Goal: Task Accomplishment & Management: Use online tool/utility

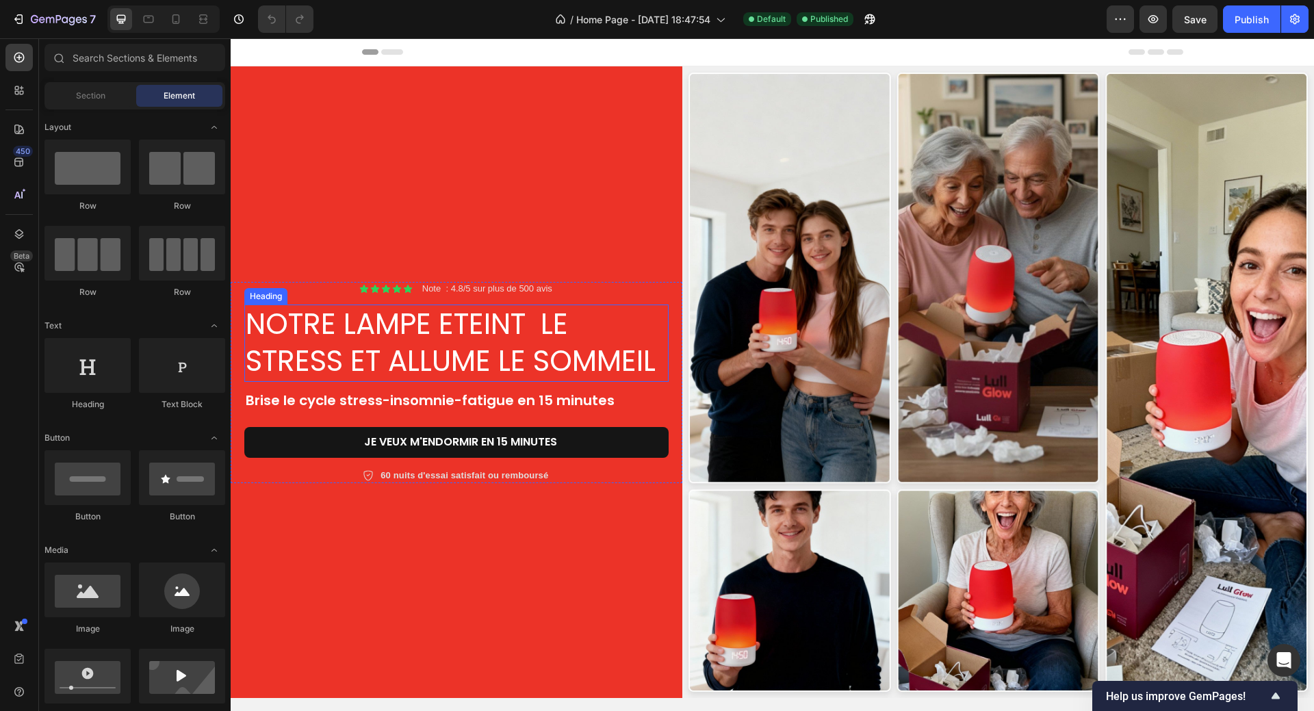
click at [378, 361] on h2 "NOTRE LAMPE ETEINT LE STRESS ET ALLUME LE SOMMEIL" at bounding box center [456, 342] width 424 height 77
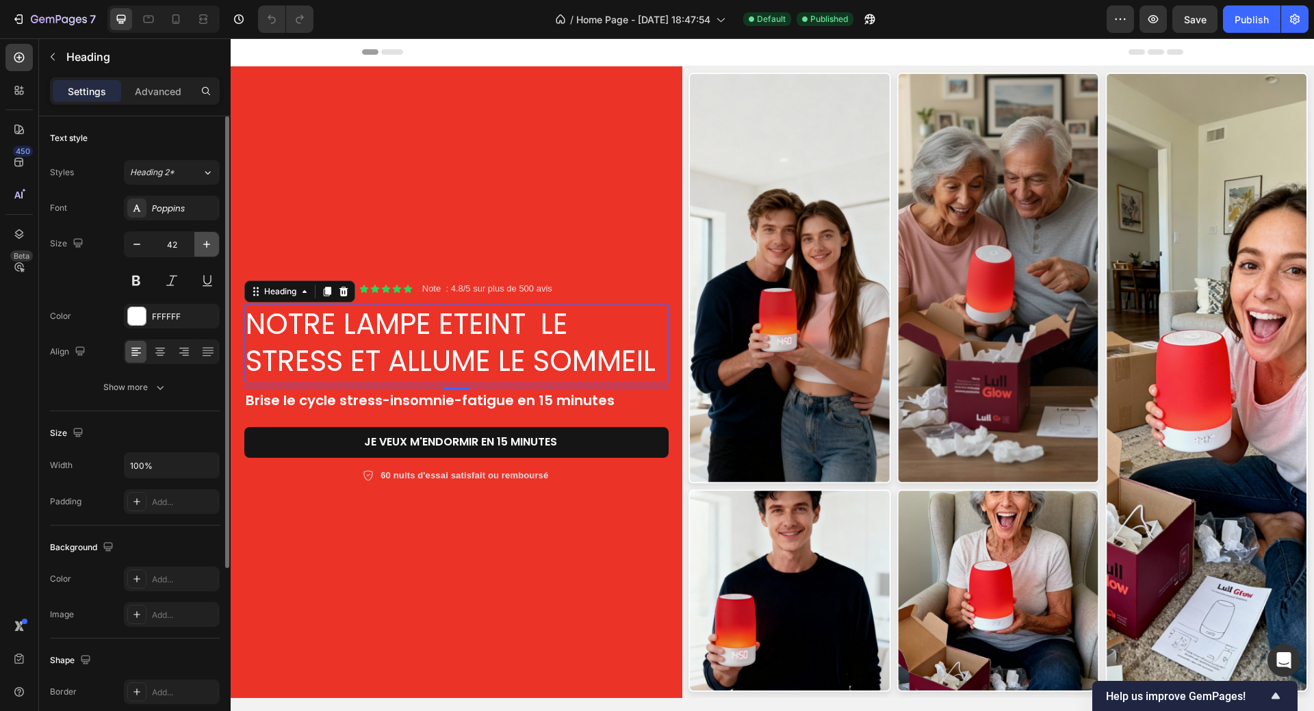
click at [205, 245] on icon "button" at bounding box center [207, 244] width 14 height 14
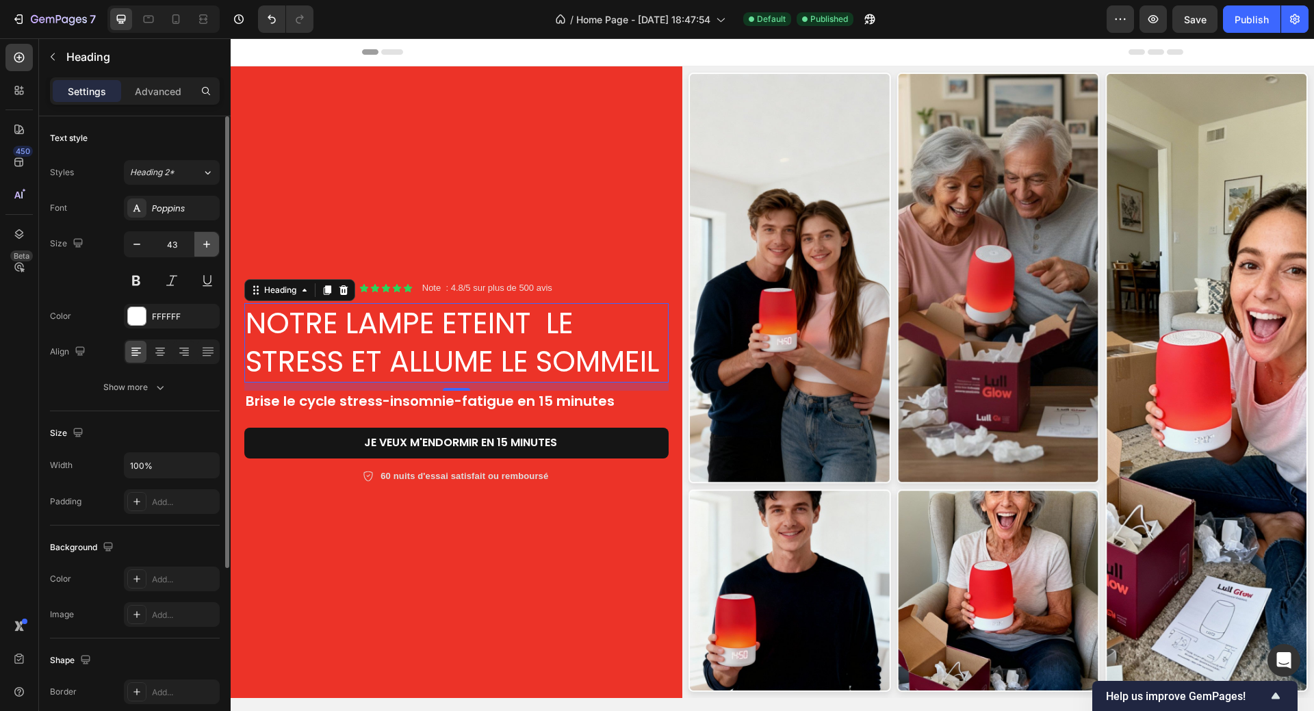
click at [205, 245] on icon "button" at bounding box center [207, 244] width 14 height 14
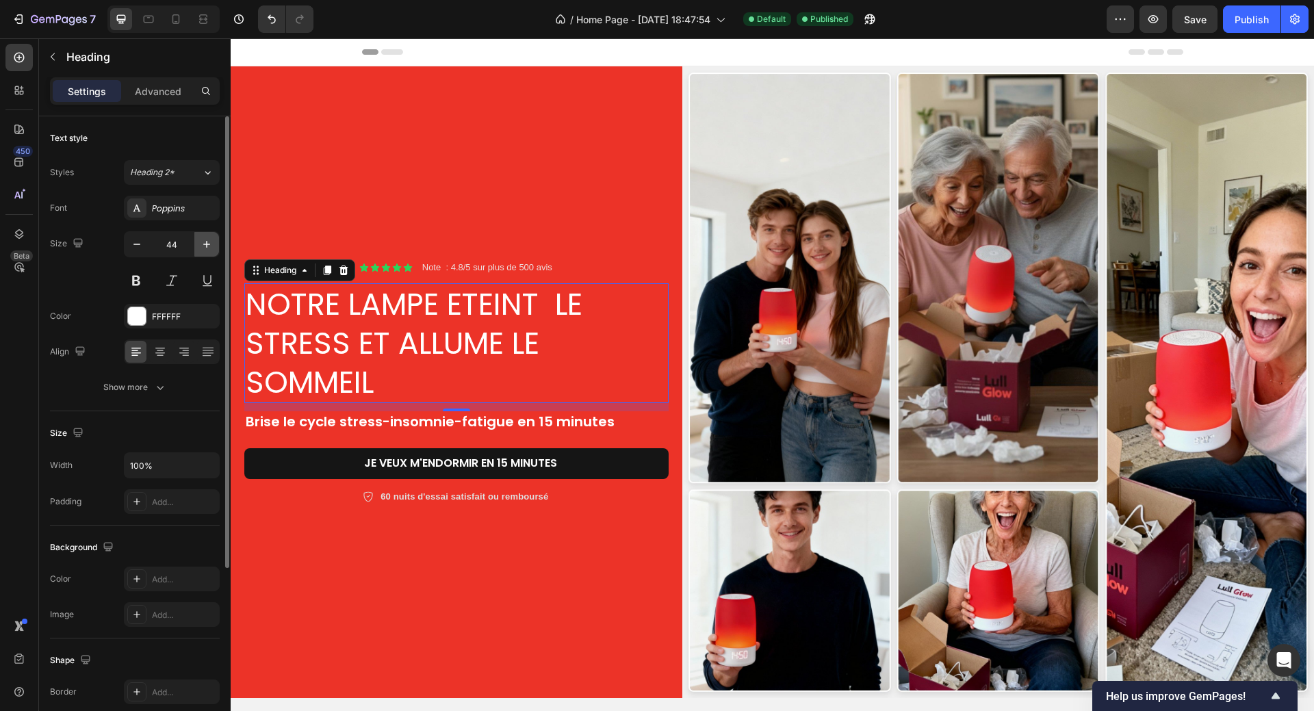
click at [205, 245] on icon "button" at bounding box center [207, 244] width 14 height 14
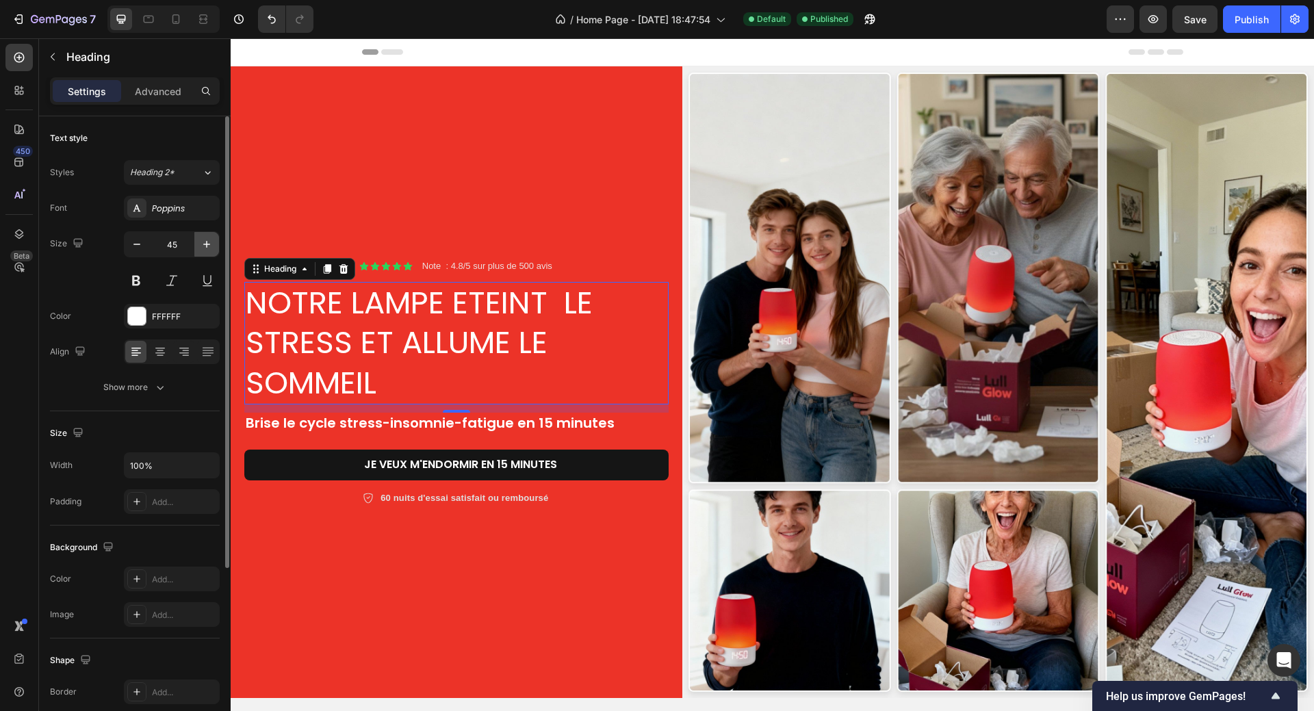
click at [205, 245] on icon "button" at bounding box center [207, 244] width 14 height 14
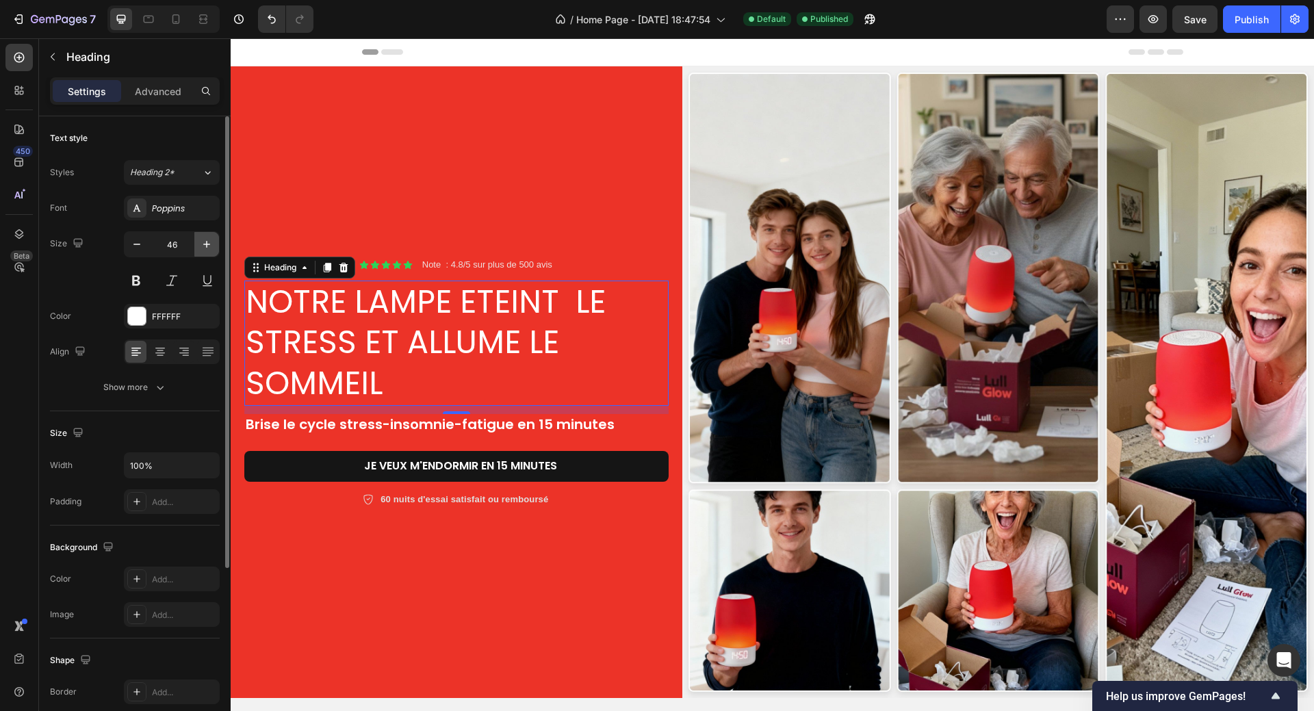
click at [205, 245] on icon "button" at bounding box center [207, 244] width 14 height 14
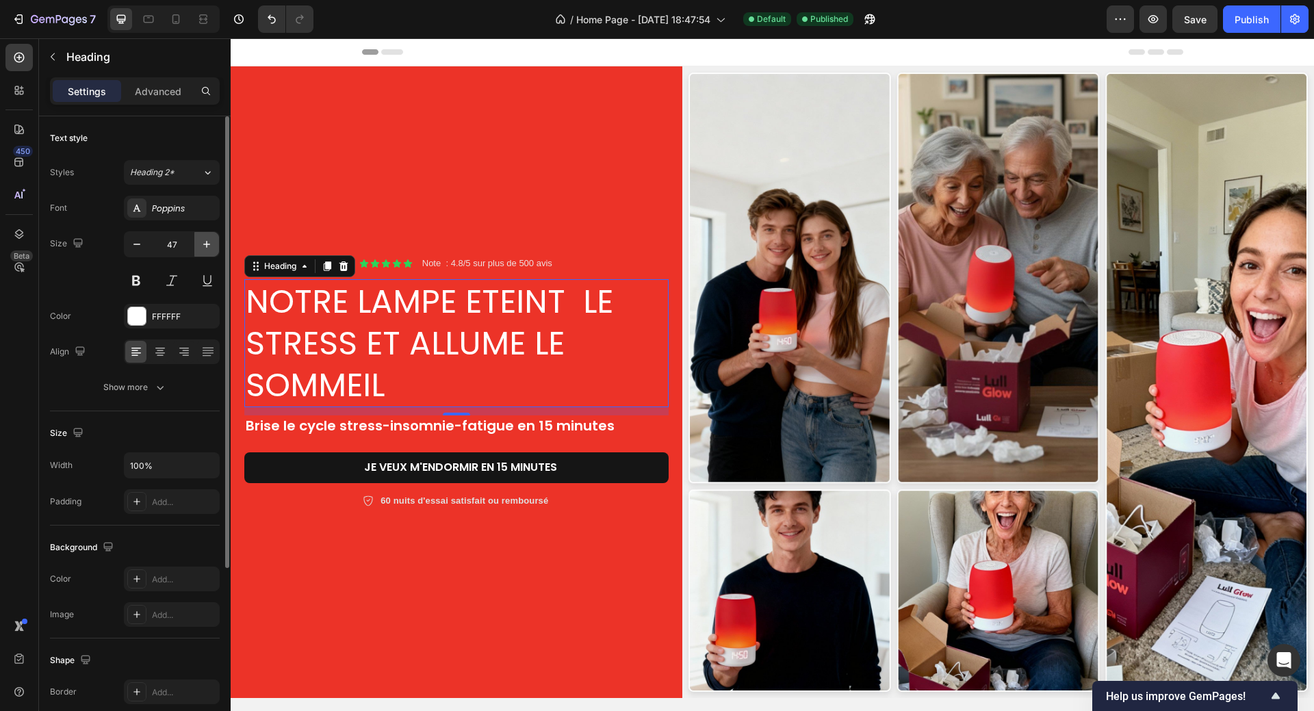
click at [205, 245] on icon "button" at bounding box center [207, 244] width 14 height 14
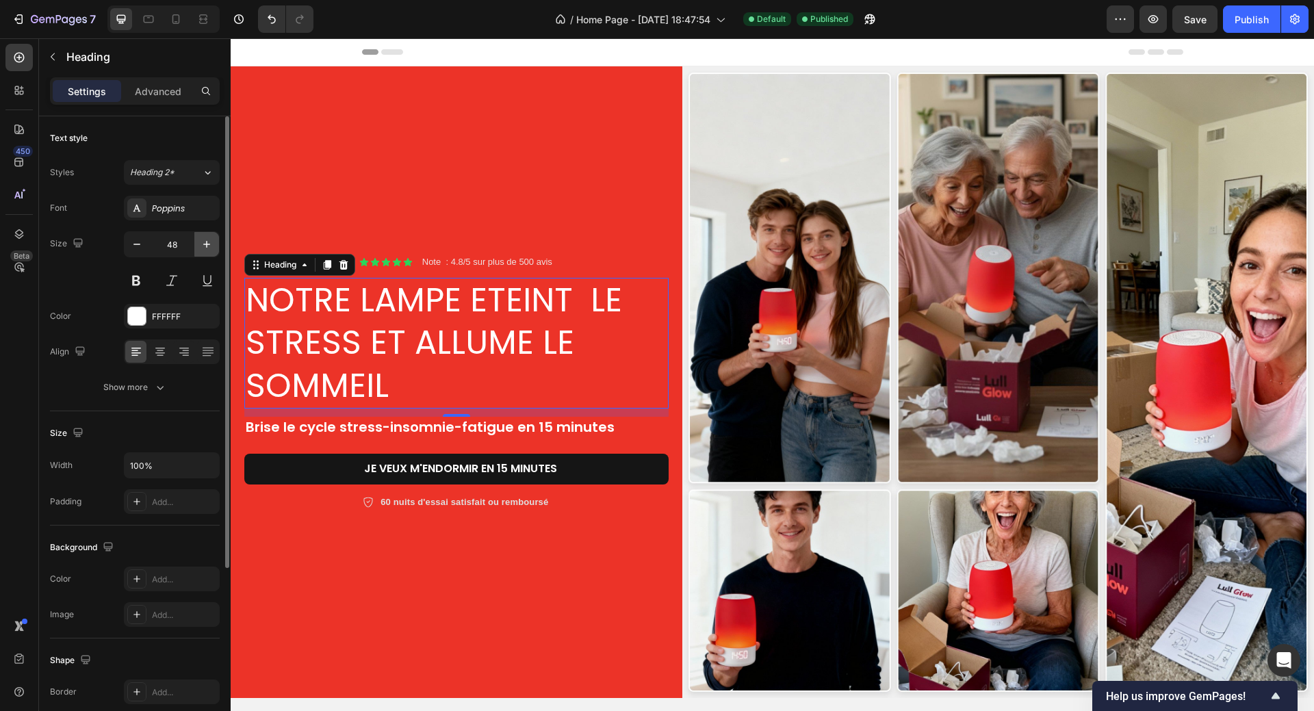
click at [205, 245] on icon "button" at bounding box center [207, 244] width 14 height 14
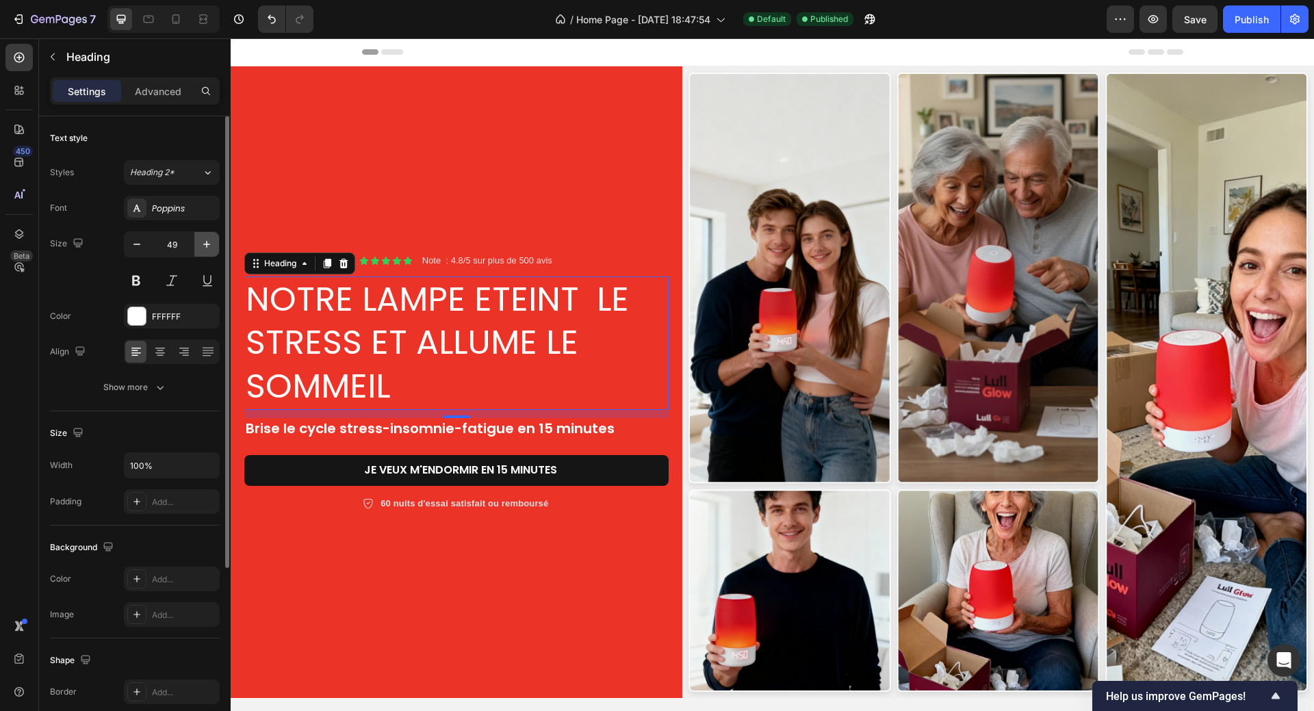
click at [205, 246] on icon "button" at bounding box center [207, 244] width 14 height 14
type input "50"
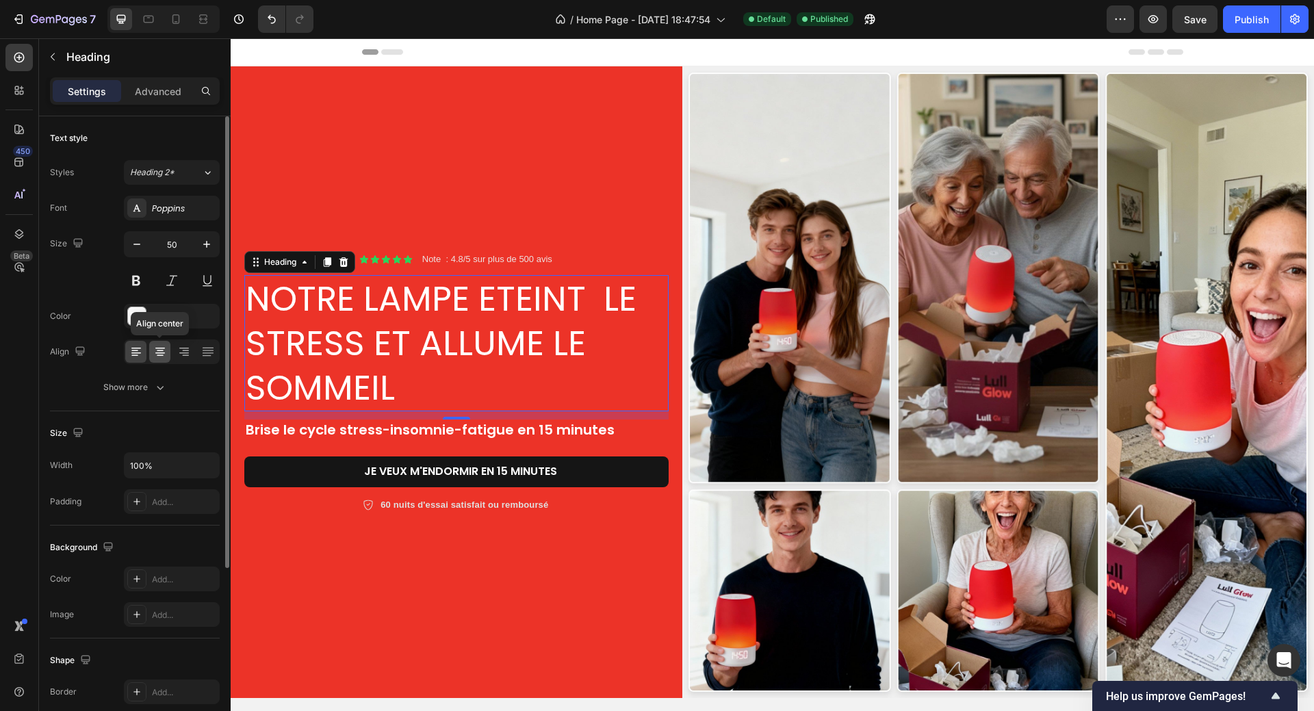
click at [161, 355] on icon at bounding box center [160, 352] width 14 height 14
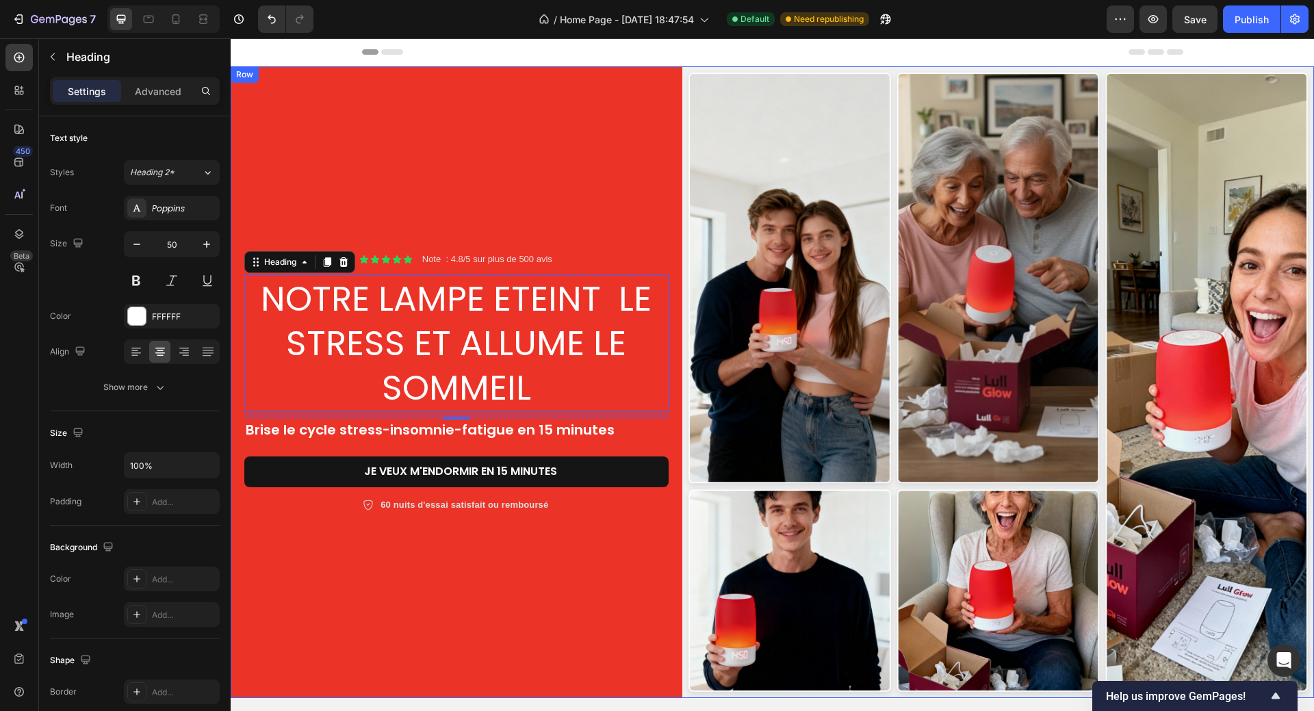
click at [558, 174] on div "Icon Icon Icon Icon Icon Icon List Note : 4.8/5 sur plus de 500 avis Text Block…" at bounding box center [457, 381] width 452 height 631
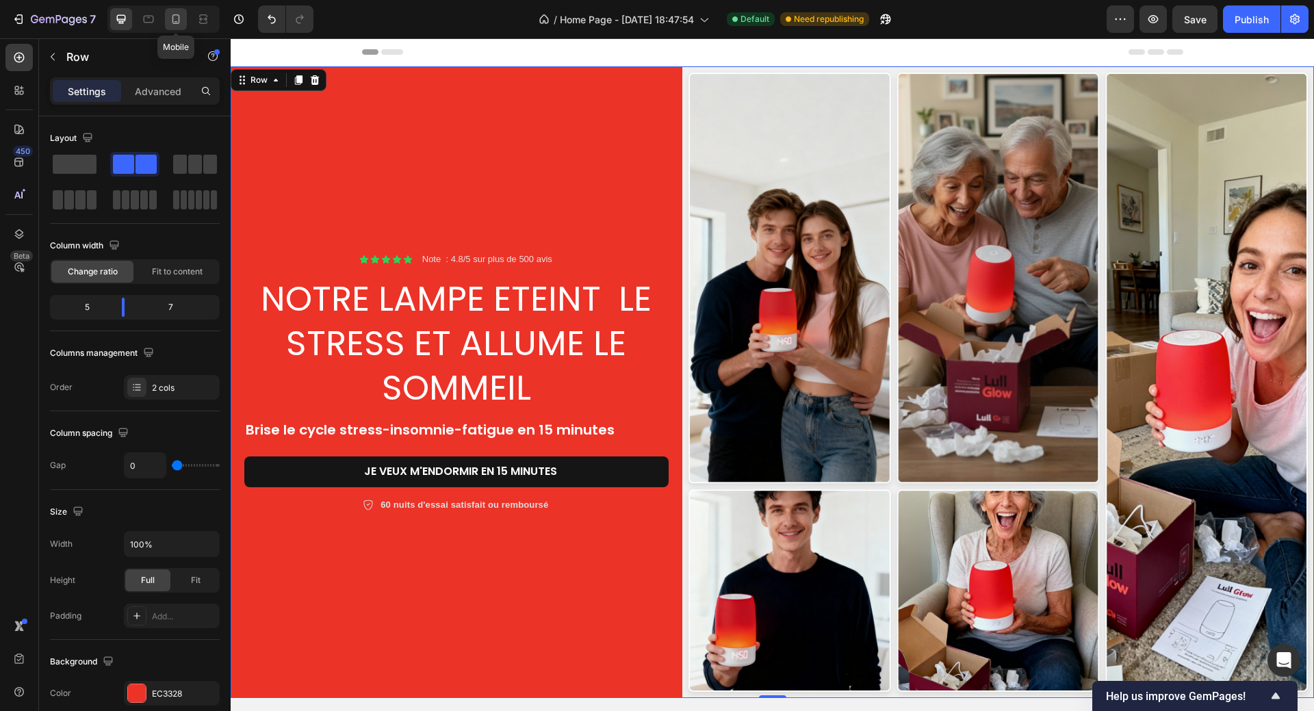
click at [175, 21] on icon at bounding box center [175, 21] width 3 height 1
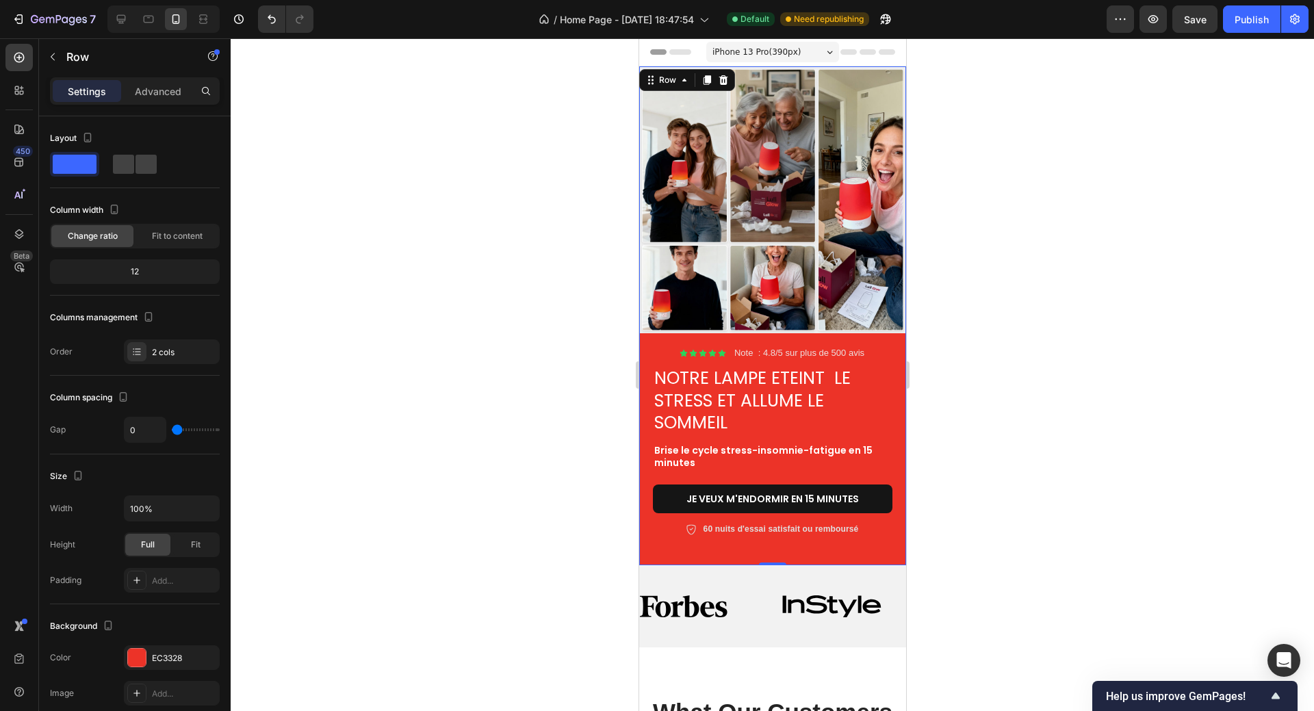
click at [774, 54] on span "iPhone 13 Pro ( 390 px)" at bounding box center [755, 52] width 88 height 14
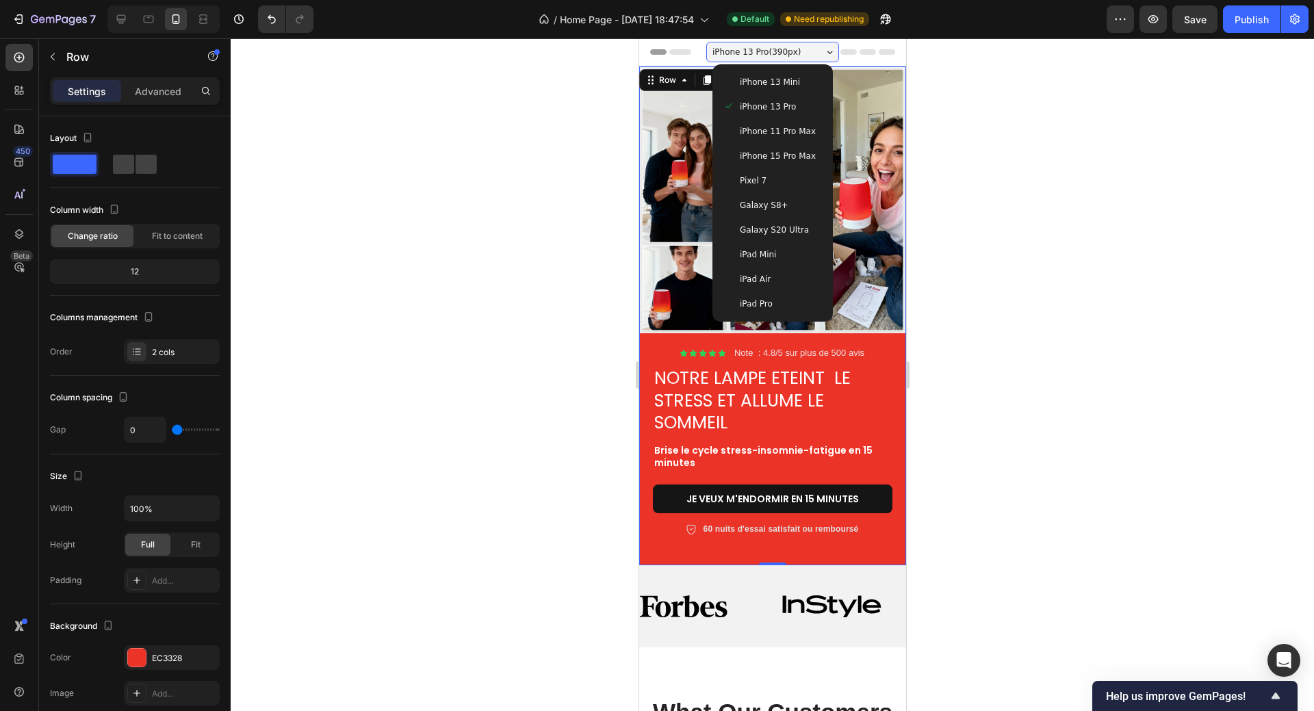
click at [755, 228] on span "Galaxy S20 Ultra" at bounding box center [773, 230] width 69 height 14
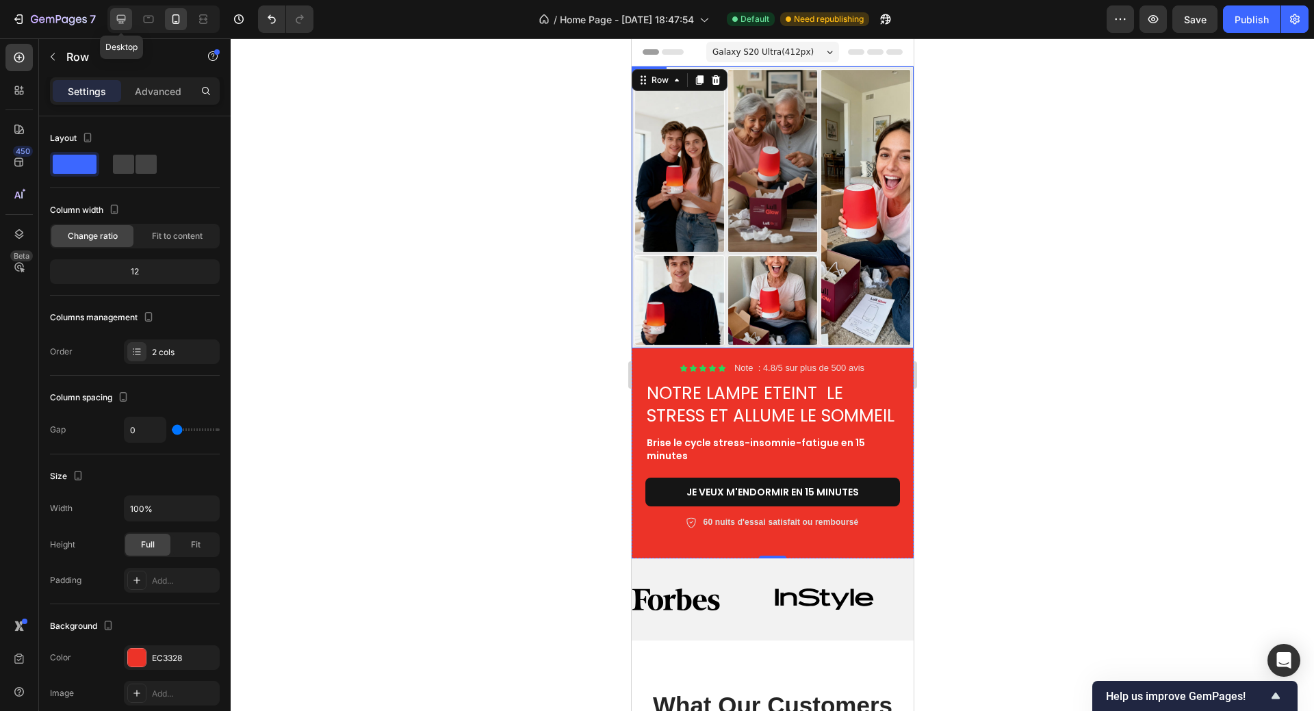
click at [123, 25] on icon at bounding box center [121, 19] width 14 height 14
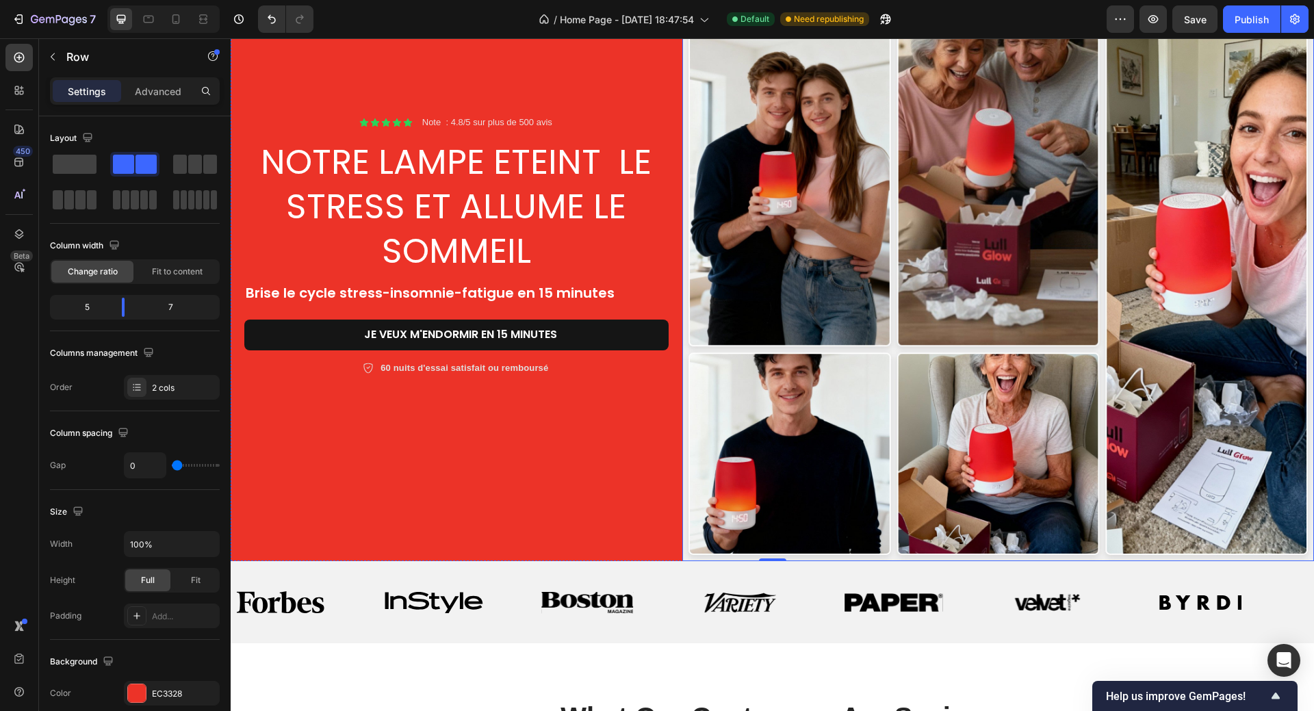
scroll to position [68, 0]
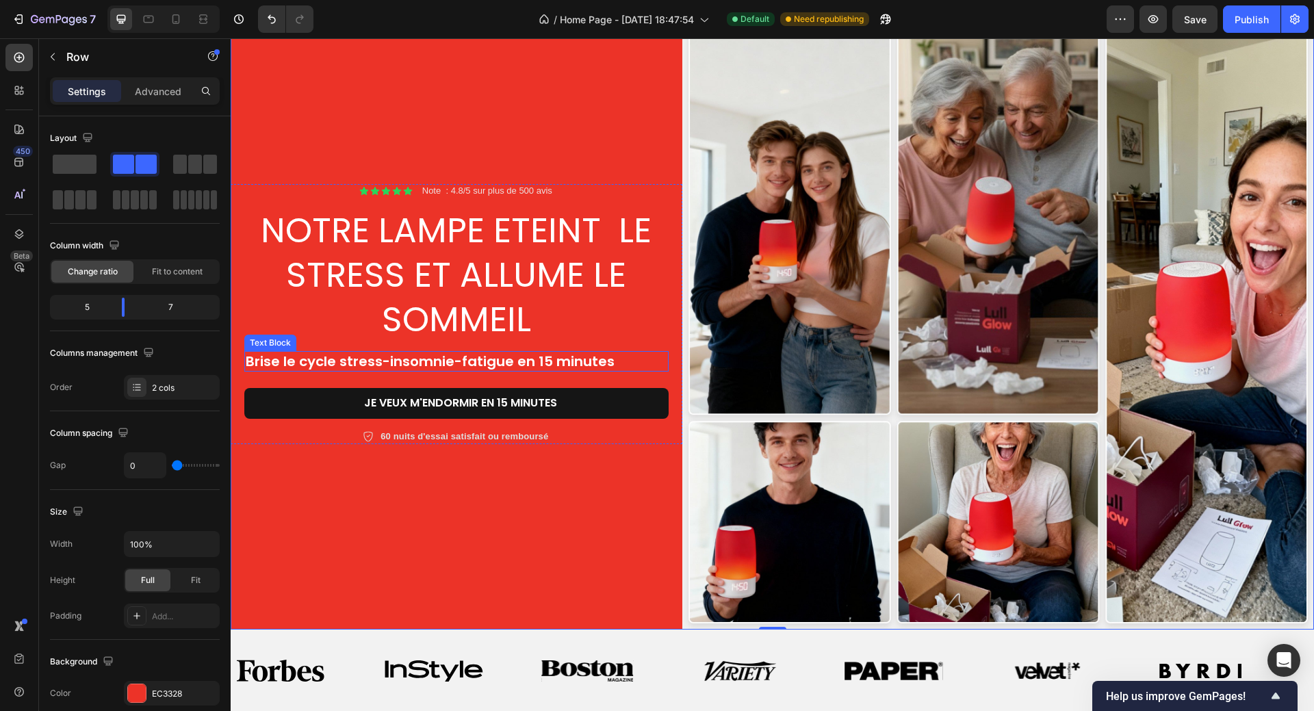
click at [526, 361] on strong "Brise le cycle stress-insomnie-fatigue en 15 minutes" at bounding box center [430, 361] width 369 height 19
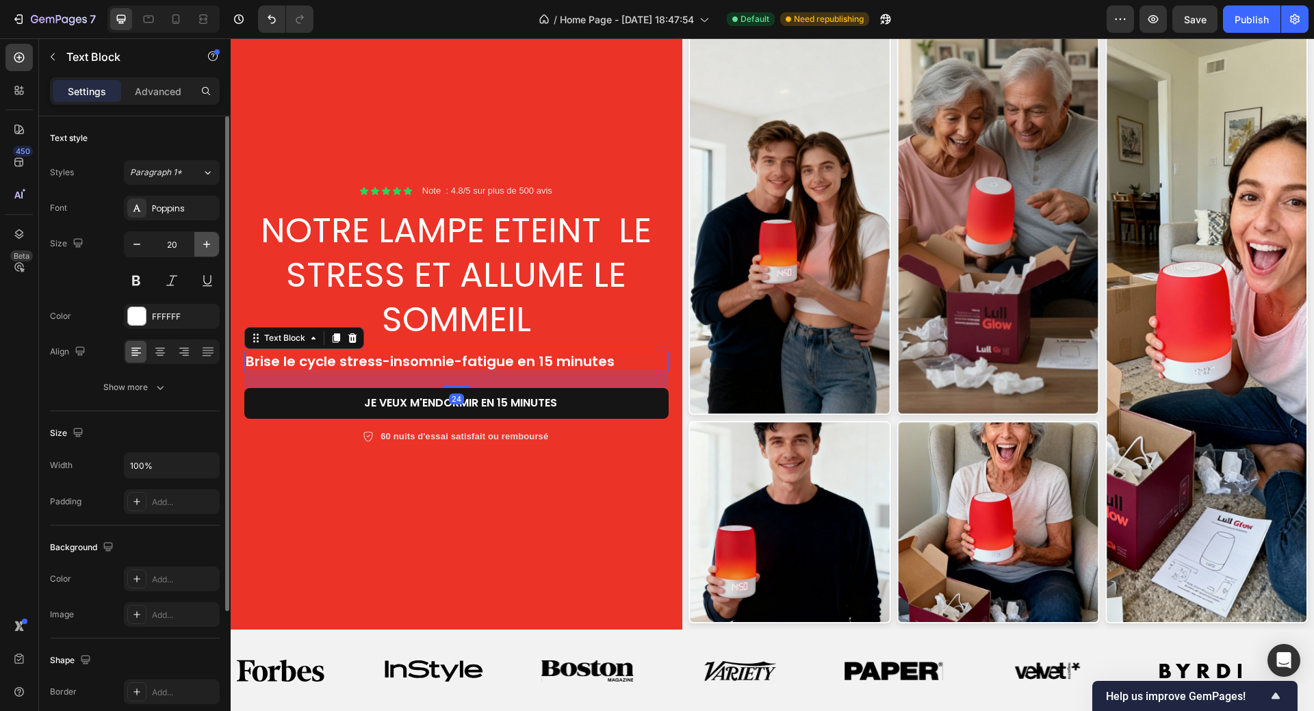
click at [205, 241] on icon "button" at bounding box center [207, 244] width 14 height 14
click at [204, 241] on icon "button" at bounding box center [207, 244] width 14 height 14
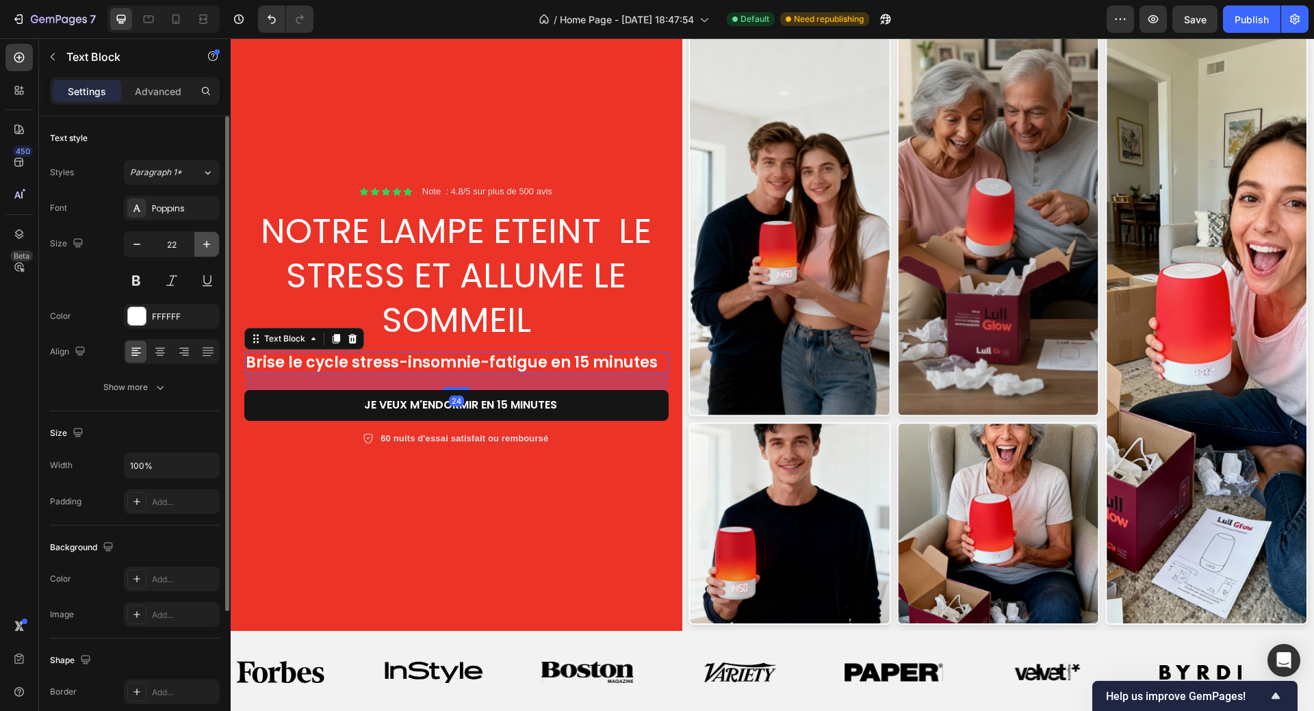
click at [204, 241] on icon "button" at bounding box center [207, 244] width 14 height 14
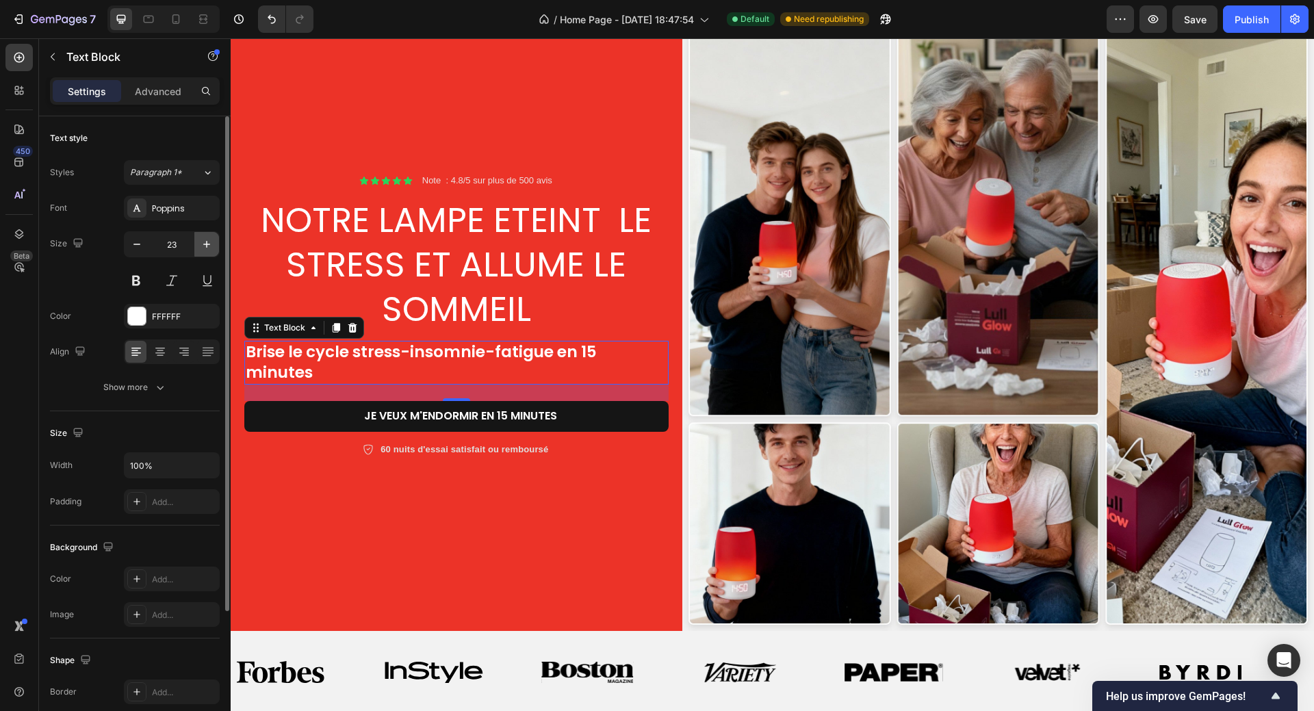
scroll to position [57, 0]
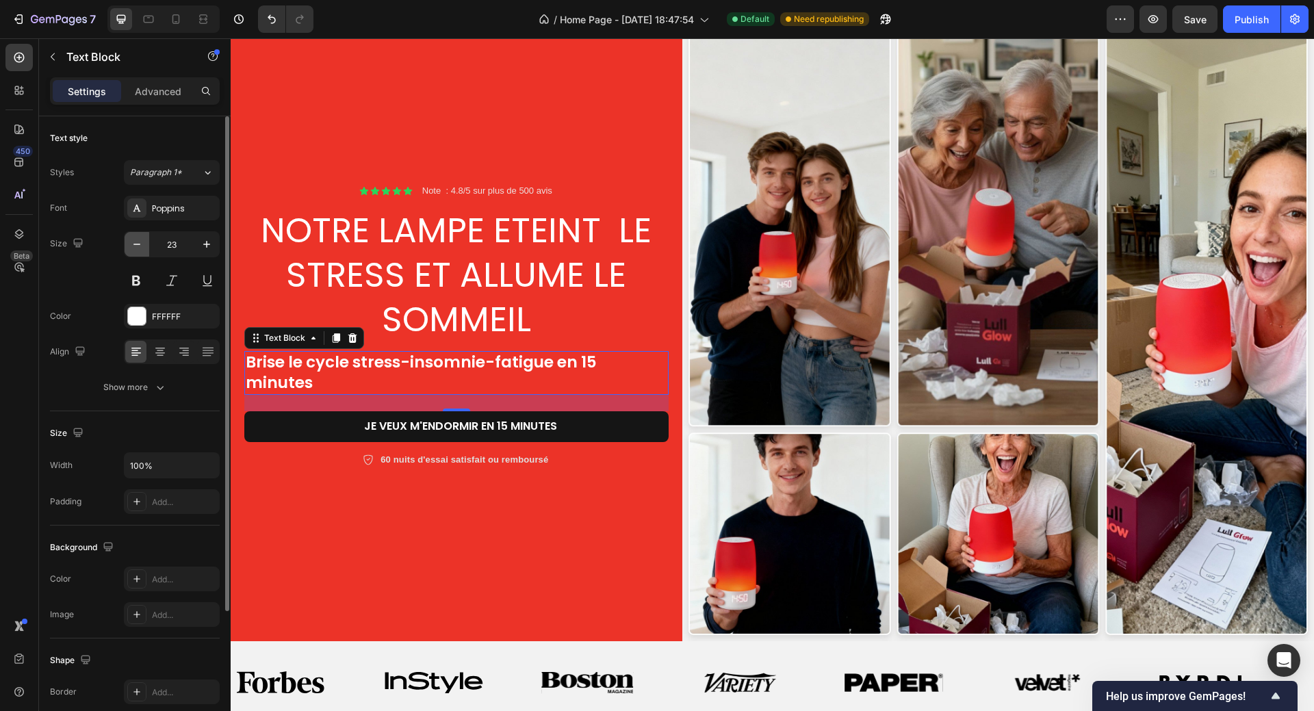
click at [141, 246] on icon "button" at bounding box center [137, 244] width 14 height 14
type input "22"
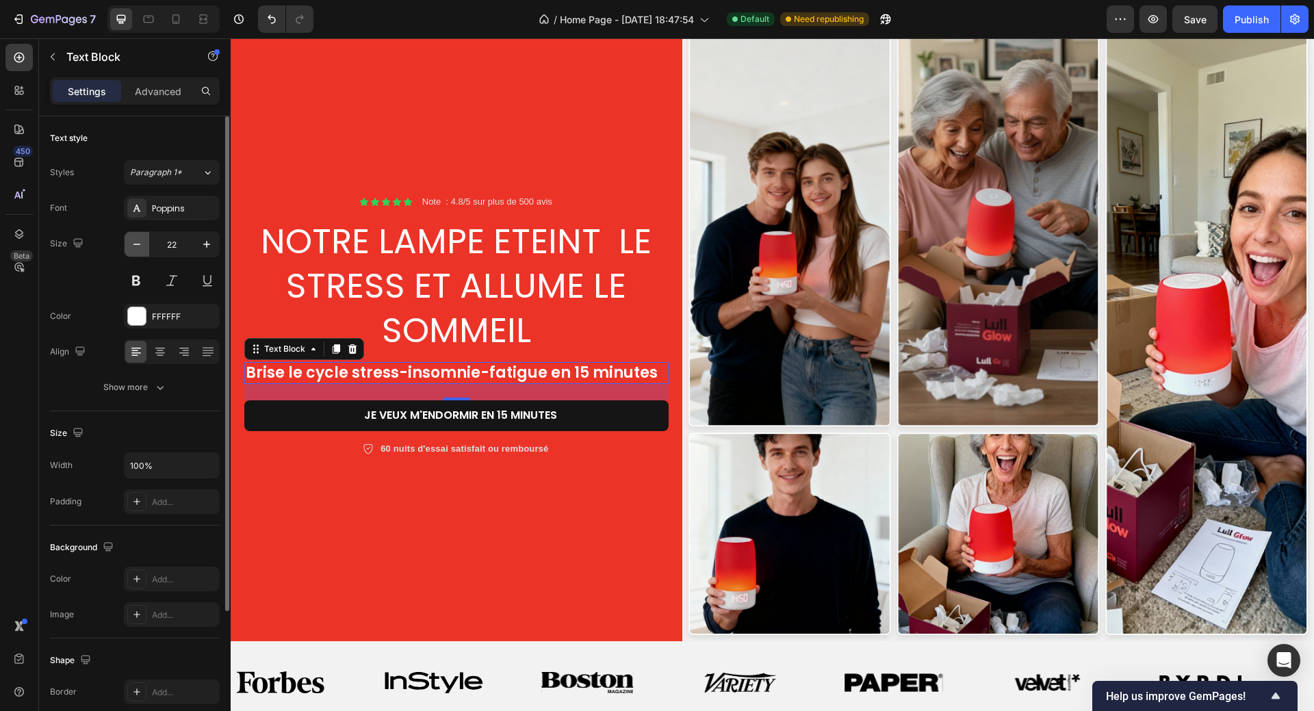
scroll to position [67, 0]
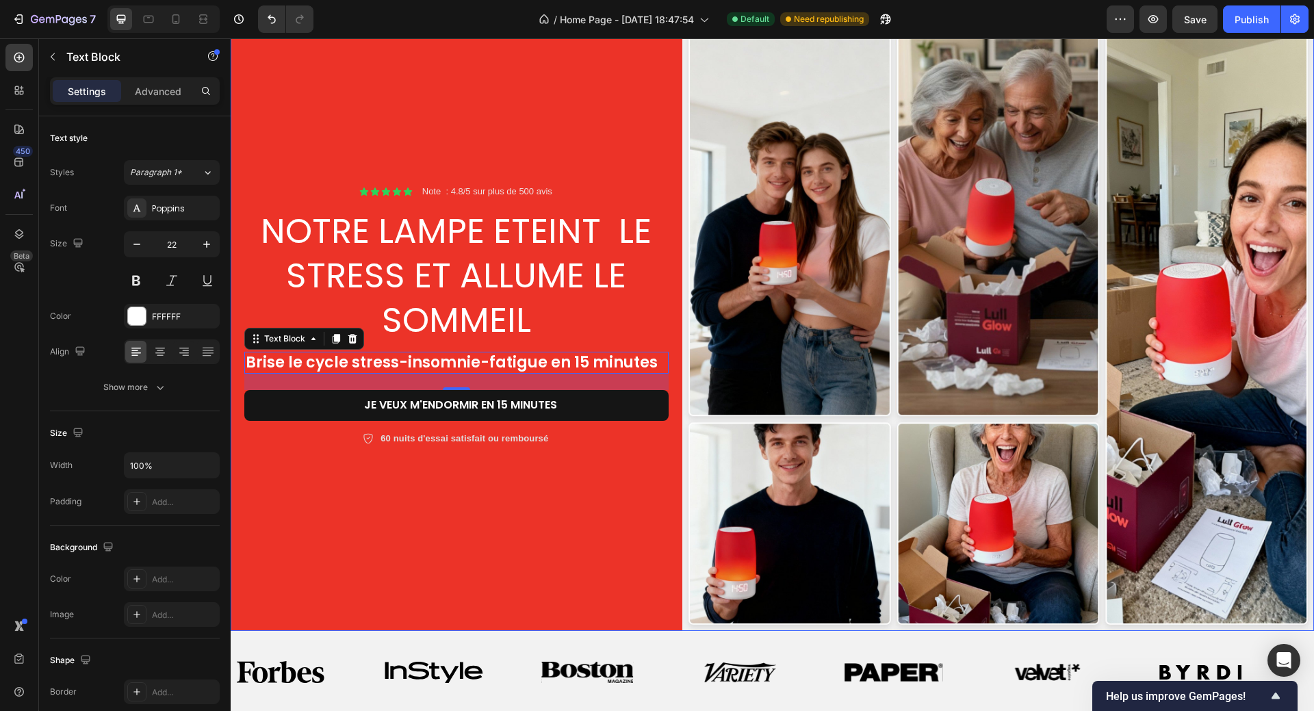
click at [453, 519] on div "Icon Icon Icon Icon Icon Icon List Note : 4.8/5 sur plus de 500 avis Text Block…" at bounding box center [457, 314] width 452 height 631
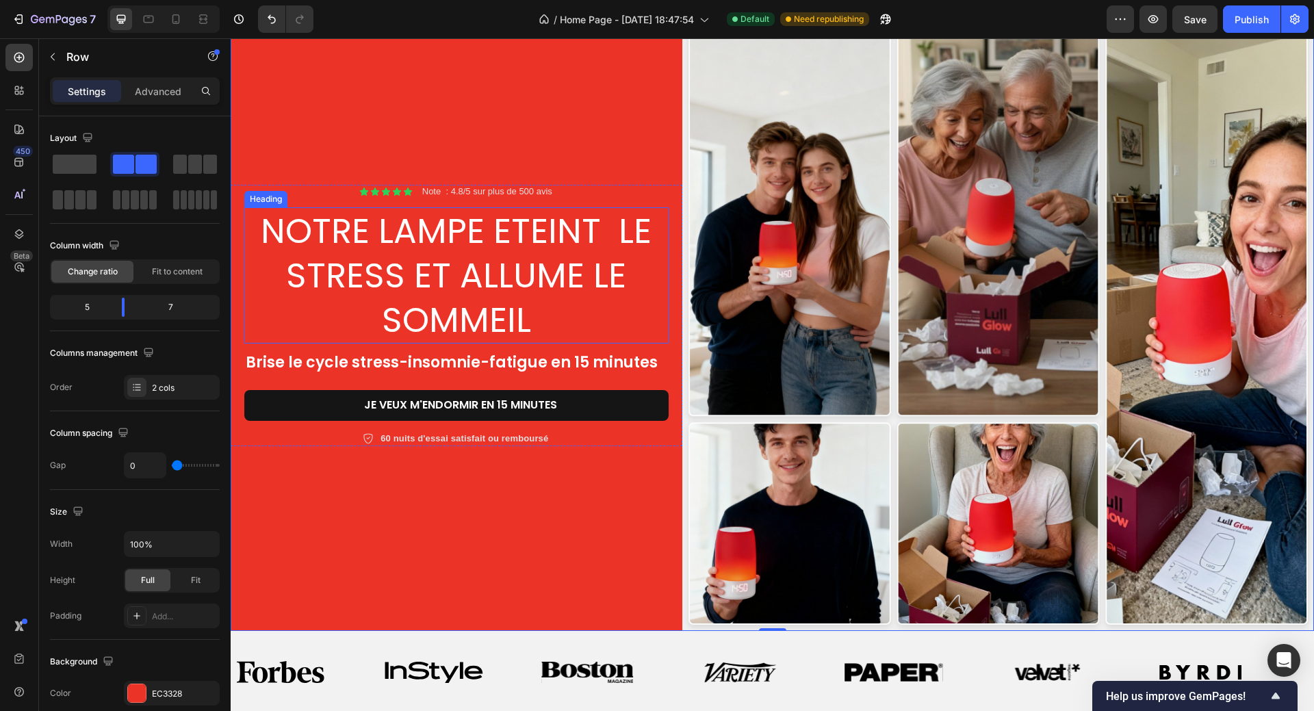
click at [317, 239] on h2 "NOTRE LAMPE ETEINT LE STRESS ET ALLUME LE SOMMEIL" at bounding box center [456, 275] width 424 height 136
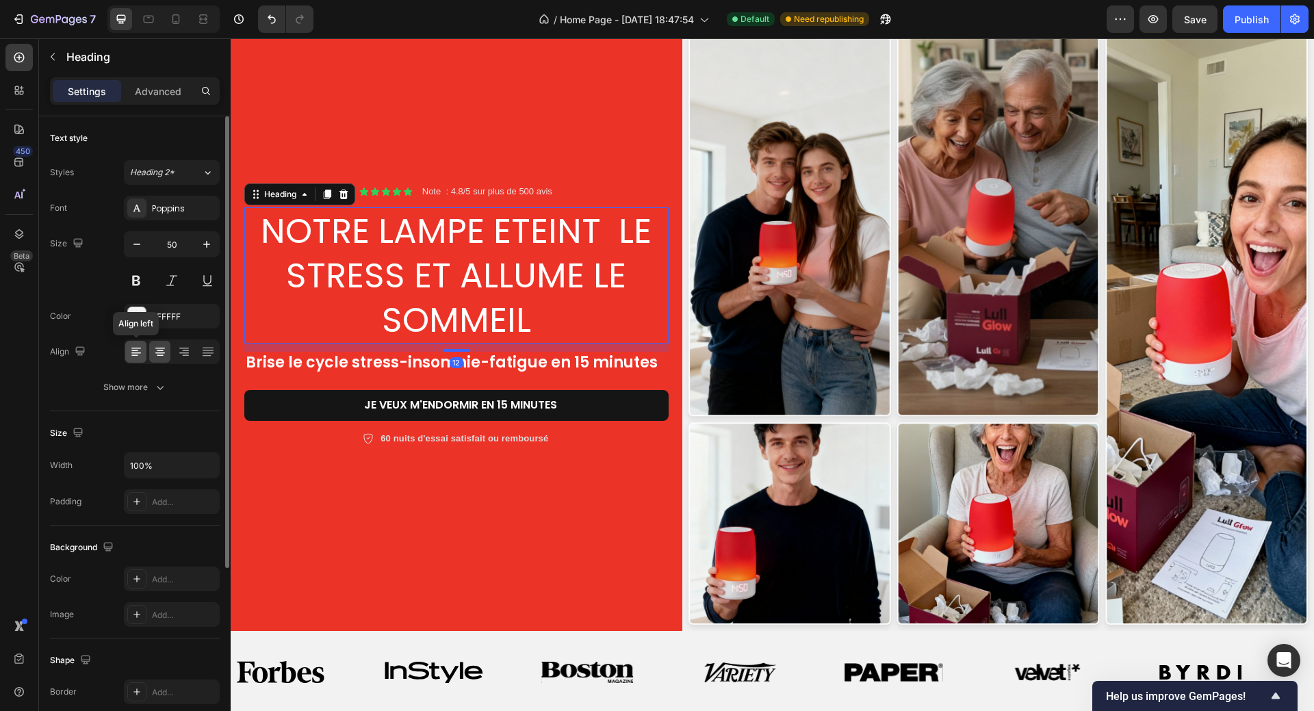
click at [131, 354] on icon at bounding box center [136, 352] width 14 height 14
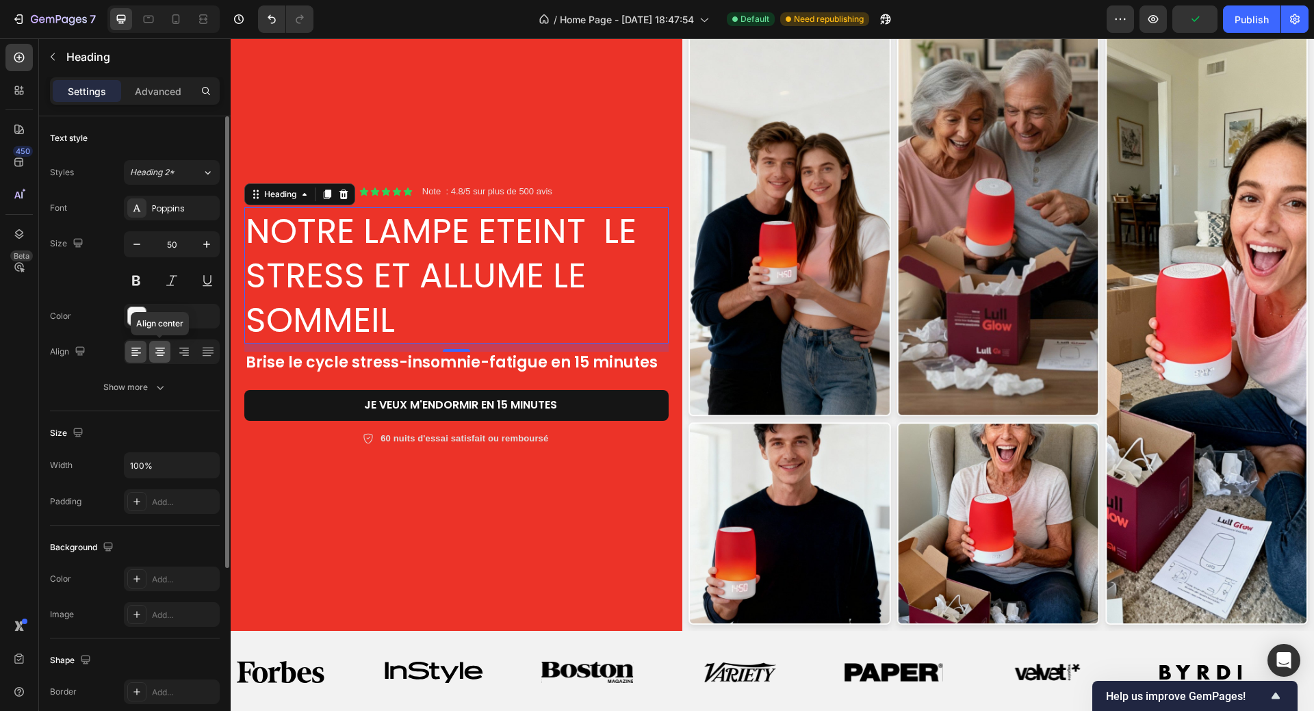
click at [159, 352] on icon at bounding box center [160, 352] width 14 height 14
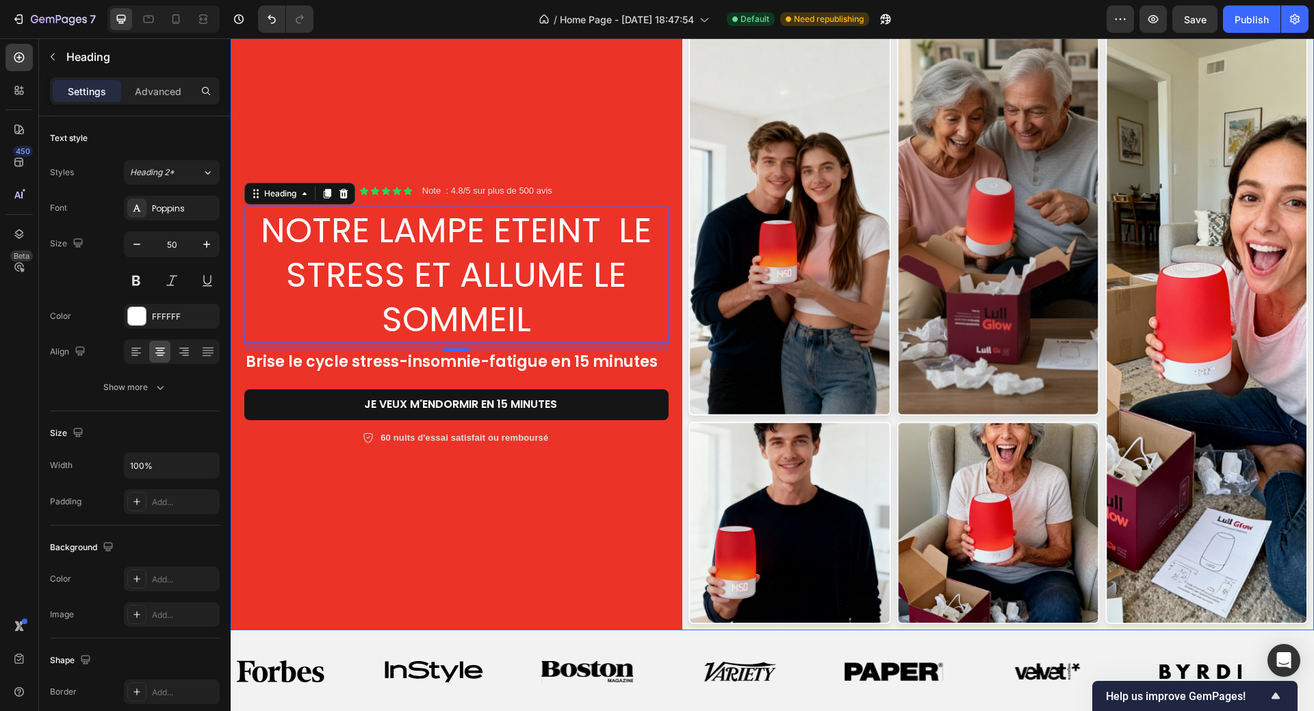
scroll to position [0, 0]
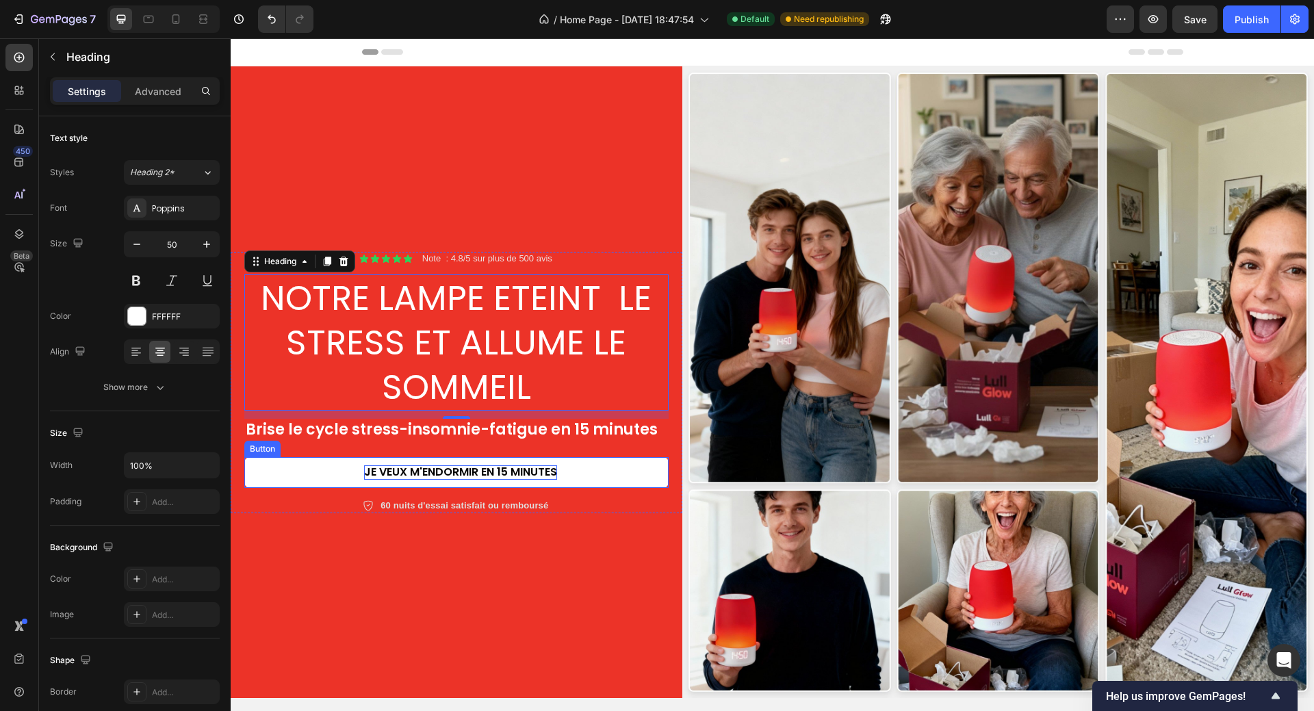
click at [469, 471] on p "jE VEUX M'ENDORMIR EN 15 MINUTES" at bounding box center [460, 472] width 193 height 14
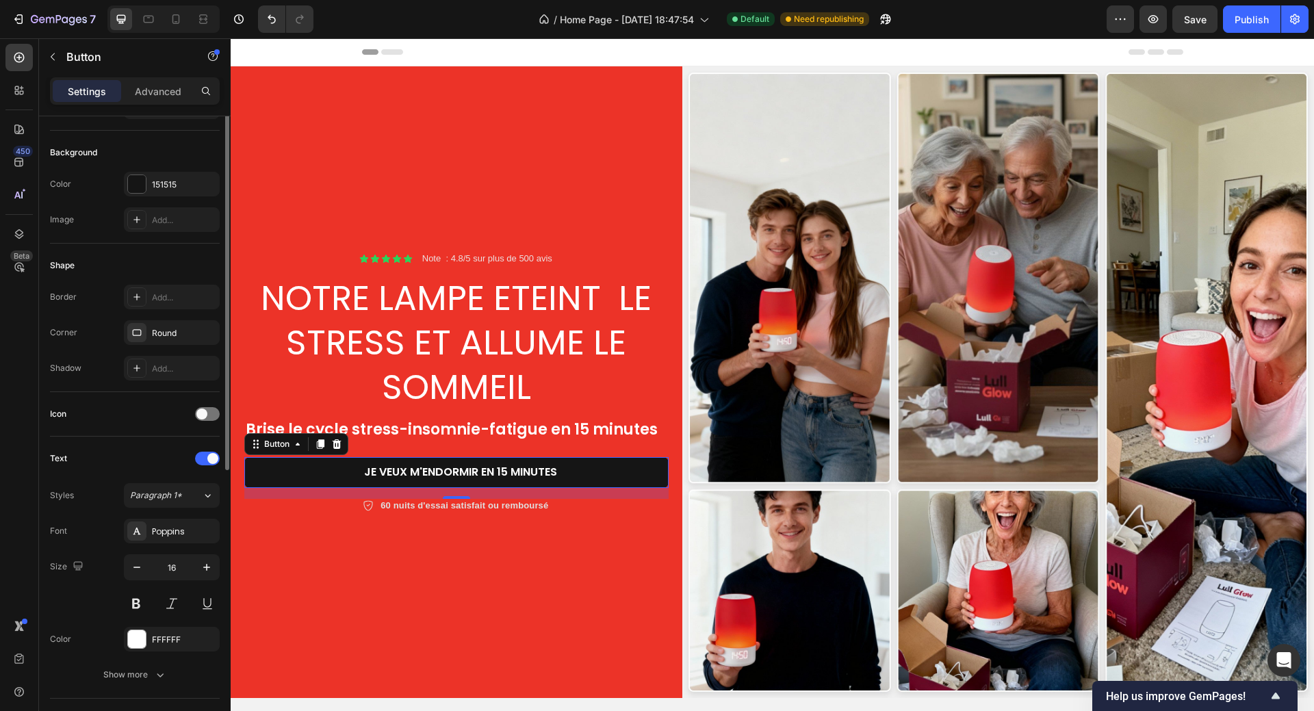
scroll to position [205, 0]
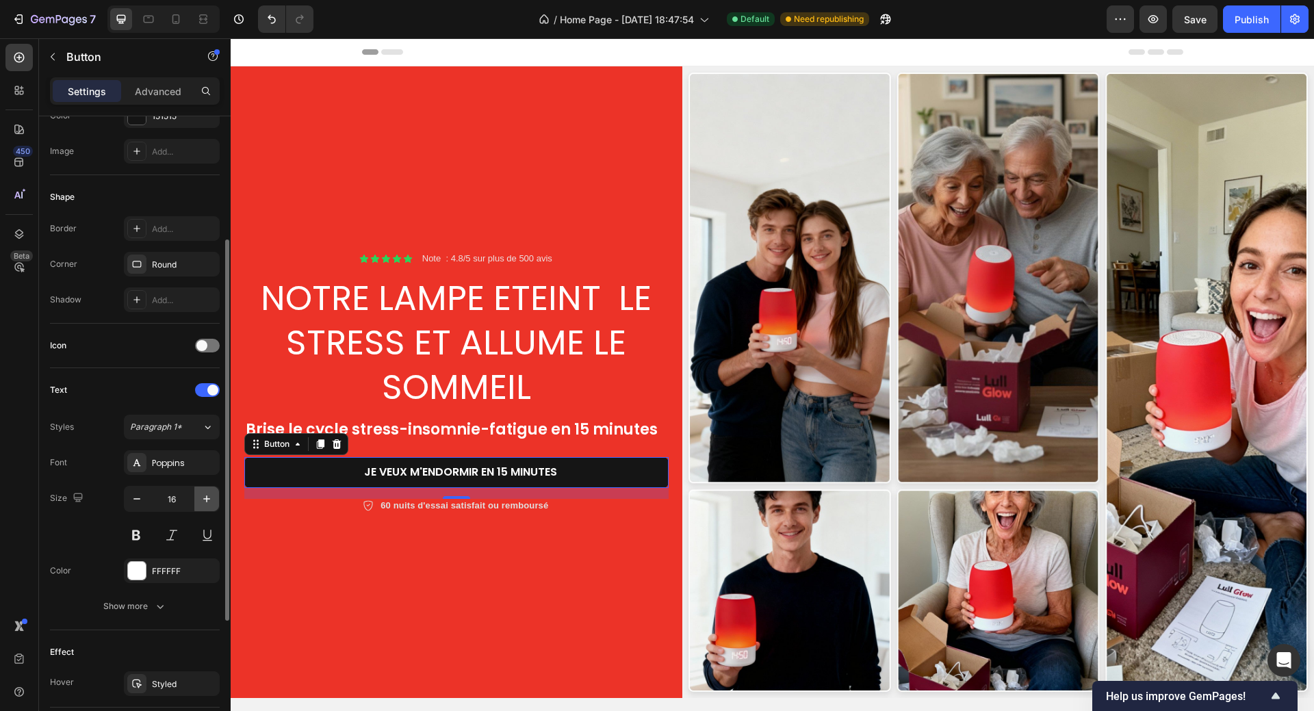
click at [205, 495] on icon "button" at bounding box center [207, 499] width 14 height 14
click at [206, 495] on icon "button" at bounding box center [207, 499] width 14 height 14
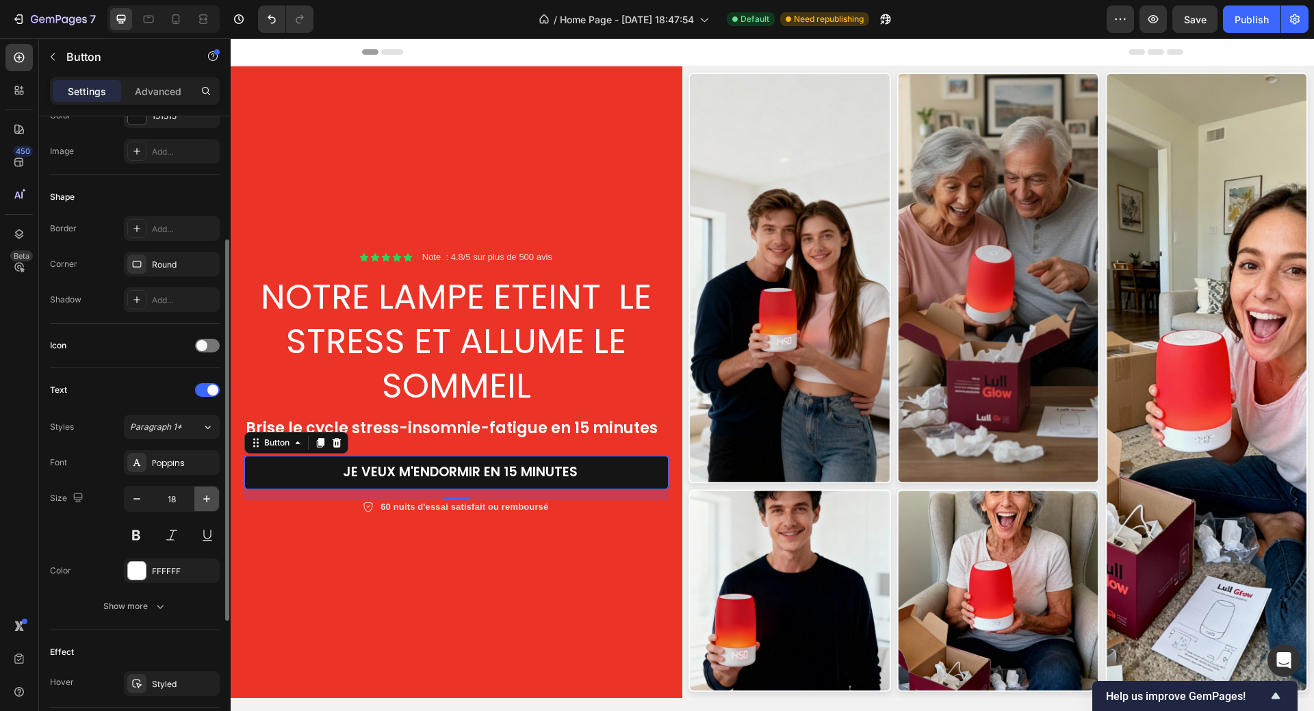
type input "19"
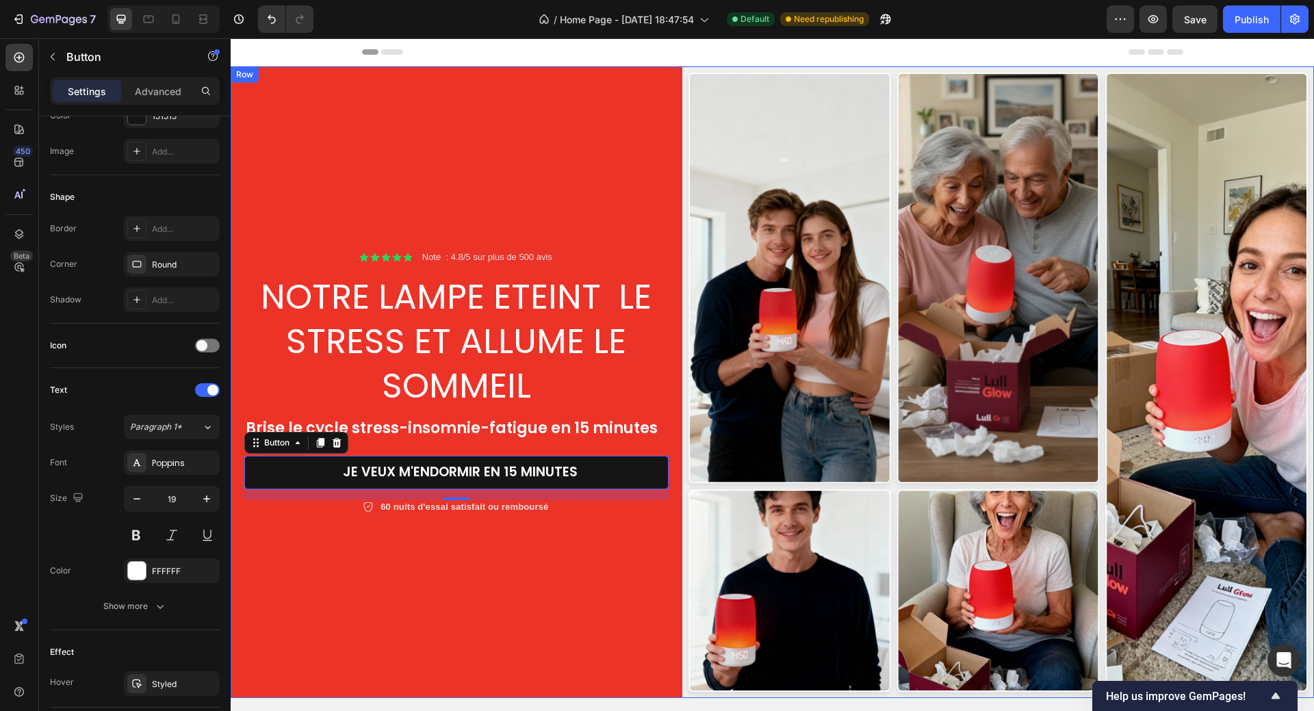
click at [378, 551] on div "Icon Icon Icon Icon Icon Icon List Note : 4.8/5 sur plus de 500 avis Text Block…" at bounding box center [457, 381] width 452 height 631
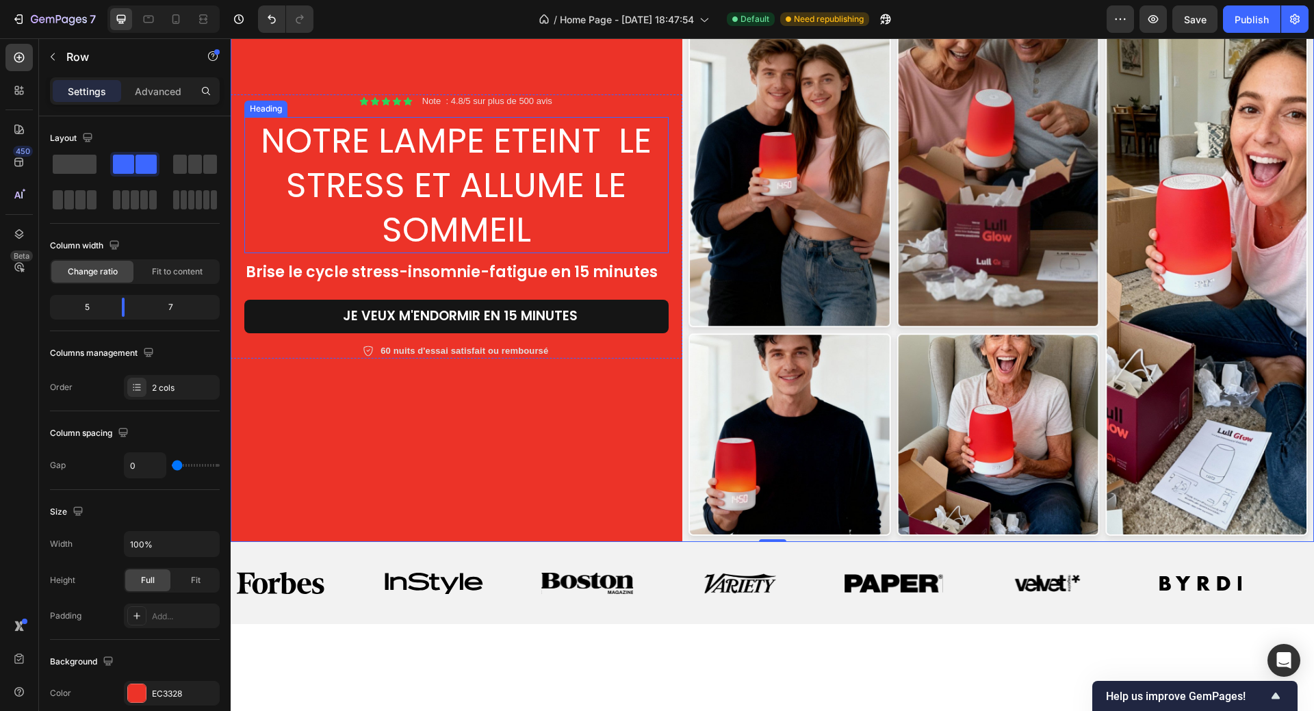
scroll to position [0, 0]
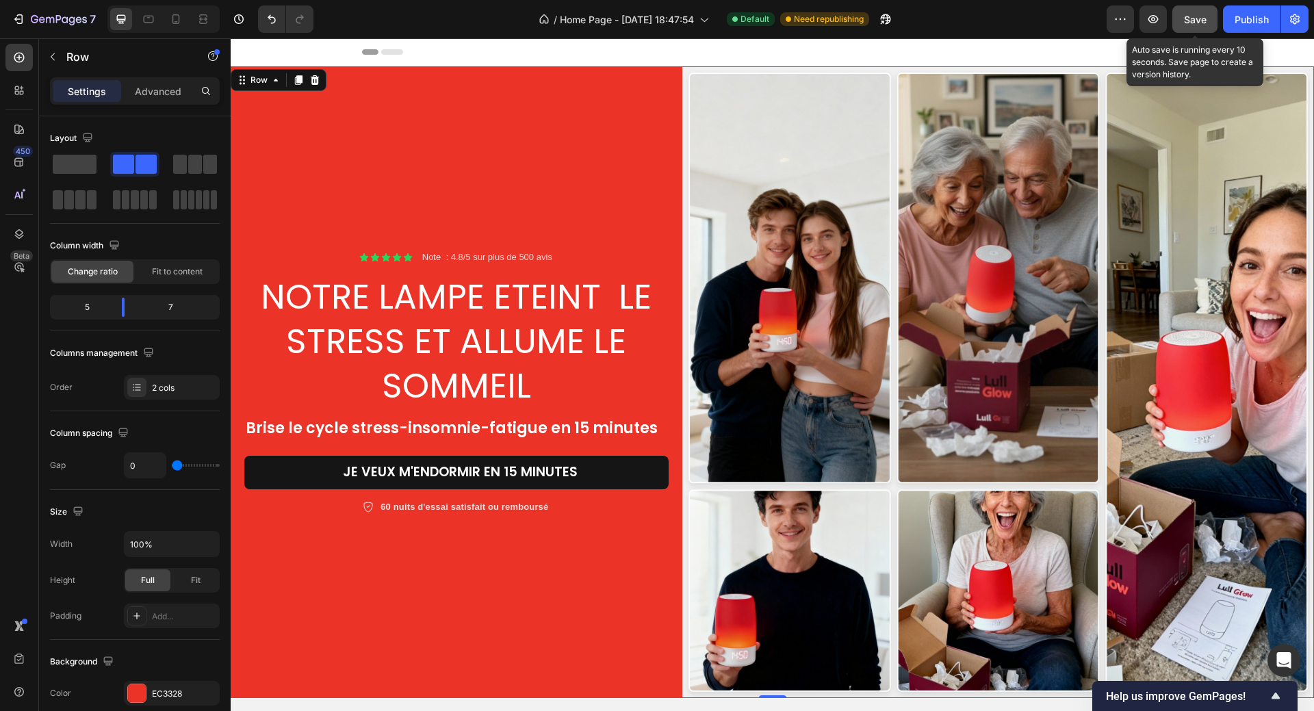
click at [1194, 24] on span "Save" at bounding box center [1195, 20] width 23 height 12
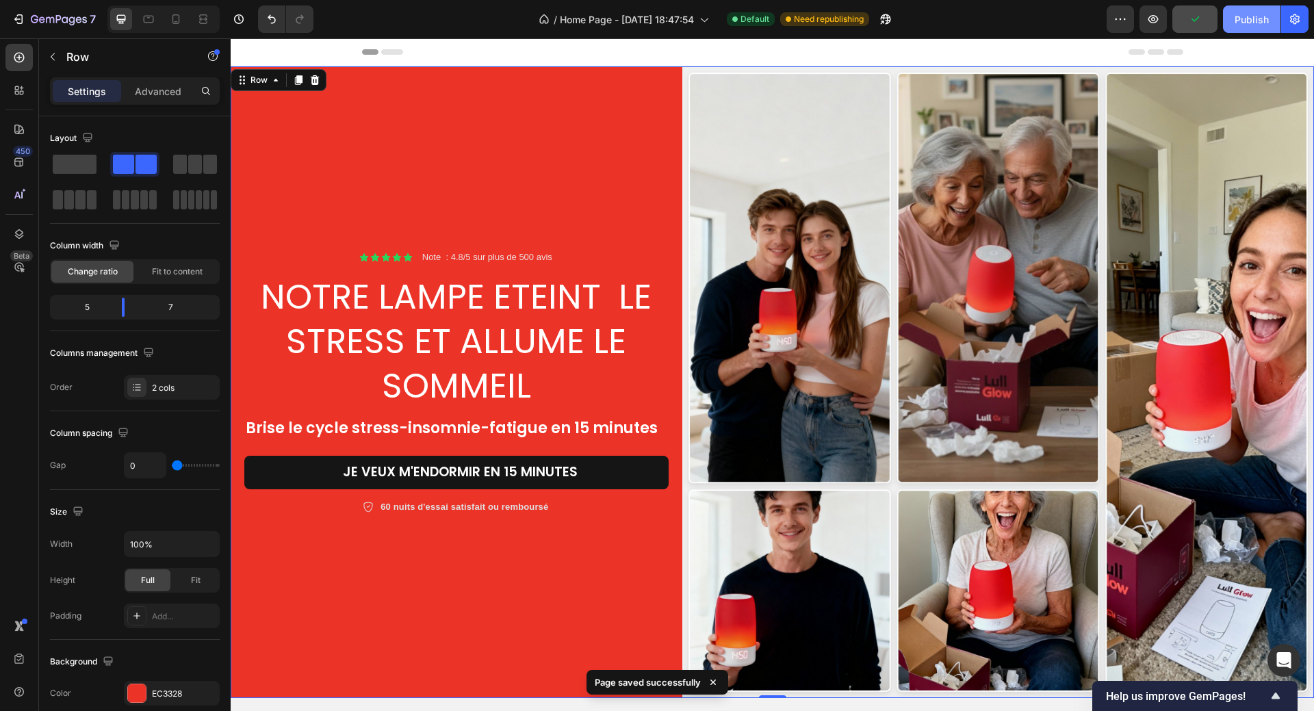
click at [1242, 24] on div "Publish" at bounding box center [1251, 19] width 34 height 14
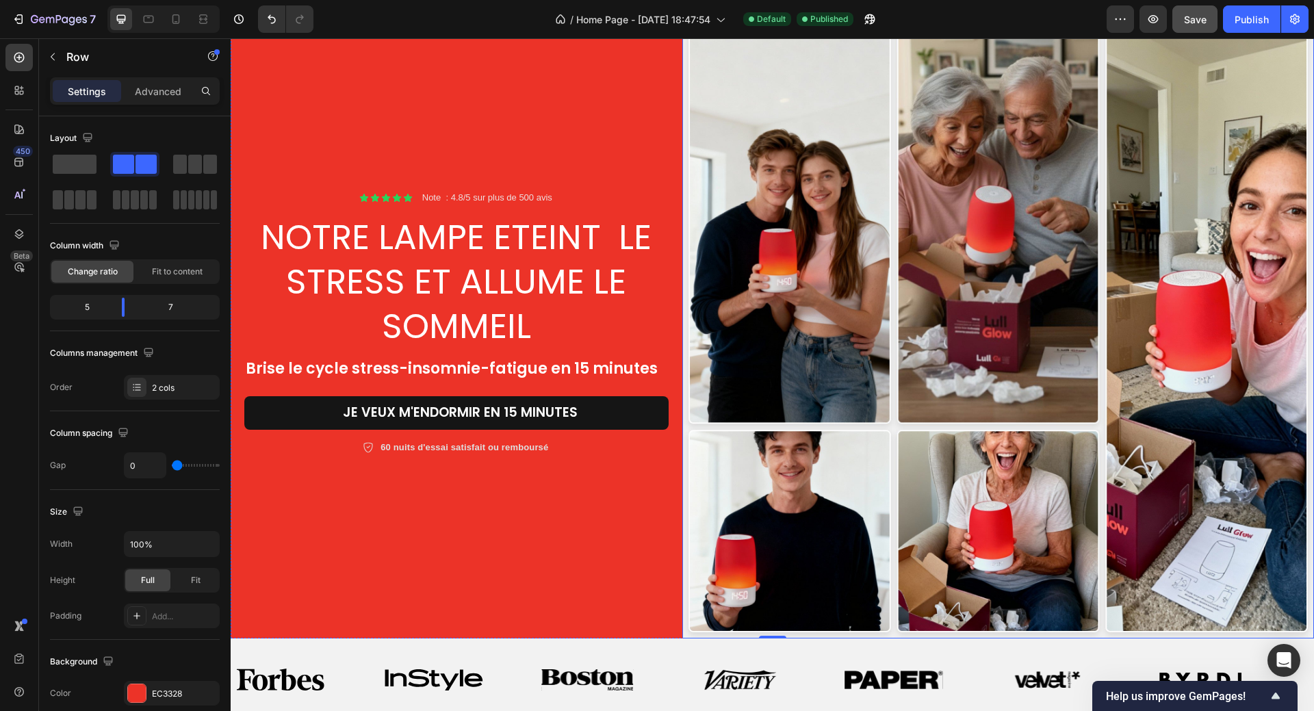
scroll to position [274, 0]
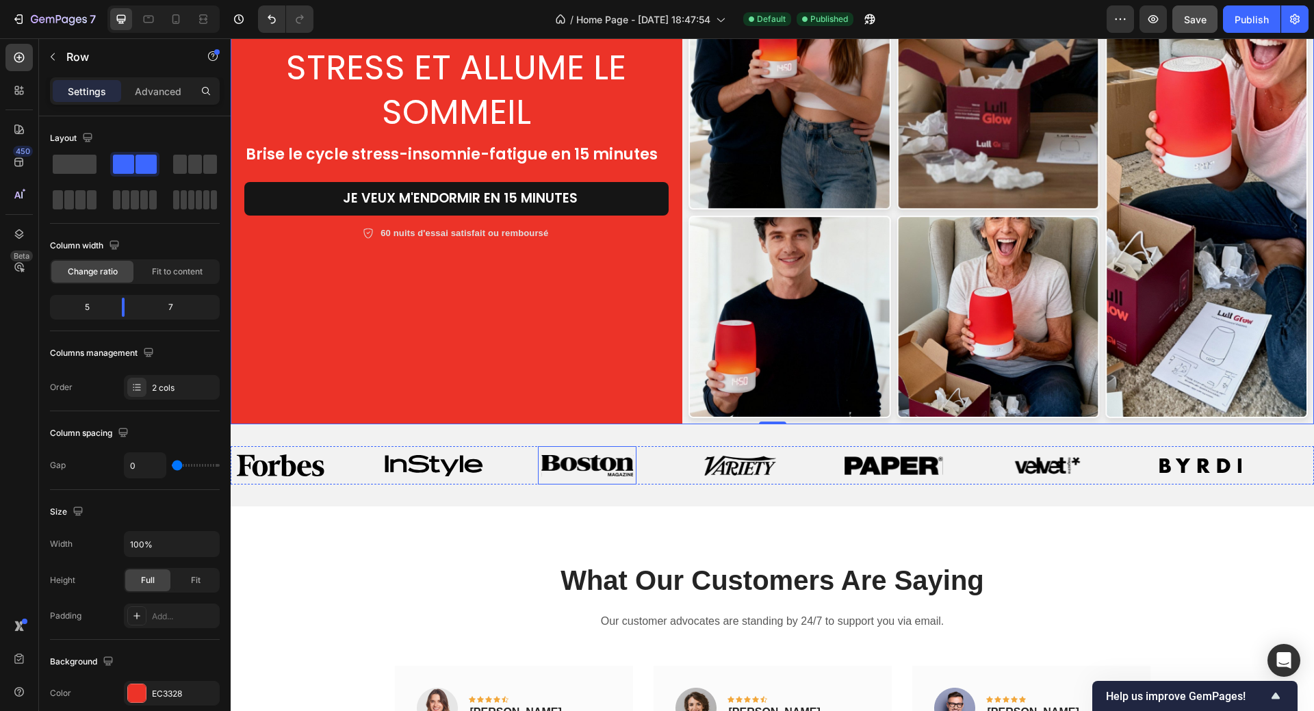
click at [593, 467] on img at bounding box center [587, 465] width 92 height 22
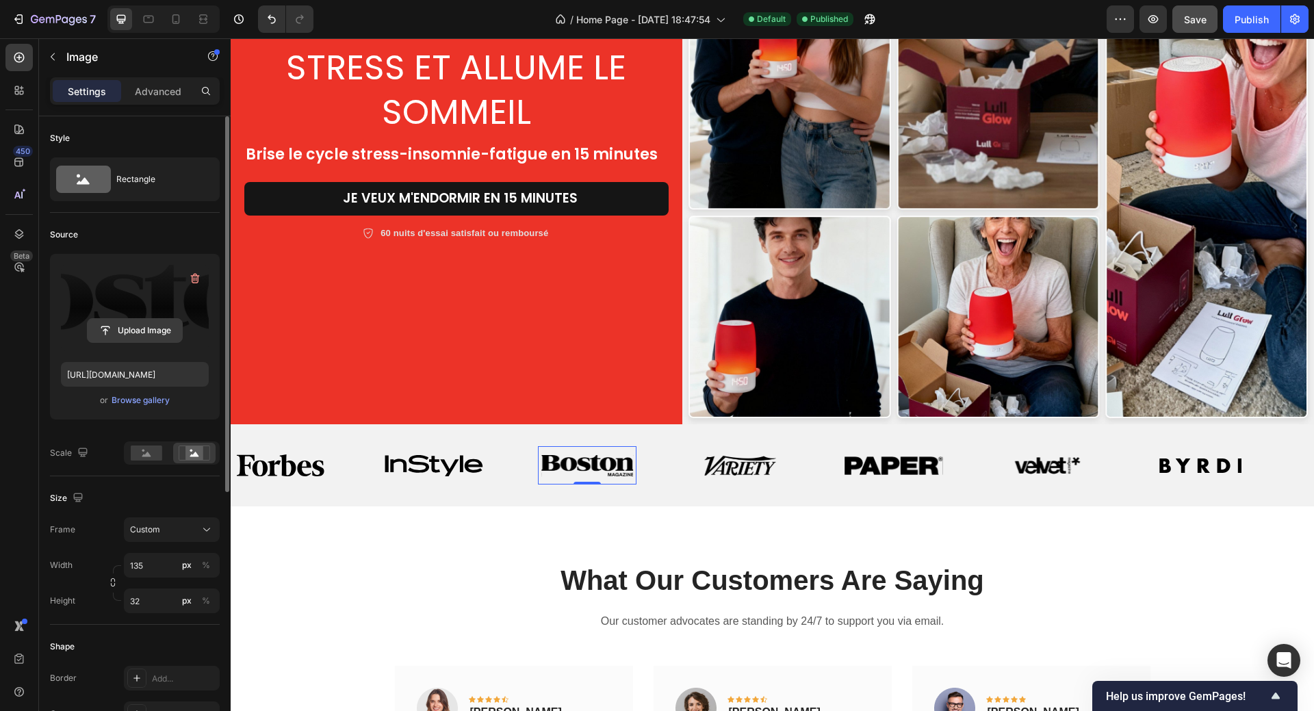
click at [133, 328] on input "file" at bounding box center [135, 330] width 94 height 23
type input "https://cdn.shopify.com/s/files/1/0958/0625/9582/files/gempages_584278907360903…"
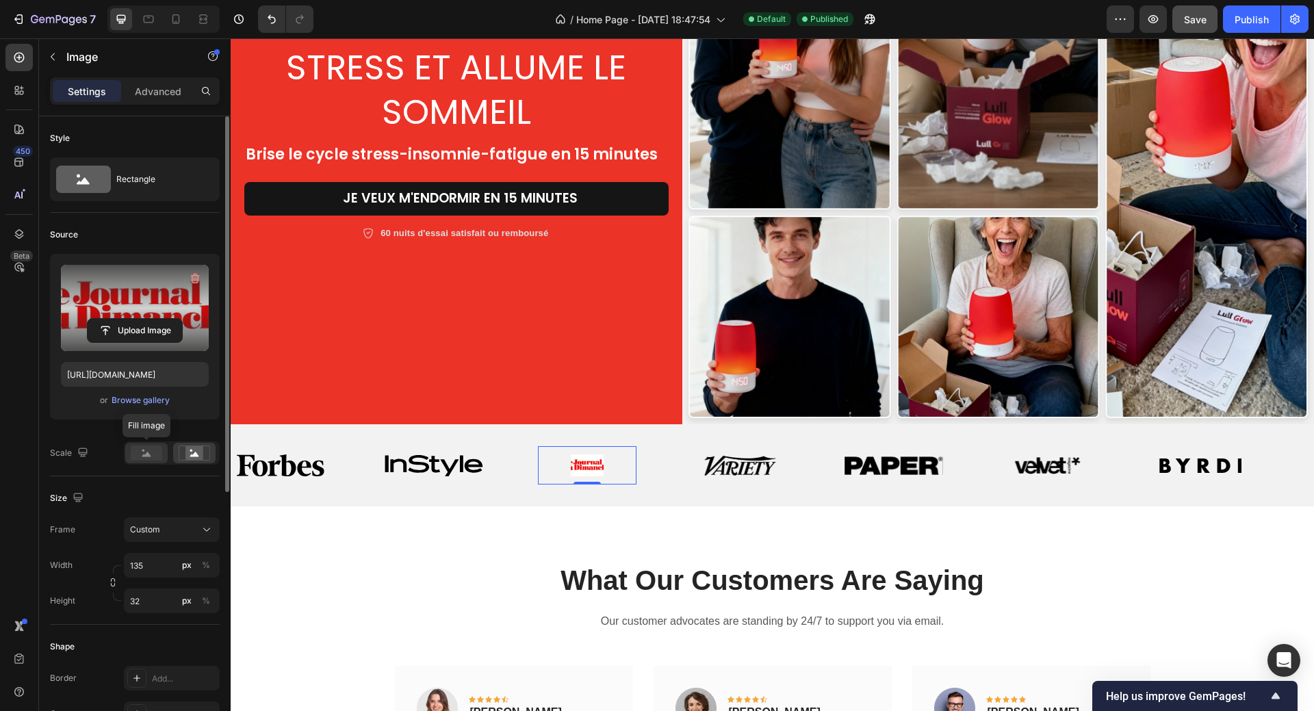
click at [146, 452] on rect at bounding box center [146, 452] width 31 height 15
click at [193, 452] on rect at bounding box center [194, 453] width 18 height 14
click at [142, 455] on rect at bounding box center [146, 452] width 31 height 15
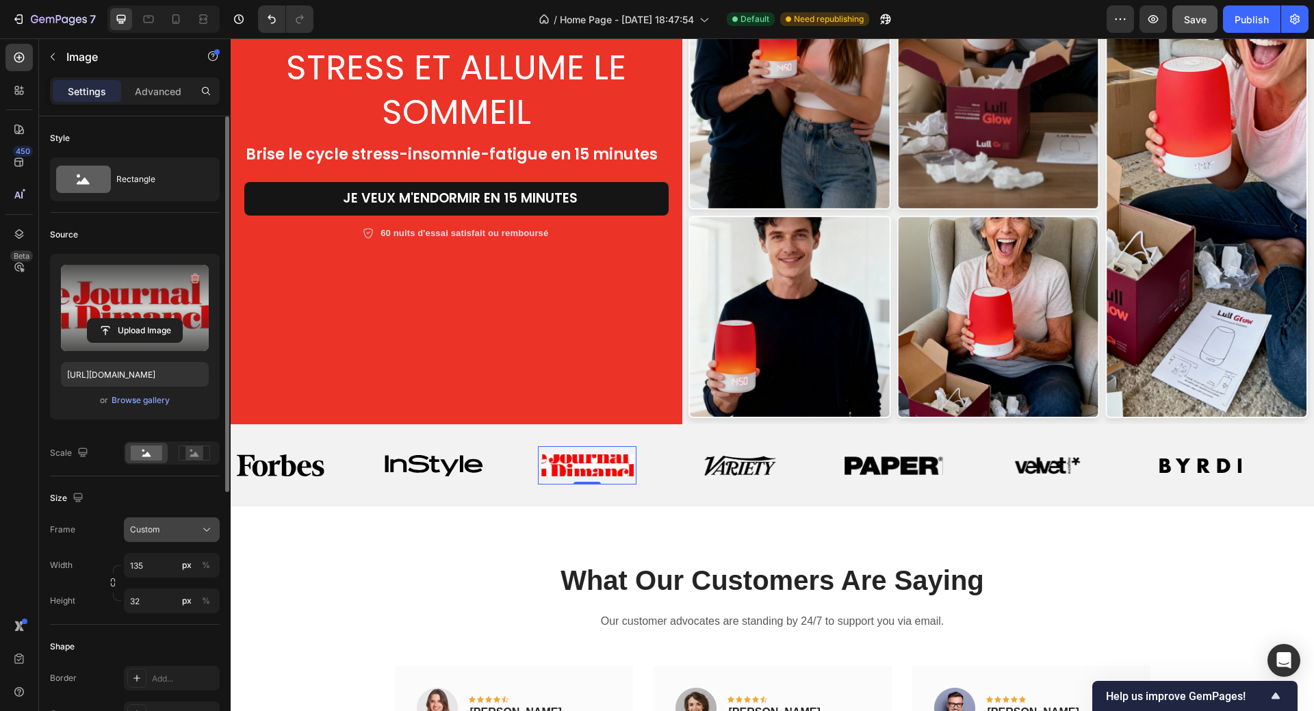
click at [160, 527] on div "Custom" at bounding box center [163, 529] width 67 height 12
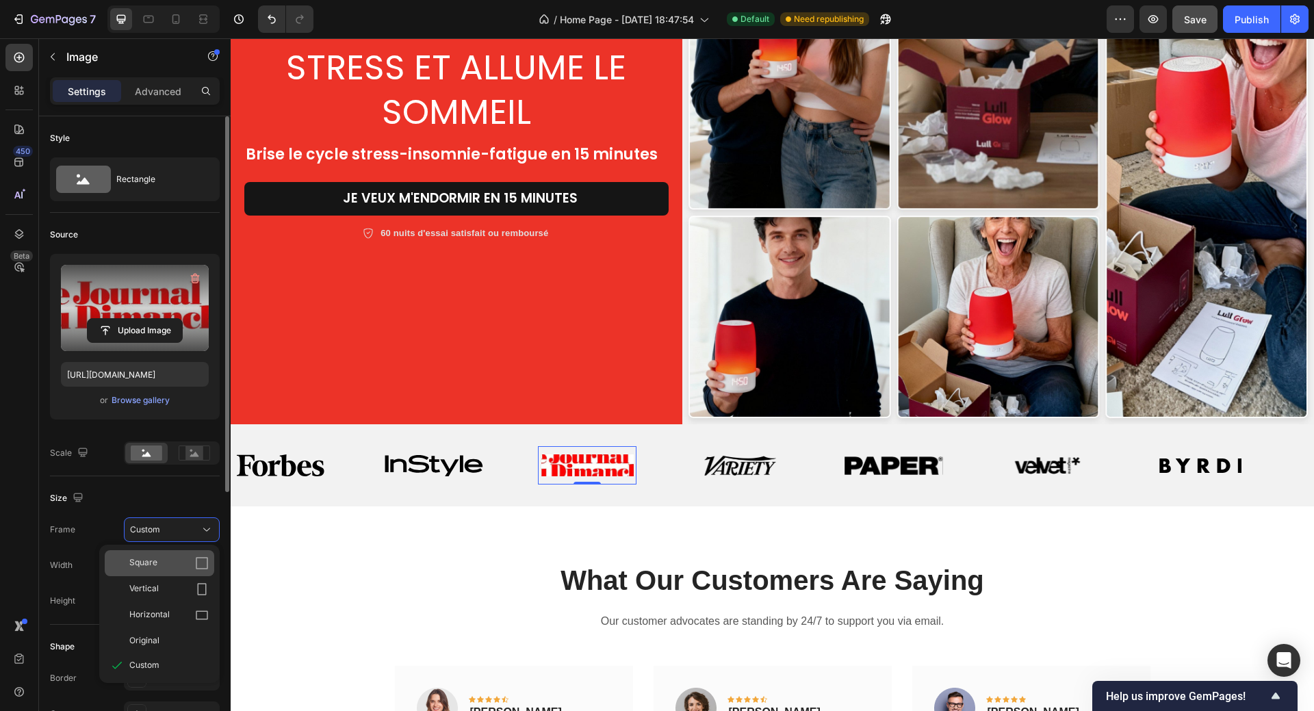
click at [167, 563] on div "Square" at bounding box center [168, 563] width 79 height 14
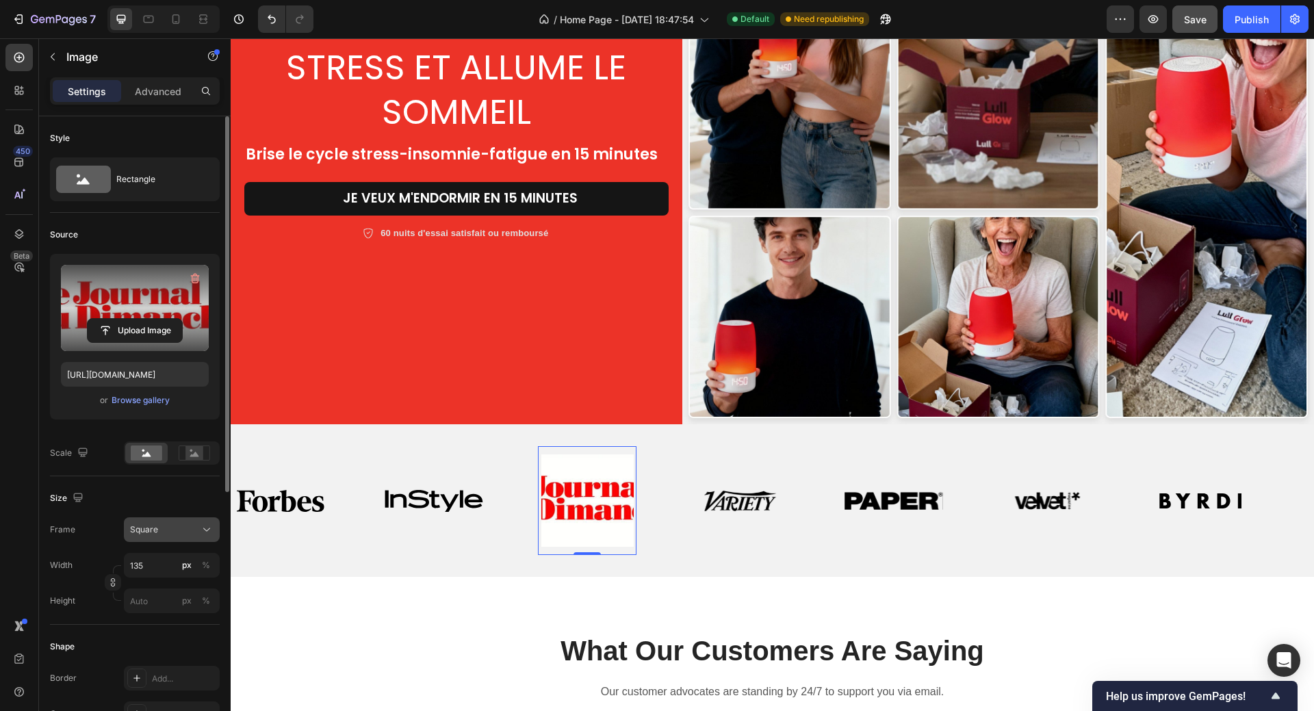
click at [182, 526] on div "Square" at bounding box center [163, 529] width 67 height 12
click at [152, 637] on span "Original" at bounding box center [144, 640] width 30 height 12
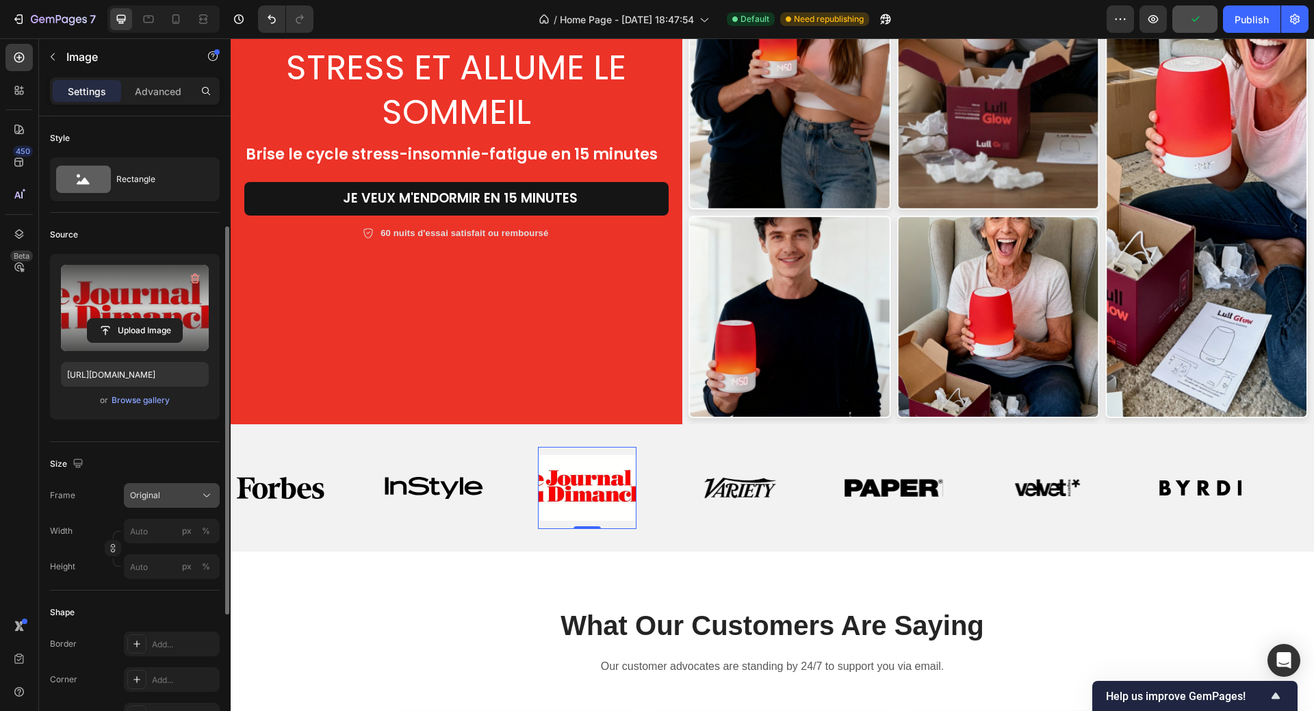
scroll to position [137, 0]
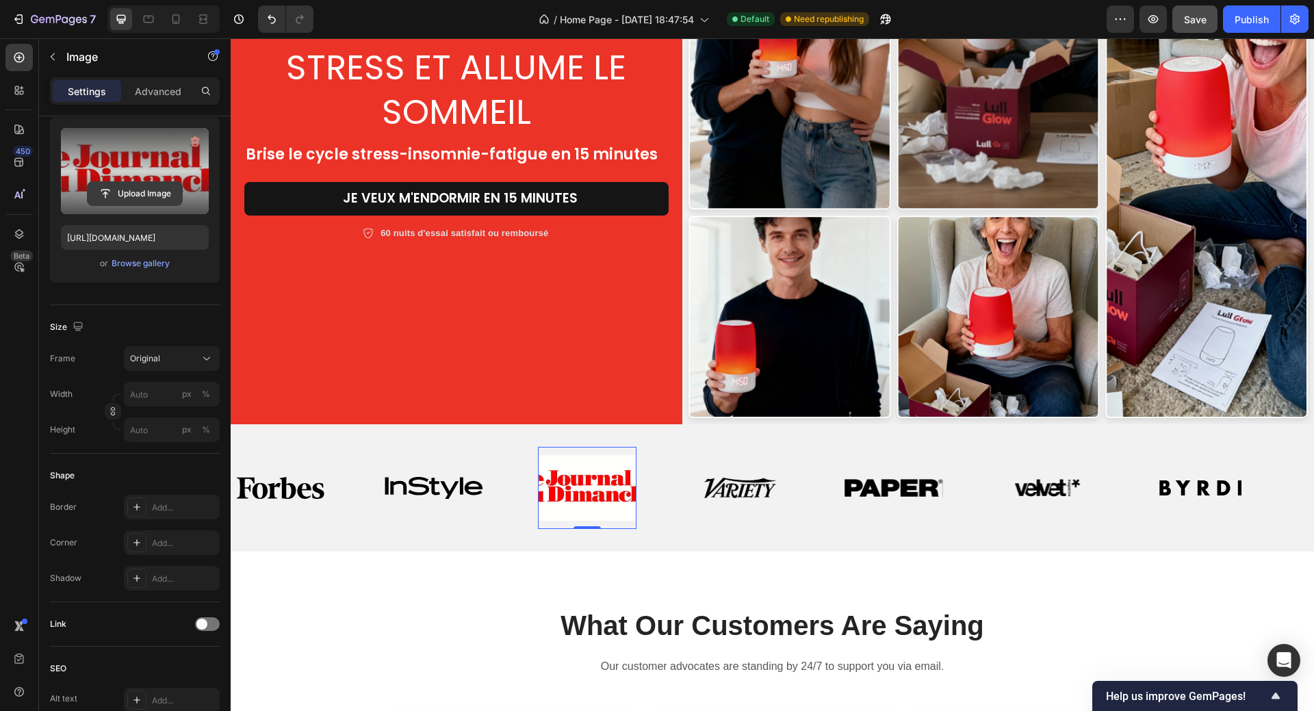
click at [133, 192] on input "file" at bounding box center [135, 193] width 94 height 23
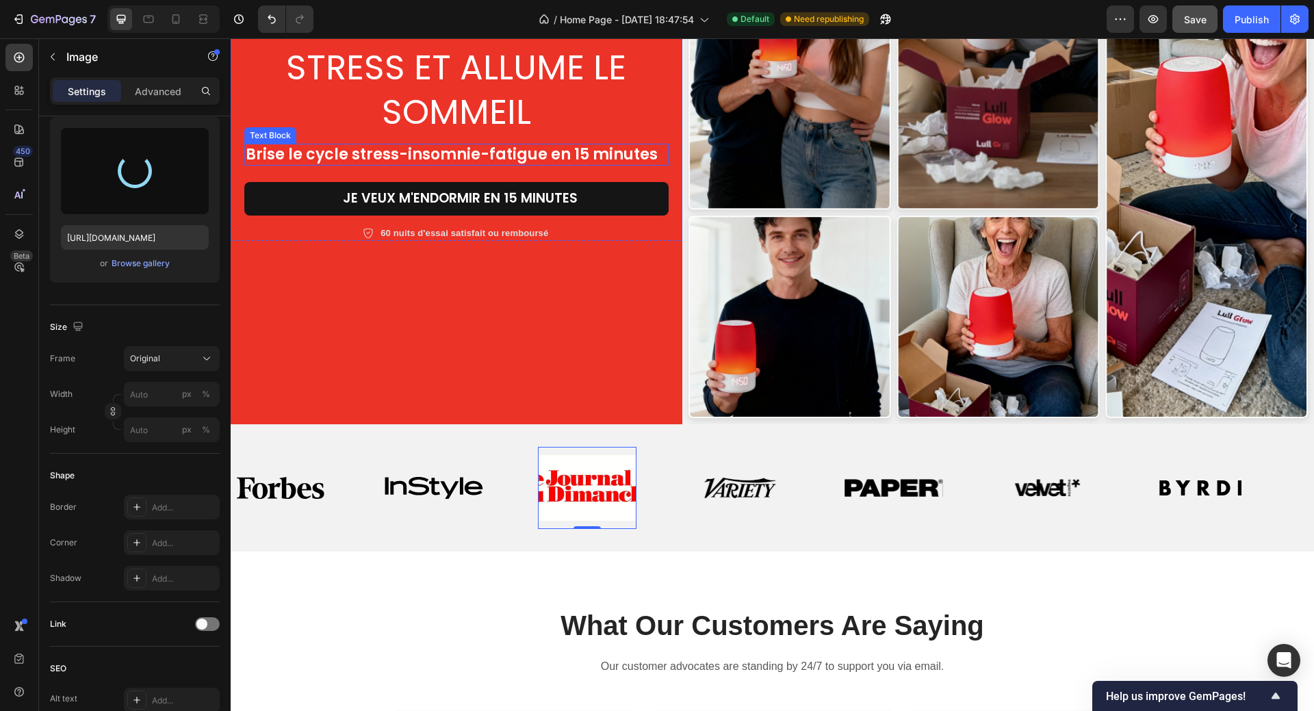
type input "https://cdn.shopify.com/s/files/1/0958/0625/9582/files/gempages_584278907360903…"
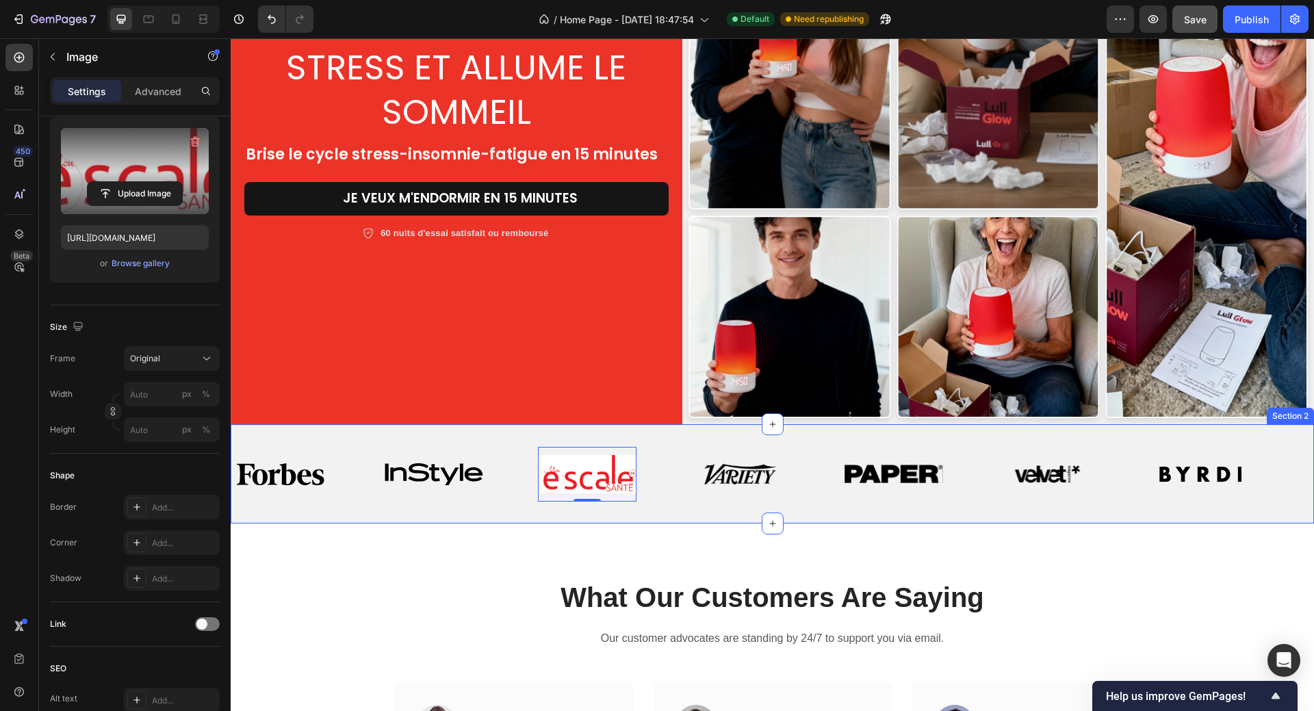
click at [455, 497] on div "Image Image Image 0 Image Image Image Image Image Image Image 0 Image Image Ima…" at bounding box center [772, 473] width 1083 height 99
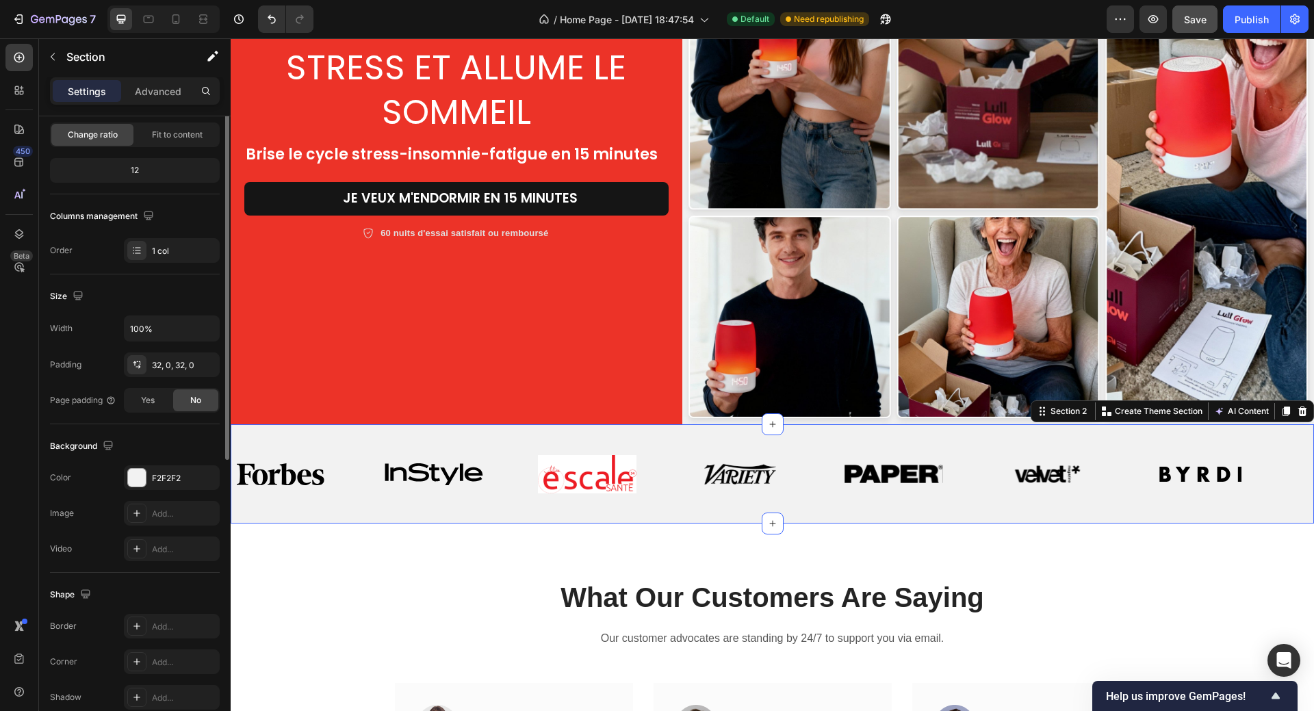
scroll to position [0, 0]
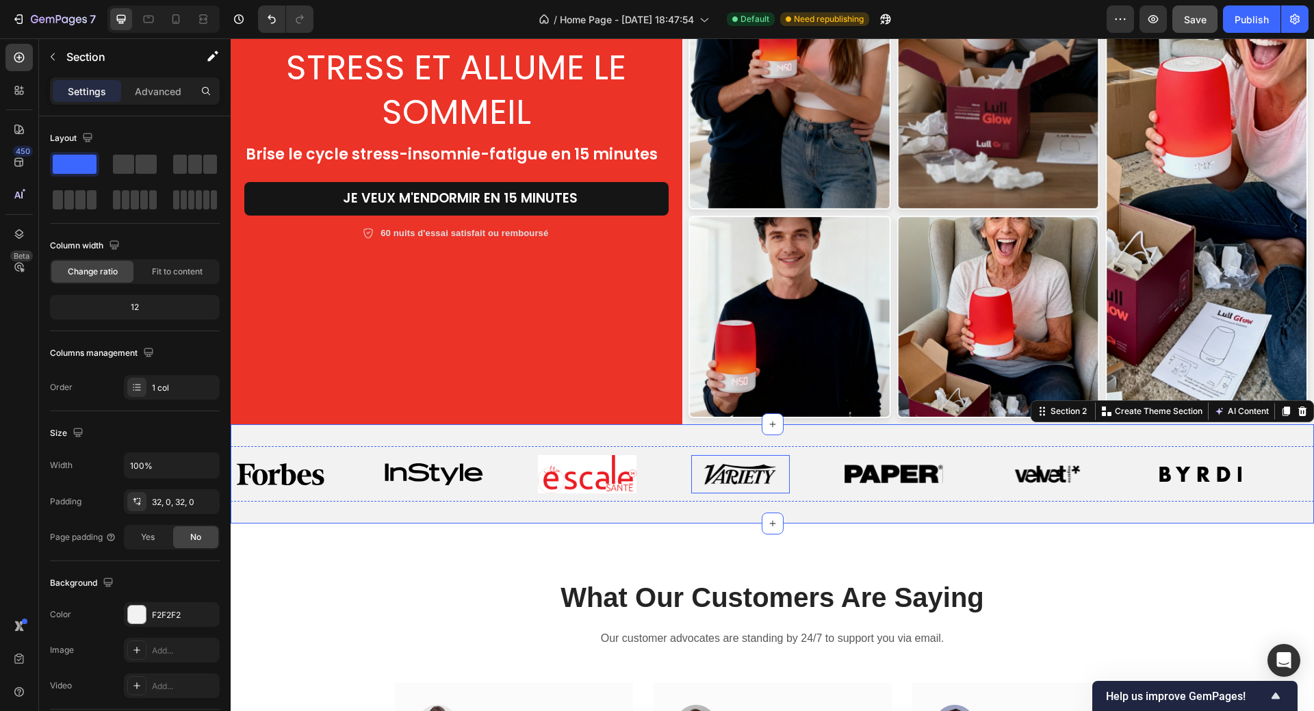
click at [710, 471] on img at bounding box center [740, 474] width 74 height 22
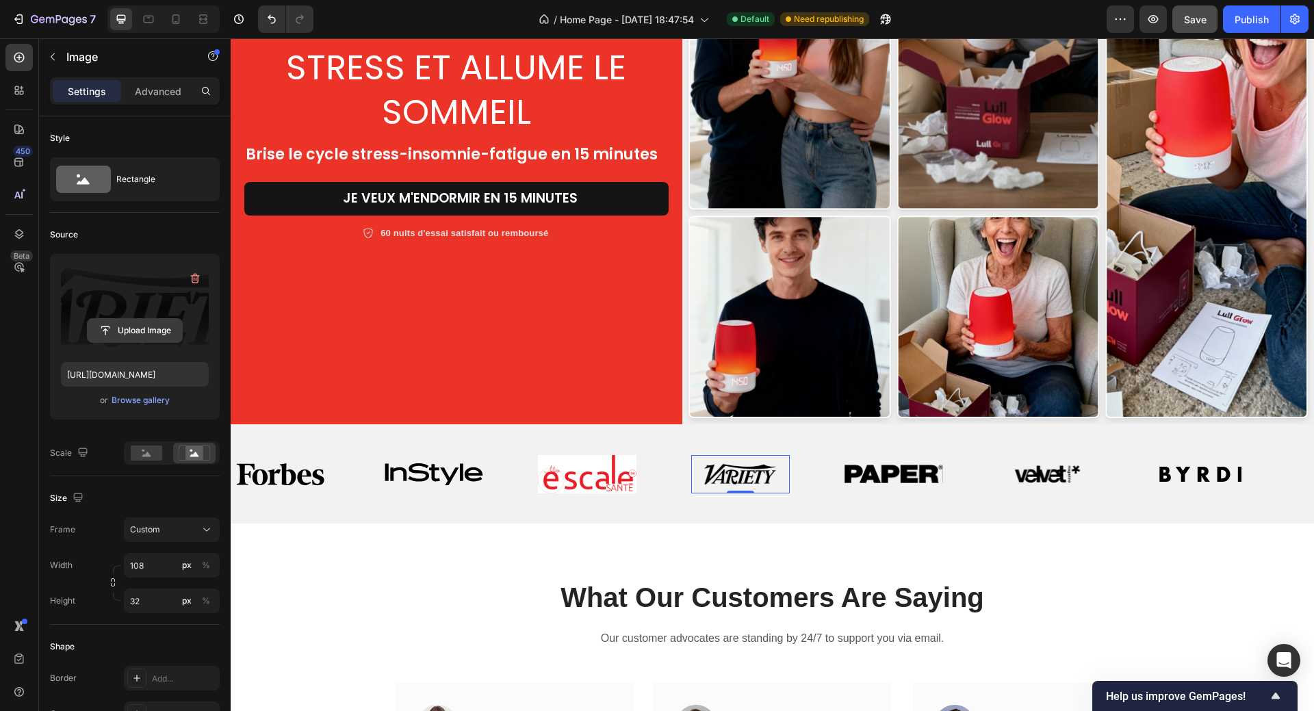
click at [133, 330] on input "file" at bounding box center [135, 330] width 94 height 23
type input "https://cdn.shopify.com/s/files/1/0958/0625/9582/files/gempages_584278907360903…"
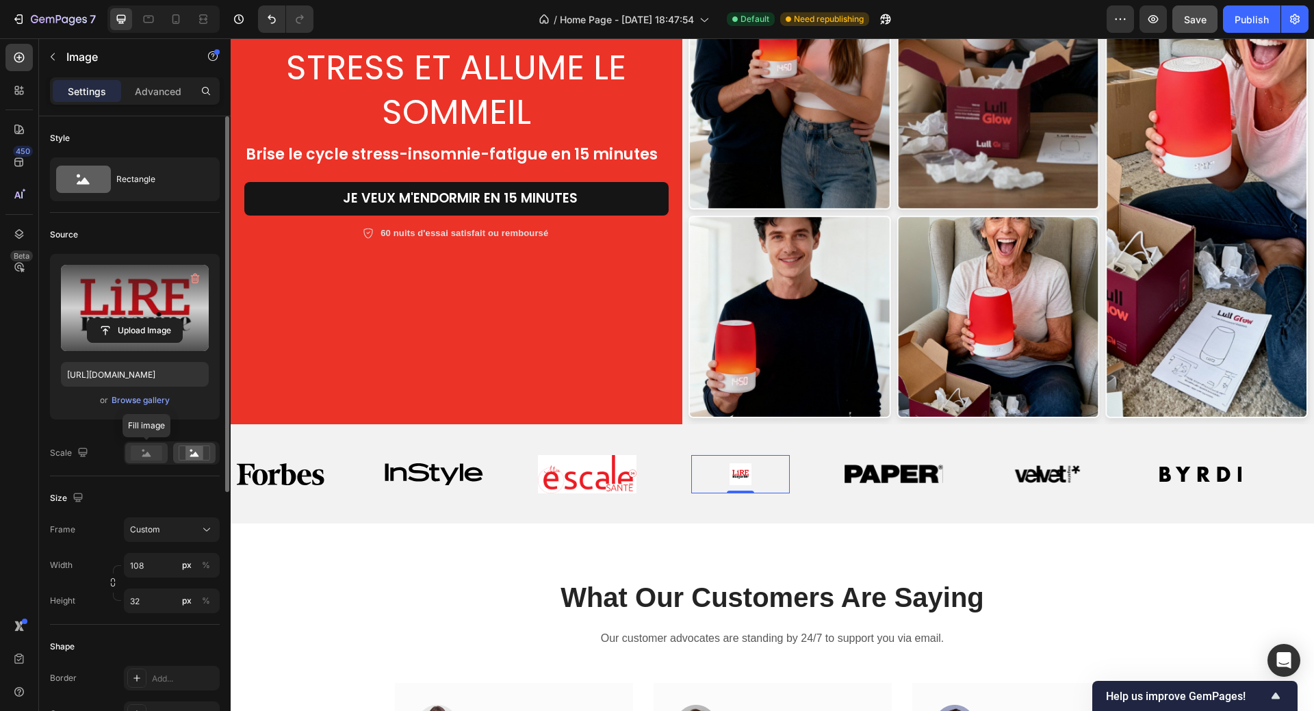
click at [142, 453] on rect at bounding box center [146, 452] width 31 height 15
click at [171, 536] on div "Custom" at bounding box center [163, 529] width 67 height 12
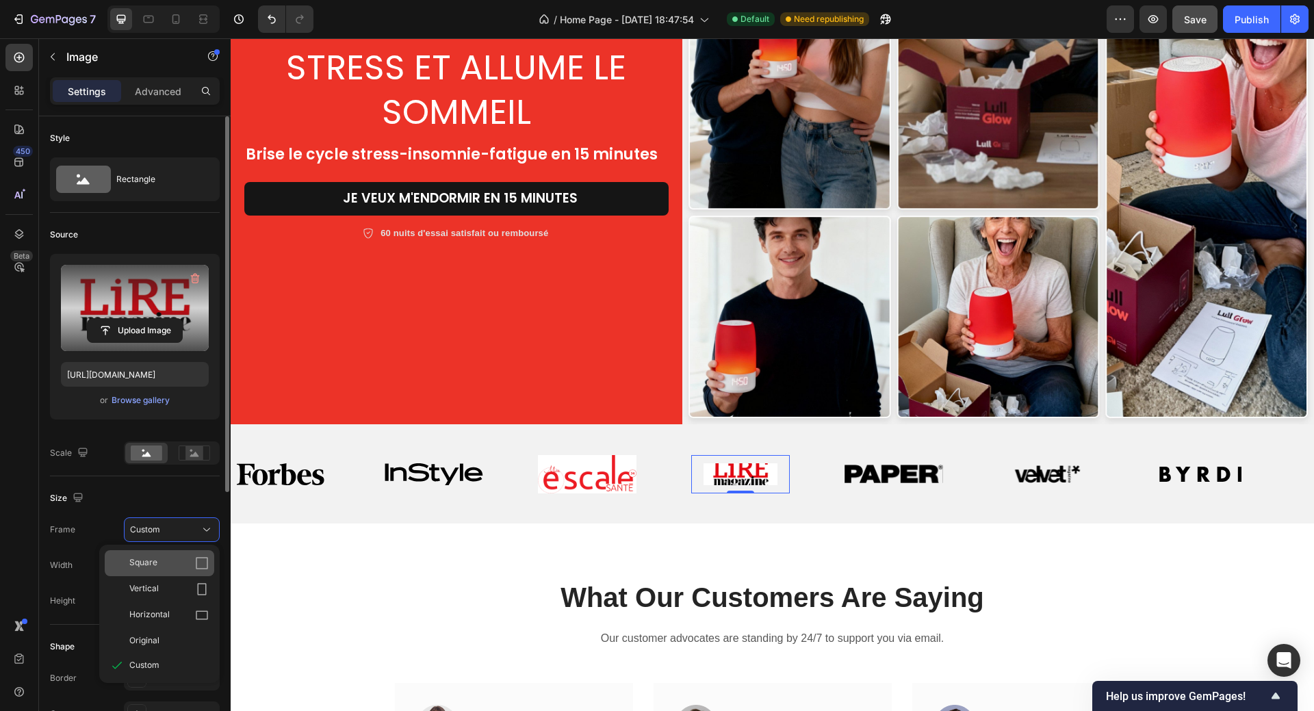
click at [200, 563] on icon at bounding box center [202, 563] width 14 height 14
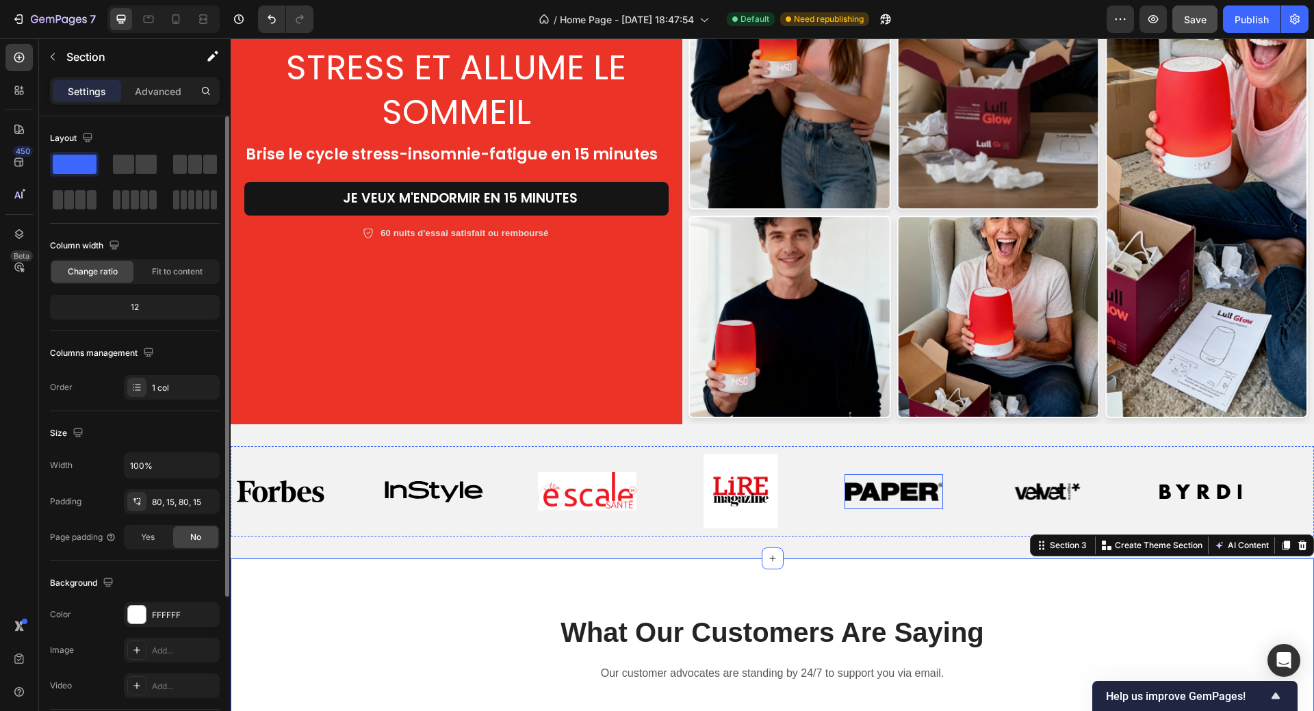
click at [904, 486] on img at bounding box center [893, 491] width 99 height 18
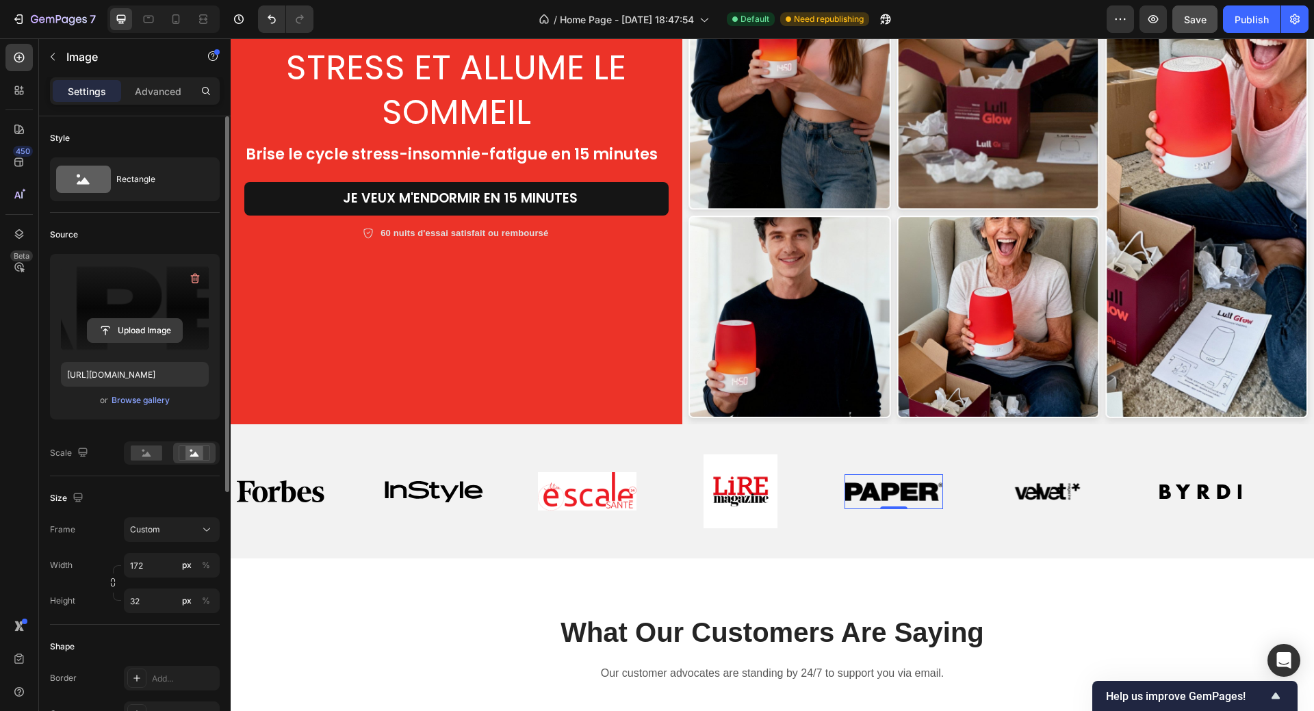
click at [119, 332] on input "file" at bounding box center [135, 330] width 94 height 23
type input "https://cdn.shopify.com/s/files/1/0958/0625/9582/files/gempages_584278907360903…"
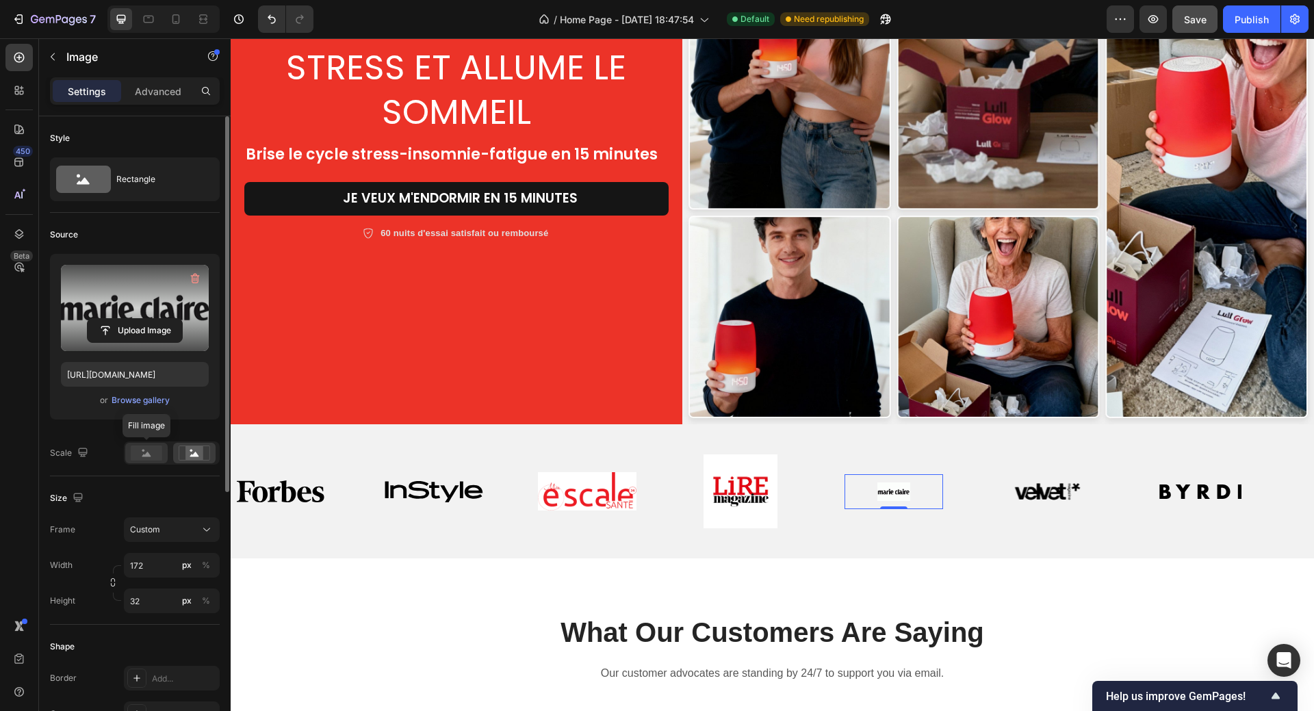
click at [138, 447] on rect at bounding box center [146, 452] width 31 height 15
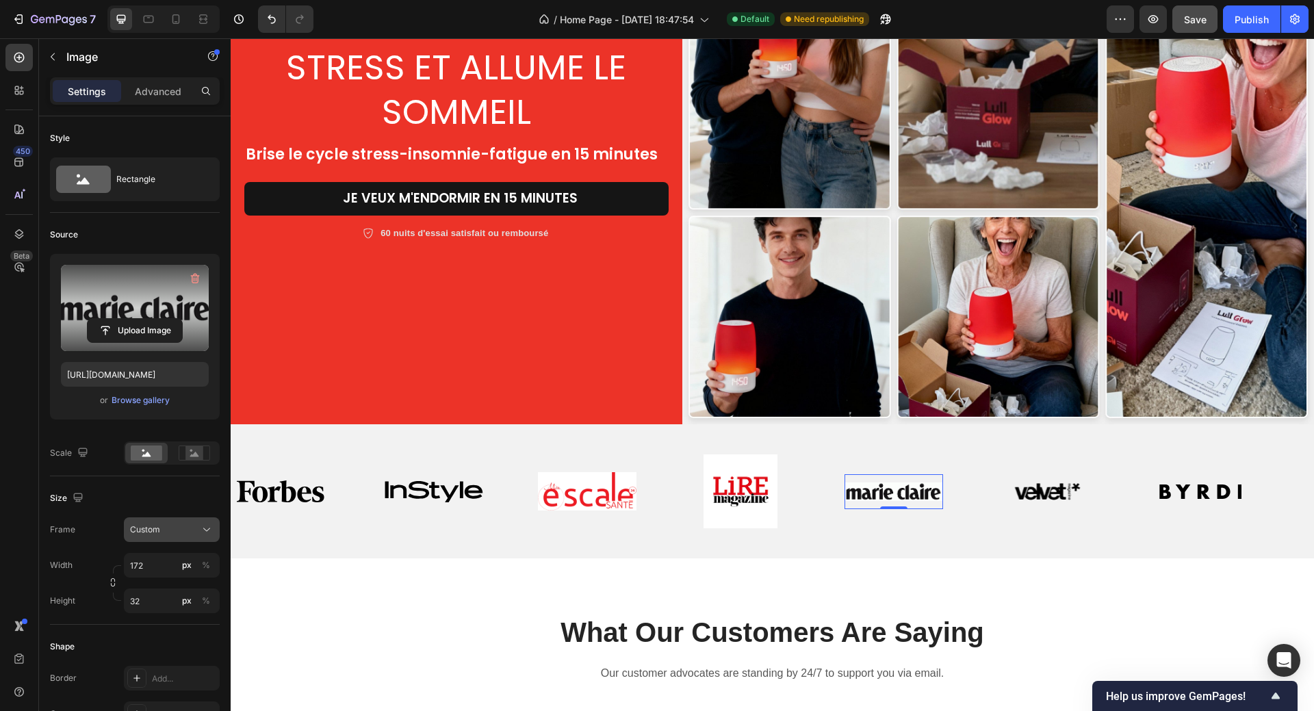
click at [180, 527] on div "Custom" at bounding box center [163, 529] width 67 height 12
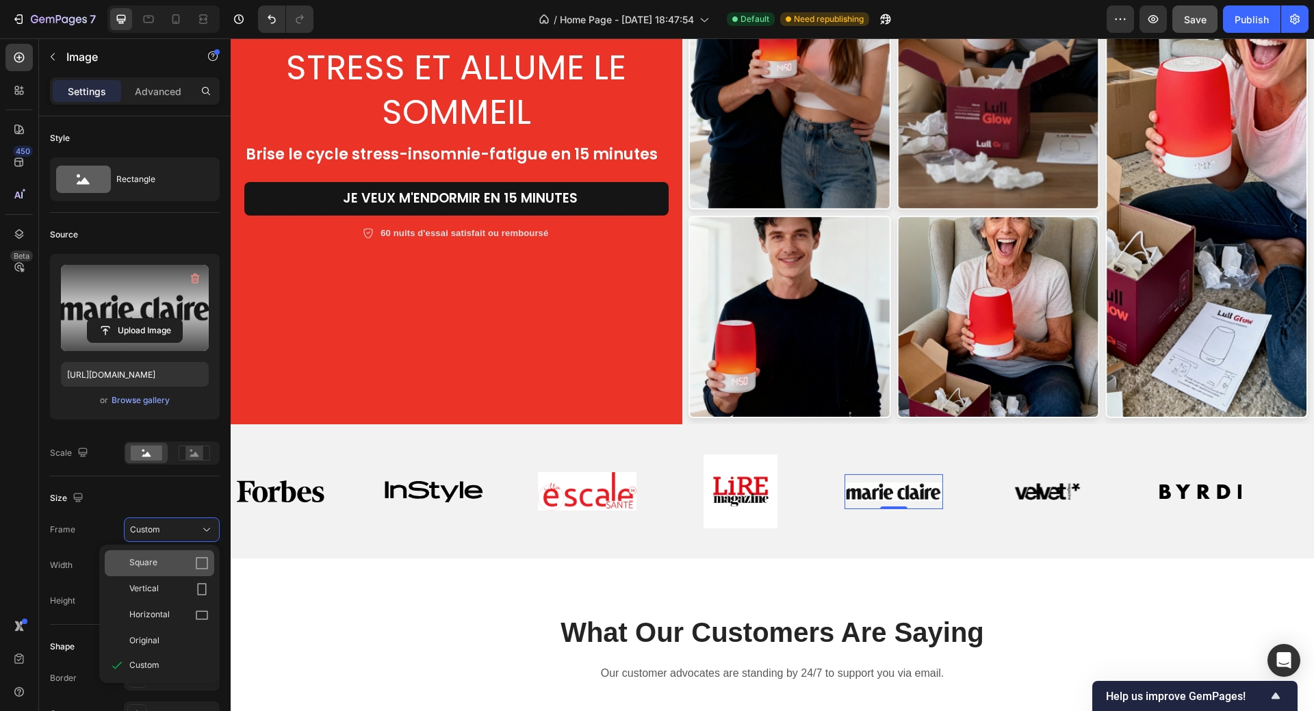
click at [177, 562] on div "Square" at bounding box center [168, 563] width 79 height 14
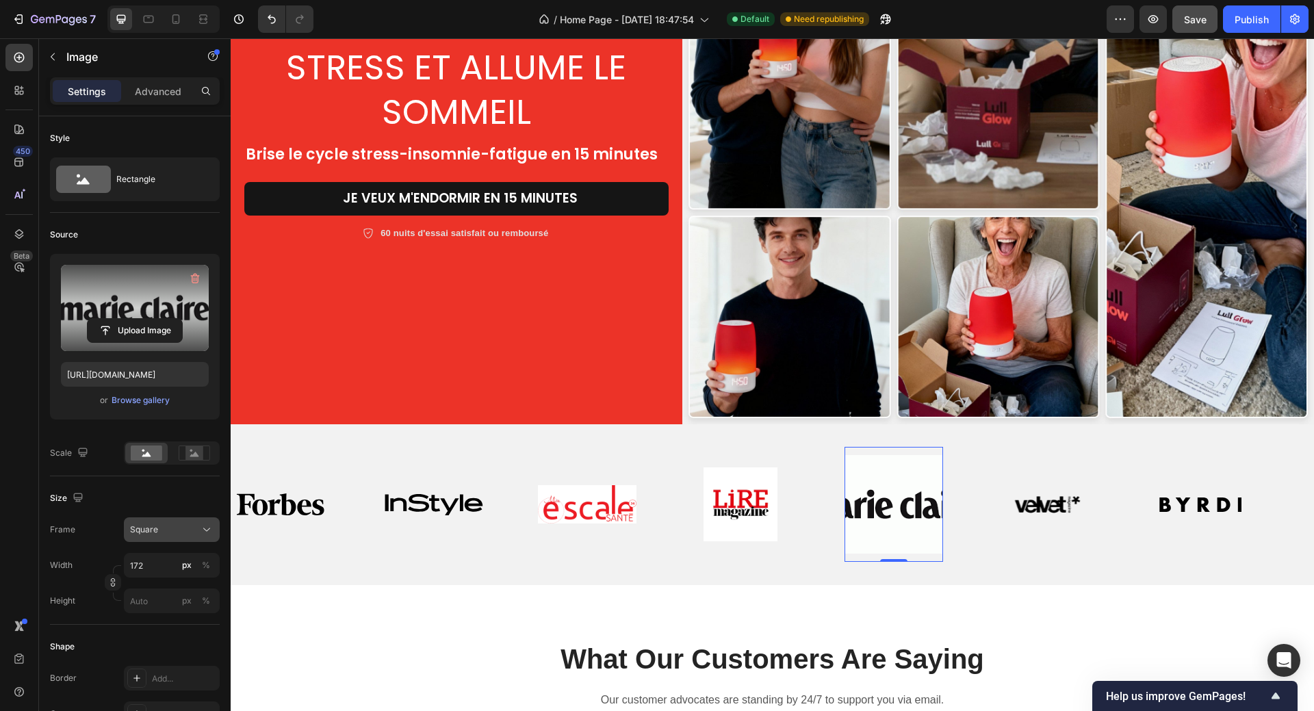
click at [202, 525] on icon at bounding box center [207, 530] width 14 height 14
click at [203, 608] on div "Horizontal" at bounding box center [159, 615] width 109 height 26
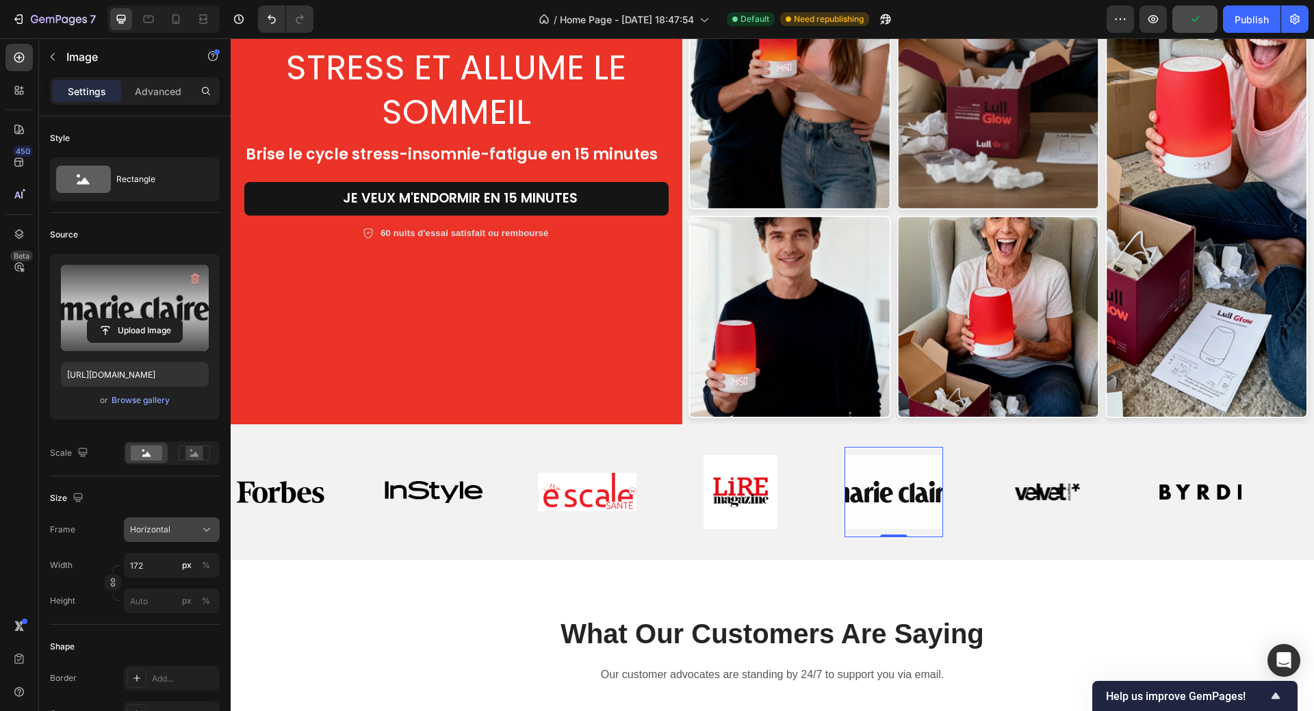
click at [202, 527] on icon at bounding box center [207, 530] width 14 height 14
click at [201, 589] on icon at bounding box center [202, 589] width 14 height 14
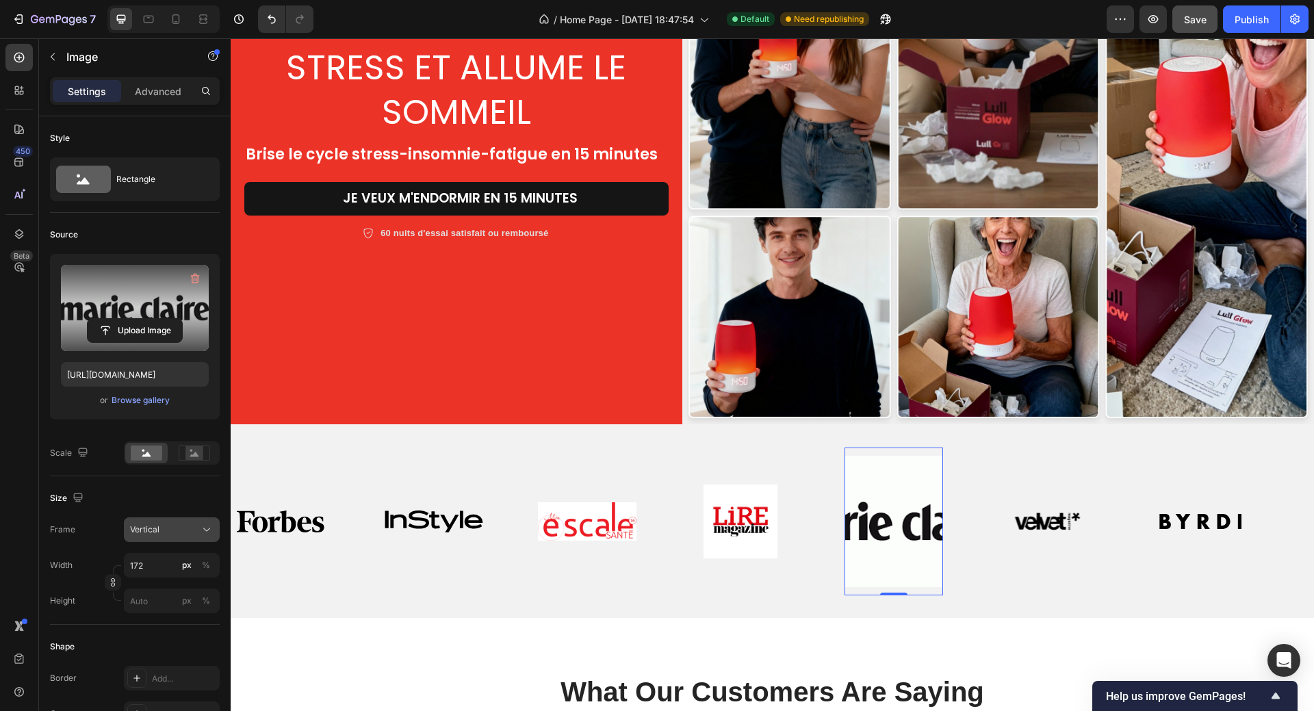
click at [205, 529] on icon at bounding box center [206, 529] width 7 height 3
click at [178, 634] on div "Original" at bounding box center [168, 640] width 79 height 12
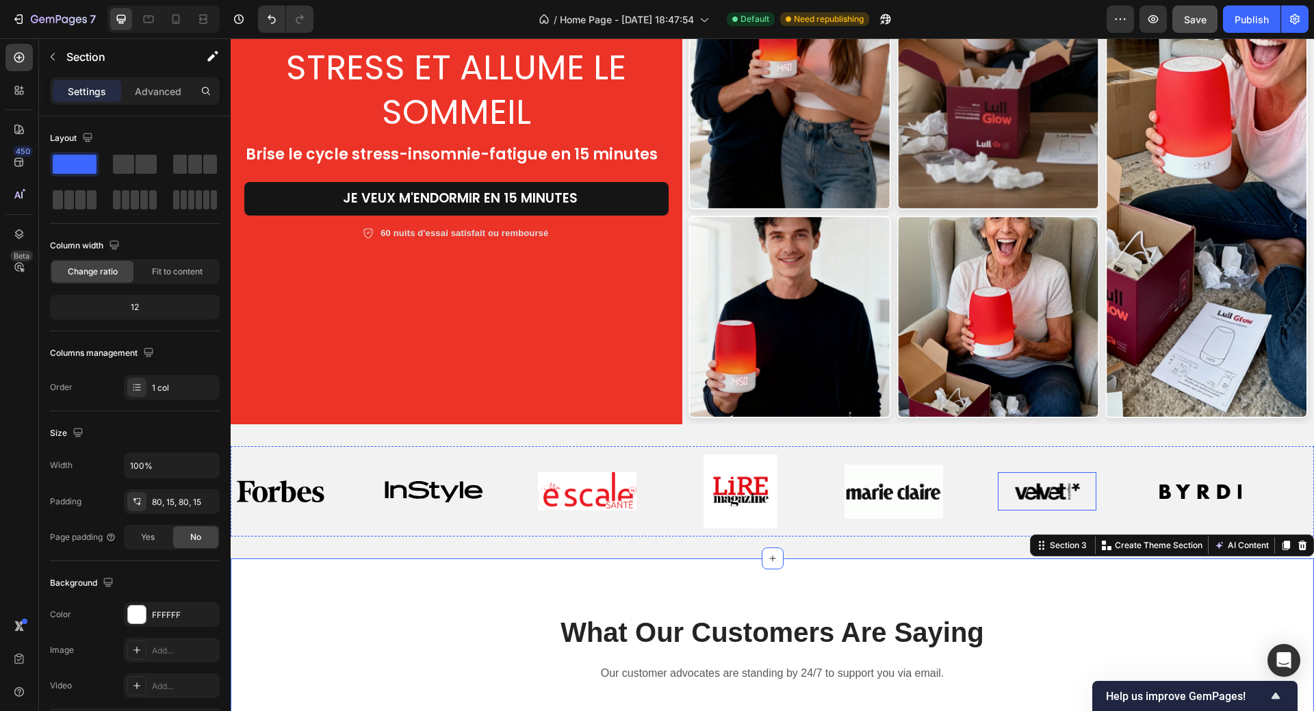
click at [1049, 486] on img at bounding box center [1047, 491] width 66 height 22
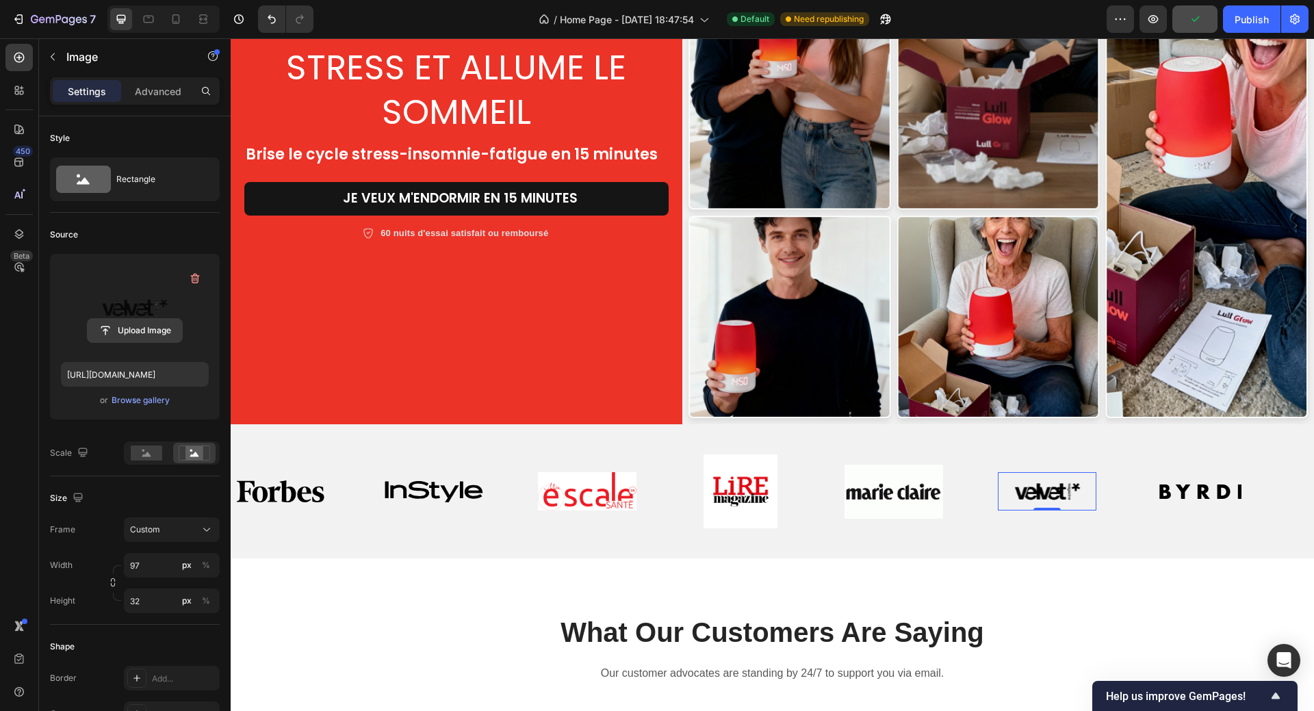
click at [121, 336] on input "file" at bounding box center [135, 330] width 94 height 23
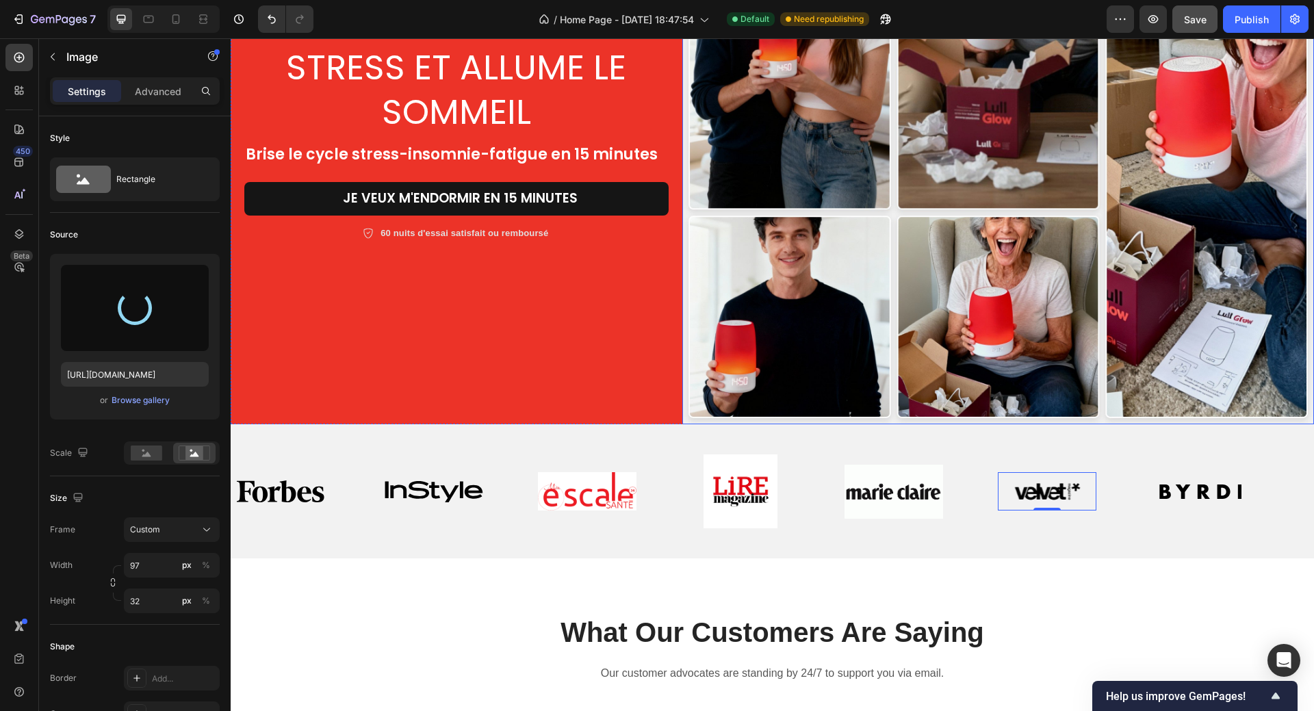
type input "https://cdn.shopify.com/s/files/1/0958/0625/9582/files/gempages_584278907360903…"
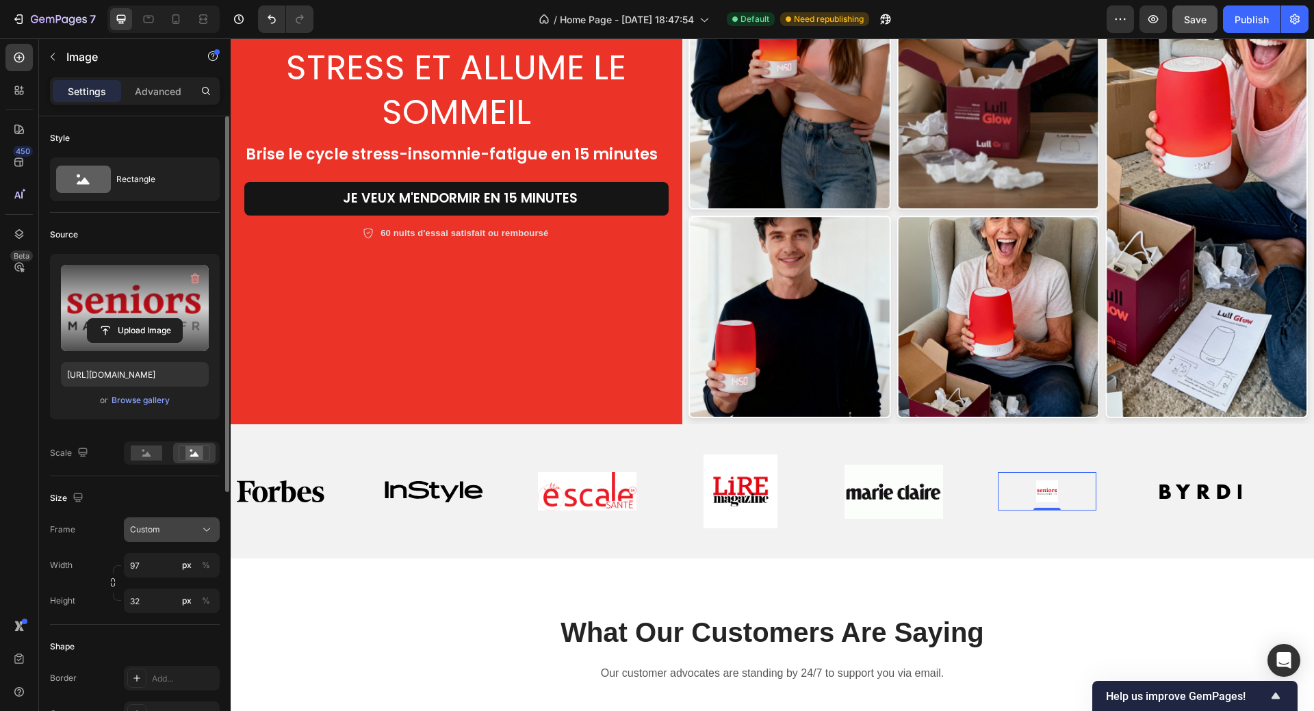
click at [168, 532] on div "Custom" at bounding box center [163, 529] width 67 height 12
click at [198, 562] on icon at bounding box center [202, 563] width 14 height 14
click at [148, 448] on rect at bounding box center [146, 452] width 31 height 15
click at [194, 447] on rect at bounding box center [194, 453] width 18 height 14
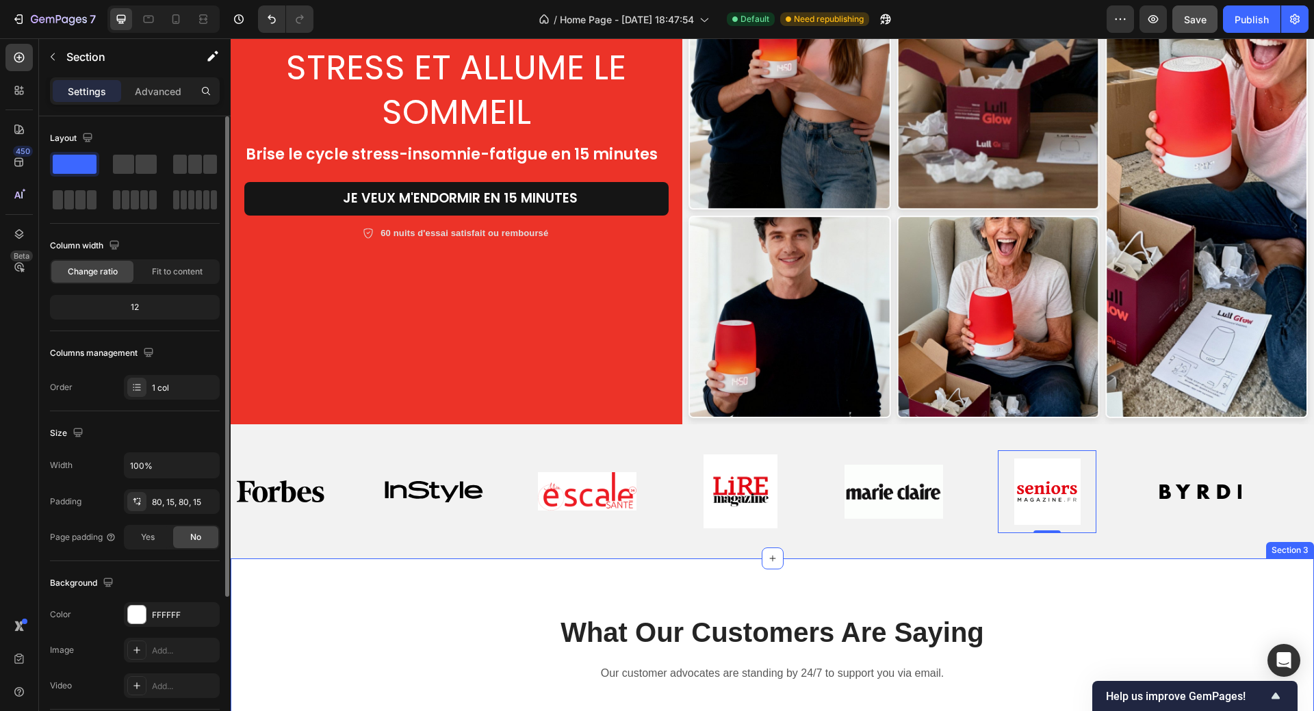
click at [1197, 486] on img at bounding box center [1200, 491] width 99 height 15
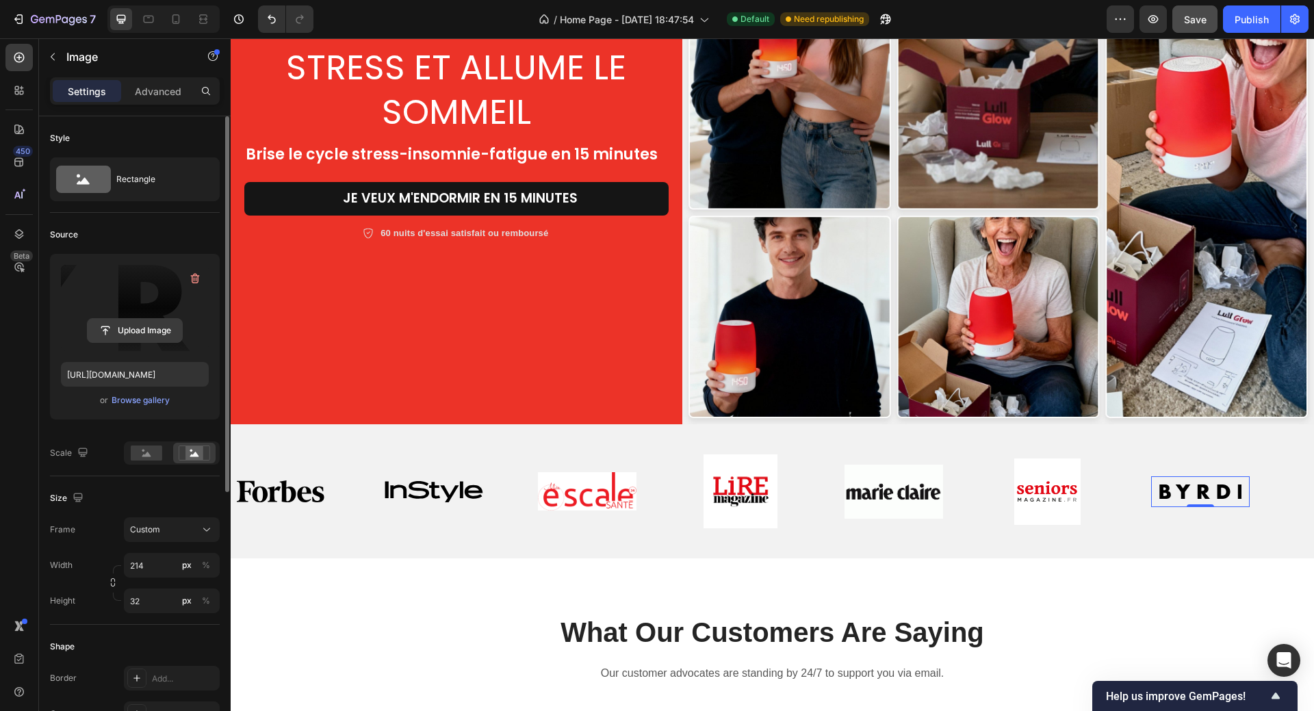
click at [132, 327] on input "file" at bounding box center [135, 330] width 94 height 23
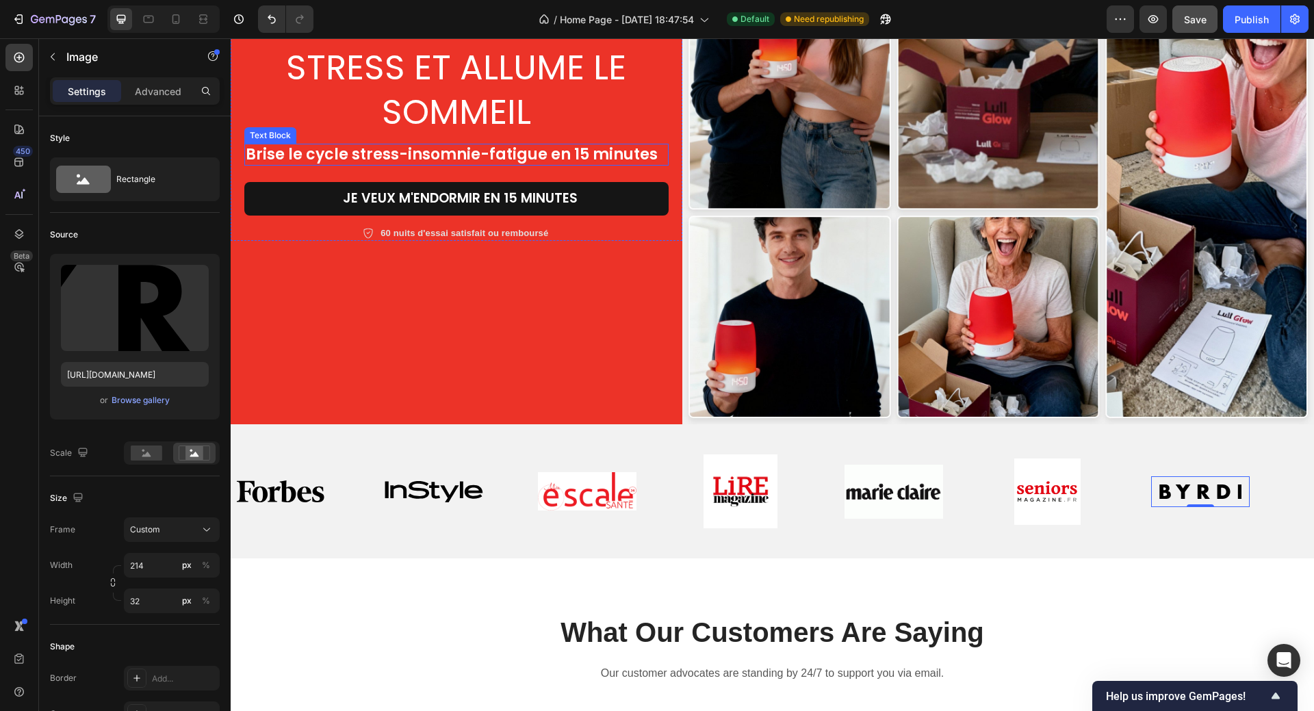
type input "https://cdn.shopify.com/s/files/1/0958/0625/9582/files/gempages_584278907360903…"
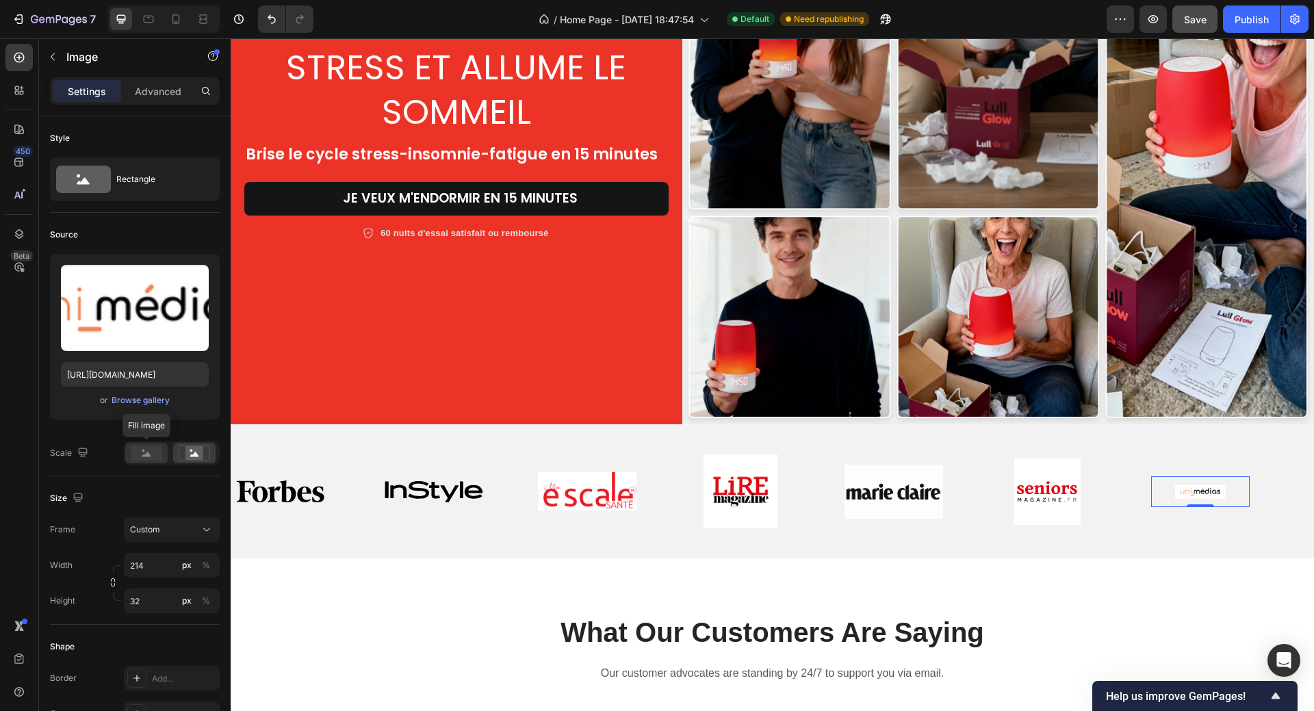
click at [144, 452] on rect at bounding box center [146, 452] width 31 height 15
click at [426, 487] on img at bounding box center [433, 492] width 99 height 22
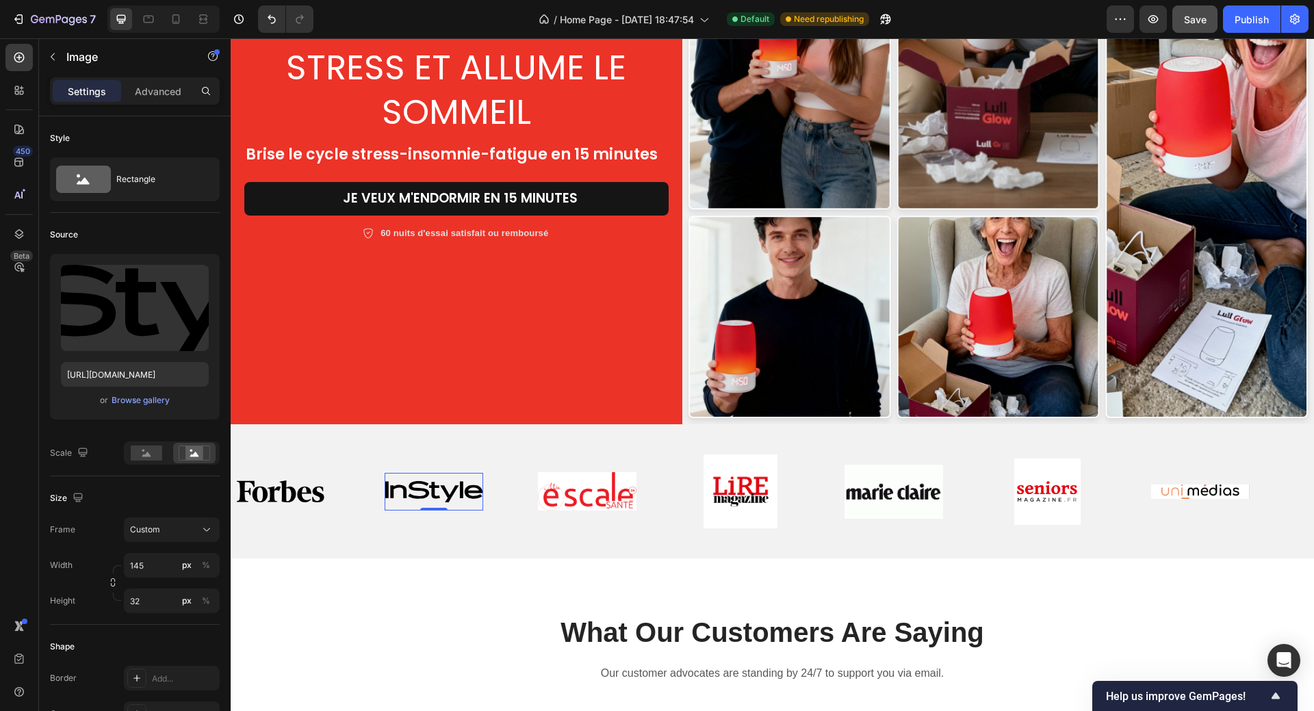
click at [426, 486] on img at bounding box center [433, 492] width 99 height 22
click at [135, 332] on input "file" at bounding box center [135, 330] width 94 height 23
type input "https://cdn.shopify.com/s/files/1/0958/0625/9582/files/gempages_584278907360903…"
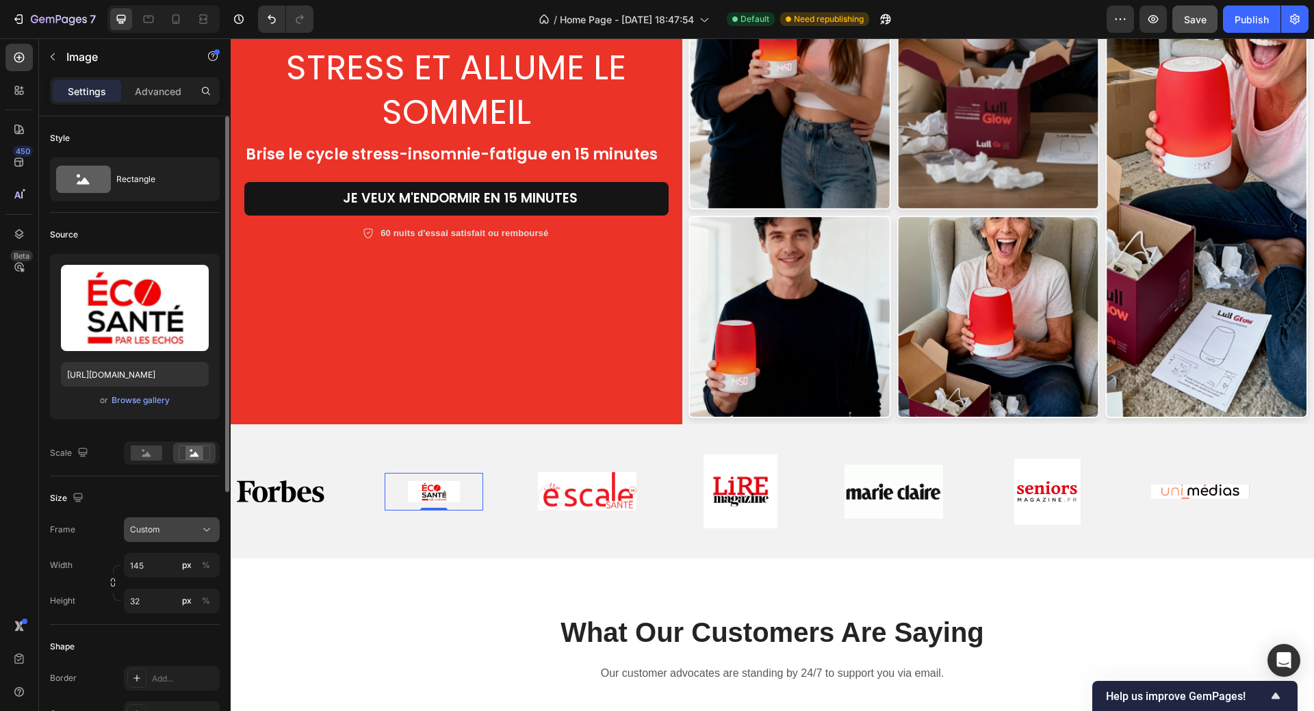
click at [167, 527] on div "Custom" at bounding box center [163, 529] width 67 height 12
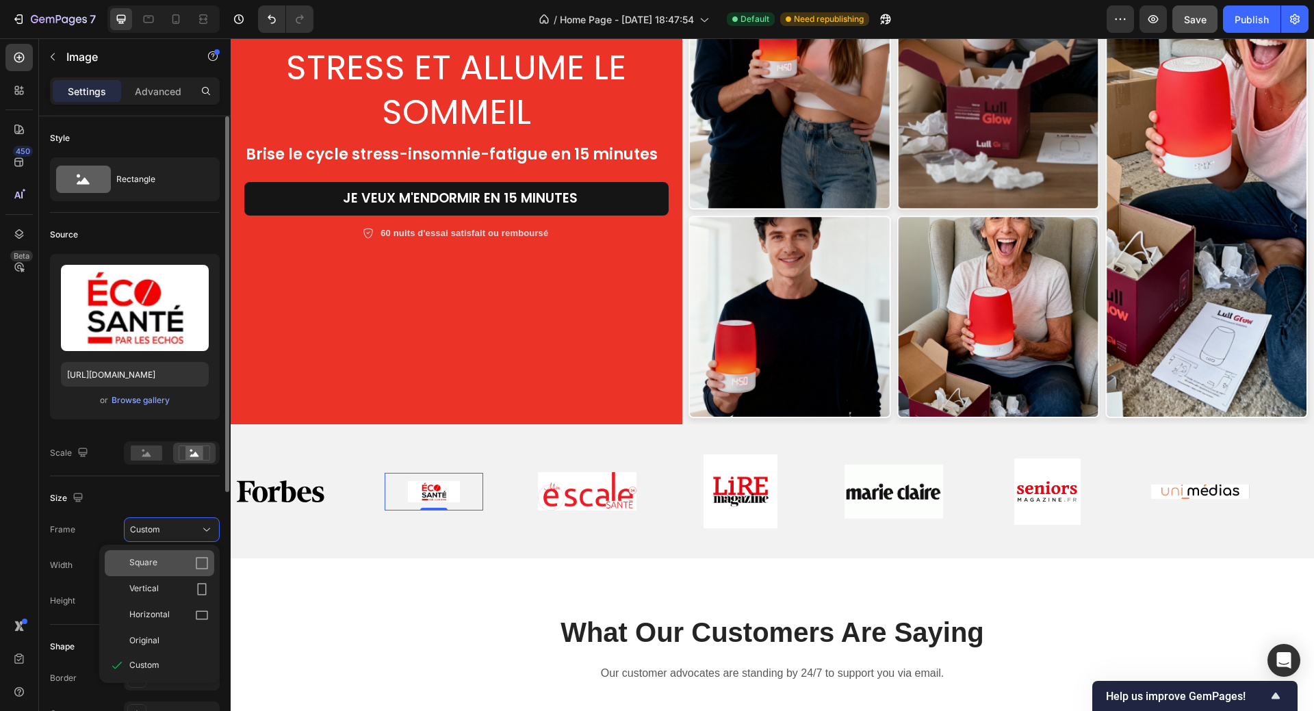
click at [198, 562] on icon at bounding box center [202, 563] width 14 height 14
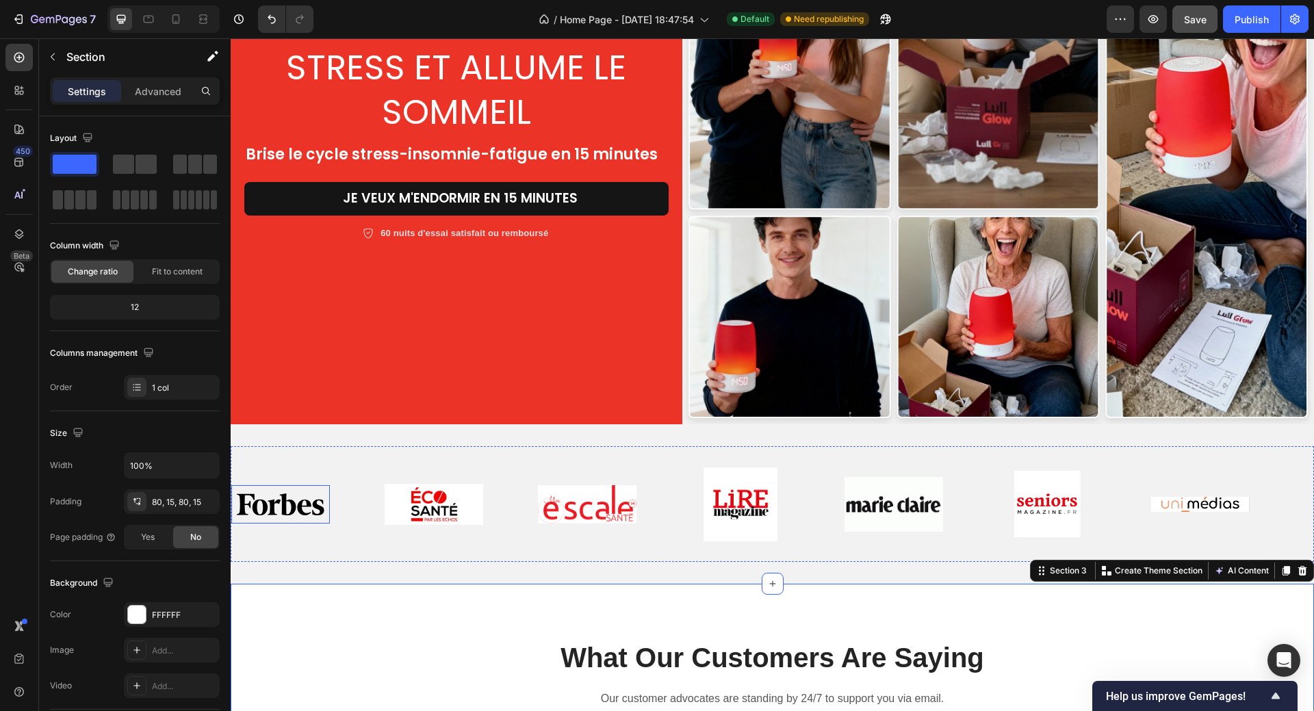
click at [278, 503] on img at bounding box center [281, 504] width 88 height 22
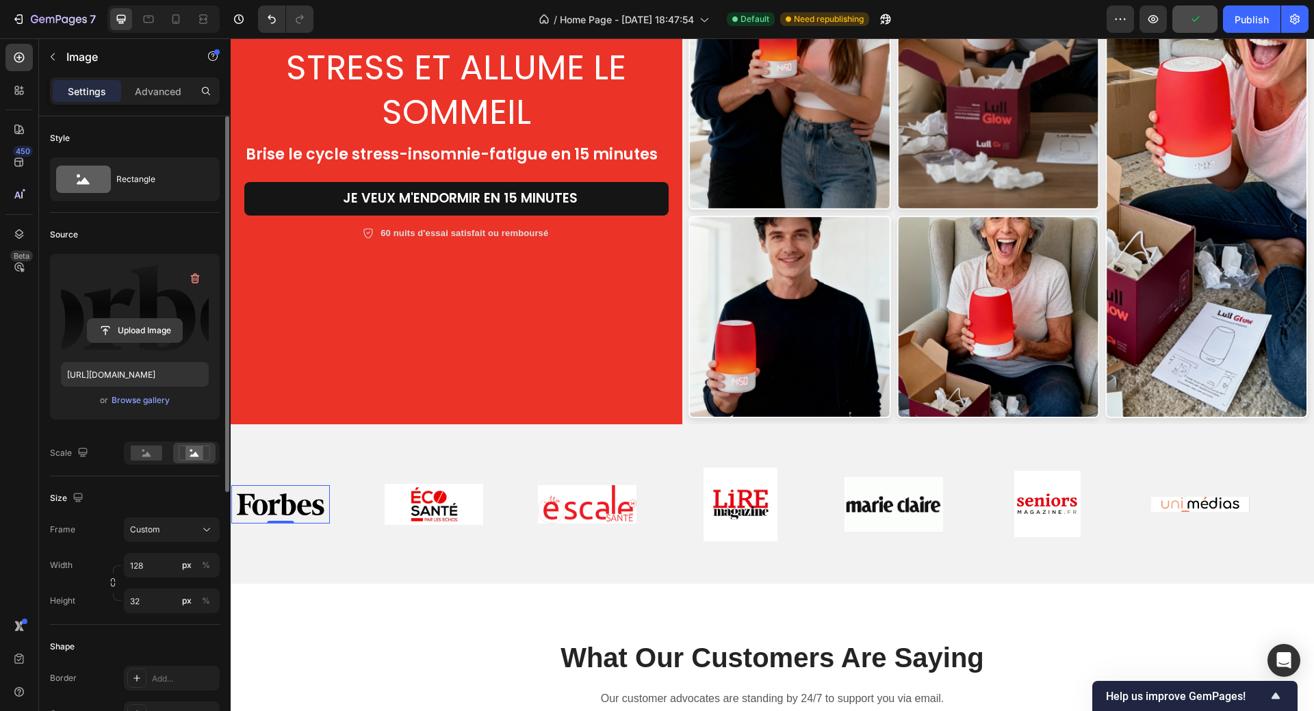
click at [127, 332] on input "file" at bounding box center [135, 330] width 94 height 23
click at [138, 328] on input "file" at bounding box center [135, 330] width 94 height 23
type input "https://cdn.shopify.com/s/files/1/0958/0625/9582/files/gempages_584278907360903…"
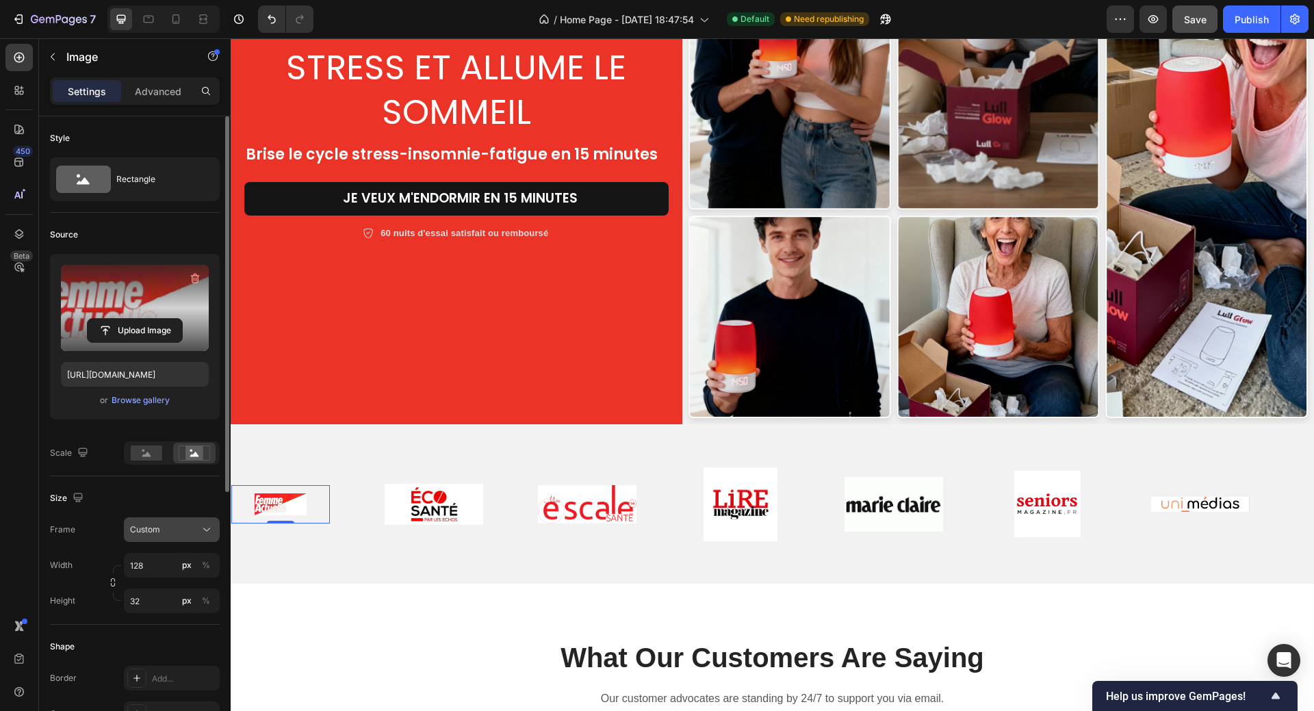
click at [159, 531] on span "Custom" at bounding box center [145, 529] width 30 height 12
click at [200, 559] on icon at bounding box center [202, 563] width 14 height 14
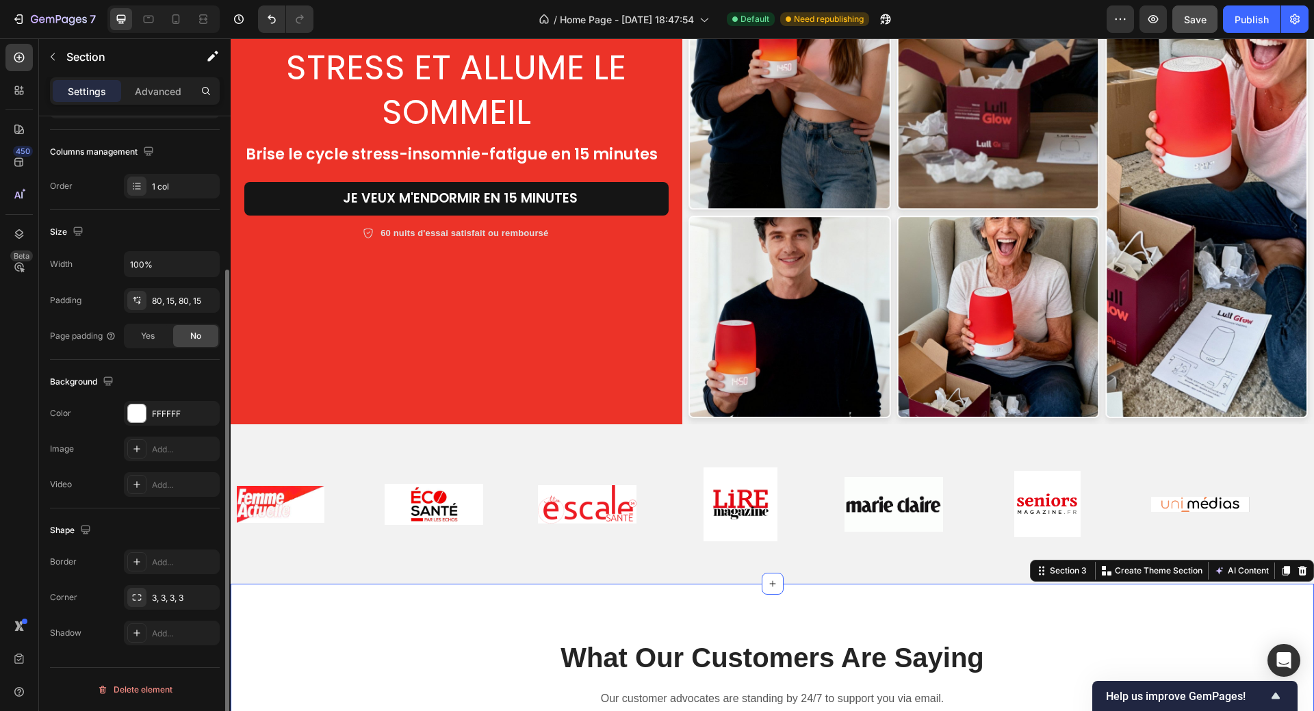
scroll to position [64, 0]
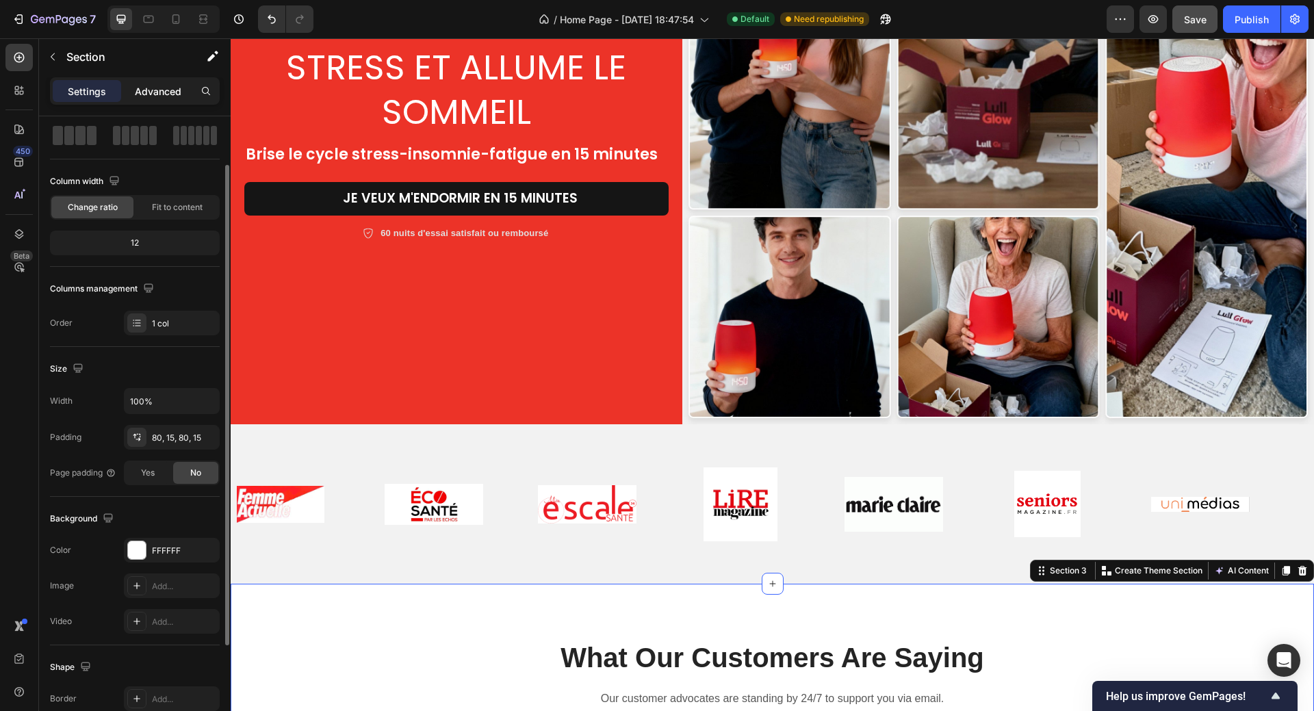
click at [156, 97] on p "Advanced" at bounding box center [158, 91] width 47 height 14
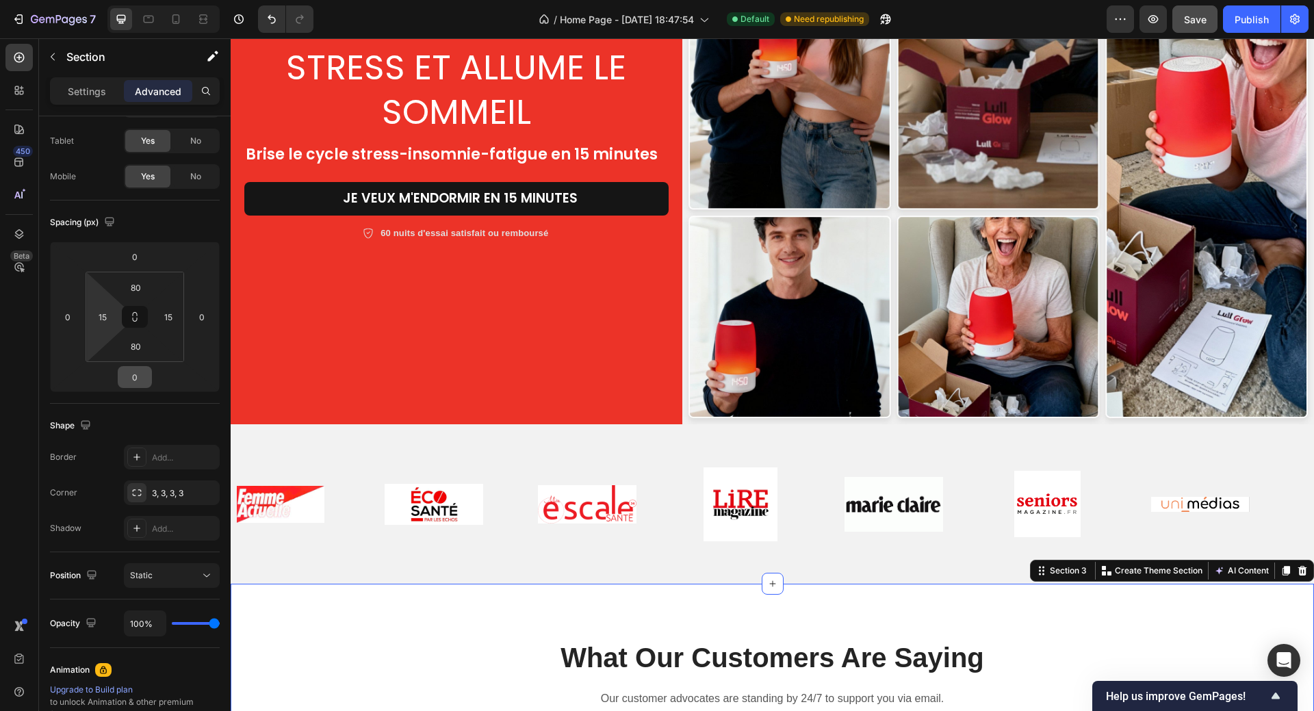
scroll to position [270, 0]
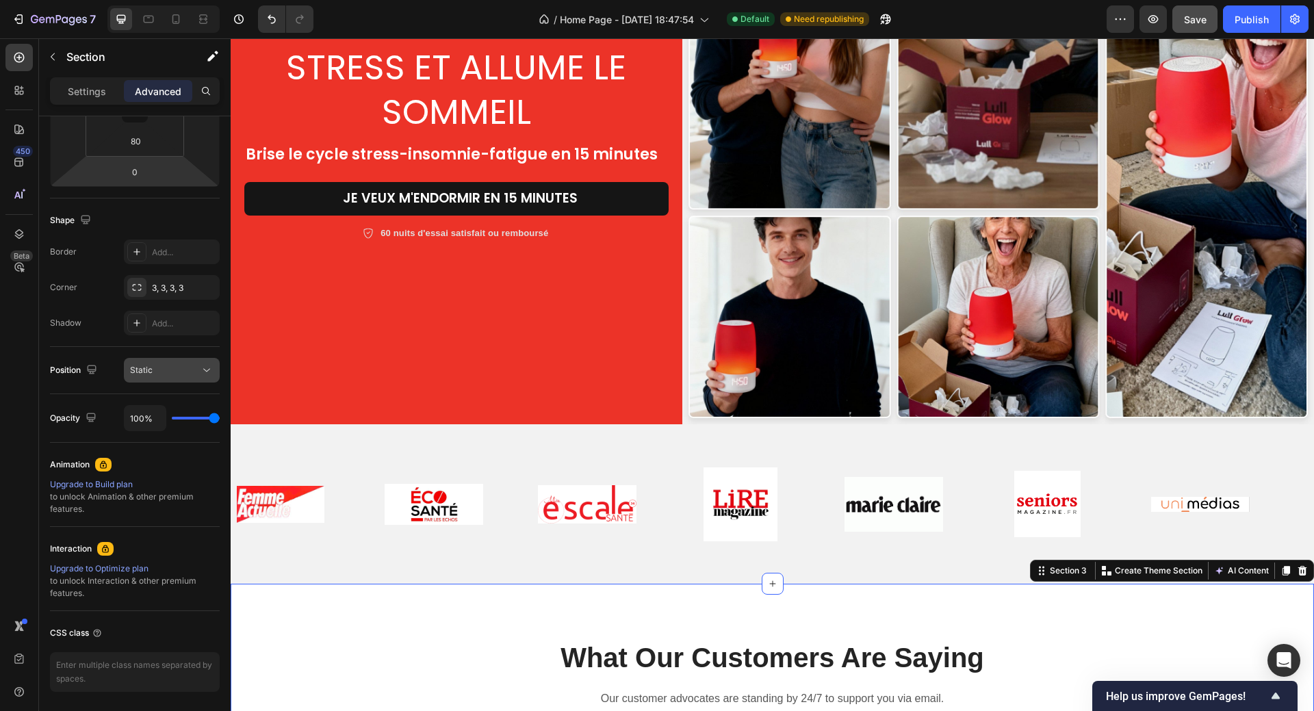
click at [164, 373] on div "Static" at bounding box center [165, 370] width 70 height 12
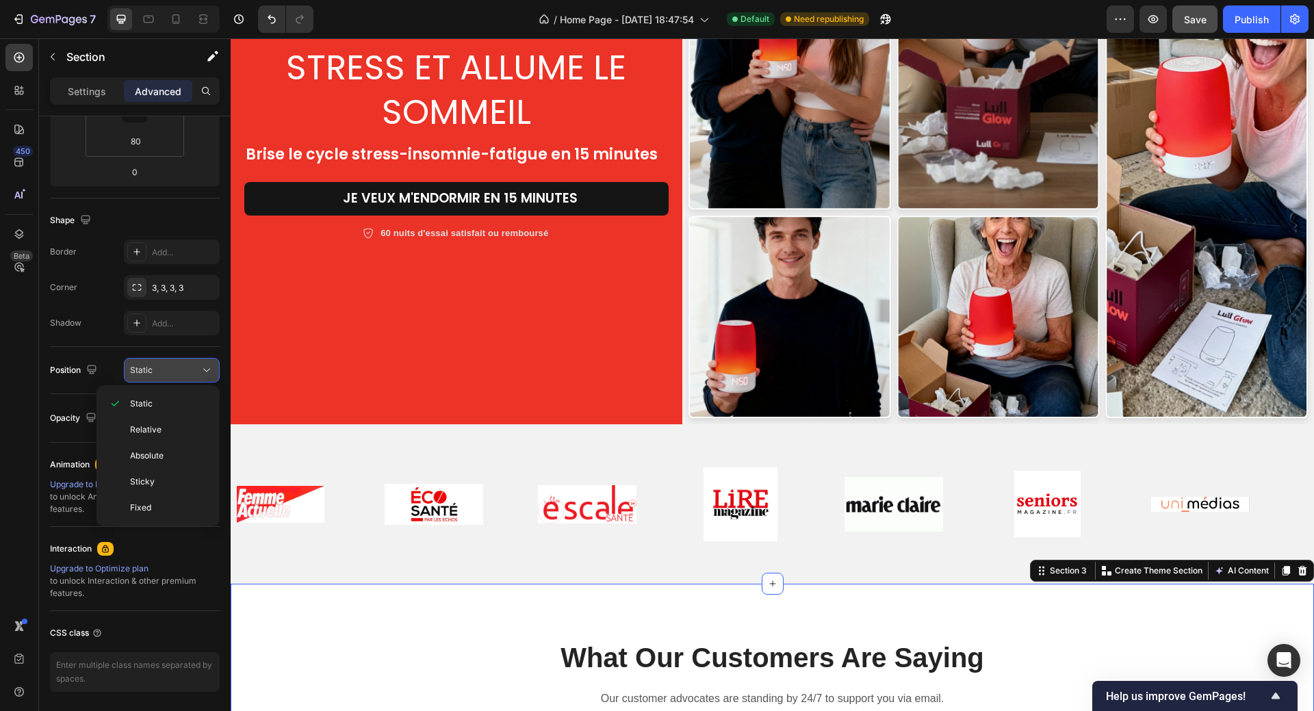
click at [164, 373] on div "Static" at bounding box center [165, 370] width 70 height 12
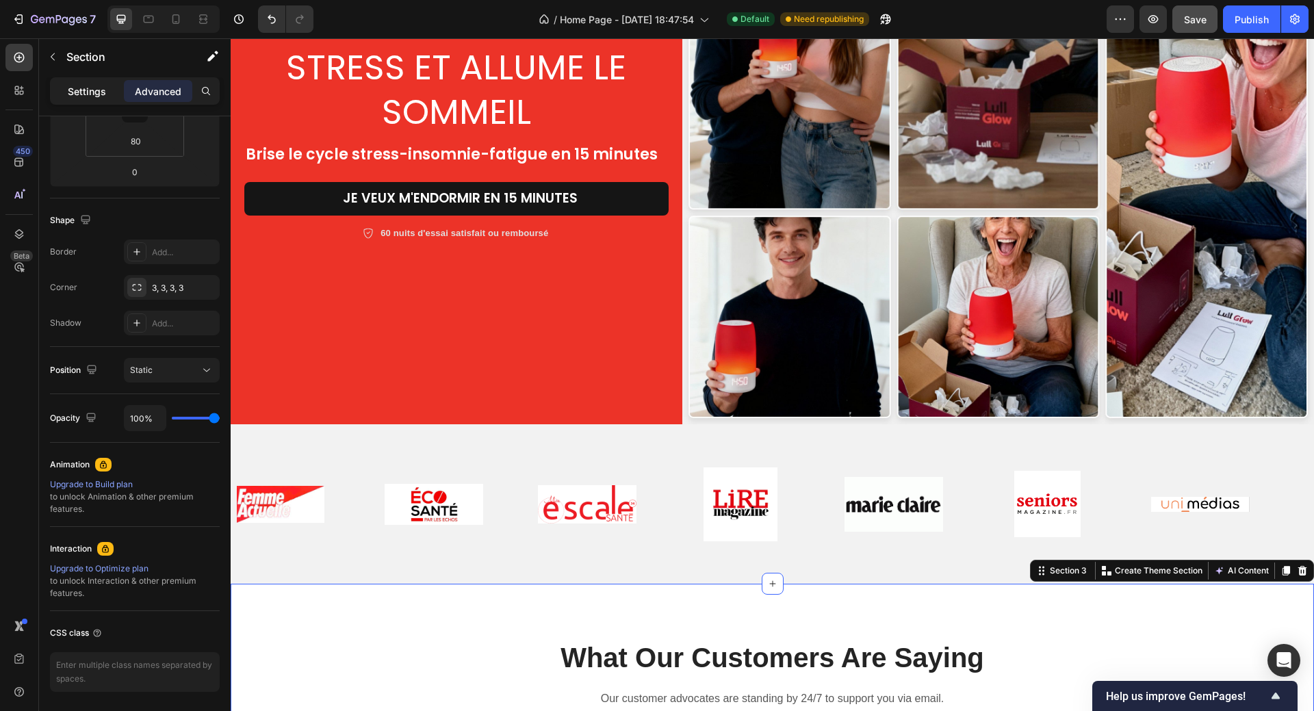
click at [89, 96] on p "Settings" at bounding box center [87, 91] width 38 height 14
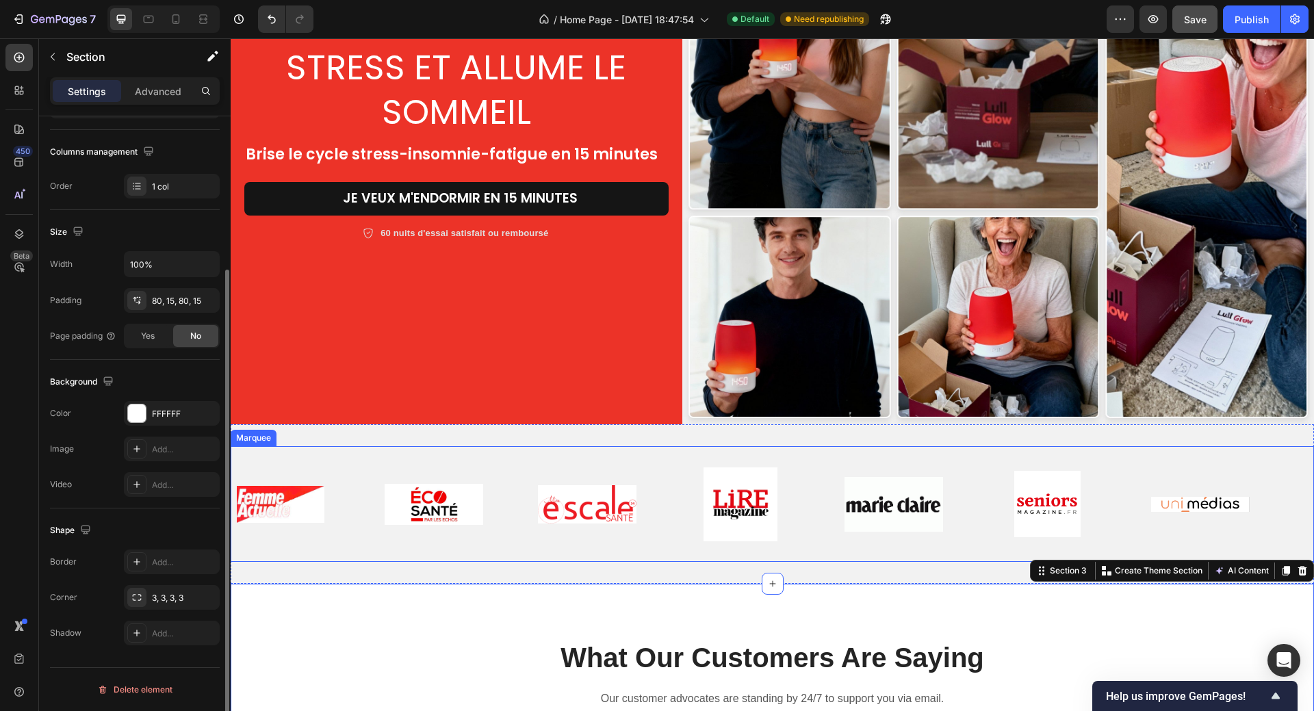
click at [371, 475] on div "Image" at bounding box center [307, 504] width 153 height 104
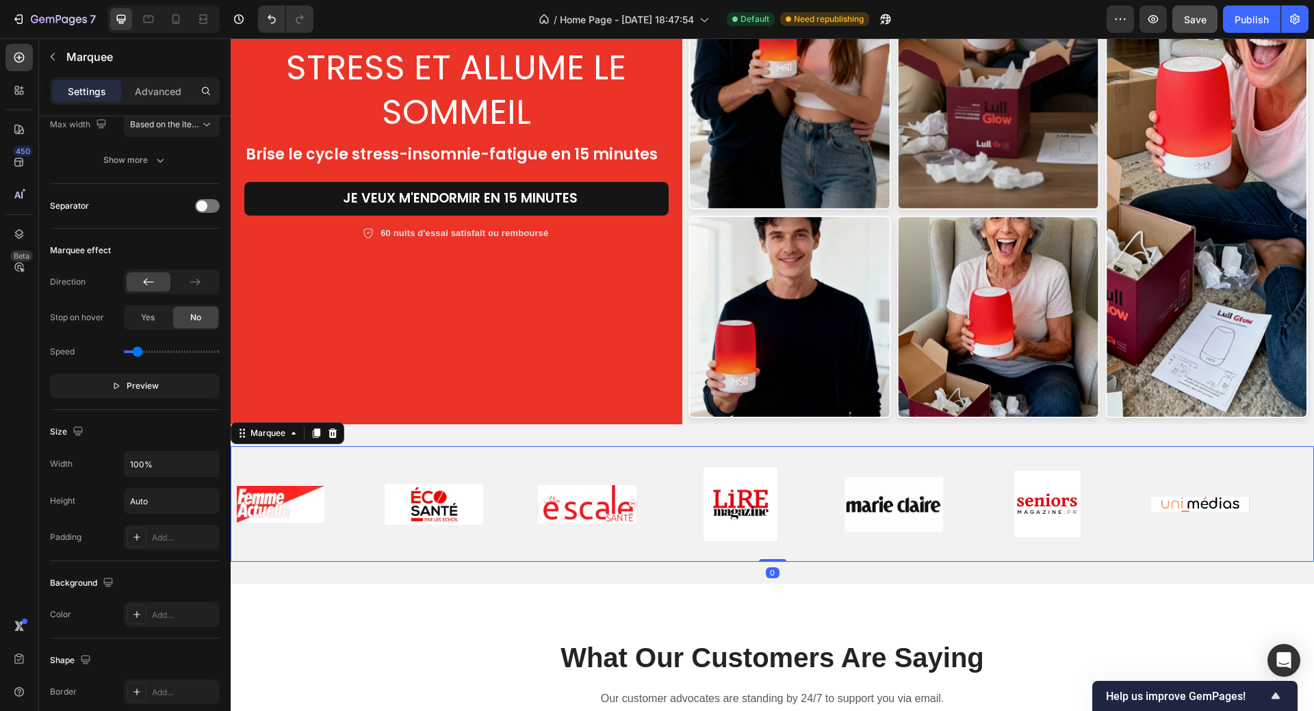
scroll to position [0, 0]
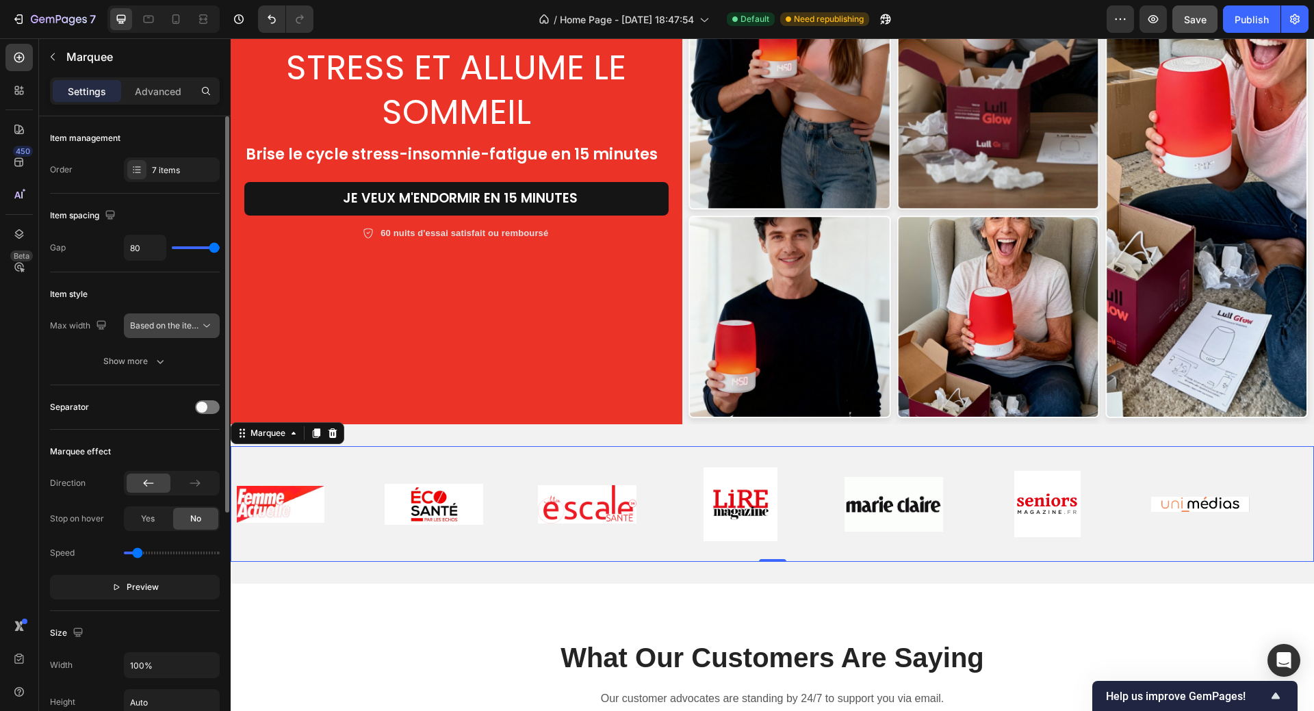
click at [205, 325] on icon at bounding box center [207, 326] width 14 height 14
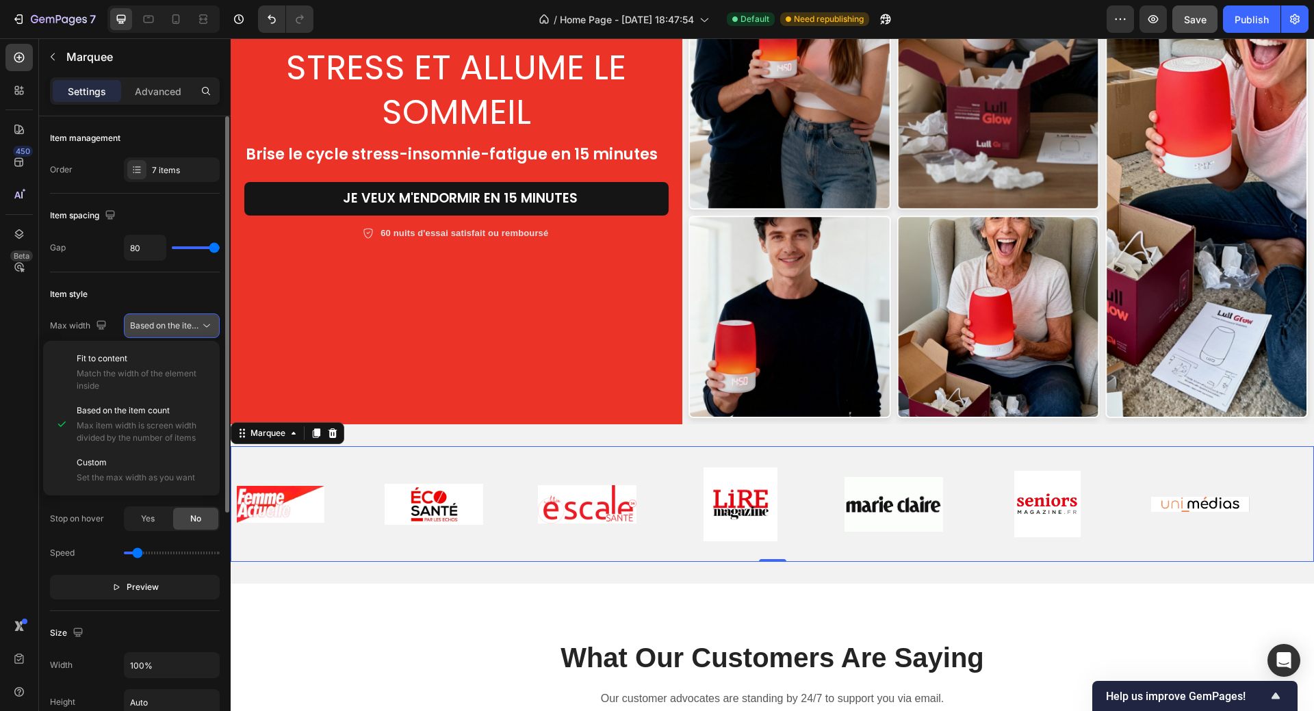
click at [205, 325] on icon at bounding box center [207, 326] width 14 height 14
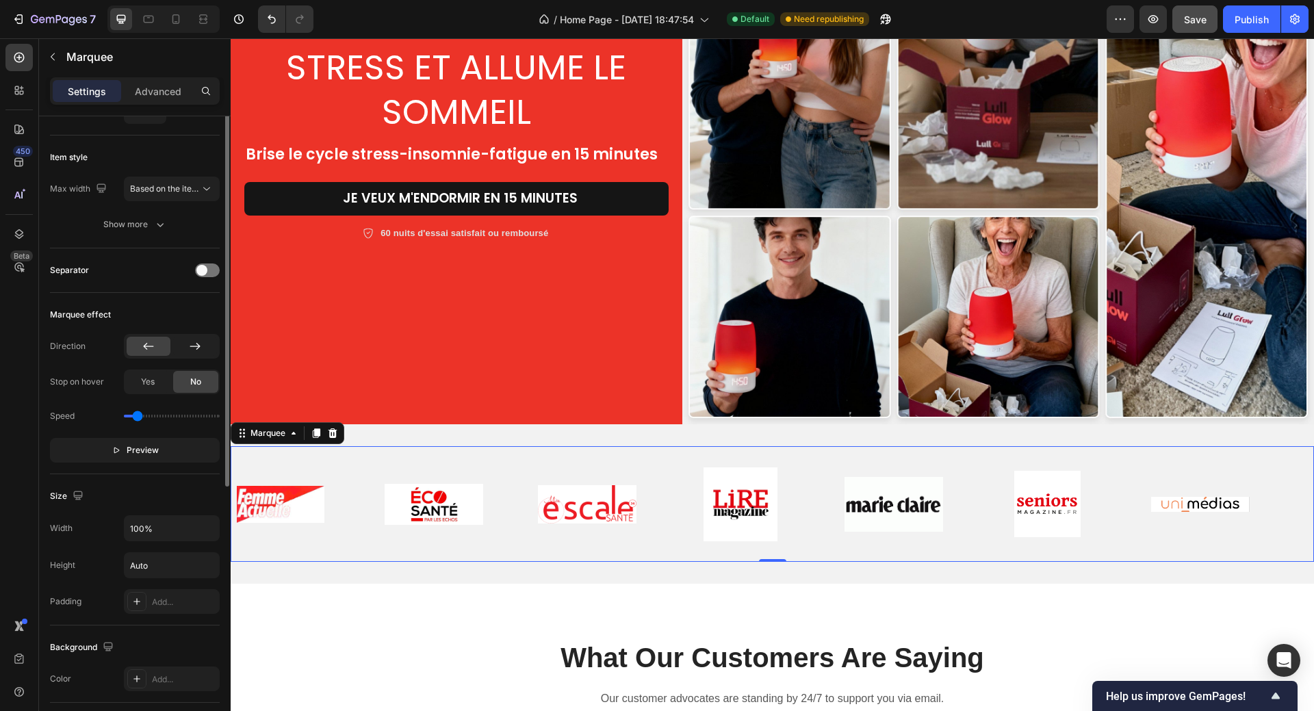
scroll to position [205, 0]
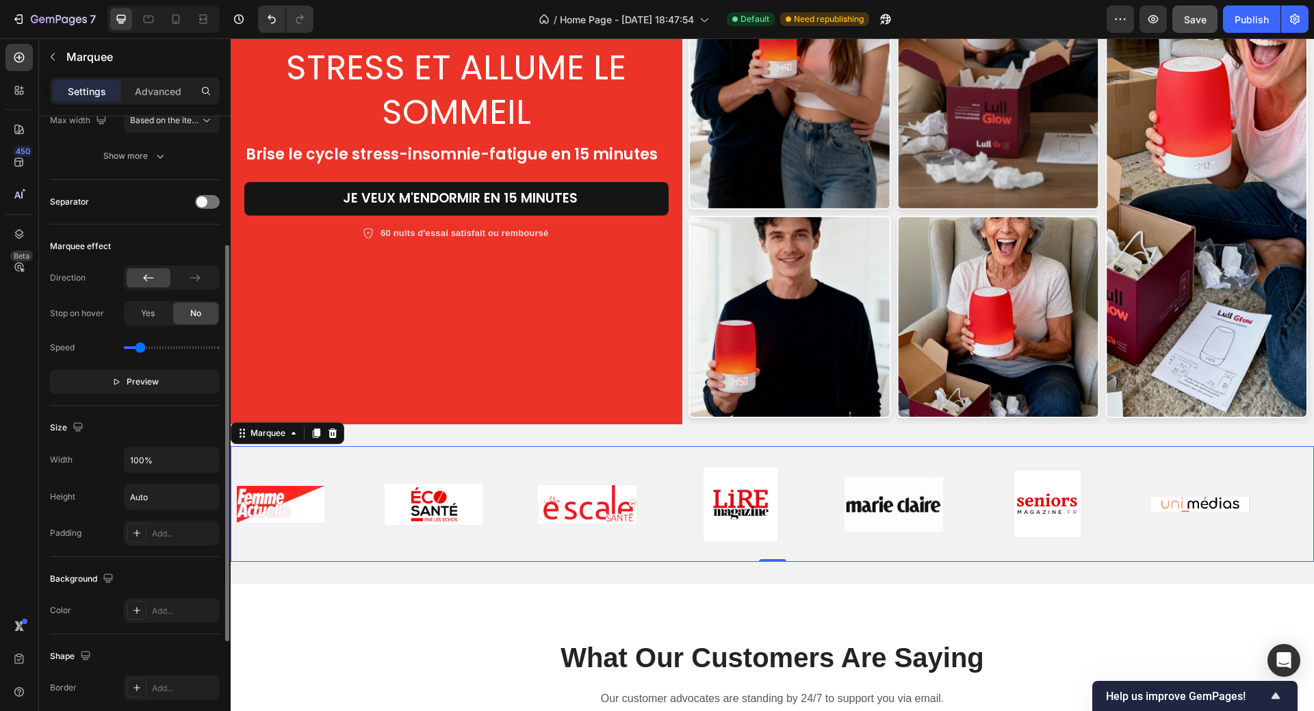
type input "0.5"
click at [141, 347] on input "range" at bounding box center [172, 347] width 96 height 3
click at [121, 380] on icon "button" at bounding box center [117, 382] width 10 height 10
click at [379, 424] on div "Image Image Image Image Image Image Image Image Image Image Image Image Image I…" at bounding box center [772, 503] width 1083 height 159
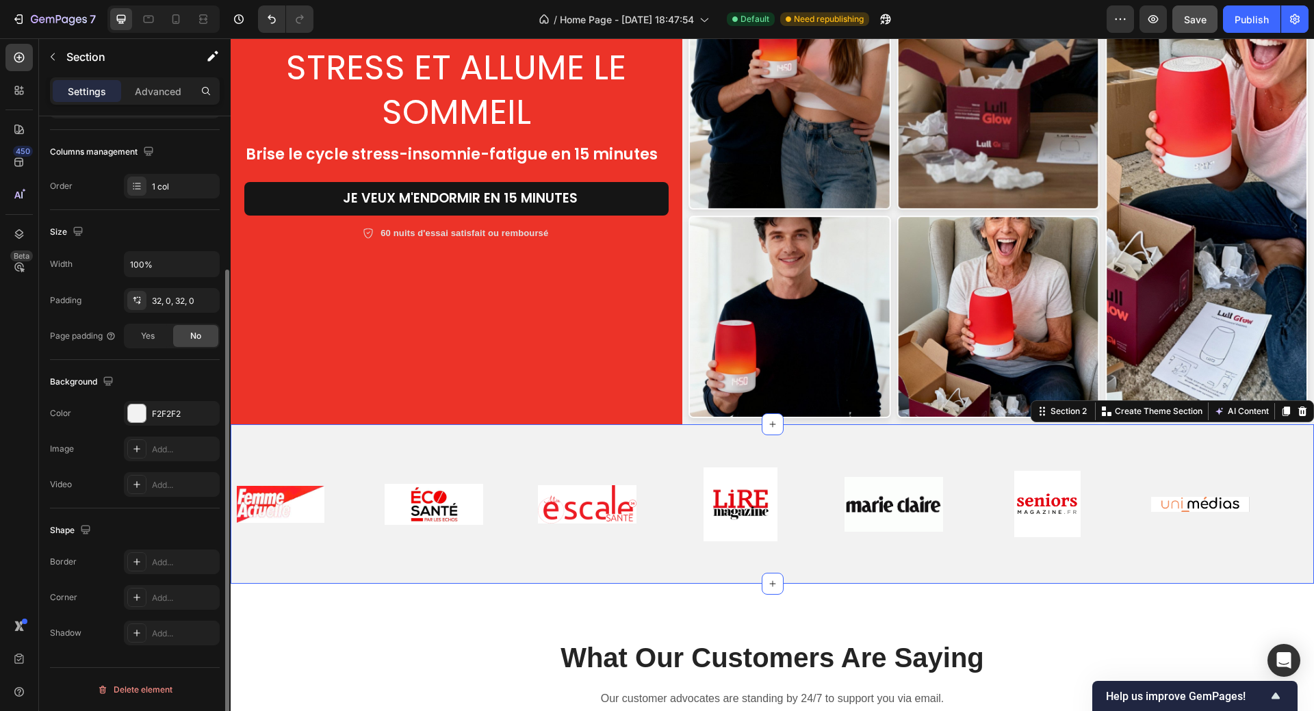
scroll to position [0, 0]
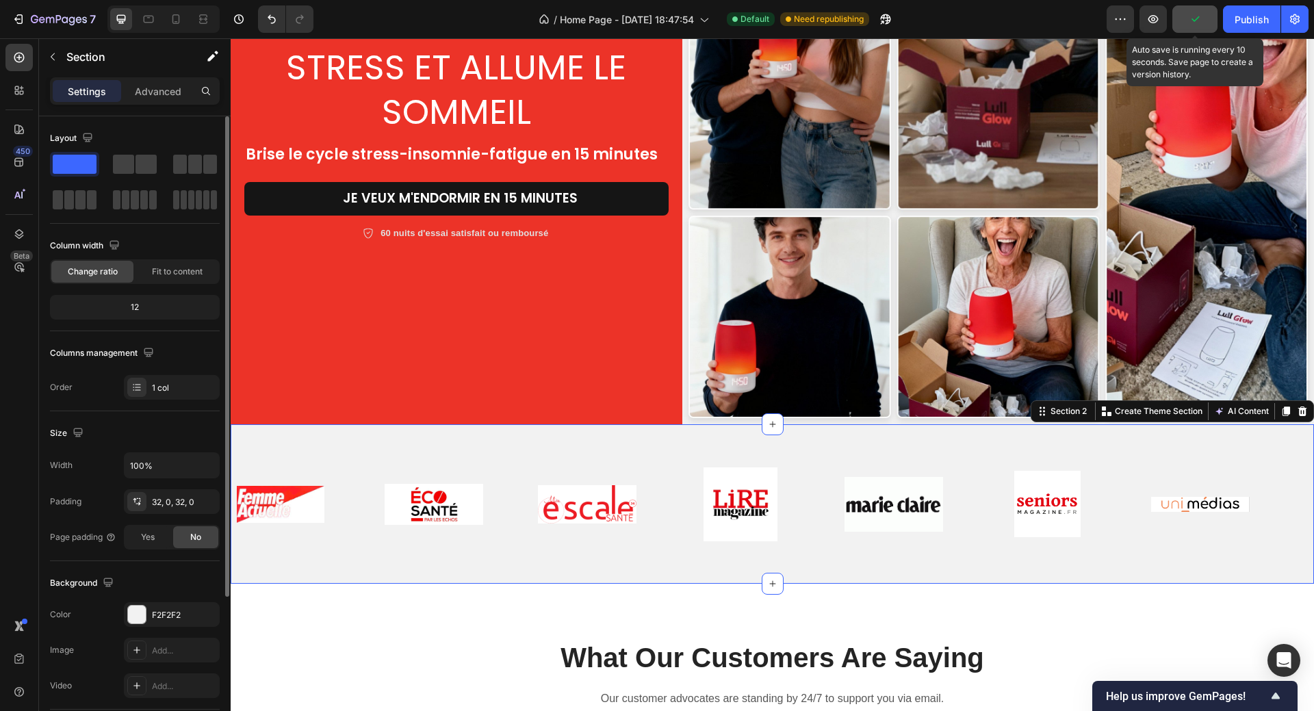
click at [1199, 21] on icon "button" at bounding box center [1195, 19] width 14 height 14
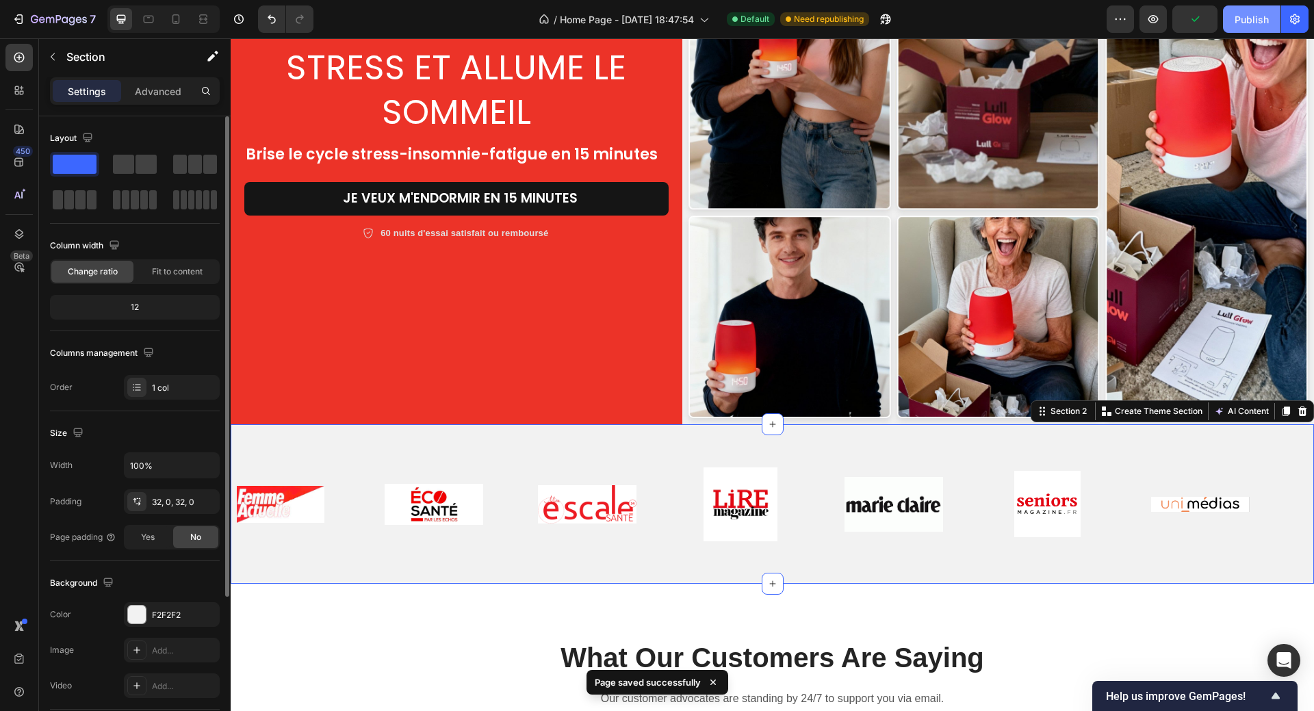
click at [1255, 21] on div "Publish" at bounding box center [1251, 19] width 34 height 14
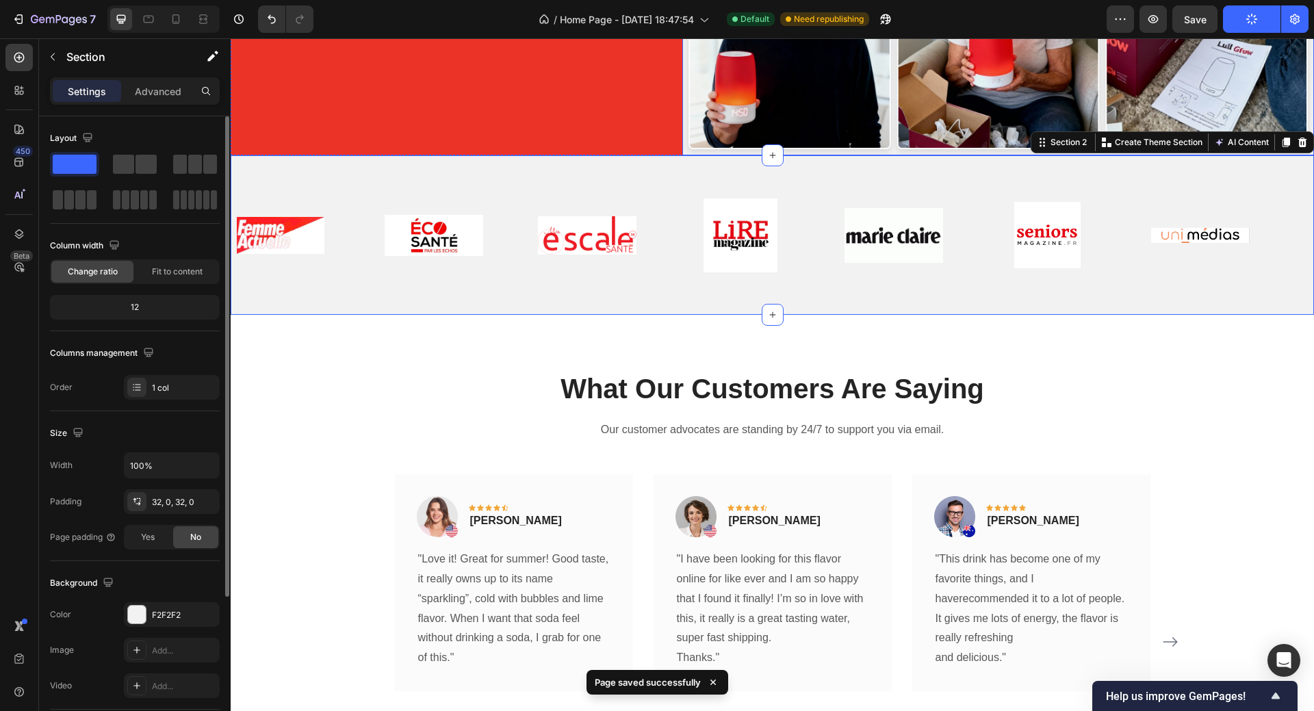
scroll to position [547, 0]
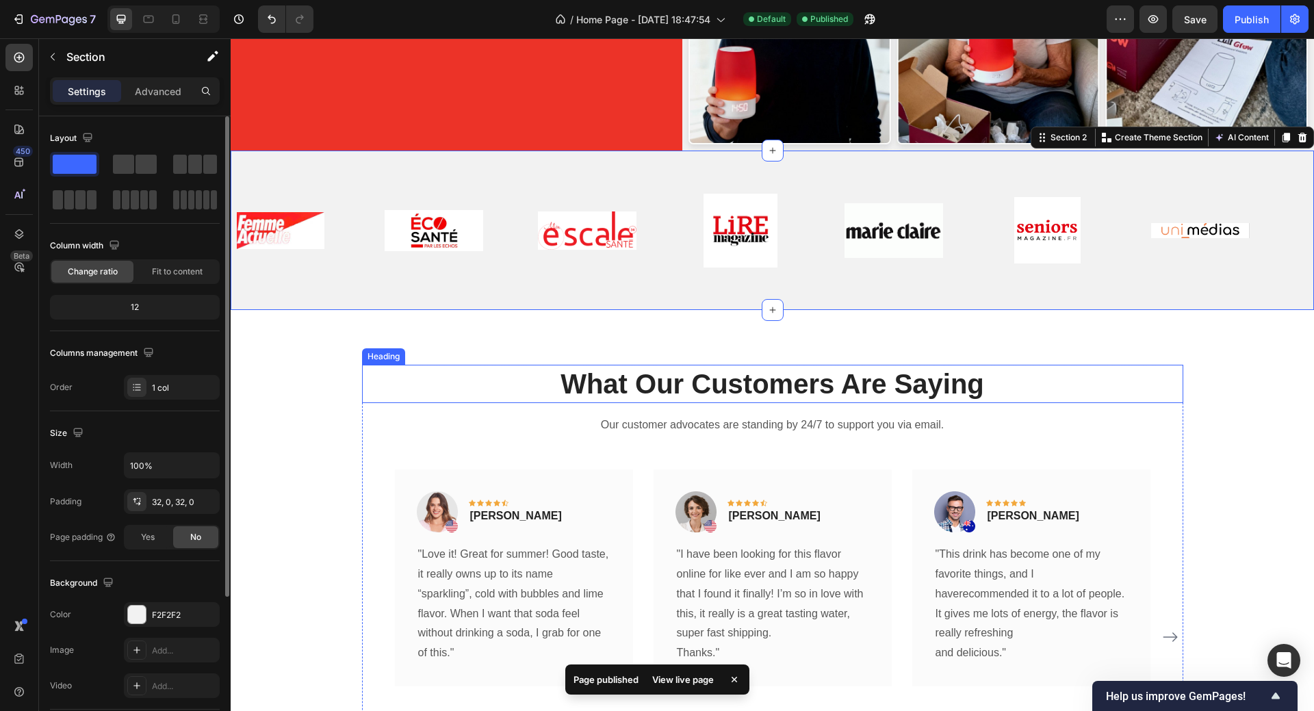
click at [695, 382] on p "What Our Customers Are Saying" at bounding box center [772, 384] width 818 height 36
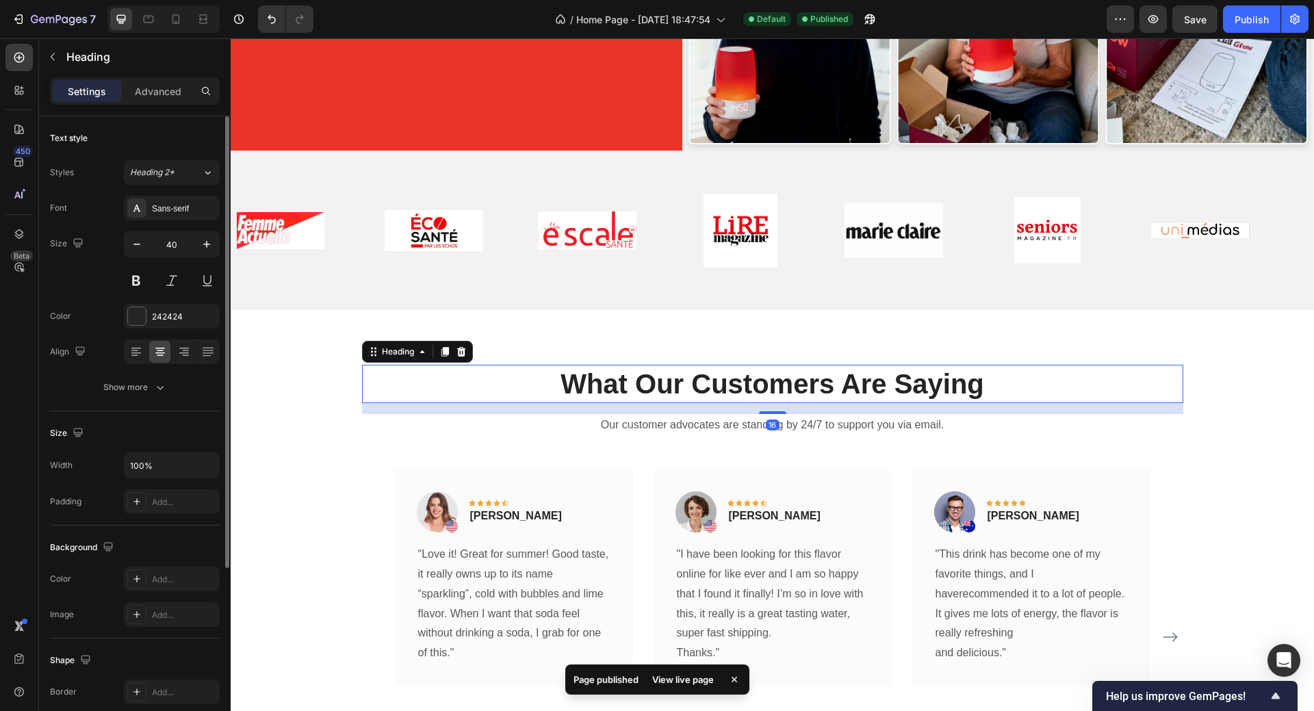
click at [590, 381] on p "What Our Customers Are Saying" at bounding box center [772, 384] width 818 height 36
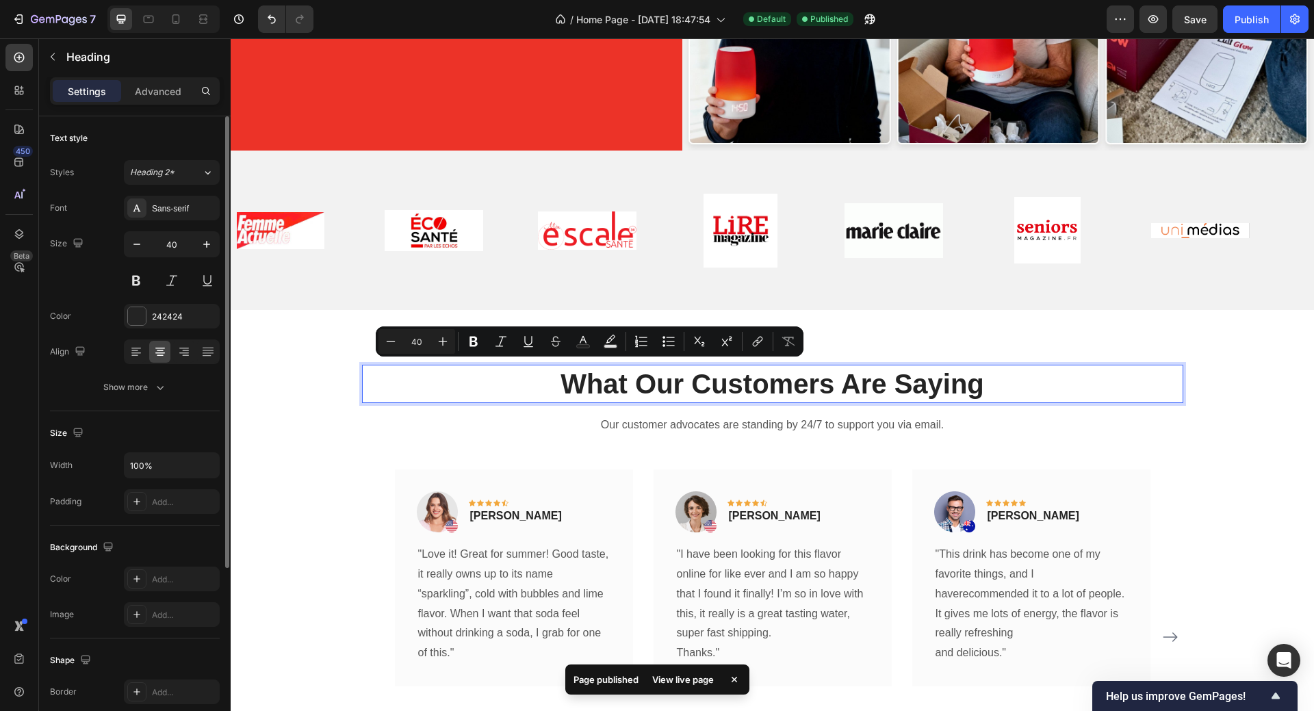
click at [559, 380] on p "What Our Customers Are Saying" at bounding box center [772, 384] width 818 height 36
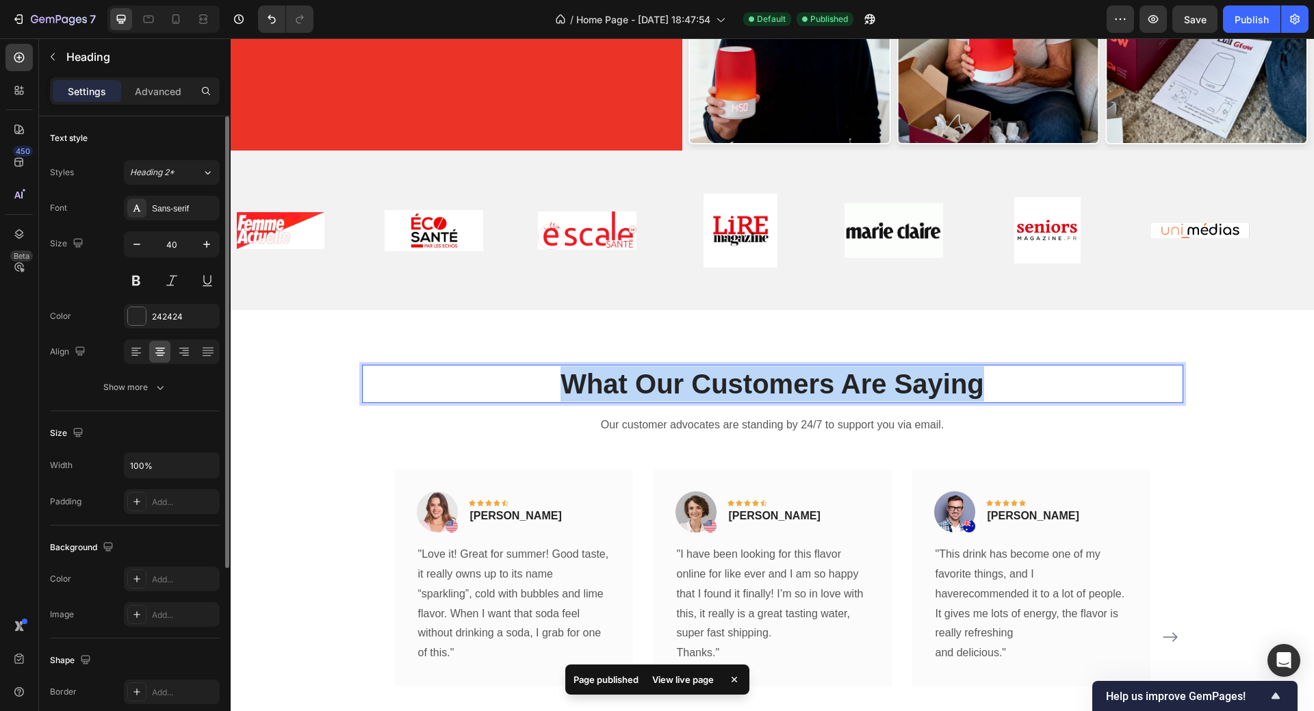
drag, startPoint x: 558, startPoint y: 380, endPoint x: 980, endPoint y: 383, distance: 422.8
click at [980, 383] on p "What Our Customers Are Saying" at bounding box center [772, 384] width 818 height 36
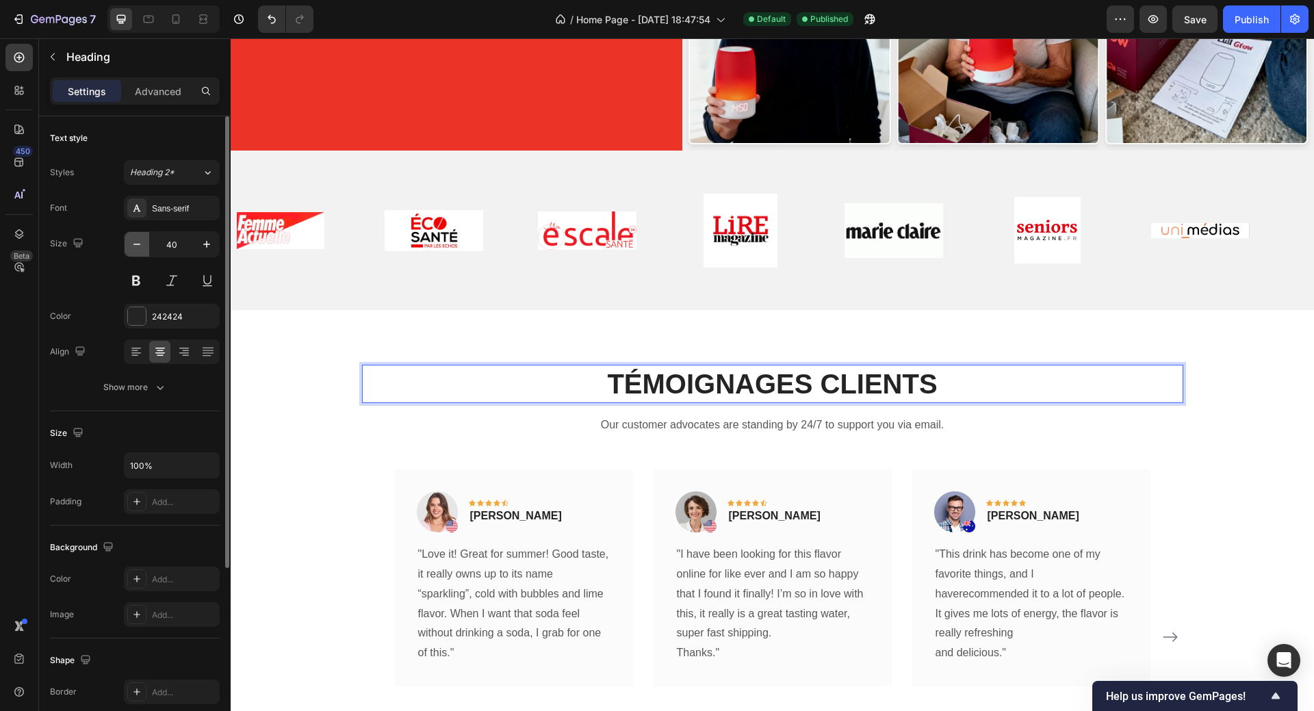
click at [137, 241] on icon "button" at bounding box center [137, 244] width 14 height 14
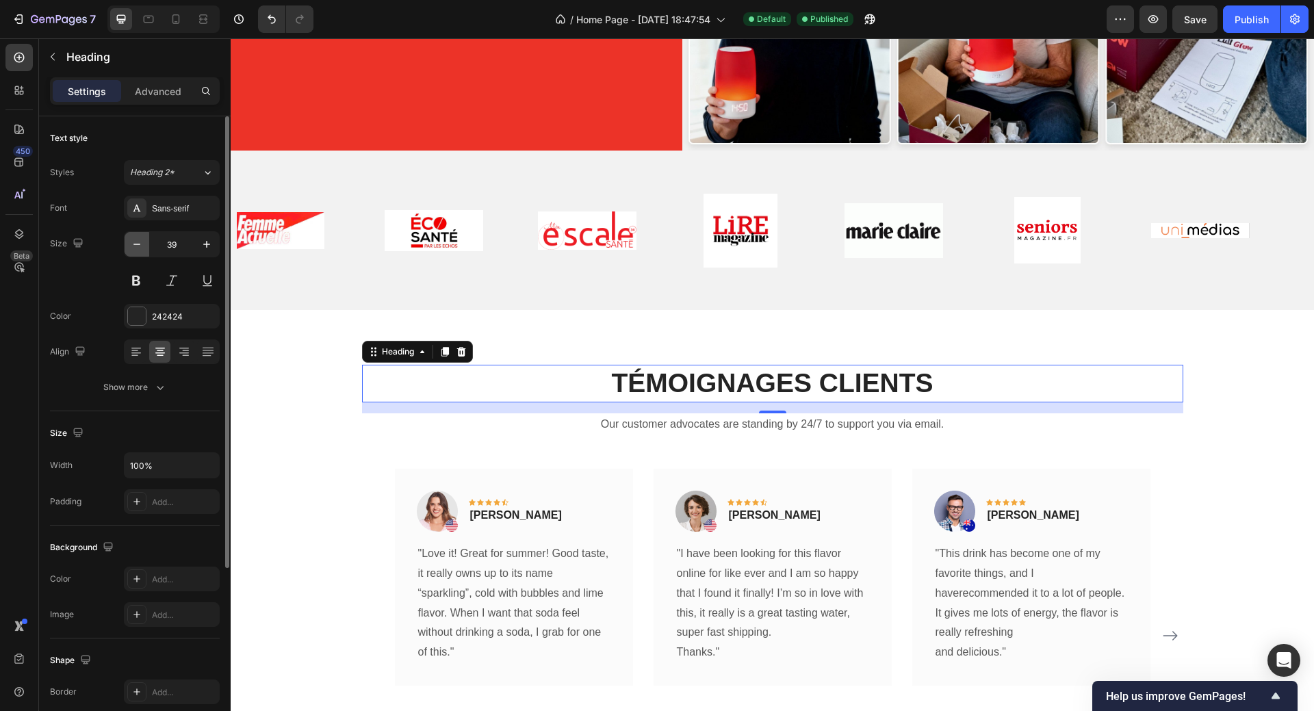
click at [137, 241] on icon "button" at bounding box center [137, 244] width 14 height 14
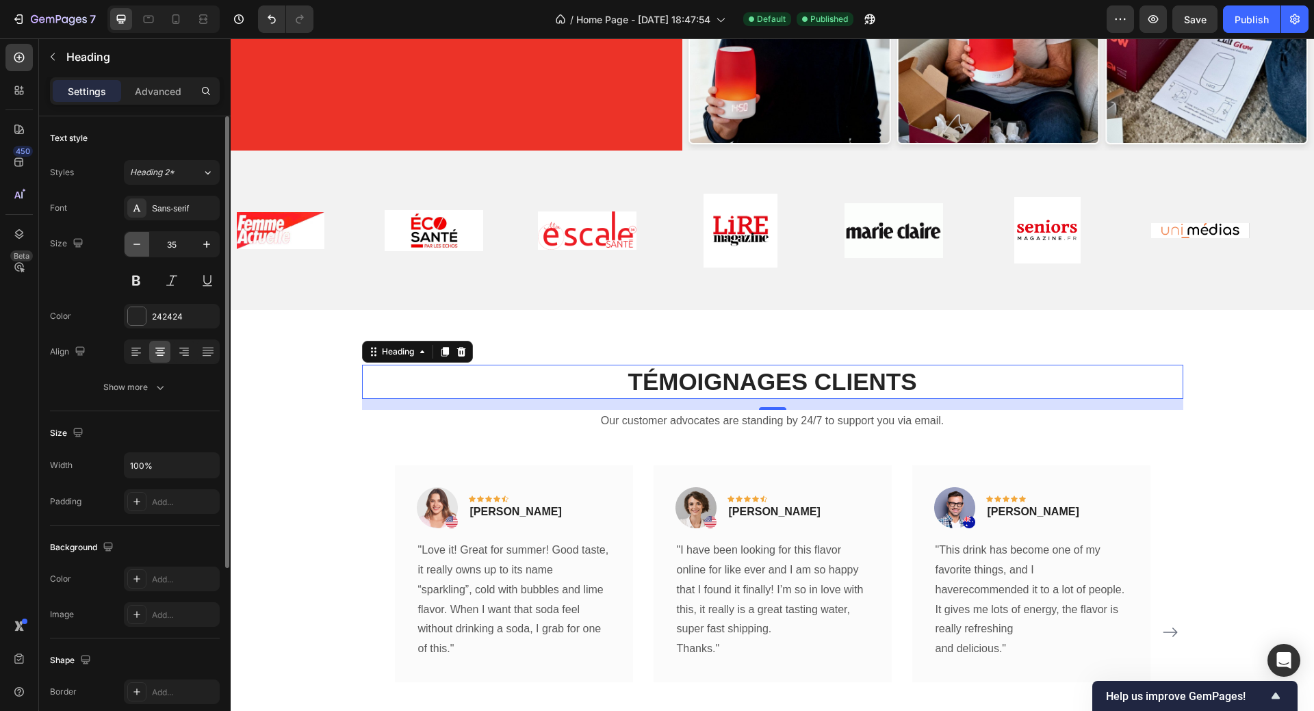
click at [137, 241] on icon "button" at bounding box center [137, 244] width 14 height 14
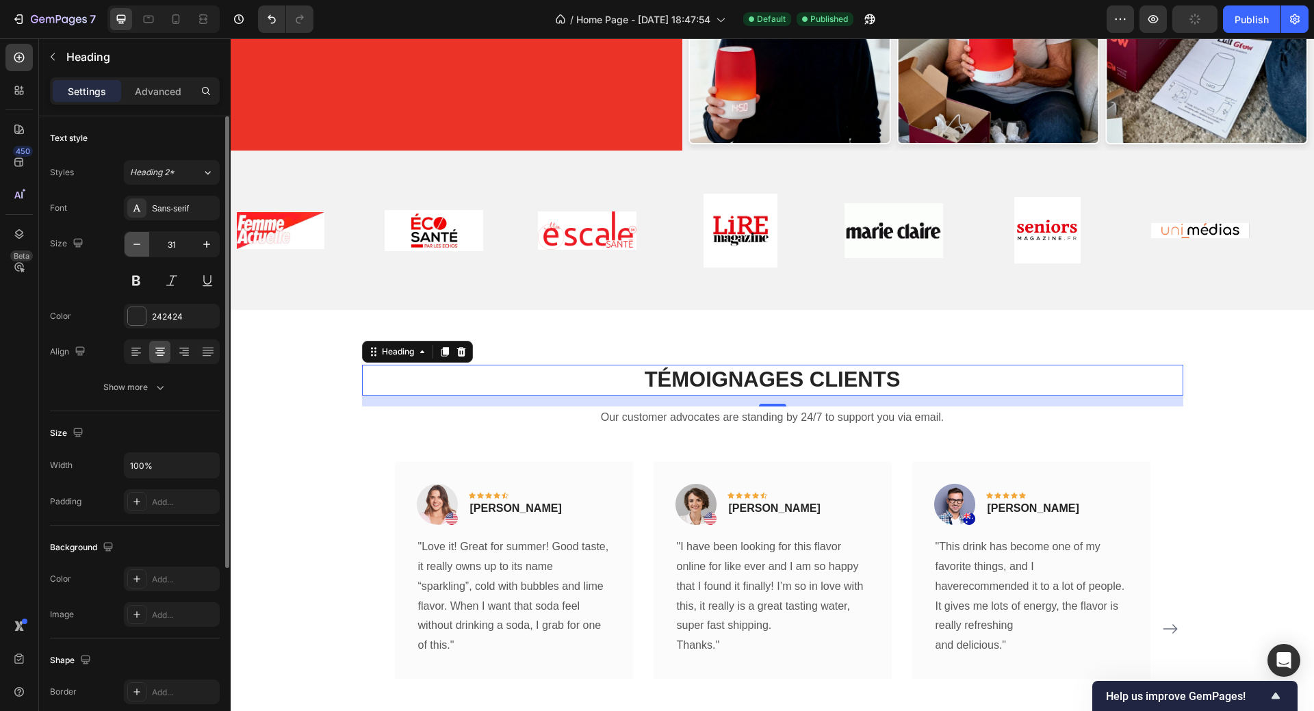
click at [137, 240] on icon "button" at bounding box center [137, 244] width 14 height 14
type input "30"
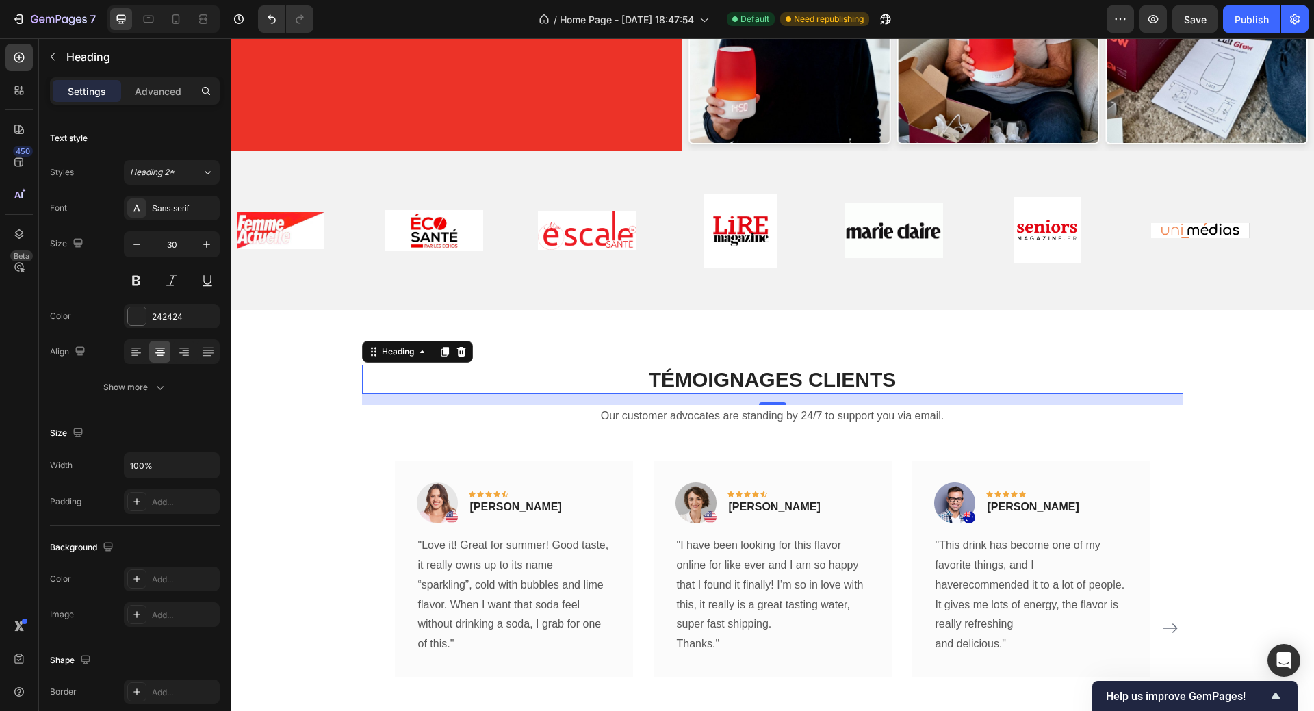
click at [771, 410] on div "16" at bounding box center [773, 415] width 14 height 11
click at [769, 410] on div "16" at bounding box center [773, 415] width 14 height 11
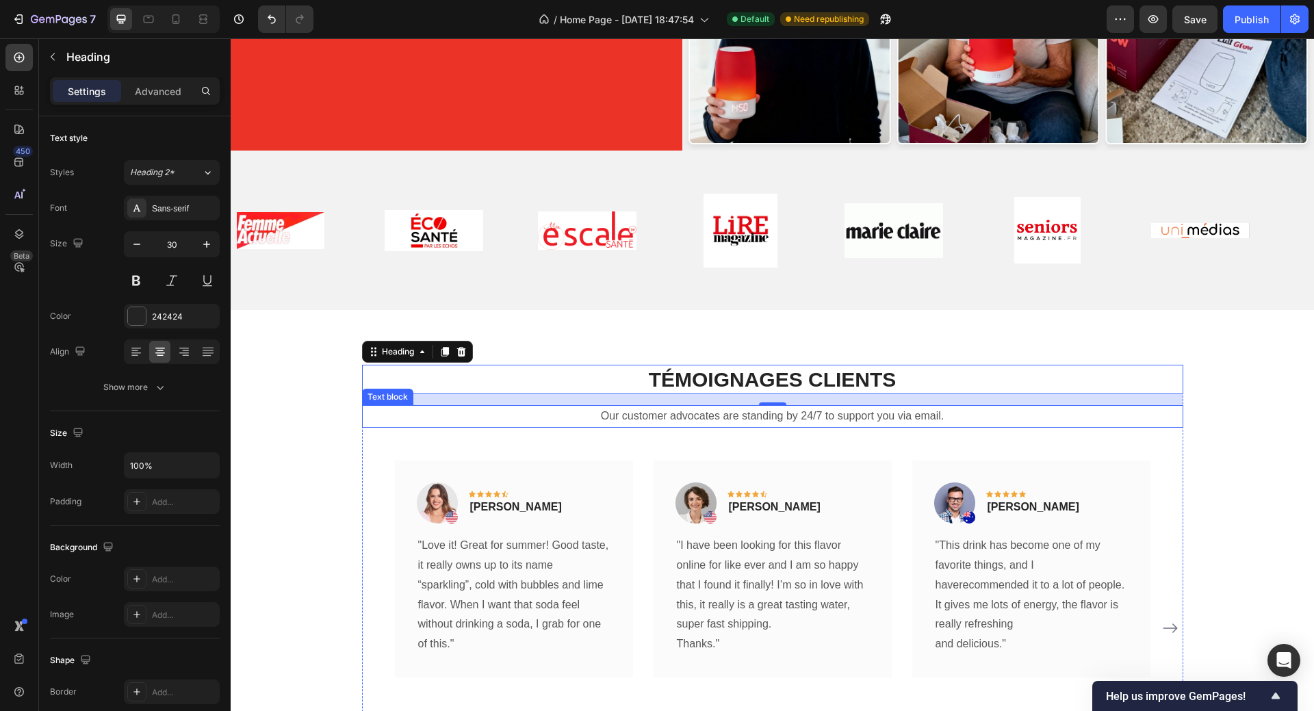
click at [603, 411] on p "Our customer advocates are standing by 24/7 to support you via email." at bounding box center [772, 416] width 818 height 20
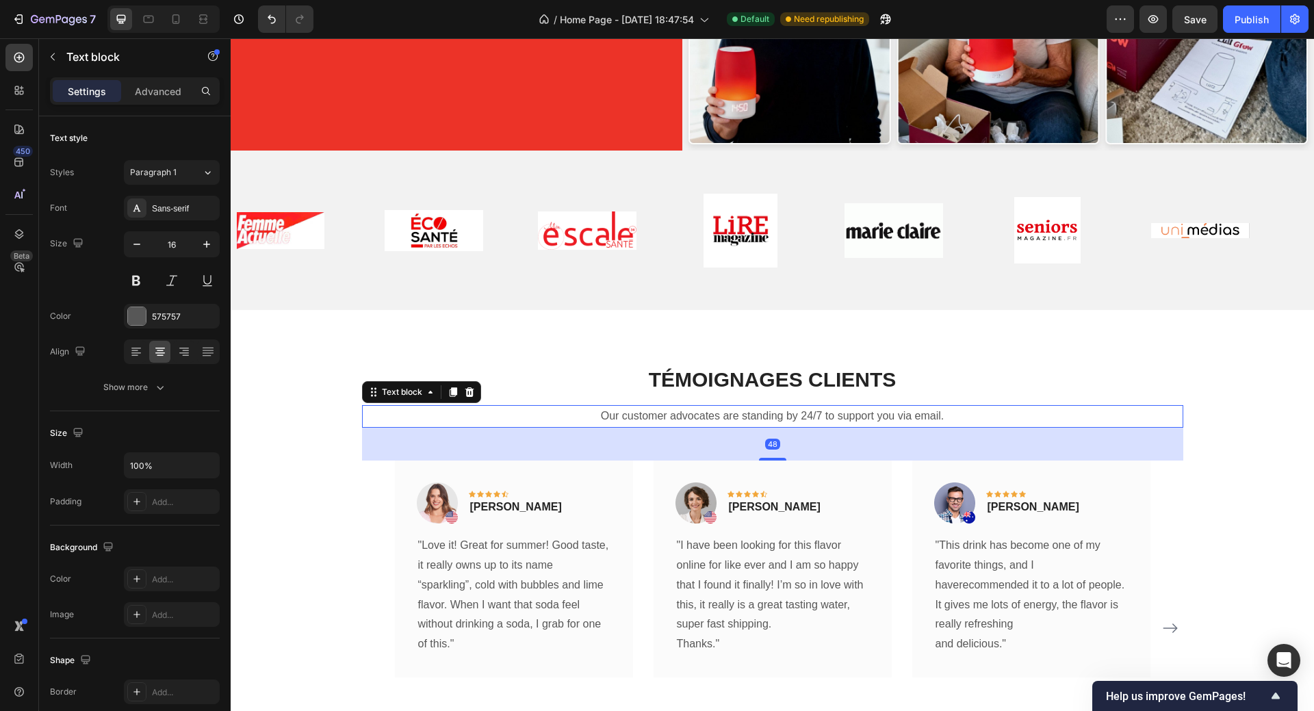
click at [599, 411] on p "Our customer advocates are standing by 24/7 to support you via email." at bounding box center [772, 416] width 818 height 20
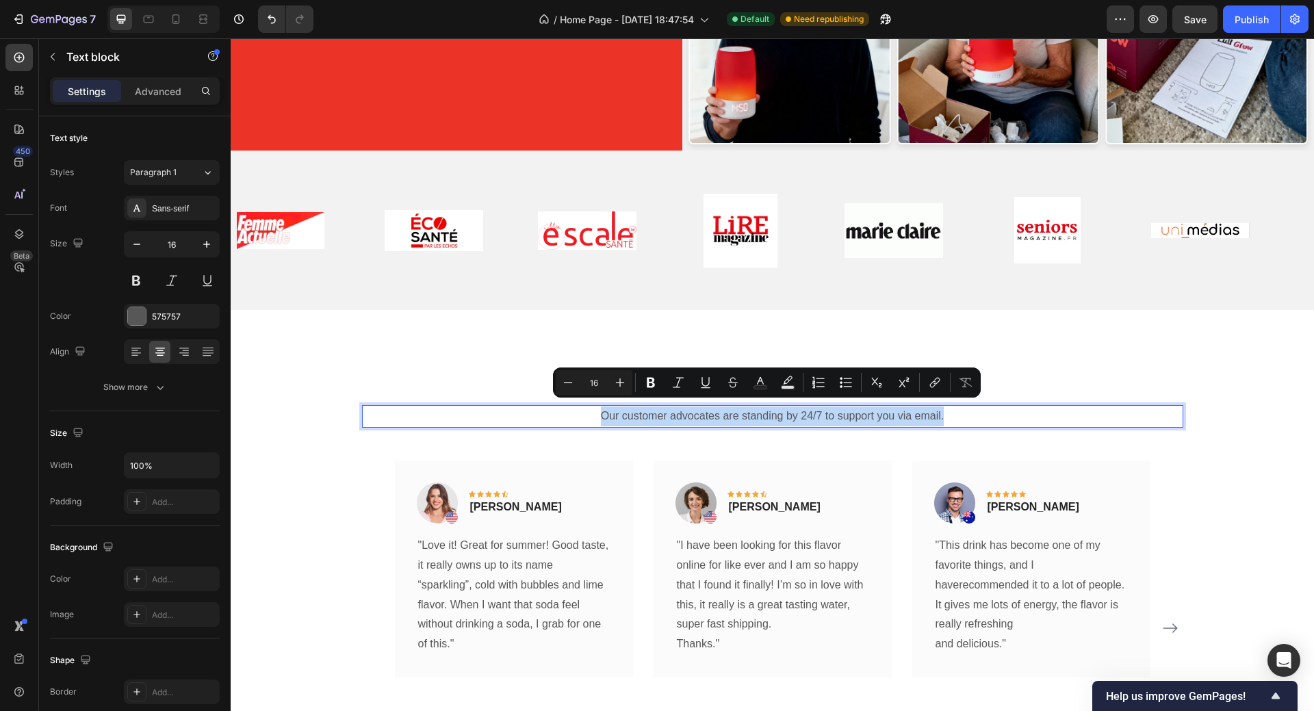
drag, startPoint x: 597, startPoint y: 411, endPoint x: 941, endPoint y: 413, distance: 344.1
click at [941, 413] on p "Our customer advocates are standing by 24/7 to support you via email." at bounding box center [772, 416] width 818 height 20
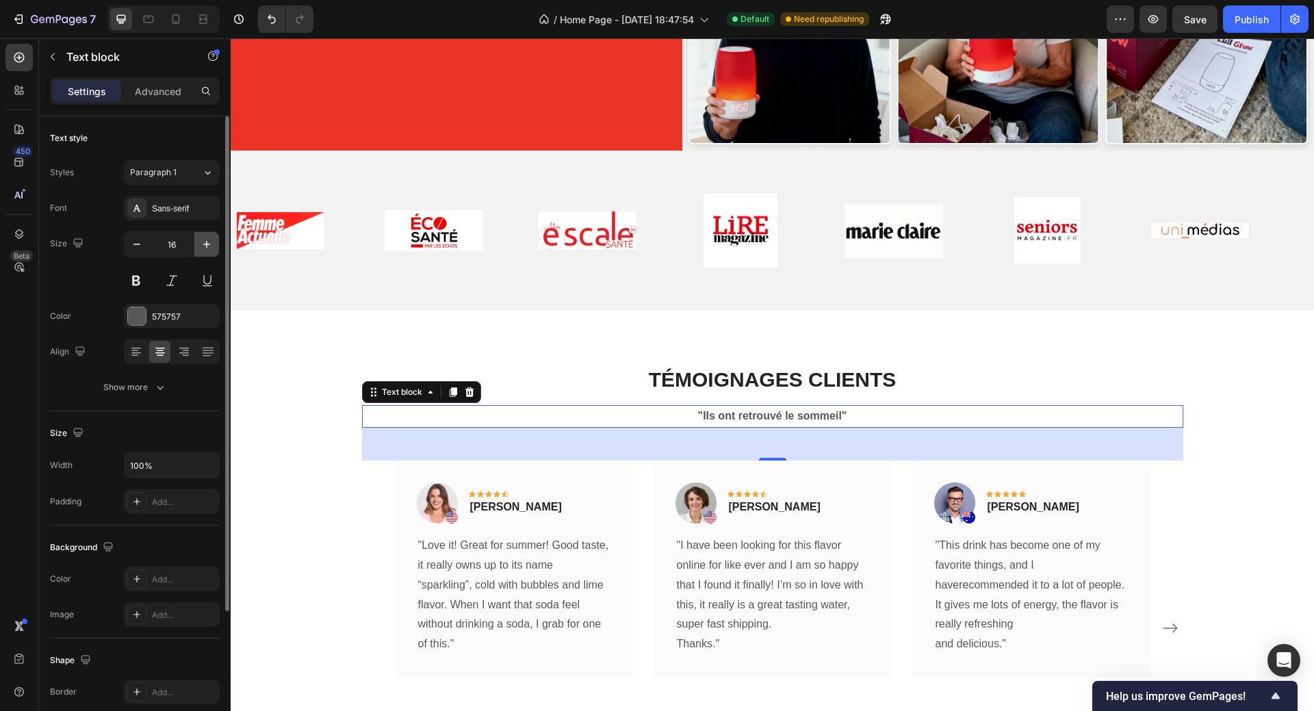
click at [205, 246] on icon "button" at bounding box center [207, 244] width 14 height 14
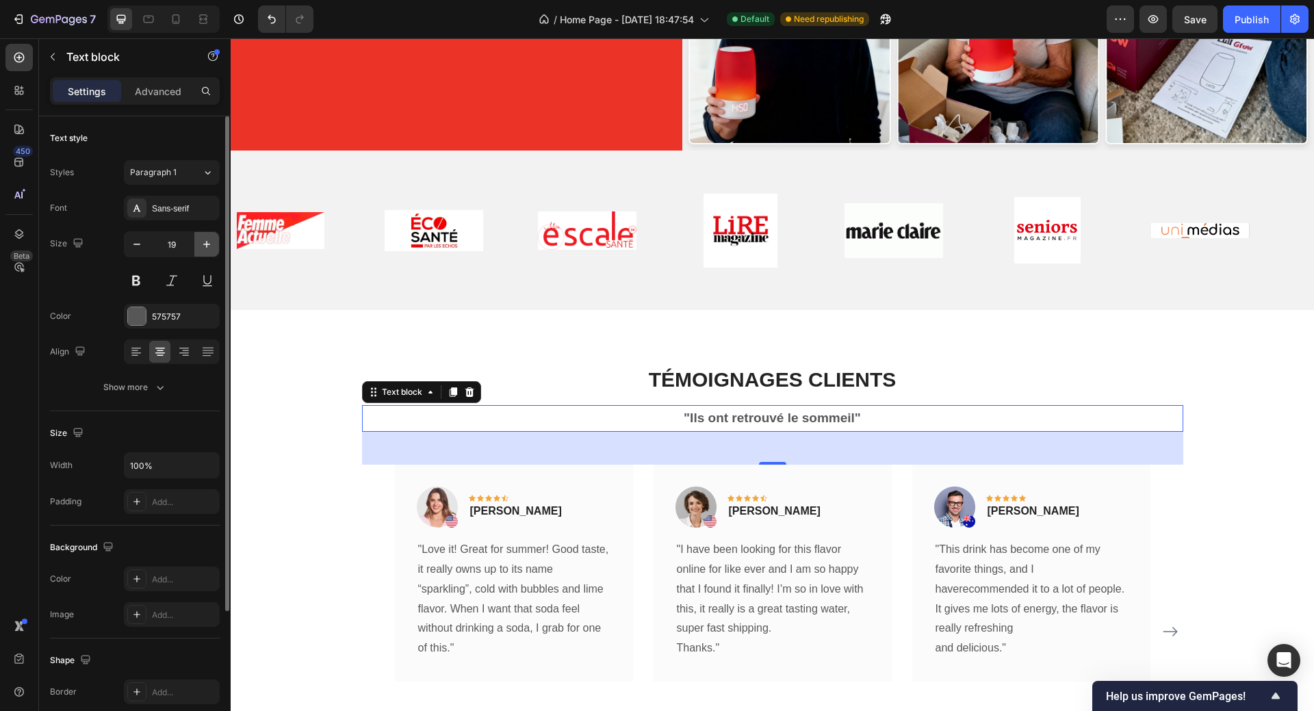
click at [205, 246] on icon "button" at bounding box center [207, 244] width 14 height 14
click at [205, 245] on icon "button" at bounding box center [207, 244] width 14 height 14
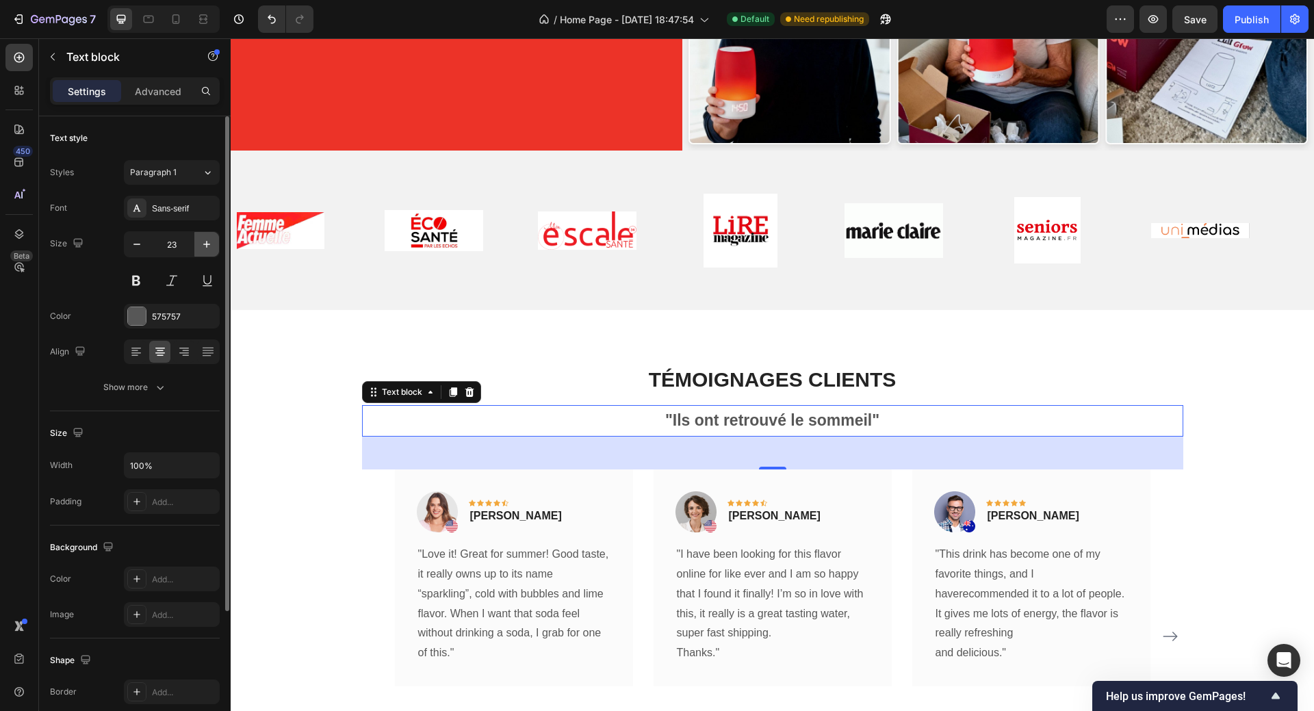
type input "24"
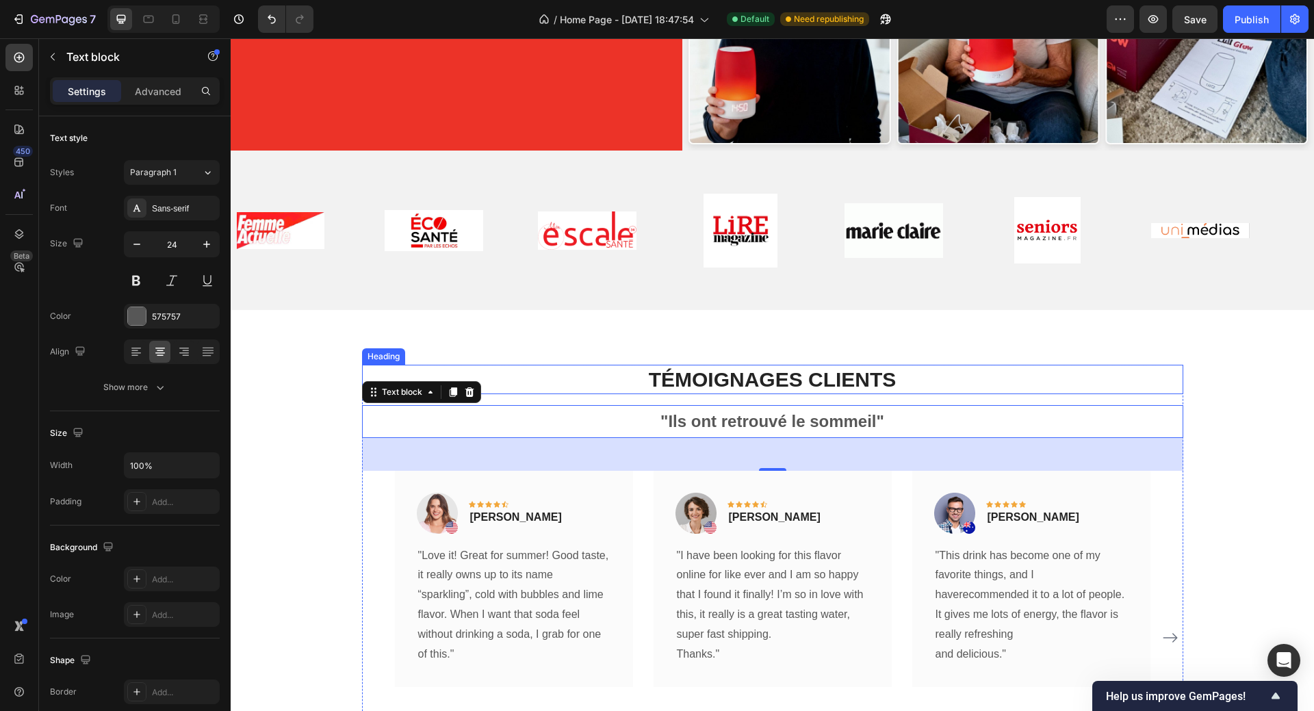
click at [993, 365] on h2 "TÉMOIGNAGES CLIENTS" at bounding box center [772, 379] width 821 height 29
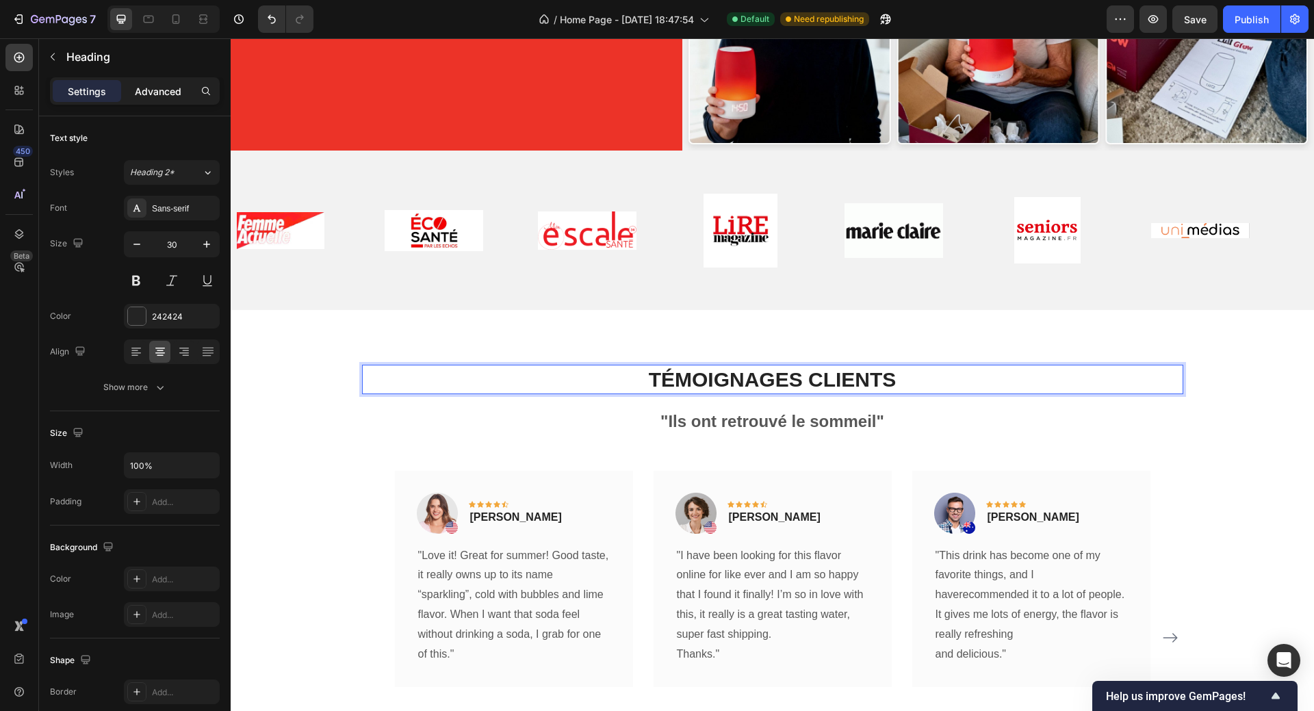
click at [166, 96] on p "Advanced" at bounding box center [158, 91] width 47 height 14
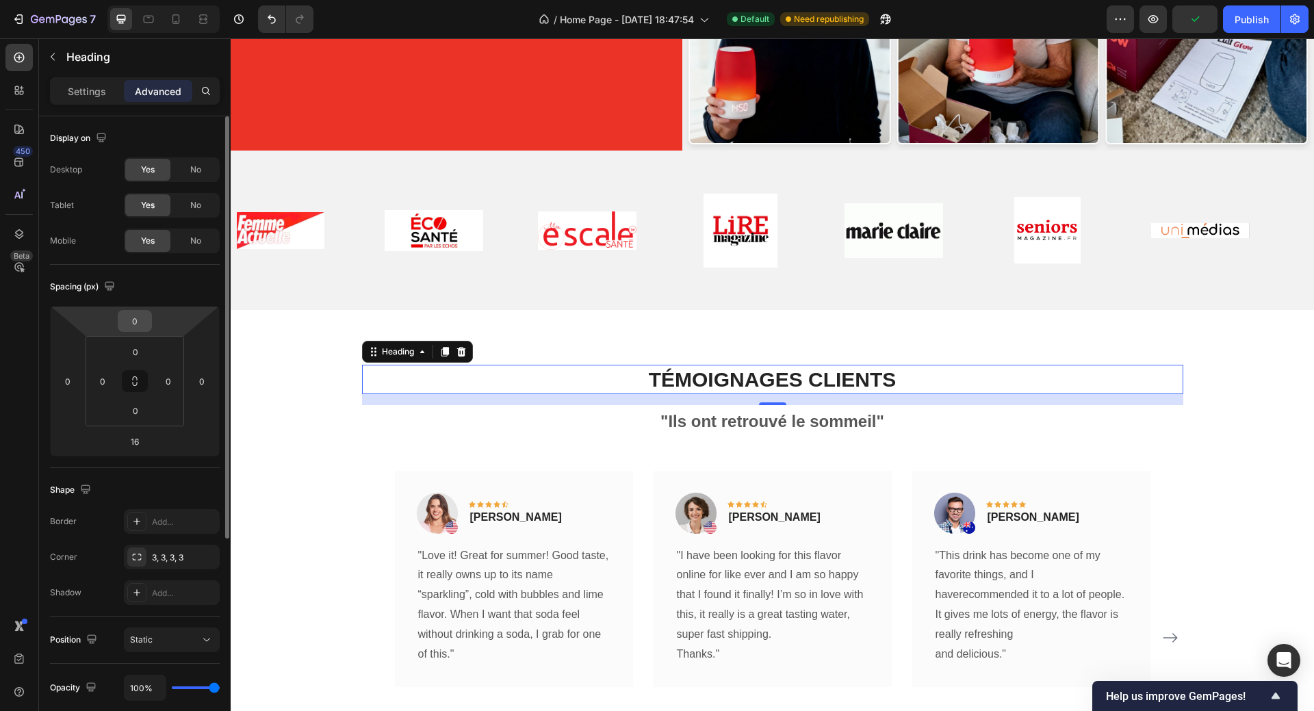
click at [140, 324] on input "0" at bounding box center [134, 321] width 27 height 21
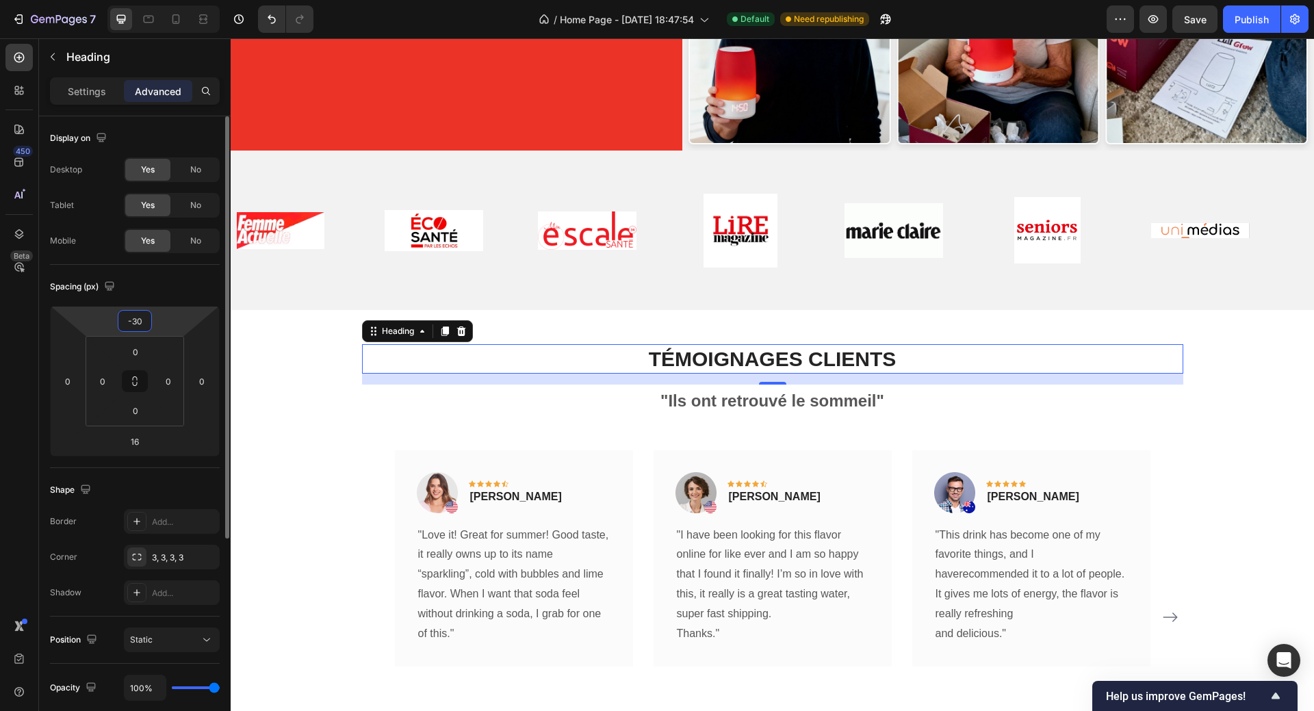
type input "-3"
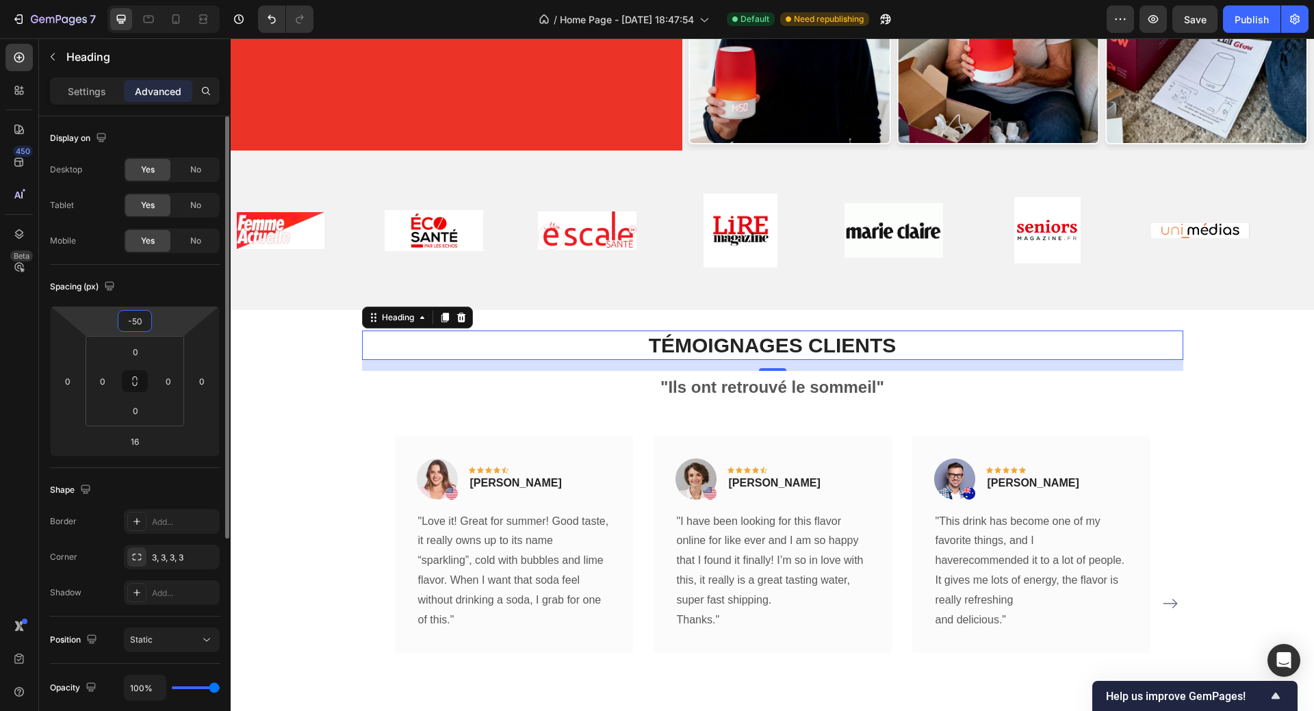
type input "-5"
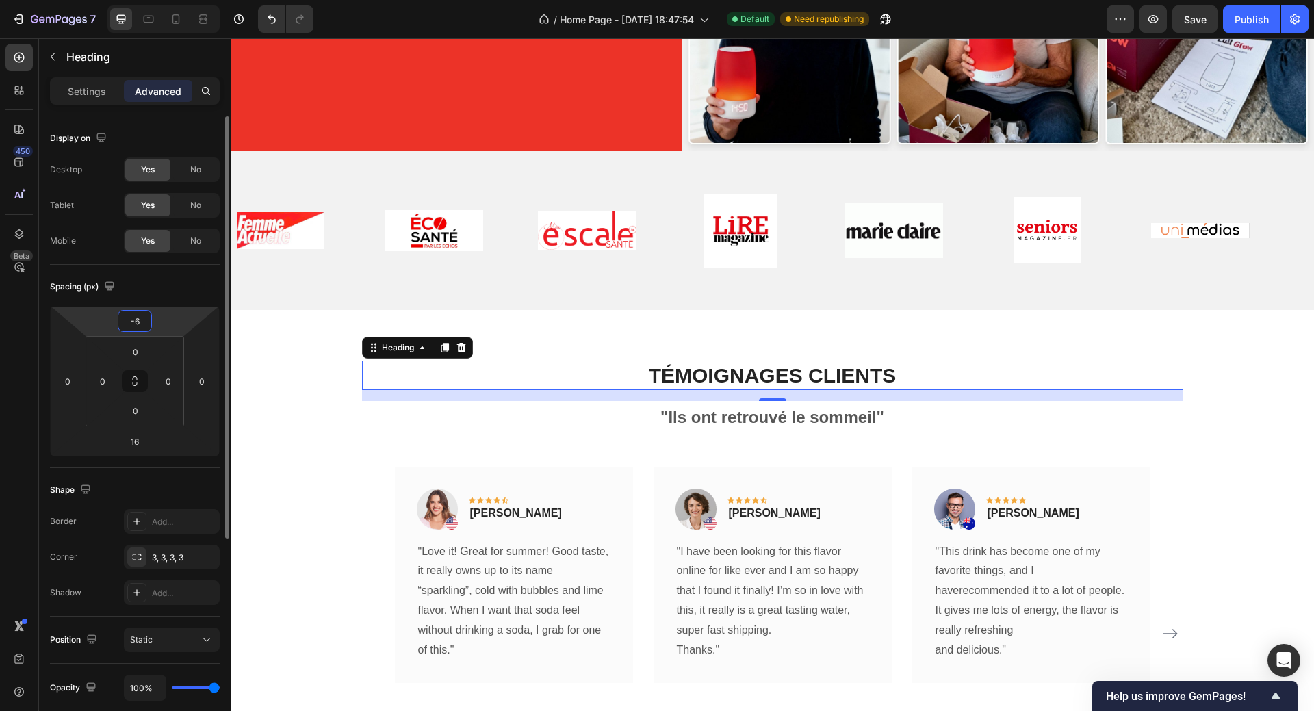
type input "-60"
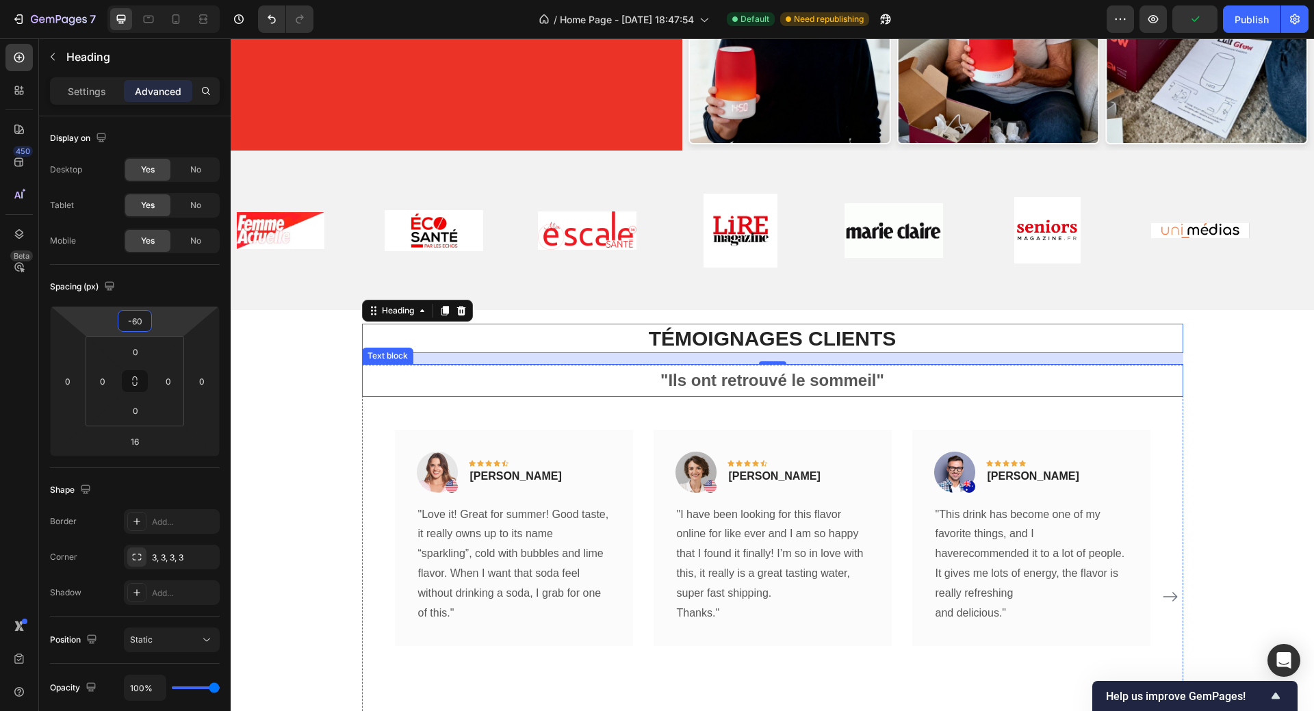
click at [1053, 388] on p ""Ils ont retrouvé le sommeil"" at bounding box center [772, 379] width 818 height 29
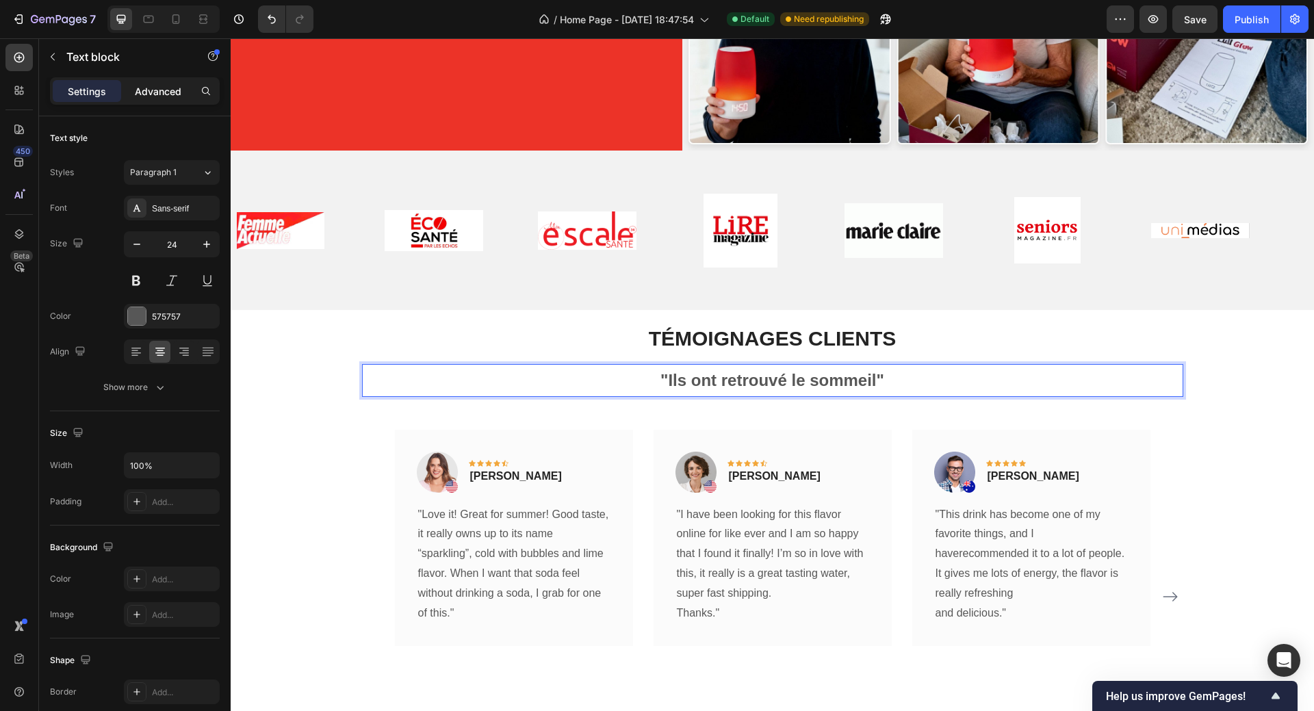
click at [150, 94] on p "Advanced" at bounding box center [158, 91] width 47 height 14
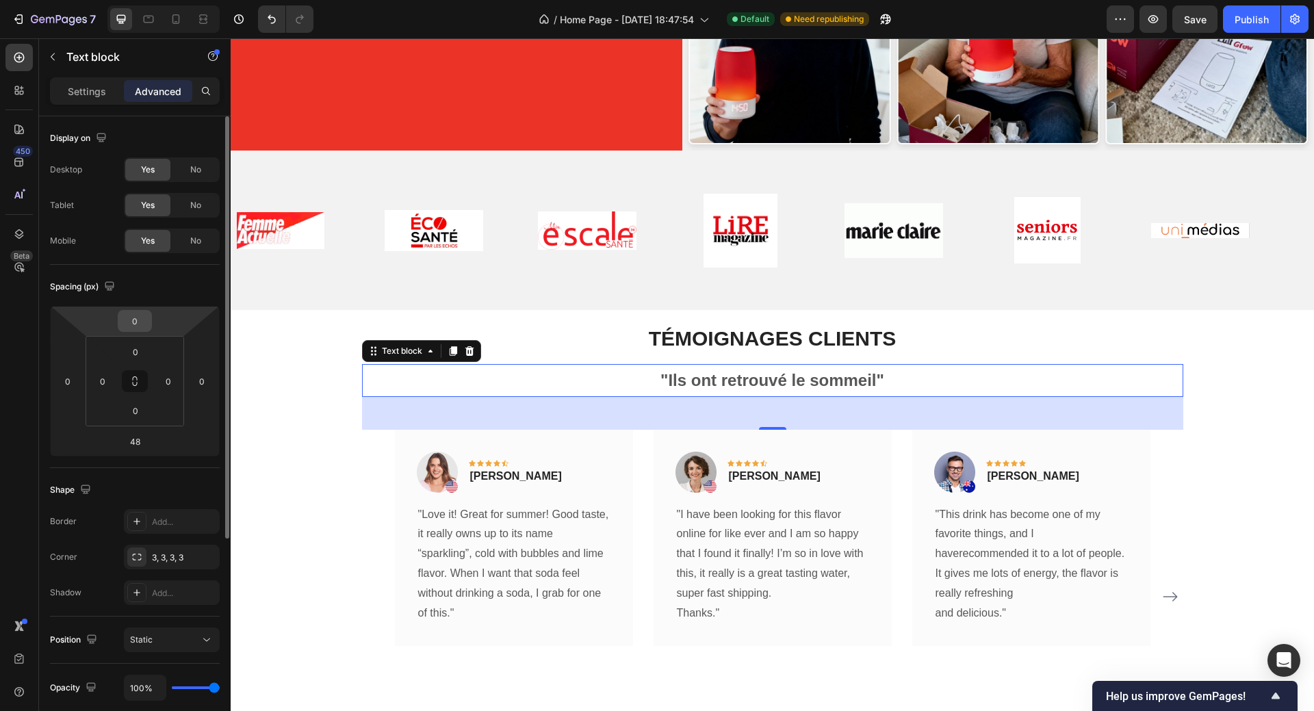
click at [139, 325] on input "0" at bounding box center [134, 321] width 27 height 21
type input "-20"
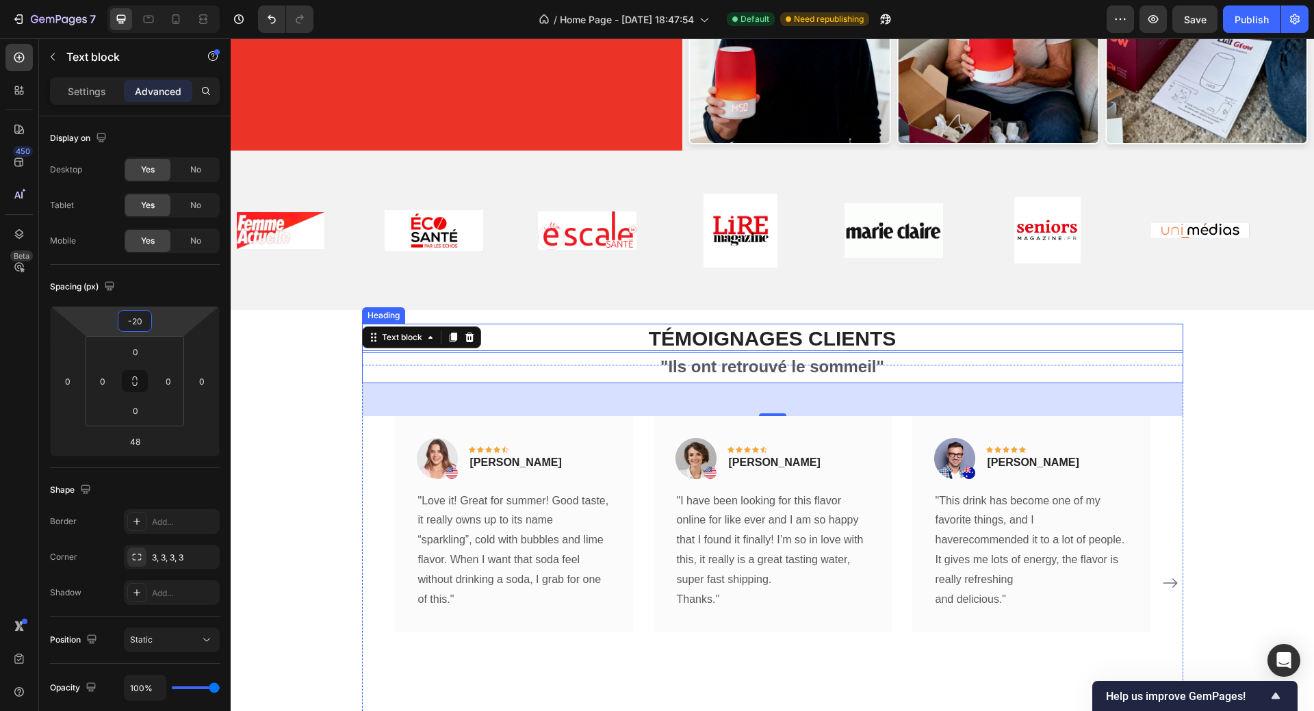
click at [722, 340] on p "TÉMOIGNAGES CLIENTS" at bounding box center [772, 338] width 818 height 27
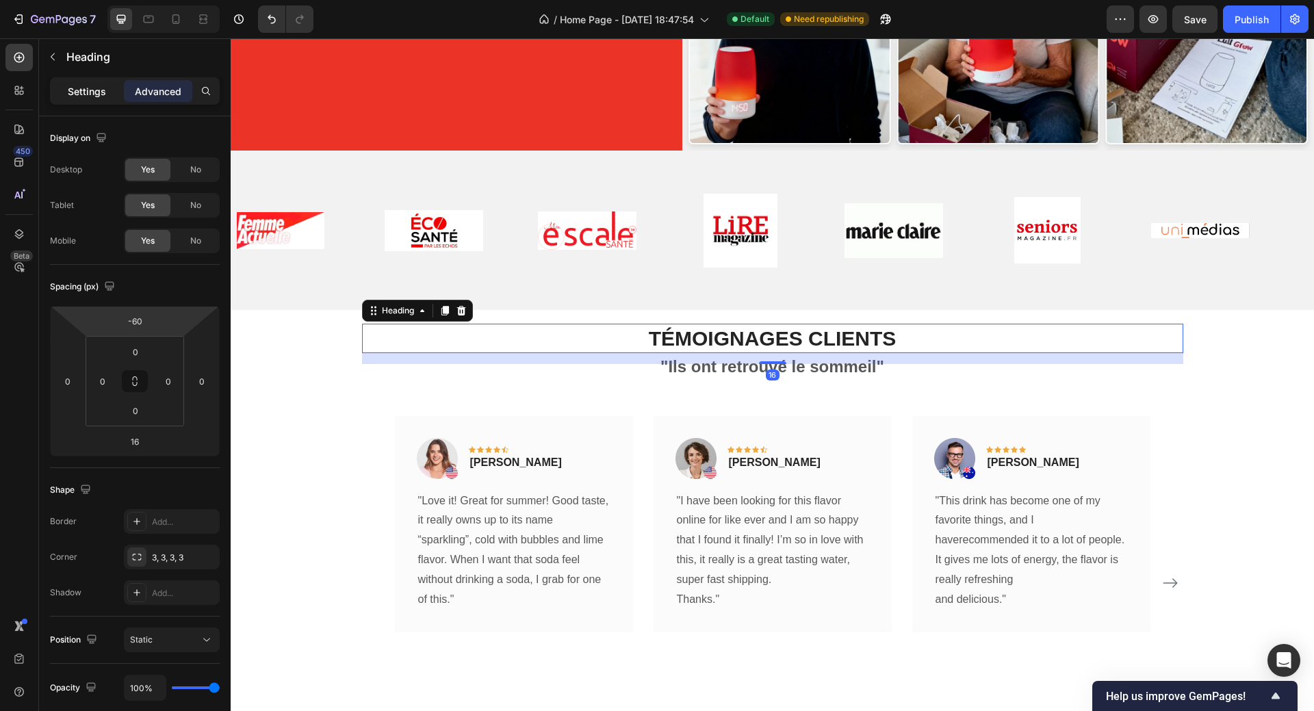
click at [90, 94] on p "Settings" at bounding box center [87, 91] width 38 height 14
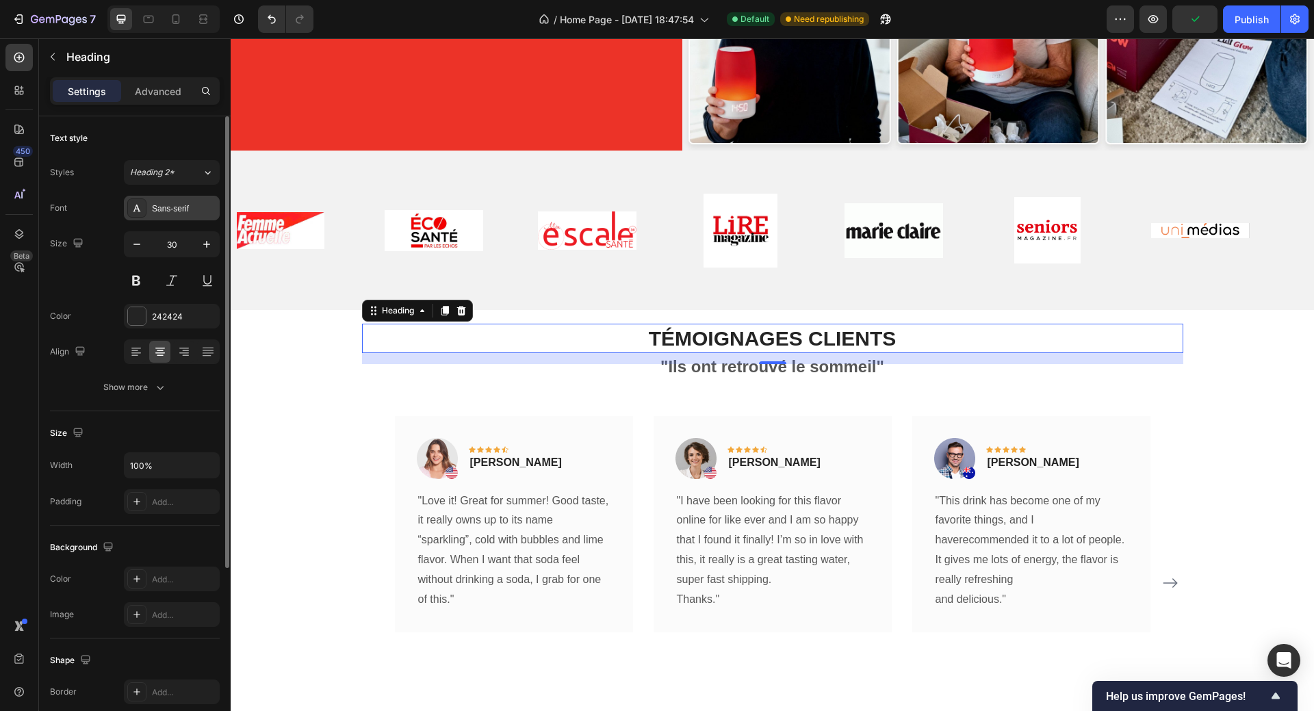
click at [175, 211] on div "Sans-serif" at bounding box center [184, 209] width 64 height 12
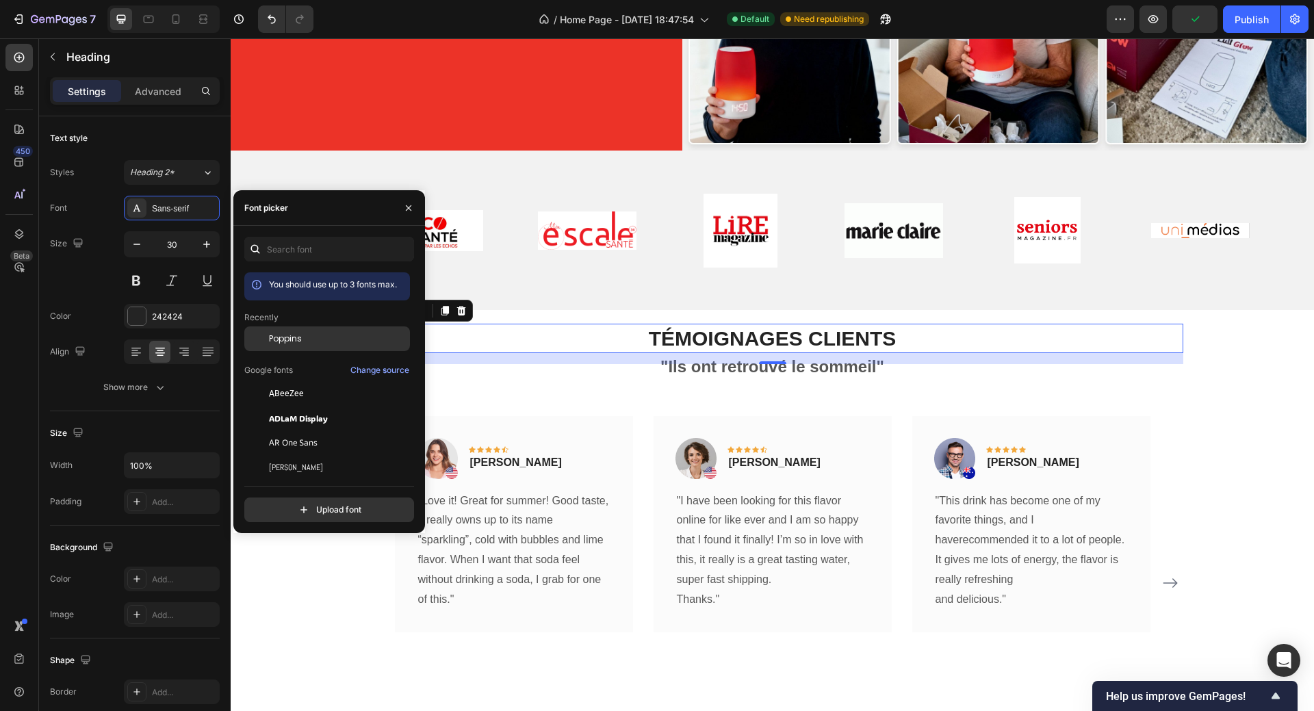
click at [291, 331] on div "Poppins" at bounding box center [327, 338] width 166 height 25
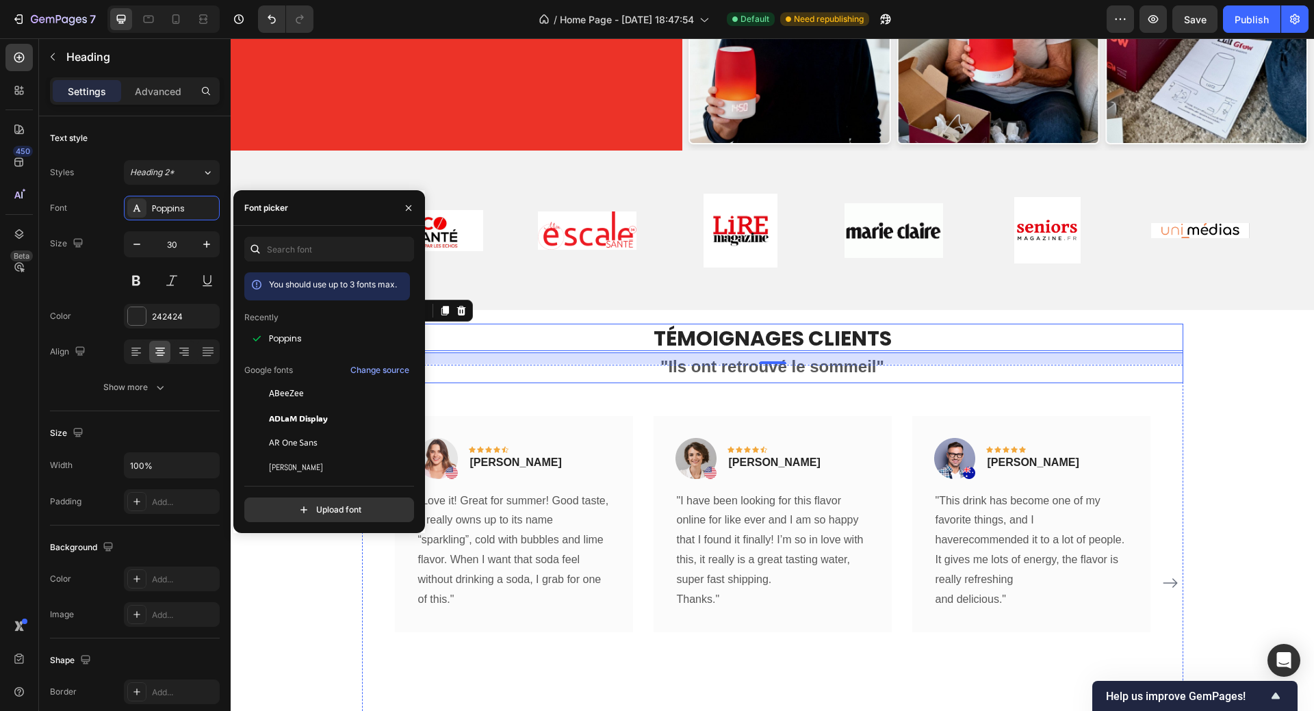
click at [679, 365] on strong ""Ils ont retrouvé le sommeil"" at bounding box center [772, 366] width 224 height 18
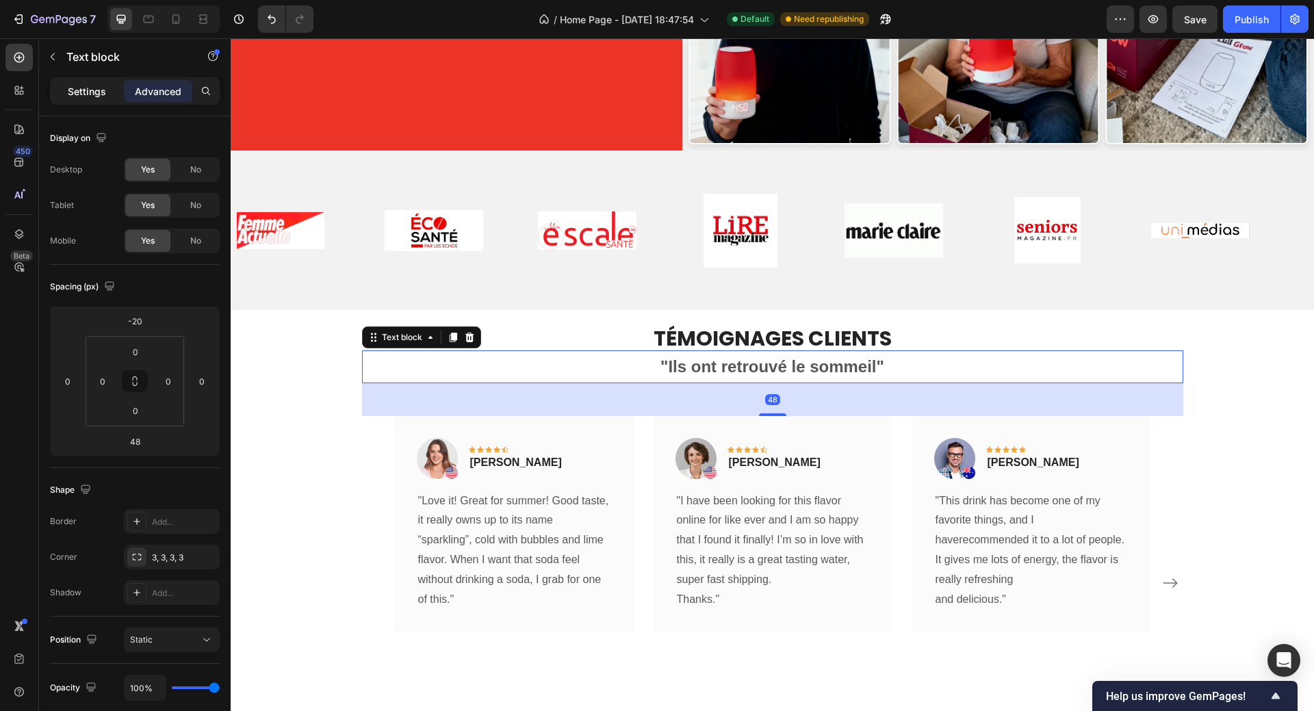
click at [80, 92] on p "Settings" at bounding box center [87, 91] width 38 height 14
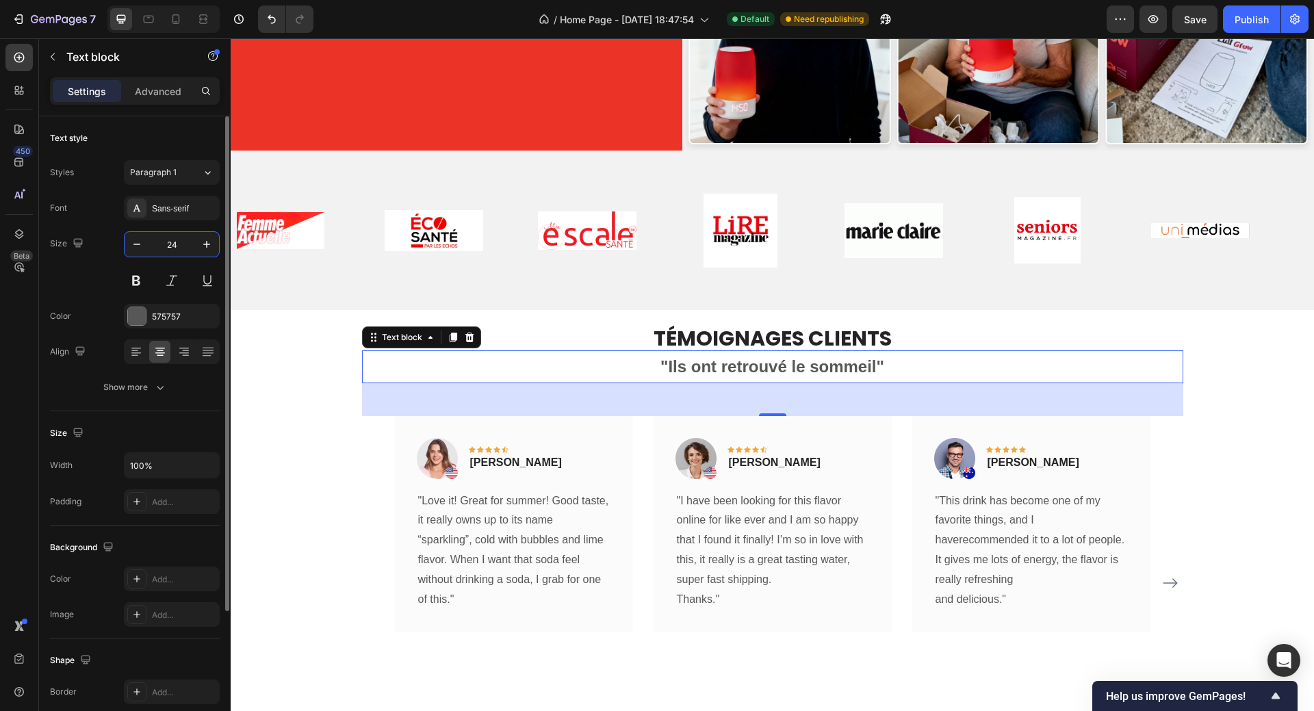
click at [167, 247] on input "24" at bounding box center [171, 244] width 45 height 25
click at [181, 211] on div "Sans-serif" at bounding box center [184, 209] width 64 height 12
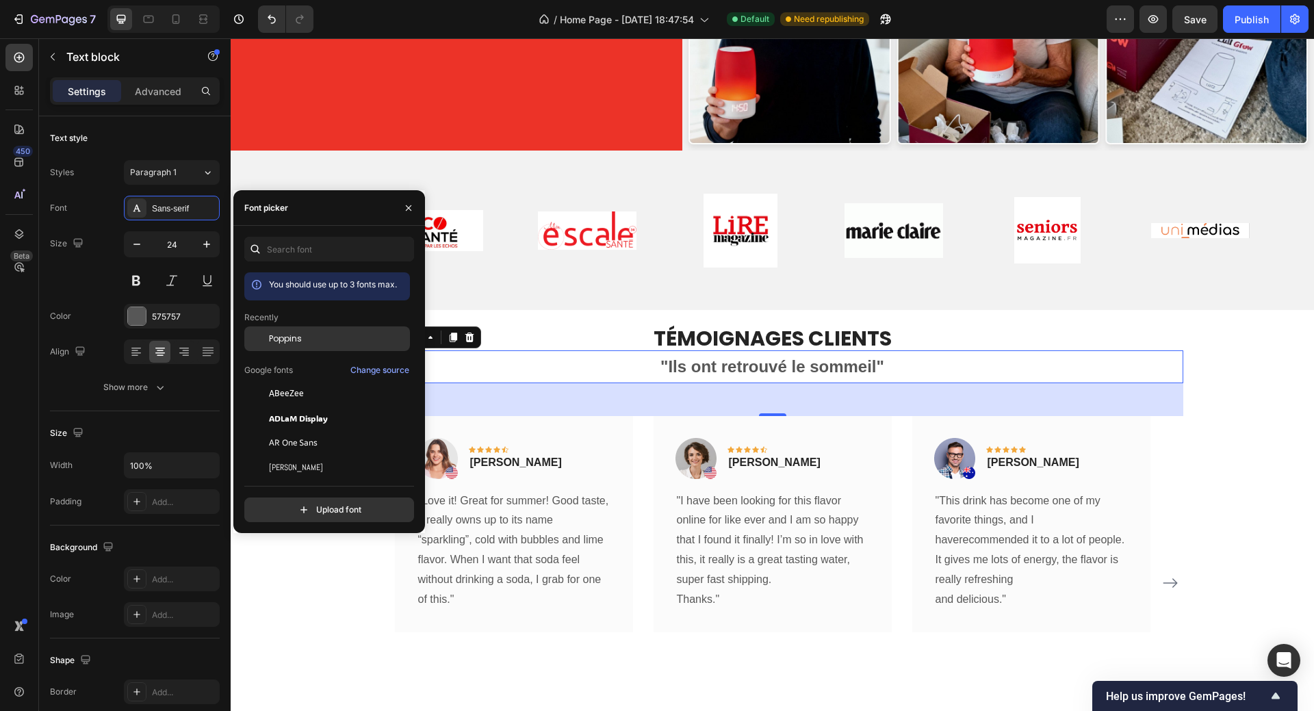
click at [286, 335] on span "Poppins" at bounding box center [285, 338] width 33 height 12
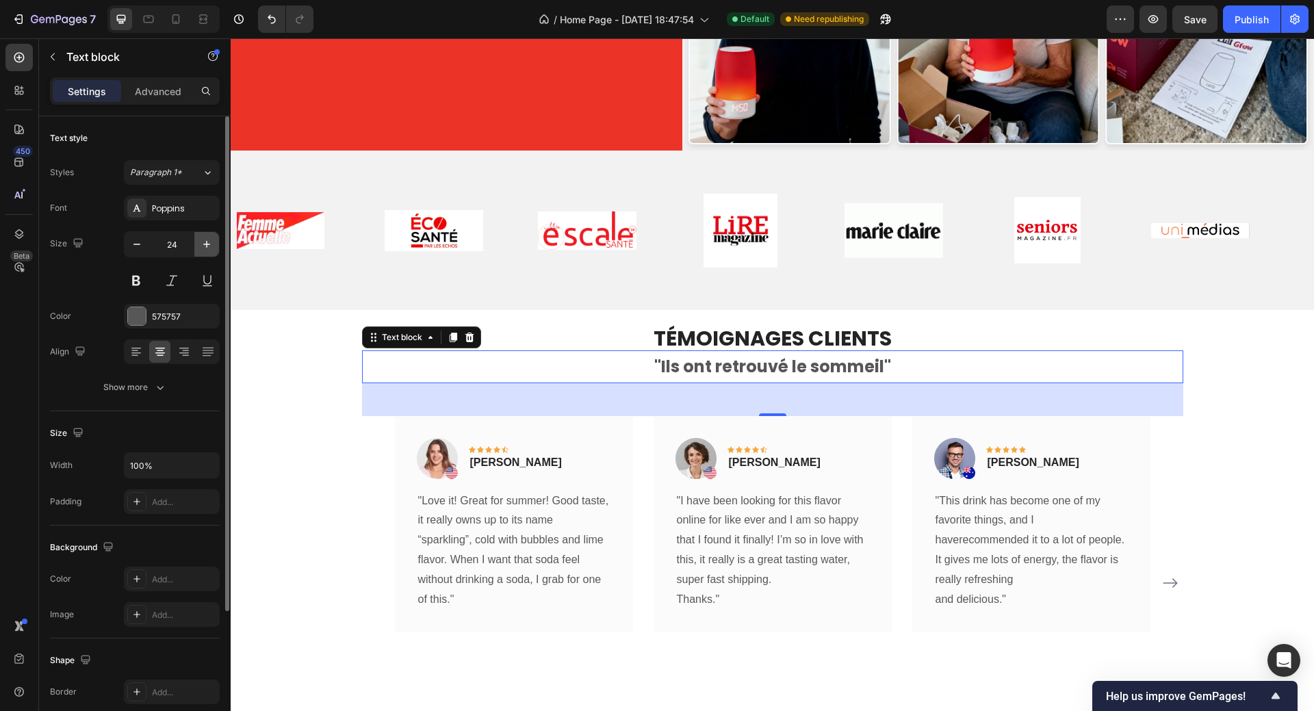
click at [207, 243] on icon "button" at bounding box center [207, 244] width 14 height 14
click at [207, 242] on icon "button" at bounding box center [207, 244] width 14 height 14
click at [207, 241] on icon "button" at bounding box center [207, 244] width 14 height 14
click at [207, 241] on icon "button" at bounding box center [206, 244] width 7 height 7
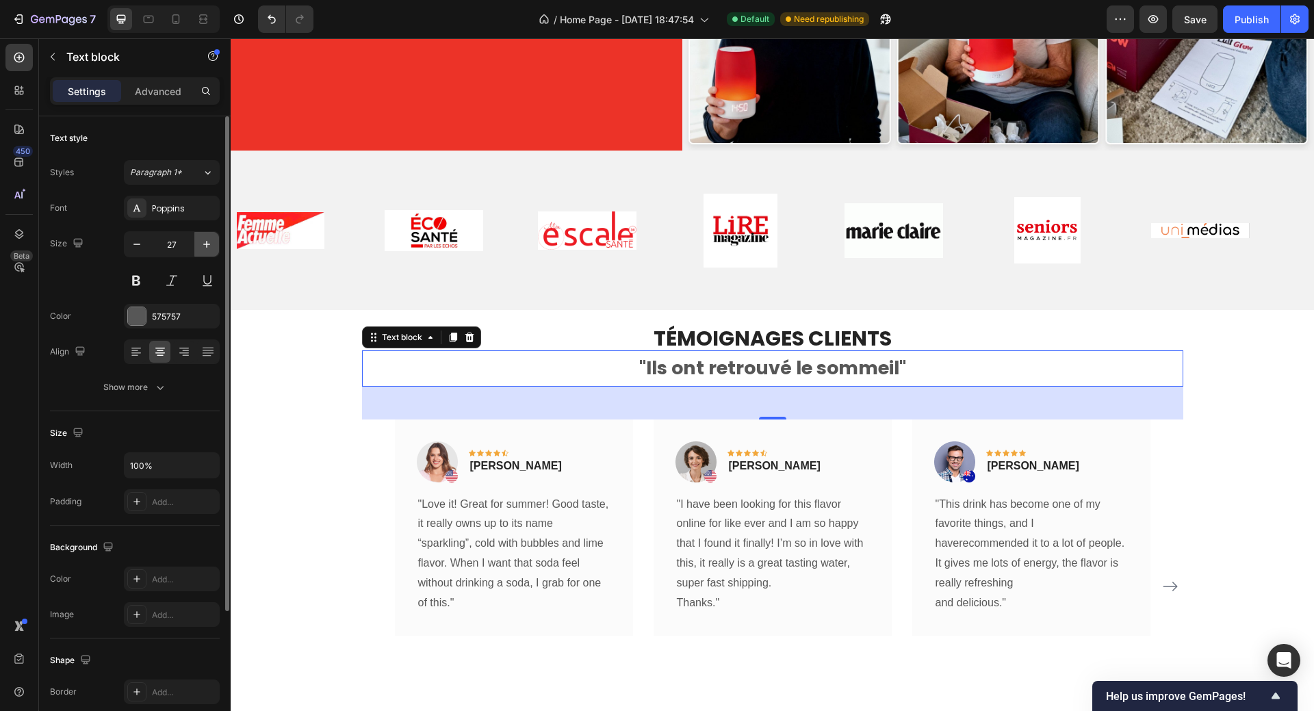
type input "28"
click at [967, 287] on div "Image Image Image Image Image Image Image Image Image Image Image Image Image I…" at bounding box center [772, 230] width 1083 height 159
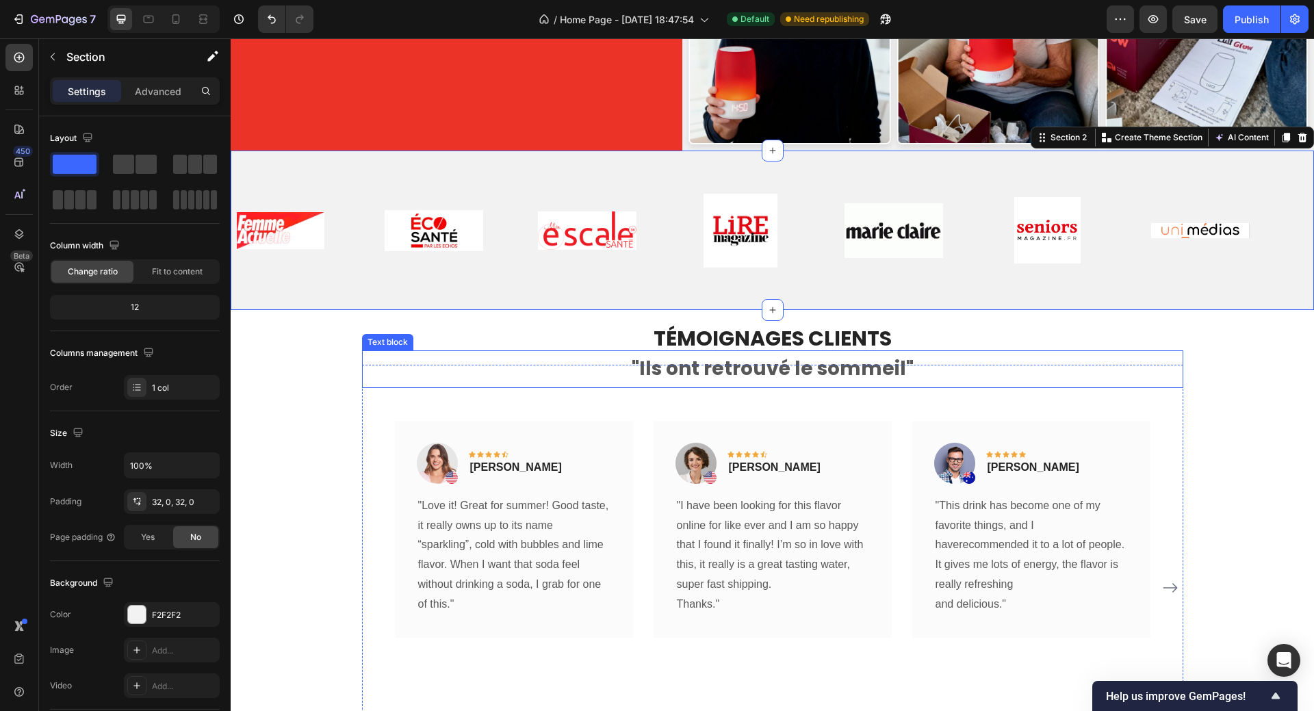
click at [874, 371] on strong ""Ils ont retrouvé le sommeil"" at bounding box center [772, 368] width 282 height 27
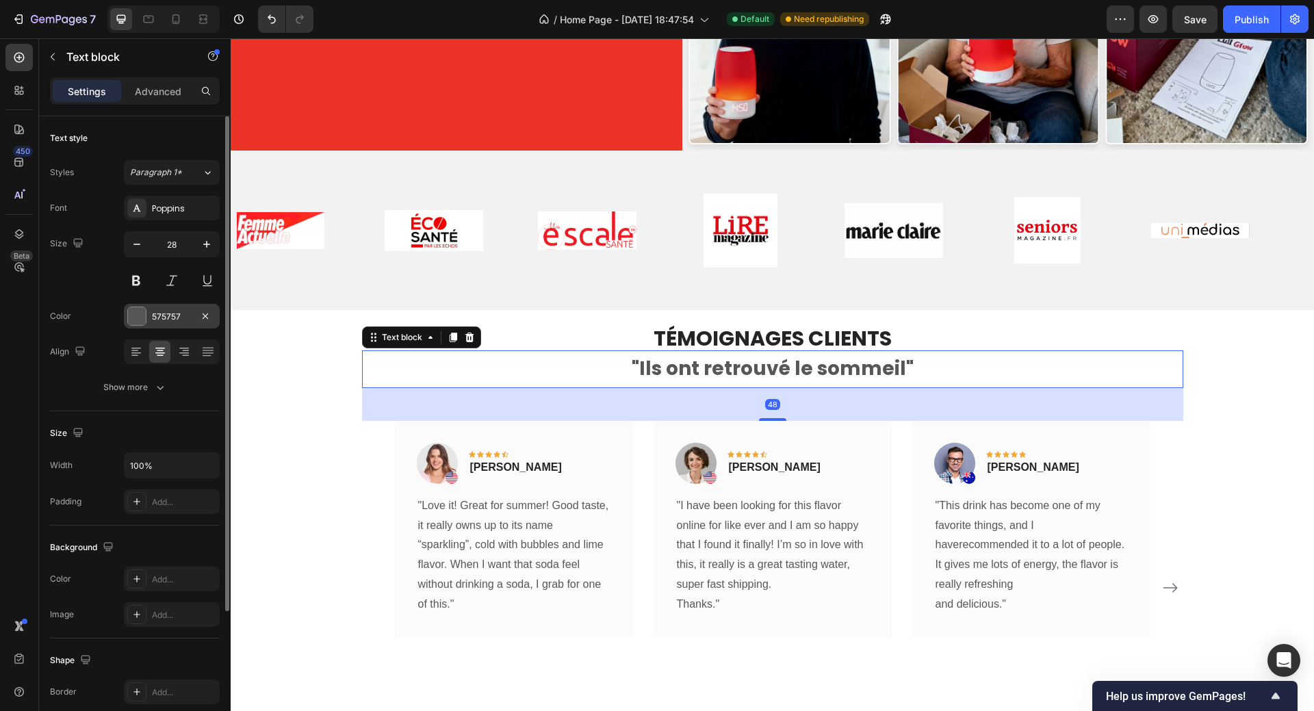
click at [135, 315] on div at bounding box center [137, 316] width 18 height 18
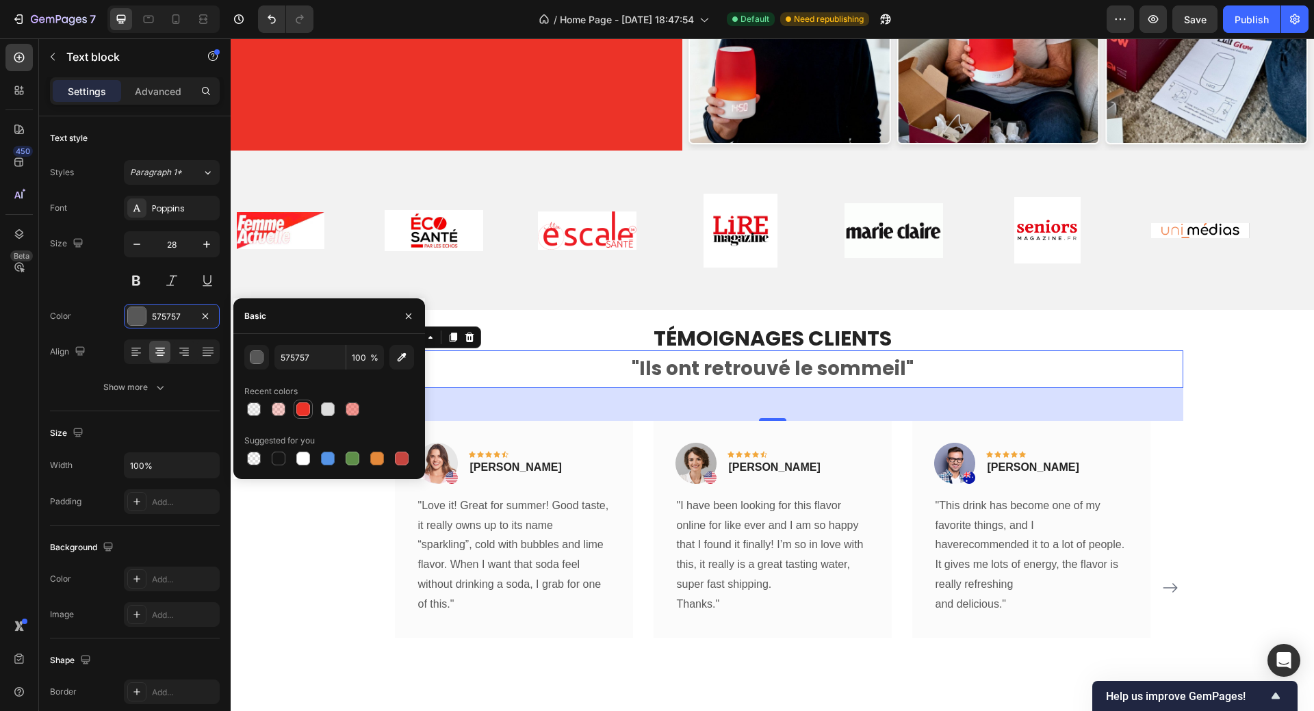
click at [298, 409] on div at bounding box center [303, 409] width 14 height 14
click at [278, 454] on div at bounding box center [279, 459] width 14 height 14
type input "151515"
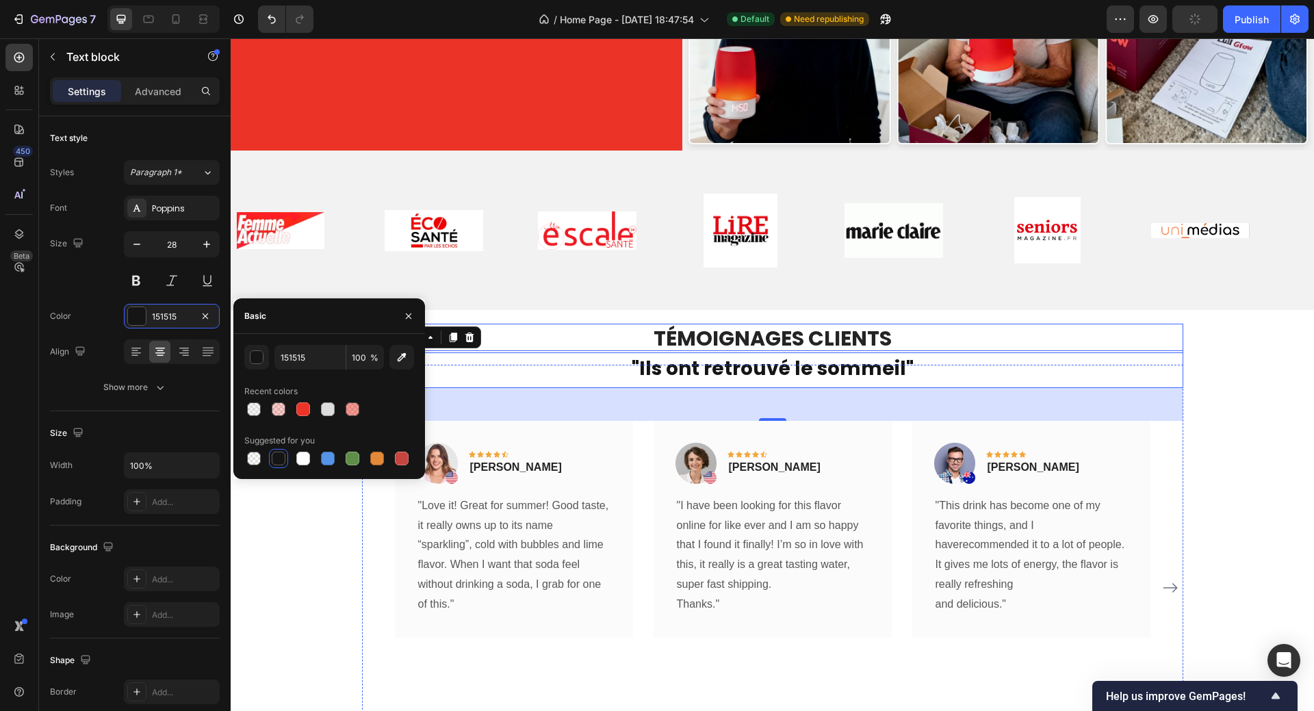
click at [806, 337] on p "TÉMOIGNAGES CLIENTS" at bounding box center [772, 338] width 818 height 27
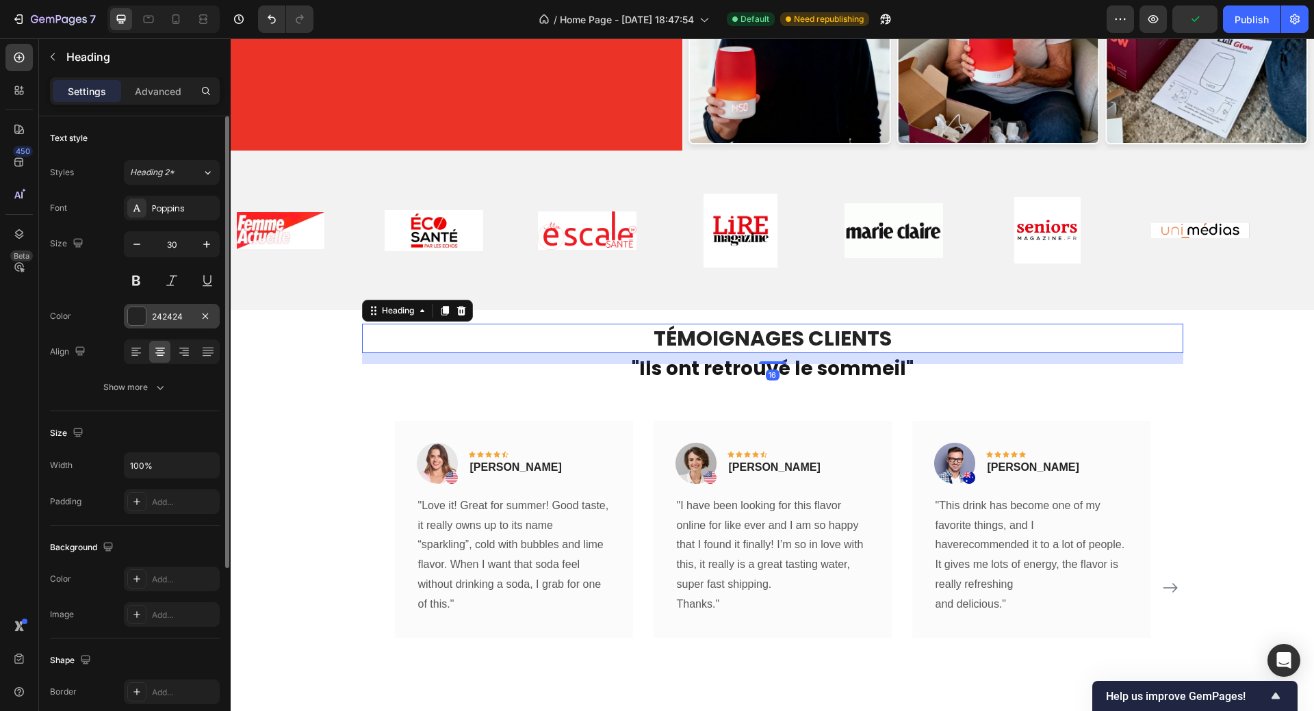
click at [138, 315] on div at bounding box center [137, 316] width 18 height 18
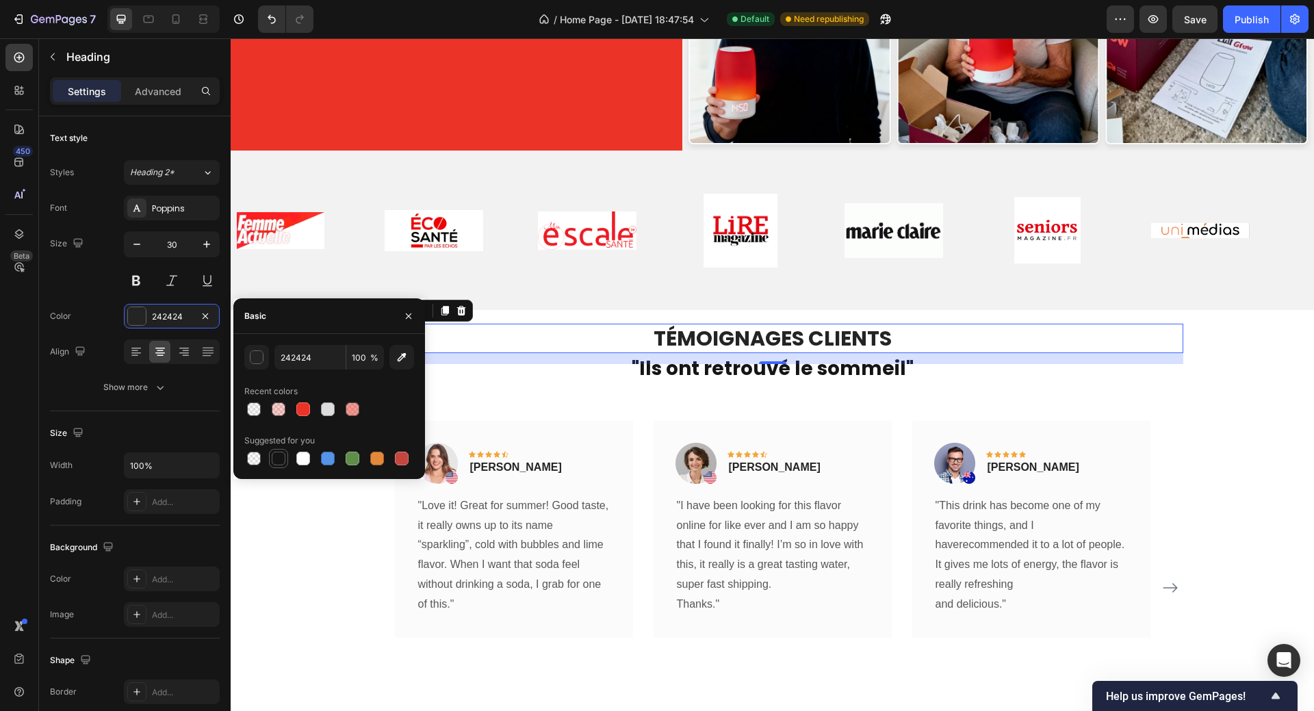
click at [275, 456] on div at bounding box center [279, 459] width 14 height 14
type input "151515"
click at [1243, 443] on div "TÉMOIGNAGES CLIENTS Heading 16 "Ils ont retrouvé le sommeil" Text block Image I…" at bounding box center [772, 602] width 1062 height 475
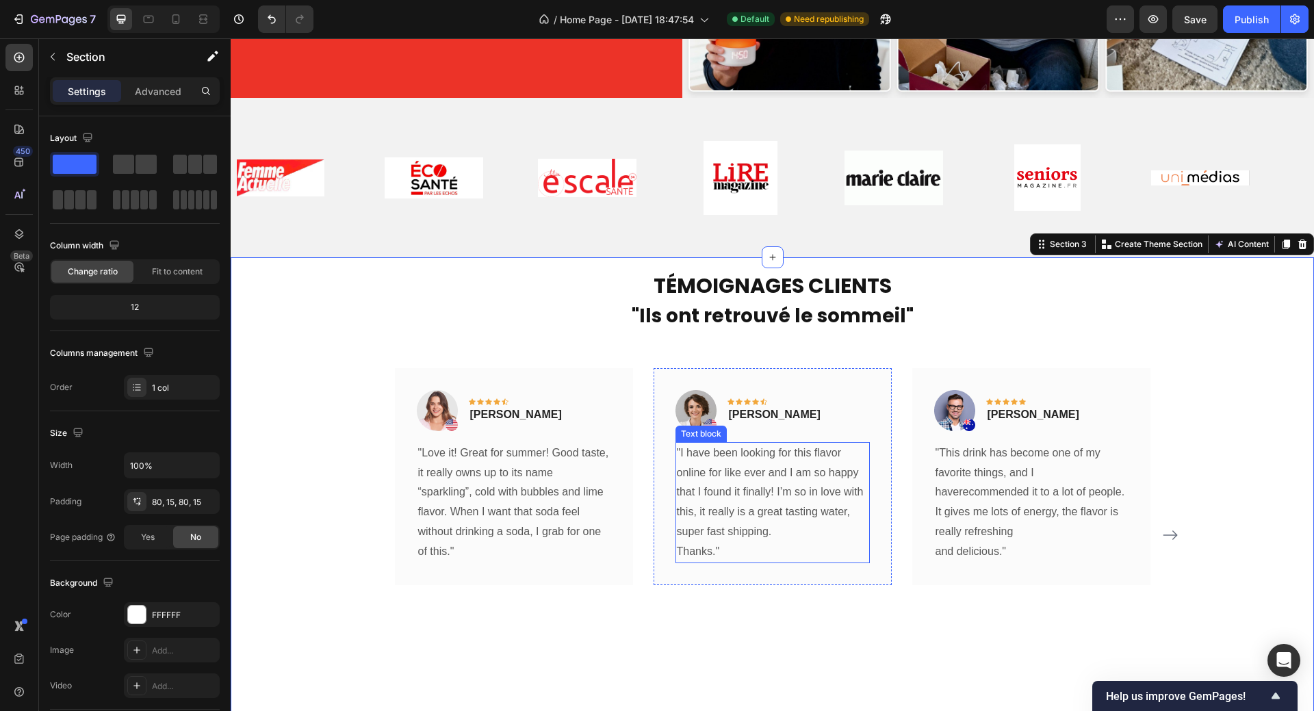
scroll to position [684, 0]
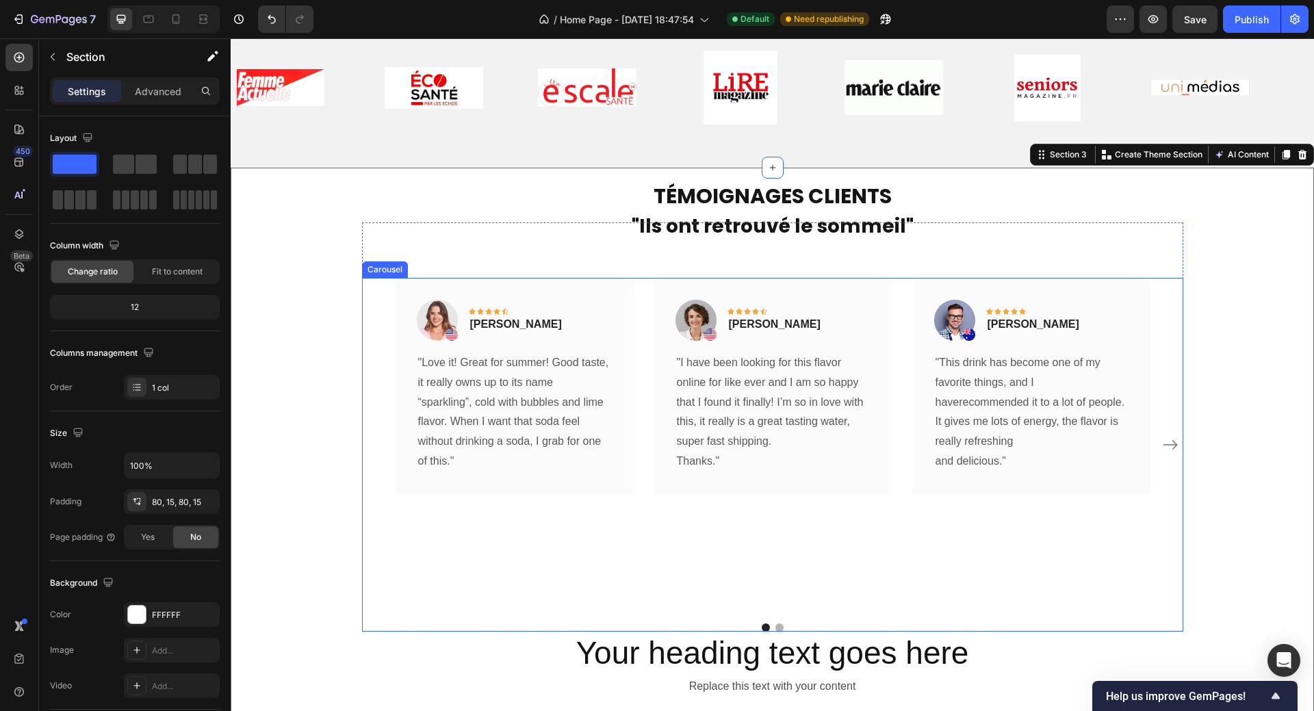
click at [779, 547] on div "Image Icon Icon Icon Icon Icon Row Olivia Rowse Text block Row "I have been loo…" at bounding box center [772, 445] width 238 height 335
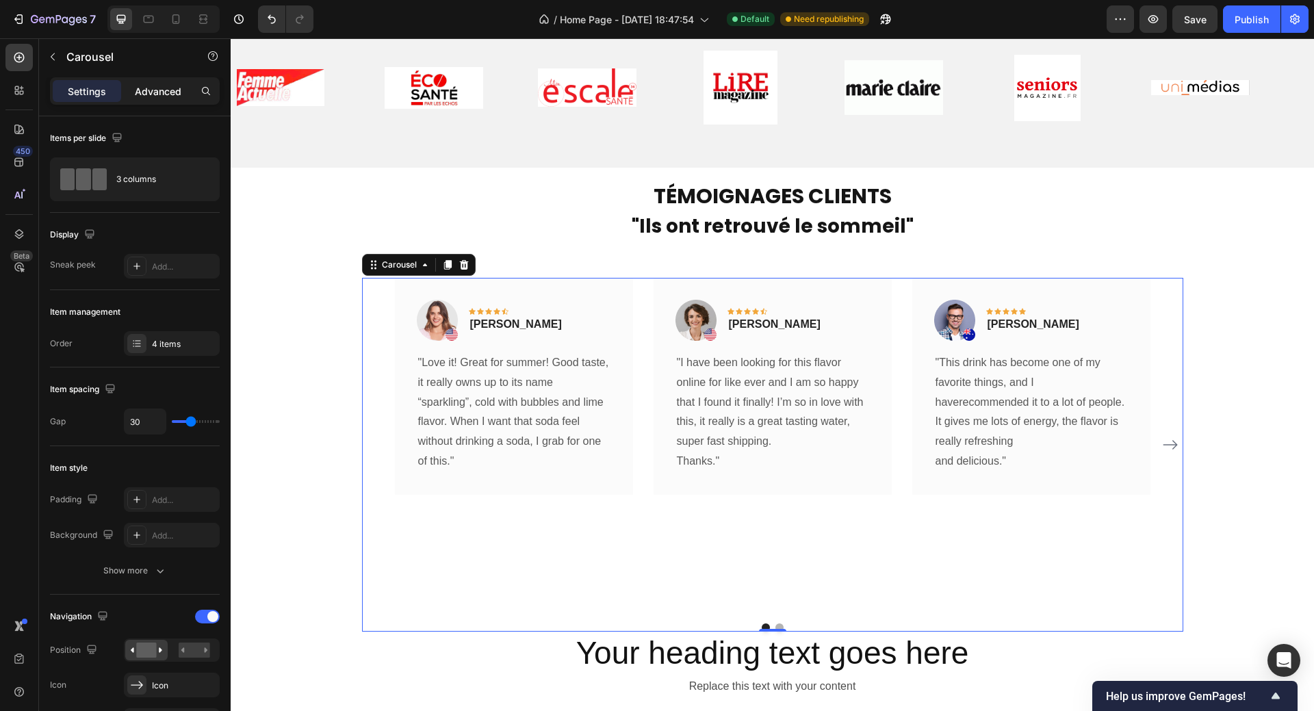
click at [155, 91] on p "Advanced" at bounding box center [158, 91] width 47 height 14
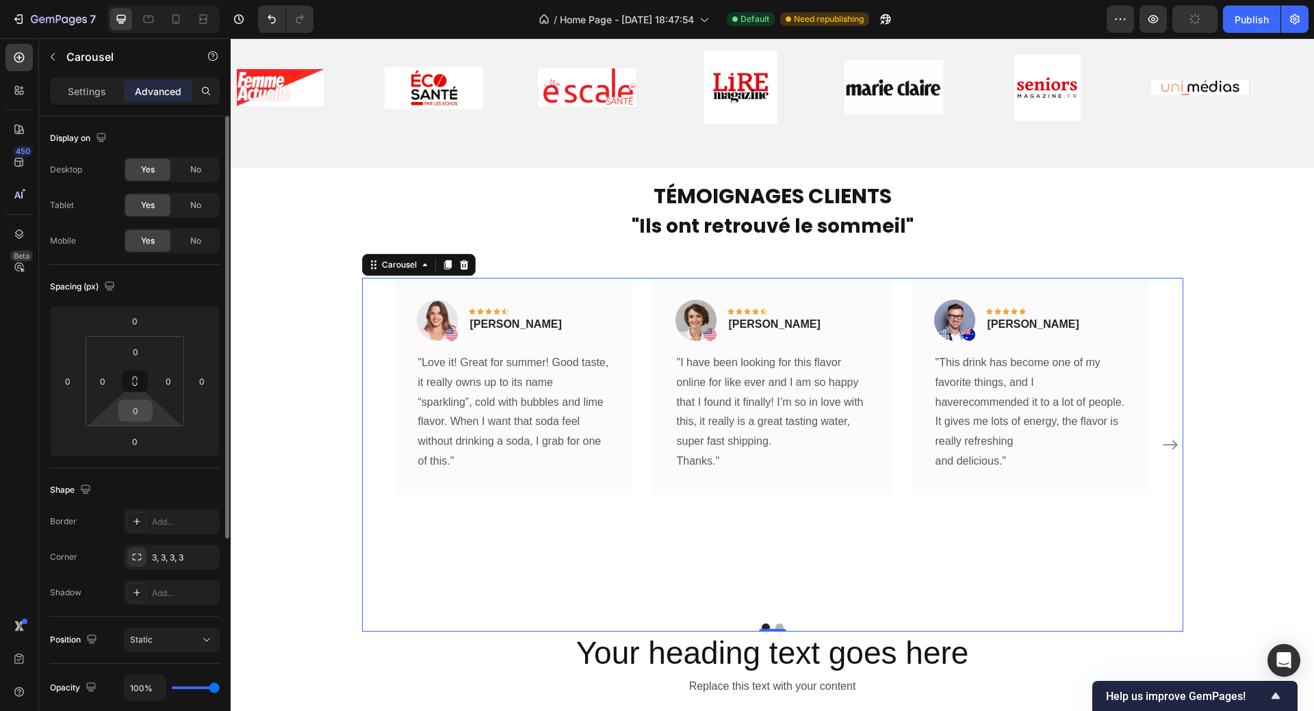
click at [140, 414] on input "0" at bounding box center [135, 410] width 27 height 21
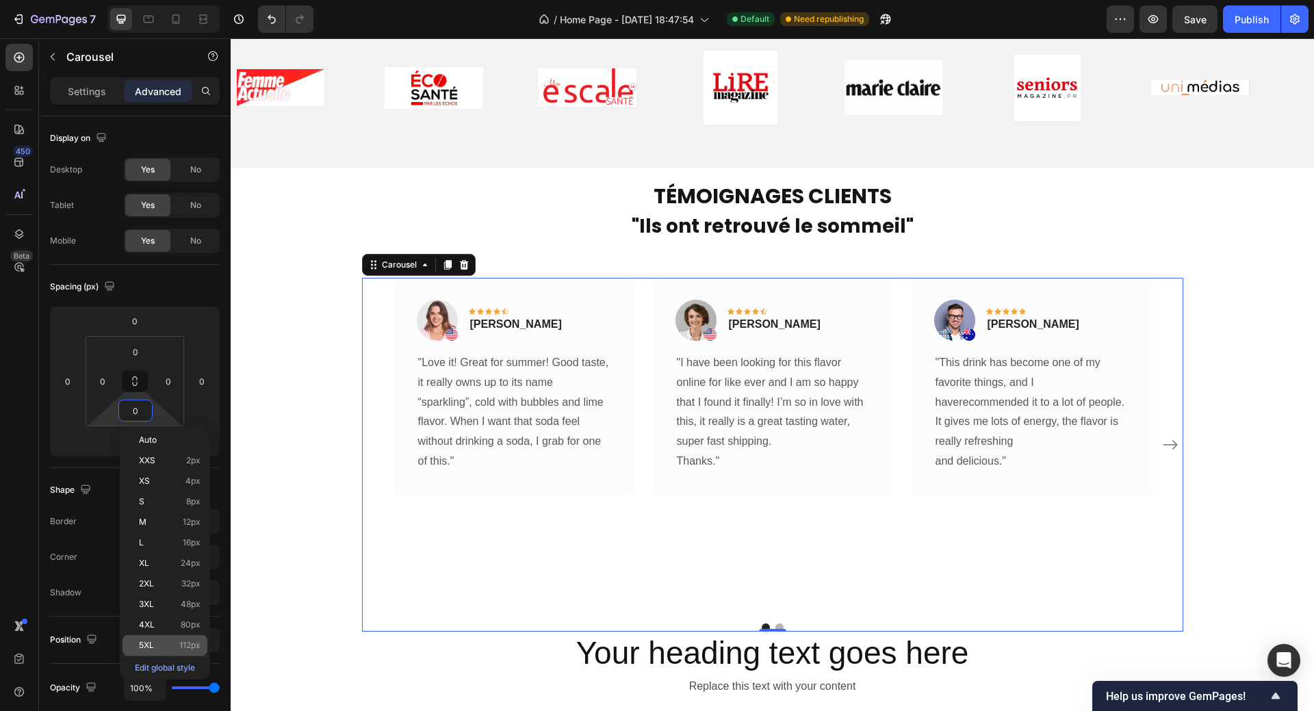
click at [141, 639] on div "5XL 112px" at bounding box center [164, 645] width 85 height 21
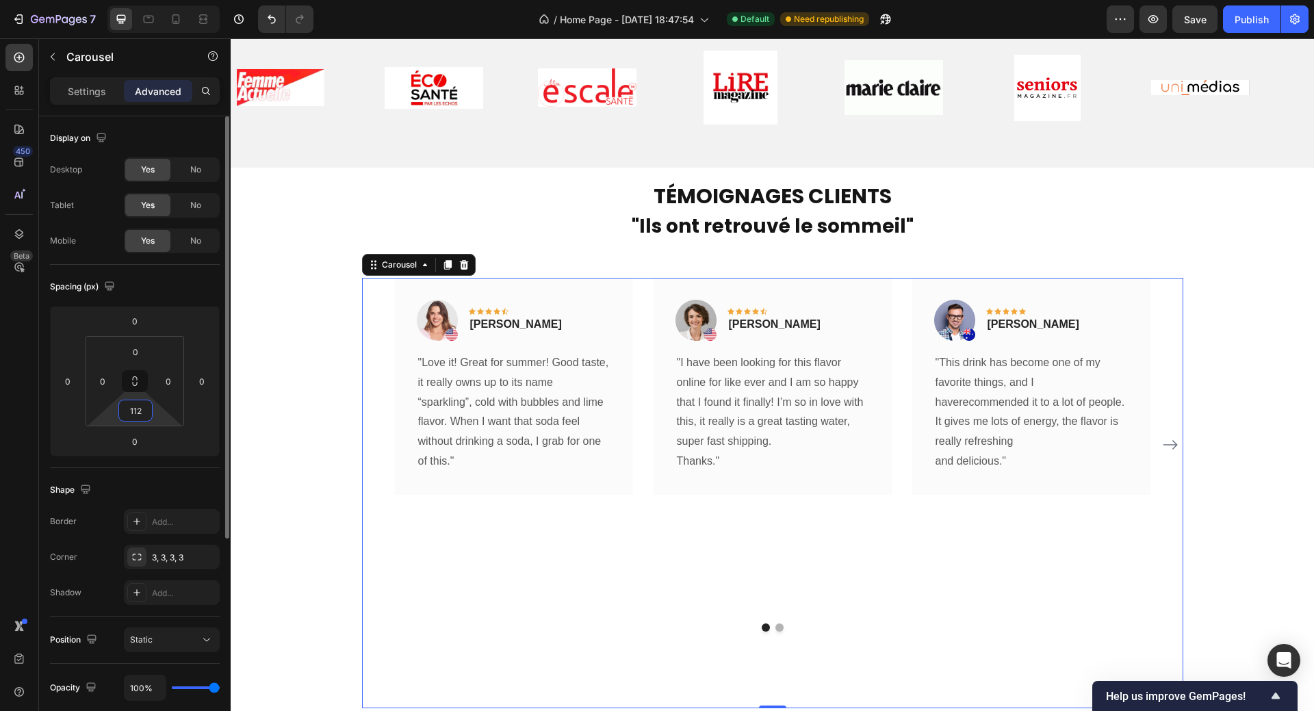
click at [143, 417] on input "112" at bounding box center [135, 410] width 27 height 21
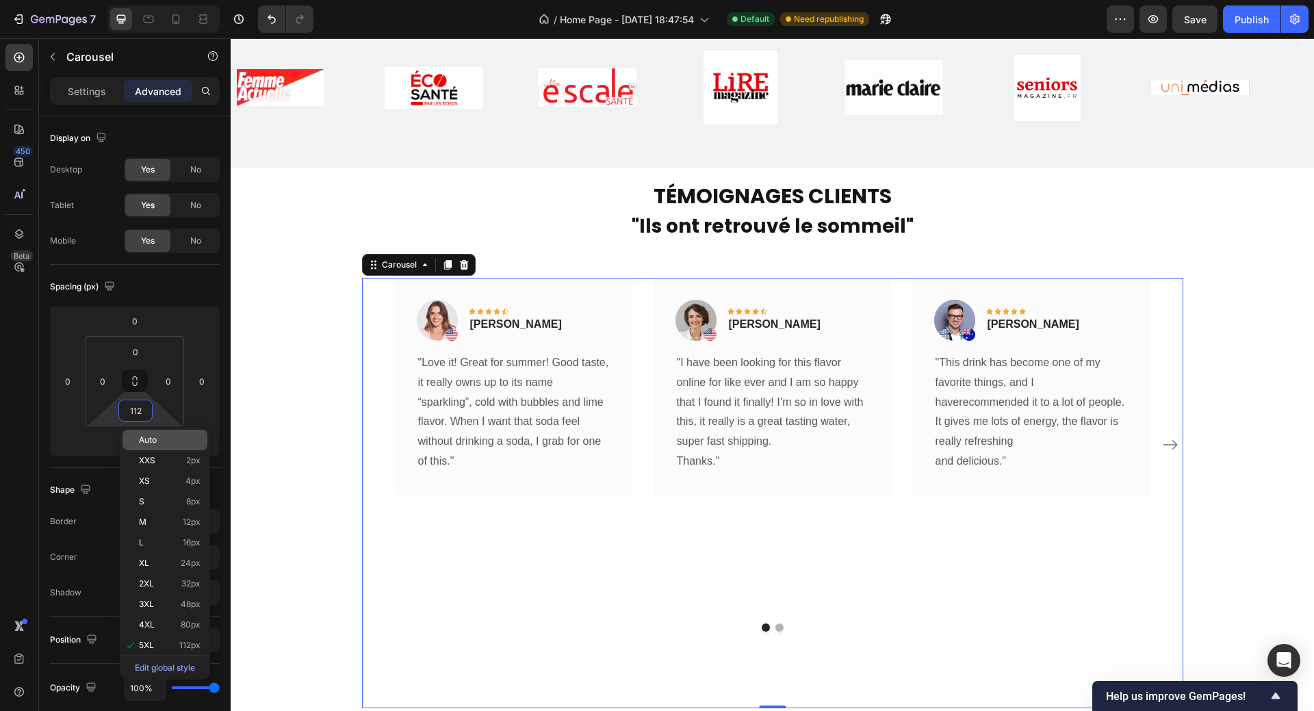
click at [149, 438] on span "Auto" at bounding box center [148, 440] width 18 height 10
type input "Auto"
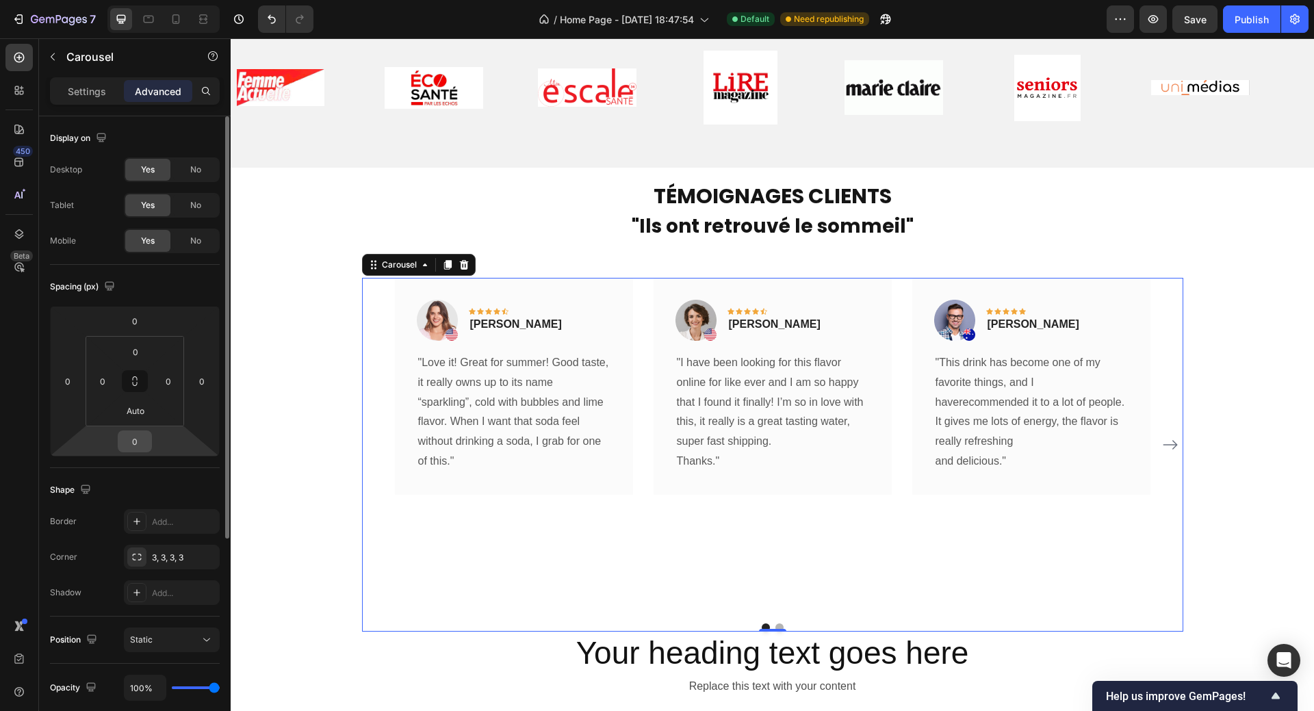
click at [140, 439] on input "0" at bounding box center [134, 441] width 27 height 21
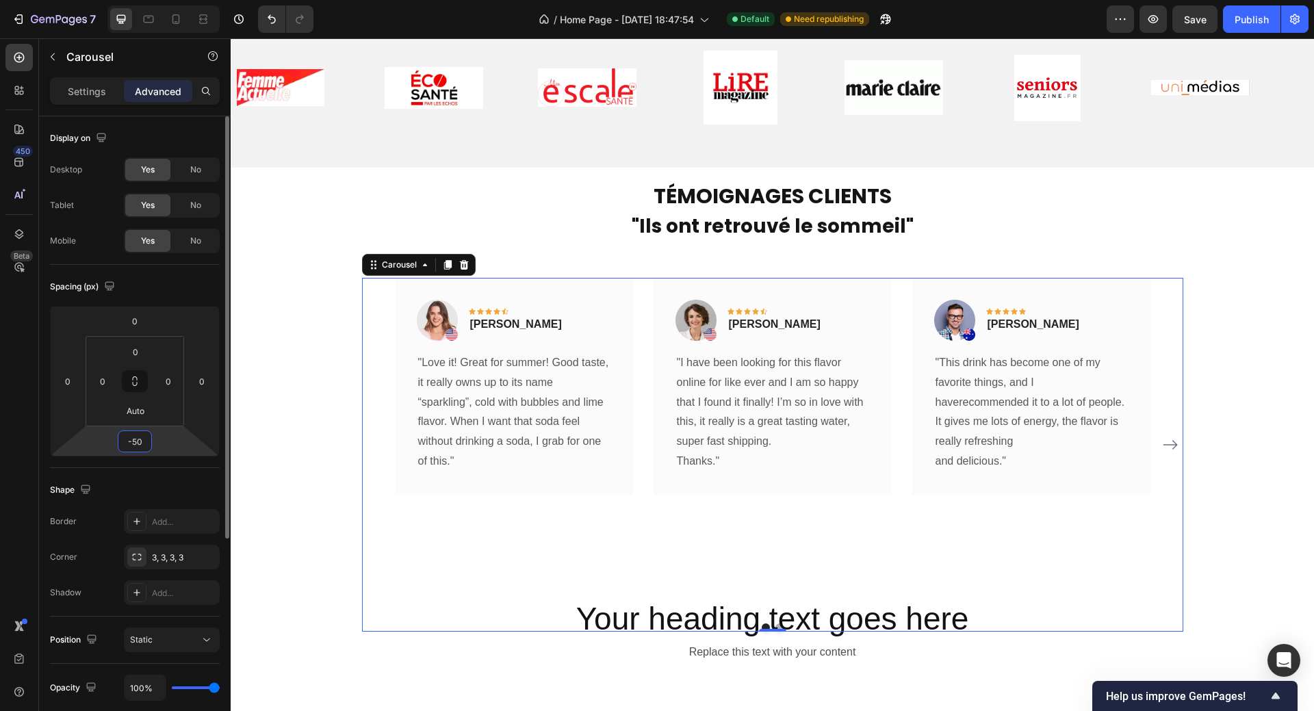
type input "-5"
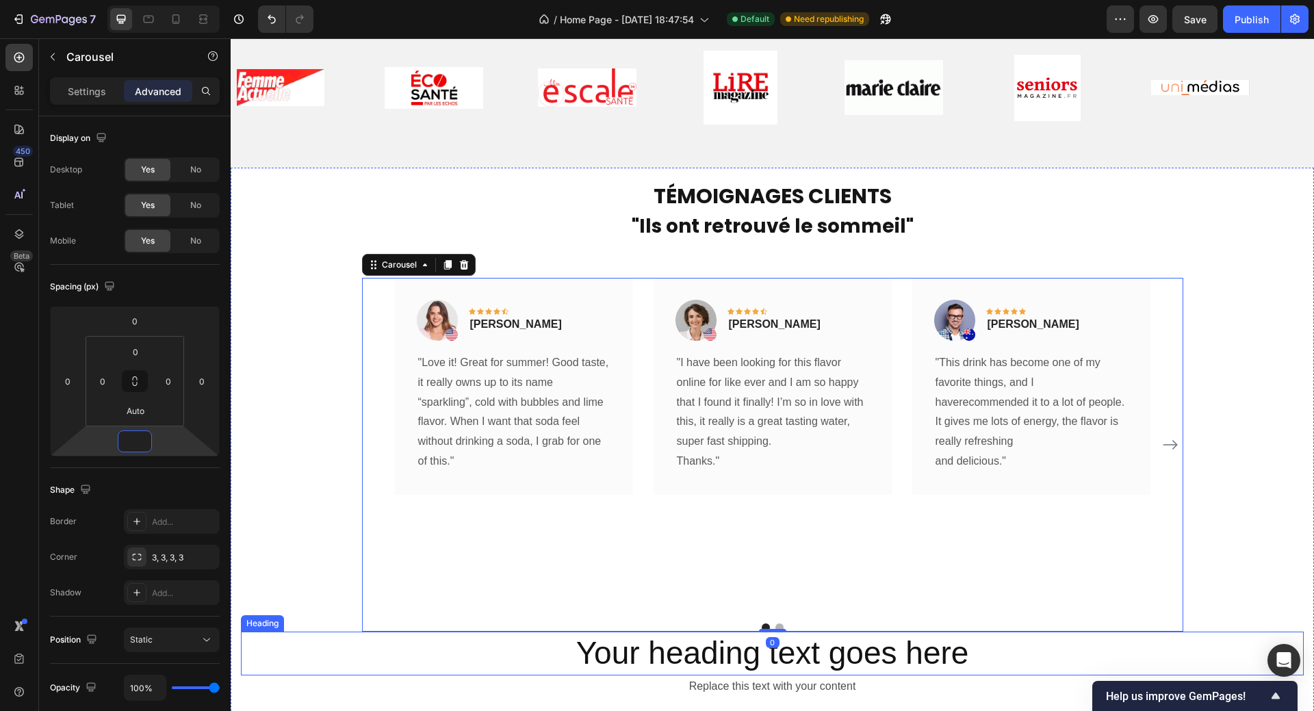
click at [470, 657] on h2 "Your heading text goes here" at bounding box center [772, 653] width 1062 height 44
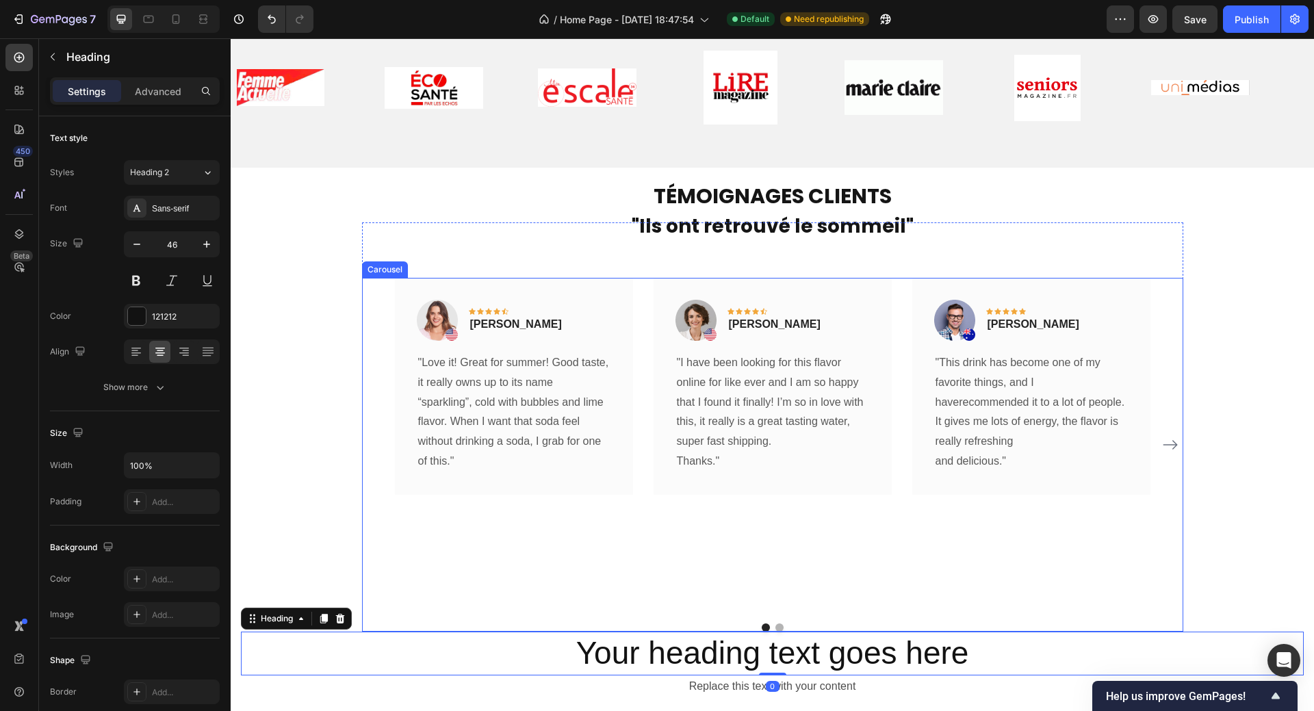
click at [531, 558] on div "Image Icon Icon Icon Icon Icon Row Rita Carroll Text block Row "Love it! Great …" at bounding box center [514, 445] width 238 height 335
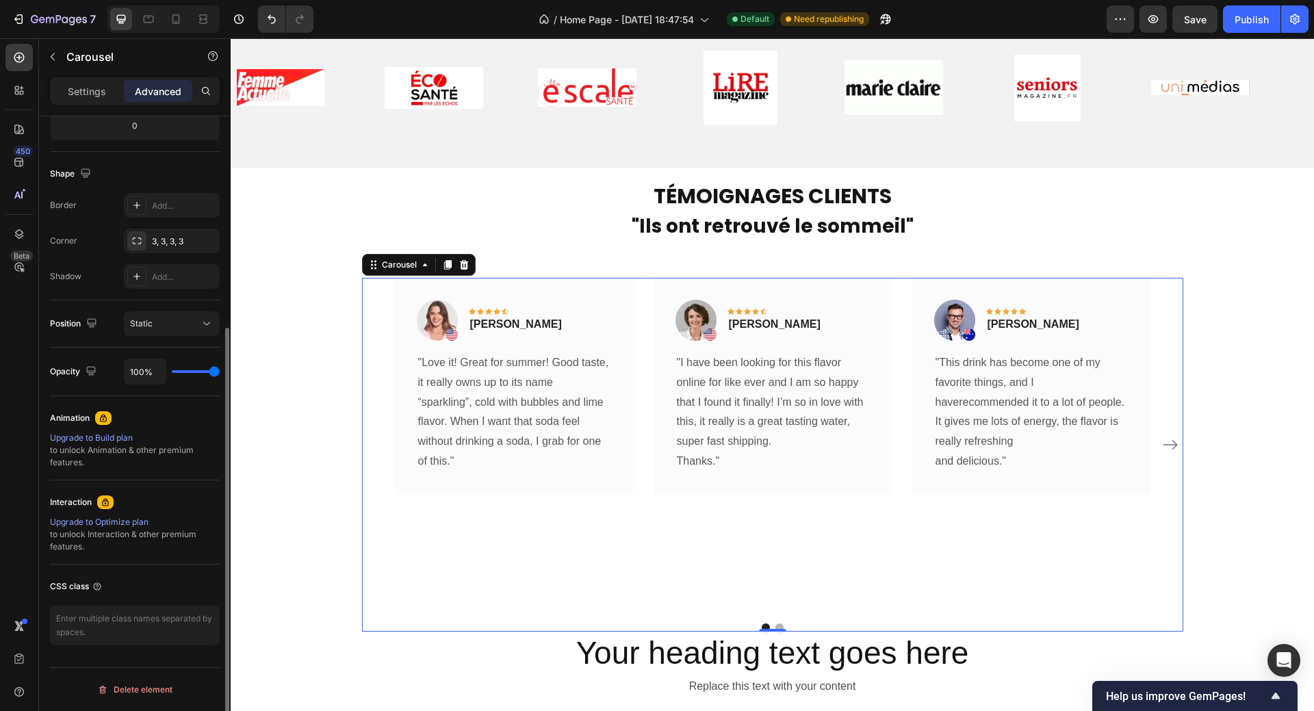
scroll to position [111, 0]
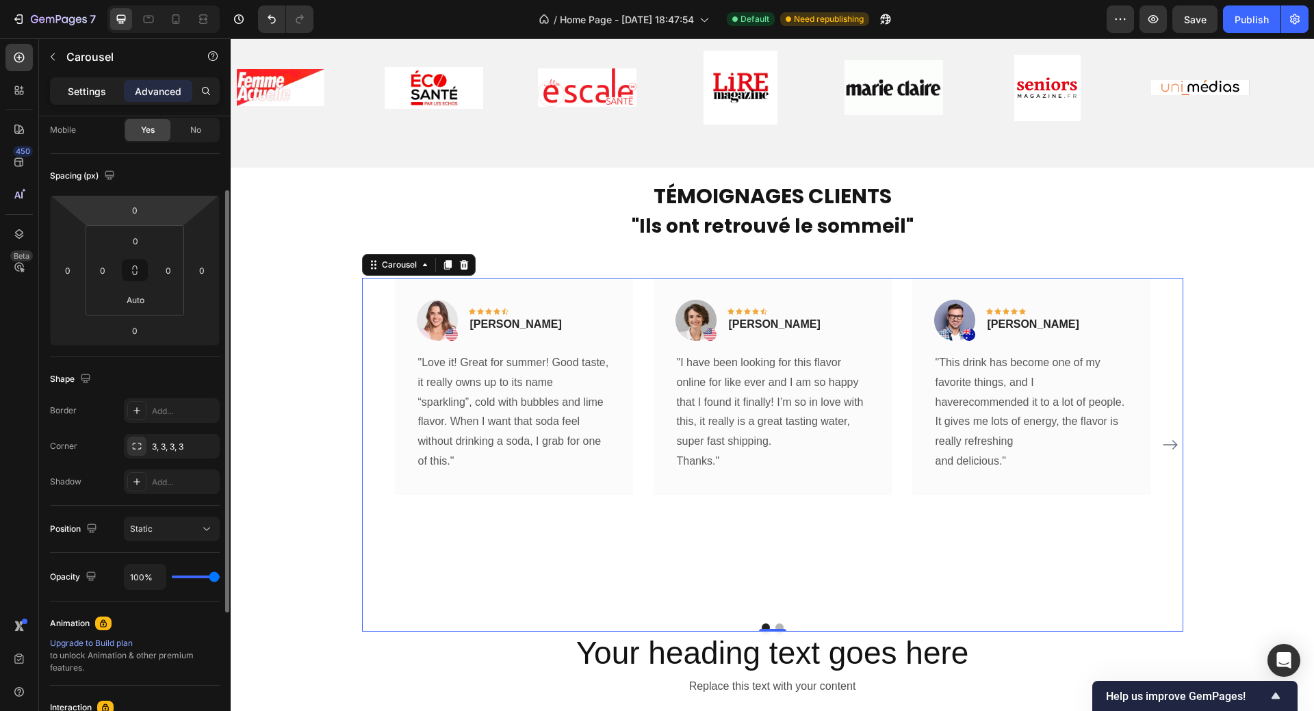
click at [90, 94] on p "Settings" at bounding box center [87, 91] width 38 height 14
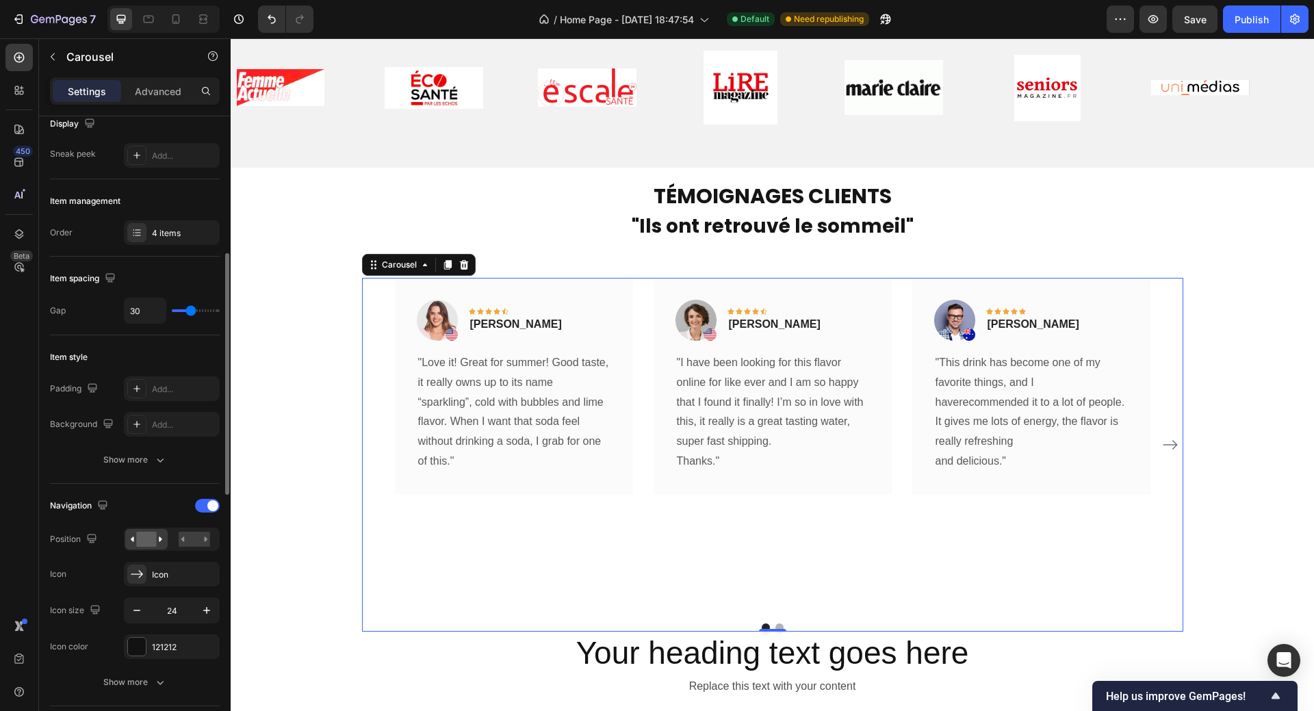
scroll to position [179, 0]
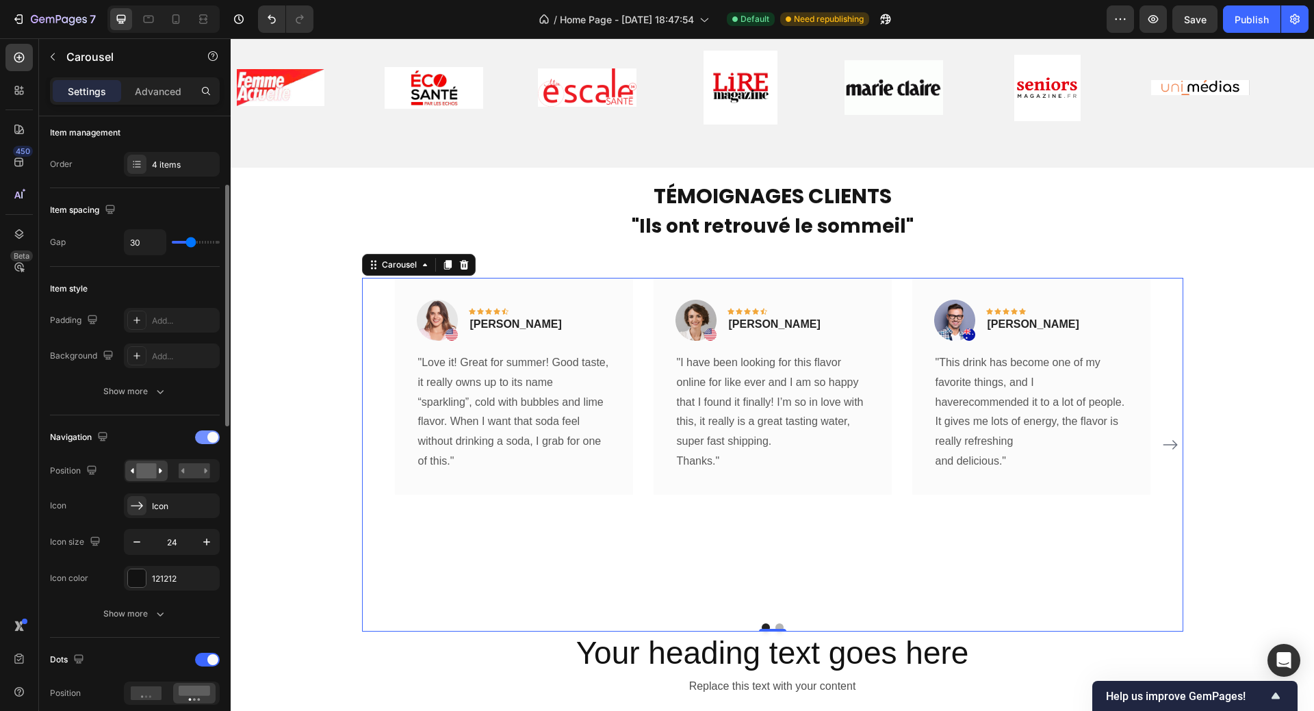
click at [197, 434] on div at bounding box center [207, 437] width 25 height 14
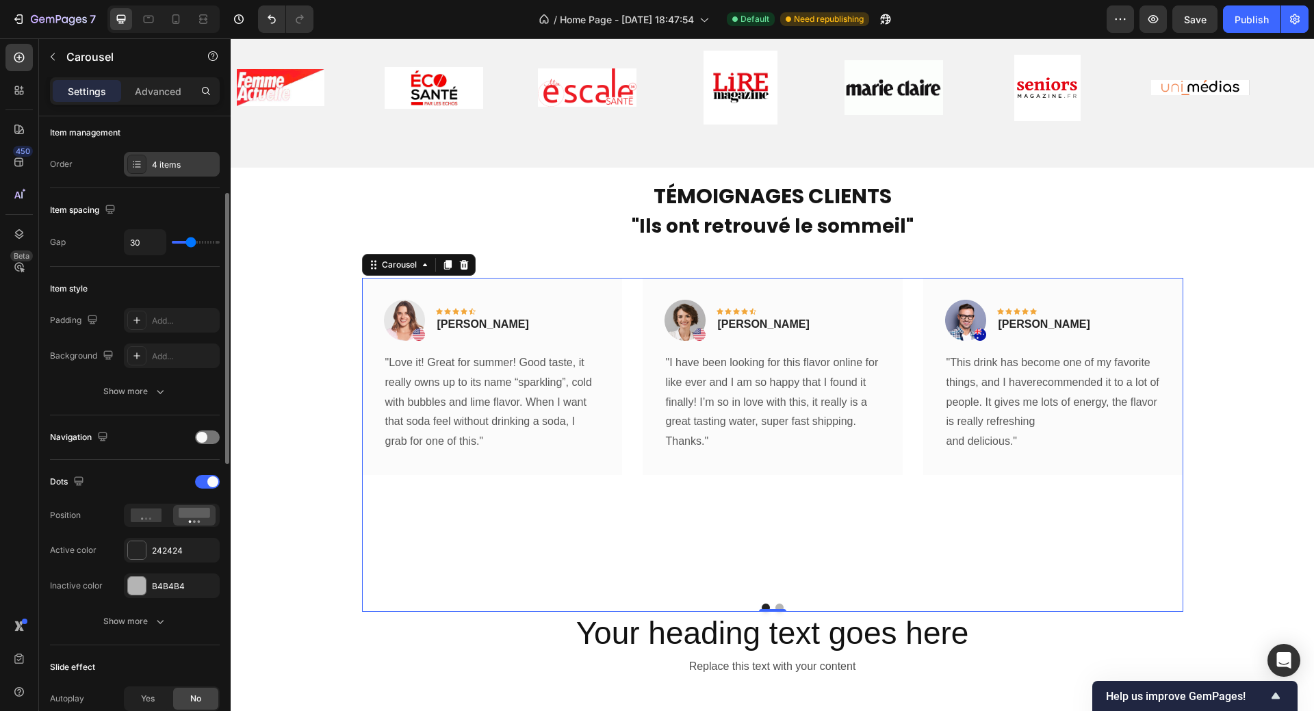
click at [171, 161] on div "4 items" at bounding box center [184, 165] width 64 height 12
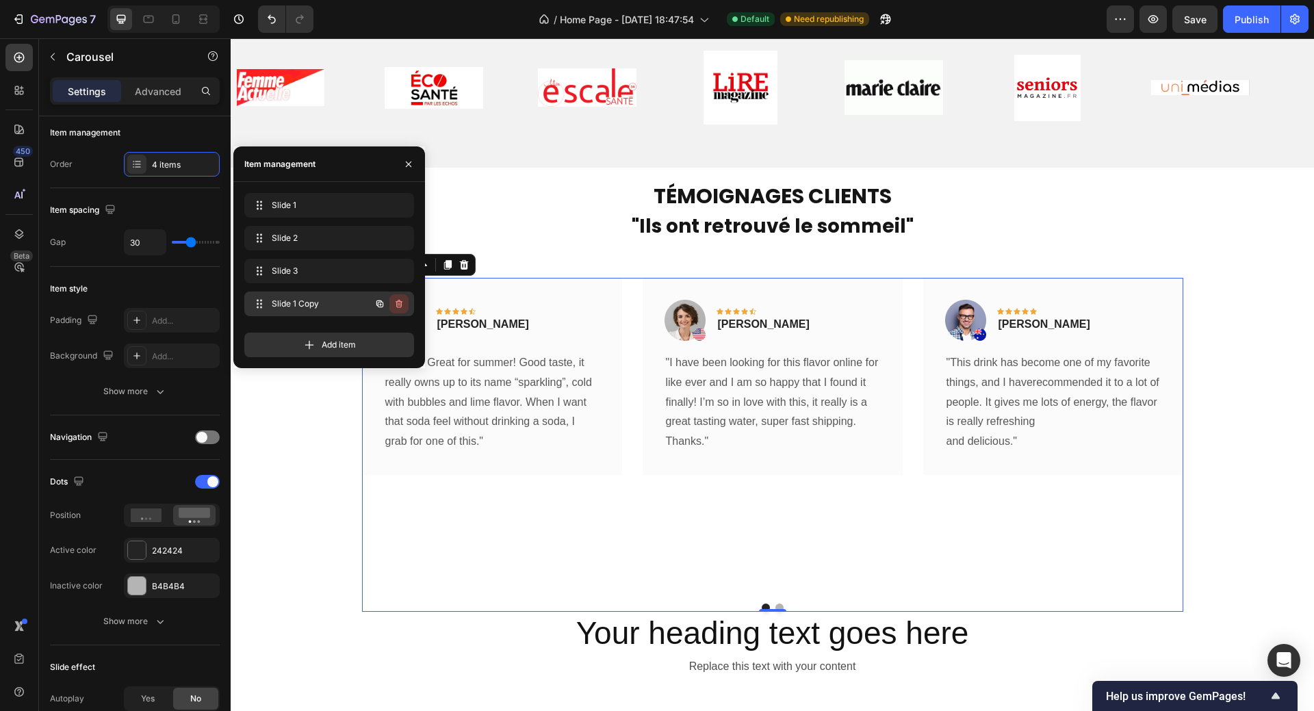
click at [398, 302] on icon "button" at bounding box center [398, 303] width 11 height 11
click at [398, 303] on div "Delete" at bounding box center [389, 304] width 25 height 12
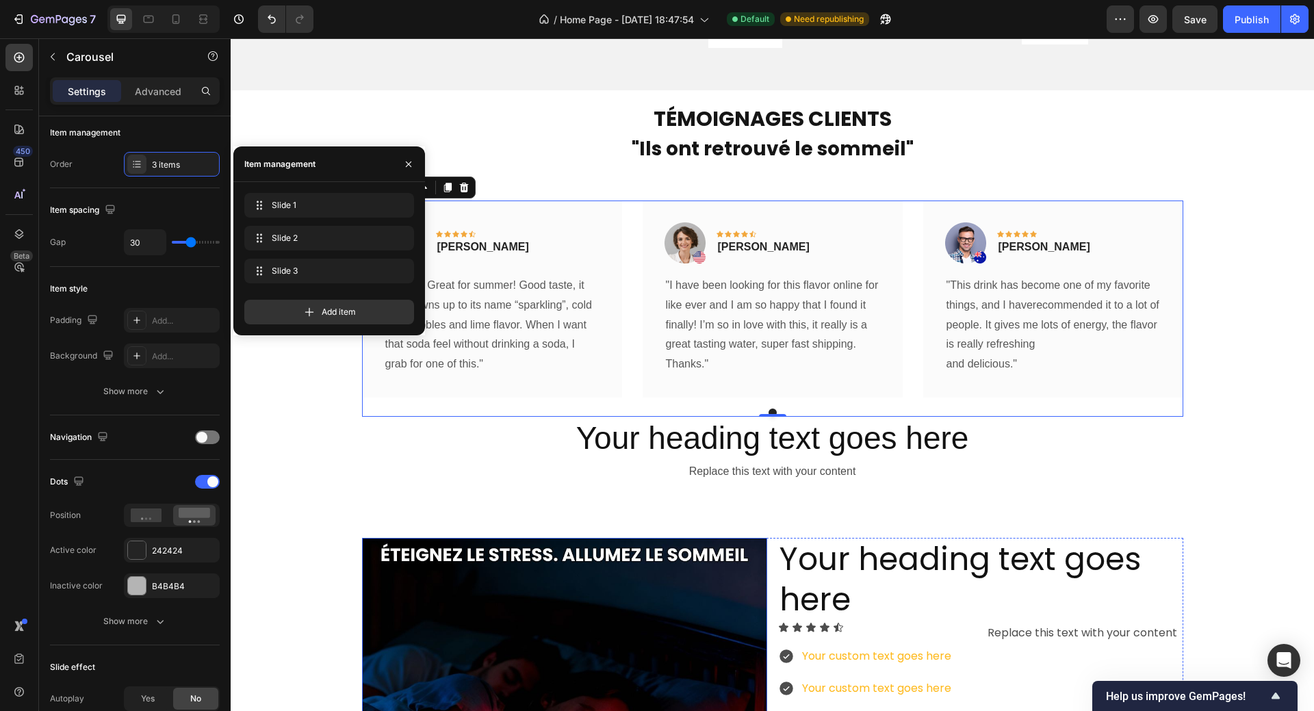
scroll to position [753, 0]
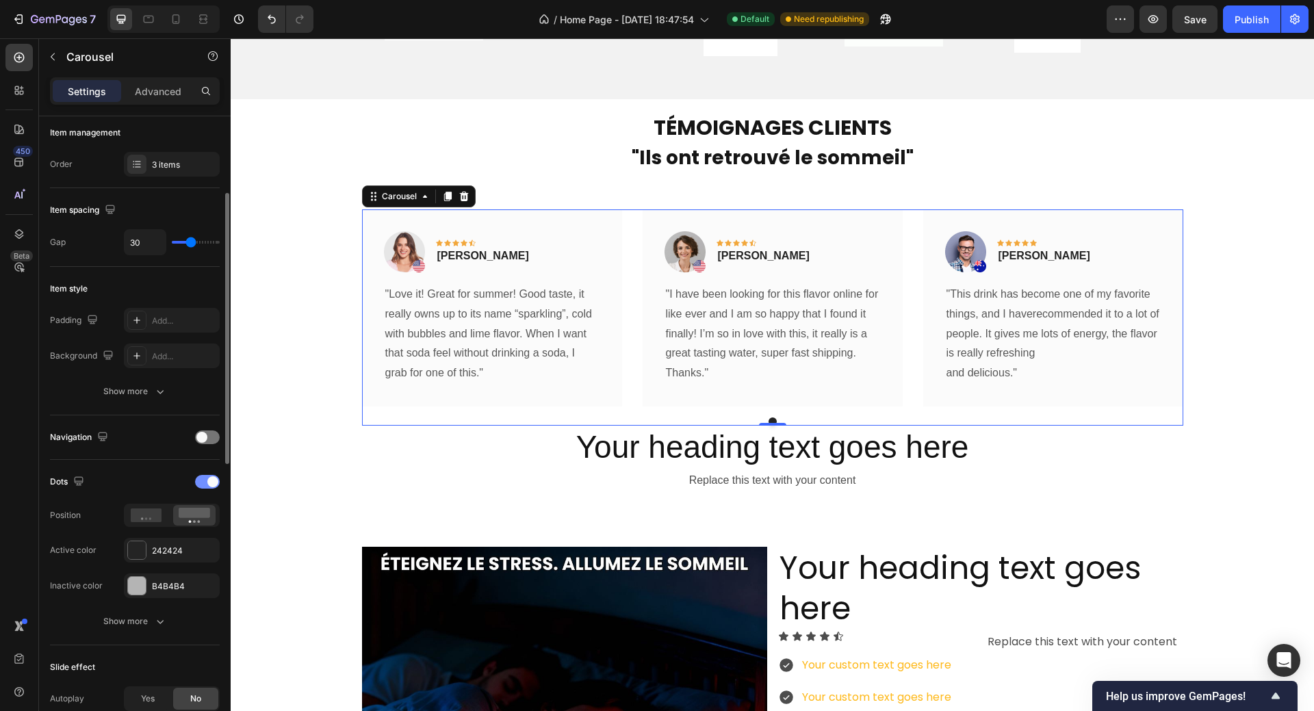
click at [198, 482] on div at bounding box center [207, 482] width 25 height 14
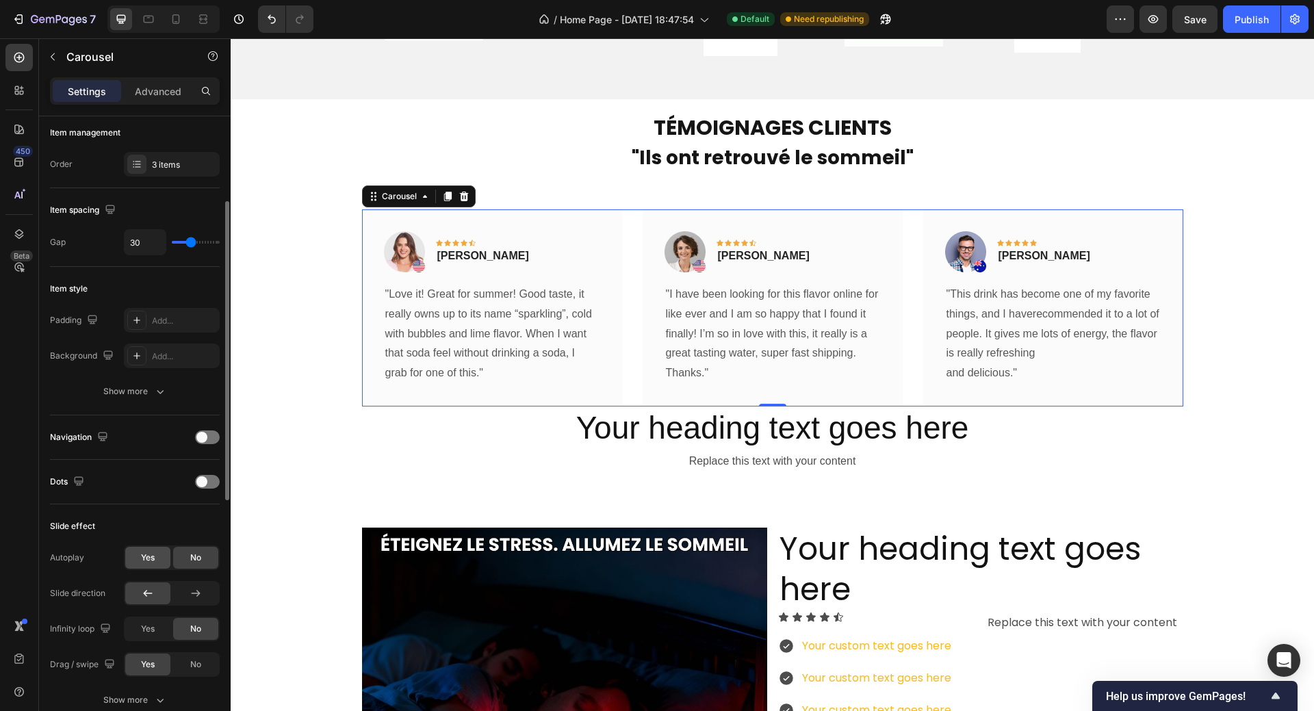
click at [151, 558] on span "Yes" at bounding box center [148, 557] width 14 height 12
click at [202, 551] on div "No" at bounding box center [195, 558] width 45 height 22
click at [190, 594] on icon at bounding box center [196, 593] width 14 height 14
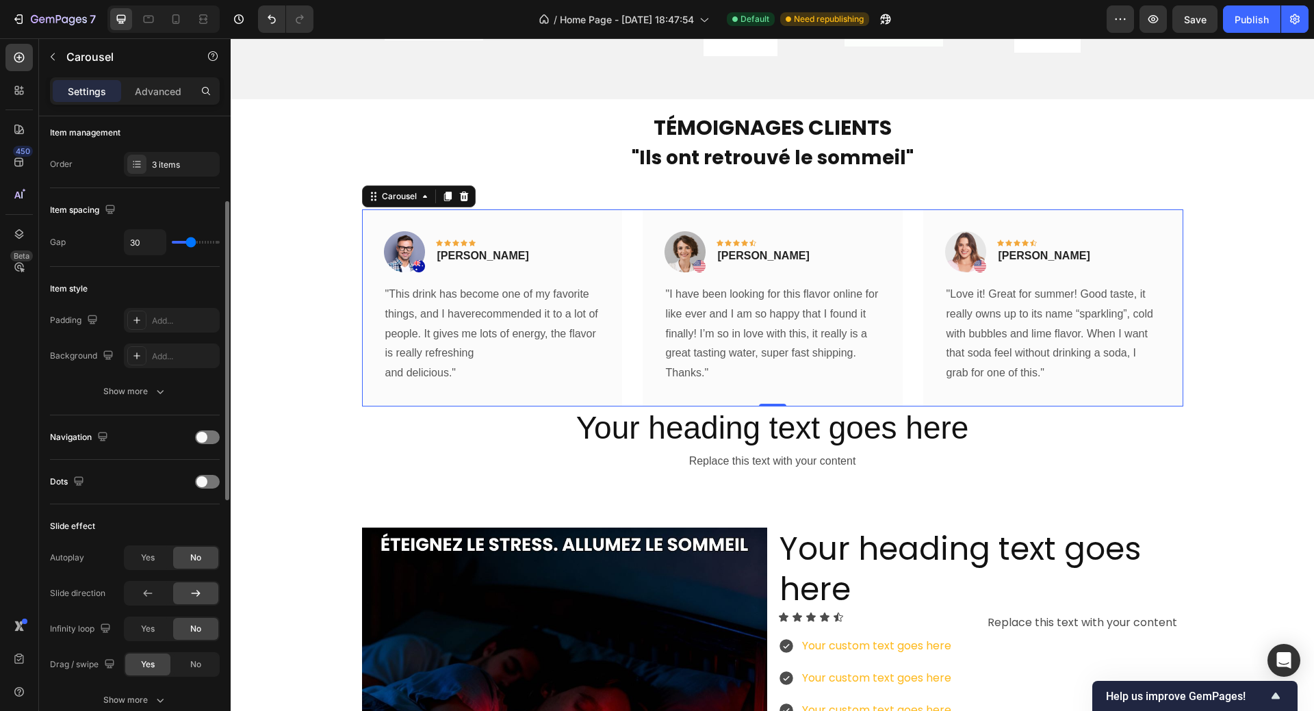
scroll to position [316, 0]
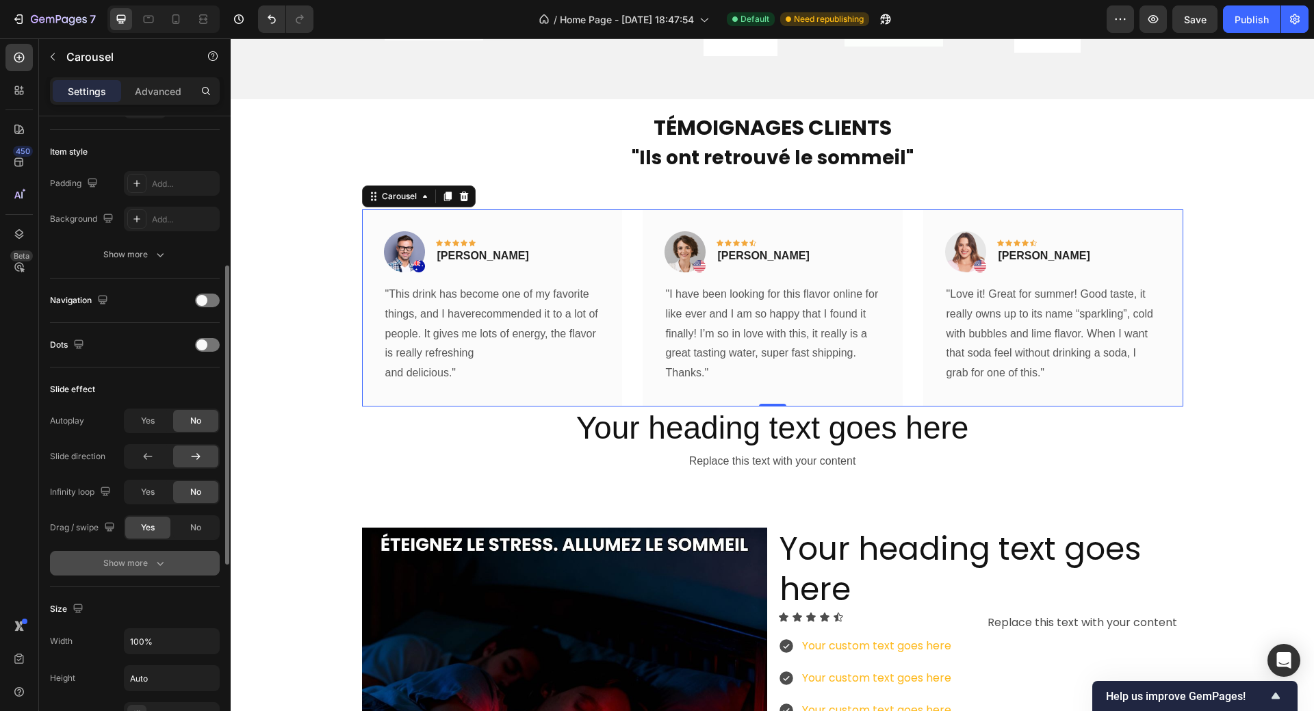
click at [133, 565] on div "Show more" at bounding box center [135, 563] width 64 height 14
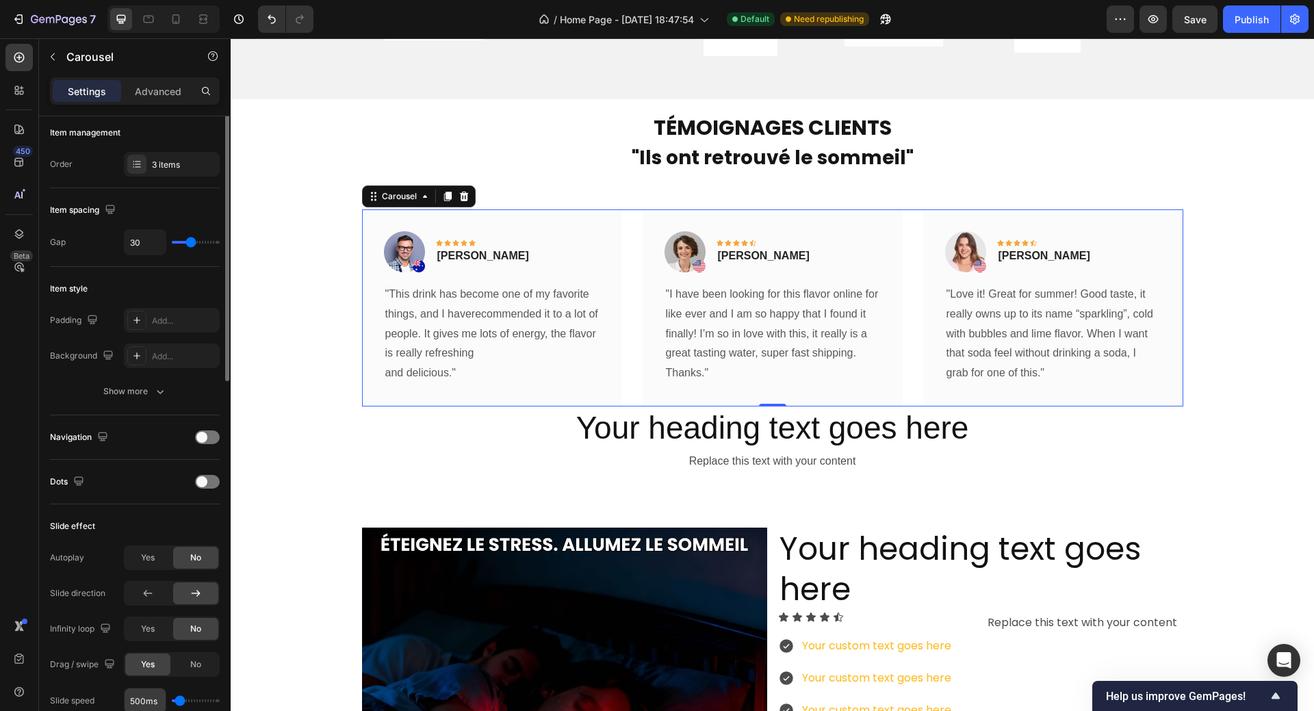
scroll to position [111, 0]
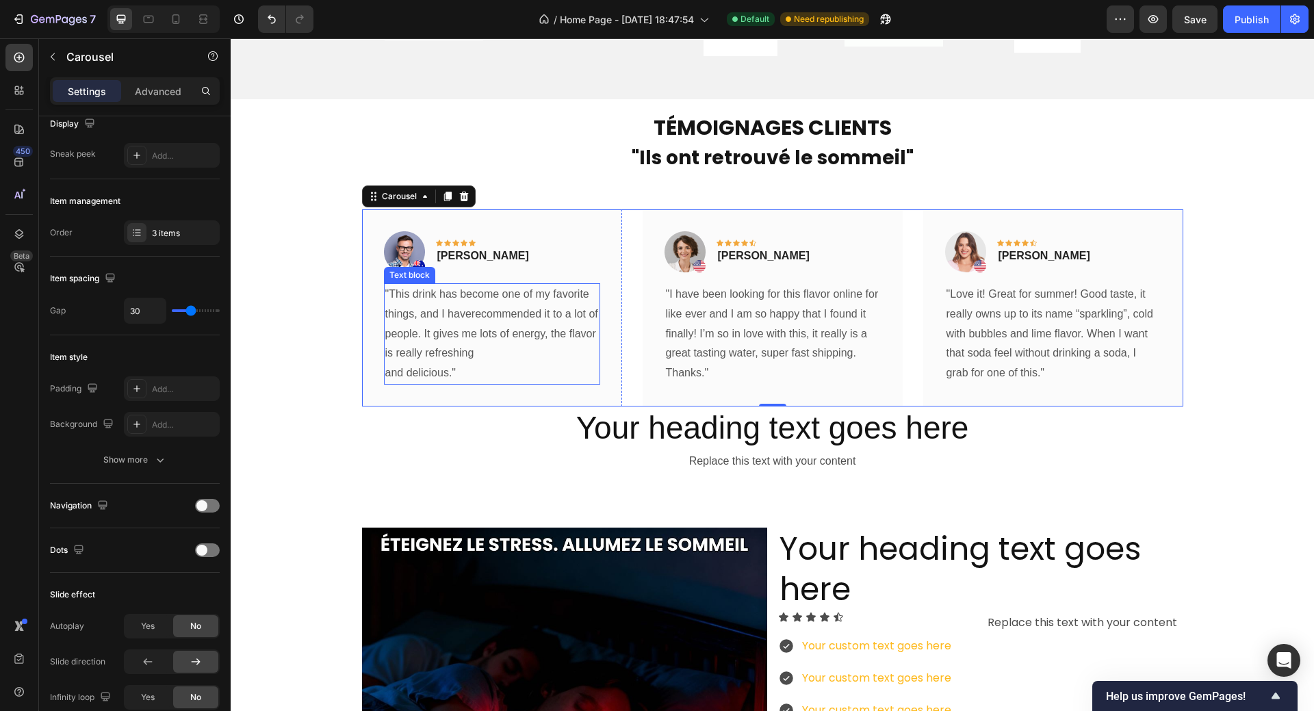
click at [388, 298] on p ""This drink has become one of my favorite things, and I haverecommended it to a…" at bounding box center [491, 334] width 213 height 99
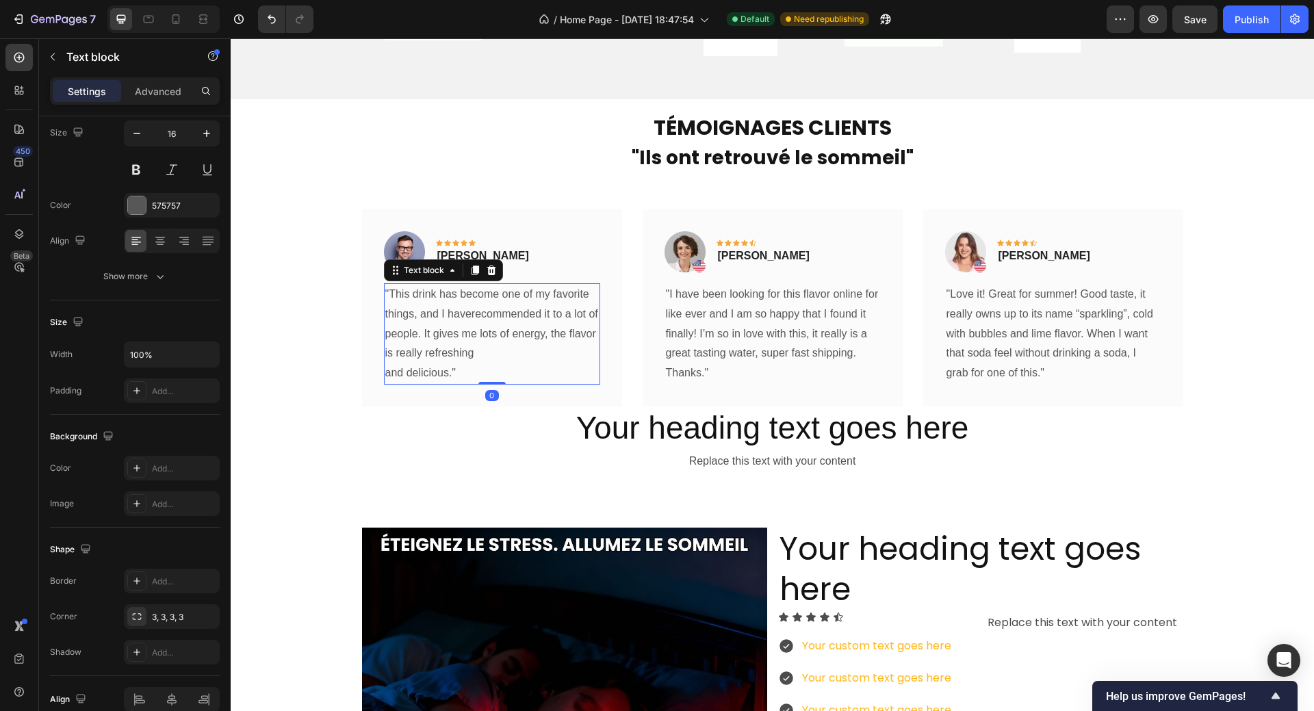
scroll to position [0, 0]
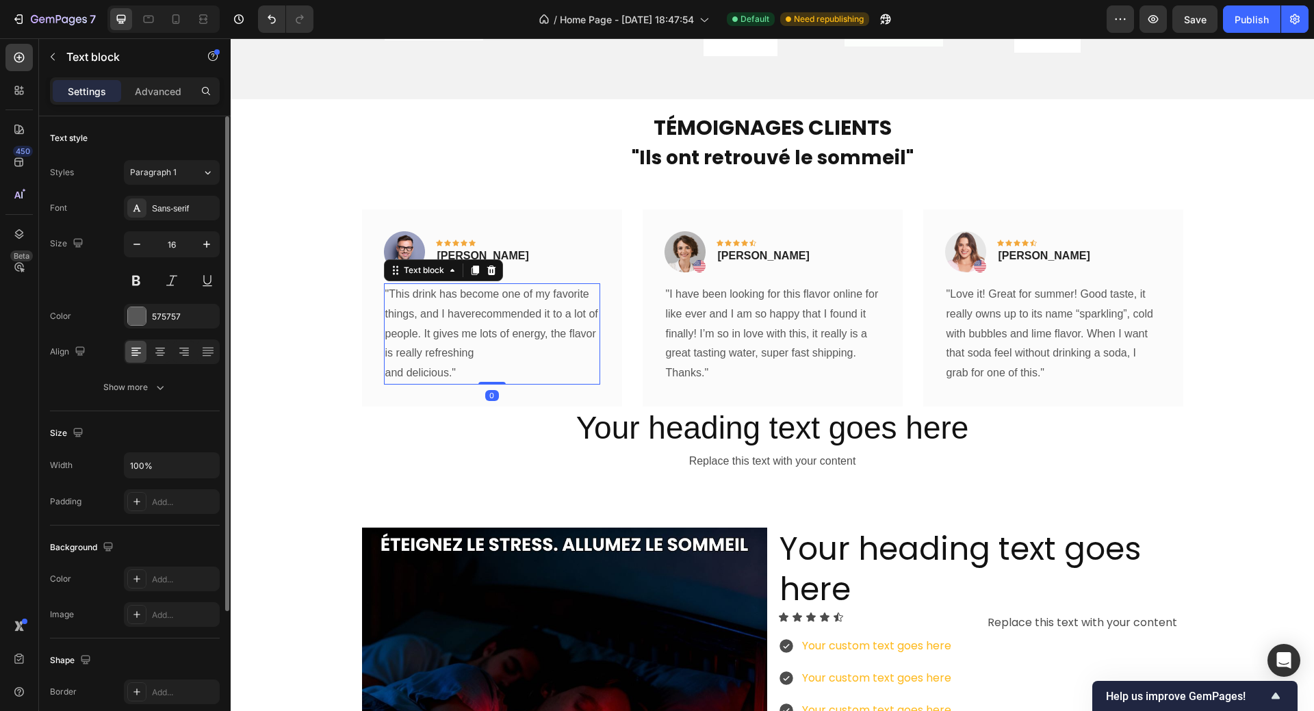
click at [385, 296] on p ""This drink has become one of my favorite things, and I haverecommended it to a…" at bounding box center [491, 334] width 213 height 99
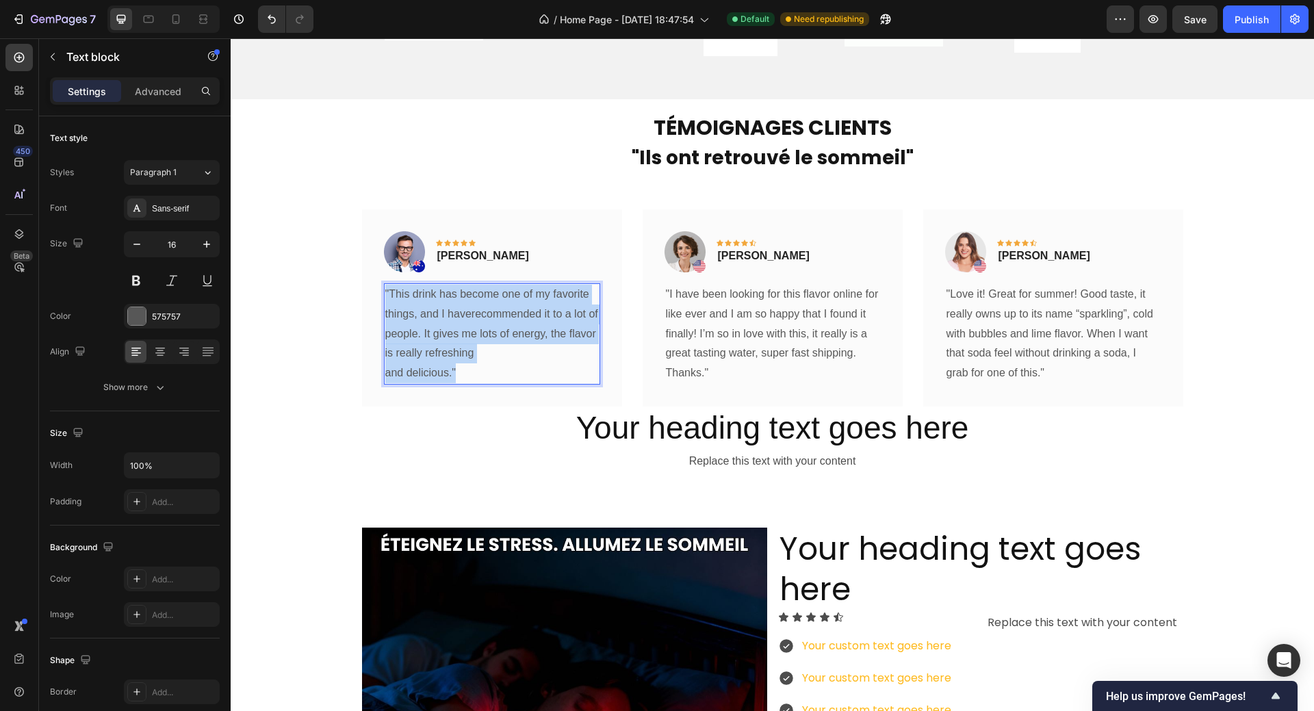
drag, startPoint x: 378, startPoint y: 292, endPoint x: 459, endPoint y: 366, distance: 109.4
click at [459, 366] on div ""This drink has become one of my favorite things, and I haverecommended it to a…" at bounding box center [492, 333] width 216 height 101
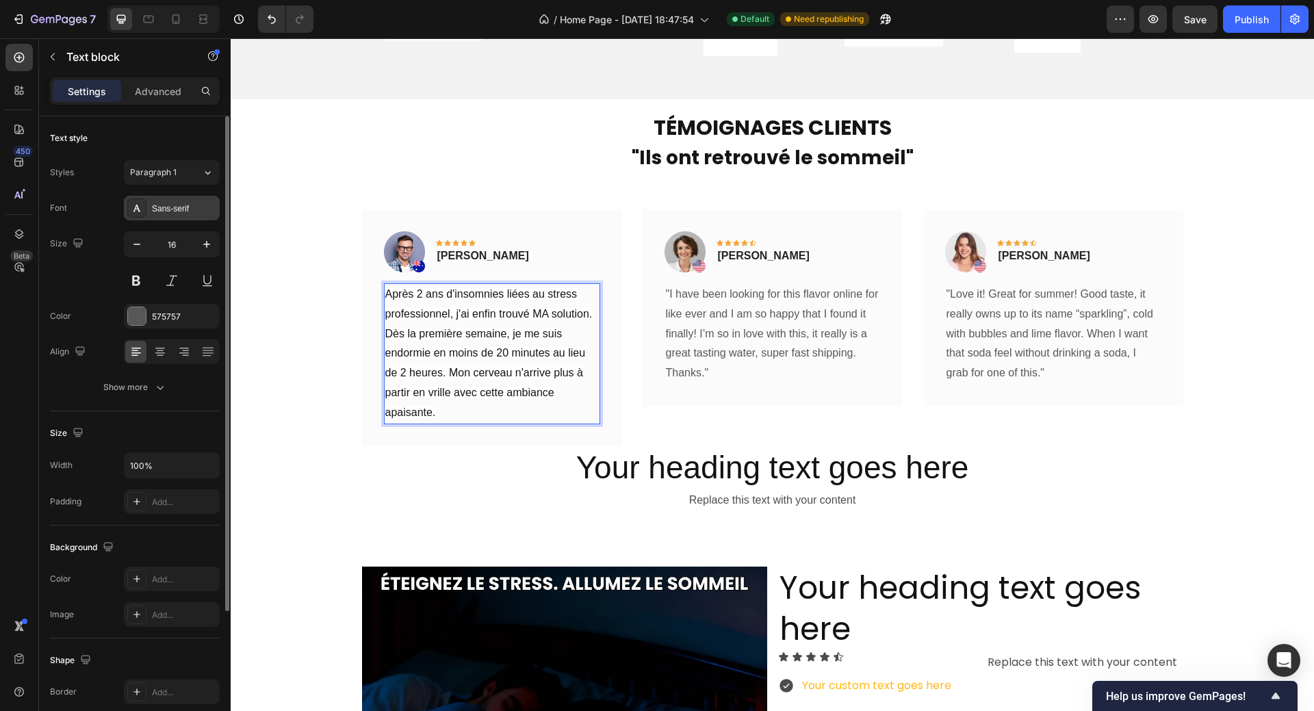
click at [179, 211] on div "Sans-serif" at bounding box center [184, 209] width 64 height 12
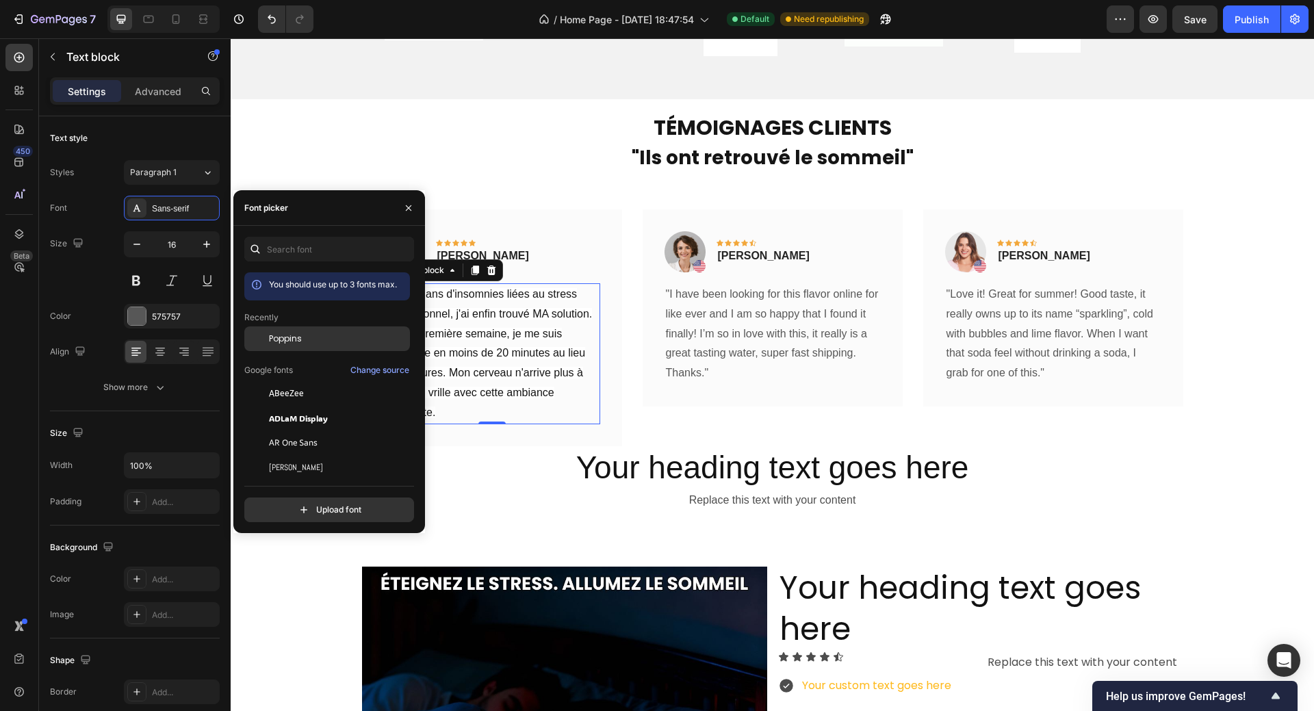
click at [281, 341] on span "Poppins" at bounding box center [285, 338] width 33 height 12
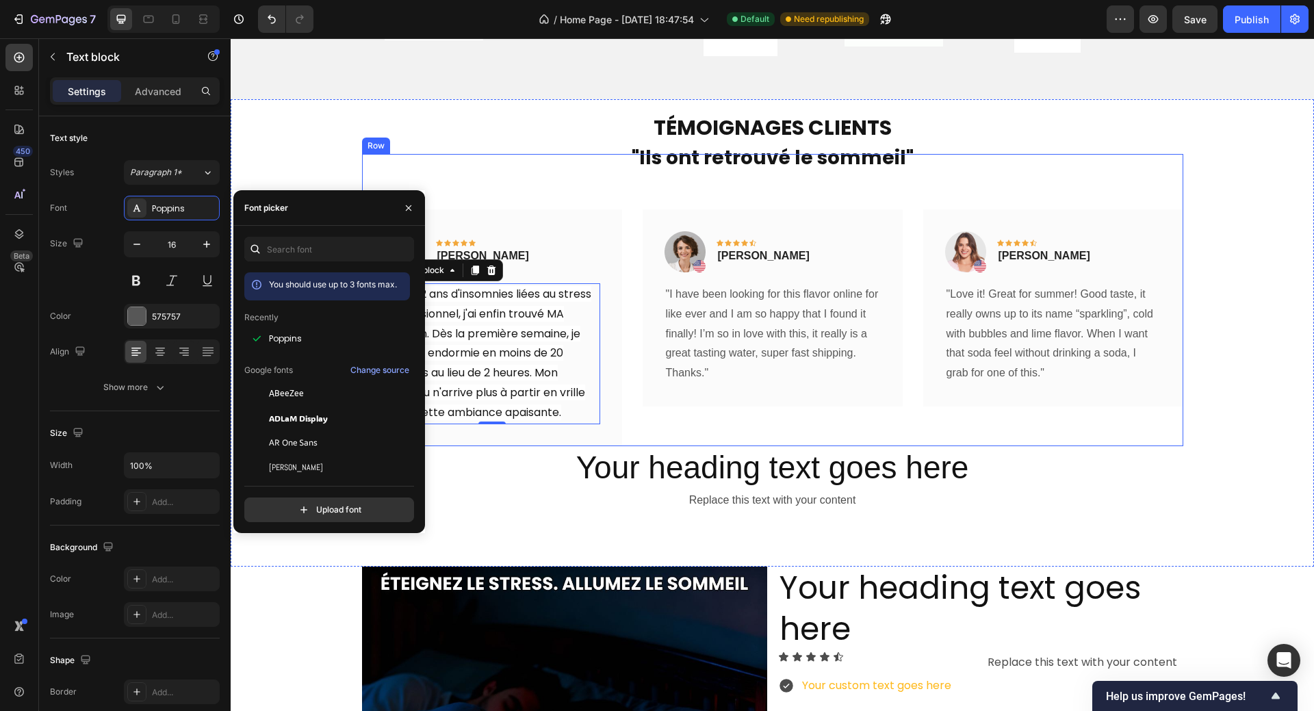
click at [521, 164] on p ""Ils ont retrouvé le sommeil"" at bounding box center [772, 158] width 818 height 34
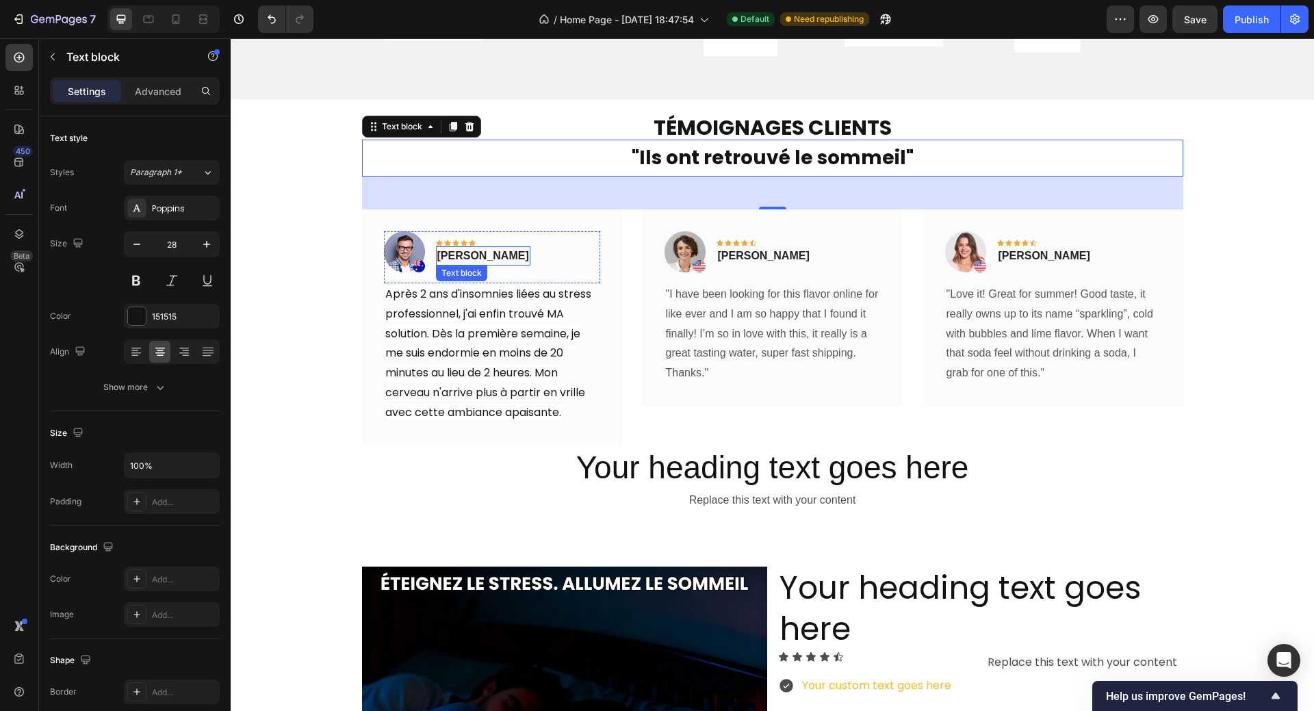
click at [465, 257] on p "Timothy Joseph" at bounding box center [483, 256] width 92 height 16
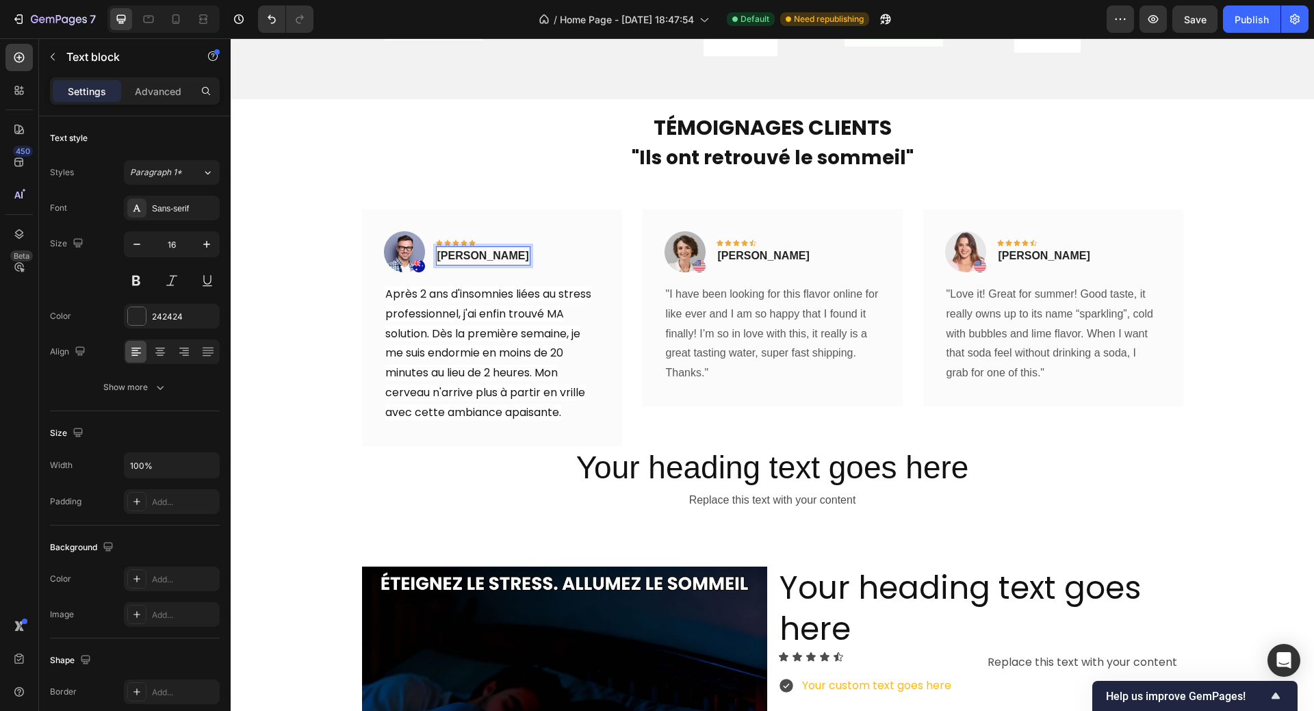
click at [441, 253] on p "Timothy Joseph" at bounding box center [483, 256] width 92 height 16
drag, startPoint x: 434, startPoint y: 254, endPoint x: 514, endPoint y: 257, distance: 80.1
click at [514, 257] on p "Timothy Joseph" at bounding box center [483, 256] width 92 height 16
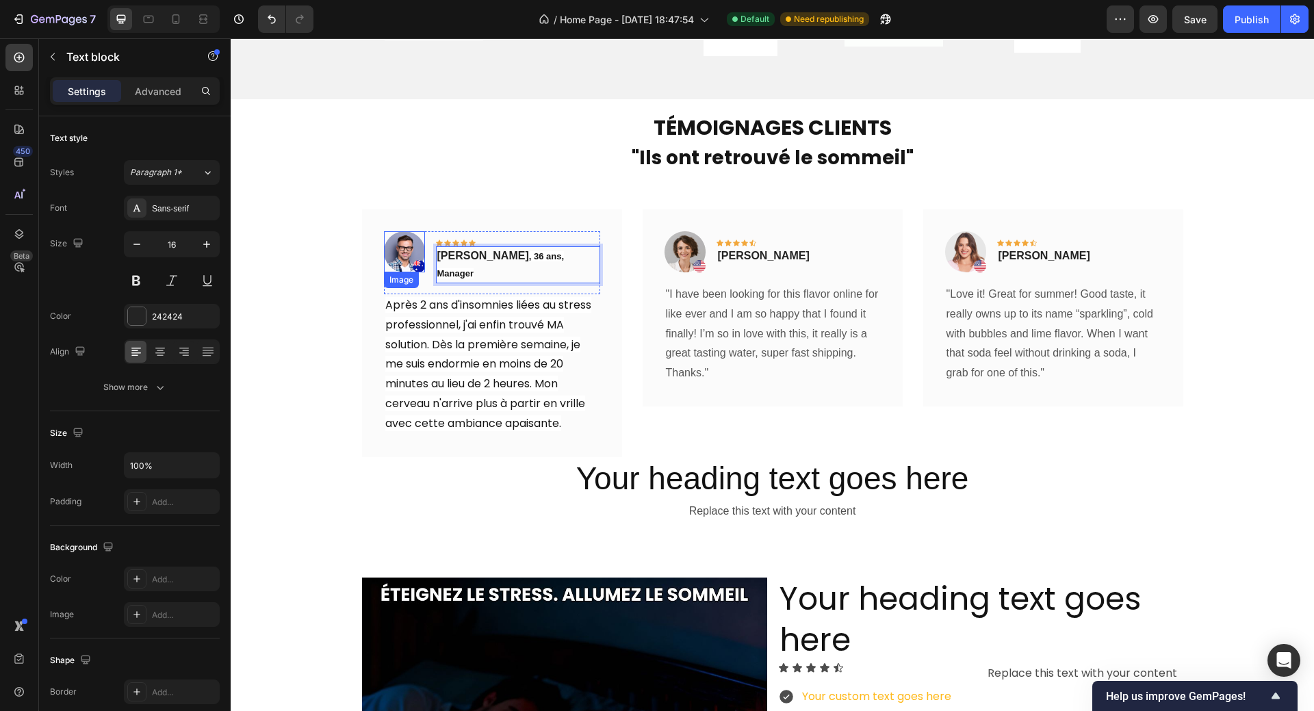
click at [396, 248] on img at bounding box center [404, 251] width 41 height 41
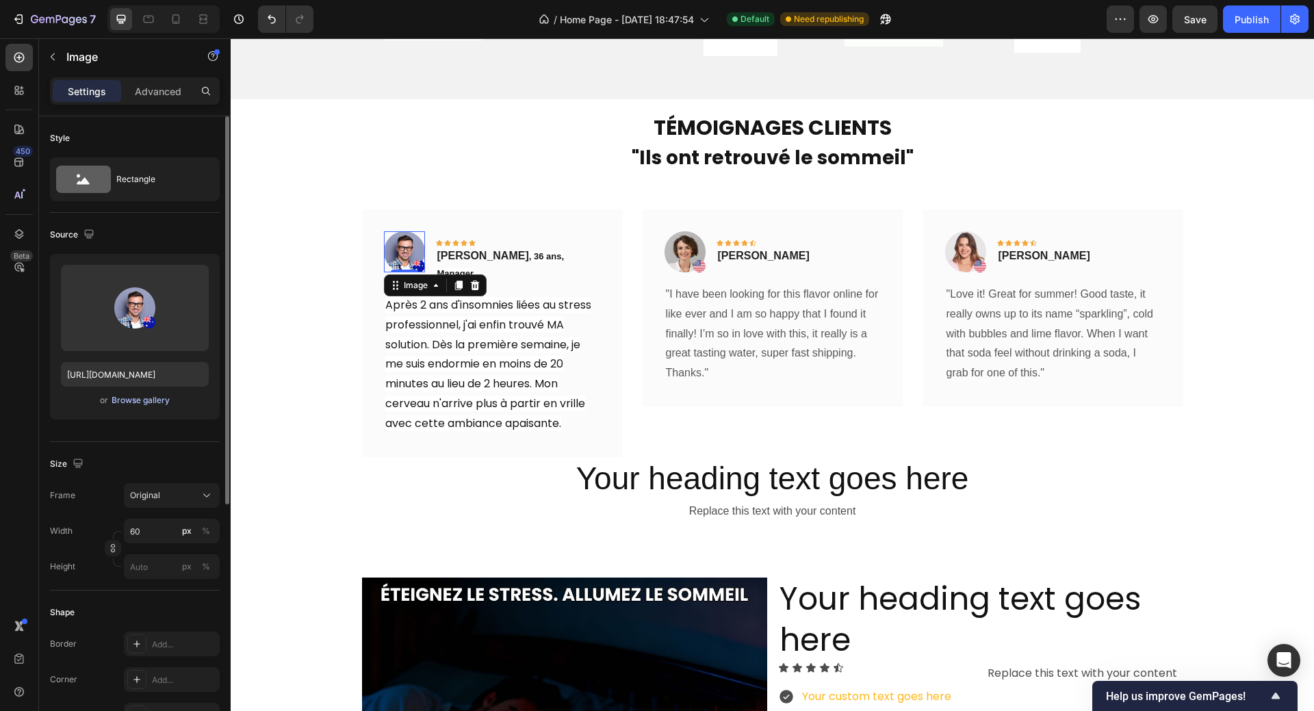
click at [138, 399] on div "Browse gallery" at bounding box center [141, 400] width 58 height 12
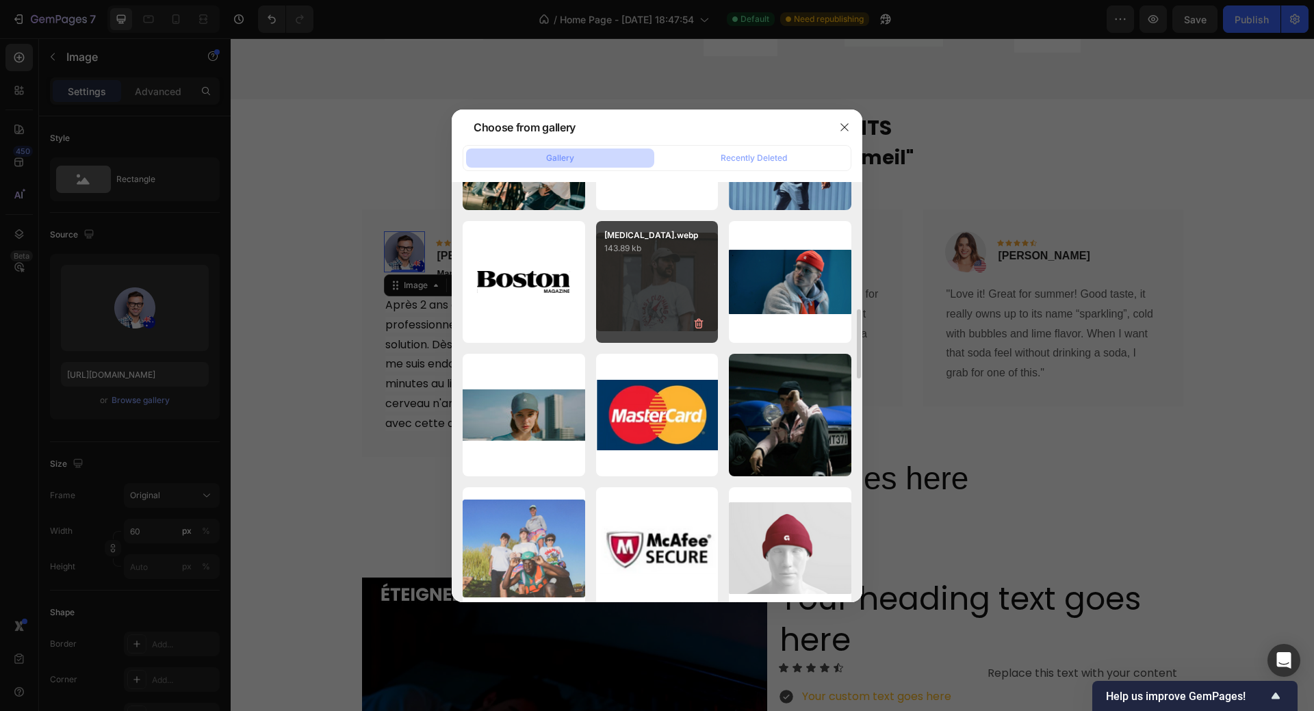
scroll to position [292, 0]
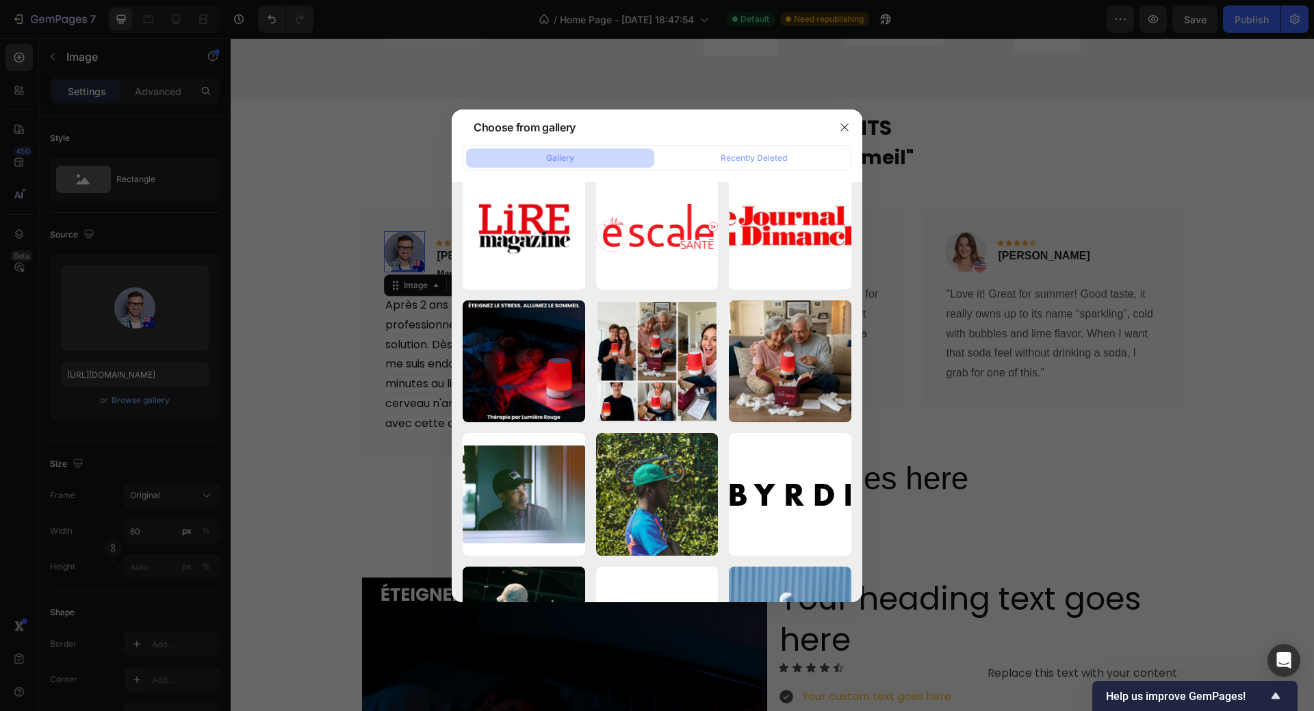
click at [128, 311] on div at bounding box center [657, 355] width 1314 height 711
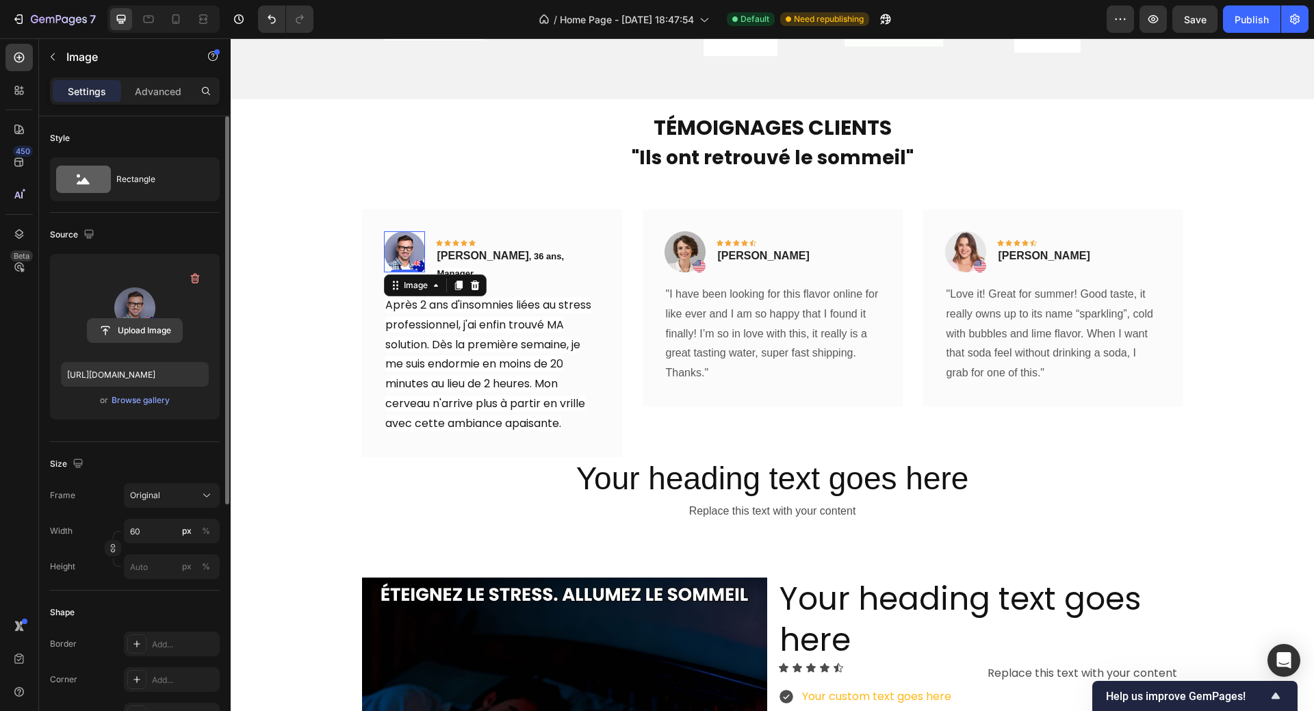
click at [139, 334] on input "file" at bounding box center [135, 330] width 94 height 23
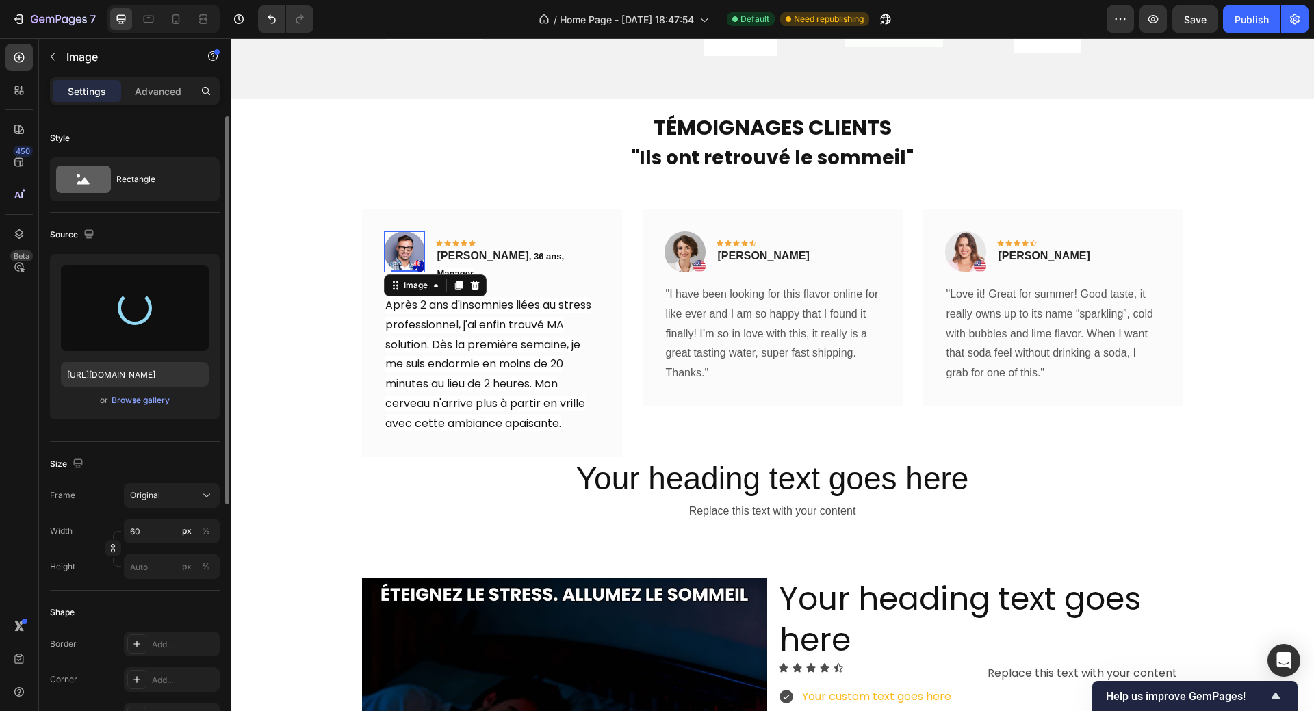
type input "https://cdn.shopify.com/s/files/1/0958/0625/9582/files/gempages_584278907360903…"
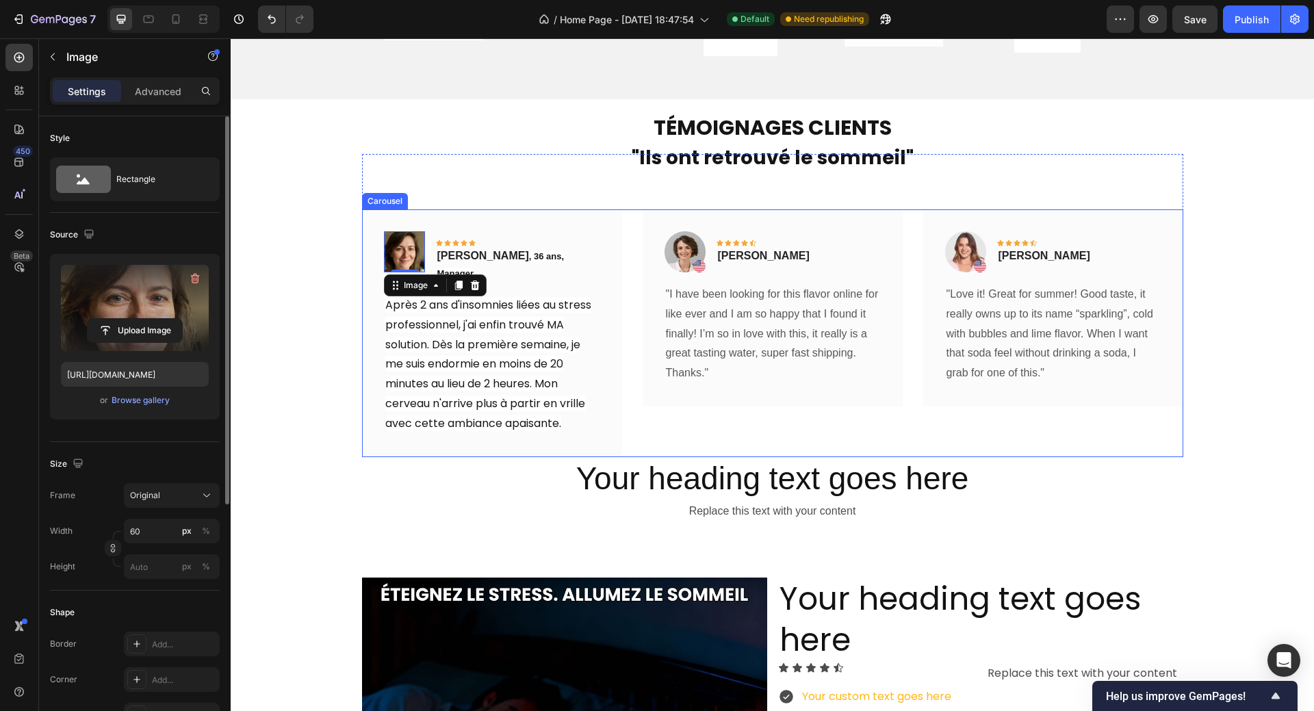
click at [750, 418] on div "Image Icon Icon Icon Icon Icon Row Olivia Rowse Text block Row "I have been loo…" at bounding box center [772, 333] width 260 height 248
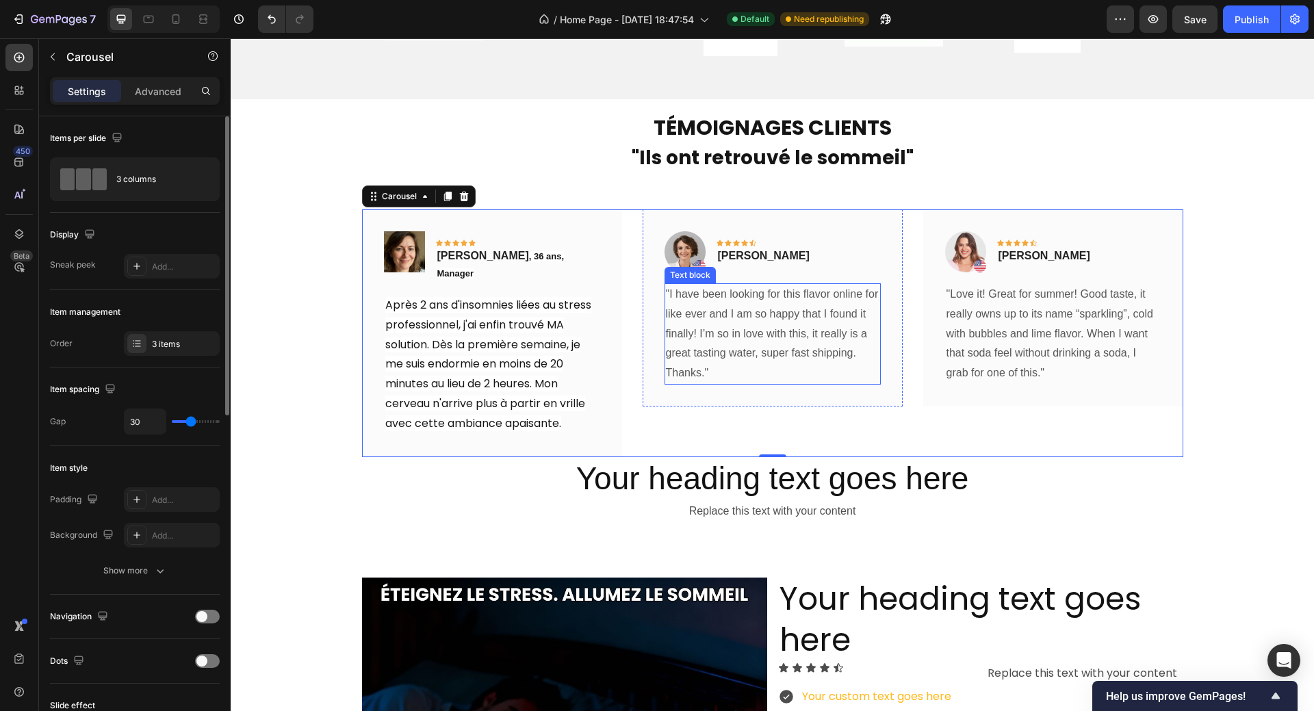
click at [669, 299] on p ""I have been looking for this flavor online for like ever and I am so happy tha…" at bounding box center [772, 324] width 213 height 79
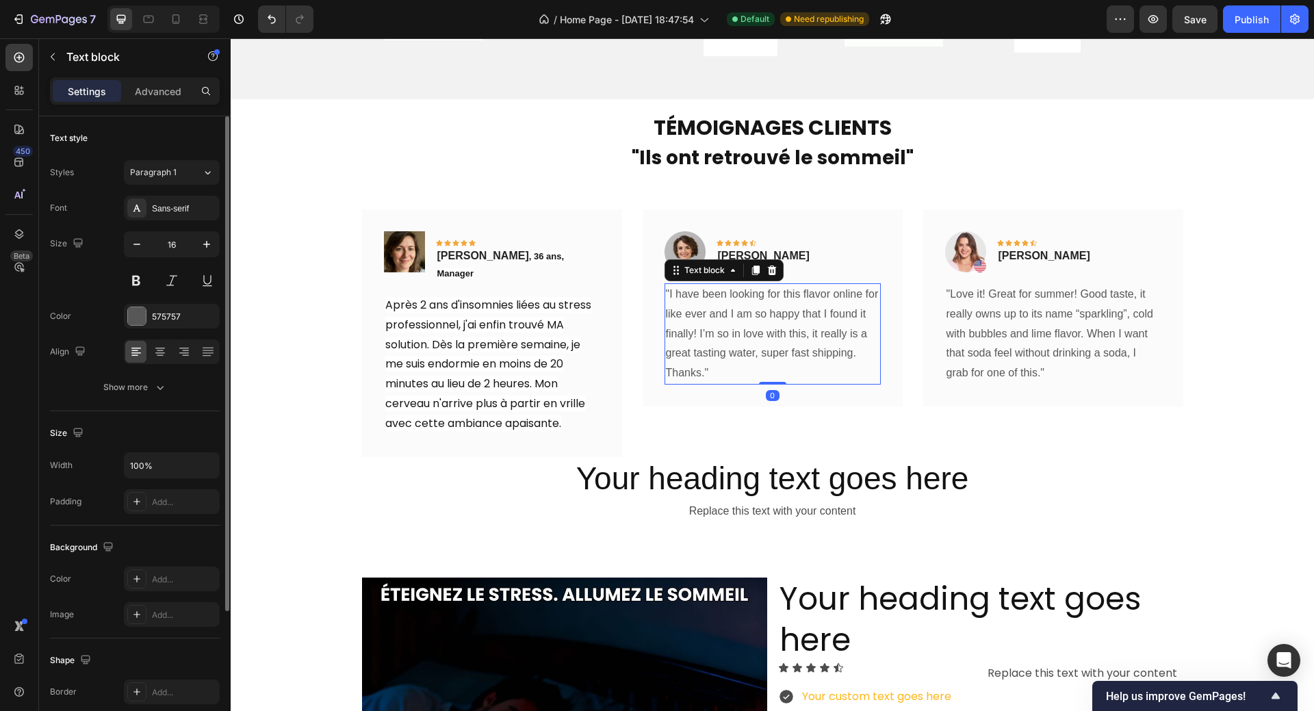
click at [666, 293] on p ""I have been looking for this flavor online for like ever and I am so happy tha…" at bounding box center [772, 324] width 213 height 79
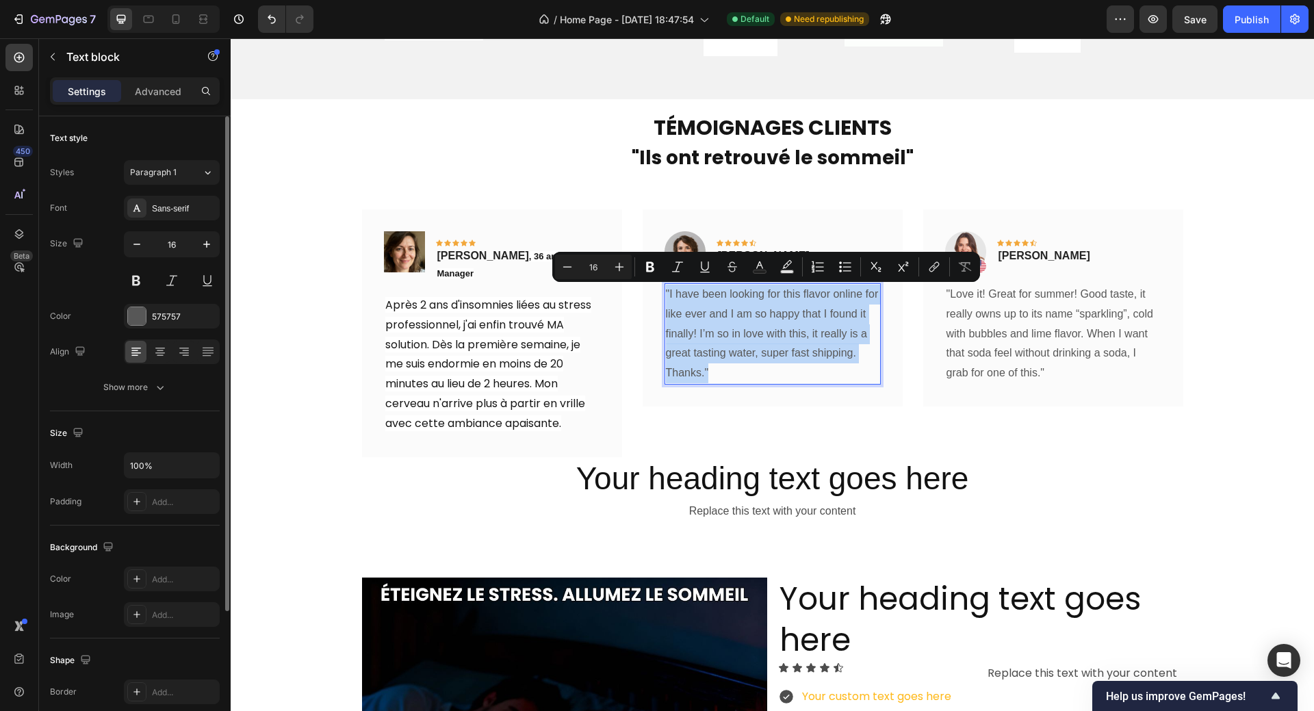
drag, startPoint x: 661, startPoint y: 291, endPoint x: 709, endPoint y: 369, distance: 91.9
click at [710, 370] on div ""I have been looking for this flavor online for like ever and I am so happy tha…" at bounding box center [772, 333] width 216 height 101
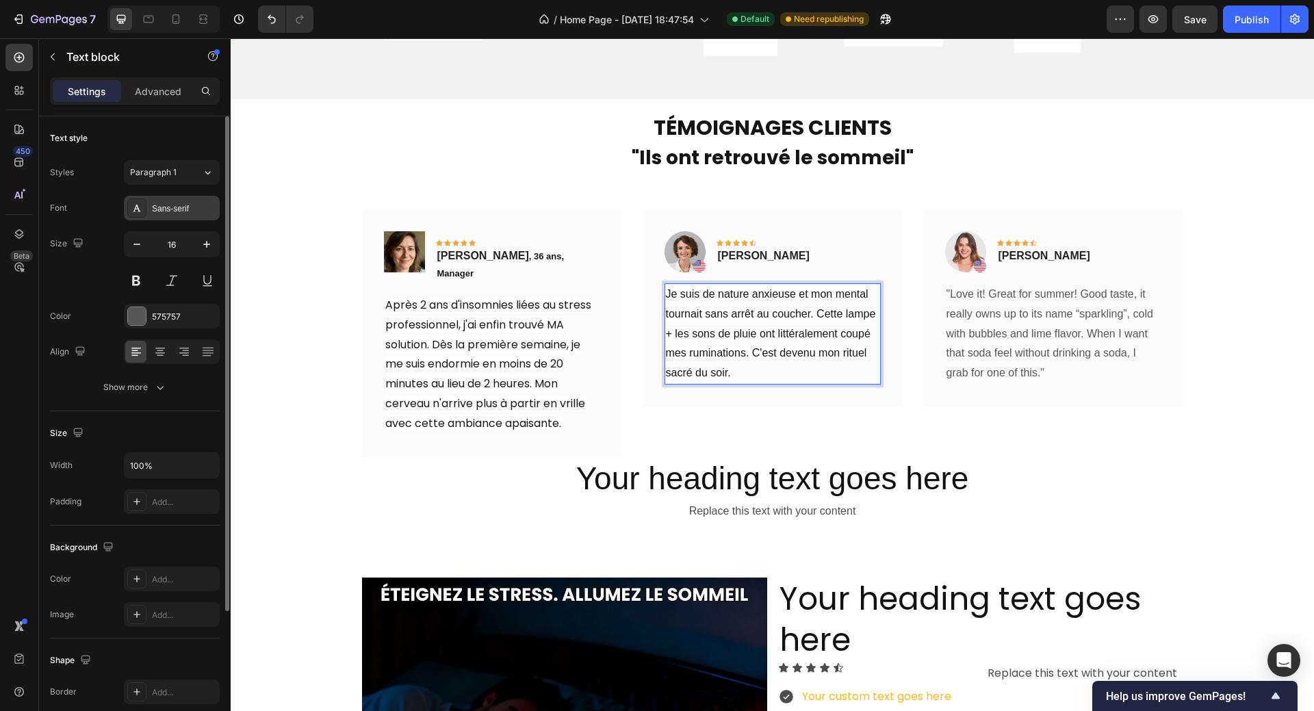
click at [172, 211] on div "Sans-serif" at bounding box center [184, 209] width 64 height 12
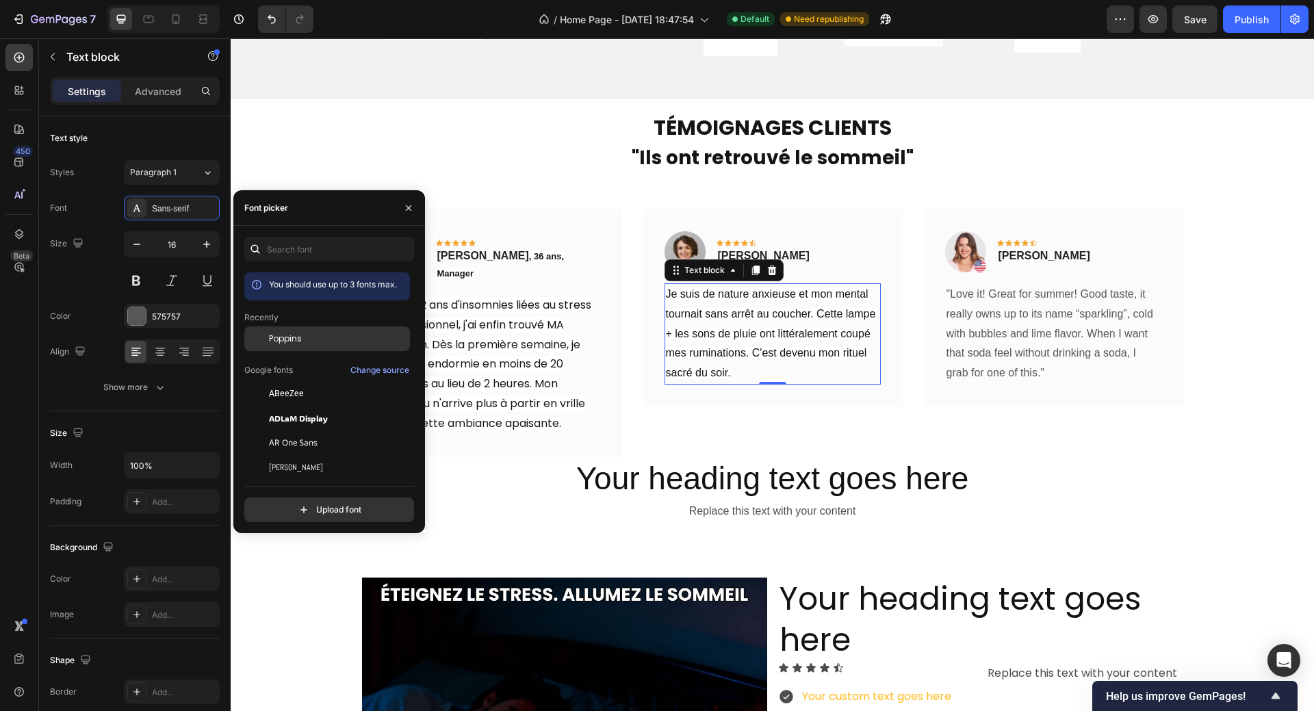
click at [285, 339] on span "Poppins" at bounding box center [285, 338] width 33 height 12
click at [751, 248] on p "Olivia Rowse" at bounding box center [764, 256] width 92 height 16
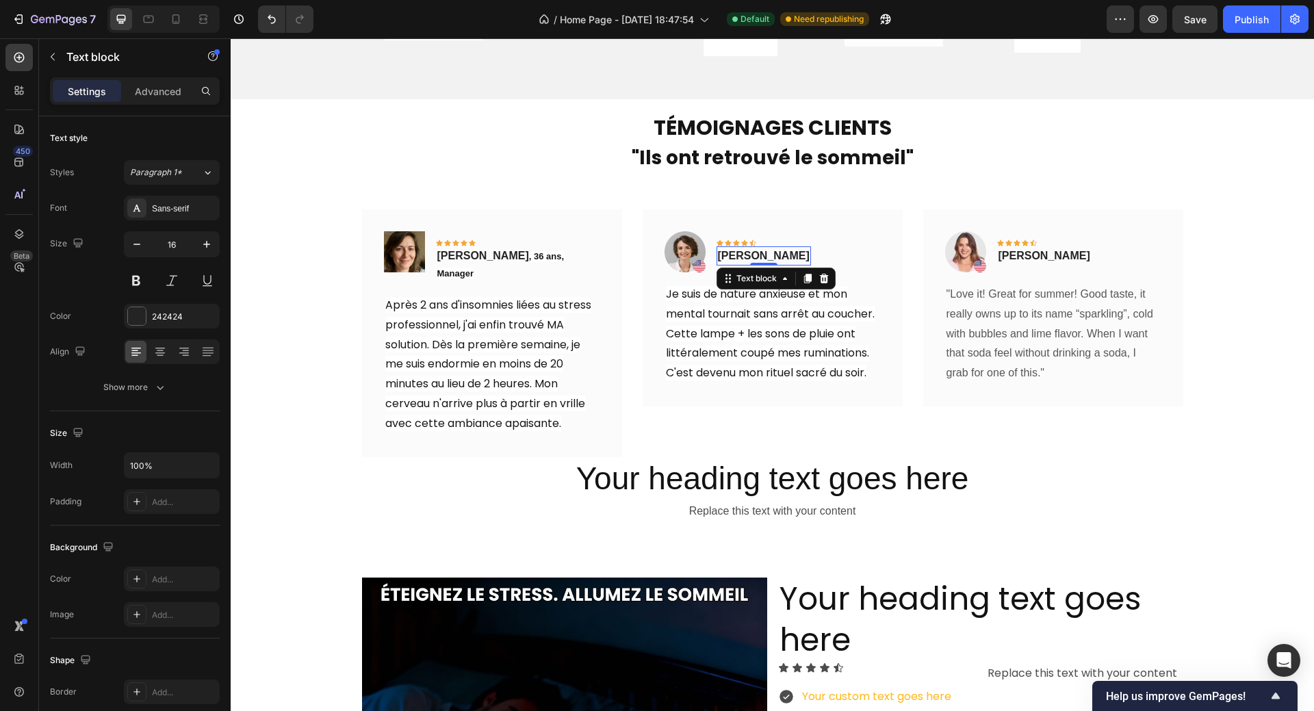
click at [721, 255] on p "Olivia Rowse" at bounding box center [764, 256] width 92 height 16
click at [718, 255] on p "Olivia Rowse" at bounding box center [764, 256] width 92 height 16
drag, startPoint x: 711, startPoint y: 255, endPoint x: 777, endPoint y: 250, distance: 65.9
click at [777, 250] on div "Olivia Rowse" at bounding box center [763, 255] width 94 height 19
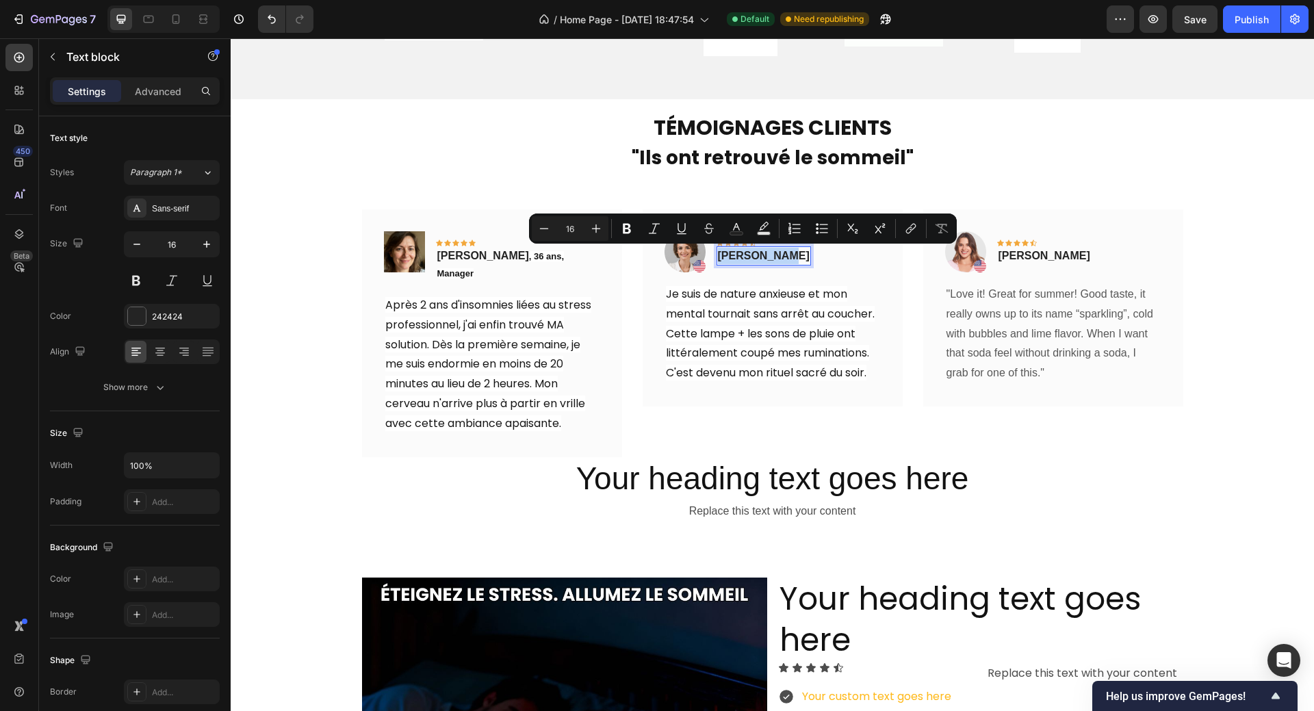
click at [770, 259] on p "Olivia Rowse" at bounding box center [764, 256] width 92 height 16
drag, startPoint x: 714, startPoint y: 257, endPoint x: 785, endPoint y: 254, distance: 71.2
click at [785, 254] on div "Image Icon Icon Icon Icon Icon Row Olivia Rowse Text block 0 Row" at bounding box center [772, 257] width 216 height 52
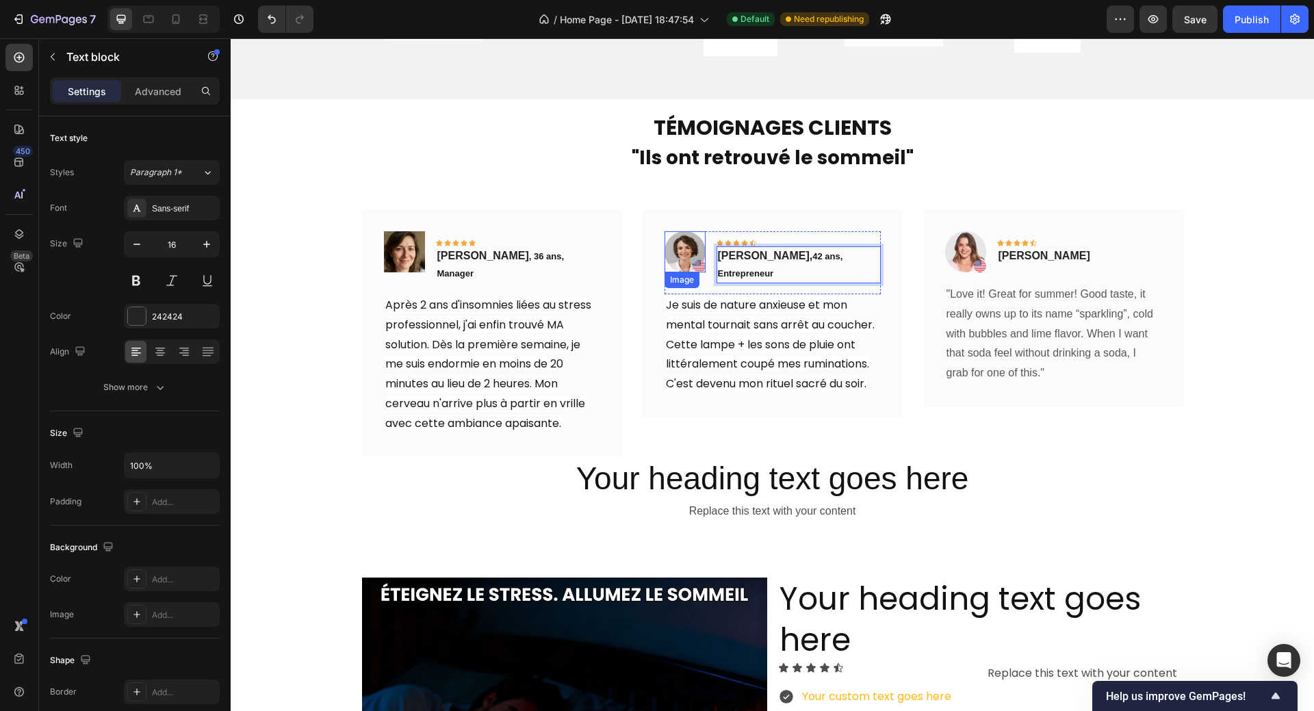
click at [678, 251] on img at bounding box center [684, 251] width 41 height 41
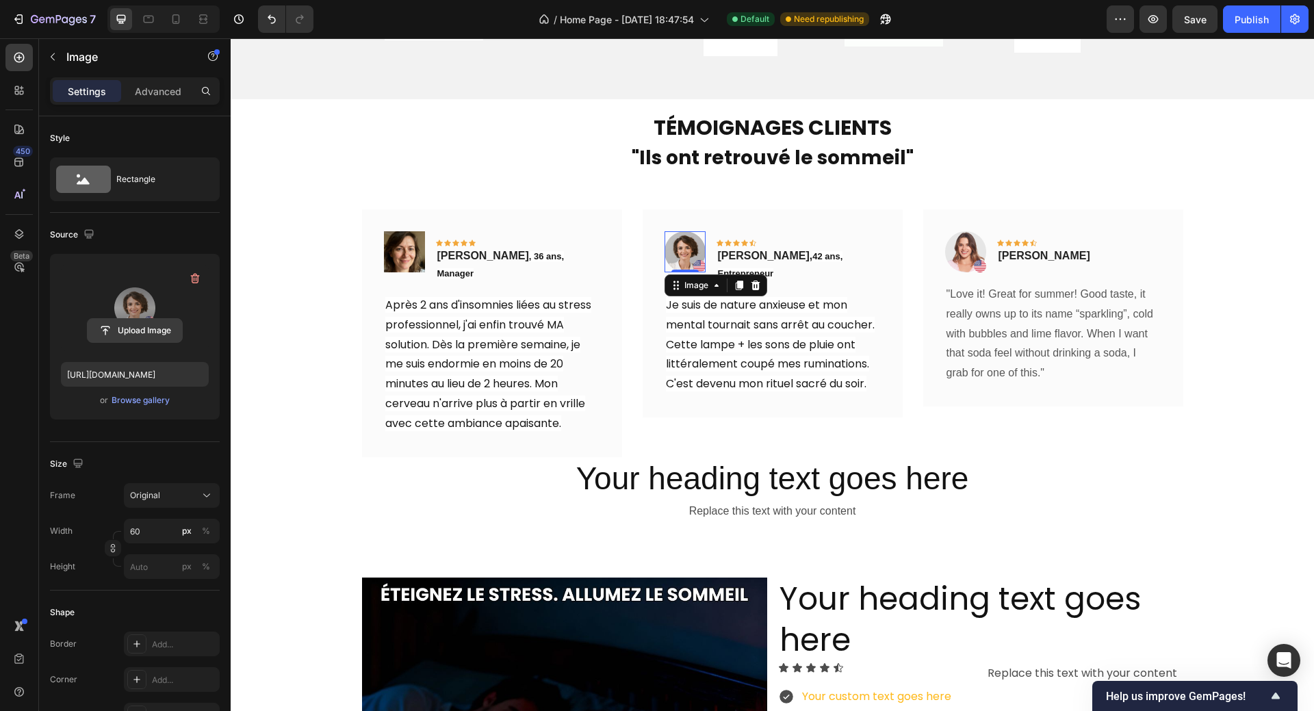
click at [131, 331] on input "file" at bounding box center [135, 330] width 94 height 23
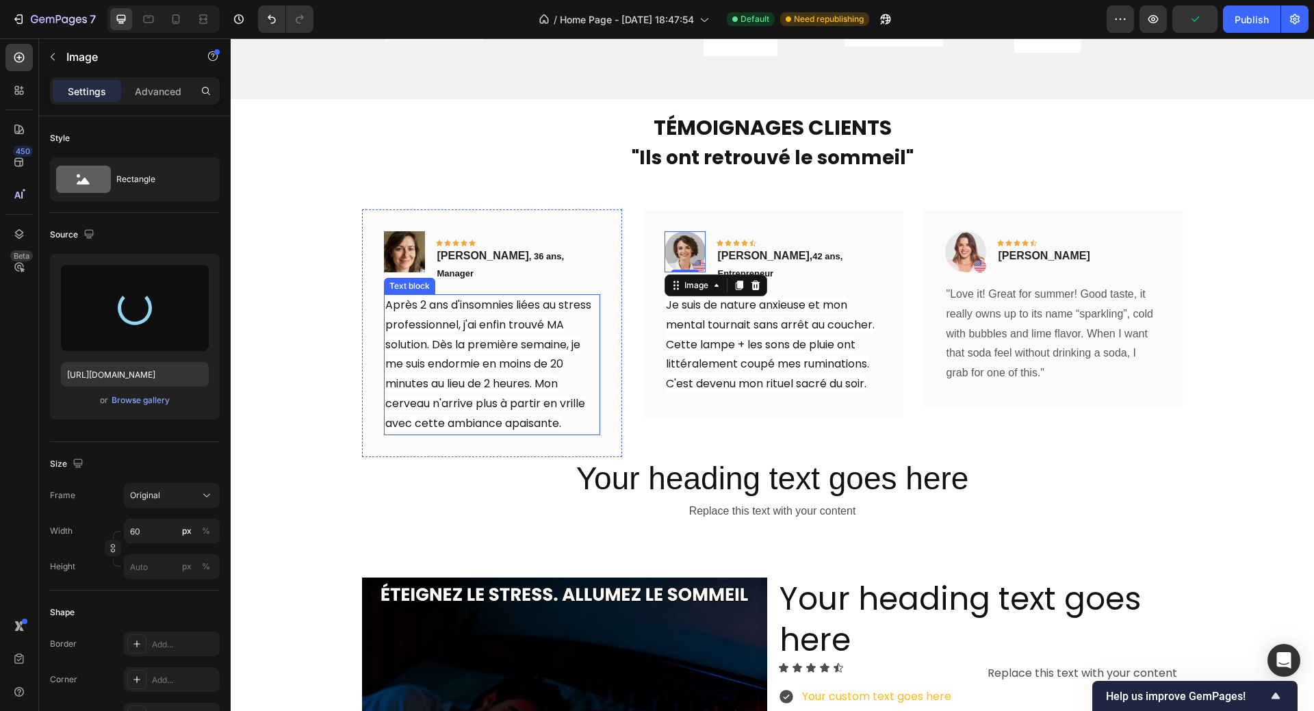
type input "https://cdn.shopify.com/s/files/1/0958/0625/9582/files/gempages_584278907360903…"
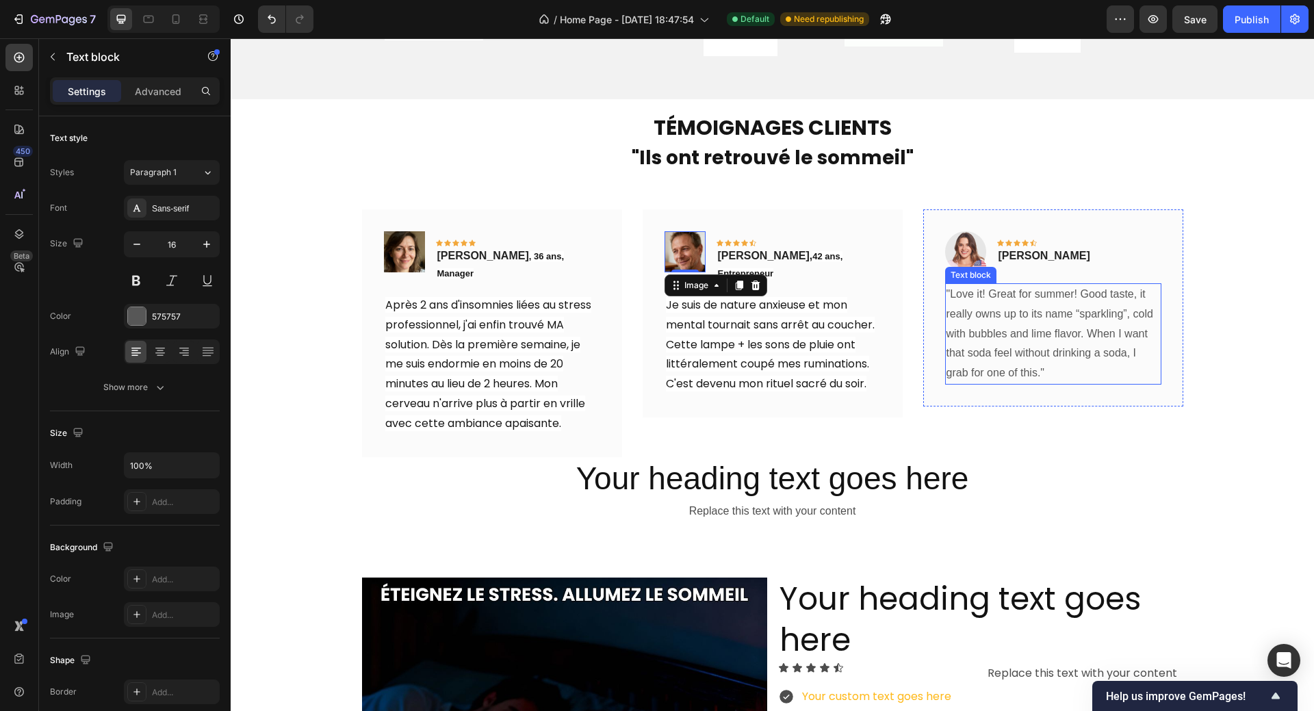
click at [987, 291] on p ""Love it! Great for summer! Good taste, it really owns up to its name “sparklin…" at bounding box center [1052, 334] width 213 height 99
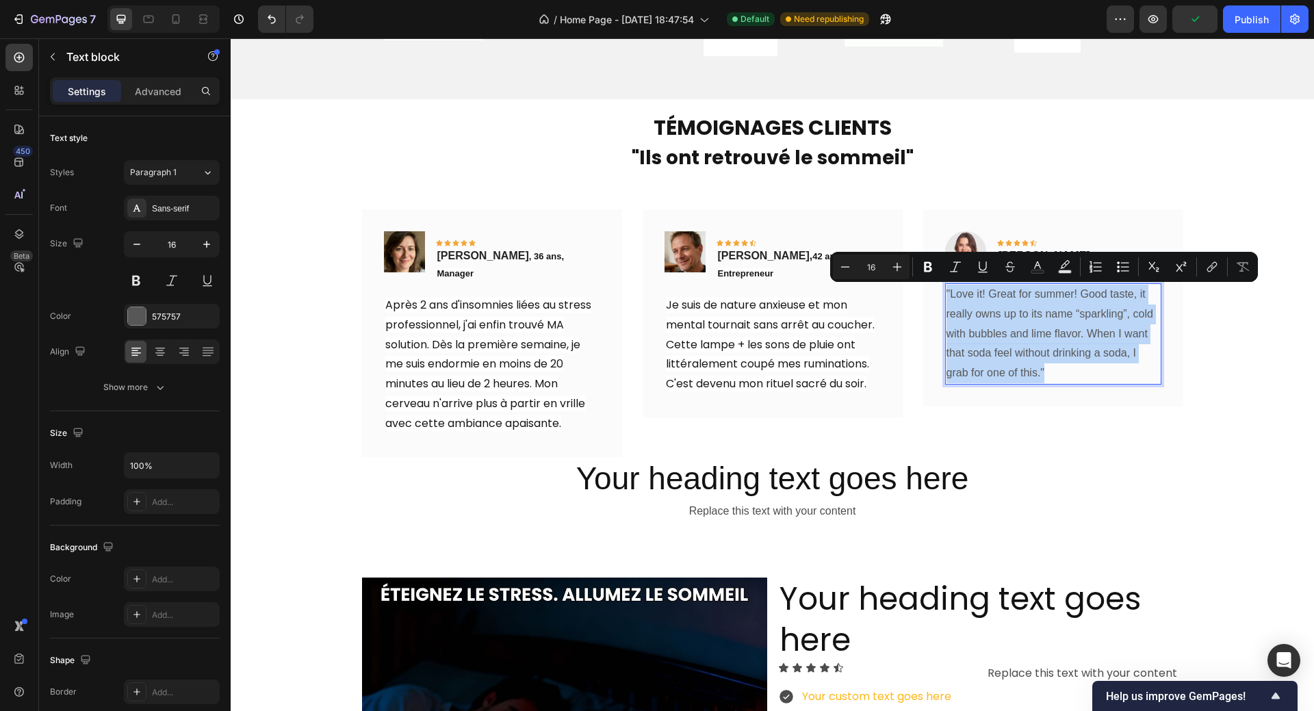
drag, startPoint x: 942, startPoint y: 292, endPoint x: 1058, endPoint y: 374, distance: 142.0
click at [1058, 374] on p ""Love it! Great for summer! Good taste, it really owns up to its name “sparklin…" at bounding box center [1052, 334] width 213 height 99
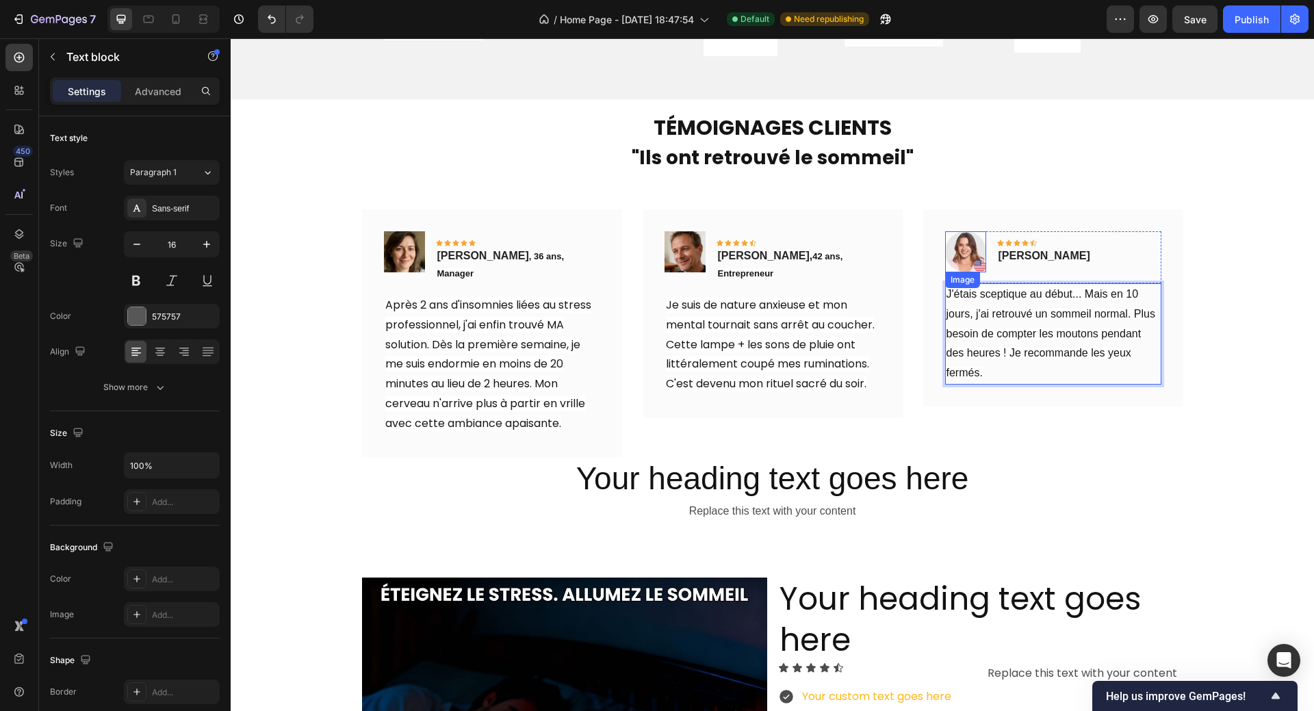
click at [961, 252] on img at bounding box center [965, 251] width 41 height 41
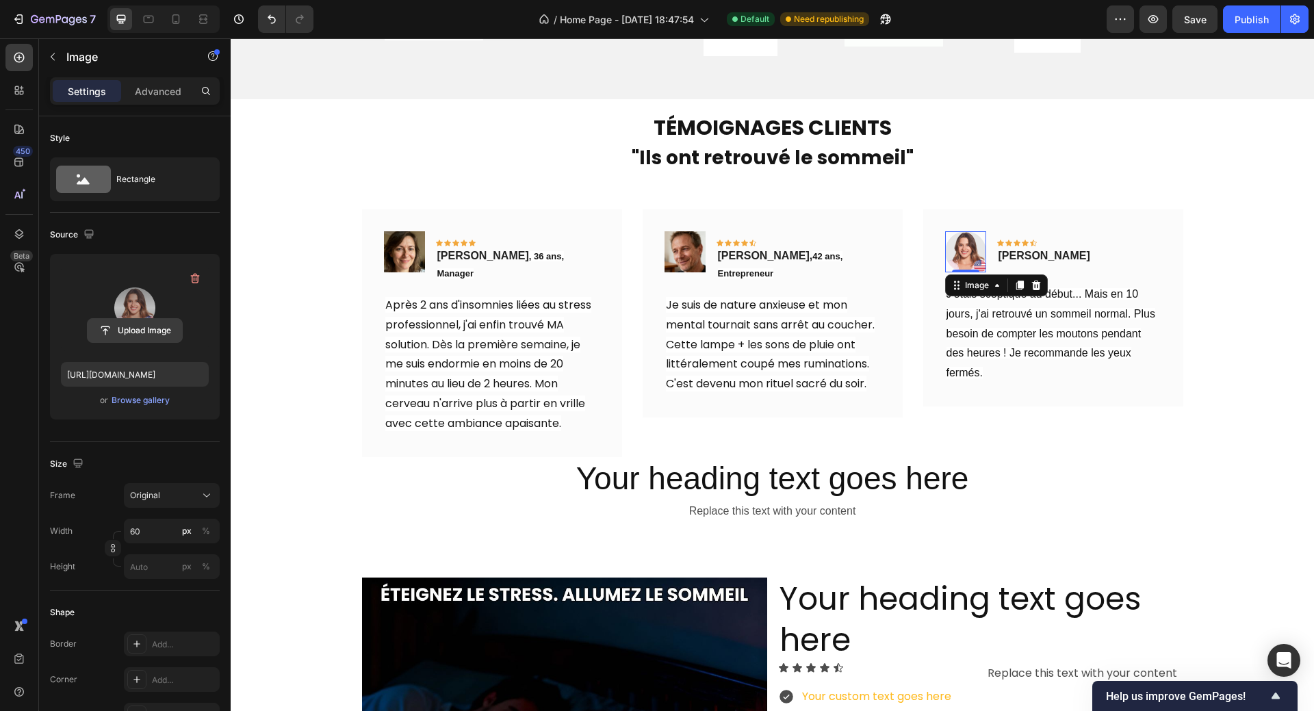
click at [133, 323] on input "file" at bounding box center [135, 330] width 94 height 23
click at [250, 341] on div "TÉMOIGNAGES CLIENTS Heading "Ils ont retrouvé le sommeil" Text block Image 0 Ic…" at bounding box center [772, 338] width 1062 height 369
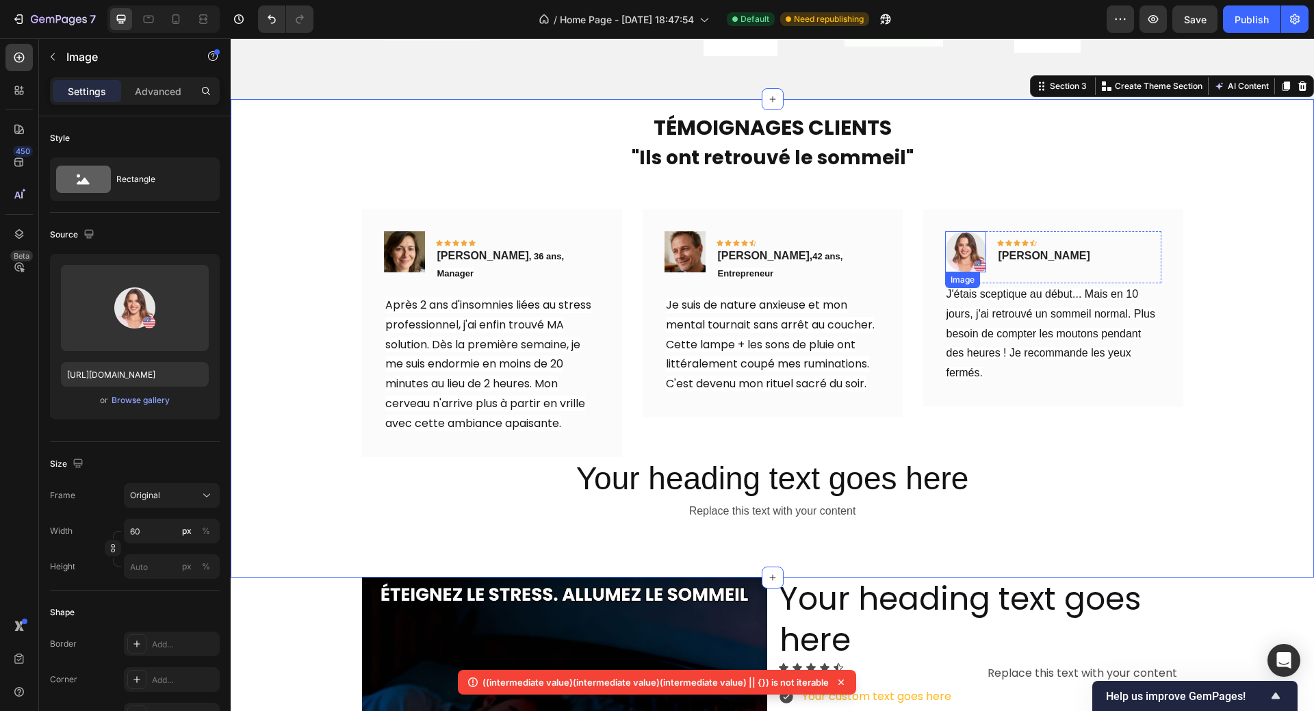
click at [961, 251] on img at bounding box center [965, 251] width 41 height 41
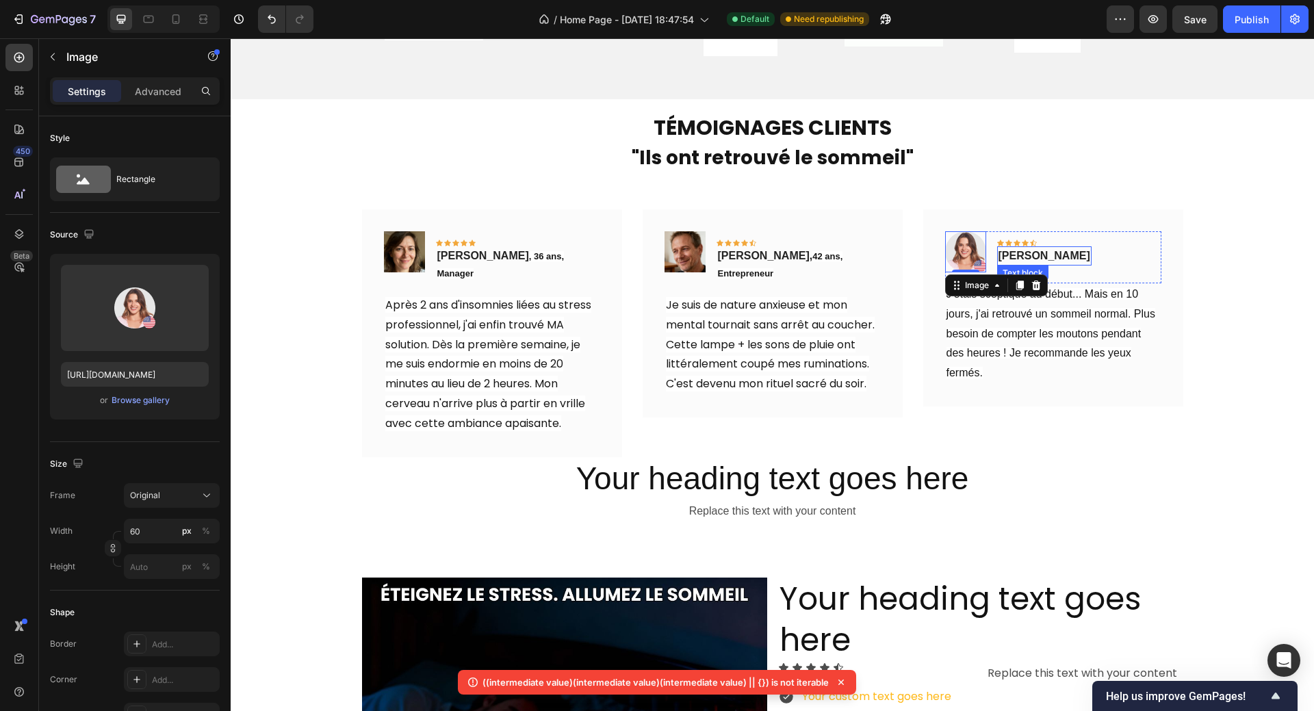
click at [1000, 254] on p "Rita Carroll" at bounding box center [1044, 256] width 92 height 16
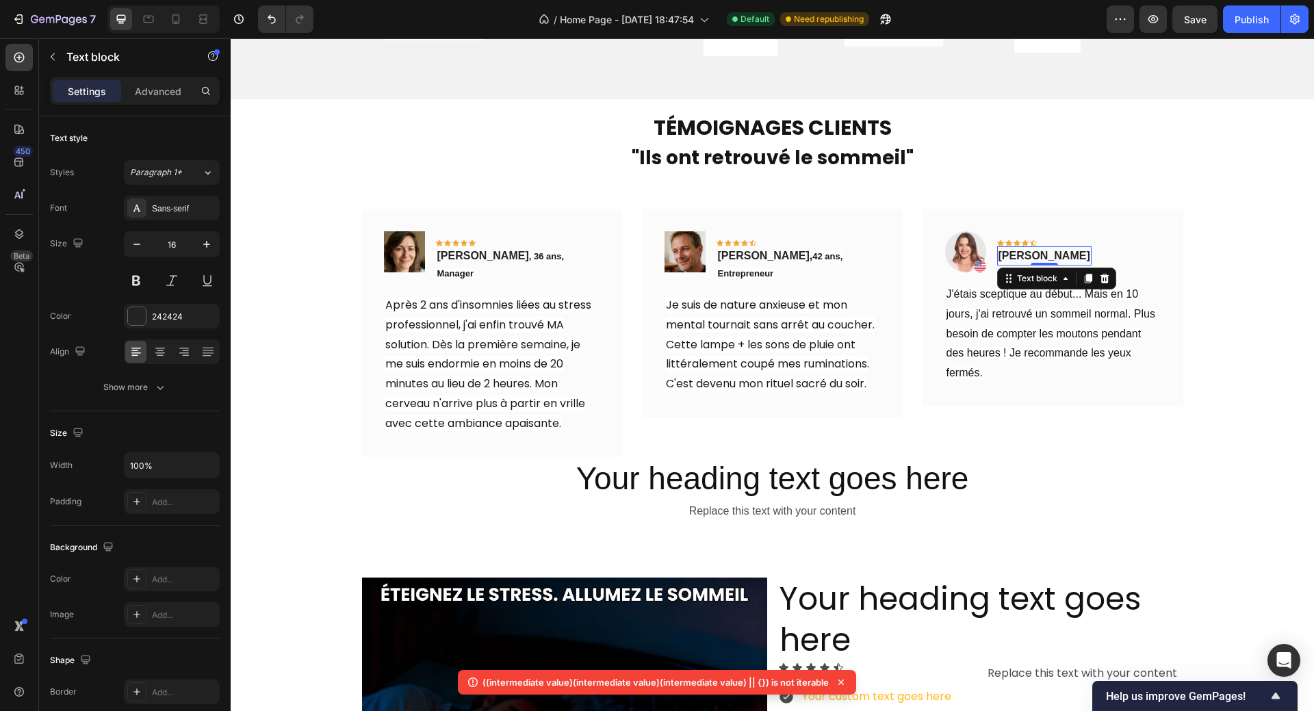
click at [998, 254] on p "Rita Carroll" at bounding box center [1044, 256] width 92 height 16
drag, startPoint x: 993, startPoint y: 255, endPoint x: 1063, endPoint y: 256, distance: 69.8
click at [1063, 256] on div "Image Icon Icon Icon Icon Icon Row Rita Carroll Text block 0 Row" at bounding box center [1053, 257] width 216 height 52
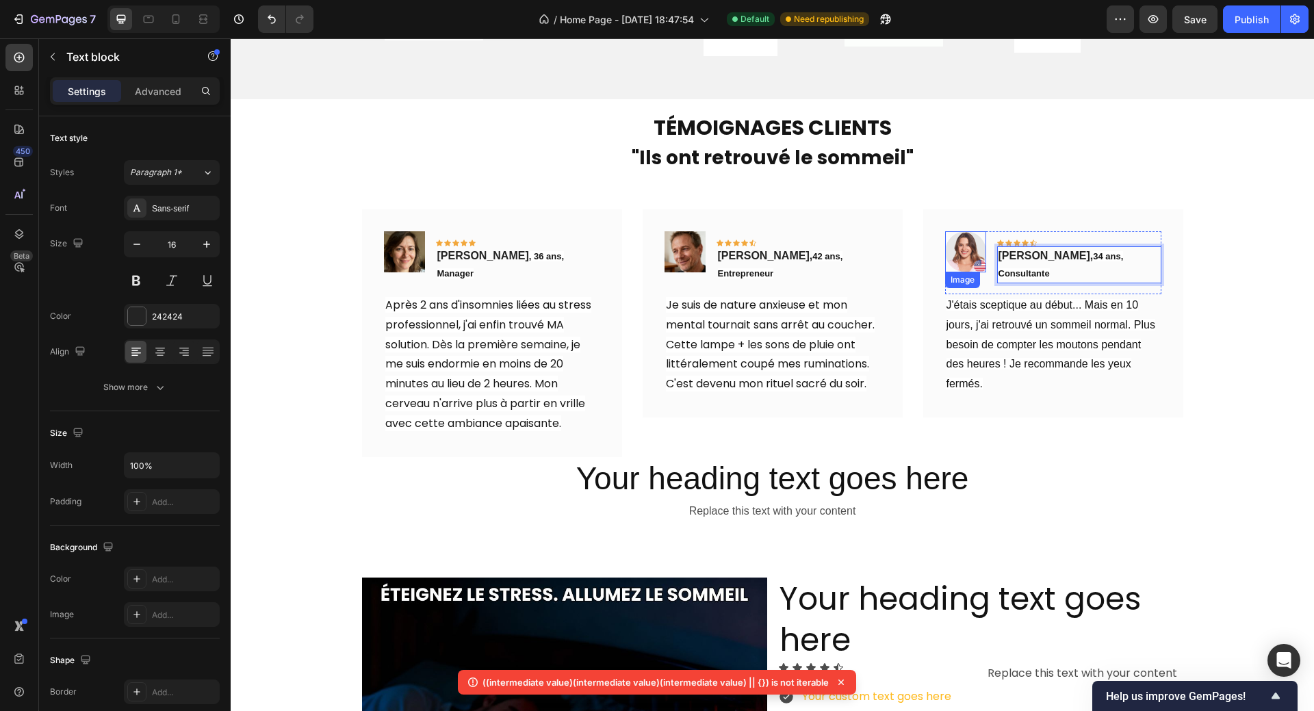
click at [958, 257] on img at bounding box center [965, 251] width 41 height 41
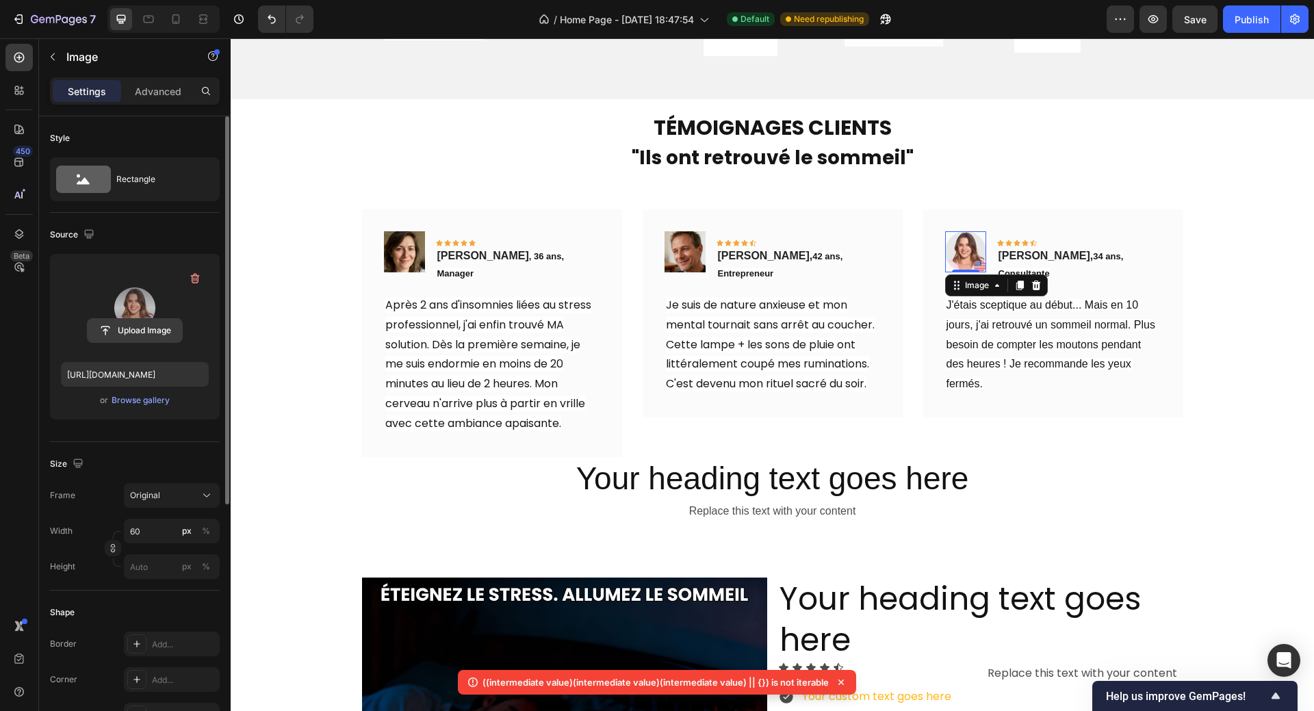
click at [122, 327] on input "file" at bounding box center [135, 330] width 94 height 23
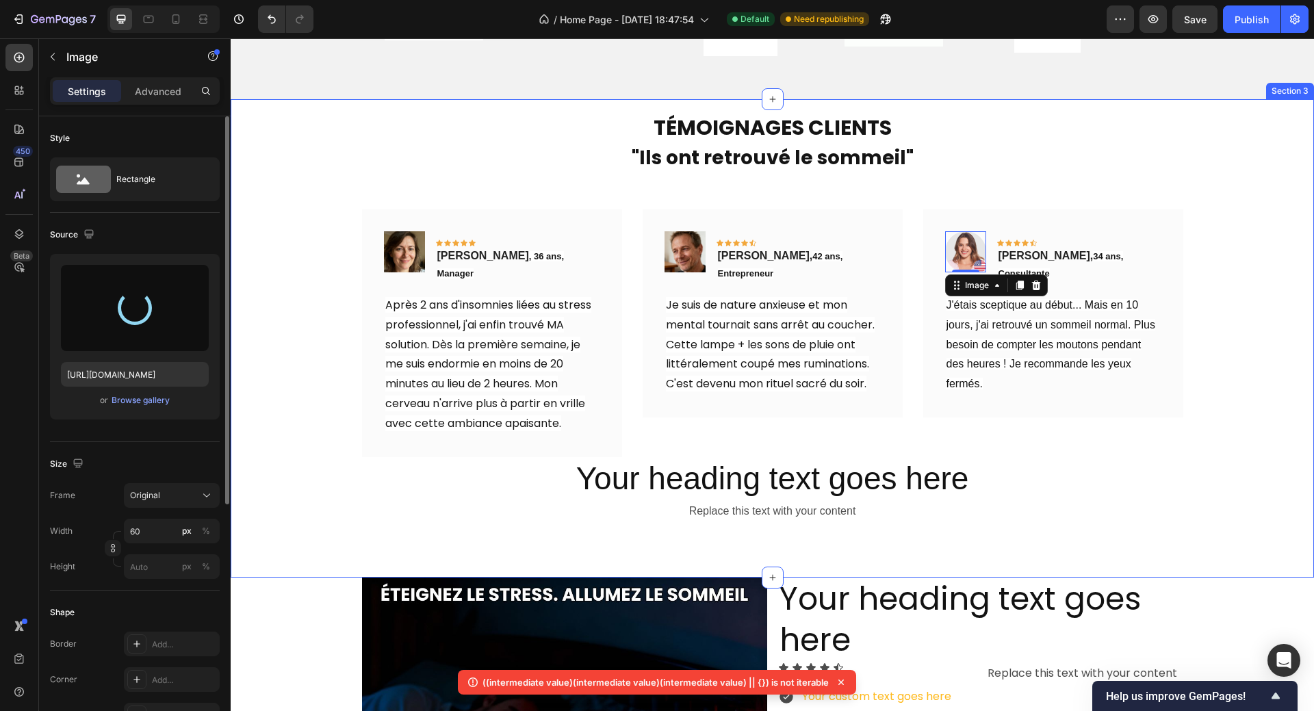
type input "https://cdn.shopify.com/s/files/1/0958/0625/9582/files/gempages_584278907360903…"
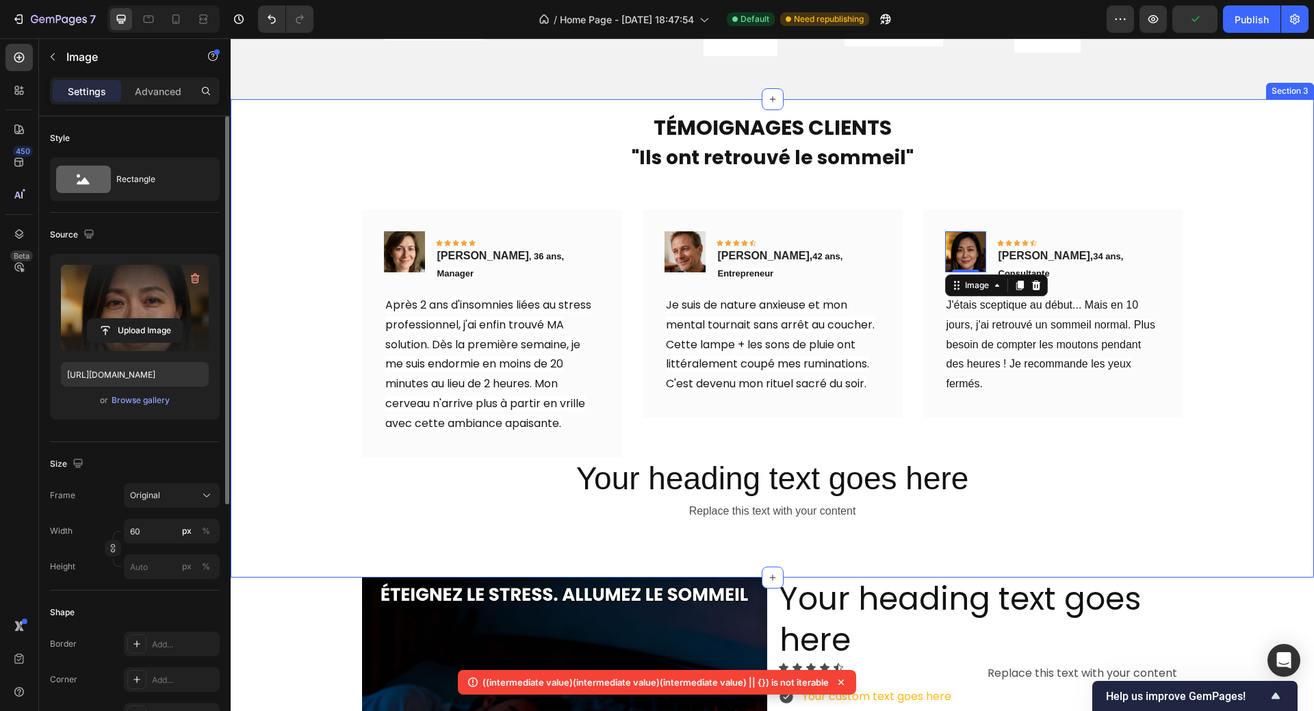
click at [1218, 349] on div "TÉMOIGNAGES CLIENTS Heading "Ils ont retrouvé le sommeil" Text block Image 0 Ic…" at bounding box center [772, 338] width 1062 height 369
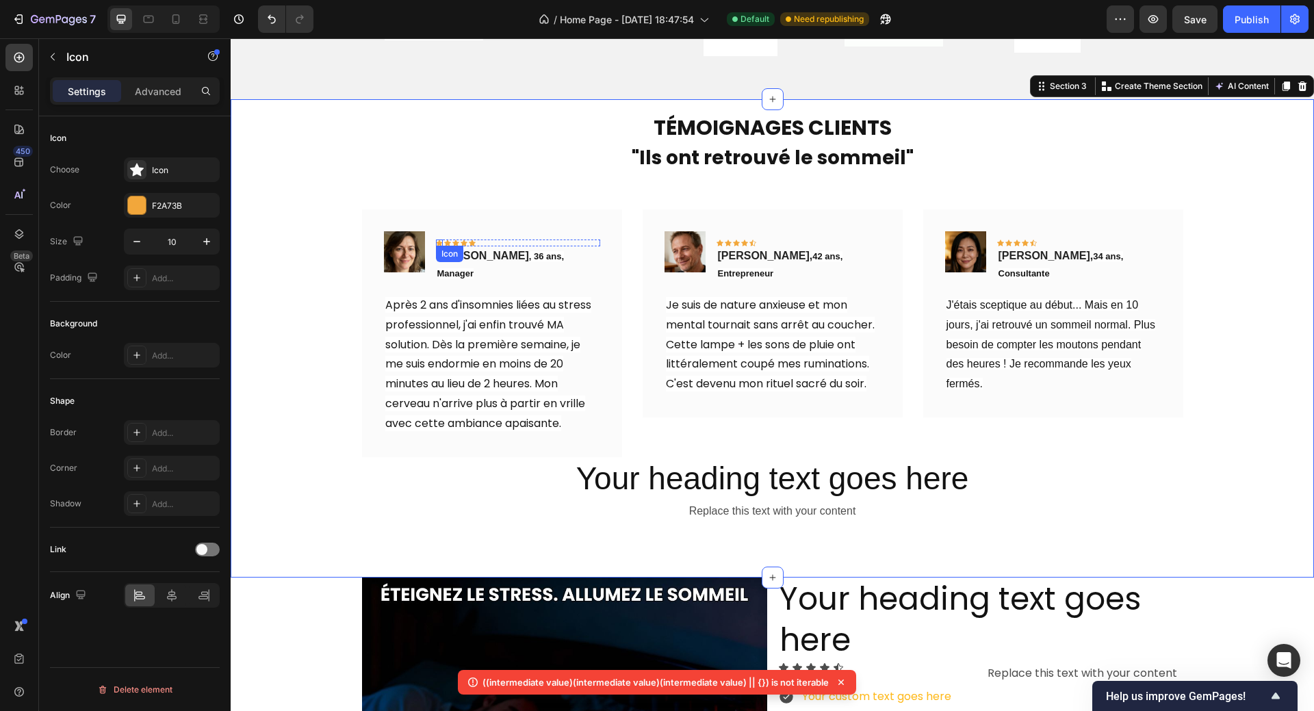
click at [436, 242] on div "Icon" at bounding box center [439, 242] width 7 height 7
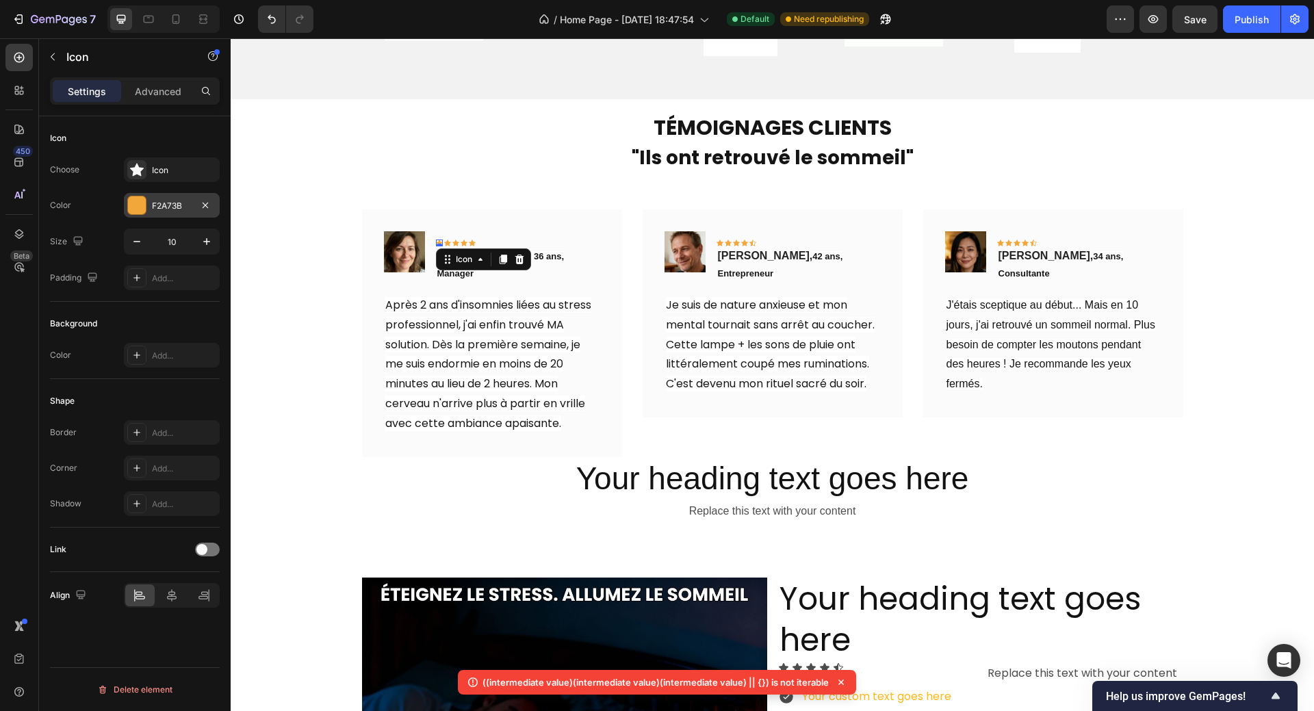
click at [135, 209] on div at bounding box center [137, 205] width 18 height 18
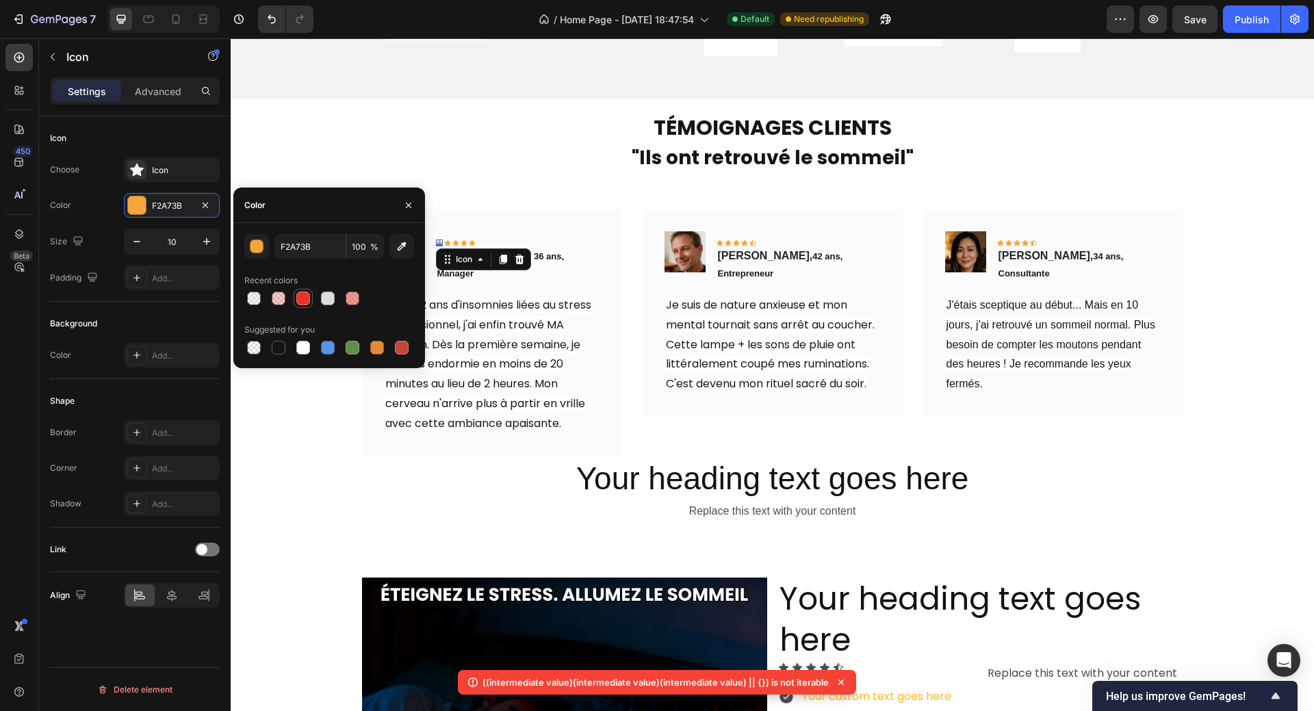
click at [304, 296] on div at bounding box center [303, 298] width 14 height 14
type input "EC3328"
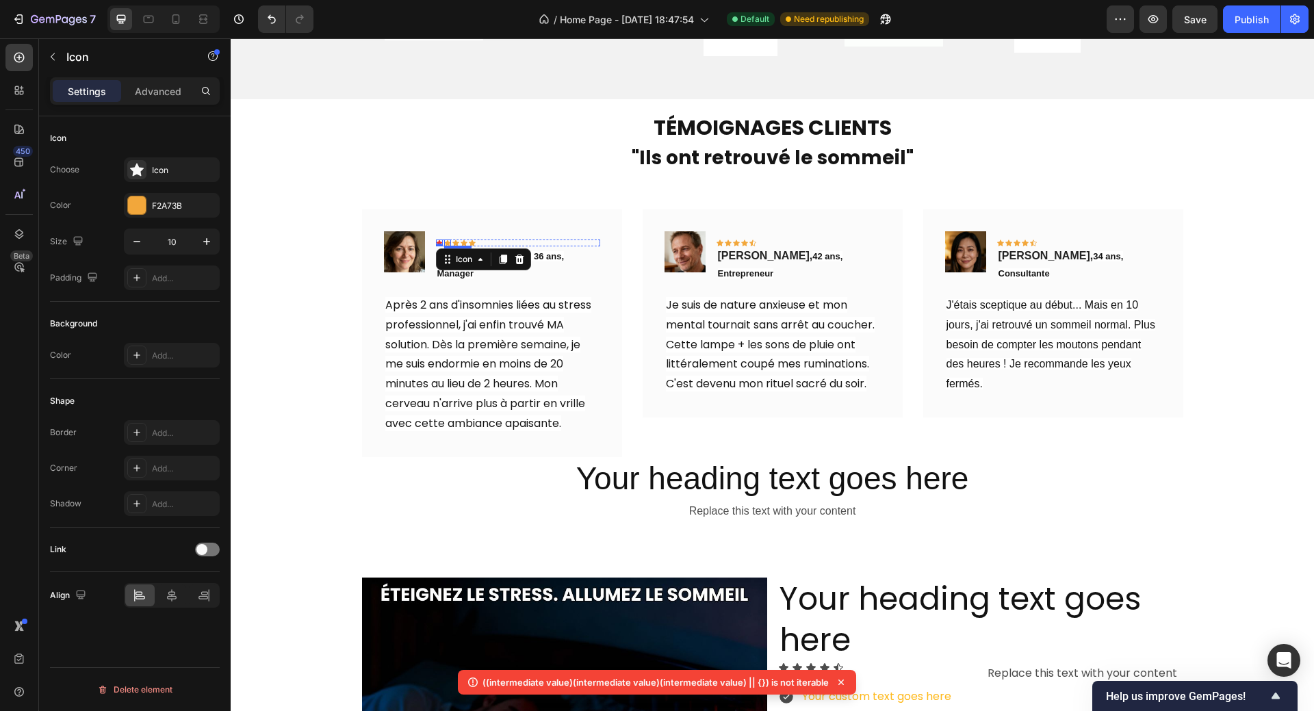
click at [444, 242] on div "Icon" at bounding box center [447, 242] width 7 height 7
click at [140, 205] on div at bounding box center [137, 205] width 18 height 18
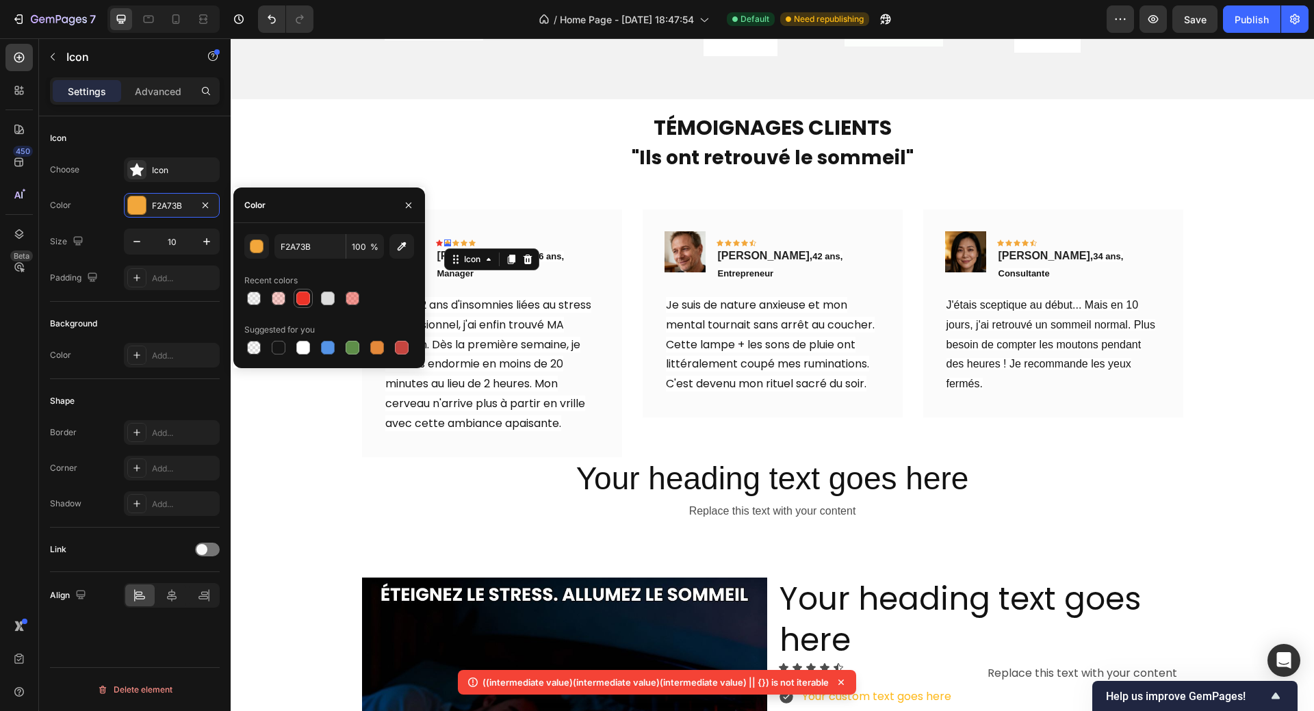
click at [305, 296] on div at bounding box center [303, 298] width 14 height 14
type input "EC3328"
click at [452, 241] on div "Icon 0" at bounding box center [455, 242] width 7 height 7
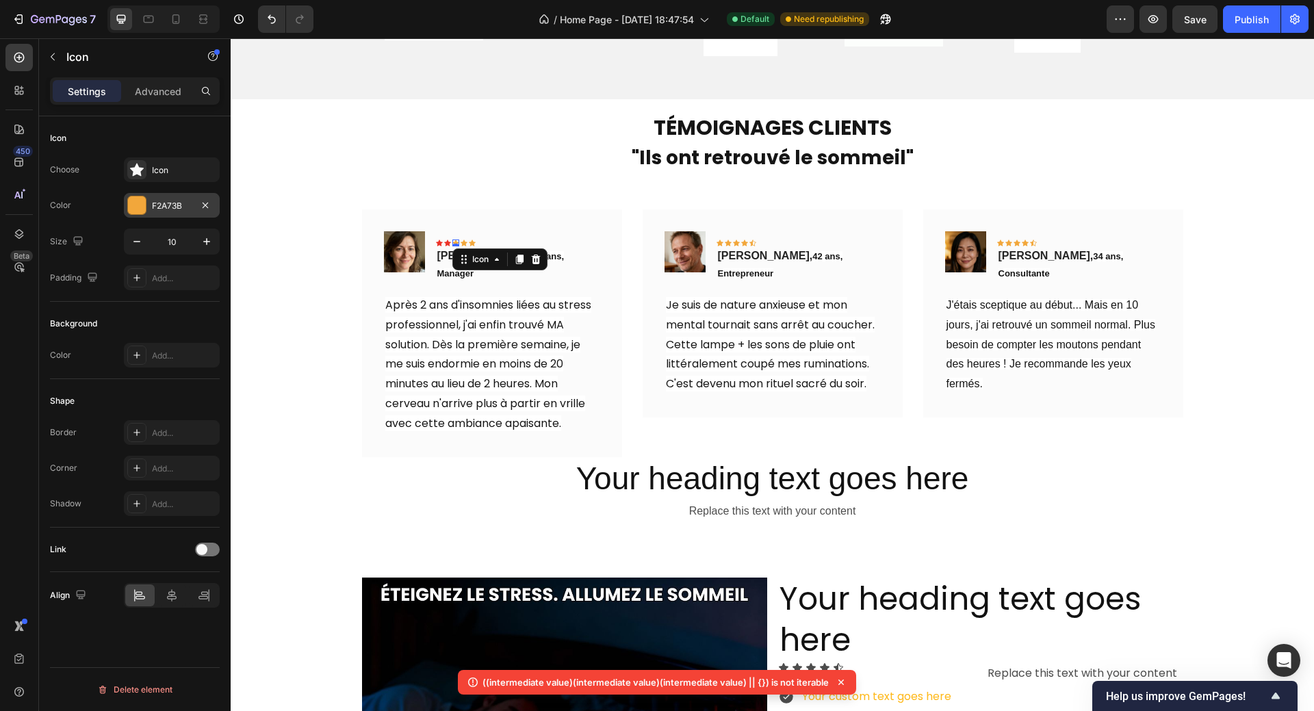
click at [136, 204] on div at bounding box center [137, 205] width 18 height 18
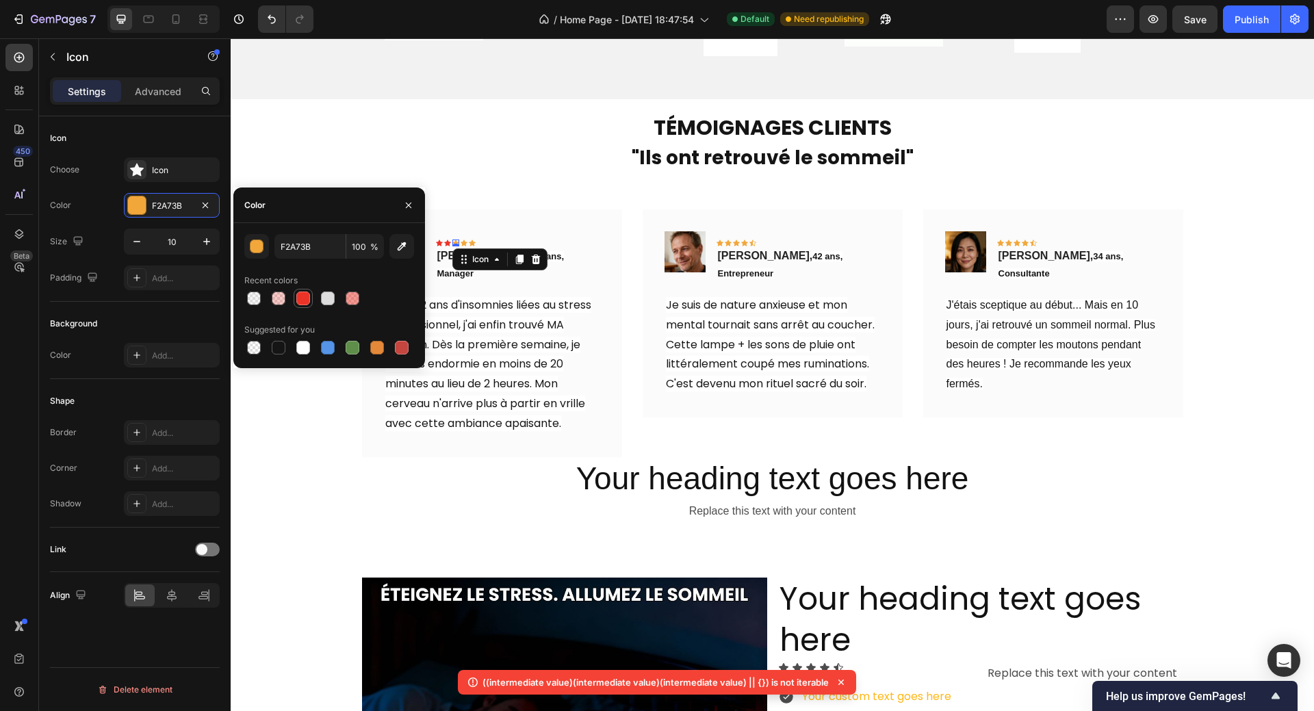
click at [302, 296] on div at bounding box center [303, 298] width 14 height 14
type input "EC3328"
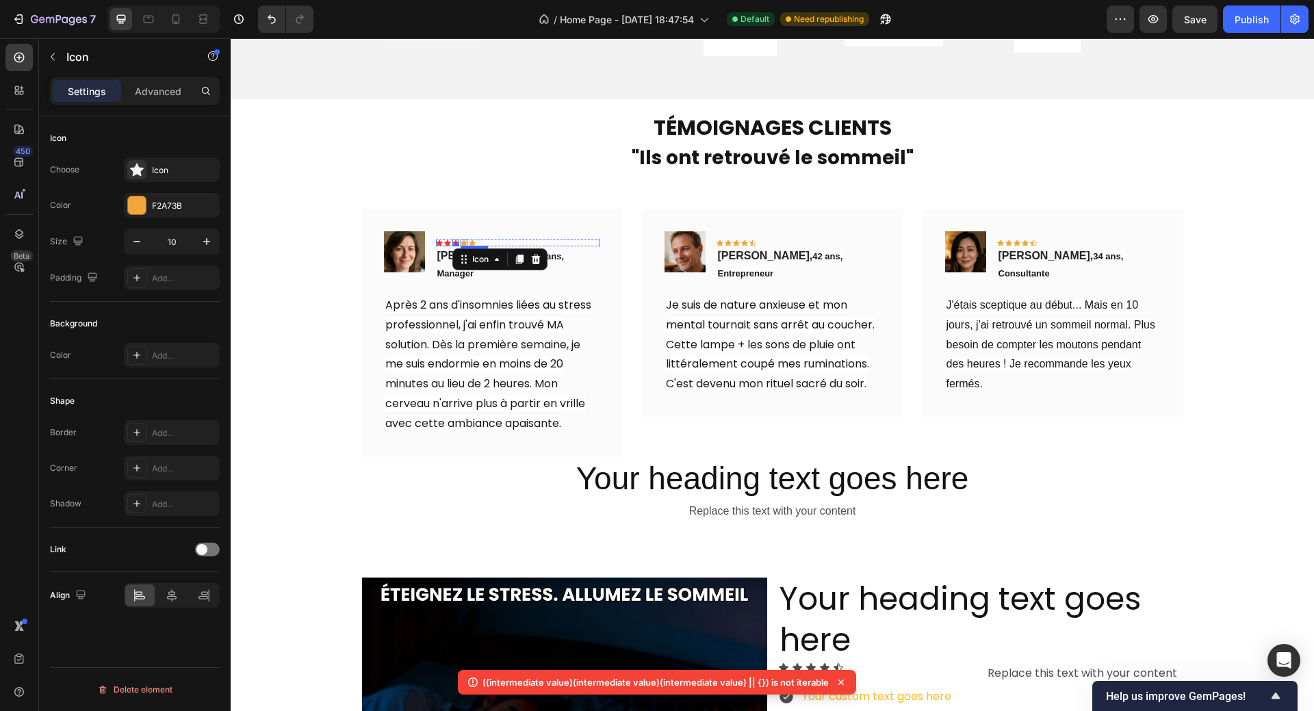
click at [460, 241] on div "Icon" at bounding box center [463, 242] width 7 height 7
click at [138, 203] on div at bounding box center [137, 205] width 18 height 18
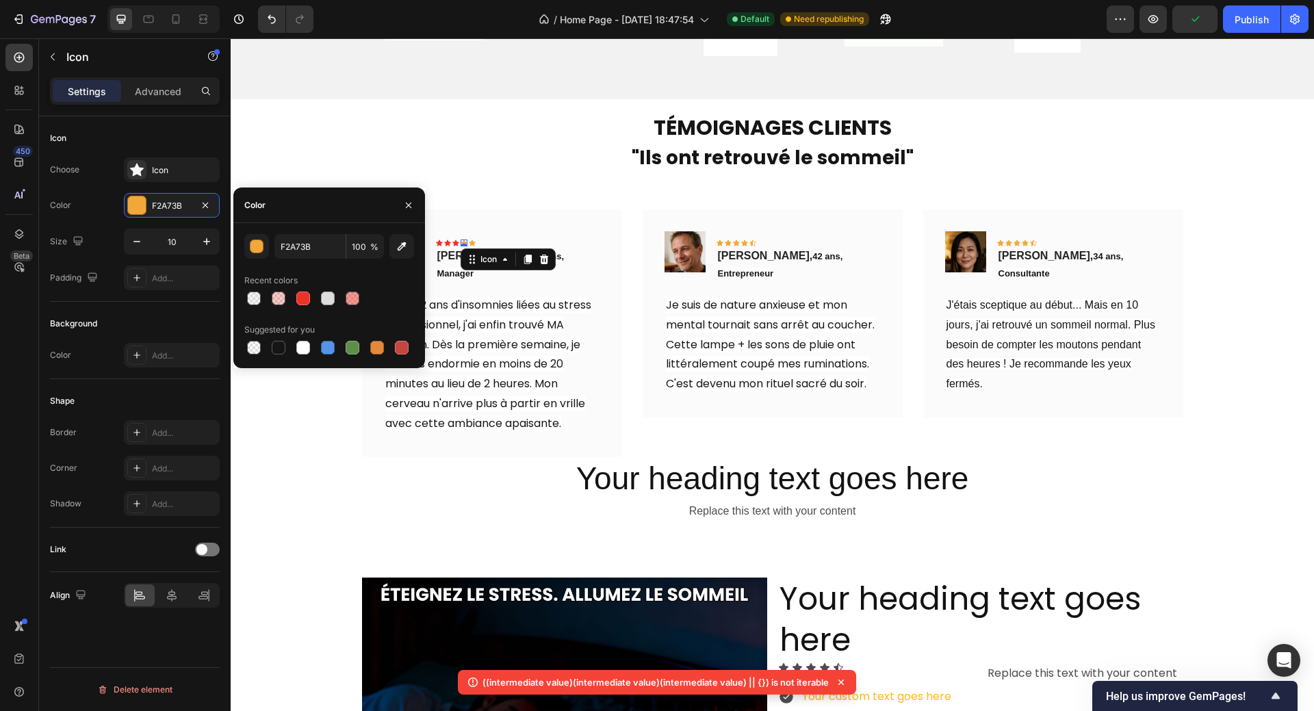
click at [293, 296] on div at bounding box center [329, 298] width 170 height 19
click at [302, 300] on div at bounding box center [303, 298] width 14 height 14
type input "EC3328"
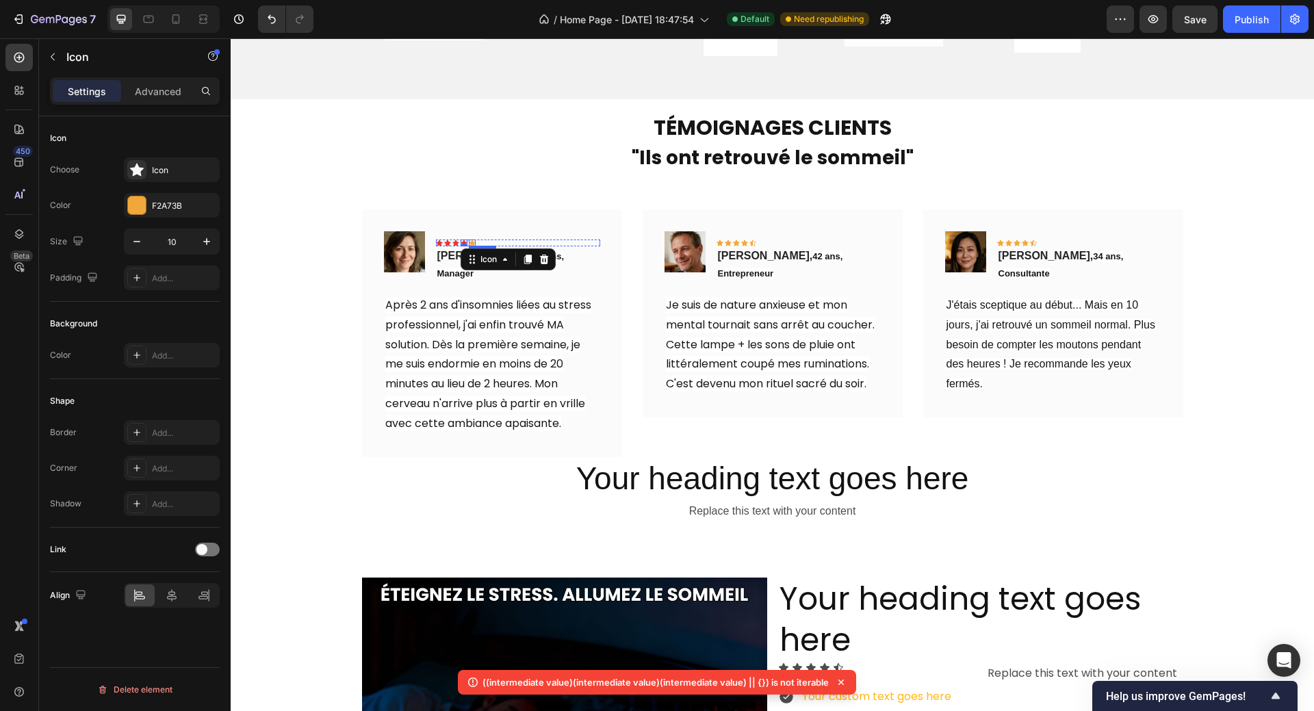
click at [469, 239] on icon at bounding box center [472, 242] width 7 height 7
click at [136, 200] on div at bounding box center [137, 205] width 18 height 18
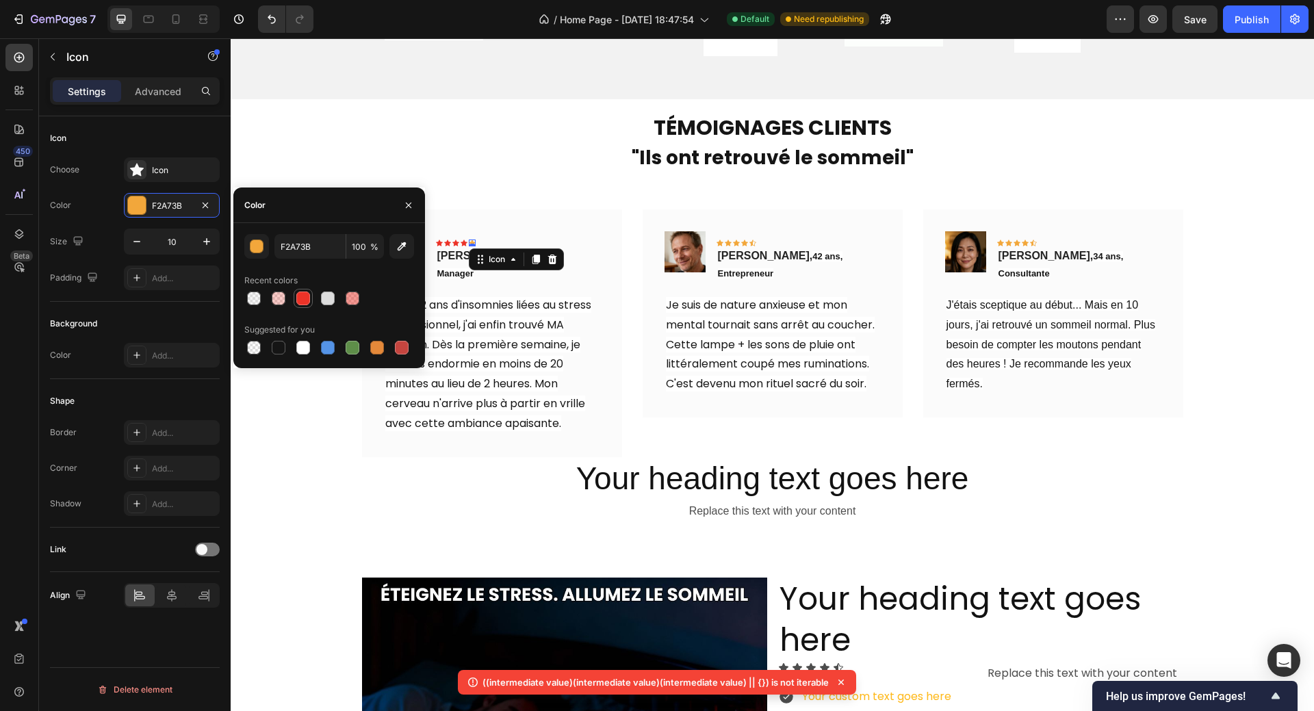
click at [304, 296] on div at bounding box center [303, 298] width 14 height 14
type input "EC3328"
click at [716, 242] on icon at bounding box center [719, 242] width 7 height 6
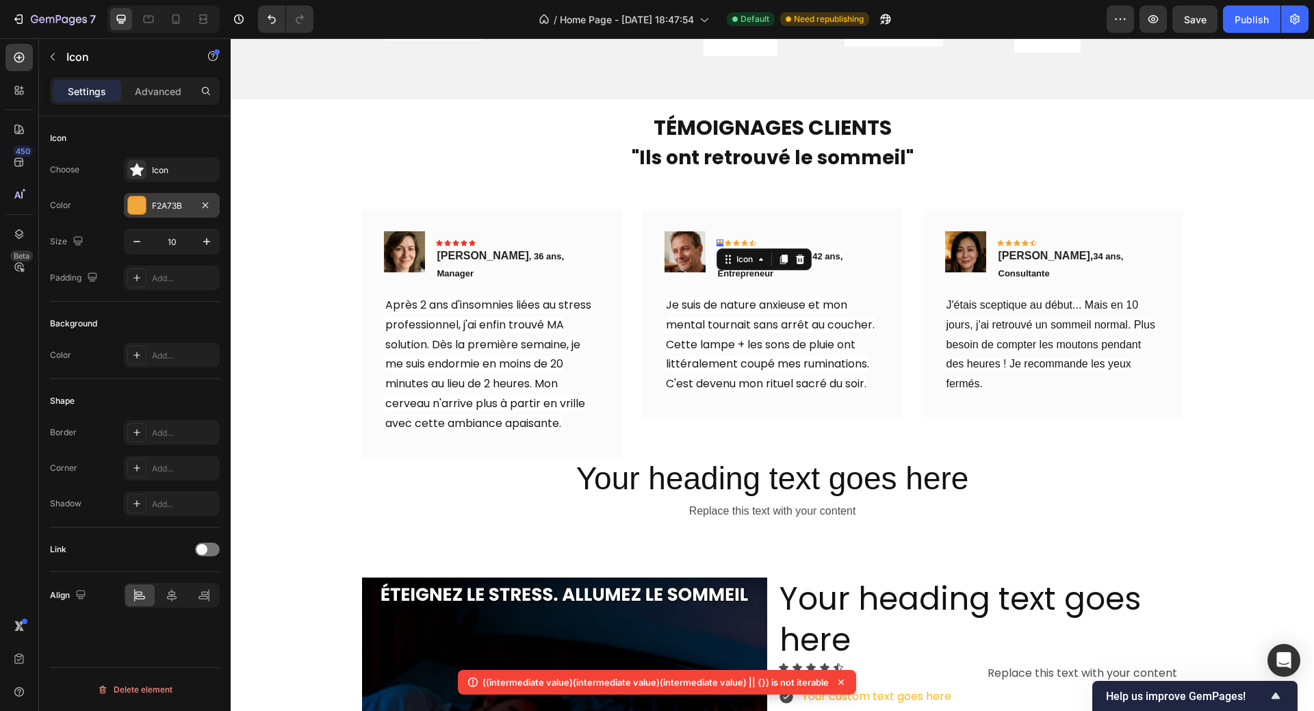
click at [135, 207] on div at bounding box center [137, 205] width 18 height 18
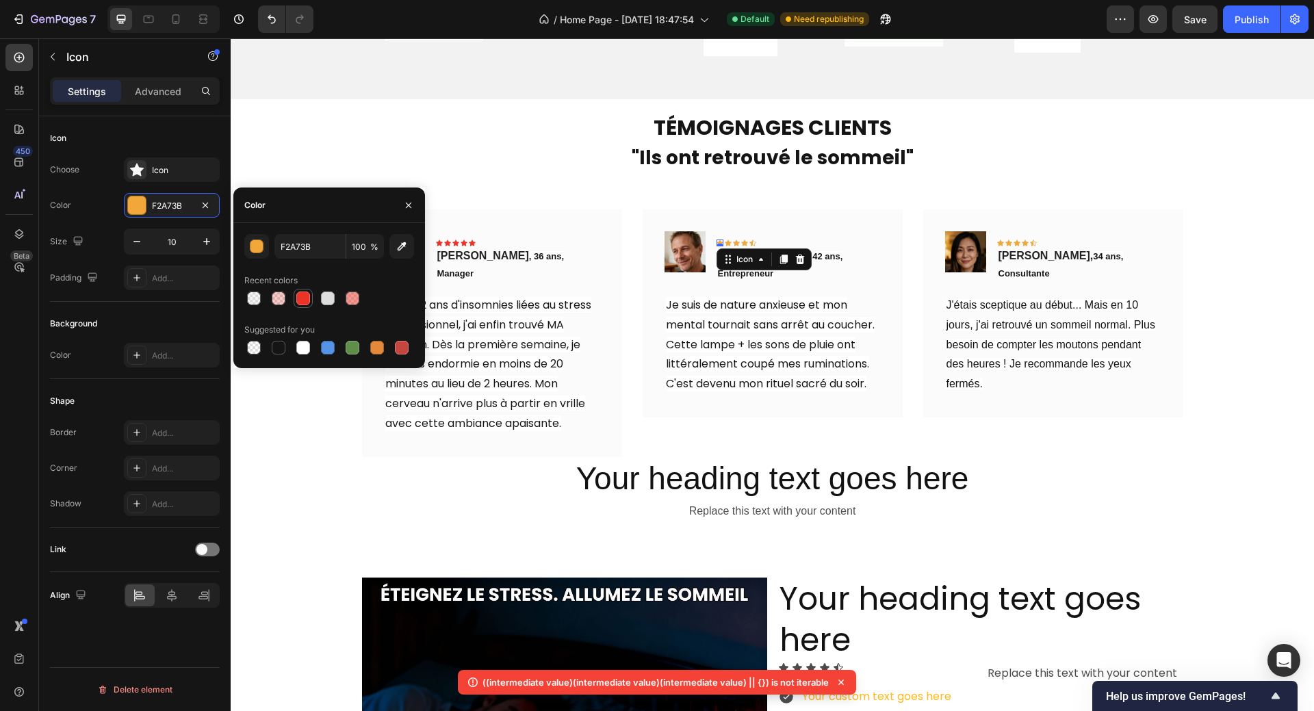
click at [300, 297] on div at bounding box center [303, 298] width 14 height 14
type input "EC3328"
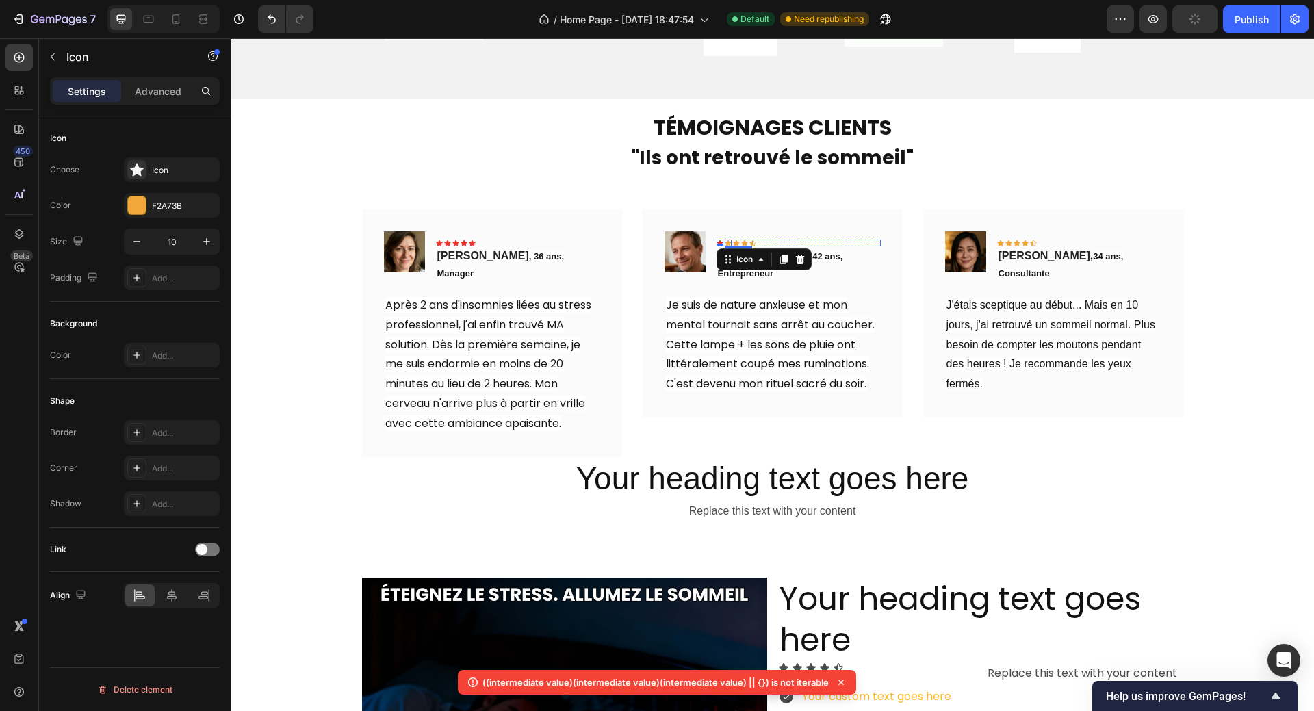
click at [724, 244] on div "Icon" at bounding box center [727, 242] width 7 height 7
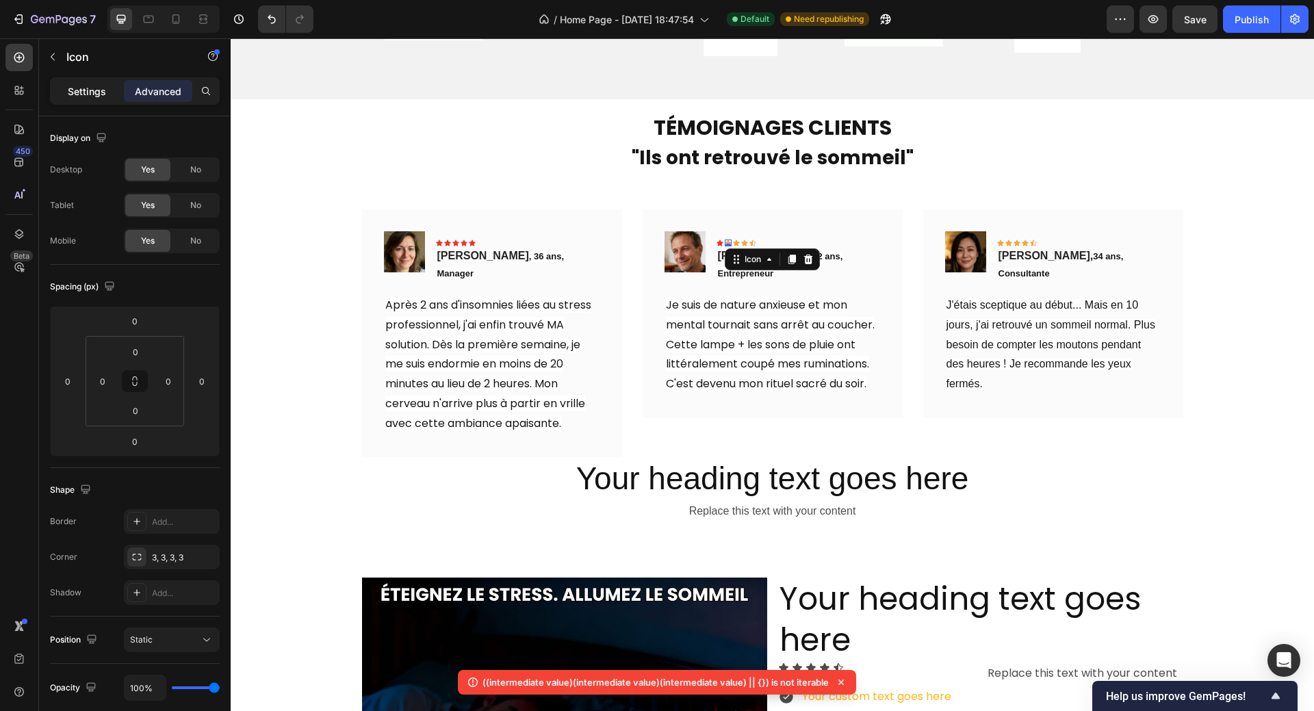
click at [83, 86] on p "Settings" at bounding box center [87, 91] width 38 height 14
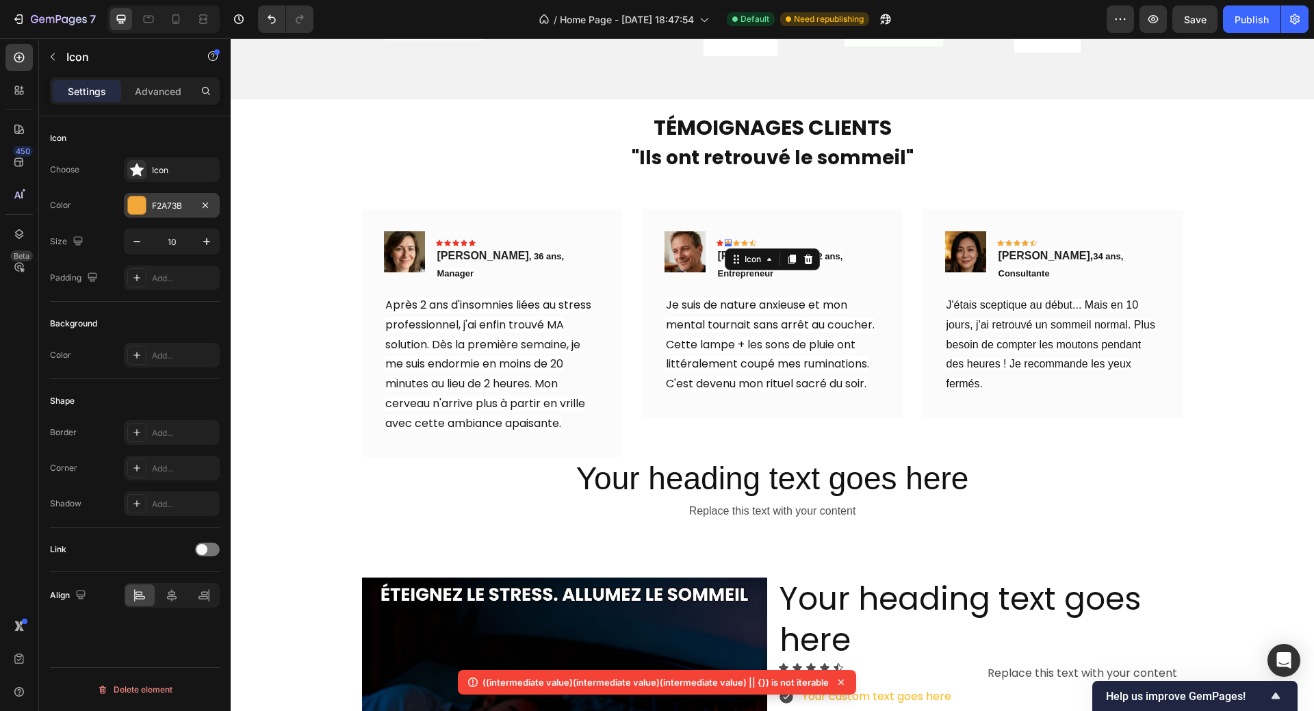
click at [139, 205] on div at bounding box center [137, 205] width 18 height 18
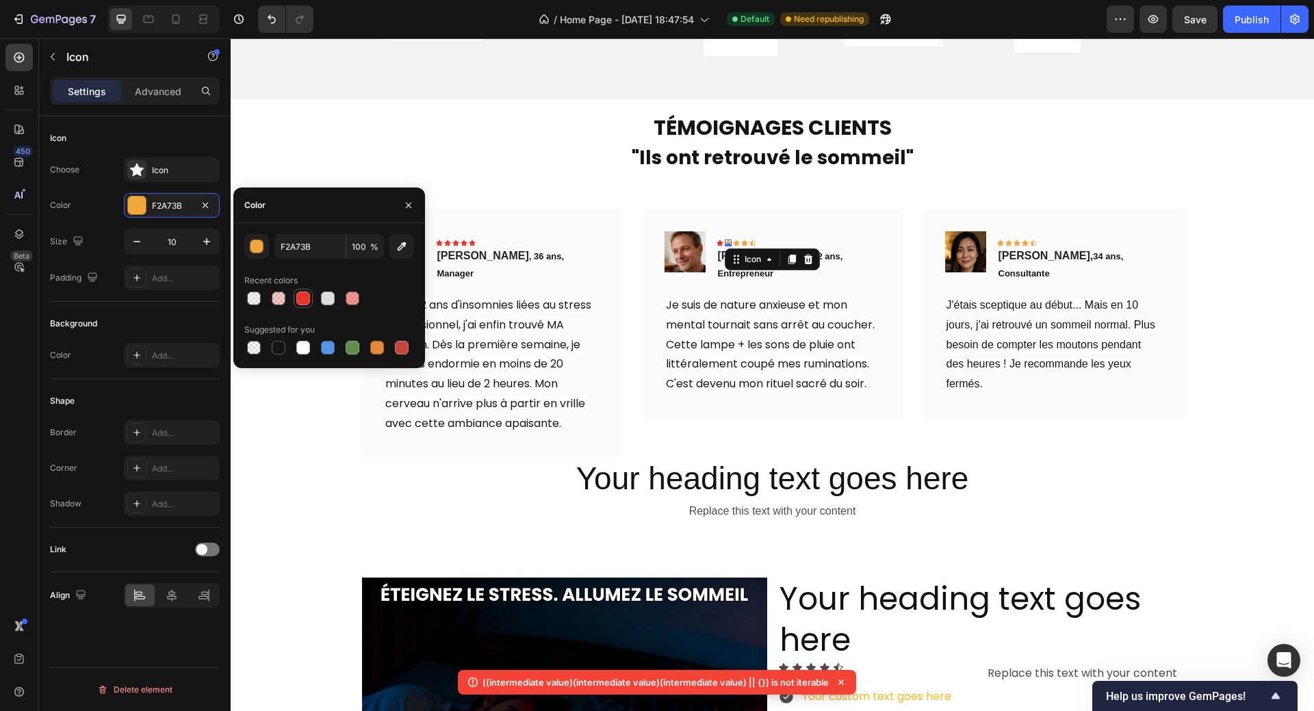
click at [306, 299] on div at bounding box center [303, 298] width 14 height 14
type input "EC3328"
click at [733, 241] on div "Icon" at bounding box center [736, 242] width 7 height 7
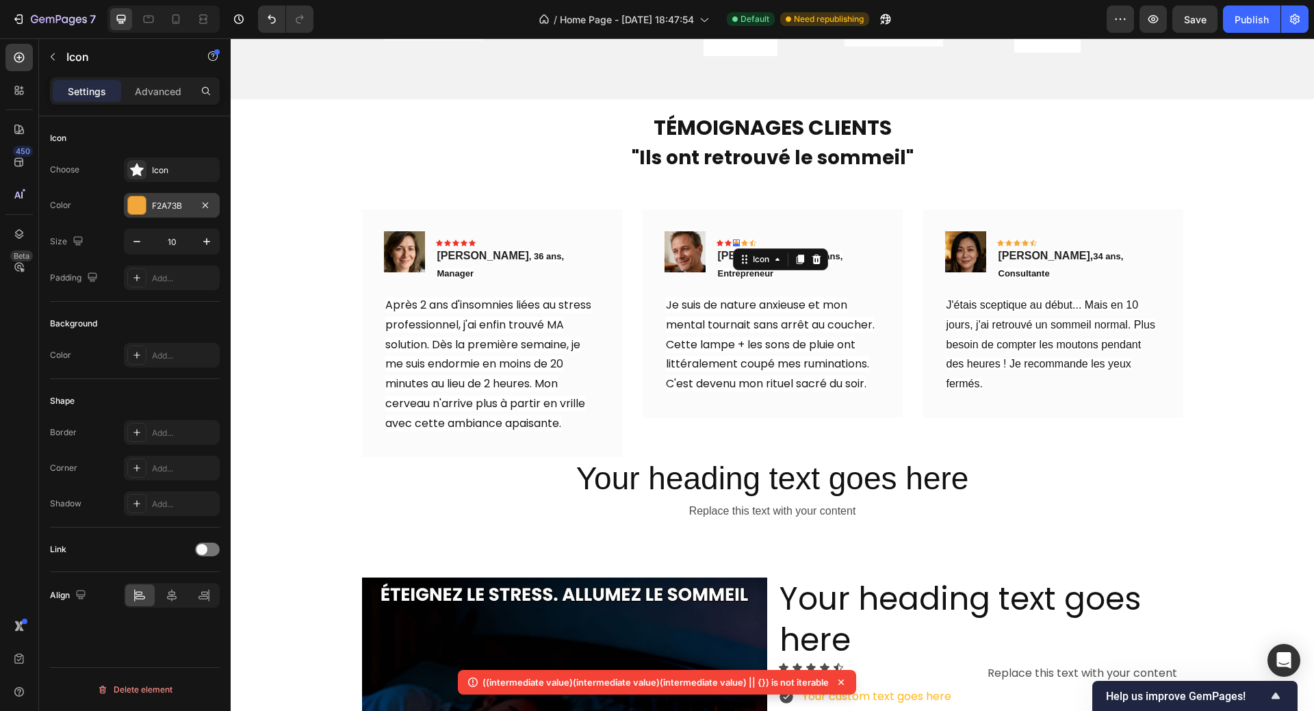
click at [135, 205] on div at bounding box center [137, 205] width 18 height 18
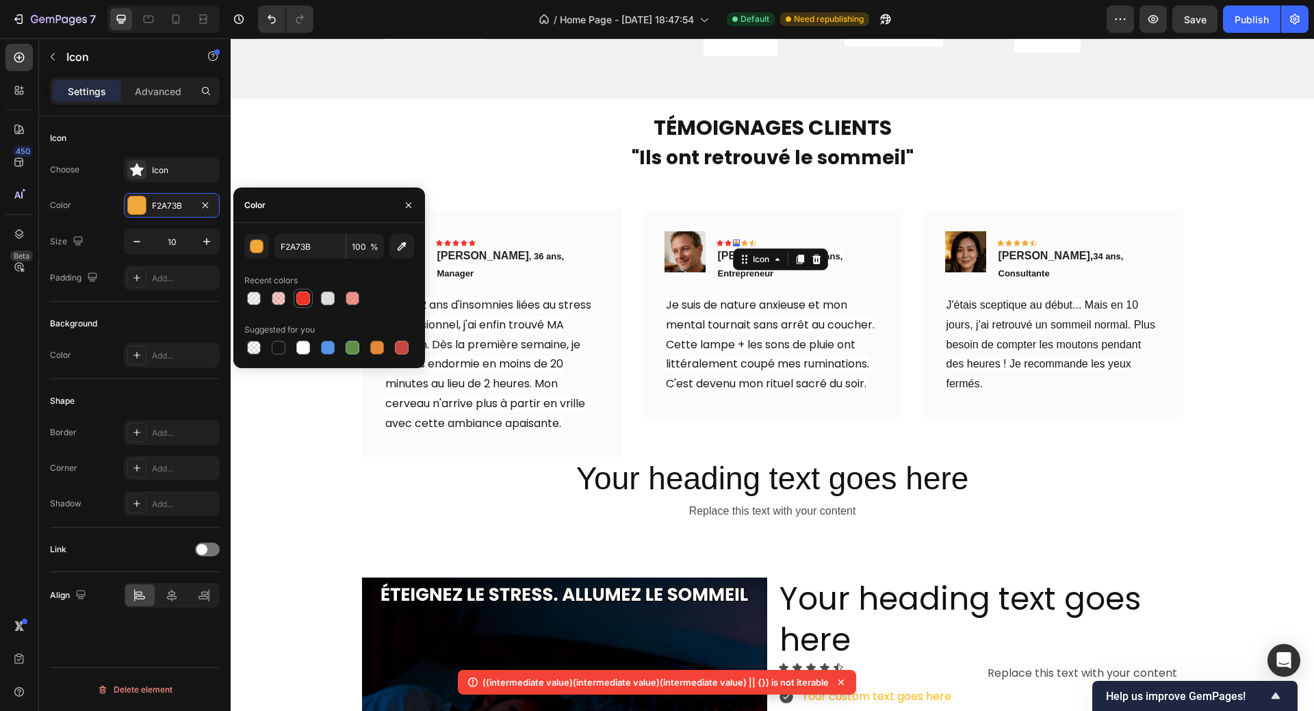
click at [302, 296] on div at bounding box center [303, 298] width 14 height 14
type input "EC3328"
click at [736, 241] on div "0" at bounding box center [736, 246] width 14 height 11
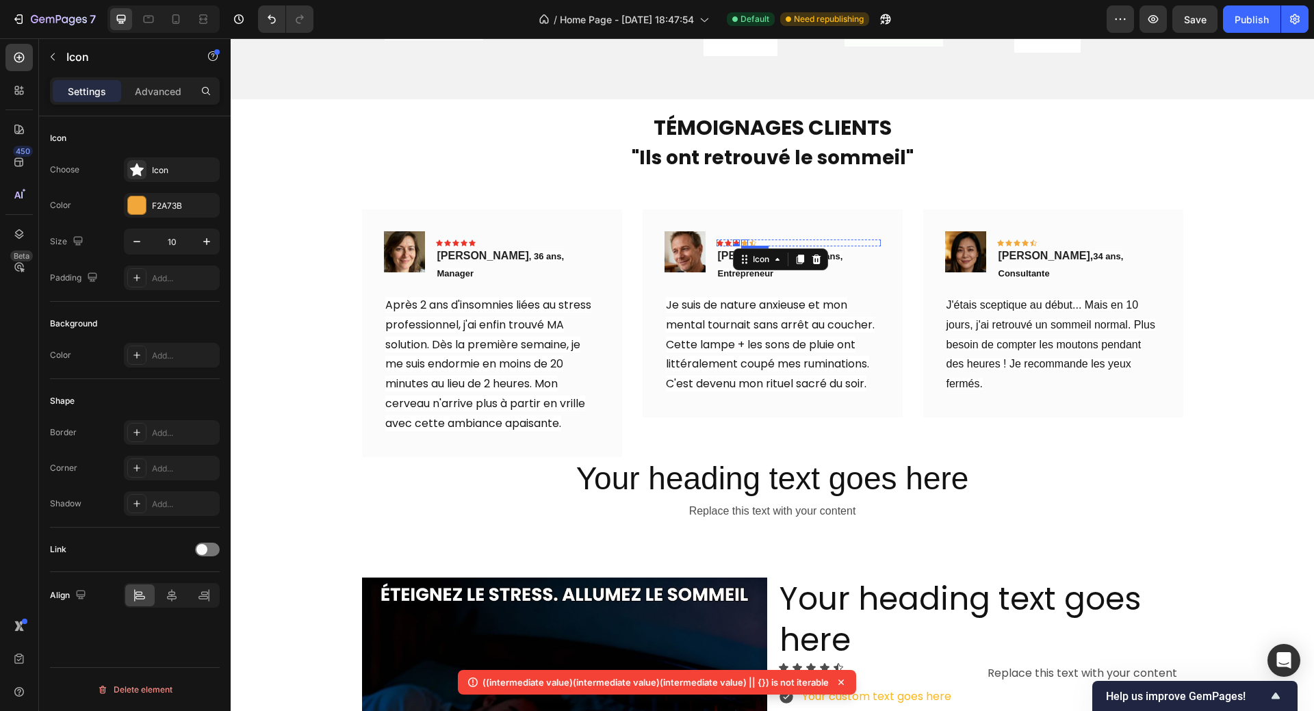
click at [741, 241] on div "Icon" at bounding box center [744, 242] width 7 height 7
click at [140, 207] on div at bounding box center [137, 205] width 18 height 18
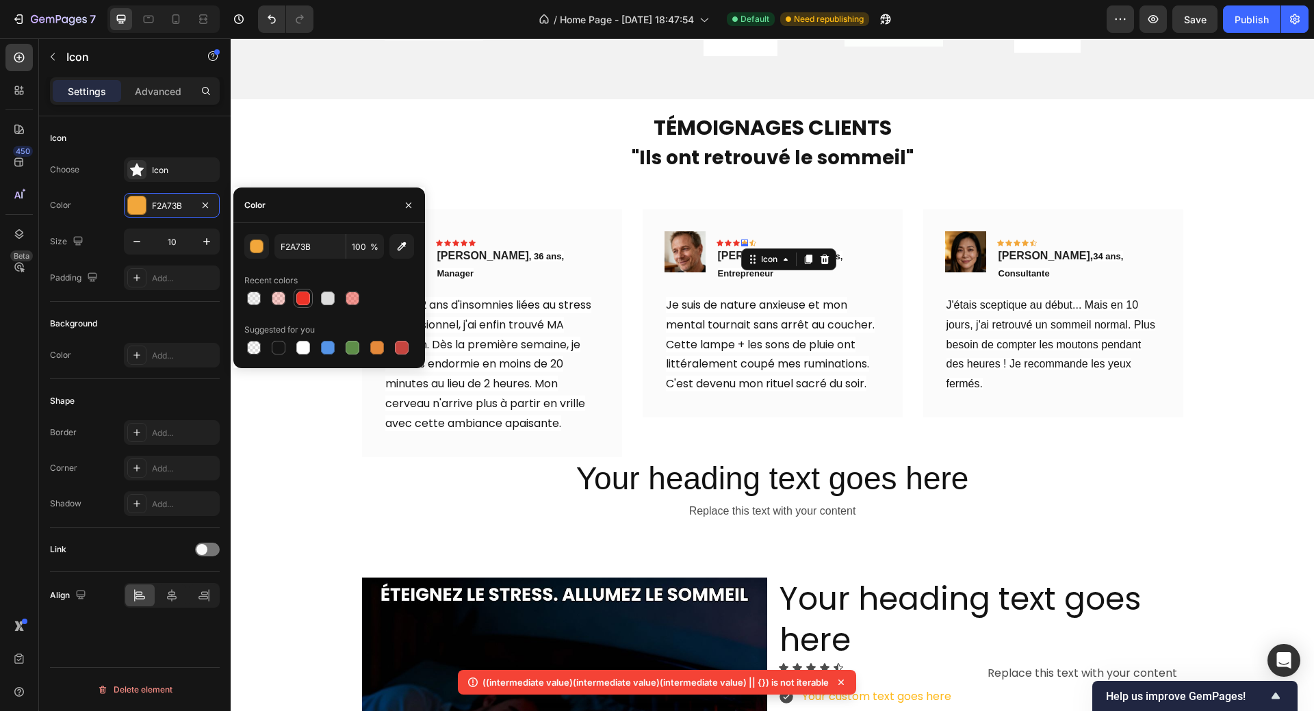
click at [298, 302] on div at bounding box center [303, 298] width 14 height 14
type input "EC3328"
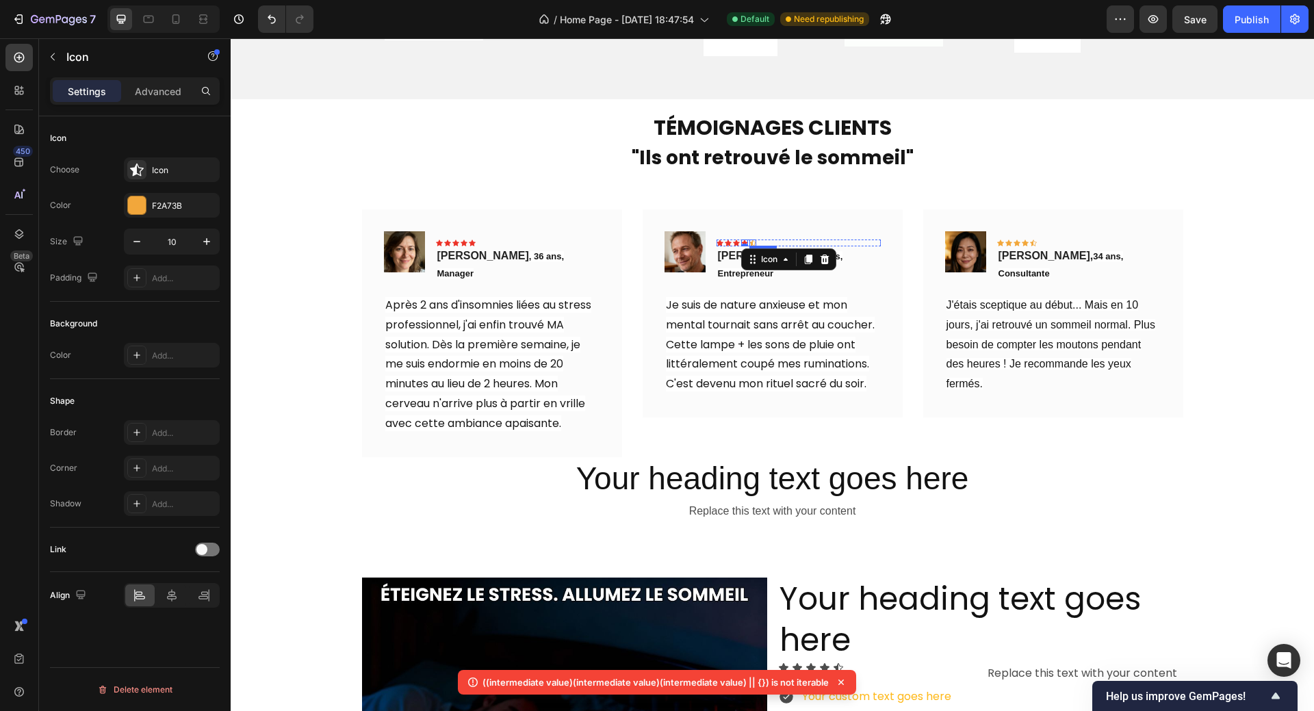
click at [749, 244] on div "Icon" at bounding box center [752, 242] width 7 height 7
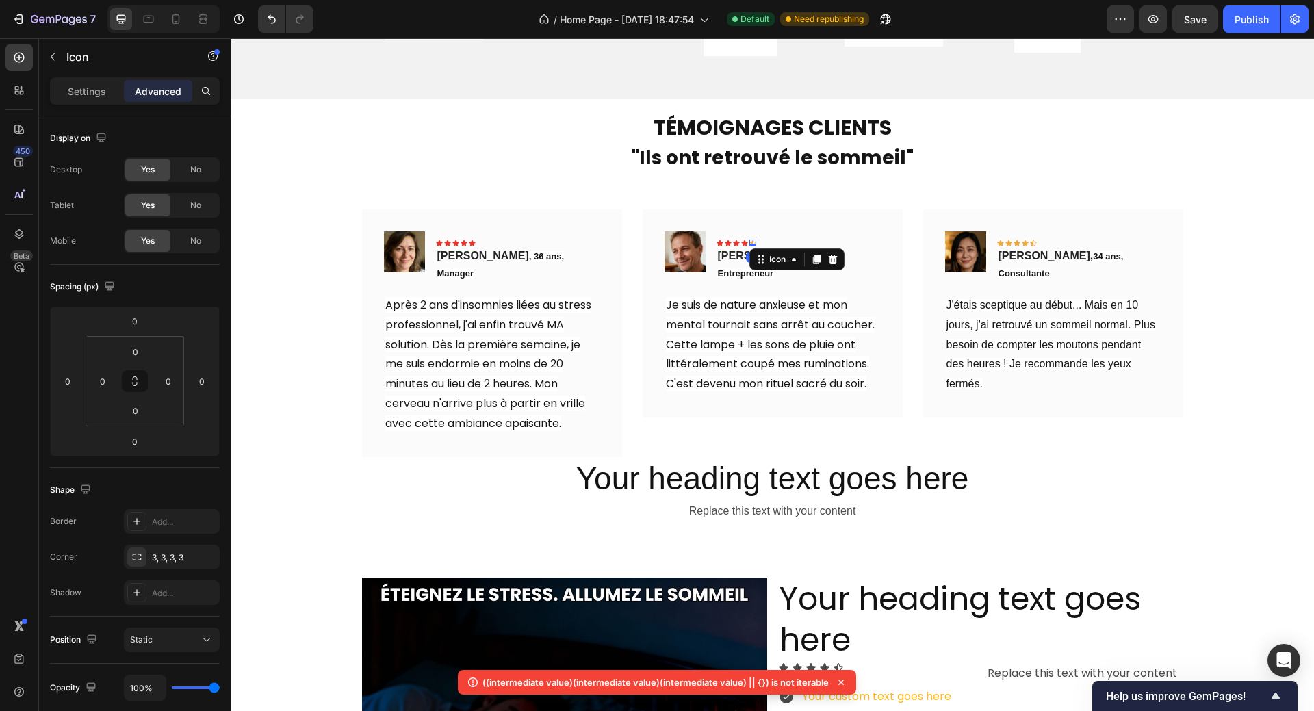
click at [749, 244] on div at bounding box center [752, 245] width 7 height 3
click at [75, 95] on p "Settings" at bounding box center [87, 91] width 38 height 14
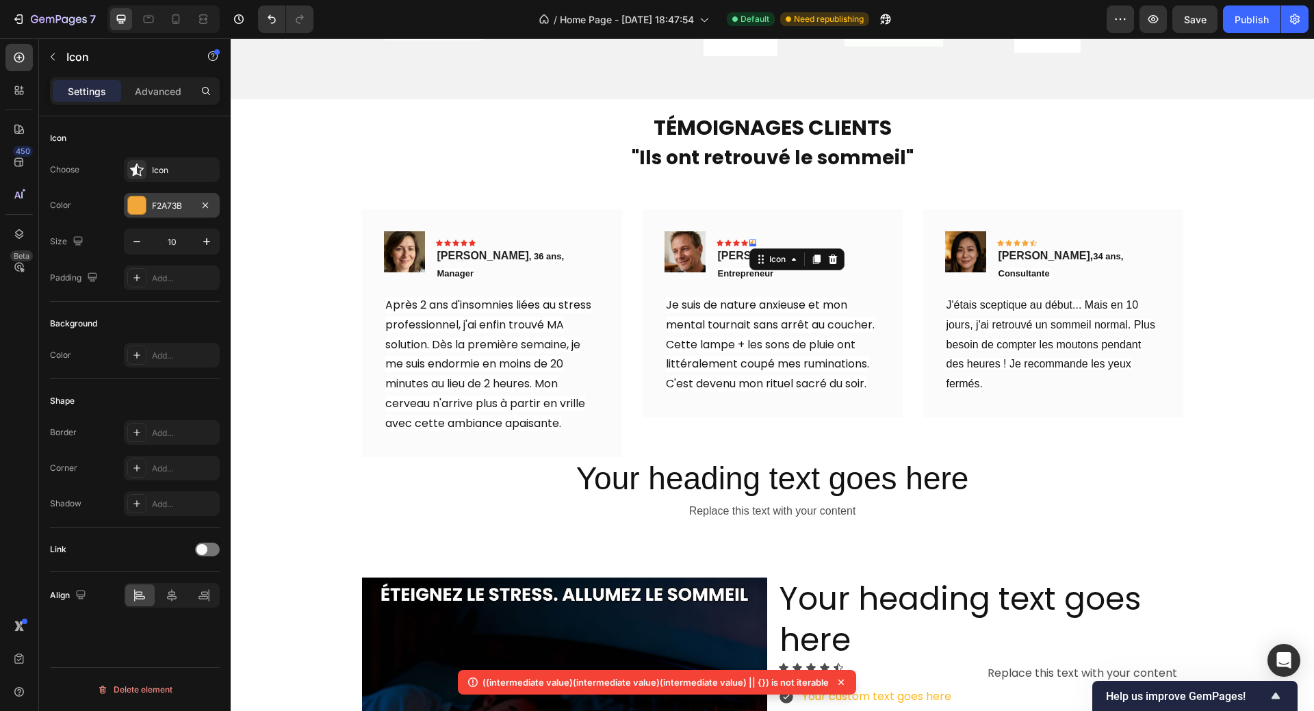
click at [136, 203] on div at bounding box center [137, 205] width 18 height 18
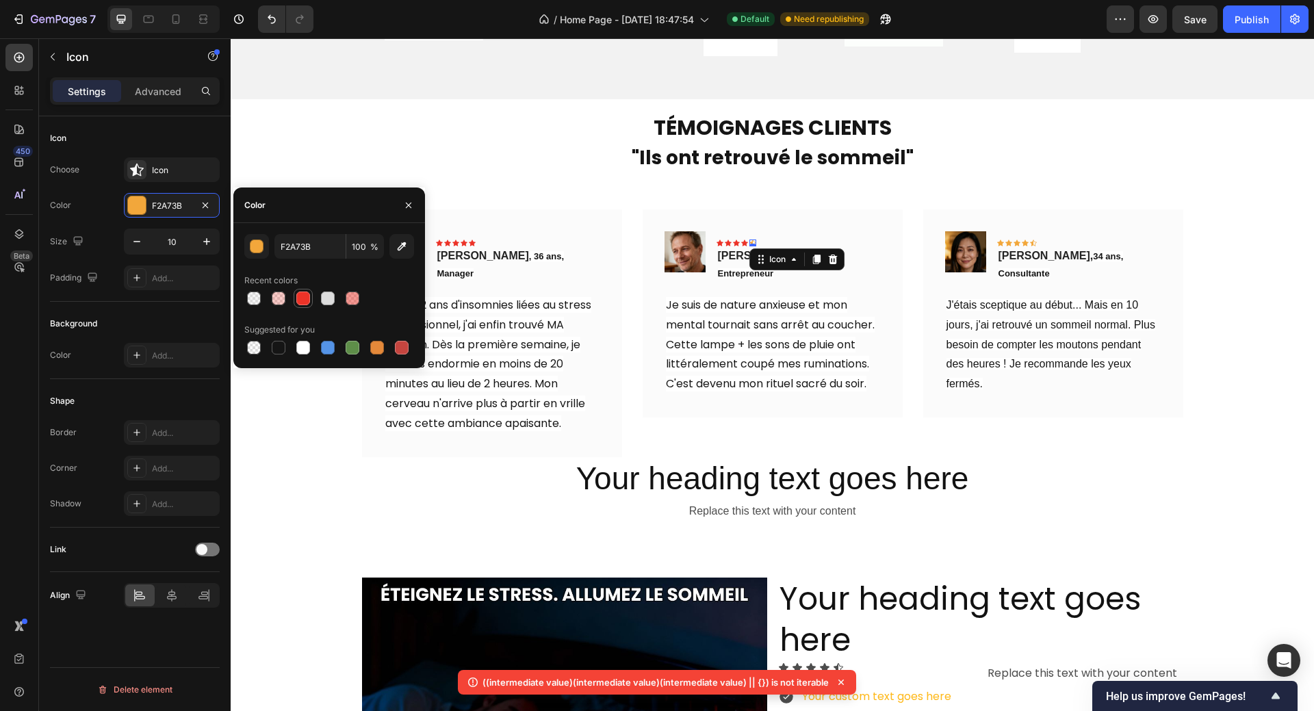
click at [300, 298] on div at bounding box center [303, 298] width 14 height 14
type input "EC3328"
click at [997, 241] on icon at bounding box center [1000, 242] width 7 height 6
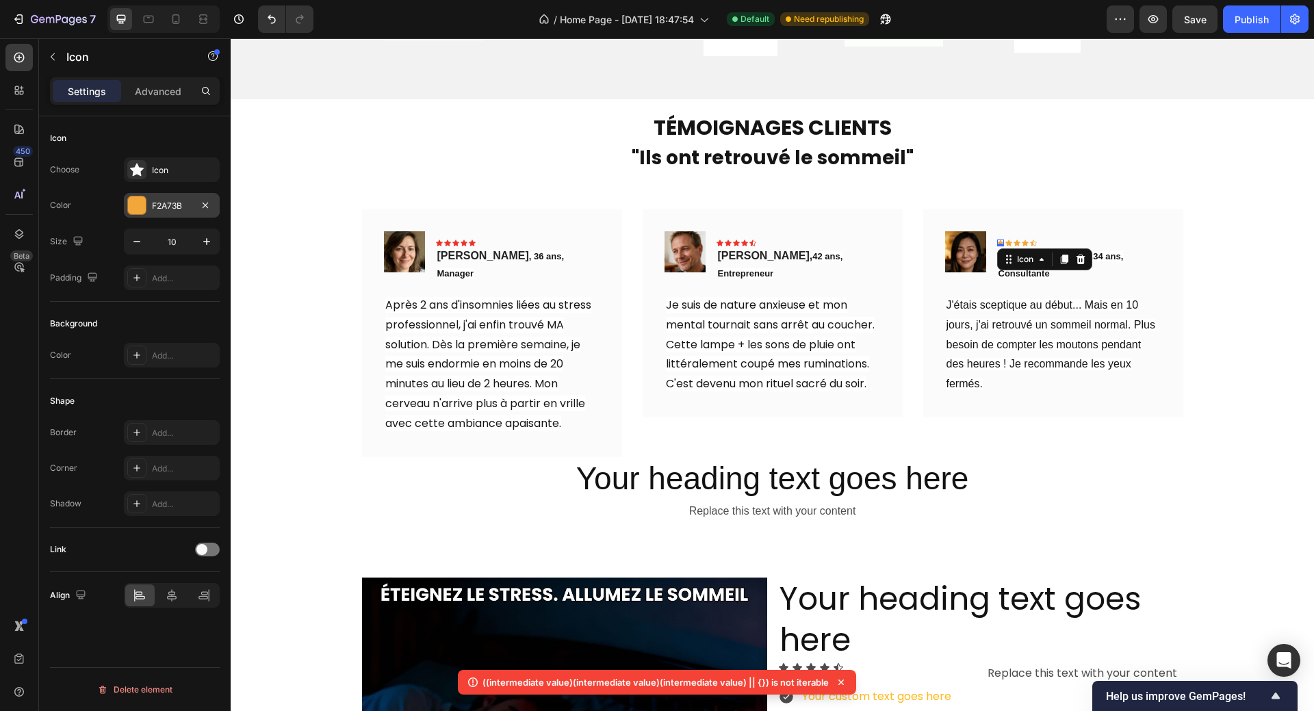
click at [144, 203] on div at bounding box center [137, 205] width 18 height 18
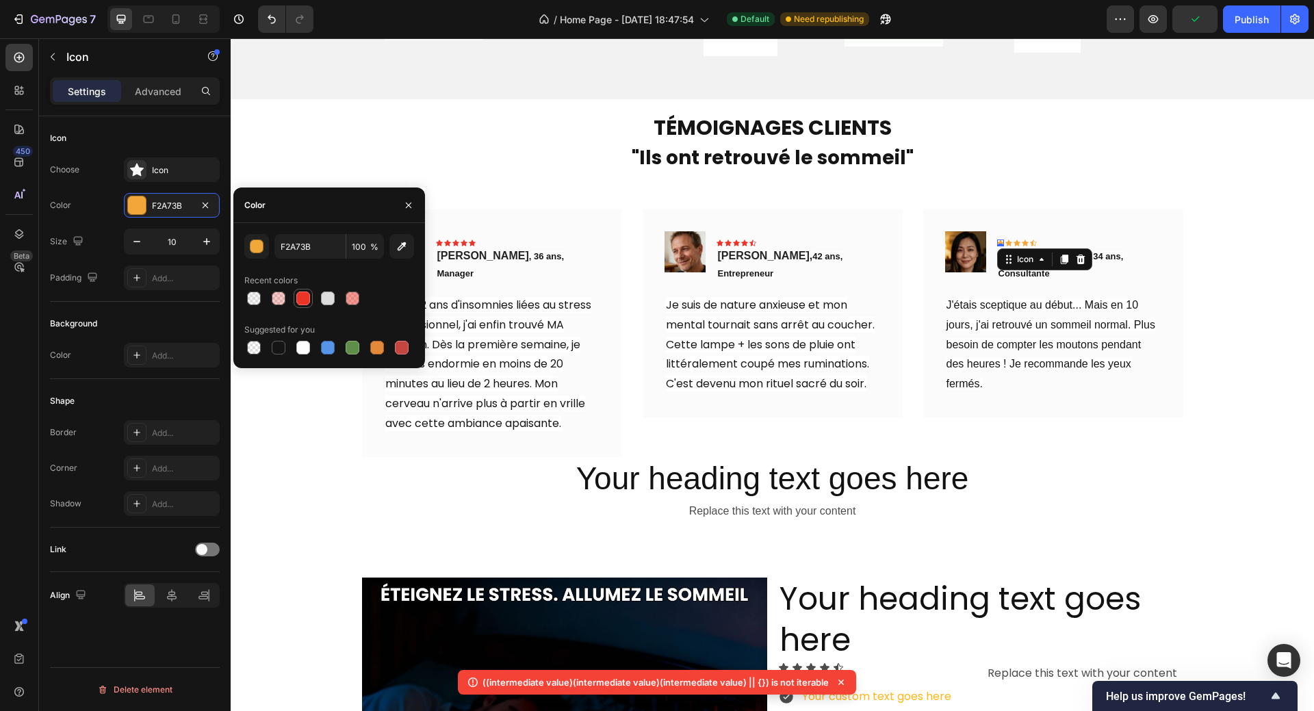
click at [301, 298] on div at bounding box center [303, 298] width 14 height 14
type input "EC3328"
click at [1005, 241] on div "Icon 0" at bounding box center [1008, 242] width 7 height 7
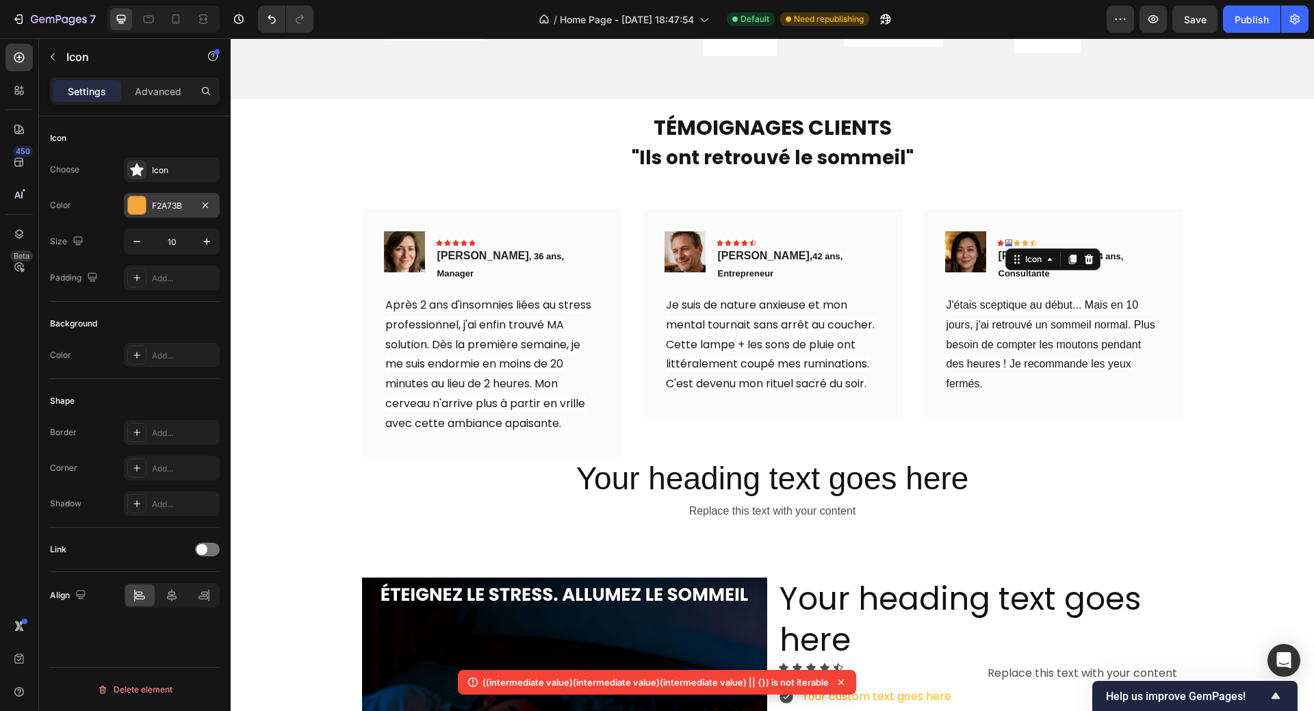
click at [138, 204] on div at bounding box center [137, 205] width 18 height 18
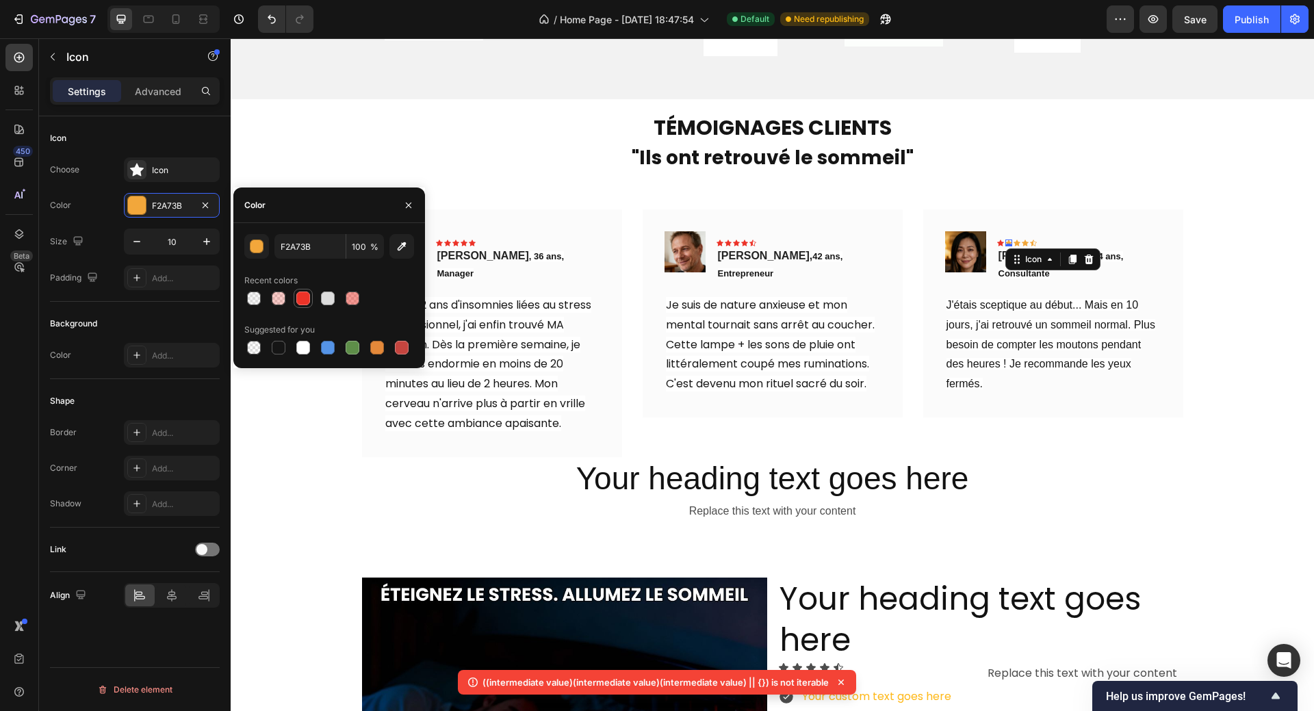
click at [298, 296] on div at bounding box center [303, 298] width 14 height 14
type input "EC3328"
click at [1013, 240] on div "Icon" at bounding box center [1016, 242] width 7 height 7
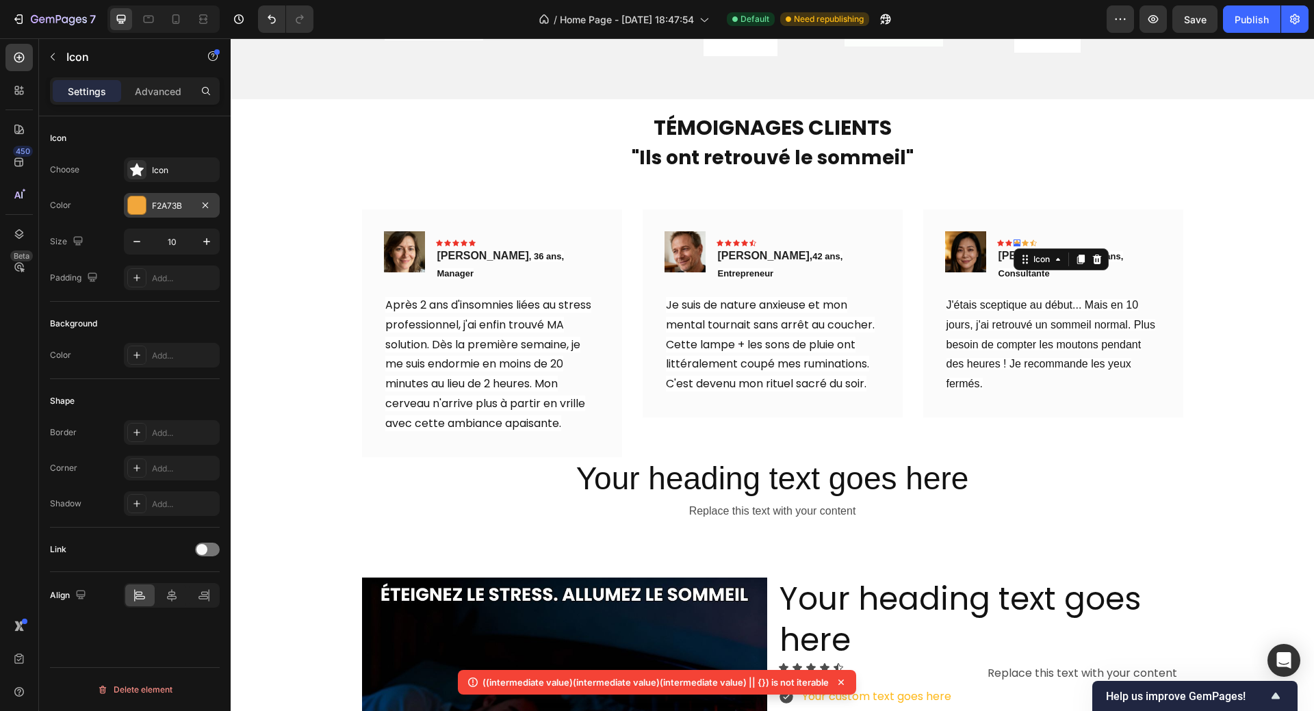
click at [135, 201] on div at bounding box center [137, 205] width 18 height 18
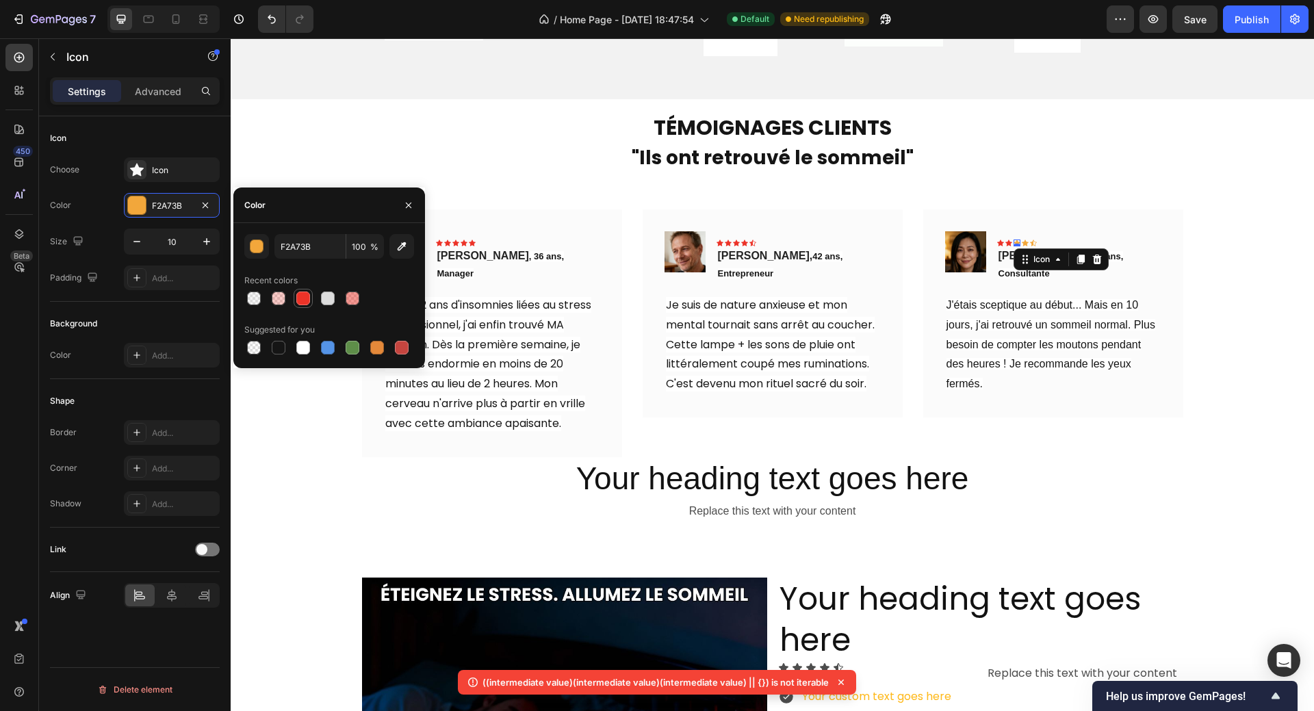
click at [302, 295] on div at bounding box center [303, 298] width 14 height 14
type input "EC3328"
click at [1021, 243] on icon at bounding box center [1024, 242] width 7 height 6
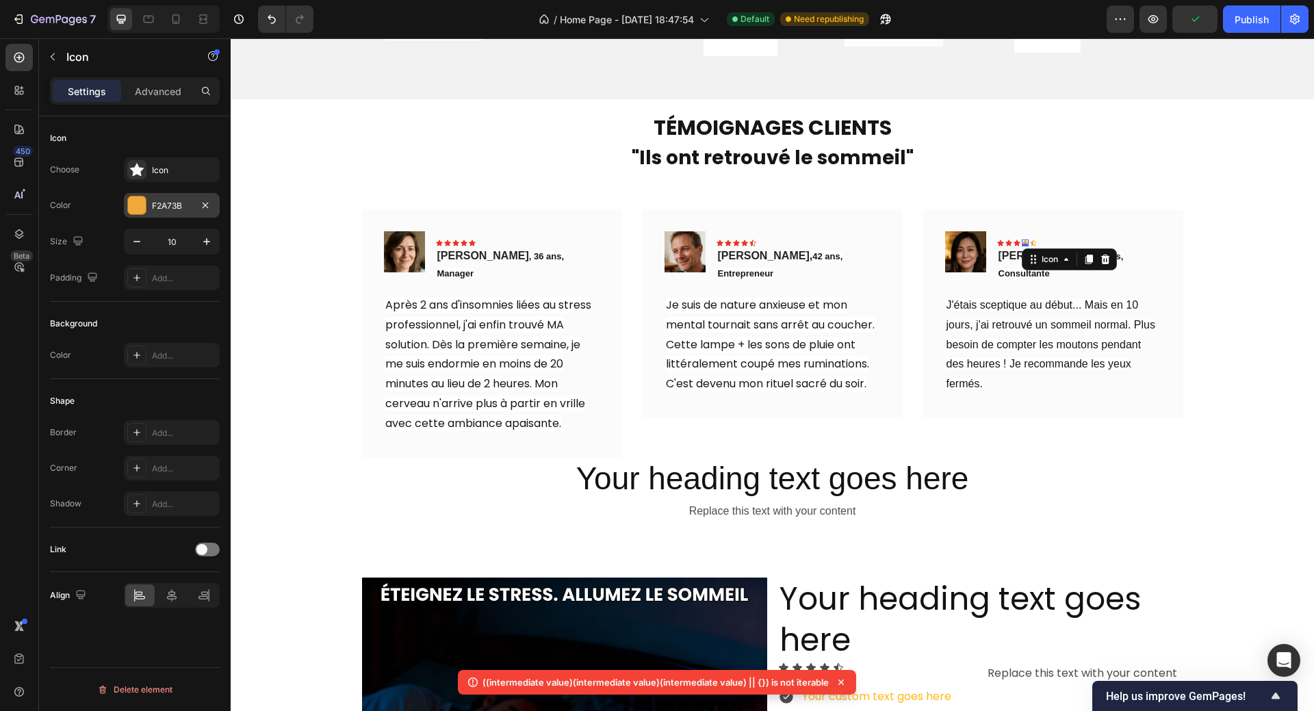
click at [137, 200] on div at bounding box center [137, 205] width 18 height 18
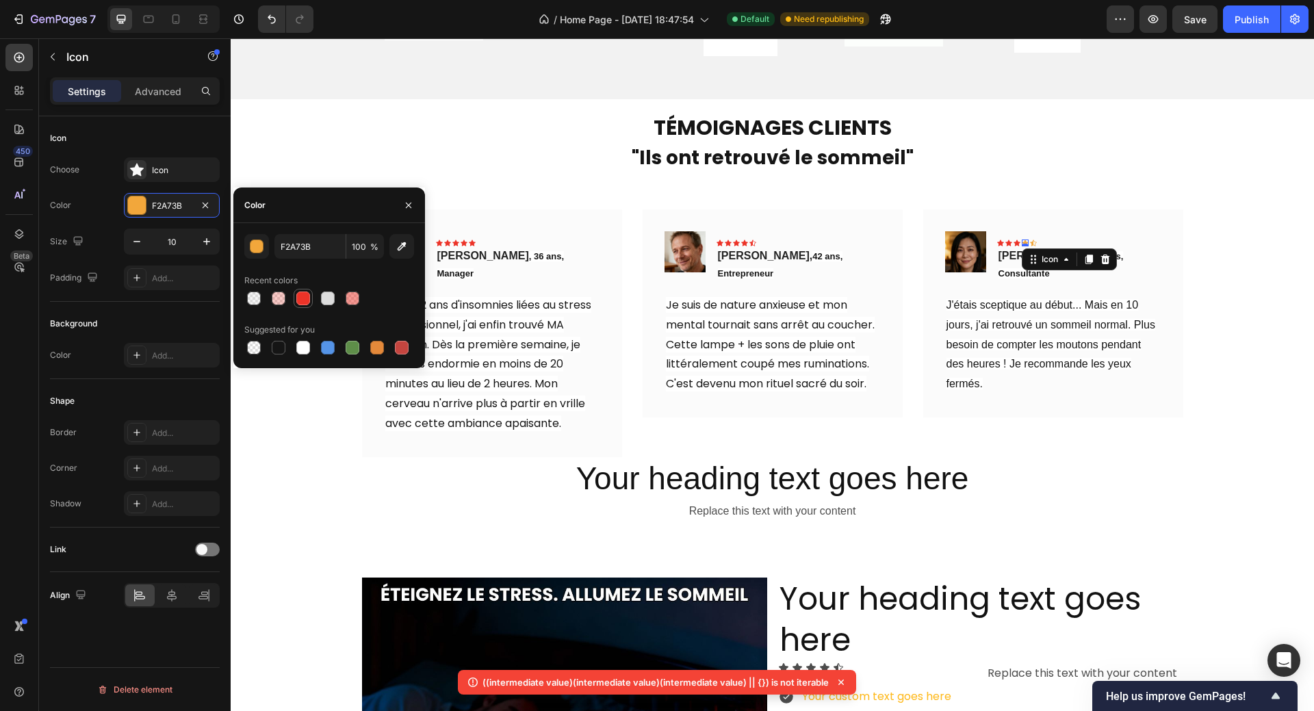
click at [299, 298] on div at bounding box center [303, 298] width 14 height 14
type input "EC3328"
click at [1030, 244] on div "Icon 0" at bounding box center [1033, 242] width 7 height 7
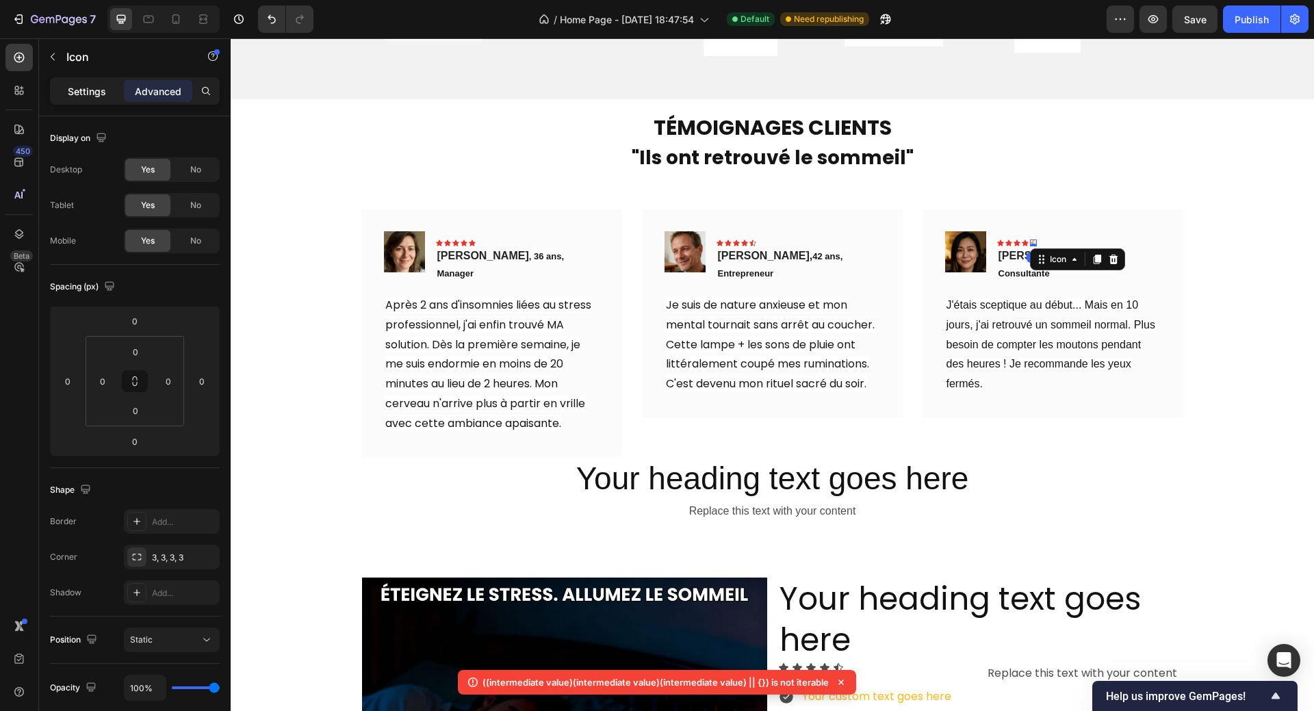
click at [70, 92] on p "Settings" at bounding box center [87, 91] width 38 height 14
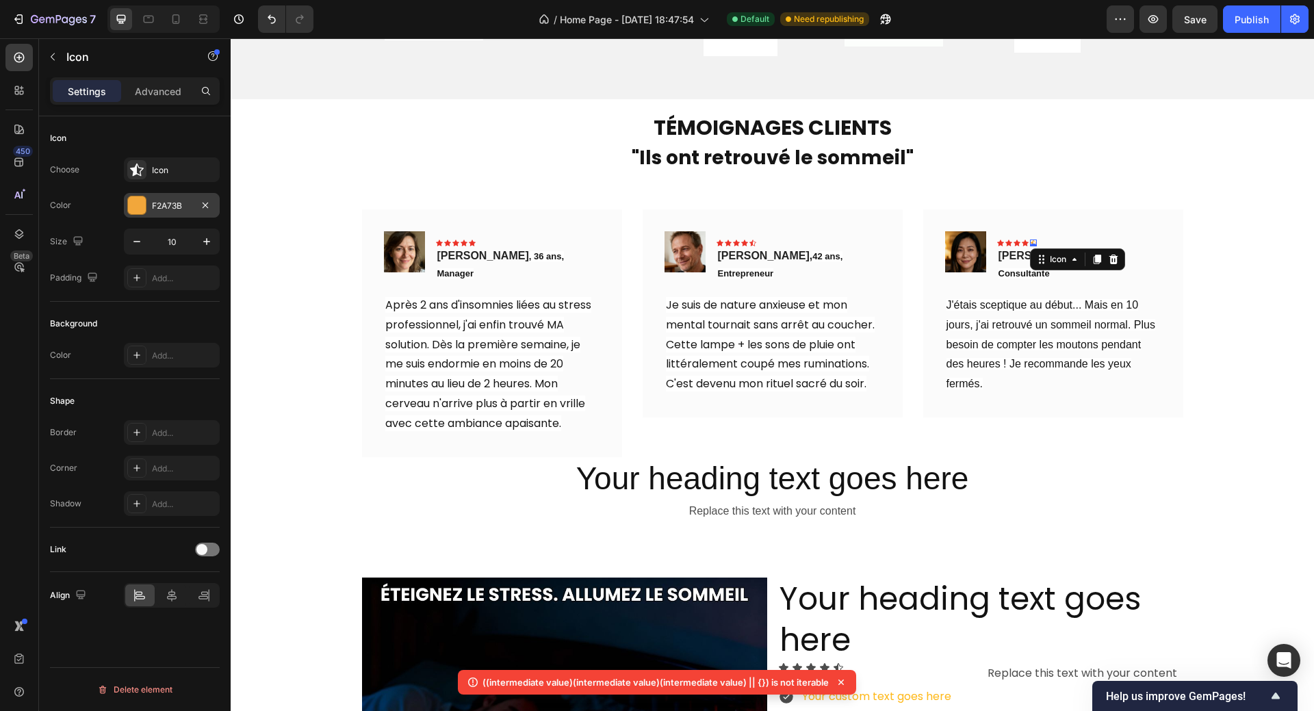
click at [135, 208] on div at bounding box center [137, 205] width 18 height 18
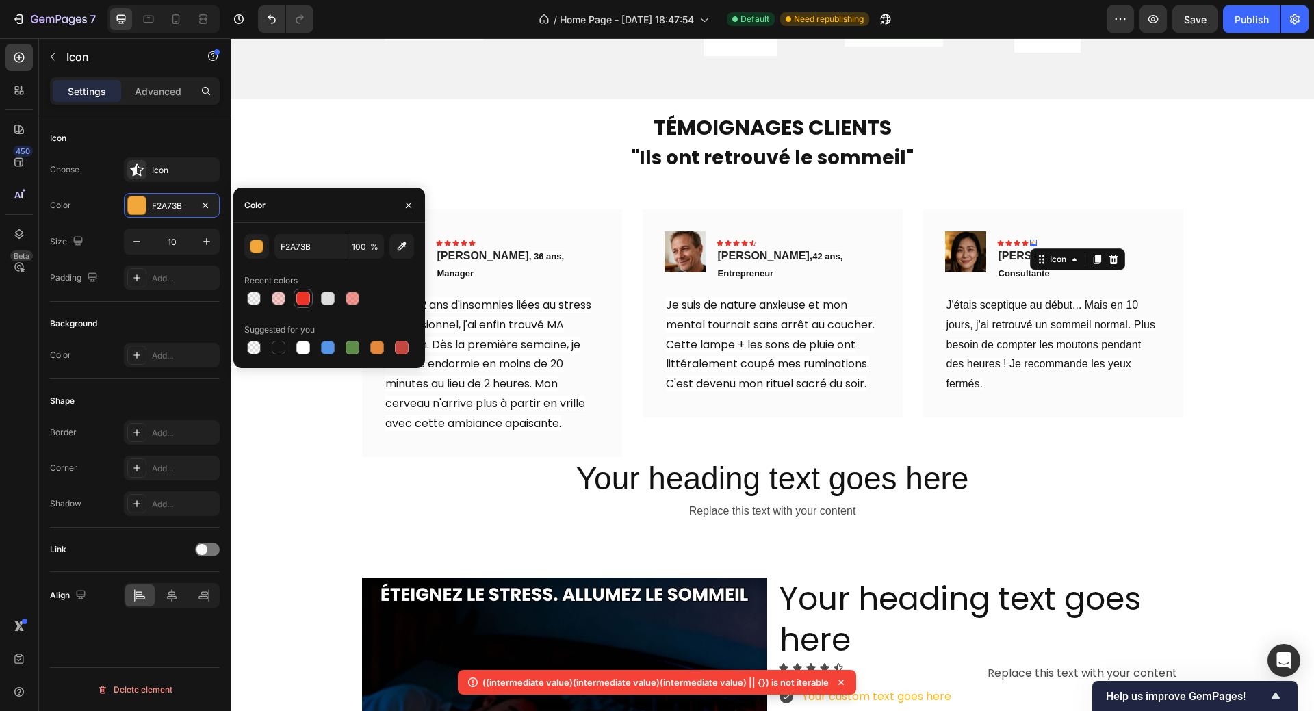
click at [302, 298] on div at bounding box center [303, 298] width 14 height 14
type input "EC3328"
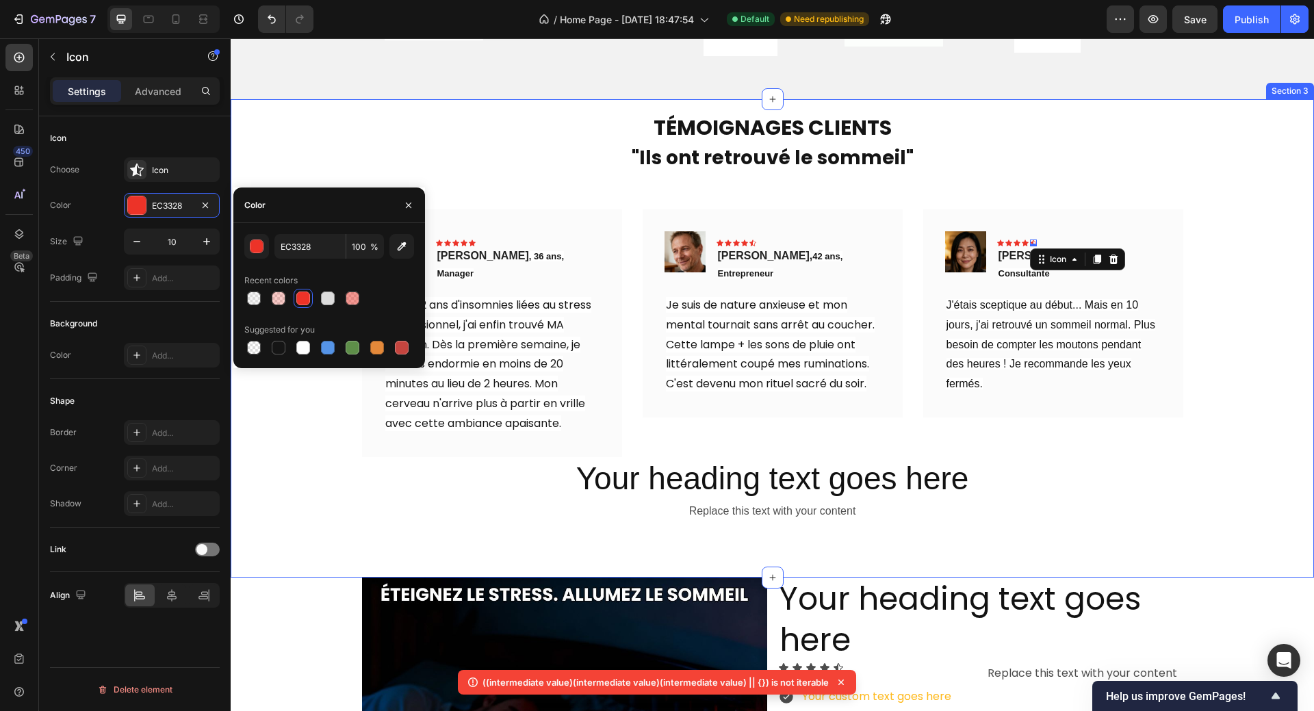
click at [1240, 426] on div "TÉMOIGNAGES CLIENTS Heading "Ils ont retrouvé le sommeil" Text block Image Icon…" at bounding box center [772, 338] width 1062 height 369
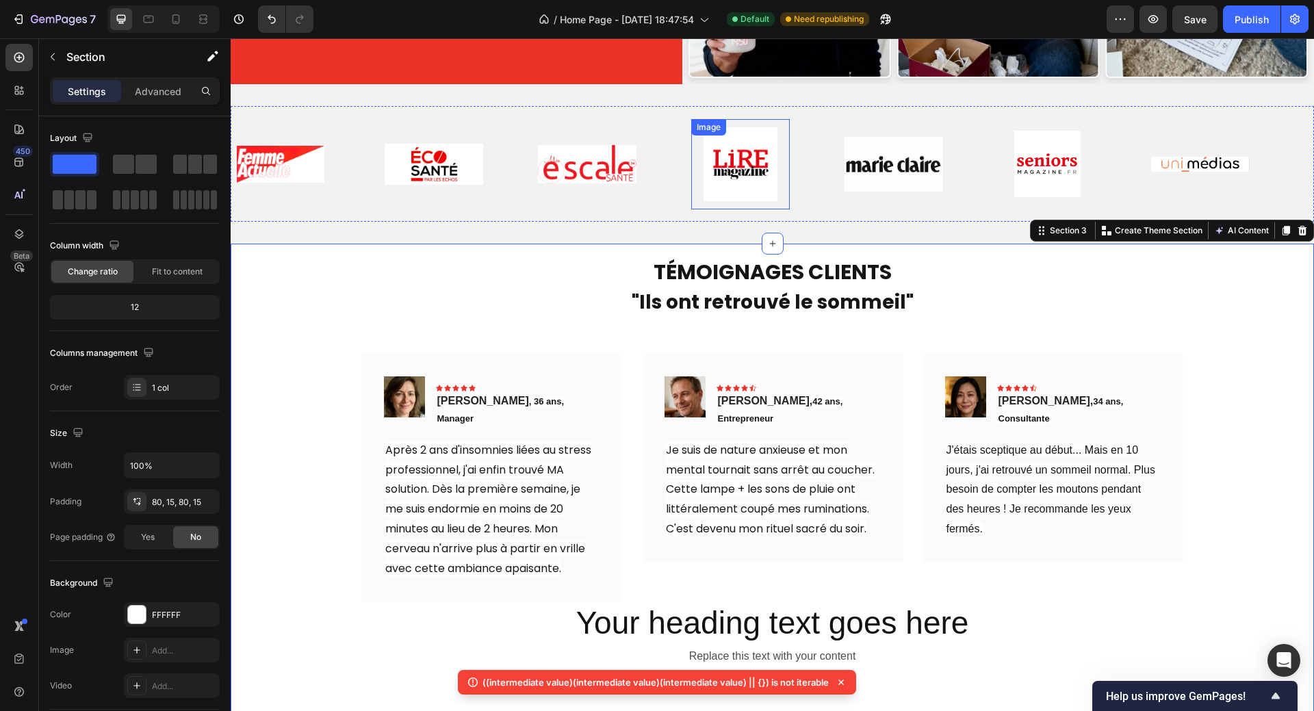
scroll to position [616, 0]
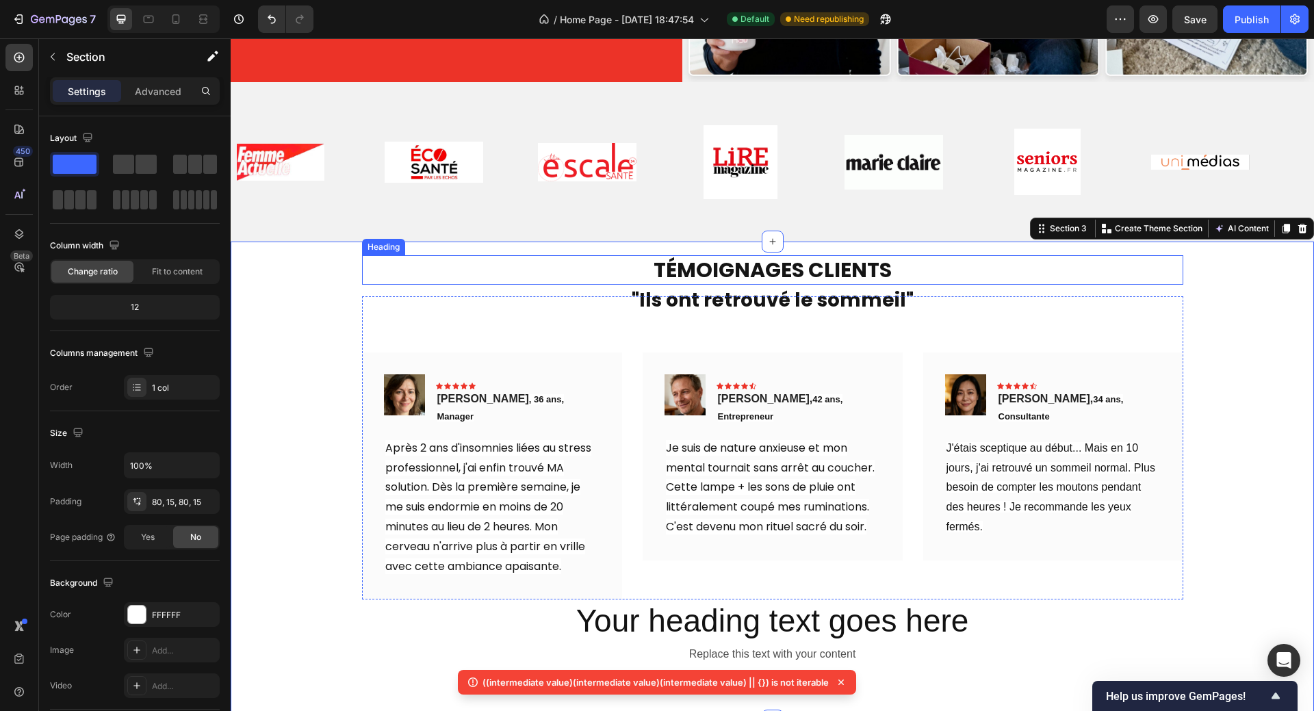
click at [733, 265] on p "TÉMOIGNAGES CLIENTS" at bounding box center [772, 270] width 818 height 27
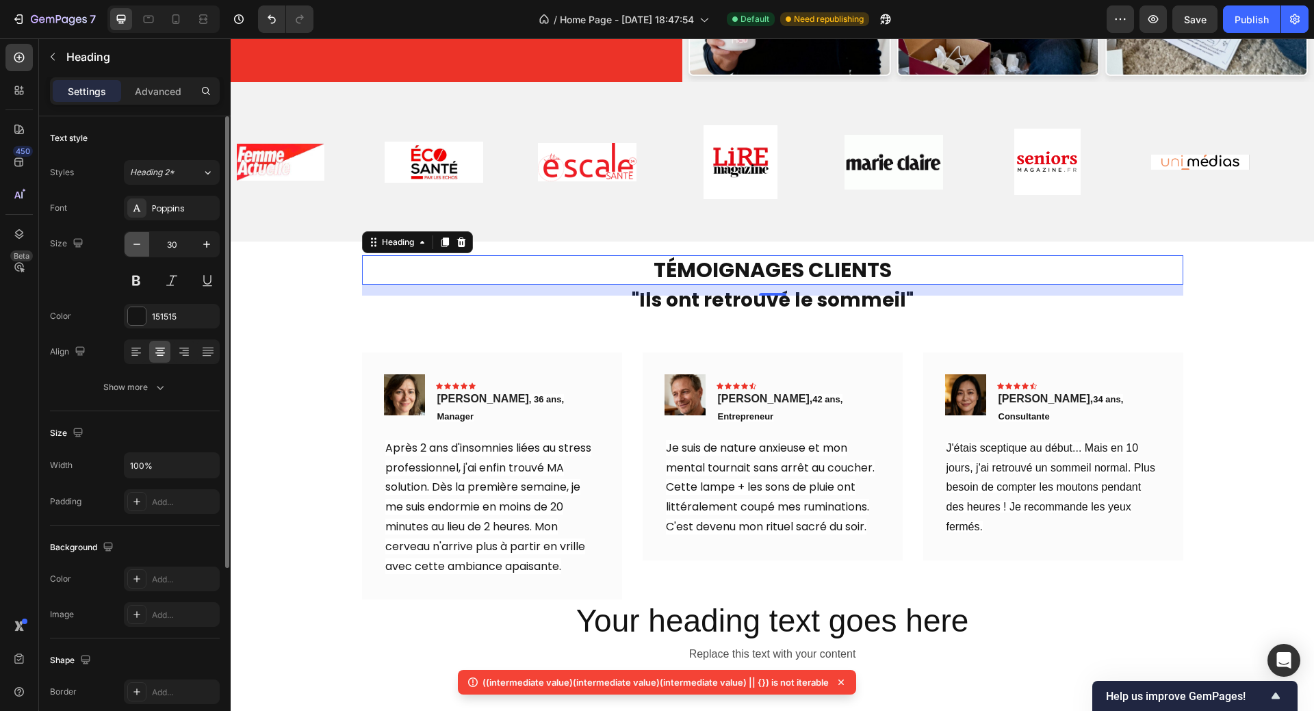
click at [132, 244] on icon "button" at bounding box center [137, 244] width 14 height 14
click at [132, 243] on icon "button" at bounding box center [137, 244] width 14 height 14
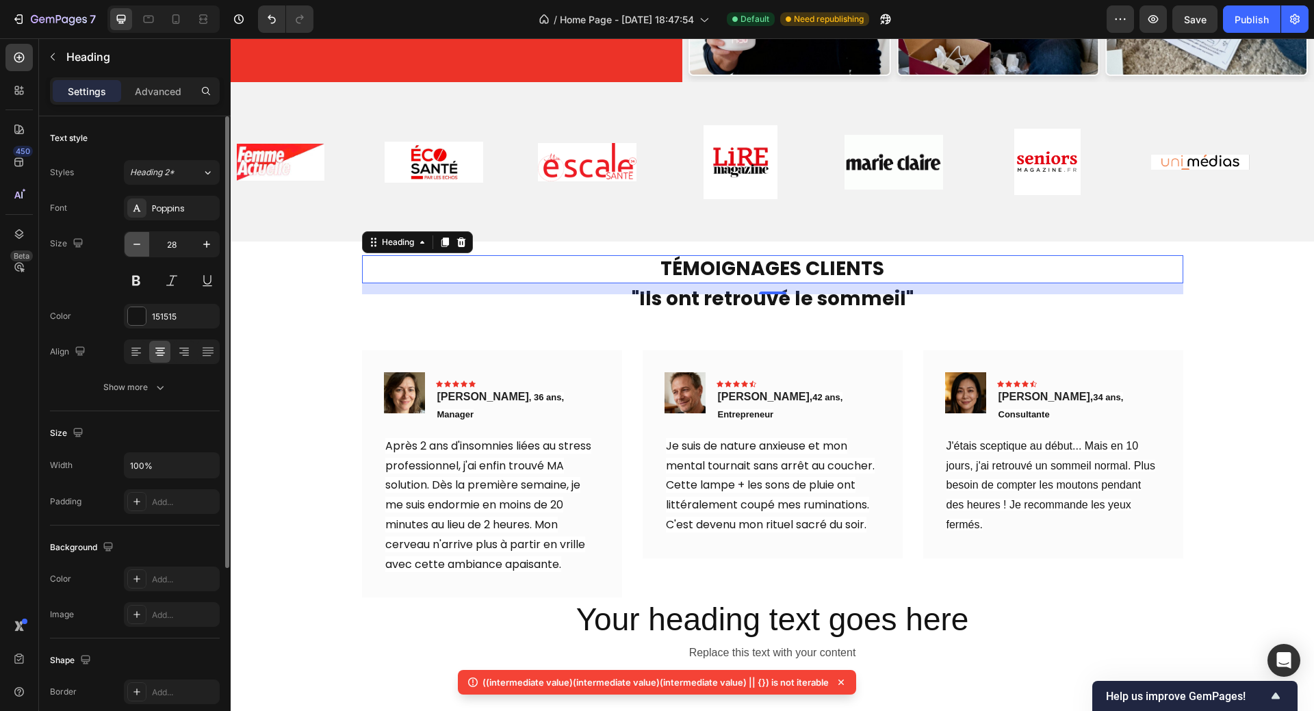
click at [132, 243] on icon "button" at bounding box center [137, 244] width 14 height 14
type input "27"
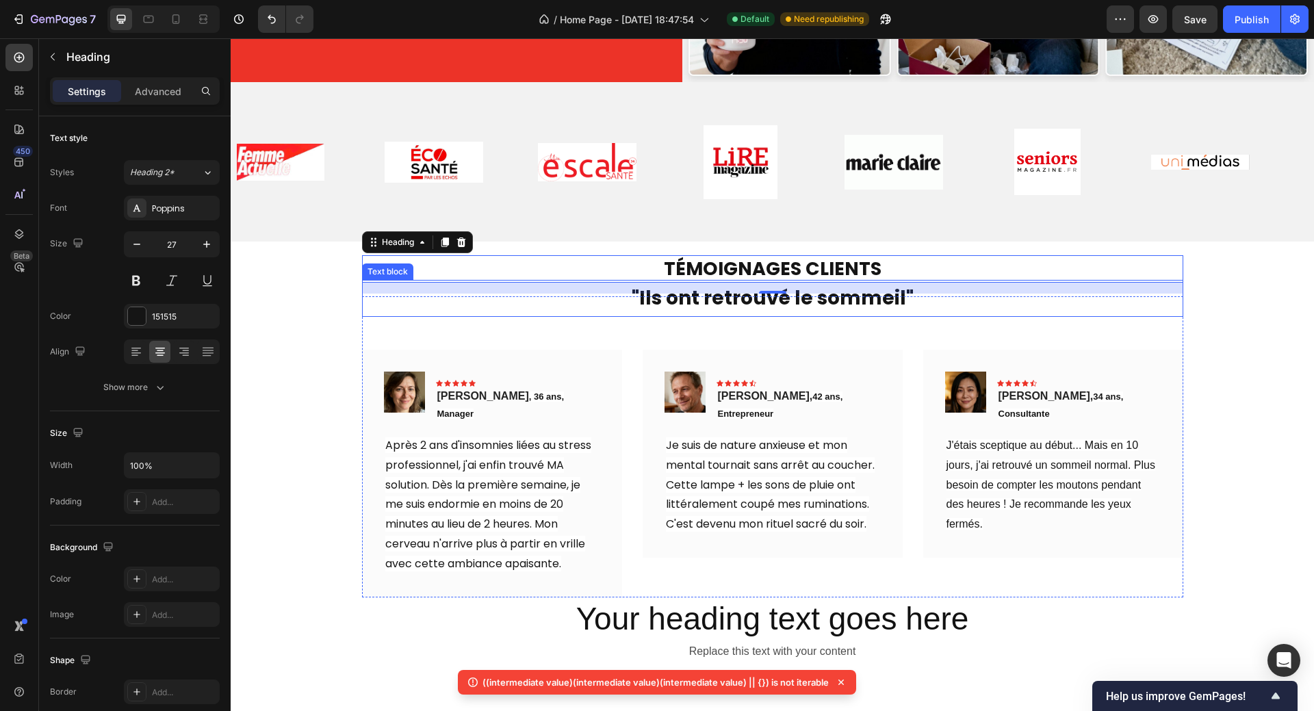
click at [720, 293] on strong ""Ils ont retrouvé le sommeil"" at bounding box center [772, 298] width 282 height 27
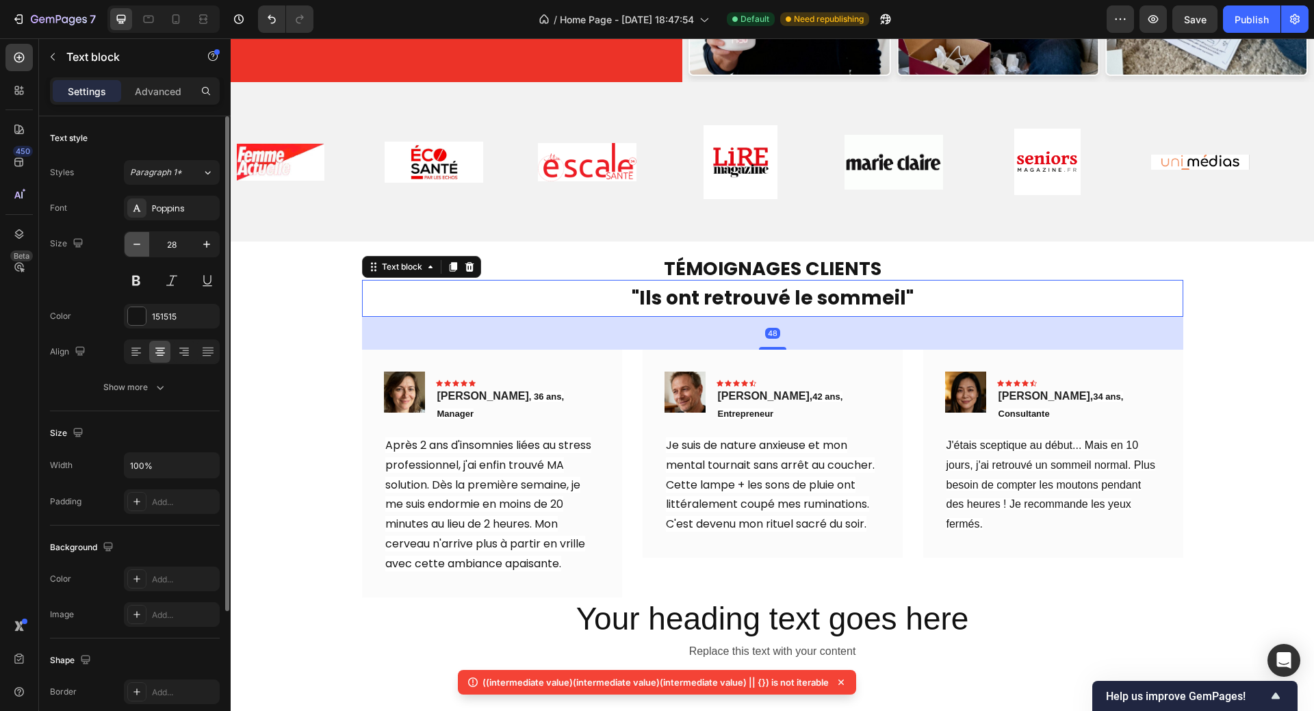
click at [135, 240] on icon "button" at bounding box center [137, 244] width 14 height 14
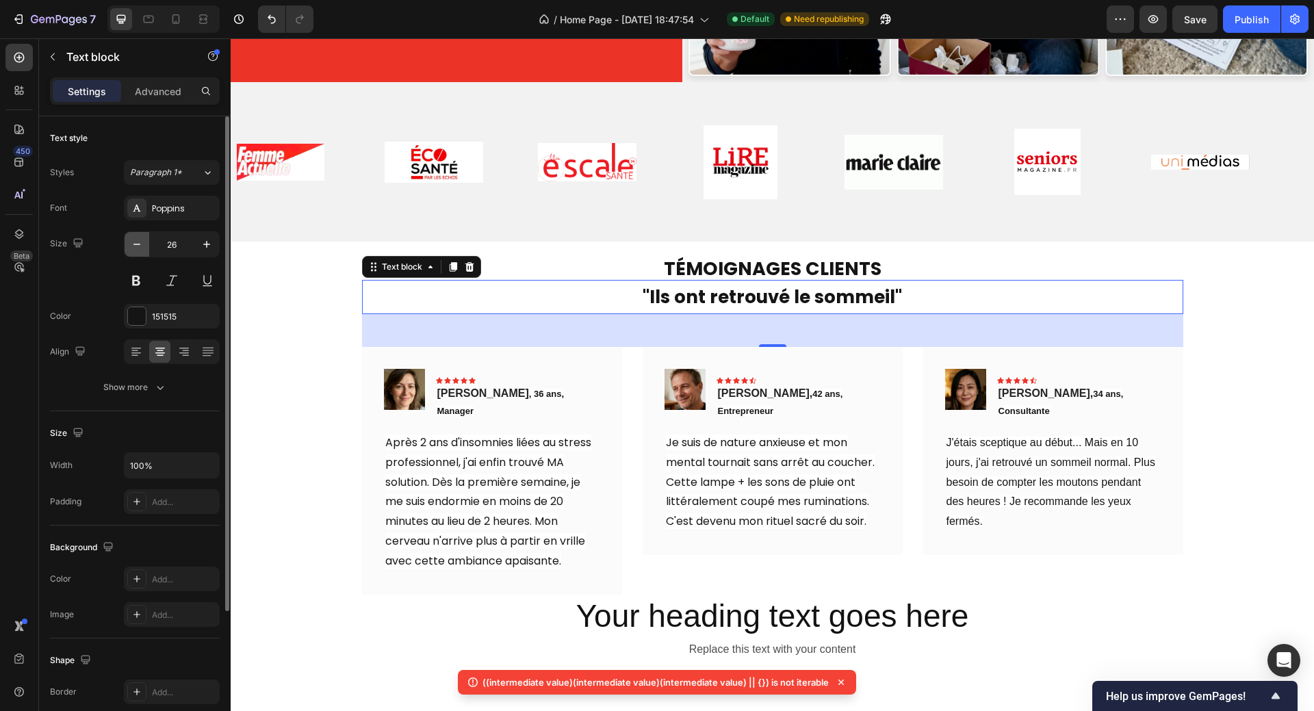
click at [133, 239] on icon "button" at bounding box center [137, 244] width 14 height 14
type input "25"
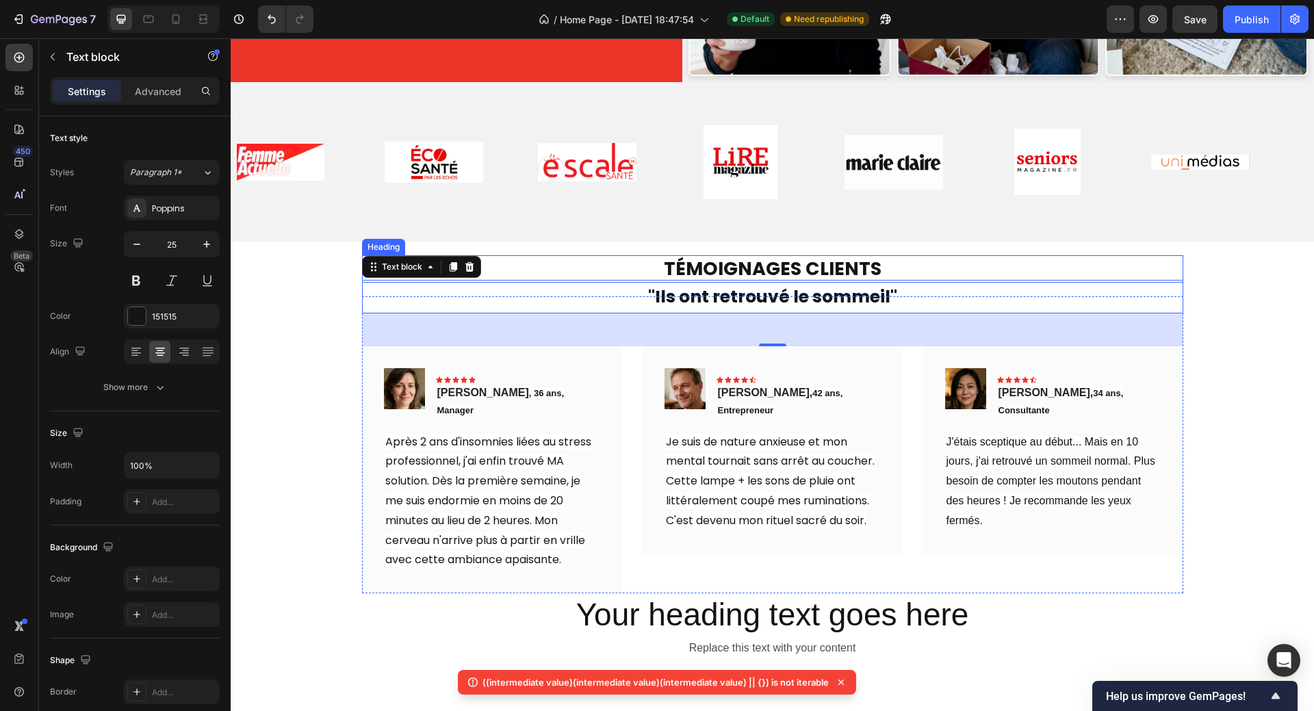
click at [733, 263] on p "TÉMOIGNAGES CLIENTS" at bounding box center [772, 269] width 818 height 24
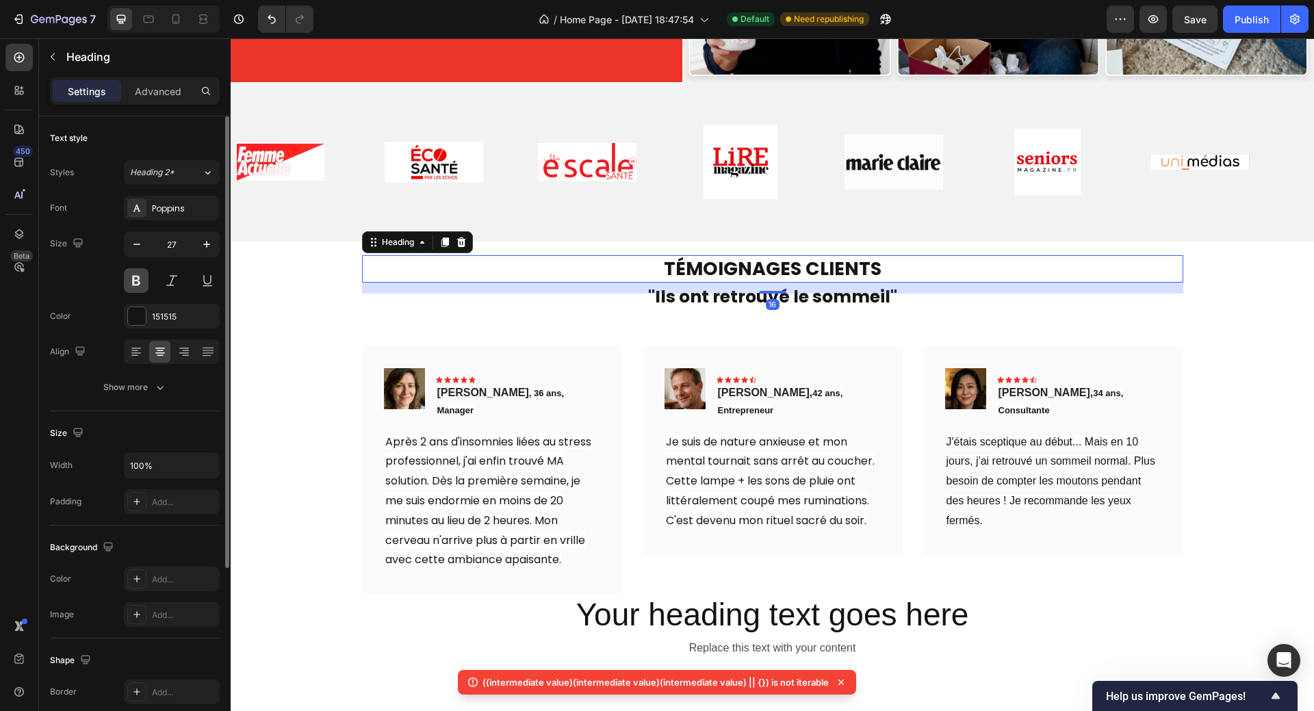
click at [140, 283] on button at bounding box center [136, 280] width 25 height 25
click at [137, 280] on button at bounding box center [136, 280] width 25 height 25
click at [138, 280] on button at bounding box center [136, 280] width 25 height 25
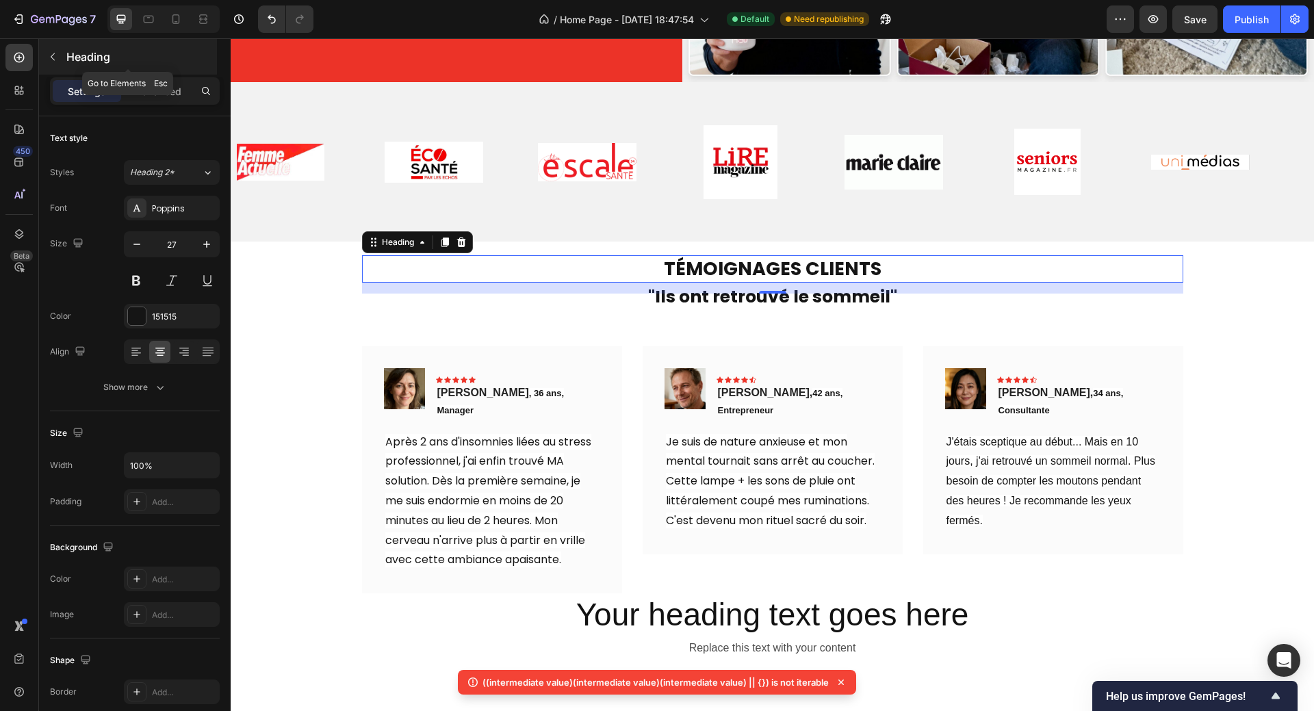
click at [54, 57] on icon "button" at bounding box center [52, 56] width 11 height 11
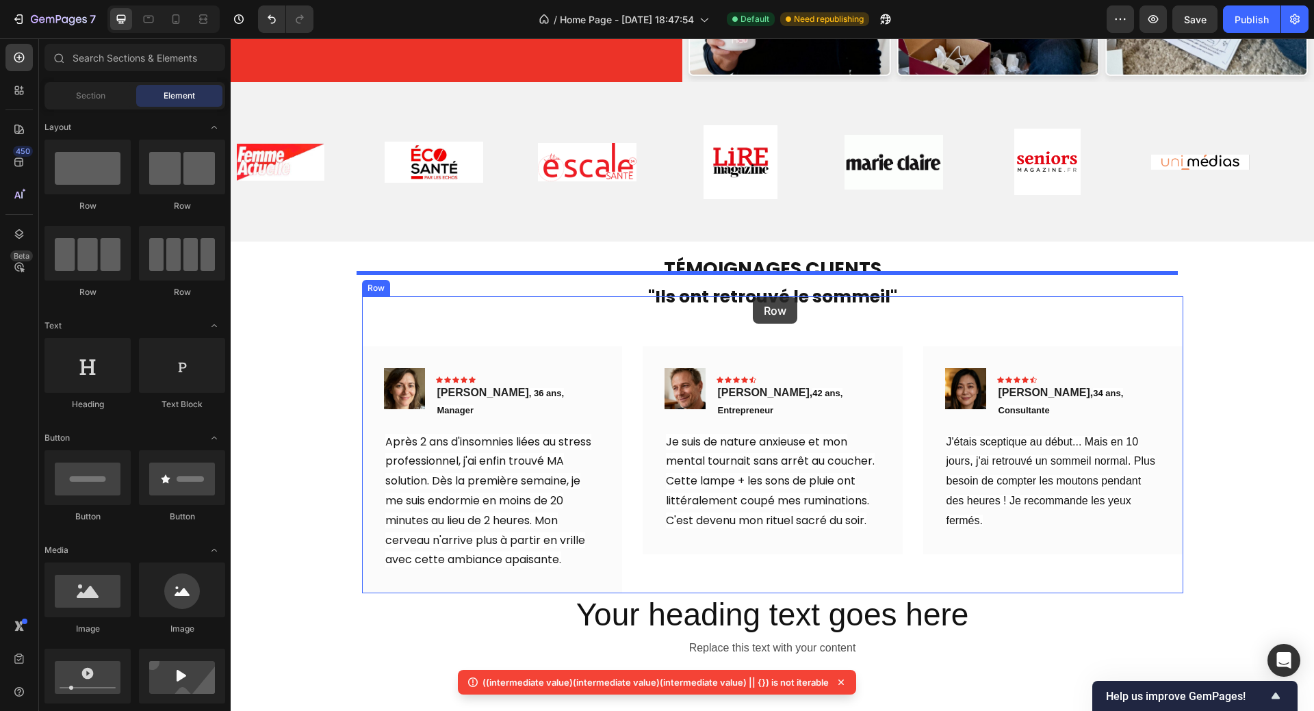
drag, startPoint x: 411, startPoint y: 215, endPoint x: 753, endPoint y: 297, distance: 350.9
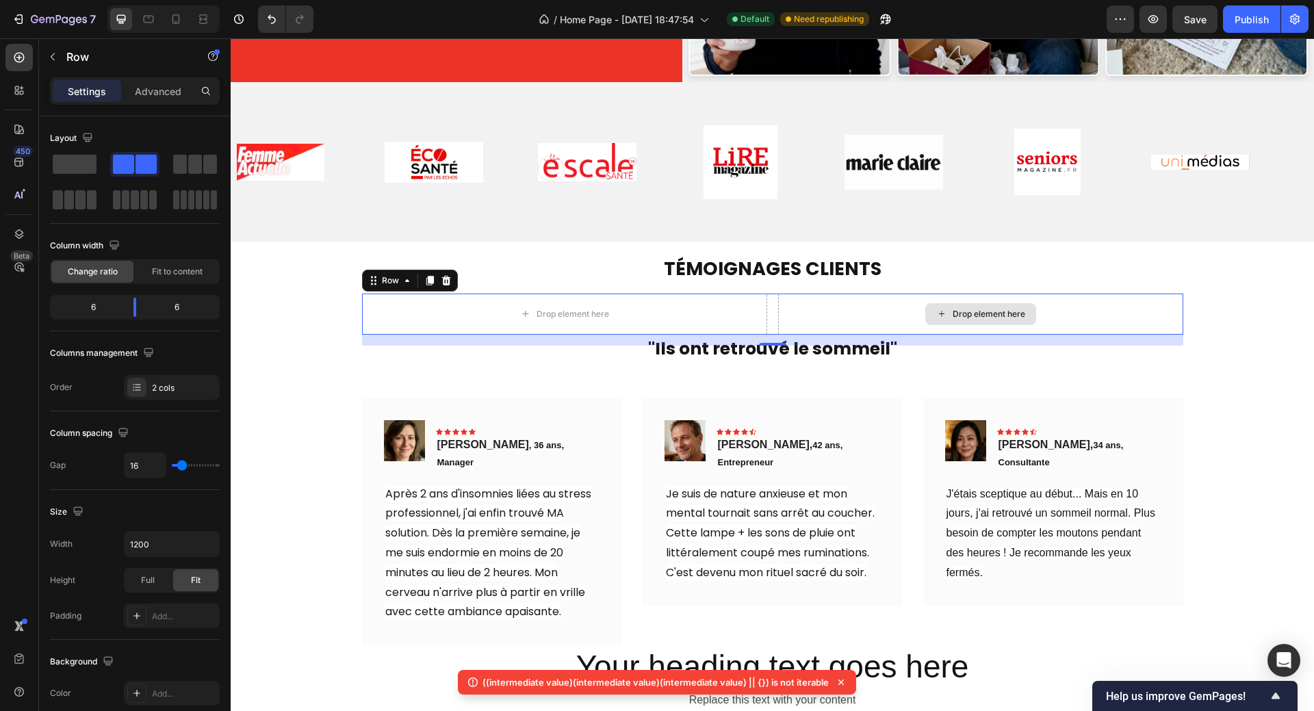
click at [952, 309] on div "Drop element here" at bounding box center [988, 314] width 73 height 11
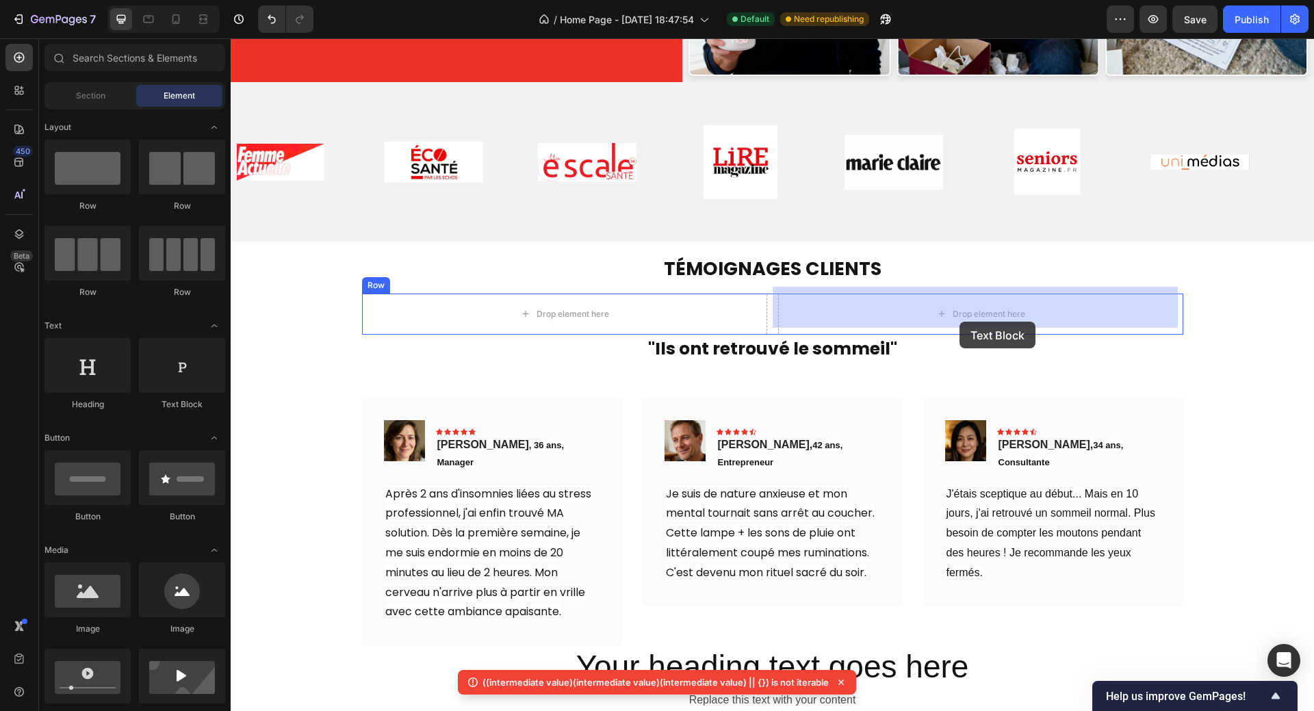
drag, startPoint x: 415, startPoint y: 429, endPoint x: 959, endPoint y: 322, distance: 555.1
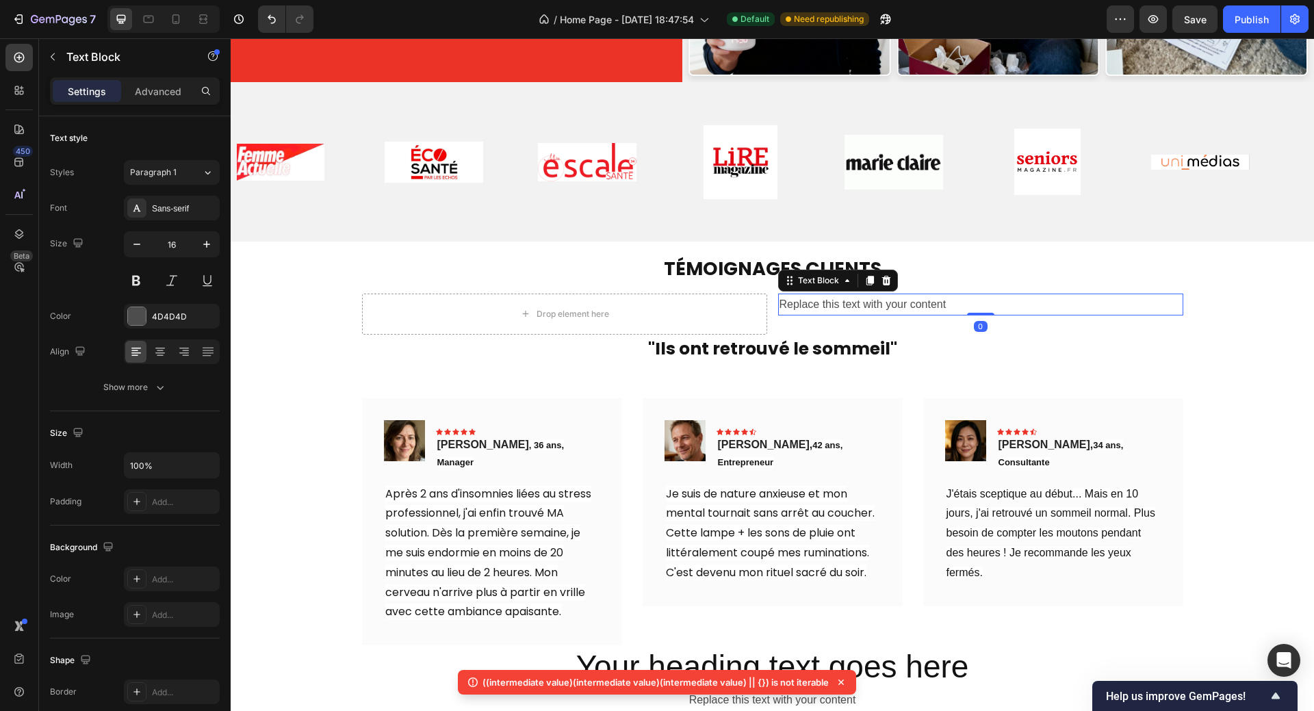
click at [939, 297] on div "Replace this text with your content" at bounding box center [980, 304] width 405 height 23
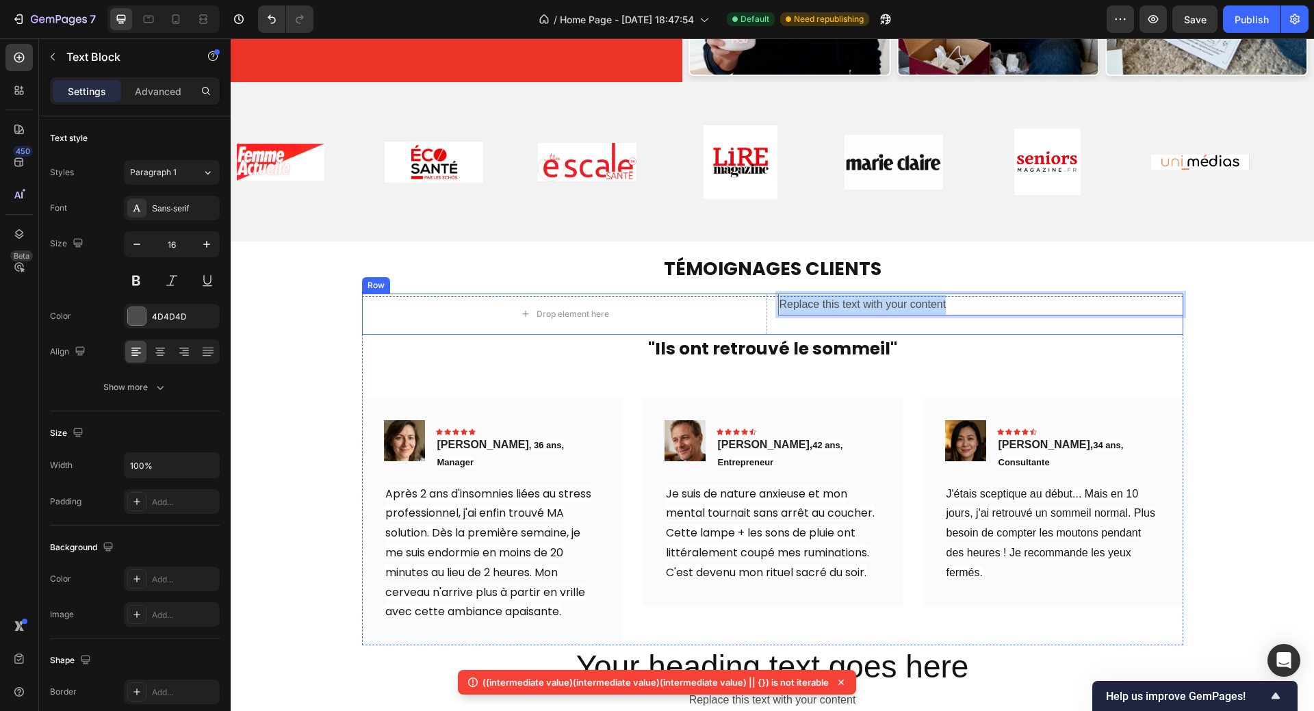
drag, startPoint x: 948, startPoint y: 297, endPoint x: 770, endPoint y: 302, distance: 177.3
click at [770, 302] on div "Drop element here Replace this text with your content Text Block 0 Row" at bounding box center [772, 313] width 821 height 41
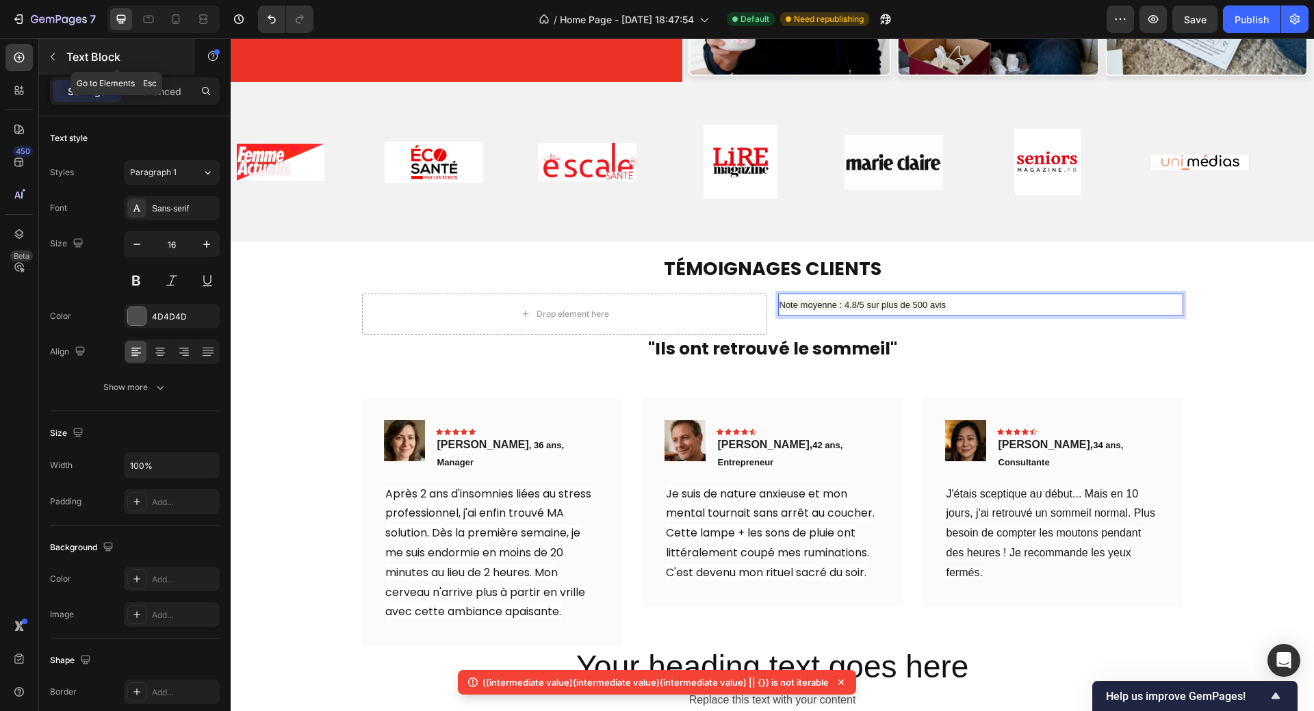
click at [52, 55] on icon "button" at bounding box center [52, 56] width 11 height 11
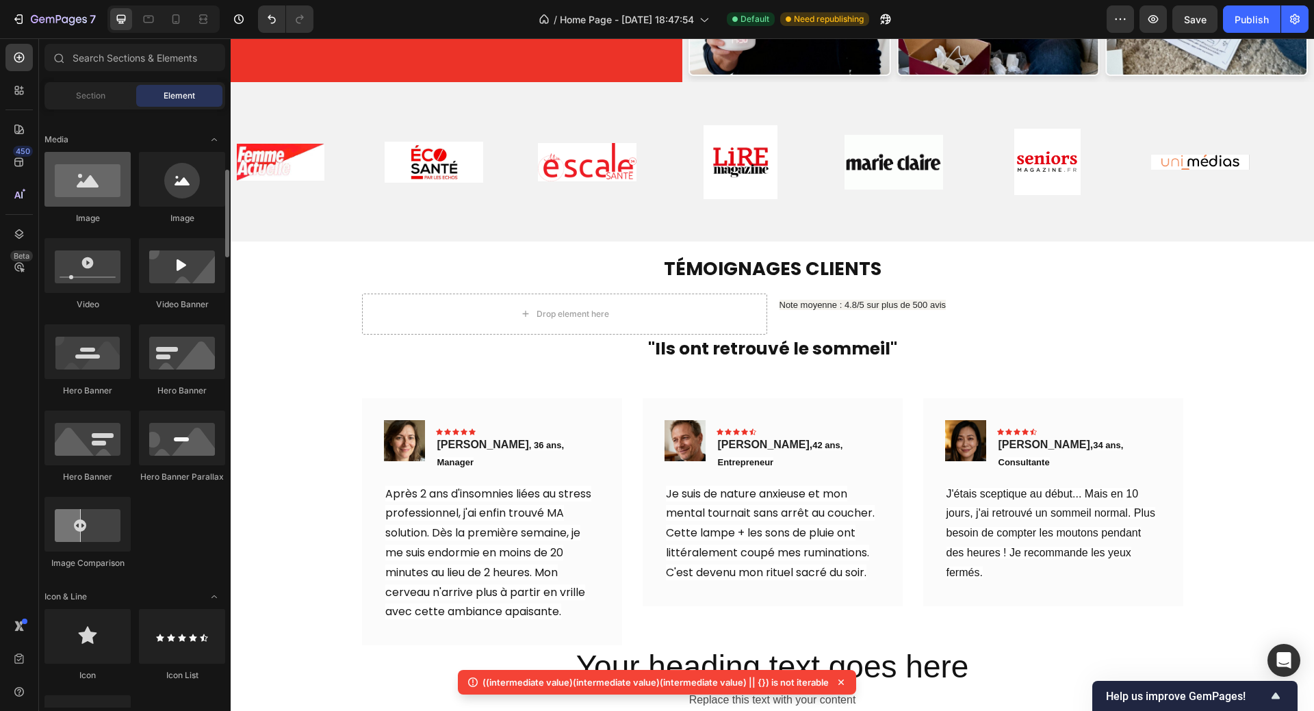
scroll to position [479, 0]
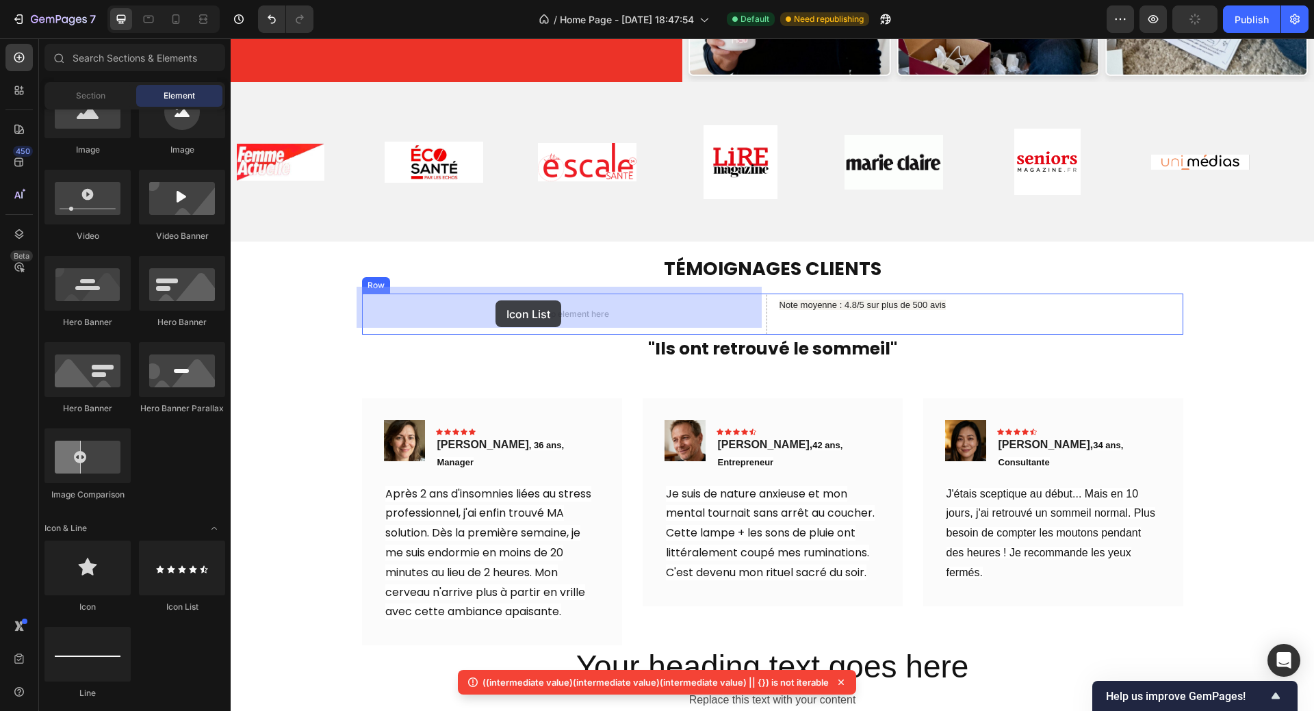
drag, startPoint x: 415, startPoint y: 618, endPoint x: 495, endPoint y: 300, distance: 328.2
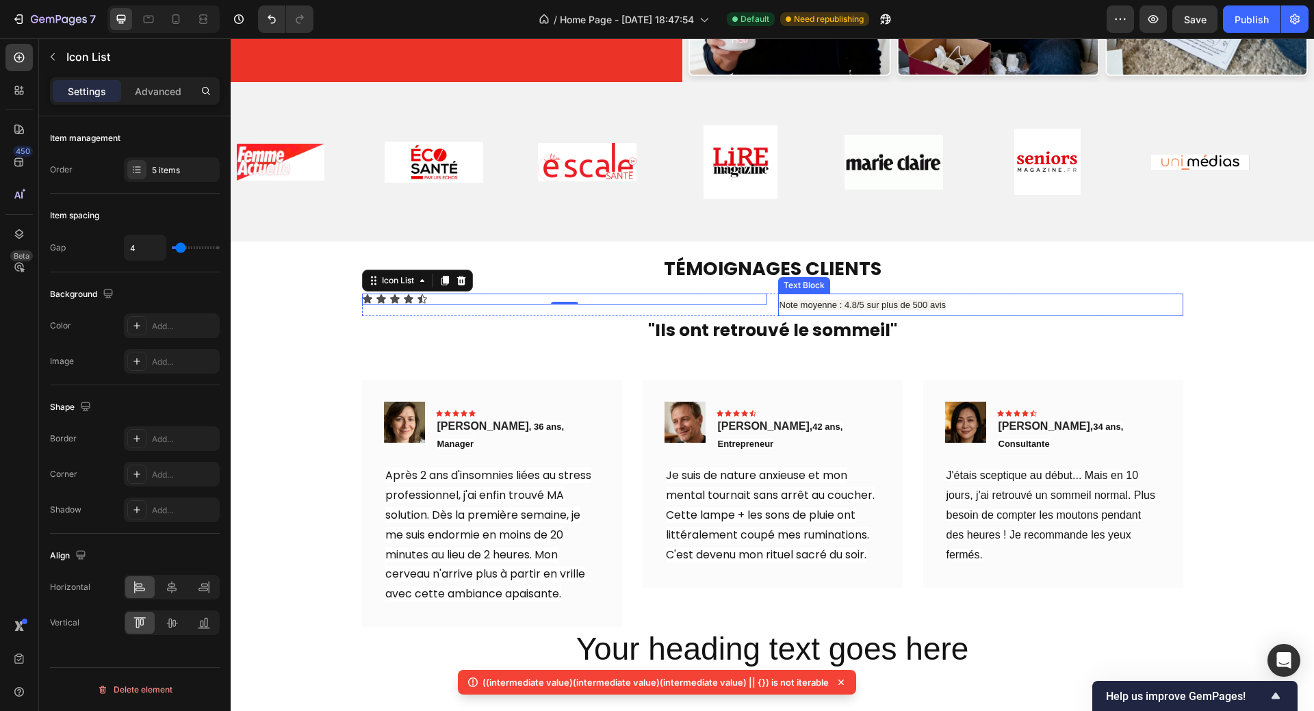
click at [973, 298] on p "Note moyenne : 4.8/5 sur plus de 500 avis" at bounding box center [980, 305] width 402 height 21
click at [749, 293] on div "Icon Icon Icon Icon Icon" at bounding box center [564, 298] width 405 height 11
click at [768, 293] on div "Icon Icon Icon Icon Icon Icon List 0 Note moyenne : 4.8/5 sur plus de 500 avis …" at bounding box center [772, 304] width 821 height 23
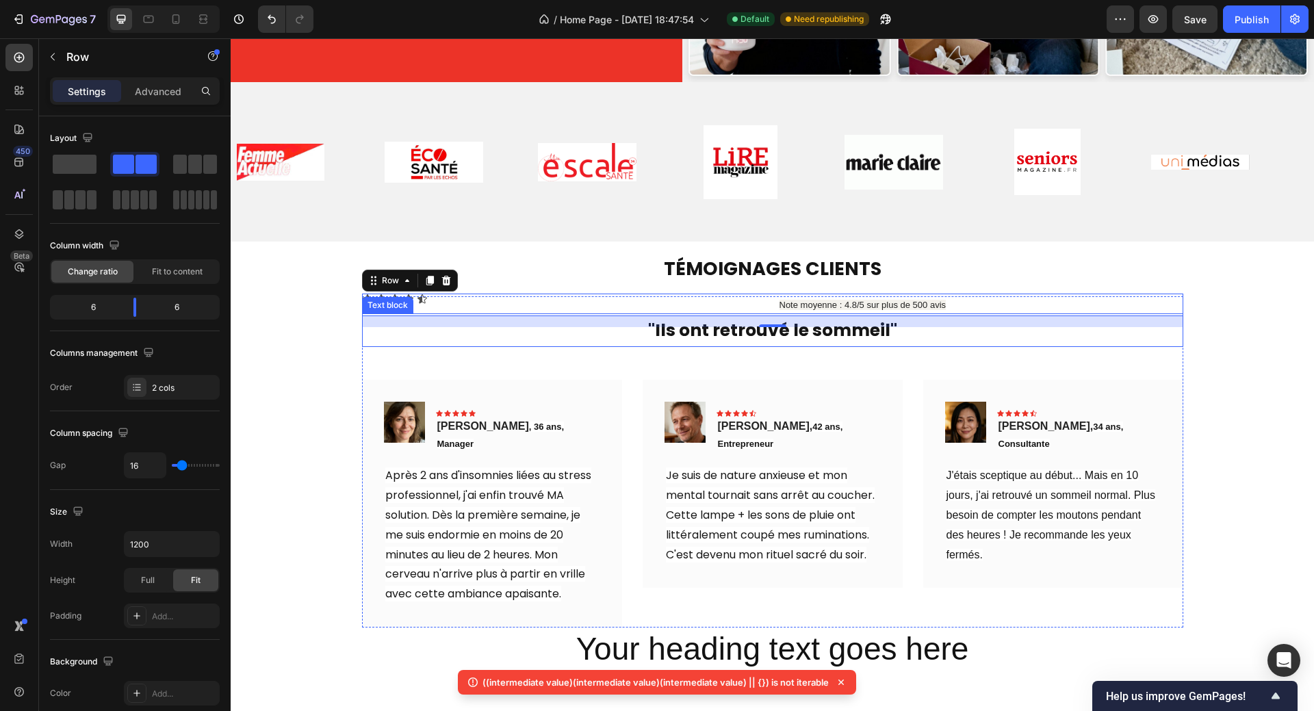
click at [400, 300] on div "Text block" at bounding box center [388, 305] width 46 height 12
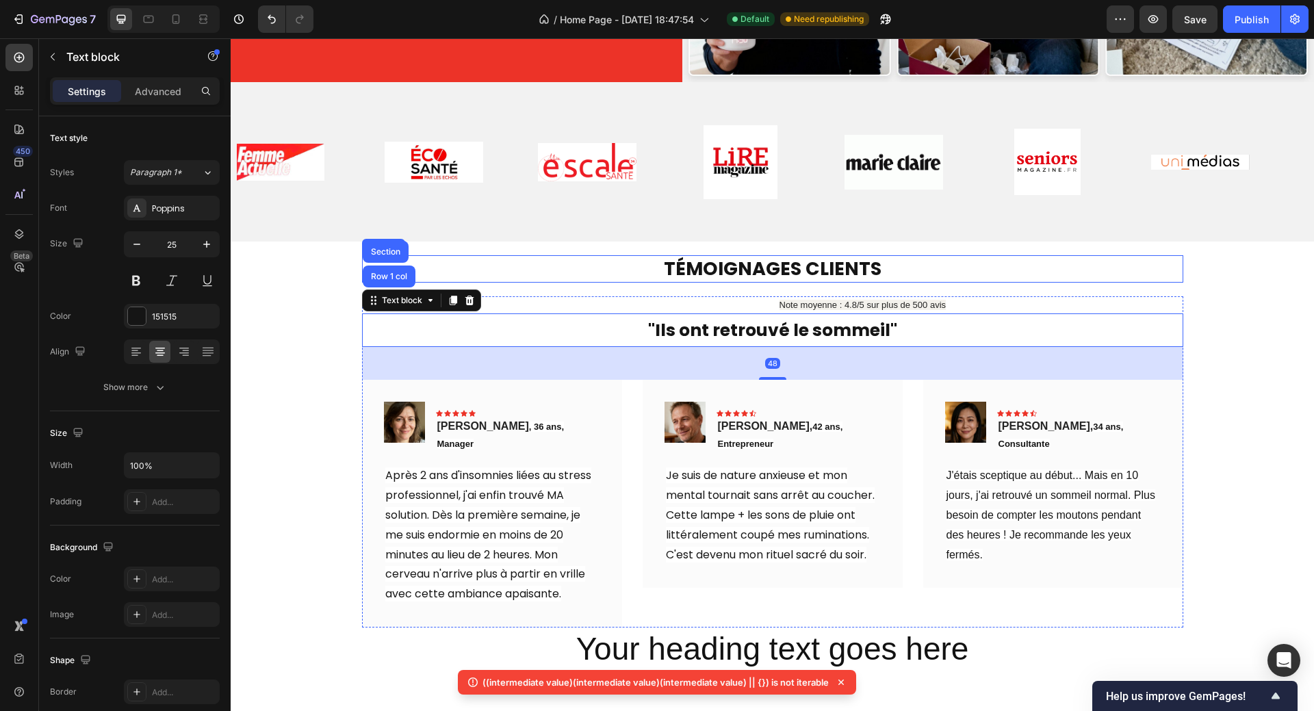
click at [519, 259] on p "TÉMOIGNAGES CLIENTS" at bounding box center [772, 269] width 818 height 24
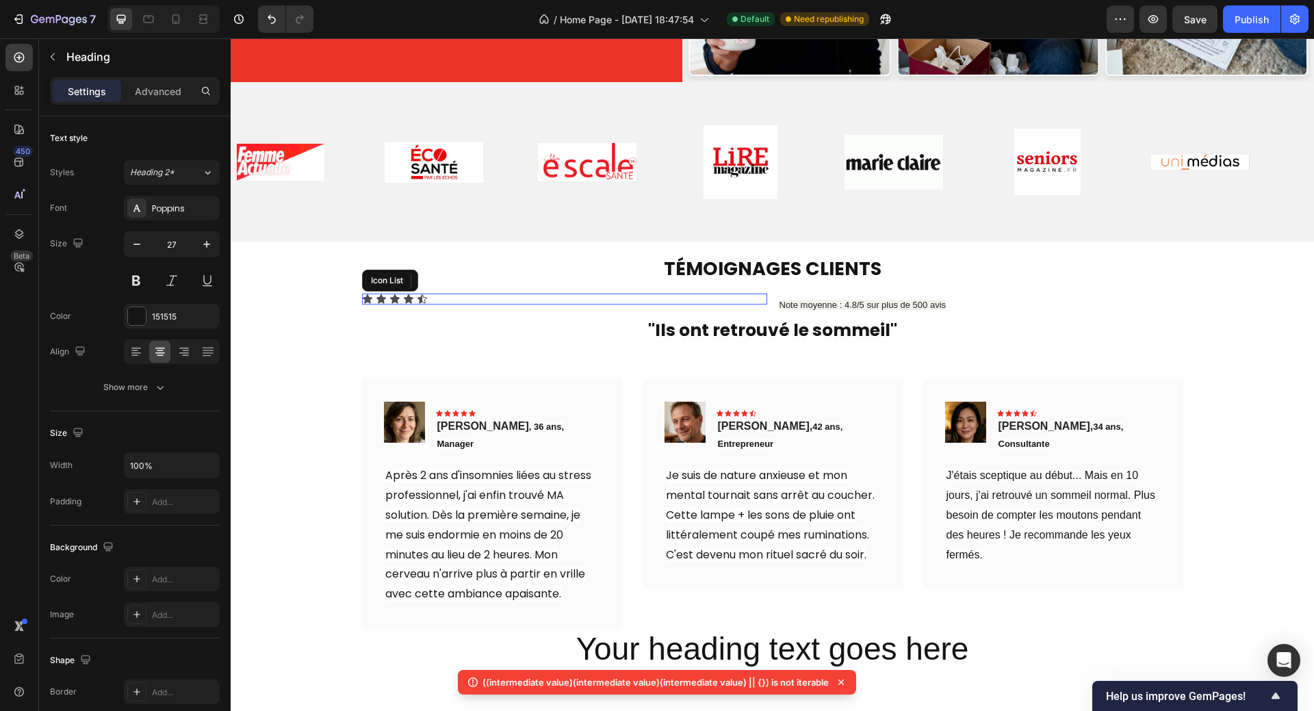
click at [441, 293] on div "Icon Icon Icon Icon Icon" at bounding box center [564, 298] width 405 height 11
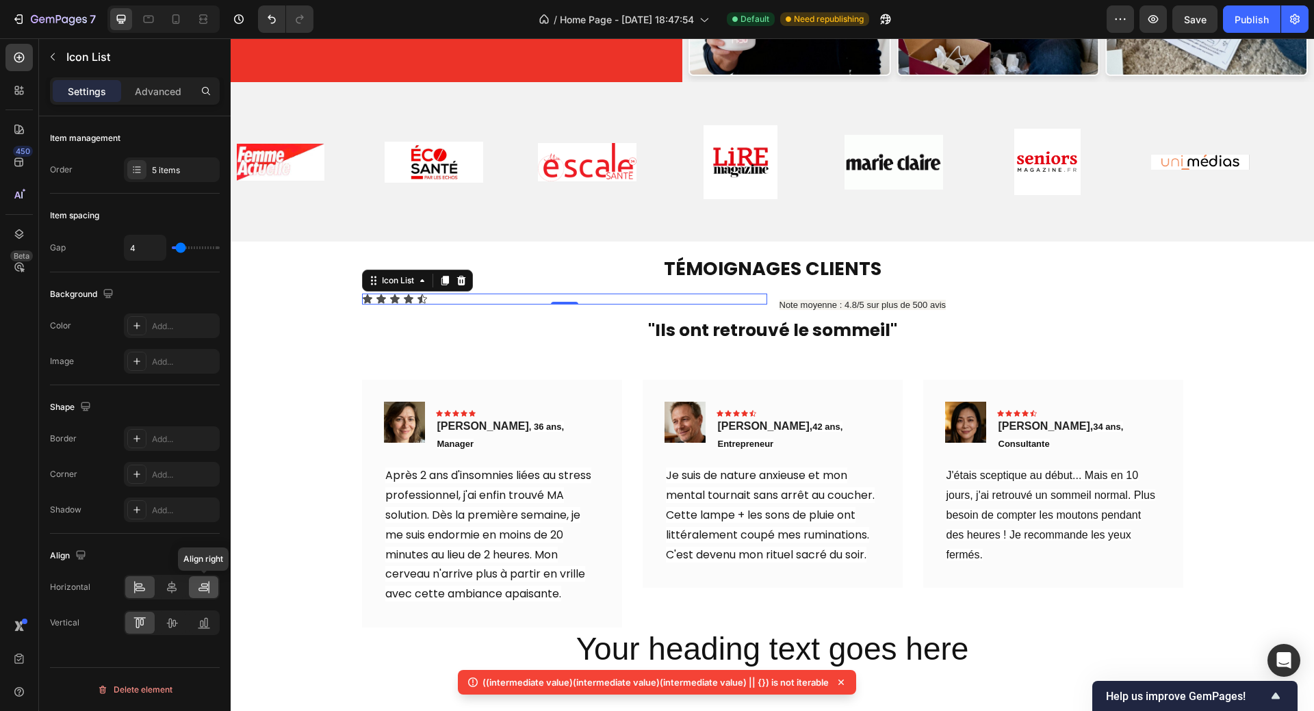
click at [200, 589] on icon at bounding box center [204, 587] width 14 height 14
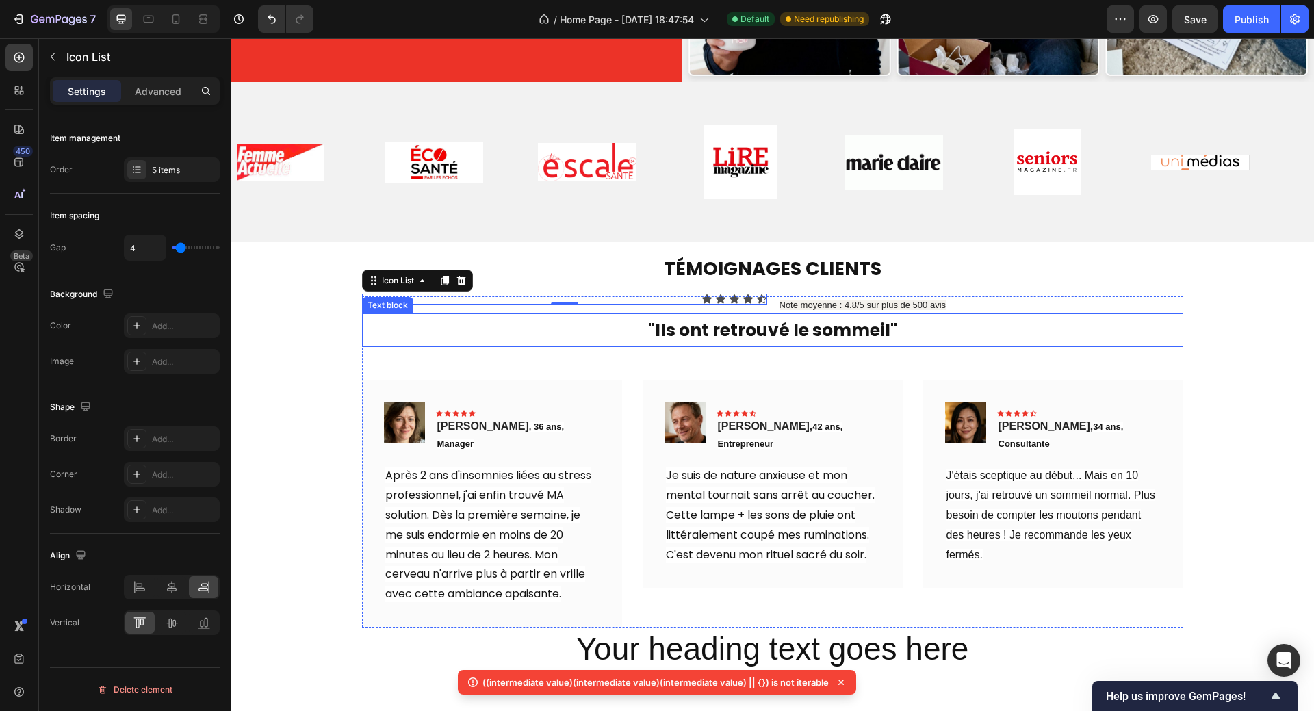
click at [1001, 315] on p ""Ils ont retrouvé le sommeil"" at bounding box center [772, 330] width 818 height 31
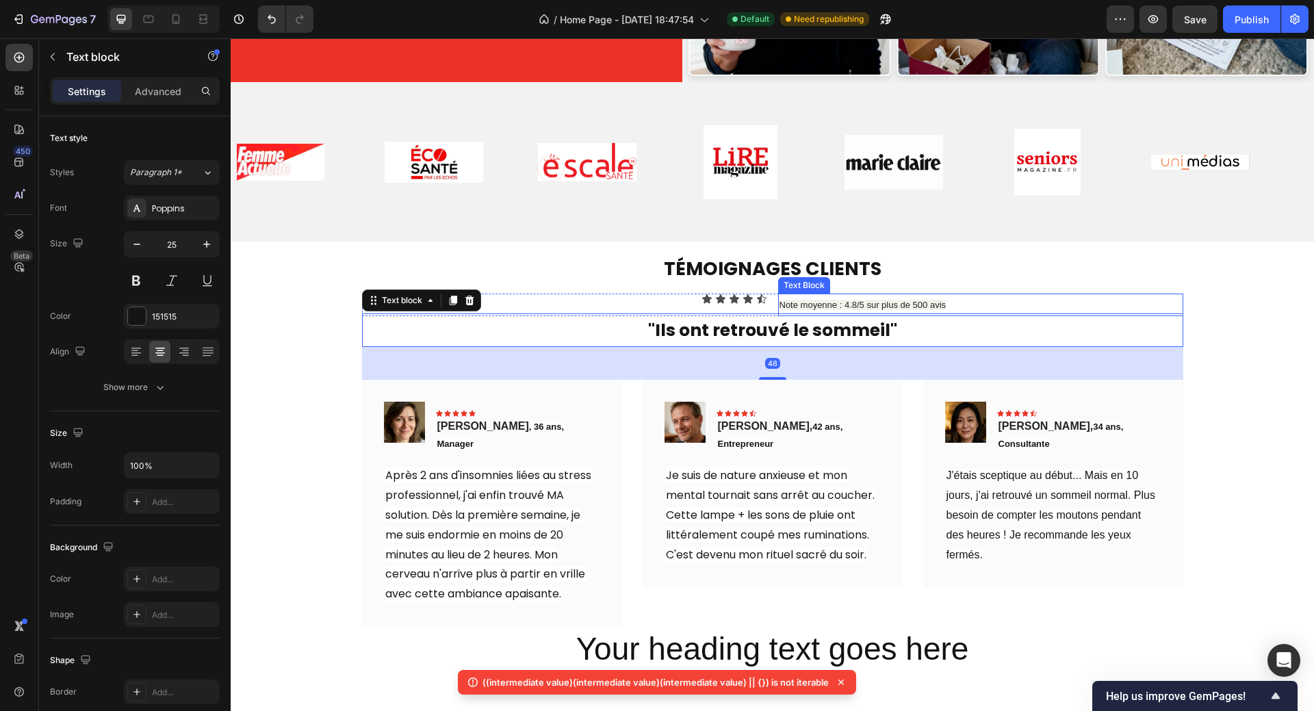
click at [916, 300] on span "Note moyenne : 4.8/5 sur plus de 500 avis" at bounding box center [862, 305] width 167 height 10
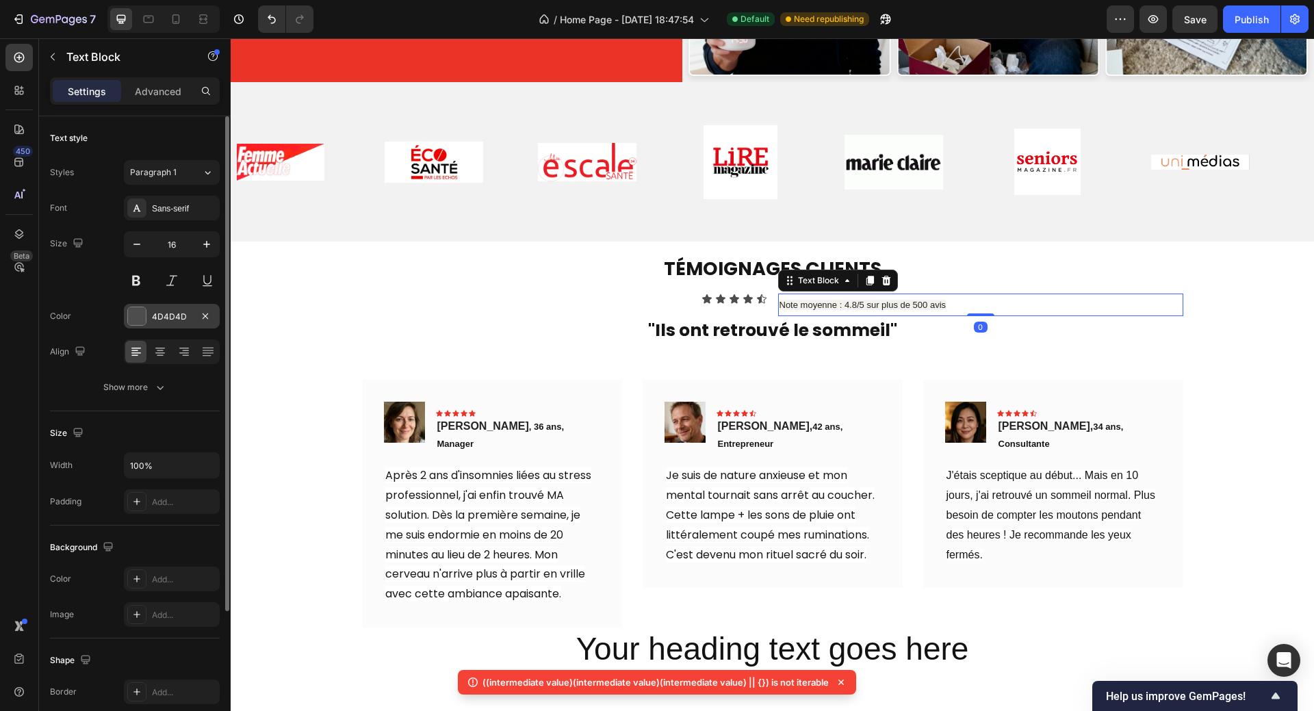
click at [137, 318] on div at bounding box center [137, 316] width 18 height 18
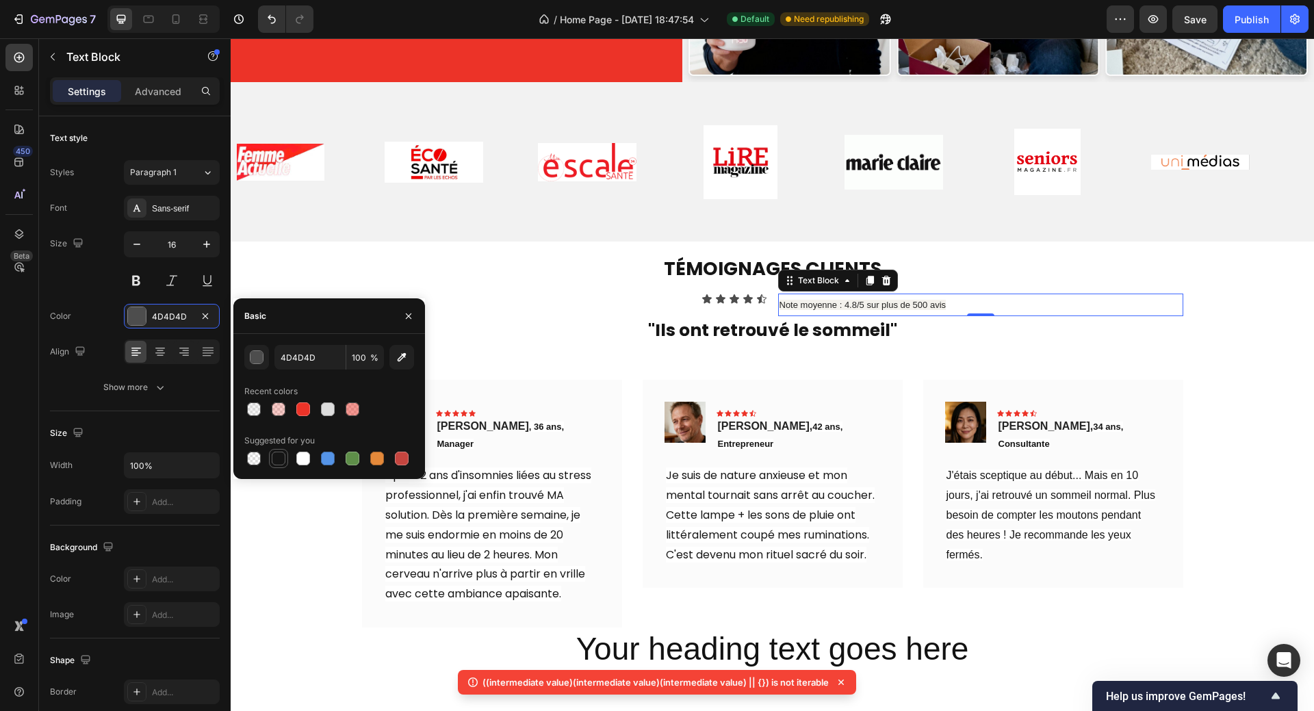
click at [279, 454] on div at bounding box center [279, 459] width 14 height 14
type input "151515"
click at [295, 540] on div "TÉMOIGNAGES CLIENTS Heading Icon Icon Icon Icon Icon Icon List Note moyenne : 4…" at bounding box center [772, 494] width 1062 height 397
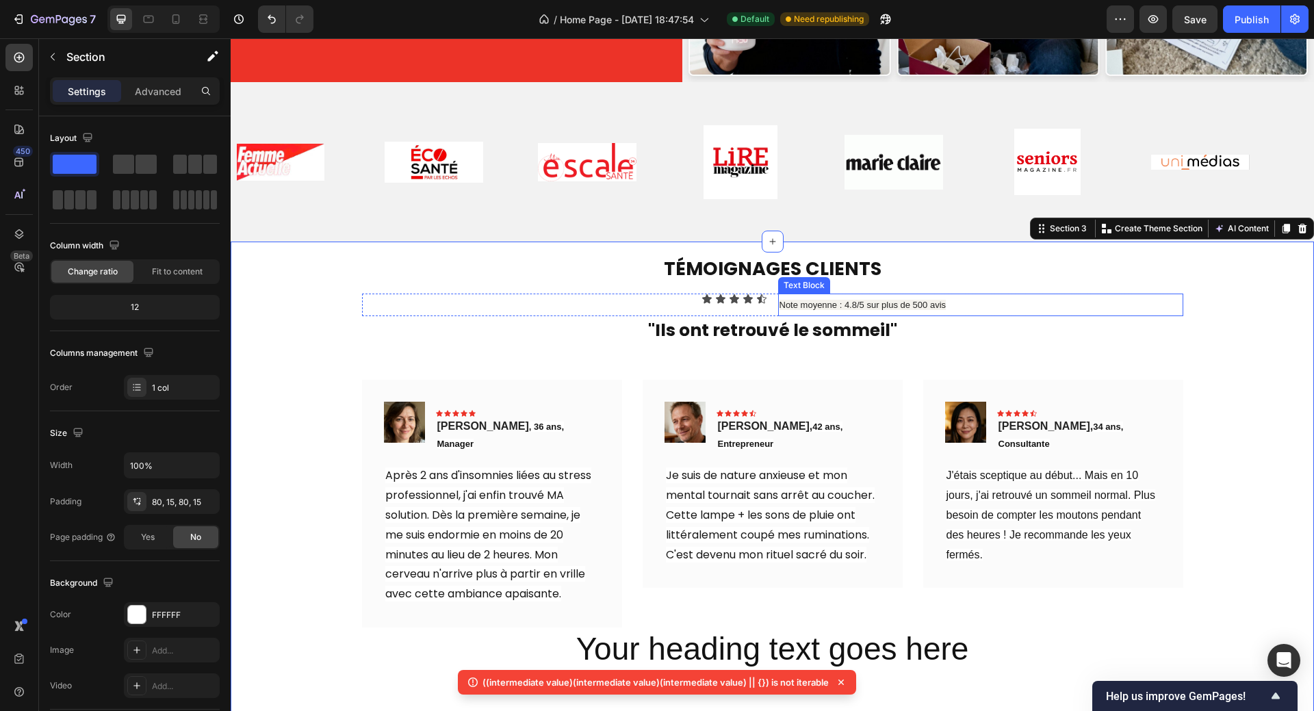
click at [821, 300] on span "Note moyenne : 4.8/5 sur plus de 500 avis" at bounding box center [862, 305] width 167 height 10
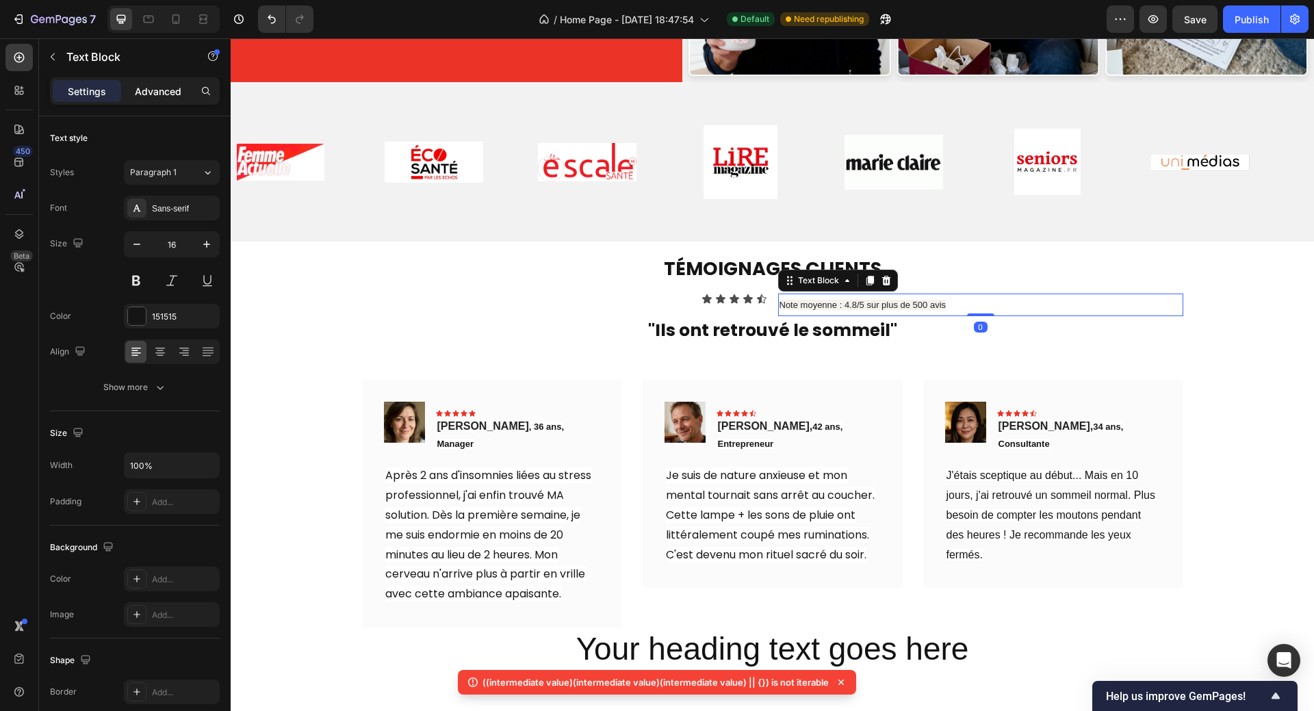
click at [153, 88] on p "Advanced" at bounding box center [158, 91] width 47 height 14
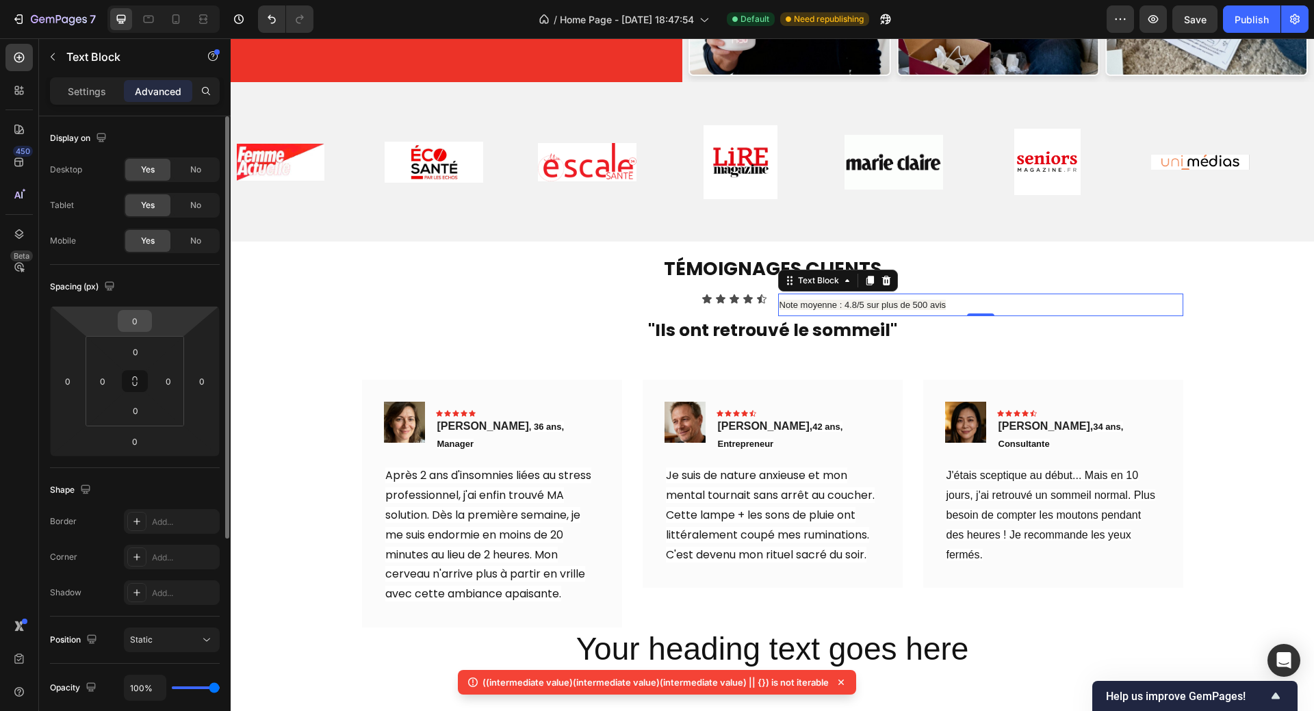
click at [145, 323] on input "0" at bounding box center [134, 321] width 27 height 21
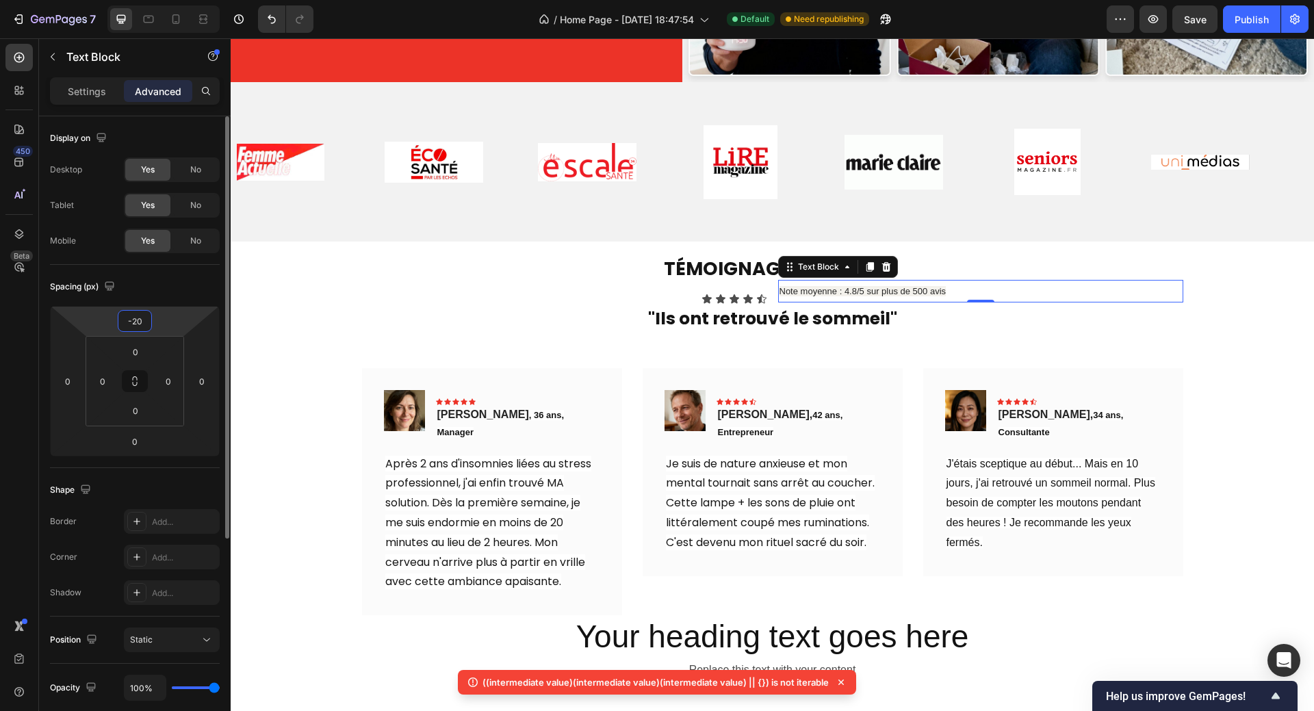
type input "-2"
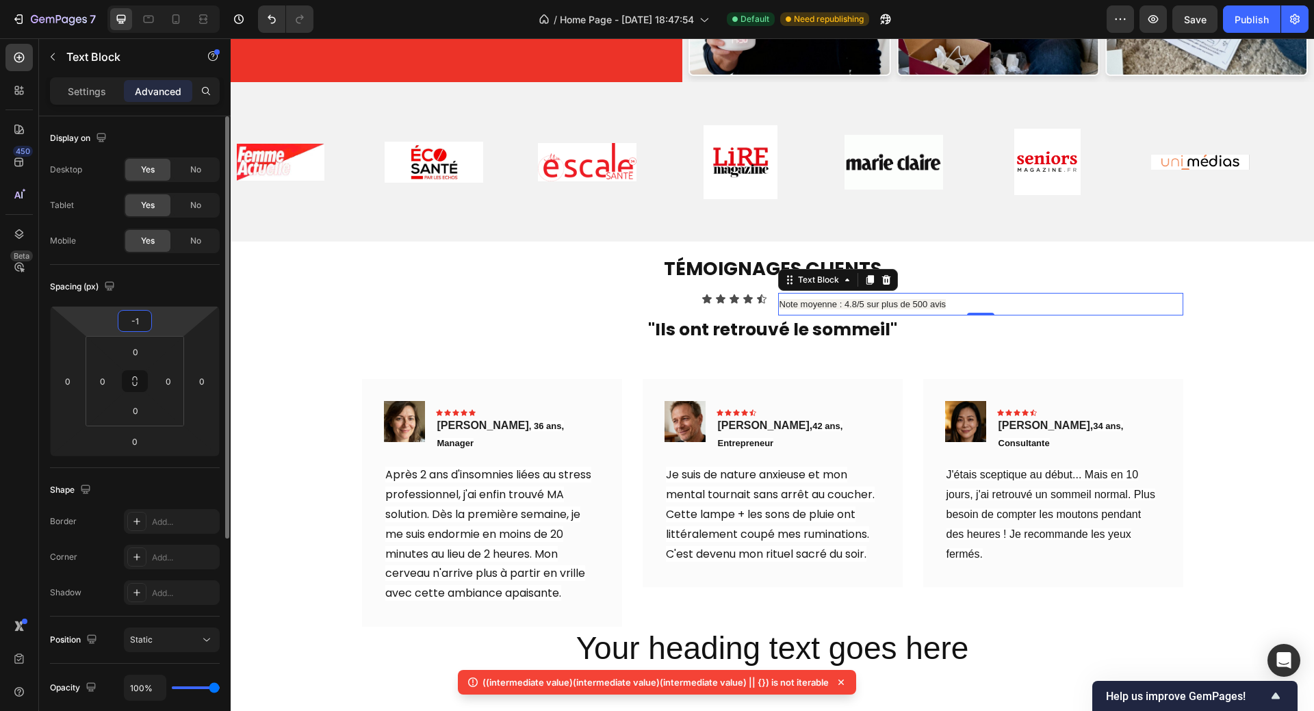
type input "-10"
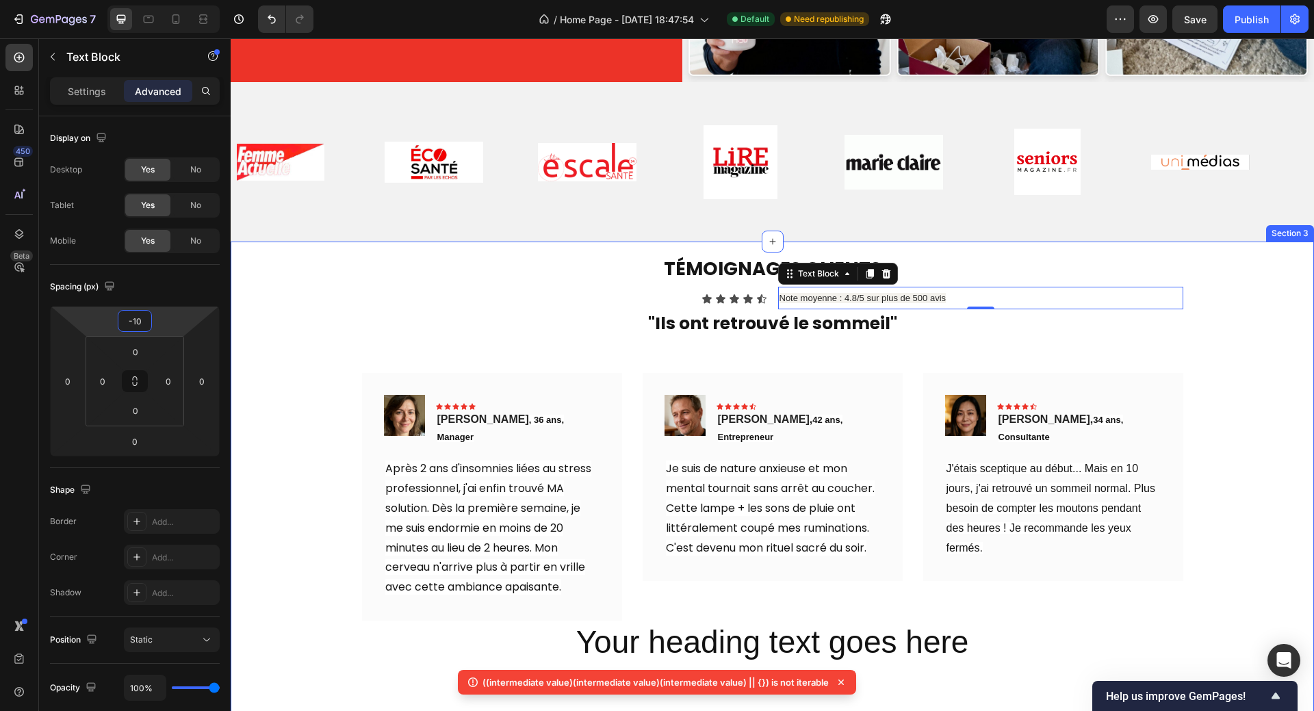
click at [930, 213] on div "Image Image Image Image Image Image Image Image Image Image Image Image Image I…" at bounding box center [772, 161] width 1083 height 159
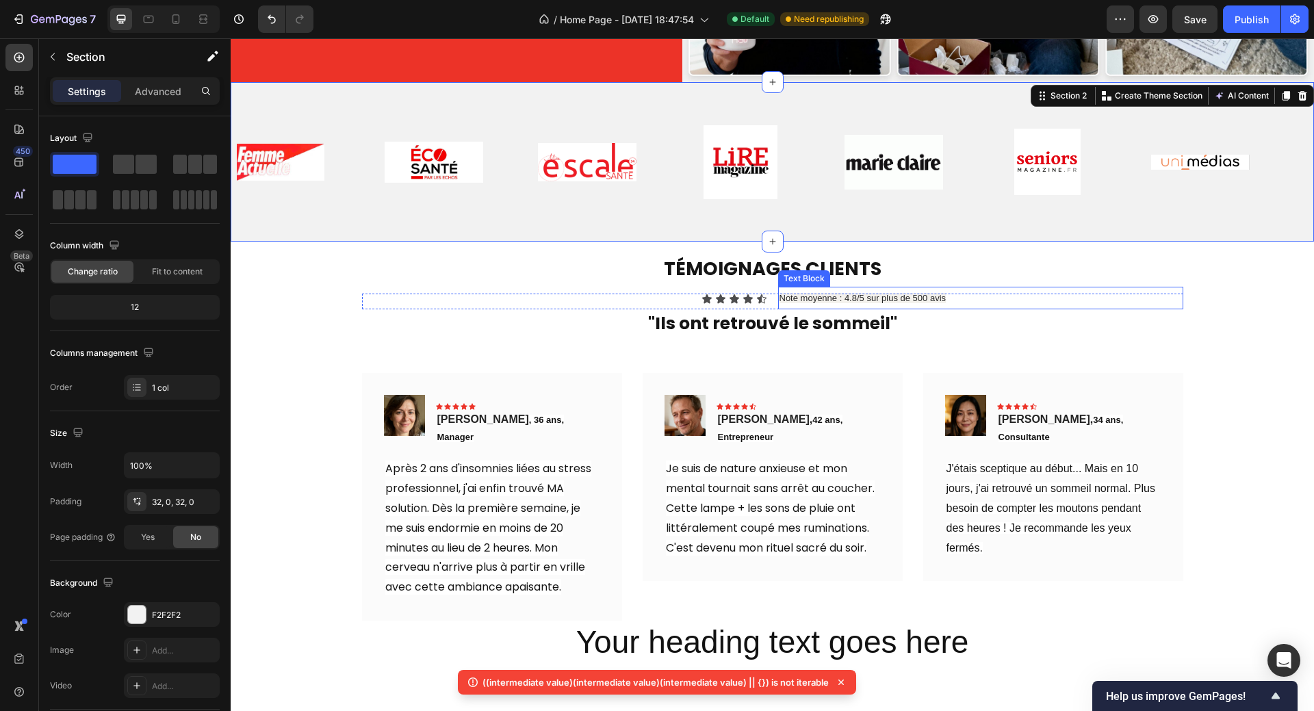
click at [1006, 293] on p "Note moyenne : 4.8/5 sur plus de 500 avis" at bounding box center [980, 298] width 402 height 21
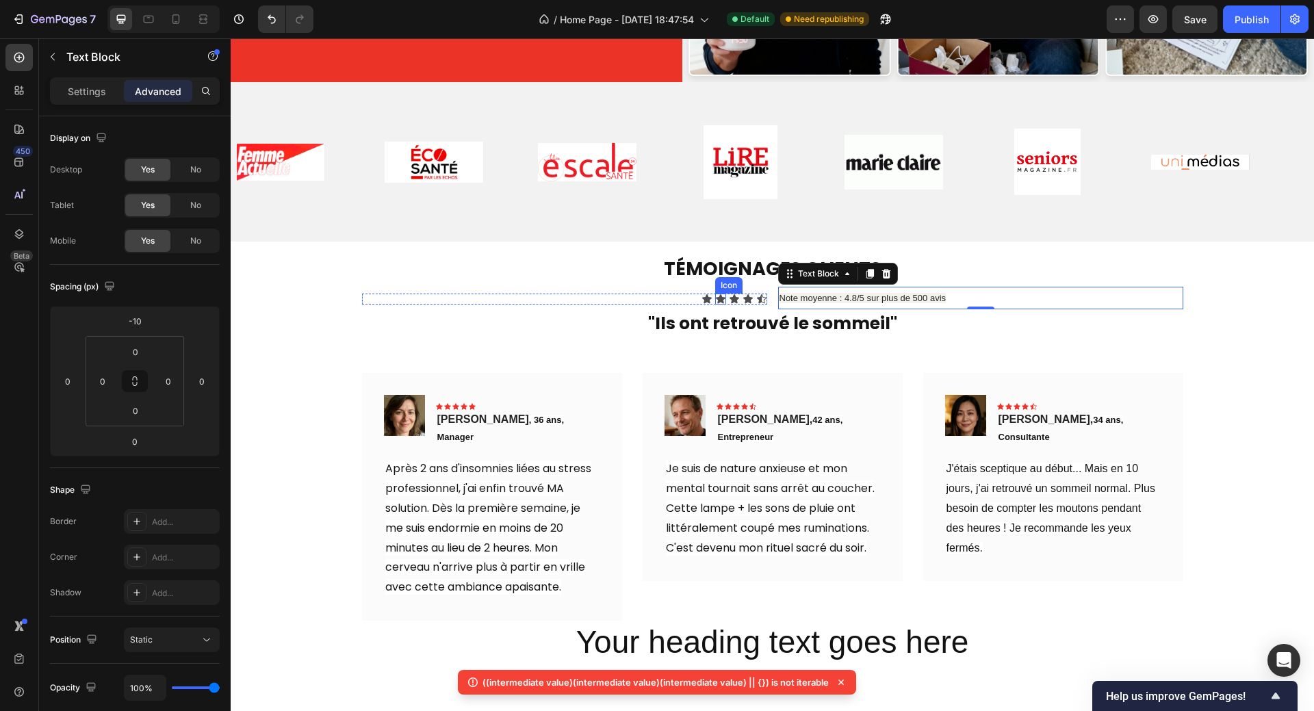
click at [715, 296] on icon at bounding box center [720, 298] width 11 height 11
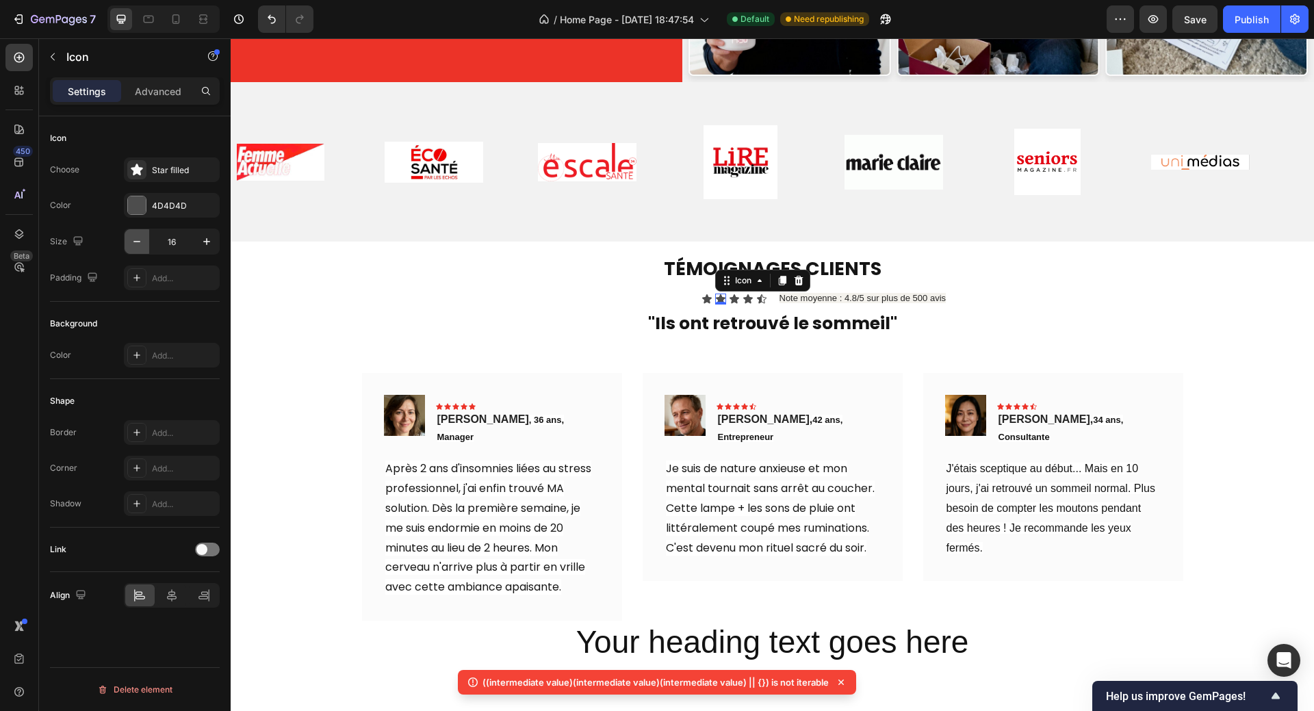
click at [129, 237] on button "button" at bounding box center [137, 241] width 25 height 25
type input "15"
click at [702, 293] on div "Icon 0" at bounding box center [707, 298] width 11 height 11
click at [138, 239] on icon "button" at bounding box center [137, 242] width 14 height 14
type input "15"
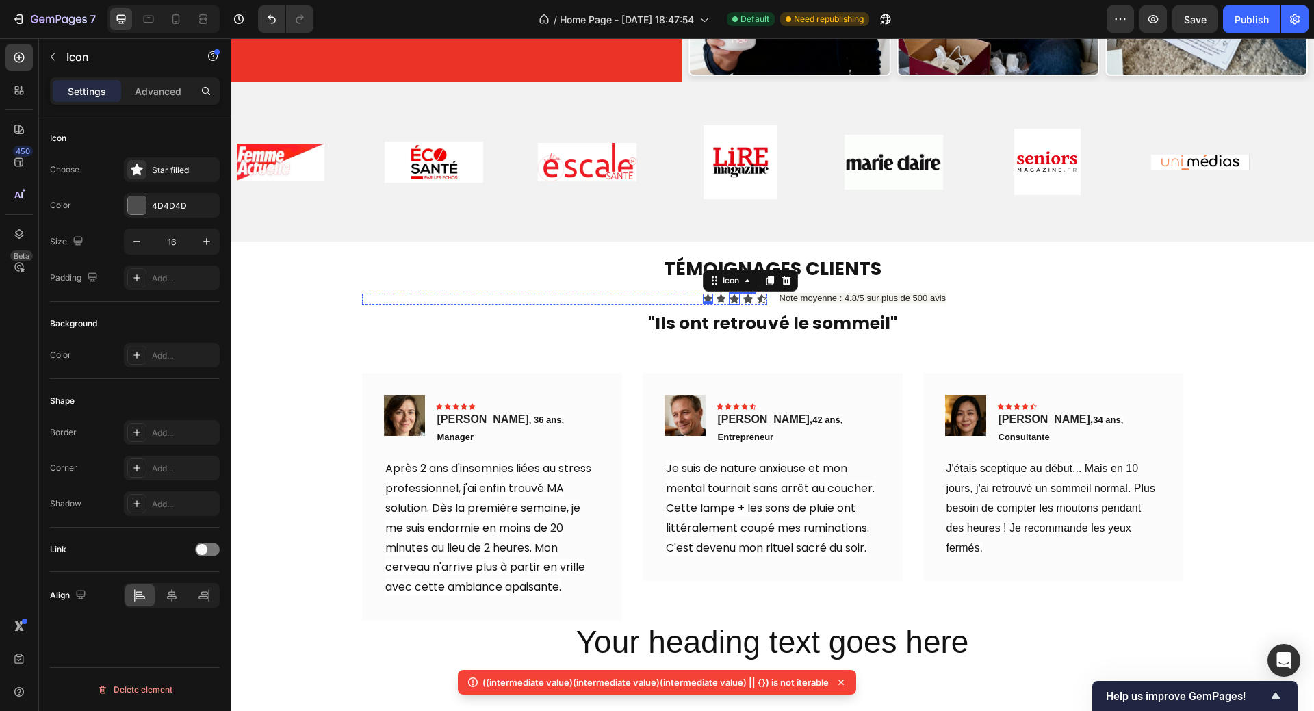
click at [729, 294] on icon at bounding box center [734, 298] width 10 height 9
click at [136, 241] on icon "button" at bounding box center [136, 241] width 7 height 1
type input "15"
click at [744, 294] on icon at bounding box center [748, 298] width 10 height 9
click at [131, 239] on icon "button" at bounding box center [137, 242] width 14 height 14
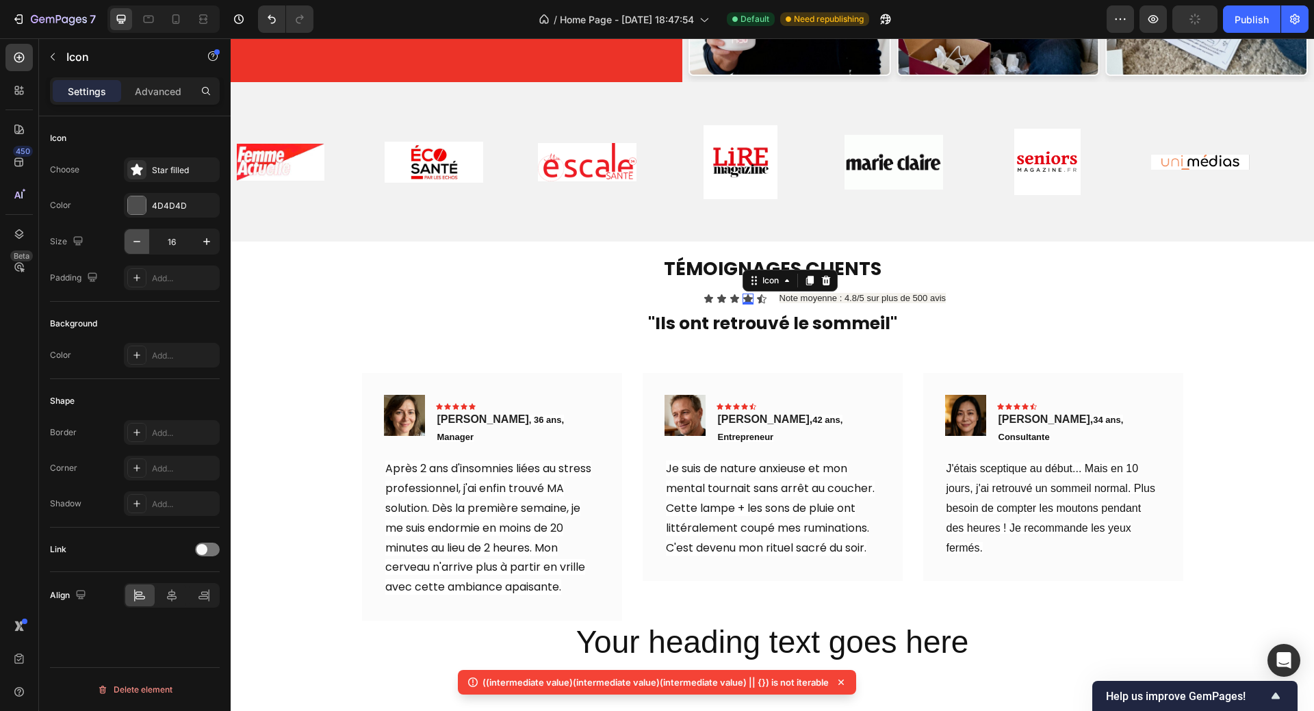
type input "15"
click at [756, 293] on div "Icon" at bounding box center [761, 298] width 11 height 11
click at [139, 239] on icon "button" at bounding box center [137, 242] width 14 height 14
type input "15"
click at [138, 211] on div at bounding box center [137, 205] width 18 height 18
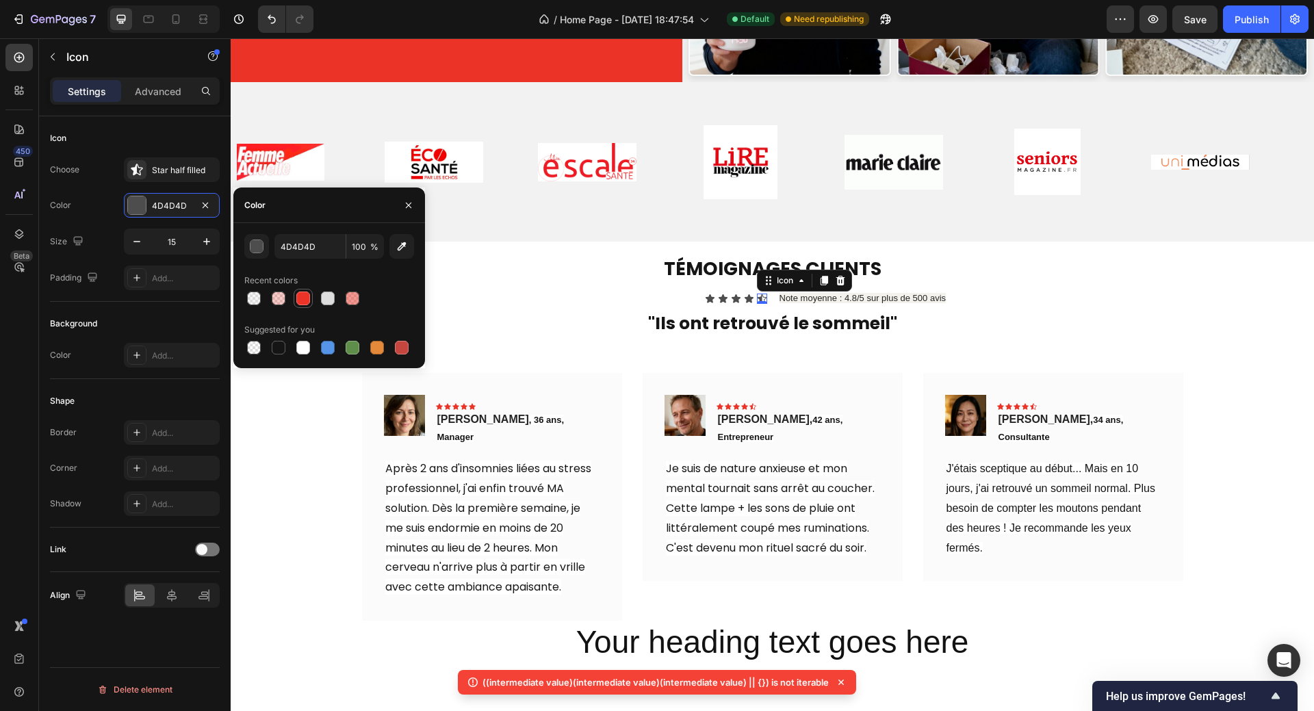
click at [298, 300] on div at bounding box center [303, 298] width 14 height 14
type input "EC3328"
click at [744, 293] on div "Icon" at bounding box center [749, 298] width 10 height 10
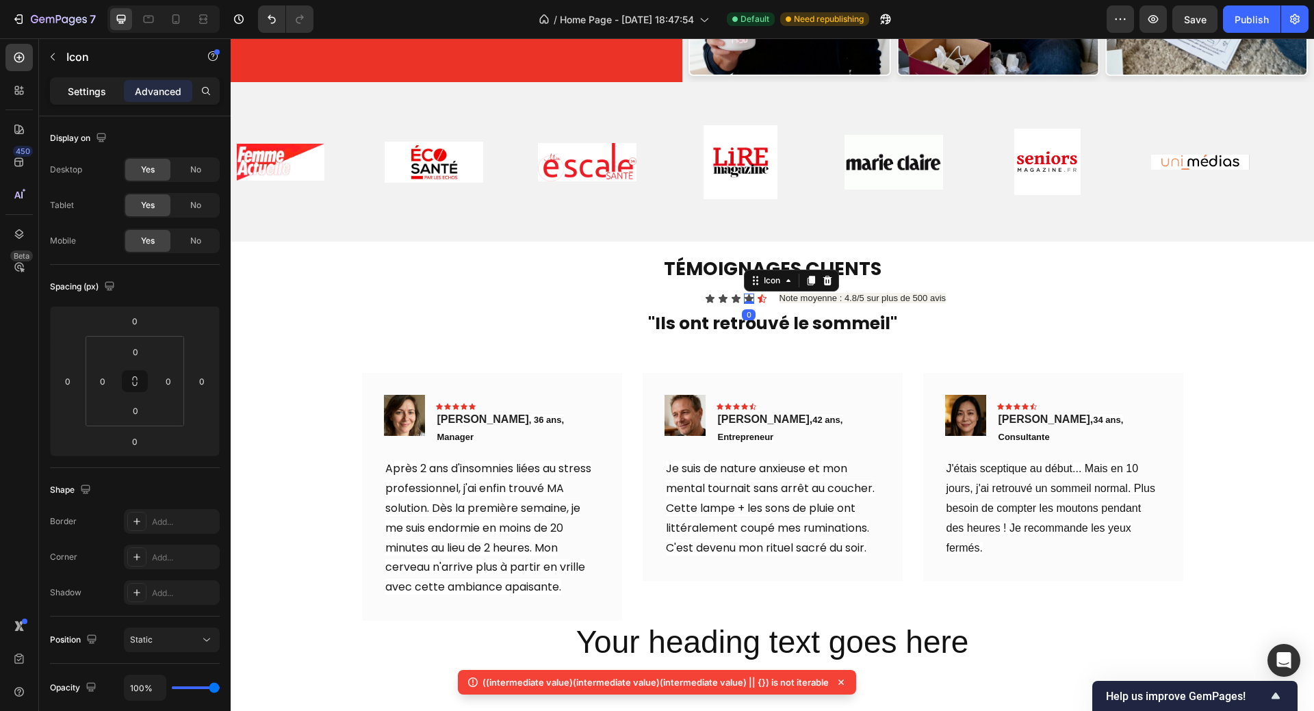
click at [61, 92] on div "Settings" at bounding box center [87, 91] width 68 height 22
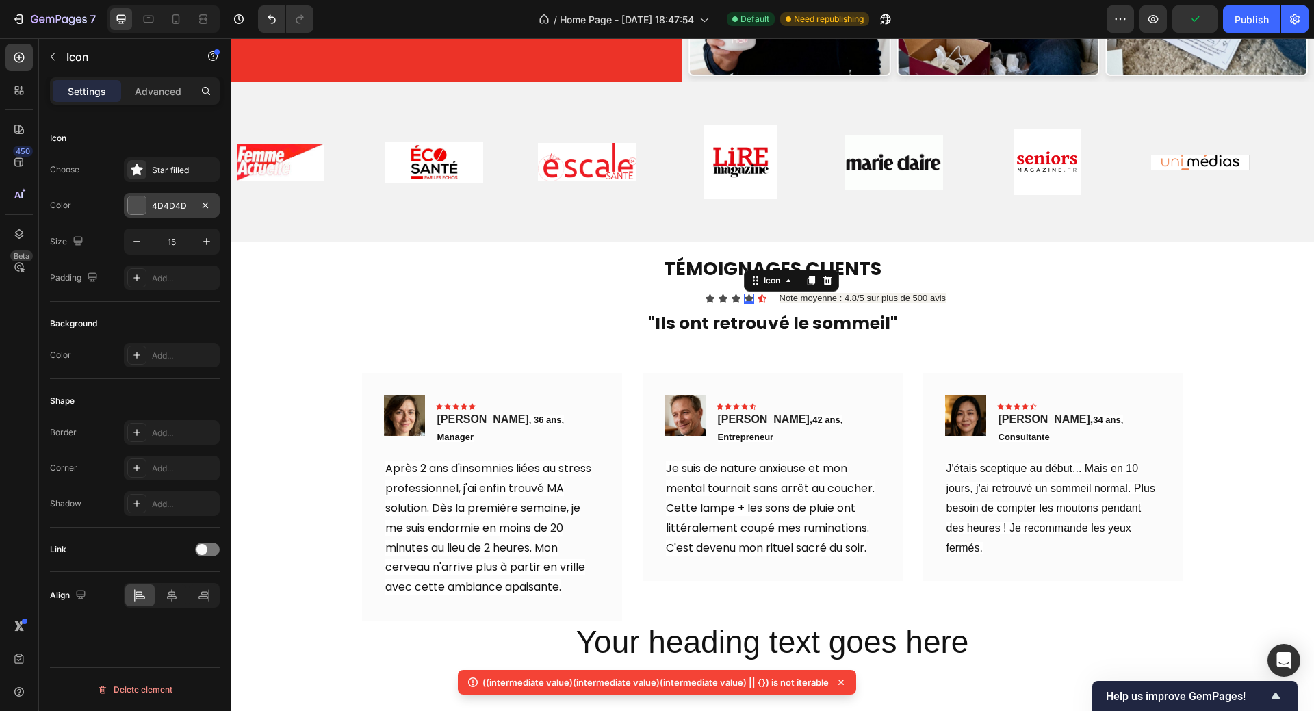
click at [137, 205] on div at bounding box center [137, 205] width 18 height 18
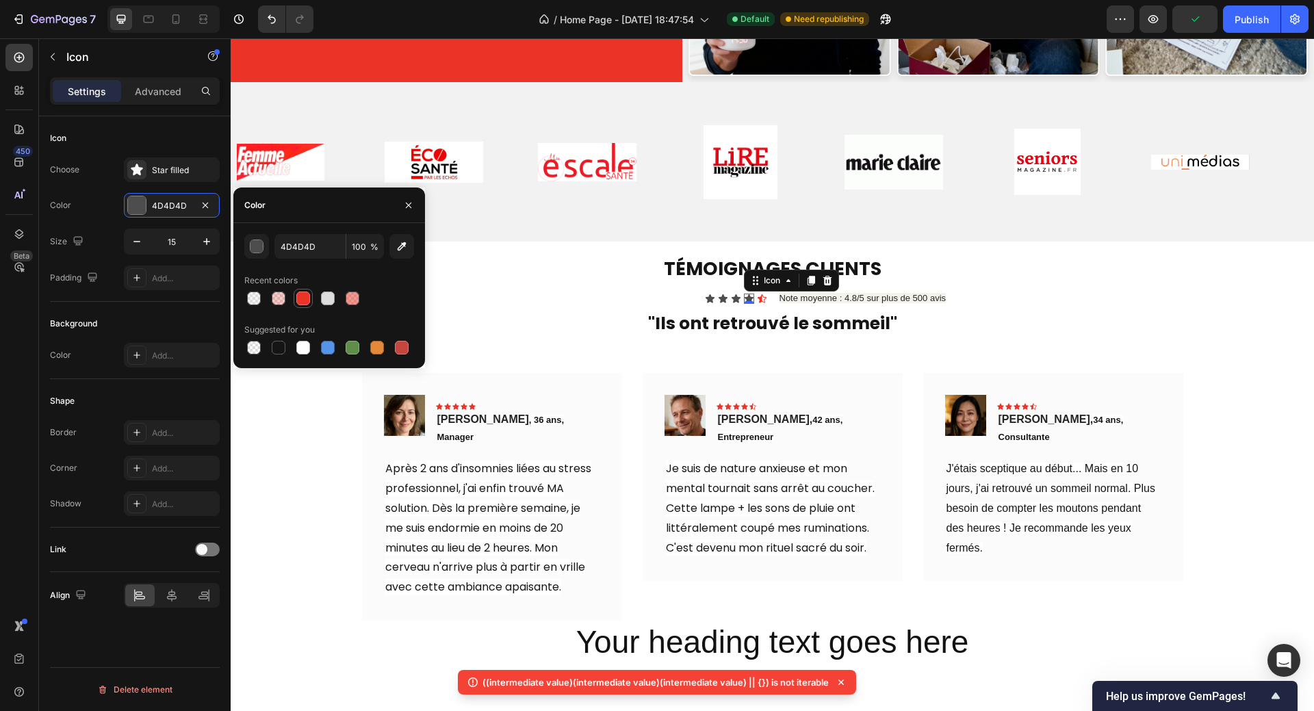
click at [303, 301] on div at bounding box center [303, 298] width 14 height 14
type input "EC3328"
click at [731, 293] on div "Icon" at bounding box center [736, 298] width 10 height 10
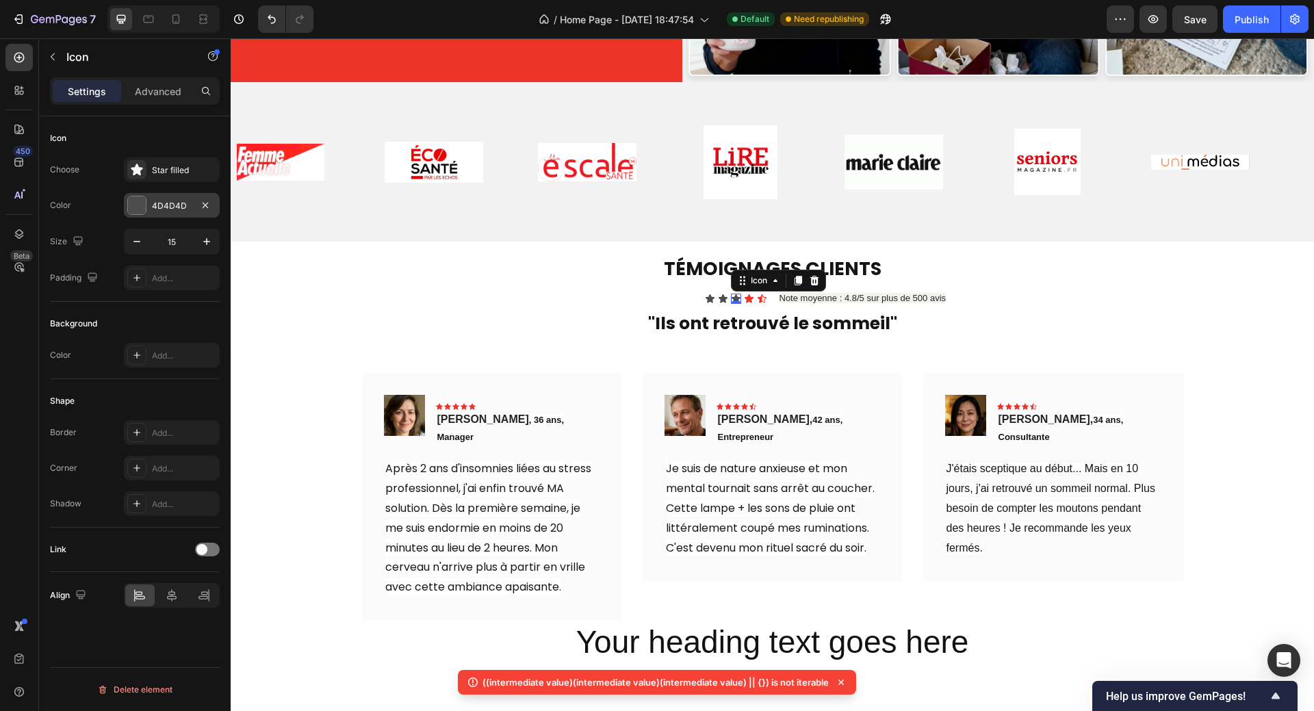
click at [140, 209] on div at bounding box center [137, 205] width 18 height 18
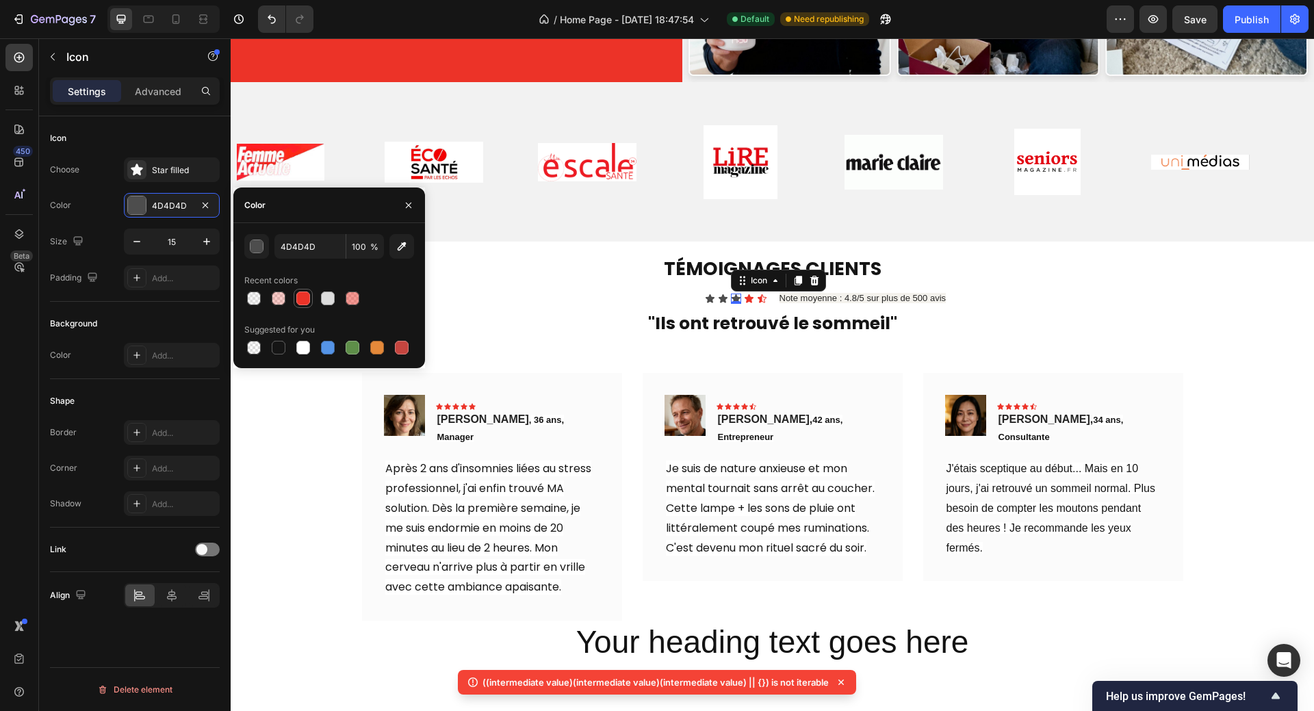
click at [302, 300] on div at bounding box center [303, 298] width 14 height 14
type input "EC3328"
click at [718, 293] on div "Icon" at bounding box center [723, 298] width 10 height 10
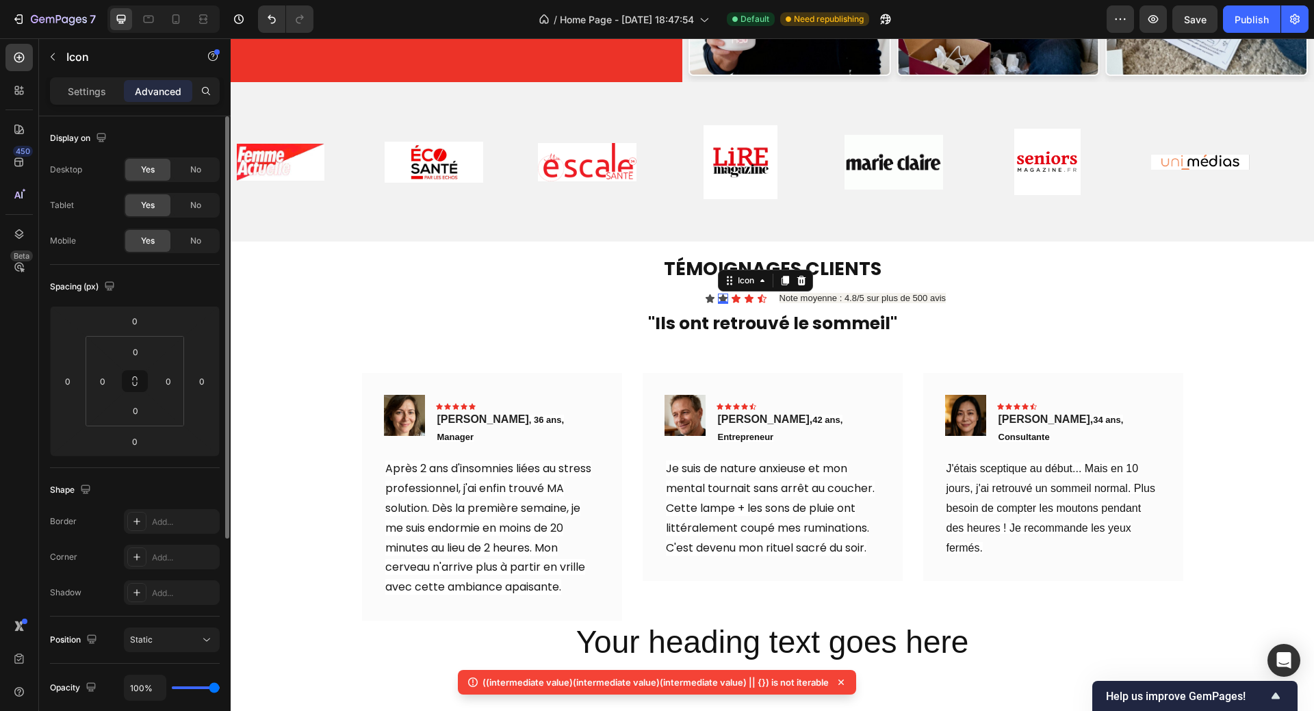
click at [100, 90] on p "Settings" at bounding box center [87, 91] width 38 height 14
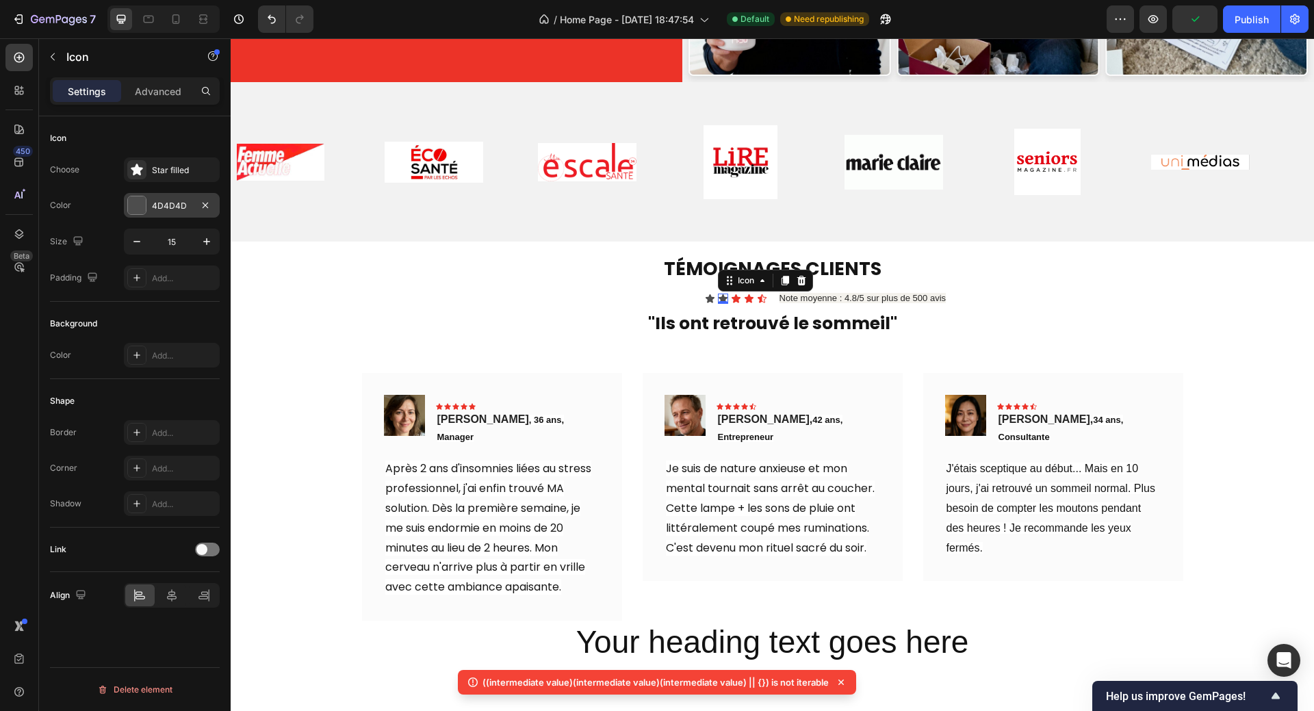
click at [138, 205] on div at bounding box center [137, 205] width 18 height 18
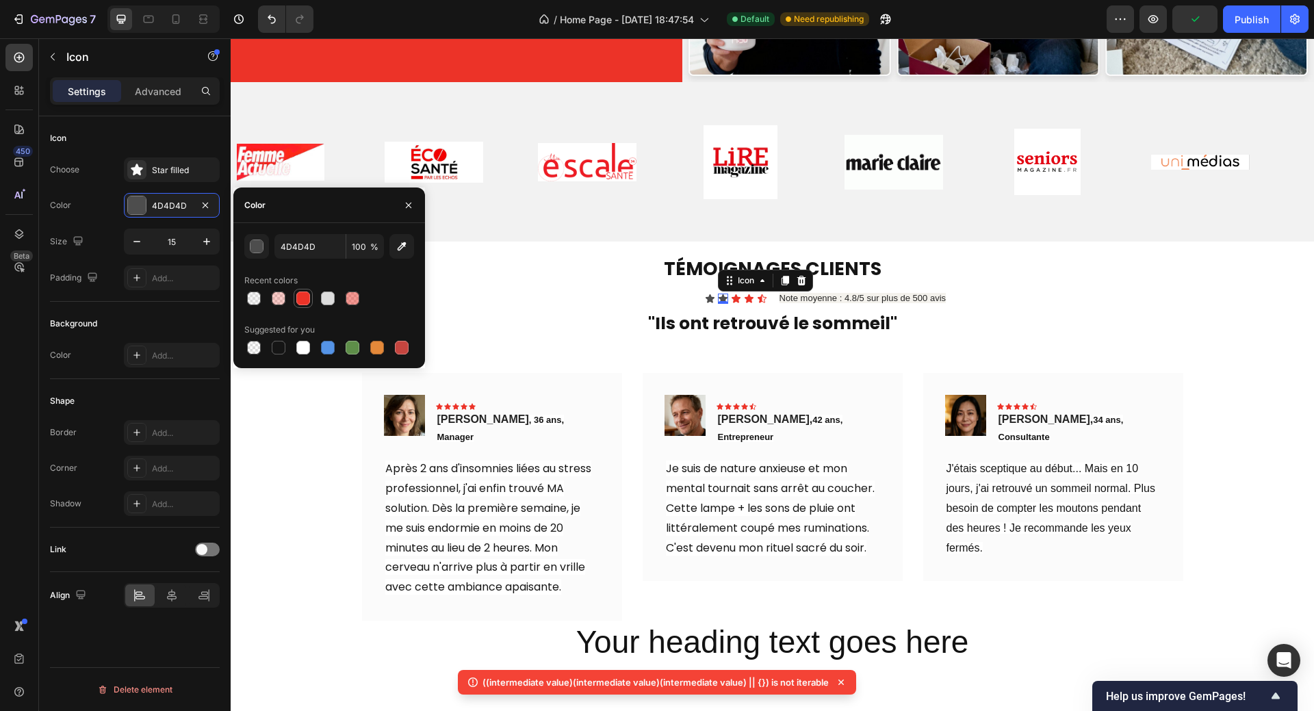
click at [305, 296] on div at bounding box center [303, 298] width 14 height 14
type input "EC3328"
click at [705, 293] on div "Icon" at bounding box center [710, 298] width 10 height 10
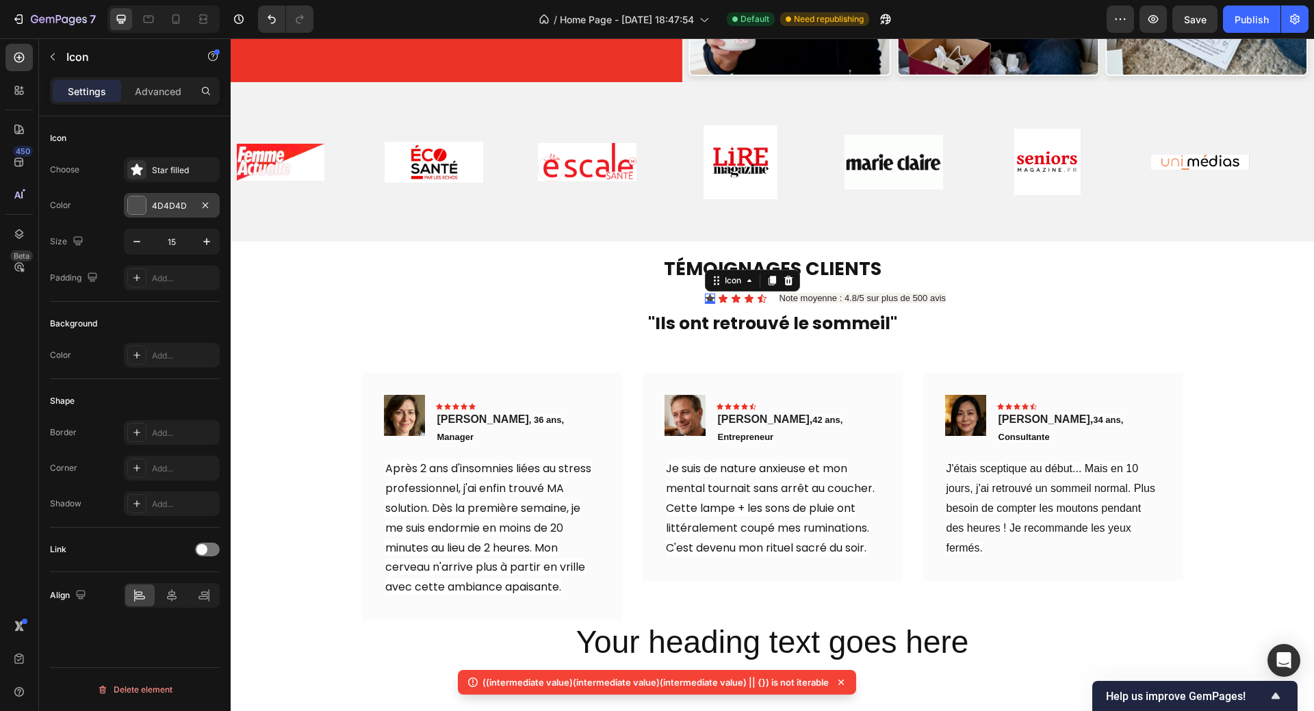
click at [140, 203] on div at bounding box center [137, 205] width 18 height 18
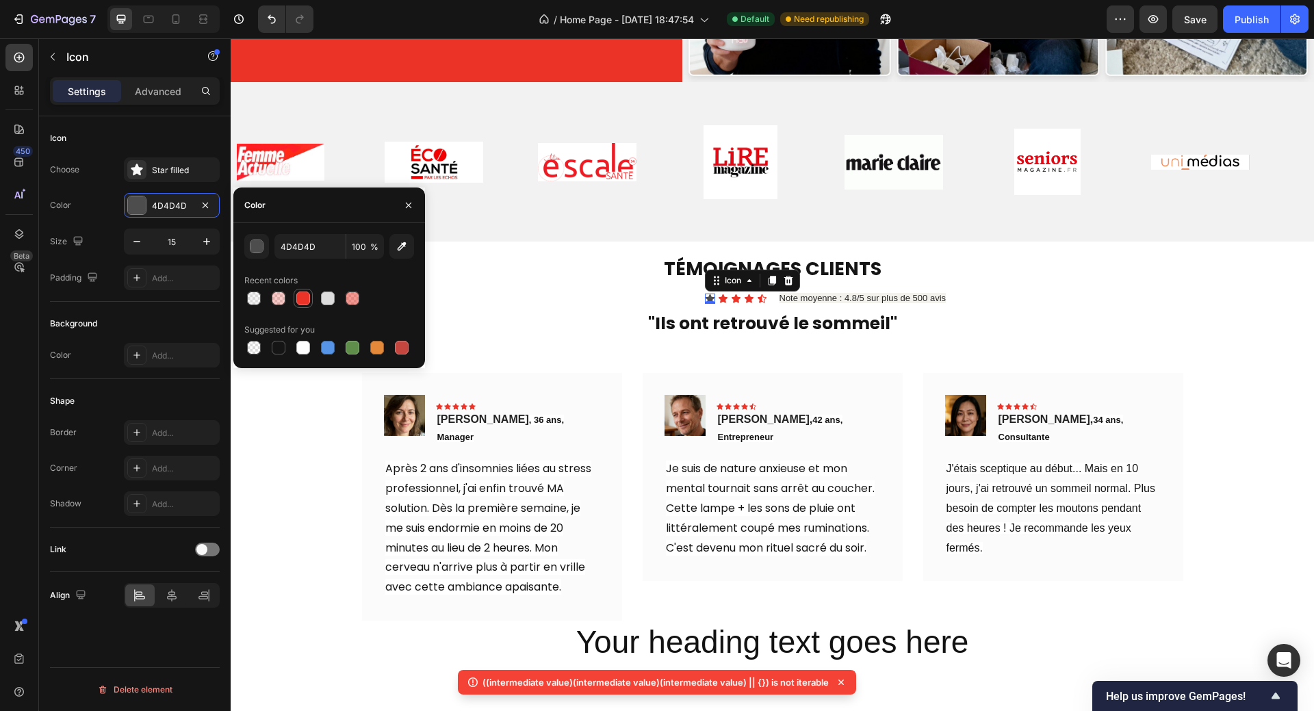
click at [298, 296] on div at bounding box center [303, 298] width 14 height 14
type input "EC3328"
click at [1227, 213] on div "Image Image Image Image Image Image Image" at bounding box center [767, 162] width 1073 height 115
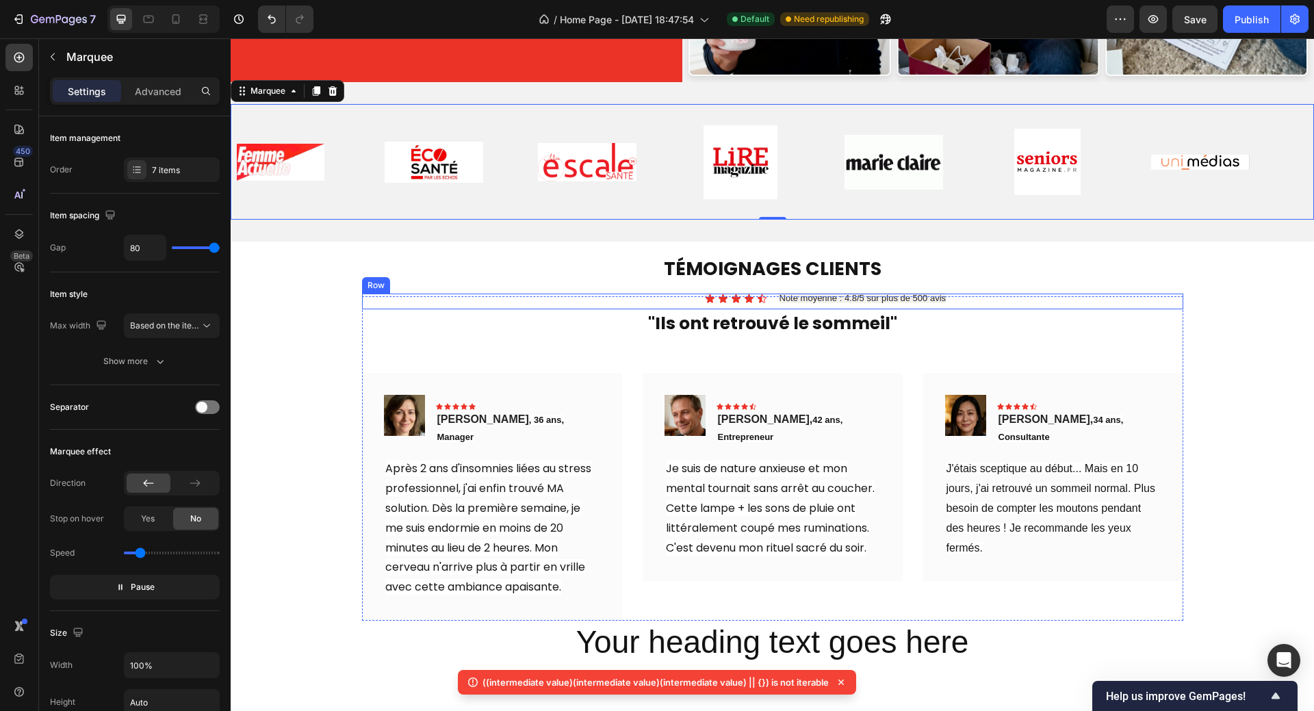
click at [769, 293] on div "Icon Icon Icon Icon Icon Icon List Note moyenne : 4.8/5 sur plus de 500 avis Te…" at bounding box center [772, 301] width 821 height 16
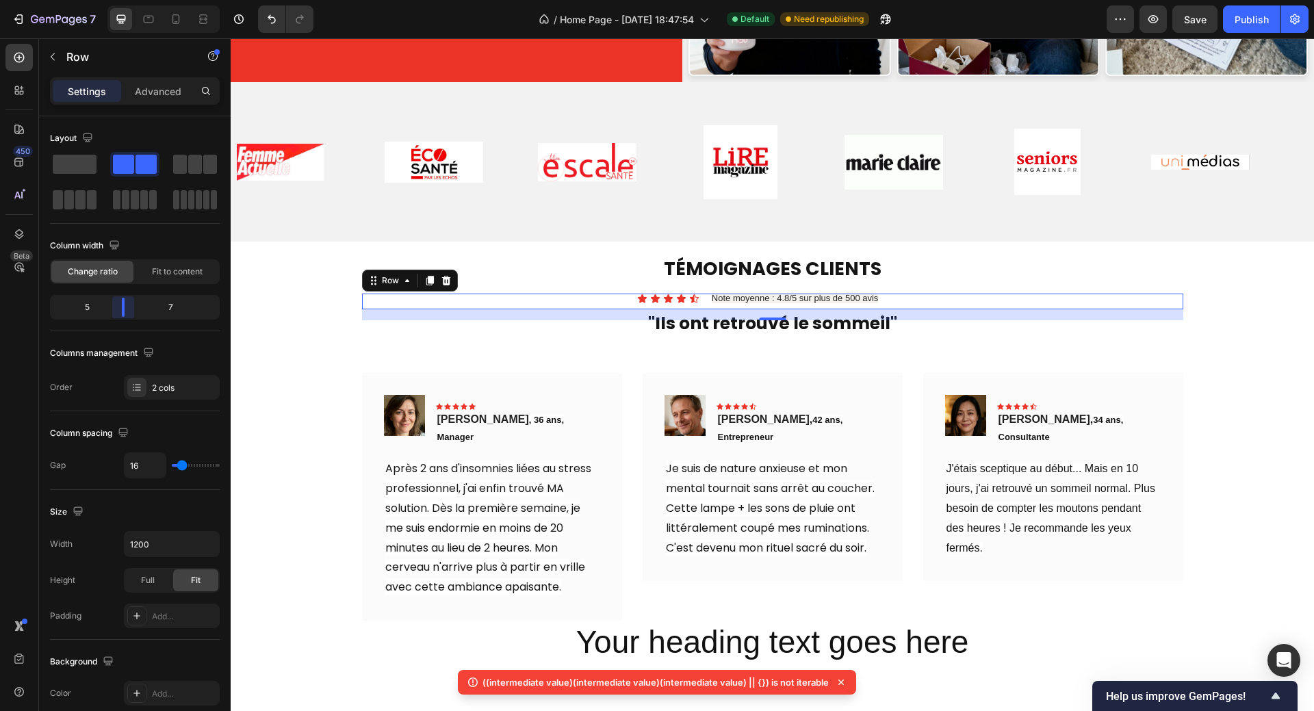
click at [126, 103] on body "7 Version history / Home Page - Sep 25, 18:47:54 Default Need republishing Prev…" at bounding box center [657, 51] width 1314 height 103
click at [969, 241] on div "TÉMOIGNAGES CLIENTS Heading Icon Icon Icon Icon Icon Icon List Note moyenne : 4…" at bounding box center [772, 490] width 1083 height 499
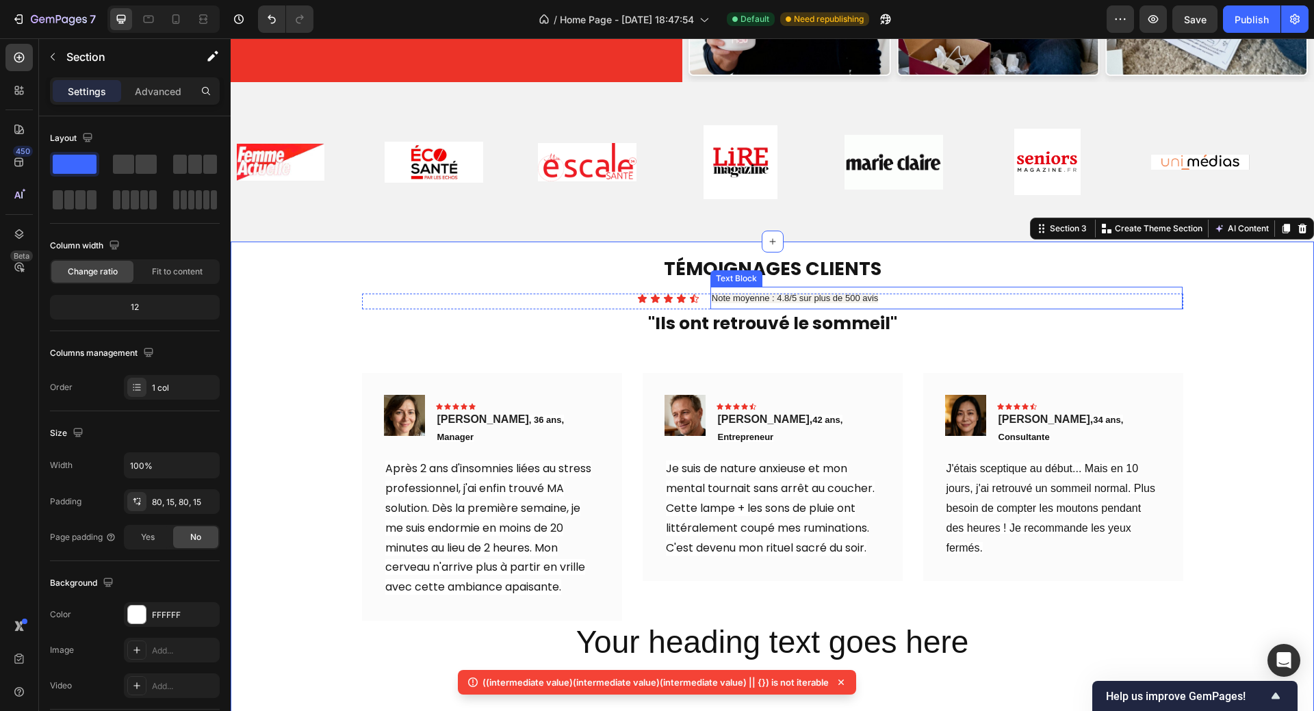
click at [748, 293] on span "Note moyenne : 4.8/5 sur plus de 500 avis" at bounding box center [794, 298] width 167 height 10
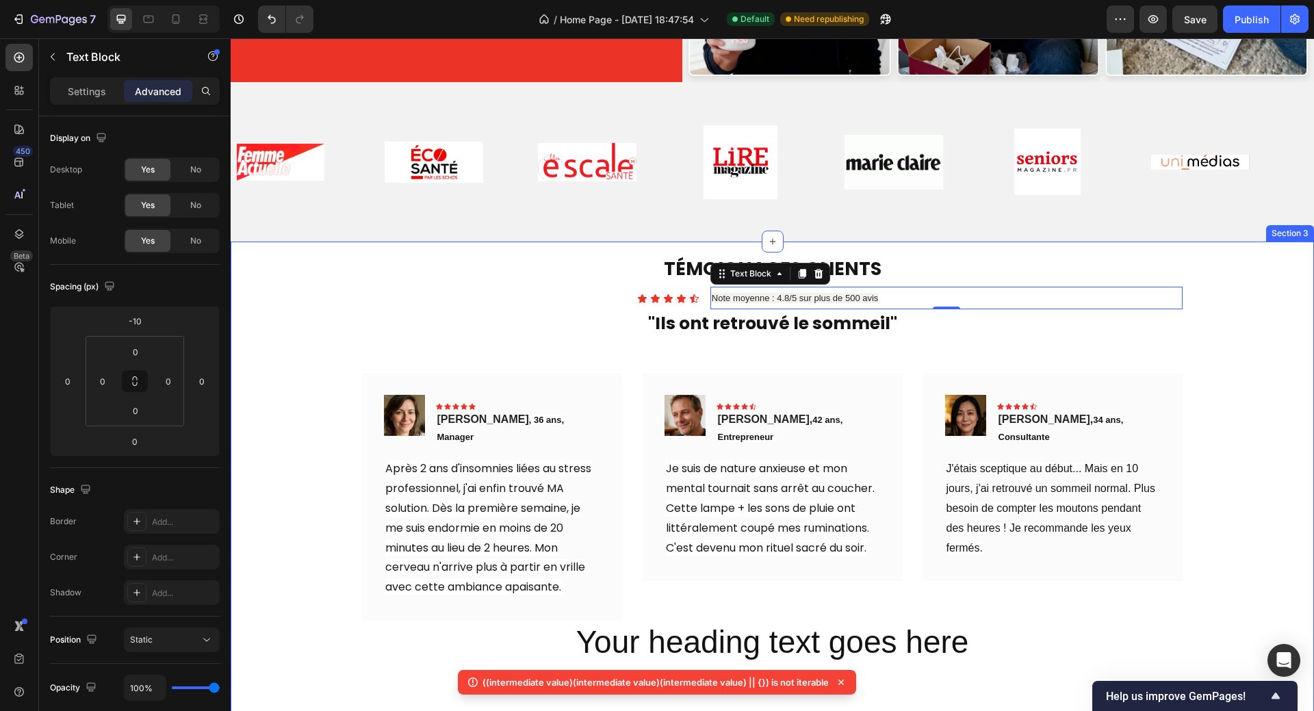
click at [703, 284] on div "TÉMOIGNAGES CLIENTS Heading Icon Icon Icon Icon Icon Icon List Note moyenne : 4…" at bounding box center [772, 490] width 1083 height 499
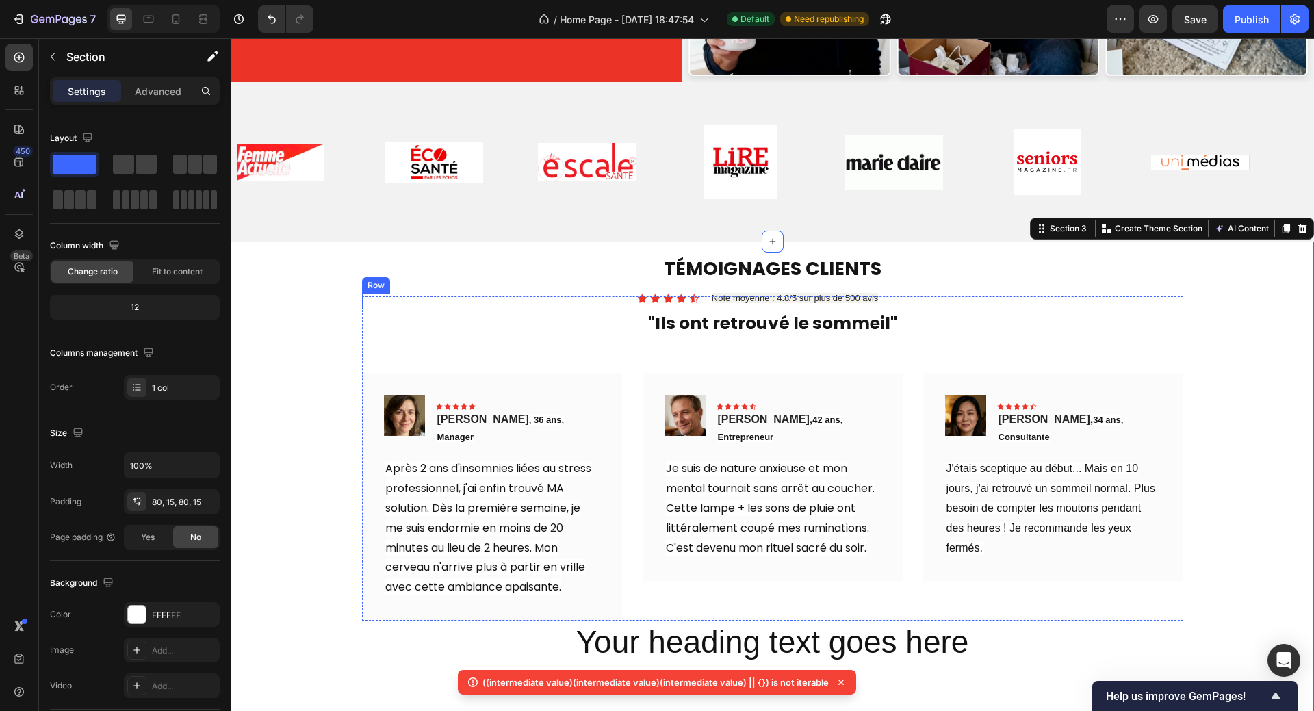
click at [699, 293] on div "Icon Icon Icon Icon Icon Icon List Note moyenne : 4.8/5 sur plus de 500 avis Te…" at bounding box center [772, 301] width 821 height 16
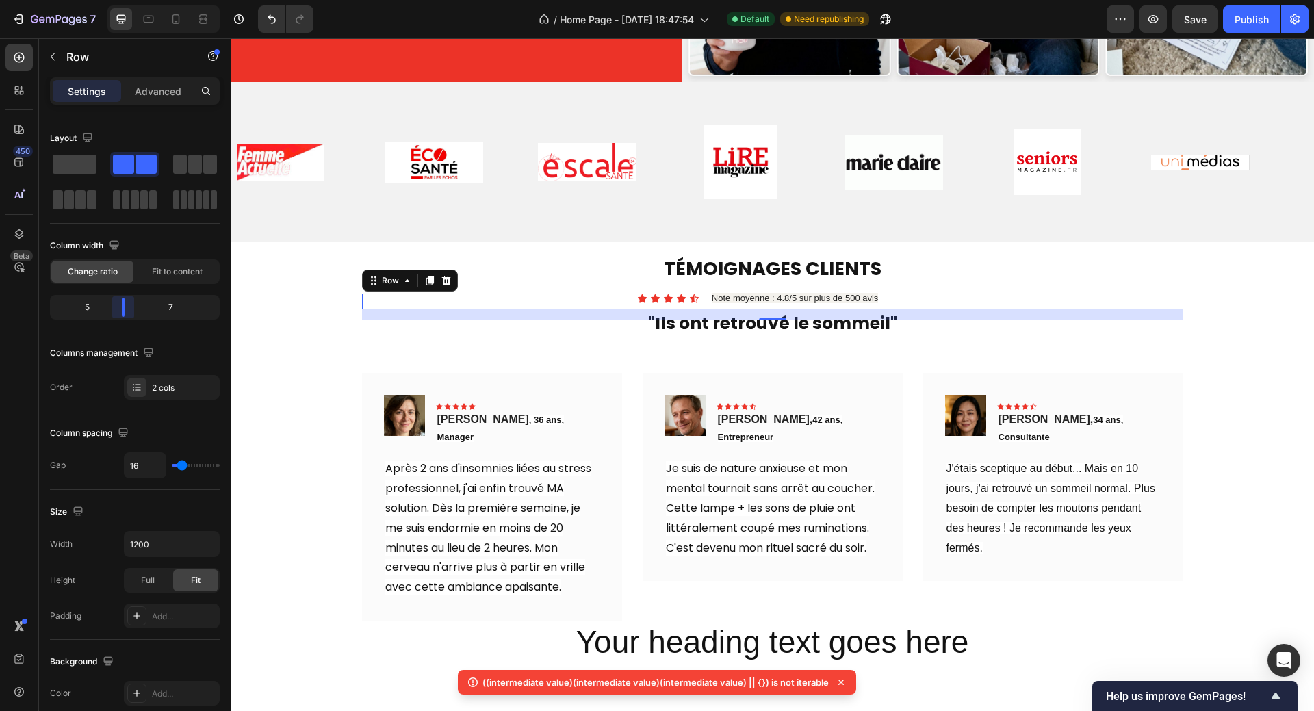
click at [129, 103] on body "7 Version history / Home Page - Sep 25, 18:47:54 Default Need republishing Prev…" at bounding box center [657, 51] width 1314 height 103
click at [1029, 227] on div "Image Image Image Image Image Image Image Image Image Image Image Image Image I…" at bounding box center [772, 161] width 1083 height 159
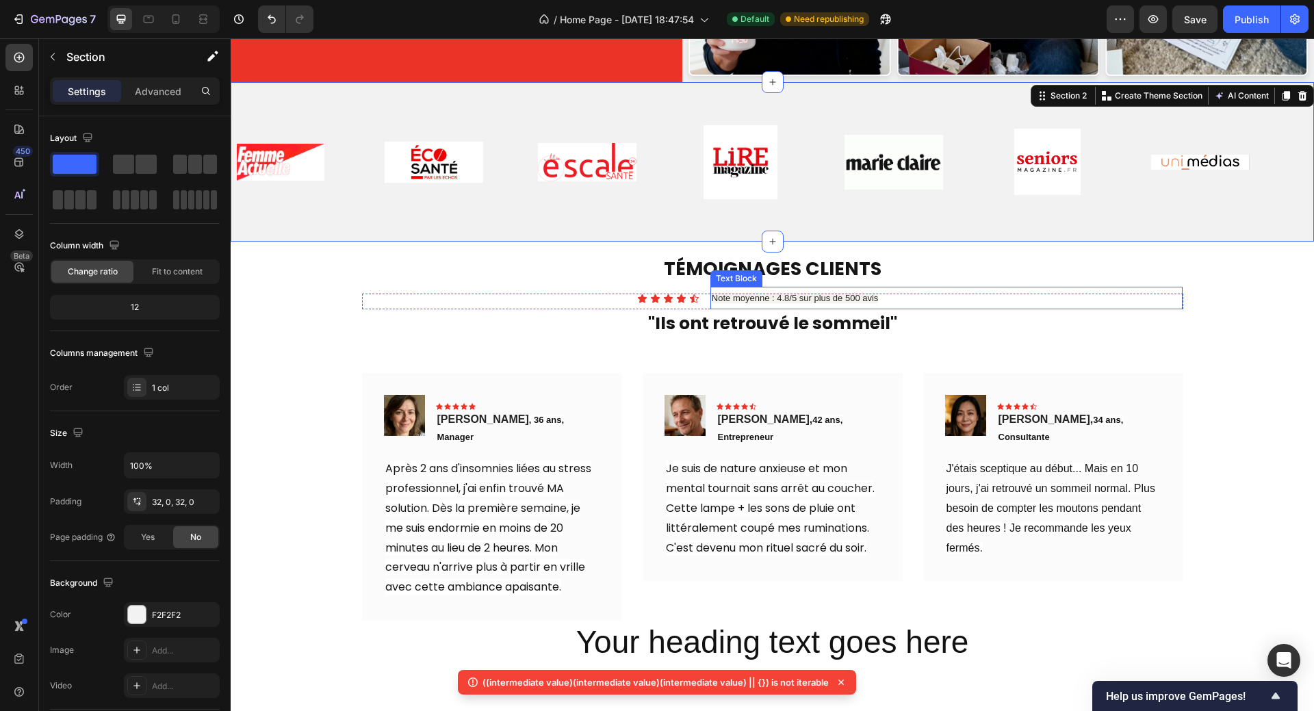
click at [766, 293] on span "Note moyenne : 4.8/5 sur plus de 500 avis" at bounding box center [794, 298] width 167 height 10
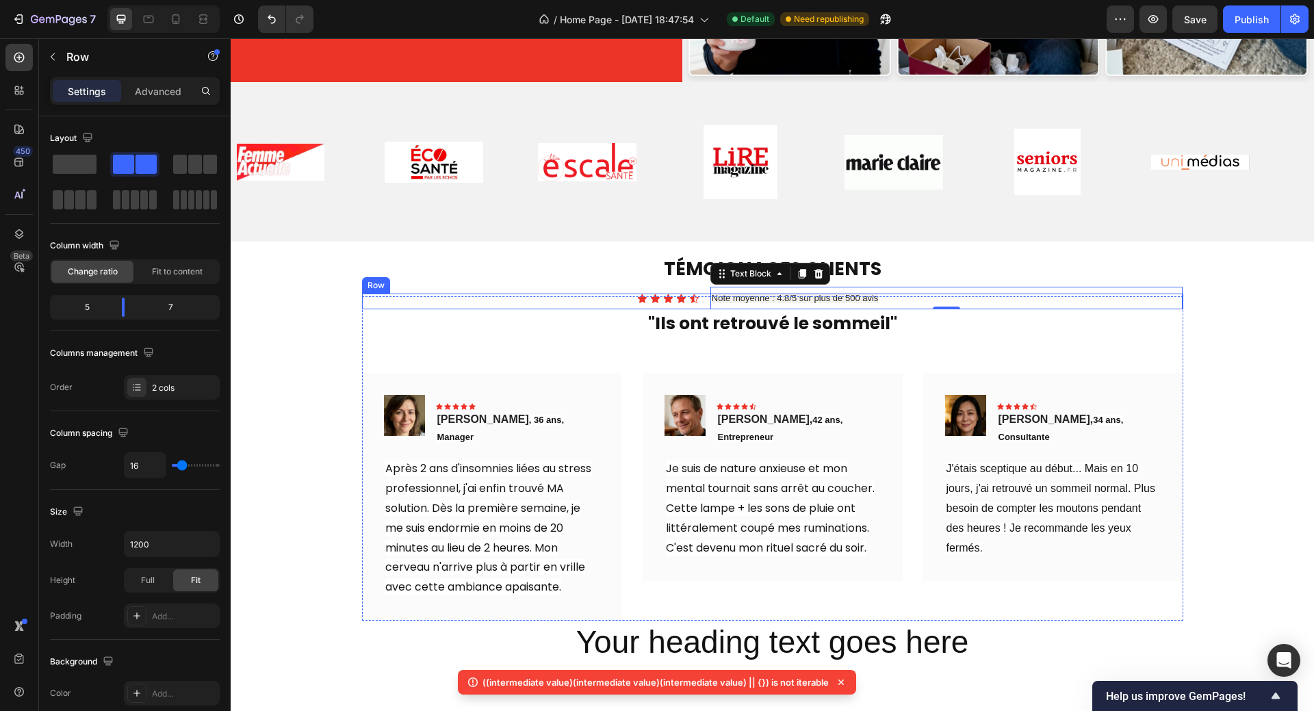
click at [697, 293] on div "Icon Icon Icon Icon Icon Icon List Note moyenne : 4.8/5 sur plus de 500 avis Te…" at bounding box center [772, 301] width 821 height 16
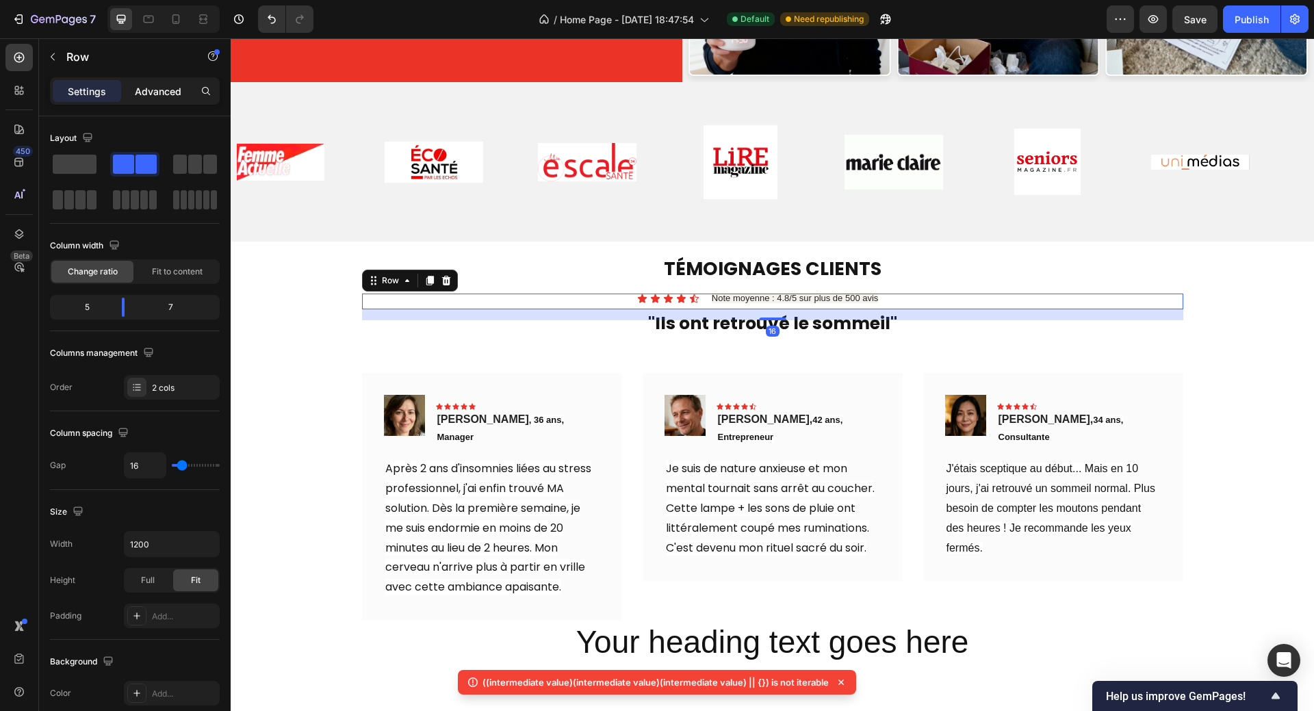
click at [161, 96] on p "Advanced" at bounding box center [158, 91] width 47 height 14
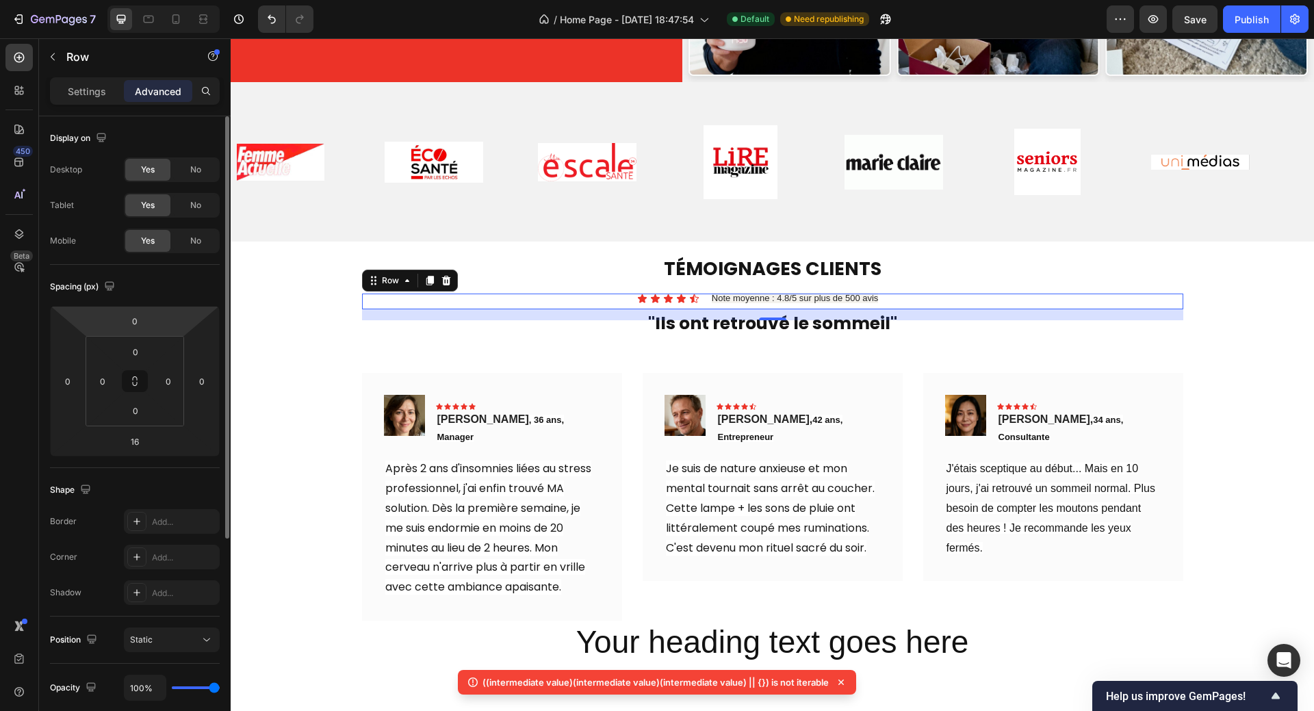
click at [152, 103] on html "7 Version history / Home Page - Sep 25, 18:47:54 Default Need republishing Prev…" at bounding box center [657, 51] width 1314 height 103
click at [144, 324] on input "0" at bounding box center [134, 321] width 27 height 21
type input "-10"
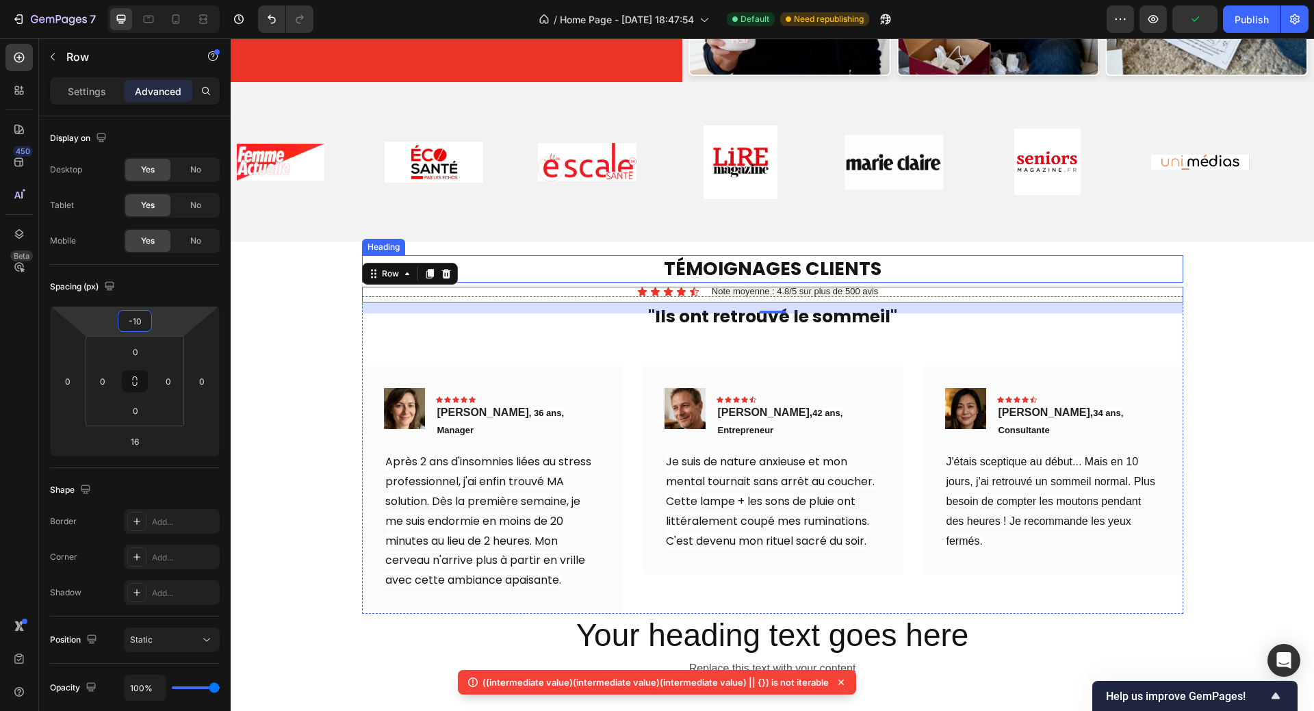
click at [941, 257] on p "TÉMOIGNAGES CLIENTS" at bounding box center [772, 269] width 818 height 24
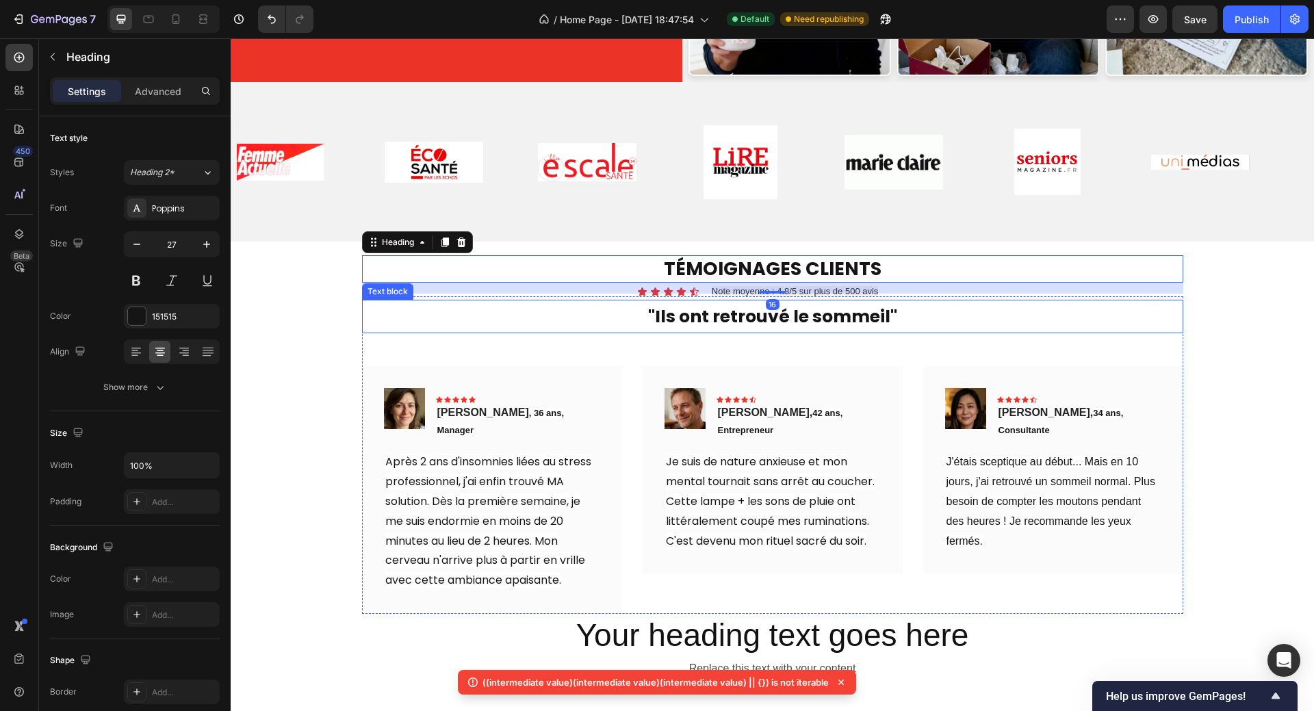
click at [861, 315] on strong ""Ils ont retrouvé le sommeil"" at bounding box center [772, 316] width 249 height 24
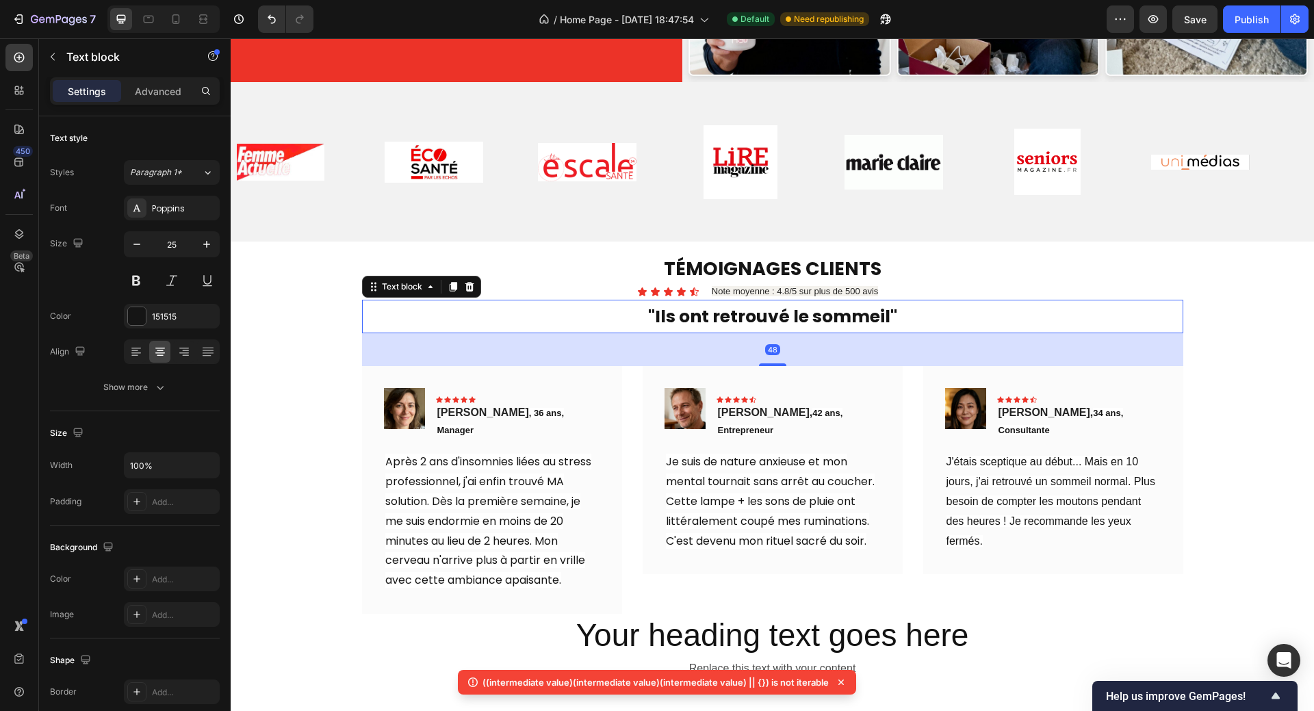
click at [168, 107] on div "Settings Advanced" at bounding box center [135, 96] width 192 height 39
click at [158, 90] on p "Advanced" at bounding box center [158, 91] width 47 height 14
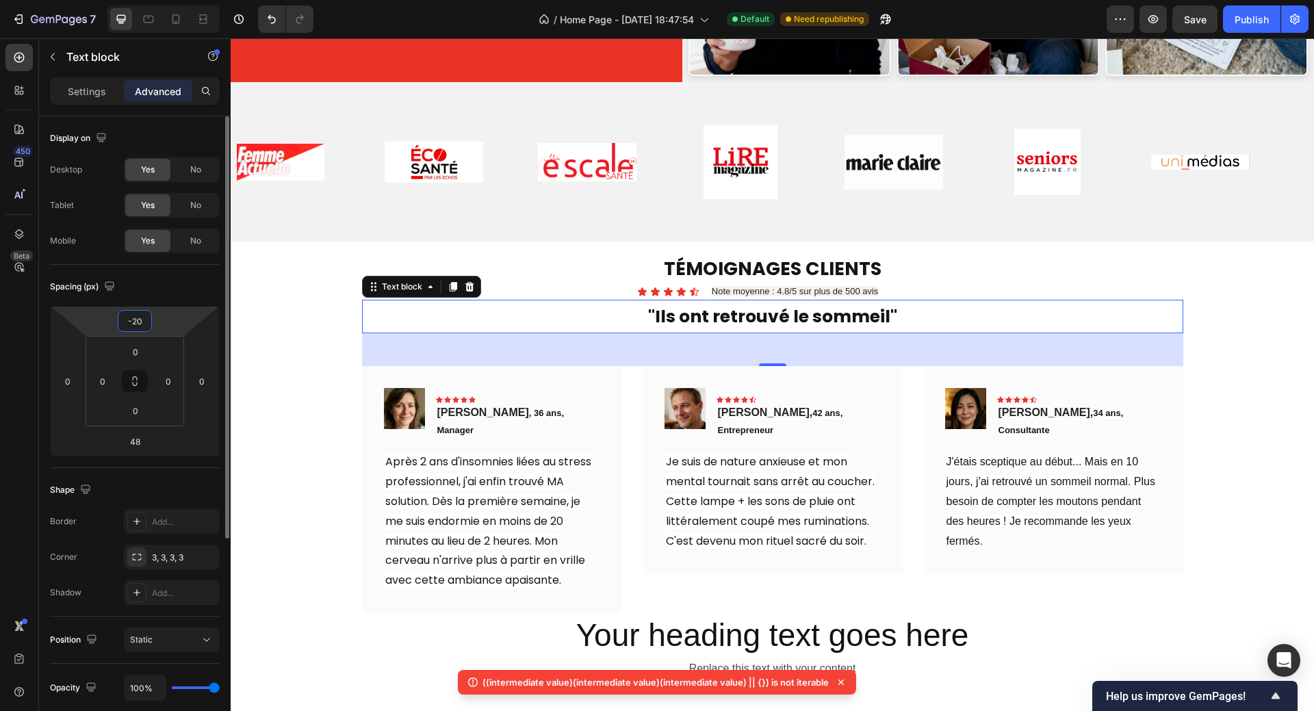
click at [146, 322] on input "-20" at bounding box center [134, 321] width 27 height 21
click at [142, 322] on input "-20" at bounding box center [134, 321] width 27 height 21
click at [136, 322] on input "-20" at bounding box center [134, 321] width 27 height 21
type input "-25"
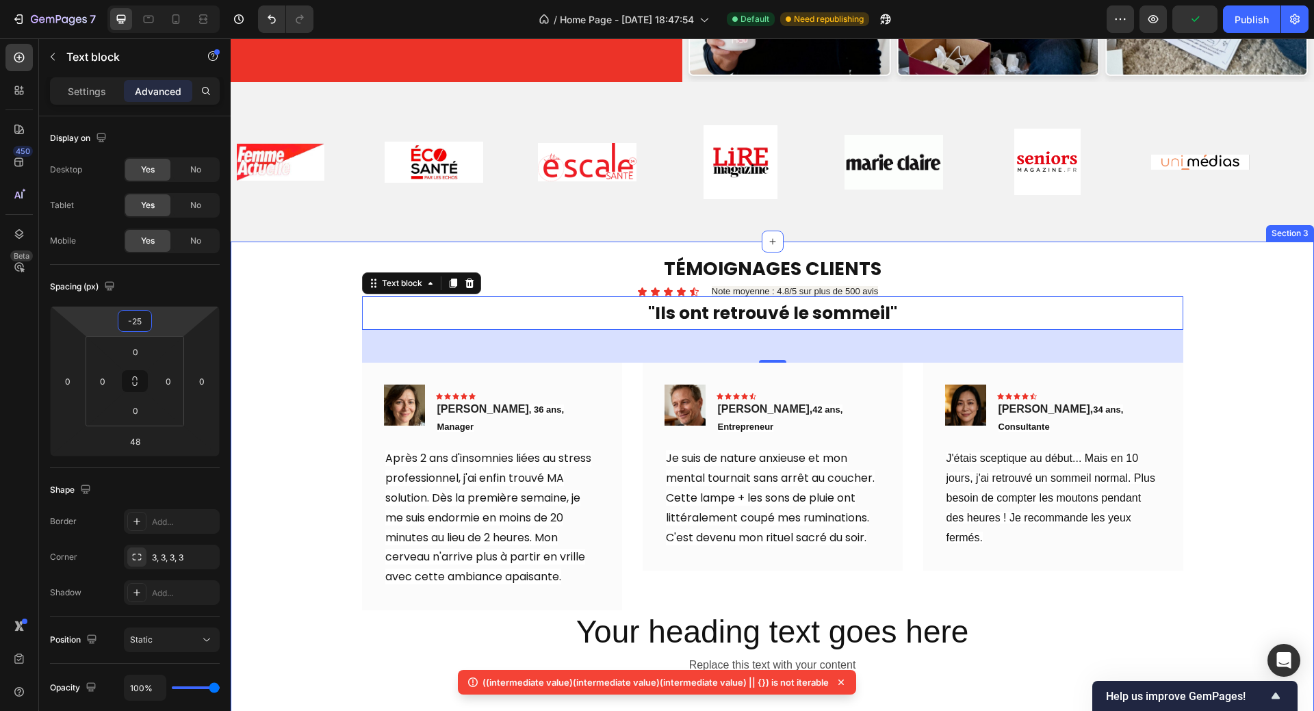
click at [1250, 299] on div "TÉMOIGNAGES CLIENTS Heading Icon Icon Icon Icon Icon Icon List Note moyenne : 4…" at bounding box center [772, 486] width 1062 height 380
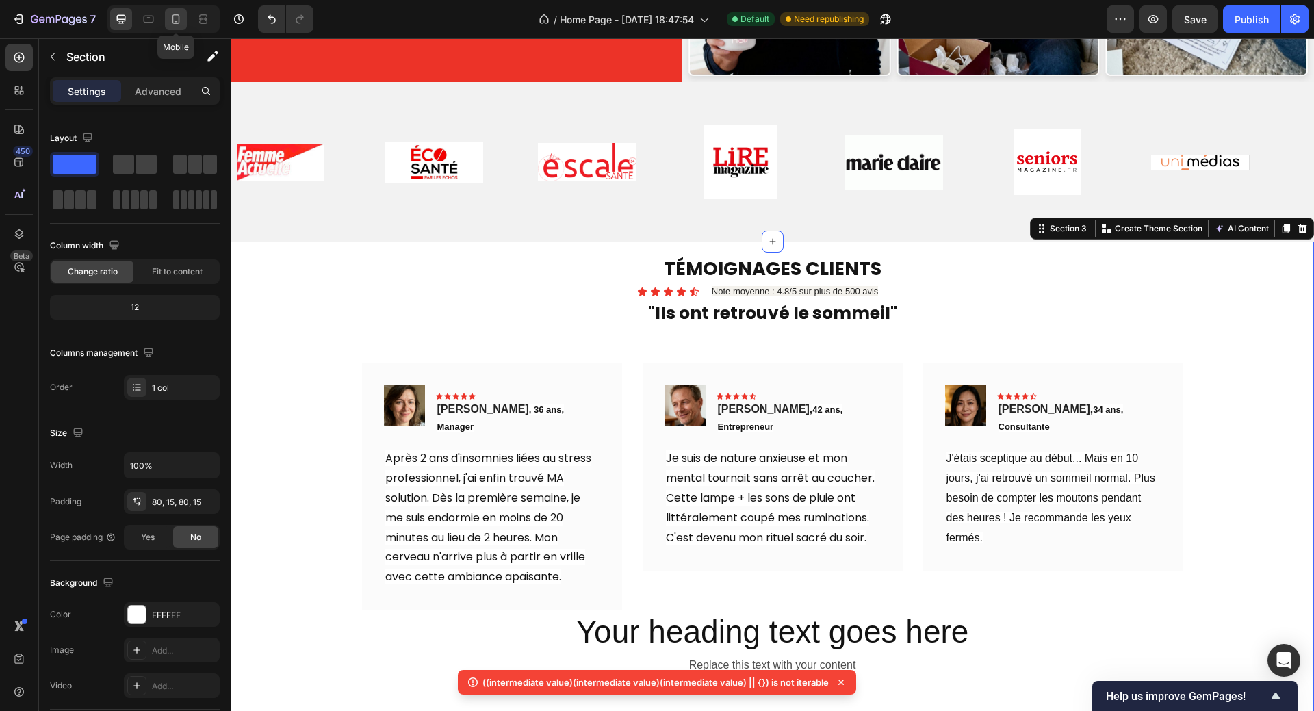
click at [171, 22] on icon at bounding box center [176, 19] width 14 height 14
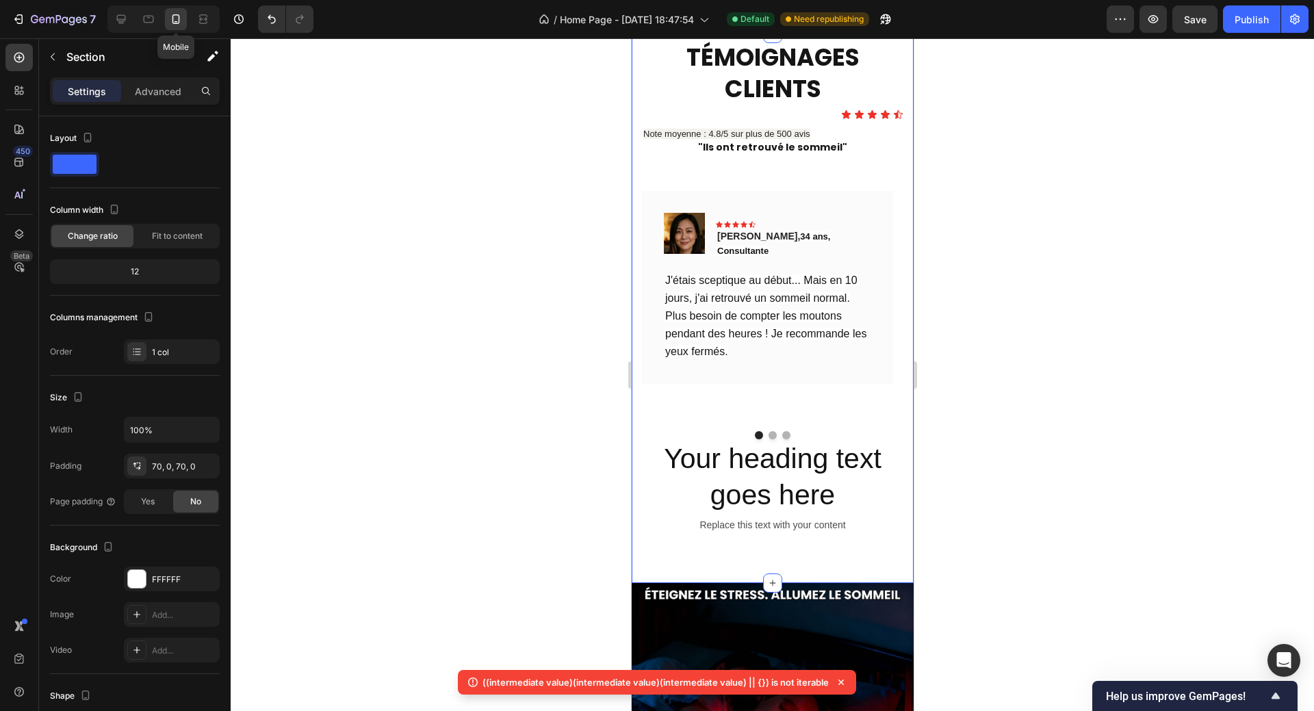
scroll to position [563, 0]
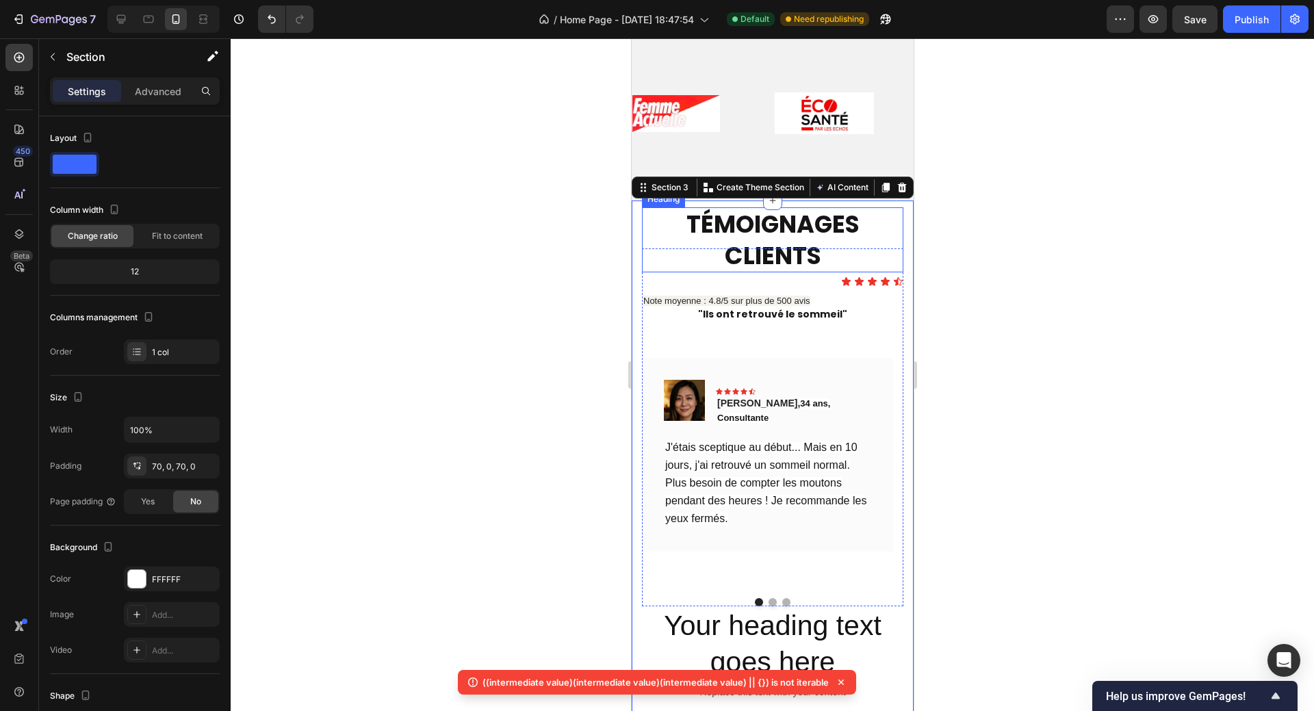
click at [769, 223] on p "TÉMOIGNAGES CLIENTS" at bounding box center [771, 240] width 259 height 62
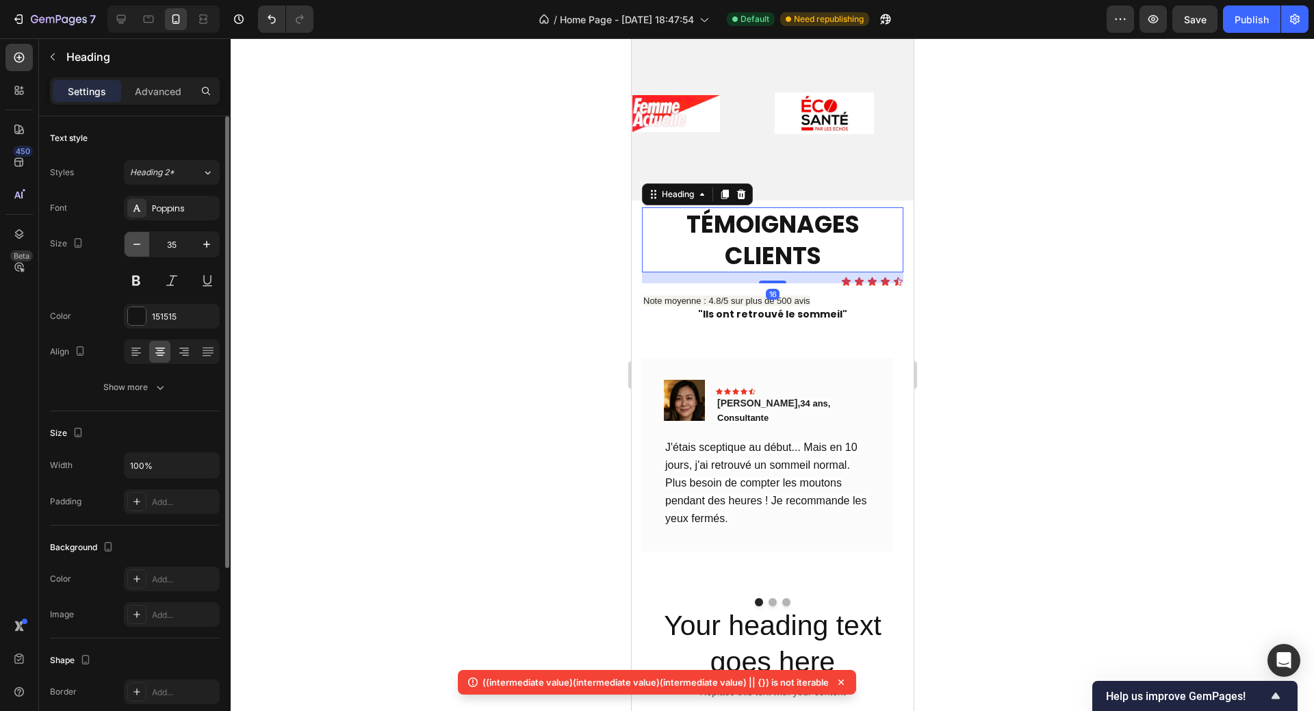
click at [137, 243] on icon "button" at bounding box center [137, 244] width 14 height 14
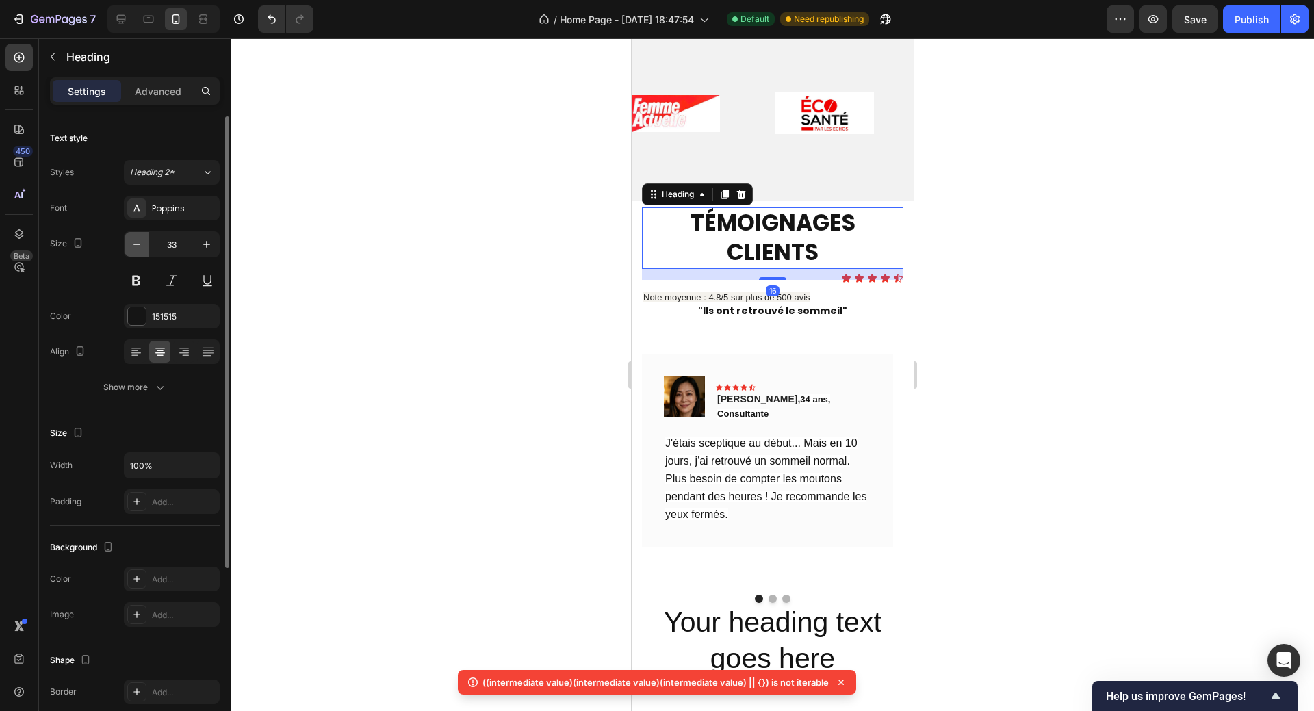
click at [137, 243] on icon "button" at bounding box center [137, 244] width 14 height 14
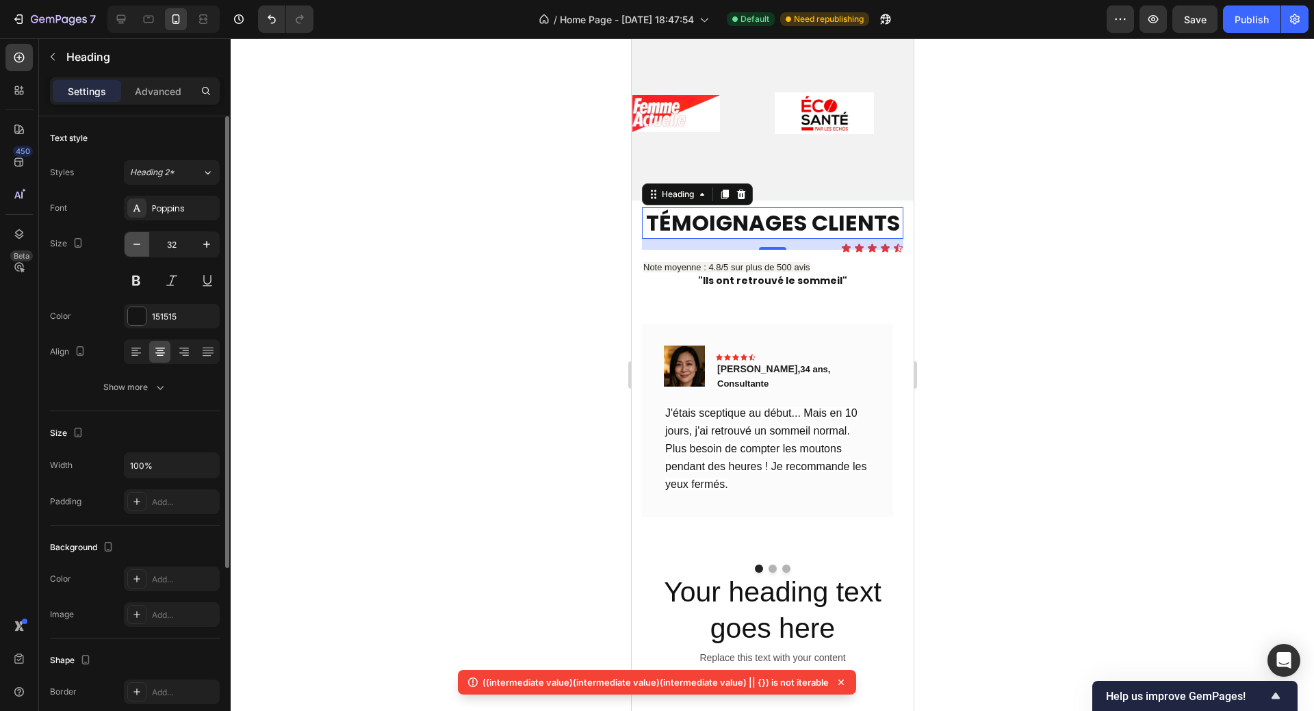
click at [137, 243] on icon "button" at bounding box center [137, 244] width 14 height 14
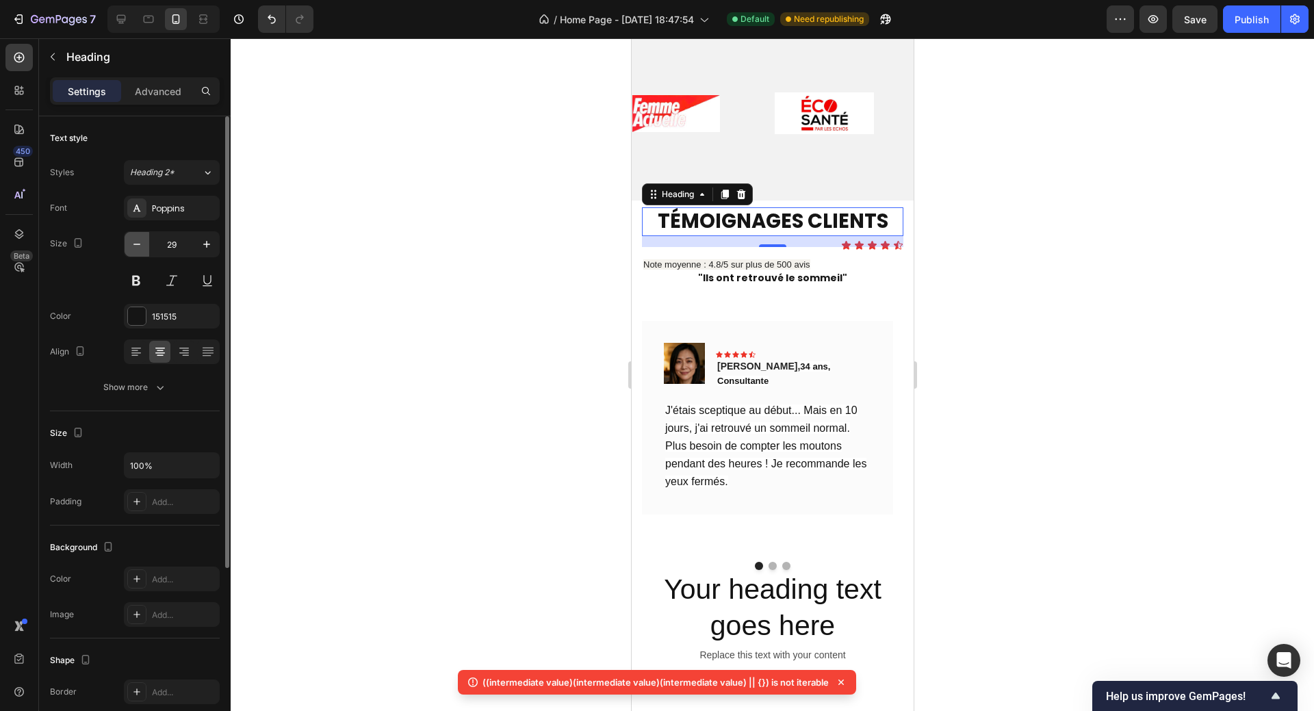
click at [137, 243] on icon "button" at bounding box center [137, 244] width 14 height 14
click at [137, 242] on icon "button" at bounding box center [137, 244] width 14 height 14
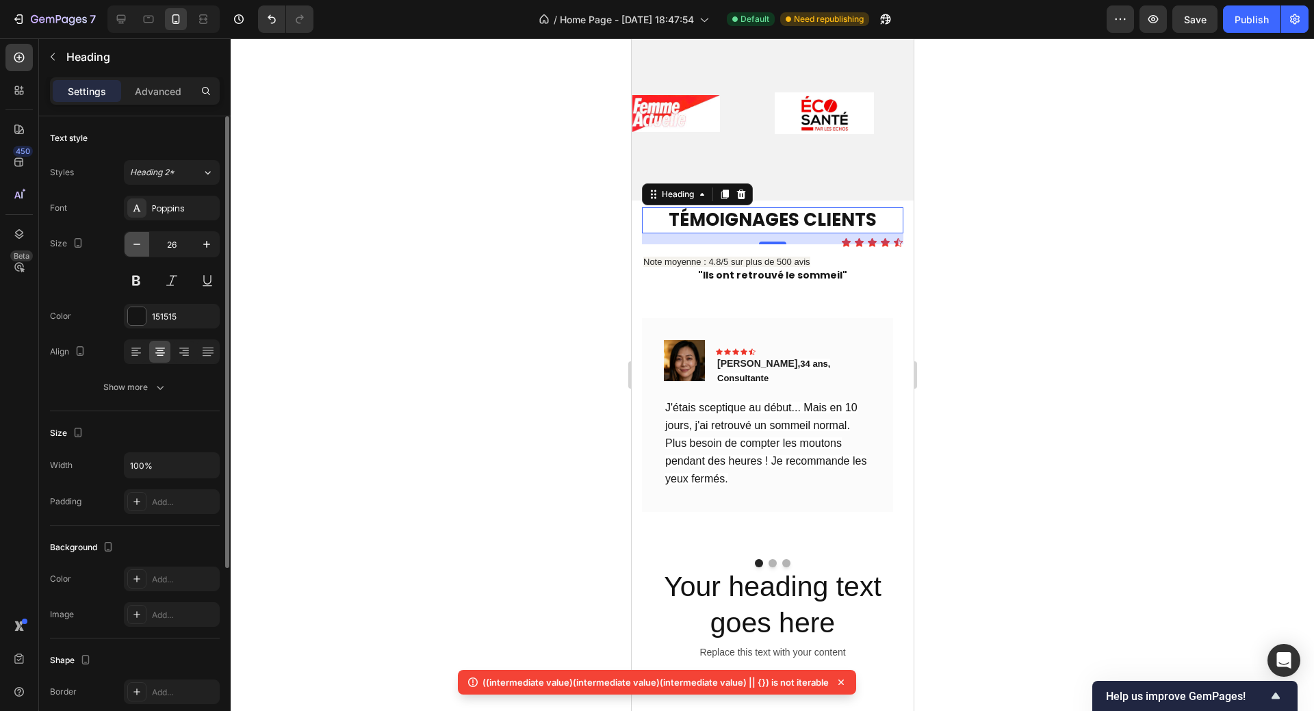
click at [137, 242] on icon "button" at bounding box center [137, 244] width 14 height 14
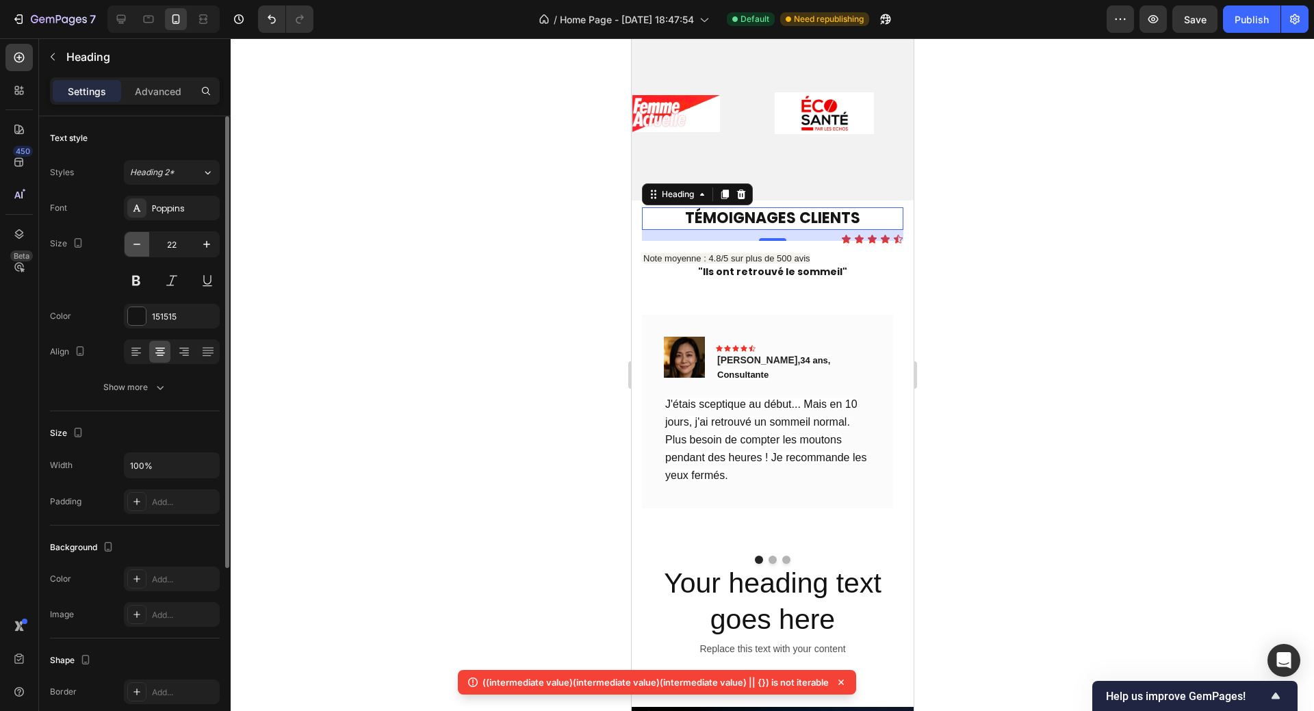
click at [137, 242] on icon "button" at bounding box center [137, 244] width 14 height 14
click at [136, 242] on icon "button" at bounding box center [137, 244] width 14 height 14
type input "20"
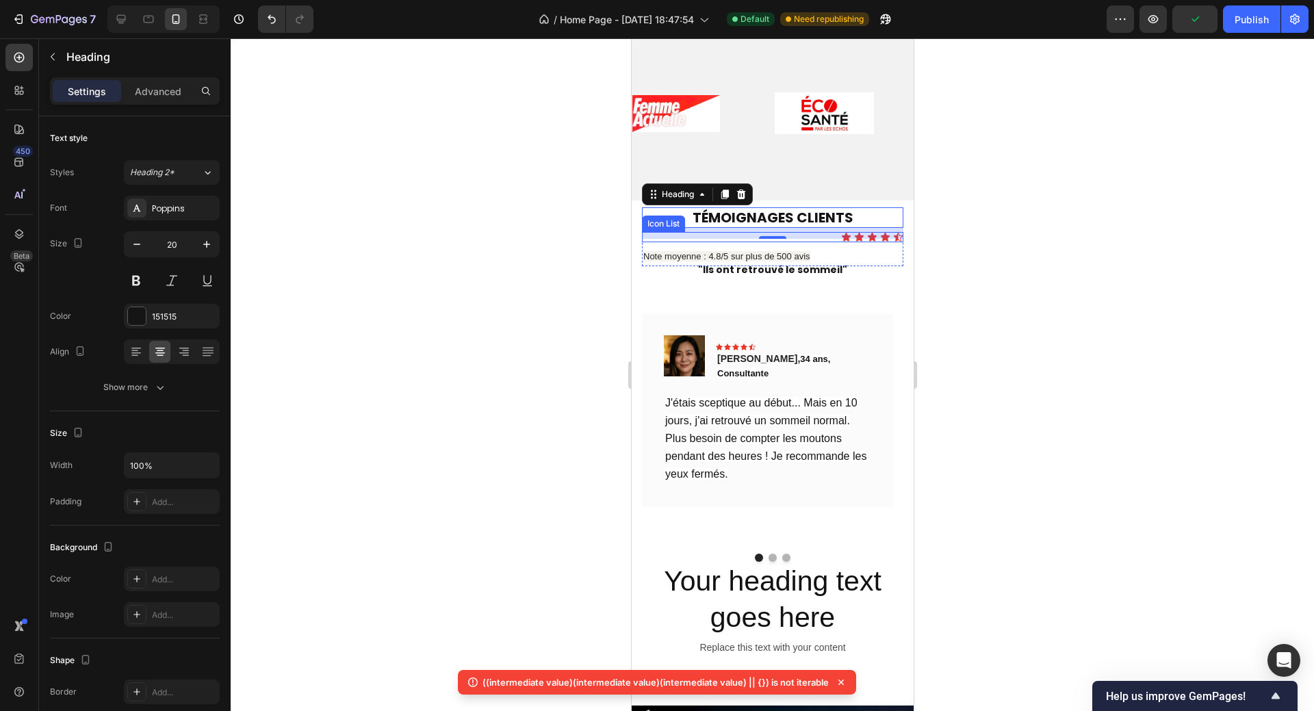
click at [812, 242] on div "Icon Icon Icon Icon Icon" at bounding box center [771, 237] width 261 height 10
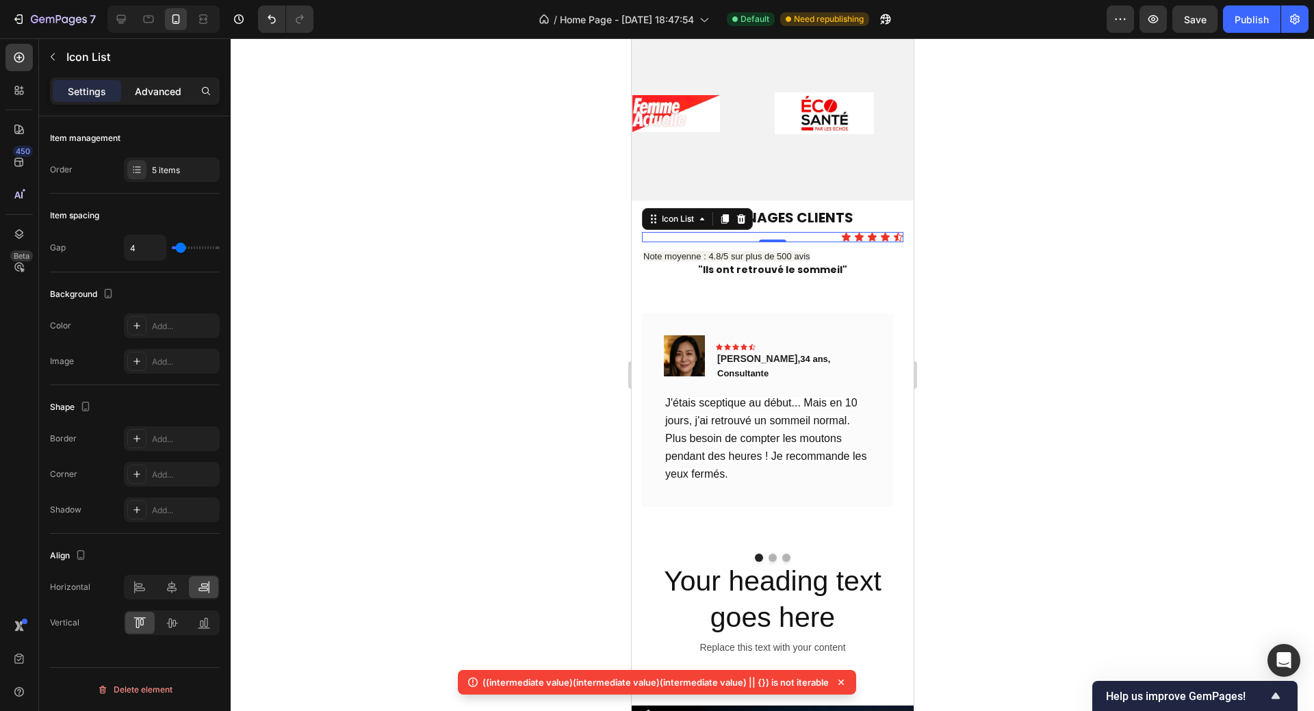
click at [161, 99] on div "Advanced" at bounding box center [158, 91] width 68 height 22
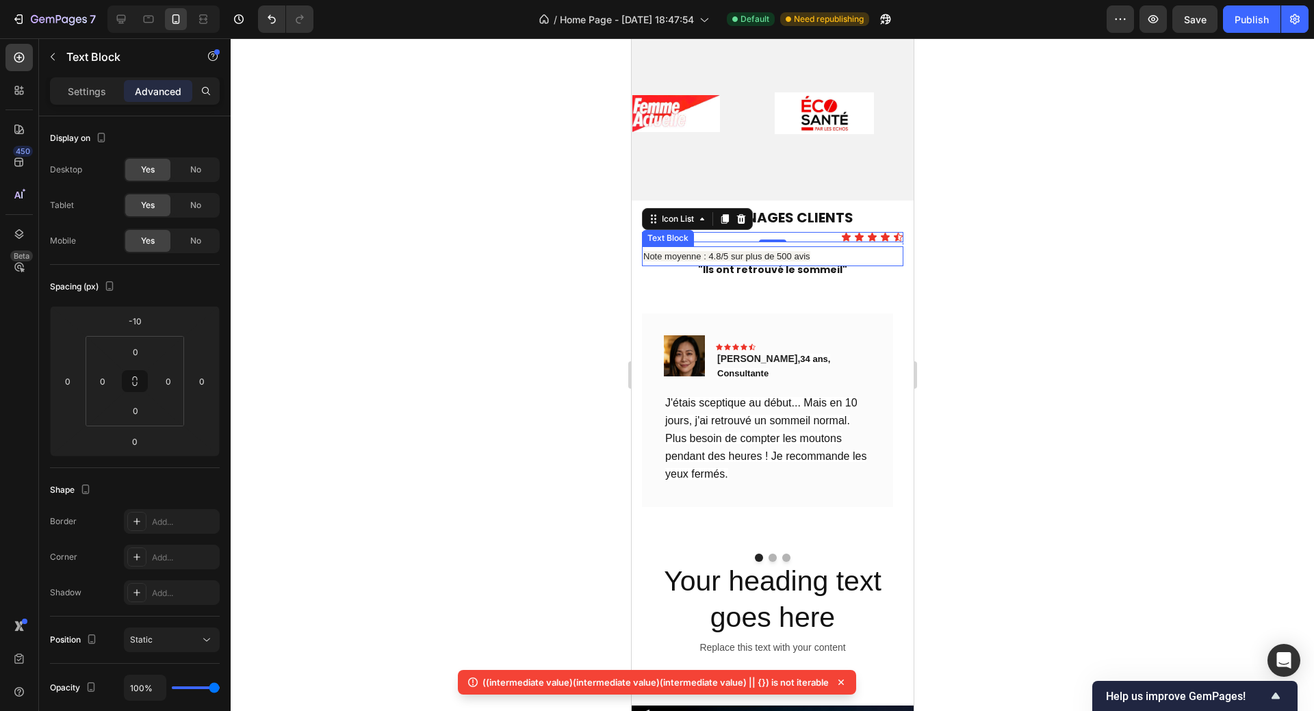
click at [805, 250] on p "Note moyenne : 4.8/5 sur plus de 500 avis" at bounding box center [771, 256] width 259 height 17
click at [819, 241] on div "Icon Icon Icon Icon Icon" at bounding box center [771, 237] width 261 height 10
click at [69, 91] on p "Settings" at bounding box center [87, 91] width 38 height 14
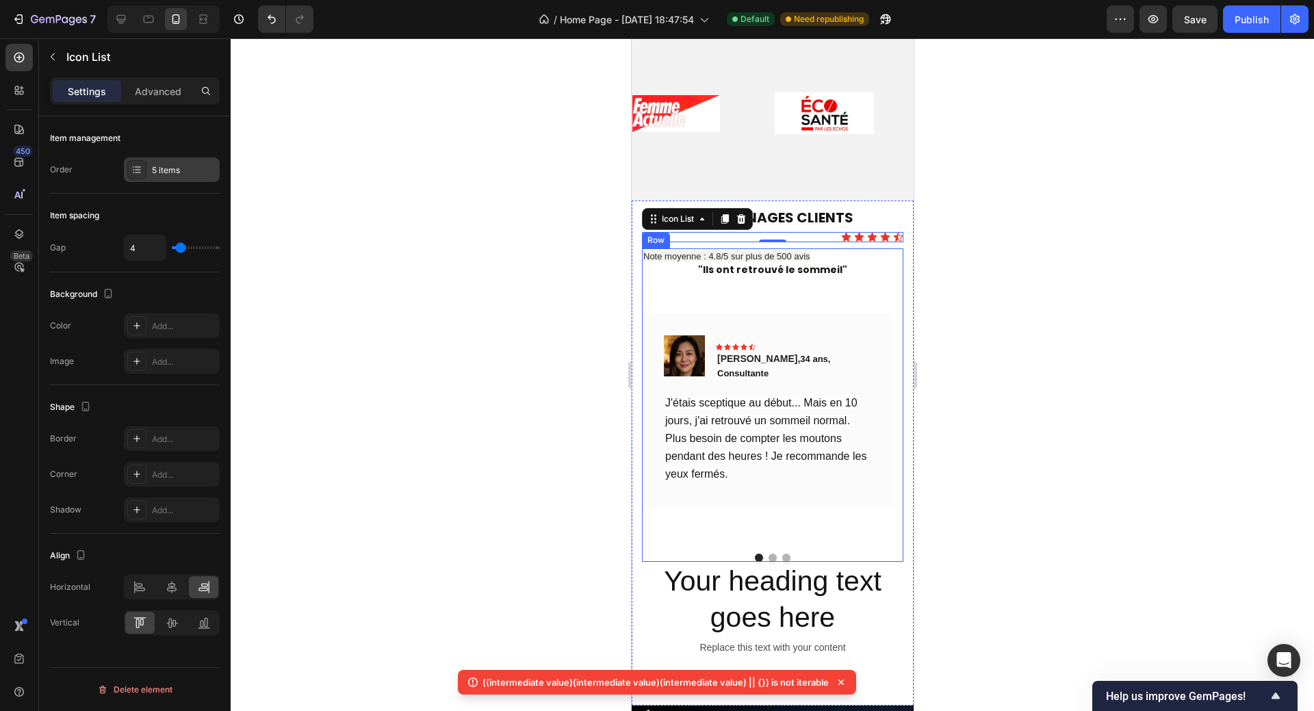
click at [189, 167] on div "5 items" at bounding box center [184, 170] width 64 height 12
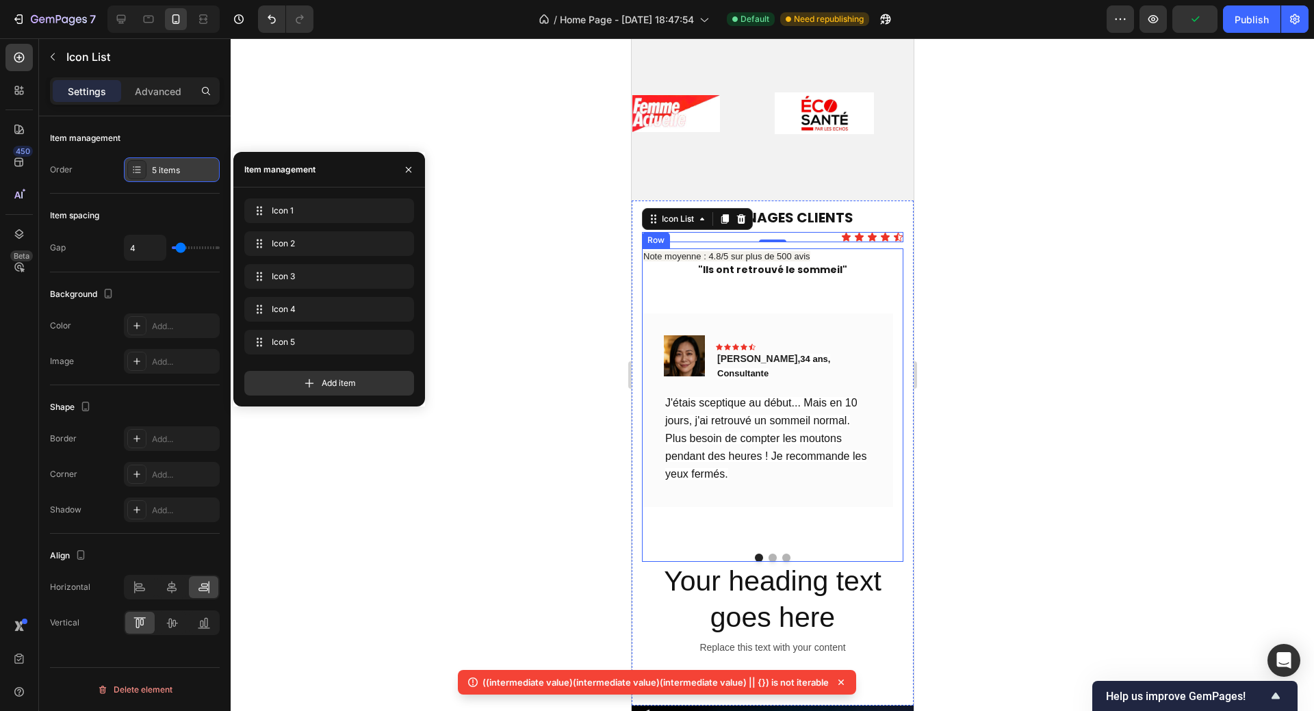
click at [189, 167] on div "5 items" at bounding box center [184, 170] width 64 height 12
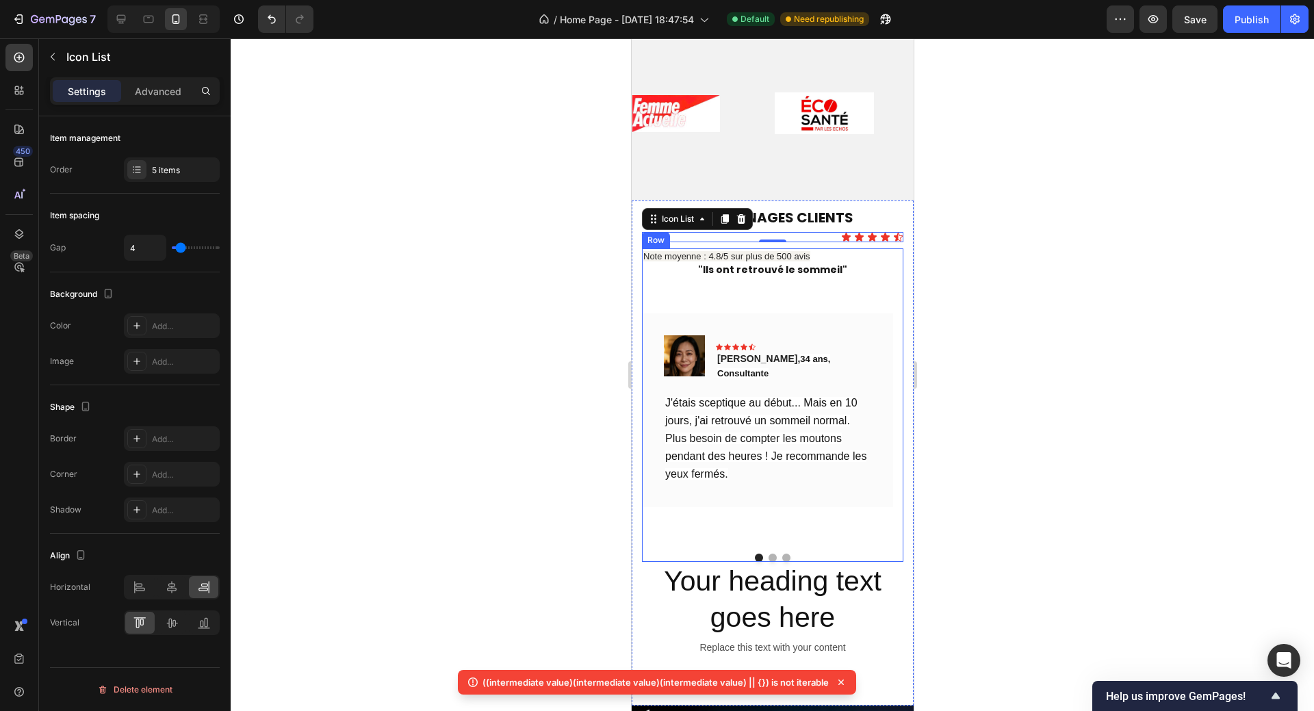
type input "10"
type input "13"
type input "8"
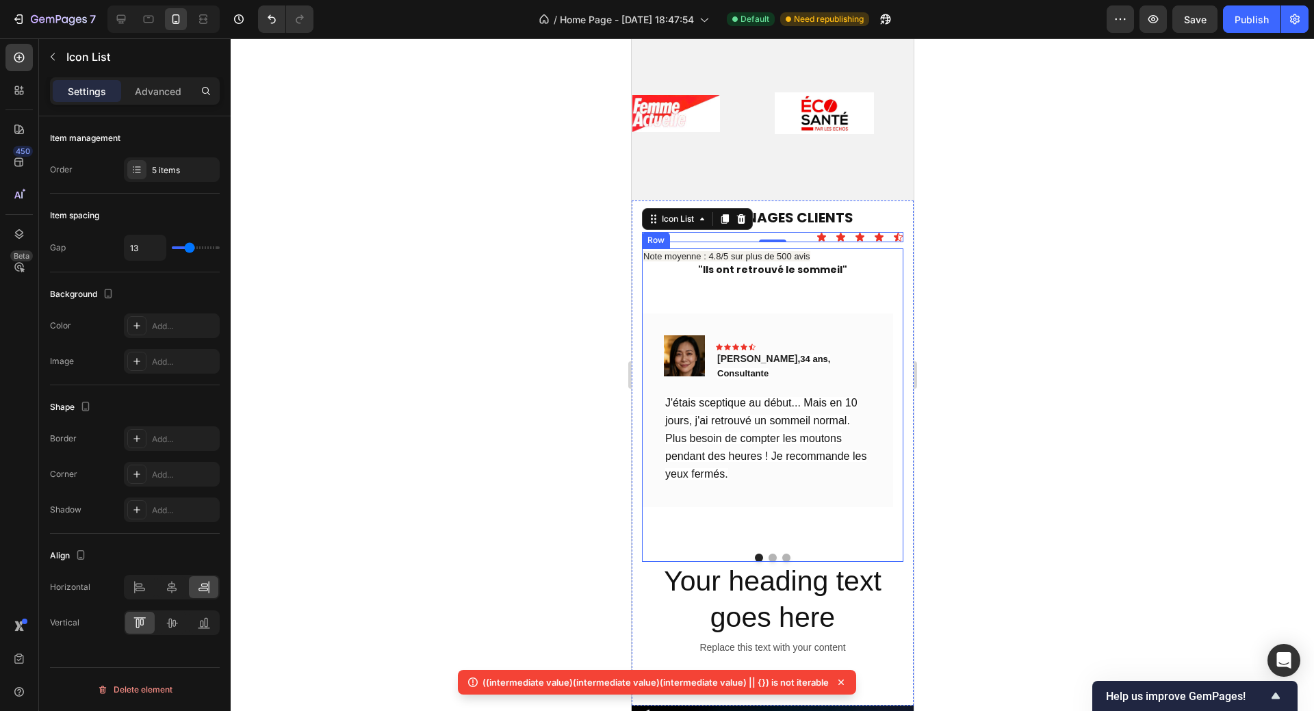
type input "8"
type input "7"
type input "5"
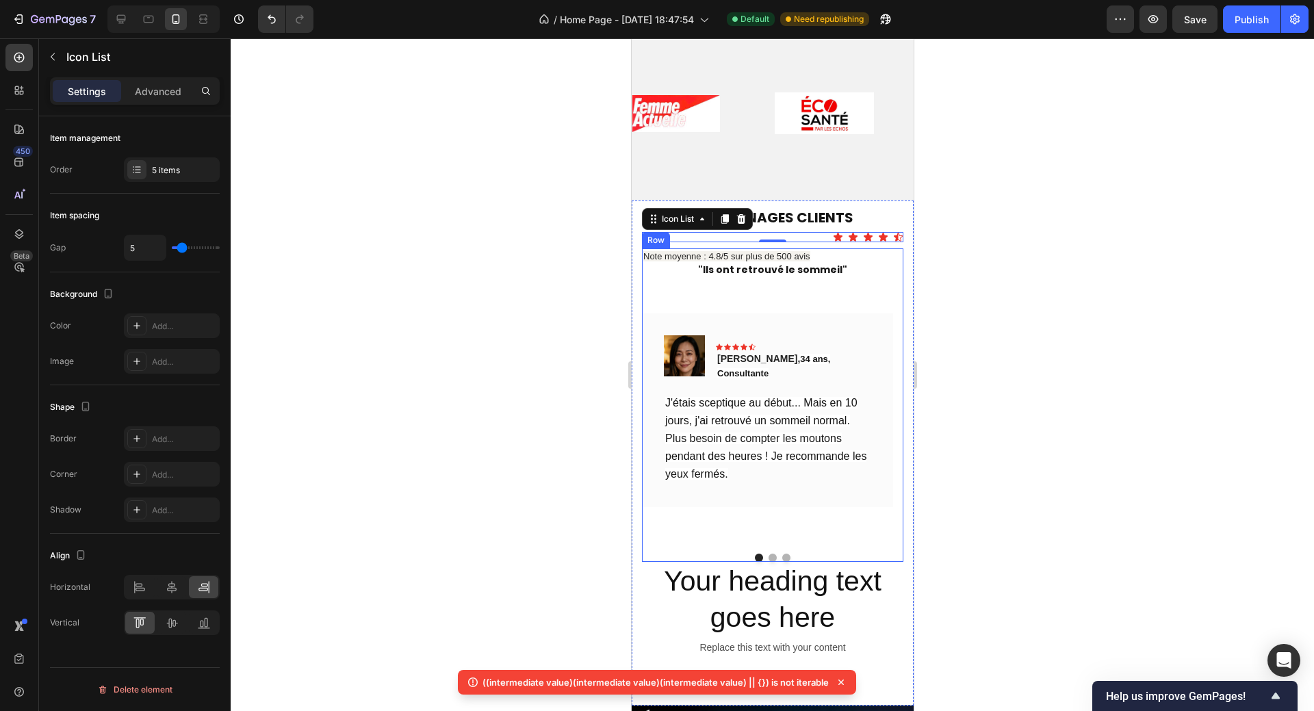
type input "2"
type input "1"
type input "0"
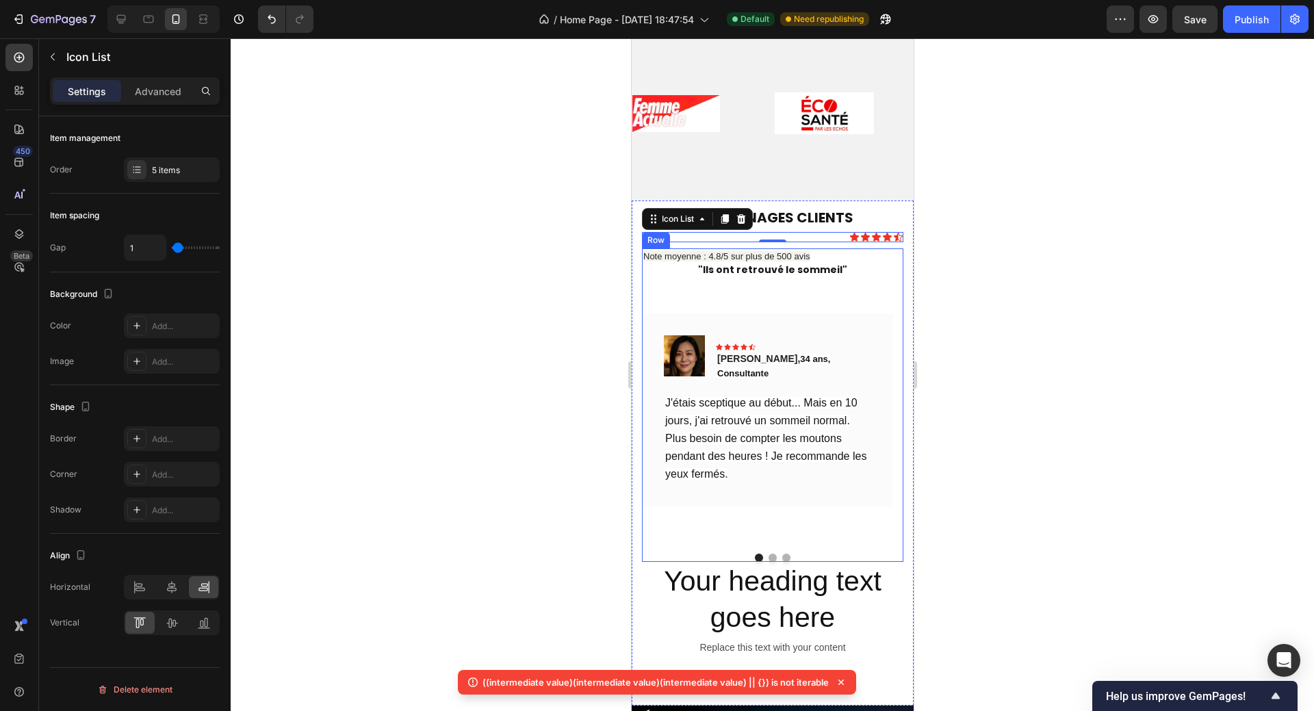
type input "0"
type input "1"
type input "2"
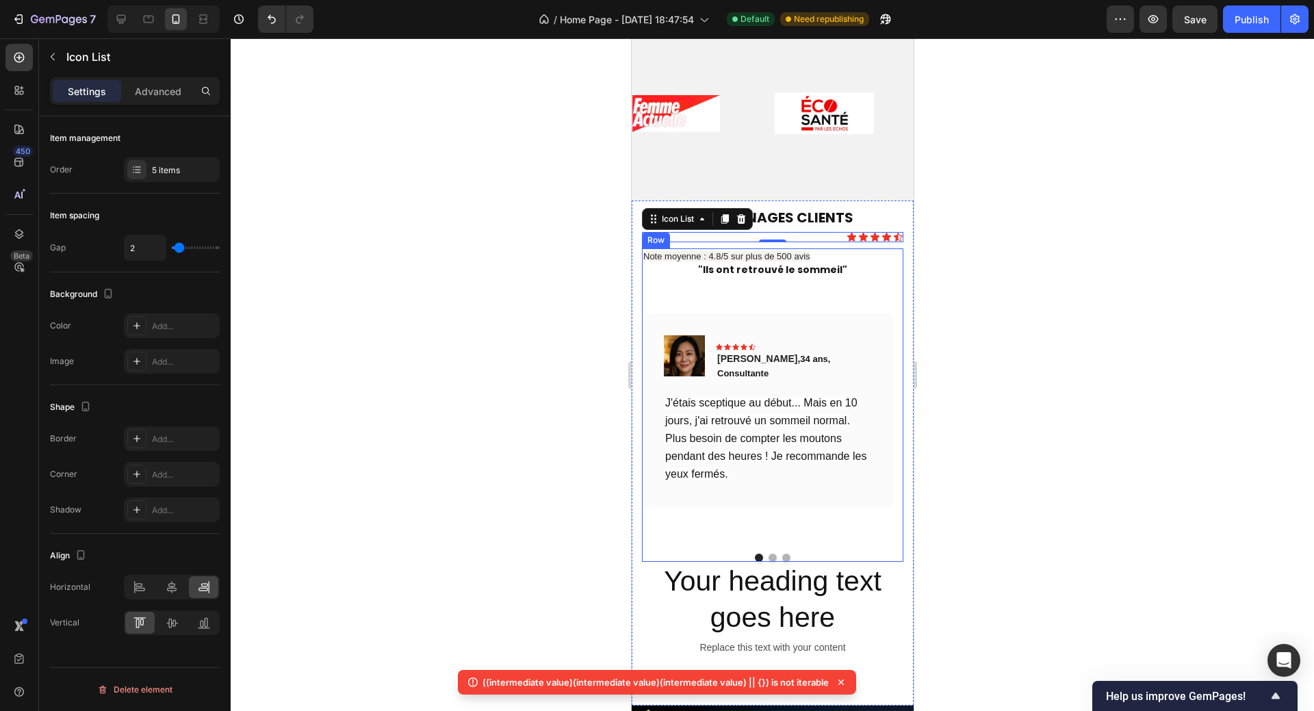
click at [179, 246] on input "range" at bounding box center [196, 247] width 48 height 3
click at [137, 584] on icon at bounding box center [140, 587] width 14 height 14
click at [168, 587] on icon at bounding box center [172, 587] width 14 height 14
click at [143, 589] on icon at bounding box center [140, 587] width 14 height 14
drag, startPoint x: 1046, startPoint y: 298, endPoint x: 1042, endPoint y: 306, distance: 8.6
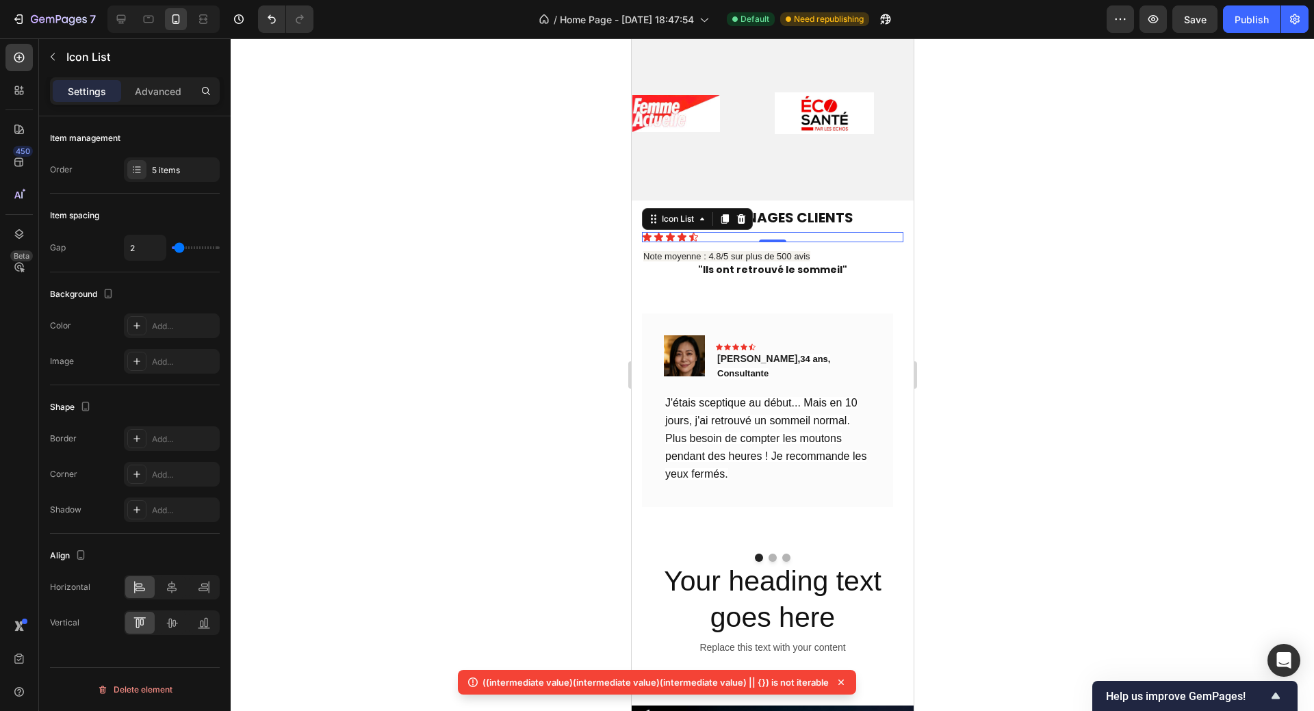
click at [1043, 306] on div at bounding box center [772, 374] width 1083 height 672
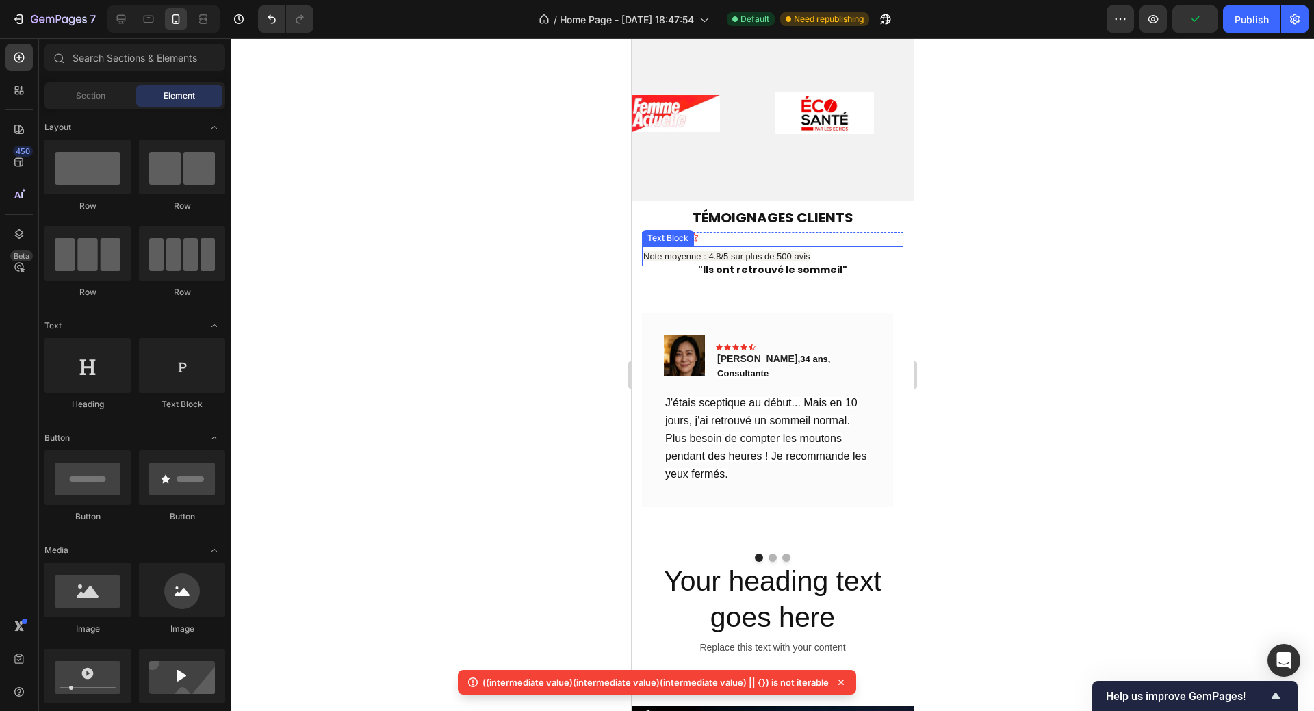
click at [763, 257] on span "Note moyenne : 4.8/5 sur plus de 500 avis" at bounding box center [725, 256] width 167 height 10
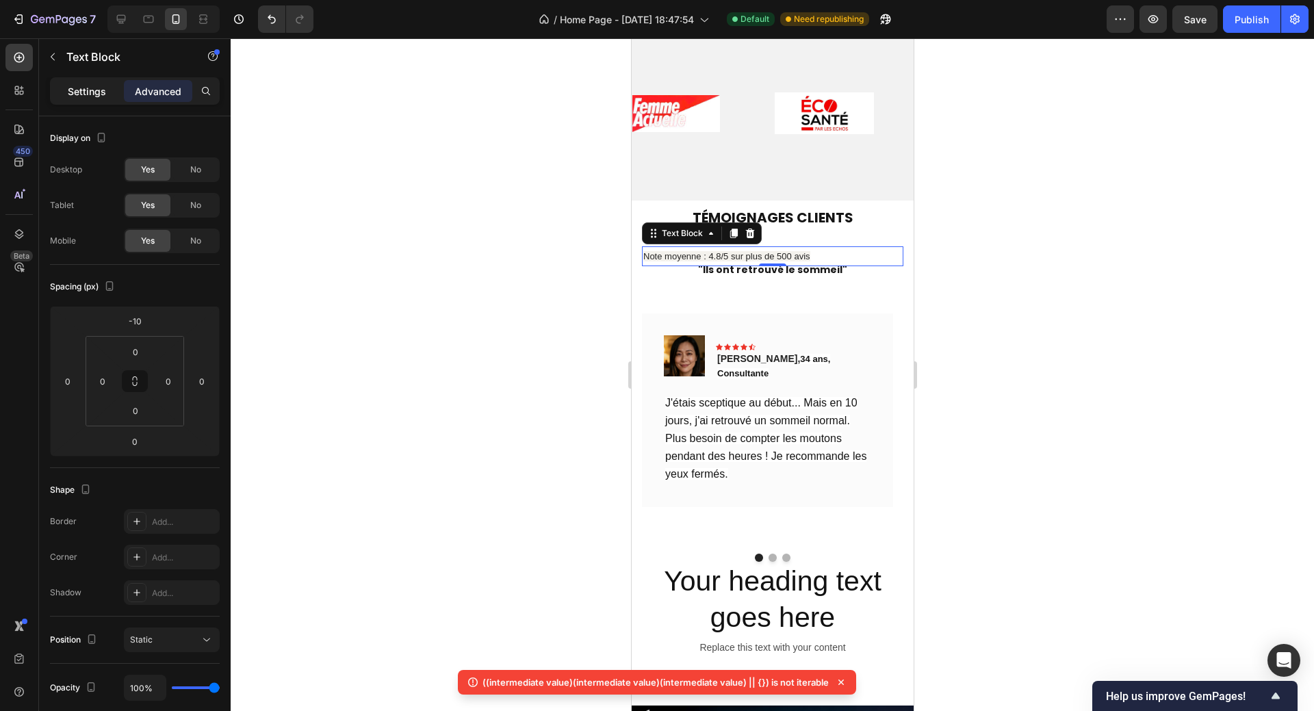
click at [100, 88] on p "Settings" at bounding box center [87, 91] width 38 height 14
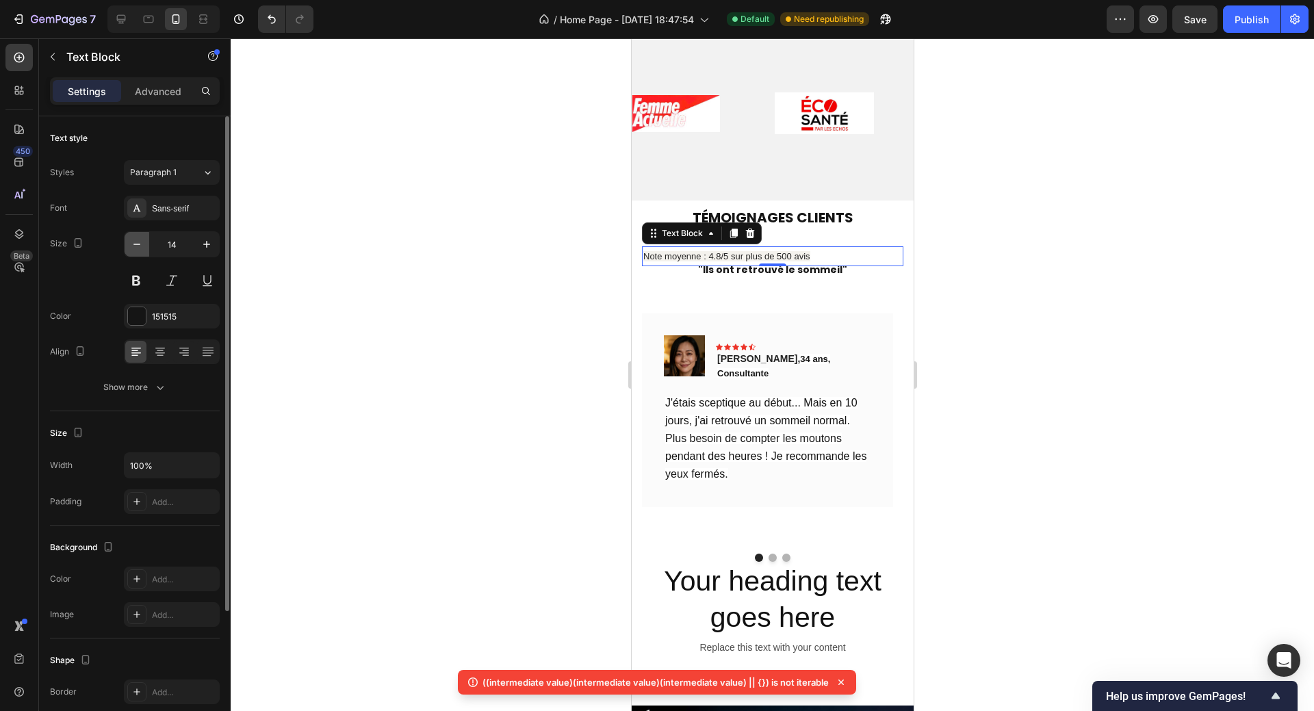
click at [137, 243] on icon "button" at bounding box center [137, 244] width 14 height 14
click at [136, 243] on icon "button" at bounding box center [137, 244] width 14 height 14
type input "10"
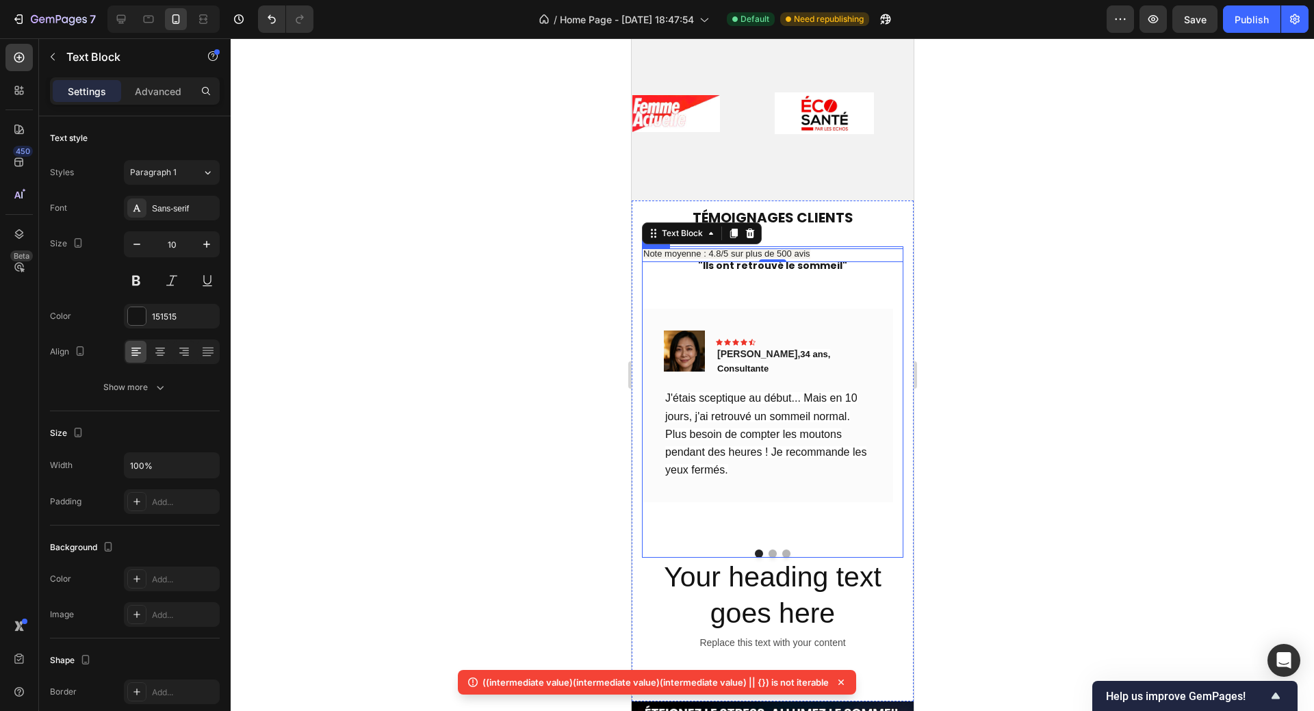
click at [989, 292] on div at bounding box center [772, 374] width 1083 height 672
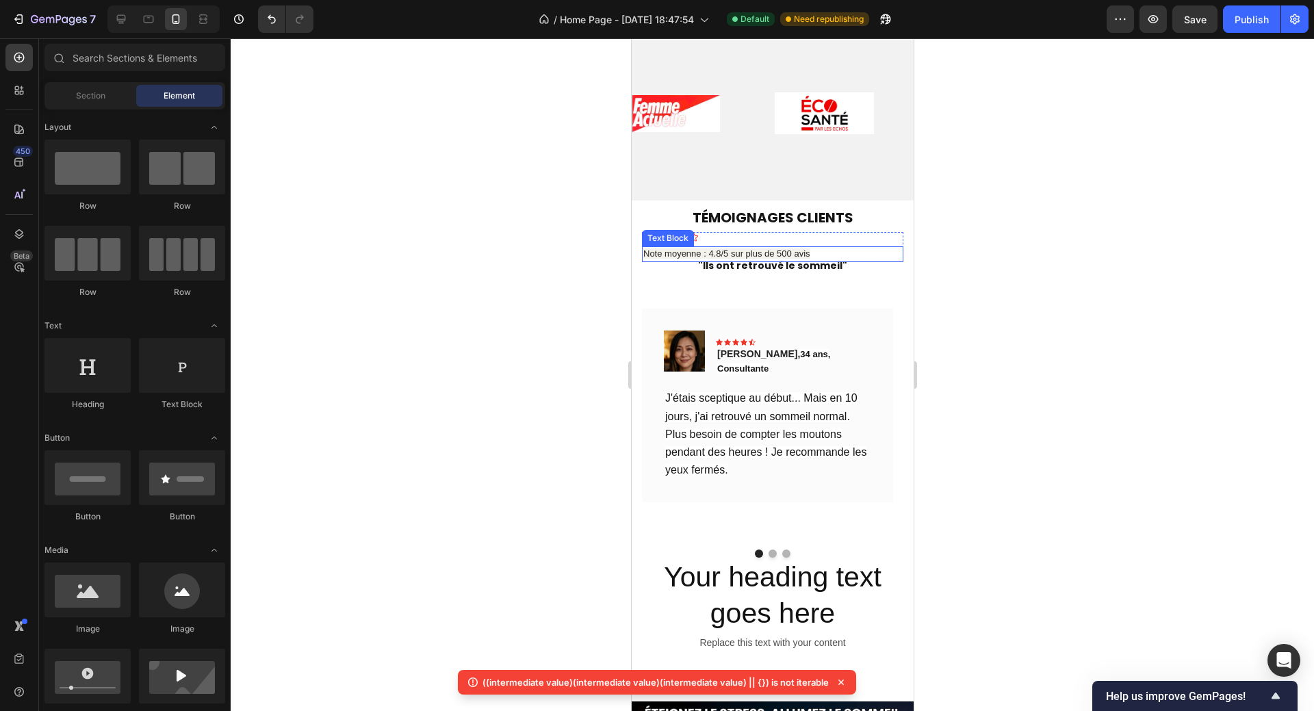
click at [776, 250] on span "Note moyenne : 4.8/5 sur plus de 500 avis" at bounding box center [725, 253] width 167 height 10
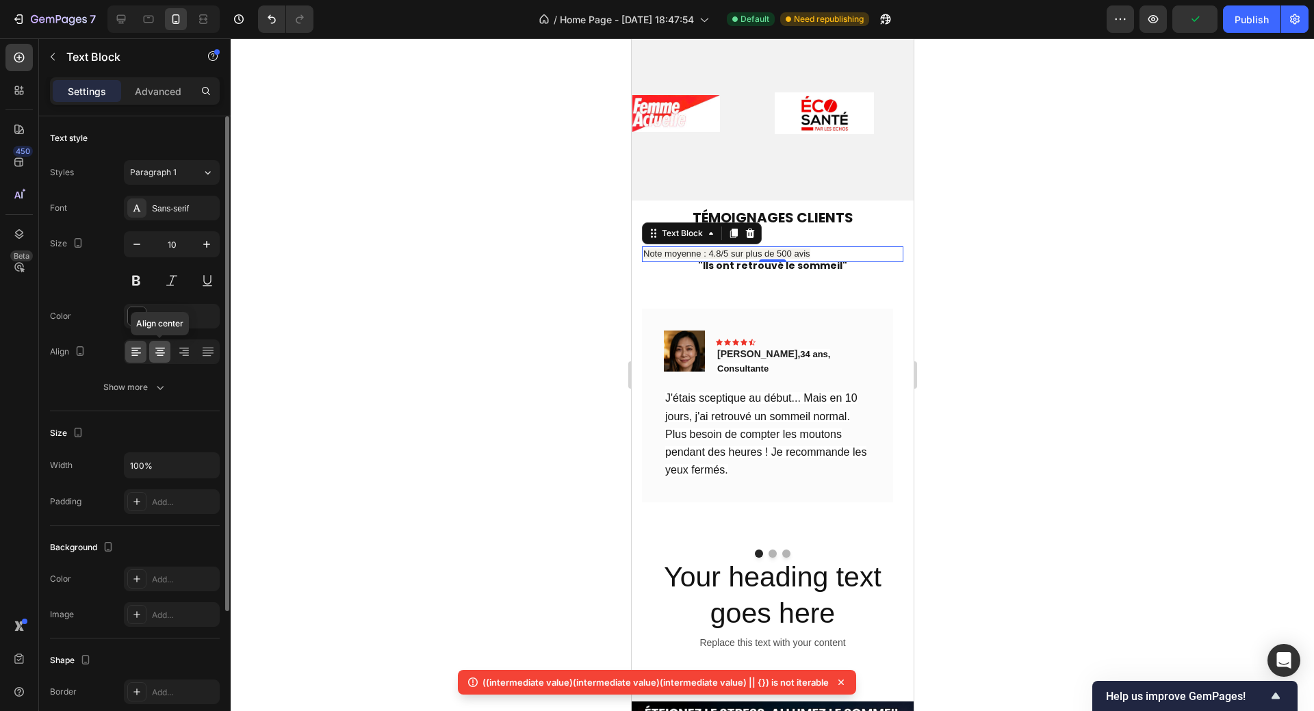
click at [159, 351] on icon at bounding box center [160, 350] width 7 height 1
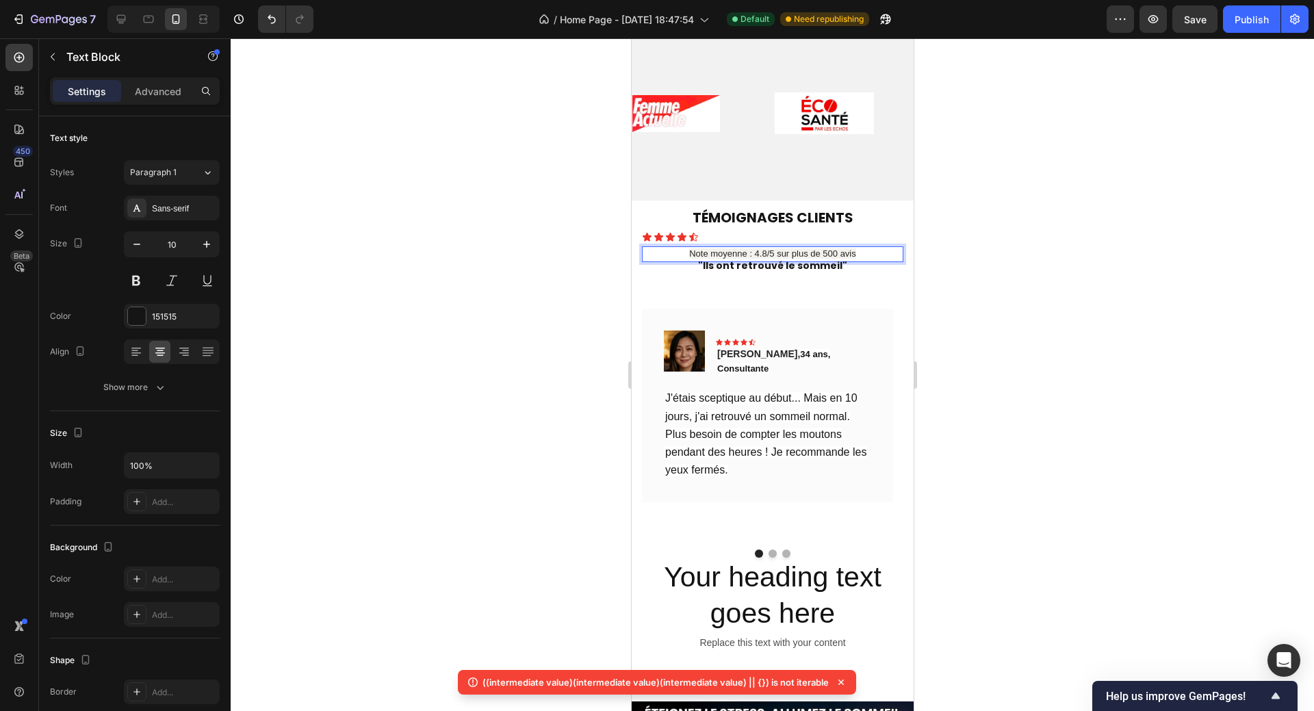
click at [747, 254] on span "Note moyenne : 4.8/5 sur plus de 500 avis" at bounding box center [771, 253] width 167 height 10
click at [745, 254] on span "Note moyenne : 4.8/5 sur plus de 500 avis" at bounding box center [771, 253] width 167 height 10
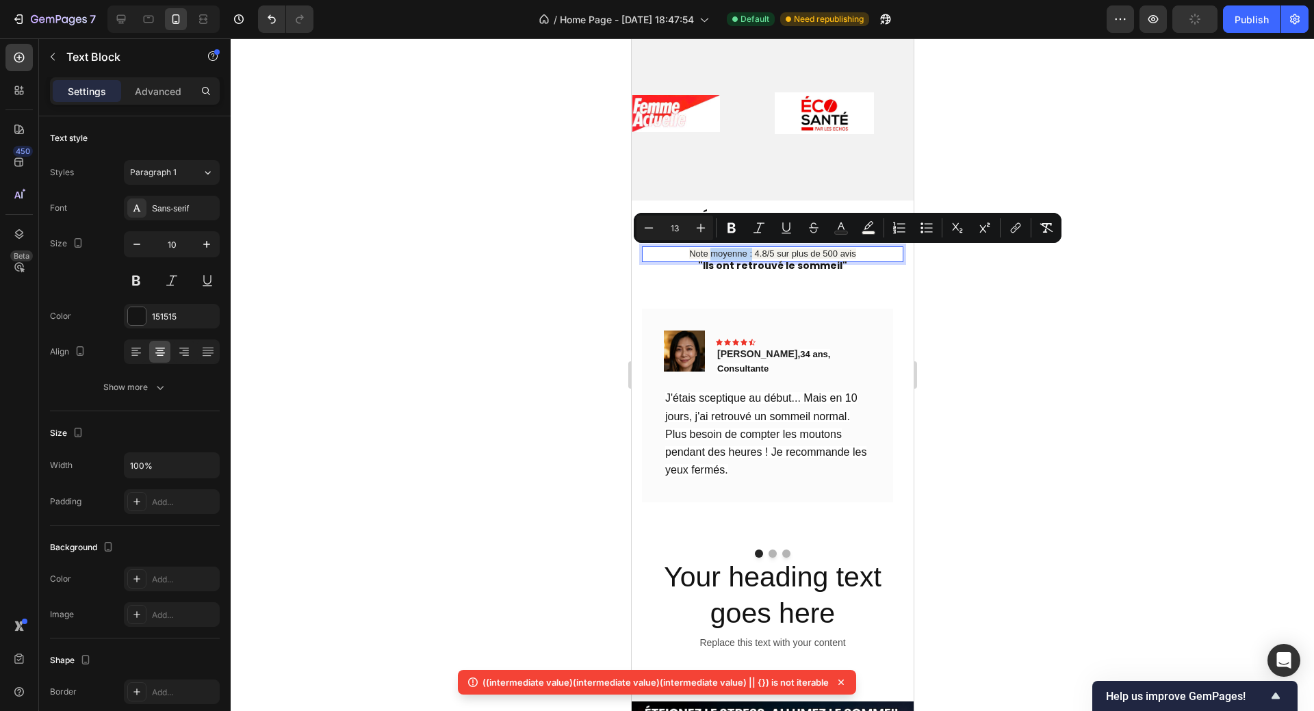
drag, startPoint x: 745, startPoint y: 254, endPoint x: 705, endPoint y: 254, distance: 39.7
click at [705, 254] on span "Note moyenne : 4.8/5 sur plus de 500 avis" at bounding box center [771, 253] width 167 height 10
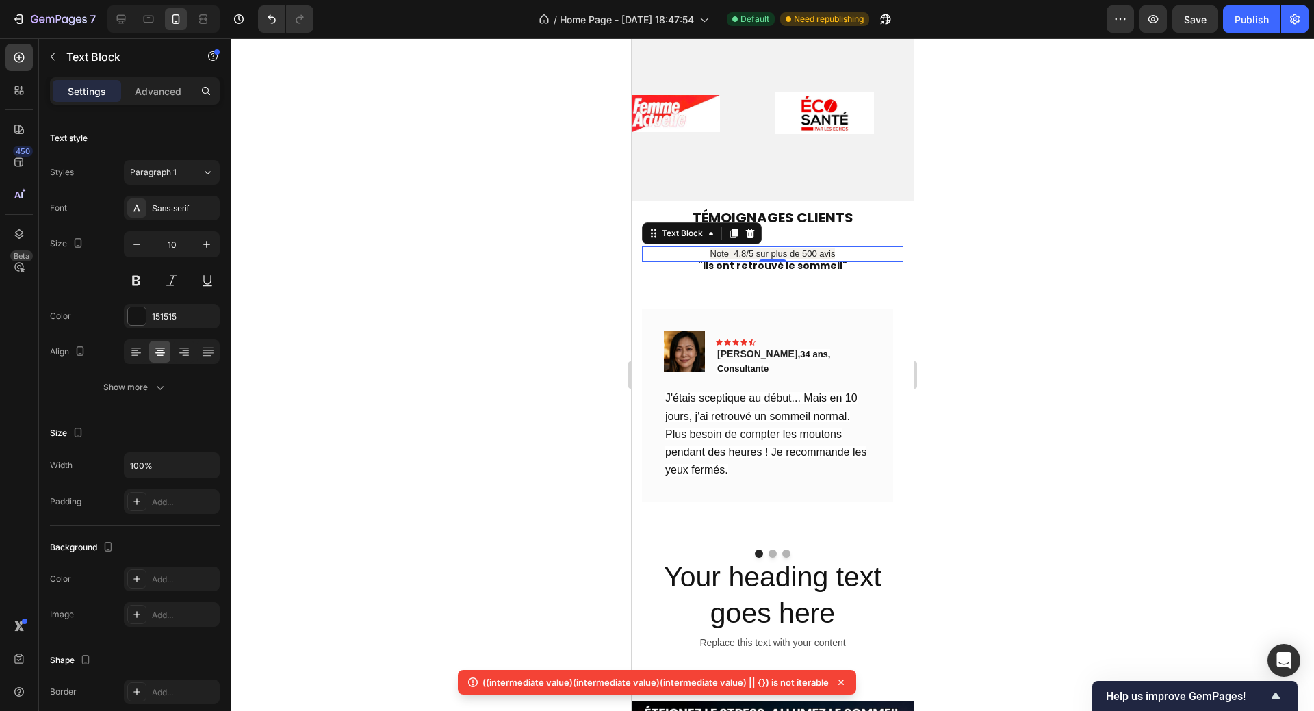
click at [1155, 334] on div at bounding box center [772, 374] width 1083 height 672
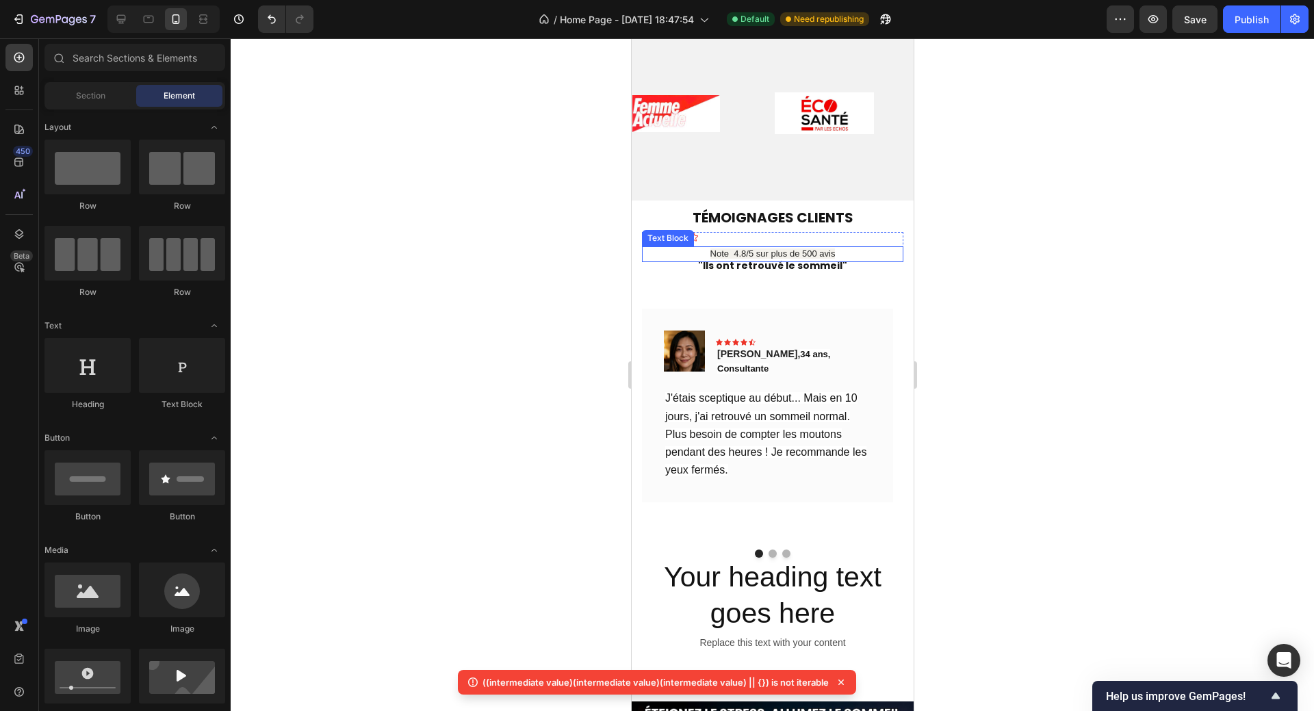
click at [802, 253] on span "Note 4.8/5 sur plus de 500 avis" at bounding box center [771, 253] width 125 height 10
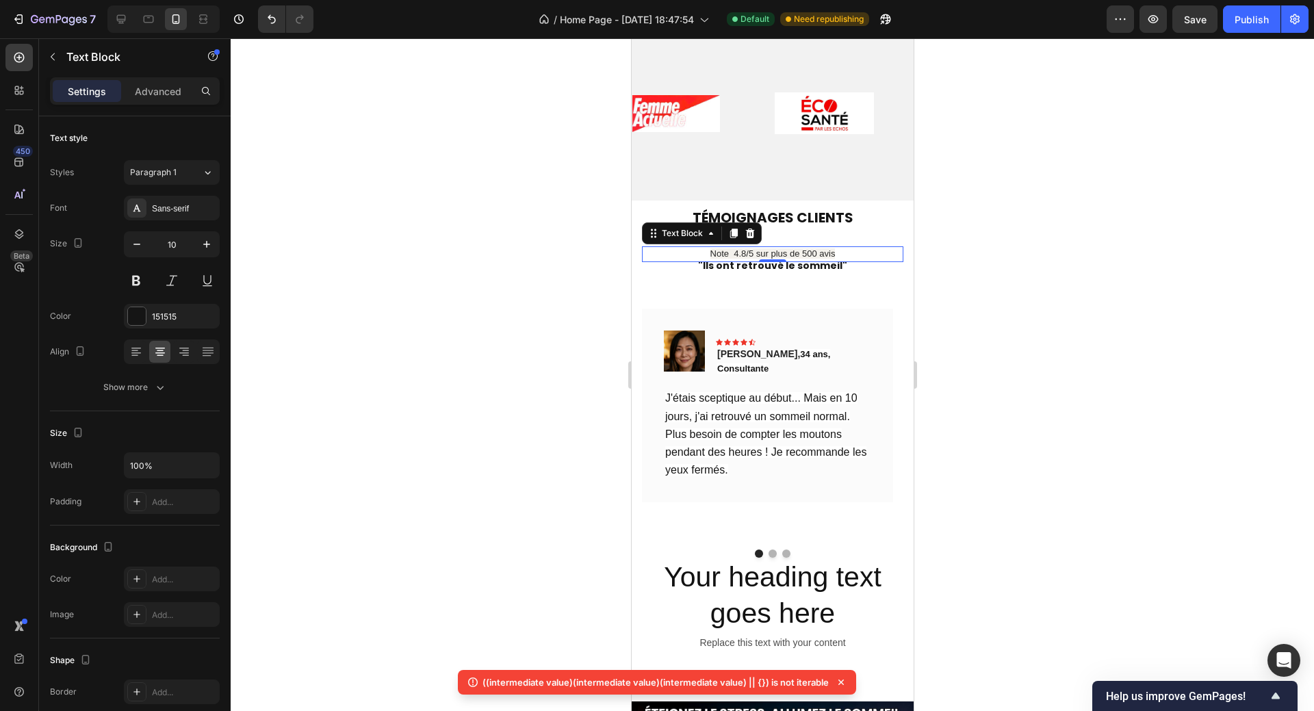
click at [166, 96] on p "Advanced" at bounding box center [158, 91] width 47 height 14
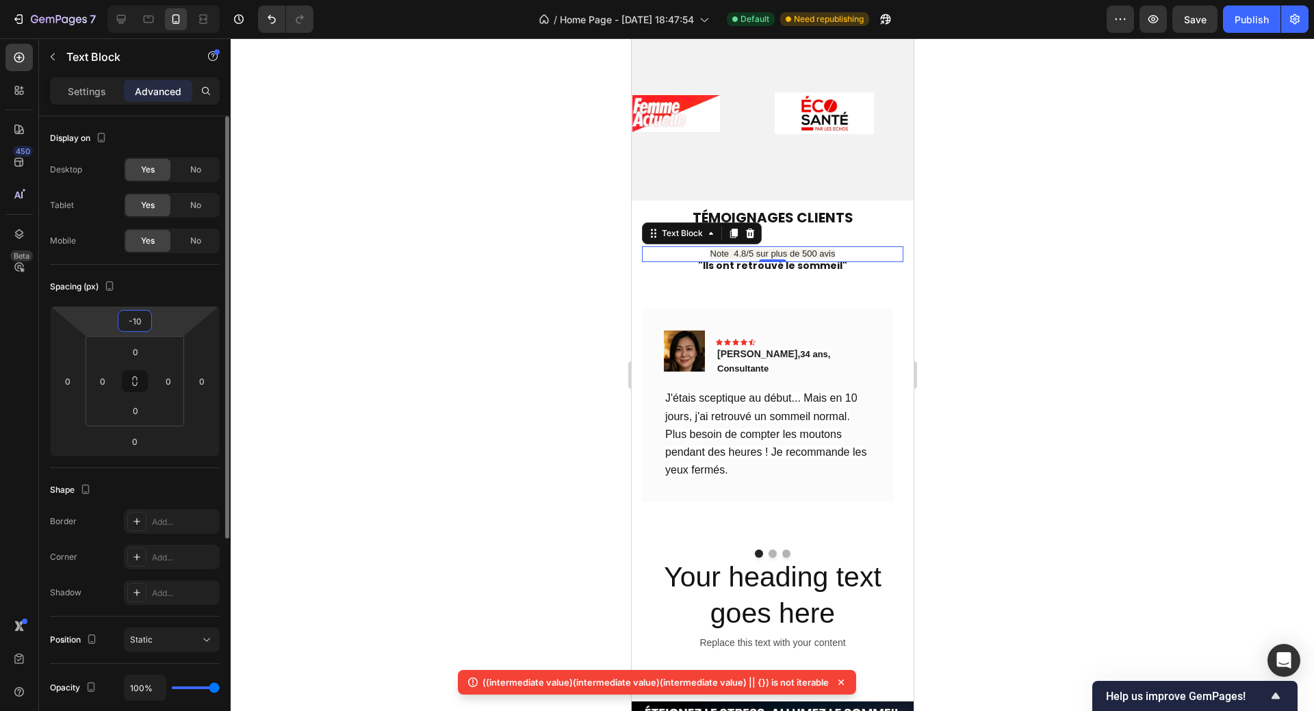
click at [144, 317] on input "-10" at bounding box center [134, 321] width 27 height 21
drag, startPoint x: 132, startPoint y: 319, endPoint x: 141, endPoint y: 319, distance: 8.9
click at [141, 319] on input "-10" at bounding box center [134, 321] width 27 height 21
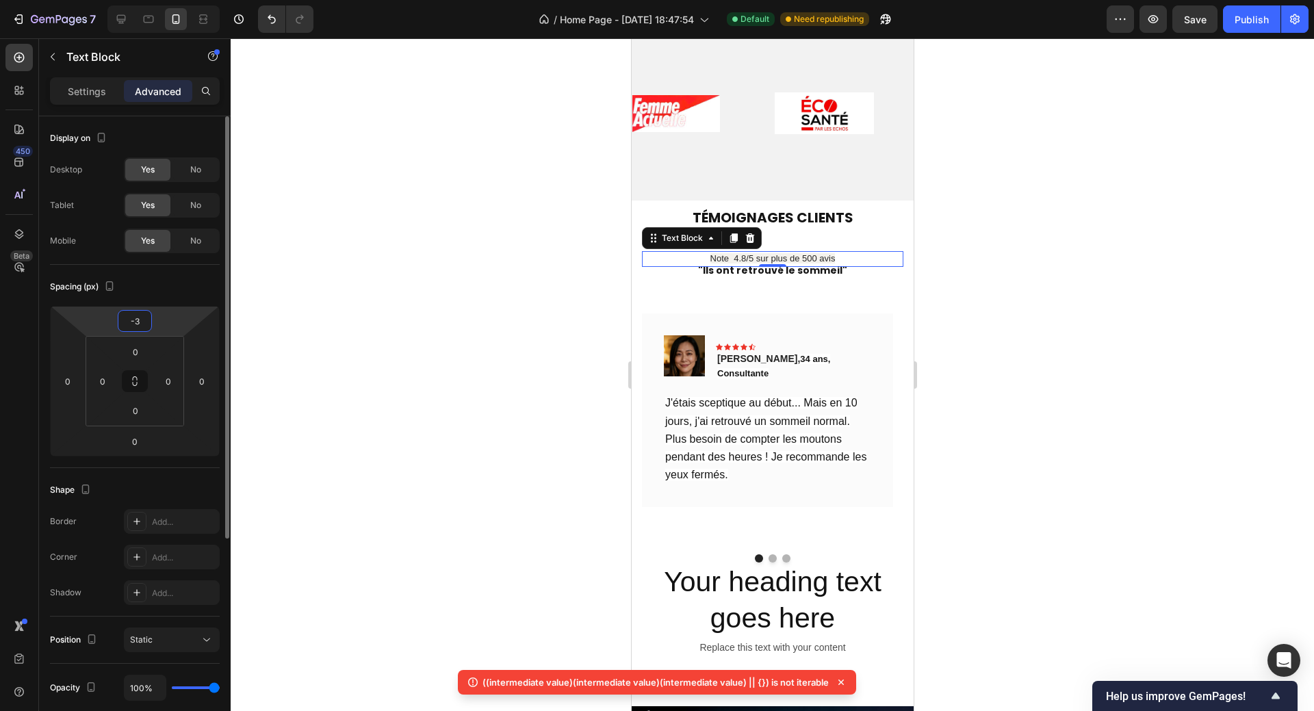
type input "-35"
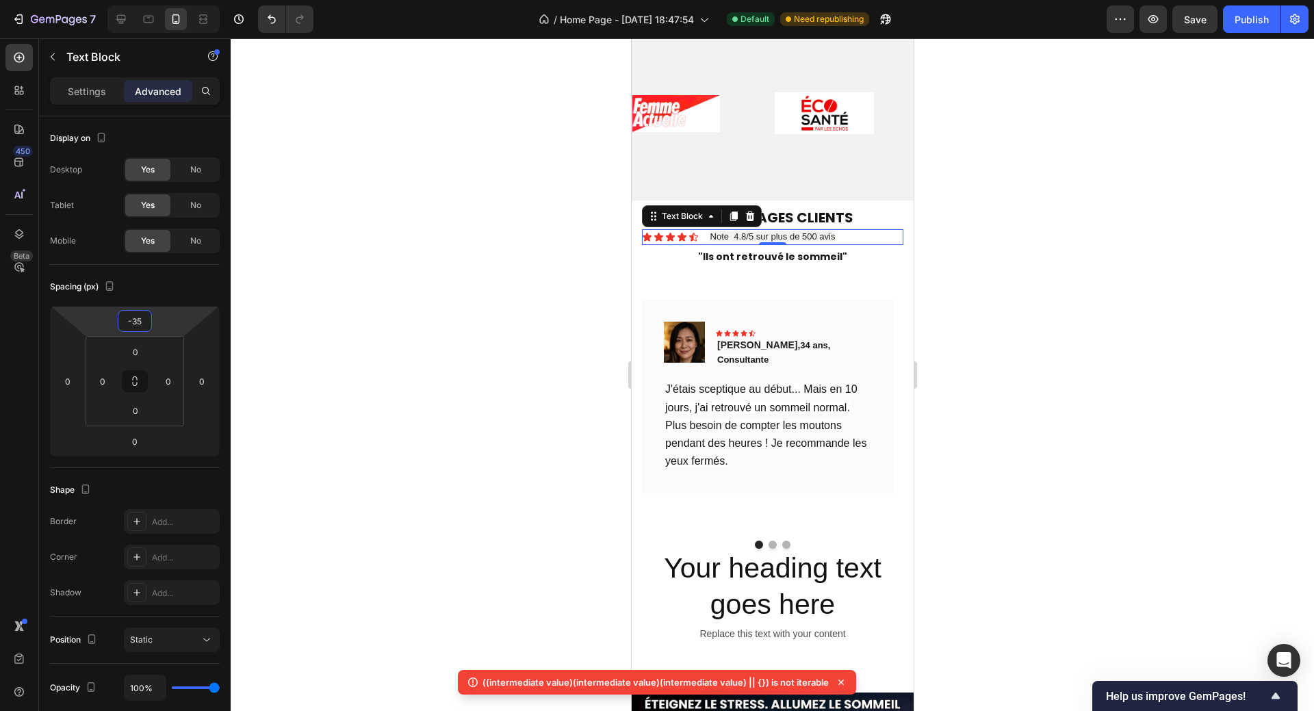
click at [1026, 302] on div at bounding box center [772, 374] width 1083 height 672
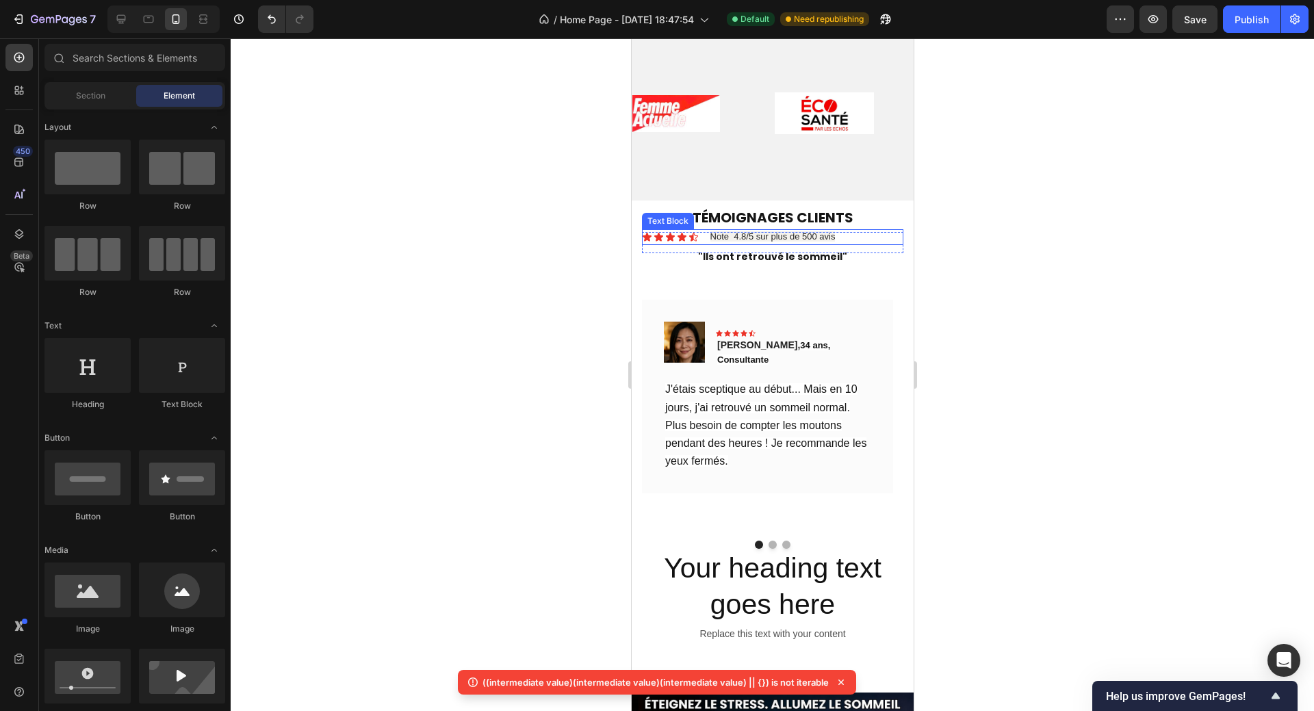
click at [847, 238] on p "Note 4.8/5 sur plus de 500 avis" at bounding box center [771, 237] width 259 height 13
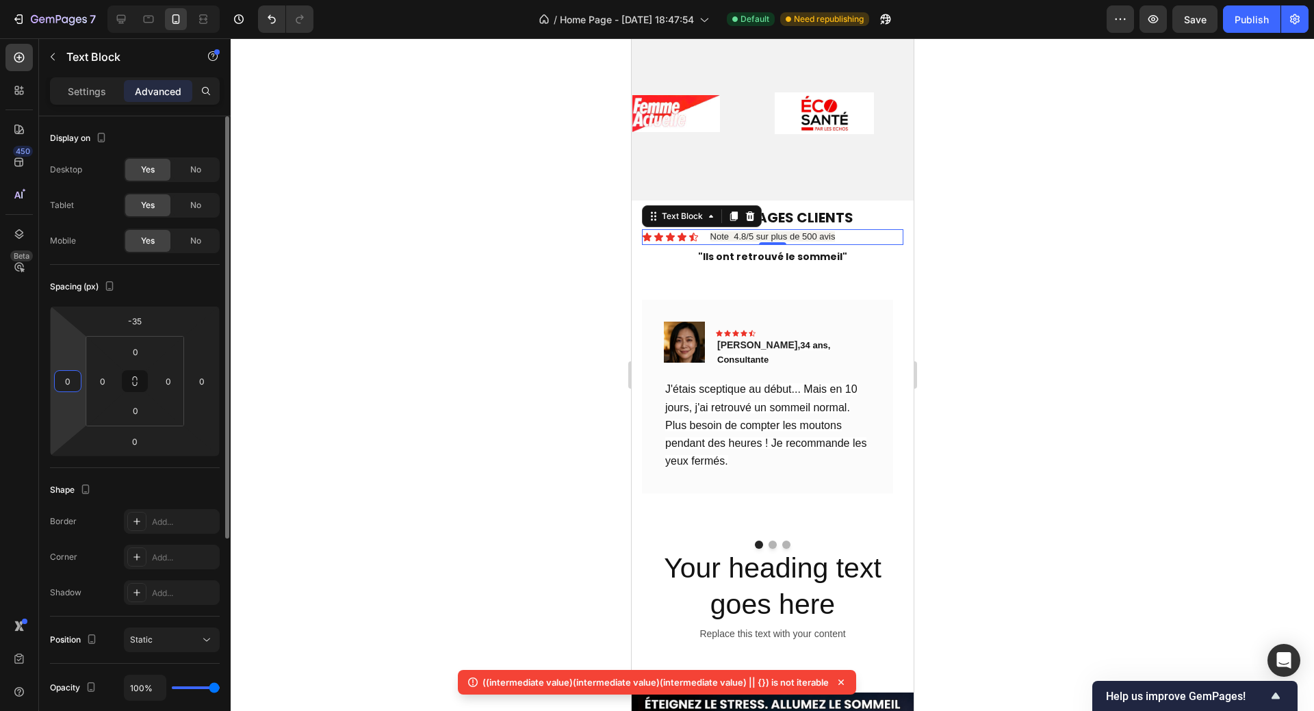
click at [64, 380] on input "0" at bounding box center [67, 381] width 21 height 21
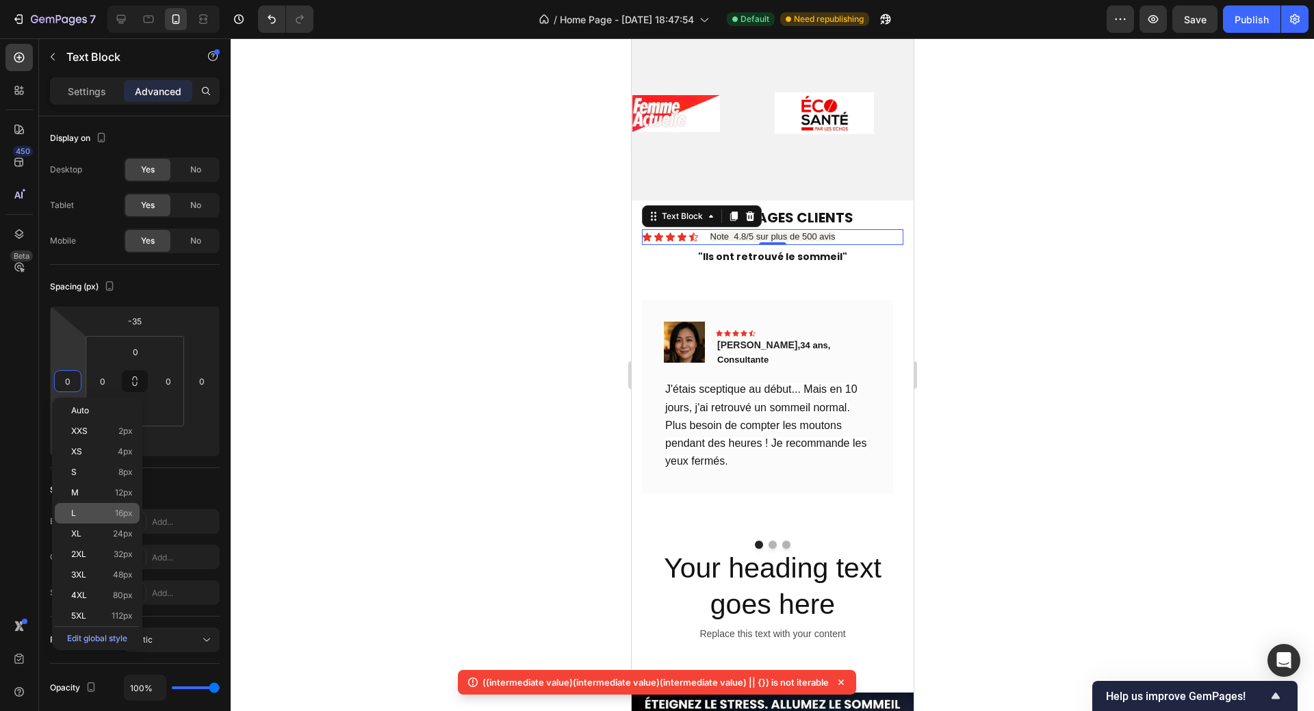
click at [94, 507] on div "L 16px" at bounding box center [97, 513] width 85 height 21
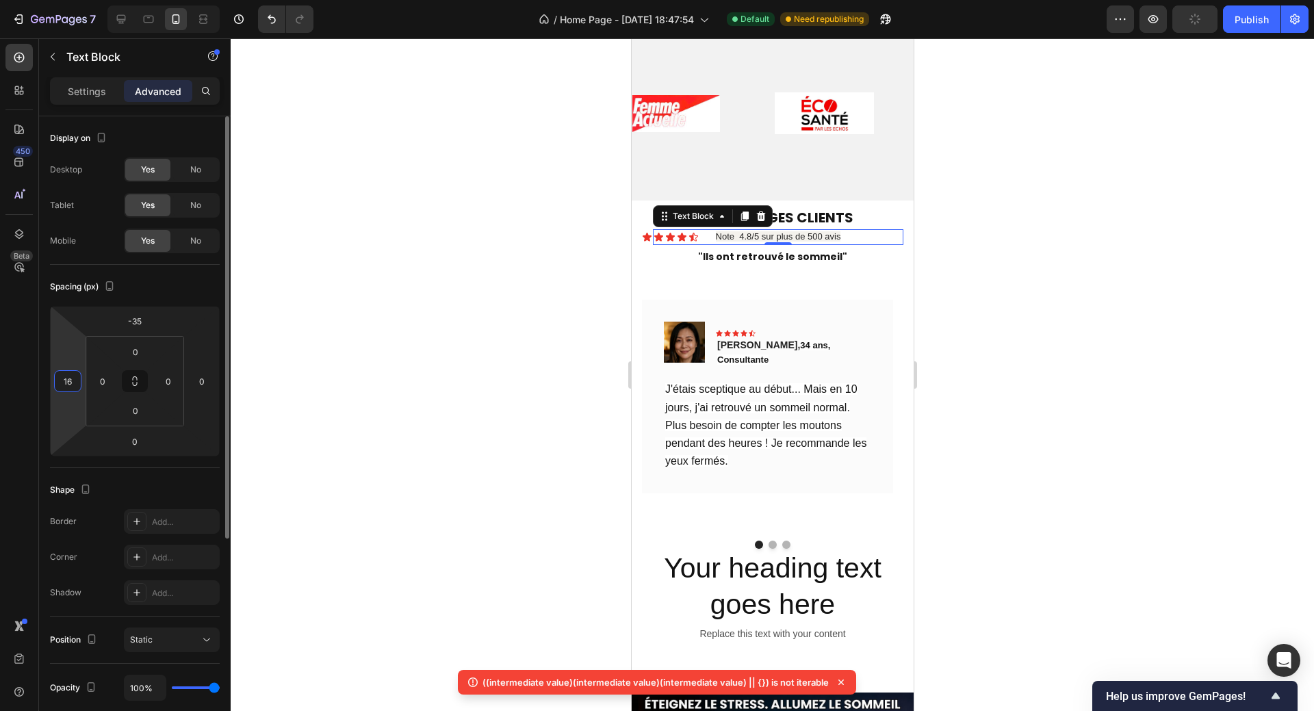
click at [70, 385] on input "16" at bounding box center [67, 381] width 21 height 21
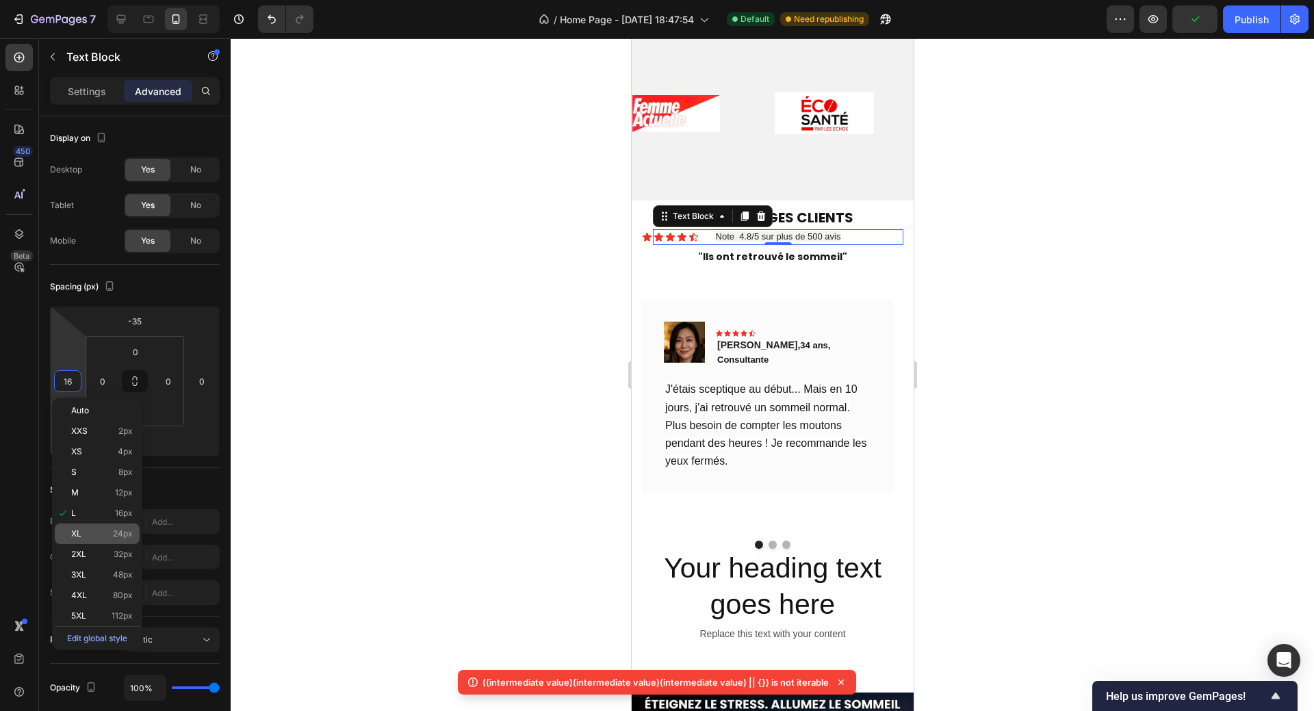
click at [79, 533] on span "XL" at bounding box center [76, 534] width 10 height 10
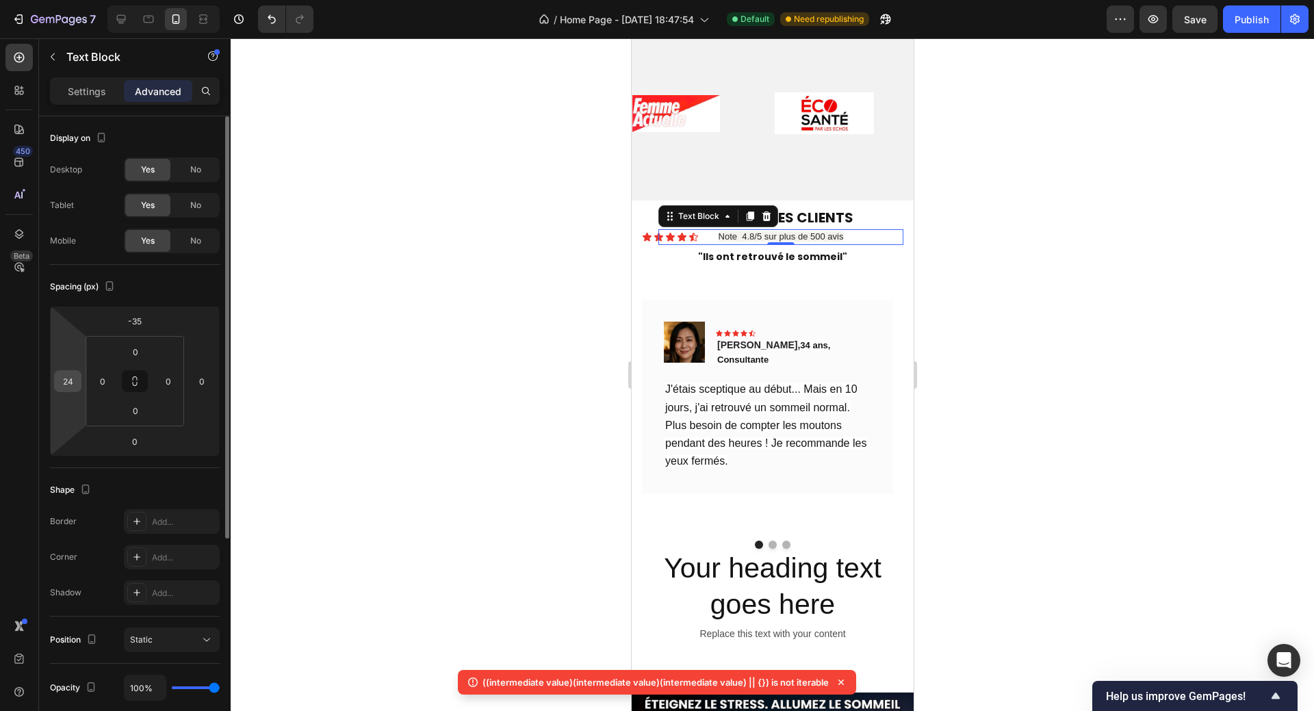
click at [64, 391] on div "24" at bounding box center [67, 381] width 27 height 22
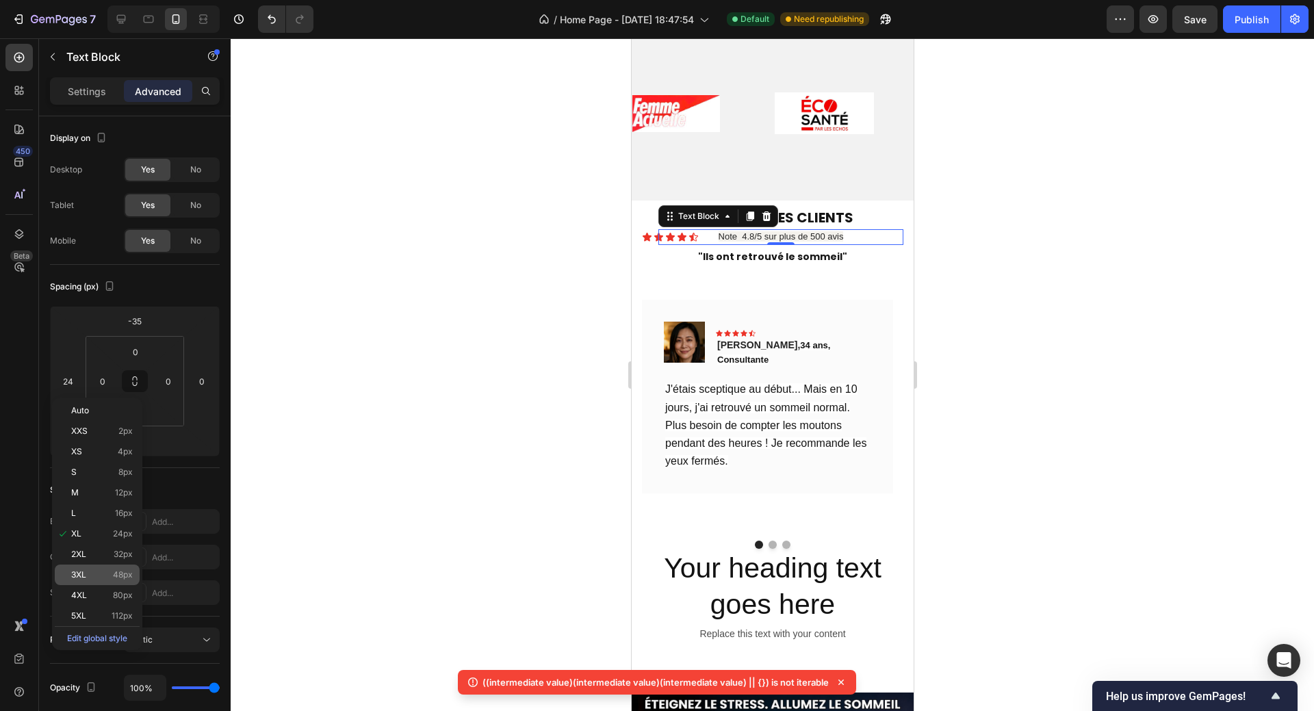
click at [81, 575] on span "3XL" at bounding box center [78, 575] width 15 height 10
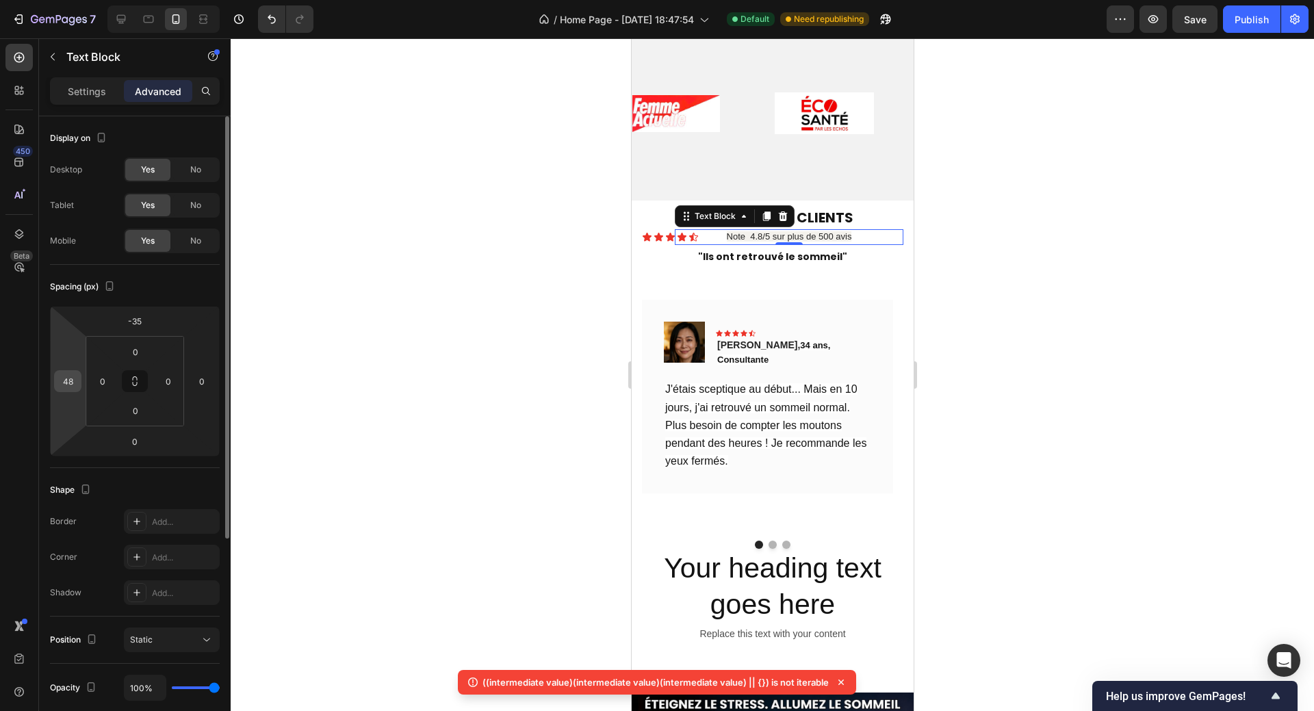
click at [69, 387] on input "48" at bounding box center [67, 381] width 21 height 21
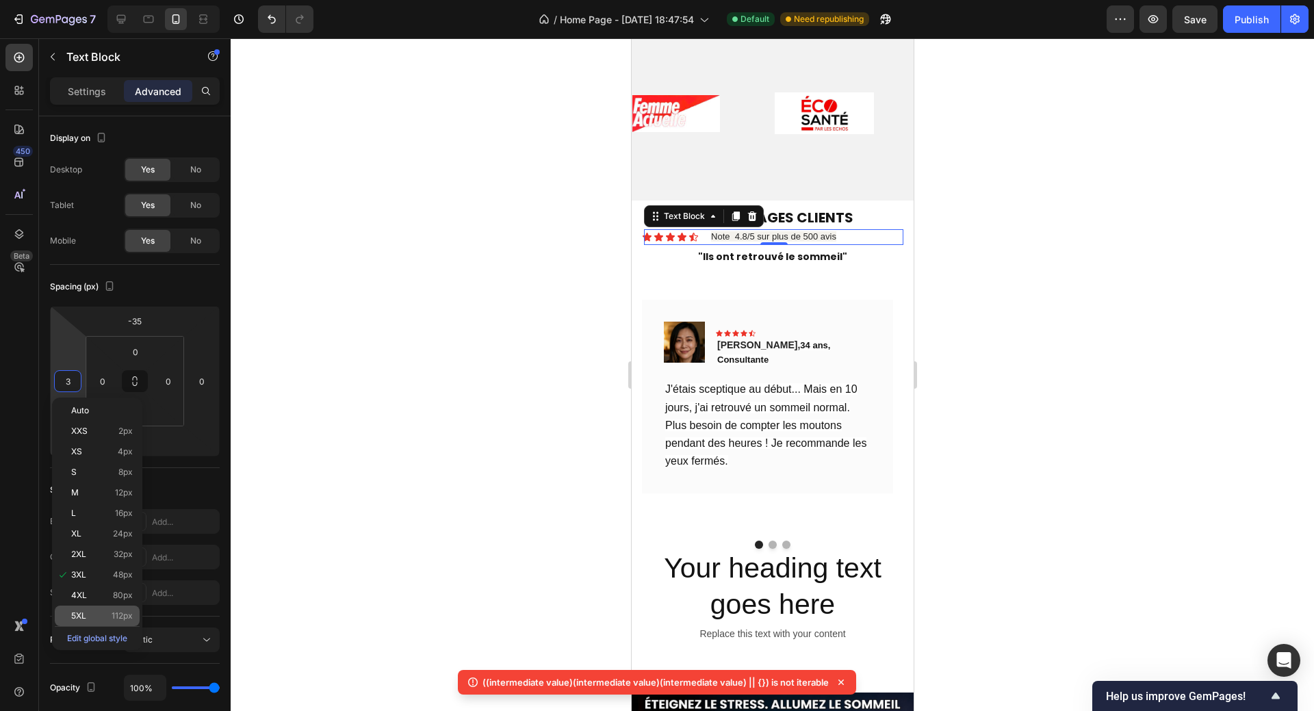
click at [102, 608] on div "5XL 112px" at bounding box center [97, 615] width 85 height 21
type input "112"
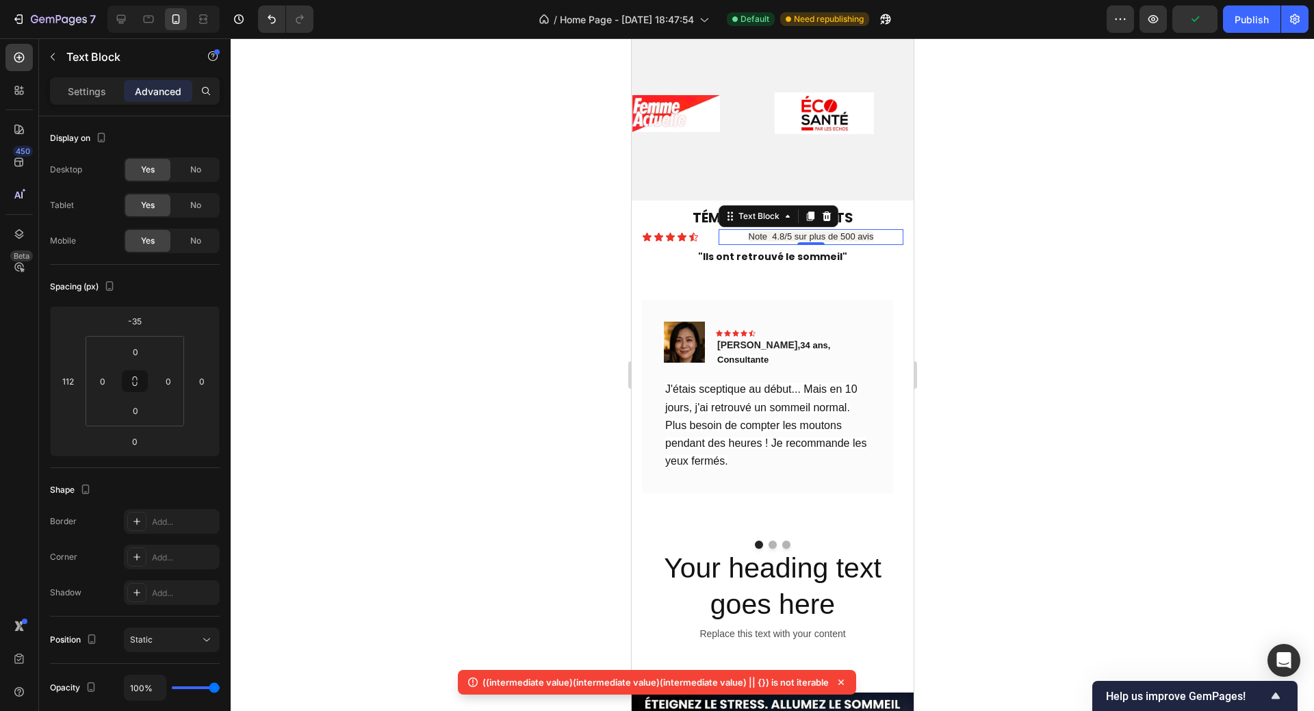
click at [1034, 342] on div at bounding box center [772, 374] width 1083 height 672
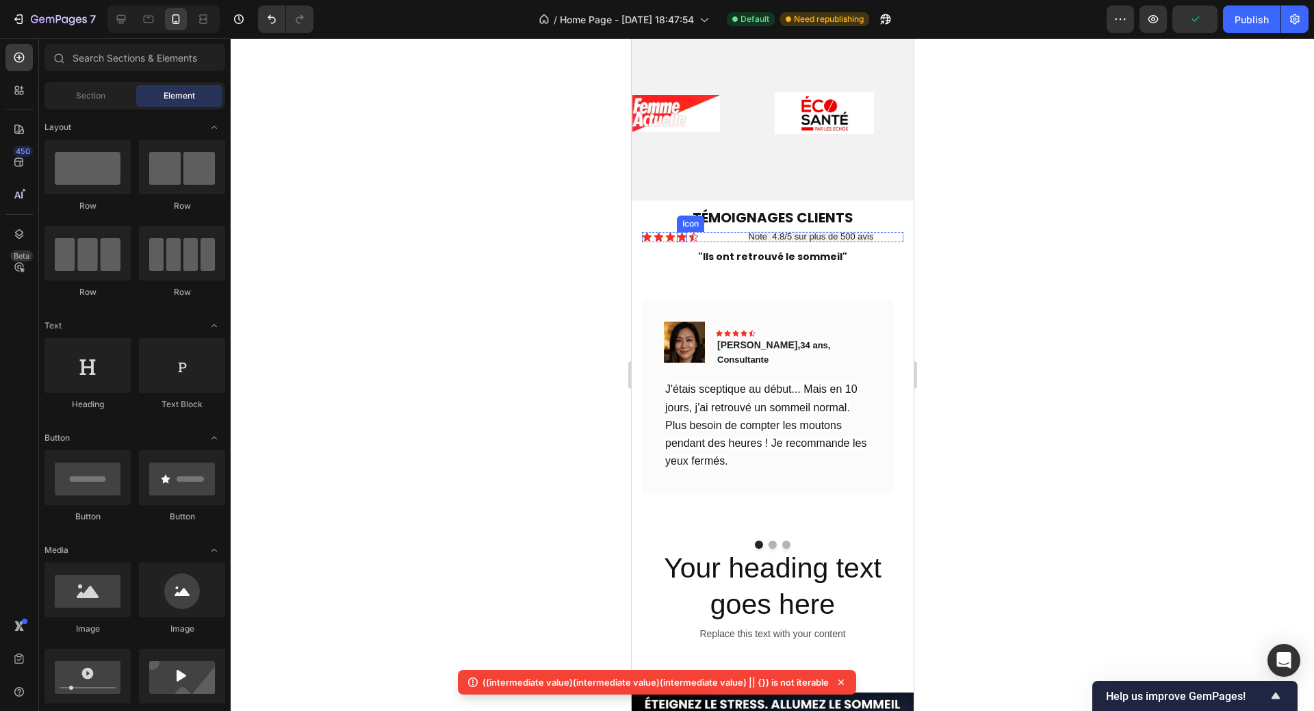
click at [685, 235] on icon at bounding box center [681, 237] width 10 height 10
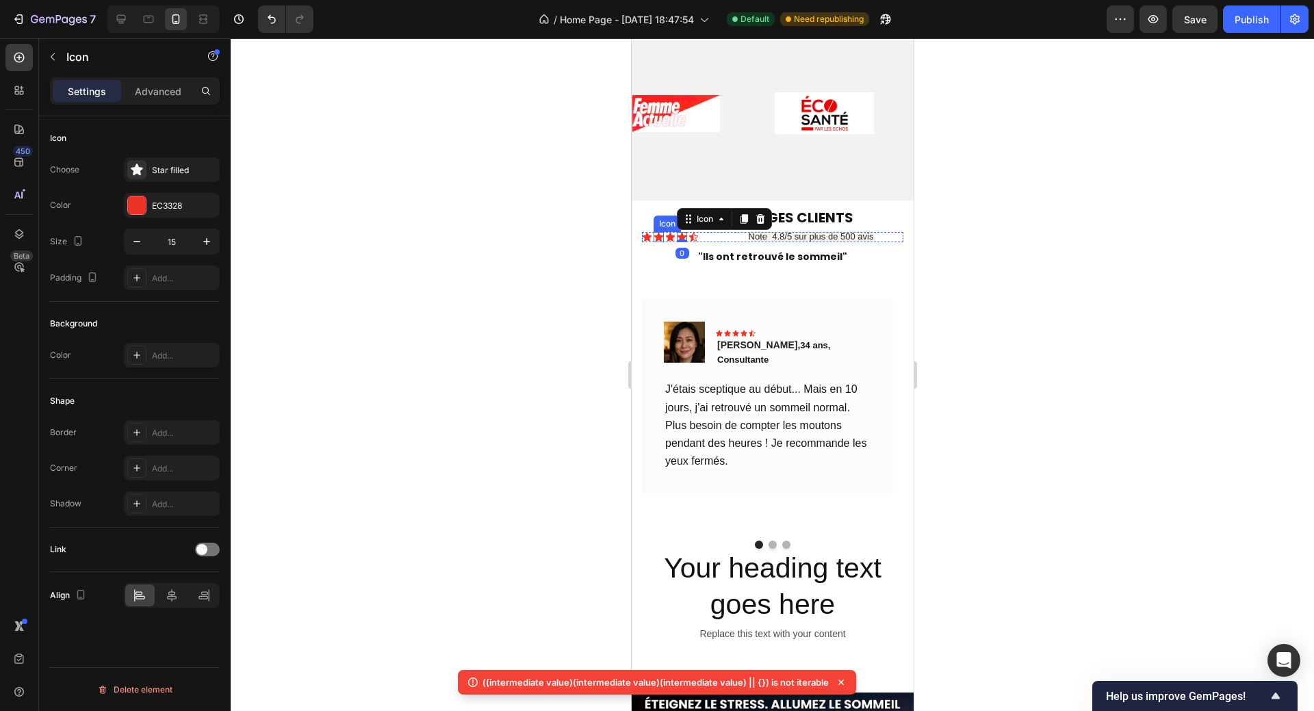
click at [663, 231] on div "TÉMOIGNAGES CLIENTS Heading Icon Icon Icon Icon 0 Icon Icon List Note 4.8/5 sur…" at bounding box center [772, 445] width 282 height 491
click at [706, 236] on div "Icon Icon Icon Icon Icon" at bounding box center [771, 237] width 261 height 10
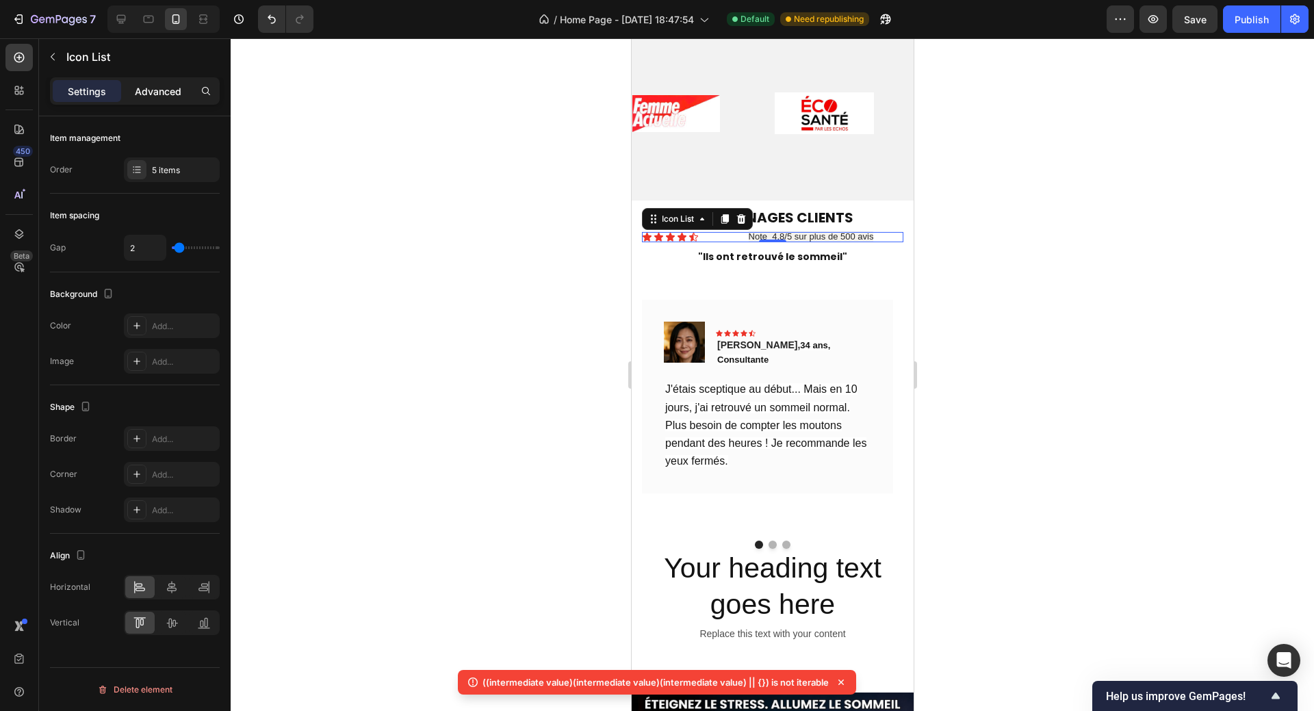
click at [150, 94] on p "Advanced" at bounding box center [158, 91] width 47 height 14
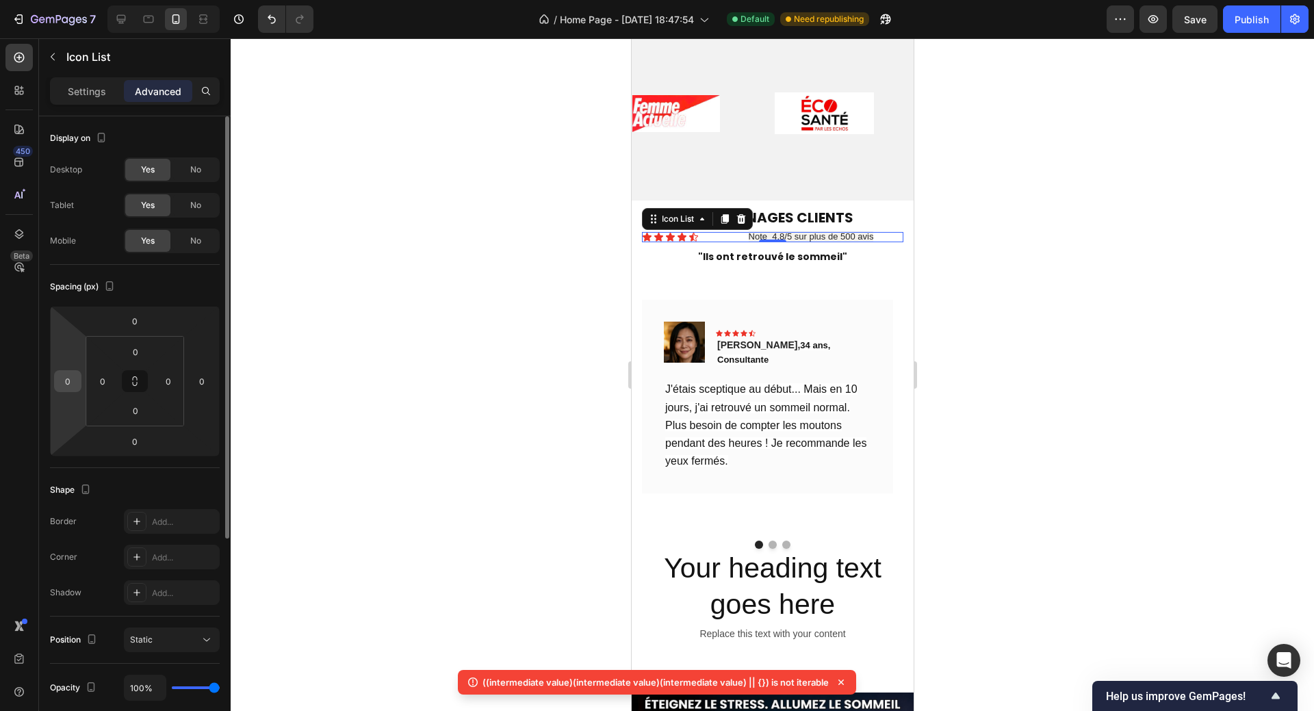
click at [68, 383] on input "0" at bounding box center [67, 381] width 21 height 21
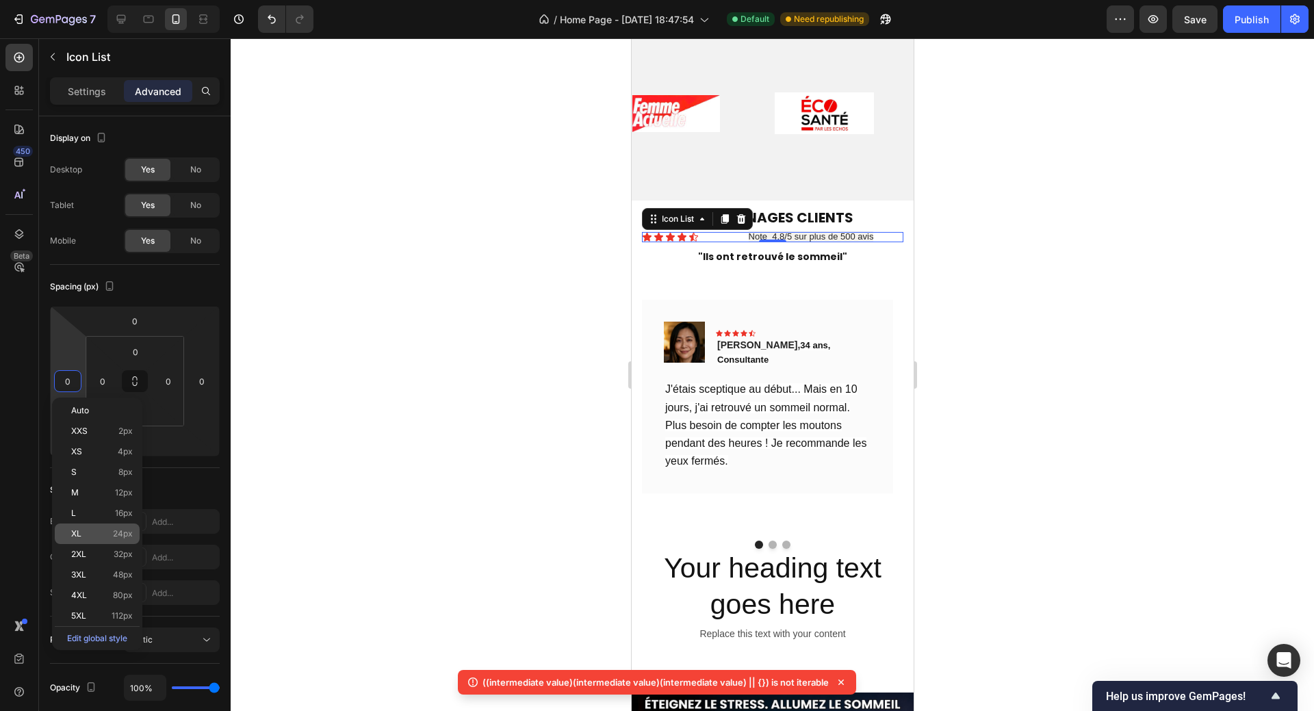
click at [81, 538] on div "XL 24px" at bounding box center [97, 533] width 85 height 21
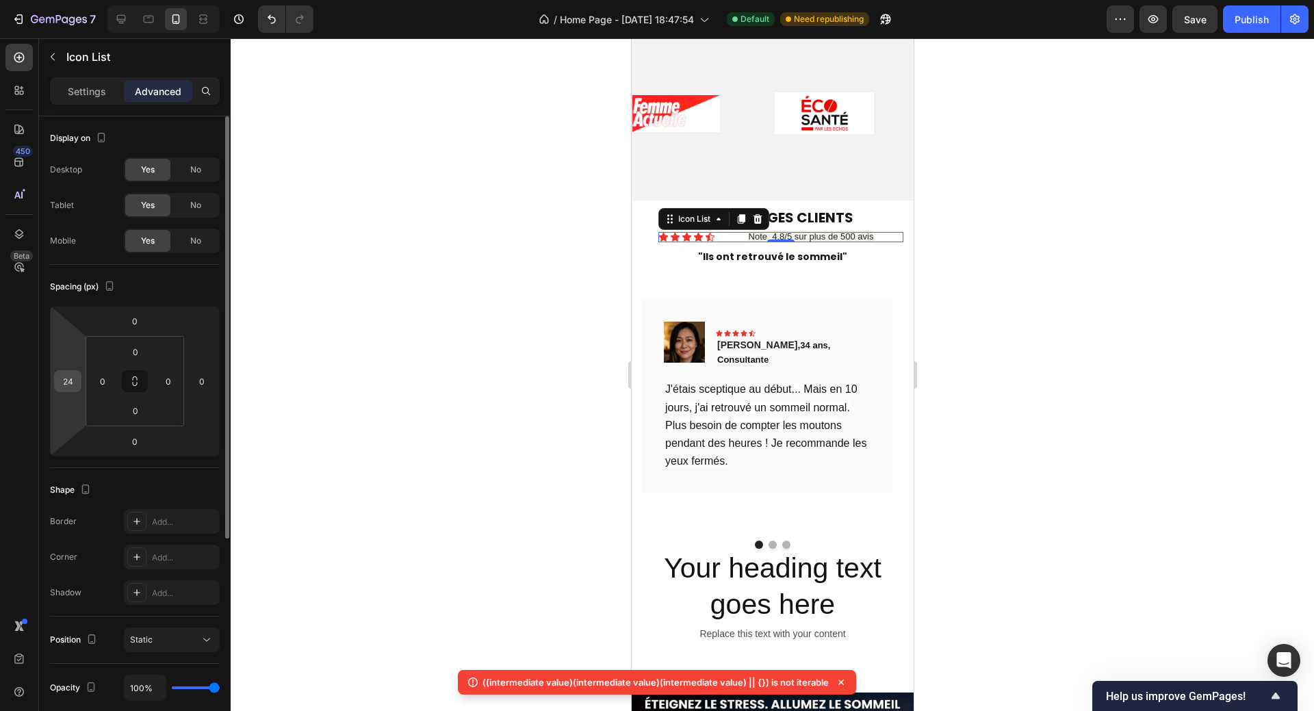
click at [71, 385] on input "24" at bounding box center [67, 381] width 21 height 21
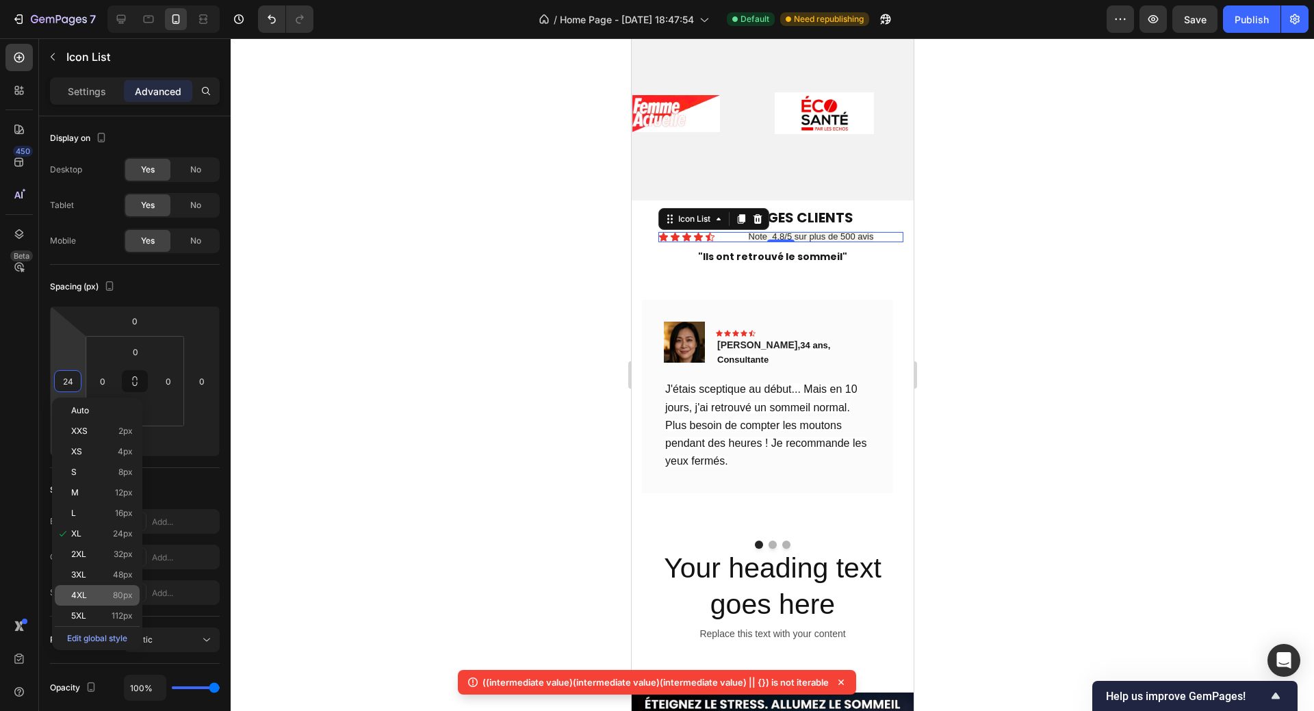
click at [86, 590] on div "4XL 80px" at bounding box center [97, 595] width 85 height 21
type input "80"
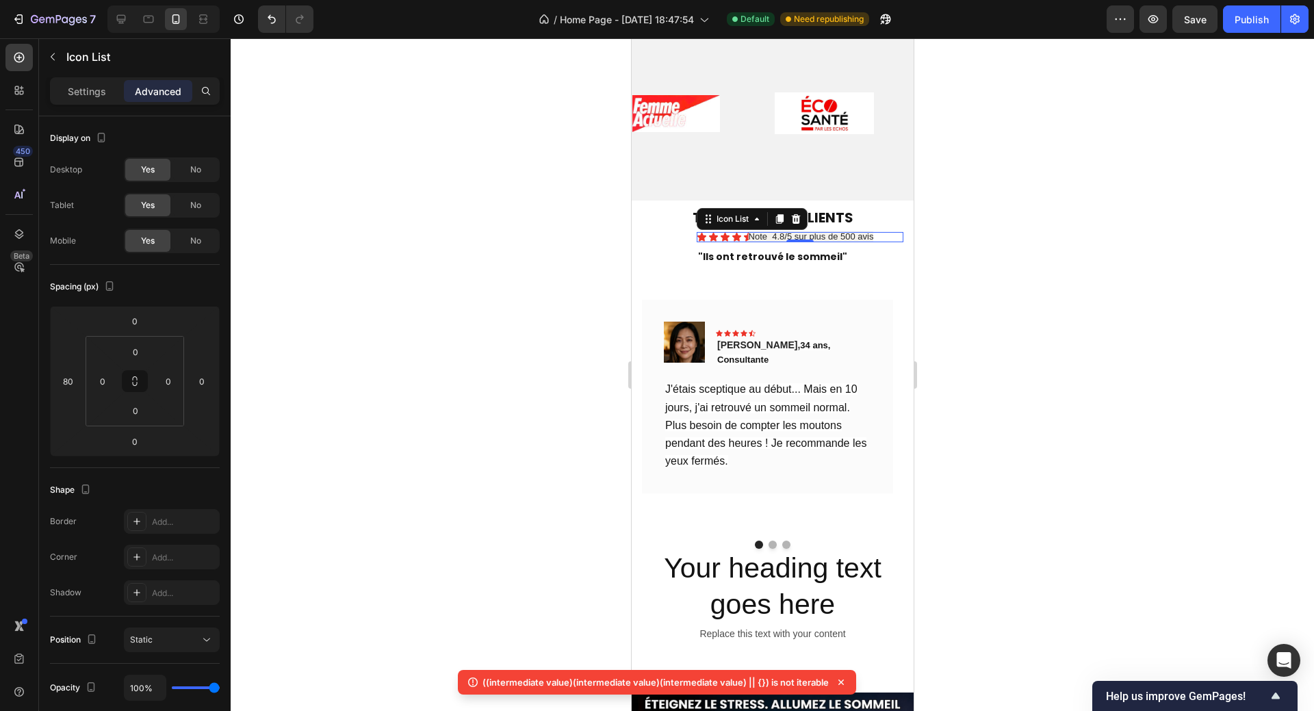
click at [1194, 335] on div at bounding box center [772, 374] width 1083 height 672
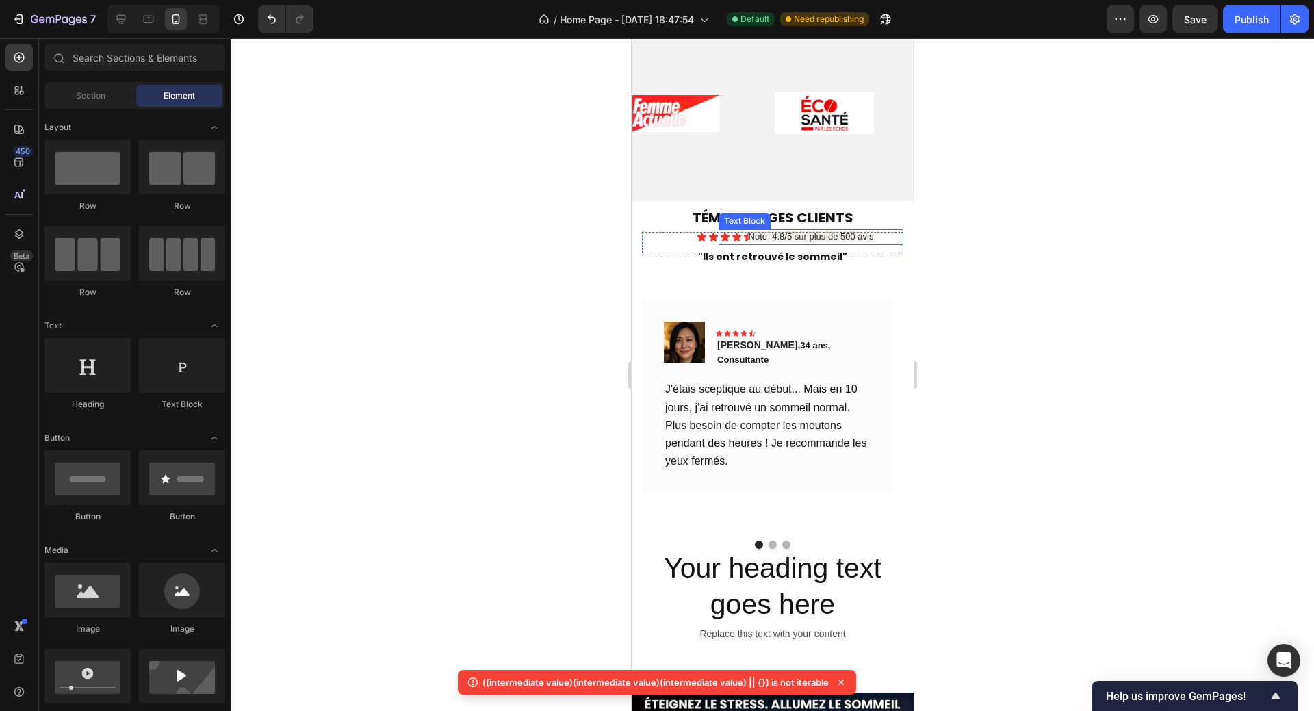
click at [725, 238] on p "Note 4.8/5 sur plus de 500 avis" at bounding box center [810, 237] width 182 height 13
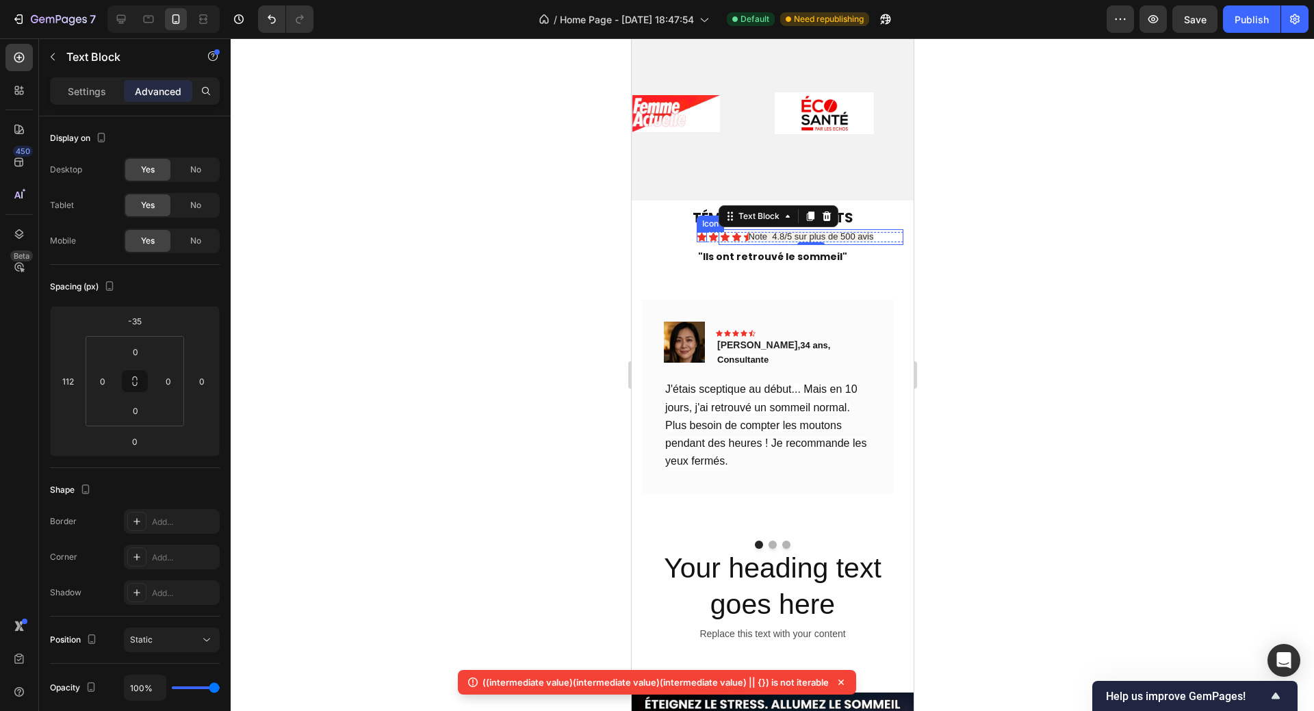
click at [703, 238] on icon at bounding box center [701, 237] width 10 height 10
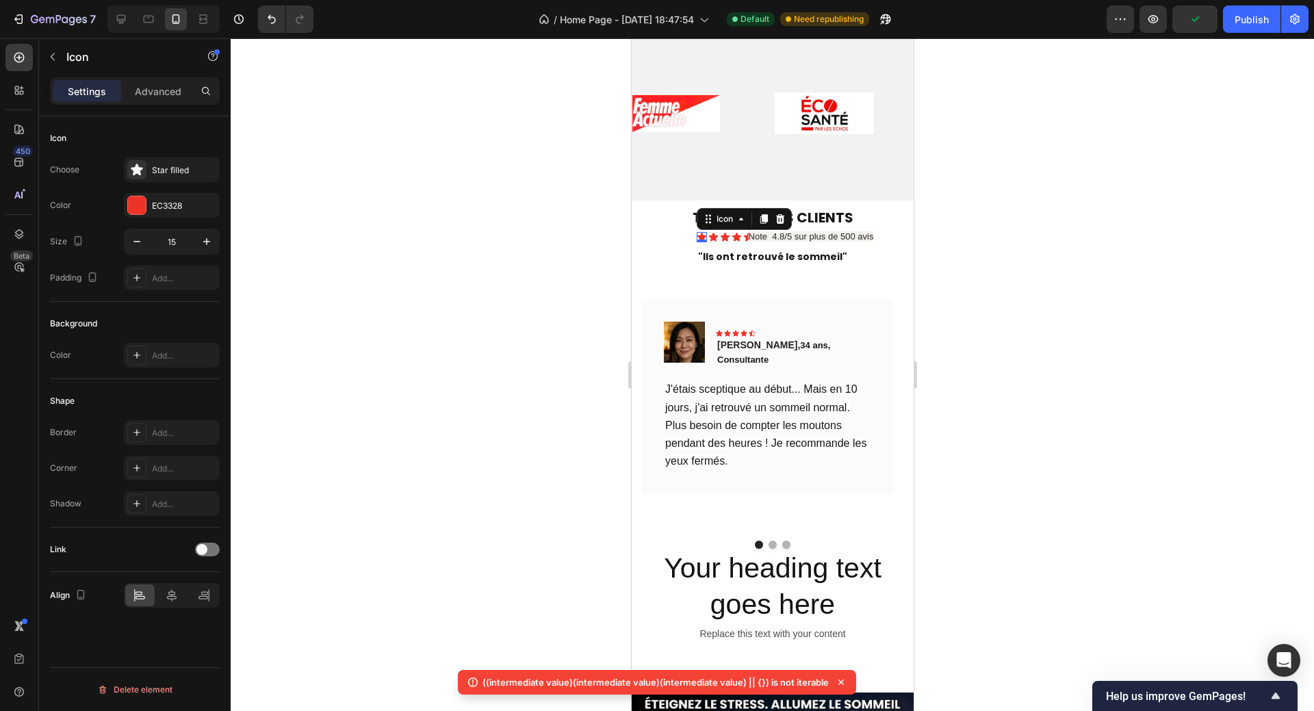
click at [704, 236] on icon at bounding box center [700, 237] width 9 height 9
click at [715, 236] on icon at bounding box center [712, 237] width 9 height 9
click at [698, 237] on div "Icon" at bounding box center [701, 237] width 10 height 10
click at [156, 87] on p "Advanced" at bounding box center [158, 91] width 47 height 14
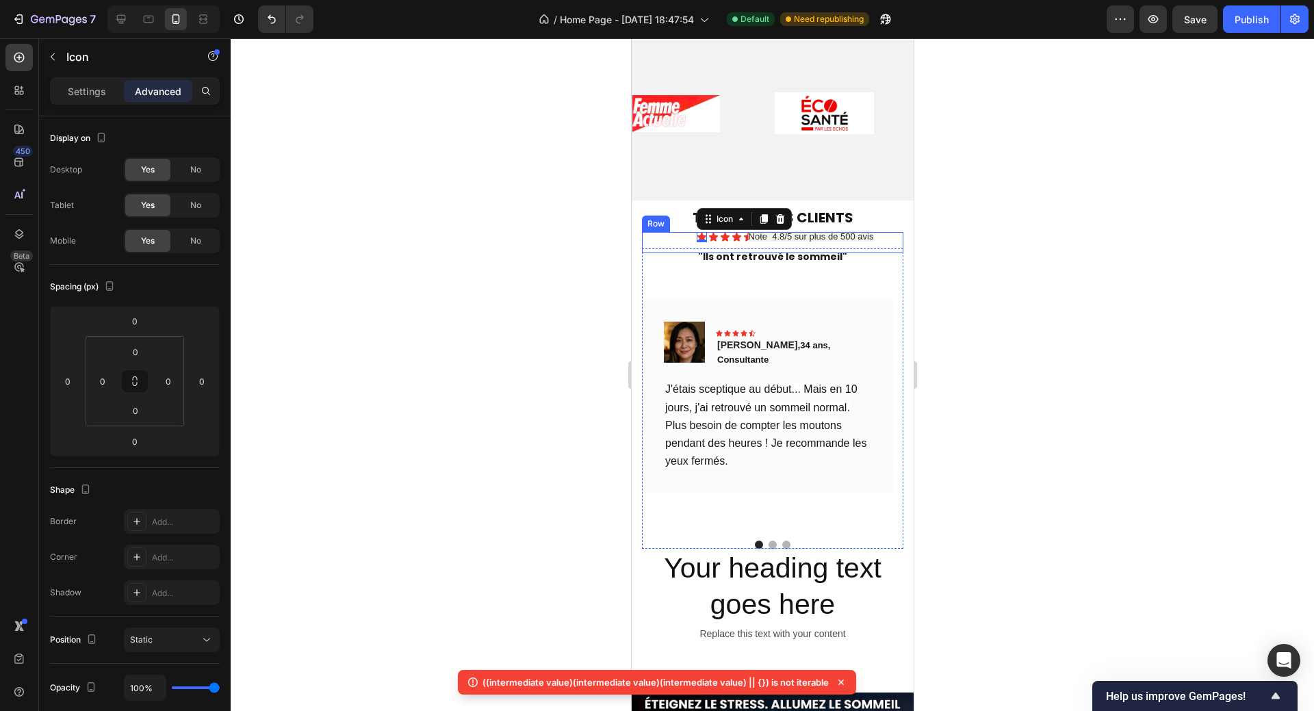
click at [683, 237] on div "Icon 0 Icon Icon Icon Icon Icon List" at bounding box center [771, 237] width 261 height 10
click at [663, 238] on div "Icon Icon Icon Icon Icon Icon List" at bounding box center [771, 237] width 261 height 10
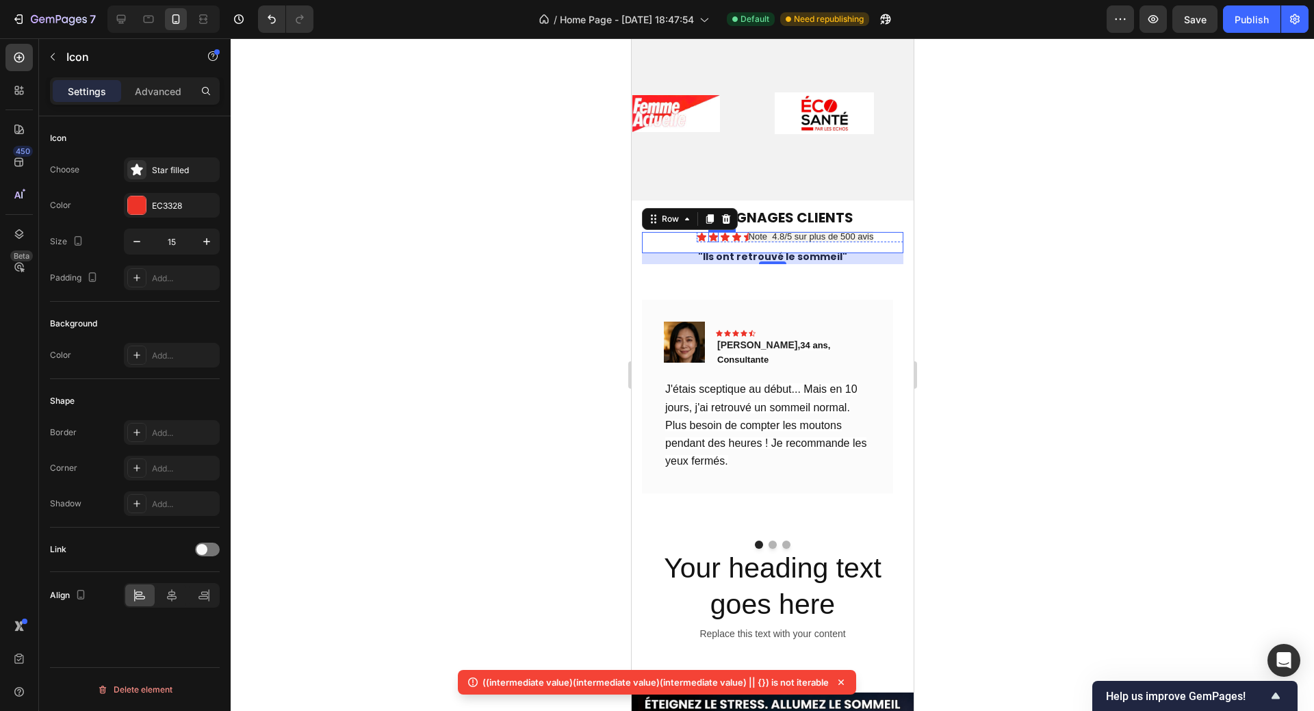
click at [715, 233] on icon at bounding box center [712, 237] width 10 height 10
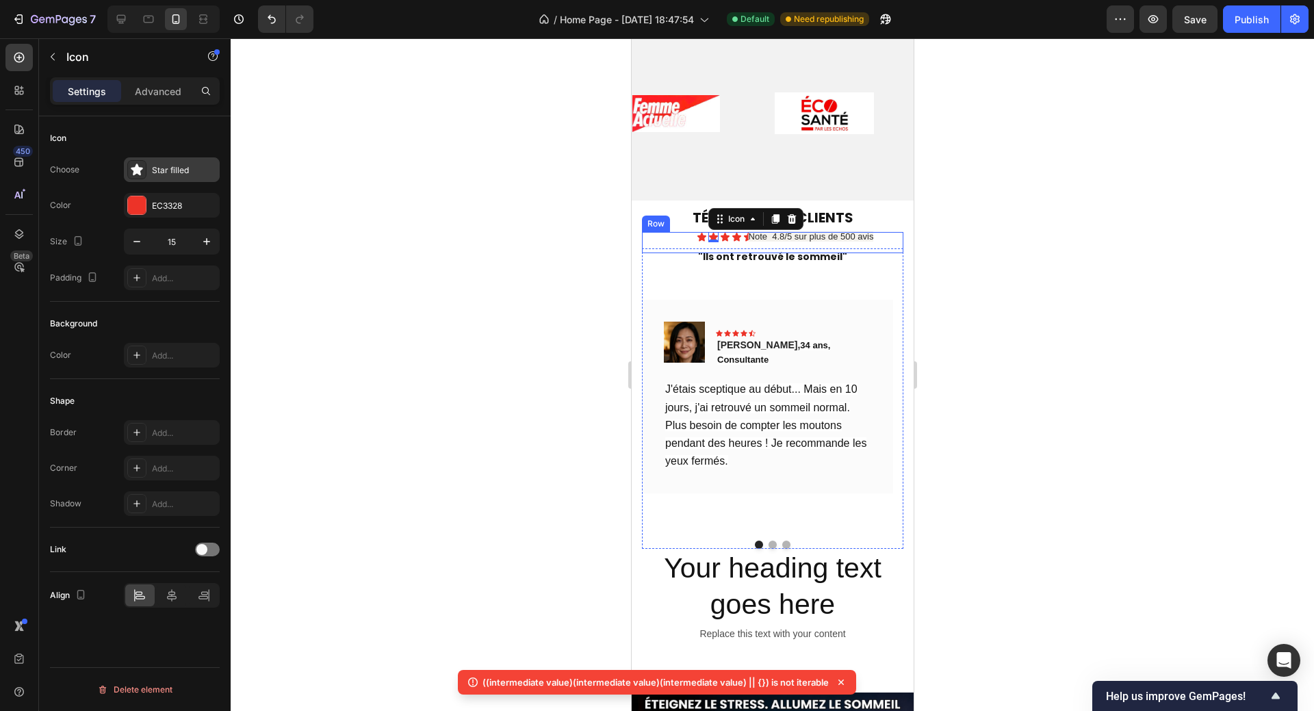
click at [188, 167] on div "Star filled" at bounding box center [184, 170] width 64 height 12
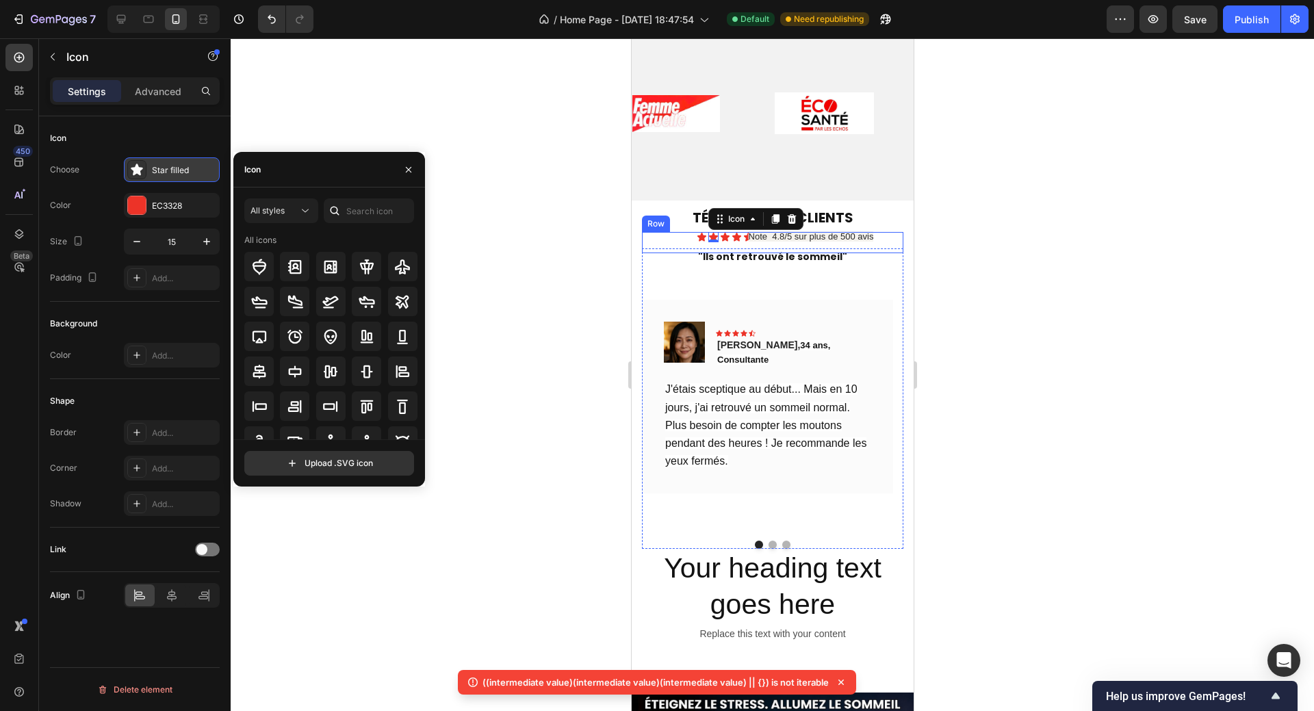
click at [189, 167] on div "Star filled" at bounding box center [184, 170] width 64 height 12
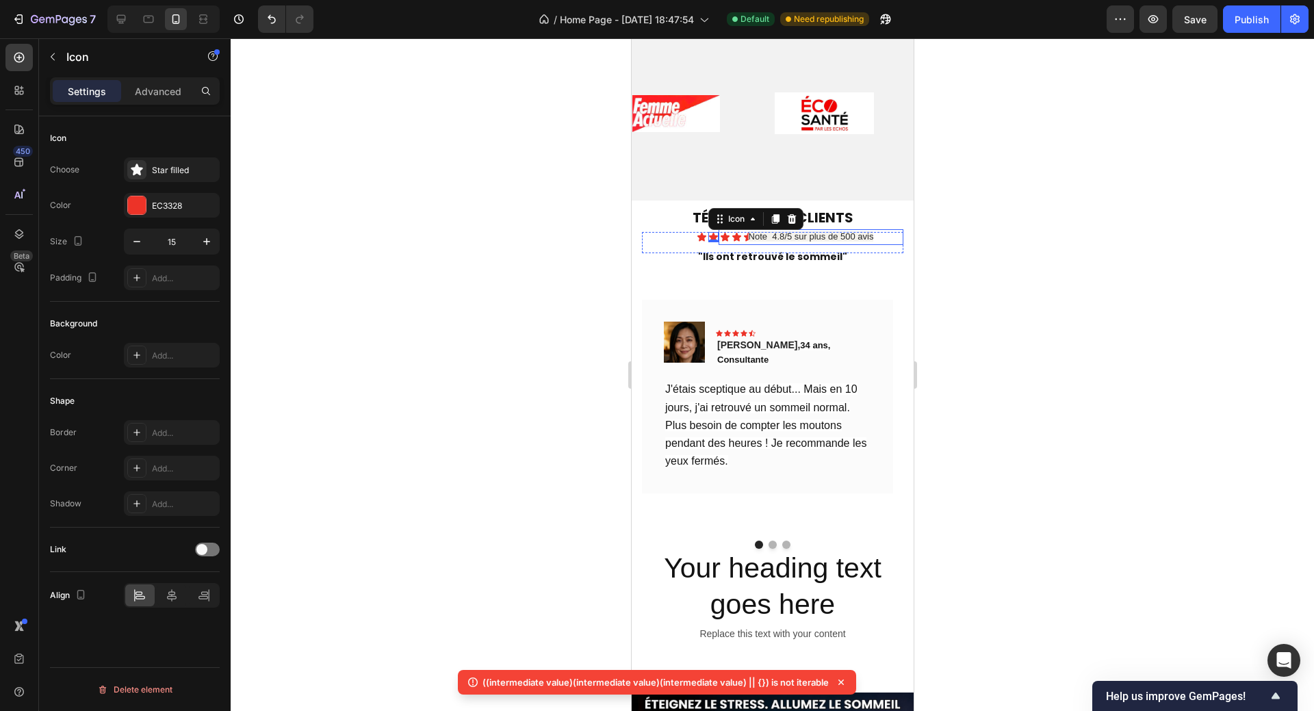
click at [736, 235] on p "Note 4.8/5 sur plus de 500 avis" at bounding box center [810, 237] width 182 height 13
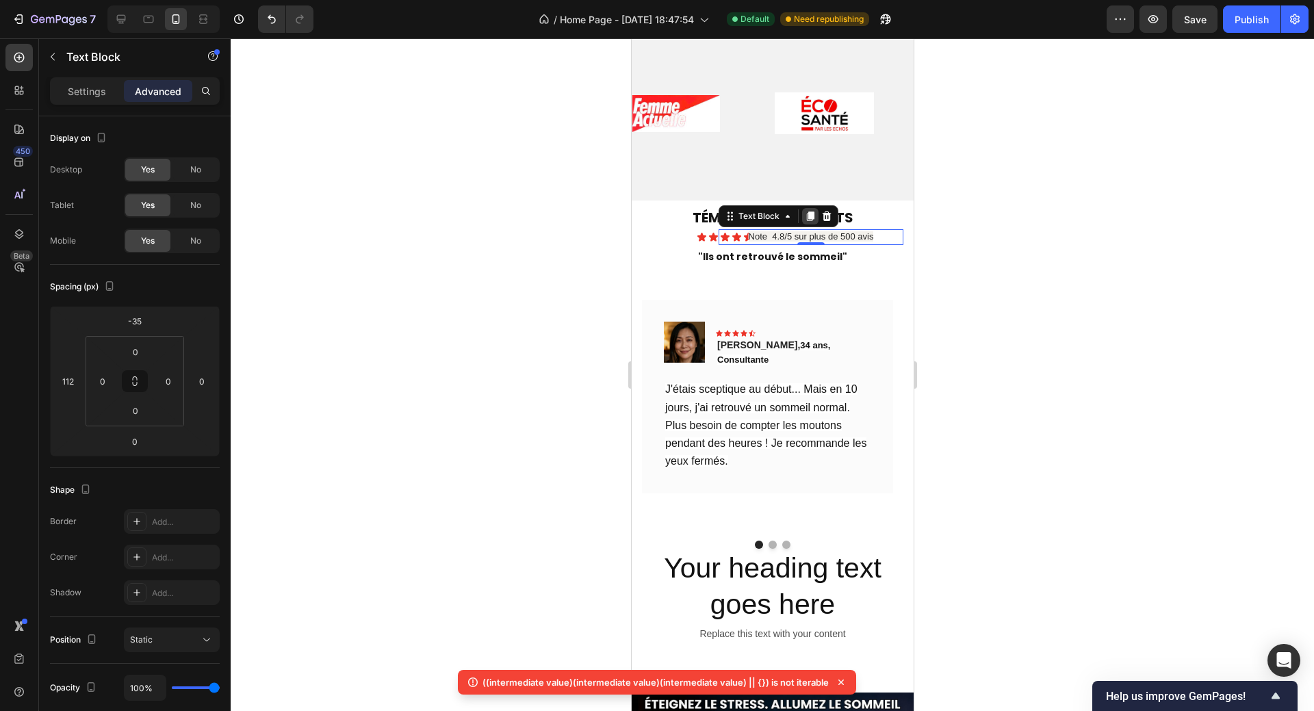
click at [809, 218] on icon at bounding box center [810, 216] width 8 height 10
click at [823, 207] on icon at bounding box center [826, 208] width 9 height 10
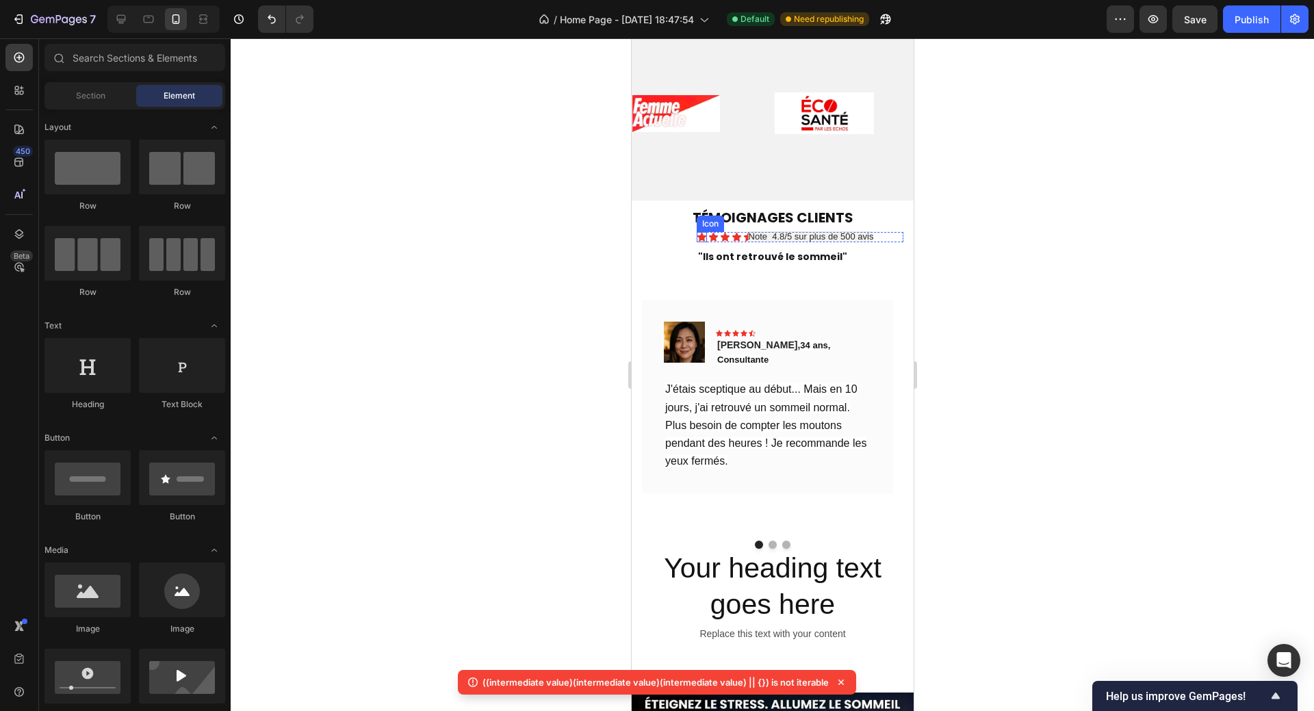
click at [697, 237] on icon at bounding box center [700, 237] width 9 height 9
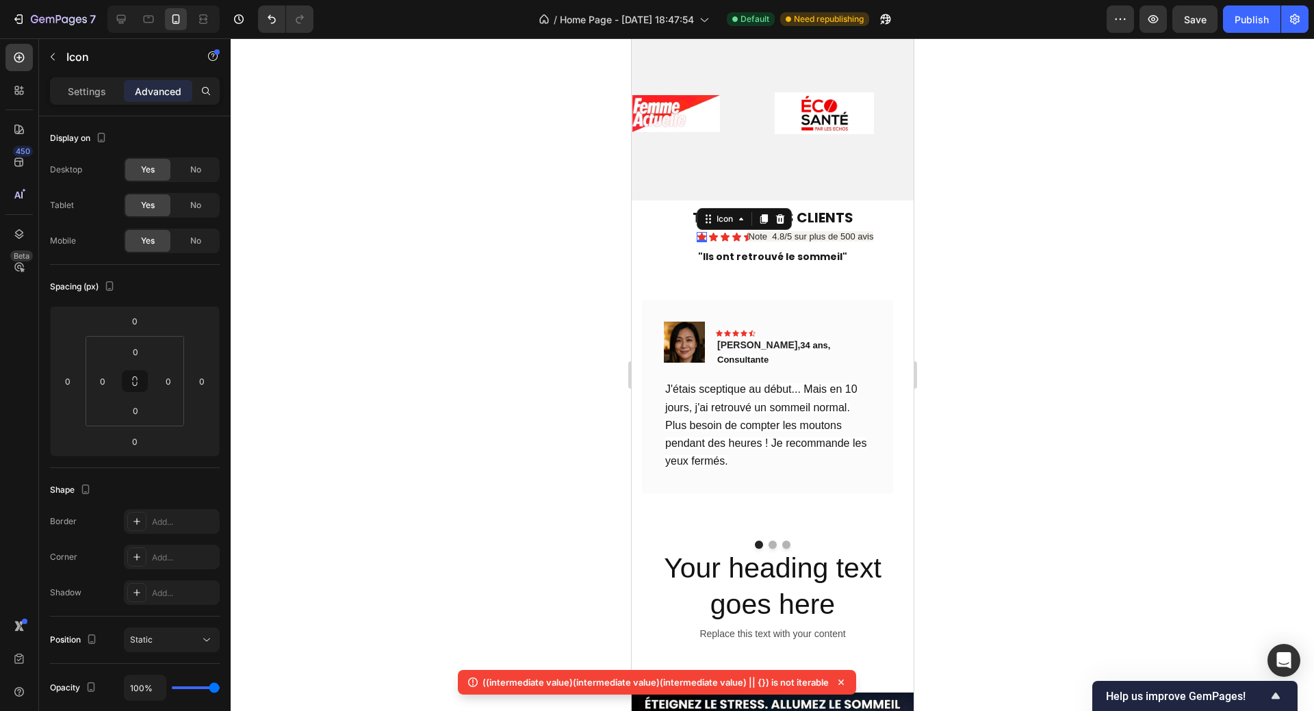
click at [765, 220] on icon at bounding box center [763, 219] width 8 height 10
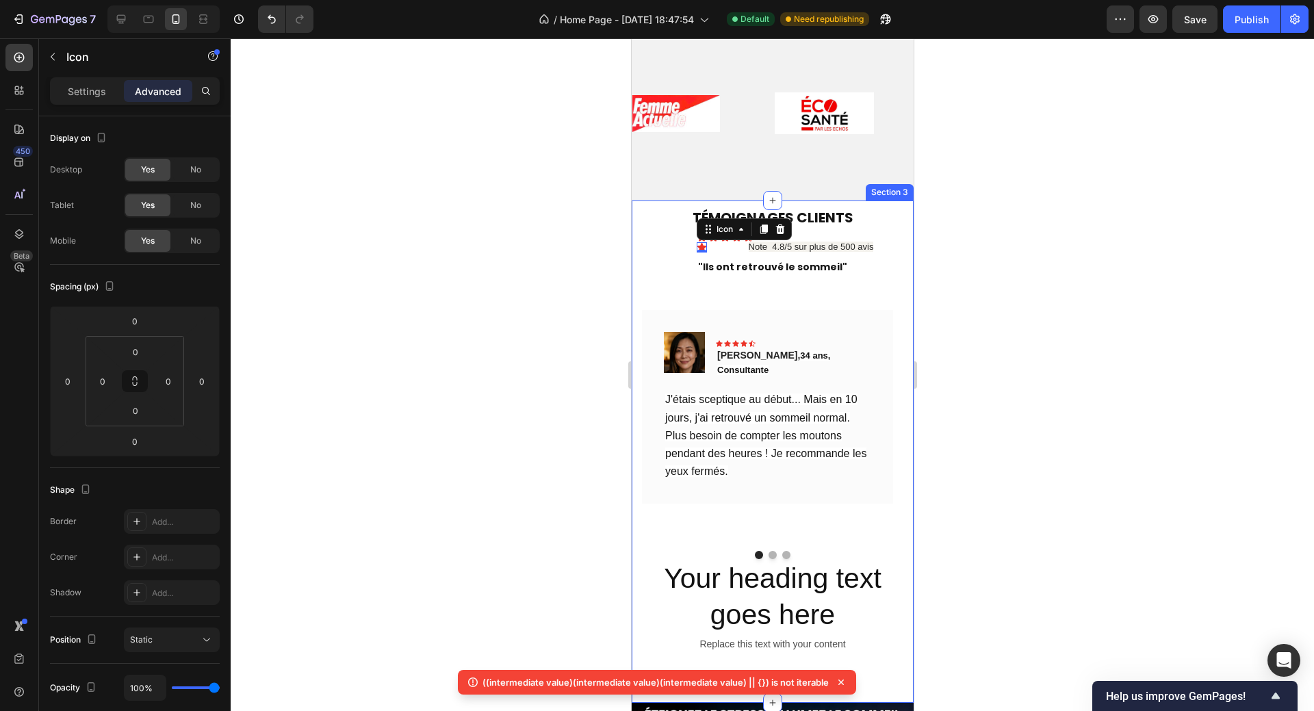
drag, startPoint x: 1, startPoint y: 213, endPoint x: 608, endPoint y: 251, distance: 608.0
click at [606, 250] on div at bounding box center [772, 374] width 1083 height 672
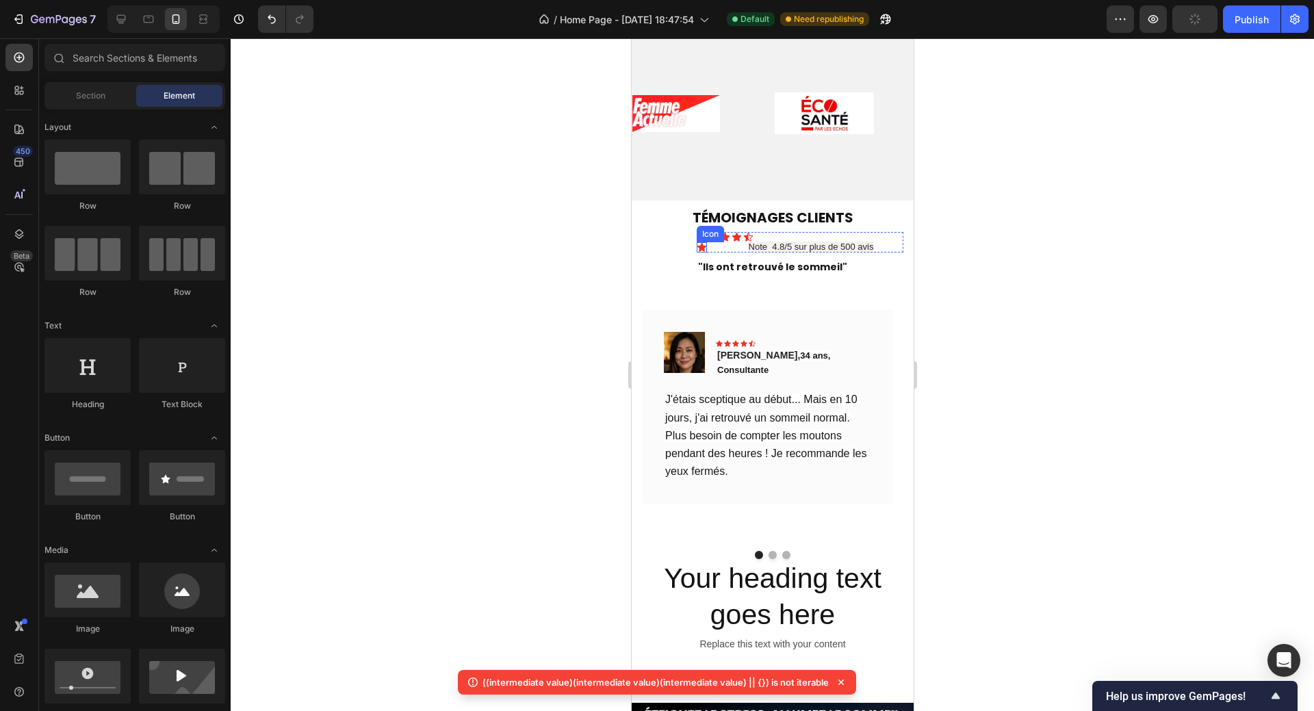
click at [701, 247] on icon at bounding box center [700, 247] width 9 height 9
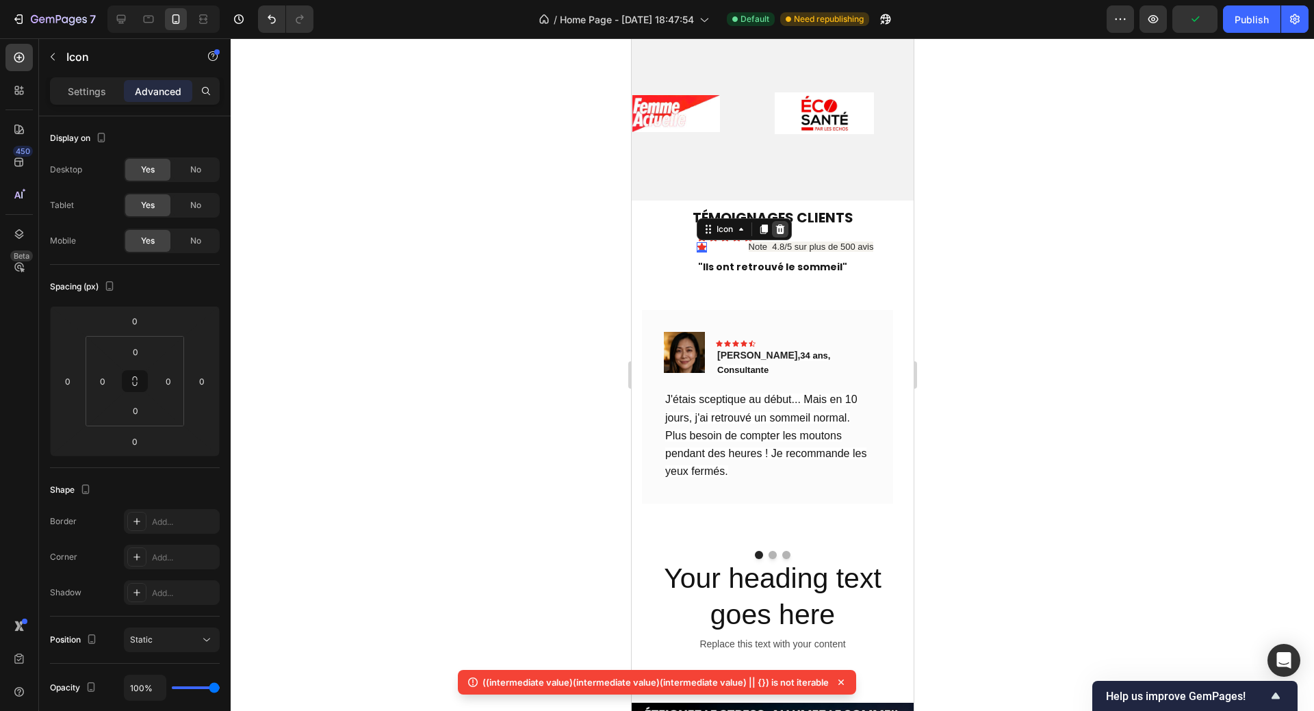
click at [779, 228] on icon at bounding box center [779, 229] width 9 height 10
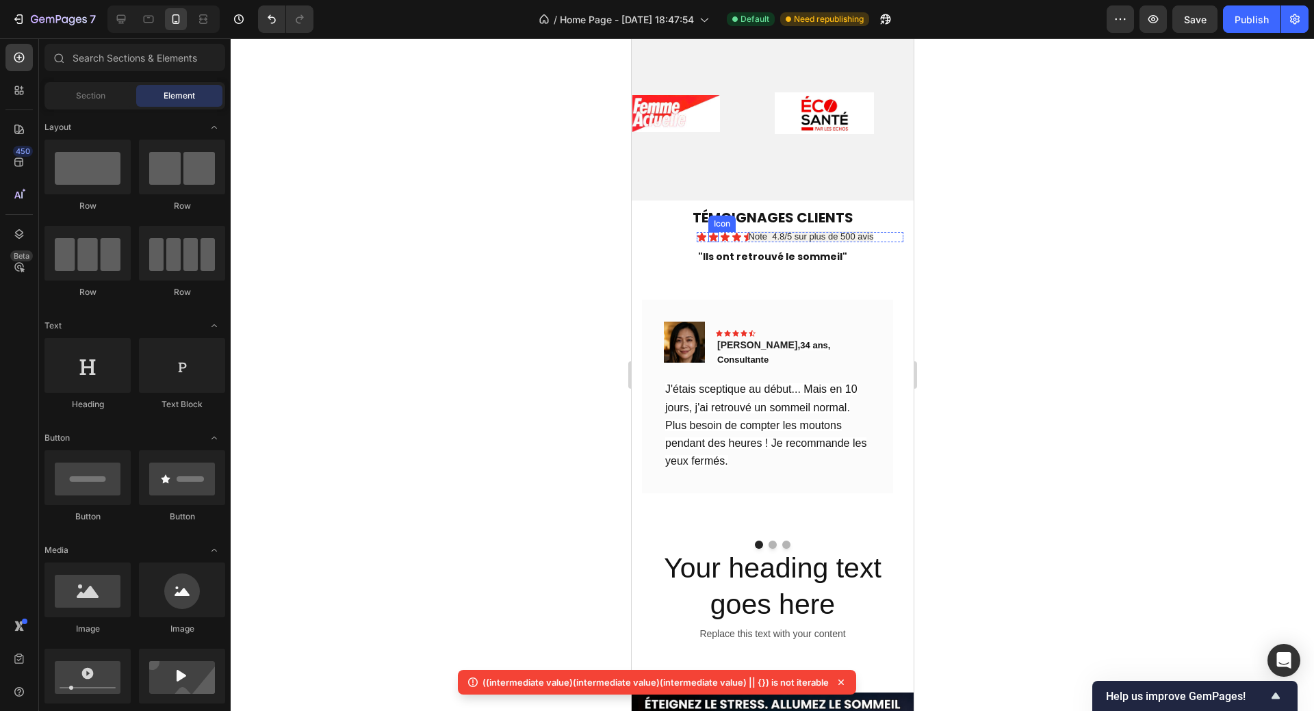
click at [707, 233] on icon at bounding box center [712, 237] width 10 height 10
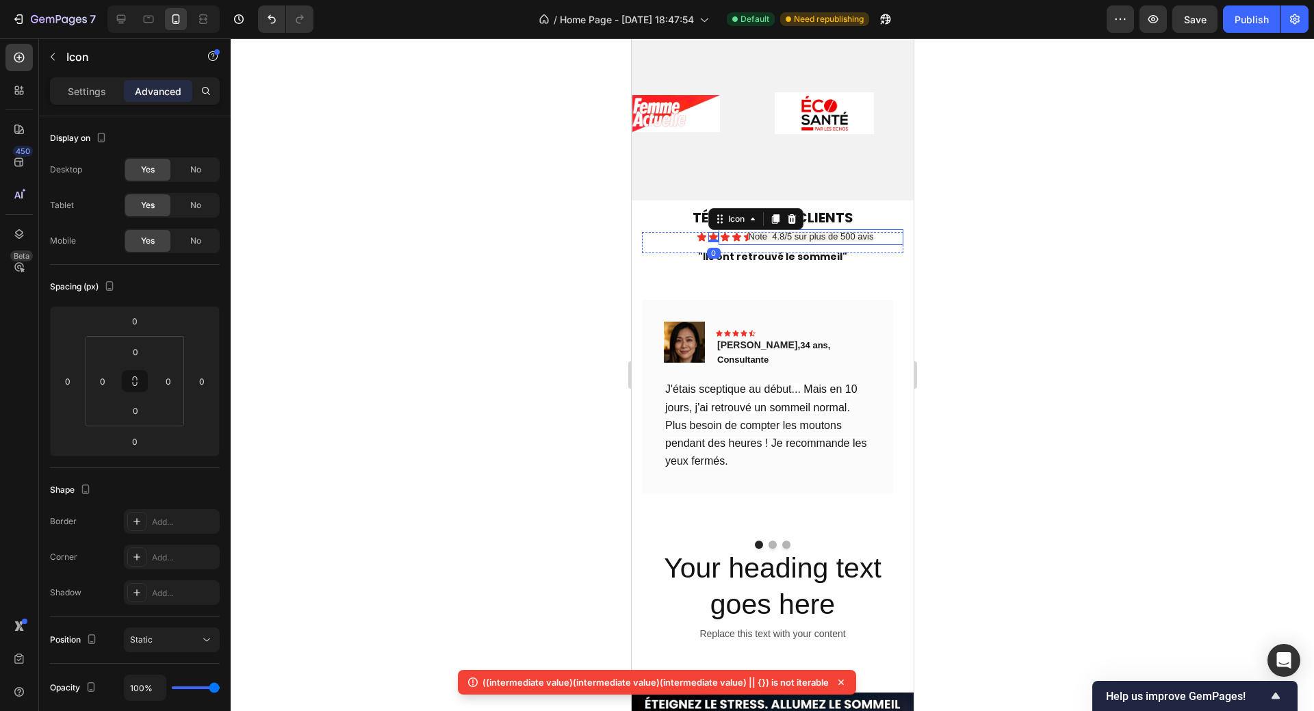
click at [722, 233] on p "Note 4.8/5 sur plus de 500 avis" at bounding box center [810, 237] width 182 height 13
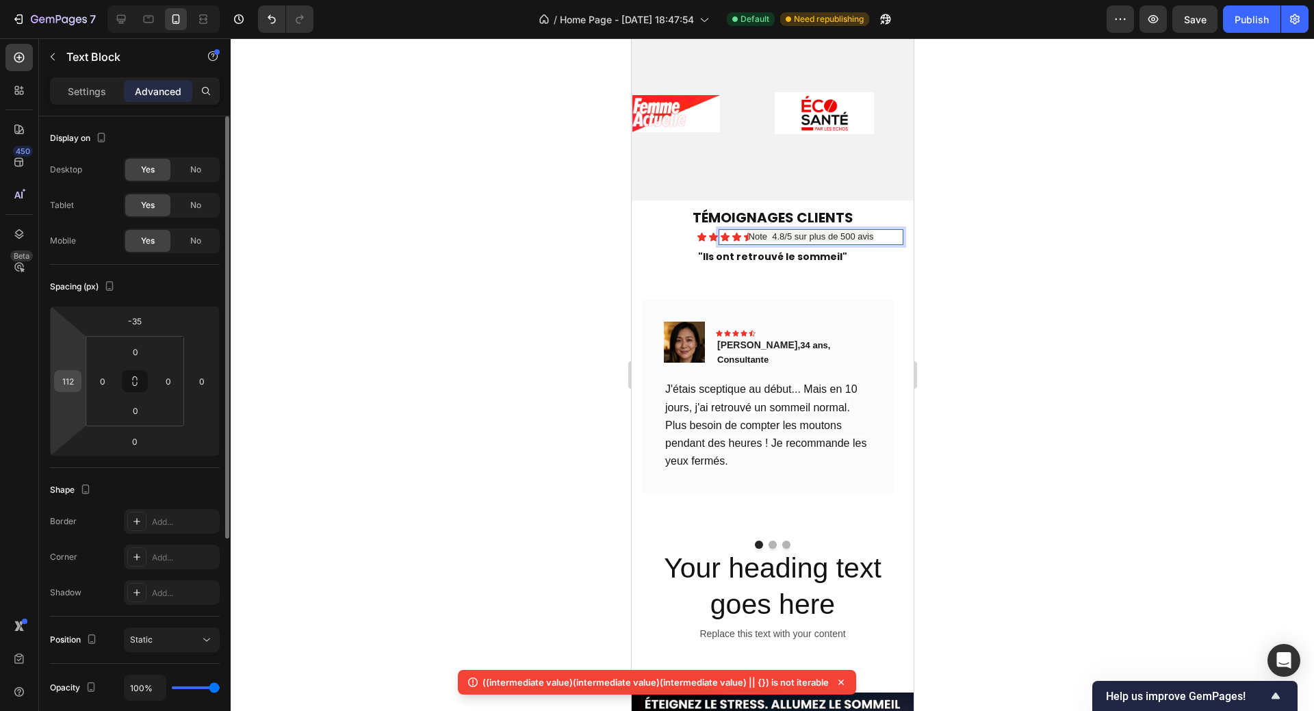
click at [64, 383] on input "112" at bounding box center [67, 381] width 21 height 21
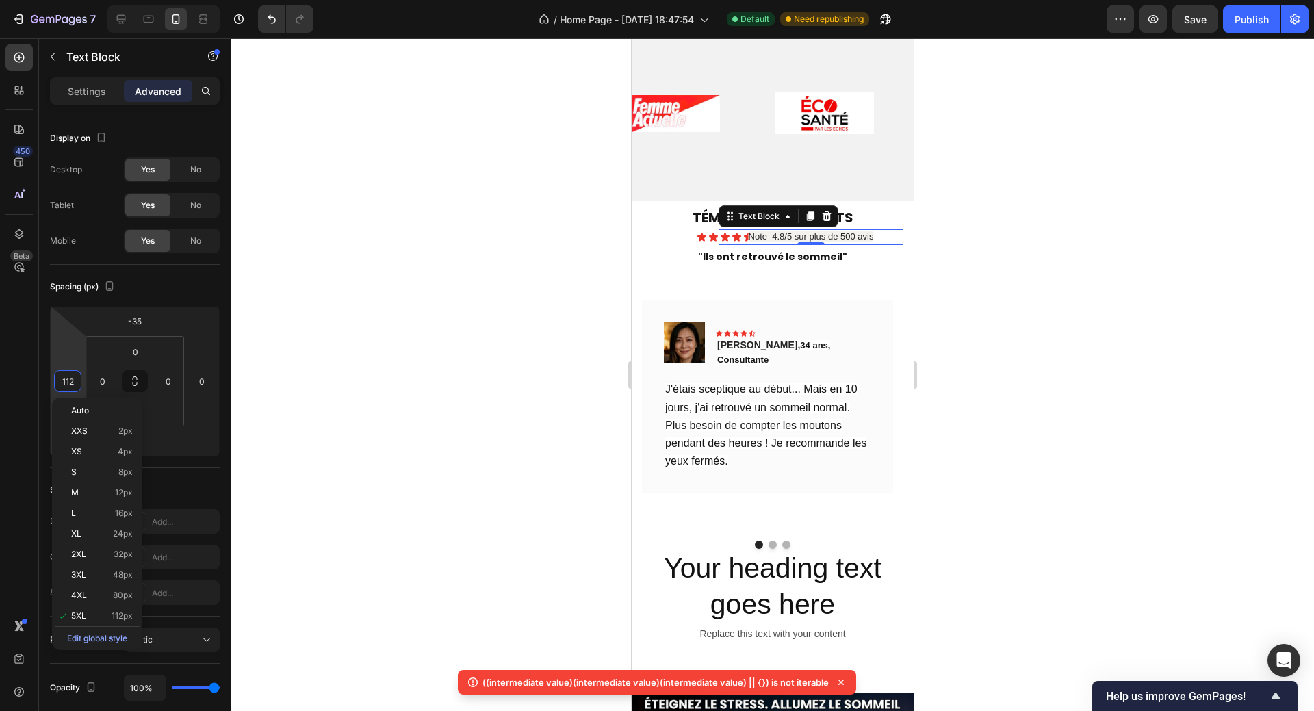
click at [993, 256] on div at bounding box center [772, 374] width 1083 height 672
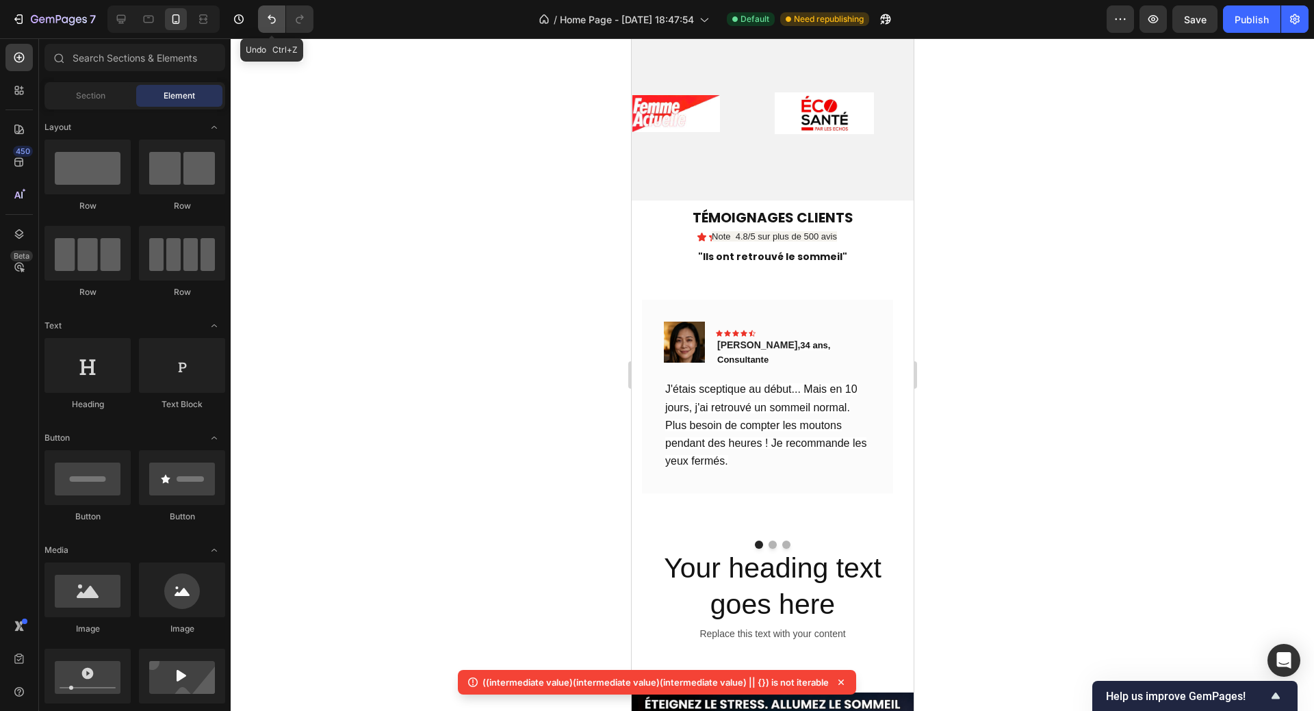
click at [267, 24] on icon "Undo/Redo" at bounding box center [272, 19] width 14 height 14
click at [704, 235] on icon at bounding box center [701, 237] width 10 height 10
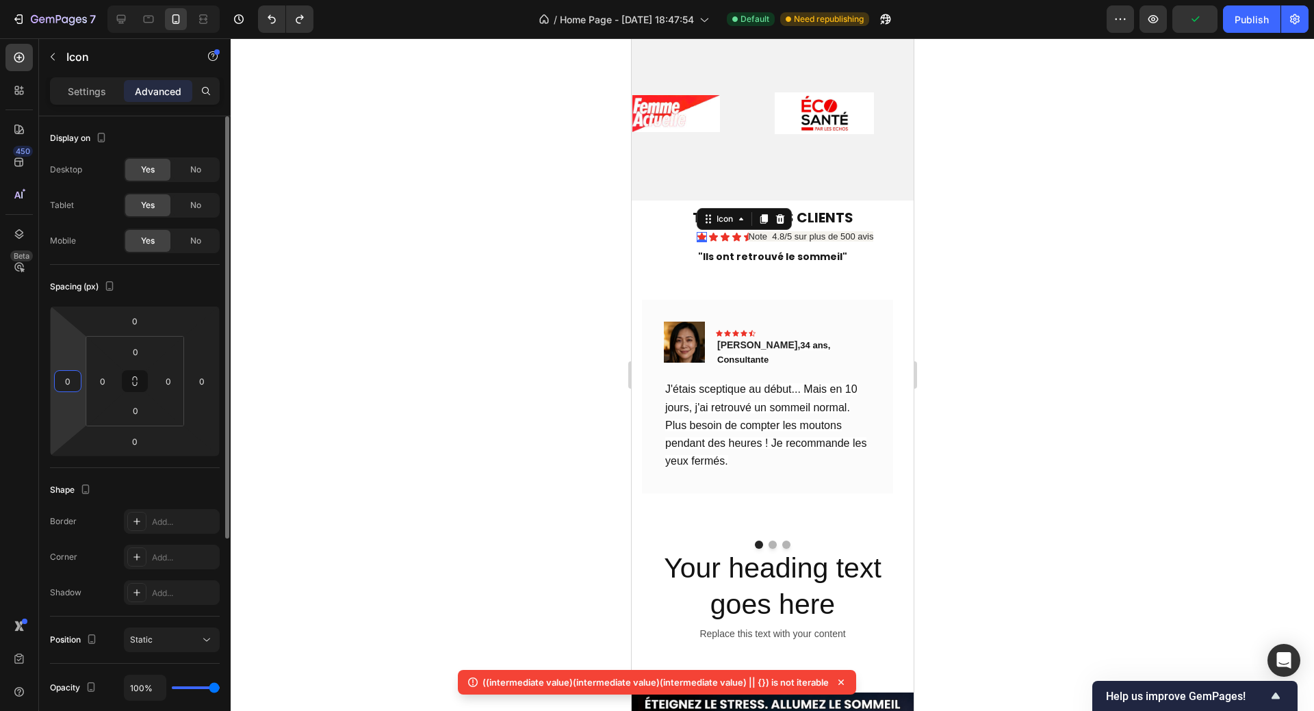
click at [69, 379] on input "0" at bounding box center [67, 381] width 21 height 21
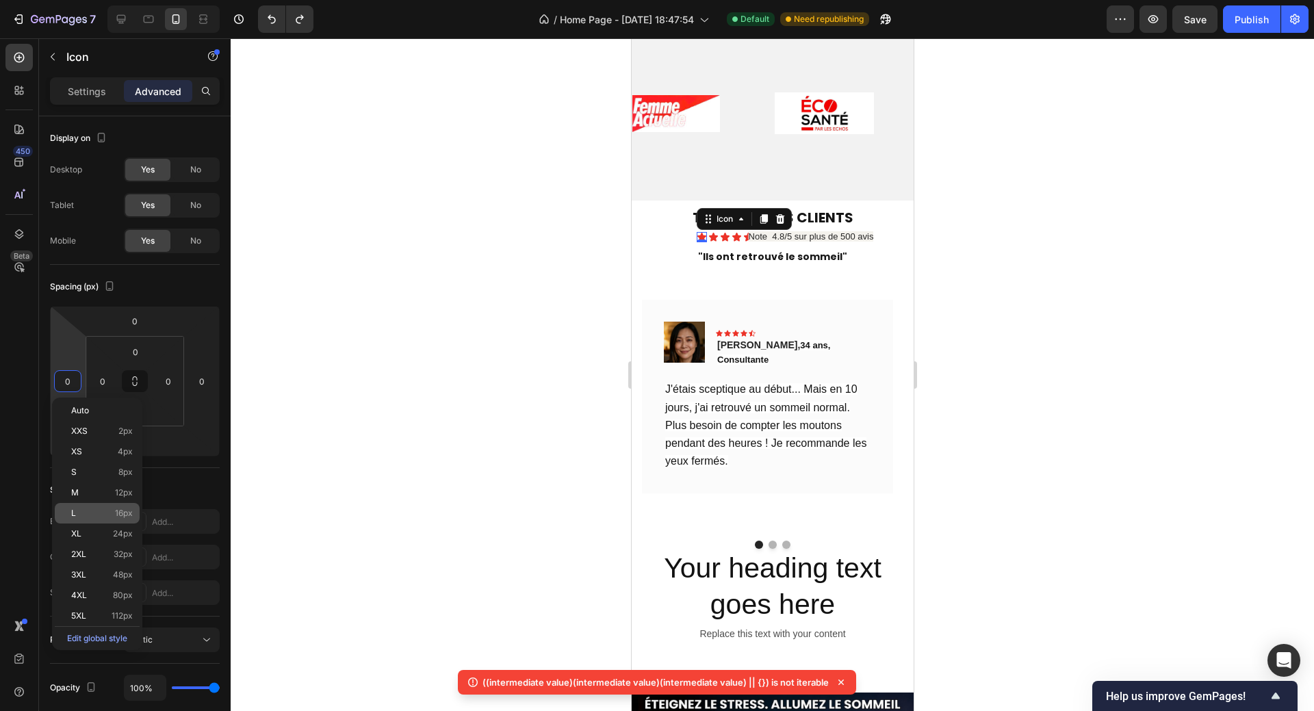
click at [79, 515] on p "L 16px" at bounding box center [102, 513] width 62 height 10
type input "16"
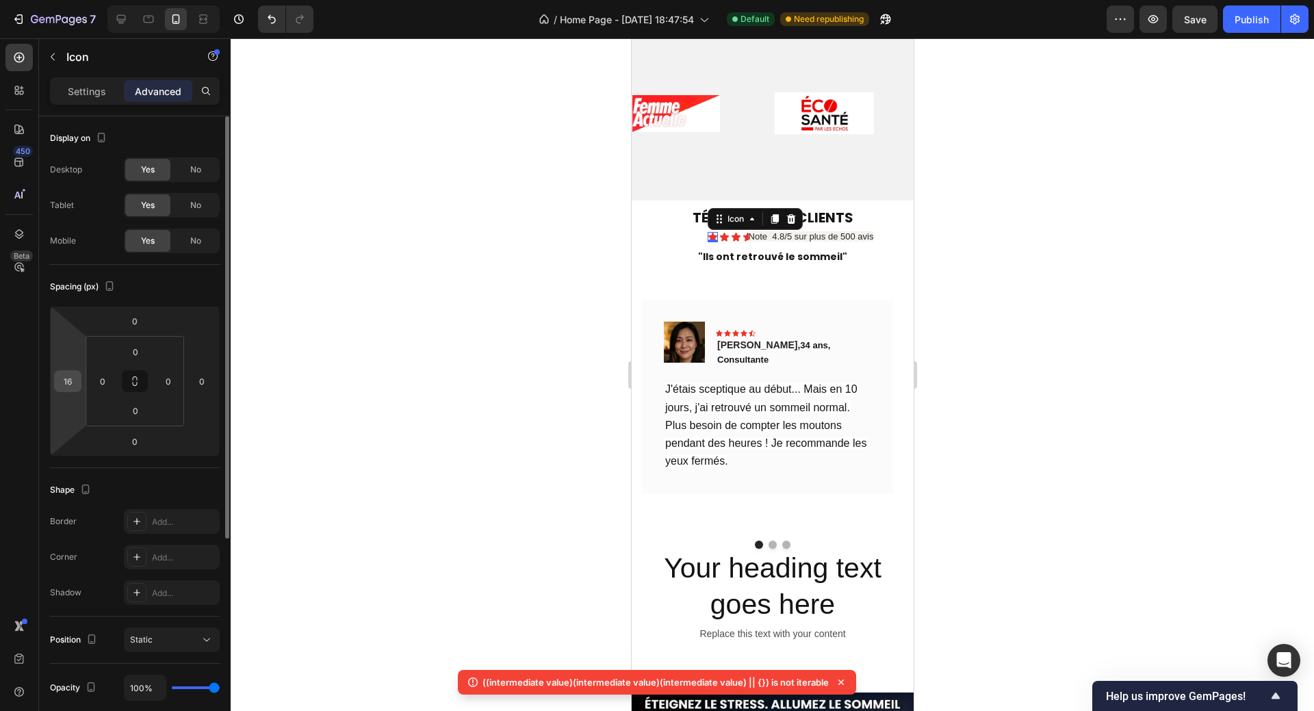
click at [73, 385] on input "16" at bounding box center [67, 381] width 21 height 21
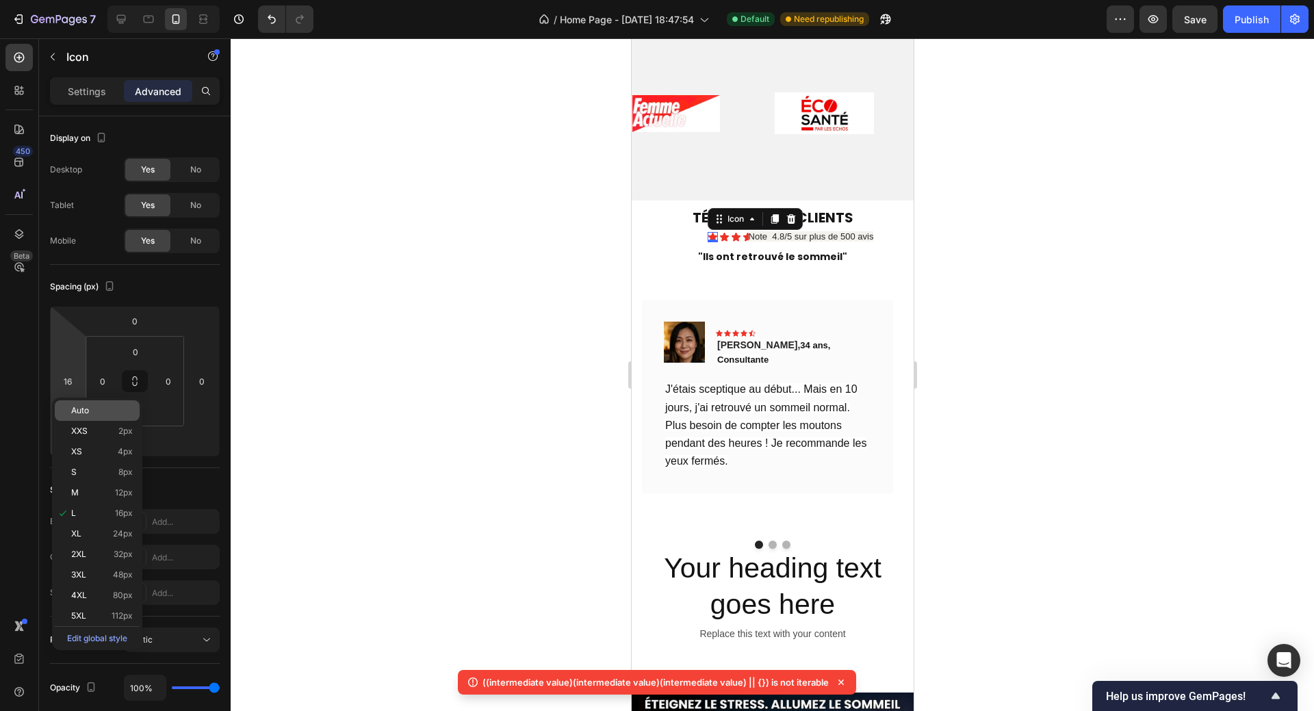
click at [77, 412] on span "Auto" at bounding box center [80, 411] width 18 height 10
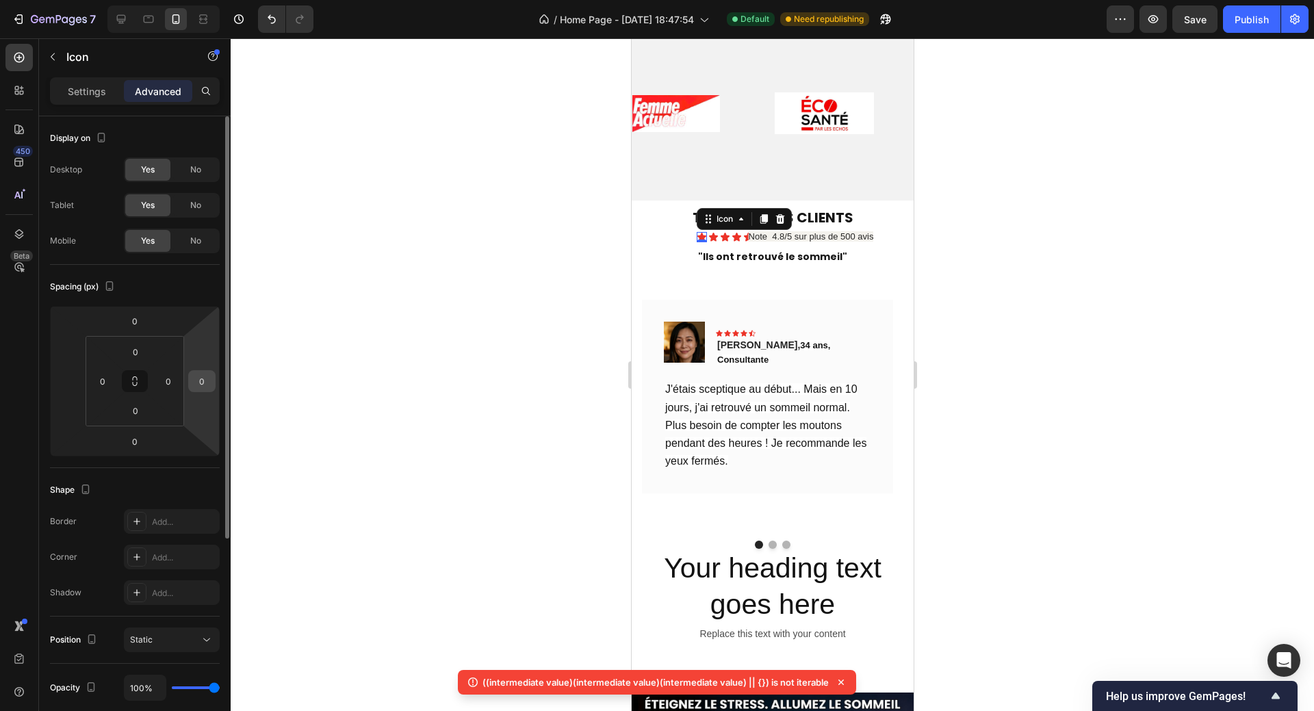
click at [204, 386] on input "0" at bounding box center [202, 381] width 21 height 21
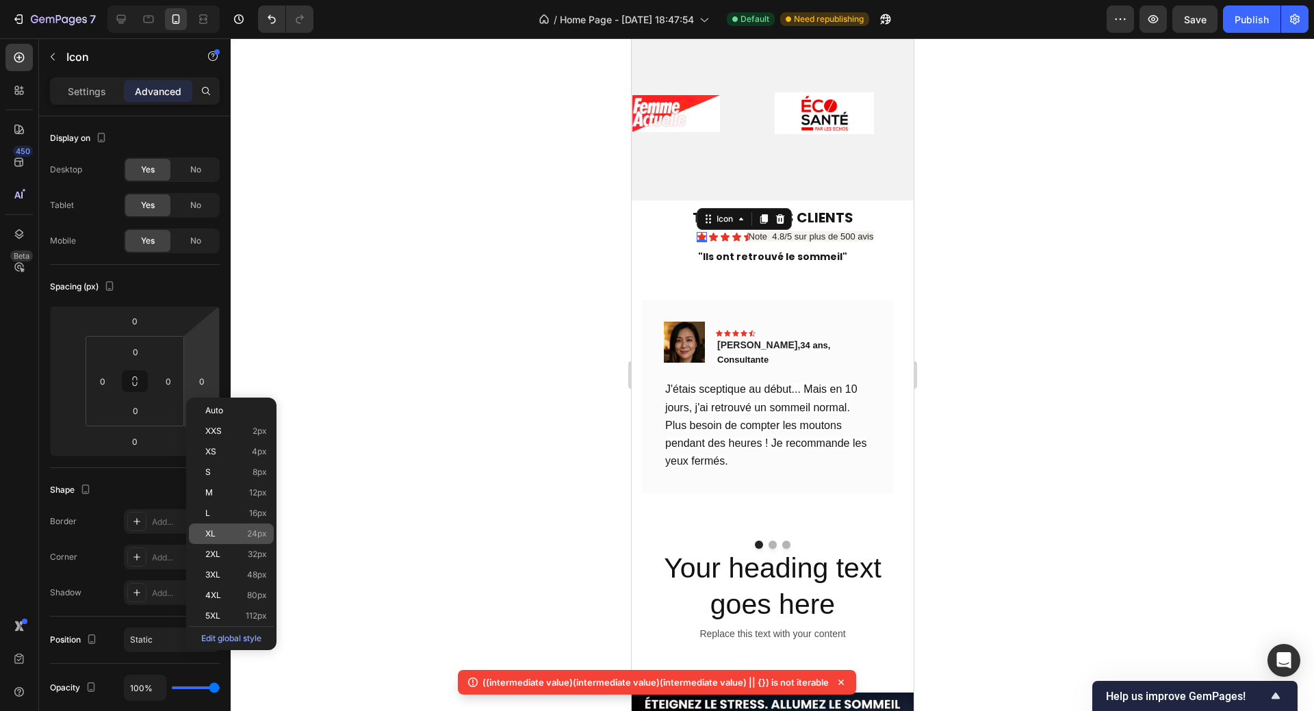
click at [210, 539] on div "XL 24px" at bounding box center [231, 533] width 85 height 21
type input "24"
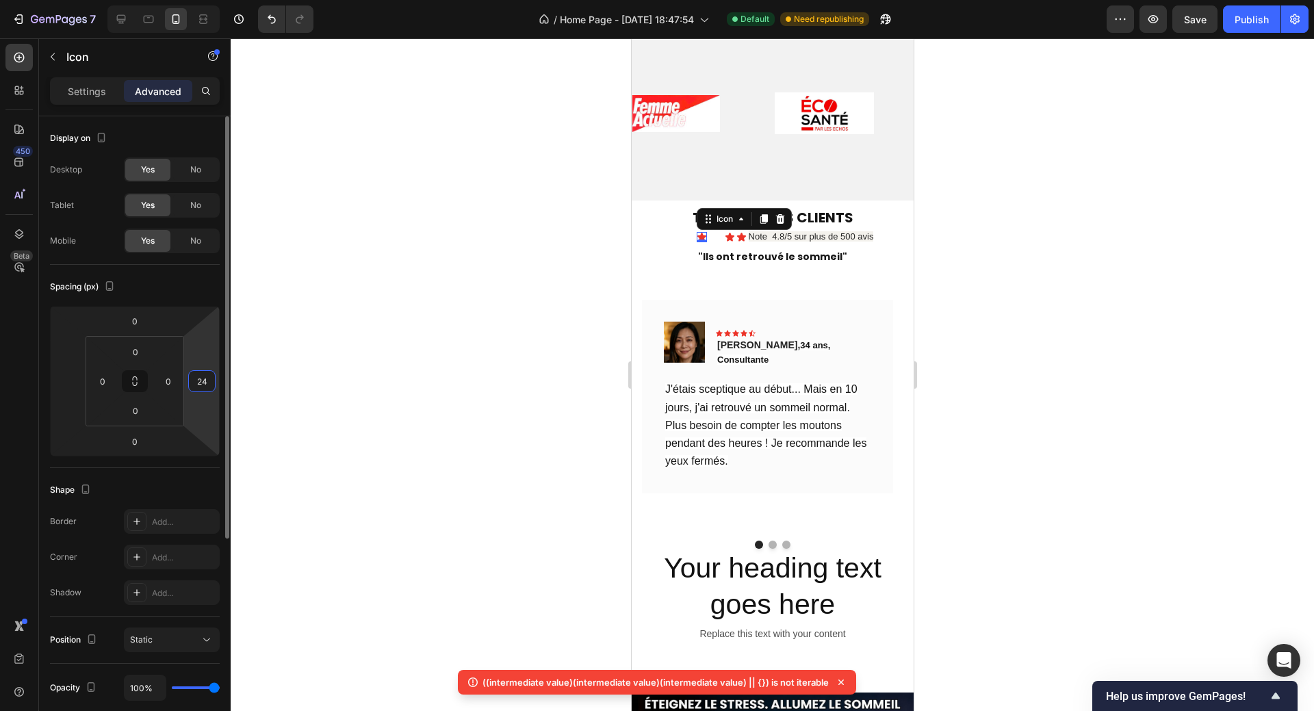
click at [198, 387] on input "24" at bounding box center [202, 381] width 21 height 21
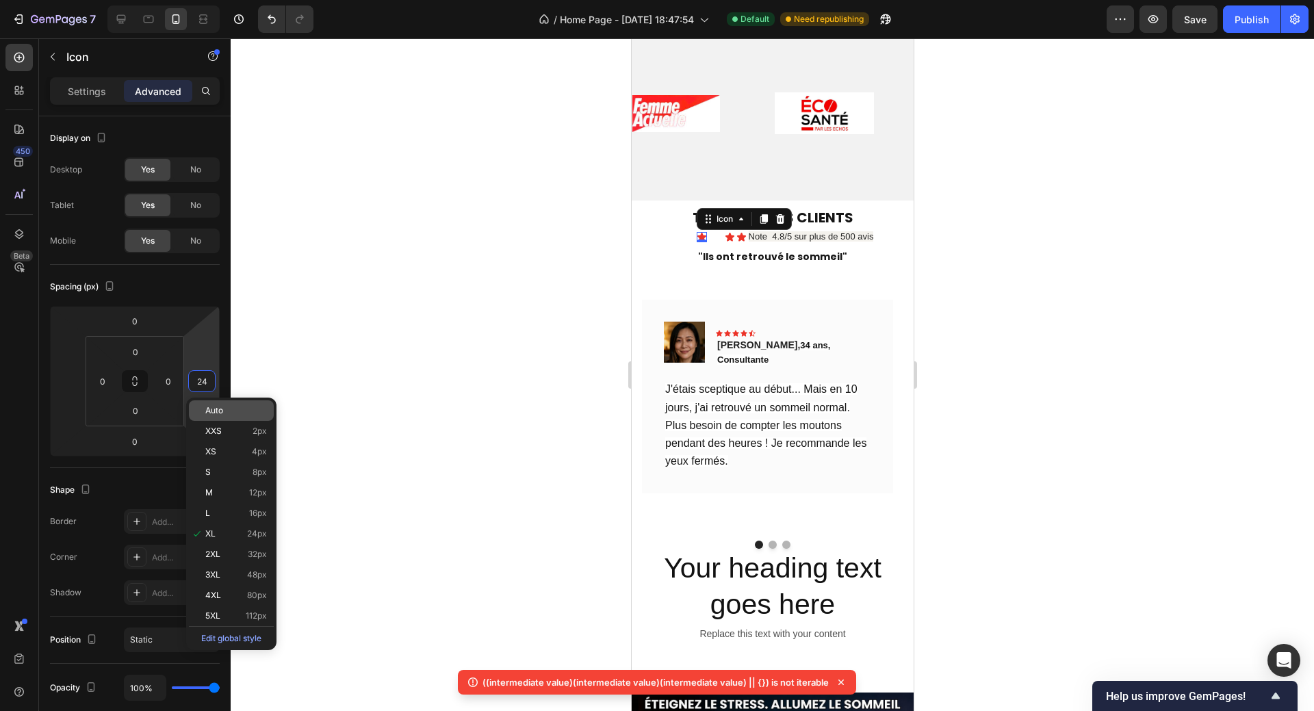
click at [211, 417] on div "Auto" at bounding box center [231, 410] width 85 height 21
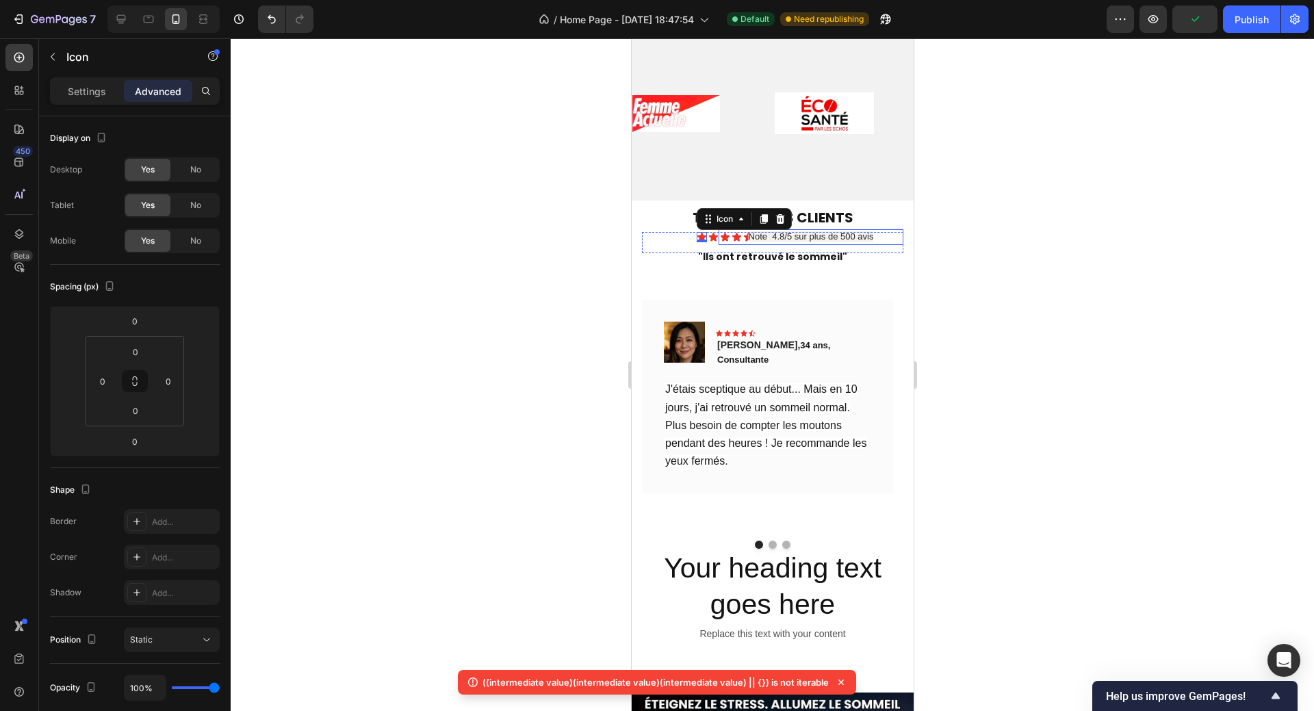
click at [785, 235] on span "Note 4.8/5 sur plus de 500 avis" at bounding box center [810, 236] width 125 height 10
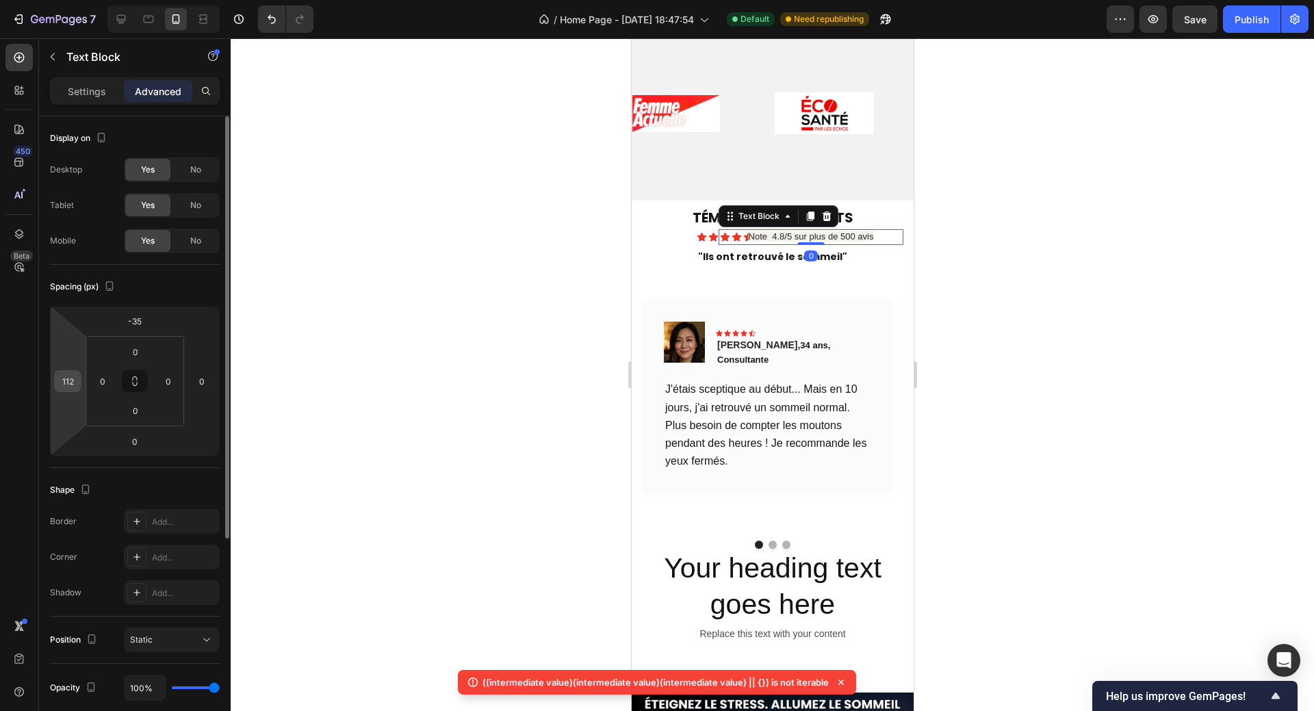
click at [66, 379] on input "112" at bounding box center [67, 381] width 21 height 21
click at [60, 382] on input "112" at bounding box center [67, 381] width 21 height 21
drag, startPoint x: 66, startPoint y: 382, endPoint x: 77, endPoint y: 384, distance: 11.1
click at [77, 384] on input "112" at bounding box center [67, 381] width 21 height 21
type input "140"
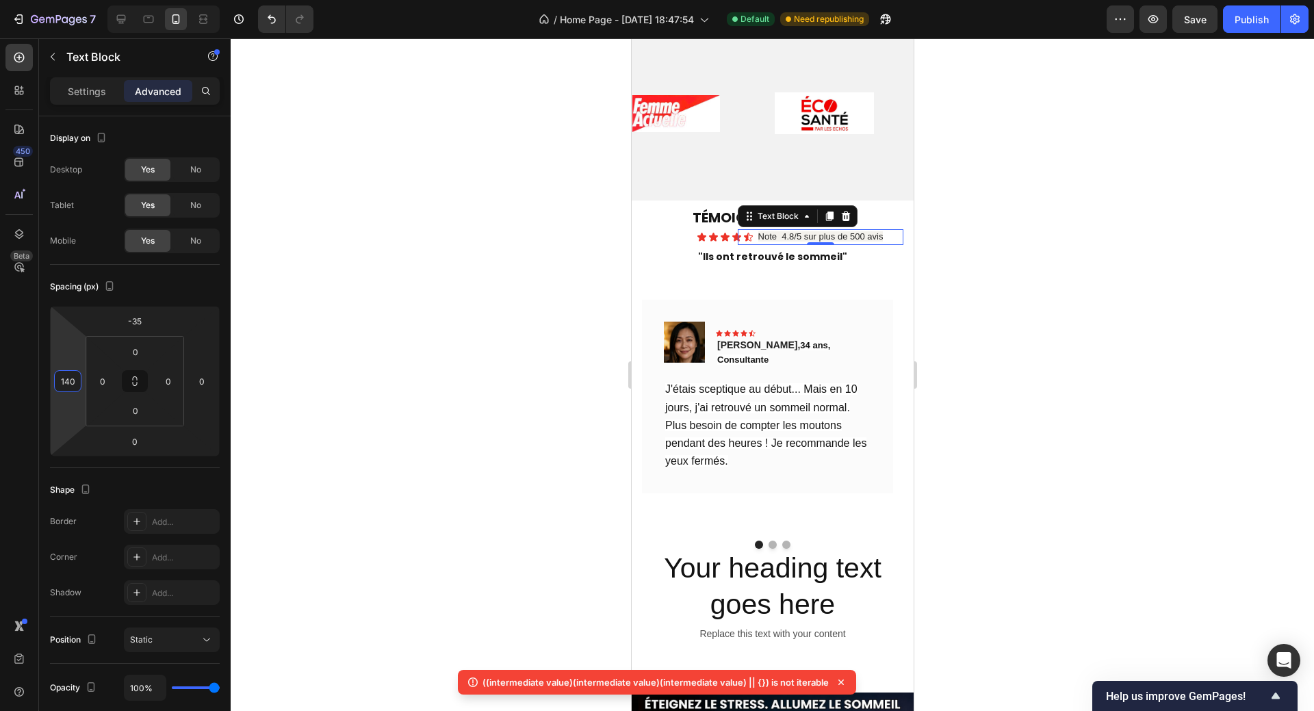
click at [954, 282] on div at bounding box center [772, 374] width 1083 height 672
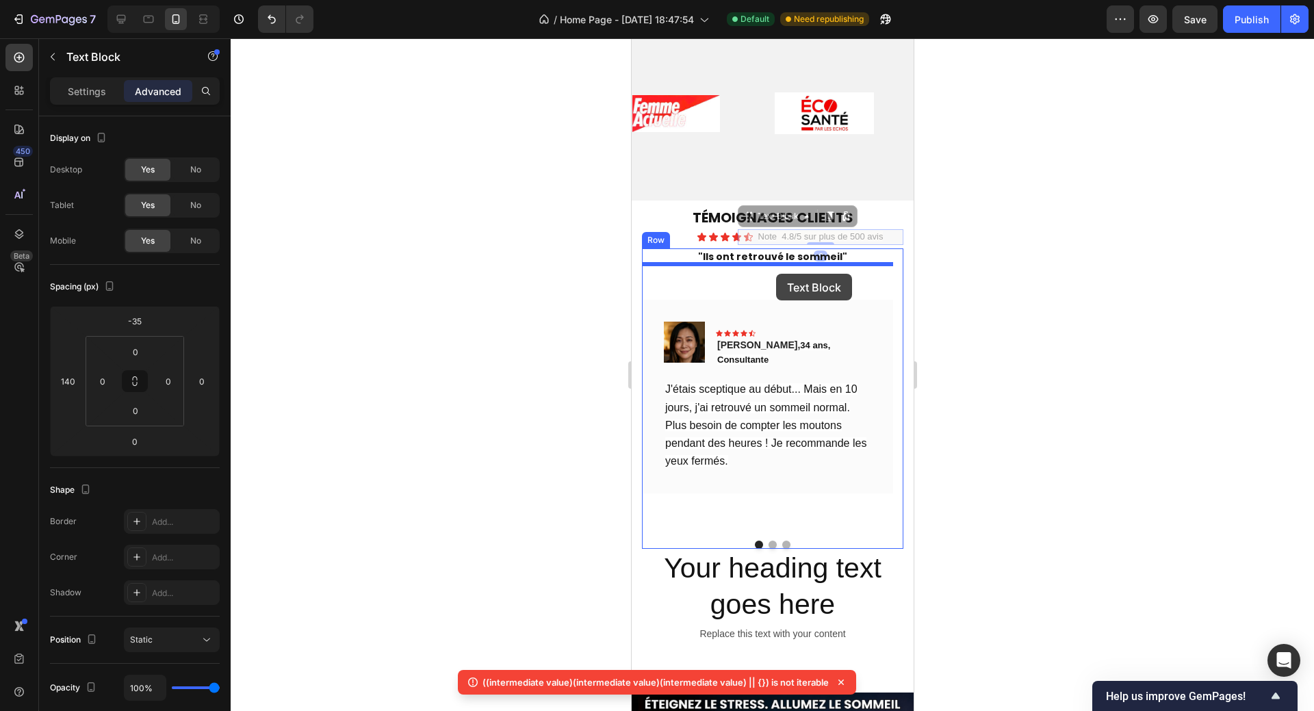
drag, startPoint x: 781, startPoint y: 235, endPoint x: 775, endPoint y: 274, distance: 38.8
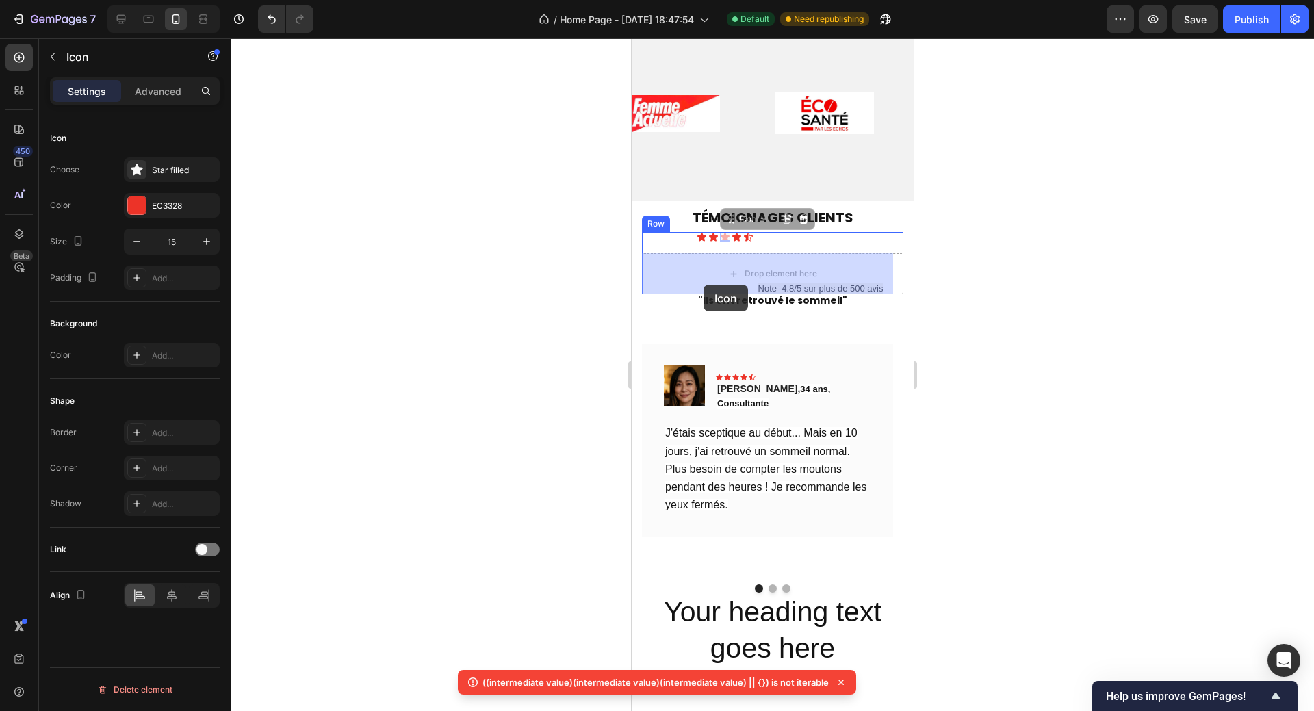
drag, startPoint x: 718, startPoint y: 233, endPoint x: 703, endPoint y: 285, distance: 54.3
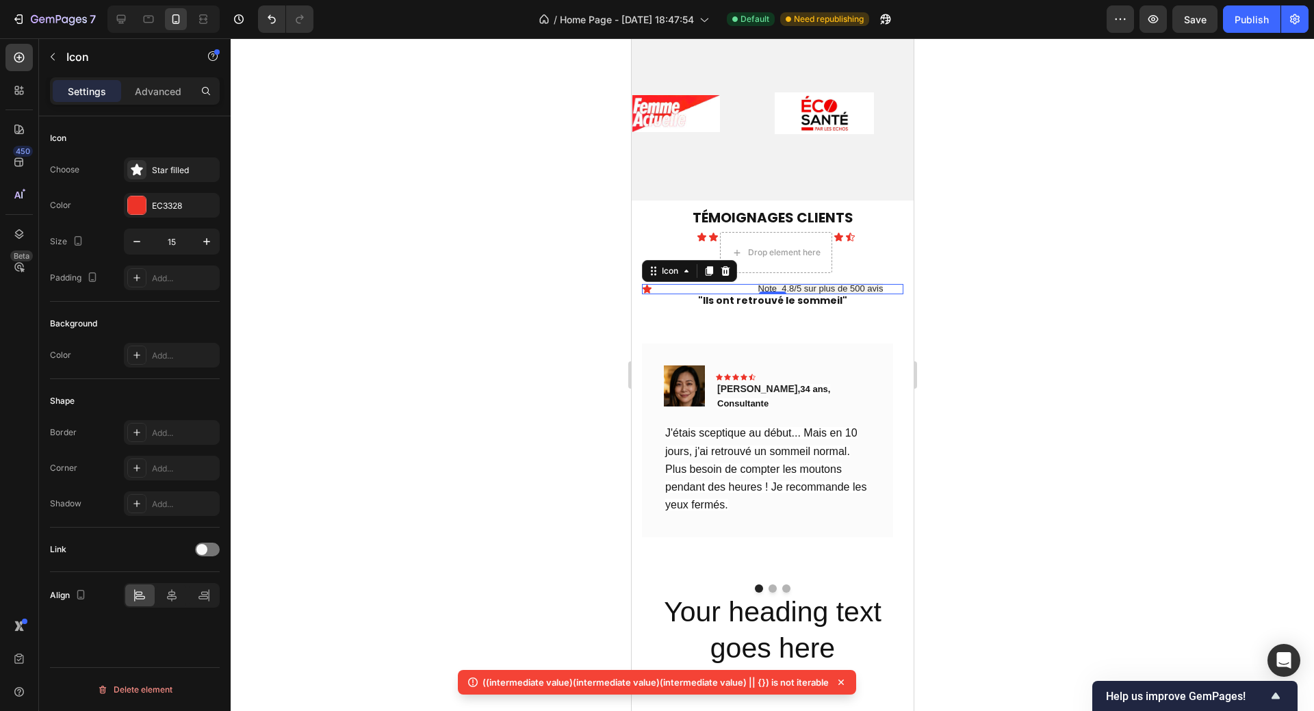
click at [995, 241] on div at bounding box center [772, 374] width 1083 height 672
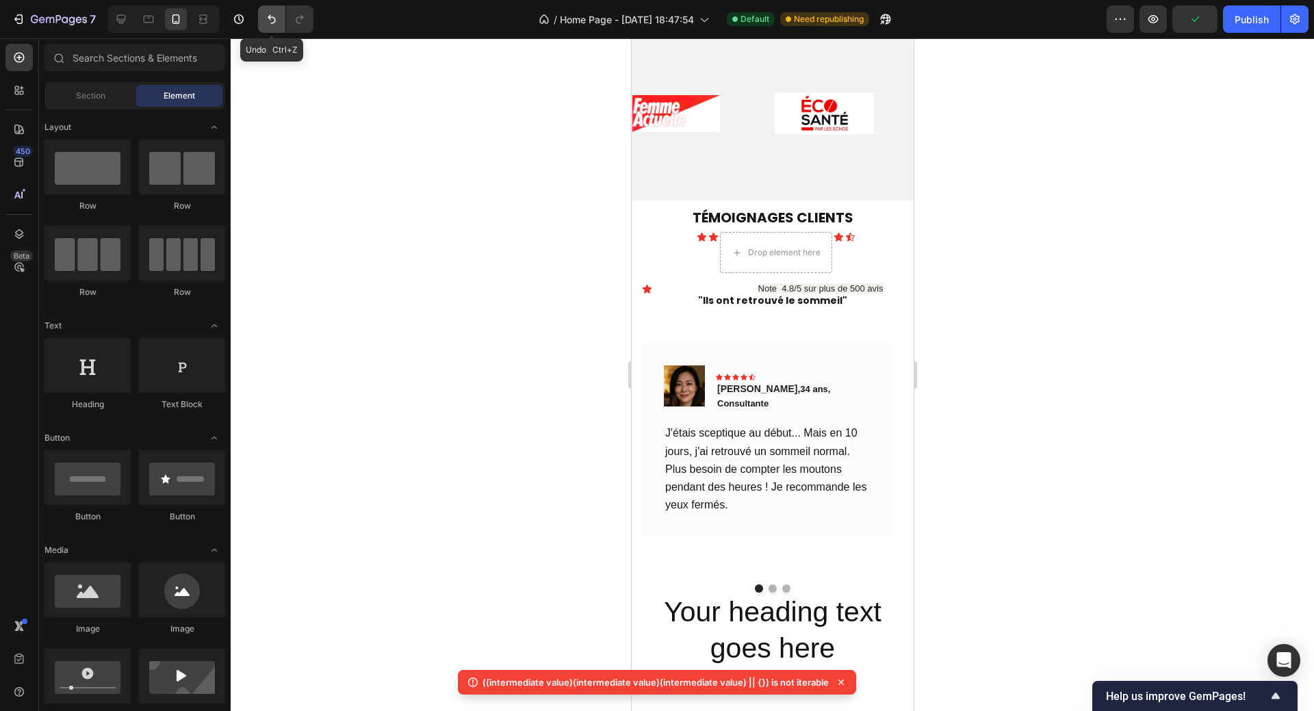
click at [267, 22] on icon "Undo/Redo" at bounding box center [272, 19] width 14 height 14
click at [267, 23] on icon "Undo/Redo" at bounding box center [272, 19] width 14 height 14
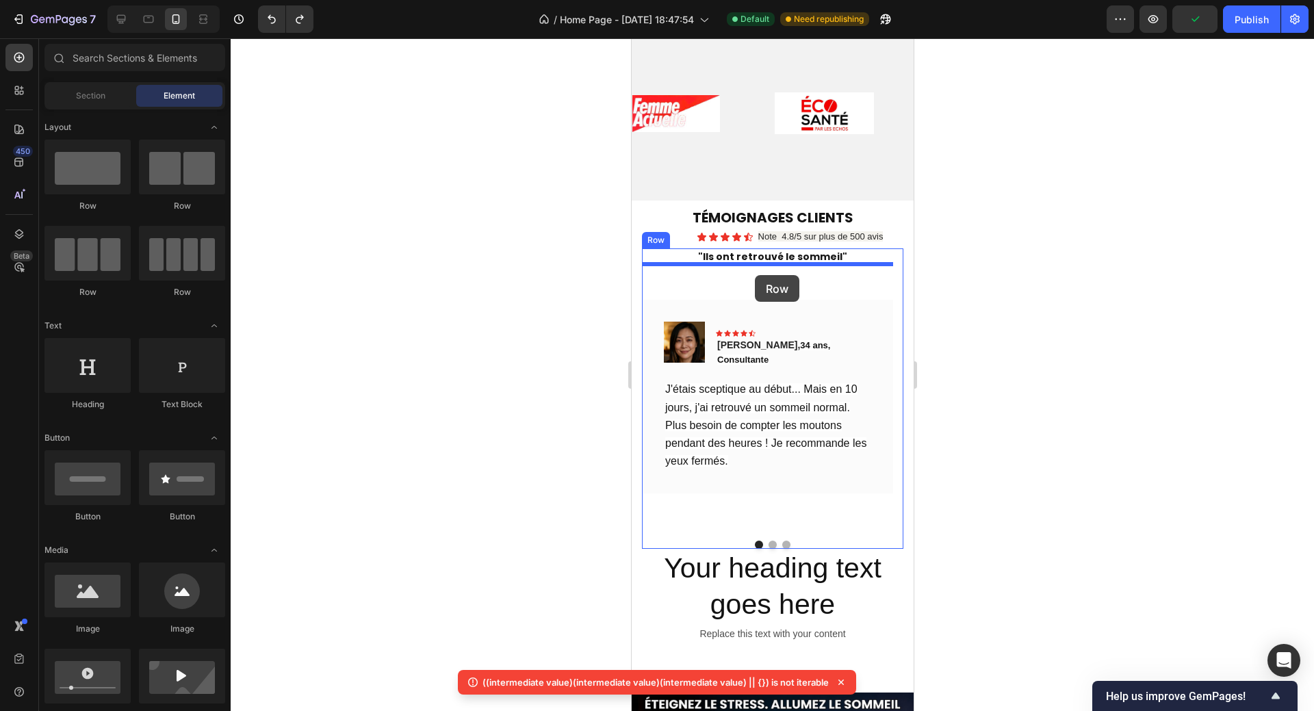
drag, startPoint x: 813, startPoint y: 217, endPoint x: 754, endPoint y: 275, distance: 82.7
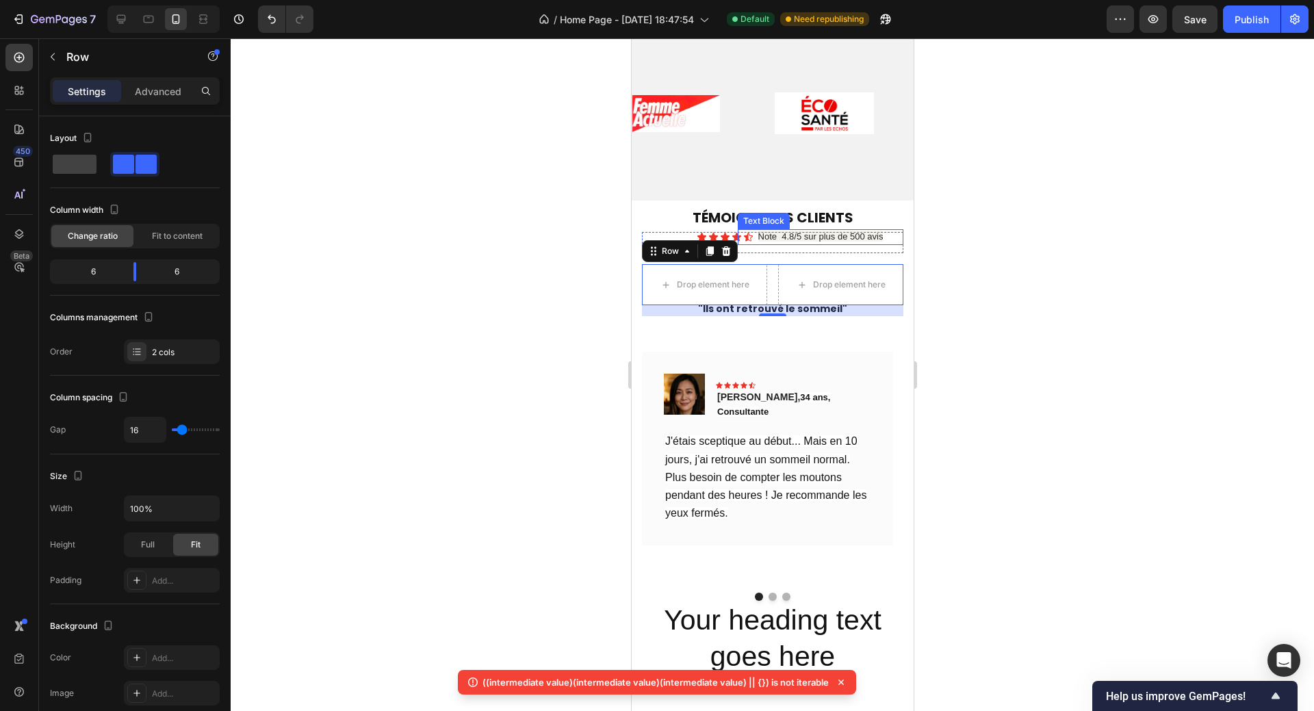
click at [809, 236] on span "Note 4.8/5 sur plus de 500 avis" at bounding box center [819, 236] width 125 height 10
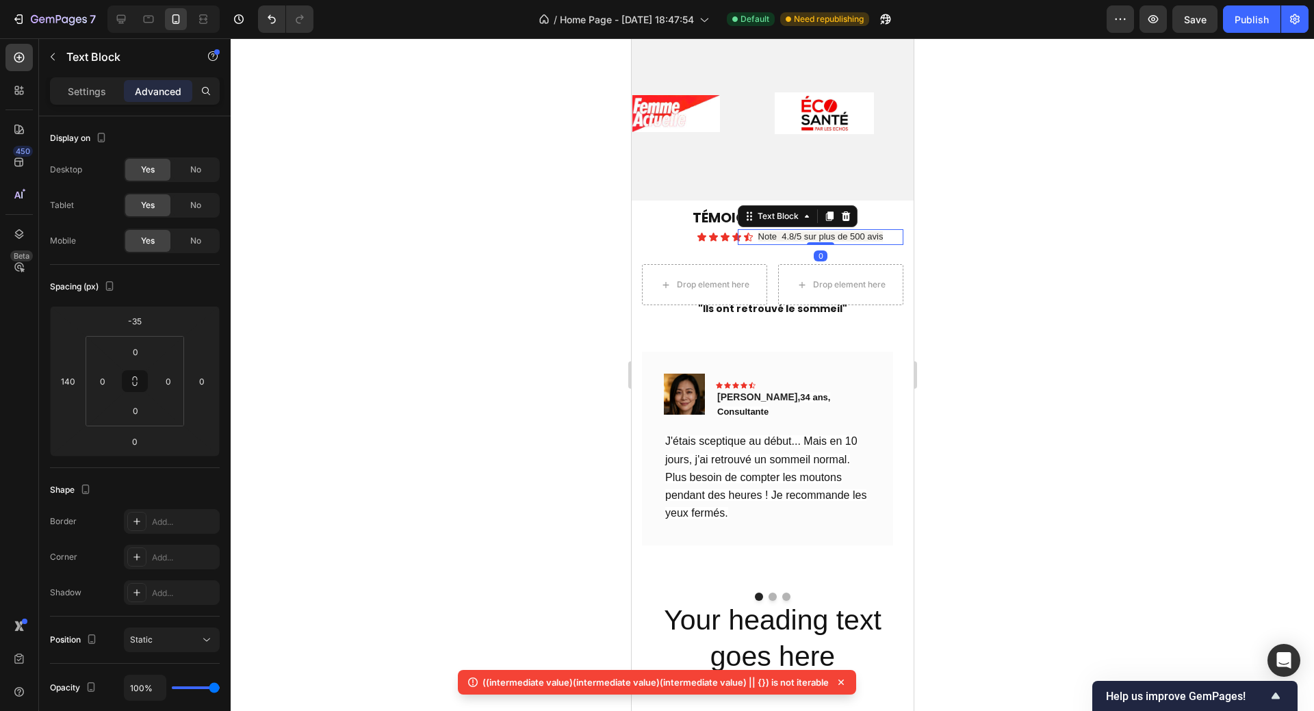
click at [757, 237] on span "Note 4.8/5 sur plus de 500 avis" at bounding box center [819, 236] width 125 height 10
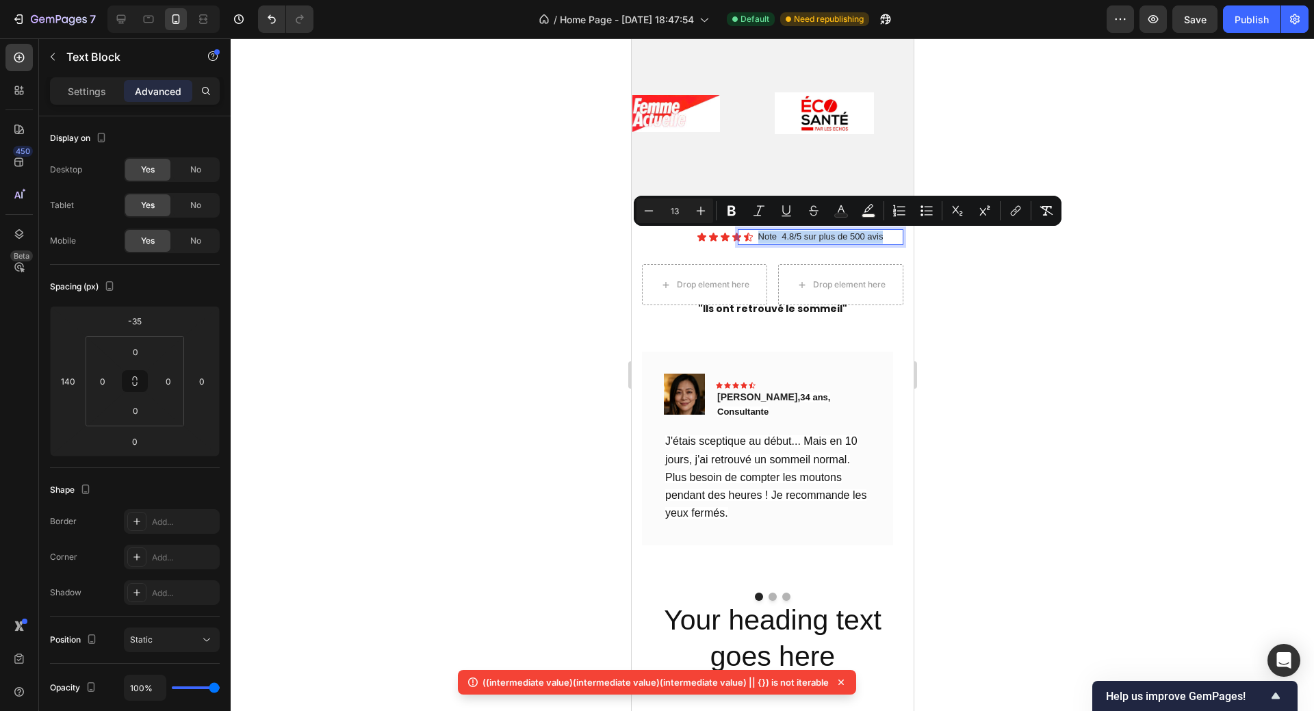
drag, startPoint x: 753, startPoint y: 237, endPoint x: 876, endPoint y: 232, distance: 123.9
click at [876, 232] on span "Note 4.8/5 sur plus de 500 avis" at bounding box center [819, 236] width 125 height 10
copy span "Note 4.8/5 sur plus de 500 avis"
click at [834, 285] on div "Drop element here" at bounding box center [848, 284] width 73 height 11
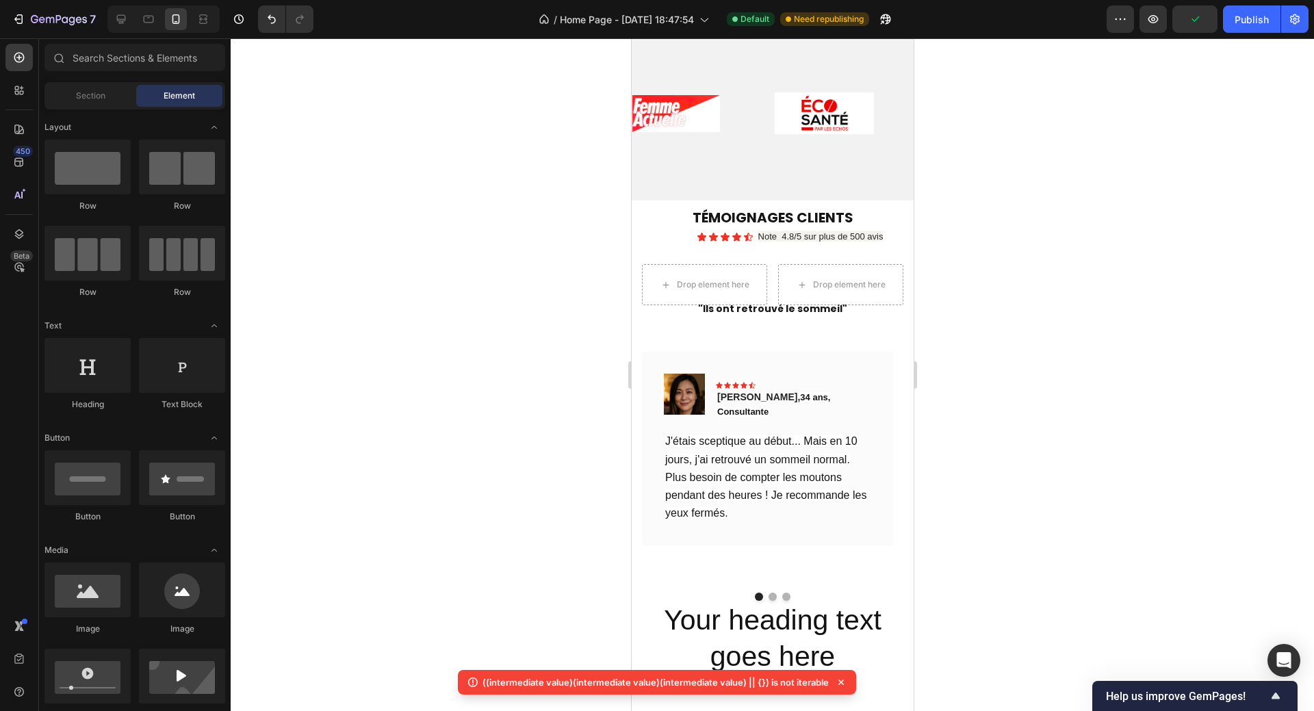
click at [968, 252] on div at bounding box center [772, 374] width 1083 height 672
drag, startPoint x: 816, startPoint y: 401, endPoint x: 828, endPoint y: 287, distance: 114.2
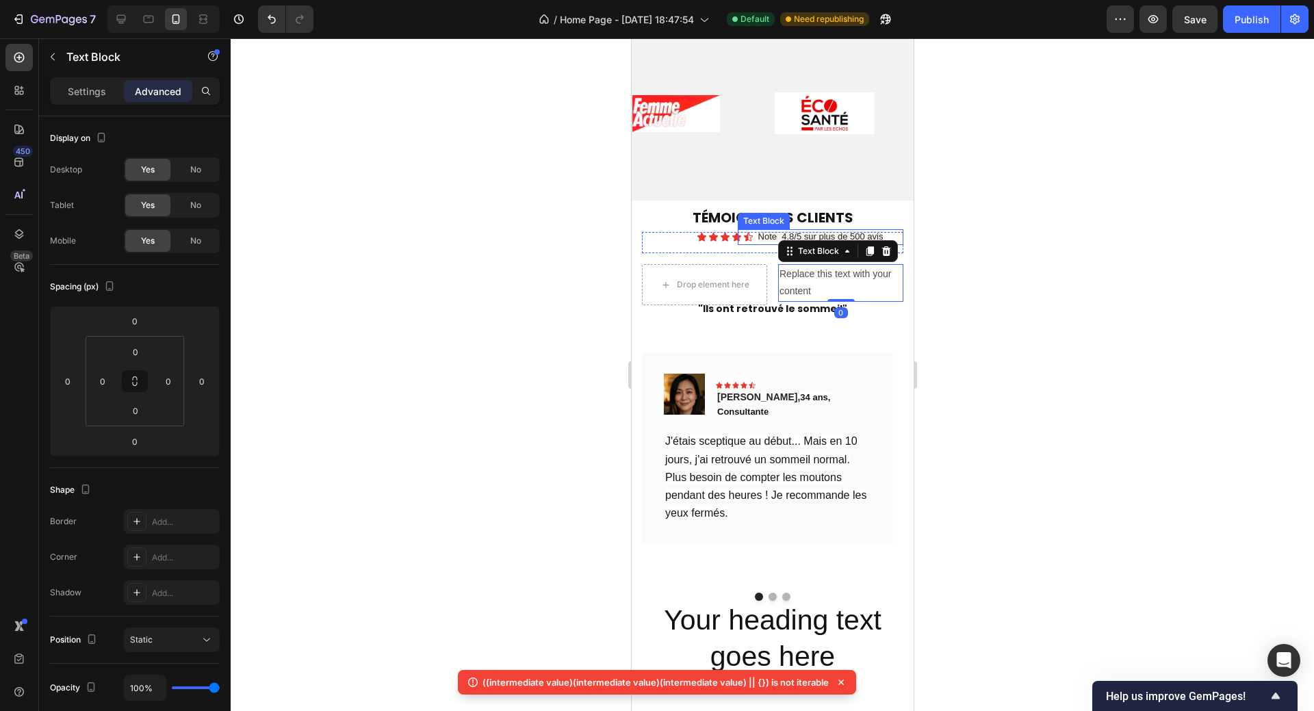
click at [757, 234] on span "Note 4.8/5 sur plus de 500 avis" at bounding box center [819, 236] width 125 height 10
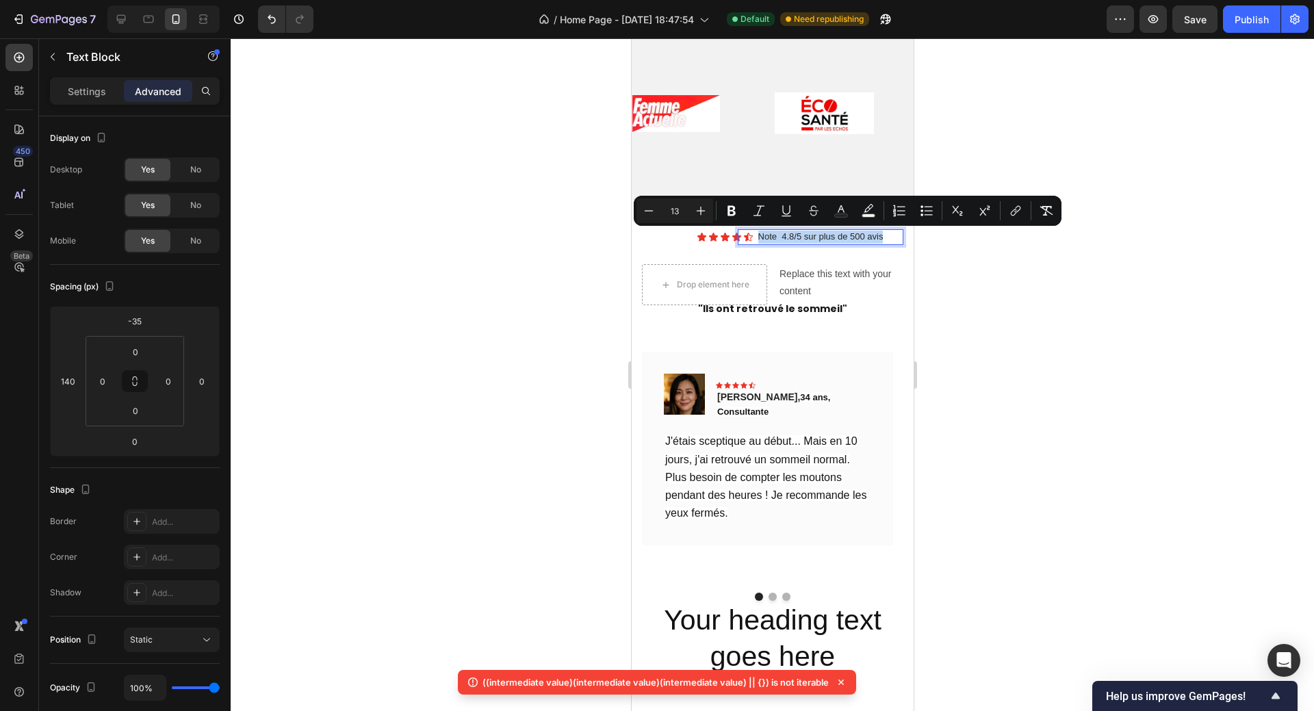
drag, startPoint x: 754, startPoint y: 237, endPoint x: 876, endPoint y: 237, distance: 122.5
click at [881, 237] on p "Note 4.8/5 sur plus de 500 avis" at bounding box center [819, 237] width 163 height 13
copy span "Note 4.8/5 sur plus de 500 avis"
click at [789, 276] on div "Replace this text with your content" at bounding box center [839, 282] width 125 height 37
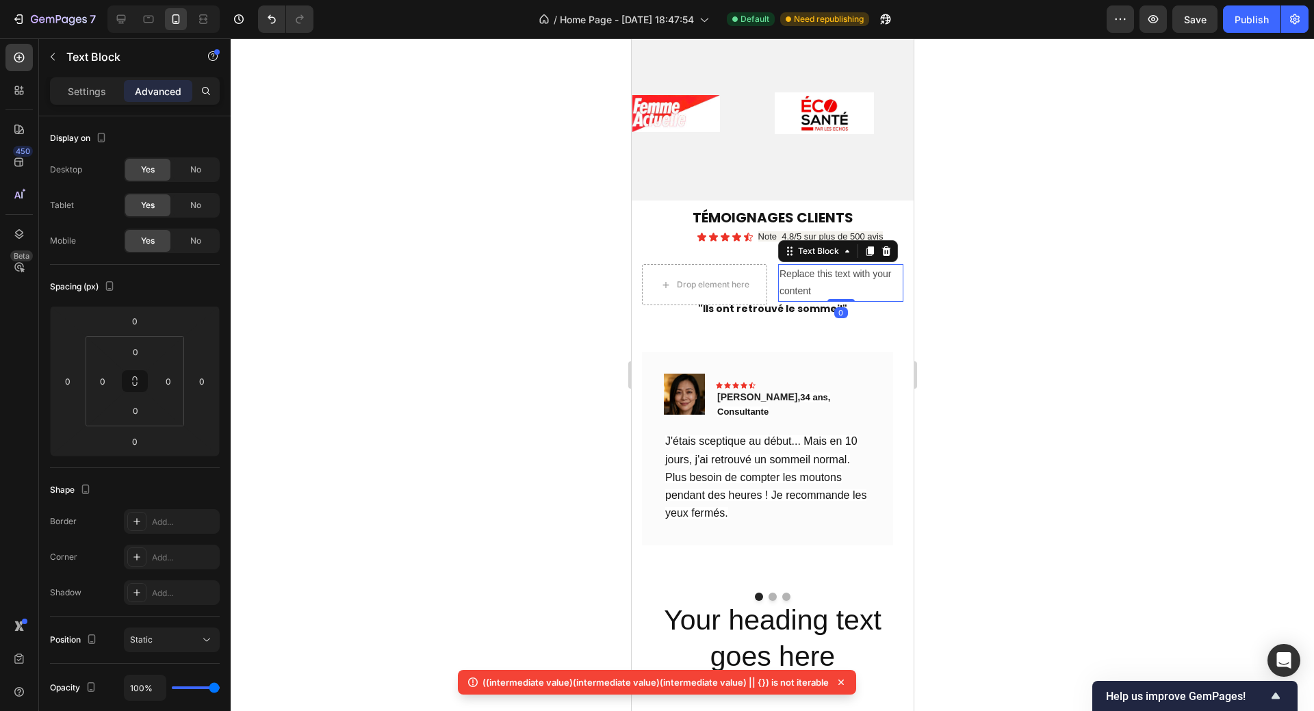
click at [786, 274] on div "Replace this text with your content" at bounding box center [839, 282] width 125 height 37
drag, startPoint x: 776, startPoint y: 273, endPoint x: 791, endPoint y: 281, distance: 16.5
drag, startPoint x: 774, startPoint y: 273, endPoint x: 813, endPoint y: 285, distance: 41.5
click at [813, 285] on p "Replace this text with your content" at bounding box center [840, 282] width 122 height 34
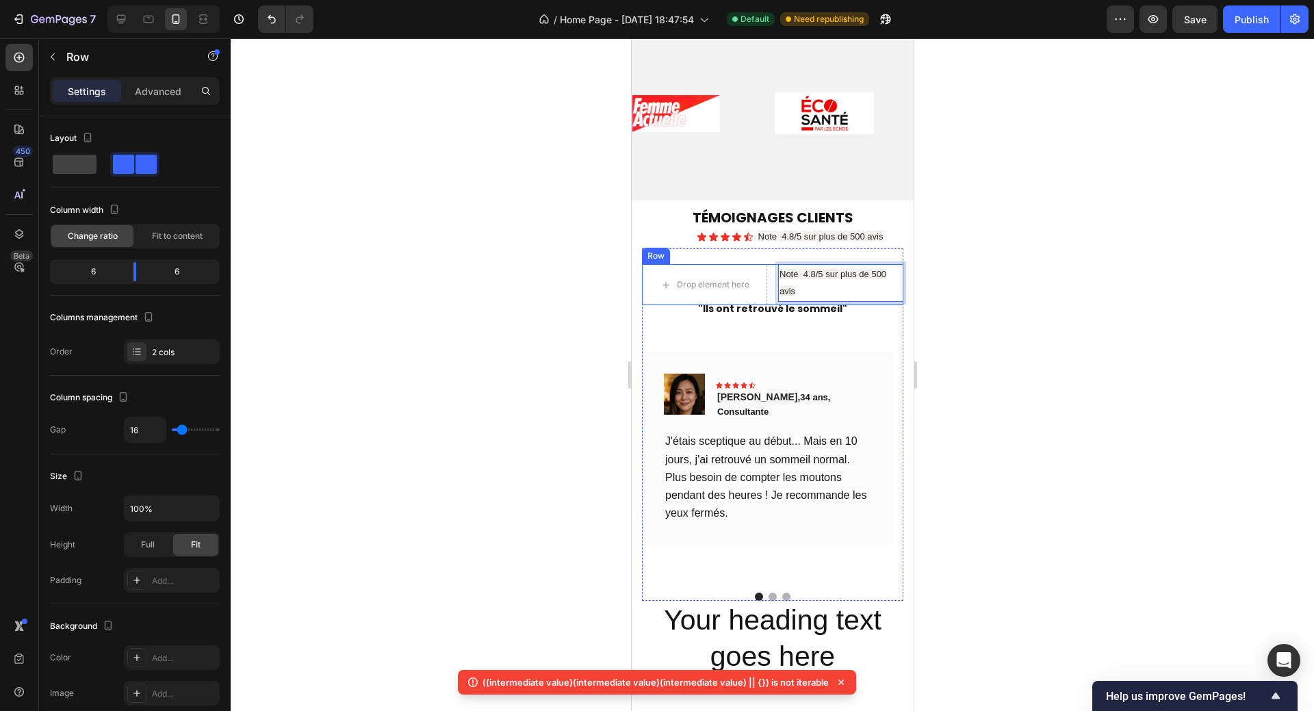
click at [766, 269] on div "Drop element here Note 4.8/5 sur plus de 500 avis Text Block 0 Row" at bounding box center [771, 284] width 261 height 41
click at [722, 250] on icon at bounding box center [725, 251] width 9 height 10
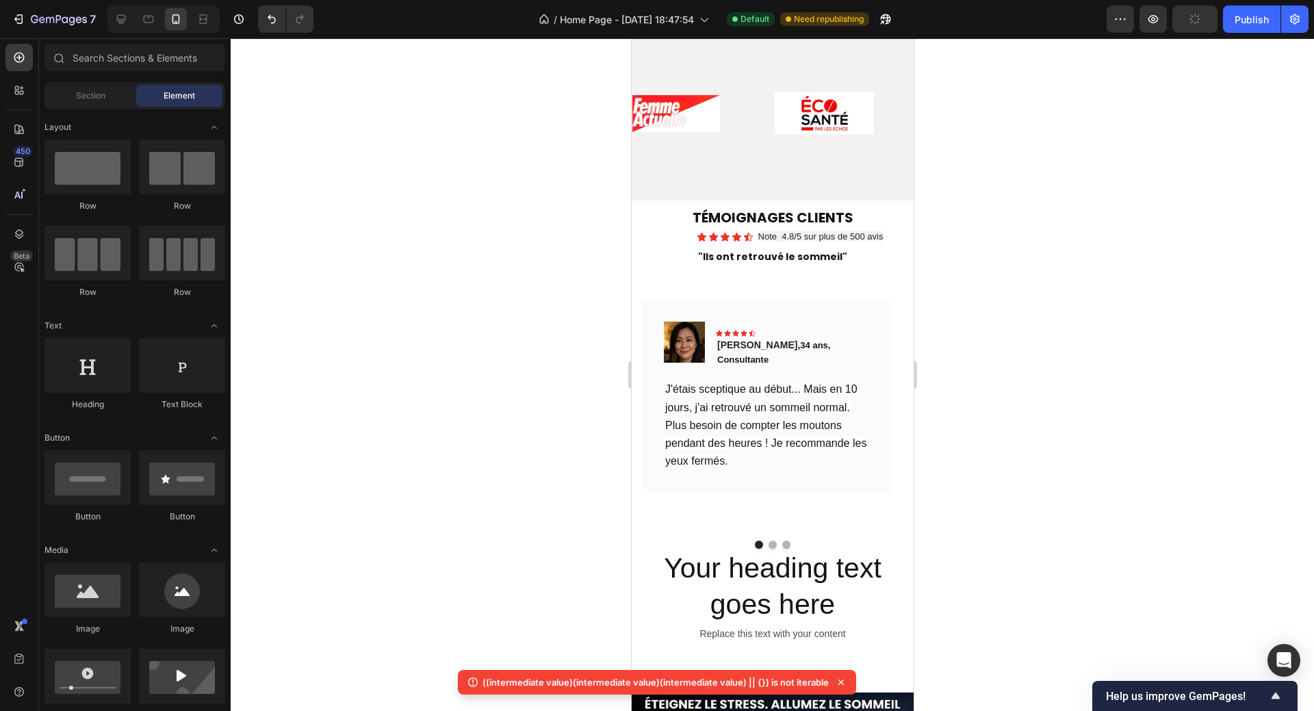
click at [1001, 293] on div at bounding box center [772, 374] width 1083 height 672
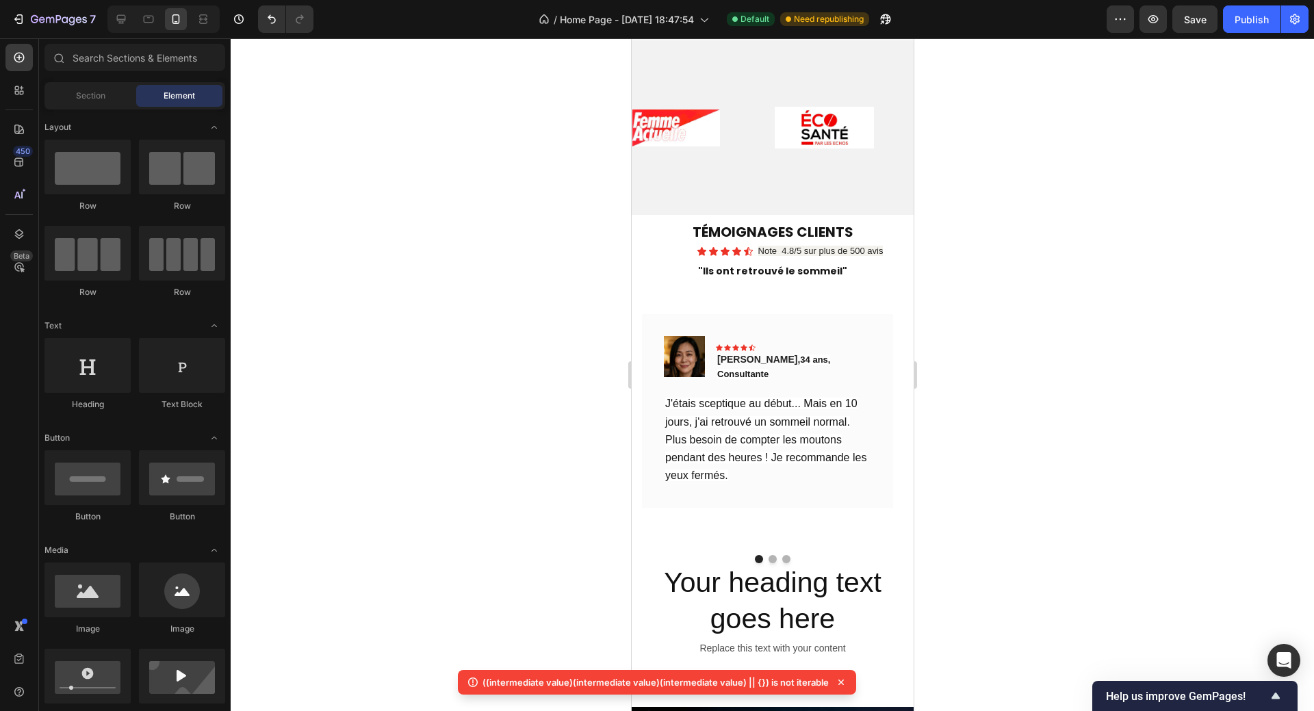
scroll to position [563, 0]
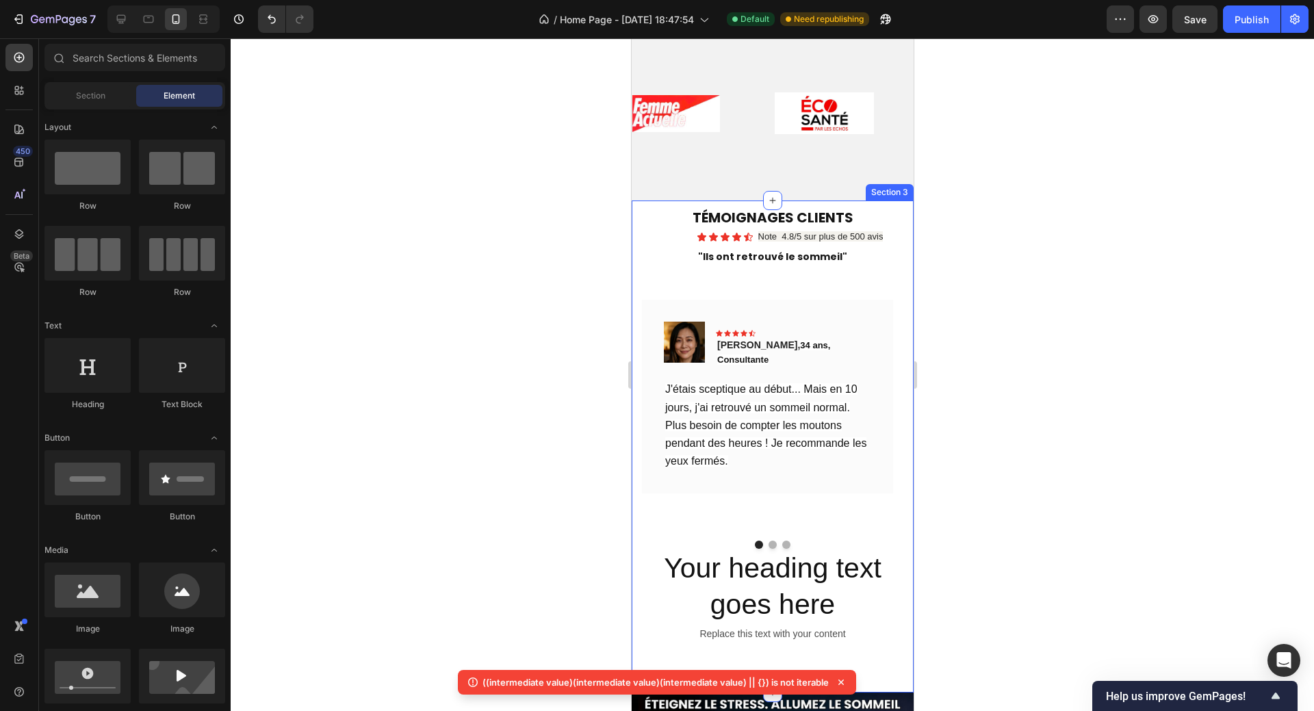
click at [655, 206] on div "TÉMOIGNAGES CLIENTS Heading Icon Icon Icon Icon Icon Icon List Note 4.8/5 sur p…" at bounding box center [772, 445] width 282 height 491
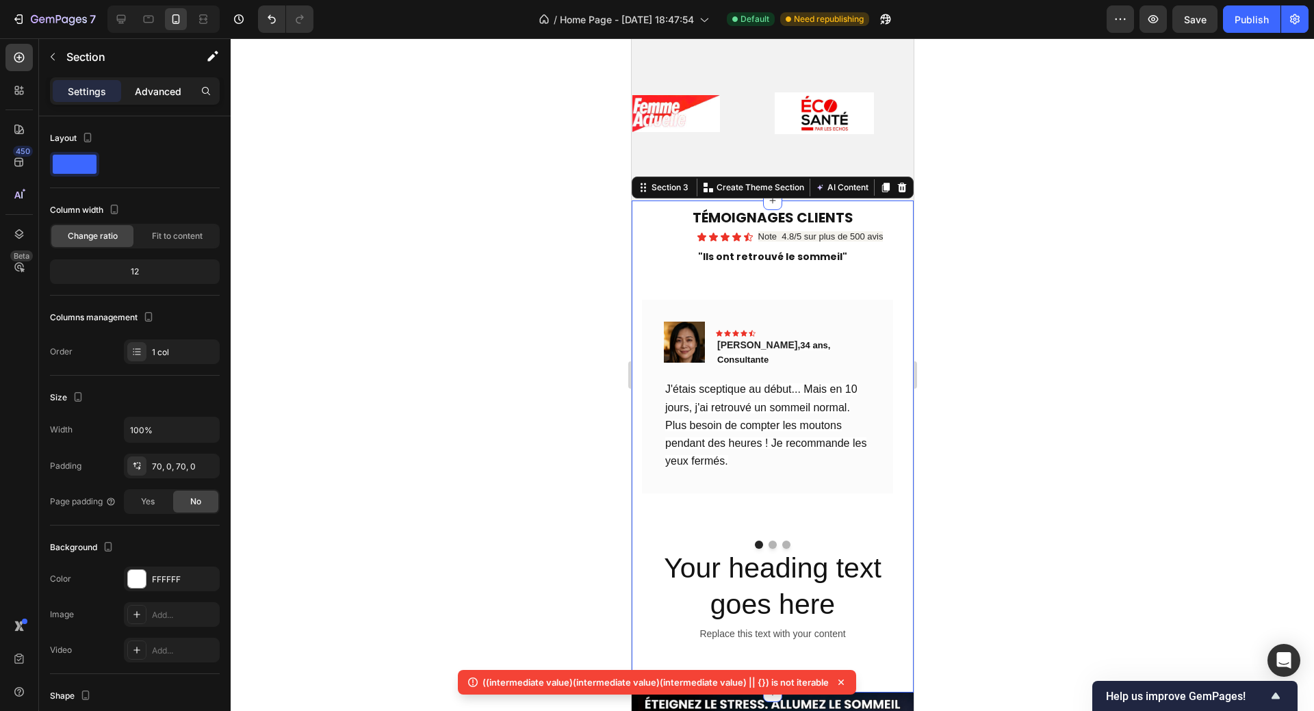
click at [148, 100] on div "Advanced" at bounding box center [158, 91] width 68 height 22
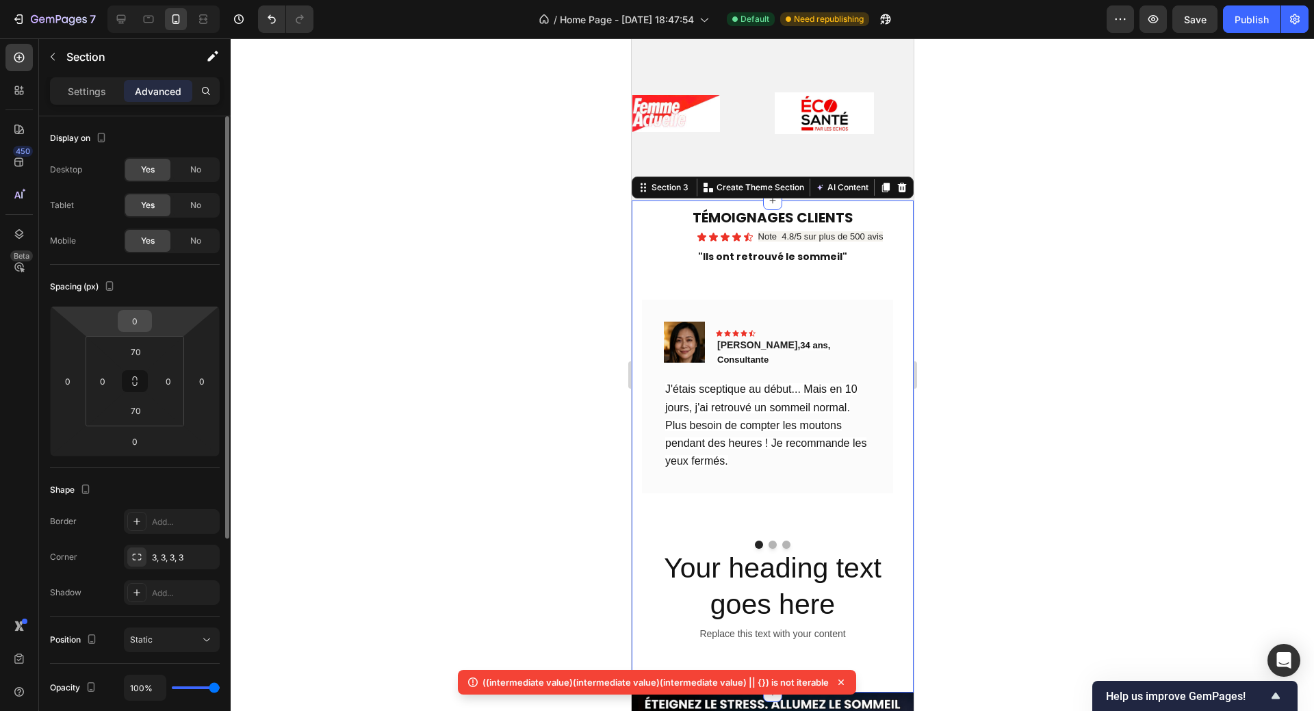
click at [140, 322] on input "0" at bounding box center [134, 321] width 27 height 21
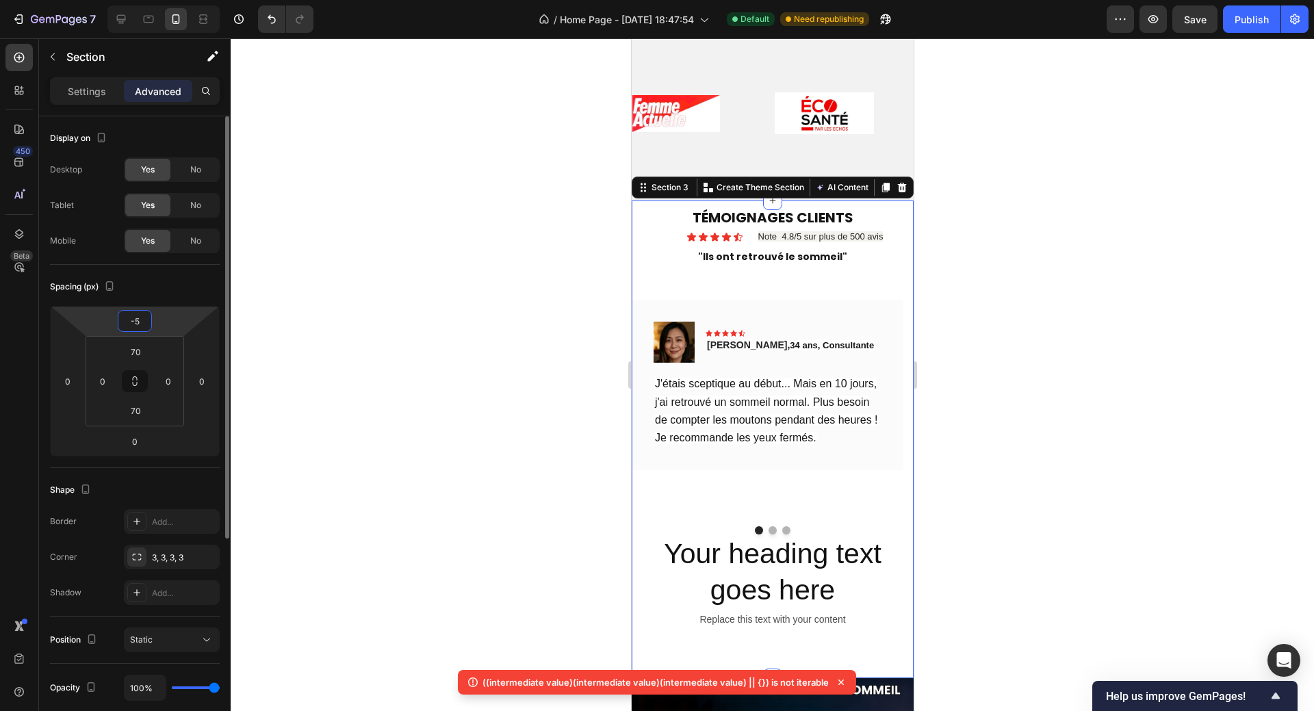
type input "-50"
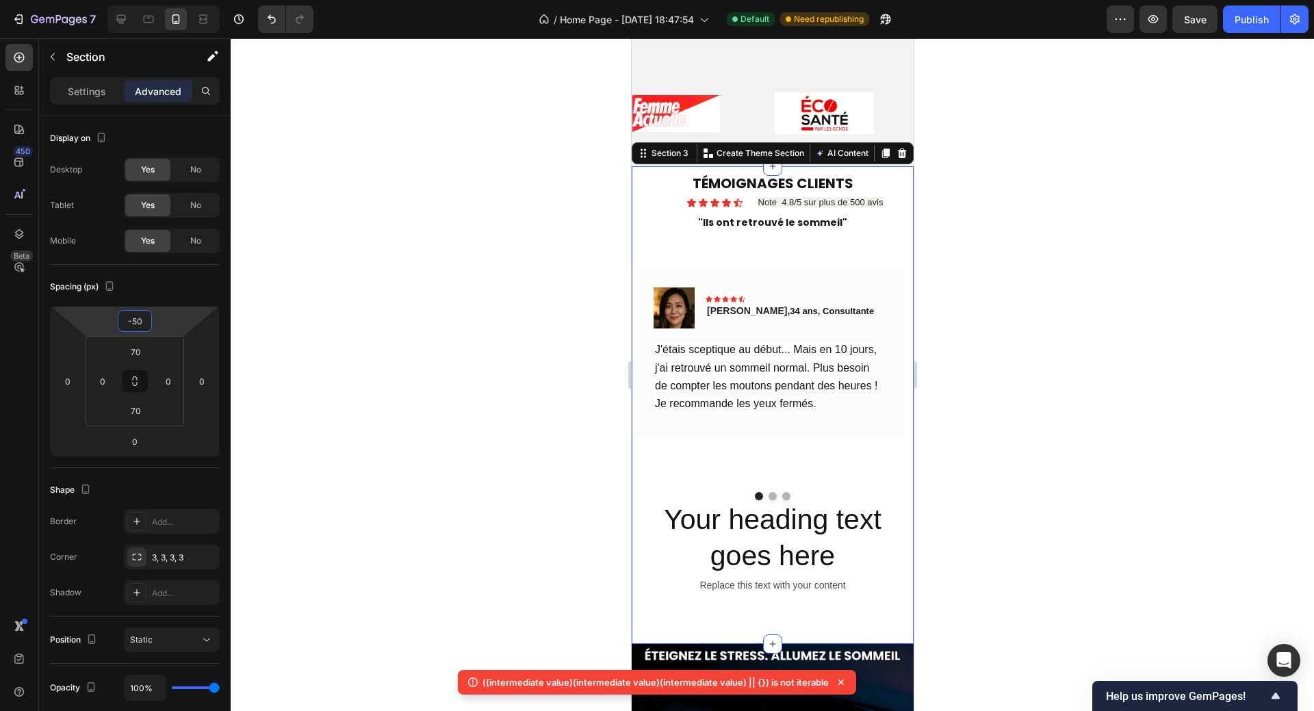
click at [990, 246] on div at bounding box center [772, 374] width 1083 height 672
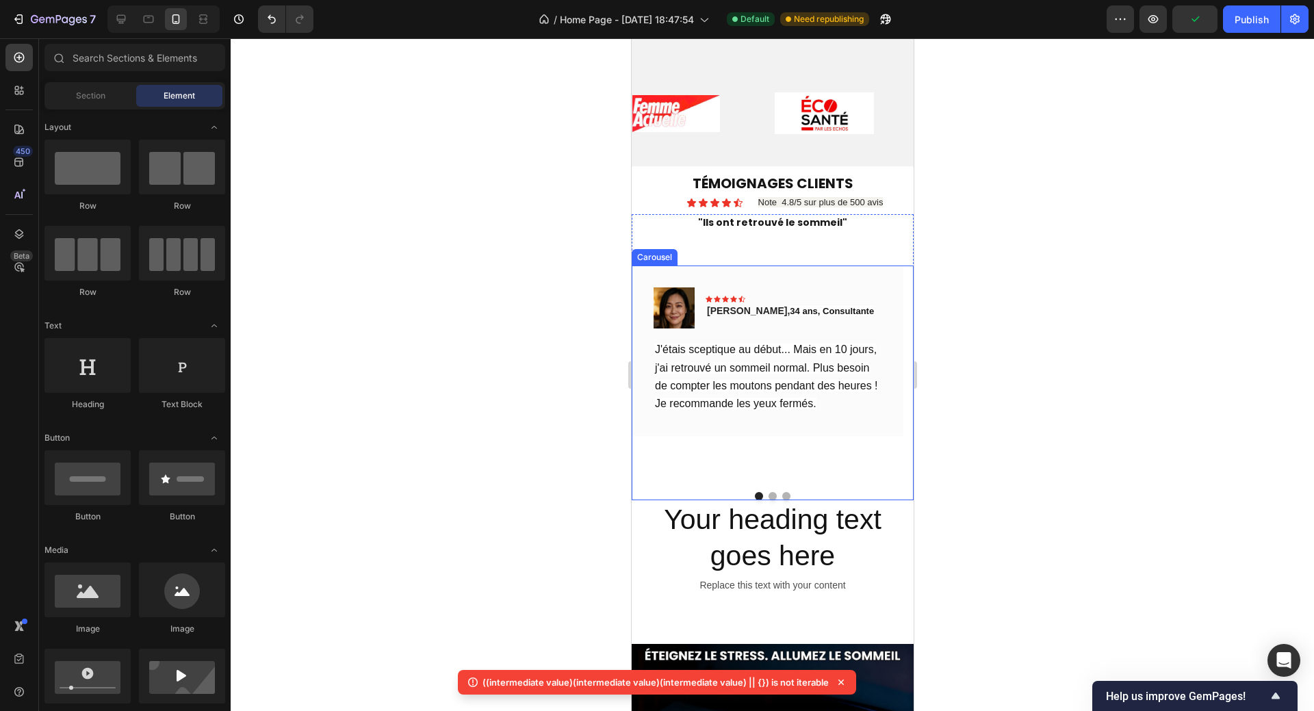
click at [798, 441] on div "Image Icon Icon Icon Icon Icon Row Sophie, 34 ans, Consultante Text block Row J…" at bounding box center [767, 372] width 272 height 215
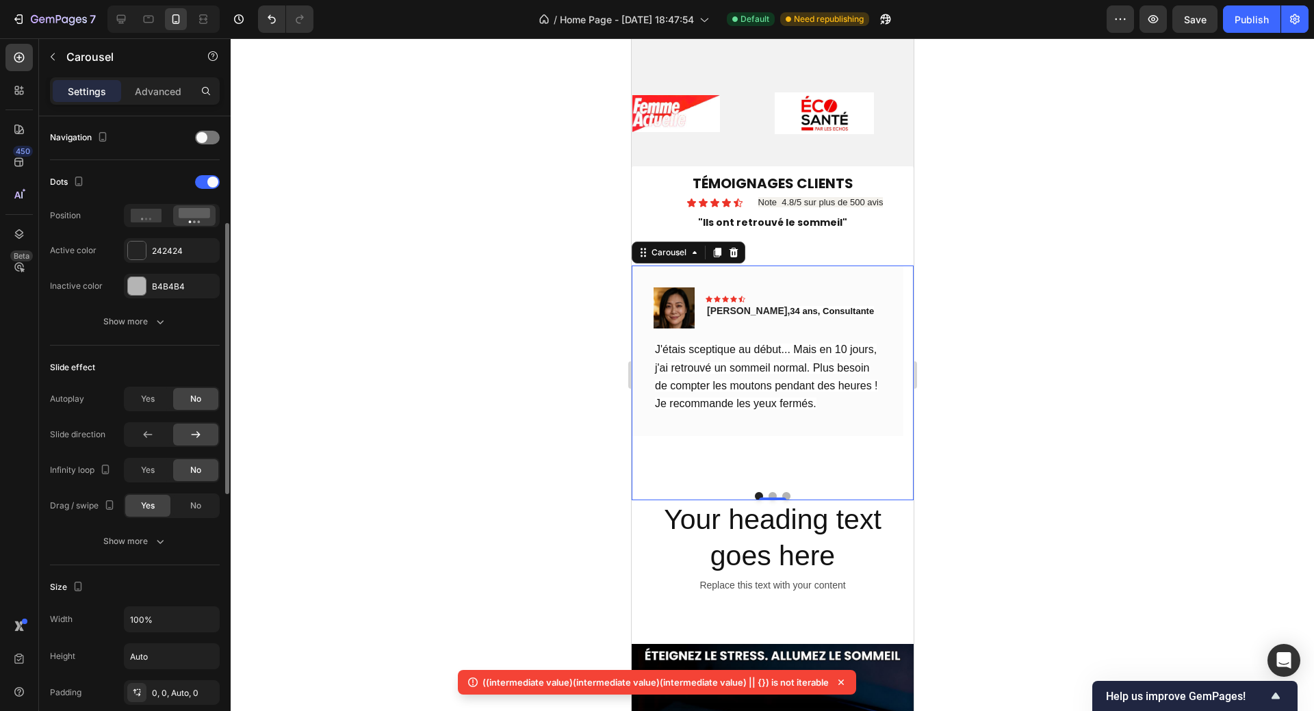
scroll to position [342, 0]
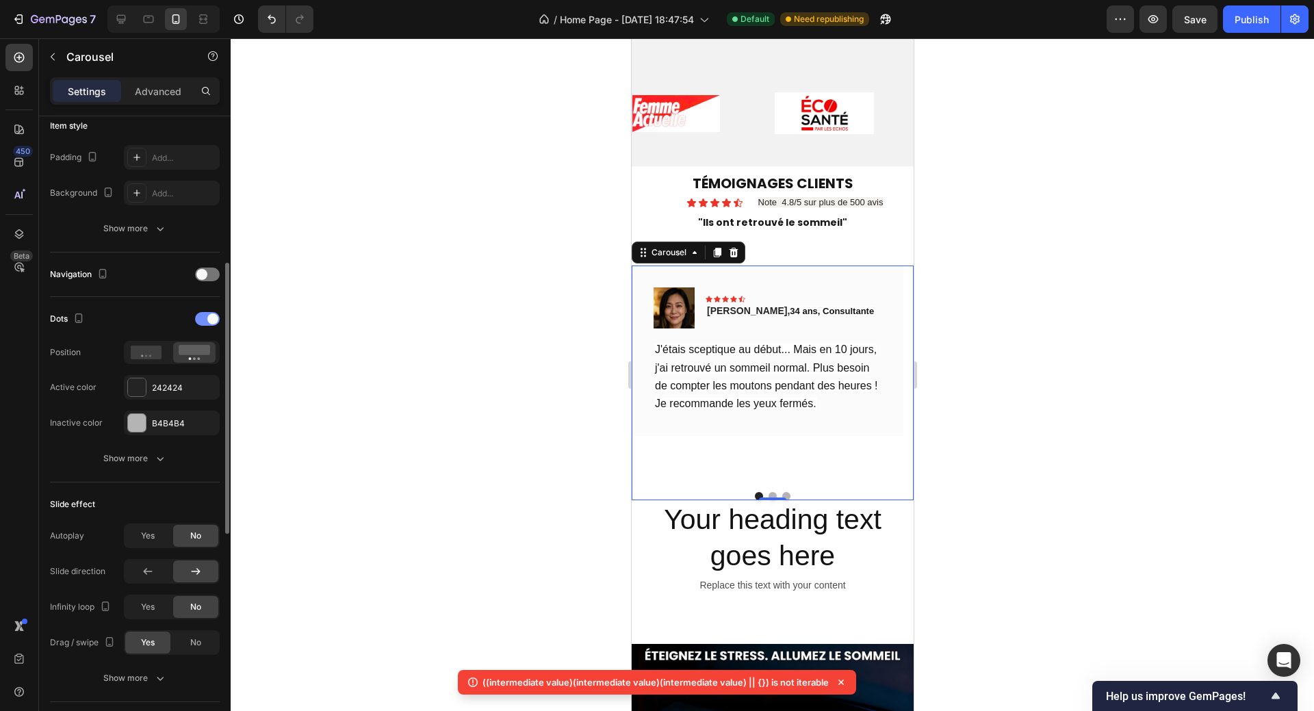
click at [198, 315] on div at bounding box center [207, 319] width 25 height 14
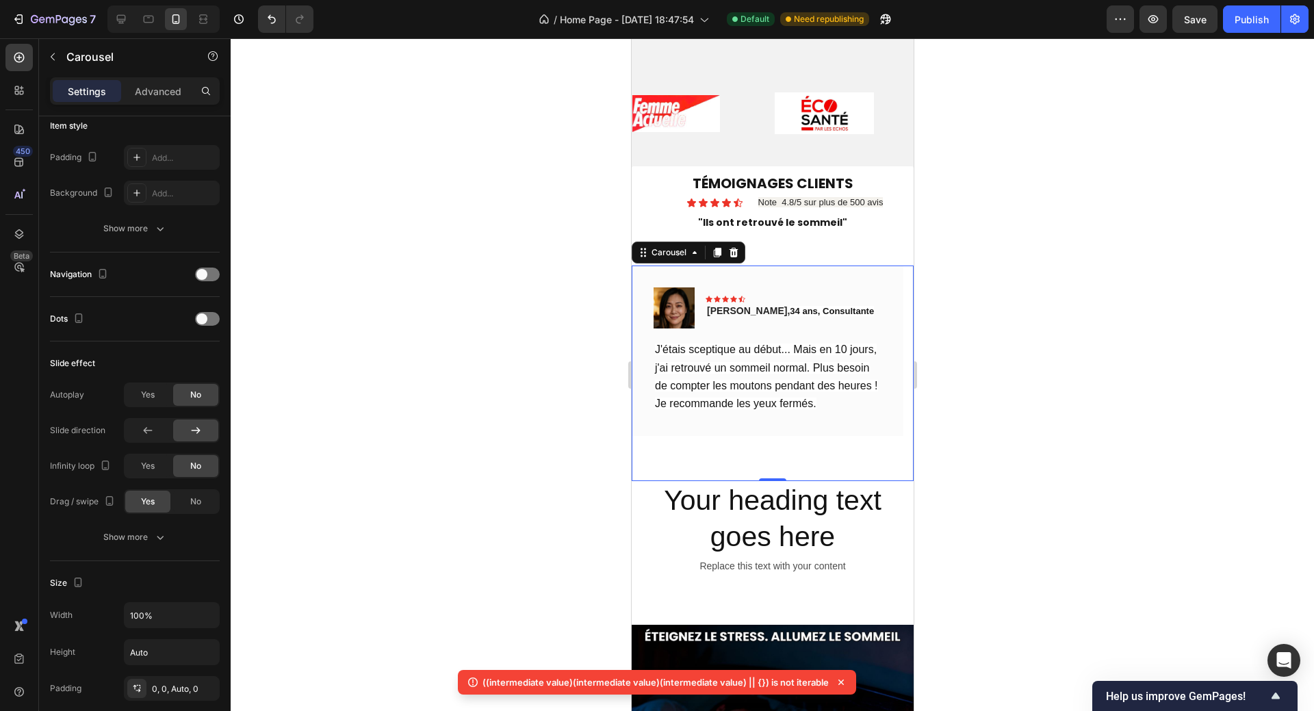
click at [763, 480] on div "Image Icon Icon Icon Icon Icon Row Sophie, 34 ans, Consultante Text block Row J…" at bounding box center [767, 372] width 272 height 215
drag, startPoint x: 763, startPoint y: 488, endPoint x: 761, endPoint y: 428, distance: 60.3
click at [761, 428] on div "Image Icon Icon Icon Icon Icon Row Sophie, 34 ans, Consultante Text block Row J…" at bounding box center [772, 372] width 282 height 215
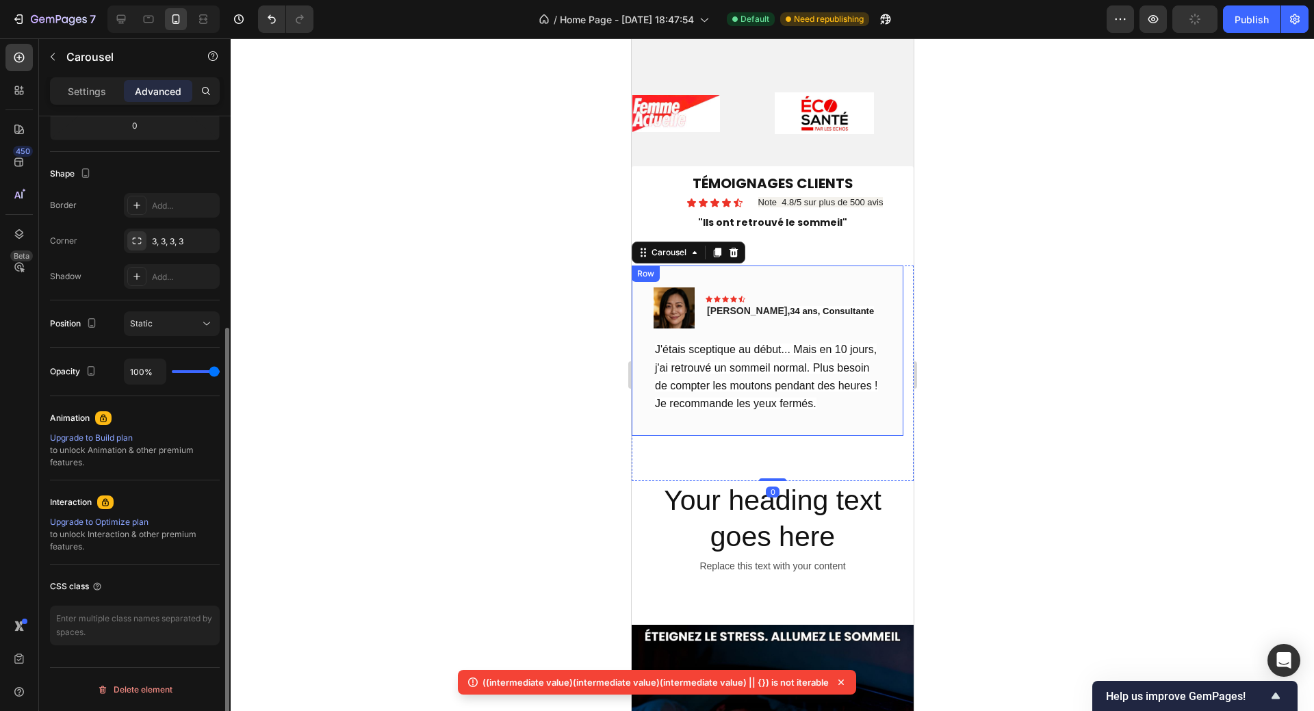
scroll to position [316, 0]
click at [996, 478] on div at bounding box center [772, 374] width 1083 height 672
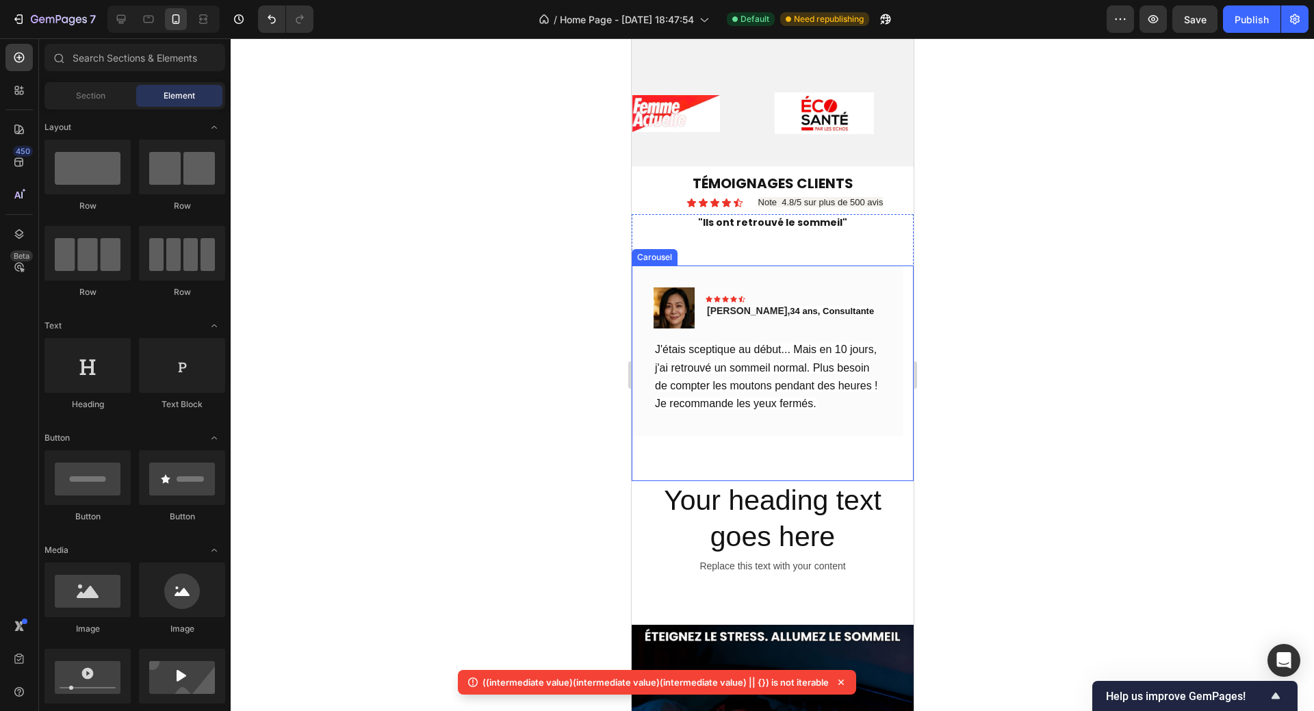
click at [722, 465] on div "Image Icon Icon Icon Icon Icon Row Sophie, 34 ans, Consultante Text block Row J…" at bounding box center [767, 372] width 272 height 215
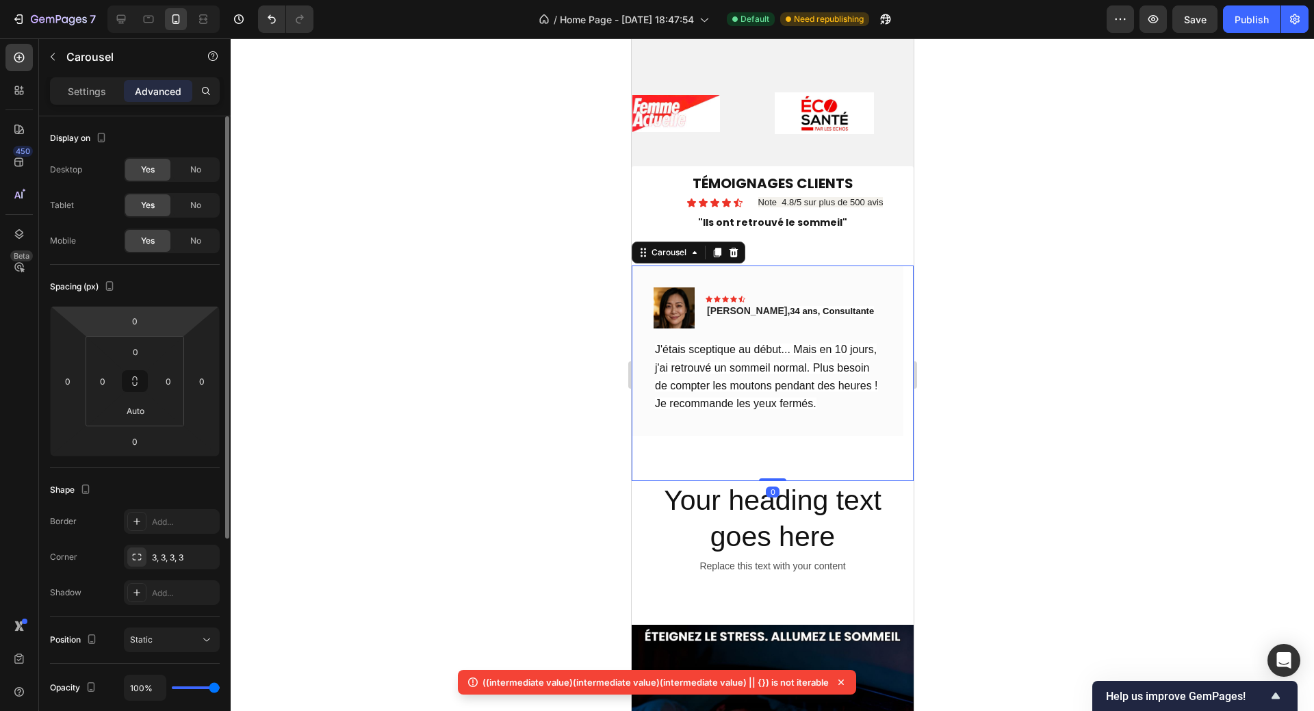
scroll to position [205, 0]
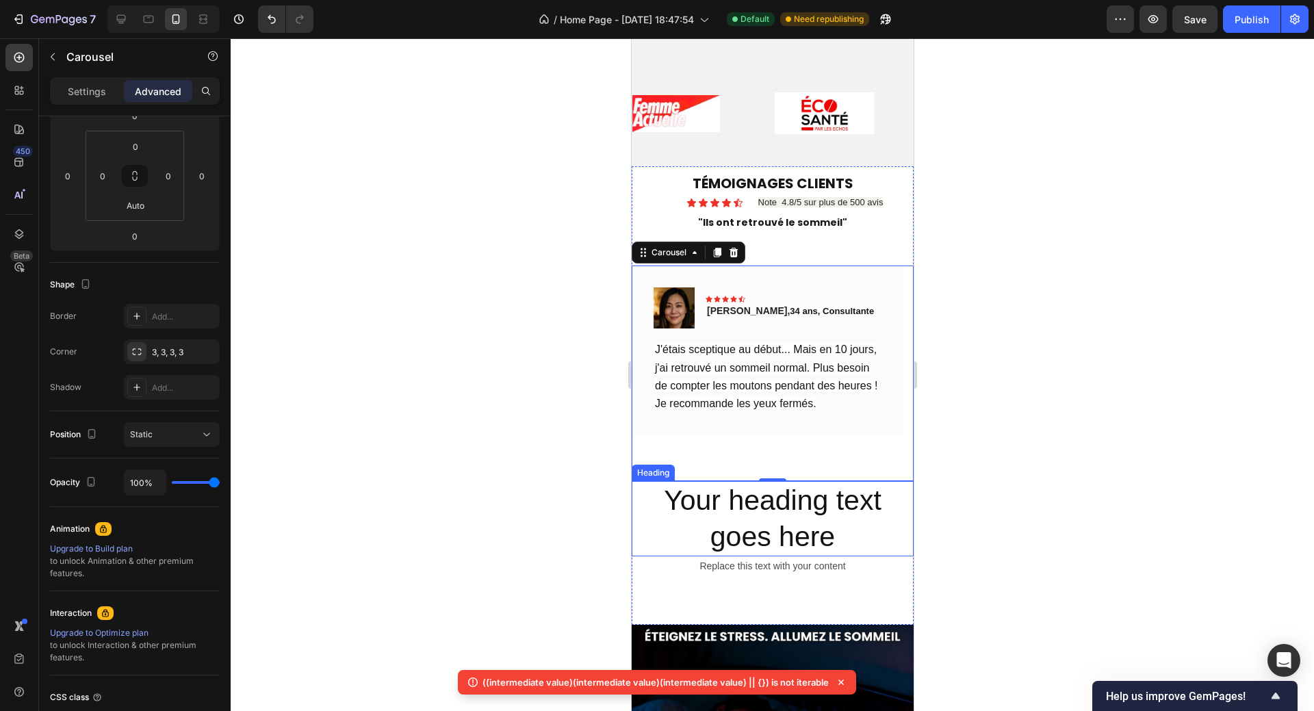
click at [891, 525] on h2 "Your heading text goes here" at bounding box center [772, 519] width 282 height 76
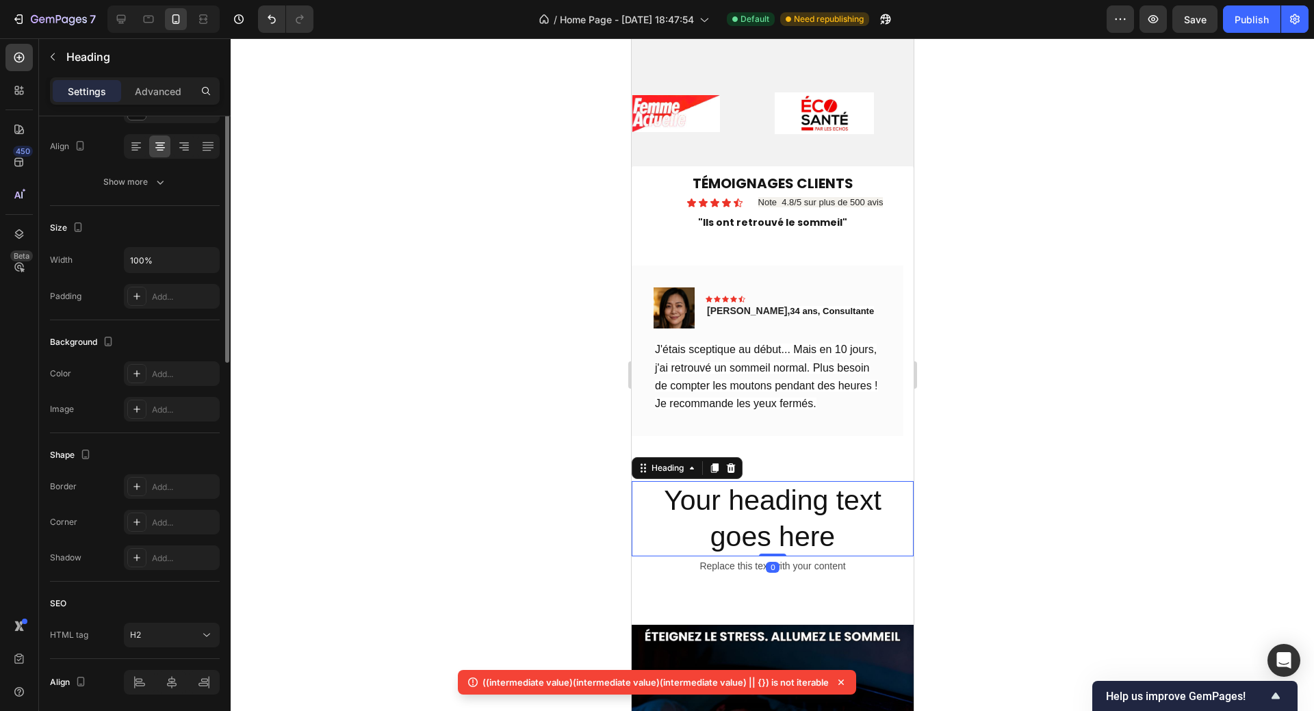
scroll to position [0, 0]
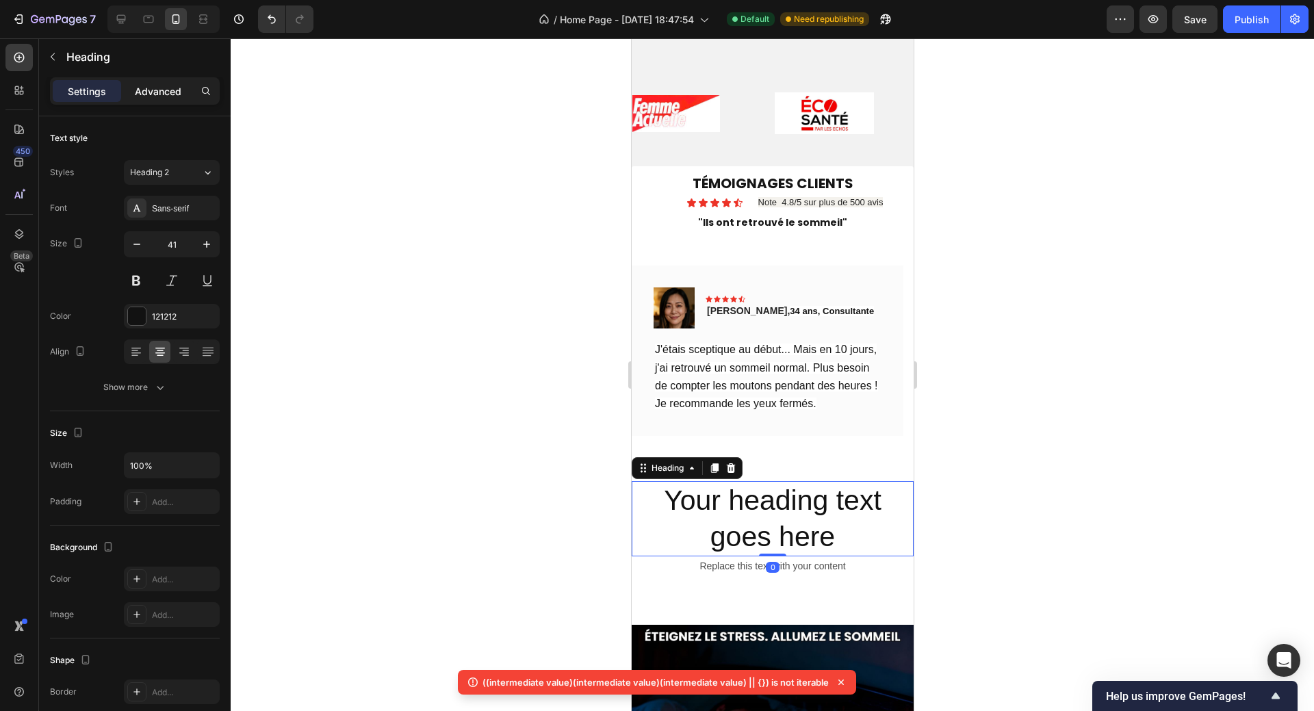
click at [158, 92] on p "Advanced" at bounding box center [158, 91] width 47 height 14
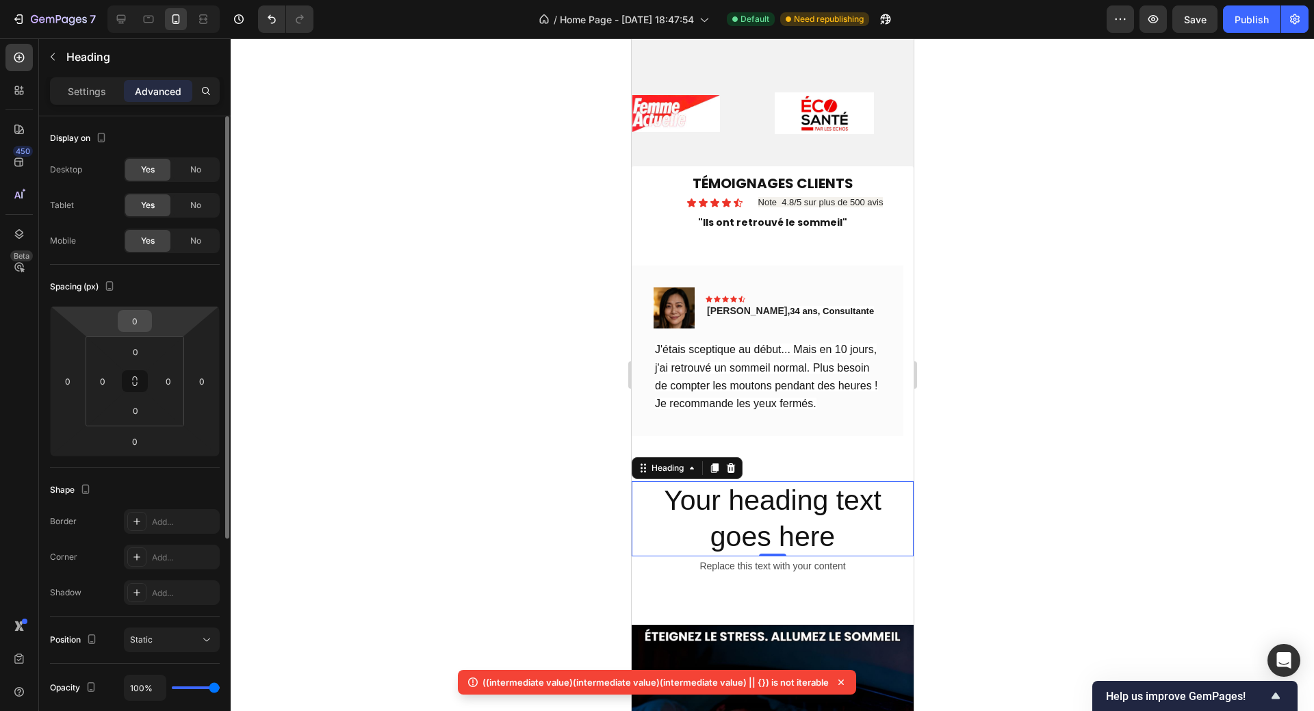
click at [138, 326] on input "0" at bounding box center [134, 321] width 27 height 21
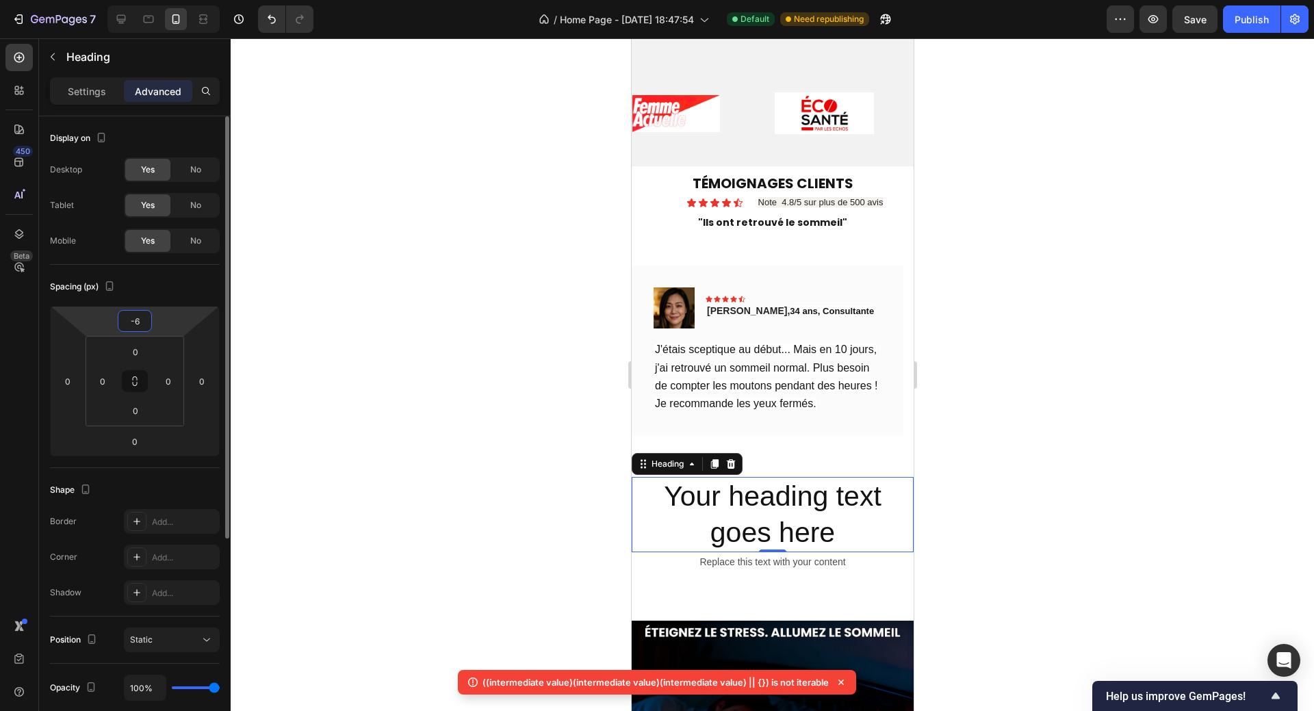
type input "-60"
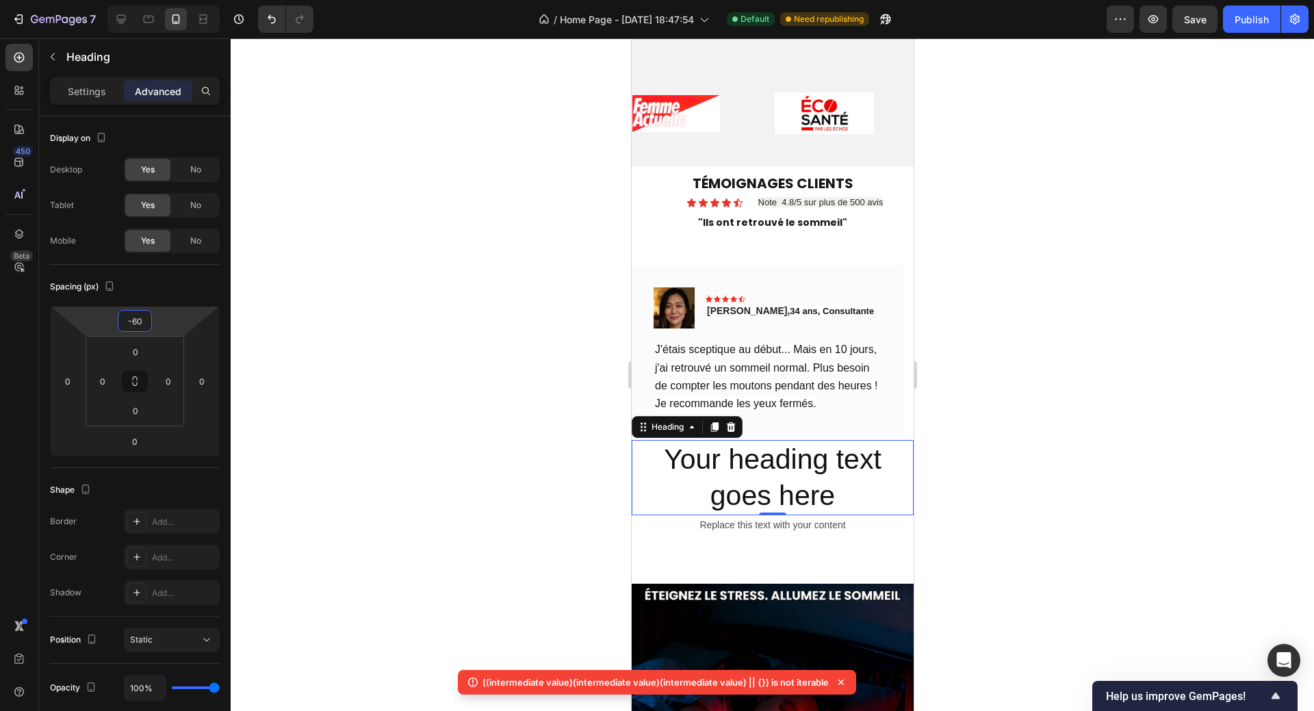
click at [1262, 528] on div at bounding box center [772, 374] width 1083 height 672
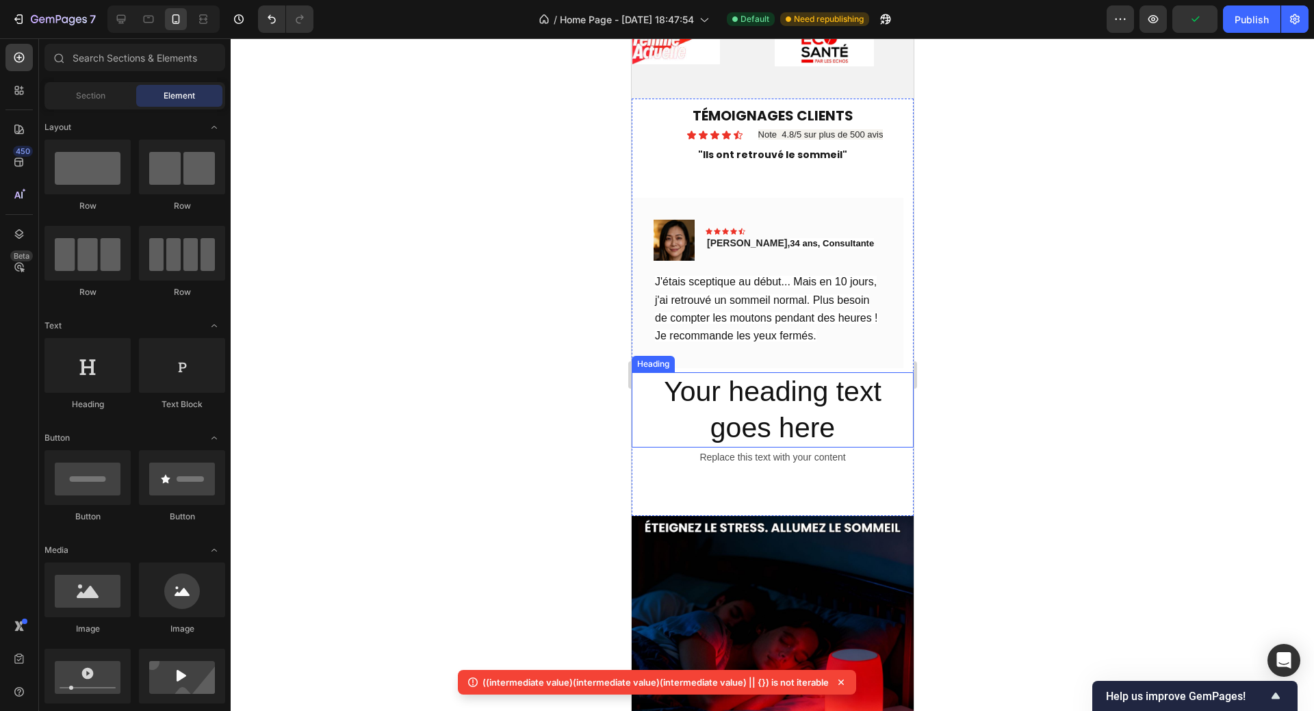
scroll to position [631, 0]
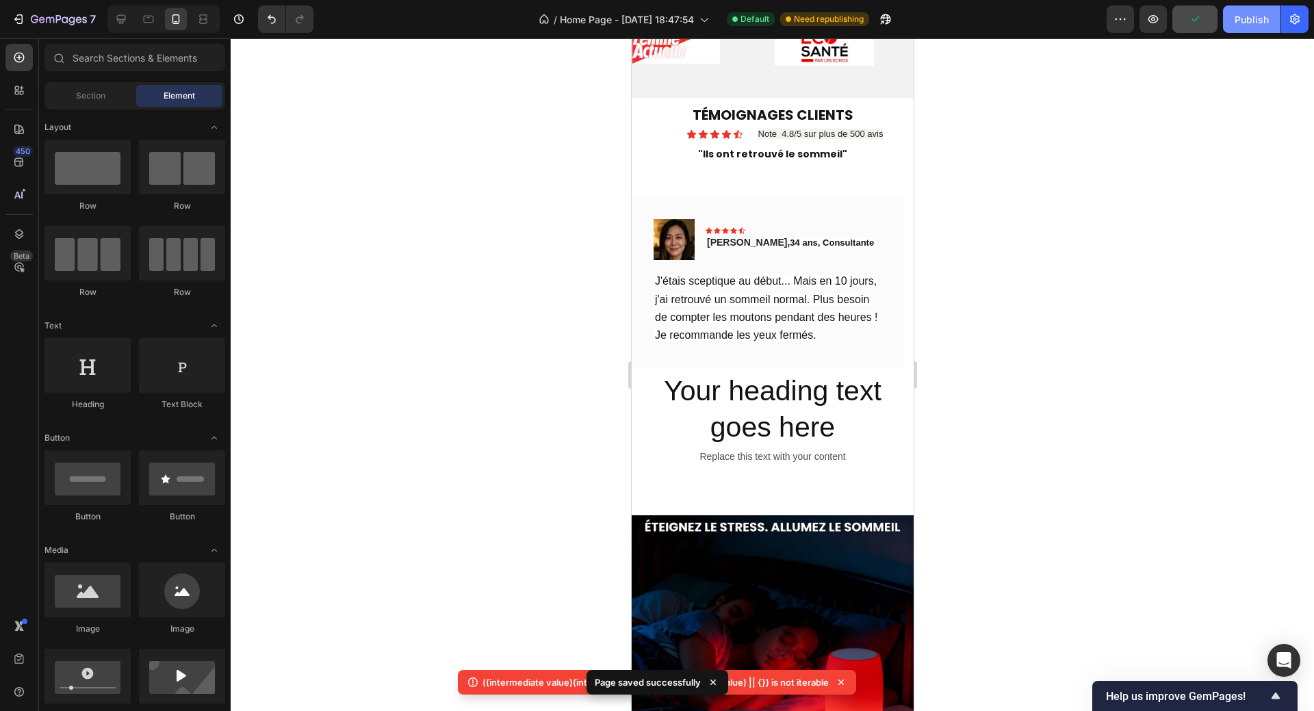
click at [1247, 17] on div "Publish" at bounding box center [1251, 19] width 34 height 14
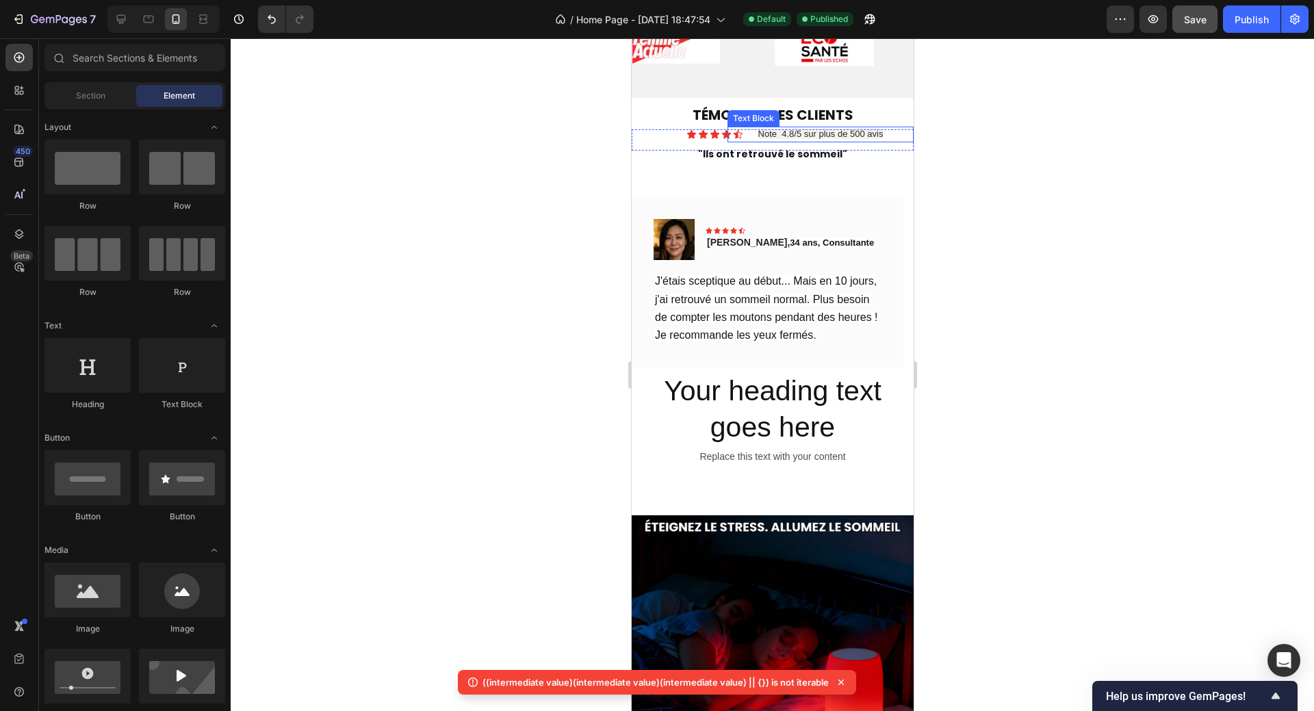
click at [757, 135] on span "Note 4.8/5 sur plus de 500 avis" at bounding box center [819, 134] width 125 height 10
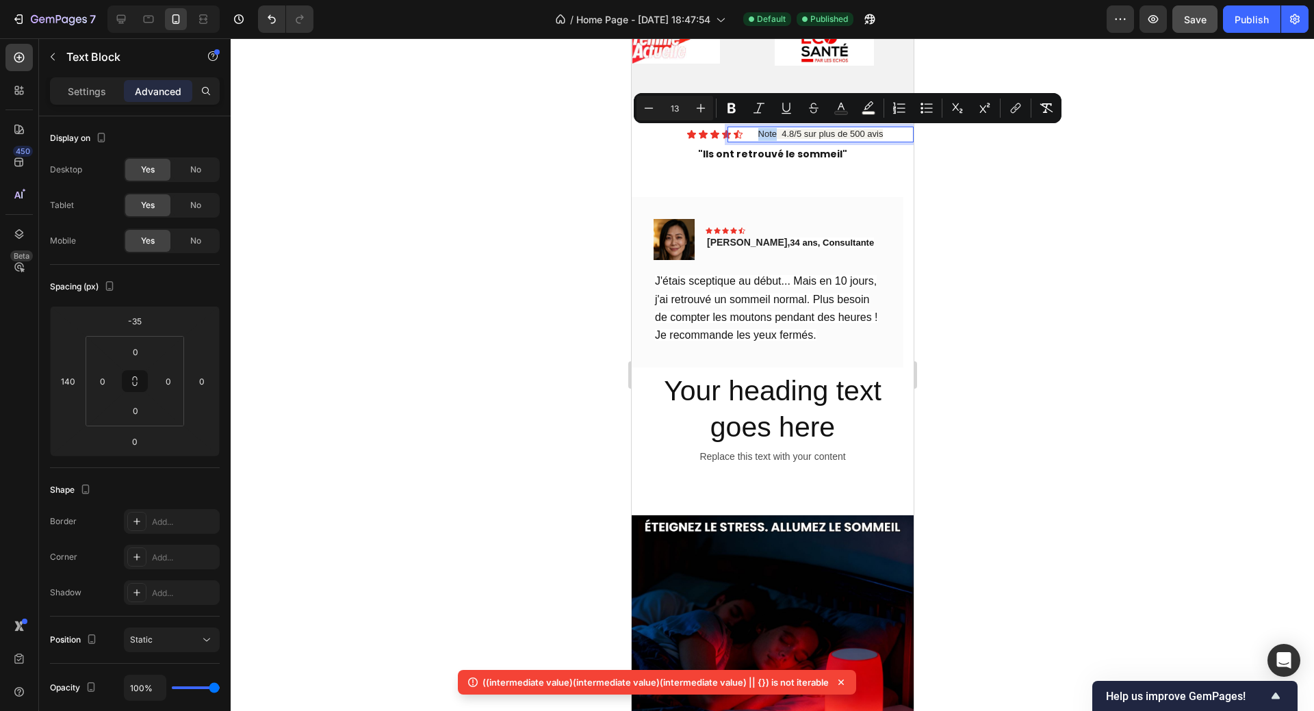
drag, startPoint x: 751, startPoint y: 135, endPoint x: 770, endPoint y: 131, distance: 18.9
click at [770, 131] on span "Note 4.8/5 sur plus de 500 avis" at bounding box center [819, 134] width 125 height 10
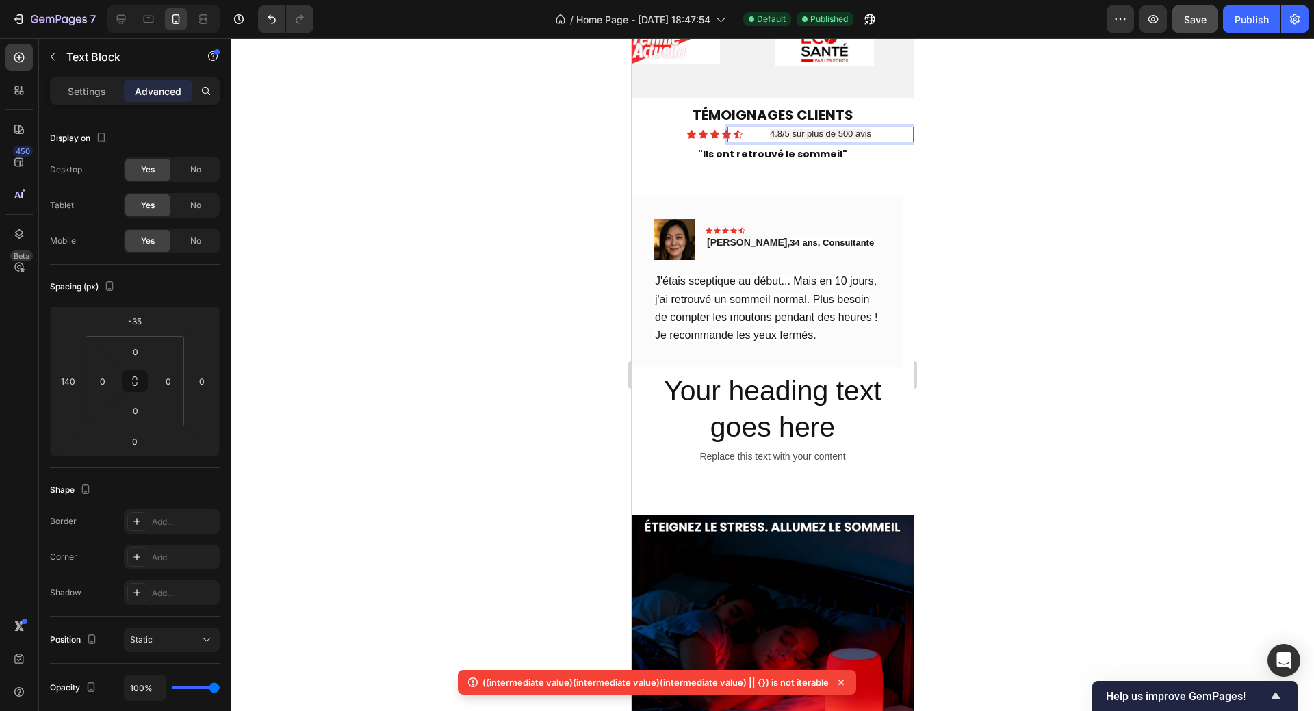
click at [943, 187] on div at bounding box center [772, 374] width 1083 height 672
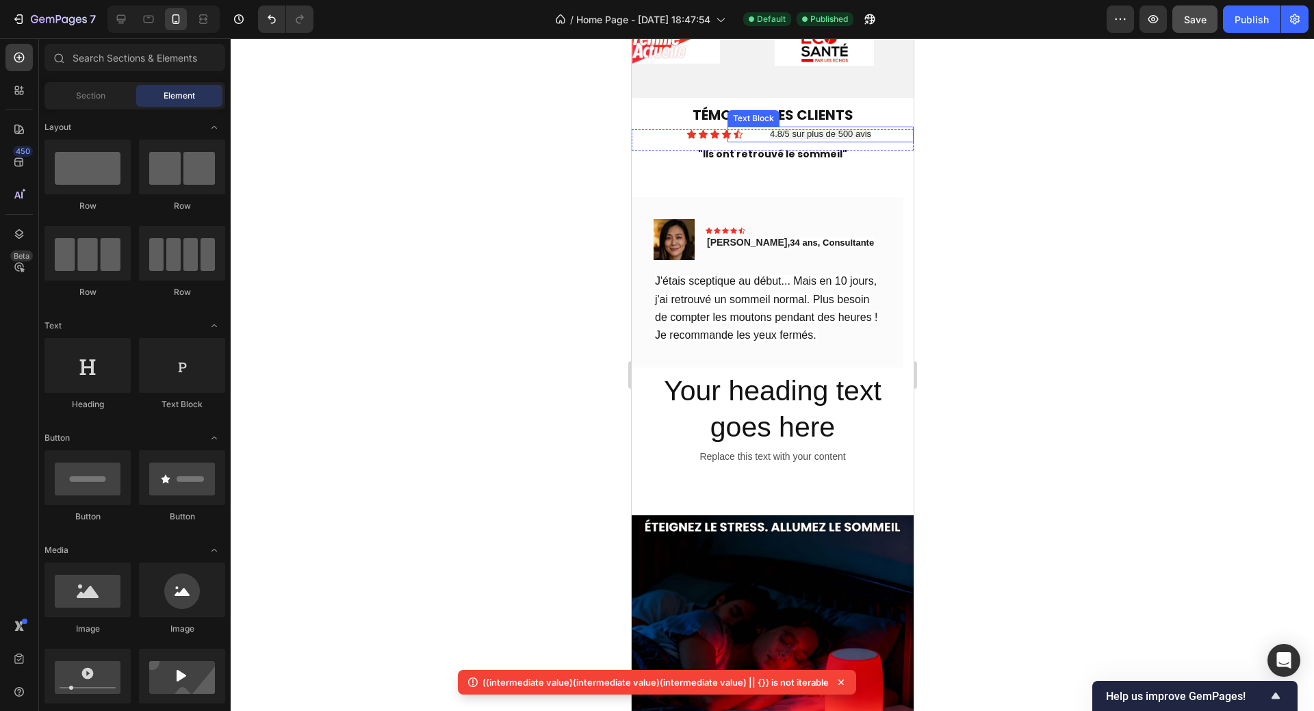
click at [832, 133] on span "4.8/5 sur plus de 500 avis" at bounding box center [819, 134] width 101 height 10
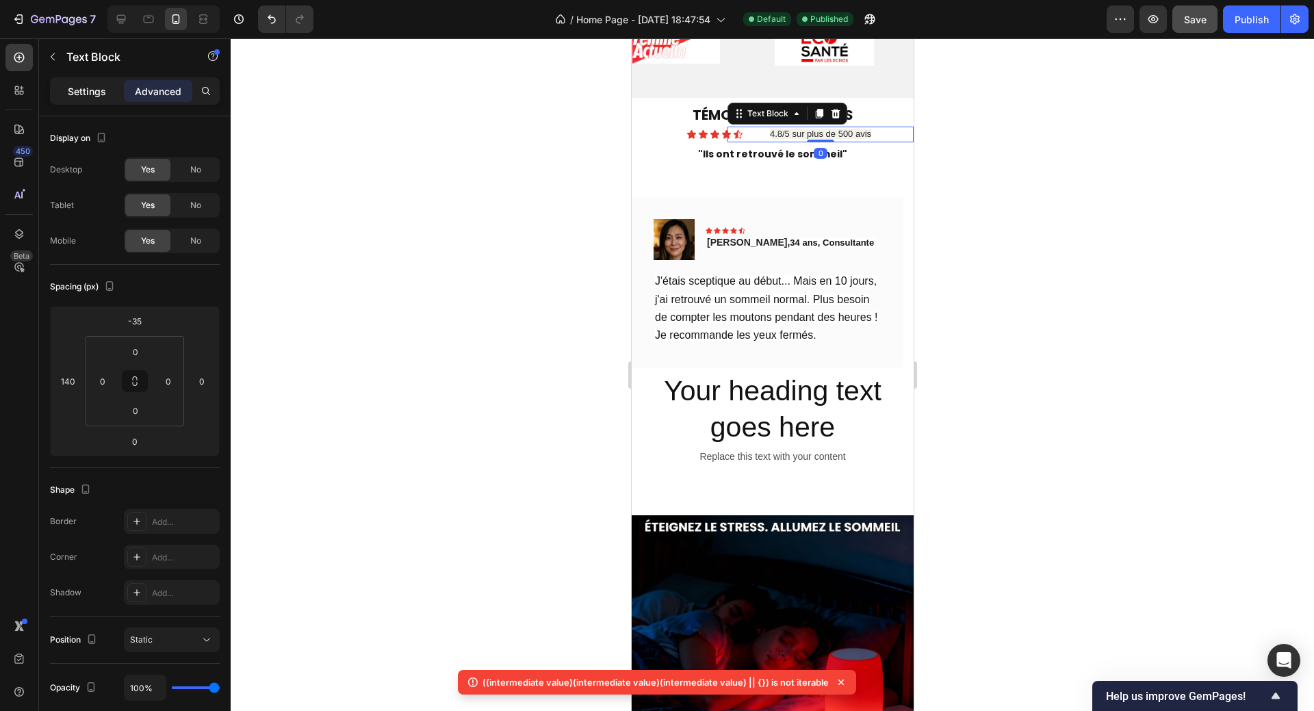
click at [88, 86] on p "Settings" at bounding box center [87, 91] width 38 height 14
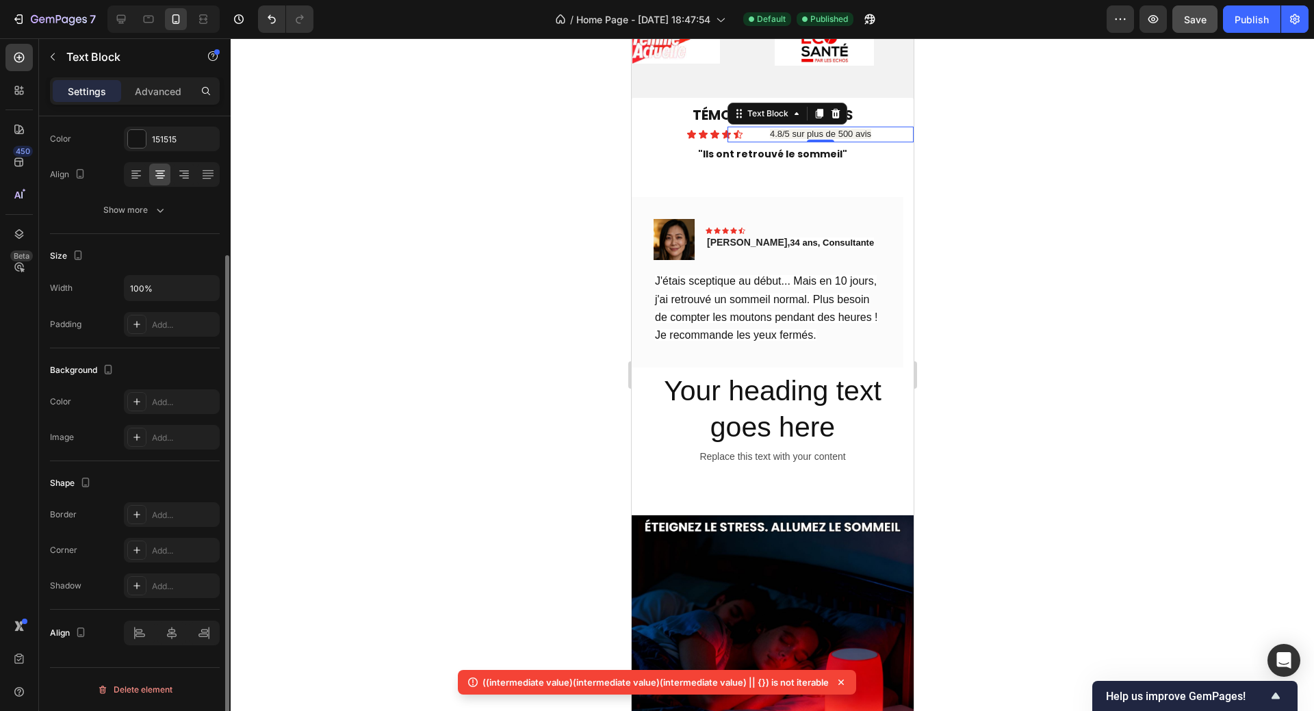
scroll to position [40, 0]
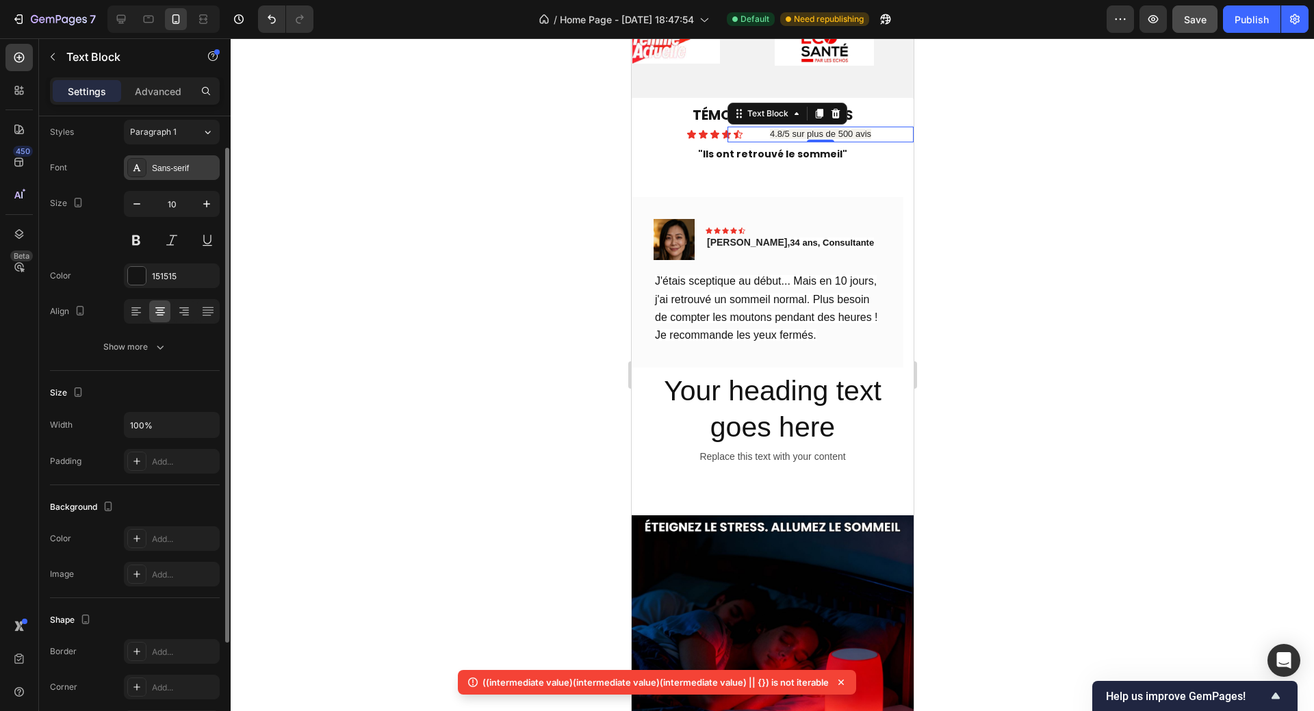
click at [175, 170] on div "Sans-serif" at bounding box center [184, 168] width 64 height 12
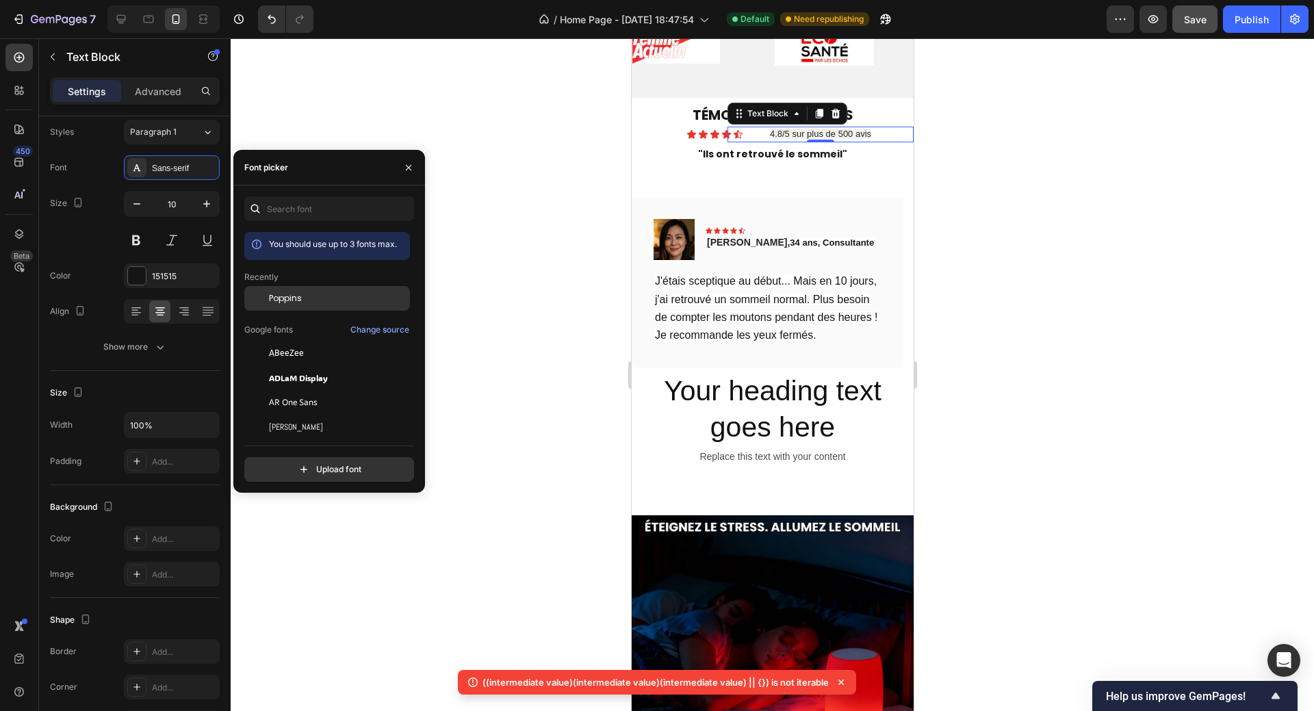
click at [292, 297] on span "Poppins" at bounding box center [285, 298] width 33 height 12
click at [306, 579] on div at bounding box center [772, 374] width 1083 height 672
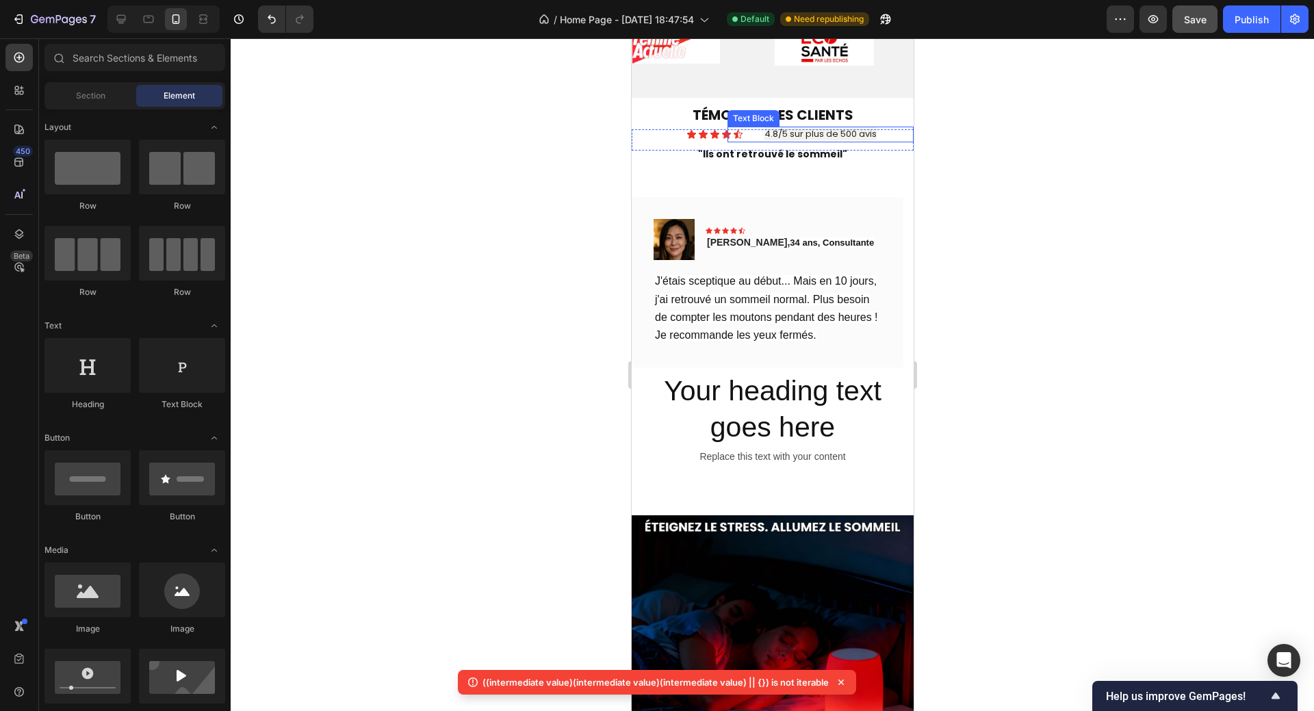
click at [817, 135] on span "4.8/5 sur plus de 500 avis" at bounding box center [819, 133] width 112 height 13
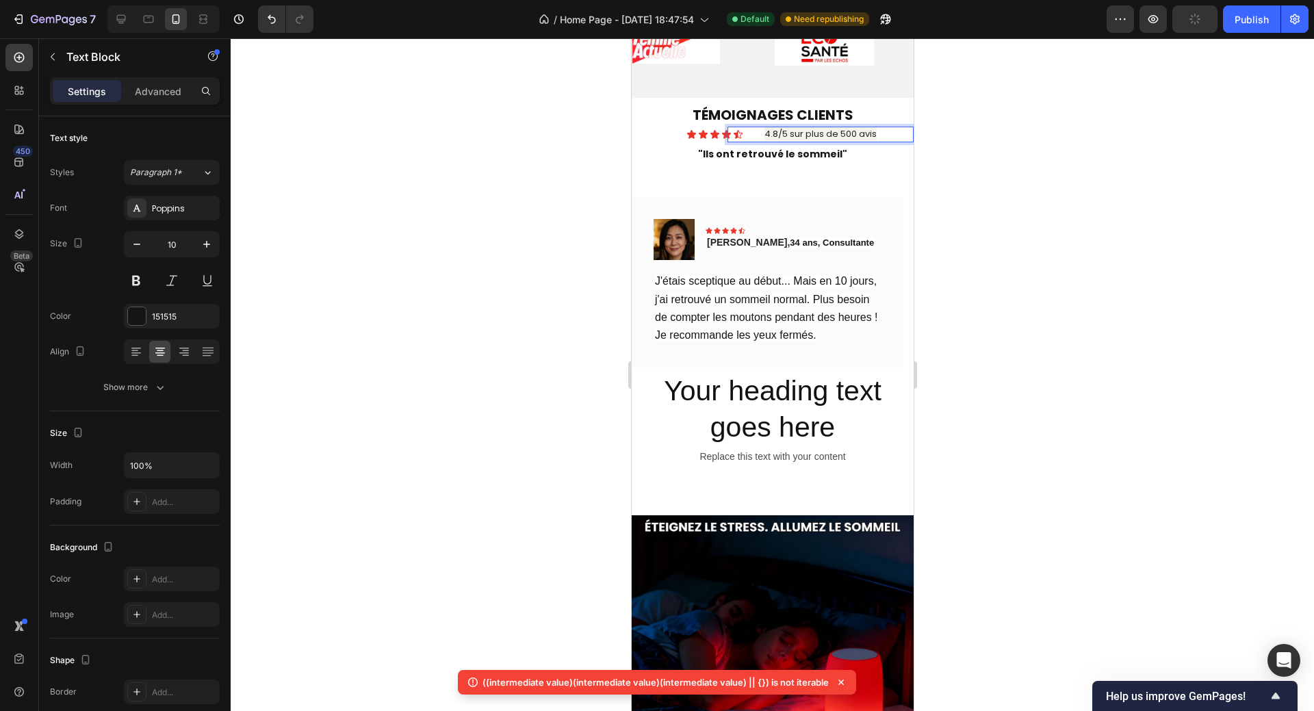
drag, startPoint x: 759, startPoint y: 136, endPoint x: 880, endPoint y: 138, distance: 121.1
click at [880, 138] on p "4.8/5 sur plus de 500 avis" at bounding box center [819, 134] width 183 height 13
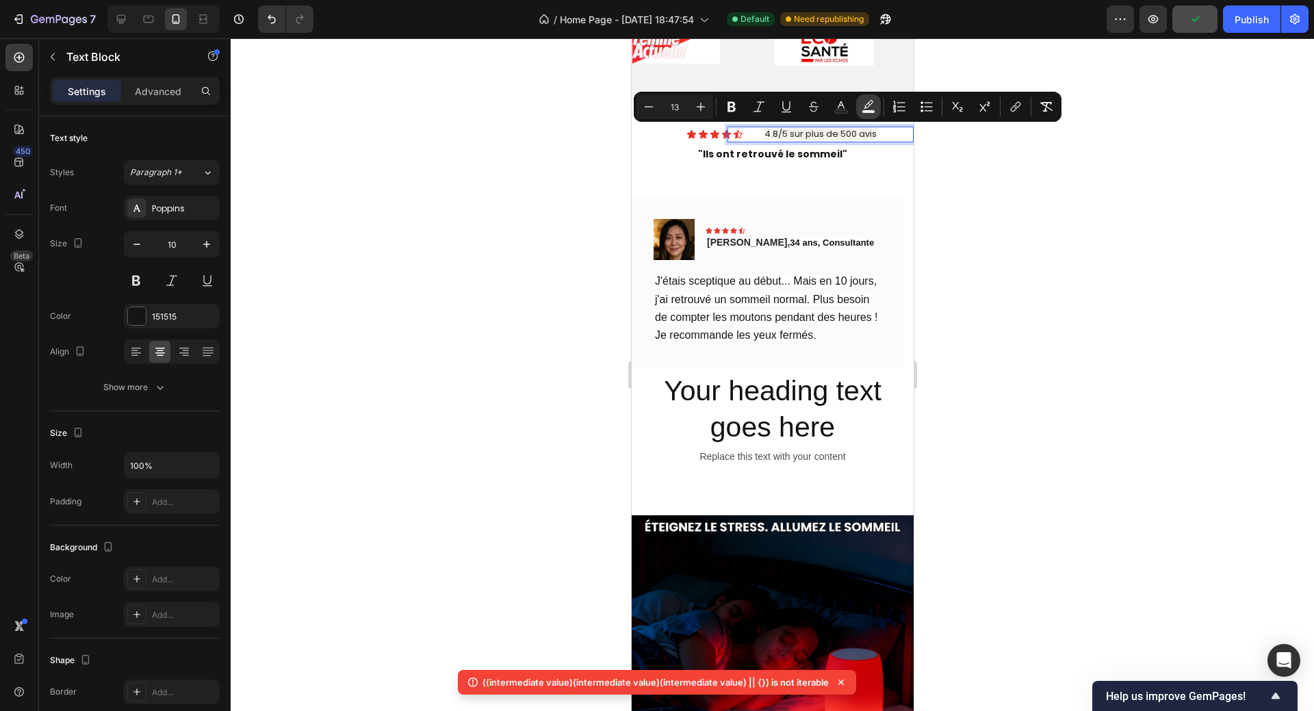
click at [870, 107] on icon "Editor contextual toolbar" at bounding box center [868, 107] width 14 height 14
type input "F4F2ED"
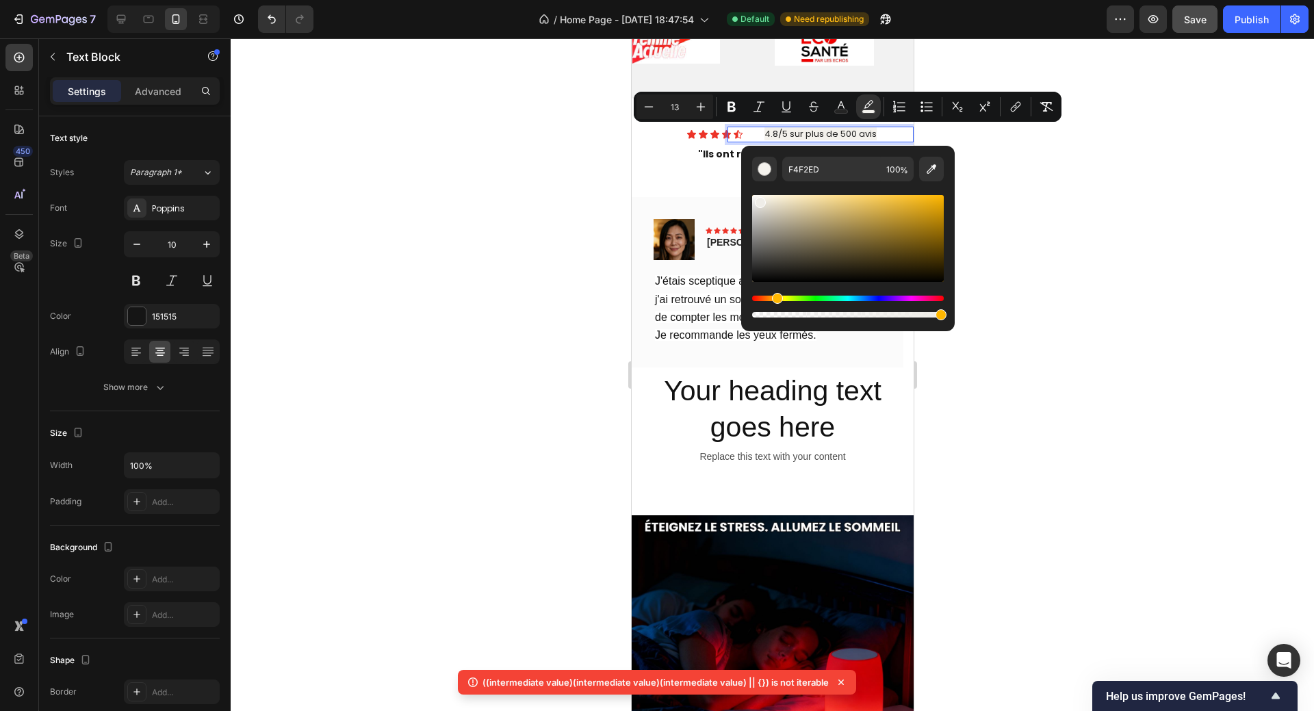
click at [757, 200] on div "Editor contextual toolbar" at bounding box center [760, 202] width 11 height 11
type input "EFEDE8"
click at [1051, 194] on div at bounding box center [772, 374] width 1083 height 672
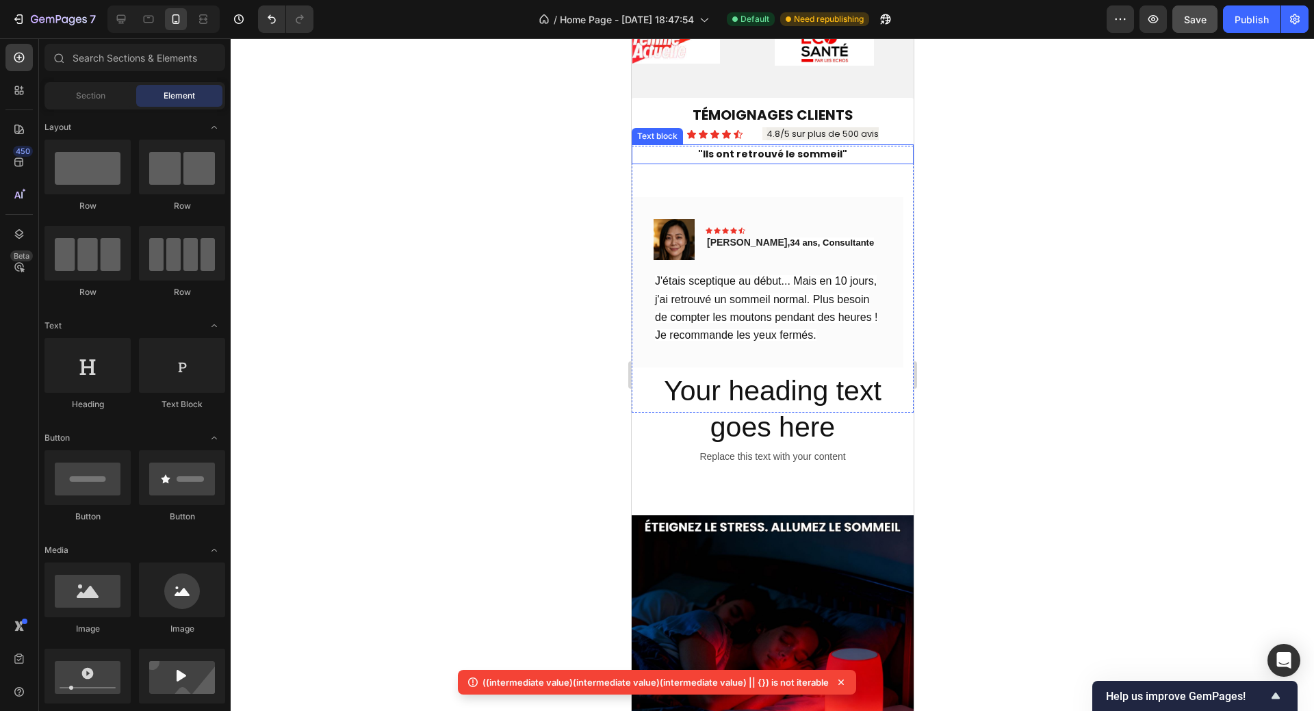
click at [798, 153] on strong ""Ils ont retrouvé le sommeil"" at bounding box center [771, 154] width 149 height 14
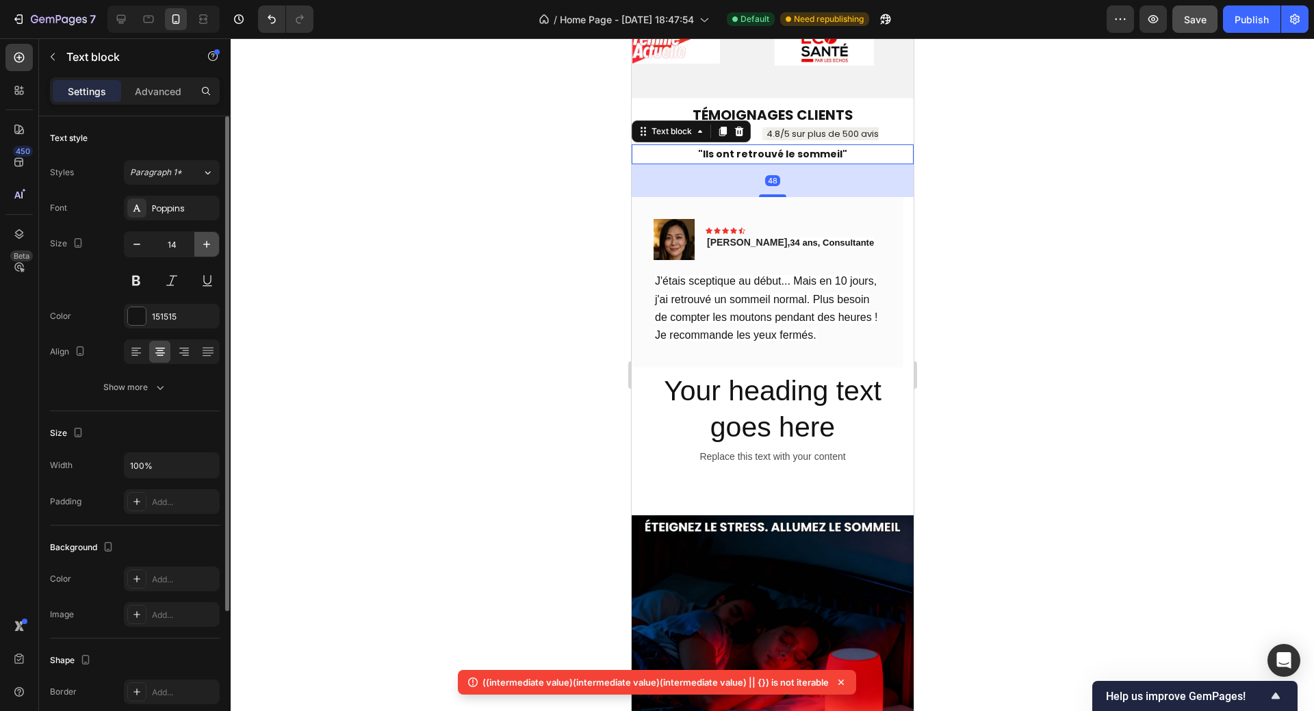
click at [207, 244] on icon "button" at bounding box center [206, 244] width 7 height 7
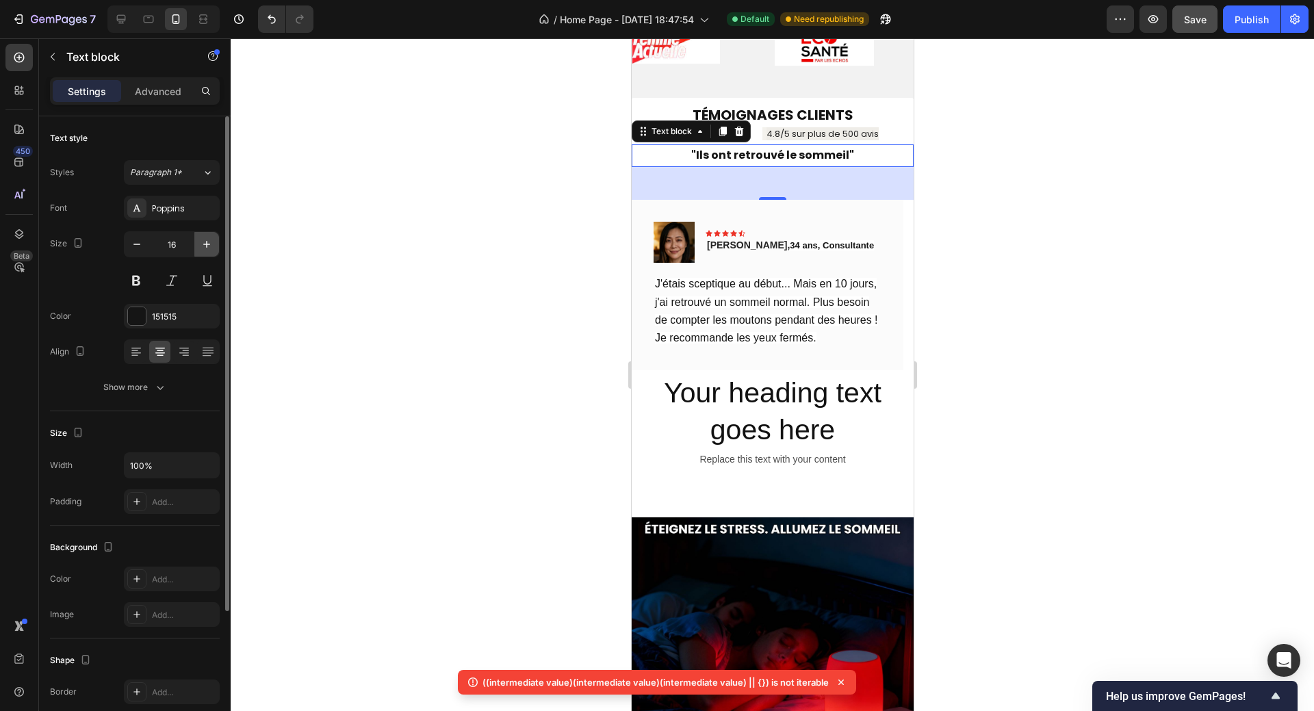
click at [207, 244] on icon "button" at bounding box center [206, 244] width 7 height 7
type input "18"
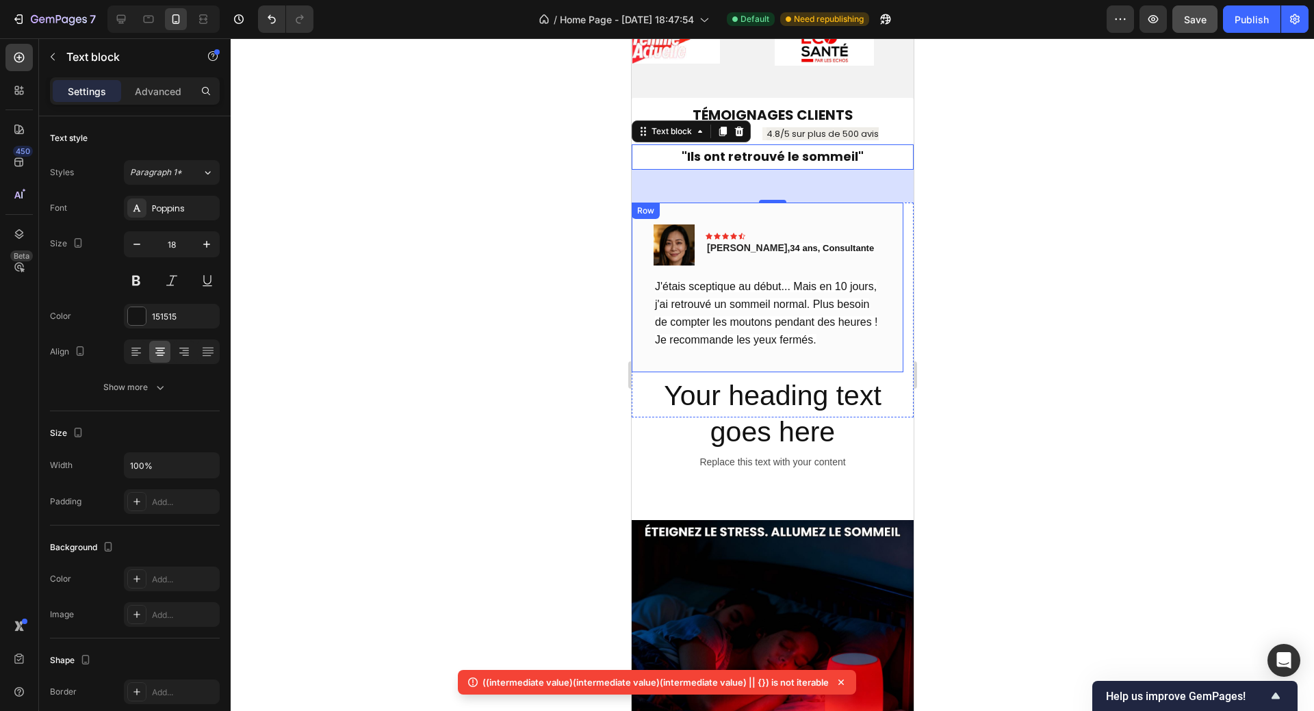
click at [1070, 255] on div at bounding box center [772, 374] width 1083 height 672
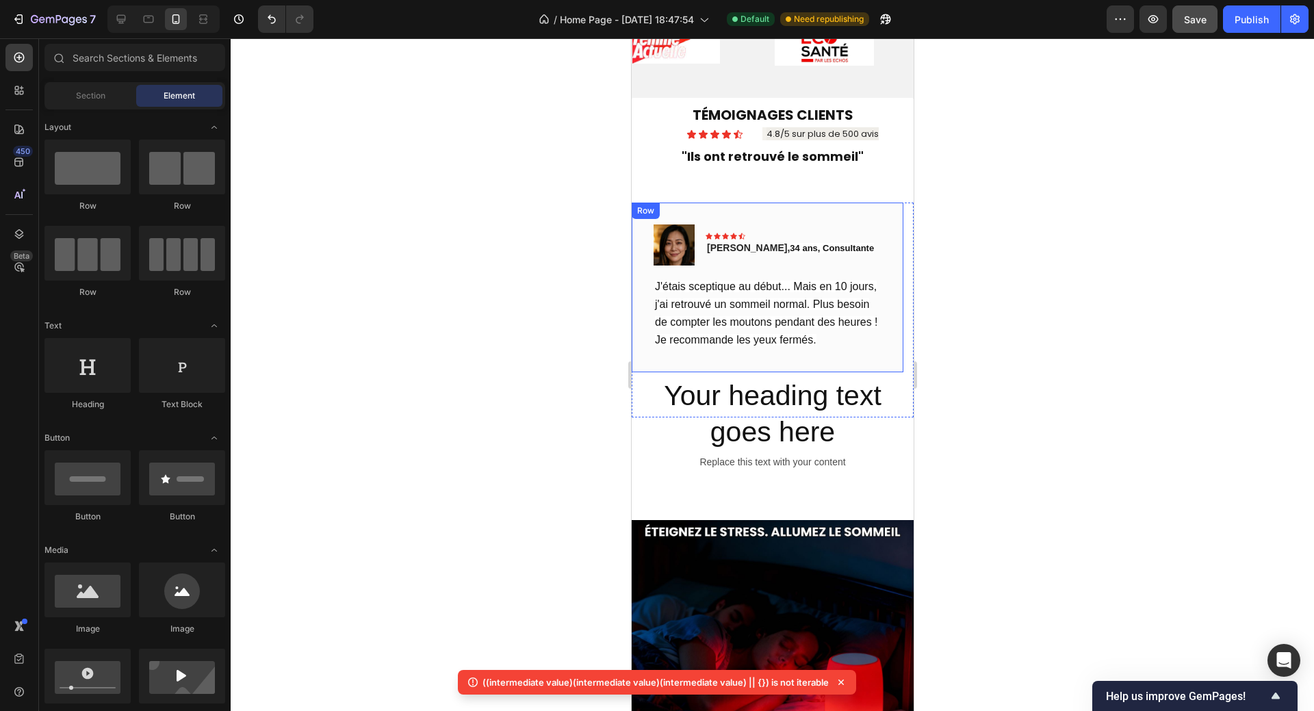
click at [851, 222] on div "Image Icon Icon Icon Icon Icon Row Sophie, 34 ans, Consultante Text block Row J…" at bounding box center [767, 288] width 272 height 170
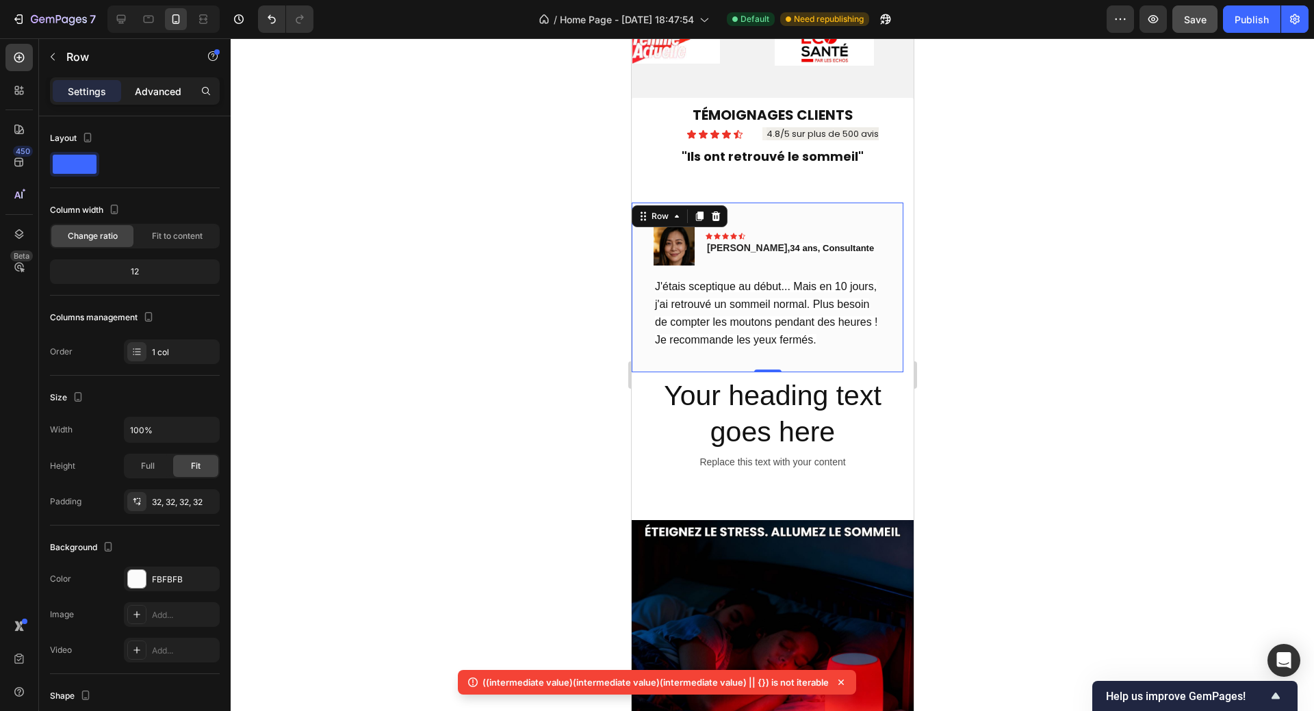
click at [155, 97] on p "Advanced" at bounding box center [158, 91] width 47 height 14
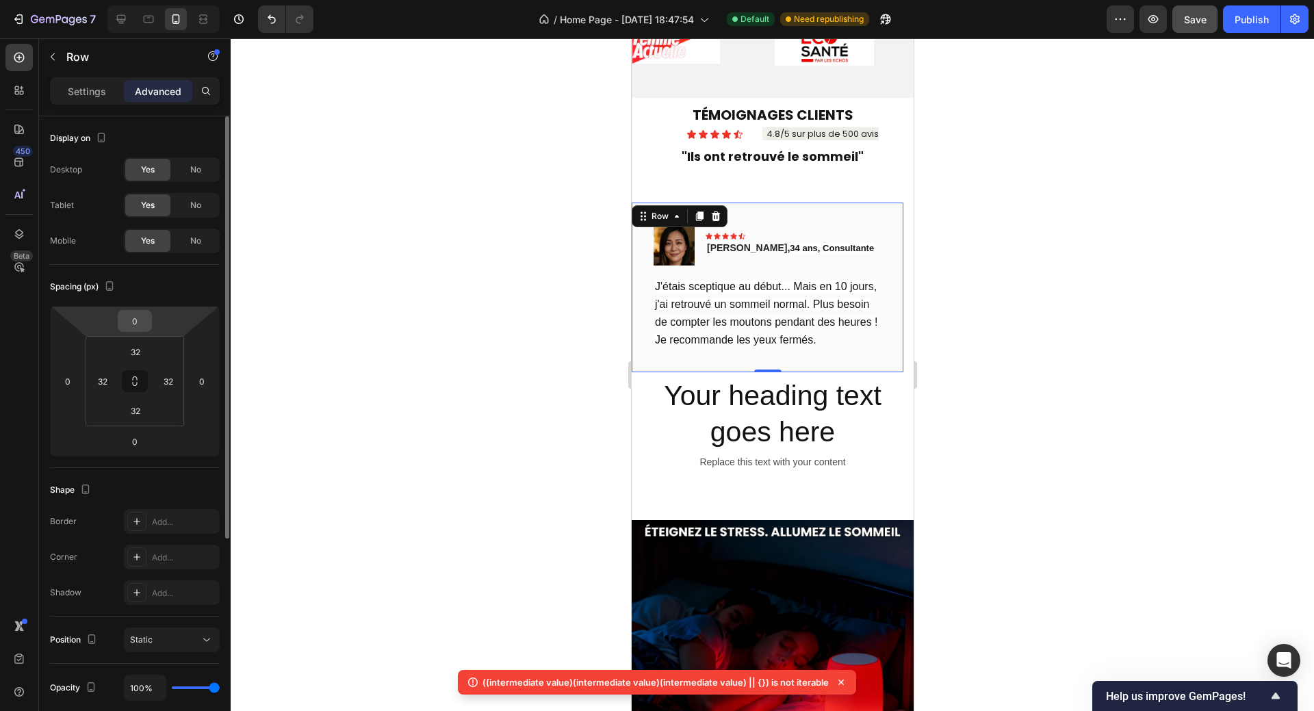
click at [141, 319] on input "0" at bounding box center [134, 321] width 27 height 21
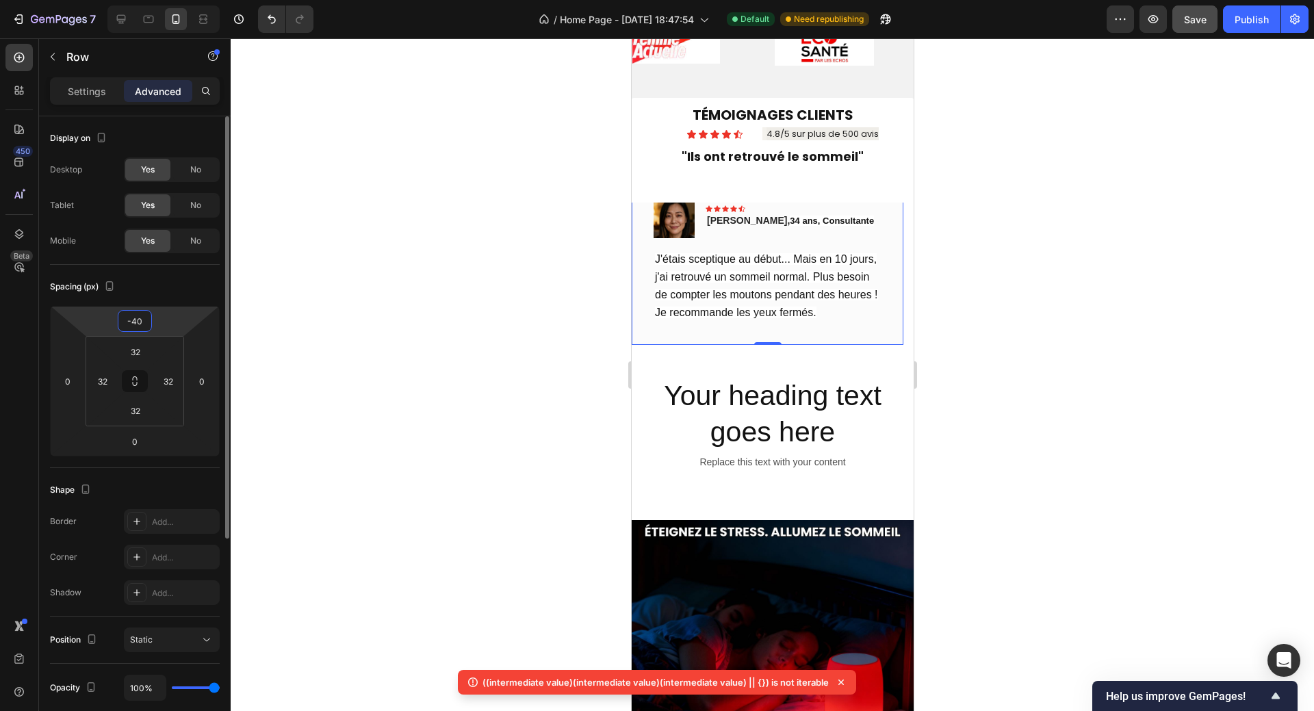
type input "-4"
type input "-5"
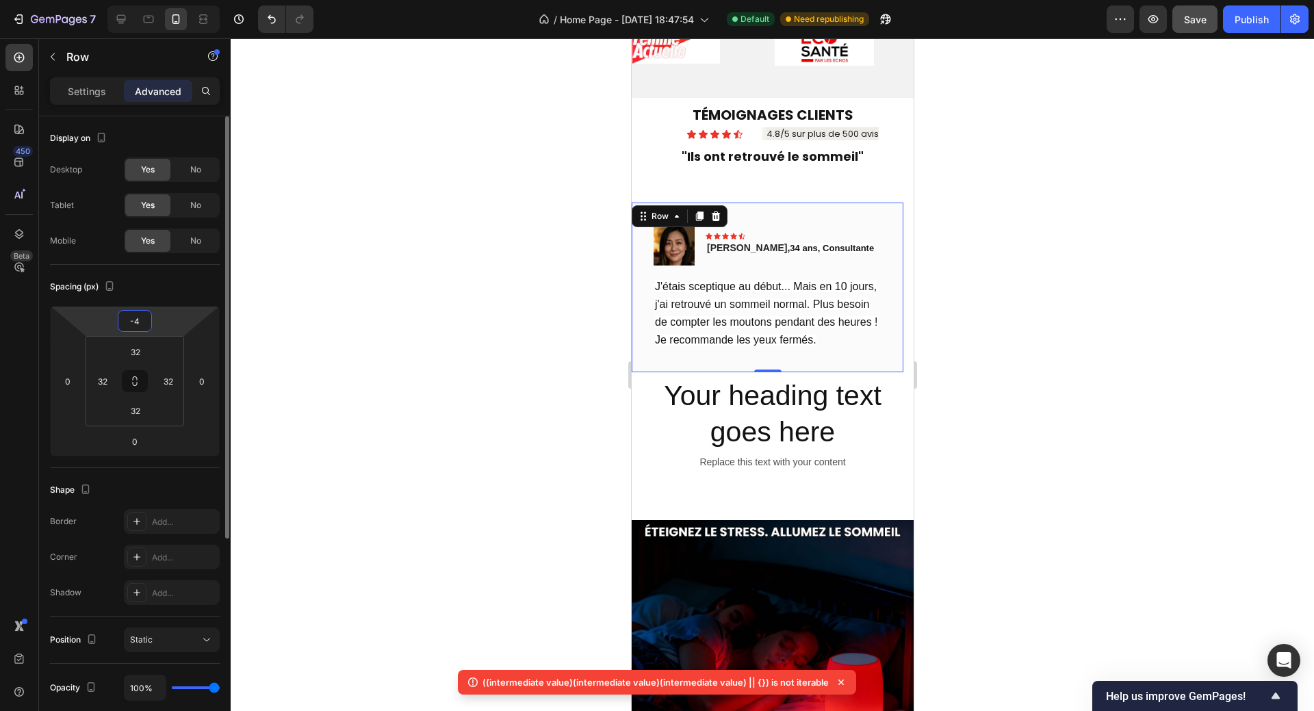
type input "-40"
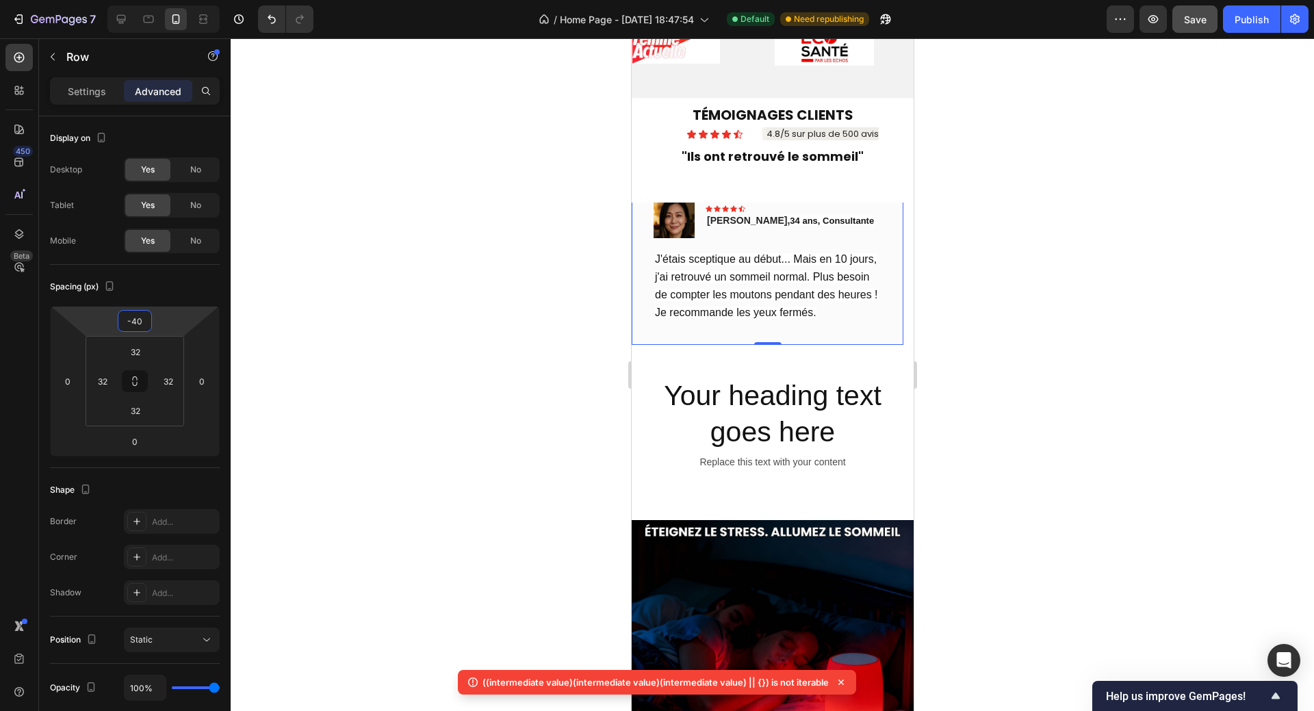
click at [1001, 310] on div at bounding box center [772, 374] width 1083 height 672
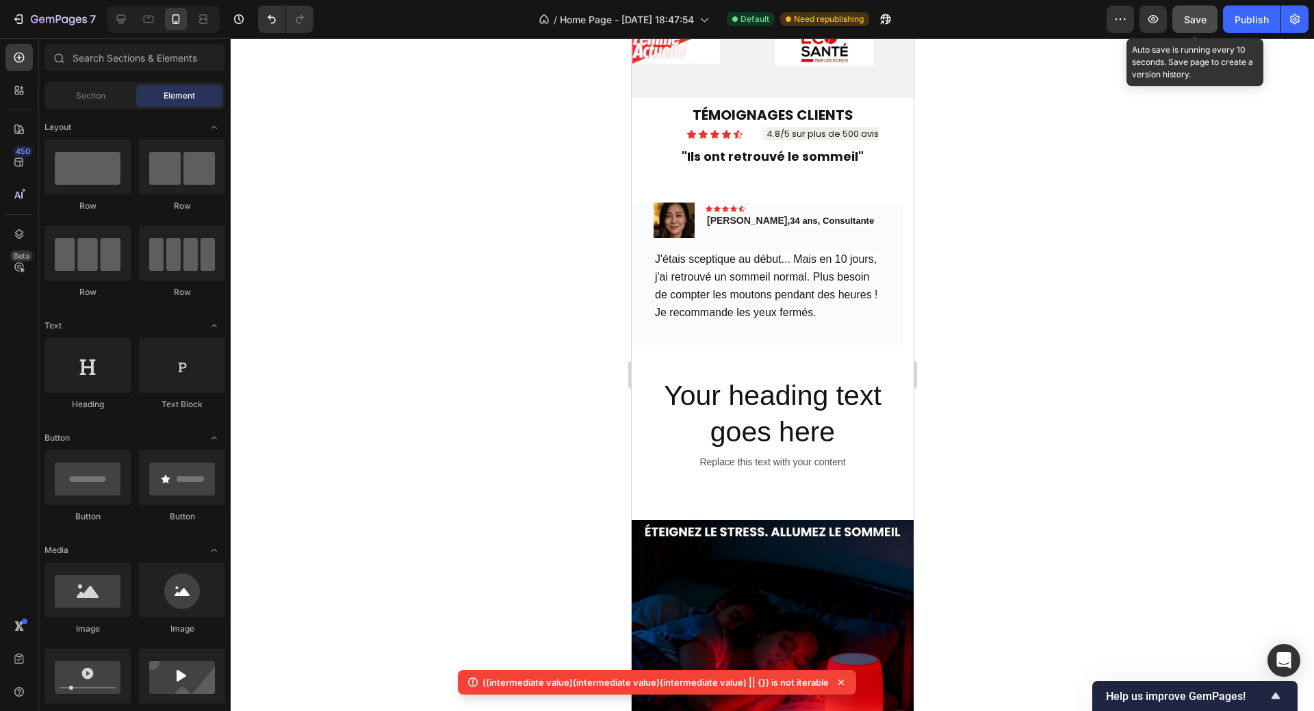
click at [1190, 28] on button "Save" at bounding box center [1194, 18] width 45 height 27
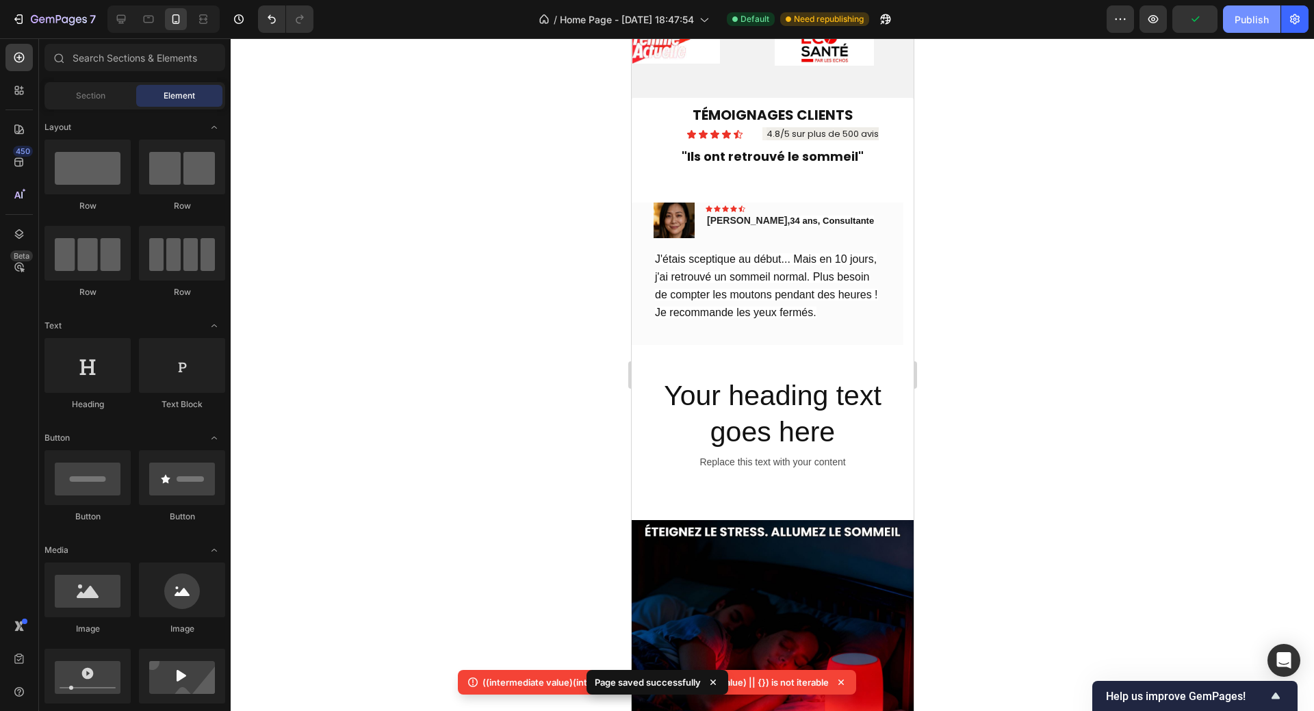
click at [1242, 21] on div "Publish" at bounding box center [1251, 19] width 34 height 14
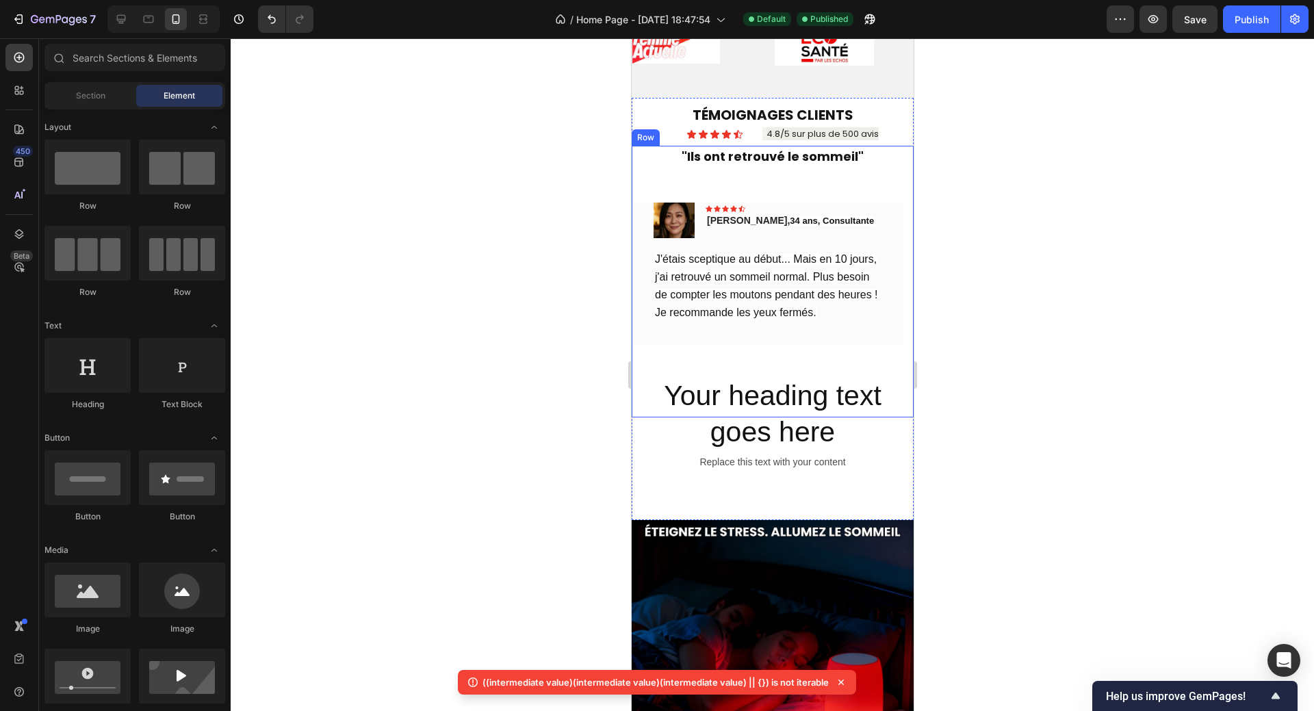
click at [843, 191] on div "TÉMOIGNAGES CLIENTS Heading Icon Icon Icon Icon Icon Icon List 4.8/5 sur plus d…" at bounding box center [772, 282] width 282 height 272
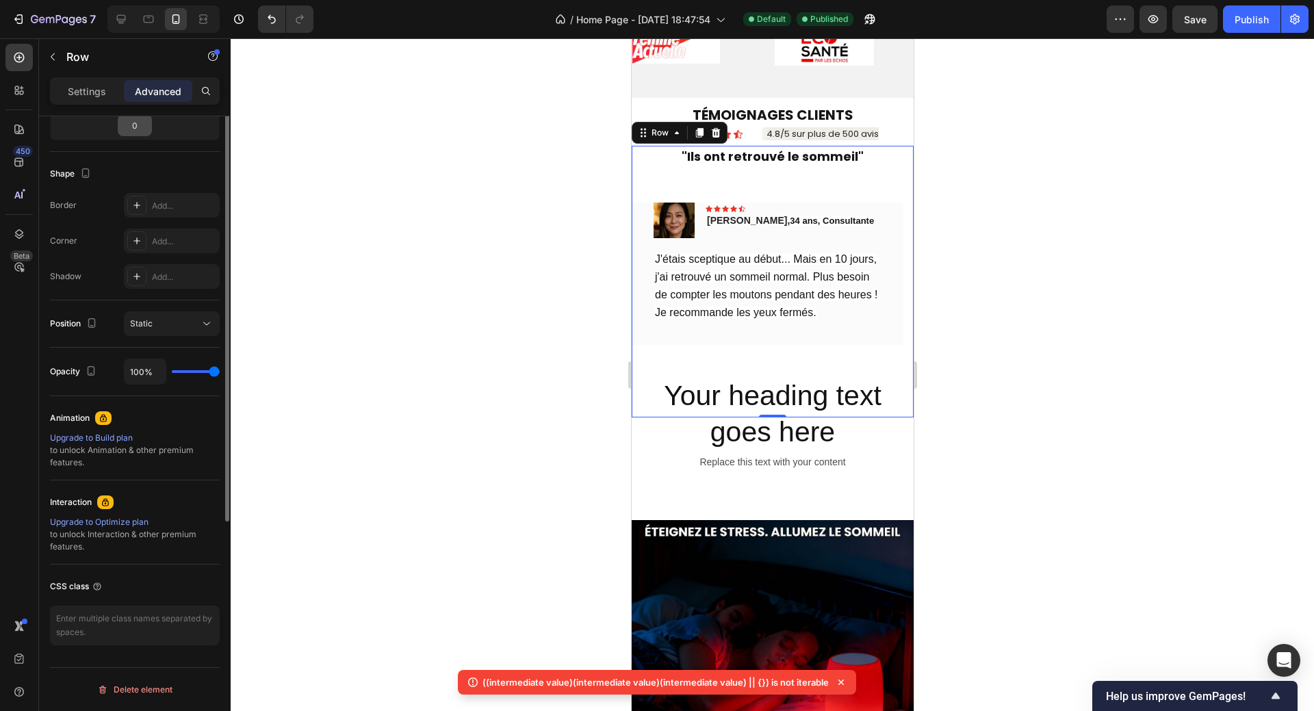
scroll to position [179, 0]
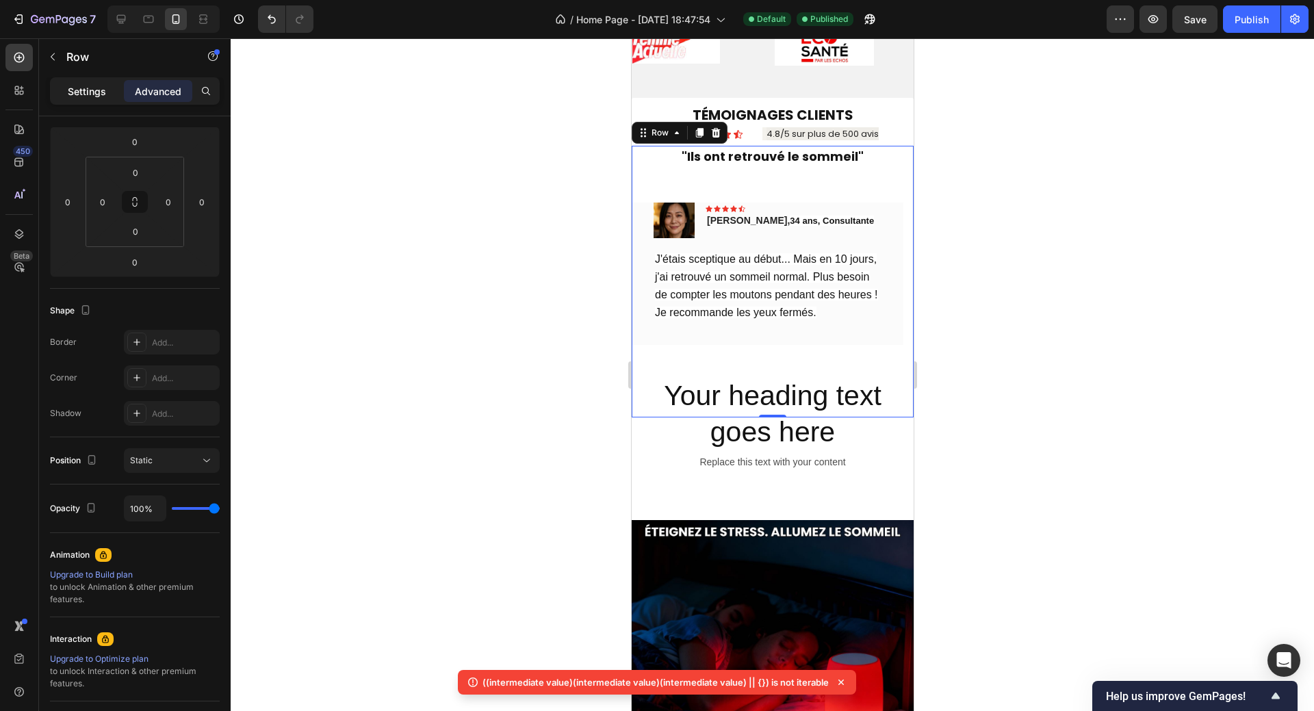
click at [90, 96] on p "Settings" at bounding box center [87, 91] width 38 height 14
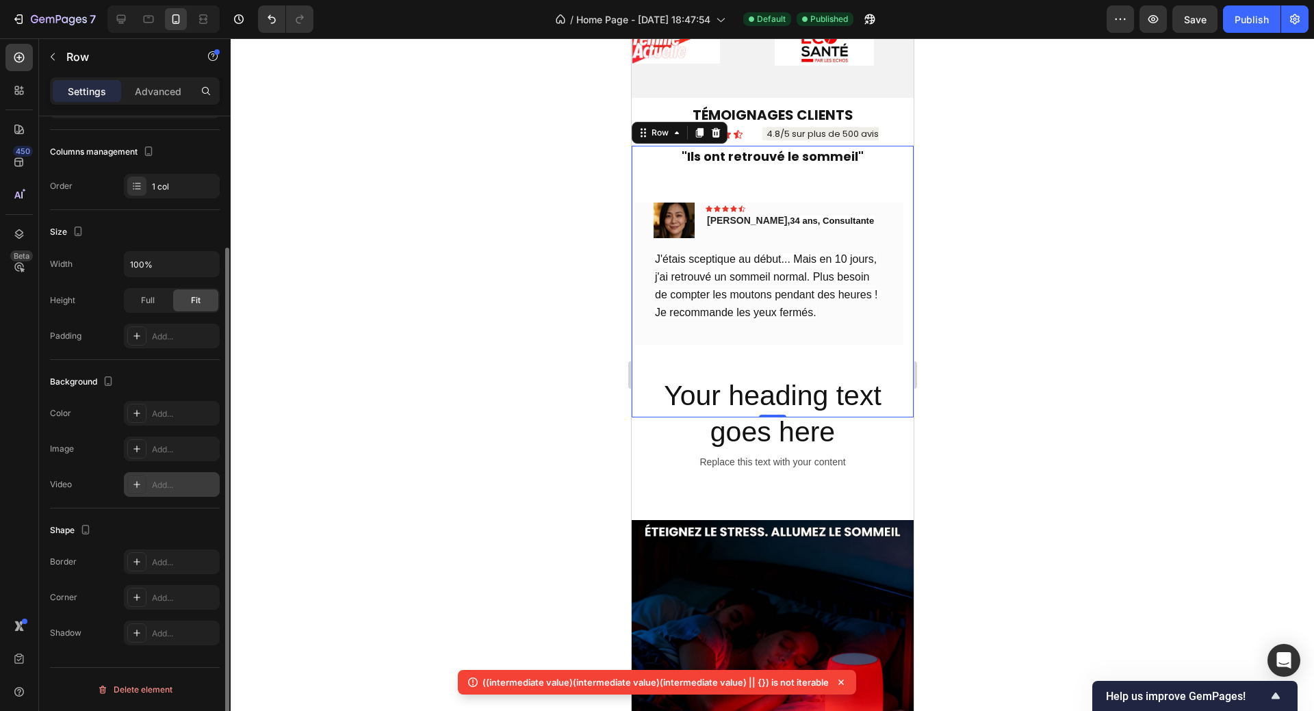
scroll to position [0, 0]
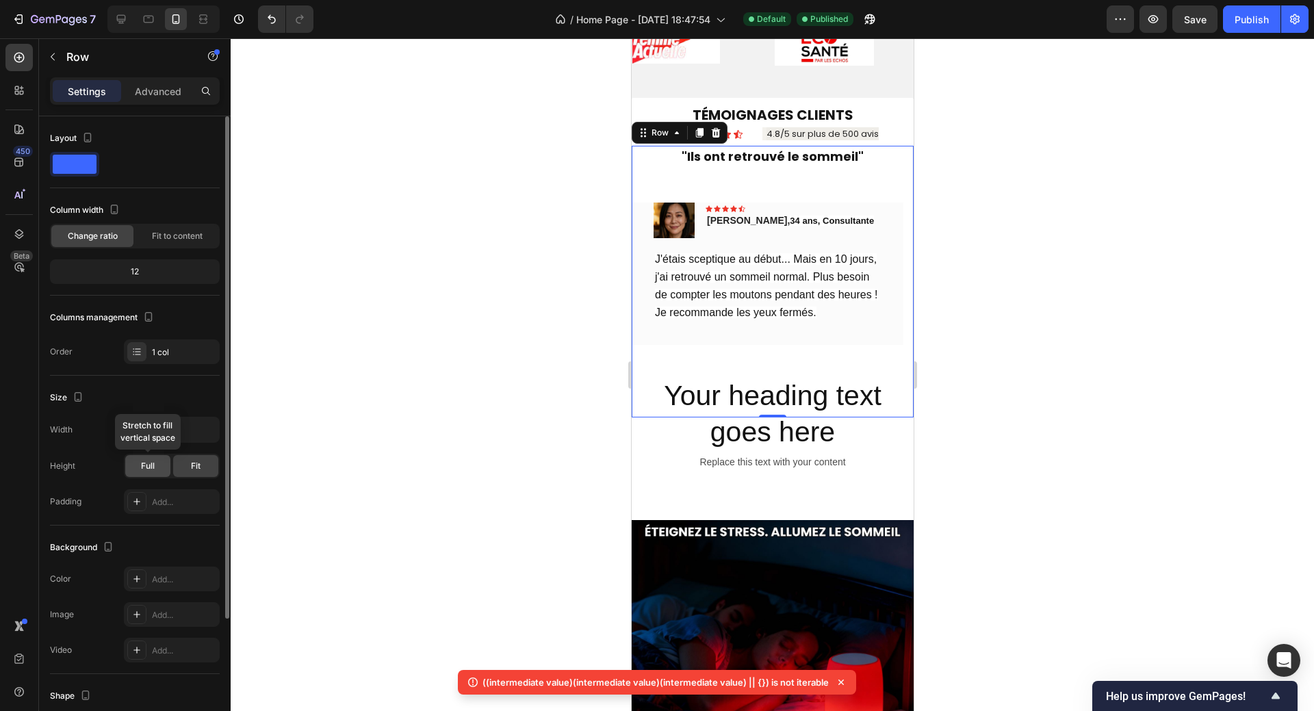
click at [141, 468] on span "Full" at bounding box center [148, 466] width 14 height 12
click at [189, 462] on div "Fit" at bounding box center [195, 466] width 45 height 22
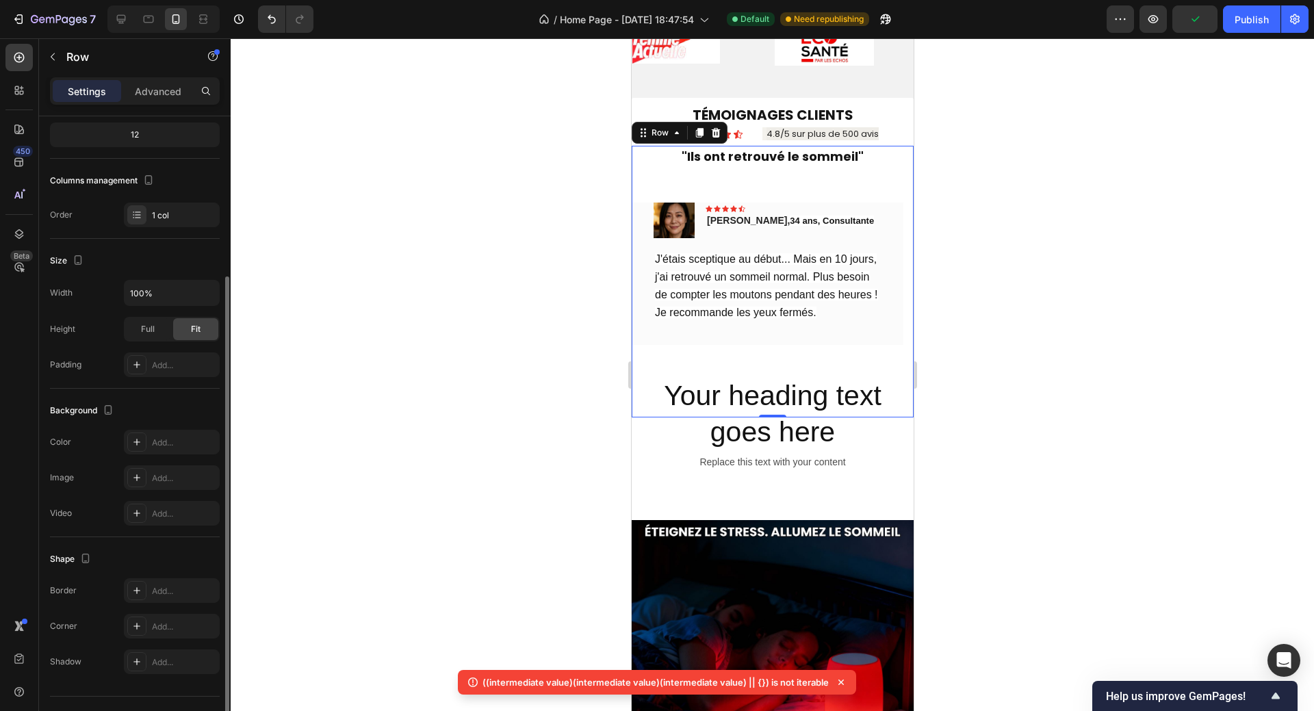
scroll to position [166, 0]
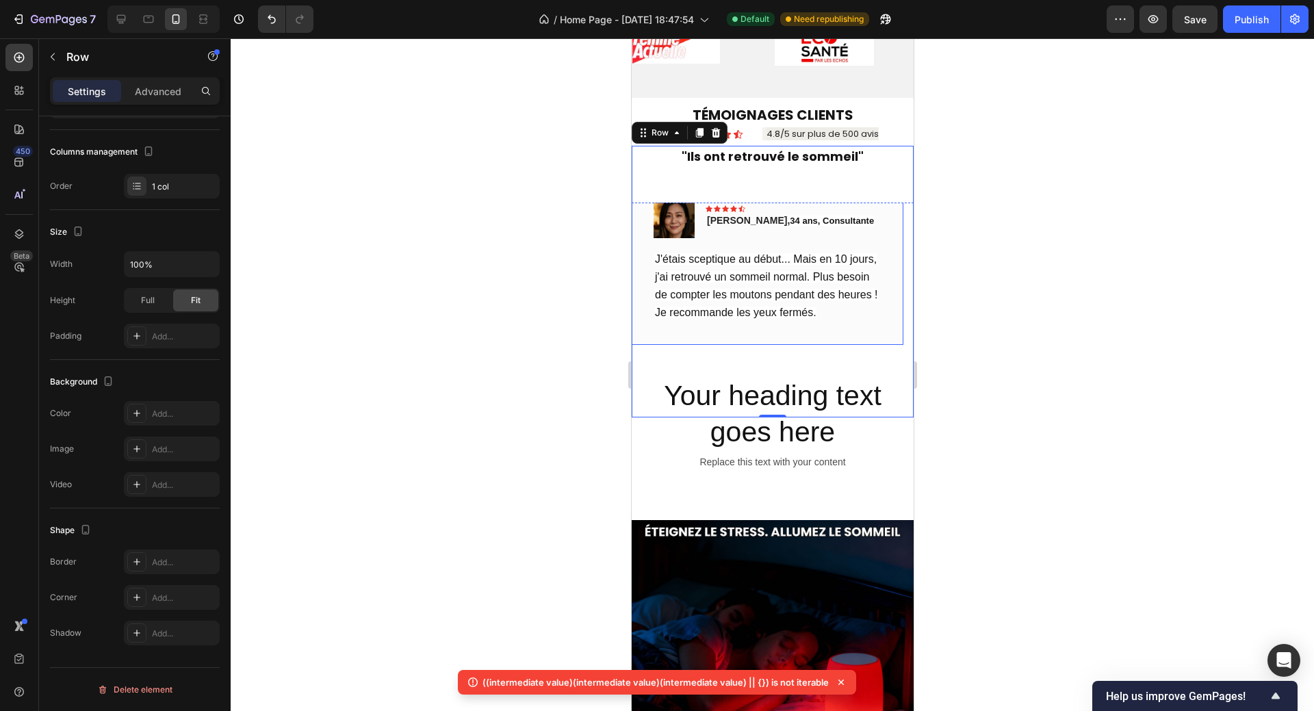
click at [883, 217] on div "Image Icon Icon Icon Icon Icon Row Sophie, 34 ans, Consultante Text block Row J…" at bounding box center [767, 260] width 272 height 170
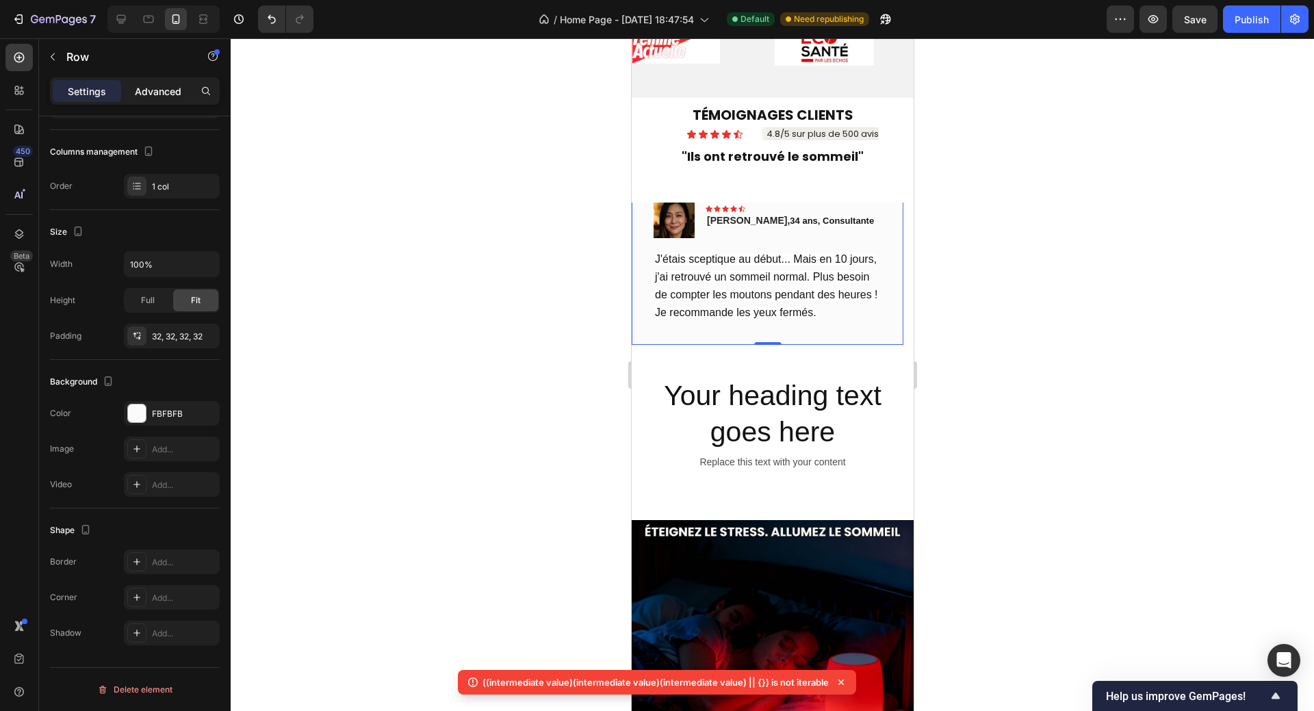
click at [163, 92] on p "Advanced" at bounding box center [158, 91] width 47 height 14
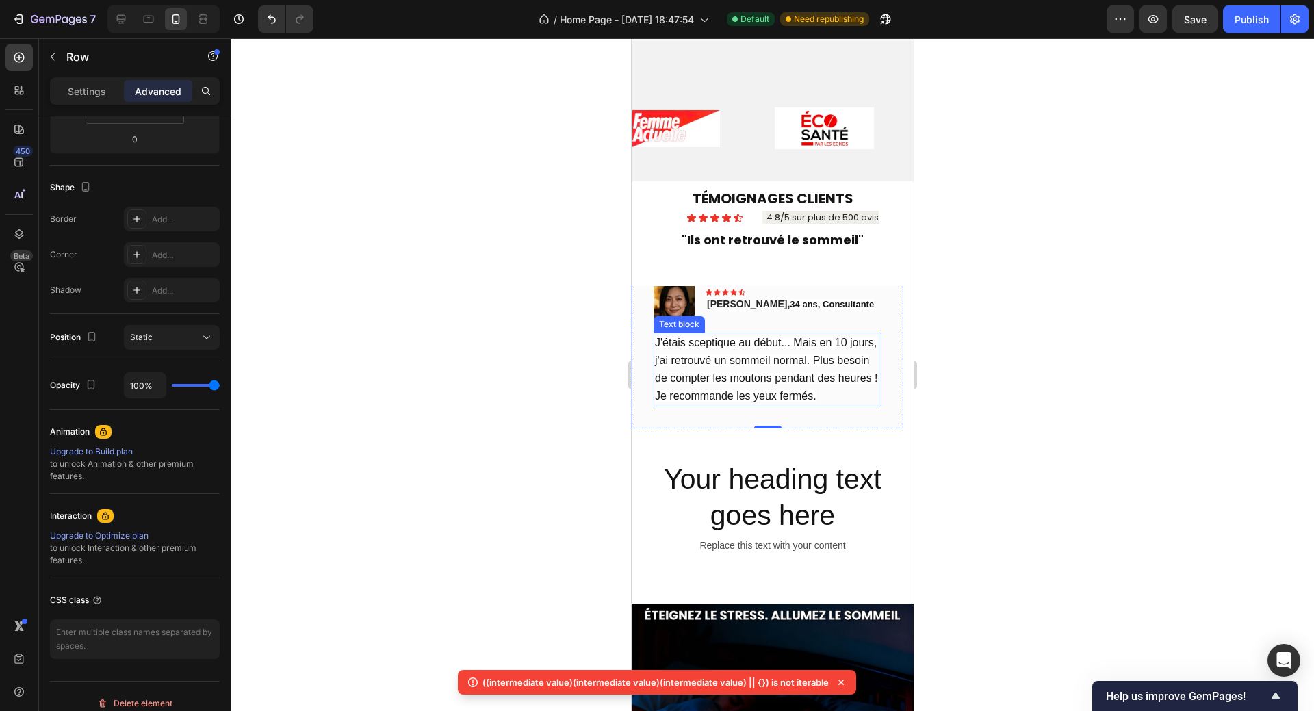
scroll to position [221, 0]
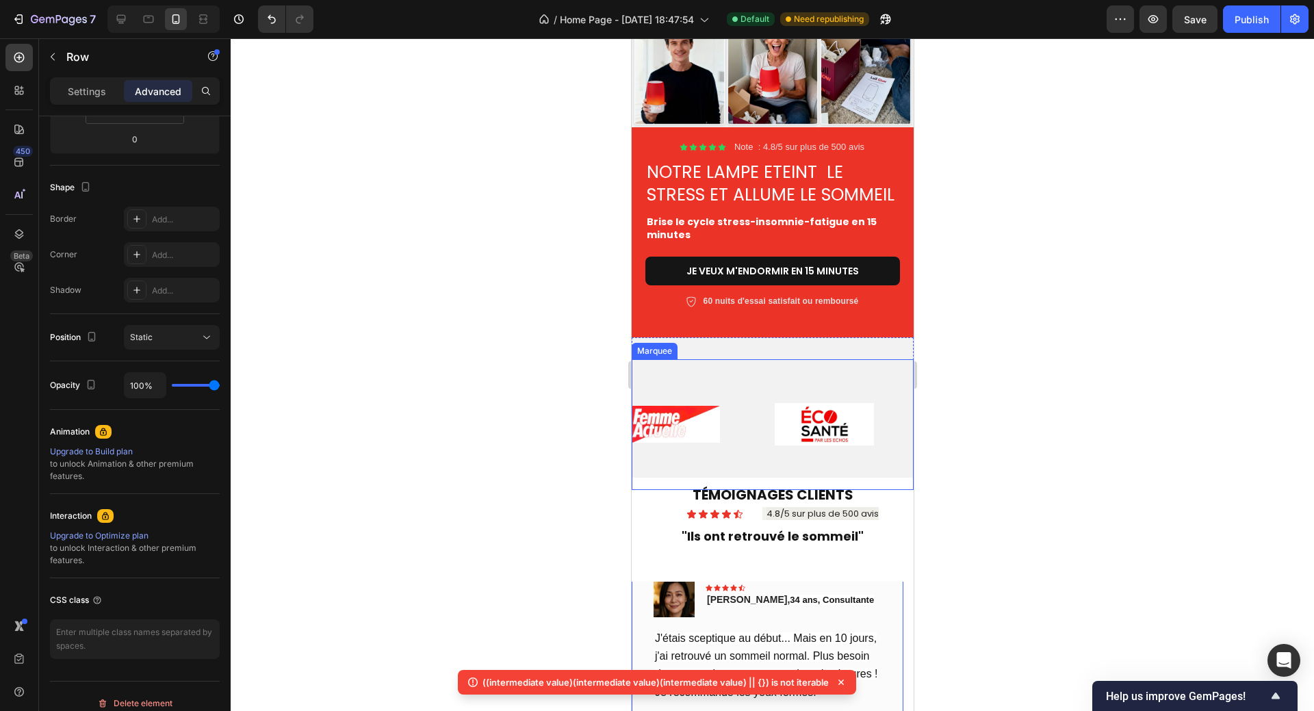
click at [744, 376] on div "Image Image Image Image Image Image Image" at bounding box center [1286, 424] width 1310 height 131
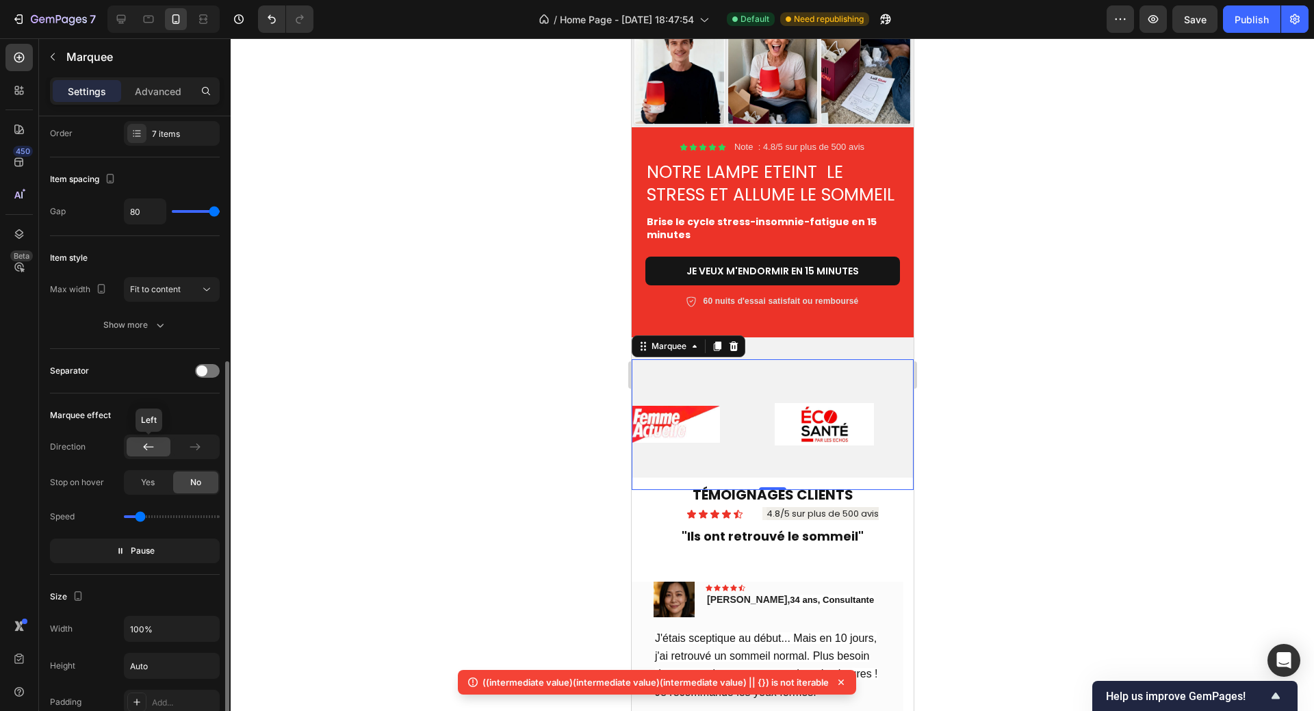
scroll to position [0, 0]
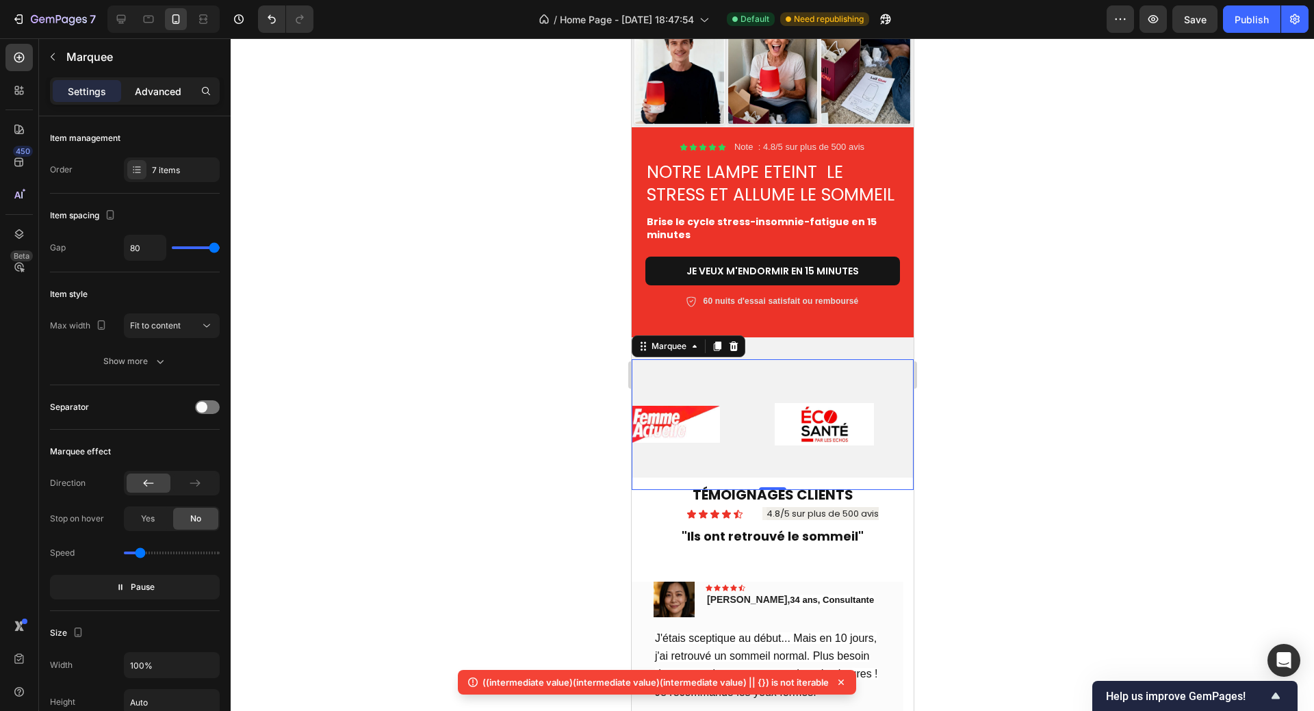
click at [164, 96] on p "Advanced" at bounding box center [158, 91] width 47 height 14
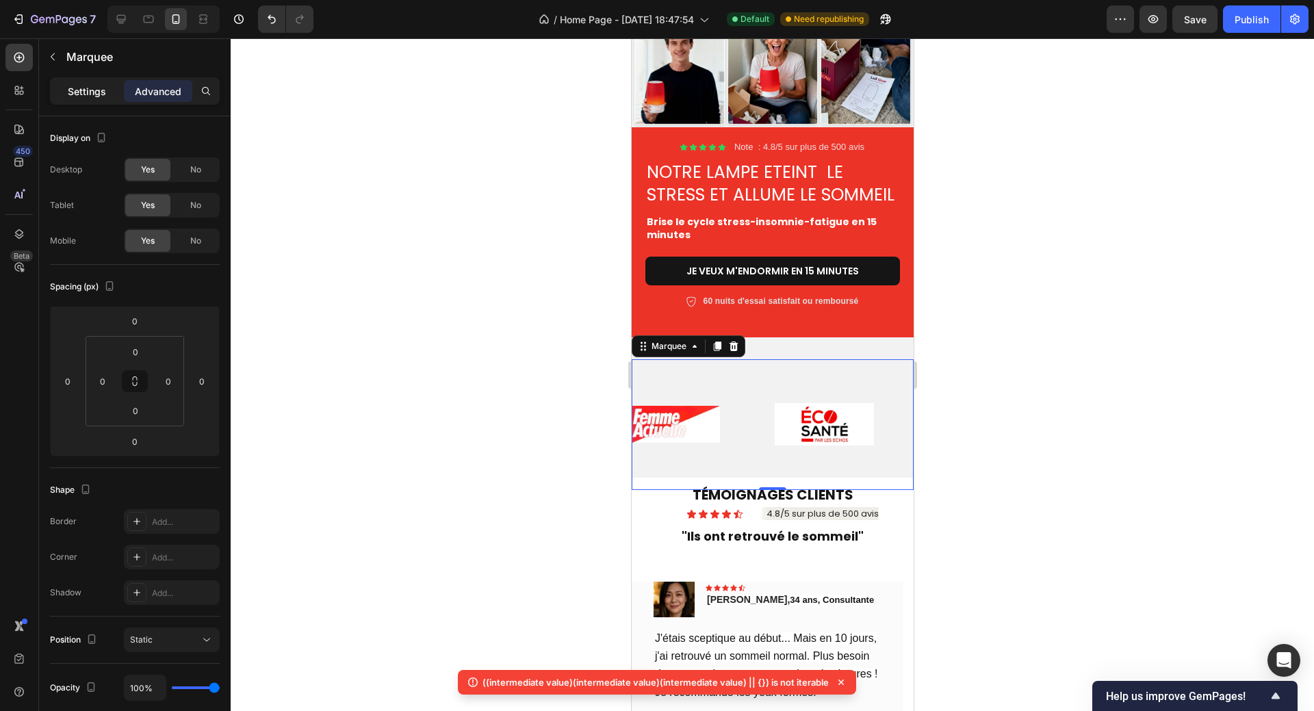
click at [94, 96] on p "Settings" at bounding box center [87, 91] width 38 height 14
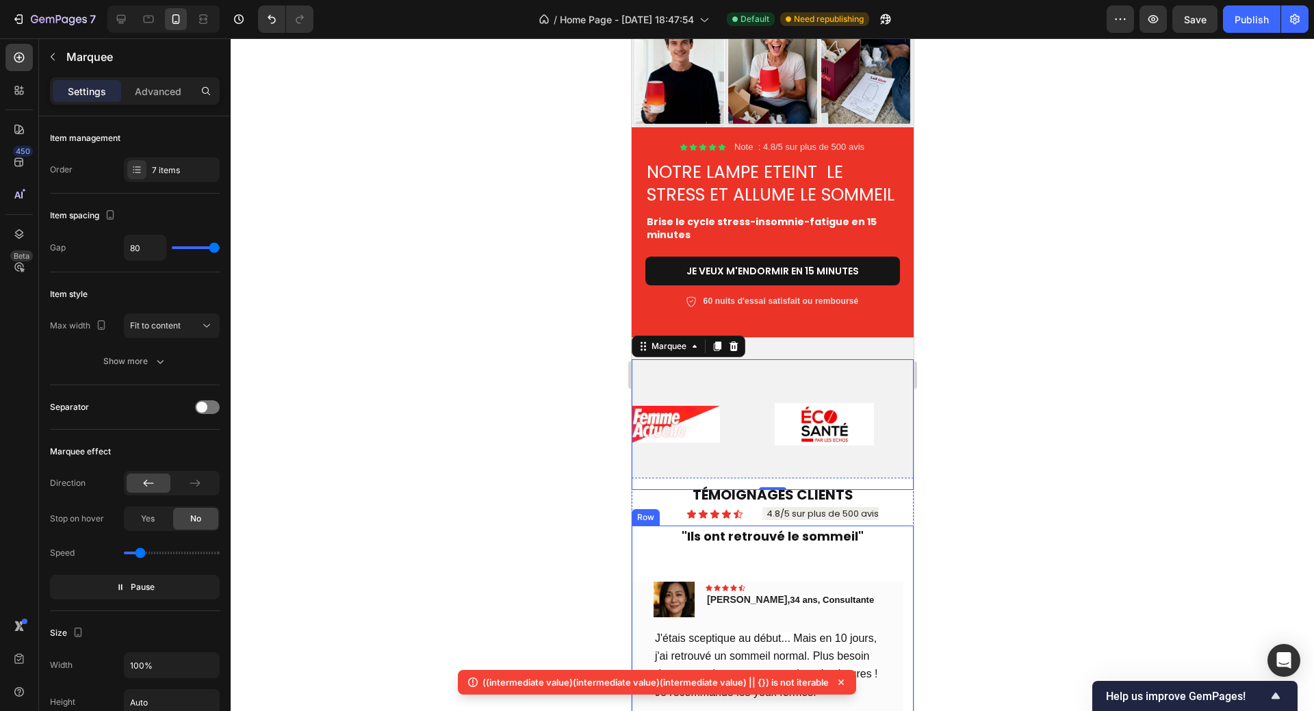
click at [649, 562] on div "TÉMOIGNAGES CLIENTS Heading Icon Icon Icon Icon Icon Icon List 4.8/5 sur plus d…" at bounding box center [772, 661] width 282 height 272
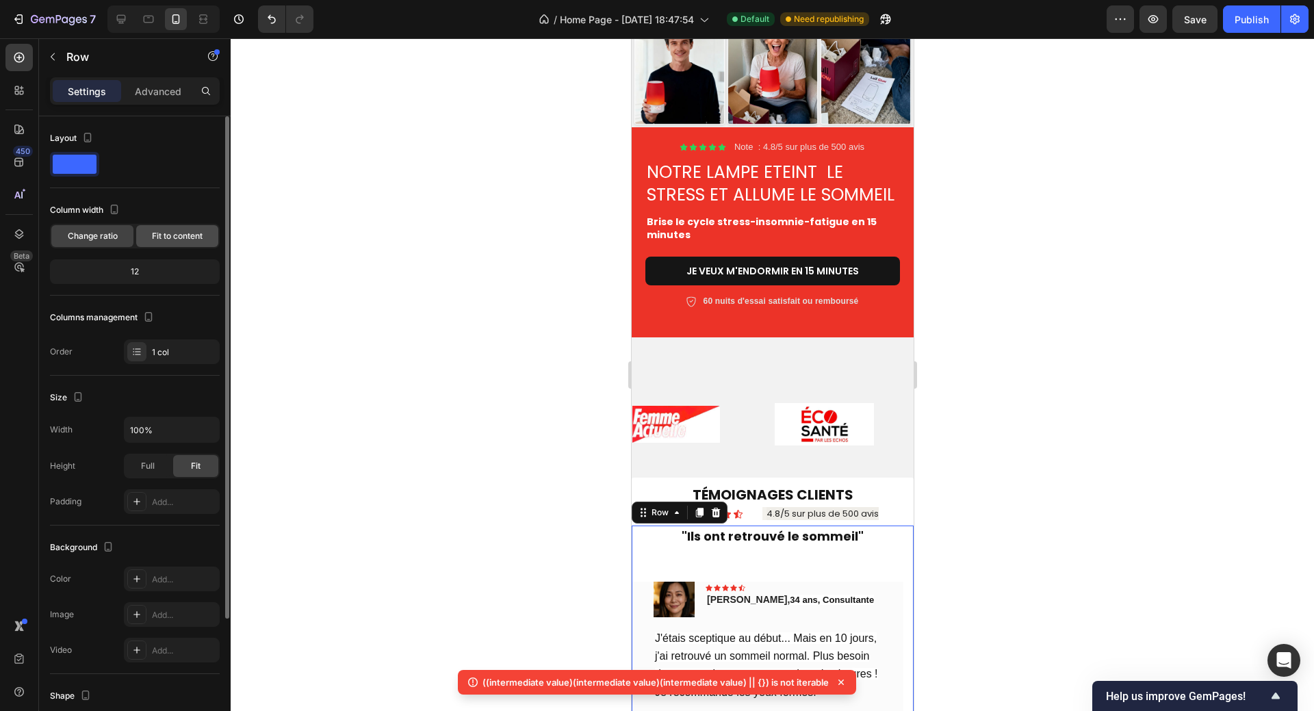
click at [172, 238] on span "Fit to content" at bounding box center [177, 236] width 51 height 12
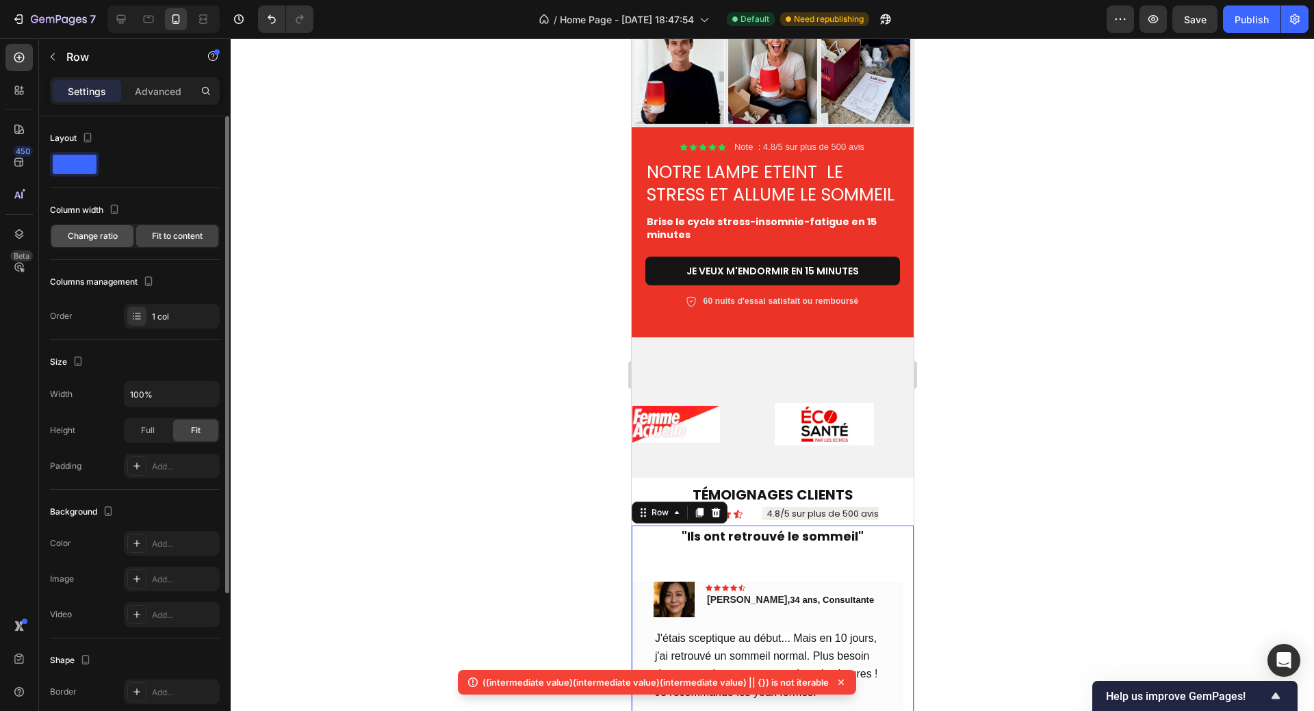
click at [97, 233] on span "Change ratio" at bounding box center [93, 236] width 50 height 12
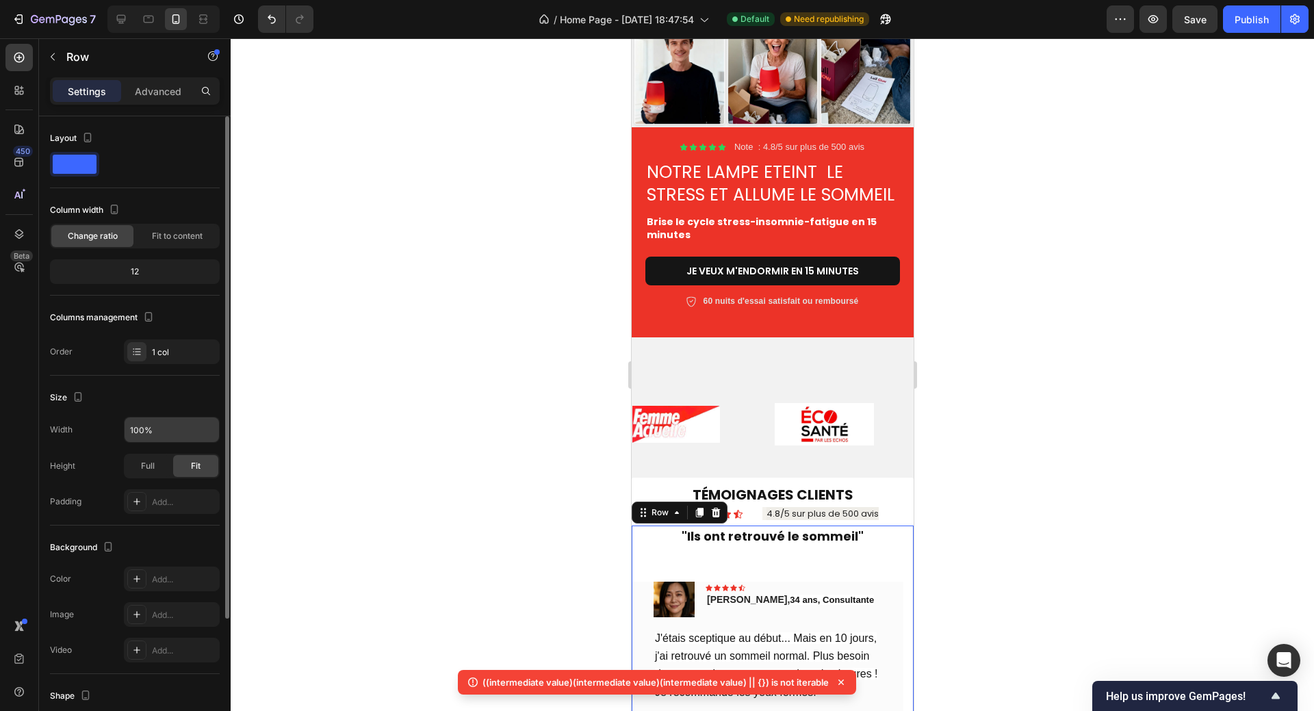
scroll to position [166, 0]
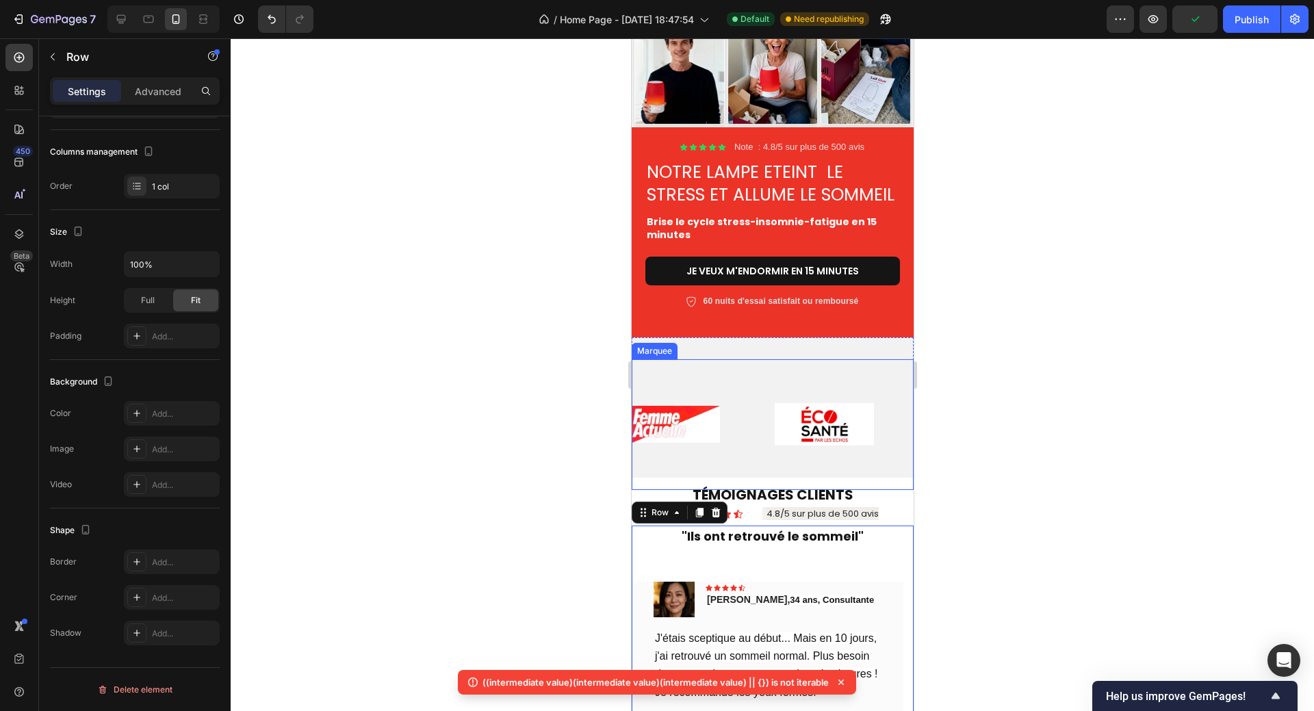
click at [734, 400] on div "Image" at bounding box center [702, 424] width 142 height 104
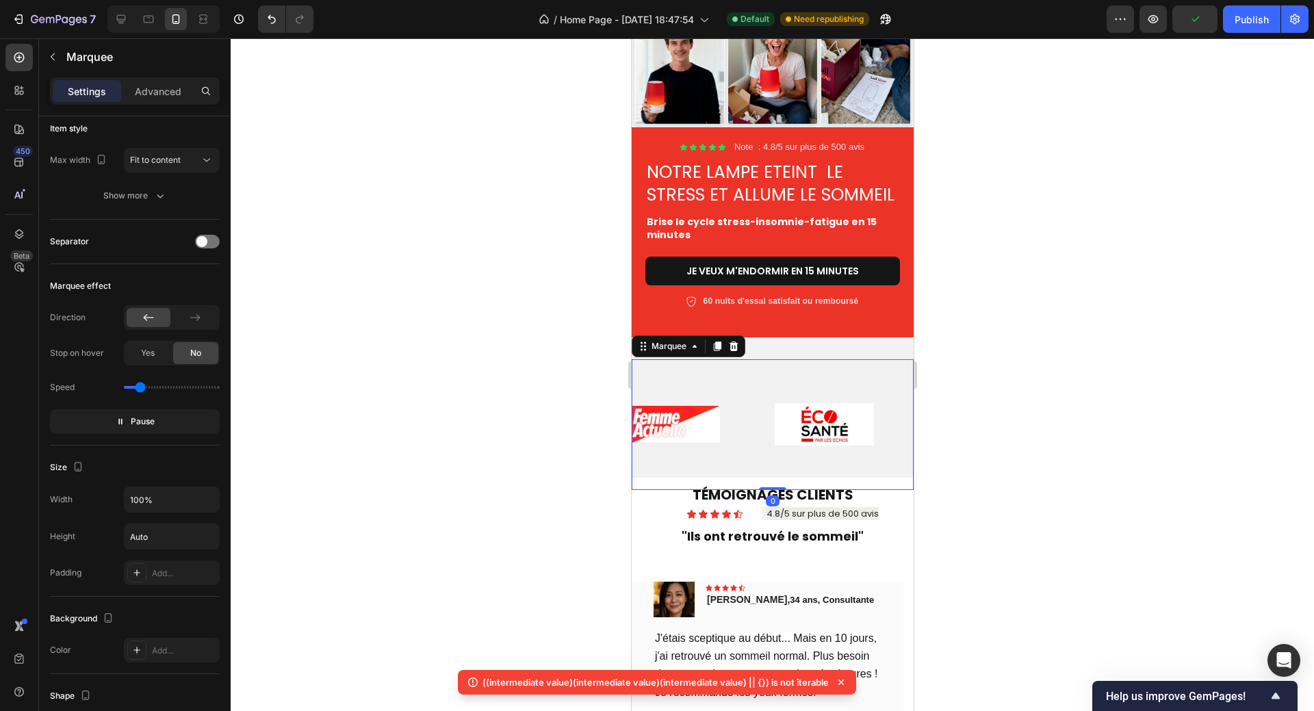
scroll to position [0, 0]
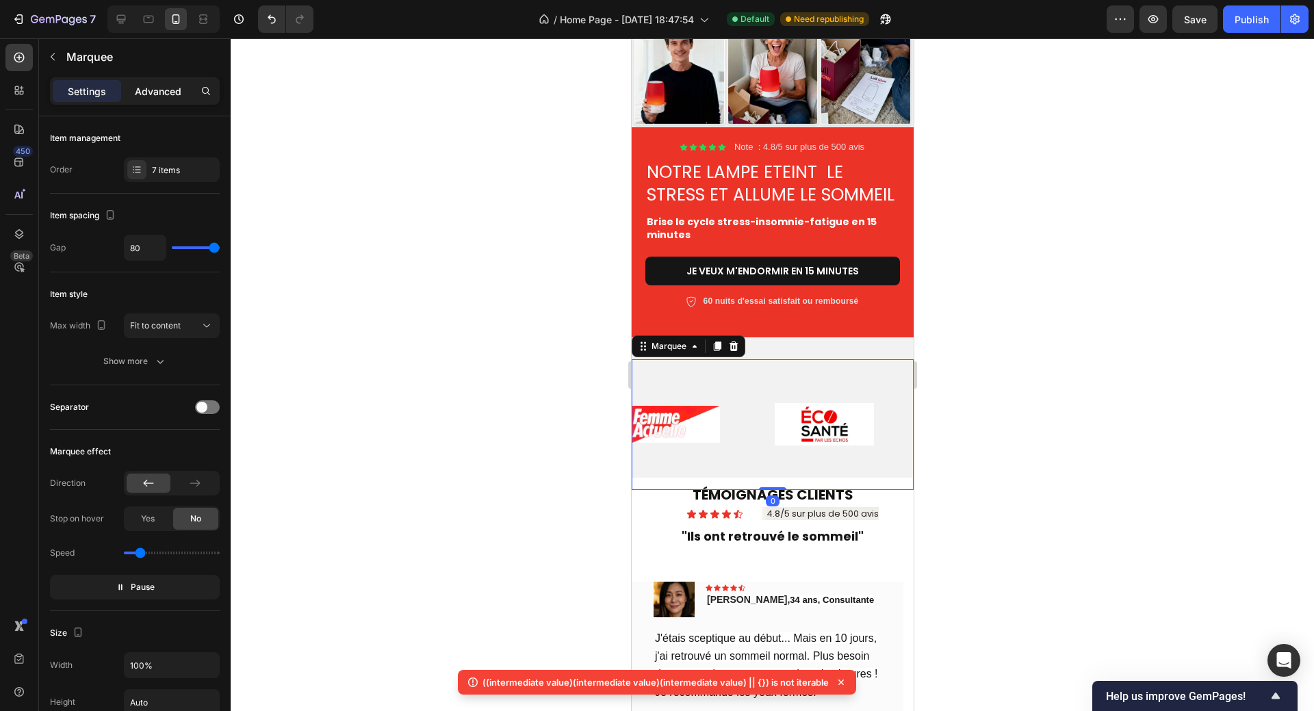
click at [165, 90] on p "Advanced" at bounding box center [158, 91] width 47 height 14
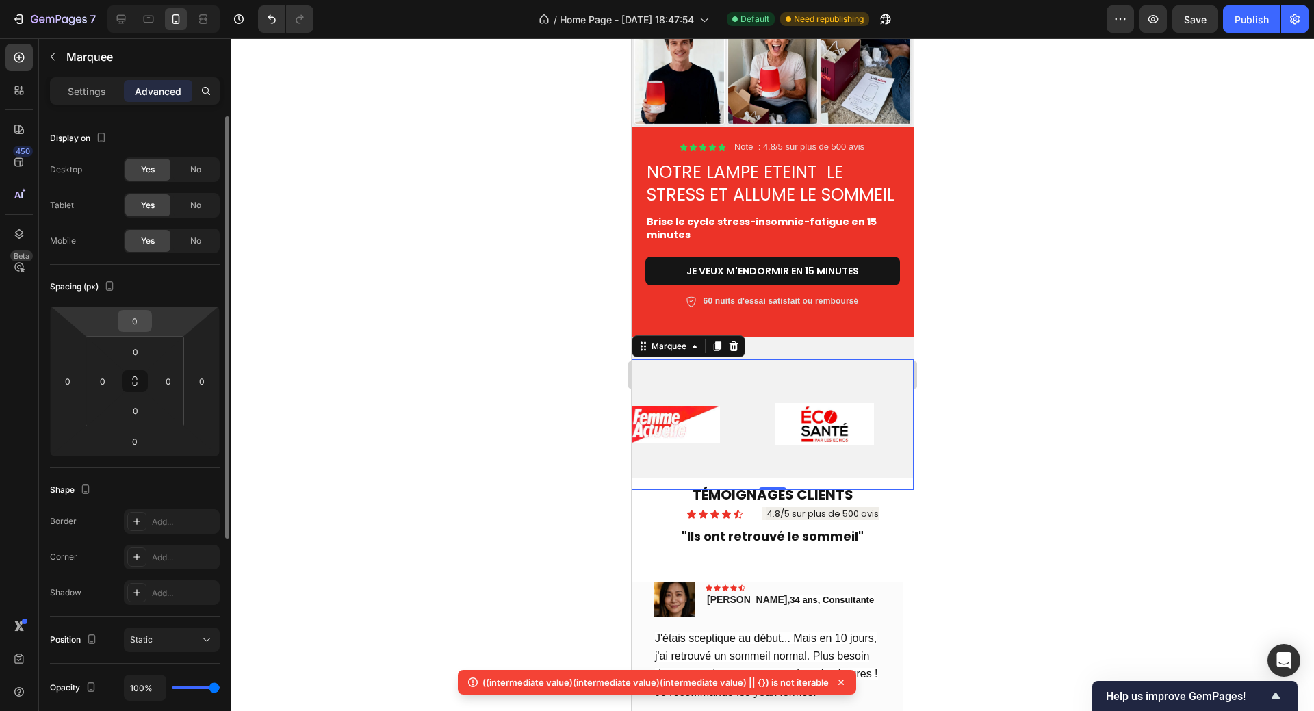
click at [140, 326] on input "0" at bounding box center [134, 321] width 27 height 21
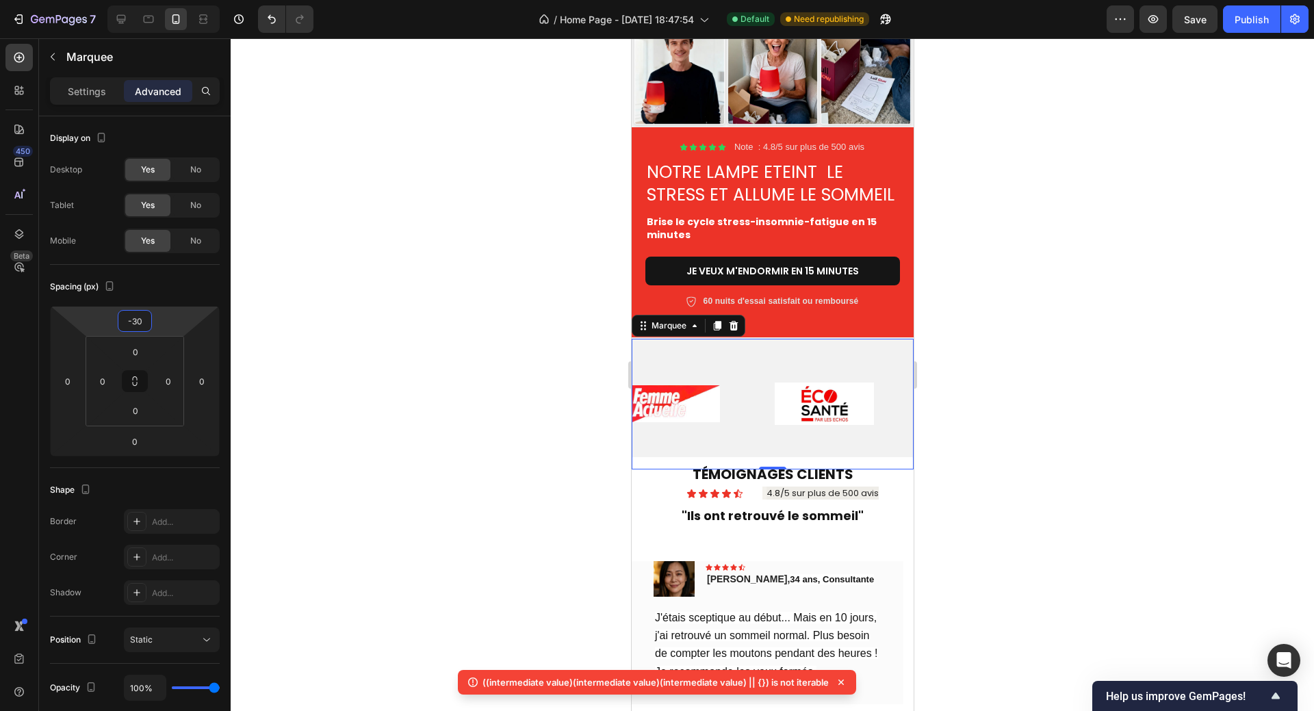
type input "-30"
click at [752, 365] on div "Image" at bounding box center [702, 404] width 142 height 104
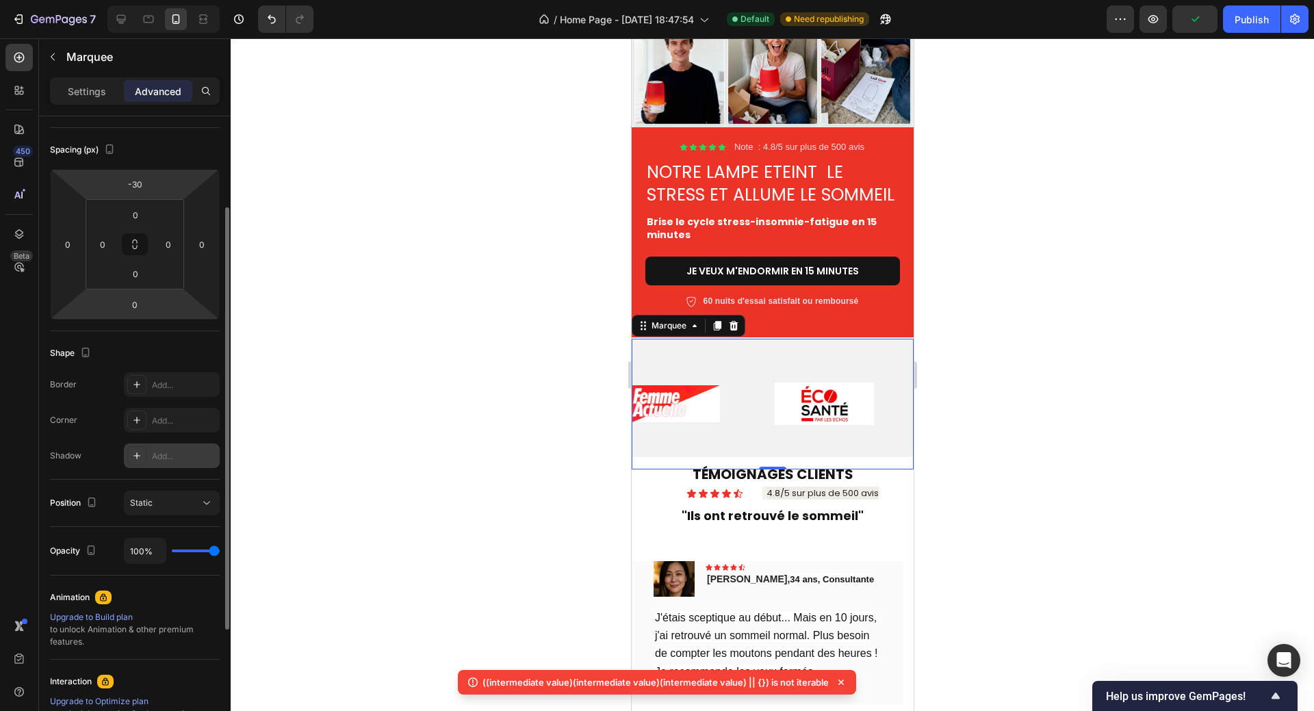
click at [163, 453] on div "Add..." at bounding box center [184, 456] width 64 height 12
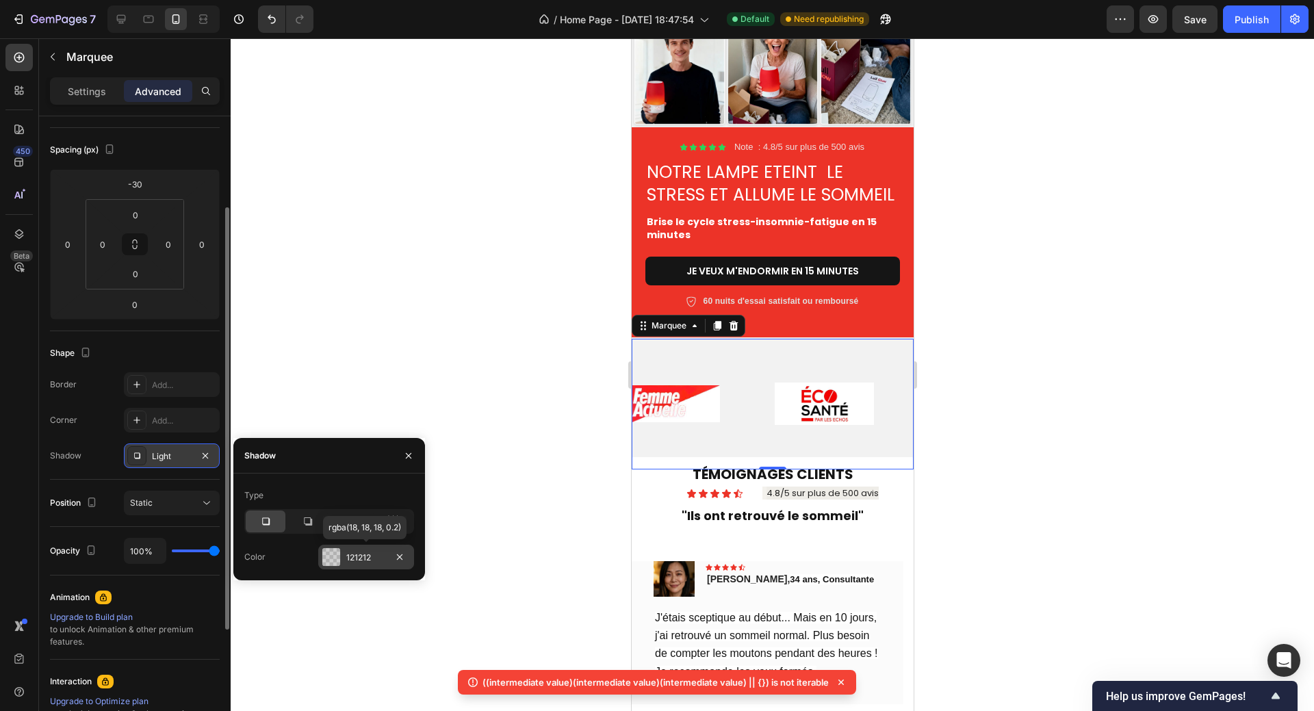
click at [333, 556] on div at bounding box center [331, 557] width 18 height 18
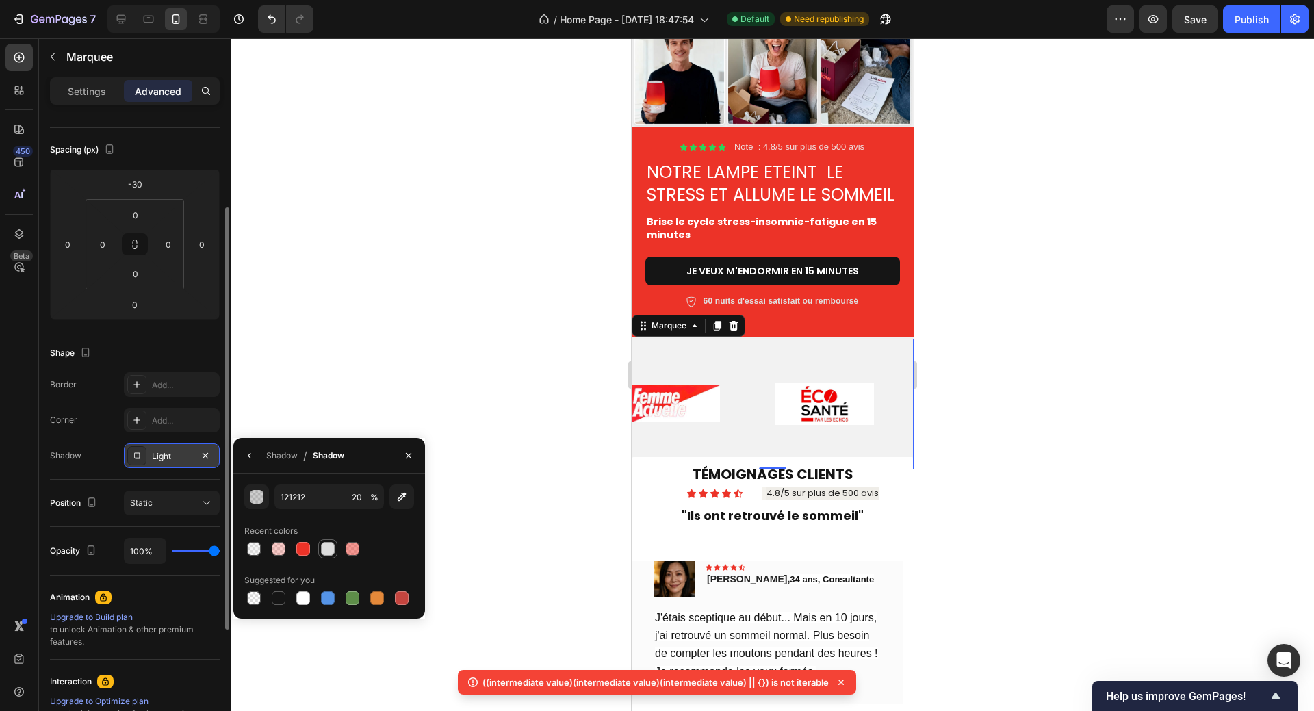
click at [325, 551] on div at bounding box center [328, 549] width 14 height 14
type input "DDDDDD"
type input "100"
click at [484, 515] on div at bounding box center [772, 374] width 1083 height 672
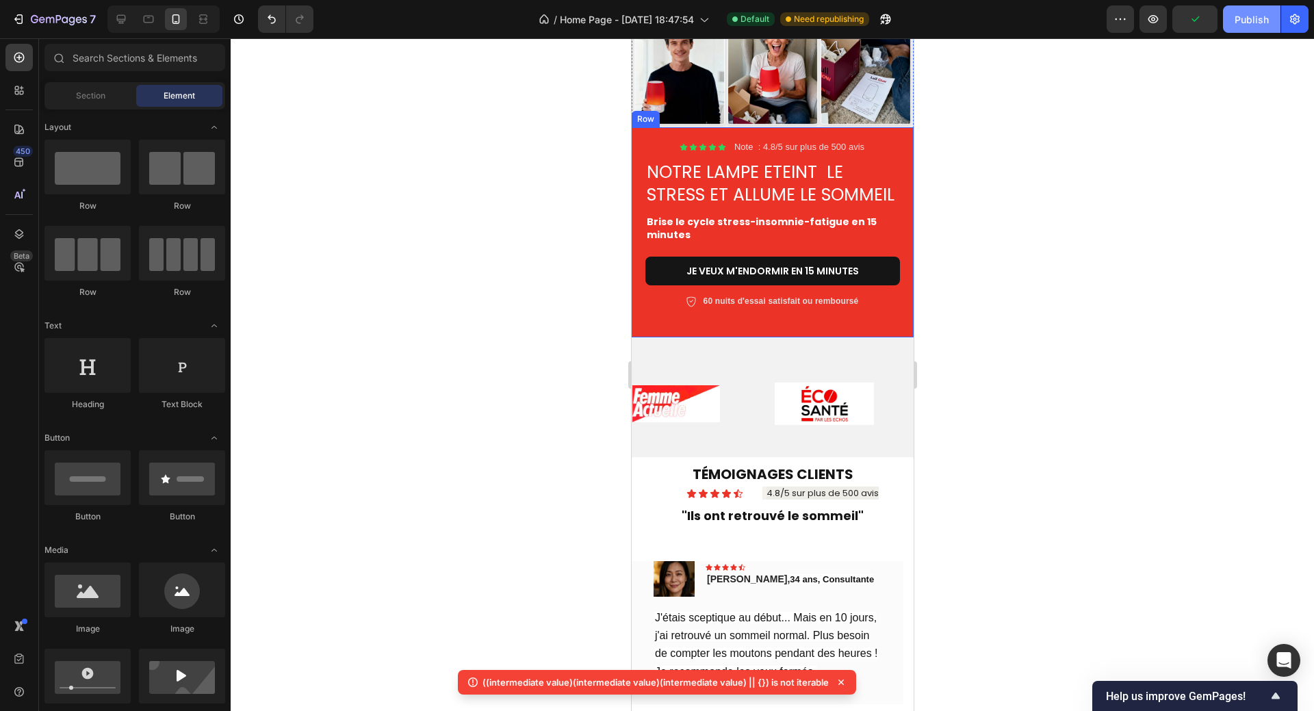
click at [1242, 17] on div "Publish" at bounding box center [1251, 19] width 34 height 14
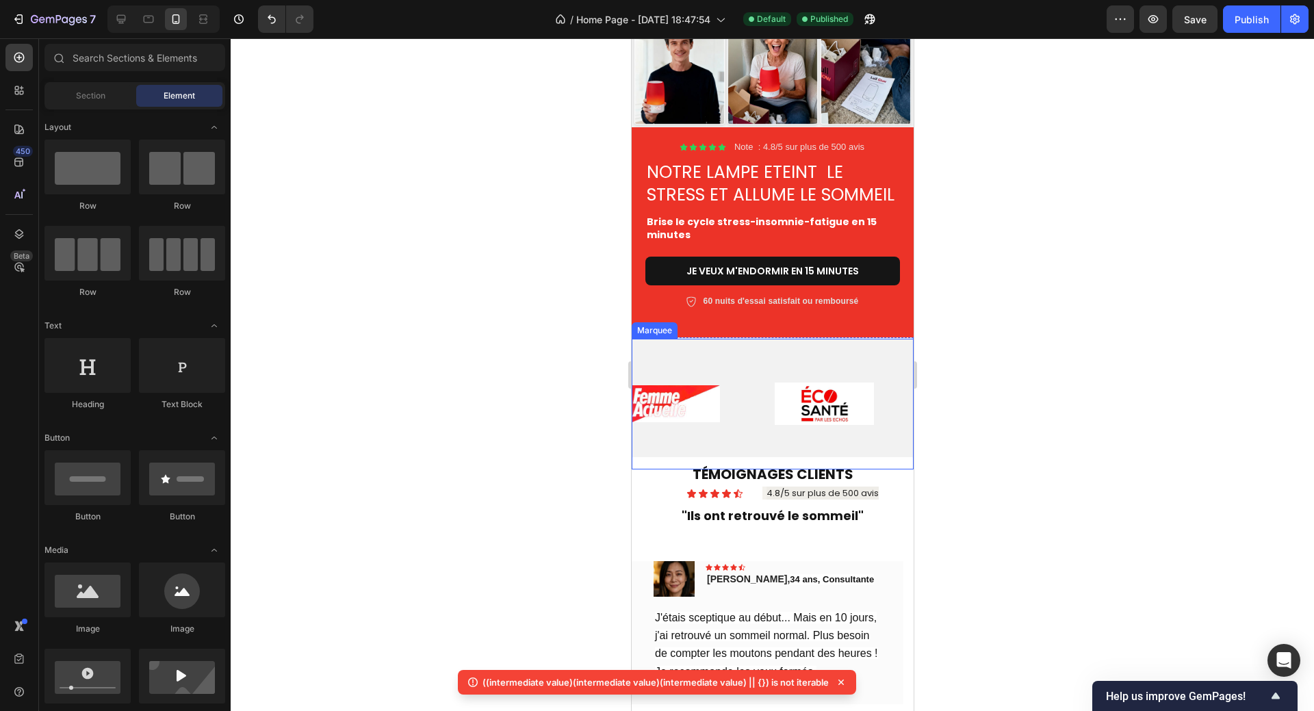
click at [753, 366] on div "Image" at bounding box center [702, 404] width 142 height 104
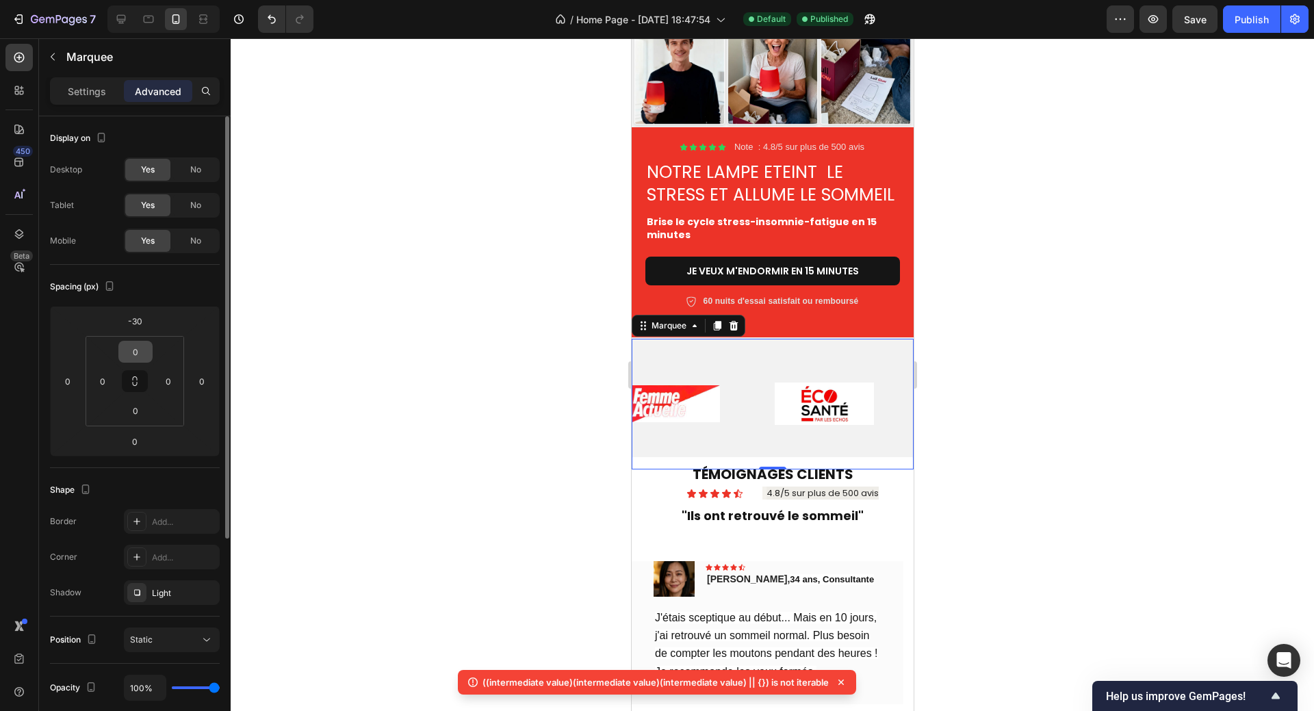
scroll to position [205, 0]
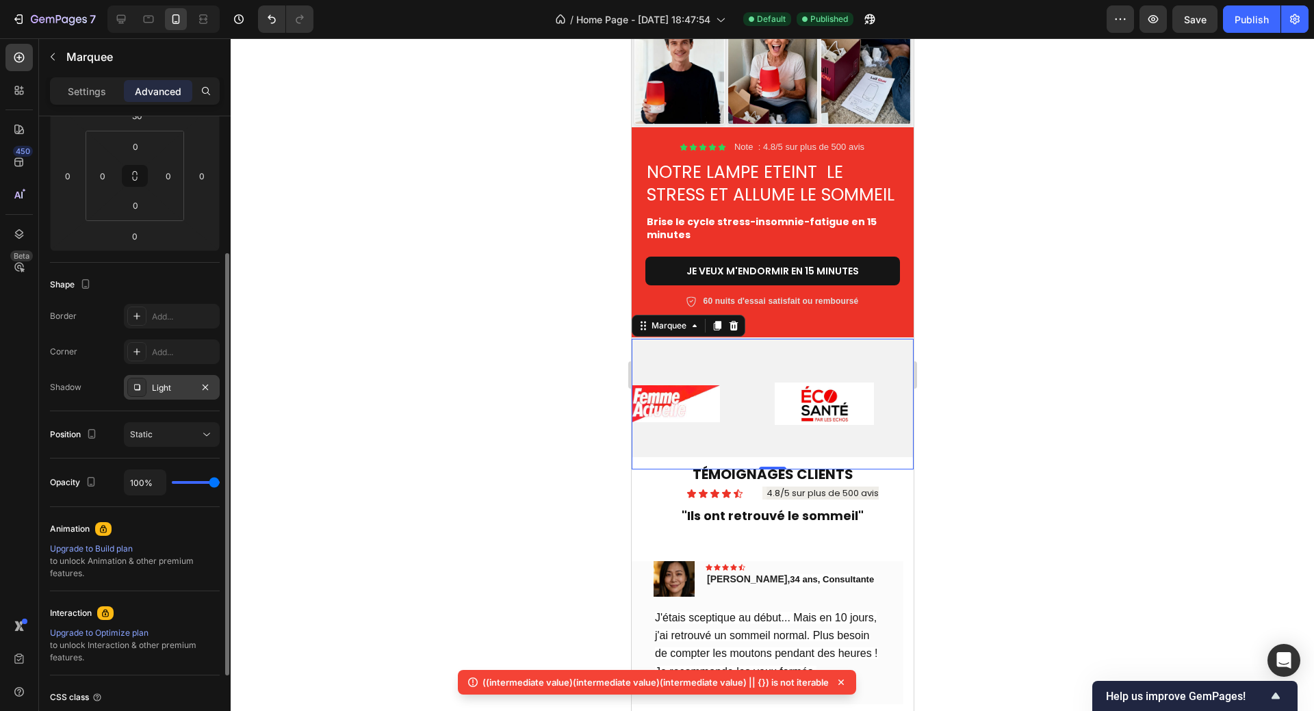
click at [156, 391] on div "Light" at bounding box center [172, 388] width 40 height 12
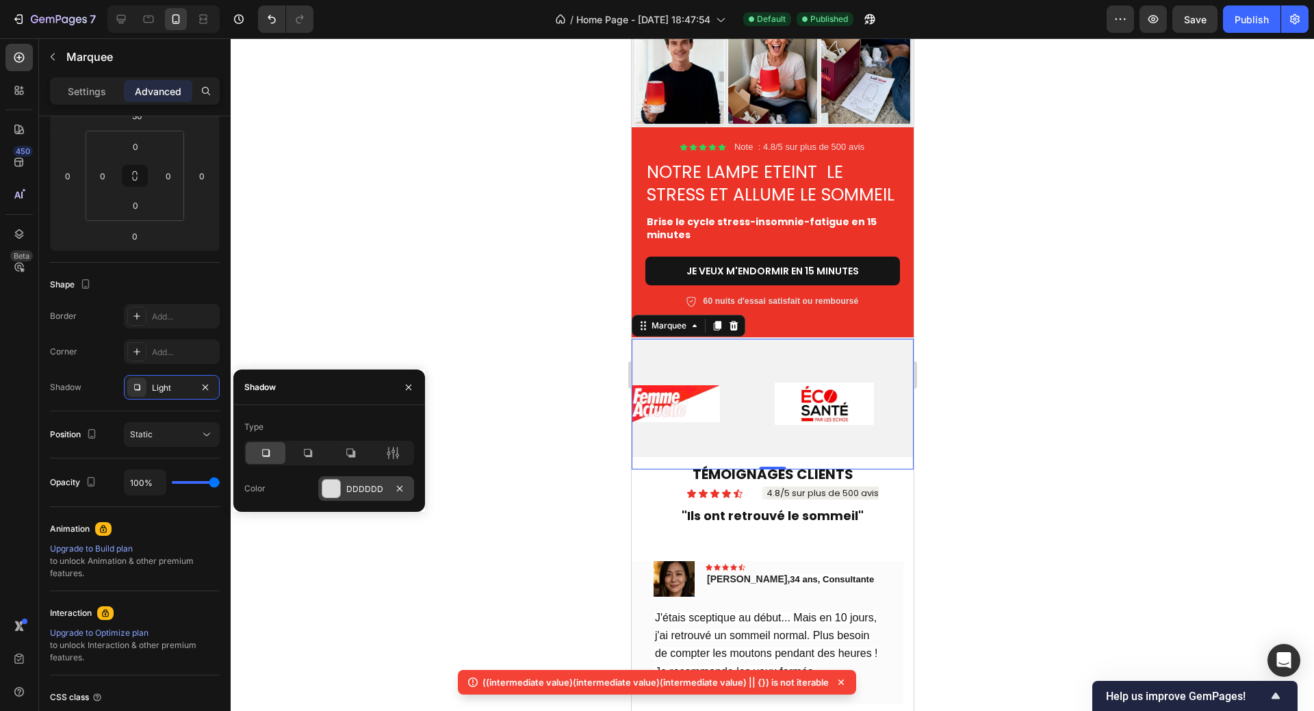
click at [330, 491] on div at bounding box center [331, 489] width 18 height 18
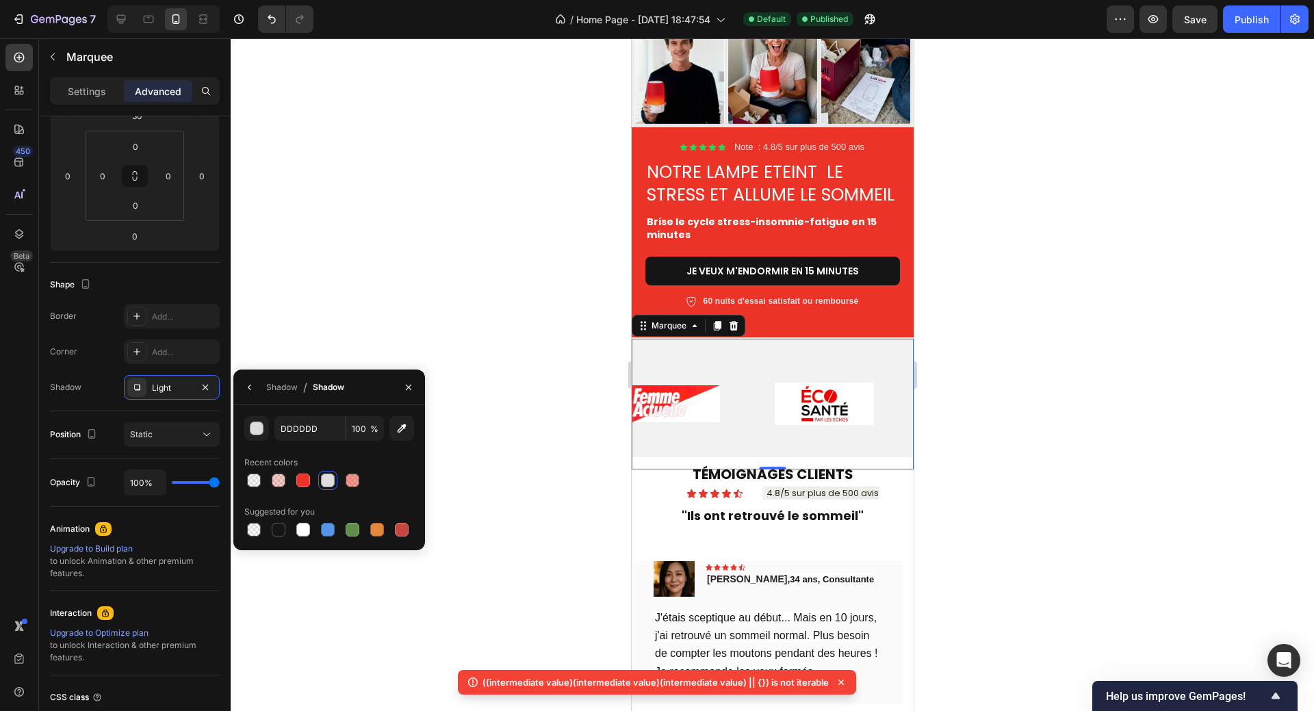
click at [325, 482] on div at bounding box center [328, 480] width 14 height 14
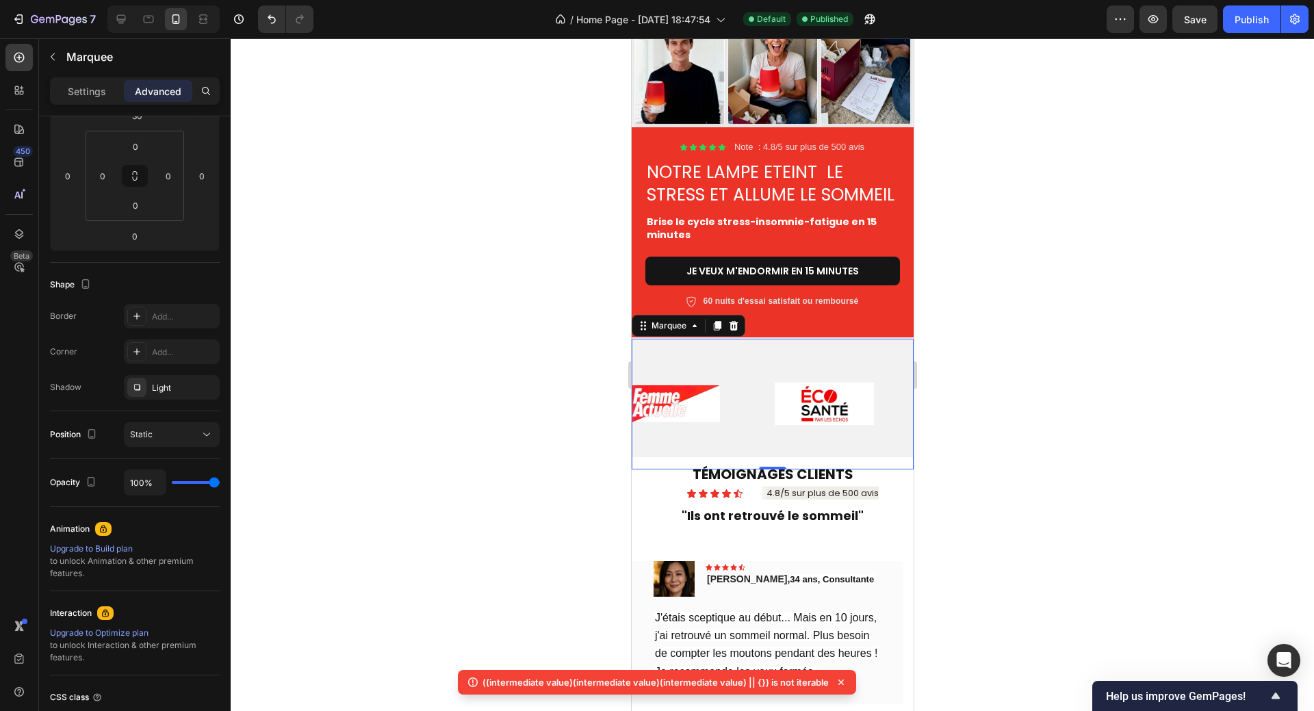
click at [432, 259] on div at bounding box center [772, 374] width 1083 height 672
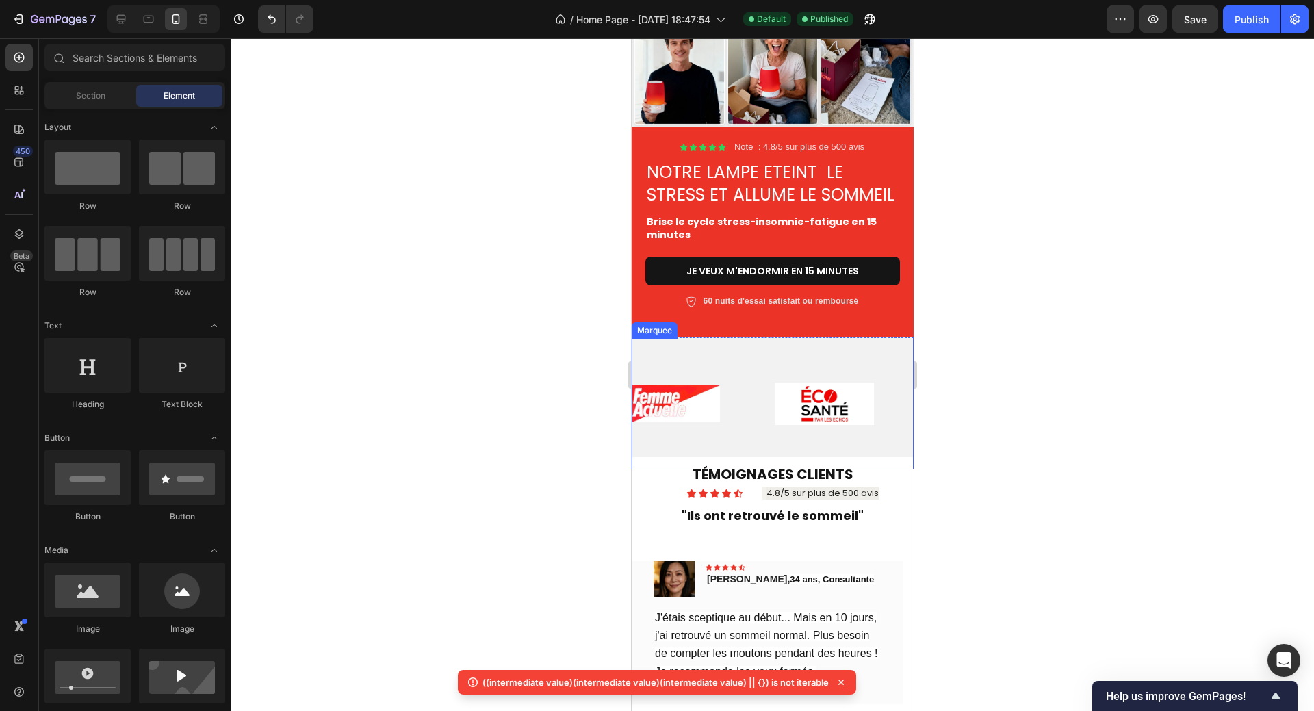
click at [738, 369] on div "Image" at bounding box center [702, 404] width 142 height 104
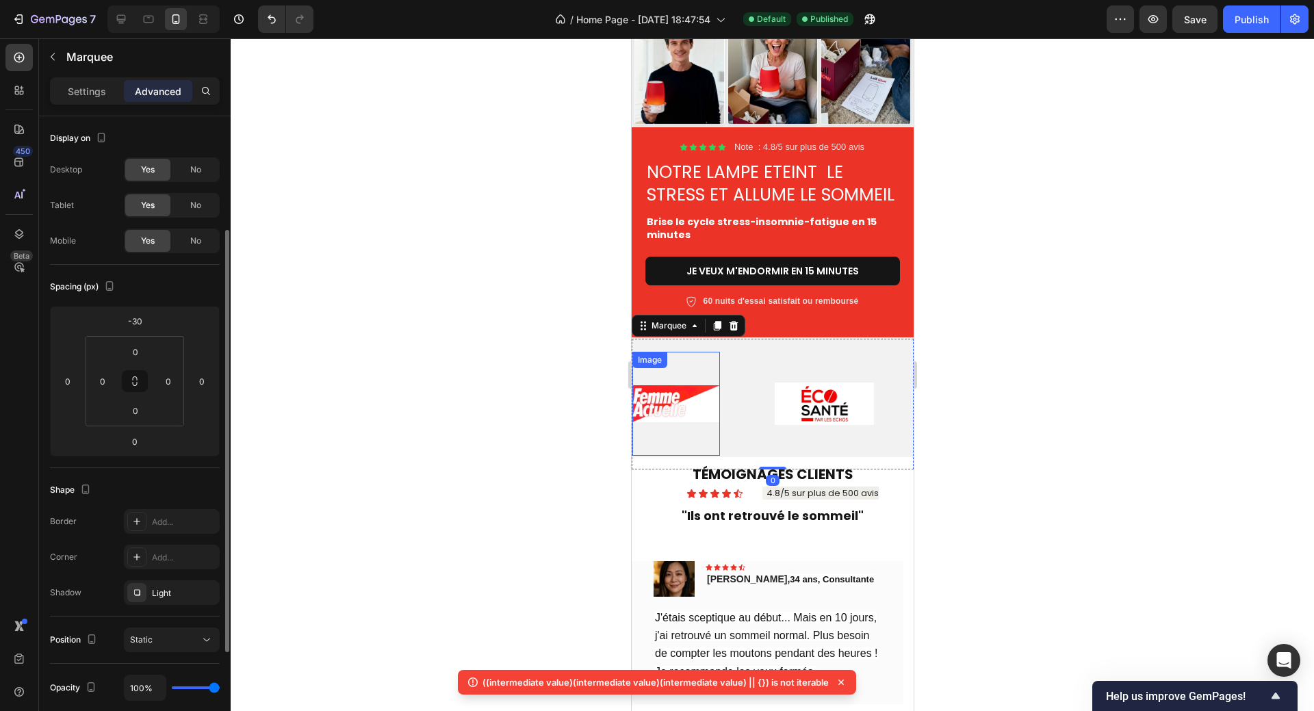
scroll to position [137, 0]
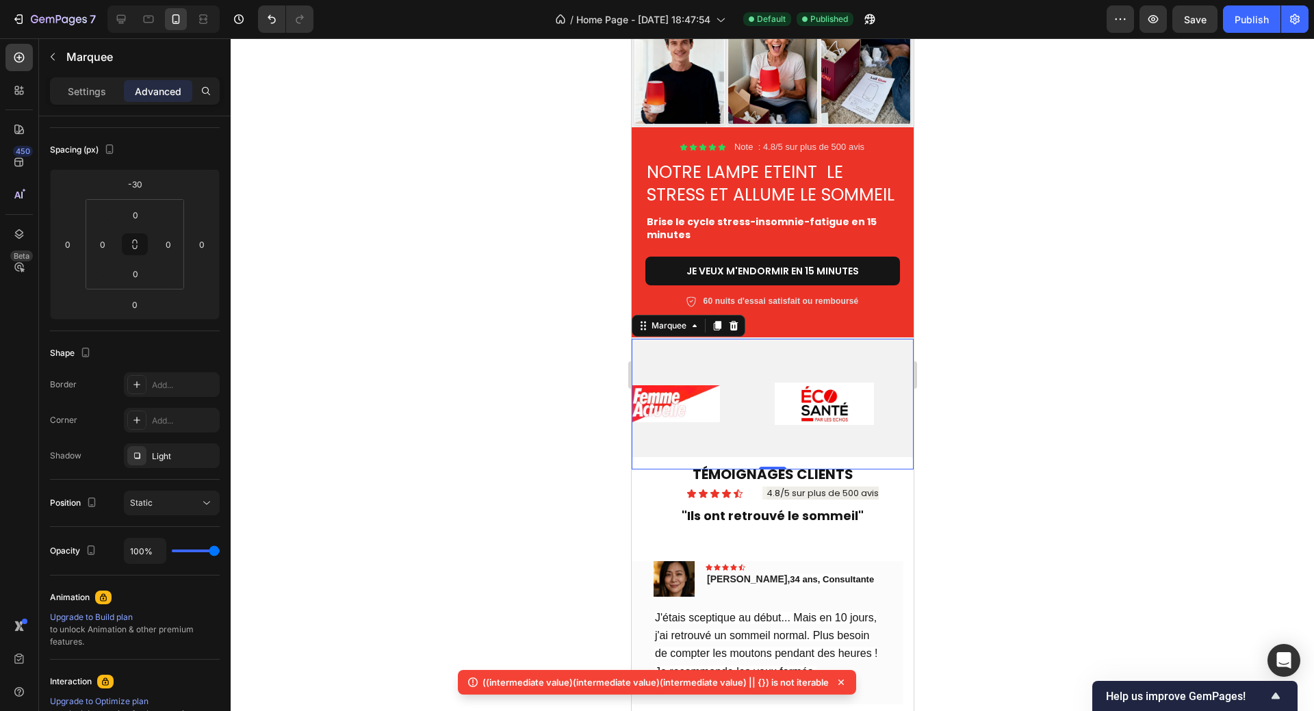
click at [752, 371] on div "Image" at bounding box center [702, 404] width 142 height 104
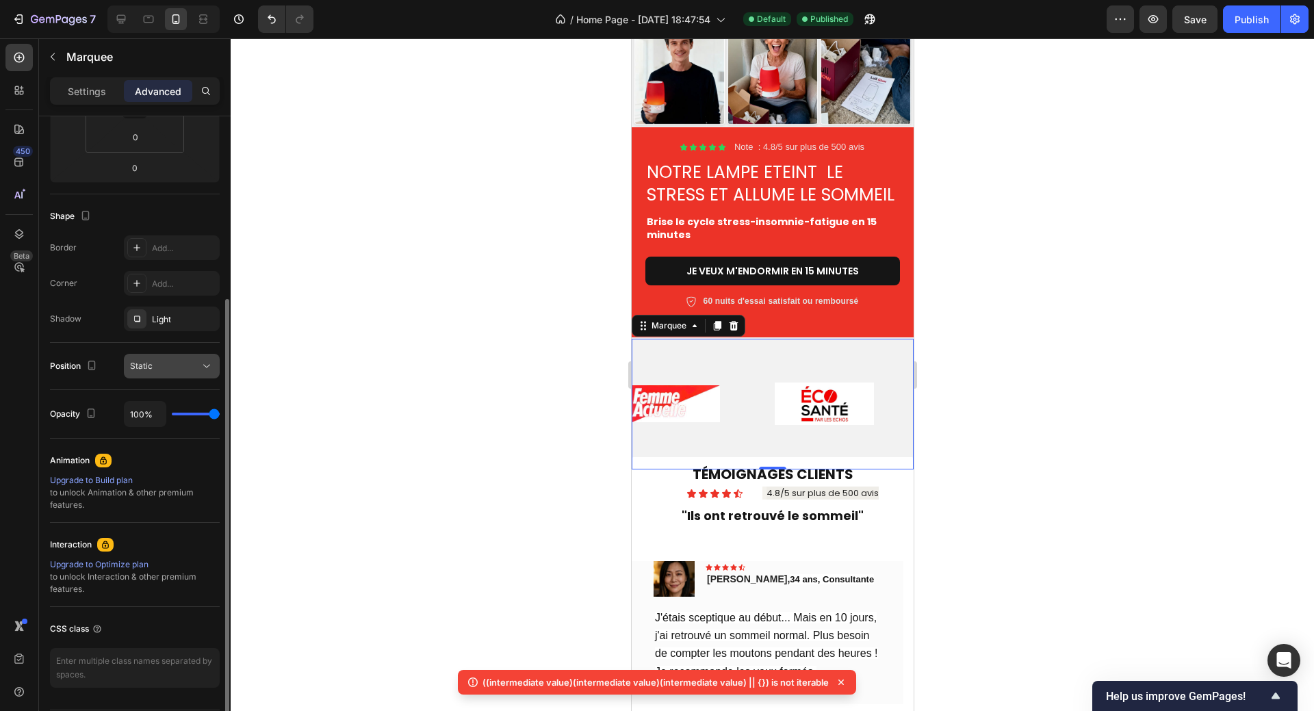
scroll to position [0, 0]
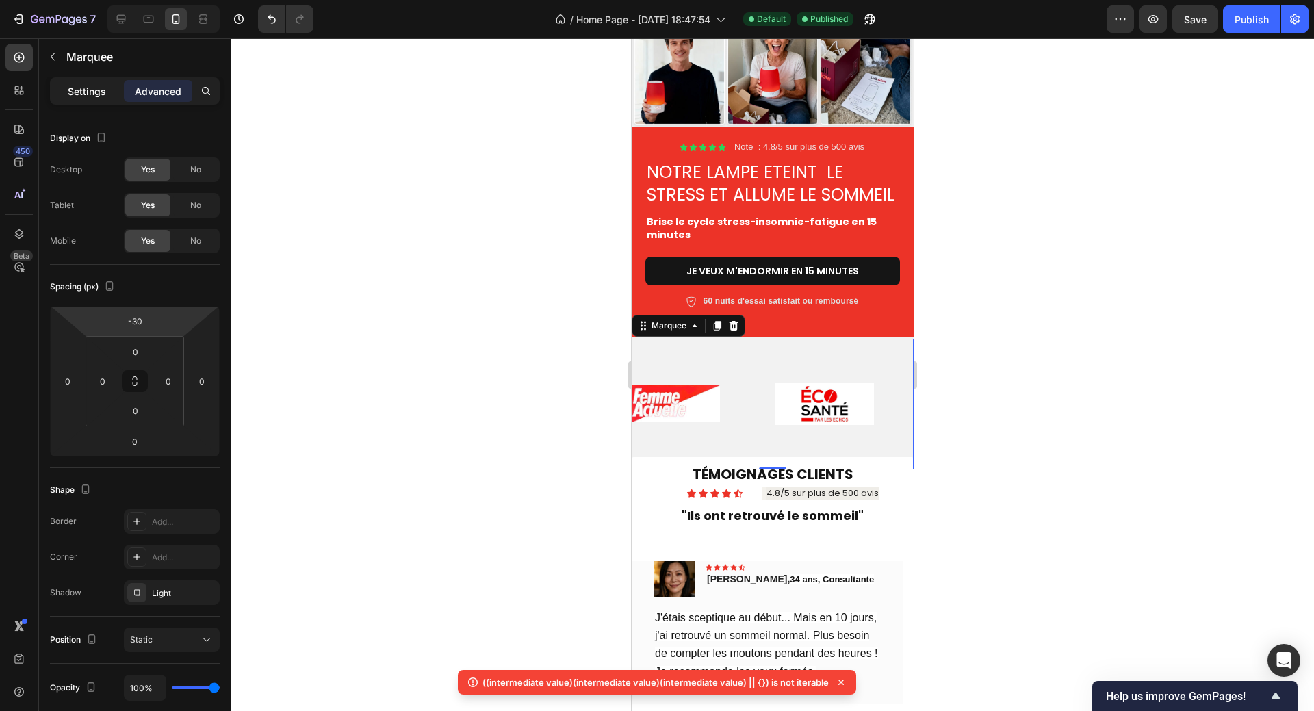
click at [86, 94] on p "Settings" at bounding box center [87, 91] width 38 height 14
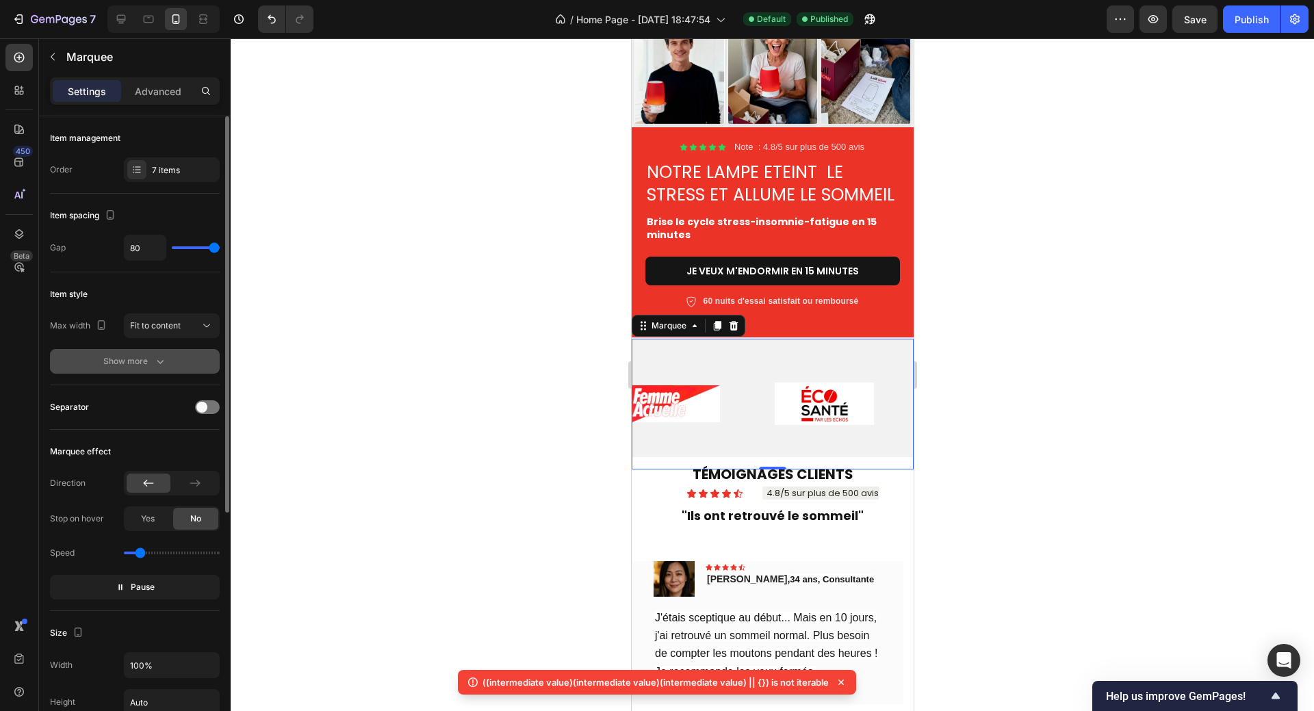
click at [153, 360] on icon "button" at bounding box center [160, 361] width 14 height 14
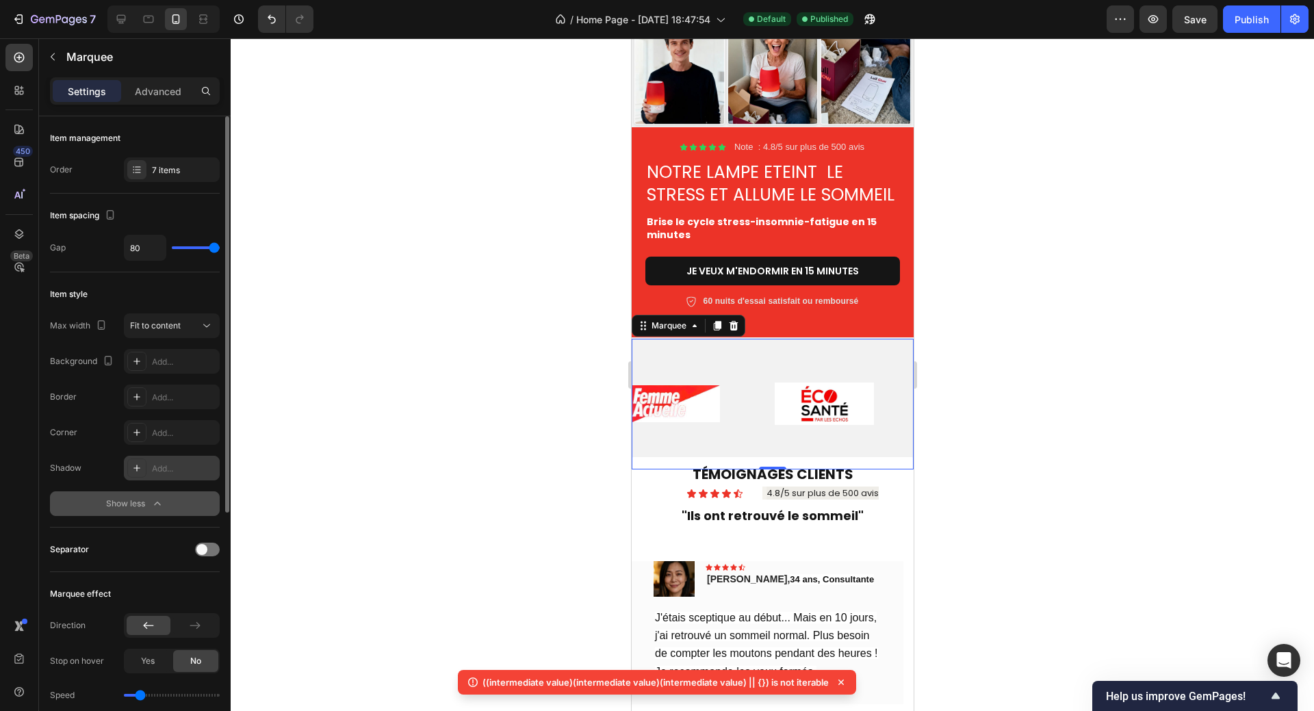
click at [149, 469] on div "Add..." at bounding box center [172, 468] width 96 height 25
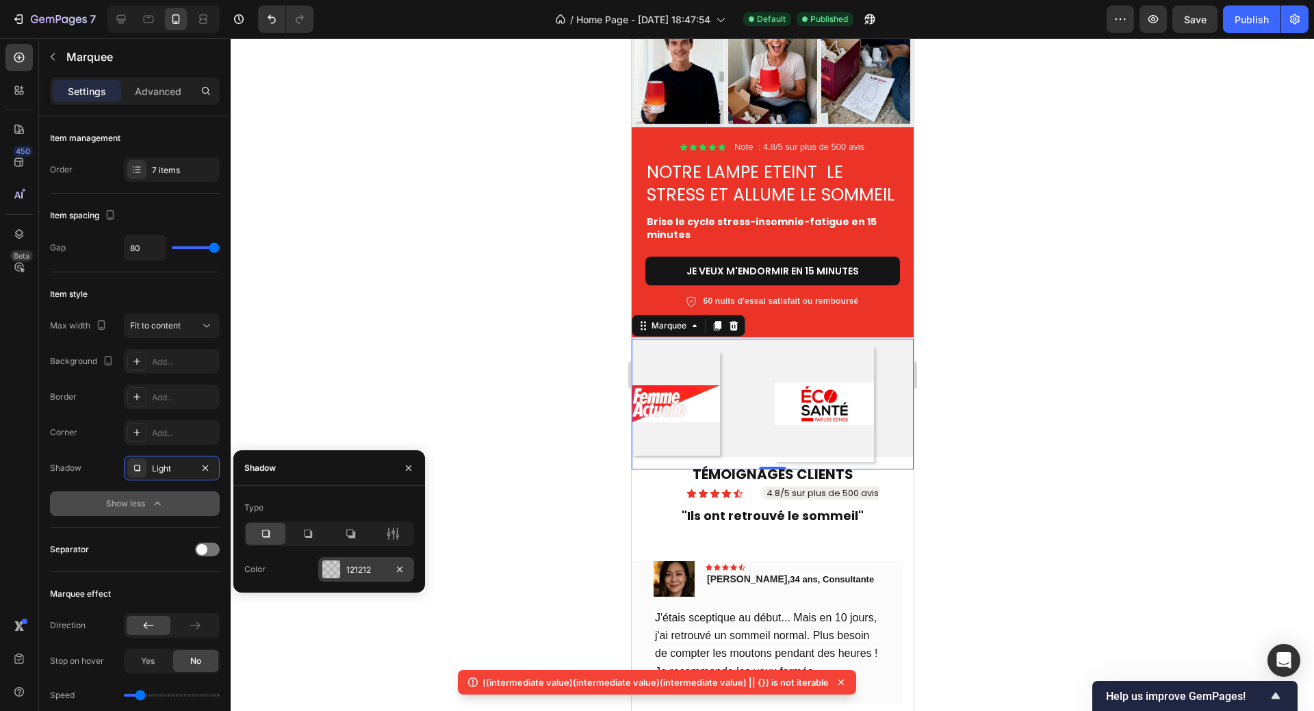
click at [330, 570] on div at bounding box center [331, 569] width 18 height 18
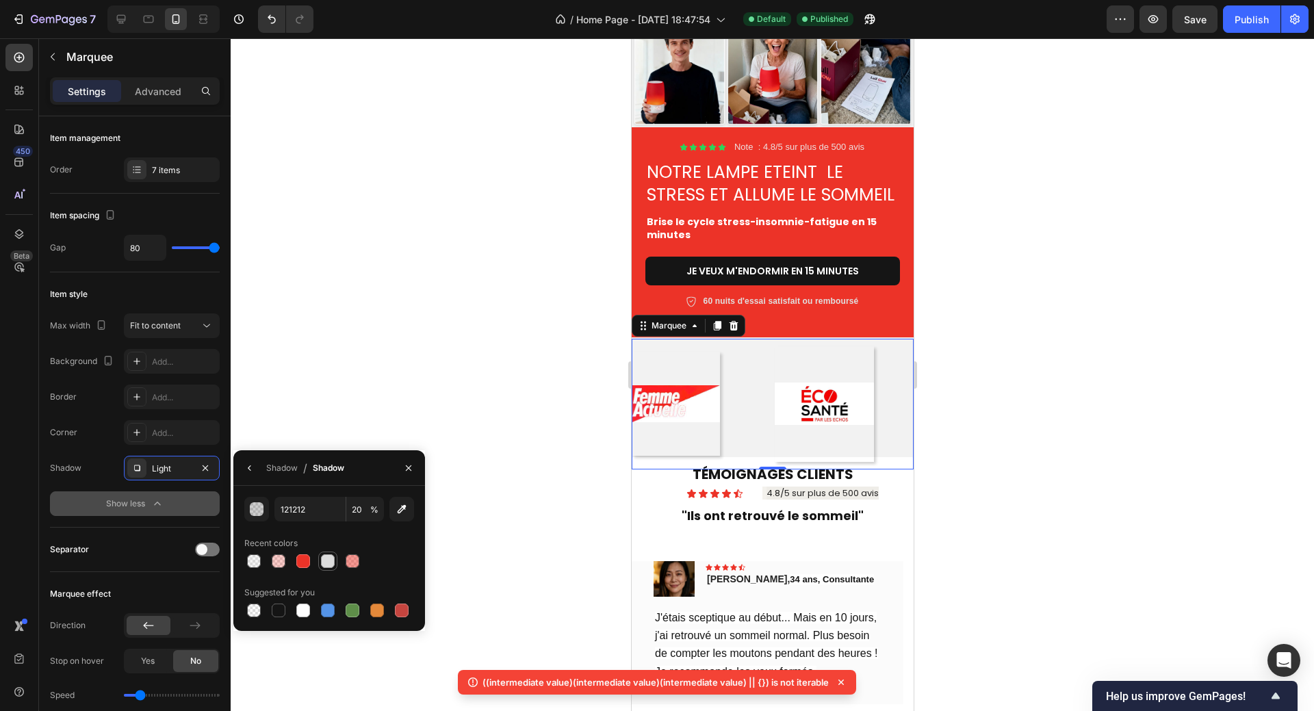
click at [324, 564] on div at bounding box center [328, 561] width 14 height 14
type input "DDDDDD"
type input "100"
click at [481, 395] on div at bounding box center [772, 374] width 1083 height 672
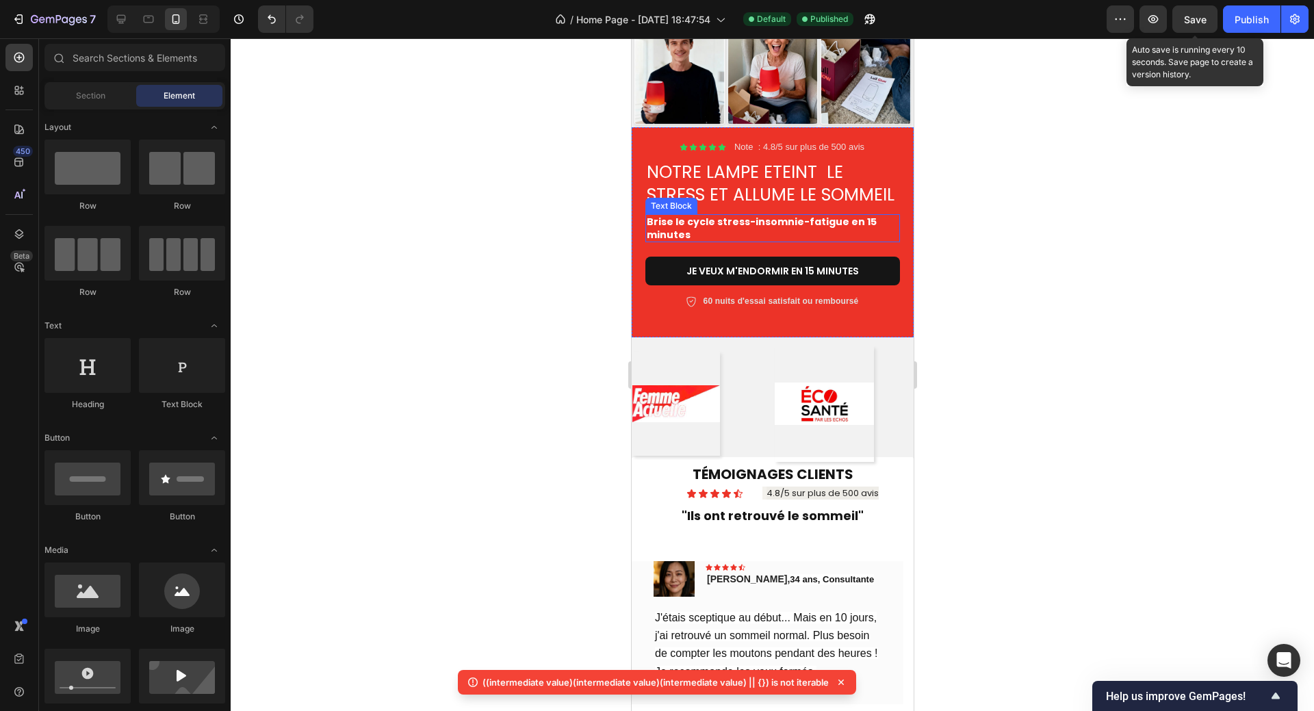
click at [1196, 19] on span "Save" at bounding box center [1195, 20] width 23 height 12
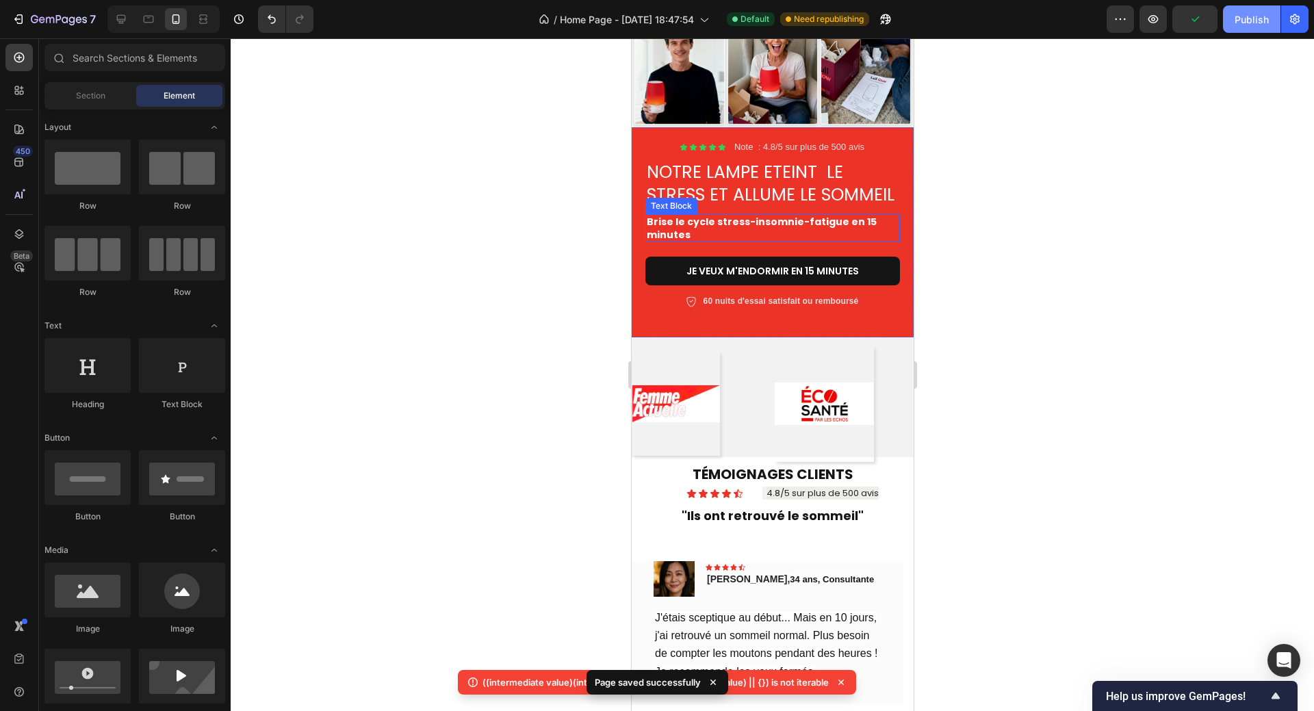
click at [1244, 18] on div "Publish" at bounding box center [1251, 19] width 34 height 14
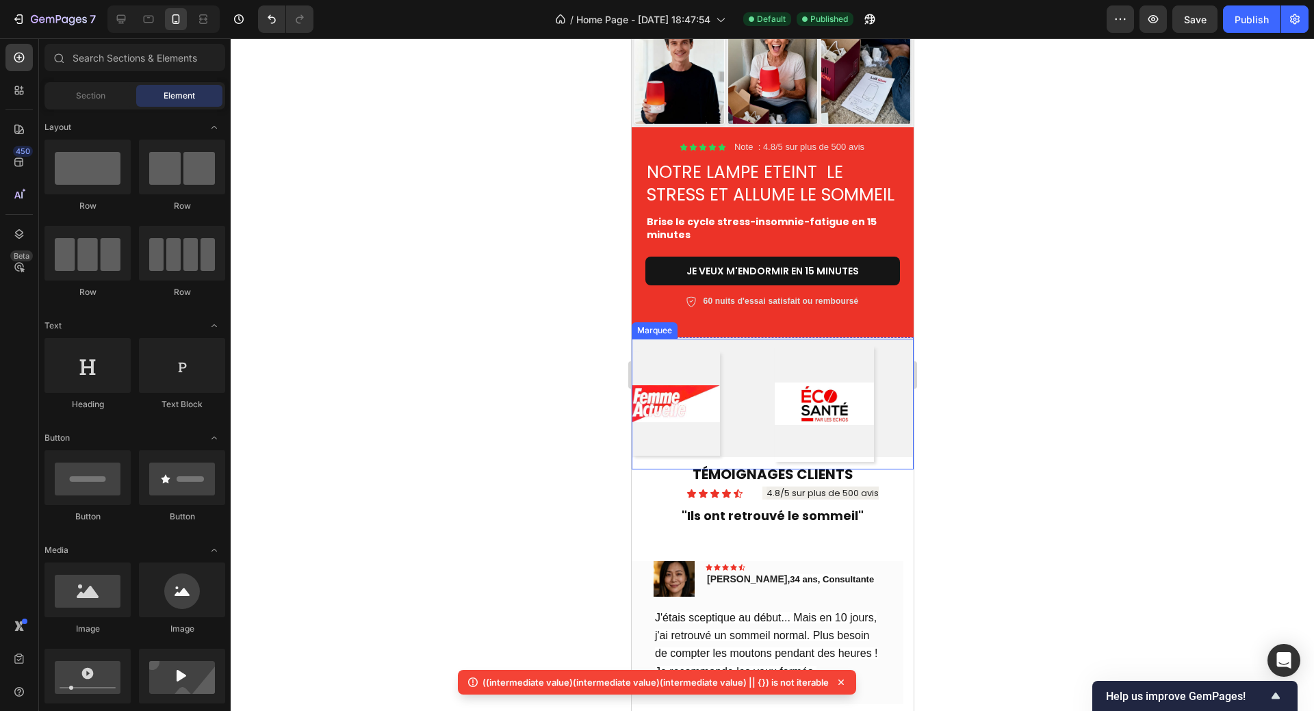
click at [761, 358] on div "Image Image Image Image Image Image Image" at bounding box center [1286, 404] width 1310 height 131
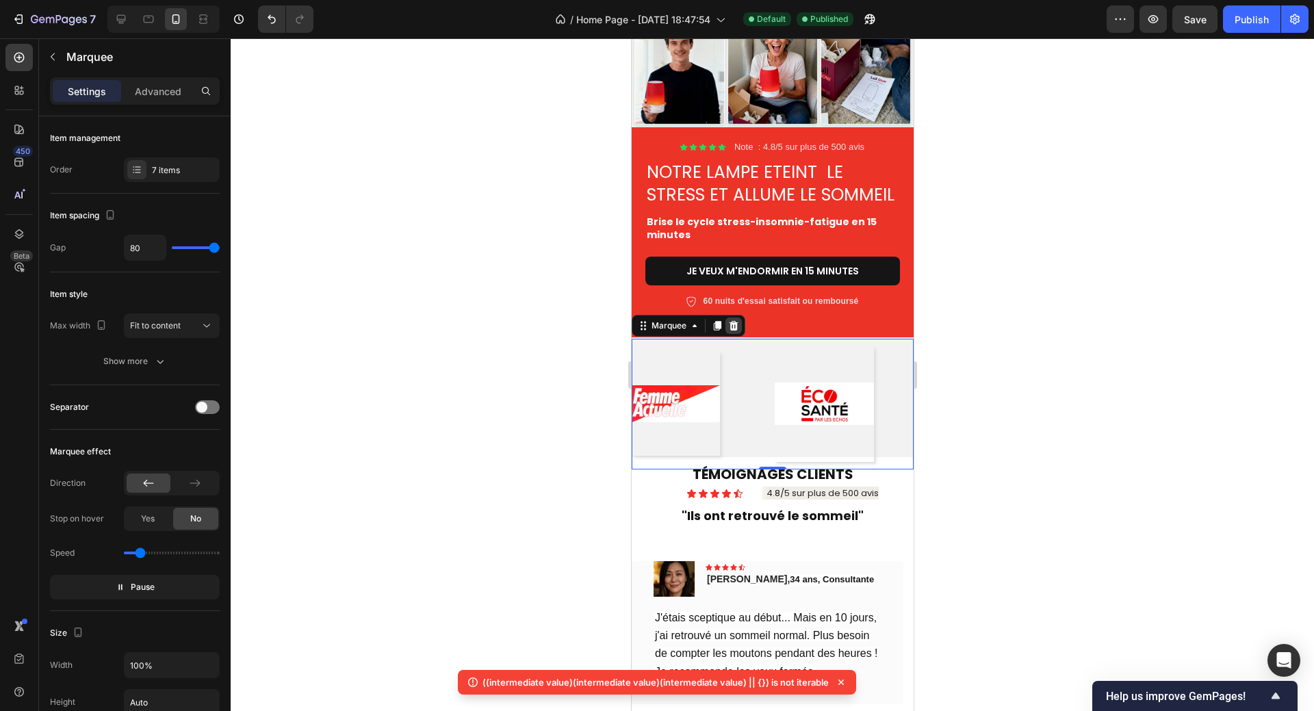
click at [731, 330] on icon at bounding box center [733, 325] width 9 height 10
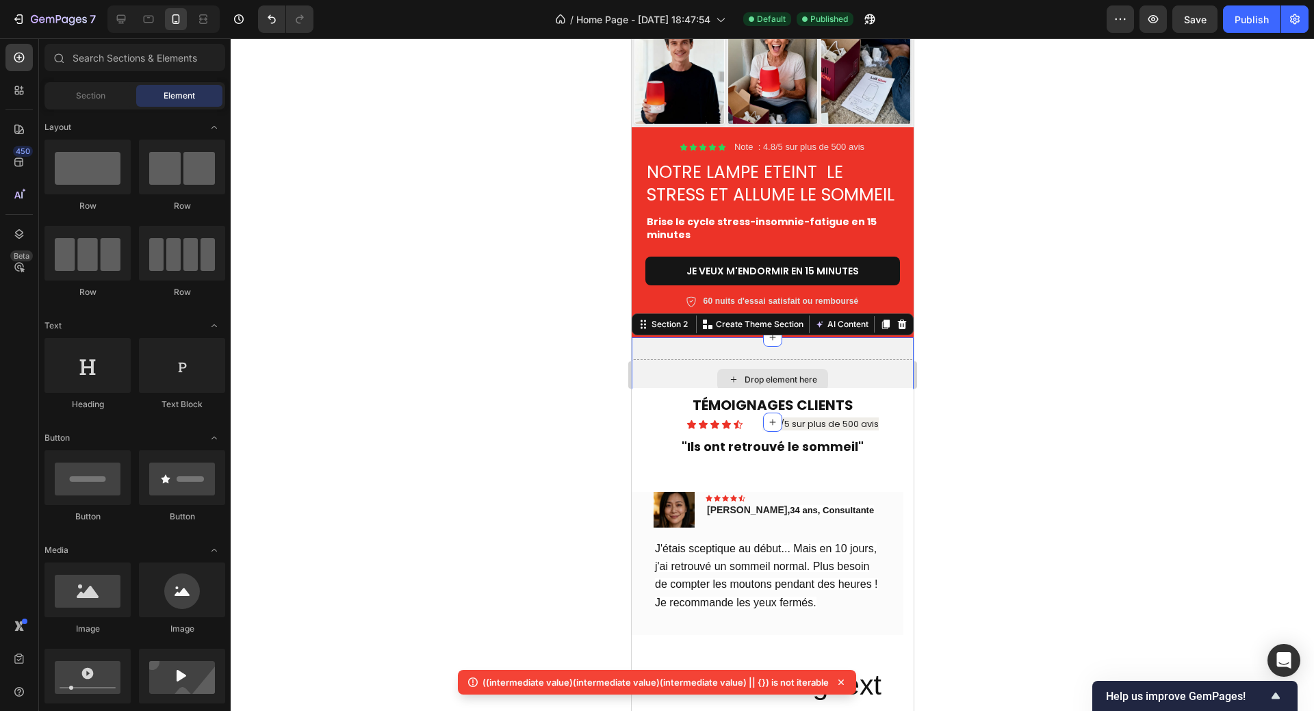
click at [692, 384] on div "Drop element here" at bounding box center [772, 379] width 282 height 41
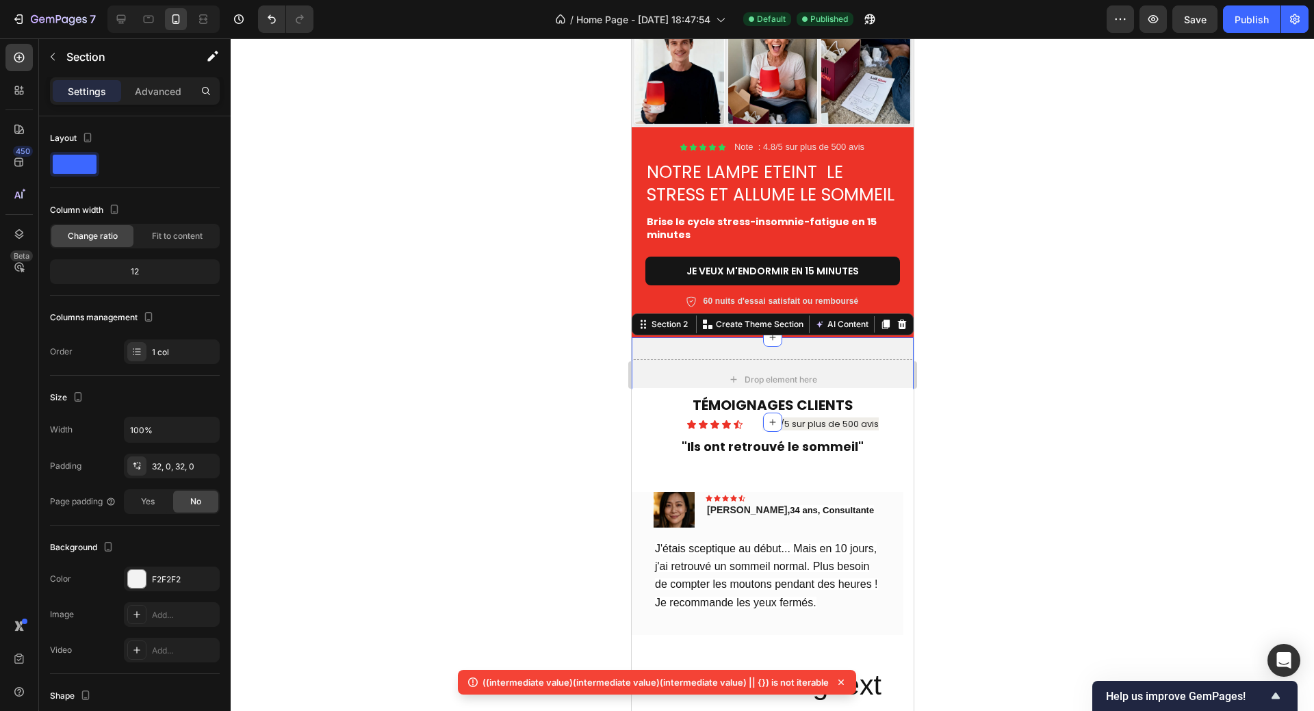
click at [973, 420] on div at bounding box center [772, 374] width 1083 height 672
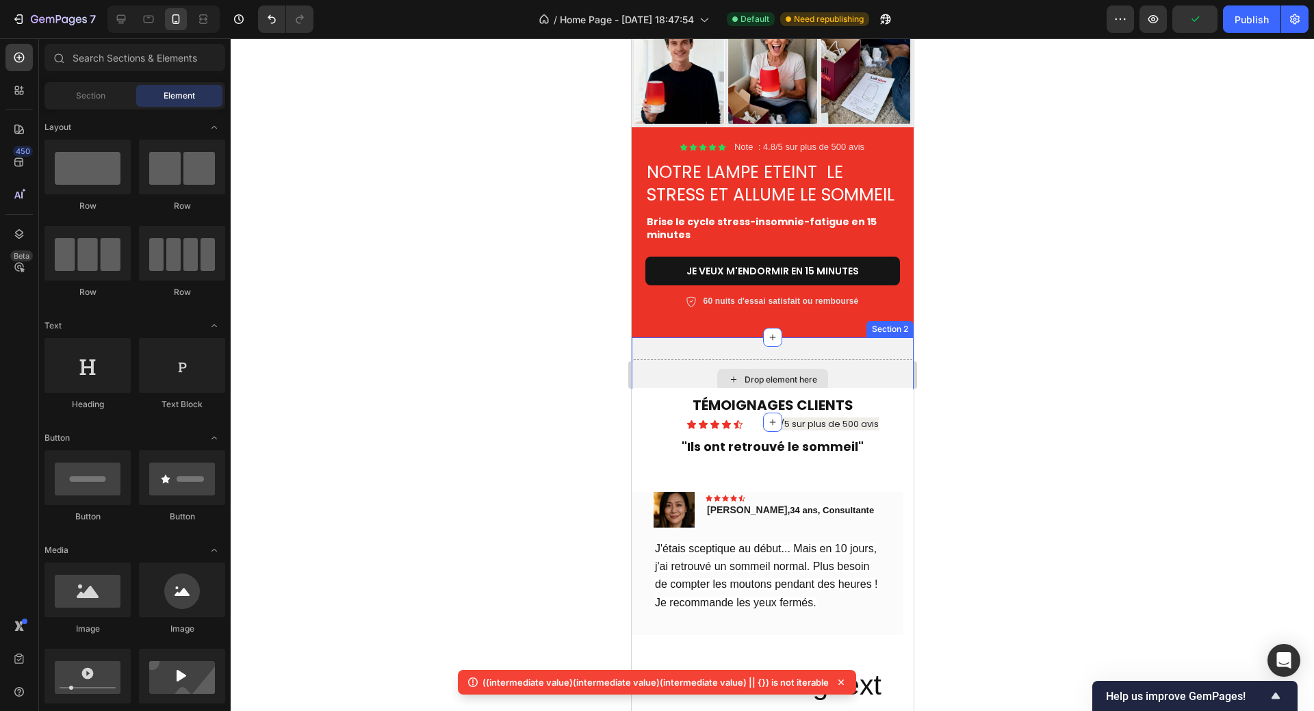
click at [848, 380] on div "Drop element here" at bounding box center [772, 379] width 282 height 41
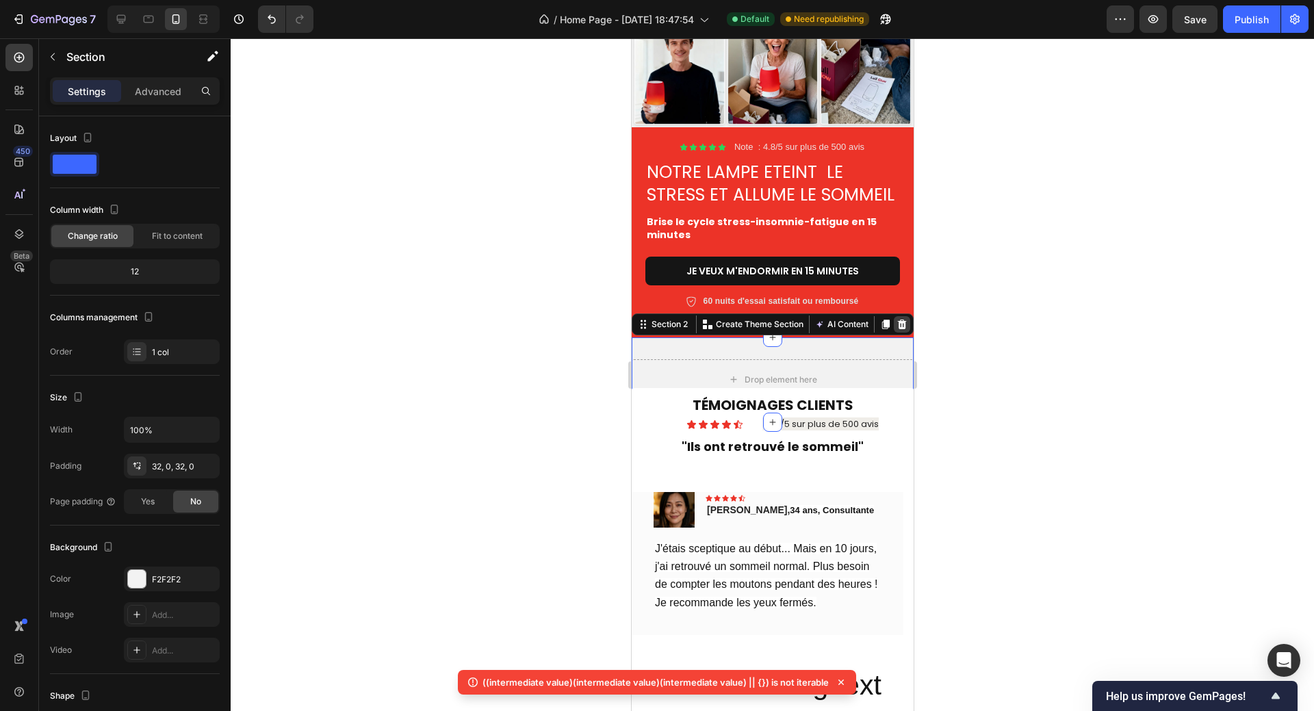
click at [896, 330] on icon at bounding box center [901, 324] width 11 height 11
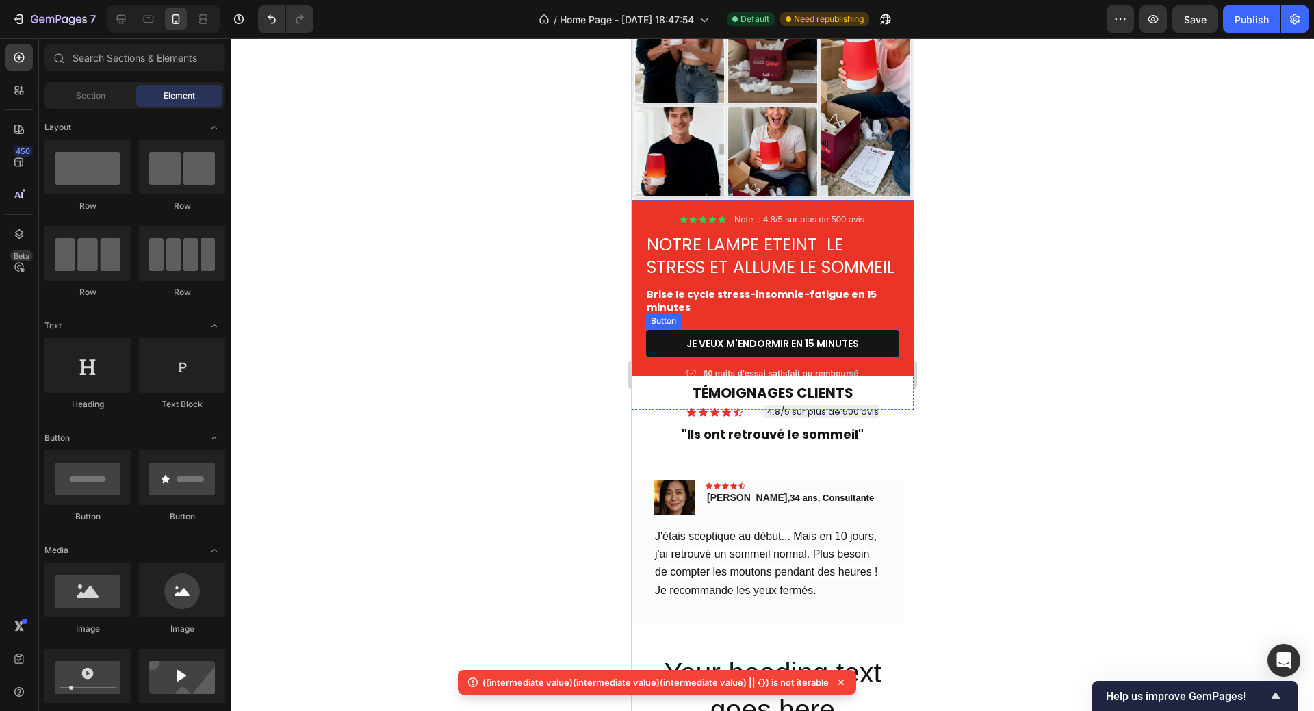
scroll to position [221, 0]
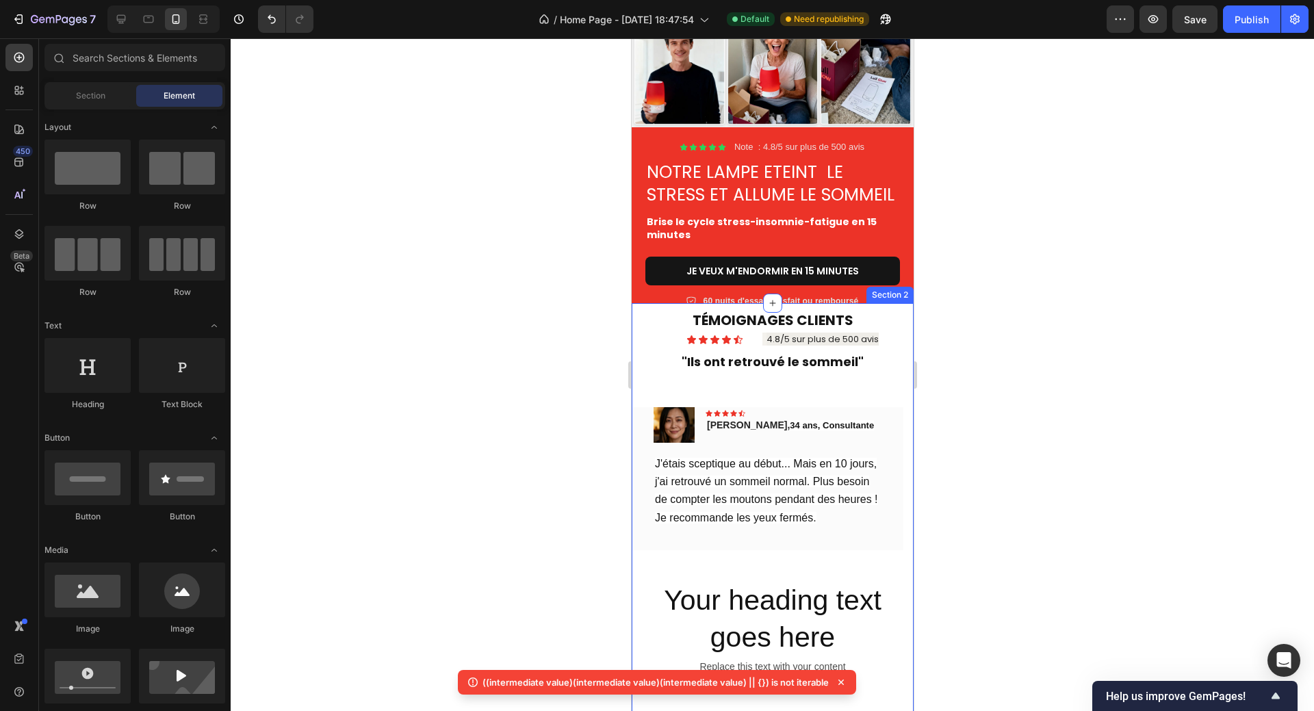
click at [872, 321] on div "TÉMOIGNAGES CLIENTS Heading Icon Icon Icon Icon Icon Icon List 4.8/5 sur plus d…" at bounding box center [772, 514] width 282 height 422
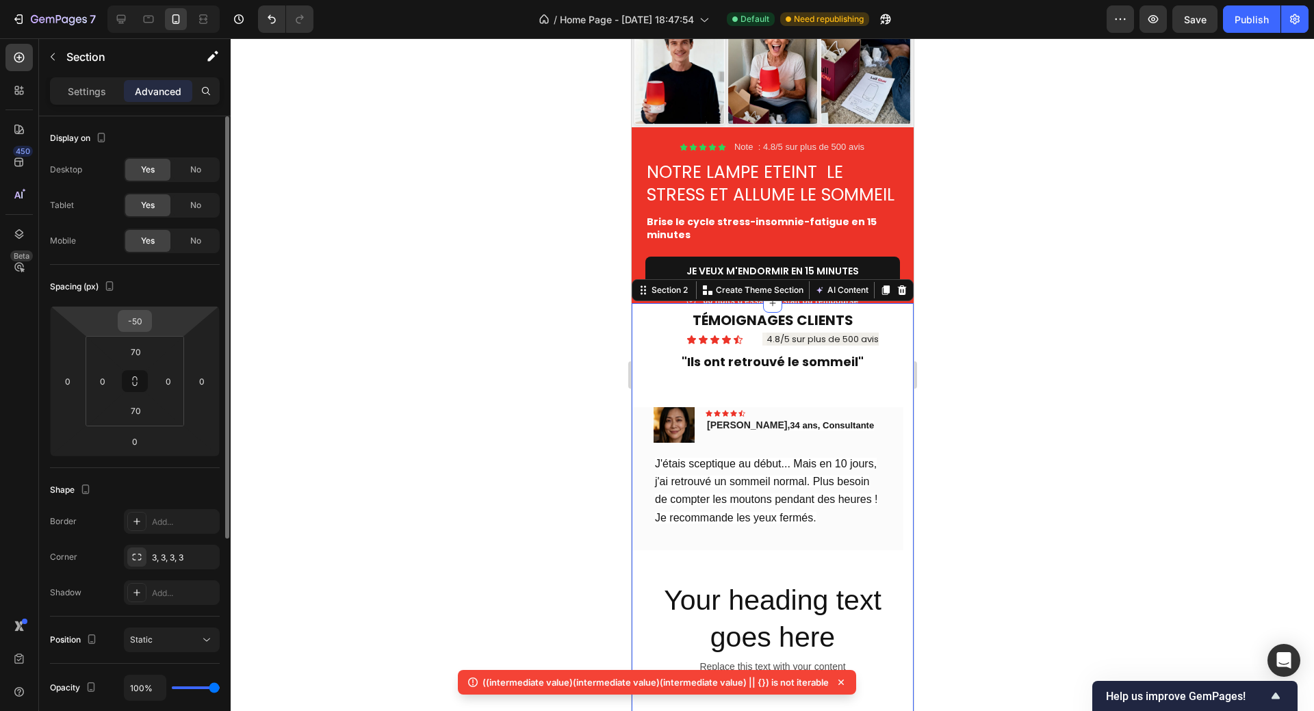
click at [145, 319] on input "-50" at bounding box center [134, 321] width 27 height 21
click at [139, 321] on input "-50" at bounding box center [134, 321] width 27 height 21
drag, startPoint x: 131, startPoint y: 322, endPoint x: 140, endPoint y: 322, distance: 8.9
click at [140, 322] on input "-50" at bounding box center [134, 321] width 27 height 21
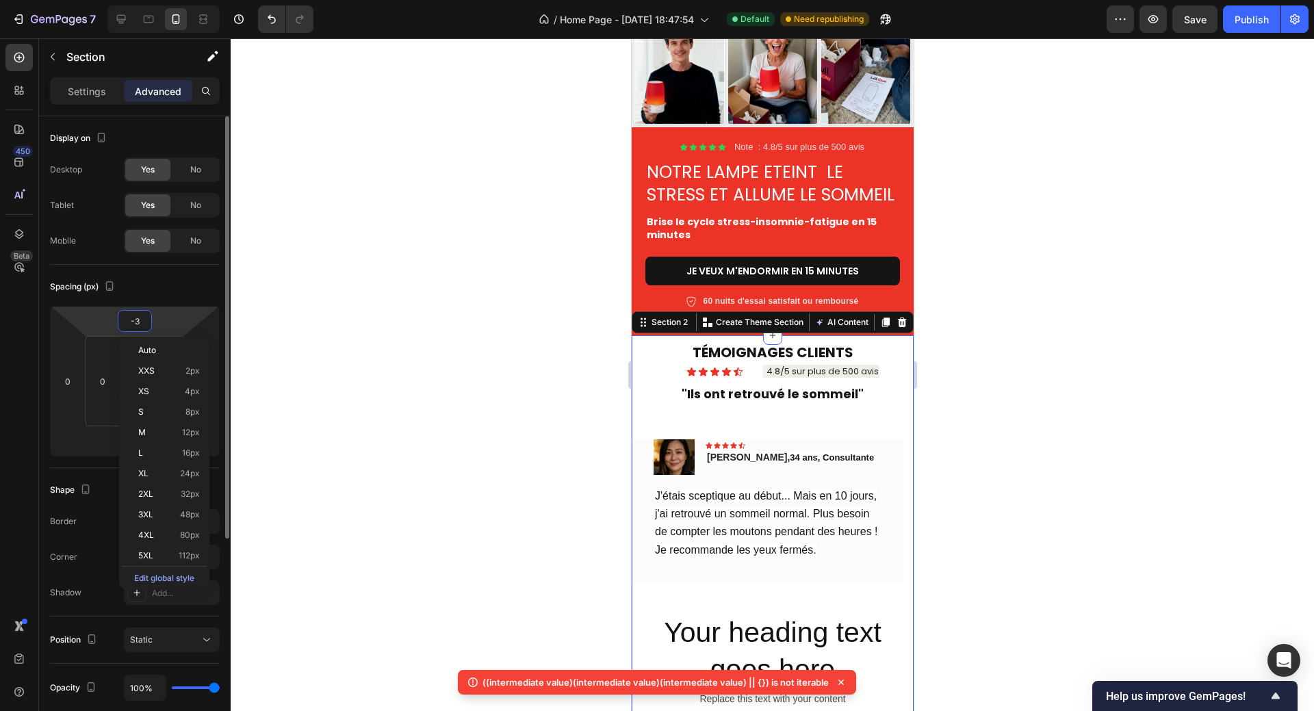
type input "-30"
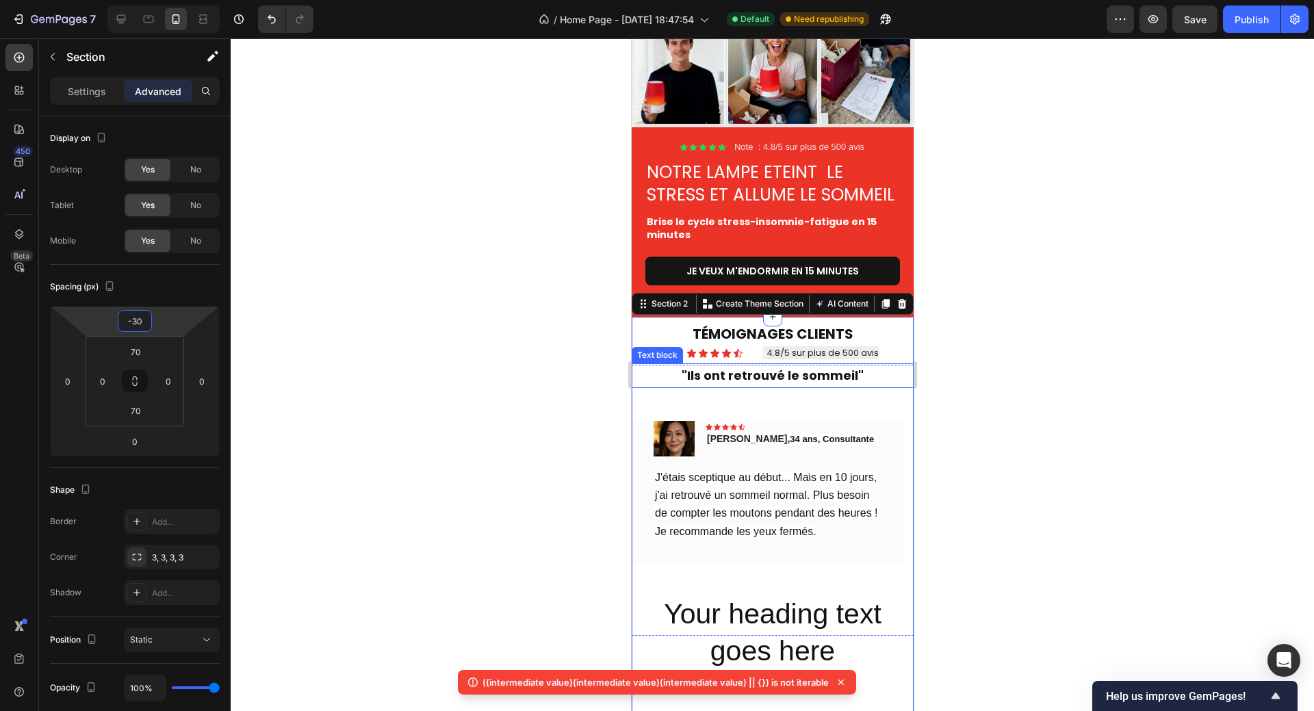
click at [1030, 422] on div at bounding box center [772, 374] width 1083 height 672
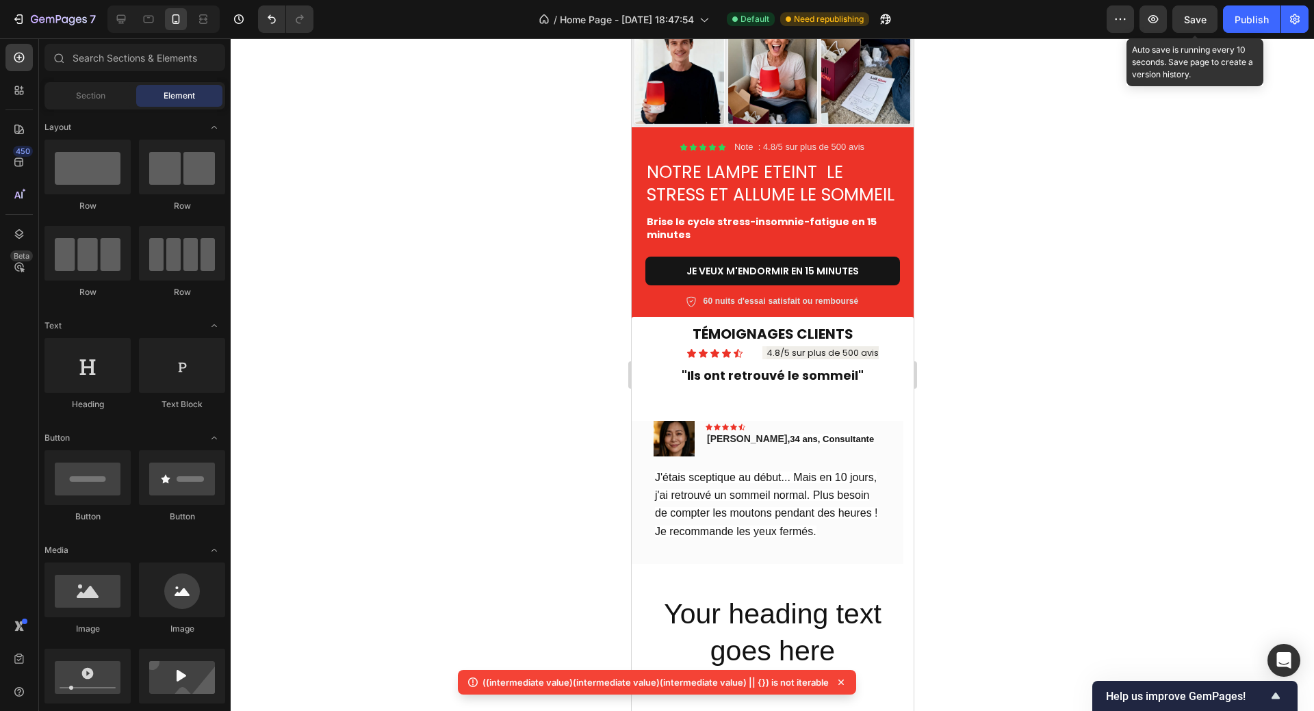
click at [1188, 23] on span "Save" at bounding box center [1195, 20] width 23 height 12
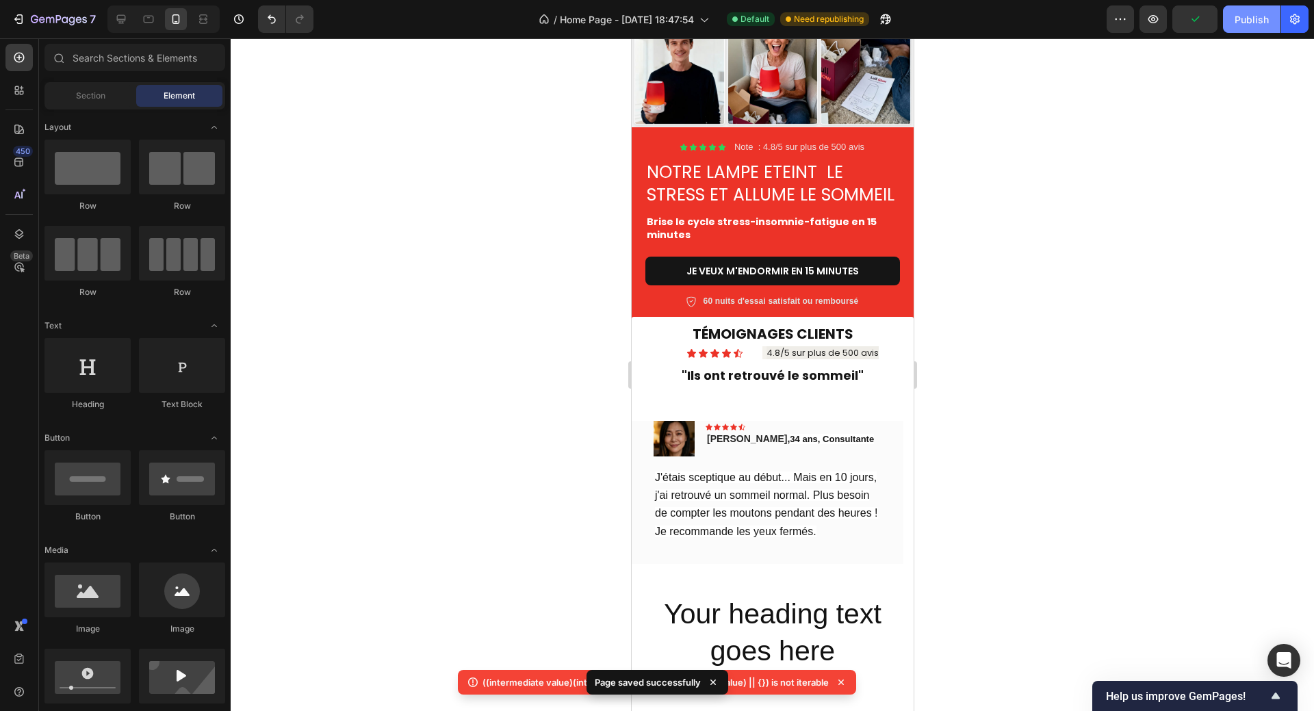
click at [1251, 24] on div "Publish" at bounding box center [1251, 19] width 34 height 14
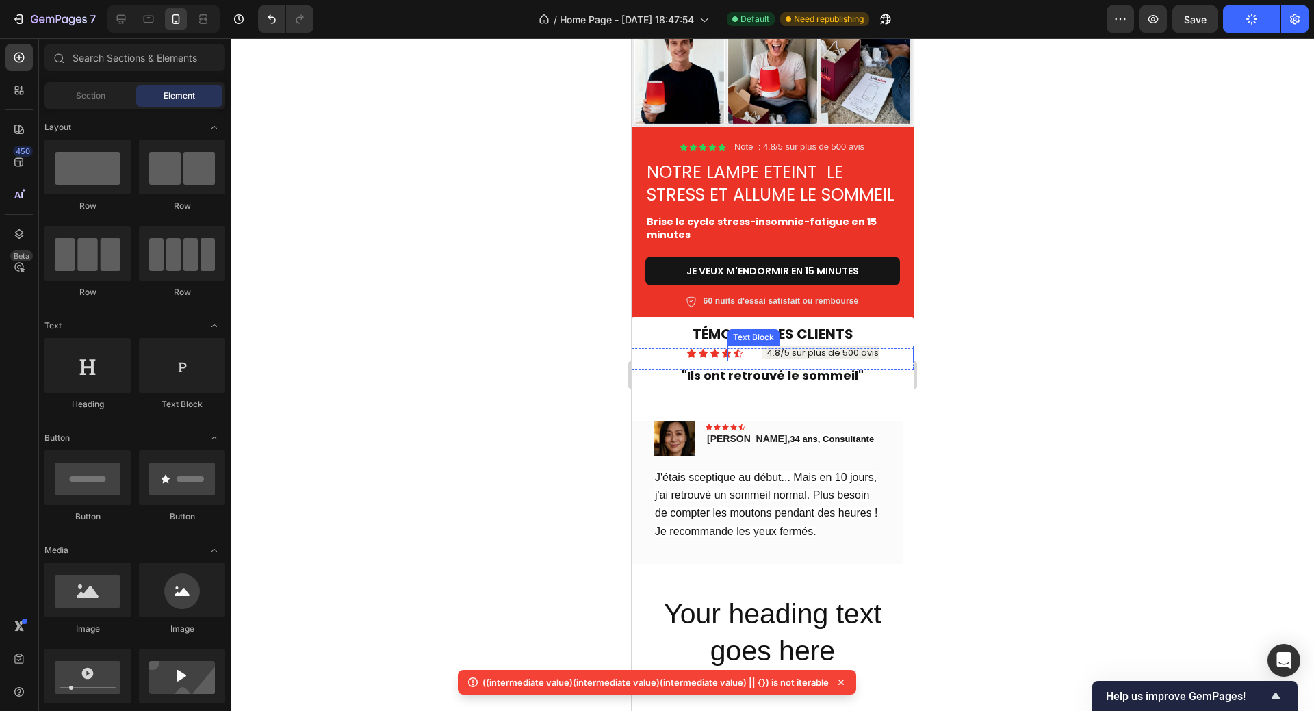
click at [878, 360] on p "4.8/5 sur plus de 500 avis" at bounding box center [819, 353] width 183 height 13
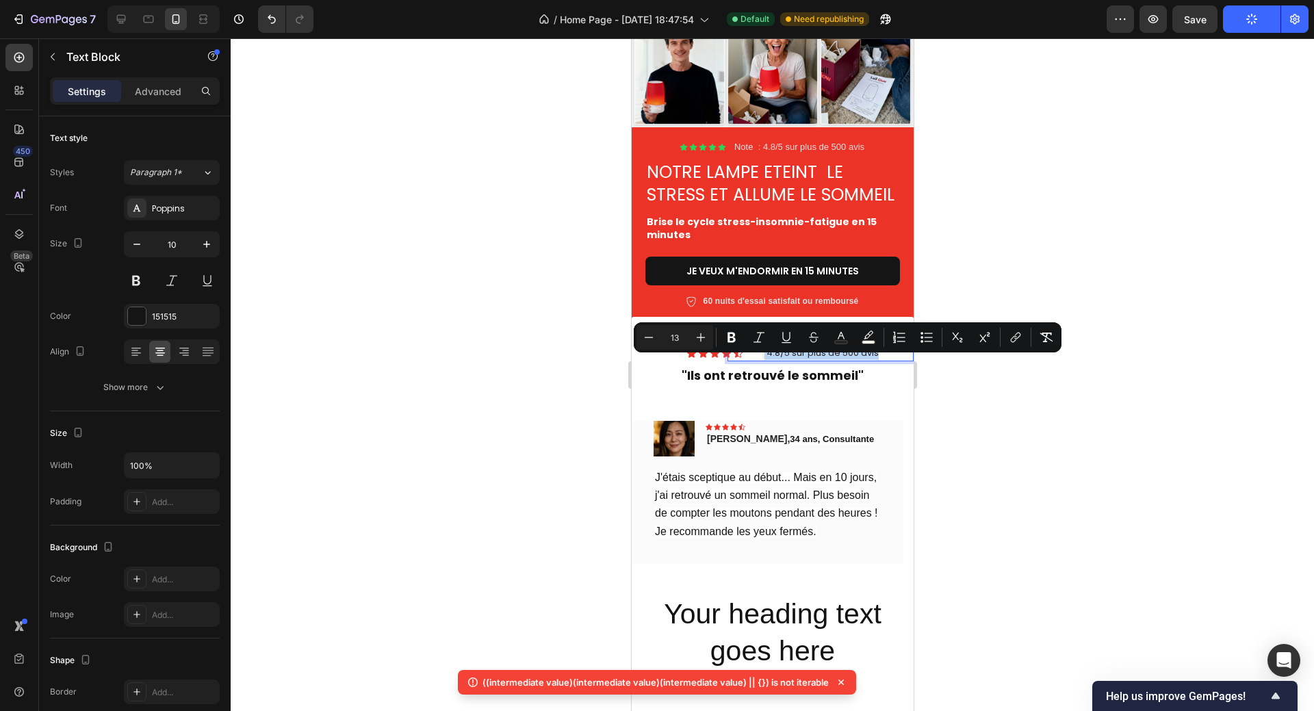
drag, startPoint x: 757, startPoint y: 363, endPoint x: 876, endPoint y: 364, distance: 119.7
click at [876, 360] on p "4.8/5 sur plus de 500 avis" at bounding box center [819, 353] width 183 height 13
click at [867, 335] on icon "Editor contextual toolbar" at bounding box center [868, 337] width 14 height 14
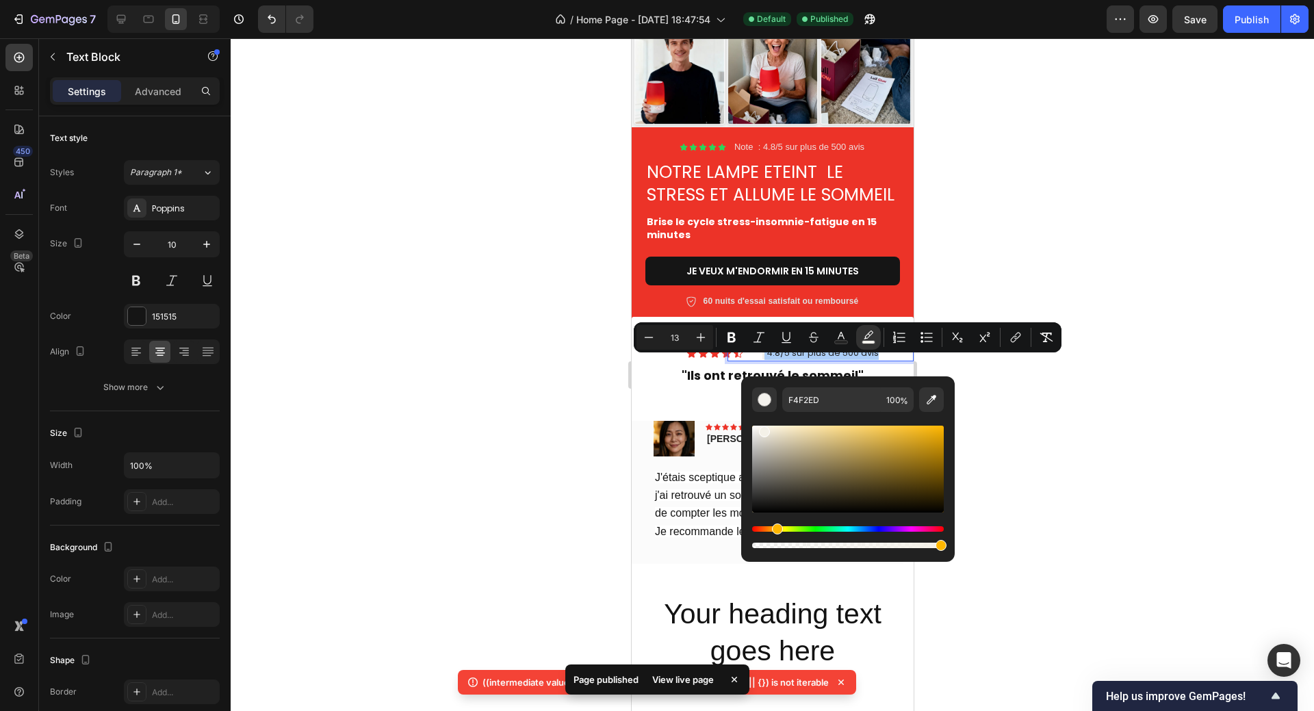
click at [761, 429] on div "Editor contextual toolbar" at bounding box center [764, 431] width 11 height 11
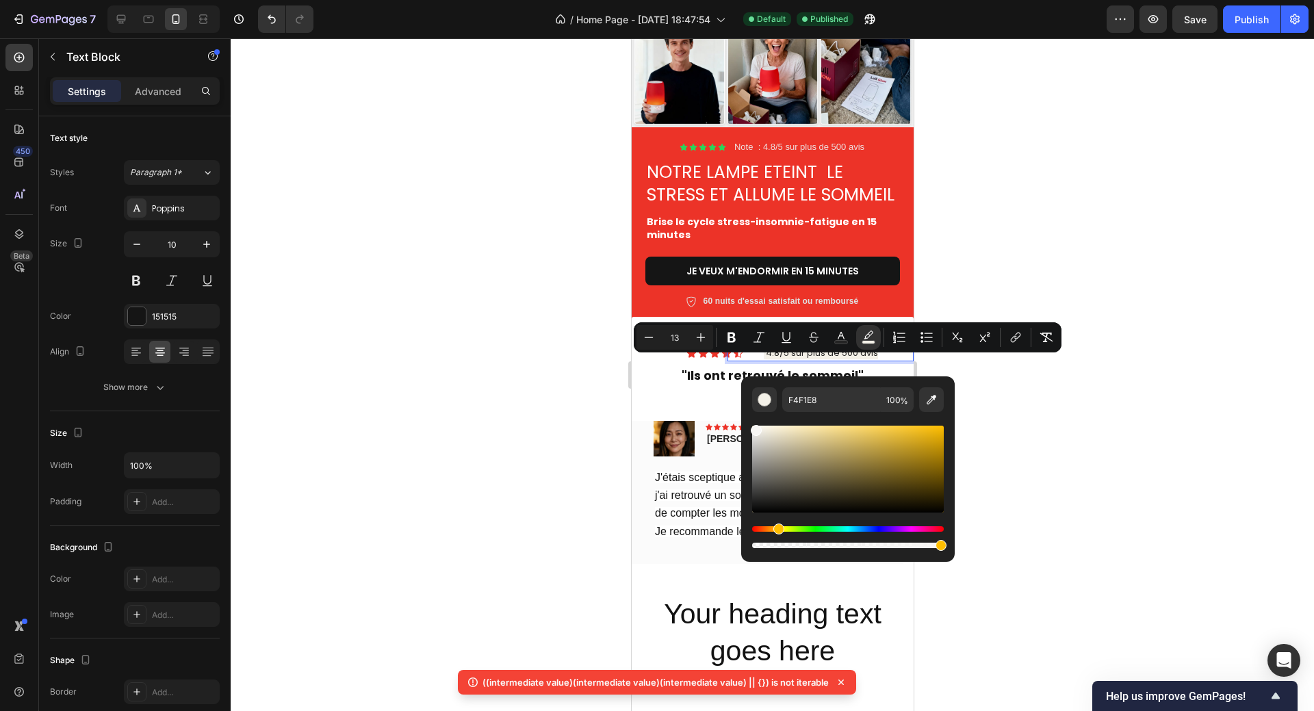
click at [755, 428] on div "Editor contextual toolbar" at bounding box center [848, 469] width 192 height 87
type input "F7F6F4"
drag, startPoint x: 941, startPoint y: 545, endPoint x: 746, endPoint y: 555, distance: 195.2
click at [746, 555] on div "F7F6F4 100 %" at bounding box center [847, 468] width 213 height 185
type input "0"
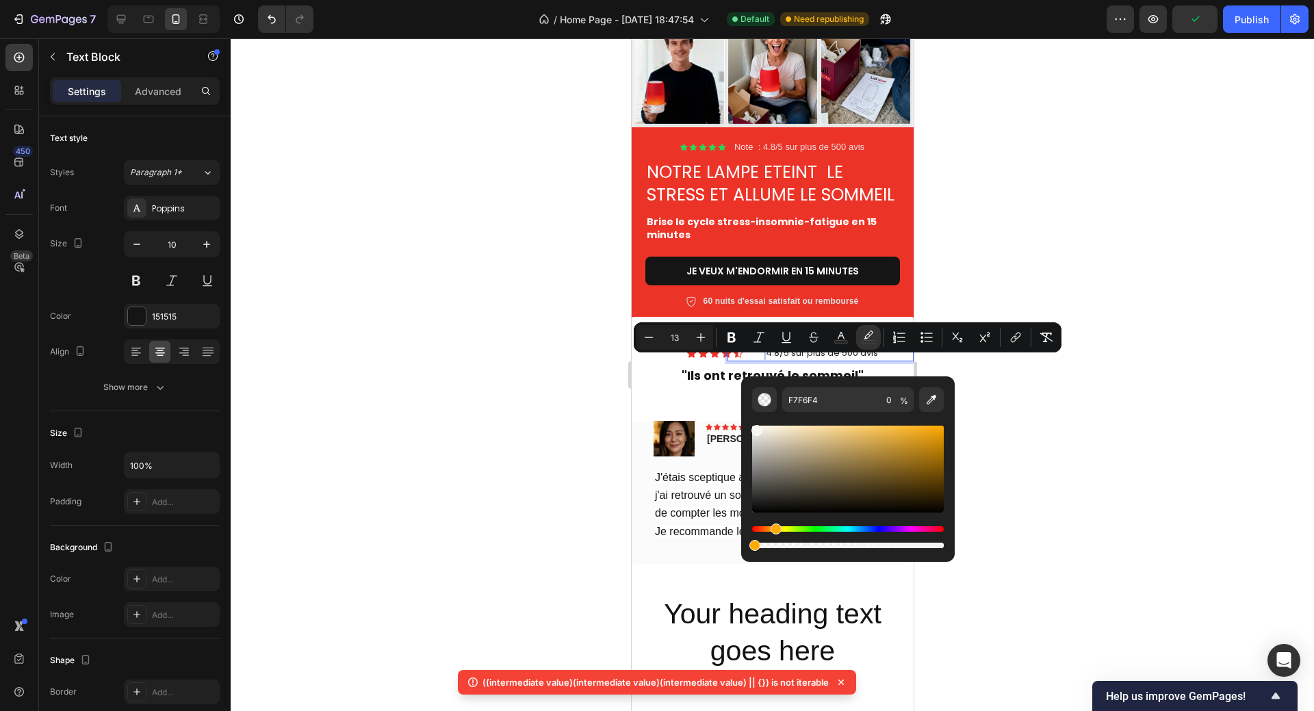
click at [755, 428] on div "Editor contextual toolbar" at bounding box center [756, 430] width 11 height 11
type input "F4F3F2"
click at [1060, 391] on div at bounding box center [772, 374] width 1083 height 672
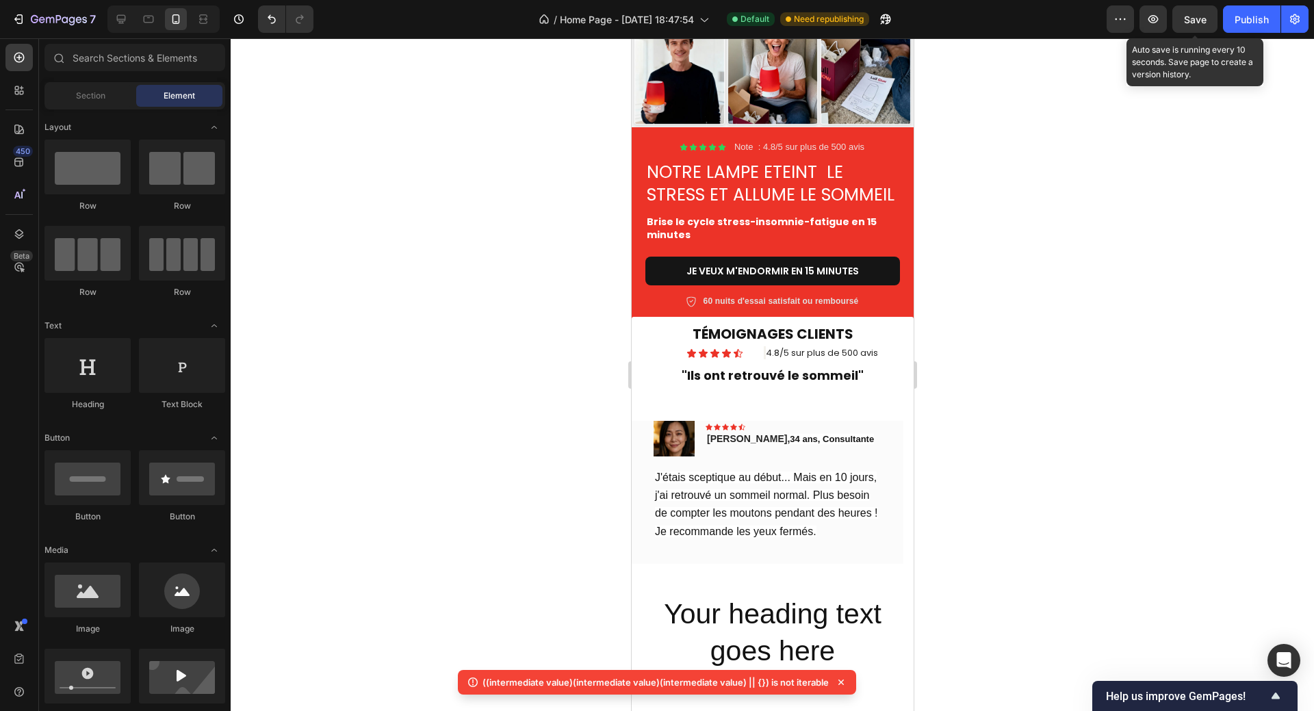
click at [1198, 23] on span "Save" at bounding box center [1195, 20] width 23 height 12
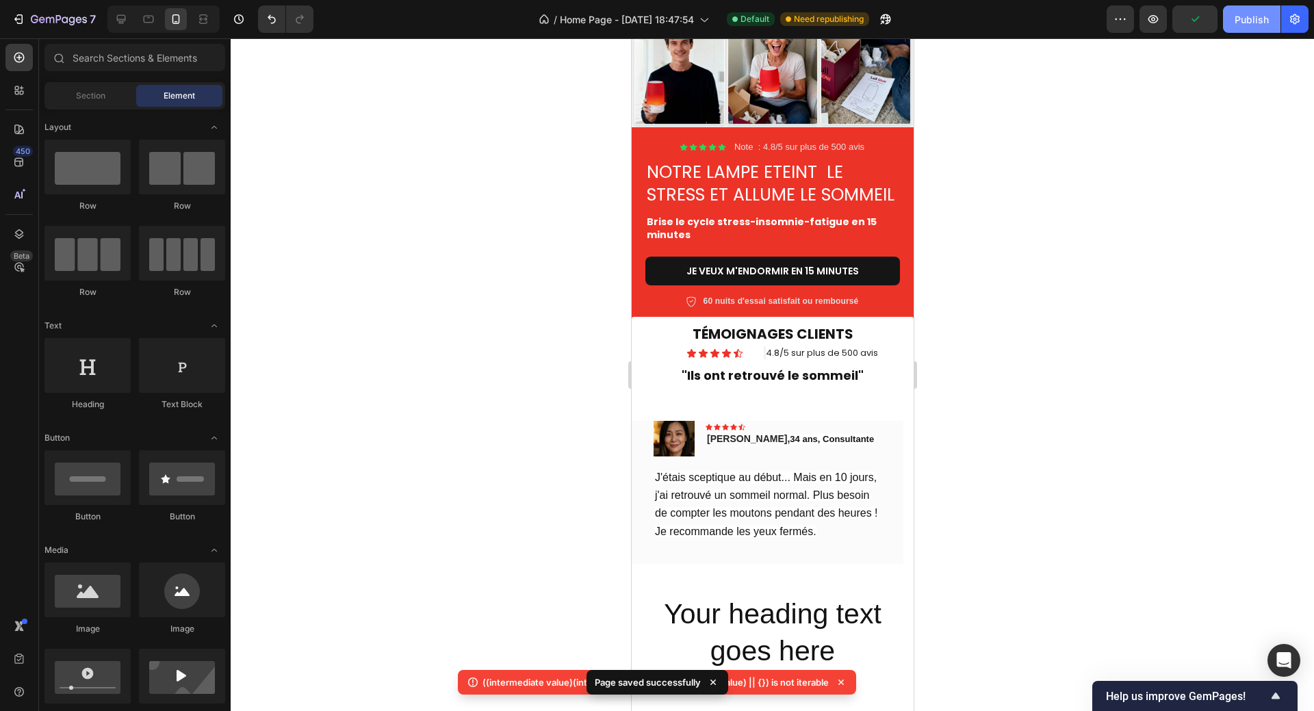
click at [1249, 20] on div "Publish" at bounding box center [1251, 19] width 34 height 14
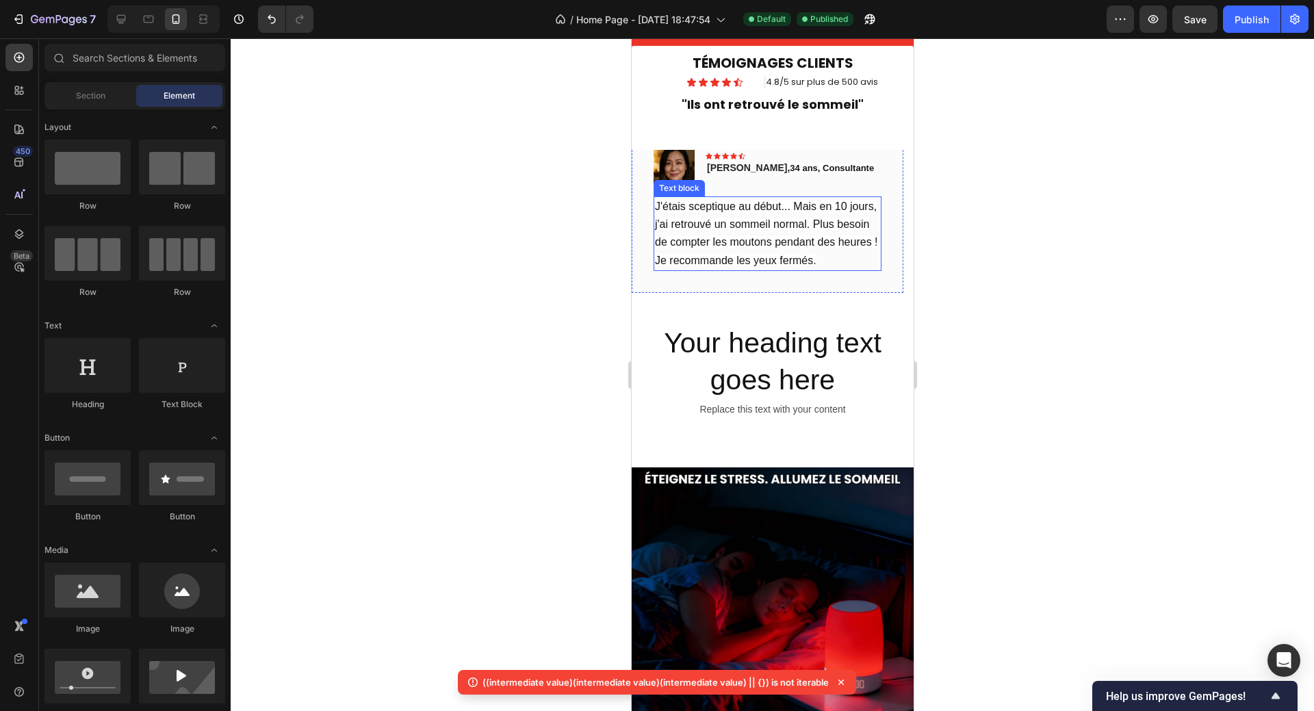
scroll to position [495, 0]
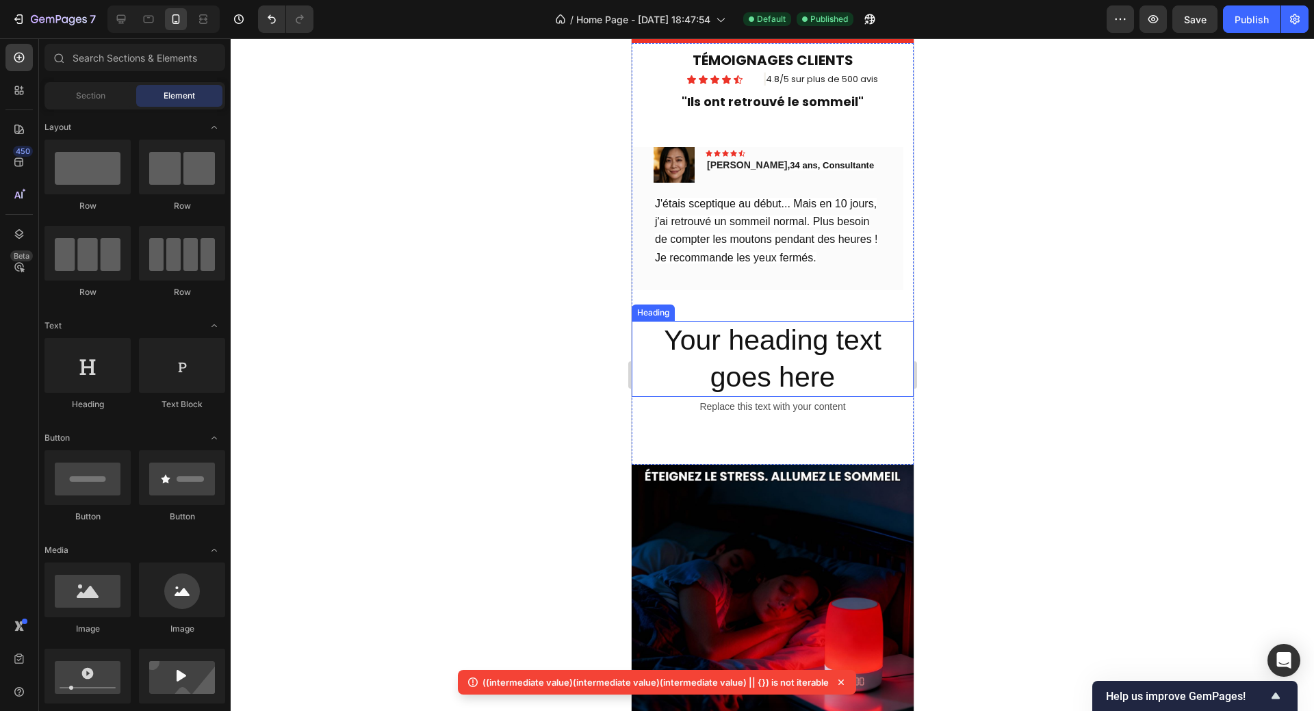
click at [883, 353] on h2 "Your heading text goes here" at bounding box center [772, 359] width 282 height 76
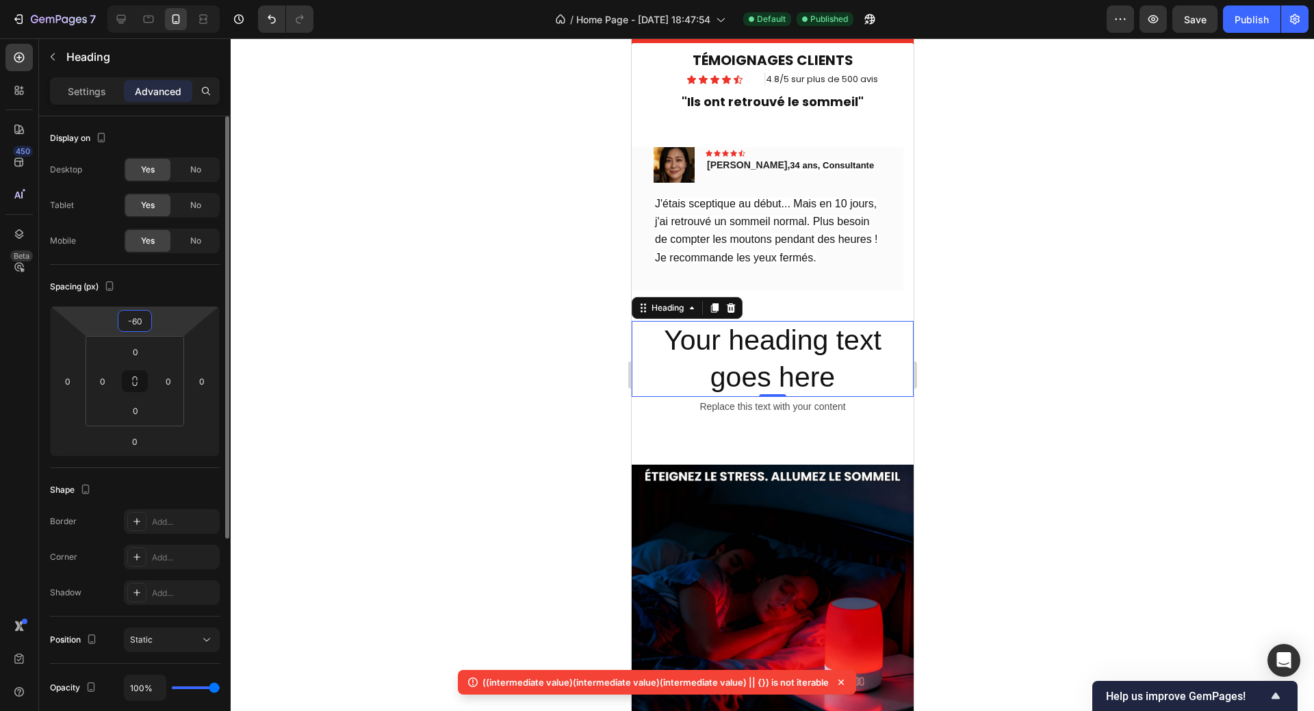
click at [133, 324] on input "-60" at bounding box center [134, 321] width 27 height 21
drag, startPoint x: 133, startPoint y: 324, endPoint x: 147, endPoint y: 318, distance: 15.4
click at [147, 318] on input "-60" at bounding box center [134, 321] width 27 height 21
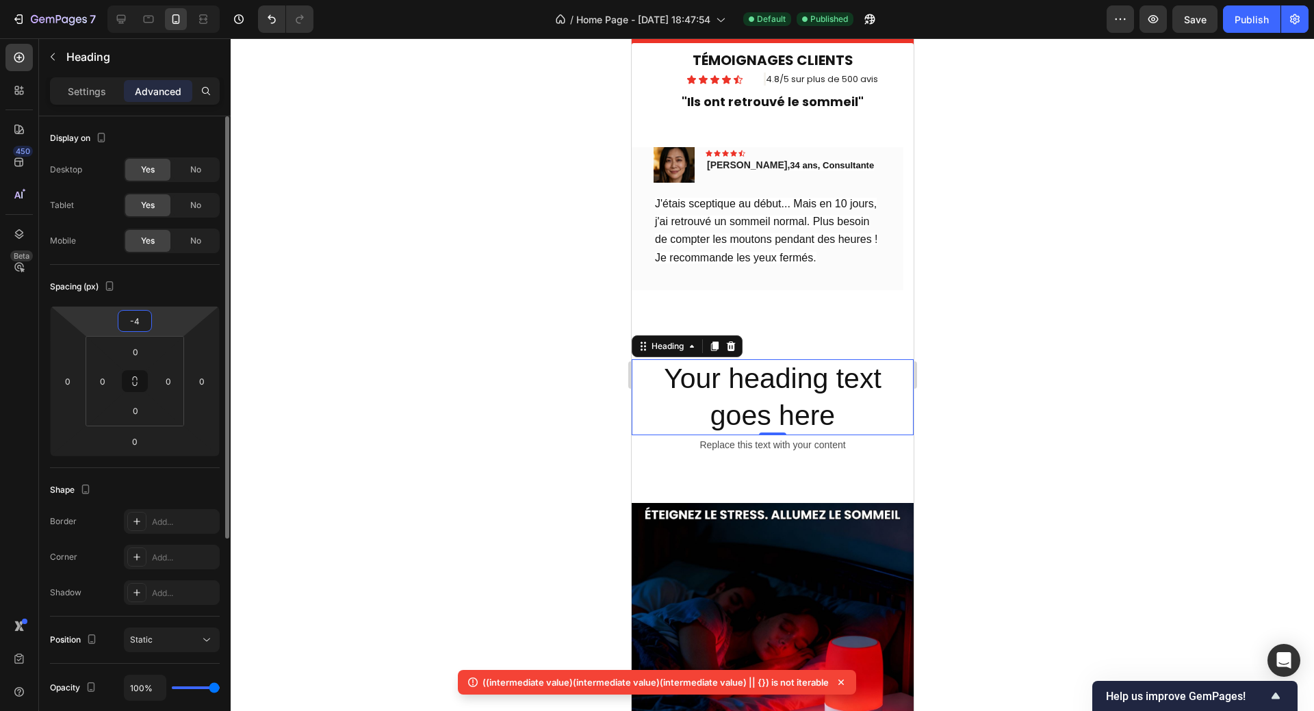
type input "-40"
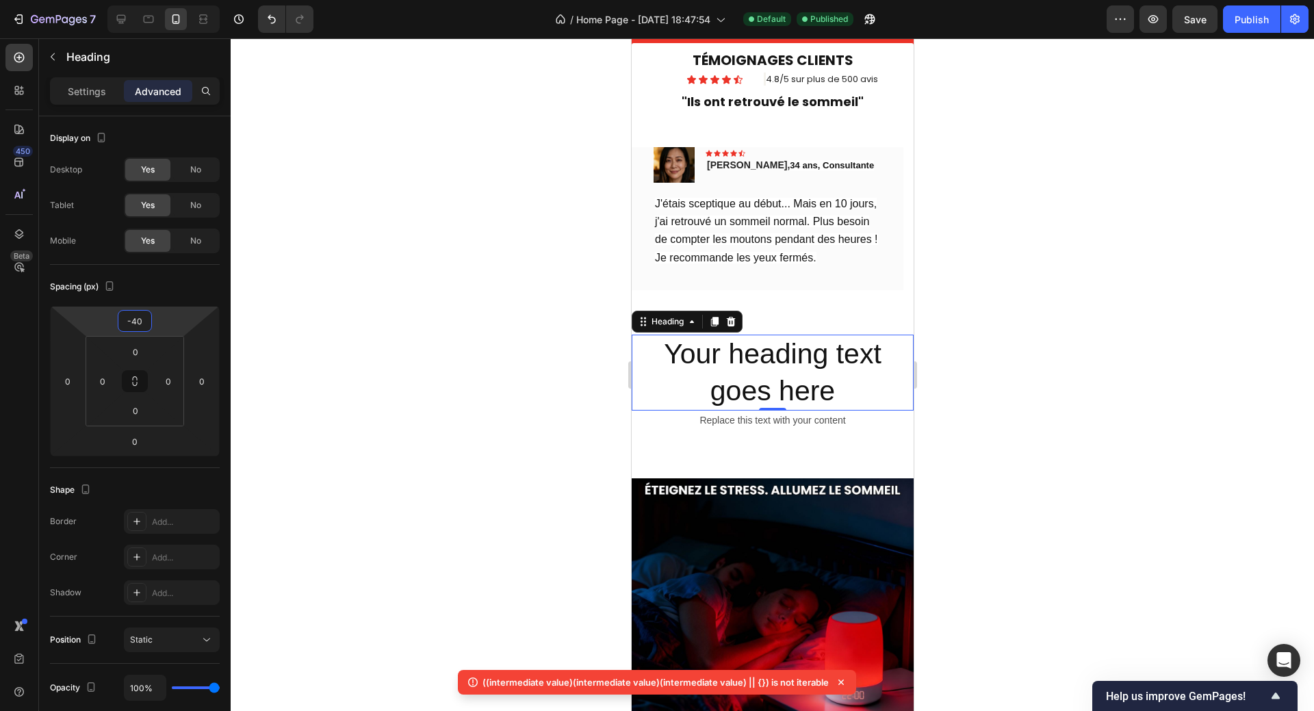
click at [1045, 421] on div at bounding box center [772, 374] width 1083 height 672
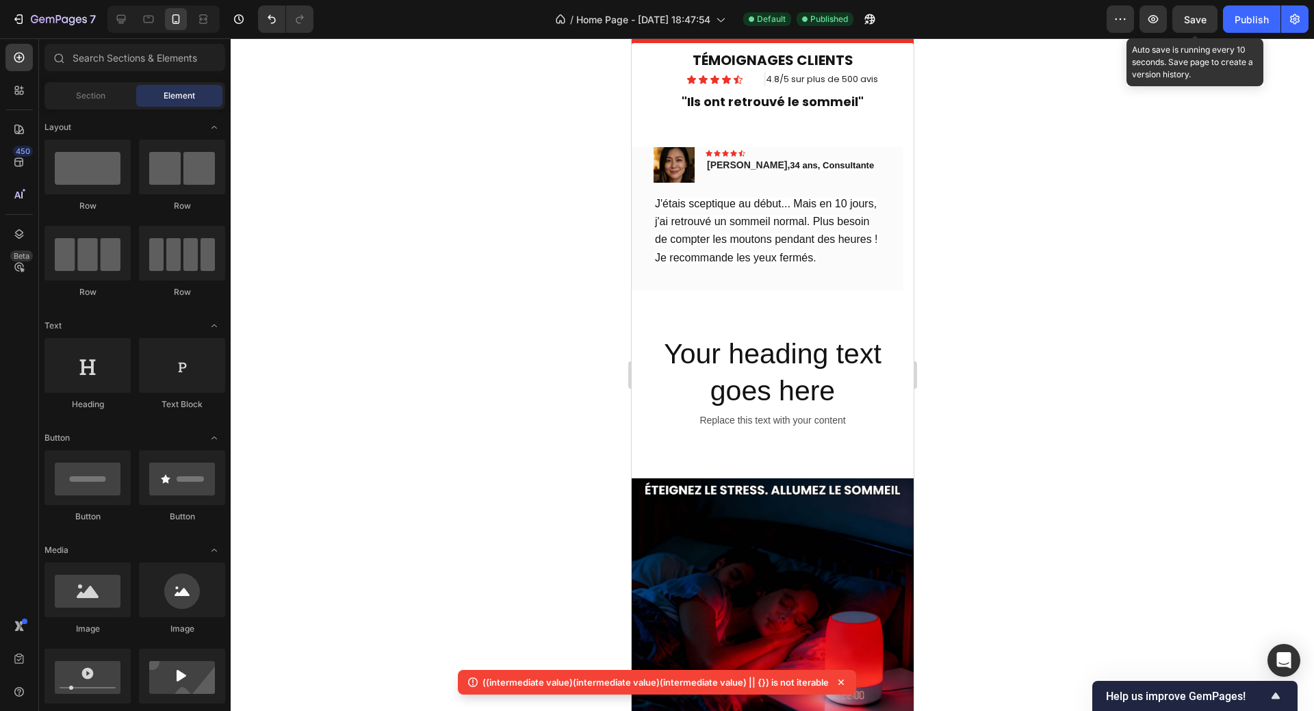
click at [1186, 25] on span "Save" at bounding box center [1195, 20] width 23 height 12
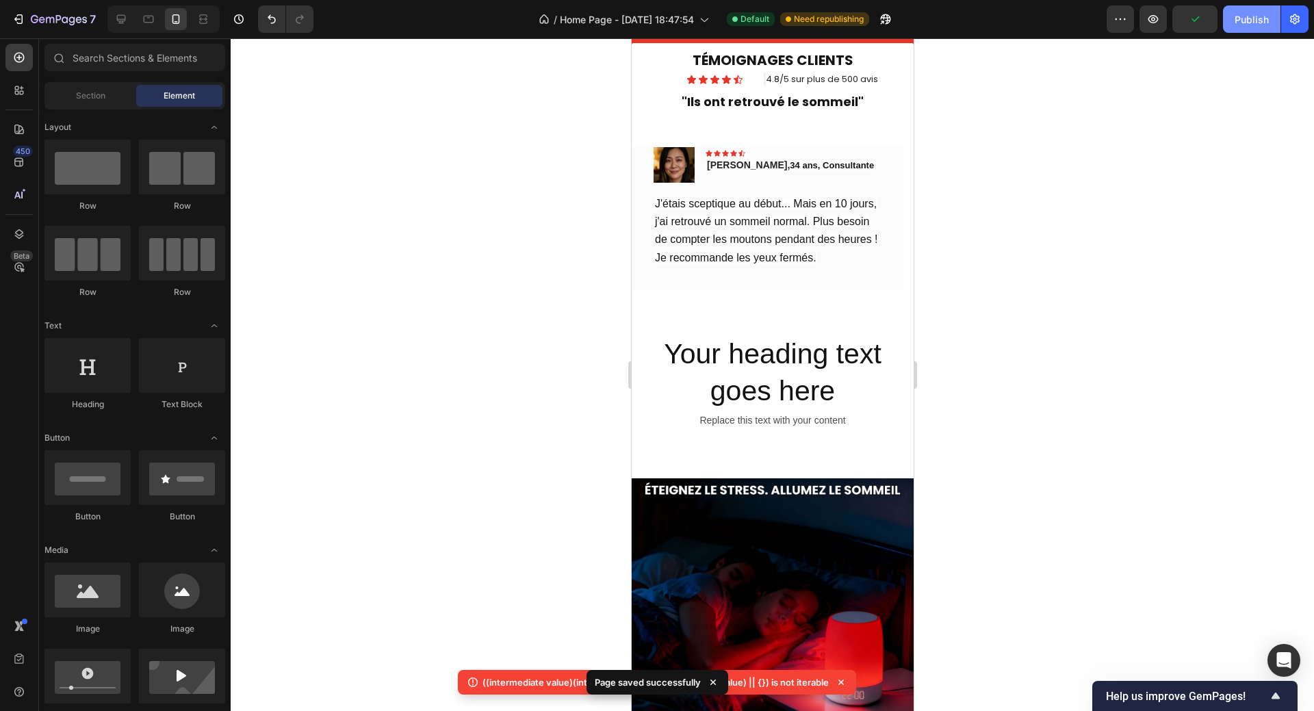
click at [1246, 18] on div "Publish" at bounding box center [1251, 19] width 34 height 14
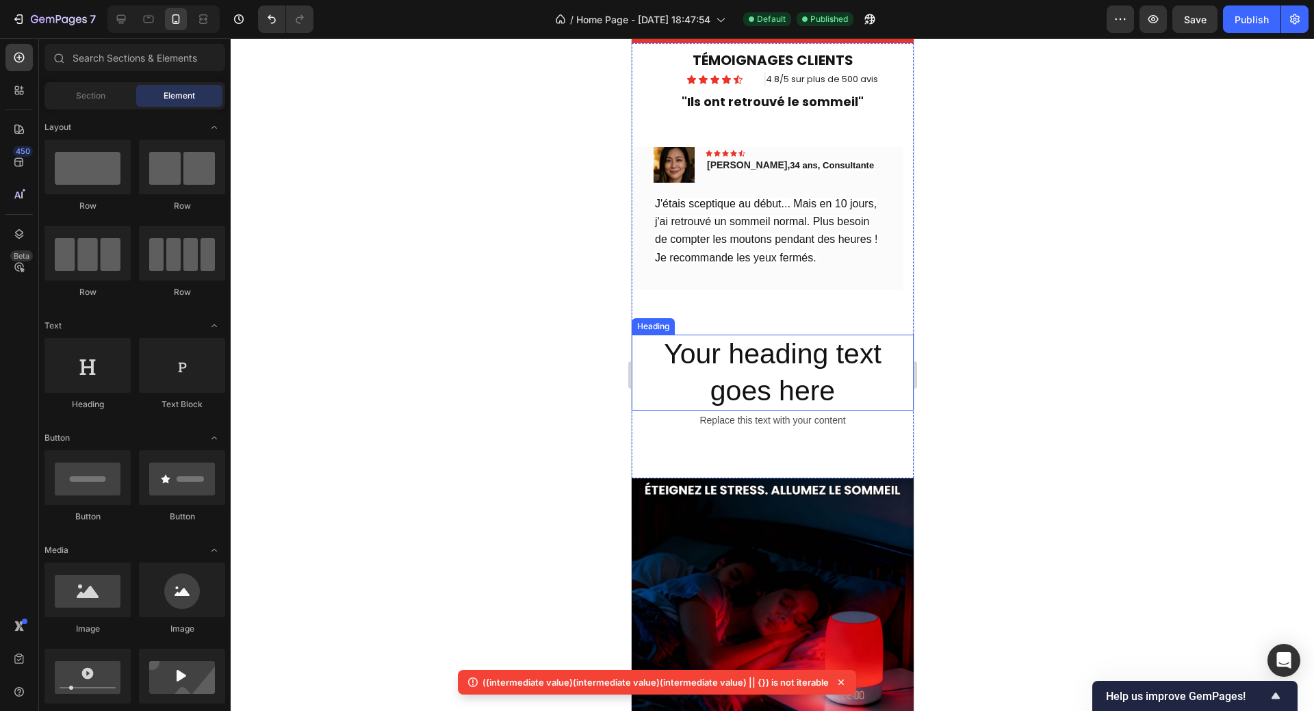
click at [835, 373] on h2 "Your heading text goes here" at bounding box center [772, 373] width 282 height 76
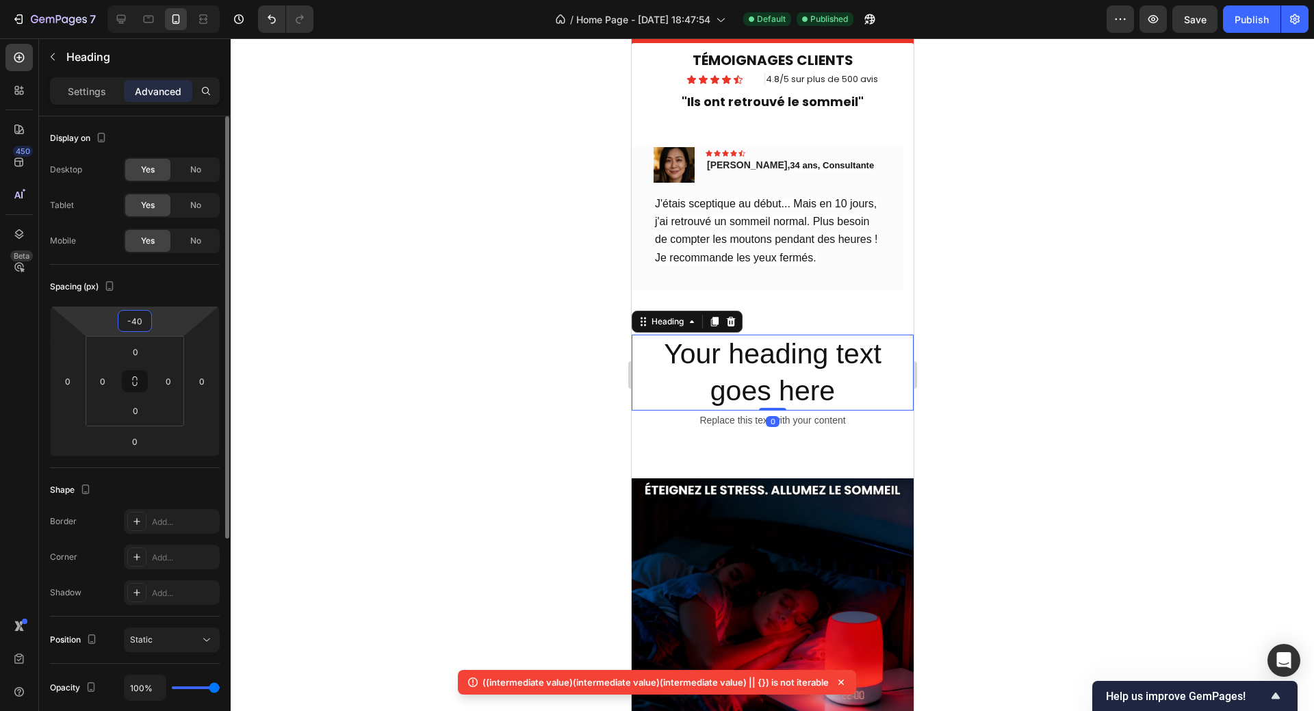
click at [143, 318] on input "-40" at bounding box center [134, 321] width 27 height 21
click at [143, 317] on input "-40" at bounding box center [134, 321] width 27 height 21
click at [131, 324] on input "-40" at bounding box center [134, 321] width 27 height 21
drag, startPoint x: 133, startPoint y: 324, endPoint x: 146, endPoint y: 319, distance: 14.3
click at [146, 319] on input "-40" at bounding box center [134, 321] width 27 height 21
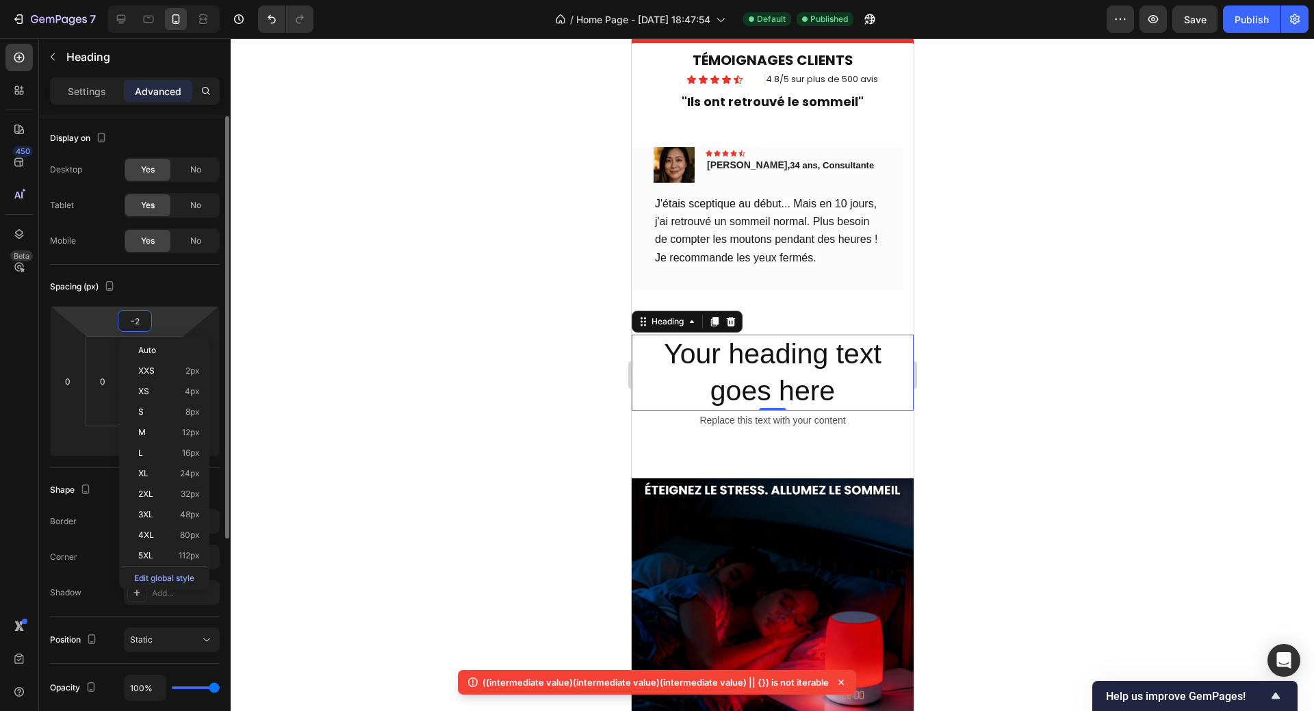
type input "-20"
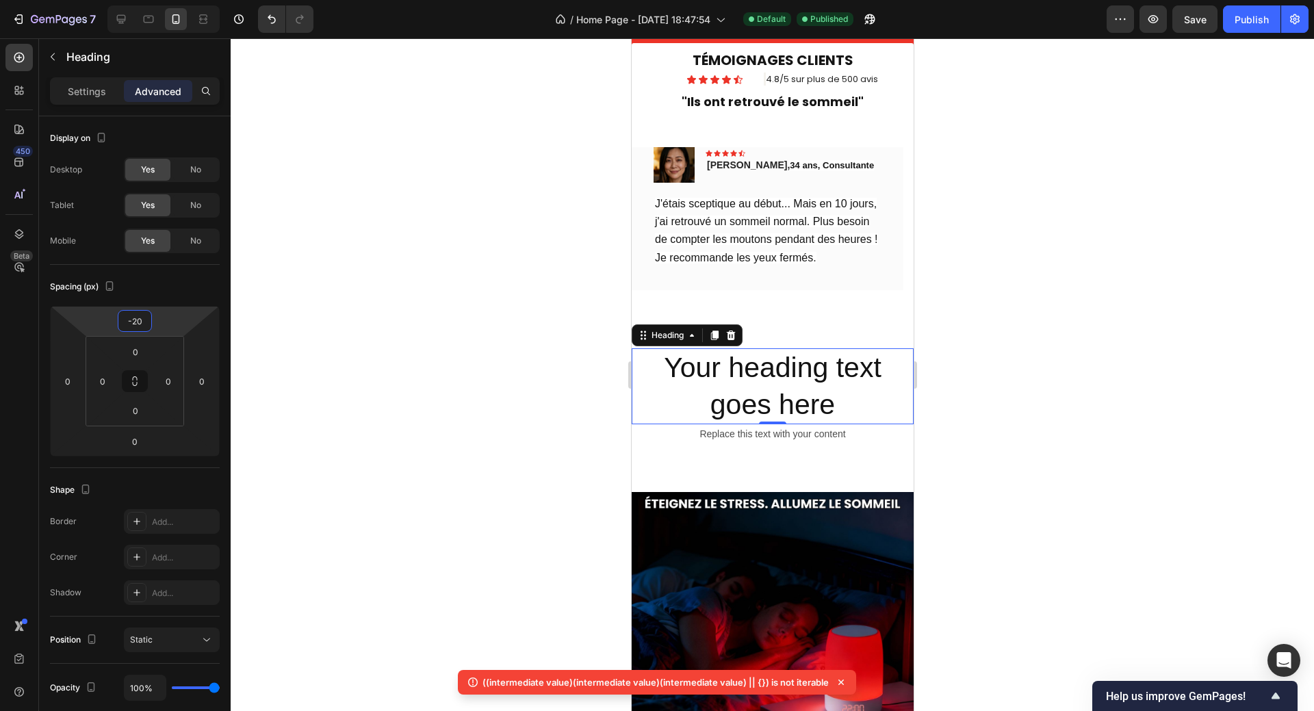
click at [1034, 220] on div at bounding box center [772, 374] width 1083 height 672
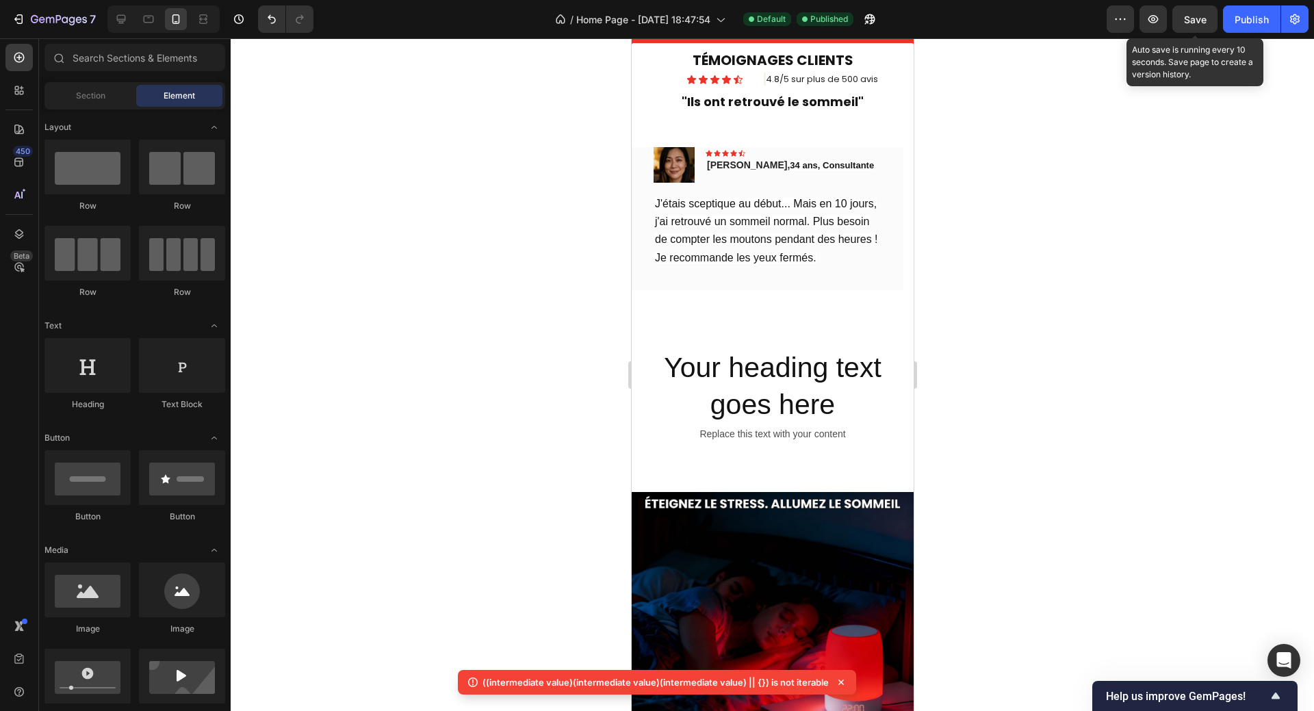
click at [1185, 18] on span "Save" at bounding box center [1195, 20] width 23 height 12
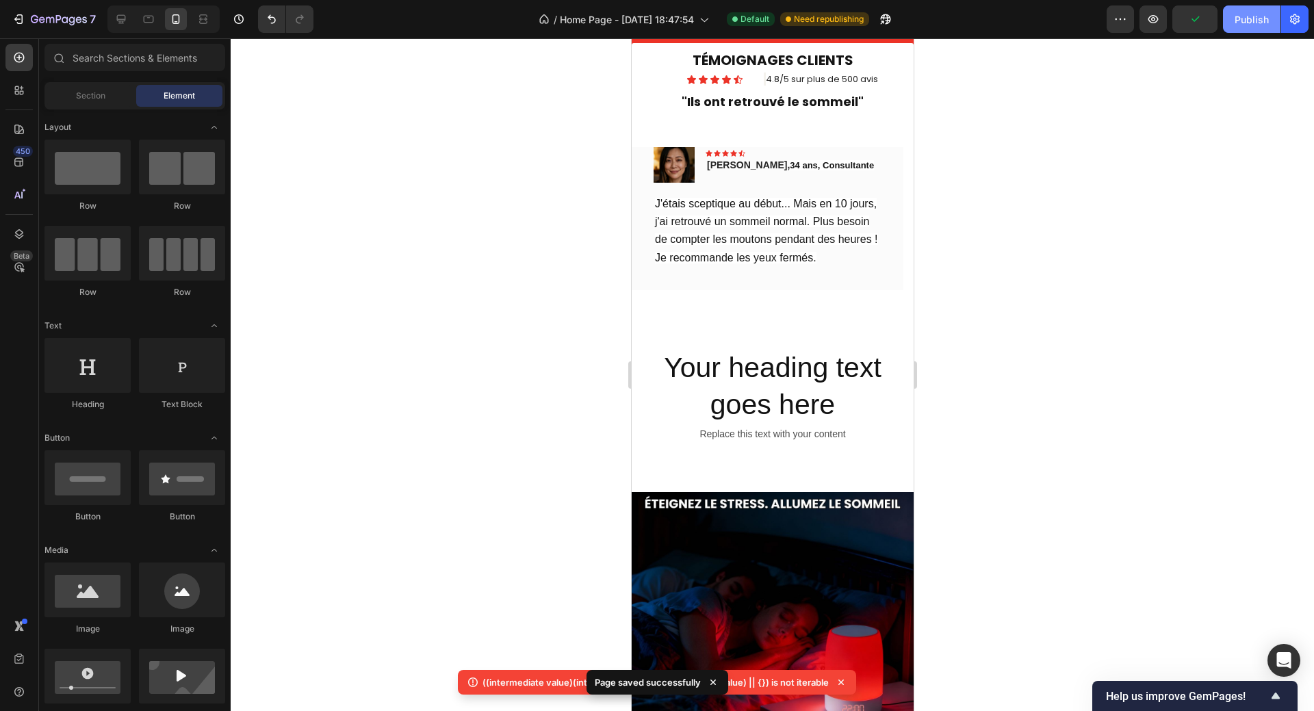
click at [1249, 20] on div "Publish" at bounding box center [1251, 19] width 34 height 14
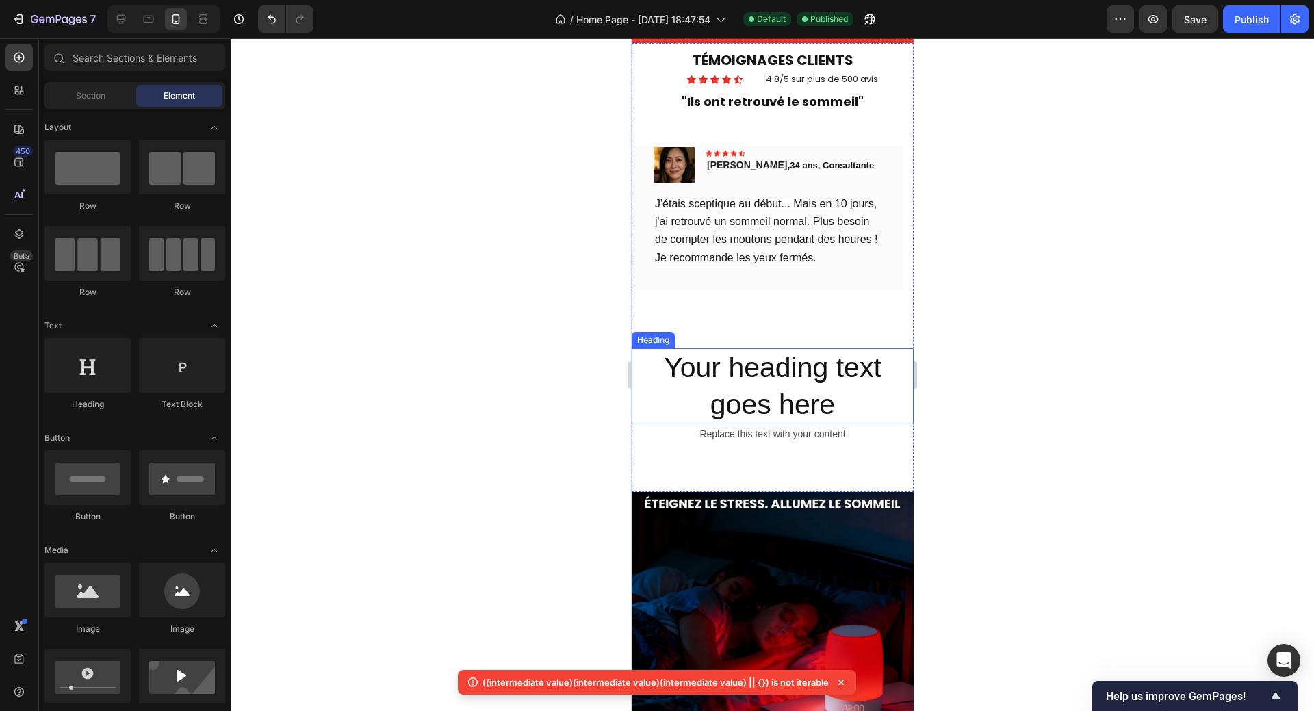
click at [835, 388] on h2 "Your heading text goes here" at bounding box center [772, 386] width 282 height 76
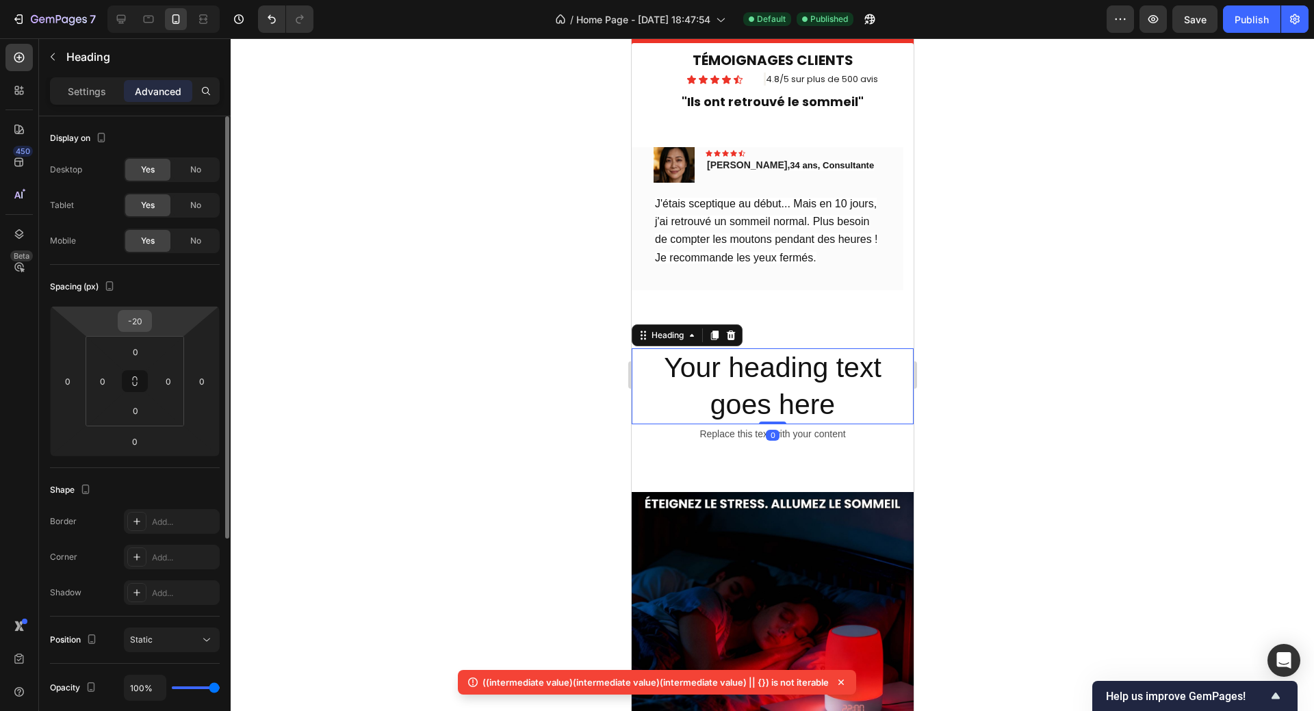
click at [132, 321] on input "-20" at bounding box center [134, 321] width 27 height 21
click at [133, 321] on input "-20" at bounding box center [134, 321] width 27 height 21
drag, startPoint x: 133, startPoint y: 321, endPoint x: 140, endPoint y: 320, distance: 7.6
click at [140, 320] on input "-20" at bounding box center [134, 321] width 27 height 21
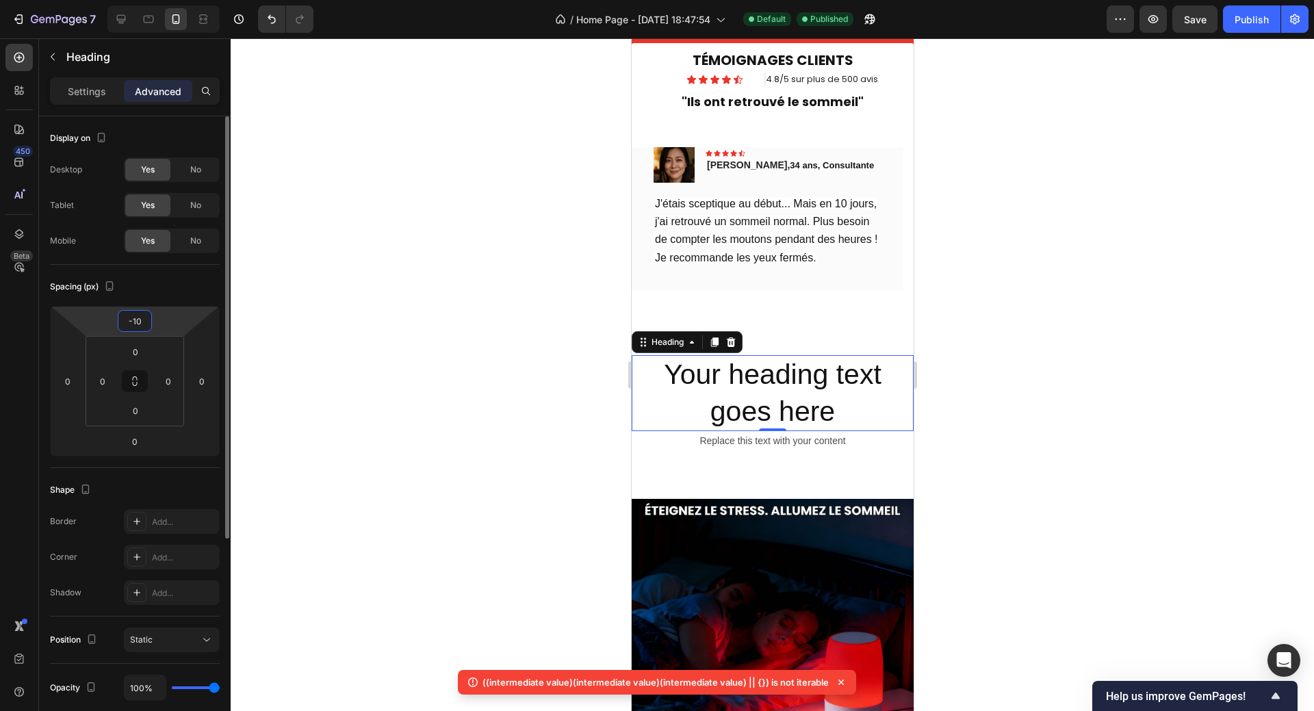
click at [140, 320] on input "-10" at bounding box center [134, 321] width 27 height 21
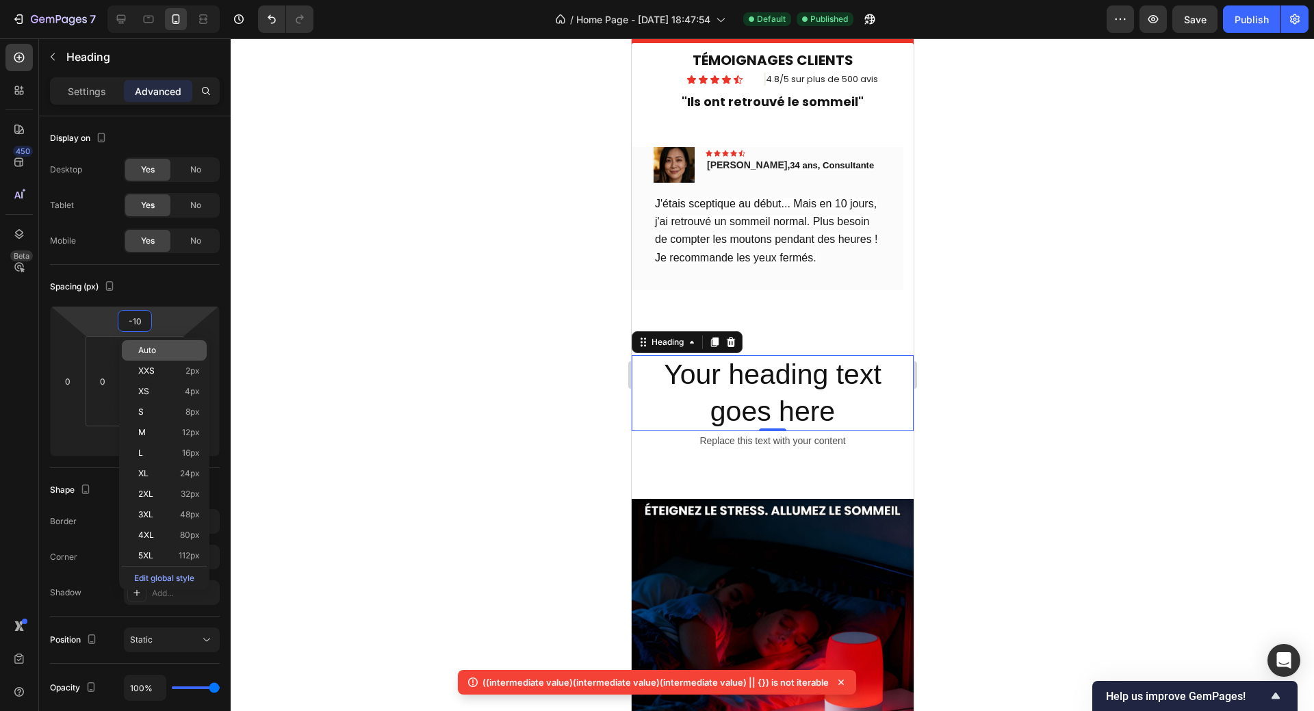
type input "-10"
click at [148, 347] on span "Auto" at bounding box center [147, 350] width 18 height 10
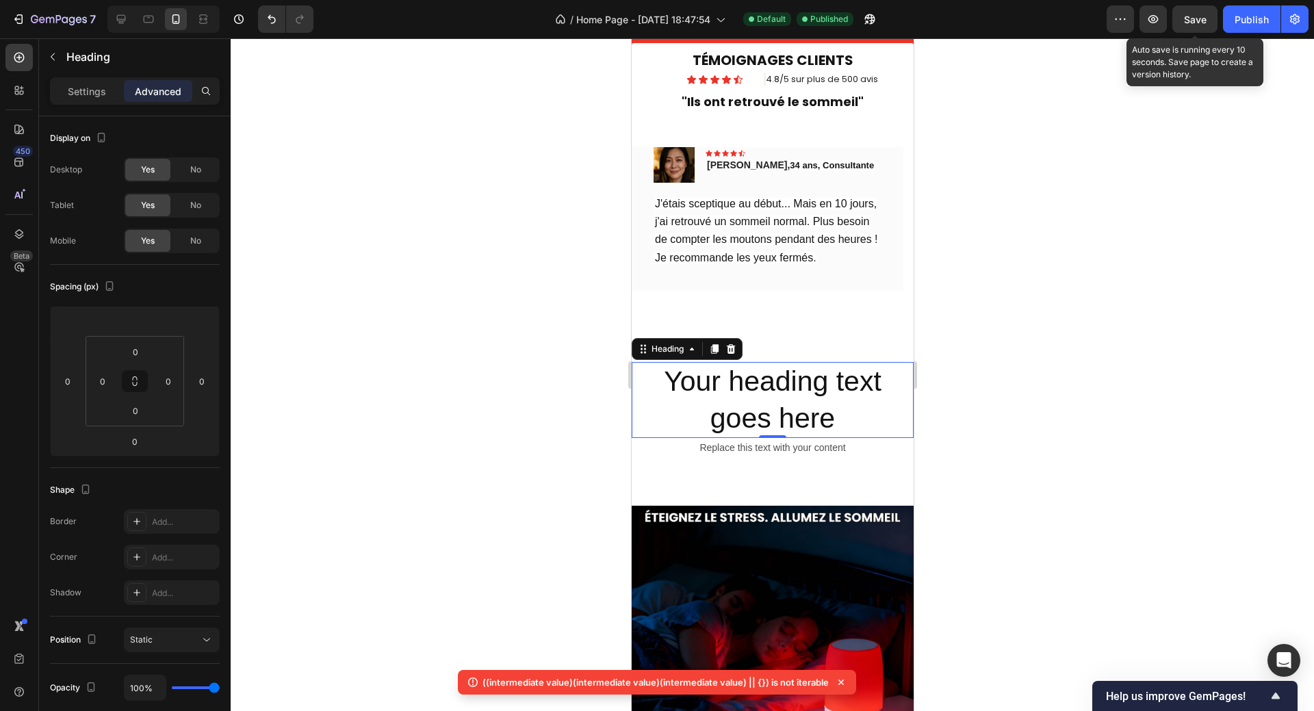
click at [1199, 18] on span "Save" at bounding box center [1195, 20] width 23 height 12
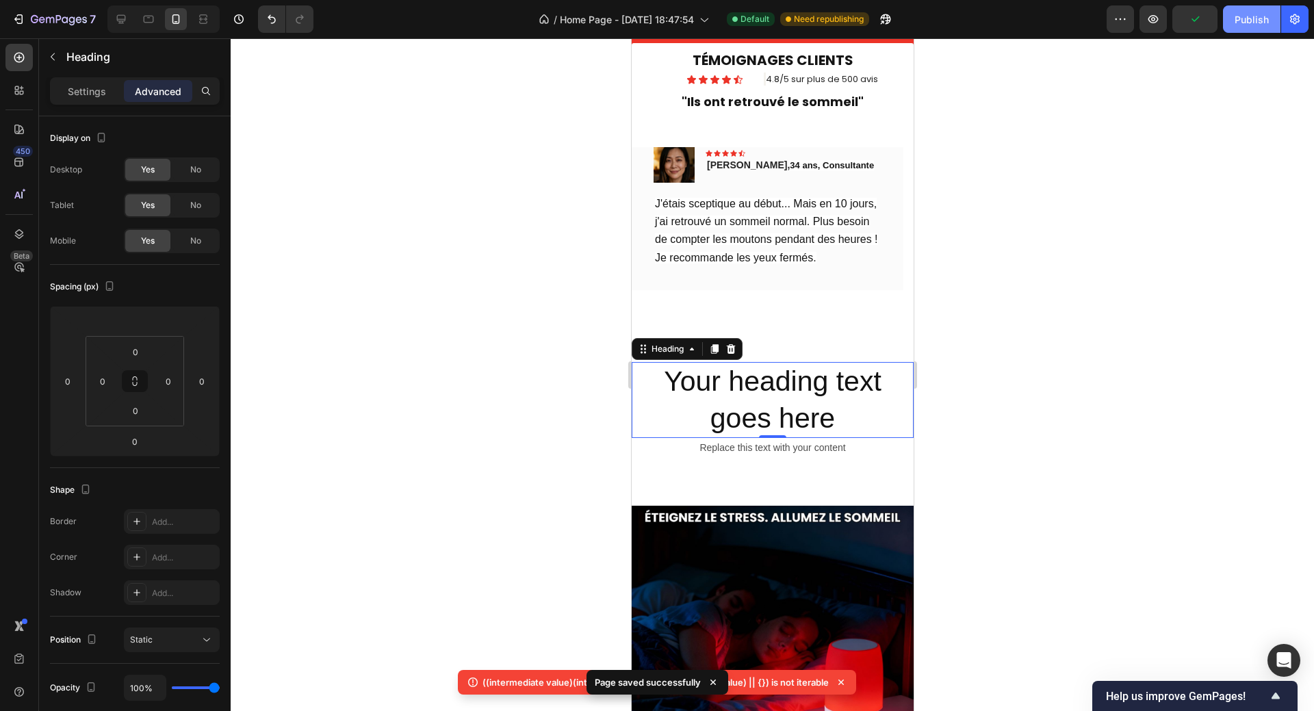
click at [1249, 22] on div "Publish" at bounding box center [1251, 19] width 34 height 14
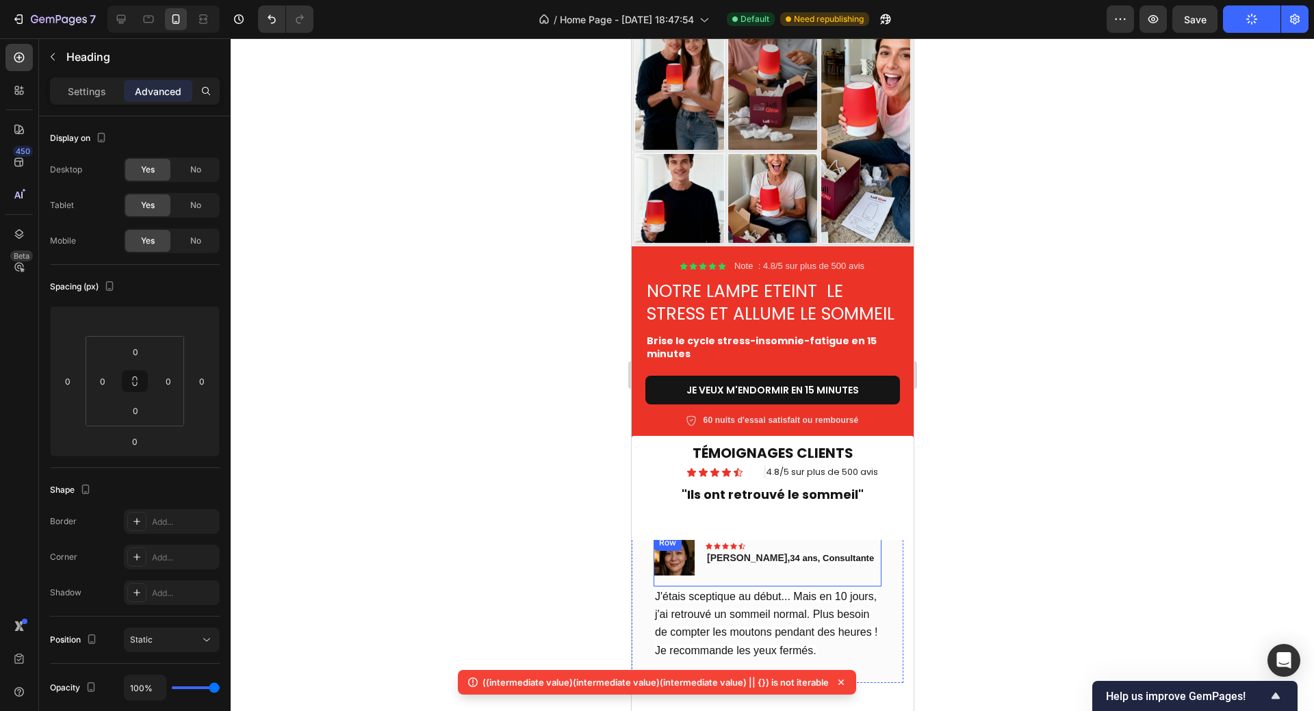
scroll to position [84, 0]
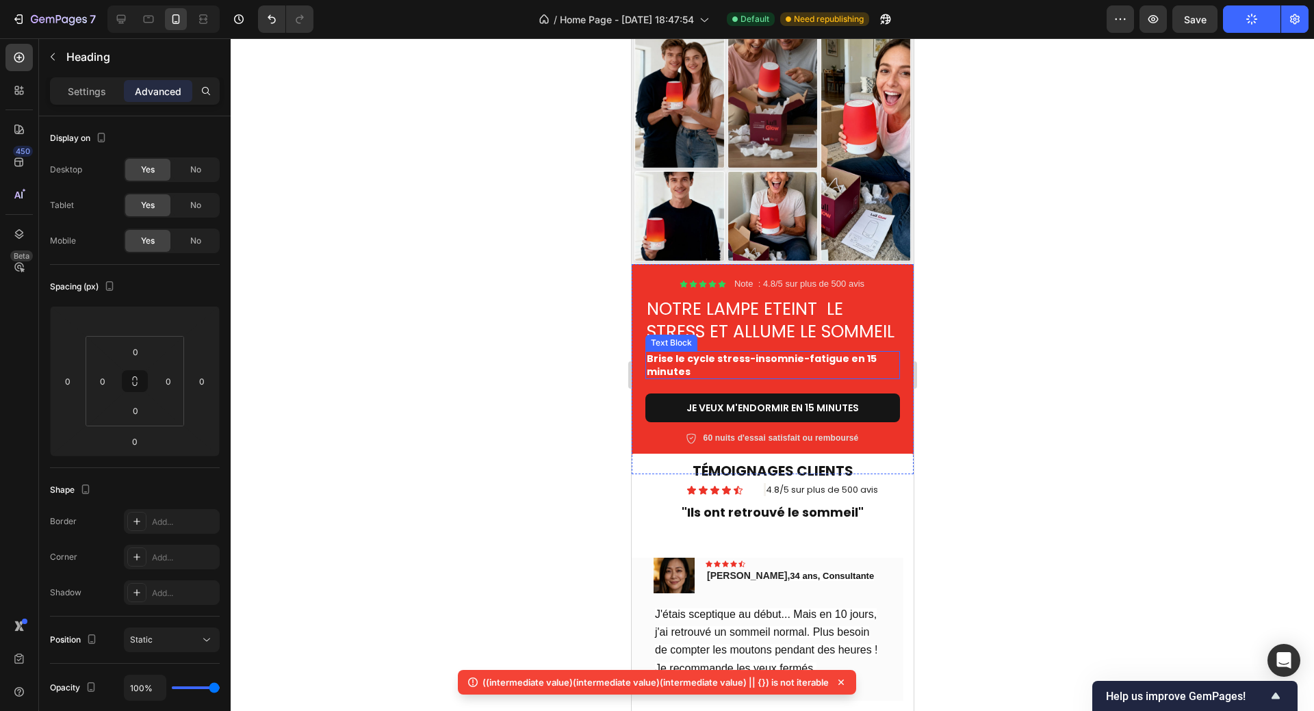
click at [754, 367] on strong "Brise le cycle stress-insomnie-fatigue en 15 minutes" at bounding box center [761, 365] width 230 height 26
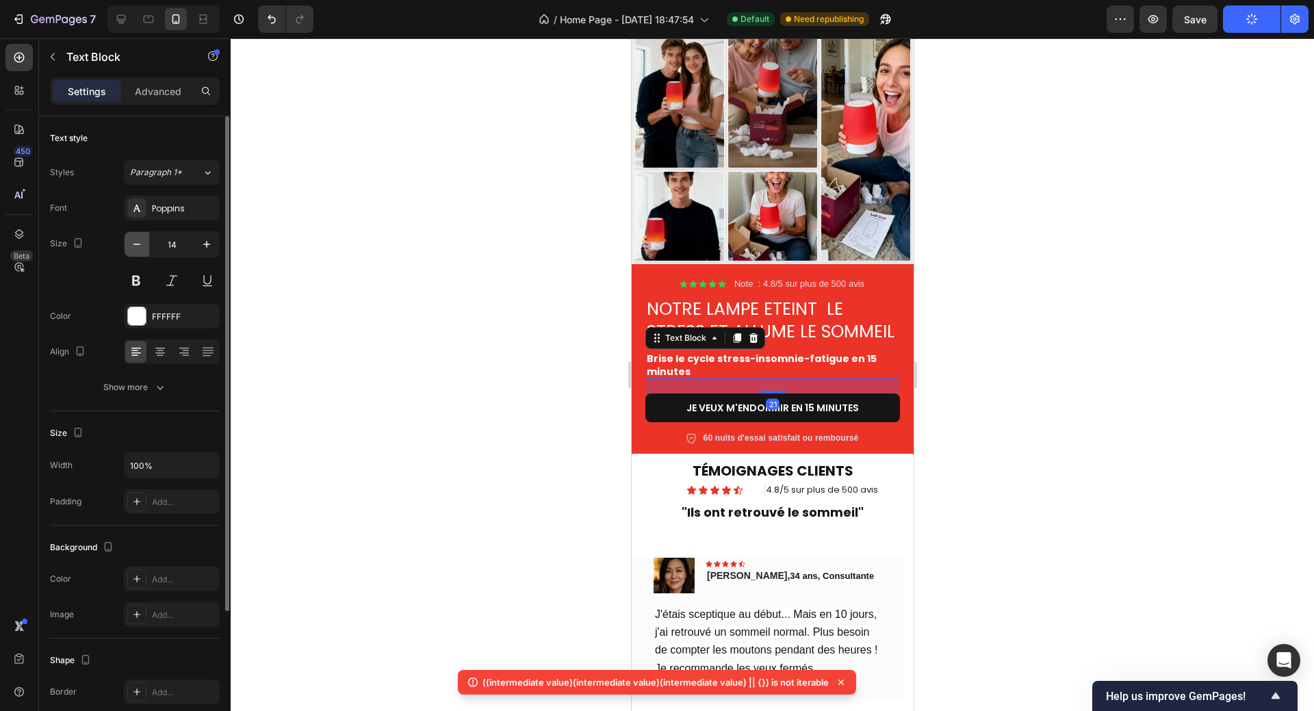
click at [138, 244] on icon "button" at bounding box center [137, 244] width 14 height 14
type input "13"
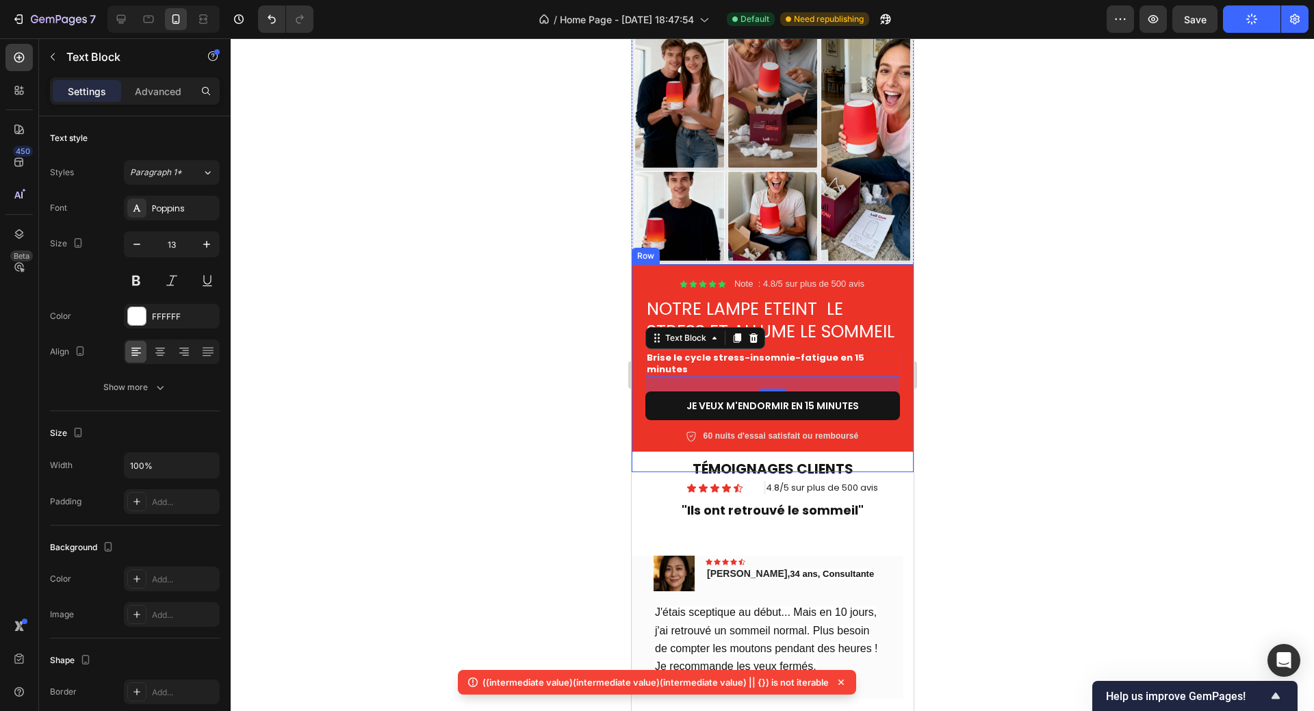
click at [1061, 344] on div at bounding box center [772, 374] width 1083 height 672
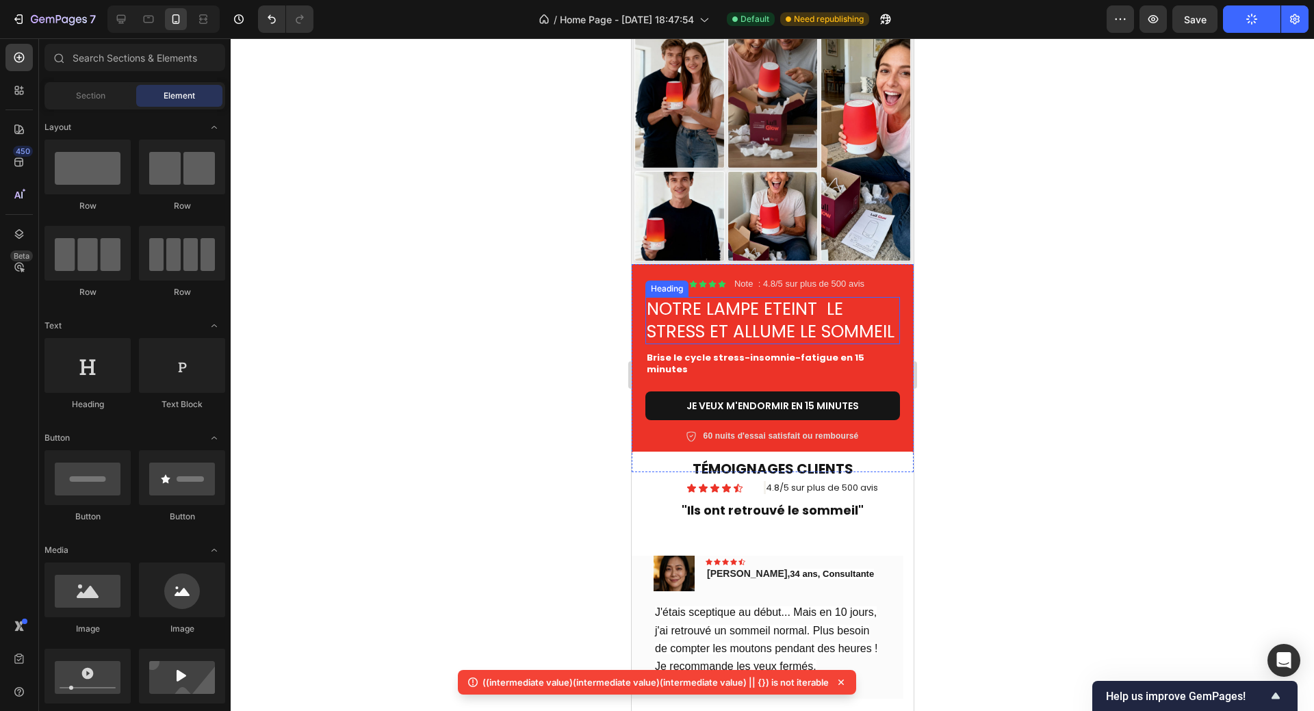
click at [746, 311] on h2 "NOTRE LAMPE ETEINT LE STRESS ET ALLUME LE SOMMEIL" at bounding box center [771, 320] width 254 height 47
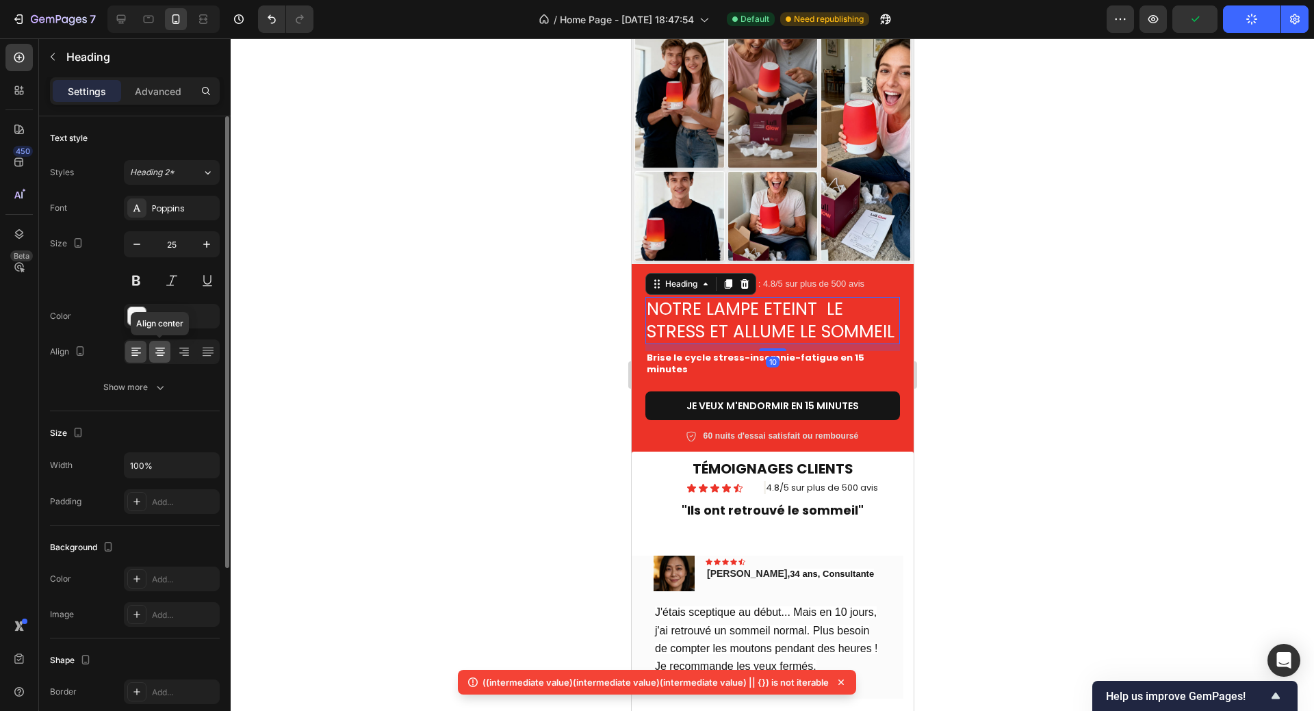
click at [153, 350] on icon at bounding box center [160, 352] width 14 height 14
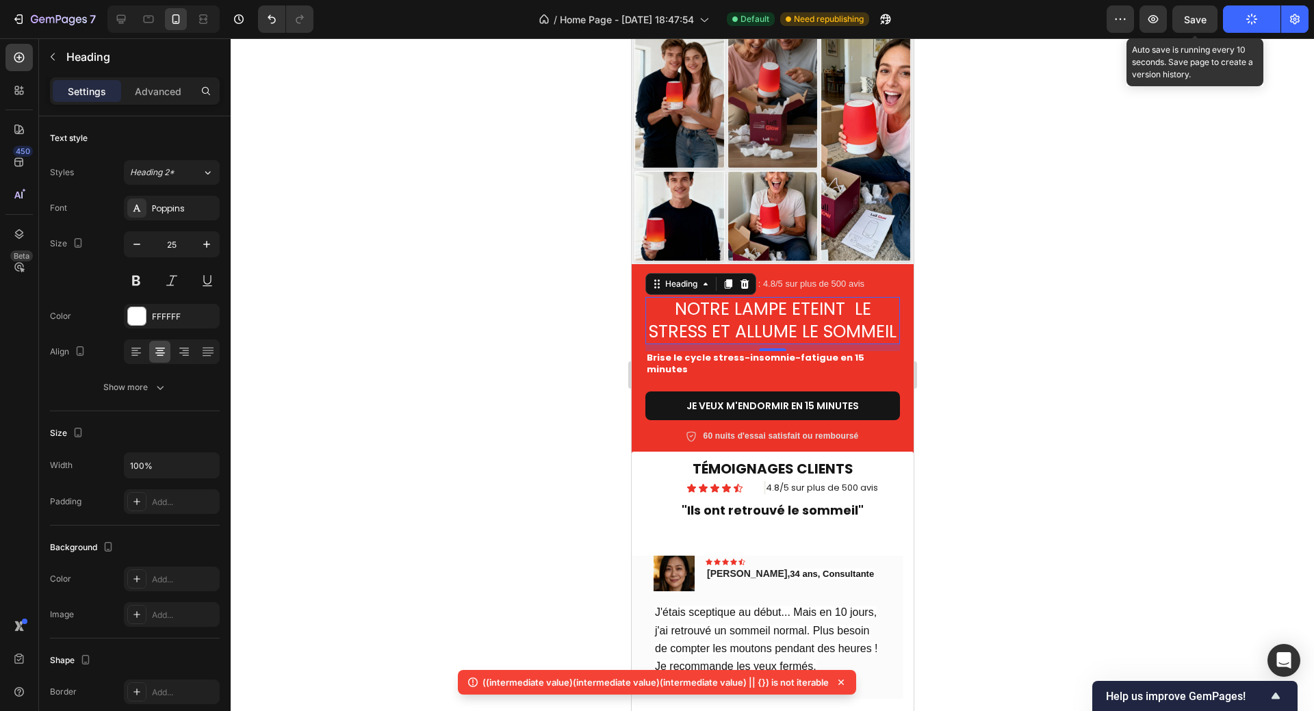
click at [1192, 20] on span "Save" at bounding box center [1195, 20] width 23 height 12
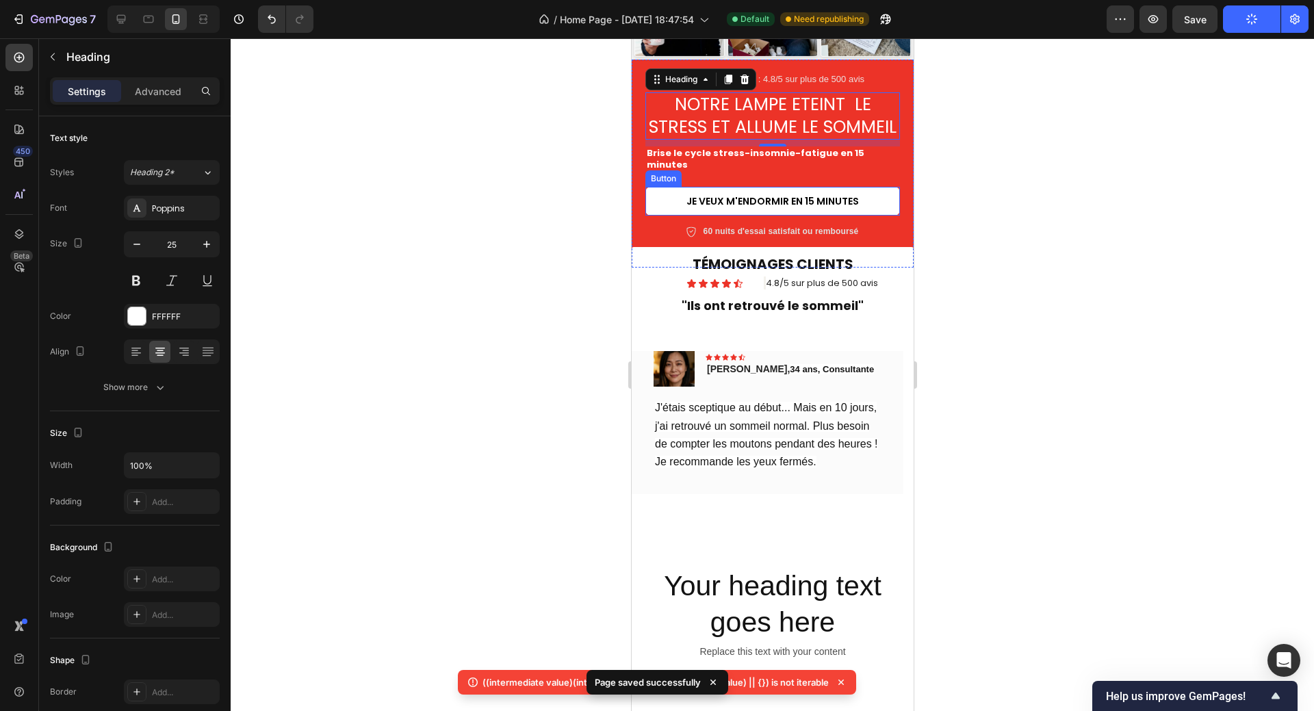
scroll to position [289, 0]
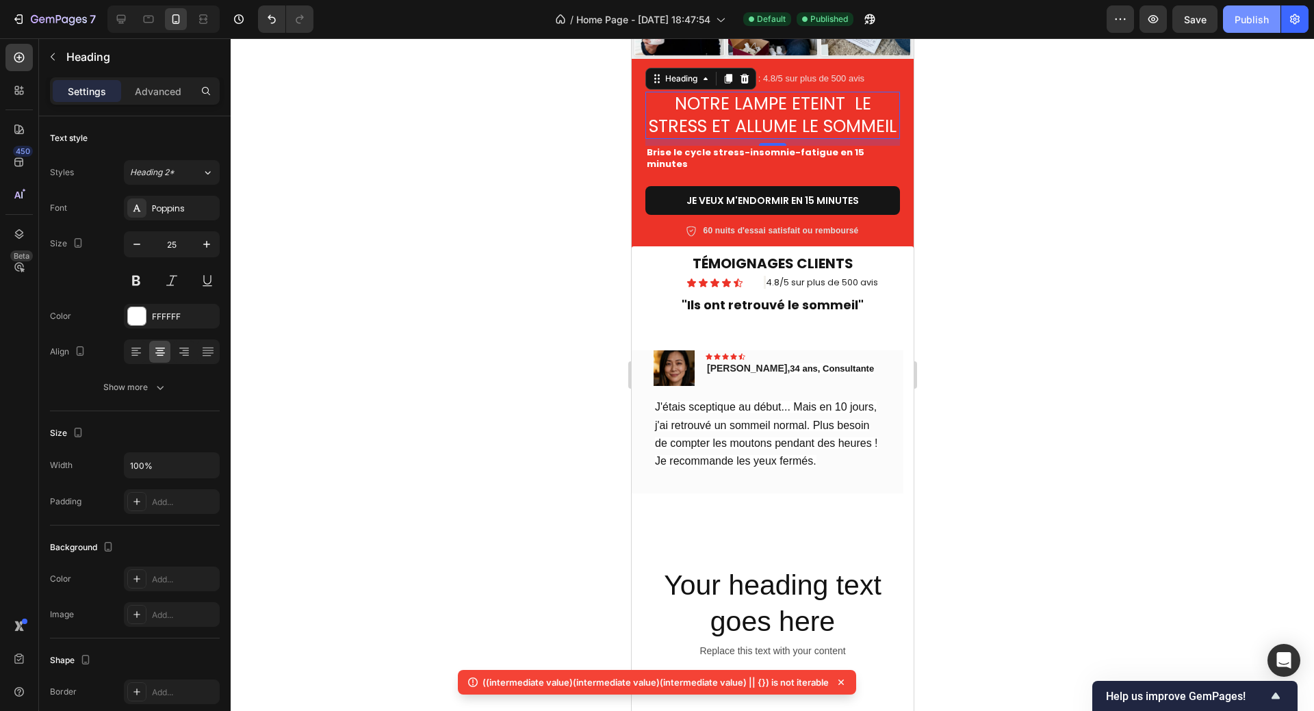
click at [1253, 23] on div "Publish" at bounding box center [1251, 19] width 34 height 14
click at [692, 331] on div "TÉMOIGNAGES CLIENTS Heading Icon Icon Icon Icon Icon Icon List 4.8/5 sur plus d…" at bounding box center [772, 430] width 282 height 272
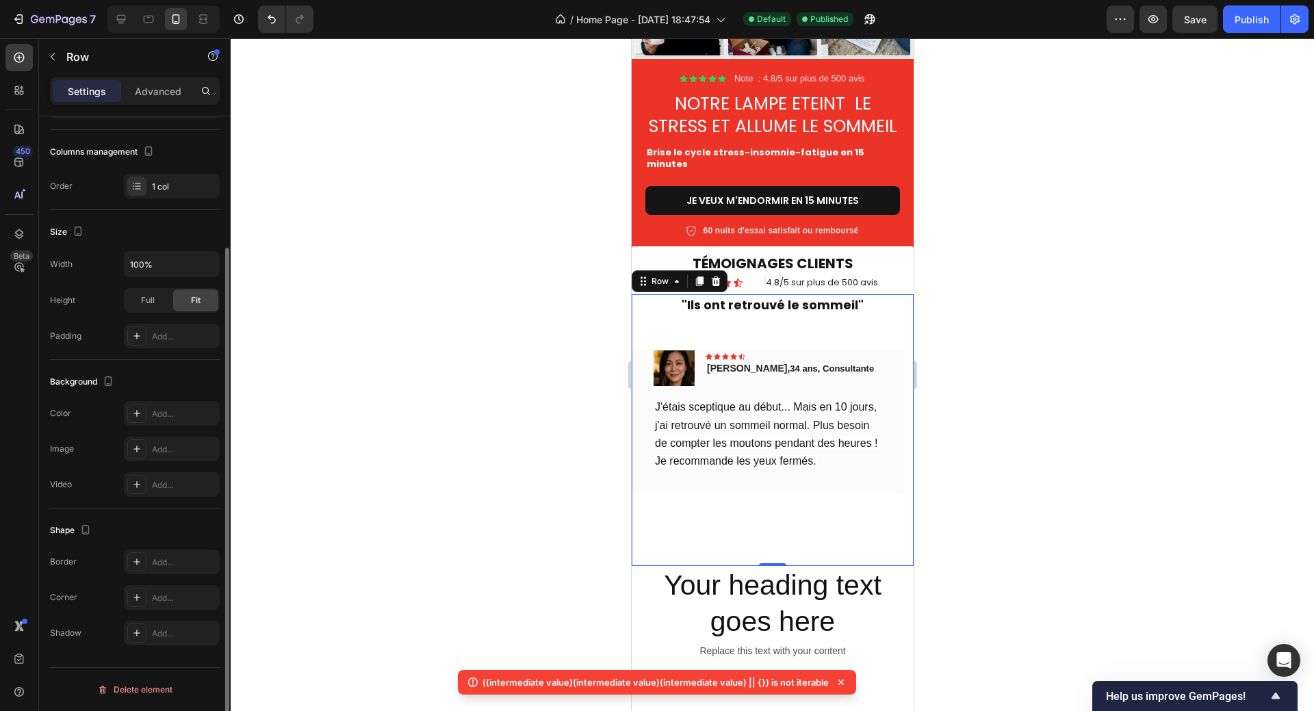
scroll to position [0, 0]
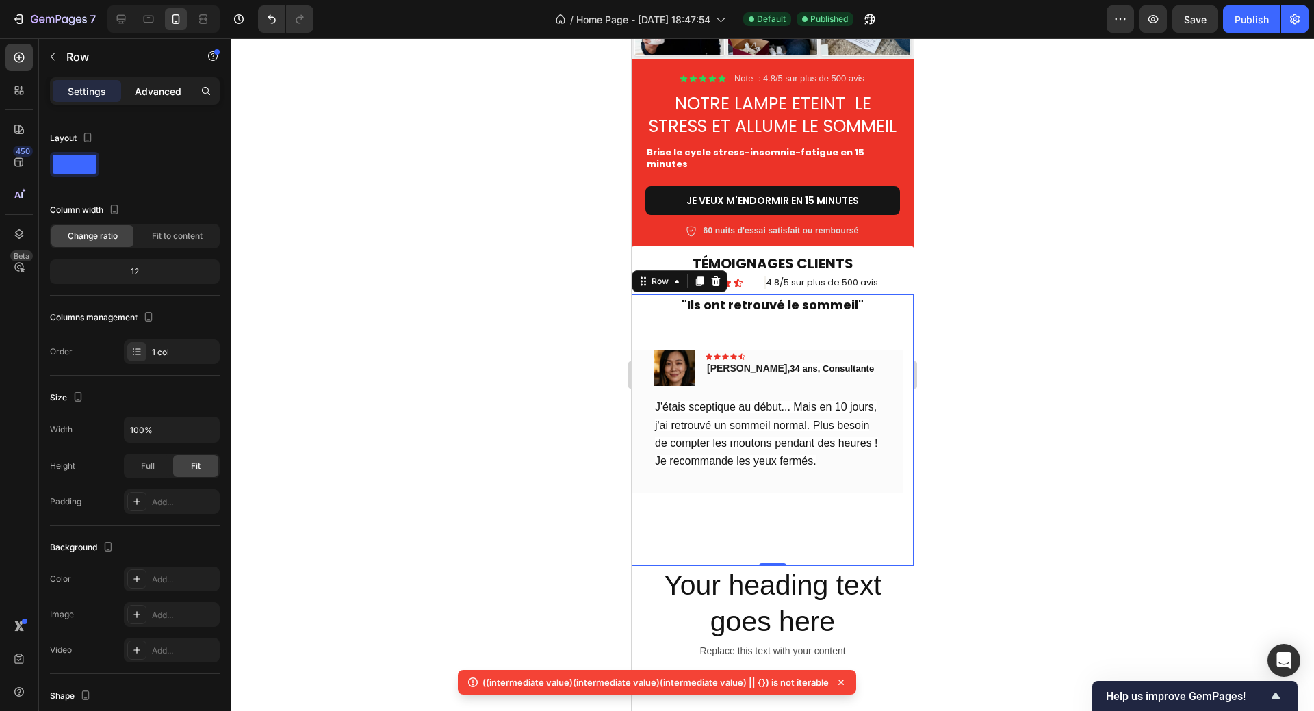
click at [168, 93] on p "Advanced" at bounding box center [158, 91] width 47 height 14
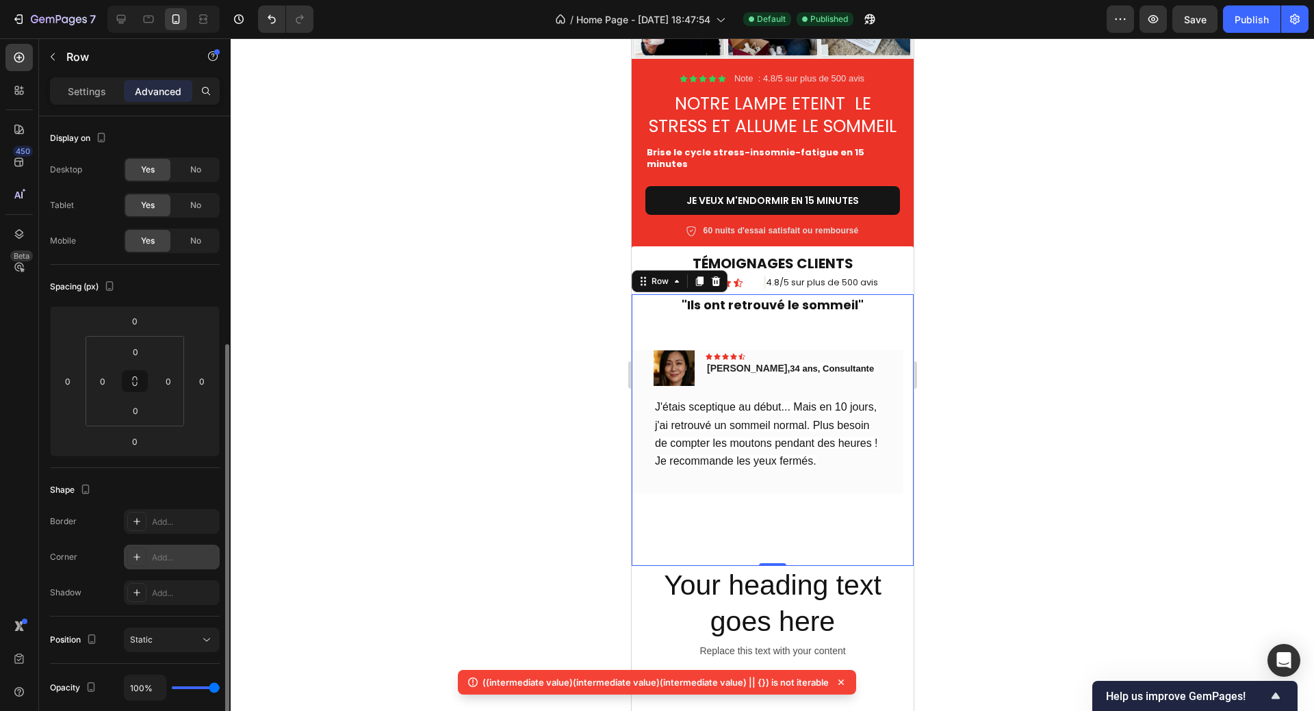
scroll to position [205, 0]
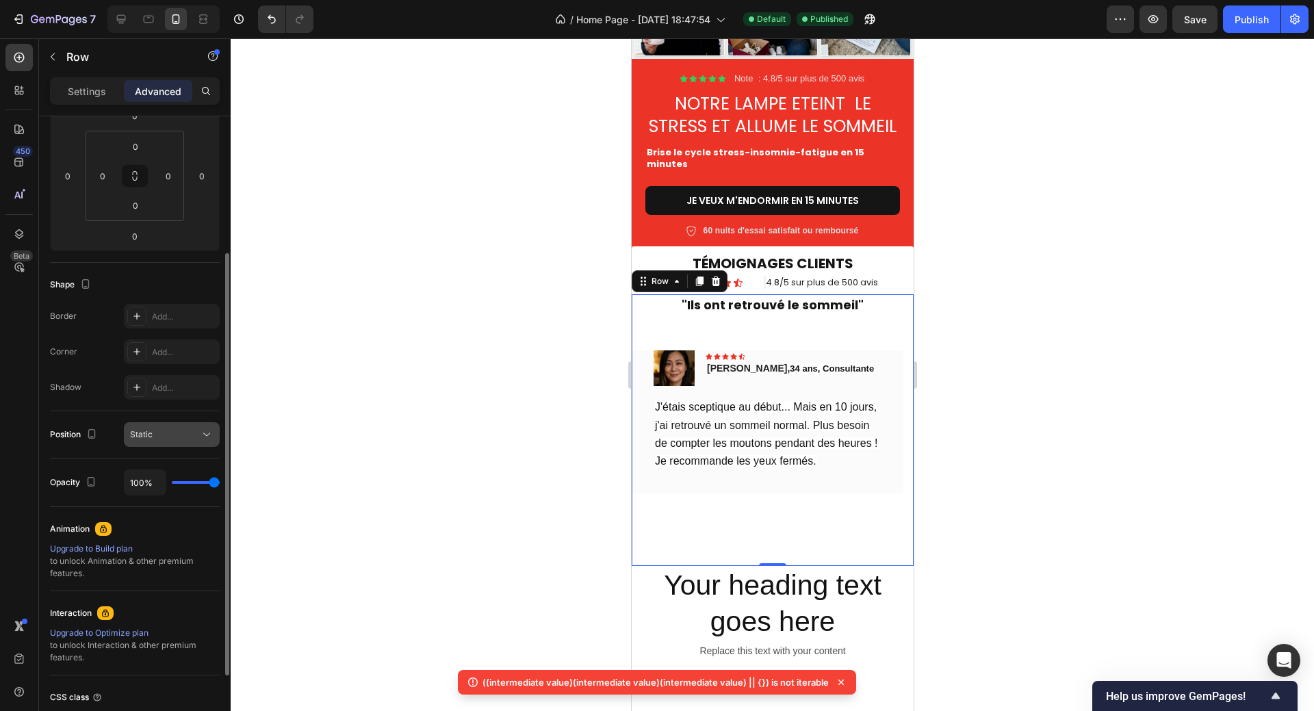
click at [156, 431] on div "Static" at bounding box center [165, 434] width 70 height 12
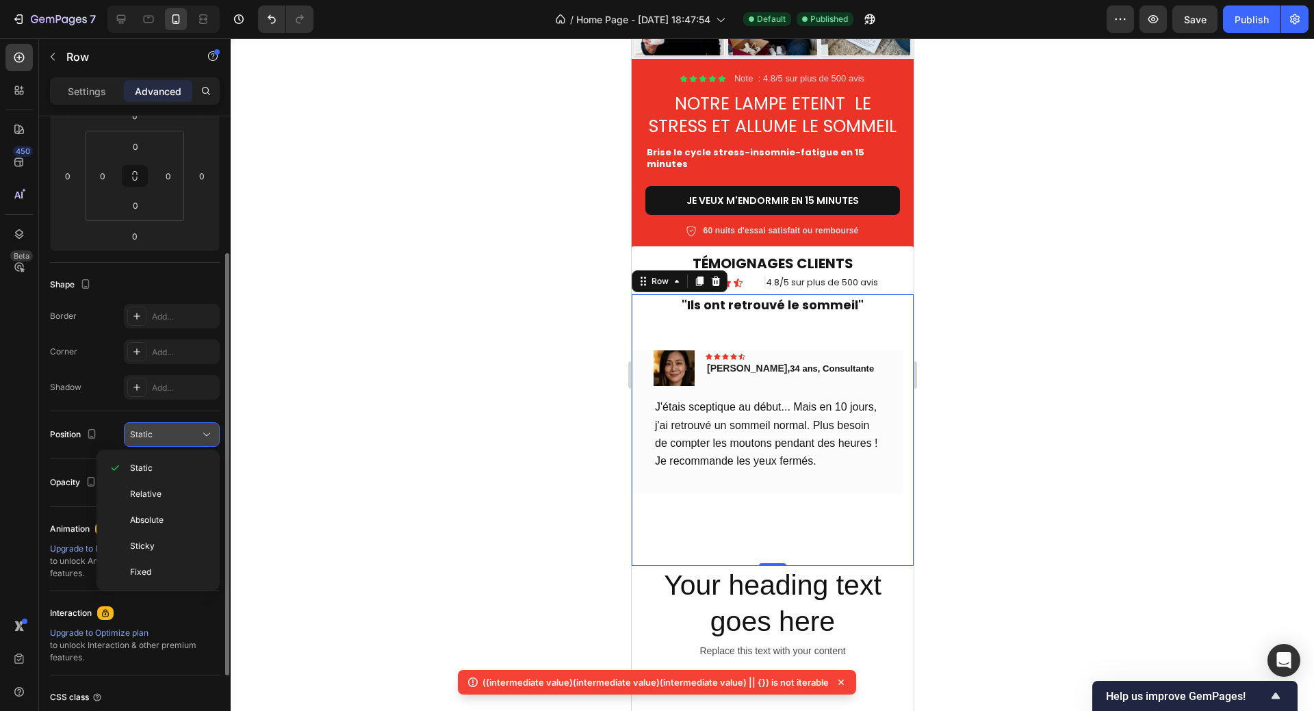
click at [156, 430] on div "Static" at bounding box center [165, 434] width 70 height 12
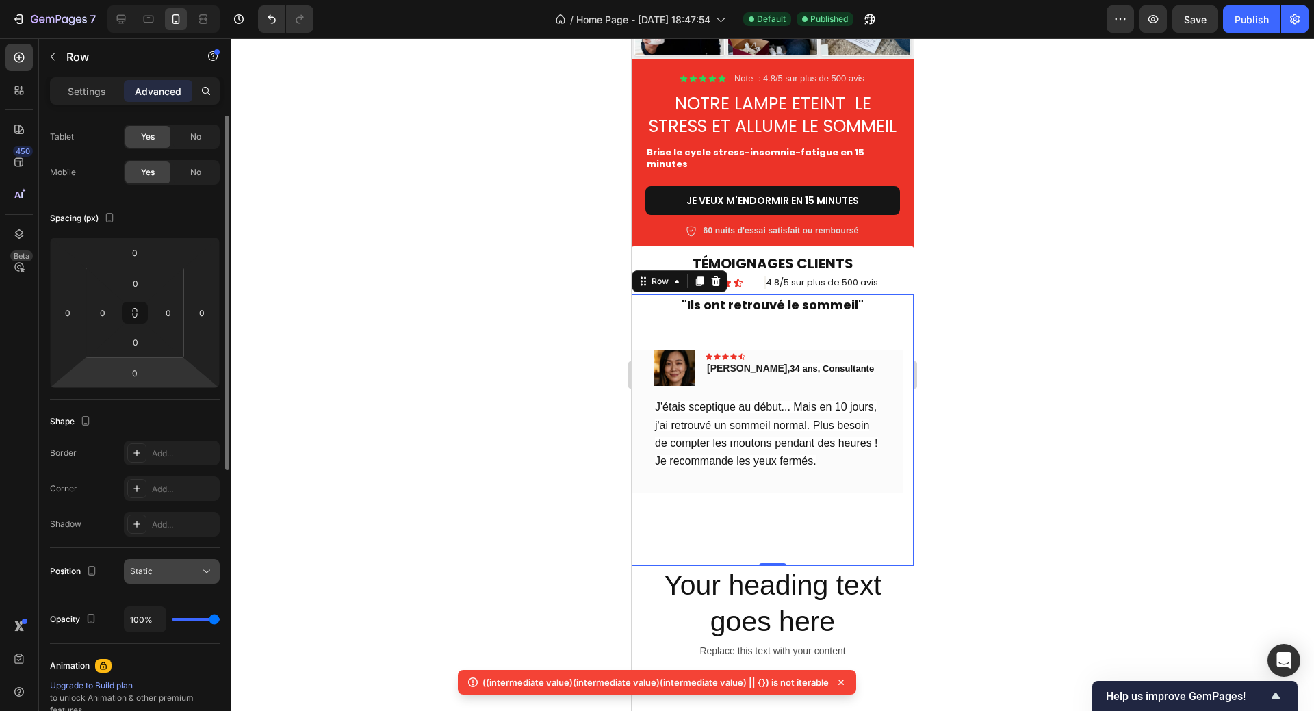
scroll to position [0, 0]
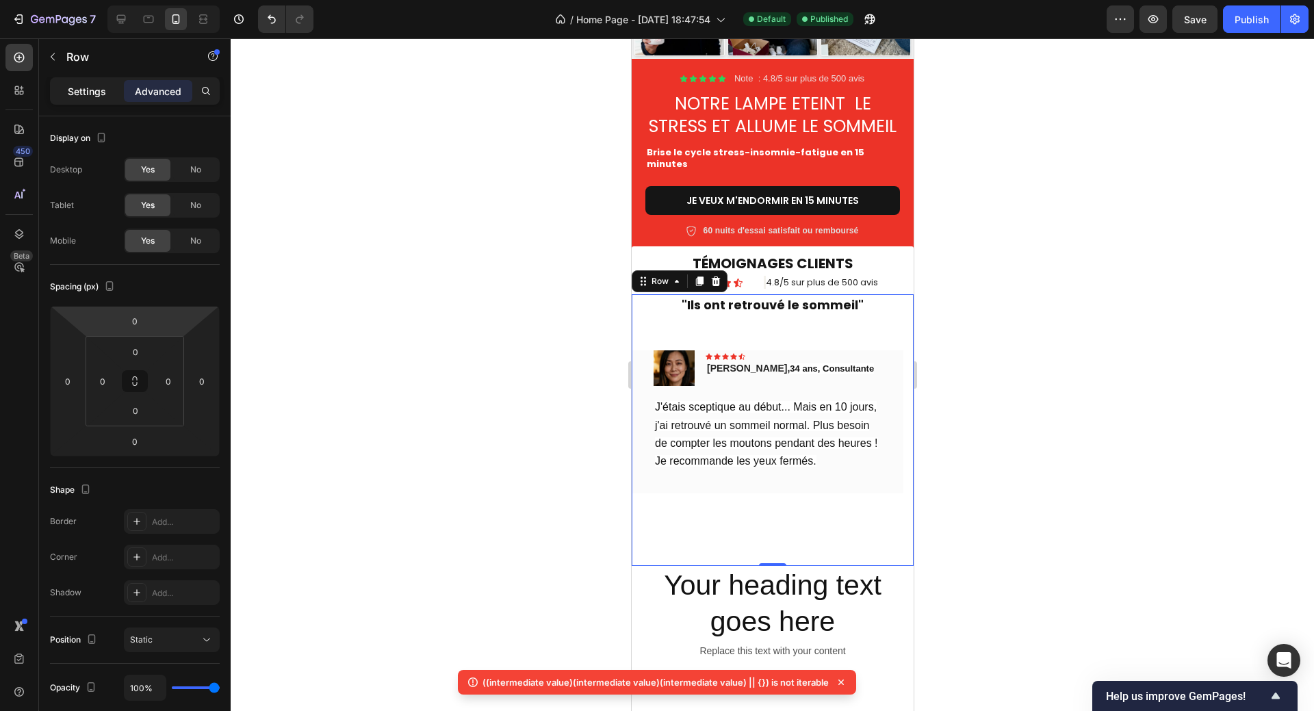
click at [79, 96] on p "Settings" at bounding box center [87, 91] width 38 height 14
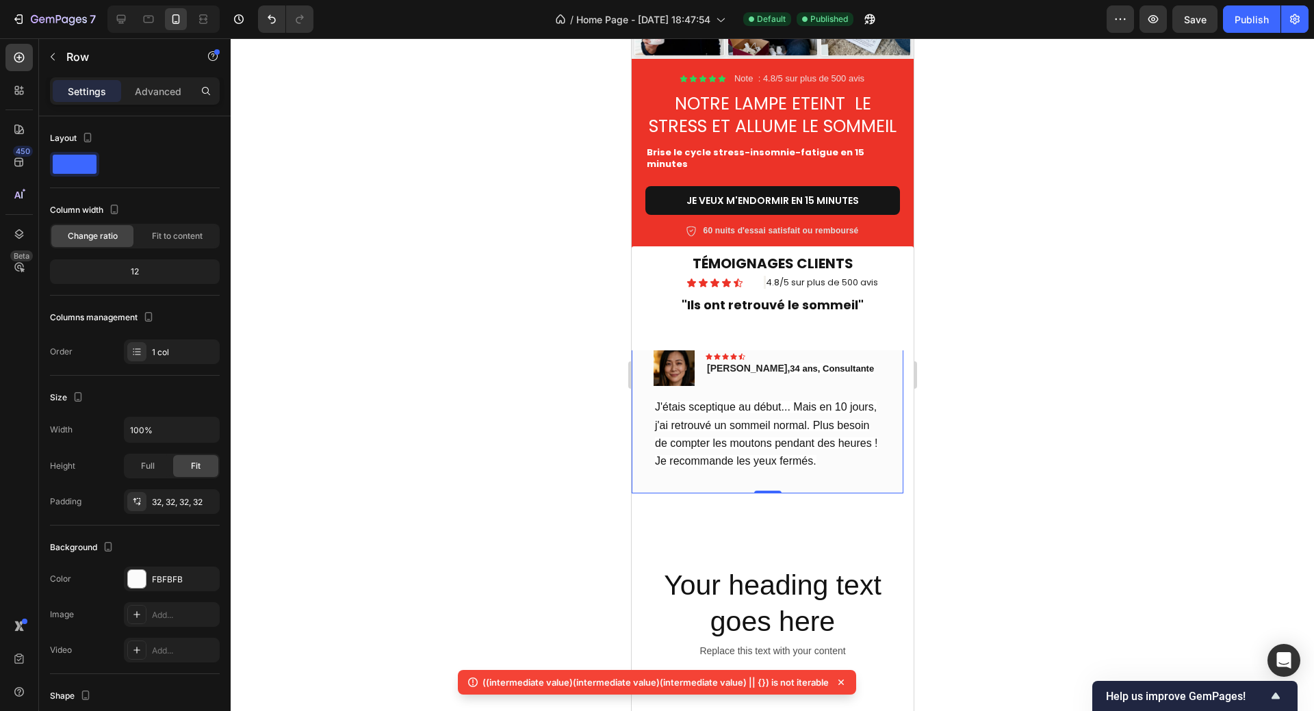
click at [890, 363] on div "Image Icon Icon Icon Icon Icon Row Sophie, 34 ans, Consultante Text block Row J…" at bounding box center [767, 408] width 272 height 170
click at [152, 90] on p "Advanced" at bounding box center [158, 91] width 47 height 14
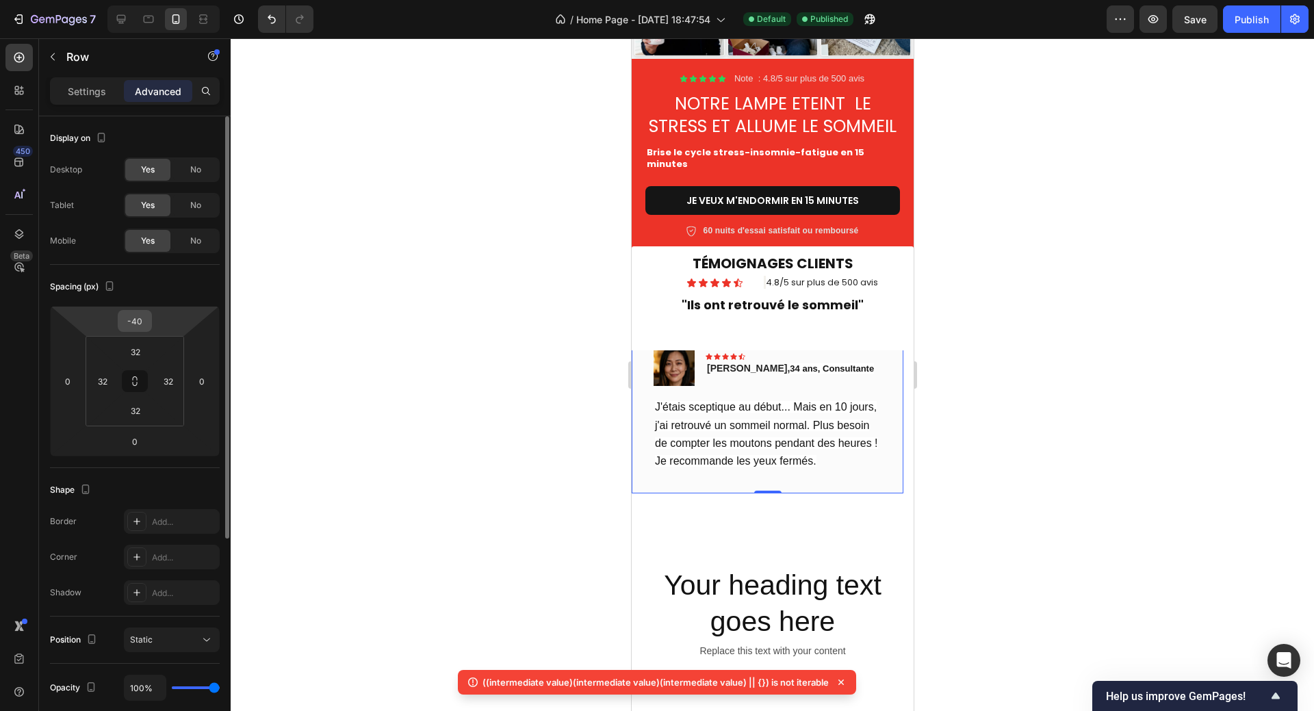
click at [142, 319] on input "-40" at bounding box center [134, 321] width 27 height 21
click at [140, 319] on input "-40" at bounding box center [134, 321] width 27 height 21
click at [131, 321] on input "-40" at bounding box center [134, 321] width 27 height 21
drag, startPoint x: 131, startPoint y: 321, endPoint x: 142, endPoint y: 320, distance: 11.0
click at [142, 320] on input "-40" at bounding box center [134, 321] width 27 height 21
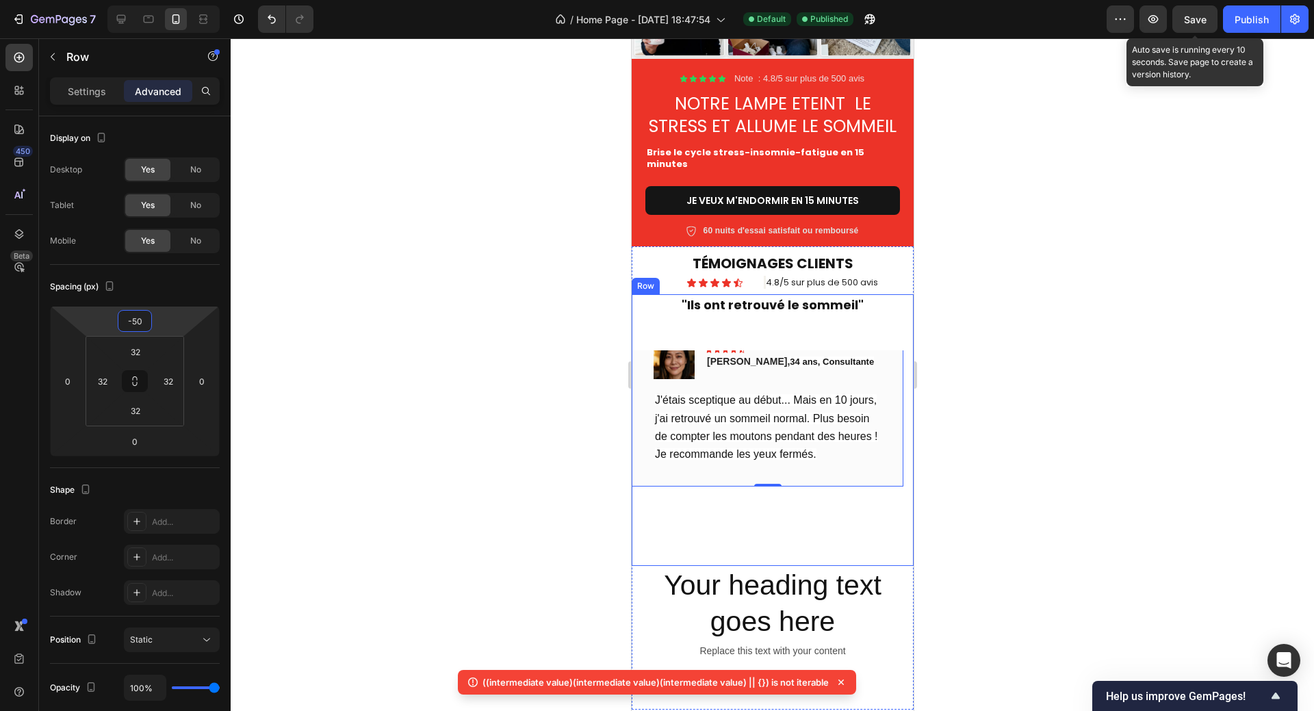
type input "-50"
click at [1198, 21] on span "Save" at bounding box center [1195, 20] width 23 height 12
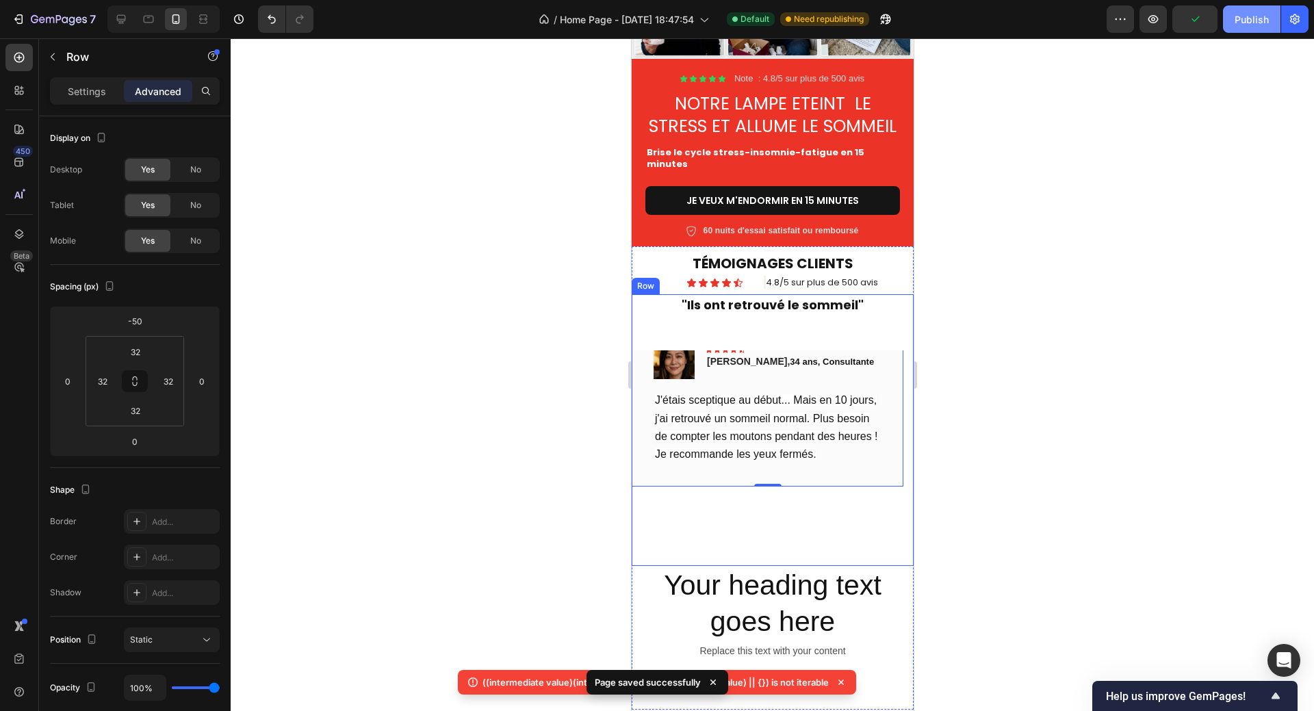
click at [1246, 18] on div "Publish" at bounding box center [1251, 19] width 34 height 14
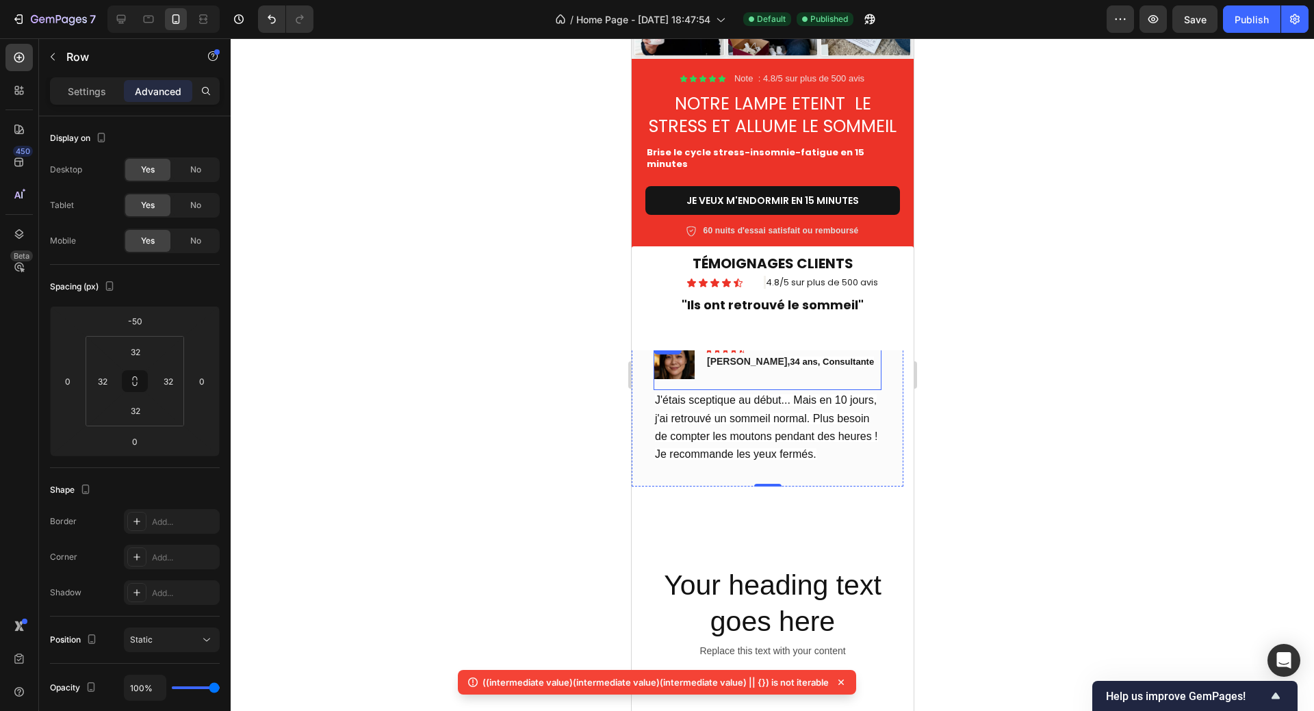
click at [846, 362] on div "Image Icon Icon Icon Icon Icon Row Sophie, 34 ans, Consultante Text block Row" at bounding box center [767, 364] width 228 height 52
click at [978, 386] on div at bounding box center [772, 374] width 1083 height 672
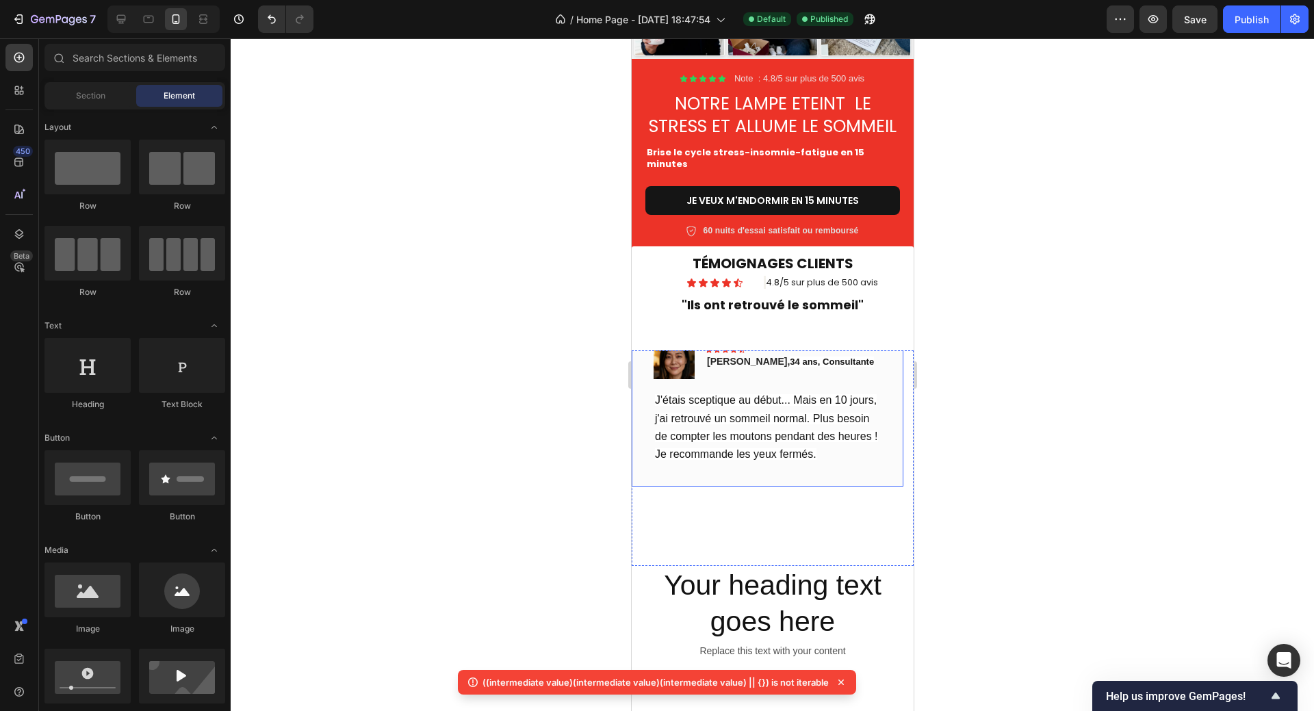
click at [883, 356] on div "Image Icon Icon Icon Icon Icon Row Sophie, 34 ans, Consultante Text block Row J…" at bounding box center [767, 401] width 272 height 170
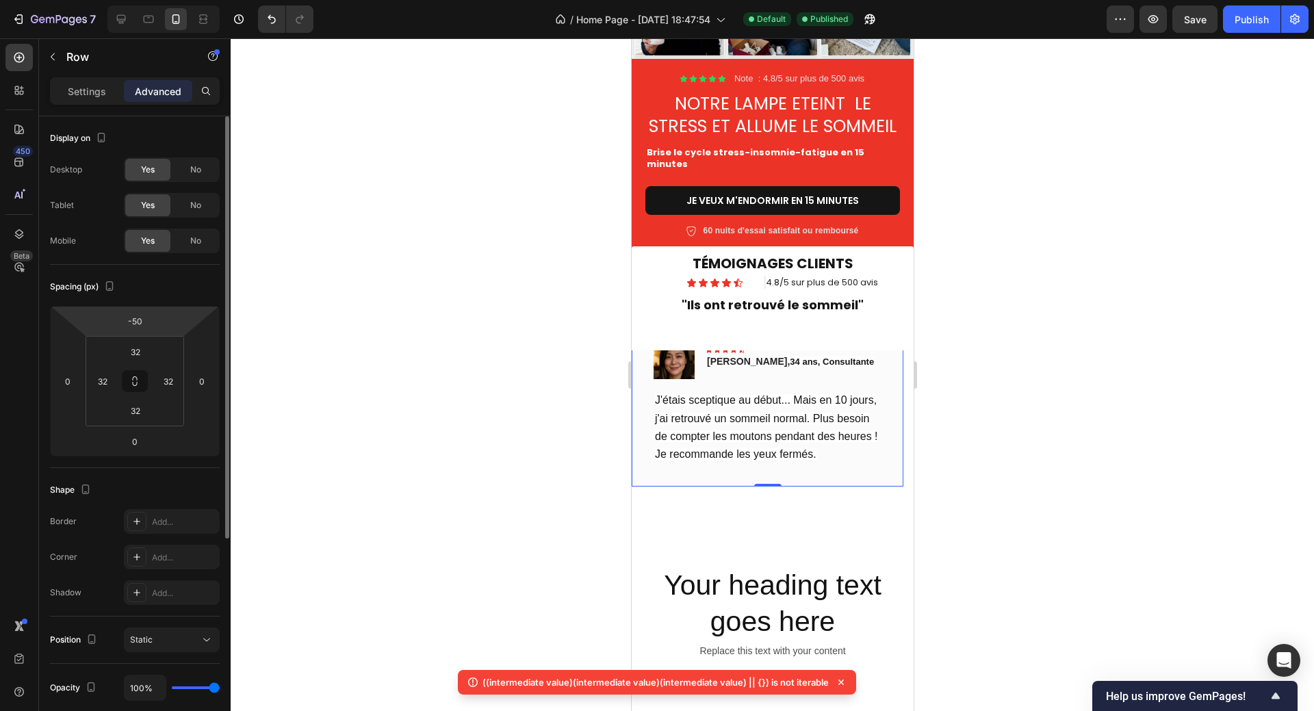
click at [153, 103] on html "7 Version history / Home Page - Sep 25, 18:47:54 Default Published Preview Save…" at bounding box center [657, 51] width 1314 height 103
click at [148, 319] on div "-50" at bounding box center [135, 321] width 34 height 22
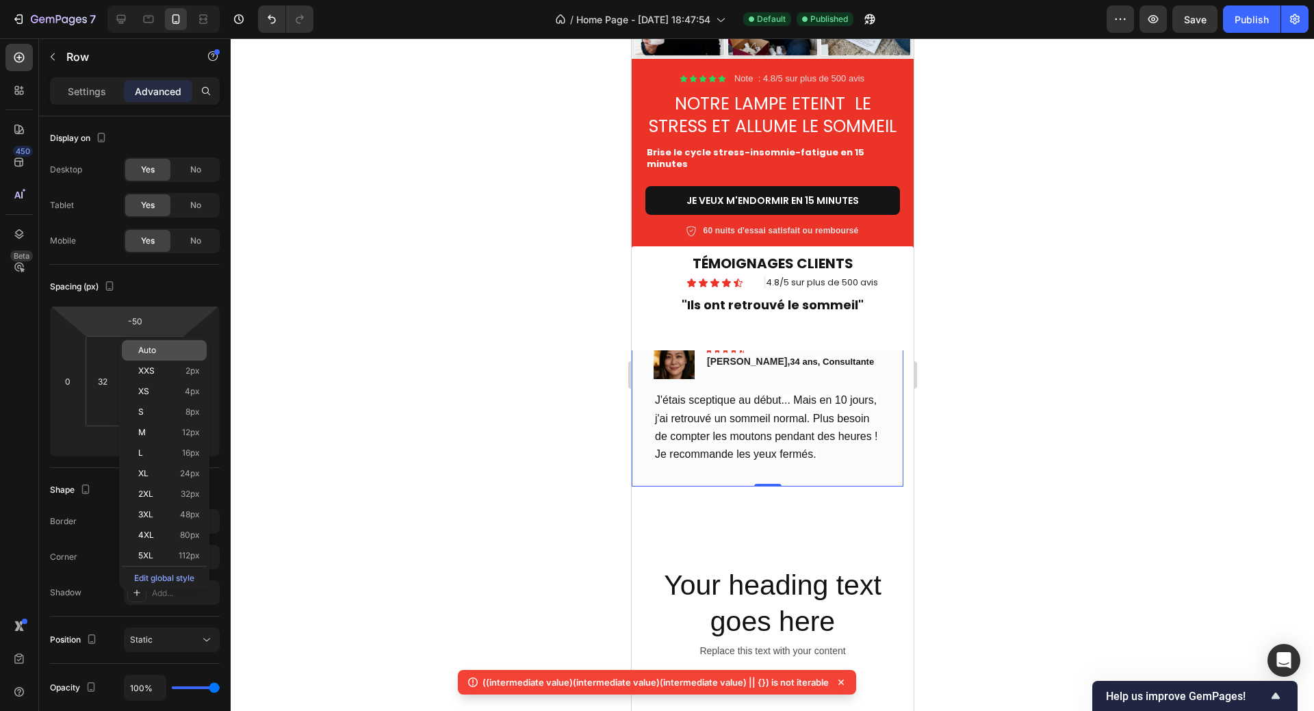
click at [142, 341] on div "Auto" at bounding box center [164, 350] width 85 height 21
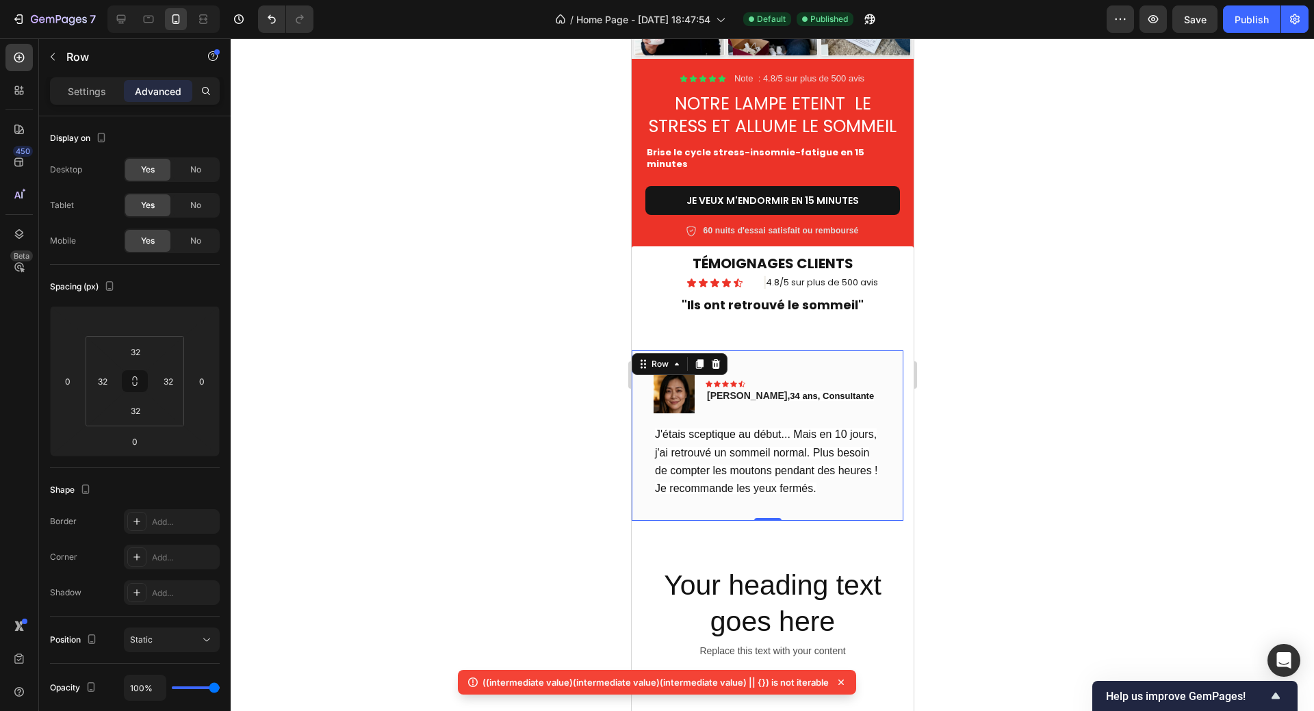
click at [1181, 354] on div at bounding box center [772, 374] width 1083 height 672
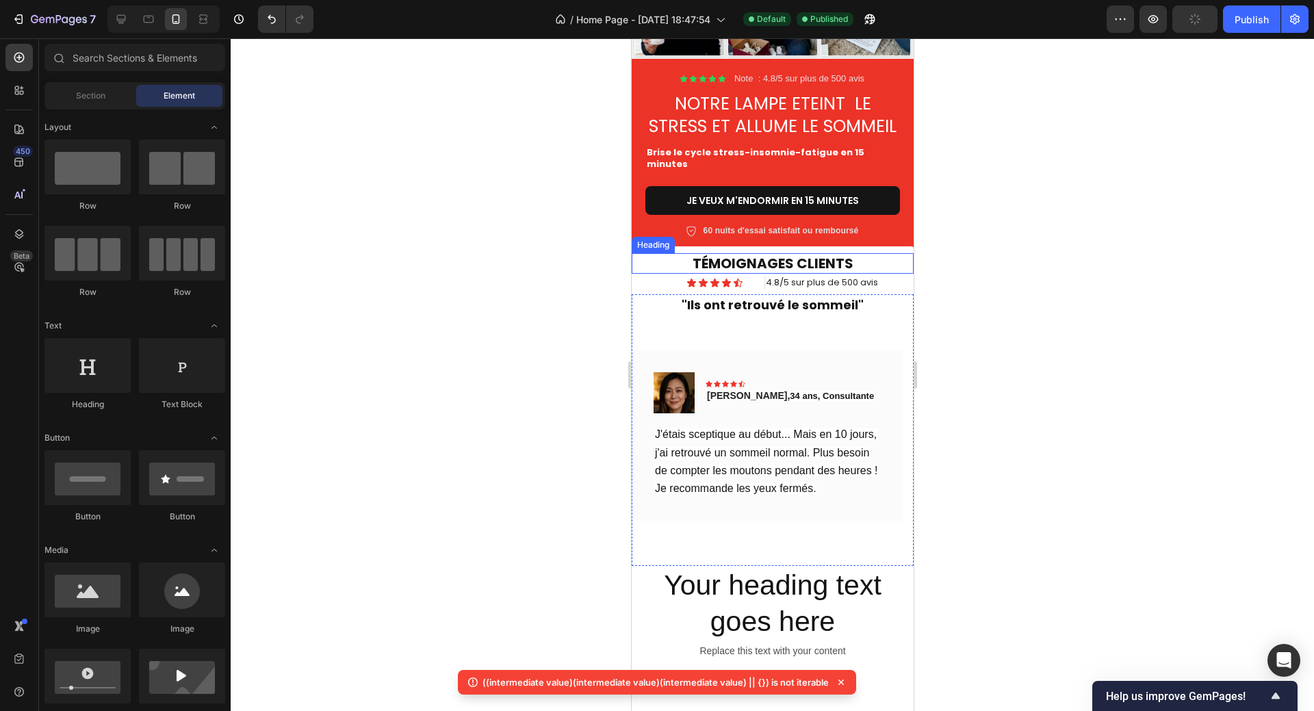
click at [787, 263] on p "TÉMOIGNAGES CLIENTS" at bounding box center [771, 263] width 279 height 18
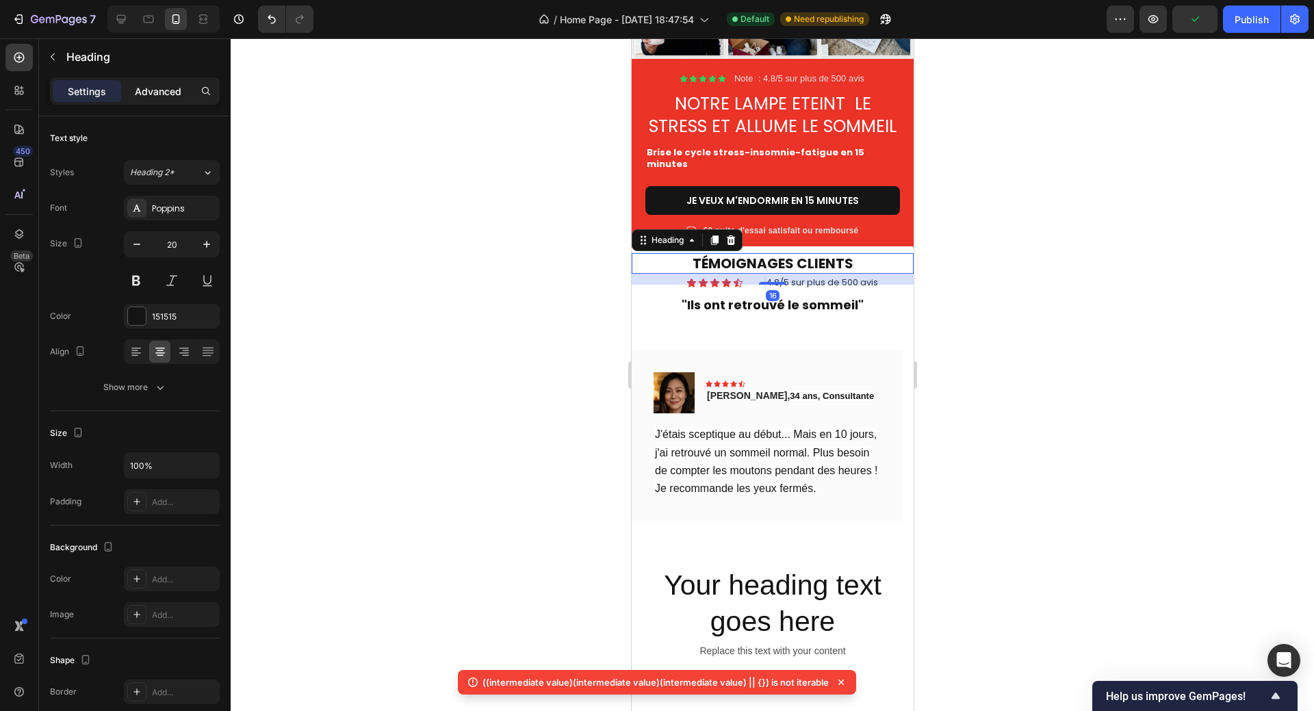
click at [166, 94] on p "Advanced" at bounding box center [158, 91] width 47 height 14
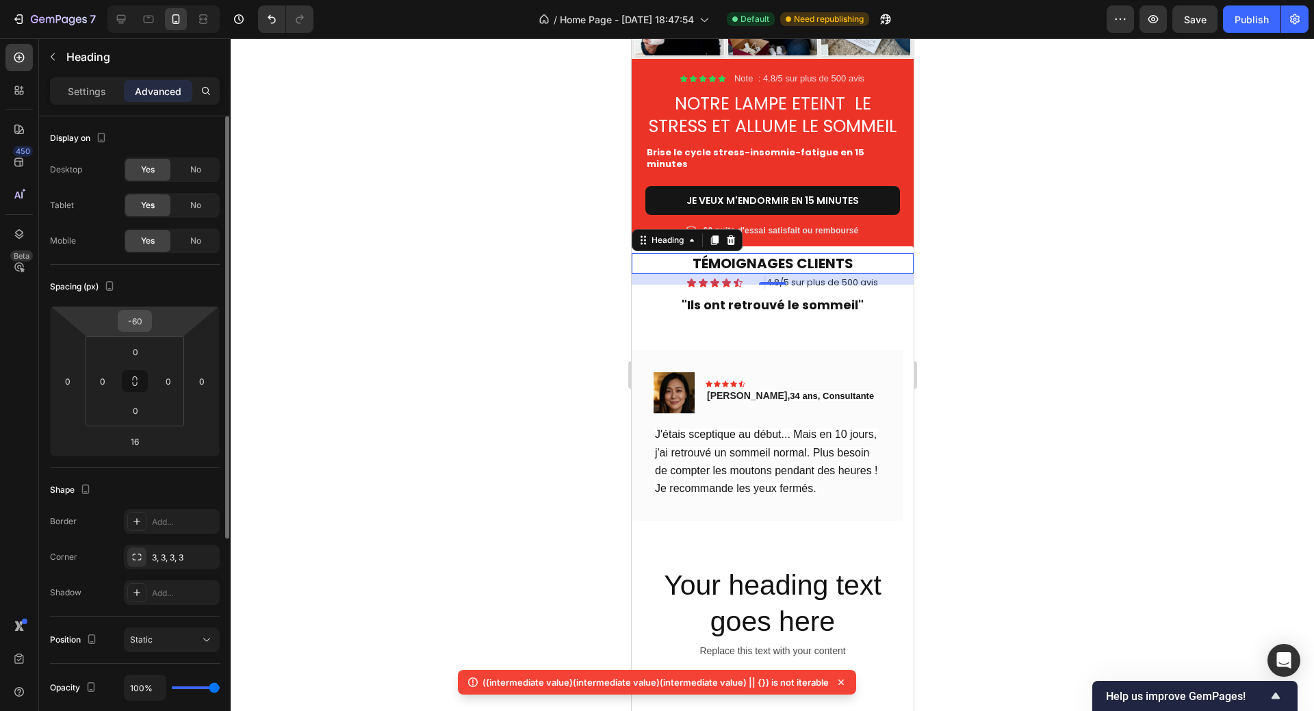
click at [135, 322] on input "-60" at bounding box center [134, 321] width 27 height 21
click at [134, 322] on input "-60" at bounding box center [134, 321] width 27 height 21
click at [131, 322] on input "-60" at bounding box center [134, 321] width 27 height 21
drag, startPoint x: 131, startPoint y: 322, endPoint x: 148, endPoint y: 320, distance: 16.5
click at [148, 320] on input "-60" at bounding box center [134, 321] width 27 height 21
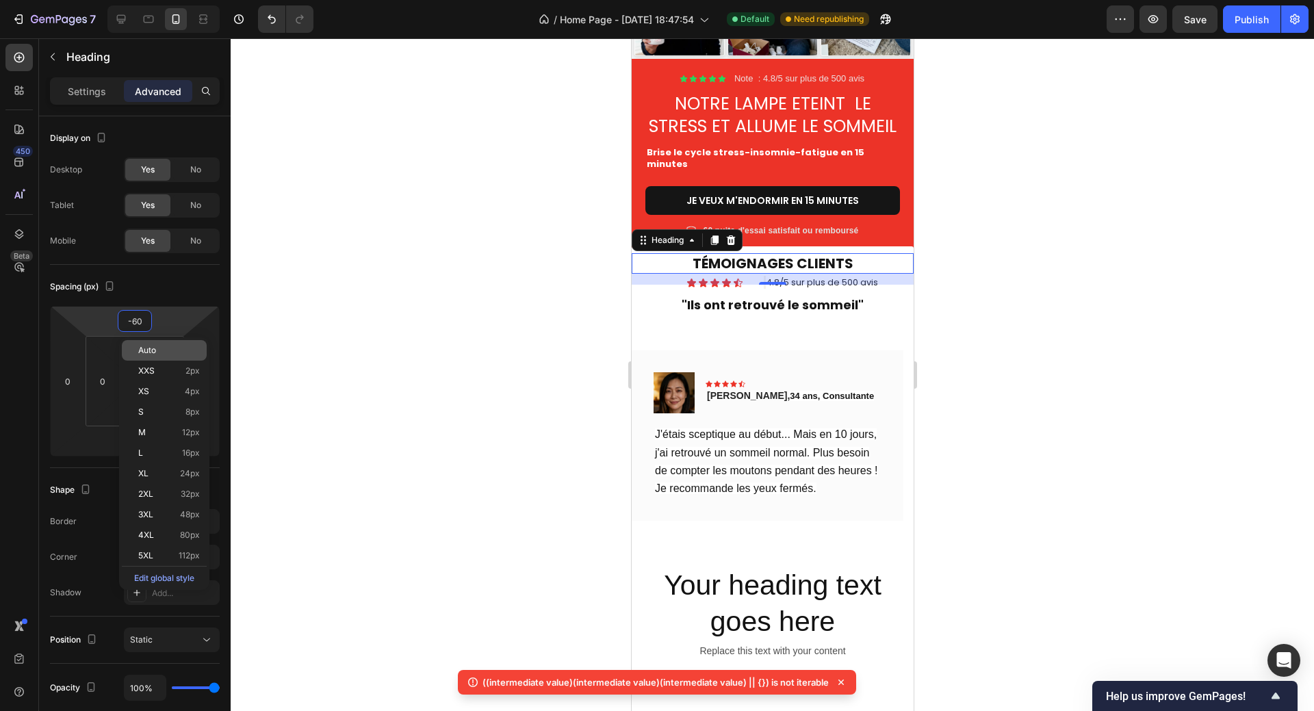
click at [142, 346] on span "Auto" at bounding box center [147, 350] width 18 height 10
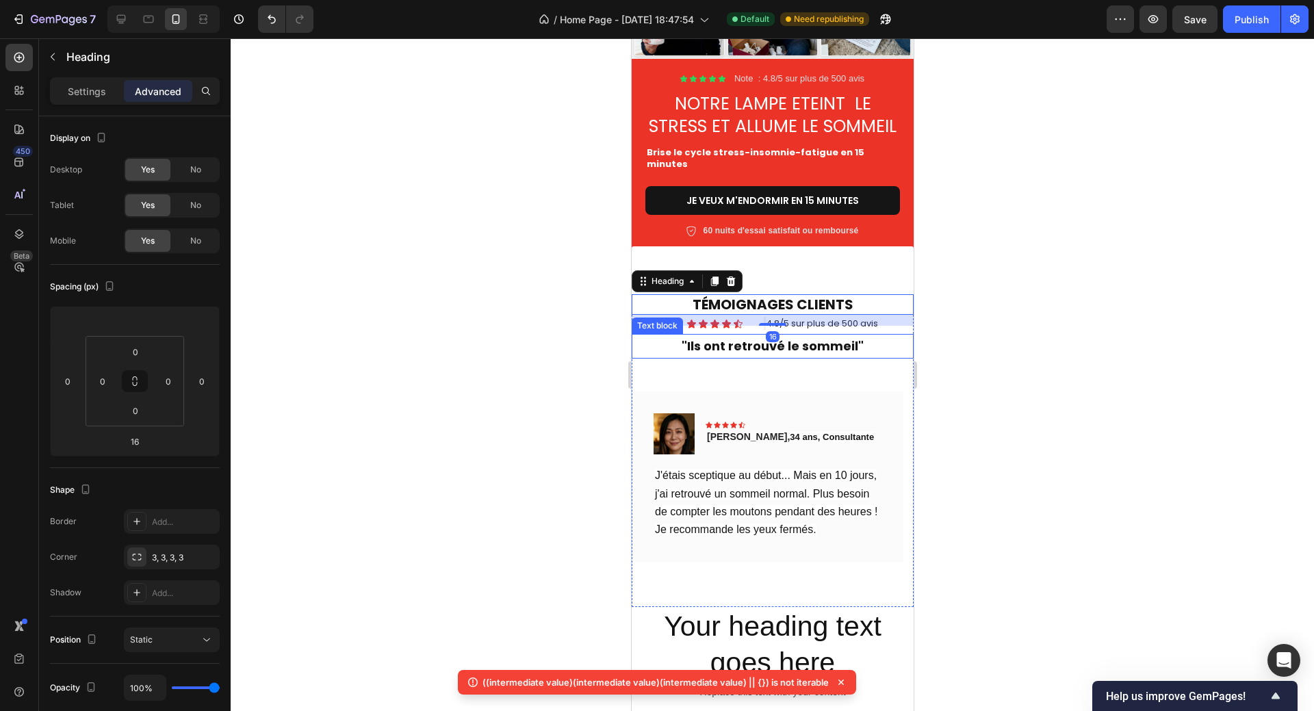
click at [1051, 335] on div at bounding box center [772, 374] width 1083 height 672
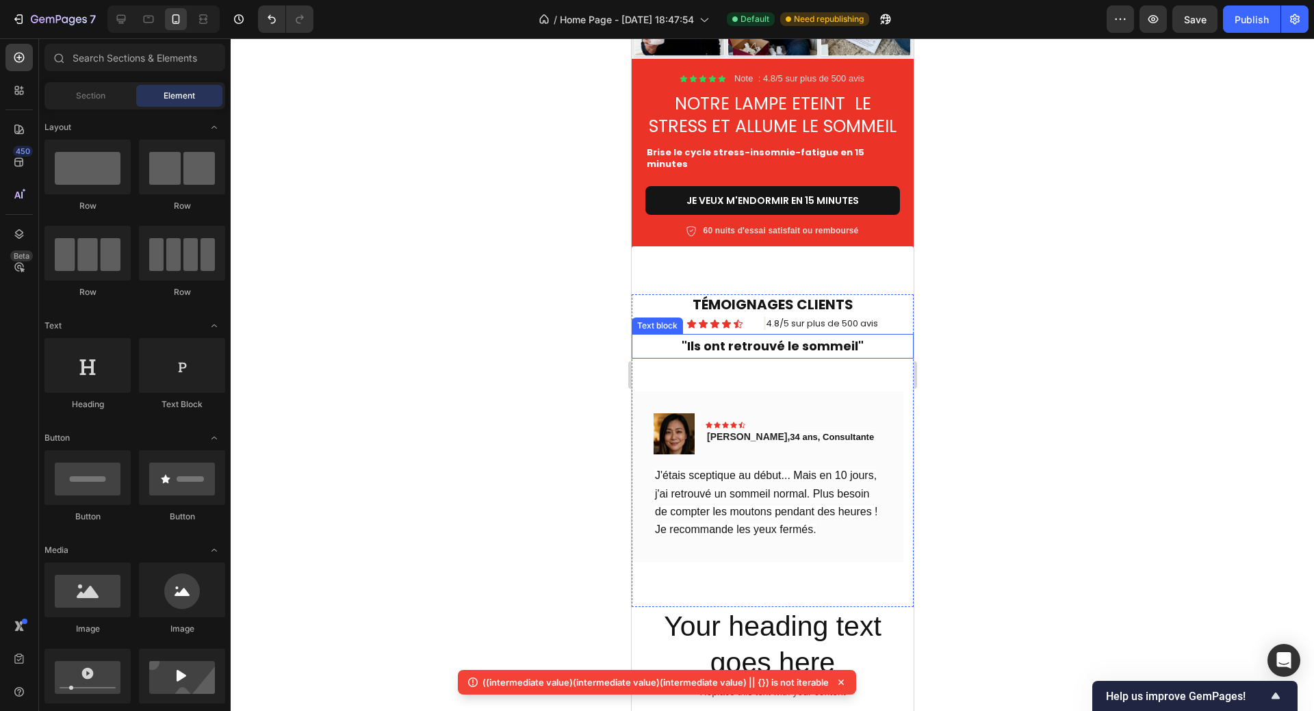
click at [1045, 352] on div at bounding box center [772, 374] width 1083 height 672
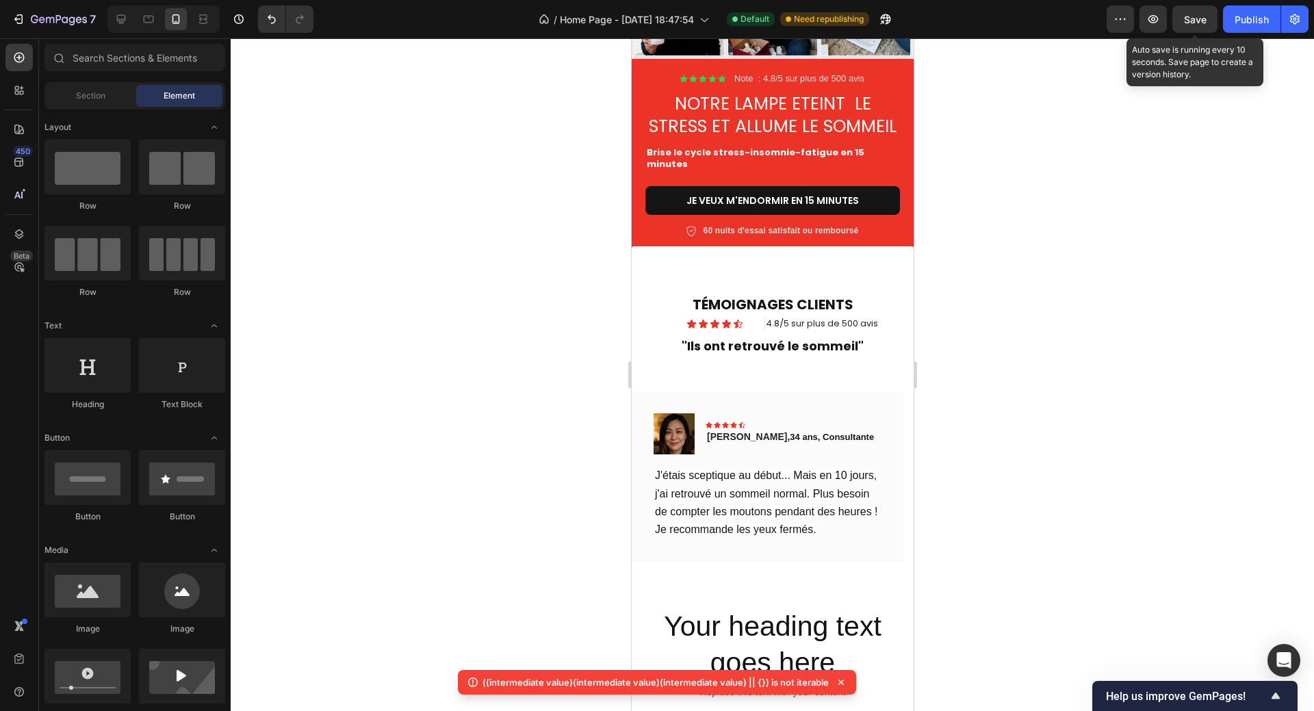
click at [1194, 25] on div "Save" at bounding box center [1195, 19] width 23 height 14
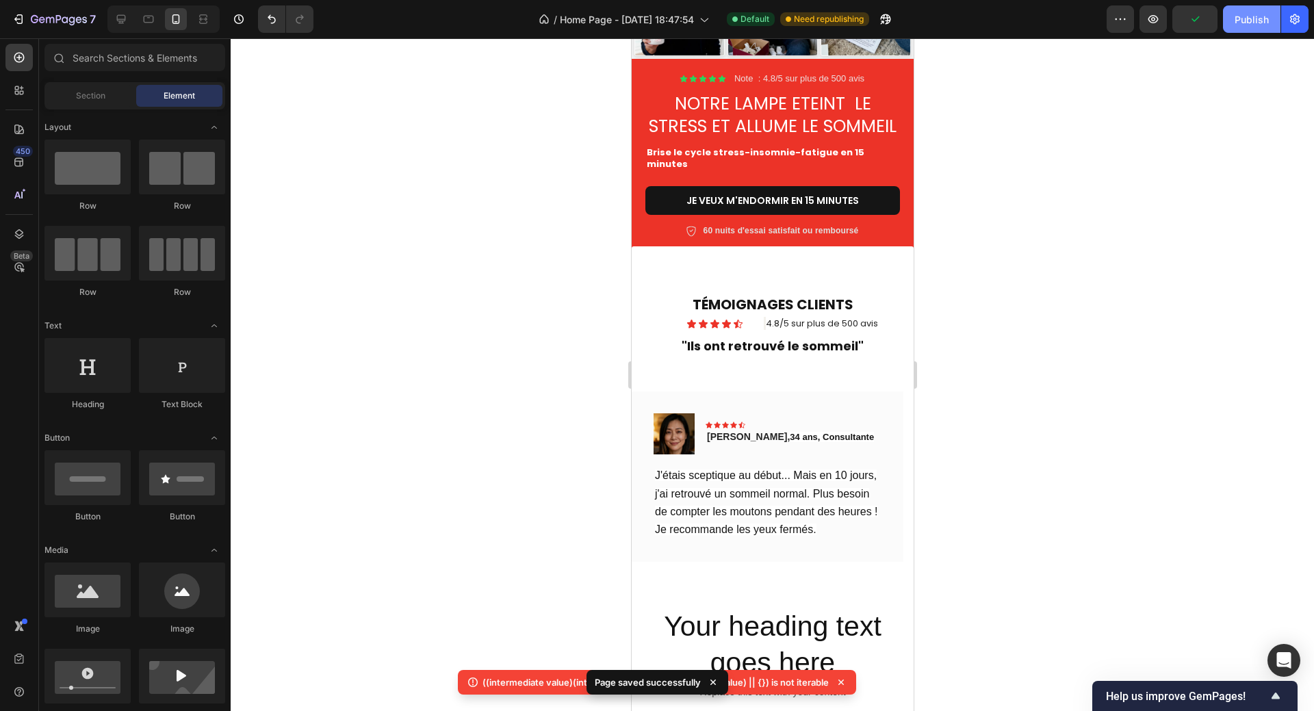
click at [1248, 23] on div "Publish" at bounding box center [1251, 19] width 34 height 14
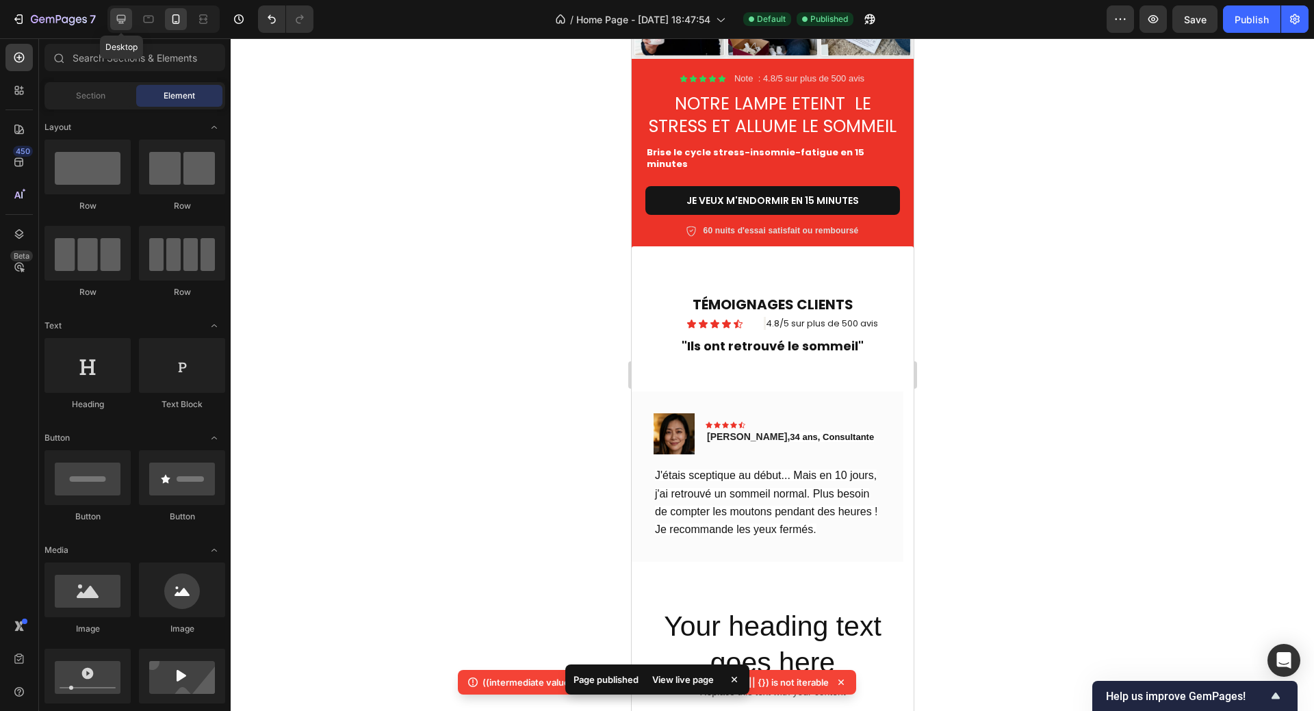
click at [120, 21] on icon at bounding box center [121, 19] width 9 height 9
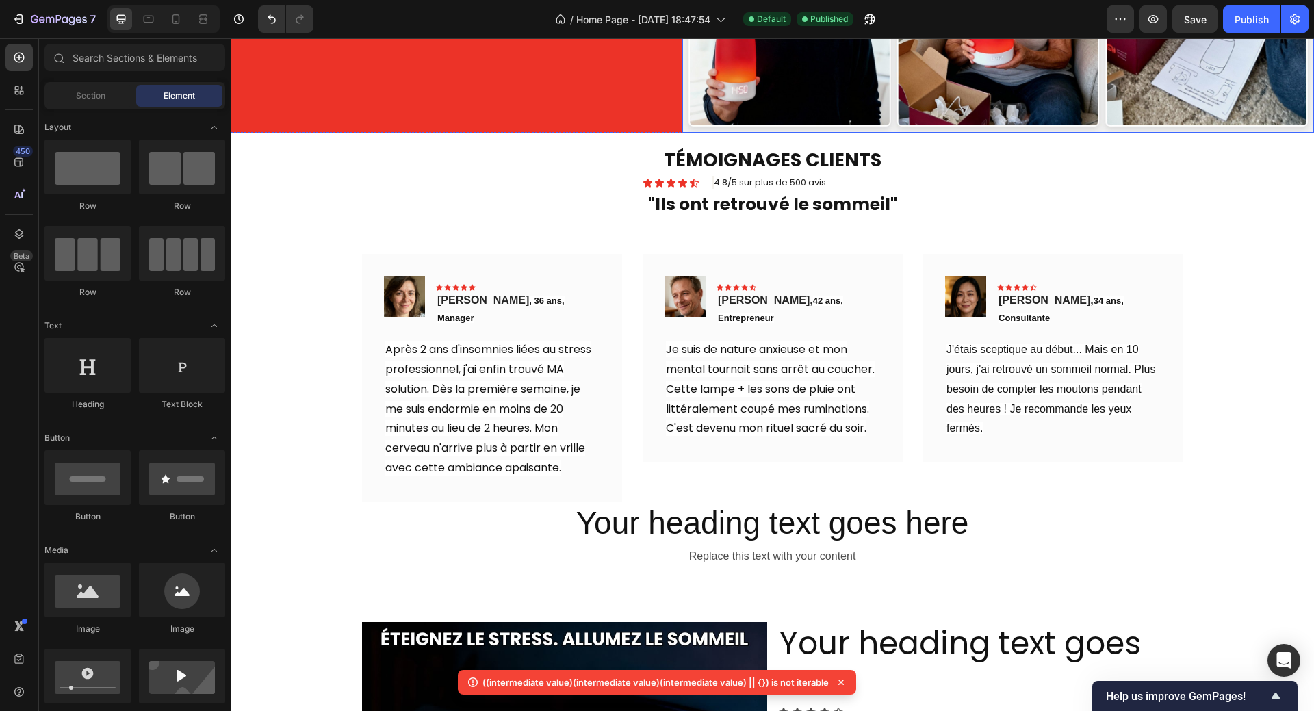
scroll to position [633, 0]
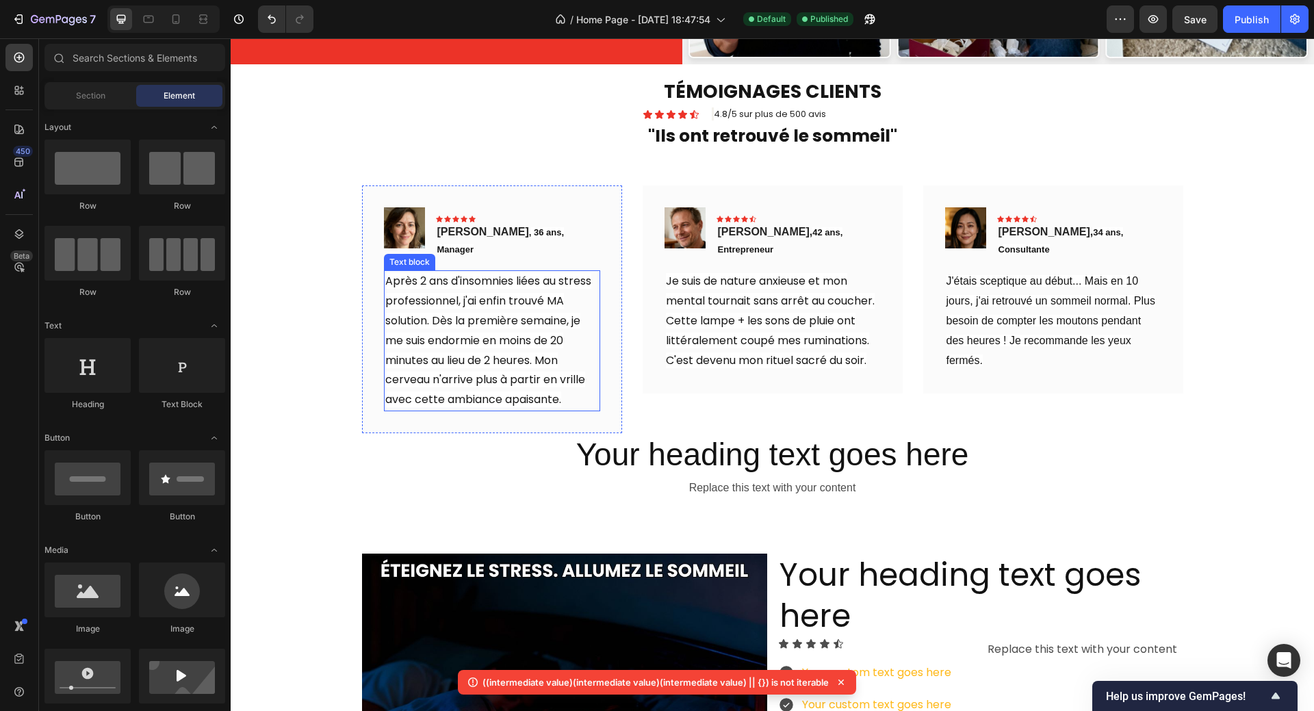
click at [532, 345] on span "Après 2 ans d'insomnies liées au stress professionnel, j'ai enfin trouvé MA sol…" at bounding box center [488, 340] width 206 height 134
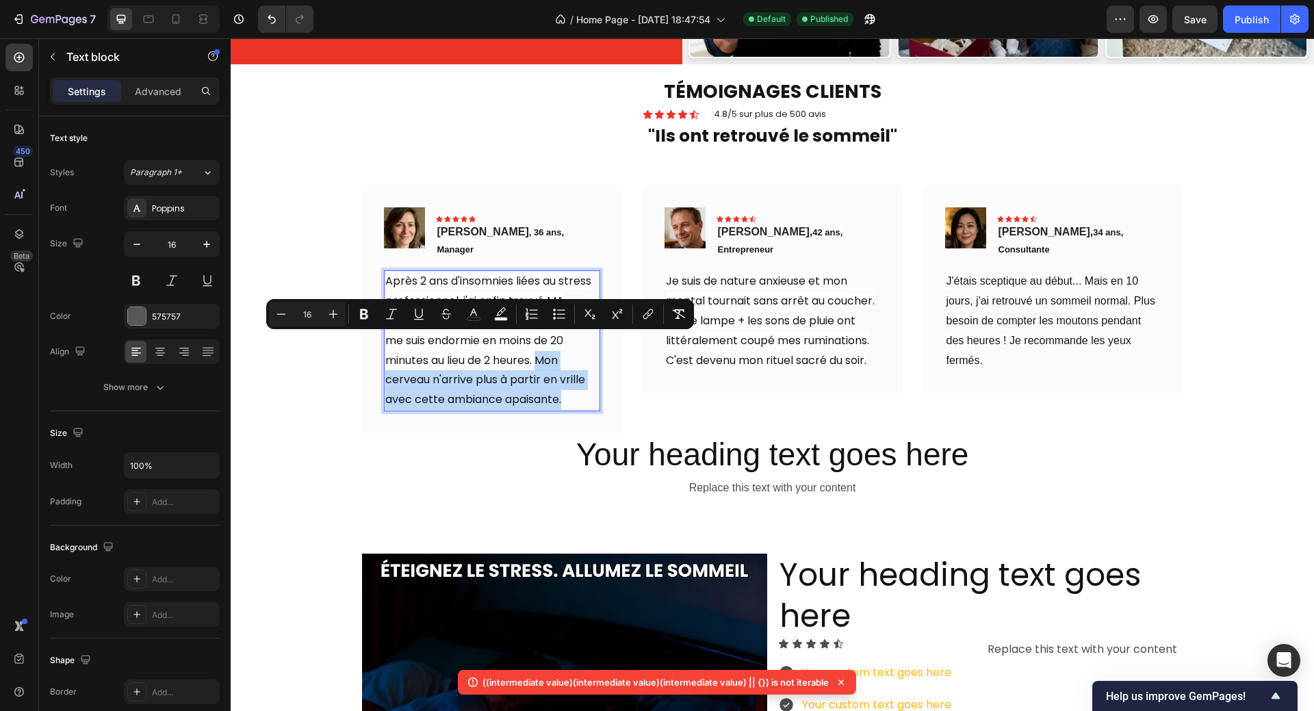
drag, startPoint x: 537, startPoint y: 345, endPoint x: 564, endPoint y: 380, distance: 44.3
click at [564, 380] on p "Après 2 ans d'insomnies liées au stress professionnel, j'ai enfin trouvé MA sol…" at bounding box center [491, 341] width 213 height 138
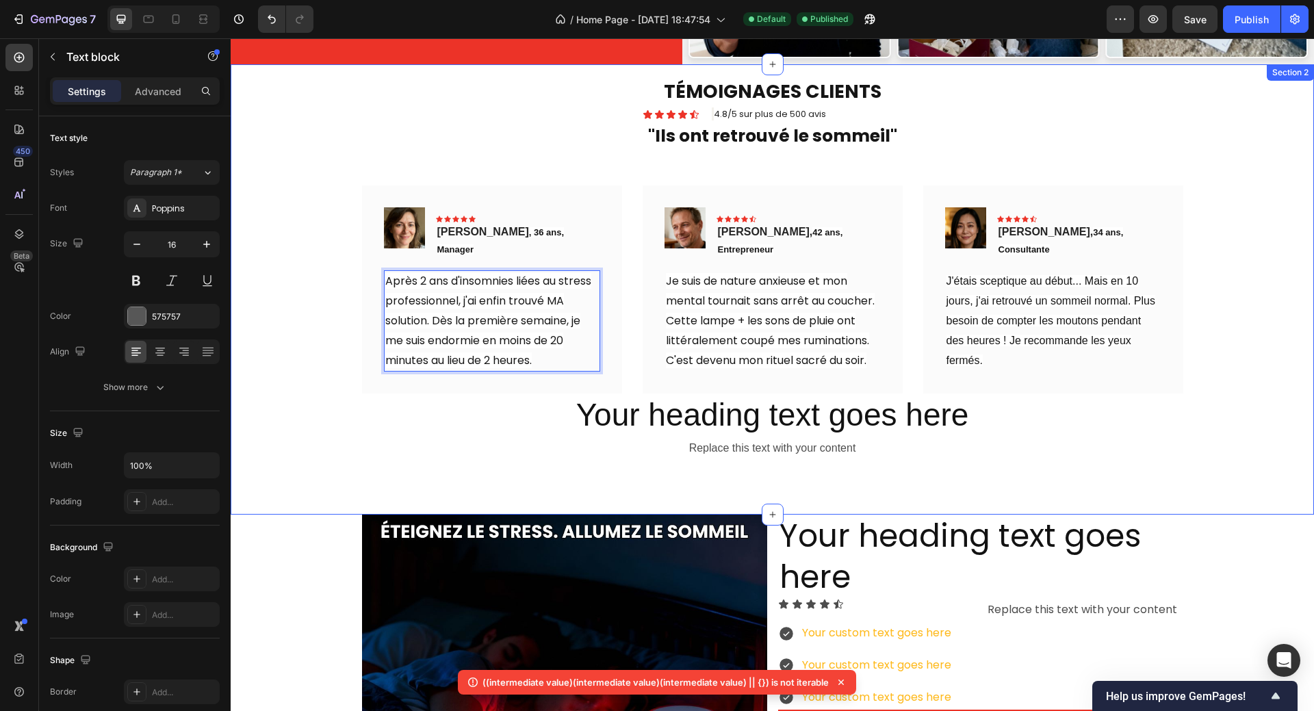
click at [1198, 239] on div "TÉMOIGNAGES CLIENTS Heading Icon Icon Icon Icon Icon Icon List 4.8/5 sur plus d…" at bounding box center [772, 289] width 1062 height 340
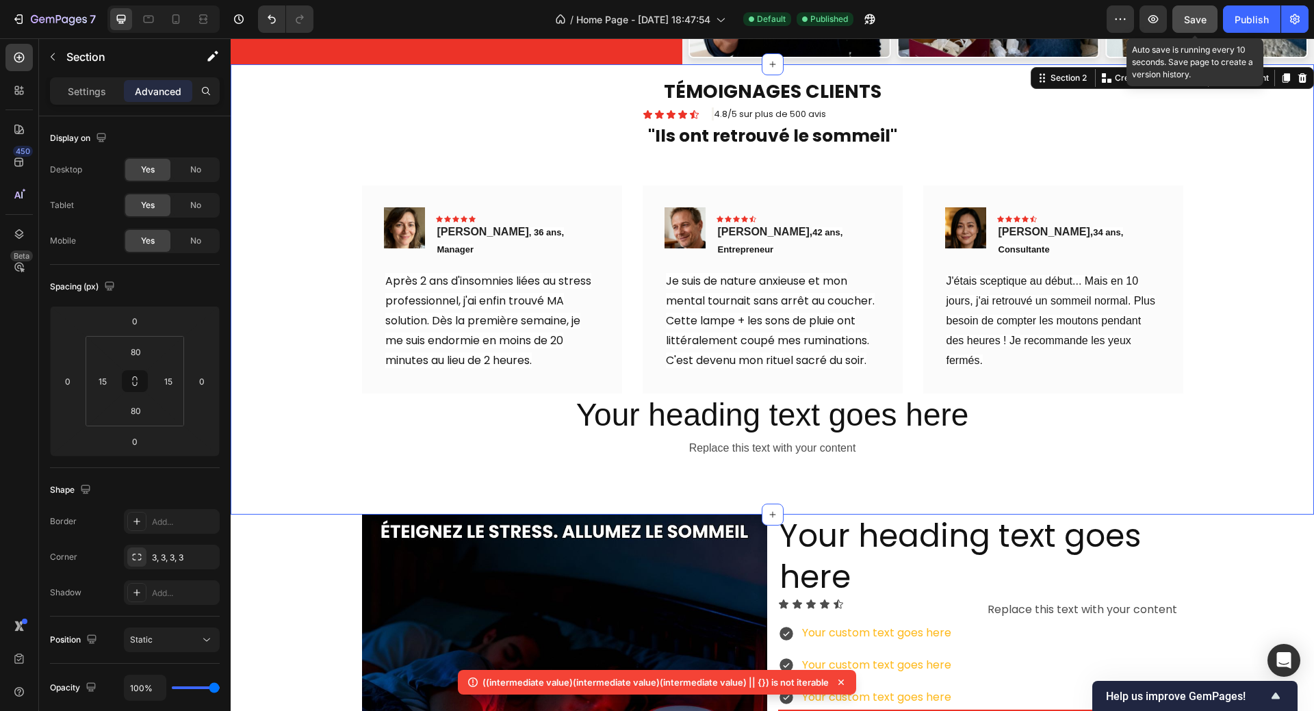
click at [1199, 24] on span "Save" at bounding box center [1195, 20] width 23 height 12
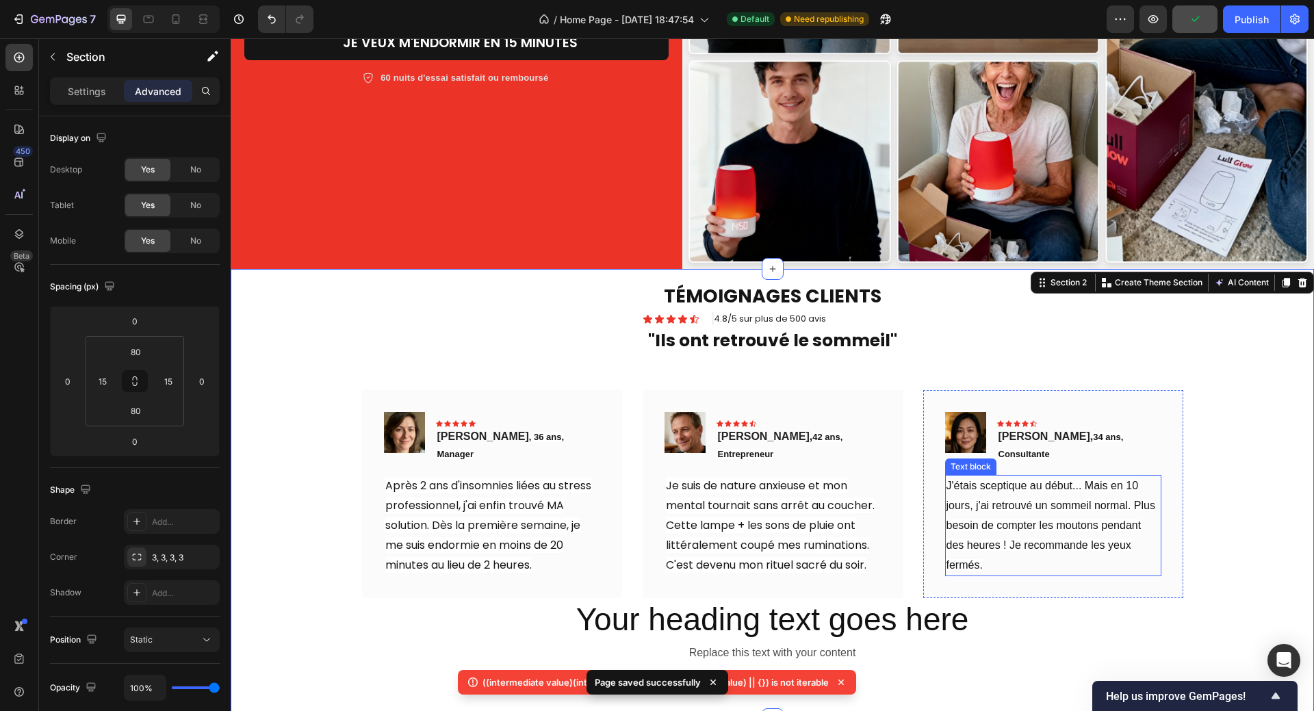
scroll to position [428, 0]
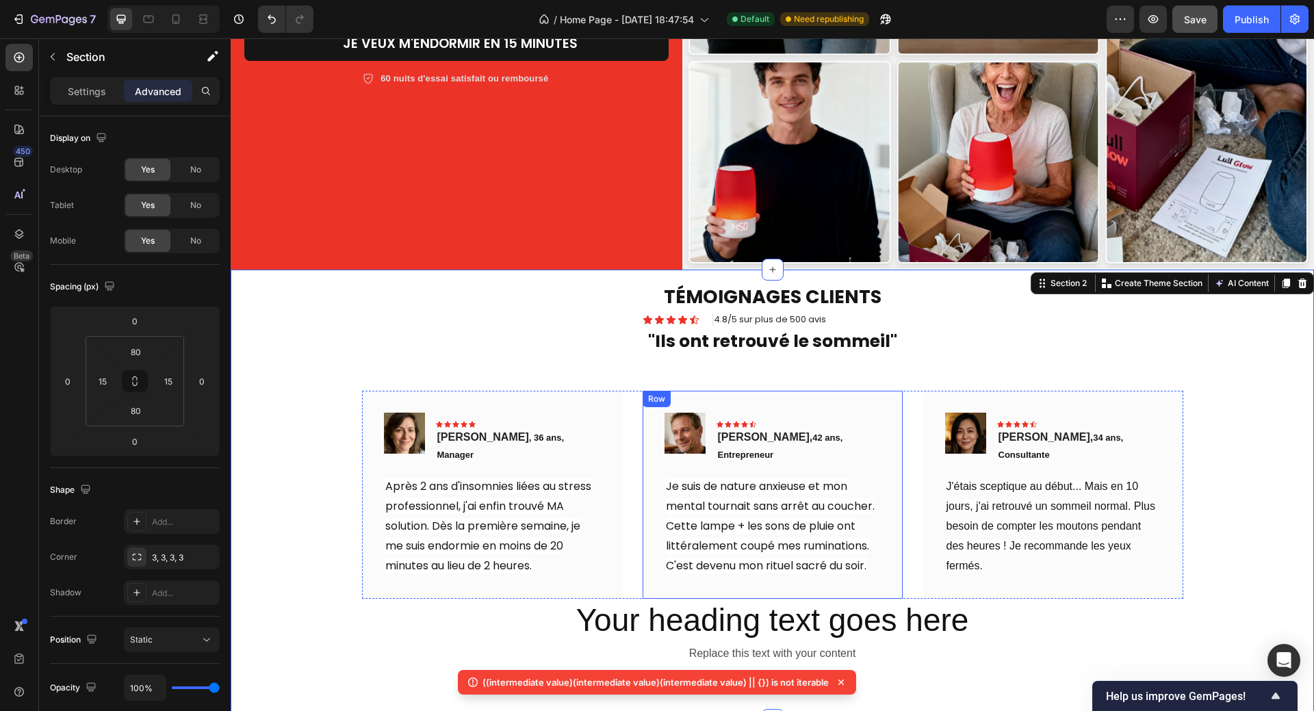
click at [873, 392] on div "Image Icon Icon Icon Icon Icon Row Thomas, 42 ans, Entrepreneur Text block Row …" at bounding box center [772, 495] width 260 height 208
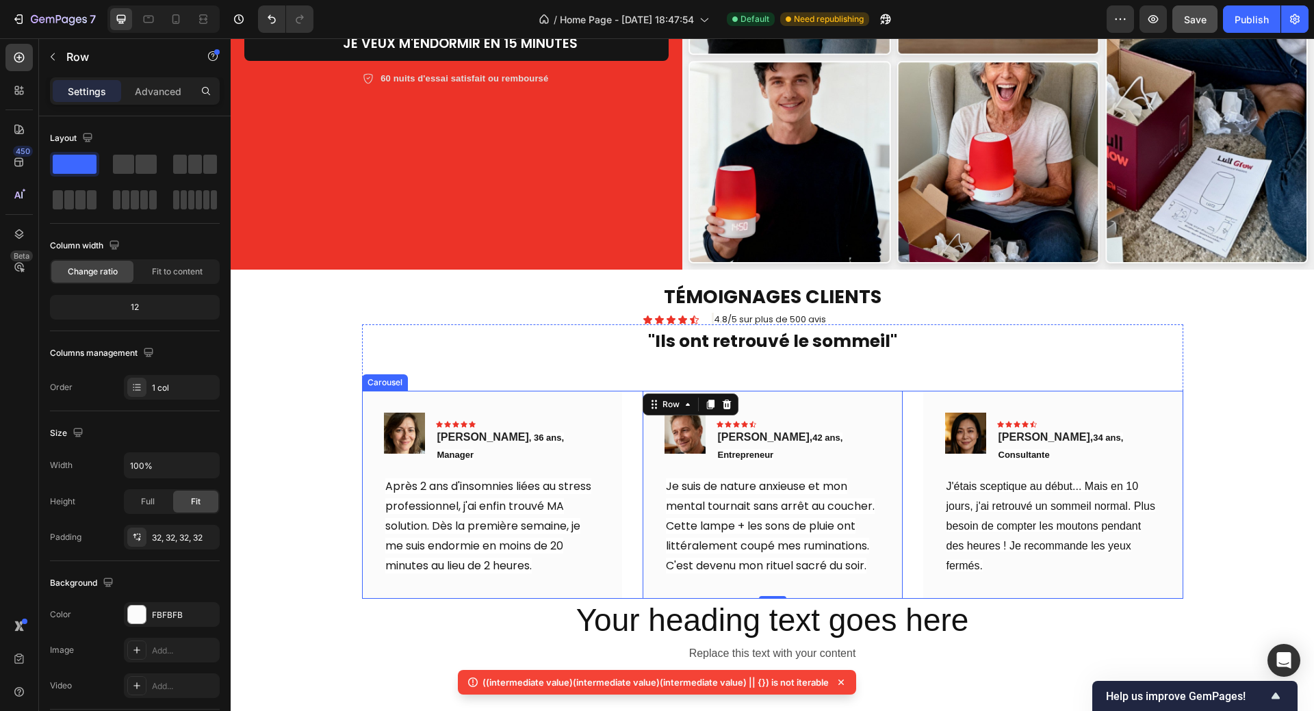
click at [904, 391] on div "Image Icon Icon Icon Icon Icon Row Sophie, 34 ans, Consultante Text block Row J…" at bounding box center [772, 495] width 821 height 208
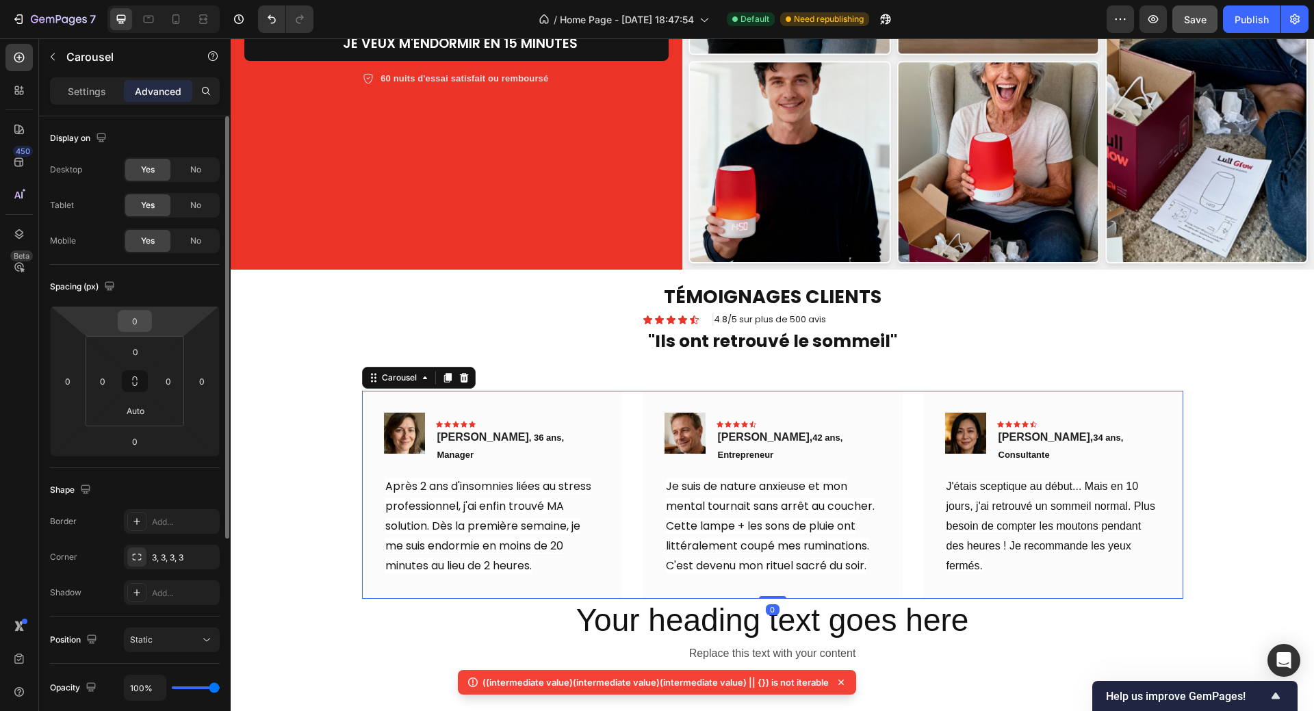
click at [143, 326] on input "0" at bounding box center [134, 321] width 27 height 21
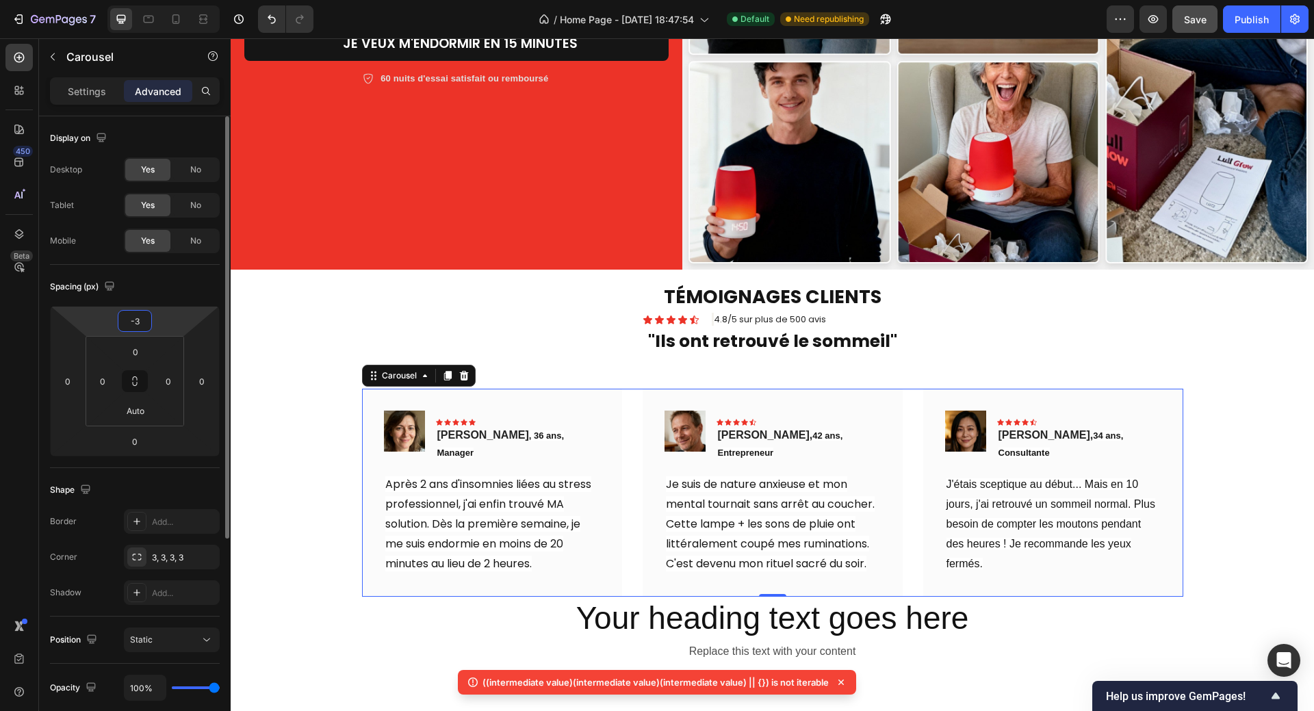
type input "-30"
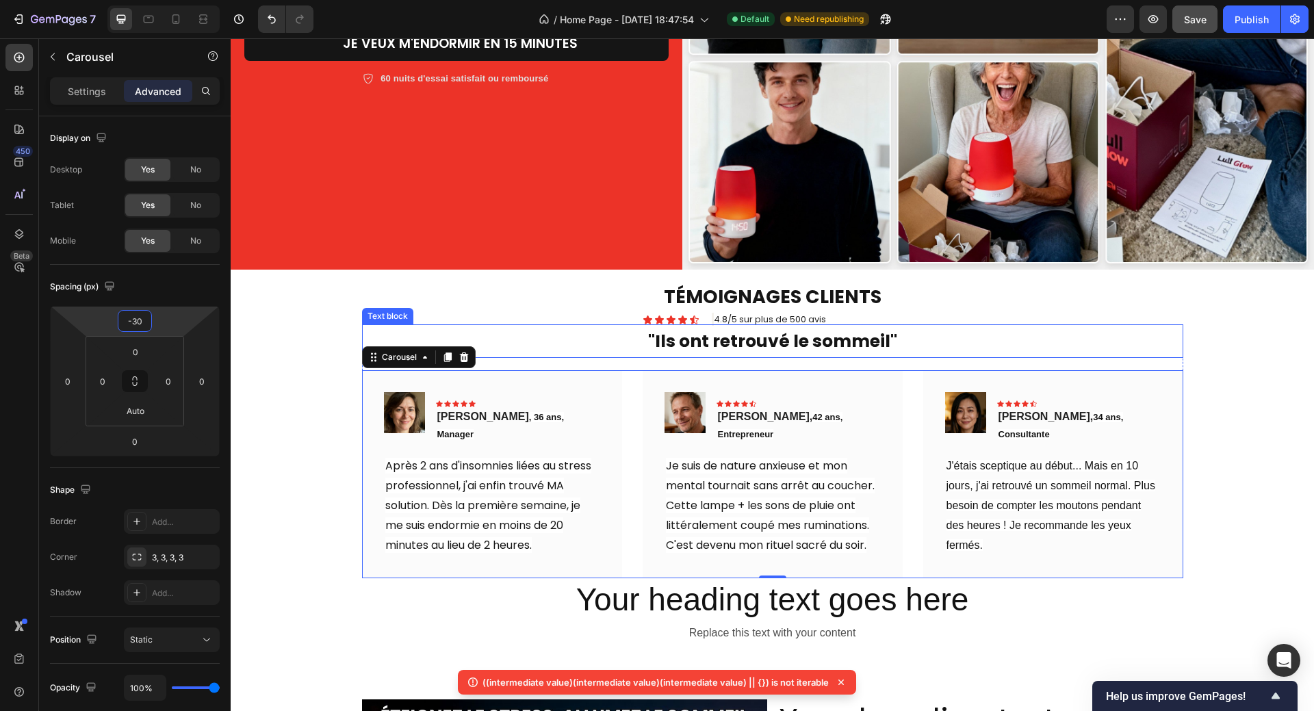
click at [1086, 324] on div ""Ils ont retrouvé le sommeil"" at bounding box center [772, 341] width 821 height 34
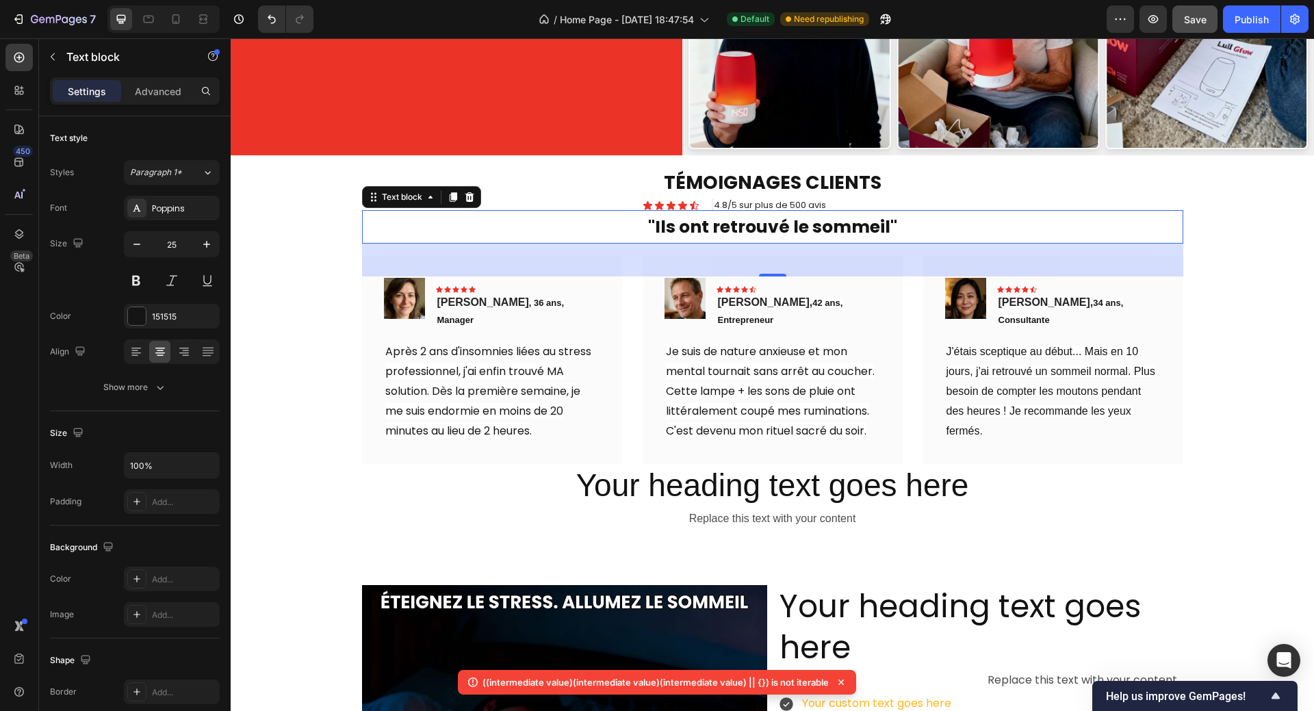
scroll to position [547, 0]
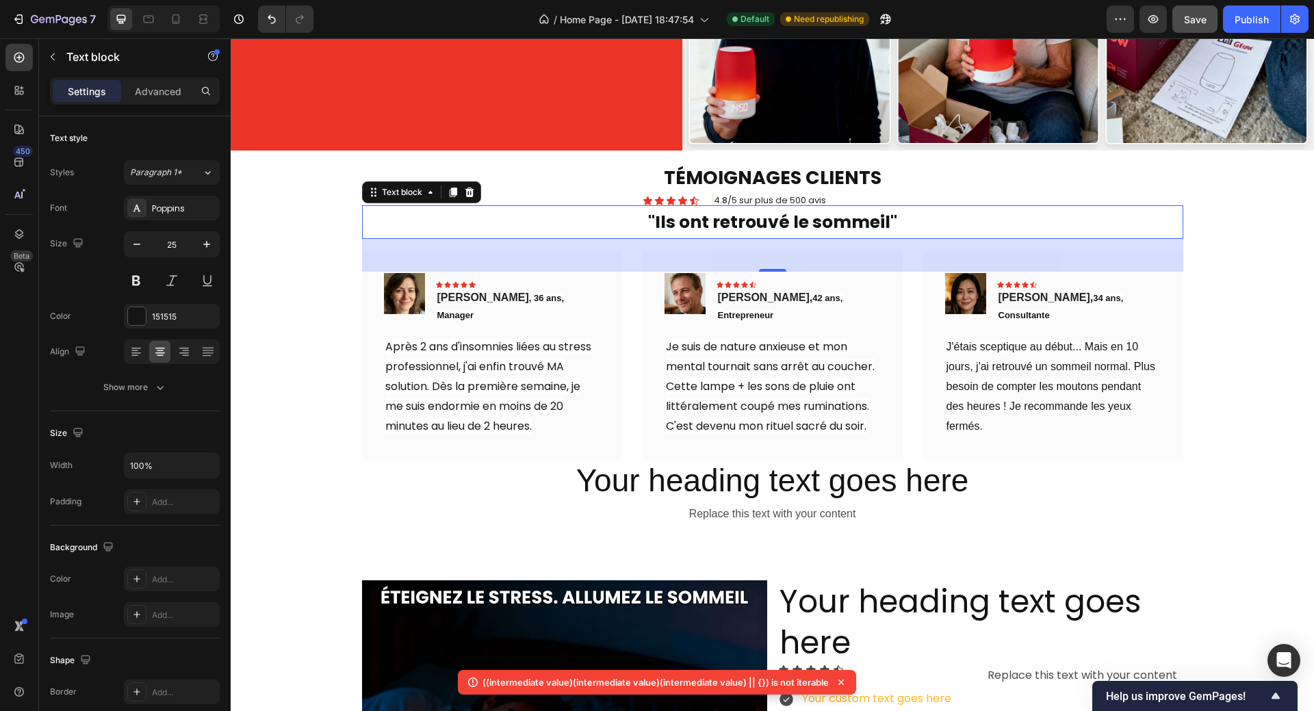
click at [815, 258] on div "48" at bounding box center [772, 255] width 821 height 33
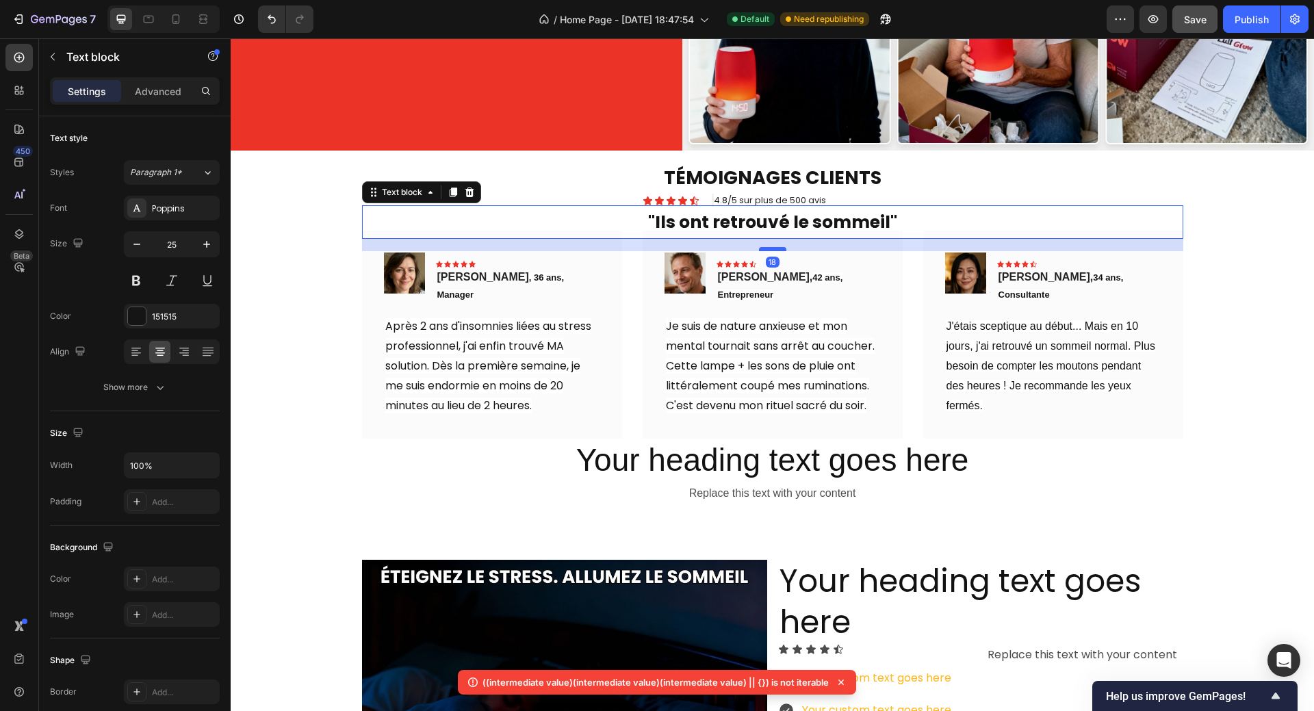
drag, startPoint x: 770, startPoint y: 263, endPoint x: 779, endPoint y: 242, distance: 22.4
click at [779, 247] on div at bounding box center [772, 249] width 27 height 4
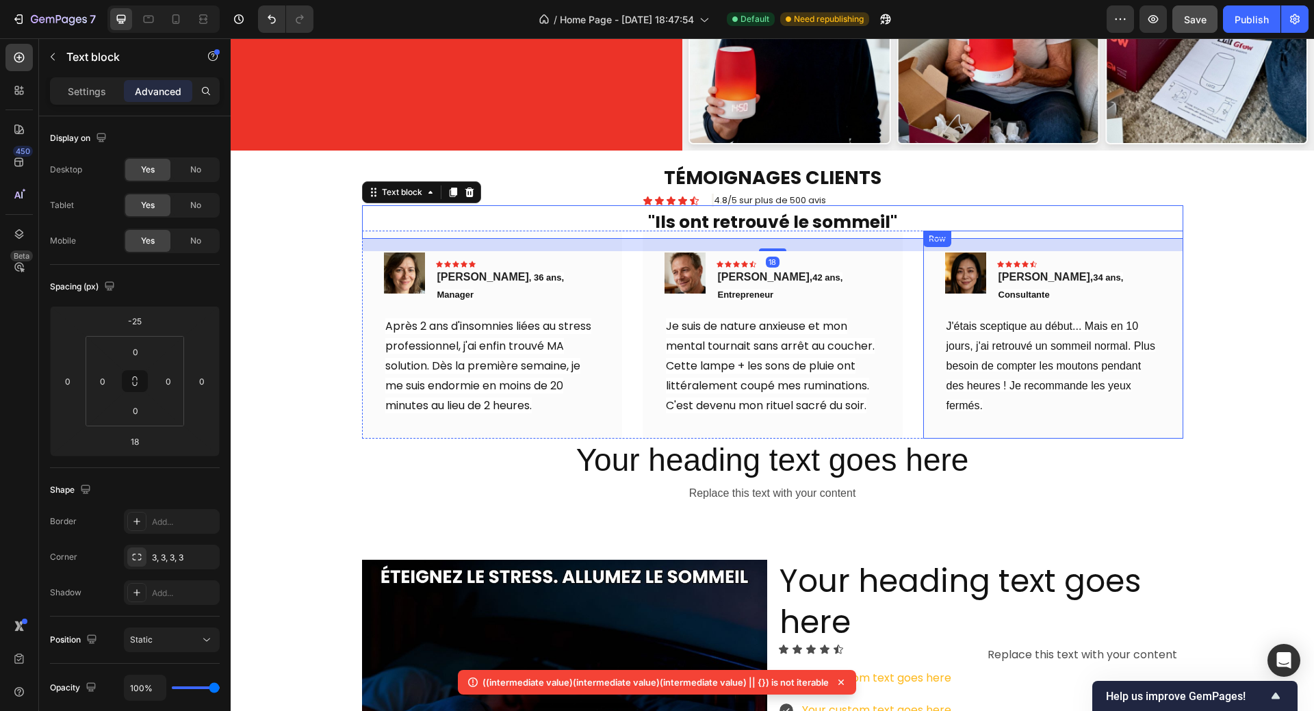
click at [1166, 328] on div "Image Icon Icon Icon Icon Icon Row Sophie, 34 ans, Consultante Text block Row J…" at bounding box center [1053, 335] width 260 height 208
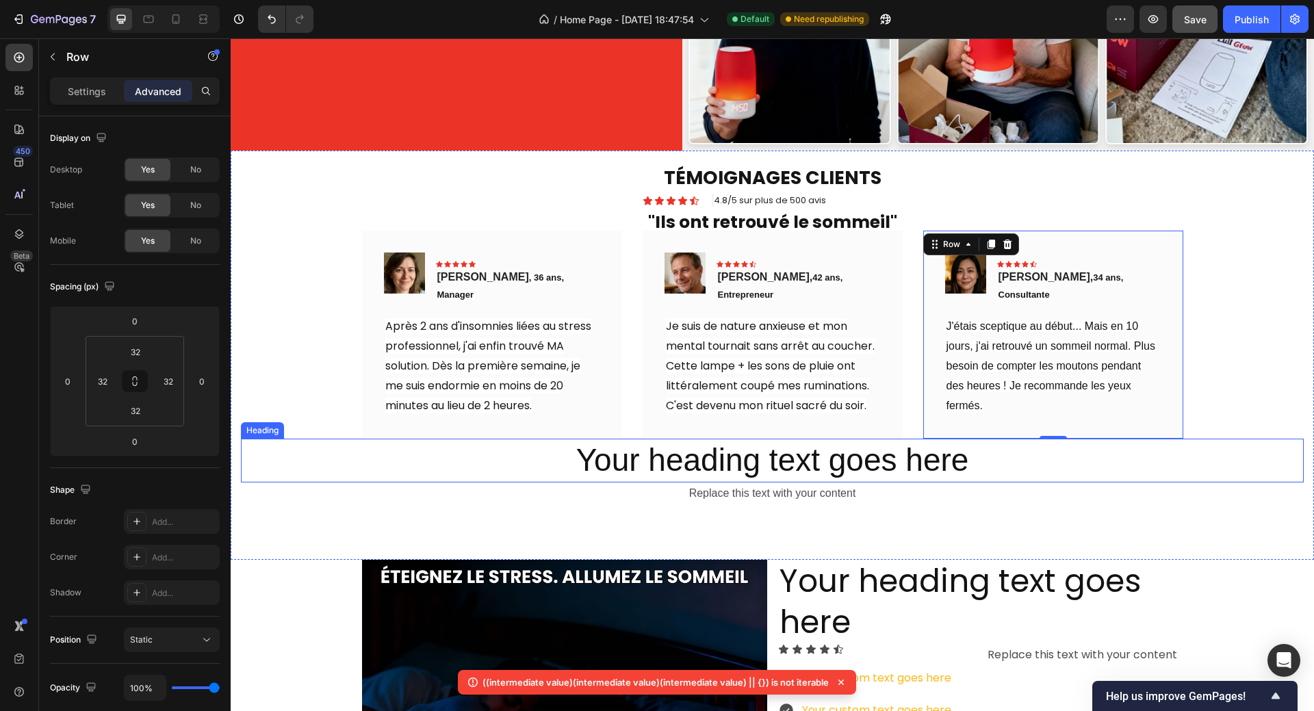
click at [1240, 439] on h2 "Your heading text goes here" at bounding box center [772, 461] width 1062 height 44
drag, startPoint x: 768, startPoint y: 465, endPoint x: 770, endPoint y: 447, distance: 17.2
click at [770, 447] on div "Your heading text goes here Heading 0" at bounding box center [772, 461] width 1062 height 44
drag, startPoint x: 770, startPoint y: 465, endPoint x: 769, endPoint y: 454, distance: 10.3
click at [769, 454] on div "Your heading text goes here Heading 0" at bounding box center [772, 461] width 1062 height 44
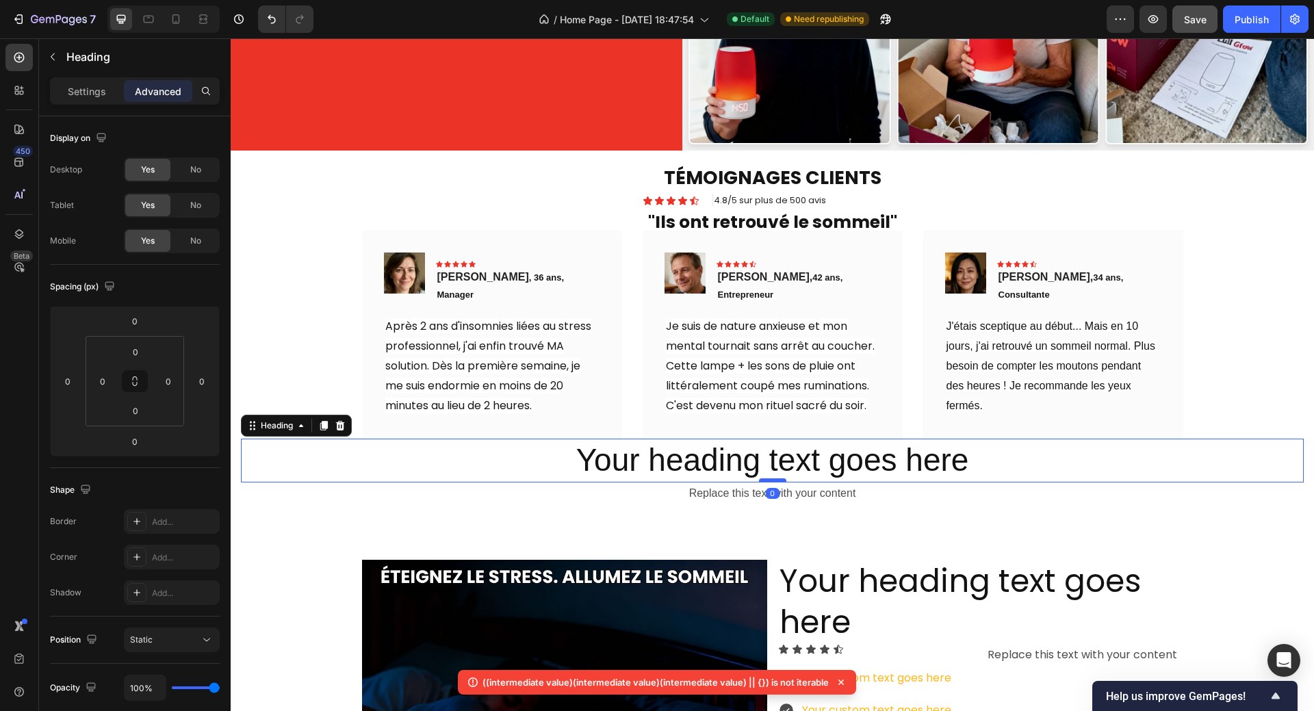
click at [766, 478] on div at bounding box center [772, 480] width 27 height 4
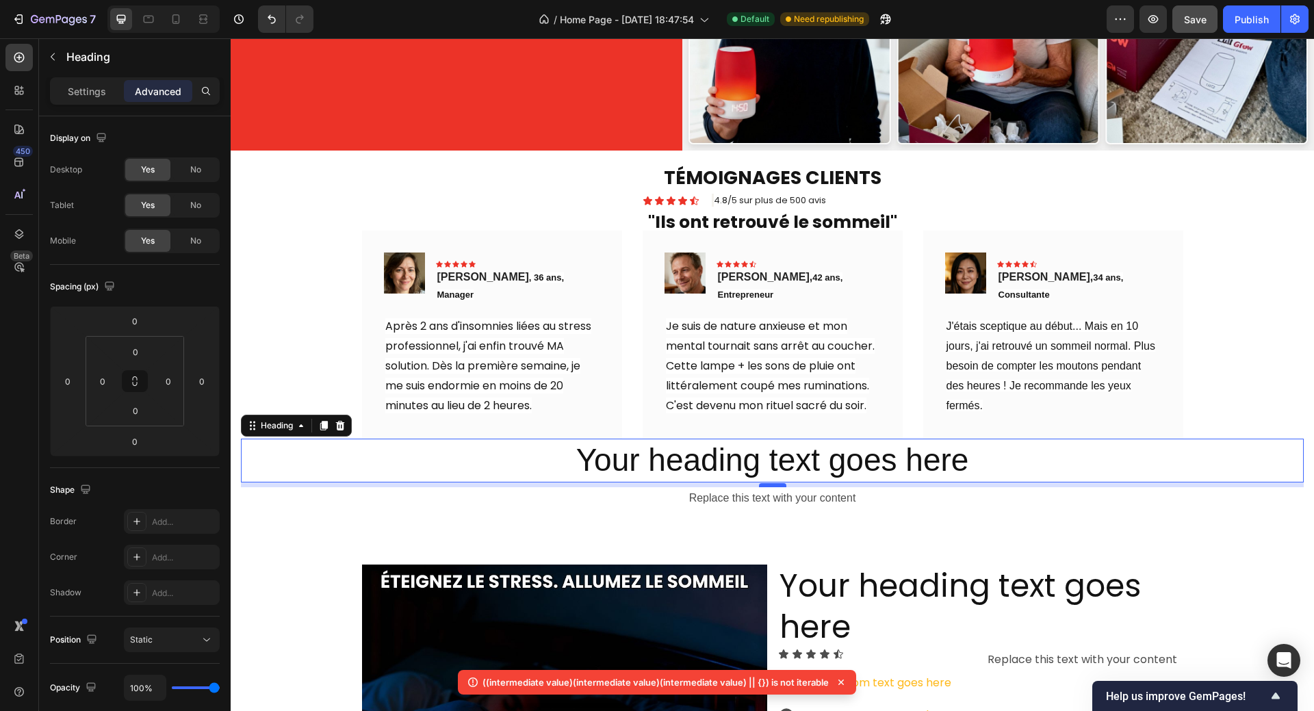
click at [766, 483] on div at bounding box center [772, 485] width 27 height 4
type input "7"
click at [957, 493] on div "TÉMOIGNAGES CLIENTS Heading Icon Icon Icon Icon Icon Icon List 4.8/5 sur plus d…" at bounding box center [772, 357] width 1083 height 413
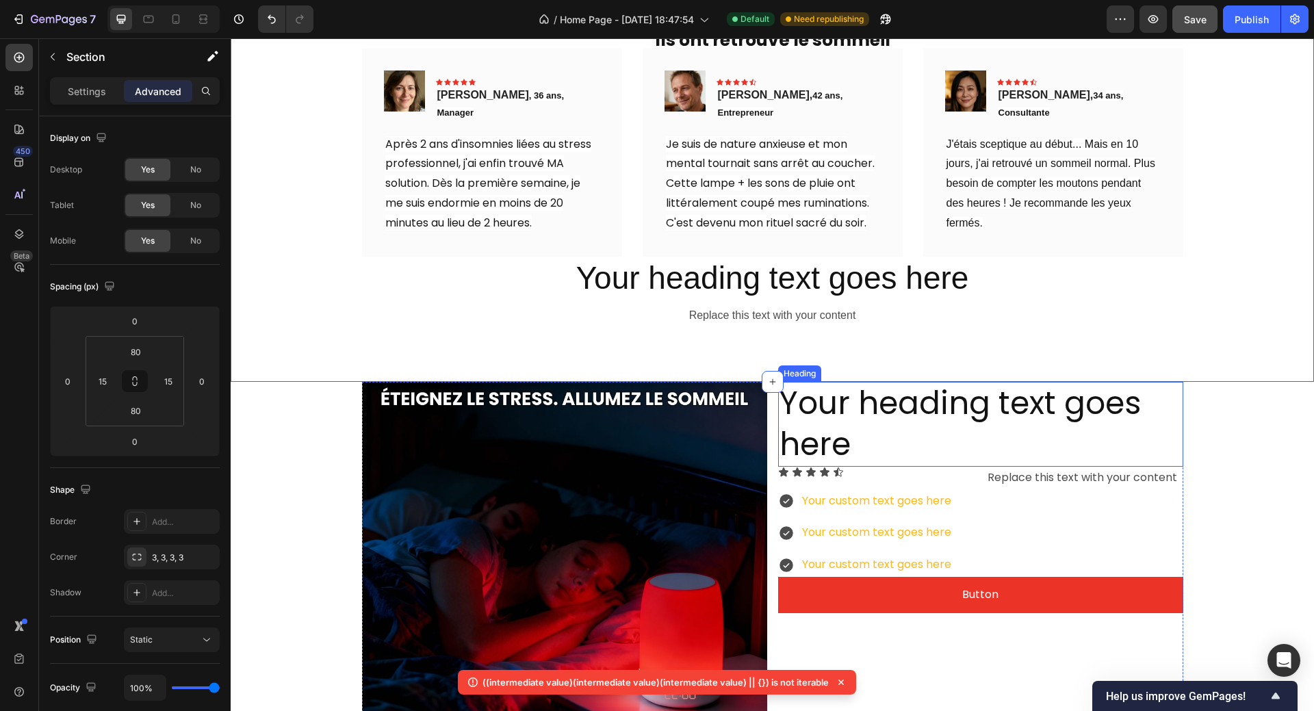
scroll to position [821, 0]
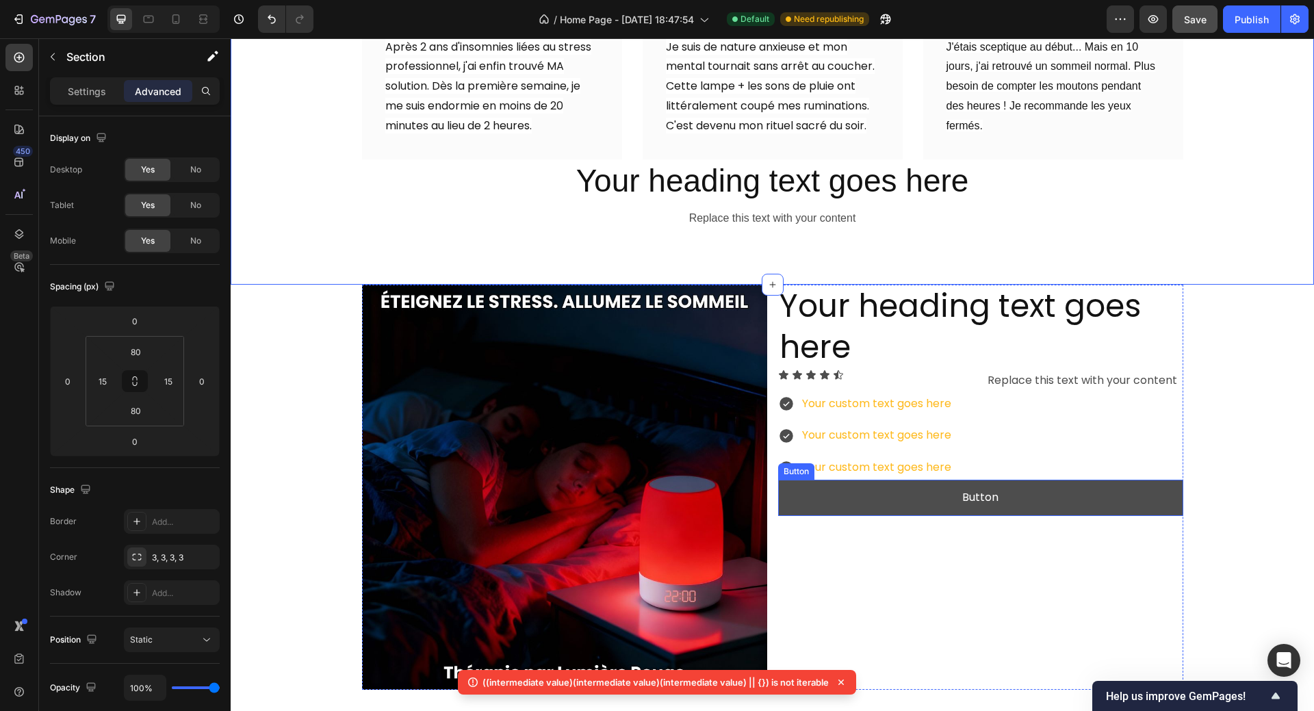
click at [941, 491] on button "Button" at bounding box center [980, 498] width 405 height 36
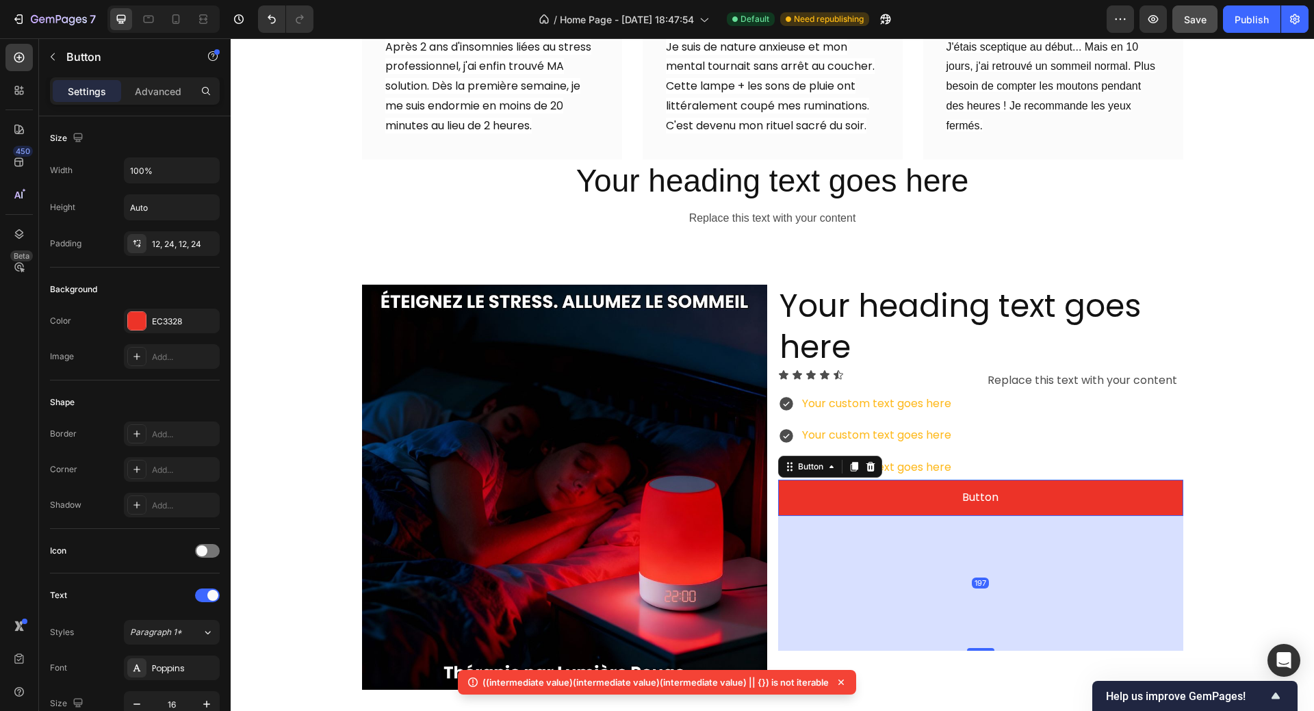
drag, startPoint x: 971, startPoint y: 504, endPoint x: 981, endPoint y: 633, distance: 129.7
click at [981, 648] on div at bounding box center [980, 649] width 27 height 3
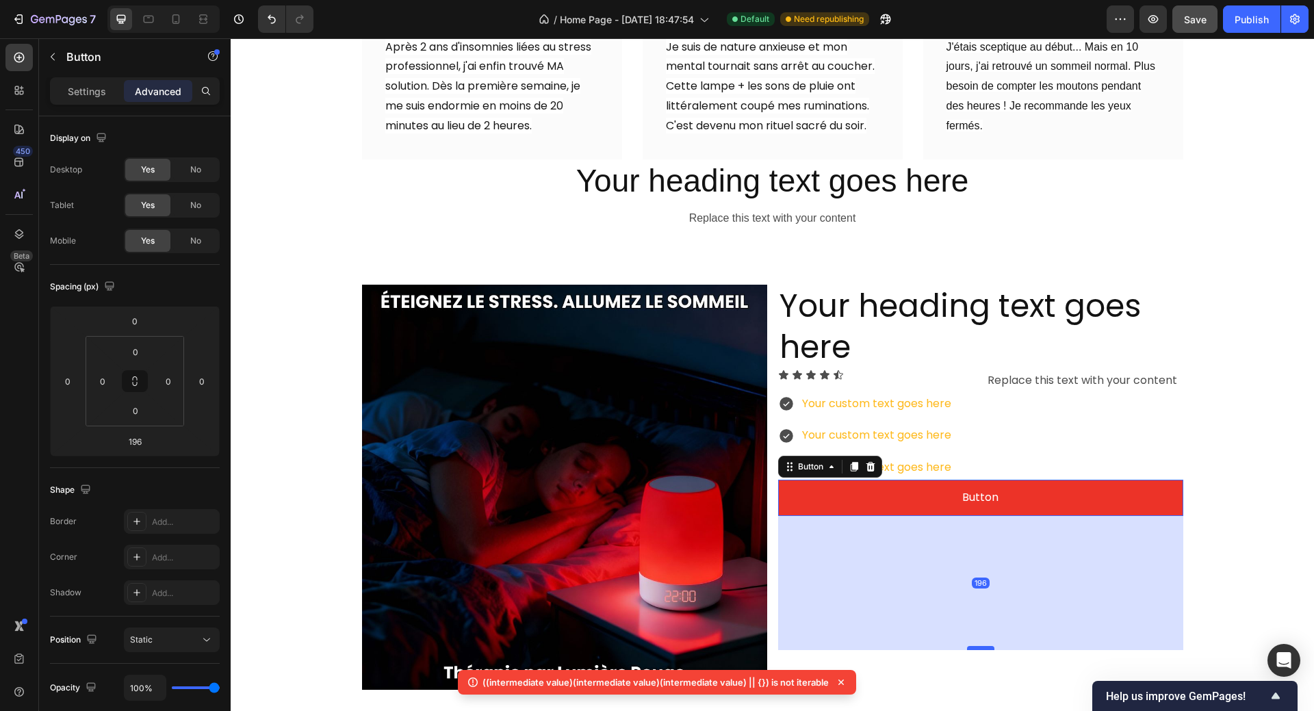
click at [974, 646] on div at bounding box center [980, 648] width 27 height 4
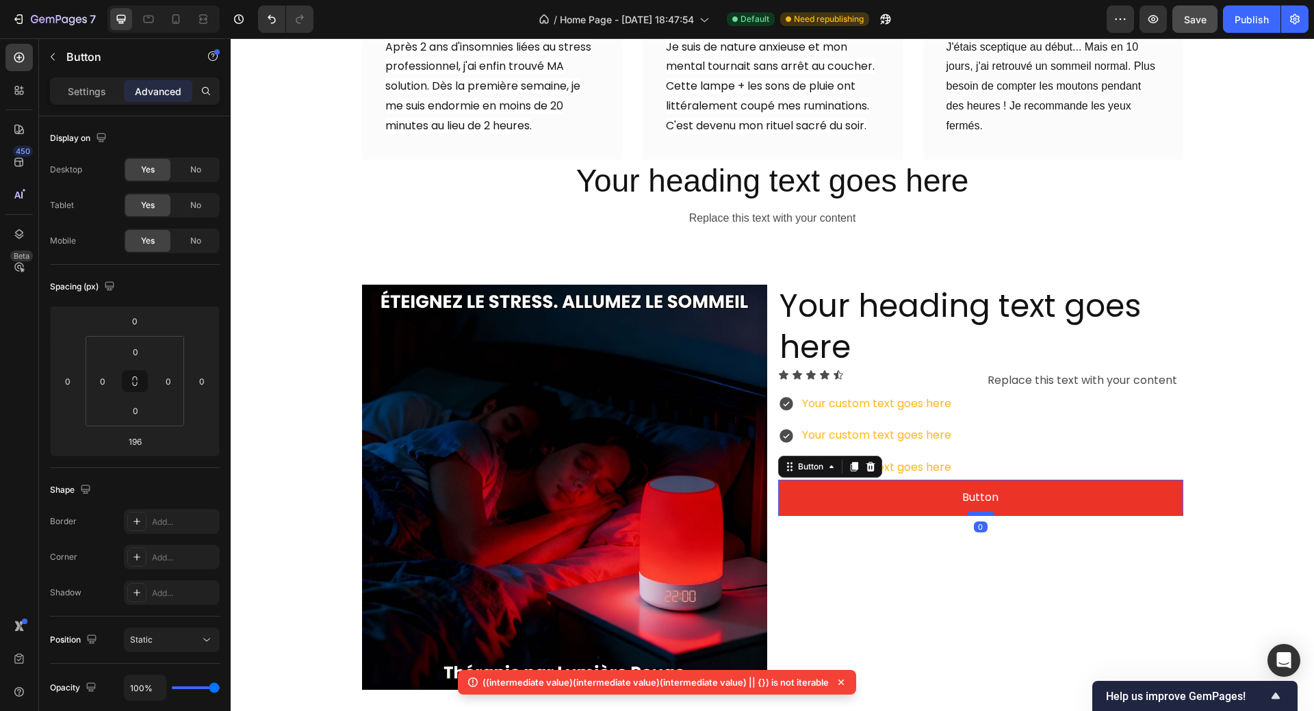
drag, startPoint x: 974, startPoint y: 636, endPoint x: 976, endPoint y: 501, distance: 134.1
click at [976, 512] on div at bounding box center [980, 514] width 27 height 4
type input "0"
click at [1069, 448] on div "Your custom text goes here Your custom text goes here Your custom text goes here" at bounding box center [980, 436] width 405 height 88
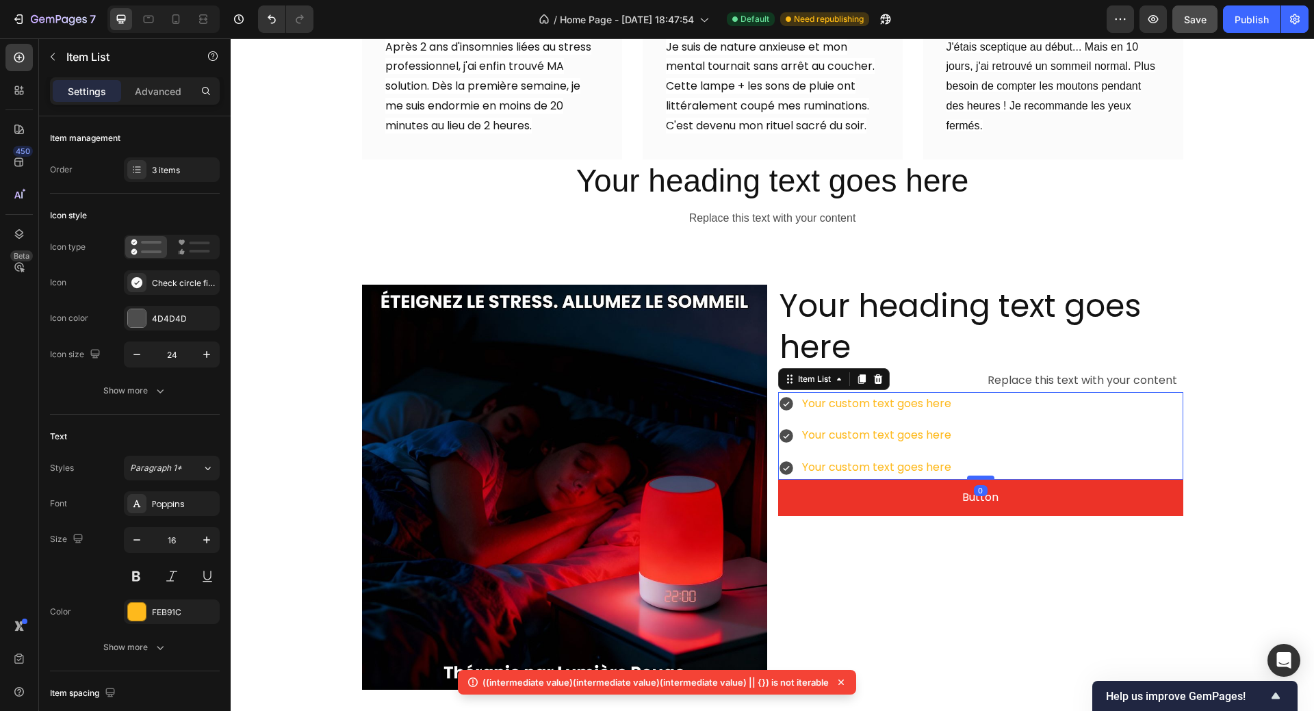
click at [974, 475] on div at bounding box center [980, 477] width 27 height 4
type input "100%"
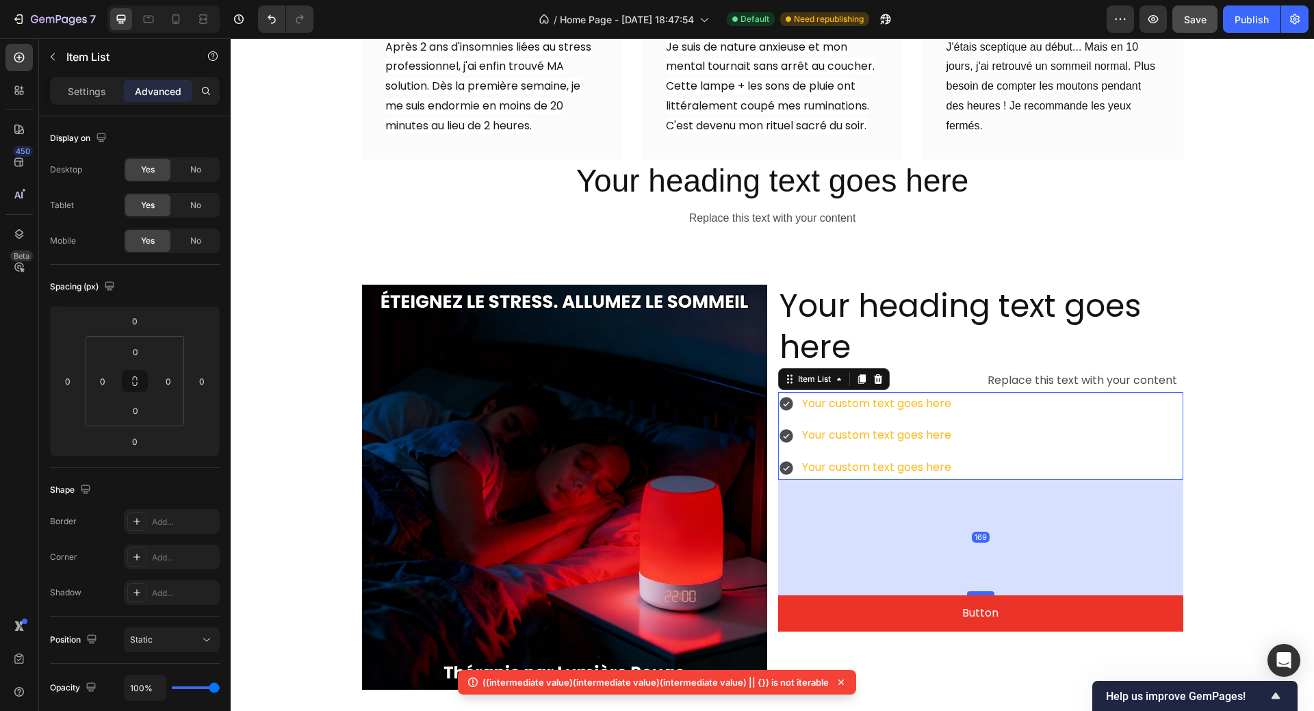
drag, startPoint x: 974, startPoint y: 467, endPoint x: 975, endPoint y: 582, distance: 115.6
click at [975, 591] on div at bounding box center [980, 593] width 27 height 4
type input "169"
click at [971, 392] on div "Your custom text goes here Your custom text goes here Your custom text goes here" at bounding box center [980, 436] width 405 height 88
click at [965, 392] on div "Your custom text goes here Your custom text goes here Your custom text goes here" at bounding box center [980, 436] width 405 height 88
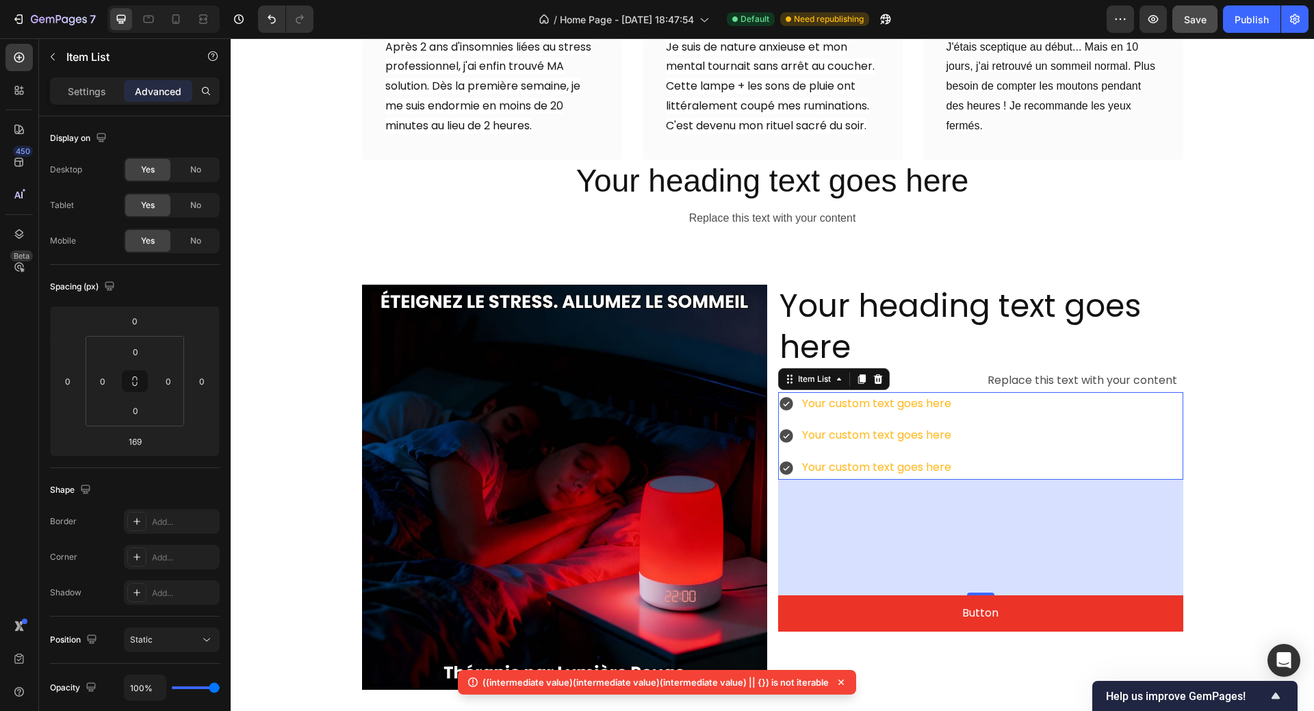
click at [962, 392] on div "Your custom text goes here Your custom text goes here Your custom text goes here" at bounding box center [980, 436] width 405 height 88
click at [928, 354] on h2 "Your heading text goes here" at bounding box center [980, 327] width 405 height 85
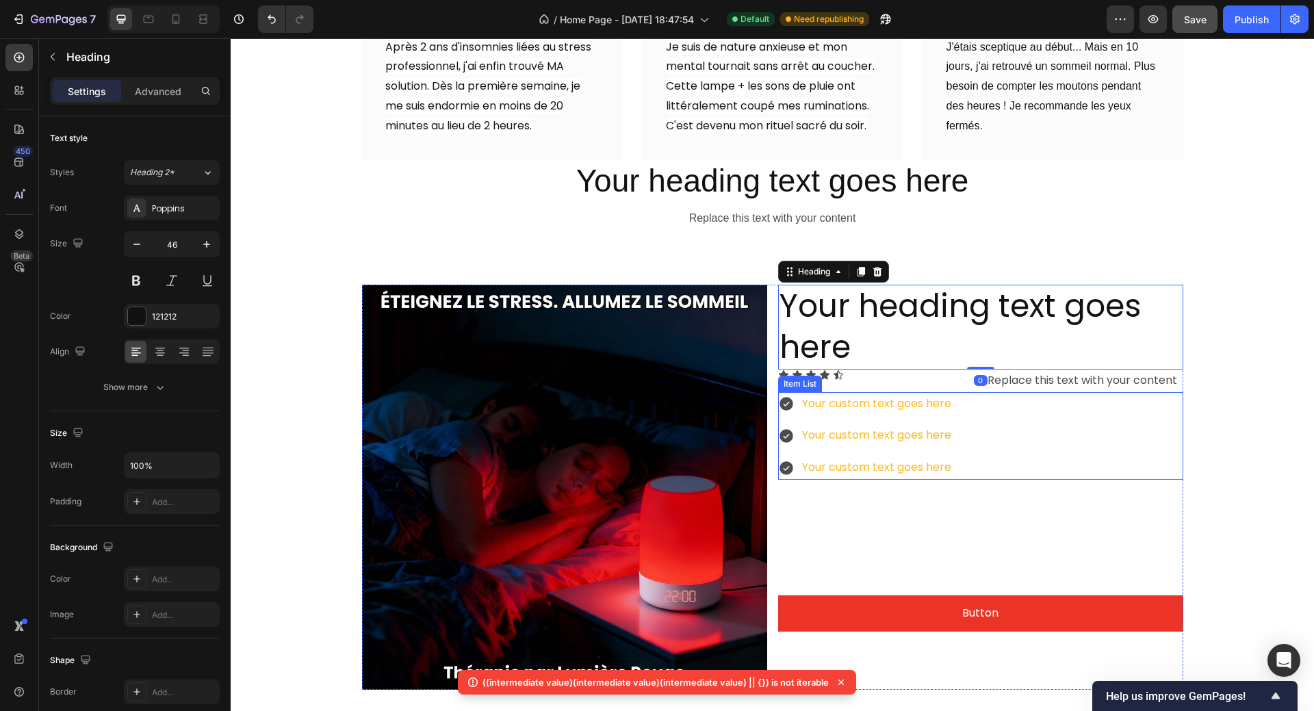
click at [986, 393] on div "Your custom text goes here Your custom text goes here Your custom text goes here" at bounding box center [980, 436] width 405 height 88
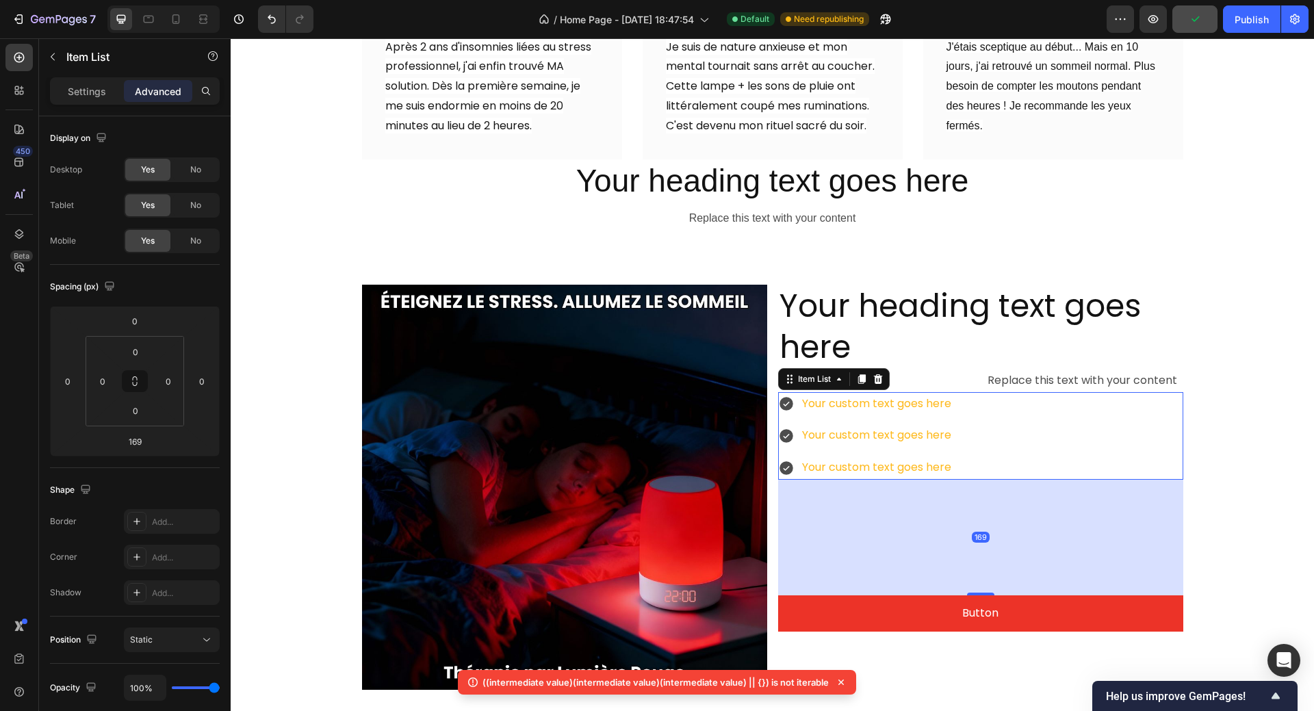
click at [965, 392] on div "Your custom text goes here Your custom text goes here Your custom text goes here" at bounding box center [980, 436] width 405 height 88
click at [974, 392] on div "Your custom text goes here Your custom text goes here Your custom text goes here" at bounding box center [980, 436] width 405 height 88
click at [952, 316] on h2 "Your heading text goes here" at bounding box center [980, 327] width 405 height 85
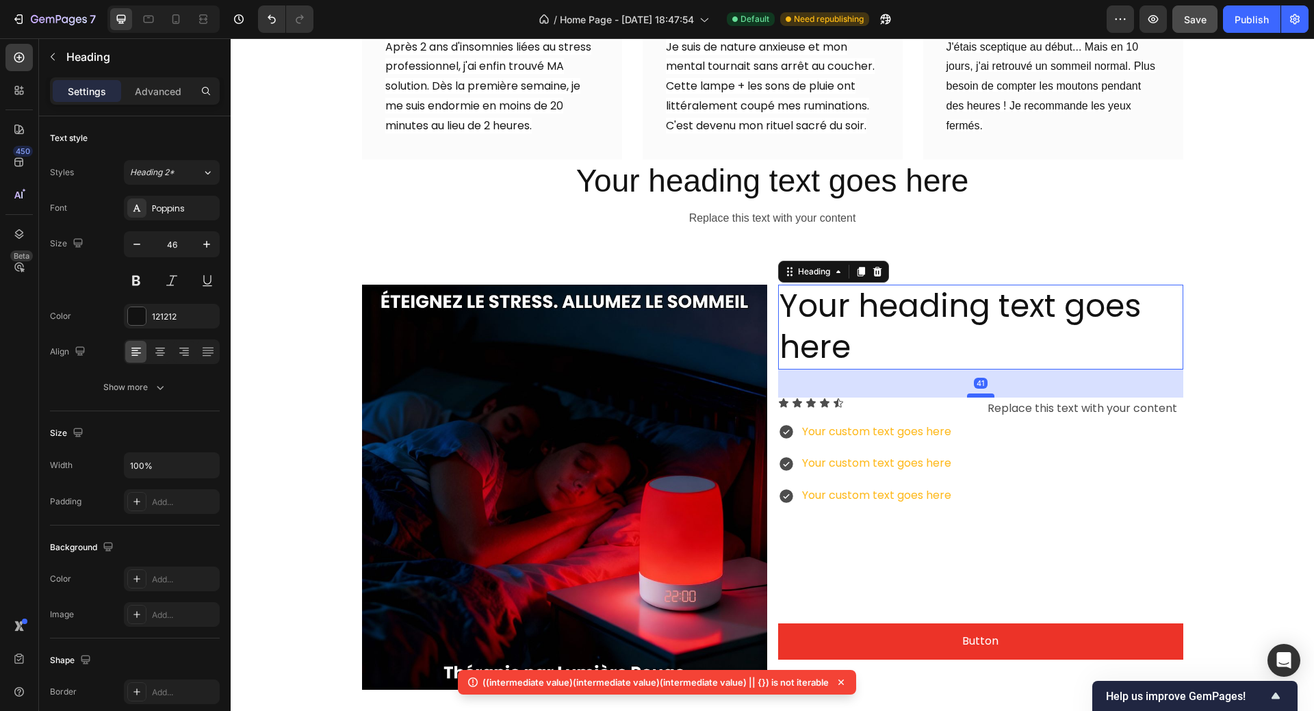
drag, startPoint x: 973, startPoint y: 356, endPoint x: 970, endPoint y: 384, distance: 28.2
click at [970, 393] on div at bounding box center [980, 395] width 27 height 4
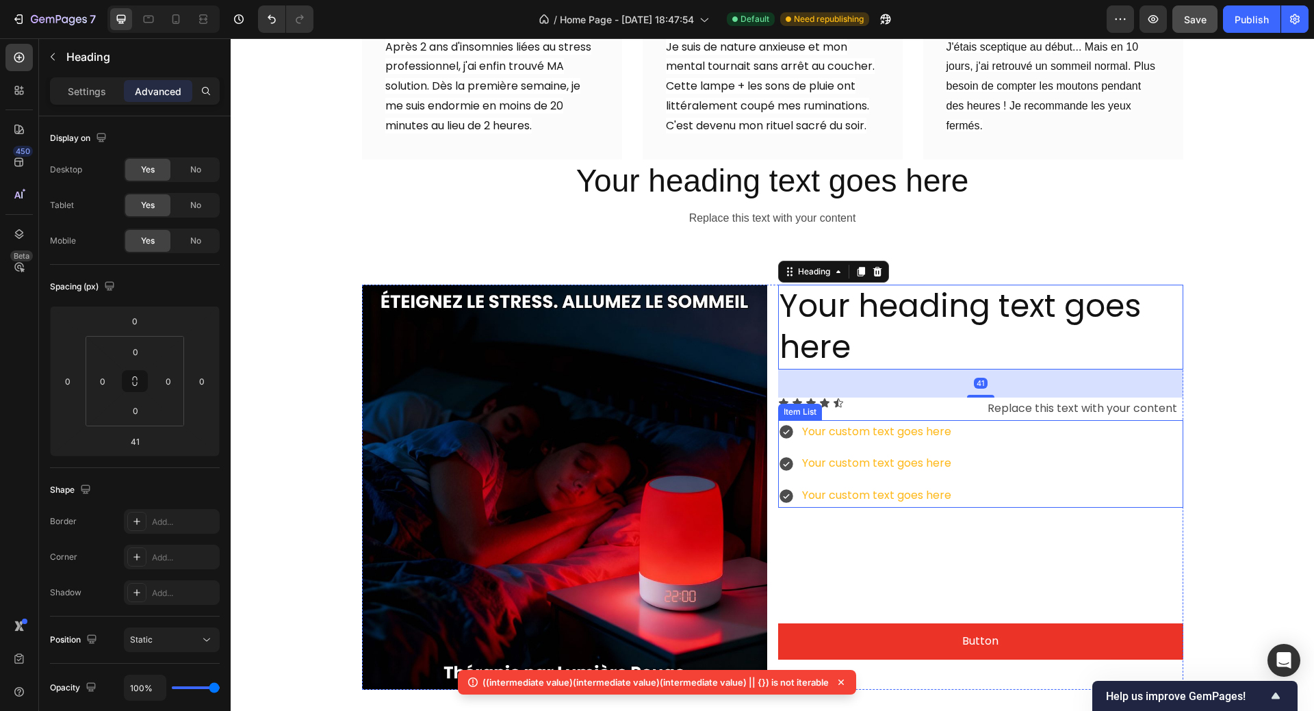
click at [961, 420] on div "Your custom text goes here Your custom text goes here Your custom text goes here" at bounding box center [980, 464] width 405 height 88
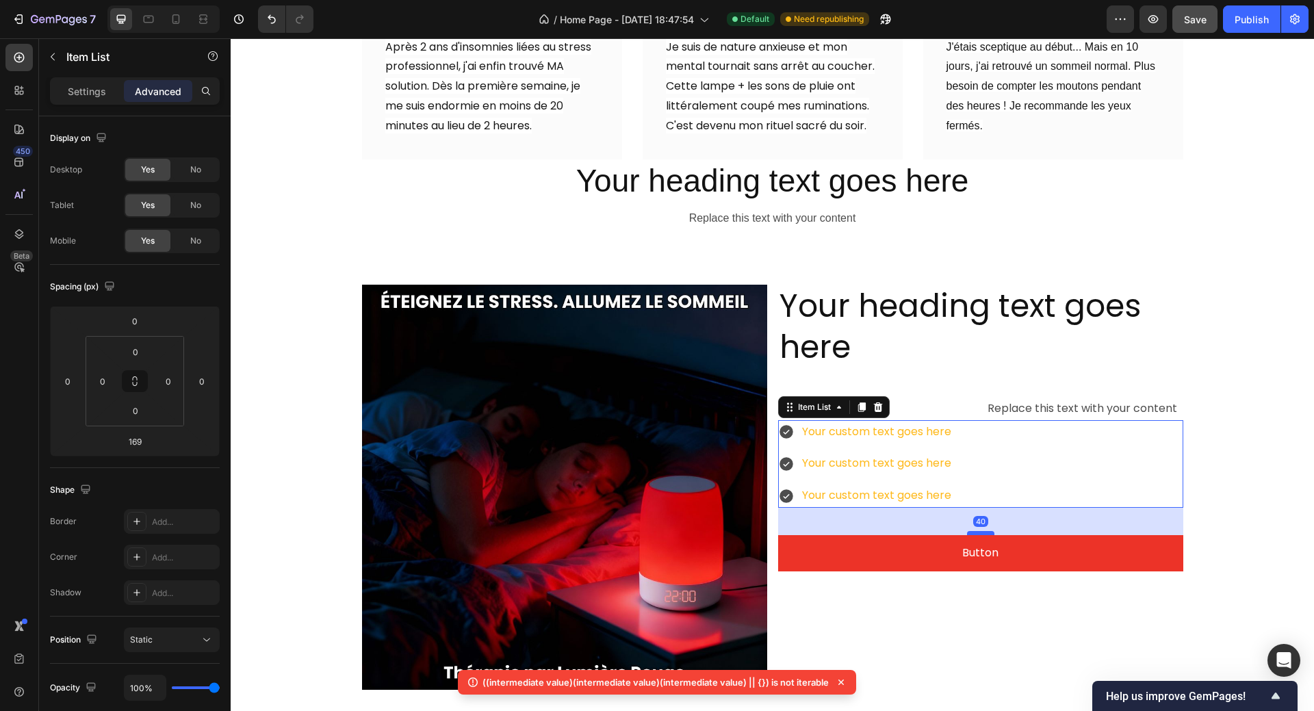
drag, startPoint x: 974, startPoint y: 609, endPoint x: 974, endPoint y: 521, distance: 88.3
click at [974, 531] on div at bounding box center [980, 533] width 27 height 4
type input "40"
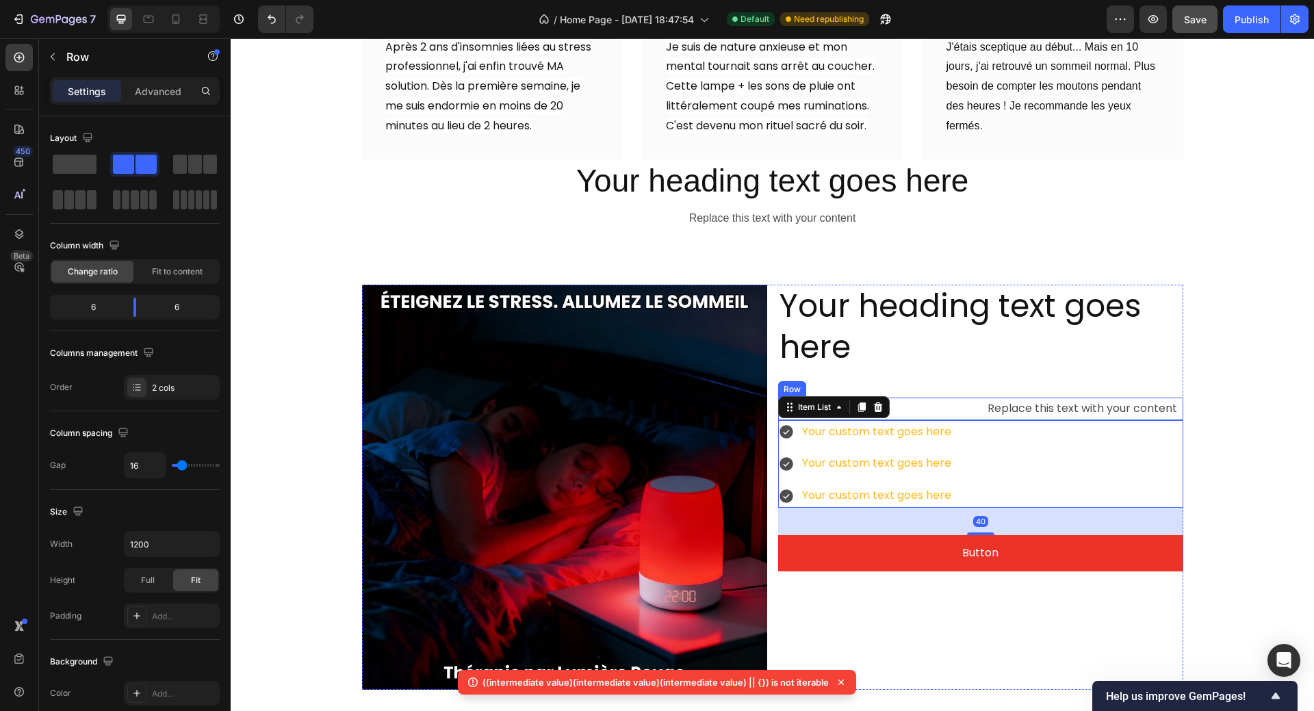
click at [969, 407] on div "Icon Icon Icon Icon Icon Icon List Replace this text with your content Text Blo…" at bounding box center [980, 408] width 405 height 23
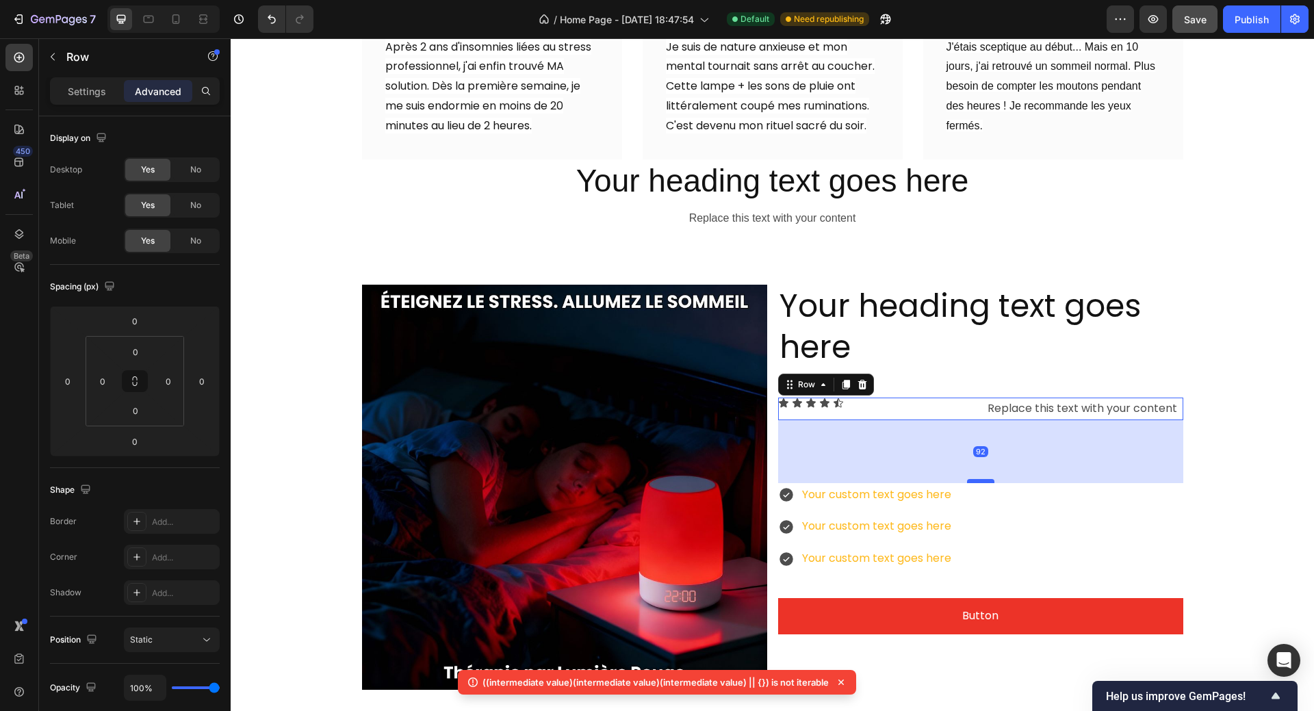
drag, startPoint x: 969, startPoint y: 407, endPoint x: 963, endPoint y: 470, distance: 63.3
click at [967, 479] on div at bounding box center [980, 481] width 27 height 4
type input "92"
click at [974, 397] on div "Icon Icon Icon Icon Icon Icon List Replace this text with your content Text Blo…" at bounding box center [980, 408] width 405 height 23
click at [971, 406] on div "Icon Icon Icon Icon Icon Icon List Replace this text with your content Text Blo…" at bounding box center [980, 408] width 405 height 23
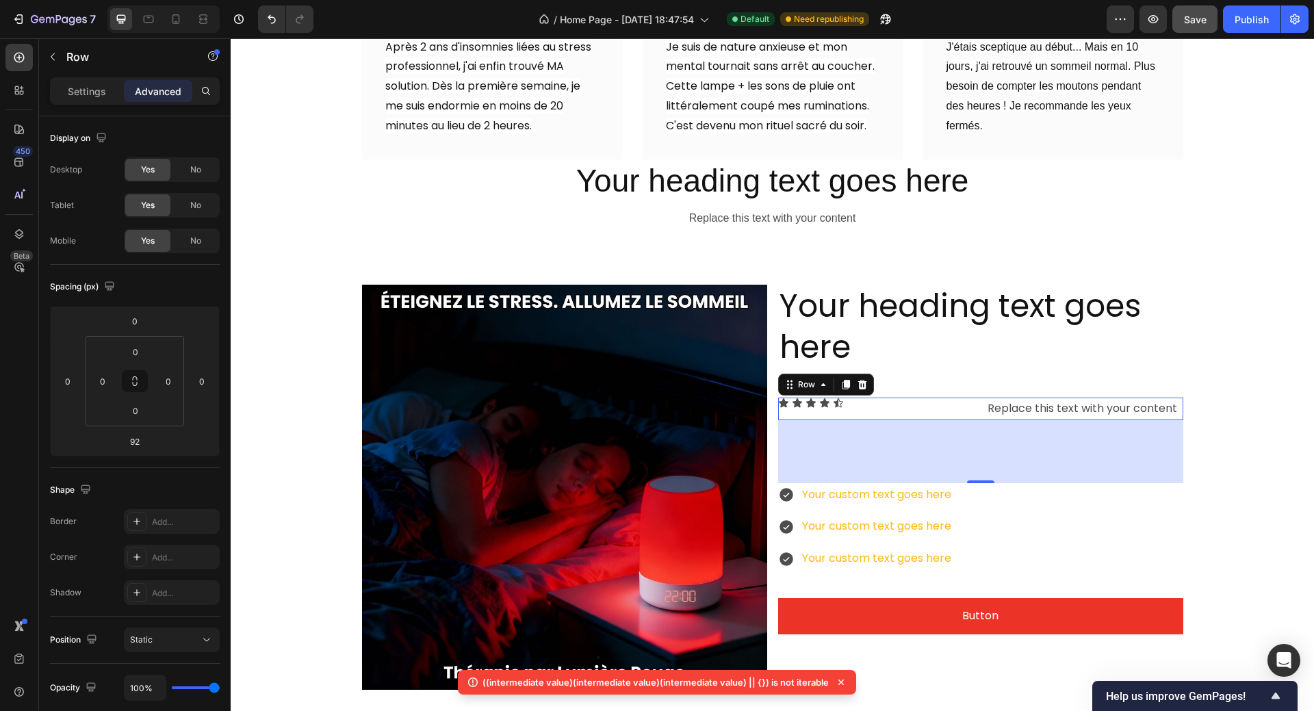
click at [971, 406] on div "Icon Icon Icon Icon Icon Icon List Replace this text with your content Text Blo…" at bounding box center [980, 408] width 405 height 23
click at [973, 356] on h2 "Your heading text goes here" at bounding box center [980, 327] width 405 height 85
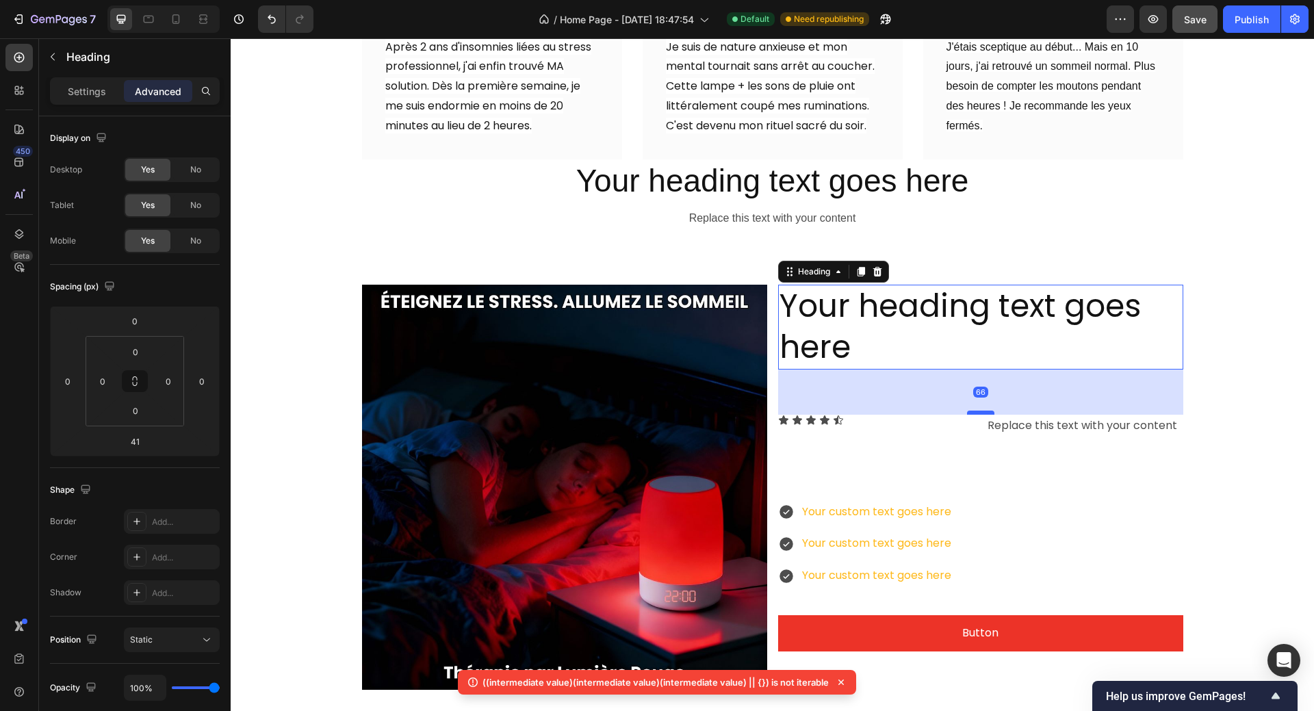
drag, startPoint x: 974, startPoint y: 382, endPoint x: 979, endPoint y: 400, distance: 17.8
click at [979, 410] on div at bounding box center [980, 412] width 27 height 4
type input "66"
click at [985, 532] on div "Your custom text goes here Your custom text goes here Your custom text goes here" at bounding box center [980, 544] width 405 height 88
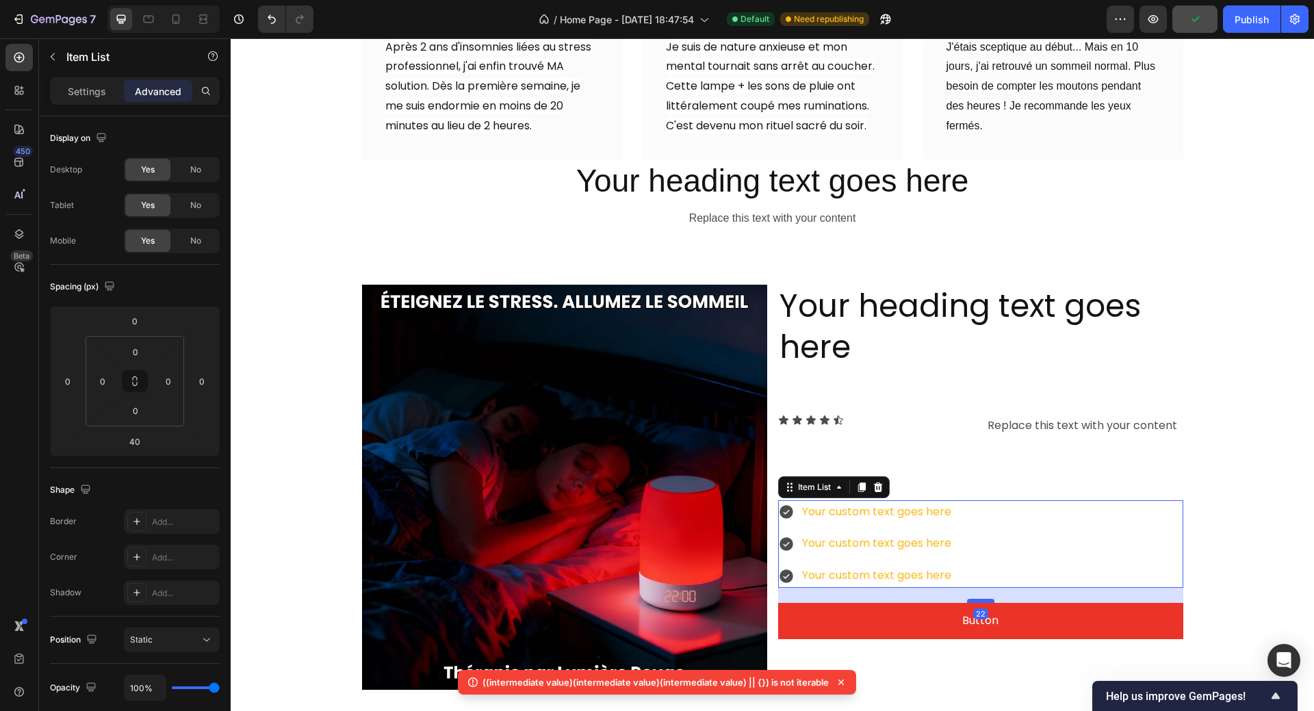
drag, startPoint x: 977, startPoint y: 603, endPoint x: 978, endPoint y: 590, distance: 12.3
click at [978, 599] on div at bounding box center [980, 601] width 27 height 4
type input "22"
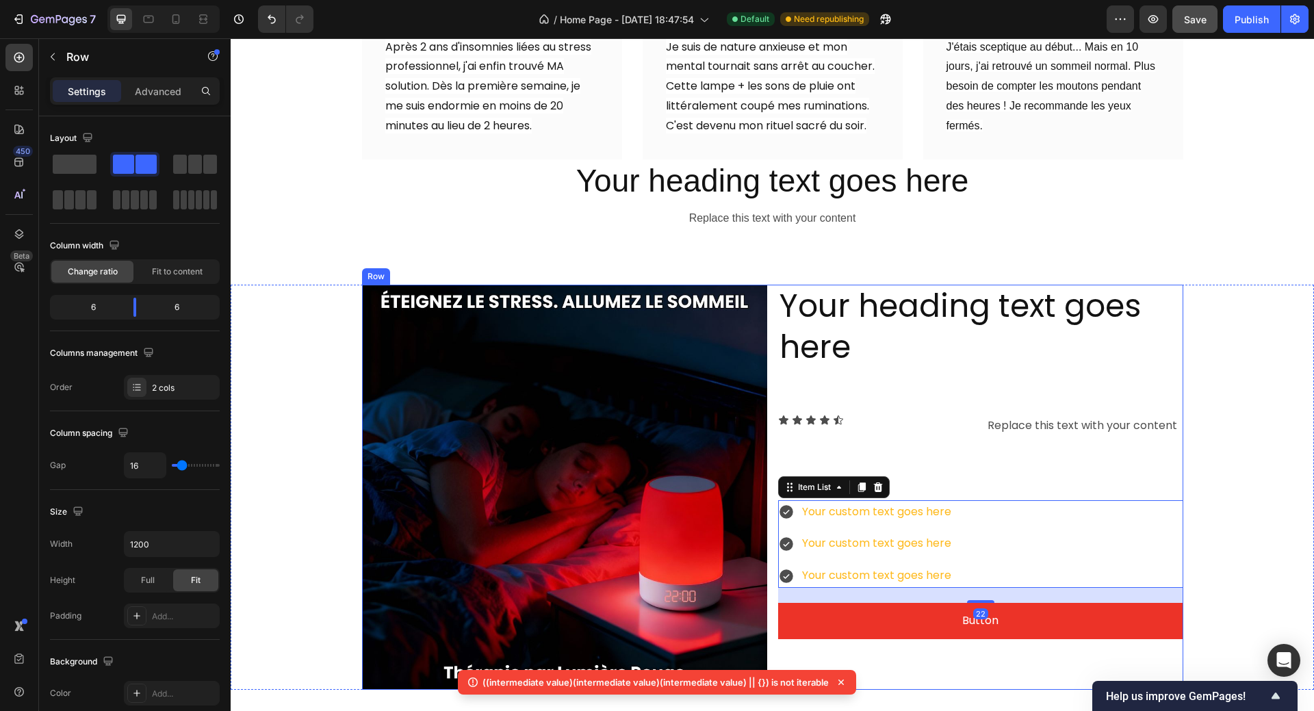
click at [981, 486] on div "Your heading text goes here Heading Icon Icon Icon Icon Icon Icon List Replace …" at bounding box center [980, 487] width 405 height 405
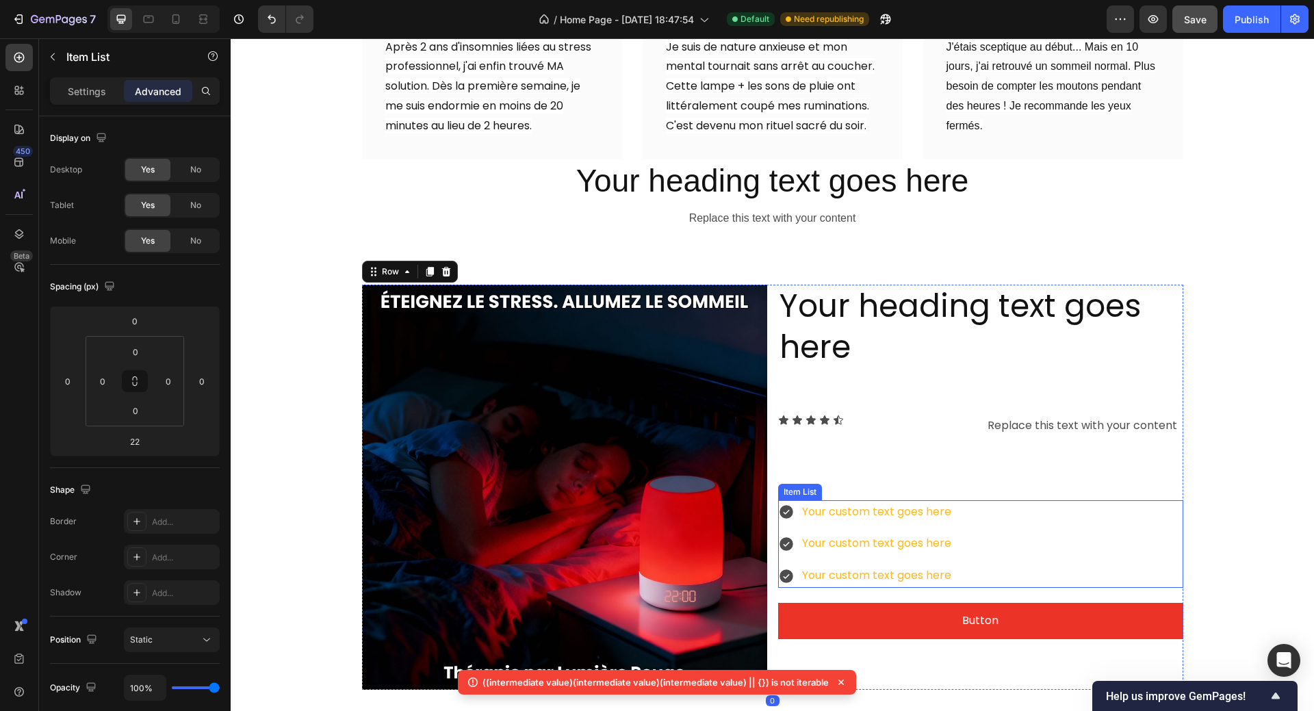
click at [978, 500] on div "Your custom text goes here Your custom text goes here Your custom text goes here" at bounding box center [980, 544] width 405 height 88
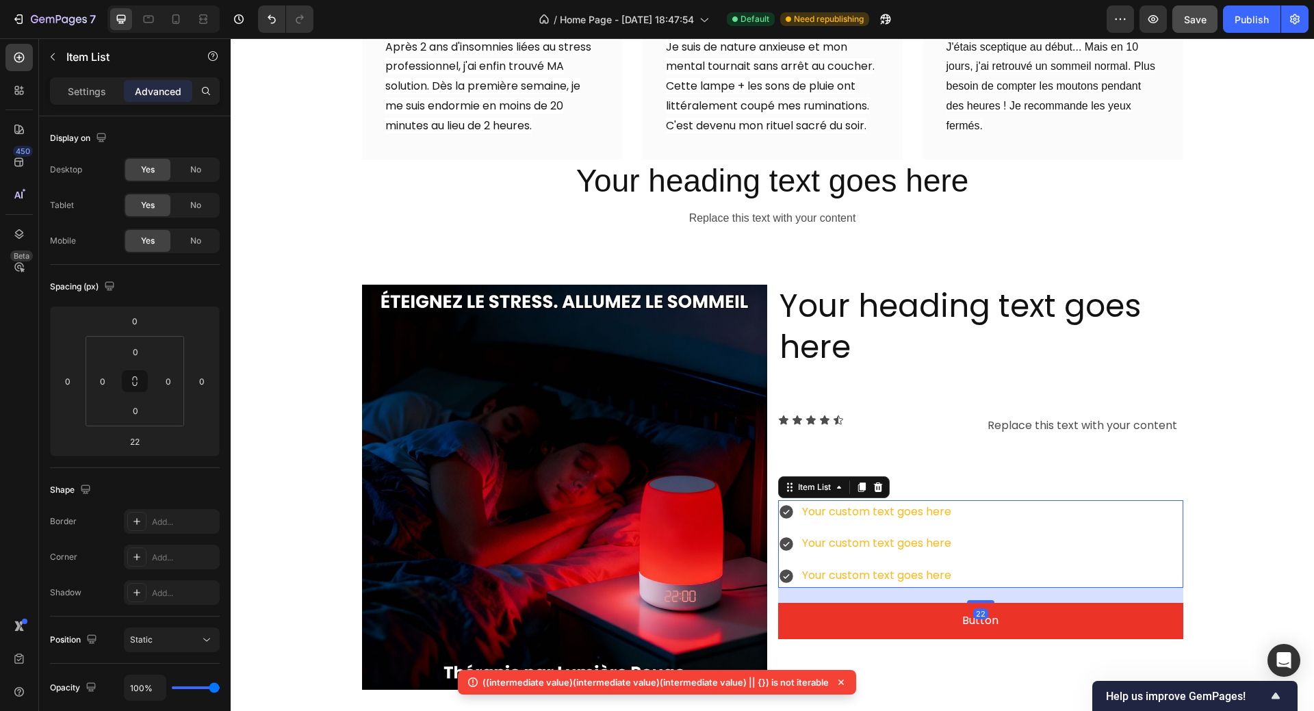
click at [969, 500] on div "Your custom text goes here Your custom text goes here Your custom text goes here" at bounding box center [980, 544] width 405 height 88
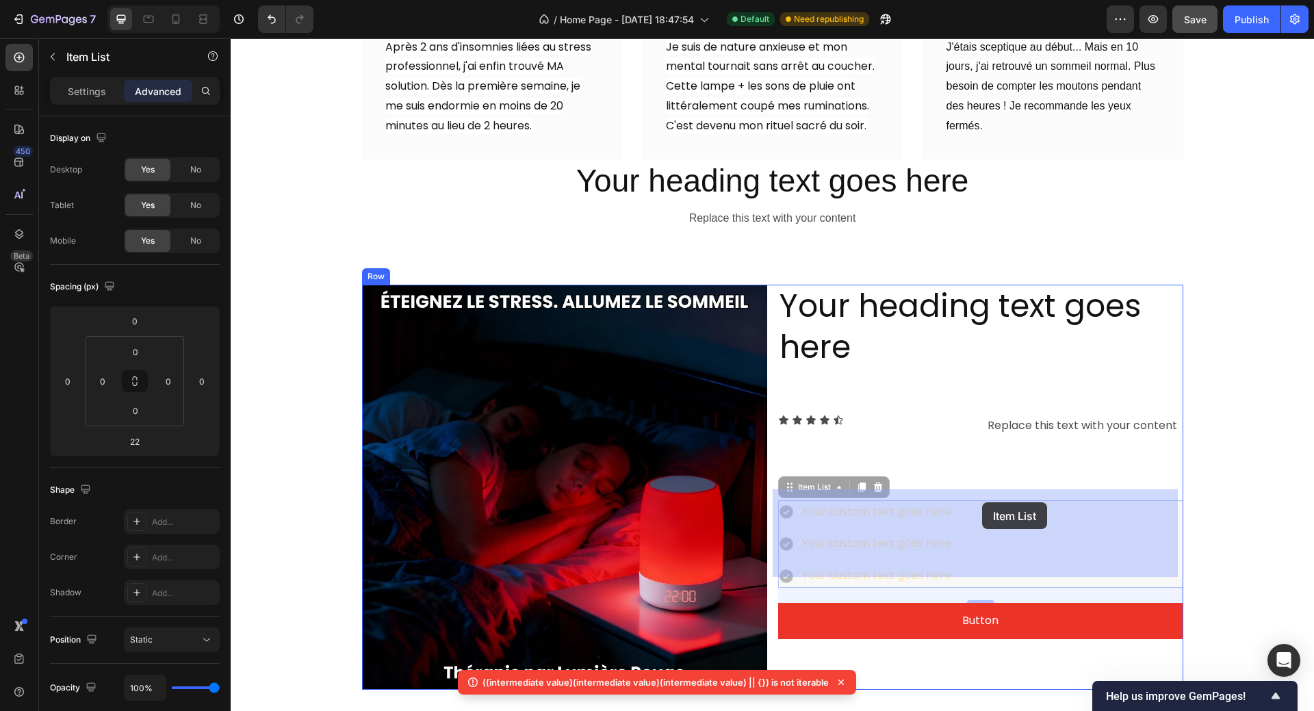
drag, startPoint x: 974, startPoint y: 507, endPoint x: 982, endPoint y: 502, distance: 8.9
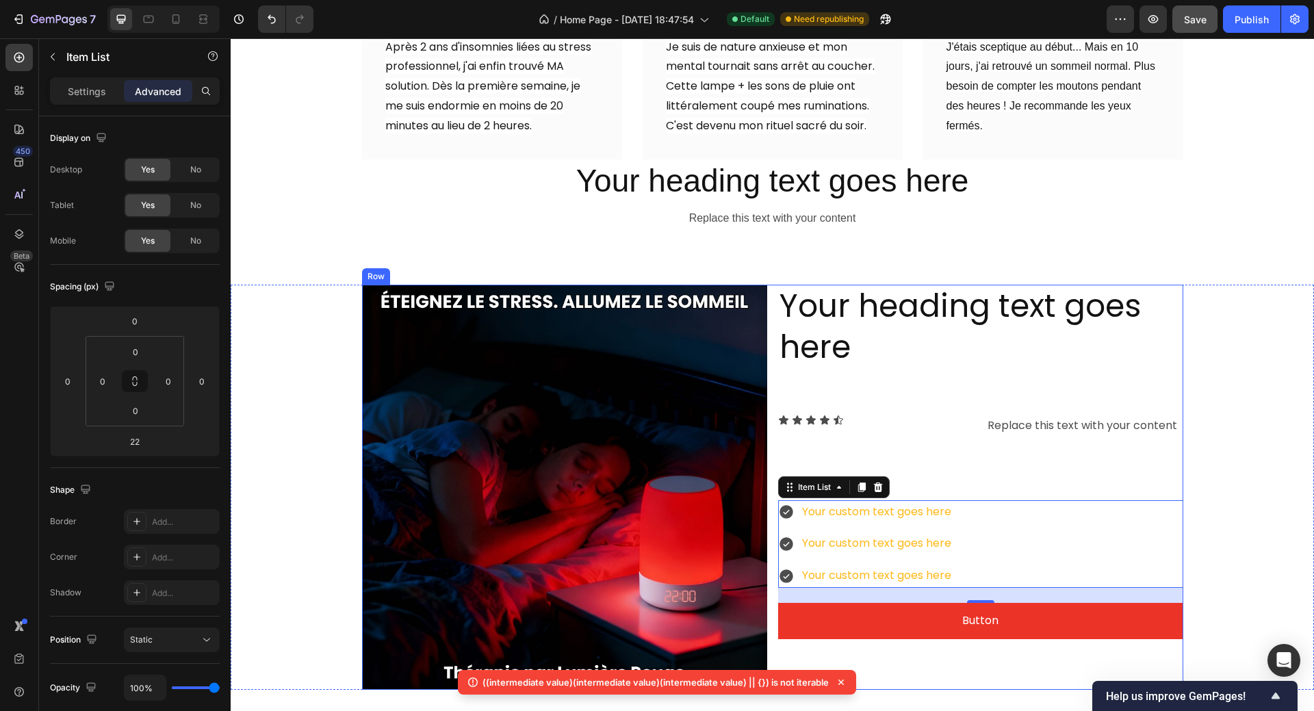
click at [965, 441] on div "Your heading text goes here Heading Icon Icon Icon Icon Icon Icon List Replace …" at bounding box center [980, 487] width 405 height 405
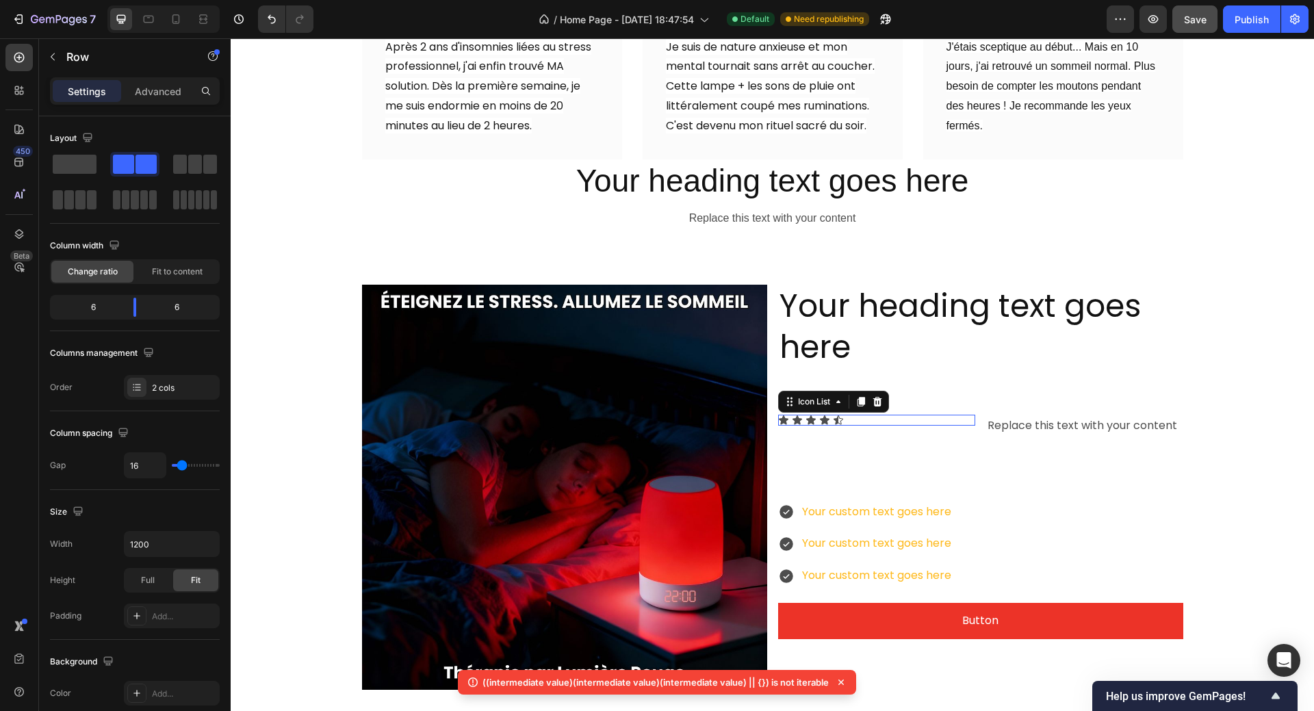
click at [960, 415] on div "Icon Icon Icon Icon Icon" at bounding box center [876, 420] width 197 height 11
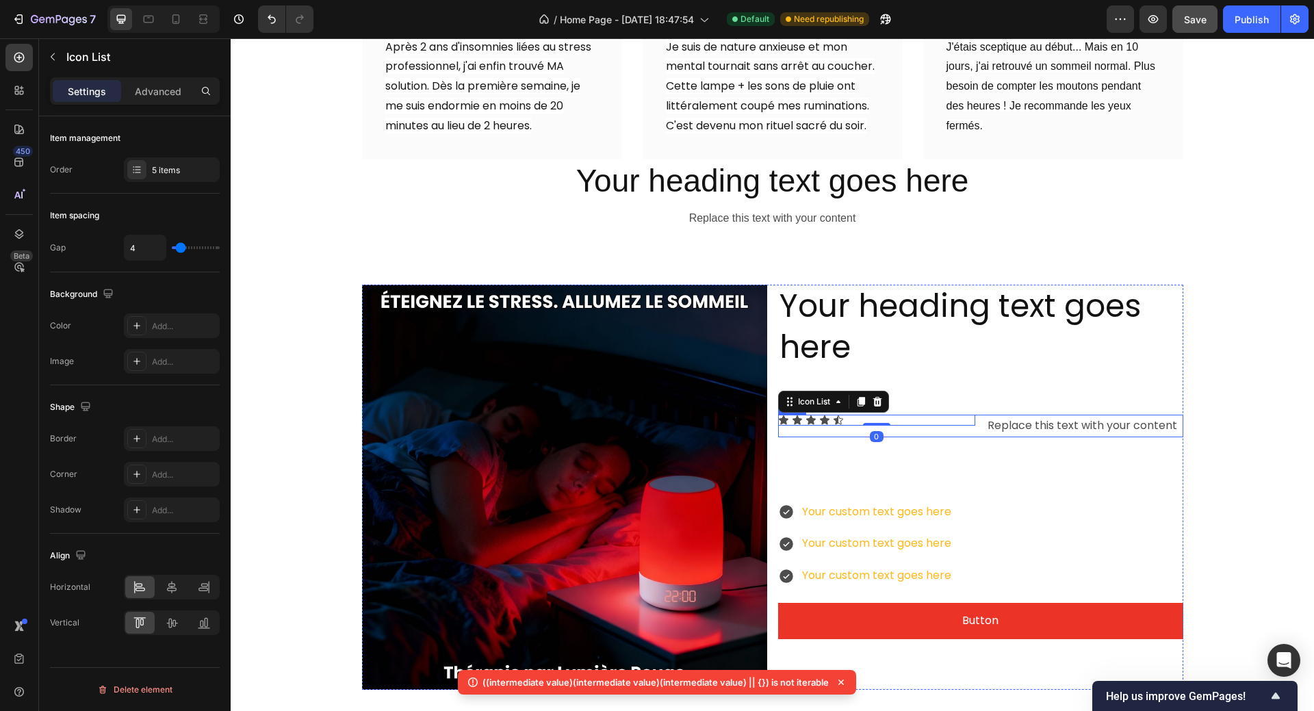
click at [961, 419] on div "Icon Icon Icon Icon Icon Icon List 0" at bounding box center [876, 426] width 197 height 23
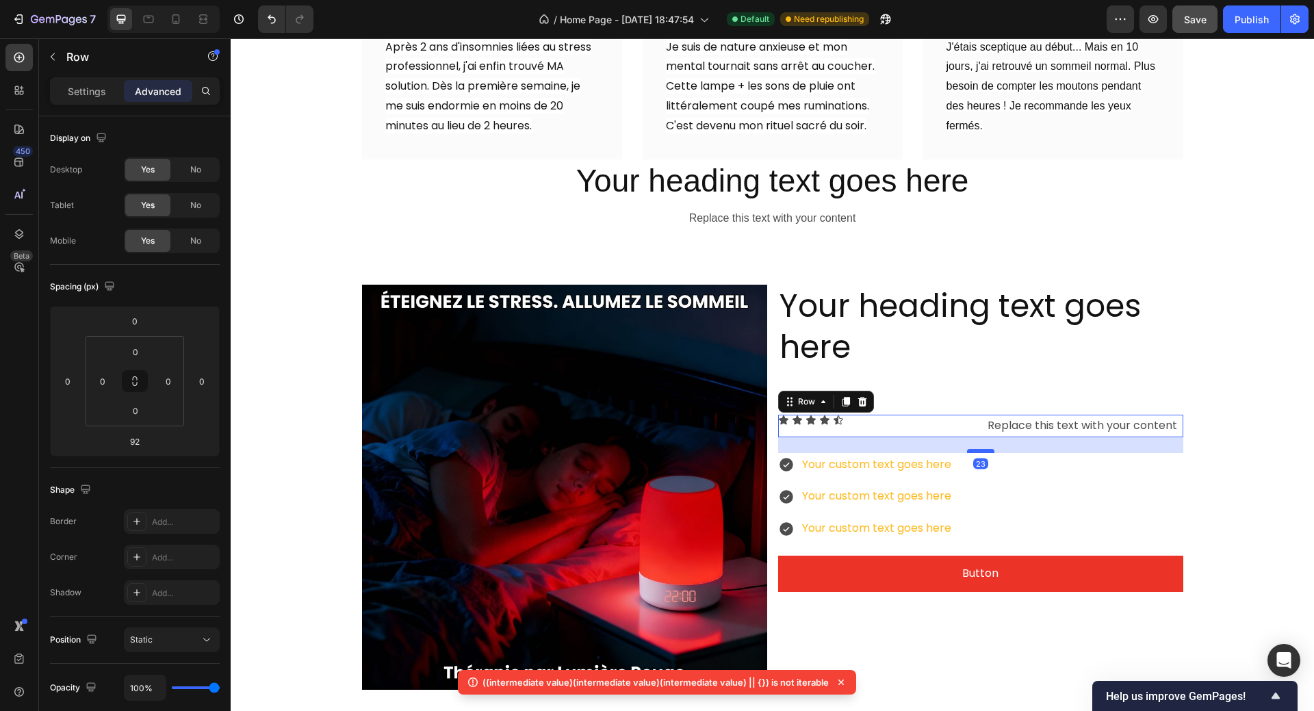
drag, startPoint x: 975, startPoint y: 487, endPoint x: 974, endPoint y: 440, distance: 47.2
click at [974, 449] on div at bounding box center [980, 451] width 27 height 4
type input "23"
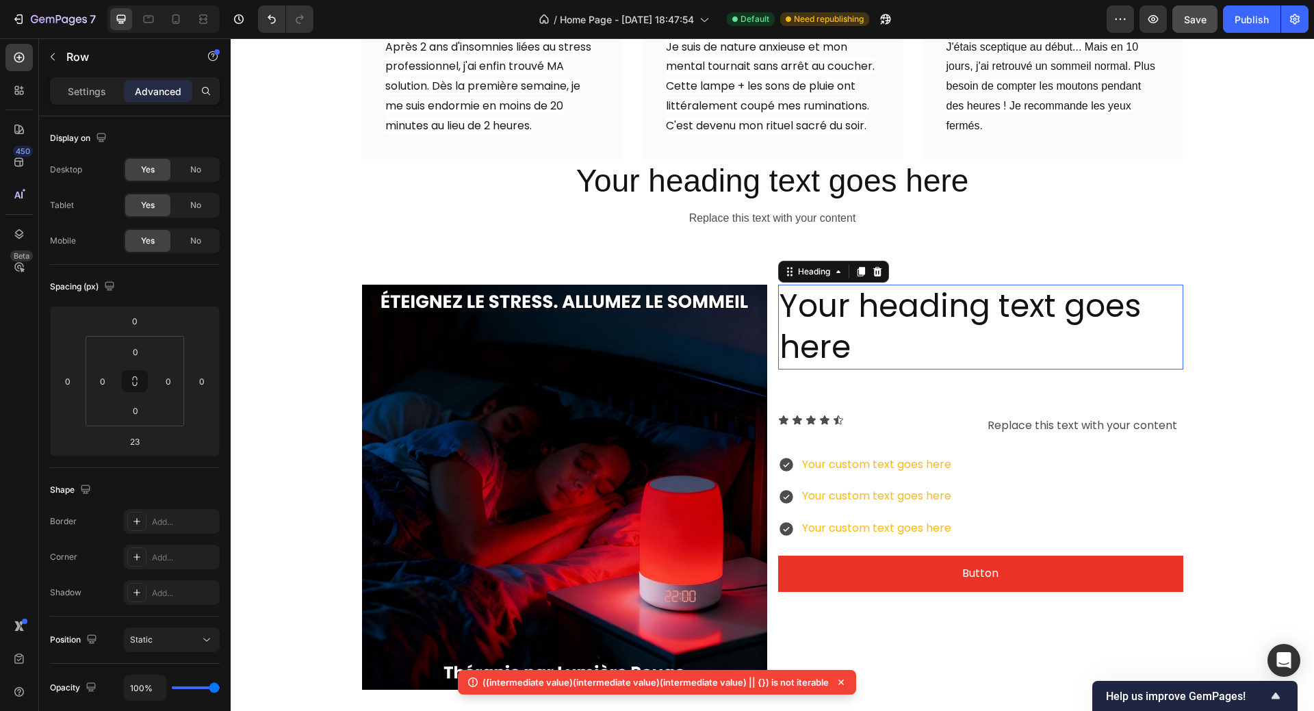
click at [943, 305] on h2 "Your heading text goes here" at bounding box center [980, 327] width 405 height 85
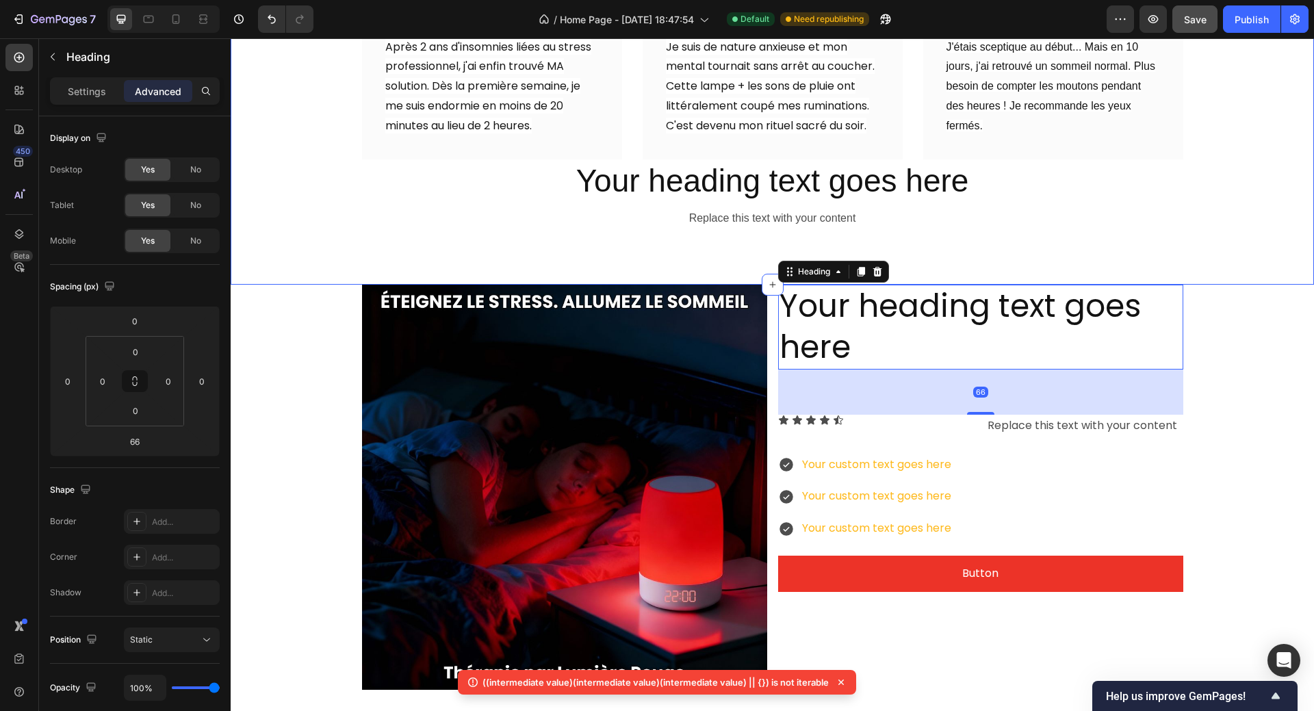
click at [957, 273] on div "TÉMOIGNAGES CLIENTS Heading Icon Icon Icon Icon Icon Icon List 4.8/5 sur plus d…" at bounding box center [772, 77] width 1083 height 413
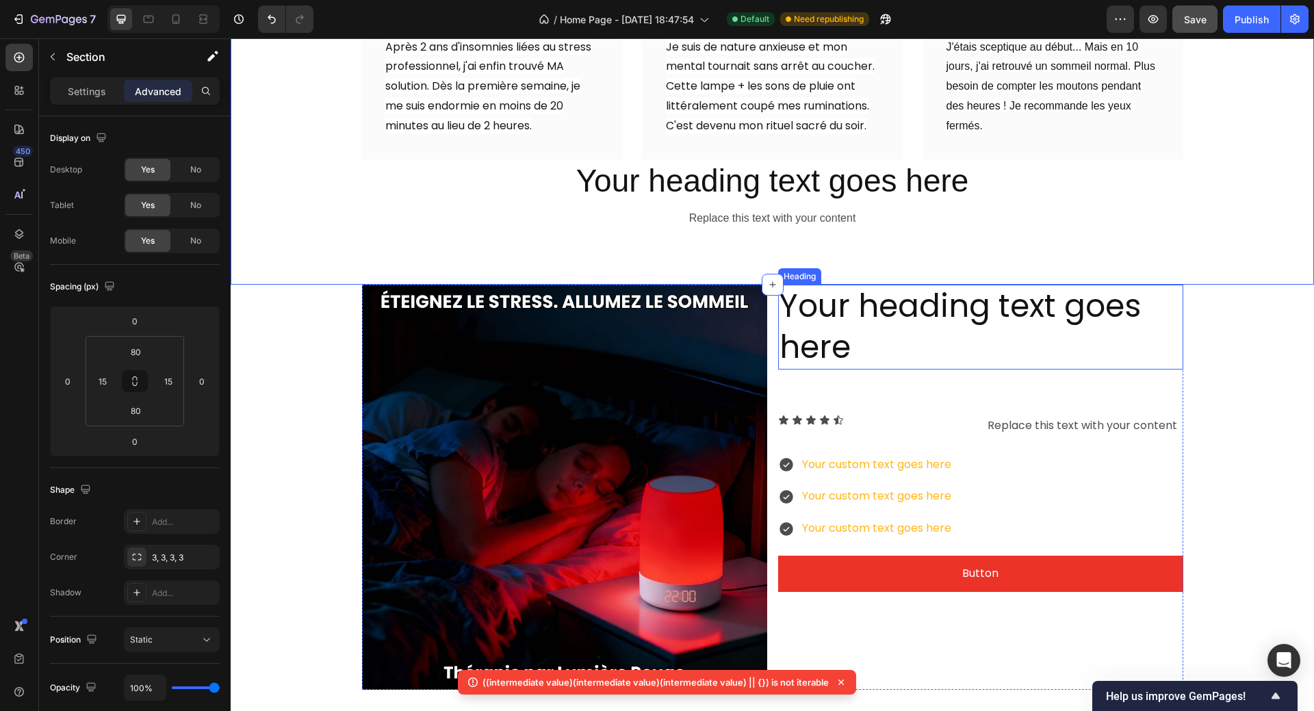
click at [950, 290] on h2 "Your heading text goes here" at bounding box center [980, 327] width 405 height 85
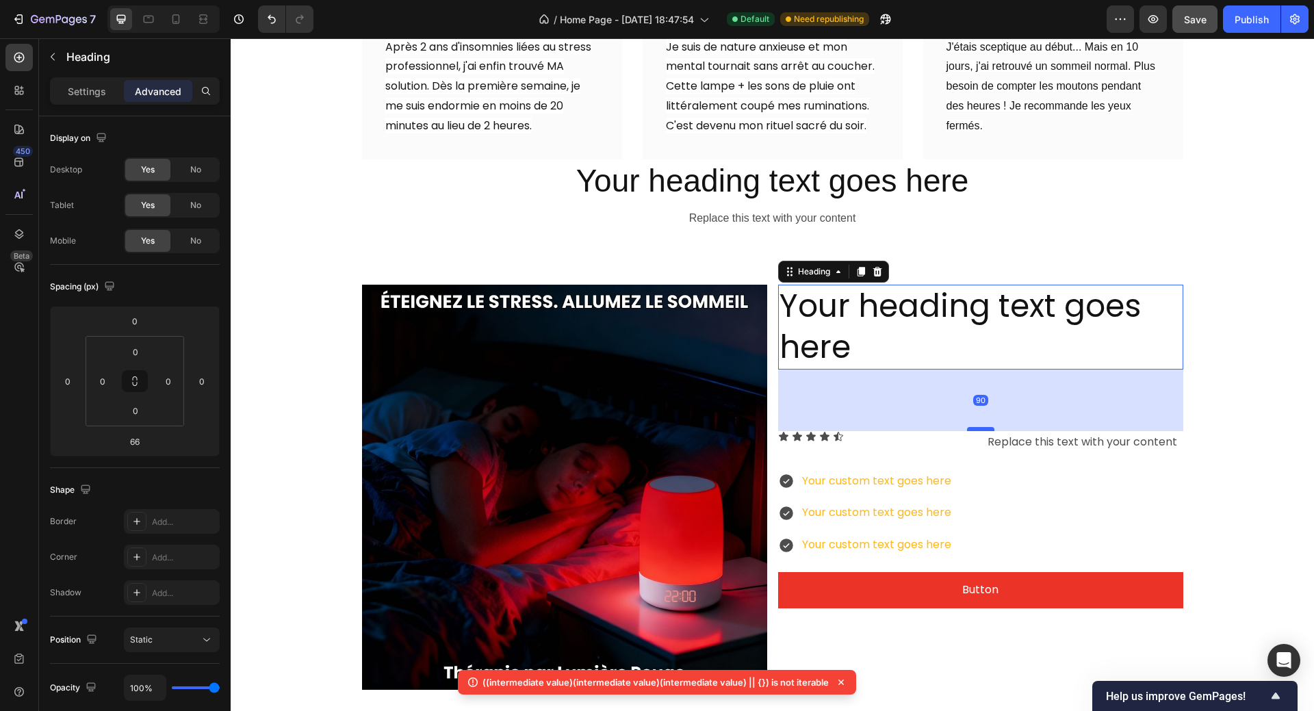
drag, startPoint x: 971, startPoint y: 400, endPoint x: 968, endPoint y: 417, distance: 16.8
click at [968, 427] on div at bounding box center [980, 429] width 27 height 4
type input "90"
click at [940, 296] on h2 "Your heading text goes here" at bounding box center [980, 327] width 405 height 85
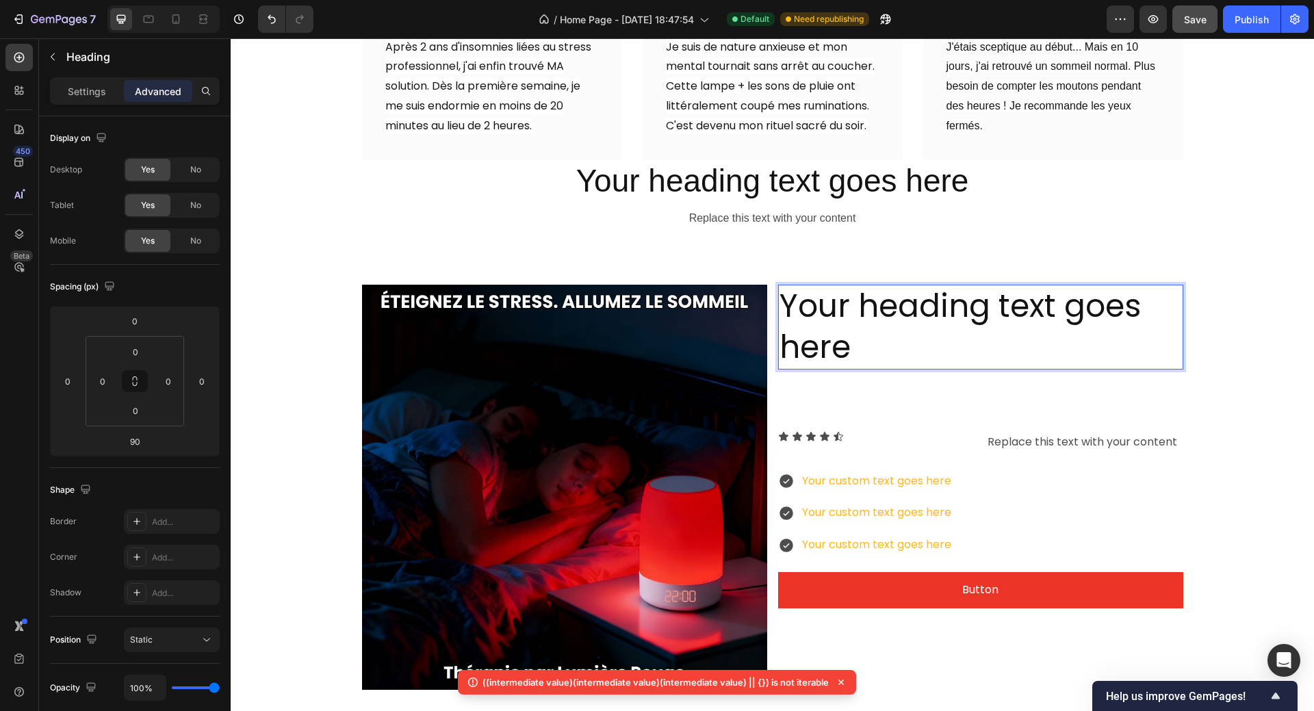
click at [957, 286] on p "Your heading text goes here" at bounding box center [980, 327] width 402 height 82
click at [146, 322] on input "0" at bounding box center [134, 321] width 27 height 21
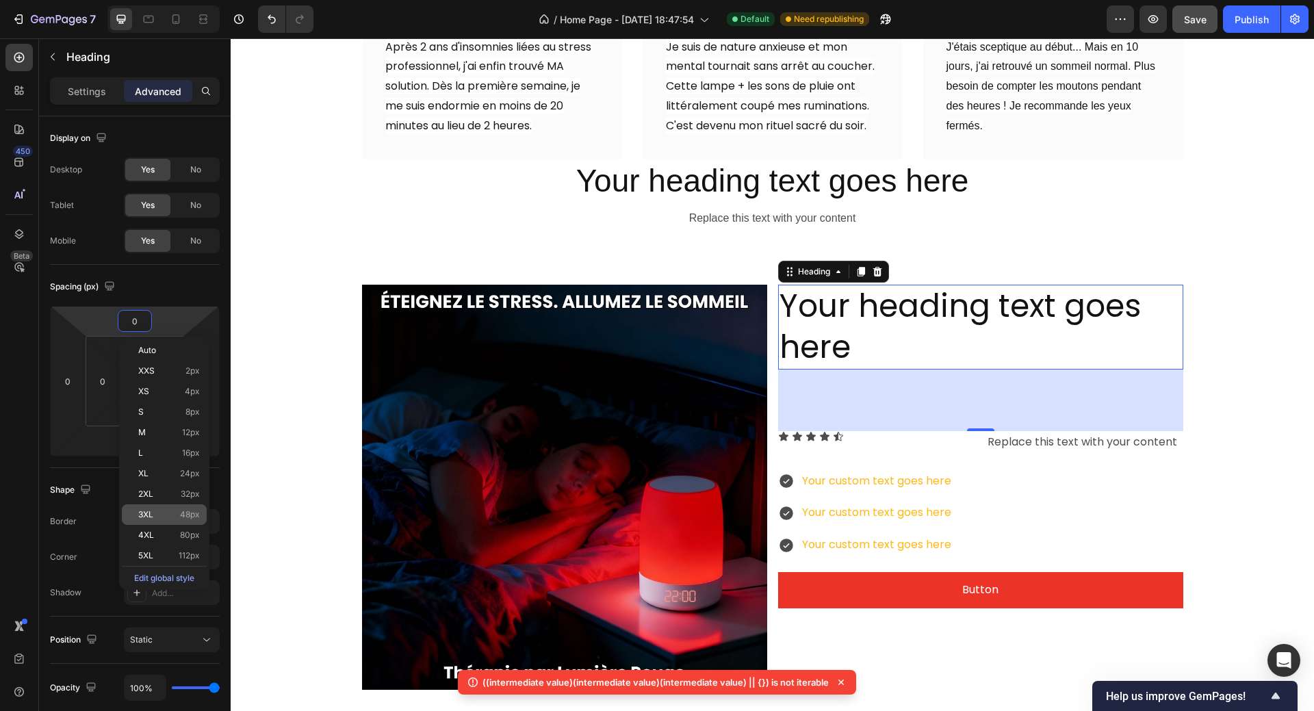
click at [168, 513] on p "3XL 48px" at bounding box center [169, 515] width 62 height 10
type input "48"
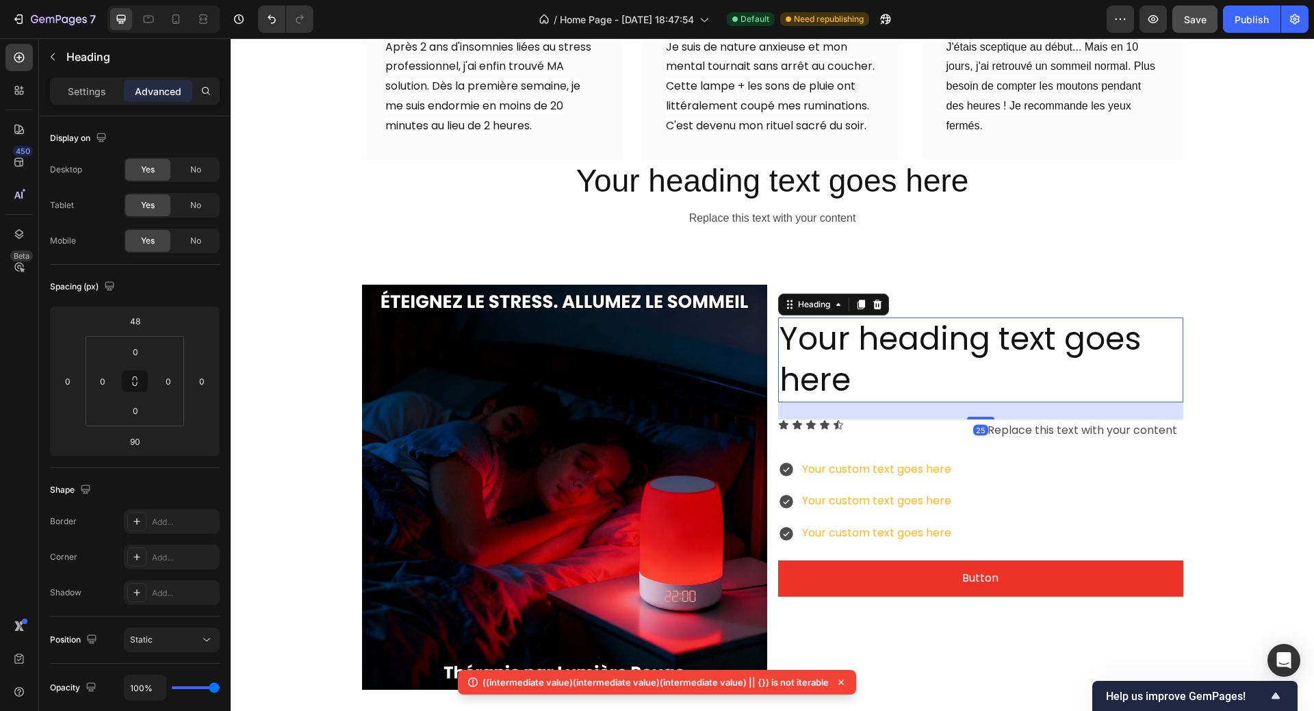
drag, startPoint x: 970, startPoint y: 449, endPoint x: 961, endPoint y: 405, distance: 45.3
click at [967, 417] on div at bounding box center [980, 418] width 27 height 3
type input "25"
click at [130, 321] on input "48" at bounding box center [134, 321] width 27 height 21
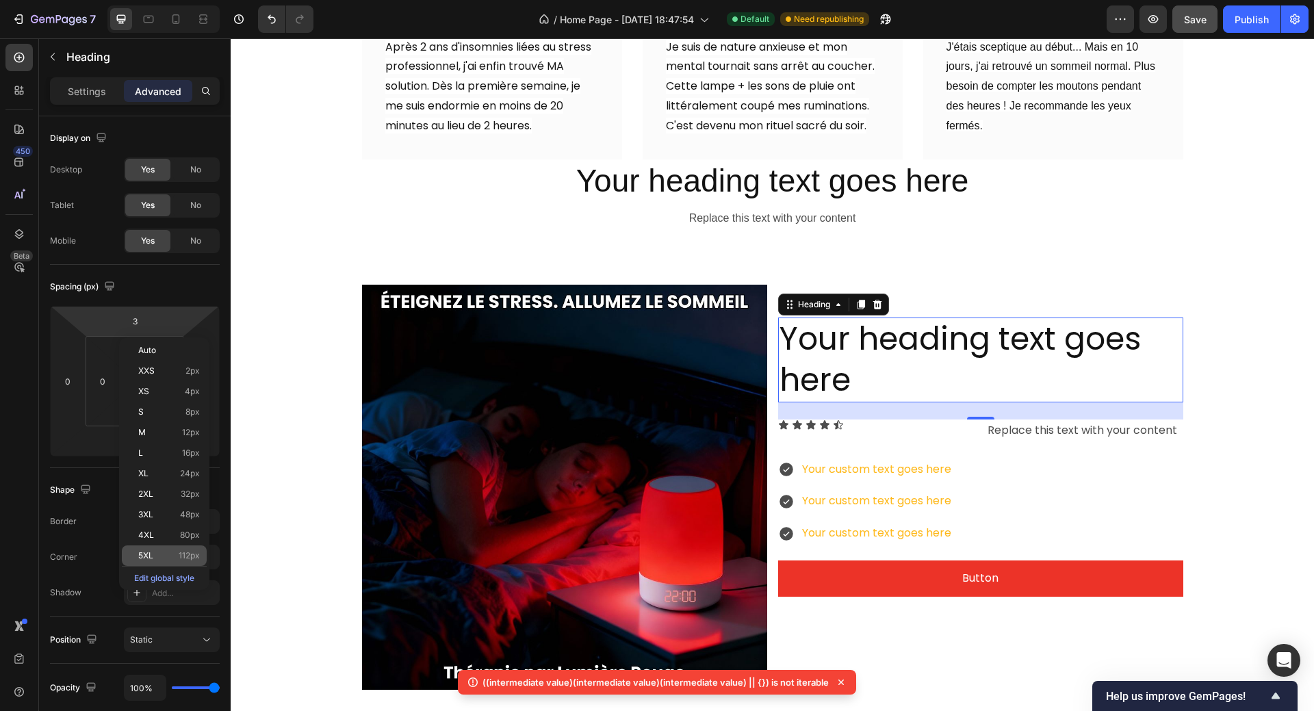
click at [148, 553] on span "5XL" at bounding box center [145, 556] width 15 height 10
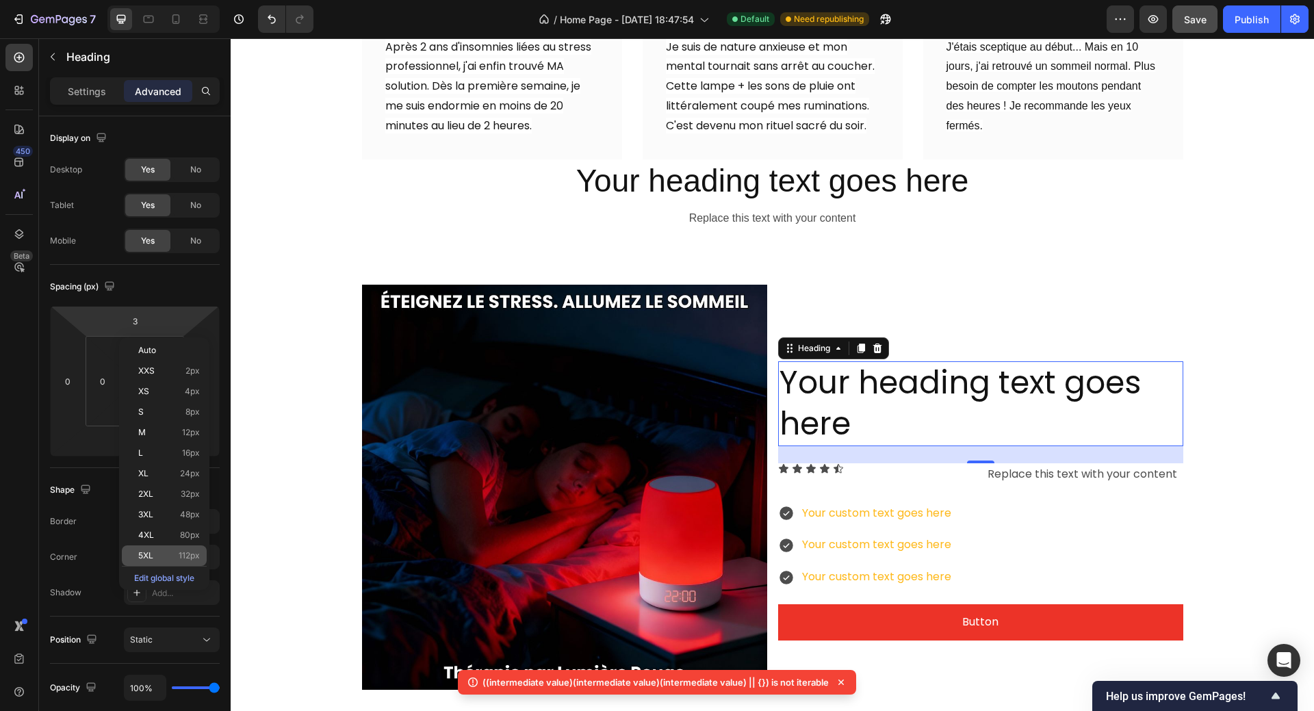
type input "112"
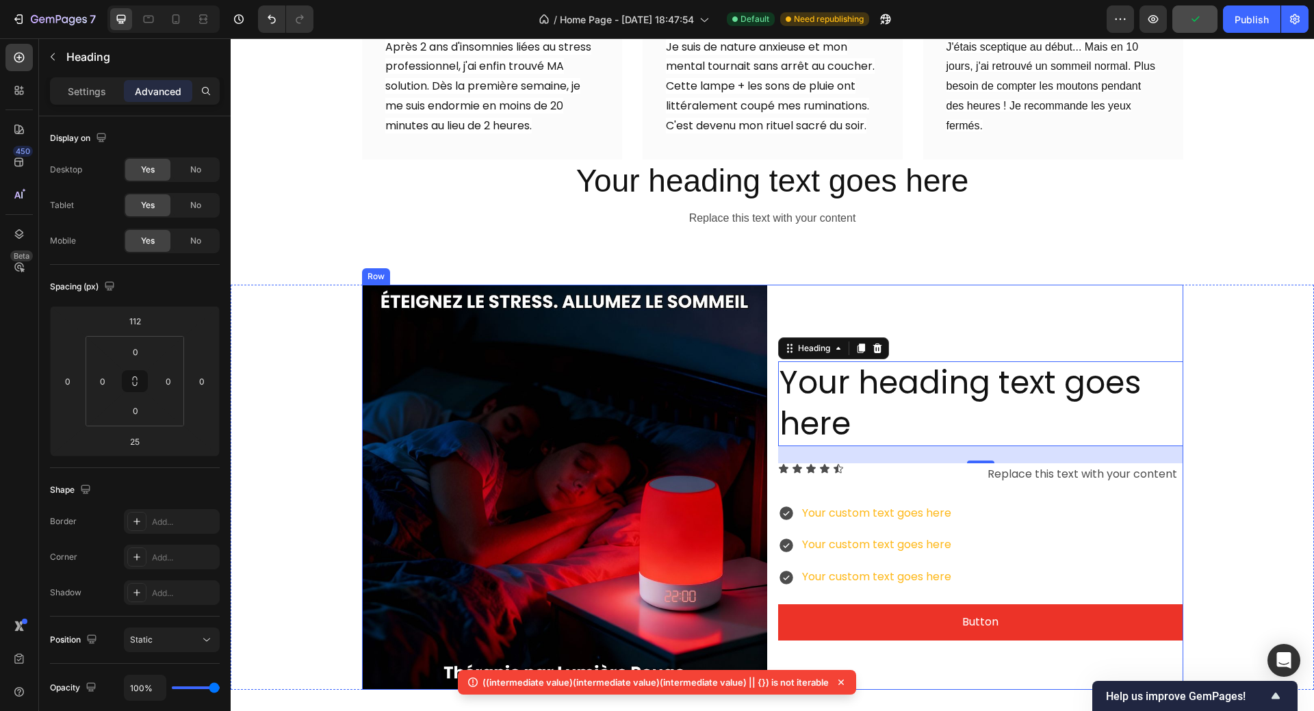
click at [1138, 263] on div "TÉMOIGNAGES CLIENTS Heading Icon Icon Icon Icon Icon Icon List 4.8/5 sur plus d…" at bounding box center [772, 77] width 1083 height 413
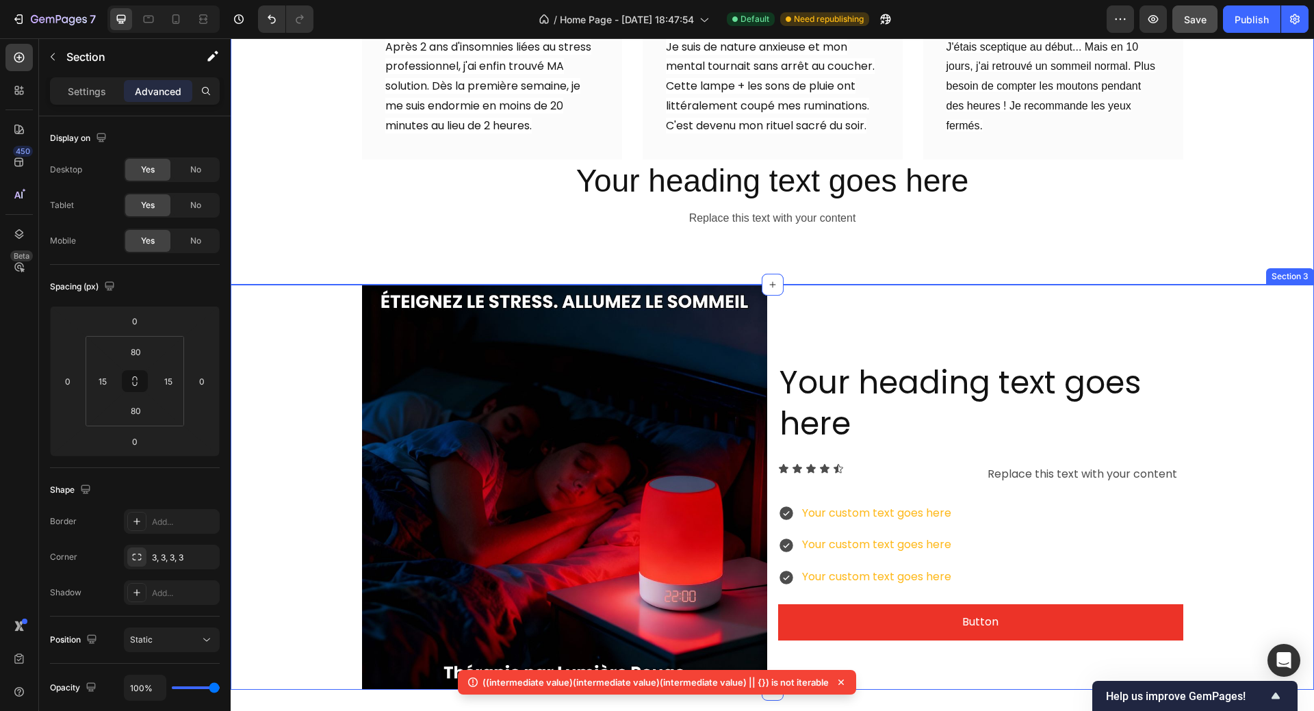
click at [1216, 309] on div "Image Your heading text goes here Heading Icon Icon Icon Icon Icon Icon List Re…" at bounding box center [772, 487] width 1083 height 405
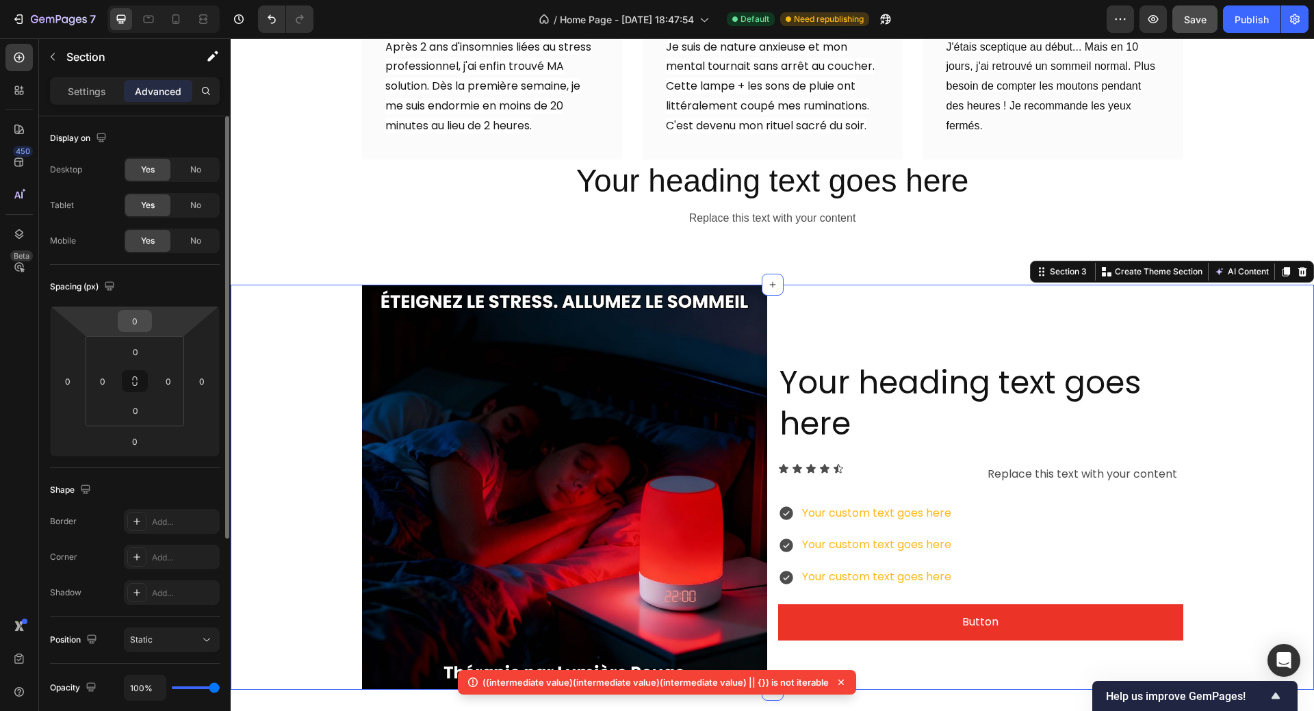
click at [141, 325] on input "0" at bounding box center [134, 321] width 27 height 21
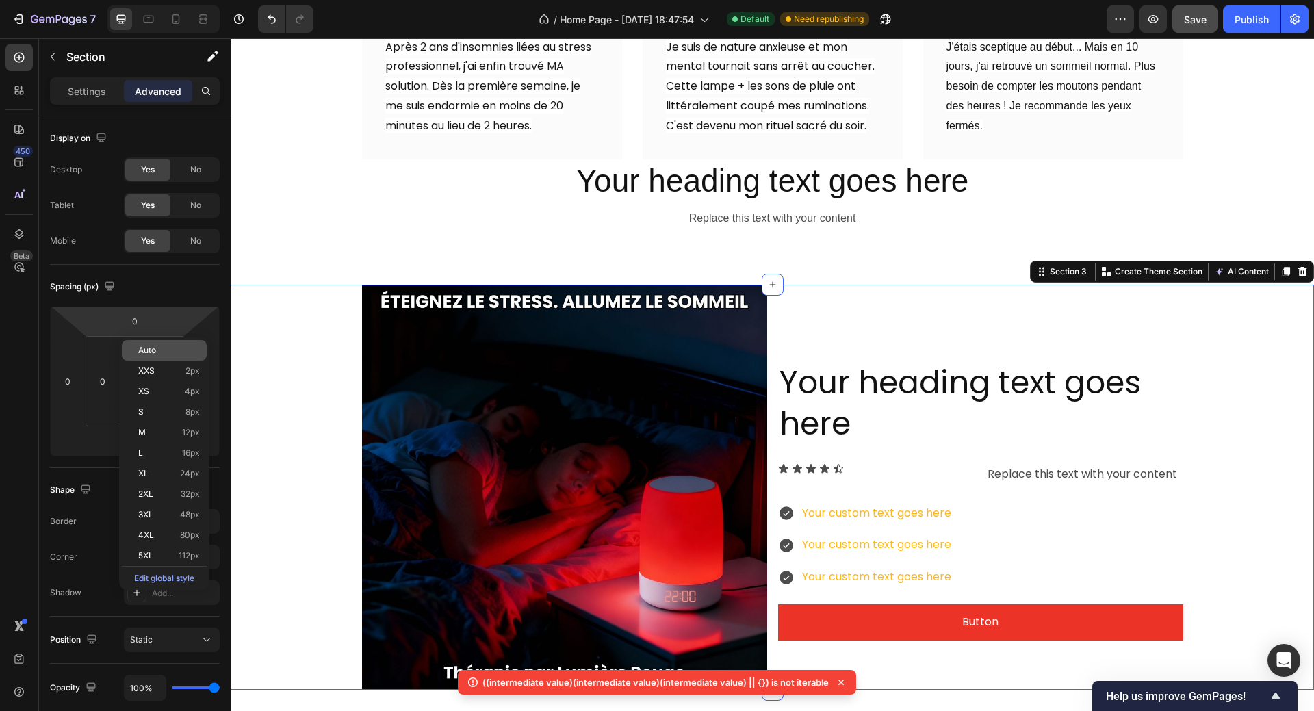
click at [149, 353] on span "Auto" at bounding box center [147, 350] width 18 height 10
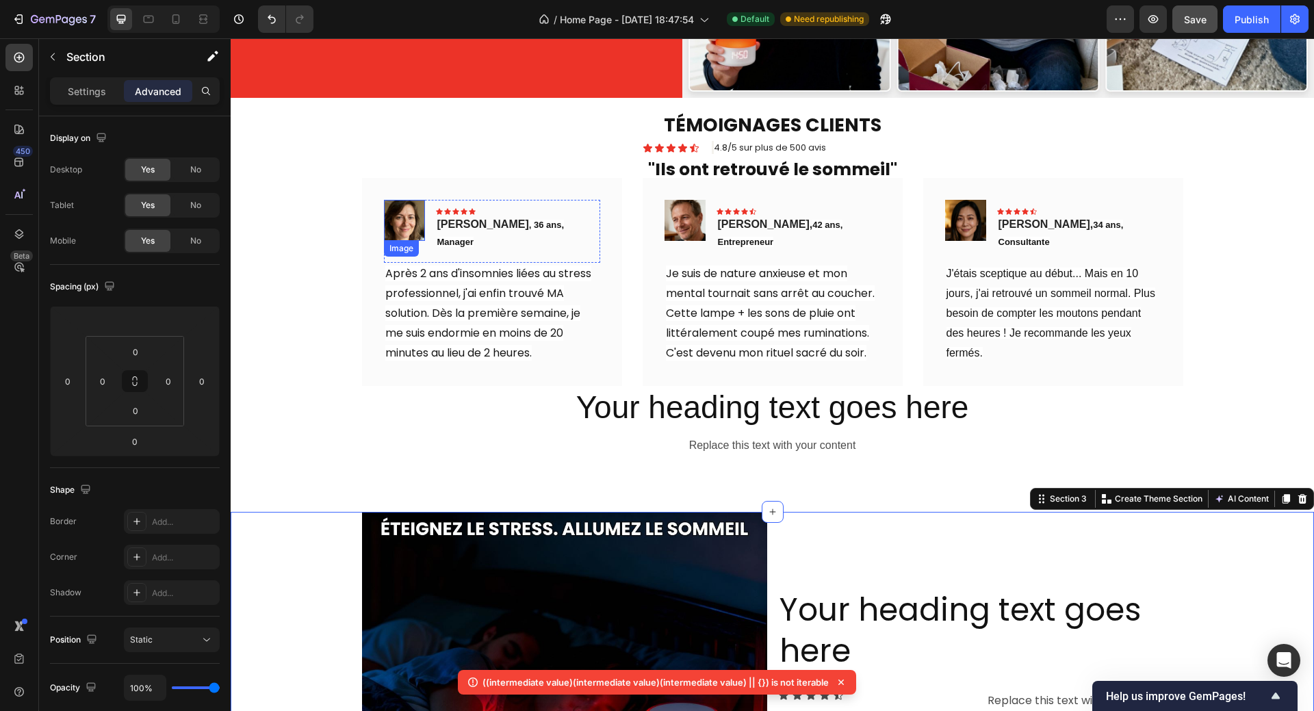
scroll to position [616, 0]
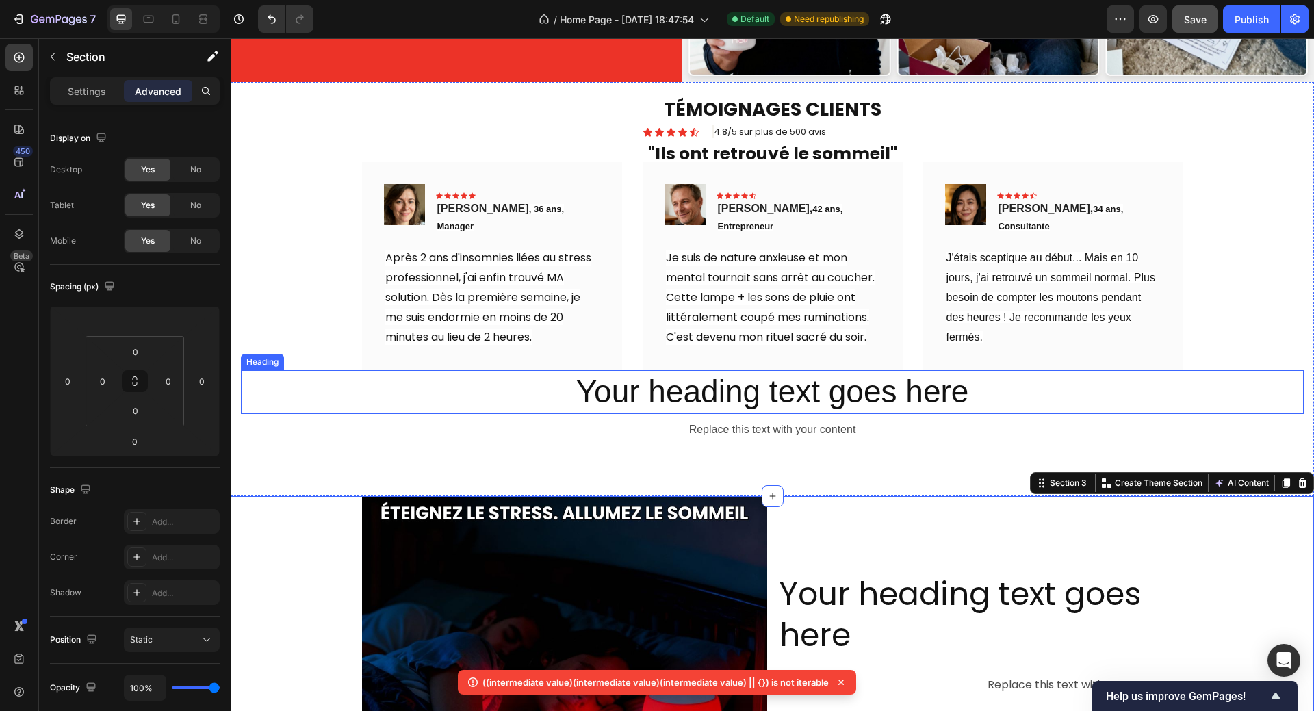
click at [759, 384] on h2 "Your heading text goes here" at bounding box center [772, 392] width 1062 height 44
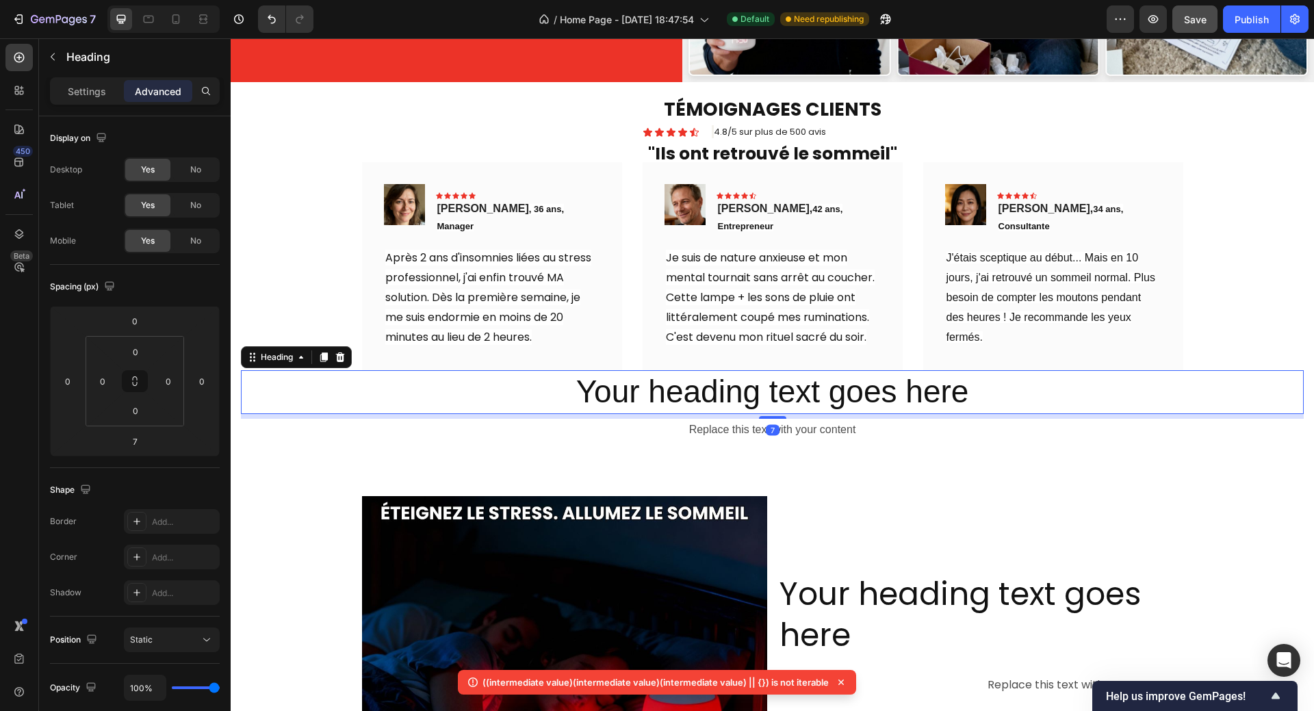
click at [665, 380] on h2 "Your heading text goes here" at bounding box center [772, 392] width 1062 height 44
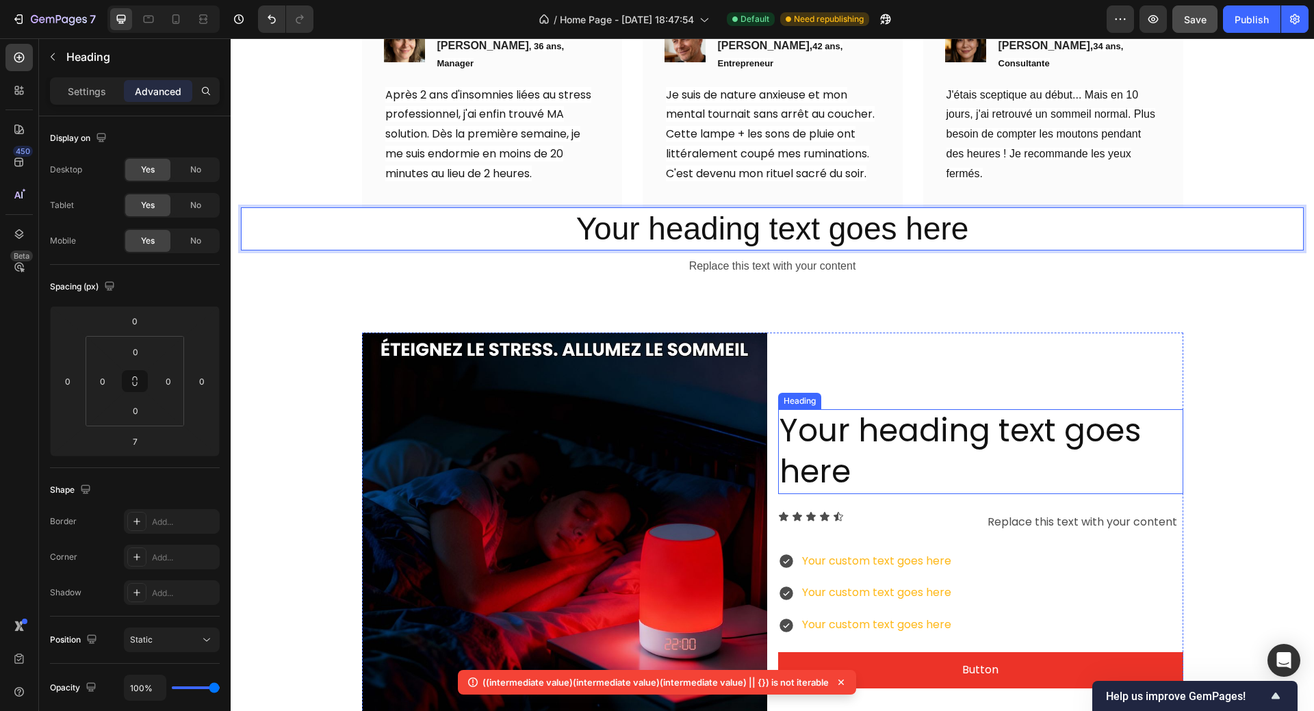
scroll to position [821, 0]
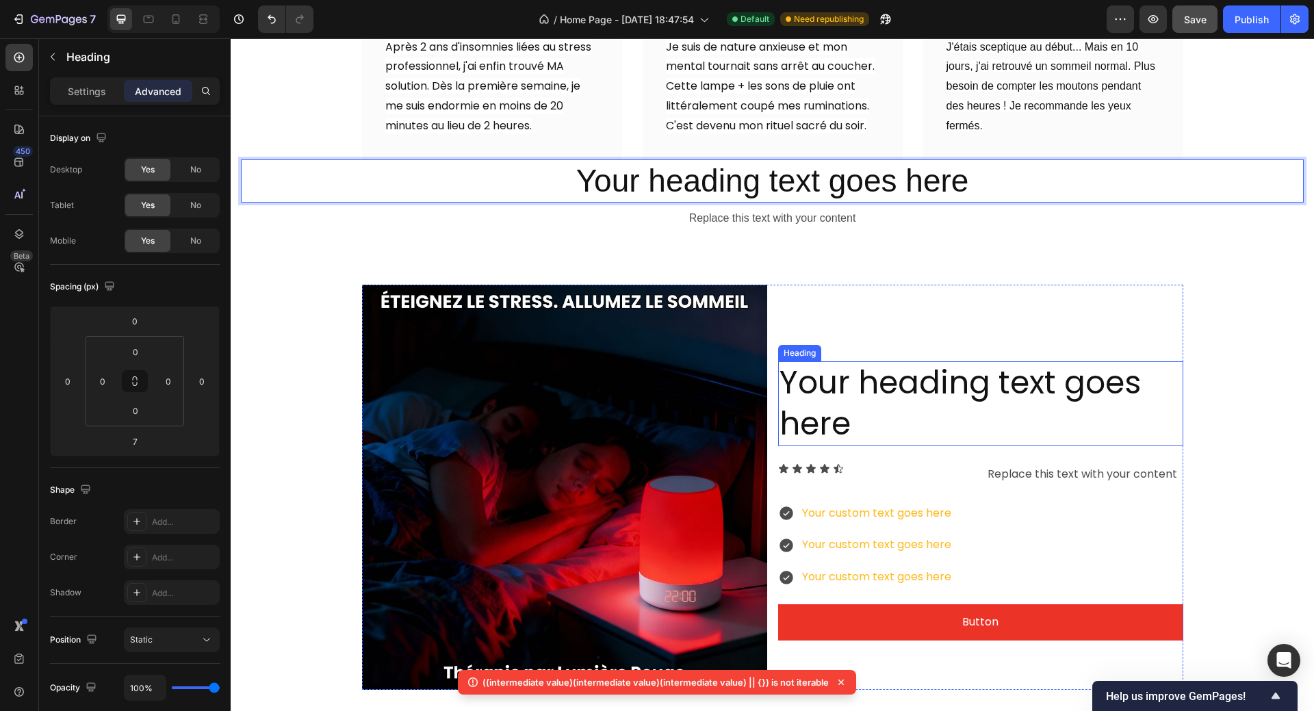
click at [810, 374] on p "Your heading text goes here" at bounding box center [980, 404] width 402 height 82
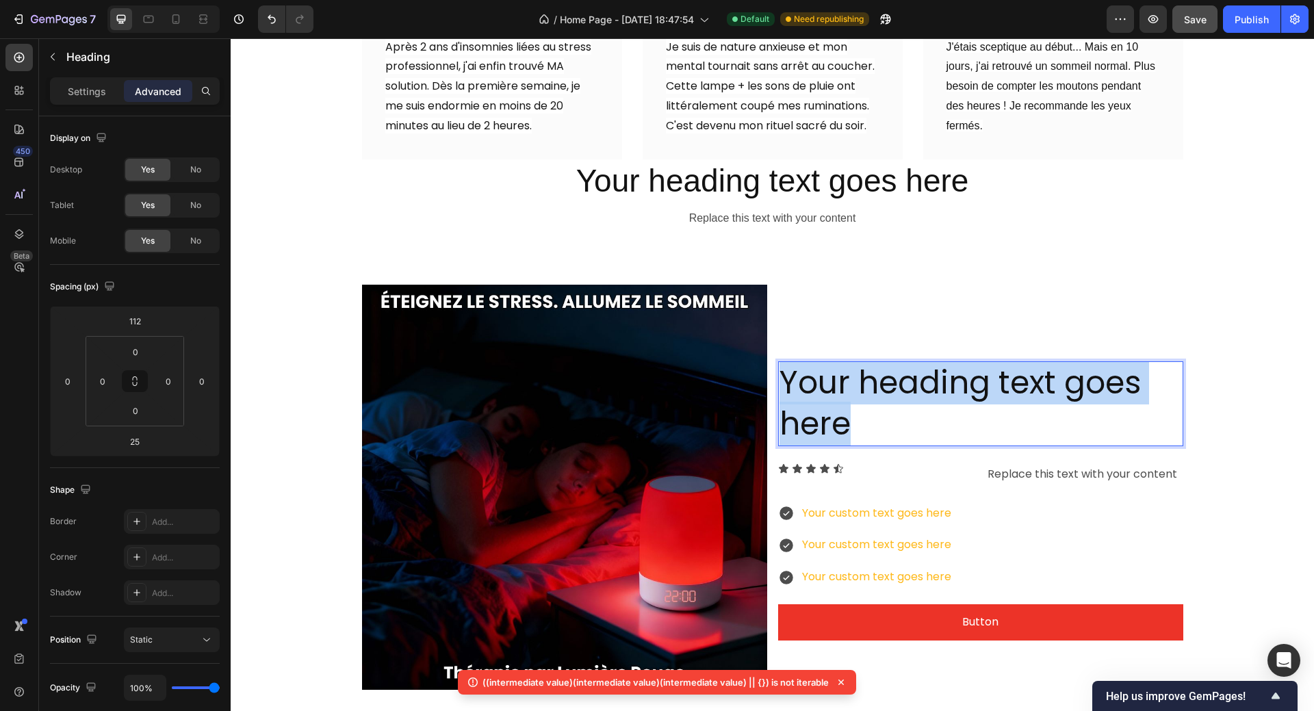
drag, startPoint x: 781, startPoint y: 374, endPoint x: 844, endPoint y: 409, distance: 72.0
click at [844, 411] on p "Your heading text goes here" at bounding box center [980, 404] width 402 height 82
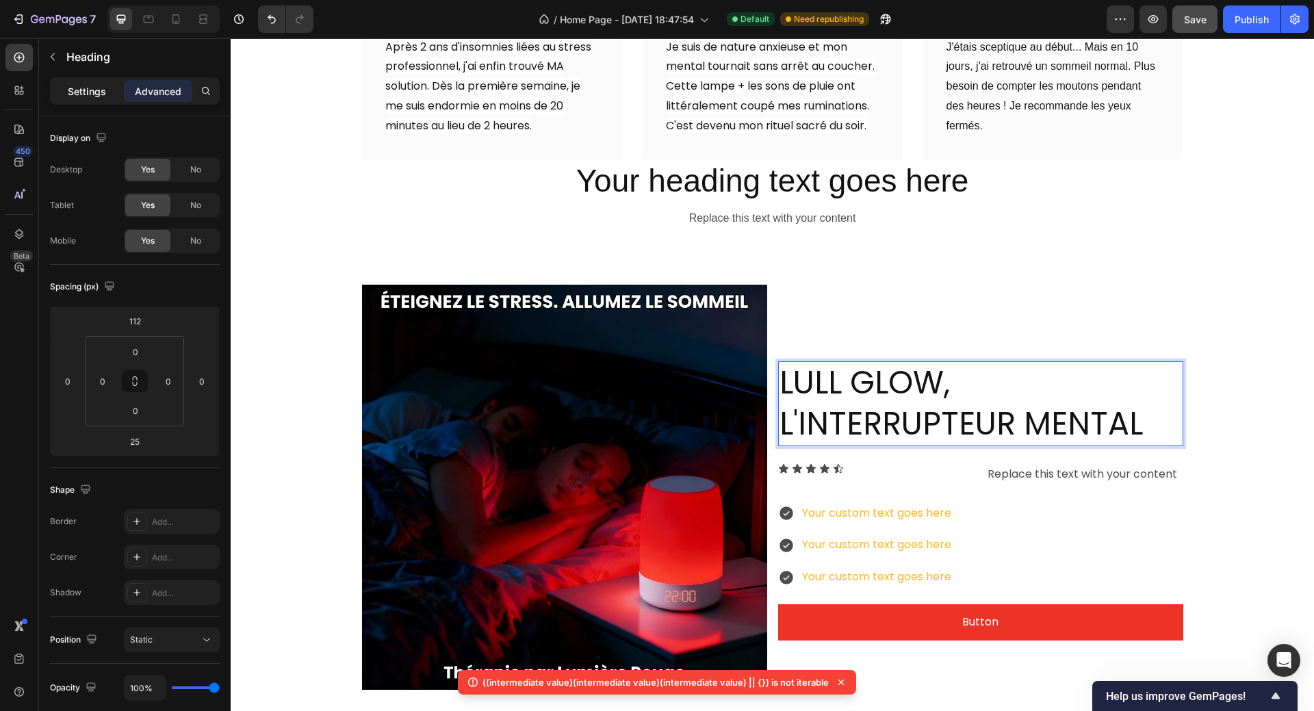
click at [83, 85] on p "Settings" at bounding box center [87, 91] width 38 height 14
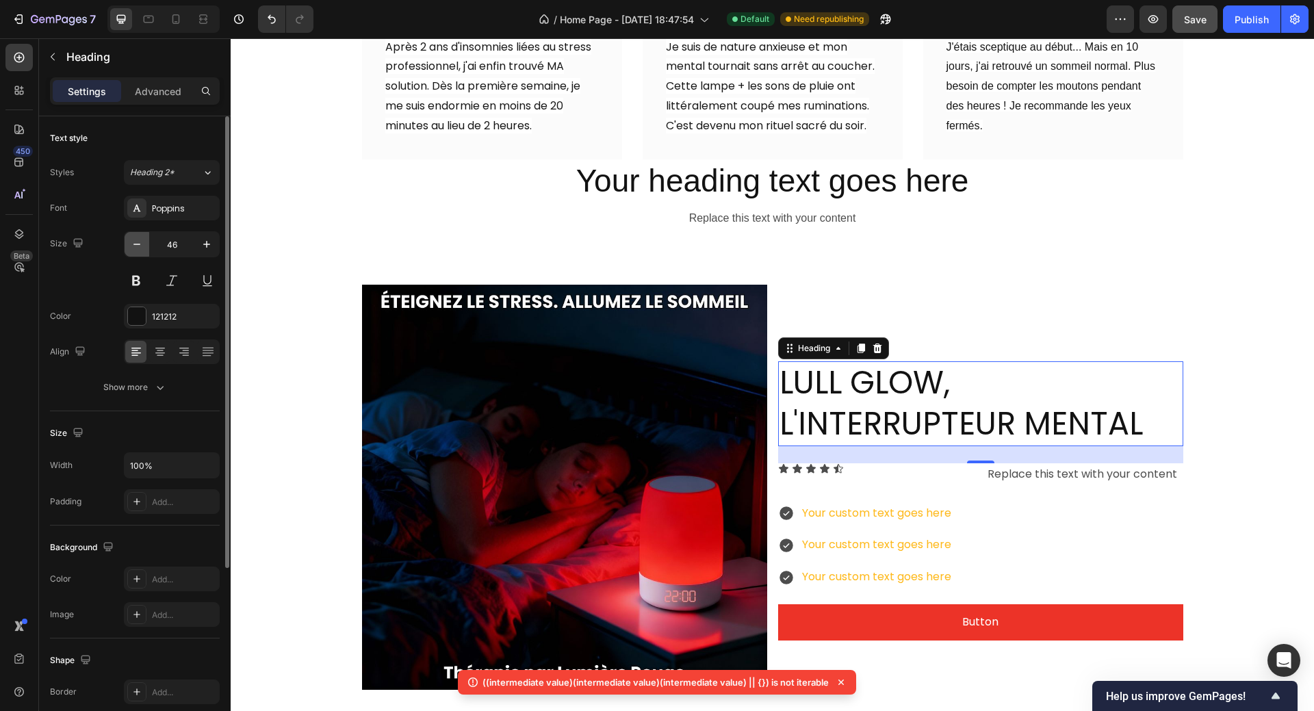
click at [136, 241] on icon "button" at bounding box center [137, 244] width 14 height 14
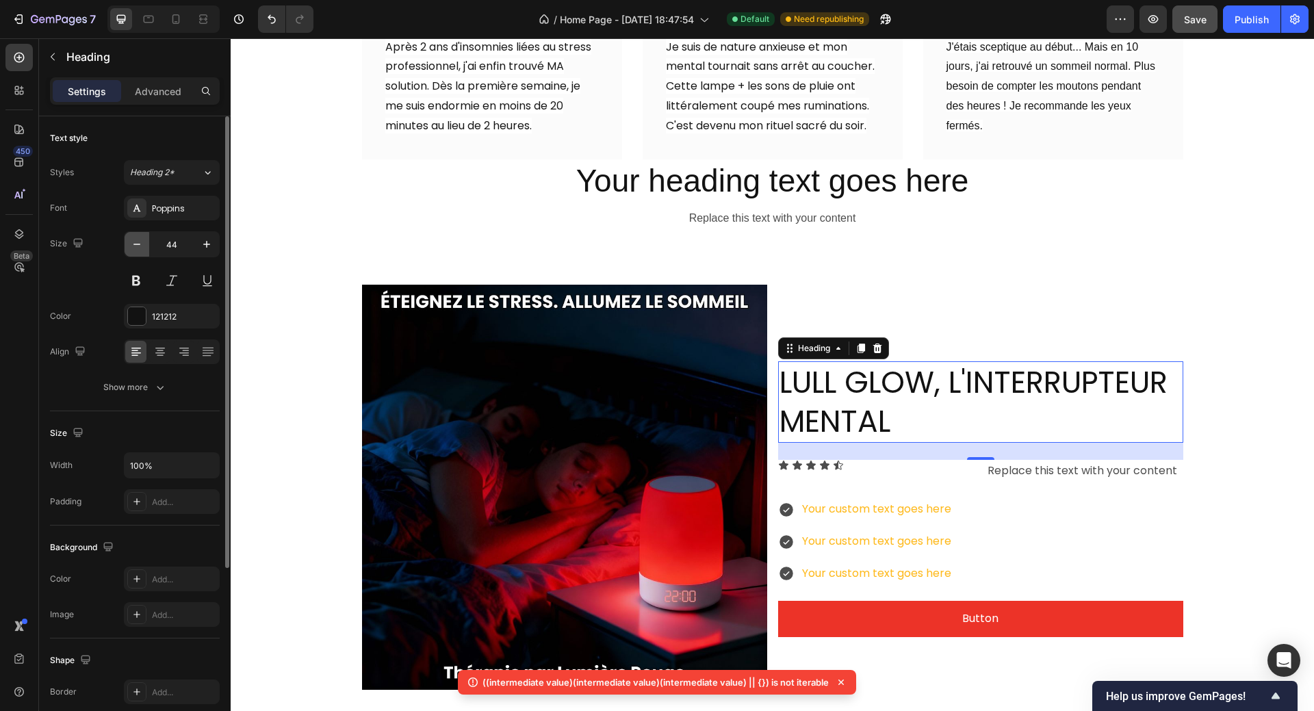
click at [136, 241] on icon "button" at bounding box center [137, 244] width 14 height 14
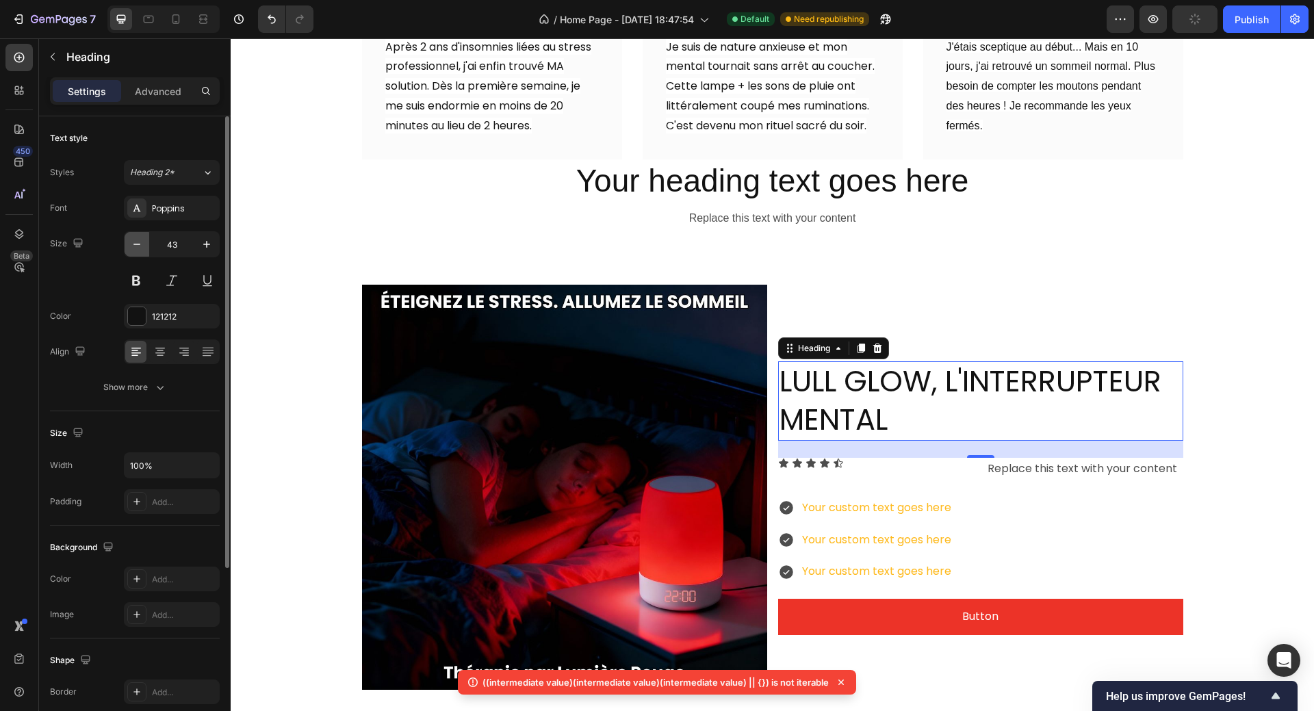
click at [136, 241] on icon "button" at bounding box center [137, 244] width 14 height 14
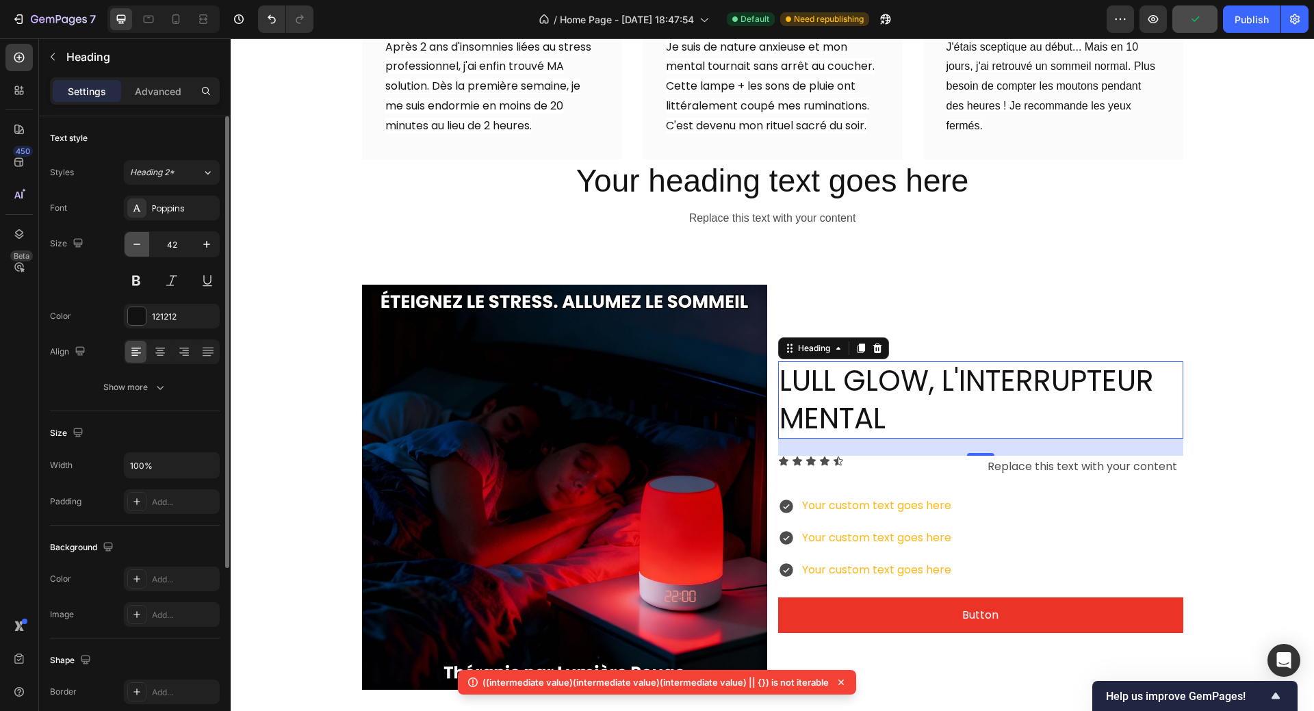
click at [136, 241] on icon "button" at bounding box center [137, 244] width 14 height 14
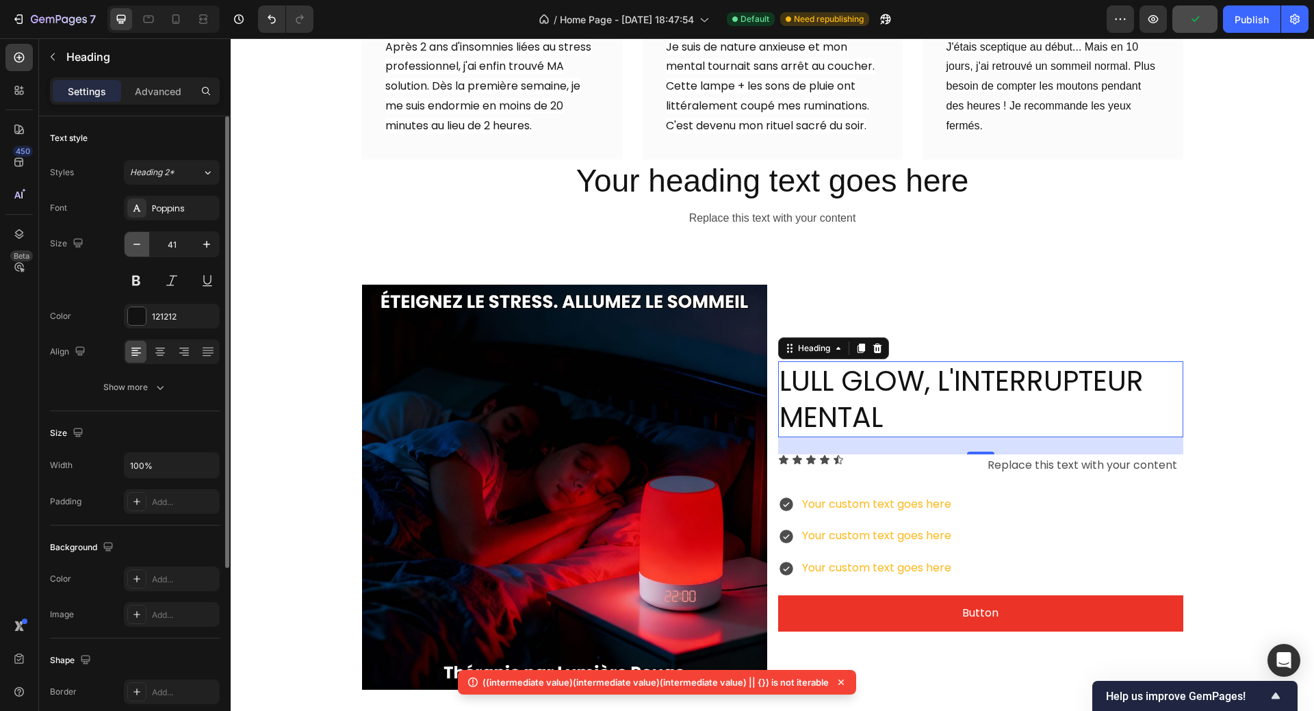
click at [136, 241] on icon "button" at bounding box center [137, 244] width 14 height 14
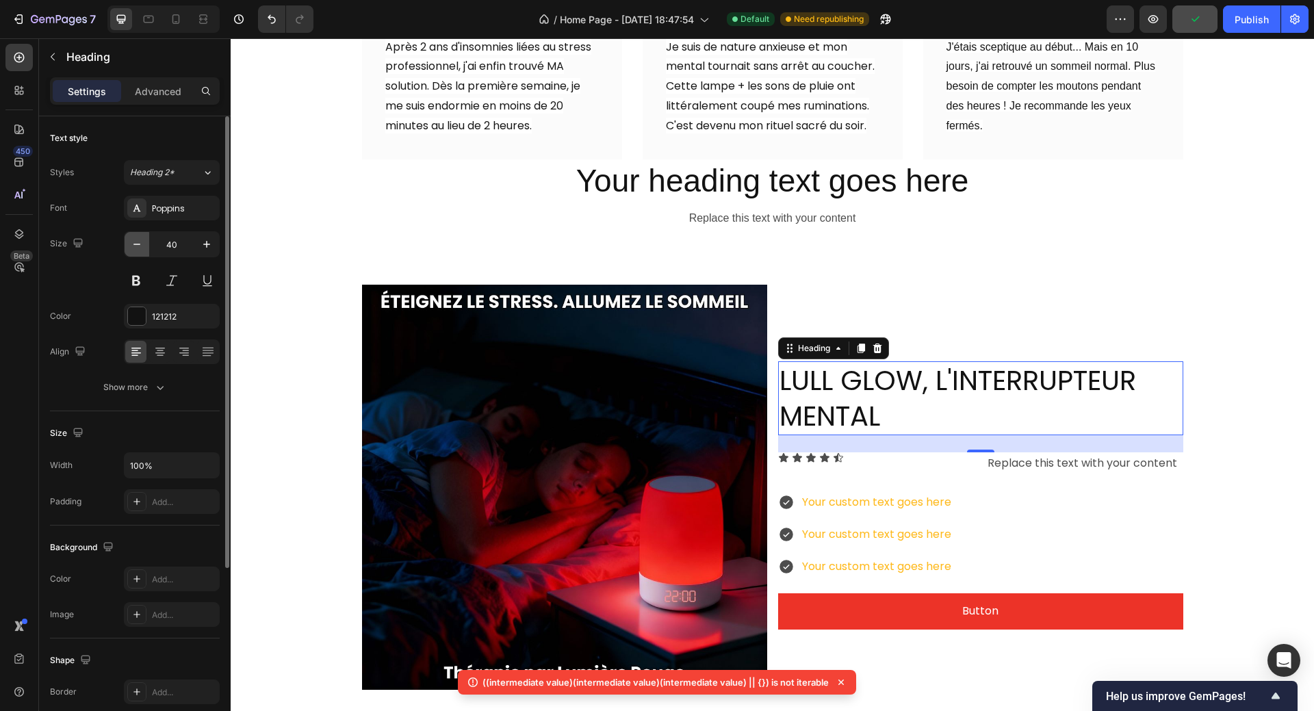
click at [136, 241] on icon "button" at bounding box center [137, 244] width 14 height 14
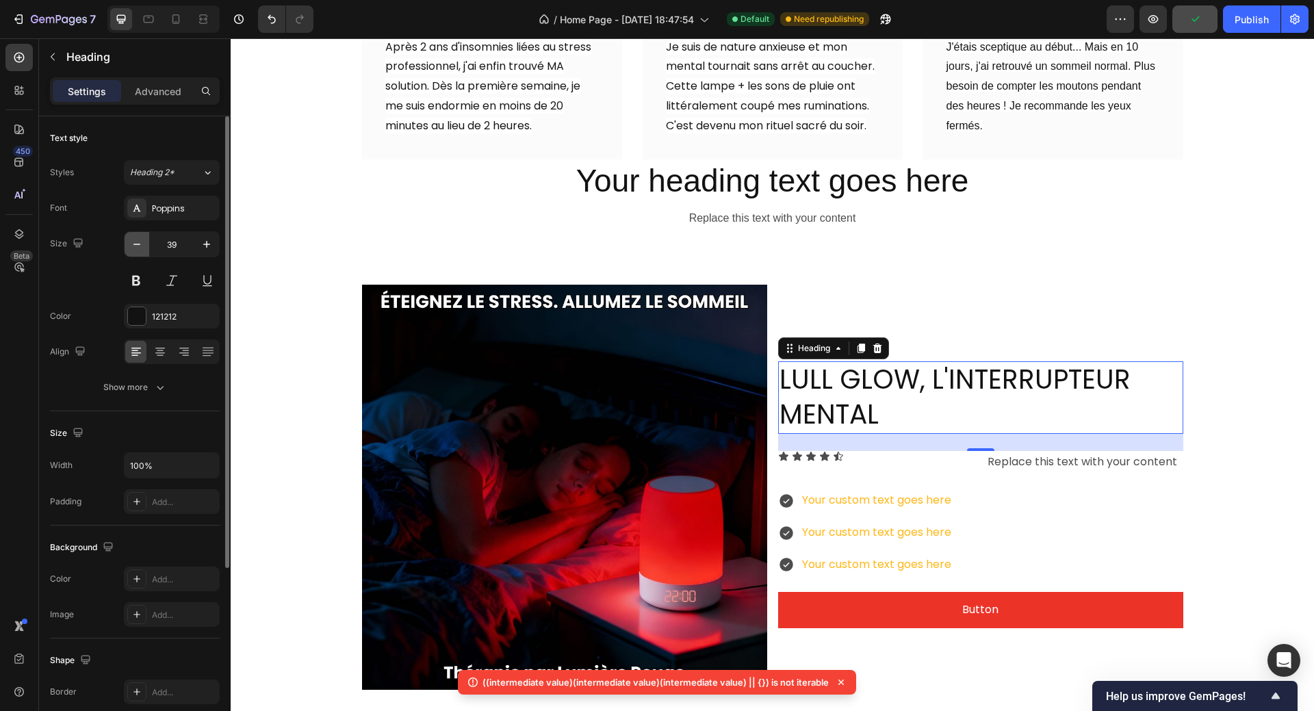
click at [136, 241] on icon "button" at bounding box center [137, 244] width 14 height 14
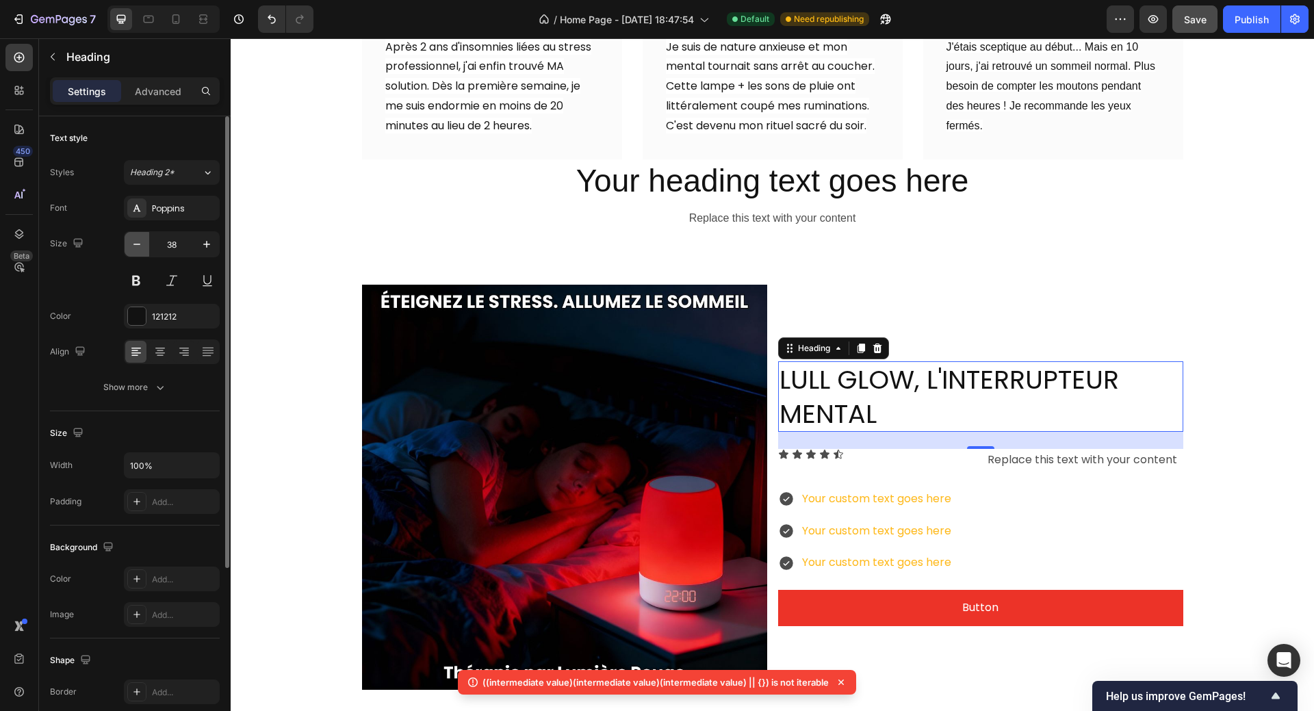
click at [136, 240] on icon "button" at bounding box center [137, 244] width 14 height 14
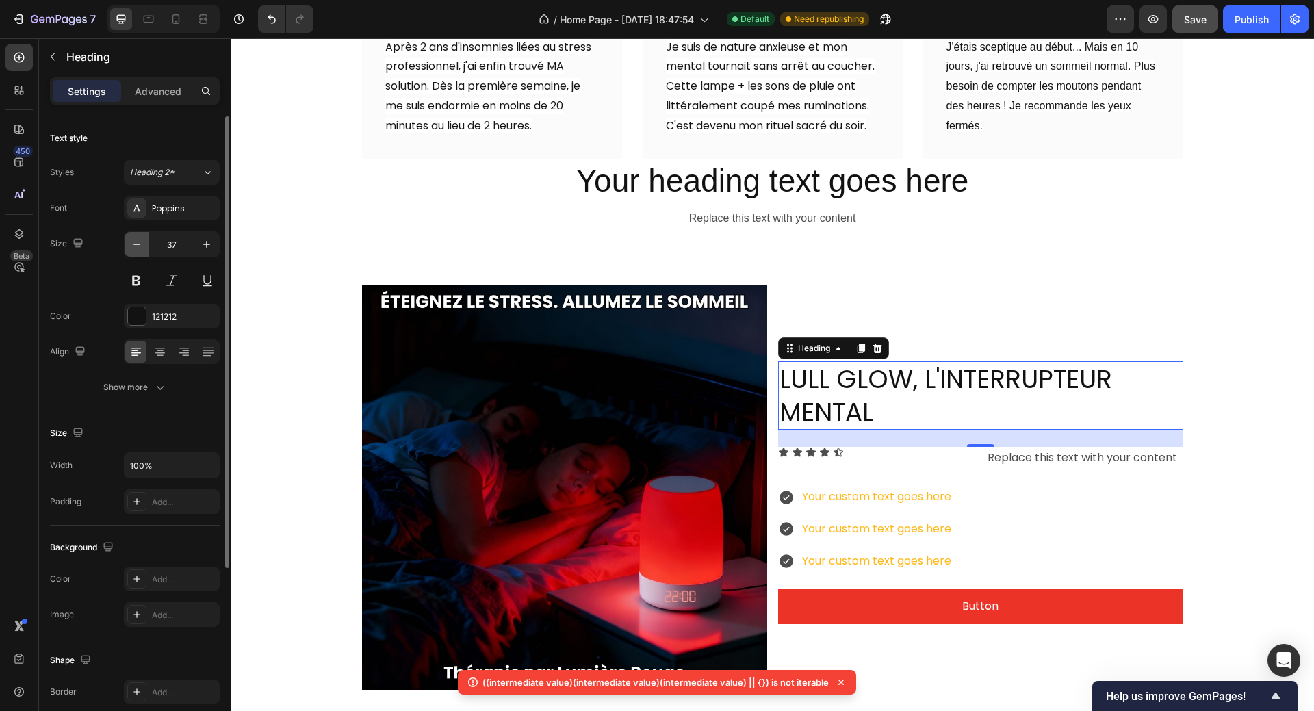
click at [136, 240] on icon "button" at bounding box center [137, 244] width 14 height 14
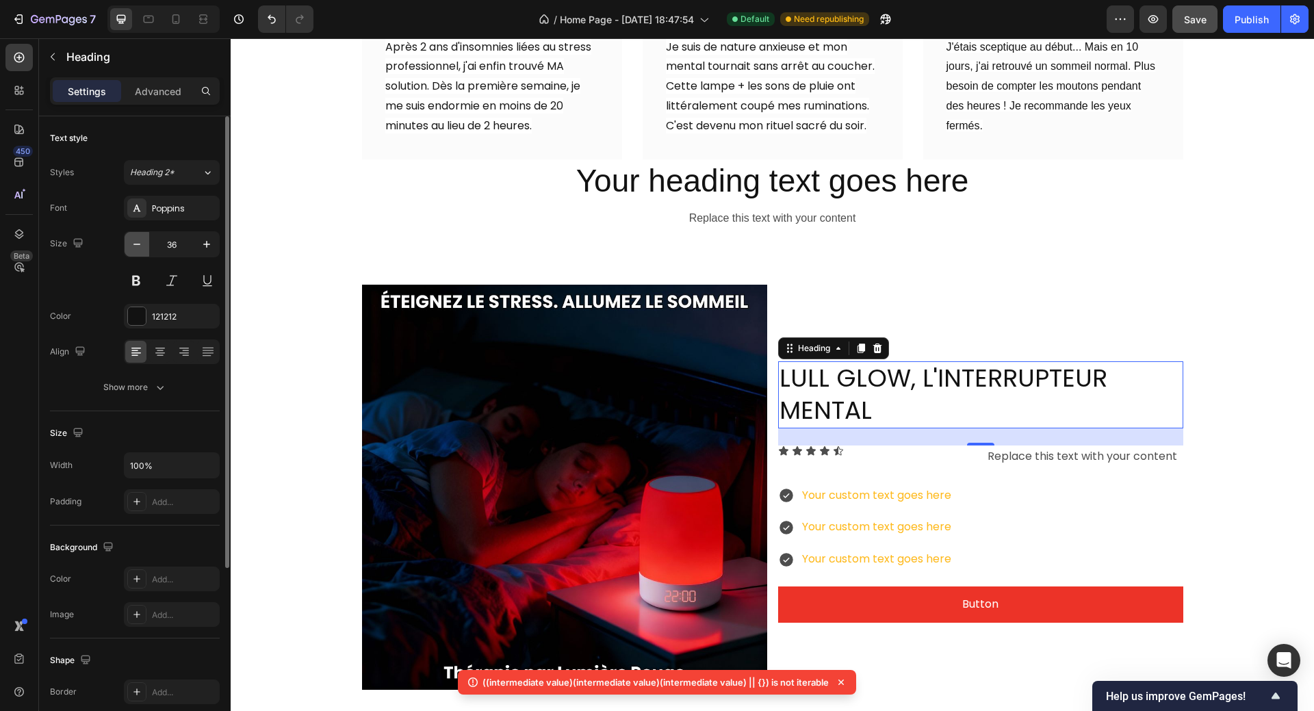
click at [136, 240] on icon "button" at bounding box center [137, 244] width 14 height 14
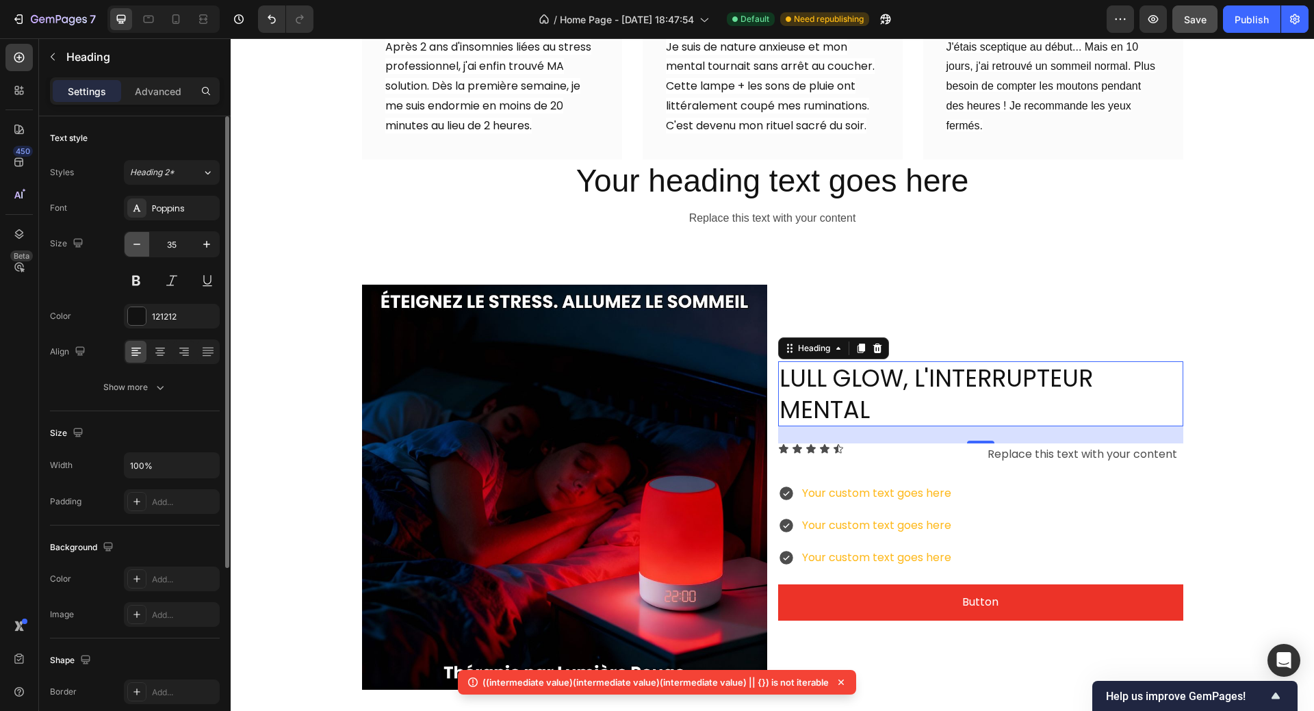
click at [136, 240] on icon "button" at bounding box center [137, 244] width 14 height 14
type input "34"
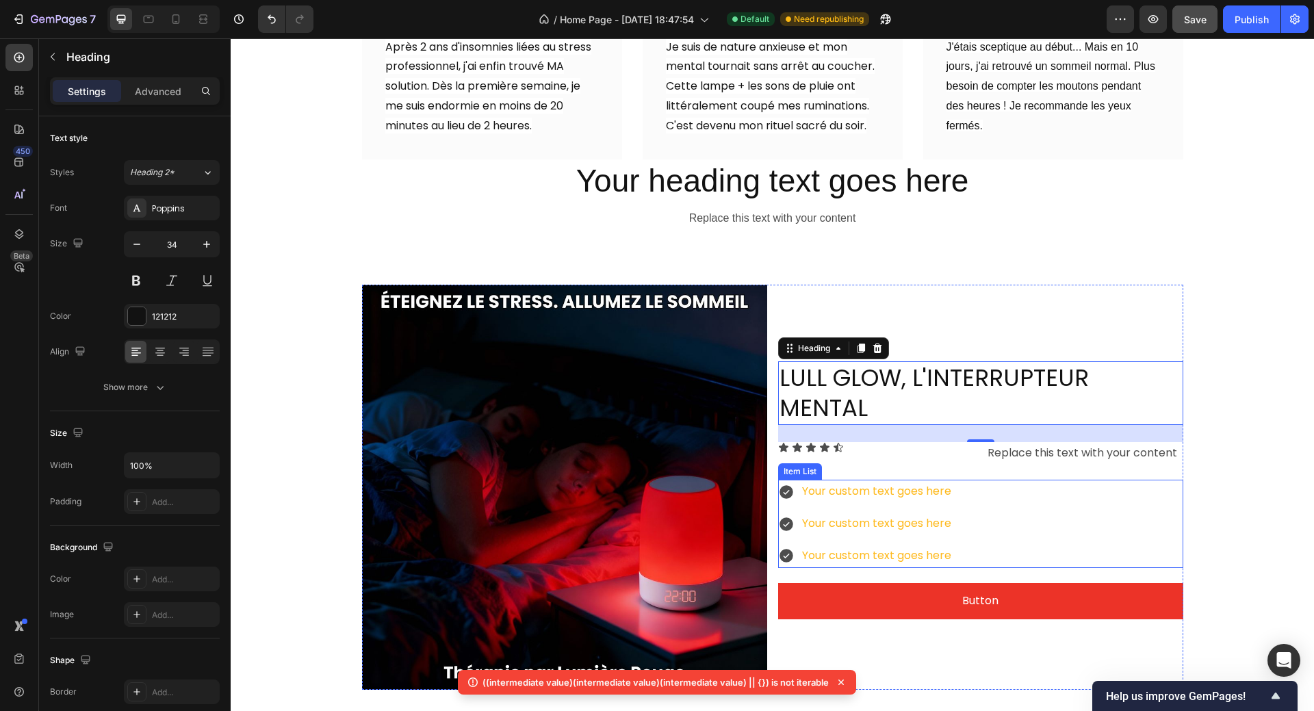
click at [833, 480] on div "Your custom text goes here" at bounding box center [876, 492] width 153 height 24
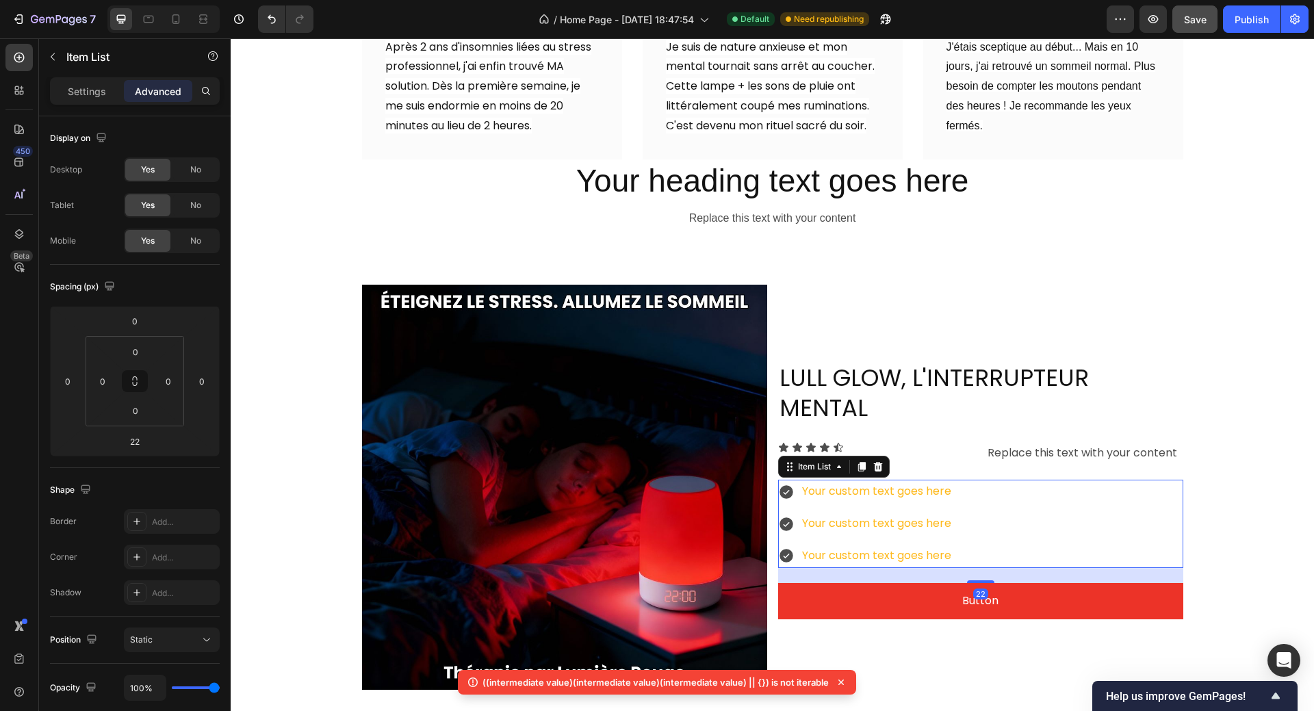
click at [800, 480] on div "Your custom text goes here" at bounding box center [876, 492] width 153 height 24
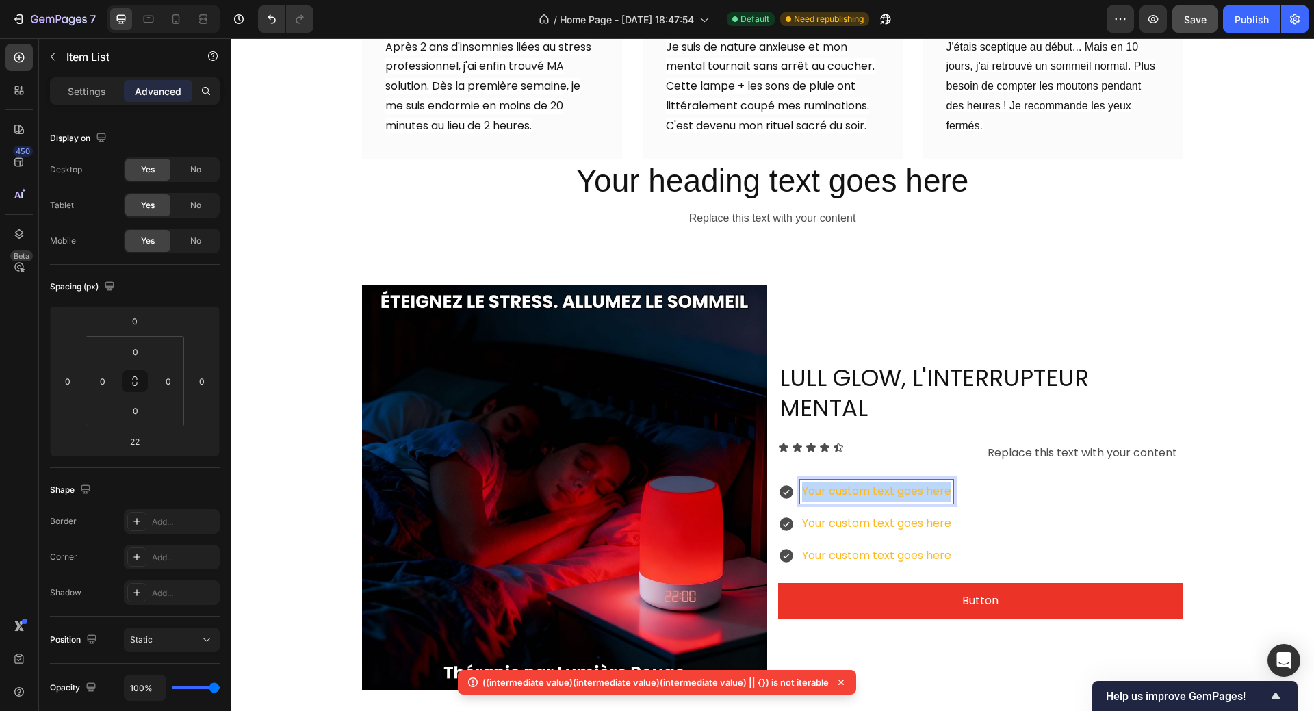
drag, startPoint x: 798, startPoint y: 449, endPoint x: 948, endPoint y: 456, distance: 150.0
click at [948, 480] on div "Your custom text goes here" at bounding box center [876, 492] width 153 height 24
click at [822, 483] on strong "Coupe net vos ruminations nocturnes" at bounding box center [912, 491] width 220 height 16
click at [80, 95] on p "Settings" at bounding box center [87, 91] width 38 height 14
type input "8"
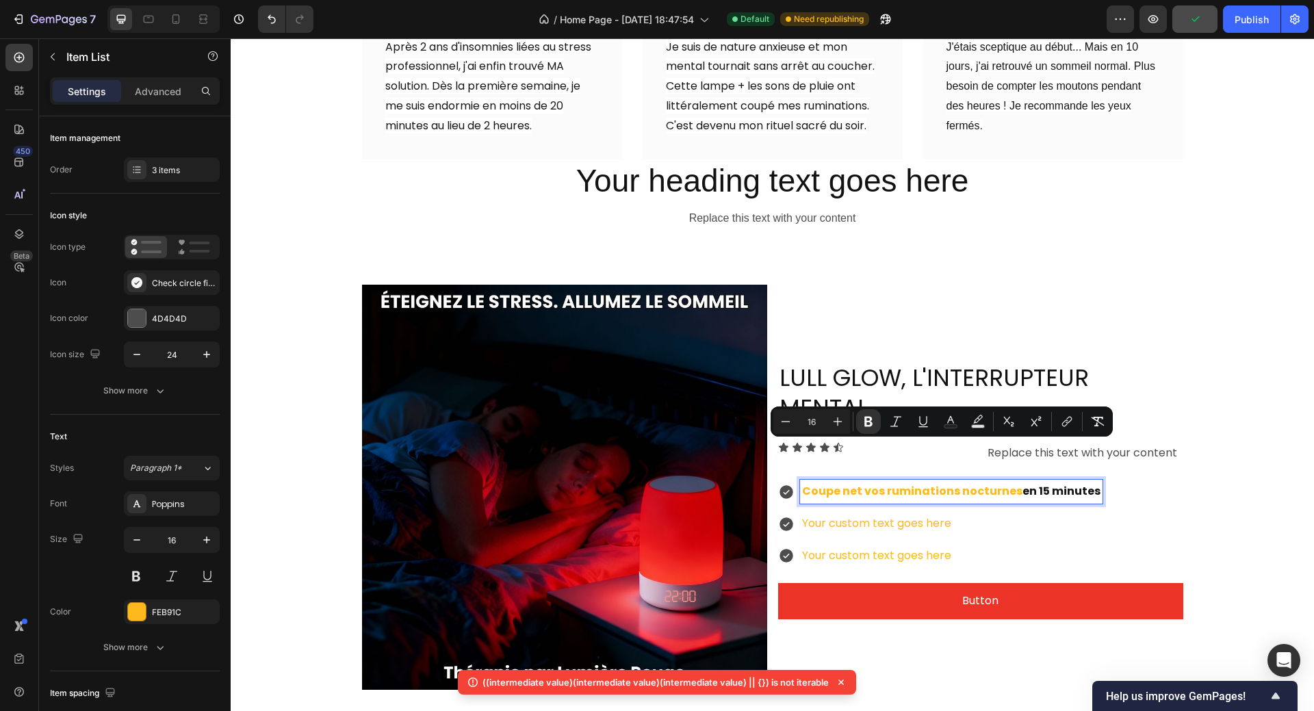
drag, startPoint x: 795, startPoint y: 454, endPoint x: 1090, endPoint y: 449, distance: 295.6
click at [1090, 480] on div "Coupe net vos ruminations nocturnes en 15 minutes Your custom text goes here Yo…" at bounding box center [980, 524] width 405 height 88
click at [949, 422] on icon "Editor contextual toolbar" at bounding box center [950, 422] width 14 height 14
type input "FEB91C"
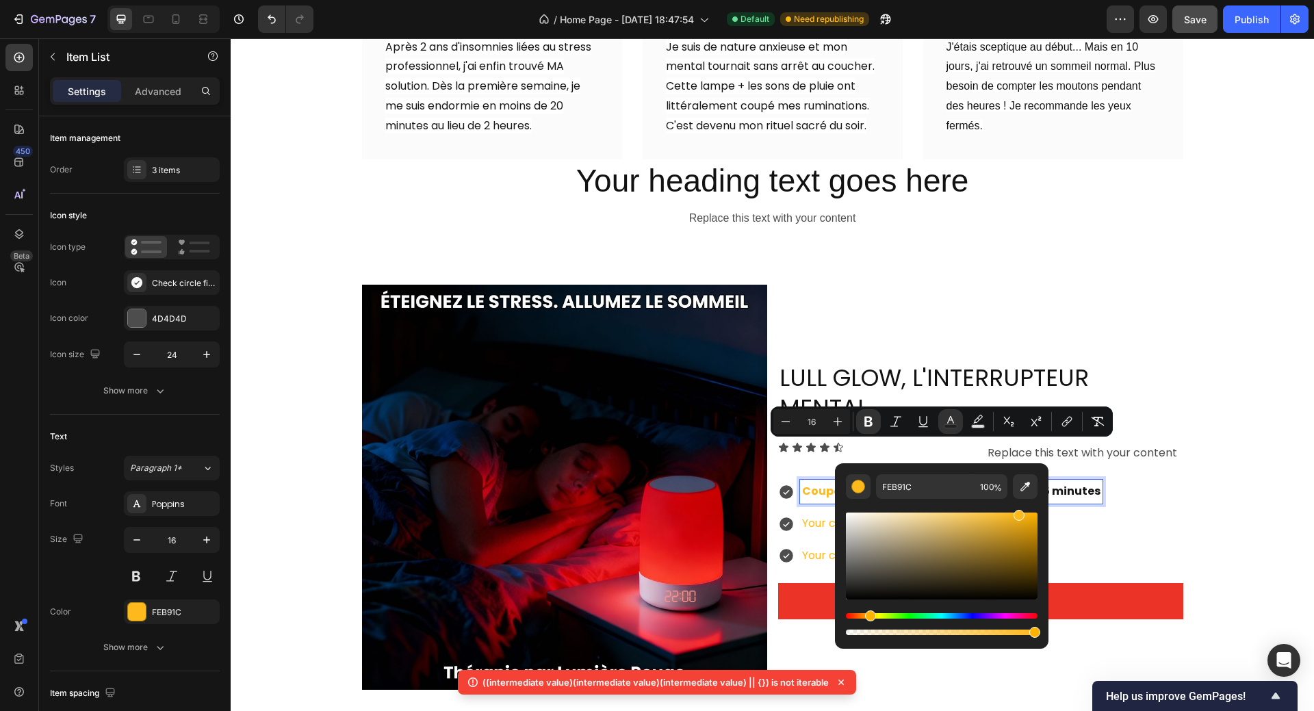
click at [1024, 595] on div "Editor contextual toolbar" at bounding box center [942, 555] width 192 height 87
type input "0A0700"
click at [1190, 475] on div "Image LULL GLOW, L'INTERRUPTEUR MENTAL Heading Icon Icon Icon Icon Icon Icon Li…" at bounding box center [772, 487] width 1083 height 405
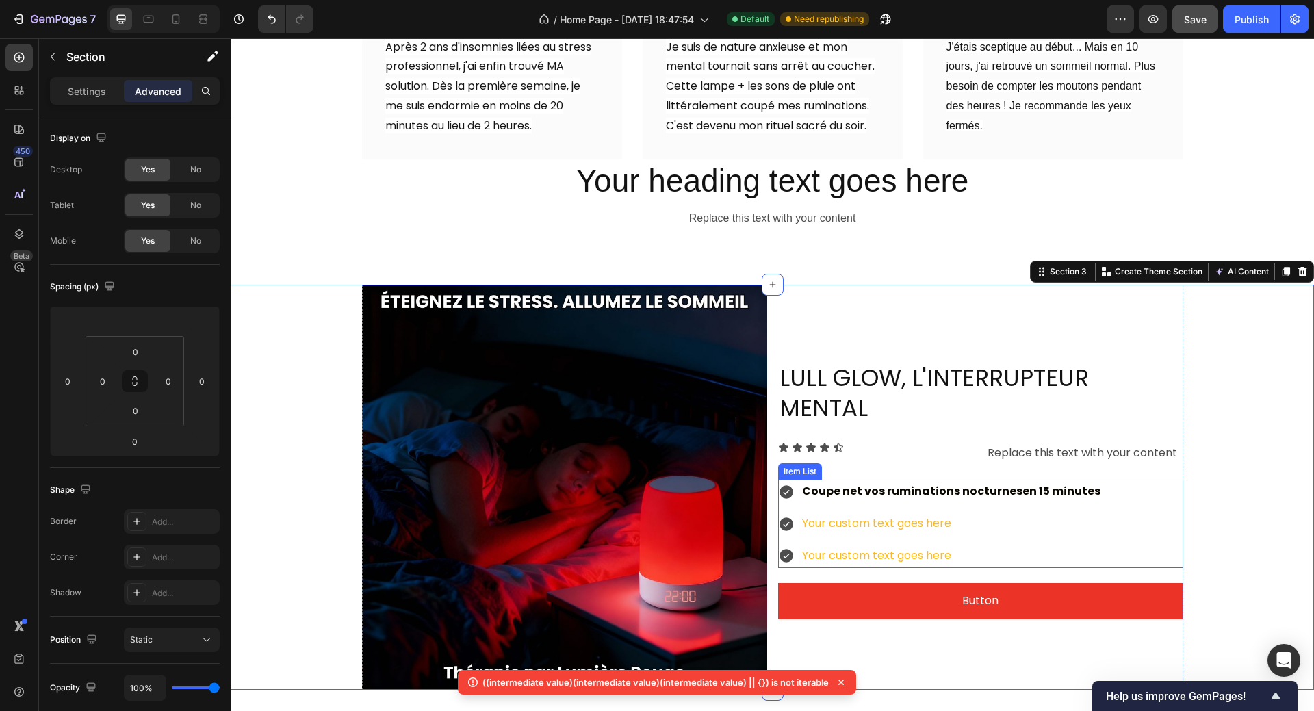
click at [807, 514] on p "Your custom text goes here" at bounding box center [951, 524] width 298 height 20
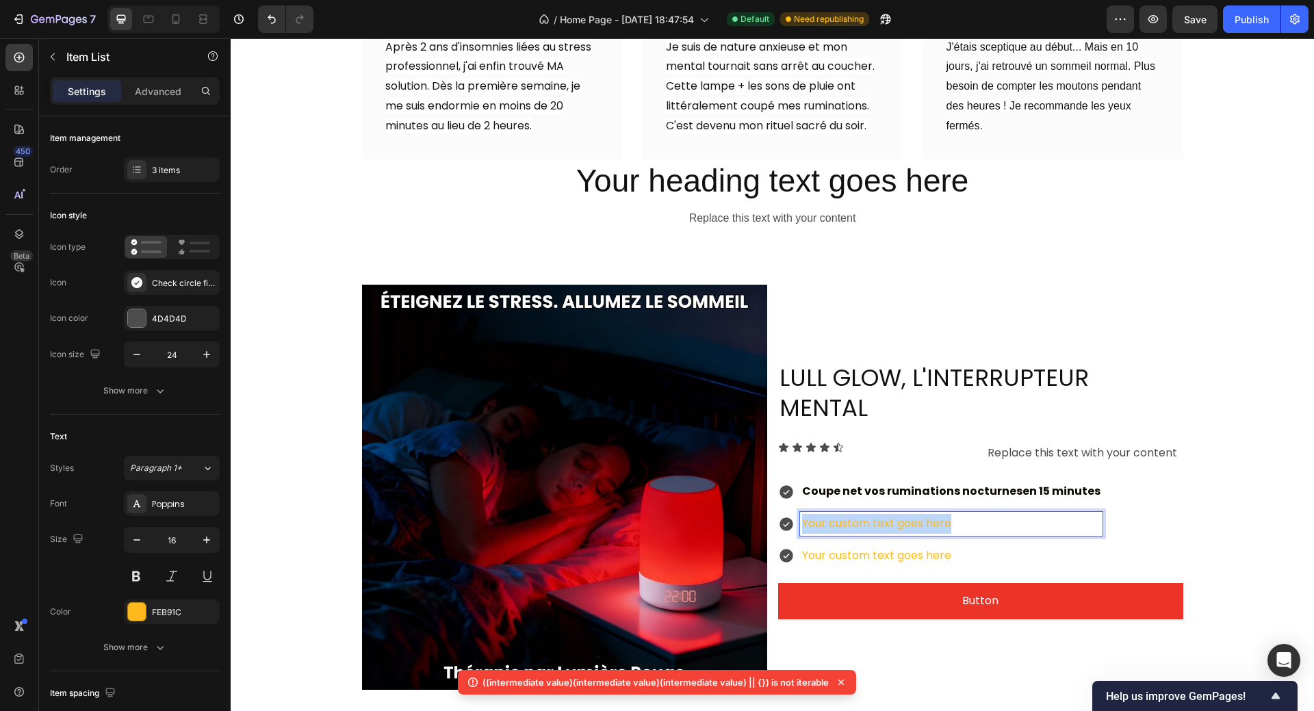
drag, startPoint x: 797, startPoint y: 485, endPoint x: 950, endPoint y: 491, distance: 153.4
click at [950, 514] on p "Your custom text goes here" at bounding box center [951, 524] width 298 height 20
click at [891, 546] on p "Your custom text goes here" at bounding box center [957, 556] width 311 height 20
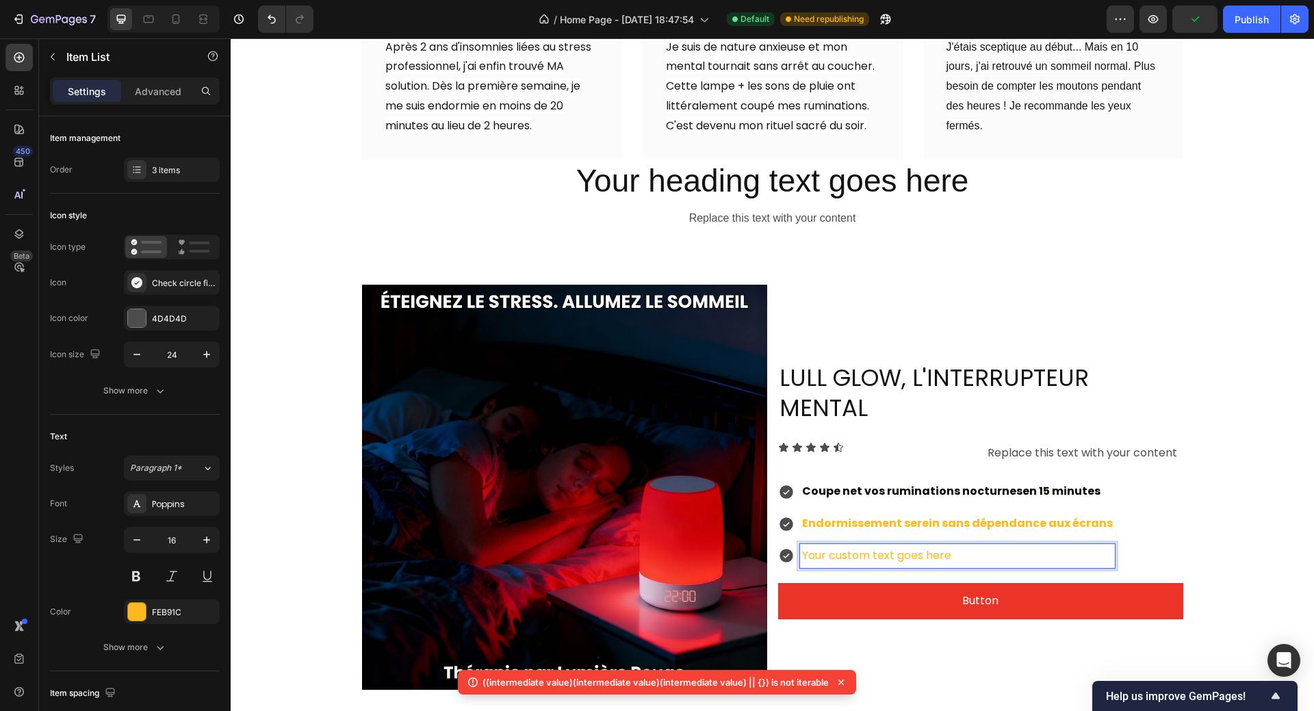
click at [802, 546] on p "Your custom text goes here" at bounding box center [957, 556] width 311 height 20
drag, startPoint x: 794, startPoint y: 516, endPoint x: 949, endPoint y: 512, distance: 154.7
click at [949, 544] on div "Your custom text goes here" at bounding box center [957, 556] width 315 height 24
click at [809, 515] on strong "Endormissement serein sans dépendance aux écrans" at bounding box center [957, 523] width 311 height 16
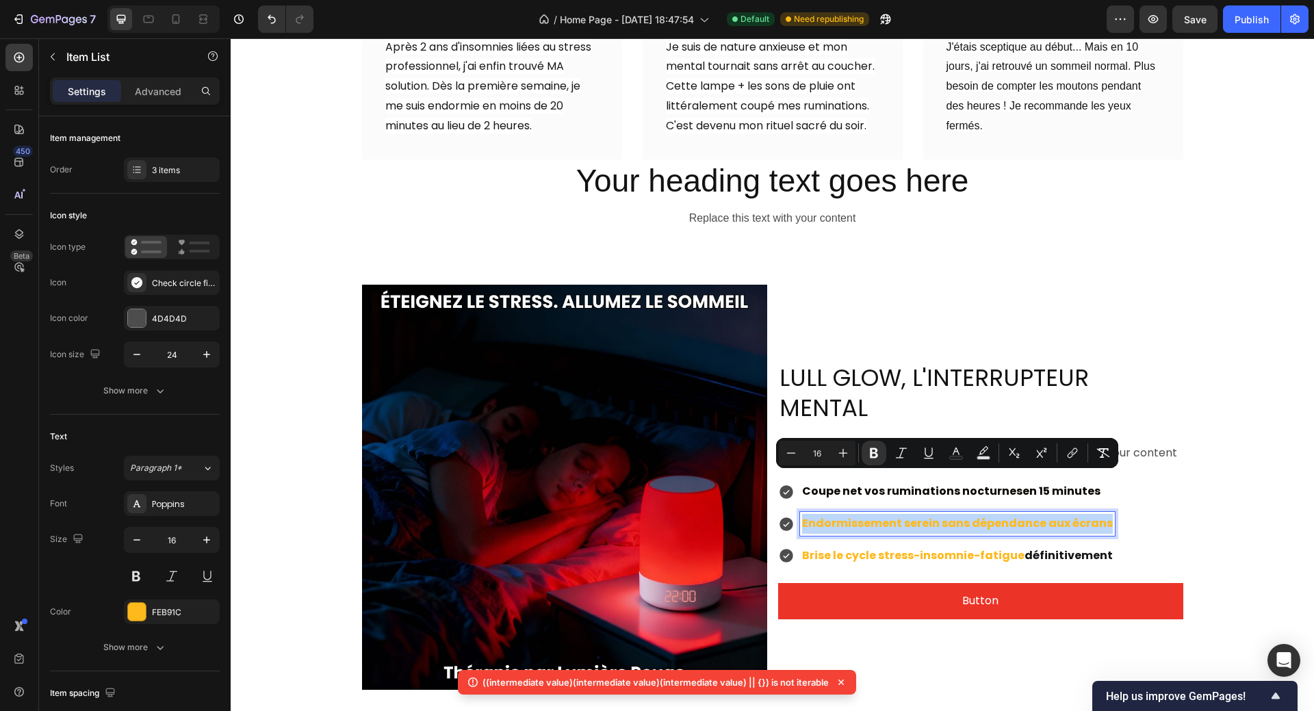
drag, startPoint x: 796, startPoint y: 486, endPoint x: 1099, endPoint y: 478, distance: 303.2
click at [1099, 512] on div "Endormissement serein sans dépendance aux écrans" at bounding box center [957, 524] width 315 height 24
click at [953, 454] on icon "Editor contextual toolbar" at bounding box center [956, 453] width 14 height 14
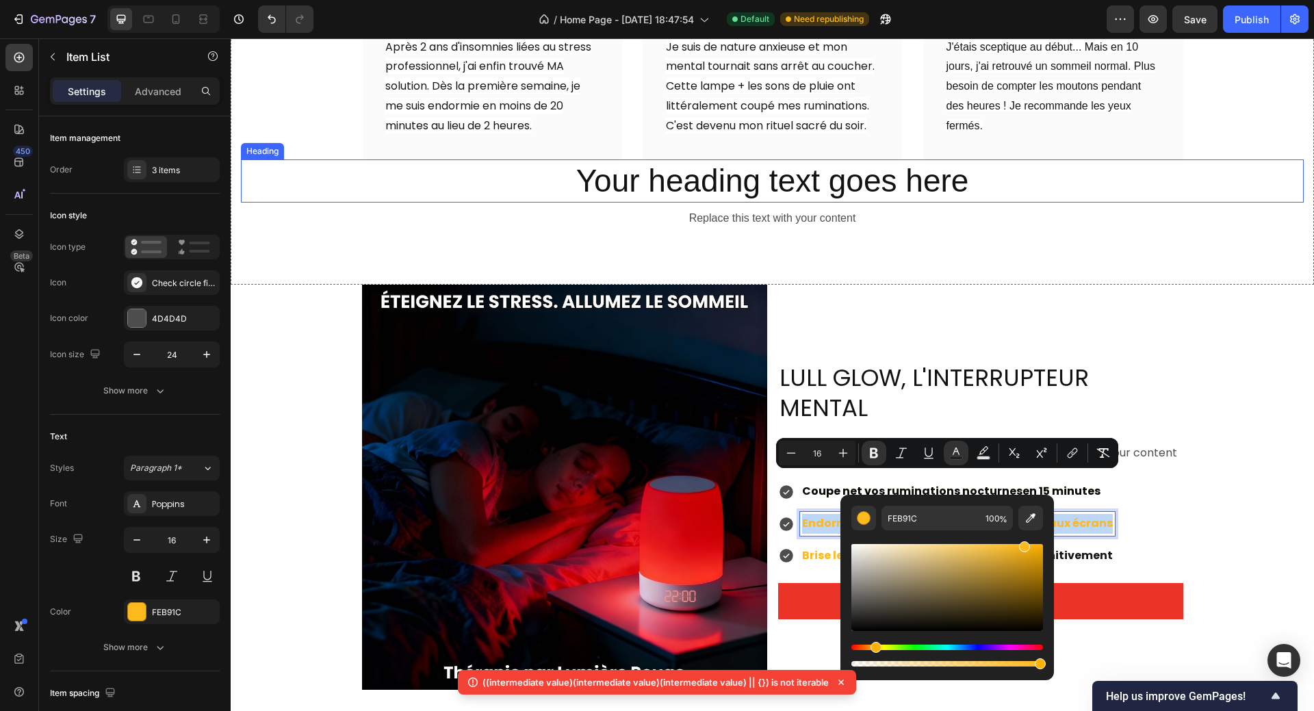
click at [868, 172] on p "Your heading text goes here" at bounding box center [772, 181] width 1060 height 41
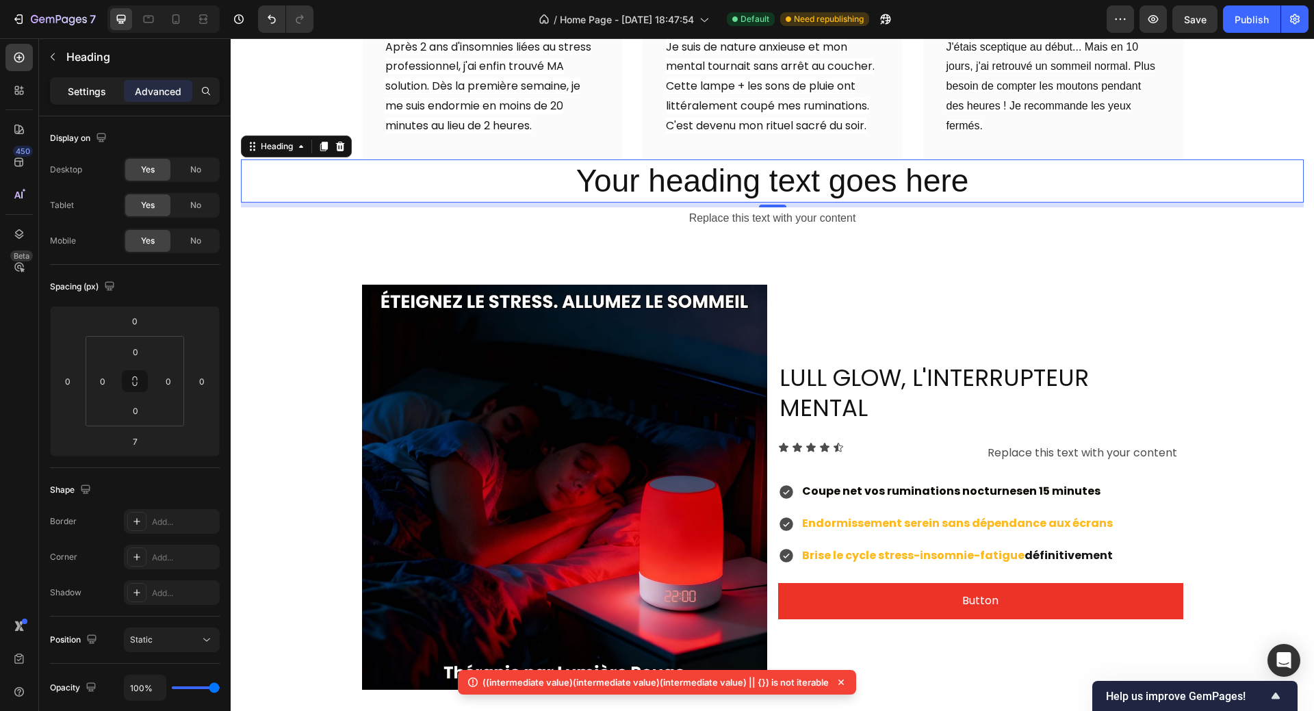
click at [81, 86] on p "Settings" at bounding box center [87, 91] width 38 height 14
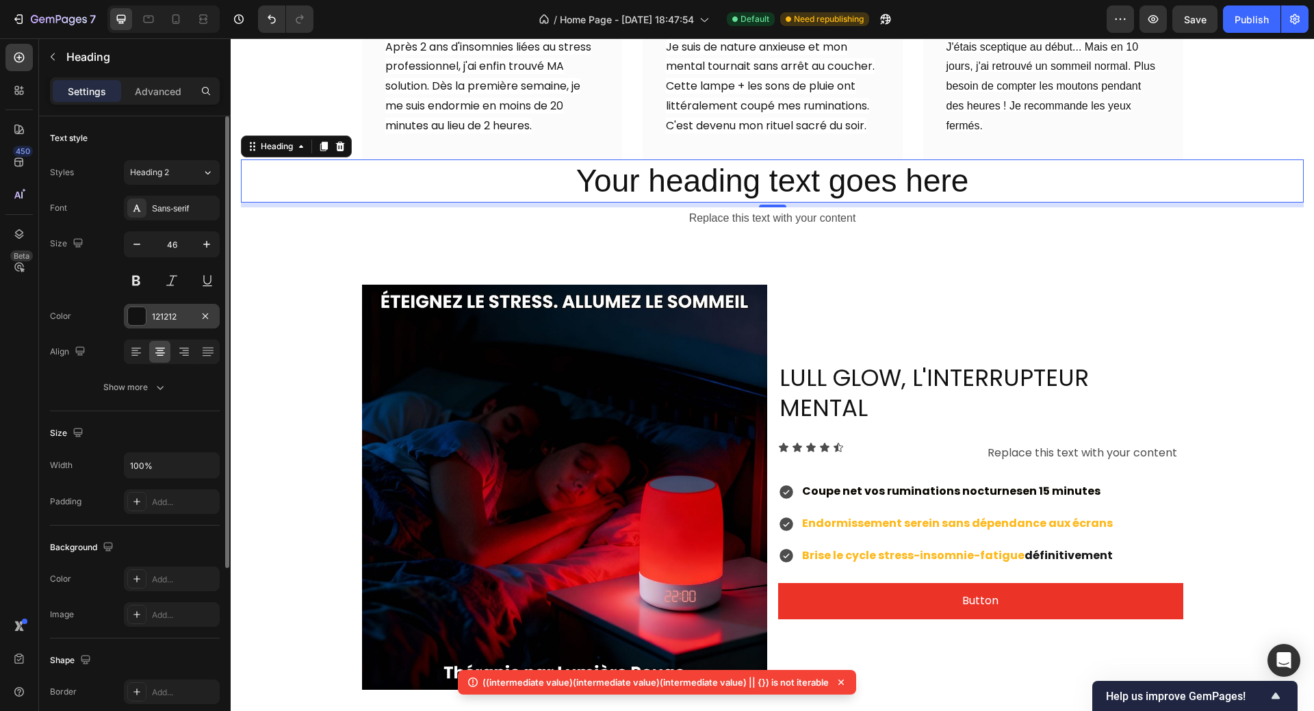
click at [132, 315] on div at bounding box center [137, 316] width 18 height 18
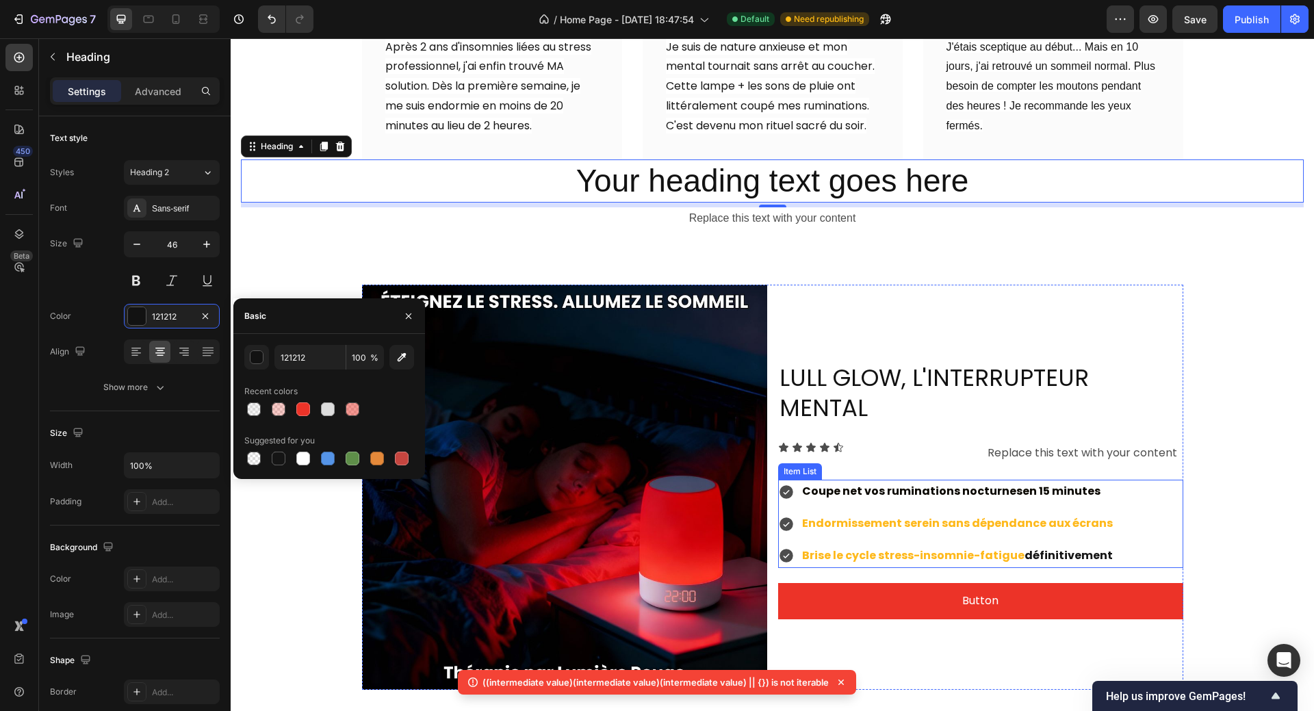
click at [862, 483] on strong "Coupe net vos ruminations nocturnes" at bounding box center [912, 491] width 220 height 16
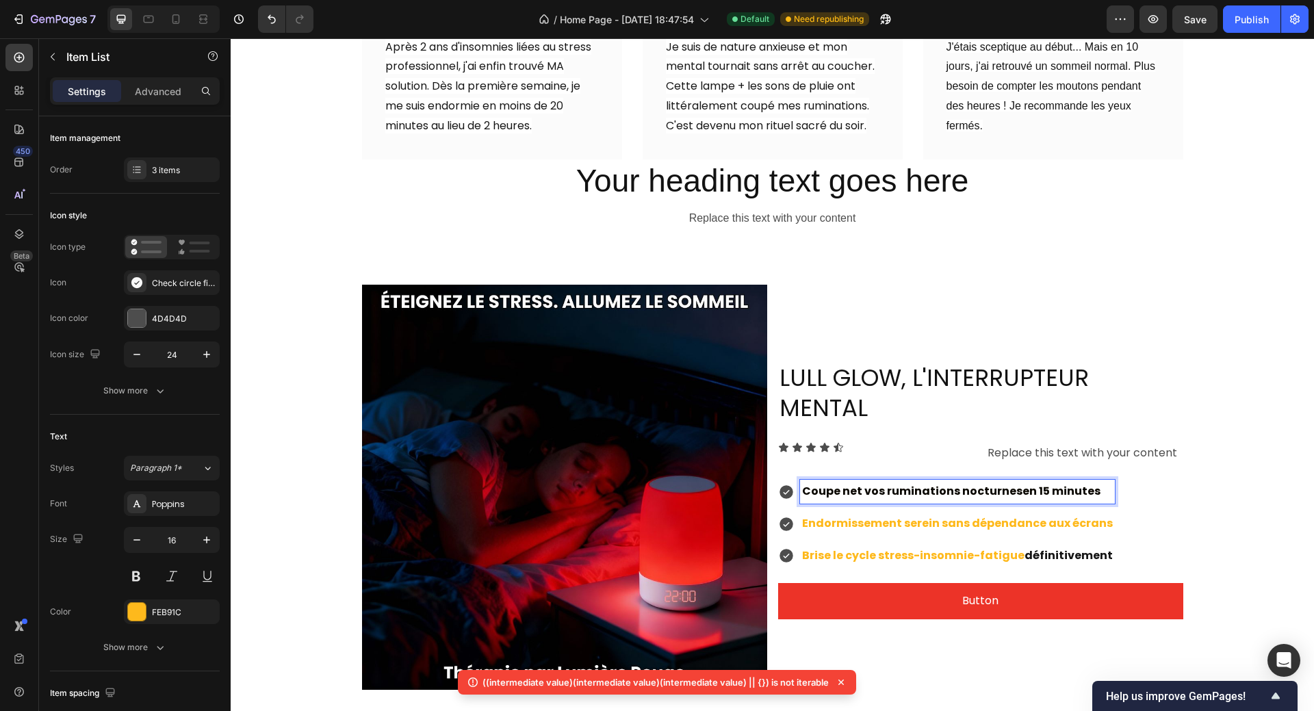
drag, startPoint x: 796, startPoint y: 452, endPoint x: 1093, endPoint y: 452, distance: 296.2
click at [1093, 482] on p "Coupe net vos ruminations nocturnes en 15 minutes" at bounding box center [957, 492] width 311 height 20
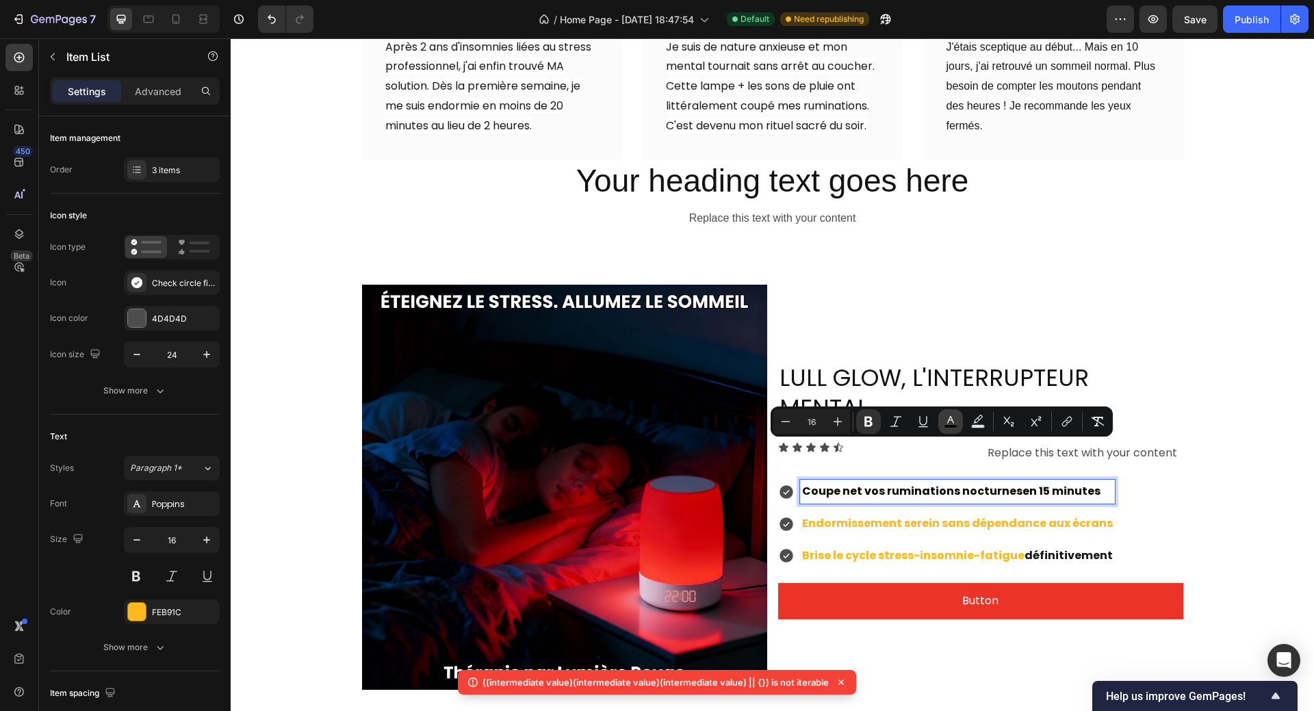
click at [951, 423] on icon "Editor contextual toolbar" at bounding box center [950, 422] width 14 height 14
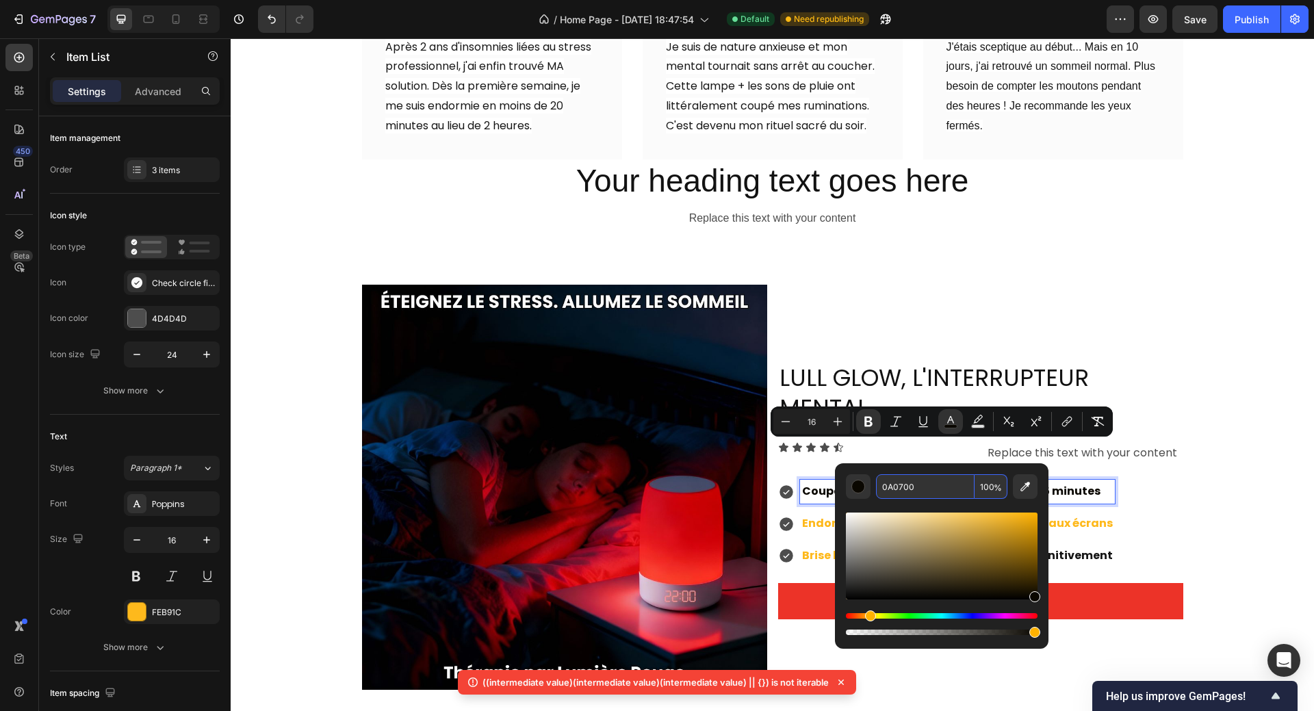
click at [913, 485] on input "0A0700" at bounding box center [925, 486] width 99 height 25
paste input "121212"
type input "121212"
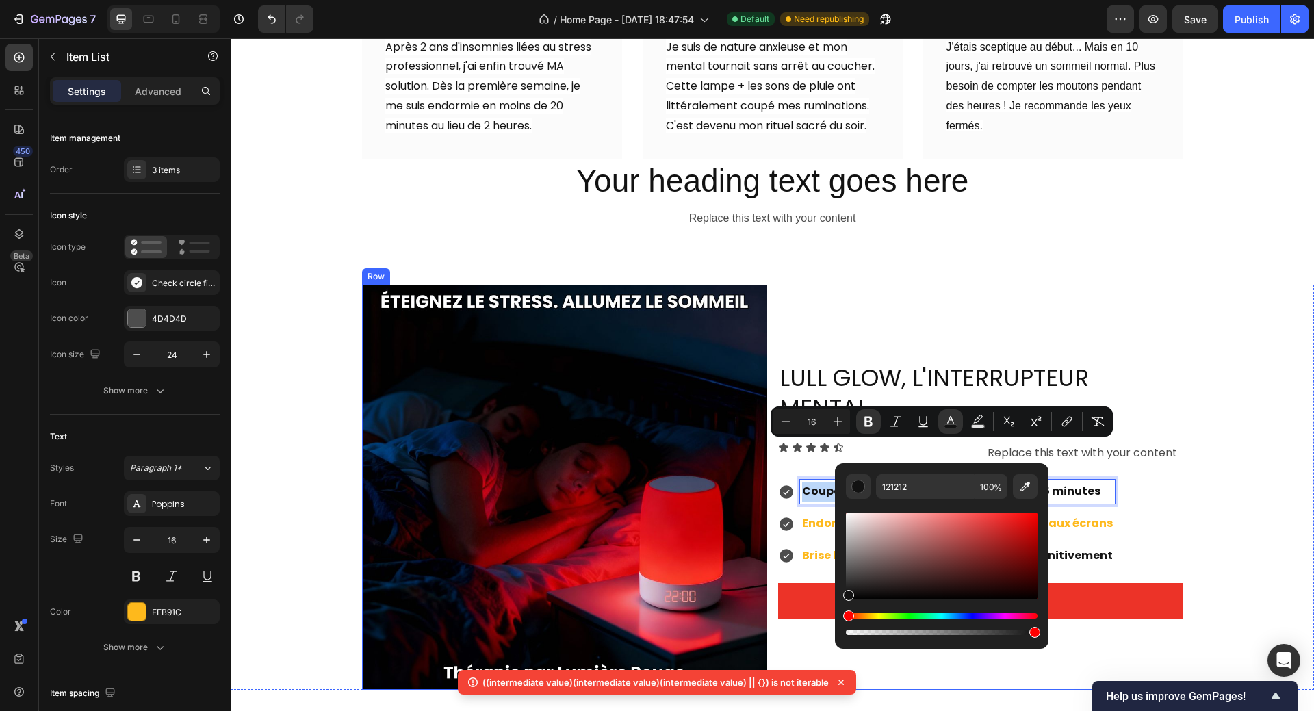
click at [1173, 434] on div "LULL GLOW, L'INTERRUPTEUR MENTAL Heading Icon Icon Icon Icon Icon Icon List Rep…" at bounding box center [980, 487] width 405 height 405
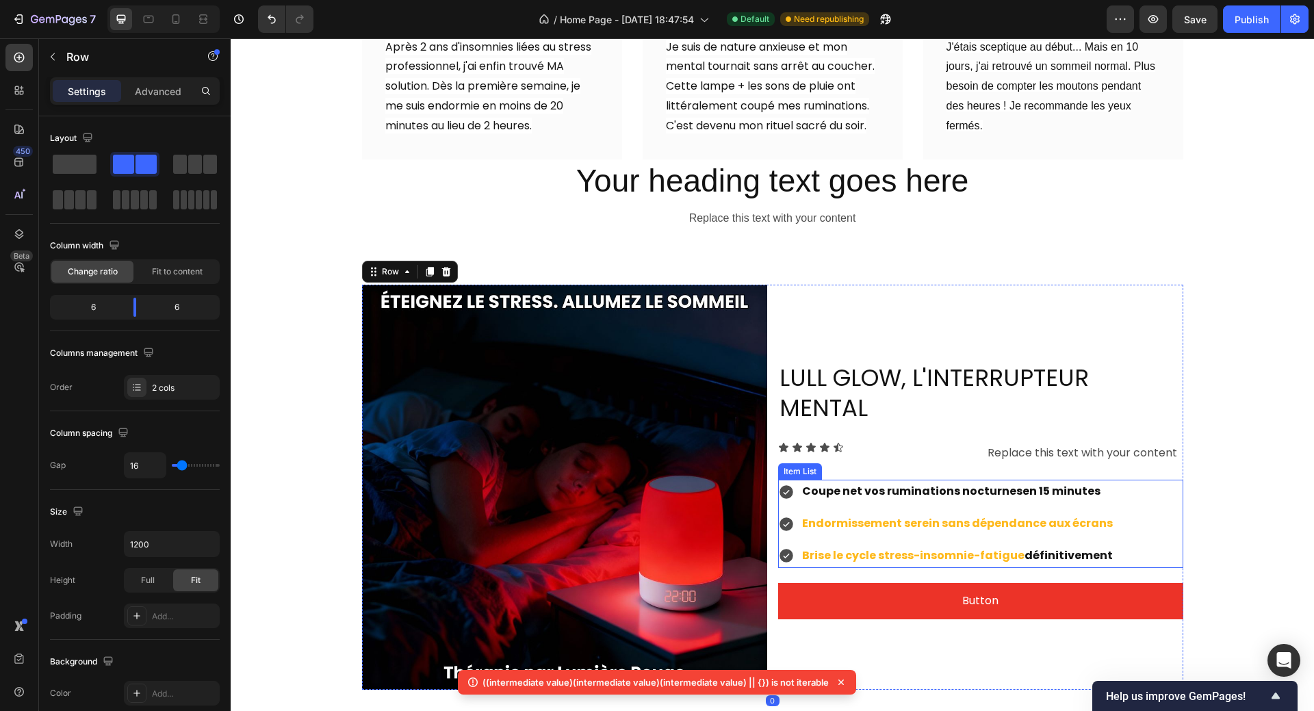
click at [833, 515] on strong "Endormissement serein sans dépendance aux écrans" at bounding box center [957, 523] width 311 height 16
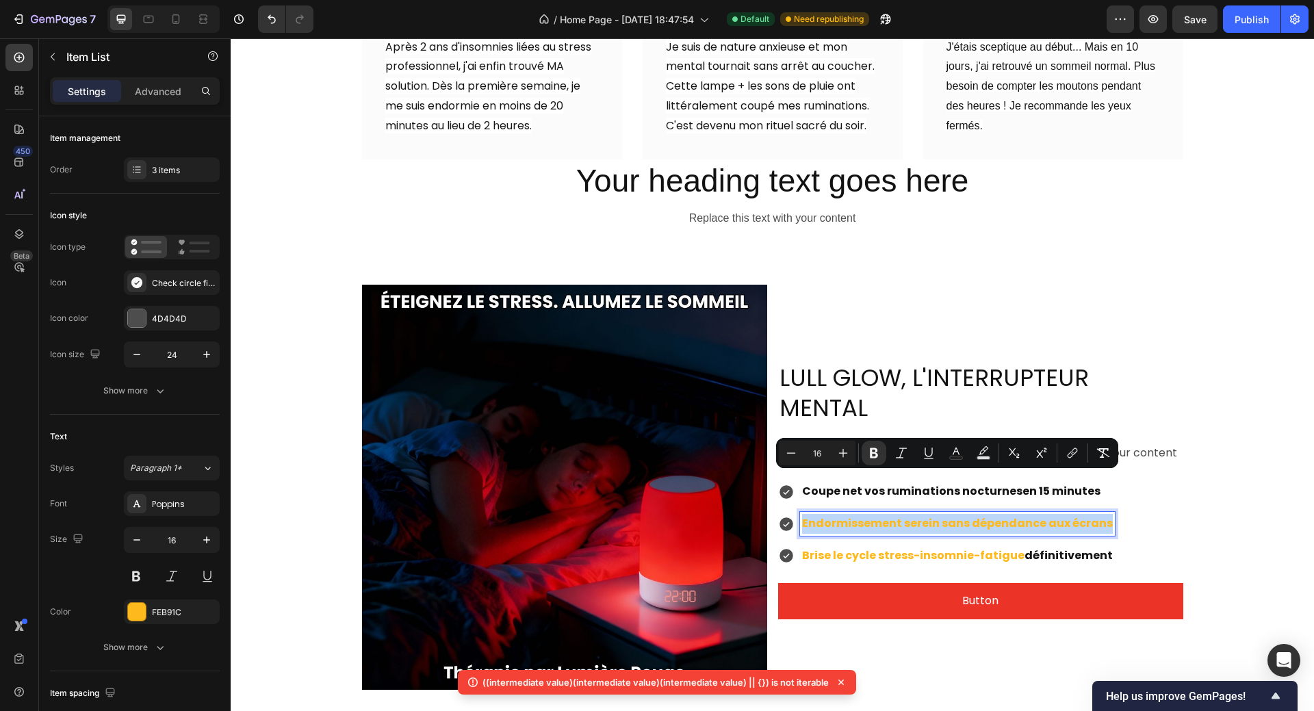
drag, startPoint x: 796, startPoint y: 486, endPoint x: 1097, endPoint y: 482, distance: 300.4
click at [1097, 515] on strong "Endormissement serein sans dépendance aux écrans" at bounding box center [957, 523] width 311 height 16
click at [955, 453] on icon "Editor contextual toolbar" at bounding box center [956, 453] width 14 height 14
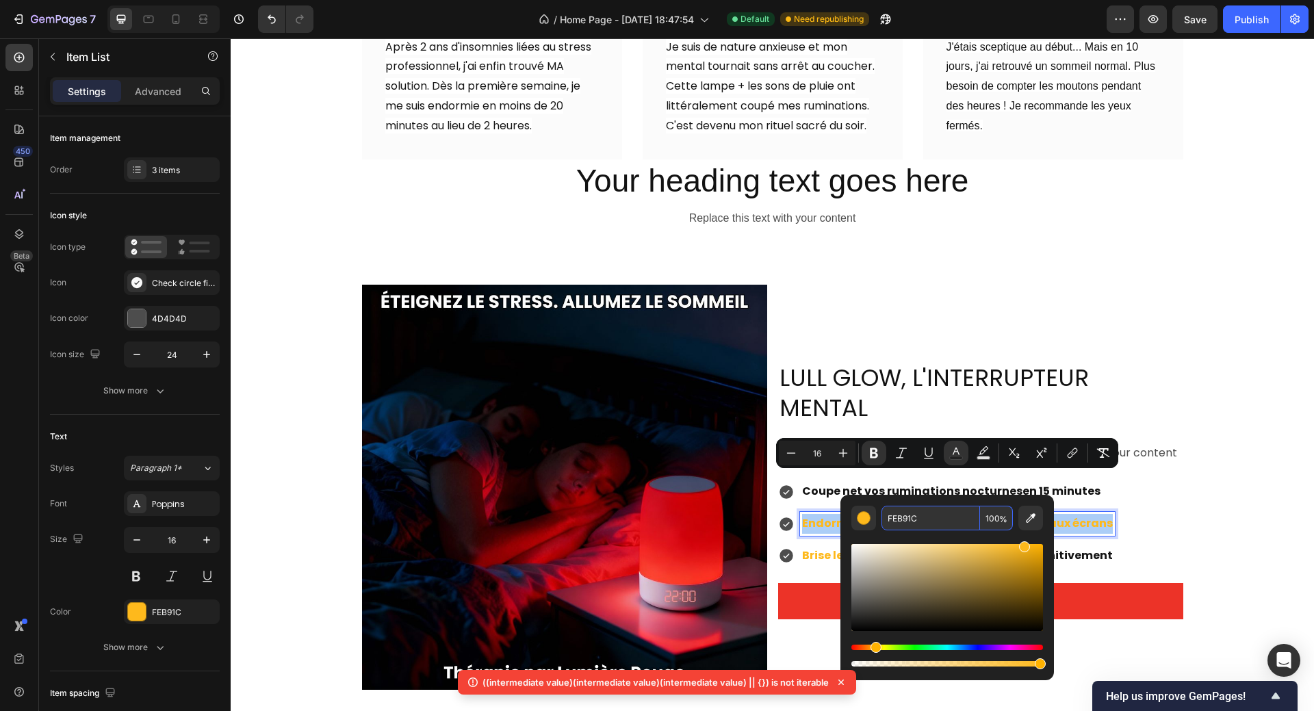
click at [919, 517] on input "FEB91C" at bounding box center [930, 518] width 99 height 25
paste input "121212"
type input "121212"
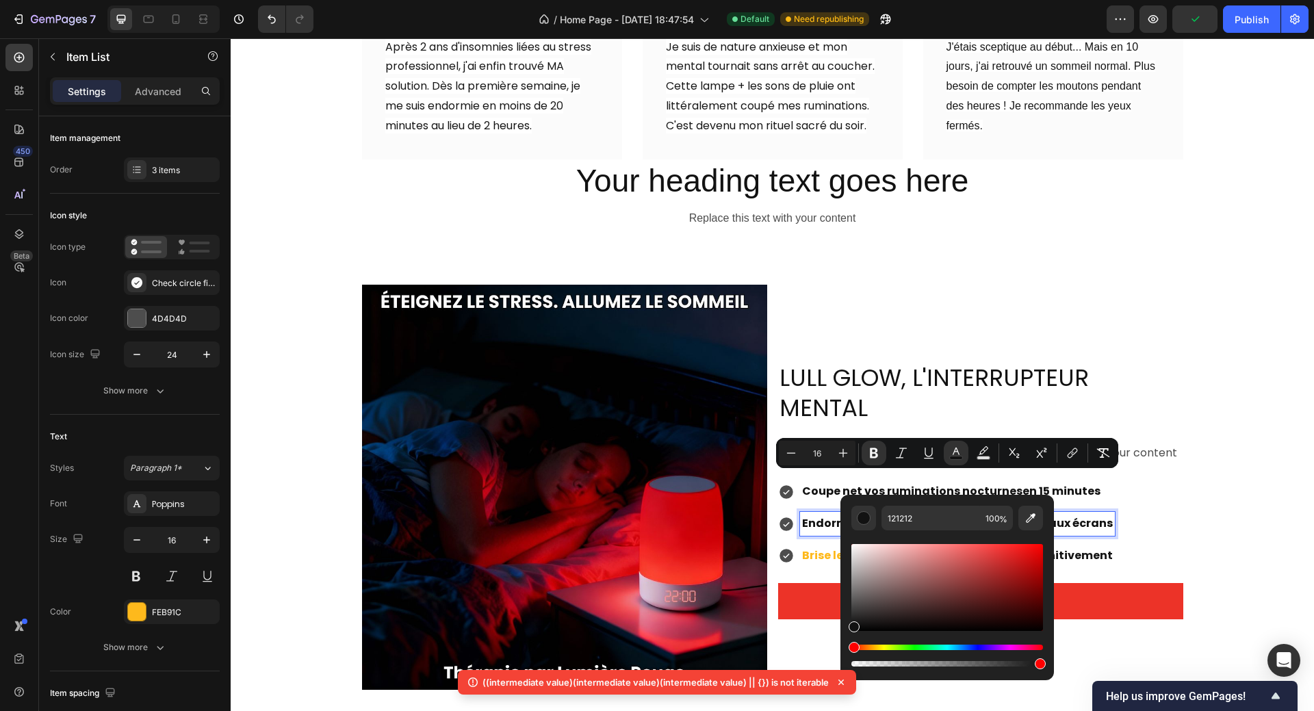
click at [1169, 483] on div "Coupe net vos ruminations nocturnes en 15 minutes Endormissement serein sans dé…" at bounding box center [980, 524] width 405 height 88
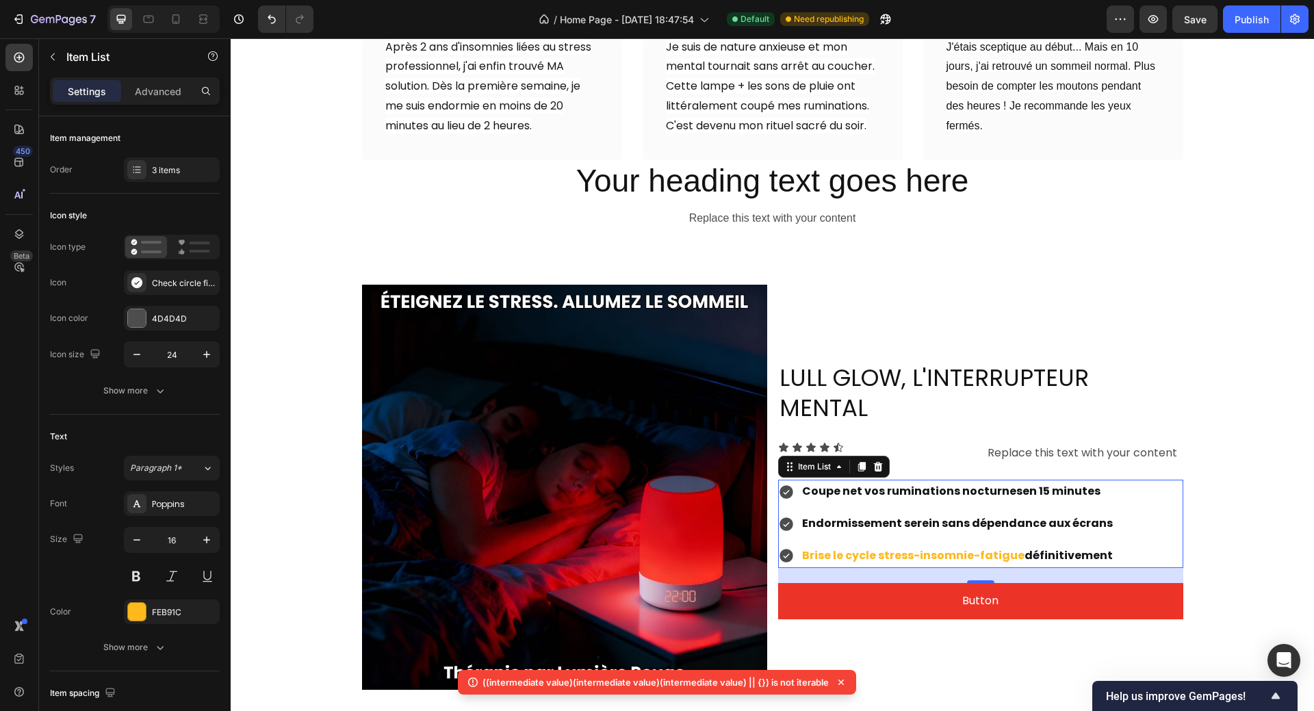
click at [833, 547] on strong "Brise le cycle stress-insomnie-fatigue" at bounding box center [913, 555] width 222 height 16
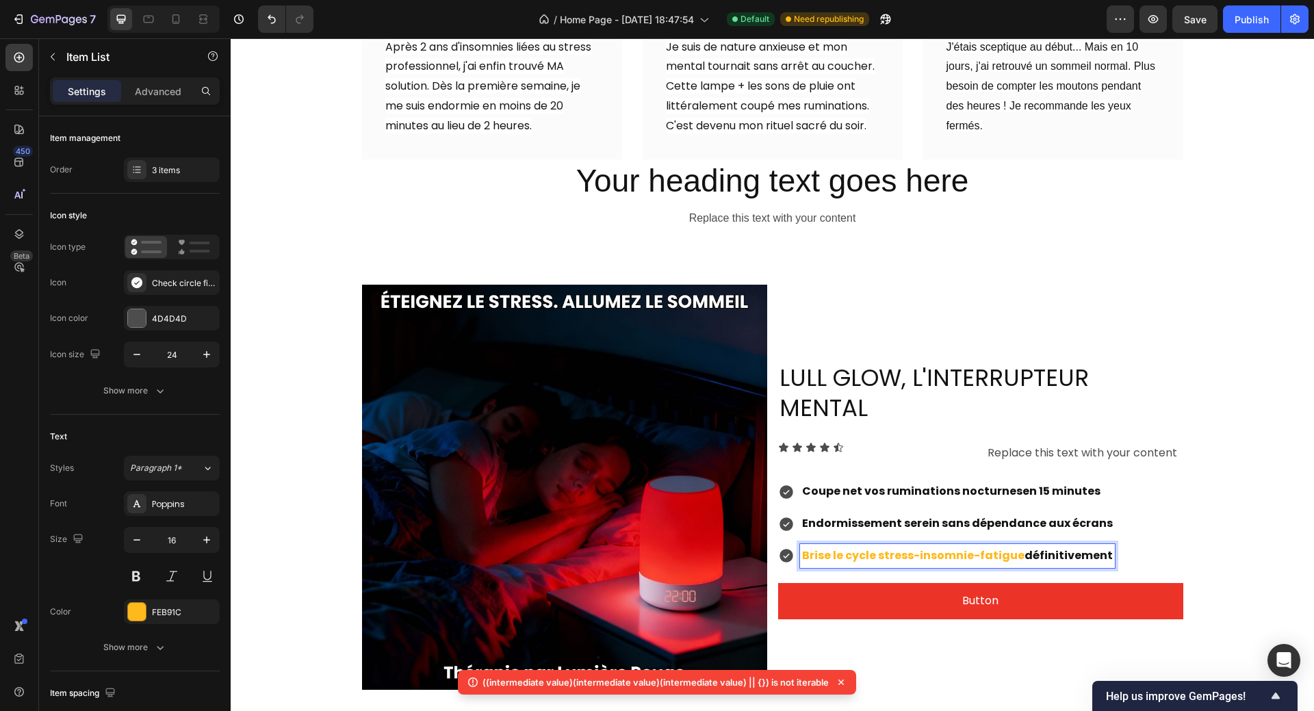
click at [800, 544] on div "Brise le cycle stress-insomnie-fatigue définitivement" at bounding box center [957, 556] width 315 height 24
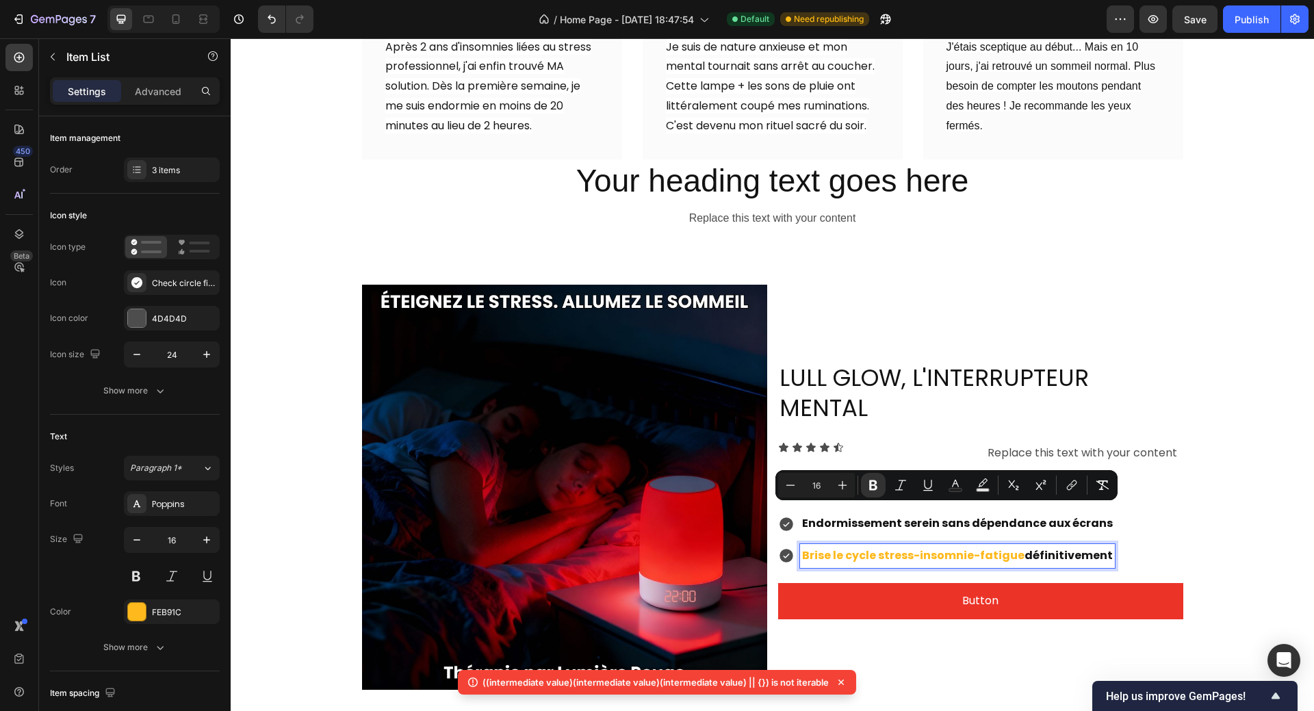
drag, startPoint x: 796, startPoint y: 517, endPoint x: 1103, endPoint y: 514, distance: 307.2
click at [1103, 514] on div "Coupe net vos ruminations nocturnes en 15 minutes Endormissement serein sans dé…" at bounding box center [980, 524] width 405 height 88
click at [982, 489] on rect "Editor contextual toolbar" at bounding box center [982, 489] width 13 height 3
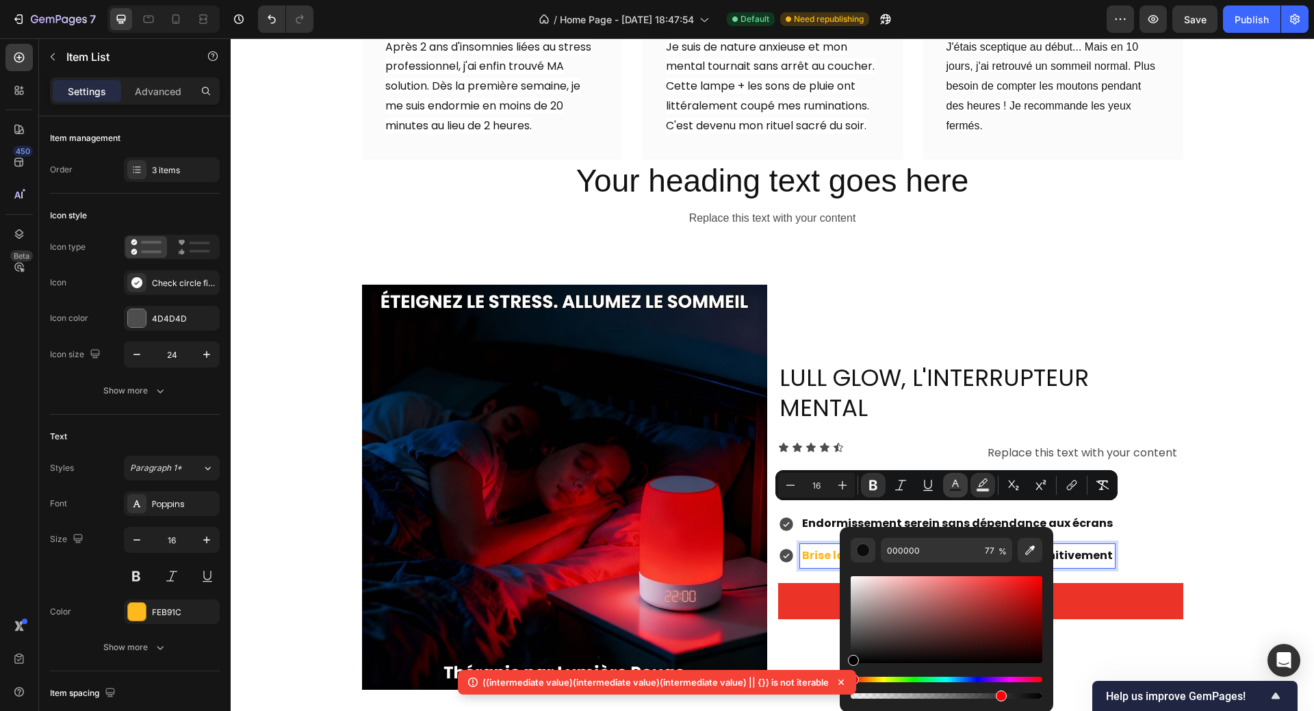
click at [955, 480] on icon "Editor contextual toolbar" at bounding box center [955, 484] width 7 height 8
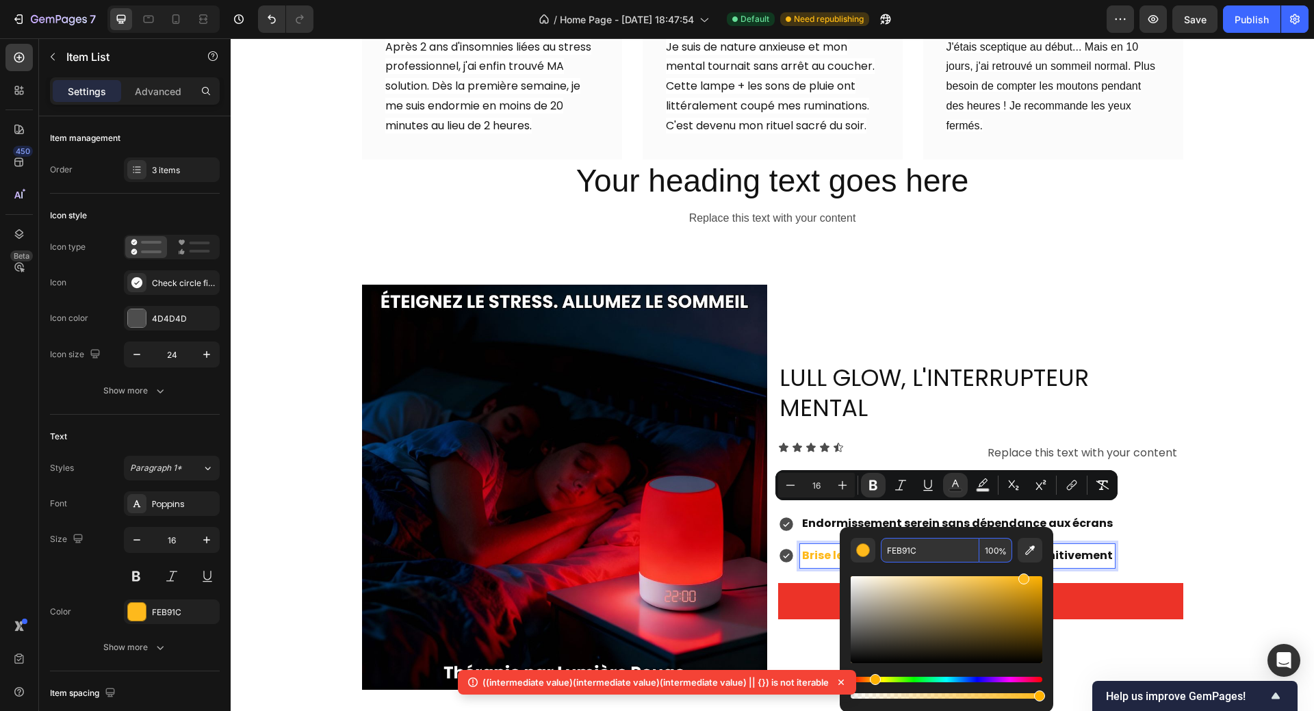
click at [913, 553] on input "FEB91C" at bounding box center [929, 550] width 99 height 25
paste input "121212"
type input "121212"
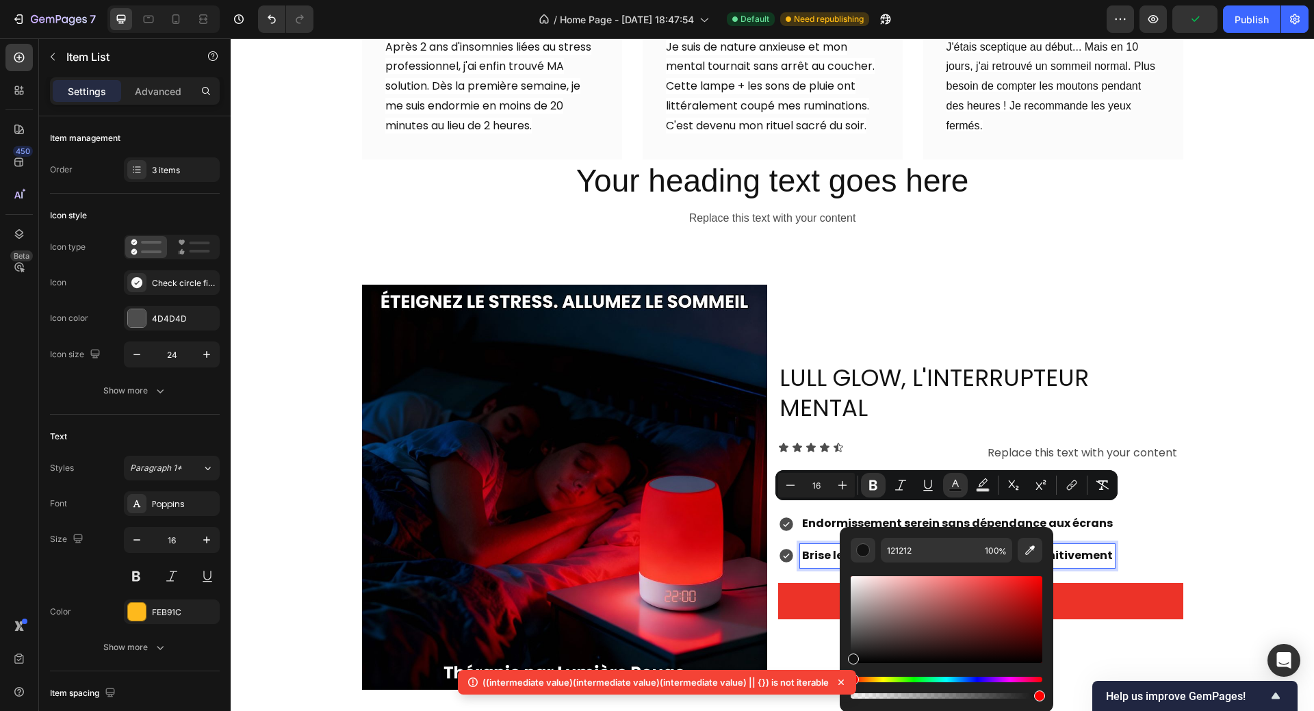
click at [1157, 480] on div "Coupe net vos ruminations nocturnes en 15 minutes Endormissement serein sans dé…" at bounding box center [980, 524] width 405 height 88
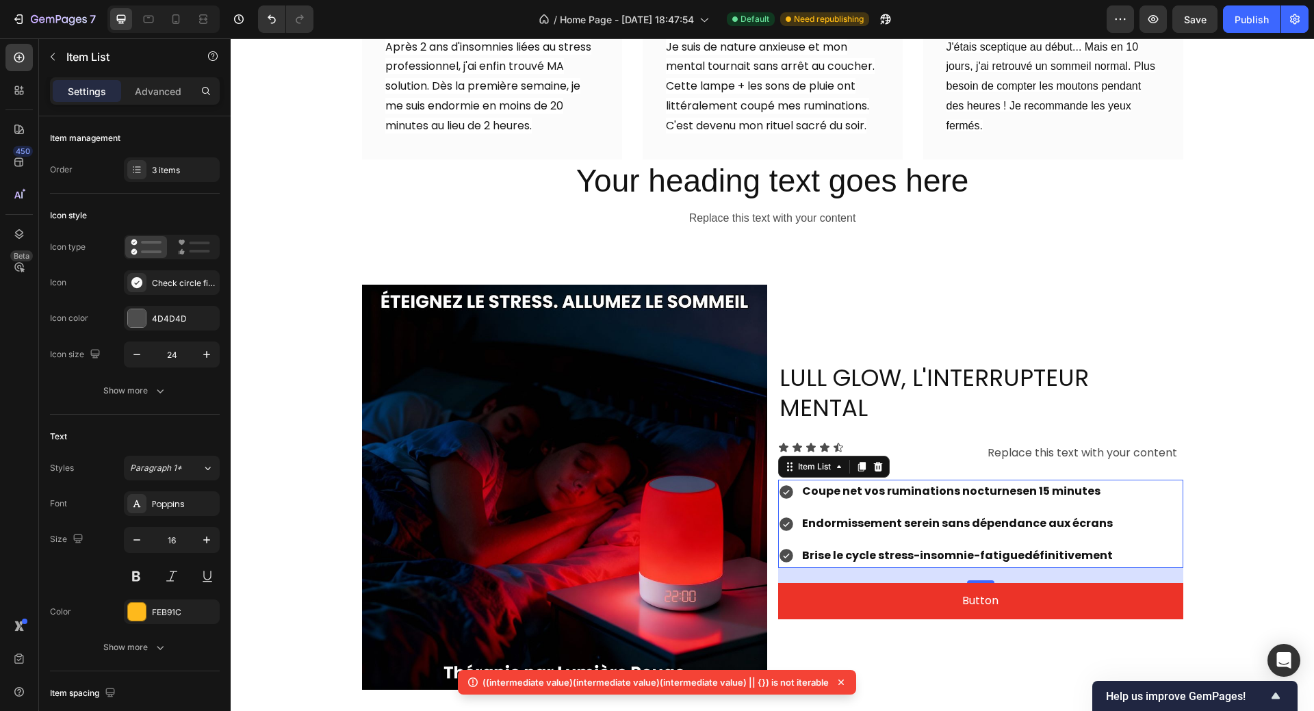
click at [781, 485] on icon at bounding box center [786, 492] width 14 height 14
click at [125, 317] on div "4D4D4D" at bounding box center [172, 318] width 96 height 25
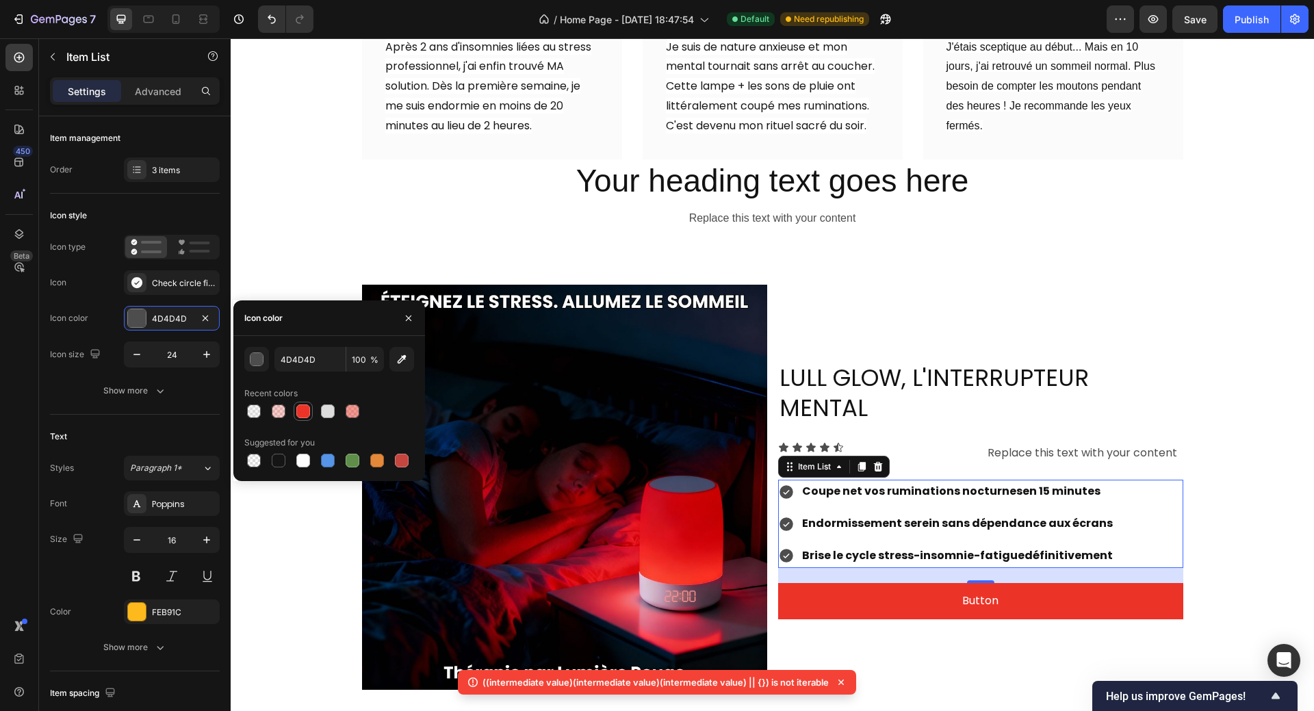
click at [298, 412] on div at bounding box center [303, 411] width 14 height 14
type input "EC3328"
click at [1240, 350] on div "Image LULL GLOW, L'INTERRUPTEUR MENTAL Heading Icon Icon Icon Icon Icon Icon Li…" at bounding box center [772, 487] width 1083 height 405
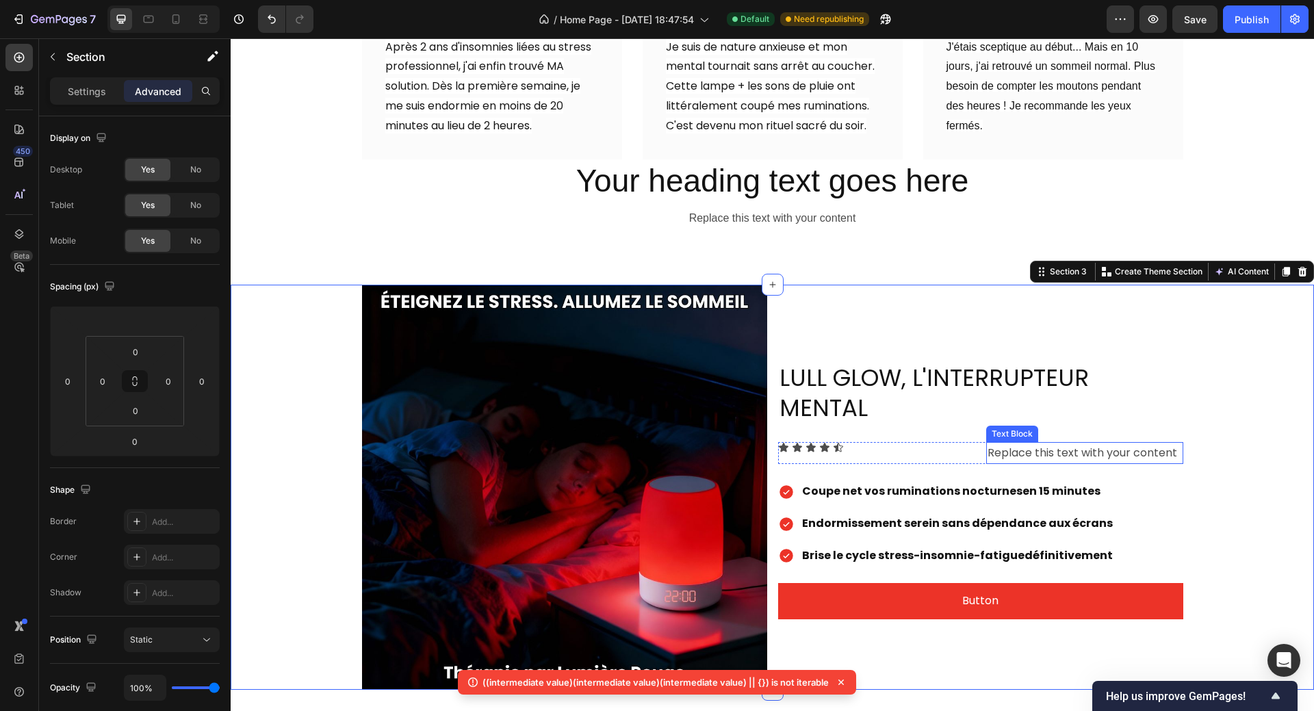
click at [1103, 442] on div "Replace this text with your content" at bounding box center [1084, 453] width 197 height 23
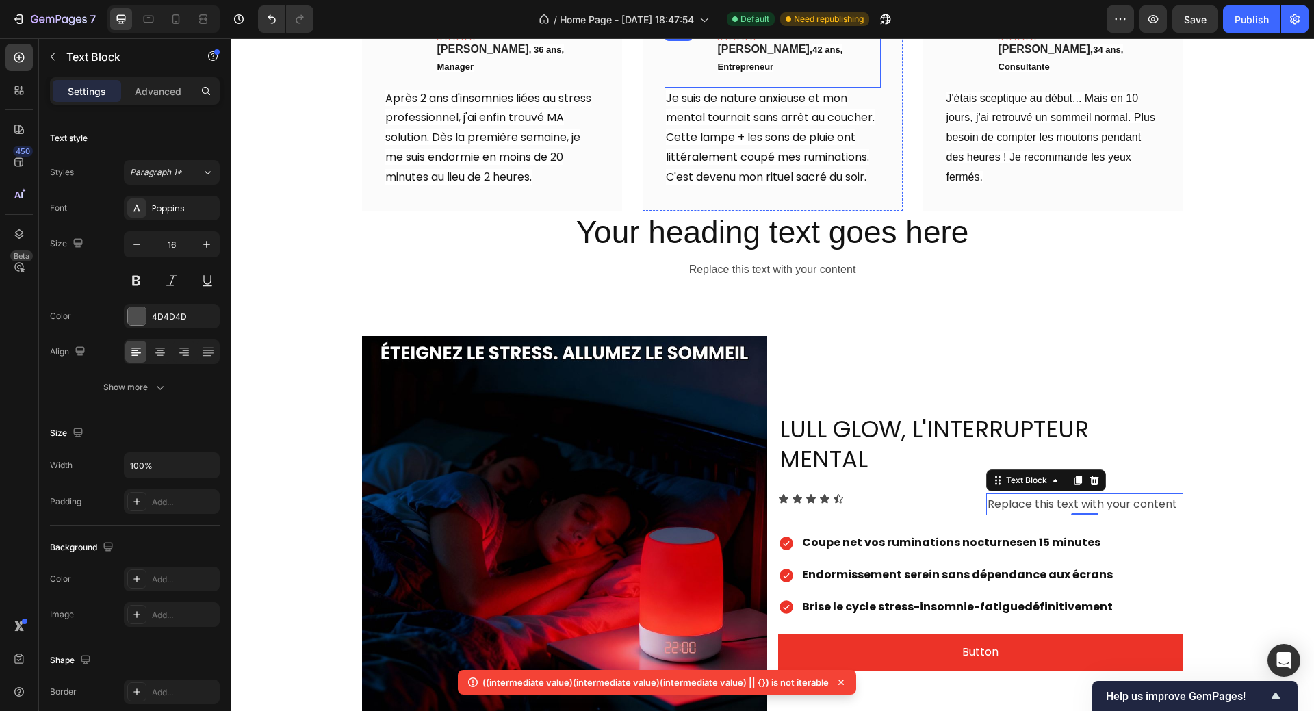
scroll to position [821, 0]
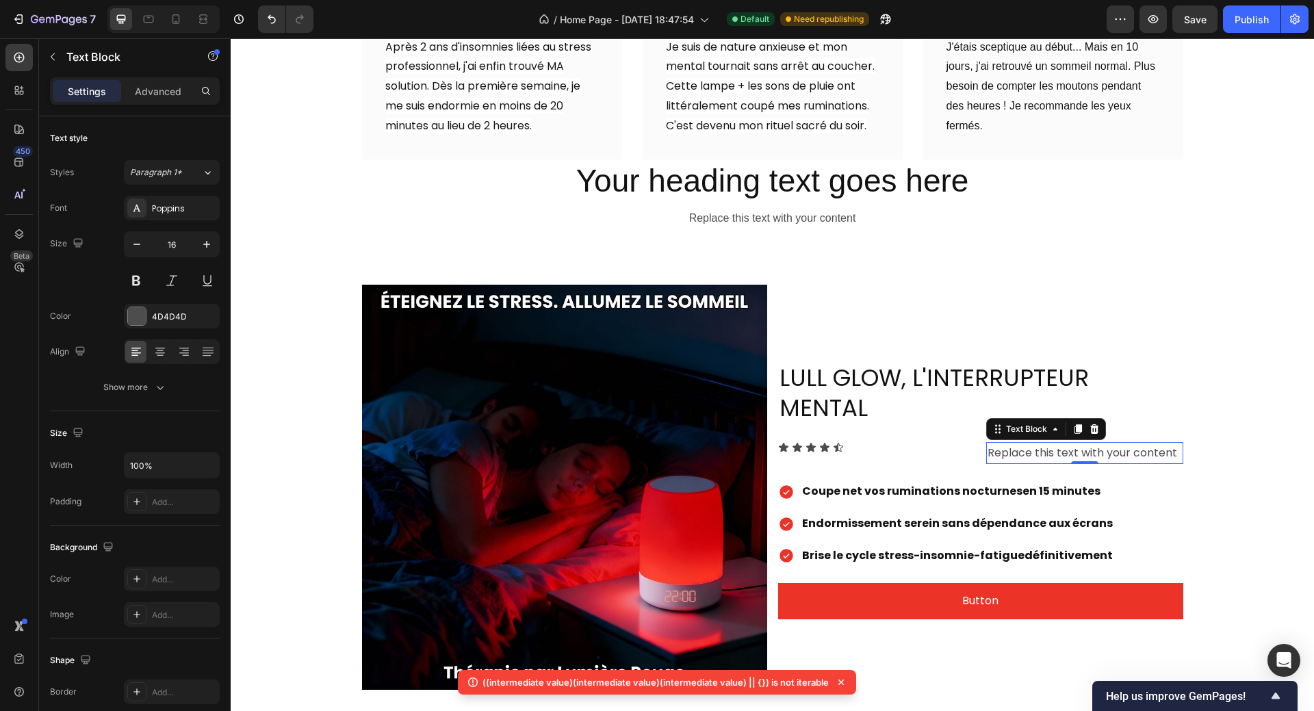
click at [1005, 442] on div "Replace this text with your content" at bounding box center [1084, 453] width 197 height 23
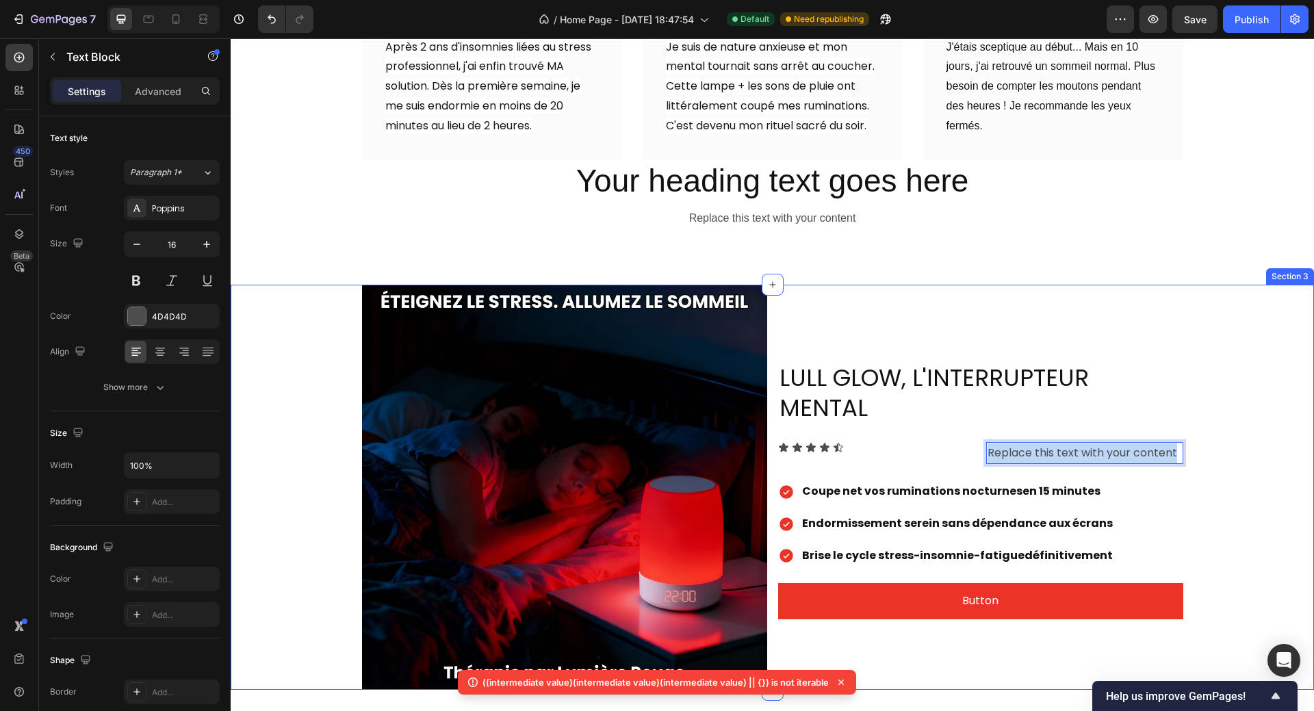
drag, startPoint x: 984, startPoint y: 413, endPoint x: 1178, endPoint y: 407, distance: 194.4
click at [1178, 407] on div "Image LULL GLOW, L'INTERRUPTEUR MENTAL Heading Icon Icon Icon Icon Icon Icon Li…" at bounding box center [772, 487] width 1083 height 405
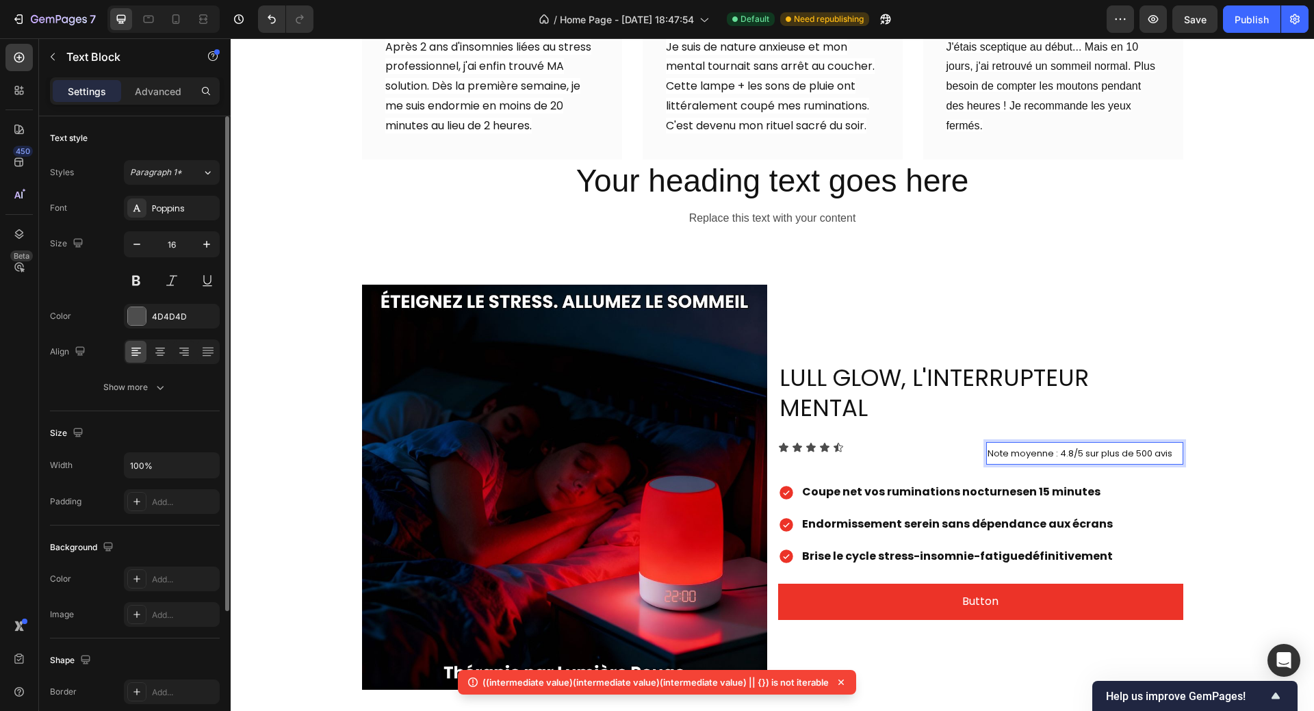
scroll to position [177, 0]
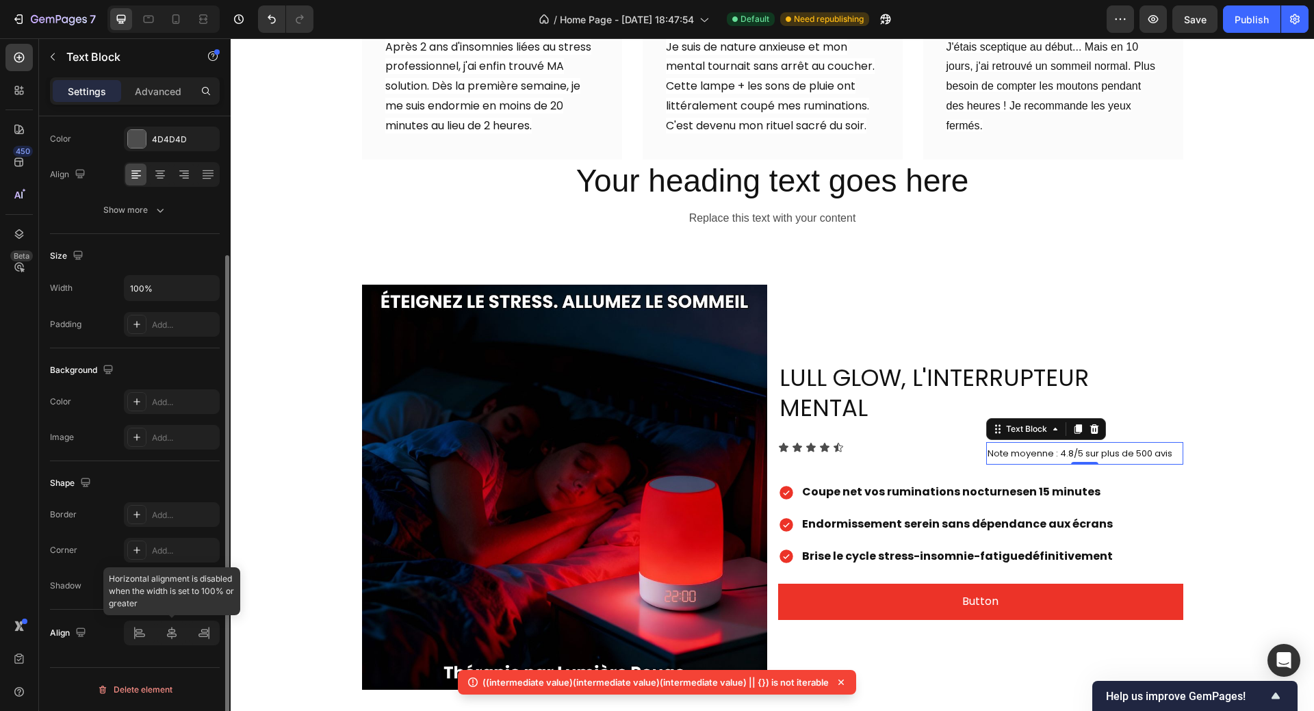
click at [170, 637] on div at bounding box center [172, 632] width 96 height 25
click at [161, 170] on icon at bounding box center [160, 170] width 10 height 1
click at [127, 174] on div at bounding box center [135, 175] width 21 height 22
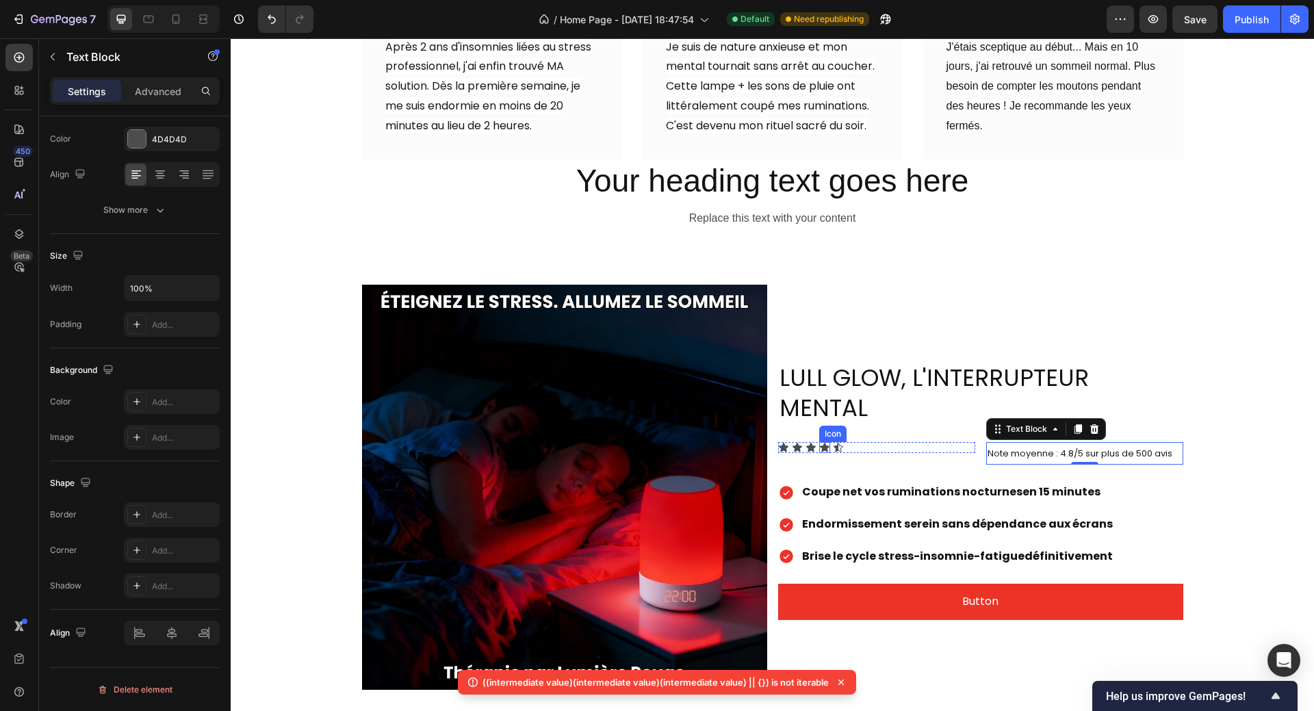
click at [819, 442] on div "Icon" at bounding box center [824, 447] width 11 height 11
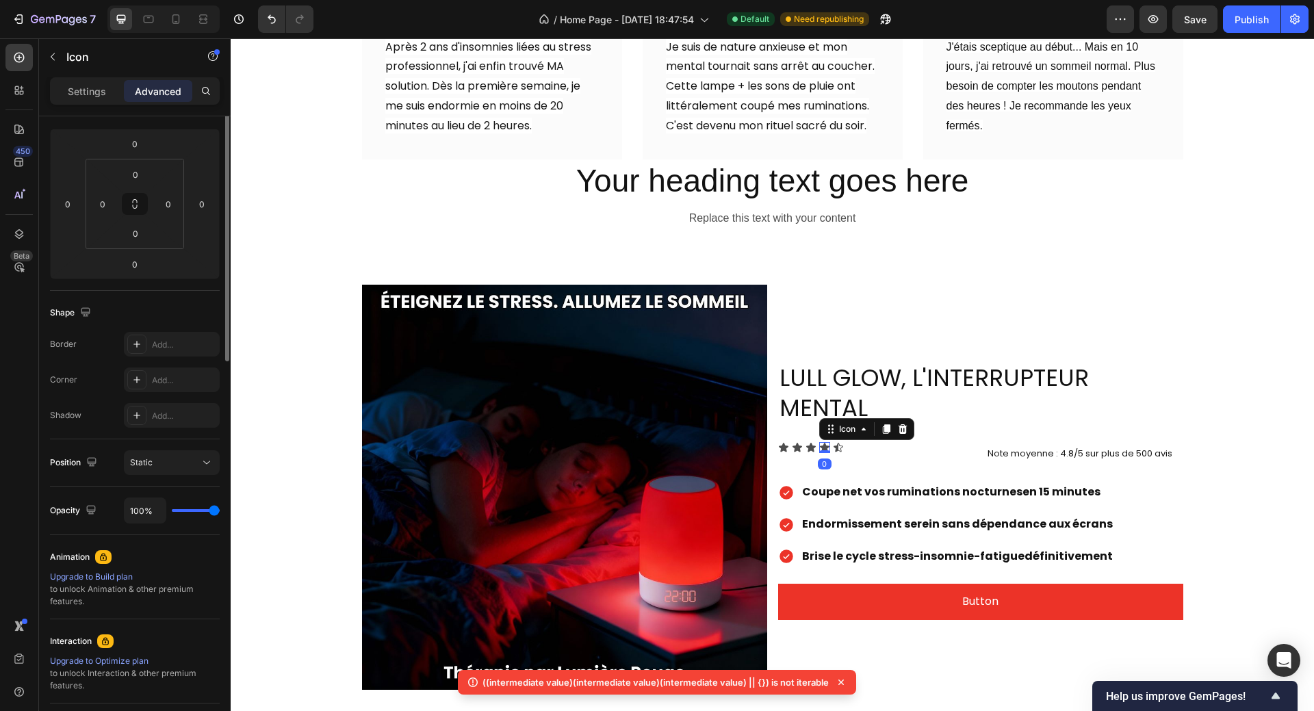
scroll to position [0, 0]
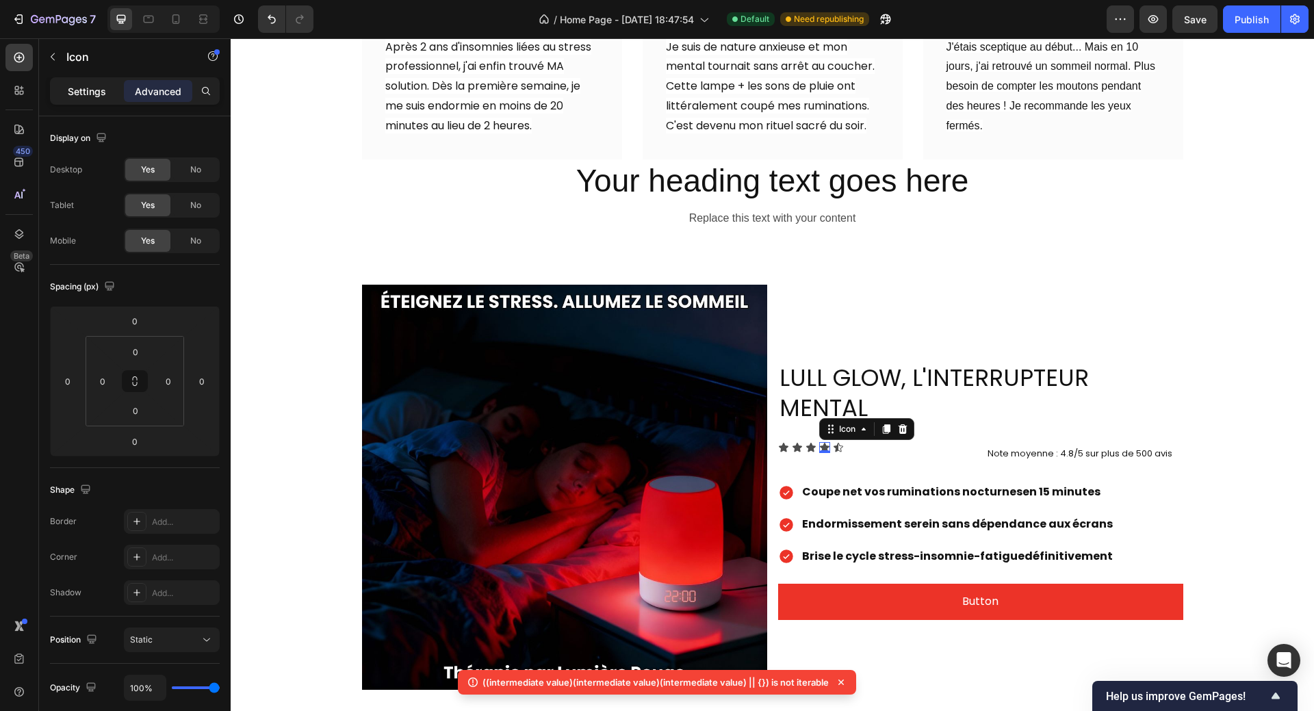
click at [76, 94] on p "Settings" at bounding box center [87, 91] width 38 height 14
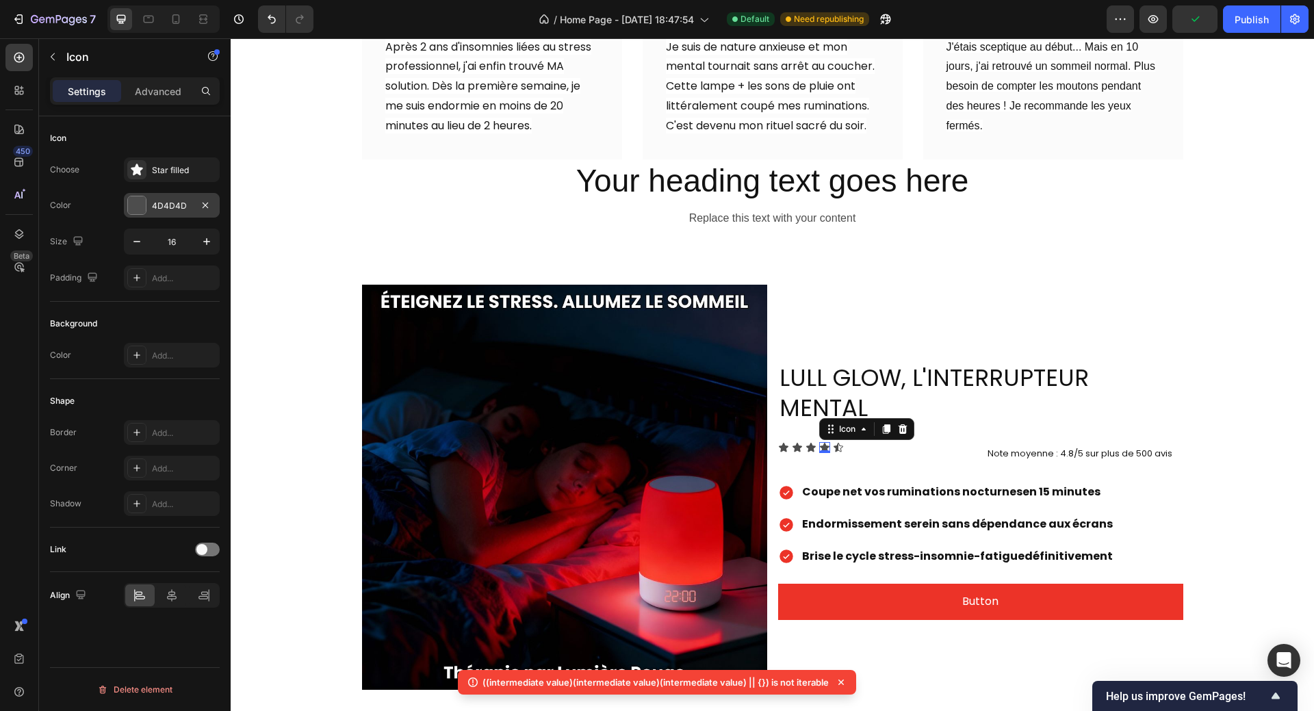
click at [134, 207] on div at bounding box center [137, 205] width 18 height 18
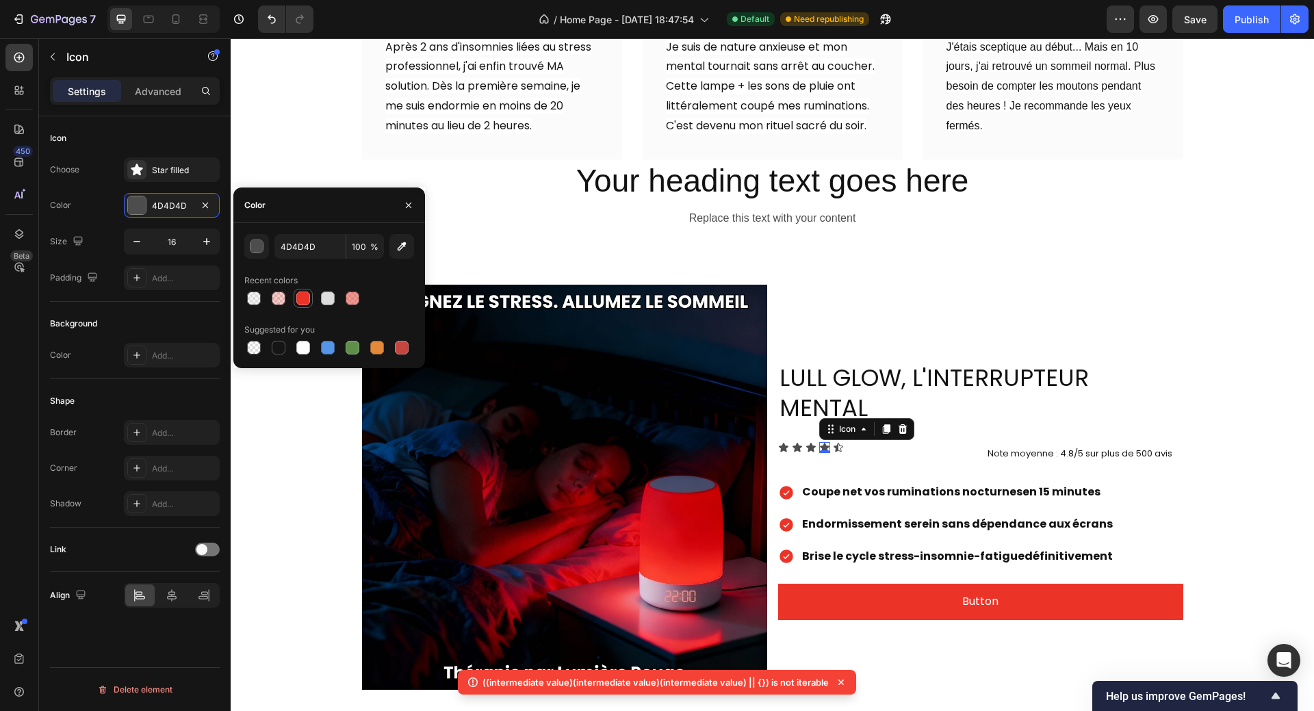
click at [296, 301] on div at bounding box center [303, 298] width 16 height 16
type input "EC3328"
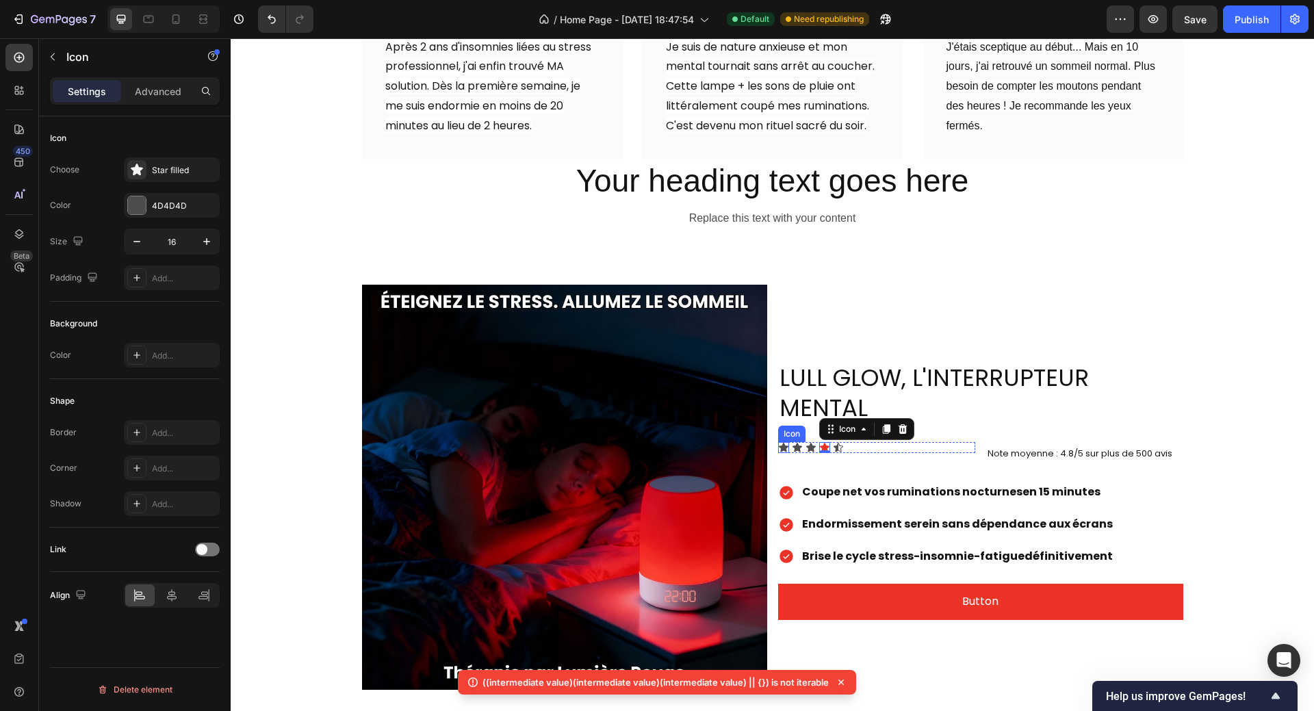
click at [778, 442] on div "Icon" at bounding box center [783, 447] width 11 height 11
click at [136, 208] on div at bounding box center [137, 205] width 18 height 18
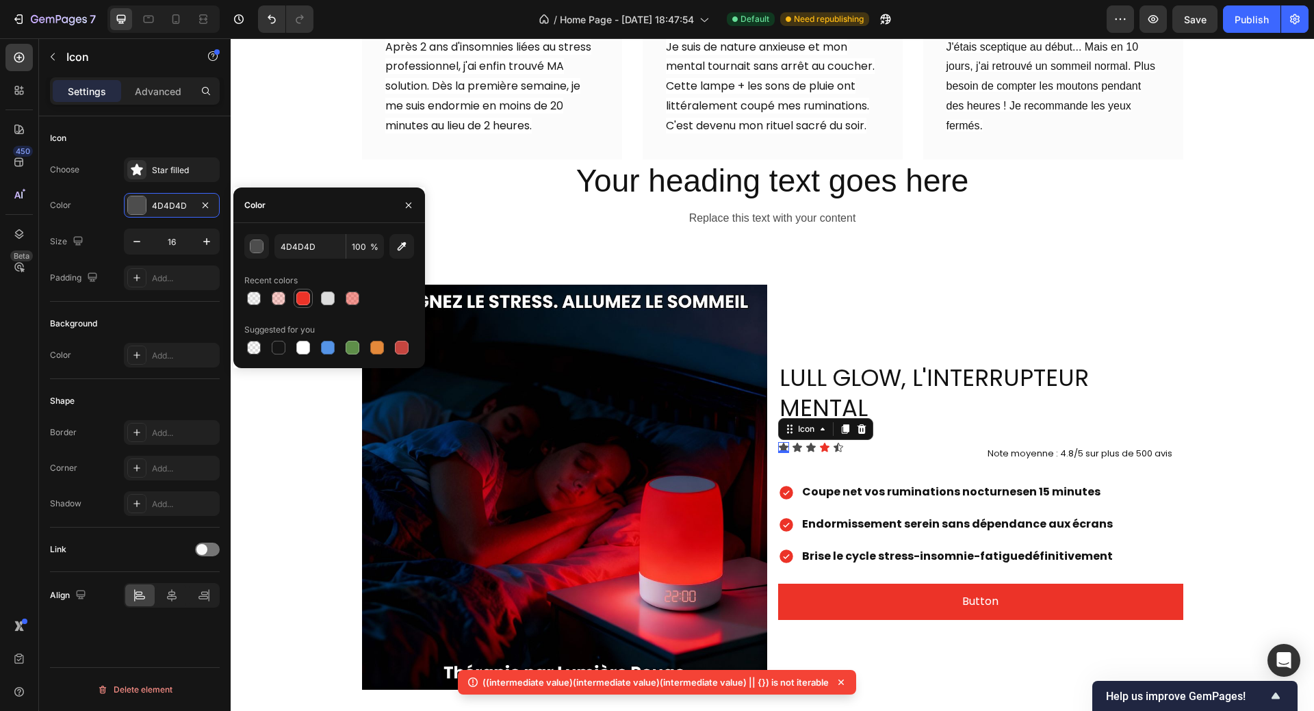
click at [299, 299] on div at bounding box center [303, 298] width 14 height 14
type input "EC3328"
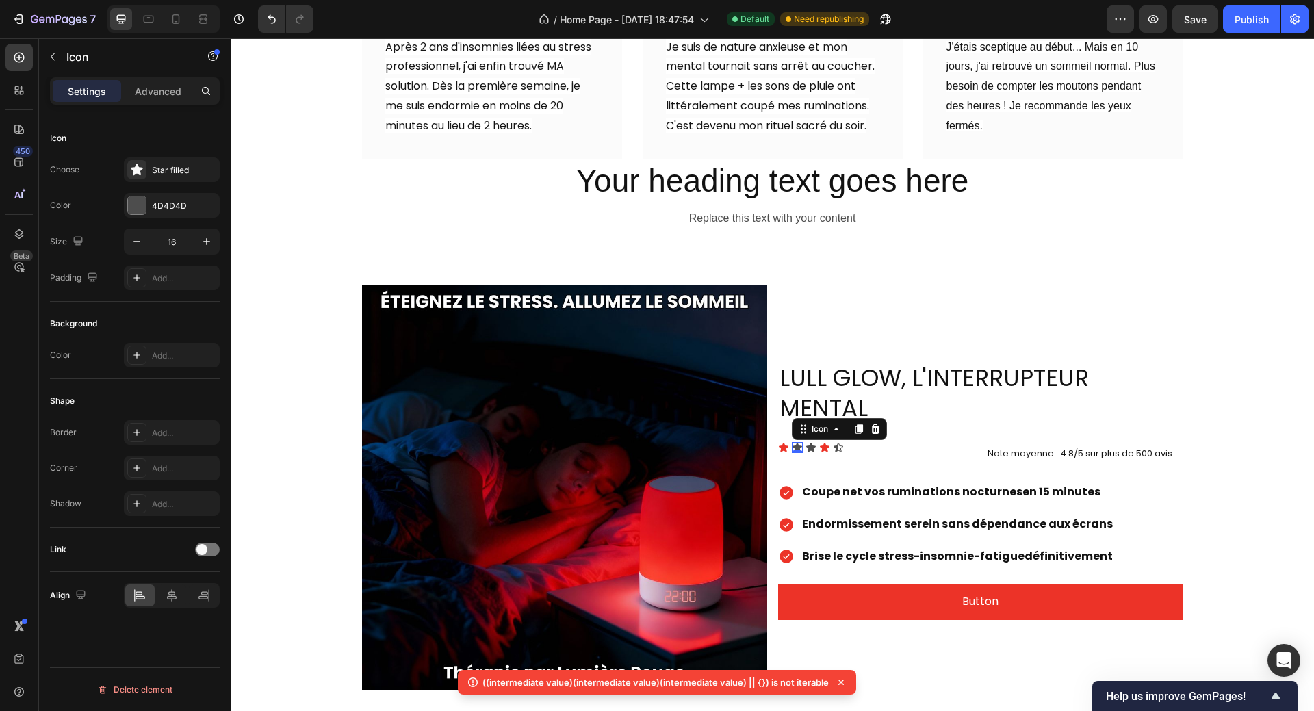
click at [792, 443] on icon at bounding box center [797, 447] width 10 height 9
click at [136, 207] on div at bounding box center [137, 205] width 18 height 18
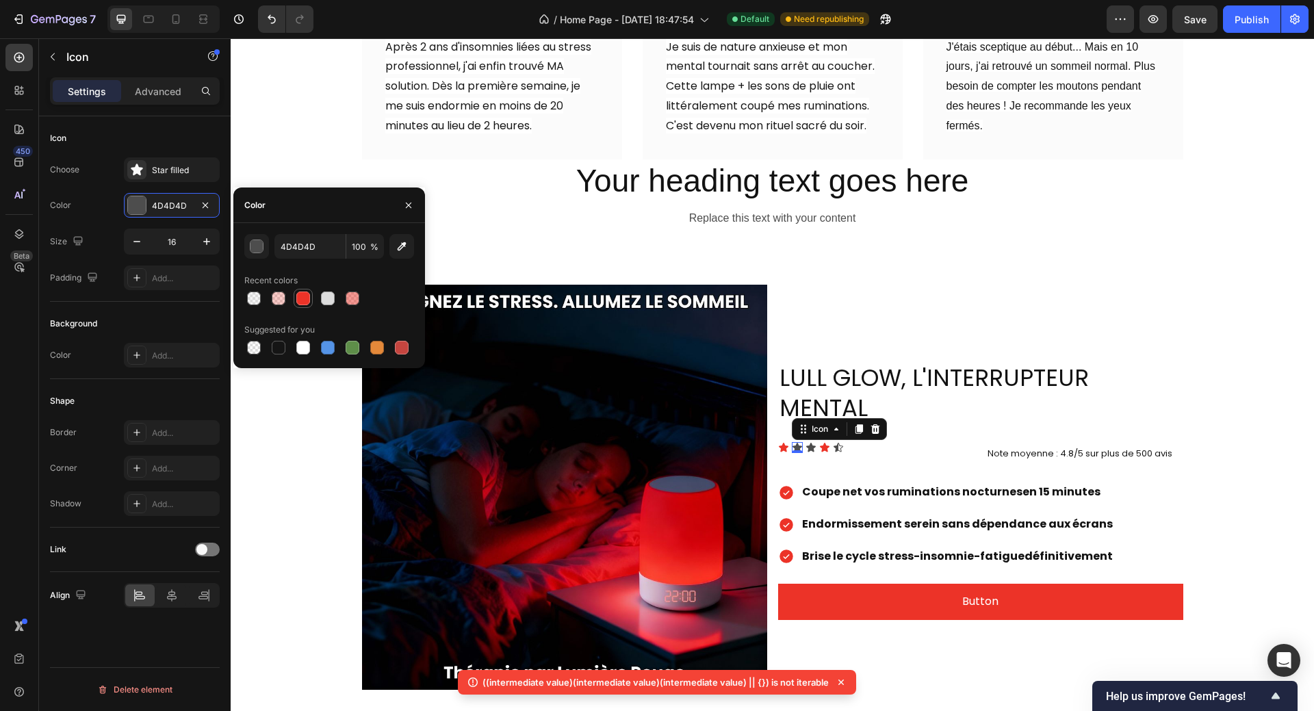
click at [300, 300] on div at bounding box center [303, 298] width 14 height 14
type input "EC3328"
click at [806, 443] on icon at bounding box center [811, 447] width 10 height 9
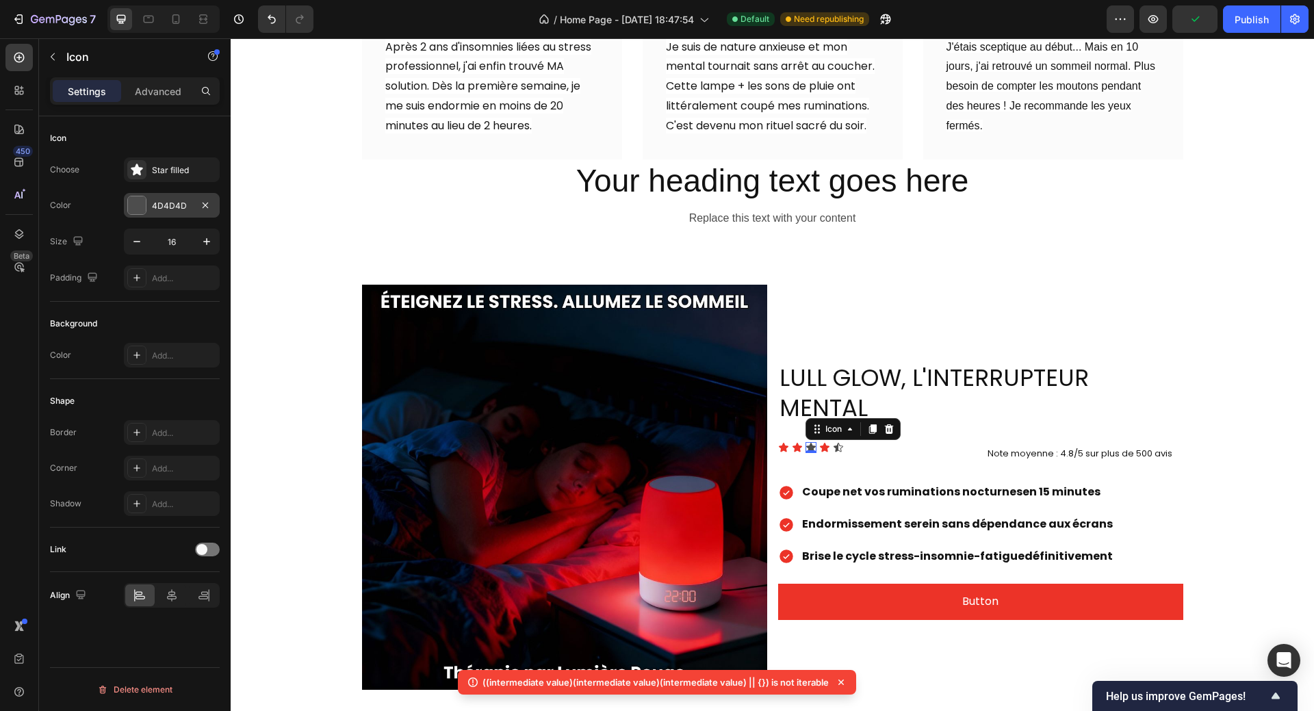
click at [142, 208] on div at bounding box center [137, 205] width 18 height 18
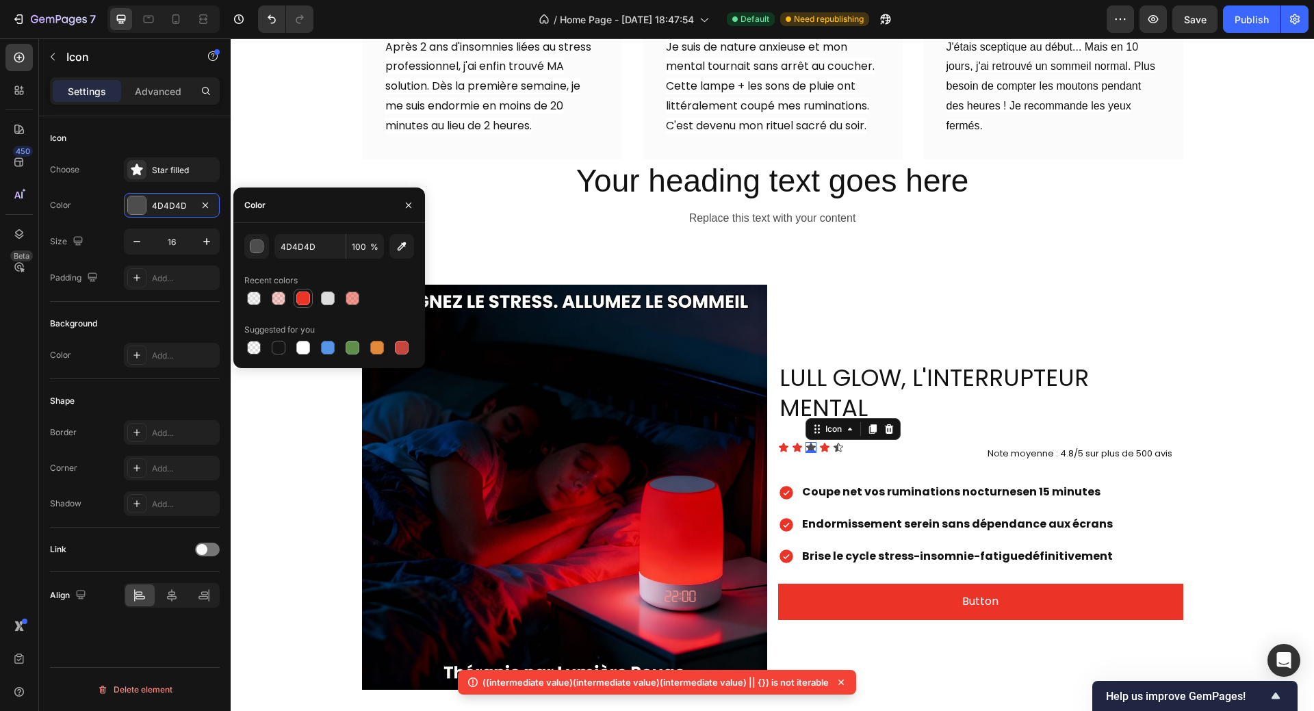
click at [299, 296] on div at bounding box center [303, 298] width 14 height 14
type input "EC3328"
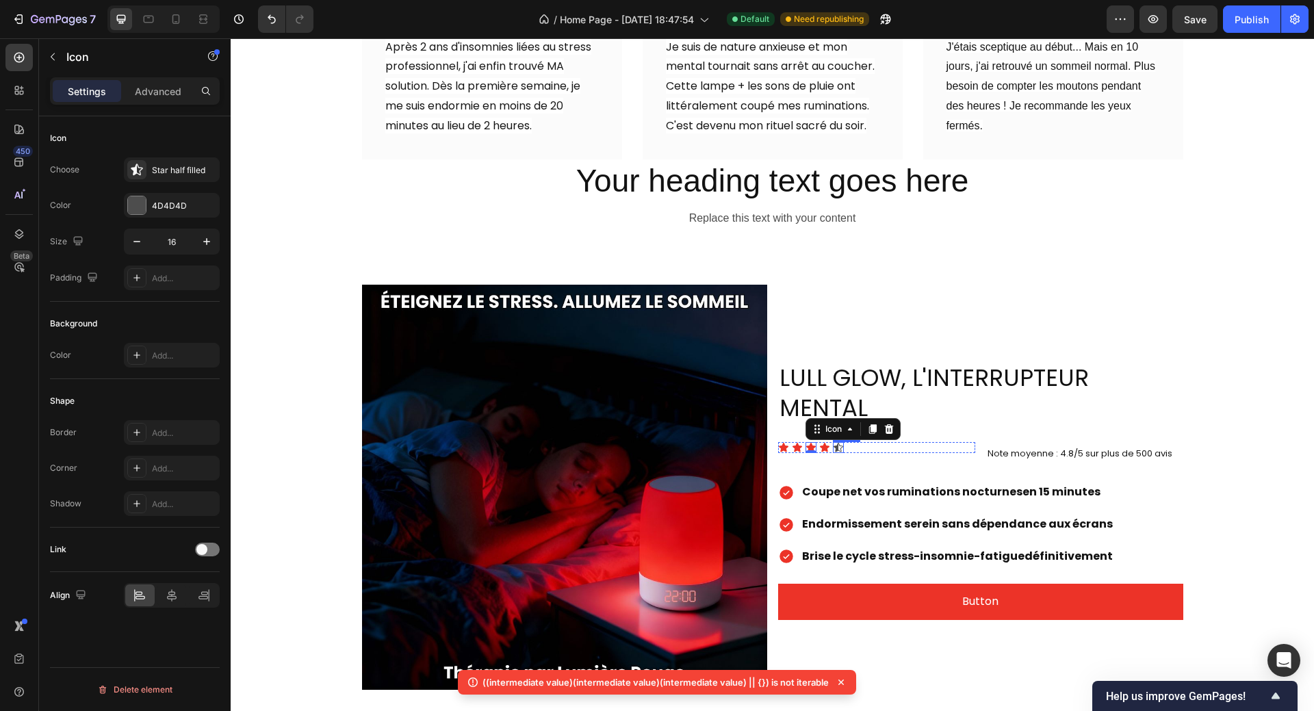
click at [833, 443] on icon at bounding box center [838, 447] width 10 height 9
click at [133, 207] on div at bounding box center [137, 205] width 18 height 18
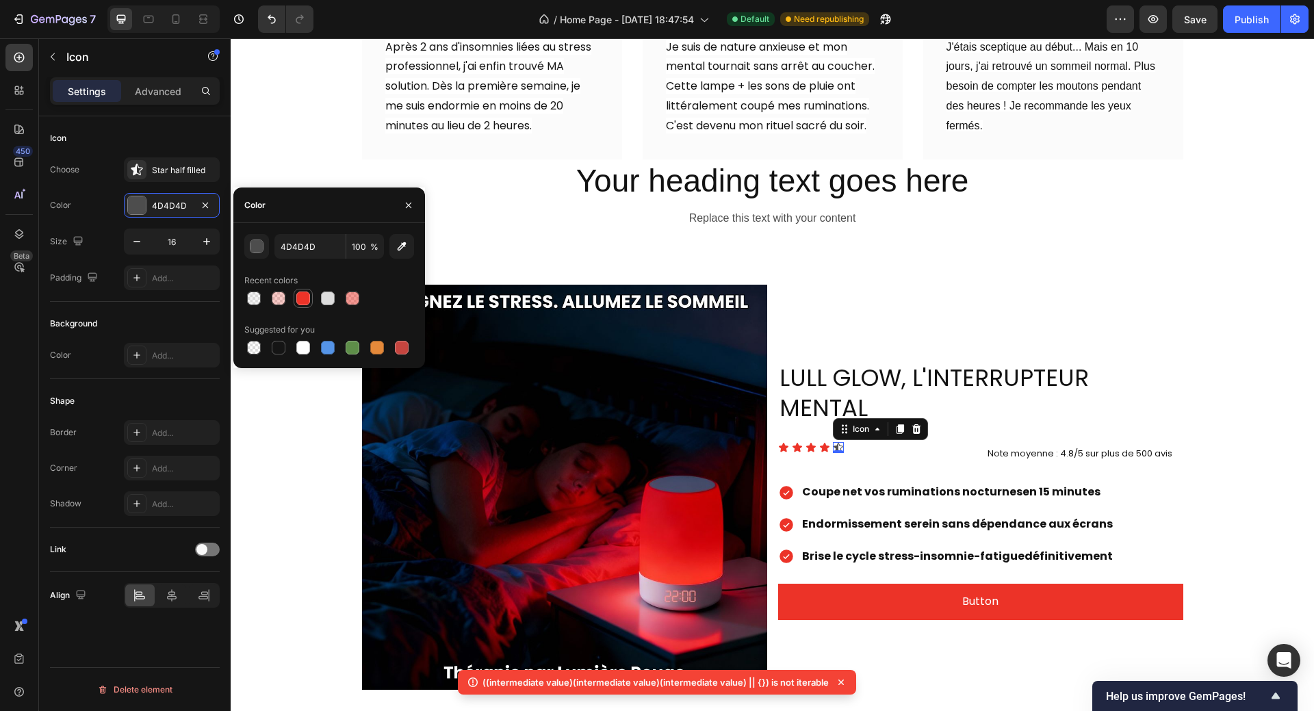
click at [305, 299] on div at bounding box center [303, 298] width 14 height 14
type input "EC3328"
click at [816, 261] on div "TÉMOIGNAGES CLIENTS Heading Icon Icon Icon Icon Icon Icon List 4.8/5 sur plus d…" at bounding box center [772, 77] width 1083 height 413
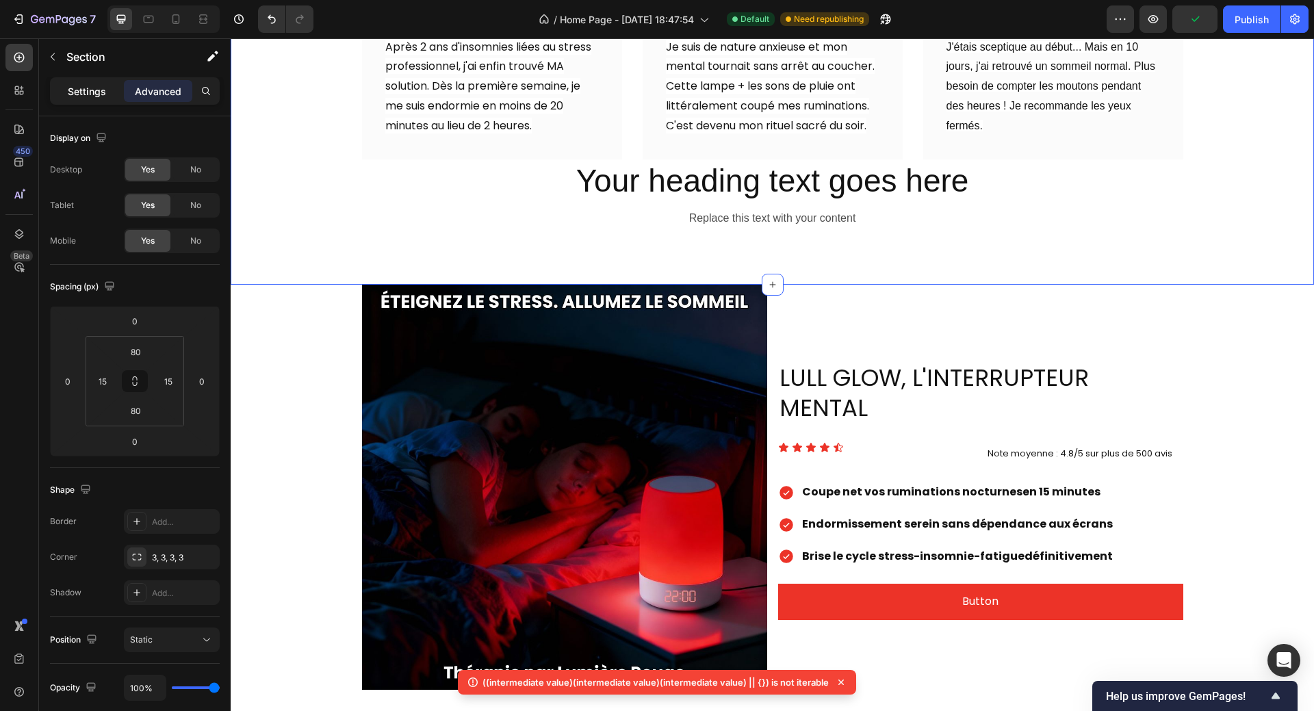
click at [90, 98] on p "Settings" at bounding box center [87, 91] width 38 height 14
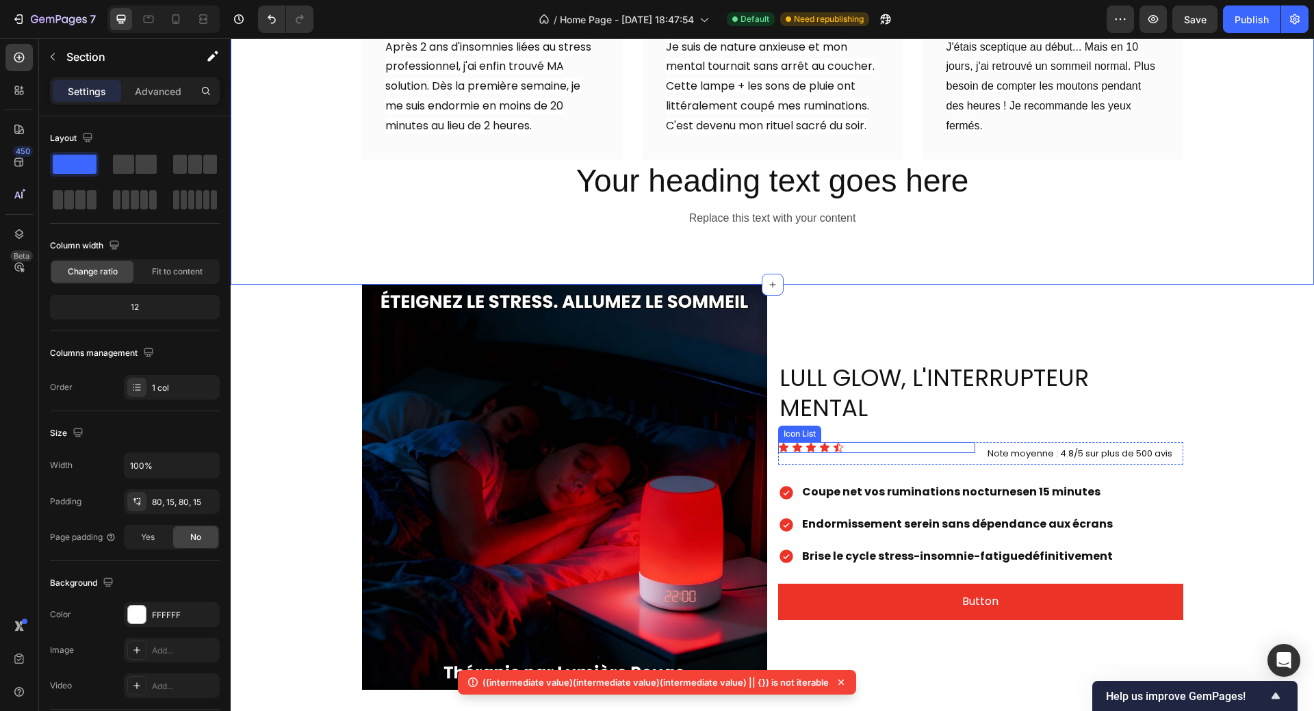
click at [948, 442] on div "Icon Icon Icon Icon Icon" at bounding box center [876, 447] width 197 height 11
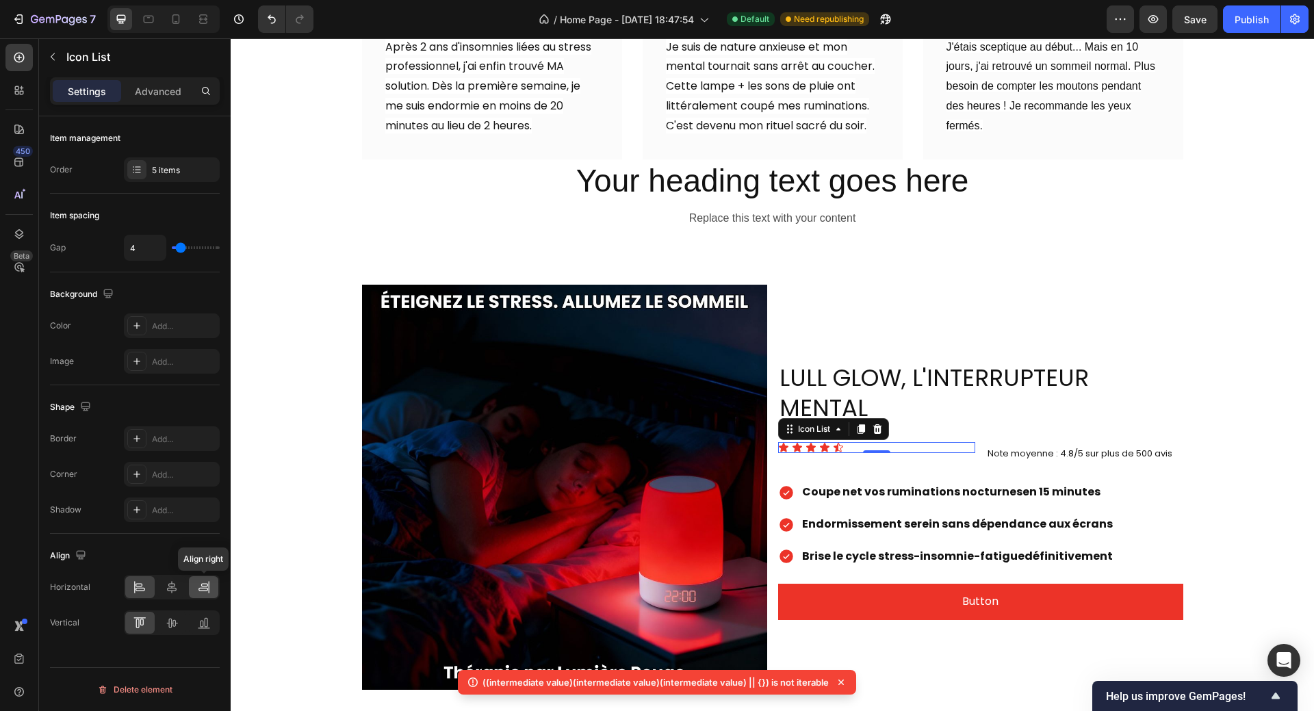
click at [204, 589] on icon at bounding box center [204, 587] width 14 height 14
click at [1006, 447] on span "Note moyenne : 4.8/5 sur plus de 500 avis" at bounding box center [1079, 453] width 185 height 13
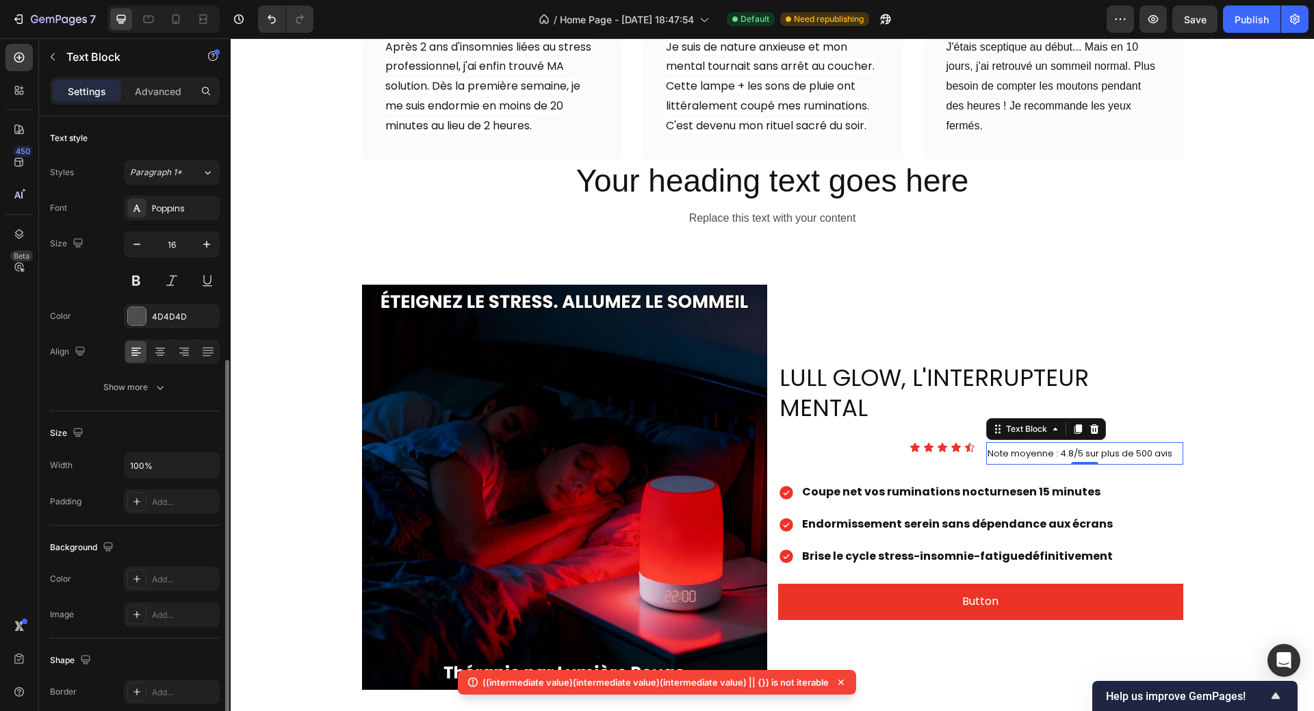
scroll to position [177, 0]
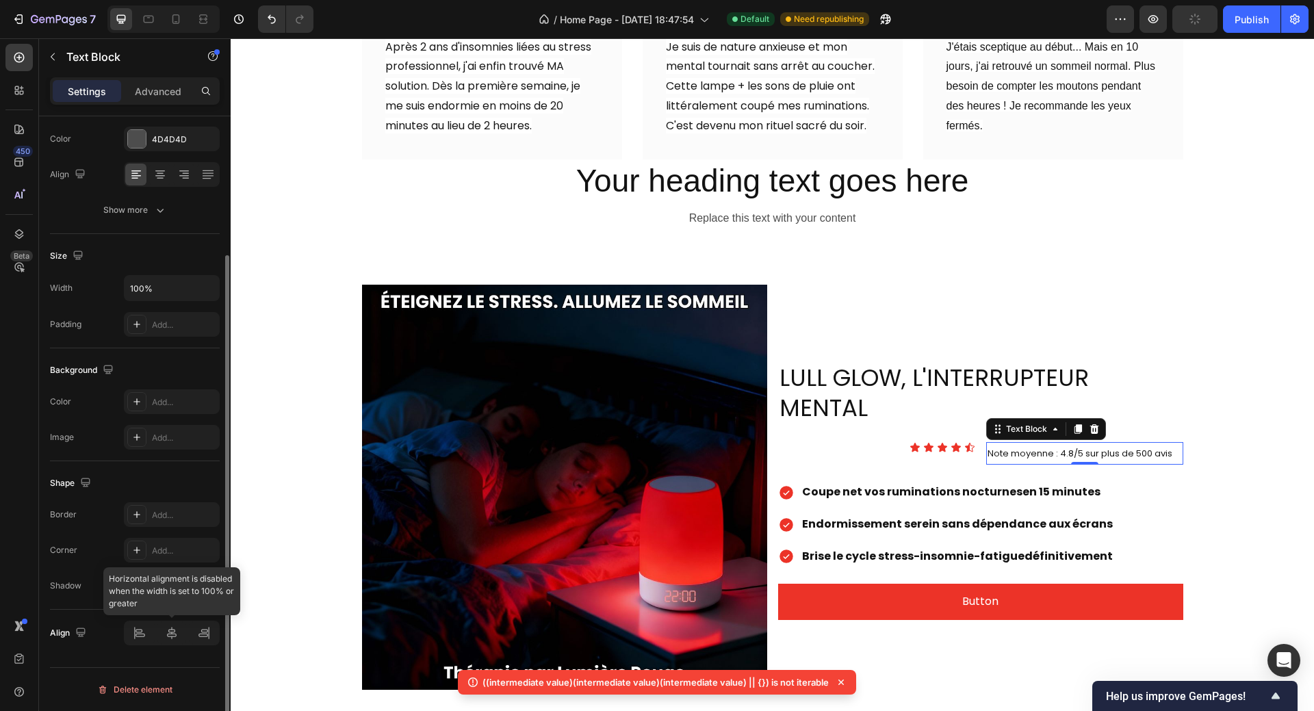
click at [171, 642] on div at bounding box center [172, 632] width 96 height 25
click at [170, 638] on div at bounding box center [172, 632] width 96 height 25
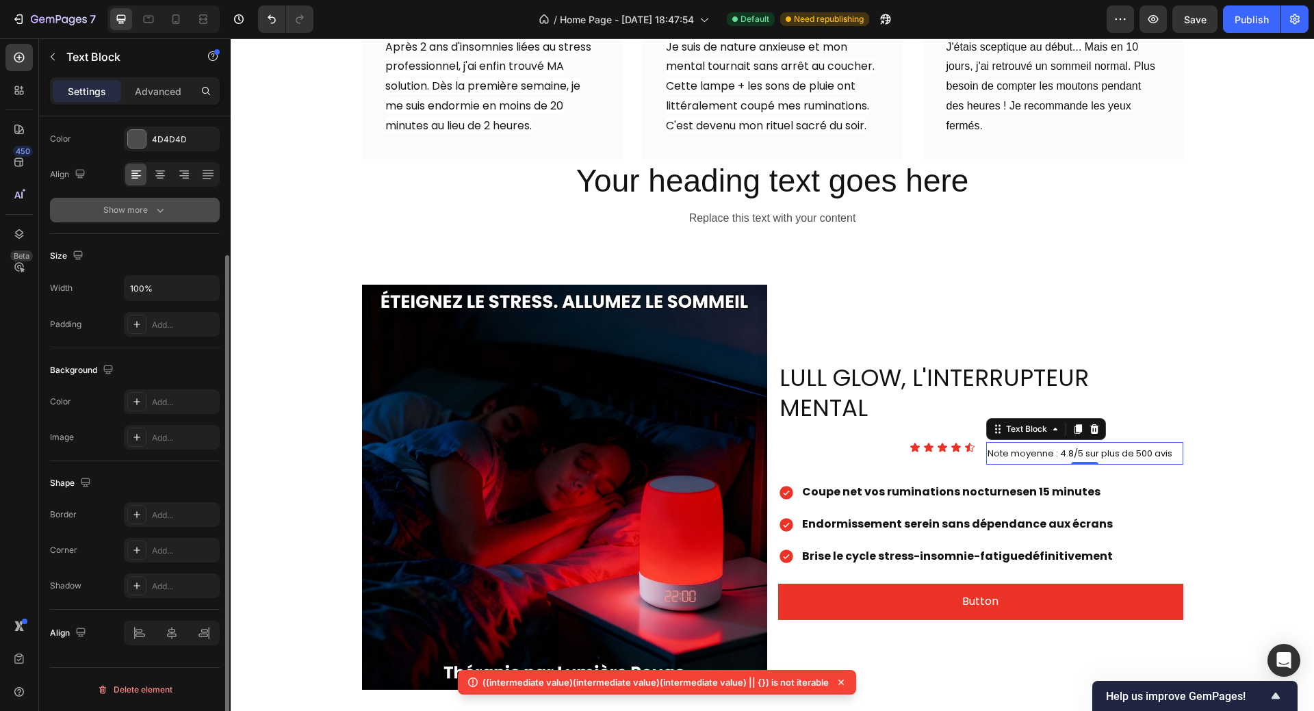
click at [133, 206] on div "Show more" at bounding box center [135, 210] width 64 height 14
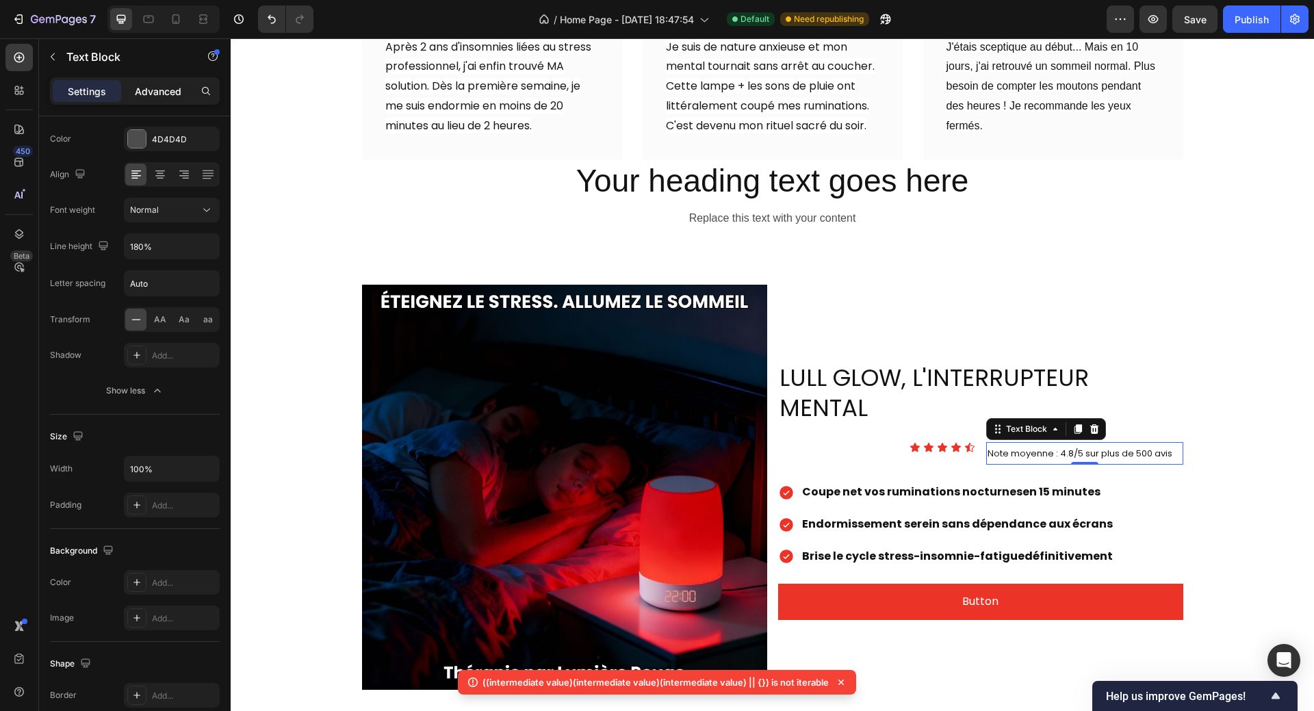
click at [162, 91] on p "Advanced" at bounding box center [158, 91] width 47 height 14
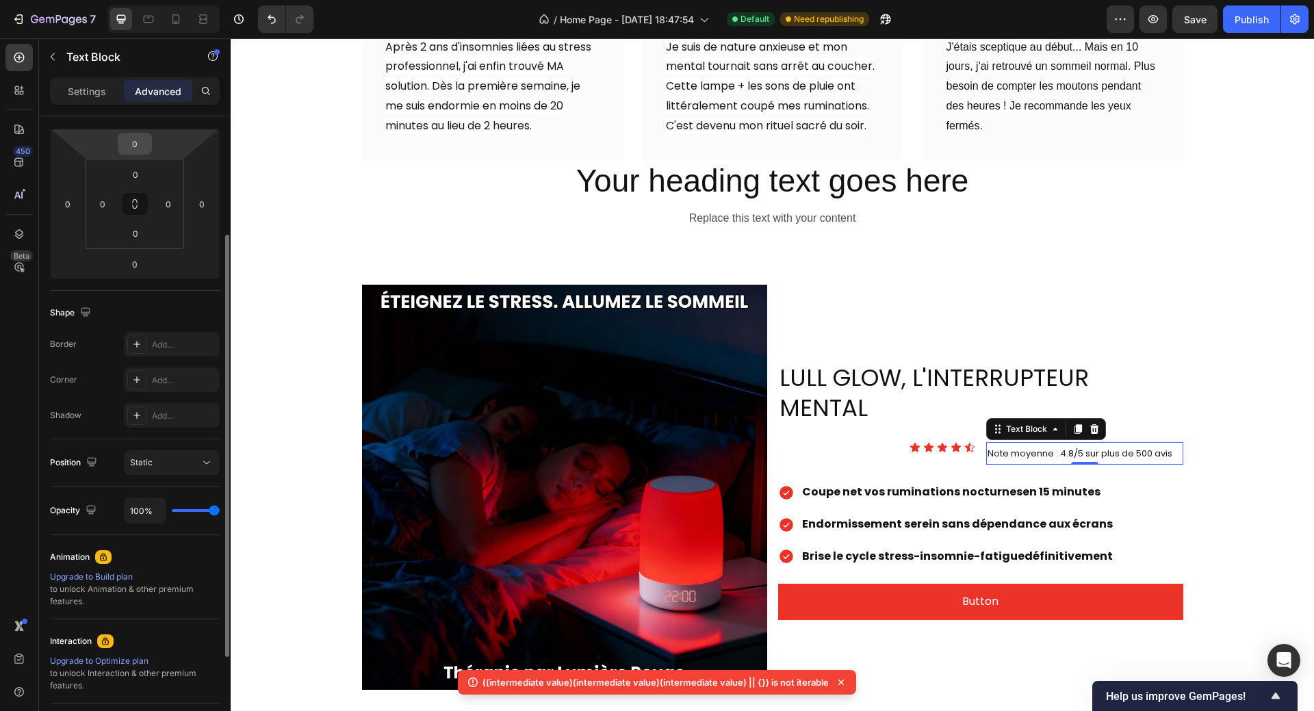
click at [141, 146] on input "0" at bounding box center [134, 143] width 27 height 21
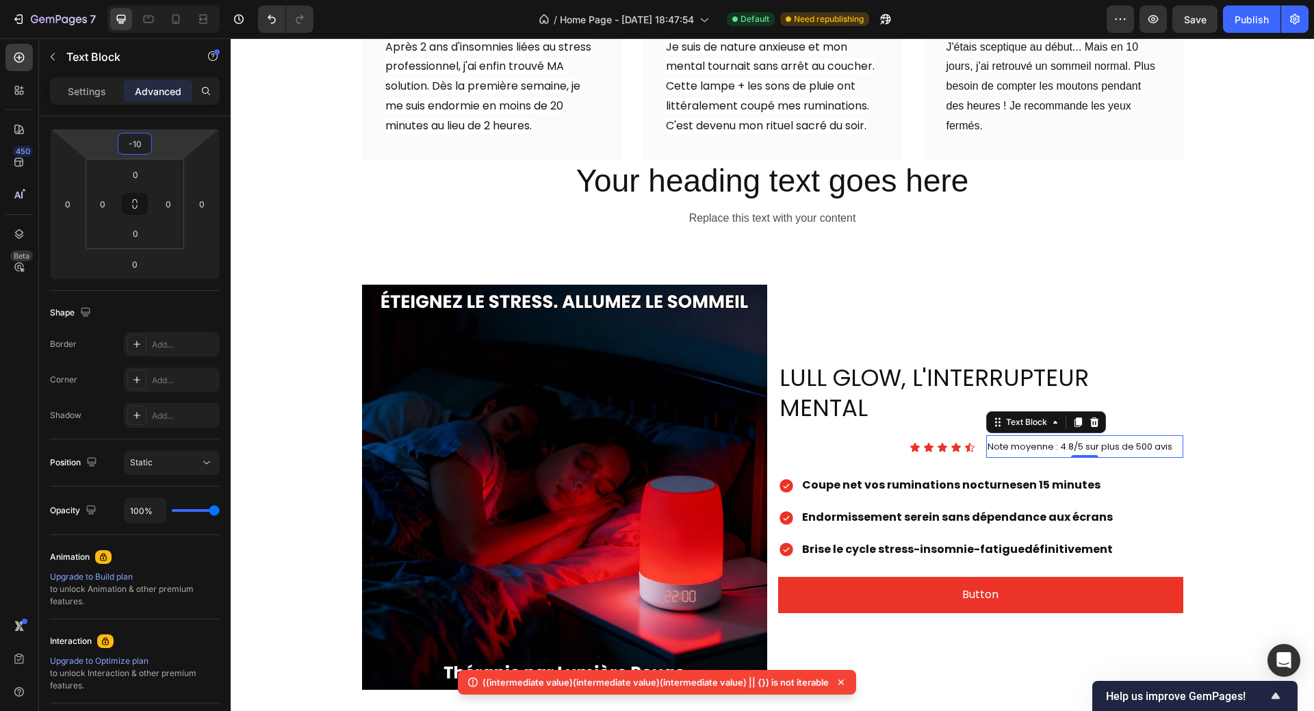
type input "-10"
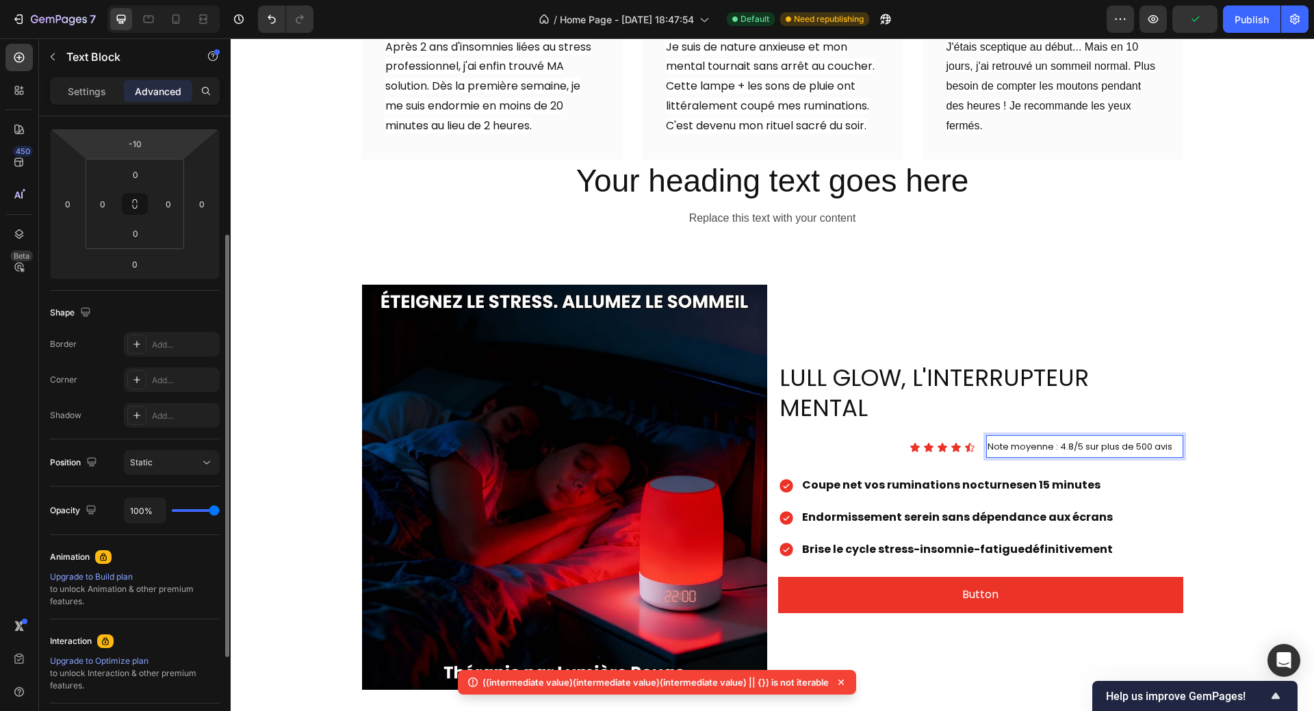
scroll to position [246, 0]
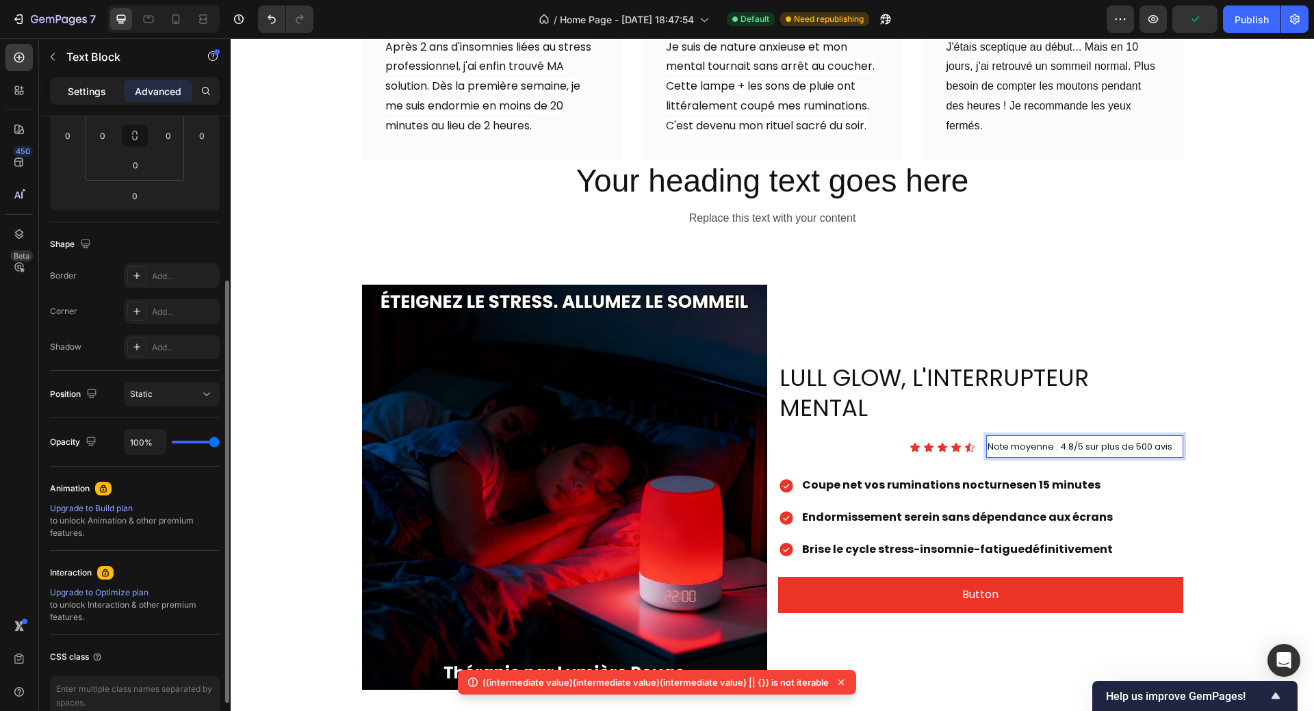
click at [70, 93] on p "Settings" at bounding box center [87, 91] width 38 height 14
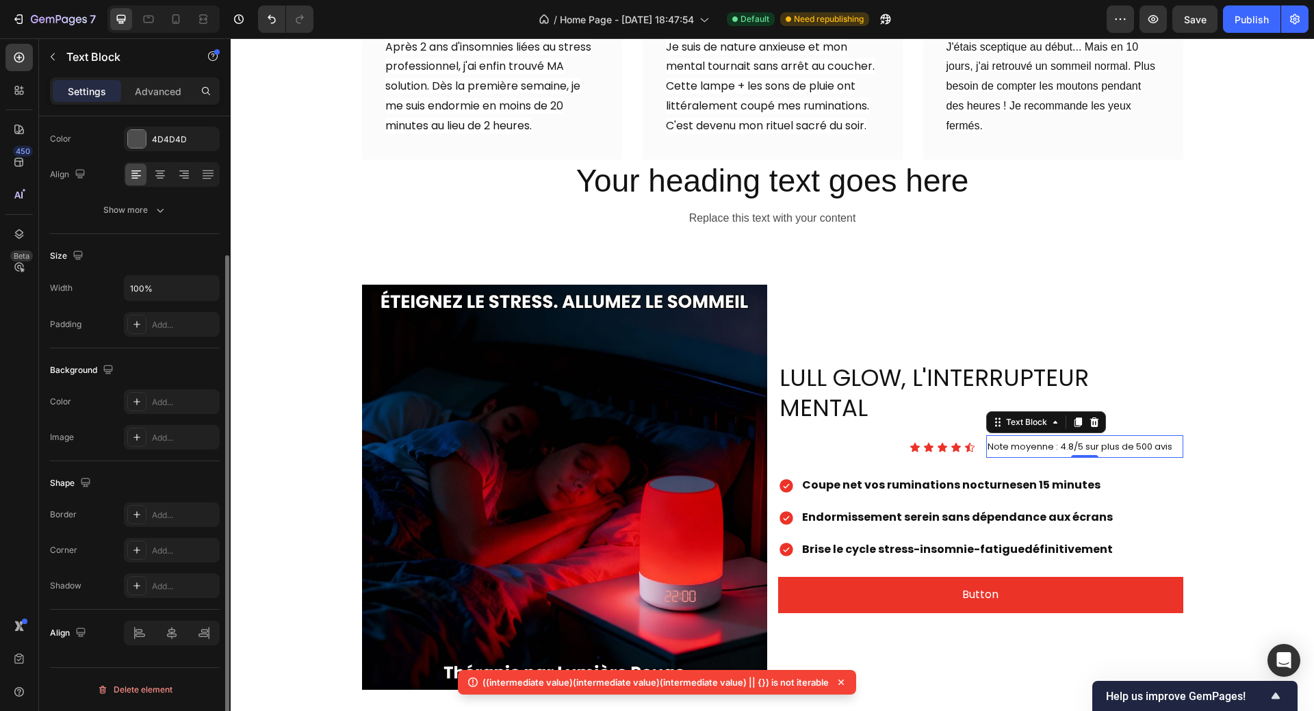
scroll to position [0, 0]
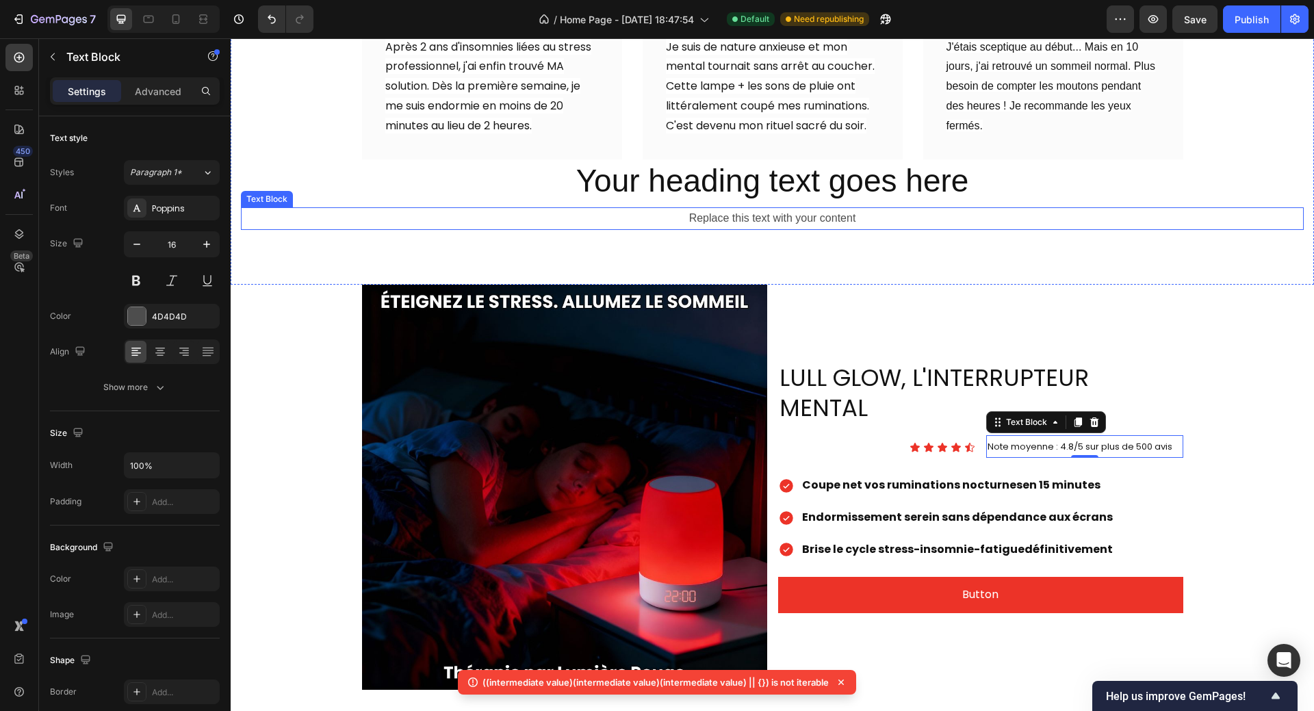
click at [315, 207] on div "Replace this text with your content" at bounding box center [772, 218] width 1062 height 23
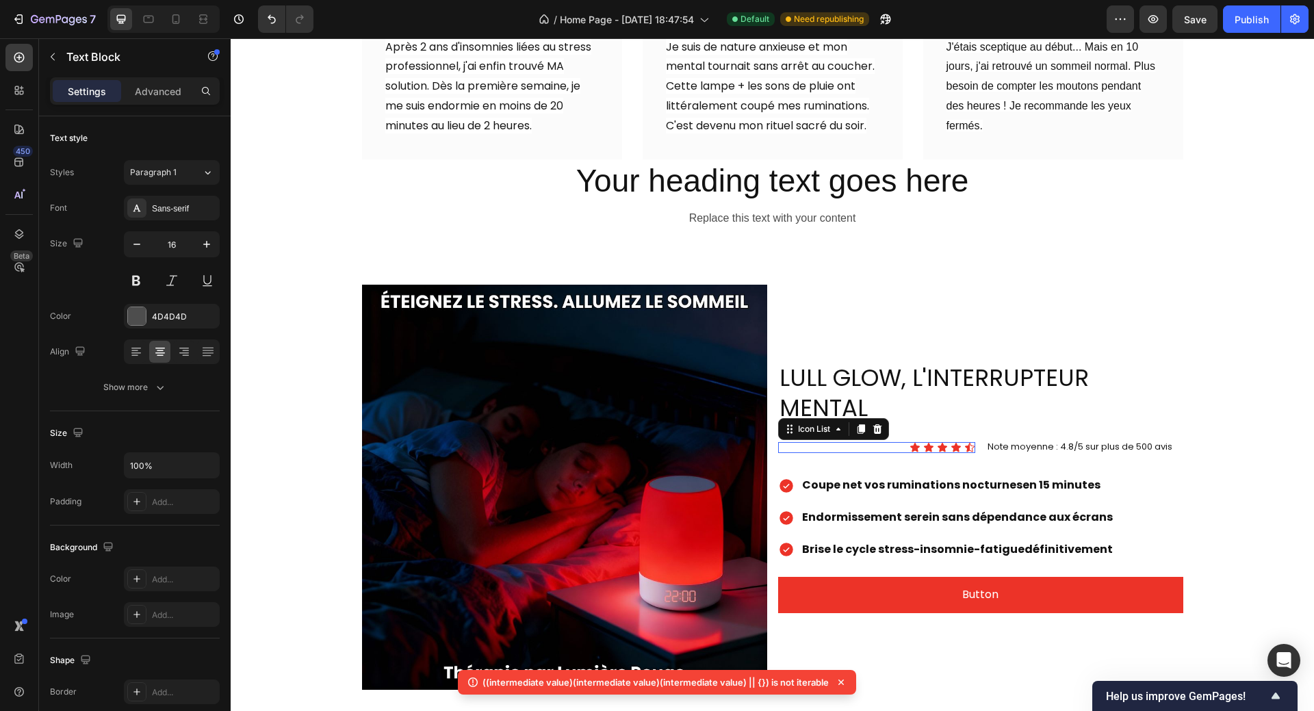
click at [942, 442] on div "Icon Icon Icon Icon Icon" at bounding box center [876, 447] width 197 height 11
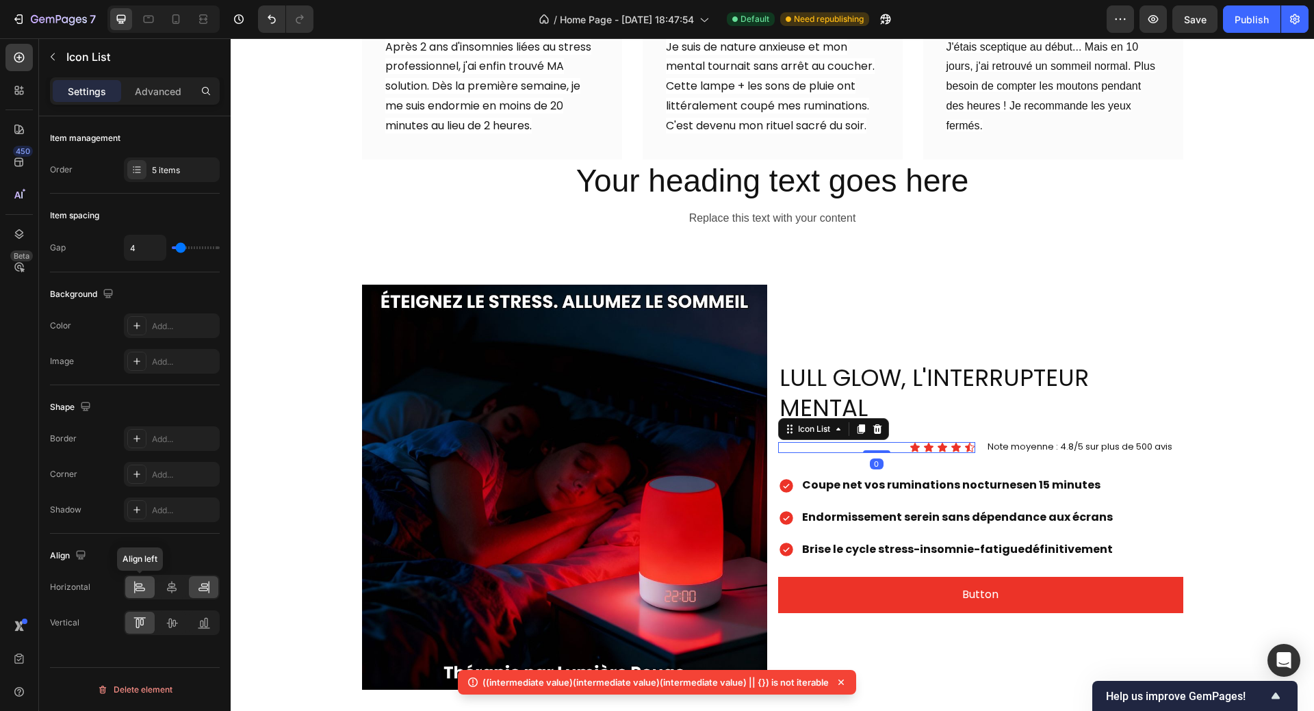
click at [131, 591] on div at bounding box center [139, 587] width 29 height 22
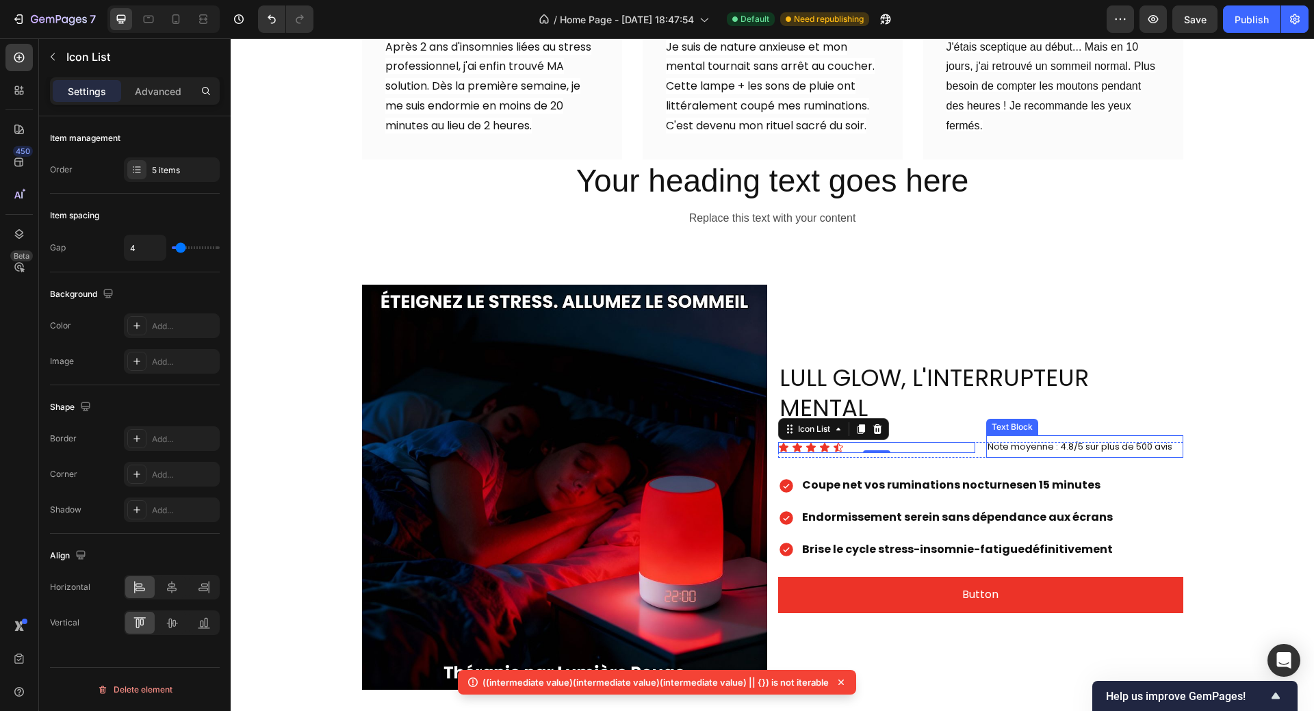
click at [1030, 440] on span "Note moyenne : 4.8/5 sur plus de 500 avis" at bounding box center [1079, 446] width 185 height 13
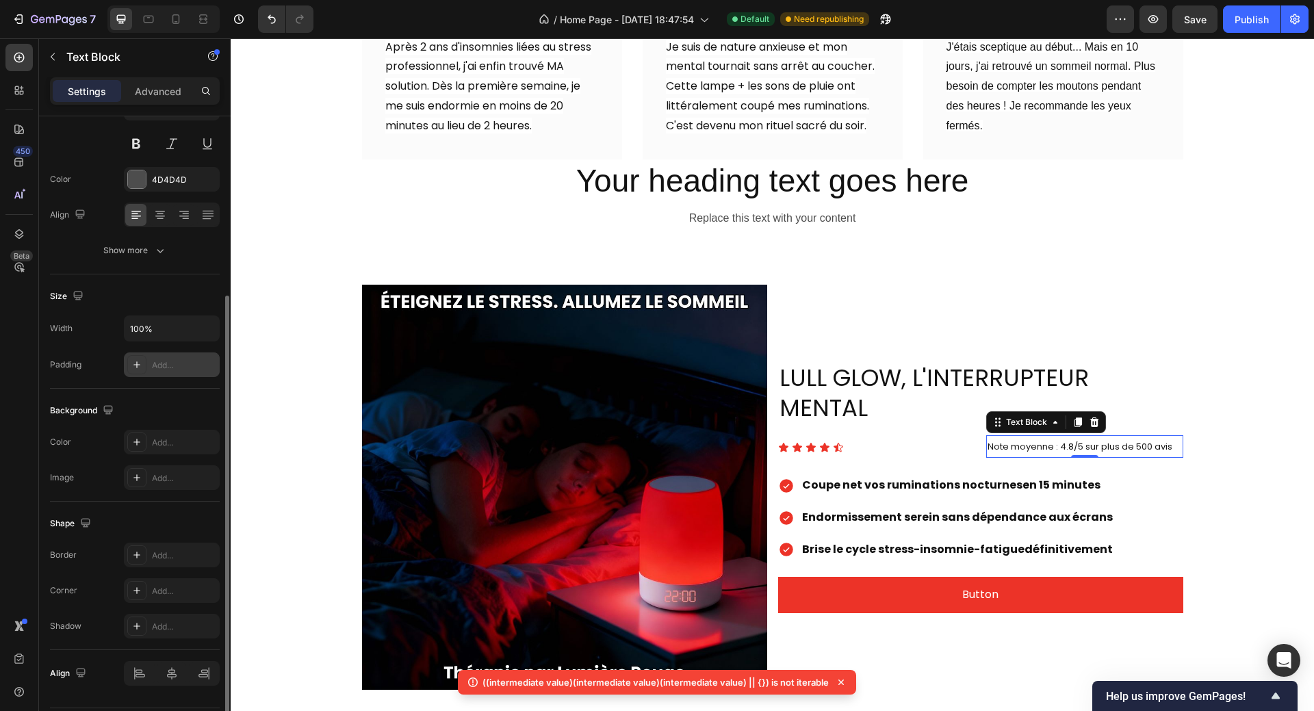
scroll to position [177, 0]
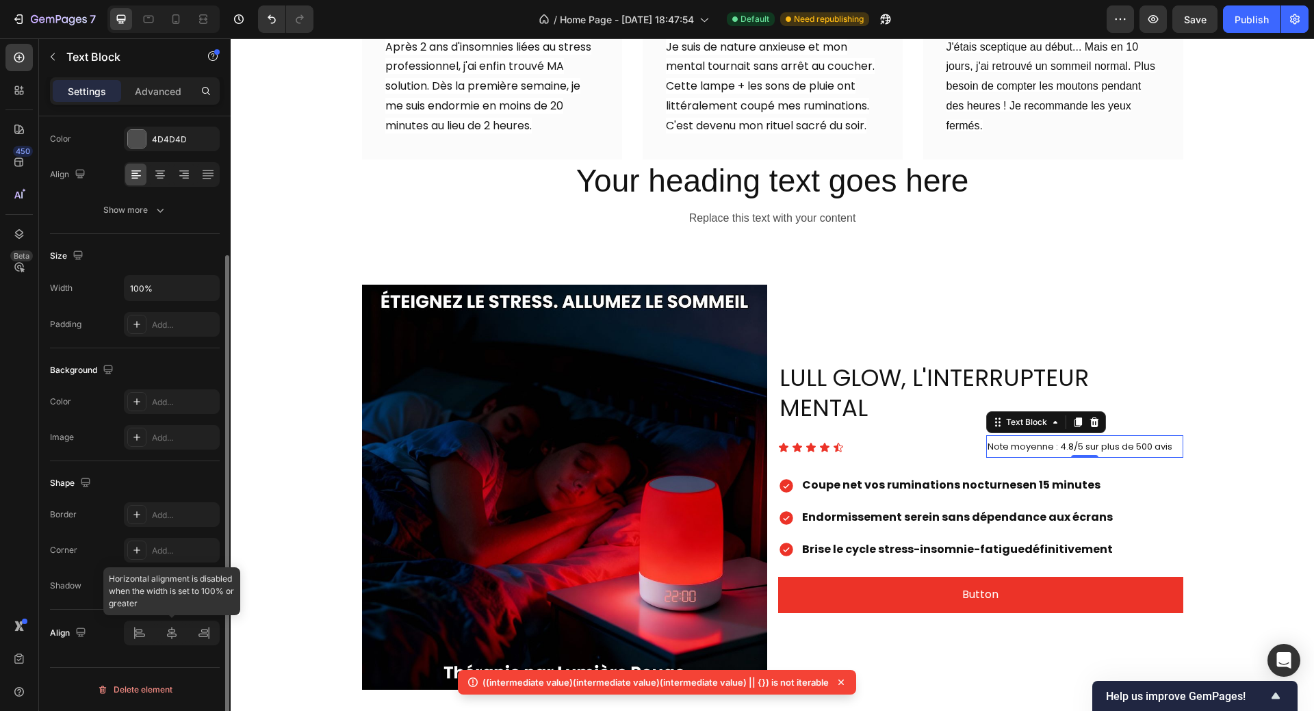
click at [137, 633] on div at bounding box center [172, 632] width 96 height 25
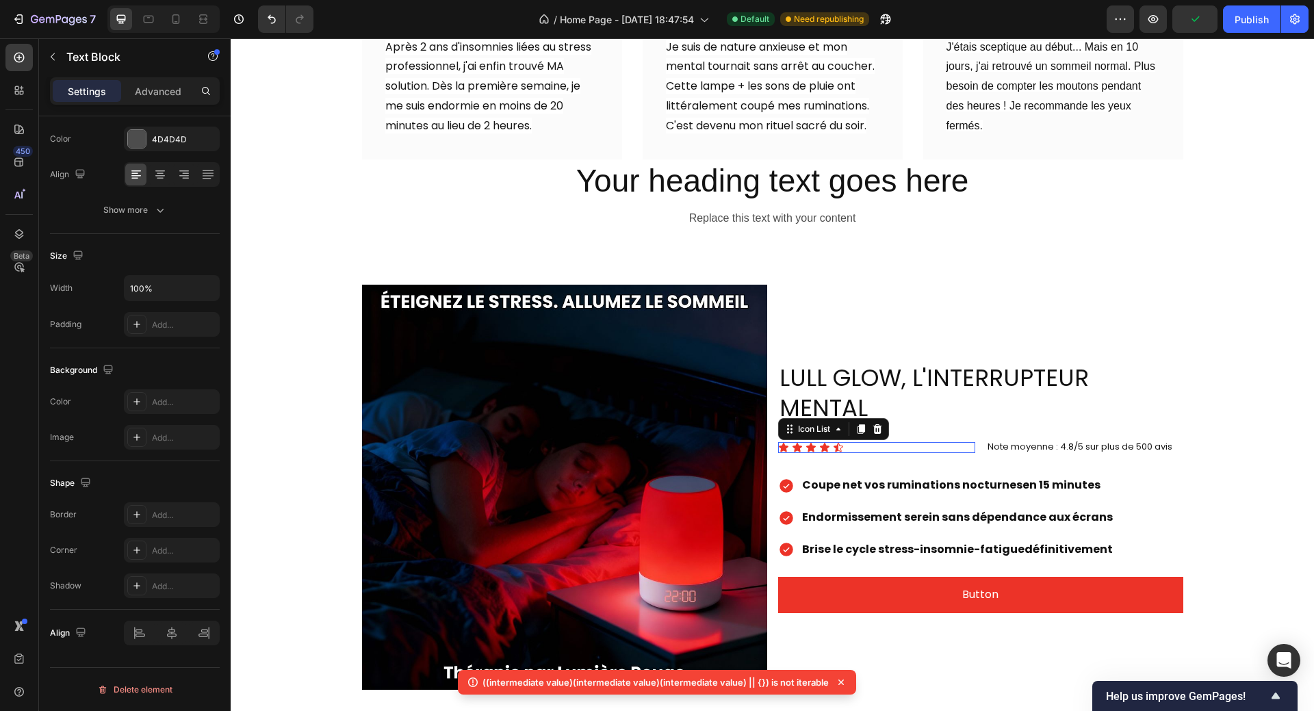
click at [907, 442] on div "Icon Icon Icon Icon Icon" at bounding box center [876, 447] width 197 height 11
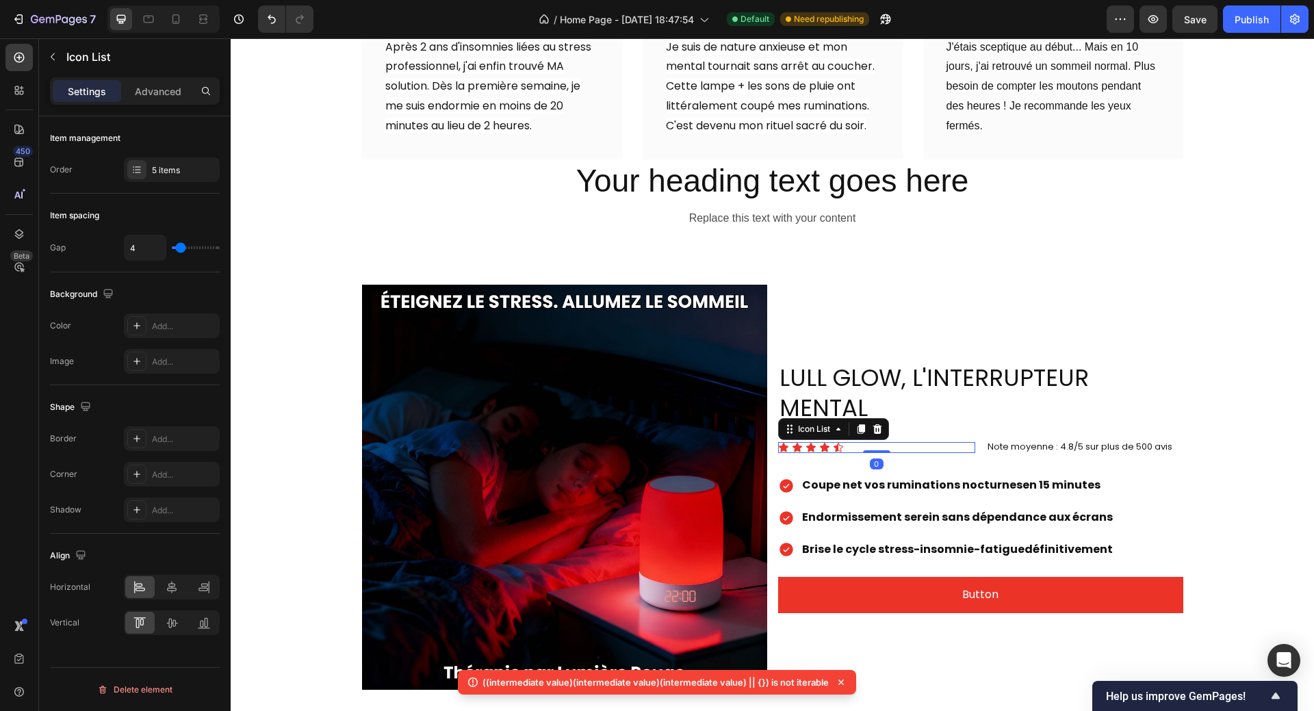
click at [969, 442] on div "Icon Icon Icon Icon Icon" at bounding box center [876, 447] width 197 height 11
click at [975, 442] on div "Icon Icon Icon Icon Icon Icon List 0 Note moyenne : 4.8/5 sur plus de 500 avis …" at bounding box center [980, 450] width 405 height 16
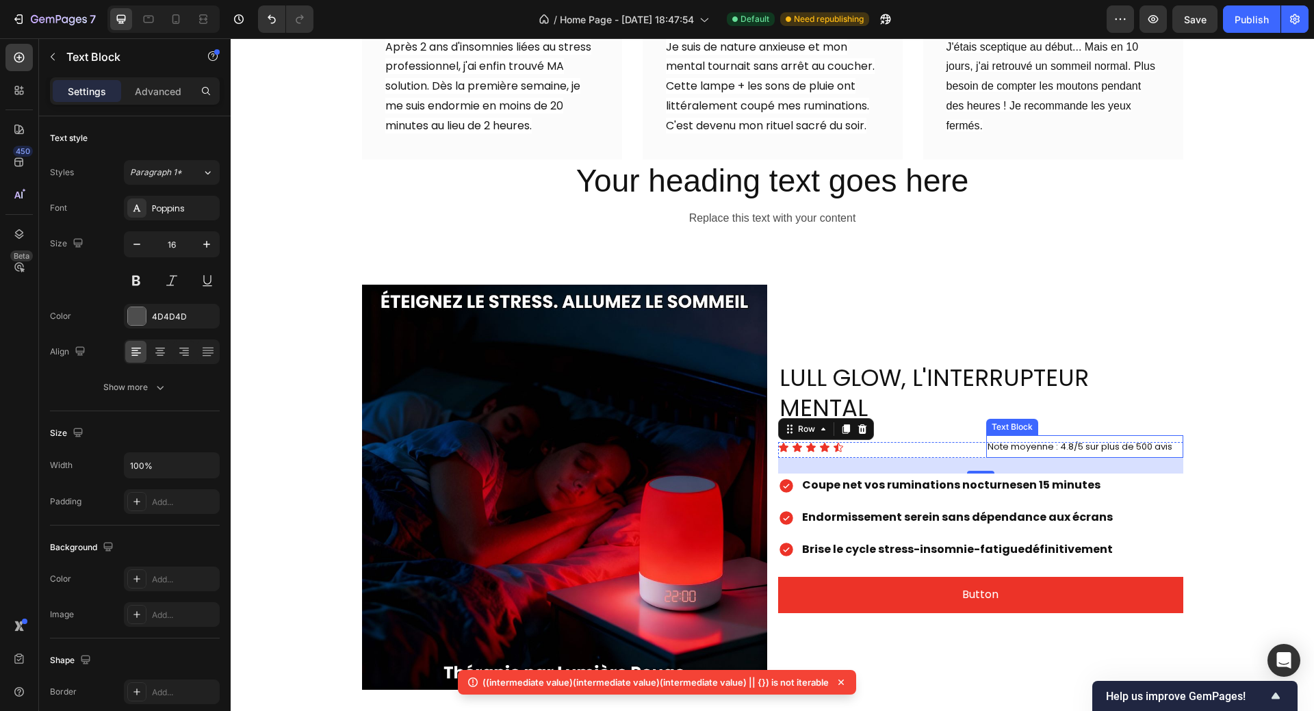
click at [987, 440] on span "Note moyenne : 4.8/5 sur plus de 500 avis" at bounding box center [1079, 446] width 185 height 13
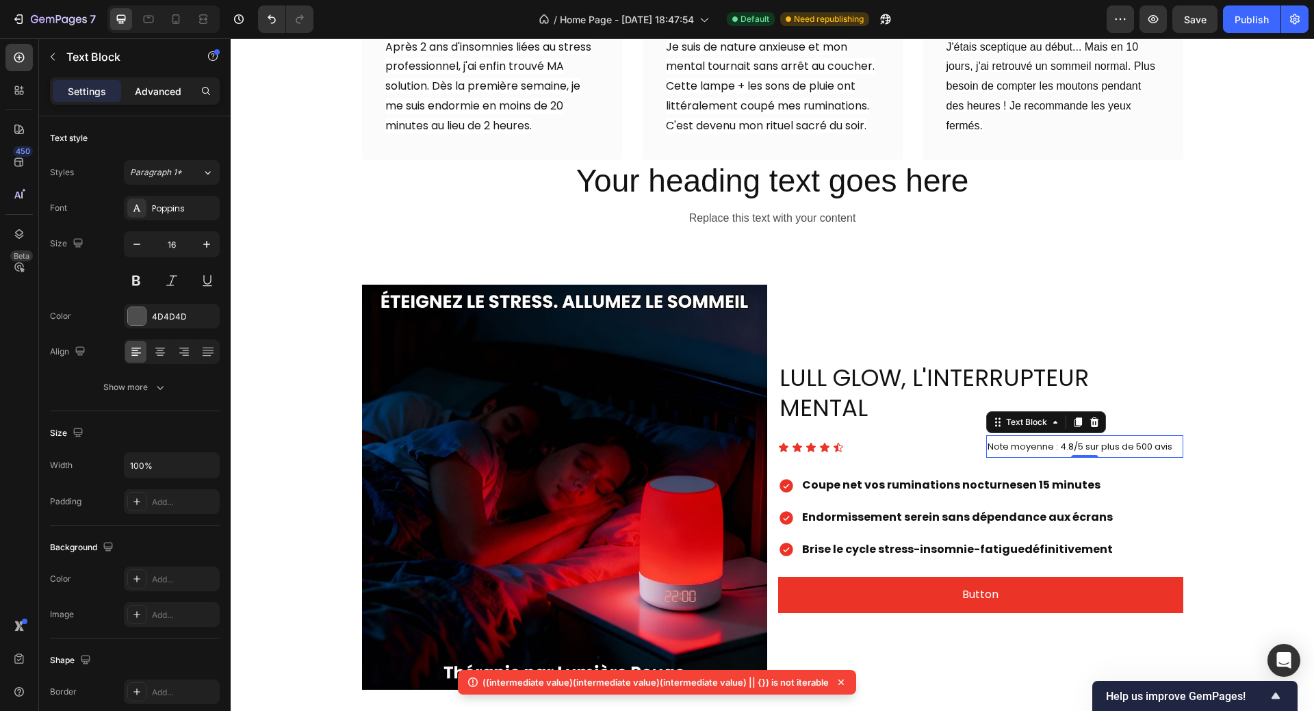
click at [164, 90] on p "Advanced" at bounding box center [158, 91] width 47 height 14
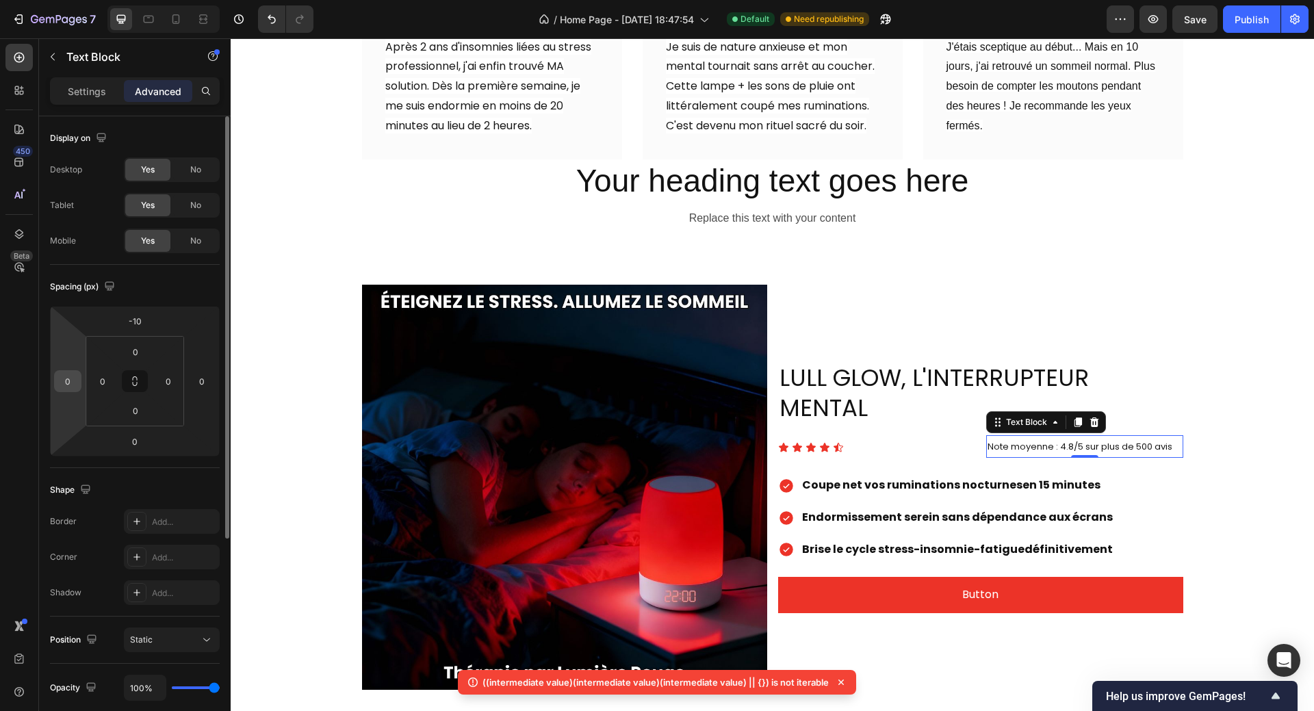
click at [75, 385] on input "0" at bounding box center [67, 381] width 21 height 21
type input "-5"
type input "-190"
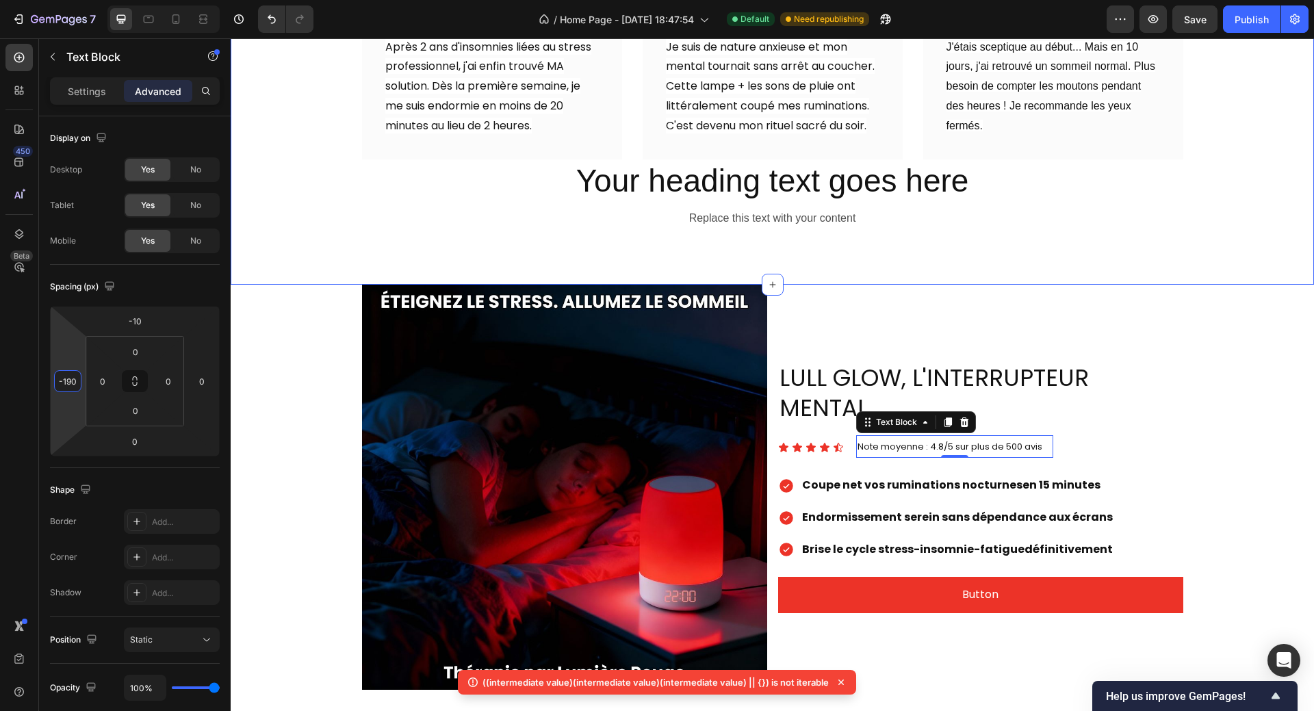
click at [1158, 288] on div "LULL GLOW, L'INTERRUPTEUR MENTAL Heading Icon Icon Icon Icon Icon Icon List Not…" at bounding box center [980, 487] width 405 height 405
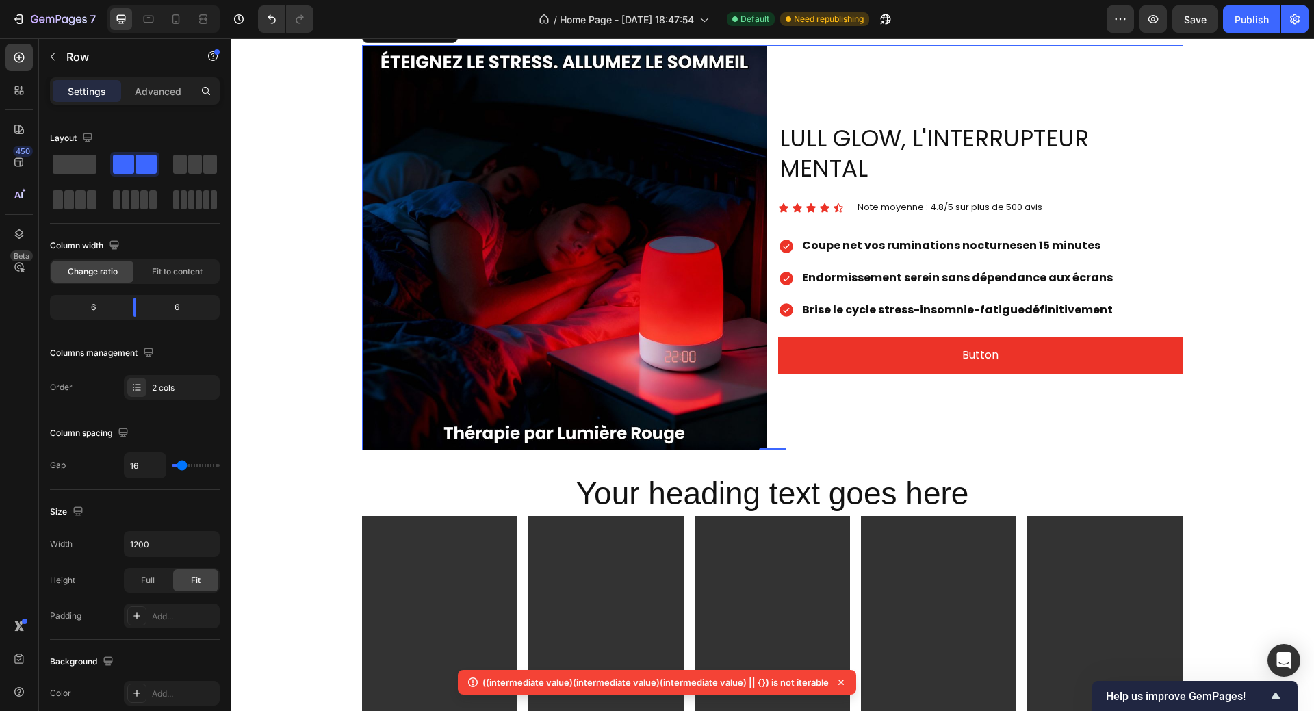
scroll to position [958, 0]
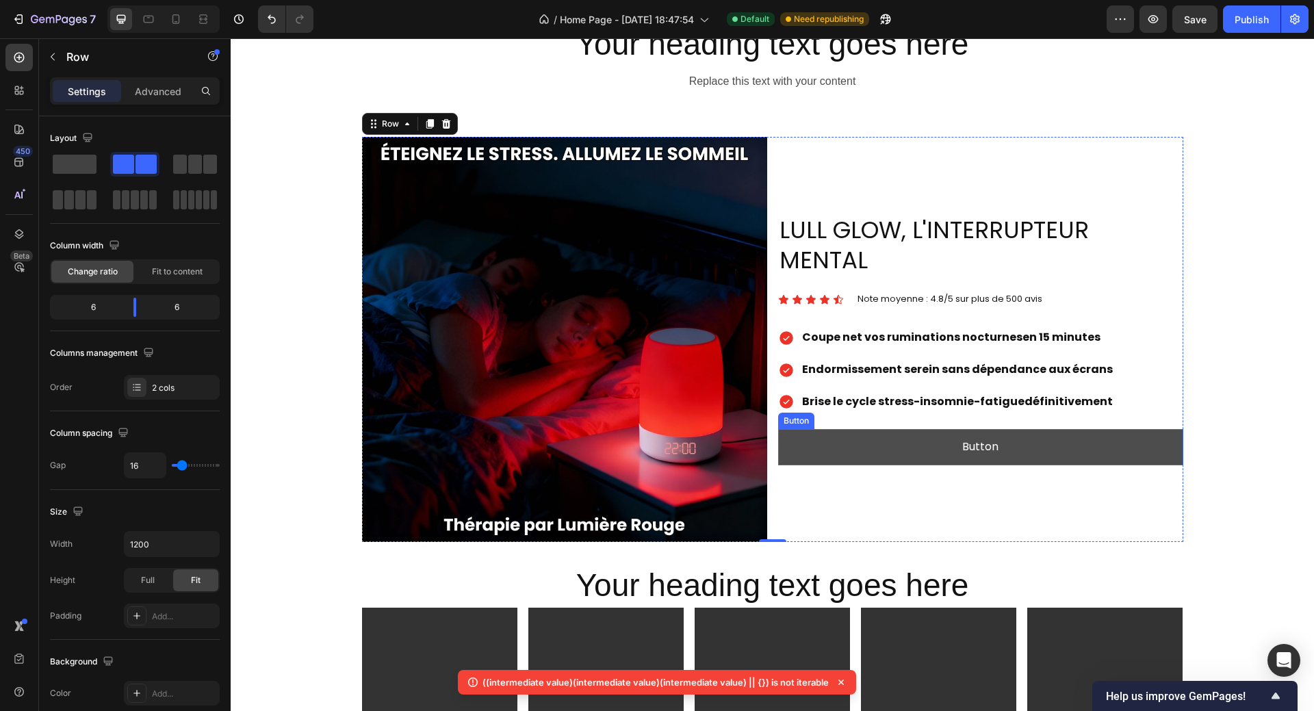
click at [1015, 429] on button "Button" at bounding box center [980, 447] width 405 height 36
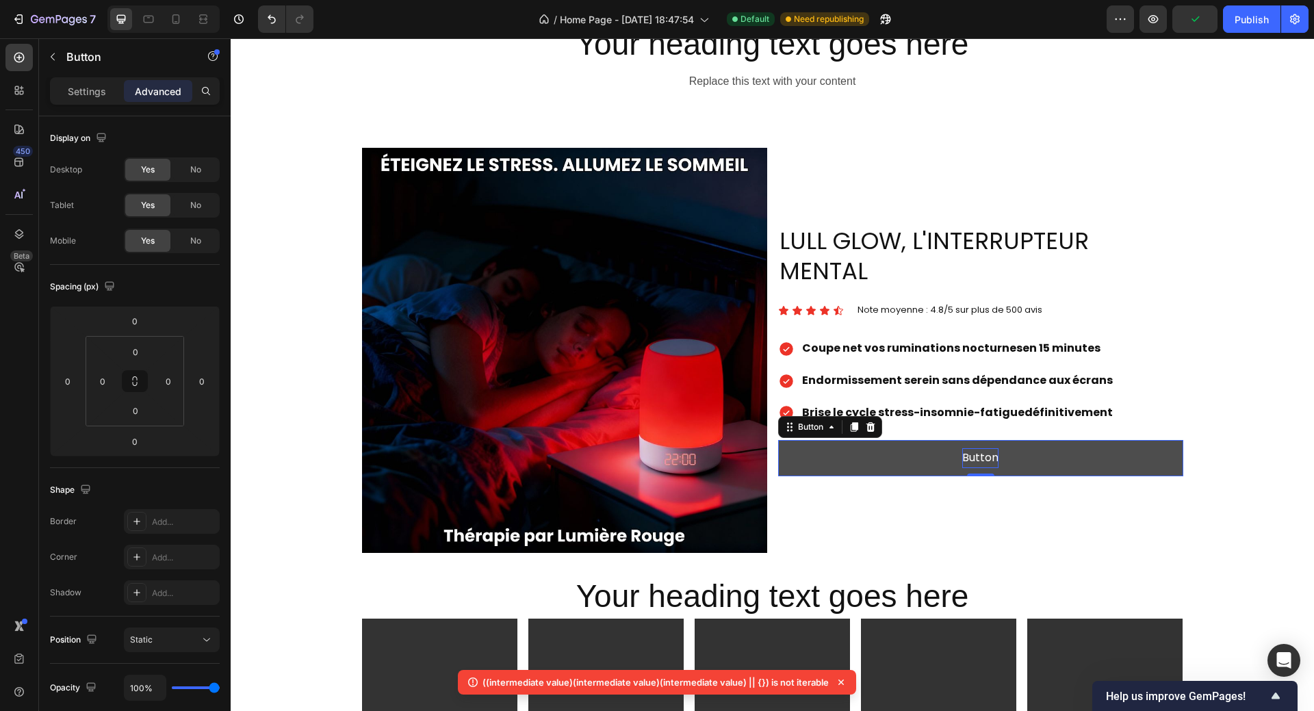
click at [972, 448] on p "Button" at bounding box center [980, 458] width 36 height 20
click at [875, 440] on button "Button" at bounding box center [980, 458] width 405 height 36
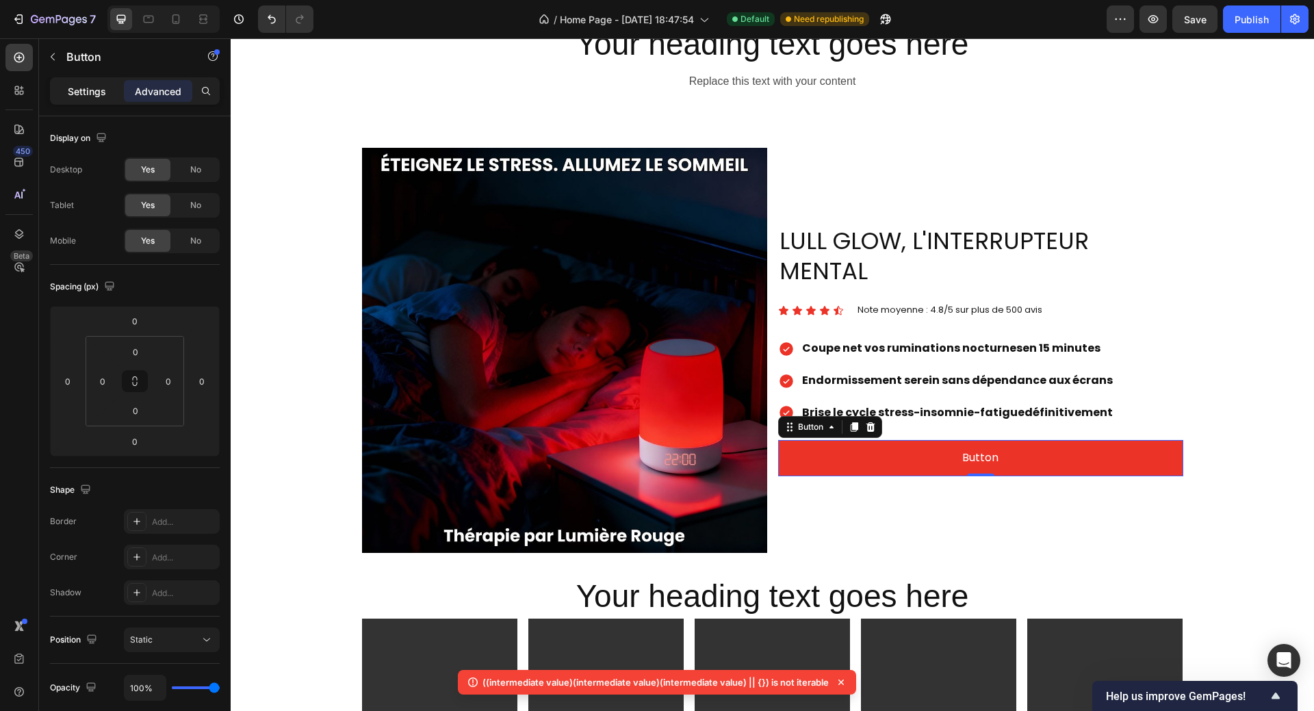
click at [75, 83] on div "Settings Advanced" at bounding box center [135, 90] width 170 height 27
click at [76, 91] on p "Settings" at bounding box center [87, 91] width 38 height 14
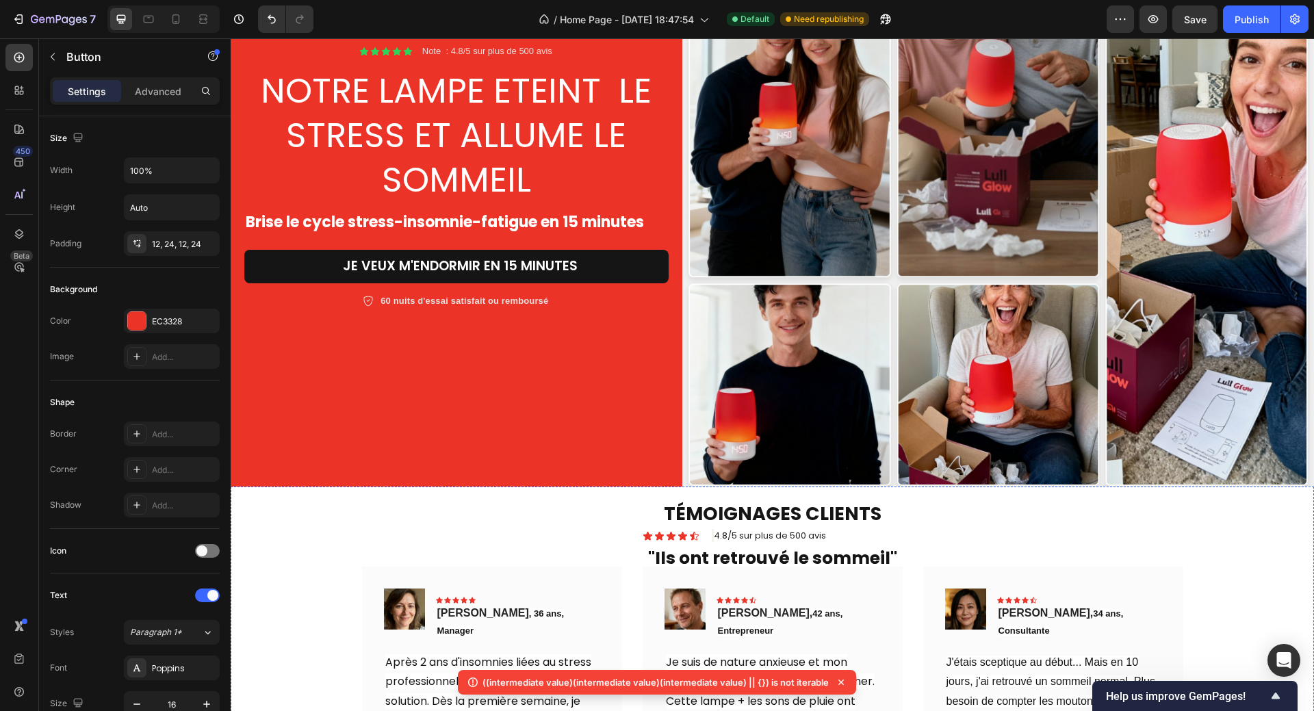
scroll to position [205, 0]
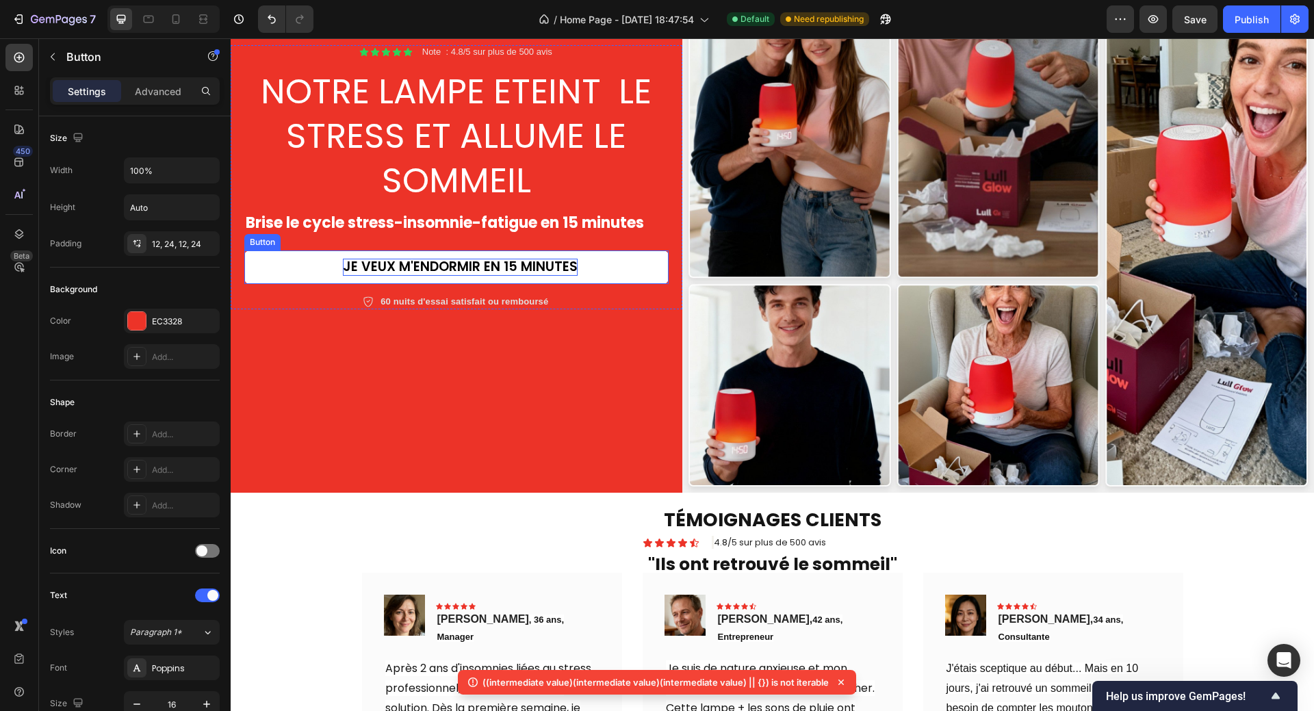
click at [493, 268] on p "jE VEUX M'ENDORMIR EN 15 MINUTES" at bounding box center [460, 267] width 235 height 17
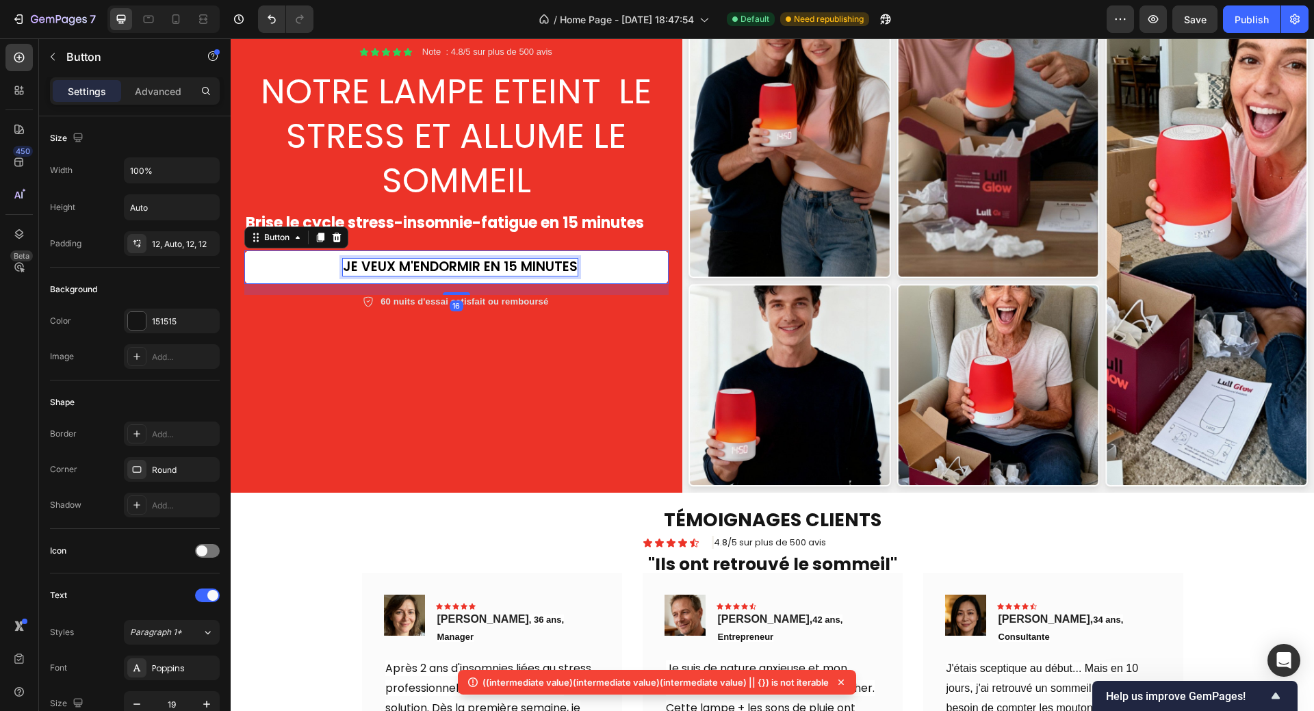
click at [347, 263] on p "jE VEUX M'ENDORMIR EN 15 MINUTES" at bounding box center [460, 267] width 235 height 17
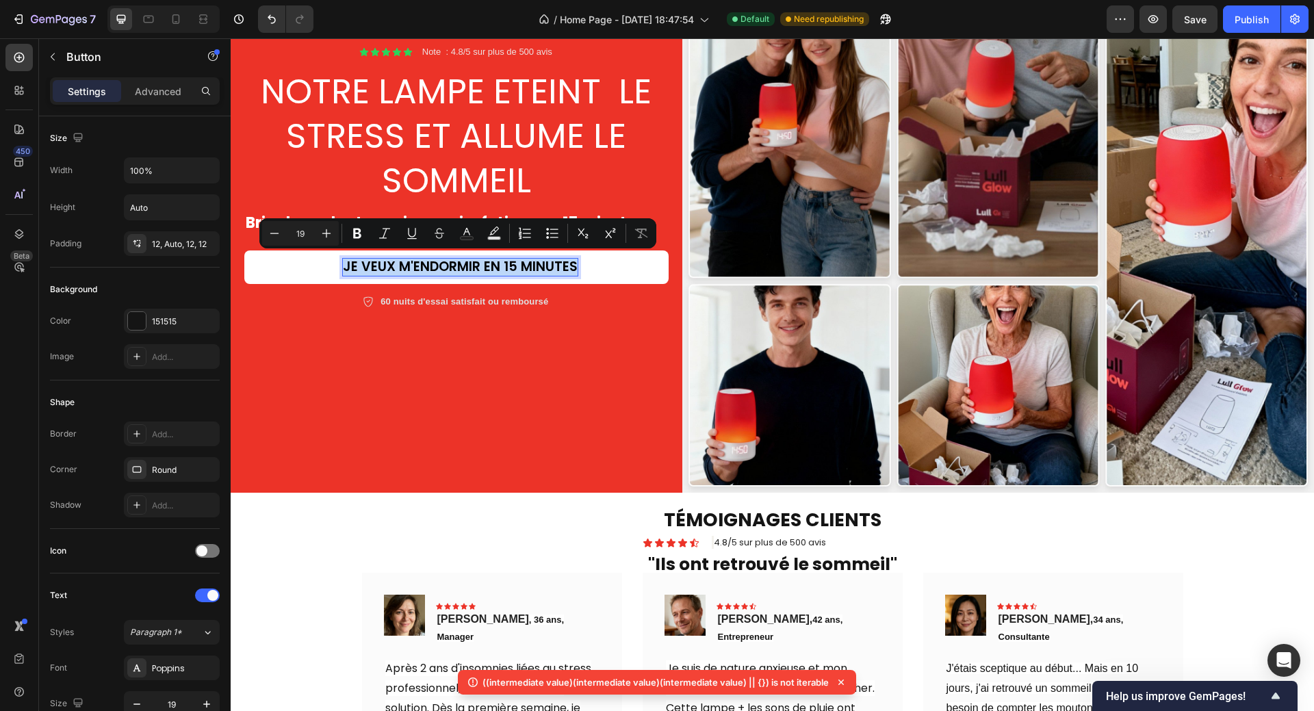
drag, startPoint x: 343, startPoint y: 263, endPoint x: 578, endPoint y: 262, distance: 235.3
click at [578, 262] on link "jE VEUX M'ENDORMIR EN 15 MINUTES" at bounding box center [456, 267] width 424 height 34
copy p "jE VEUX M'ENDORMIR EN 15 MINUTES"
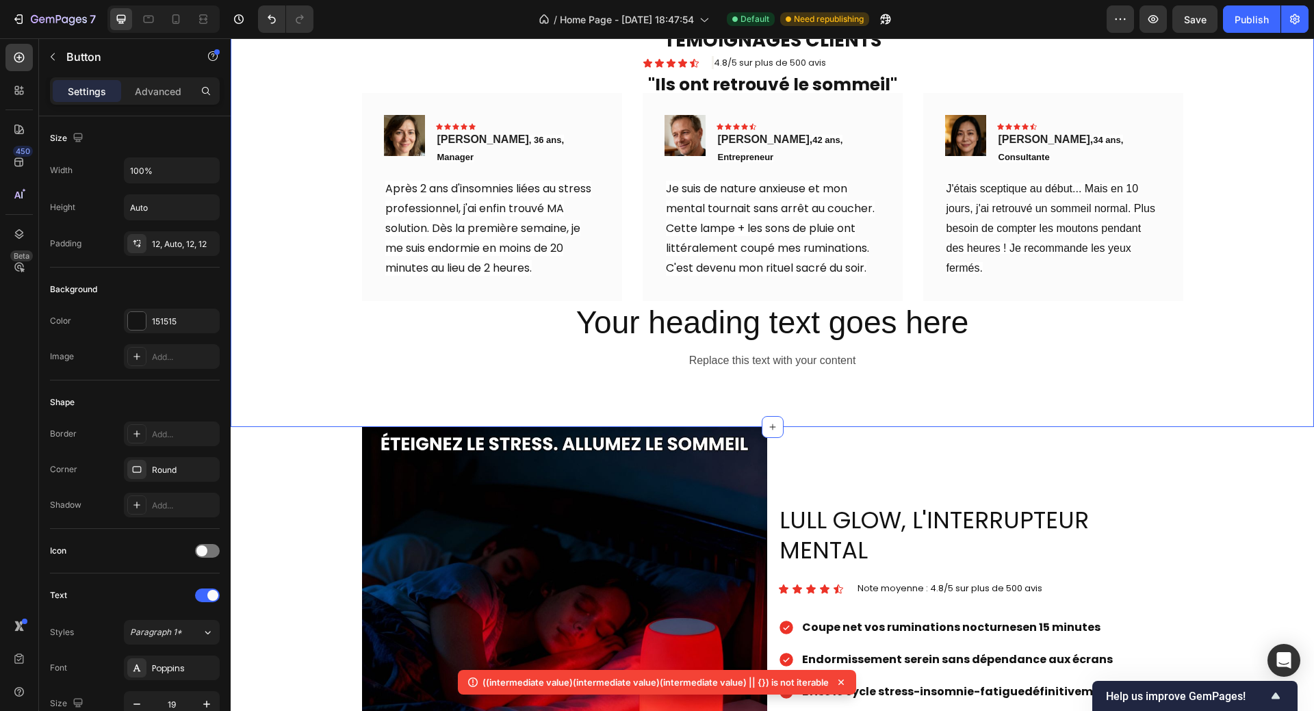
type input "16"
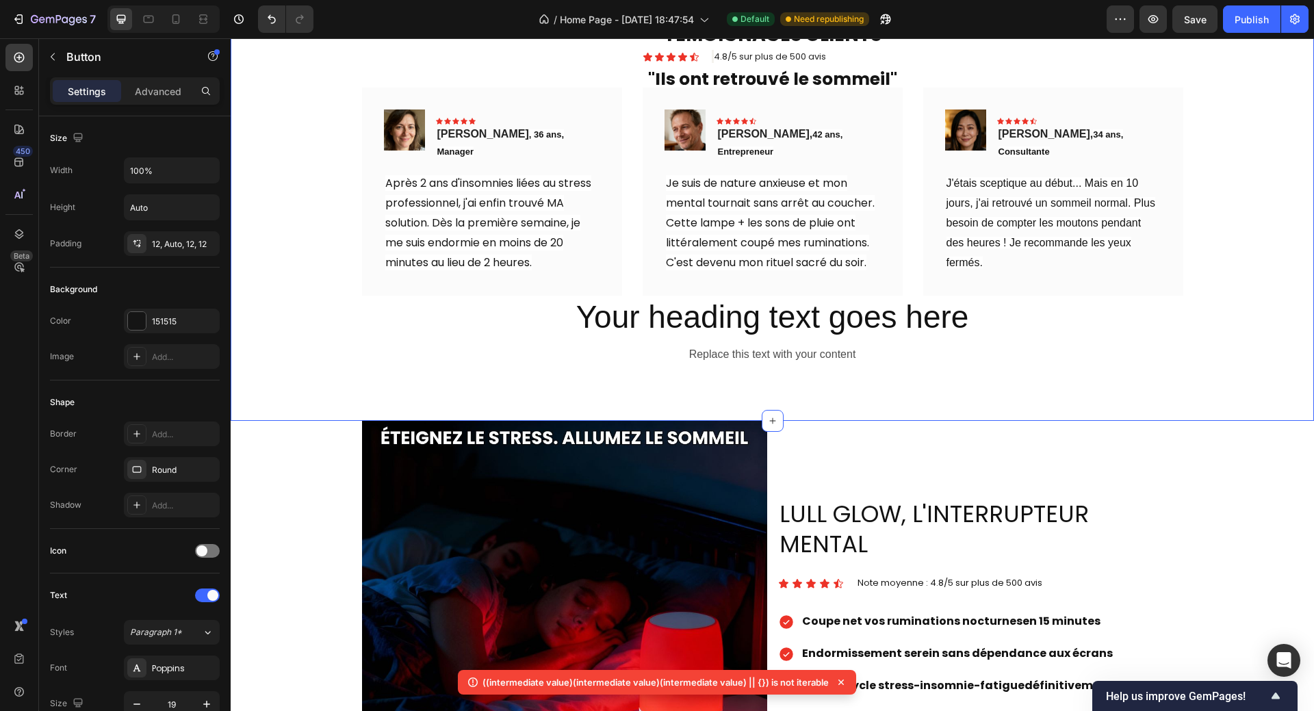
scroll to position [1026, 0]
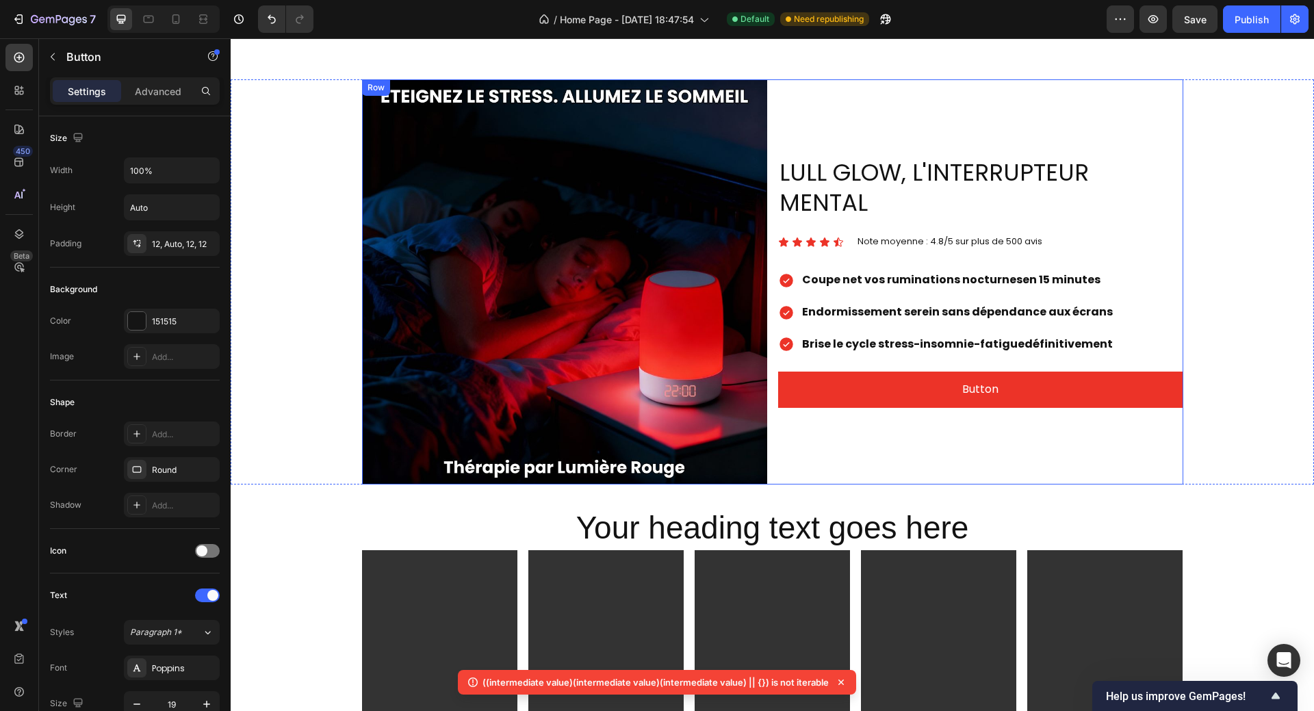
click at [963, 484] on div "Your heading text goes here Heading Video Video Video Video Video Row Section 4" at bounding box center [772, 666] width 1083 height 364
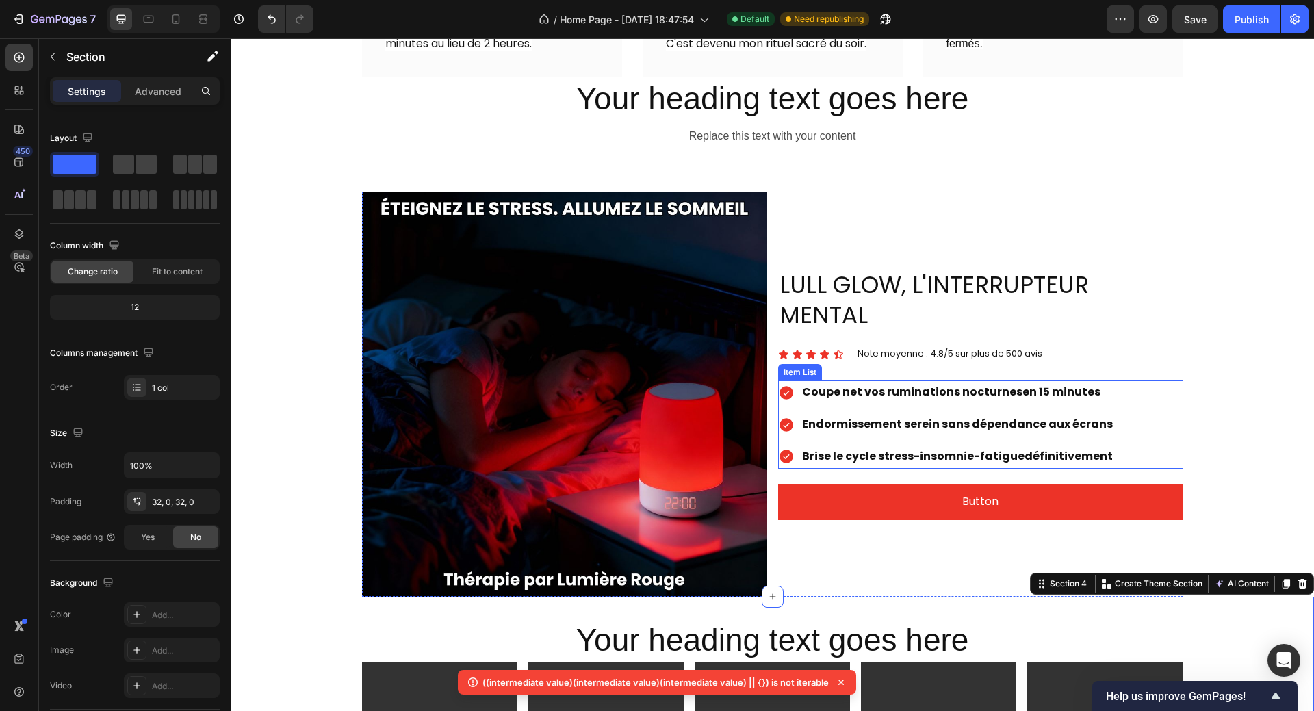
scroll to position [889, 0]
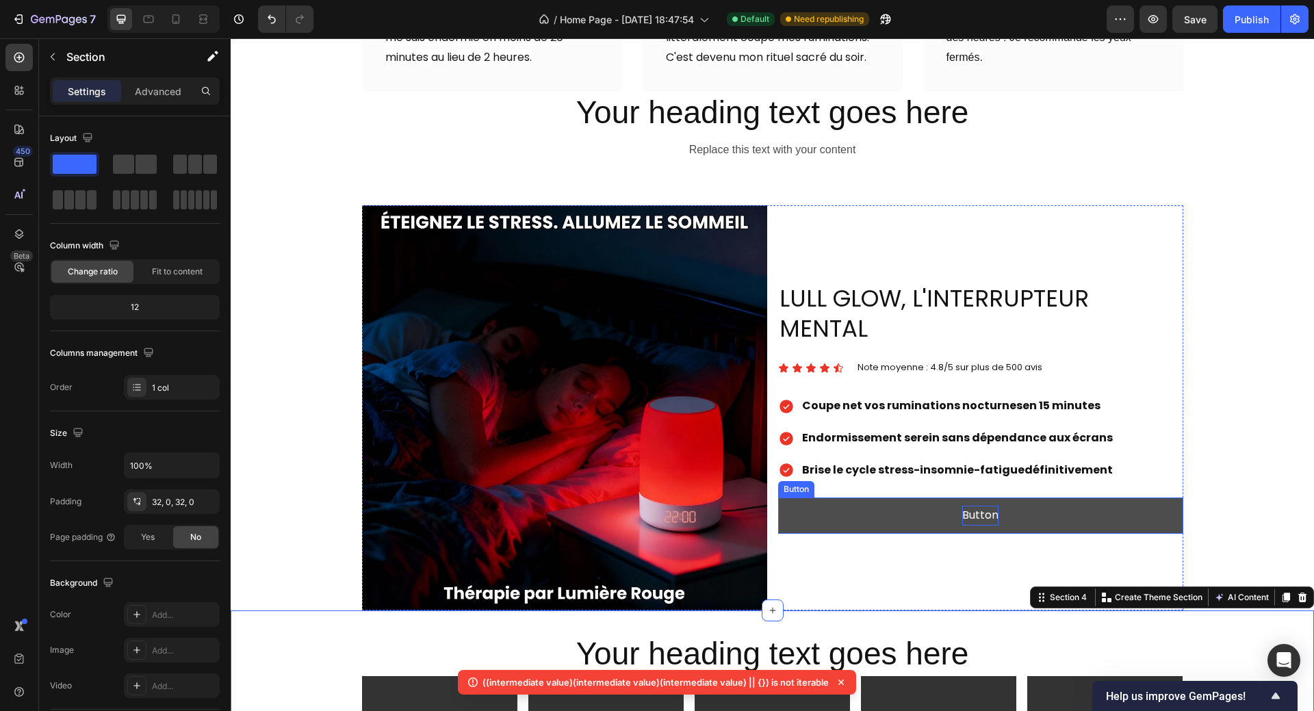
click at [966, 506] on p "Button" at bounding box center [980, 516] width 36 height 20
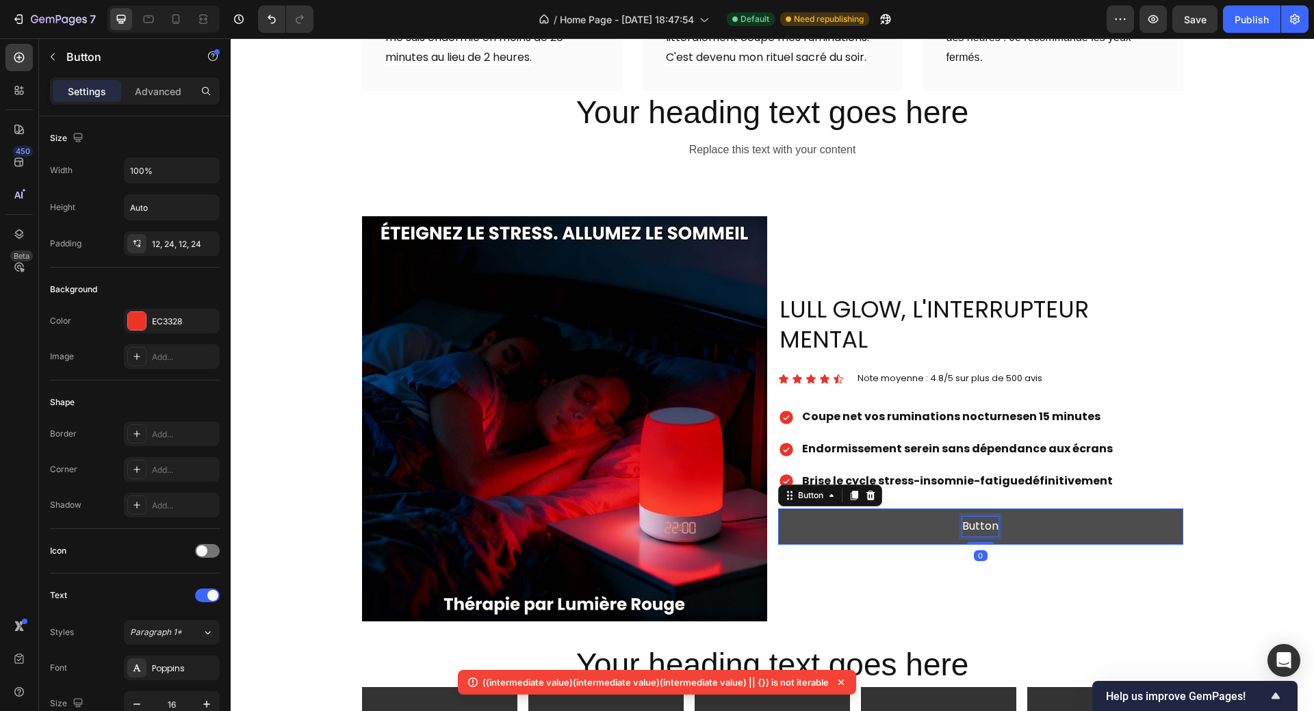
click at [962, 517] on p "Button" at bounding box center [980, 527] width 36 height 20
drag, startPoint x: 957, startPoint y: 487, endPoint x: 996, endPoint y: 475, distance: 40.9
click at [996, 508] on button "Button" at bounding box center [980, 526] width 405 height 36
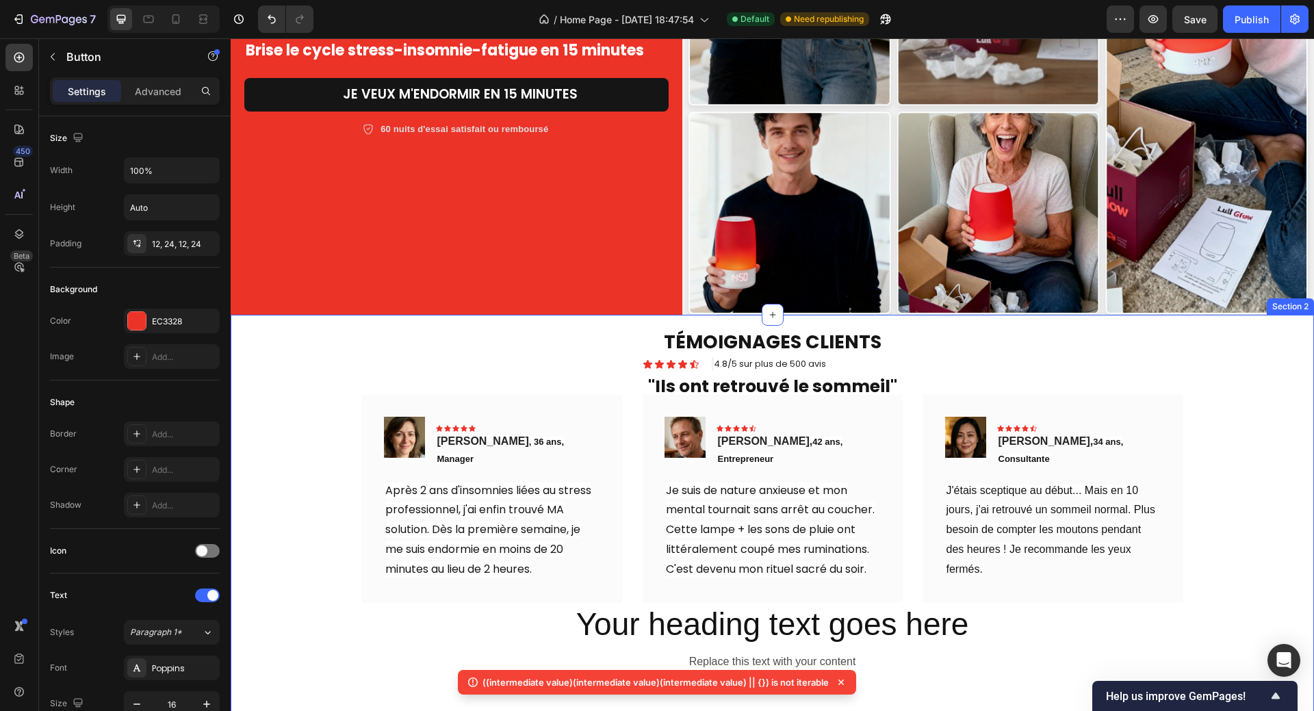
scroll to position [137, 0]
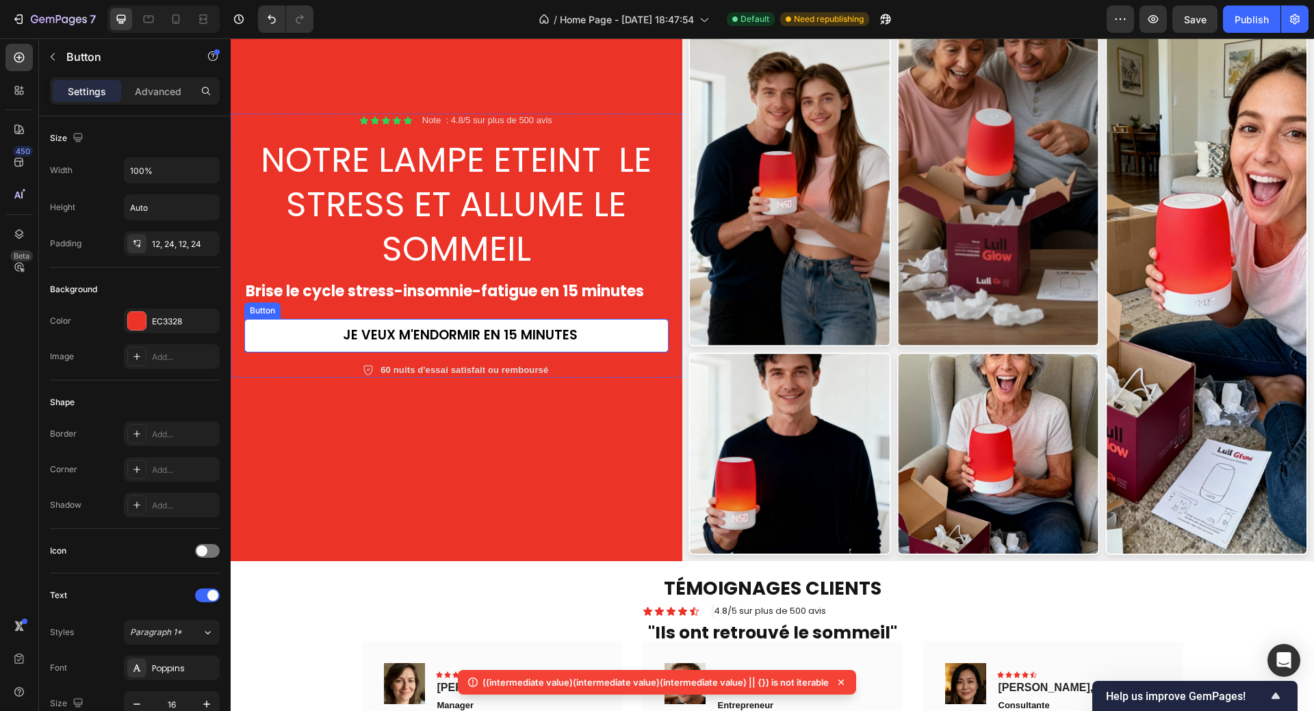
click at [391, 342] on link "jE VEUX M'ENDORMIR EN 15 MINUTES" at bounding box center [456, 336] width 424 height 34
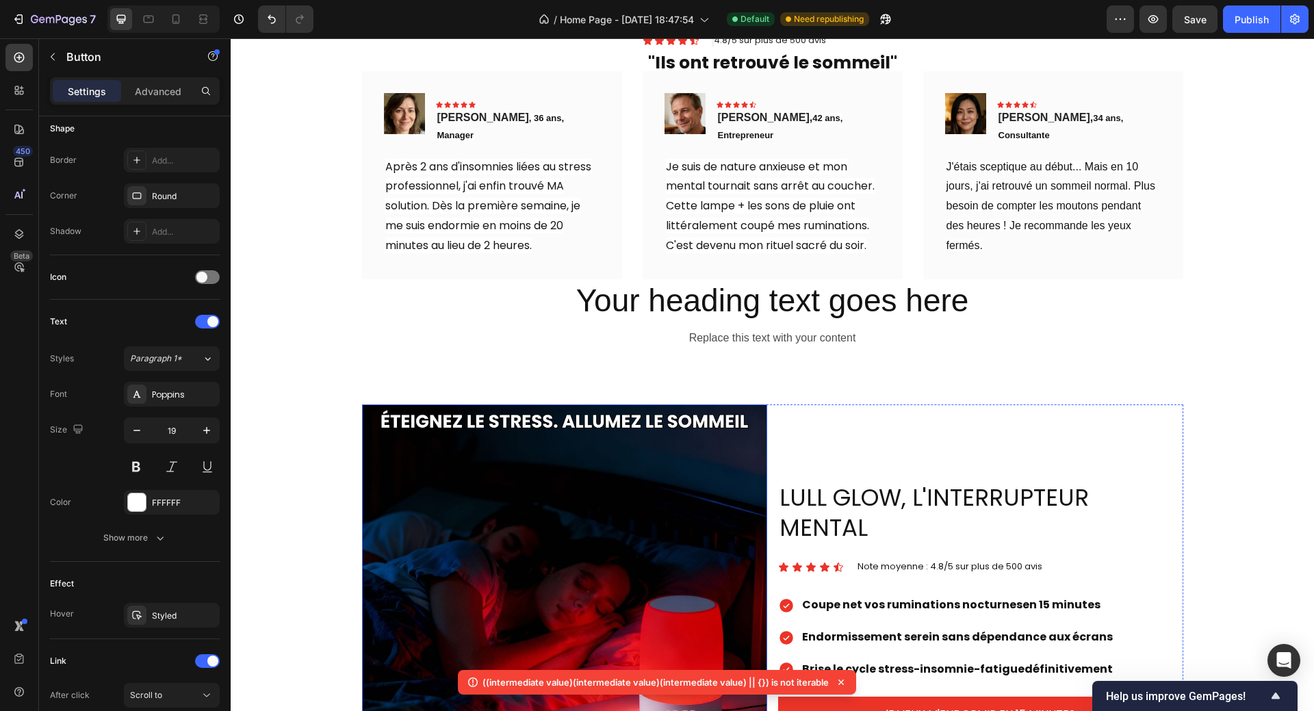
scroll to position [821, 0]
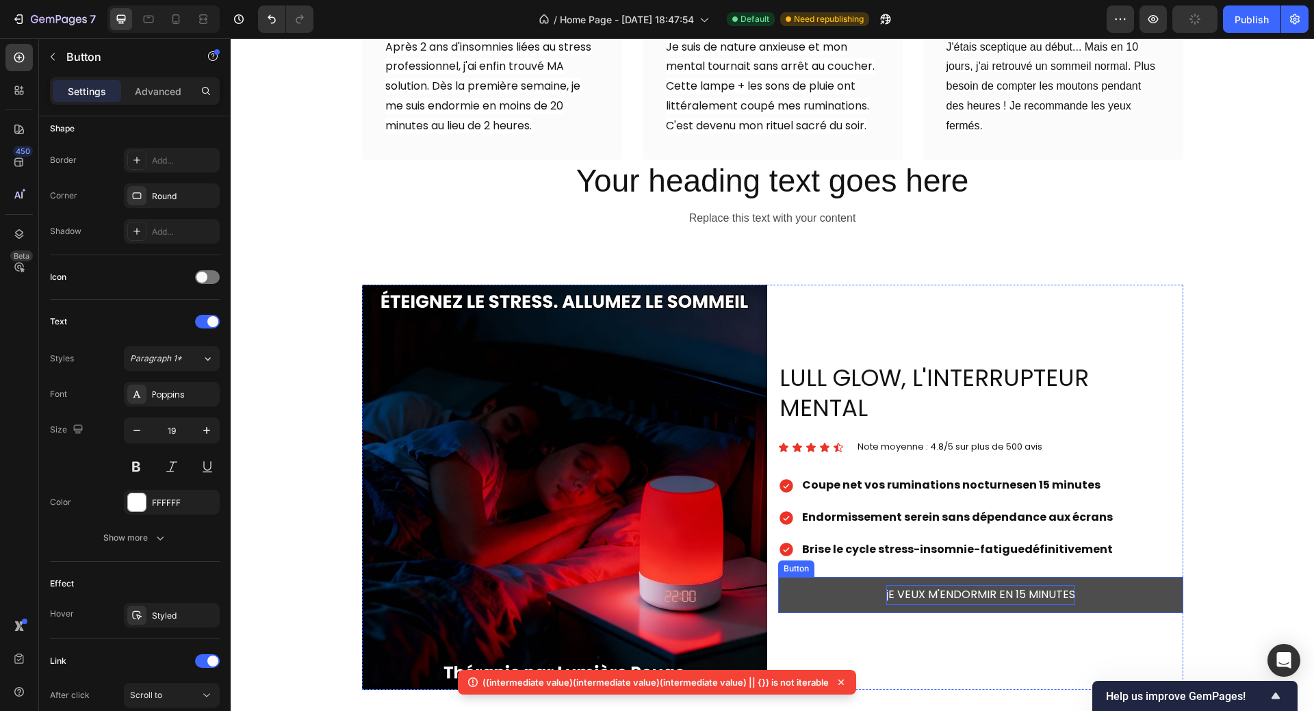
click at [898, 585] on p "jE VEUX M'ENDORMIR EN 15 MINUTES" at bounding box center [980, 595] width 189 height 20
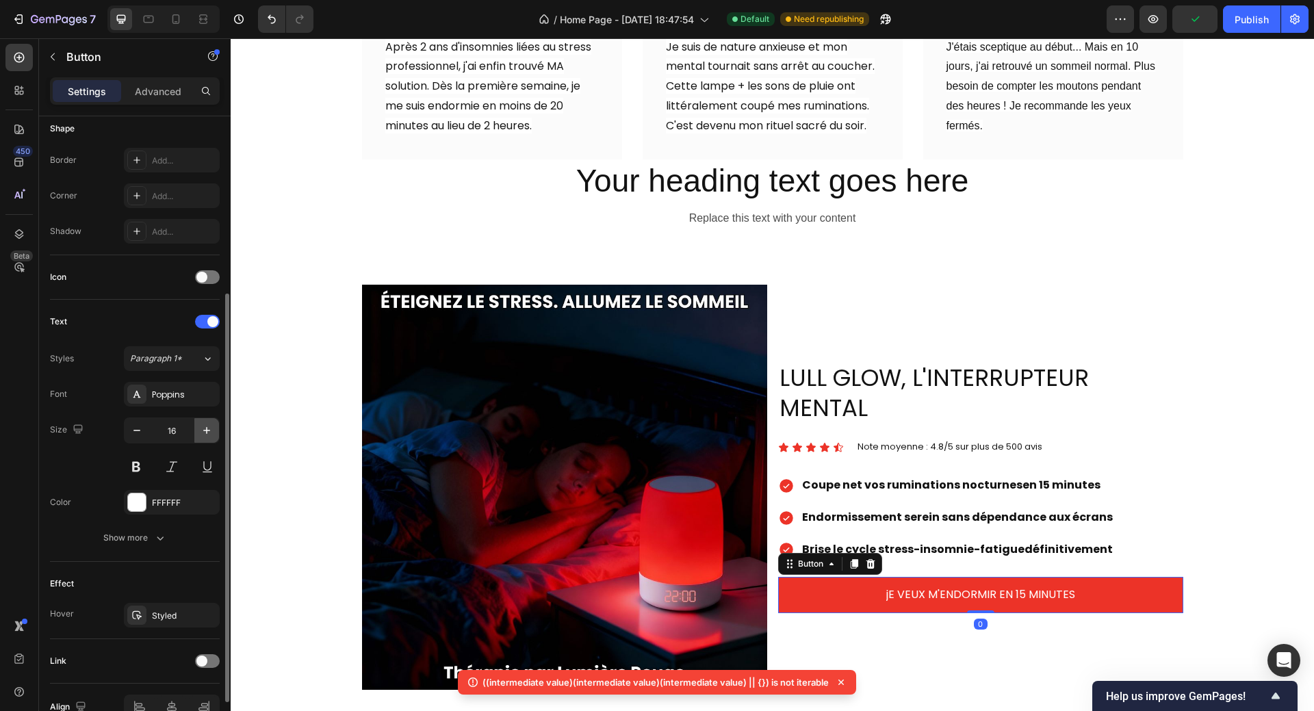
click at [203, 433] on icon "button" at bounding box center [207, 430] width 14 height 14
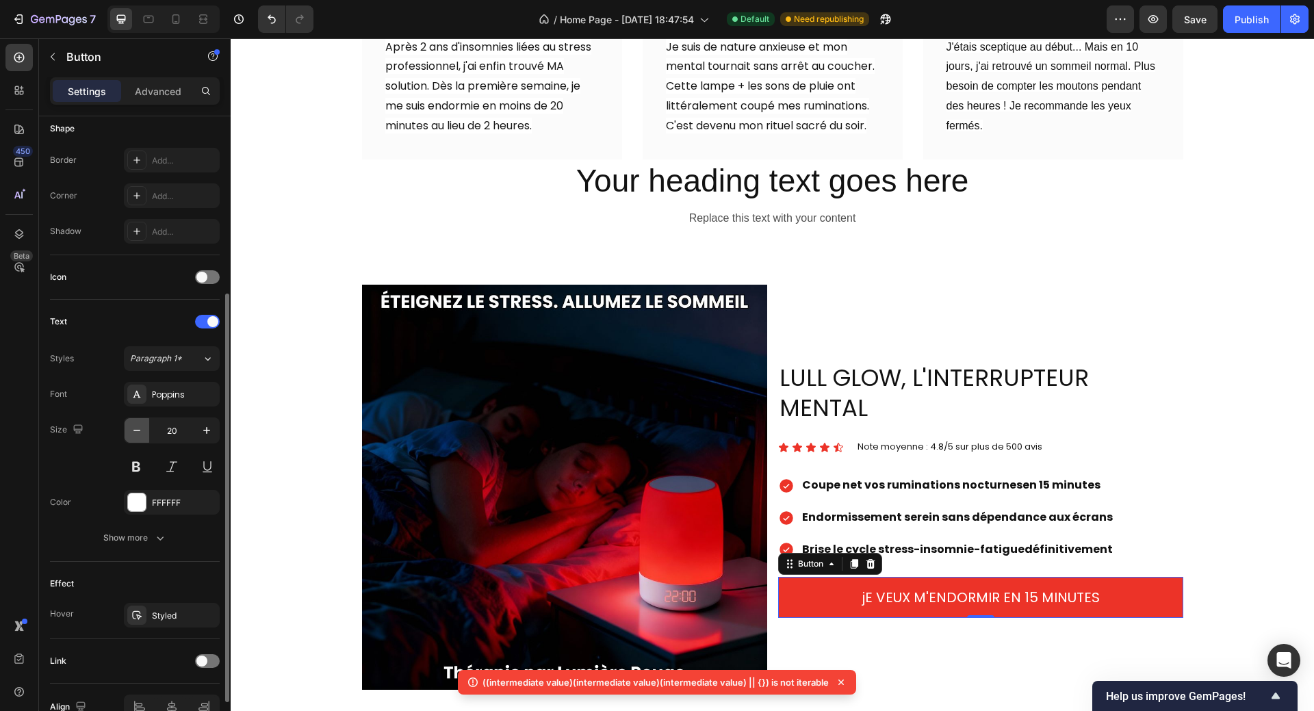
click at [133, 430] on icon "button" at bounding box center [137, 430] width 14 height 14
type input "19"
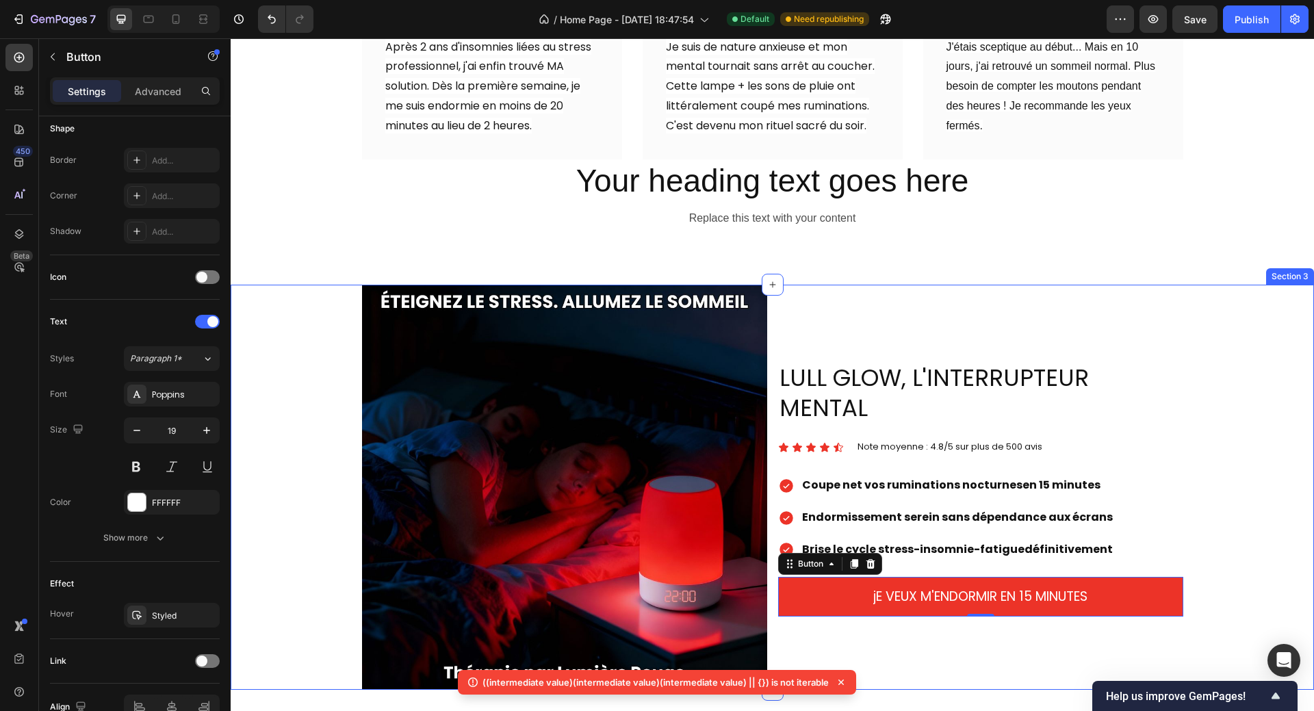
click at [1258, 476] on div "Image LULL GLOW, L'INTERRUPTEUR MENTAL Heading Icon Icon Icon Icon Icon Icon Li…" at bounding box center [772, 487] width 1083 height 405
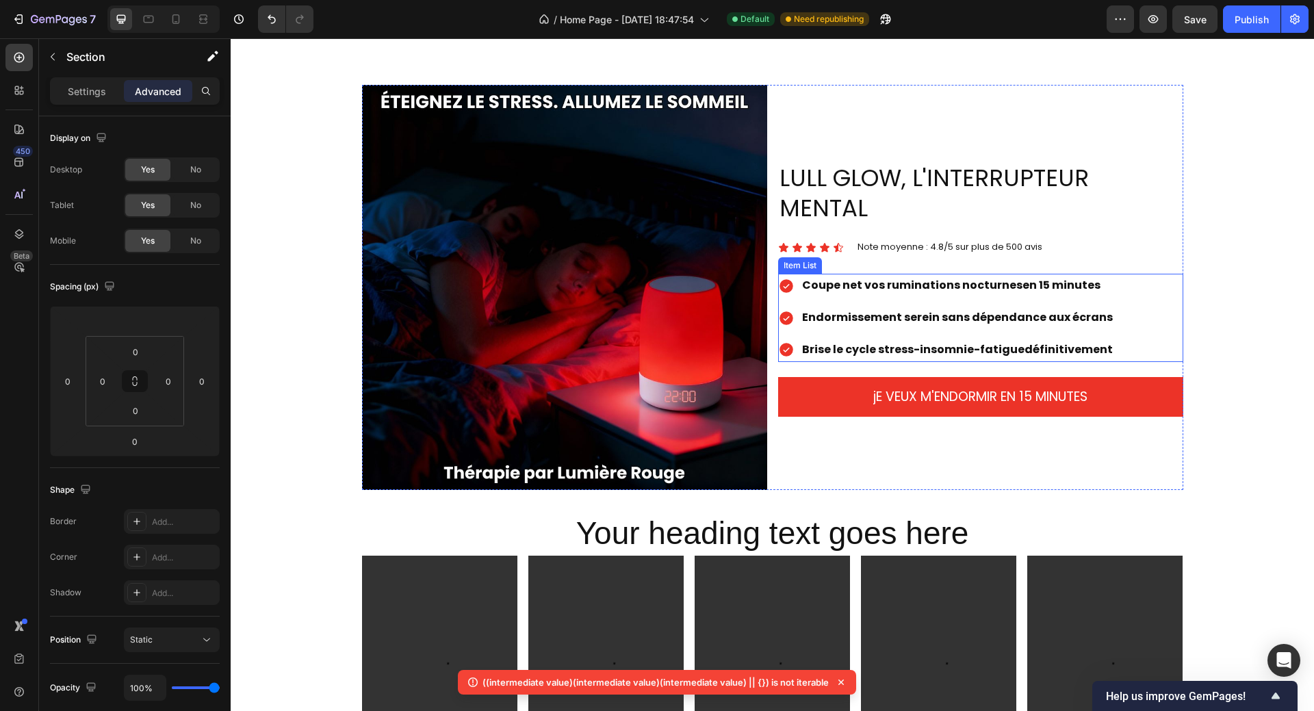
scroll to position [1026, 0]
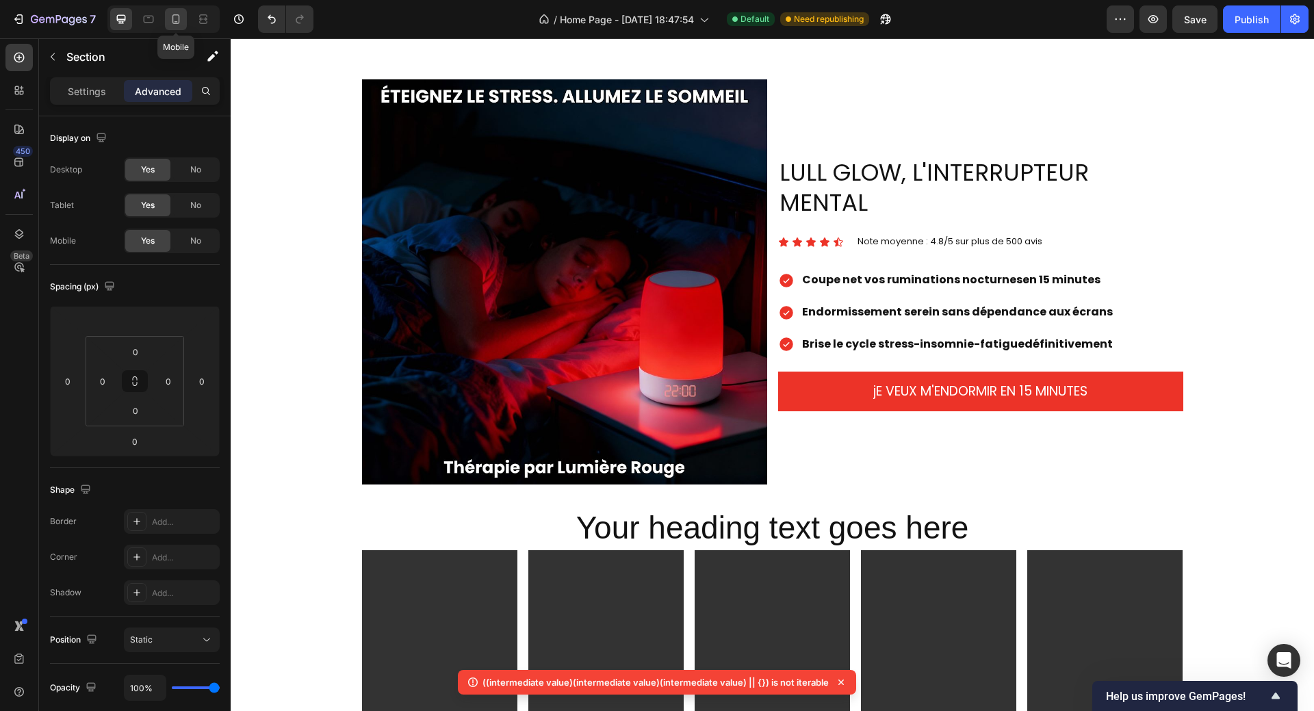
click at [179, 22] on icon at bounding box center [176, 19] width 8 height 10
type input "0"
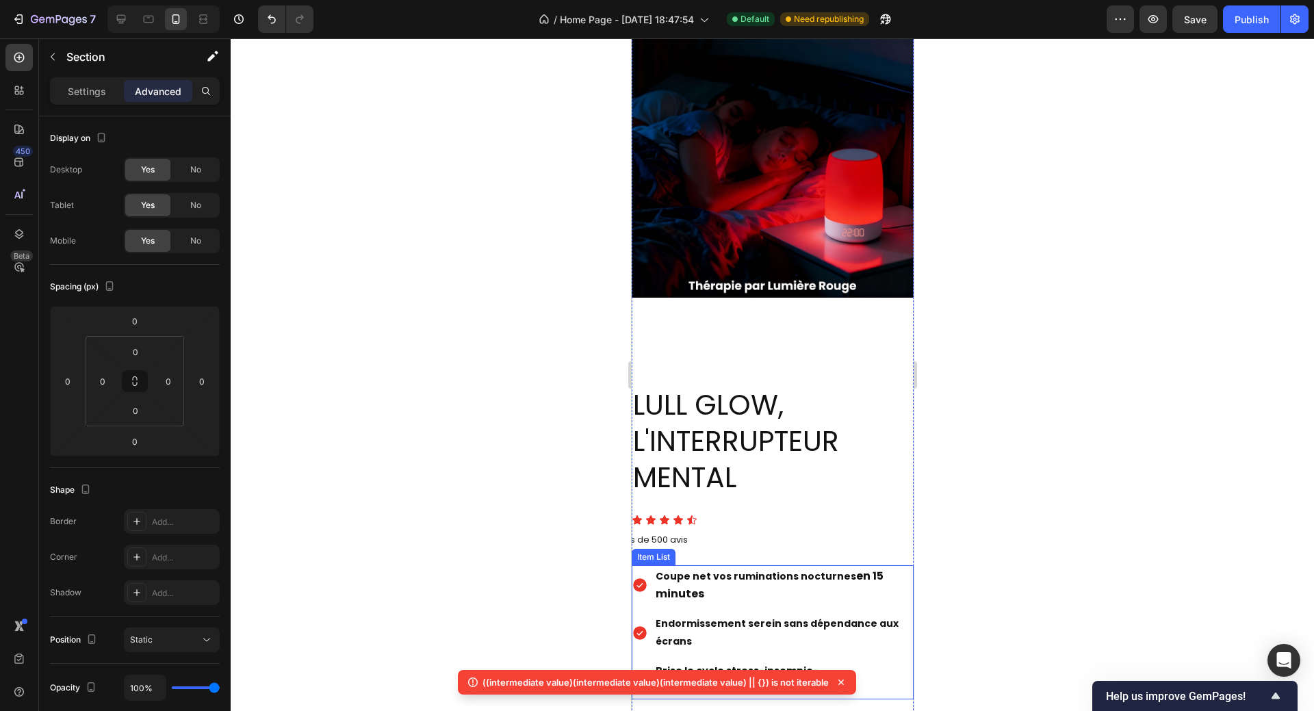
scroll to position [1095, 0]
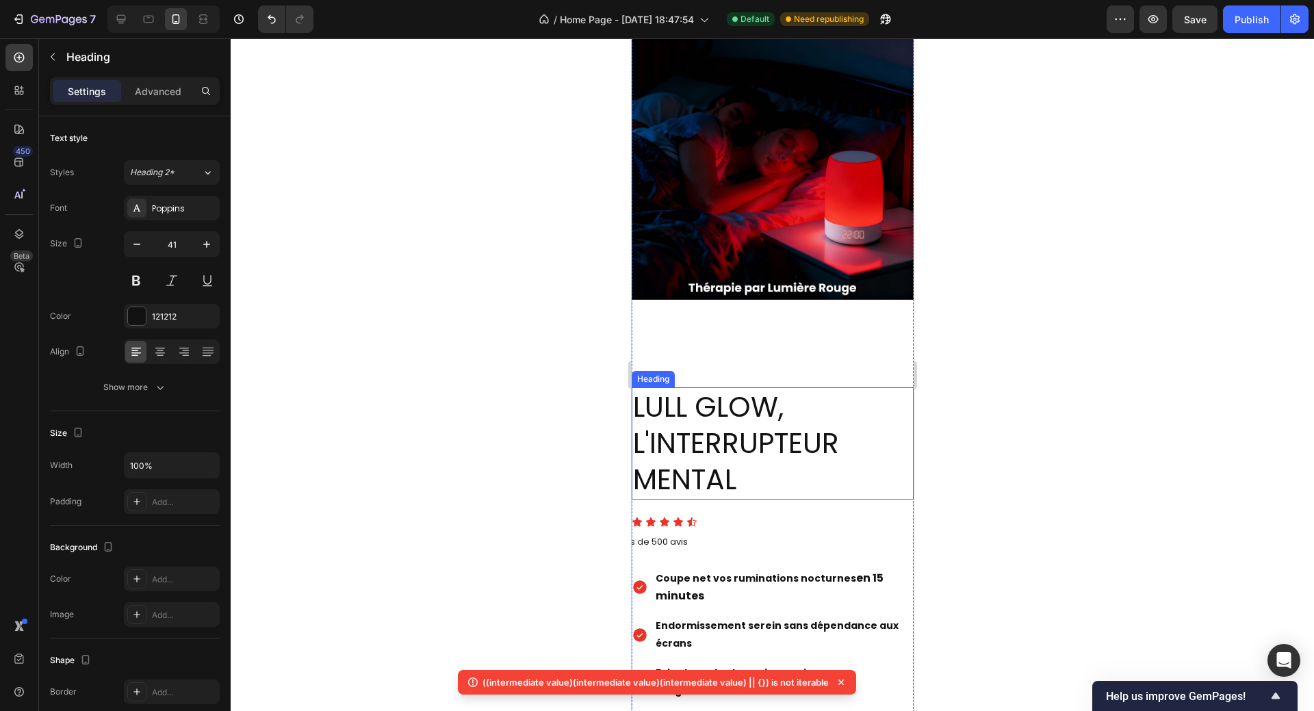
click at [759, 435] on h2 "LULL GLOW, L'INTERRUPTEUR MENTAL" at bounding box center [772, 443] width 282 height 112
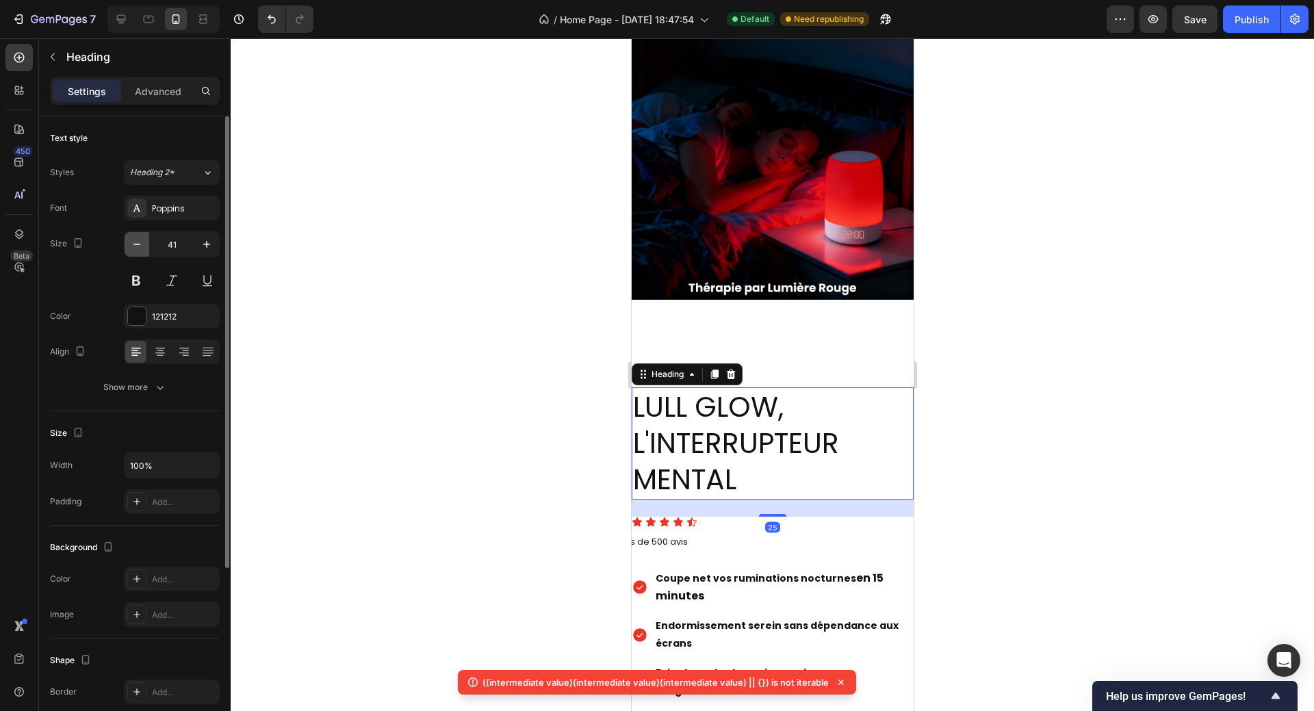
click at [138, 242] on icon "button" at bounding box center [137, 244] width 14 height 14
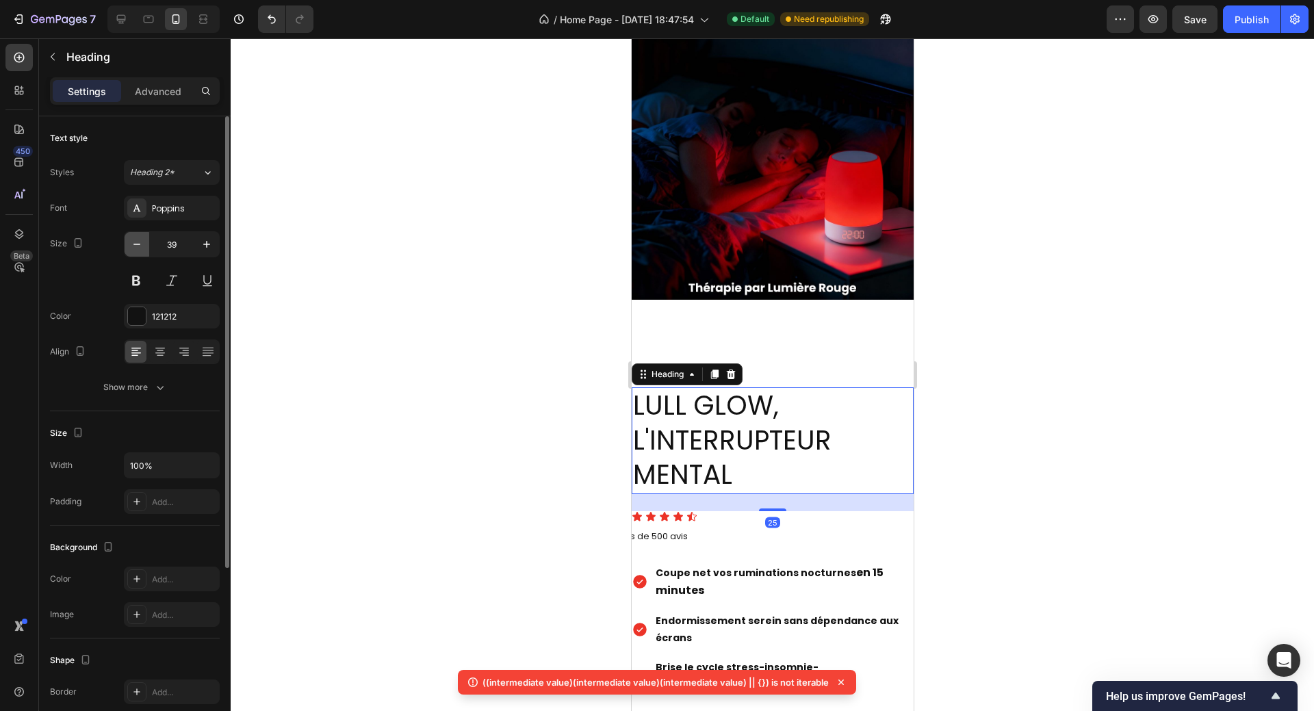
click at [138, 242] on icon "button" at bounding box center [137, 244] width 14 height 14
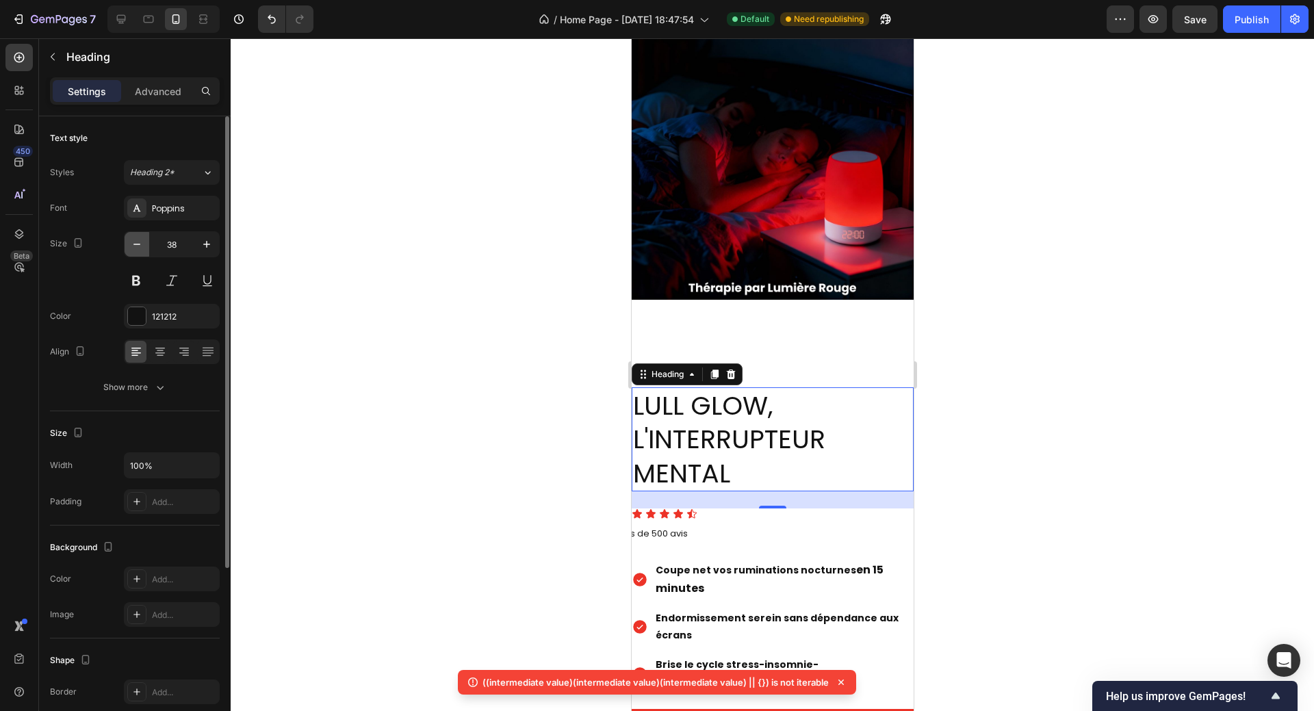
click at [138, 242] on icon "button" at bounding box center [137, 244] width 14 height 14
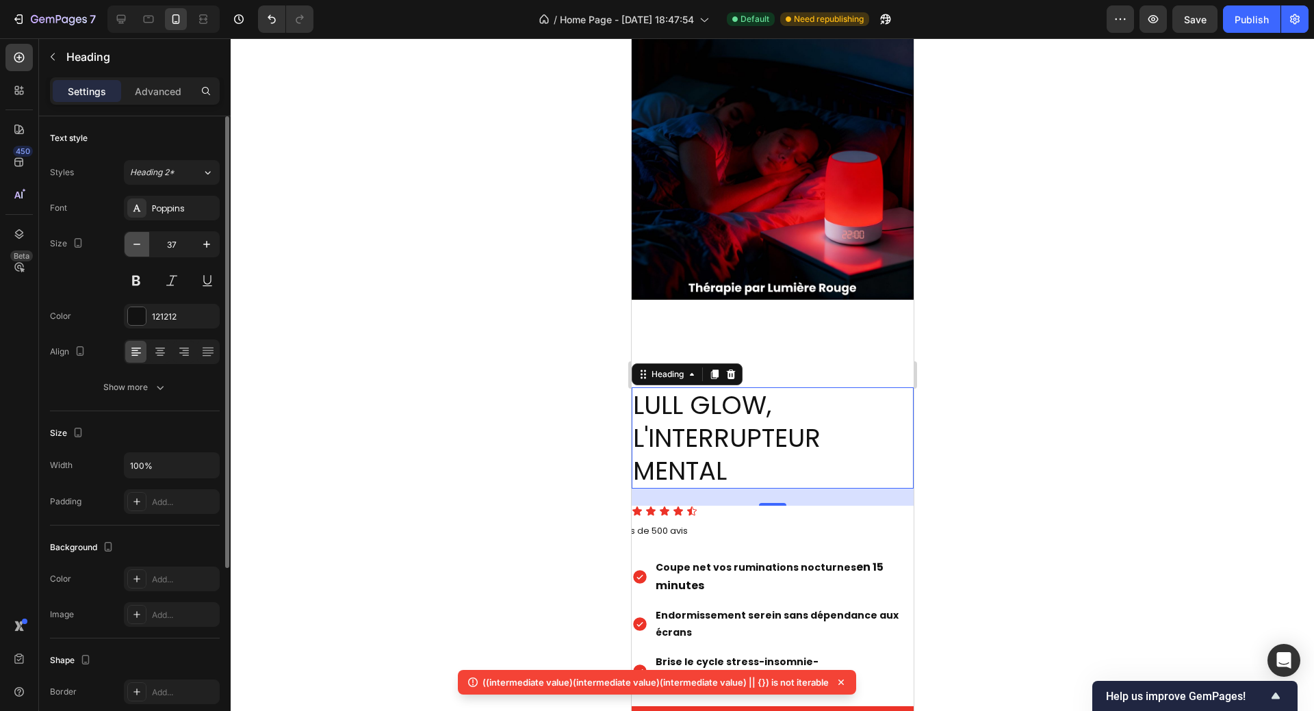
click at [138, 242] on icon "button" at bounding box center [137, 244] width 14 height 14
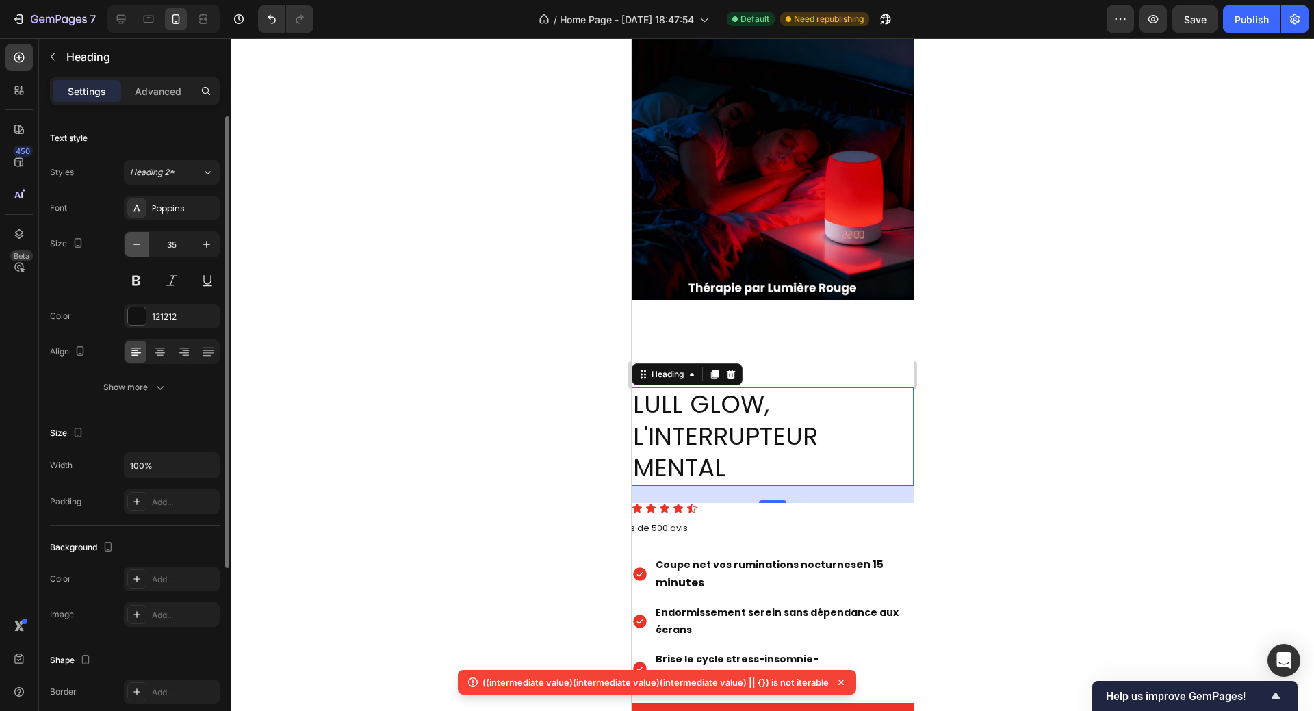
click at [138, 241] on icon "button" at bounding box center [137, 244] width 14 height 14
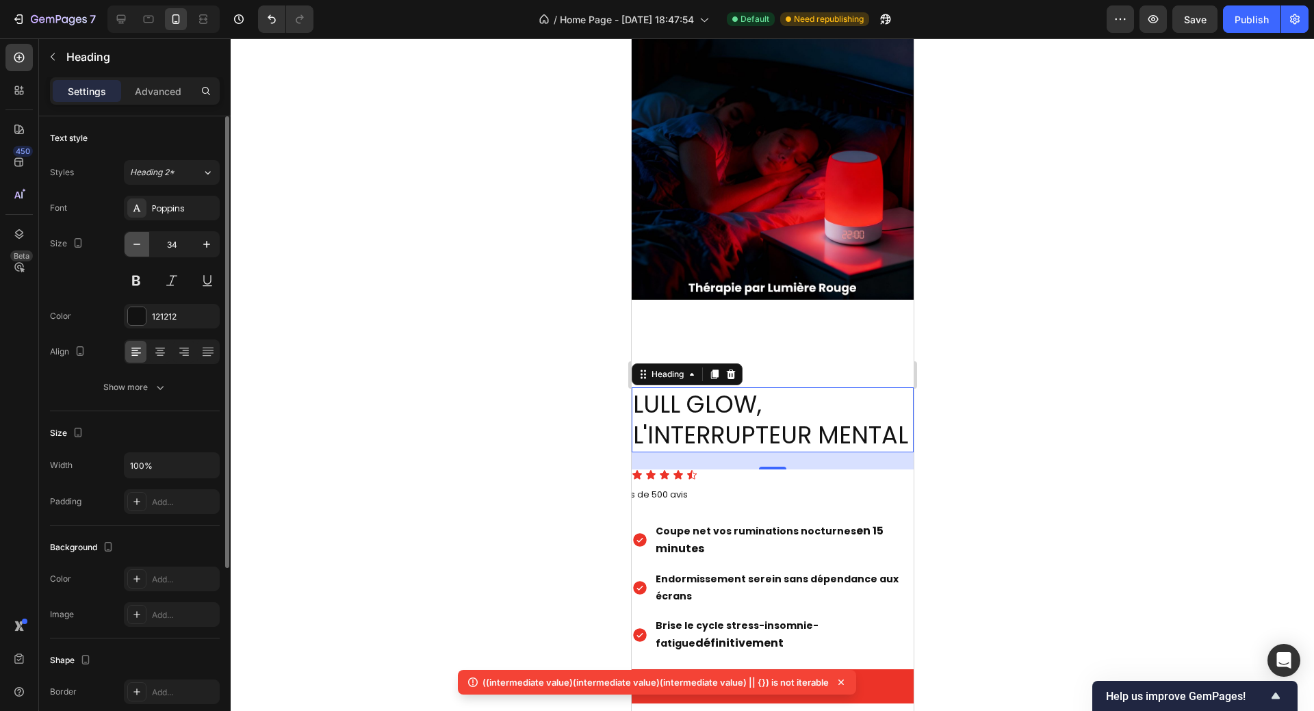
click at [138, 241] on icon "button" at bounding box center [137, 244] width 14 height 14
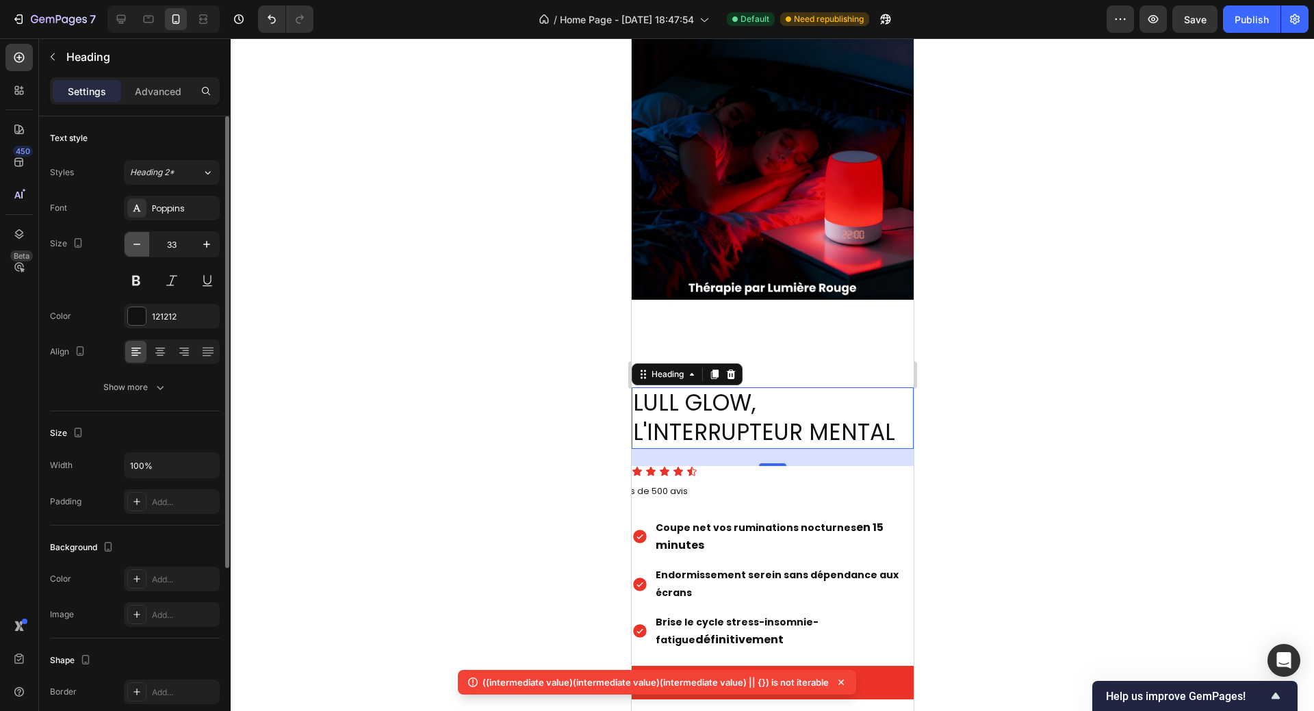
click at [138, 241] on icon "button" at bounding box center [137, 244] width 14 height 14
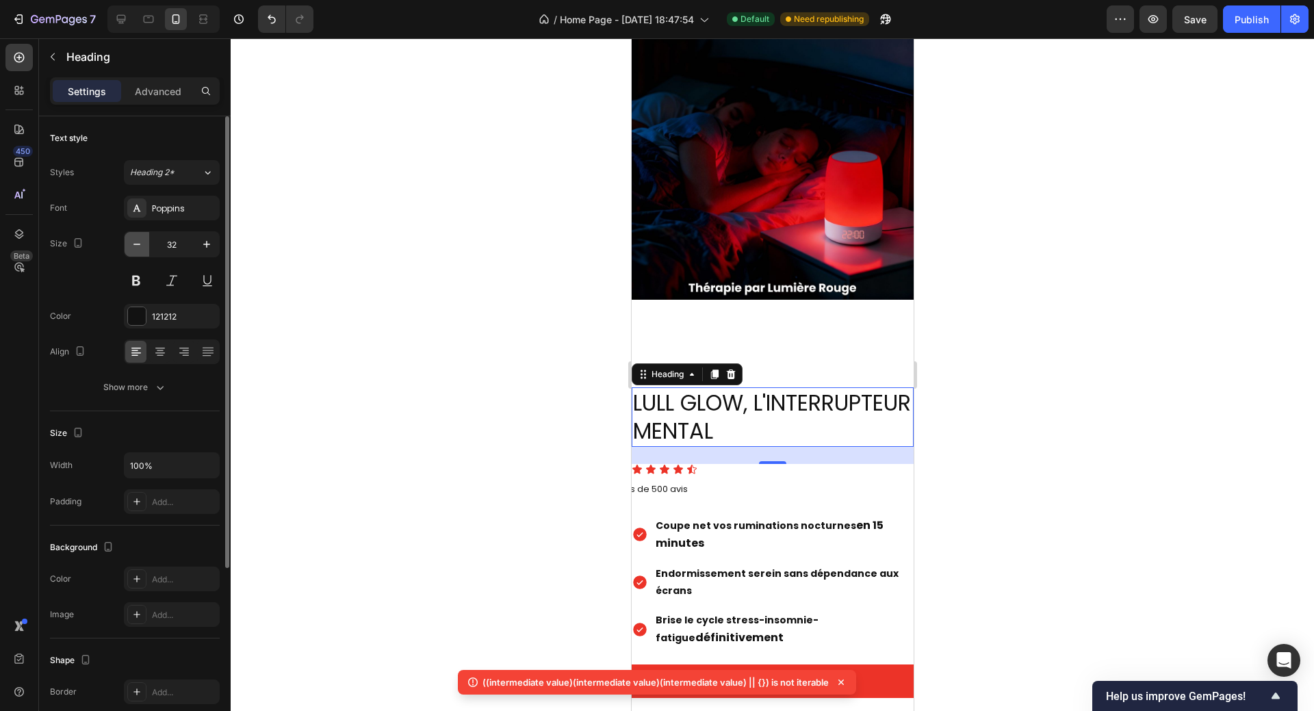
click at [138, 241] on icon "button" at bounding box center [137, 244] width 14 height 14
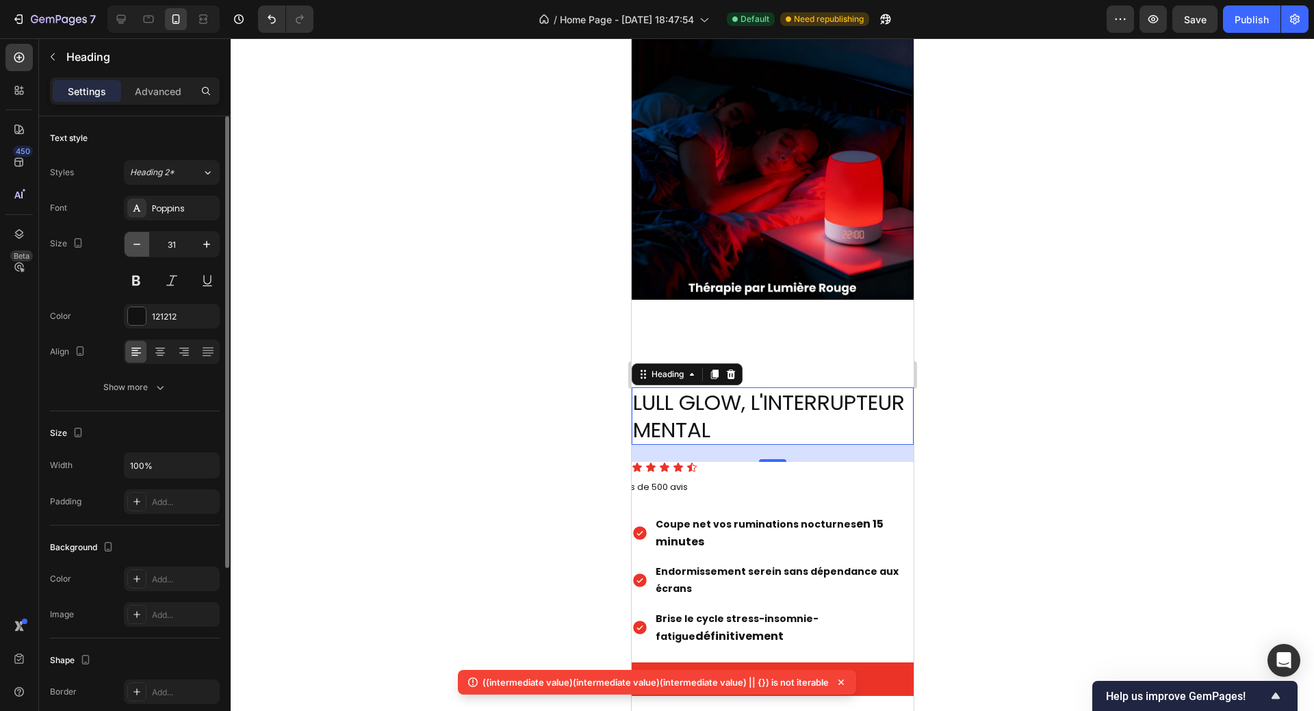
click at [138, 241] on icon "button" at bounding box center [137, 244] width 14 height 14
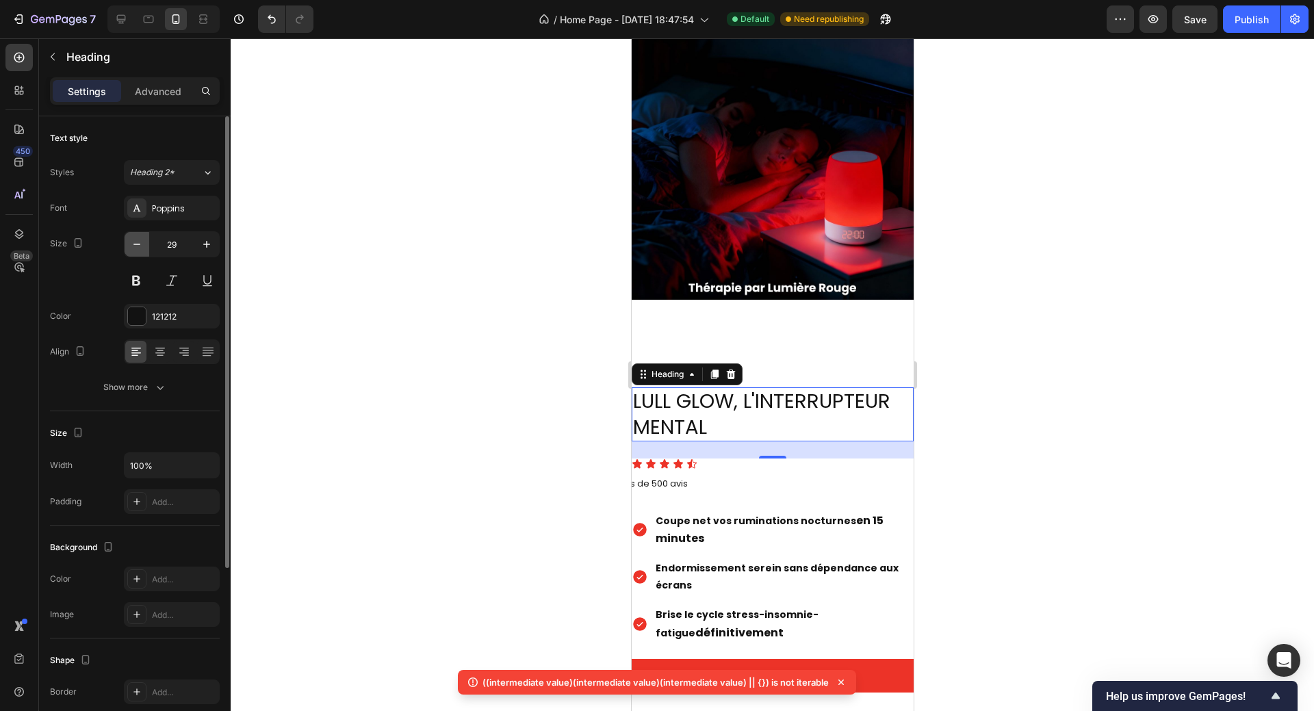
click at [138, 241] on icon "button" at bounding box center [137, 244] width 14 height 14
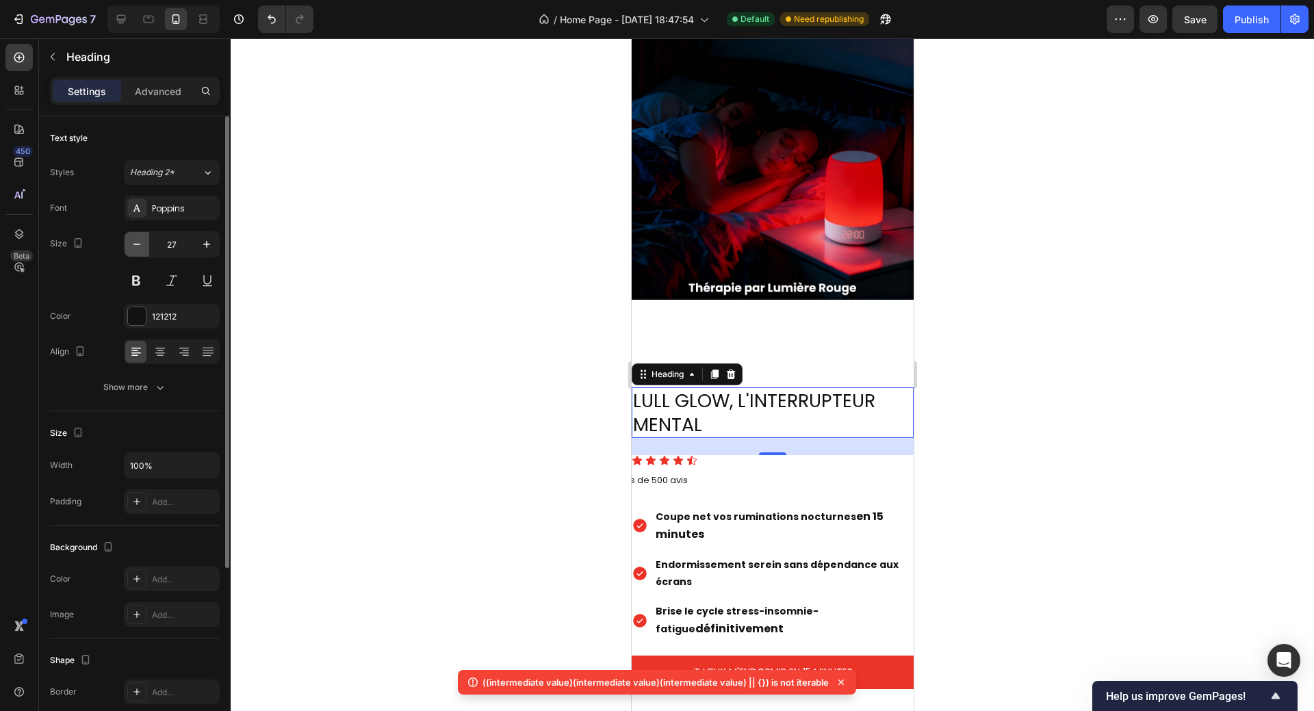
click at [138, 241] on icon "button" at bounding box center [137, 244] width 14 height 14
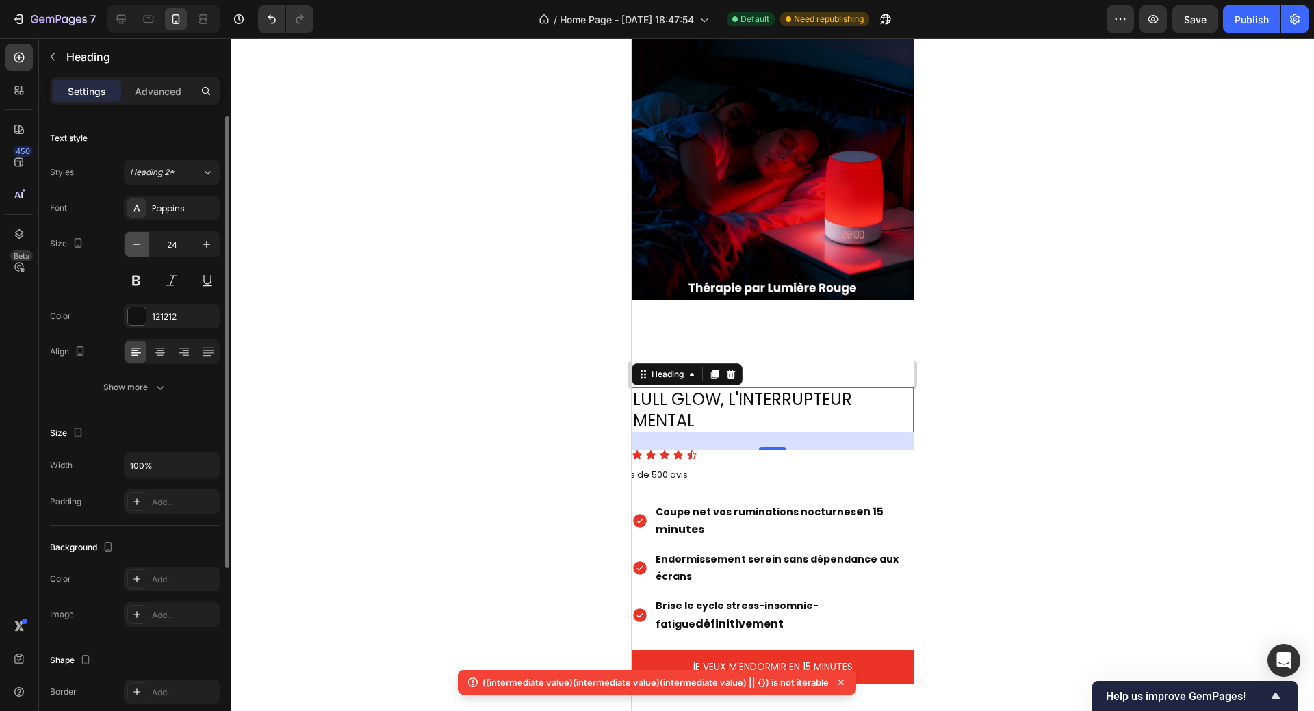
click at [138, 241] on icon "button" at bounding box center [137, 244] width 14 height 14
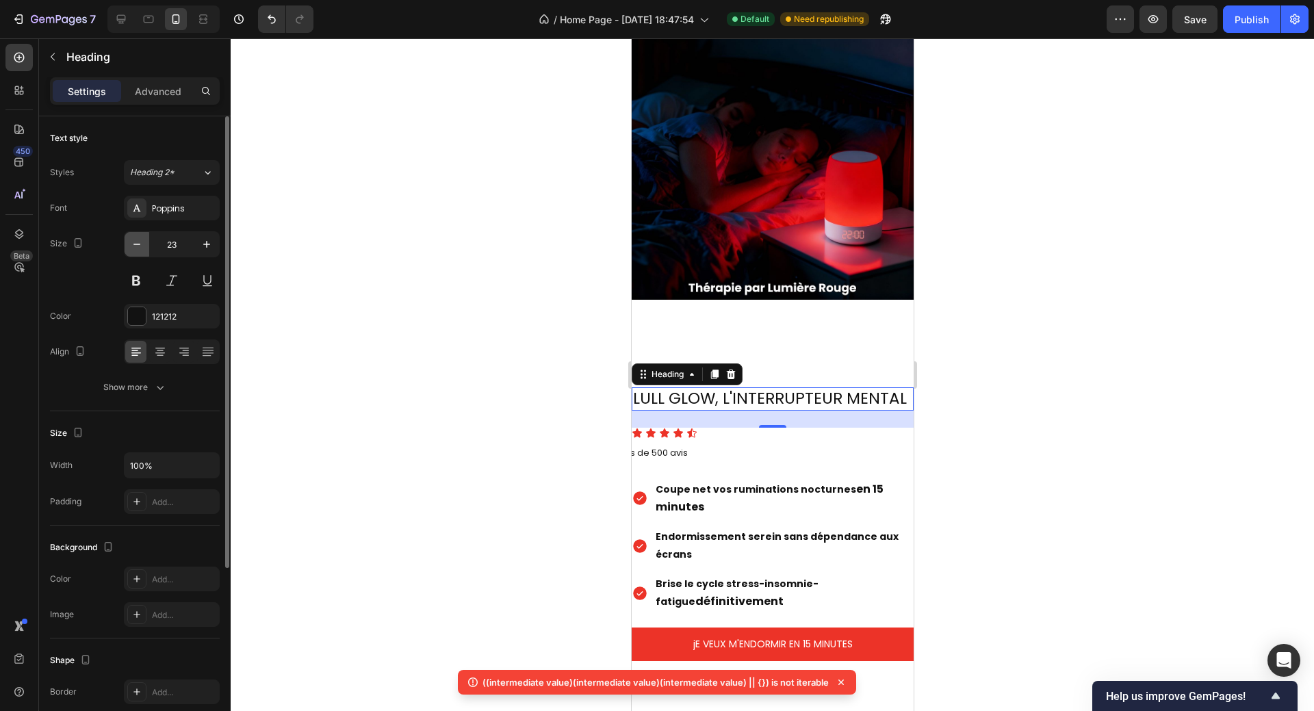
click at [138, 241] on icon "button" at bounding box center [137, 244] width 14 height 14
click at [205, 244] on icon "button" at bounding box center [207, 244] width 14 height 14
click at [207, 246] on icon "button" at bounding box center [207, 244] width 14 height 14
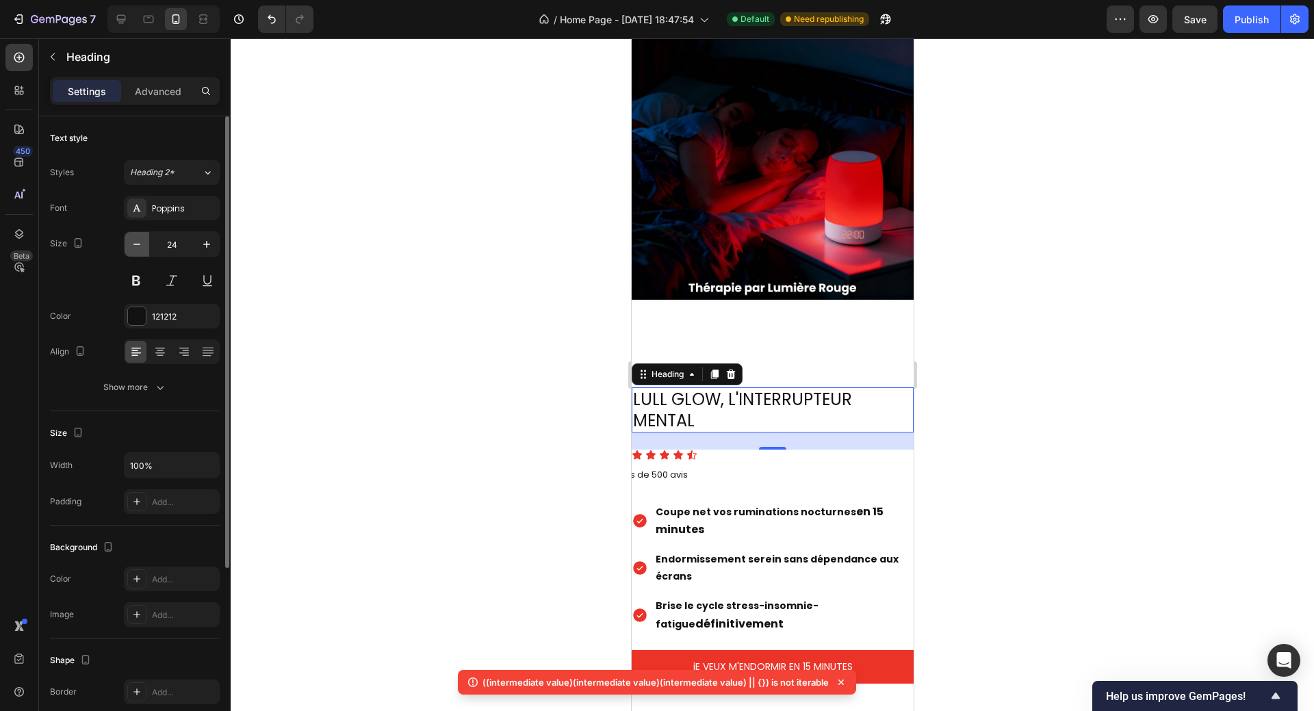
click at [135, 242] on icon "button" at bounding box center [137, 244] width 14 height 14
type input "23"
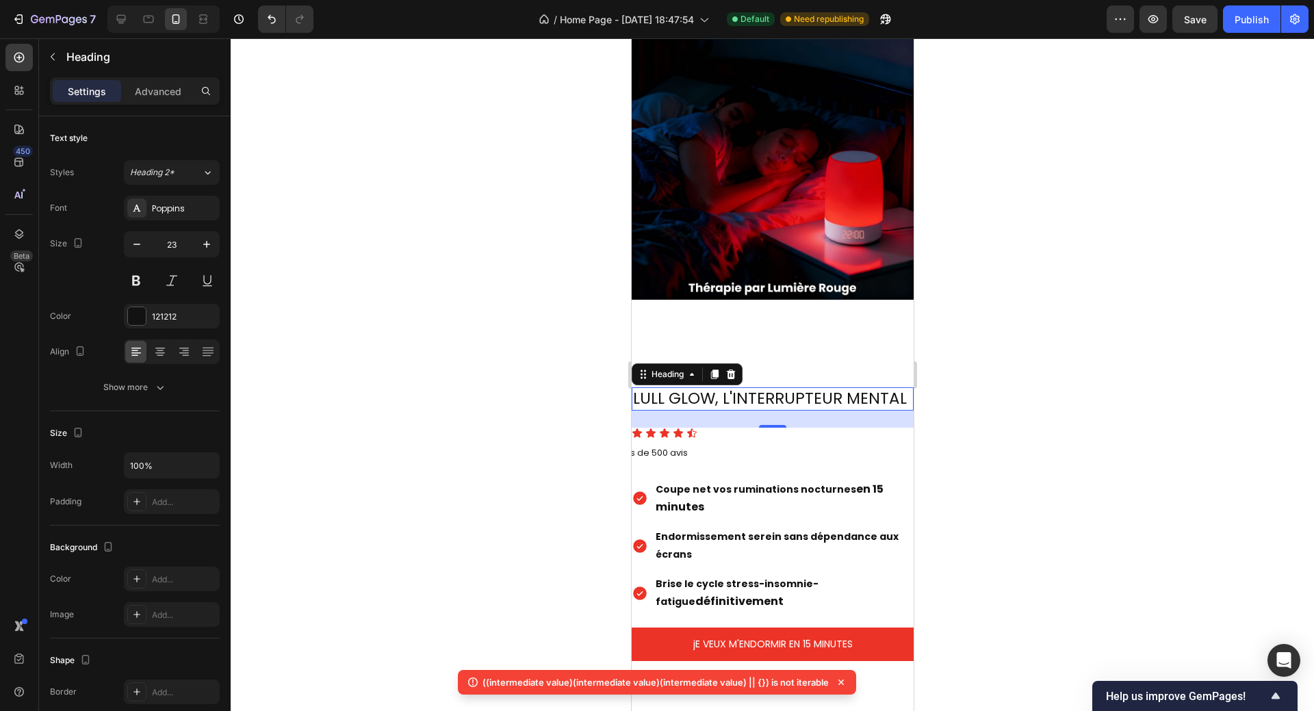
click at [1000, 355] on div at bounding box center [772, 374] width 1083 height 672
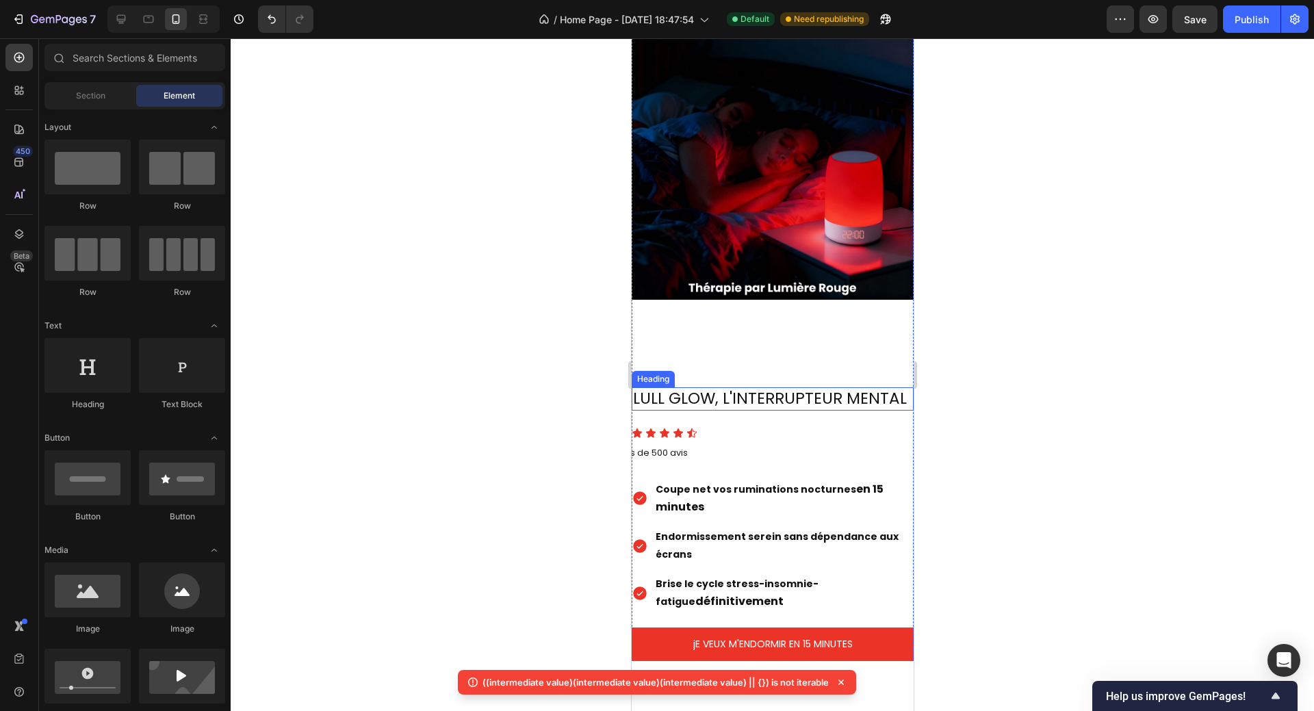
click at [741, 387] on h2 "LULL GLOW, L'INTERRUPTEUR MENTAL" at bounding box center [772, 398] width 282 height 23
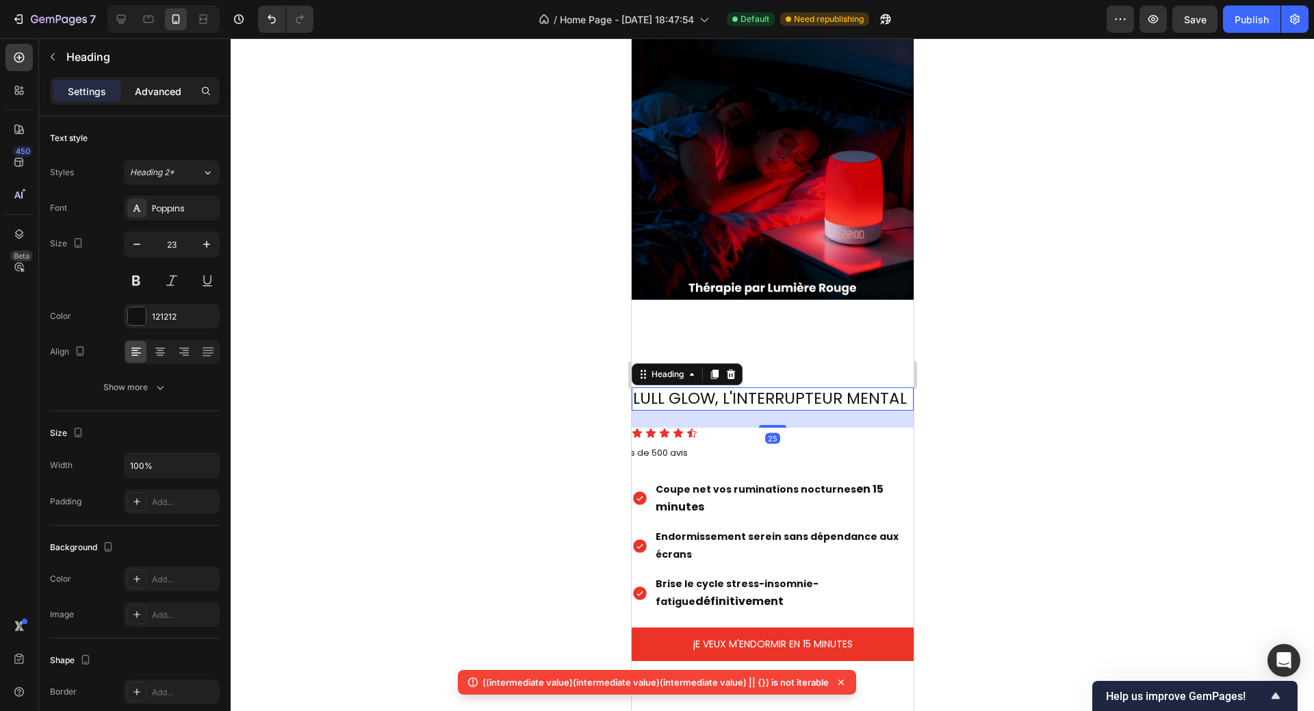
click at [172, 91] on p "Advanced" at bounding box center [158, 91] width 47 height 14
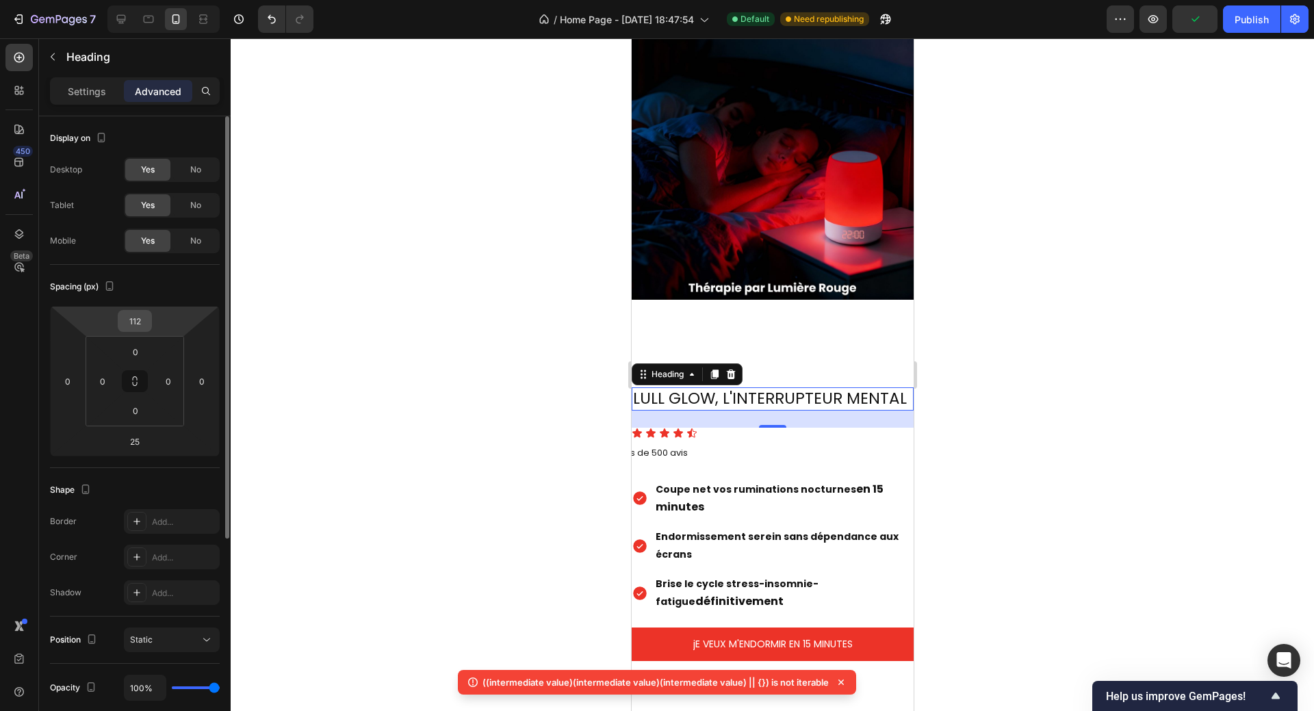
click at [129, 323] on input "112" at bounding box center [134, 321] width 27 height 21
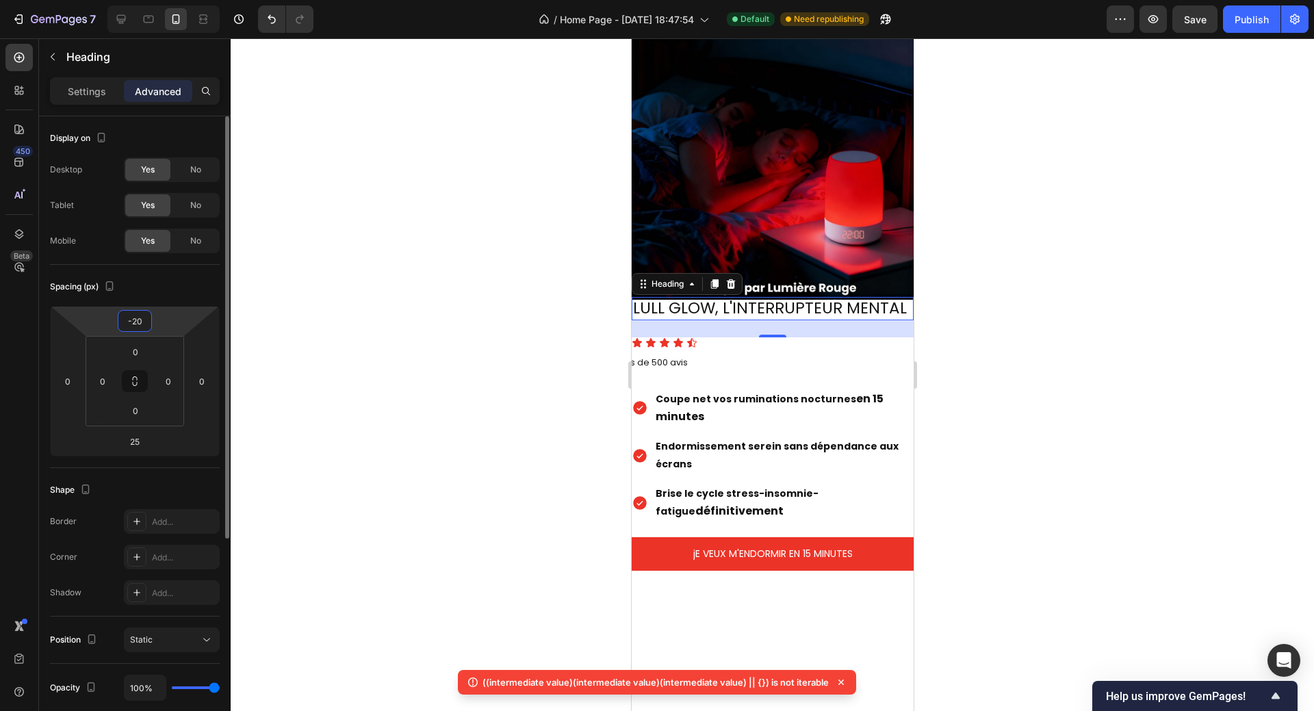
type input "-2"
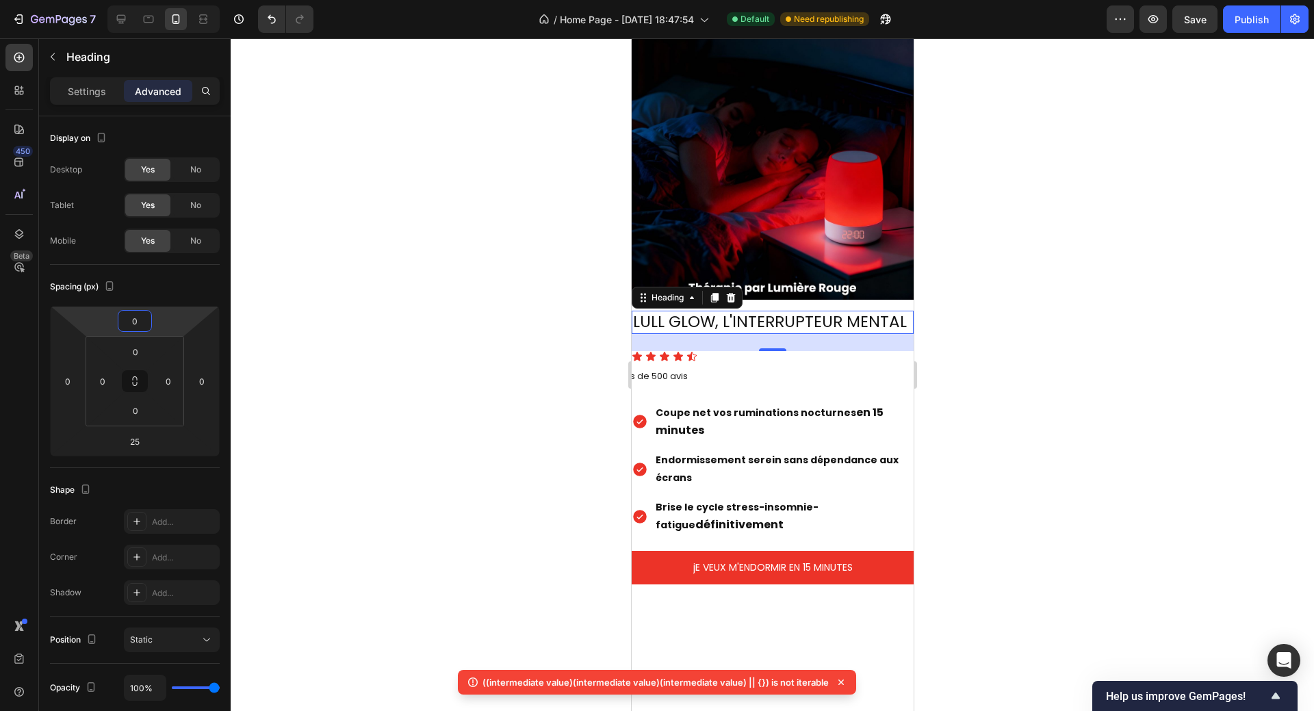
click at [540, 311] on div at bounding box center [772, 374] width 1083 height 672
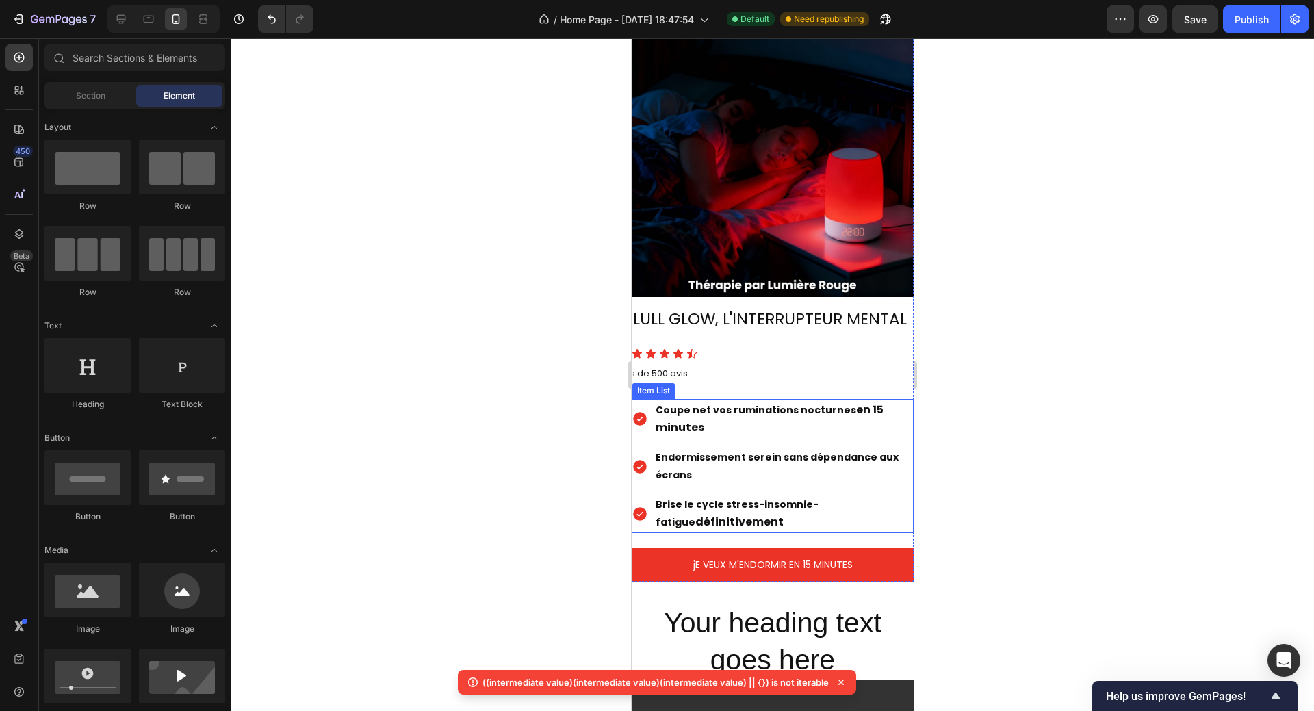
scroll to position [1026, 0]
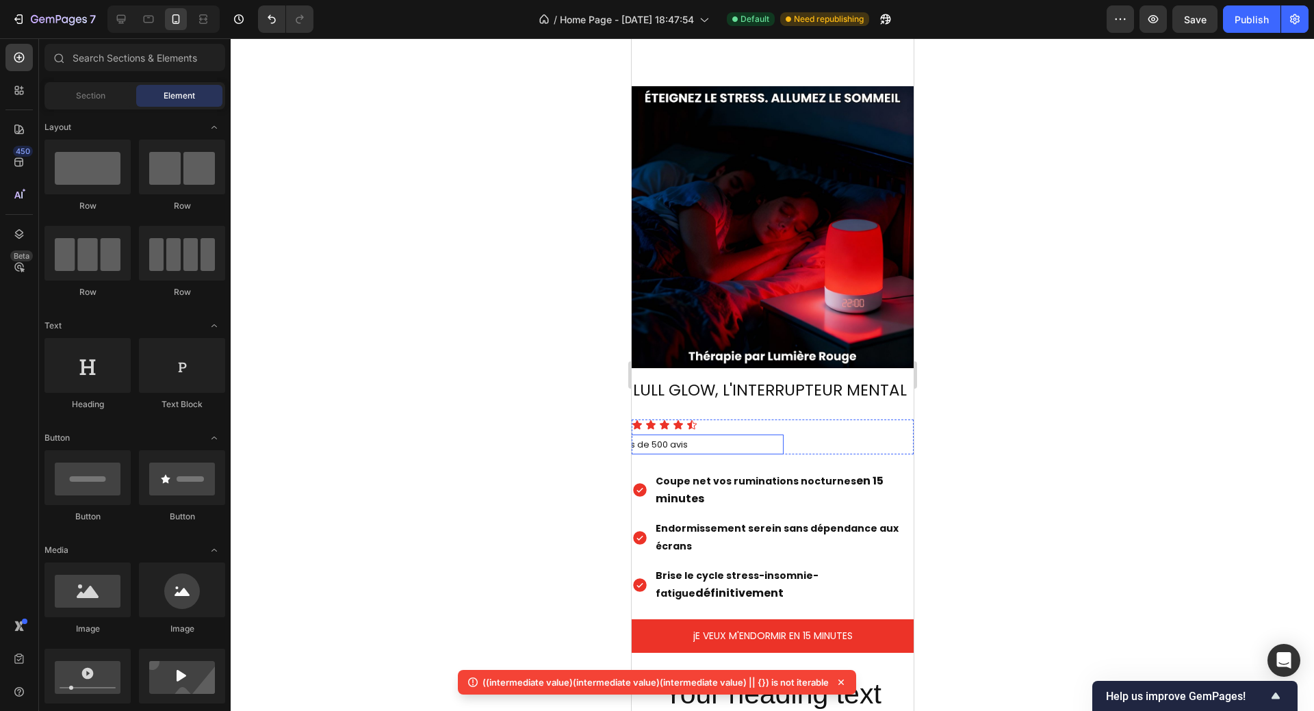
click at [709, 436] on p "Note moyenne : 4.8/5 sur plus de 500 avis" at bounding box center [641, 444] width 279 height 17
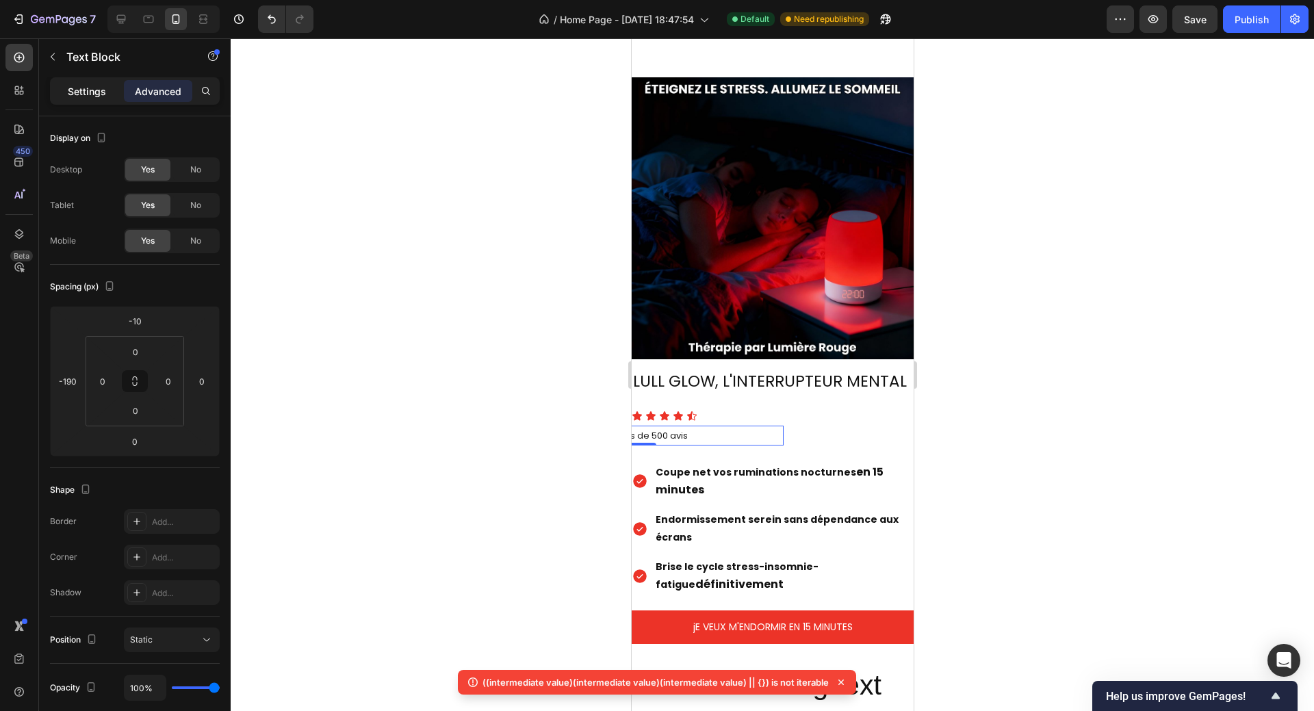
click at [98, 88] on p "Settings" at bounding box center [87, 91] width 38 height 14
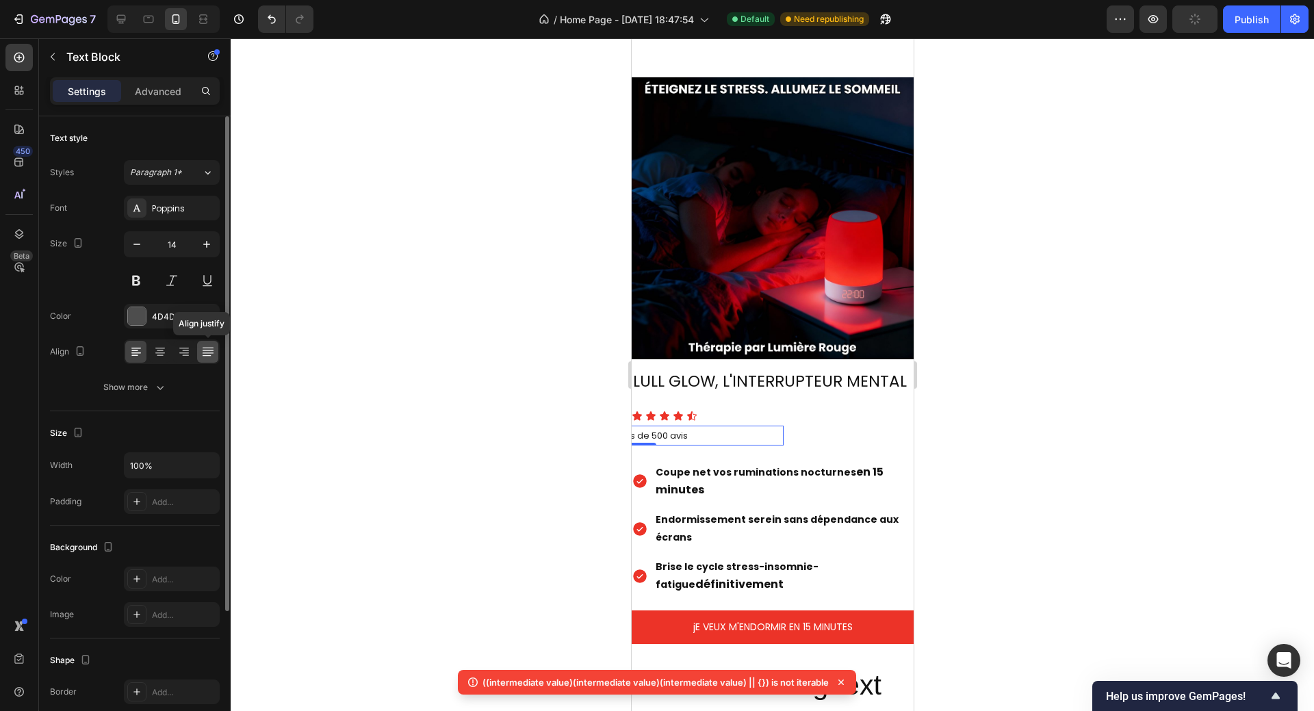
click at [209, 350] on icon at bounding box center [208, 352] width 14 height 14
click at [181, 348] on icon at bounding box center [184, 348] width 10 height 1
click at [153, 350] on icon at bounding box center [160, 352] width 14 height 14
click at [133, 352] on icon at bounding box center [136, 352] width 10 height 1
click at [187, 352] on icon at bounding box center [184, 352] width 14 height 14
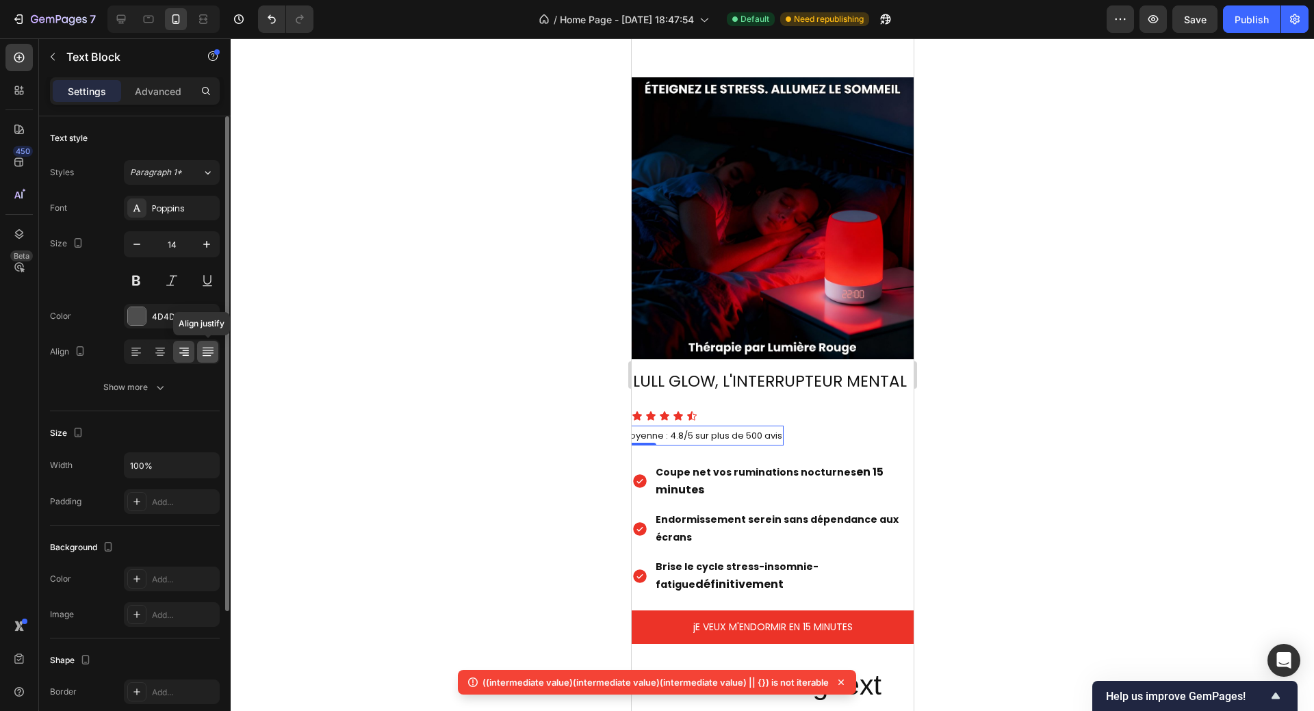
click at [207, 350] on icon at bounding box center [207, 350] width 11 height 1
click at [181, 351] on icon at bounding box center [184, 352] width 14 height 14
click at [119, 21] on icon at bounding box center [121, 19] width 9 height 9
type input "16"
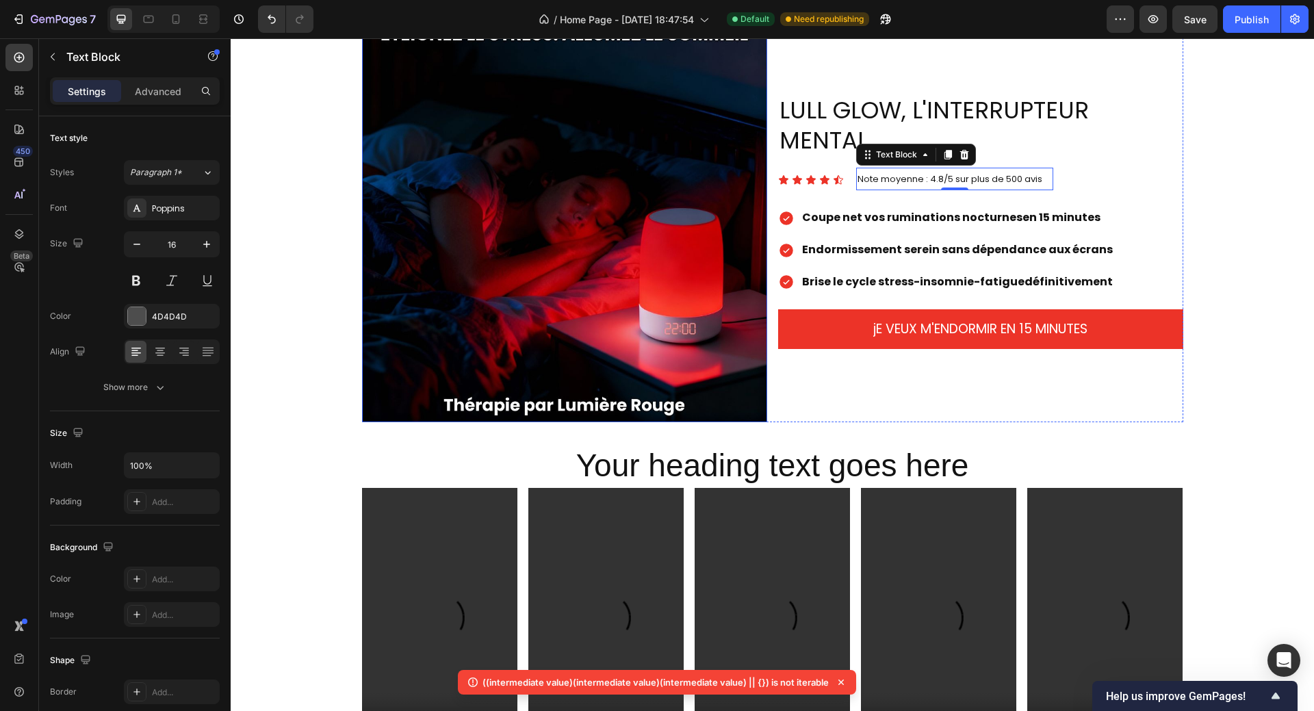
scroll to position [991, 0]
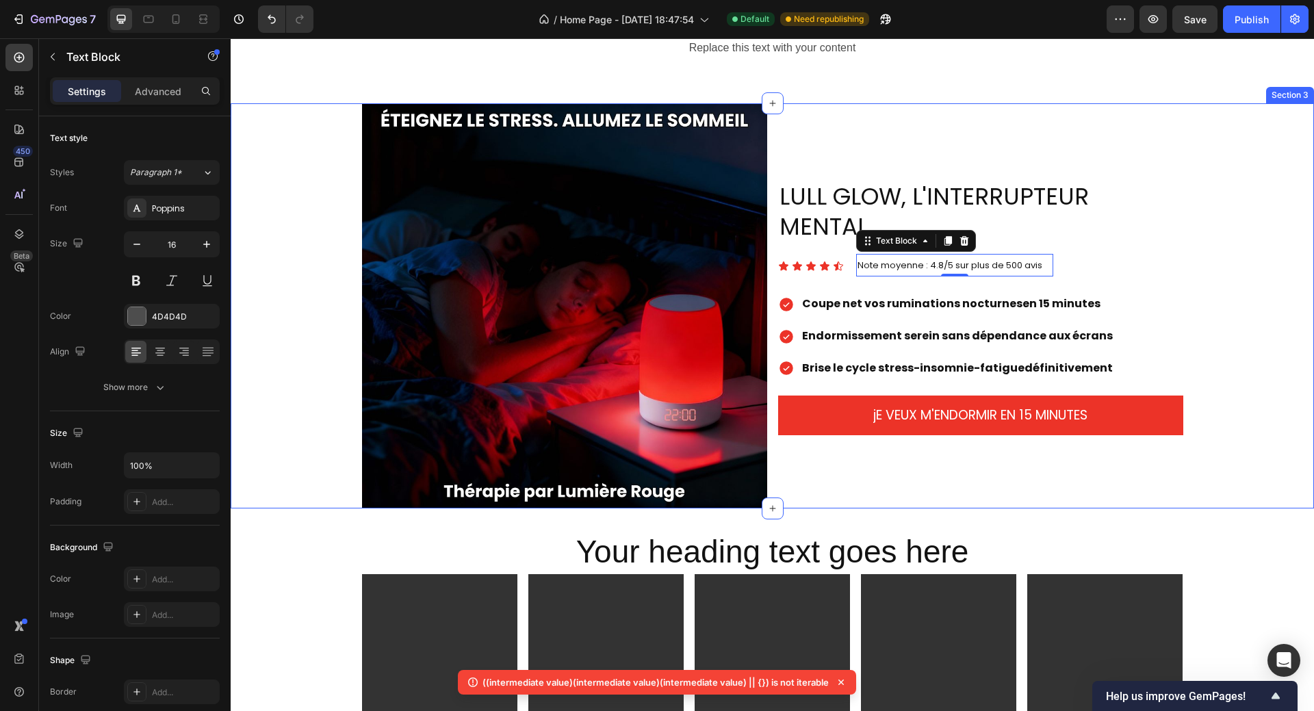
click at [1214, 246] on div "Image LULL GLOW, L'INTERRUPTEUR MENTAL Heading Icon Icon Icon Icon Icon Icon Li…" at bounding box center [772, 305] width 1083 height 405
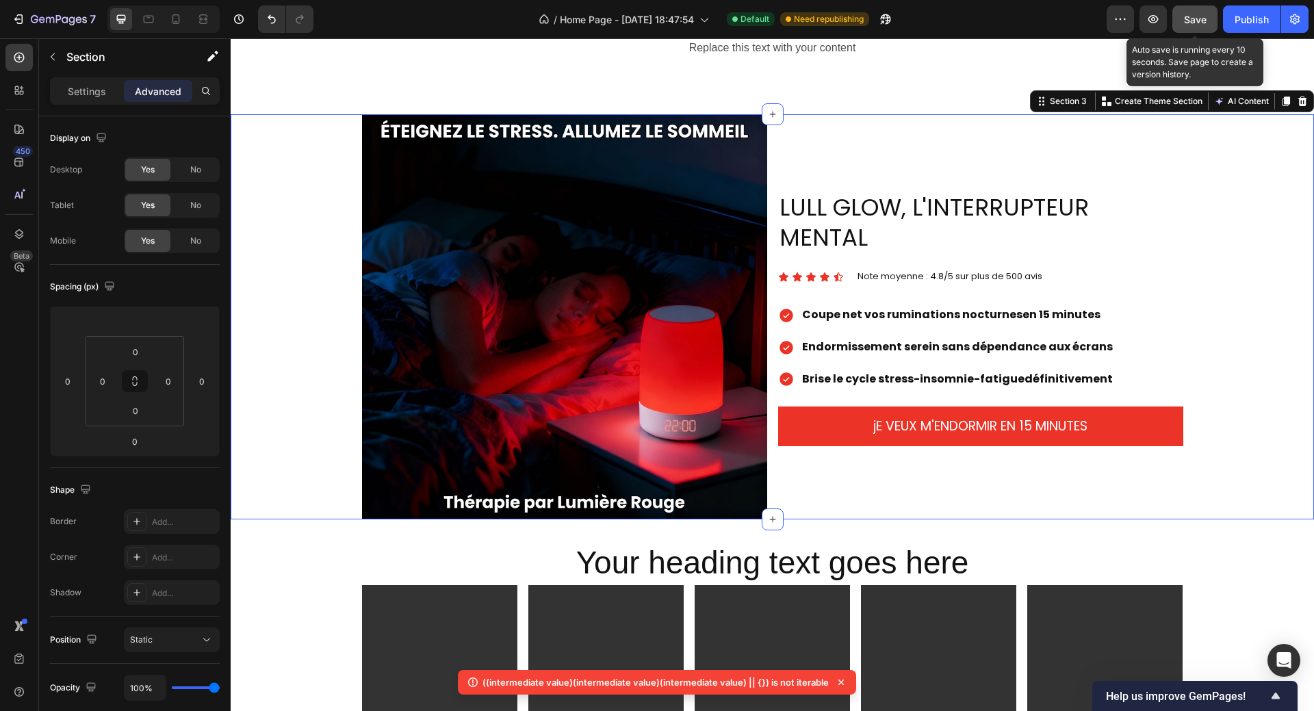
click at [1194, 22] on span "Save" at bounding box center [1195, 20] width 23 height 12
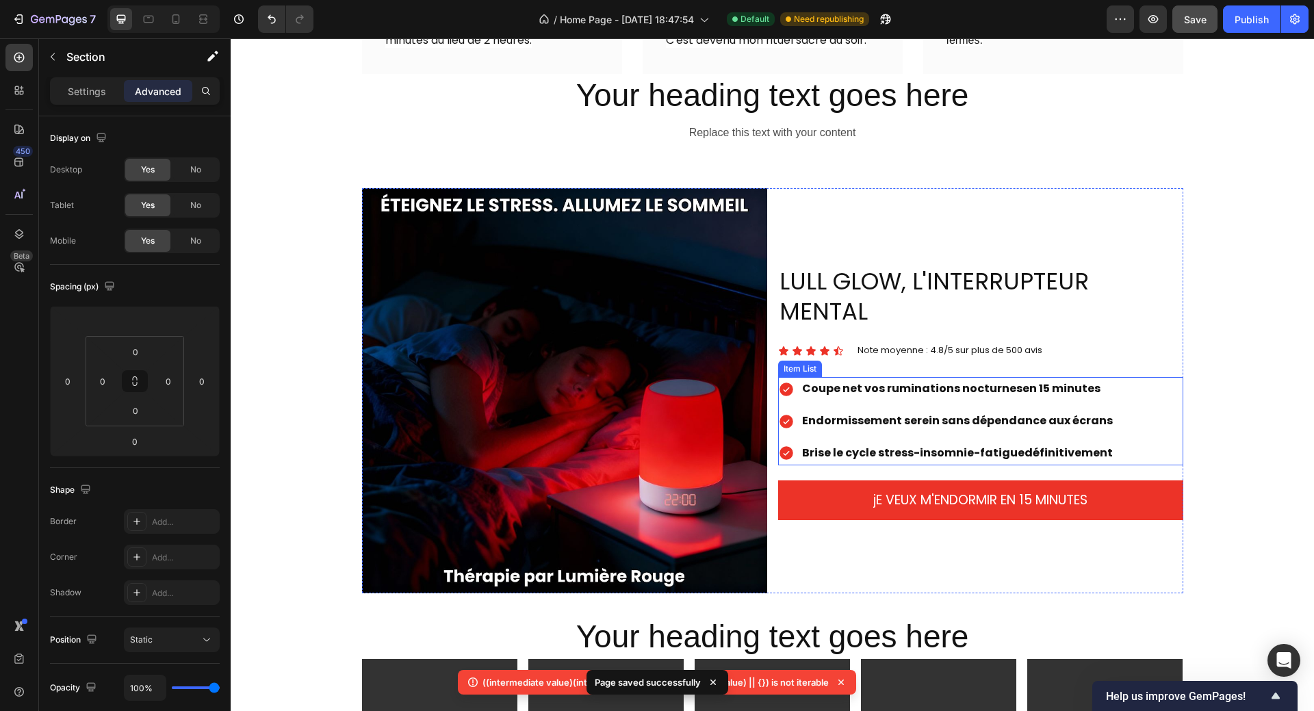
scroll to position [786, 0]
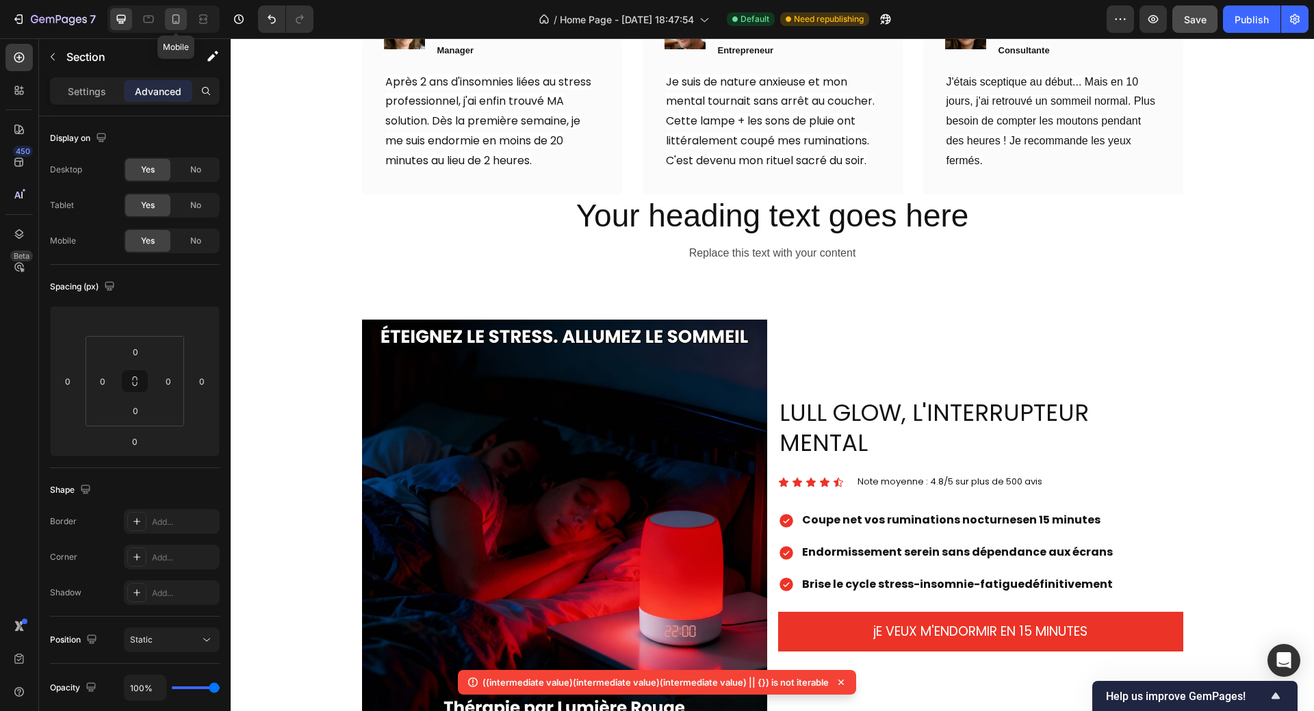
click at [176, 18] on icon at bounding box center [176, 19] width 14 height 14
type input "0"
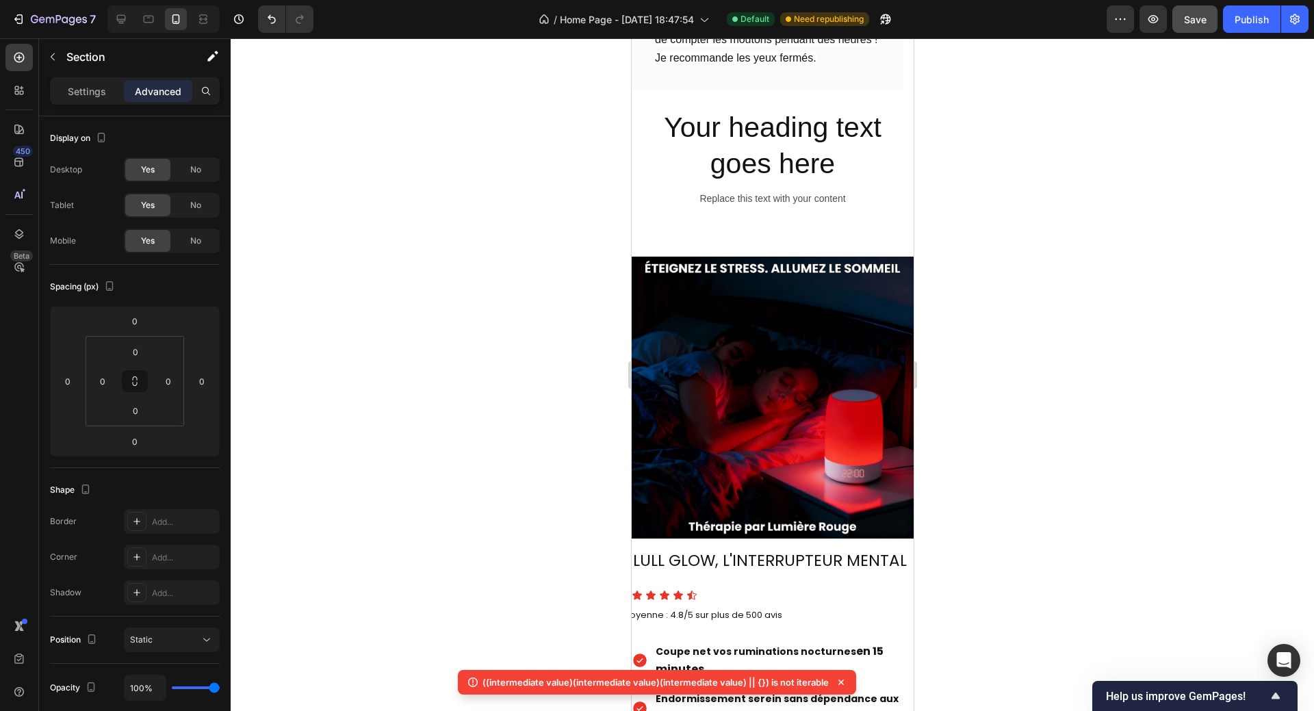
scroll to position [1026, 0]
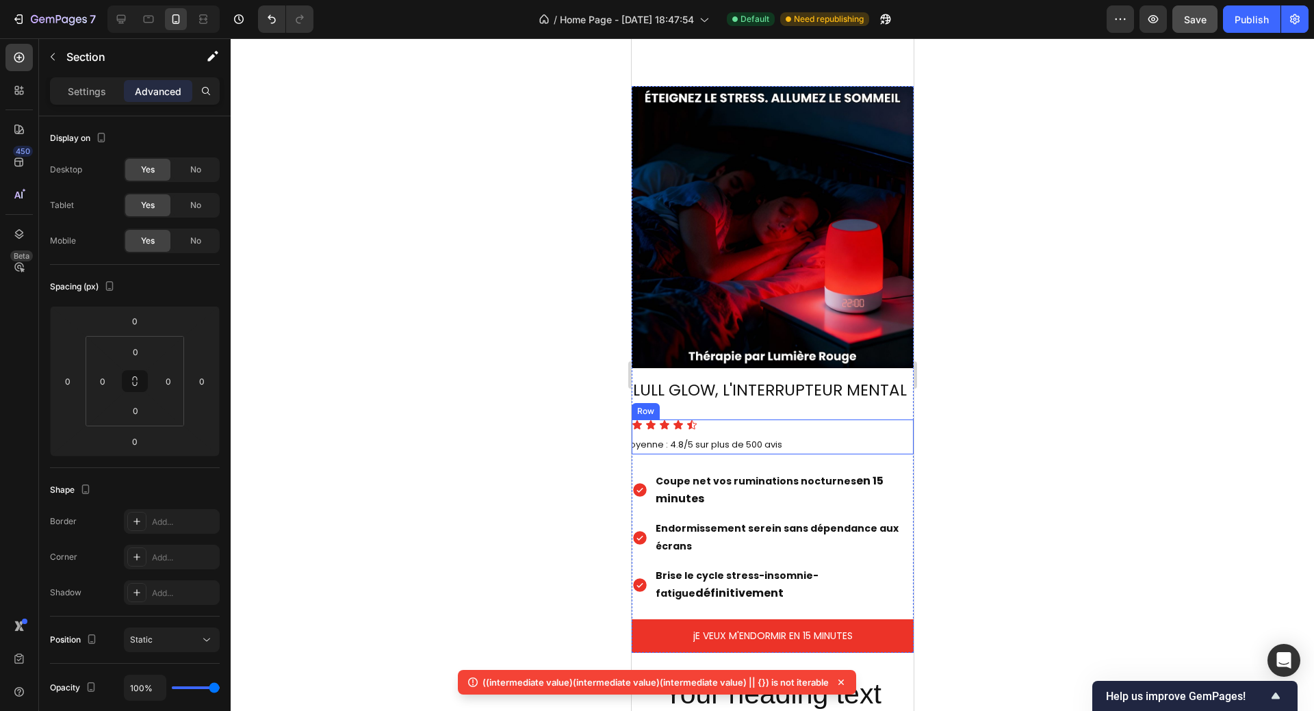
click at [800, 421] on div "Icon Icon Icon Icon Icon Icon List Note moyenne : 4.8/5 sur plus de 500 avis Te…" at bounding box center [772, 436] width 282 height 35
click at [763, 438] on span "Note moyenne : 4.8/5 sur plus de 500 avis" at bounding box center [689, 444] width 185 height 13
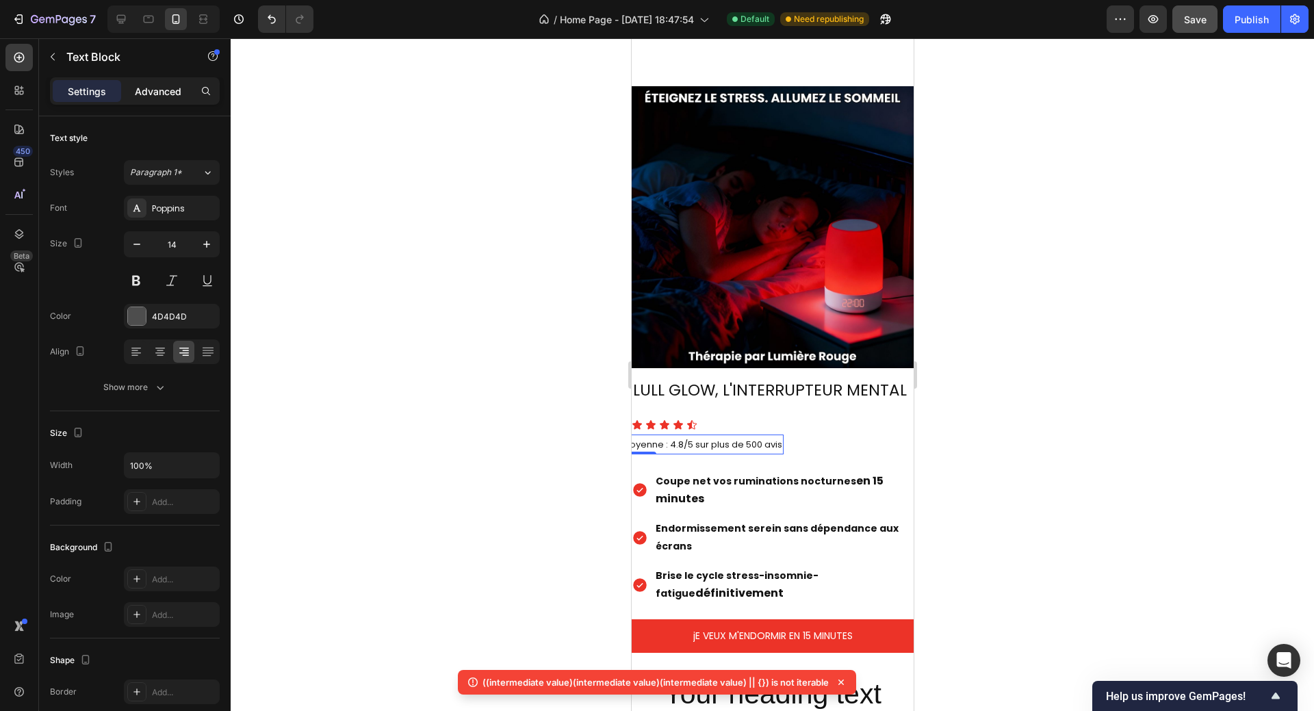
click at [158, 86] on p "Advanced" at bounding box center [158, 91] width 47 height 14
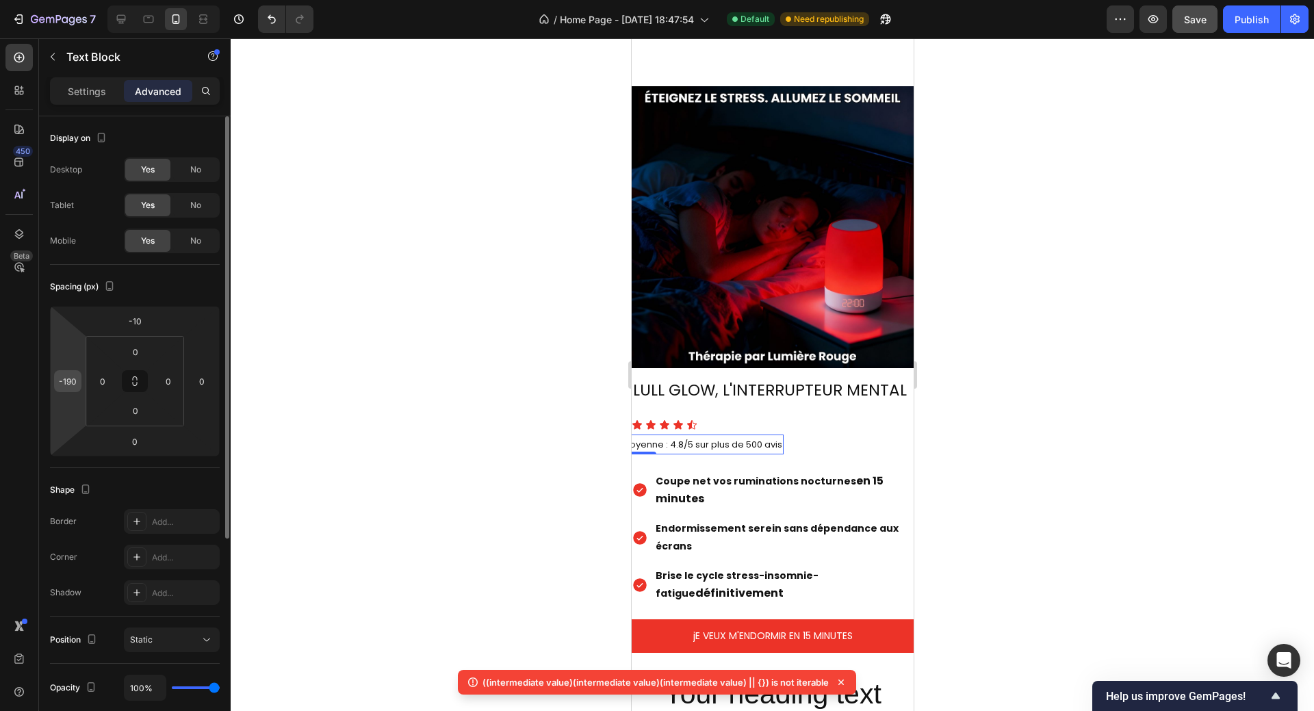
click at [76, 380] on input "-190" at bounding box center [67, 381] width 21 height 21
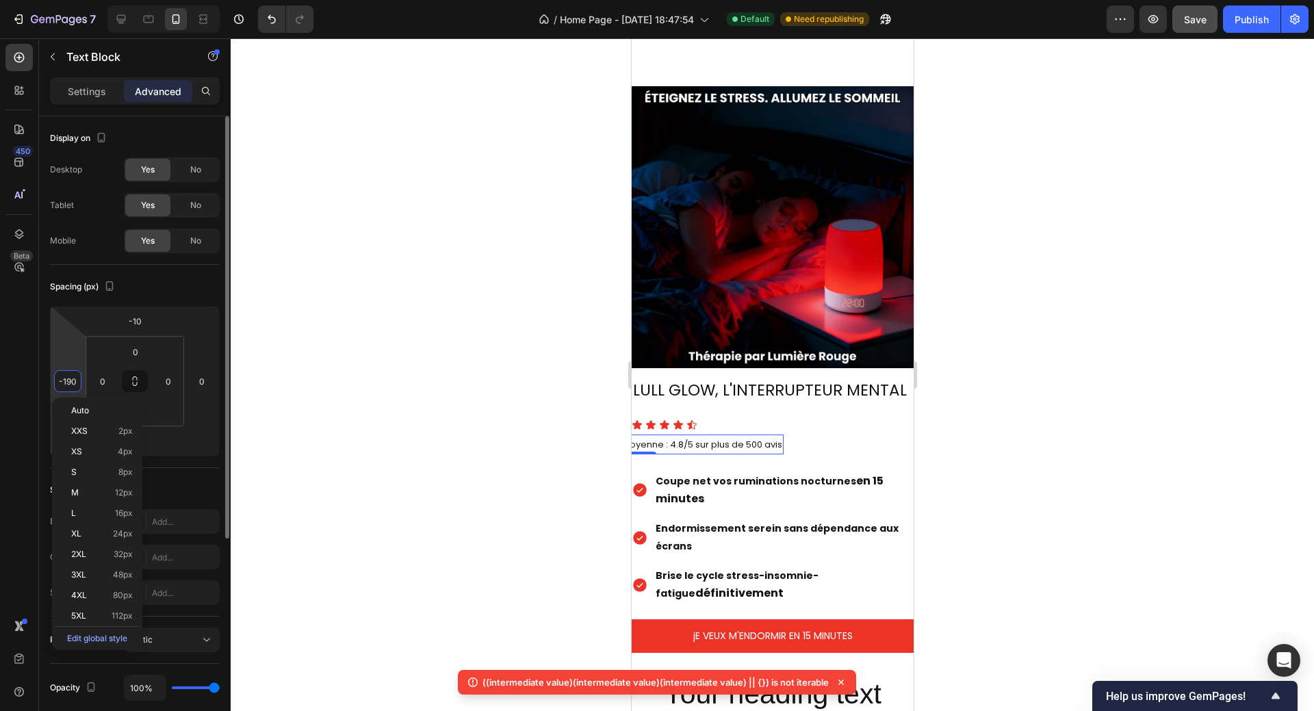
click at [61, 380] on input "-190" at bounding box center [67, 381] width 21 height 21
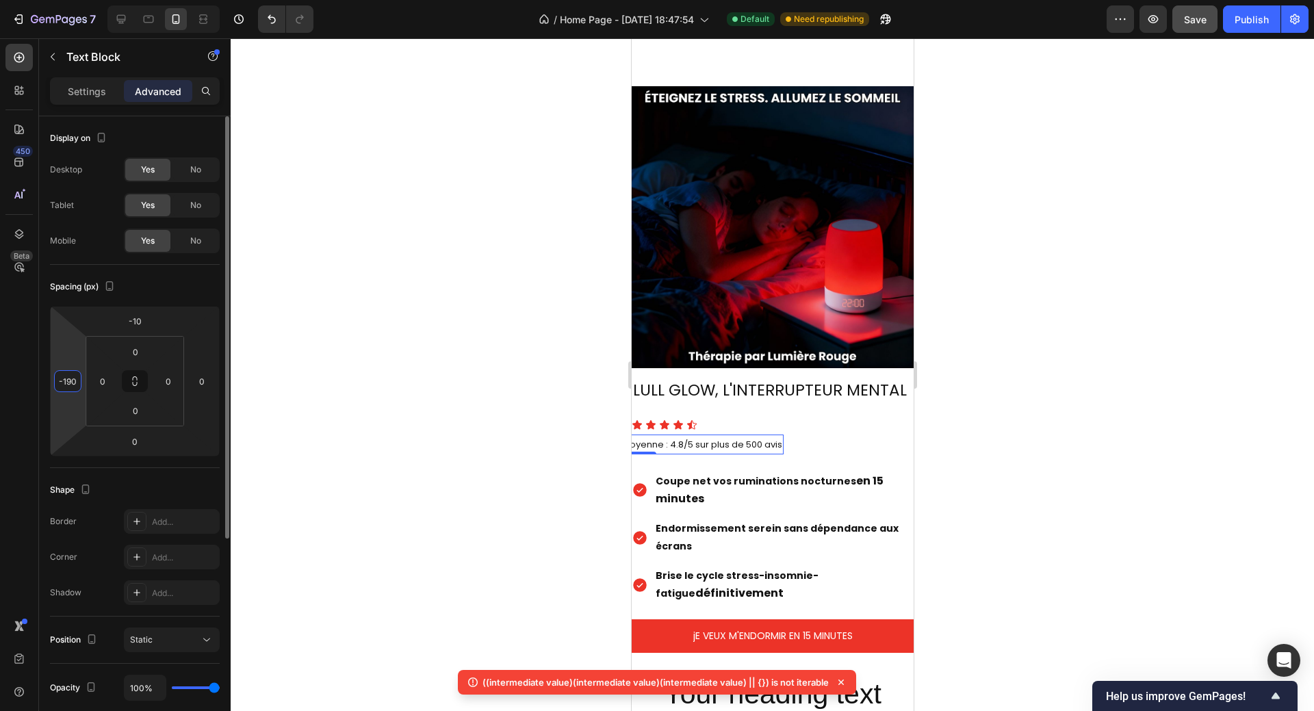
click at [63, 381] on input "-190" at bounding box center [67, 381] width 21 height 21
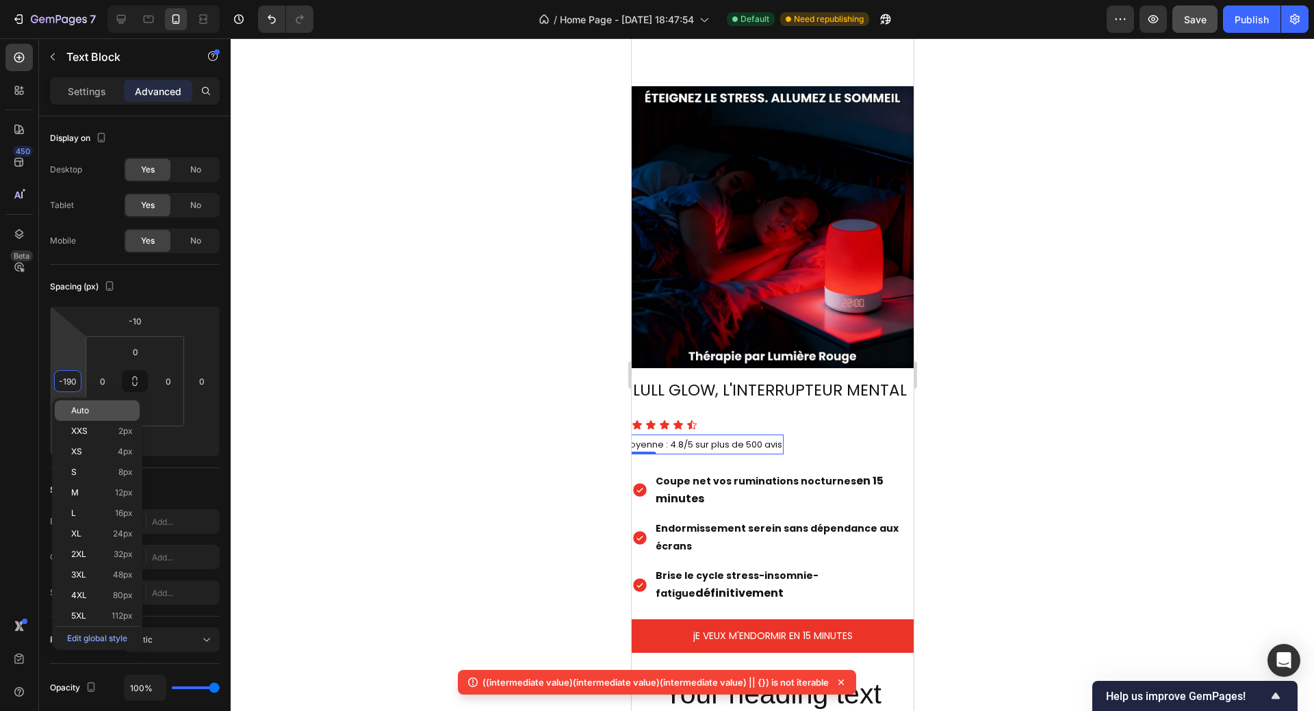
click at [81, 410] on span "Auto" at bounding box center [80, 411] width 18 height 10
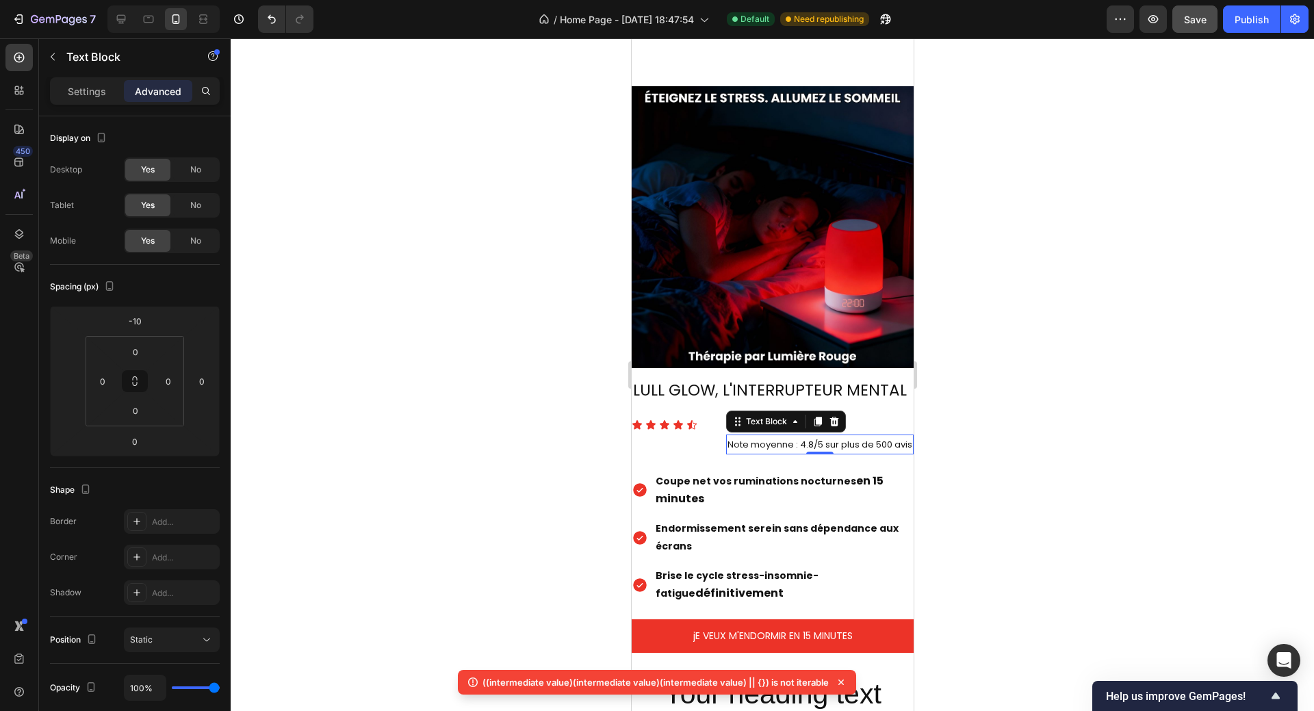
click at [1002, 389] on div at bounding box center [772, 374] width 1083 height 672
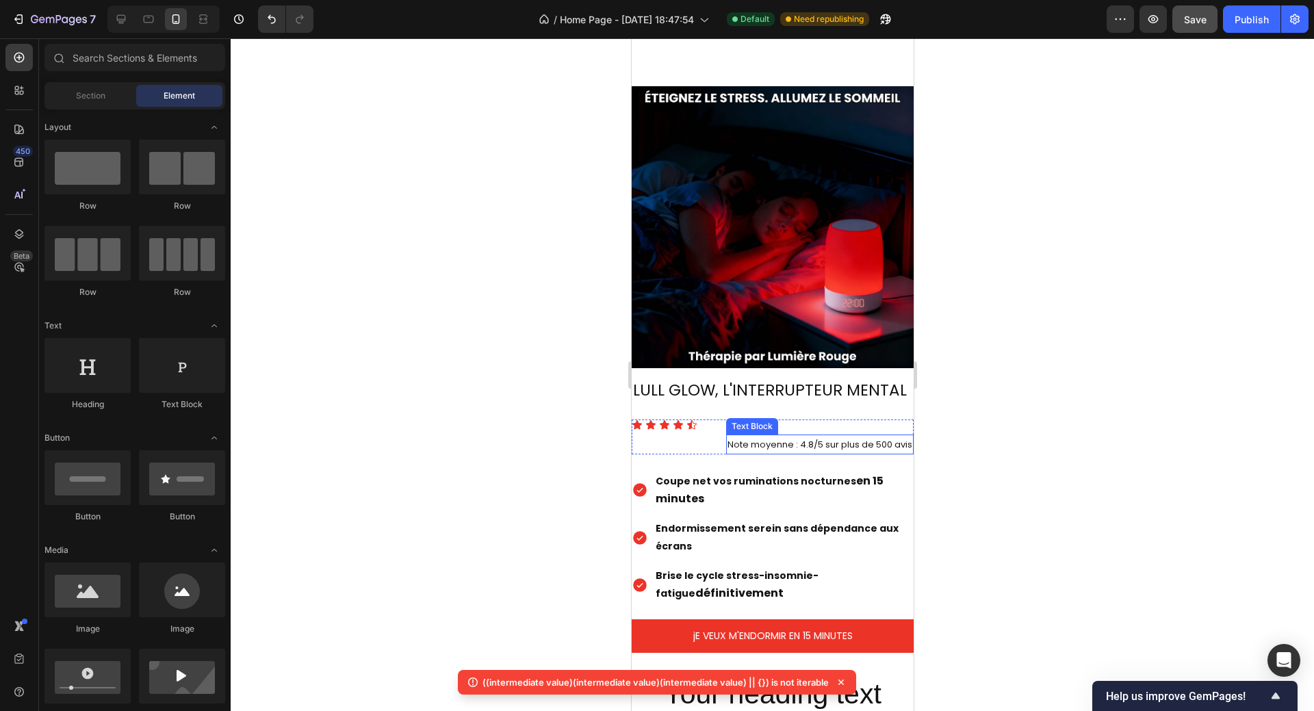
click at [791, 438] on span "Note moyenne : 4.8/5 sur plus de 500 avis" at bounding box center [819, 444] width 185 height 13
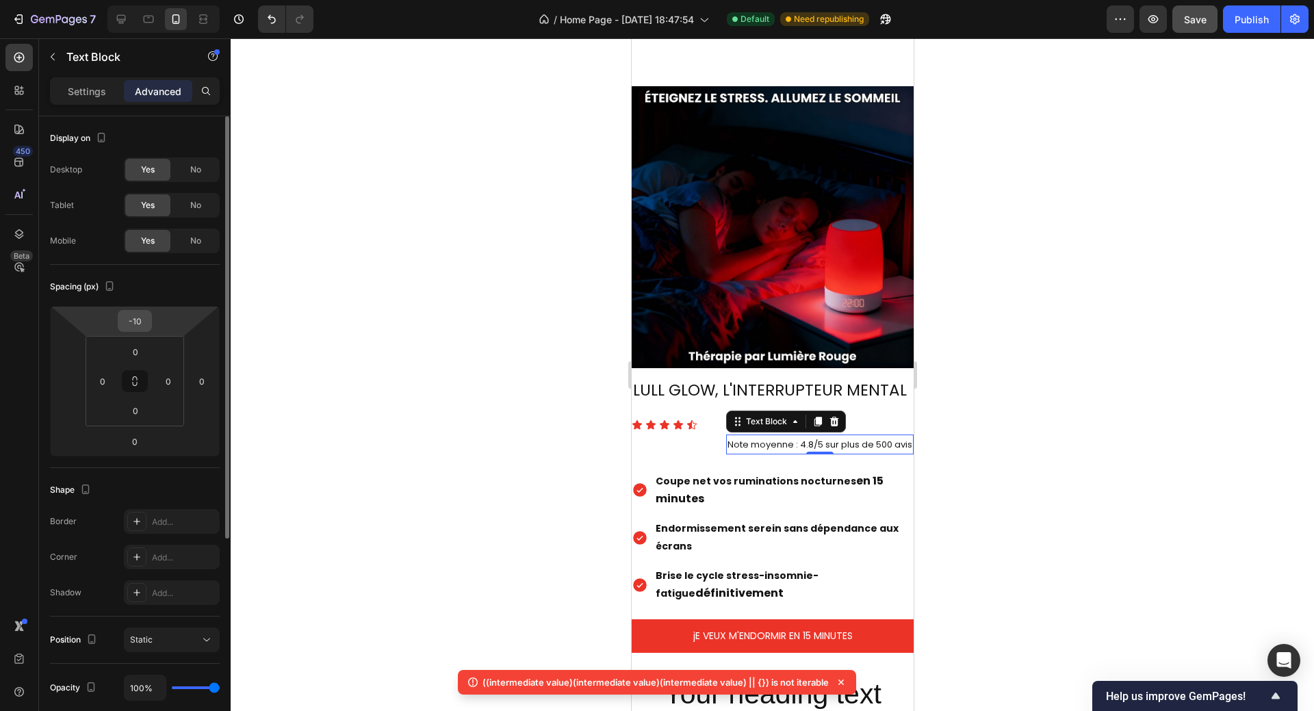
click at [145, 320] on input "-10" at bounding box center [134, 321] width 27 height 21
click at [135, 322] on input "-10" at bounding box center [134, 321] width 27 height 21
click at [140, 321] on input "-10" at bounding box center [134, 321] width 27 height 21
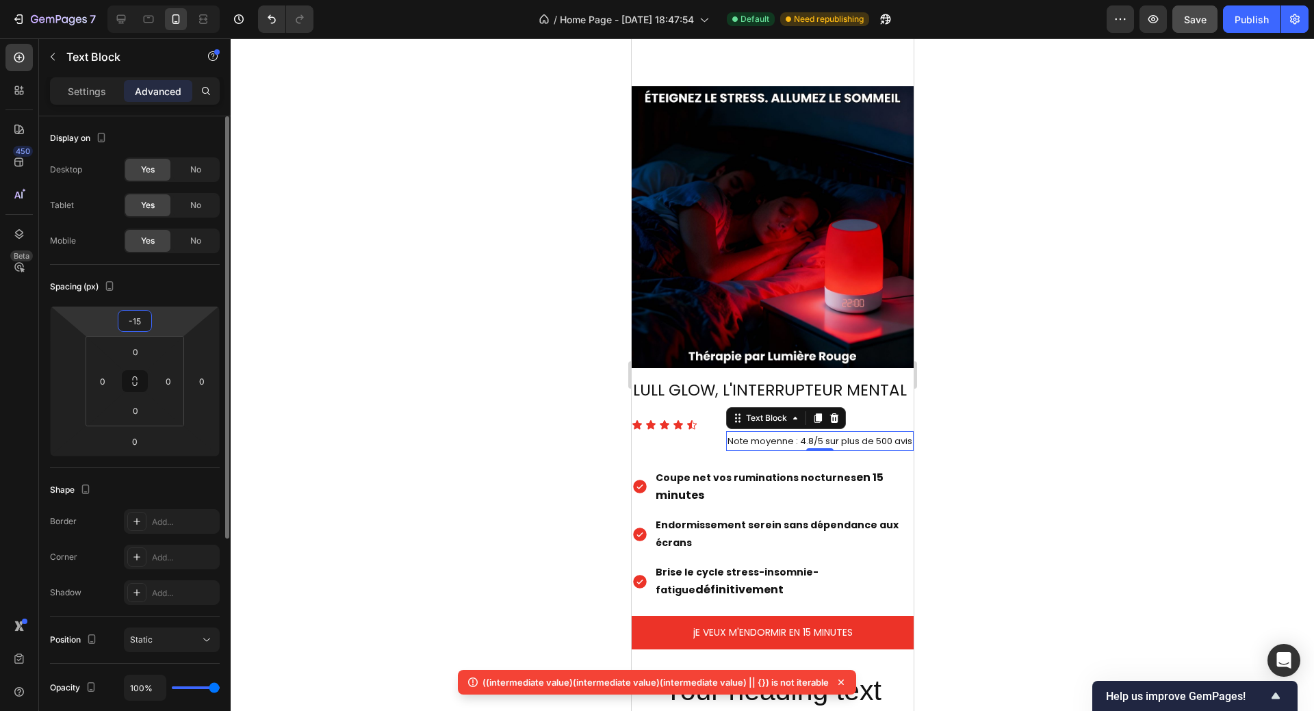
type input "-1"
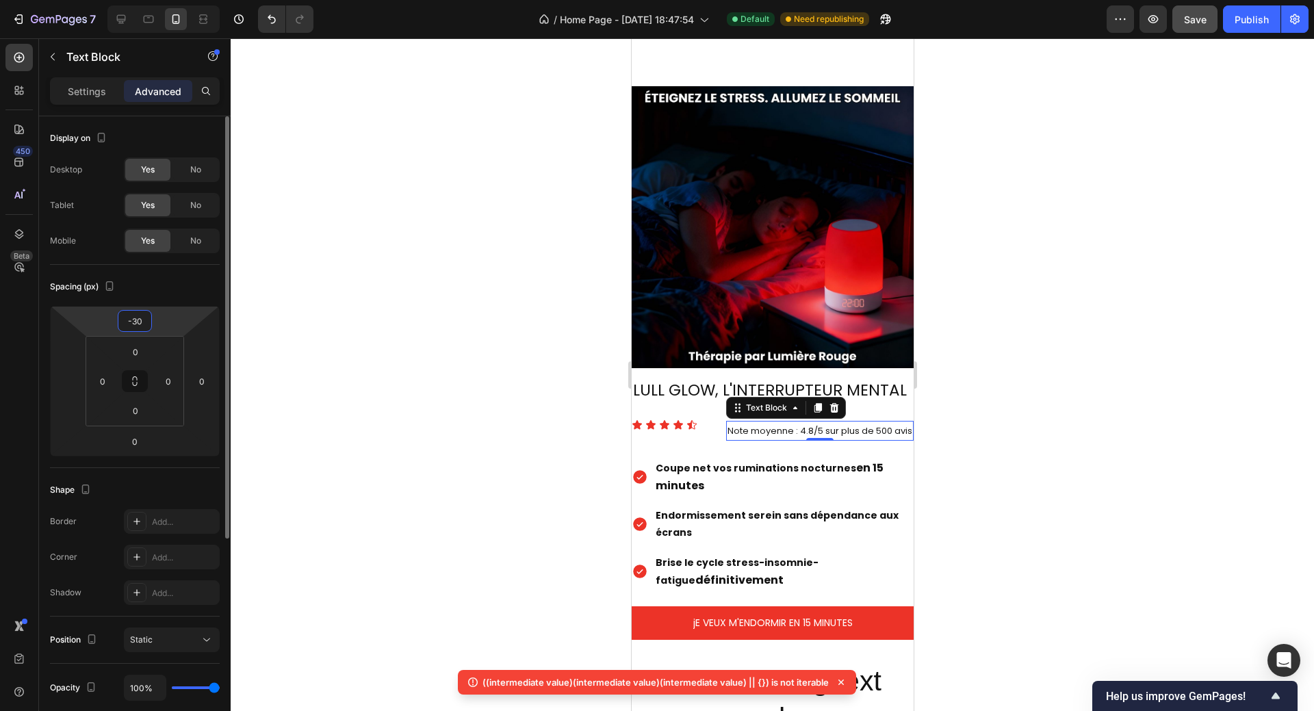
type input "-3"
type input "-5"
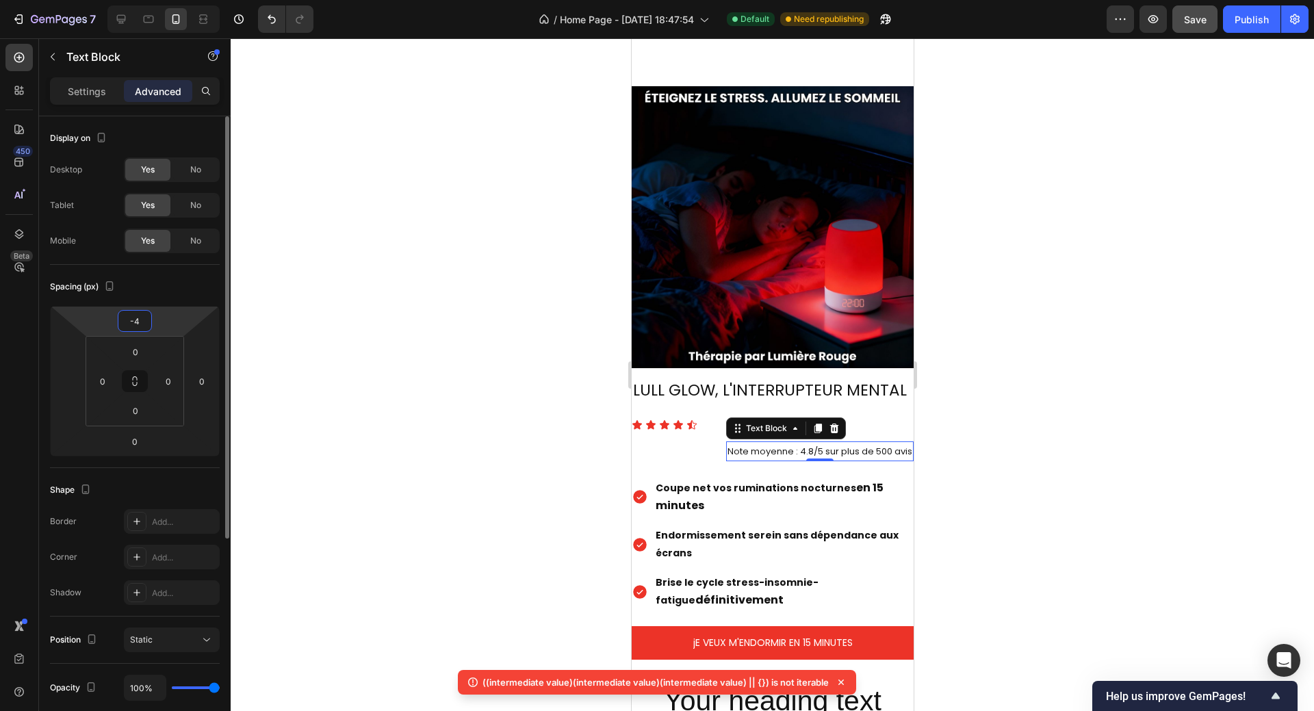
type input "-40"
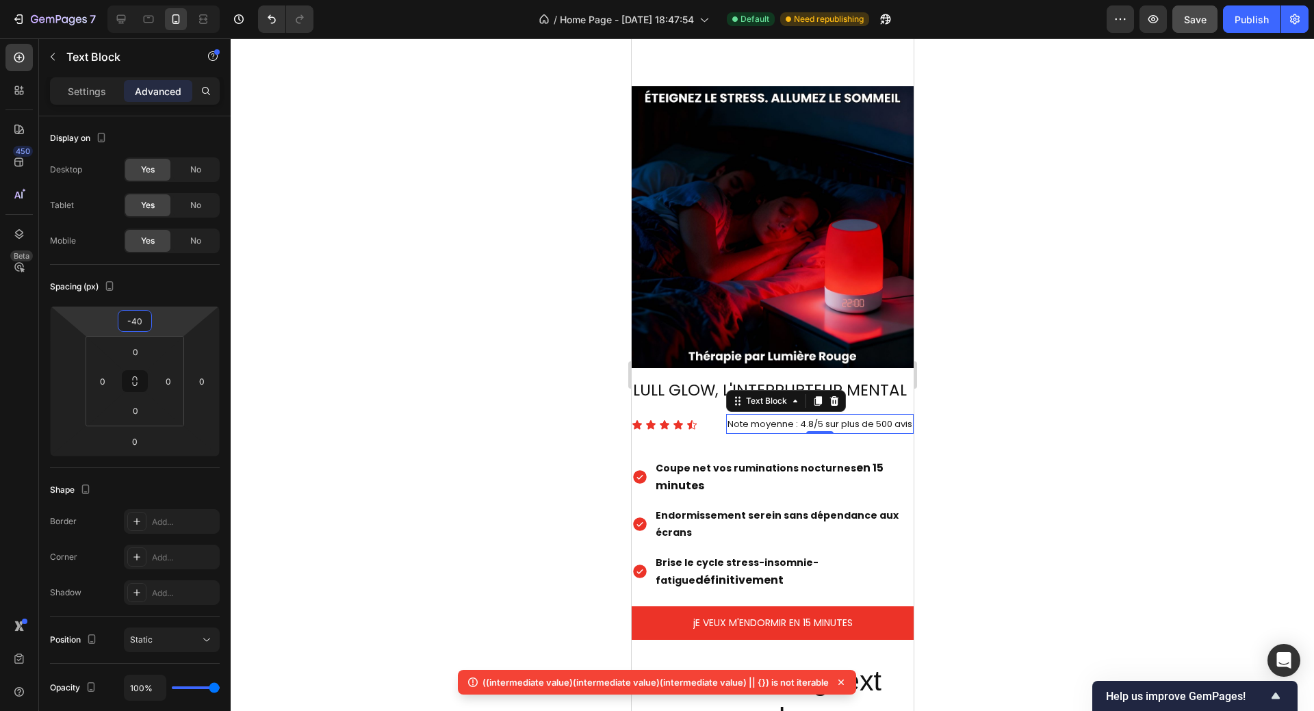
click at [1036, 475] on div at bounding box center [772, 374] width 1083 height 672
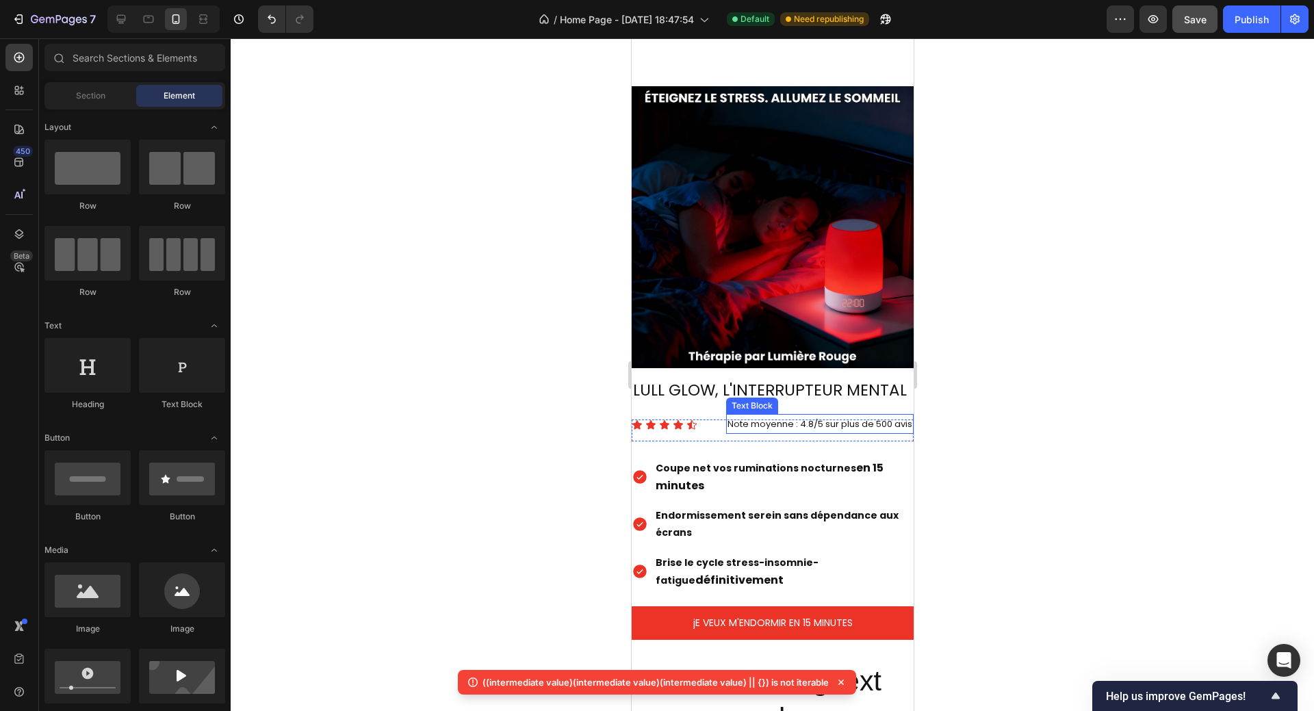
click at [789, 417] on span "Note moyenne : 4.8/5 sur plus de 500 avis" at bounding box center [819, 423] width 185 height 13
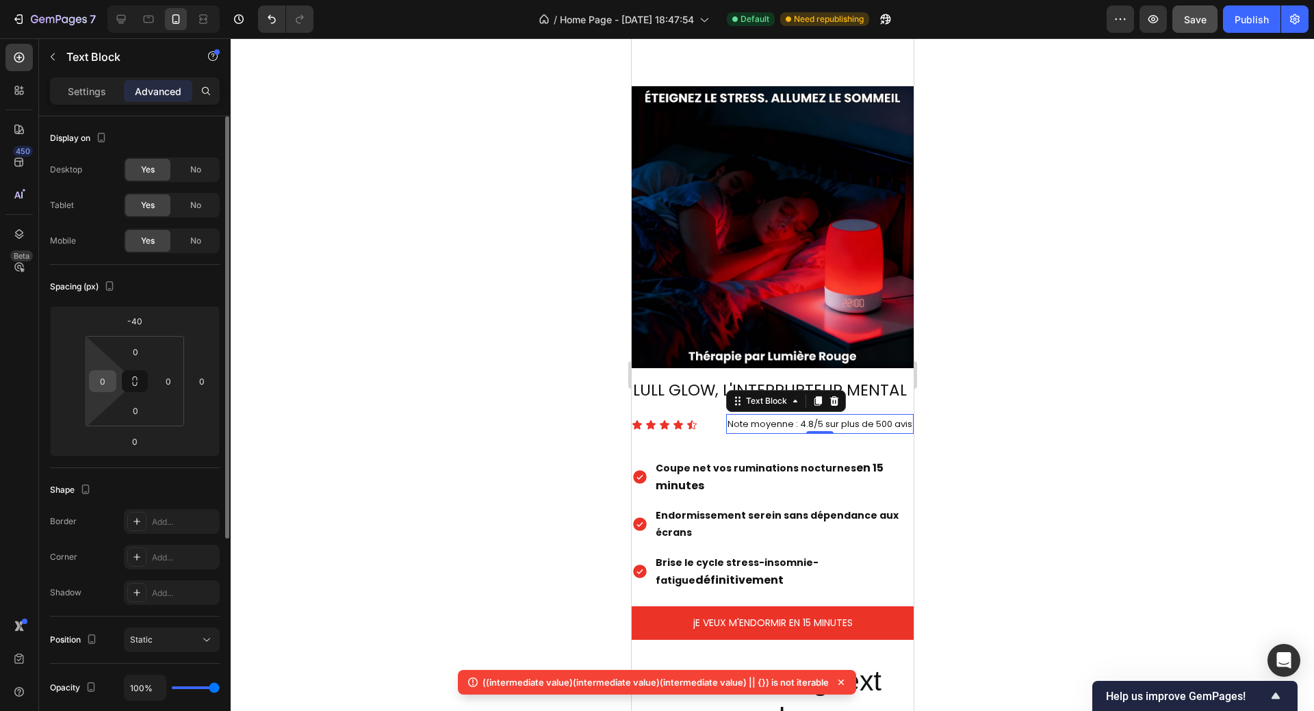
click at [94, 387] on input "0" at bounding box center [102, 381] width 21 height 21
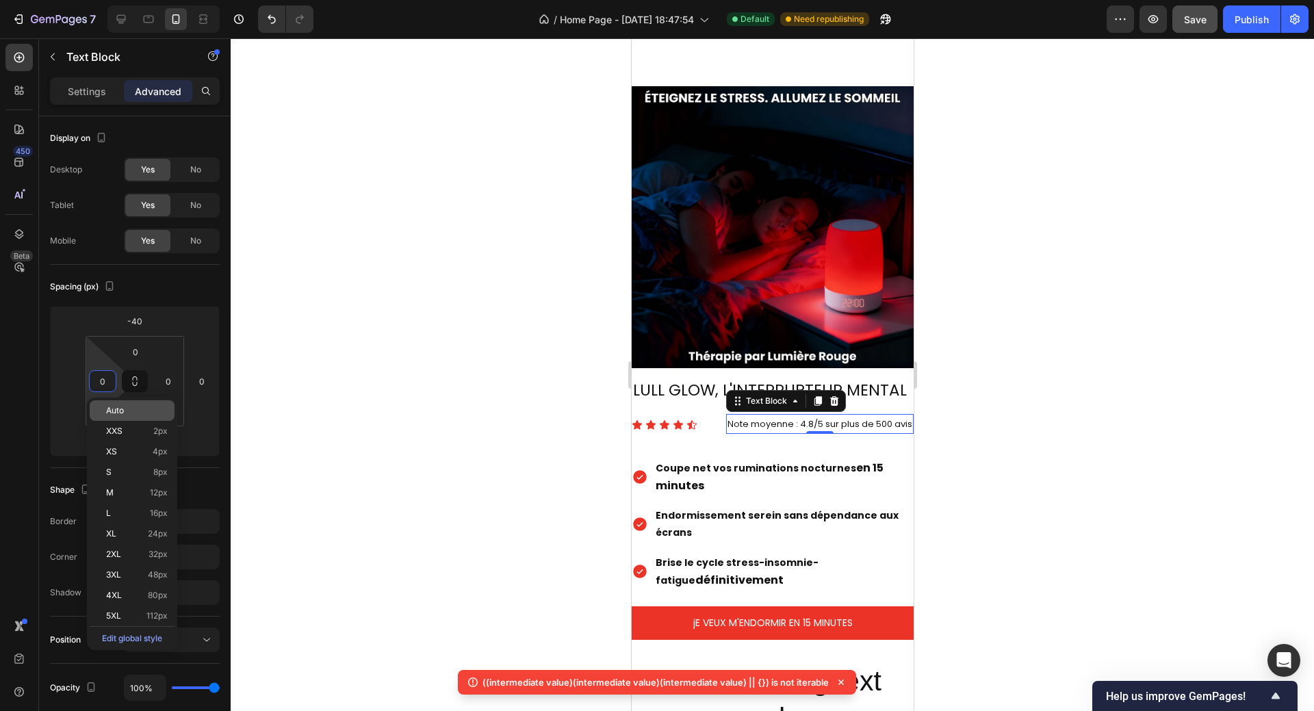
click at [108, 411] on span "Auto" at bounding box center [115, 411] width 18 height 10
type input "Auto"
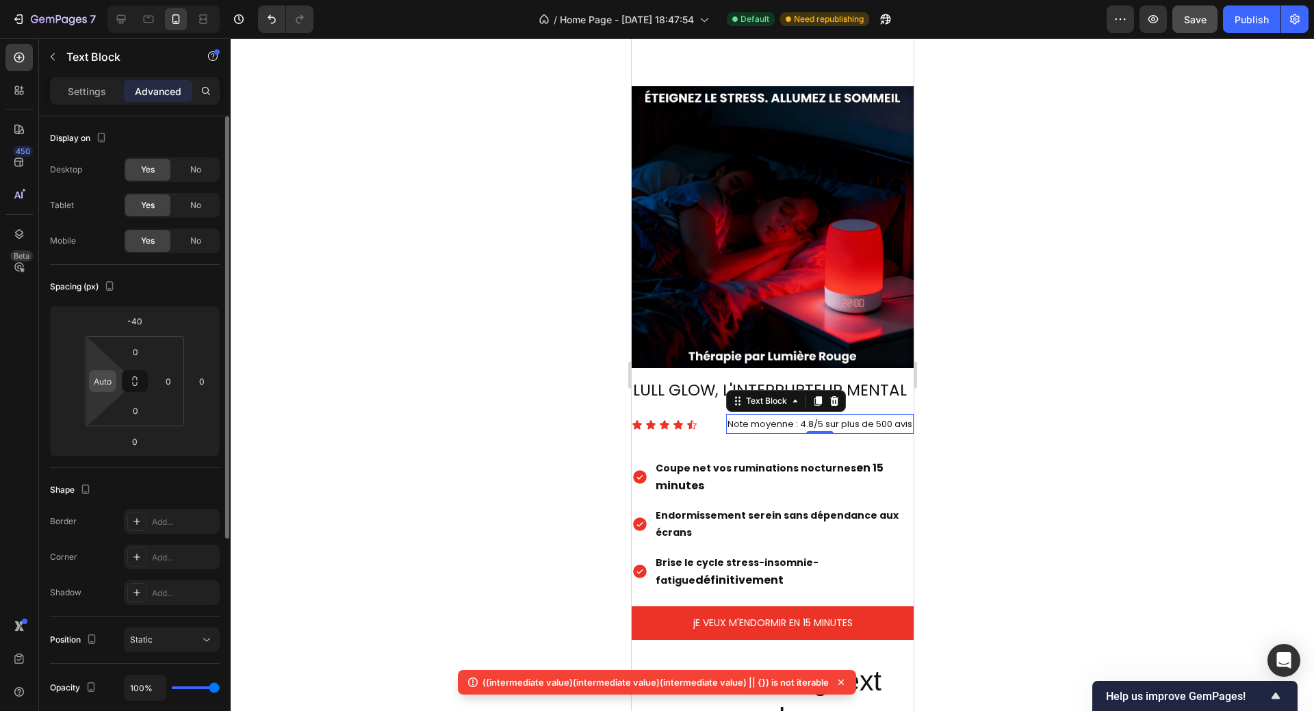
click at [95, 370] on div "Auto" at bounding box center [102, 381] width 27 height 22
click at [96, 384] on input "Auto" at bounding box center [102, 381] width 21 height 21
type input "-10"
click at [1020, 426] on div at bounding box center [772, 374] width 1083 height 672
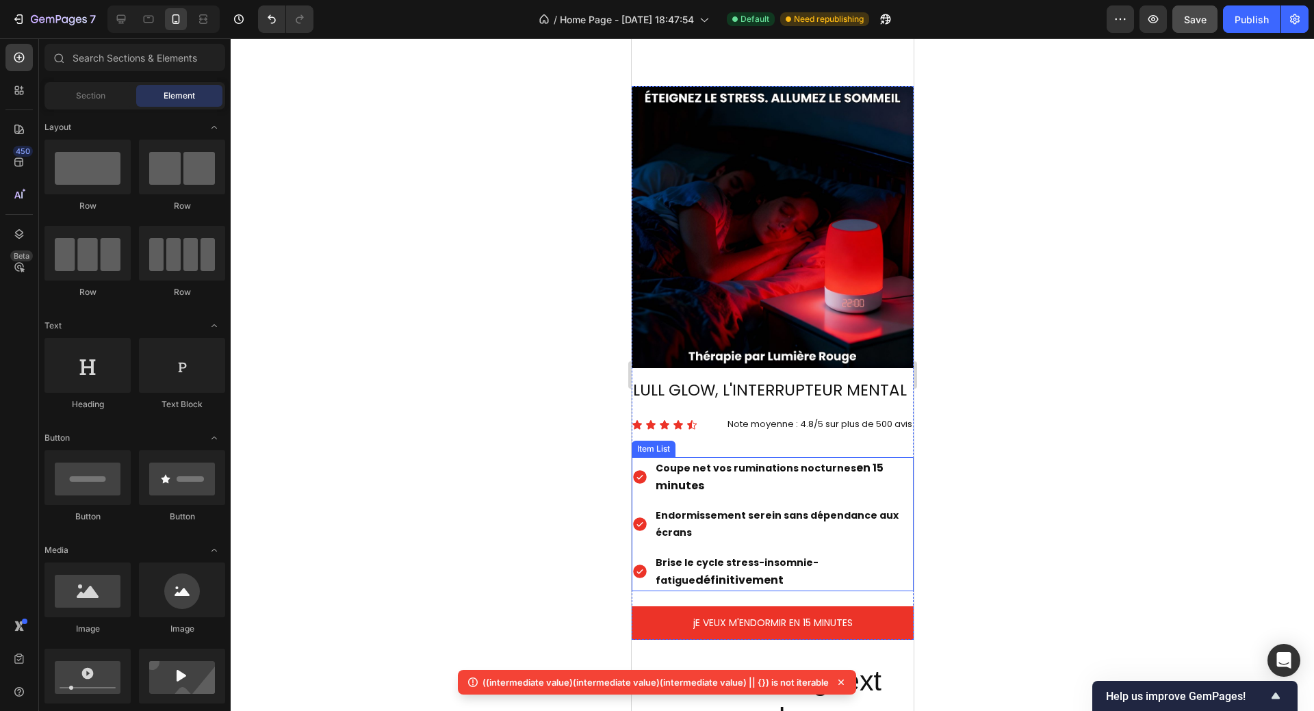
click at [886, 460] on p "Coupe net vos ruminations nocturnes en 15 minutes" at bounding box center [783, 477] width 256 height 36
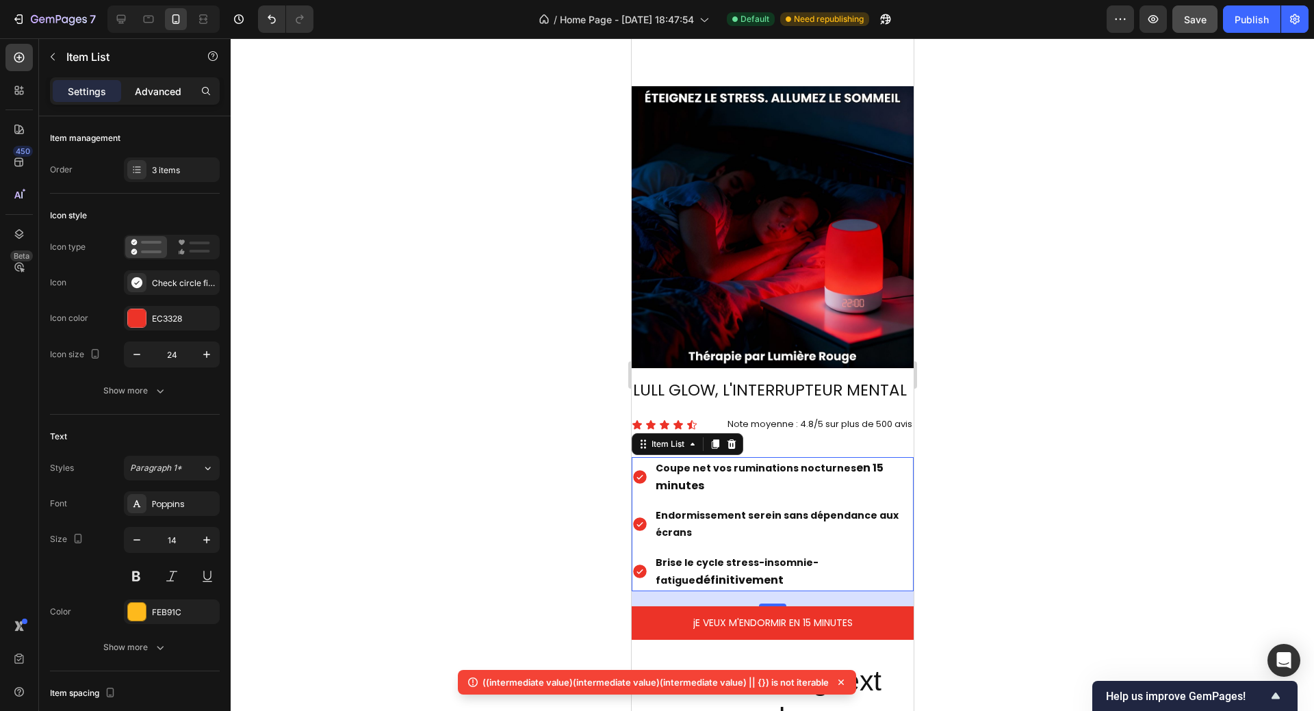
click at [162, 94] on p "Advanced" at bounding box center [158, 91] width 47 height 14
type input "100%"
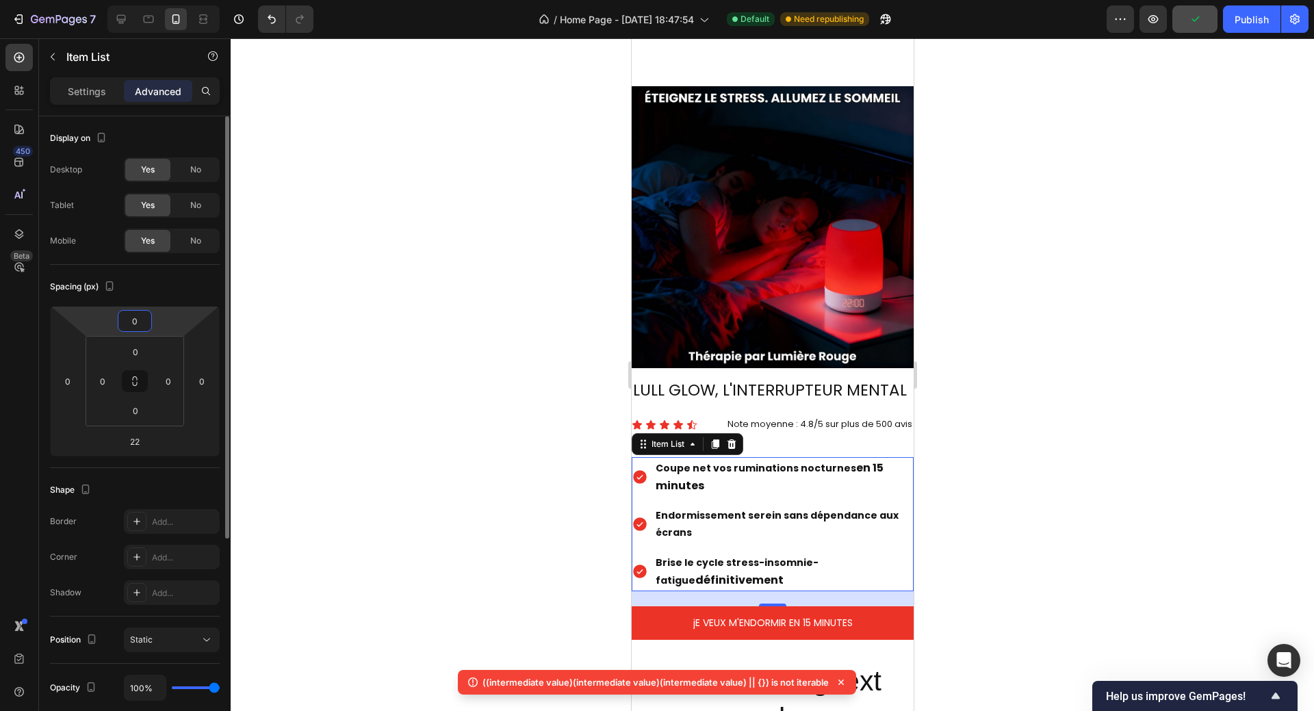
click at [136, 324] on input "0" at bounding box center [134, 321] width 27 height 21
type input "-20"
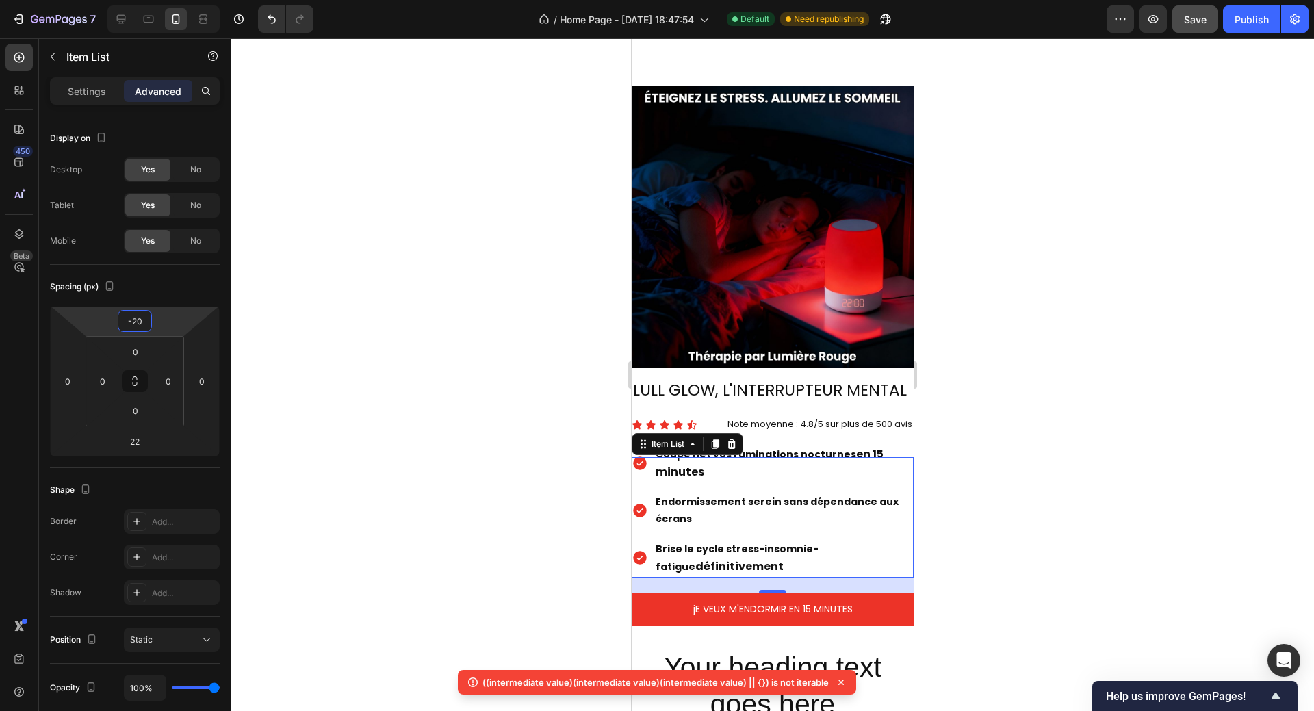
click at [1103, 455] on div at bounding box center [772, 374] width 1083 height 672
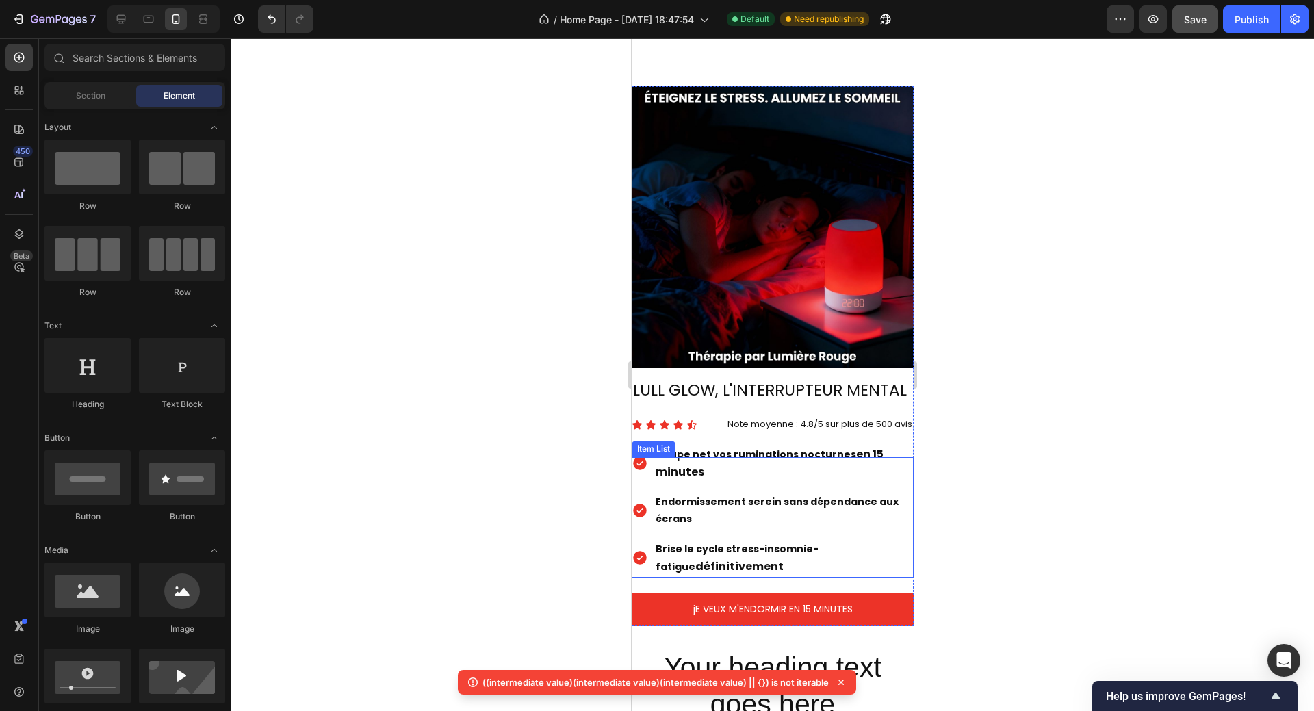
click at [694, 558] on strong "définitivement" at bounding box center [738, 566] width 88 height 16
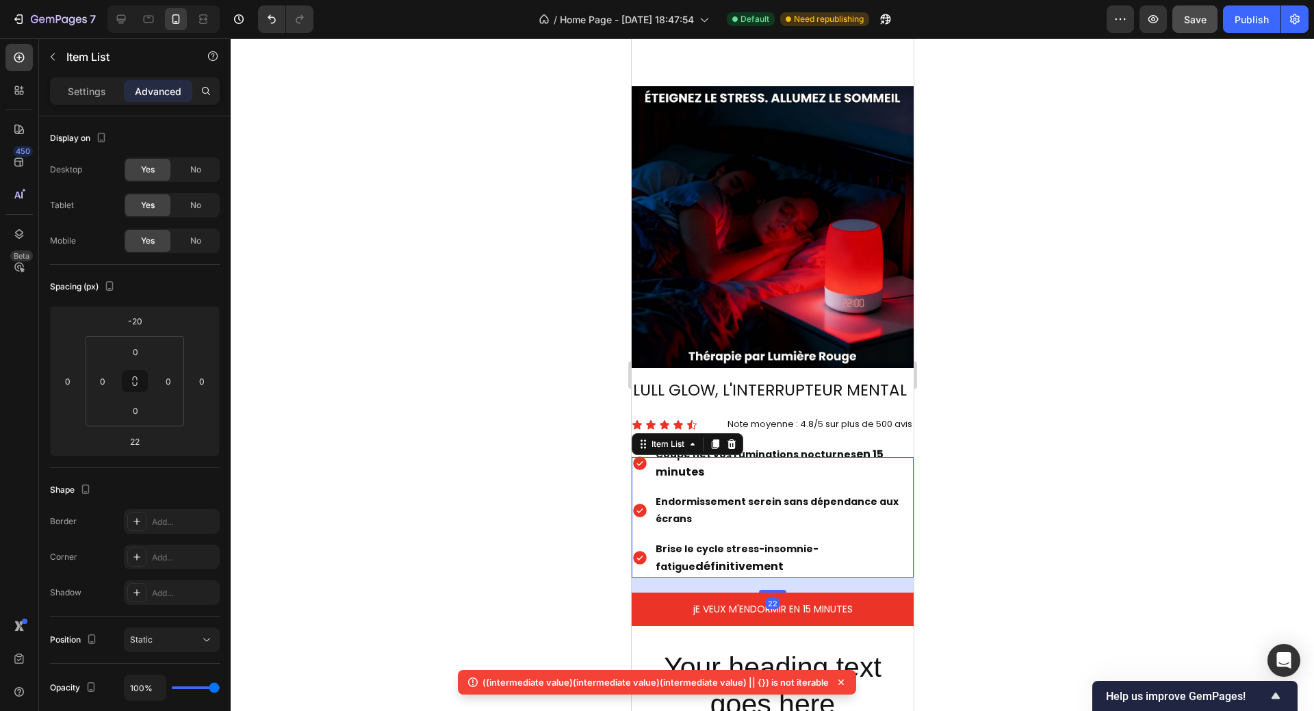
click at [1073, 546] on div at bounding box center [772, 374] width 1083 height 672
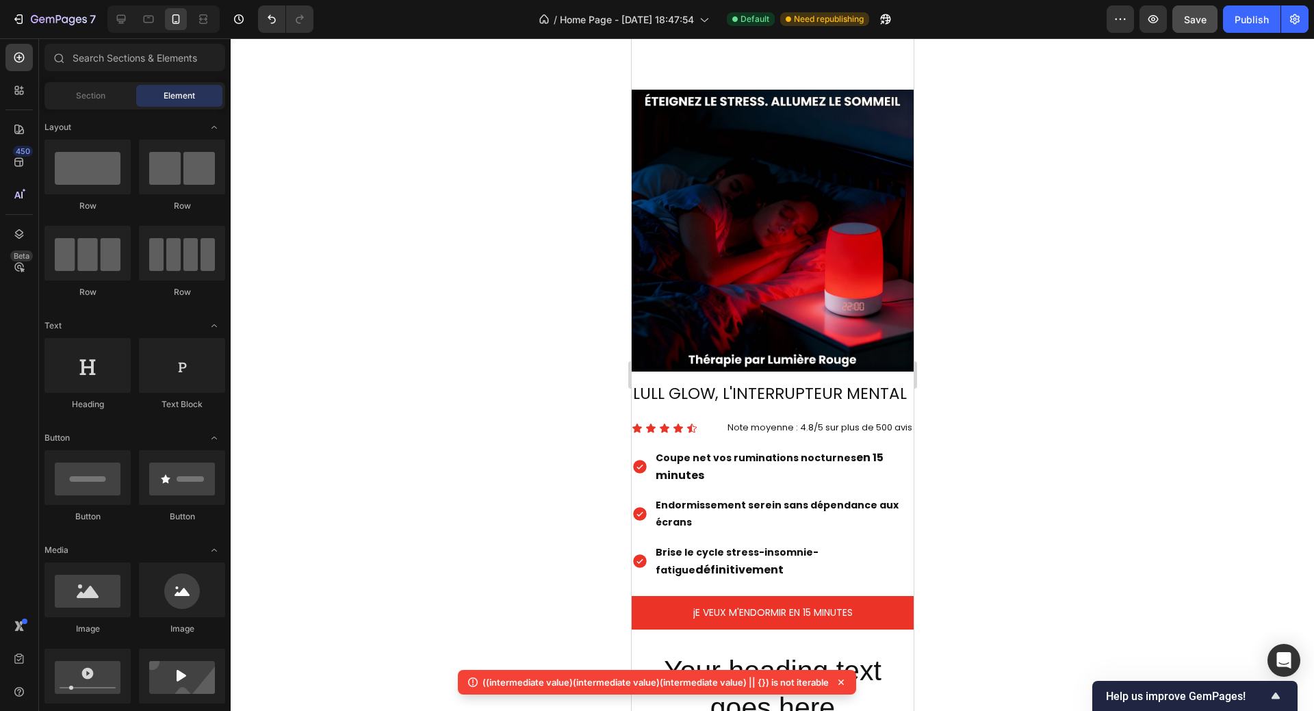
scroll to position [958, 0]
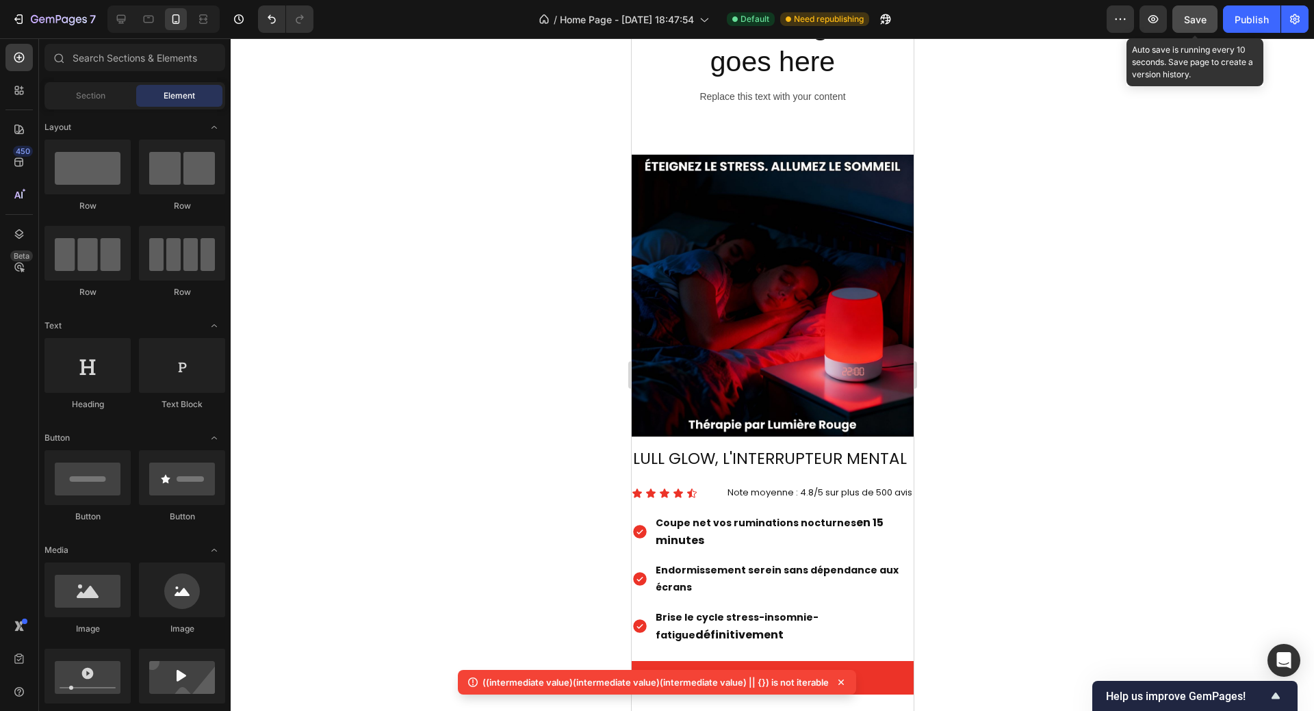
click at [1192, 26] on div "Save" at bounding box center [1195, 19] width 23 height 14
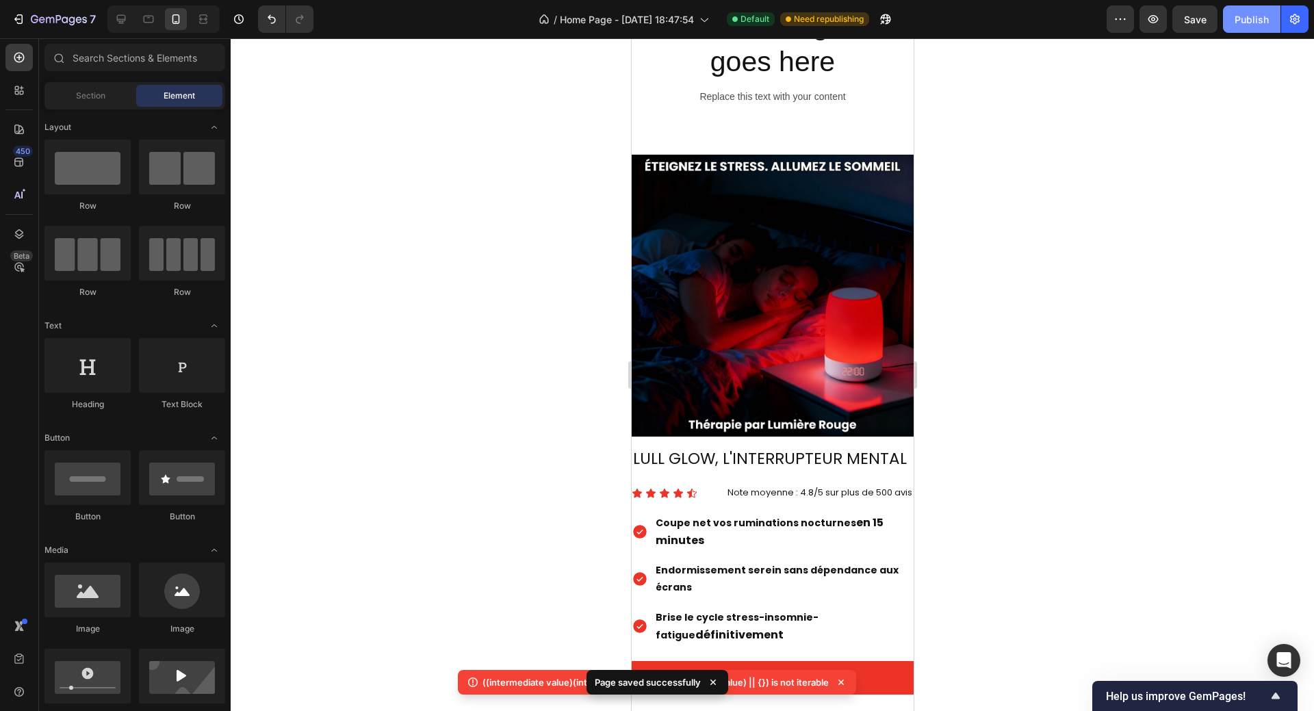
click at [1242, 25] on div "Publish" at bounding box center [1251, 19] width 34 height 14
click at [113, 21] on div at bounding box center [121, 19] width 22 height 22
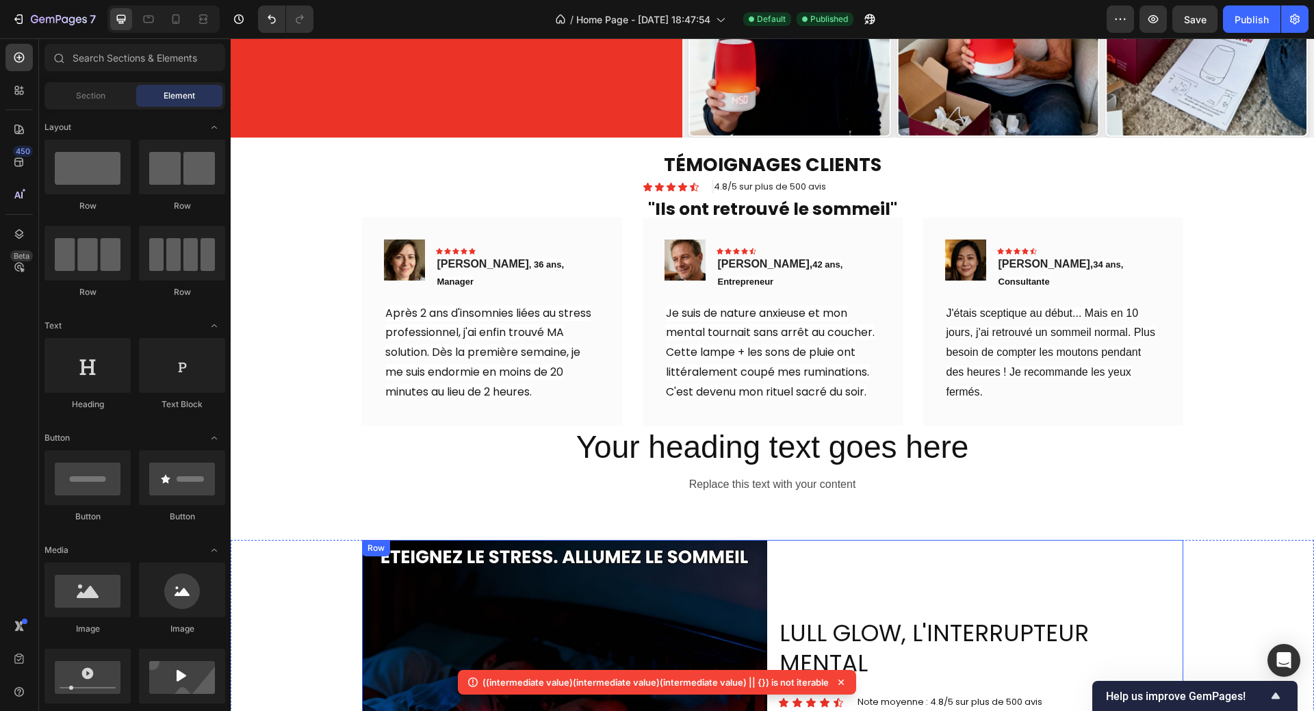
scroll to position [547, 0]
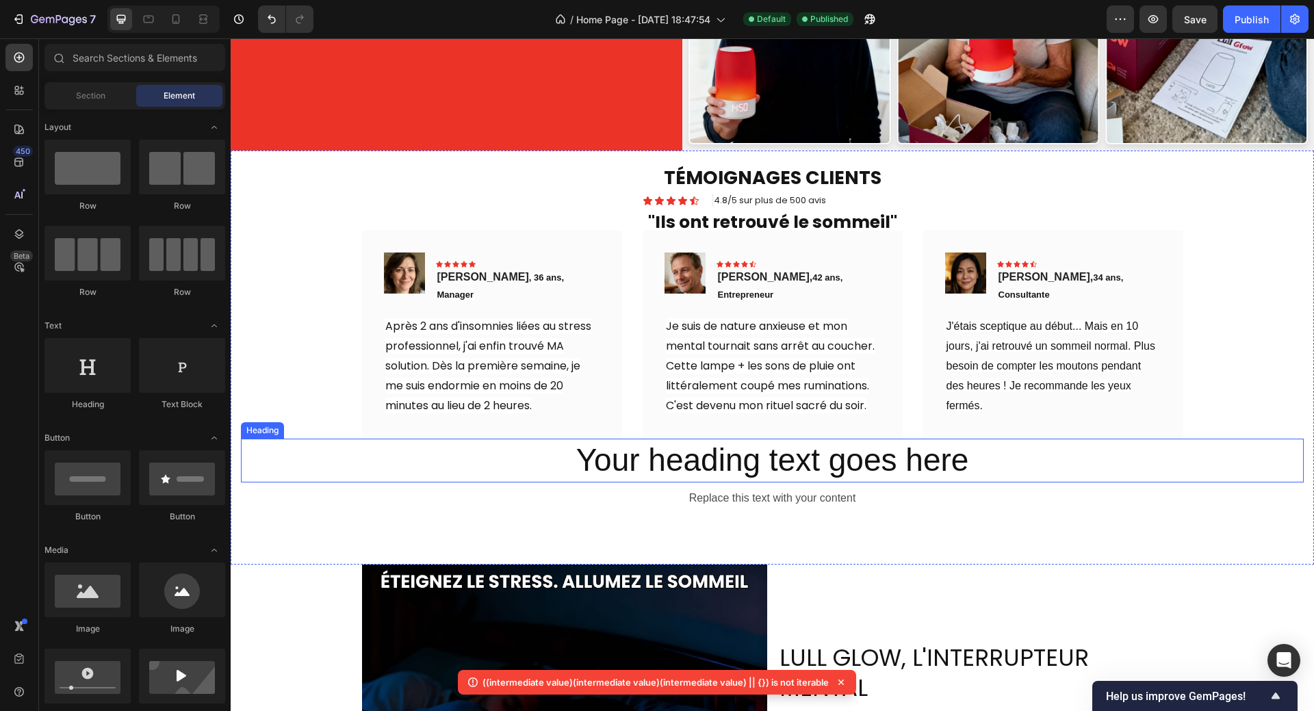
click at [694, 439] on h2 "Your heading text goes here" at bounding box center [772, 461] width 1062 height 44
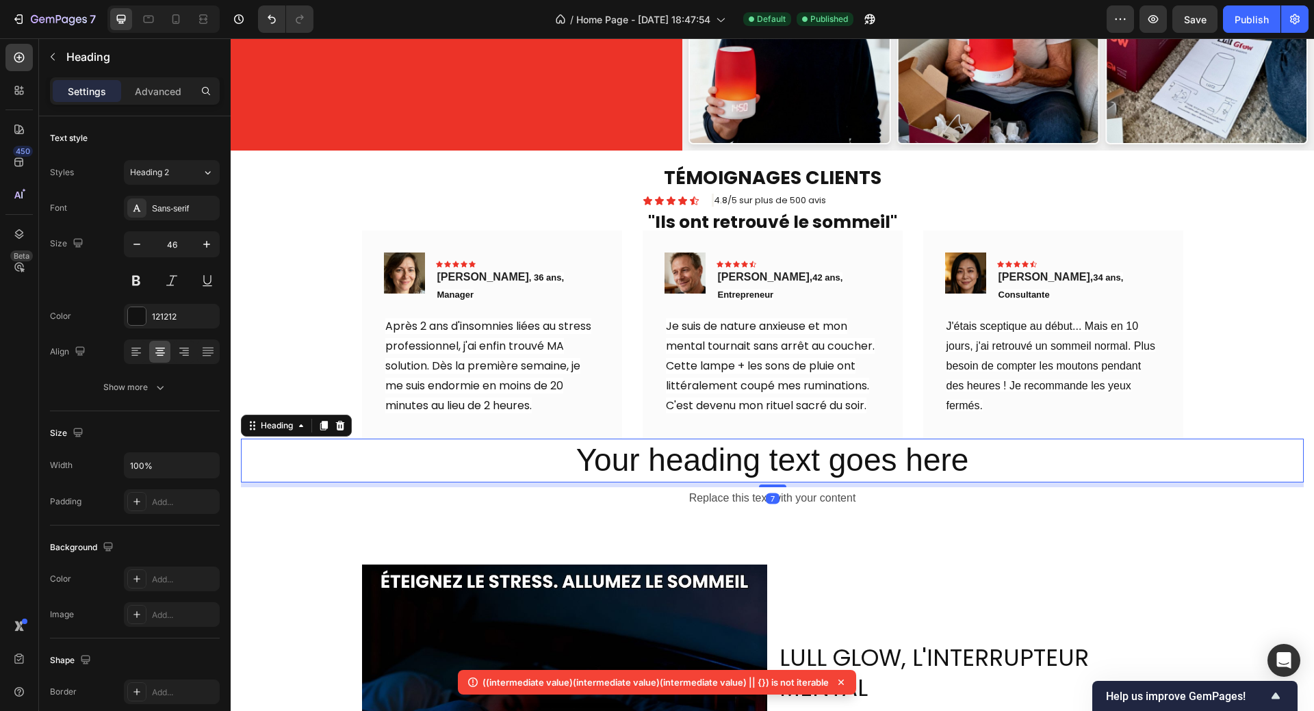
click at [611, 451] on h2 "Your heading text goes here" at bounding box center [772, 461] width 1062 height 44
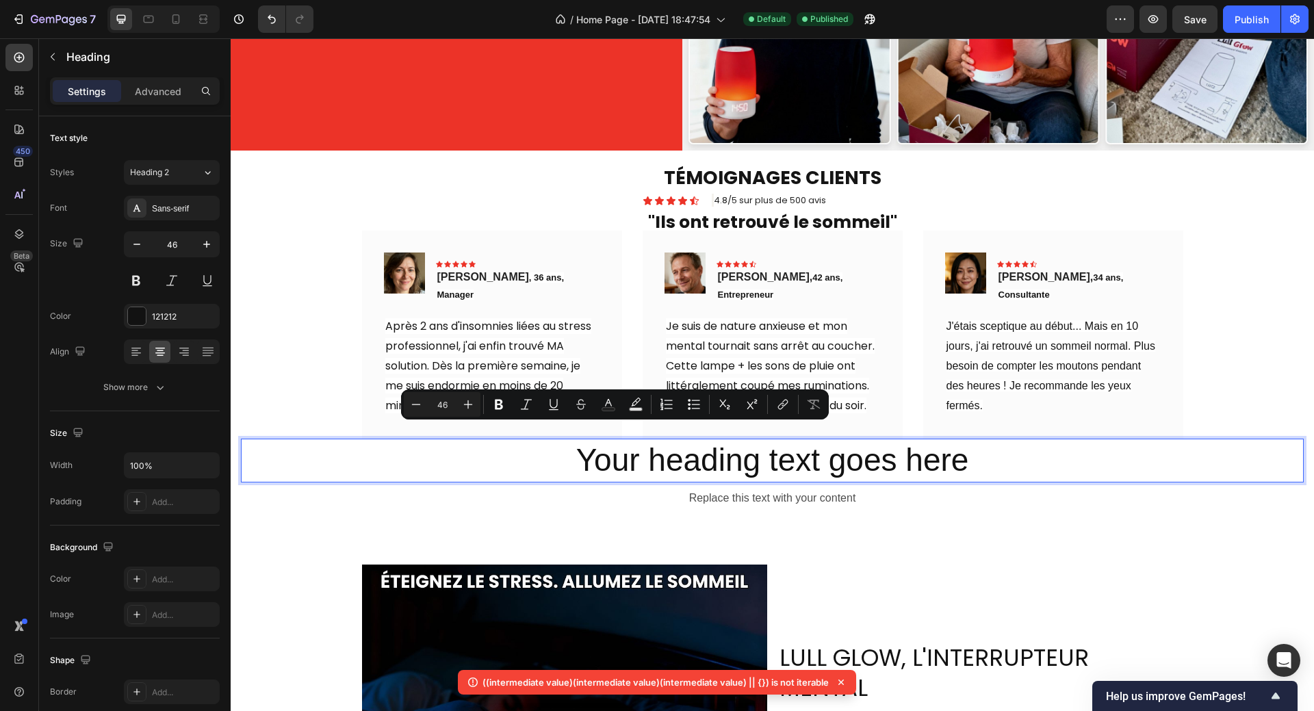
click at [571, 440] on p "Your heading text goes here" at bounding box center [772, 460] width 1060 height 41
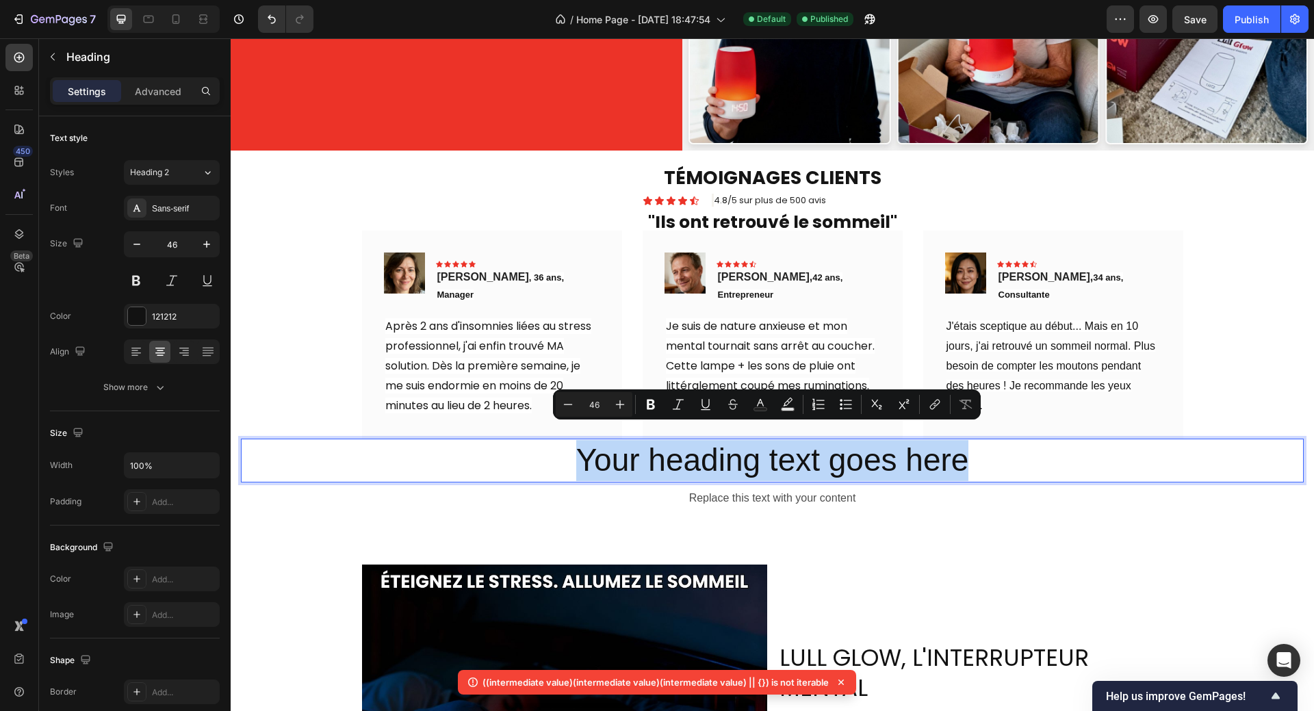
drag, startPoint x: 573, startPoint y: 443, endPoint x: 959, endPoint y: 452, distance: 385.9
click at [959, 452] on p "Your heading text goes here" at bounding box center [772, 460] width 1060 height 41
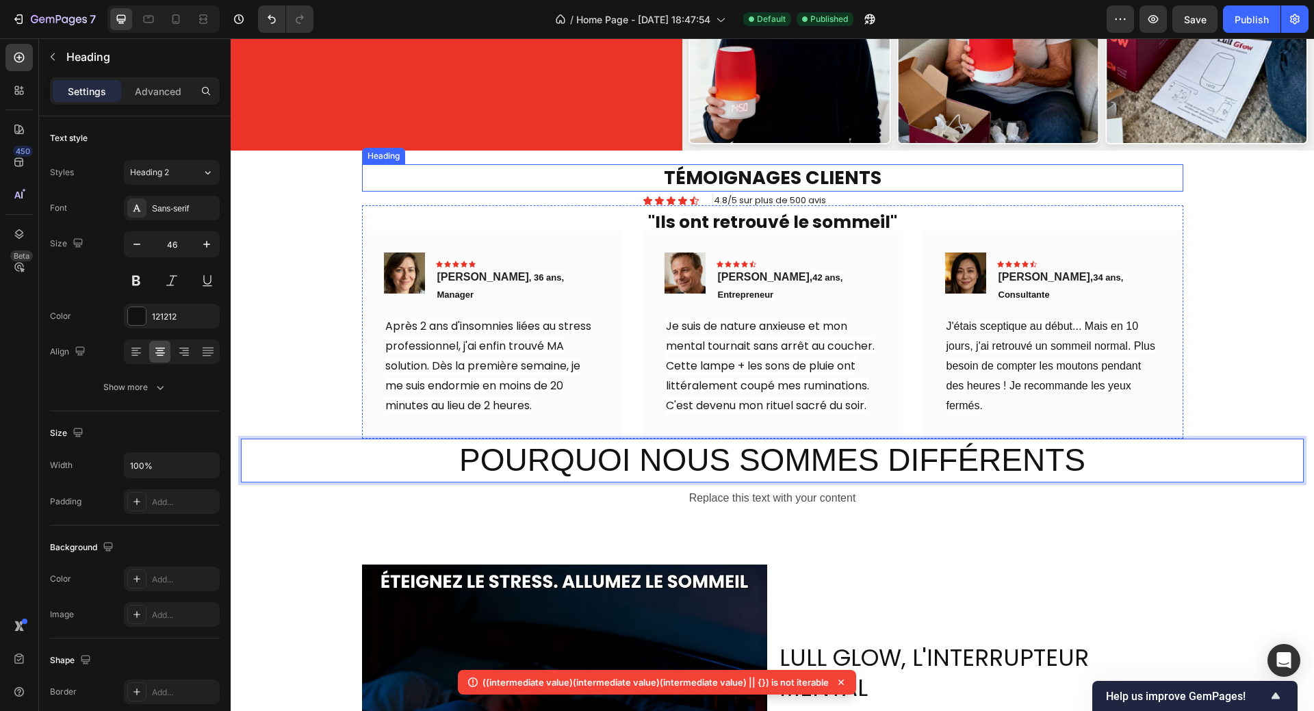
click at [852, 164] on h2 "TÉMOIGNAGES CLIENTS" at bounding box center [772, 177] width 821 height 27
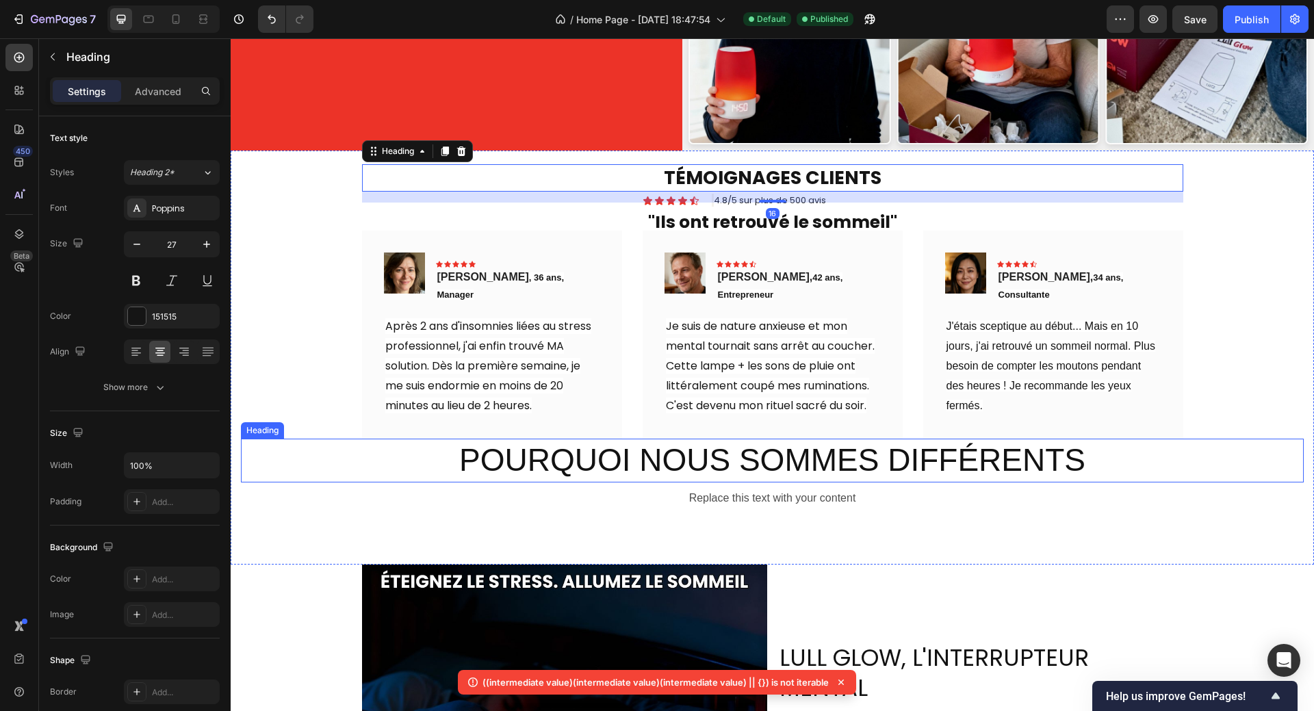
click at [734, 452] on p "POURQUOI NOUS SOMMES DIFFÉRENTS" at bounding box center [772, 460] width 1060 height 41
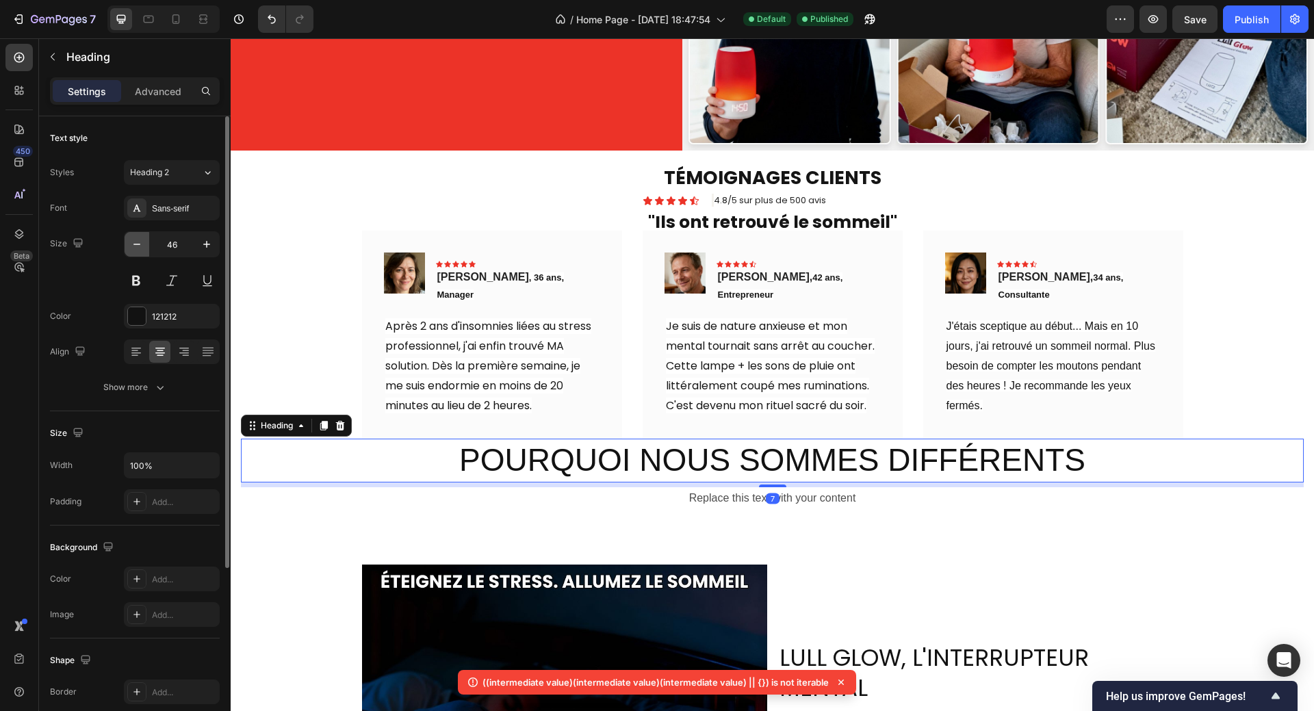
click at [135, 248] on icon "button" at bounding box center [137, 244] width 14 height 14
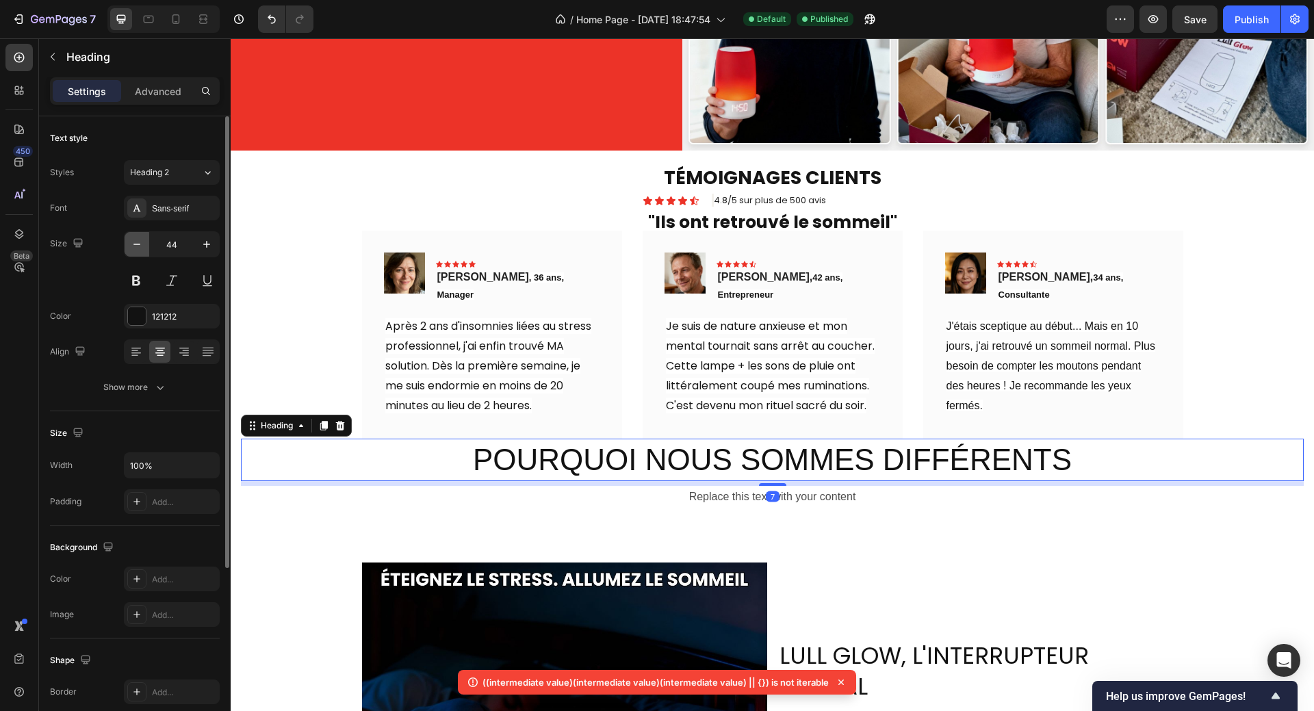
click at [134, 248] on icon "button" at bounding box center [137, 244] width 14 height 14
click at [133, 248] on icon "button" at bounding box center [137, 244] width 14 height 14
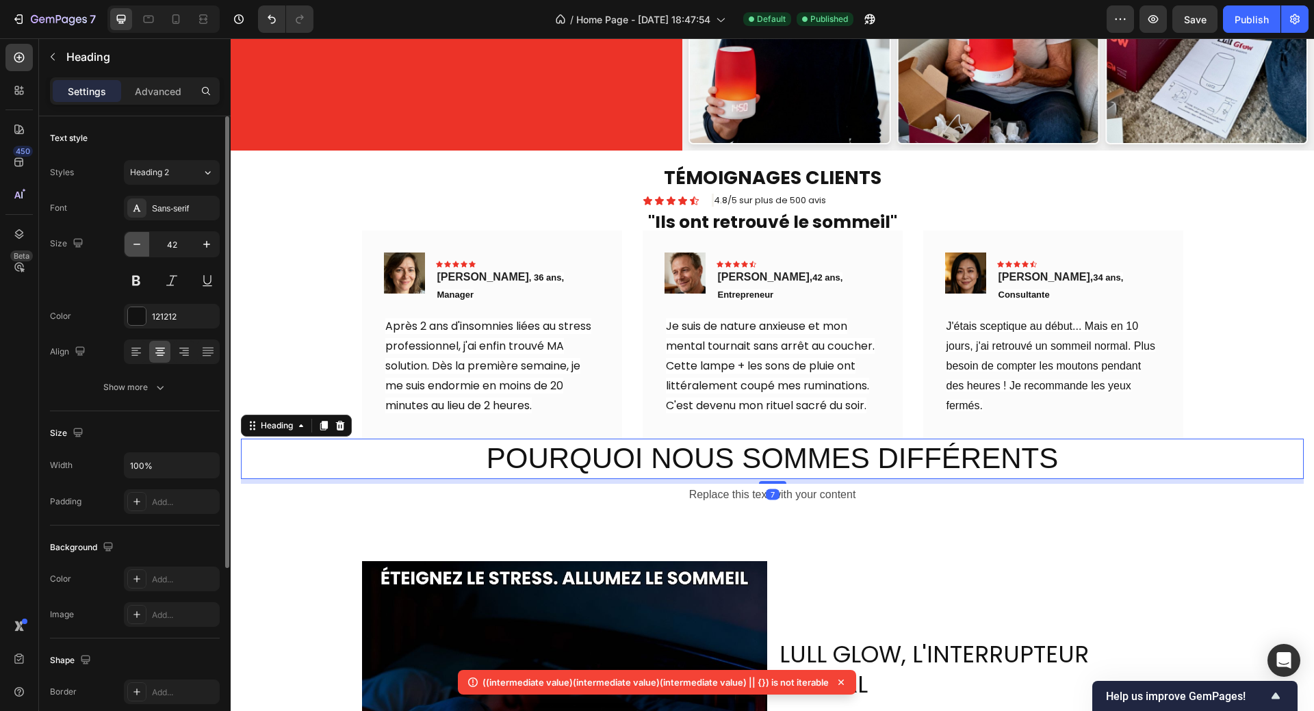
click at [133, 248] on icon "button" at bounding box center [137, 244] width 14 height 14
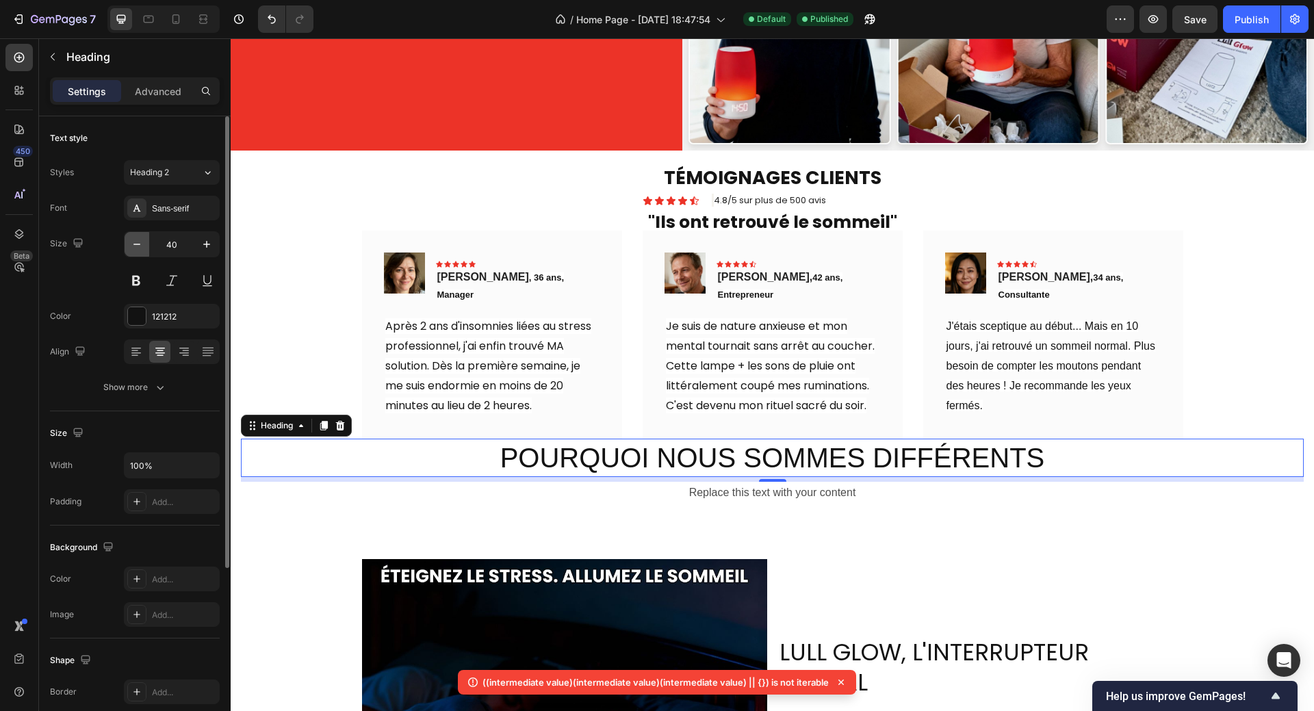
click at [133, 248] on icon "button" at bounding box center [137, 244] width 14 height 14
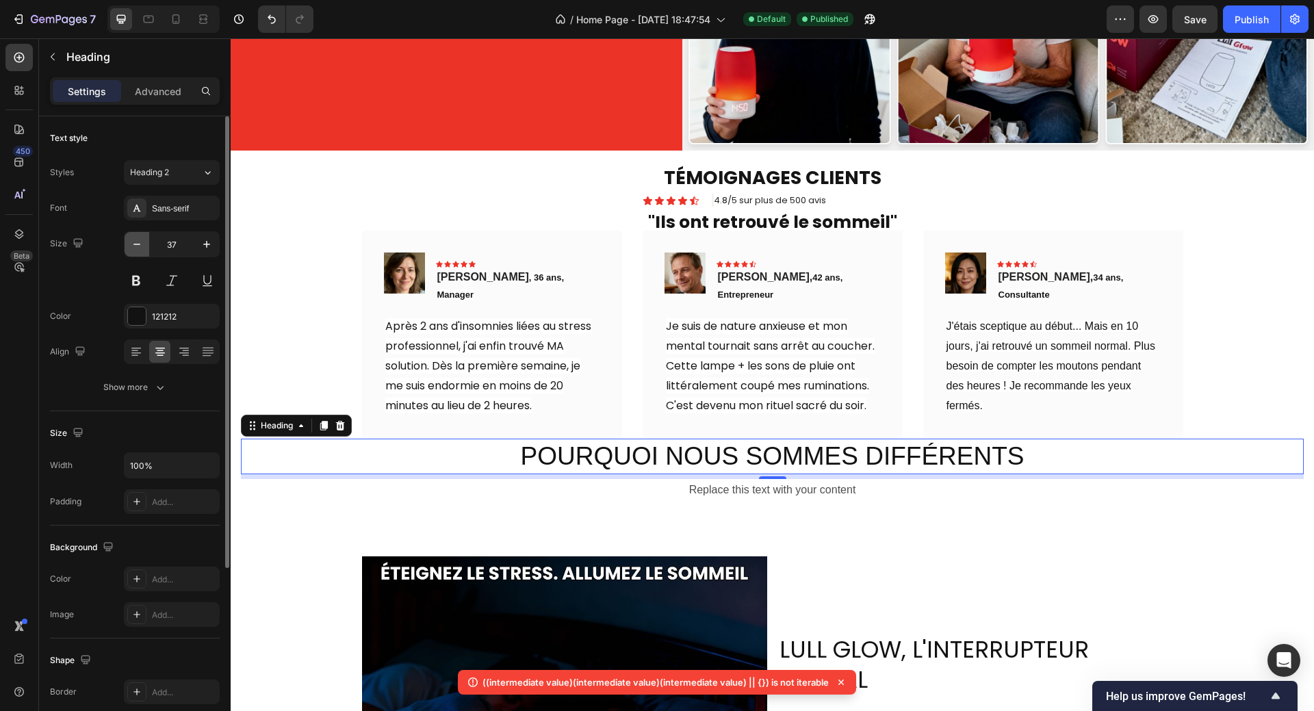
click at [133, 248] on icon "button" at bounding box center [137, 244] width 14 height 14
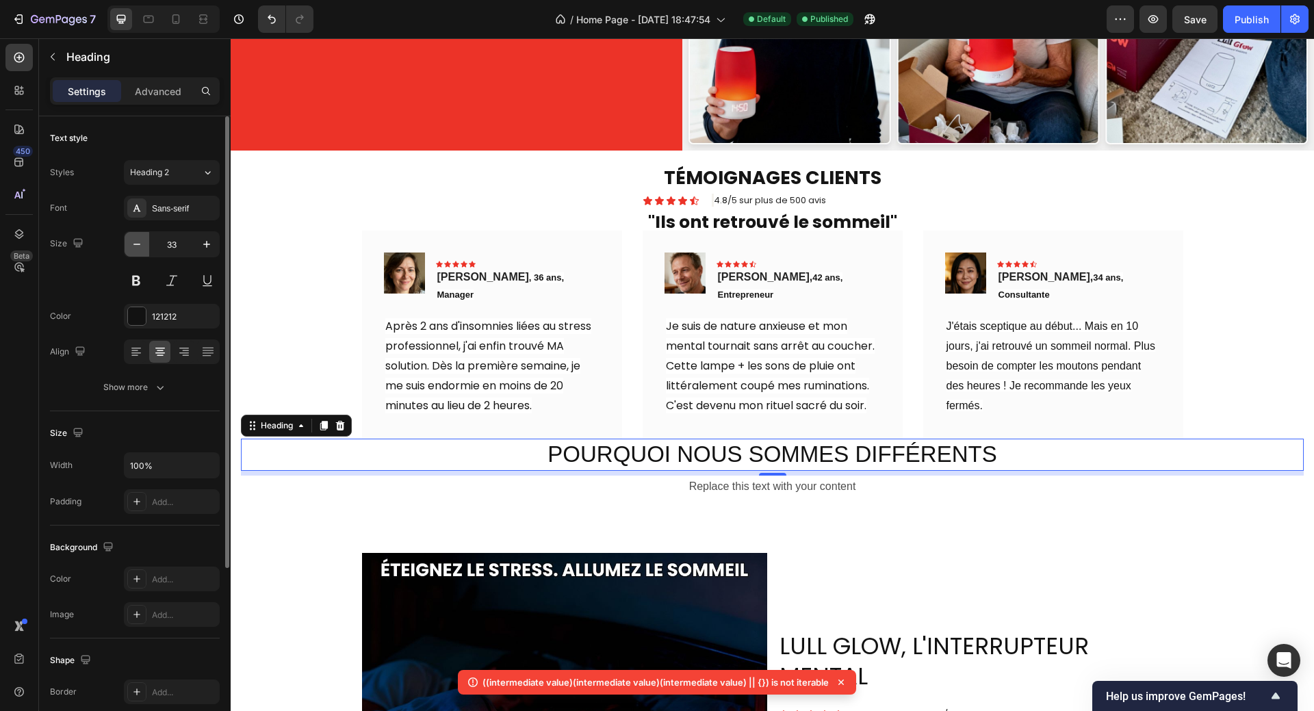
click at [133, 248] on icon "button" at bounding box center [137, 244] width 14 height 14
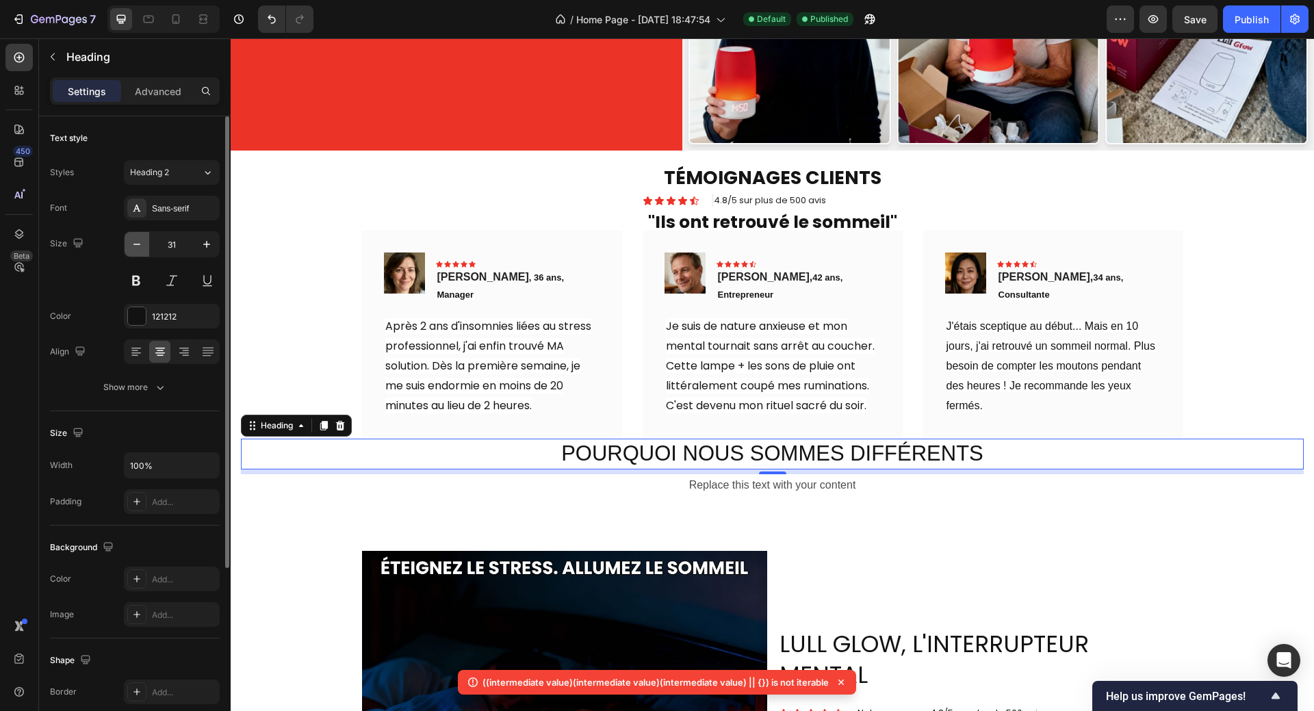
click at [133, 247] on icon "button" at bounding box center [137, 244] width 14 height 14
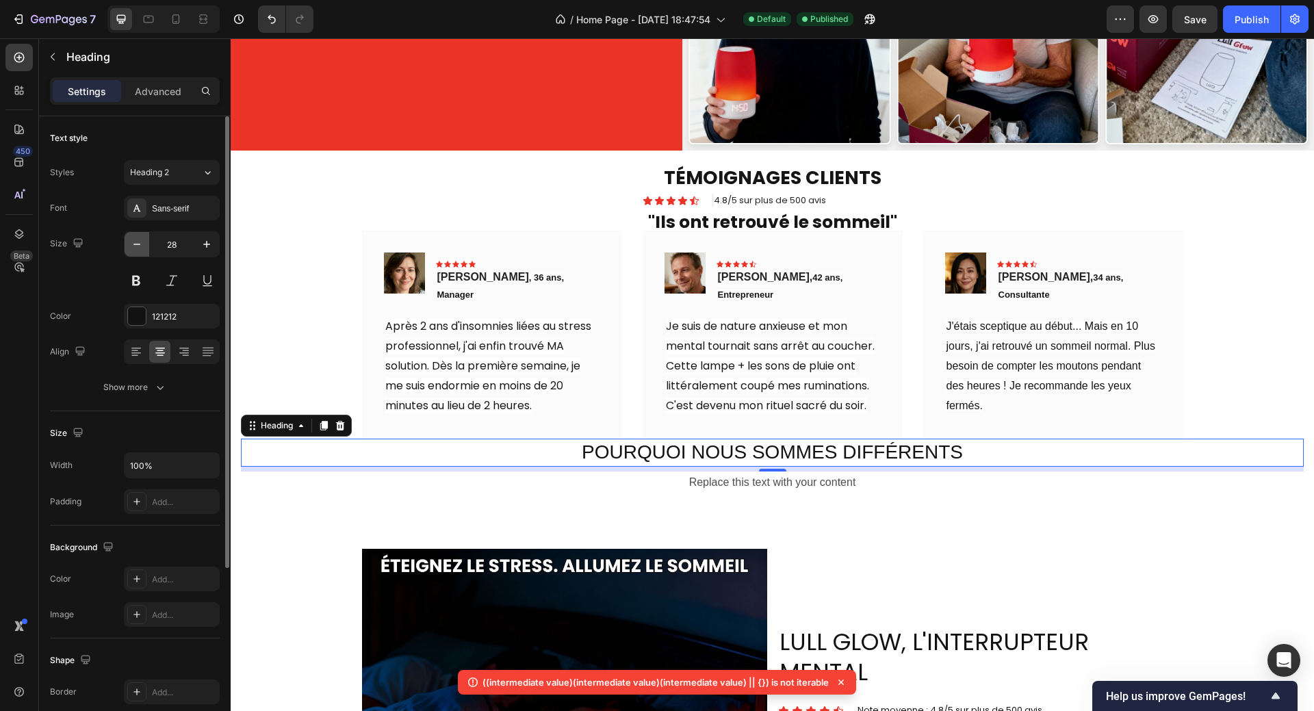
click at [133, 247] on icon "button" at bounding box center [137, 244] width 14 height 14
type input "26"
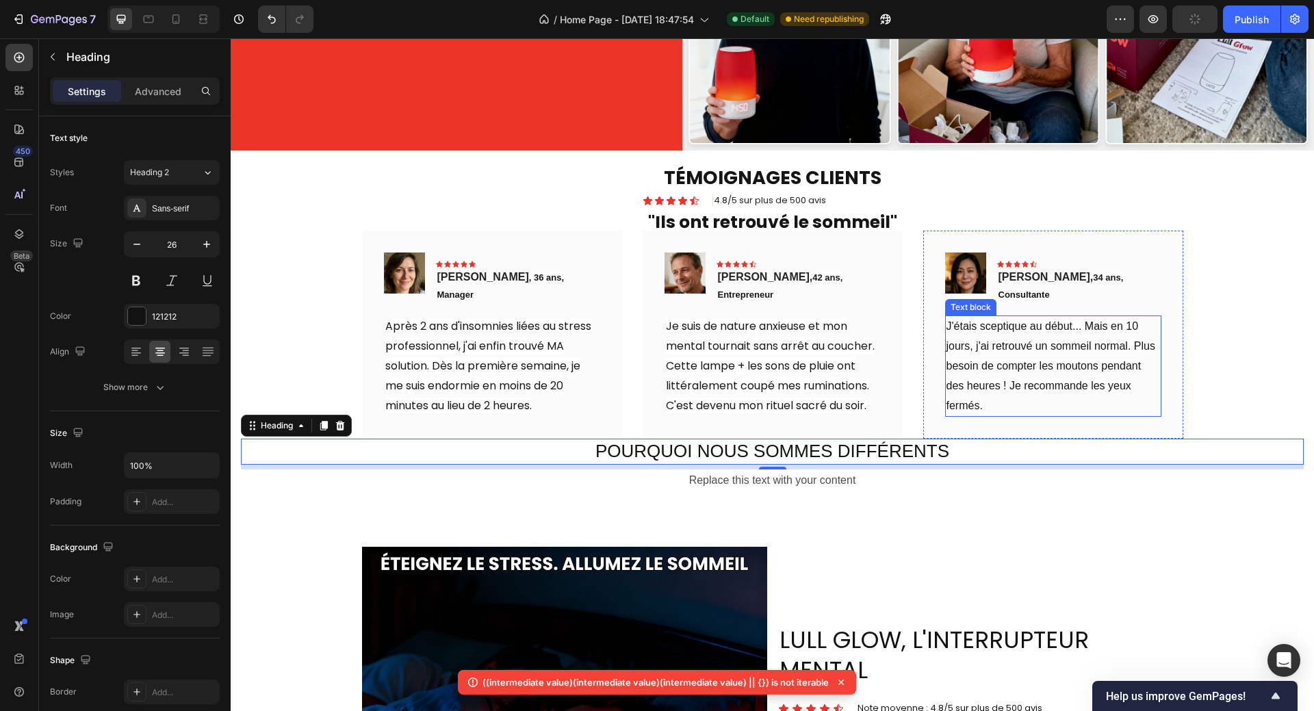
click at [1153, 362] on p "J'étais sceptique au début... Mais en 10 jours, j'ai retrouvé un sommeil normal…" at bounding box center [1052, 366] width 213 height 99
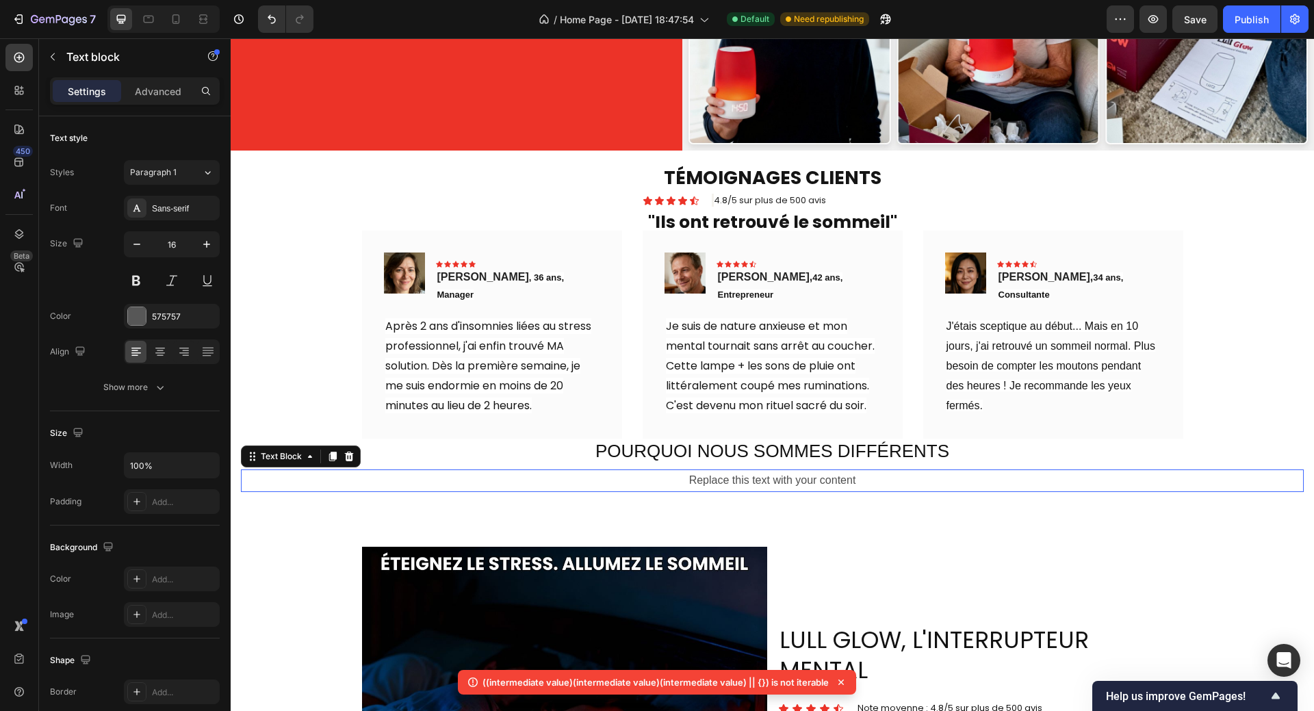
click at [762, 469] on div "Replace this text with your content" at bounding box center [772, 480] width 1062 height 23
click at [684, 469] on div "Replace this text with your content" at bounding box center [772, 480] width 1062 height 23
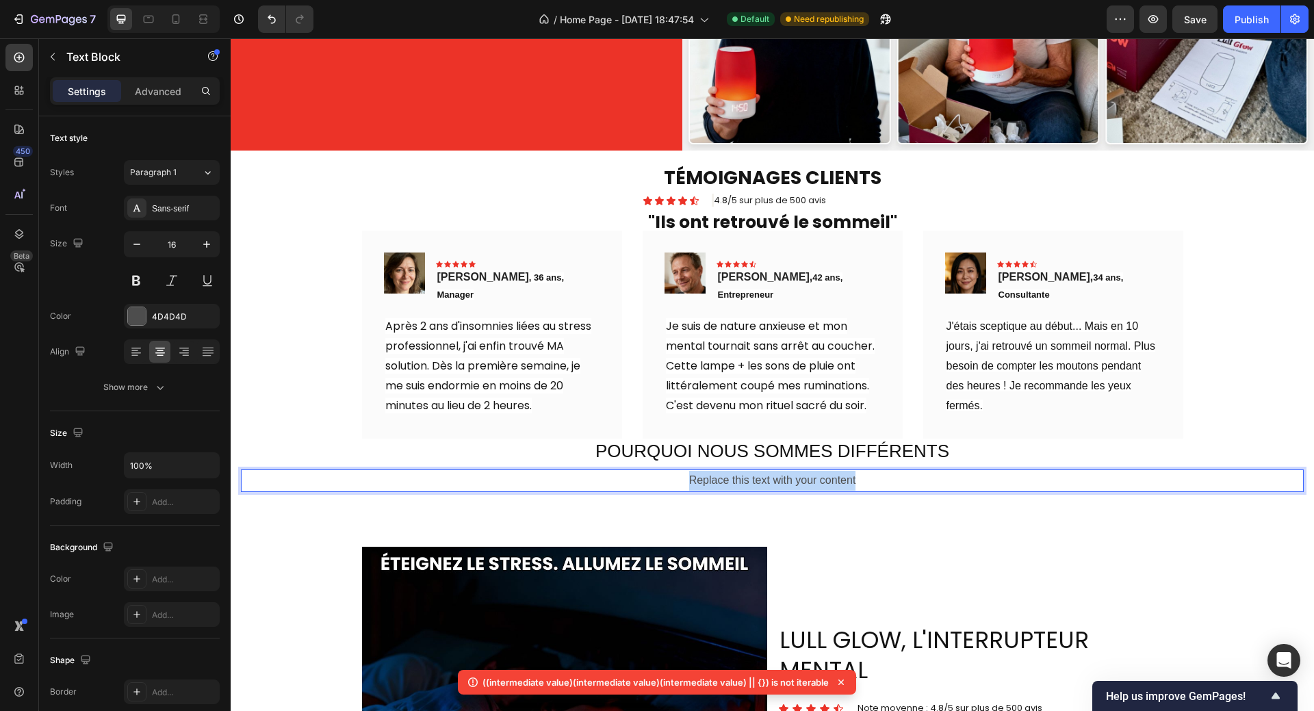
drag, startPoint x: 681, startPoint y: 464, endPoint x: 859, endPoint y: 463, distance: 177.9
click at [859, 471] on p "Replace this text with your content" at bounding box center [772, 481] width 1060 height 20
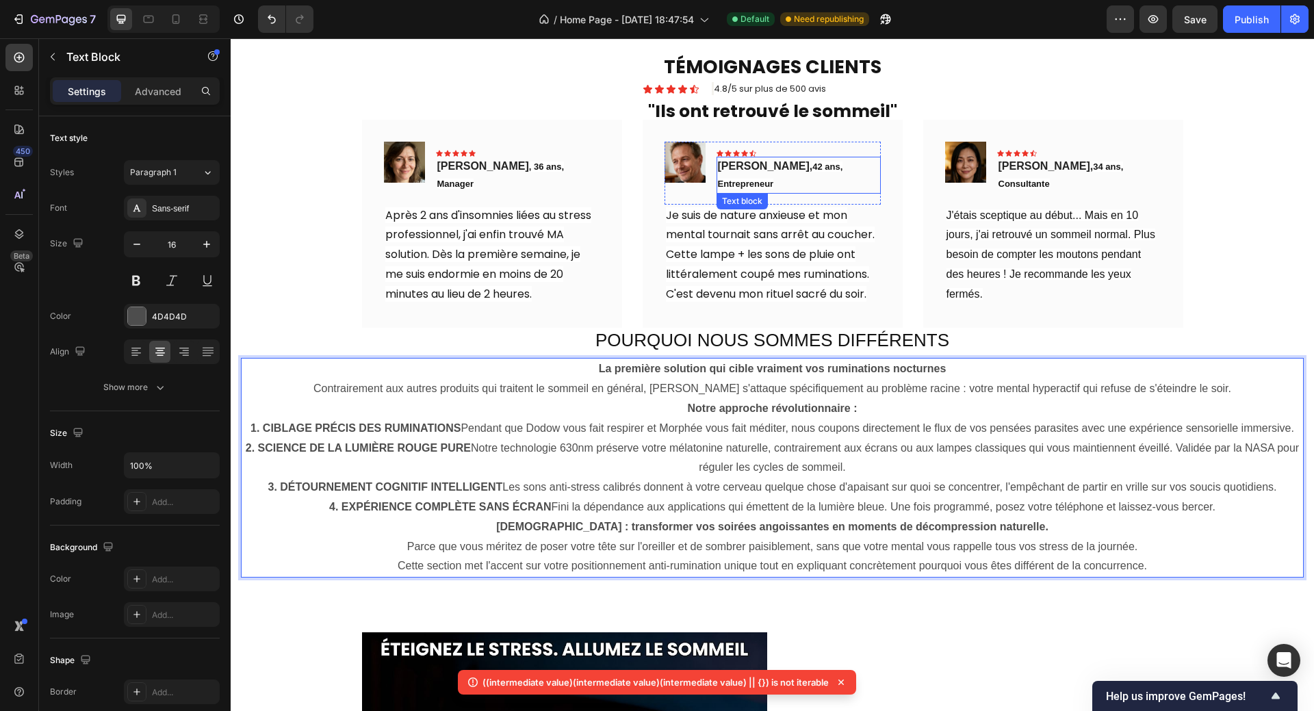
scroll to position [753, 0]
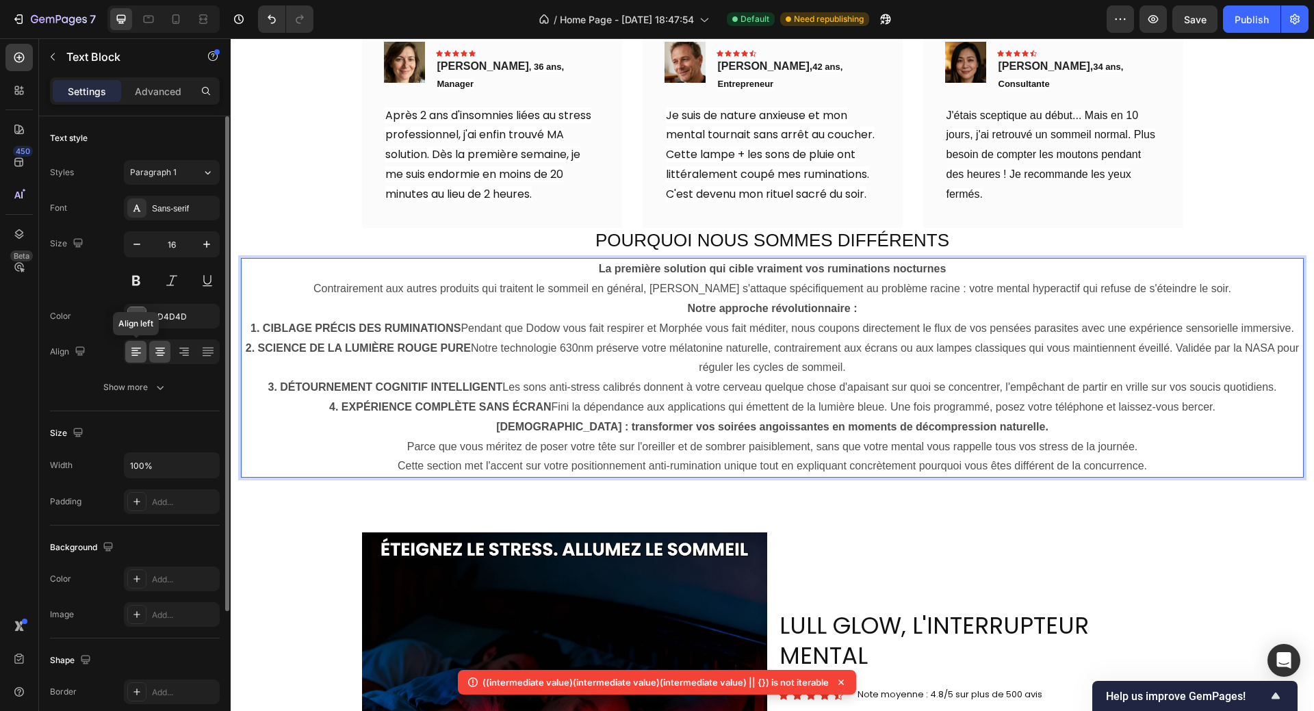
click at [130, 350] on icon at bounding box center [136, 352] width 14 height 14
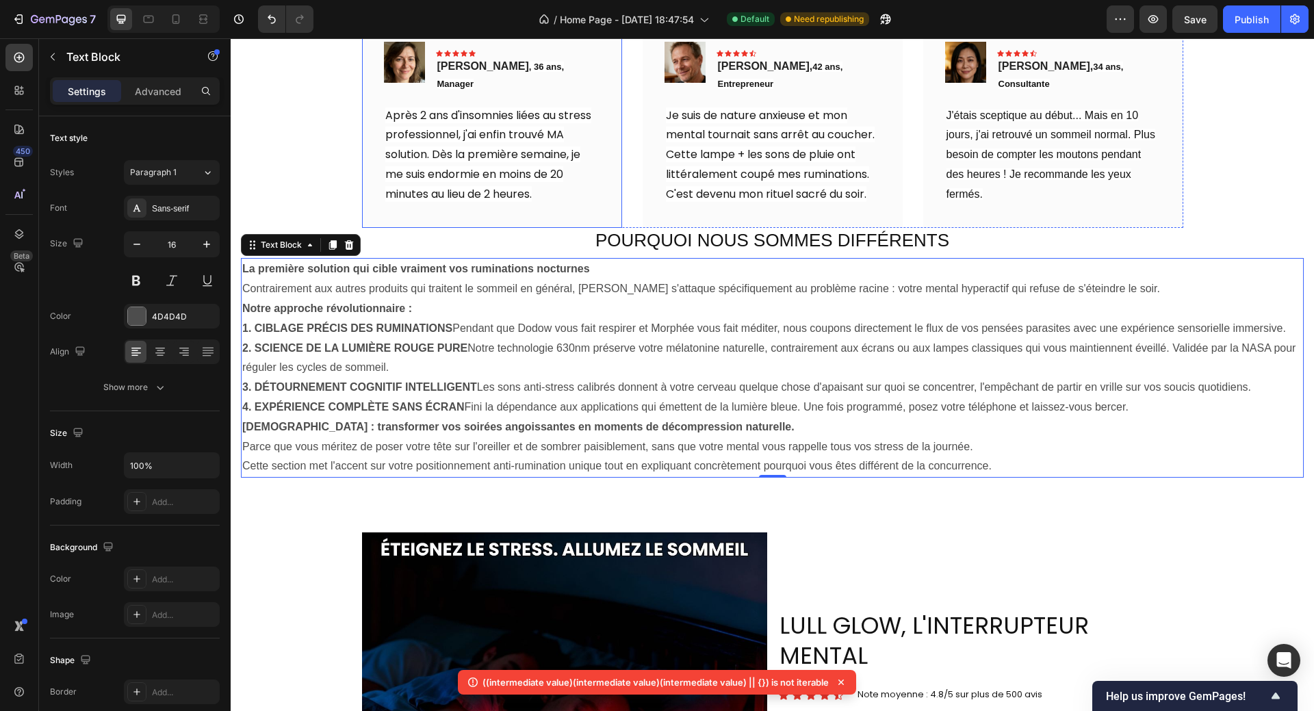
click at [376, 211] on div "Image Icon Icon Icon Icon Icon Row Marie , 36 ans, Manager Text block Row Après…" at bounding box center [492, 124] width 260 height 208
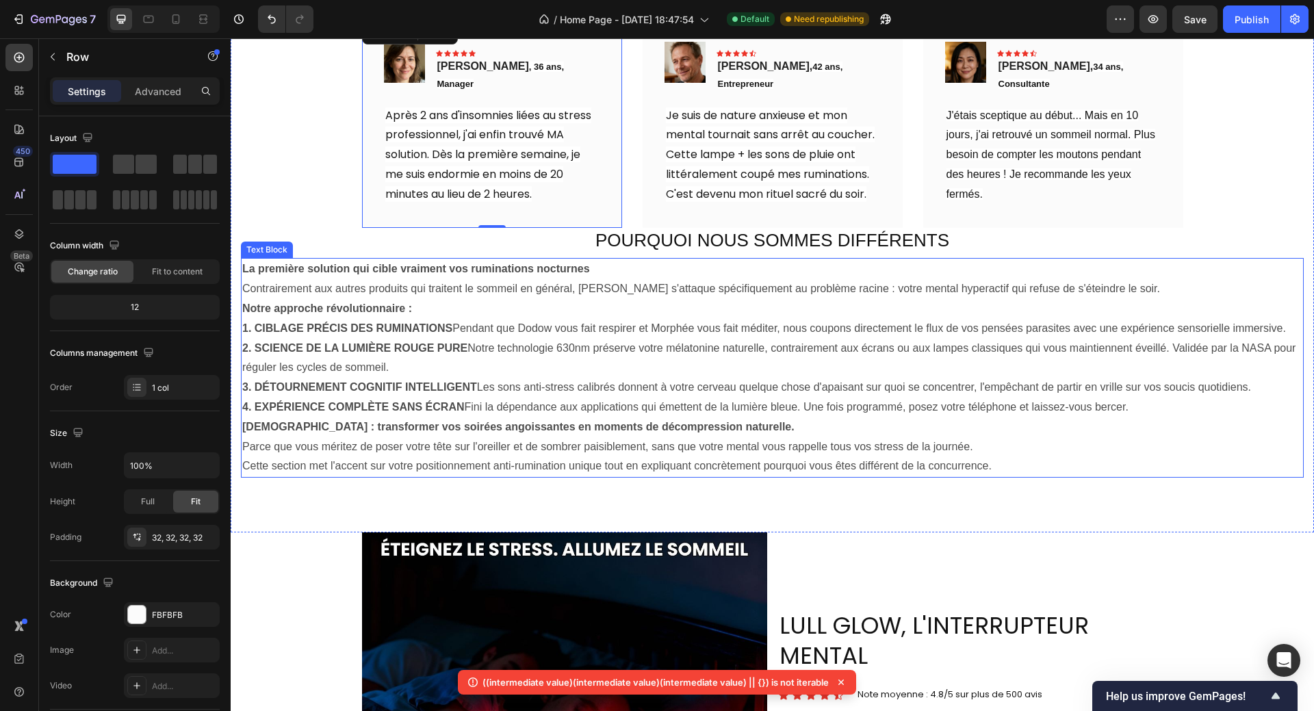
click at [326, 322] on strong "1. CIBLAGE PRÉCIS DES RUMINATIONS" at bounding box center [347, 328] width 210 height 12
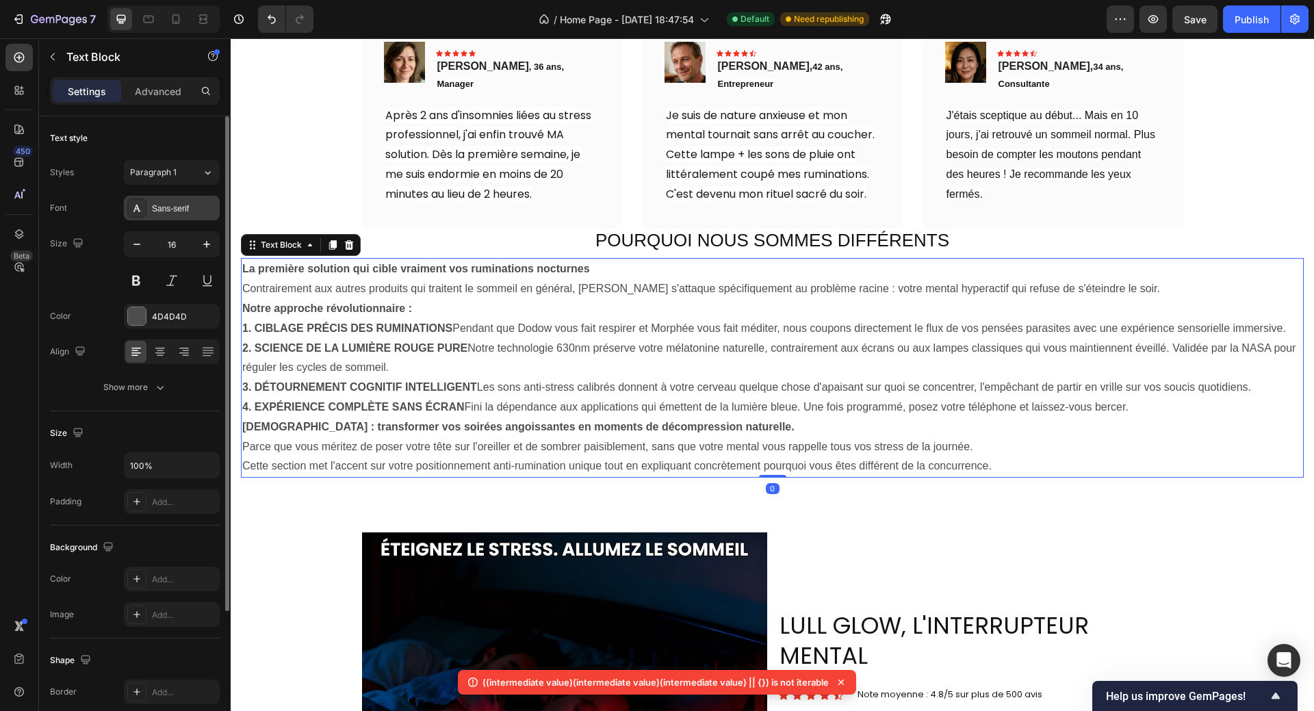
click at [180, 209] on div "Sans-serif" at bounding box center [184, 209] width 64 height 12
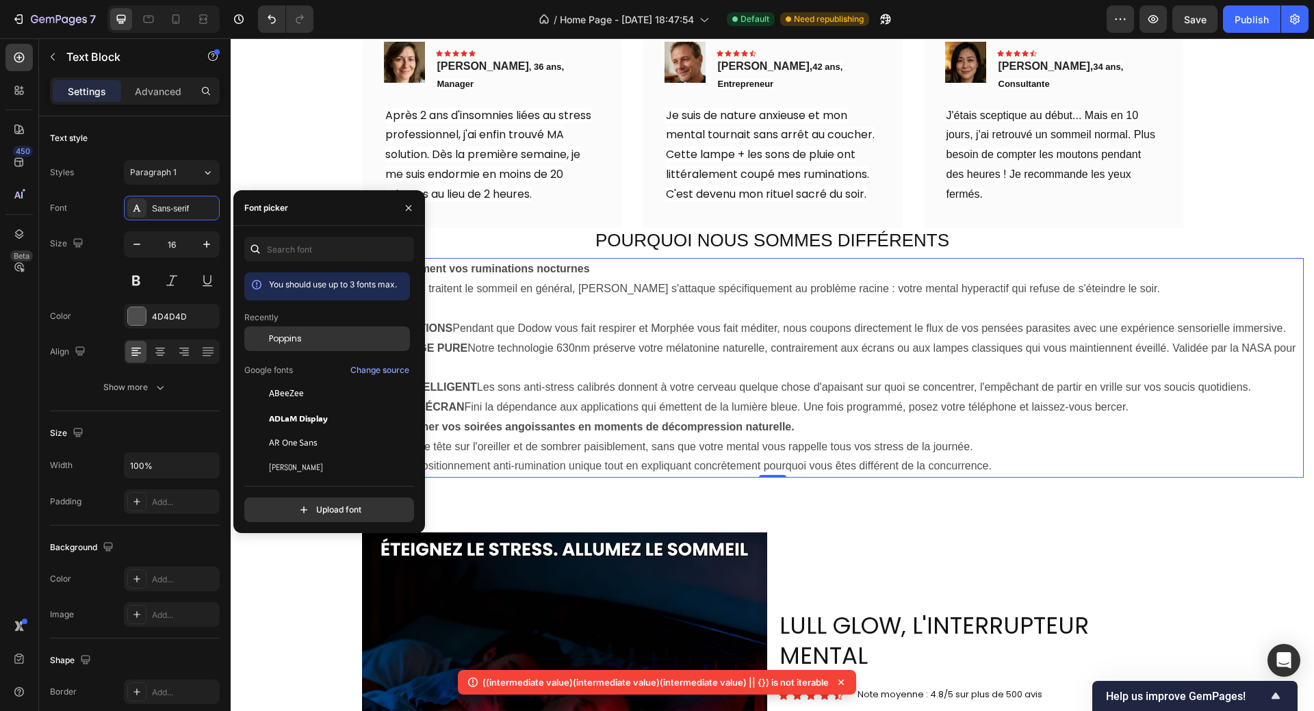
click at [283, 340] on span "Poppins" at bounding box center [285, 338] width 33 height 12
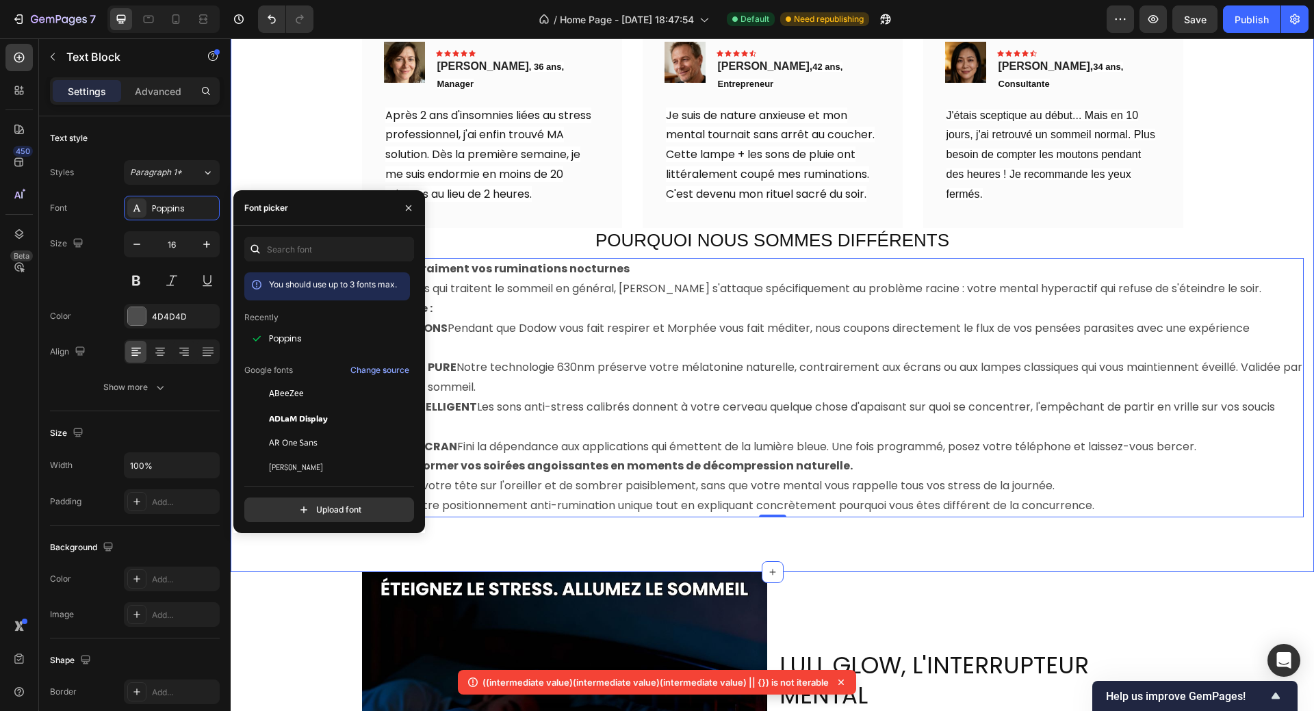
click at [273, 132] on div "TÉMOIGNAGES CLIENTS Heading Icon Icon Icon Icon Icon Icon List 4.8/5 sur plus d…" at bounding box center [772, 256] width 1062 height 523
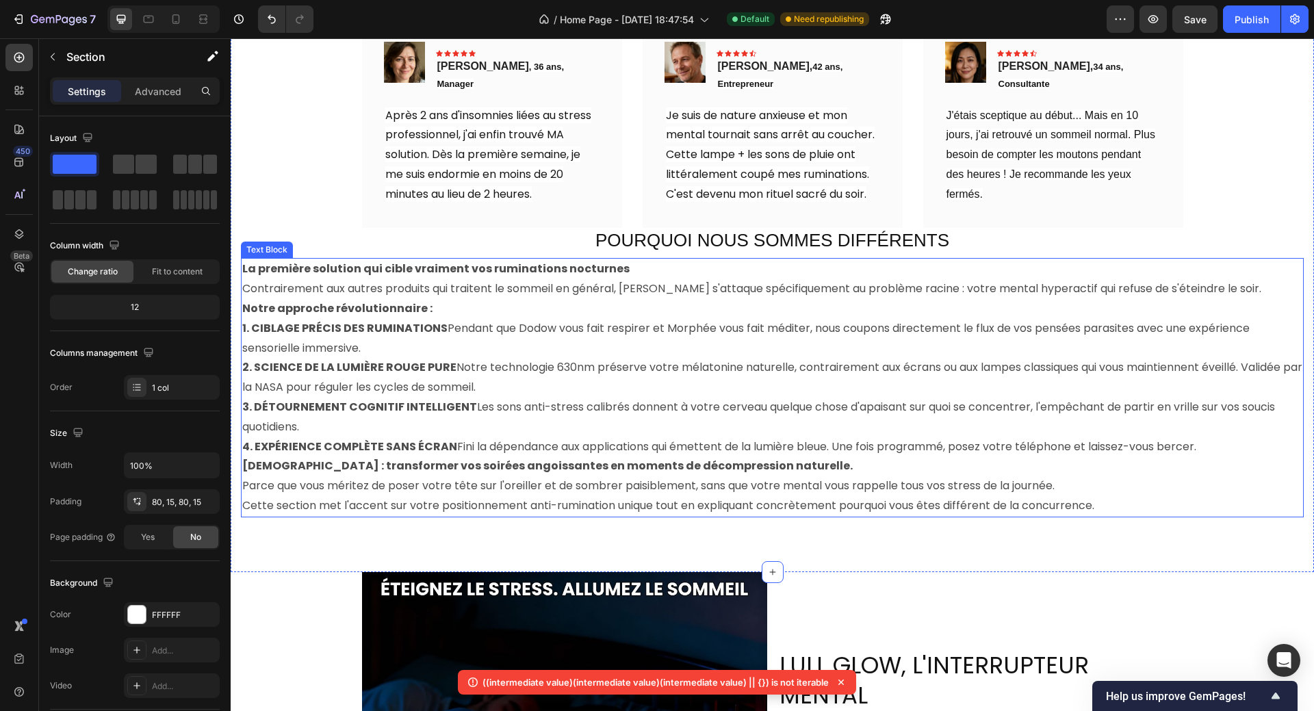
click at [1216, 437] on p "4. EXPÉRIENCE COMPLÈTE SANS ÉCRAN Fini la dépendance aux applications qui émett…" at bounding box center [772, 447] width 1060 height 20
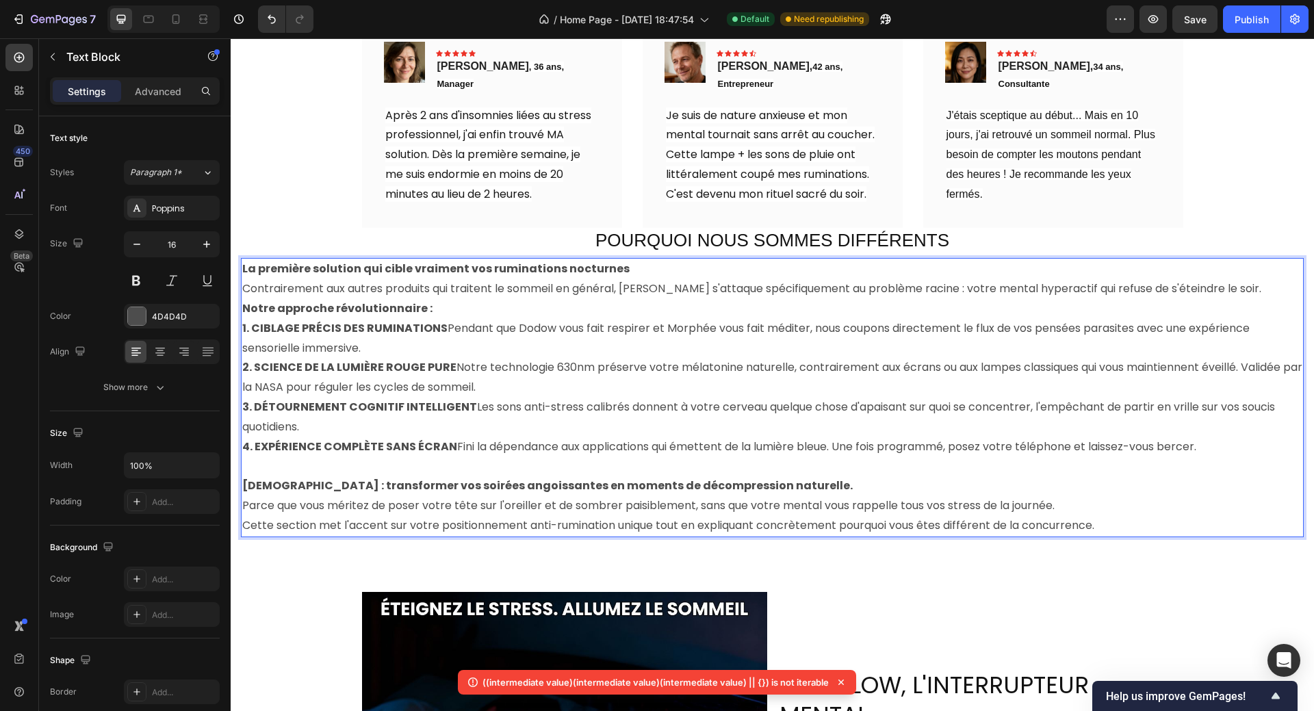
click at [521, 376] on p "2. SCIENCE DE LA LUMIÈRE ROUGE PURE Notre technologie 630nm préserve votre méla…" at bounding box center [772, 378] width 1060 height 40
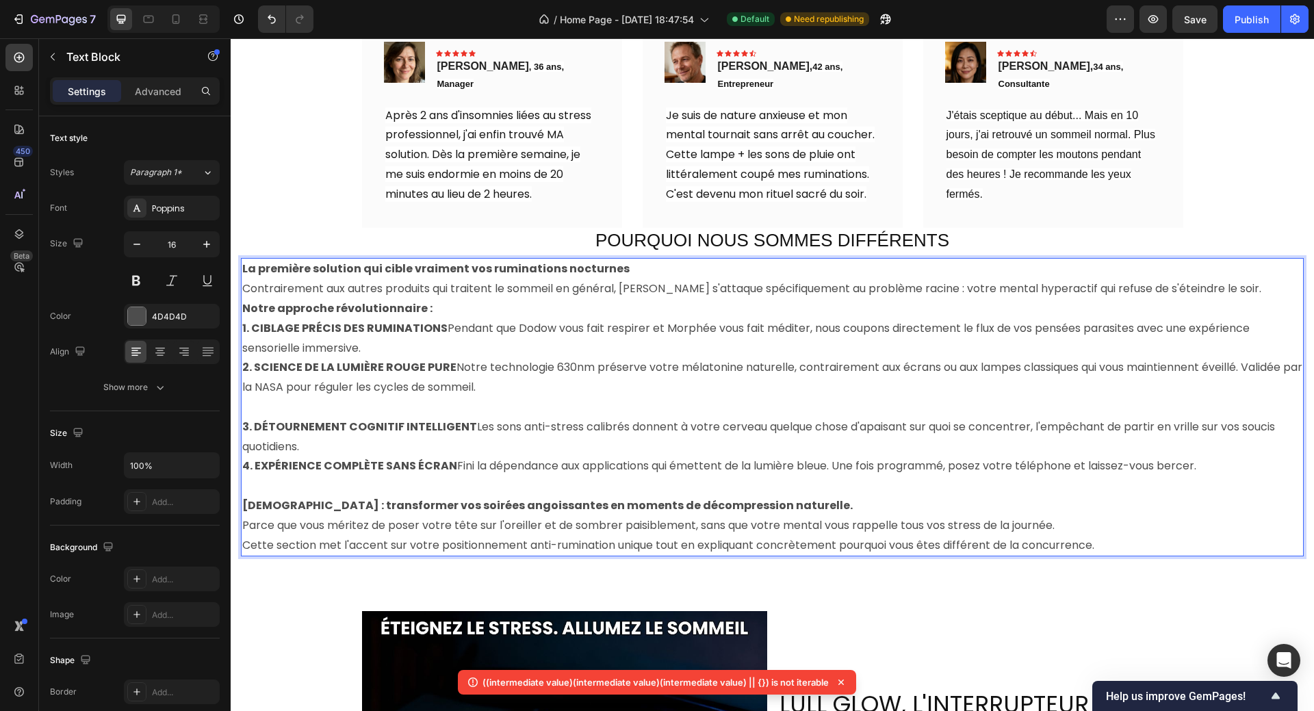
click at [345, 440] on p "3. DÉTOURNEMENT COGNITIF INTELLIGENT Les sons anti-stress calibrés donnent à vo…" at bounding box center [772, 437] width 1060 height 40
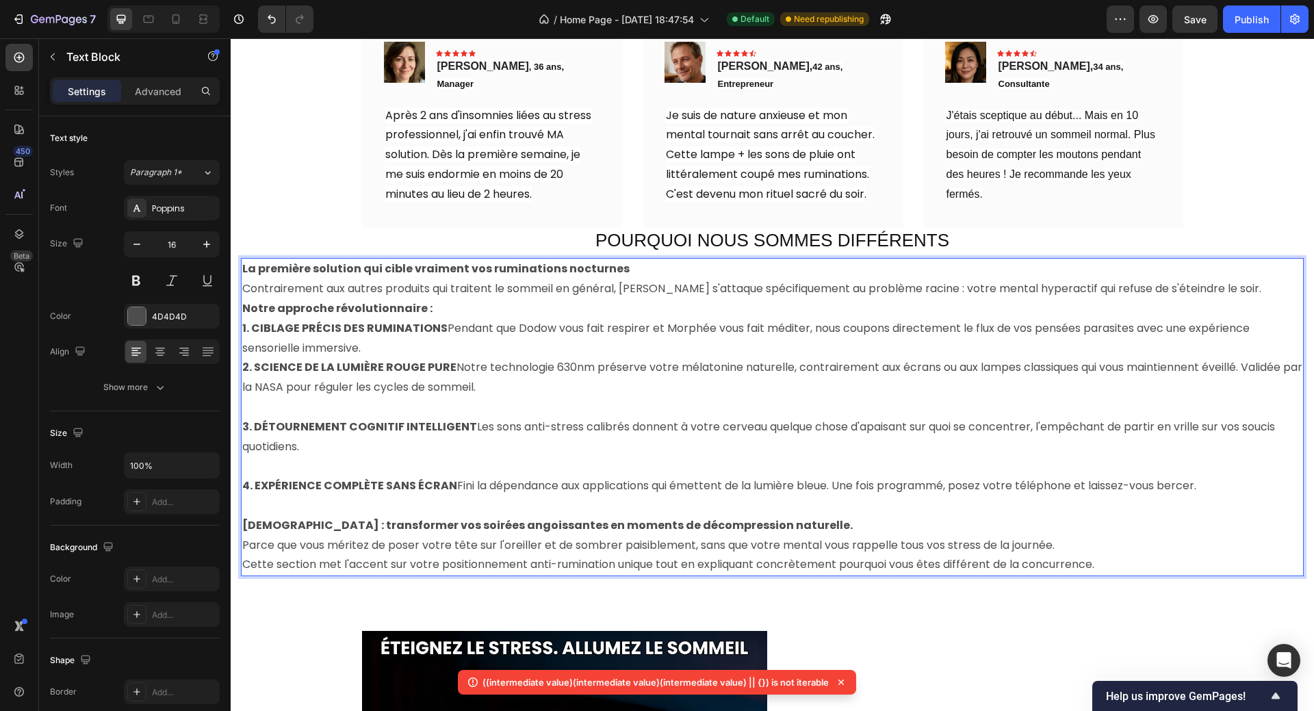
click at [380, 337] on p "1. CIBLAGE PRÉCIS DES RUMINATIONS Pendant que Dodow vous fait respirer et Morph…" at bounding box center [772, 339] width 1060 height 40
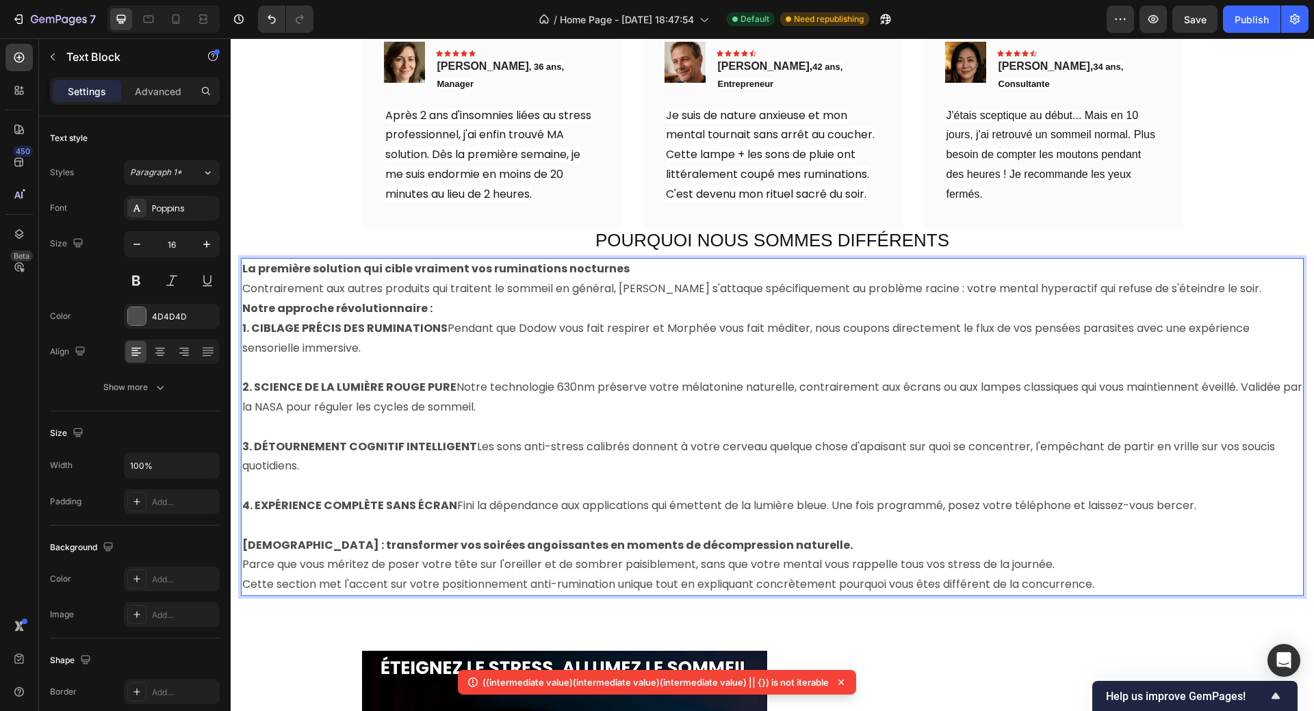
click at [462, 299] on p "Notre approche révolutionnaire :" at bounding box center [772, 309] width 1060 height 20
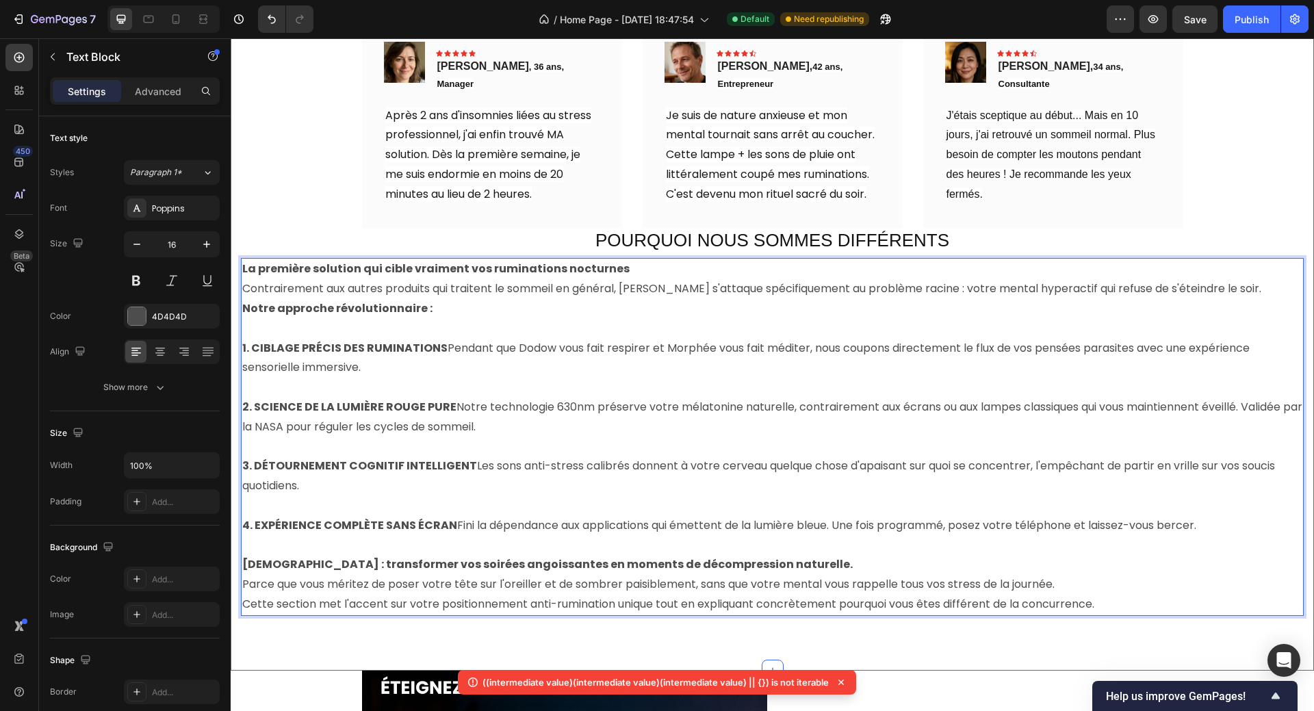
click at [288, 183] on div "TÉMOIGNAGES CLIENTS Heading Icon Icon Icon Icon Icon Icon List 4.8/5 sur plus d…" at bounding box center [772, 305] width 1062 height 621
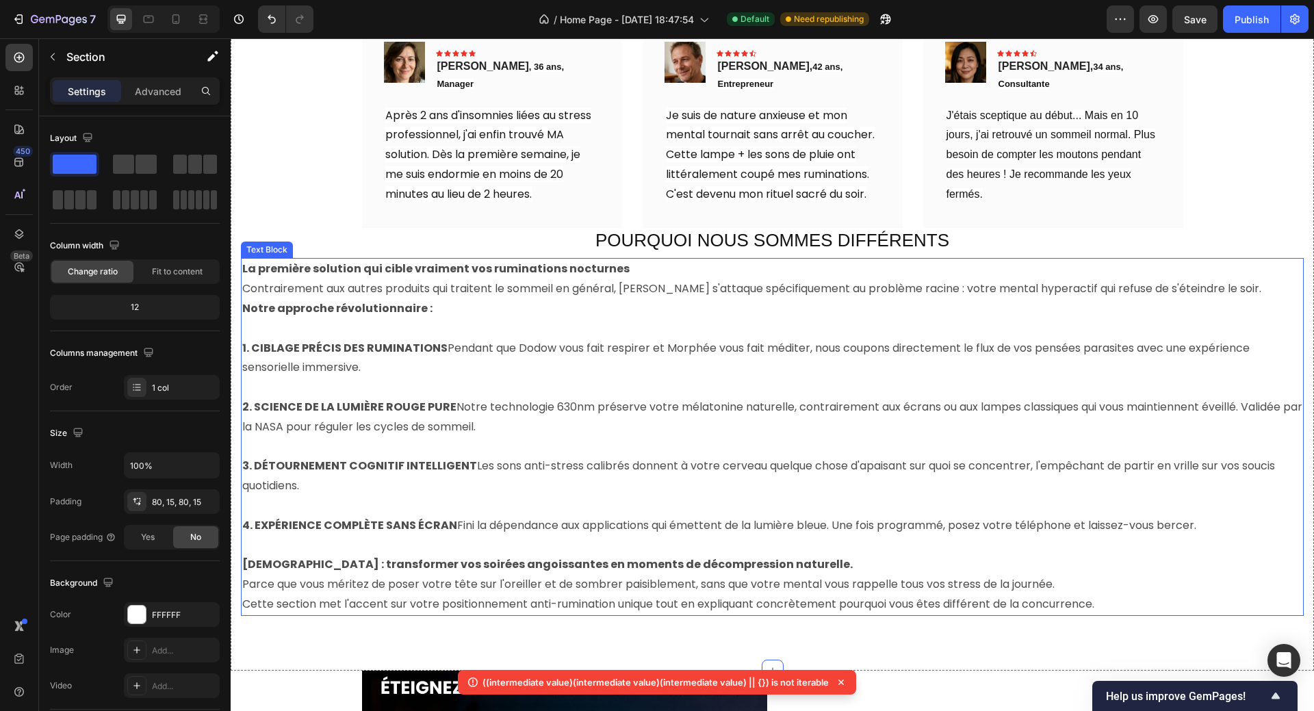
scroll to position [616, 0]
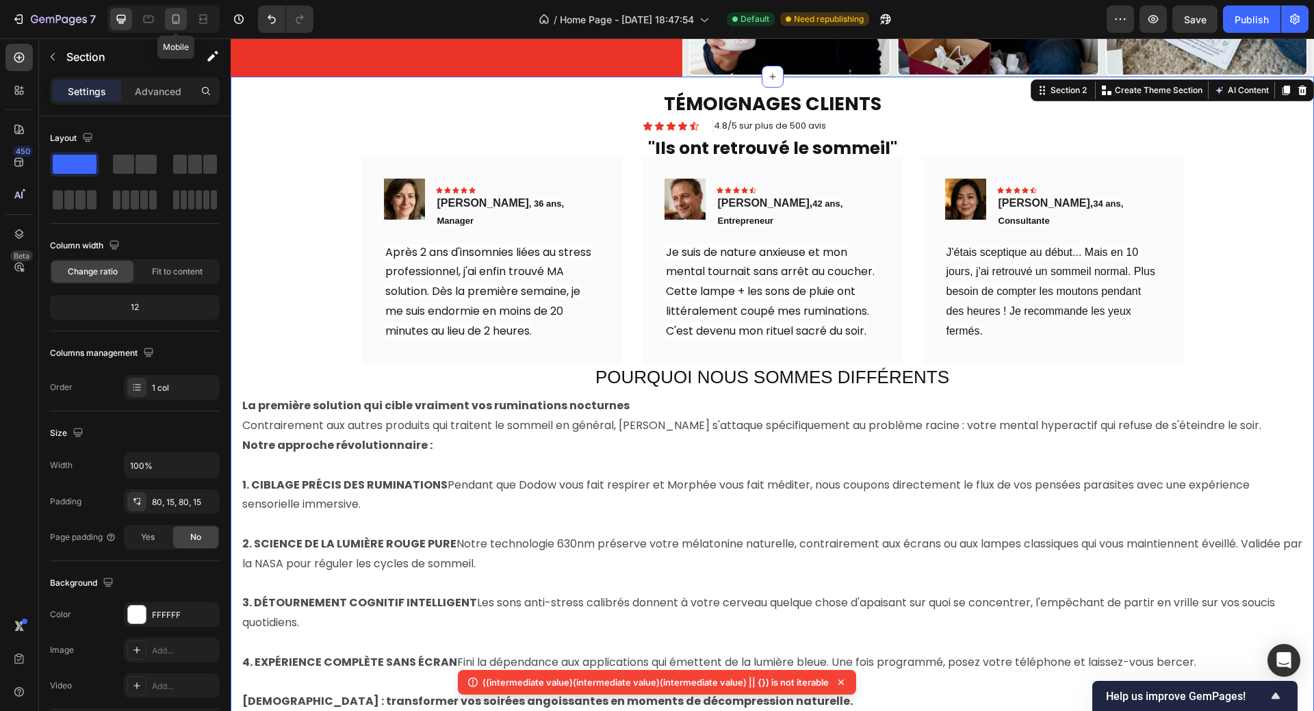
click at [170, 23] on icon at bounding box center [176, 19] width 14 height 14
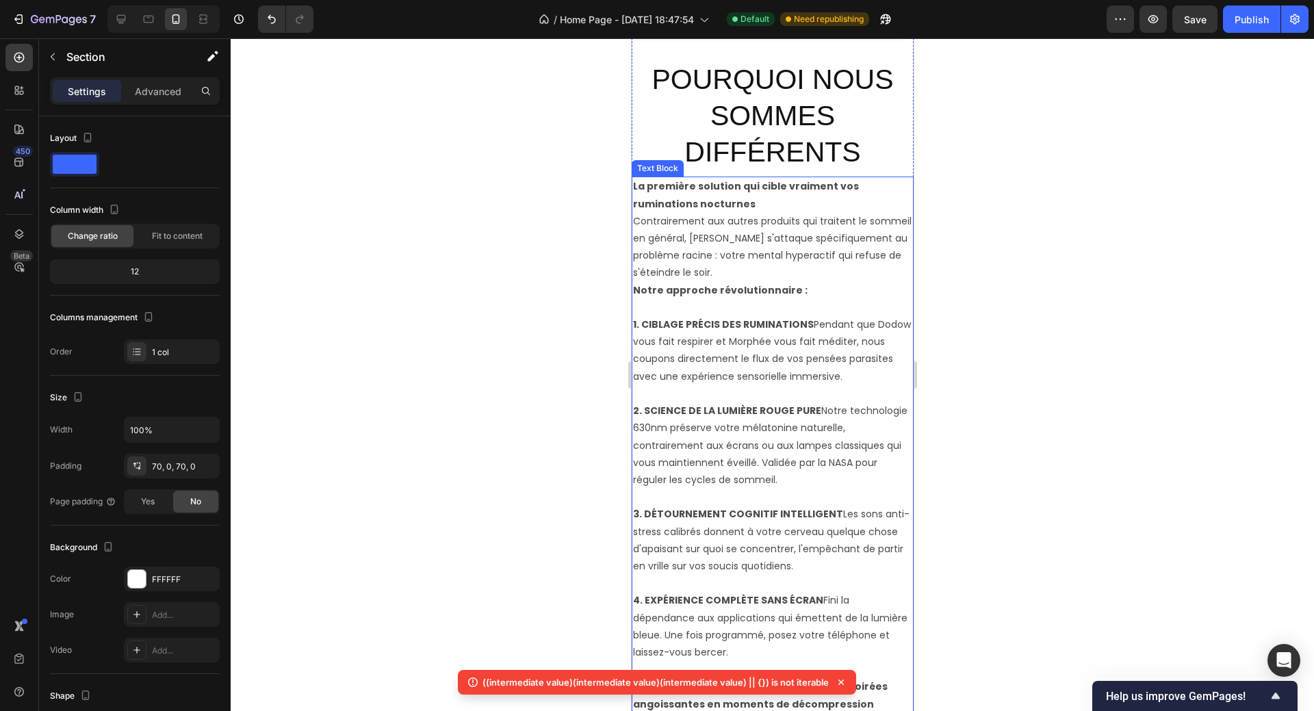
scroll to position [824, 0]
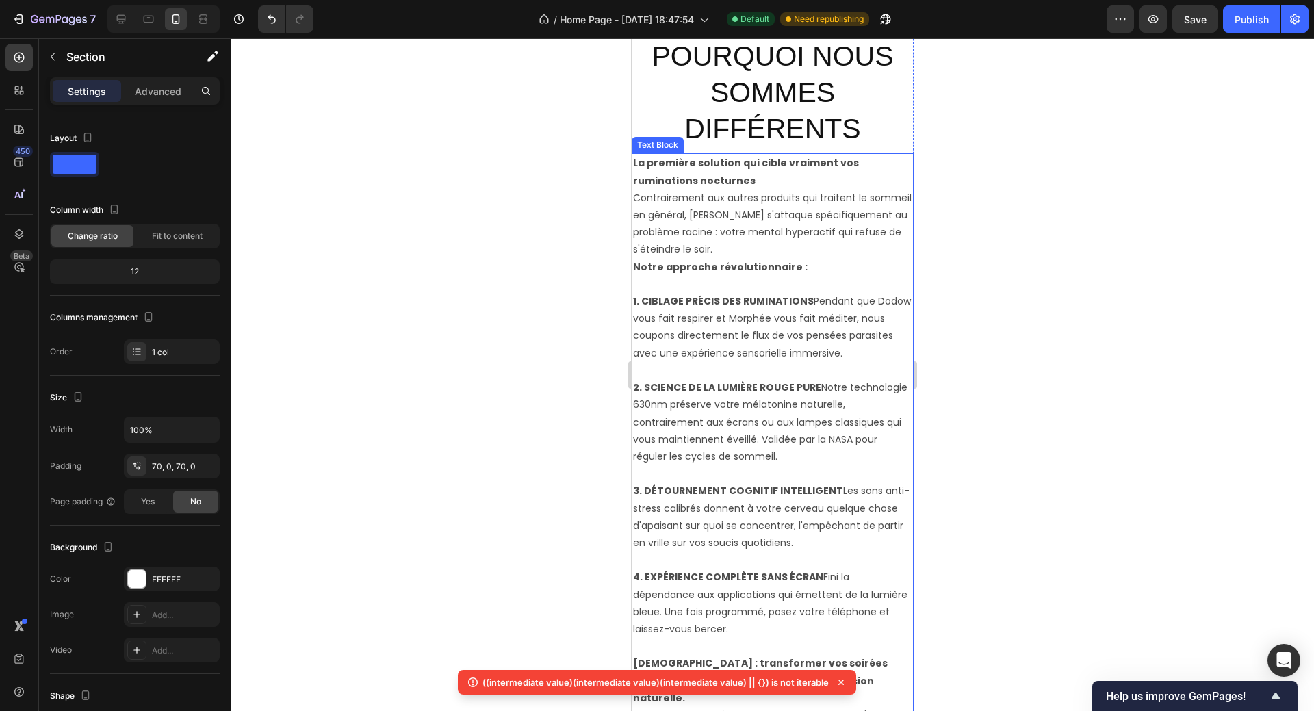
click at [806, 270] on p "Notre approche révolutionnaire :" at bounding box center [771, 267] width 279 height 17
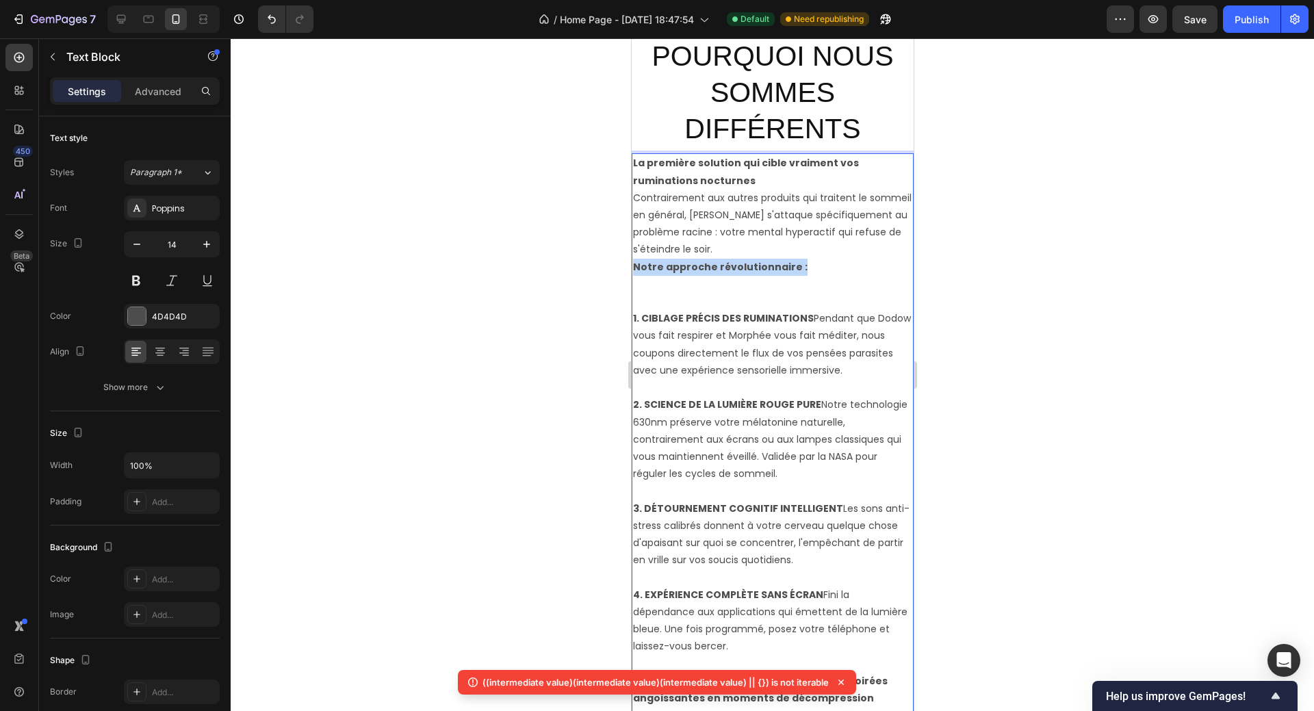
drag, startPoint x: 799, startPoint y: 270, endPoint x: 630, endPoint y: 271, distance: 169.0
click at [631, 271] on div "La première solution qui cible vraiment vos ruminations nocturnes Contrairement…" at bounding box center [772, 490] width 282 height 675
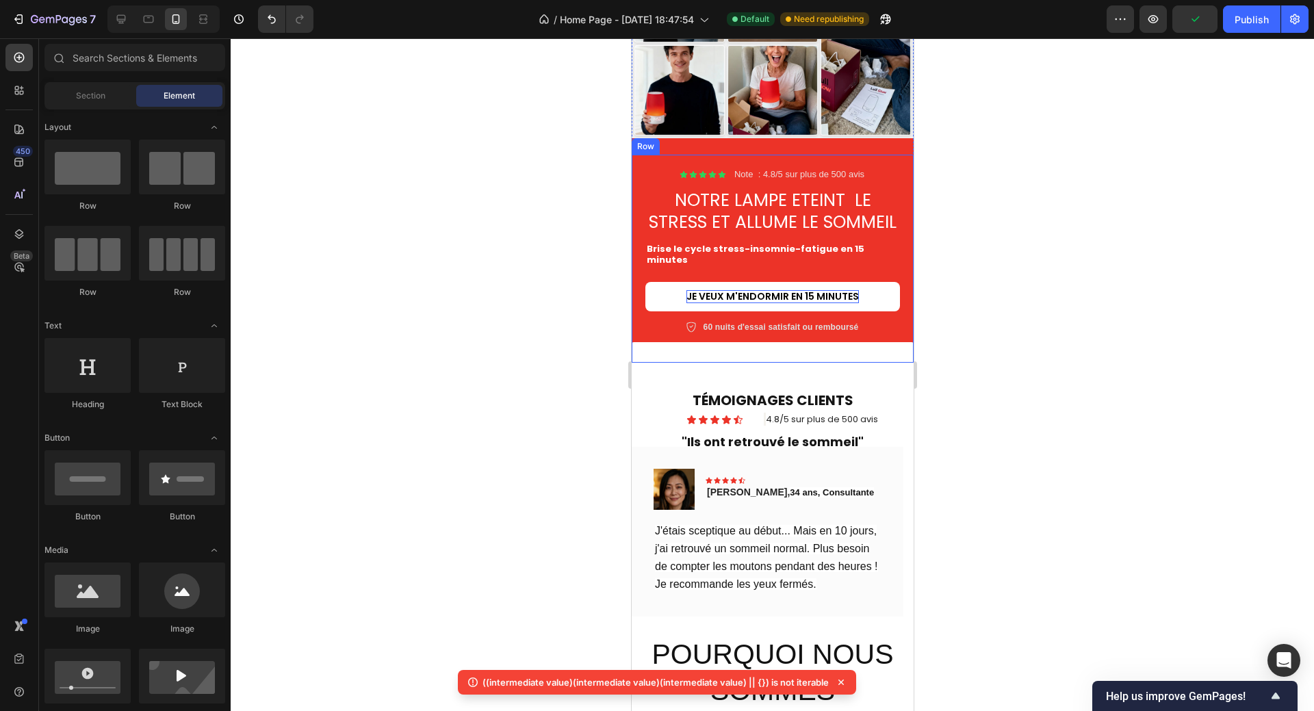
scroll to position [220, 0]
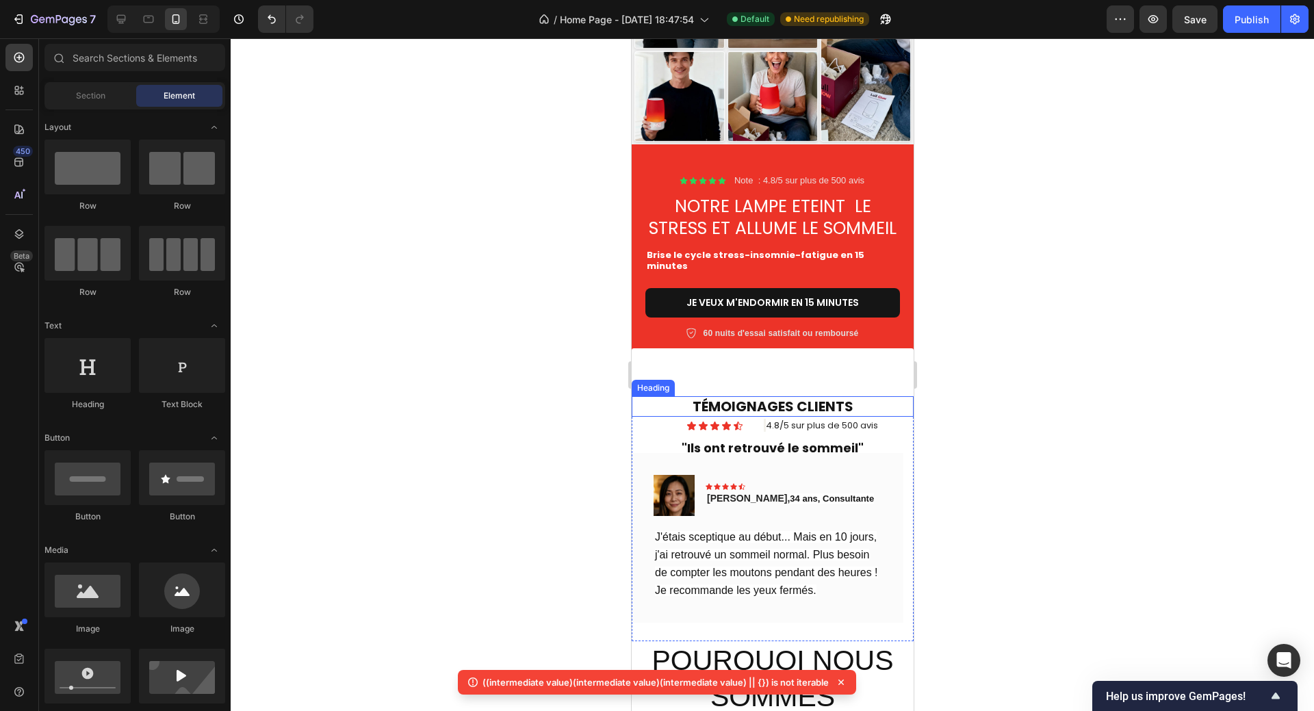
click at [770, 406] on h2 "TÉMOIGNAGES CLIENTS" at bounding box center [772, 406] width 282 height 21
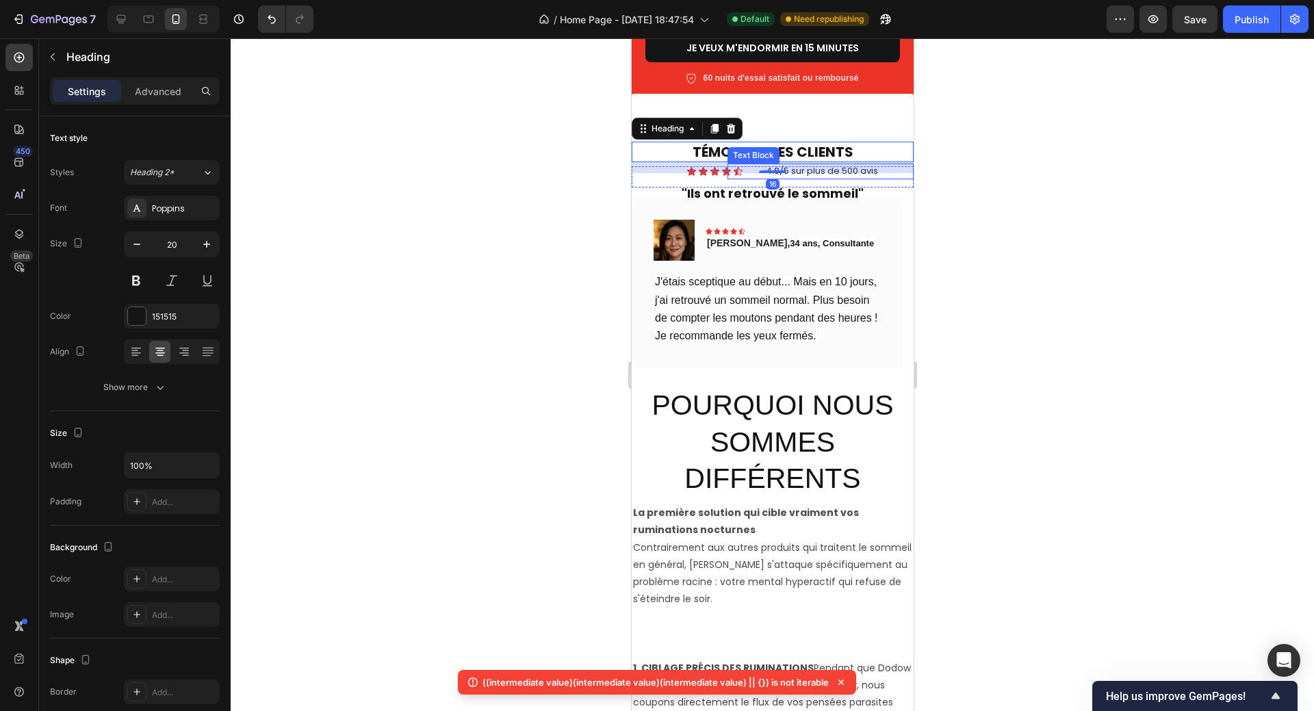
scroll to position [494, 0]
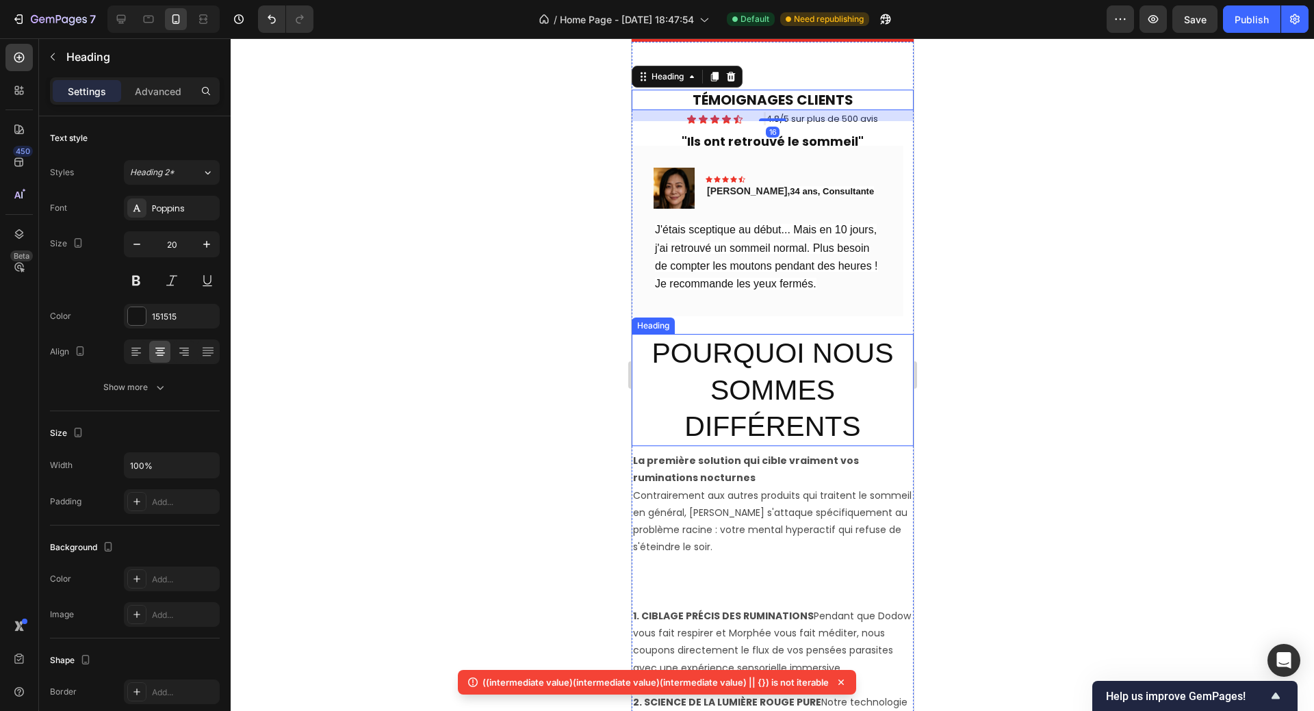
click at [787, 356] on p "POURQUOI NOUS SOMMES DIFFÉRENTS" at bounding box center [771, 389] width 279 height 109
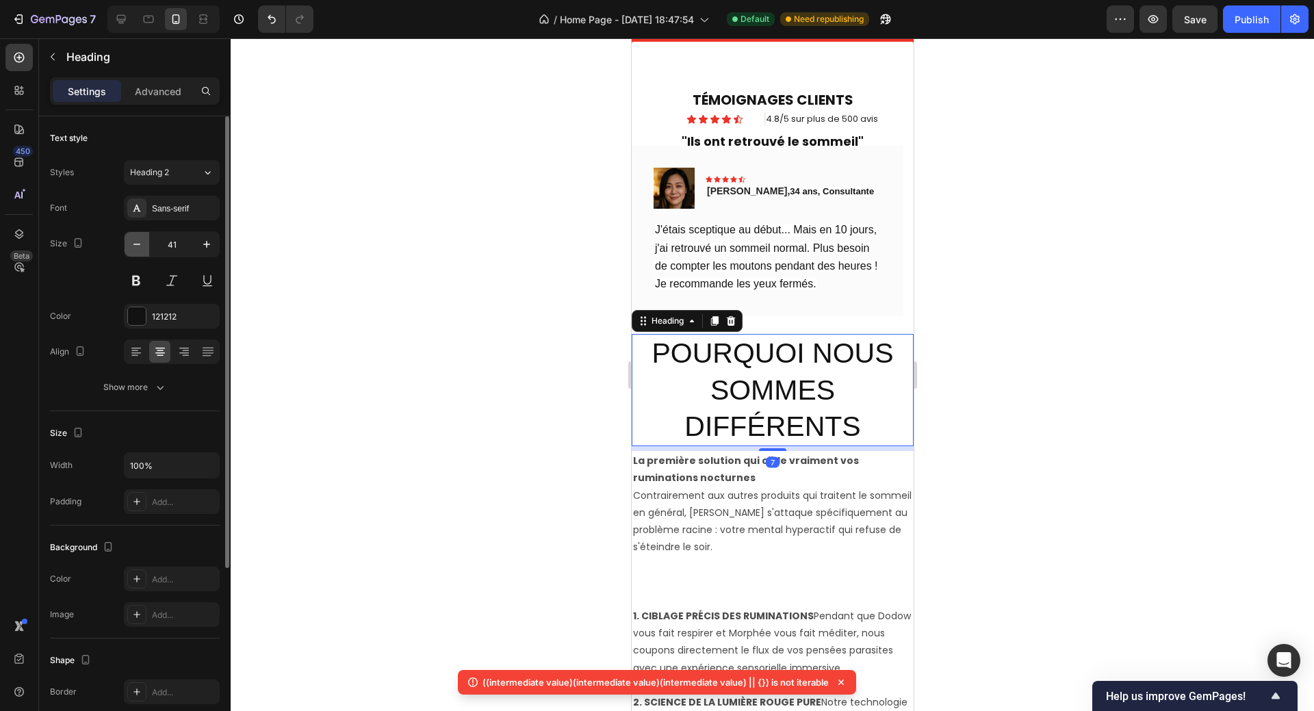
click at [138, 248] on icon "button" at bounding box center [137, 244] width 14 height 14
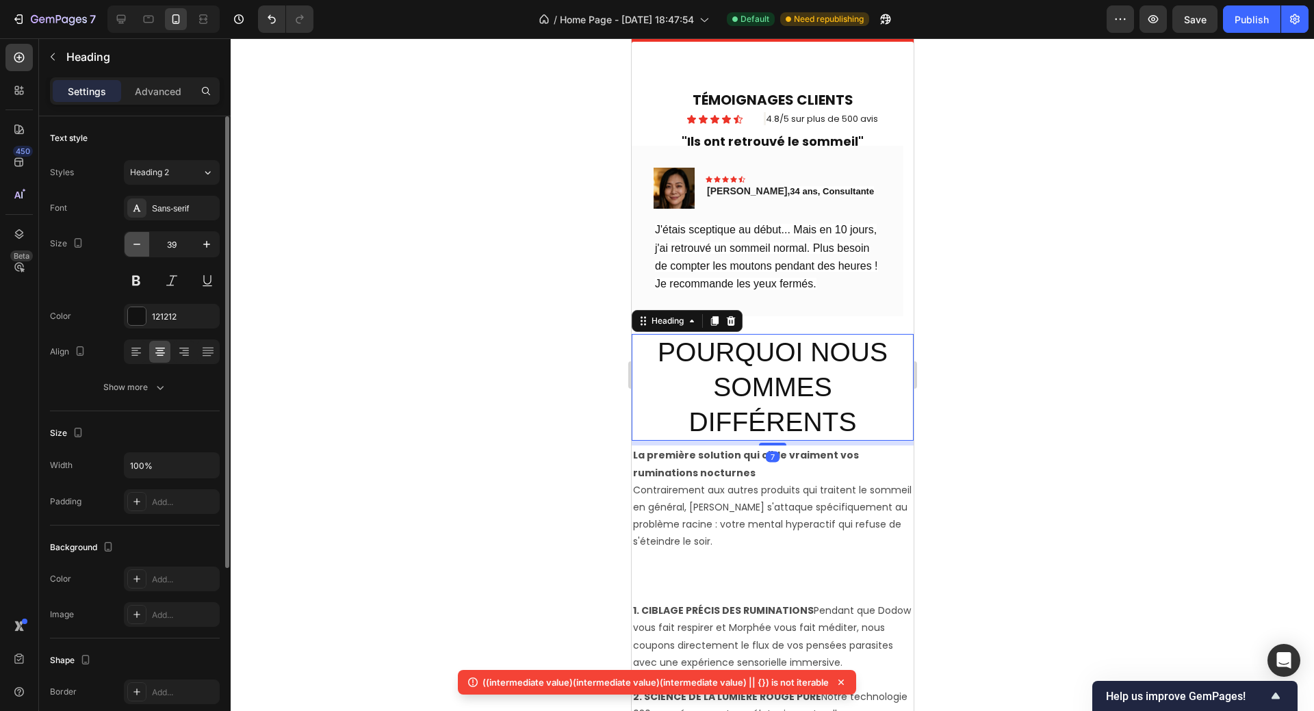
click at [138, 247] on icon "button" at bounding box center [137, 244] width 14 height 14
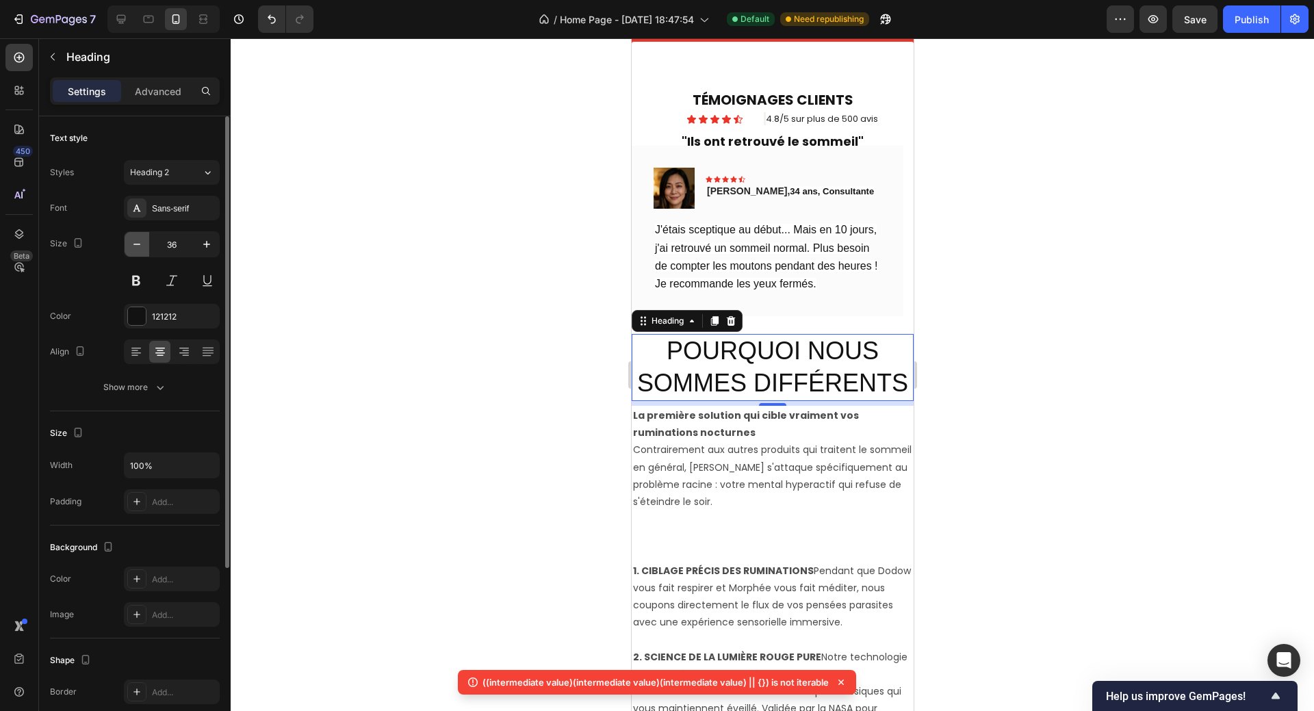
click at [138, 247] on icon "button" at bounding box center [137, 244] width 14 height 14
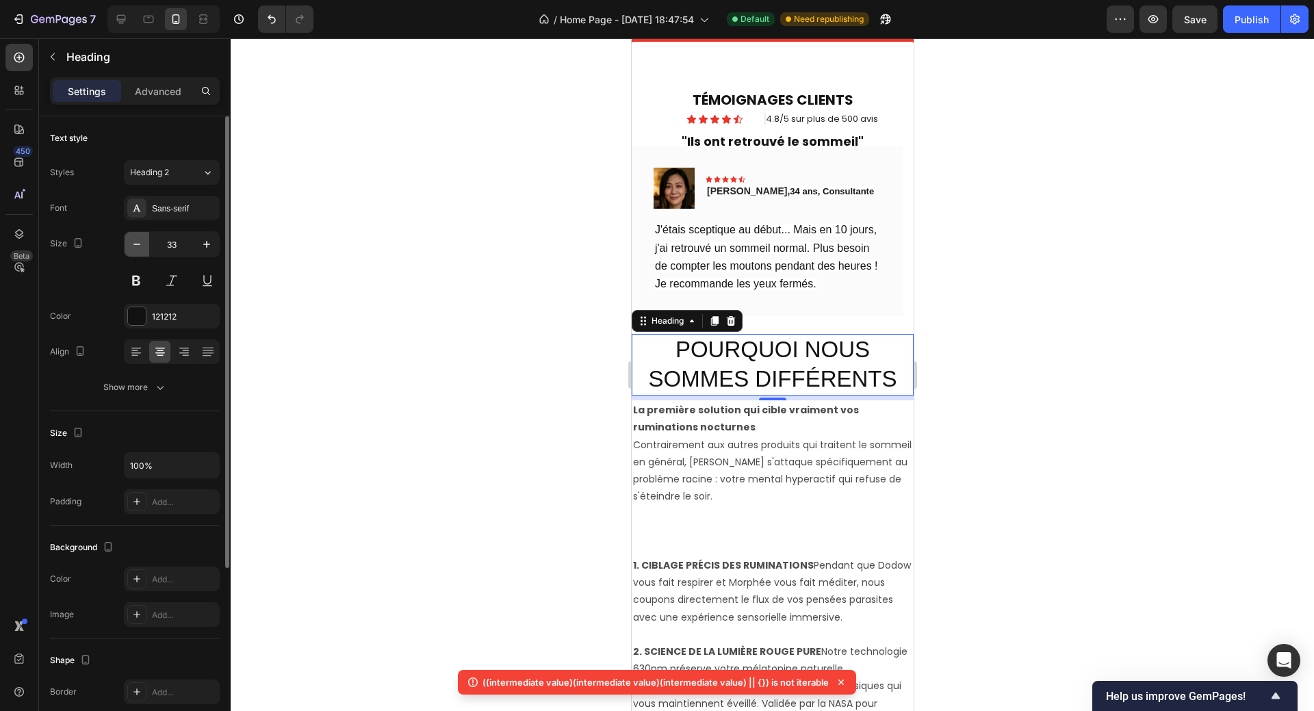
click at [138, 247] on icon "button" at bounding box center [137, 244] width 14 height 14
click at [138, 246] on icon "button" at bounding box center [137, 244] width 14 height 14
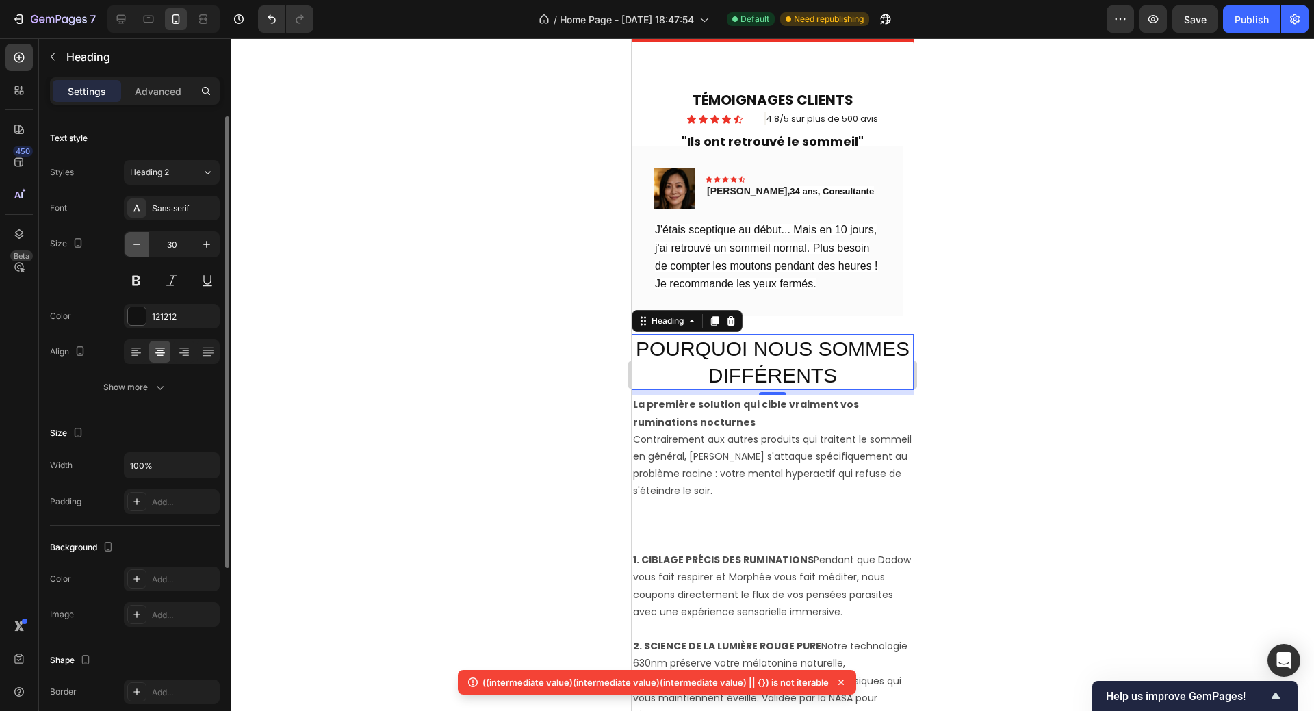
click at [138, 246] on icon "button" at bounding box center [137, 244] width 14 height 14
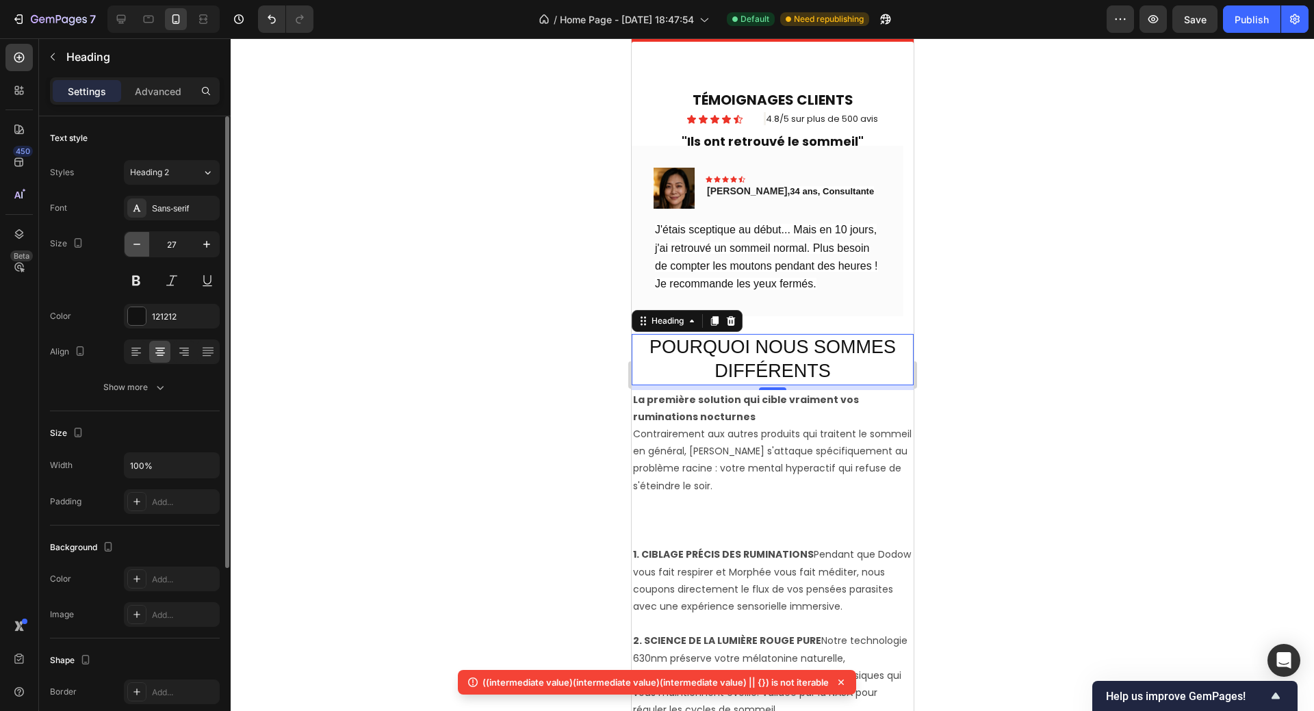
click at [138, 246] on icon "button" at bounding box center [137, 244] width 14 height 14
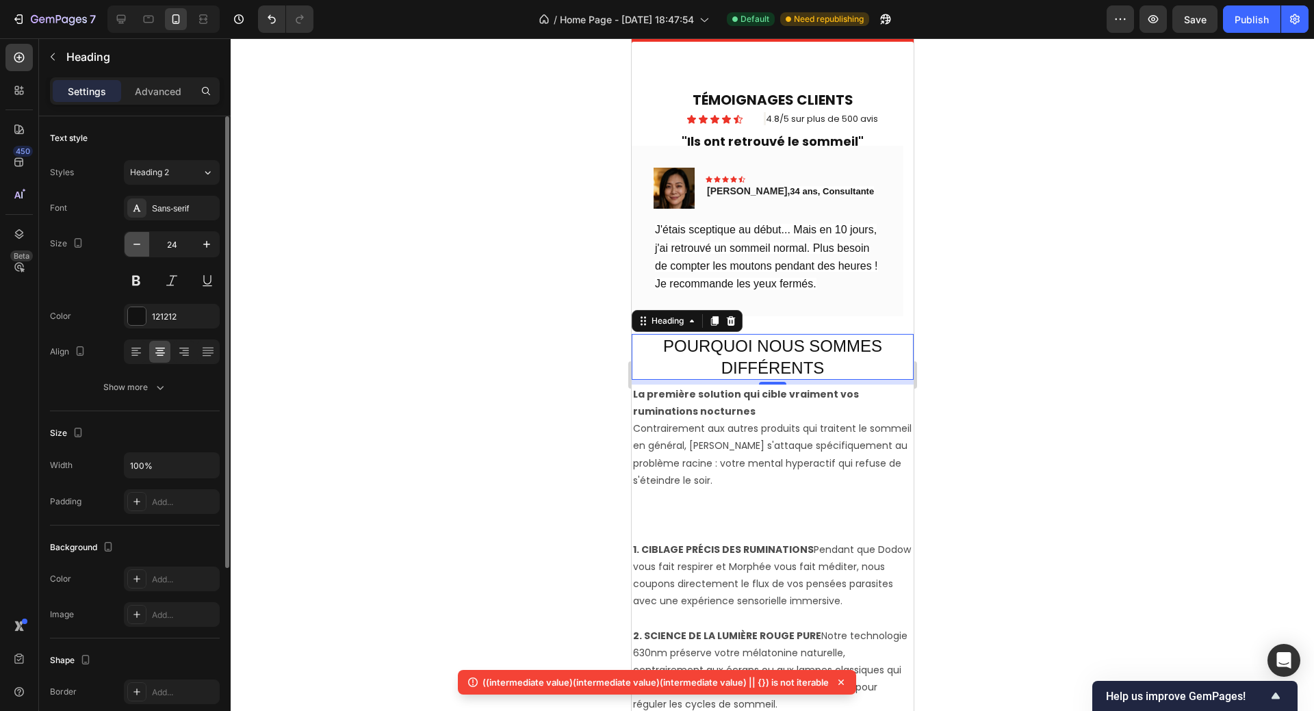
click at [138, 246] on icon "button" at bounding box center [137, 244] width 14 height 14
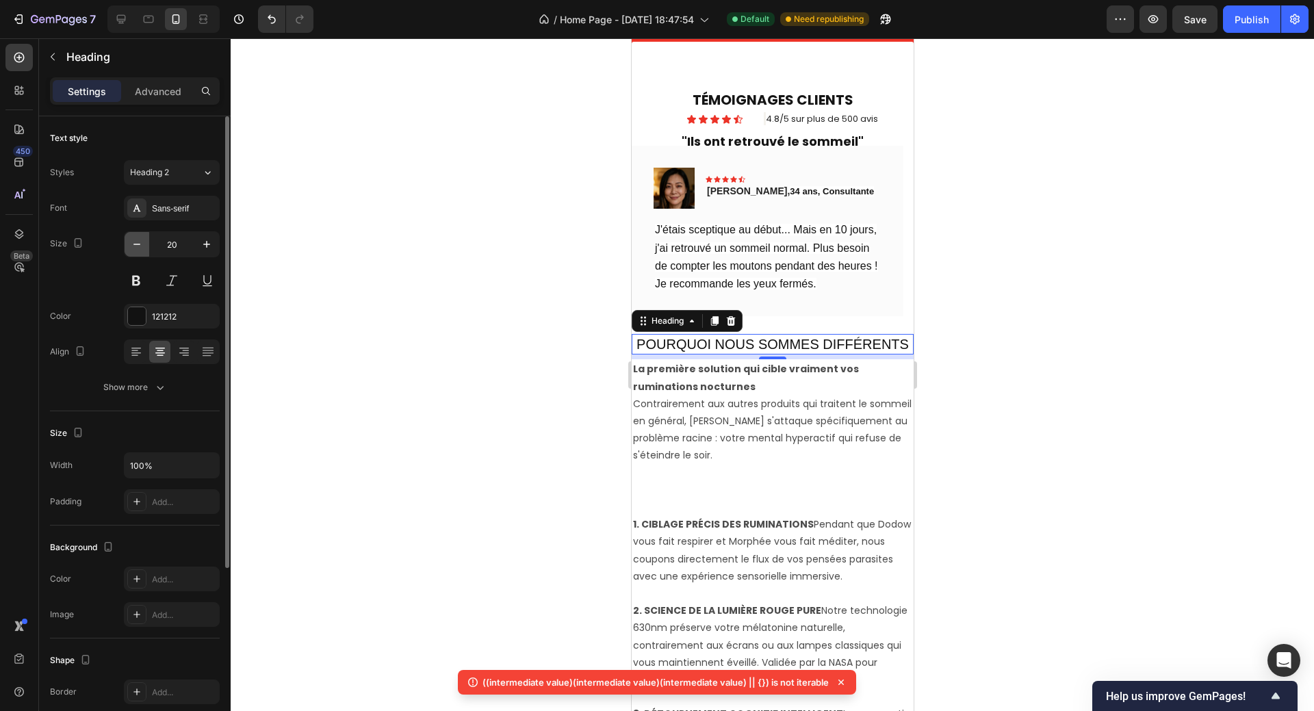
type input "19"
click at [1103, 435] on div at bounding box center [772, 374] width 1083 height 672
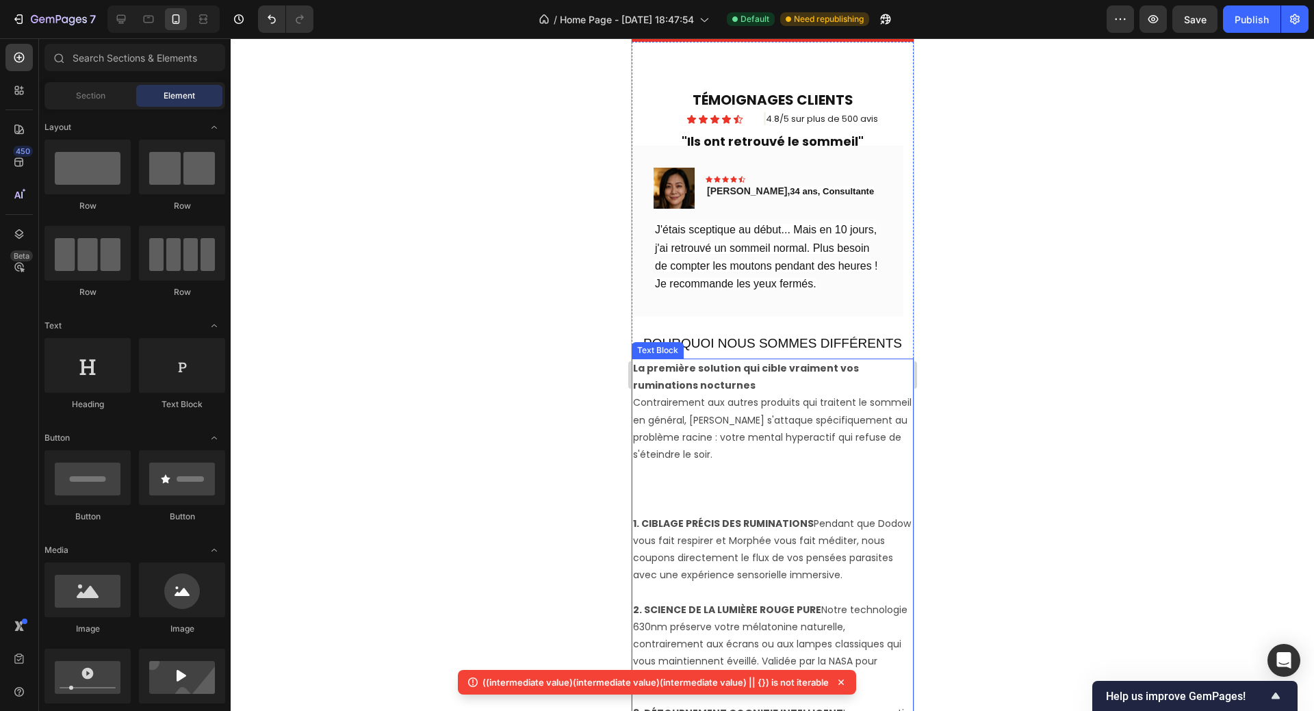
click at [826, 539] on p "1. CIBLAGE PRÉCIS DES RUMINATIONS Pendant que Dodow vous fait respirer et Morph…" at bounding box center [771, 549] width 279 height 69
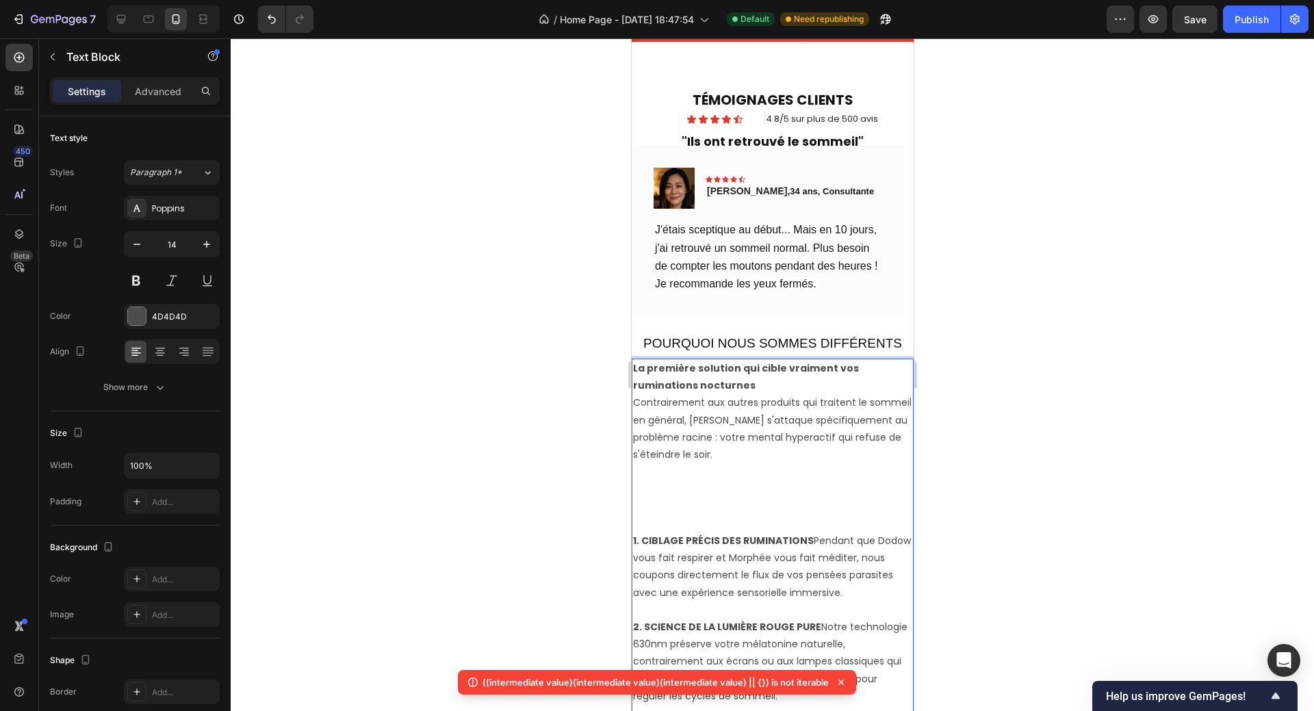
click at [647, 529] on p "Rich Text Editor. Editing area: main" at bounding box center [771, 506] width 279 height 52
click at [267, 21] on icon "Undo/Redo" at bounding box center [272, 19] width 14 height 14
click at [267, 23] on icon "Undo/Redo" at bounding box center [272, 19] width 14 height 14
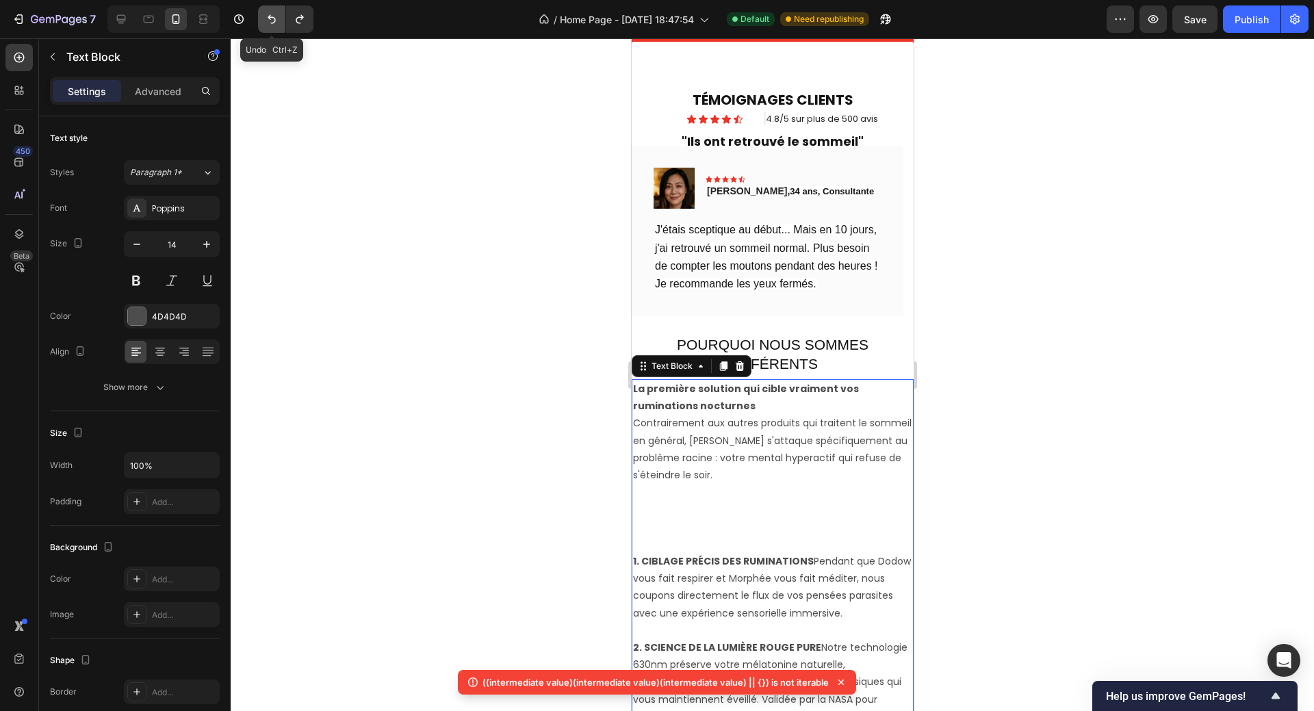
click at [267, 23] on icon "Undo/Redo" at bounding box center [272, 19] width 14 height 14
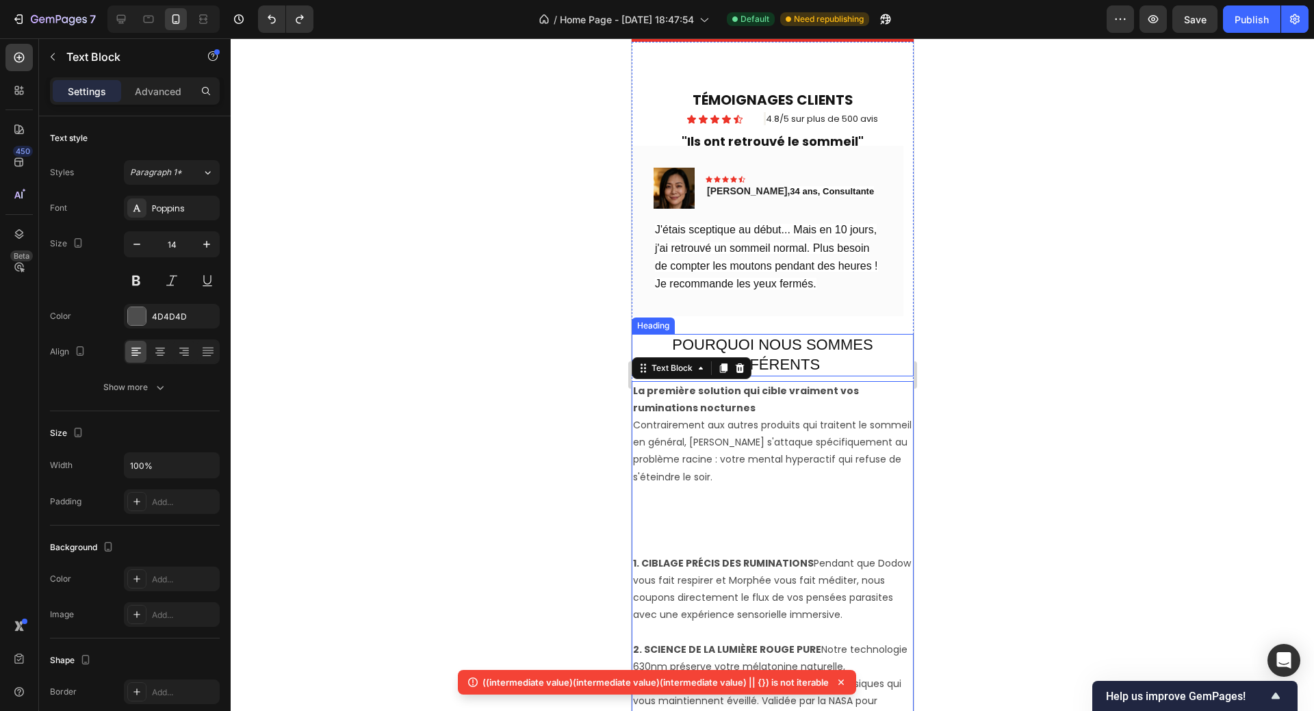
click at [714, 343] on p "POURQUOI NOUS SOMMES DIFFÉRENTS" at bounding box center [771, 354] width 279 height 39
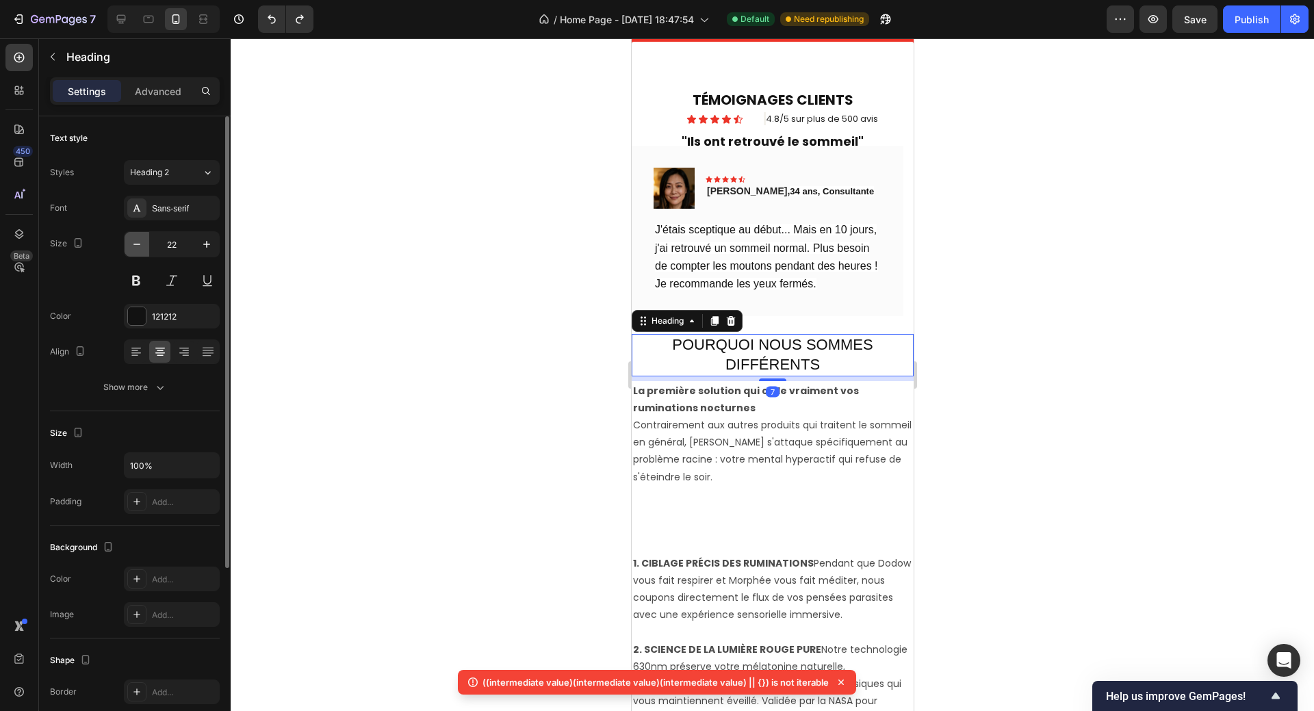
click at [138, 244] on icon "button" at bounding box center [137, 244] width 14 height 14
type input "20"
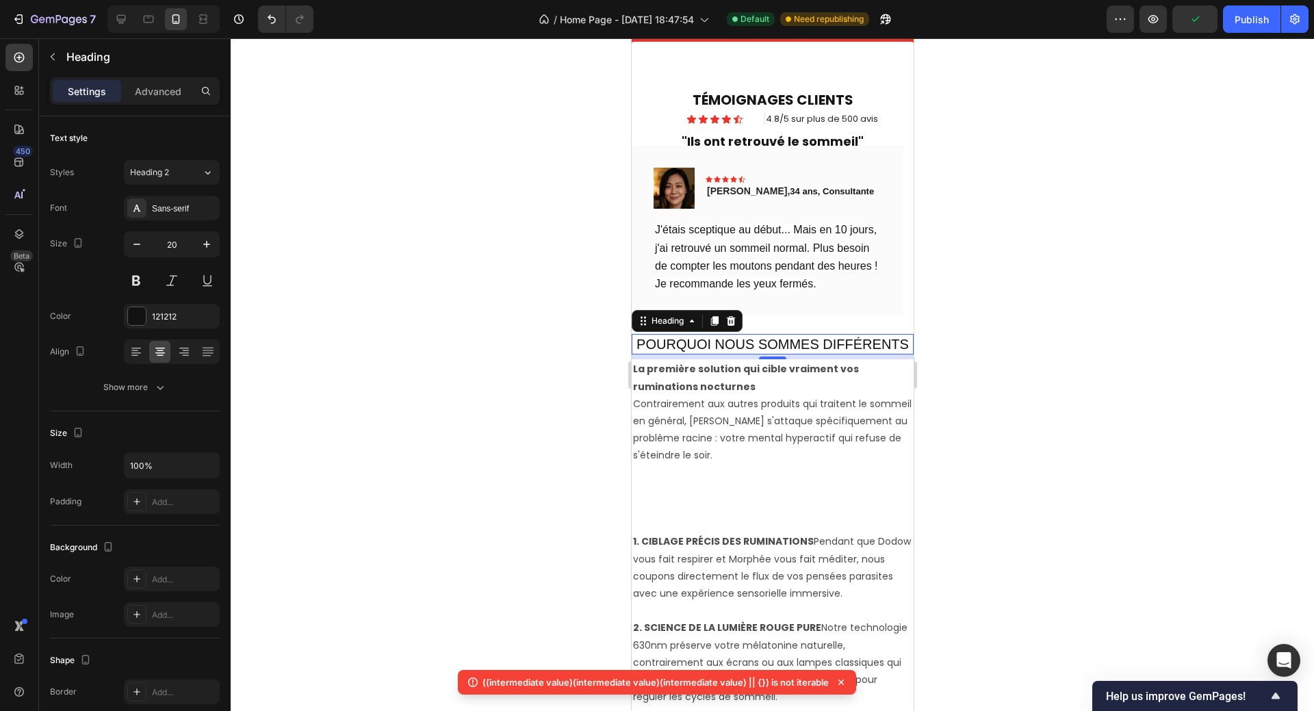
click at [1025, 428] on div at bounding box center [772, 374] width 1083 height 672
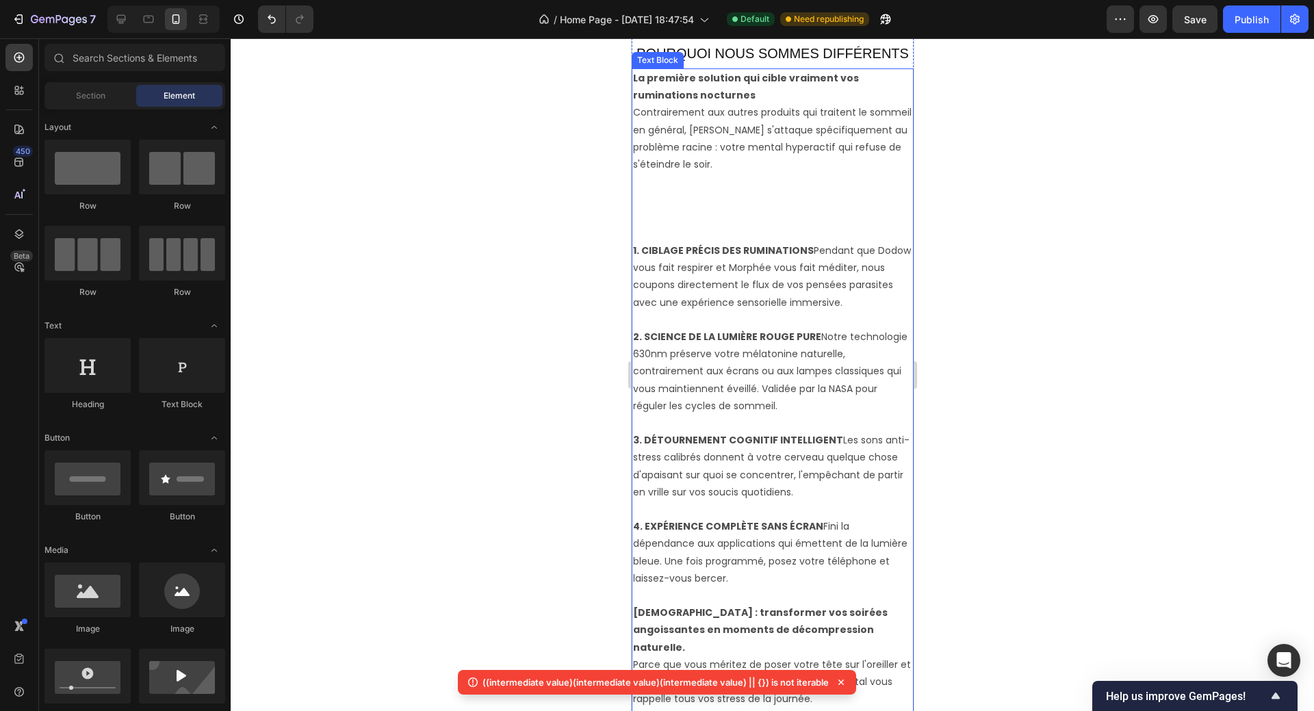
scroll to position [836, 0]
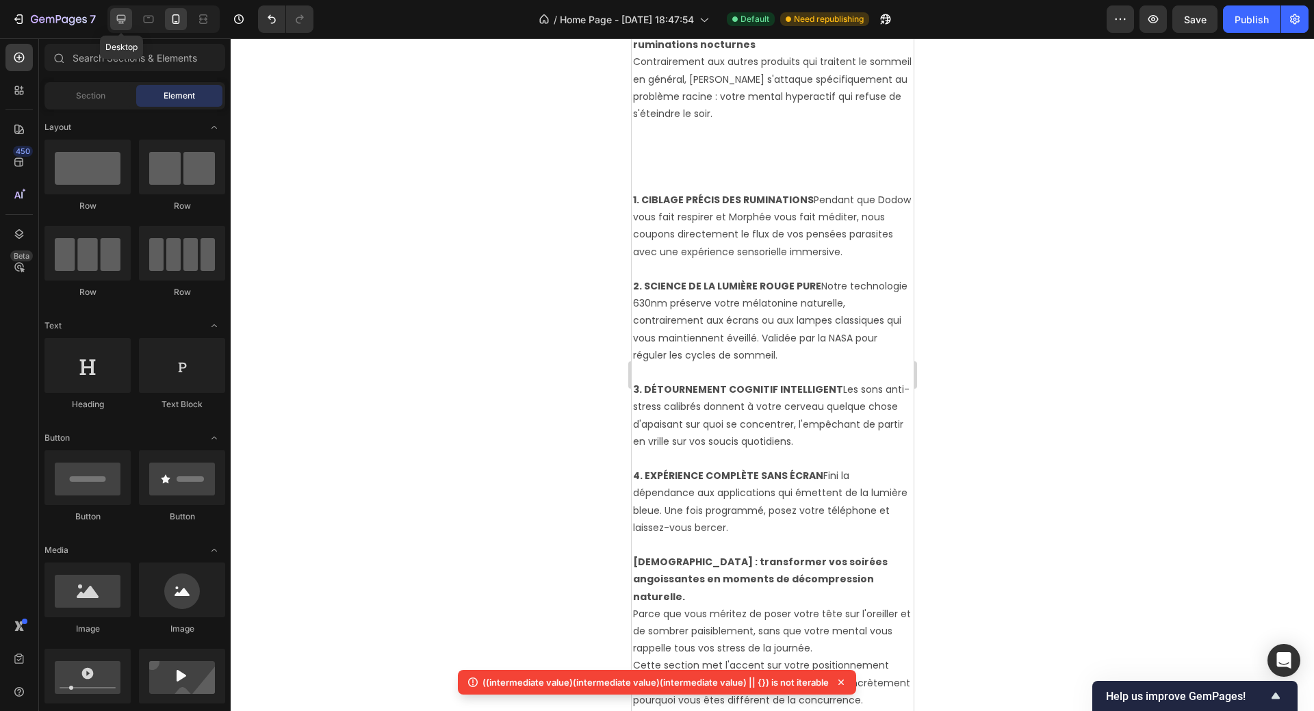
click at [118, 24] on icon at bounding box center [121, 19] width 14 height 14
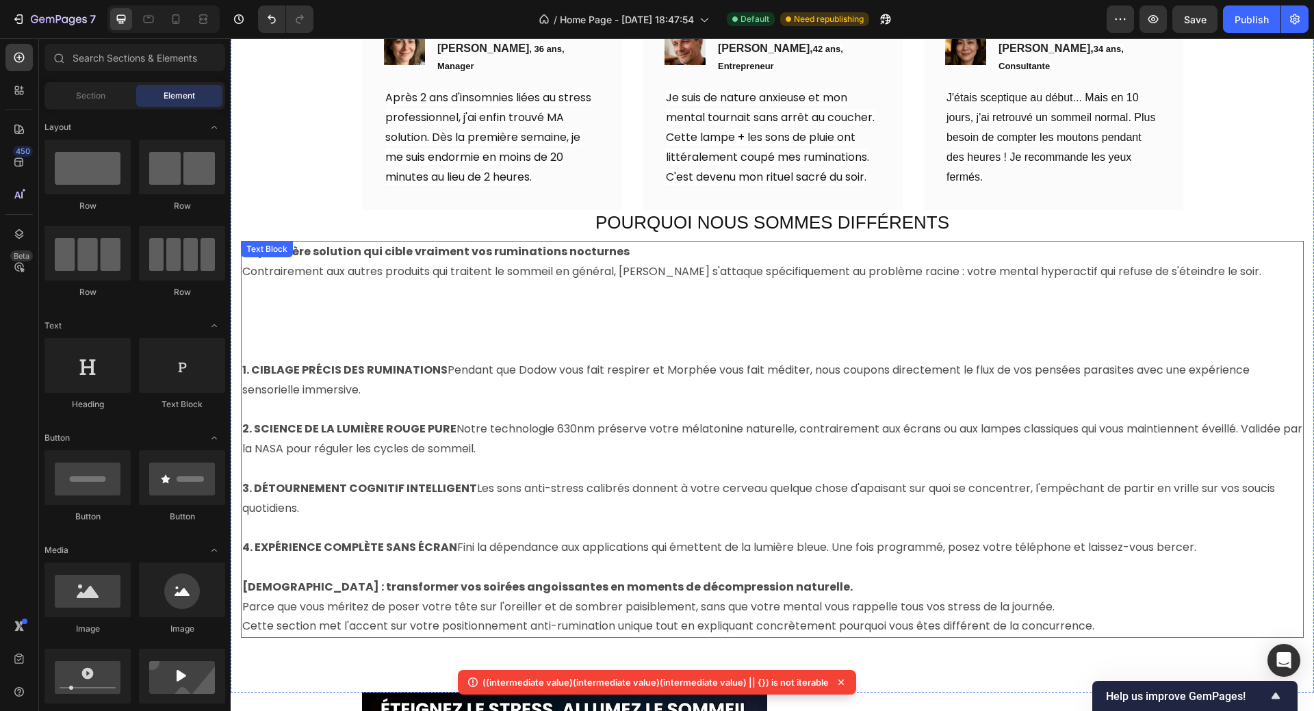
scroll to position [614, 0]
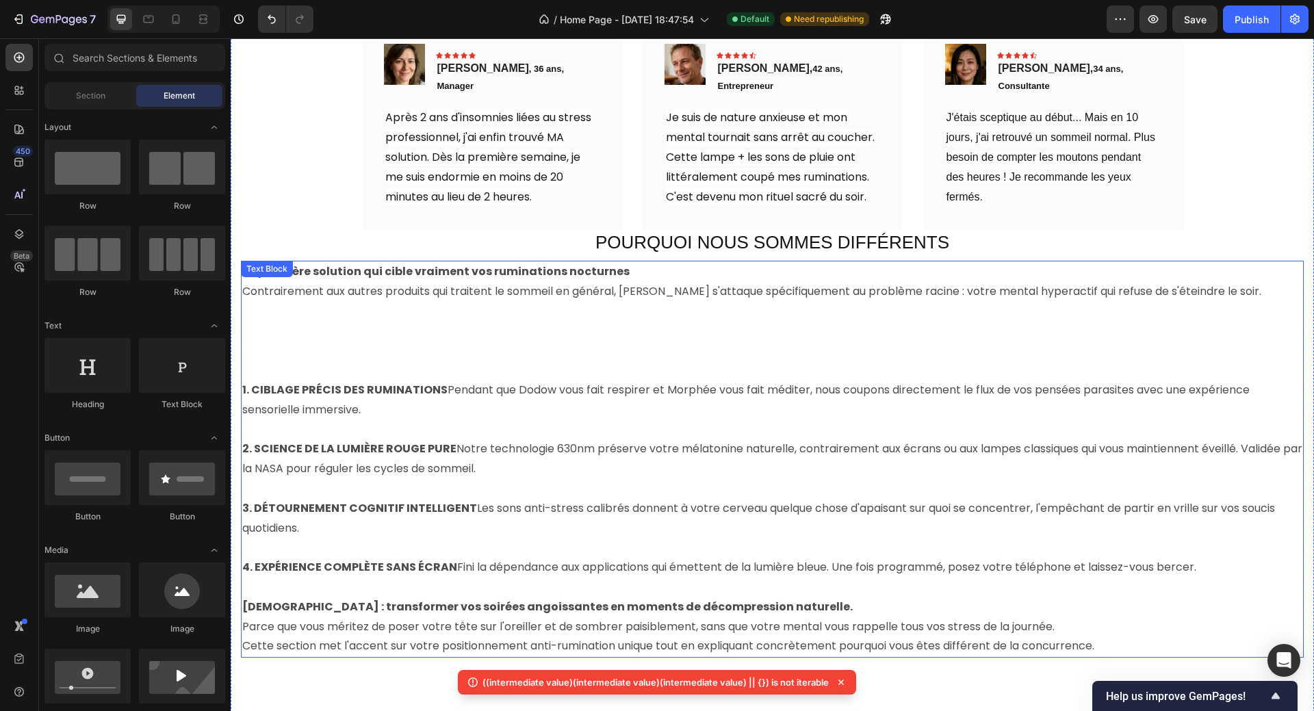
click at [742, 325] on p "Rich Text Editor. Editing area: main" at bounding box center [772, 351] width 1060 height 59
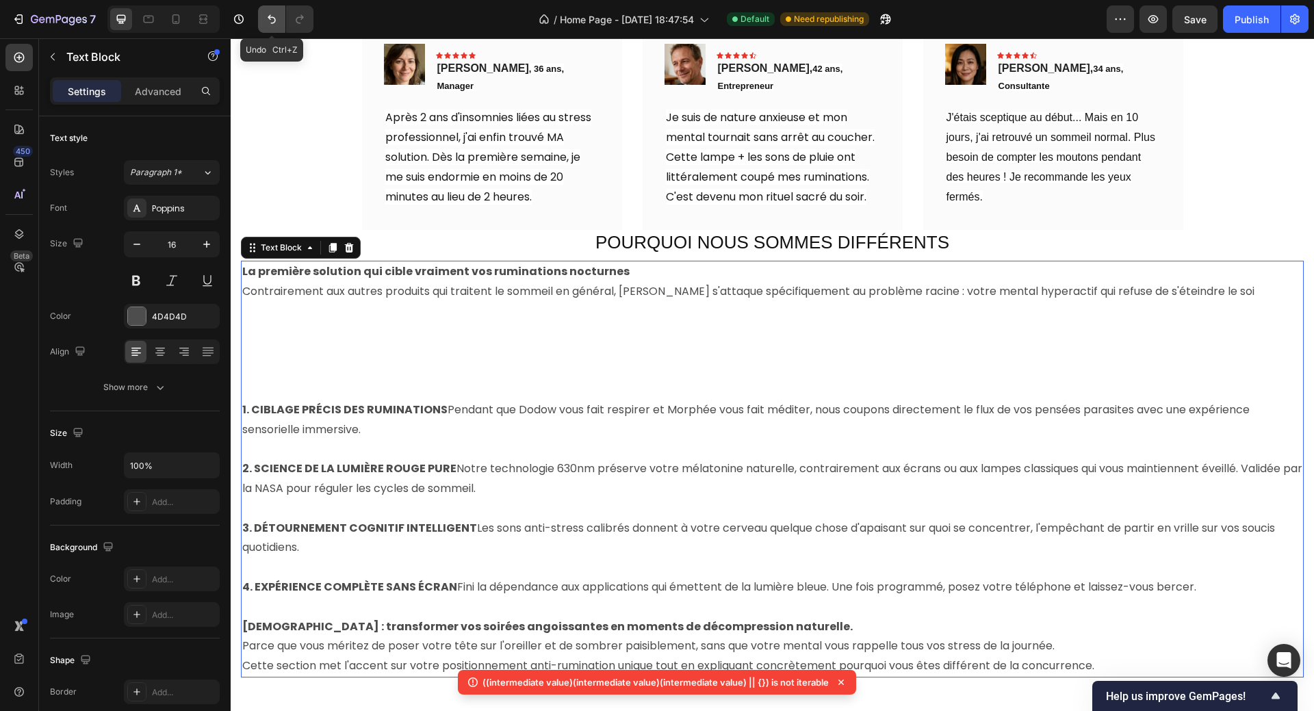
click at [273, 22] on icon "Undo/Redo" at bounding box center [272, 19] width 14 height 14
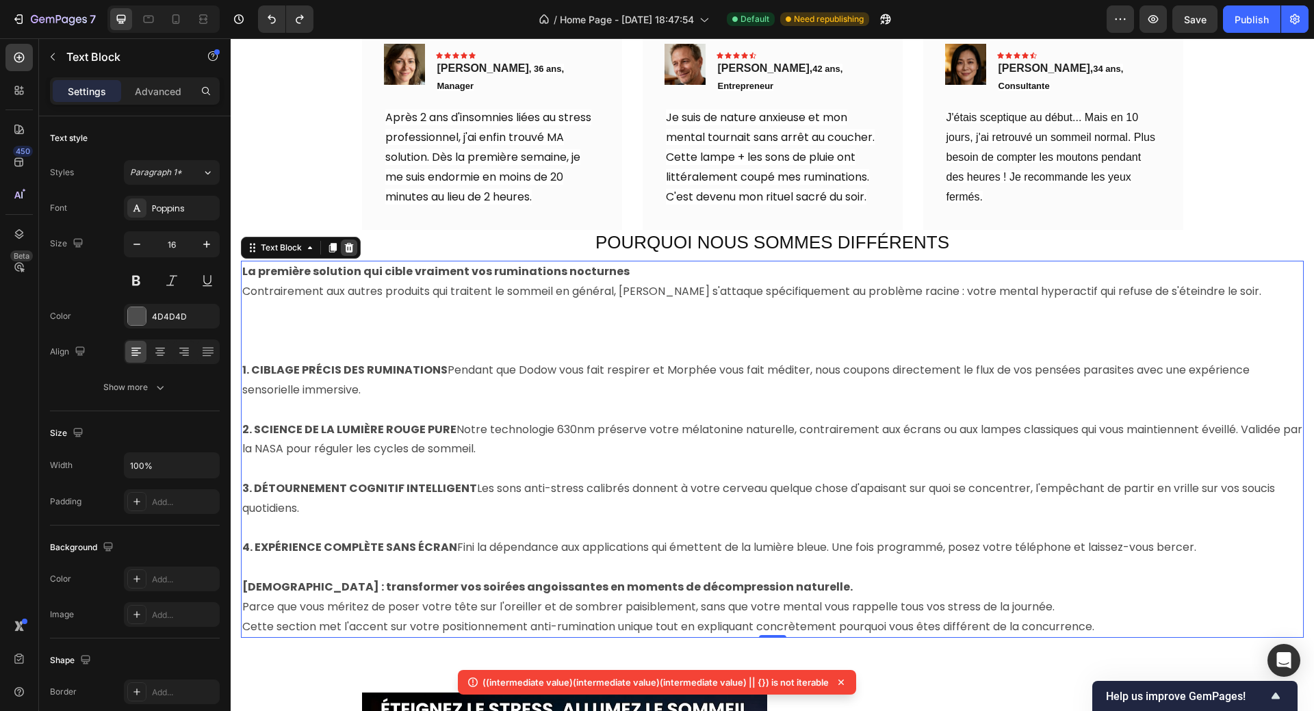
click at [350, 243] on icon at bounding box center [349, 248] width 9 height 10
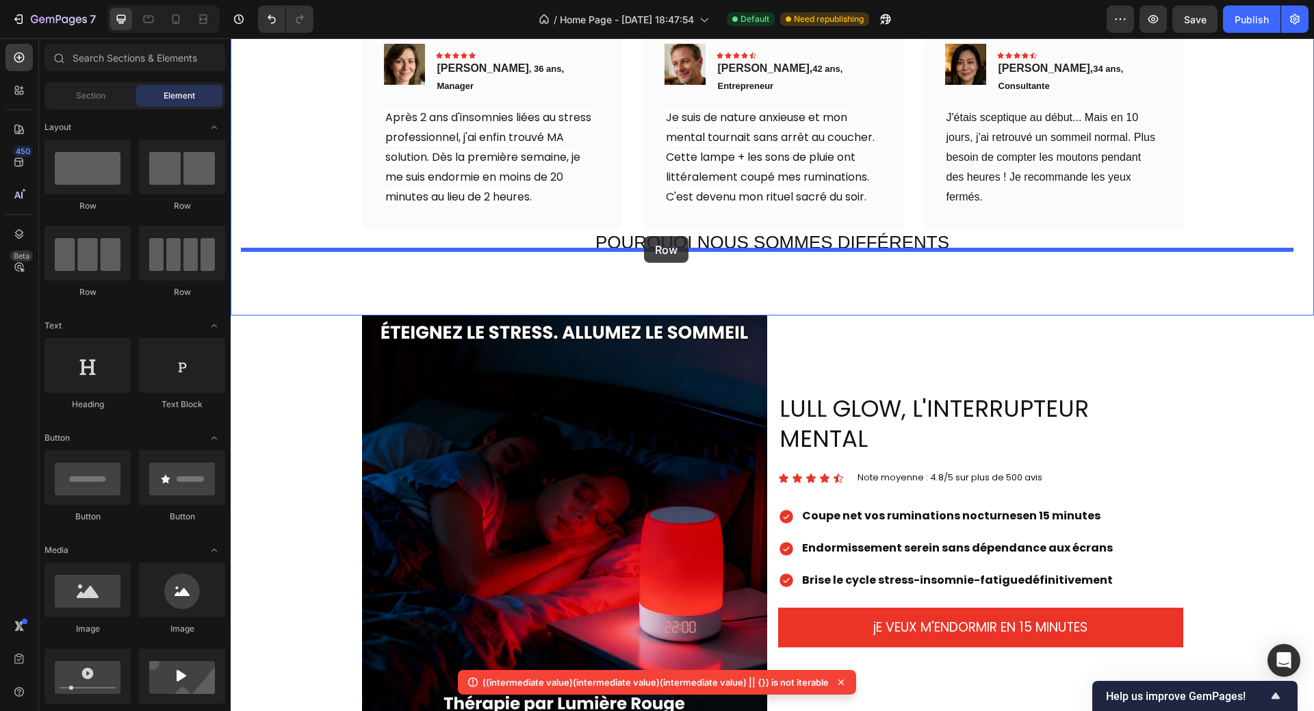
drag, startPoint x: 304, startPoint y: 222, endPoint x: 324, endPoint y: 224, distance: 19.9
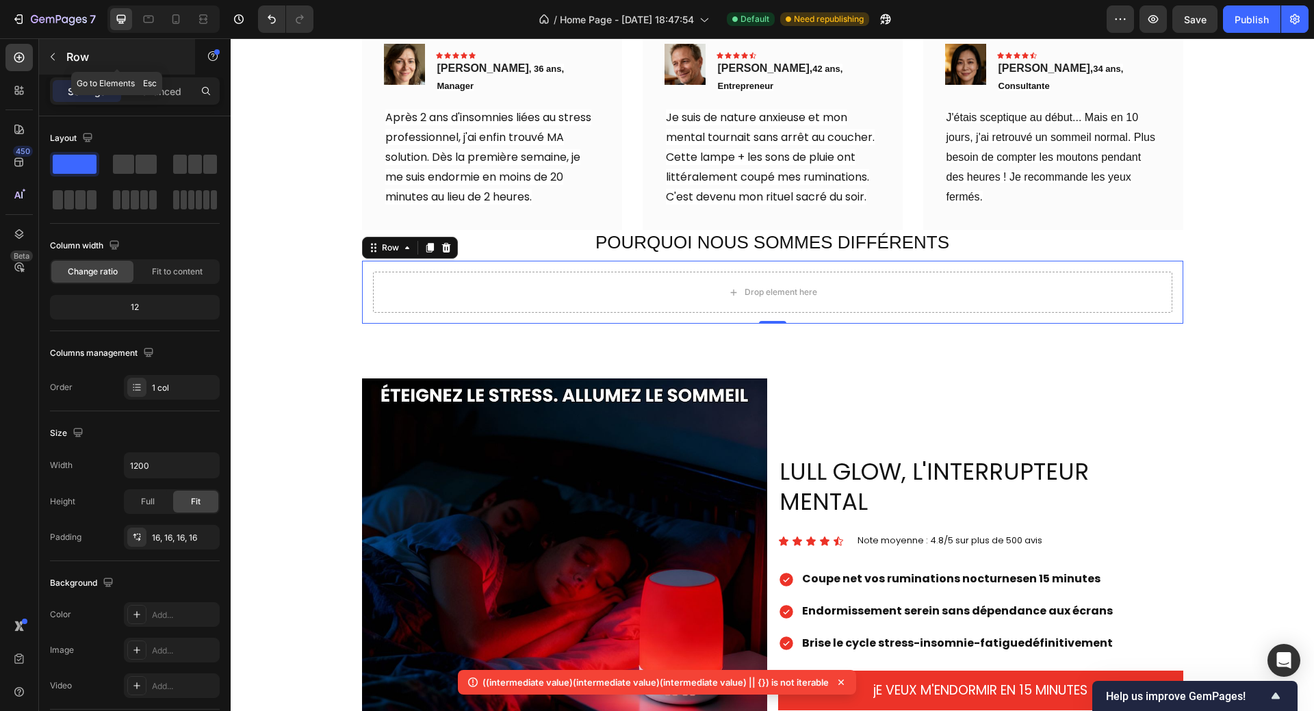
click at [56, 60] on icon "button" at bounding box center [52, 56] width 11 height 11
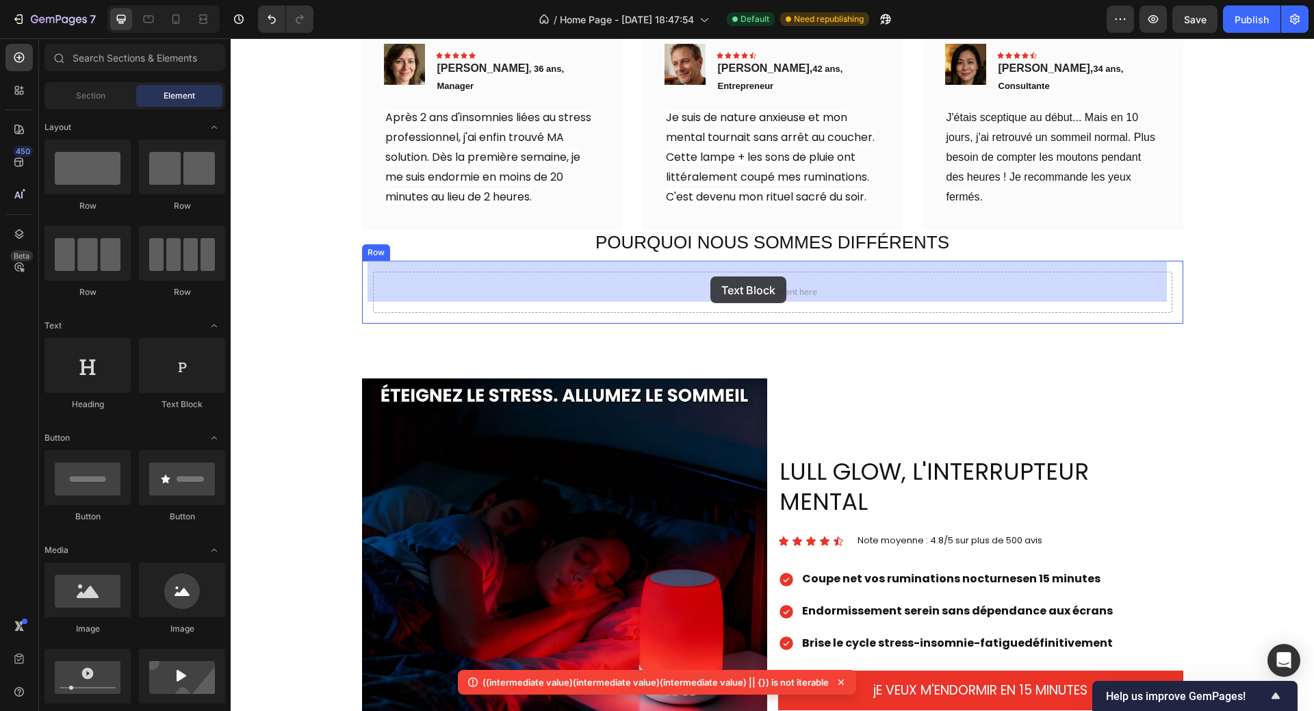
drag, startPoint x: 418, startPoint y: 413, endPoint x: 710, endPoint y: 276, distance: 322.3
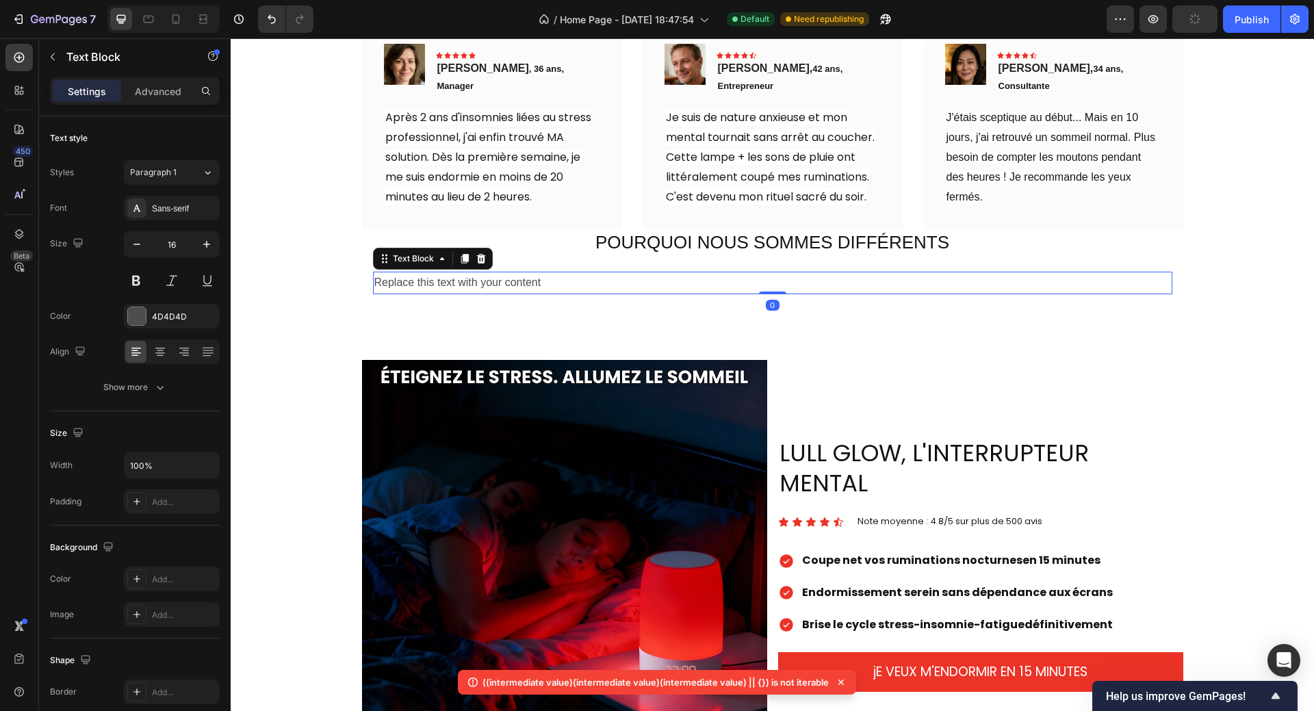
click at [541, 272] on div "Replace this text with your content" at bounding box center [772, 283] width 799 height 23
drag, startPoint x: 541, startPoint y: 271, endPoint x: 370, endPoint y: 269, distance: 171.0
click at [374, 273] on p "Replace this text with your content" at bounding box center [772, 283] width 796 height 20
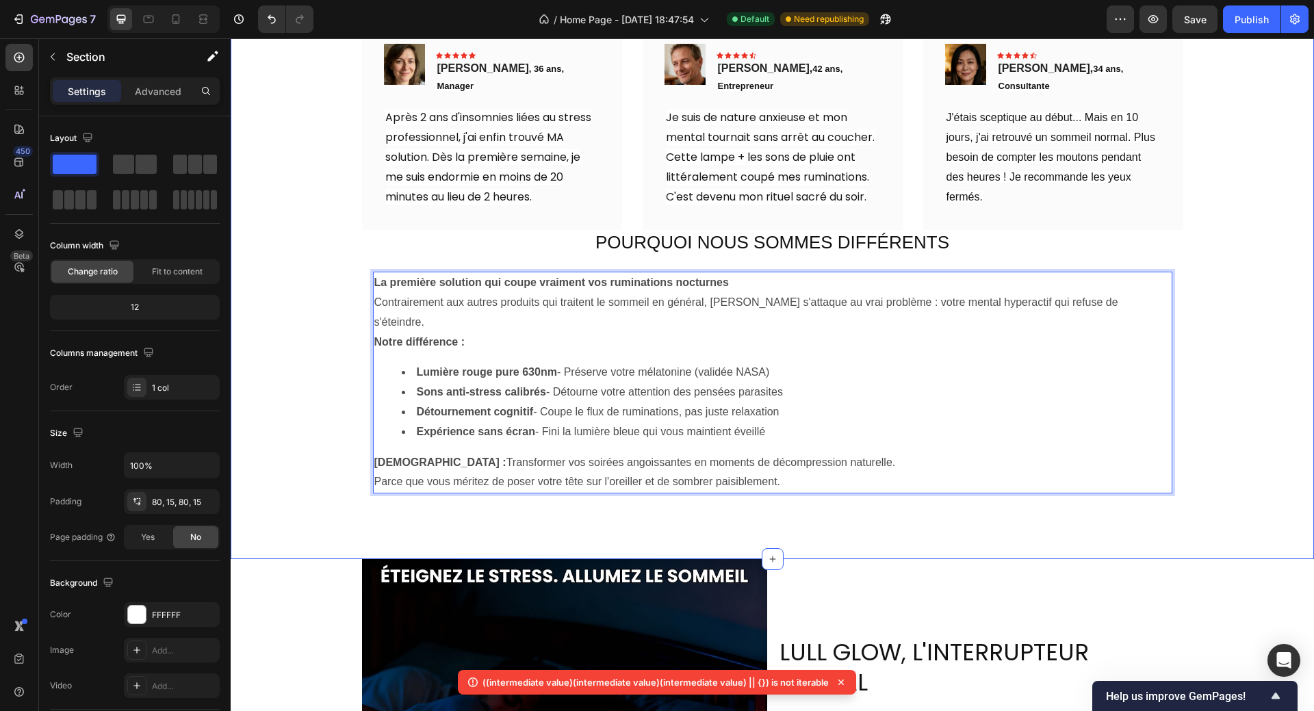
click at [1221, 329] on div "TÉMOIGNAGES CLIENTS Heading Icon Icon Icon Icon Icon Icon List 4.8/5 sur plus d…" at bounding box center [772, 251] width 1062 height 508
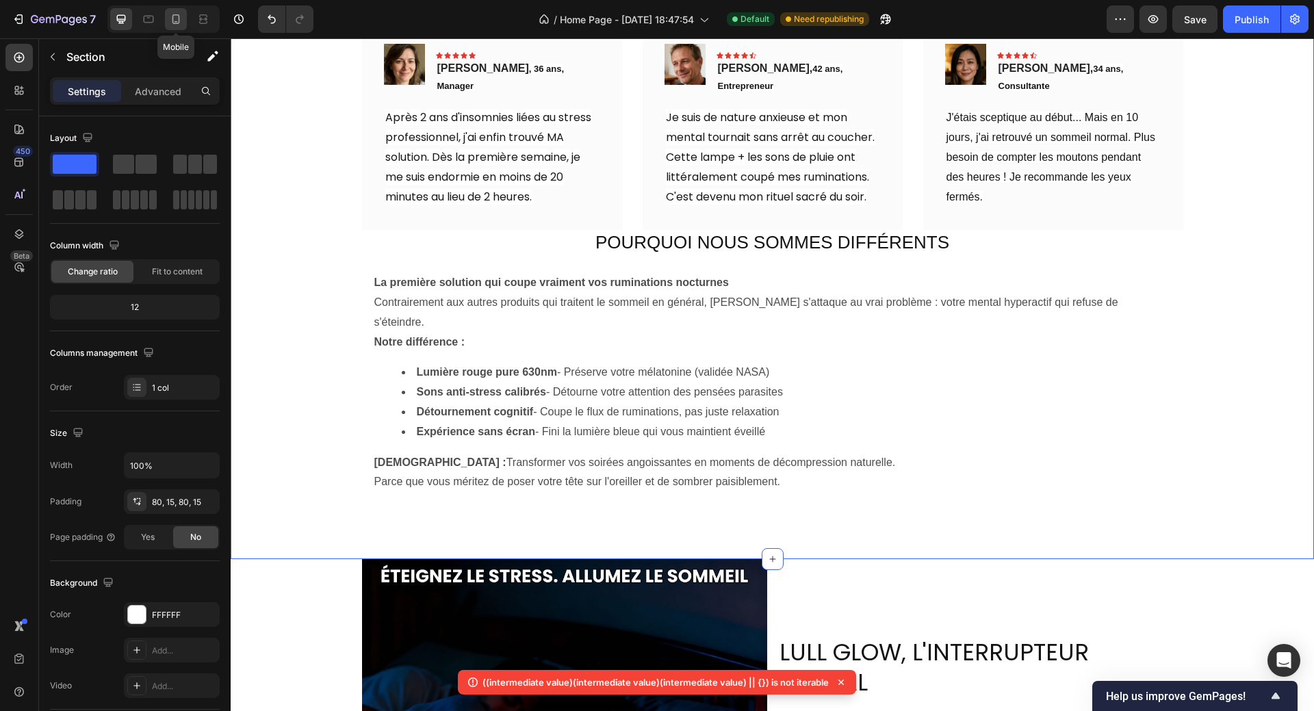
click at [175, 23] on icon at bounding box center [176, 19] width 14 height 14
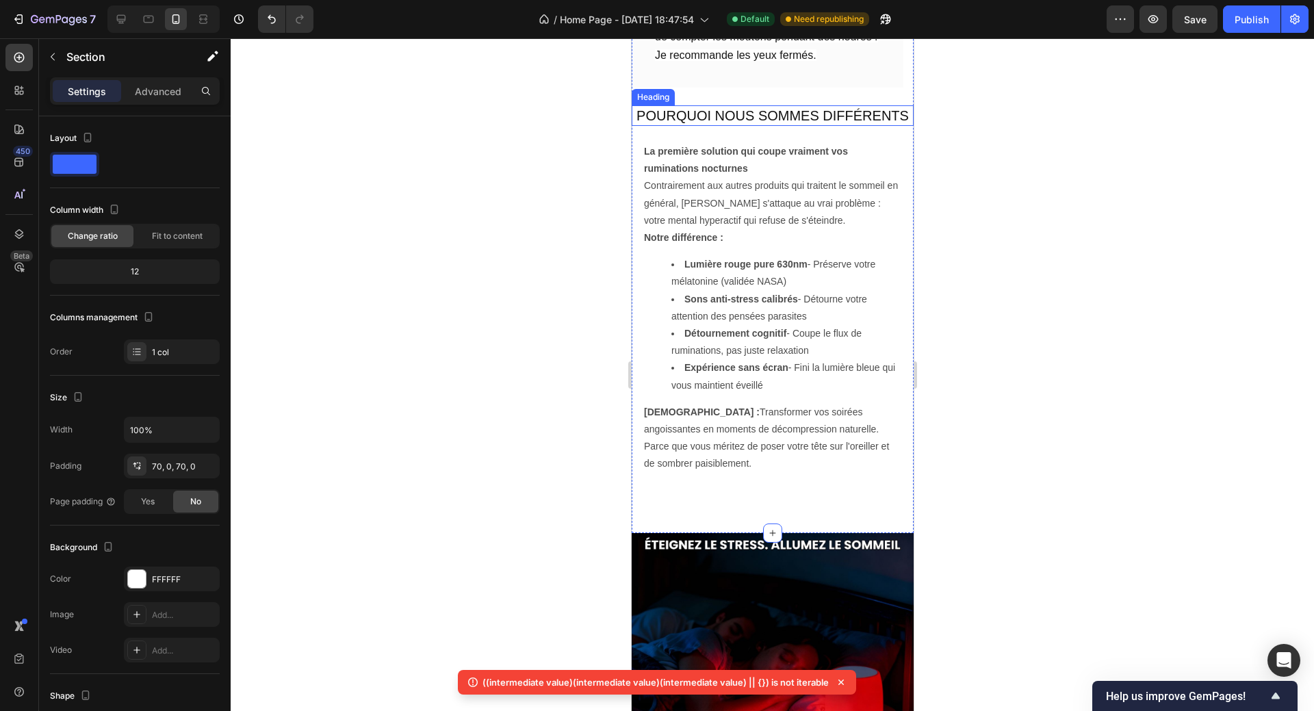
scroll to position [724, 0]
click at [116, 18] on icon at bounding box center [121, 19] width 14 height 14
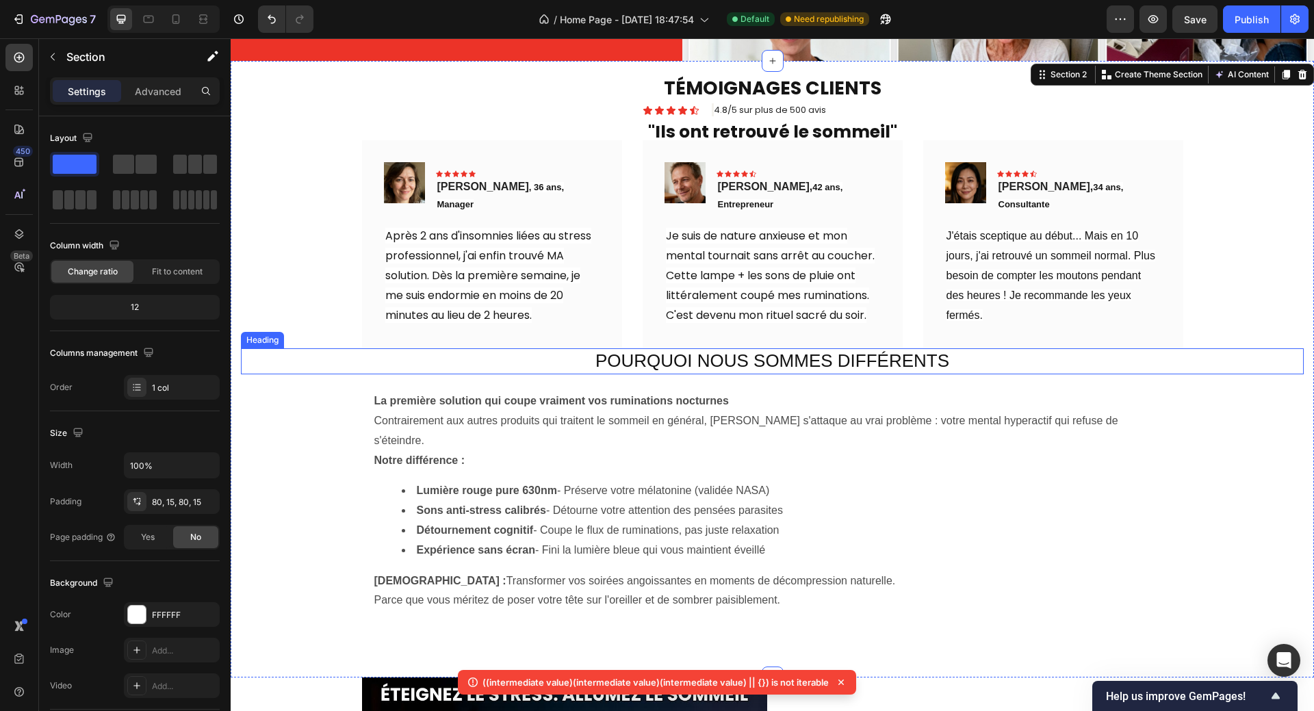
scroll to position [471, 0]
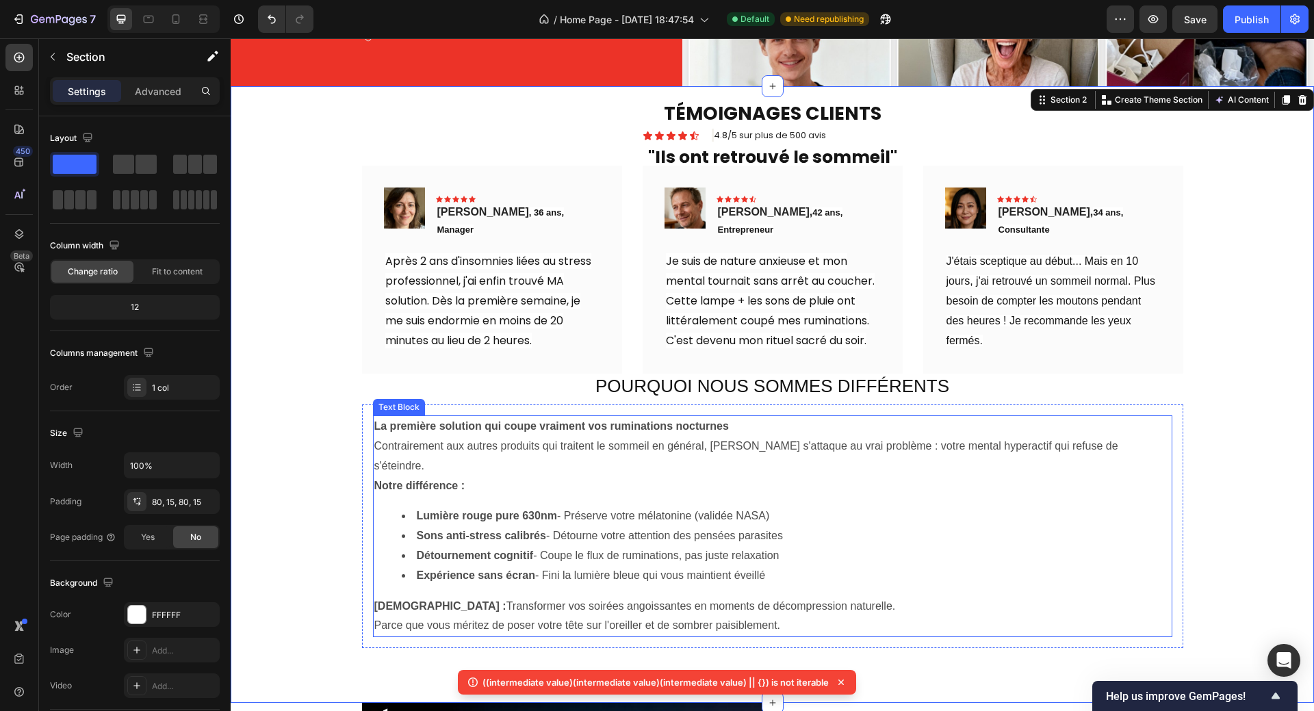
click at [551, 421] on strong "La première solution qui coupe vraiment vos ruminations nocturnes" at bounding box center [551, 426] width 354 height 12
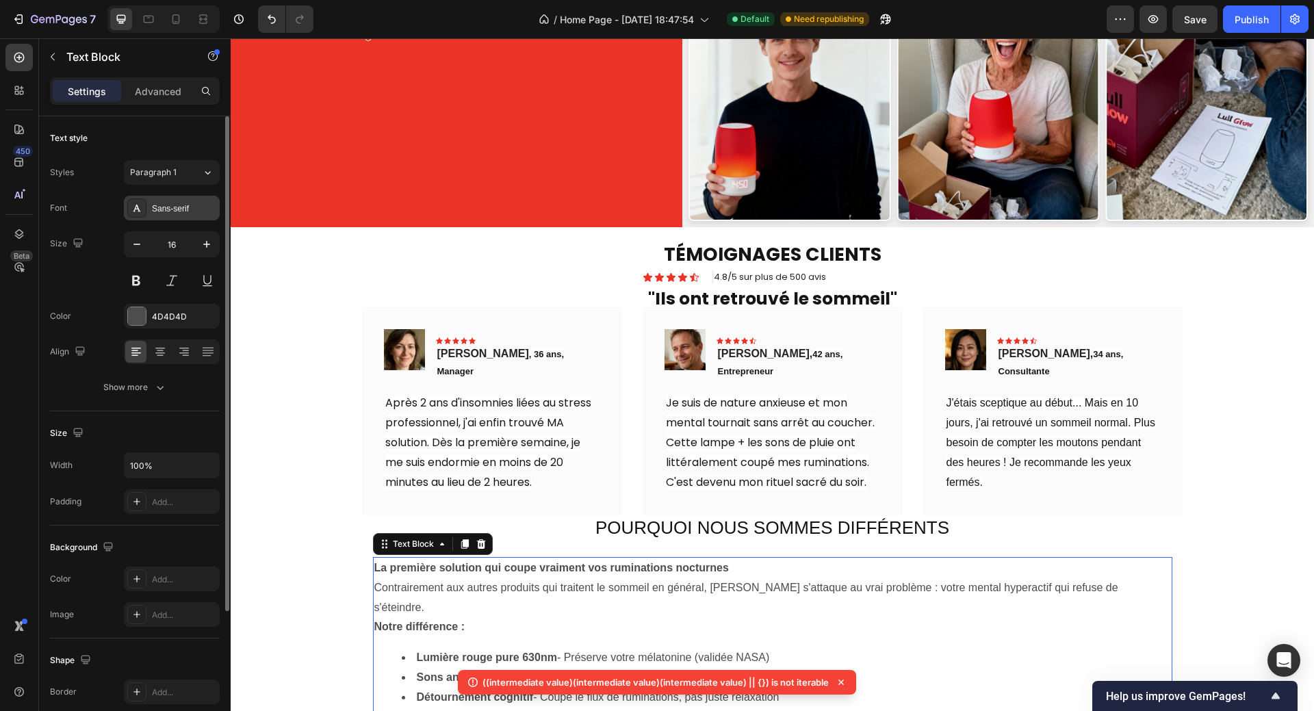
click at [160, 211] on div "Sans-serif" at bounding box center [184, 209] width 64 height 12
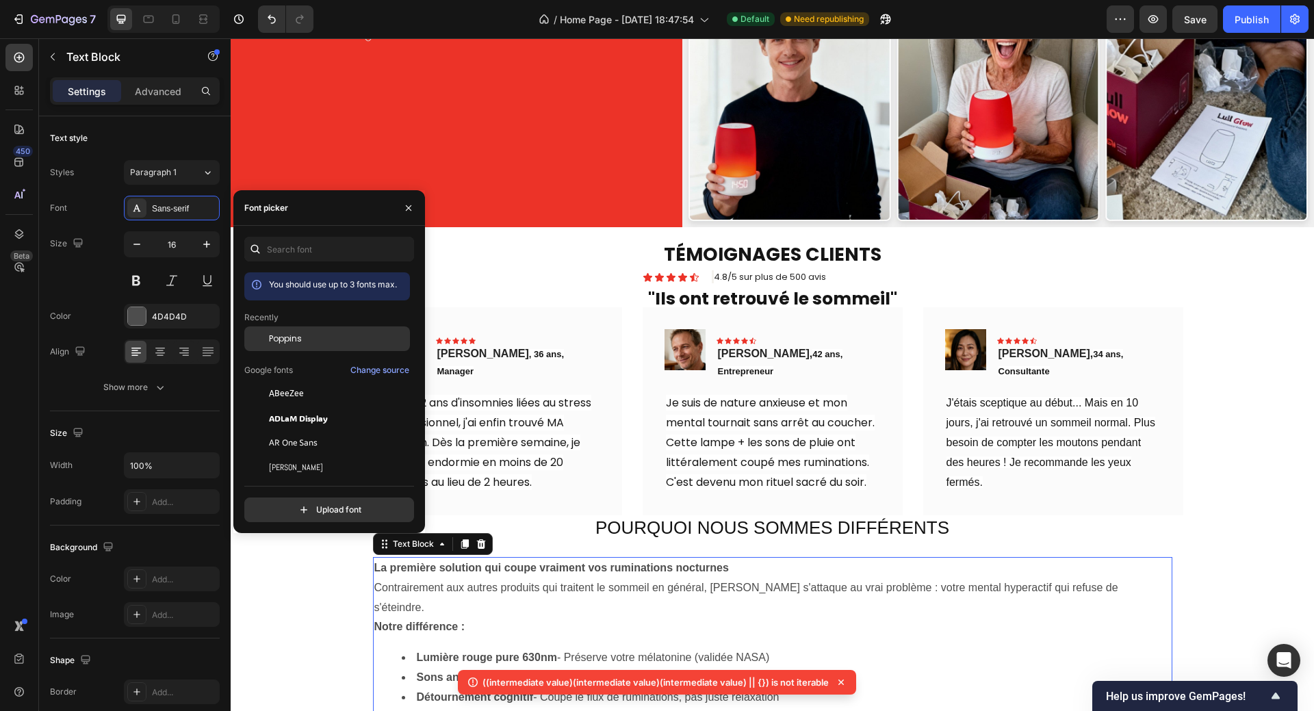
click at [287, 331] on div "Poppins" at bounding box center [327, 338] width 166 height 25
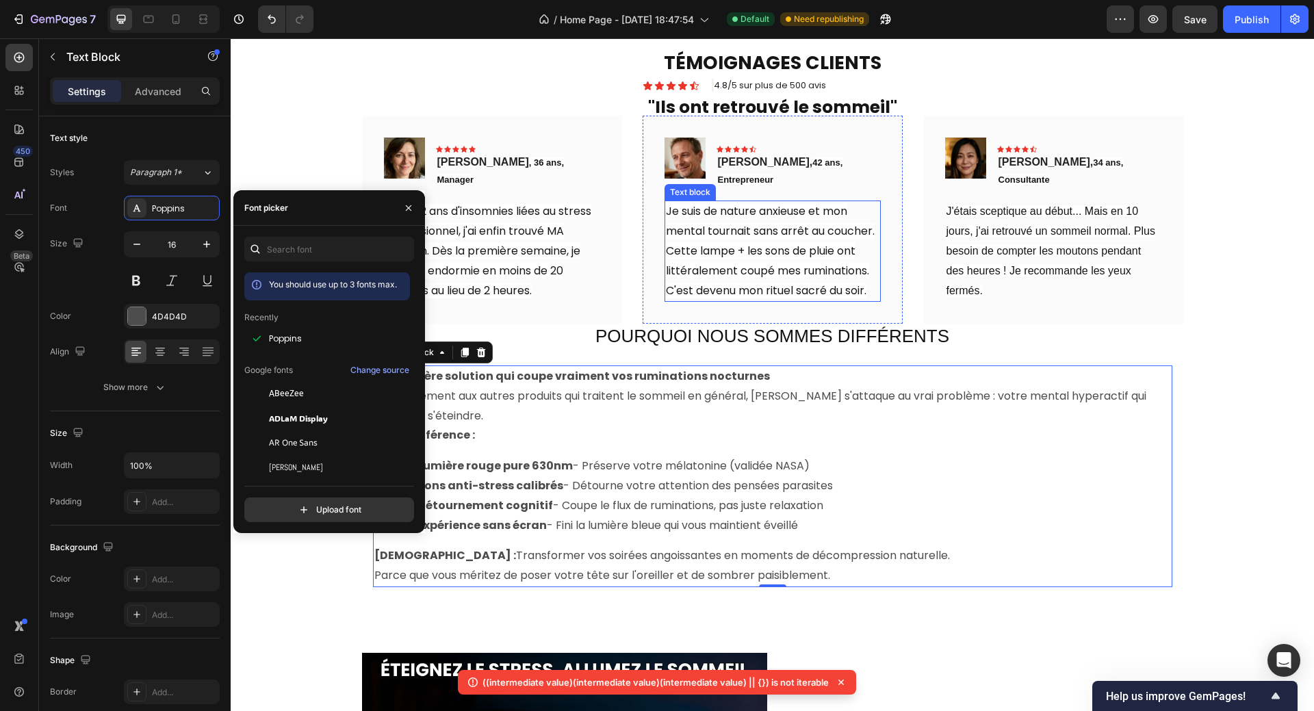
scroll to position [676, 0]
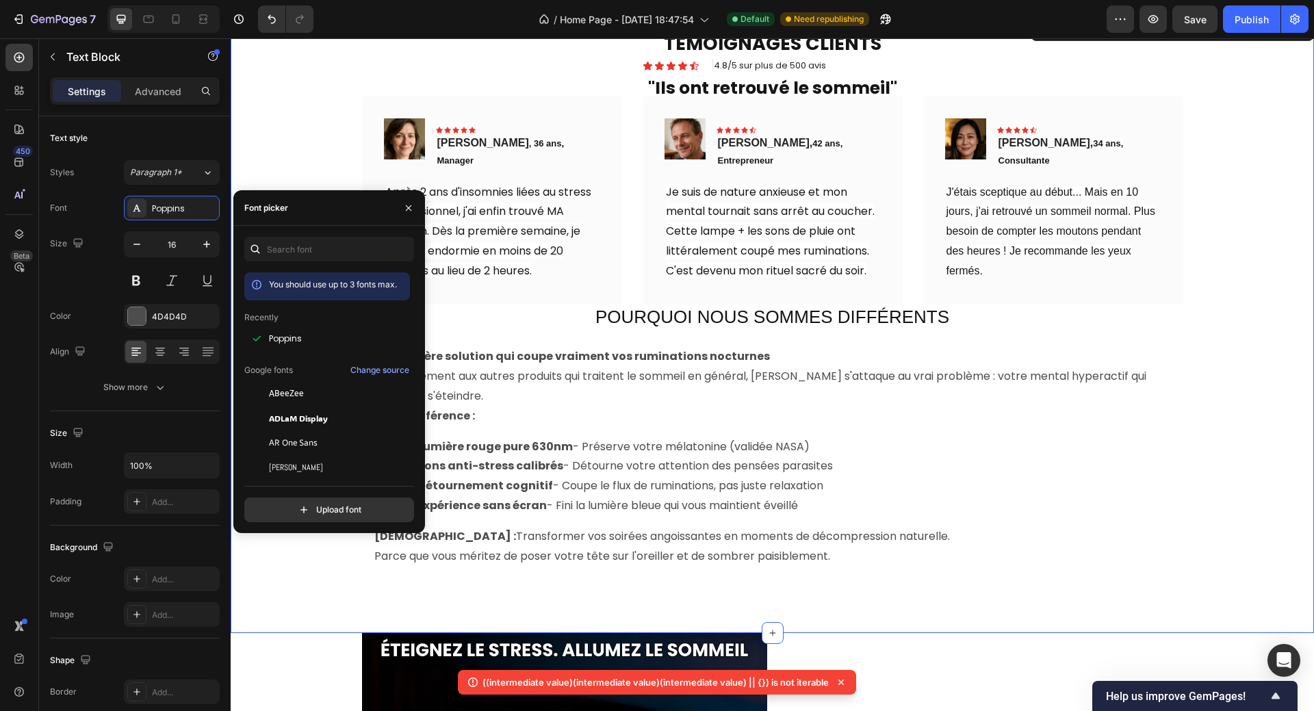
click at [1214, 430] on div "TÉMOIGNAGES CLIENTS Heading Icon Icon Icon Icon Icon Icon List 4.8/5 sur plus d…" at bounding box center [772, 325] width 1062 height 508
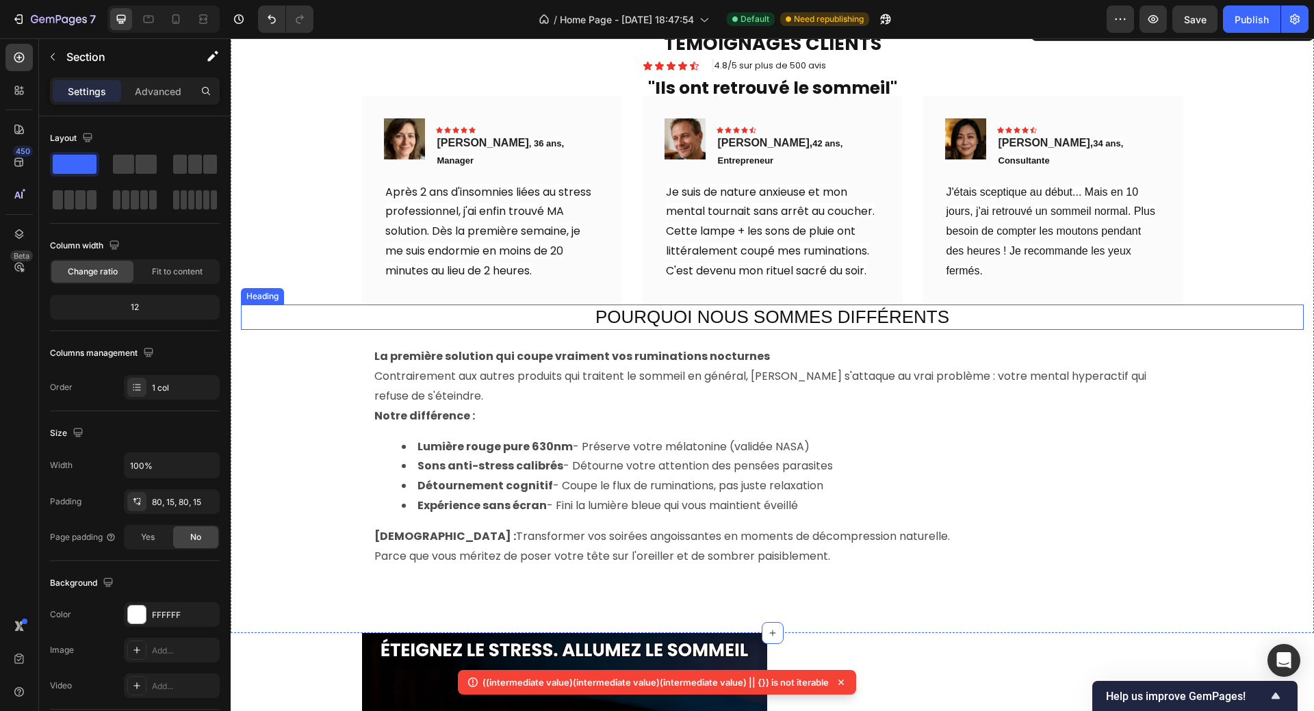
click at [659, 306] on p "POURQUOI NOUS SOMMES DIFFÉRENTS" at bounding box center [772, 317] width 1060 height 23
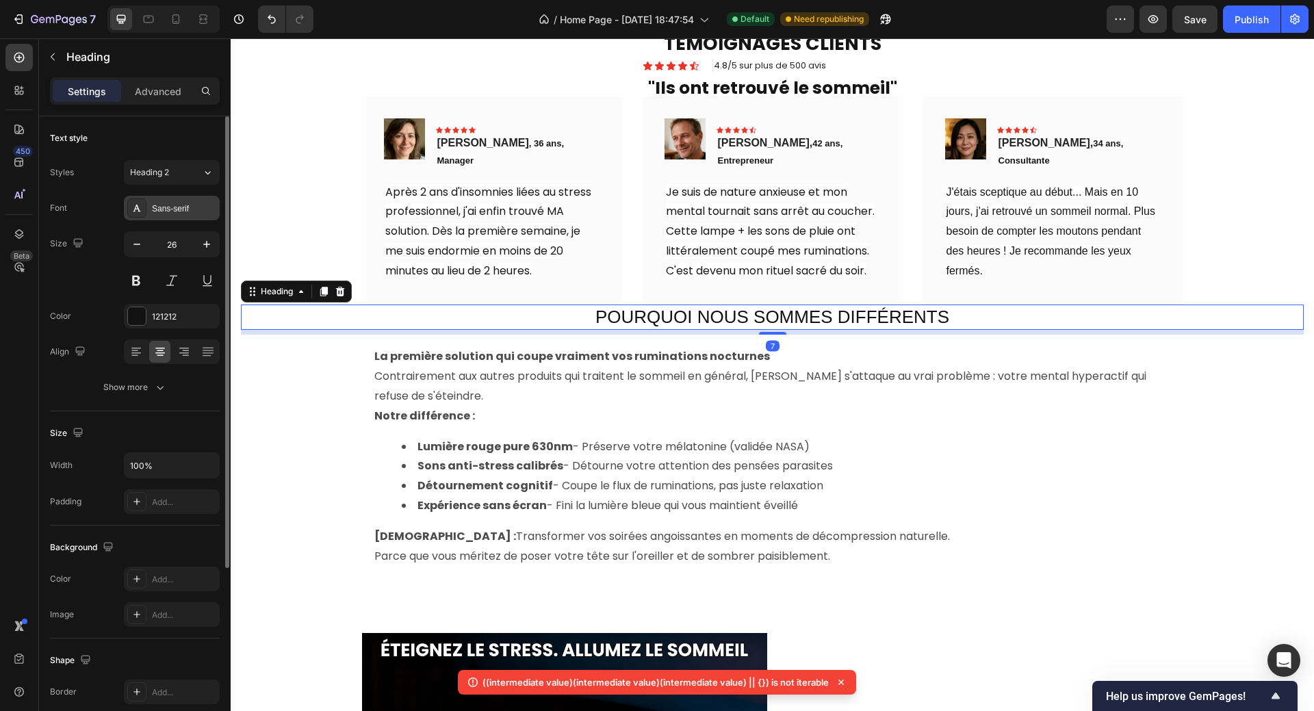
click at [170, 207] on div "Sans-serif" at bounding box center [184, 209] width 64 height 12
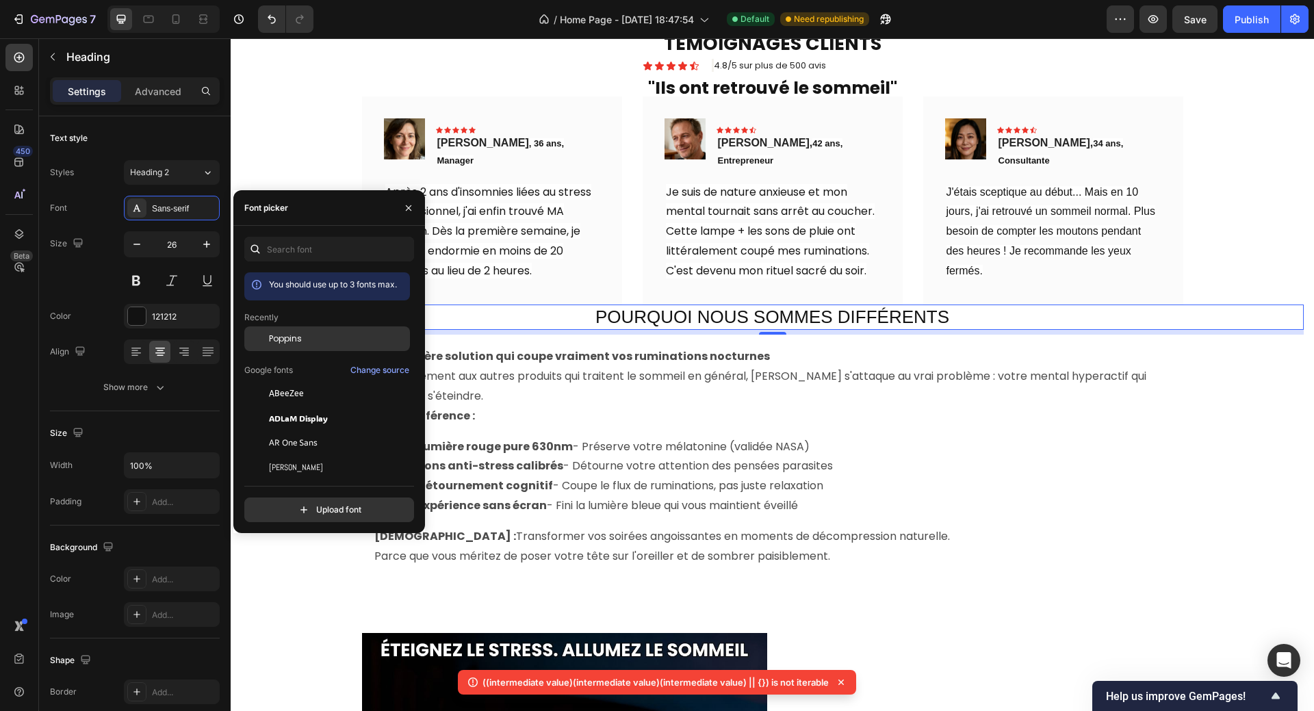
click at [287, 340] on span "Poppins" at bounding box center [285, 338] width 33 height 12
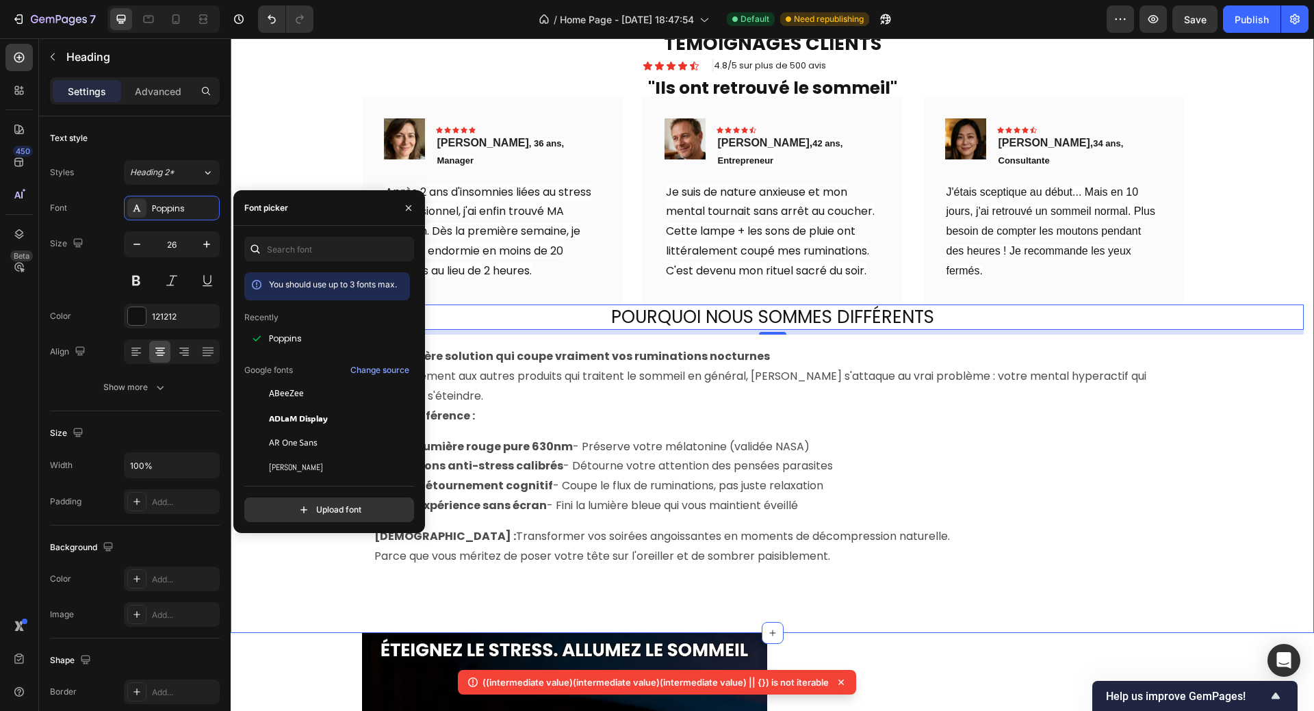
click at [1260, 428] on div "TÉMOIGNAGES CLIENTS Heading Icon Icon Icon Icon Icon Icon List 4.8/5 sur plus d…" at bounding box center [772, 325] width 1062 height 508
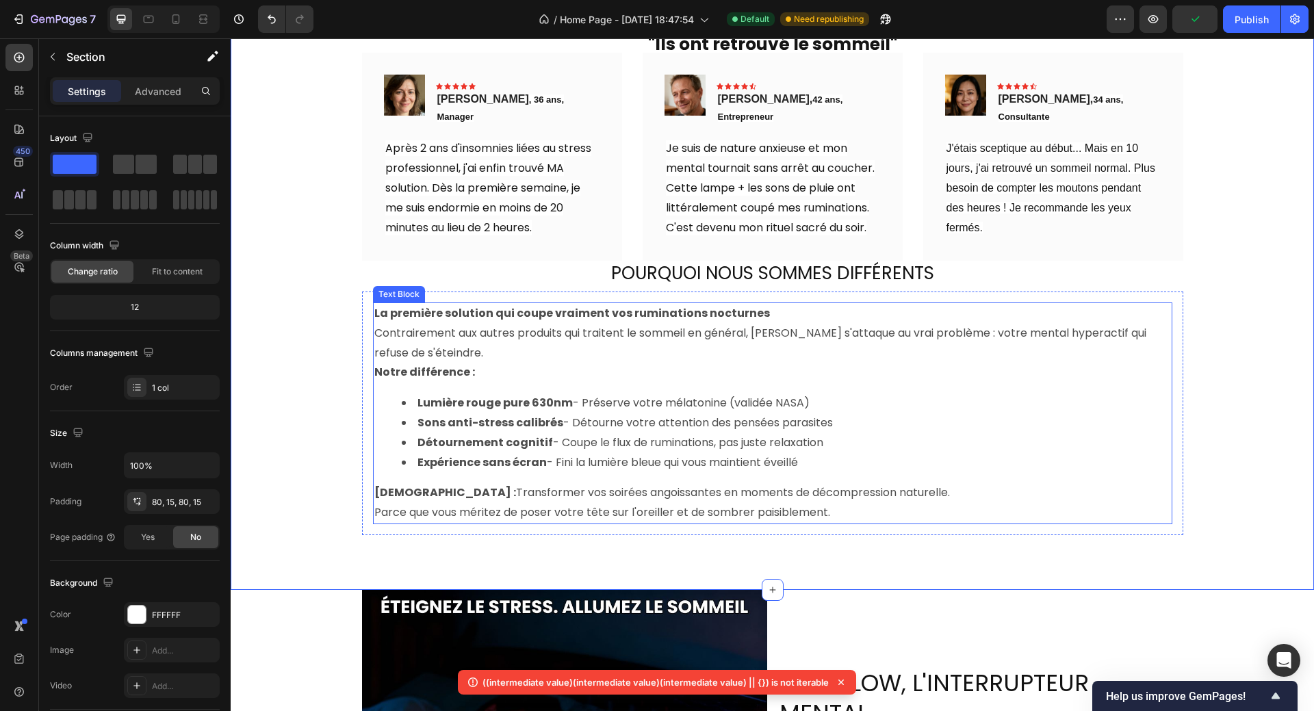
scroll to position [744, 0]
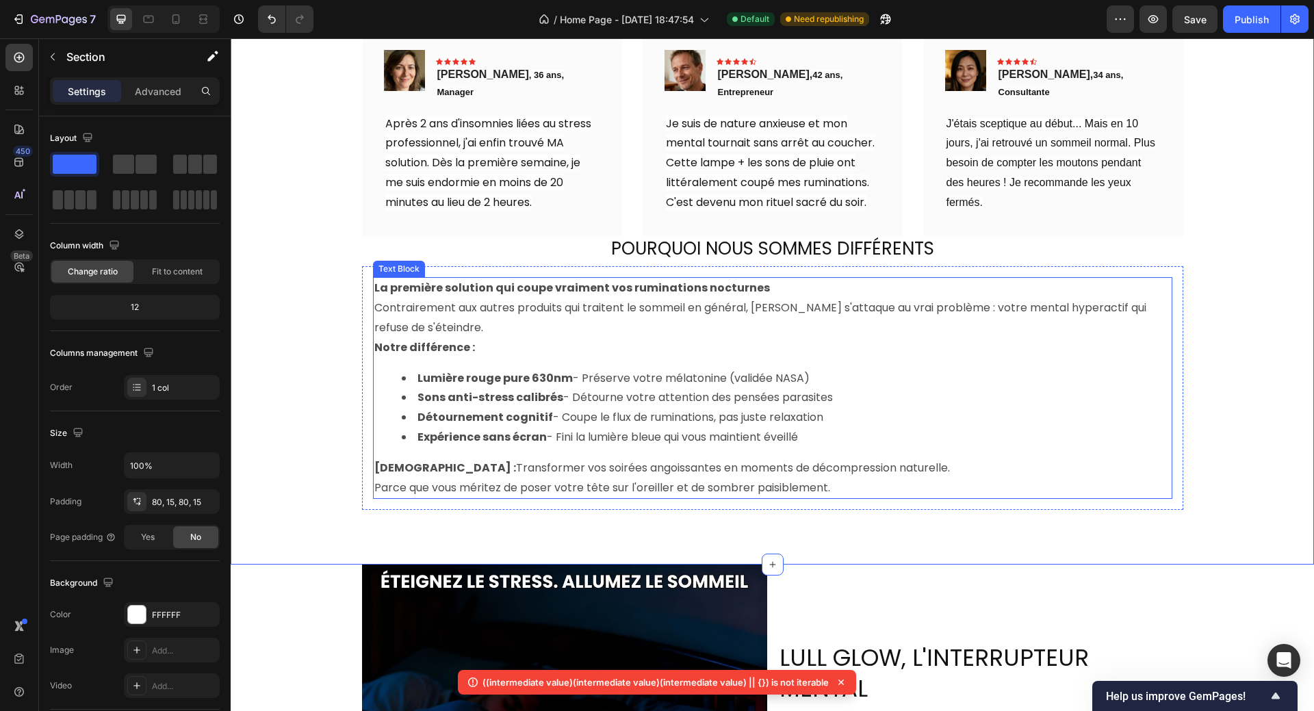
click at [479, 280] on strong "La première solution qui coupe vraiment vos ruminations nocturnes" at bounding box center [571, 288] width 395 height 16
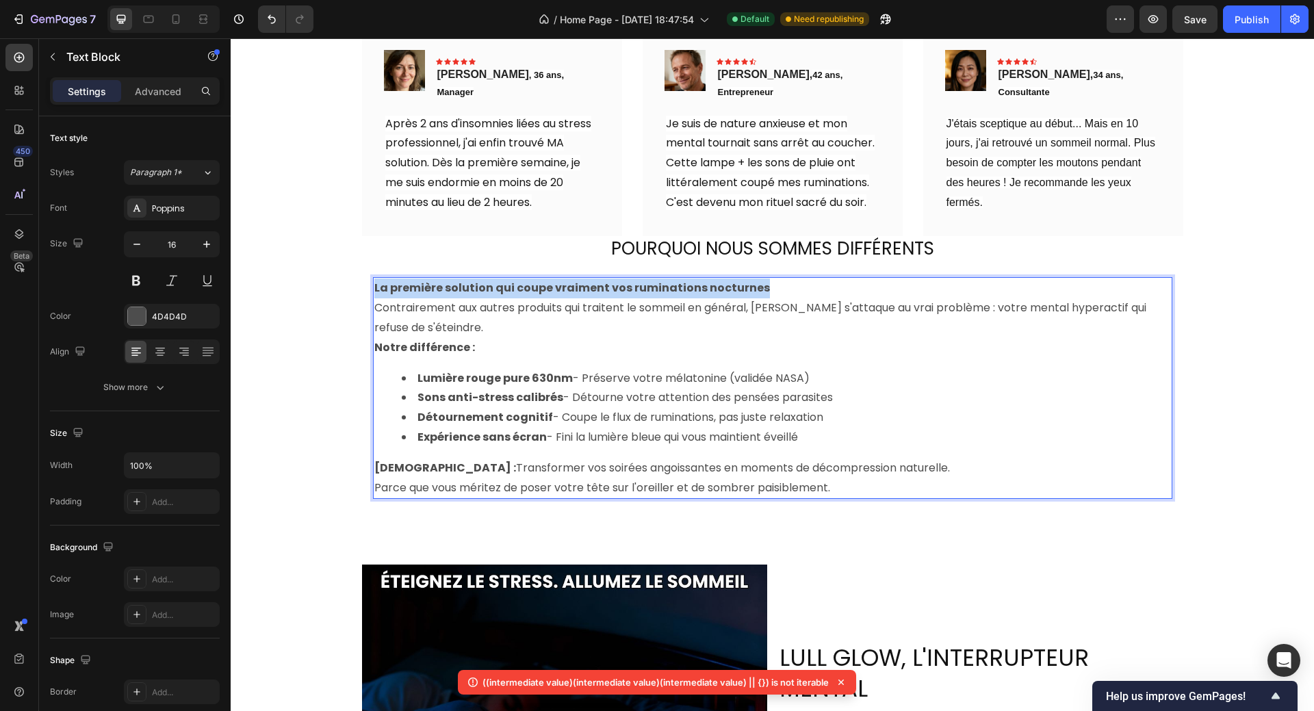
drag, startPoint x: 369, startPoint y: 279, endPoint x: 761, endPoint y: 277, distance: 392.0
click at [761, 278] on p "La première solution qui coupe vraiment vos ruminations nocturnes" at bounding box center [772, 288] width 796 height 20
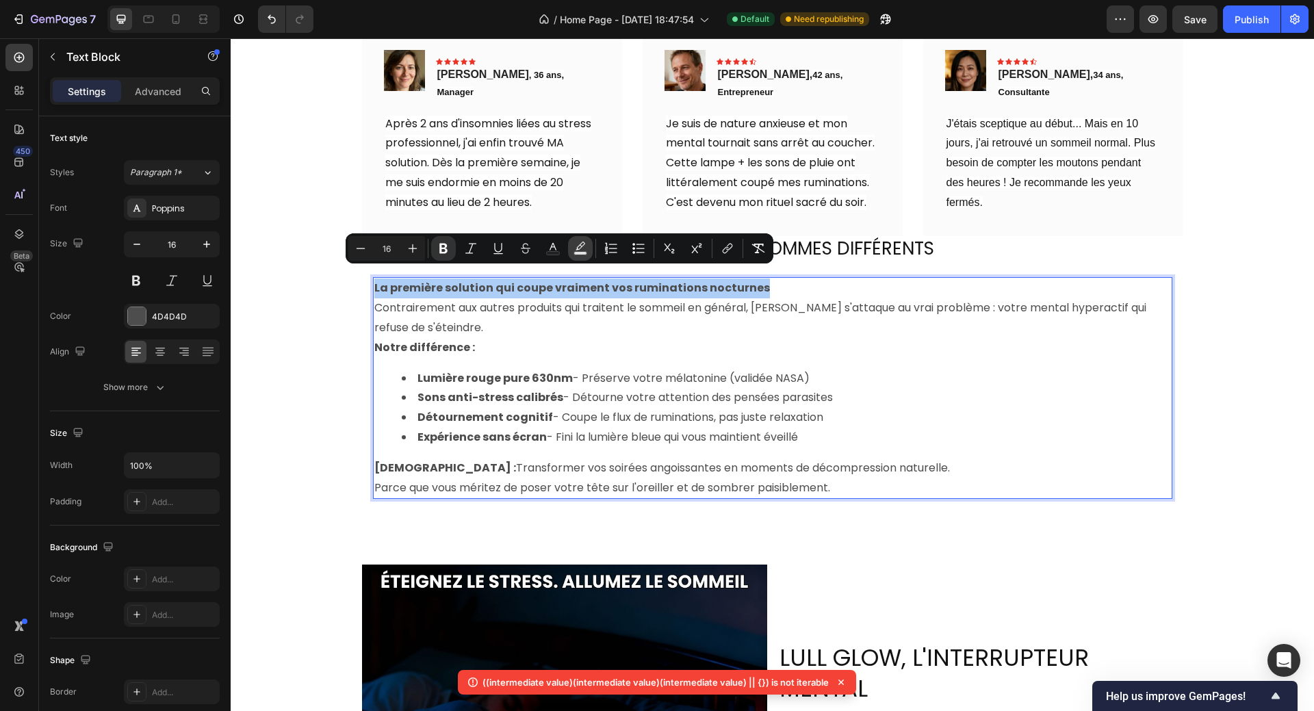
click at [579, 250] on icon "Editor contextual toolbar" at bounding box center [580, 248] width 14 height 14
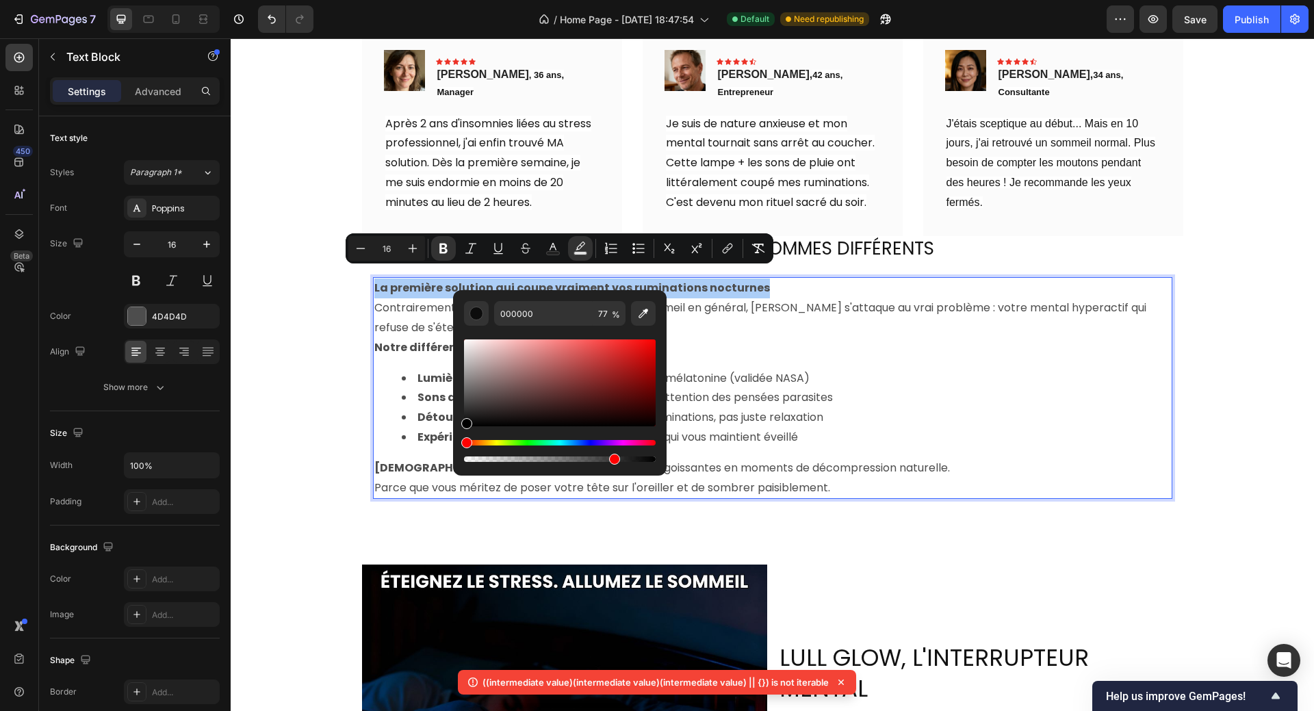
click at [494, 443] on div "Hue" at bounding box center [560, 442] width 192 height 5
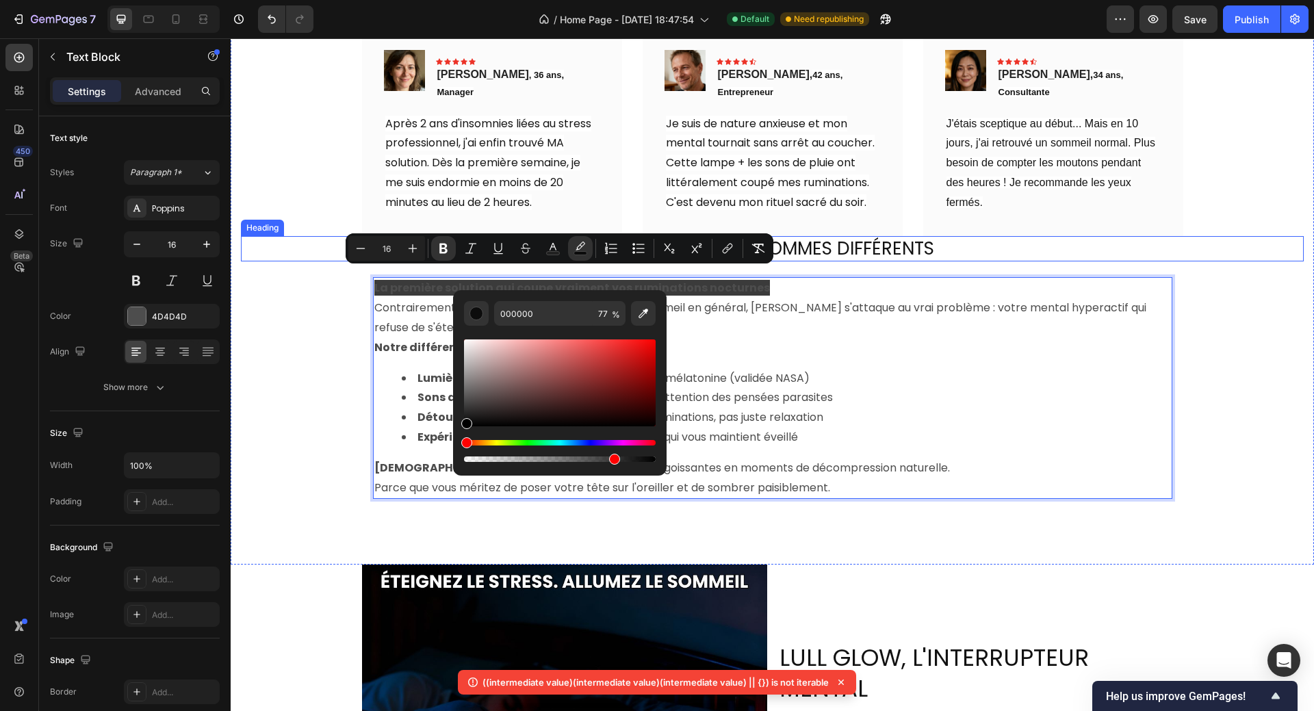
click at [1172, 247] on p "POURQUOI NOUS SOMMES DIFFÉRENTS" at bounding box center [772, 248] width 1060 height 23
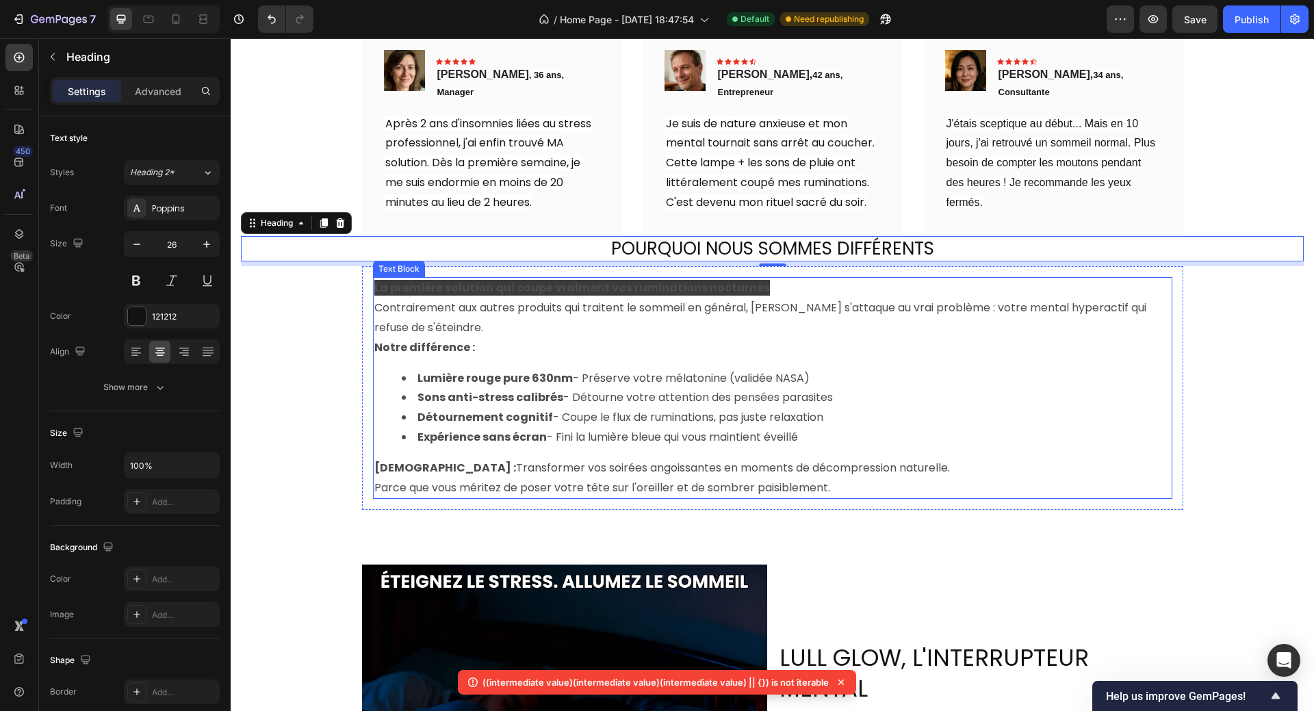
click at [698, 280] on strong "La première solution qui coupe vraiment vos ruminations nocturnes" at bounding box center [571, 288] width 395 height 16
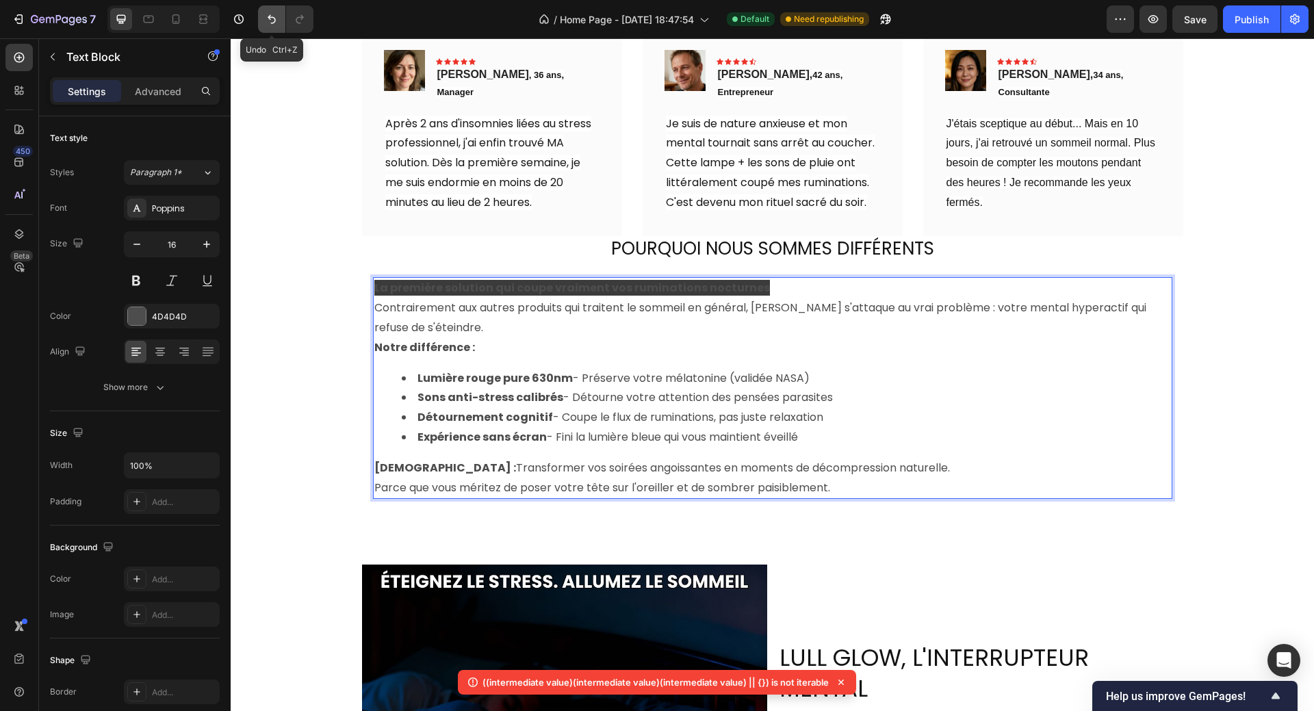
click at [272, 19] on icon "Undo/Redo" at bounding box center [272, 19] width 14 height 14
click at [271, 20] on icon "Undo/Redo" at bounding box center [272, 19] width 14 height 14
click at [271, 21] on icon "Undo/Redo" at bounding box center [272, 19] width 14 height 14
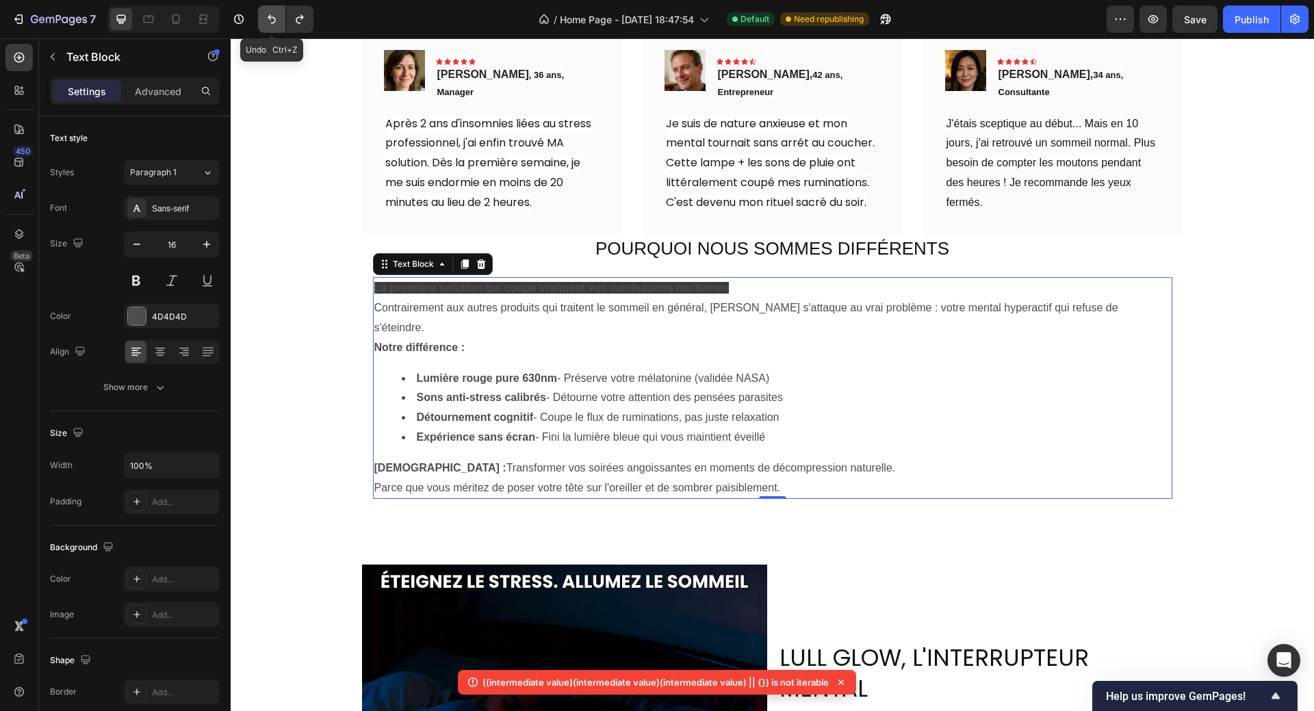
click at [271, 21] on icon "Undo/Redo" at bounding box center [272, 19] width 14 height 14
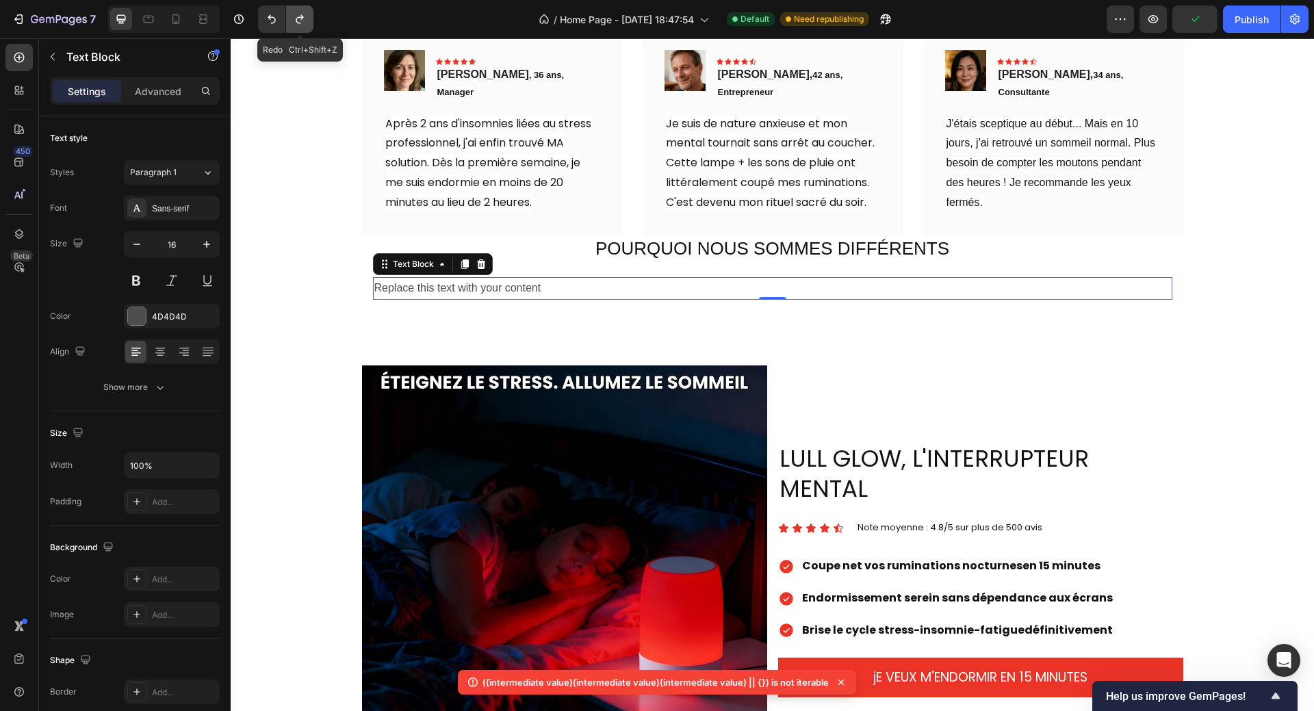
click at [296, 21] on icon "Undo/Redo" at bounding box center [300, 19] width 8 height 9
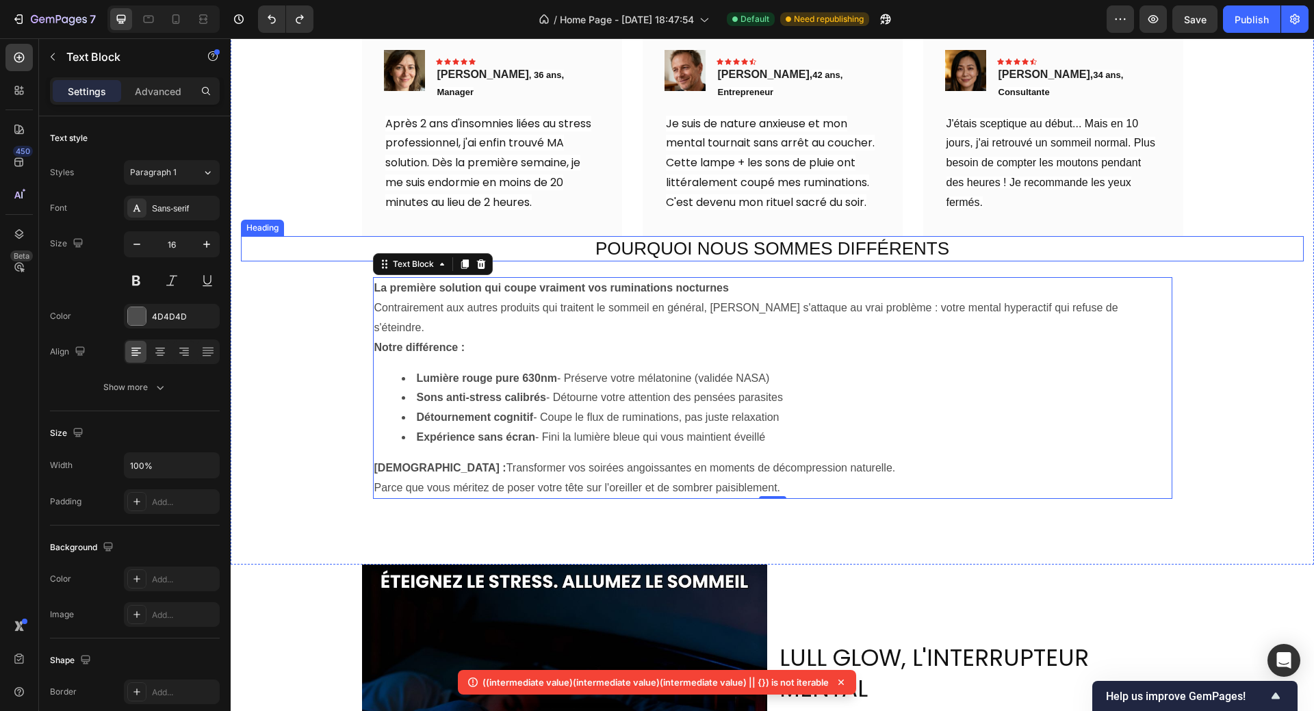
click at [623, 237] on p "POURQUOI NOUS SOMMES DIFFÉRENTS" at bounding box center [772, 248] width 1060 height 23
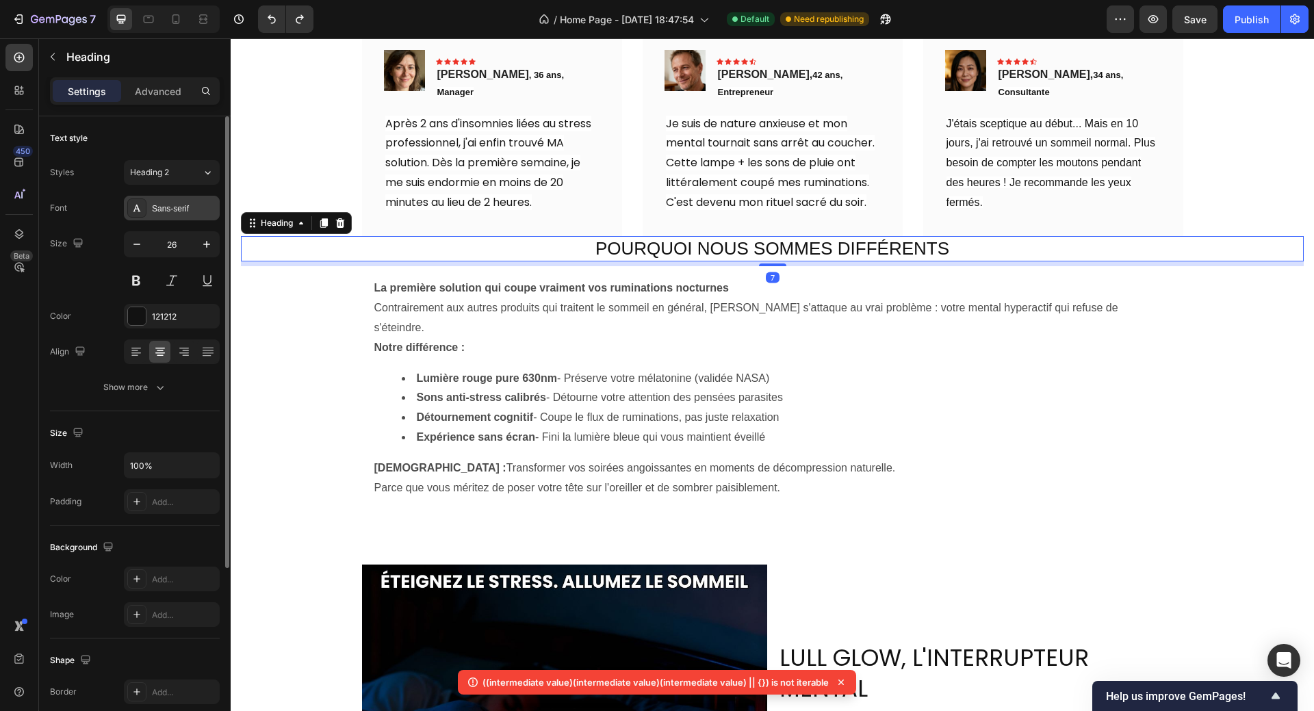
click at [169, 203] on div "Sans-serif" at bounding box center [184, 209] width 64 height 12
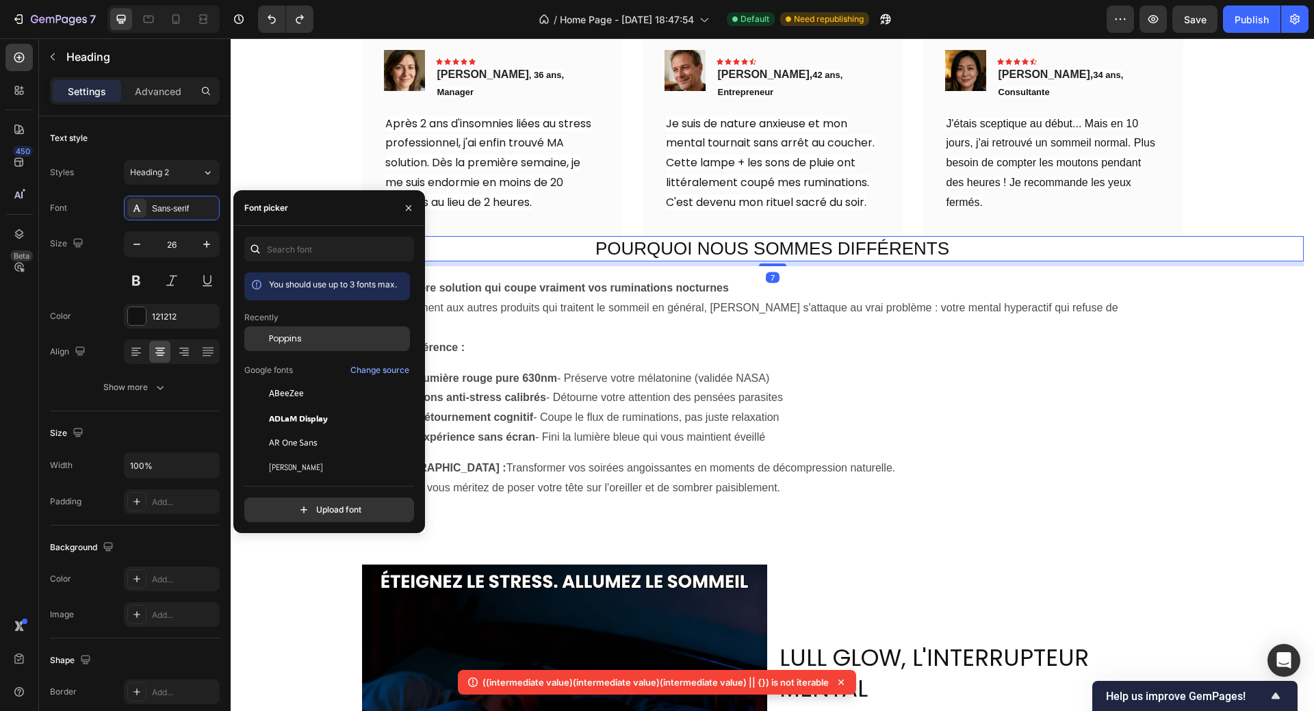
click at [285, 341] on span "Poppins" at bounding box center [285, 338] width 33 height 12
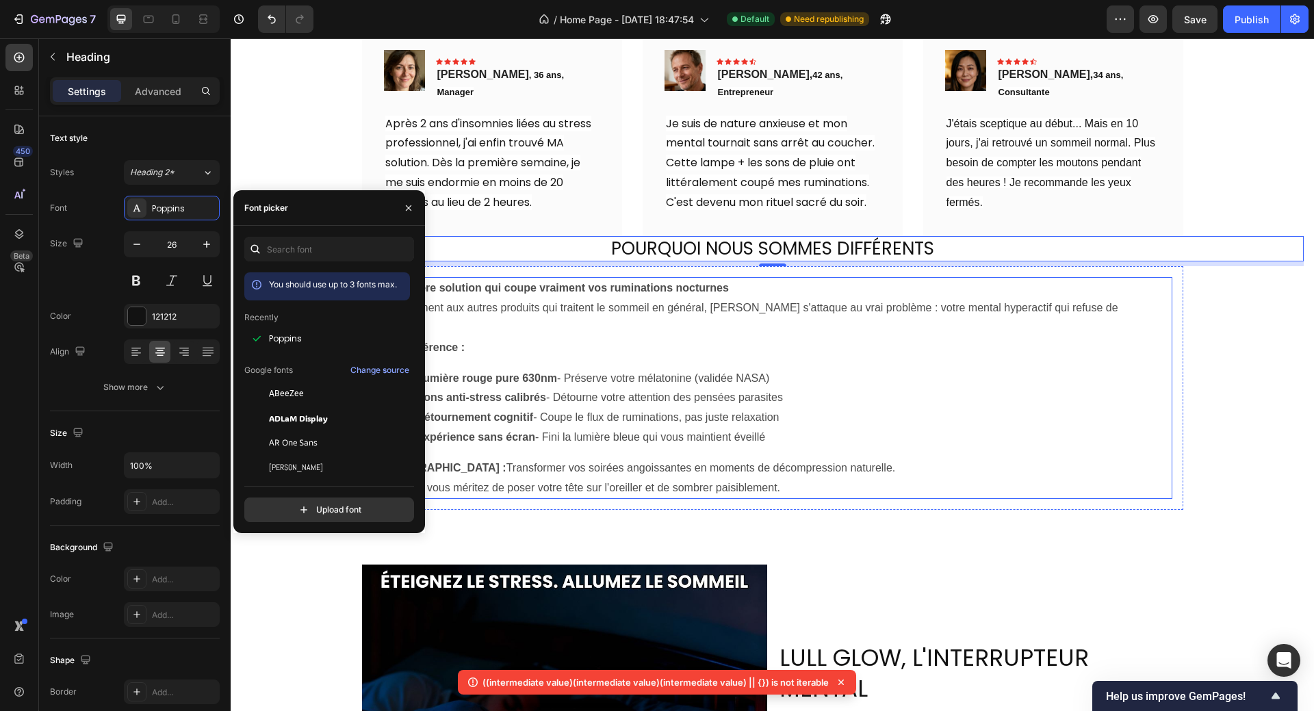
click at [521, 282] on strong "La première solution qui coupe vraiment vos ruminations nocturnes" at bounding box center [551, 288] width 354 height 12
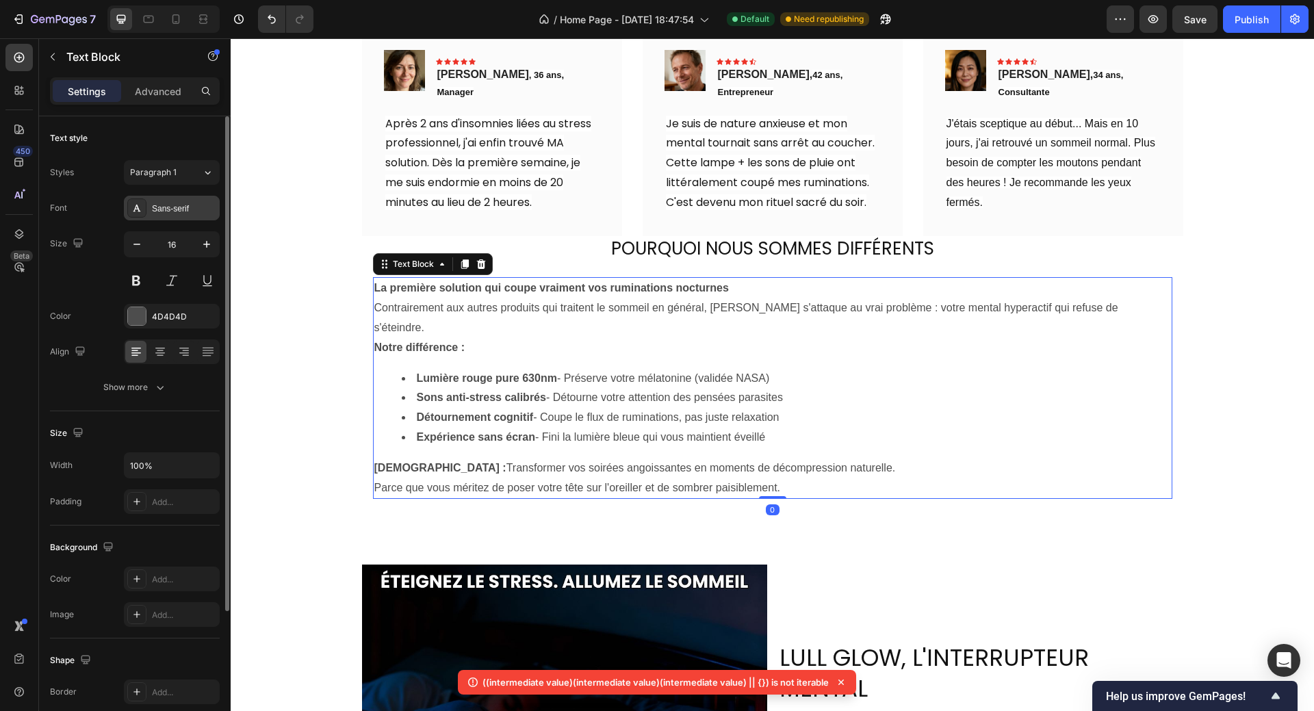
click at [180, 209] on div "Sans-serif" at bounding box center [184, 209] width 64 height 12
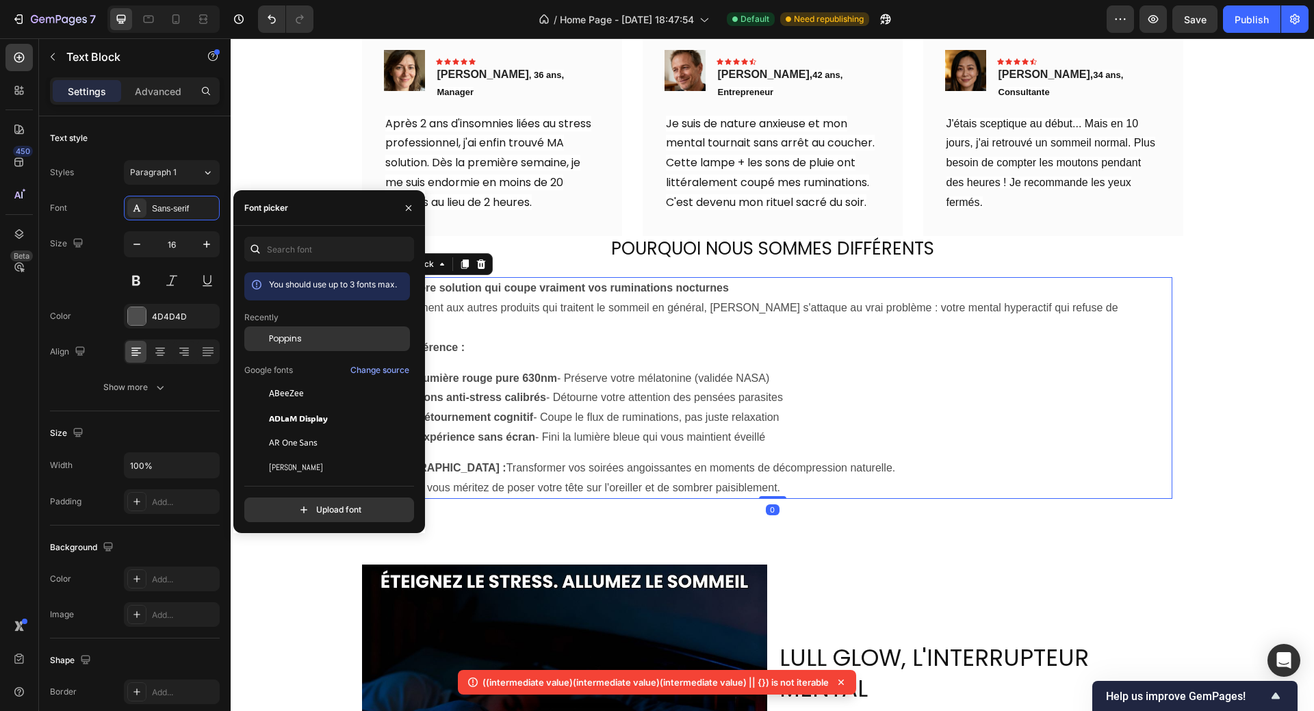
click at [286, 333] on span "Poppins" at bounding box center [285, 338] width 33 height 12
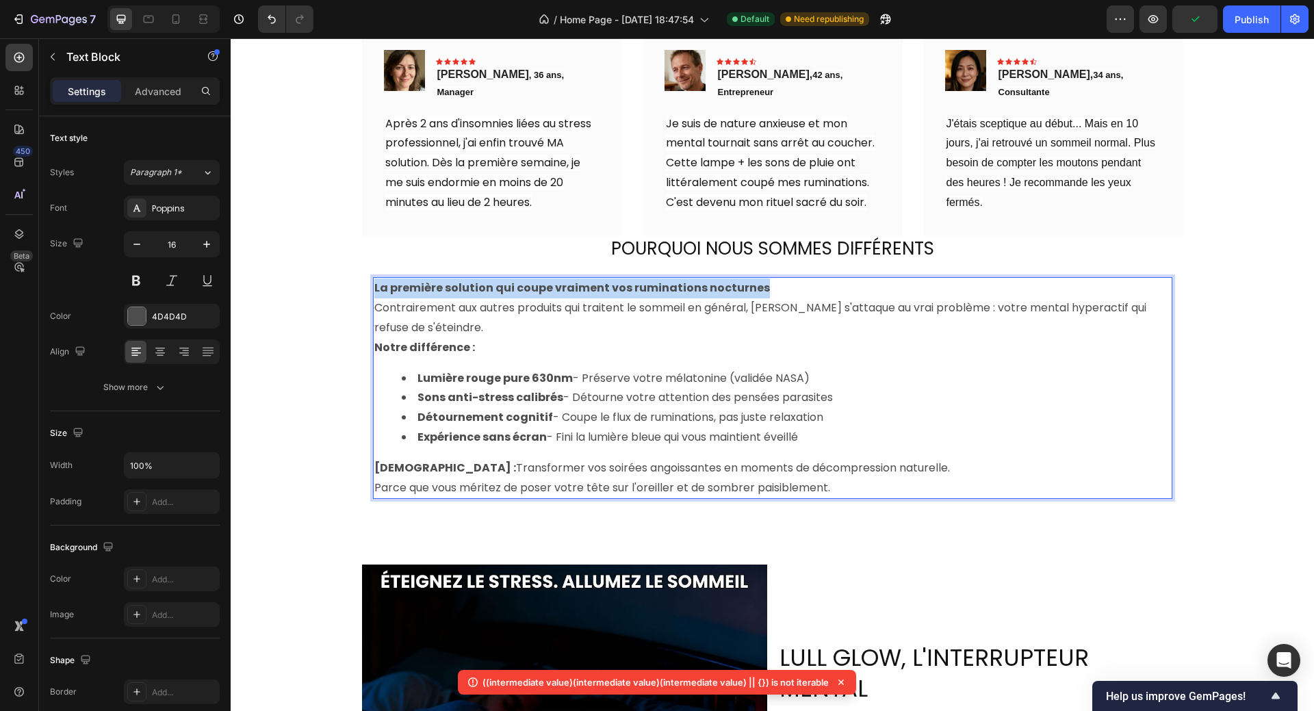
drag, startPoint x: 367, startPoint y: 279, endPoint x: 755, endPoint y: 279, distance: 387.2
click at [755, 279] on div "La première solution qui coupe vraiment vos ruminations nocturnes Contrairement…" at bounding box center [772, 388] width 799 height 222
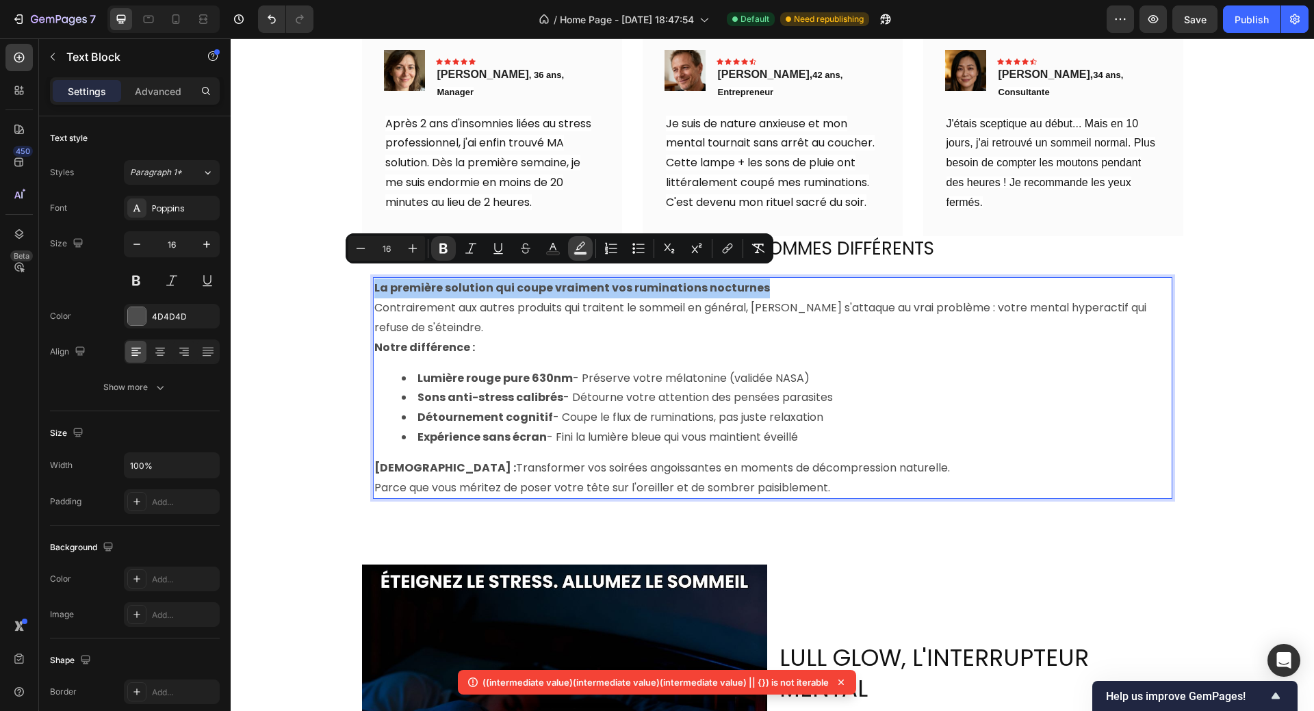
click at [579, 249] on icon "Editor contextual toolbar" at bounding box center [580, 245] width 10 height 8
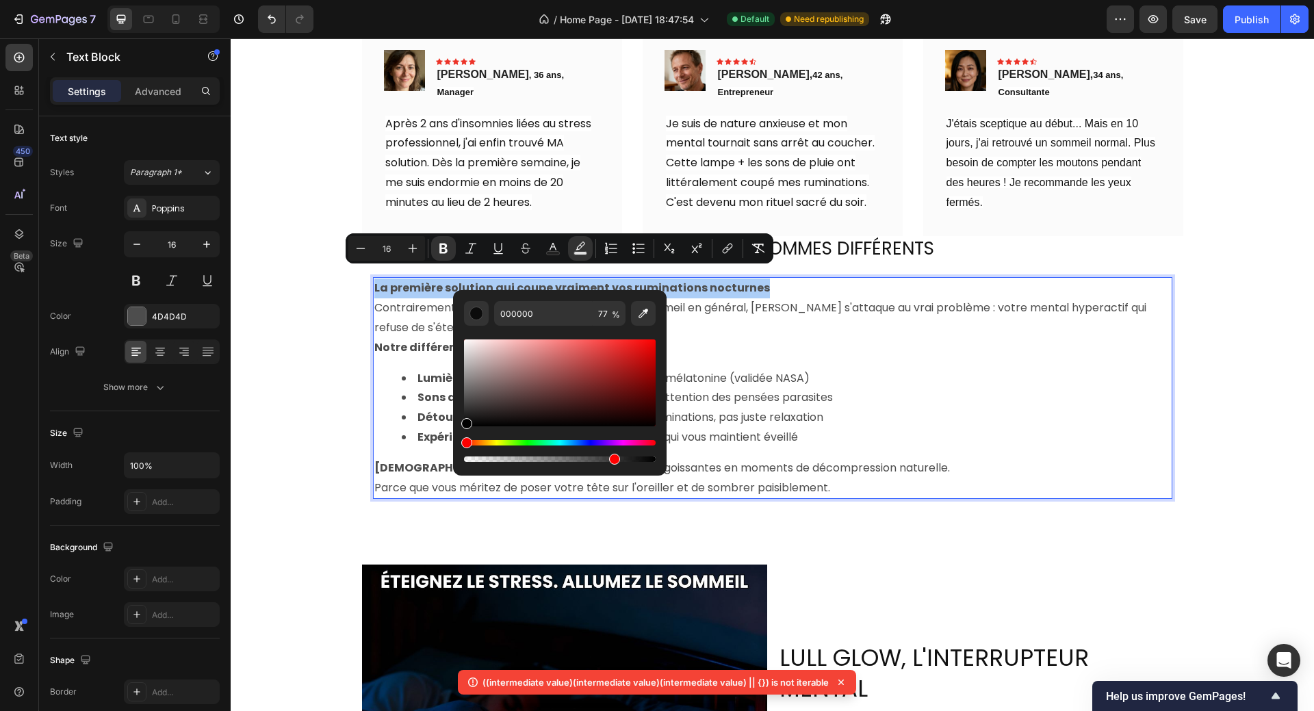
click at [495, 443] on div "Hue" at bounding box center [560, 442] width 192 height 5
click at [495, 442] on div "Hue" at bounding box center [560, 442] width 192 height 5
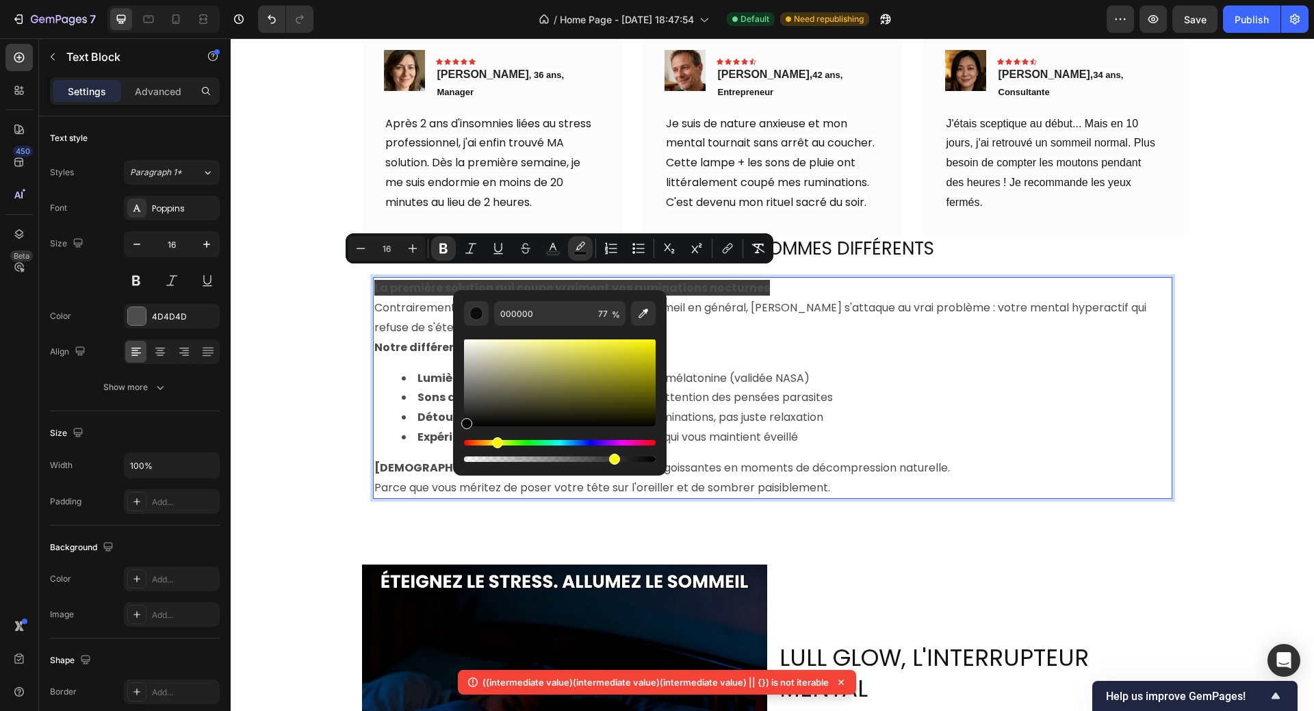
click at [610, 345] on div "Editor contextual toolbar" at bounding box center [560, 382] width 192 height 87
type input "EAE438"
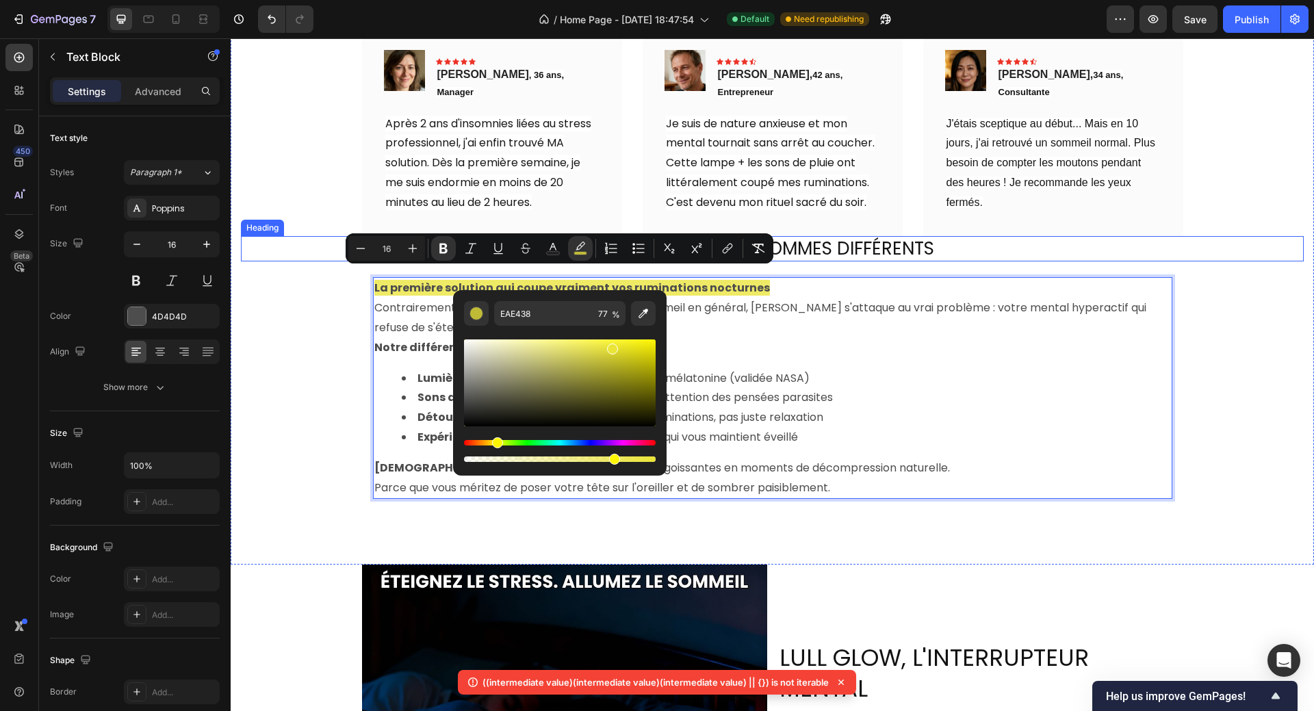
click at [1233, 267] on div "TÉMOIGNAGES CLIENTS Heading Icon Icon Icon Icon Icon Icon List 4.8/5 sur plus d…" at bounding box center [772, 257] width 1062 height 508
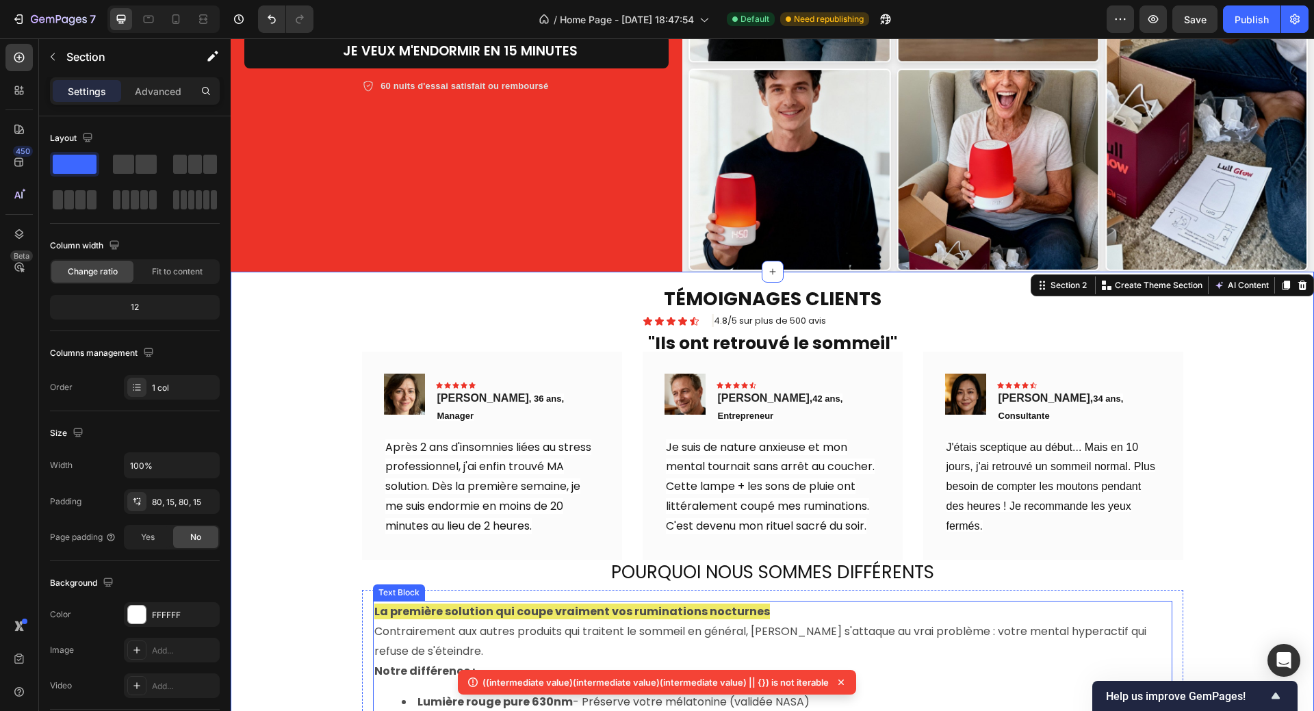
scroll to position [608, 0]
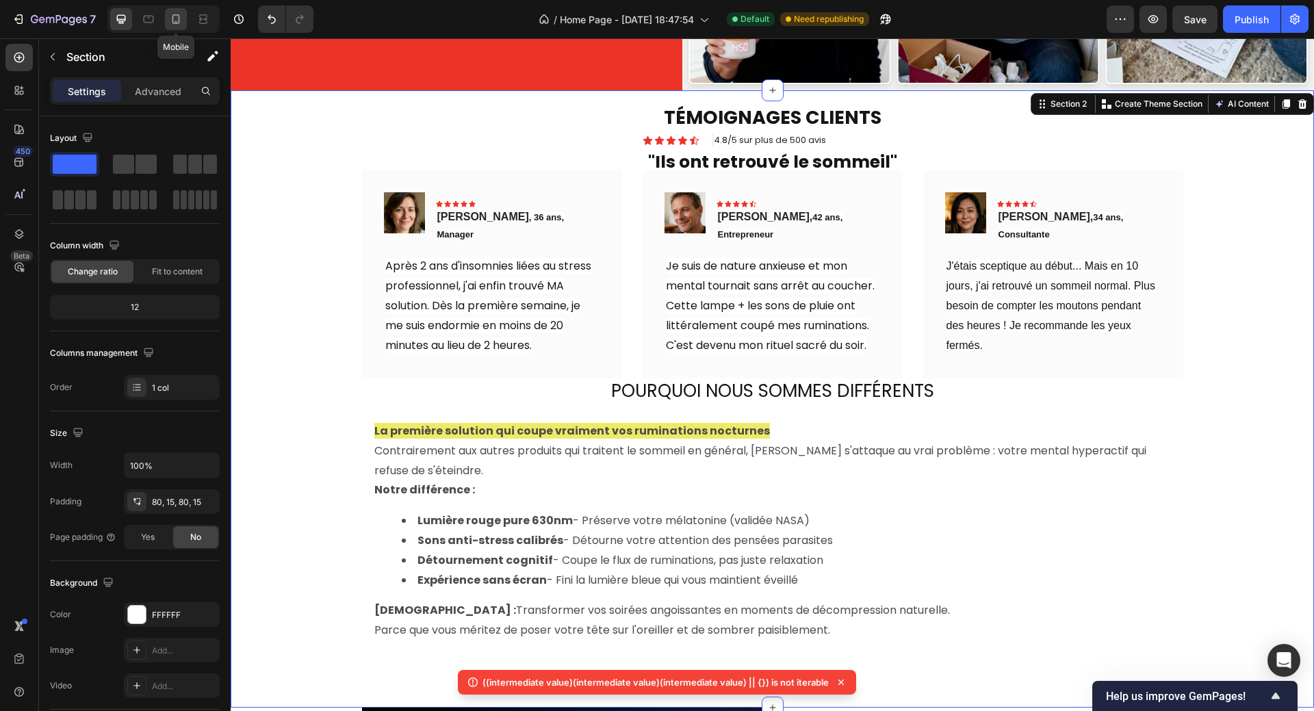
click at [179, 18] on icon at bounding box center [176, 19] width 8 height 10
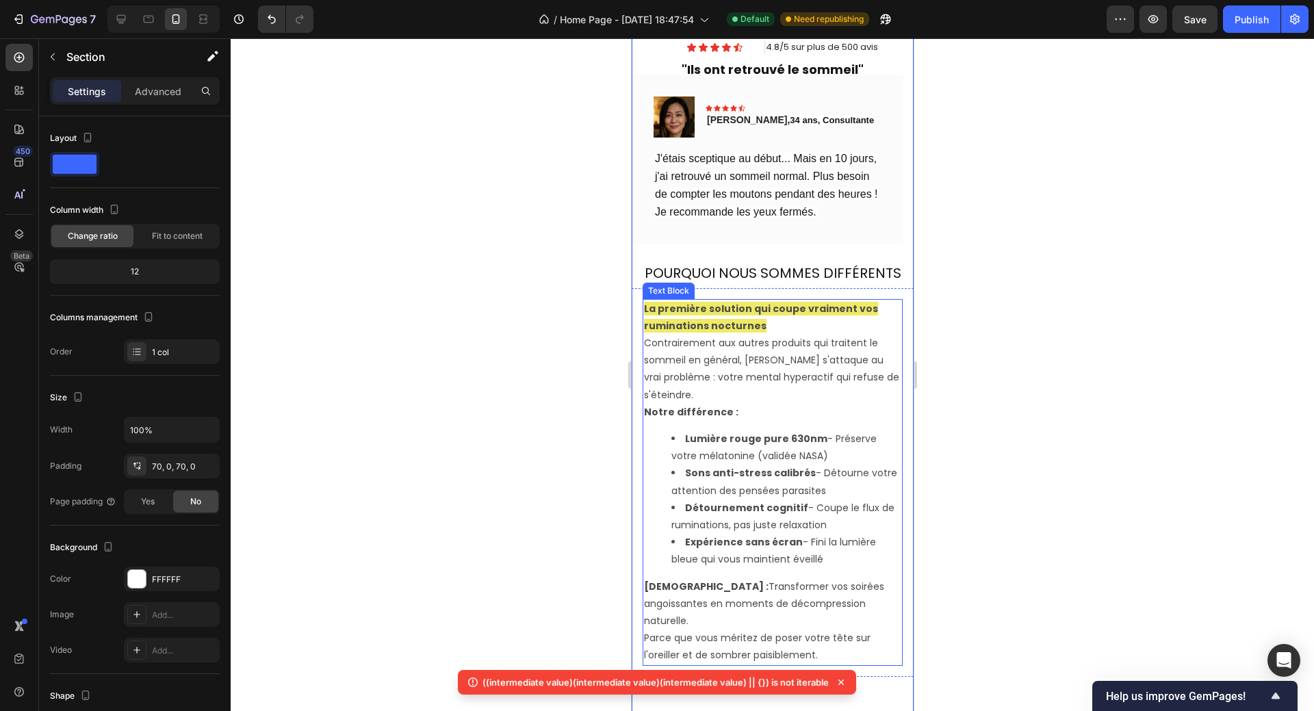
scroll to position [551, 0]
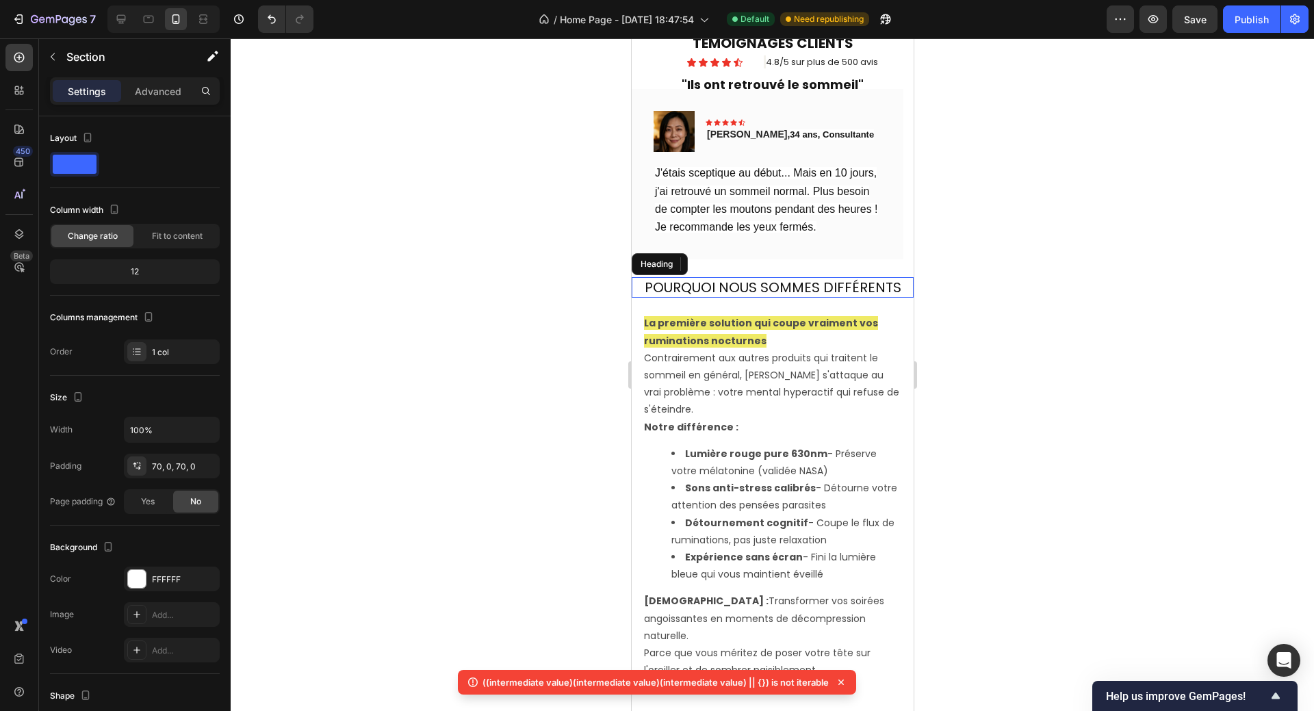
click at [891, 283] on p "POURQUOI NOUS SOMMES DIFFÉRENTS" at bounding box center [771, 287] width 279 height 18
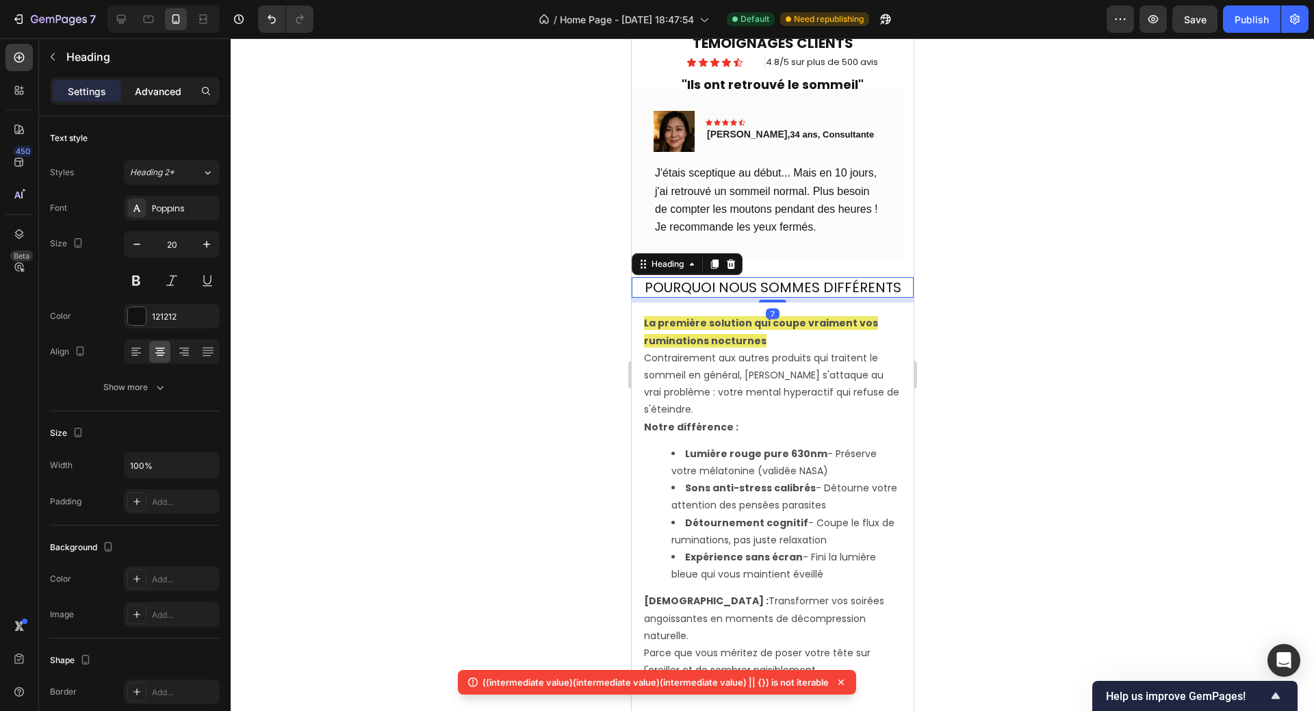
click at [157, 90] on p "Advanced" at bounding box center [158, 91] width 47 height 14
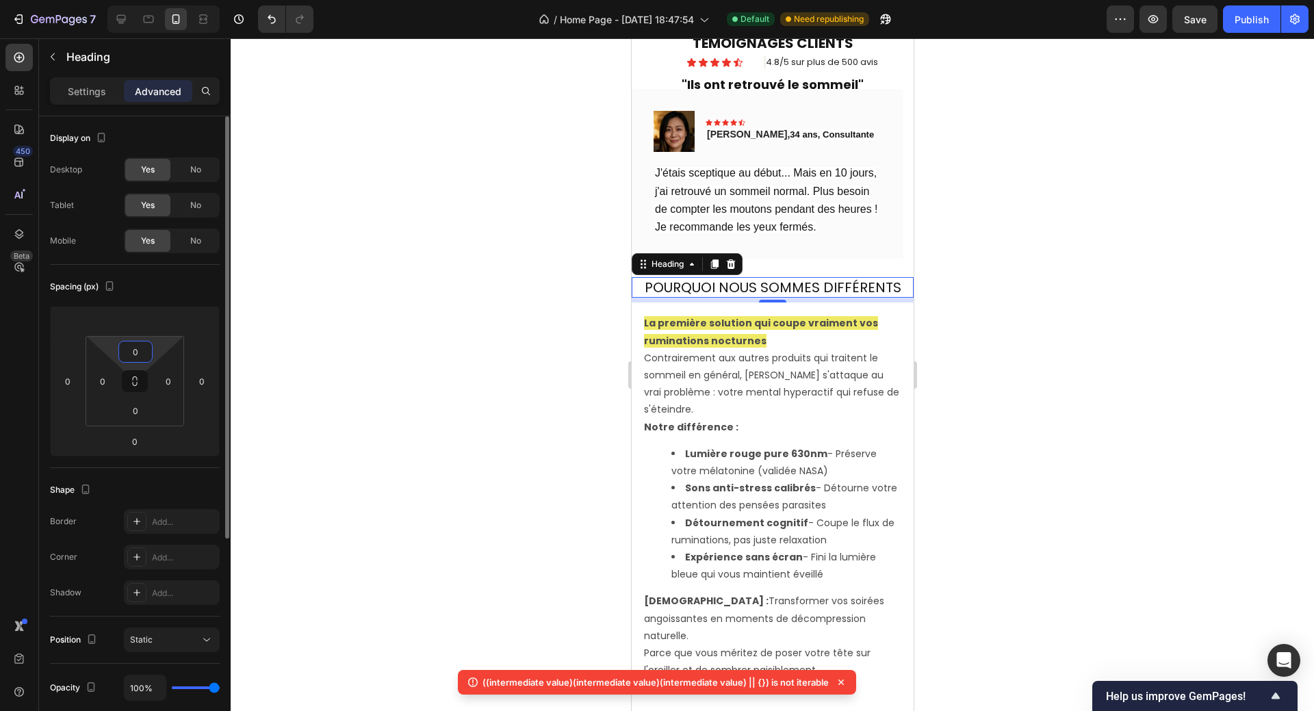
click at [142, 351] on input "0" at bounding box center [135, 351] width 27 height 21
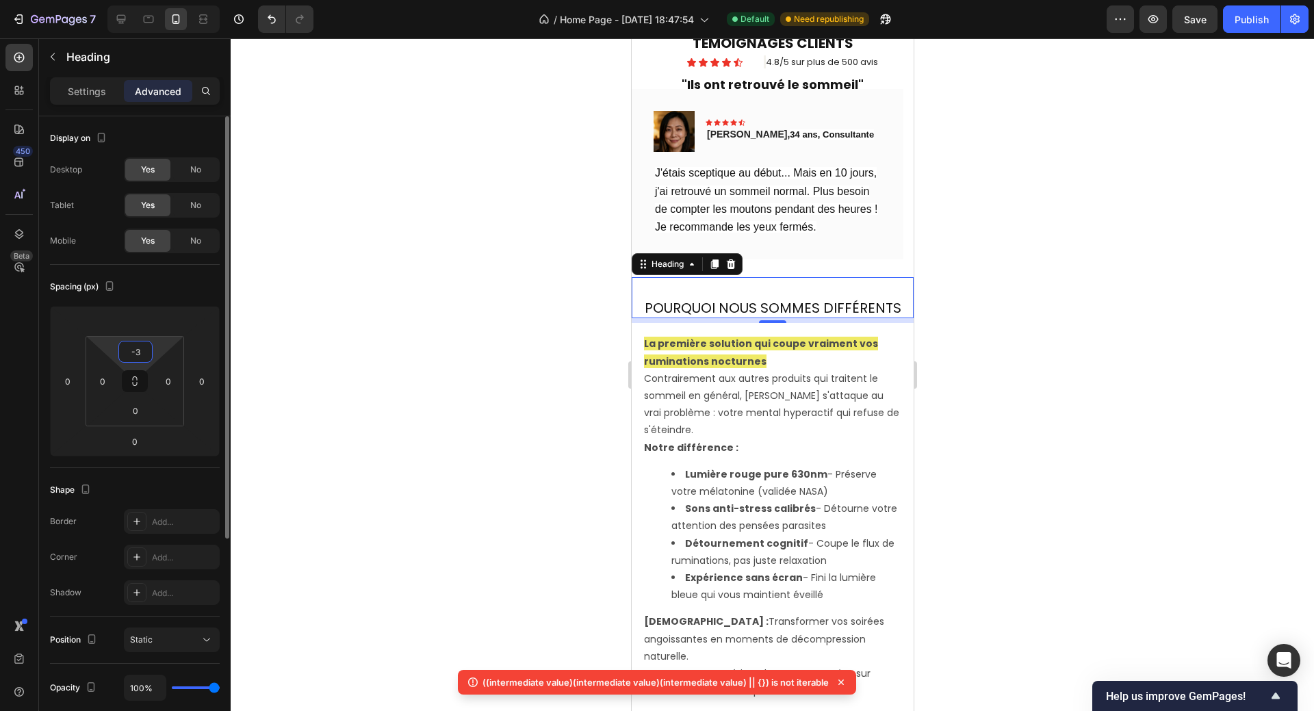
type input "-"
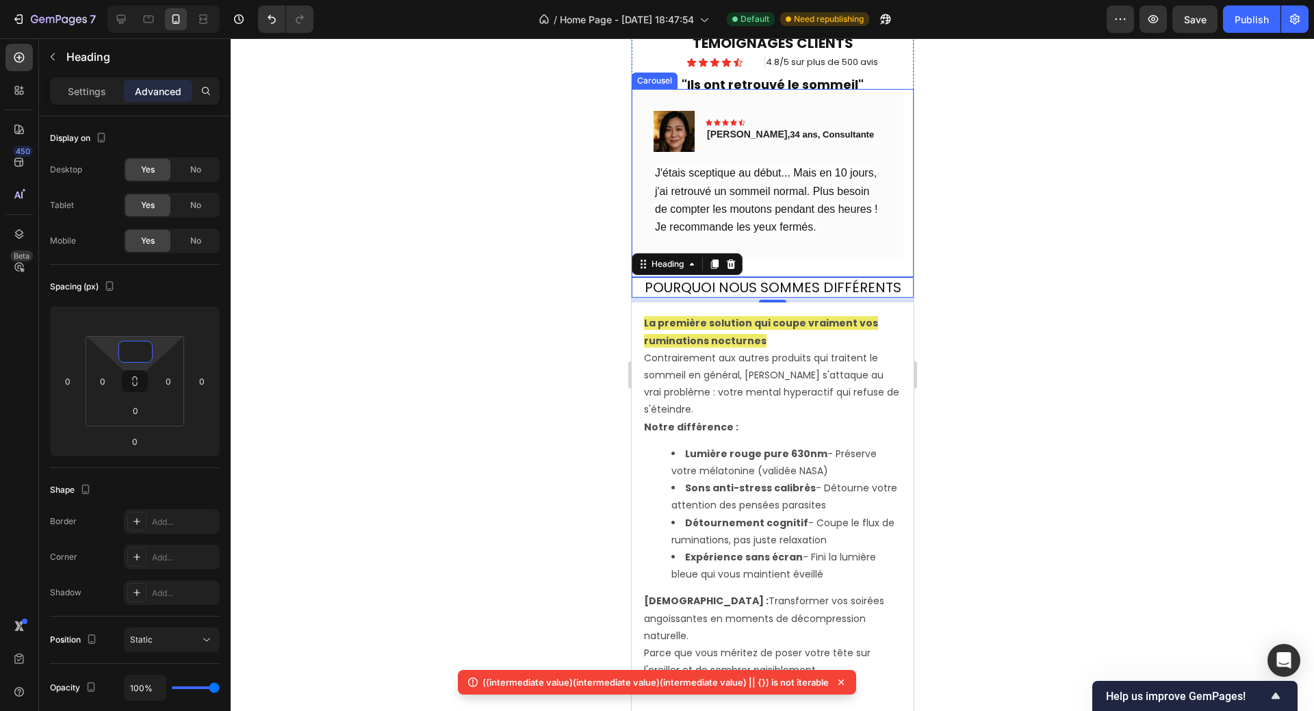
click at [798, 259] on div "Image Icon Icon Icon Icon Icon Row Sophie, 34 ans, Consultante Text block Row J…" at bounding box center [767, 174] width 272 height 170
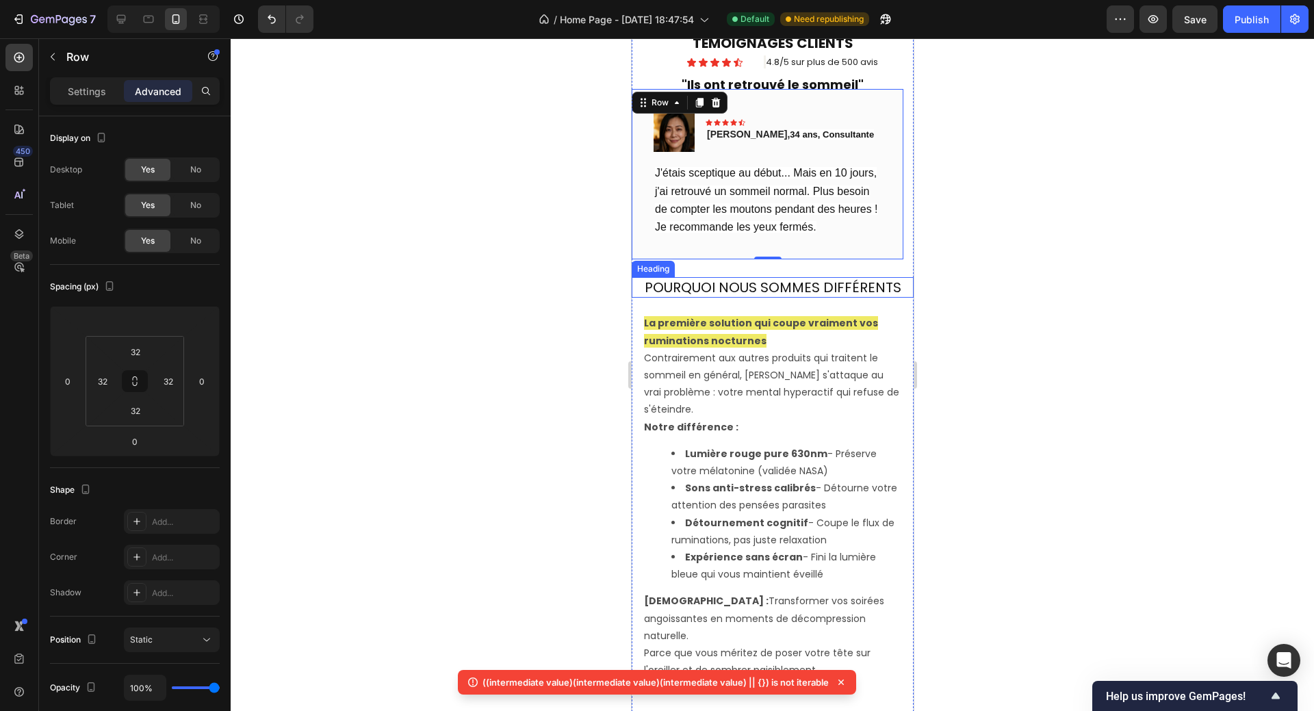
click at [574, 298] on div at bounding box center [772, 374] width 1083 height 672
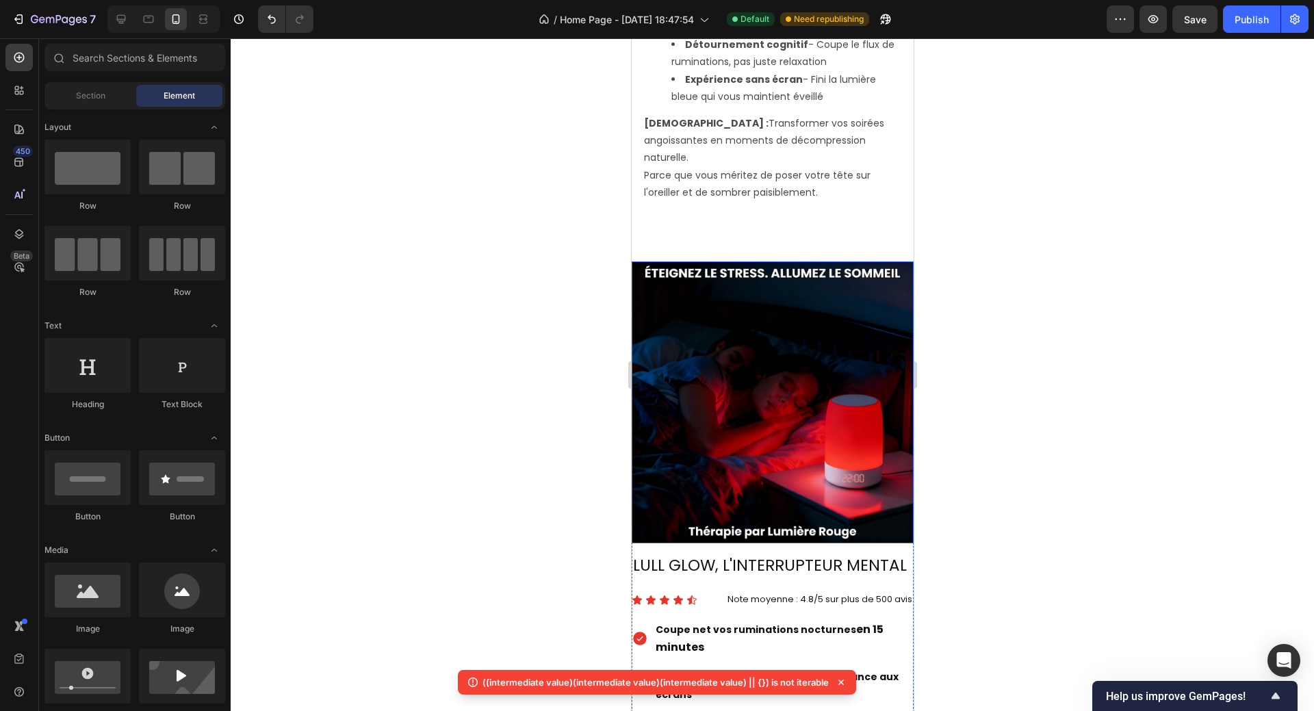
scroll to position [1030, 0]
click at [788, 318] on img at bounding box center [772, 402] width 282 height 282
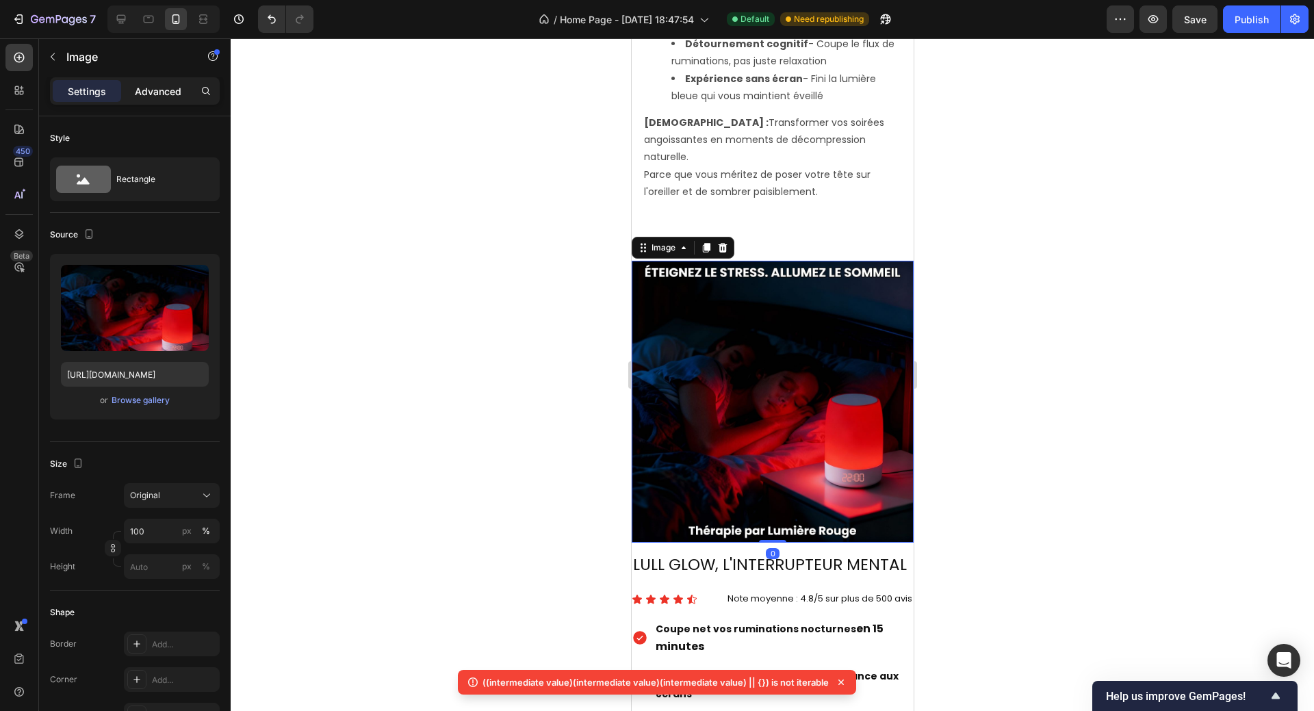
click at [157, 95] on p "Advanced" at bounding box center [158, 91] width 47 height 14
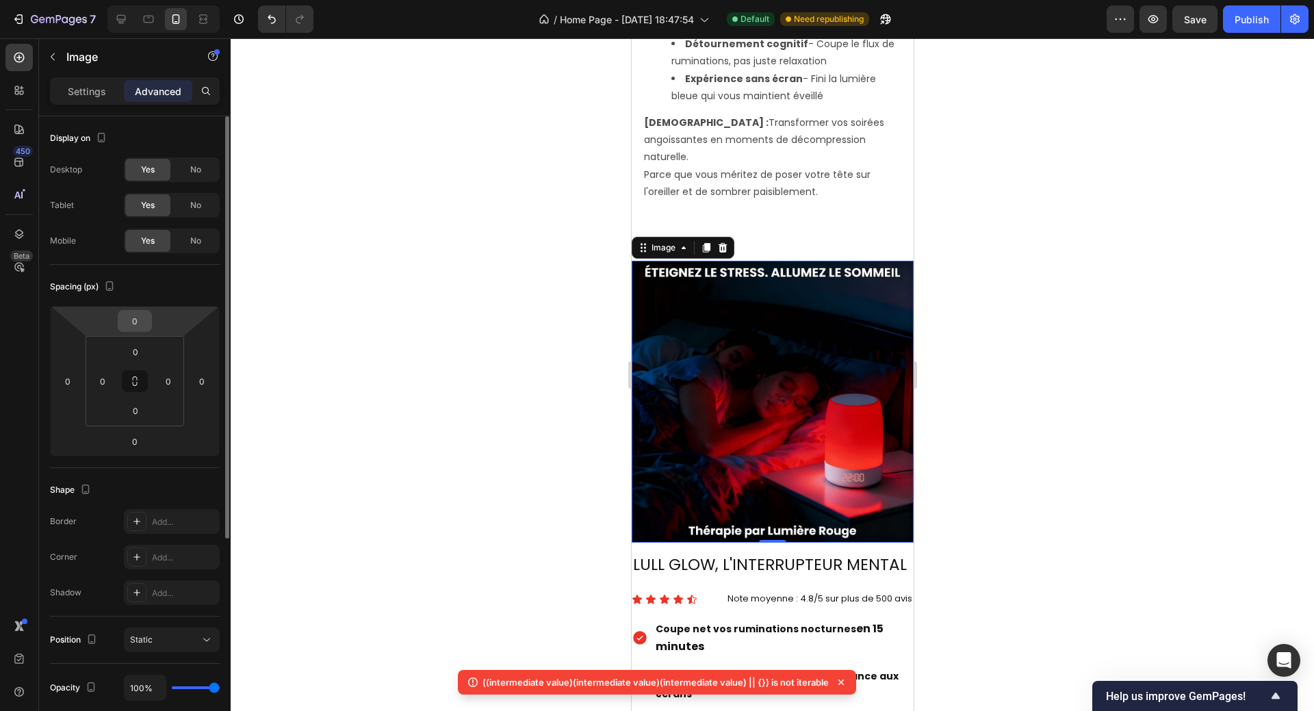
click at [150, 313] on div "0" at bounding box center [135, 321] width 34 height 22
click at [144, 317] on input "0" at bounding box center [134, 321] width 27 height 21
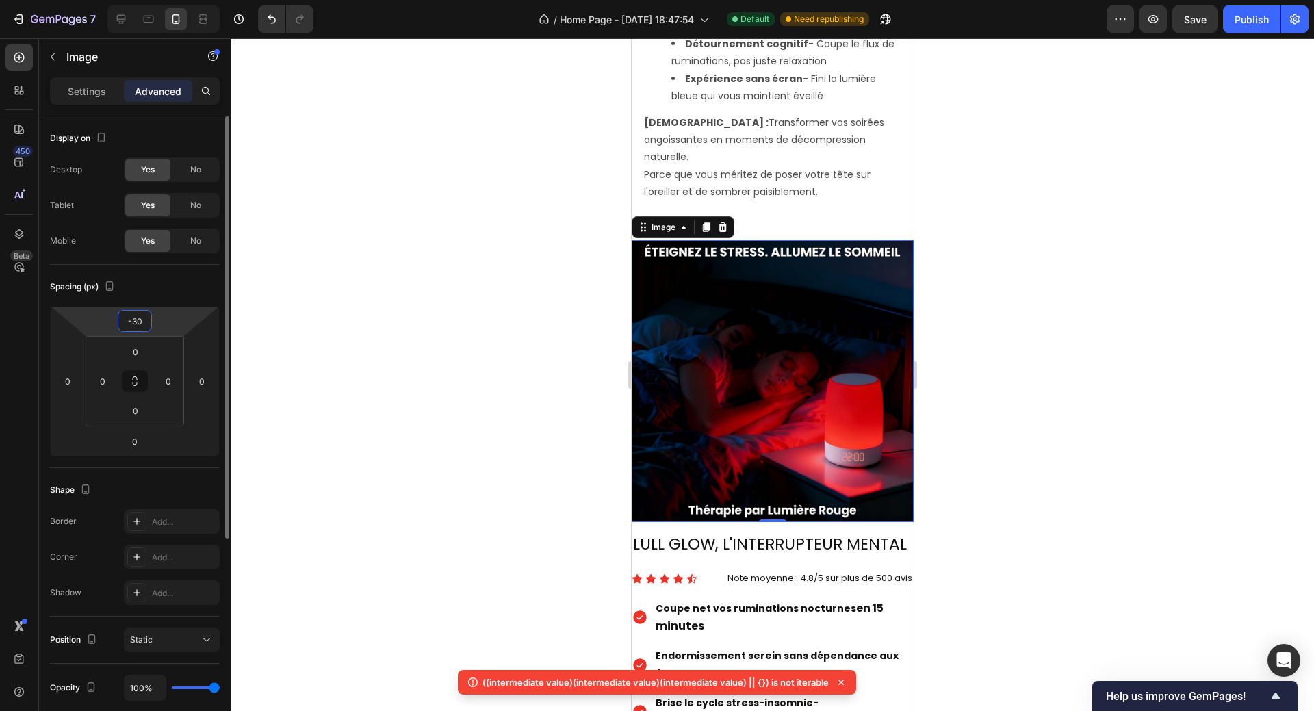
type input "-3"
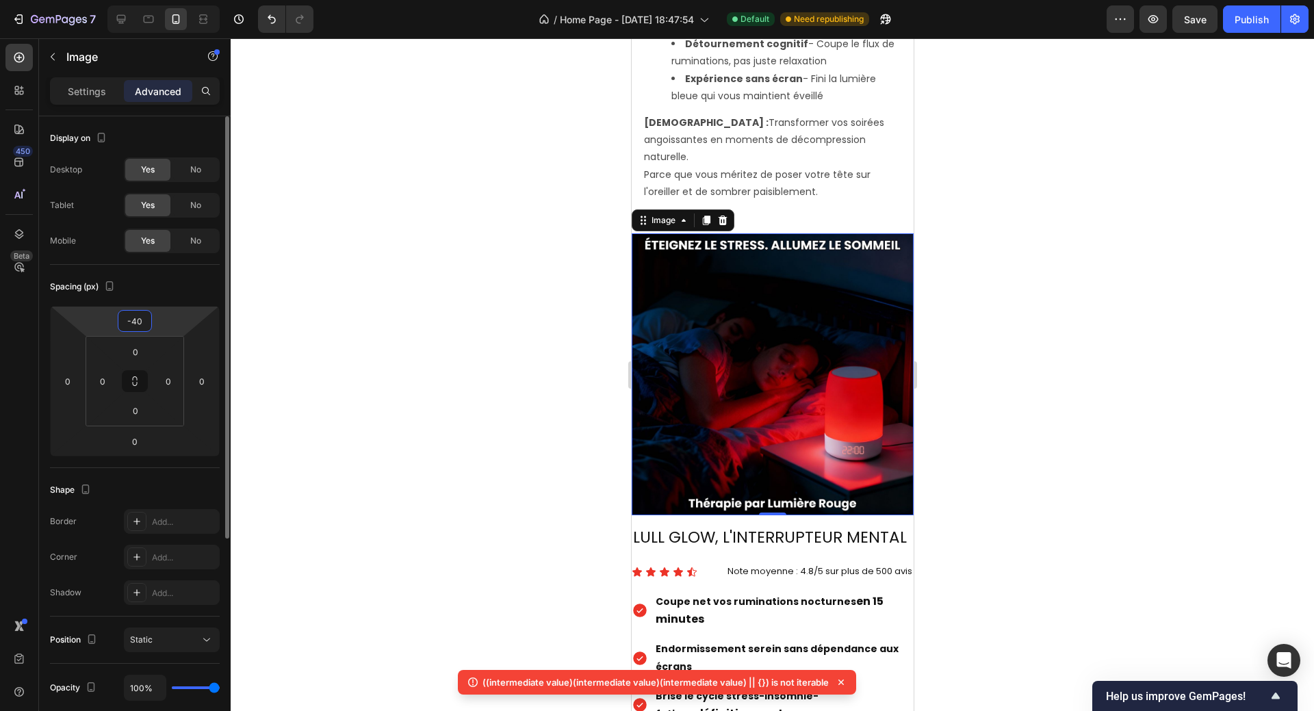
type input "-4"
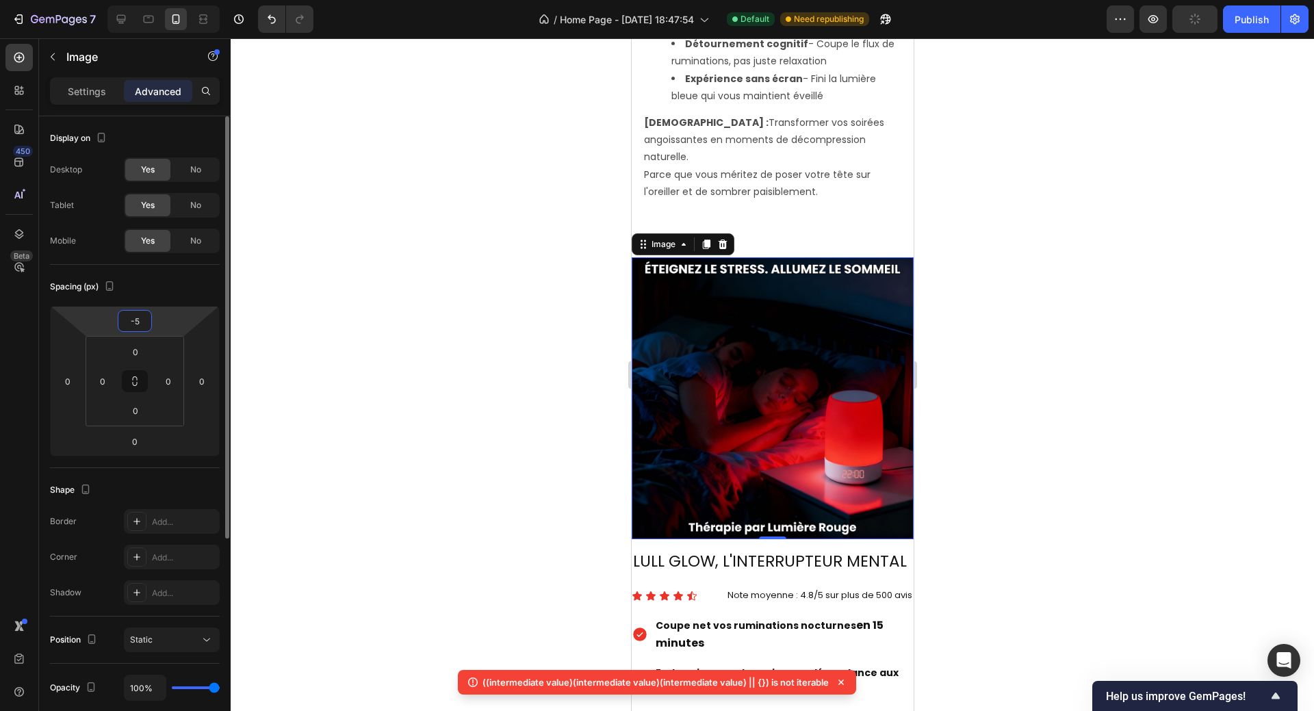
type input "-50"
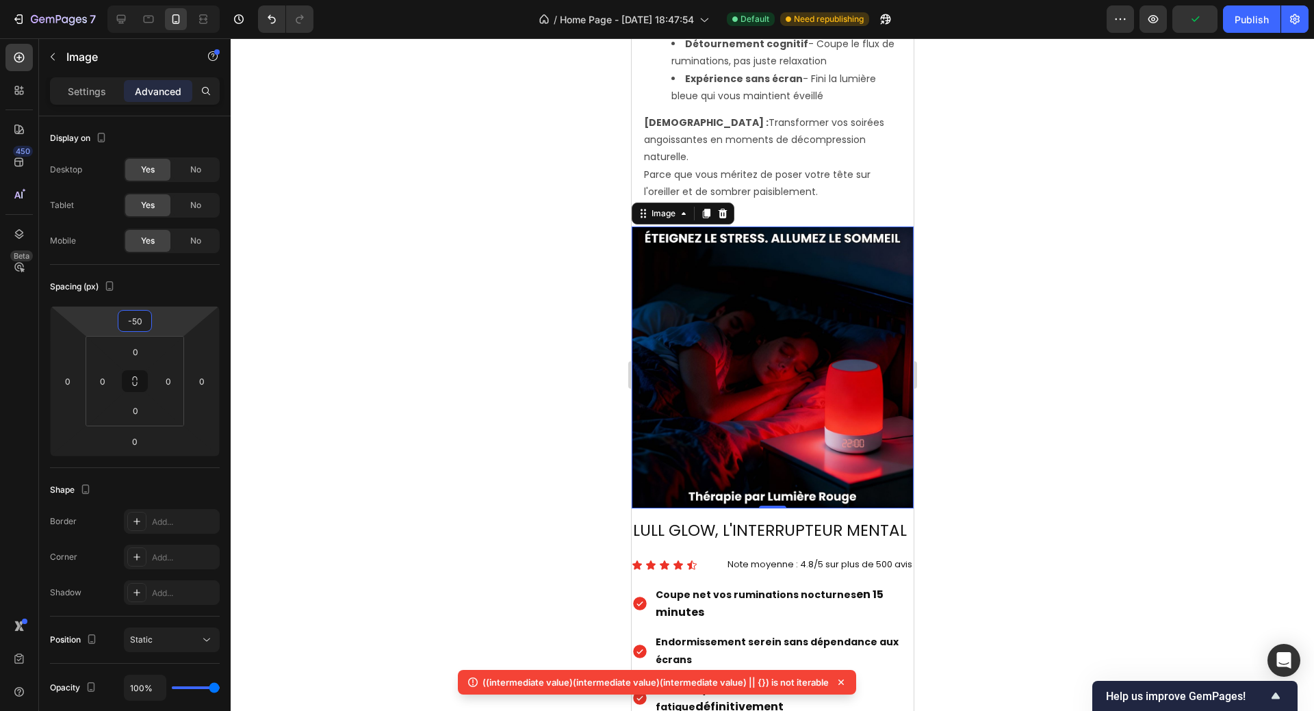
click at [1034, 300] on div at bounding box center [772, 374] width 1083 height 672
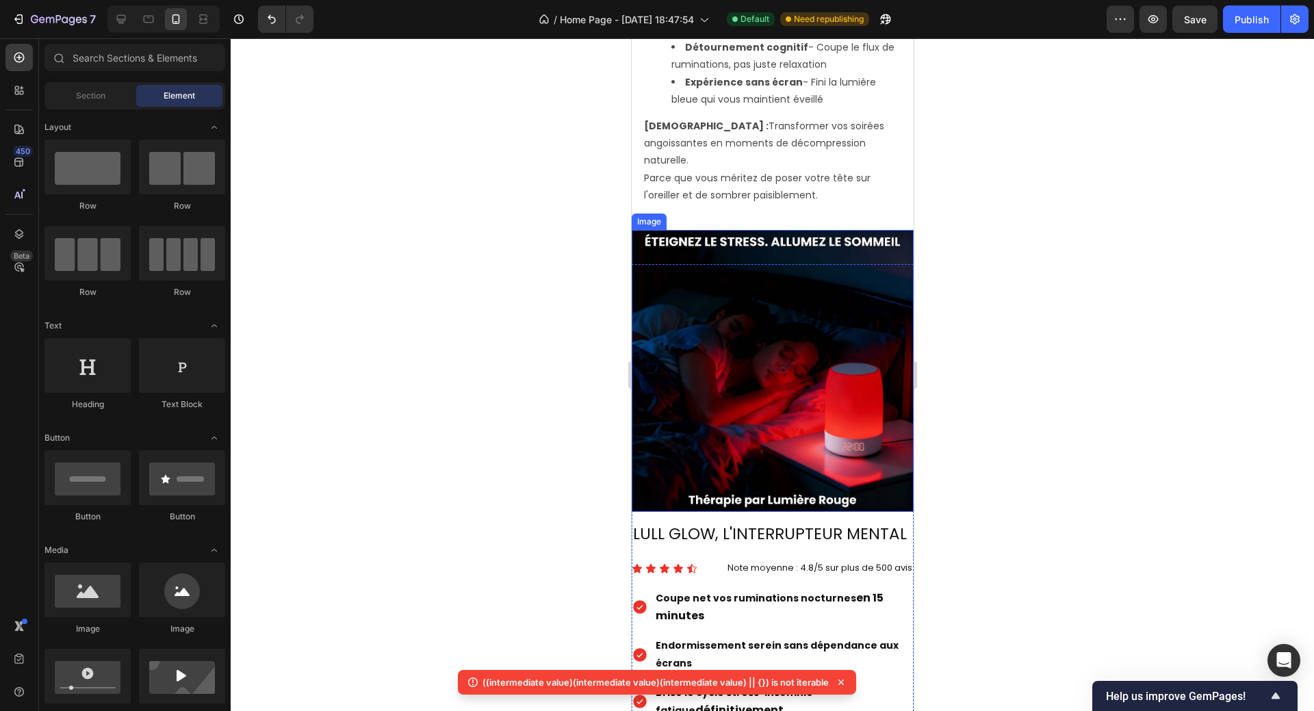
scroll to position [958, 0]
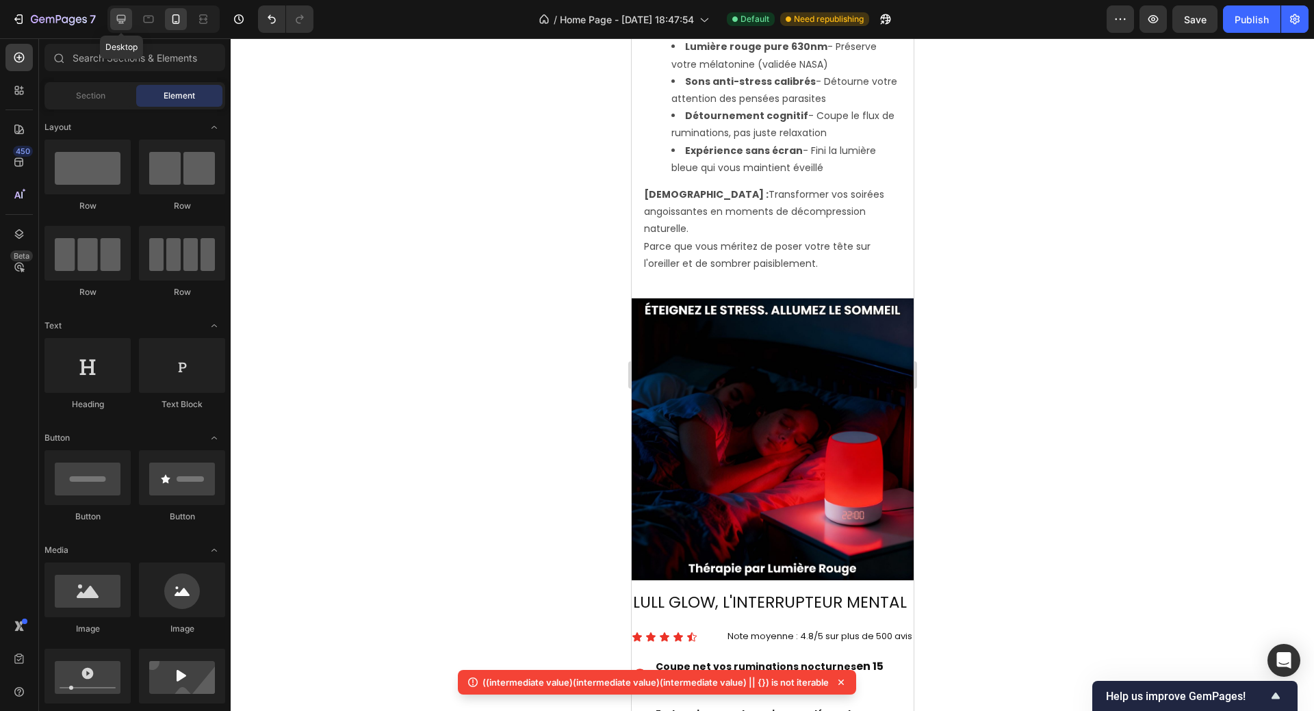
click at [120, 18] on icon at bounding box center [121, 19] width 14 height 14
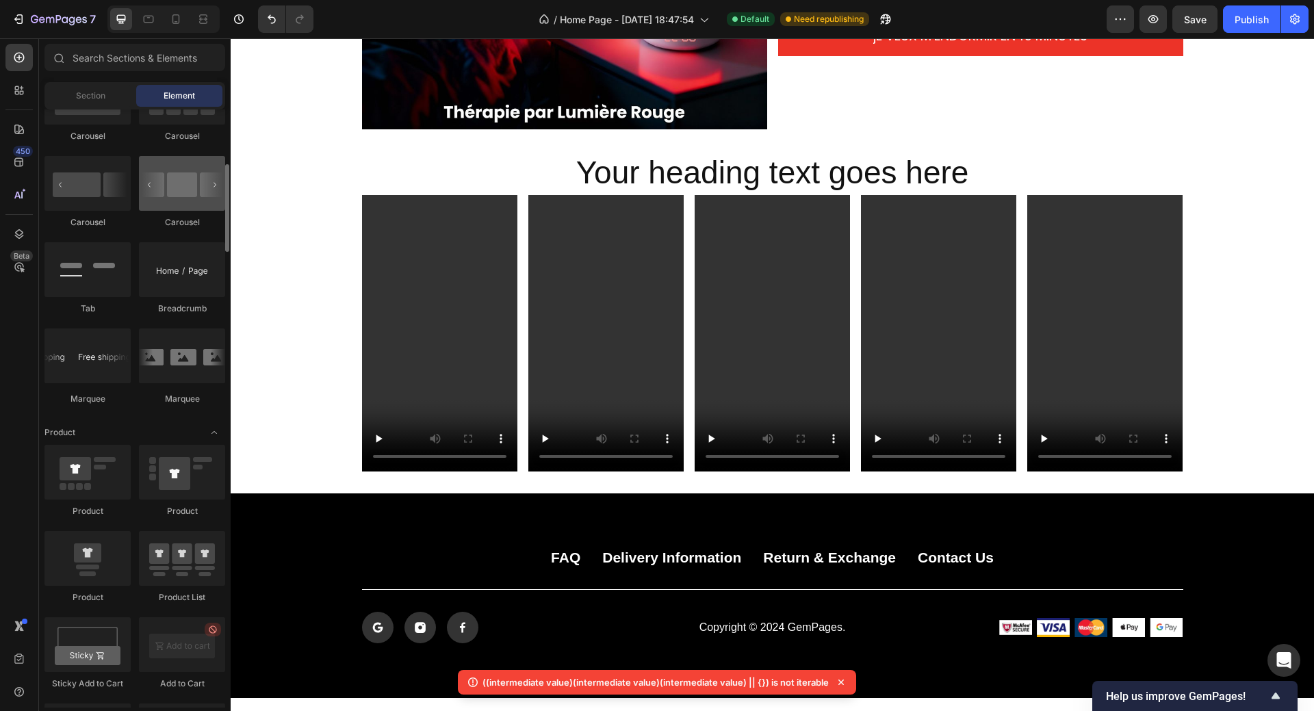
scroll to position [1300, 0]
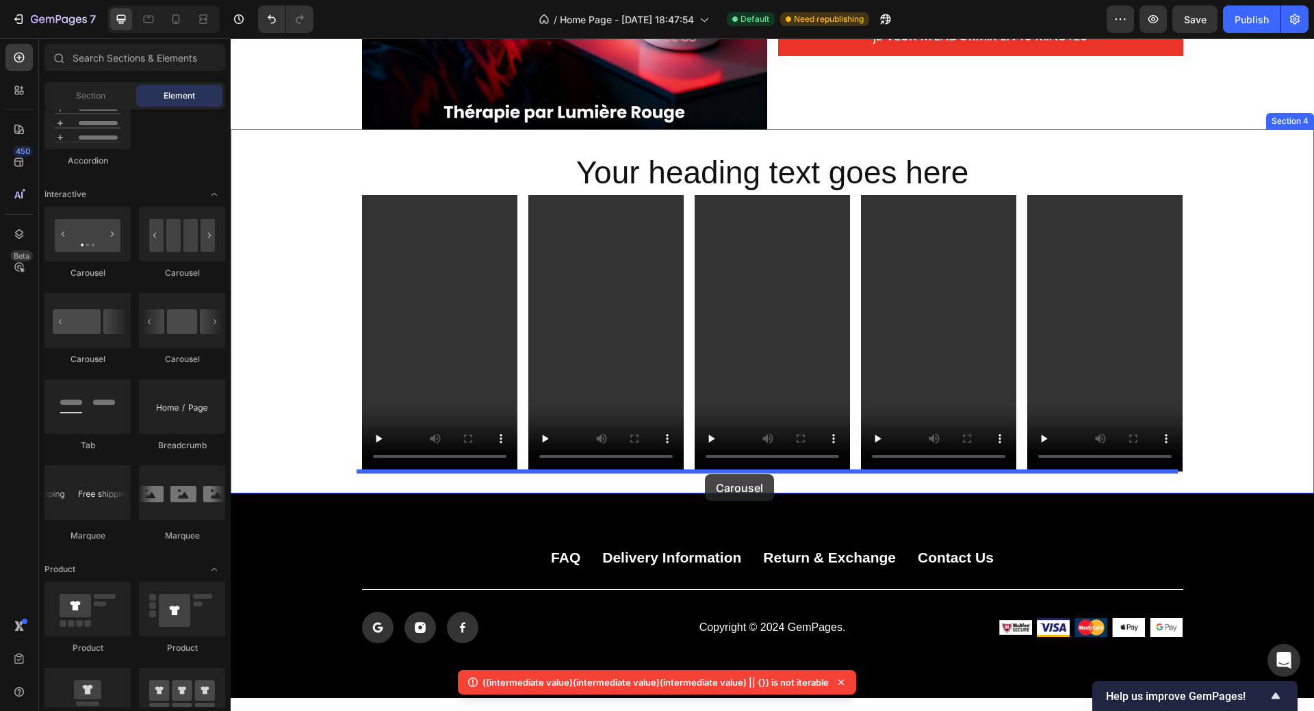
drag, startPoint x: 408, startPoint y: 279, endPoint x: 705, endPoint y: 474, distance: 355.2
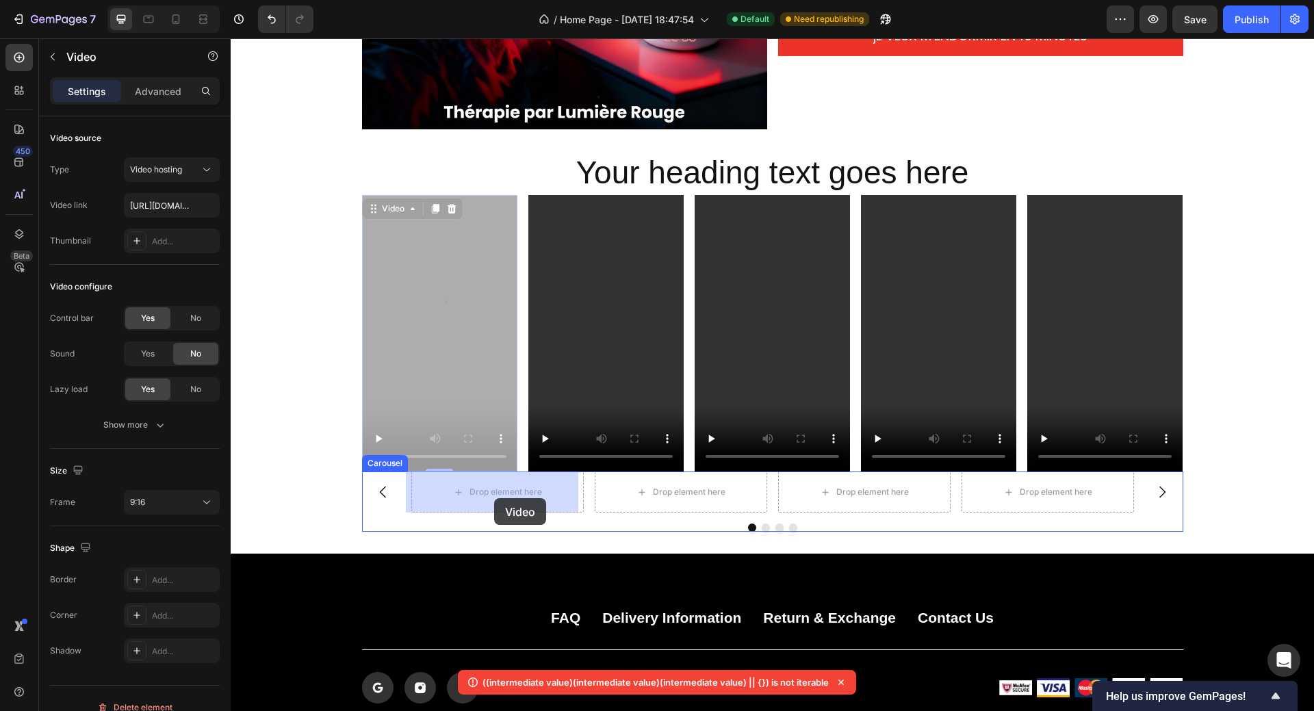
drag, startPoint x: 427, startPoint y: 338, endPoint x: 494, endPoint y: 498, distance: 173.6
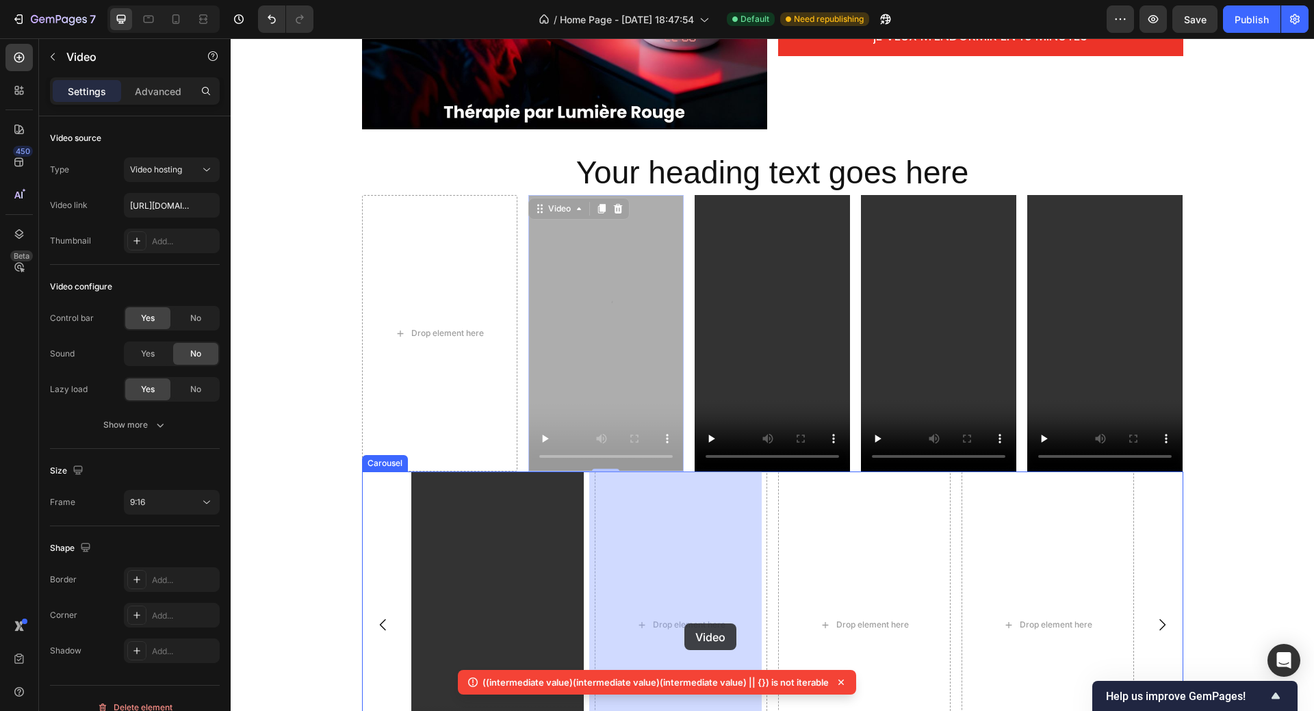
drag, startPoint x: 613, startPoint y: 350, endPoint x: 682, endPoint y: 622, distance: 280.9
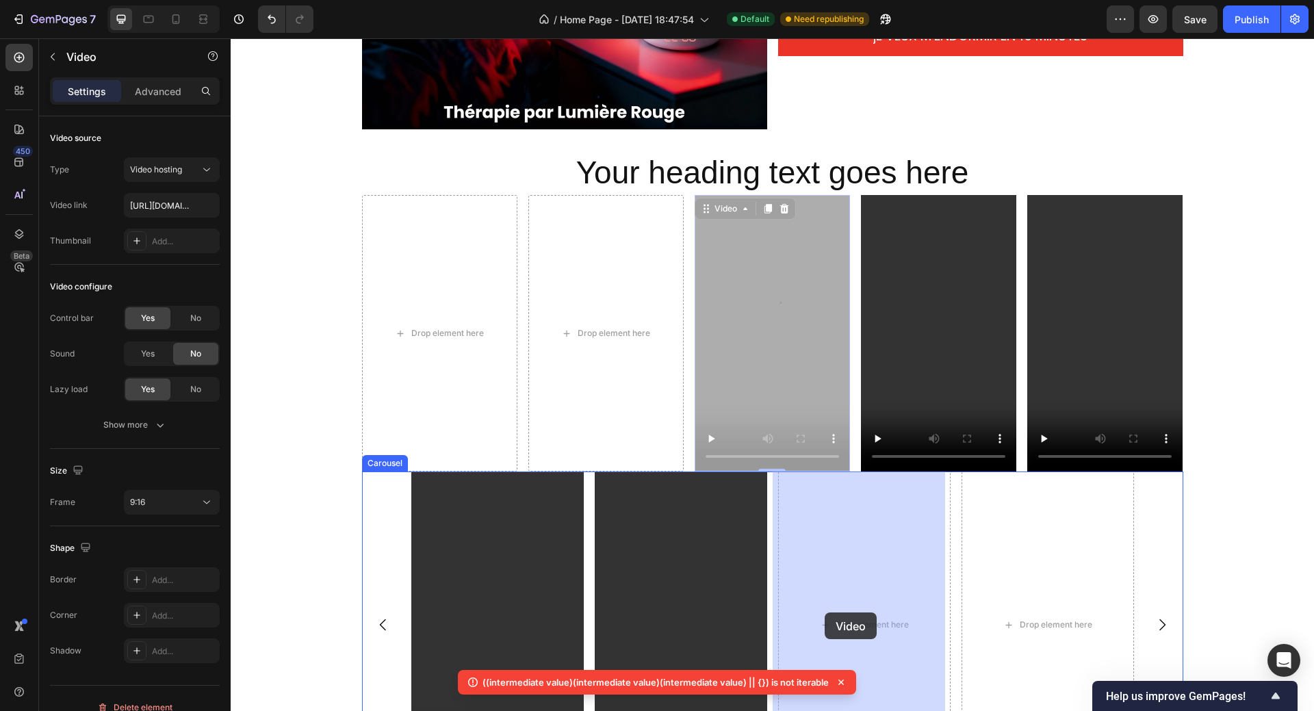
drag, startPoint x: 760, startPoint y: 369, endPoint x: 824, endPoint y: 610, distance: 249.1
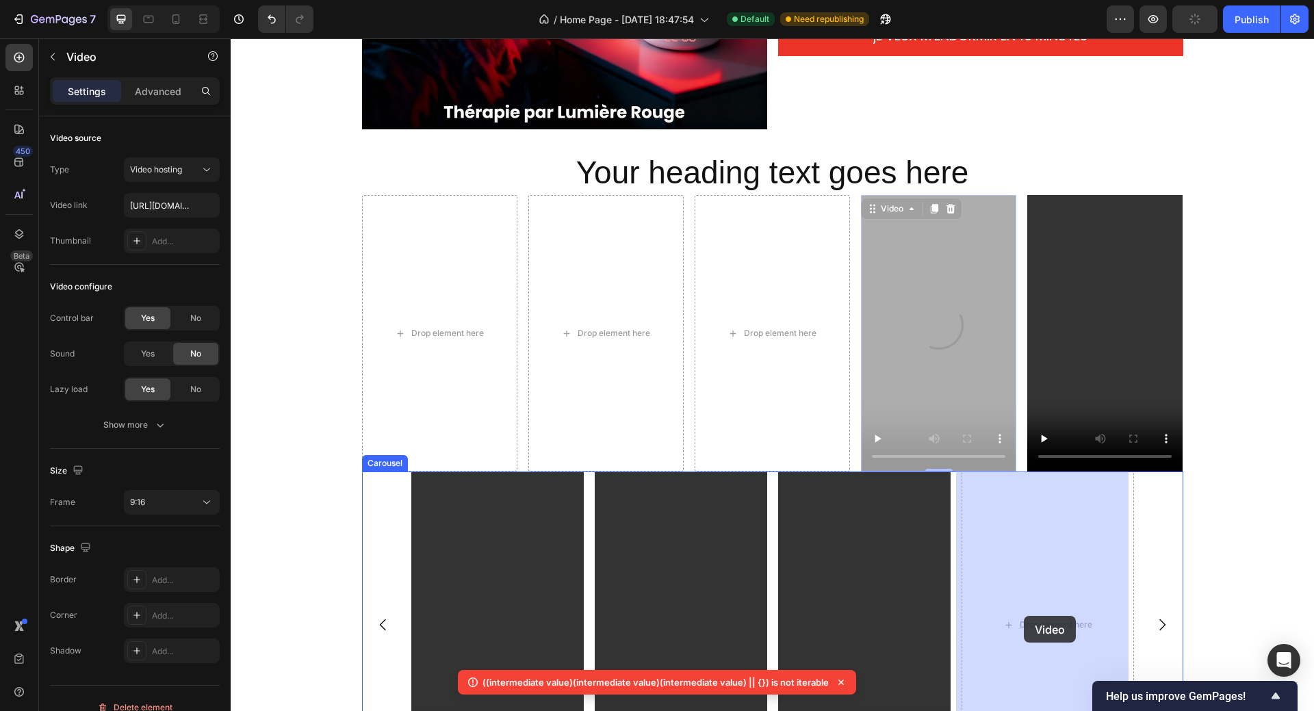
drag, startPoint x: 919, startPoint y: 387, endPoint x: 1022, endPoint y: 614, distance: 249.9
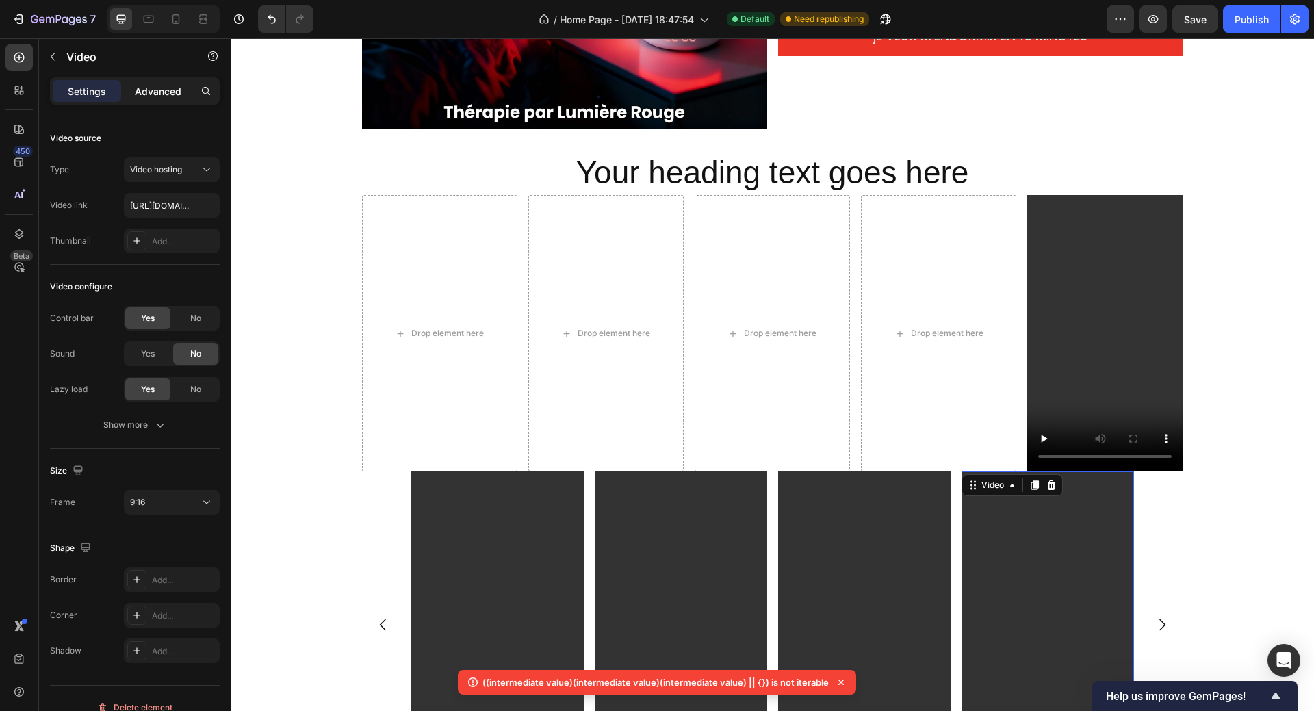
click at [155, 89] on p "Advanced" at bounding box center [158, 91] width 47 height 14
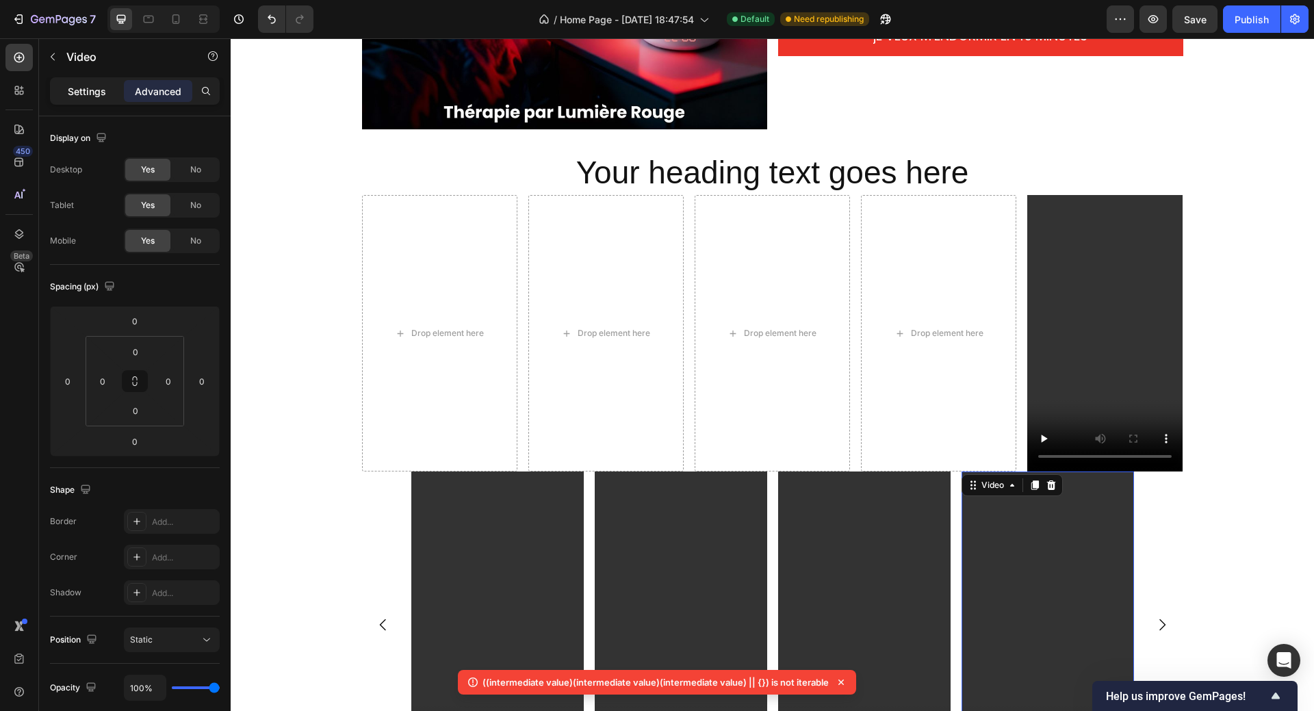
click at [83, 93] on p "Settings" at bounding box center [87, 91] width 38 height 14
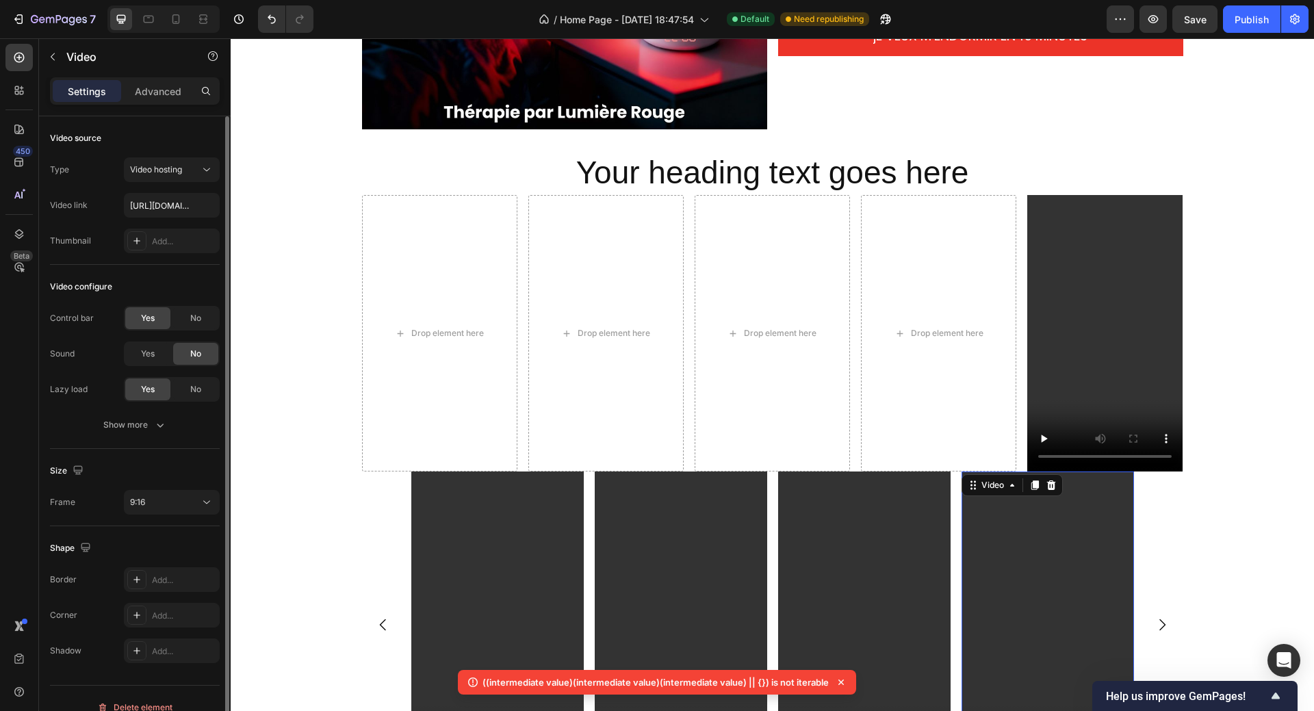
scroll to position [18, 0]
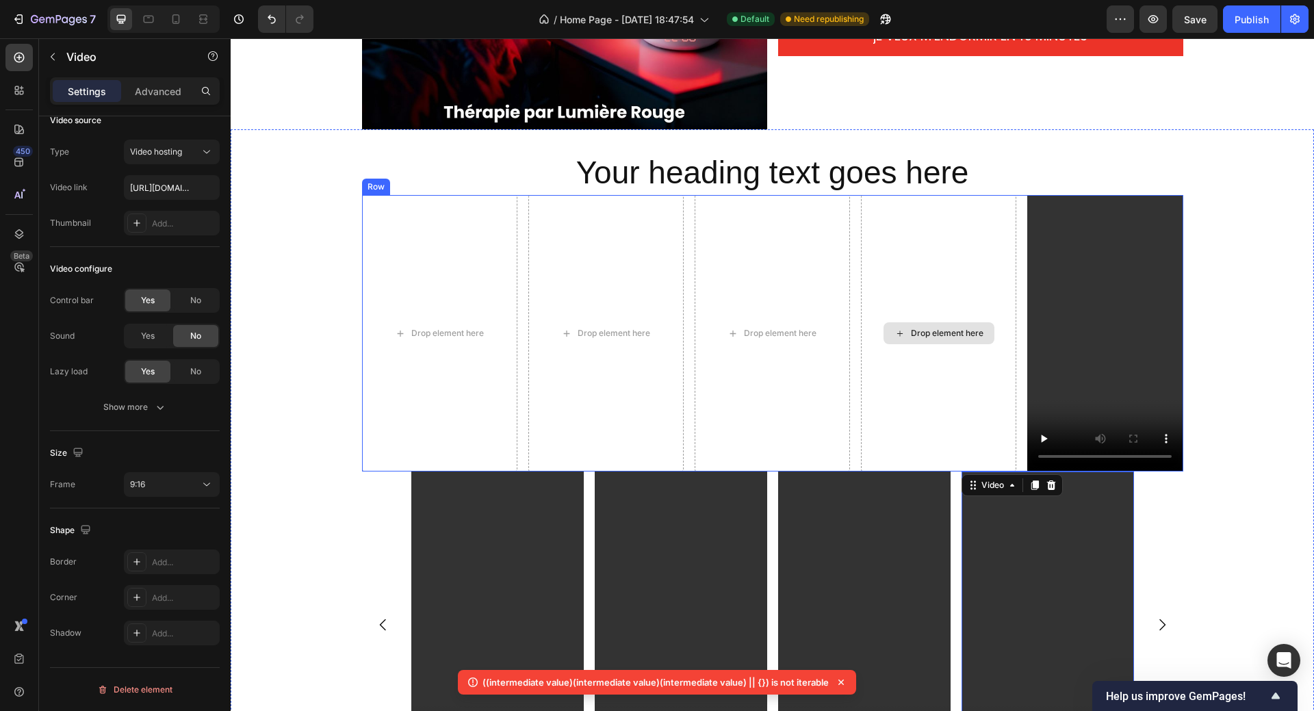
click at [976, 210] on div "Drop element here" at bounding box center [938, 333] width 155 height 276
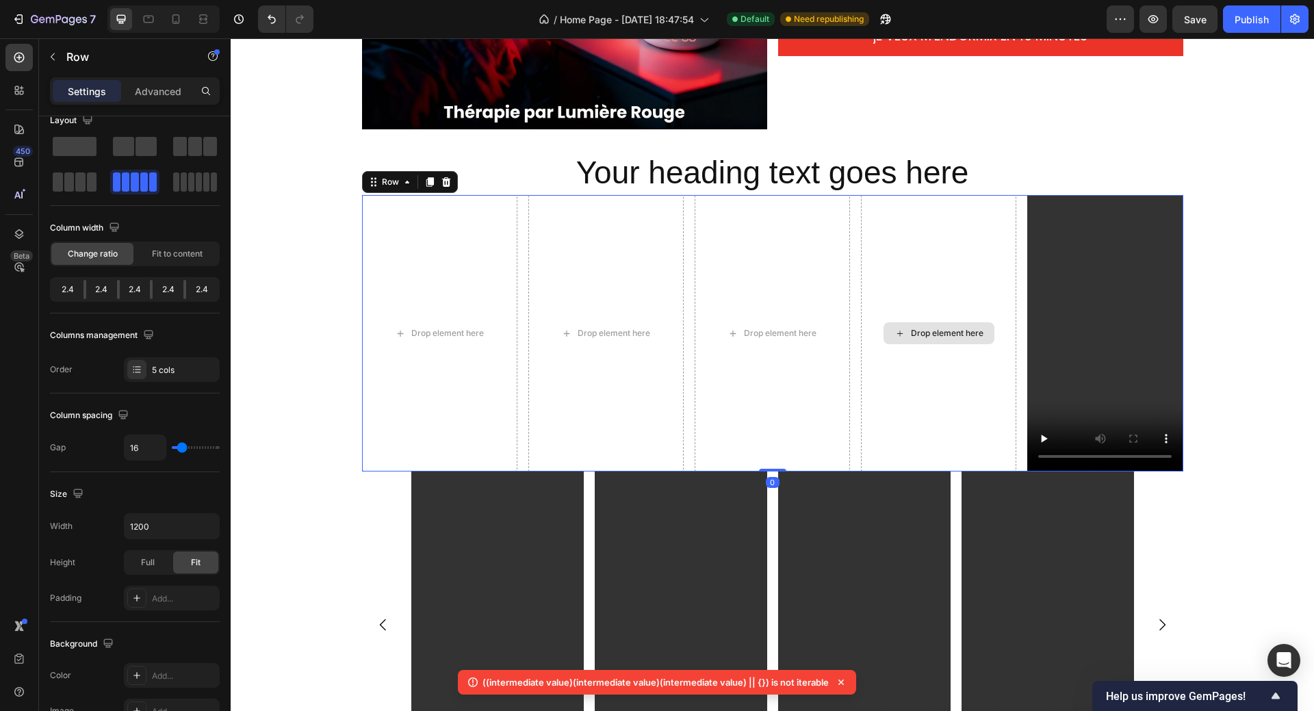
scroll to position [0, 0]
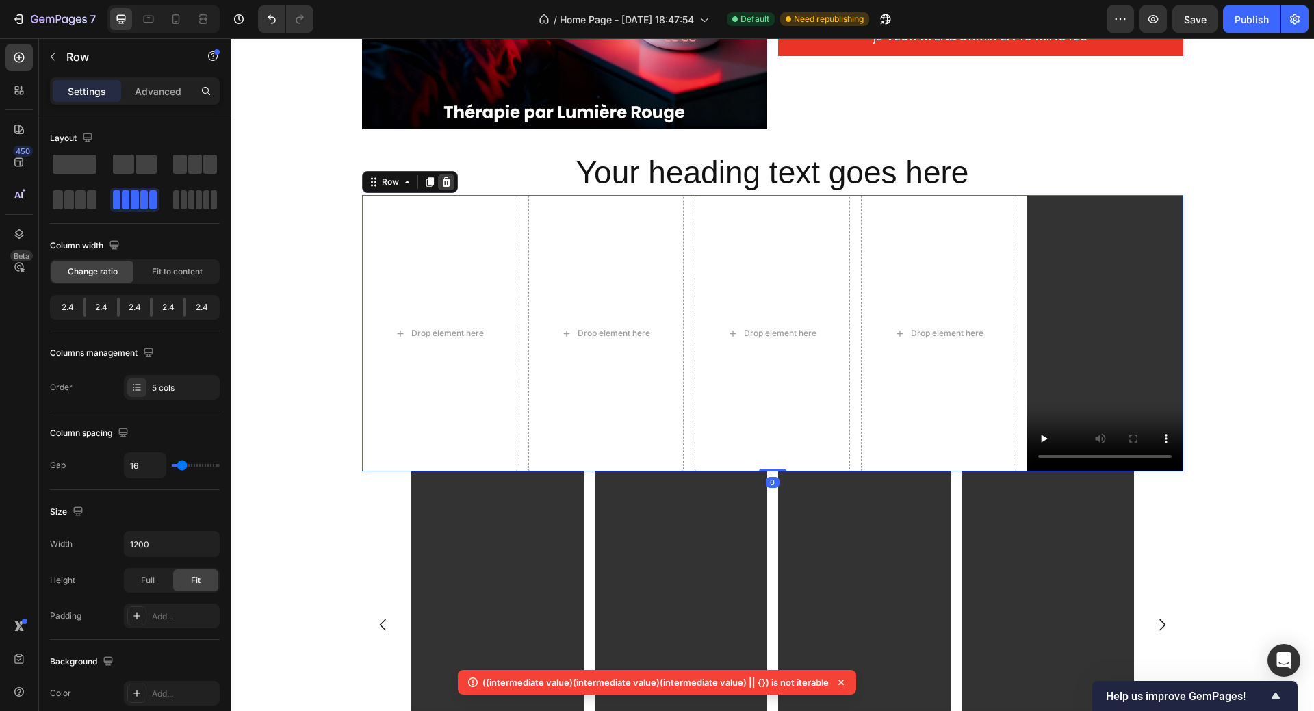
click at [441, 181] on icon at bounding box center [445, 182] width 9 height 10
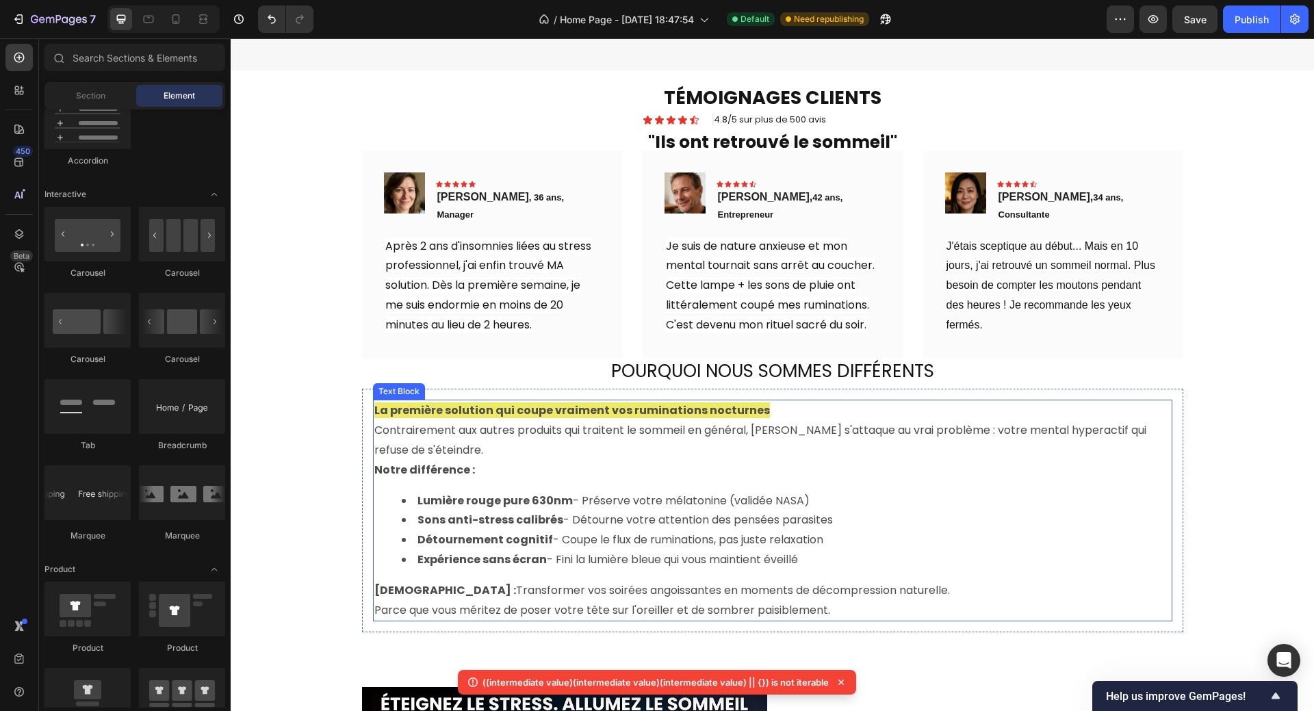
scroll to position [410, 0]
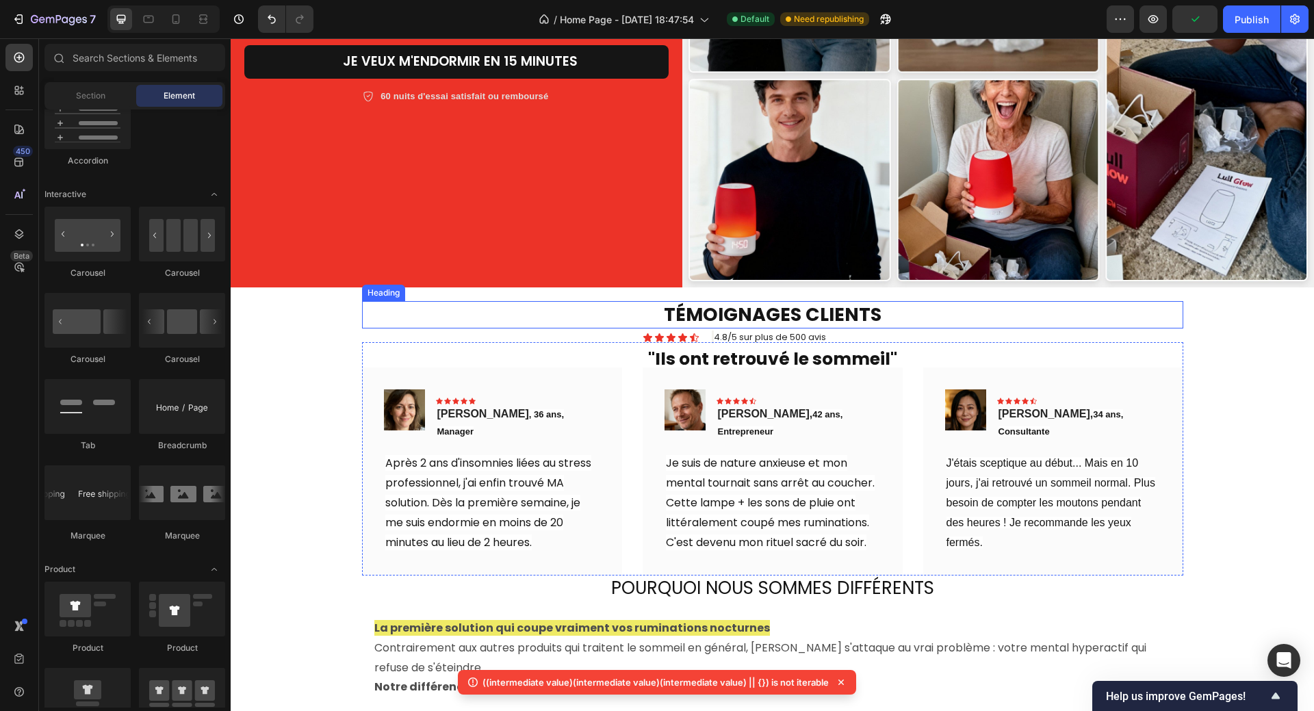
click at [562, 304] on h2 "TÉMOIGNAGES CLIENTS" at bounding box center [772, 314] width 821 height 27
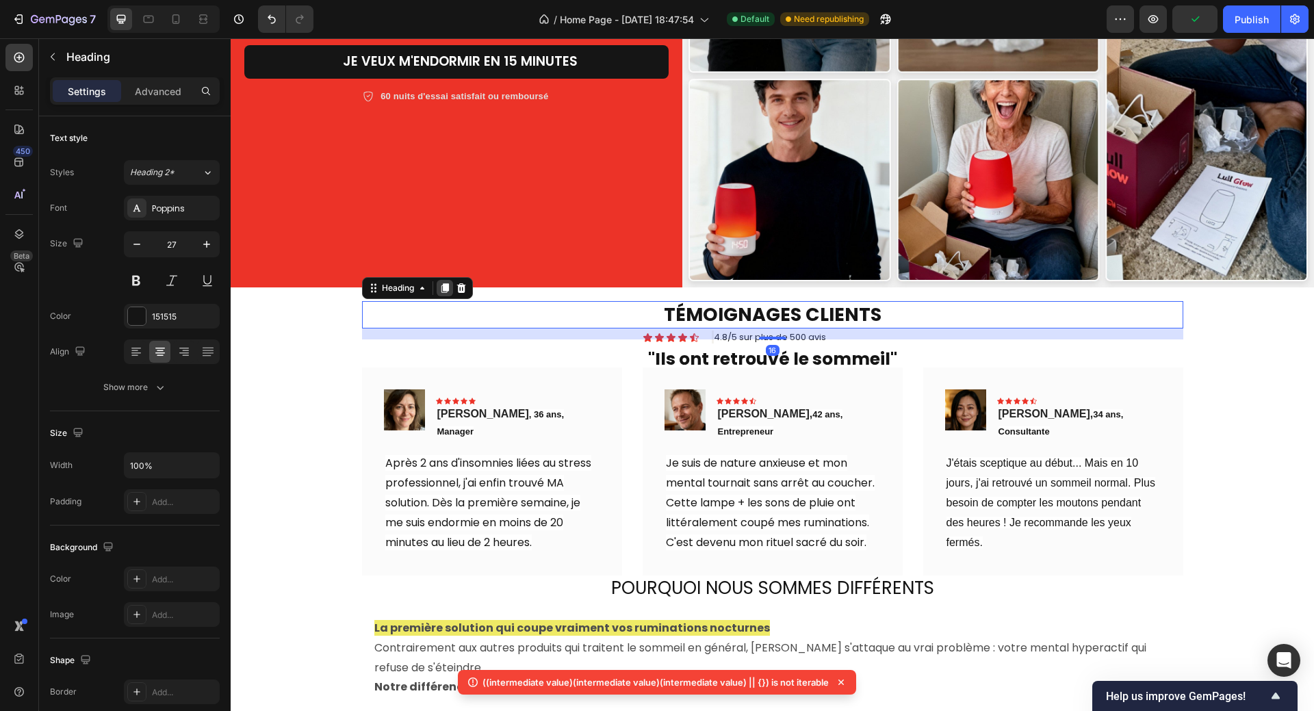
click at [441, 284] on icon at bounding box center [445, 289] width 8 height 10
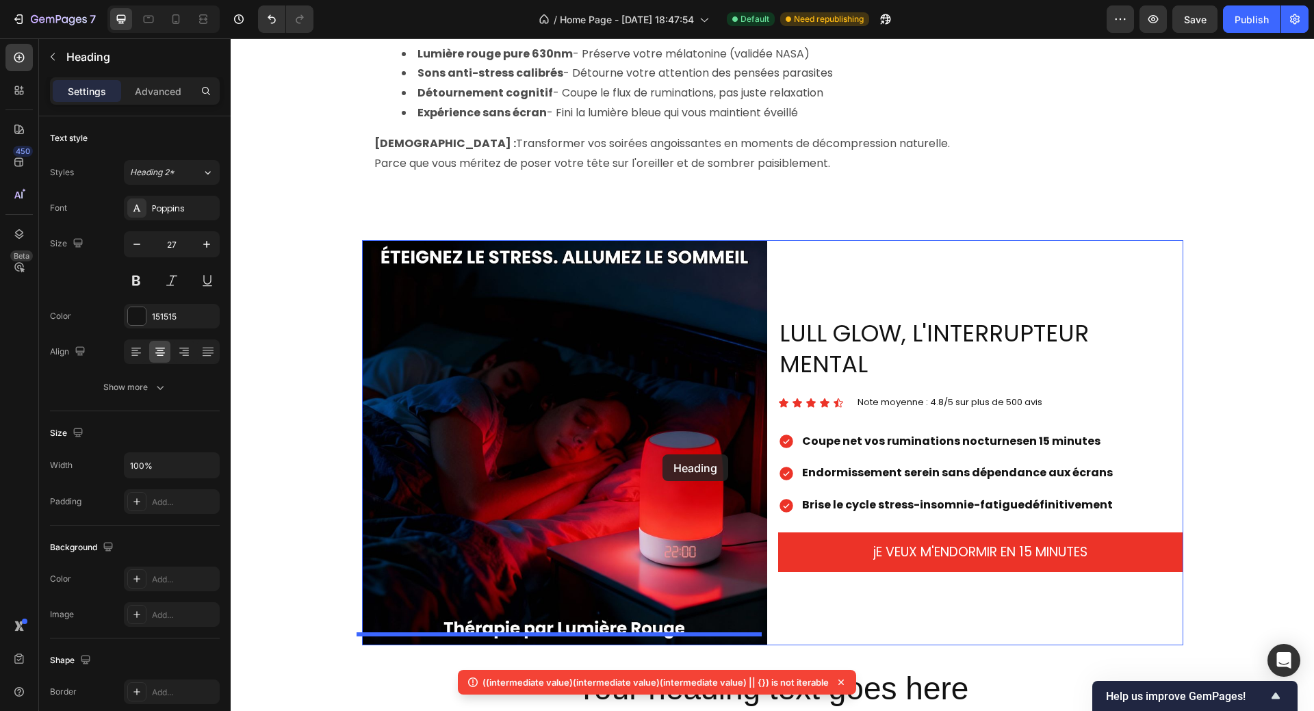
scroll to position [1106, 0]
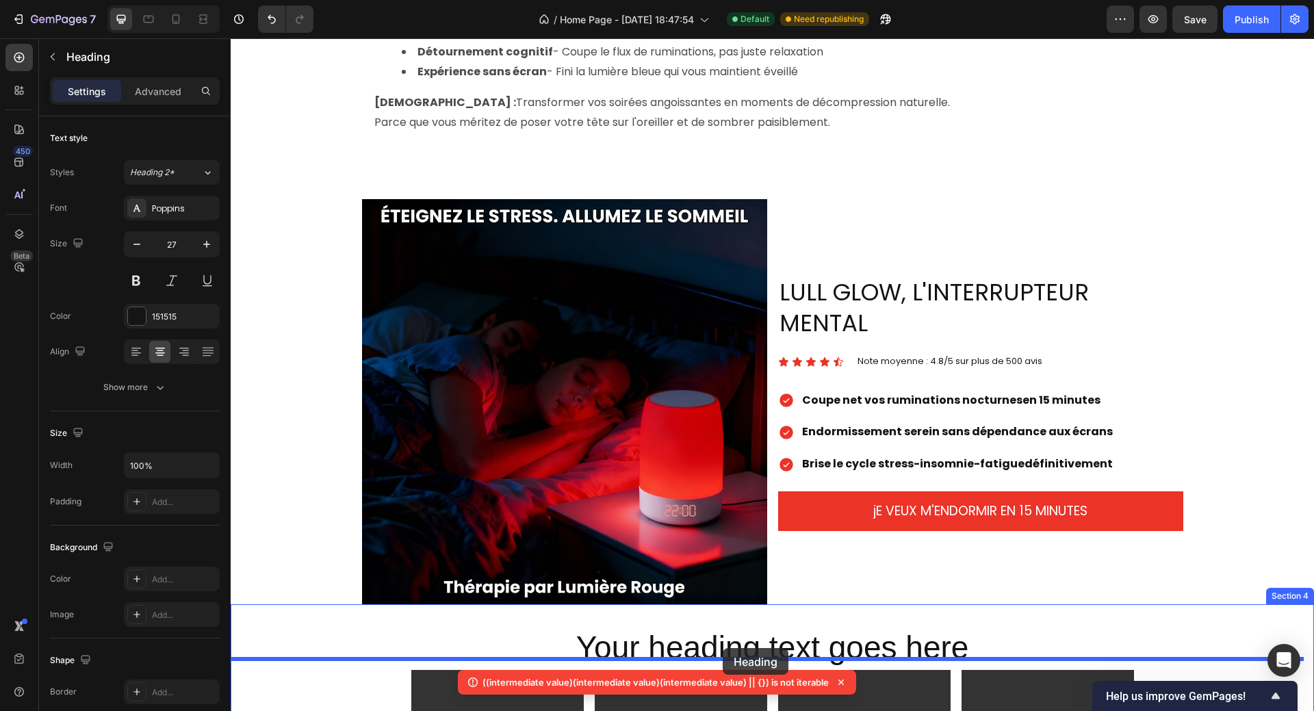
drag, startPoint x: 432, startPoint y: 302, endPoint x: 722, endPoint y: 647, distance: 451.0
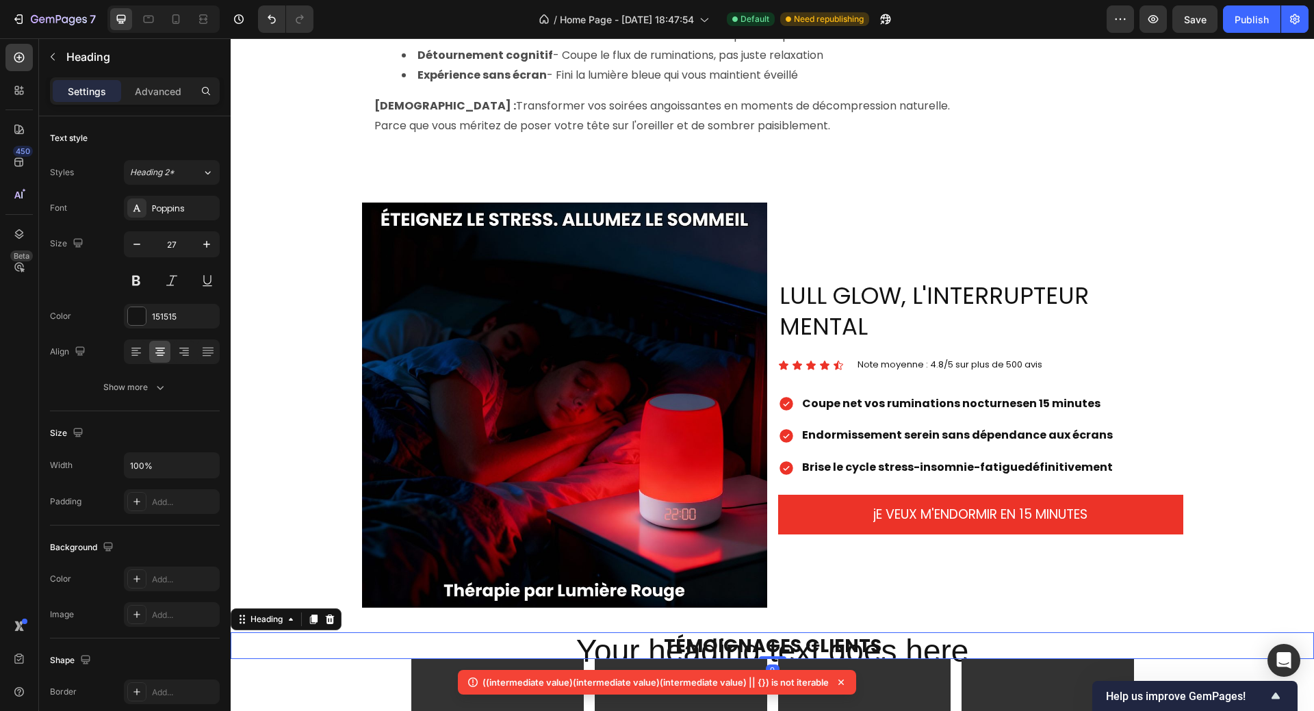
scroll to position [1110, 0]
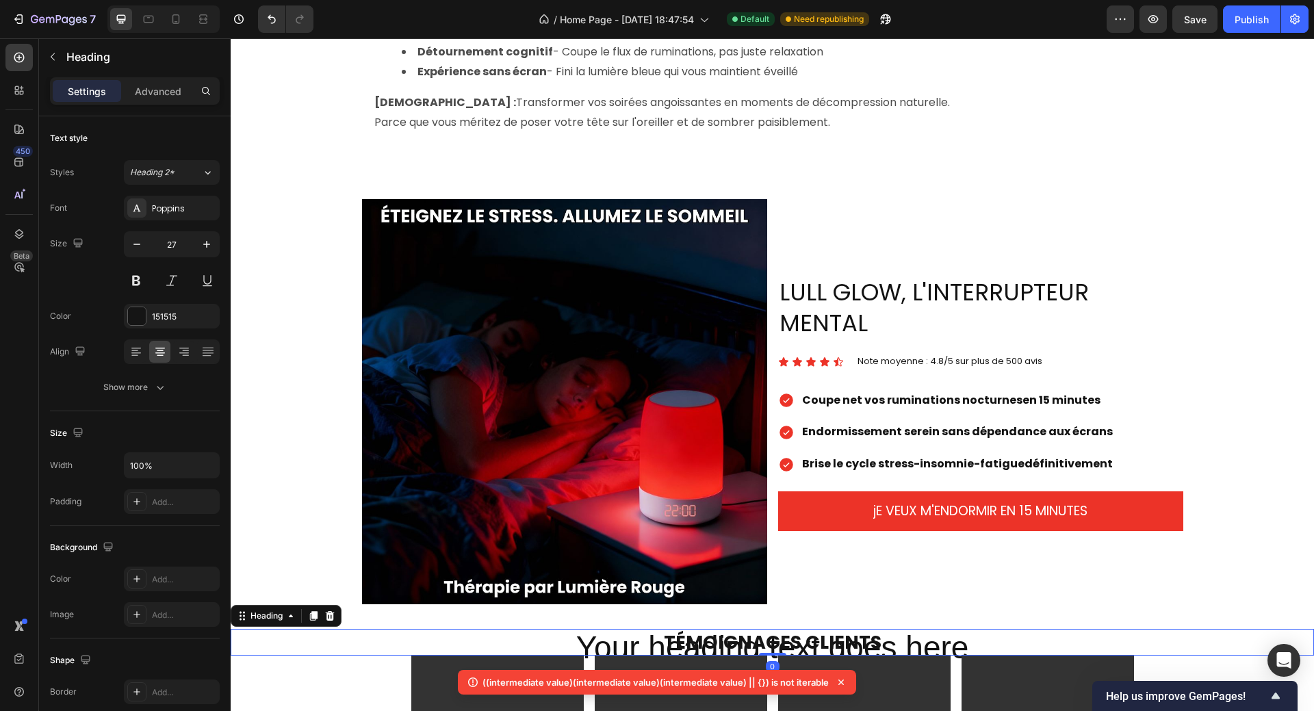
click at [620, 631] on h2 "TÉMOIGNAGES CLIENTS" at bounding box center [772, 642] width 1083 height 27
click at [620, 631] on p "TÉMOIGNAGES CLIENTS" at bounding box center [772, 642] width 1080 height 24
click at [515, 630] on p "TÉMOIGNAGES CLIENTS" at bounding box center [772, 642] width 1080 height 24
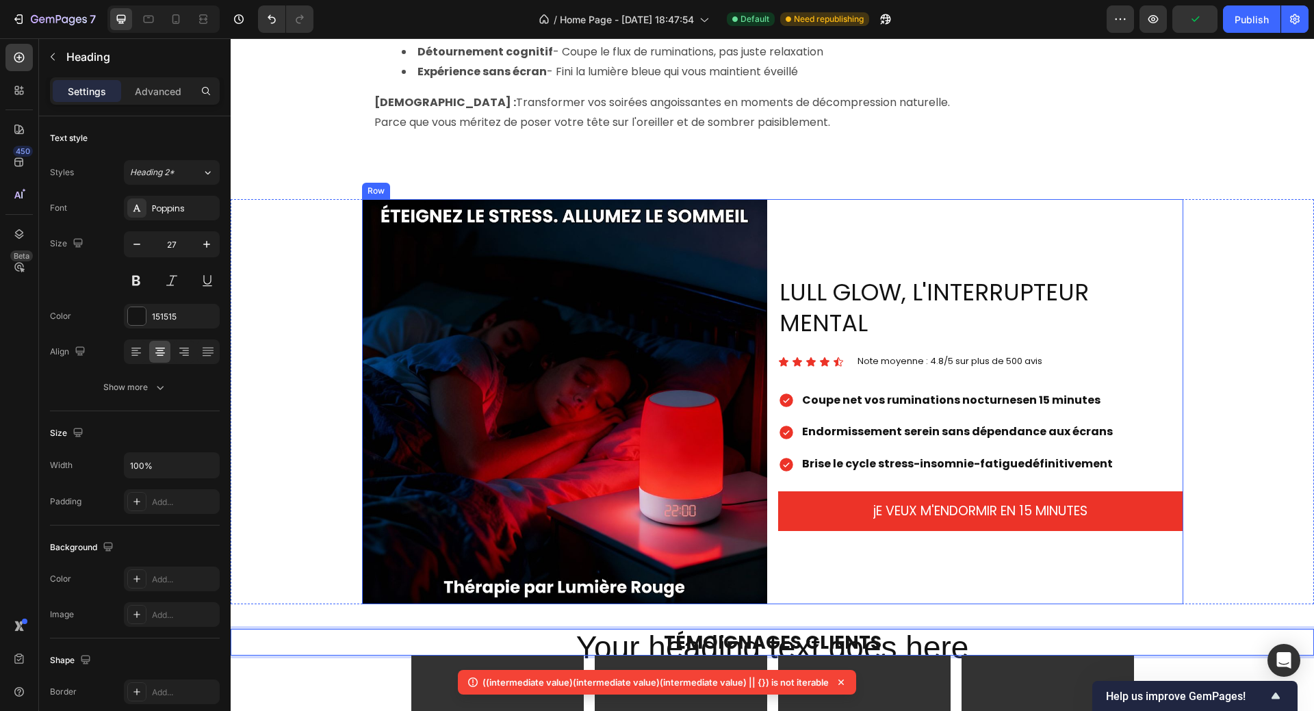
click at [857, 556] on div "LULL GLOW, L'INTERRUPTEUR MENTAL Heading Icon Icon Icon Icon Icon Icon List Not…" at bounding box center [980, 401] width 405 height 405
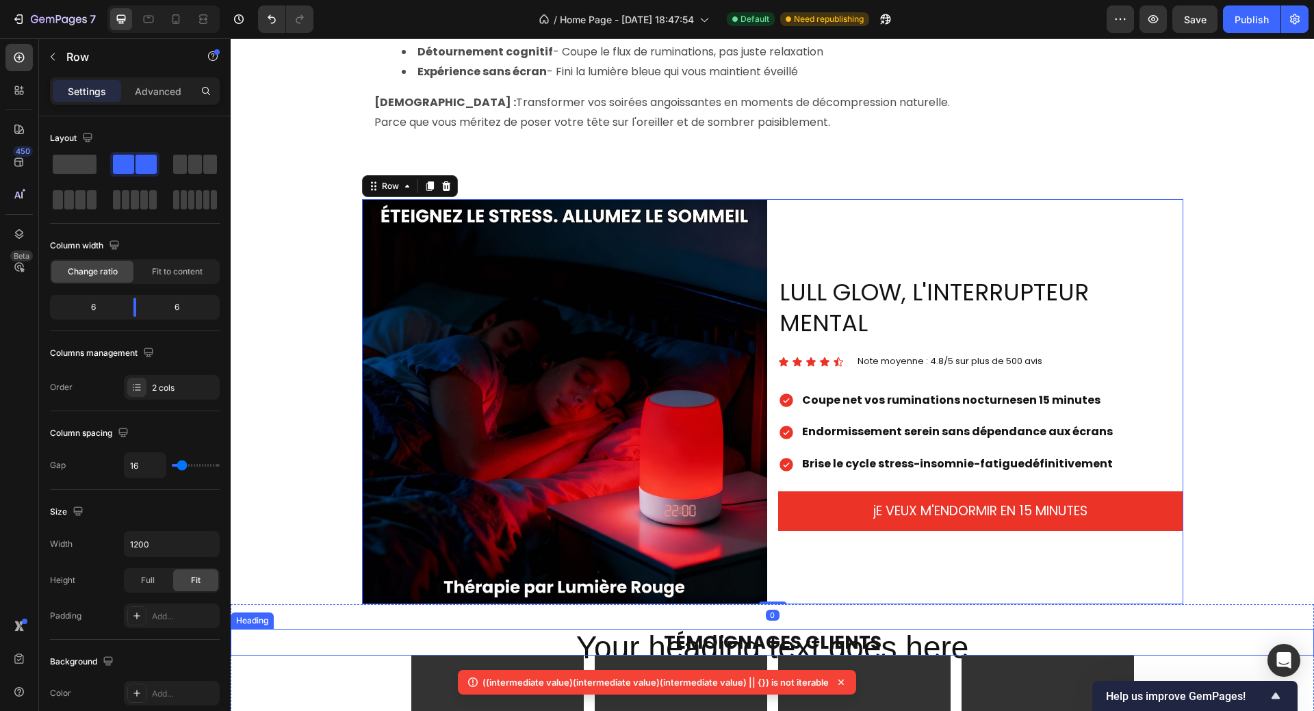
click at [987, 633] on p "TÉMOIGNAGES CLIENTS" at bounding box center [772, 642] width 1080 height 24
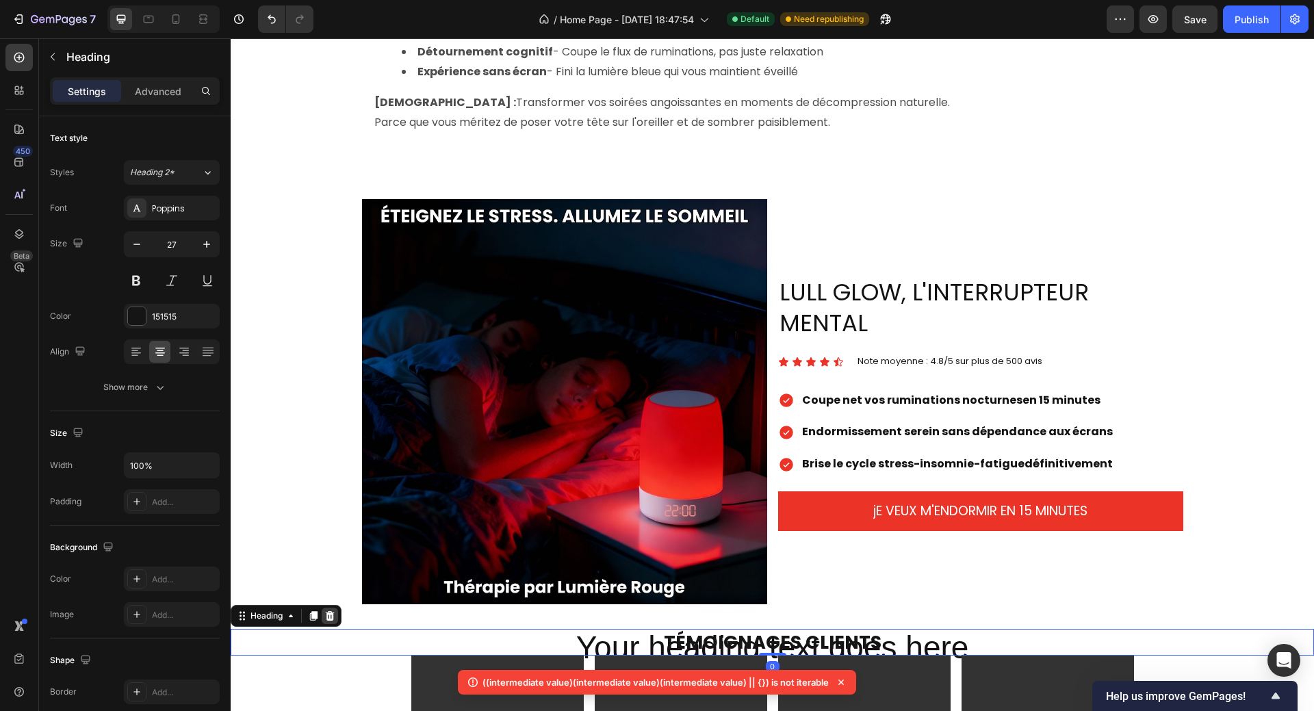
click at [332, 610] on icon at bounding box center [329, 615] width 11 height 11
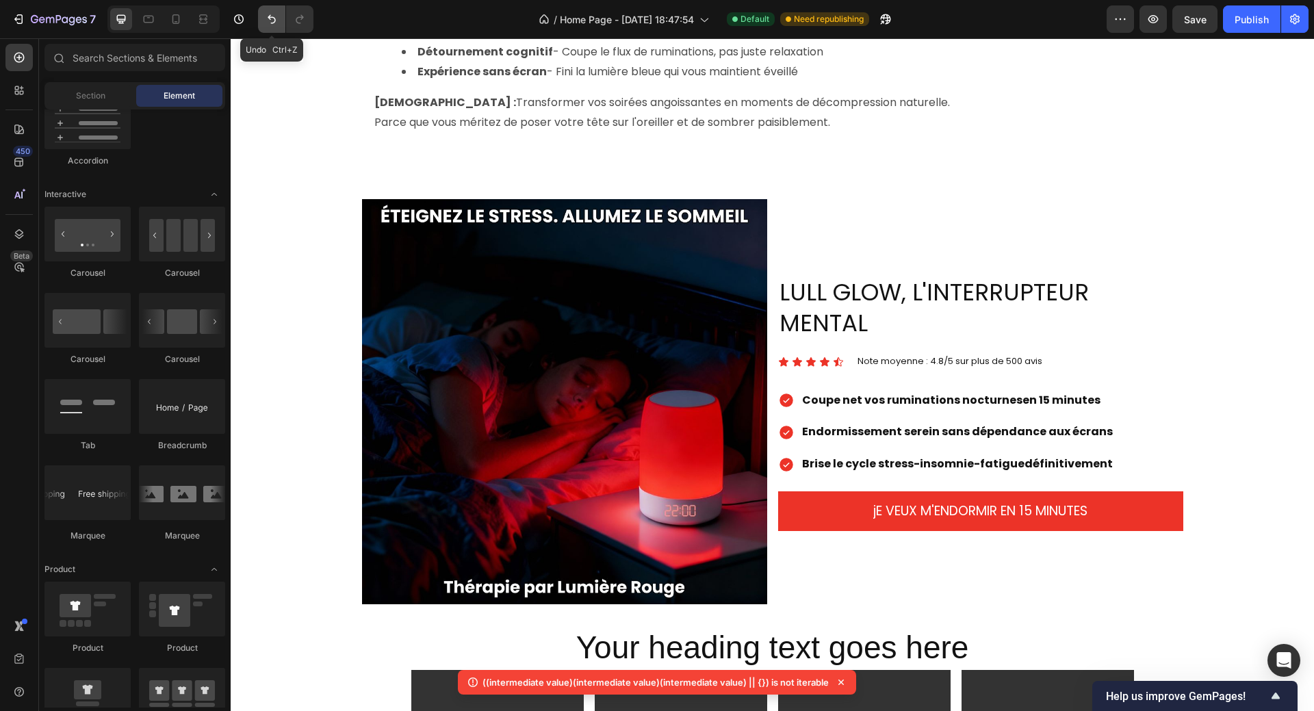
click at [270, 26] on button "Undo/Redo" at bounding box center [271, 18] width 27 height 27
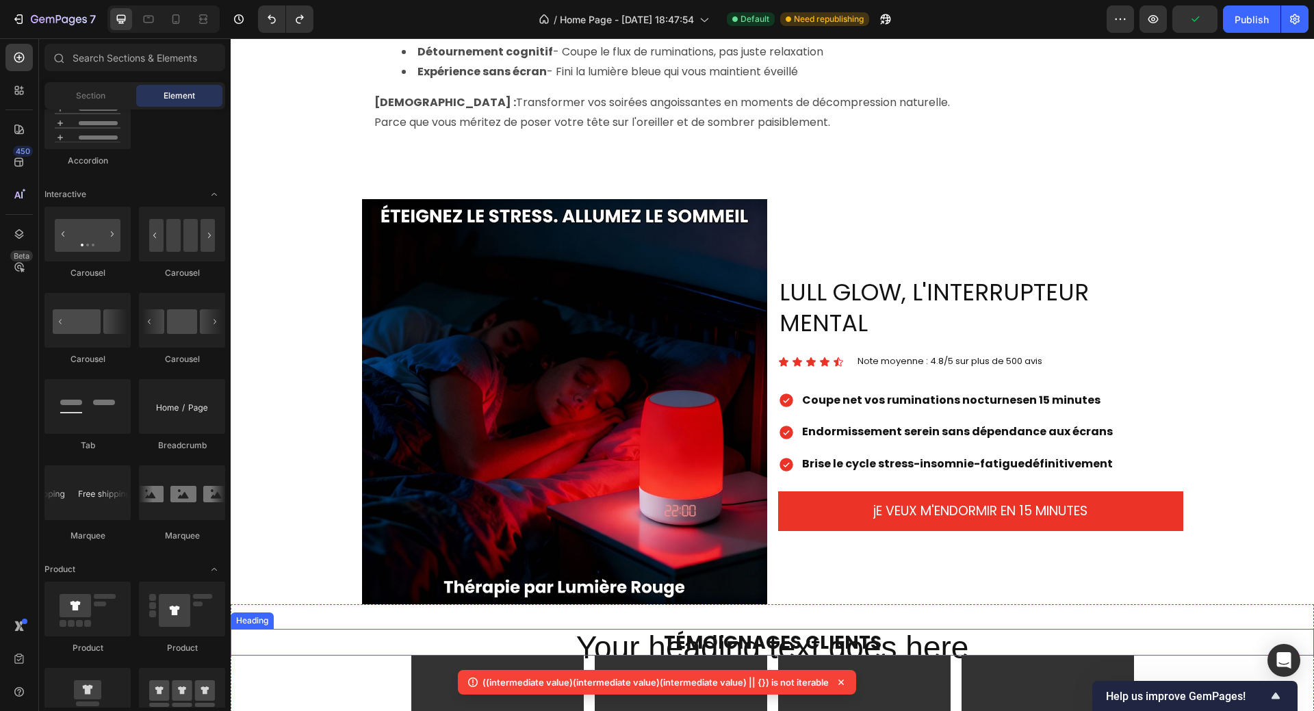
click at [948, 634] on h2 "TÉMOIGNAGES CLIENTS" at bounding box center [772, 642] width 1083 height 27
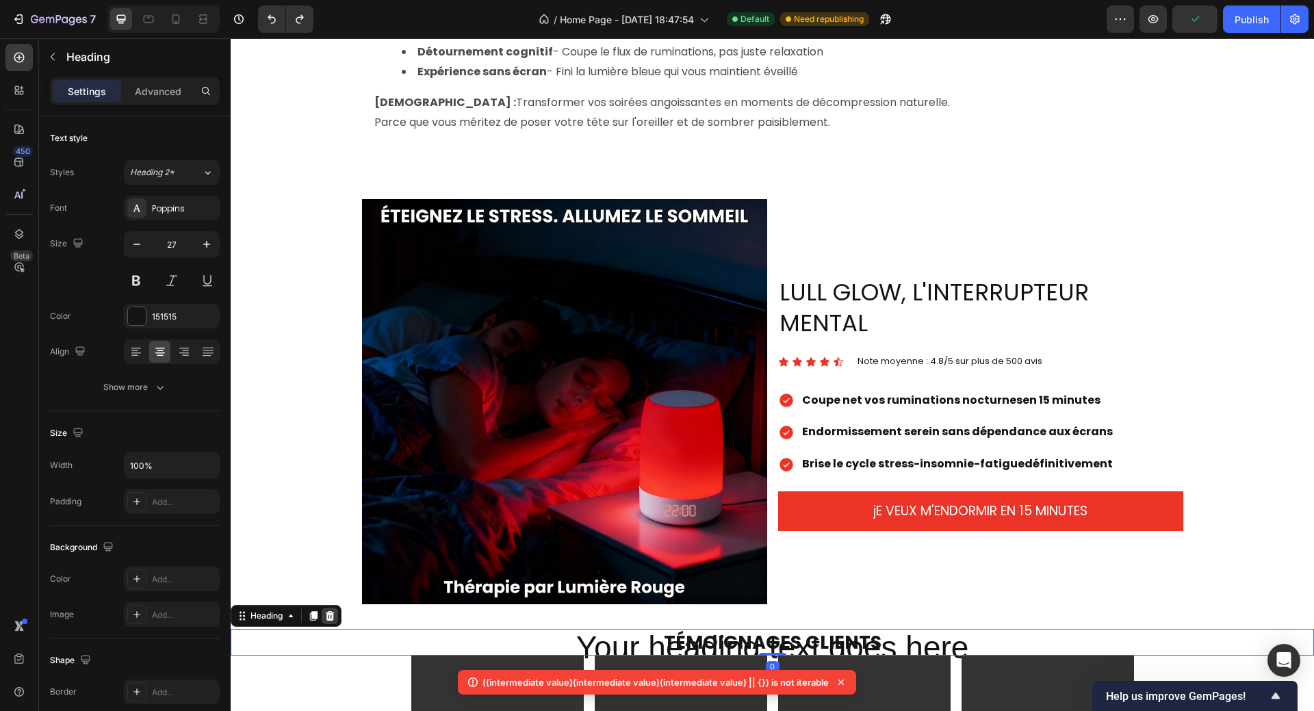
click at [327, 610] on icon at bounding box center [329, 615] width 11 height 11
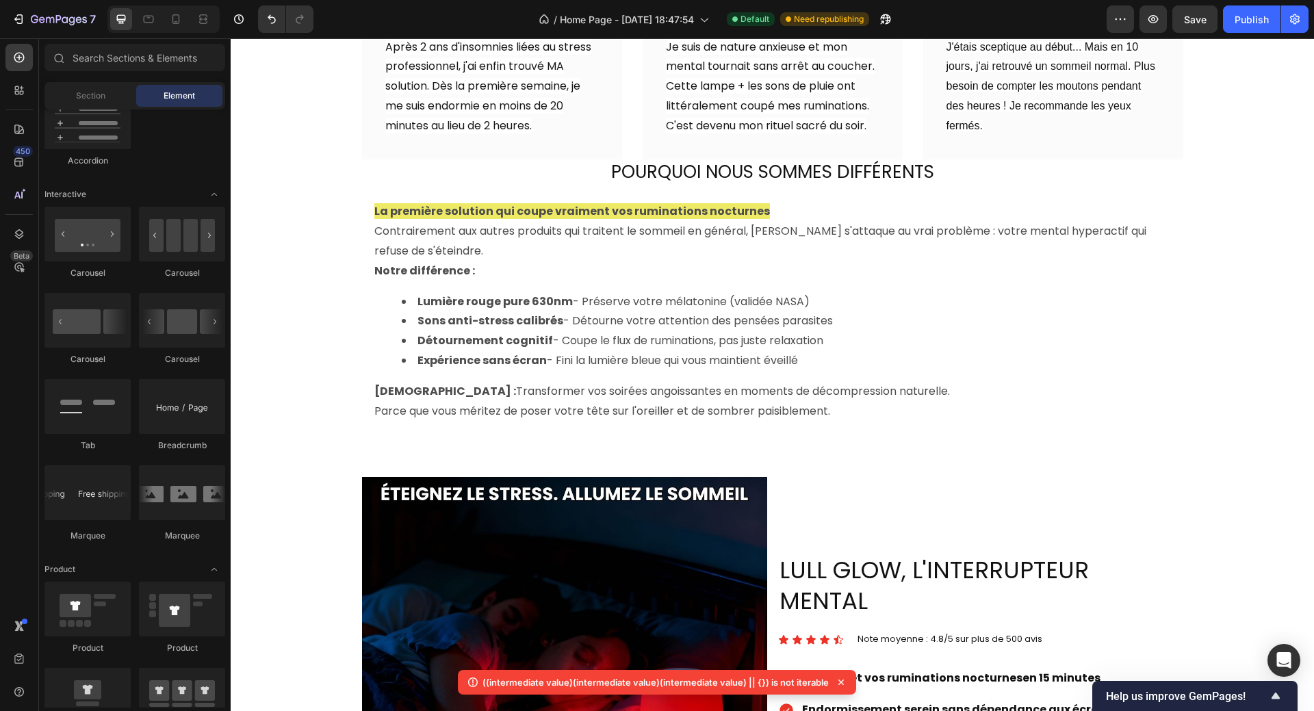
scroll to position [410, 0]
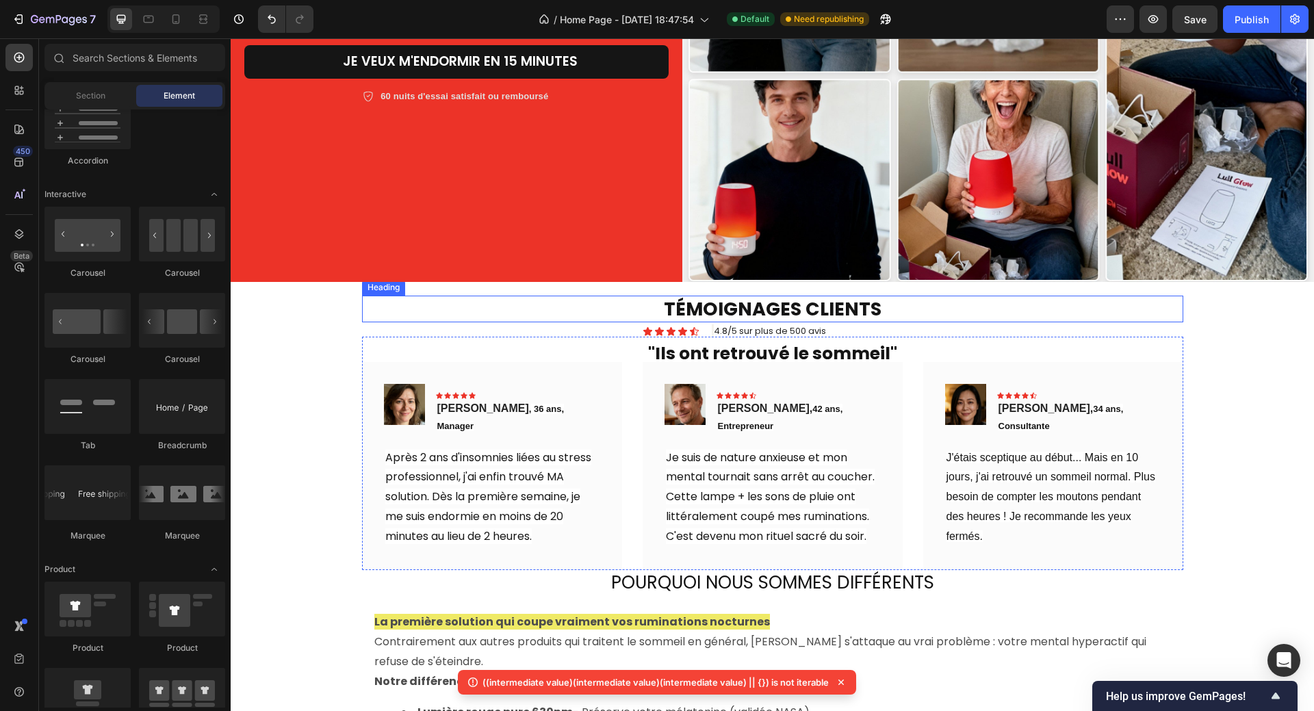
click at [794, 306] on h2 "TÉMOIGNAGES CLIENTS" at bounding box center [772, 309] width 821 height 27
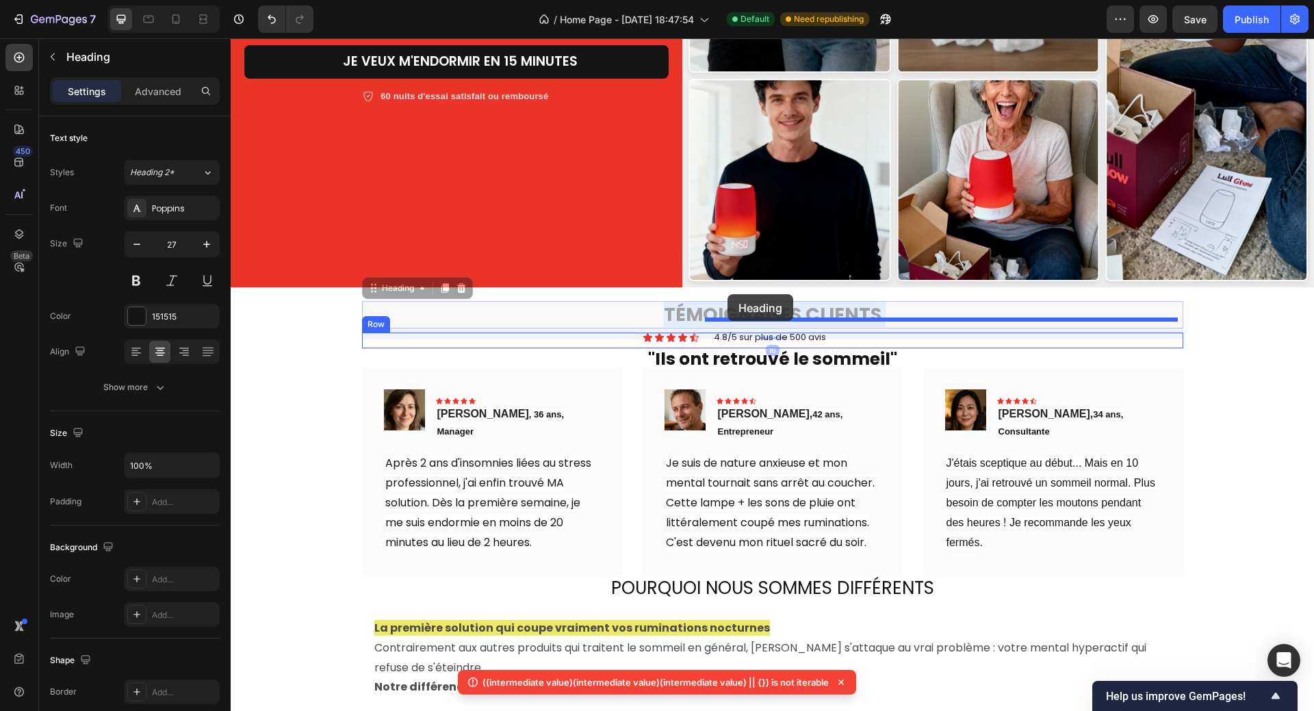
drag, startPoint x: 877, startPoint y: 309, endPoint x: 727, endPoint y: 294, distance: 150.6
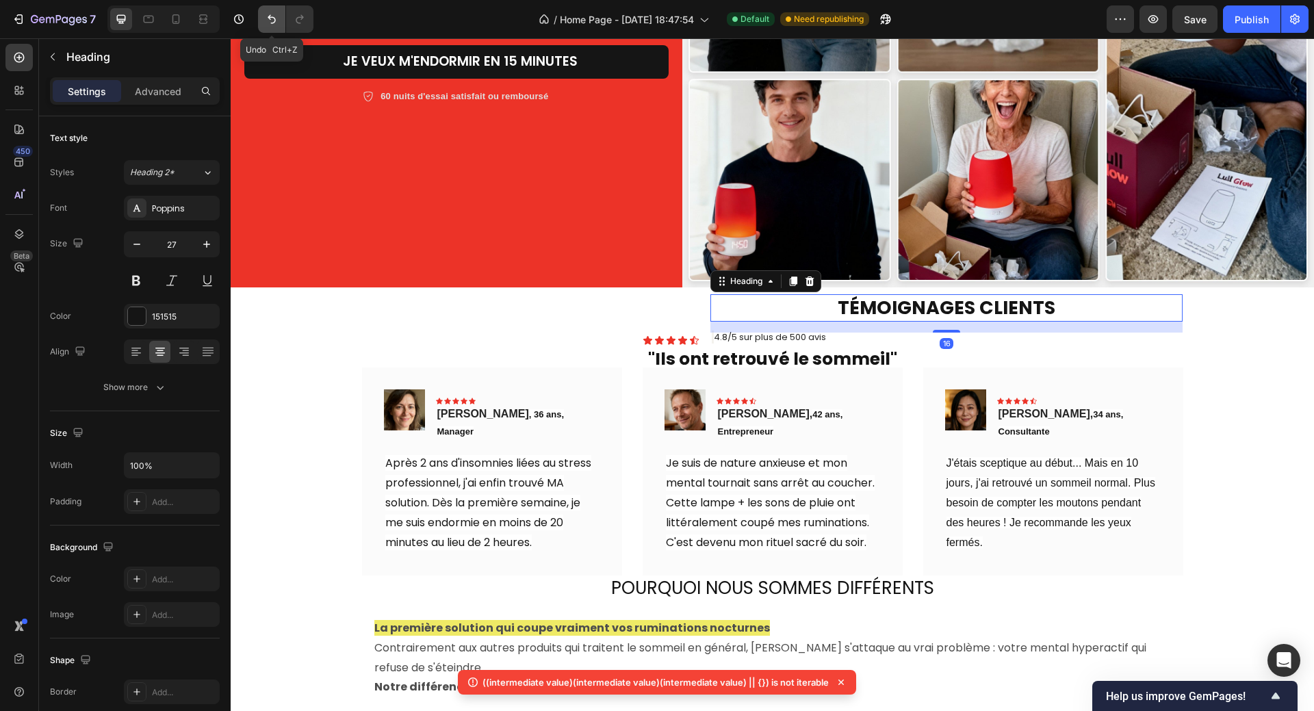
click at [276, 14] on icon "Undo/Redo" at bounding box center [272, 19] width 14 height 14
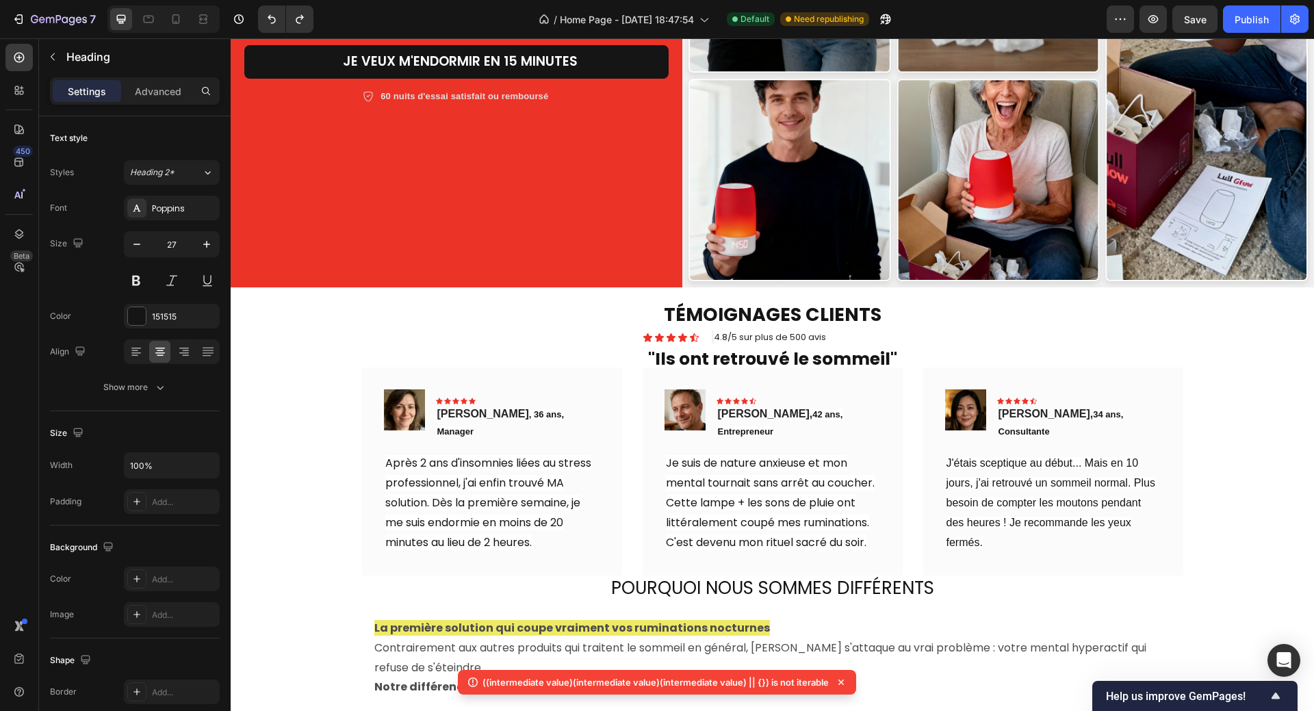
click at [951, 313] on h2 "TÉMOIGNAGES CLIENTS" at bounding box center [772, 314] width 821 height 27
click at [266, 18] on icon "Undo/Redo" at bounding box center [272, 19] width 14 height 14
click at [267, 22] on icon "Undo/Redo" at bounding box center [272, 19] width 14 height 14
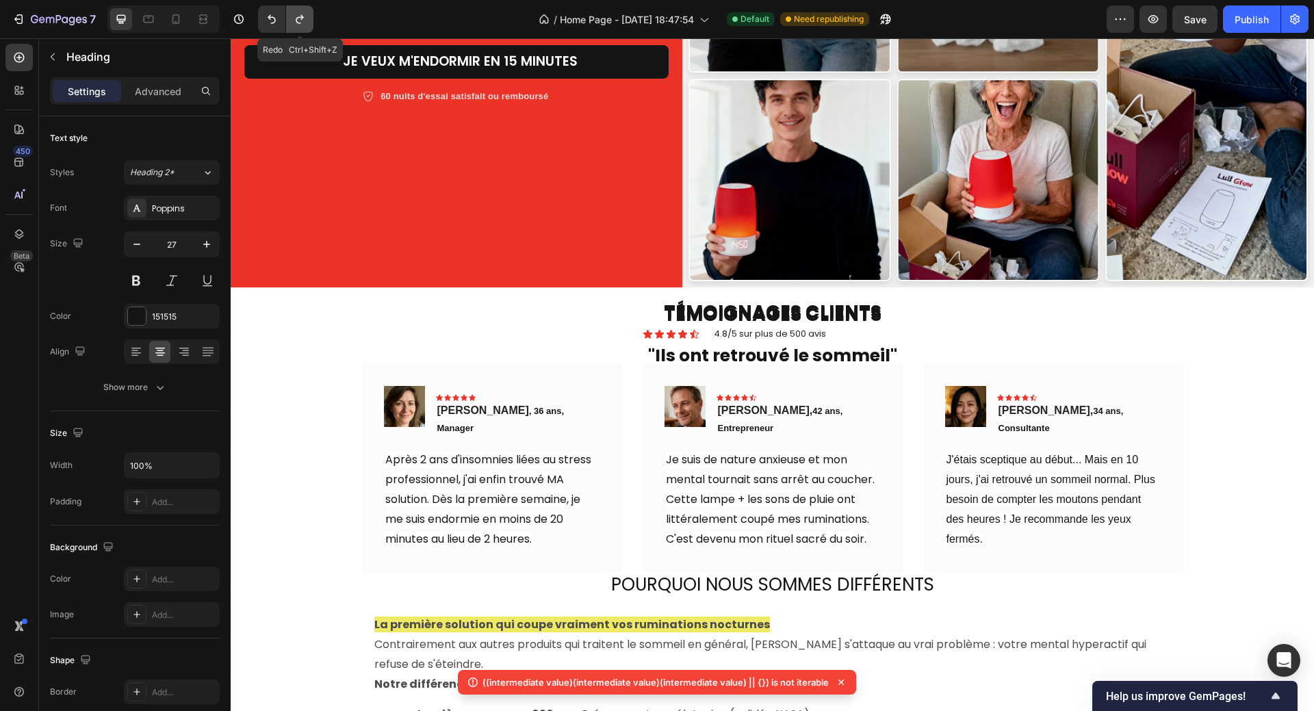
click at [295, 18] on icon "Undo/Redo" at bounding box center [300, 19] width 14 height 14
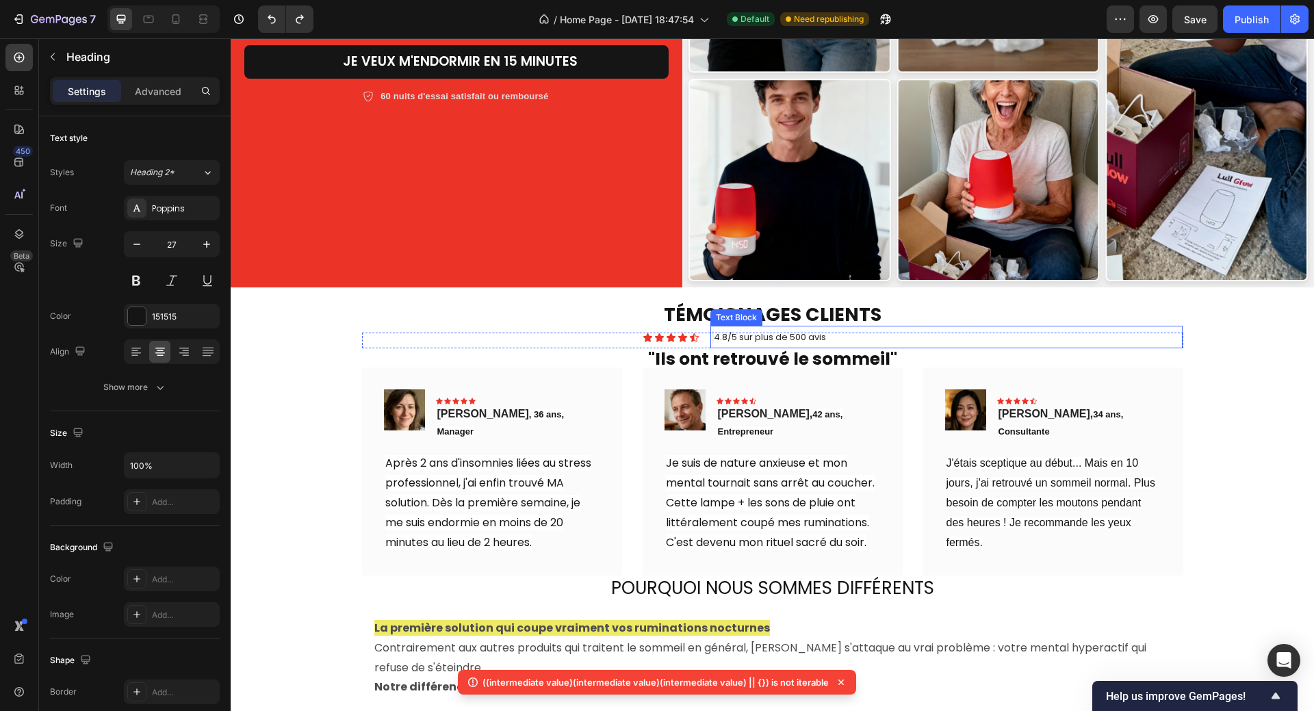
click at [861, 327] on p "4.8/5 sur plus de 500 avis" at bounding box center [946, 337] width 470 height 21
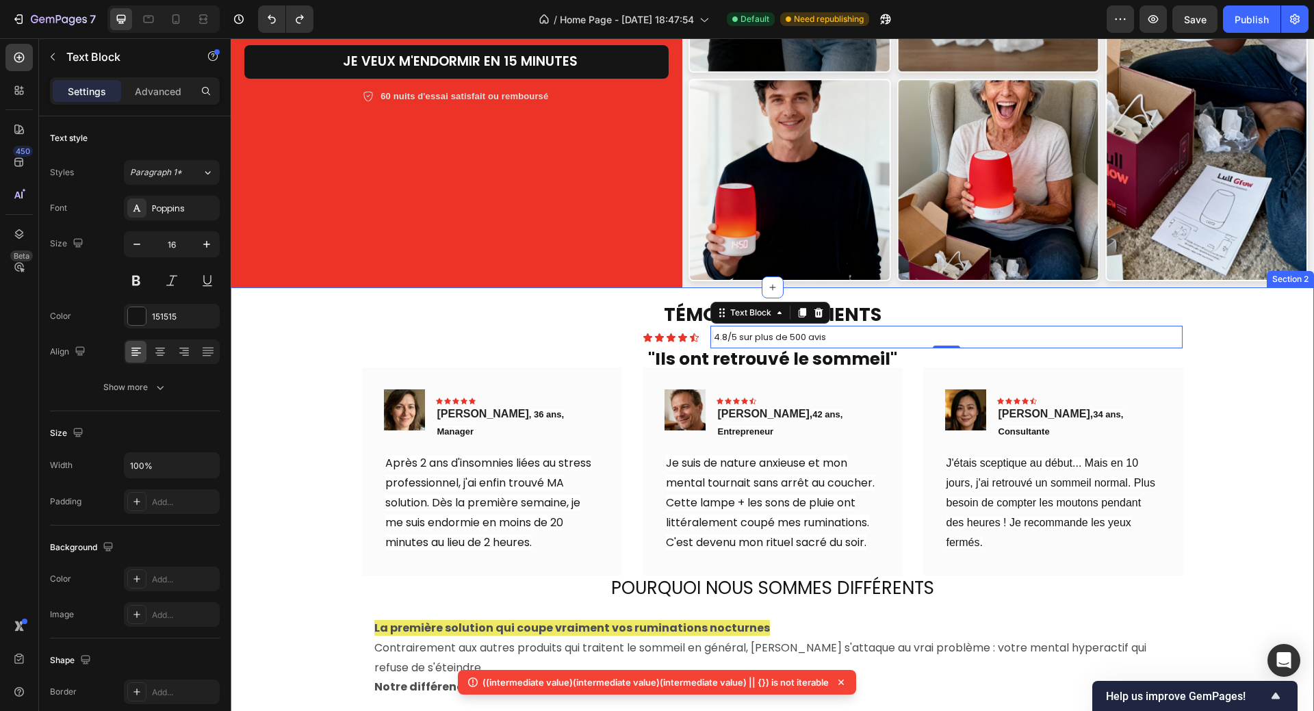
click at [1190, 389] on div "TÉMOIGNAGES CLIENTS Heading Icon Icon Icon Icon Icon Icon List 4.8/5 sur plus d…" at bounding box center [772, 596] width 1062 height 508
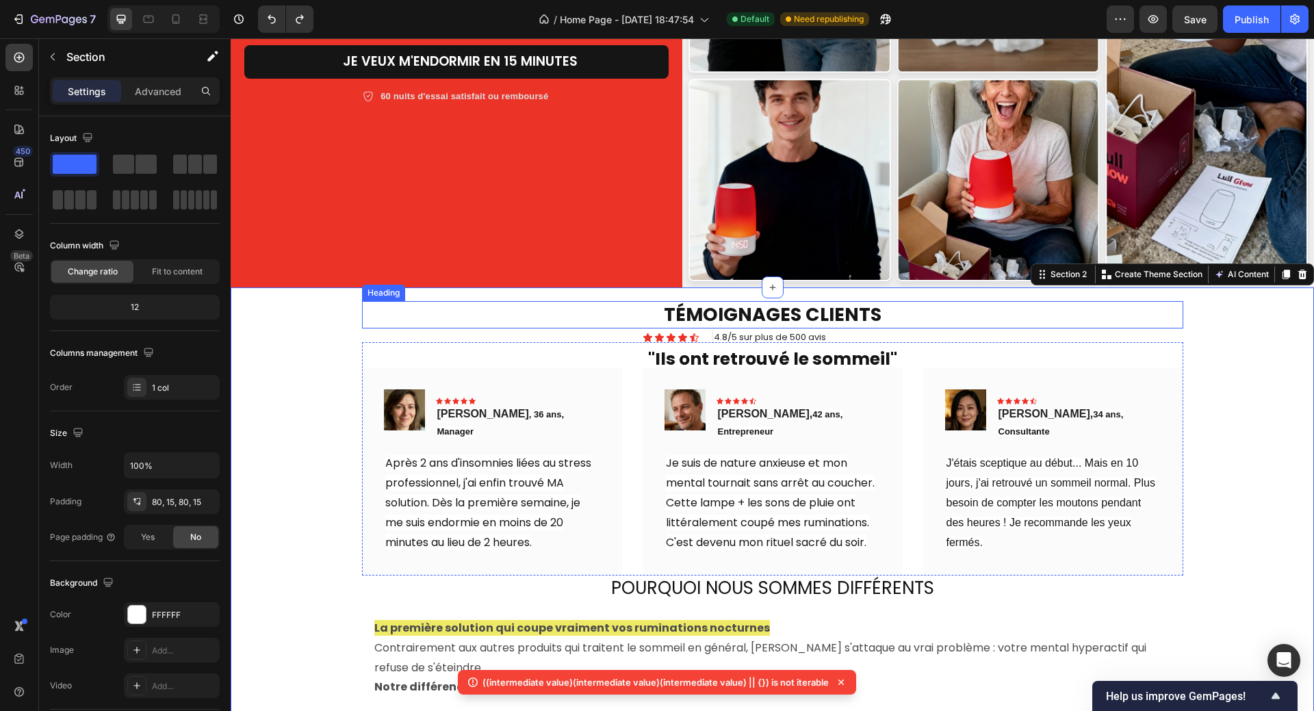
click at [826, 311] on p "TÉMOIGNAGES CLIENTS" at bounding box center [772, 314] width 818 height 24
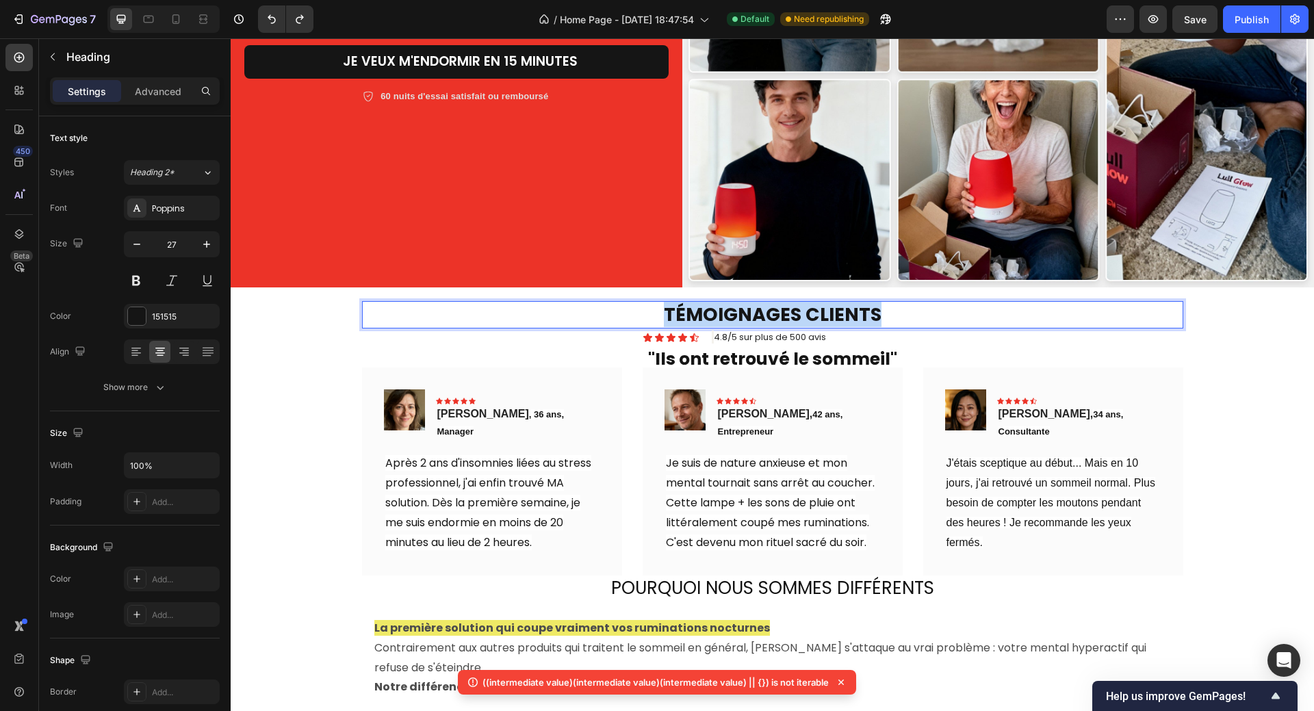
drag, startPoint x: 662, startPoint y: 311, endPoint x: 870, endPoint y: 309, distance: 208.0
click at [871, 310] on p "TÉMOIGNAGES CLIENTS" at bounding box center [772, 314] width 818 height 24
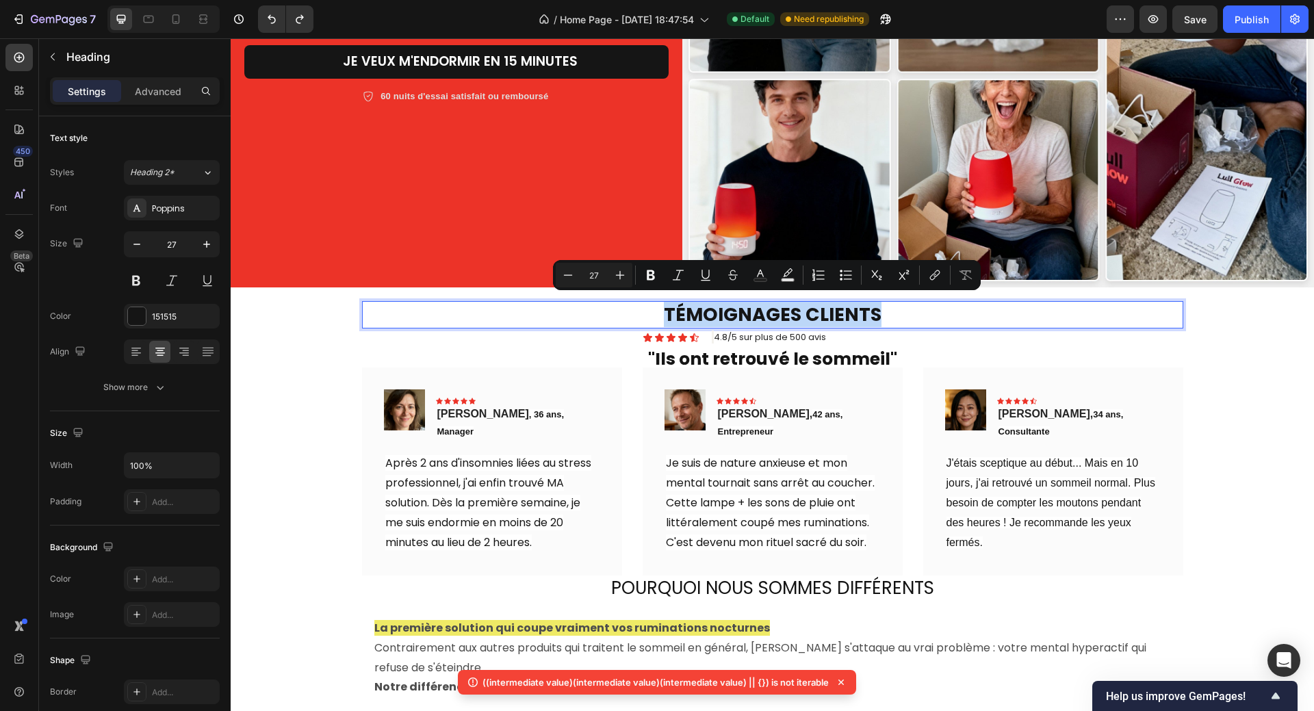
copy p "TÉMOIGNAGES CLIENTS"
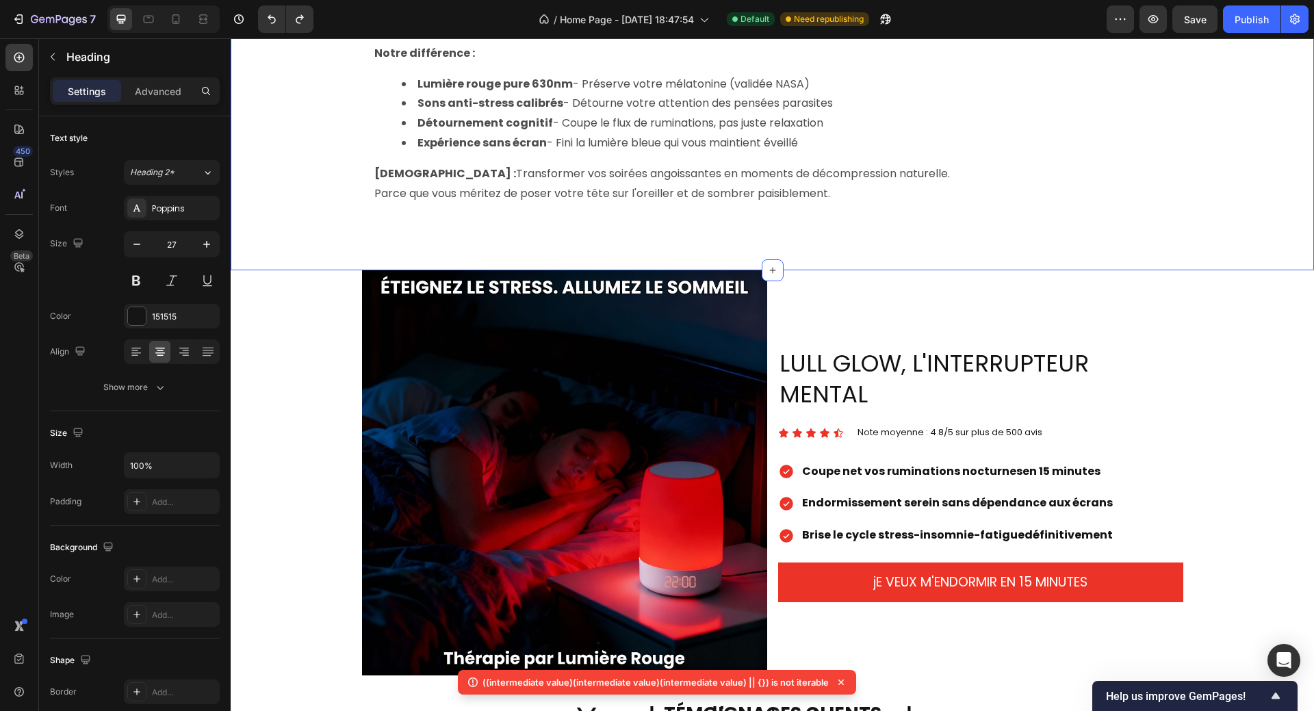
scroll to position [1231, 0]
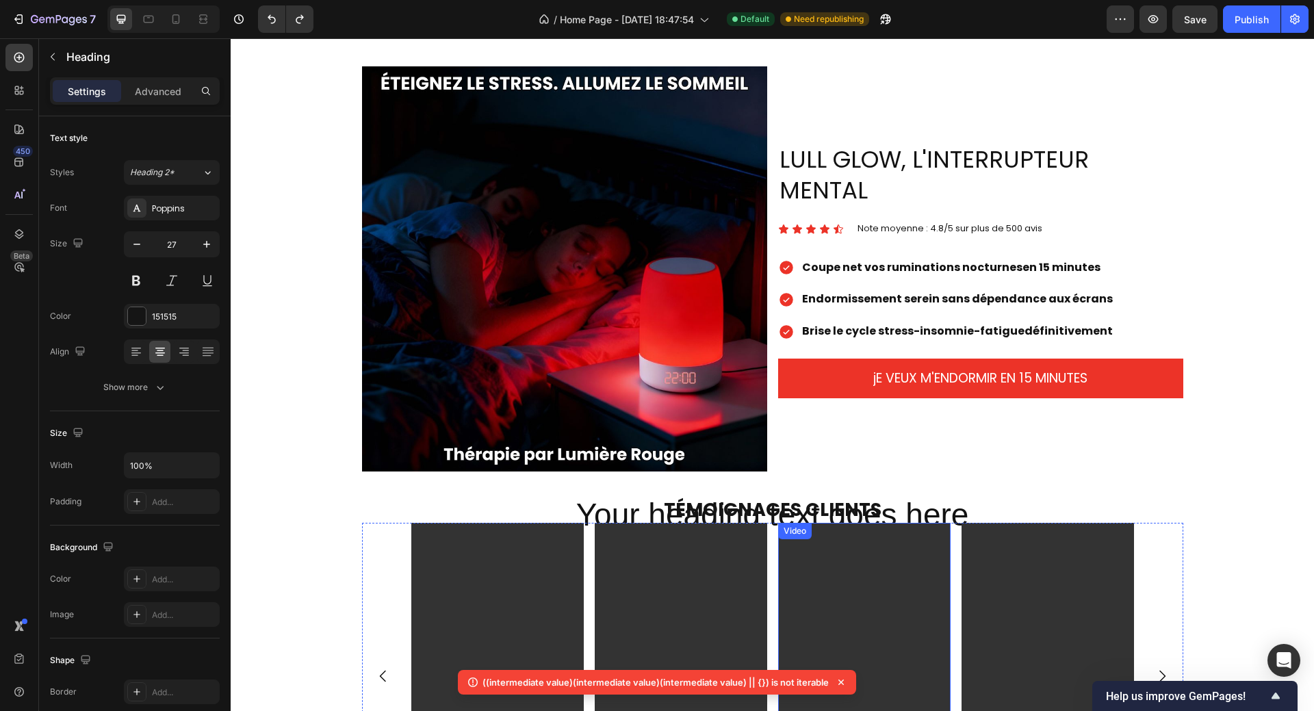
type input "16"
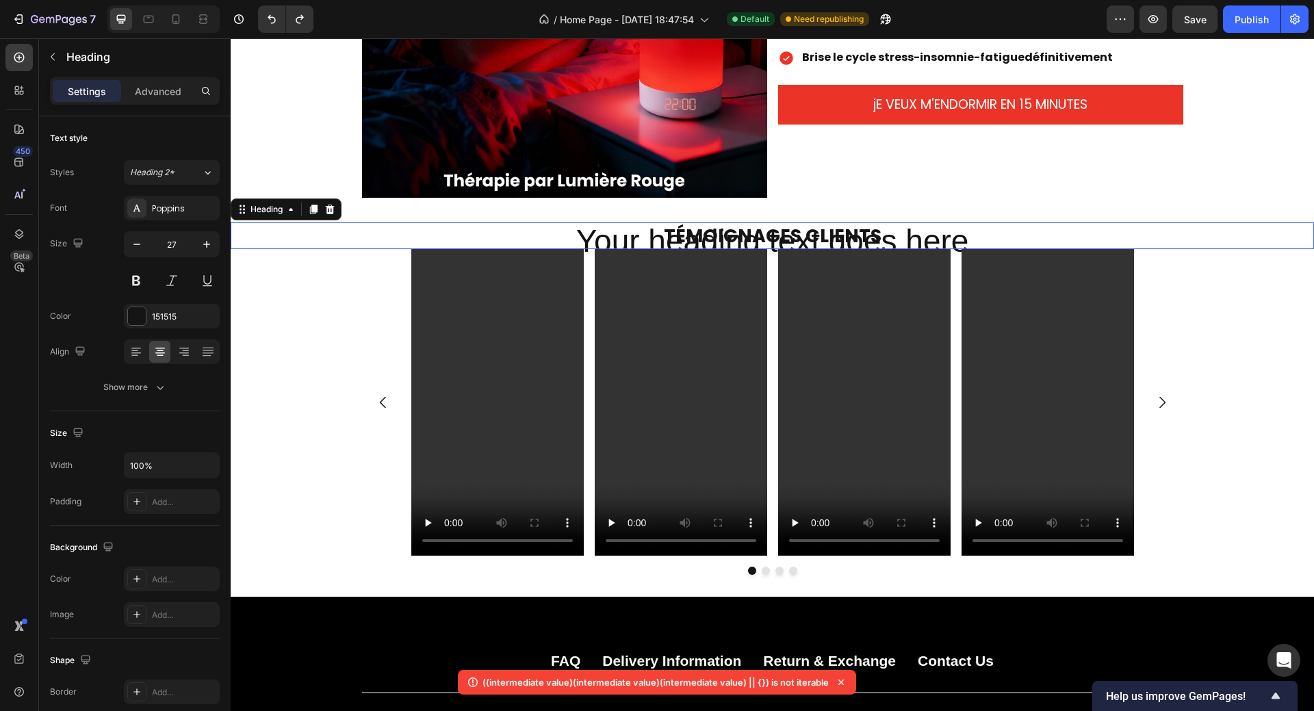
click at [822, 237] on h2 "TÉMOIGNAGES CLIENTS" at bounding box center [772, 235] width 1083 height 27
click at [330, 207] on icon at bounding box center [330, 210] width 9 height 10
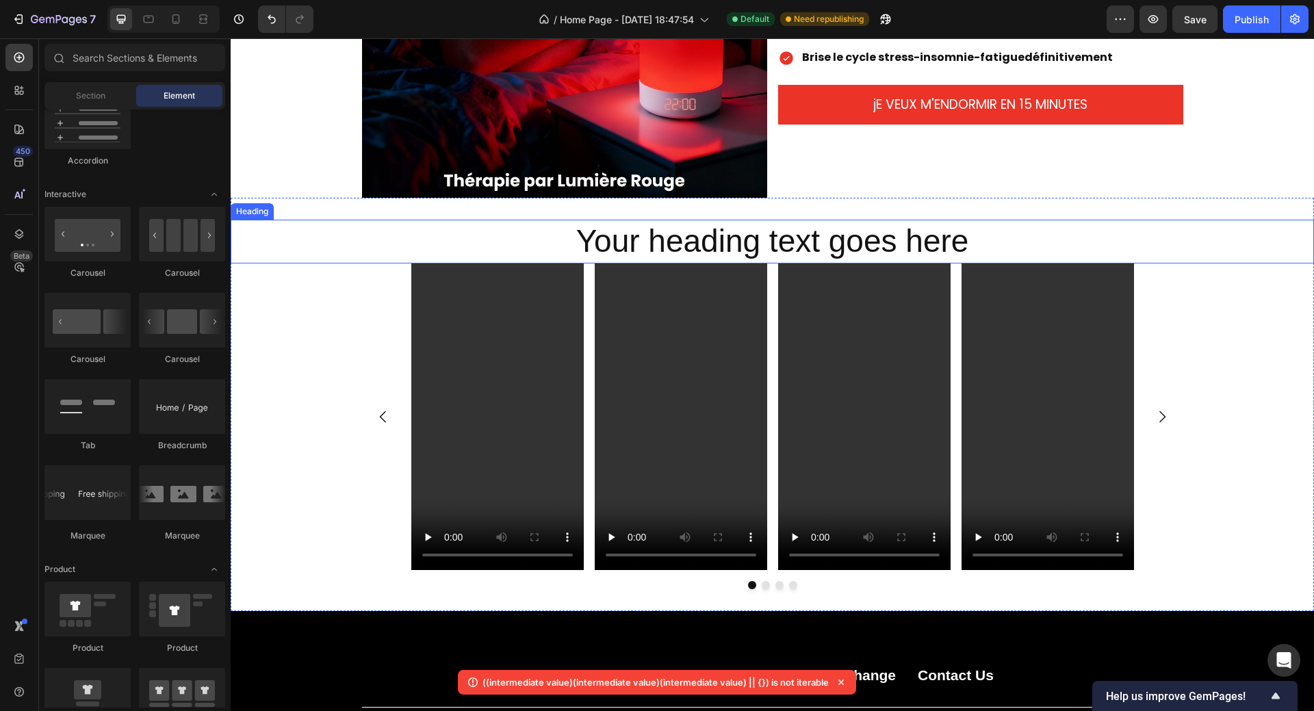
click at [622, 248] on h2 "Your heading text goes here" at bounding box center [772, 242] width 821 height 44
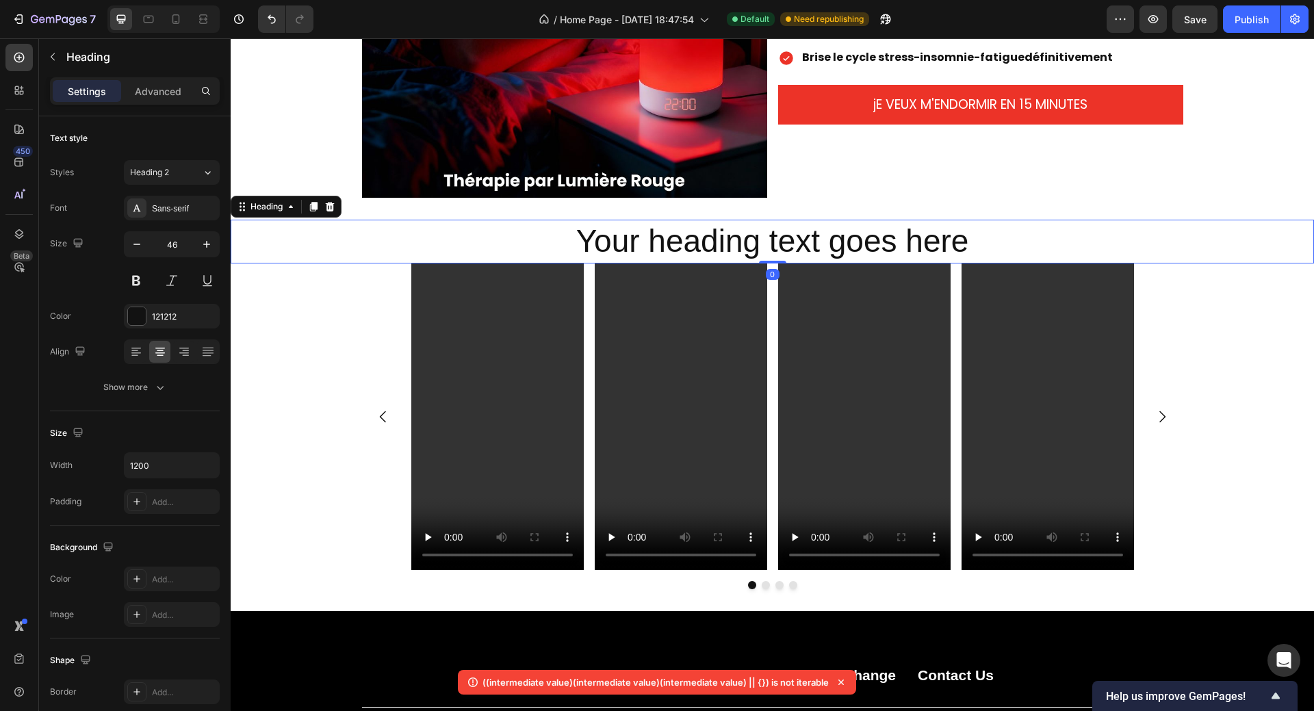
click at [583, 240] on h2 "Your heading text goes here" at bounding box center [772, 242] width 821 height 44
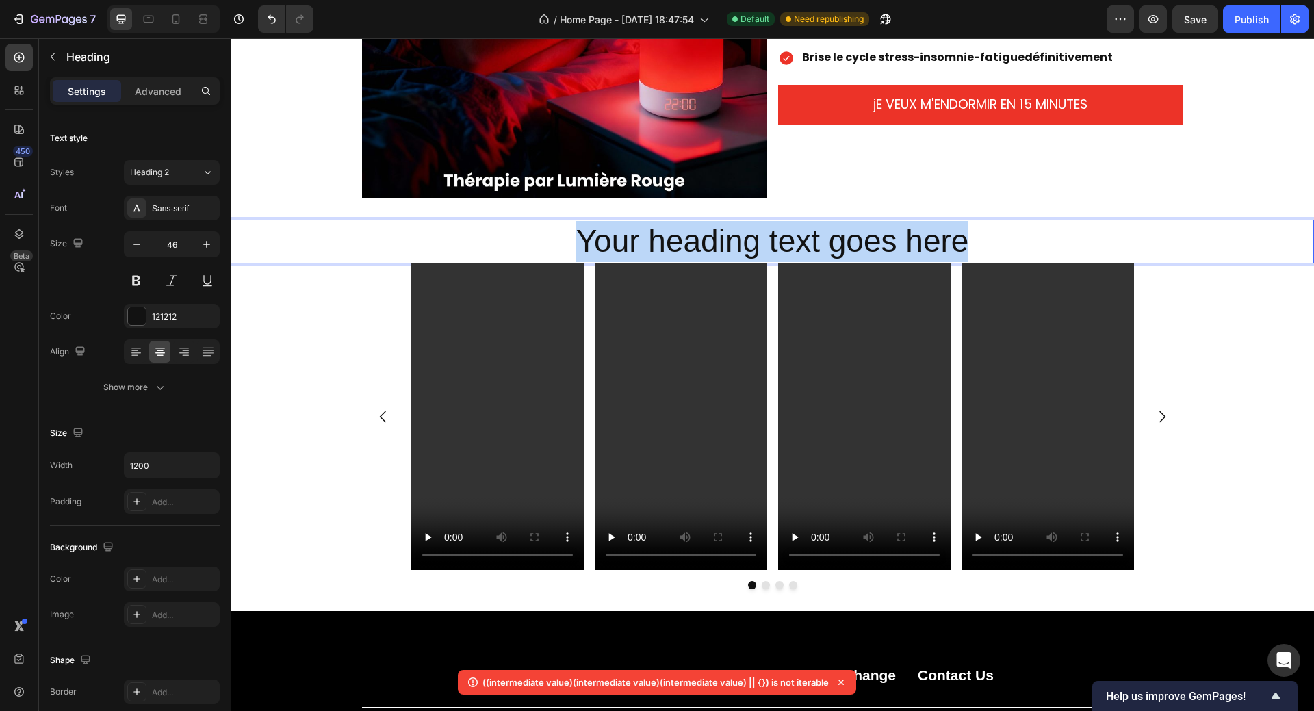
drag, startPoint x: 578, startPoint y: 241, endPoint x: 956, endPoint y: 241, distance: 377.6
click at [956, 241] on p "Your heading text goes here" at bounding box center [772, 241] width 818 height 41
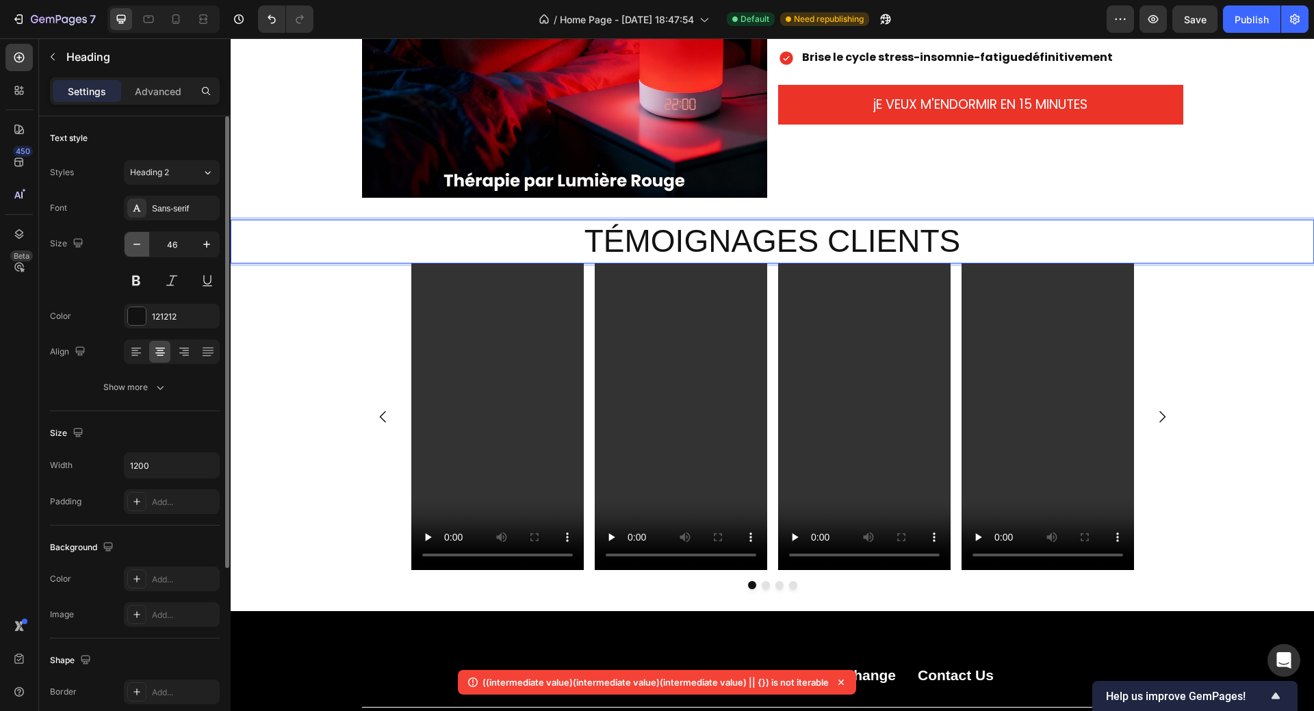
click at [140, 246] on icon "button" at bounding box center [137, 244] width 14 height 14
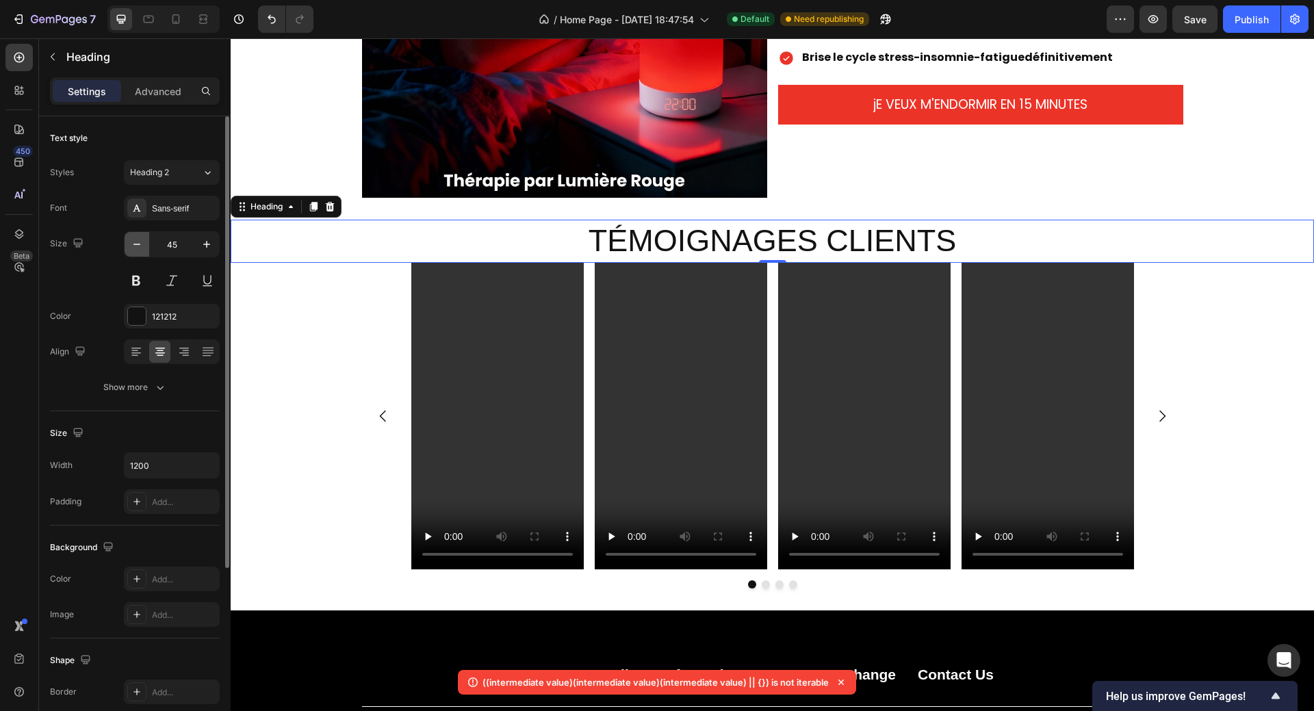
click at [140, 246] on icon "button" at bounding box center [137, 244] width 14 height 14
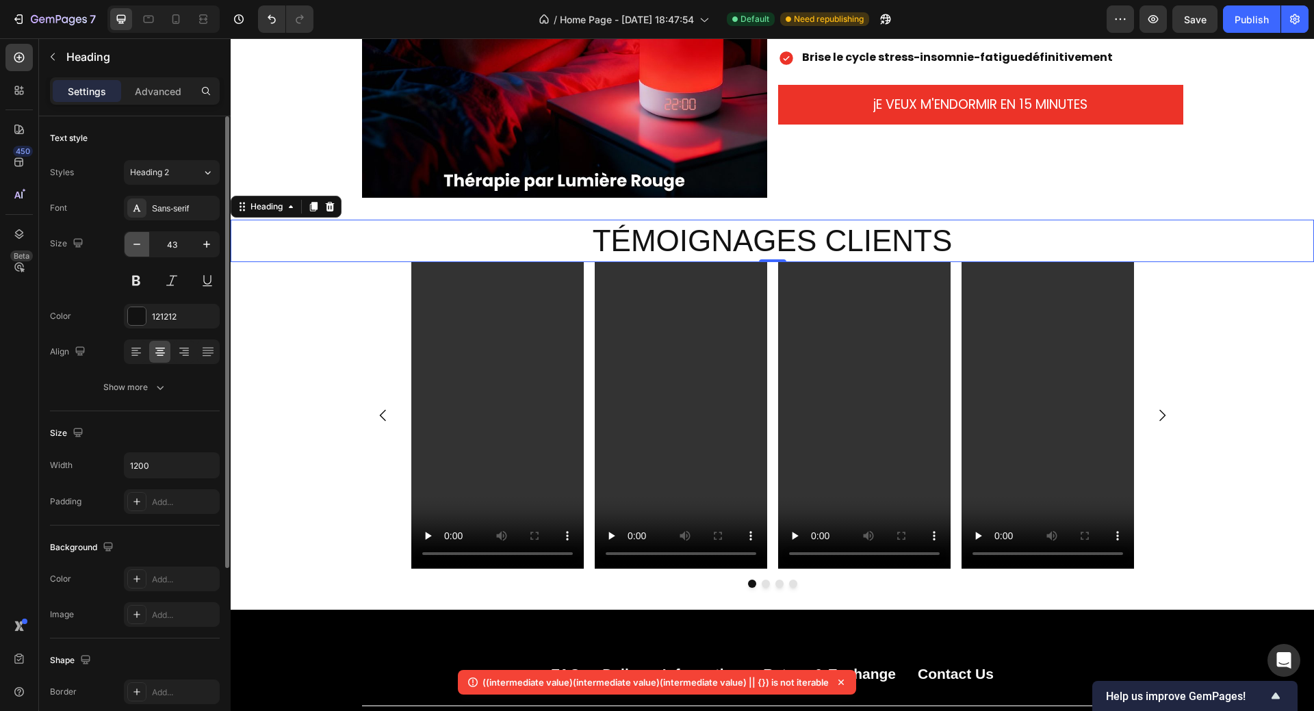
click at [140, 246] on icon "button" at bounding box center [137, 244] width 14 height 14
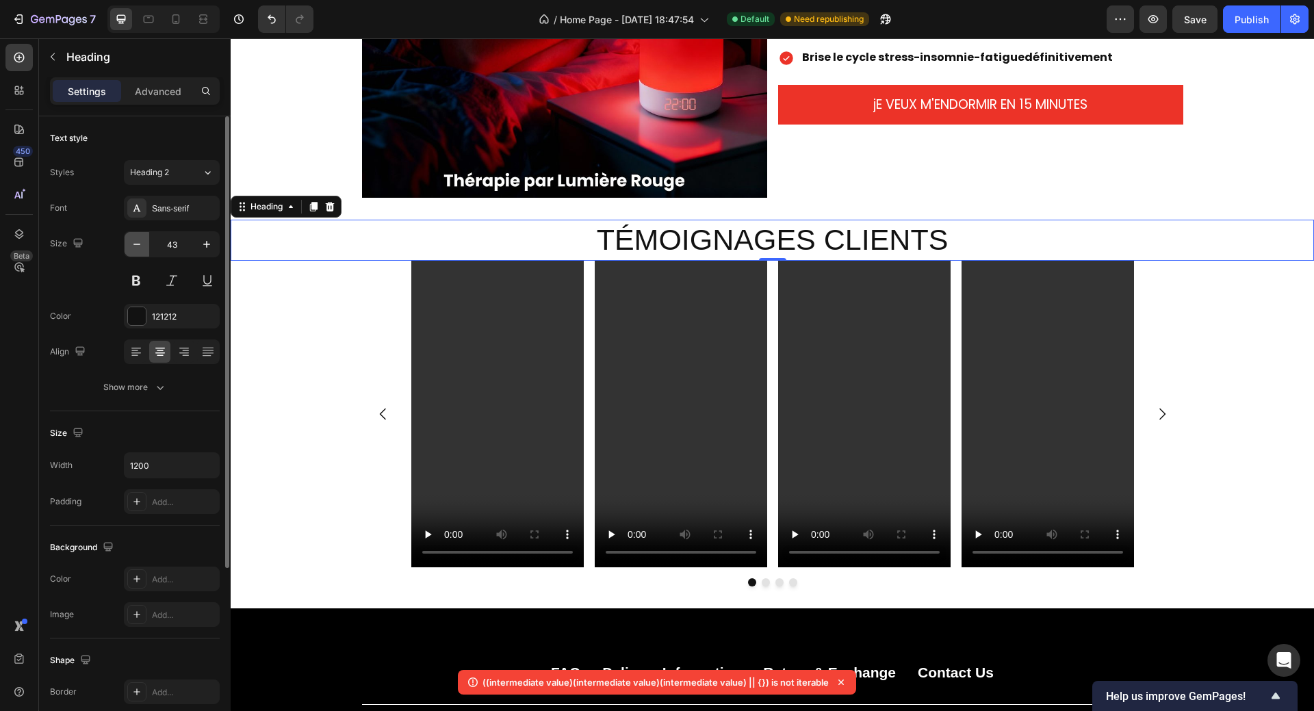
click at [140, 246] on icon "button" at bounding box center [137, 244] width 14 height 14
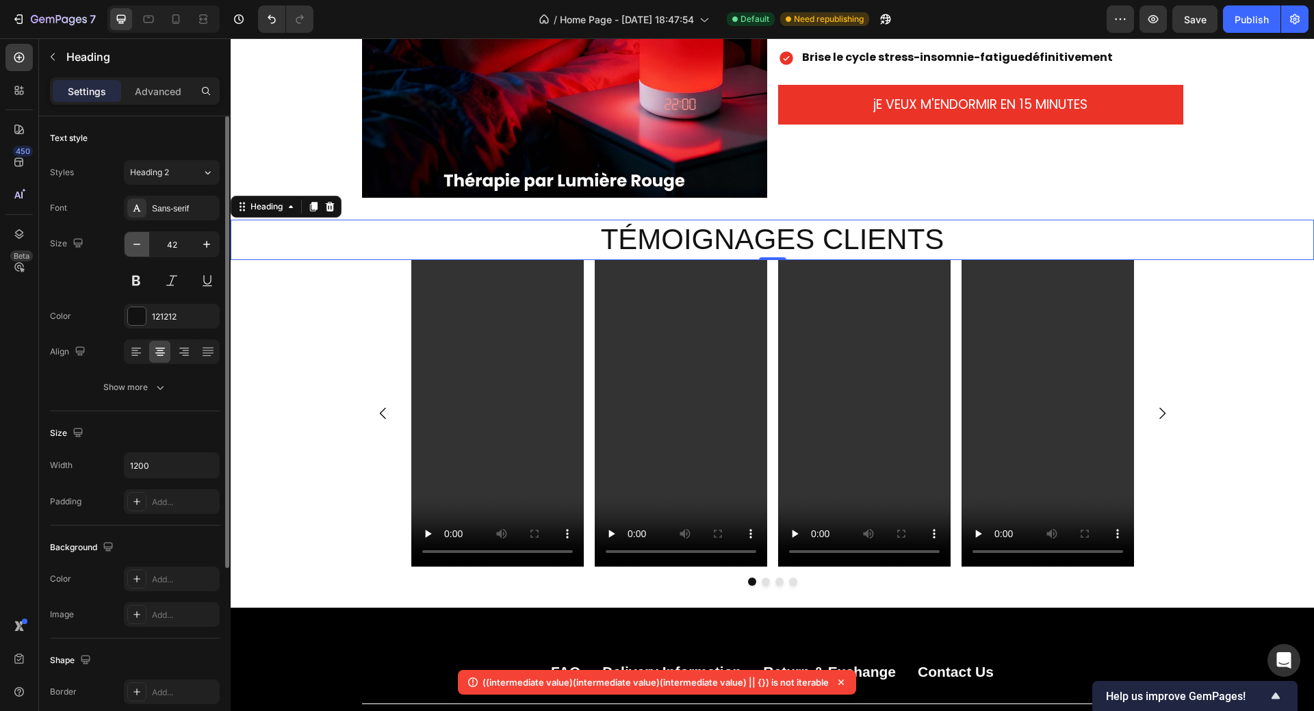
click at [140, 246] on icon "button" at bounding box center [137, 244] width 14 height 14
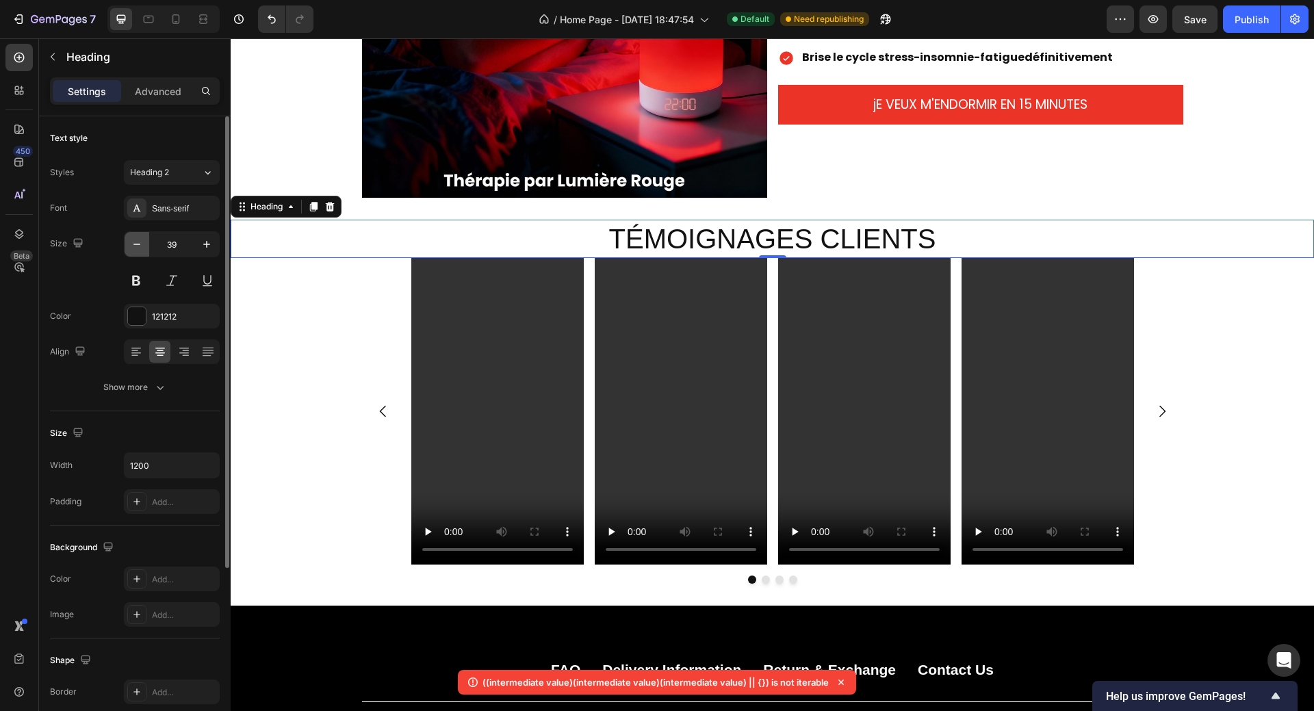
click at [140, 245] on icon "button" at bounding box center [137, 244] width 14 height 14
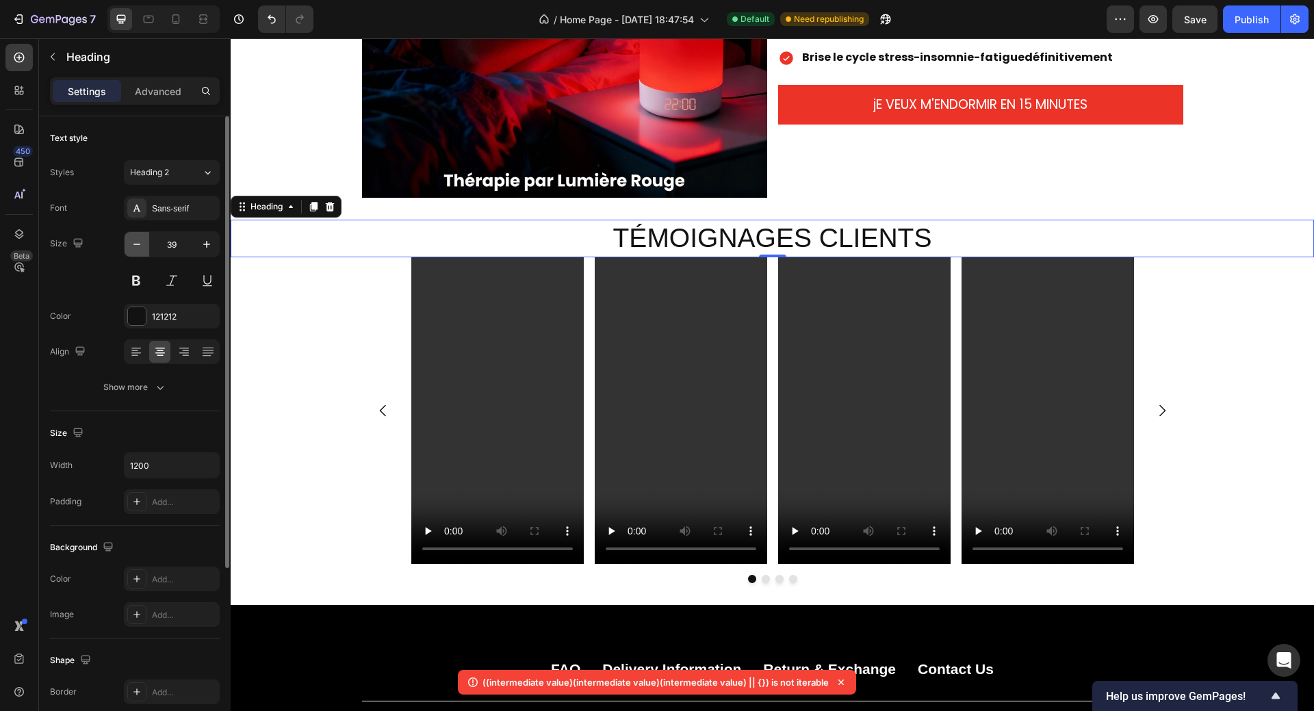
click at [140, 246] on icon "button" at bounding box center [137, 244] width 14 height 14
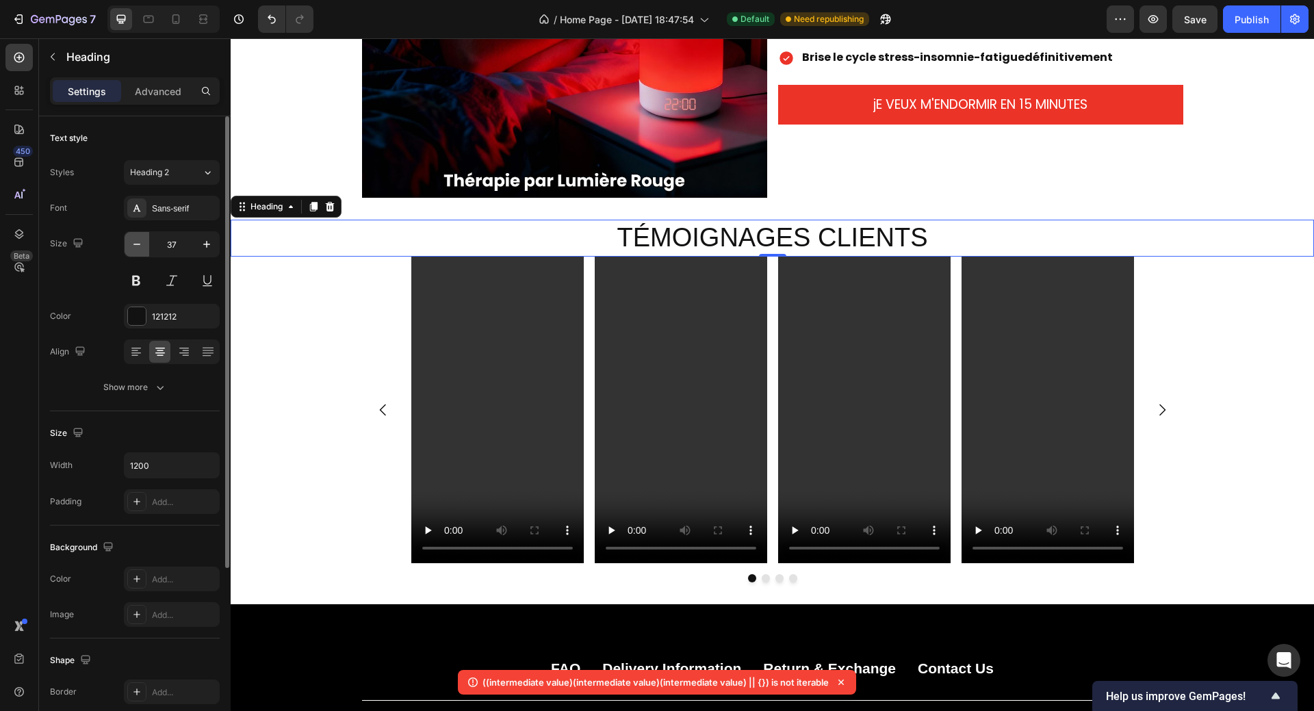
click at [140, 246] on icon "button" at bounding box center [137, 244] width 14 height 14
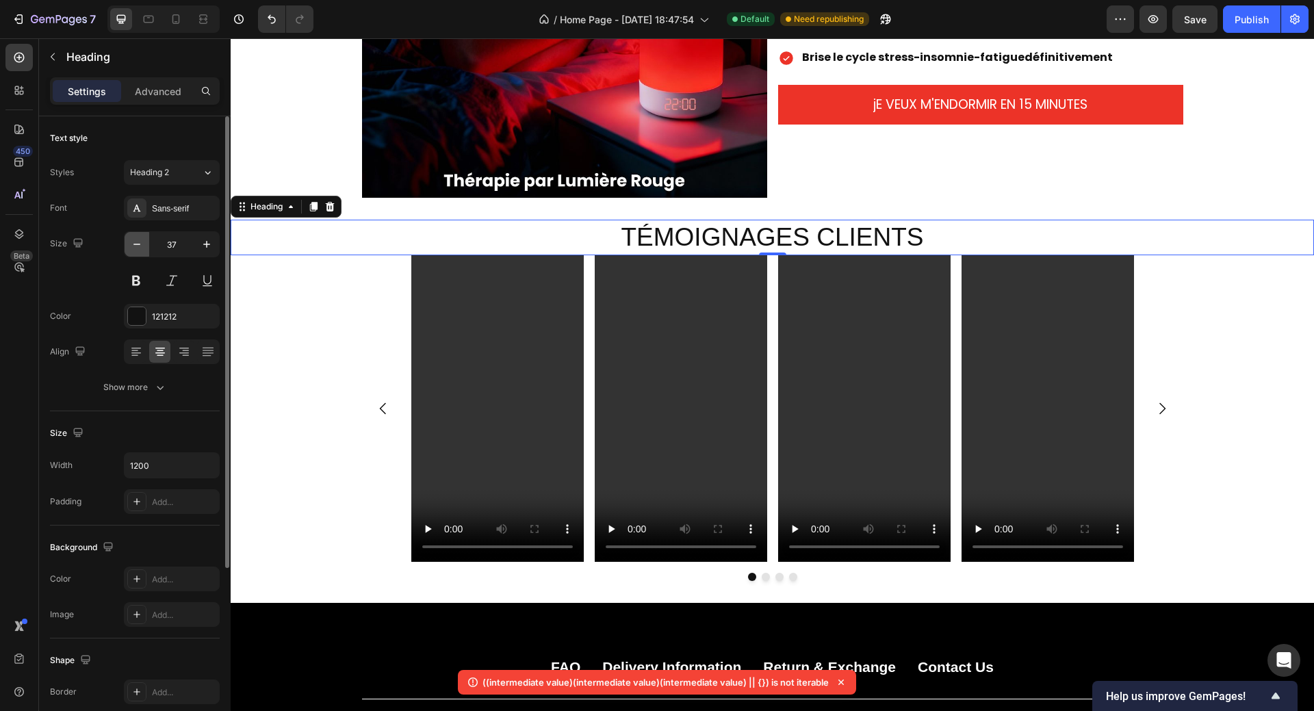
click at [140, 246] on icon "button" at bounding box center [137, 244] width 14 height 14
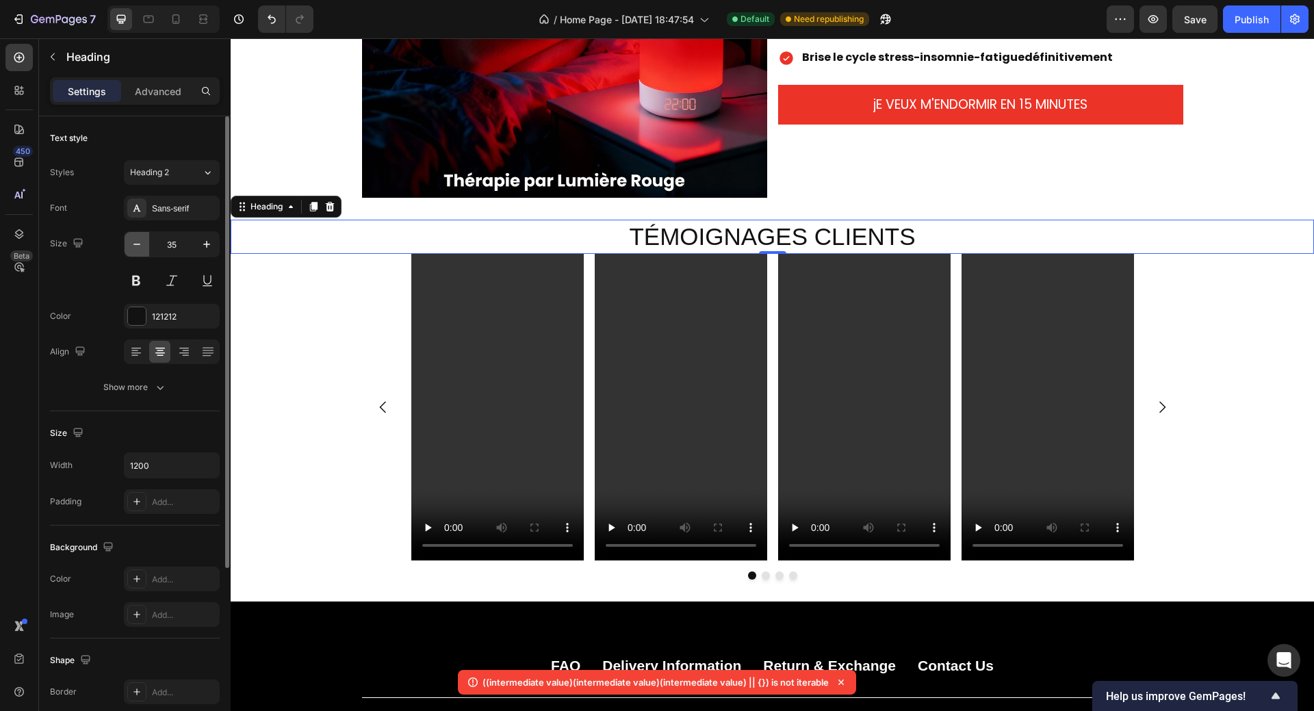
click at [140, 246] on icon "button" at bounding box center [137, 244] width 14 height 14
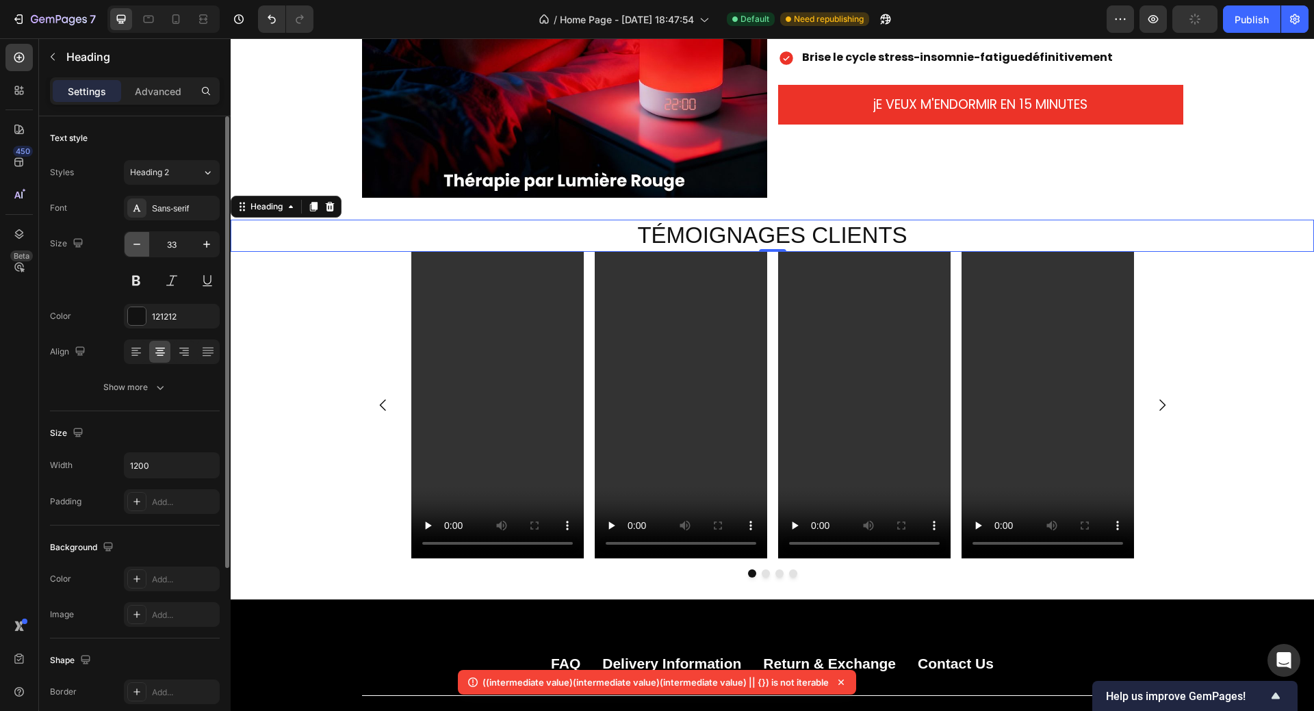
click at [140, 246] on icon "button" at bounding box center [137, 244] width 14 height 14
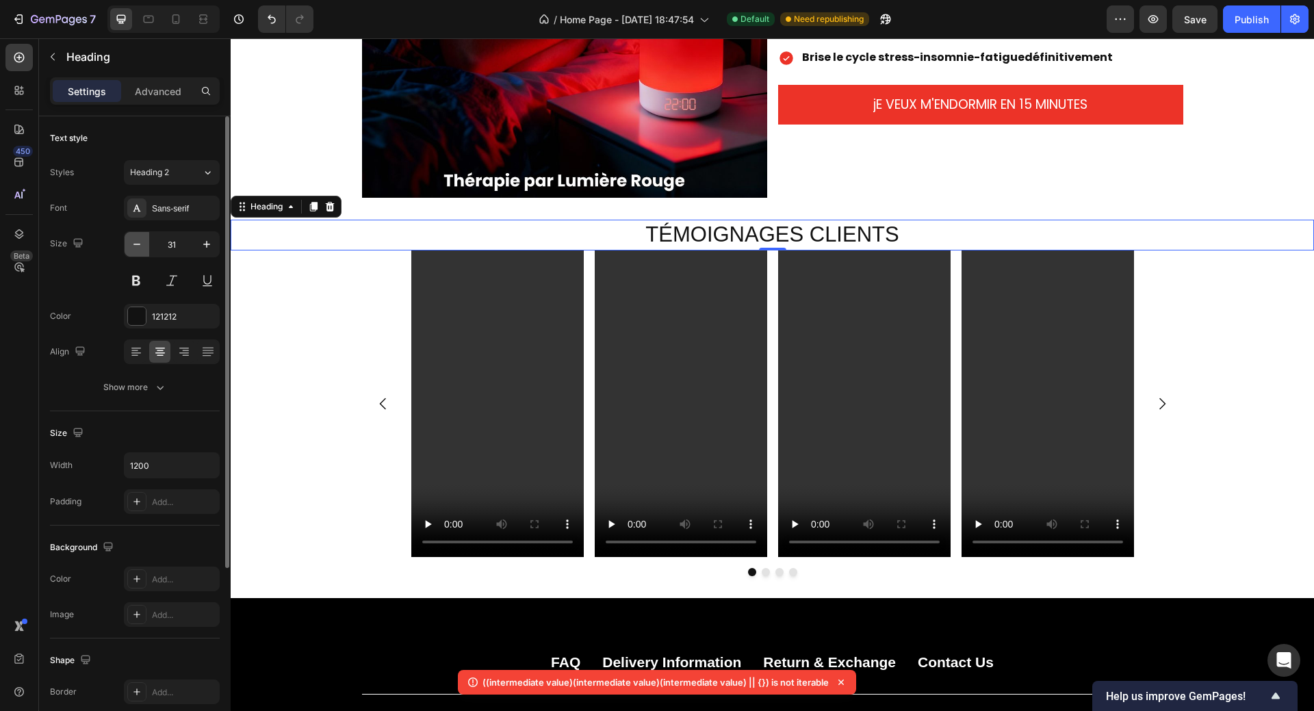
click at [140, 246] on icon "button" at bounding box center [137, 244] width 14 height 14
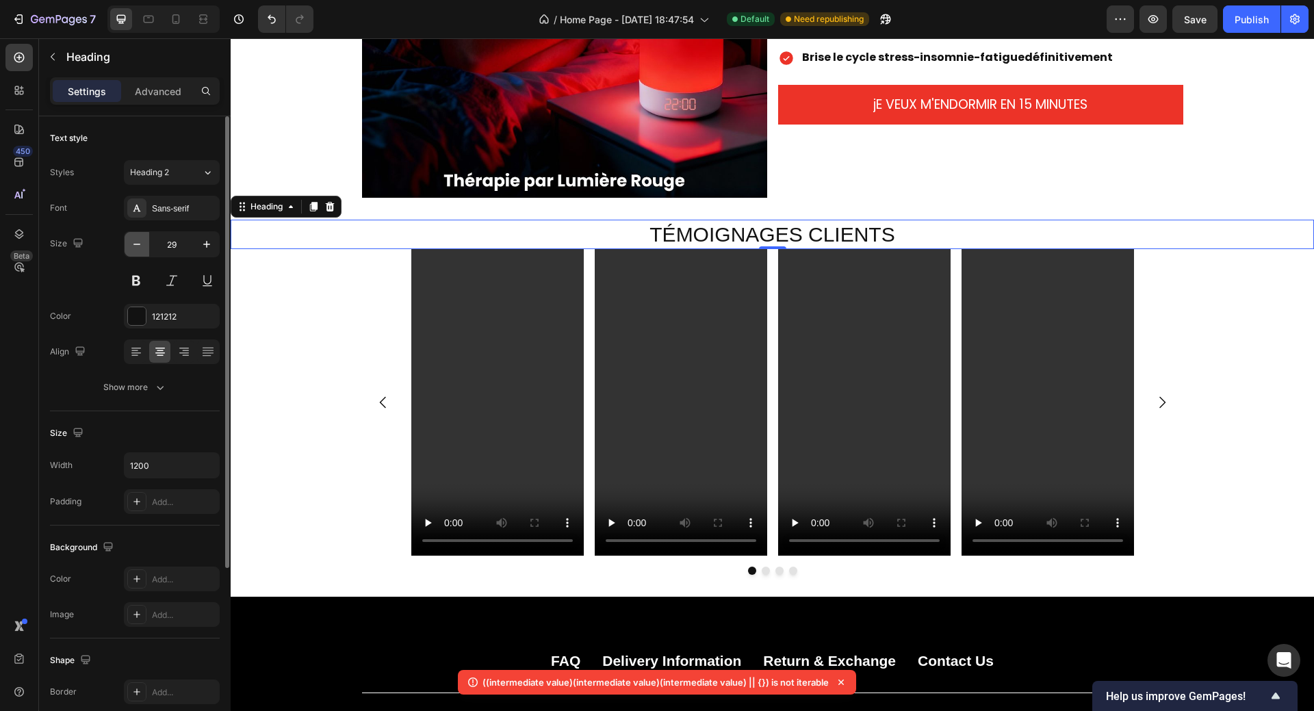
click at [140, 246] on icon "button" at bounding box center [137, 244] width 14 height 14
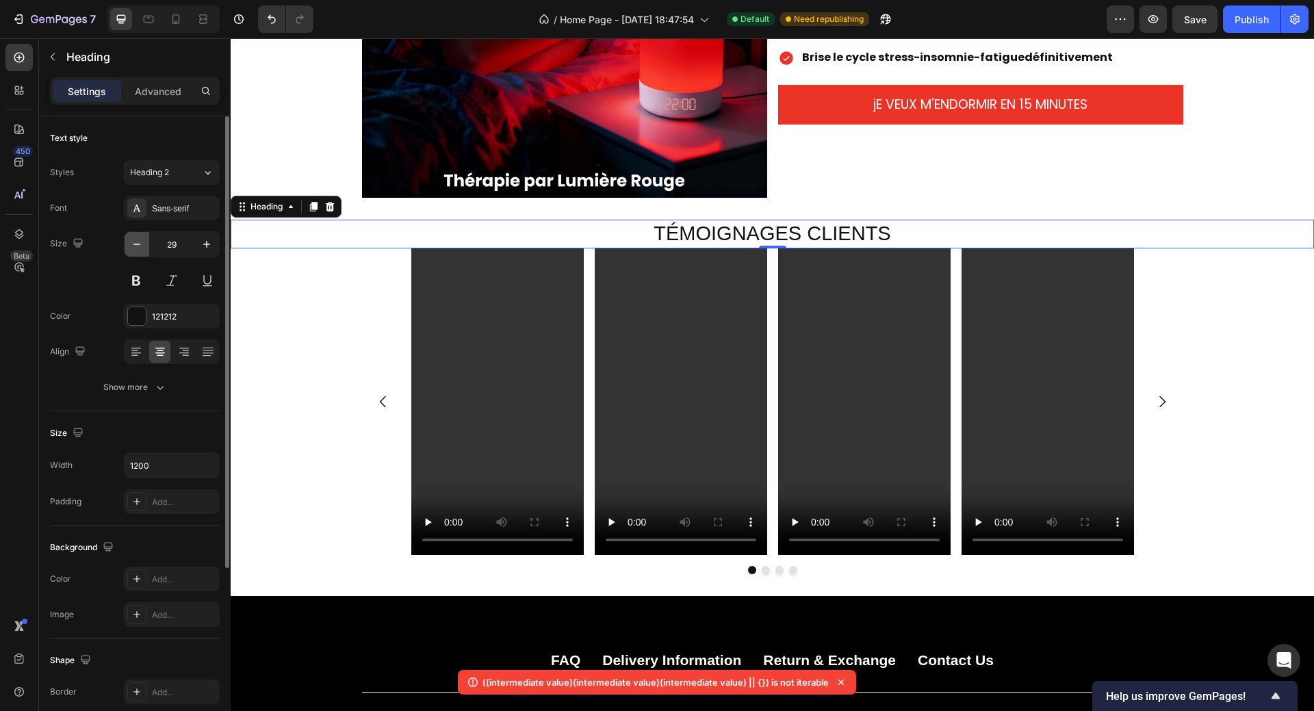
click at [140, 246] on icon "button" at bounding box center [137, 244] width 14 height 14
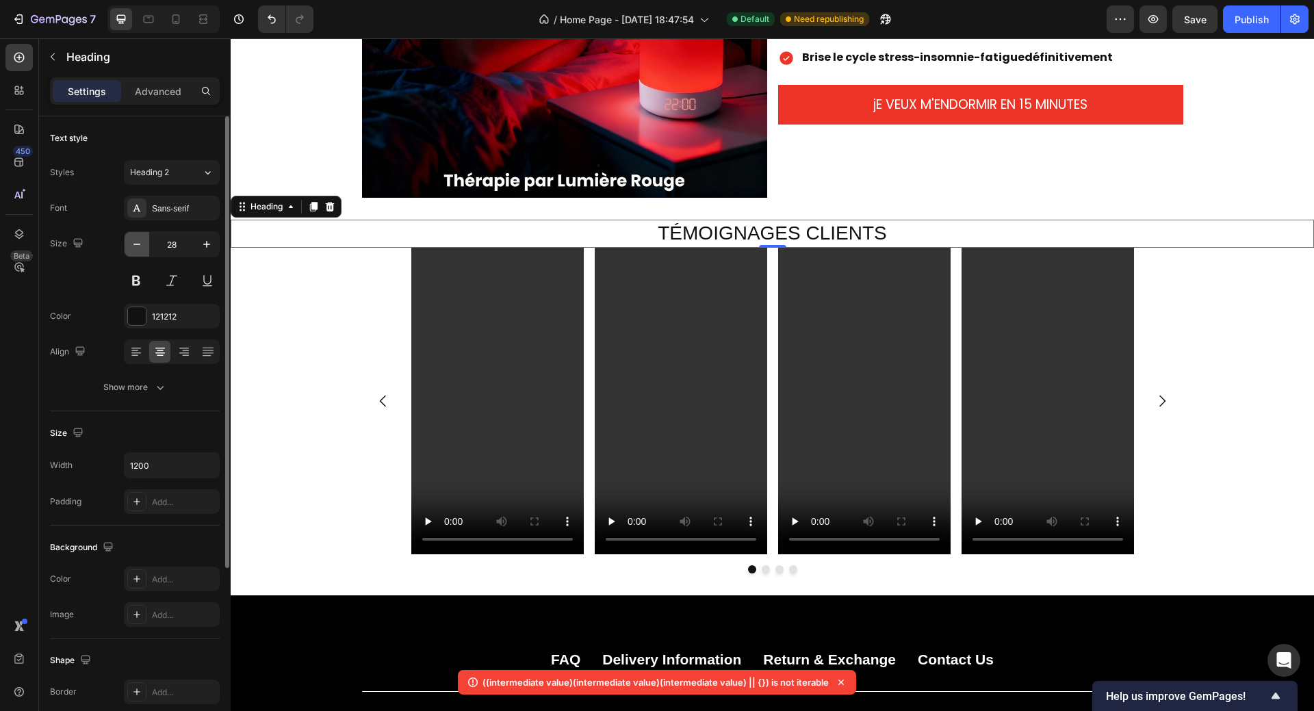
click at [140, 246] on icon "button" at bounding box center [137, 244] width 14 height 14
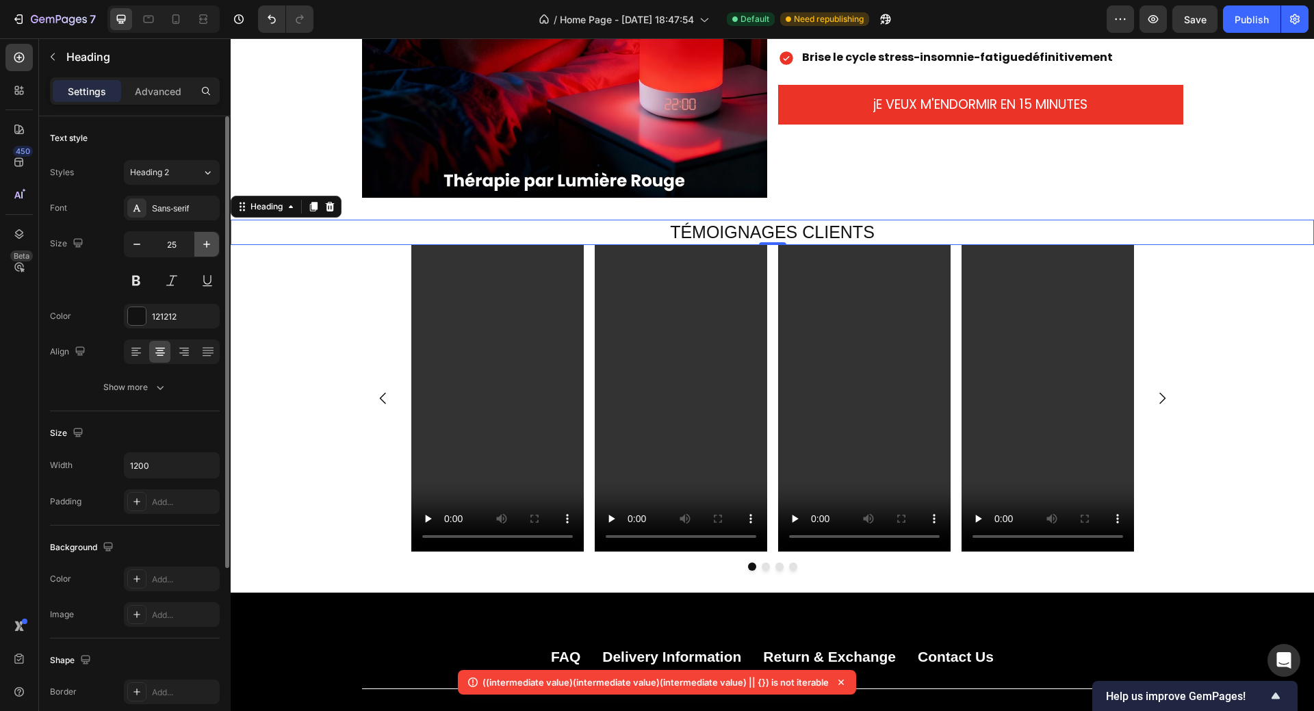
click at [202, 247] on icon "button" at bounding box center [207, 244] width 14 height 14
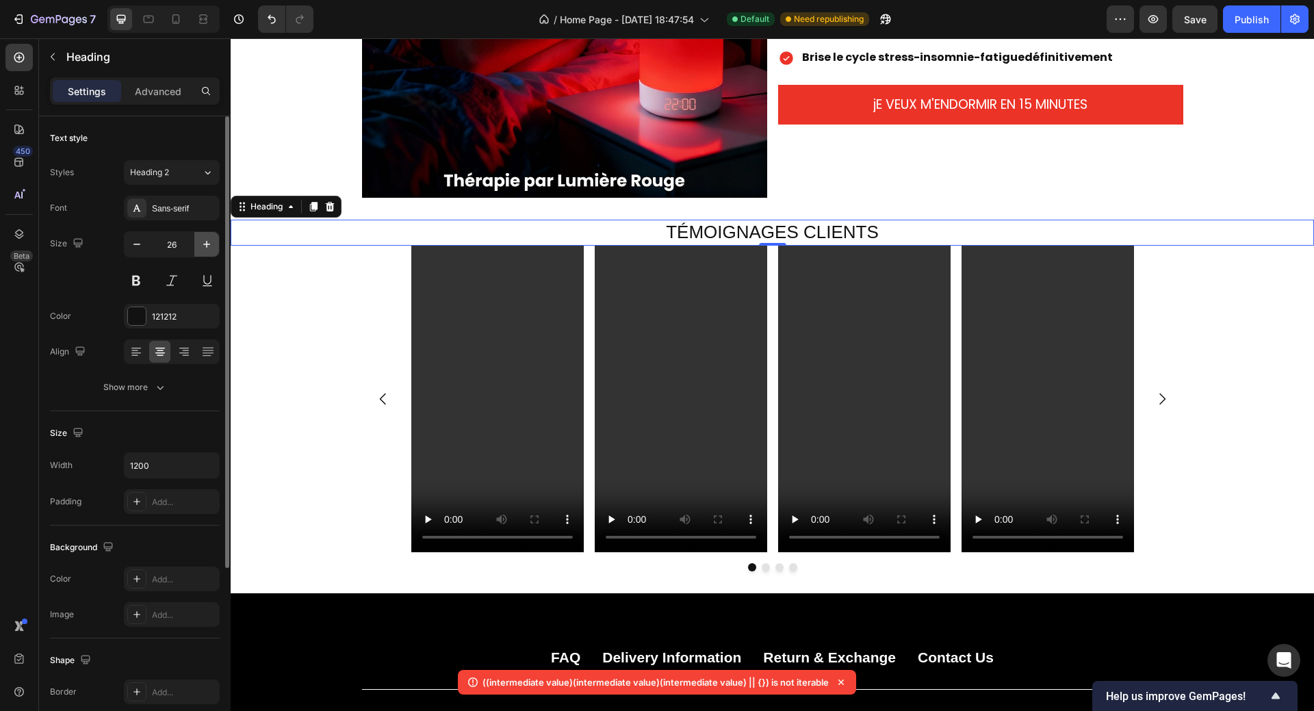
type input "27"
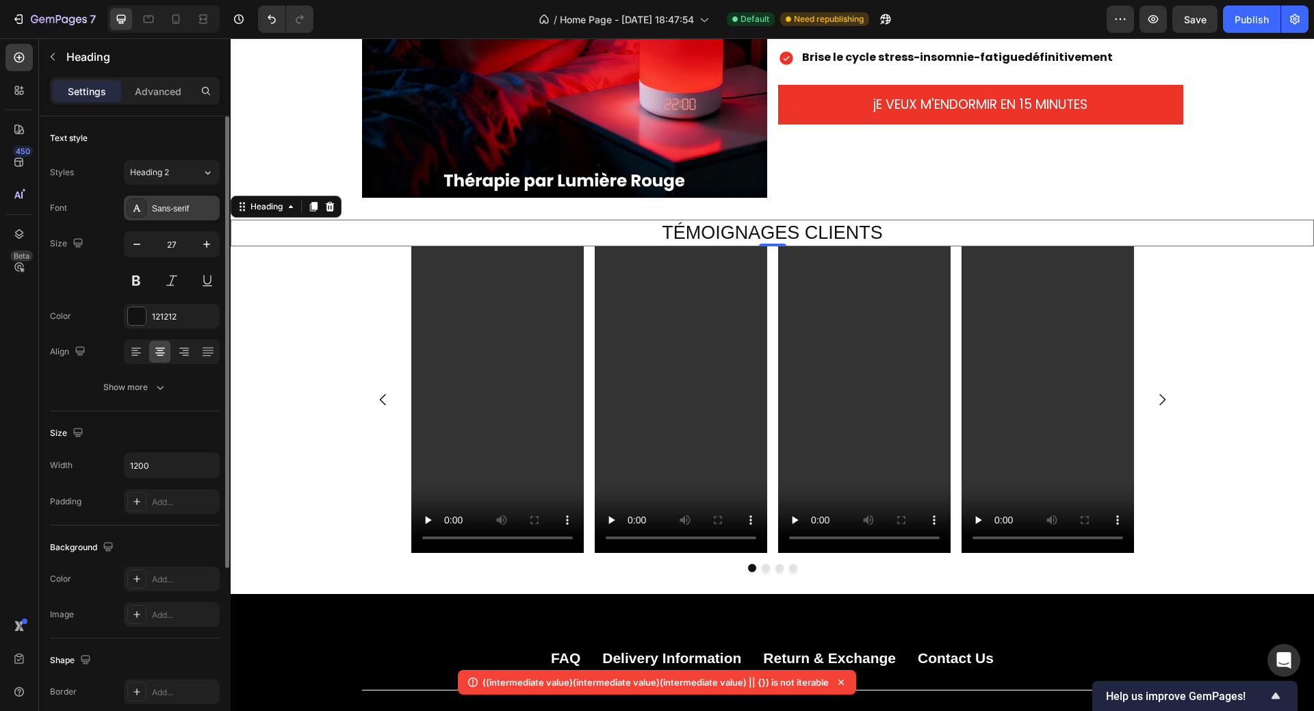
click at [187, 203] on div "Sans-serif" at bounding box center [184, 209] width 64 height 12
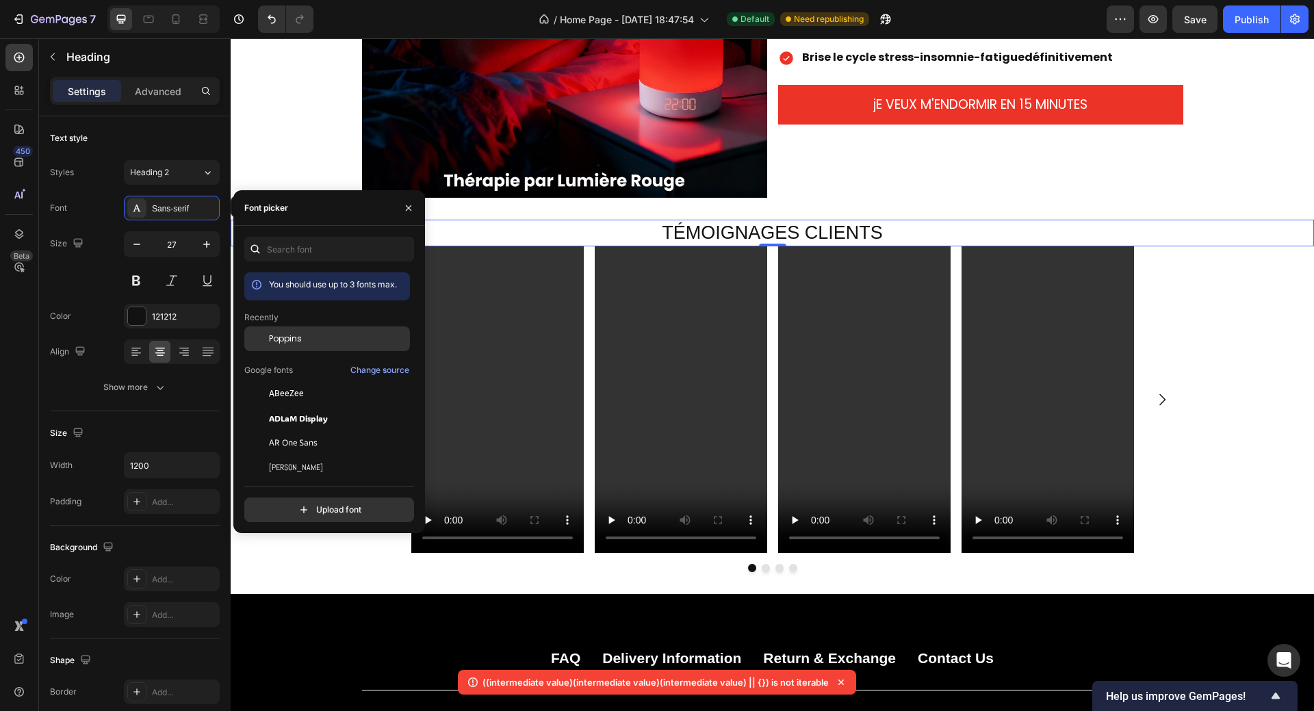
click at [283, 344] on span "Poppins" at bounding box center [285, 338] width 33 height 12
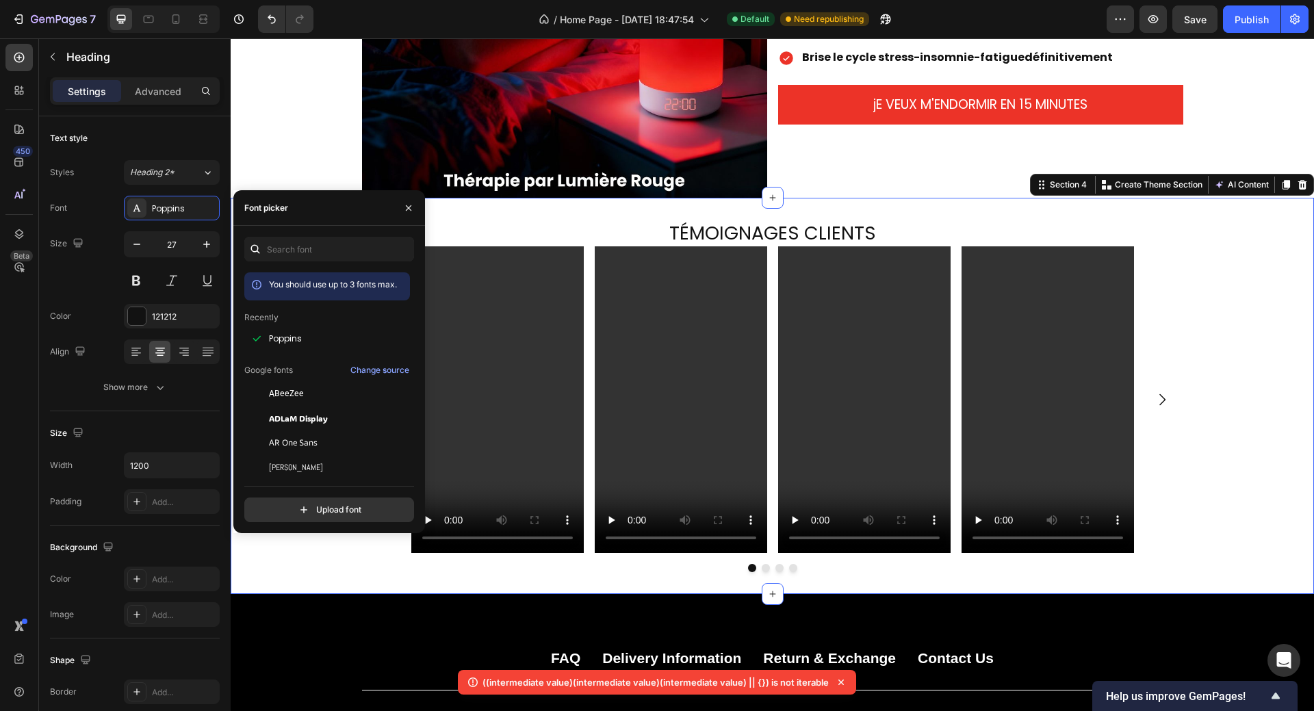
click at [1184, 349] on div "Video Video Video Video [GEOGRAPHIC_DATA]" at bounding box center [772, 409] width 1083 height 326
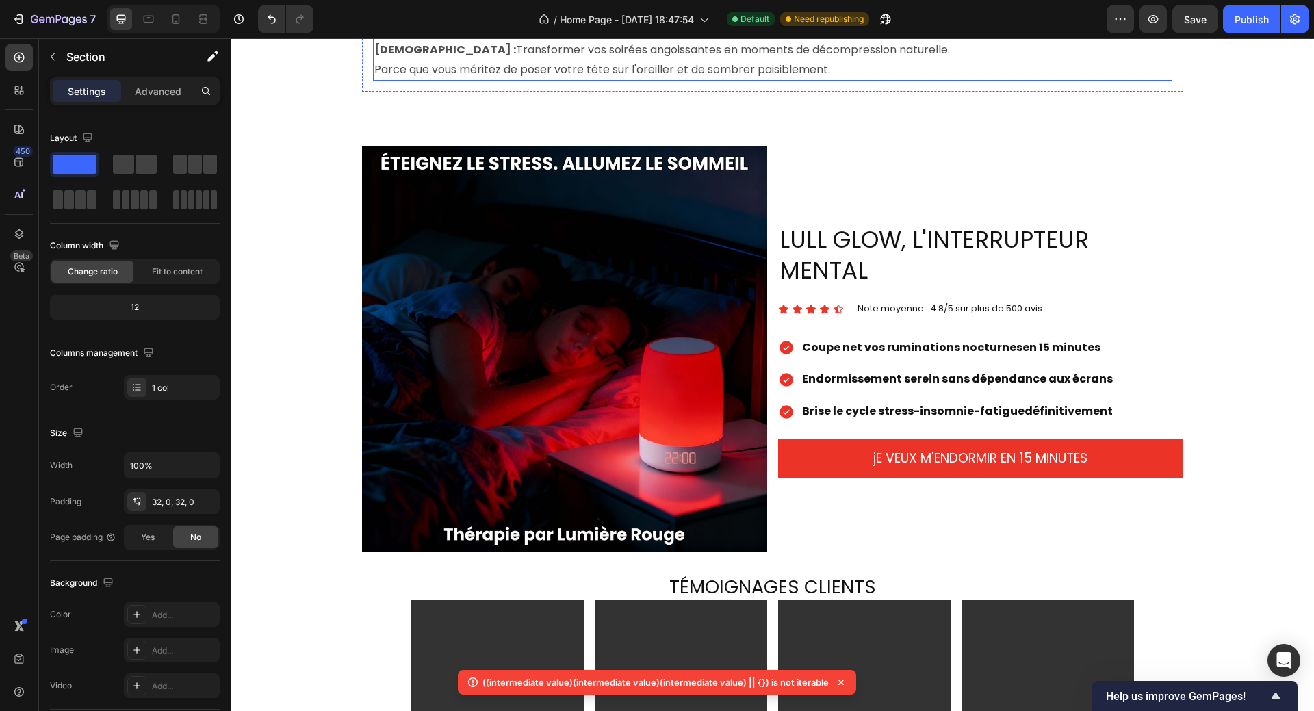
scroll to position [1163, 0]
click at [902, 573] on h2 "TÉMOIGNAGES CLIENTS" at bounding box center [772, 586] width 821 height 27
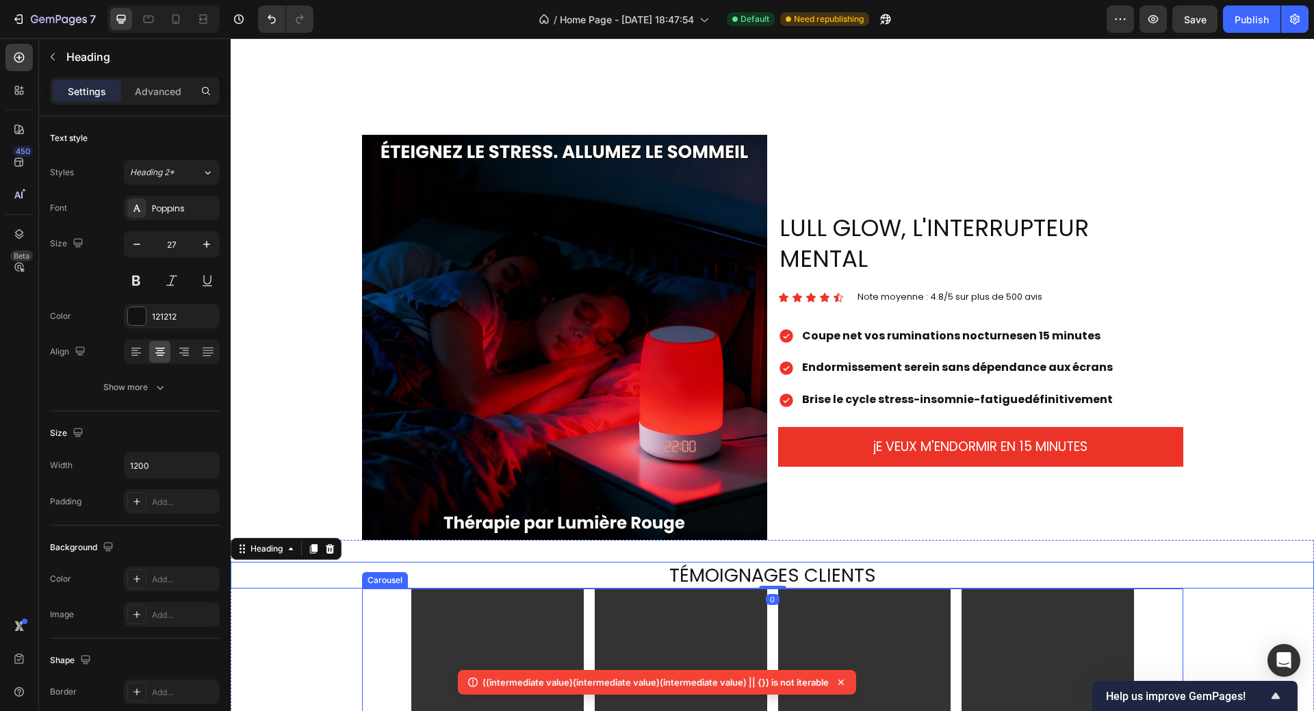
scroll to position [1505, 0]
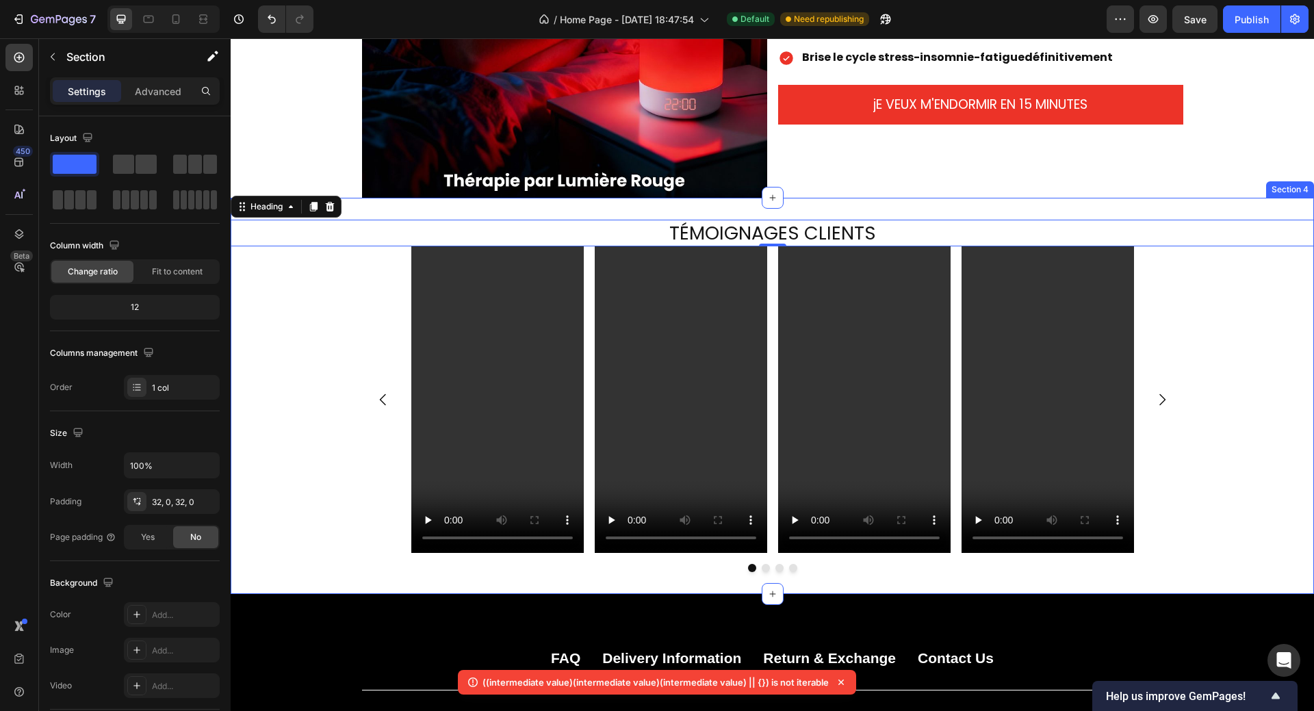
click at [341, 266] on div "Video Video Video Video [GEOGRAPHIC_DATA]" at bounding box center [772, 409] width 1083 height 326
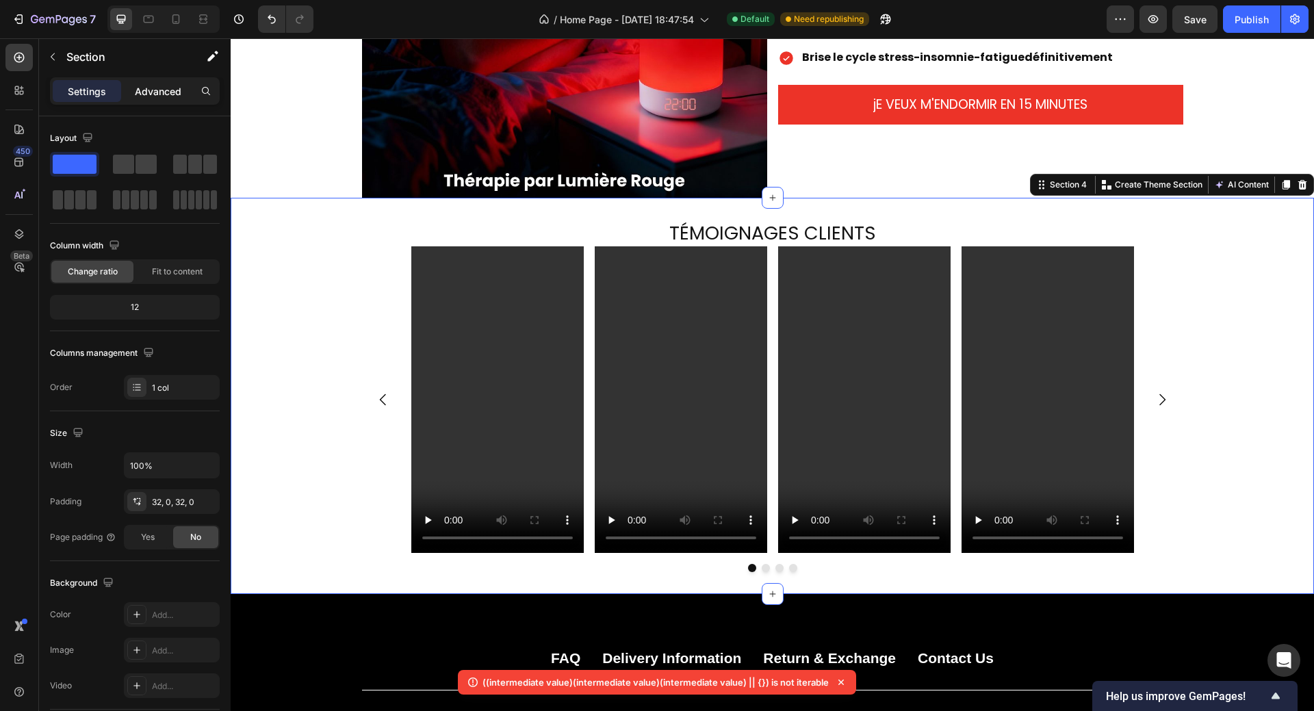
click at [164, 90] on p "Advanced" at bounding box center [158, 91] width 47 height 14
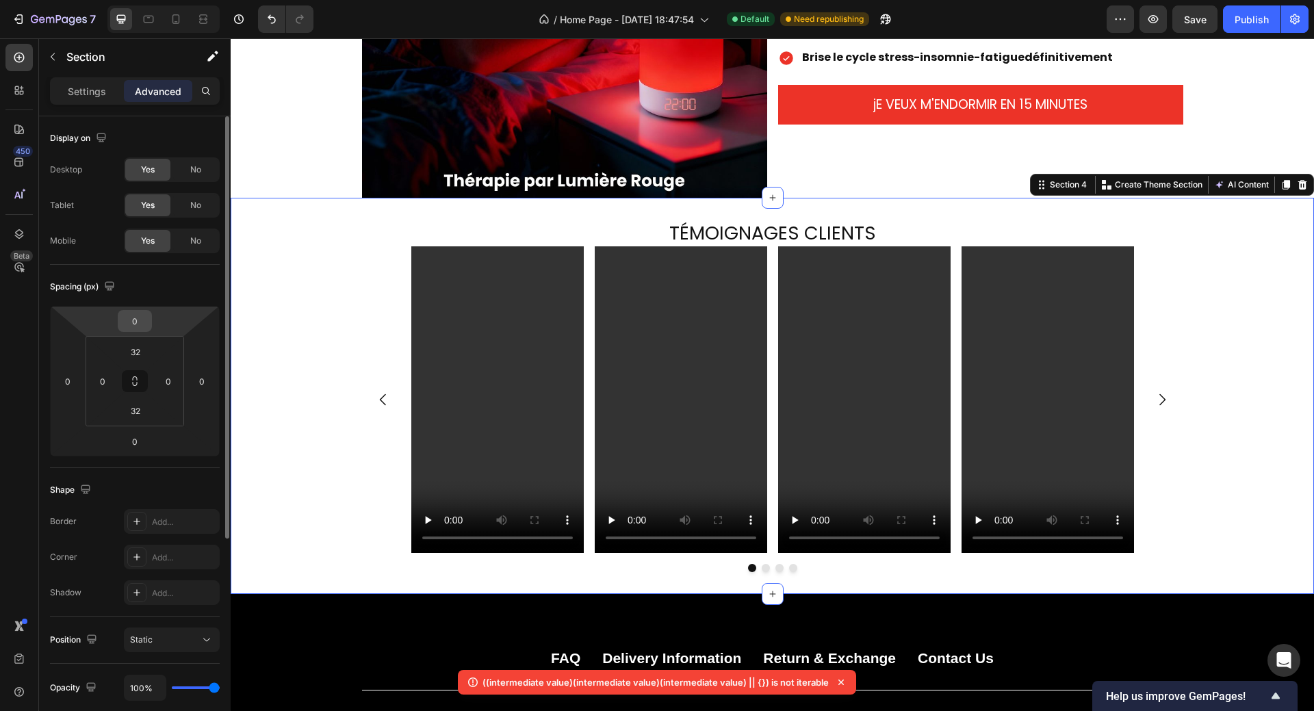
click at [144, 318] on input "0" at bounding box center [134, 321] width 27 height 21
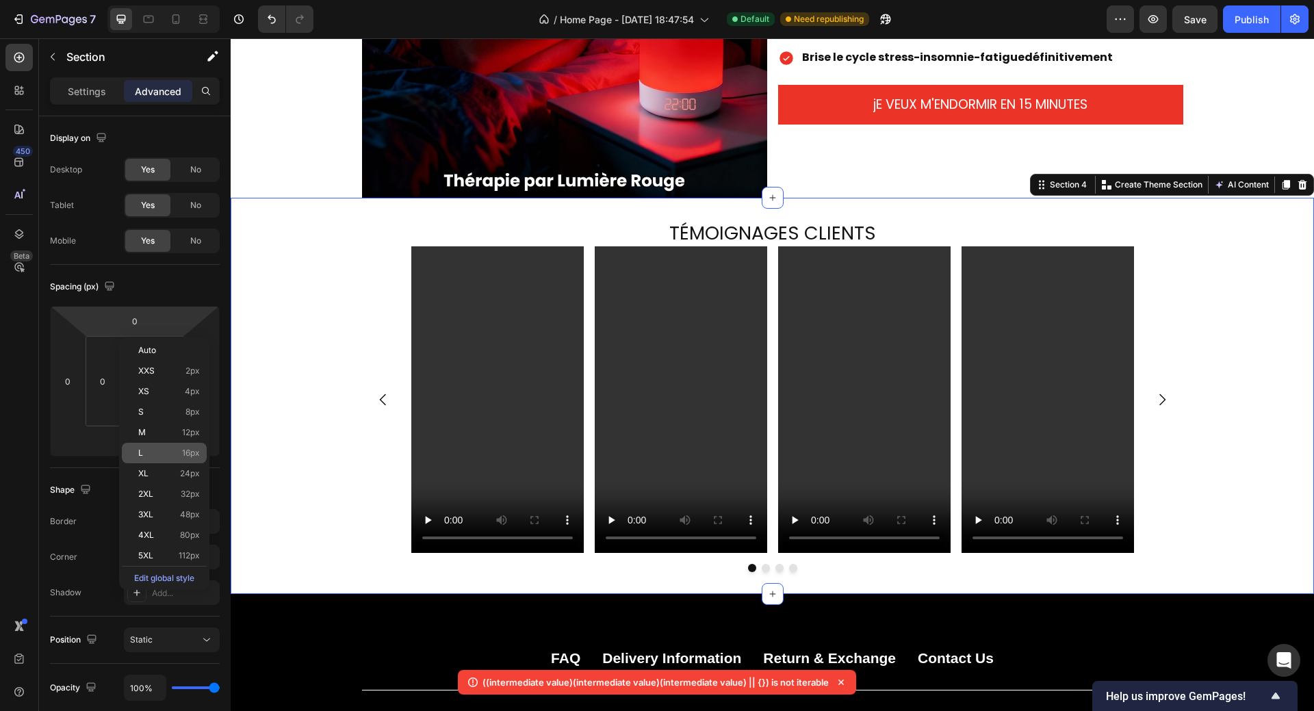
click at [152, 449] on p "L 16px" at bounding box center [169, 453] width 62 height 10
type input "16"
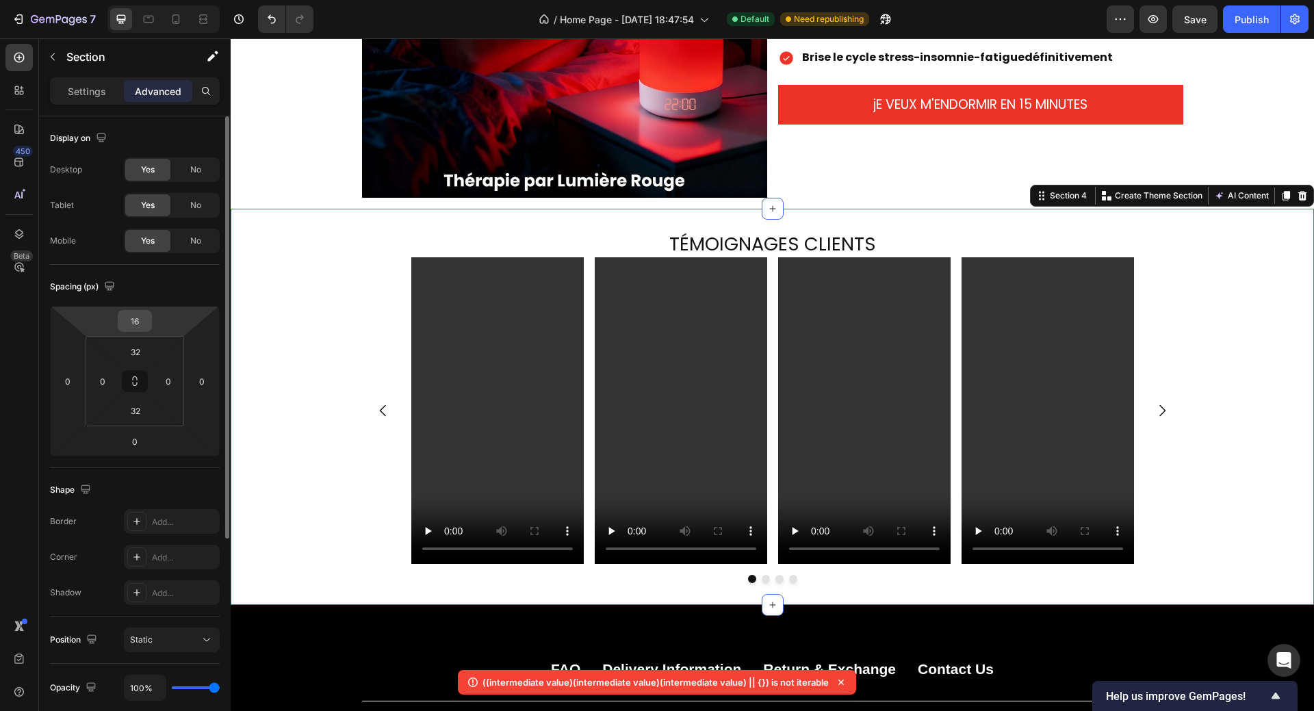
click at [145, 324] on input "16" at bounding box center [134, 321] width 27 height 21
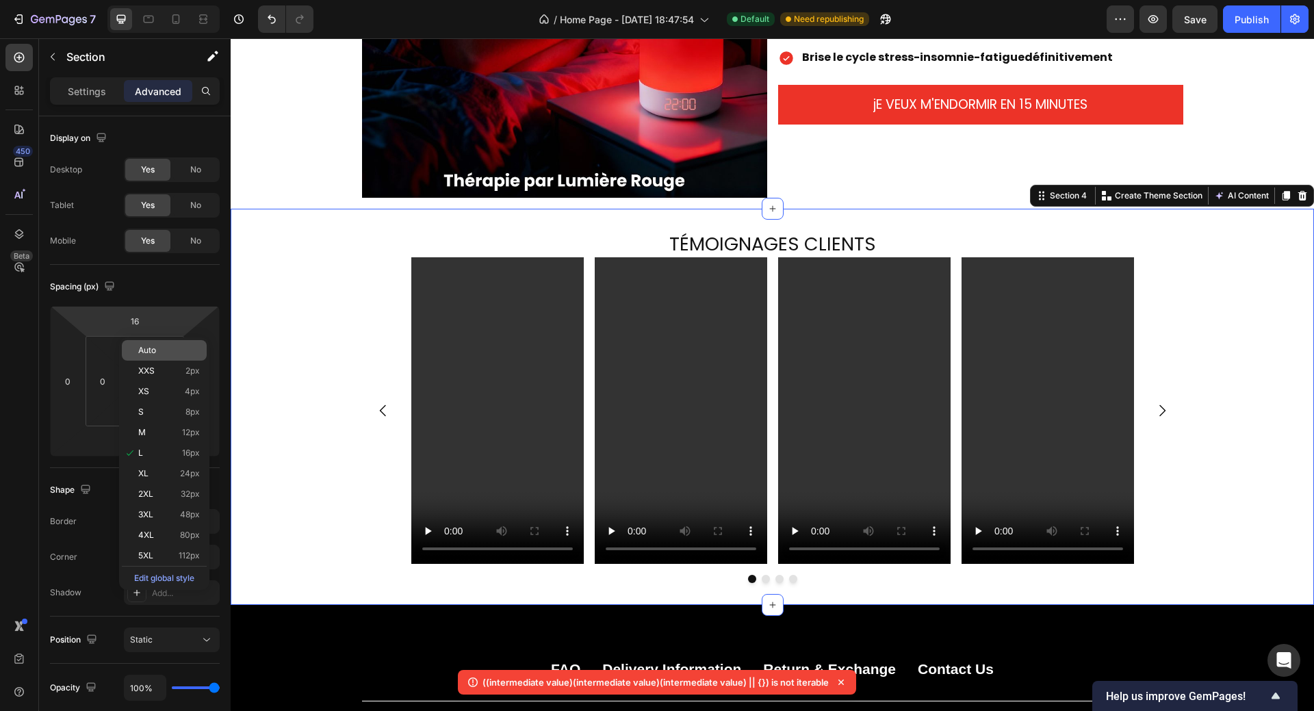
click at [151, 352] on span "Auto" at bounding box center [147, 350] width 18 height 10
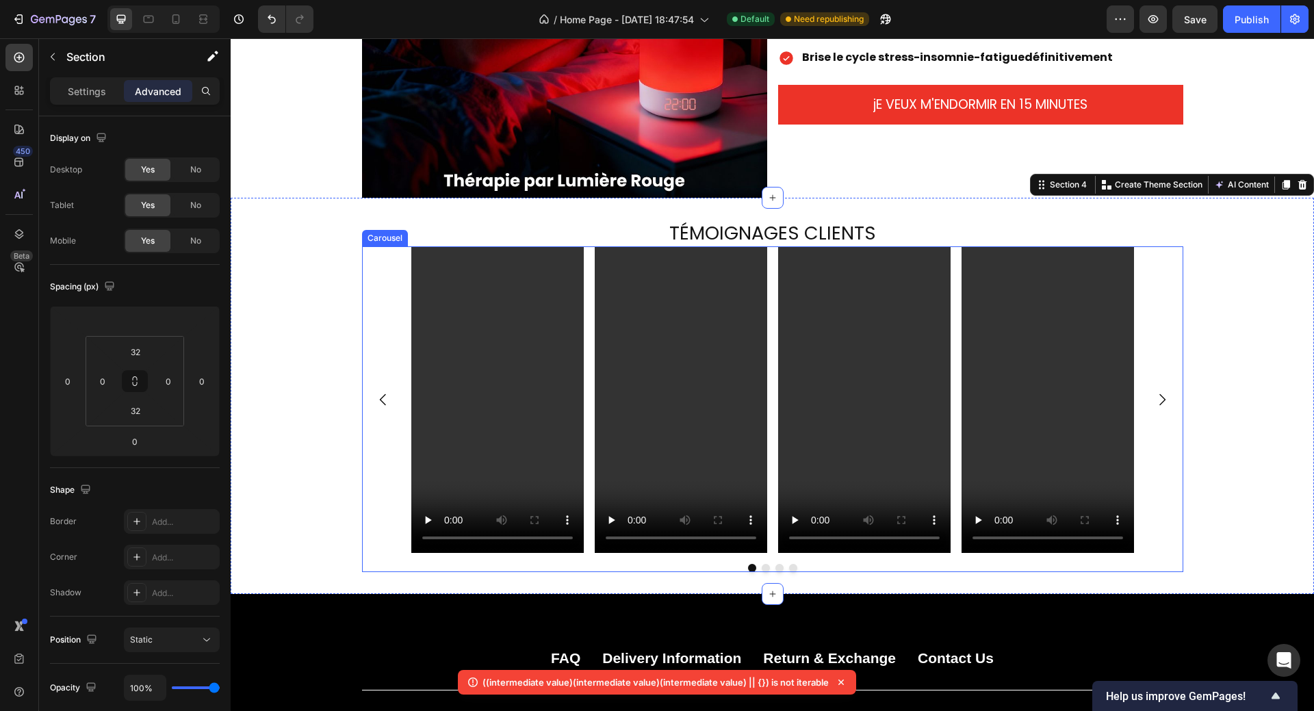
click at [389, 261] on div "Video Video Video Video" at bounding box center [772, 399] width 821 height 306
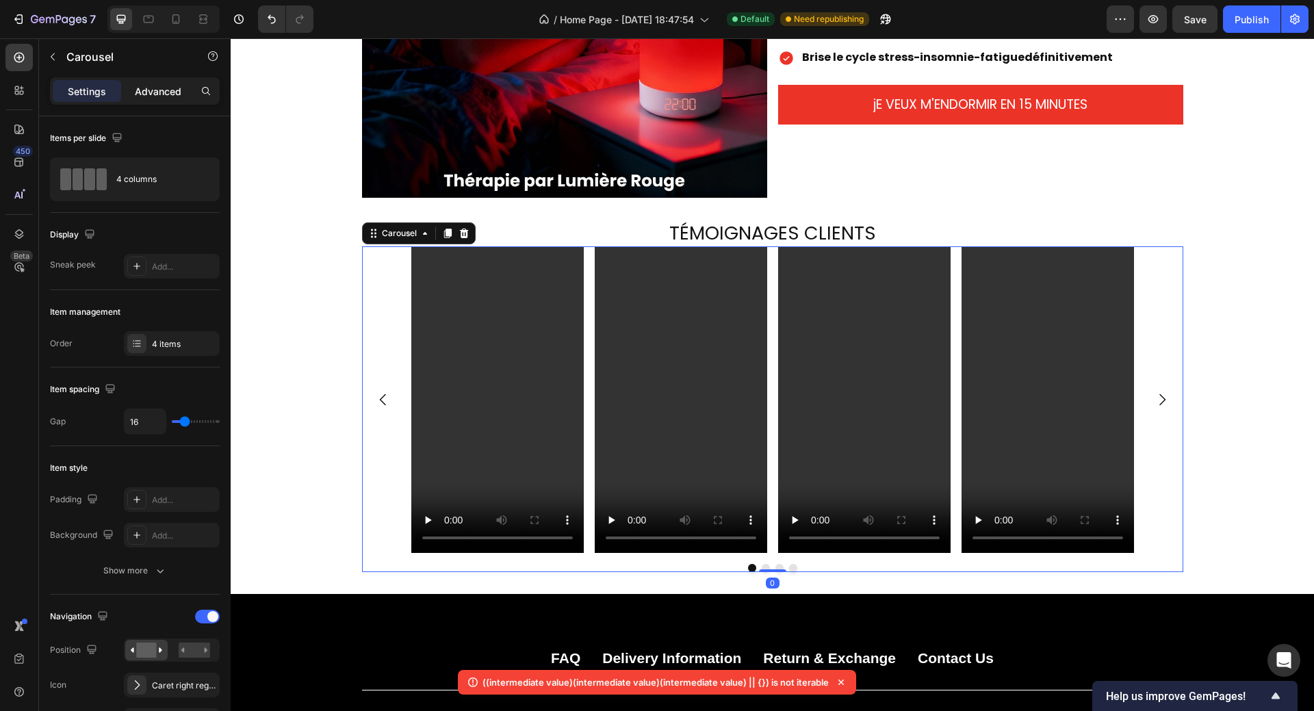
click at [152, 92] on p "Advanced" at bounding box center [158, 91] width 47 height 14
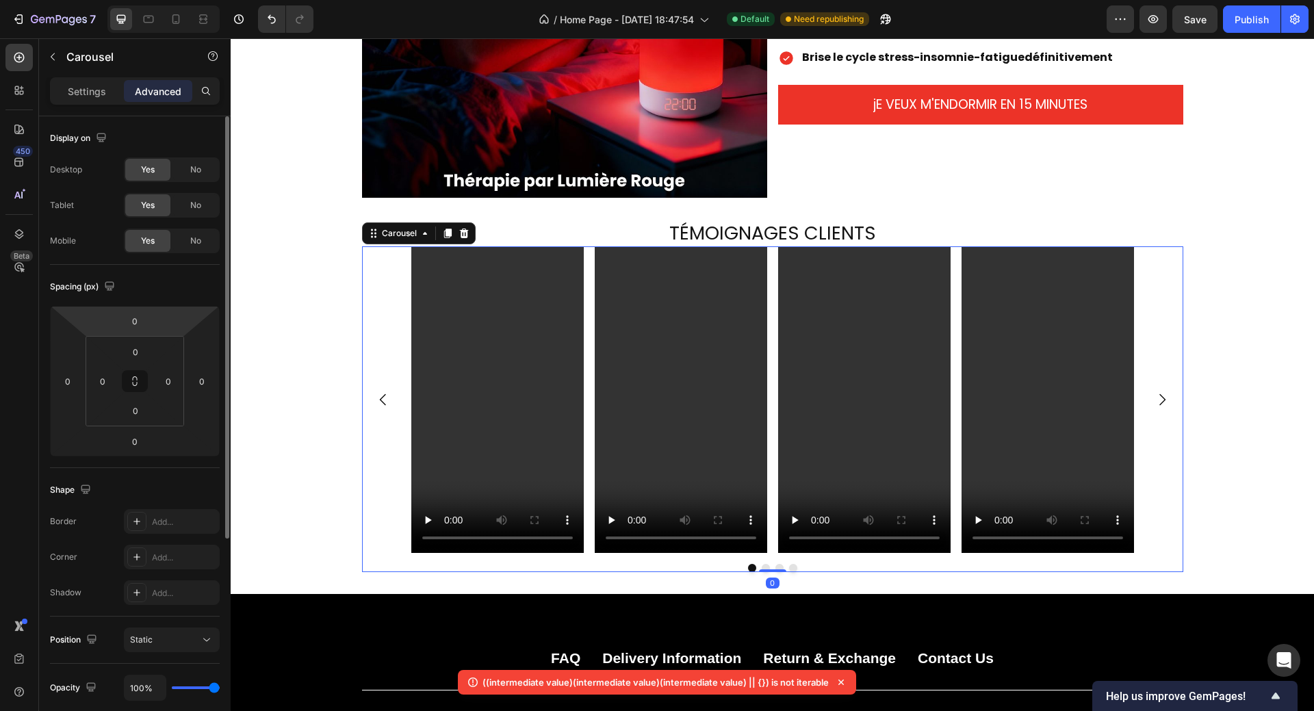
click at [154, 103] on html "7 Version history / Home Page - Sep 25, 18:47:54 Default Need republishing Prev…" at bounding box center [657, 51] width 1314 height 103
click at [138, 322] on input "0" at bounding box center [134, 321] width 27 height 21
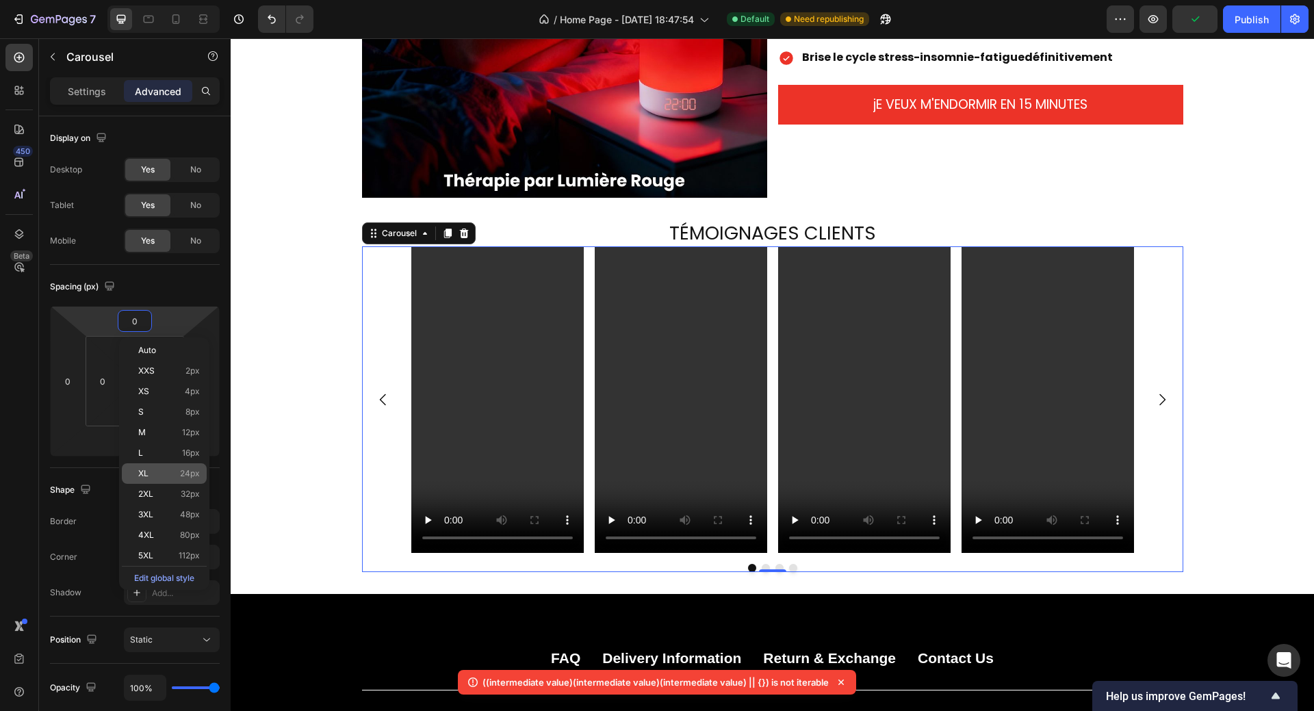
click at [145, 471] on span "XL" at bounding box center [143, 474] width 10 height 10
type input "24"
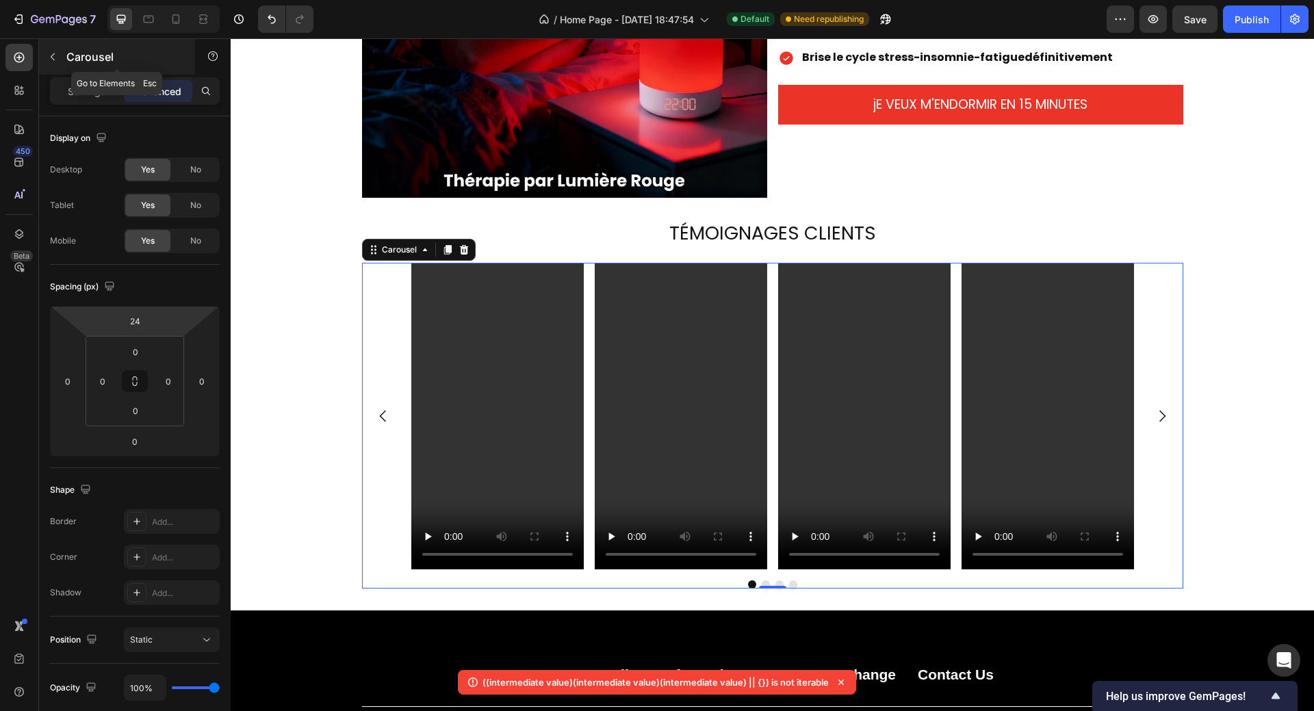
click at [55, 58] on icon "button" at bounding box center [52, 56] width 11 height 11
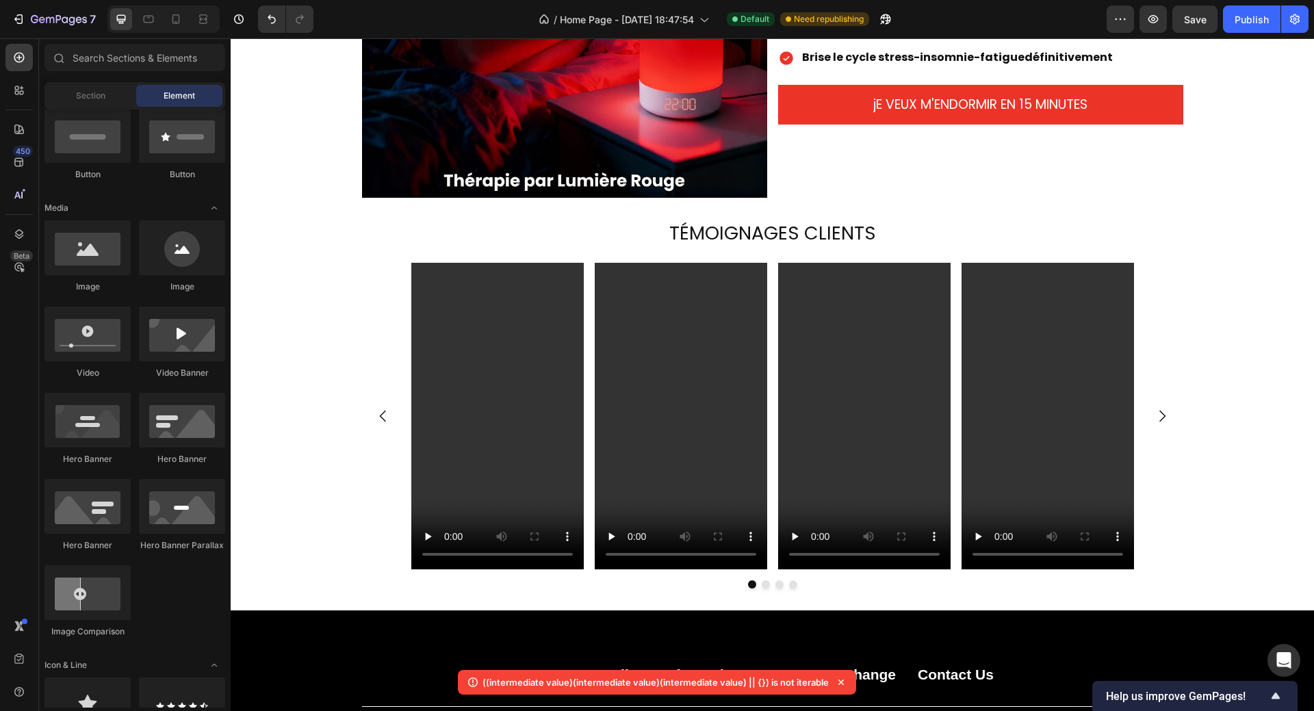
scroll to position [0, 0]
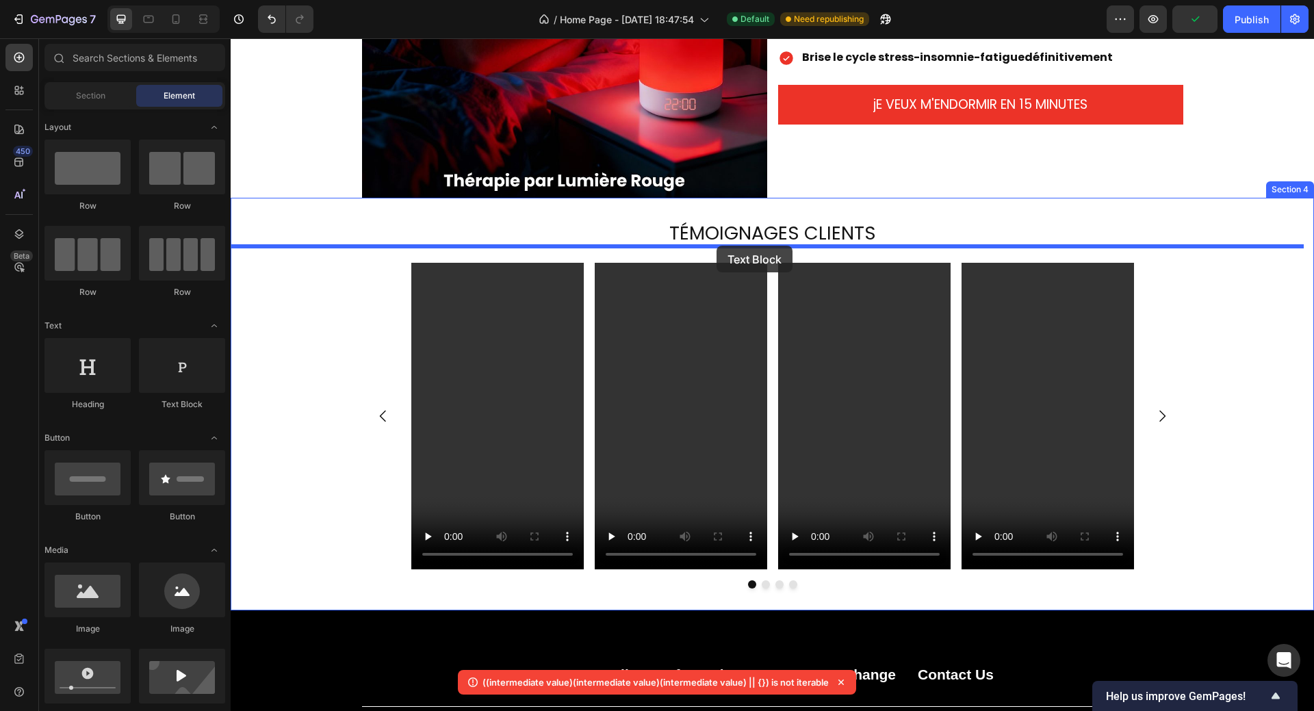
drag, startPoint x: 439, startPoint y: 400, endPoint x: 716, endPoint y: 246, distance: 317.3
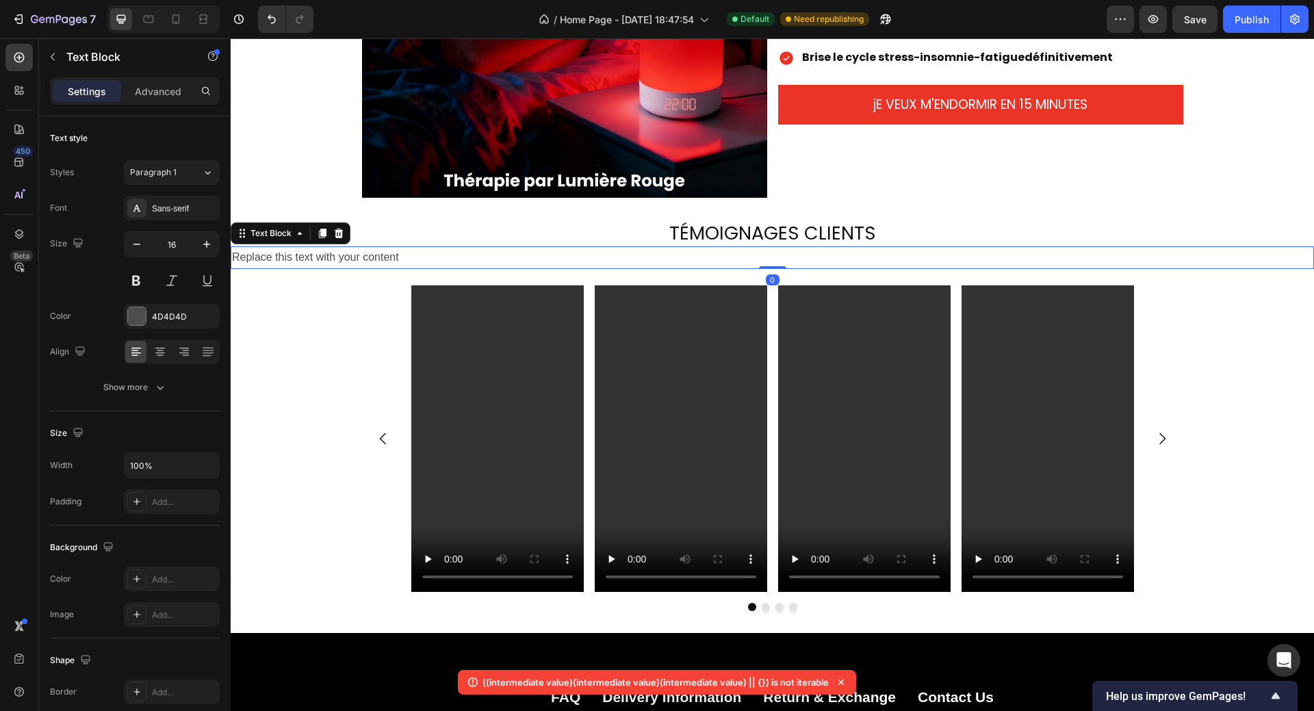
click at [411, 259] on div "Replace this text with your content" at bounding box center [772, 257] width 1083 height 23
drag, startPoint x: 407, startPoint y: 258, endPoint x: 234, endPoint y: 255, distance: 173.1
click at [234, 255] on p "Replace this text with your content" at bounding box center [772, 258] width 1080 height 20
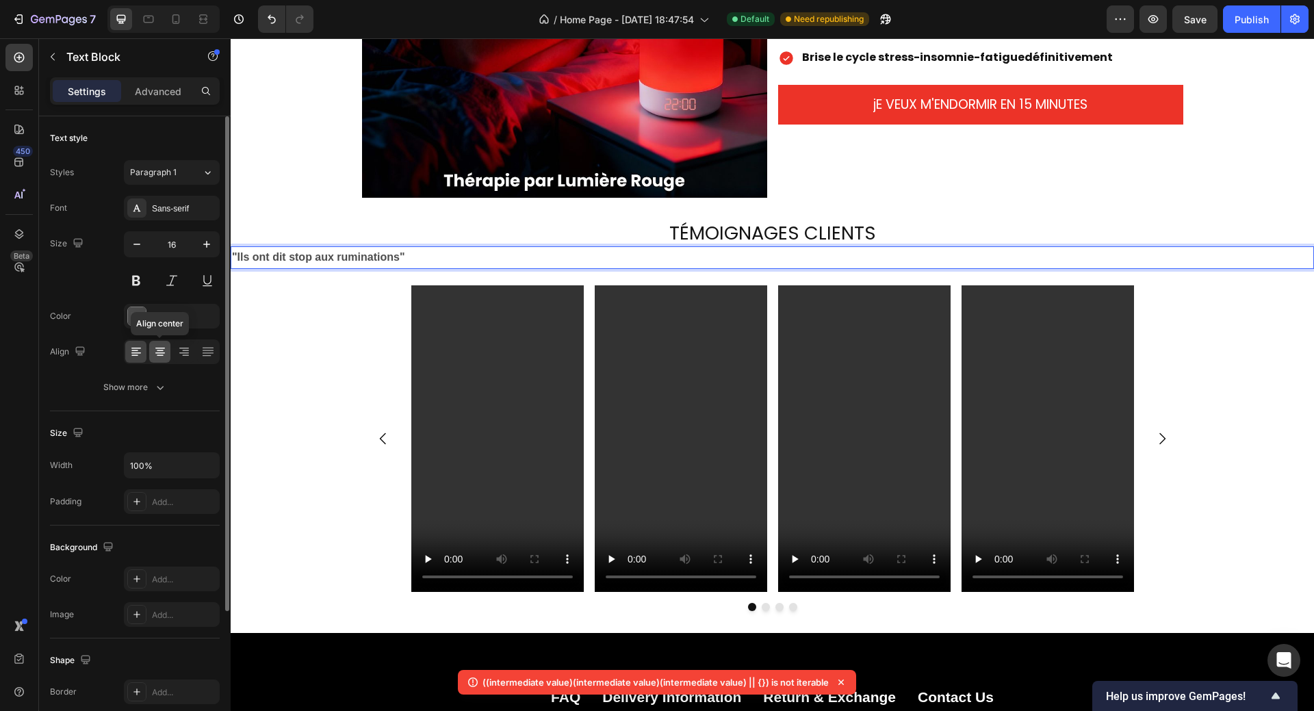
click at [159, 354] on icon at bounding box center [160, 352] width 14 height 14
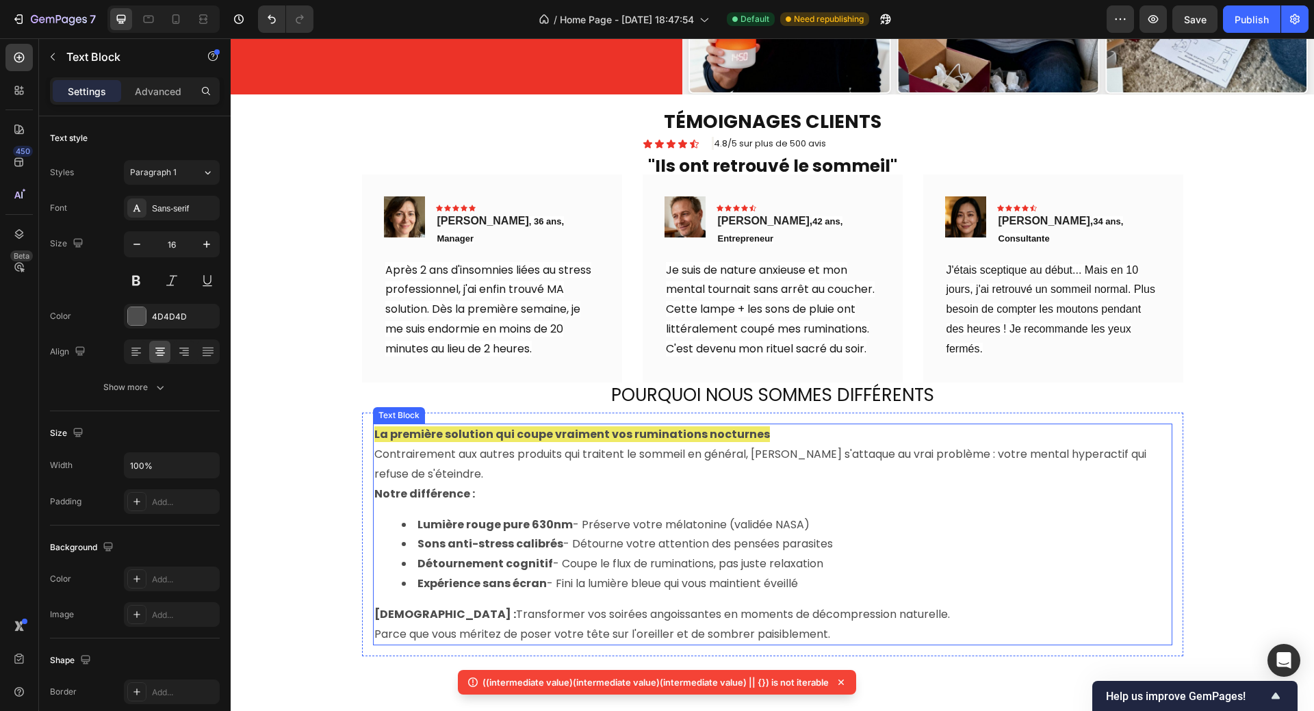
scroll to position [410, 0]
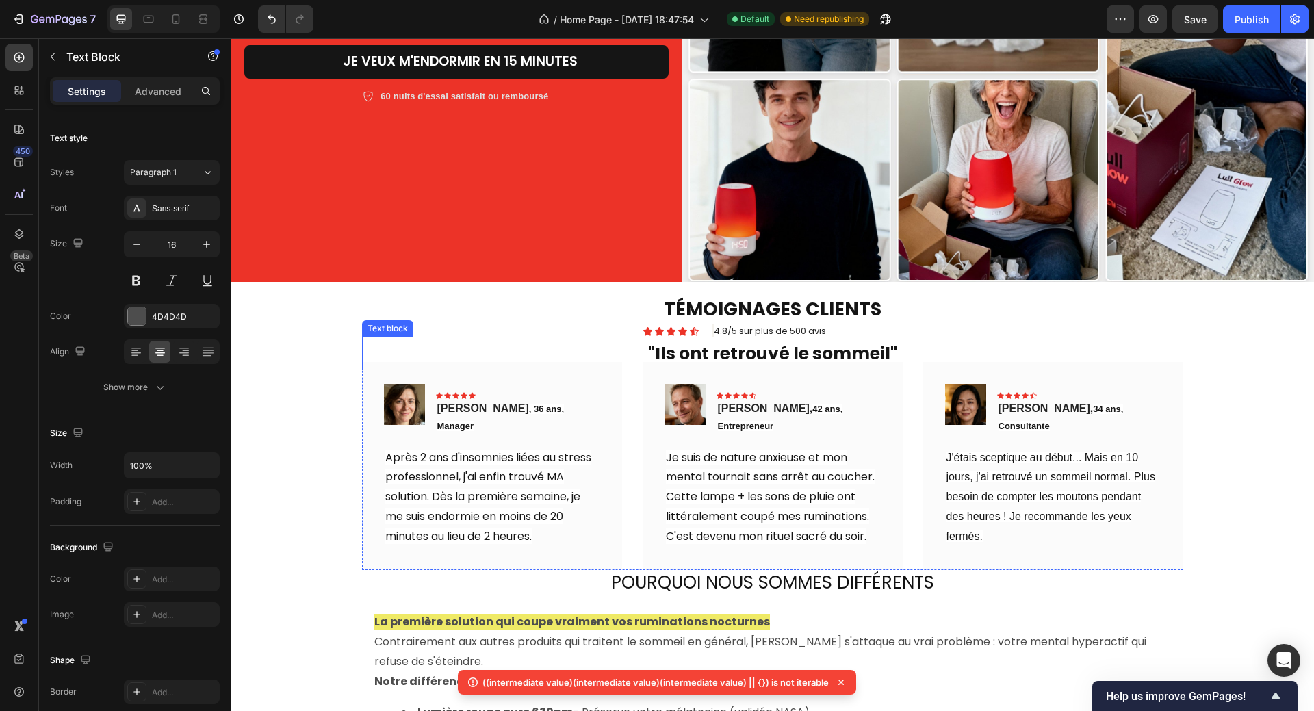
click at [744, 350] on strong ""Ils ont retrouvé le sommeil"" at bounding box center [772, 353] width 249 height 24
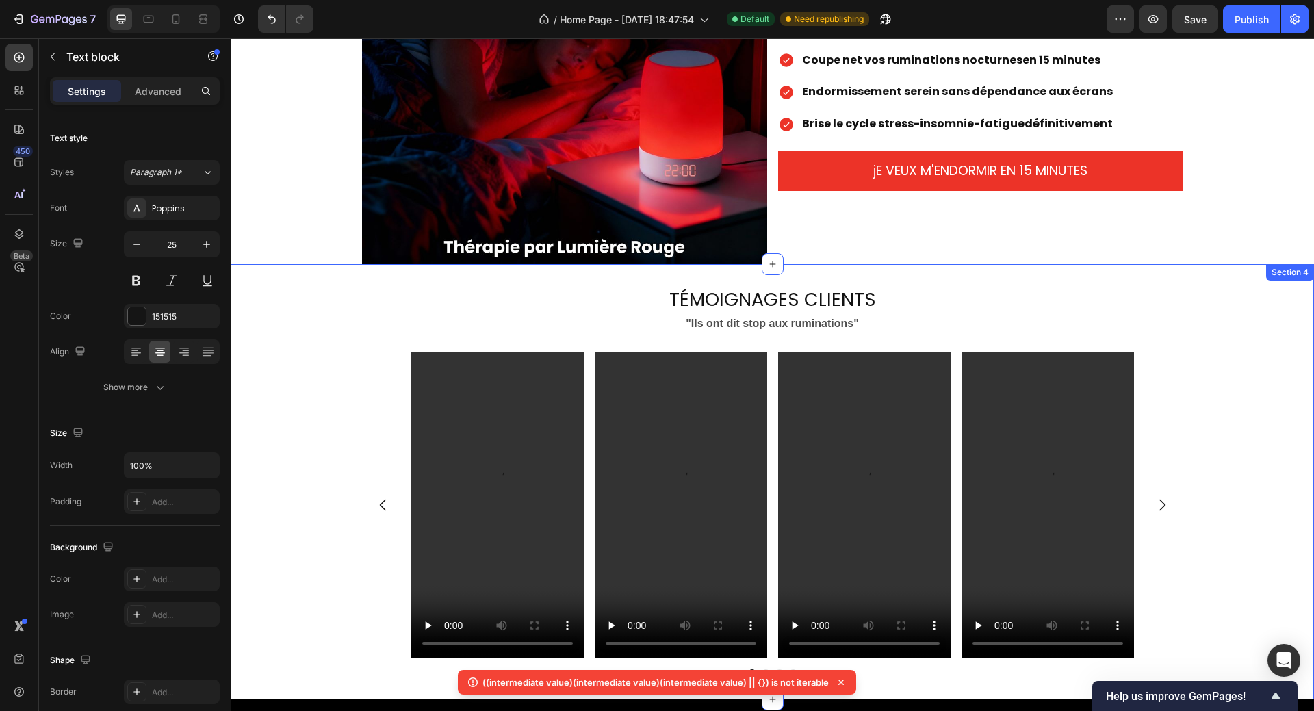
scroll to position [1437, 0]
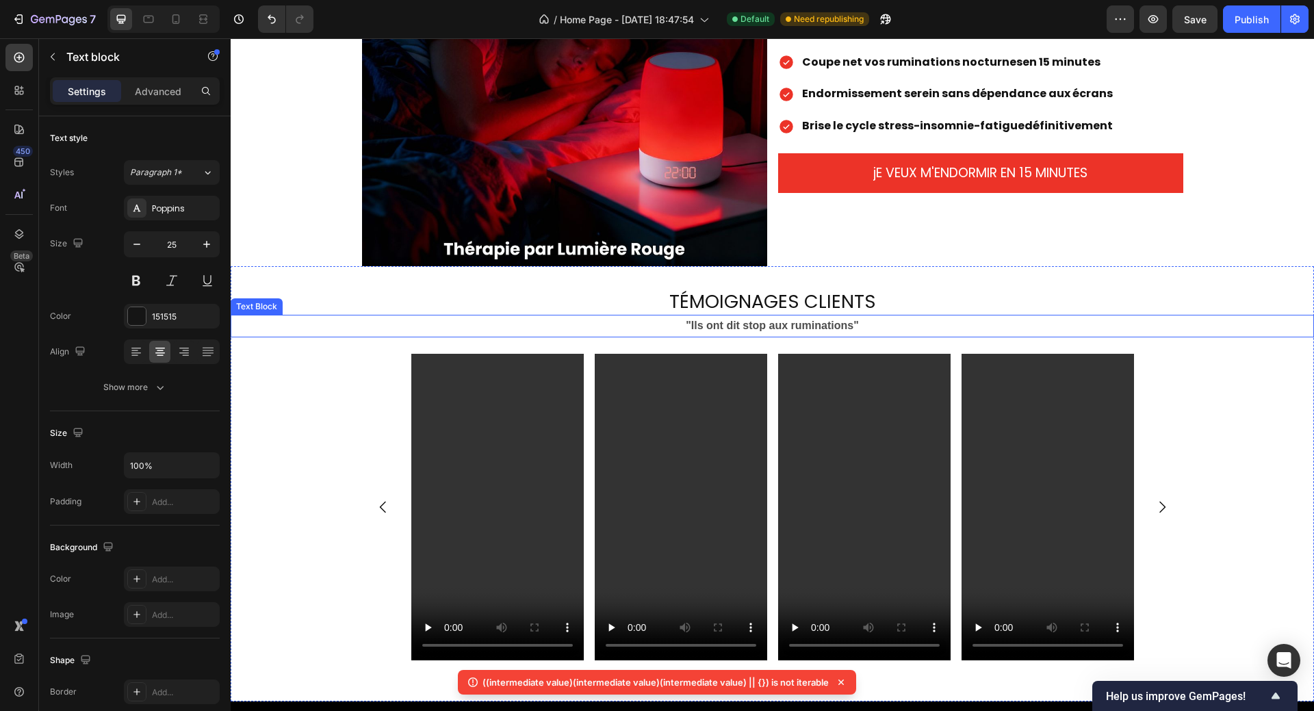
click at [744, 326] on strong ""Ils ont dit stop aux ruminations"" at bounding box center [771, 325] width 173 height 12
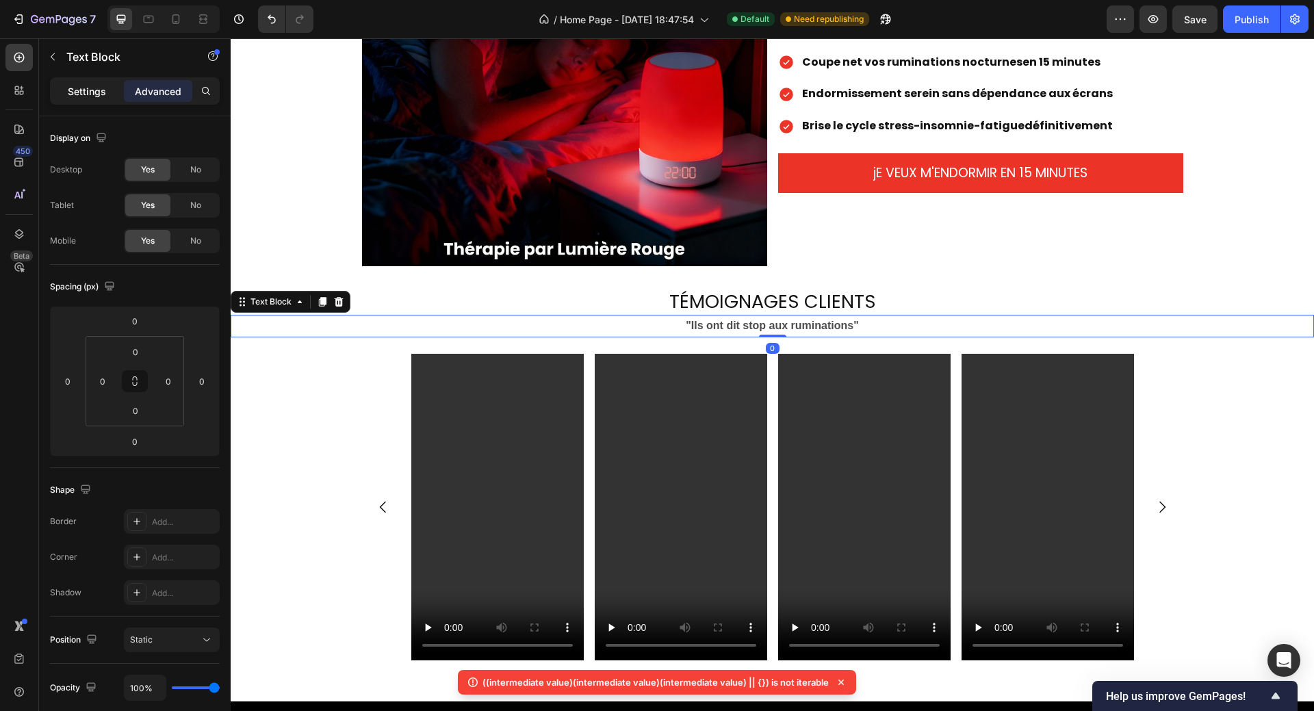
click at [77, 87] on p "Settings" at bounding box center [87, 91] width 38 height 14
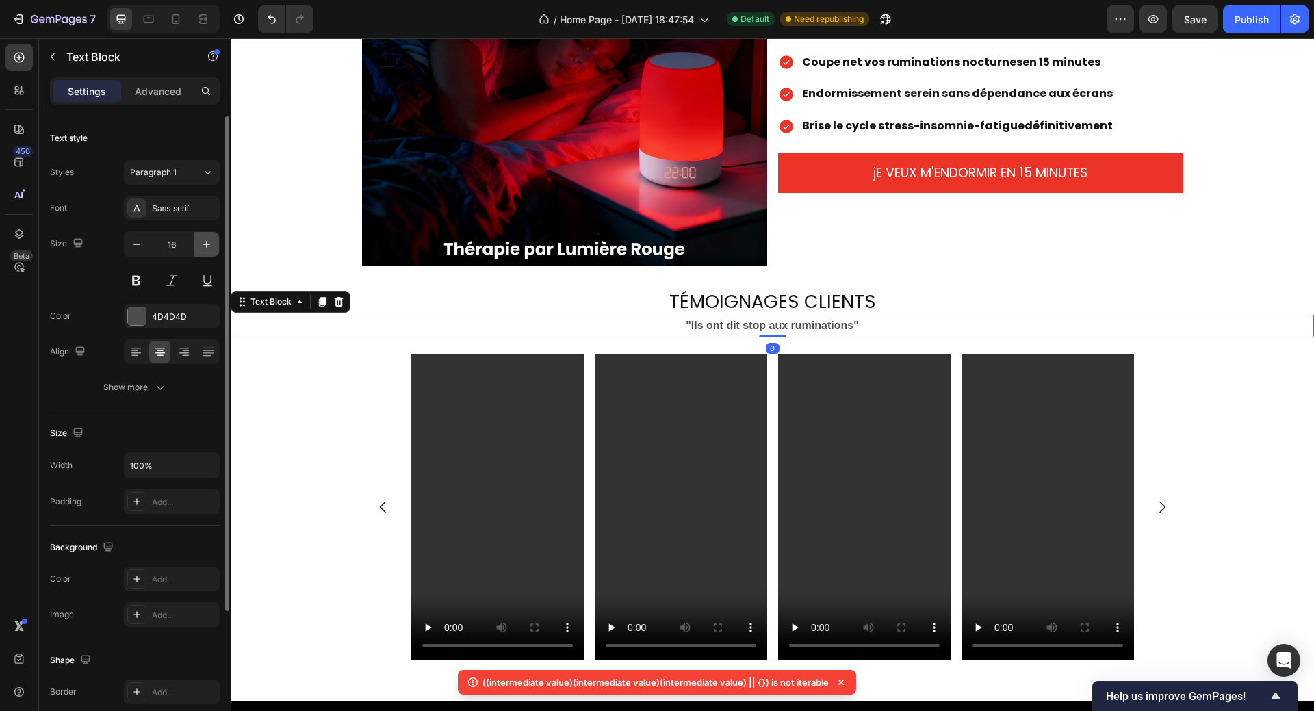
click at [209, 242] on icon "button" at bounding box center [207, 244] width 14 height 14
click at [208, 242] on icon "button" at bounding box center [207, 244] width 14 height 14
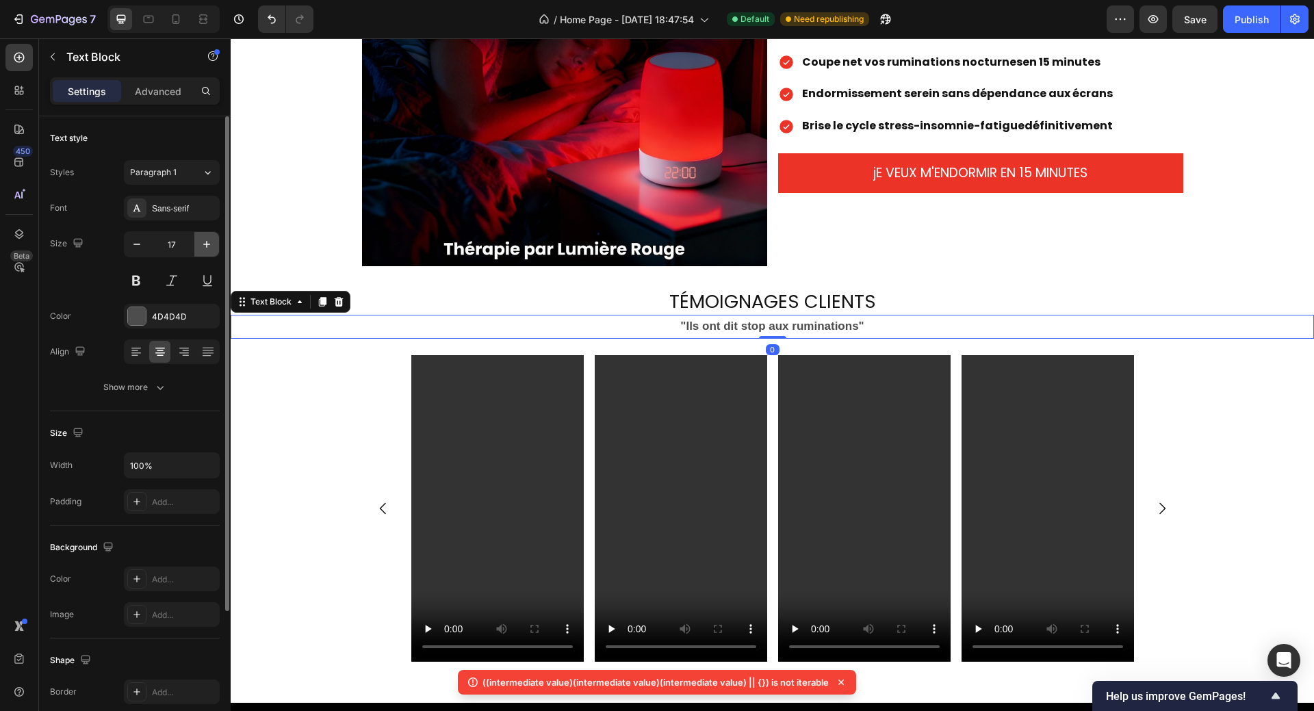
click at [208, 242] on icon "button" at bounding box center [207, 244] width 14 height 14
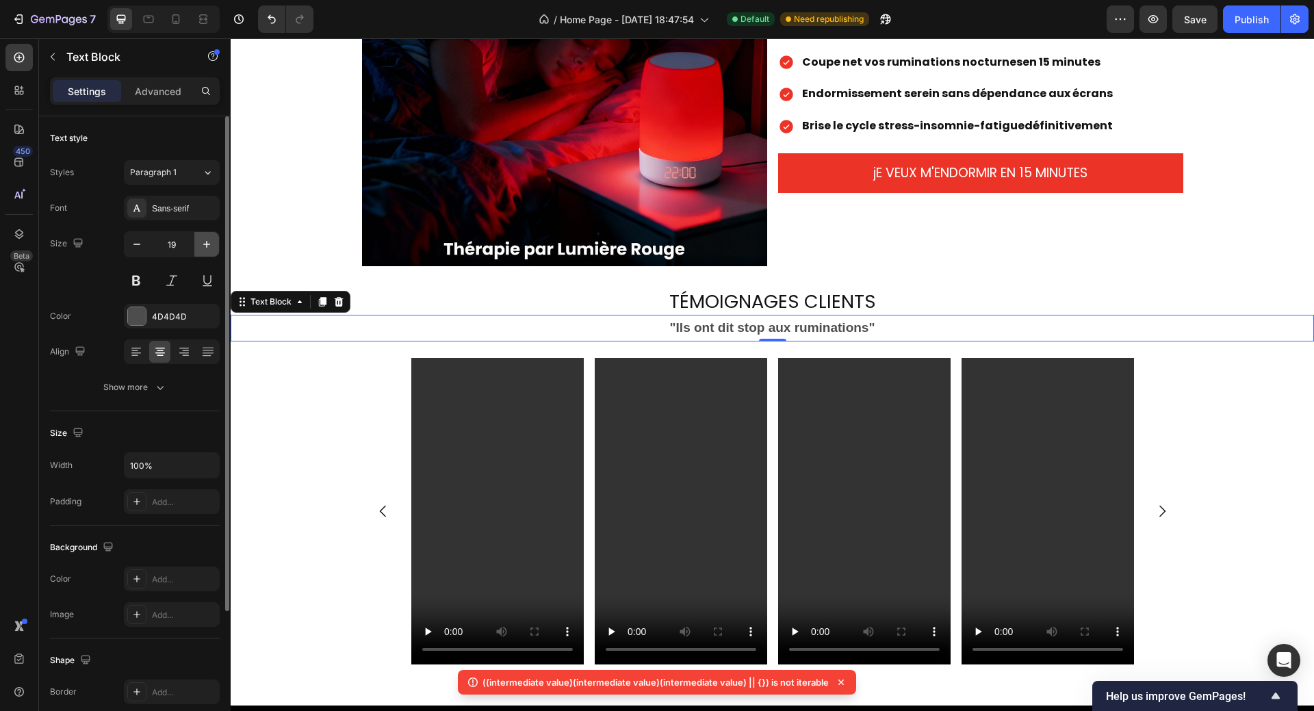
click at [208, 241] on icon "button" at bounding box center [207, 244] width 14 height 14
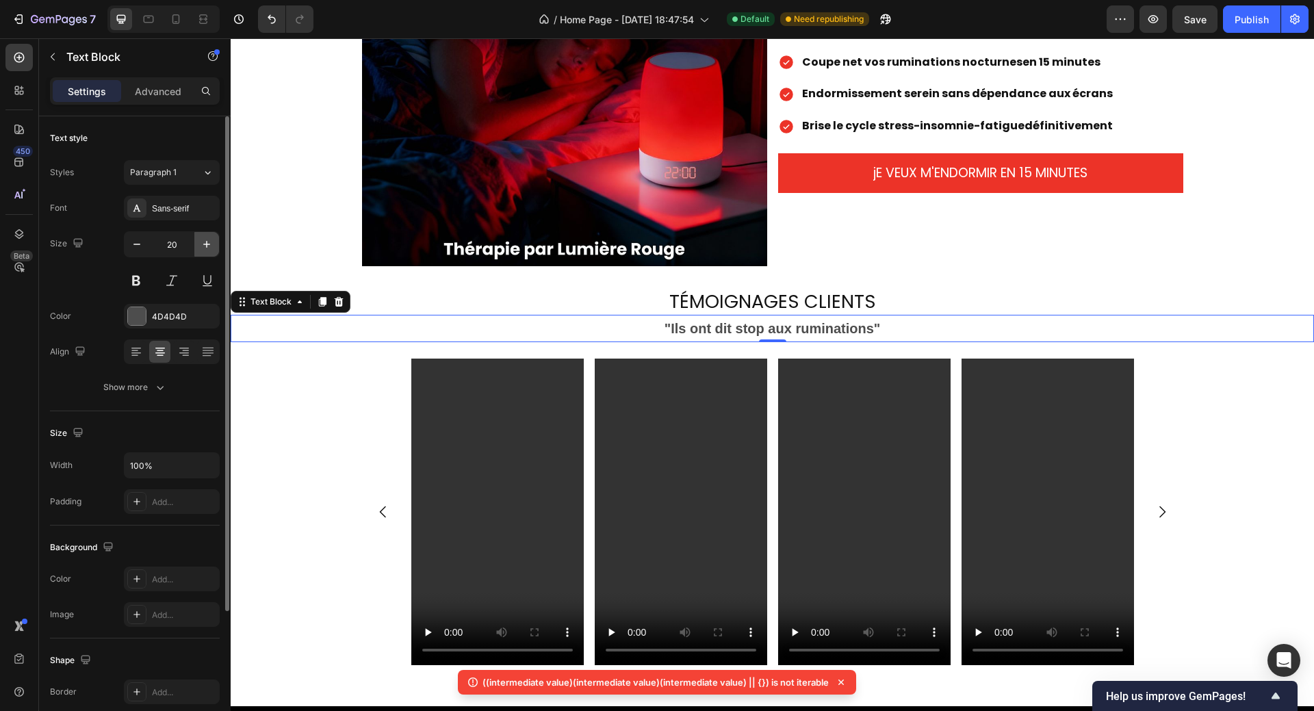
click at [208, 241] on icon "button" at bounding box center [207, 244] width 14 height 14
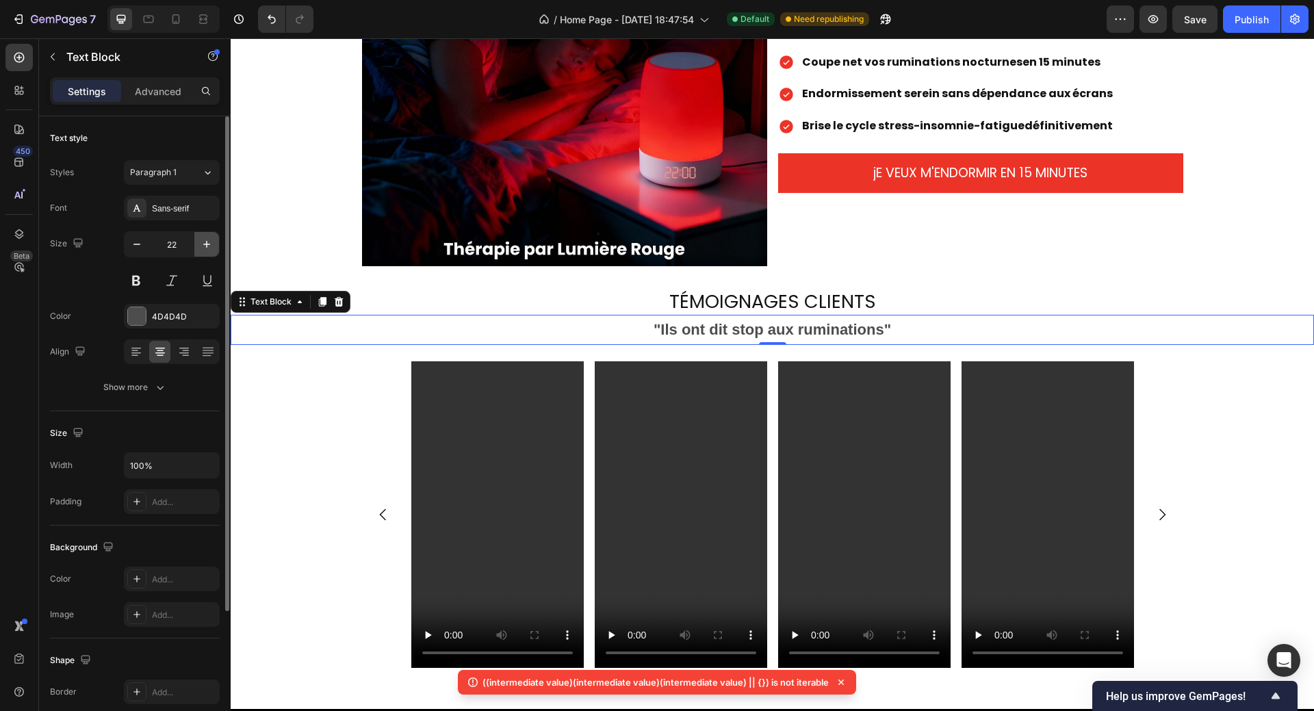
click at [208, 241] on icon "button" at bounding box center [207, 244] width 14 height 14
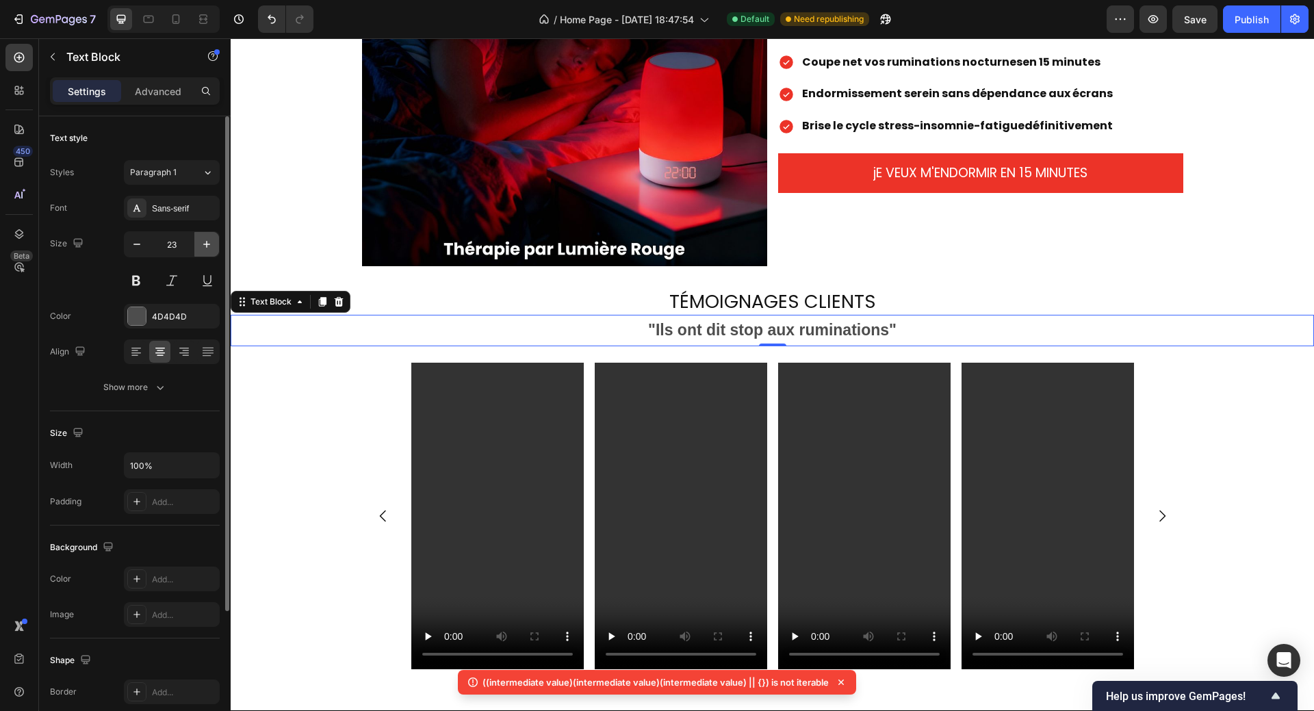
click at [208, 241] on icon "button" at bounding box center [207, 244] width 14 height 14
type input "25"
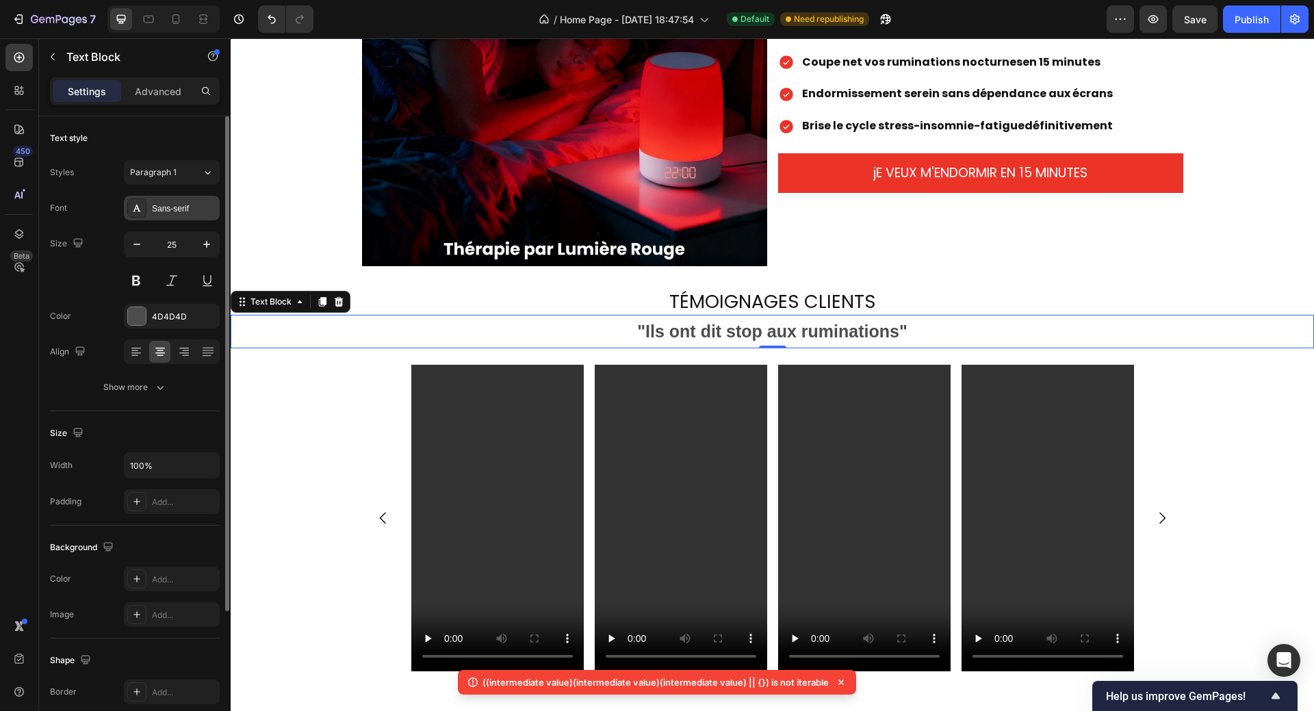
click at [173, 213] on div "Sans-serif" at bounding box center [184, 209] width 64 height 12
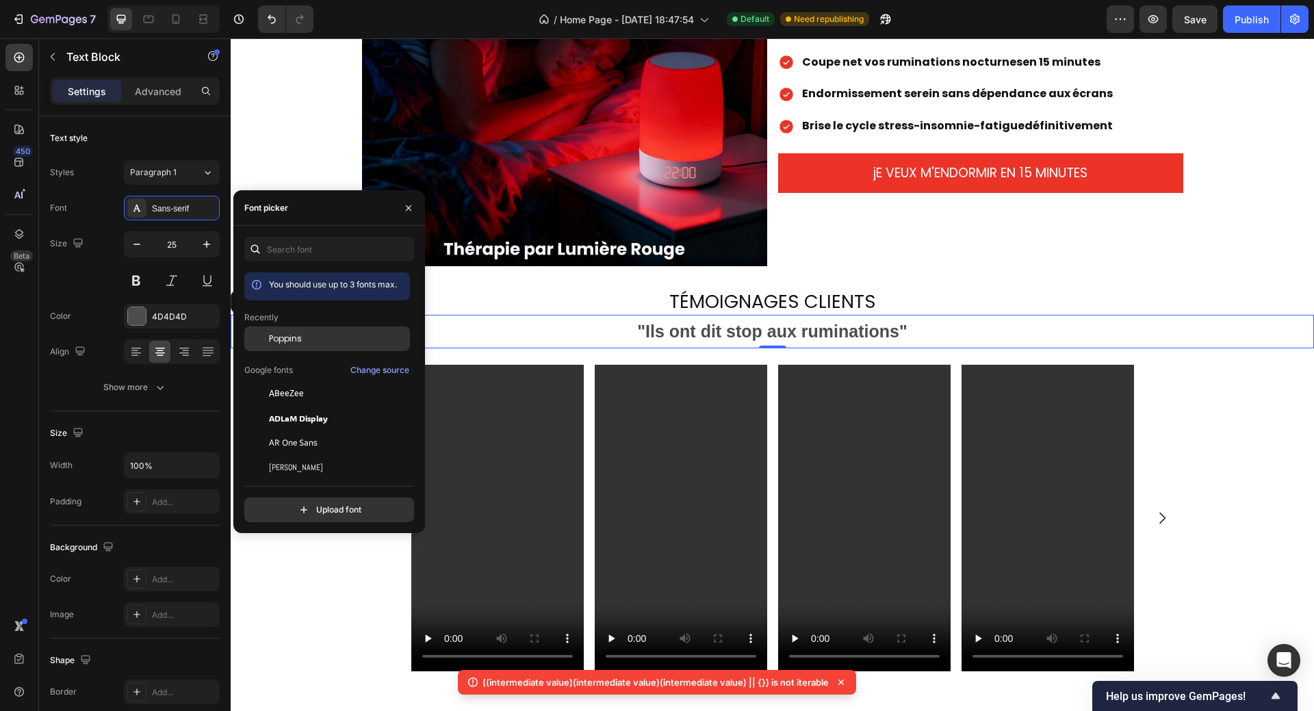
click at [280, 340] on span "Poppins" at bounding box center [285, 338] width 33 height 12
click at [1151, 283] on div "TÉMOIGNAGES CLIENTS Heading "Ils ont dit stop aux ruminations" Text Block 0 Vid…" at bounding box center [772, 489] width 1083 height 446
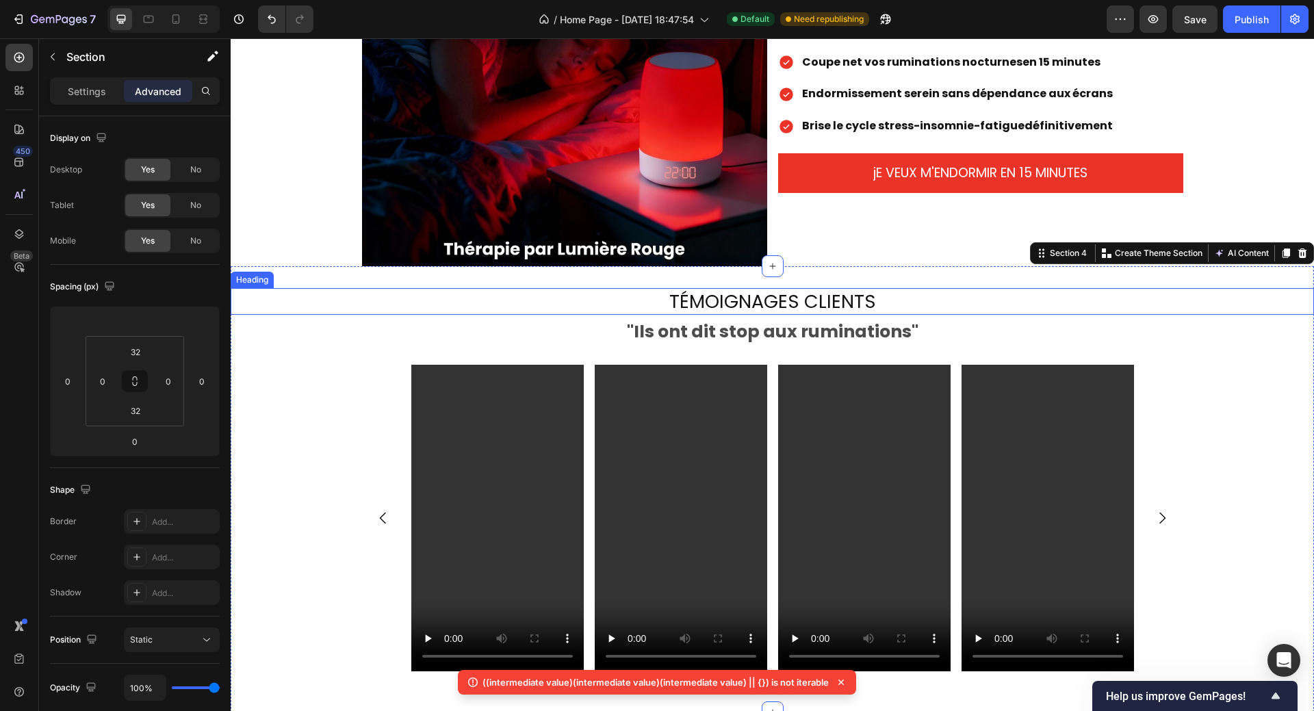
click at [809, 305] on h2 "TÉMOIGNAGES CLIENTS" at bounding box center [772, 301] width 821 height 27
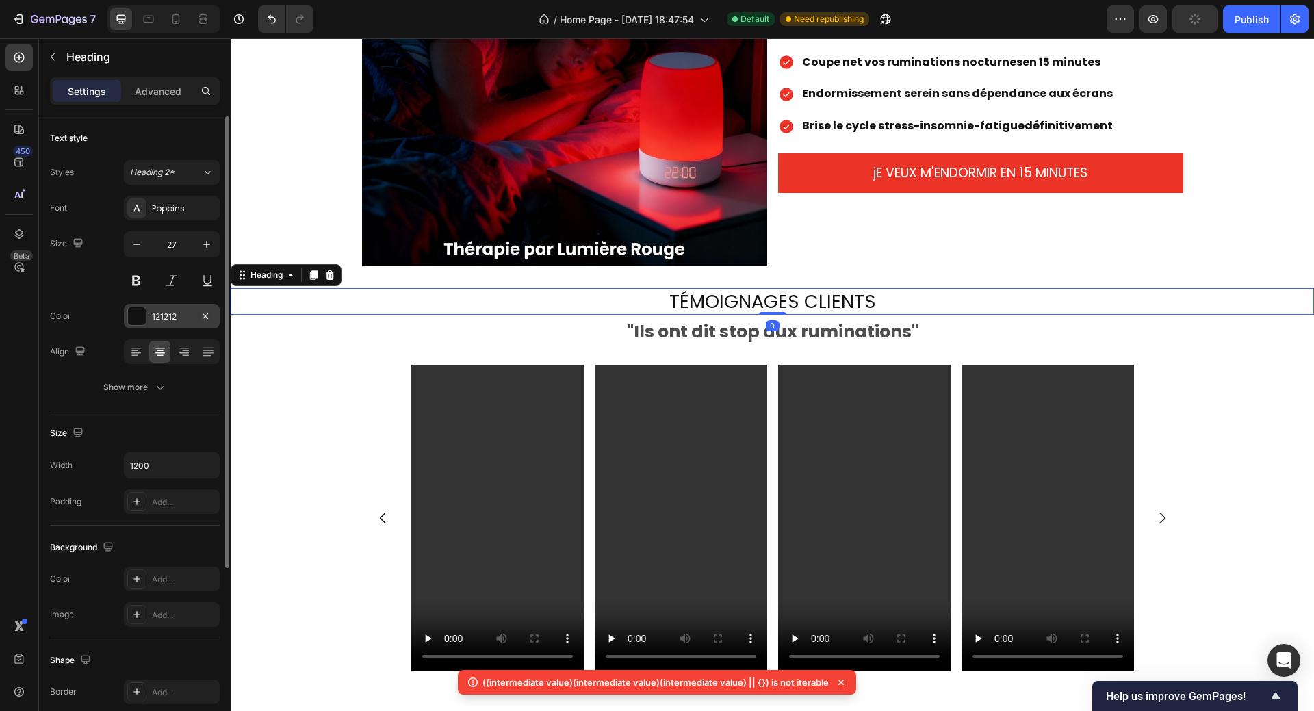
click at [138, 312] on div at bounding box center [137, 316] width 18 height 18
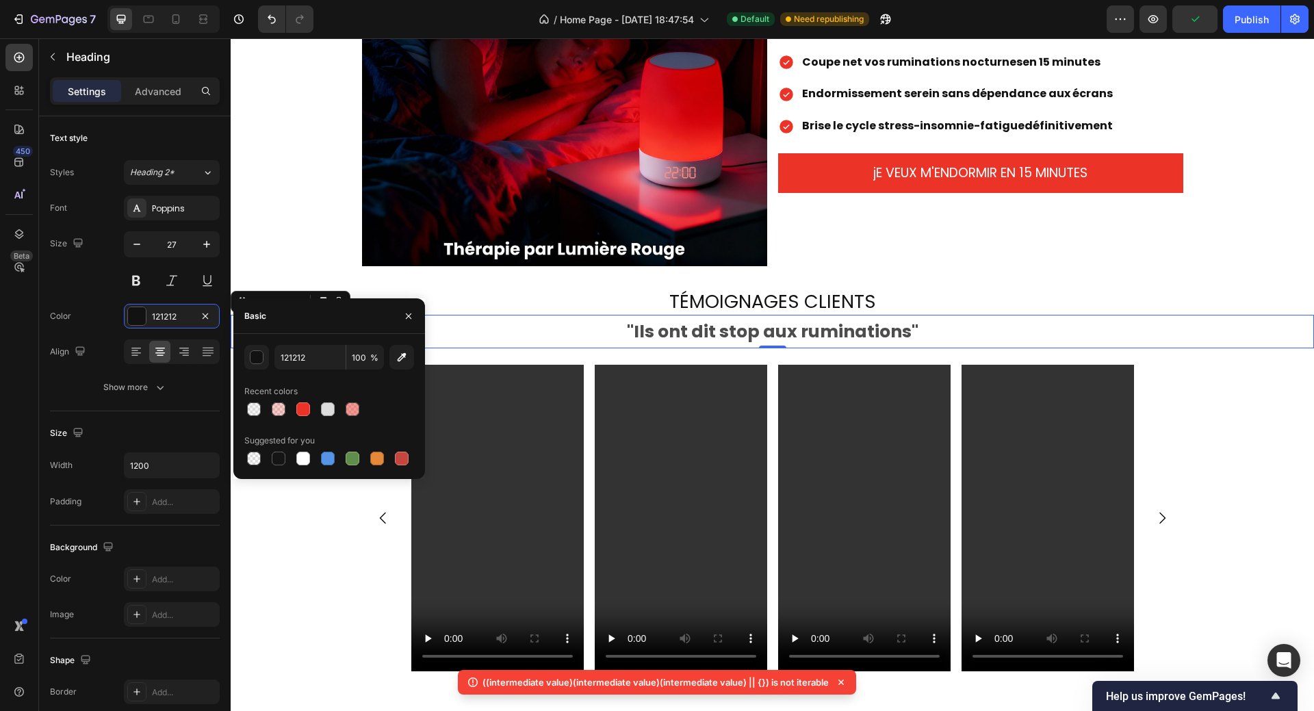
click at [644, 332] on strong ""Ils ont dit stop aux ruminations"" at bounding box center [772, 331] width 291 height 24
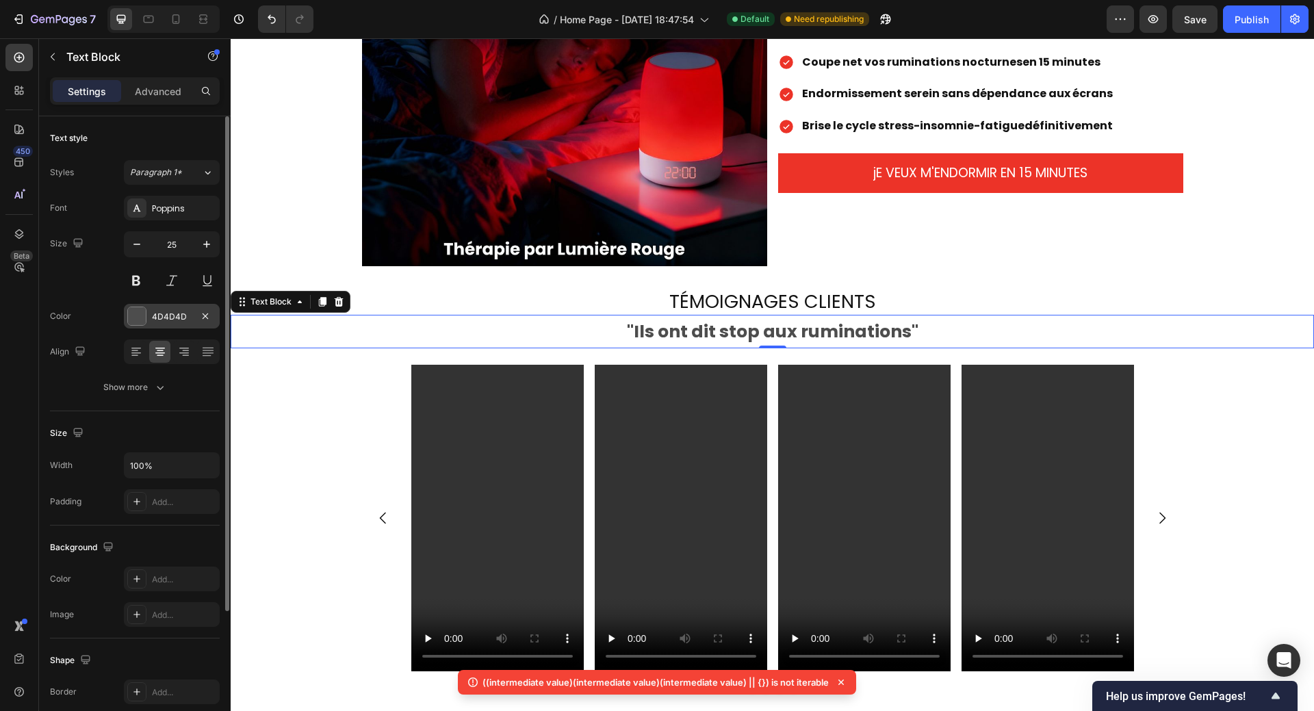
click at [139, 317] on div at bounding box center [137, 316] width 18 height 18
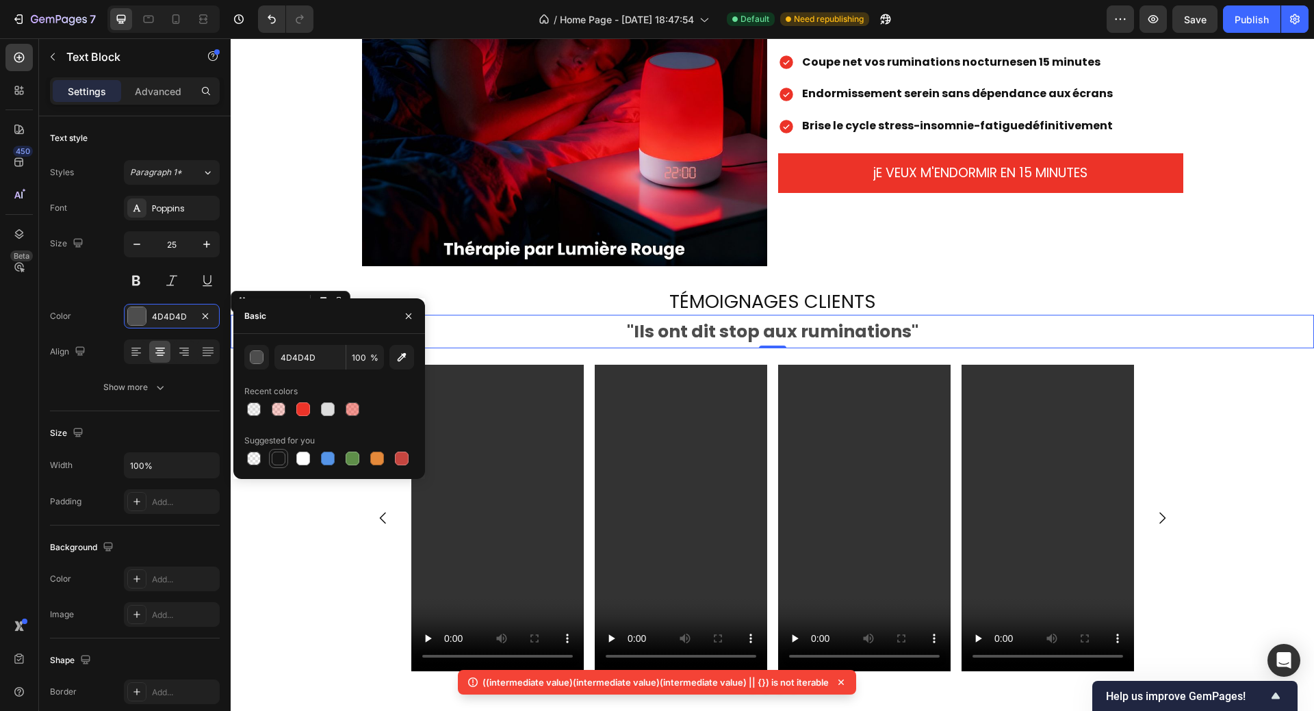
click at [278, 456] on div at bounding box center [279, 459] width 14 height 14
type input "151515"
click at [1166, 300] on h2 "TÉMOIGNAGES CLIENTS" at bounding box center [772, 301] width 821 height 27
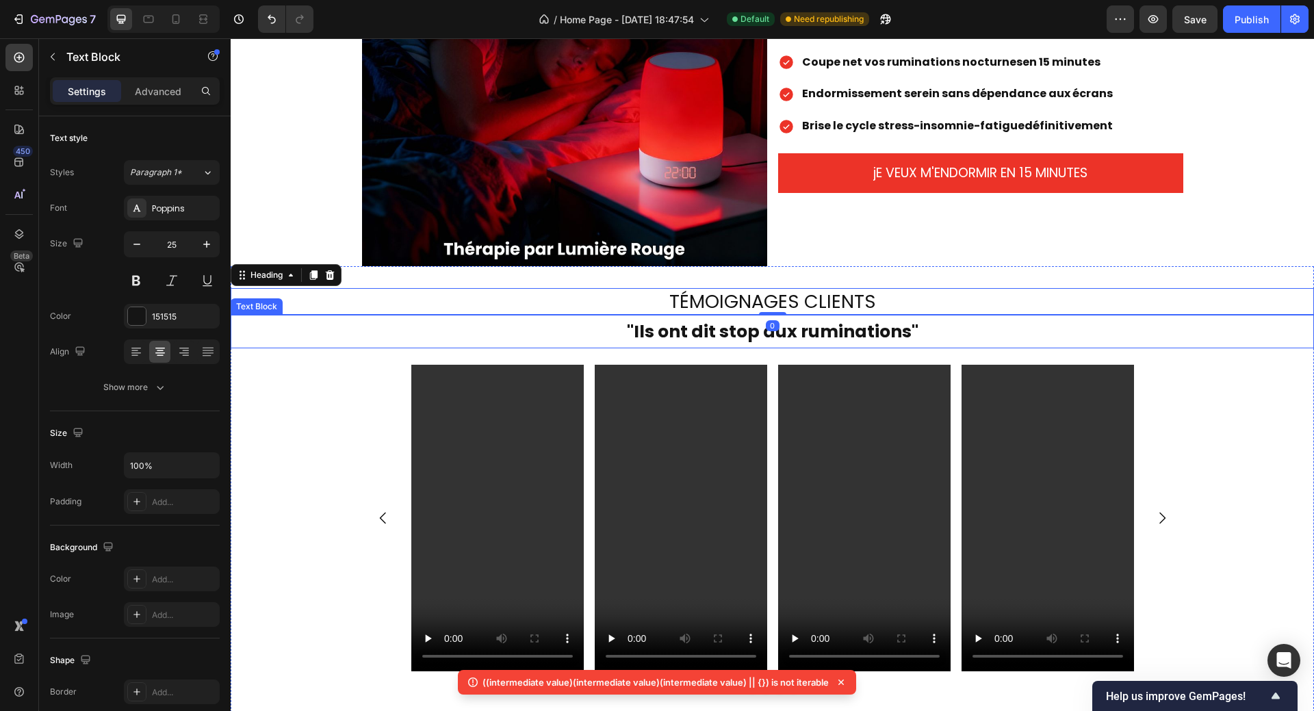
click at [866, 328] on strong ""Ils ont dit stop aux ruminations"" at bounding box center [772, 331] width 291 height 24
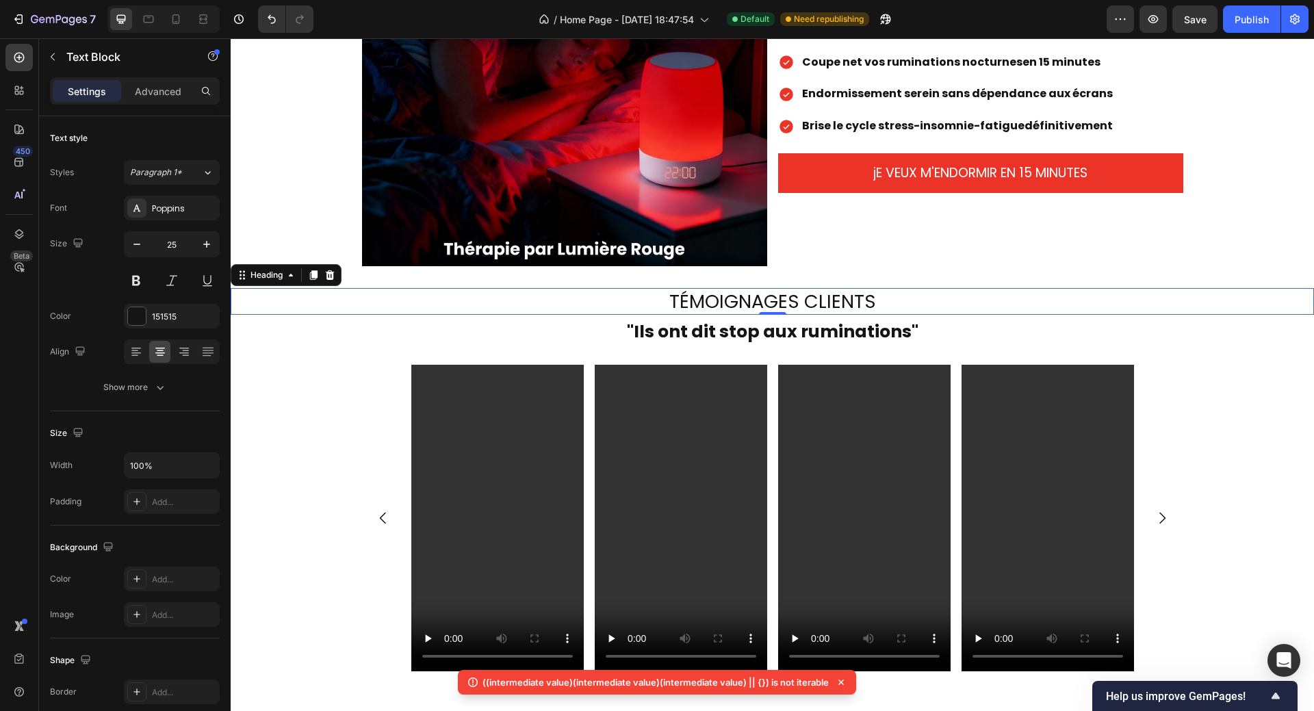
click at [829, 299] on h2 "TÉMOIGNAGES CLIENTS" at bounding box center [772, 301] width 821 height 27
click at [167, 315] on div "121212" at bounding box center [172, 317] width 40 height 12
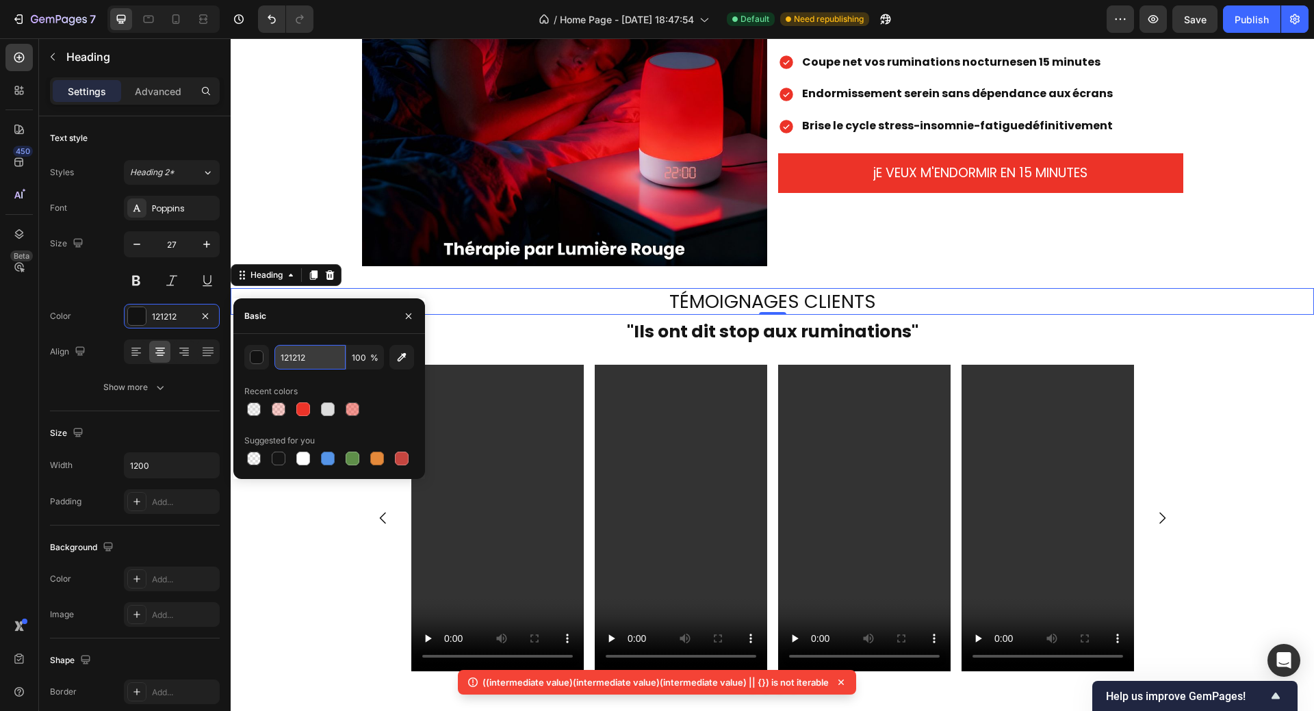
click at [308, 361] on input "121212" at bounding box center [309, 357] width 71 height 25
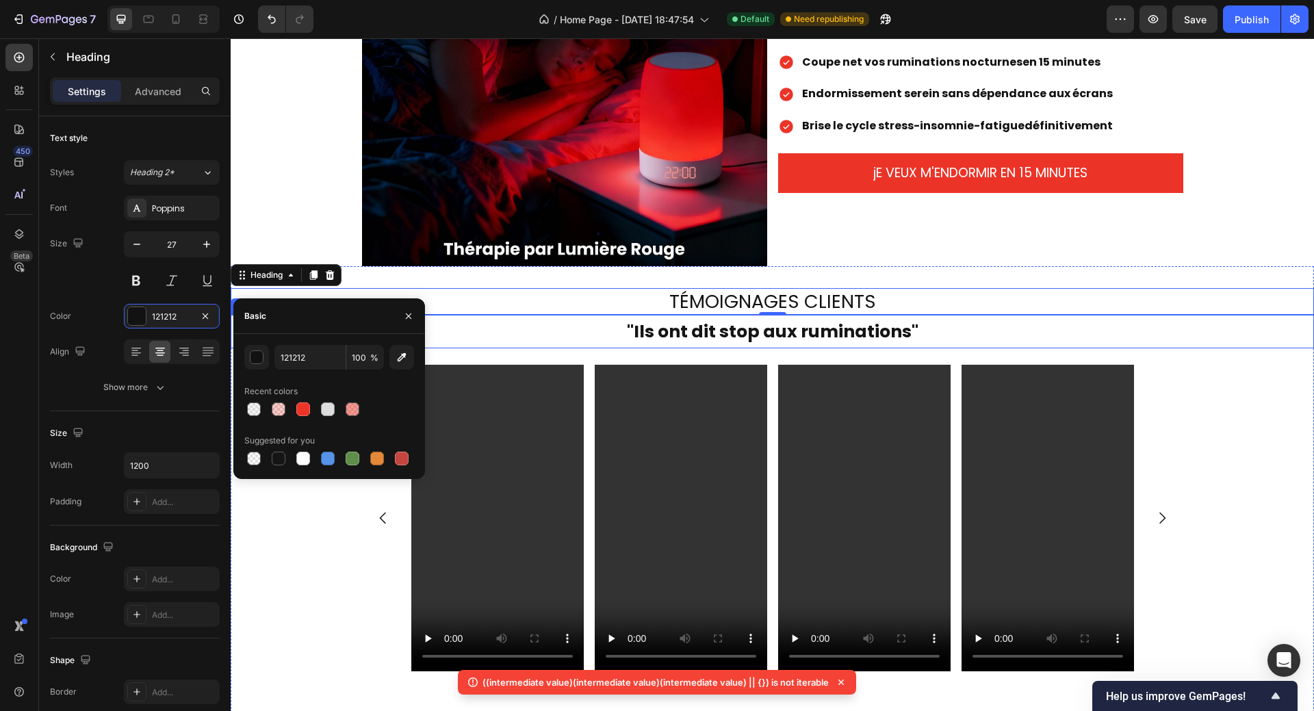
click at [697, 330] on strong ""Ils ont dit stop aux ruminations"" at bounding box center [772, 331] width 291 height 24
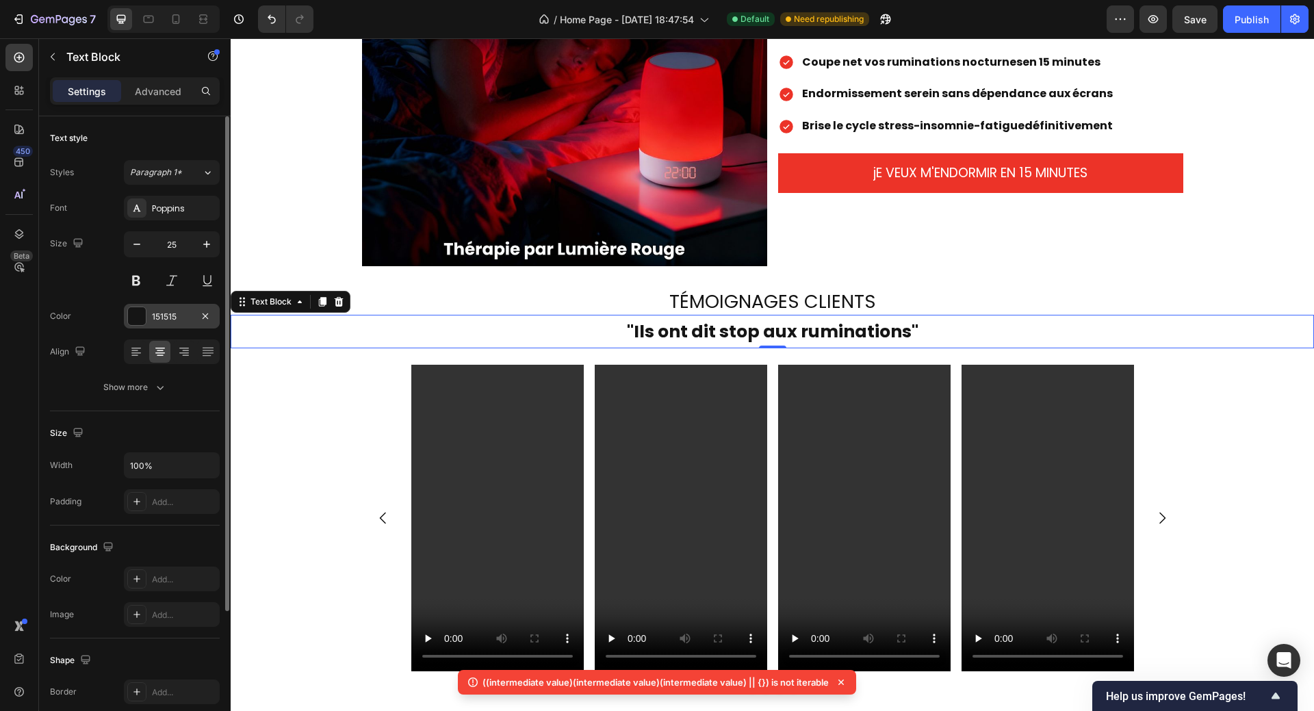
click at [139, 320] on div at bounding box center [137, 316] width 18 height 18
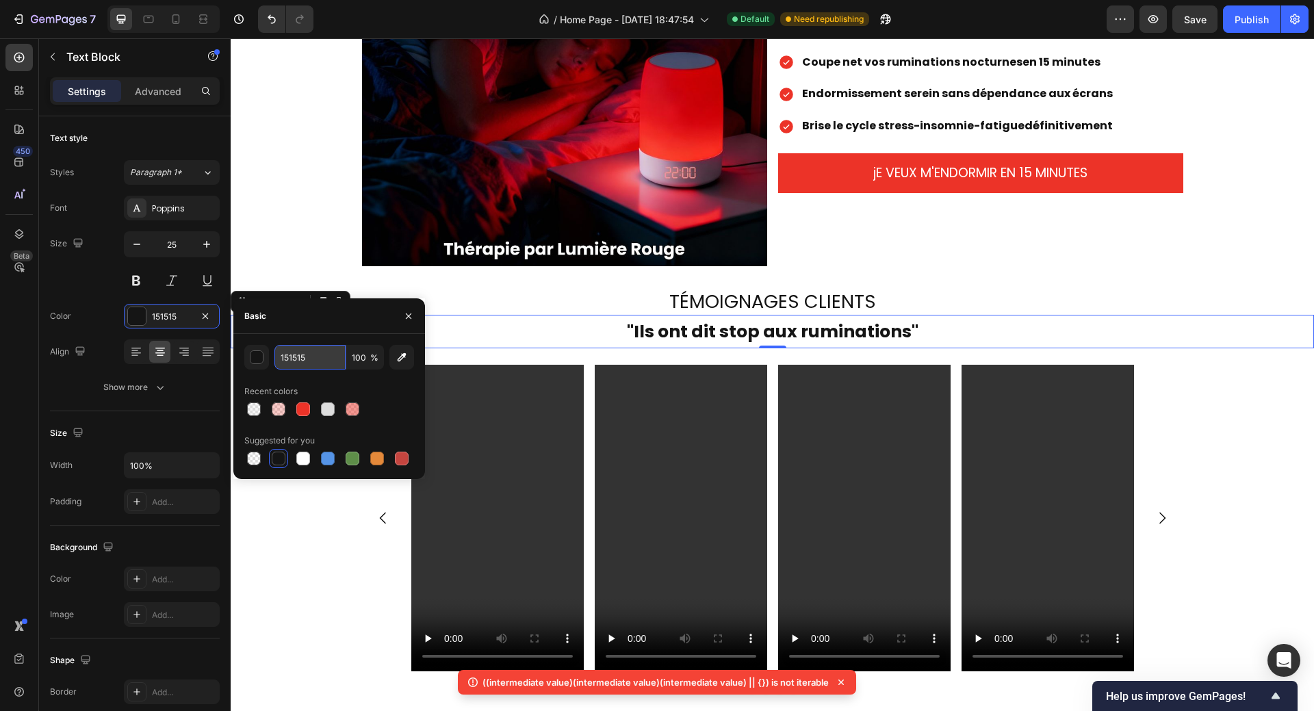
click at [292, 361] on input "151515" at bounding box center [309, 357] width 71 height 25
paste input "21212"
type input "121212"
click at [627, 322] on strong ""Ils ont dit stop aux ruminations"" at bounding box center [772, 331] width 291 height 24
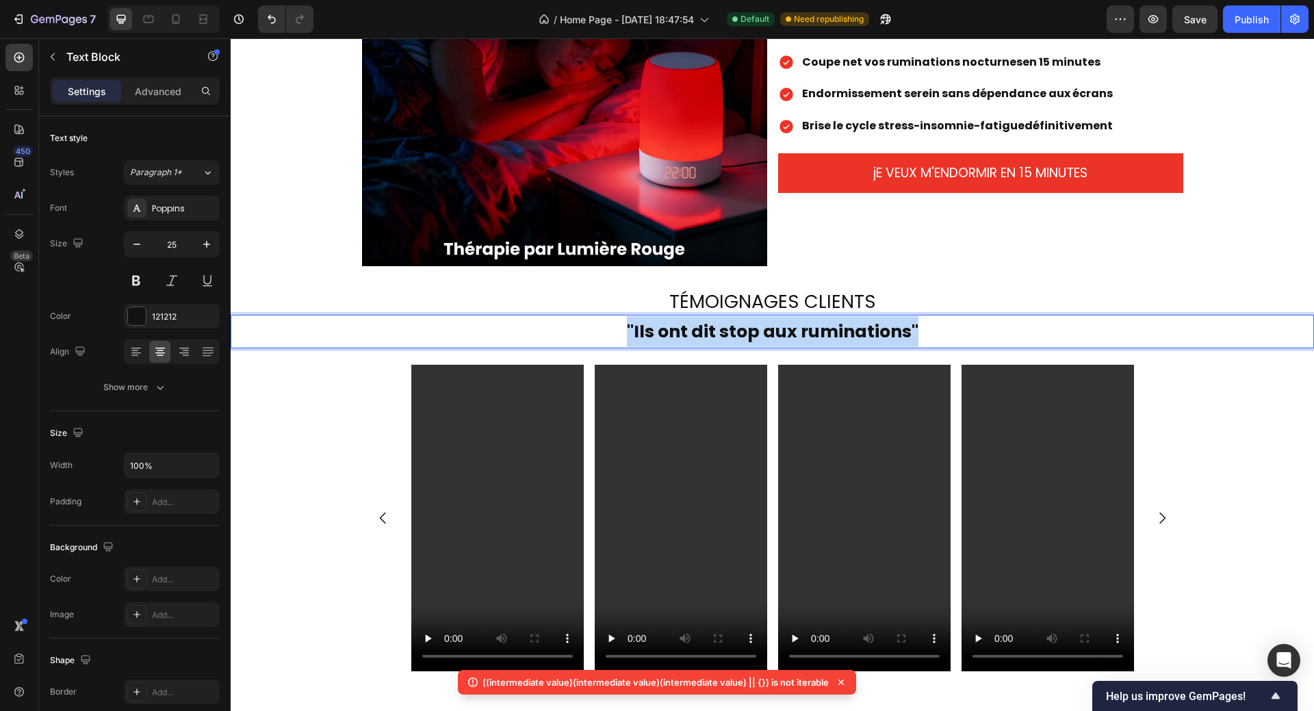
drag, startPoint x: 621, startPoint y: 330, endPoint x: 916, endPoint y: 332, distance: 294.9
click at [916, 332] on p ""Ils ont dit stop aux ruminations"" at bounding box center [772, 331] width 1080 height 31
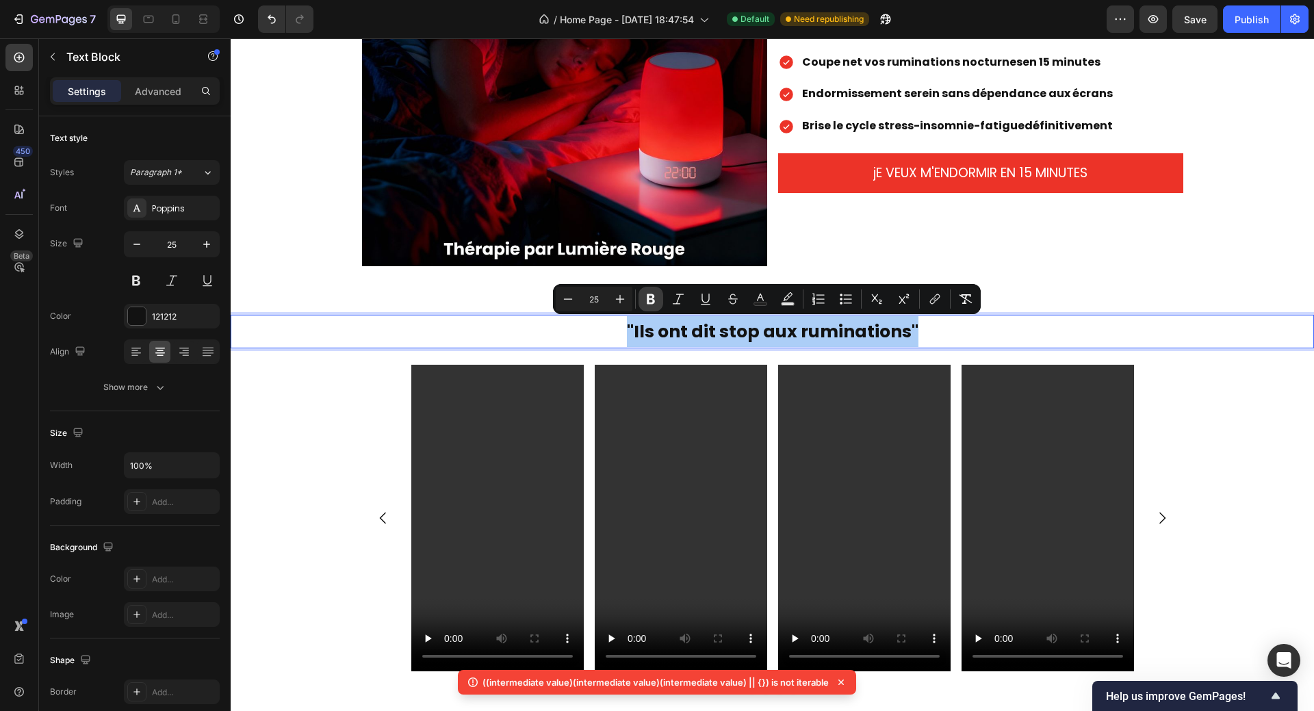
click at [651, 305] on icon "Editor contextual toolbar" at bounding box center [651, 299] width 14 height 14
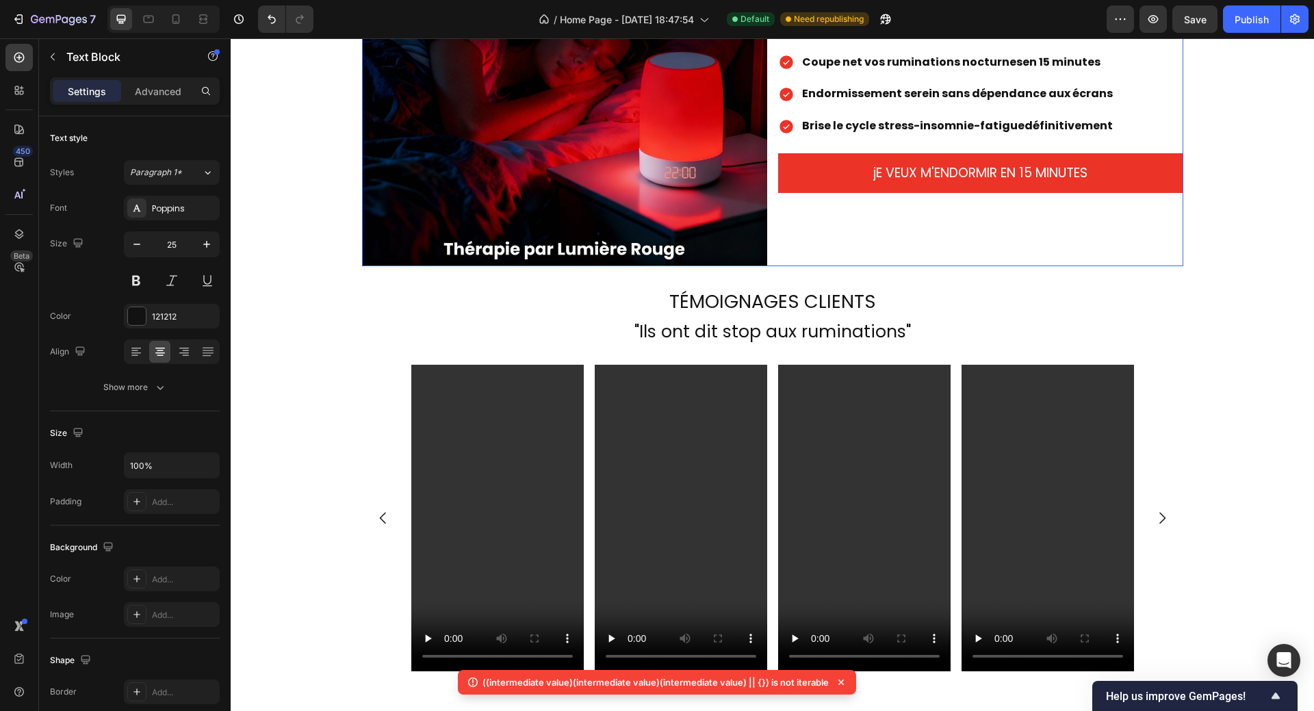
click at [1119, 263] on div "LULL GLOW, L'INTERRUPTEUR MENTAL Heading Icon Icon Icon Icon Icon Icon List Not…" at bounding box center [980, 63] width 405 height 405
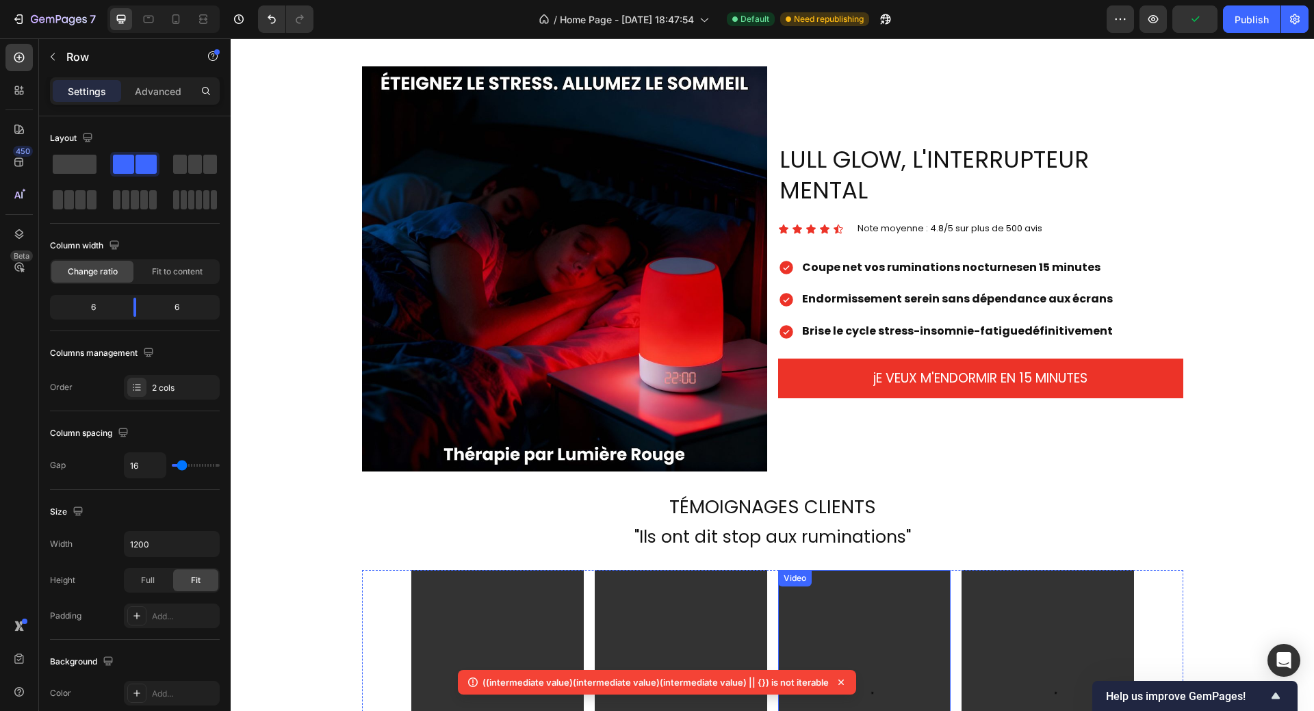
scroll to position [1505, 0]
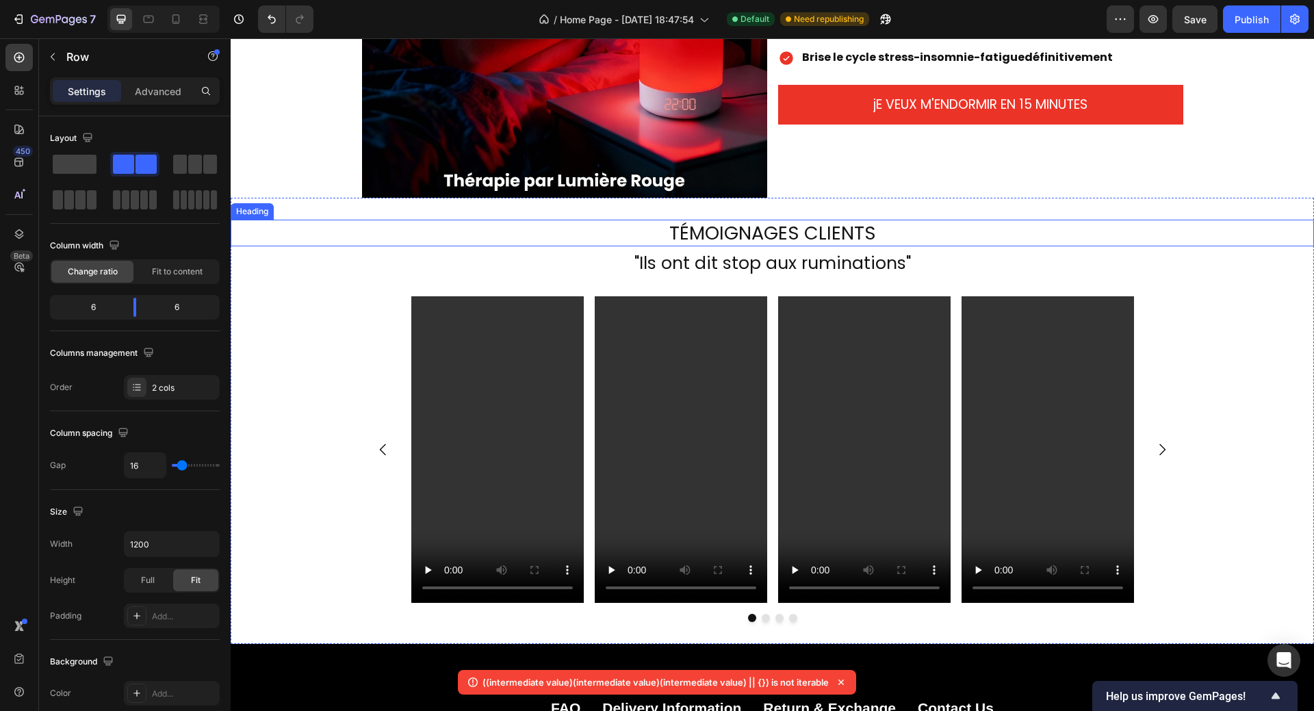
click at [676, 238] on h2 "TÉMOIGNAGES CLIENTS" at bounding box center [772, 233] width 821 height 27
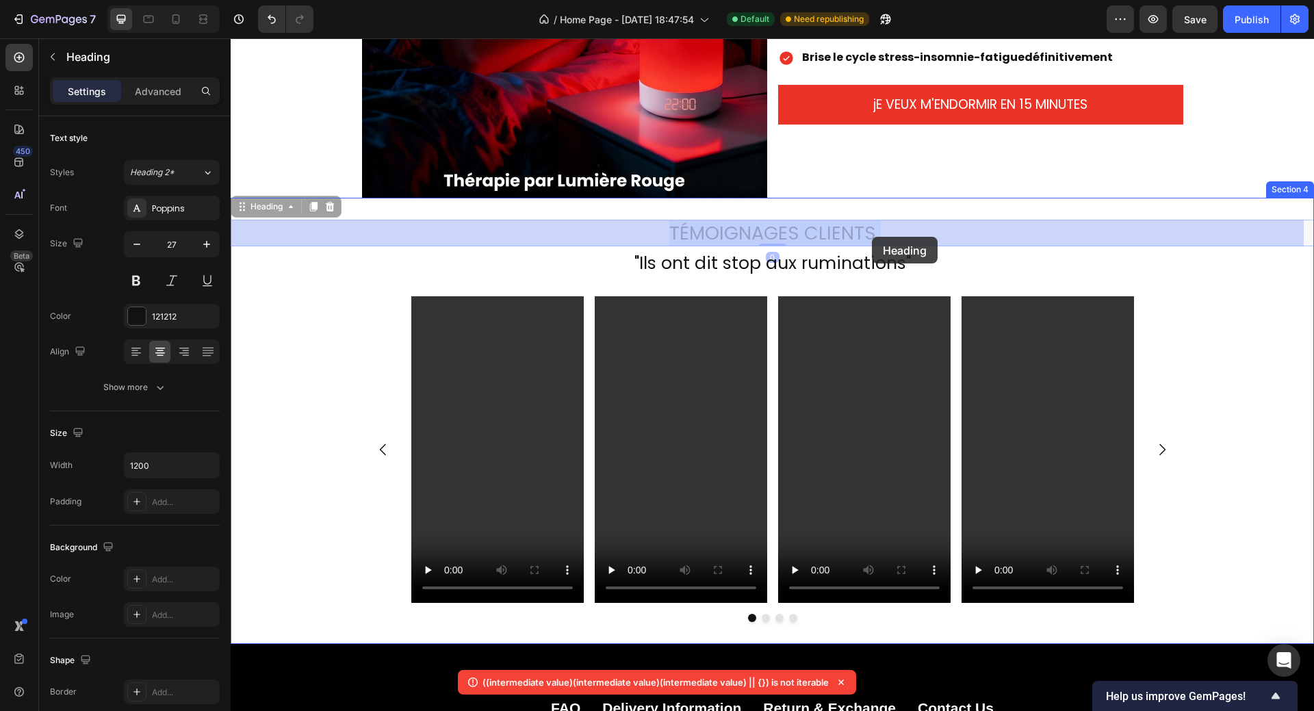
drag, startPoint x: 666, startPoint y: 237, endPoint x: 871, endPoint y: 237, distance: 204.6
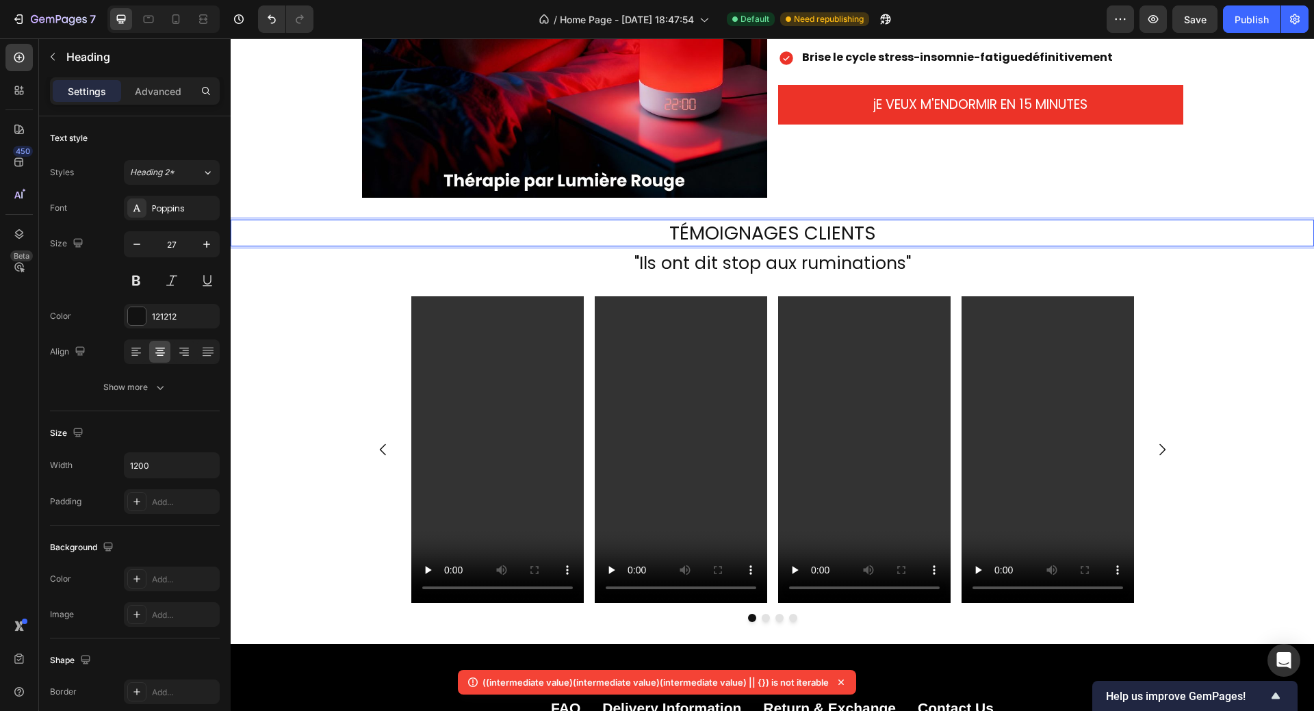
click at [668, 232] on p "TÉMOIGNAGES CLIENTS" at bounding box center [772, 233] width 818 height 24
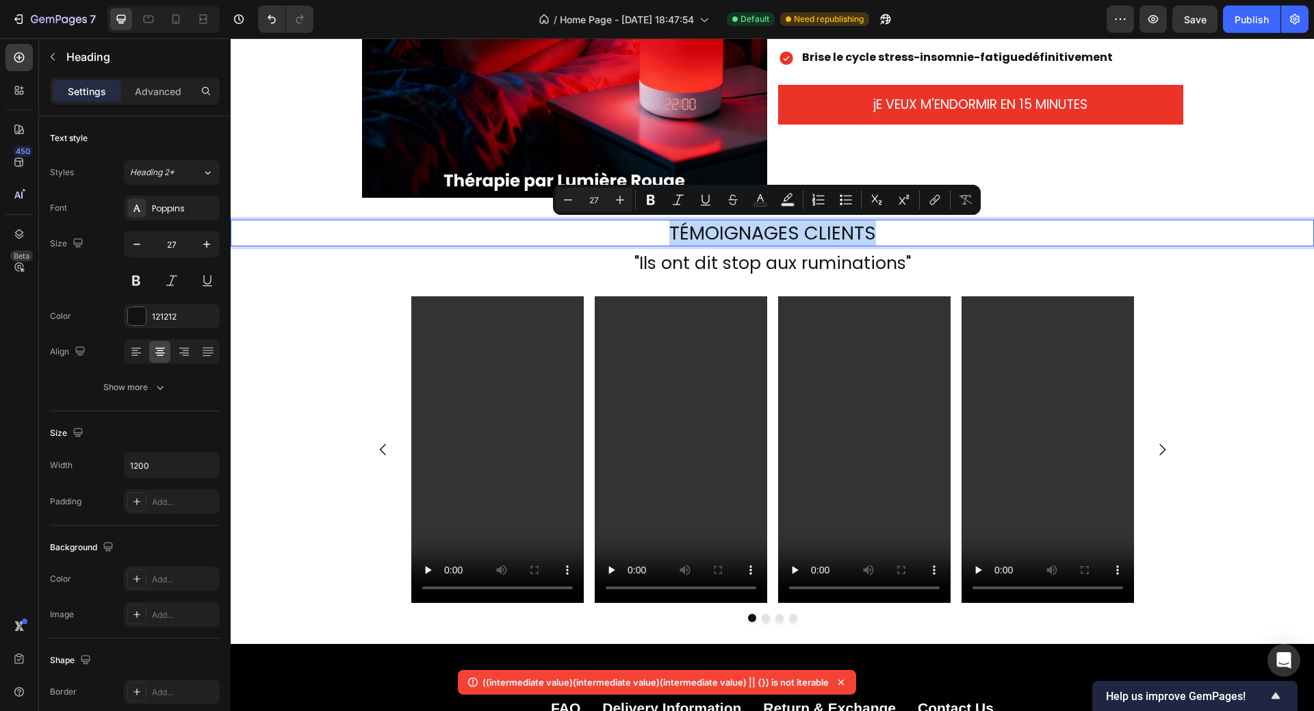
drag, startPoint x: 667, startPoint y: 233, endPoint x: 867, endPoint y: 223, distance: 200.7
click at [867, 223] on p "TÉMOIGNAGES CLIENTS" at bounding box center [772, 233] width 818 height 24
click at [653, 196] on icon "Editor contextual toolbar" at bounding box center [650, 200] width 8 height 10
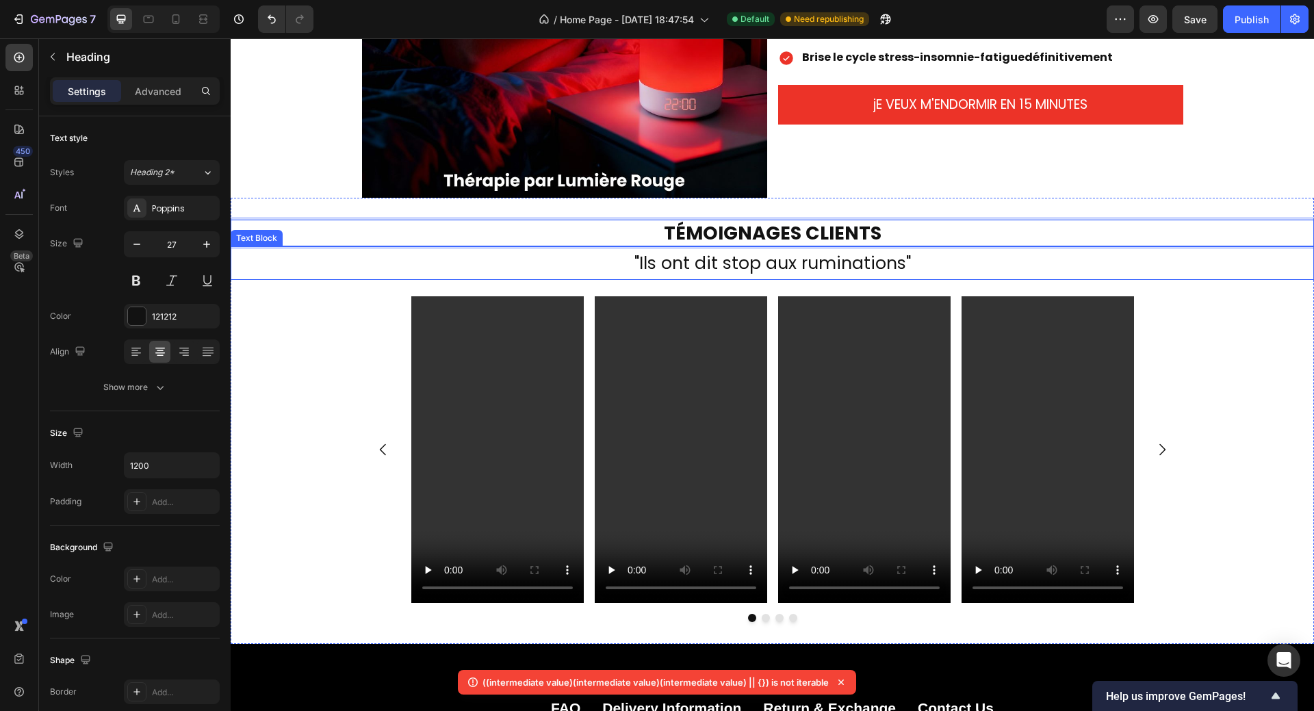
click at [637, 262] on p ""Ils ont dit stop aux ruminations"" at bounding box center [772, 263] width 1080 height 31
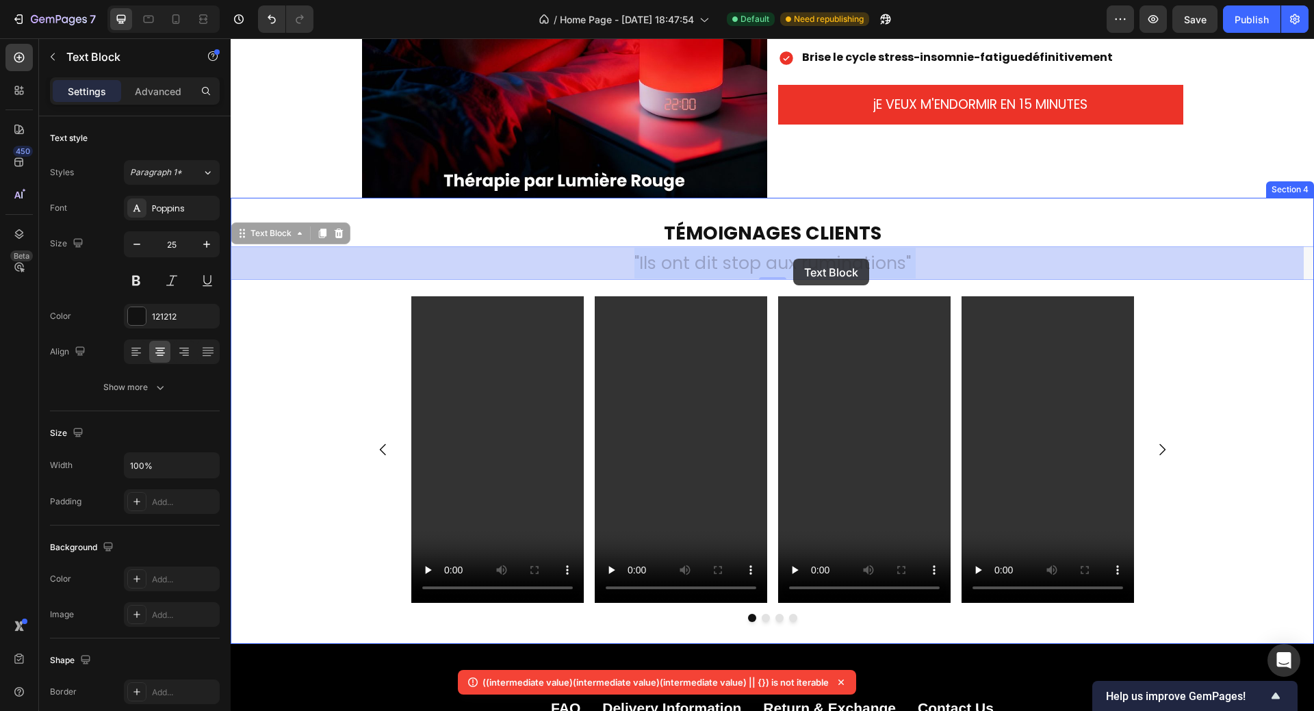
drag, startPoint x: 627, startPoint y: 262, endPoint x: 793, endPoint y: 259, distance: 166.3
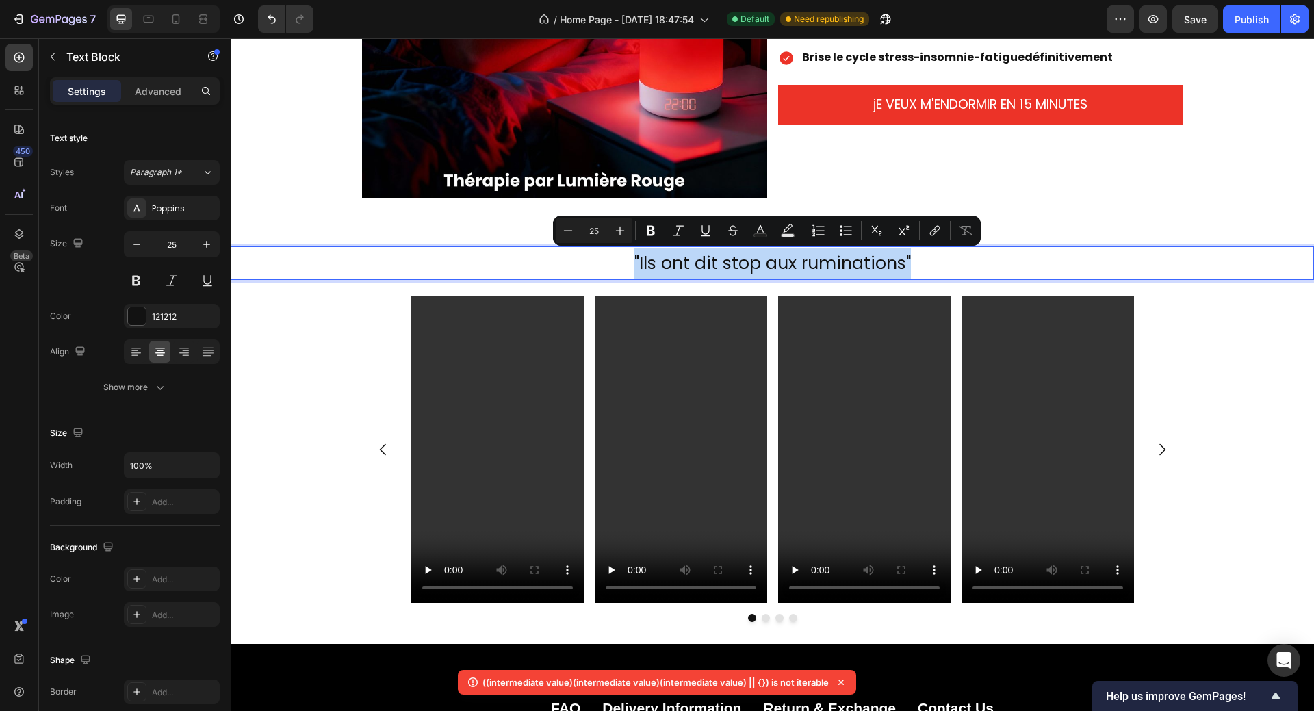
drag, startPoint x: 627, startPoint y: 261, endPoint x: 905, endPoint y: 264, distance: 277.8
click at [905, 264] on p ""Ils ont dit stop aux ruminations"" at bounding box center [772, 263] width 1080 height 31
click at [654, 231] on icon "Editor contextual toolbar" at bounding box center [650, 231] width 8 height 10
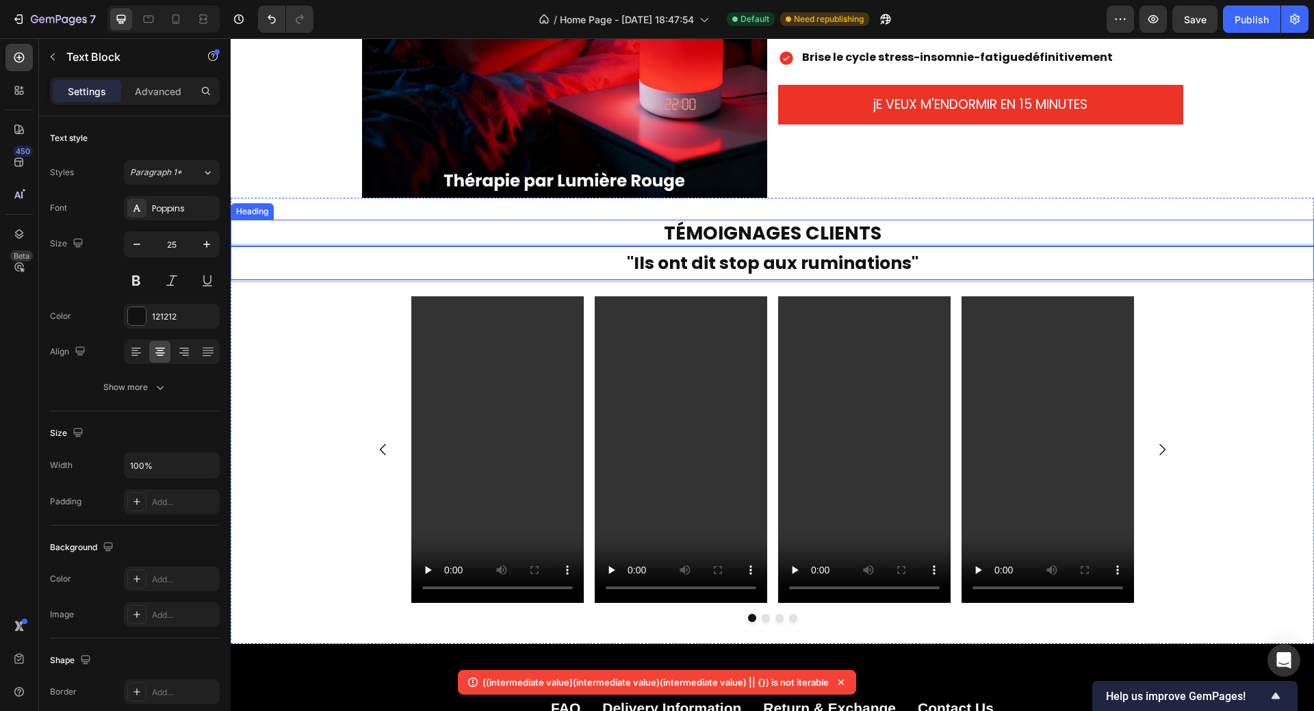
click at [1041, 206] on div "⁠⁠⁠⁠⁠⁠⁠ TÉMOIGNAGES CLIENTS Heading "Ils ont dit stop aux ruminations" Text Blo…" at bounding box center [772, 421] width 1083 height 446
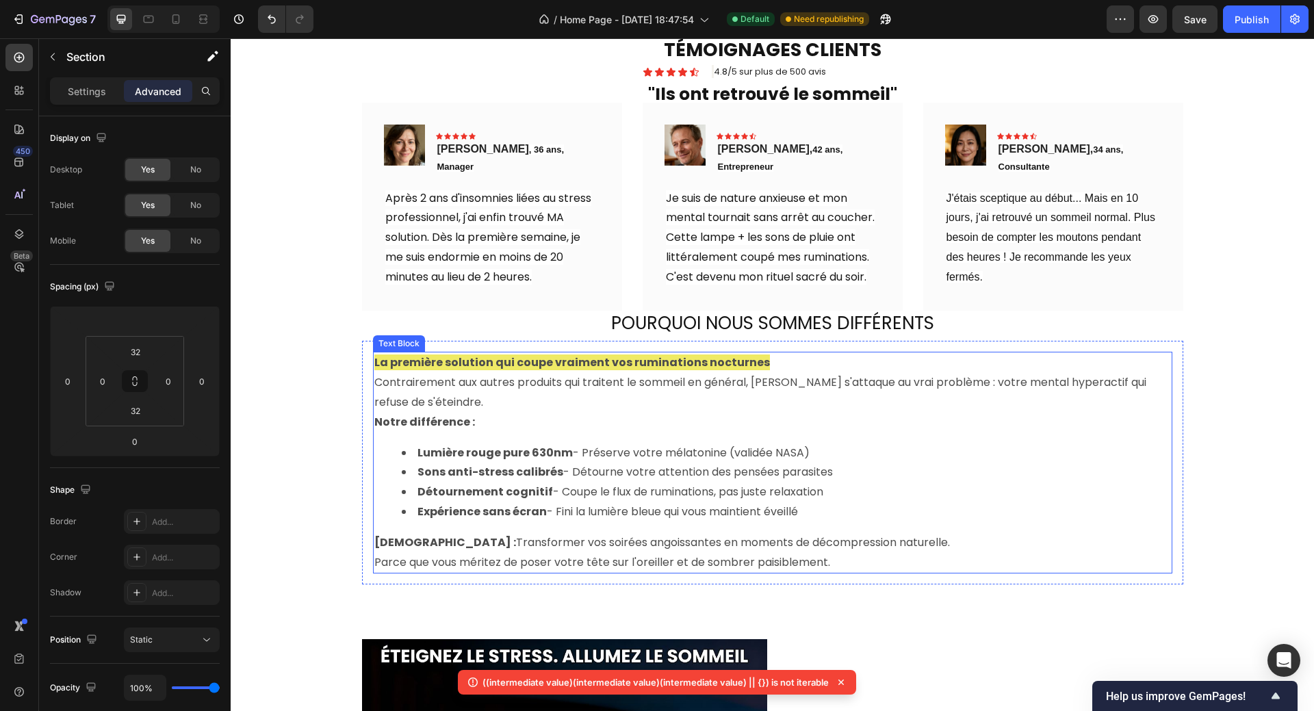
scroll to position [616, 0]
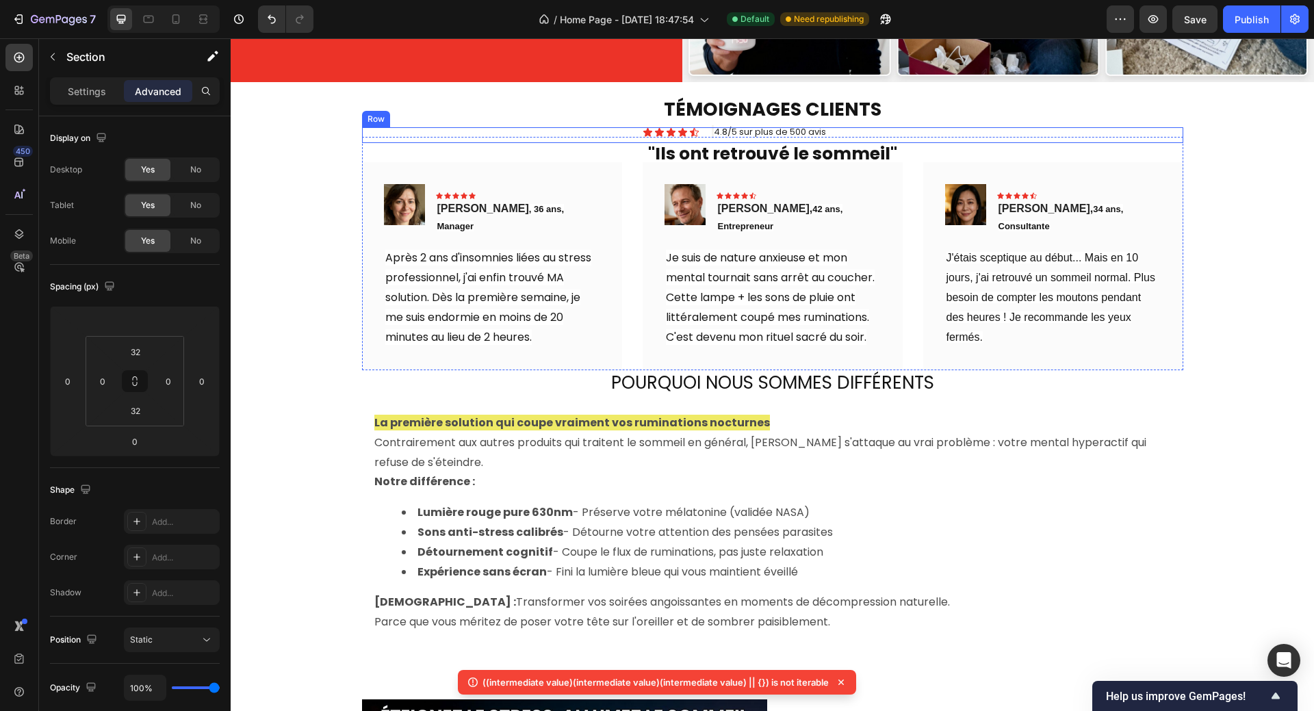
click at [703, 127] on div "Icon Icon Icon Icon Icon Icon List 4.8/5 sur plus de 500 avis Text Block Row" at bounding box center [772, 135] width 821 height 16
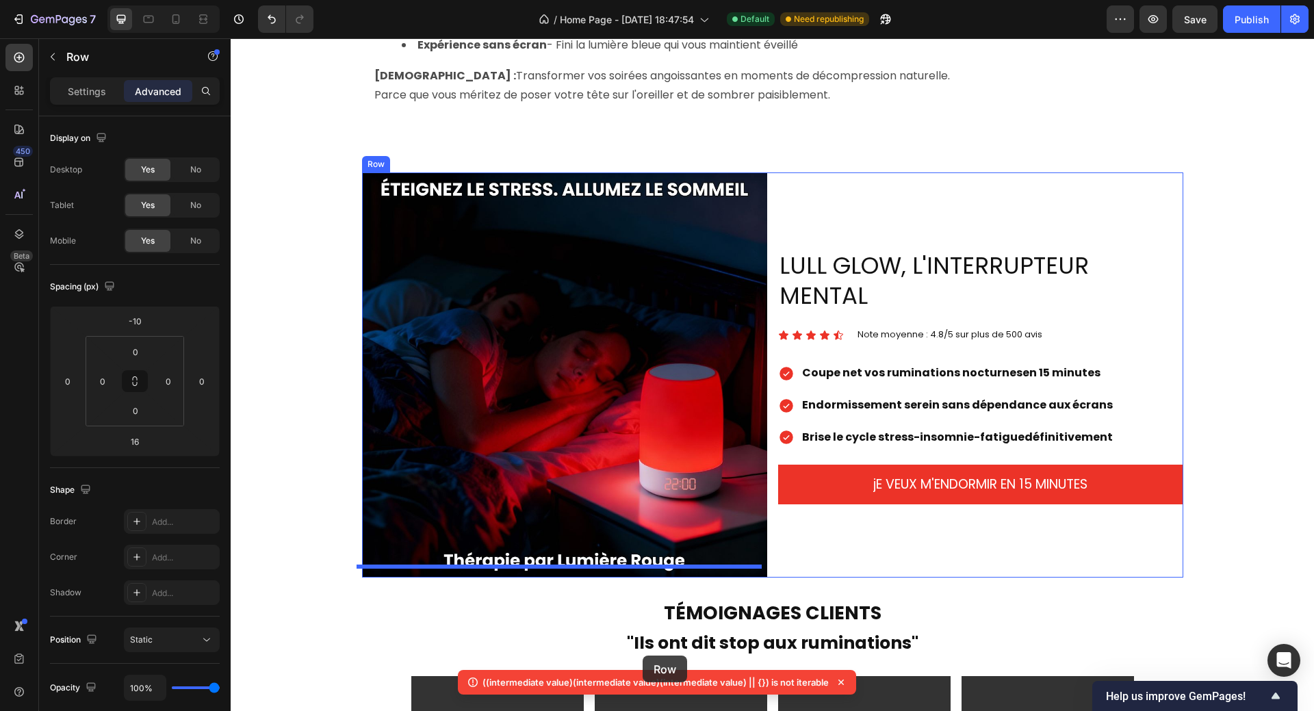
scroll to position [1186, 0]
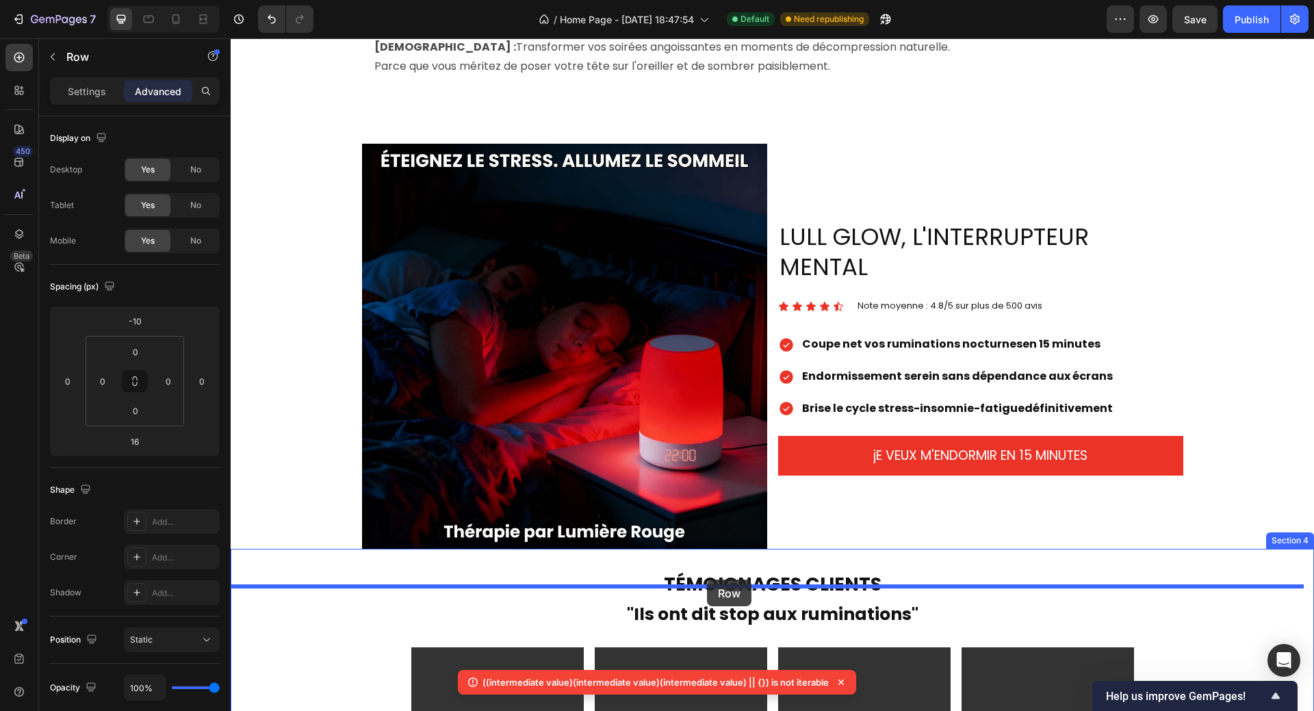
drag, startPoint x: 368, startPoint y: 134, endPoint x: 707, endPoint y: 579, distance: 559.5
type input "0"
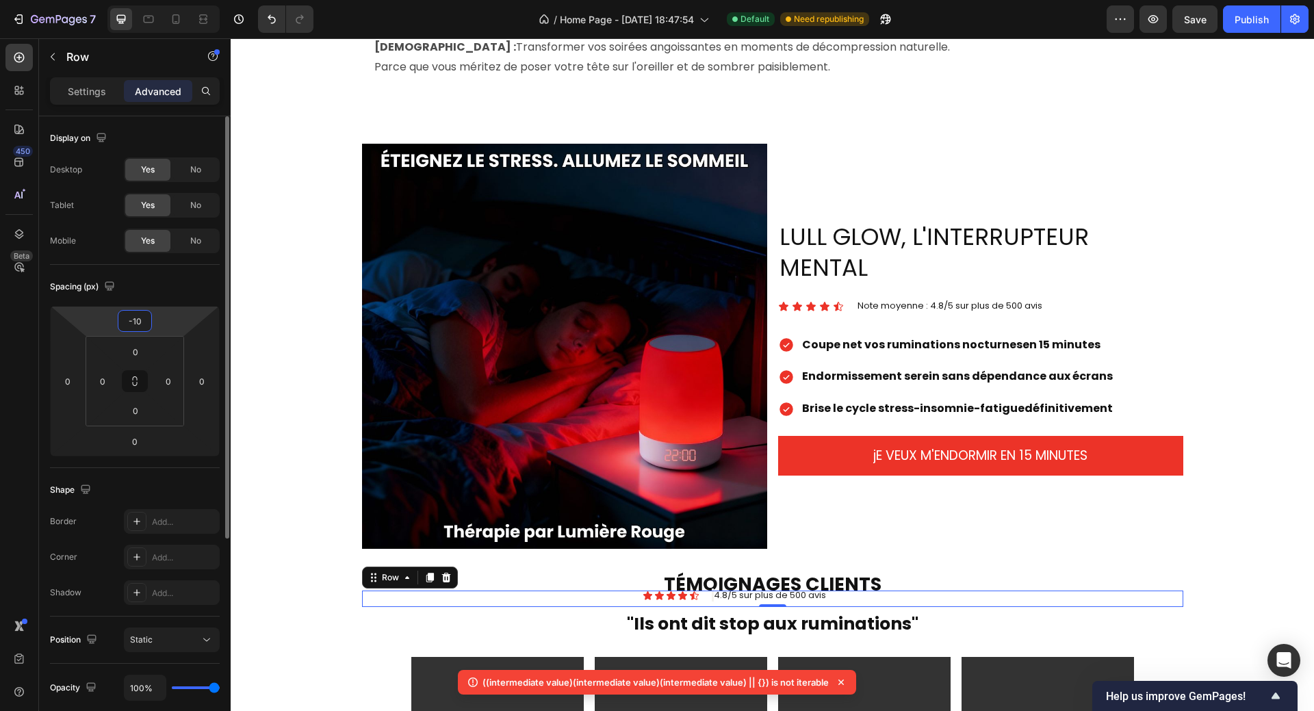
click at [138, 324] on input "-10" at bounding box center [134, 321] width 27 height 21
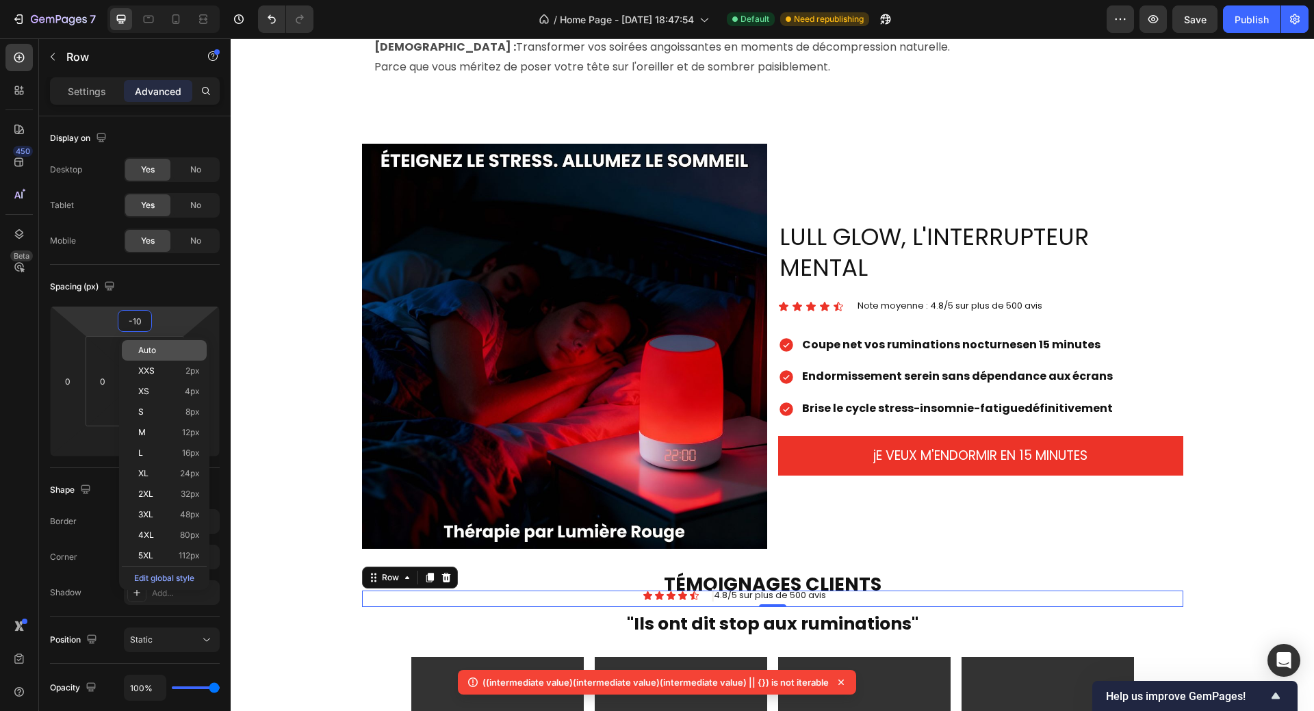
click at [140, 346] on span "Auto" at bounding box center [147, 350] width 18 height 10
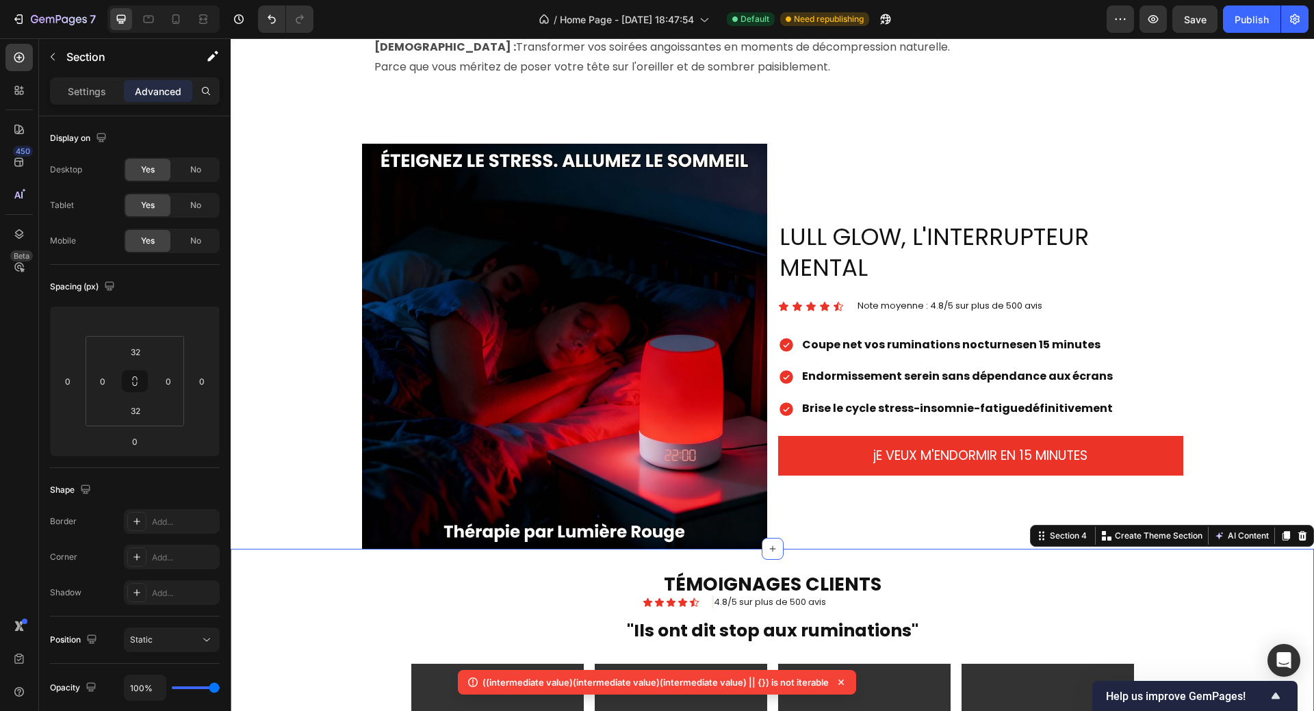
click at [1129, 531] on p "Create Theme Section" at bounding box center [1158, 536] width 88 height 12
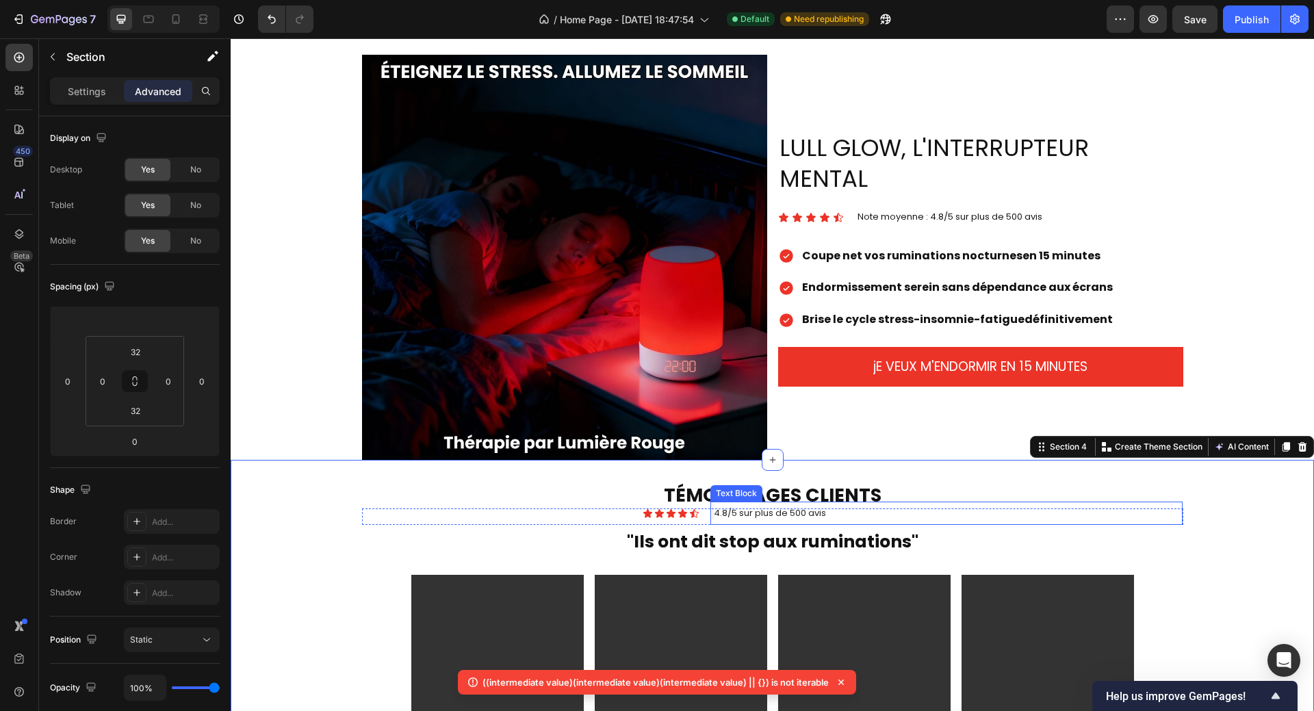
scroll to position [1302, 0]
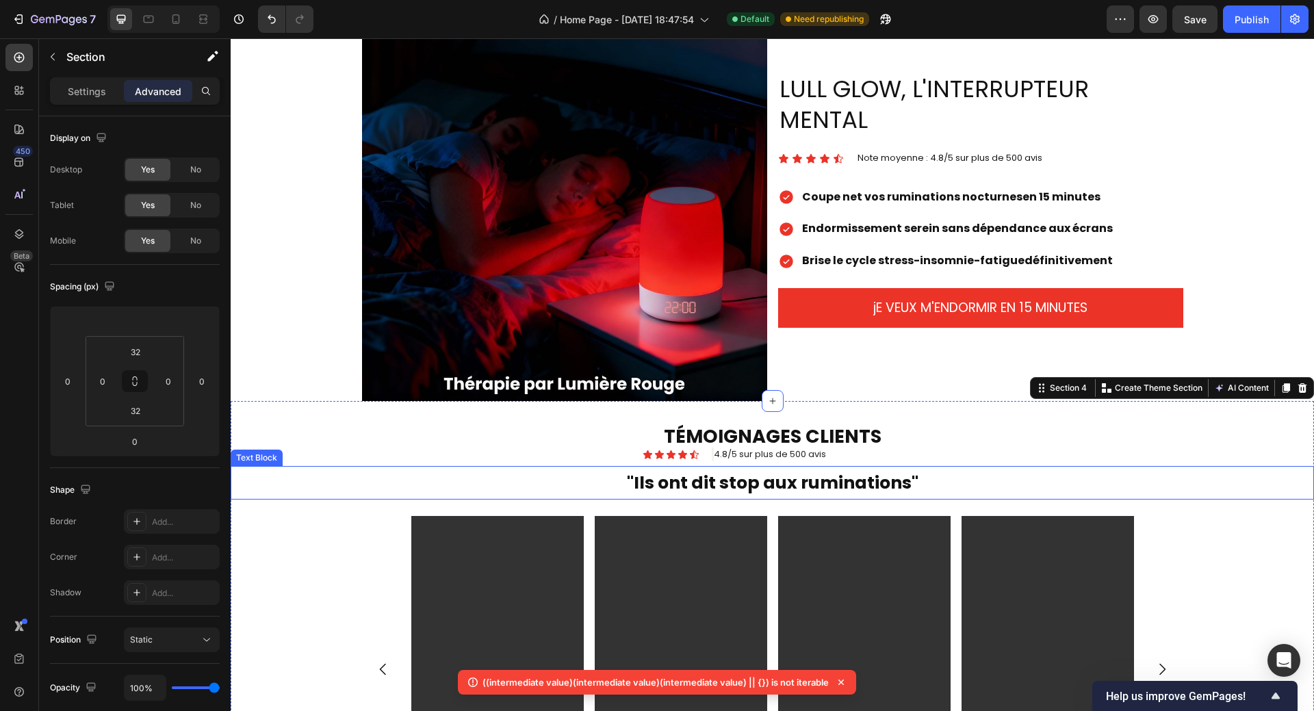
click at [861, 480] on strong ""Ils ont dit stop aux ruminations"" at bounding box center [772, 483] width 291 height 24
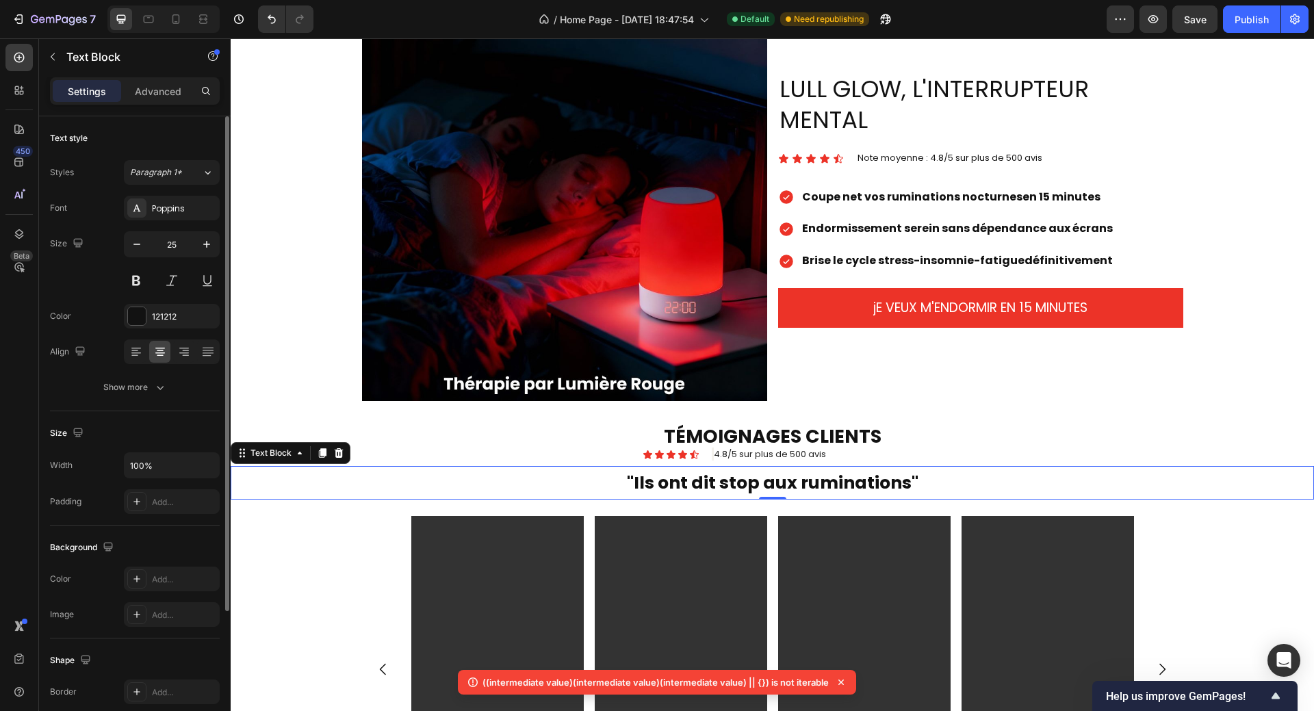
click at [159, 99] on div "Advanced" at bounding box center [158, 91] width 68 height 22
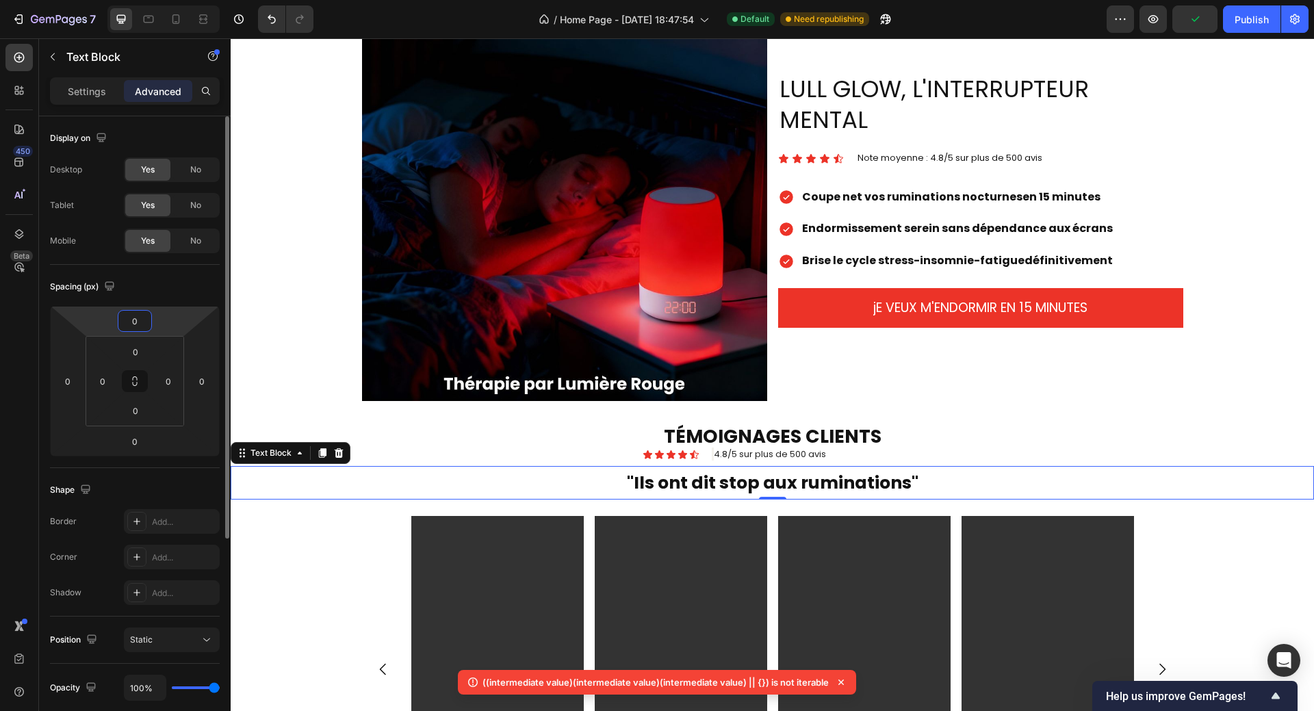
click at [136, 322] on input "0" at bounding box center [134, 321] width 27 height 21
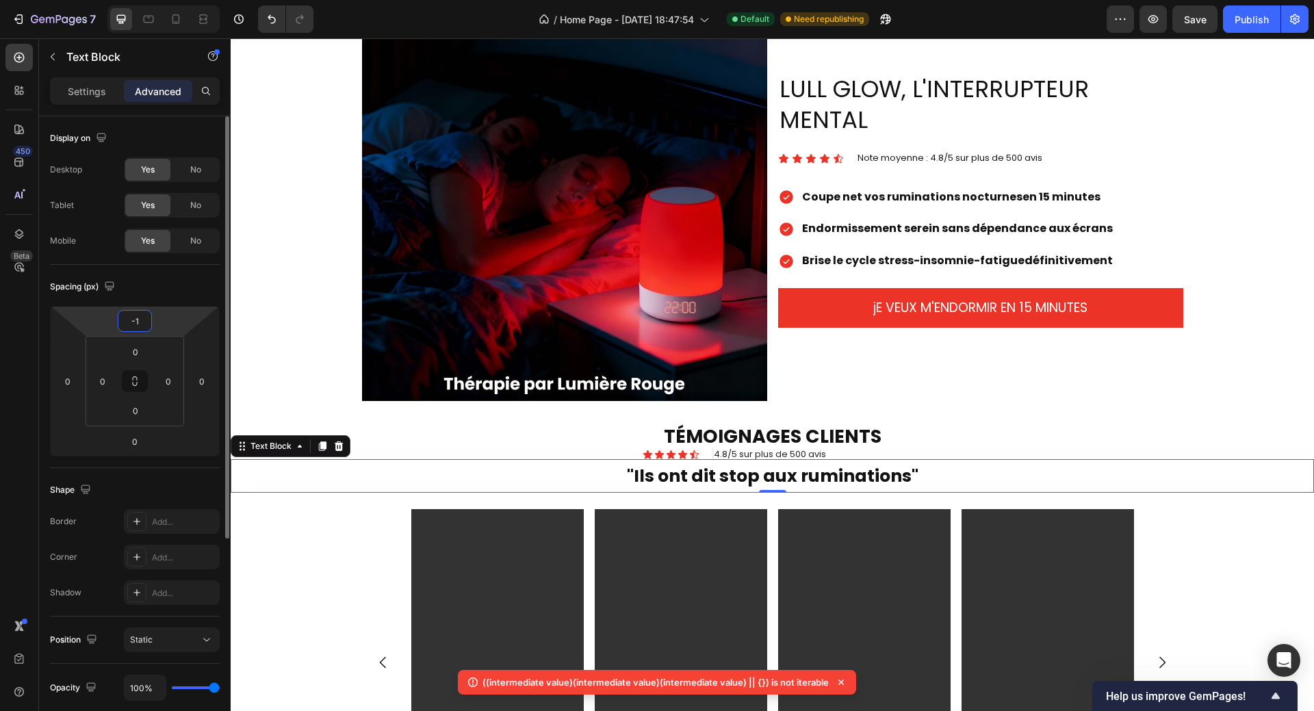
type input "-10"
click at [136, 320] on input "number" at bounding box center [134, 321] width 27 height 21
click at [279, 358] on div "Image LULL GLOW, L'INTERRUPTEUR MENTAL Heading Icon Icon Icon Icon Icon Icon Li…" at bounding box center [772, 198] width 1083 height 405
click at [308, 514] on div "Video Video Video Video [GEOGRAPHIC_DATA]" at bounding box center [772, 664] width 1083 height 342
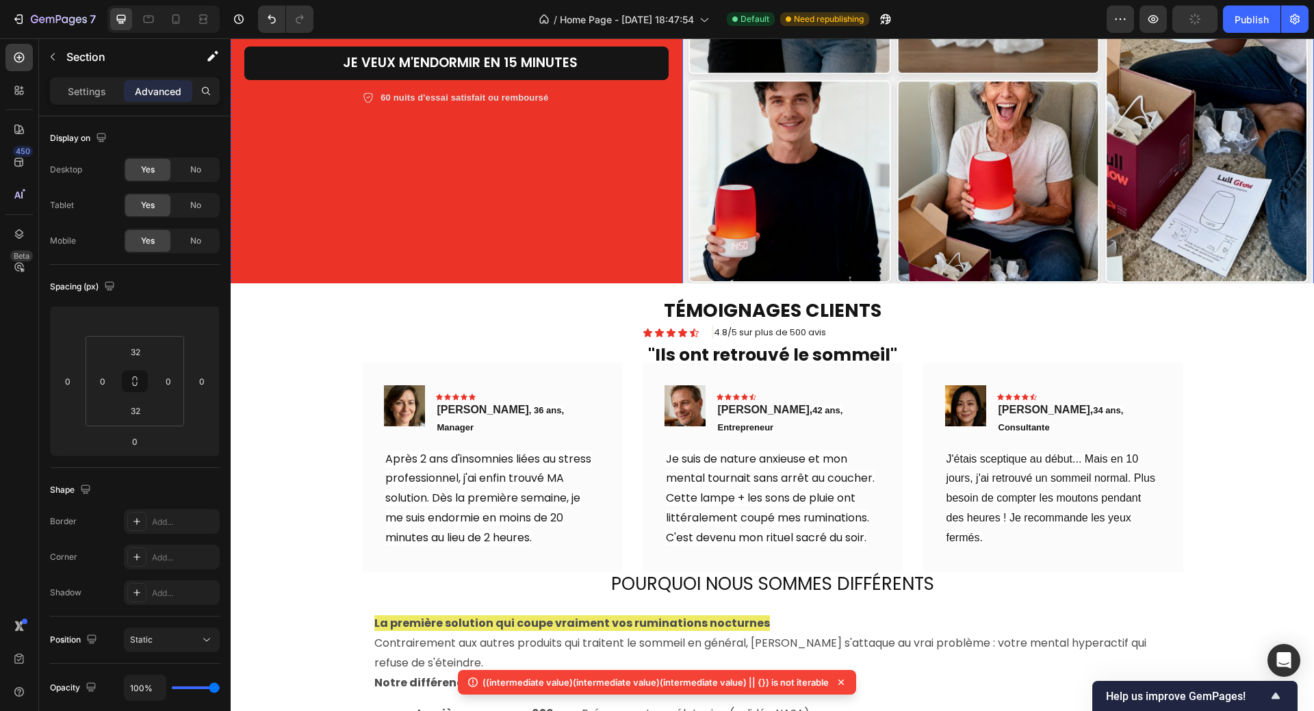
scroll to position [410, 0]
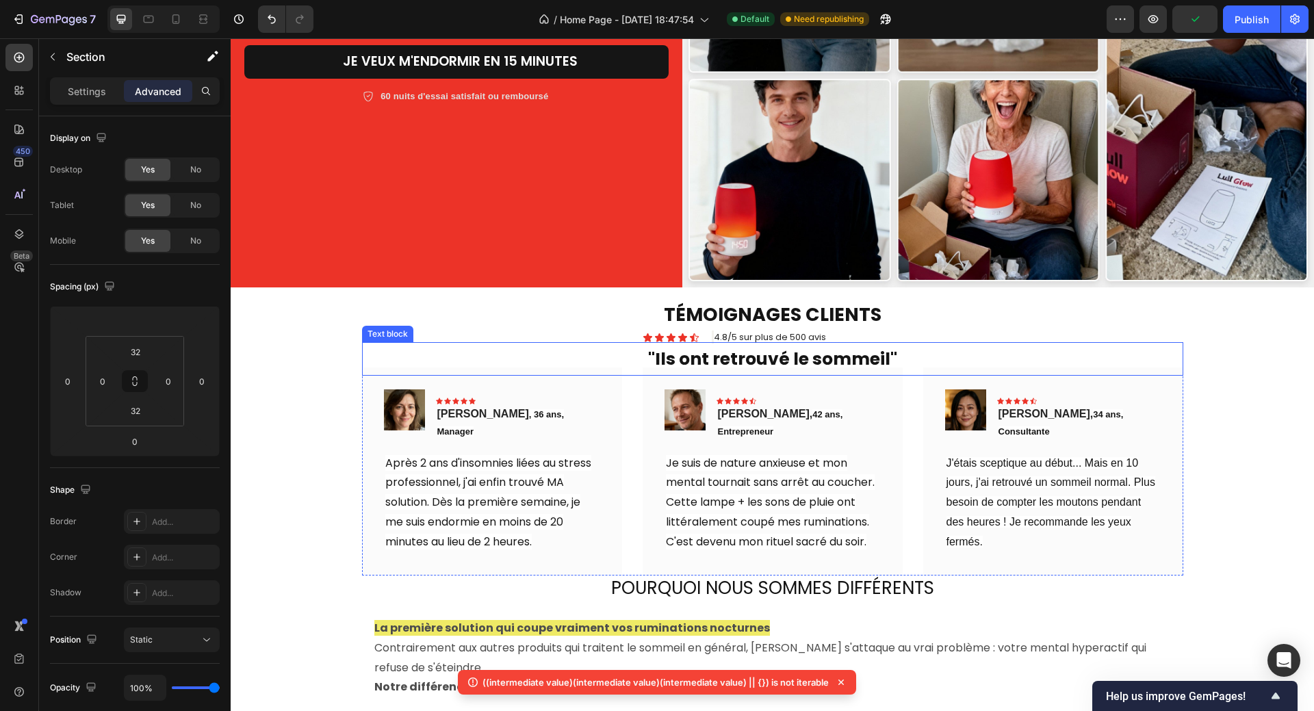
click at [777, 350] on strong ""Ils ont retrouvé le sommeil"" at bounding box center [772, 359] width 249 height 24
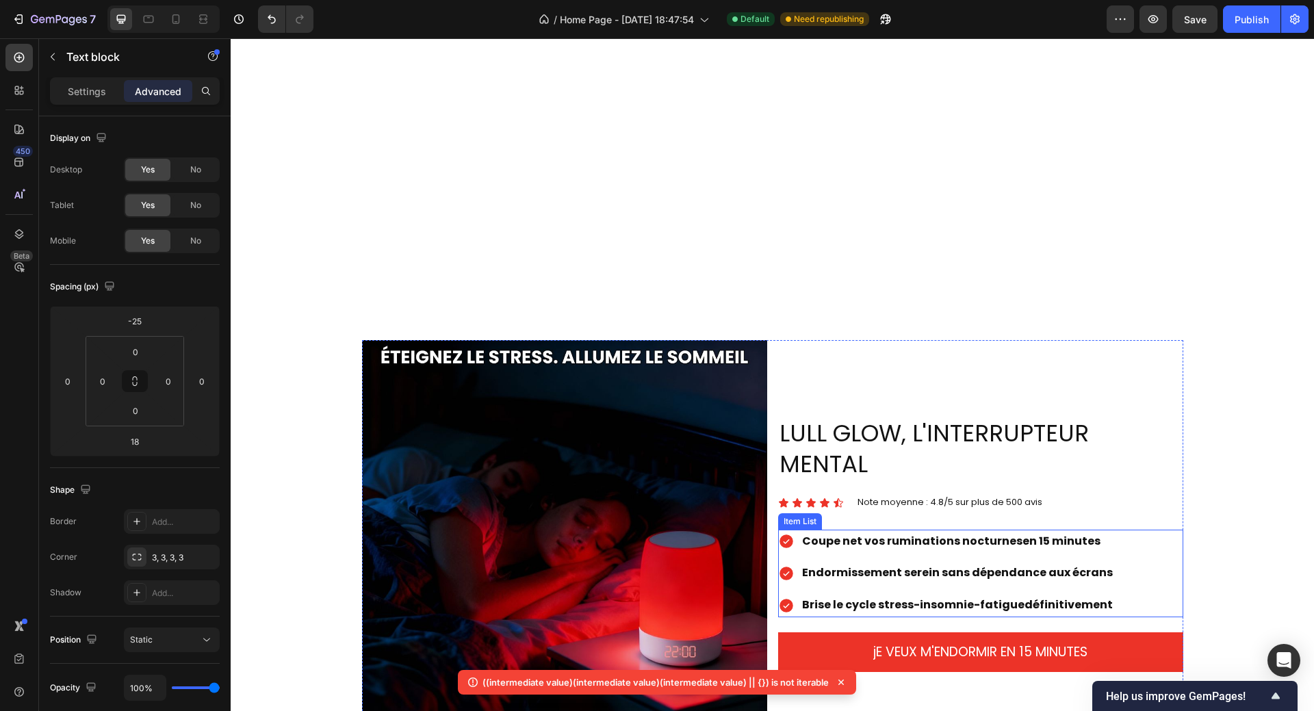
scroll to position [1437, 0]
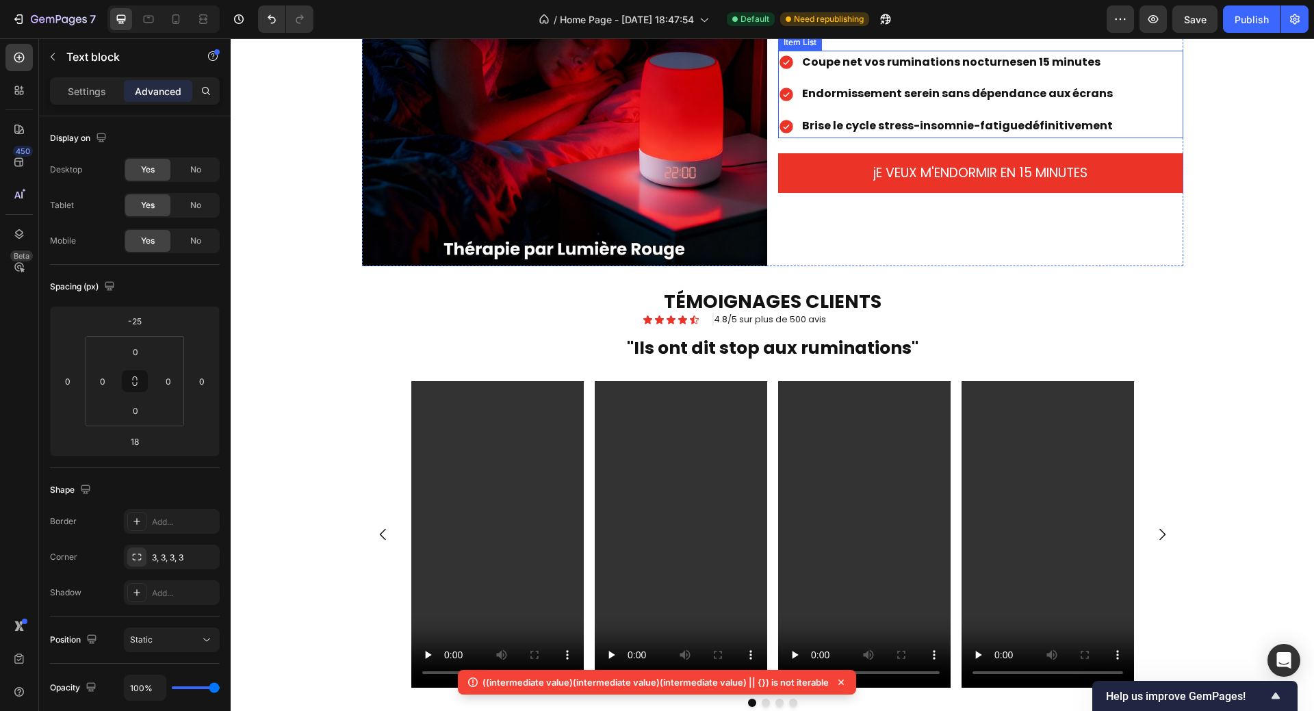
click at [810, 345] on strong ""Ils ont dit stop aux ruminations"" at bounding box center [772, 348] width 291 height 24
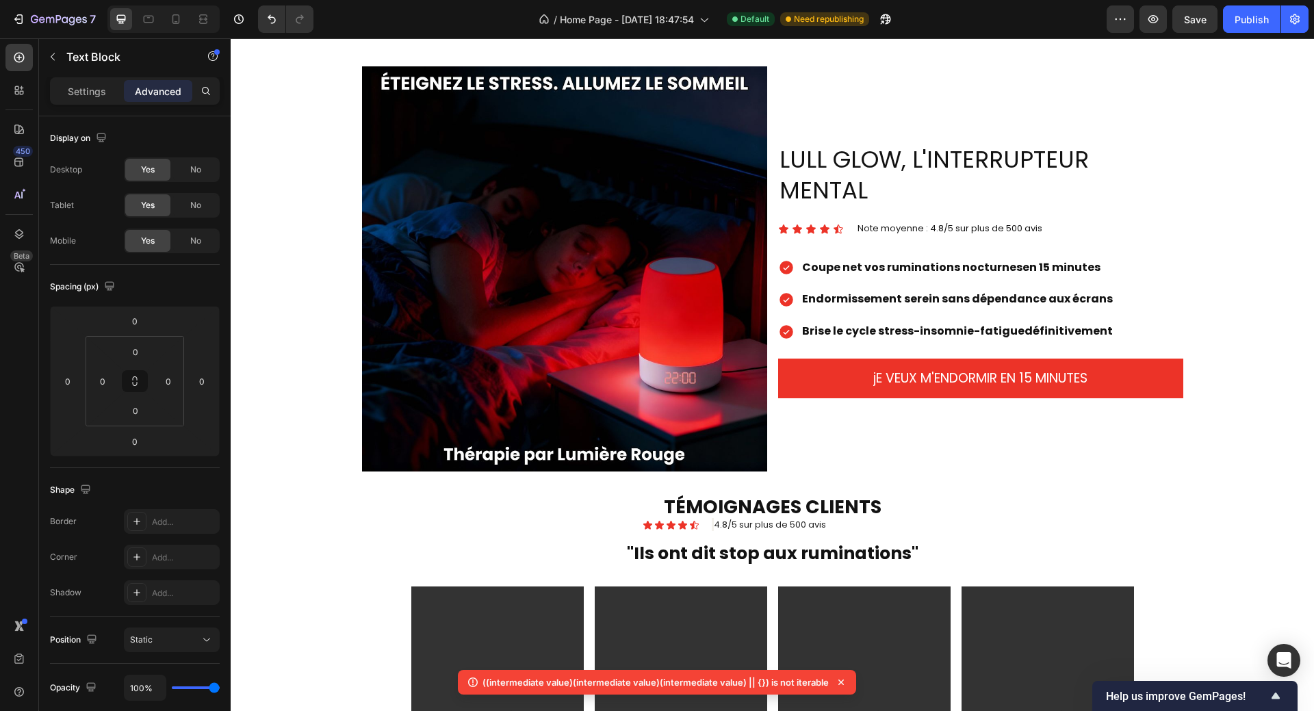
scroll to position [1573, 0]
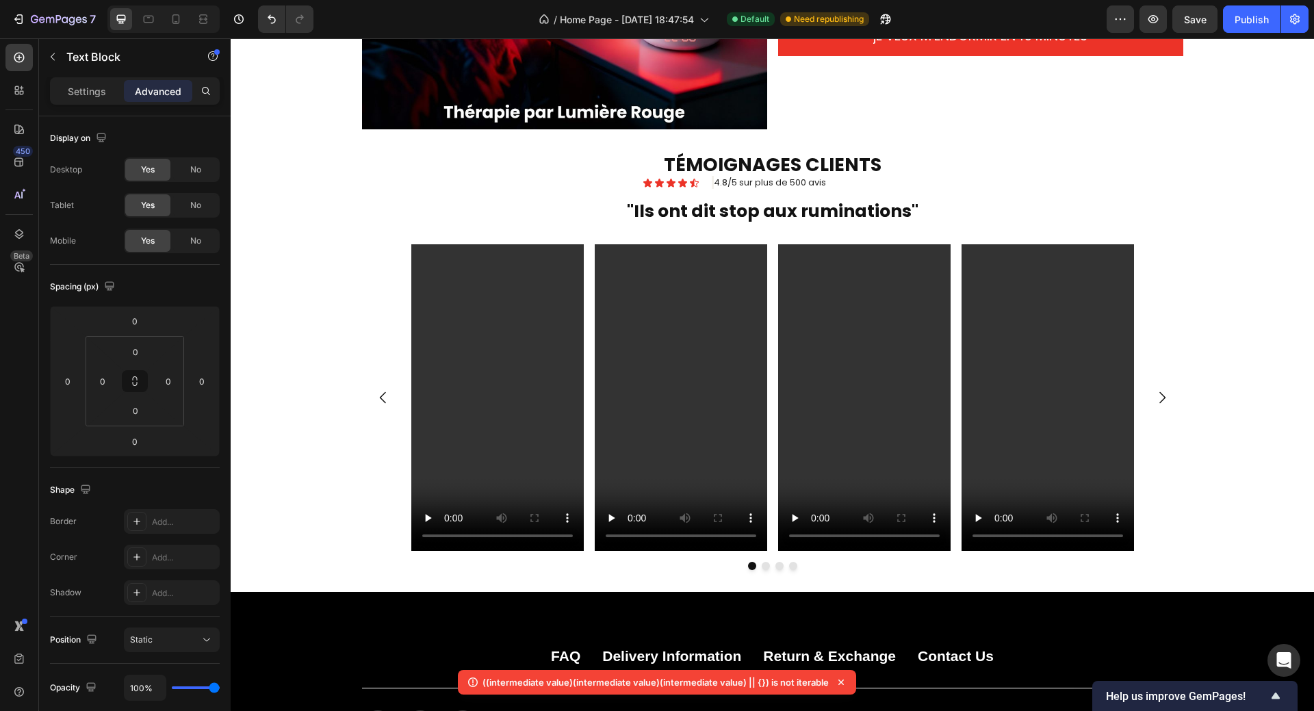
click at [905, 215] on strong ""Ils ont dit stop aux ruminations"" at bounding box center [772, 211] width 291 height 24
click at [598, 210] on p ""Ils ont dit stop aux ruminations"" at bounding box center [772, 211] width 1080 height 31
click at [564, 208] on p ""Ils ont dit stop aux ruminations"" at bounding box center [772, 211] width 1080 height 31
click at [708, 168] on strong "TÉMOIGNAGES CLIENTS" at bounding box center [773, 164] width 218 height 25
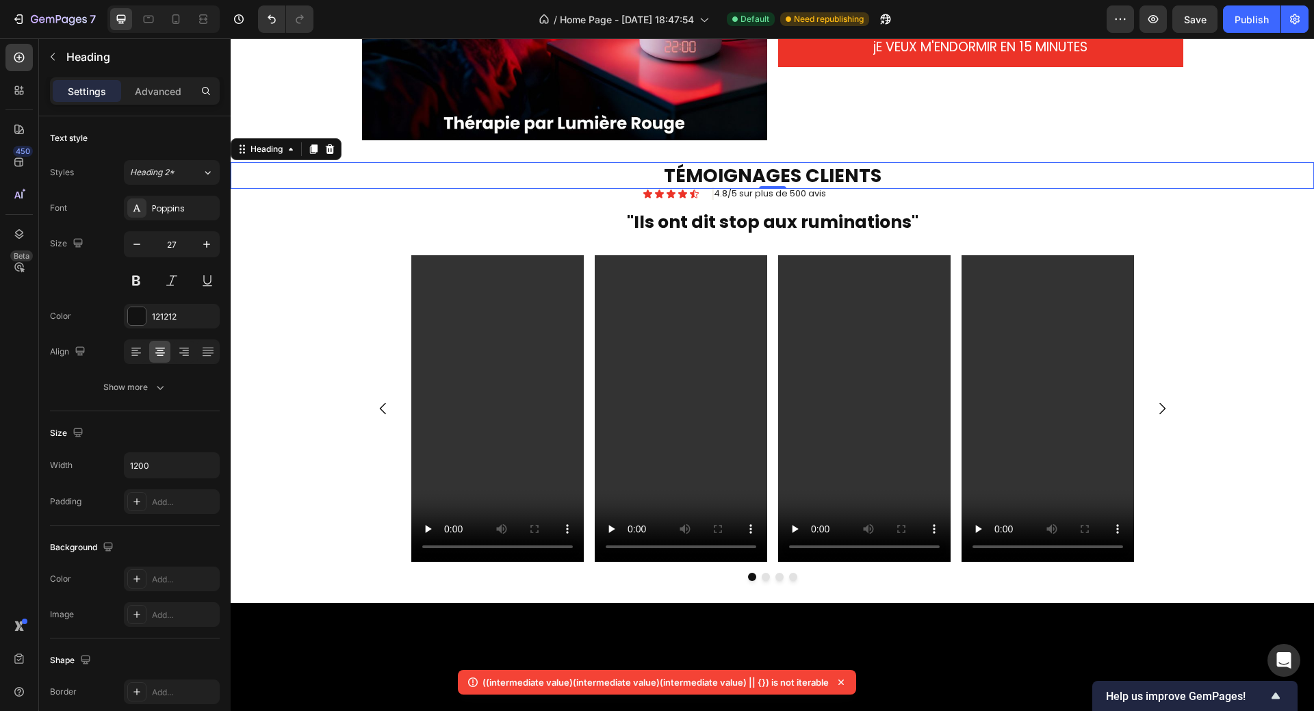
scroll to position [1231, 0]
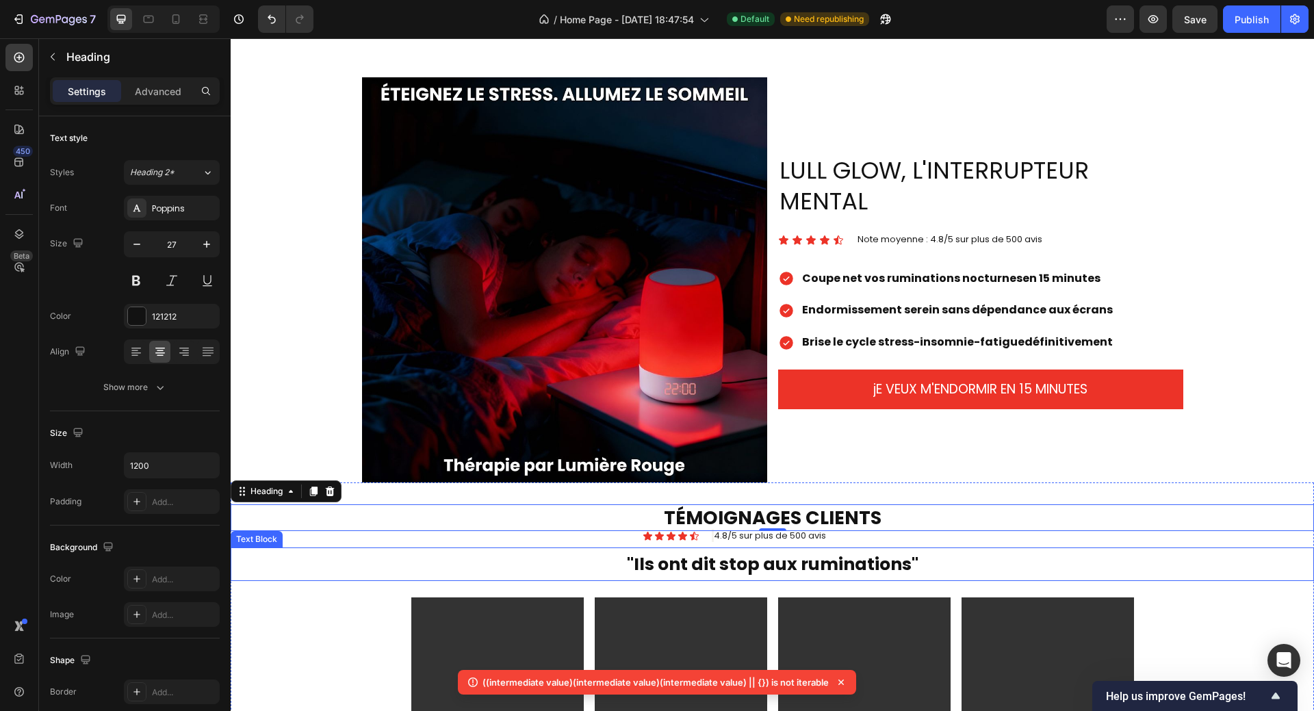
click at [940, 549] on p ""Ils ont dit stop aux ruminations"" at bounding box center [772, 564] width 1080 height 31
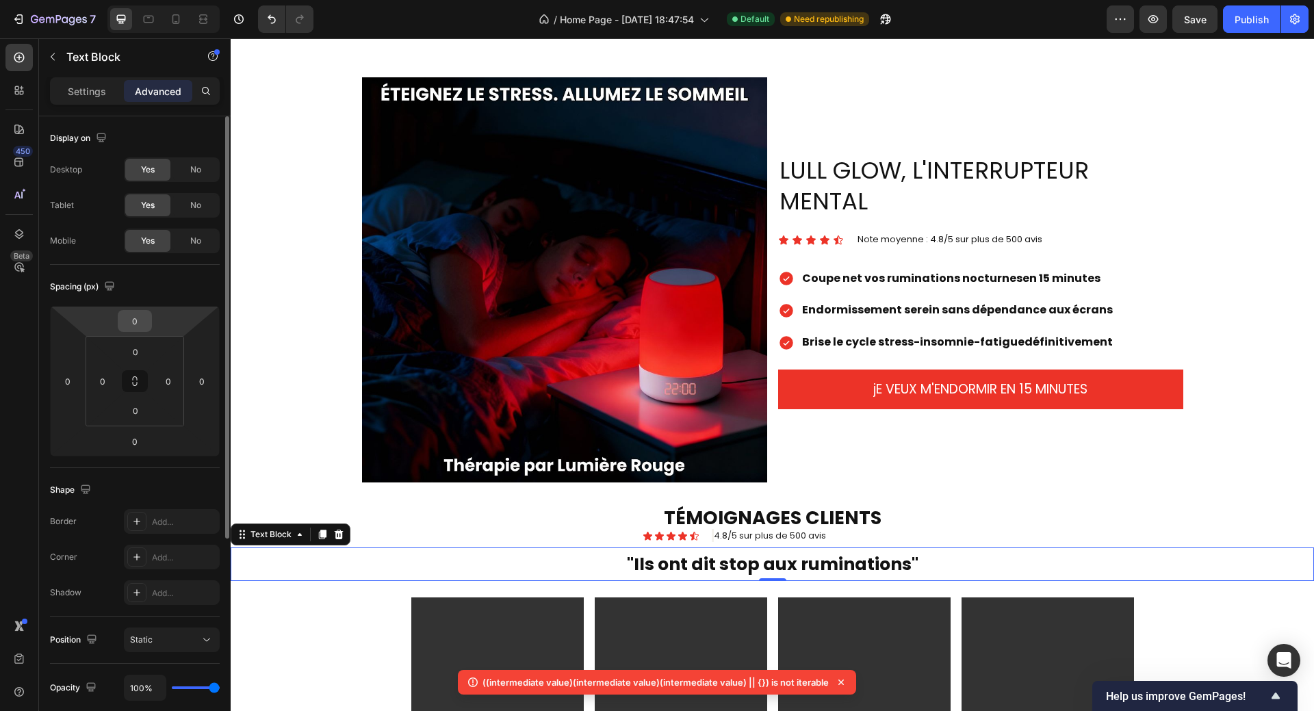
click at [148, 317] on div "0" at bounding box center [135, 321] width 34 height 22
click at [136, 323] on input "0" at bounding box center [134, 321] width 27 height 21
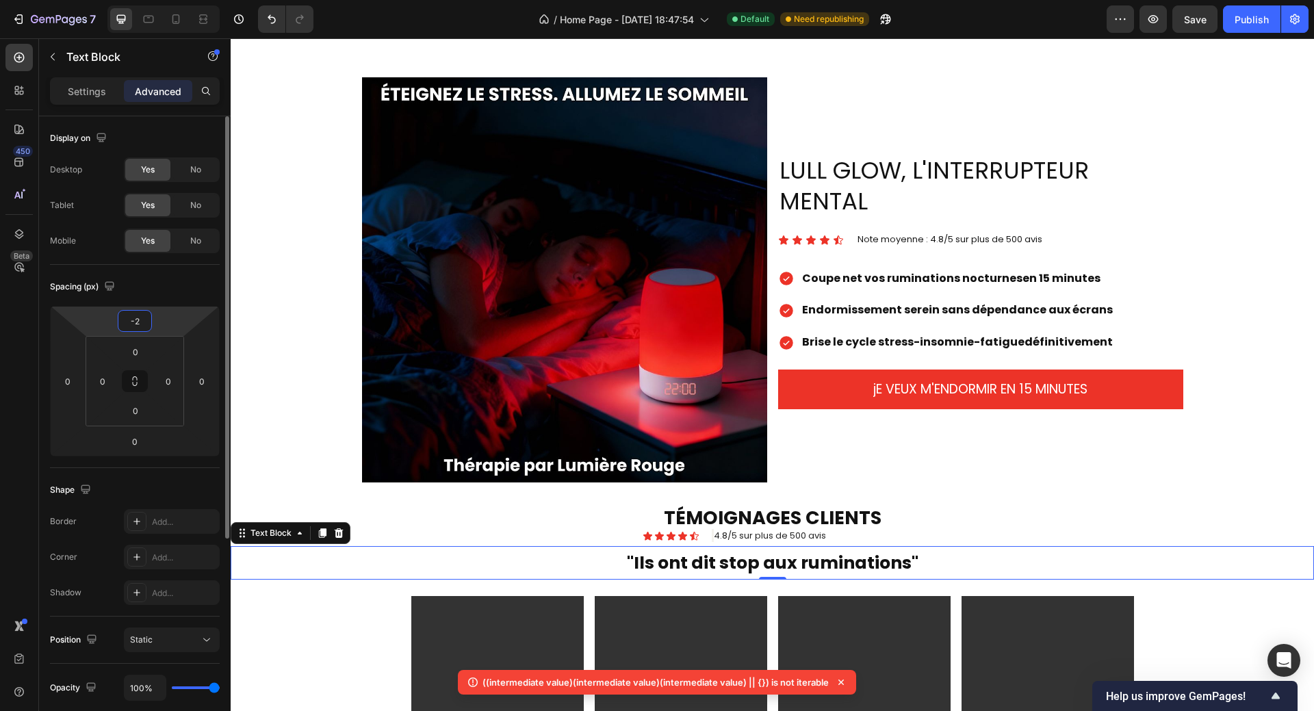
type input "-20"
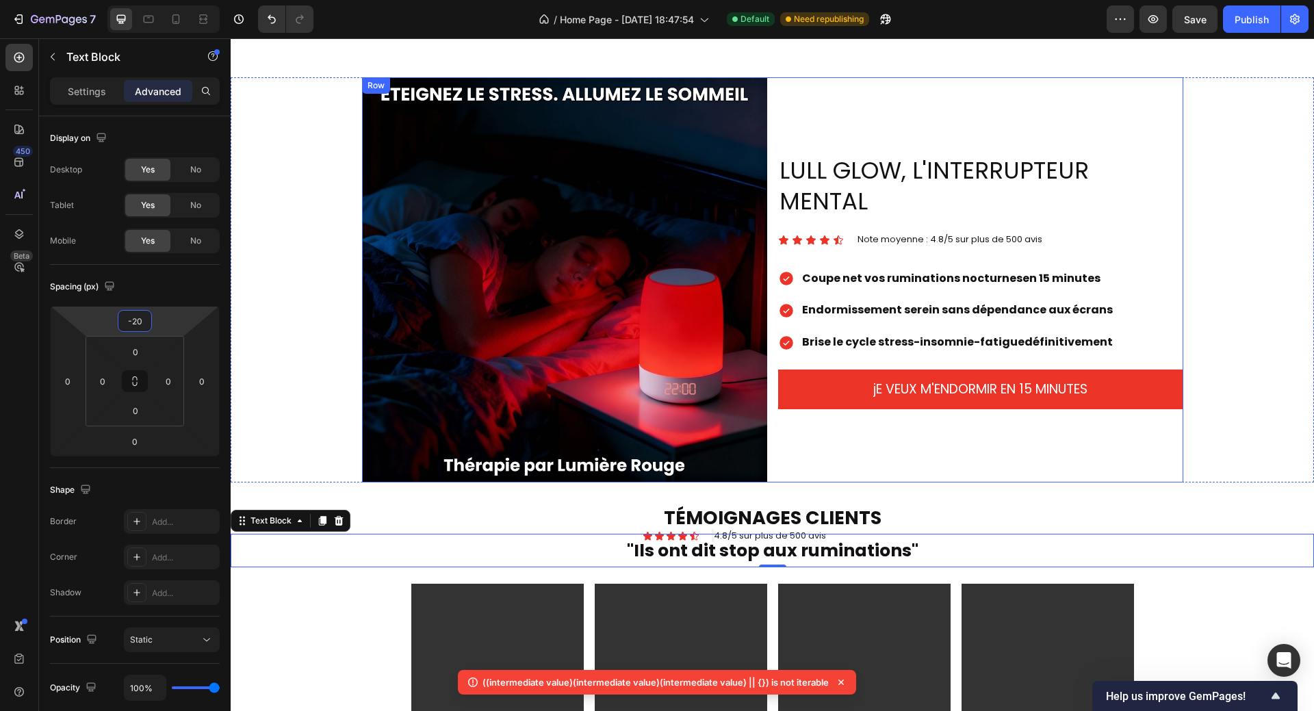
click at [909, 459] on div "LULL GLOW, L'INTERRUPTEUR MENTAL Heading Icon Icon Icon Icon Icon Icon List Not…" at bounding box center [980, 279] width 405 height 405
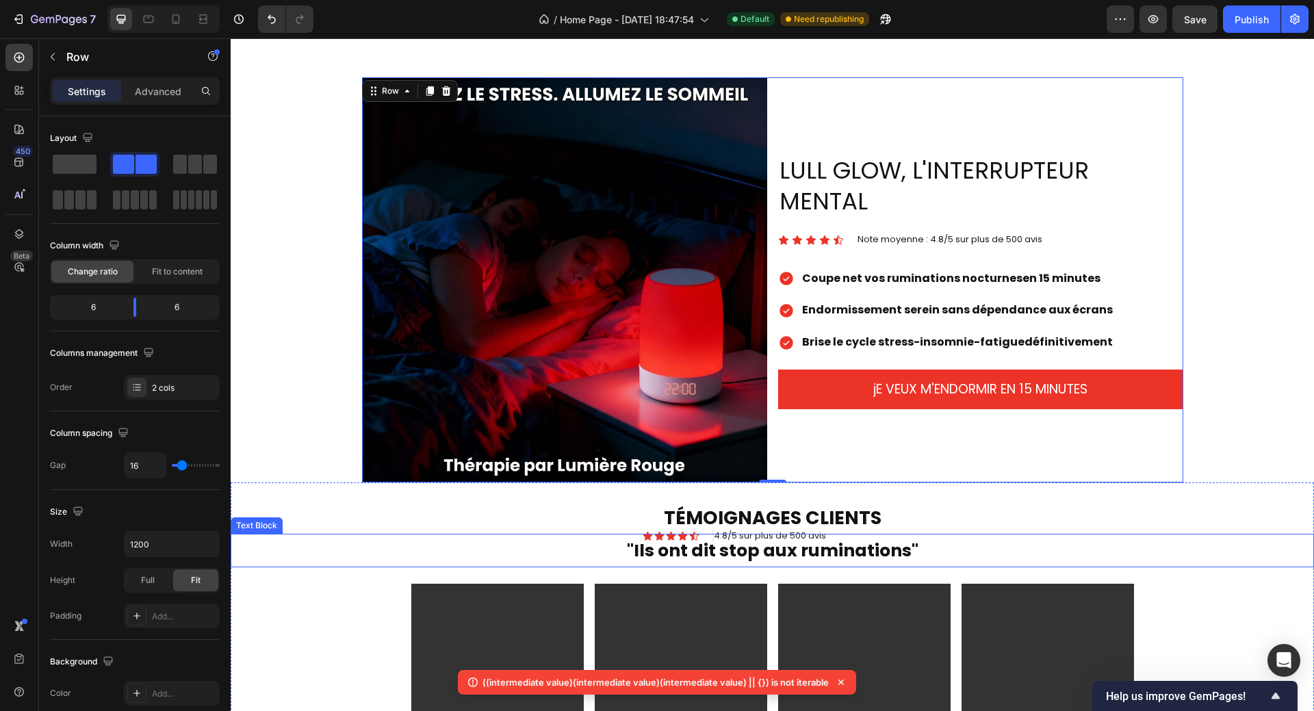
click at [940, 539] on p ""Ils ont dit stop aux ruminations"" at bounding box center [772, 550] width 1080 height 31
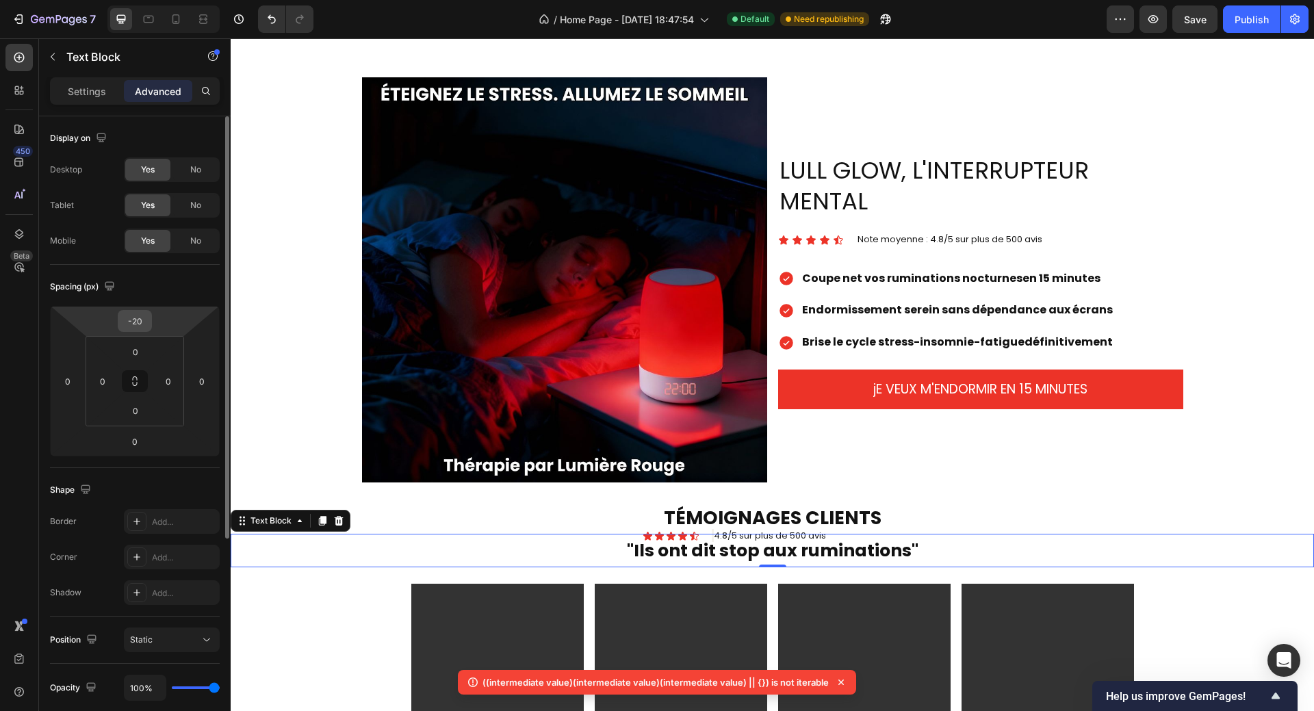
click at [136, 326] on input "-20" at bounding box center [134, 321] width 27 height 21
click at [134, 321] on input "-20" at bounding box center [134, 321] width 27 height 21
drag, startPoint x: 131, startPoint y: 321, endPoint x: 153, endPoint y: 317, distance: 22.2
click at [153, 317] on div "-20 0 0 0" at bounding box center [135, 381] width 170 height 151
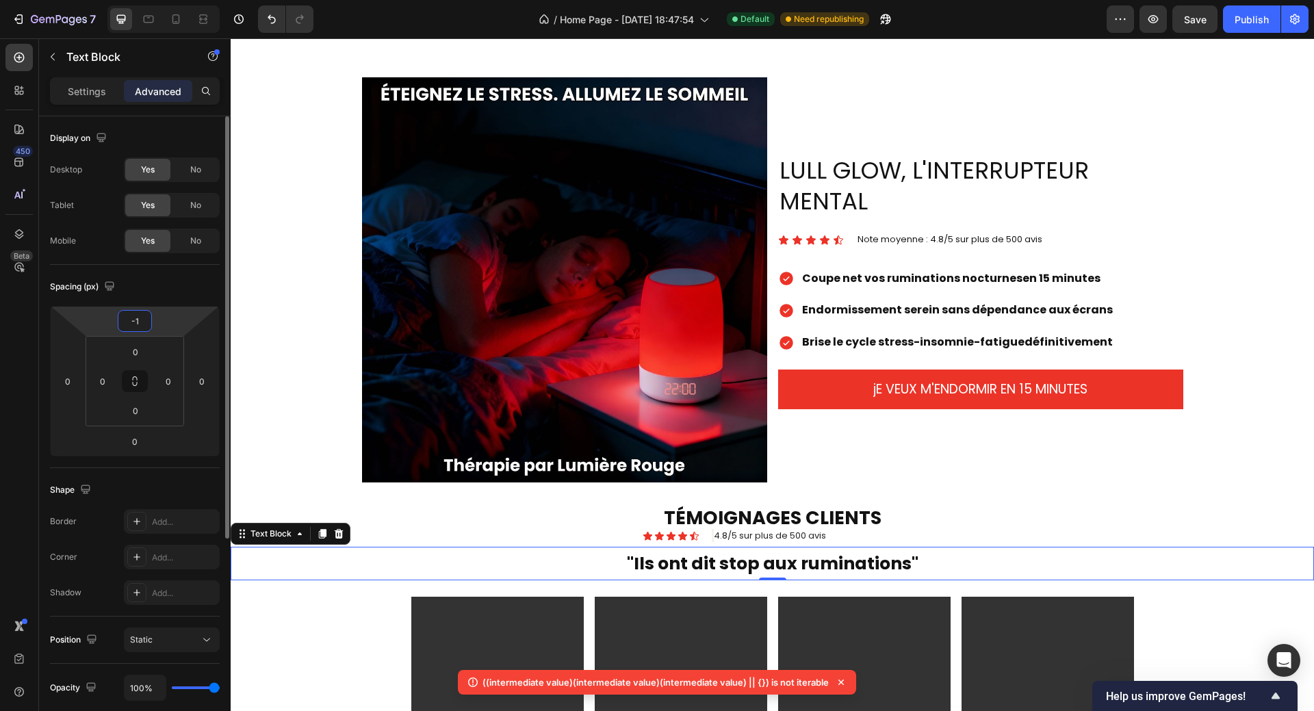
type input "-10"
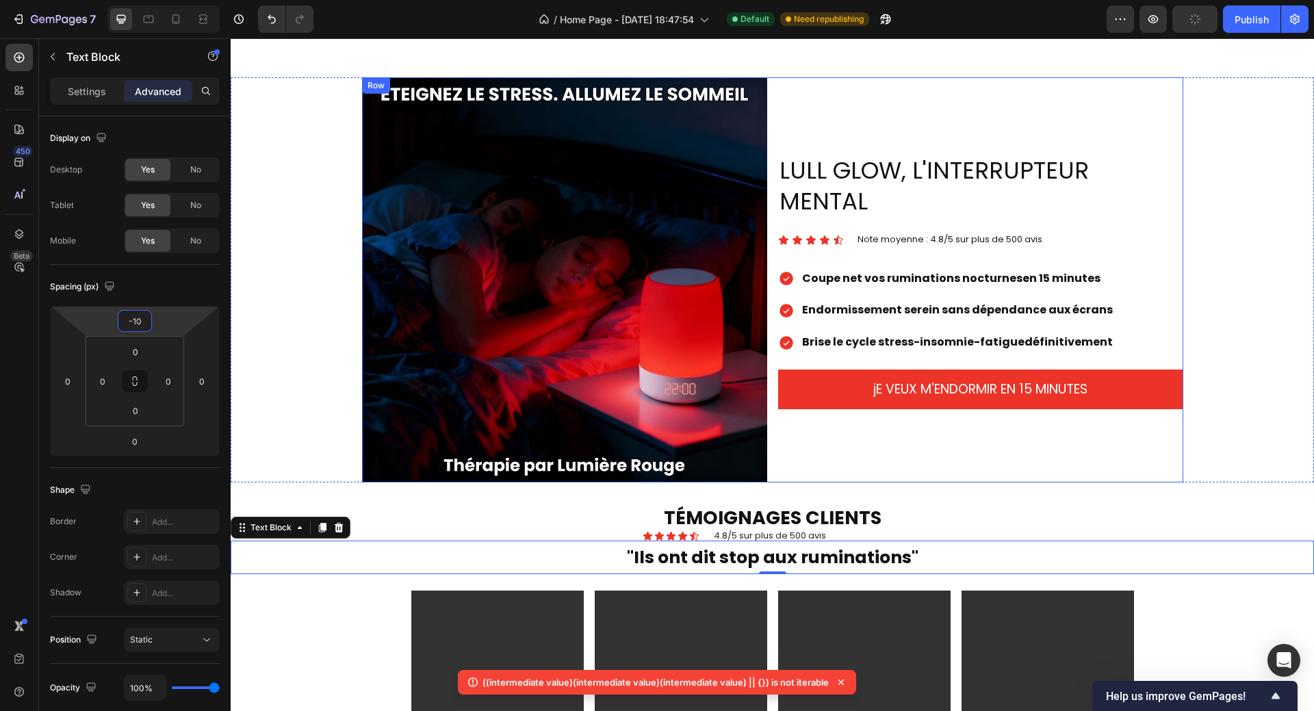
click at [980, 455] on div "LULL GLOW, L'INTERRUPTEUR MENTAL Heading Icon Icon Icon Icon Icon Icon List Not…" at bounding box center [980, 279] width 405 height 405
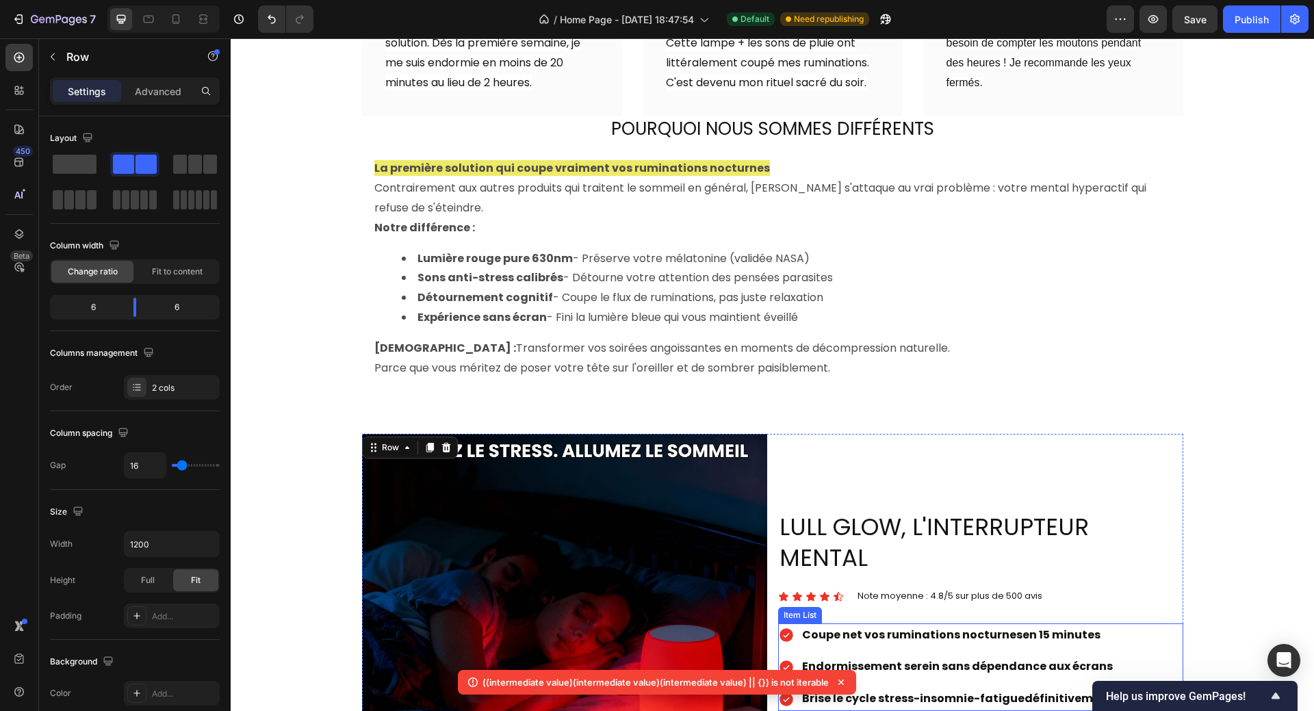
scroll to position [821, 0]
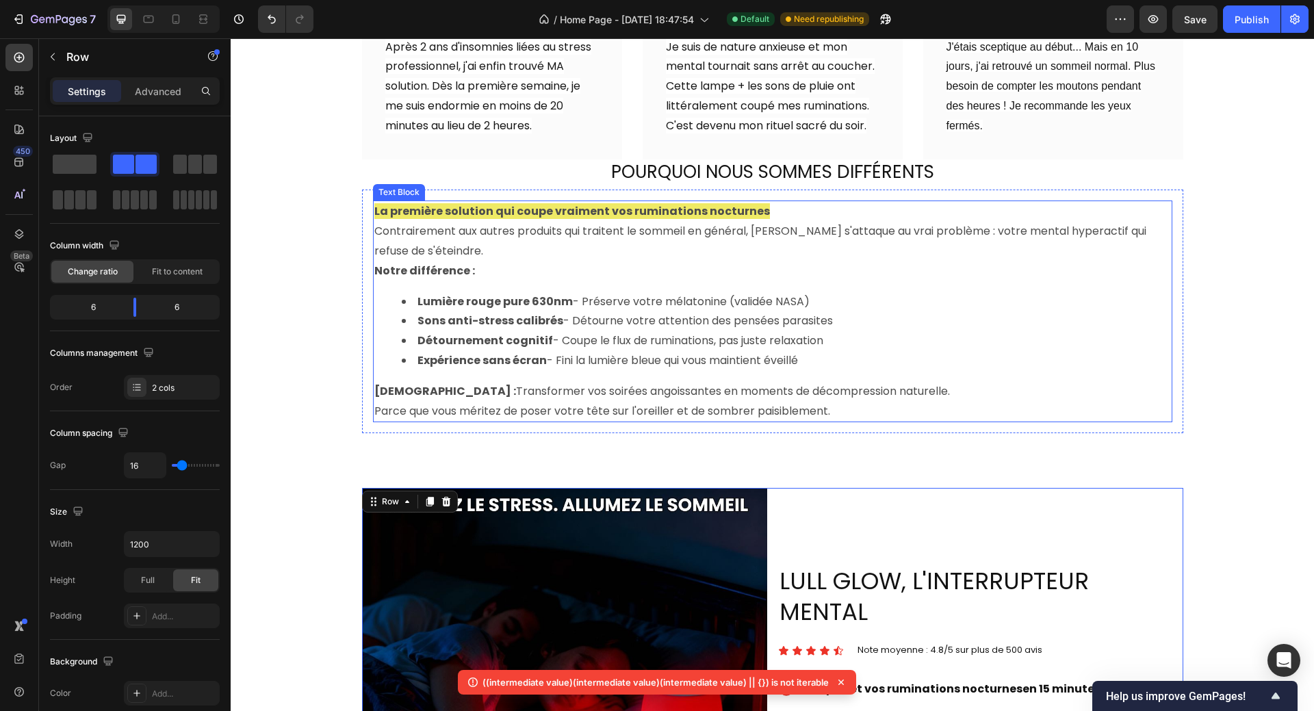
click at [1075, 292] on li "Lumière rouge pure 630nm - Préserve votre mélatonine (validée NASA)" at bounding box center [786, 302] width 769 height 20
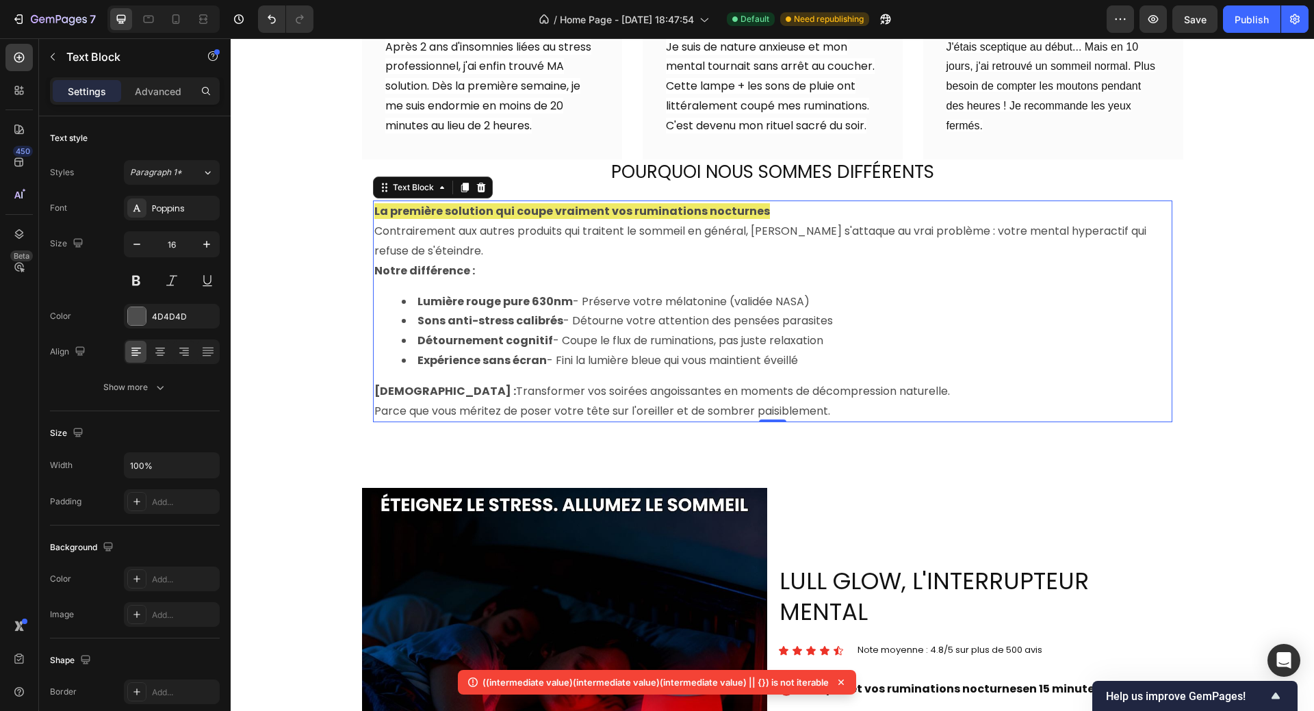
click at [1054, 331] on li "Détournement cognitif - Coupe le flux de ruminations, pas juste relaxation" at bounding box center [786, 341] width 769 height 20
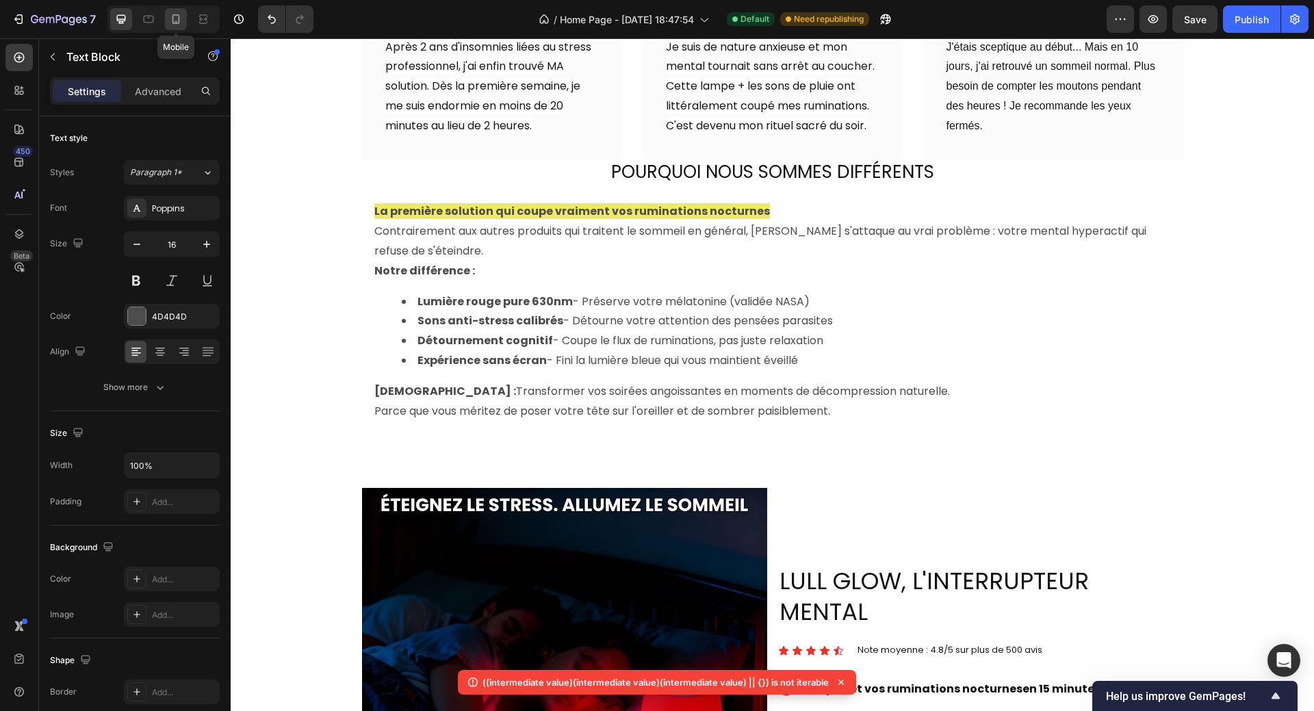
click at [175, 21] on icon at bounding box center [176, 19] width 14 height 14
type input "14"
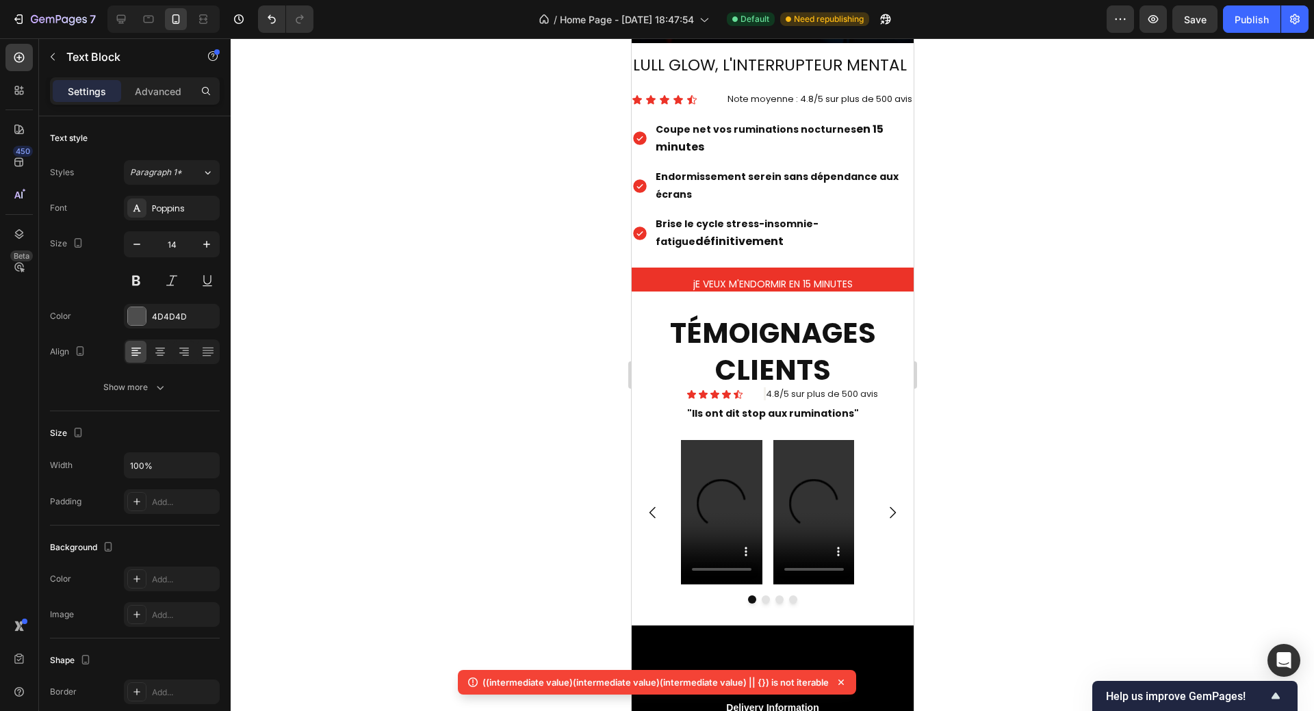
scroll to position [1629, 0]
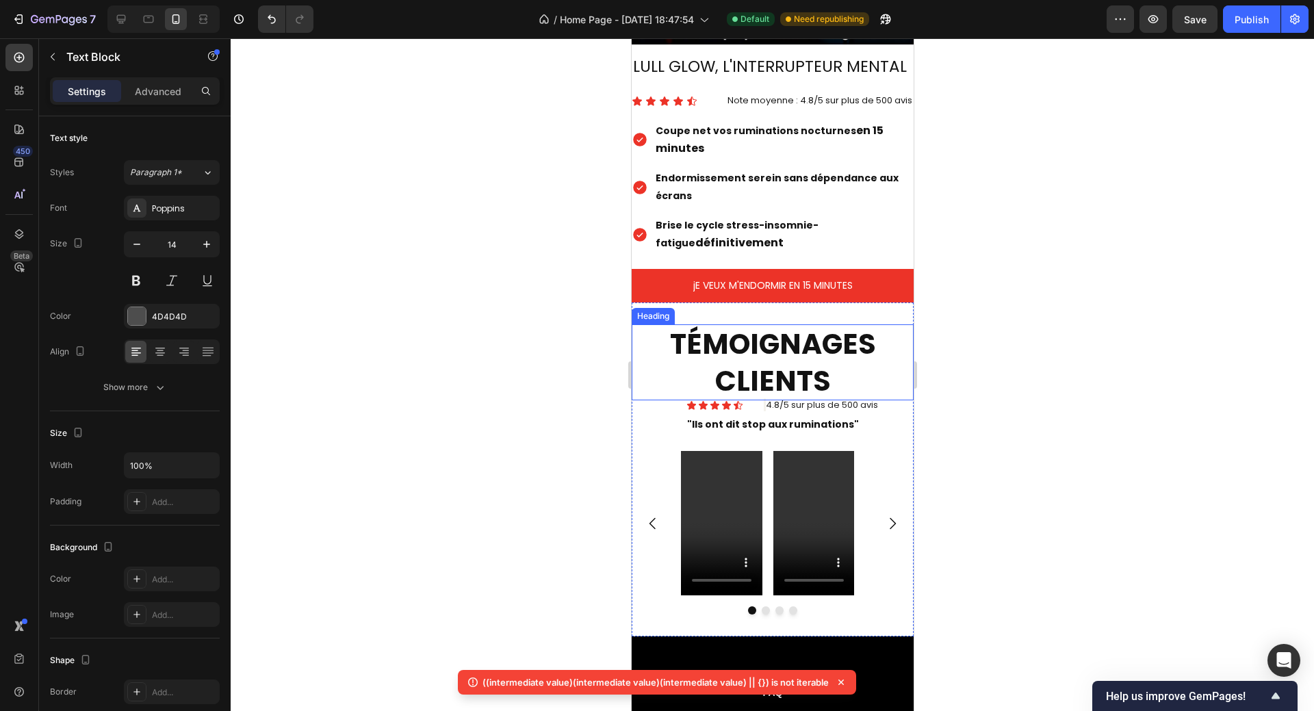
click at [746, 336] on strong "TÉMOIGNAGES CLIENTS" at bounding box center [772, 361] width 206 height 75
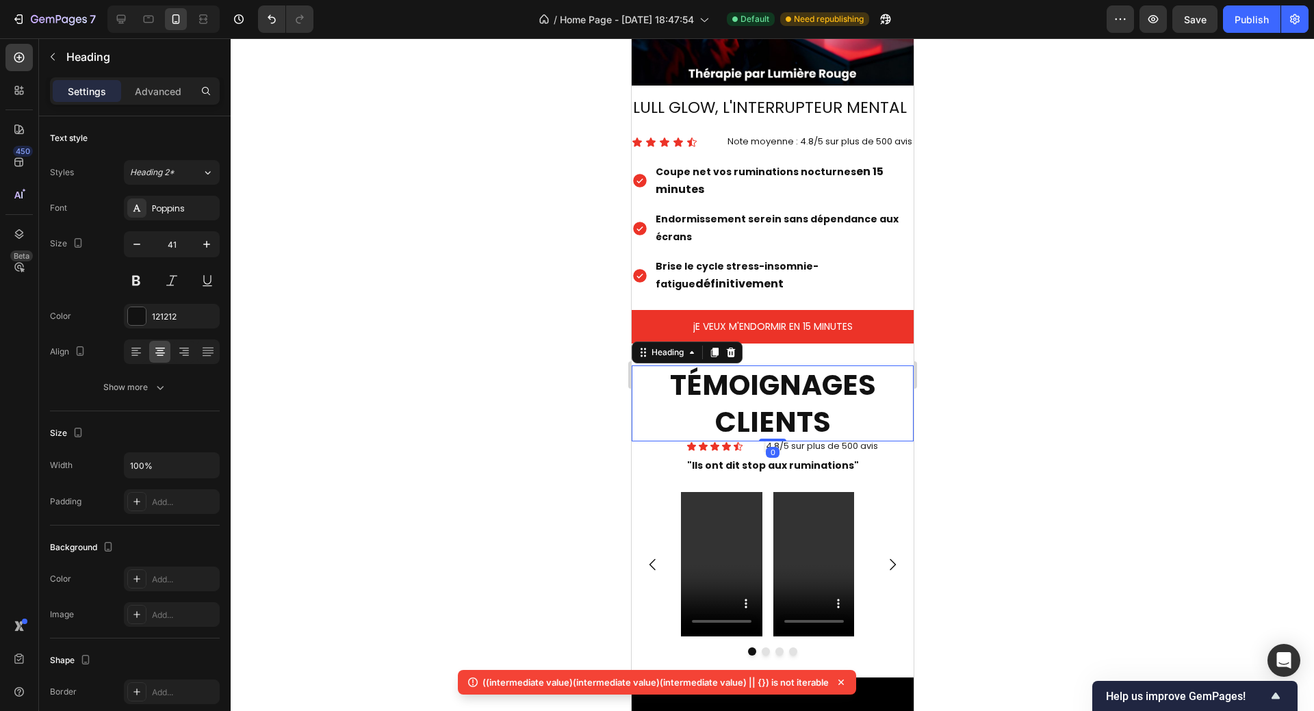
scroll to position [1218, 0]
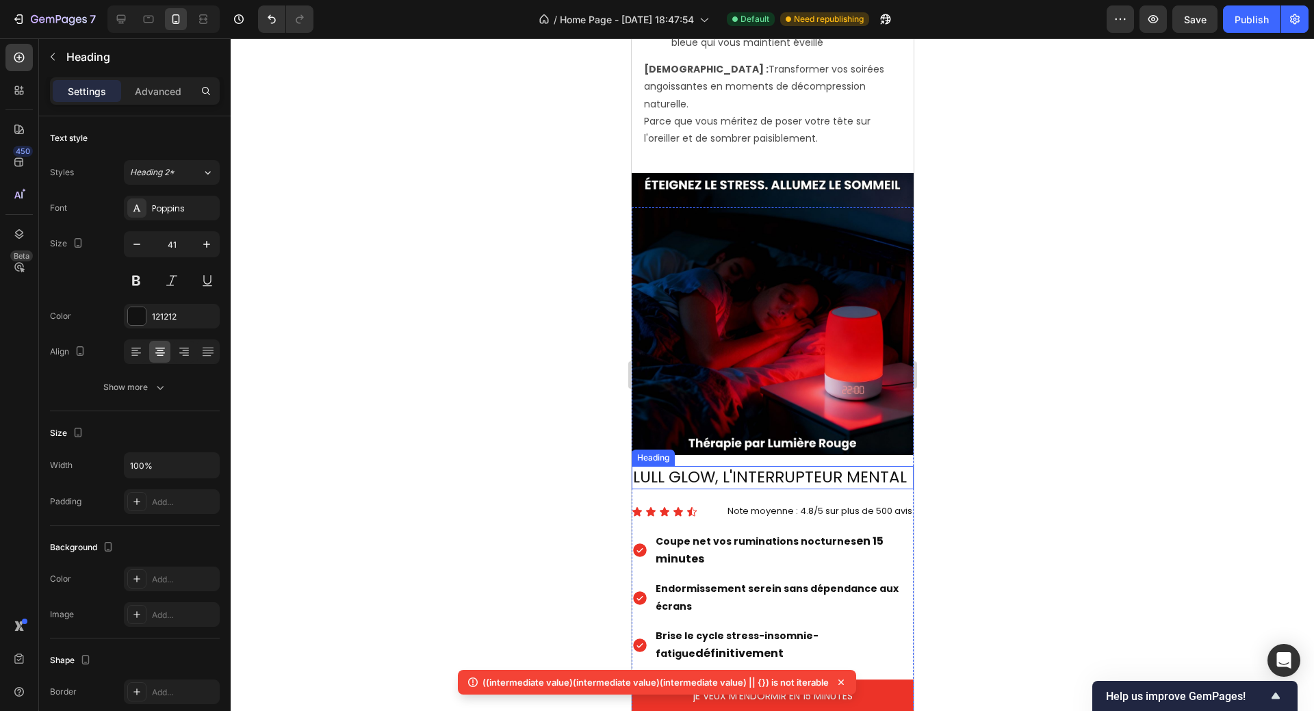
click at [717, 466] on h2 "LULL GLOW, L'INTERRUPTEUR MENTAL" at bounding box center [772, 477] width 282 height 23
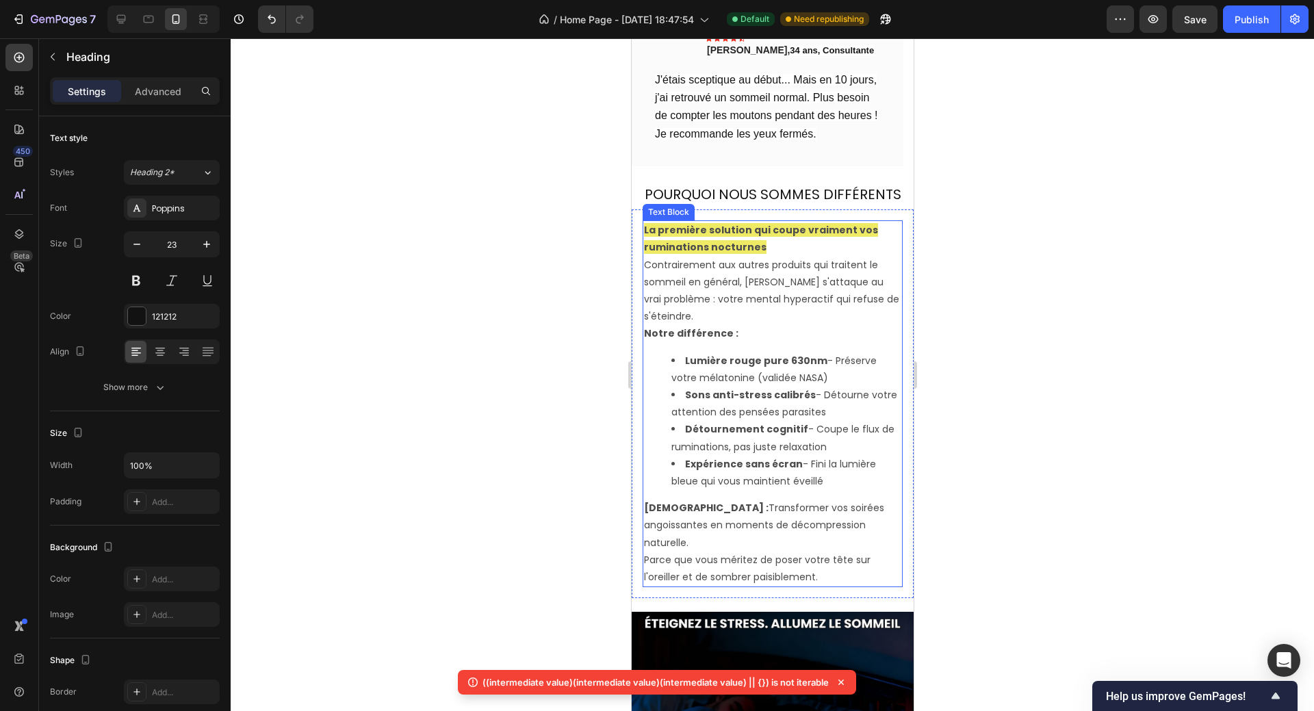
scroll to position [740, 0]
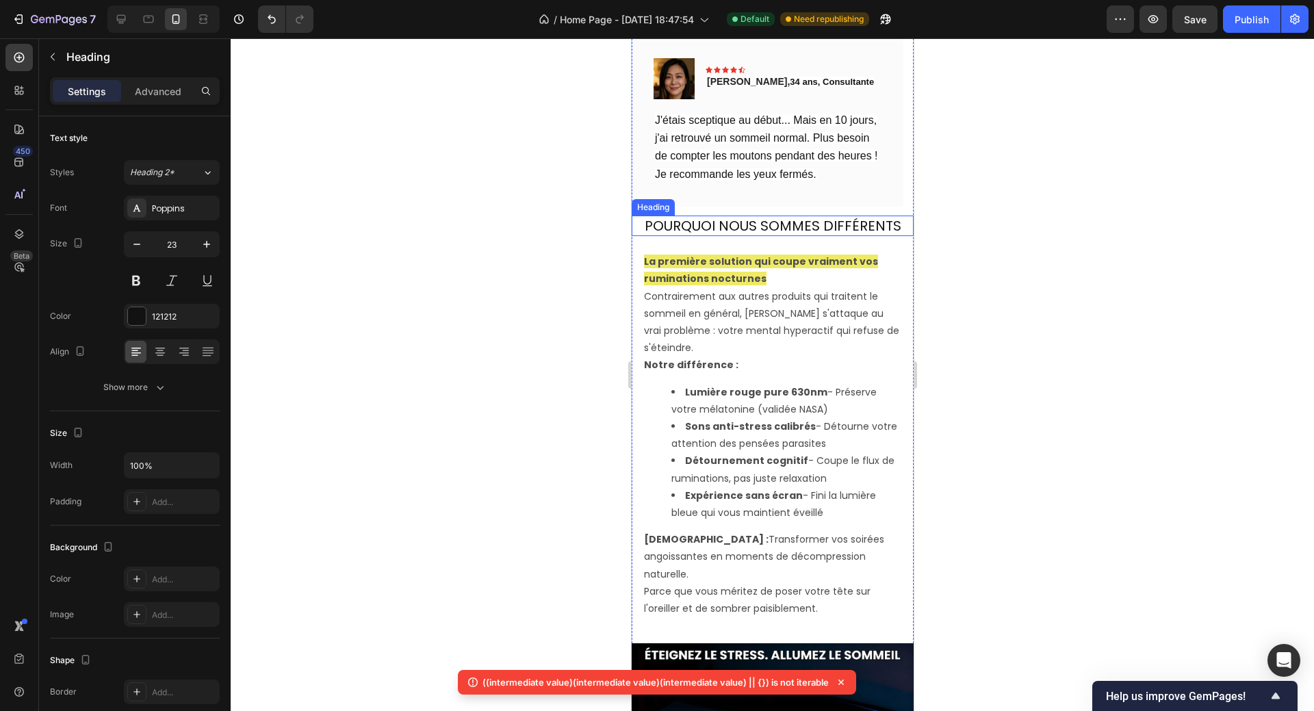
click at [780, 236] on h2 "POURQUOI NOUS SOMMES DIFFÉRENTS" at bounding box center [772, 225] width 282 height 21
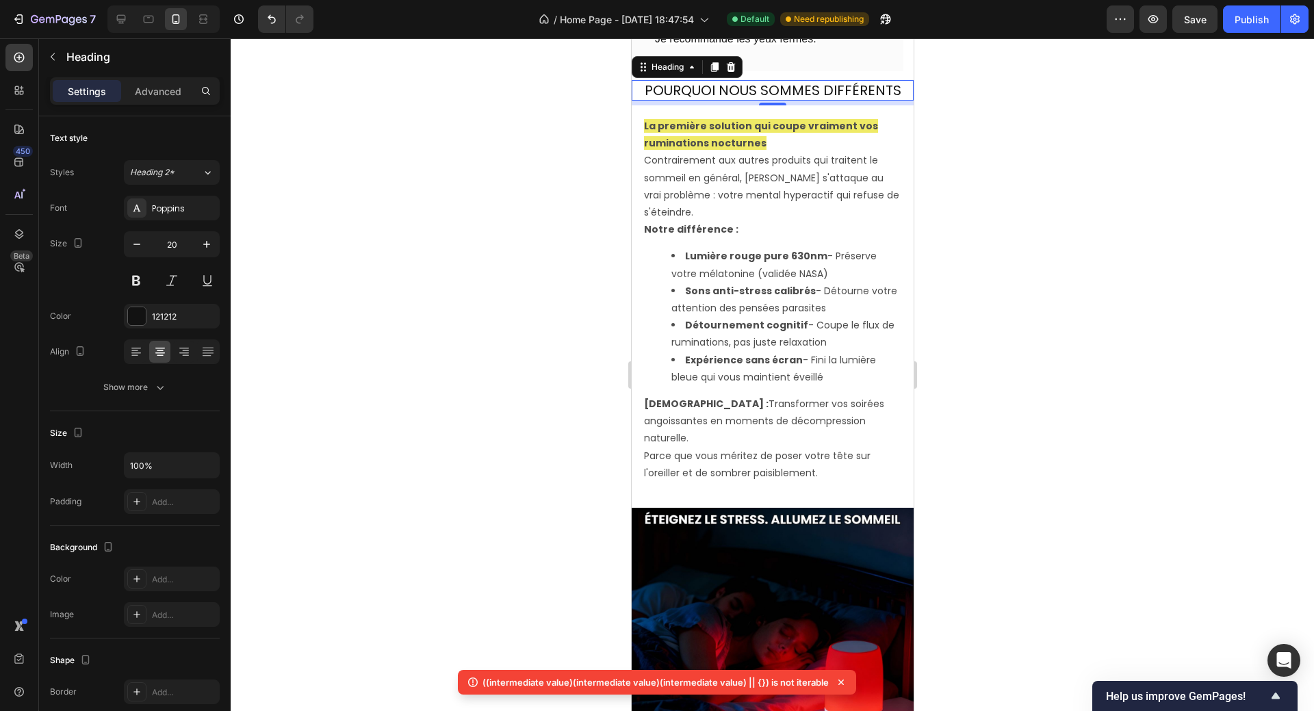
click at [776, 101] on h2 "POURQUOI NOUS SOMMES DIFFÉRENTS" at bounding box center [772, 90] width 282 height 21
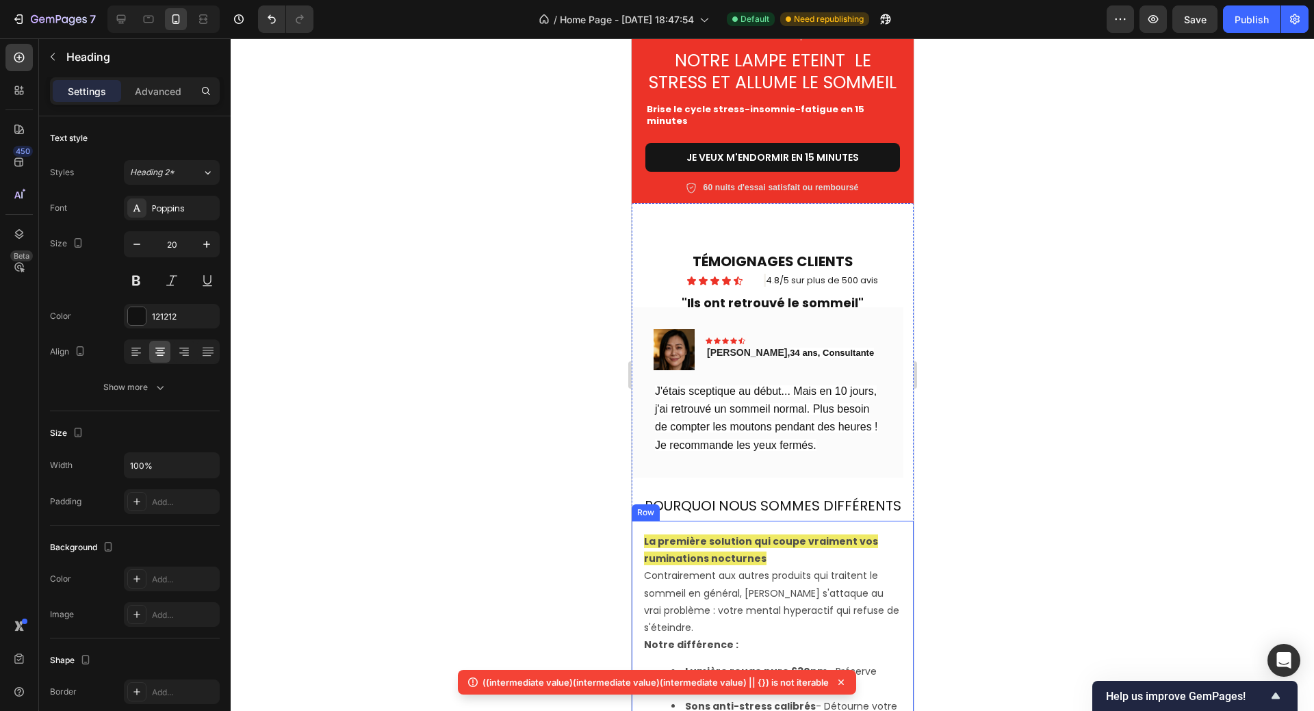
scroll to position [329, 0]
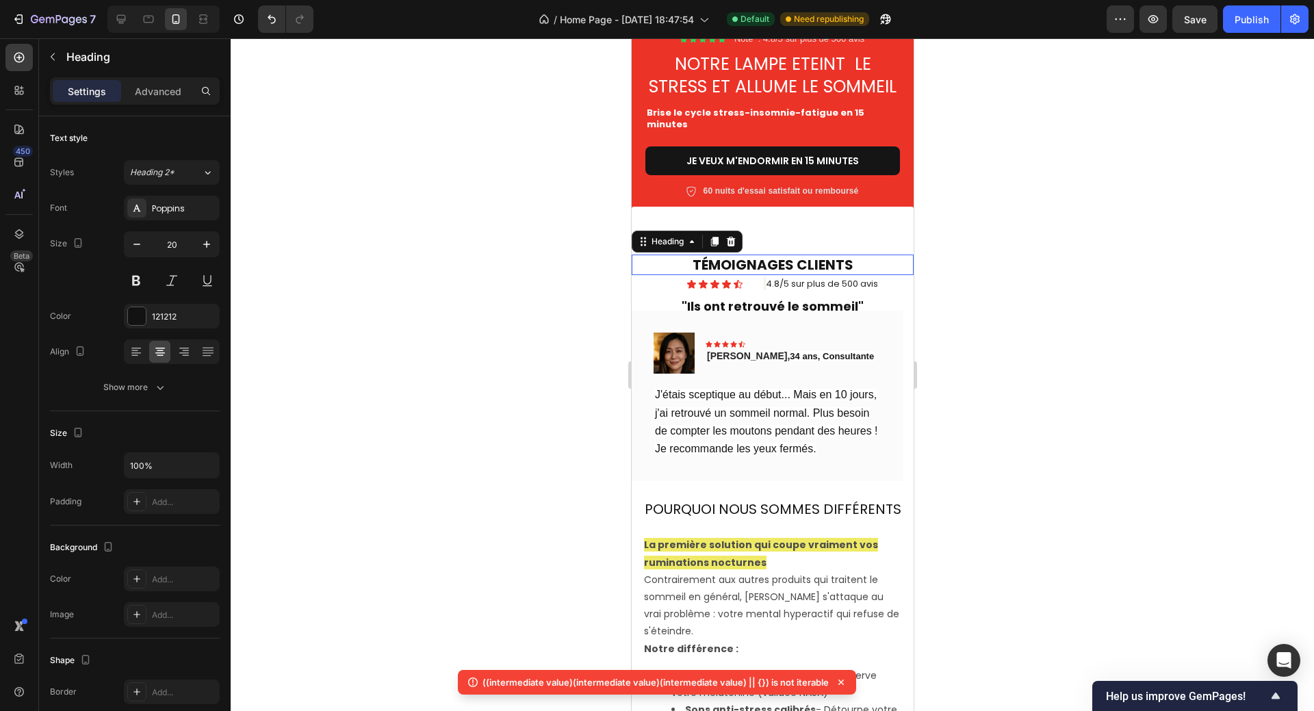
click at [780, 267] on h2 "TÉMOIGNAGES CLIENTS" at bounding box center [772, 264] width 282 height 21
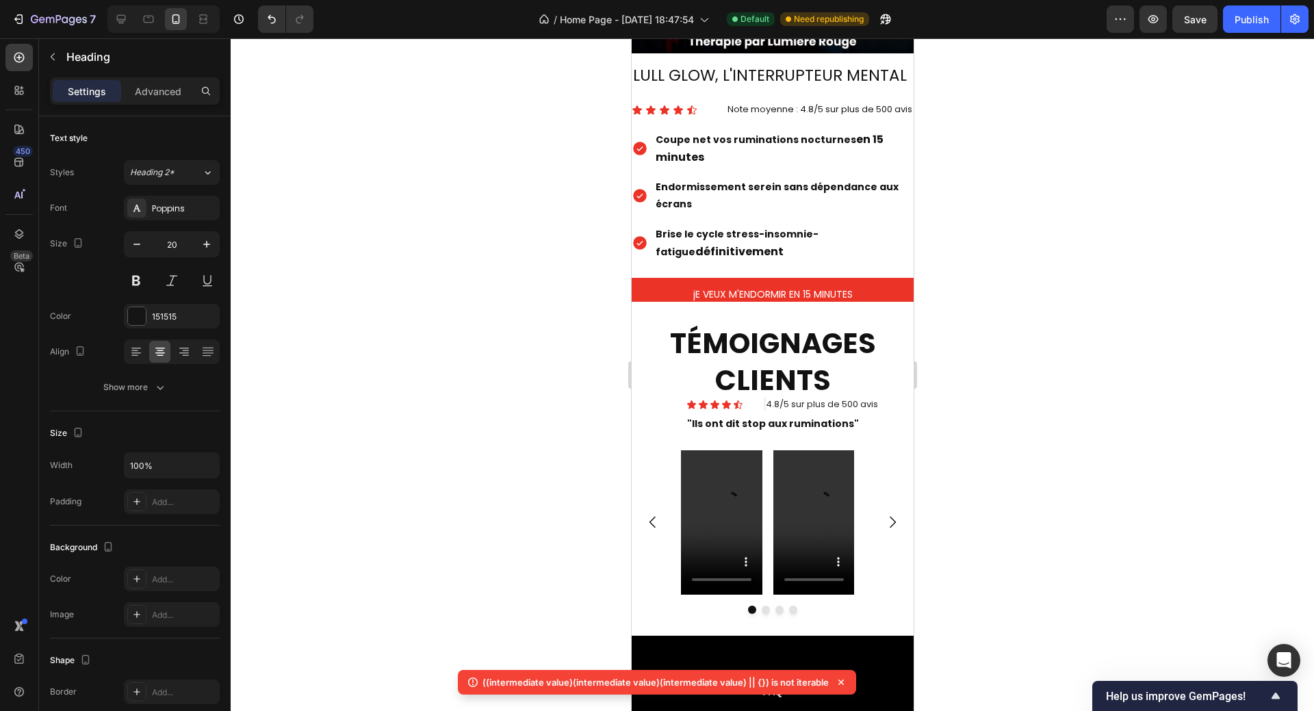
scroll to position [1492, 0]
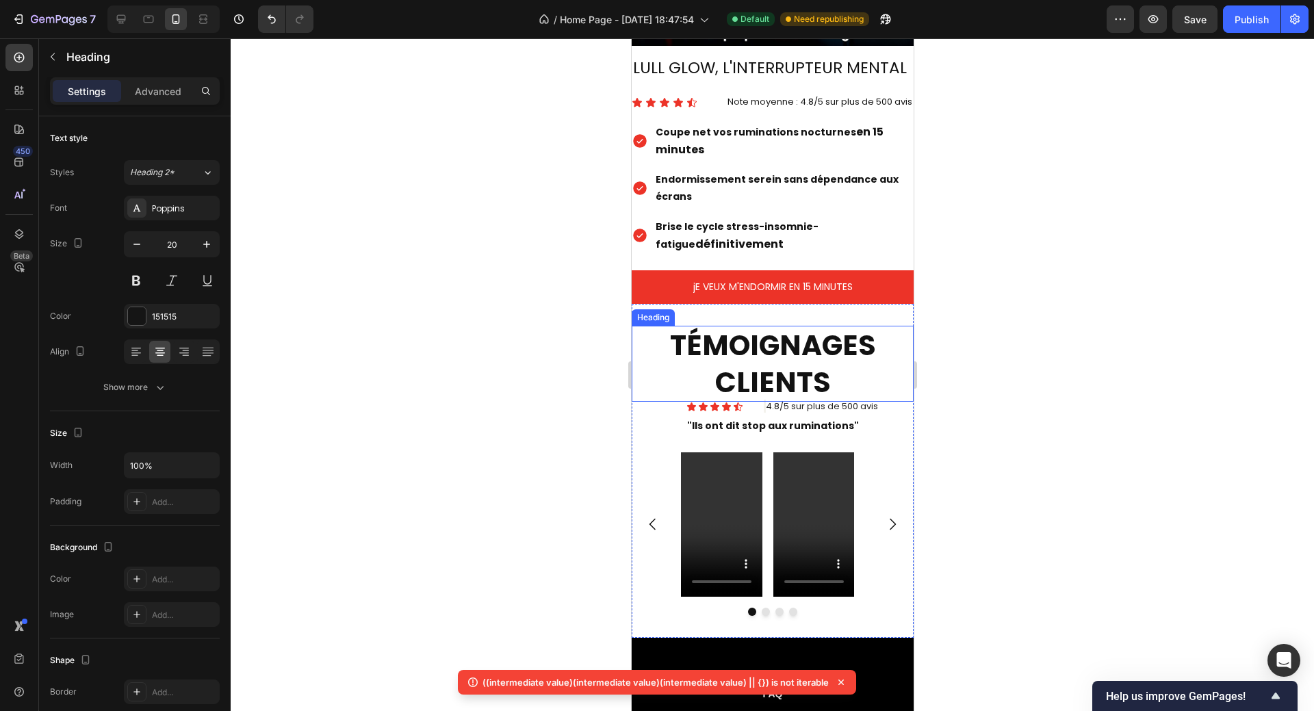
click at [765, 338] on strong "TÉMOIGNAGES CLIENTS" at bounding box center [772, 363] width 206 height 75
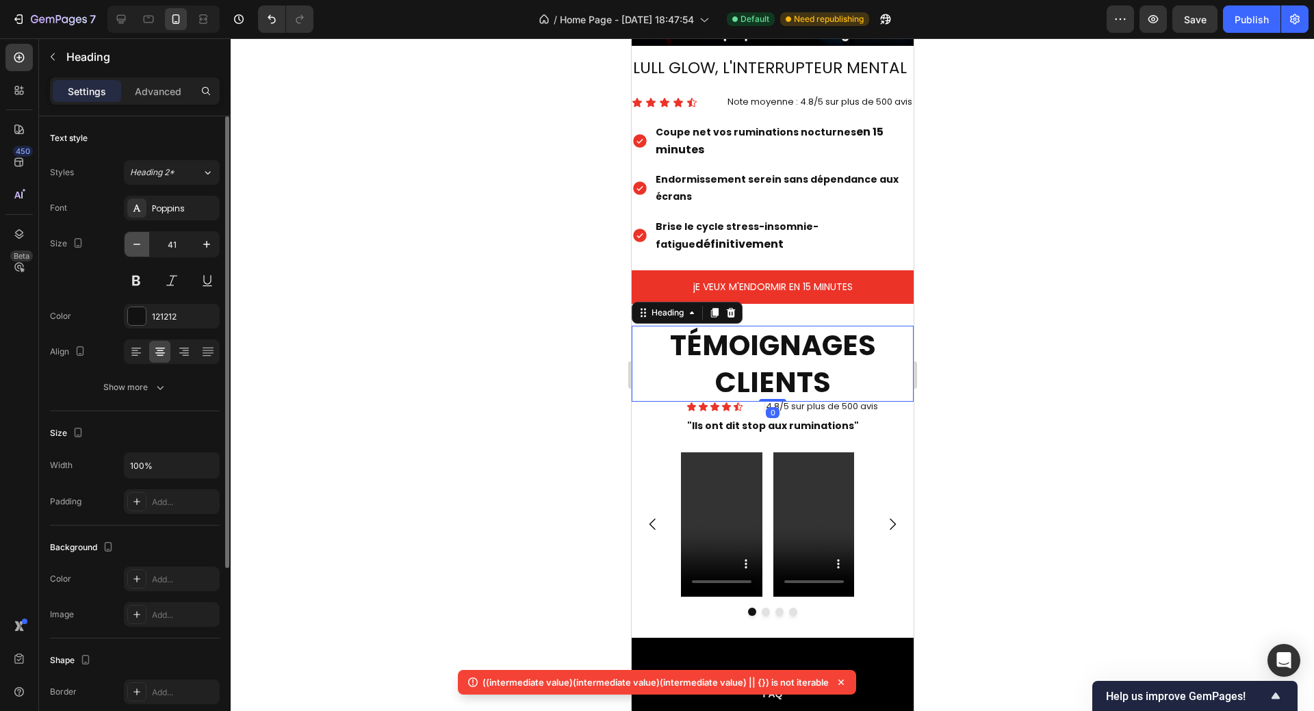
click at [133, 246] on icon "button" at bounding box center [137, 244] width 14 height 14
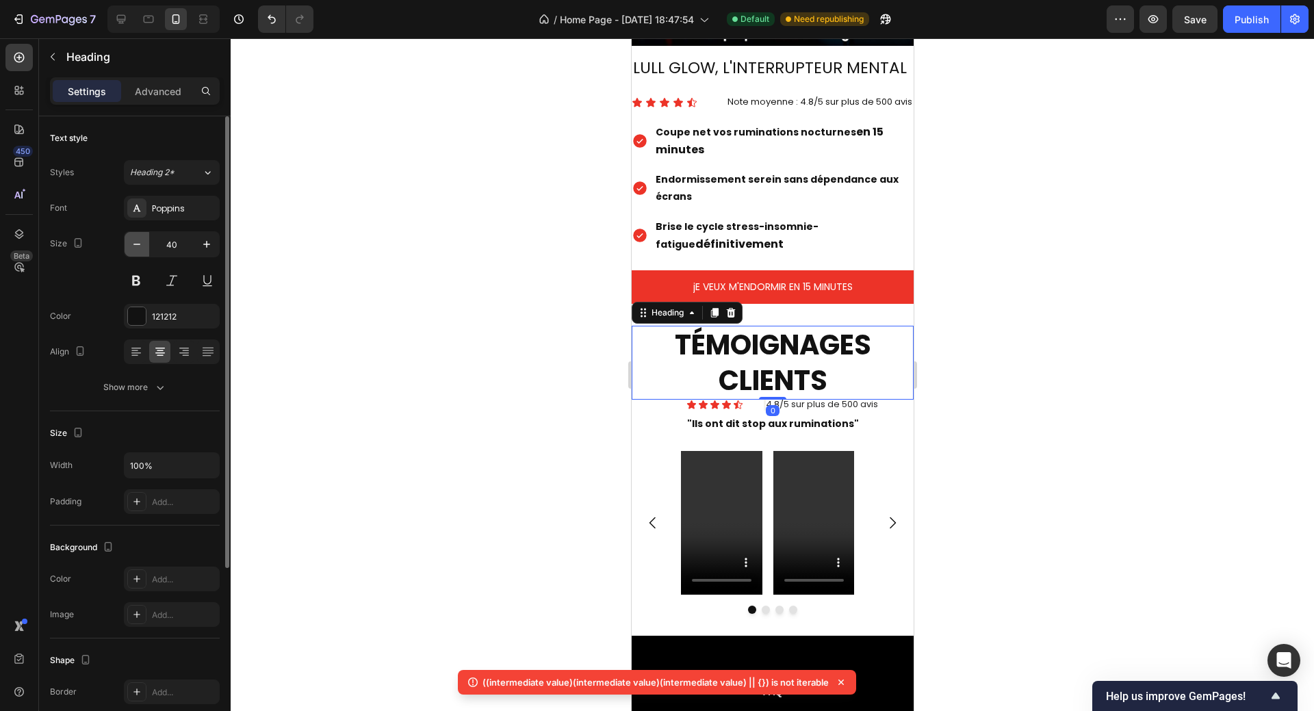
click at [133, 246] on icon "button" at bounding box center [137, 244] width 14 height 14
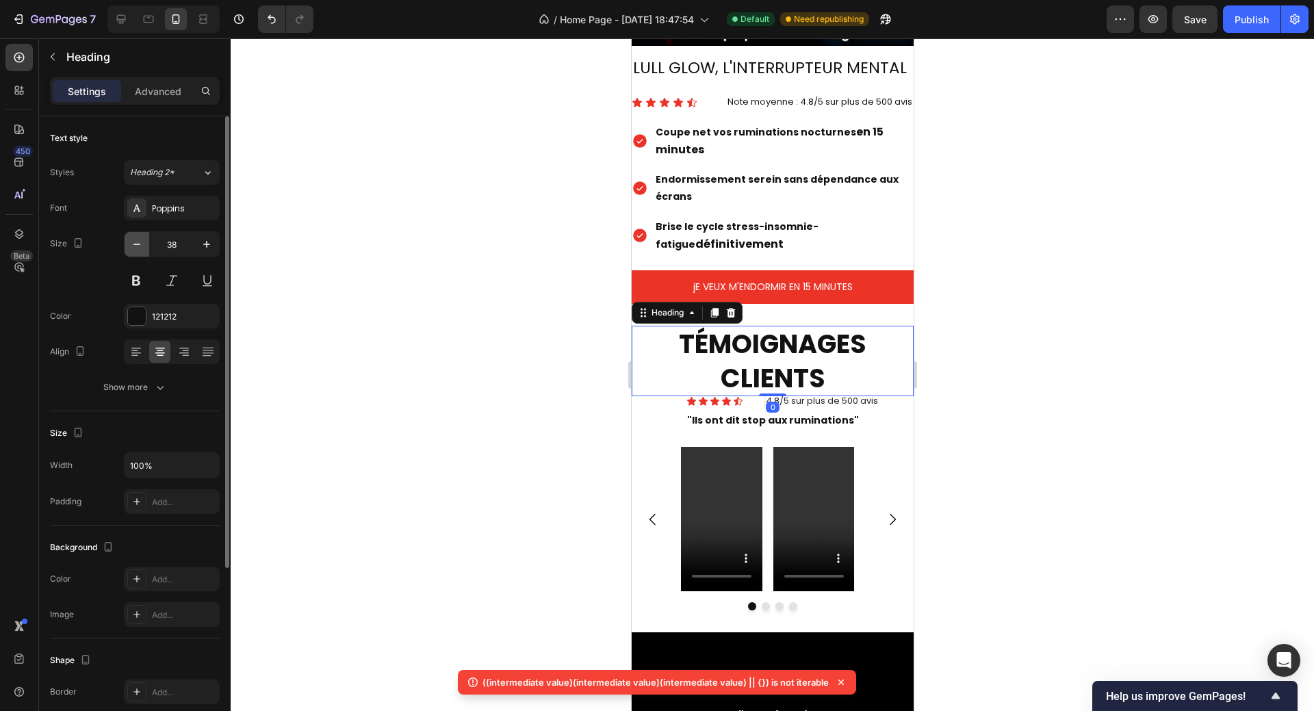
click at [133, 246] on icon "button" at bounding box center [137, 244] width 14 height 14
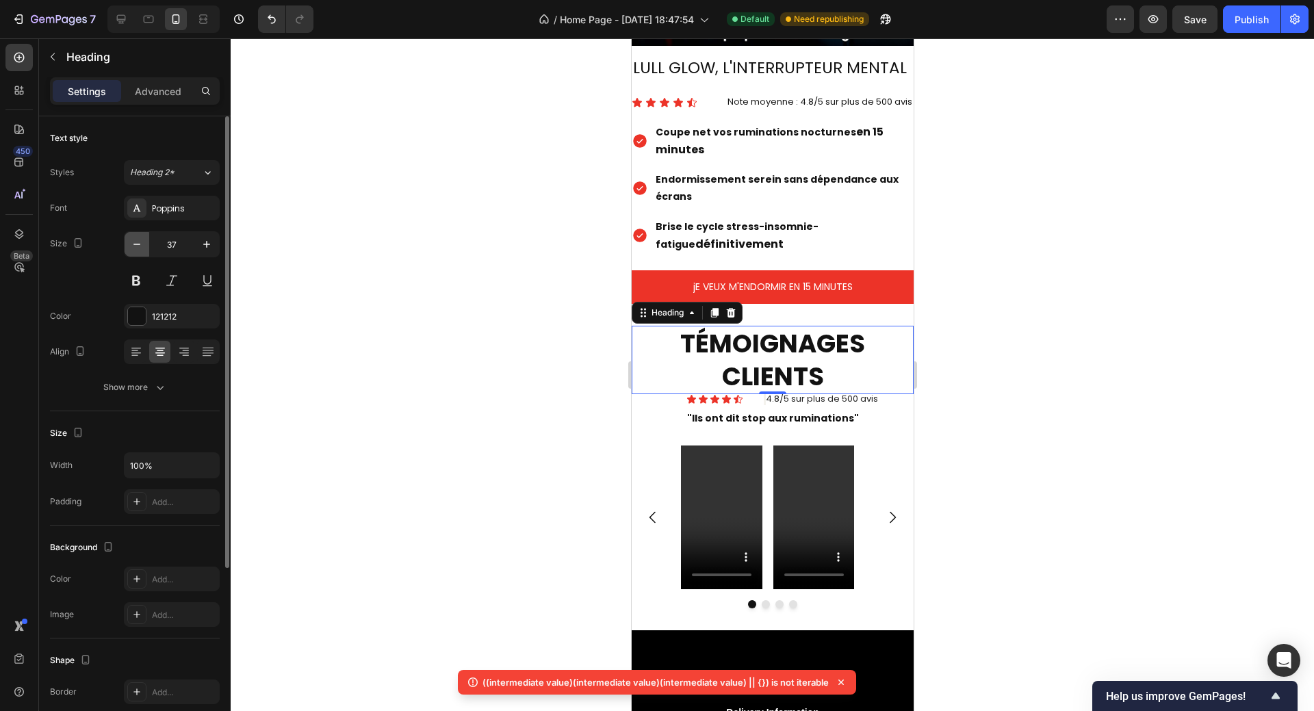
click at [133, 246] on icon "button" at bounding box center [137, 244] width 14 height 14
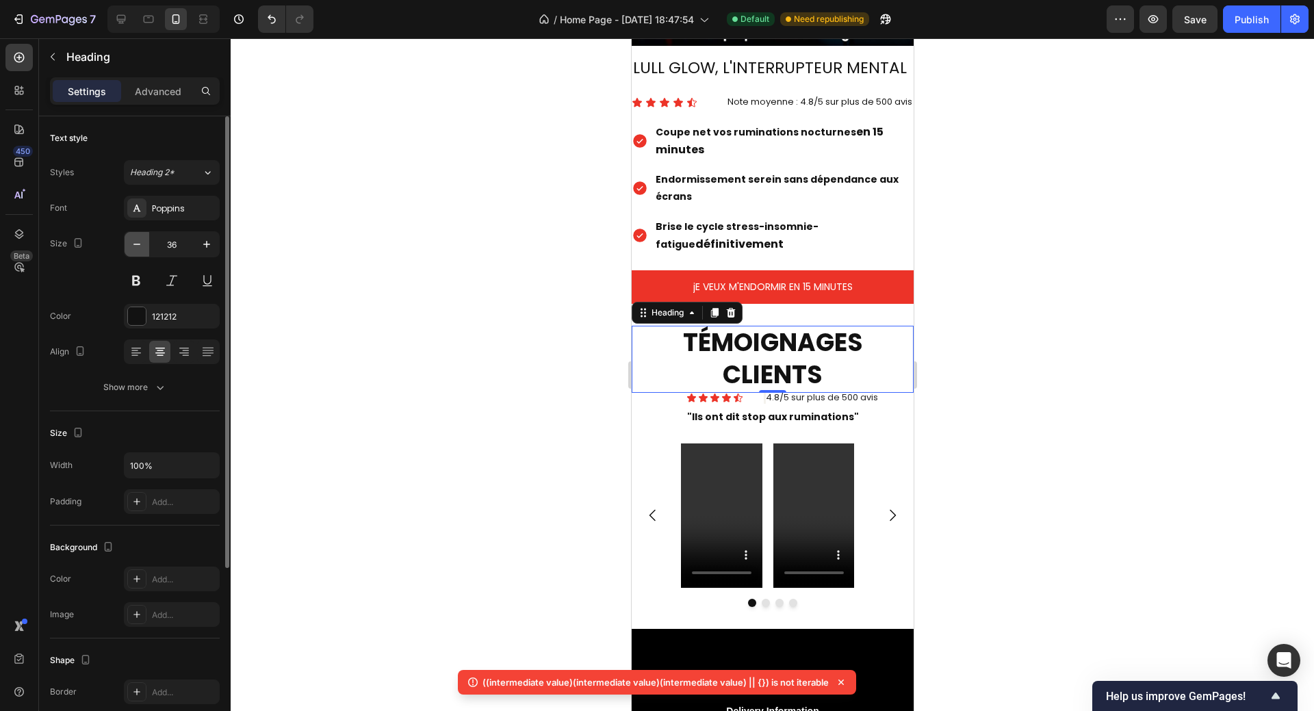
click at [133, 246] on icon "button" at bounding box center [137, 244] width 14 height 14
click at [134, 246] on icon "button" at bounding box center [137, 244] width 14 height 14
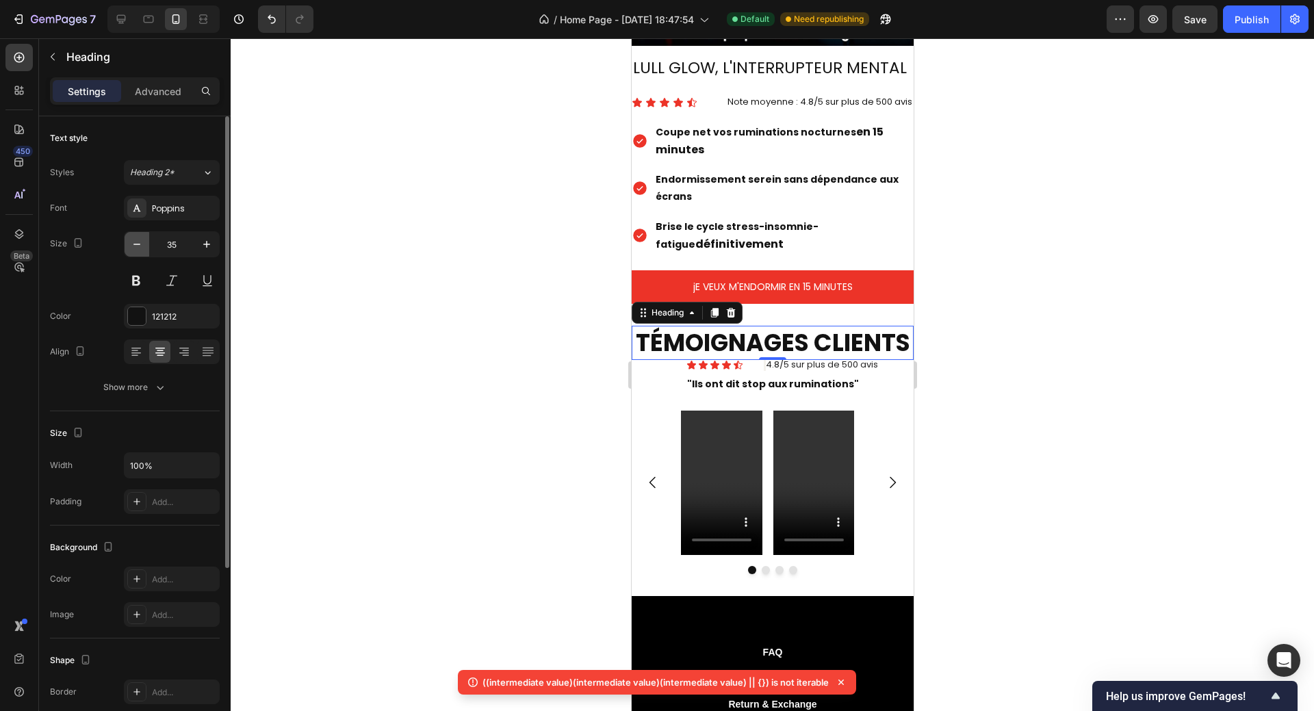
click at [134, 246] on icon "button" at bounding box center [137, 244] width 14 height 14
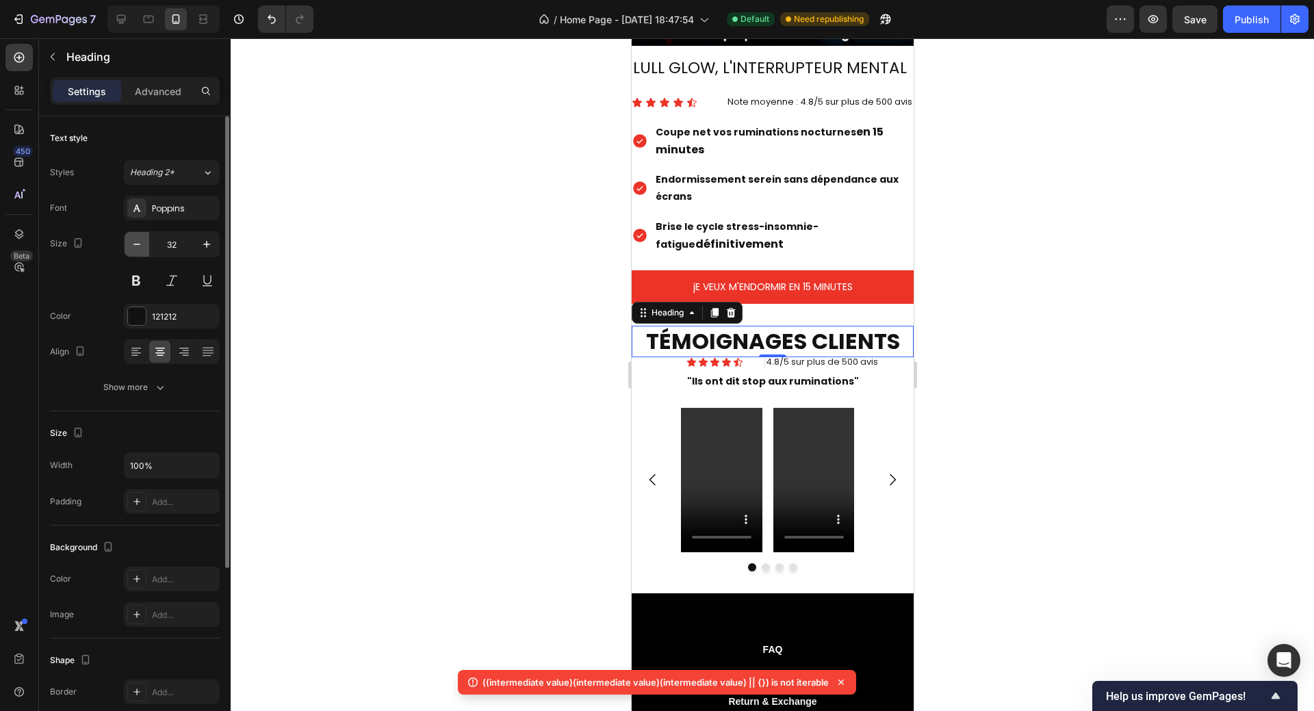
click at [134, 246] on icon "button" at bounding box center [137, 244] width 14 height 14
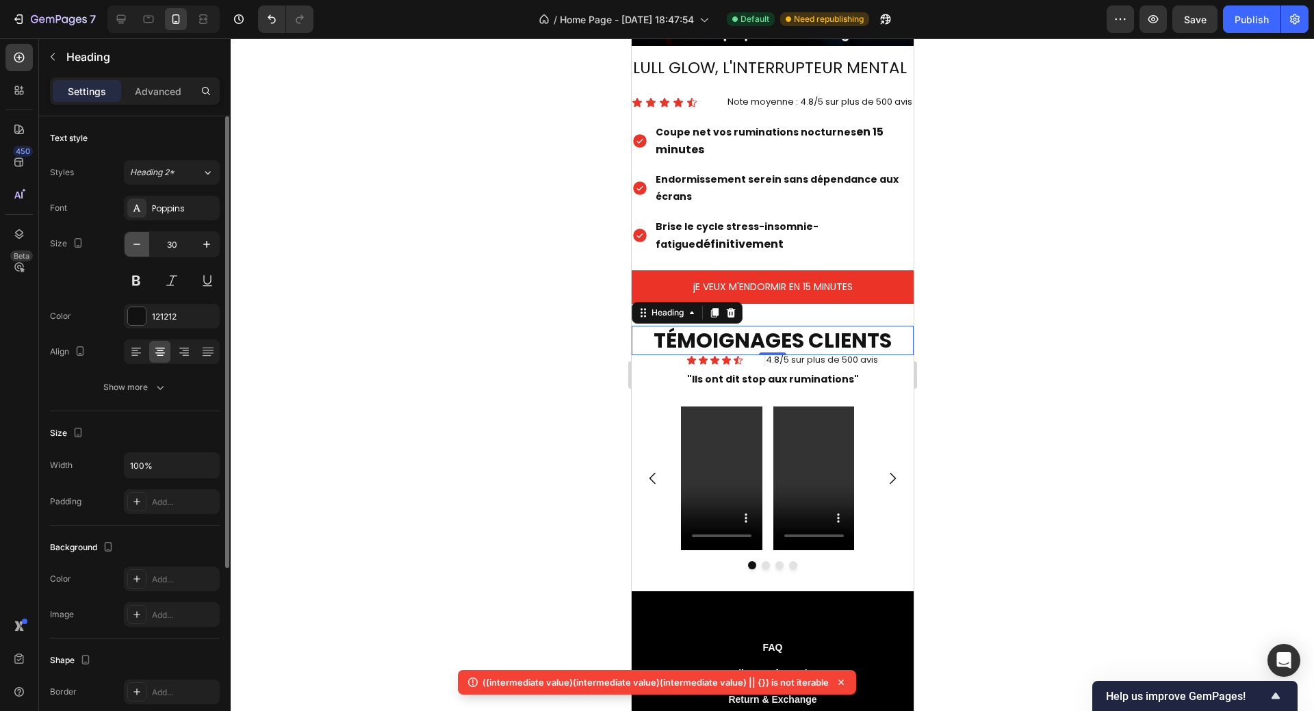
click at [134, 246] on icon "button" at bounding box center [137, 244] width 14 height 14
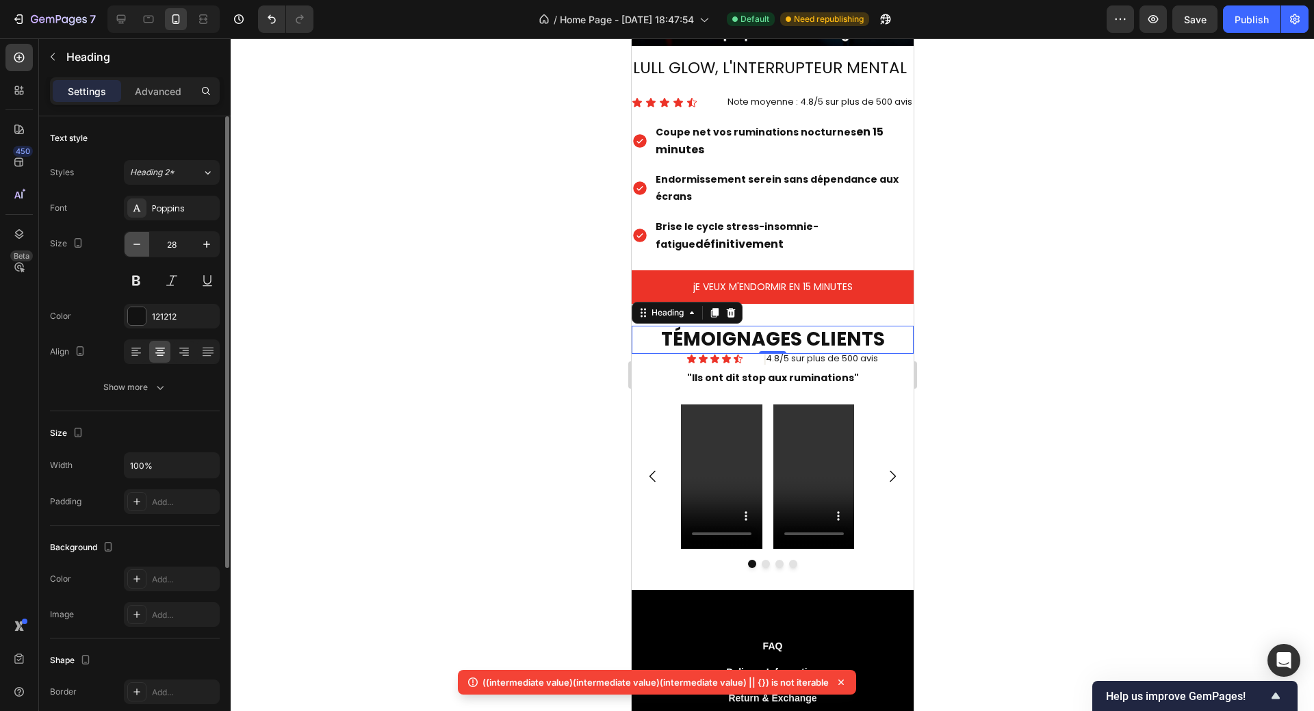
click at [134, 246] on icon "button" at bounding box center [137, 244] width 14 height 14
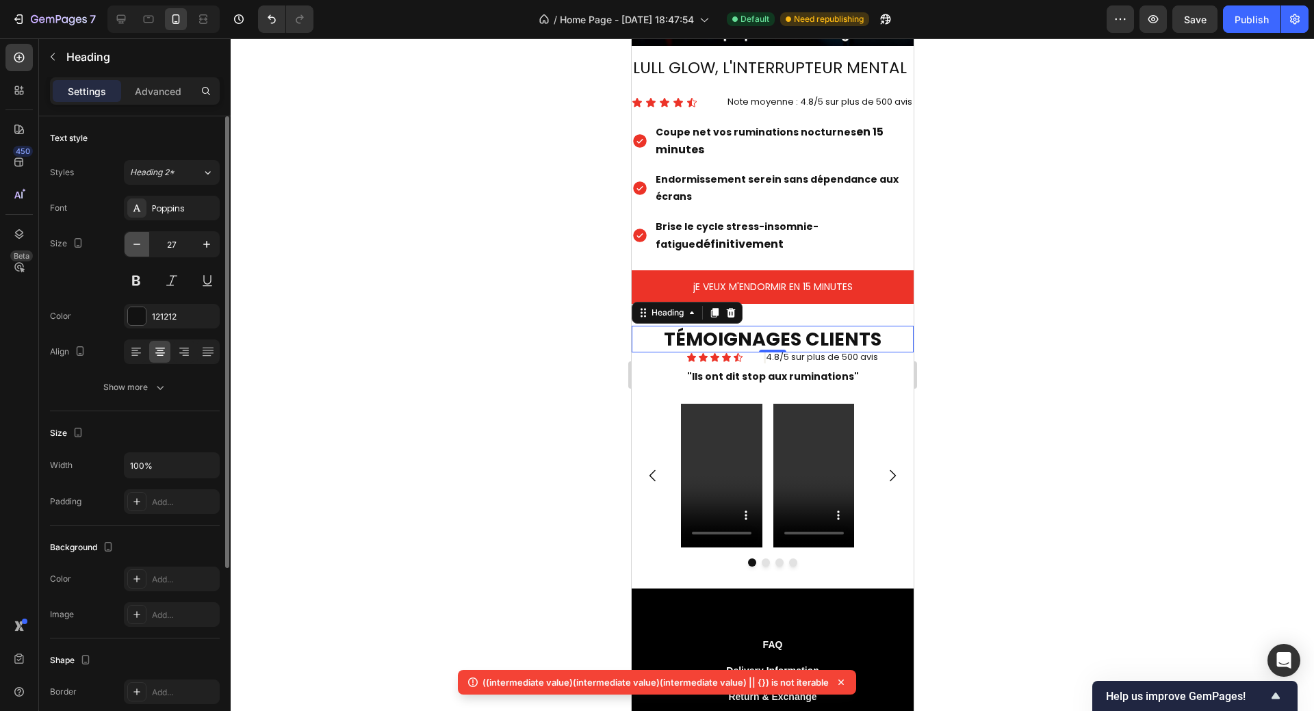
click at [134, 246] on icon "button" at bounding box center [137, 244] width 14 height 14
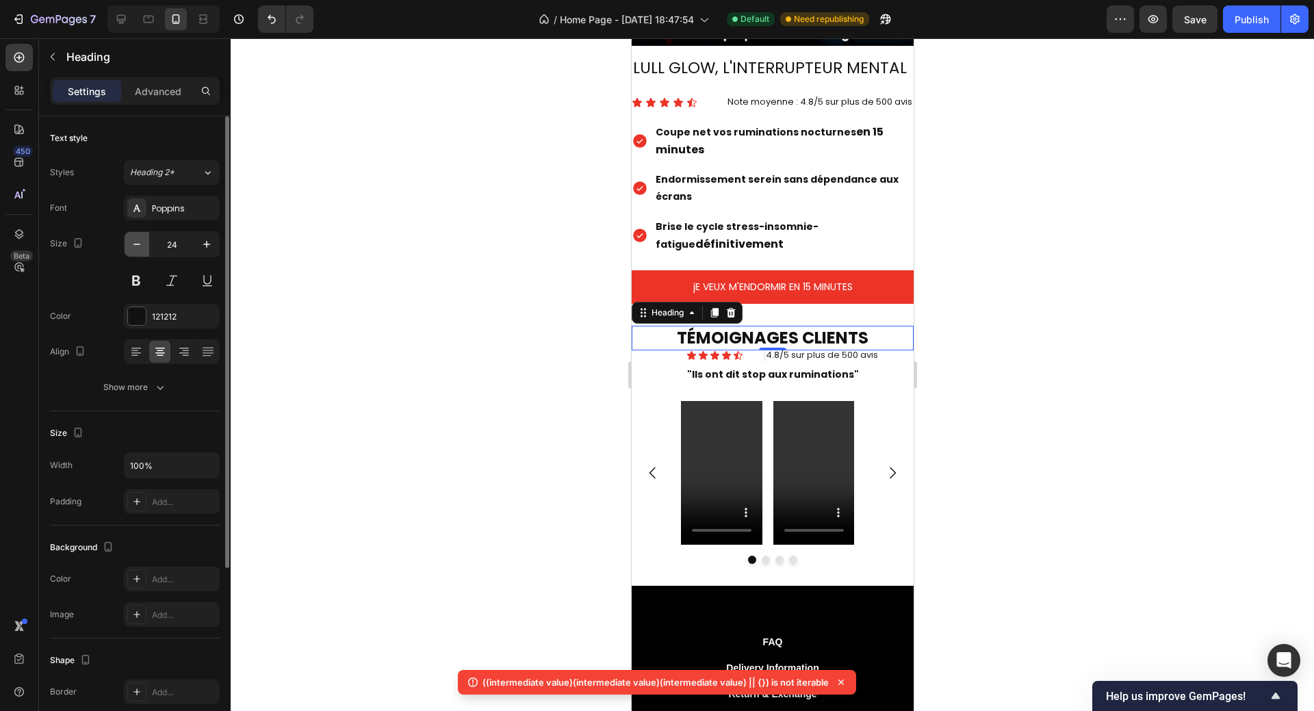
click at [135, 246] on icon "button" at bounding box center [137, 244] width 14 height 14
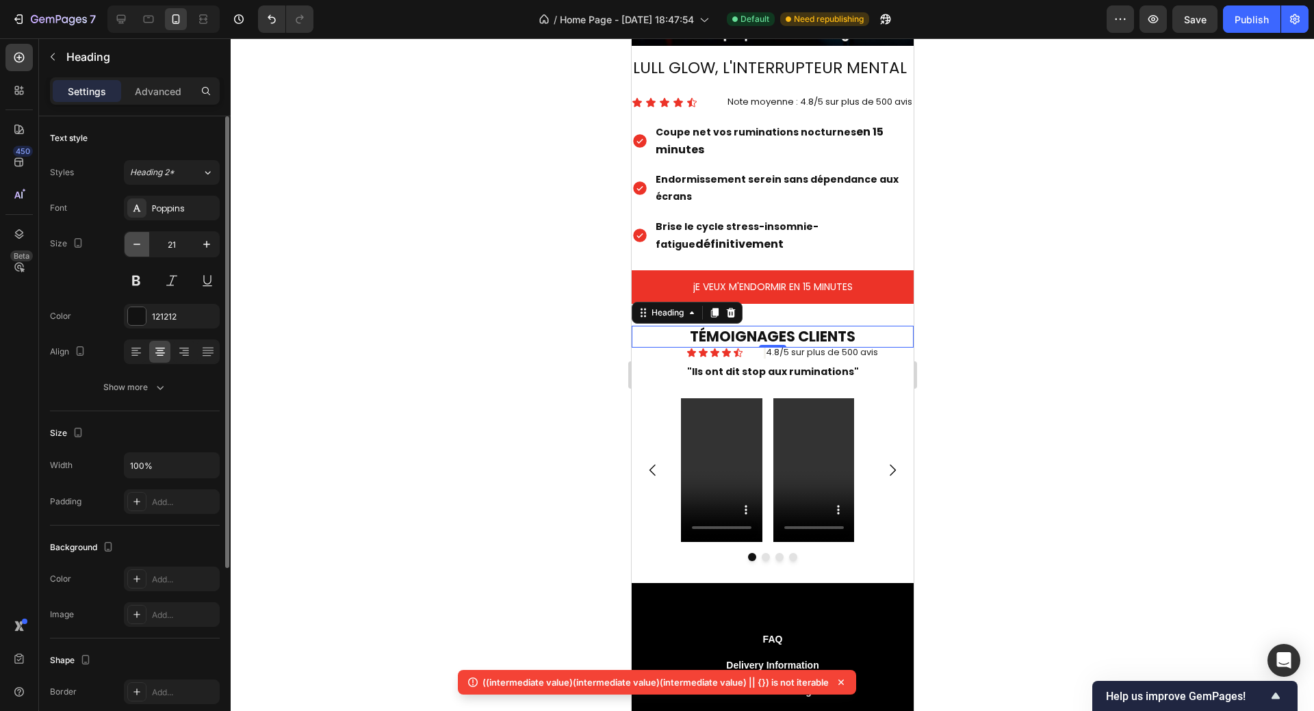
click at [140, 248] on icon "button" at bounding box center [137, 244] width 14 height 14
type input "20"
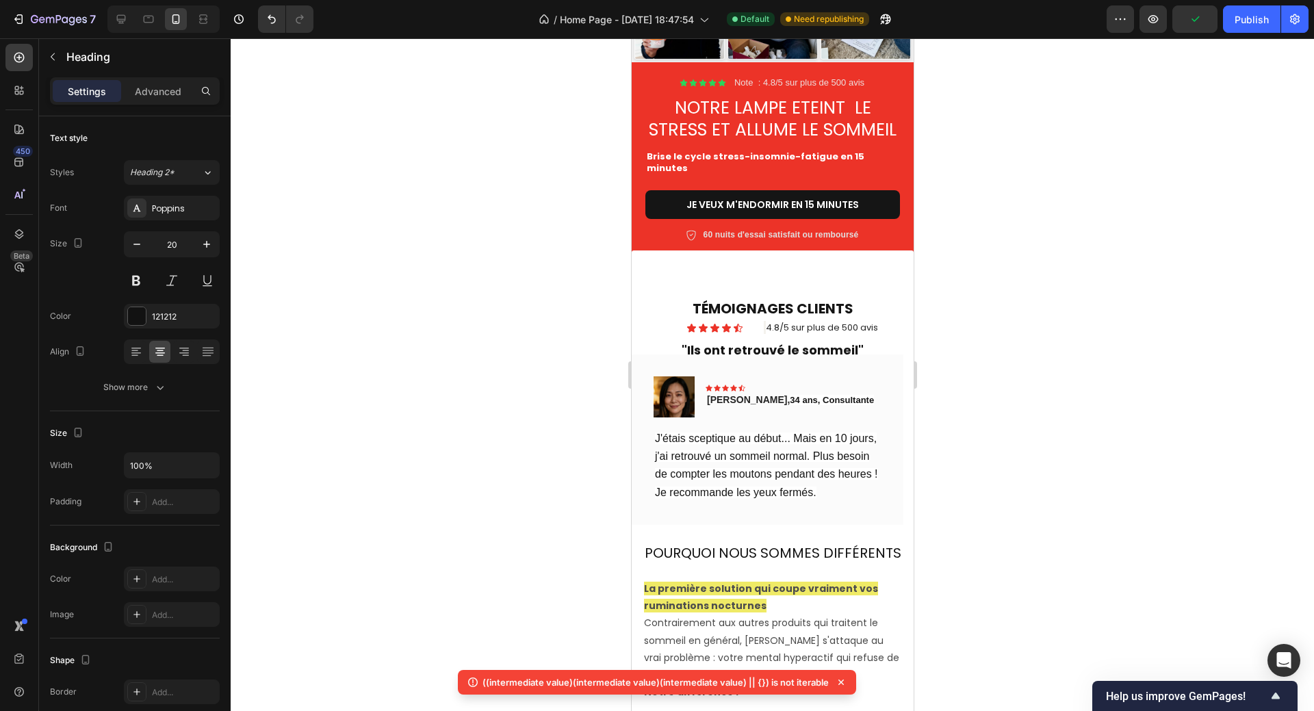
scroll to position [261, 0]
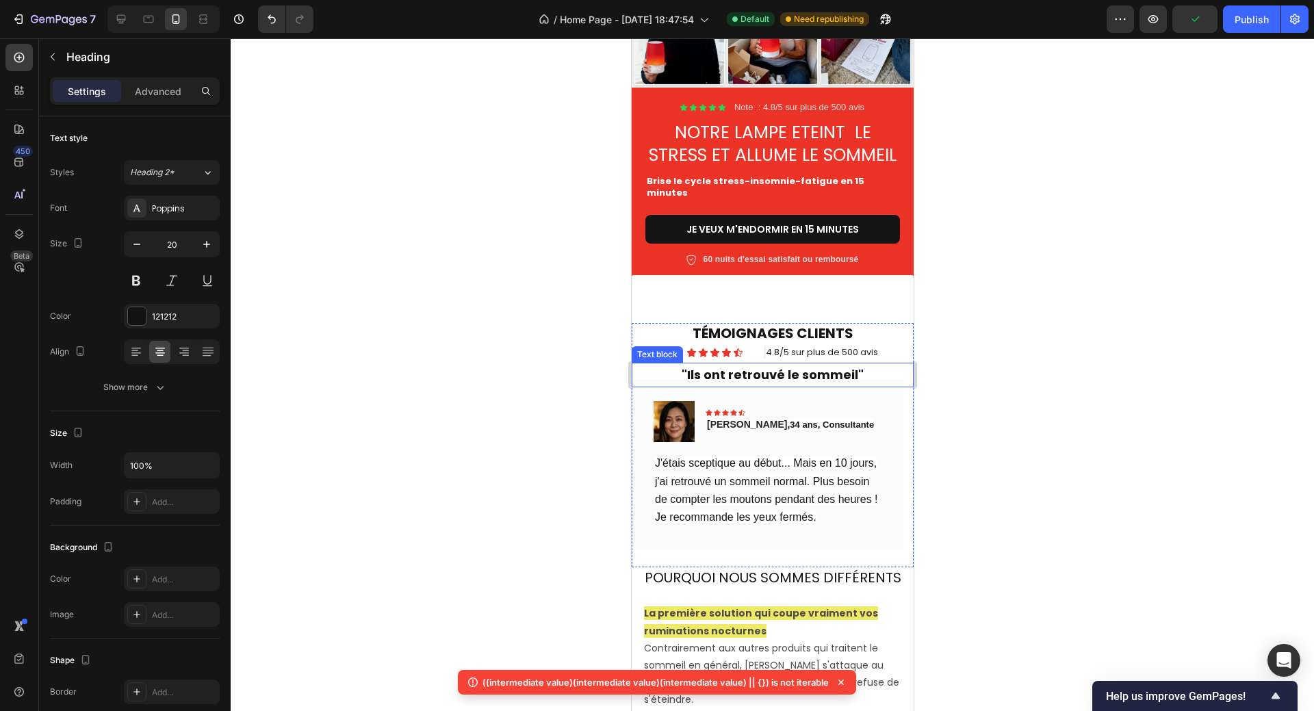
click at [766, 376] on strong ""Ils ont retrouvé le sommeil"" at bounding box center [772, 374] width 182 height 17
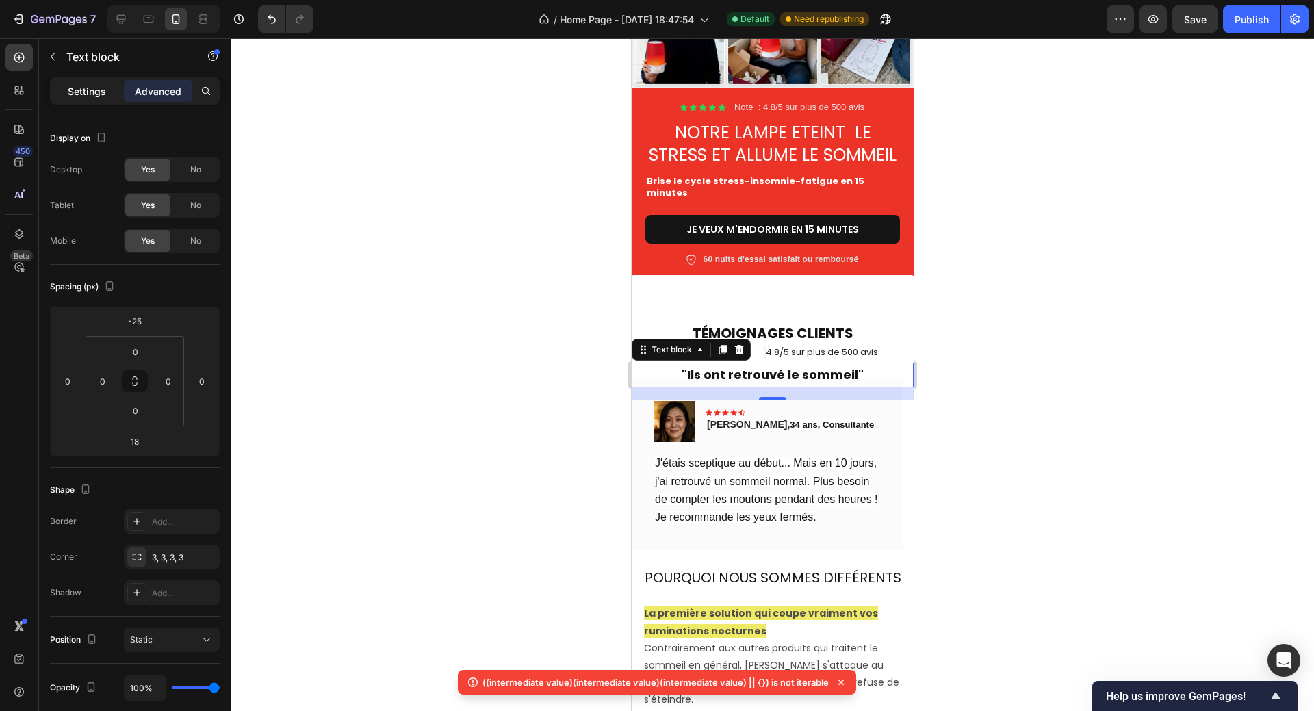
click at [66, 92] on div "Settings" at bounding box center [87, 91] width 68 height 22
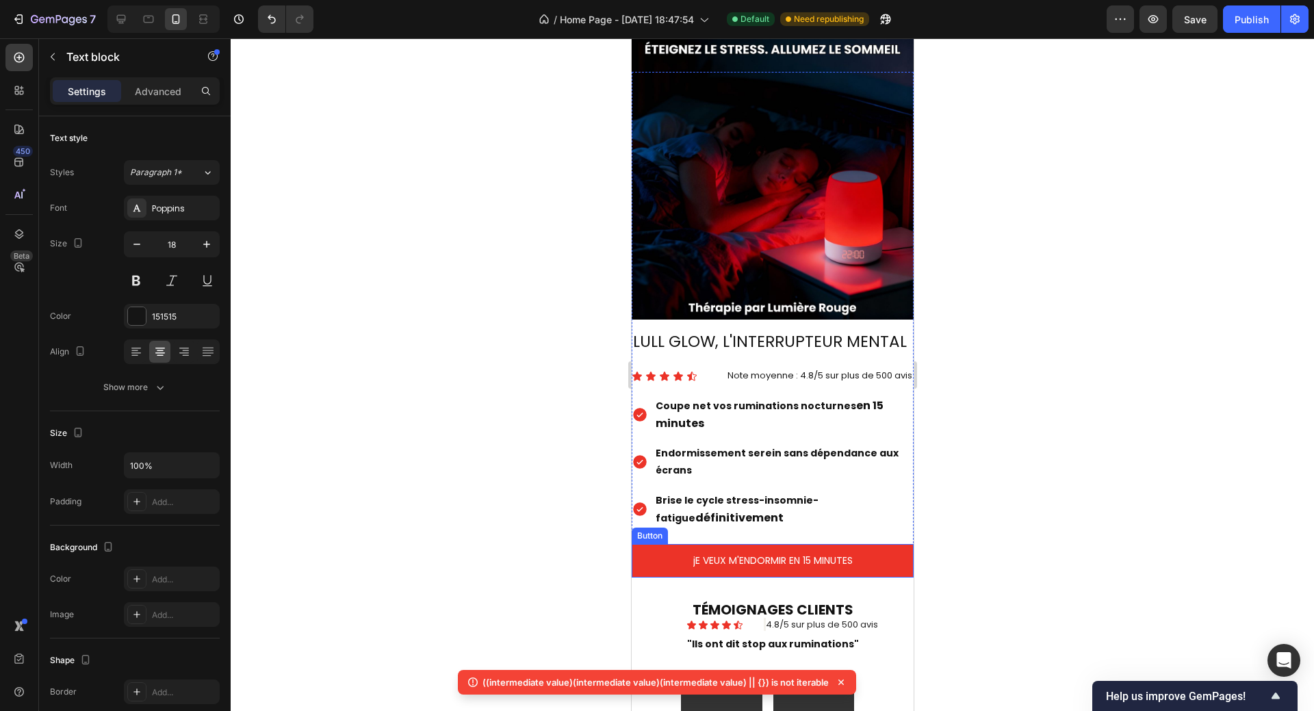
scroll to position [1492, 0]
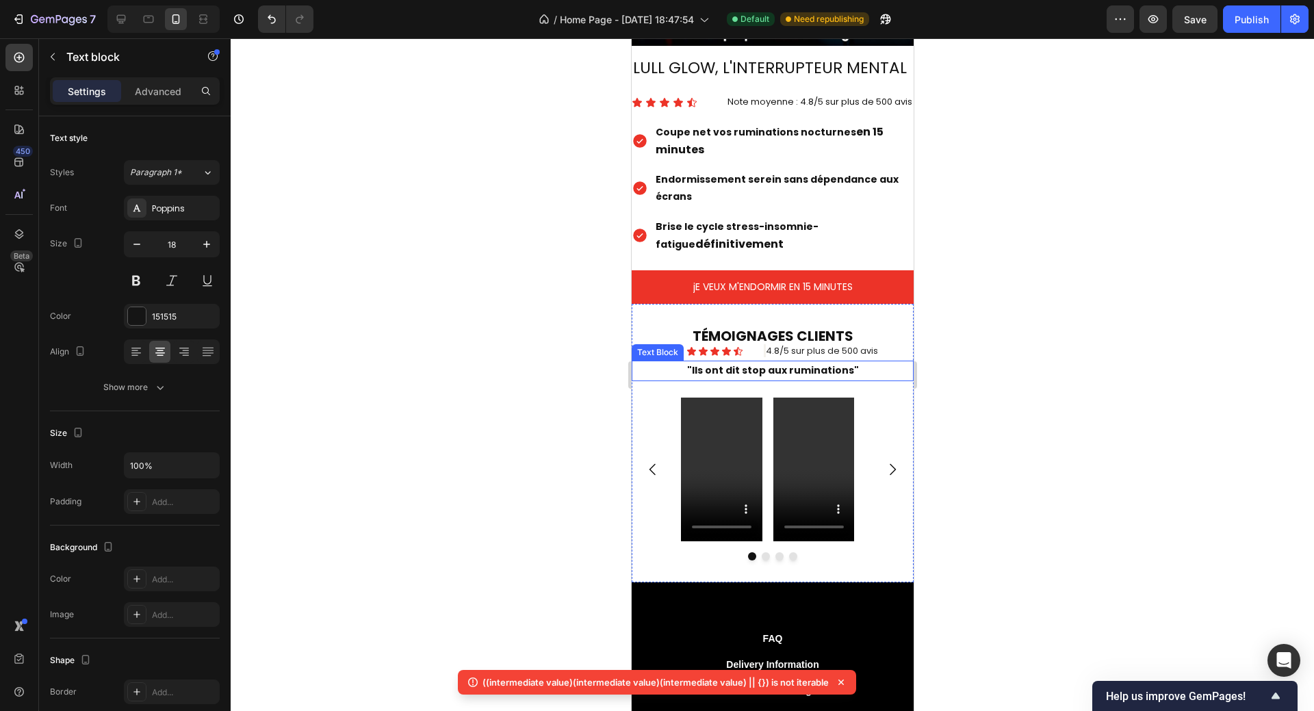
click at [759, 363] on strong ""Ils ont dit stop aux ruminations"" at bounding box center [772, 370] width 172 height 14
click at [200, 244] on icon "button" at bounding box center [207, 244] width 14 height 14
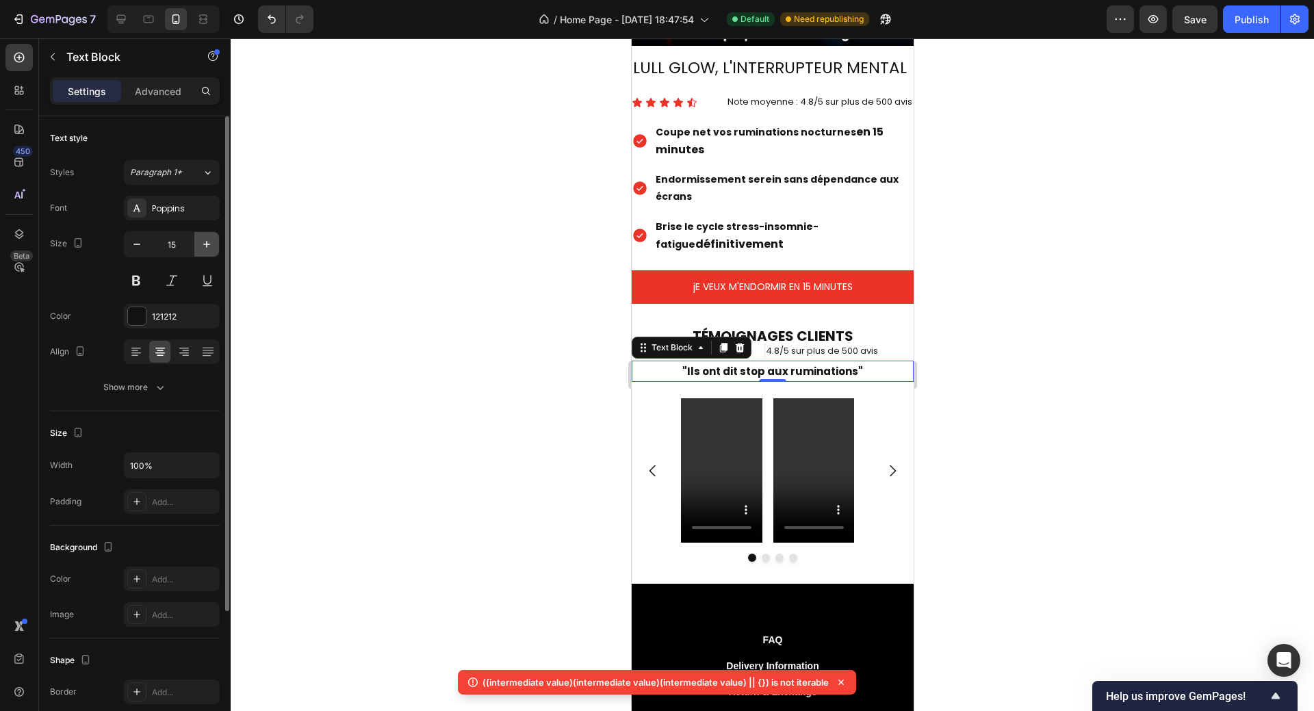
click at [200, 244] on icon "button" at bounding box center [207, 244] width 14 height 14
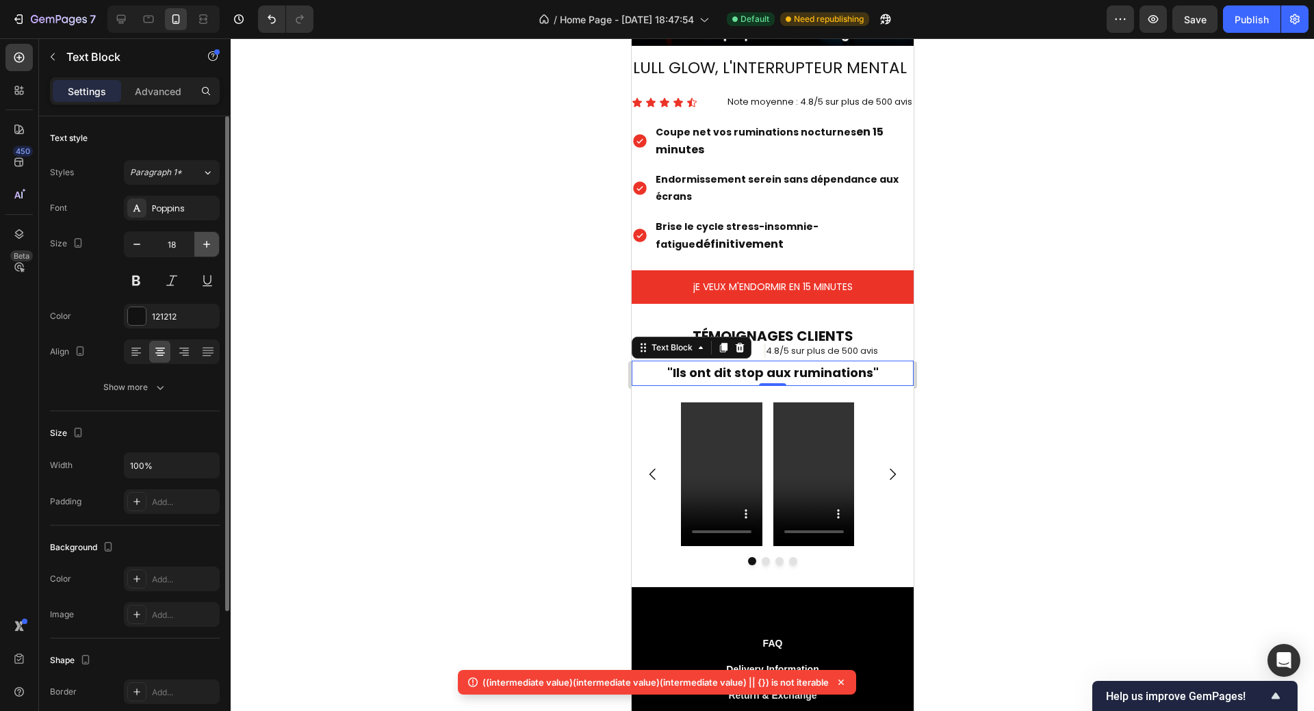
click at [200, 244] on icon "button" at bounding box center [207, 244] width 14 height 14
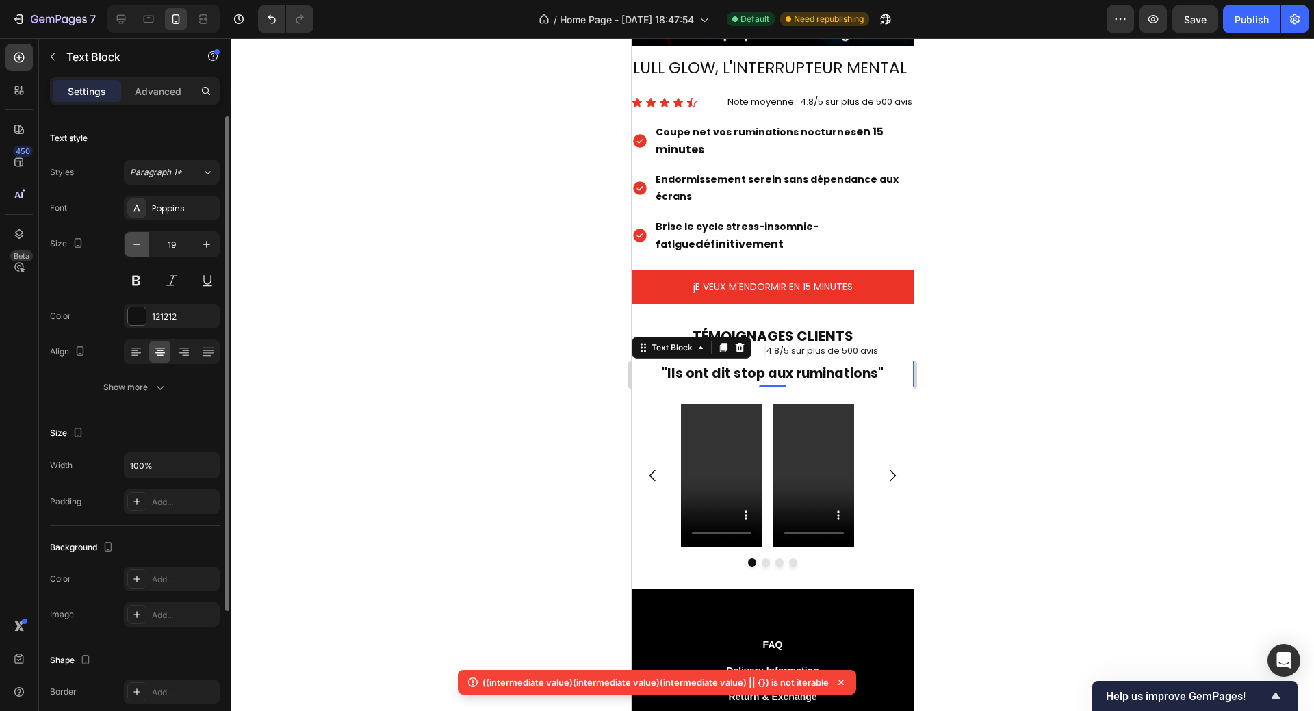
click at [131, 246] on icon "button" at bounding box center [137, 244] width 14 height 14
type input "18"
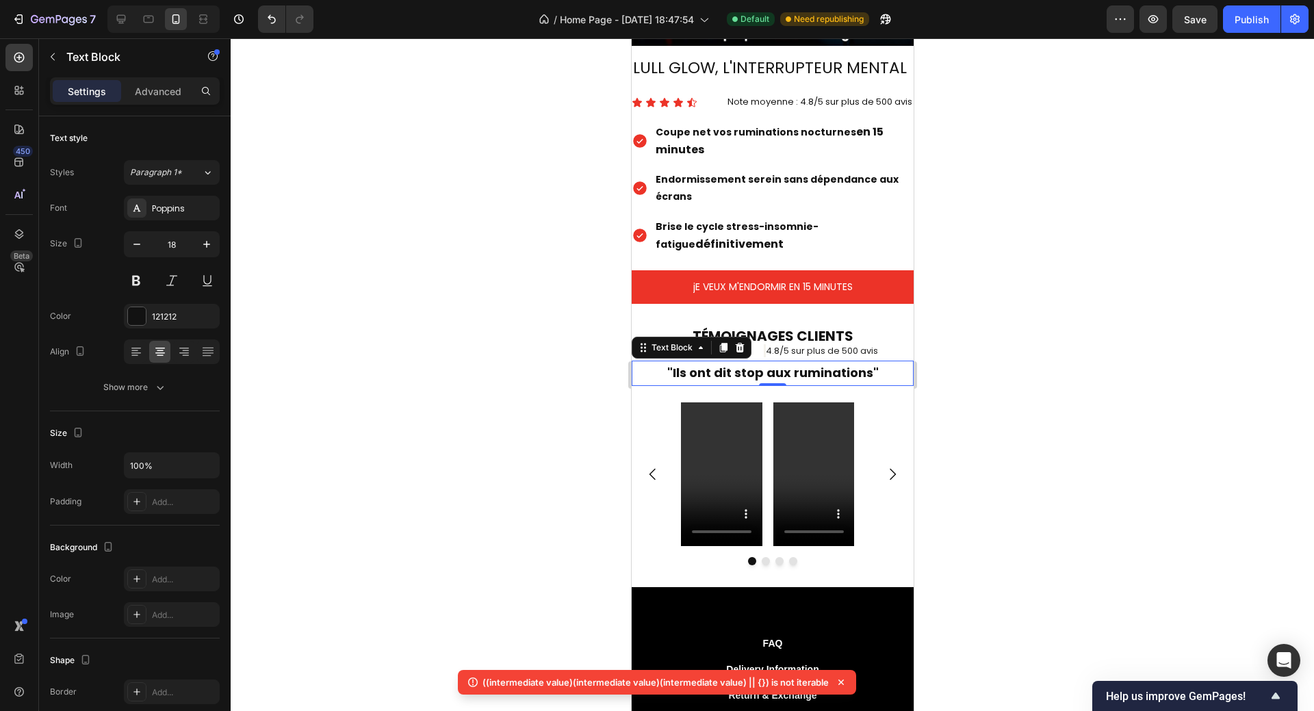
click at [1021, 341] on div at bounding box center [772, 374] width 1083 height 672
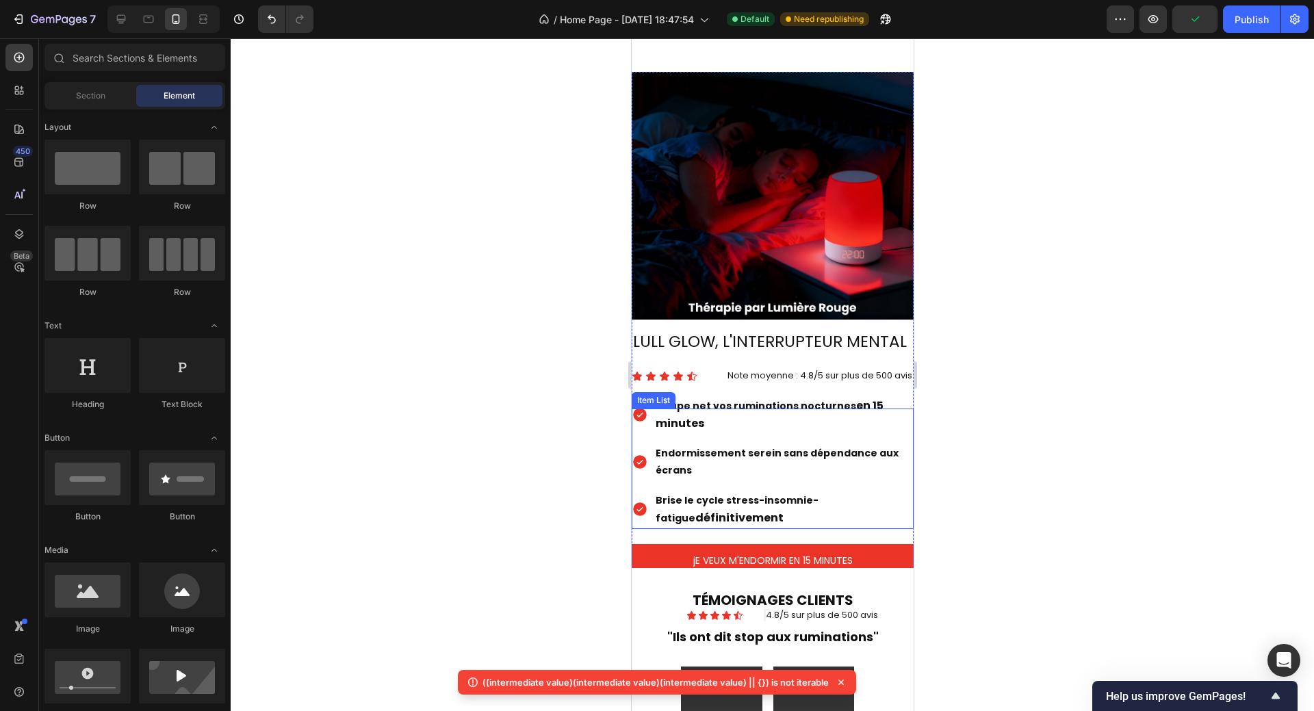
scroll to position [1424, 0]
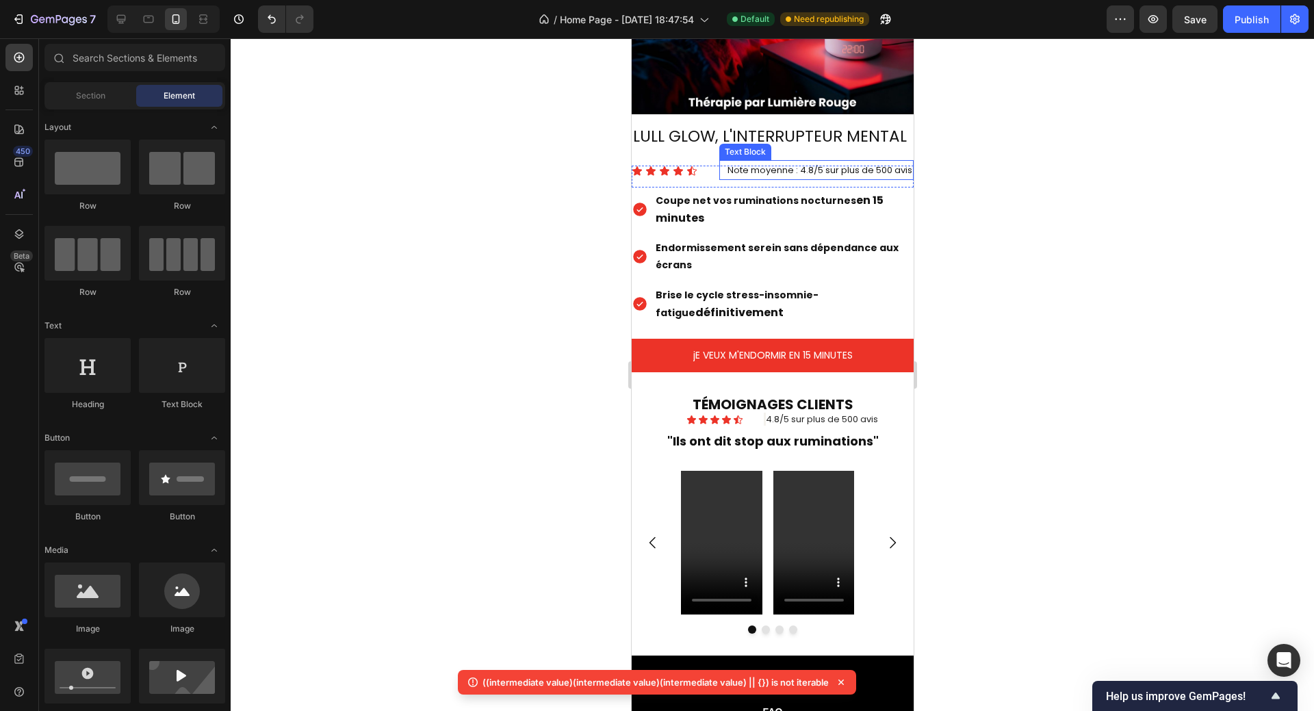
click at [824, 166] on span "Note moyenne : 4.8/5 sur plus de 500 avis" at bounding box center [819, 170] width 185 height 13
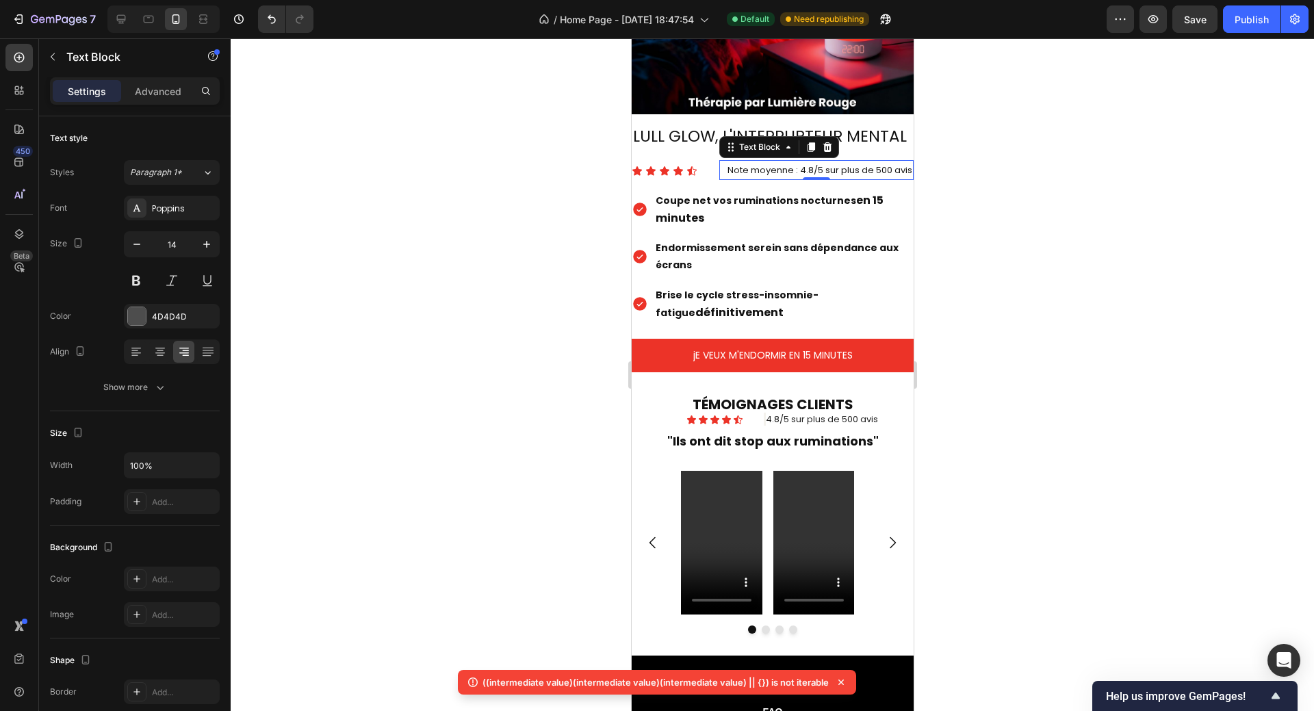
click at [823, 164] on span "Note moyenne : 4.8/5 sur plus de 500 avis" at bounding box center [819, 170] width 185 height 13
click at [952, 449] on div at bounding box center [772, 374] width 1083 height 672
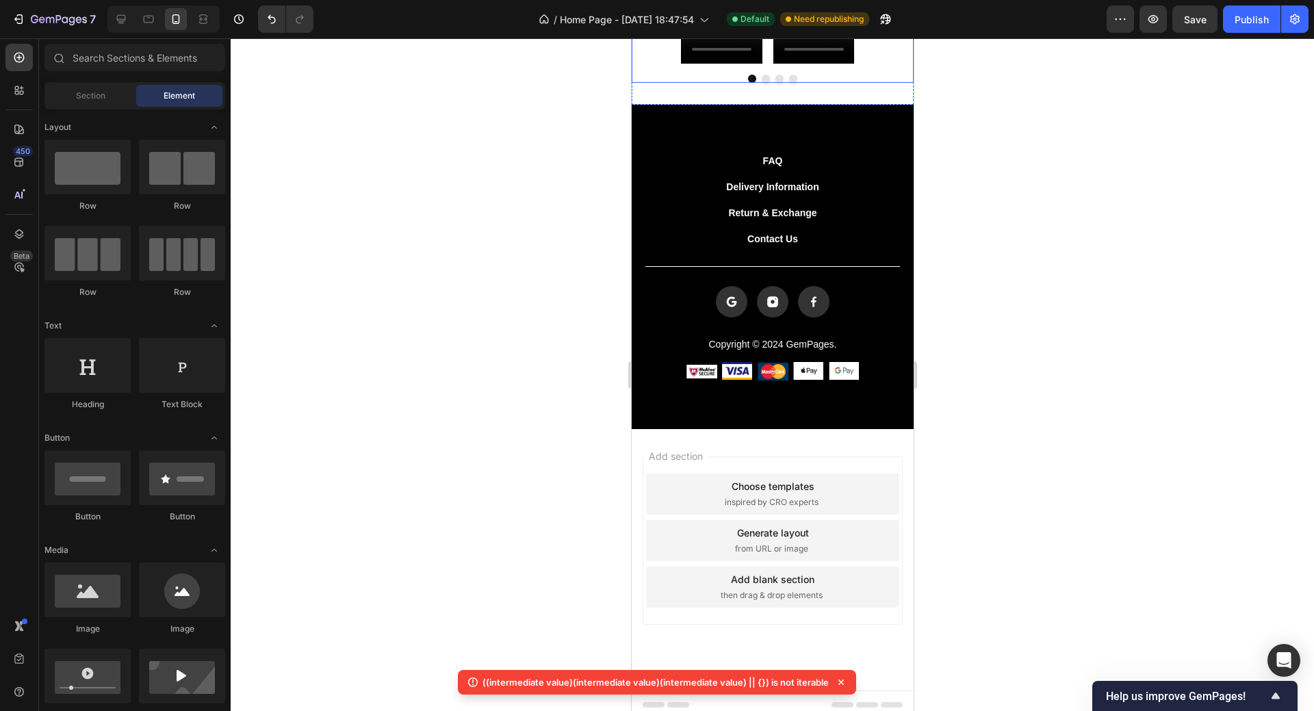
scroll to position [1973, 0]
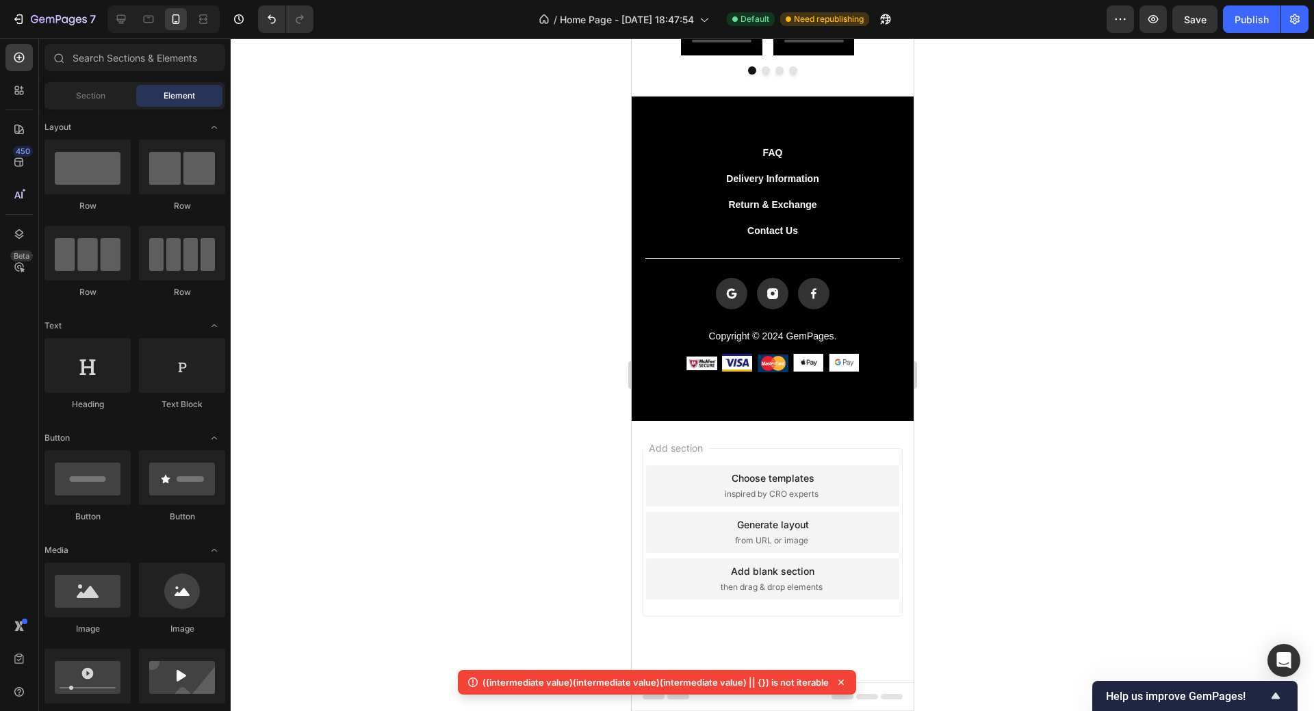
click at [842, 679] on icon at bounding box center [841, 682] width 14 height 14
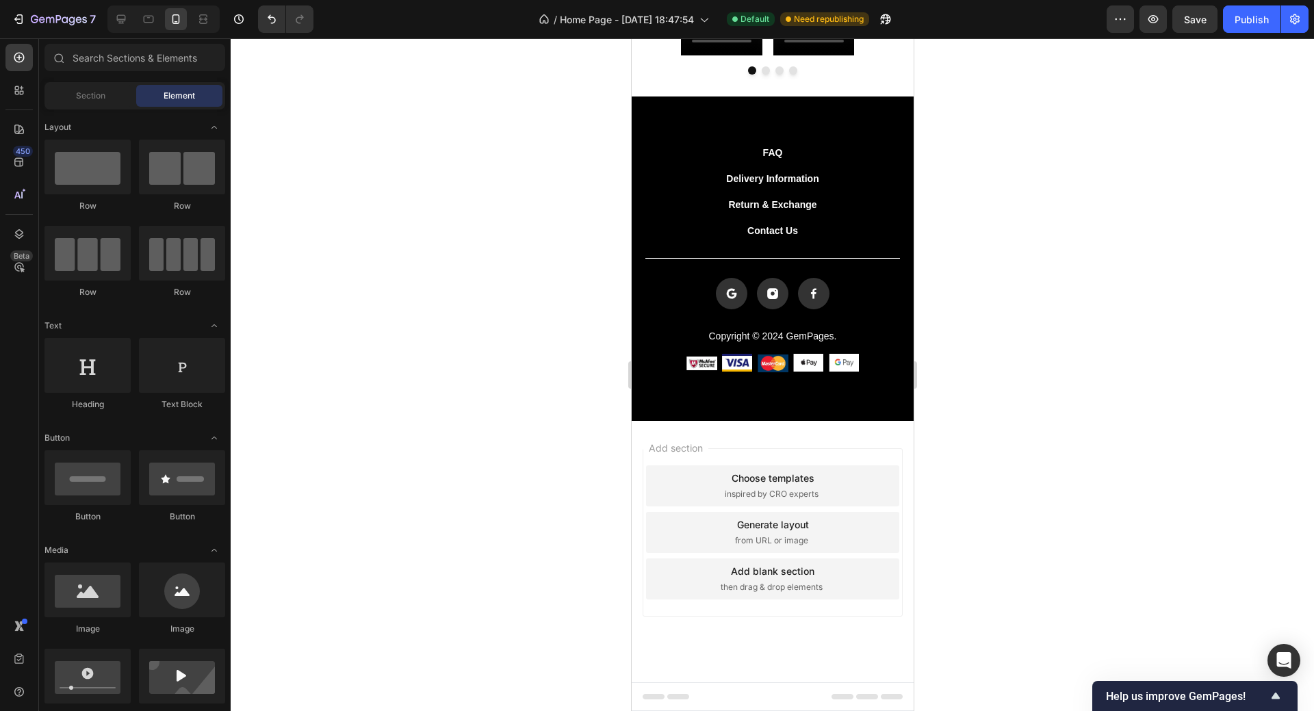
click at [841, 679] on div "Add section Choose templates inspired by CRO experts Generate layout from URL o…" at bounding box center [772, 551] width 282 height 261
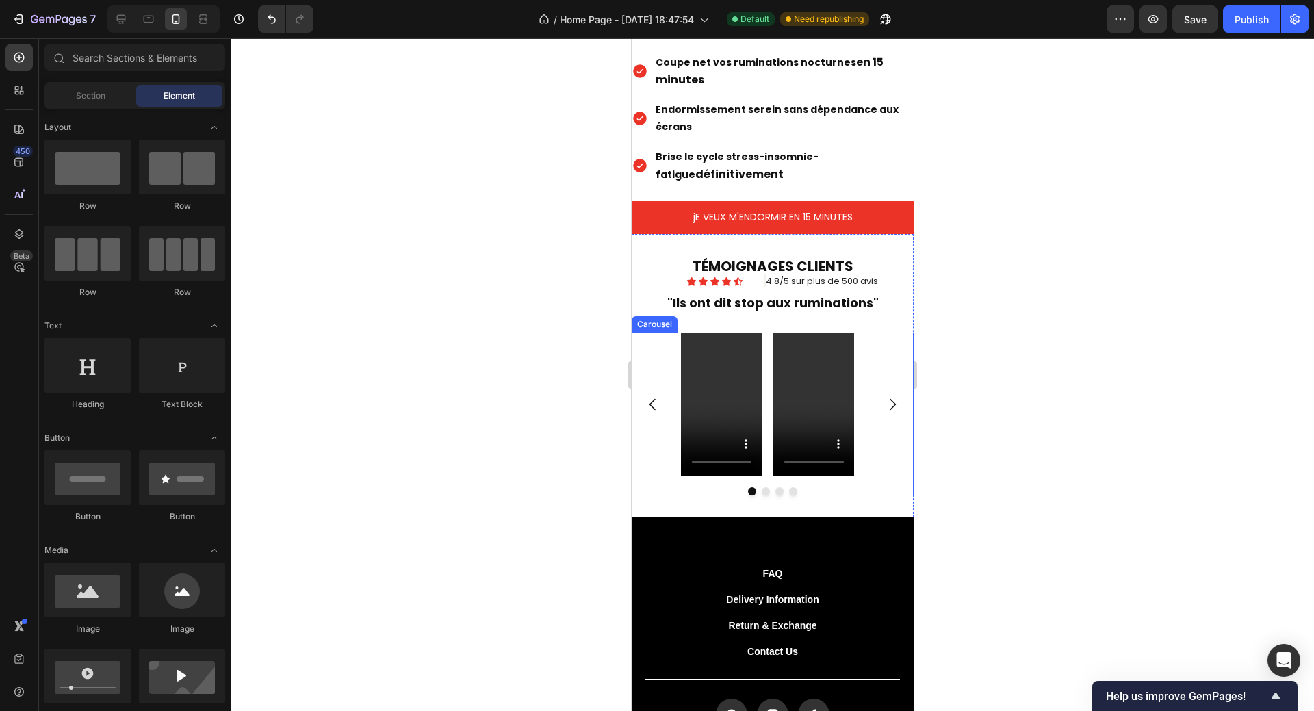
scroll to position [1563, 0]
click at [867, 354] on div "Video Video Video Video" at bounding box center [772, 404] width 282 height 144
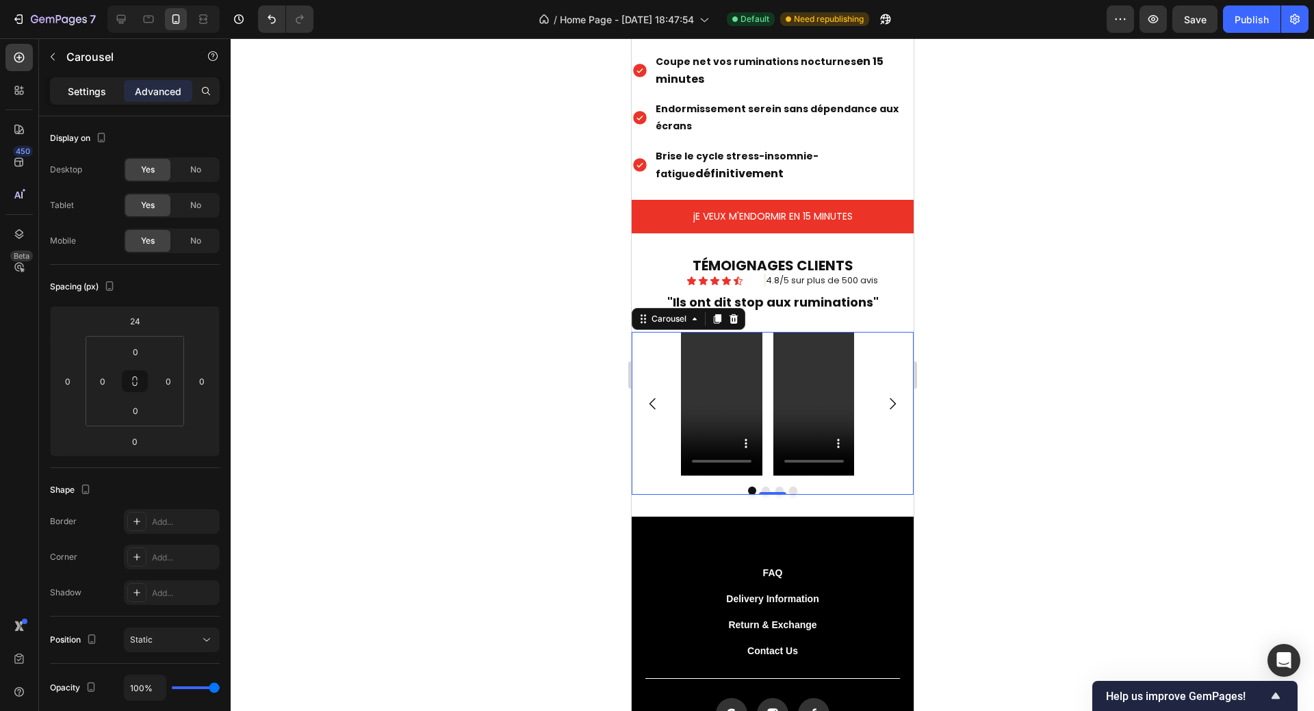
click at [94, 90] on p "Settings" at bounding box center [87, 91] width 38 height 14
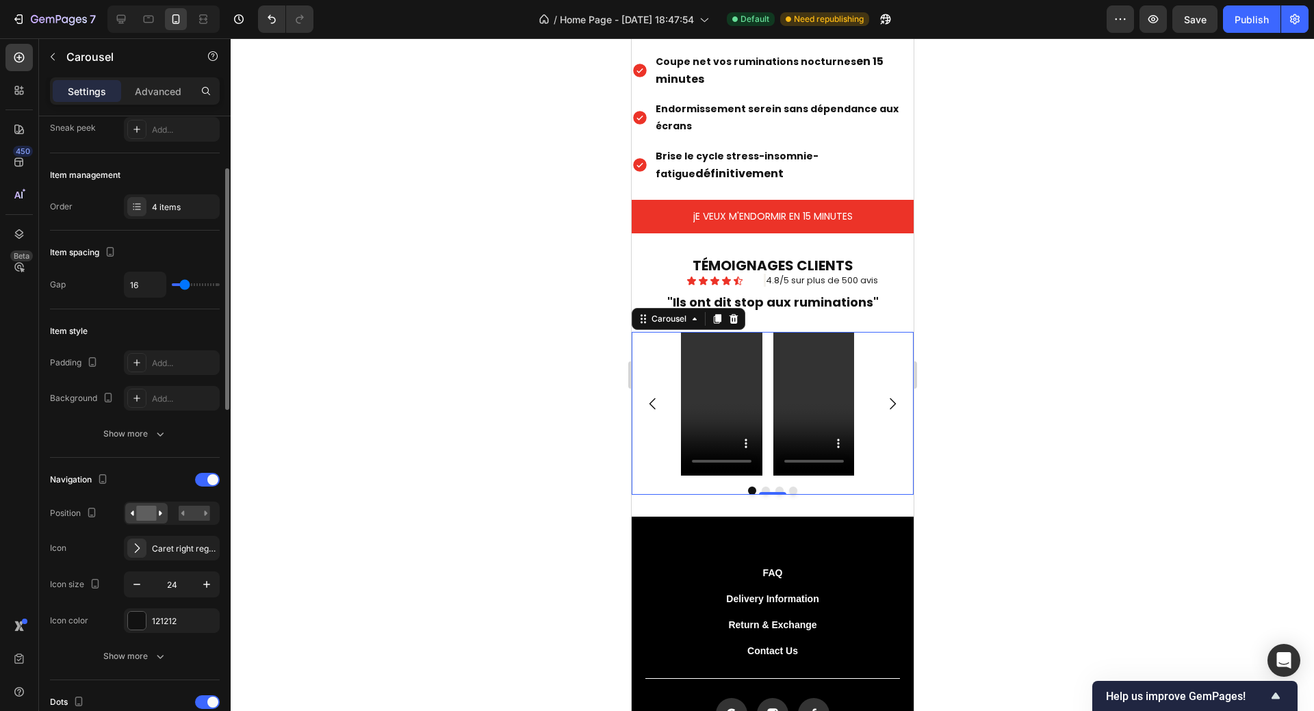
scroll to position [205, 0]
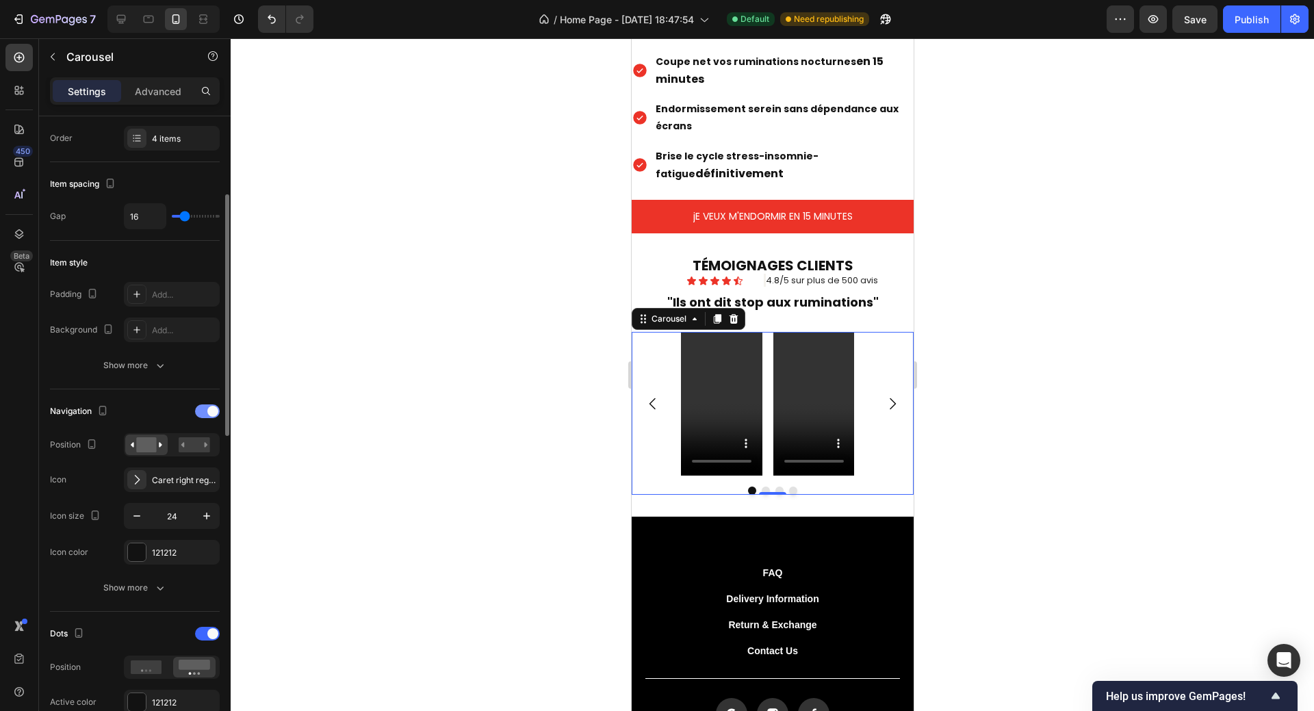
click at [200, 412] on div at bounding box center [207, 411] width 25 height 14
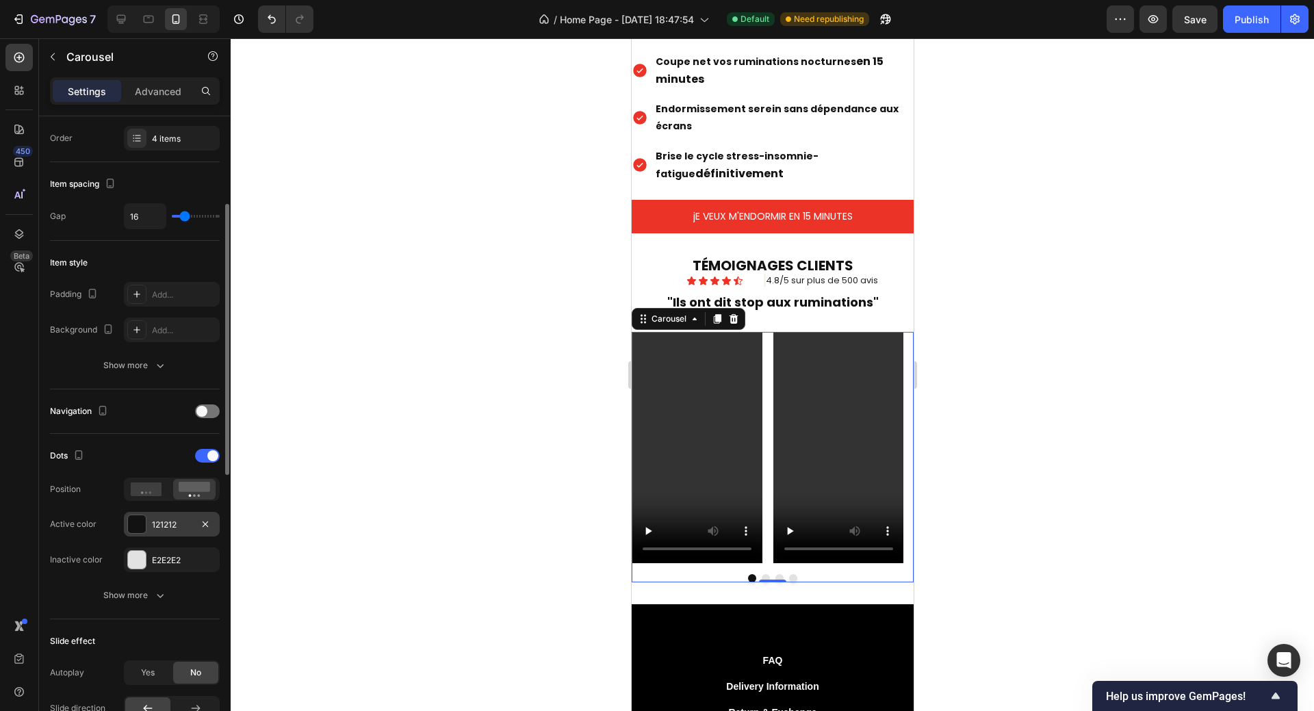
click at [127, 525] on div "121212" at bounding box center [172, 524] width 96 height 25
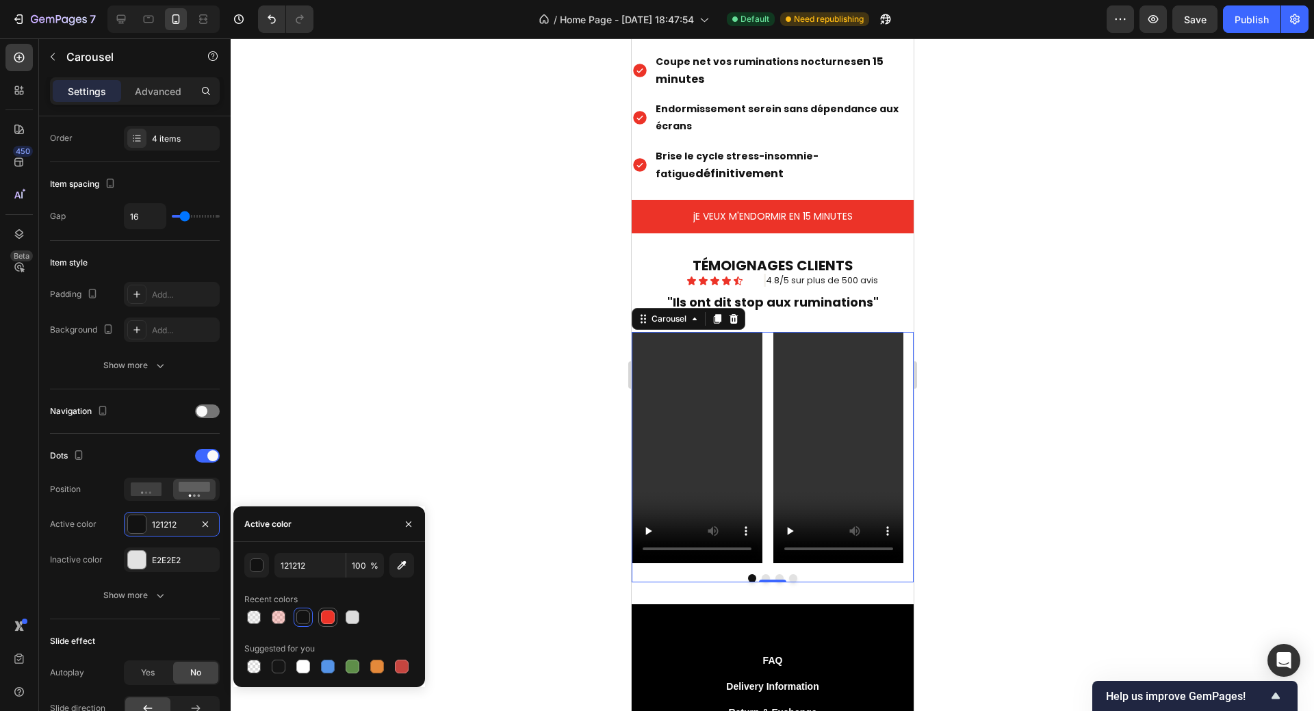
click at [322, 618] on div at bounding box center [328, 617] width 14 height 14
type input "EC3328"
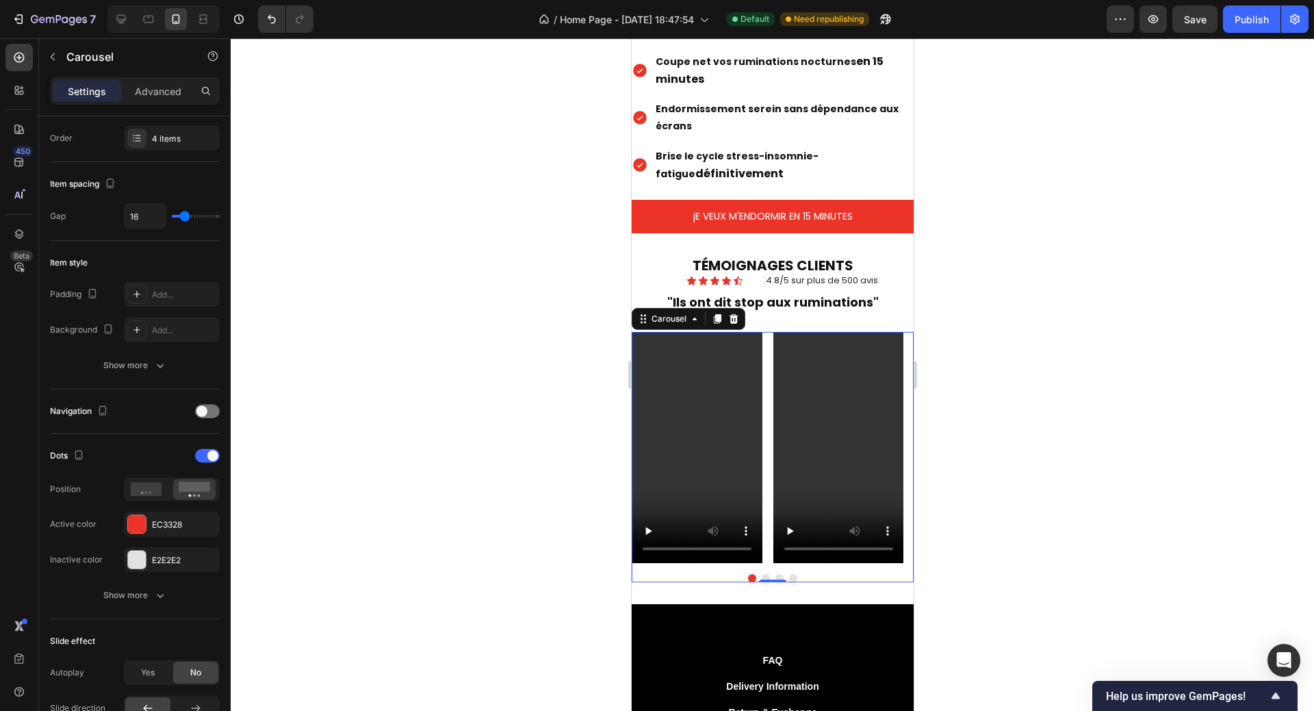
click at [400, 398] on div at bounding box center [772, 374] width 1083 height 672
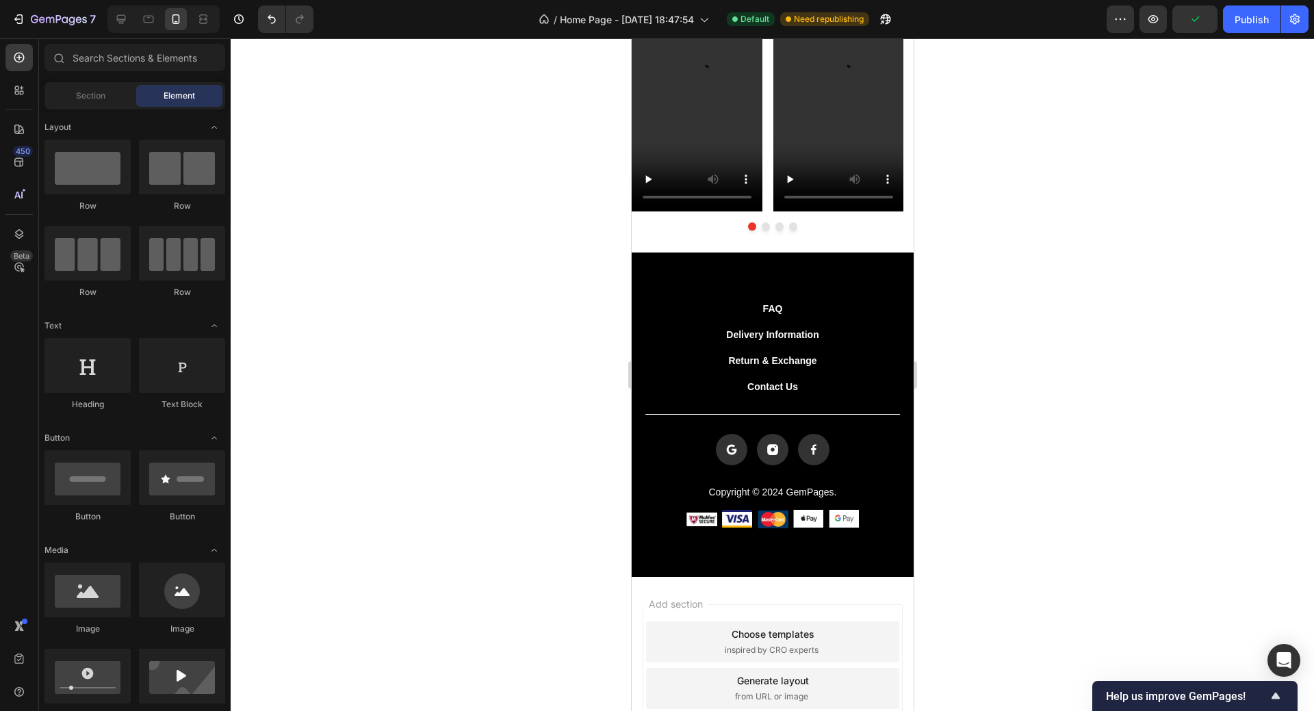
scroll to position [1563, 0]
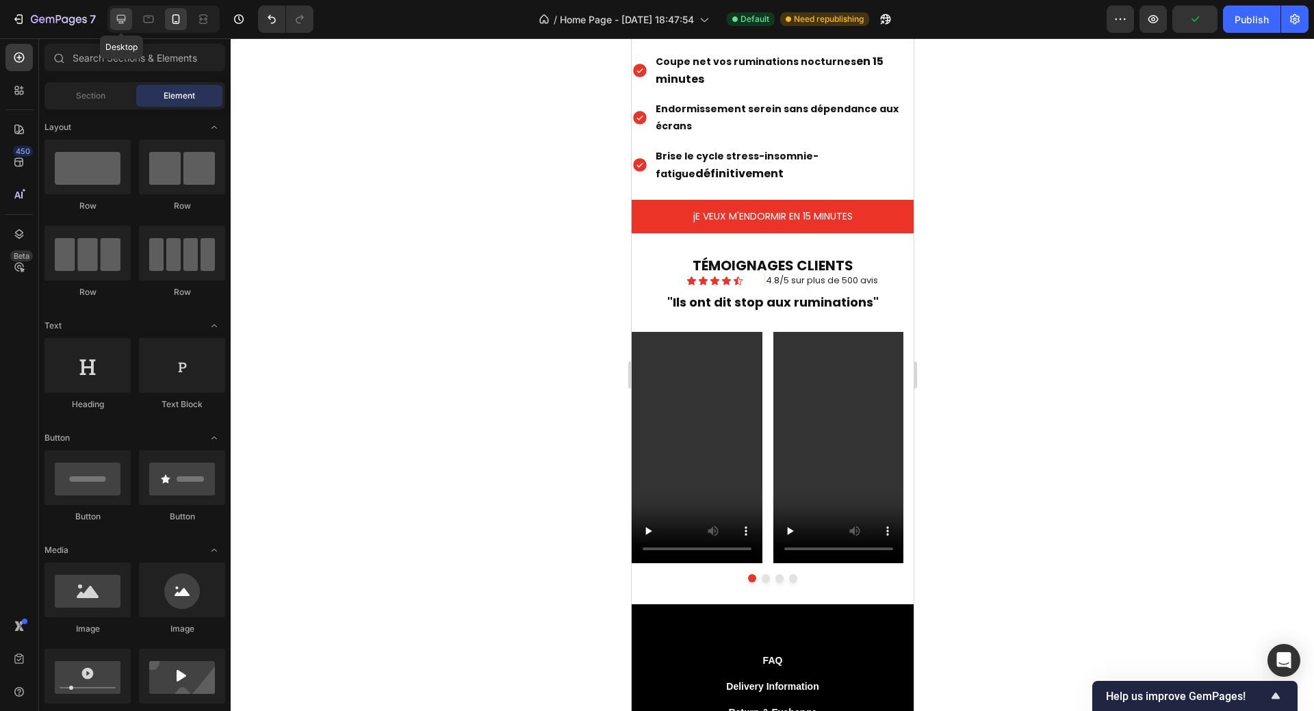
click at [122, 19] on icon at bounding box center [121, 19] width 9 height 9
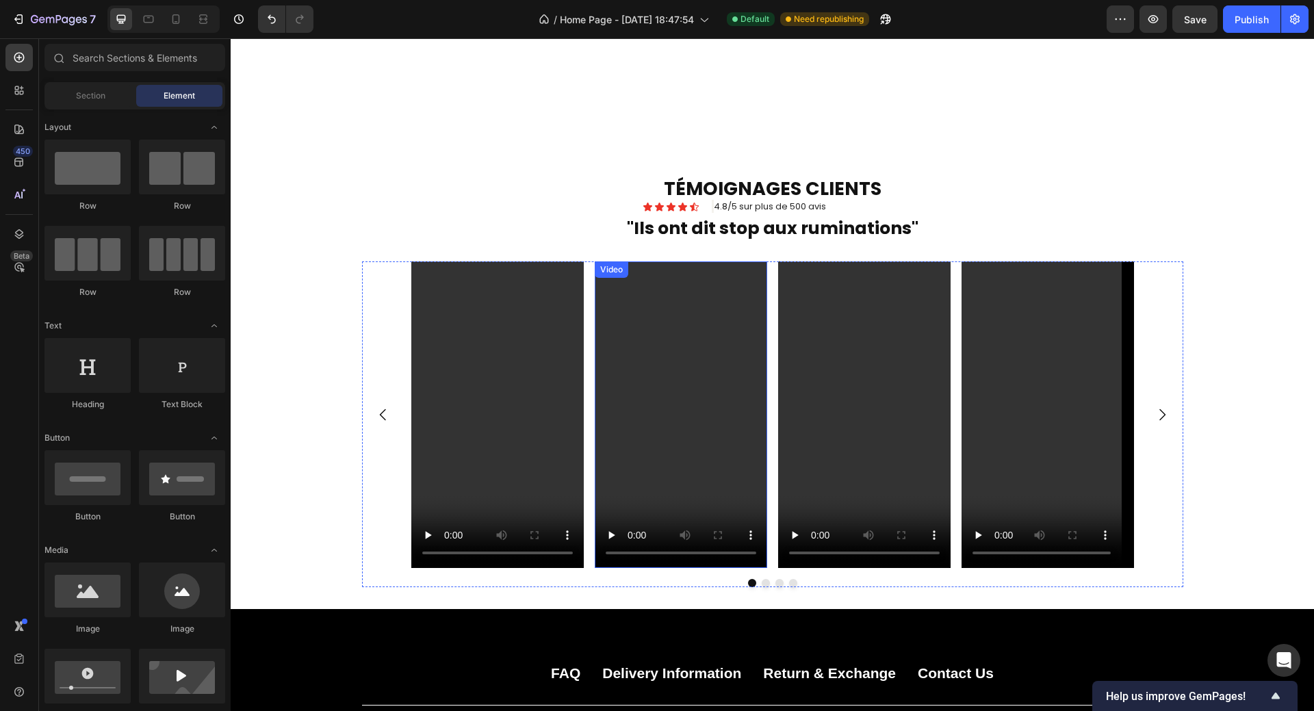
scroll to position [1768, 0]
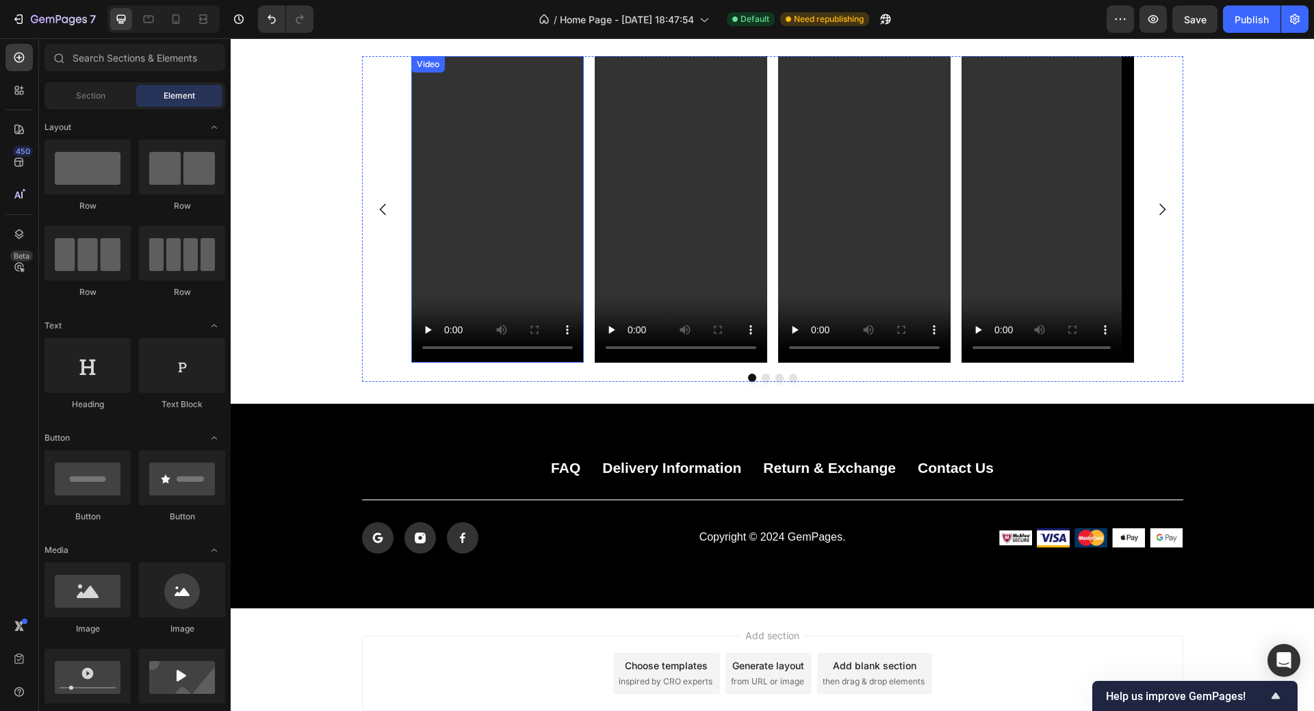
click at [492, 82] on video at bounding box center [497, 209] width 172 height 306
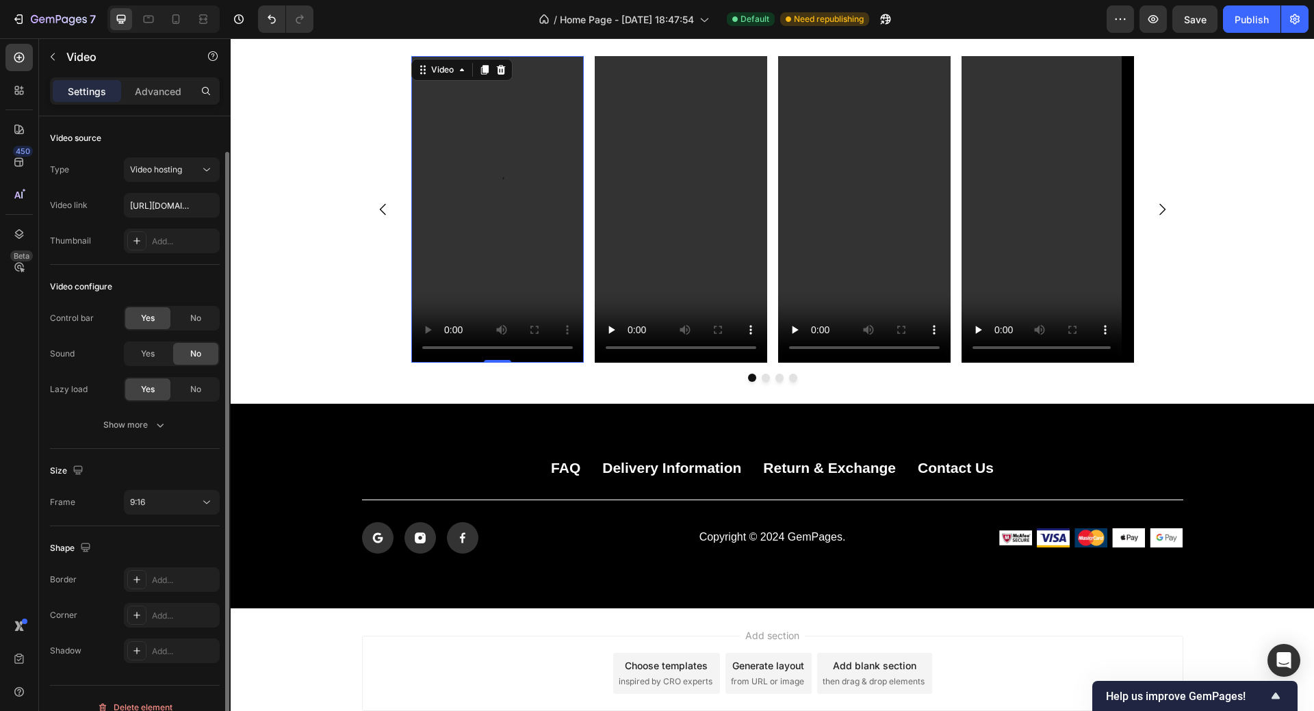
scroll to position [18, 0]
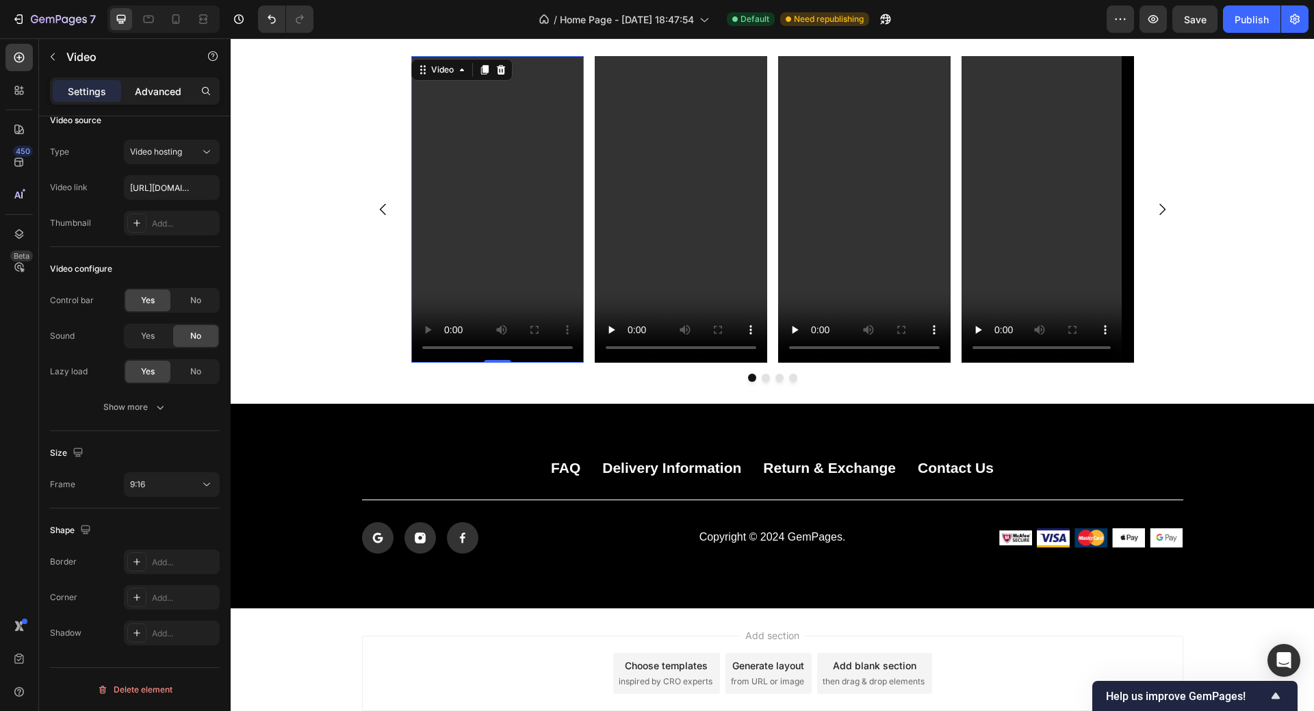
click at [148, 93] on p "Advanced" at bounding box center [158, 91] width 47 height 14
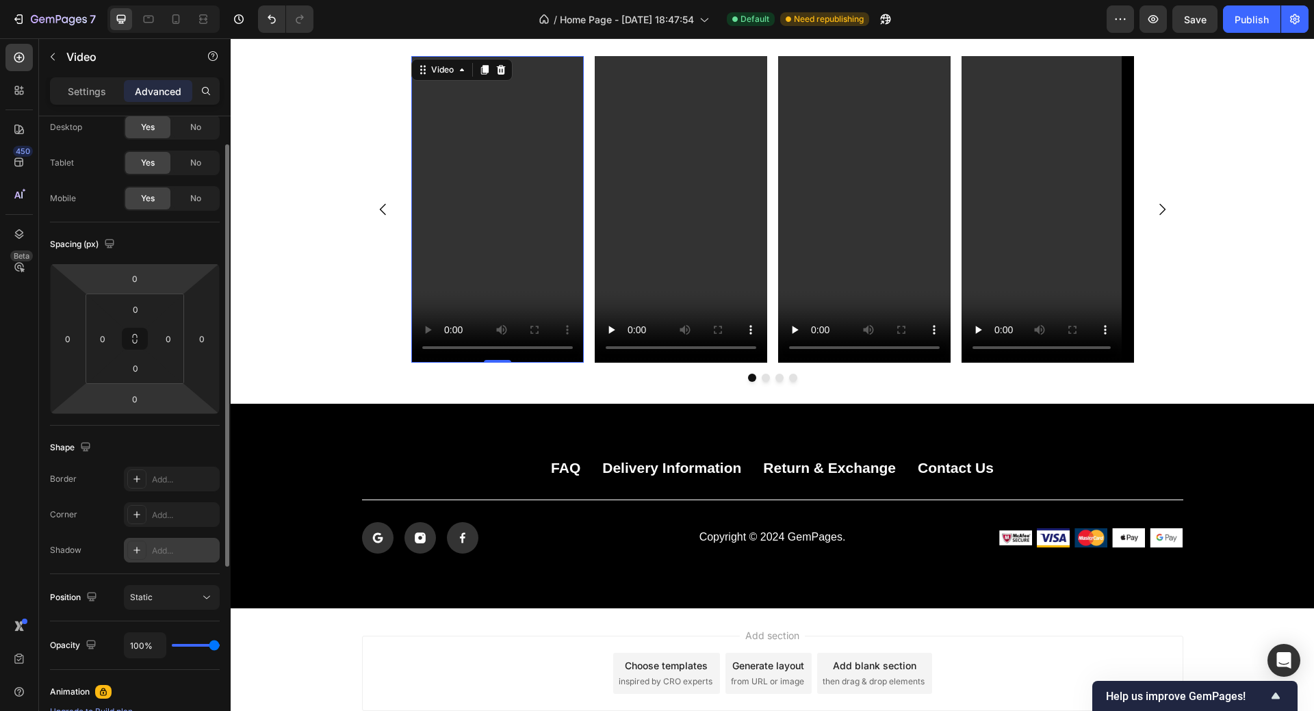
scroll to position [0, 0]
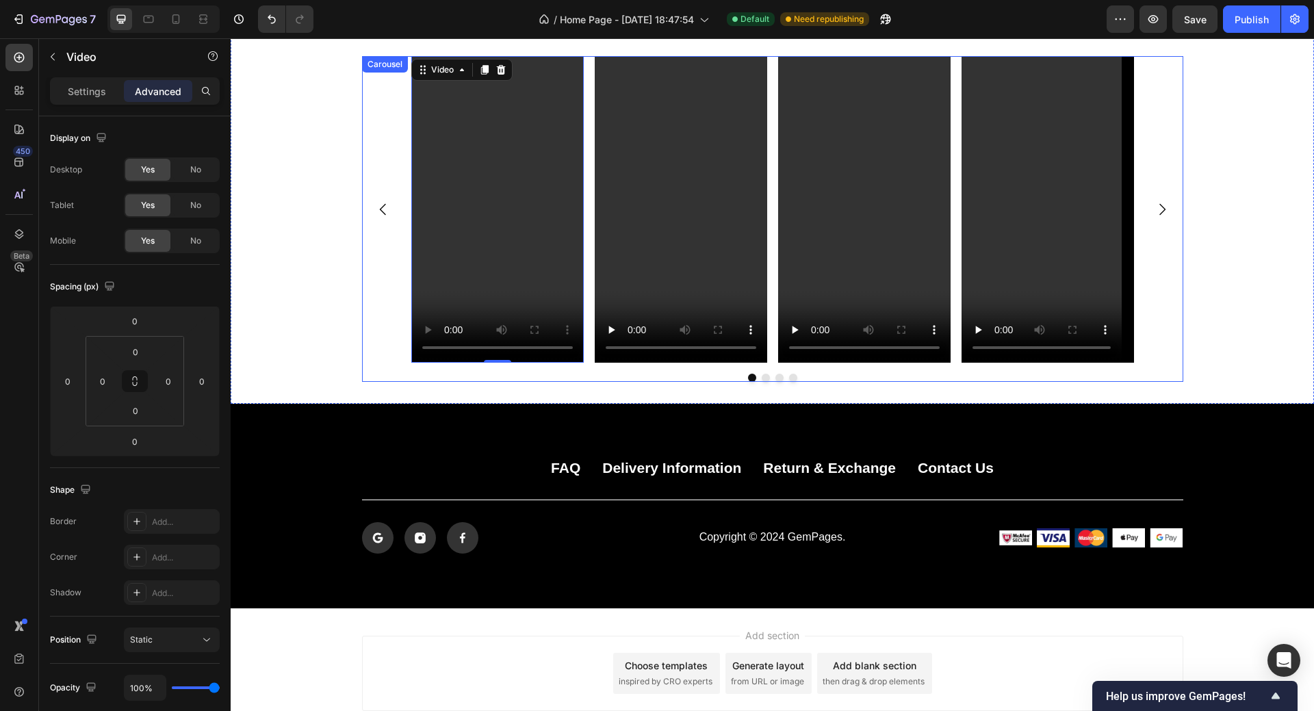
click at [378, 103] on div "Video 0 Video Video Video" at bounding box center [772, 209] width 821 height 306
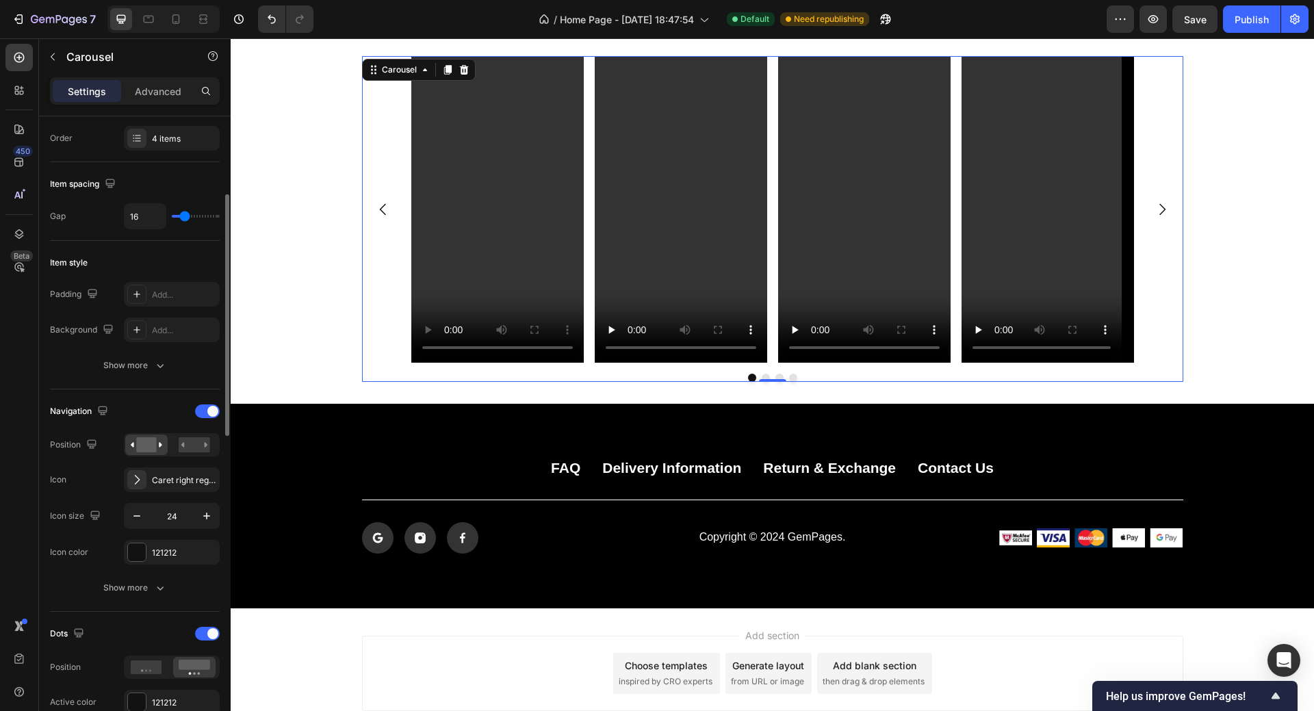
scroll to position [342, 0]
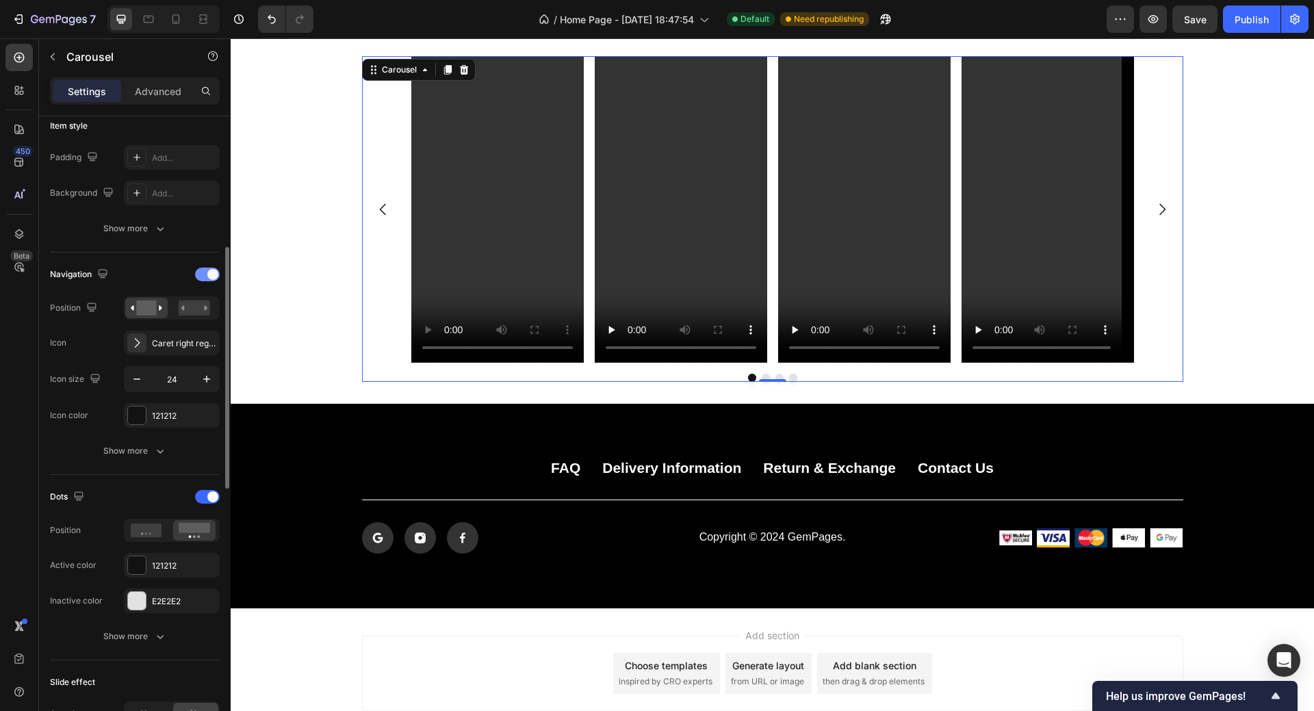
click at [201, 272] on div at bounding box center [207, 274] width 25 height 14
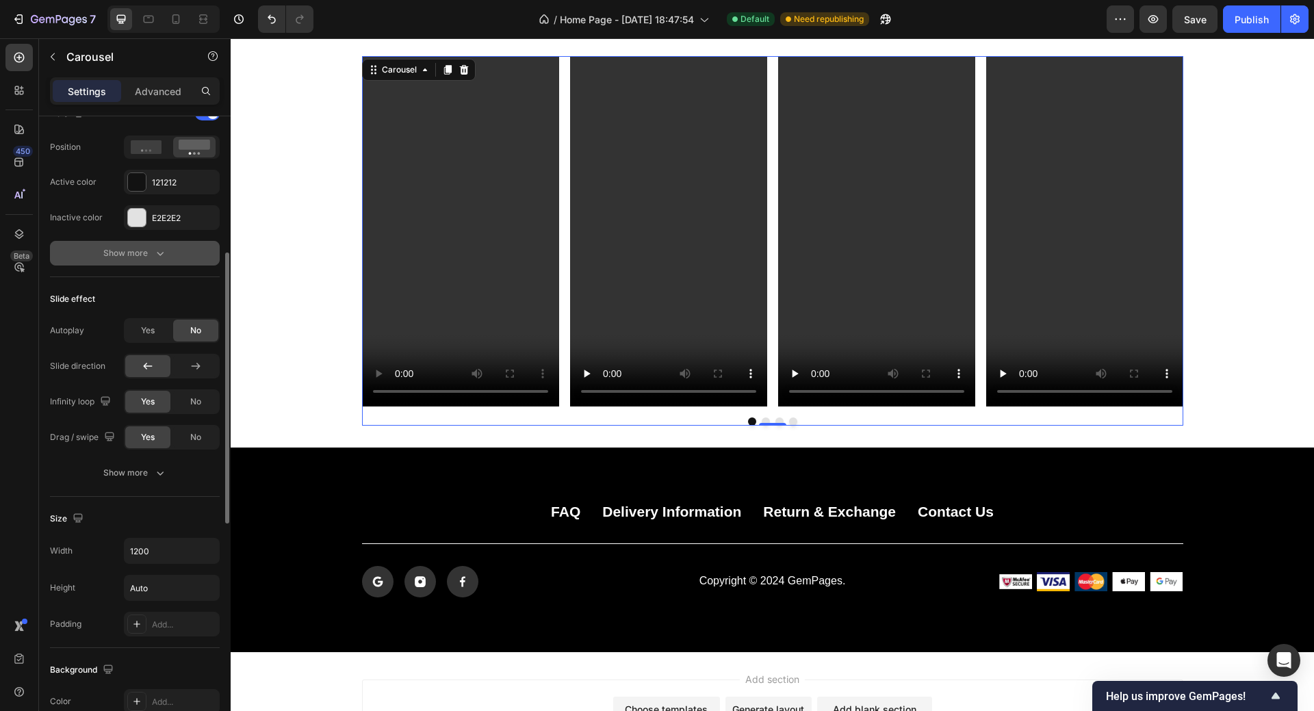
scroll to position [479, 0]
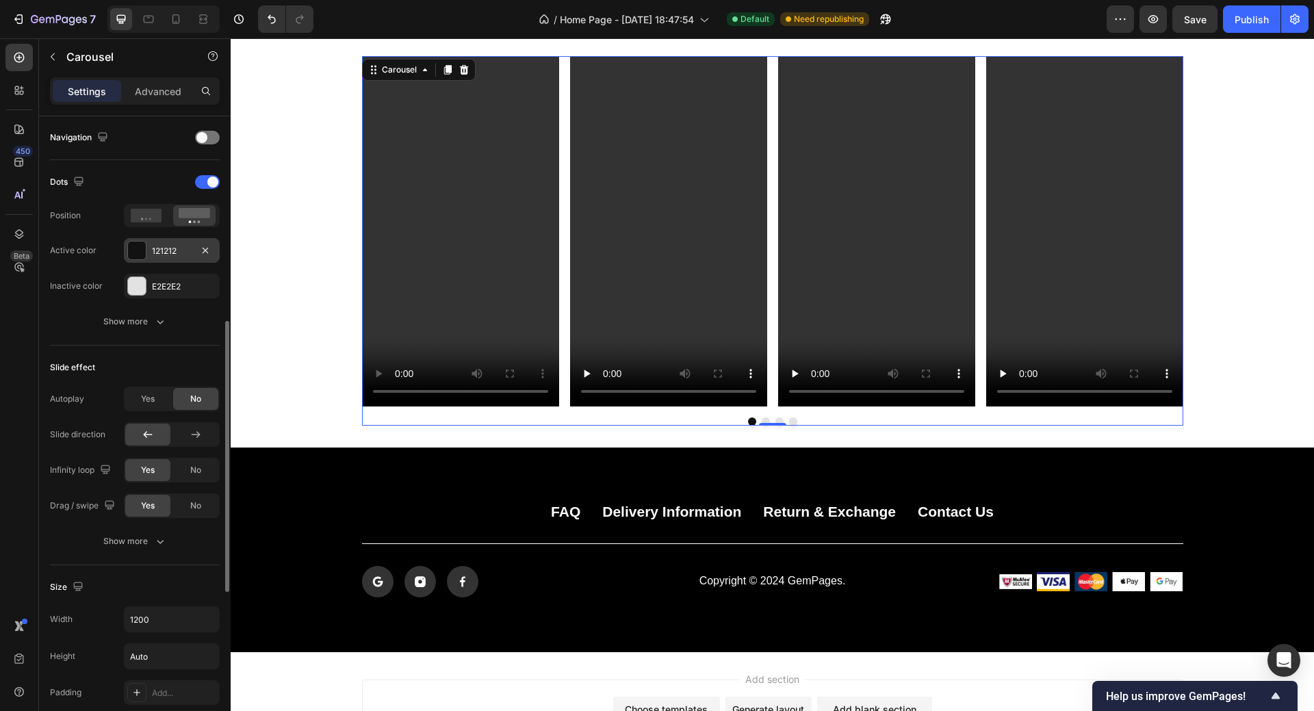
click at [135, 245] on div at bounding box center [137, 250] width 18 height 18
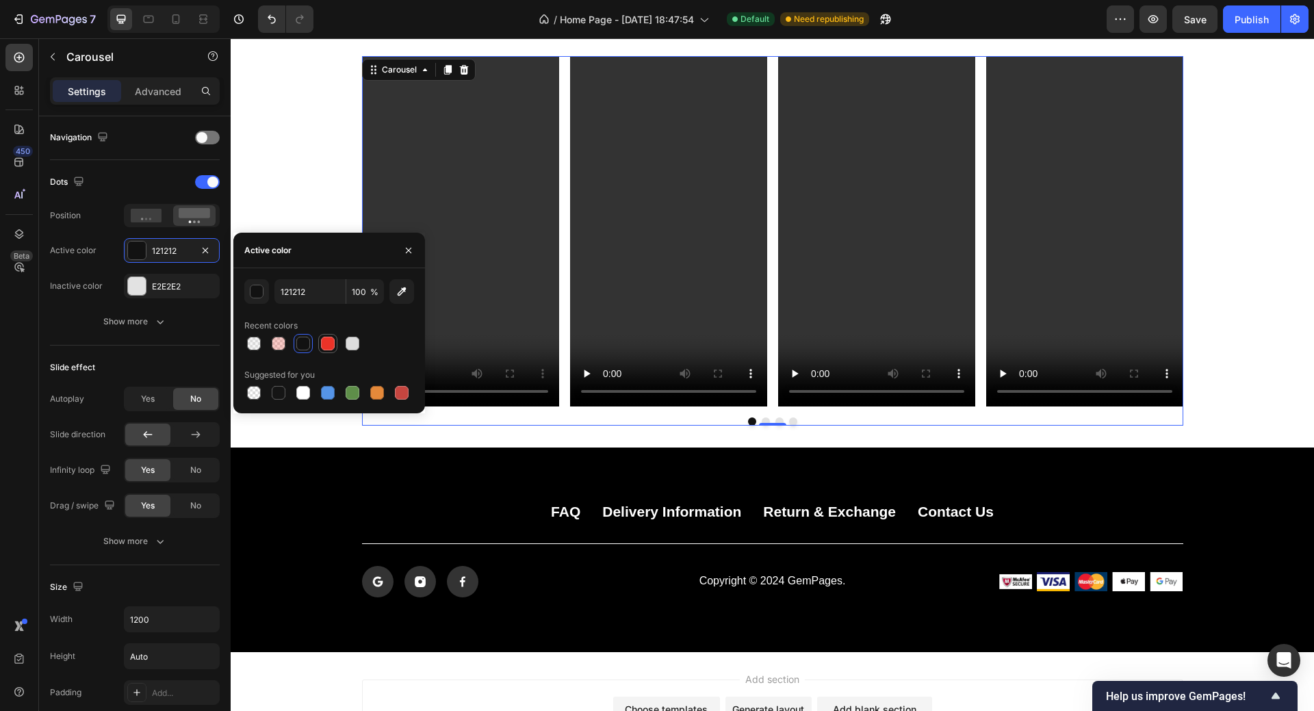
click at [328, 343] on div at bounding box center [328, 344] width 14 height 14
type input "EC3328"
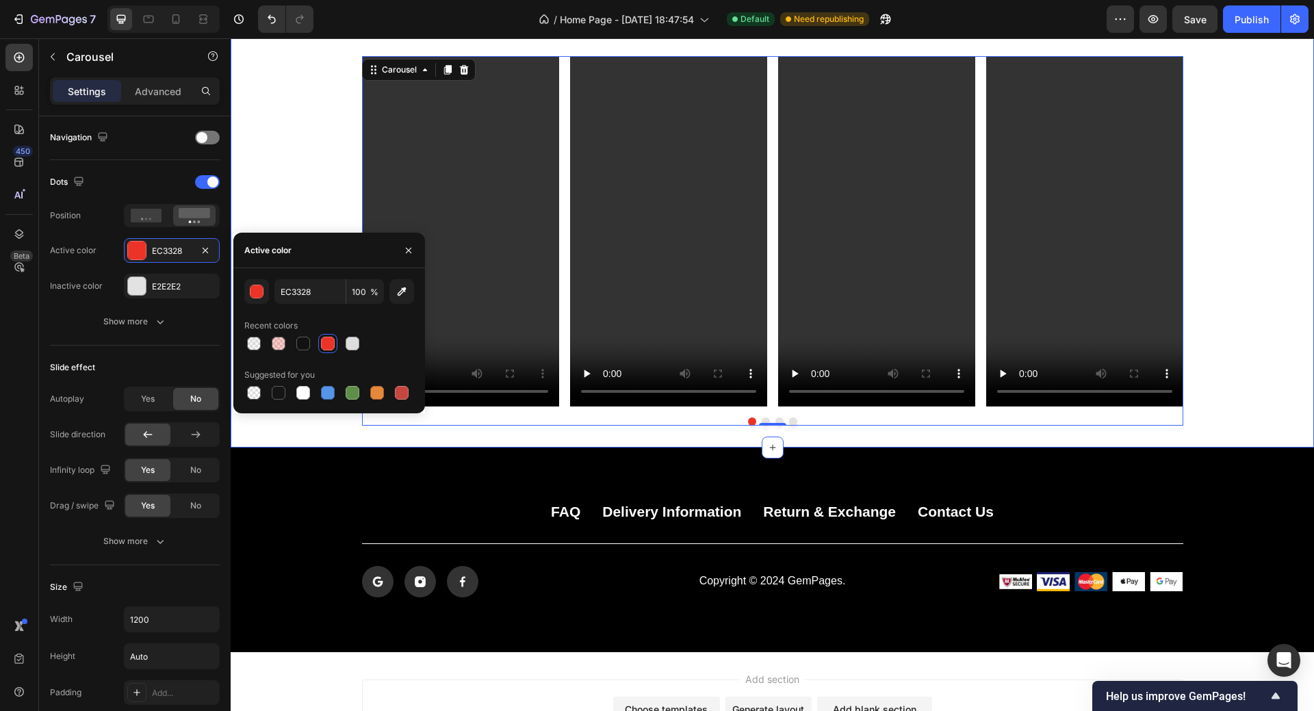
click at [1218, 281] on div "Video Video Video Video Carousel 0" at bounding box center [772, 233] width 1083 height 386
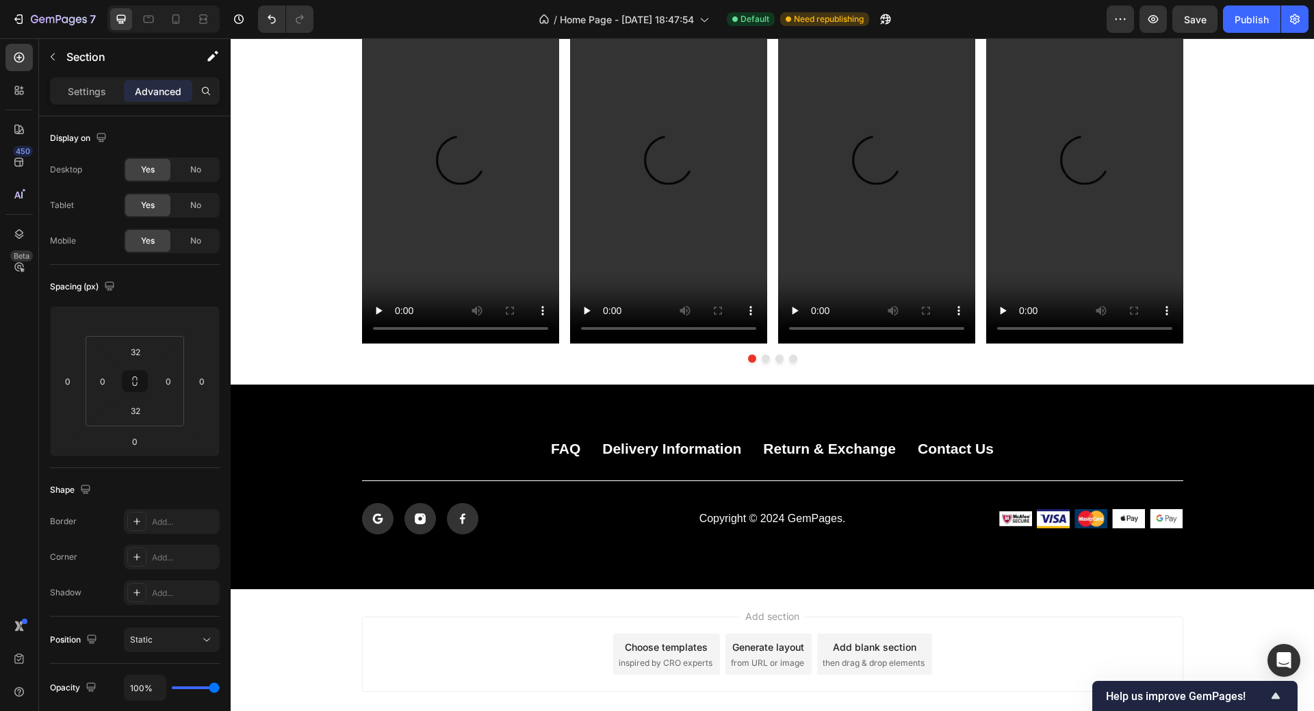
scroll to position [1758, 0]
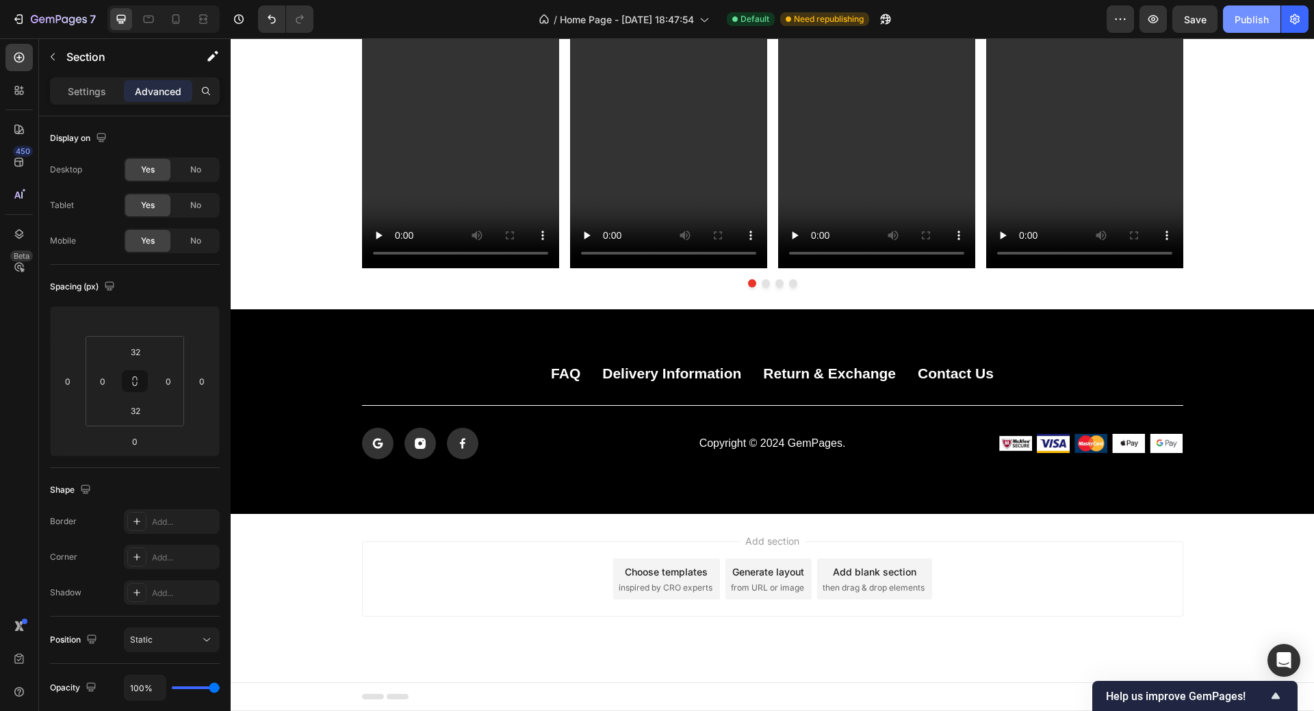
click at [1247, 25] on div "Publish" at bounding box center [1251, 19] width 34 height 14
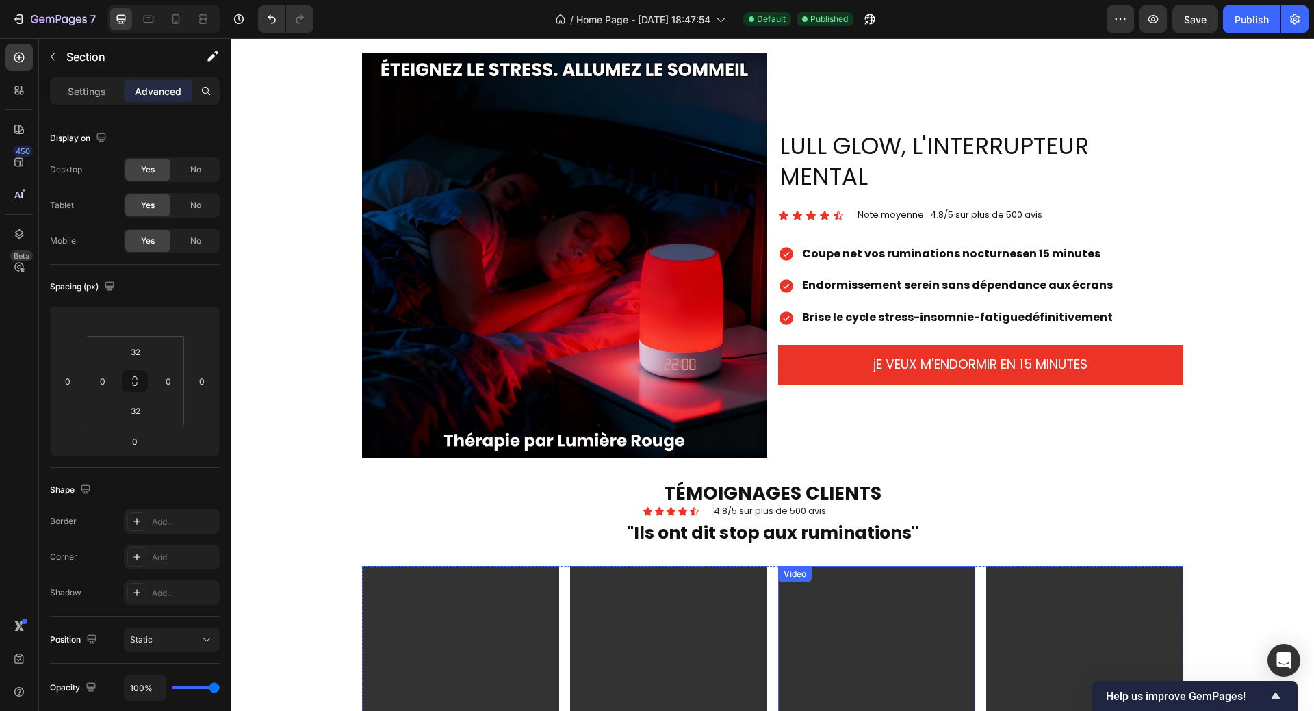
scroll to position [1231, 0]
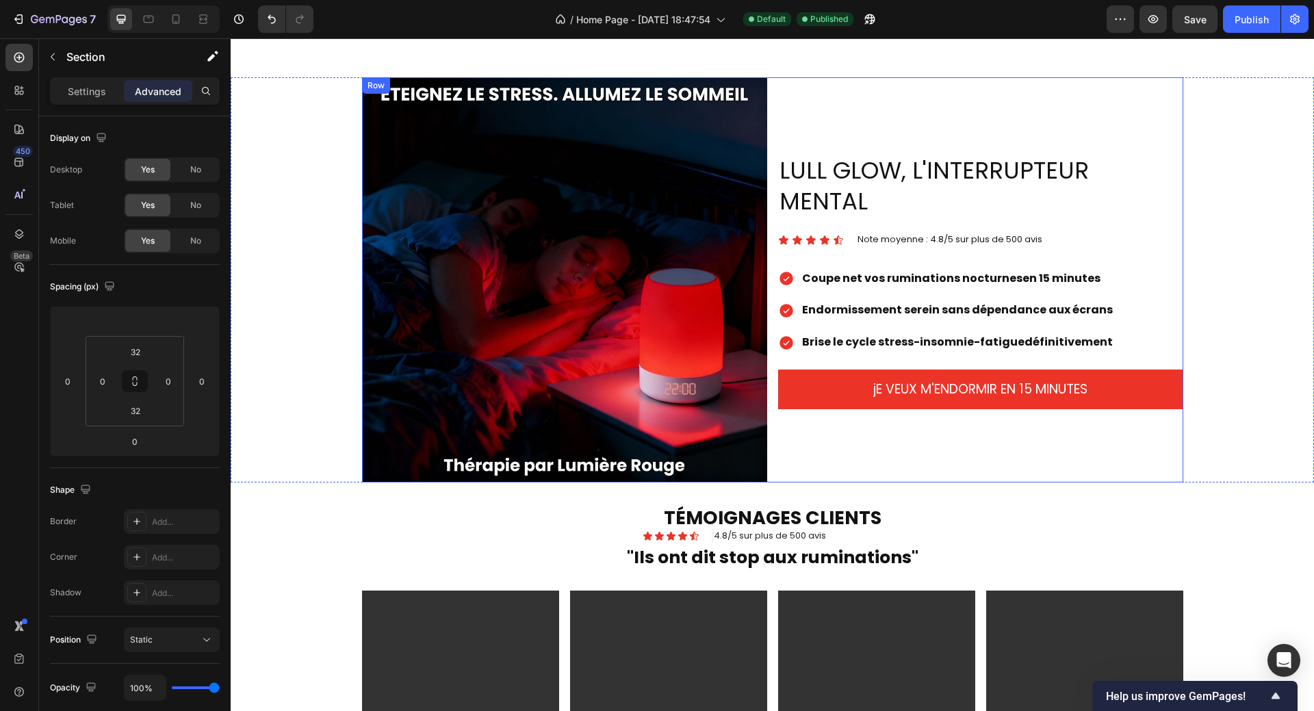
click at [933, 90] on div "LULL GLOW, L'INTERRUPTEUR MENTAL Heading Icon Icon Icon Icon Icon Icon List Not…" at bounding box center [980, 279] width 405 height 405
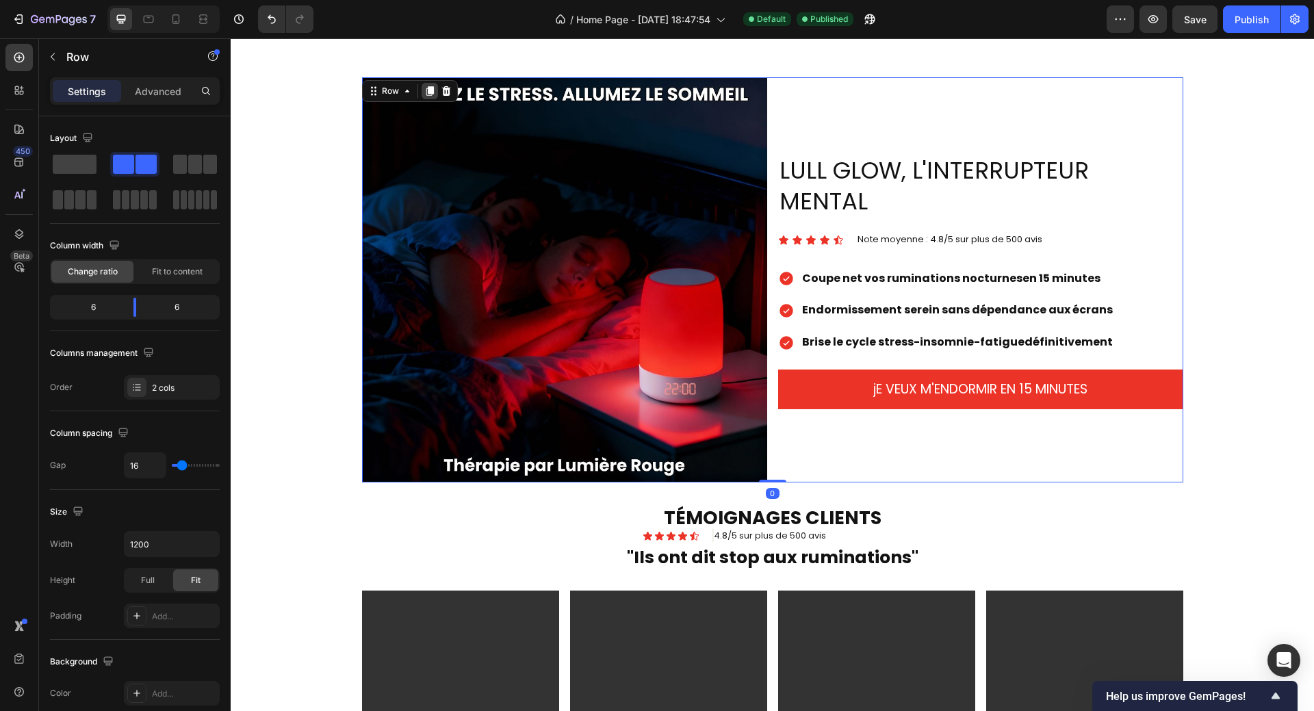
click at [426, 87] on icon at bounding box center [430, 92] width 8 height 10
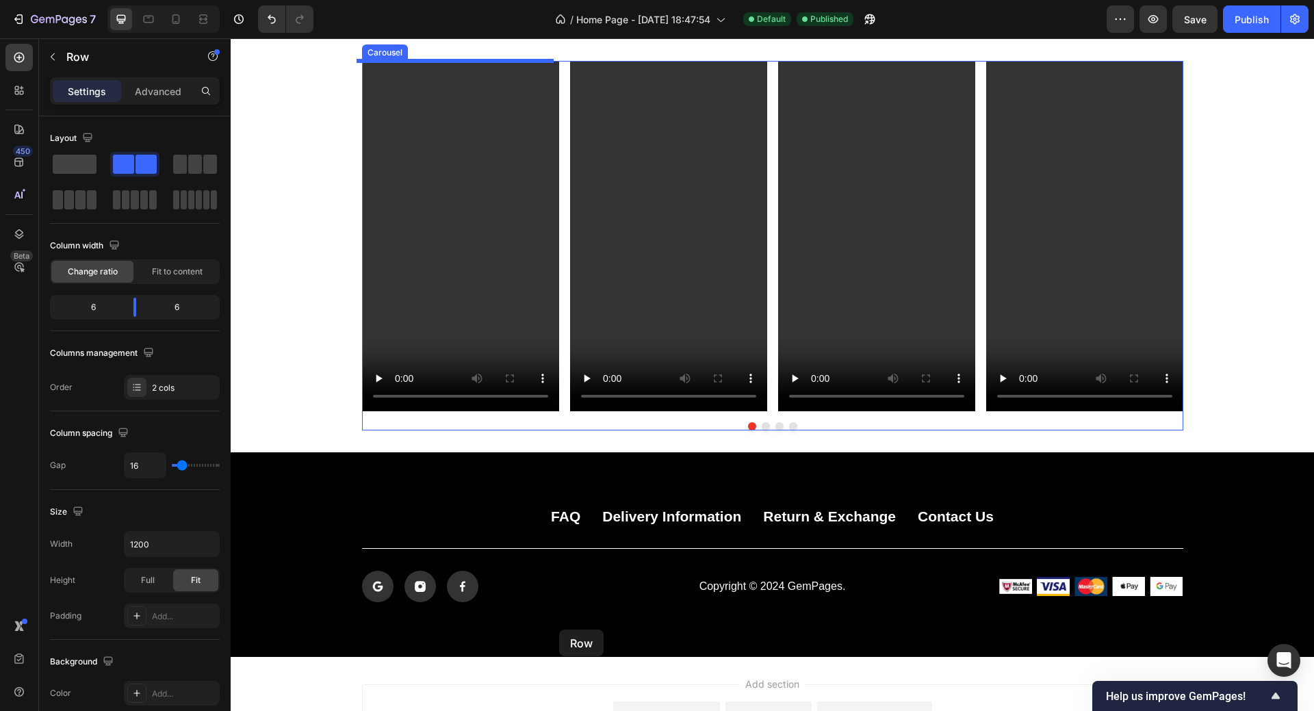
scroll to position [2217, 0]
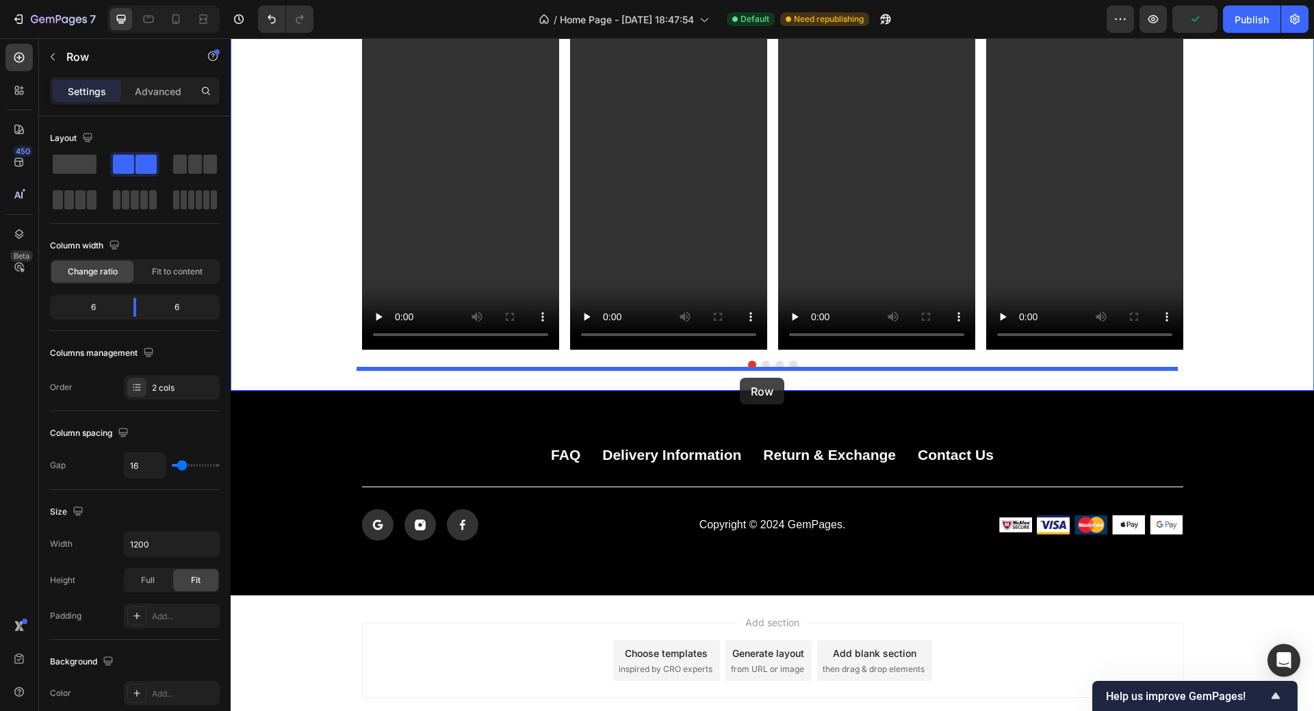
drag, startPoint x: 365, startPoint y: 148, endPoint x: 740, endPoint y: 378, distance: 439.8
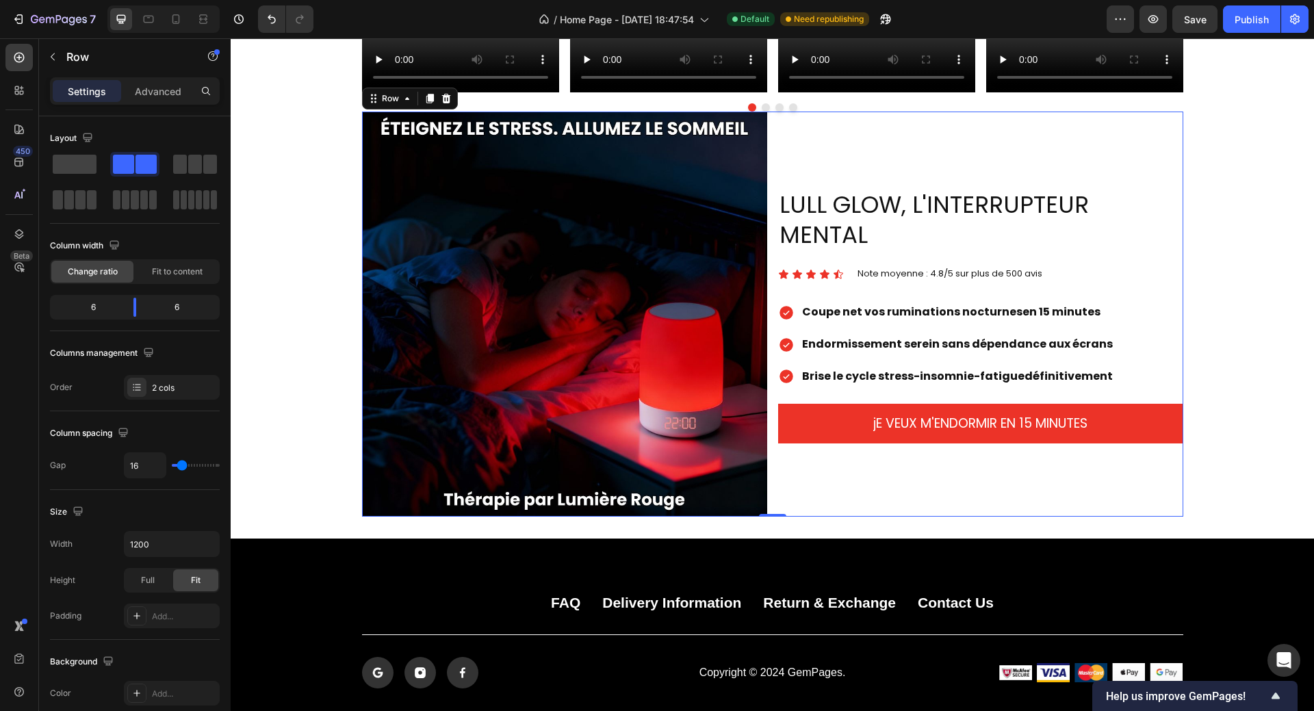
scroll to position [2011, 0]
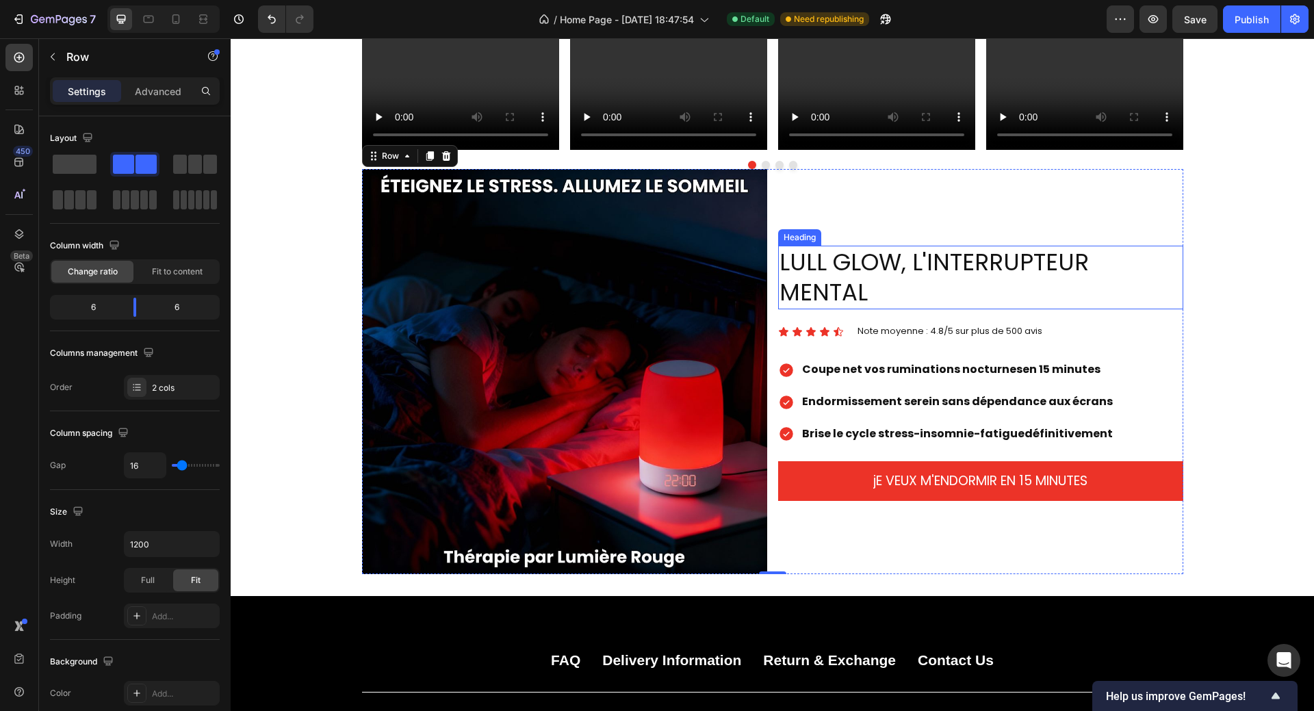
click at [896, 269] on h2 "LULL GLOW, L'INTERRUPTEUR MENTAL" at bounding box center [980, 277] width 405 height 63
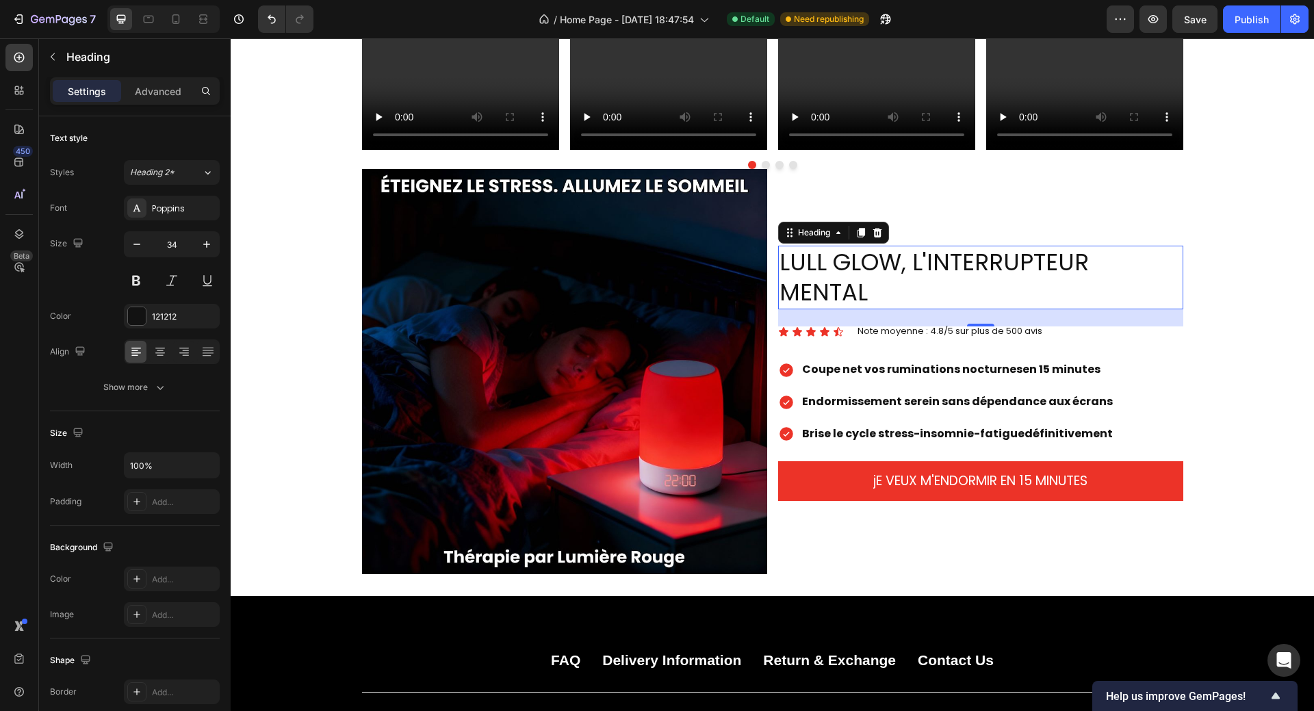
click at [831, 259] on h2 "LULL GLOW, L'INTERRUPTEUR MENTAL" at bounding box center [980, 277] width 405 height 63
click at [779, 265] on p "LULL GLOW, L'INTERRUPTEUR MENTAL" at bounding box center [980, 277] width 402 height 60
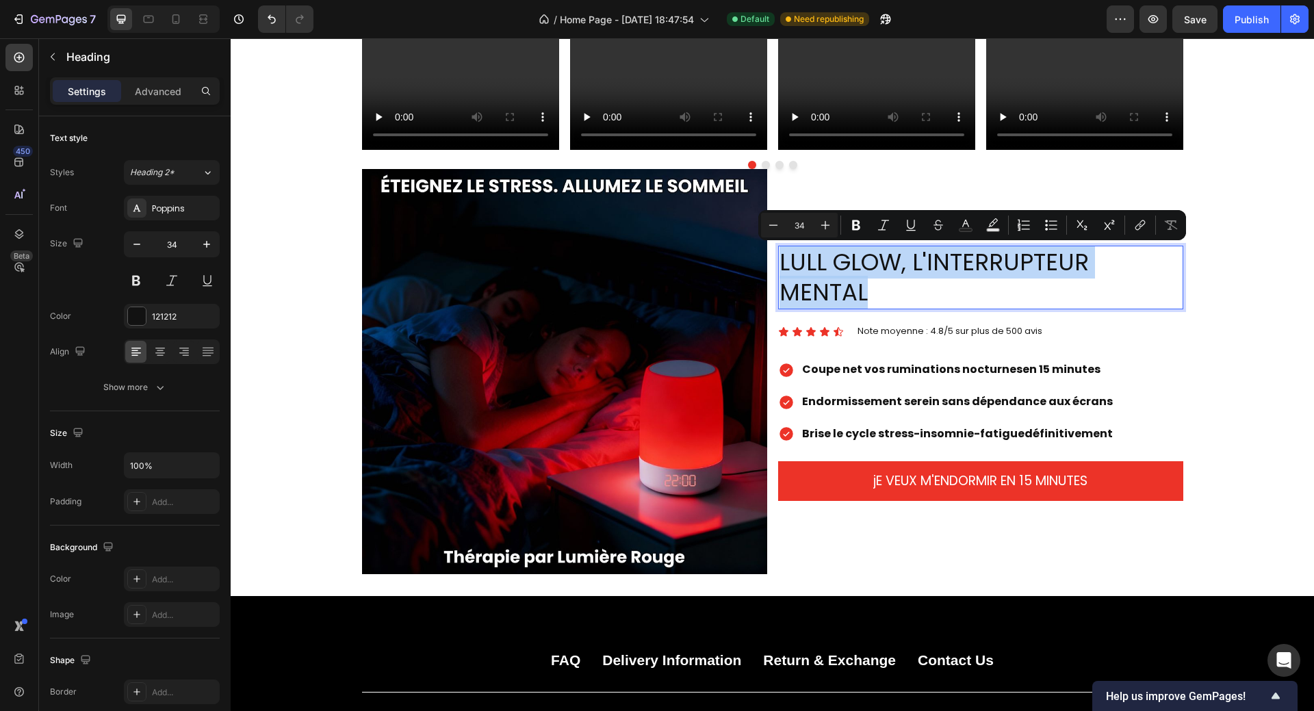
drag, startPoint x: 776, startPoint y: 265, endPoint x: 1170, endPoint y: 276, distance: 394.2
click at [1170, 276] on p "LULL GLOW, L'INTERRUPTEUR MENTAL" at bounding box center [980, 277] width 402 height 60
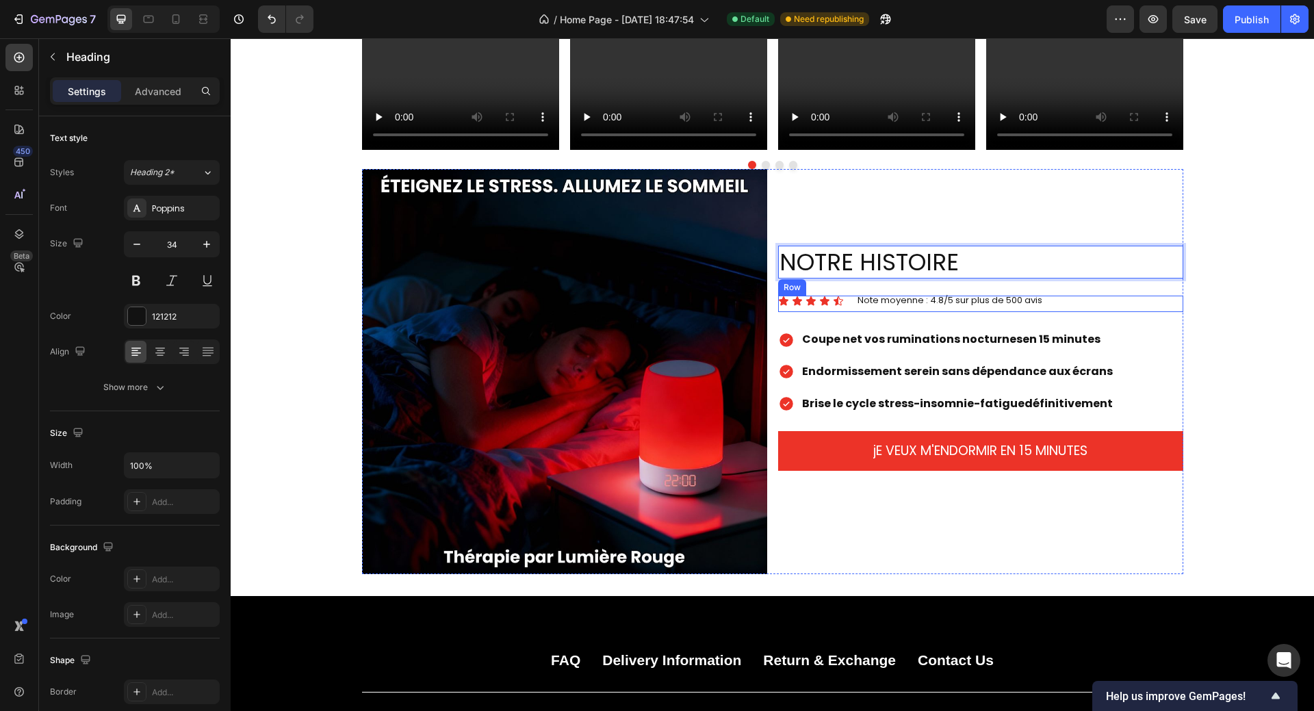
click at [1090, 299] on div "Note moyenne : 4.8/5 sur plus de 500 avis Text Block" at bounding box center [1084, 304] width 197 height 16
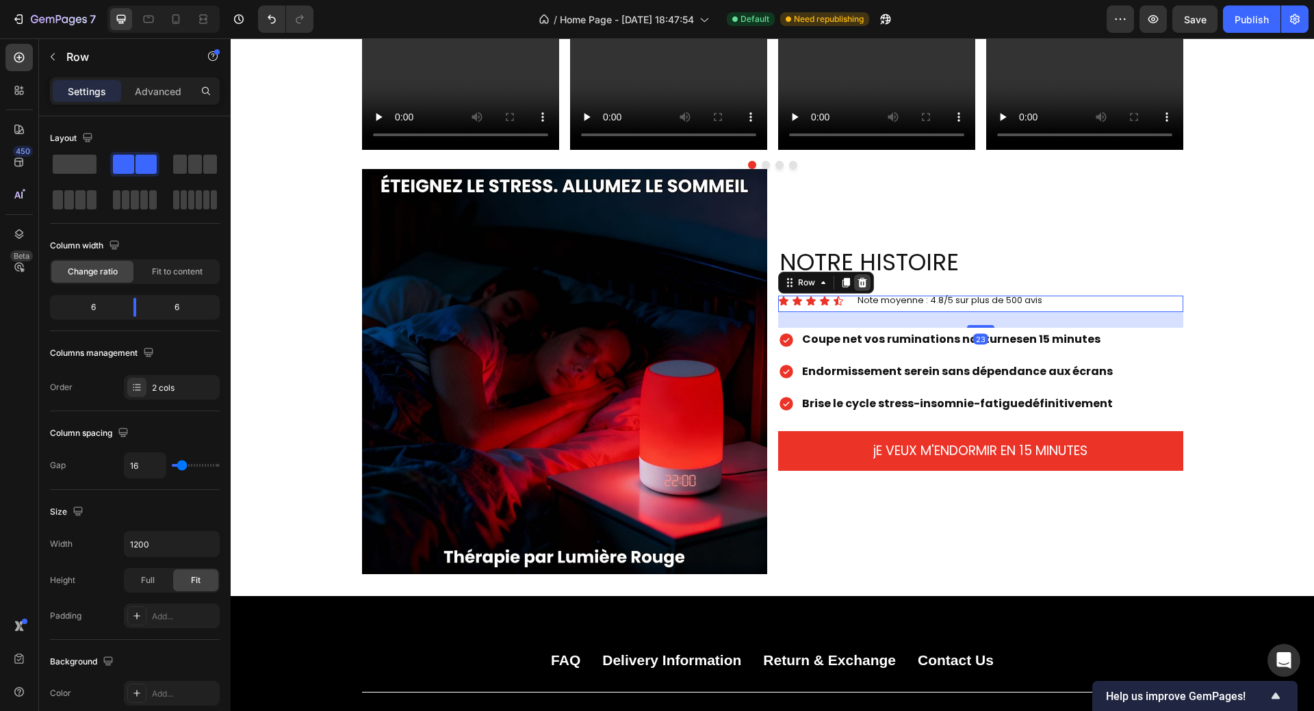
click at [857, 282] on icon at bounding box center [862, 282] width 11 height 11
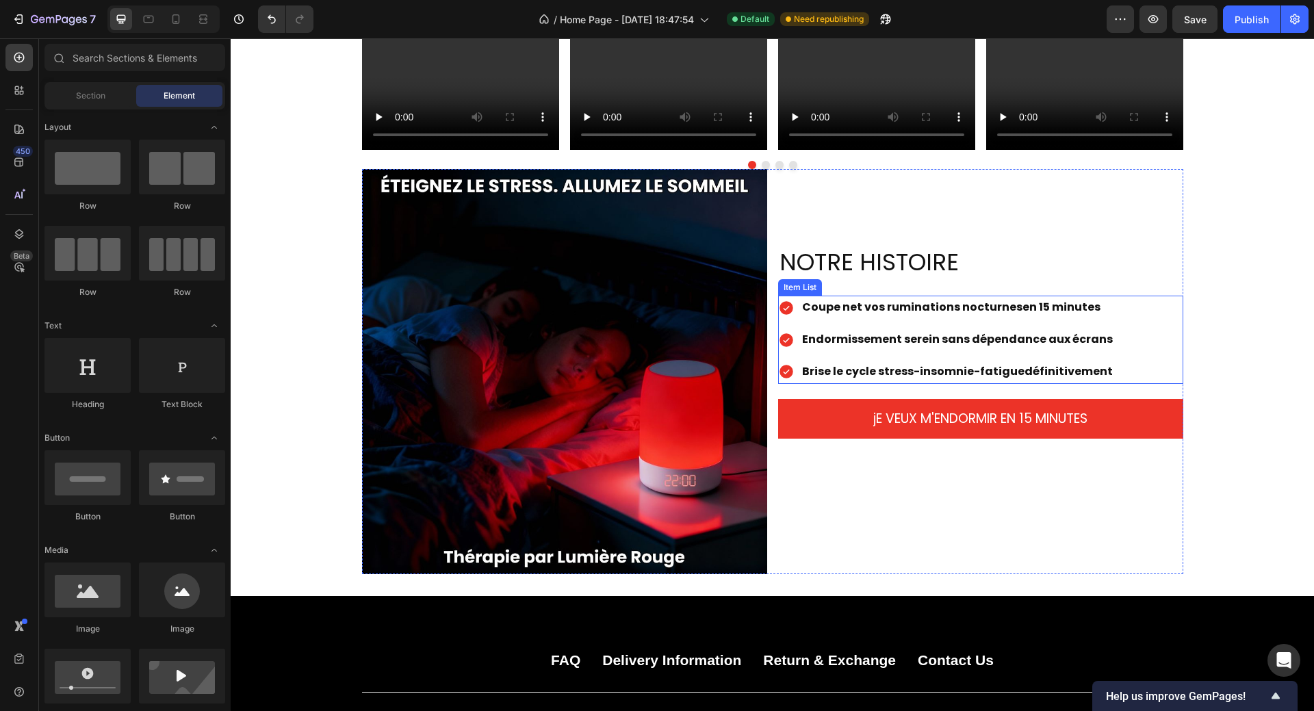
click at [1125, 318] on div "Coupe net vos ruminations nocturnes en 15 minutes Endormissement serein sans dé…" at bounding box center [980, 340] width 405 height 88
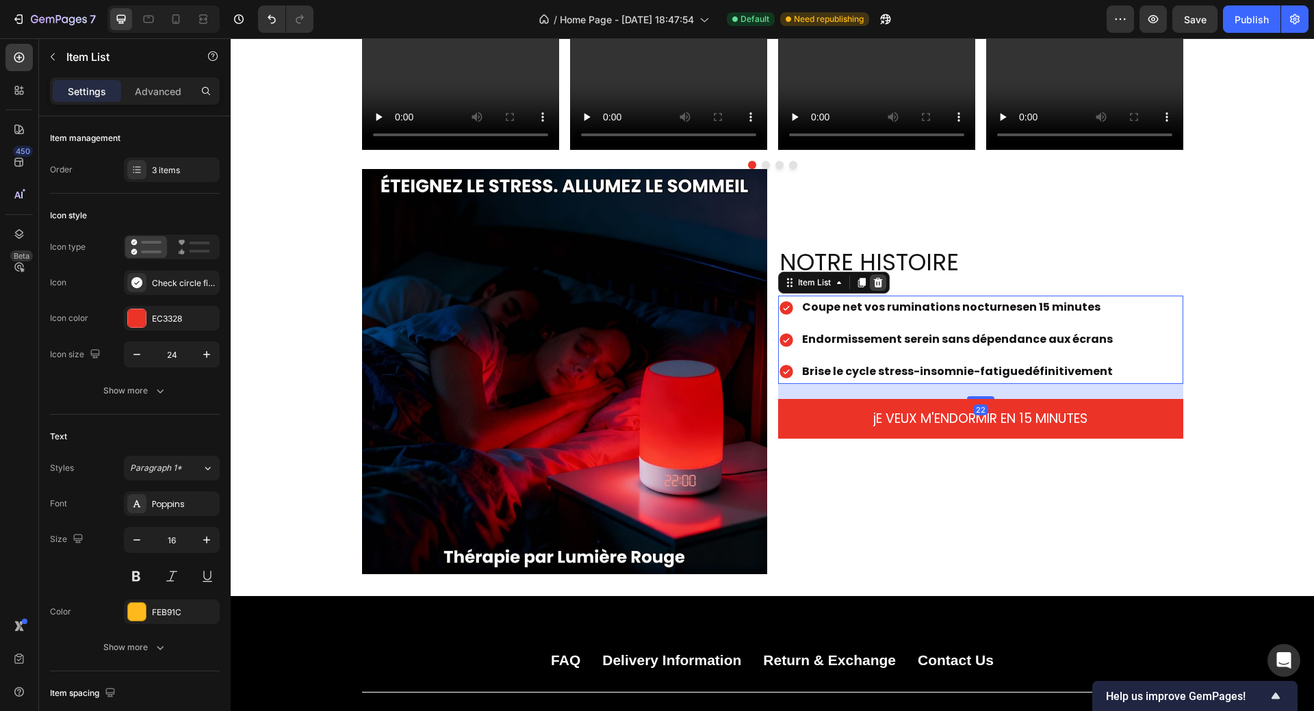
click at [873, 286] on icon at bounding box center [877, 283] width 9 height 10
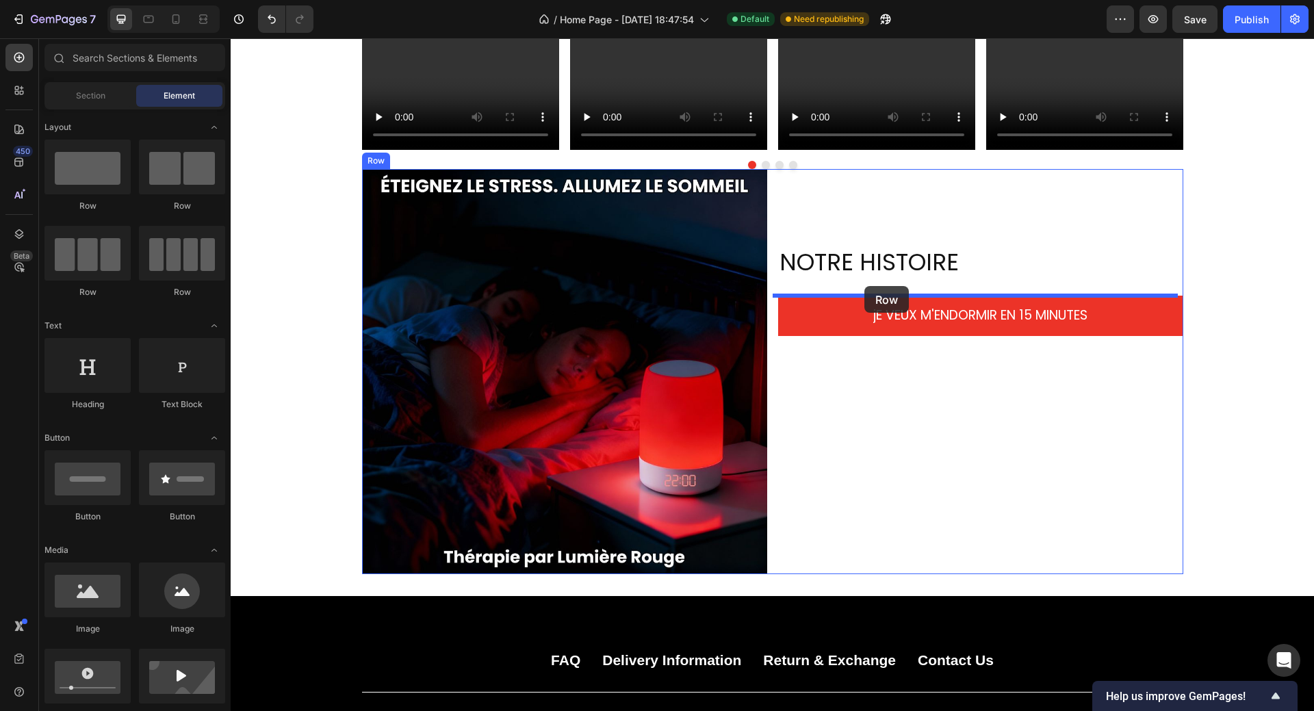
drag, startPoint x: 985, startPoint y: 291, endPoint x: 864, endPoint y: 286, distance: 121.2
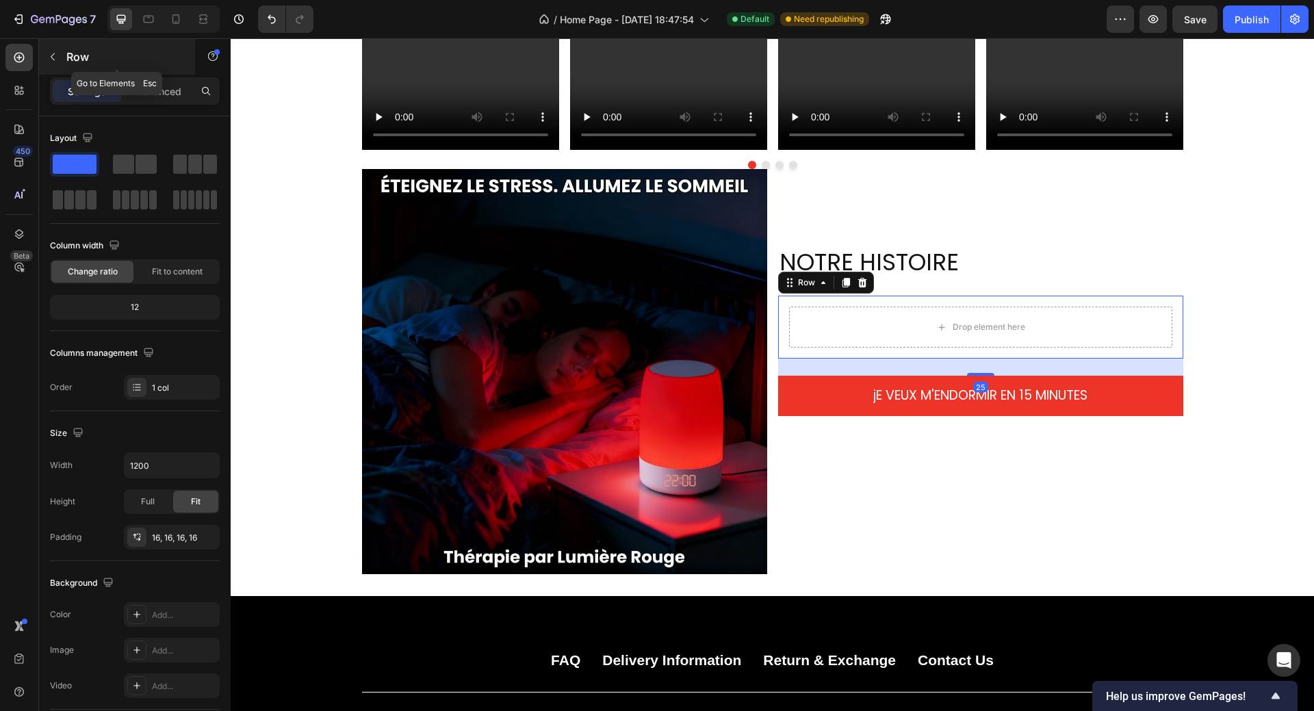
click at [55, 55] on icon "button" at bounding box center [52, 56] width 11 height 11
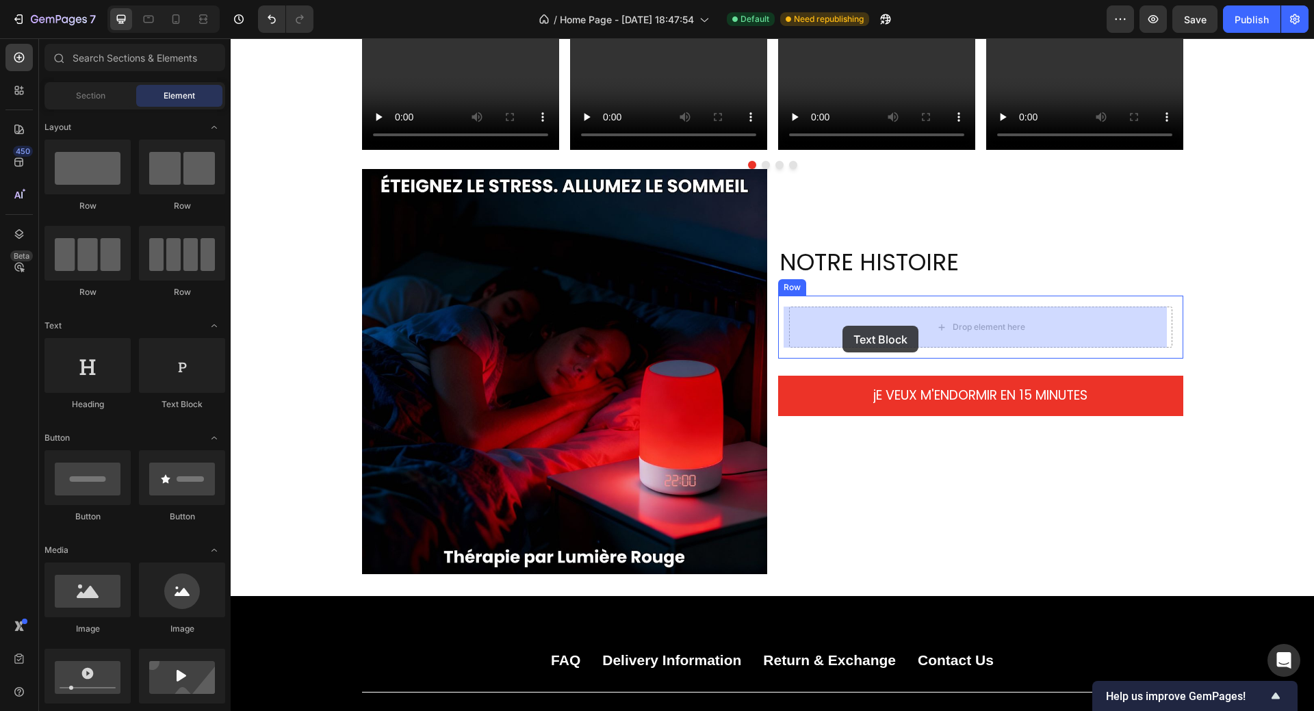
drag, startPoint x: 420, startPoint y: 416, endPoint x: 842, endPoint y: 326, distance: 431.7
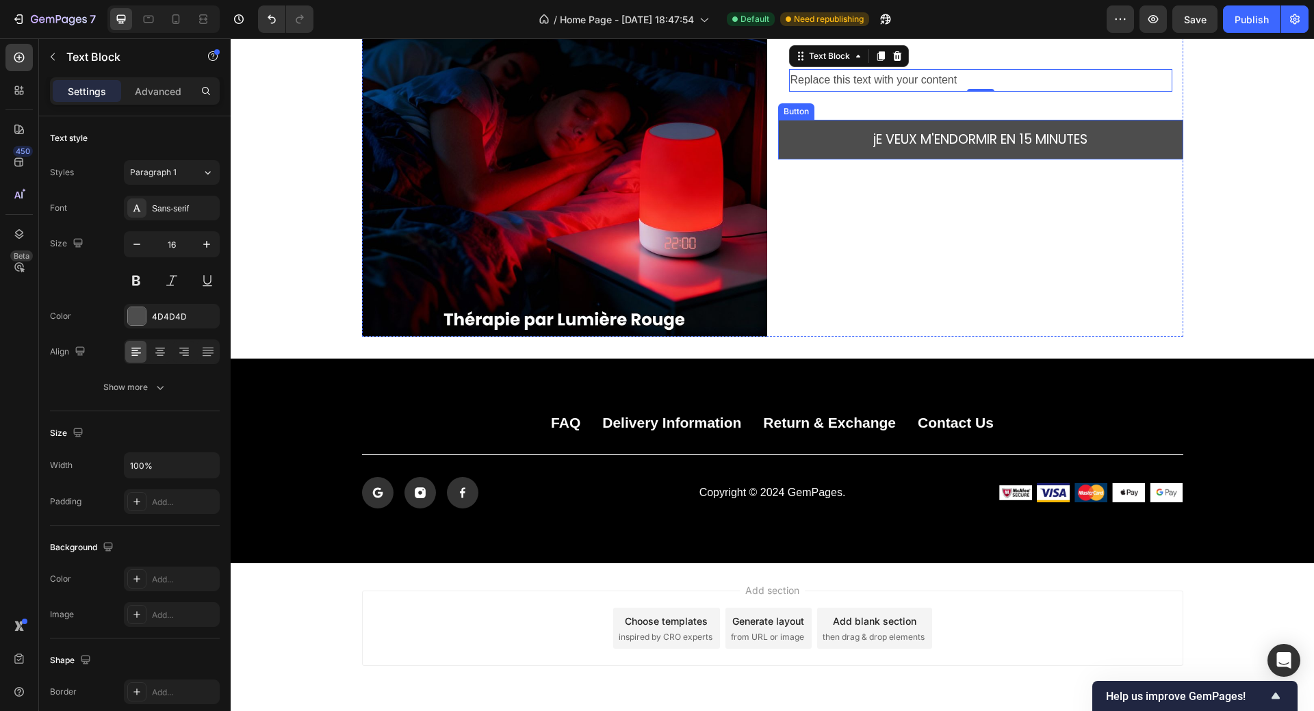
scroll to position [2298, 0]
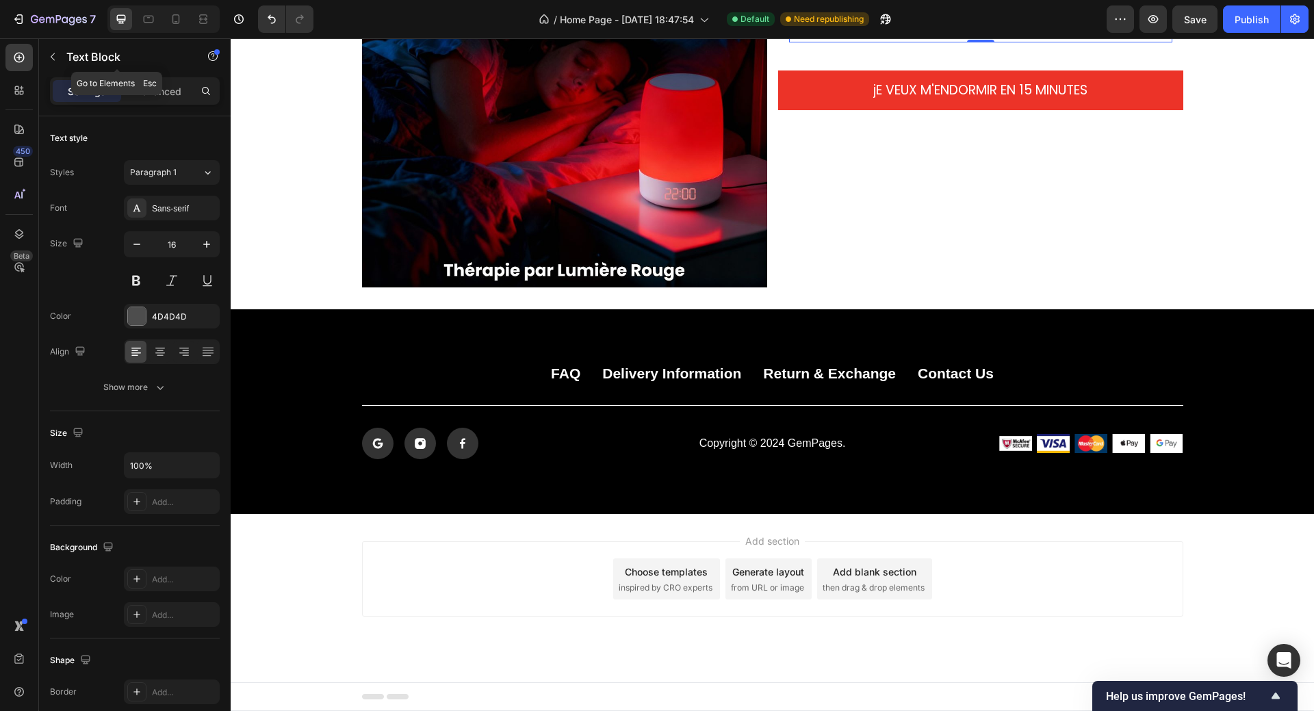
click at [56, 55] on icon "button" at bounding box center [52, 56] width 11 height 11
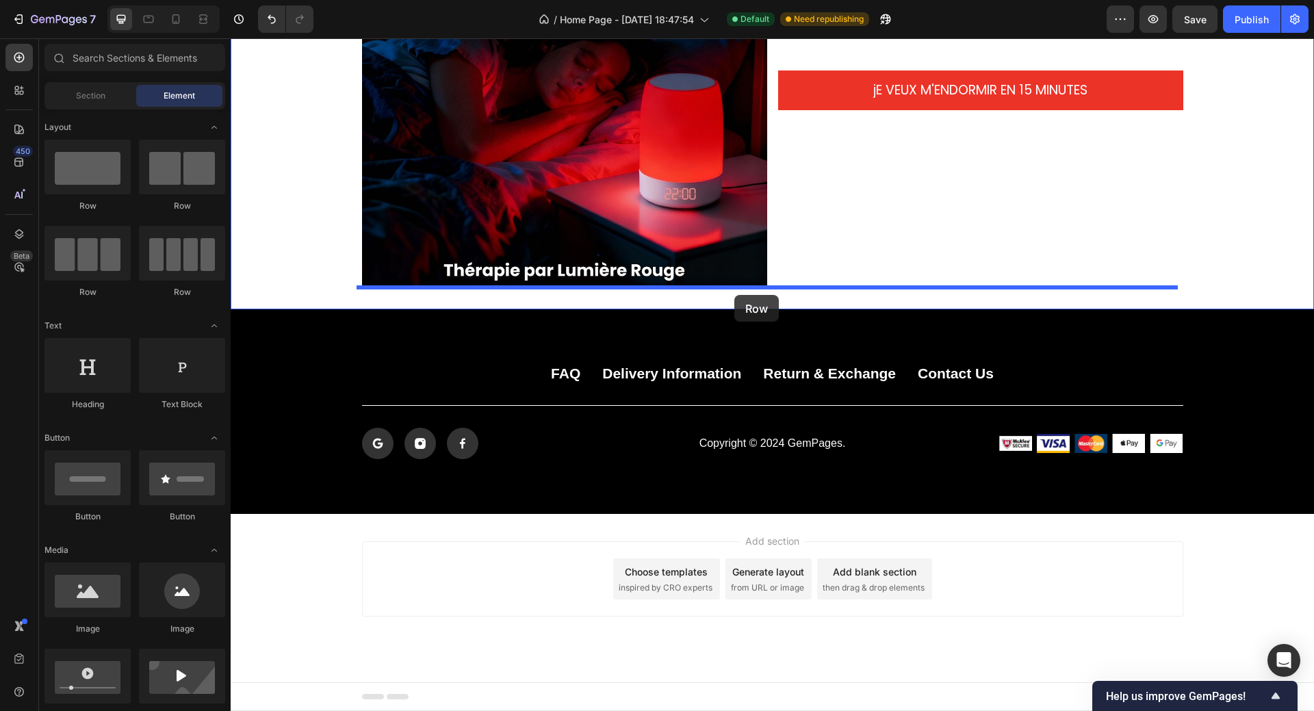
drag, startPoint x: 330, startPoint y: 223, endPoint x: 734, endPoint y: 295, distance: 410.6
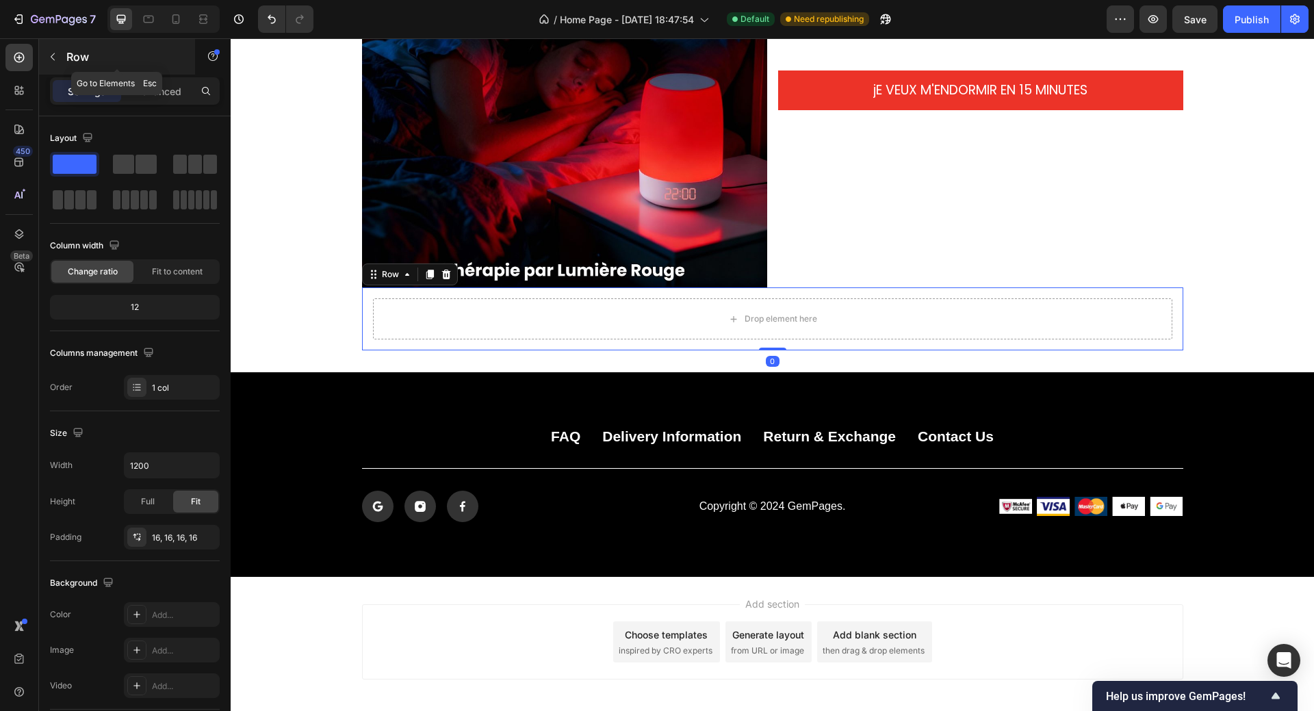
click at [53, 57] on icon "button" at bounding box center [52, 56] width 11 height 11
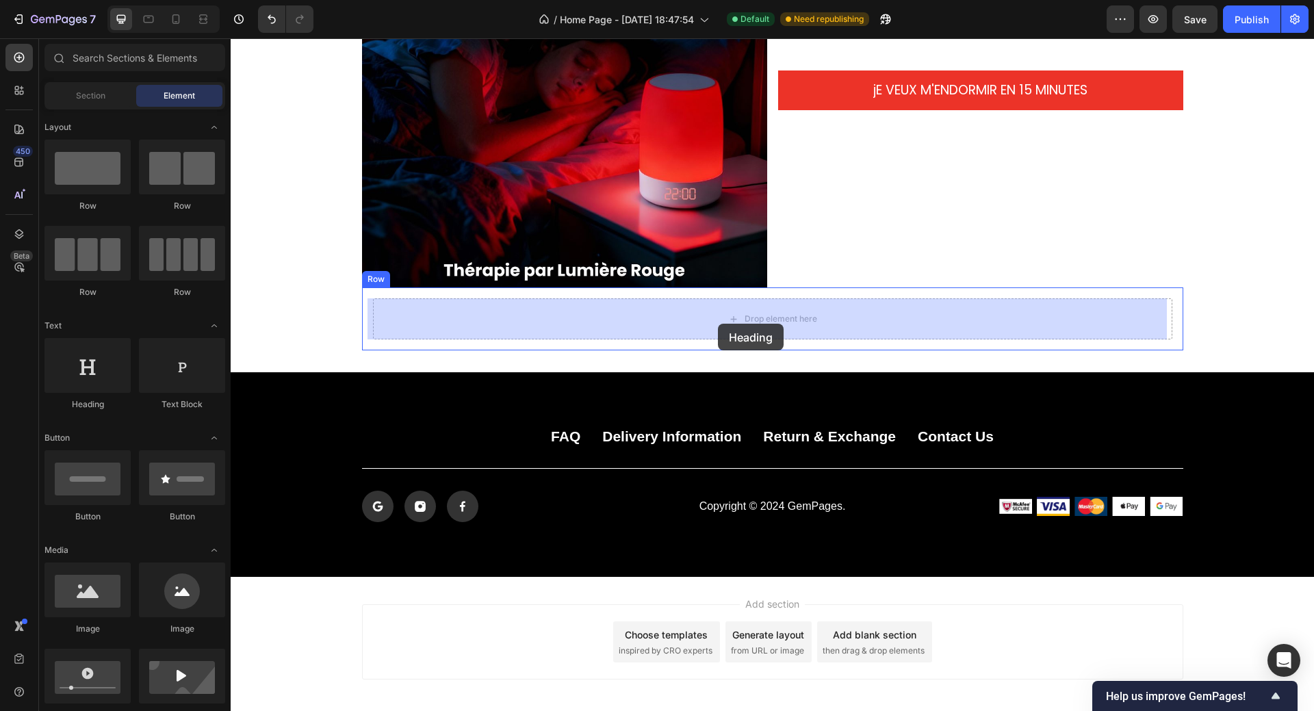
drag, startPoint x: 326, startPoint y: 416, endPoint x: 717, endPoint y: 324, distance: 402.1
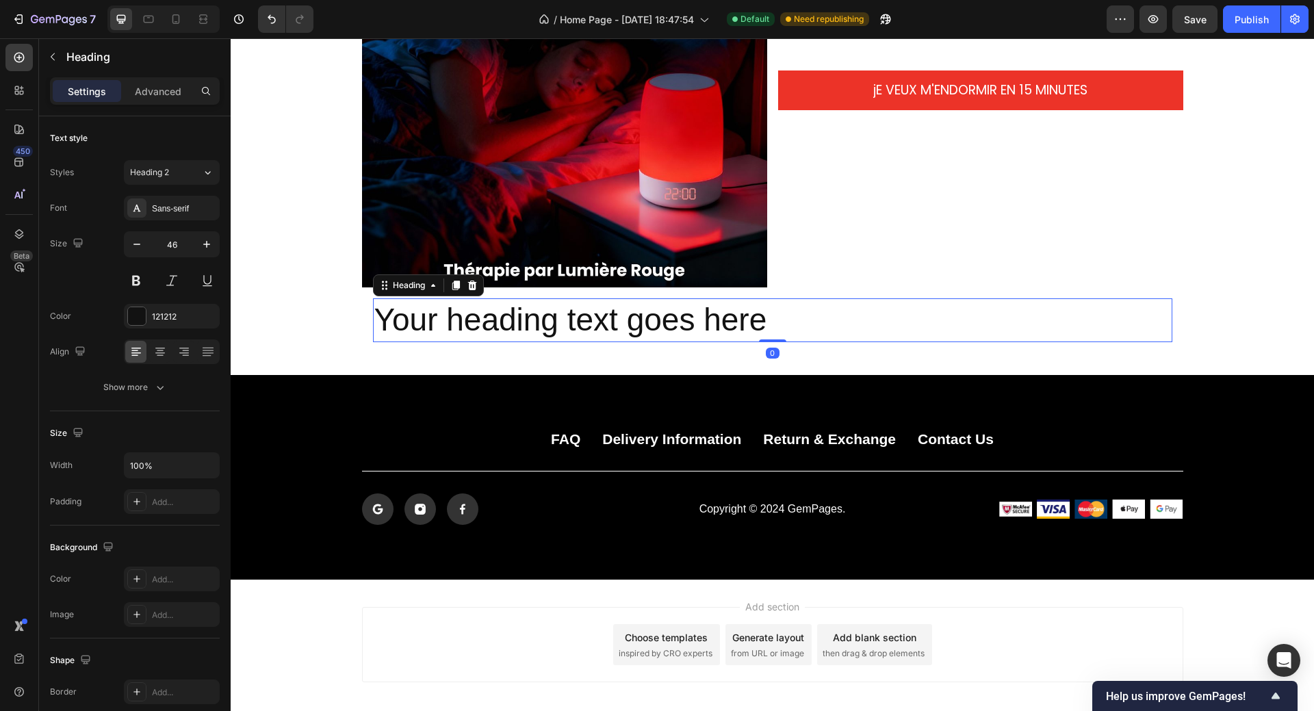
click at [767, 319] on h2 "Your heading text goes here" at bounding box center [772, 320] width 799 height 44
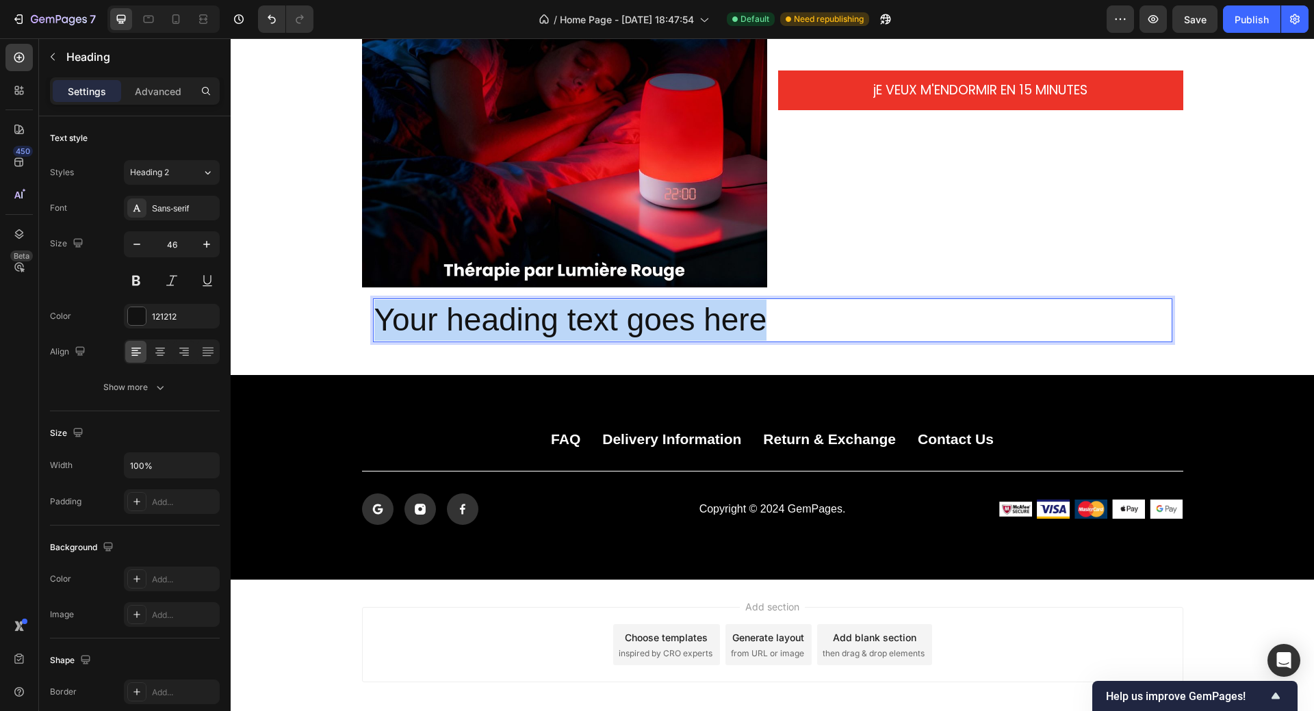
drag, startPoint x: 761, startPoint y: 320, endPoint x: 383, endPoint y: 322, distance: 378.3
click at [376, 324] on p "Your heading text goes here" at bounding box center [772, 320] width 796 height 41
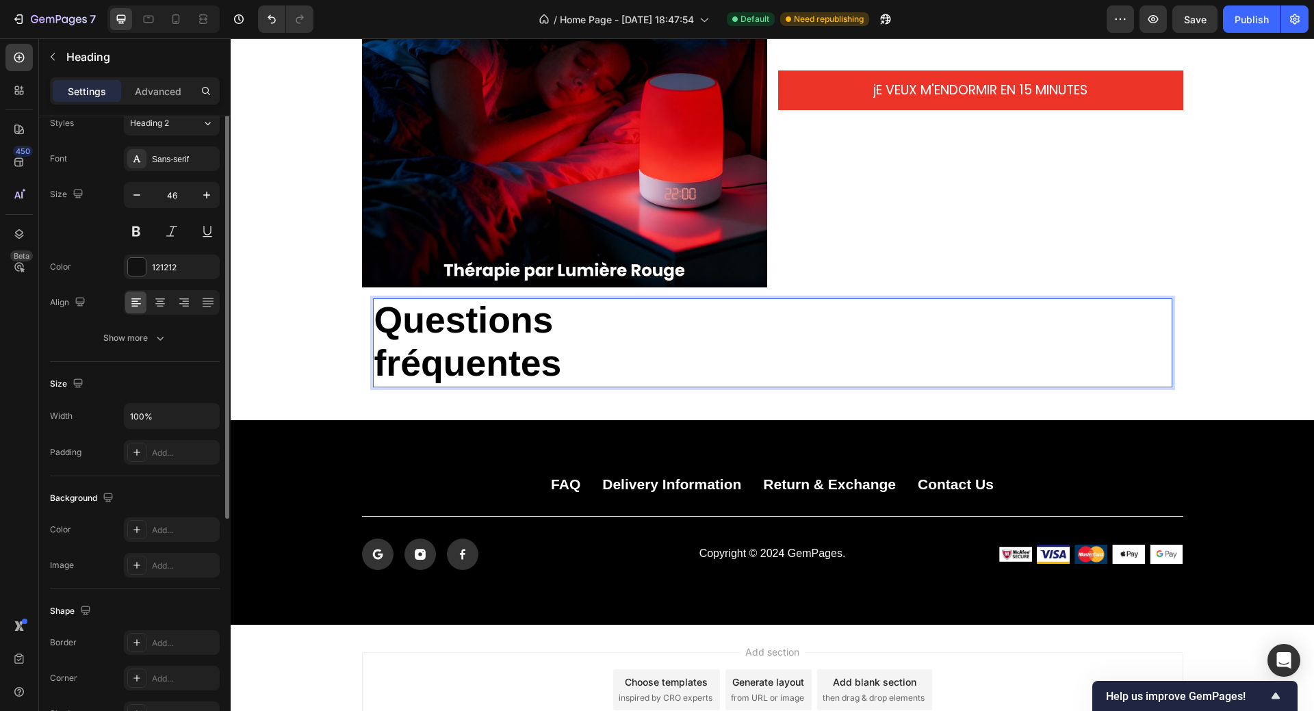
scroll to position [0, 0]
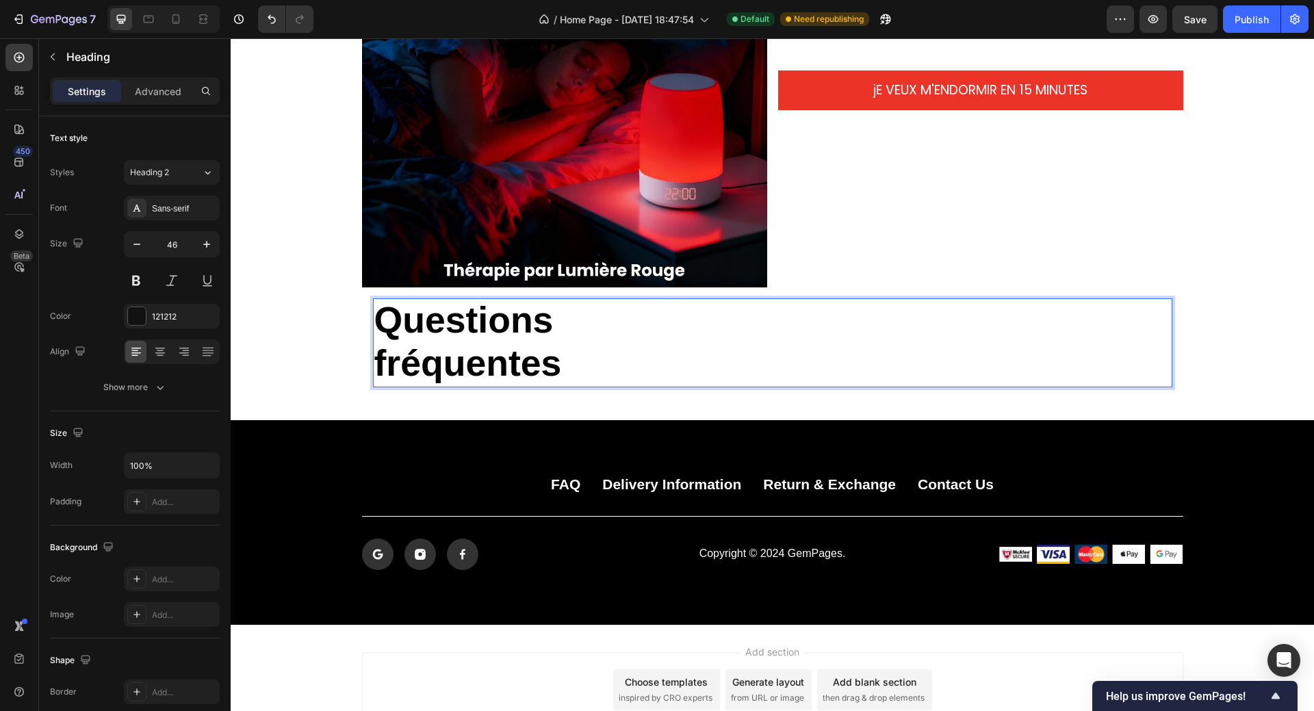
click at [387, 323] on strong "Questions" at bounding box center [463, 320] width 179 height 40
click at [550, 328] on p "Questions fréquentes" at bounding box center [772, 343] width 796 height 86
click at [753, 358] on p "Questions fréquentes" at bounding box center [772, 343] width 796 height 86
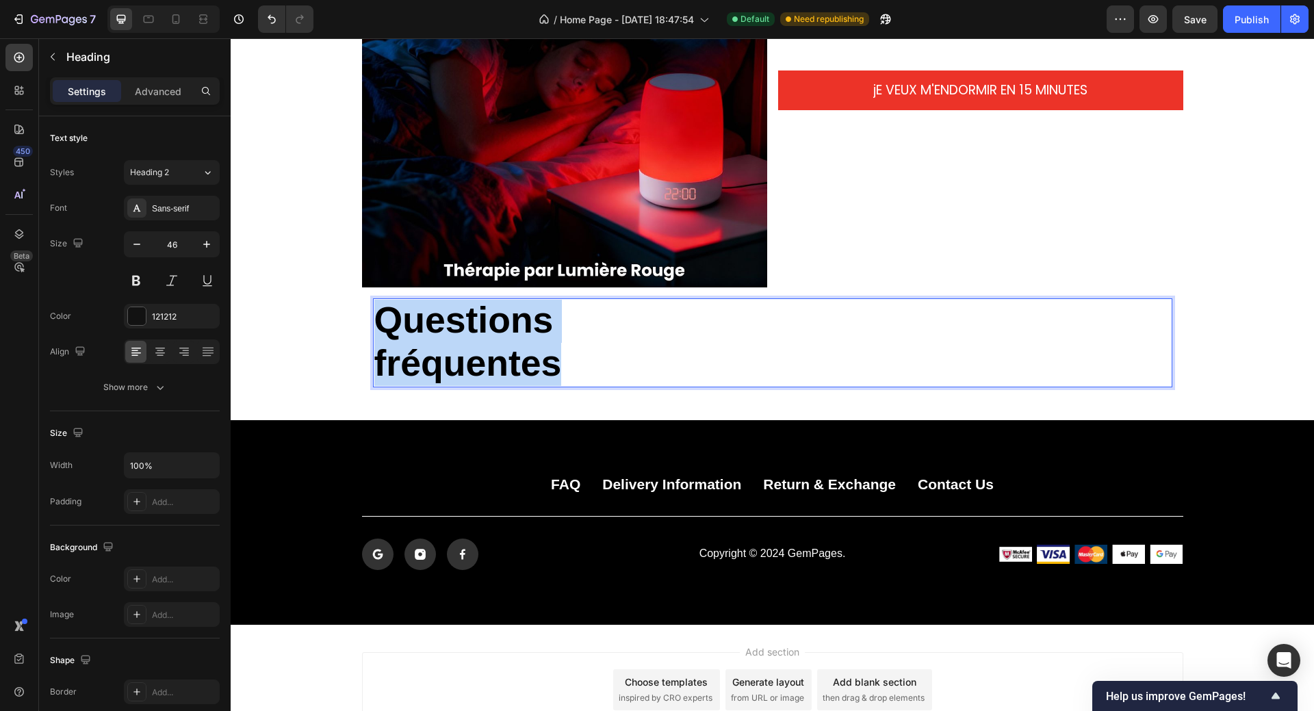
drag, startPoint x: 500, startPoint y: 350, endPoint x: 375, endPoint y: 321, distance: 128.6
click at [374, 323] on p "Questions fréquentes" at bounding box center [772, 343] width 796 height 86
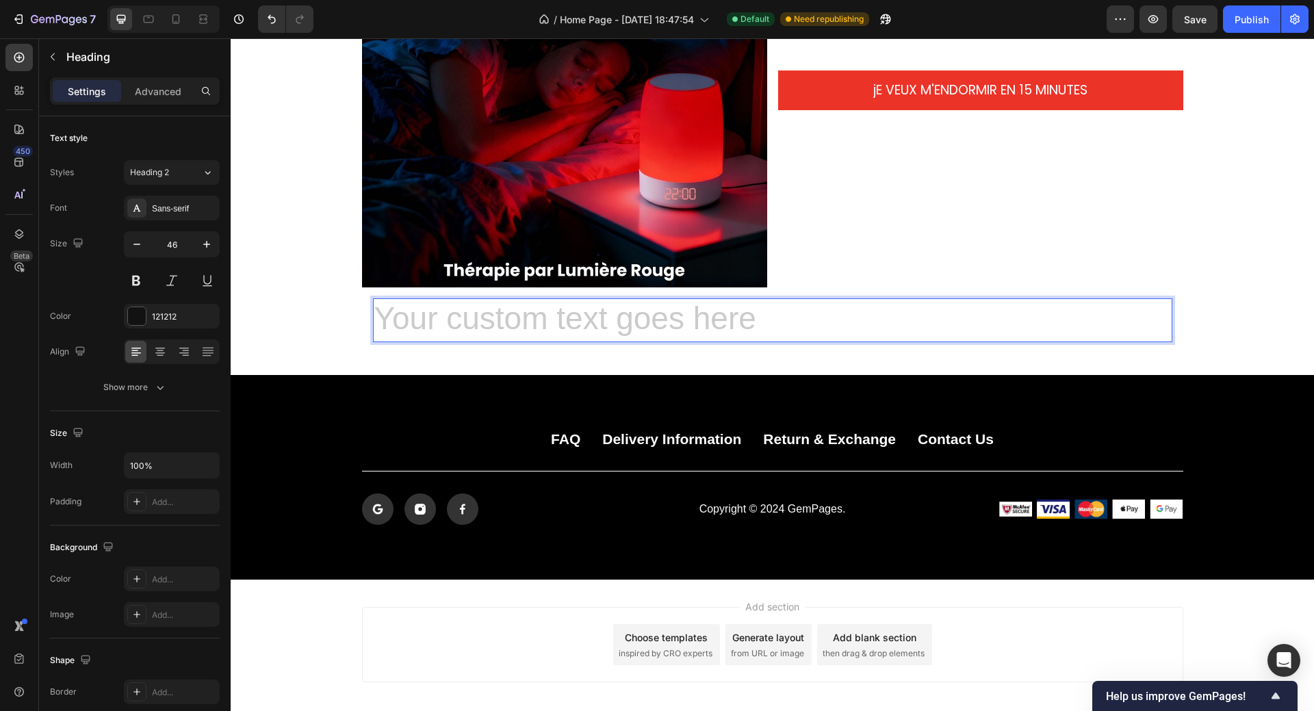
click at [386, 317] on h2 "Rich Text Editor. Editing area: main" at bounding box center [772, 320] width 799 height 44
drag, startPoint x: 376, startPoint y: 322, endPoint x: 628, endPoint y: 333, distance: 252.0
click at [628, 333] on h2 "Rich Text Editor. Editing area: main" at bounding box center [772, 320] width 799 height 44
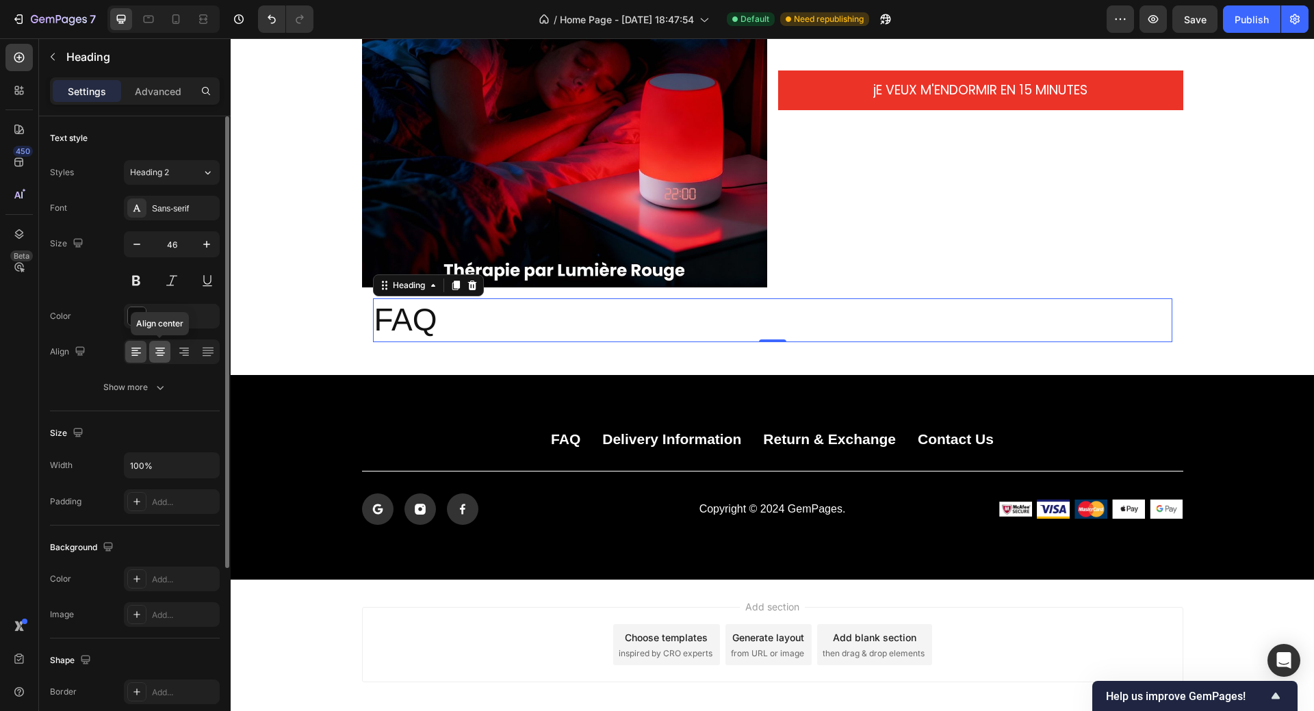
click at [162, 358] on icon at bounding box center [160, 352] width 14 height 14
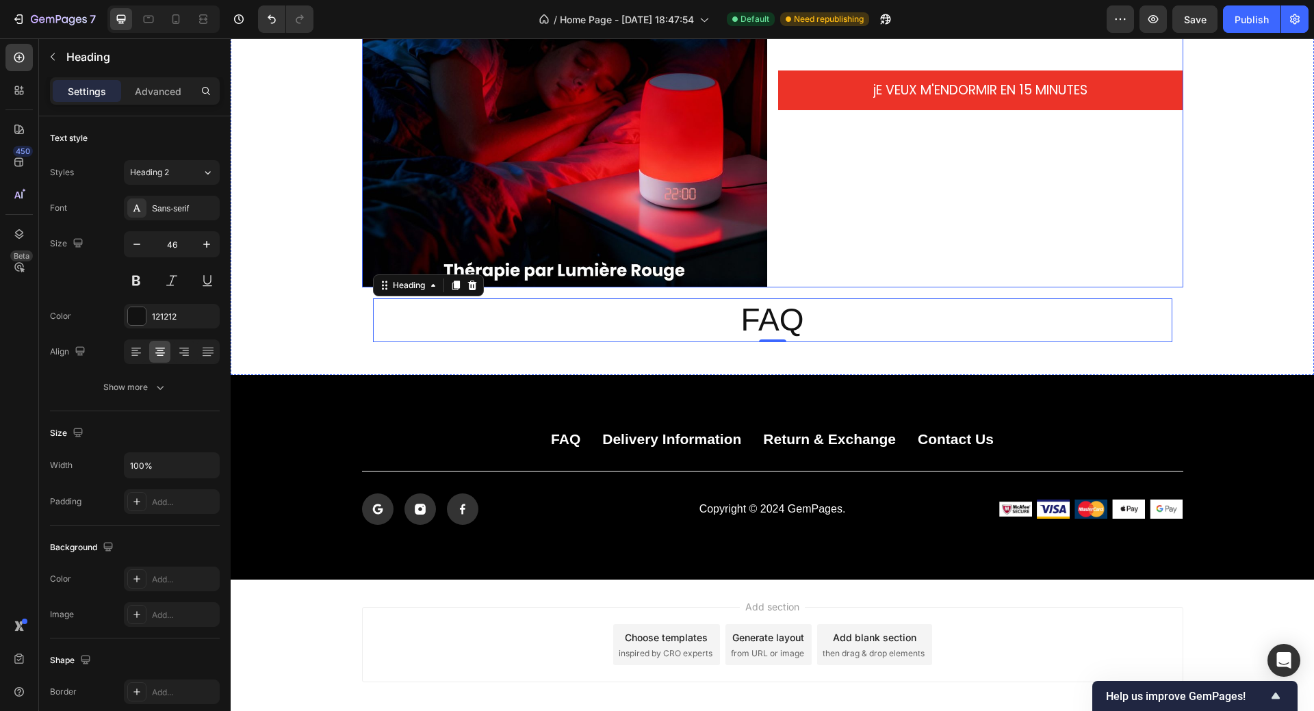
click at [919, 230] on div "NOTRE HISTOIRE Heading Replace this text with your content Text Block Row jE VE…" at bounding box center [980, 84] width 405 height 405
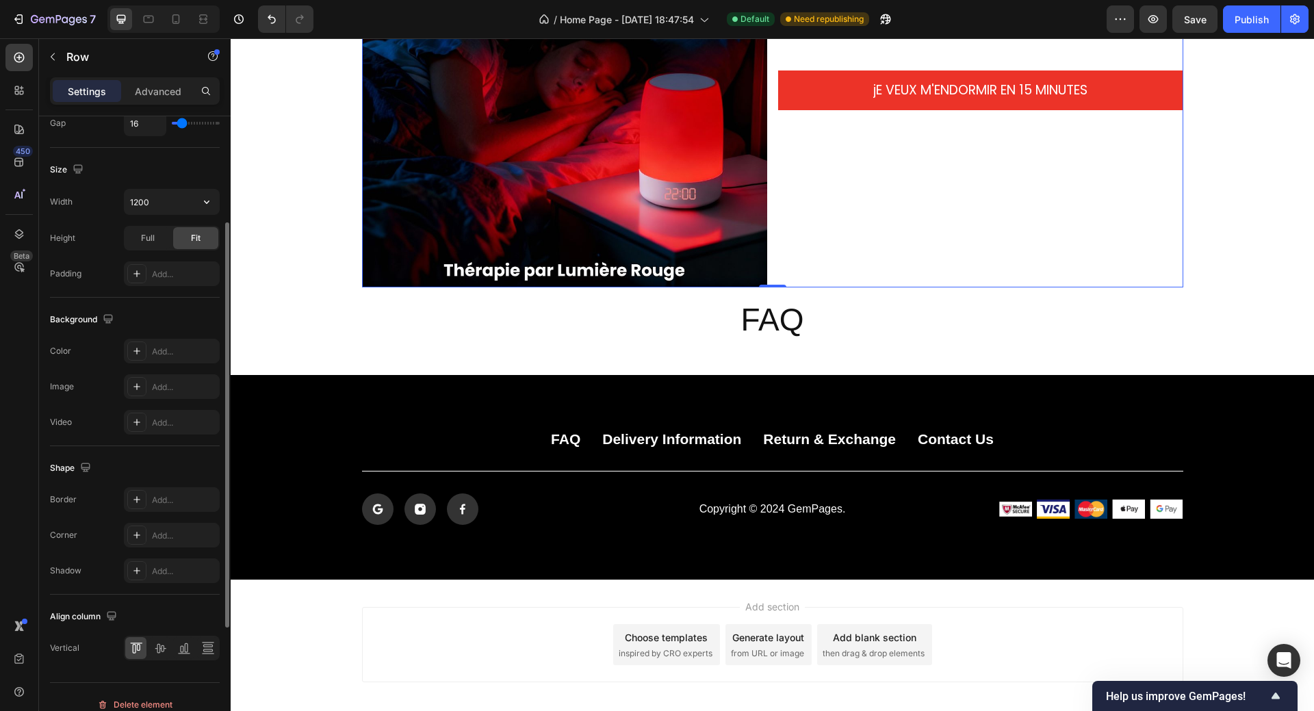
scroll to position [357, 0]
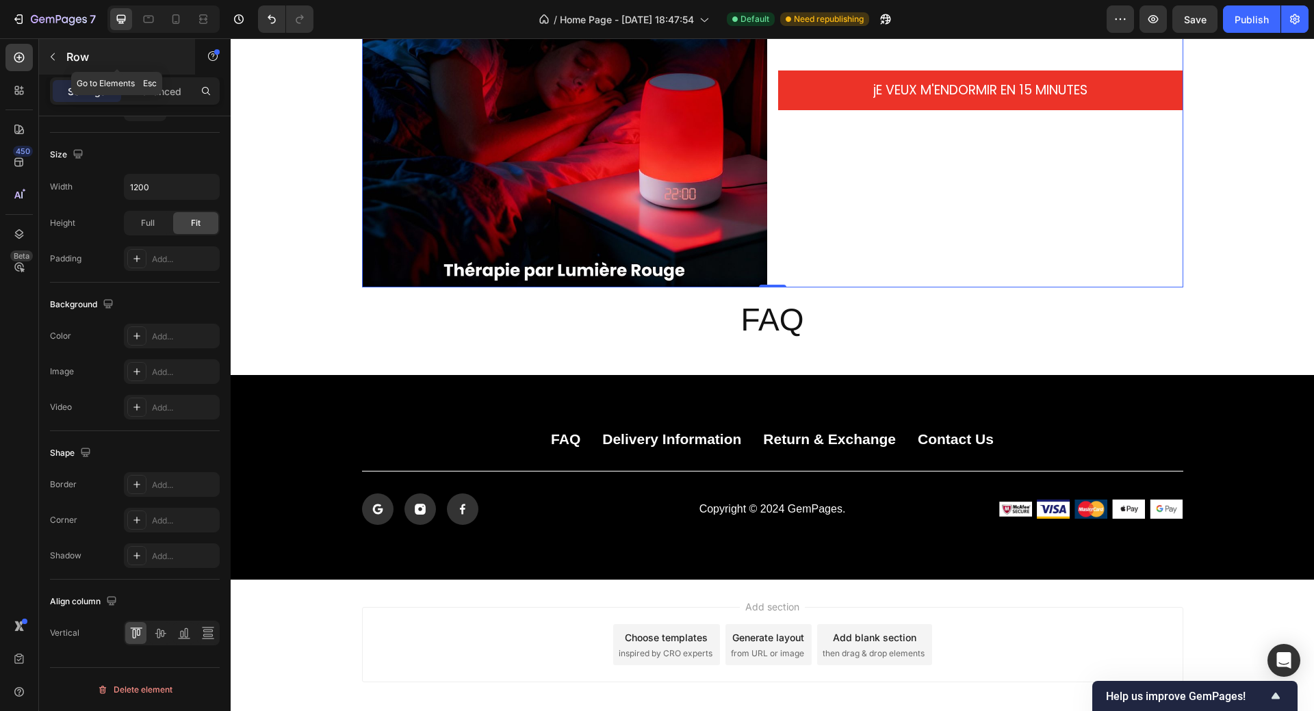
click at [53, 57] on icon "button" at bounding box center [52, 56] width 11 height 11
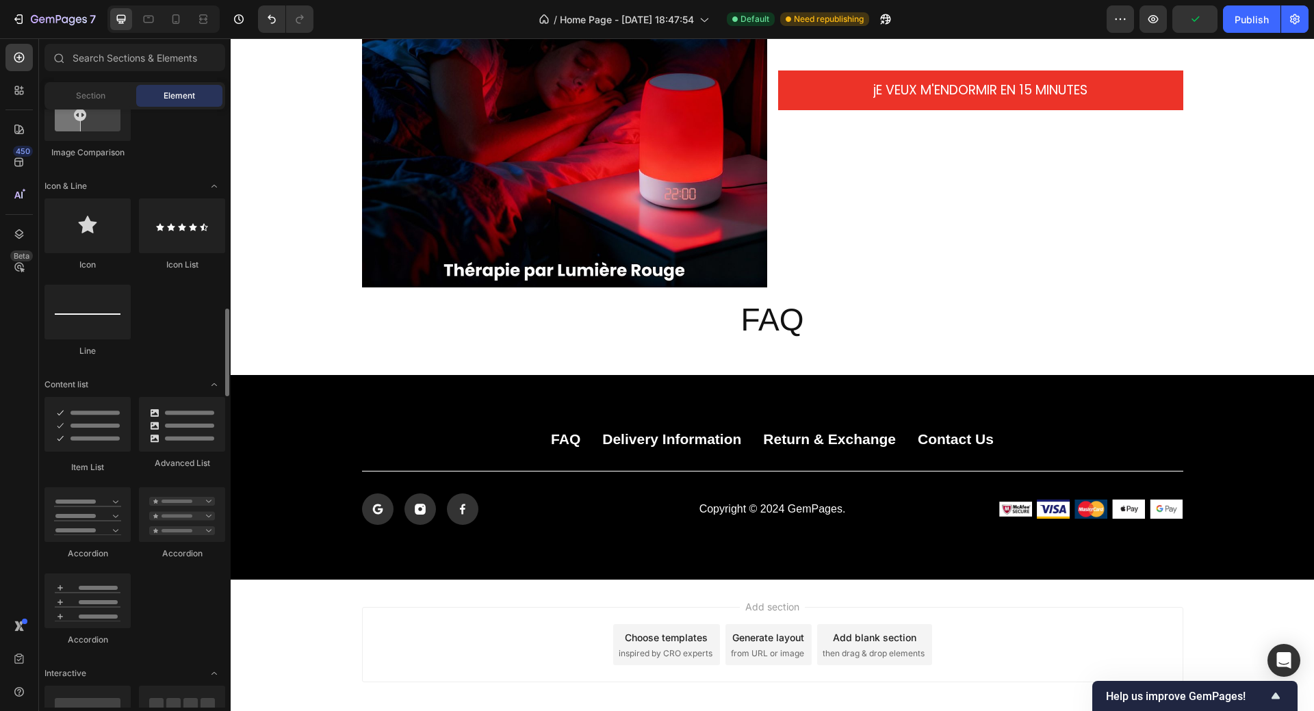
scroll to position [958, 0]
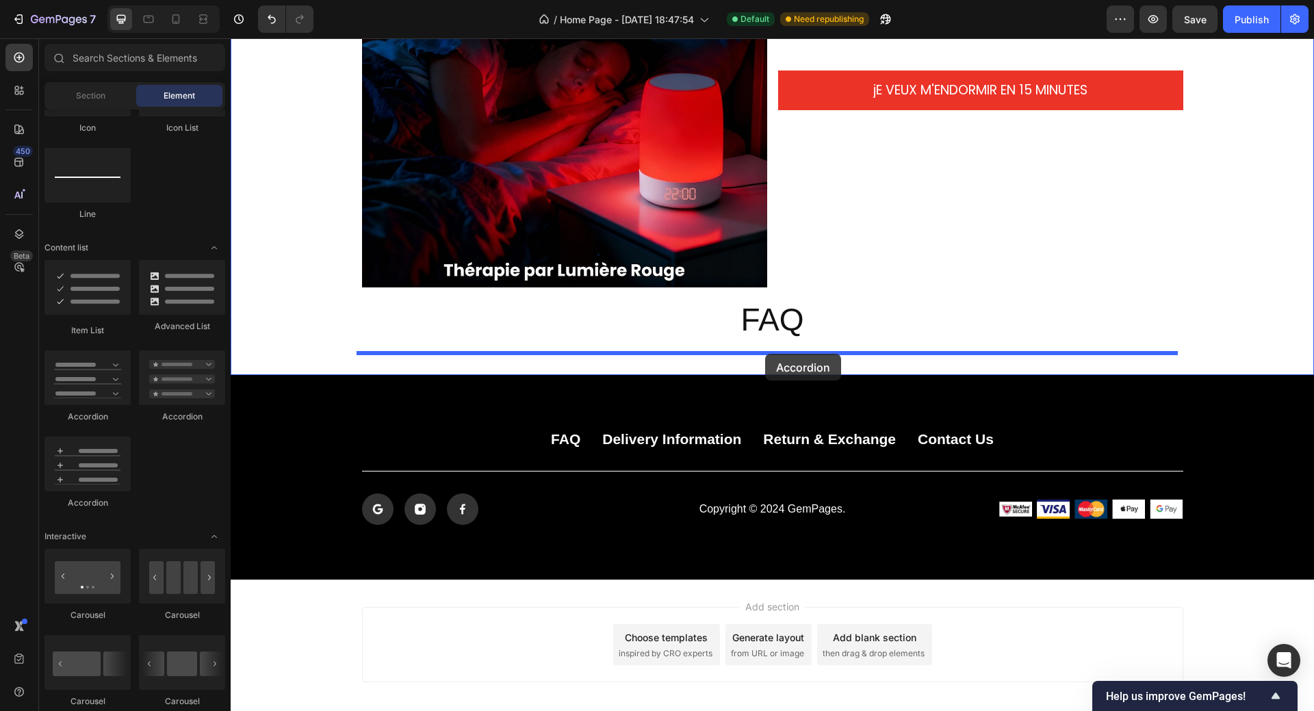
drag, startPoint x: 315, startPoint y: 421, endPoint x: 765, endPoint y: 355, distance: 455.0
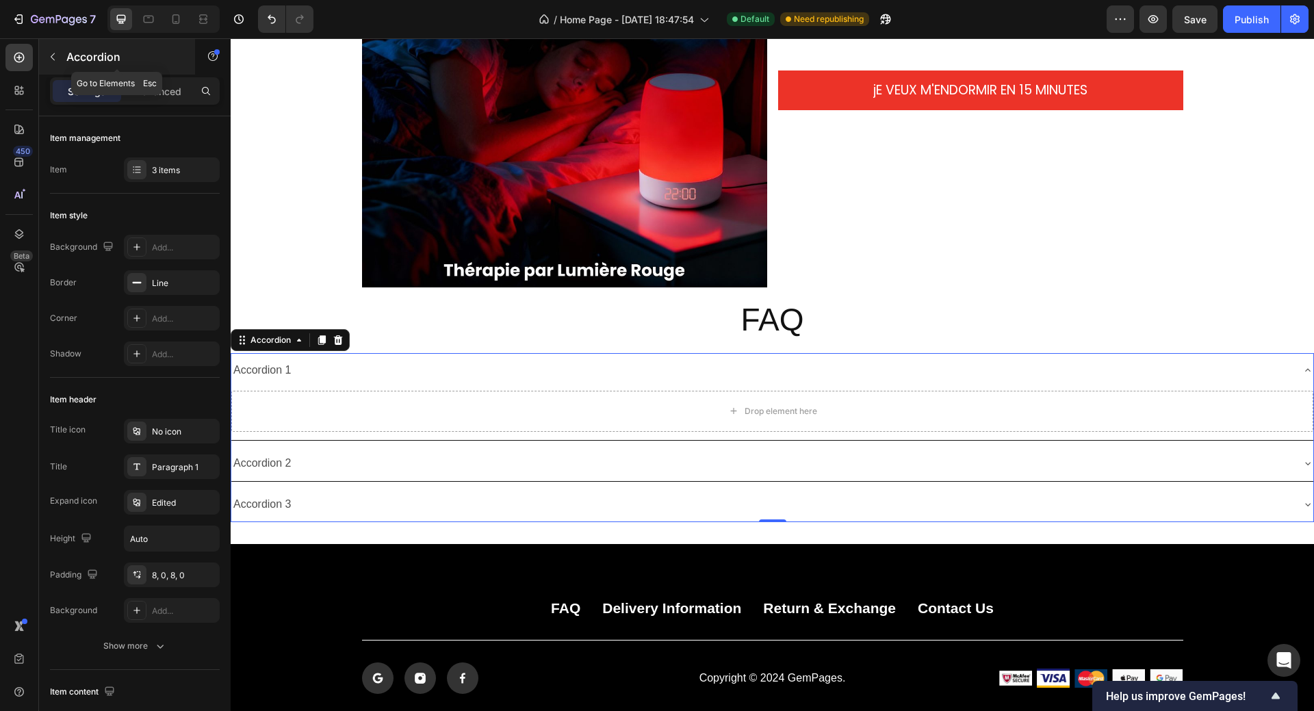
click at [51, 53] on icon "button" at bounding box center [52, 56] width 11 height 11
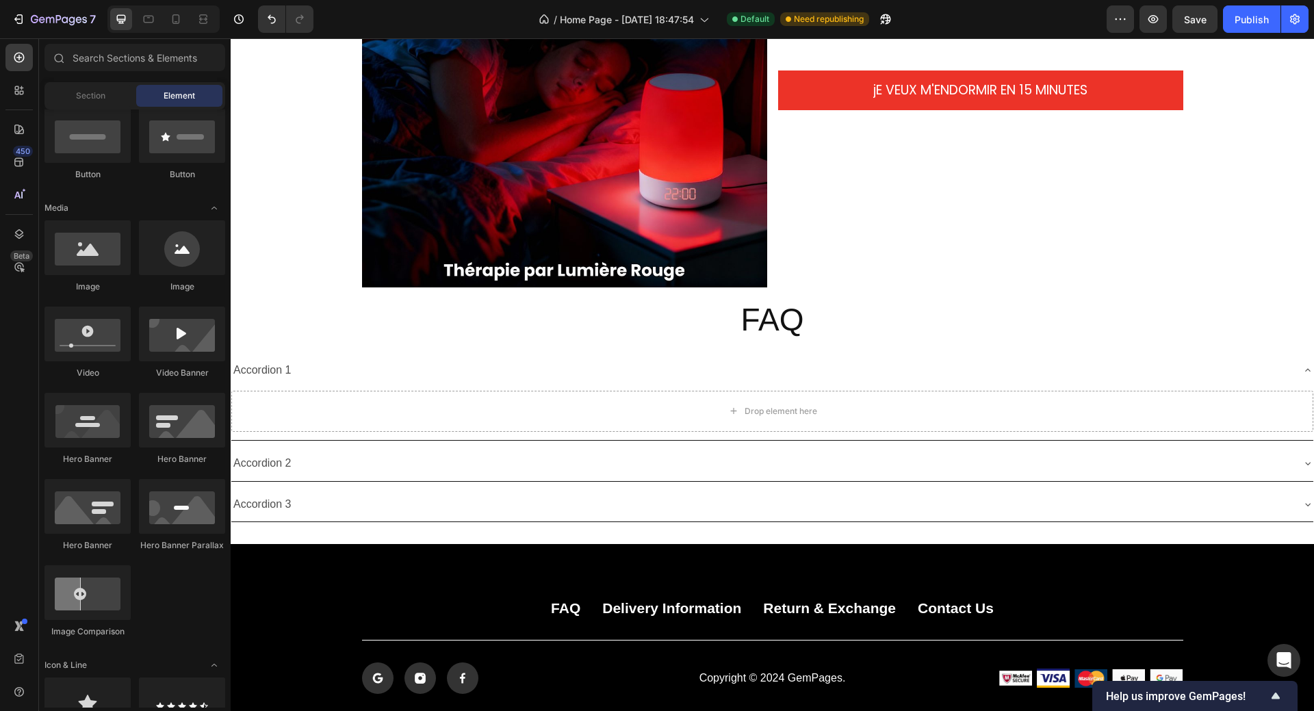
scroll to position [0, 0]
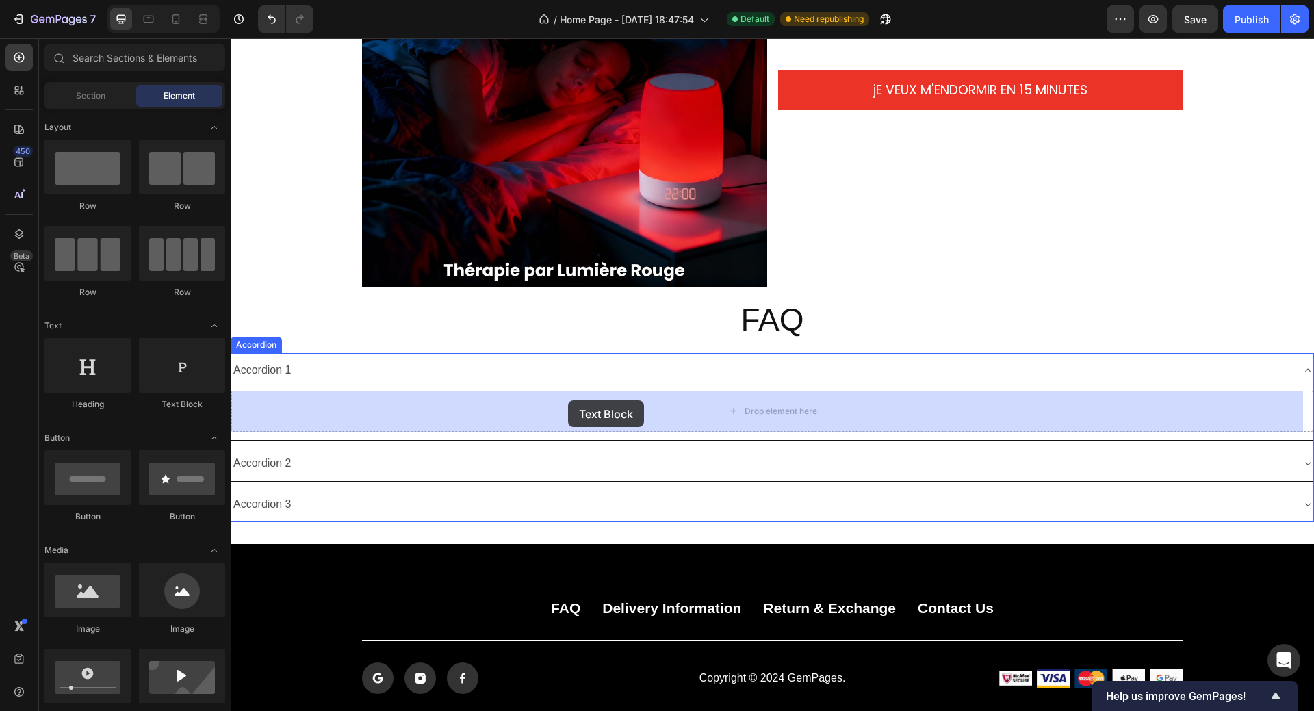
drag, startPoint x: 413, startPoint y: 410, endPoint x: 568, endPoint y: 400, distance: 155.6
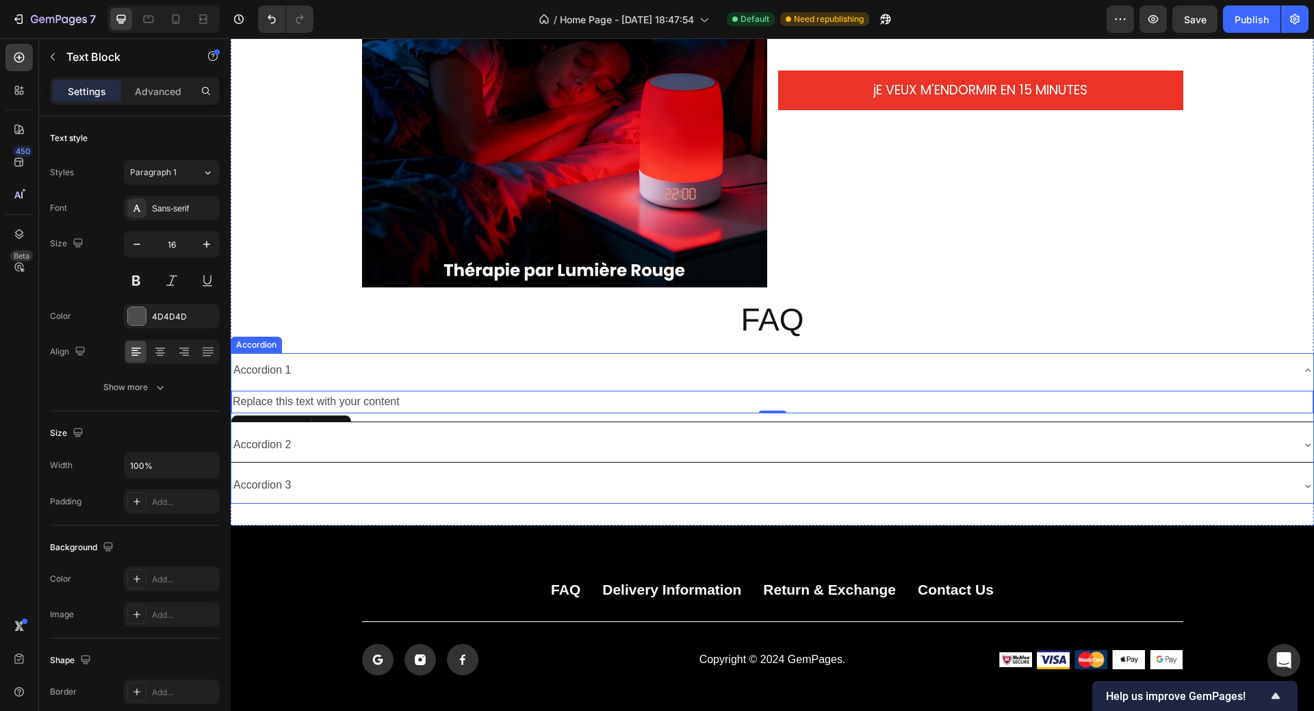
click at [610, 443] on div "Accordion 2" at bounding box center [761, 445] width 1060 height 24
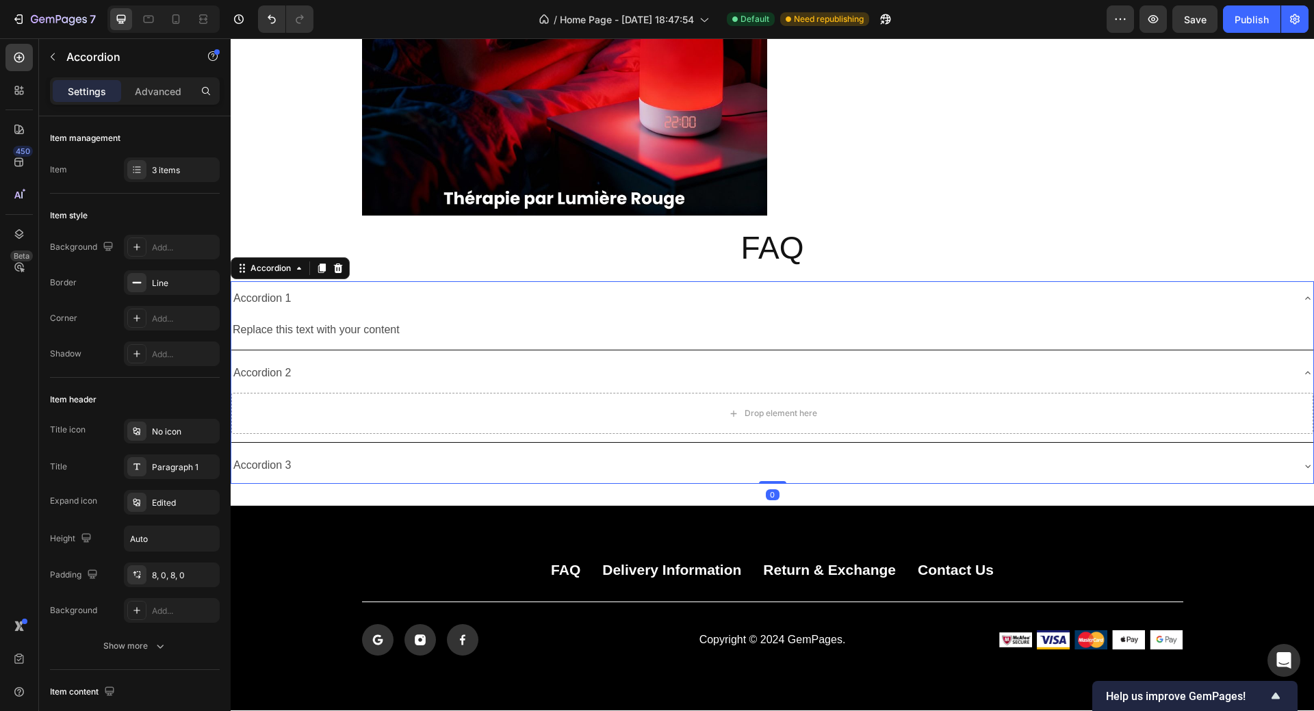
scroll to position [2435, 0]
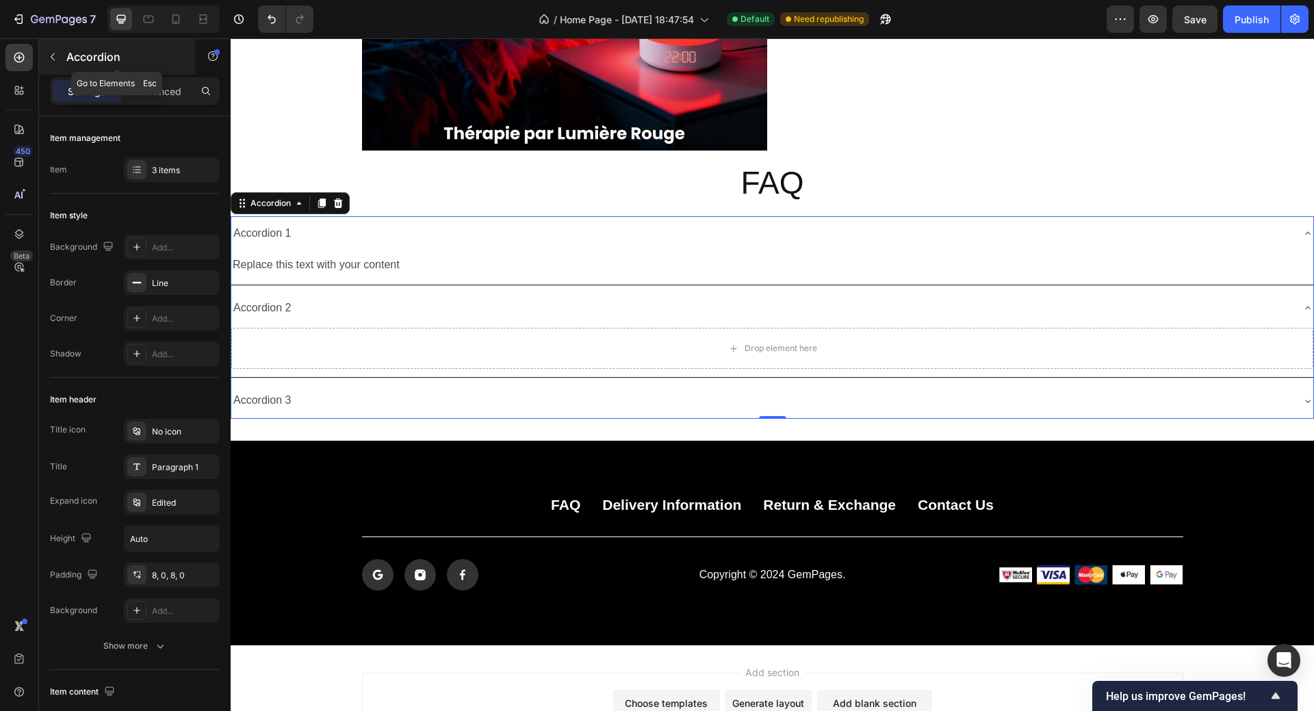
click at [53, 54] on icon "button" at bounding box center [52, 56] width 11 height 11
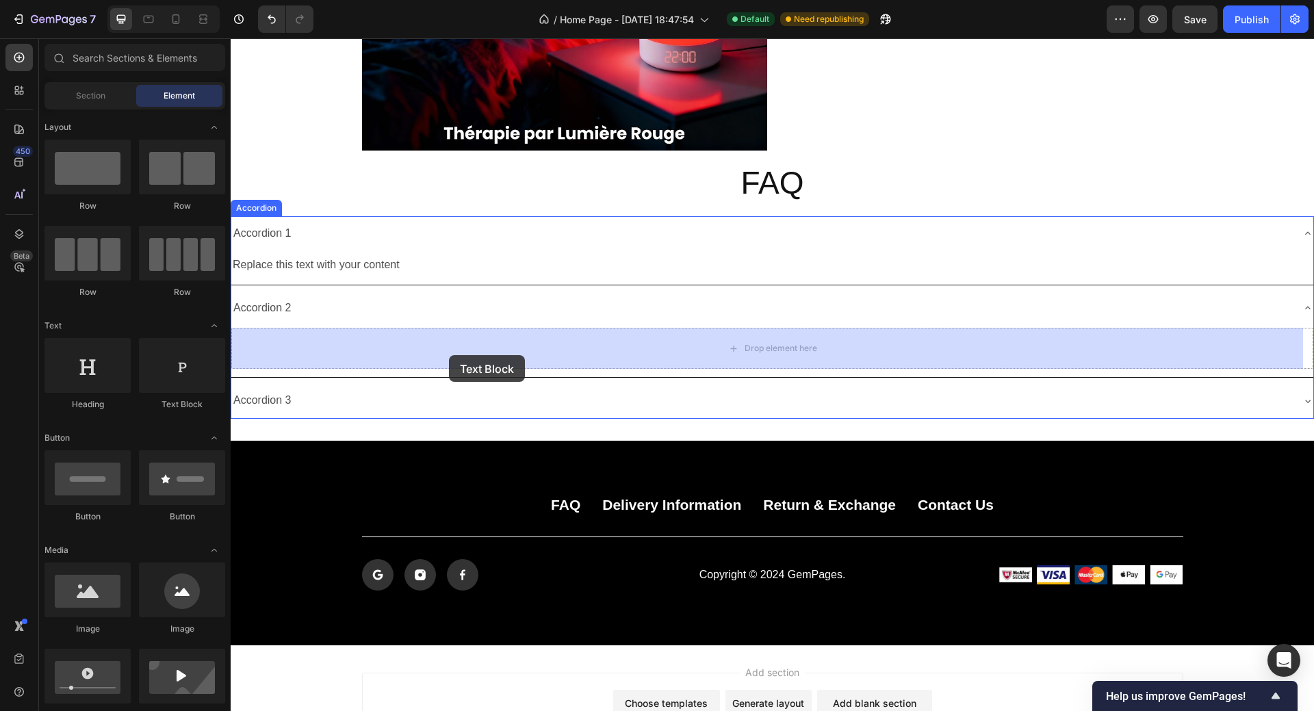
drag, startPoint x: 417, startPoint y: 417, endPoint x: 446, endPoint y: 354, distance: 69.2
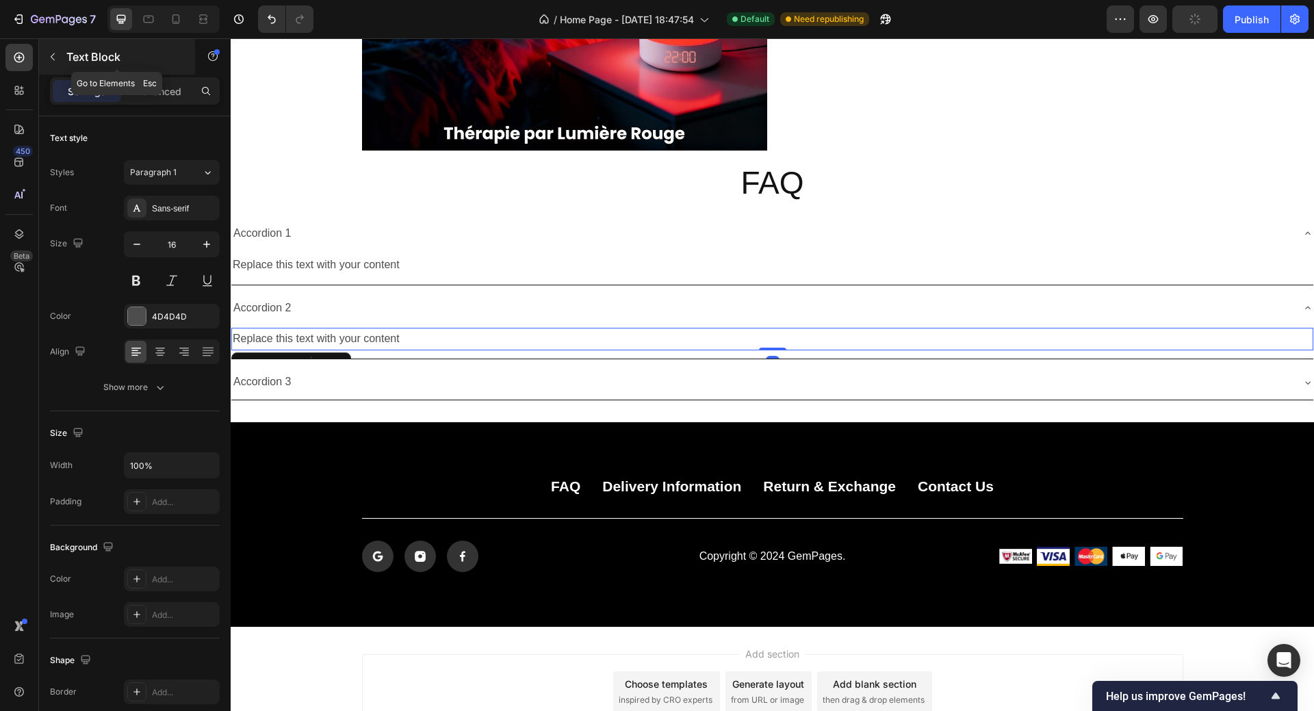
click at [54, 53] on icon "button" at bounding box center [52, 56] width 11 height 11
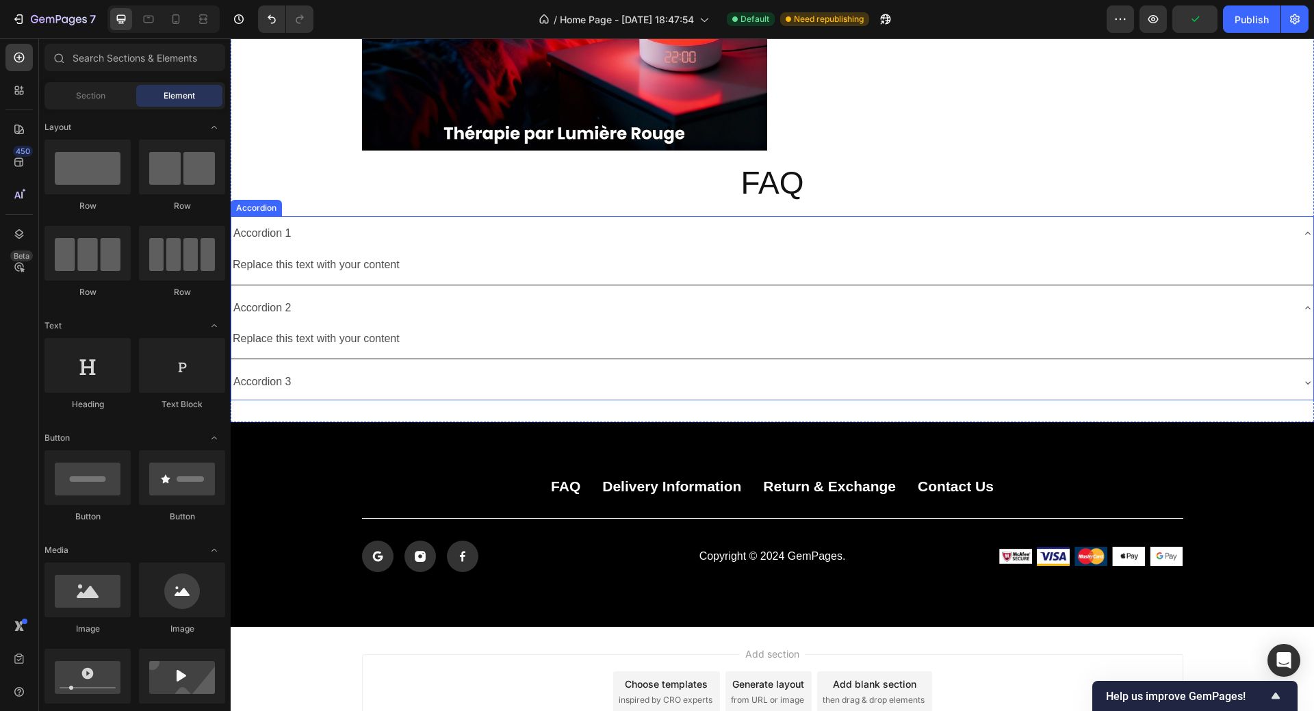
click at [345, 380] on div "Accordion 3" at bounding box center [761, 382] width 1060 height 24
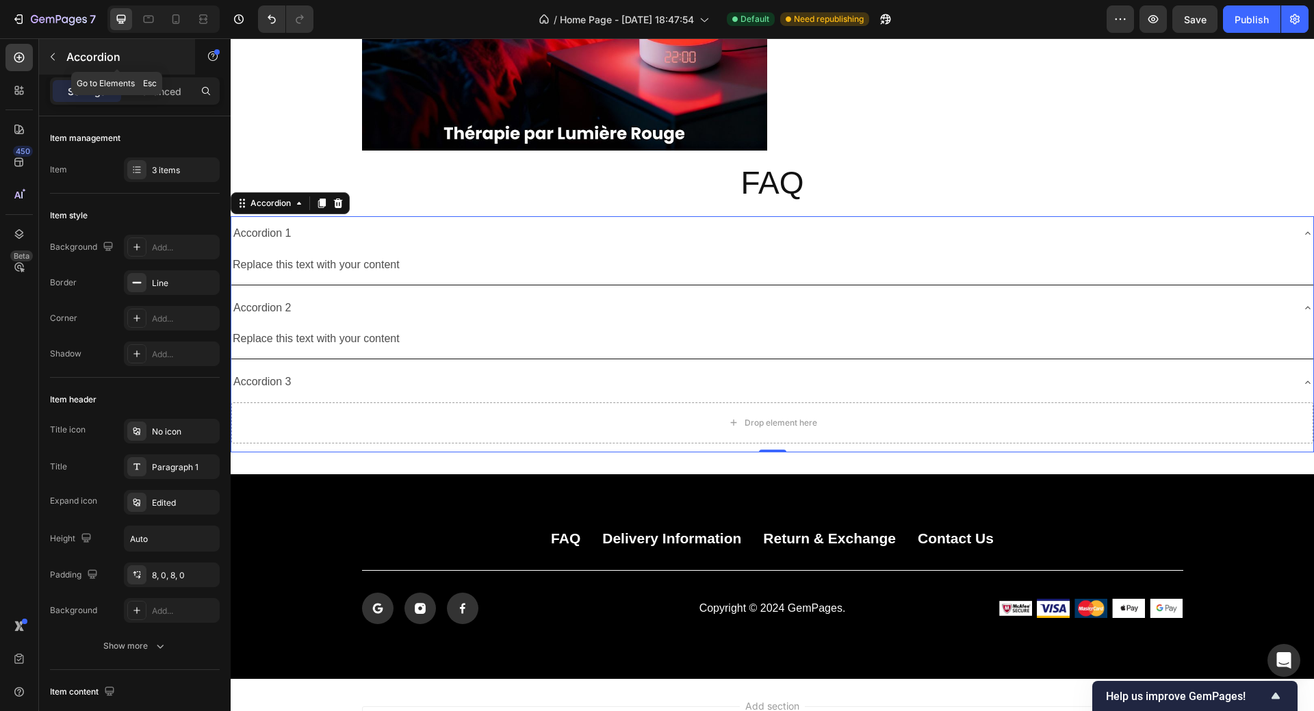
click at [57, 57] on icon "button" at bounding box center [52, 56] width 11 height 11
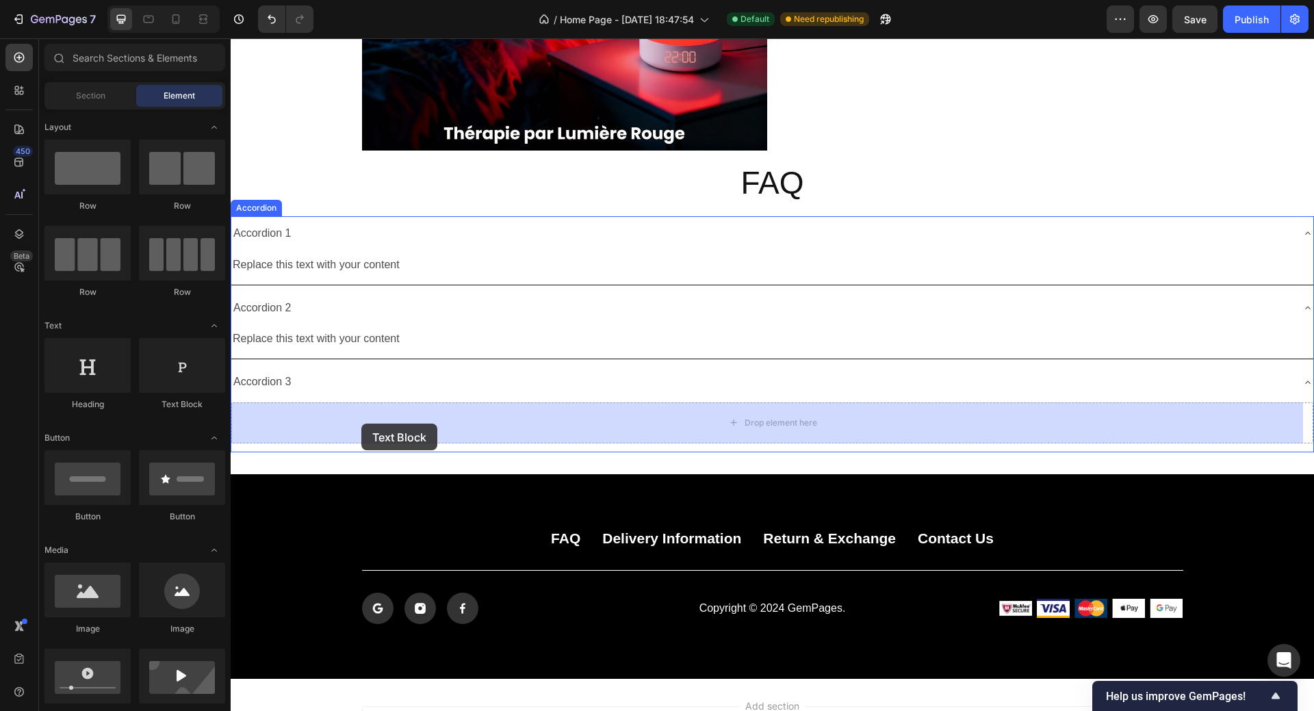
drag, startPoint x: 416, startPoint y: 412, endPoint x: 361, endPoint y: 423, distance: 55.8
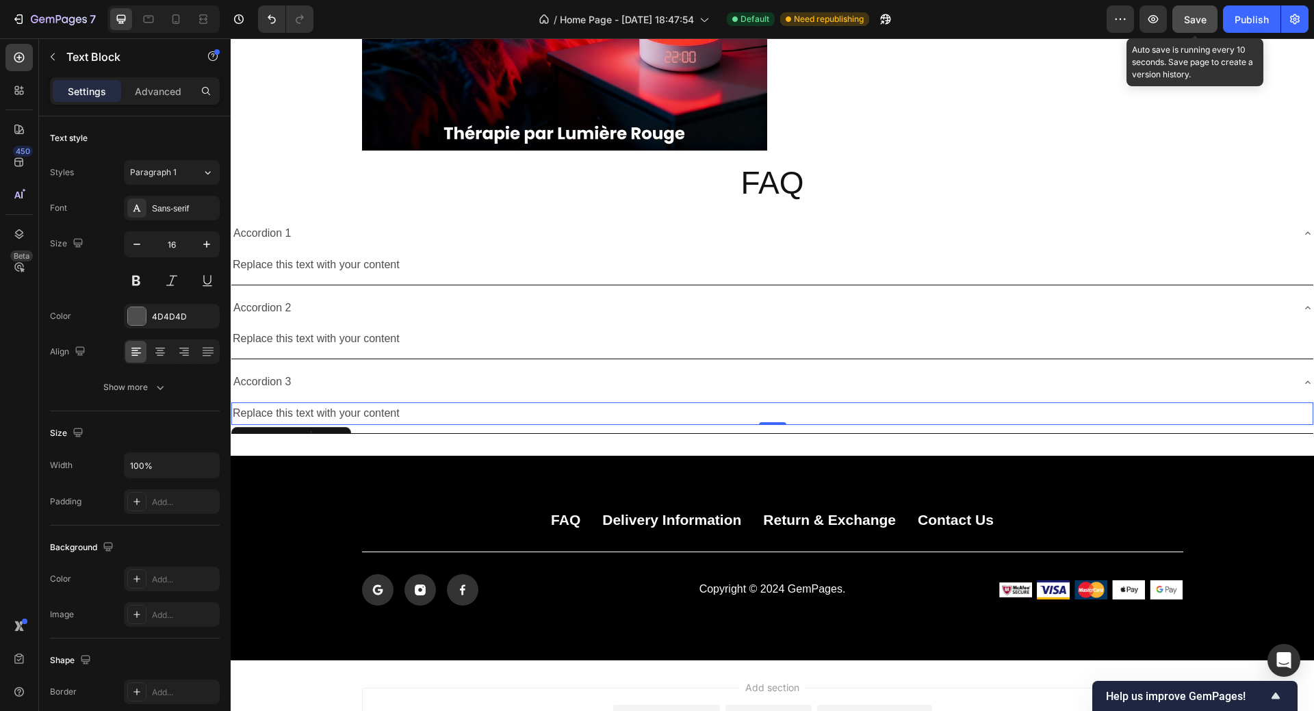
click at [1194, 23] on span "Save" at bounding box center [1195, 20] width 23 height 12
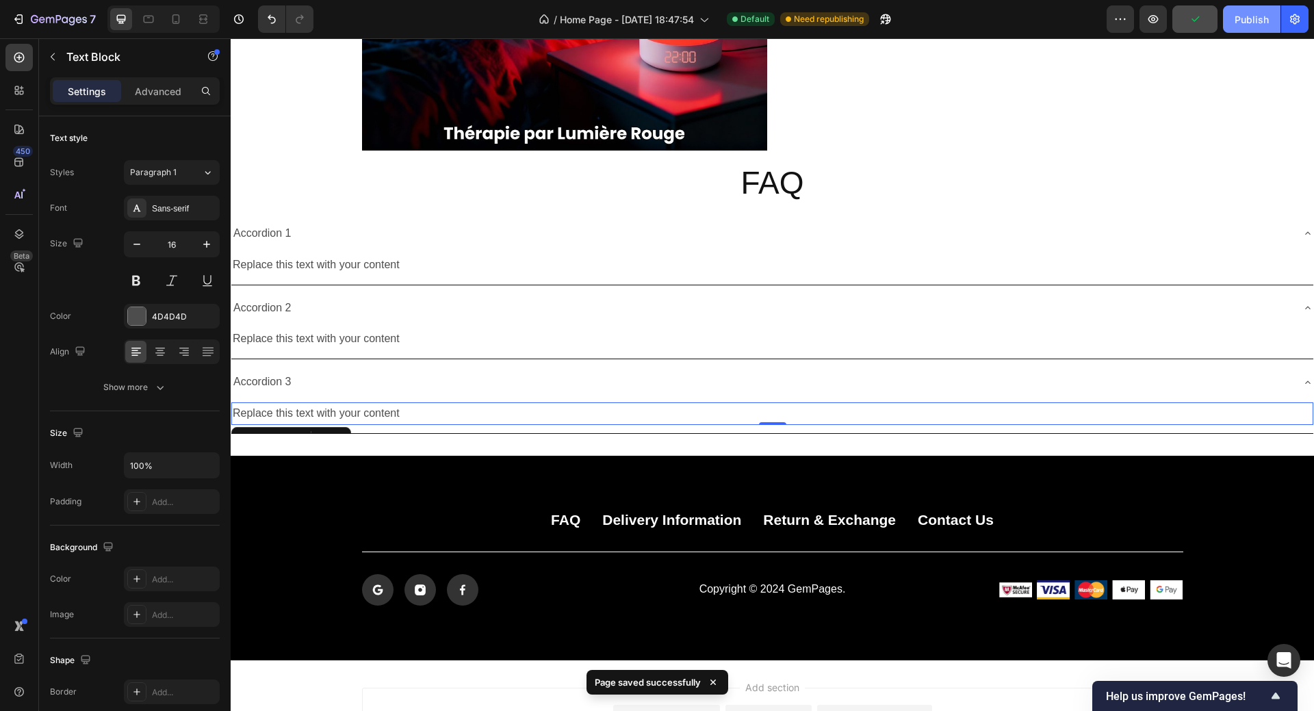
click at [1253, 25] on div "Publish" at bounding box center [1251, 19] width 34 height 14
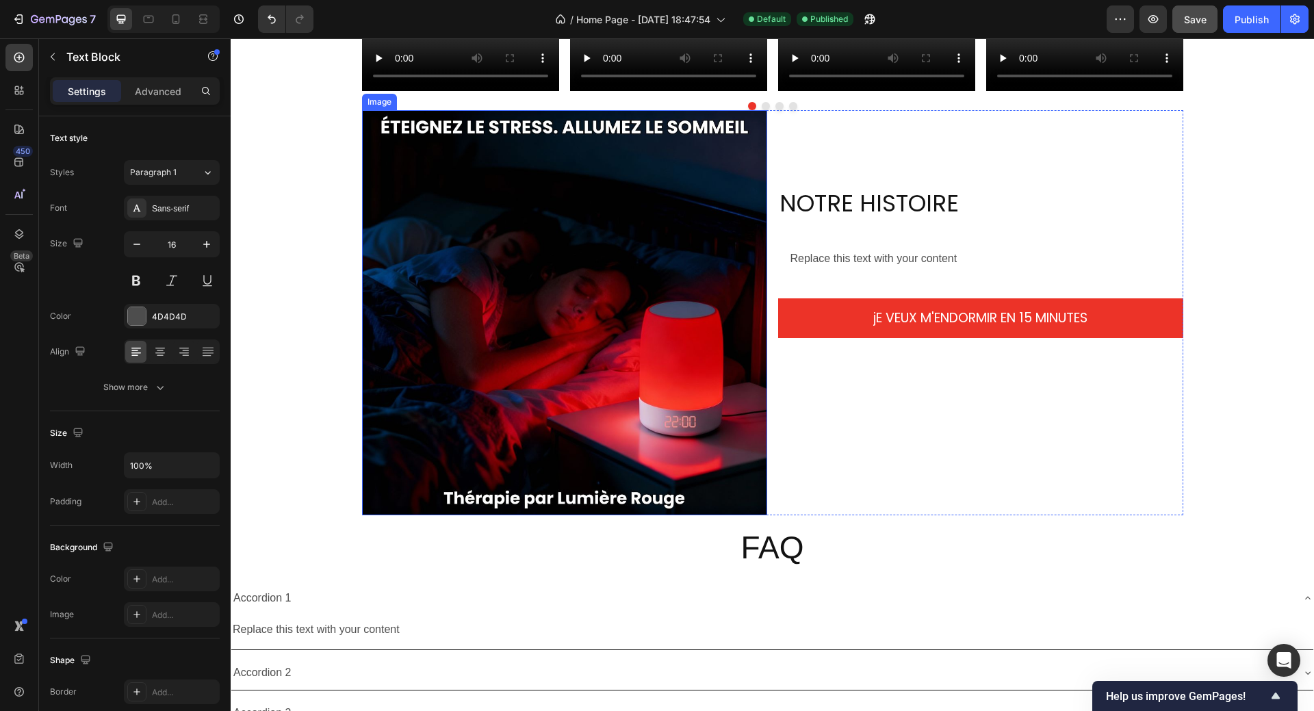
scroll to position [2093, 0]
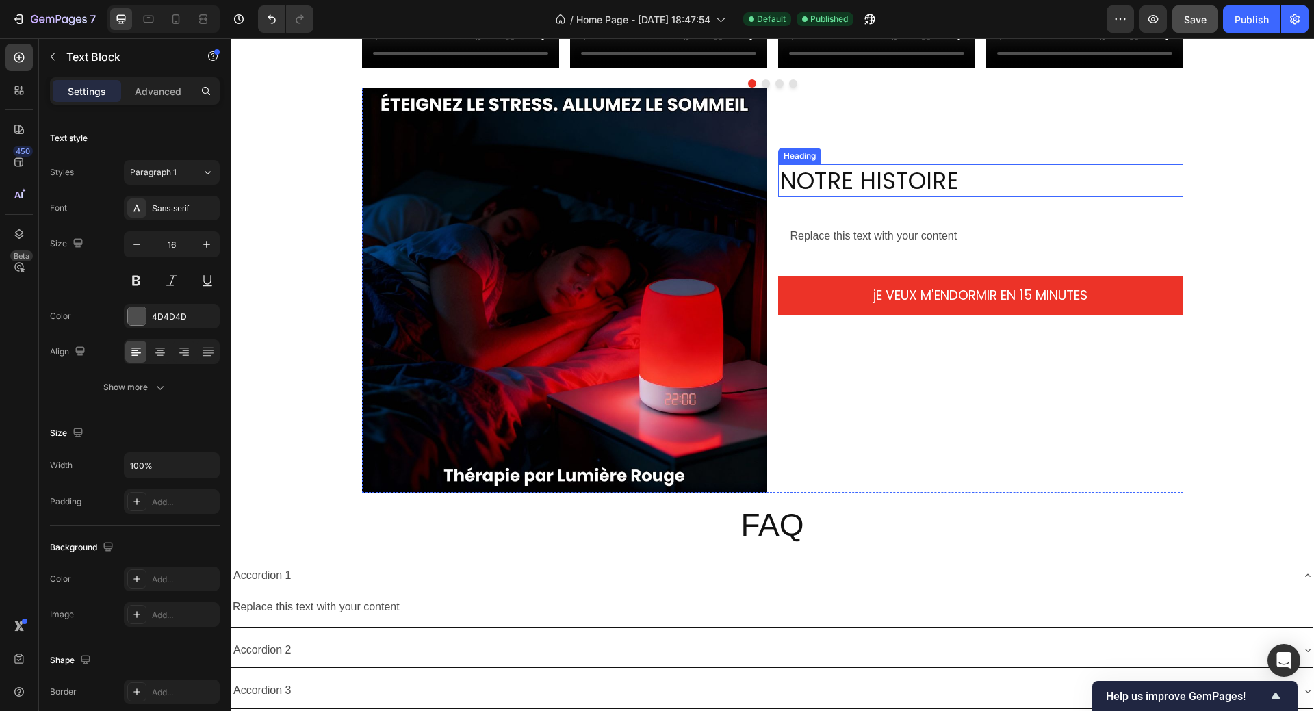
click at [865, 183] on h2 "NOTRE HISTOIRE" at bounding box center [980, 180] width 405 height 33
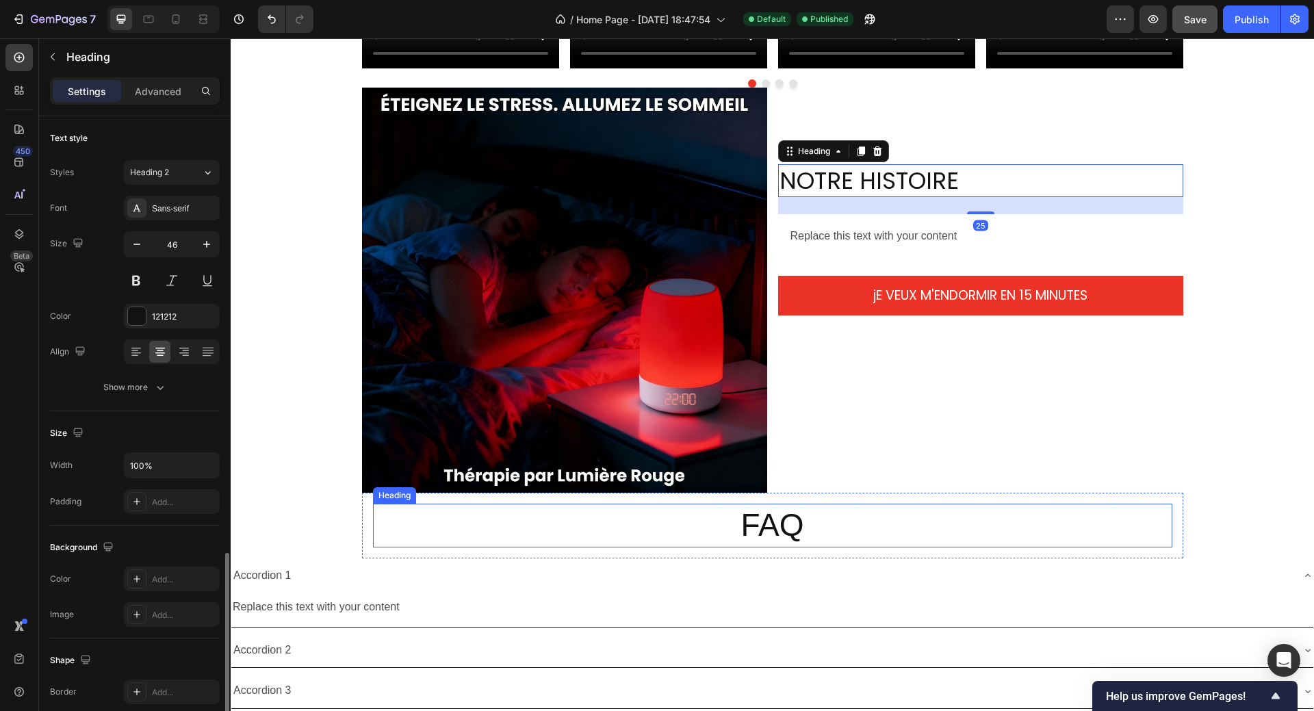
click at [758, 530] on h2 "FAQ" at bounding box center [772, 526] width 799 height 44
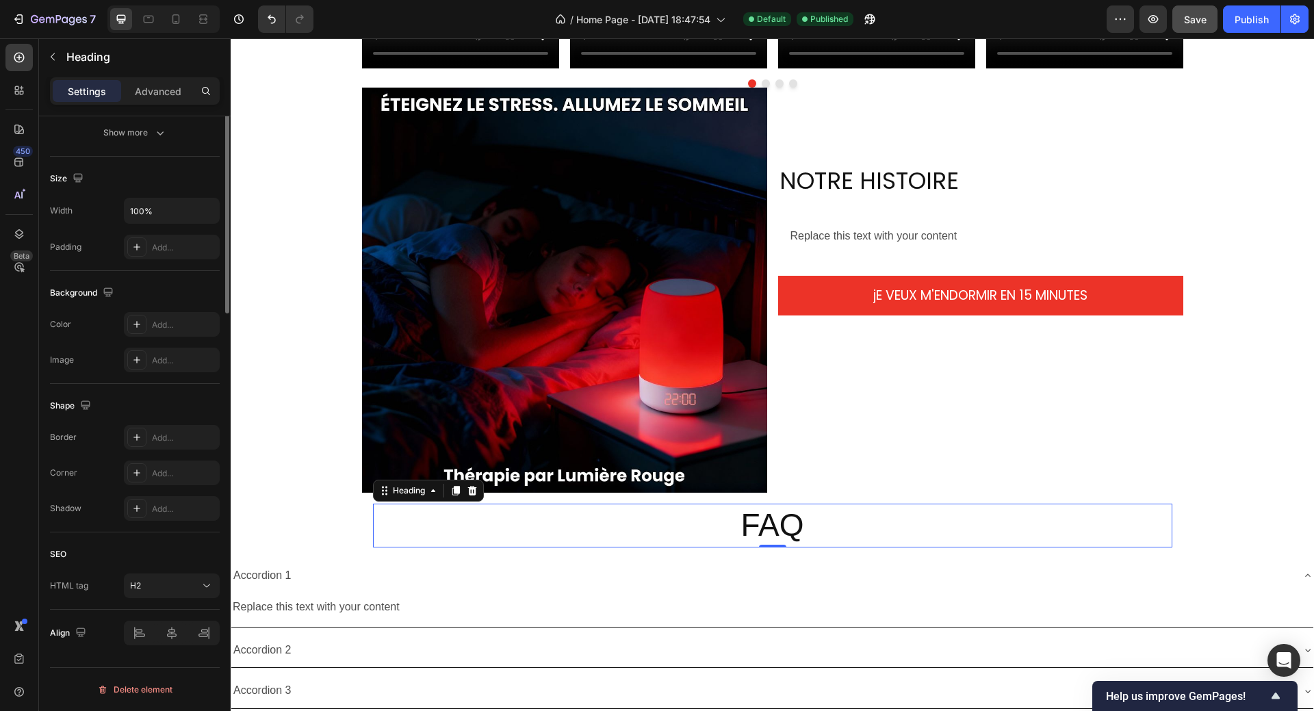
scroll to position [0, 0]
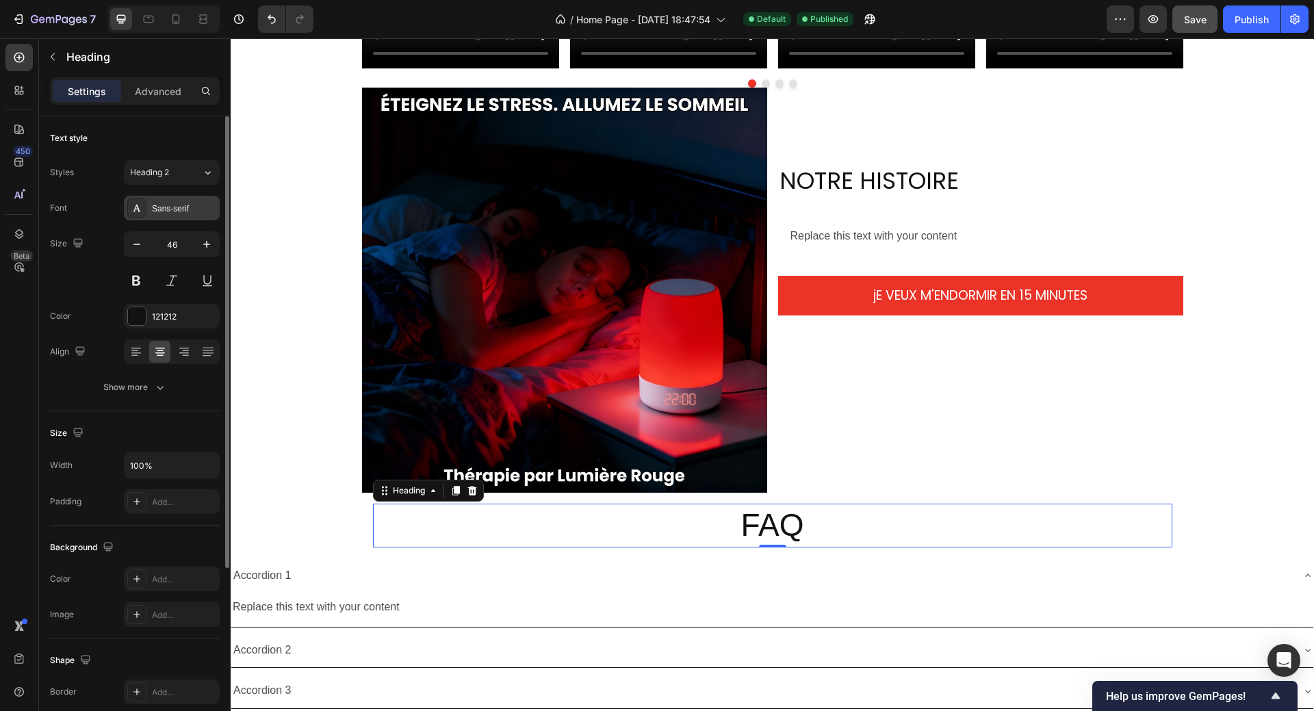
click at [152, 205] on div "Sans-serif" at bounding box center [184, 209] width 64 height 12
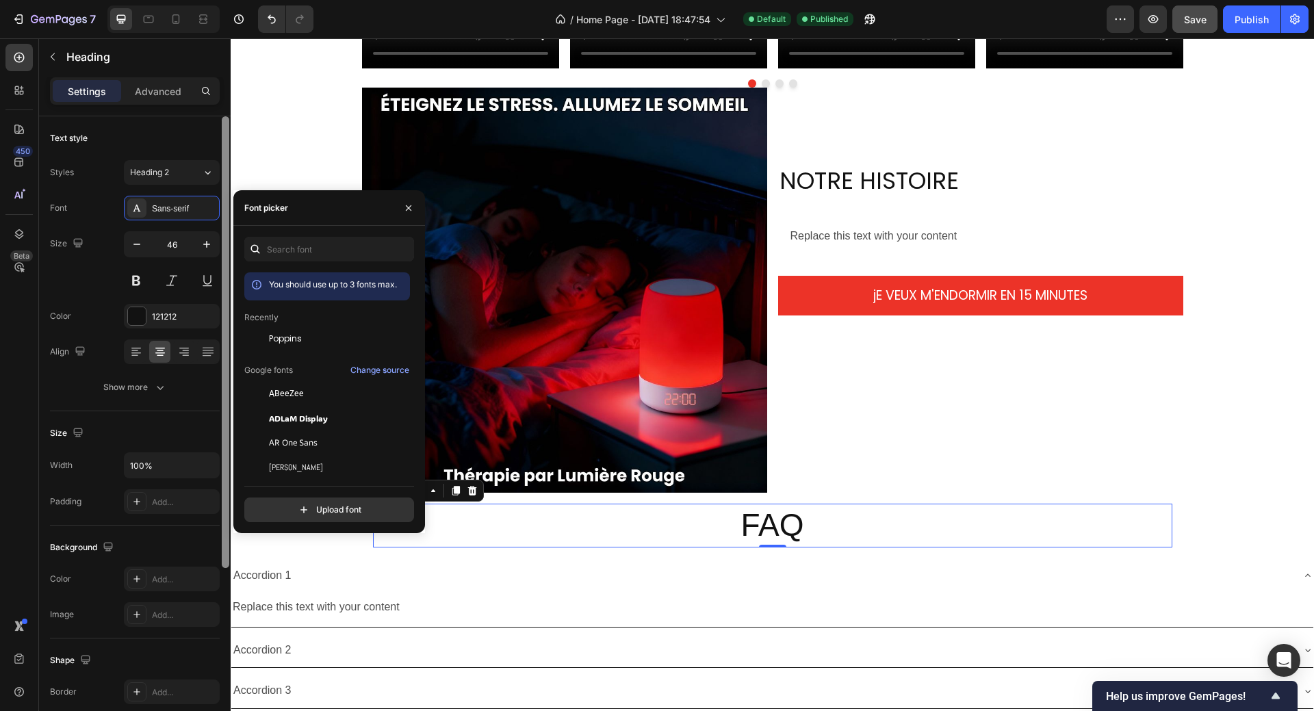
click at [276, 336] on span "Poppins" at bounding box center [285, 338] width 33 height 12
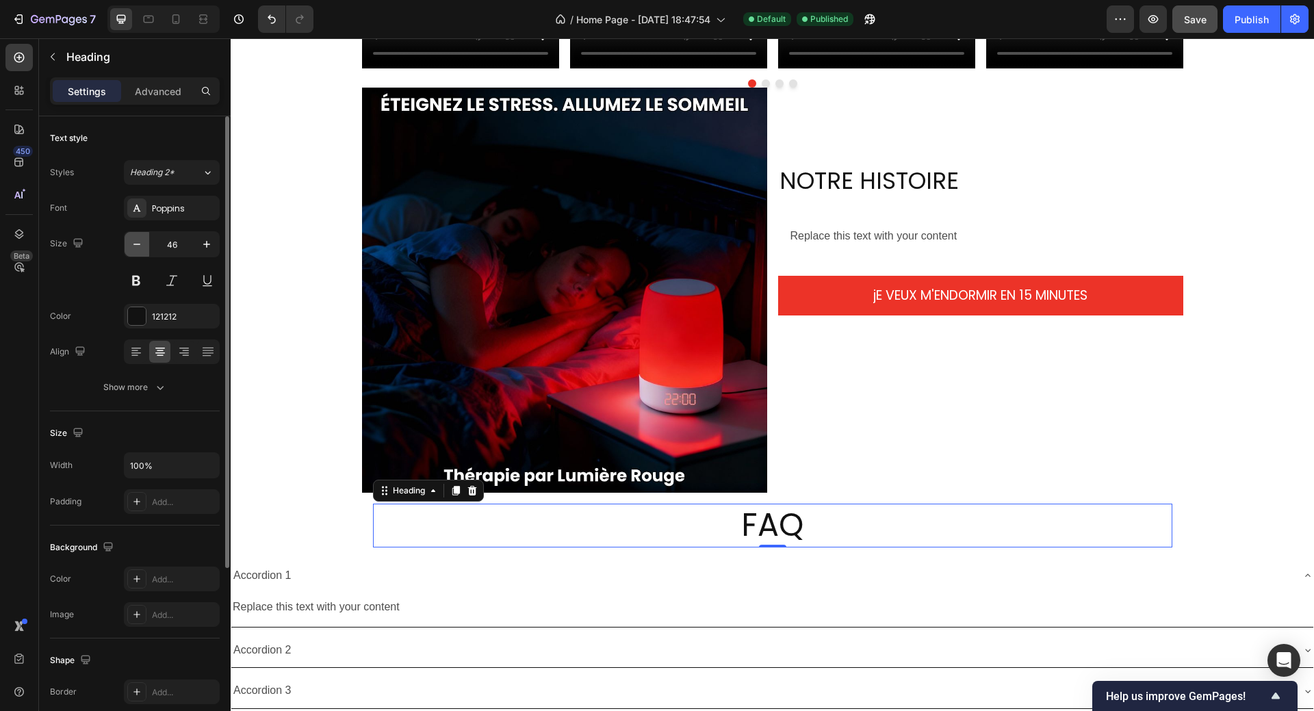
click at [133, 247] on icon "button" at bounding box center [137, 244] width 14 height 14
click at [133, 246] on icon "button" at bounding box center [137, 244] width 14 height 14
click at [132, 246] on icon "button" at bounding box center [137, 244] width 14 height 14
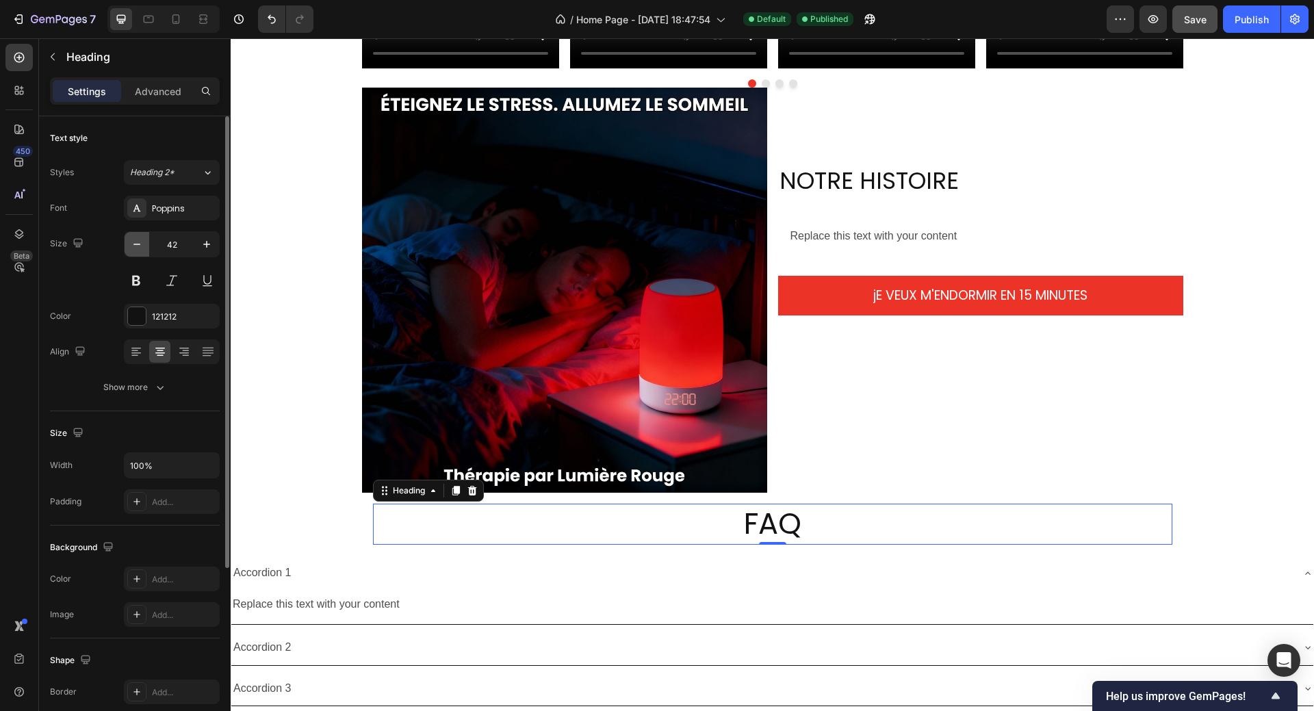
click at [132, 246] on icon "button" at bounding box center [137, 244] width 14 height 14
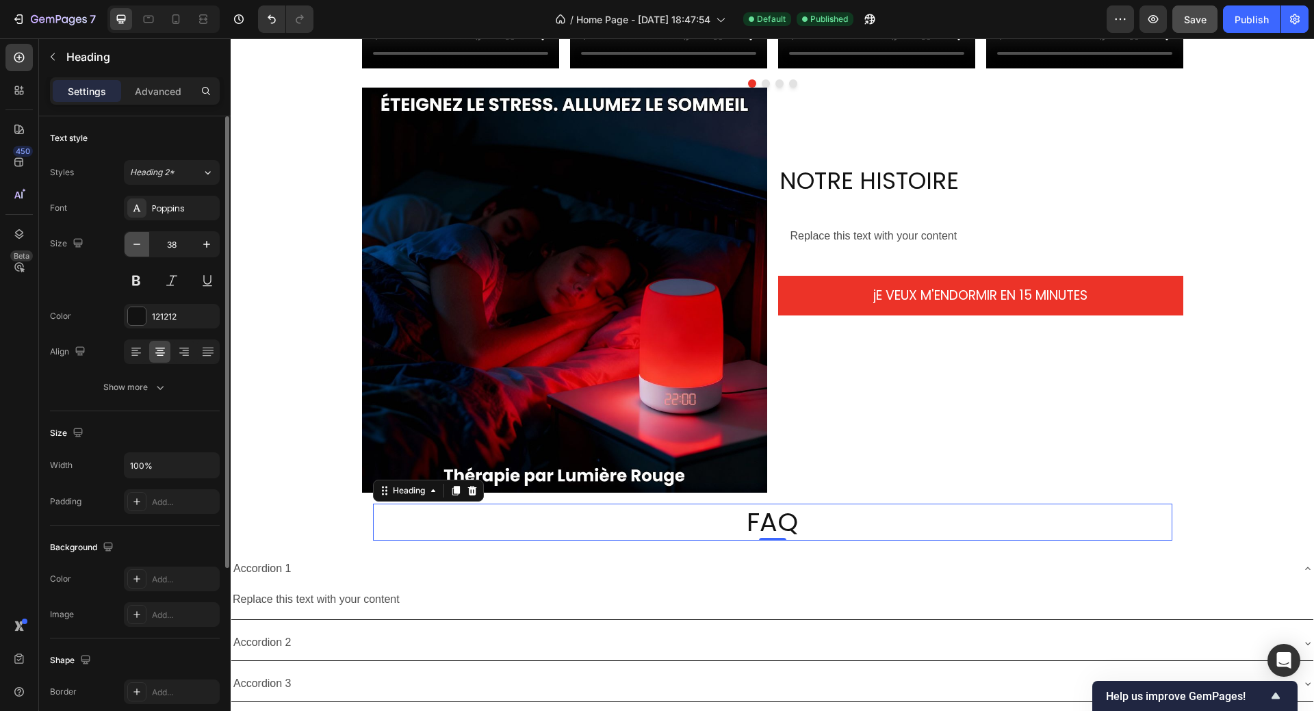
click at [132, 246] on icon "button" at bounding box center [137, 244] width 14 height 14
click at [207, 244] on icon "button" at bounding box center [206, 244] width 7 height 7
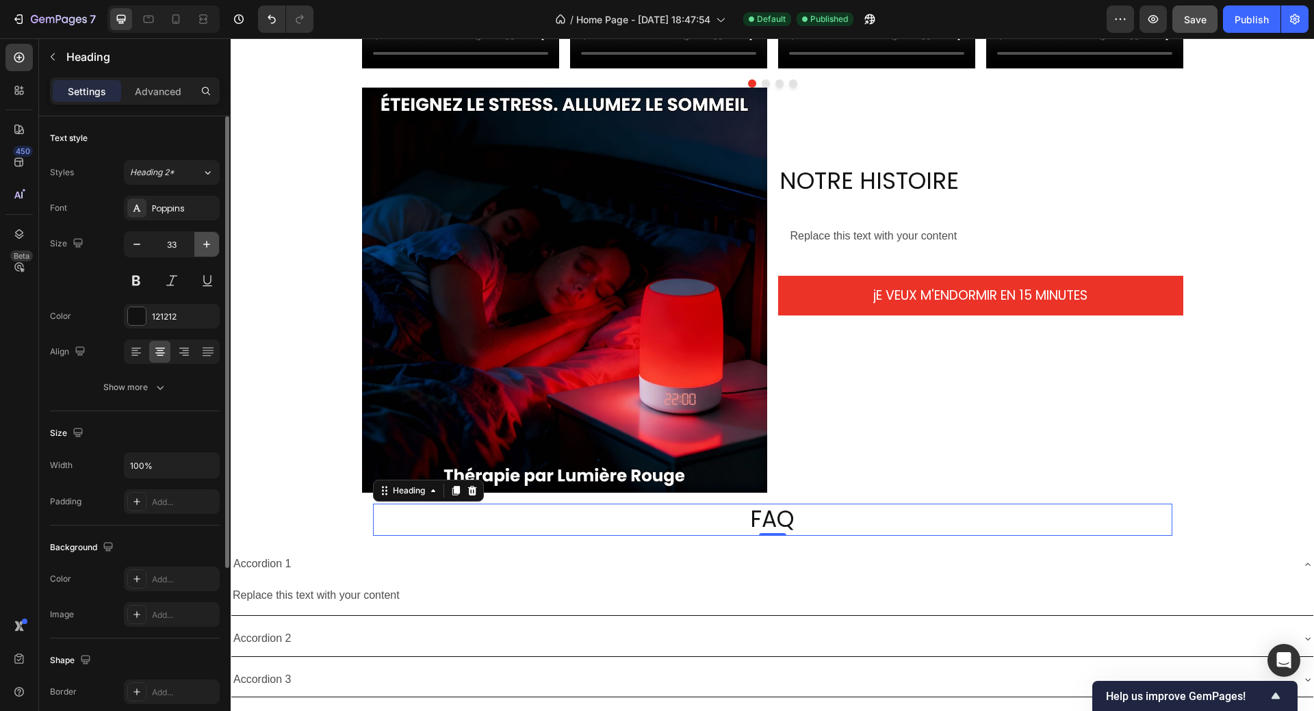
type input "34"
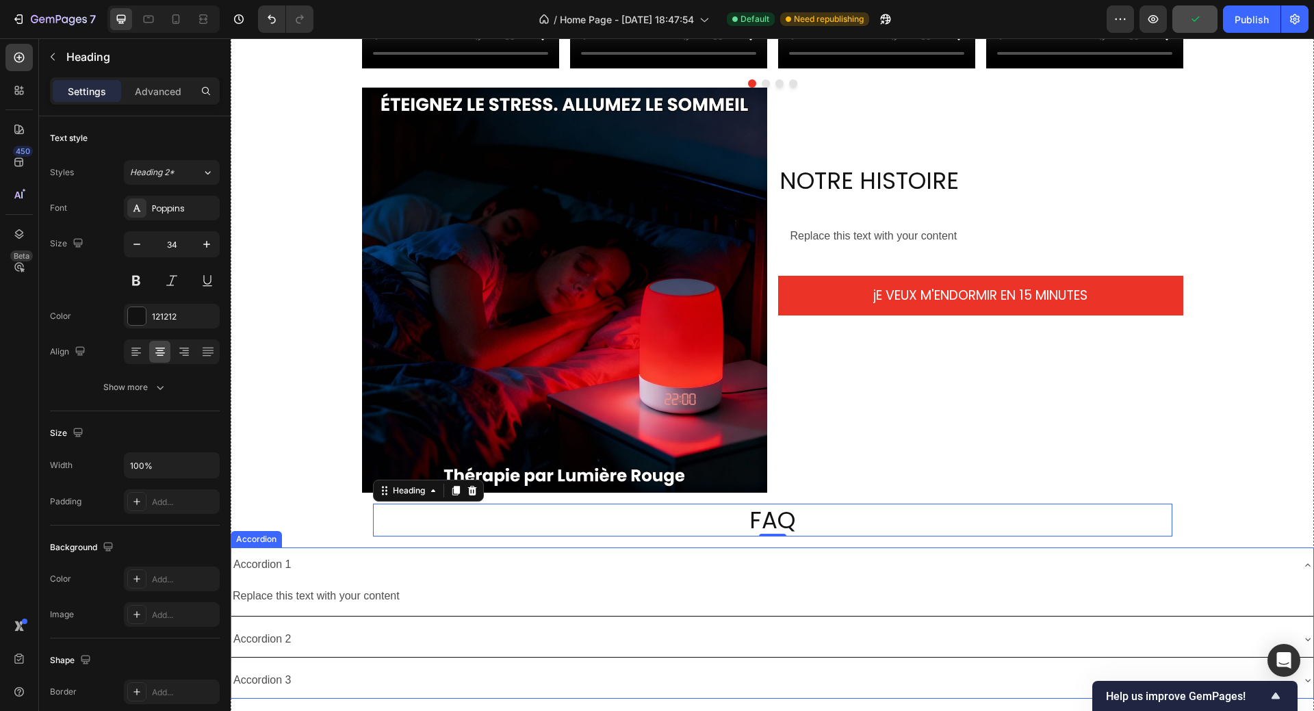
click at [424, 569] on div "Accordion 1" at bounding box center [761, 565] width 1060 height 24
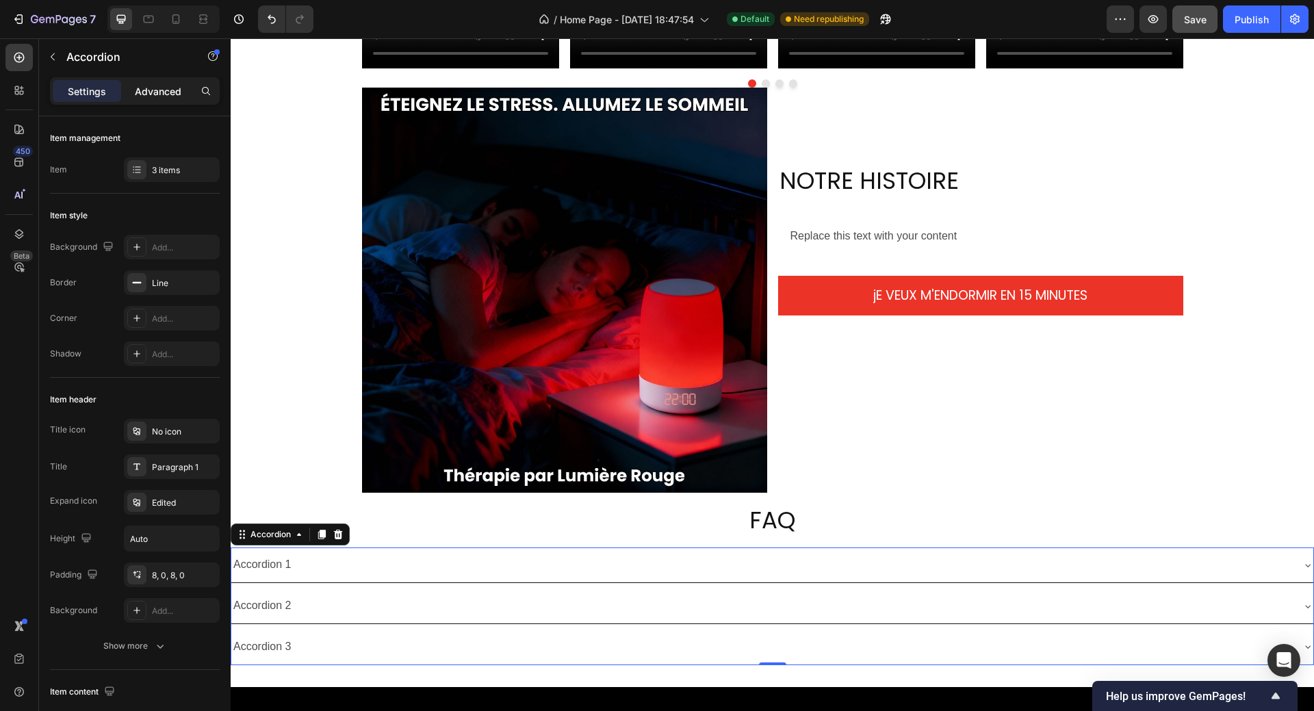
click at [155, 99] on div "Advanced" at bounding box center [158, 91] width 68 height 22
type input "100%"
type input "100"
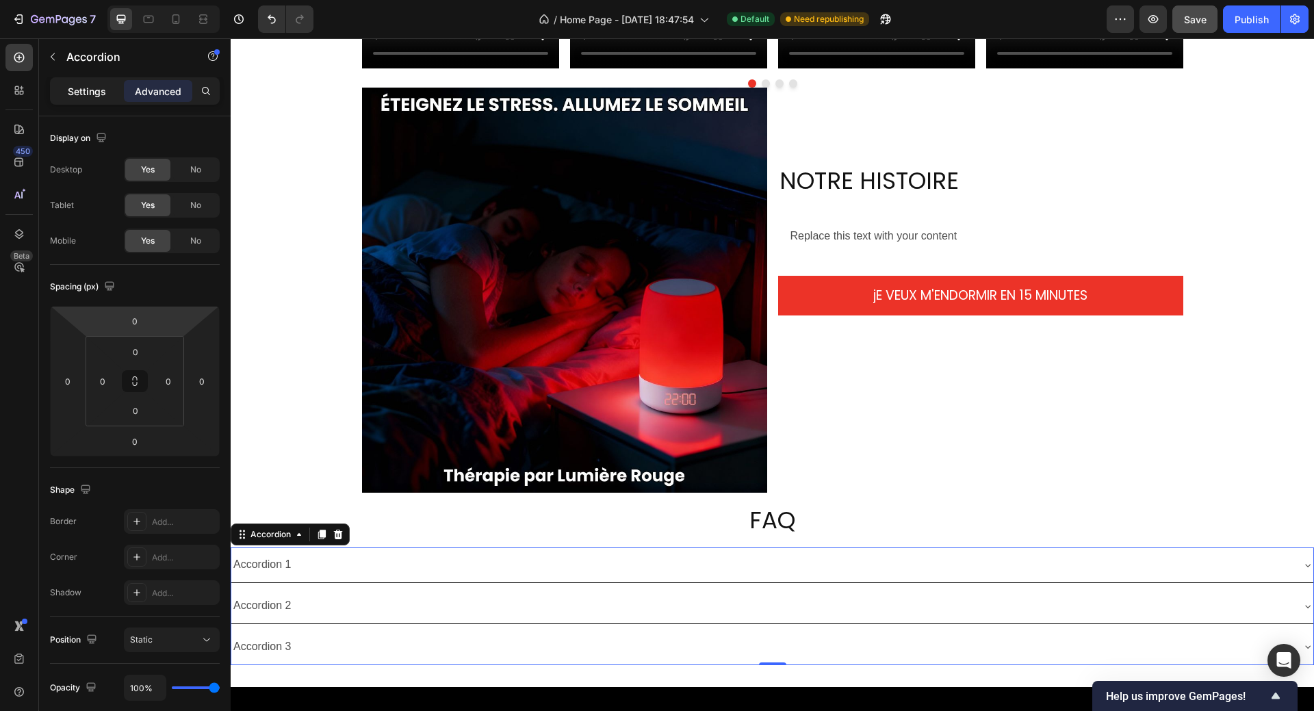
click at [80, 94] on p "Settings" at bounding box center [87, 91] width 38 height 14
type input "8"
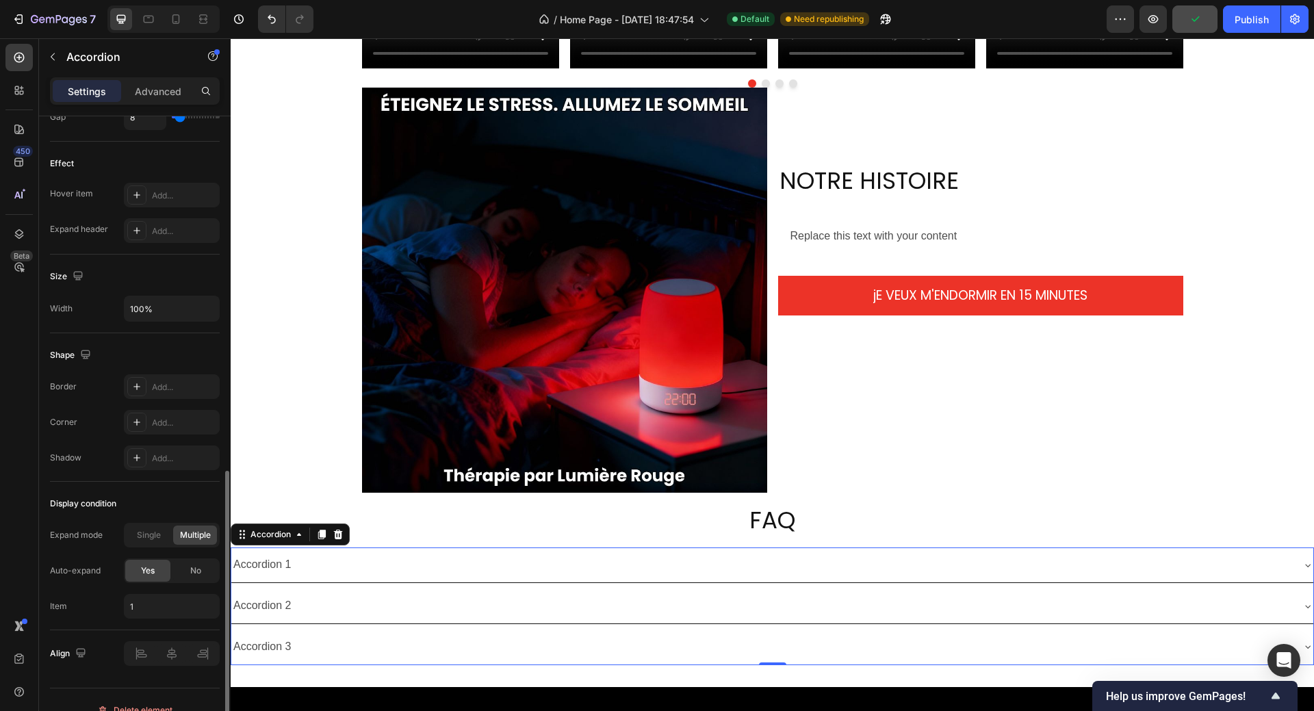
scroll to position [705, 0]
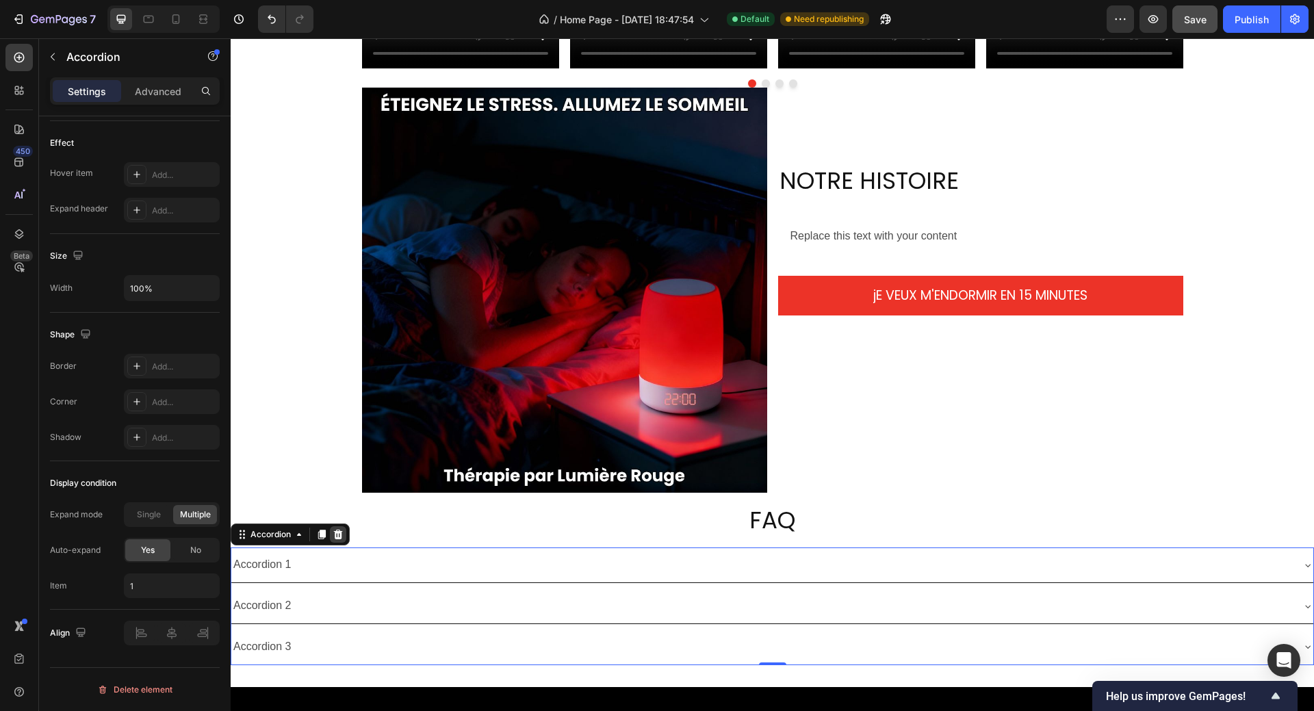
click at [335, 538] on icon at bounding box center [337, 534] width 11 height 11
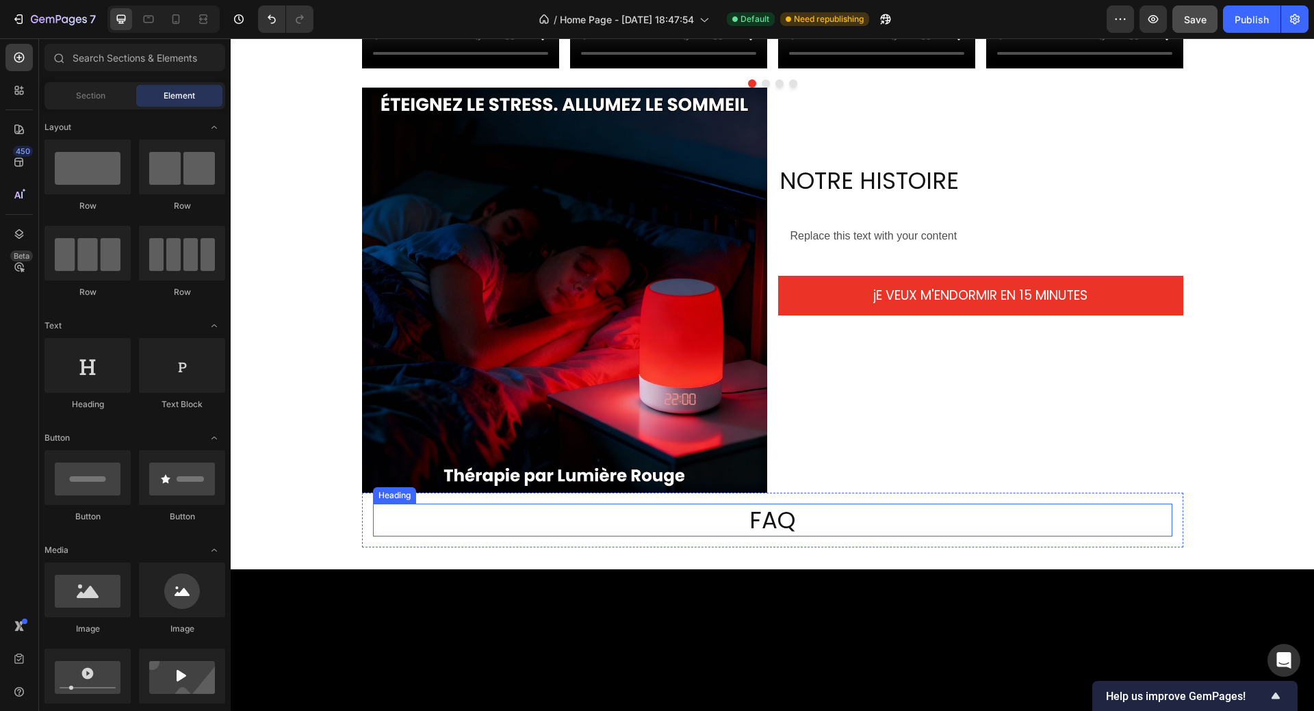
click at [761, 521] on h2 "FAQ" at bounding box center [772, 520] width 799 height 33
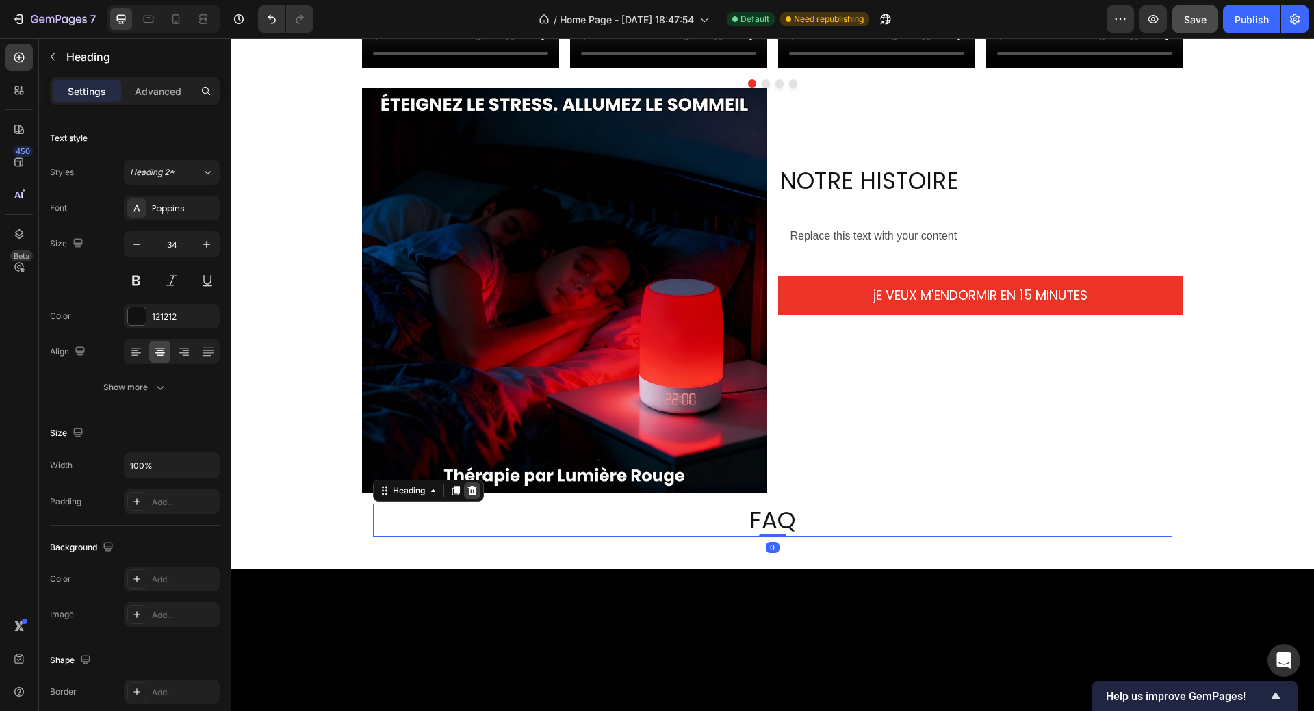
click at [468, 493] on icon at bounding box center [471, 491] width 9 height 10
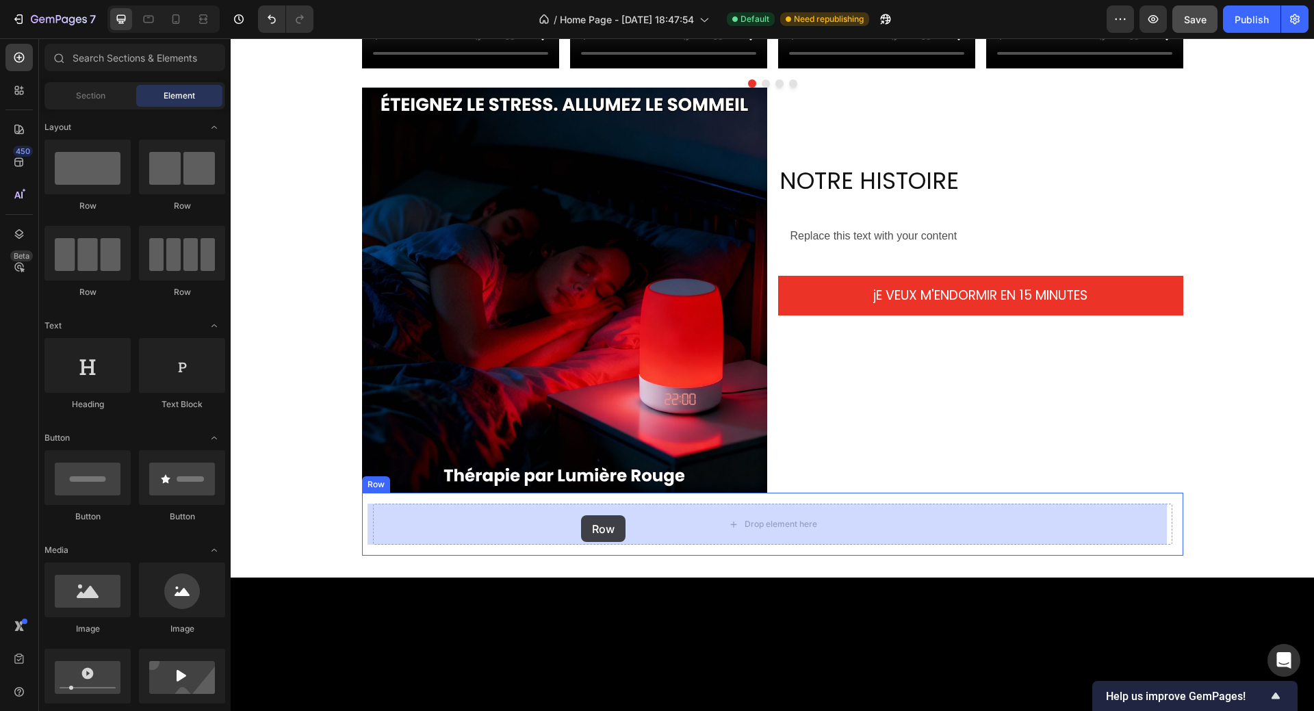
drag, startPoint x: 395, startPoint y: 215, endPoint x: 581, endPoint y: 515, distance: 352.4
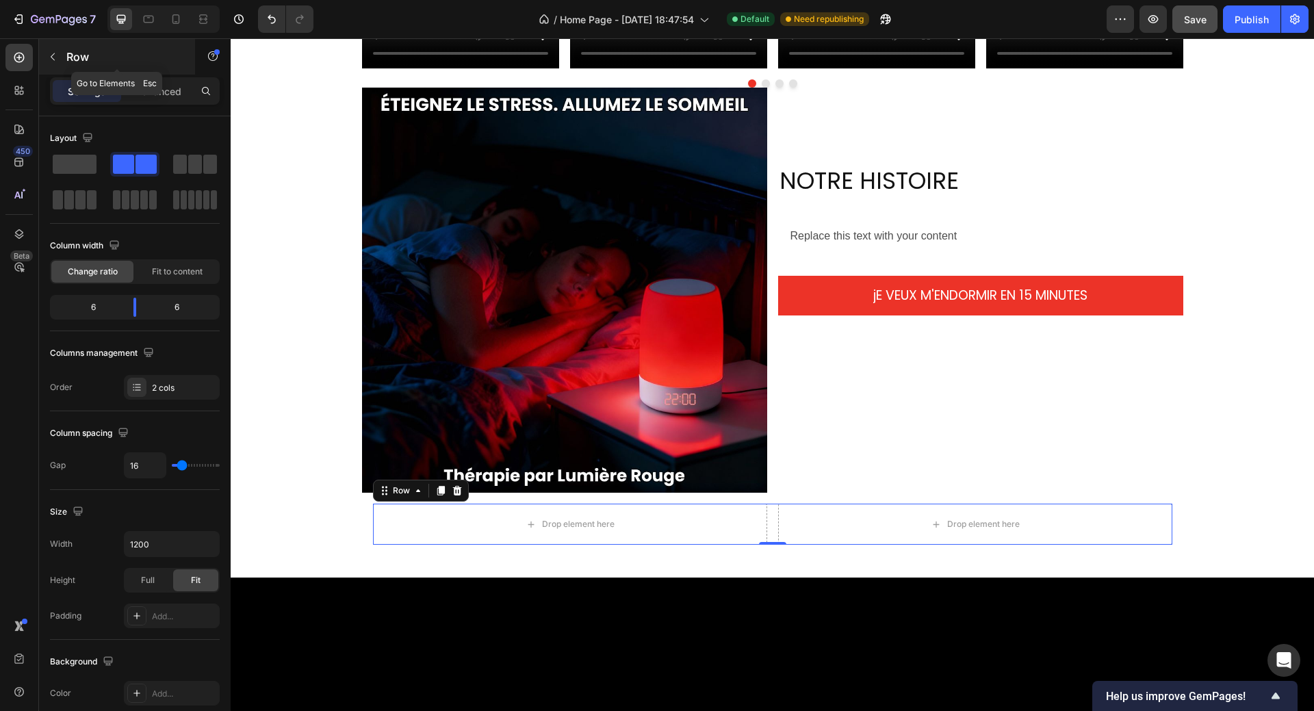
click at [55, 58] on icon "button" at bounding box center [52, 56] width 11 height 11
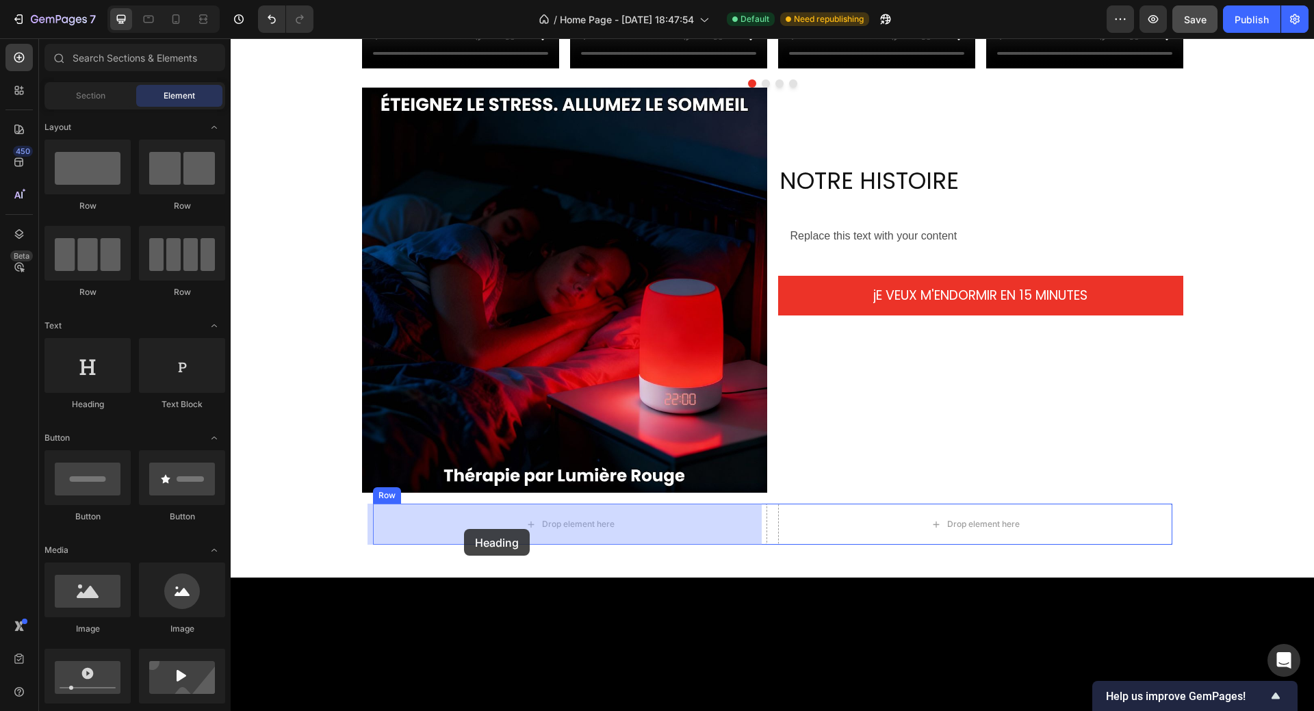
drag, startPoint x: 316, startPoint y: 406, endPoint x: 464, endPoint y: 529, distance: 191.9
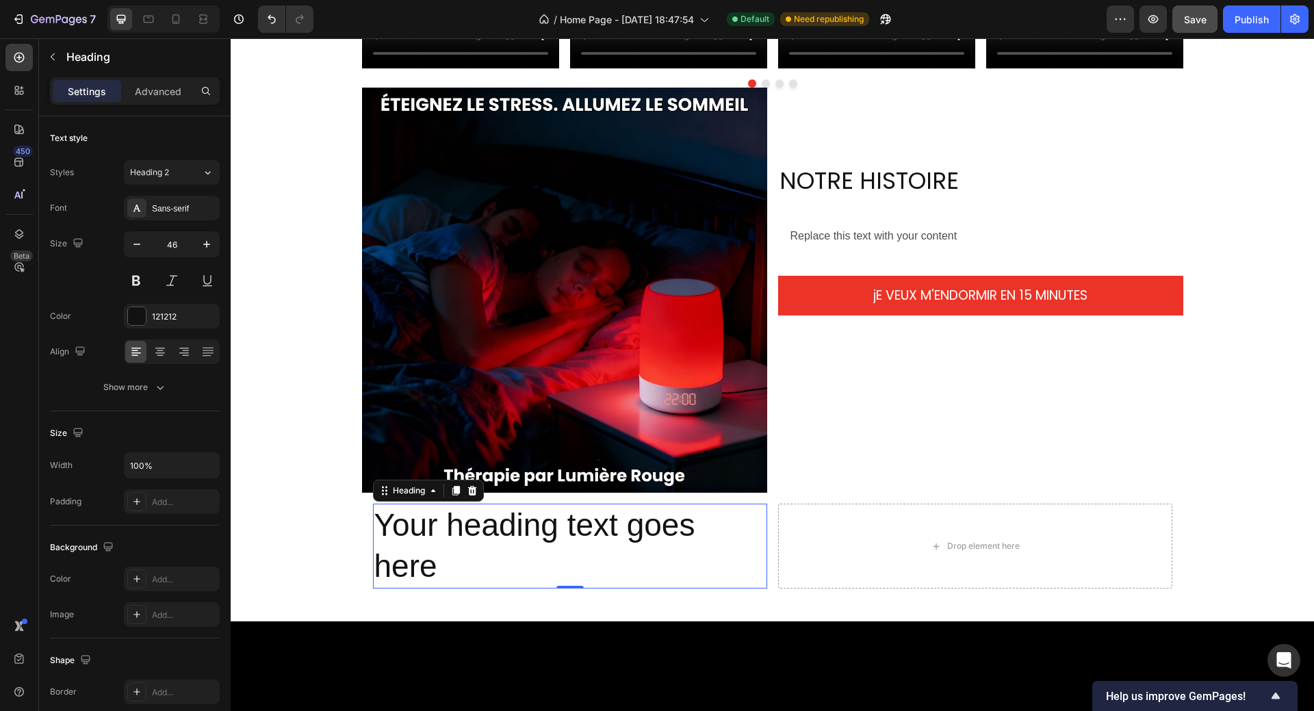
click at [432, 571] on h2 "Your heading text goes here" at bounding box center [570, 546] width 394 height 85
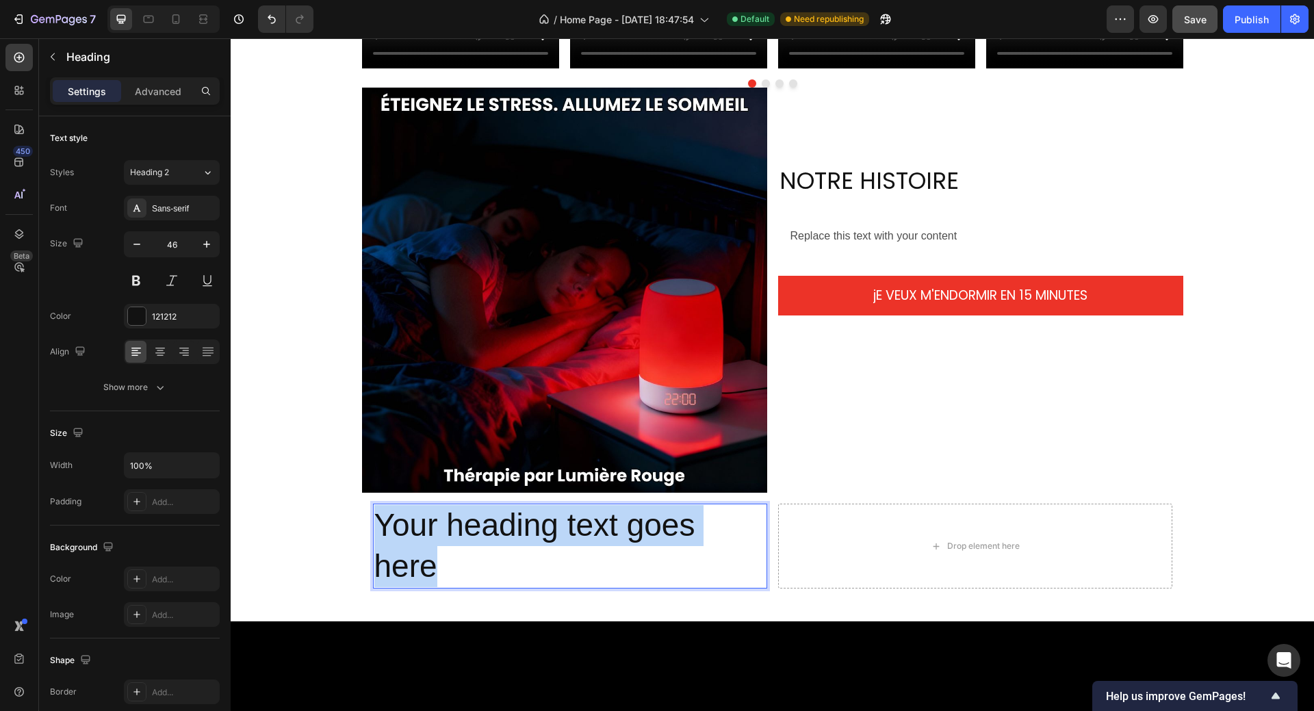
drag, startPoint x: 432, startPoint y: 571, endPoint x: 374, endPoint y: 530, distance: 71.2
click at [374, 530] on p "Your heading text goes here" at bounding box center [569, 546] width 391 height 82
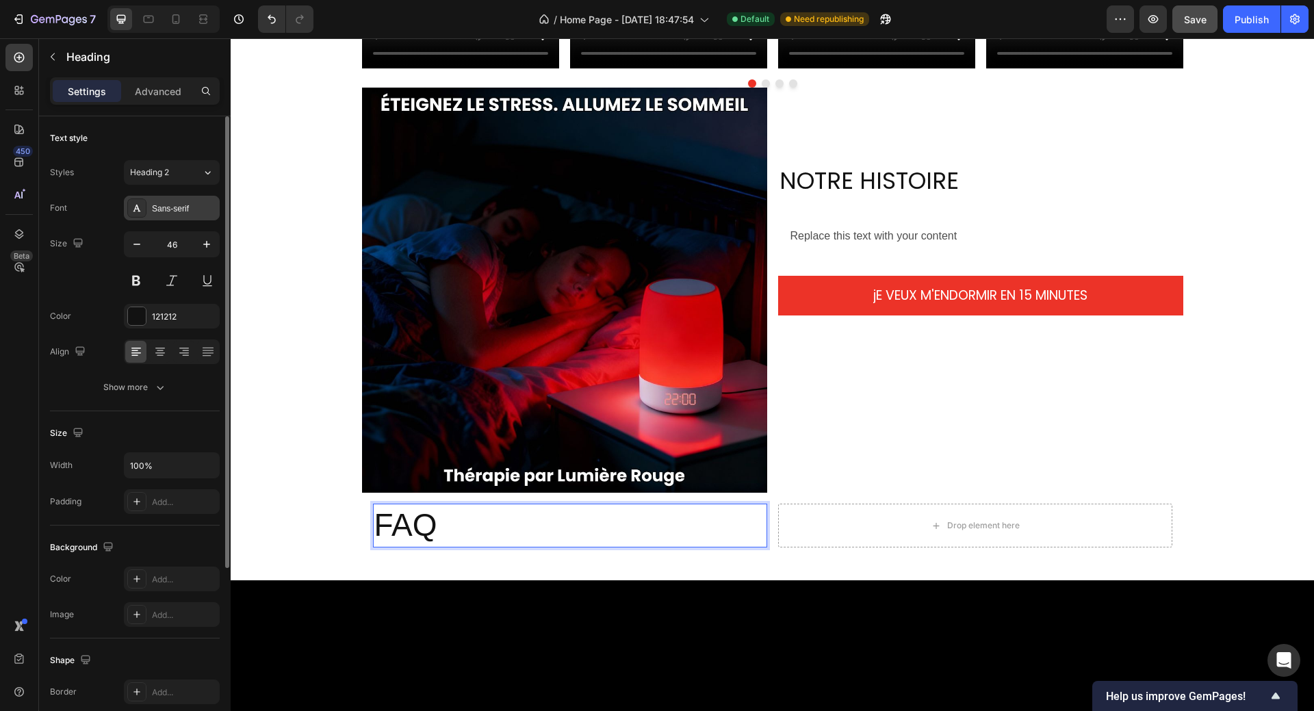
click at [165, 211] on div "Sans-serif" at bounding box center [184, 209] width 64 height 12
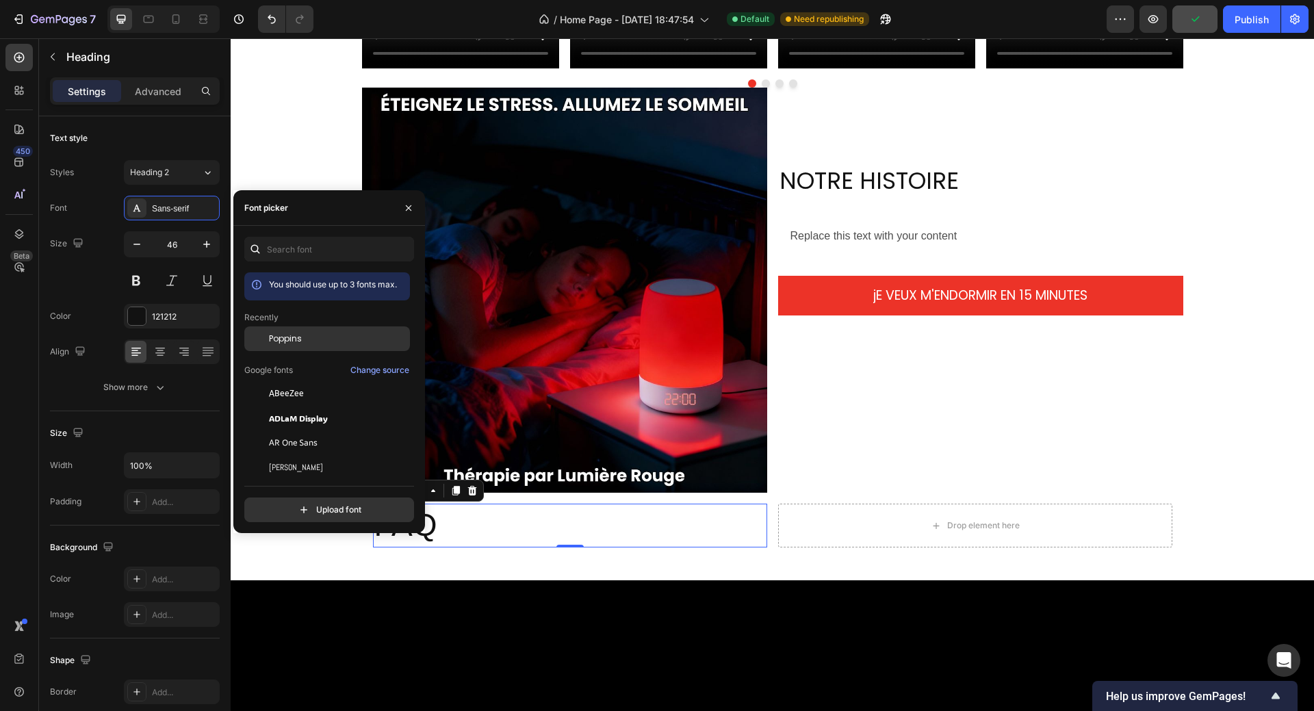
click at [278, 344] on span "Poppins" at bounding box center [285, 338] width 33 height 12
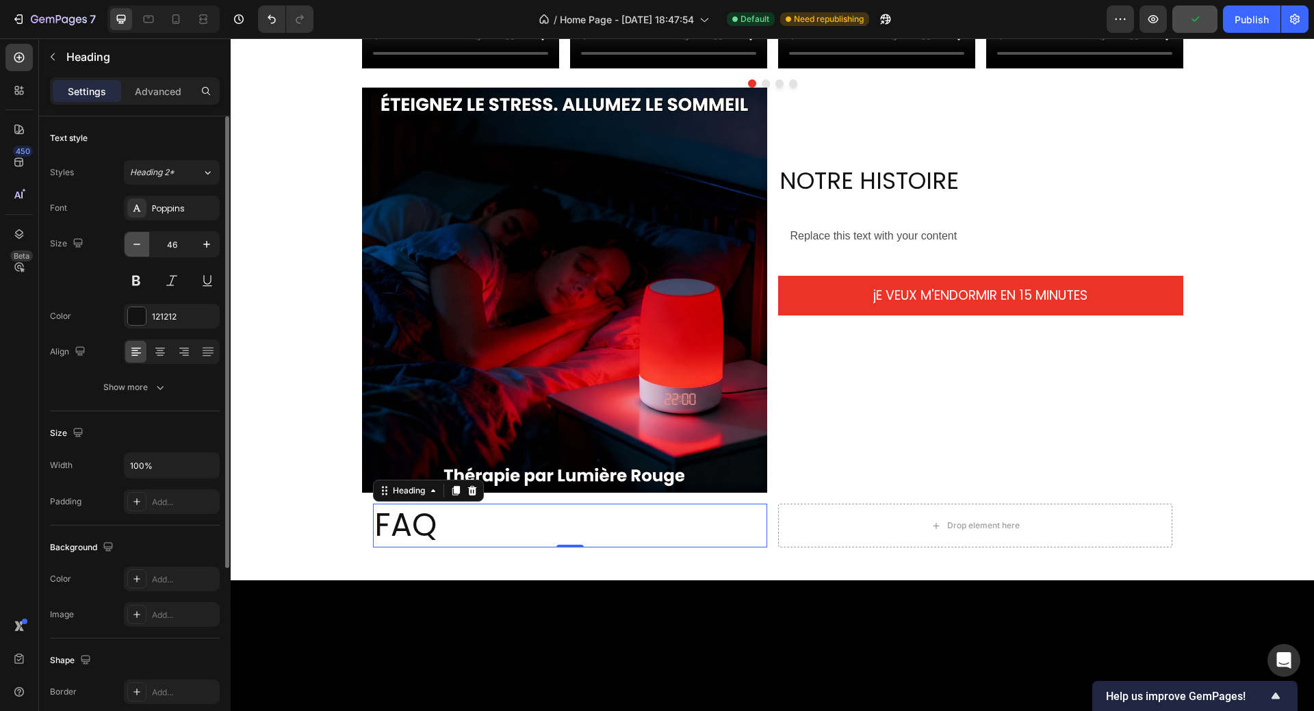
click at [137, 247] on icon "button" at bounding box center [137, 244] width 14 height 14
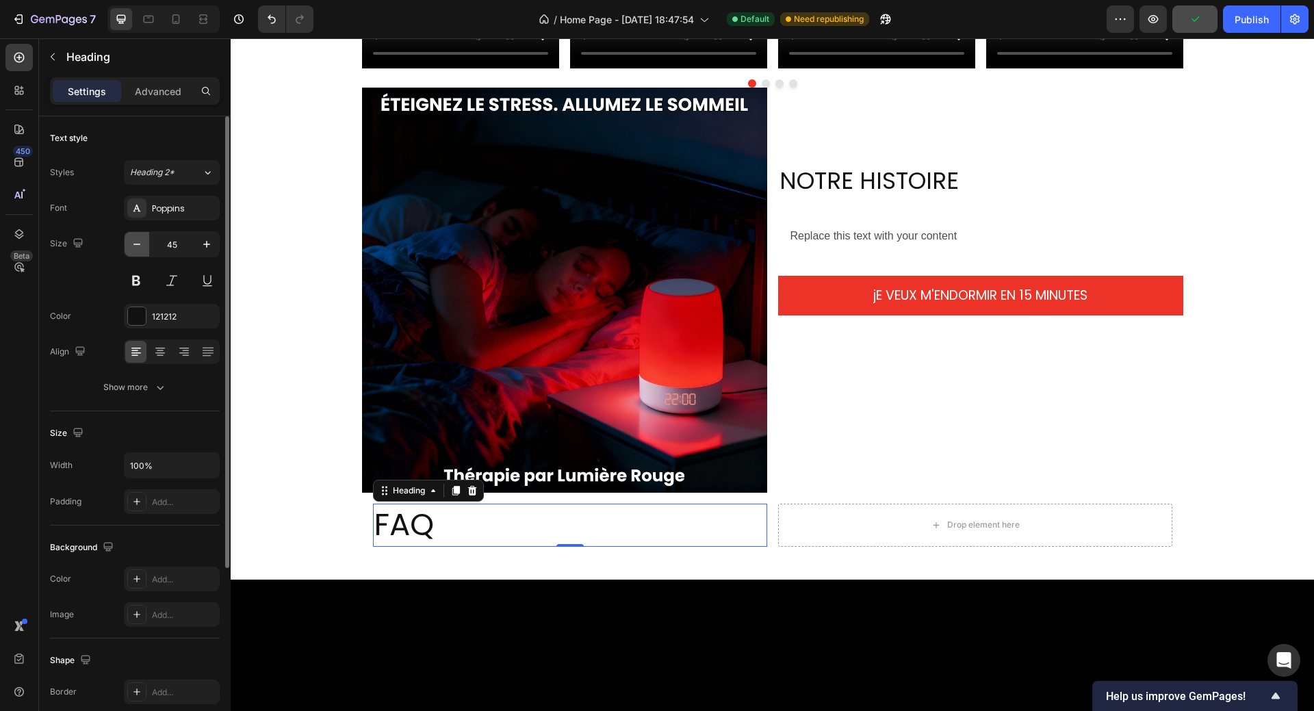
click at [137, 247] on icon "button" at bounding box center [137, 244] width 14 height 14
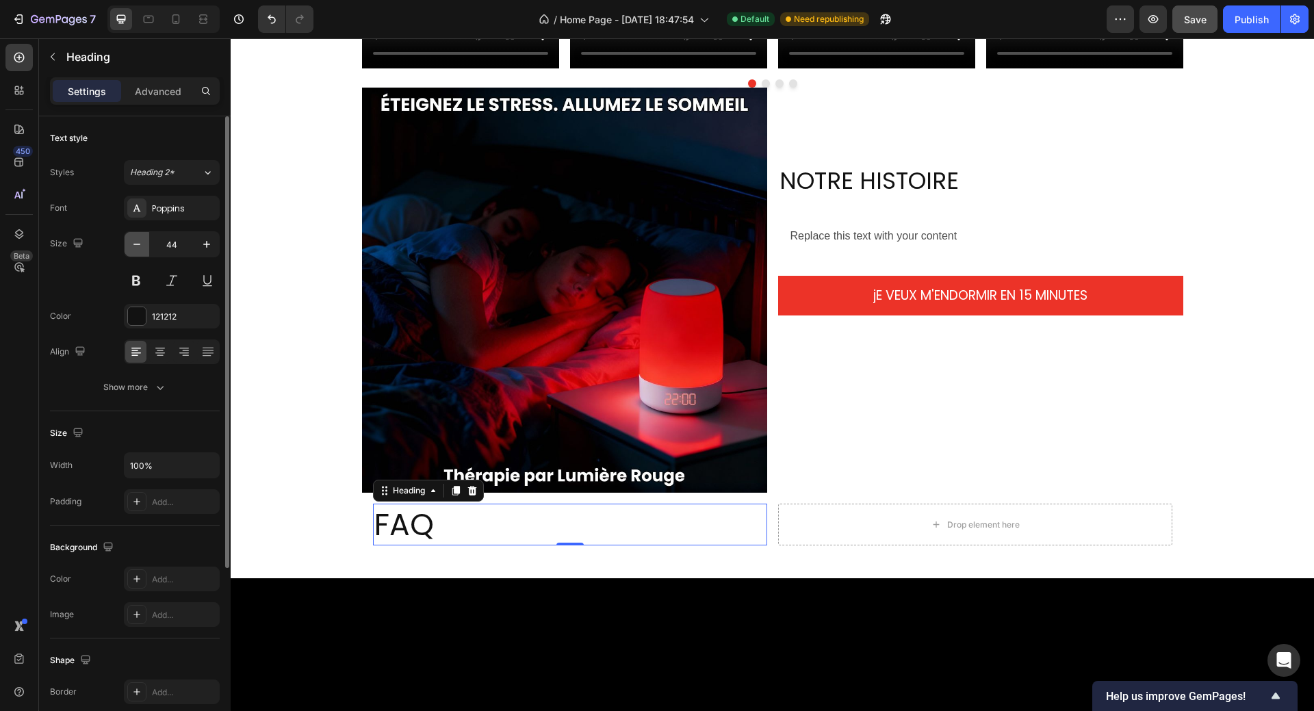
click at [137, 247] on icon "button" at bounding box center [137, 244] width 14 height 14
click at [138, 246] on icon "button" at bounding box center [137, 244] width 14 height 14
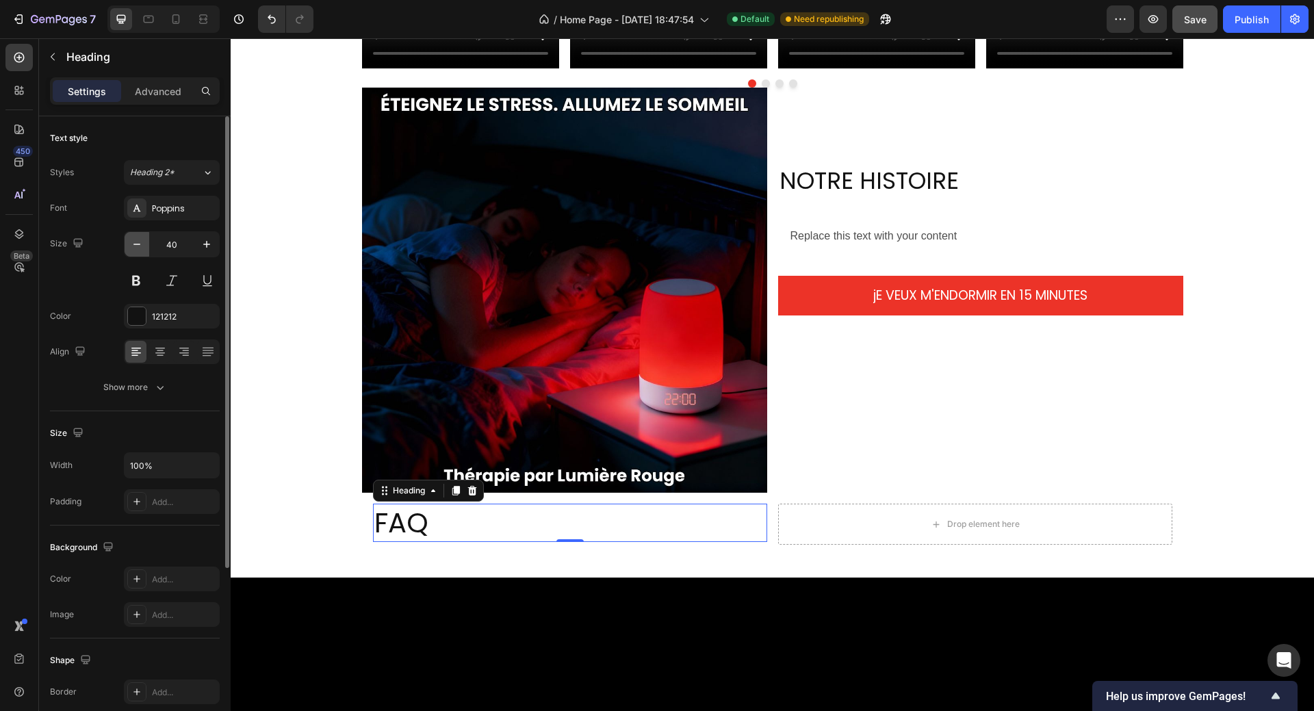
click at [138, 246] on icon "button" at bounding box center [137, 244] width 14 height 14
type input "37"
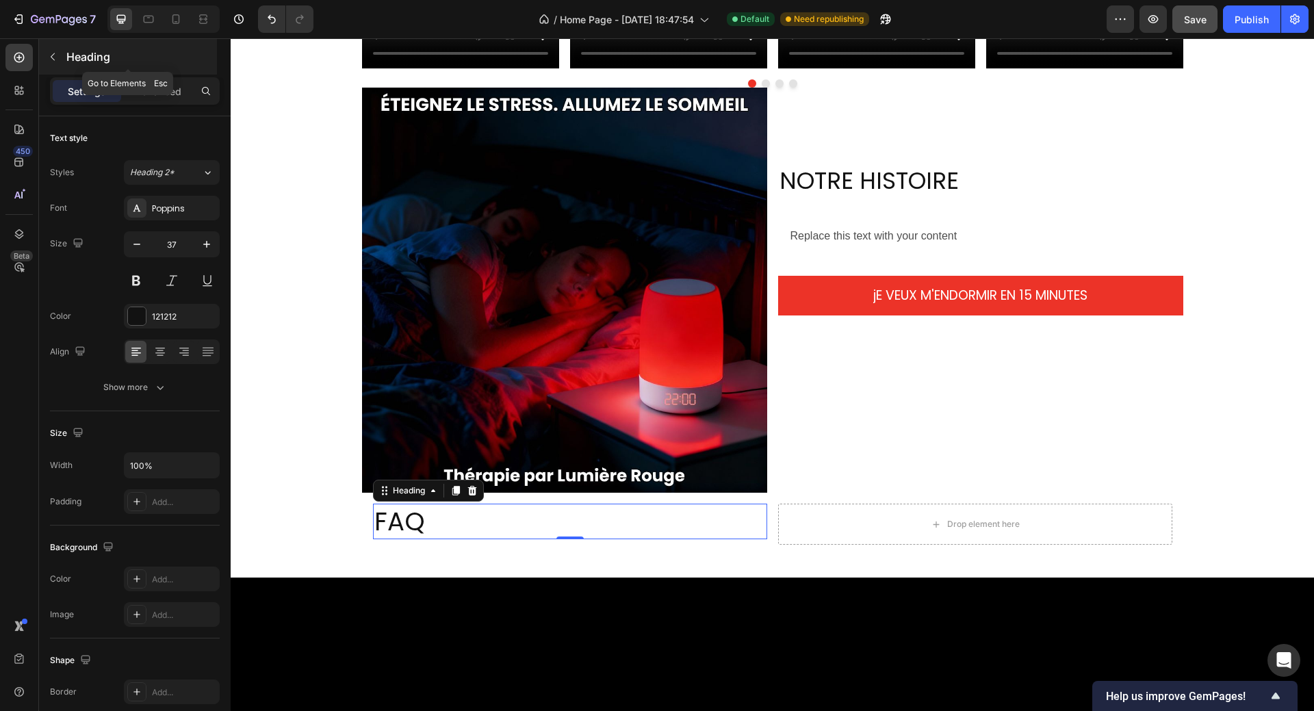
click at [53, 58] on icon "button" at bounding box center [52, 56] width 11 height 11
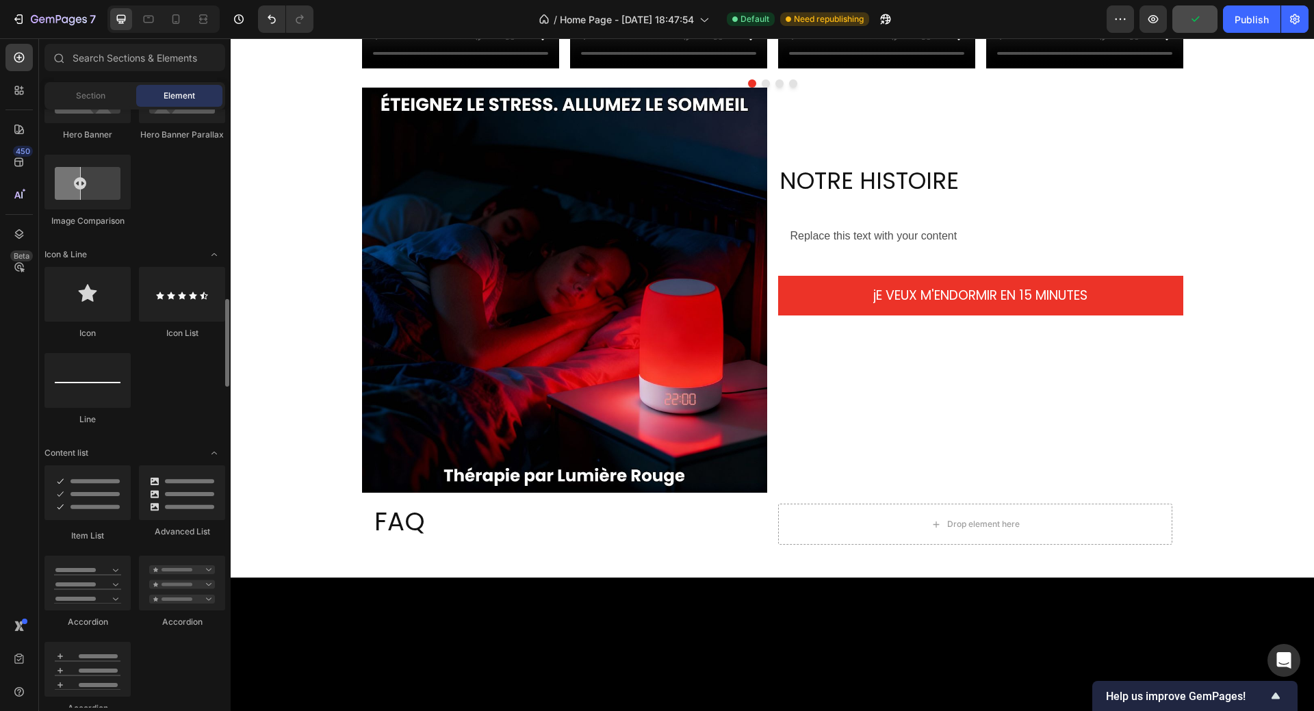
scroll to position [889, 0]
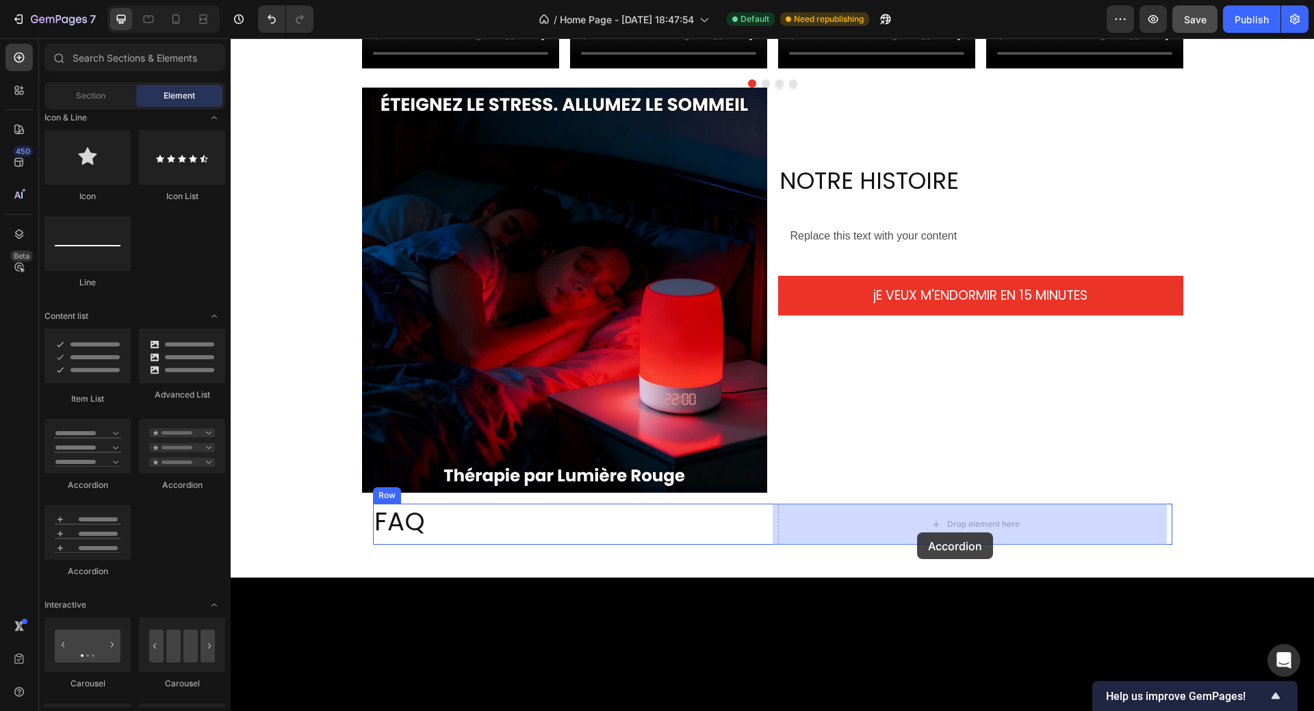
drag, startPoint x: 328, startPoint y: 494, endPoint x: 917, endPoint y: 532, distance: 590.3
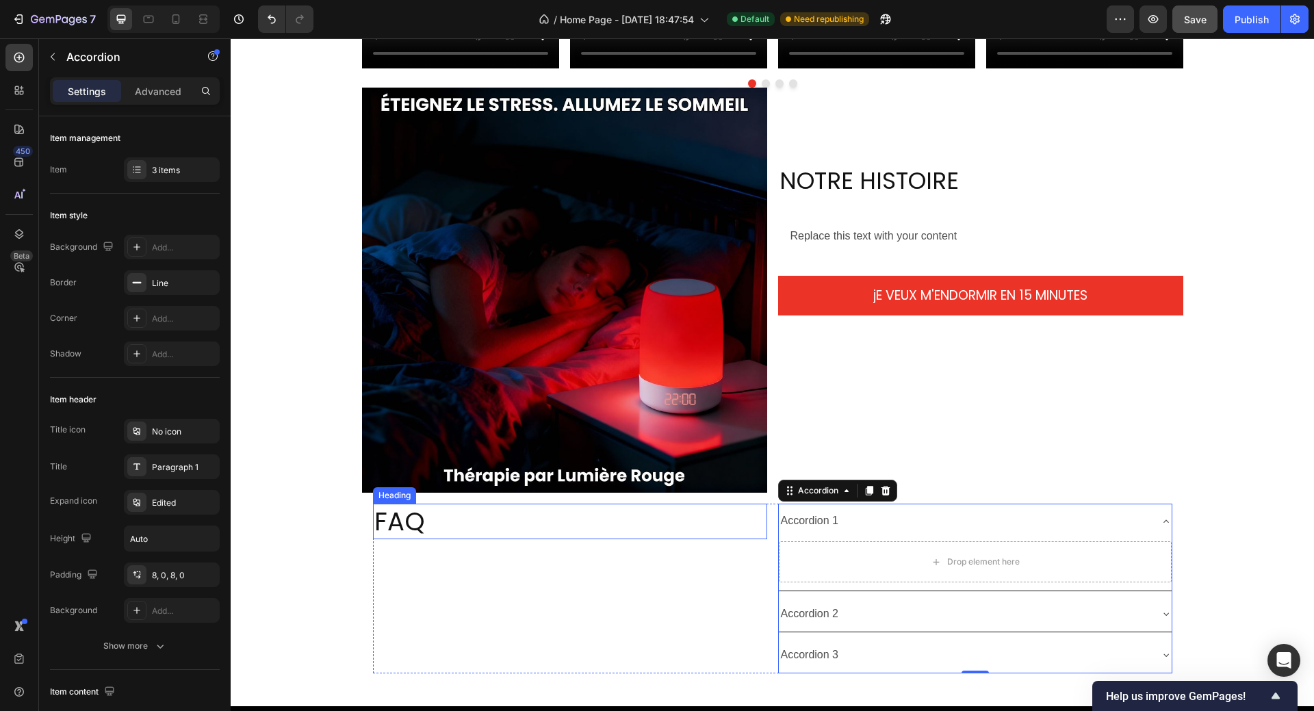
click at [407, 530] on p "FAQ" at bounding box center [569, 521] width 391 height 33
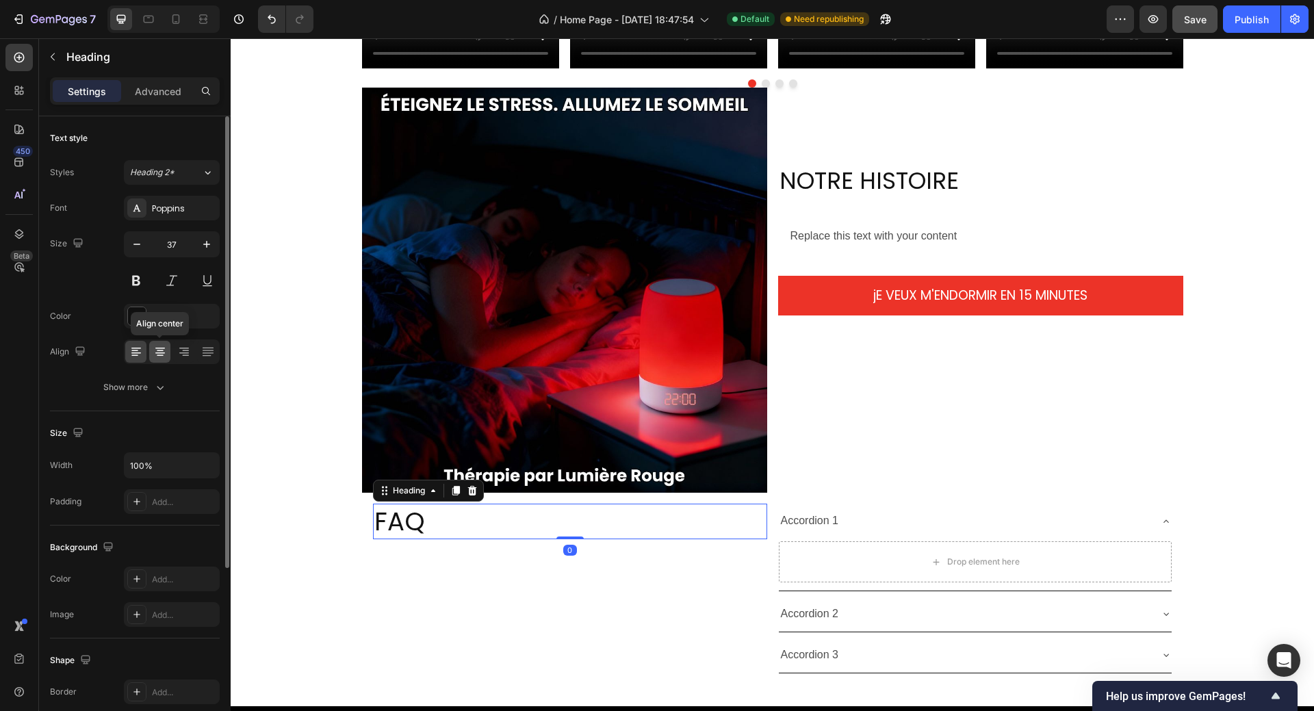
click at [162, 350] on icon at bounding box center [160, 350] width 7 height 1
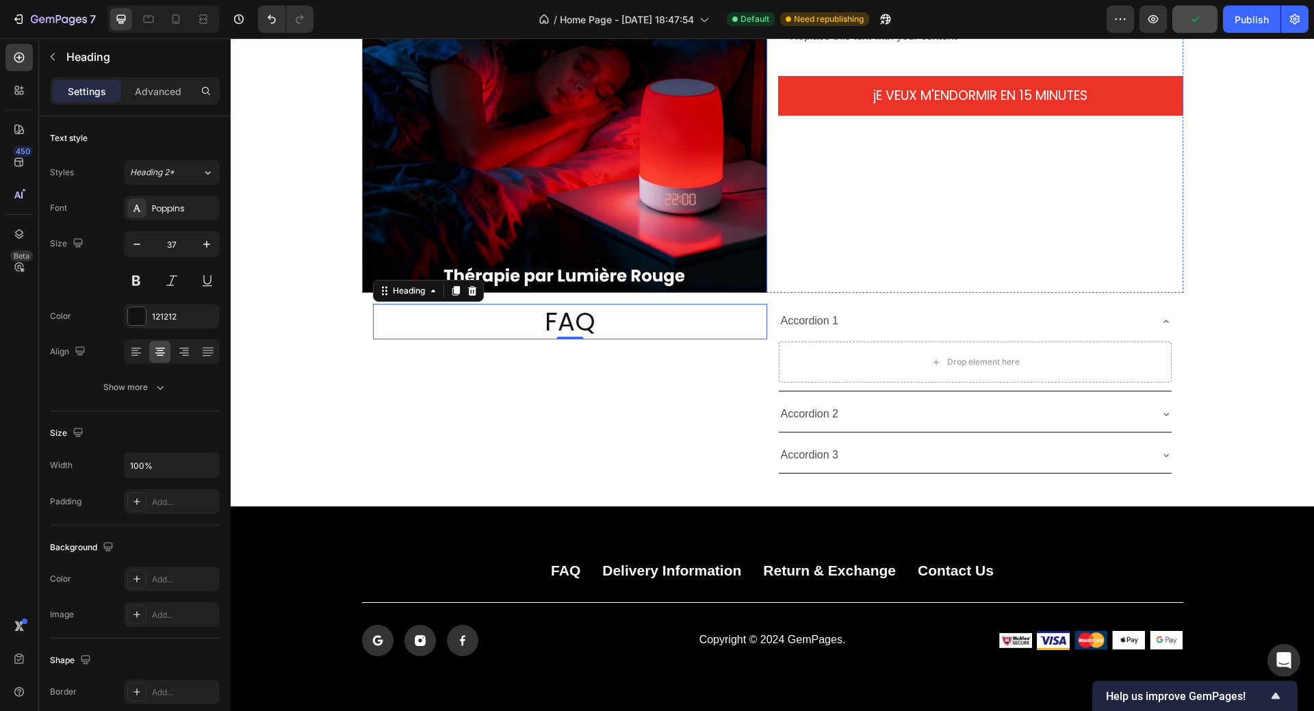
scroll to position [2298, 0]
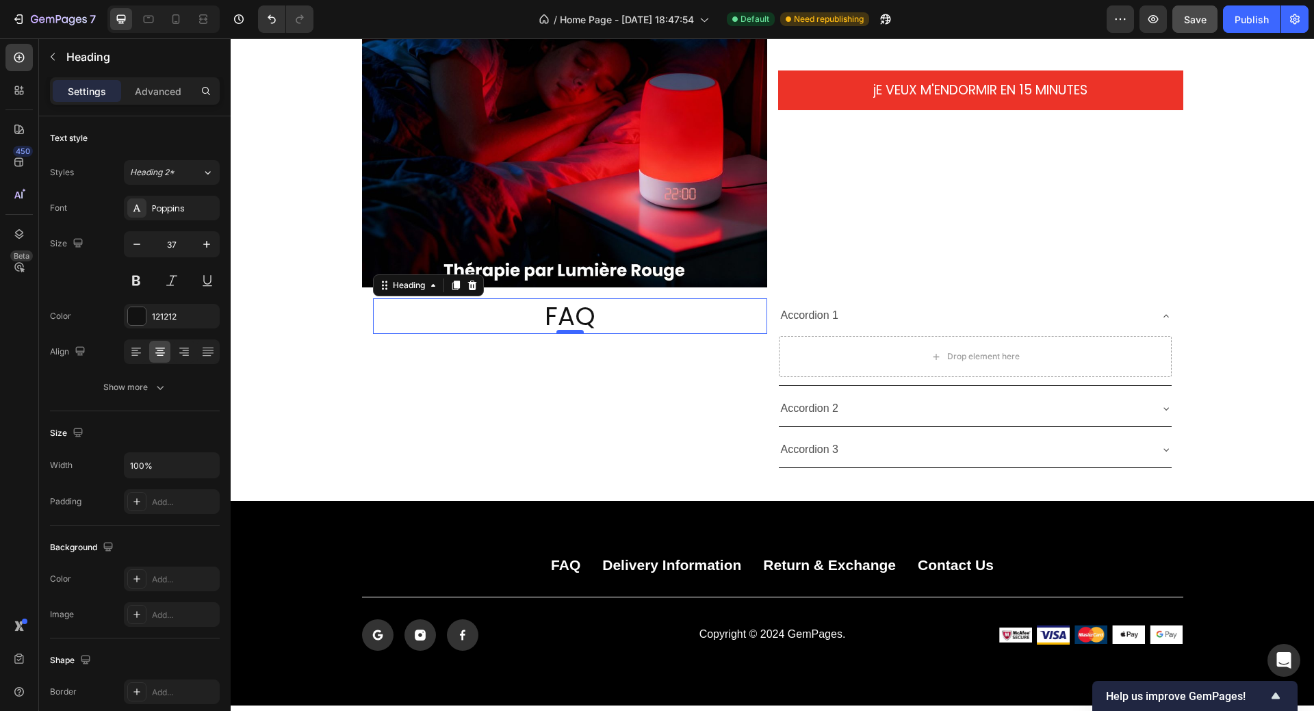
click at [558, 332] on div at bounding box center [569, 332] width 27 height 4
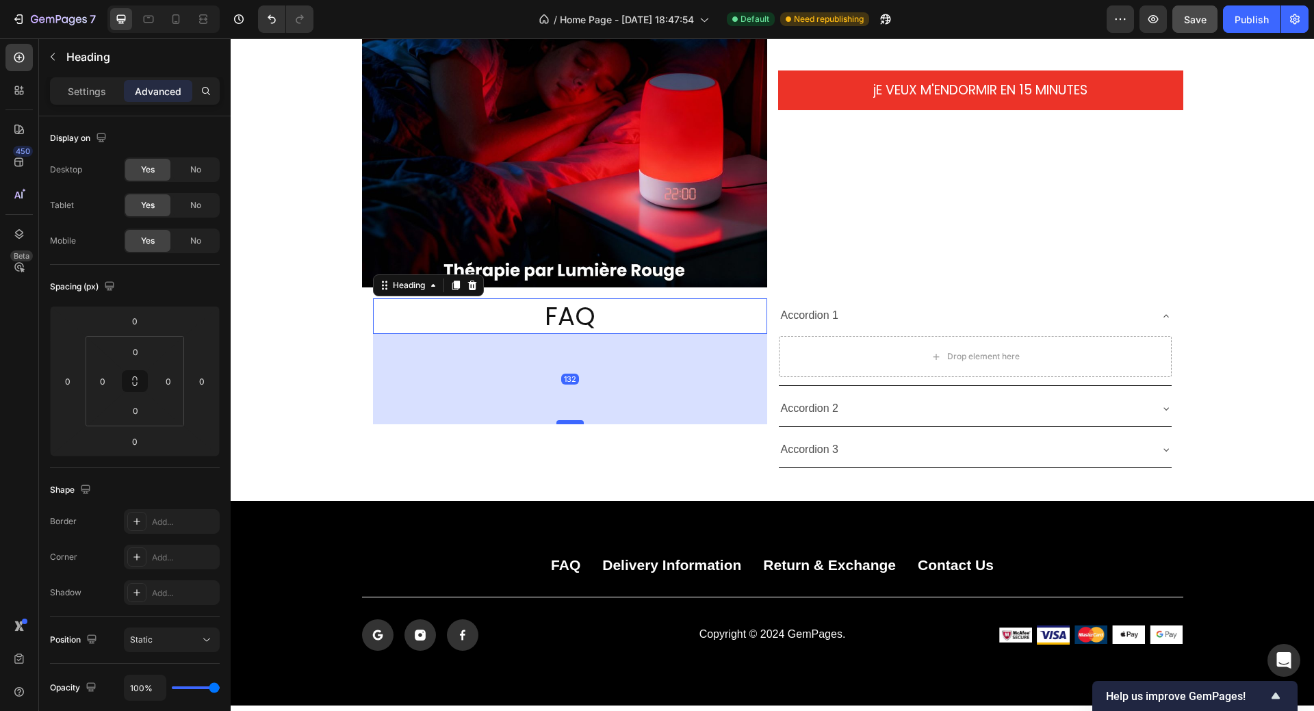
drag, startPoint x: 558, startPoint y: 332, endPoint x: 564, endPoint y: 422, distance: 90.5
click at [564, 422] on div at bounding box center [569, 422] width 27 height 4
click at [562, 335] on div "132" at bounding box center [570, 379] width 394 height 90
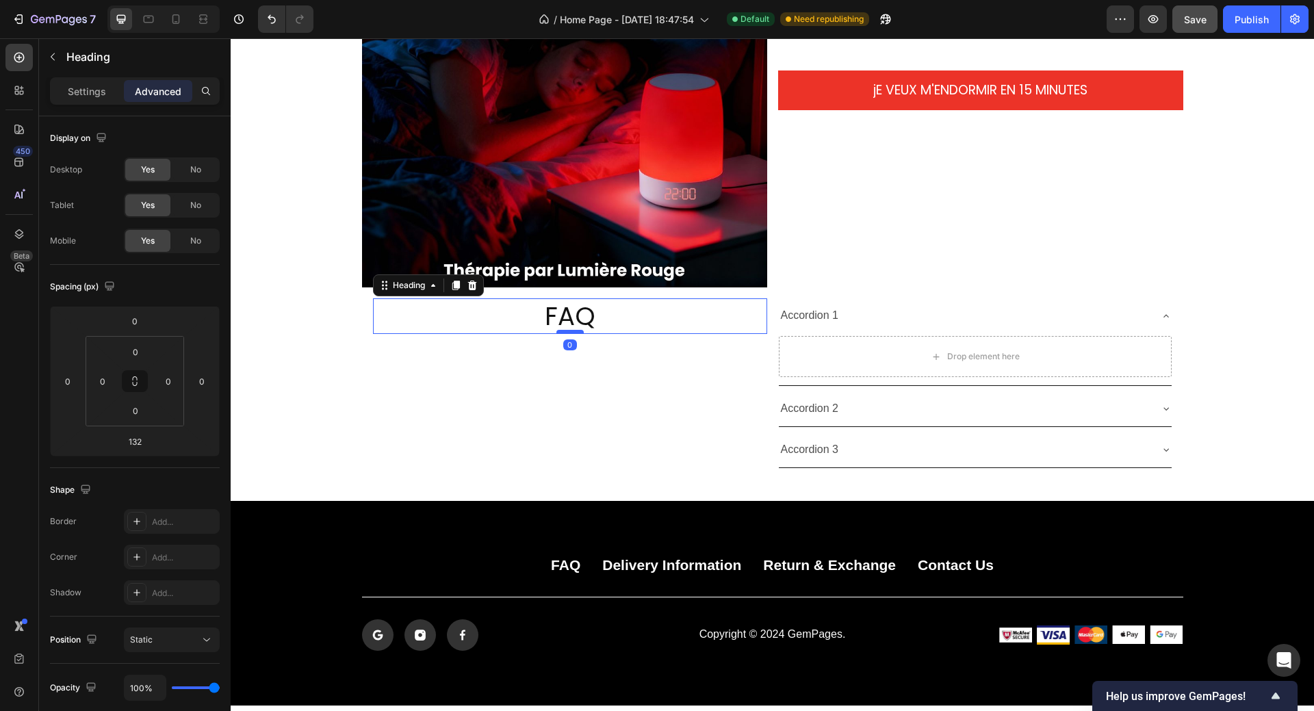
drag, startPoint x: 562, startPoint y: 421, endPoint x: 566, endPoint y: 330, distance: 90.4
click at [566, 330] on div at bounding box center [569, 332] width 27 height 4
type input "0"
click at [594, 304] on p "FAQ" at bounding box center [569, 316] width 391 height 33
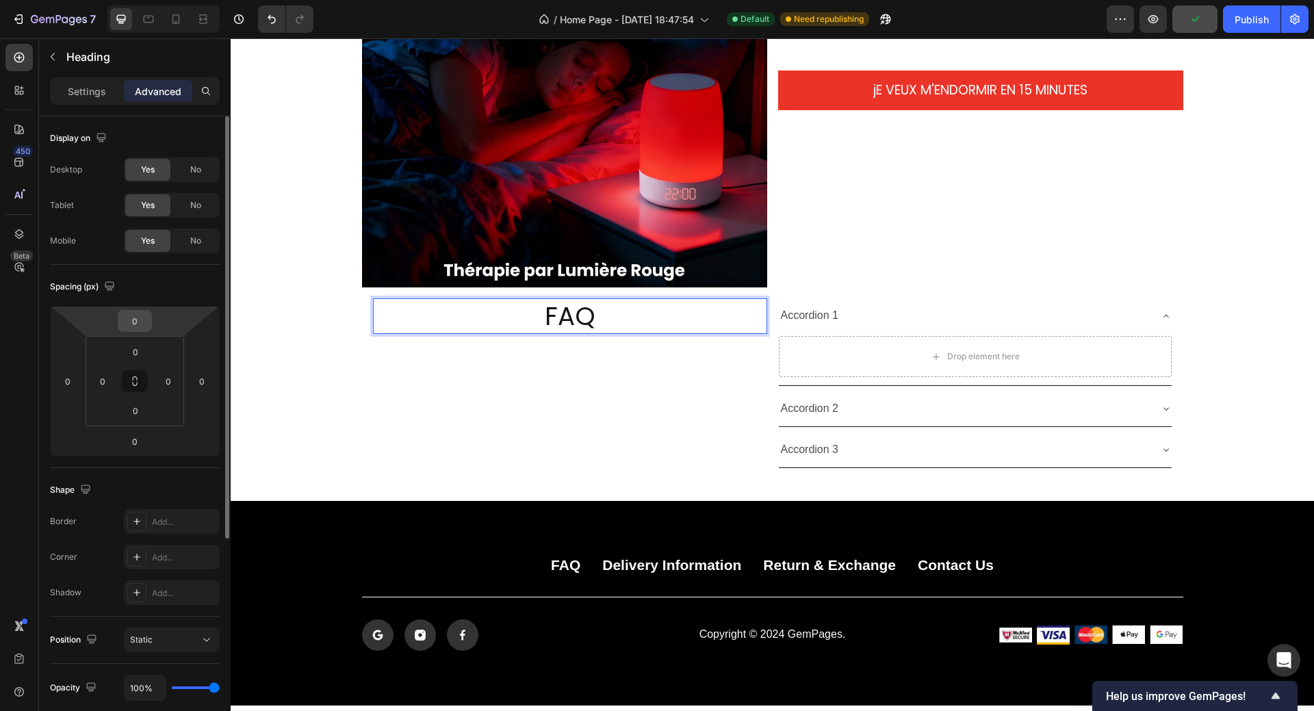
click at [132, 326] on input "0" at bounding box center [134, 321] width 27 height 21
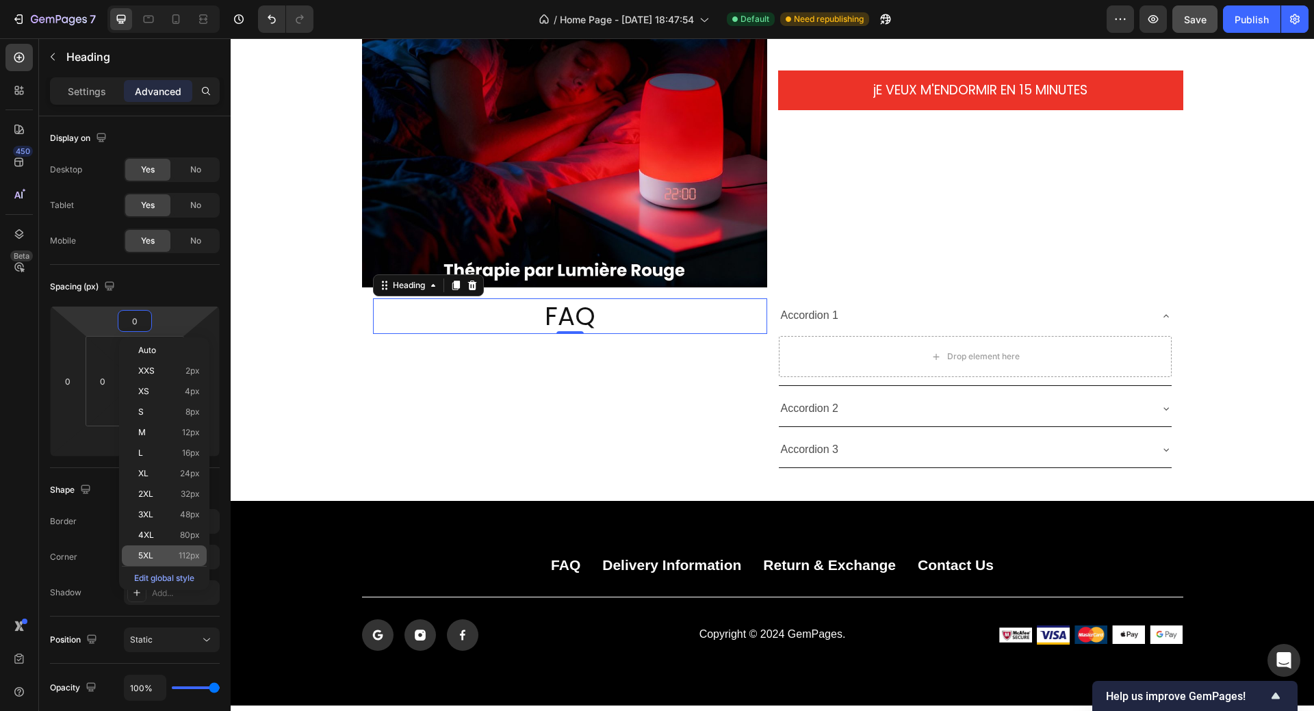
click at [153, 551] on span "5XL" at bounding box center [145, 556] width 15 height 10
type input "112"
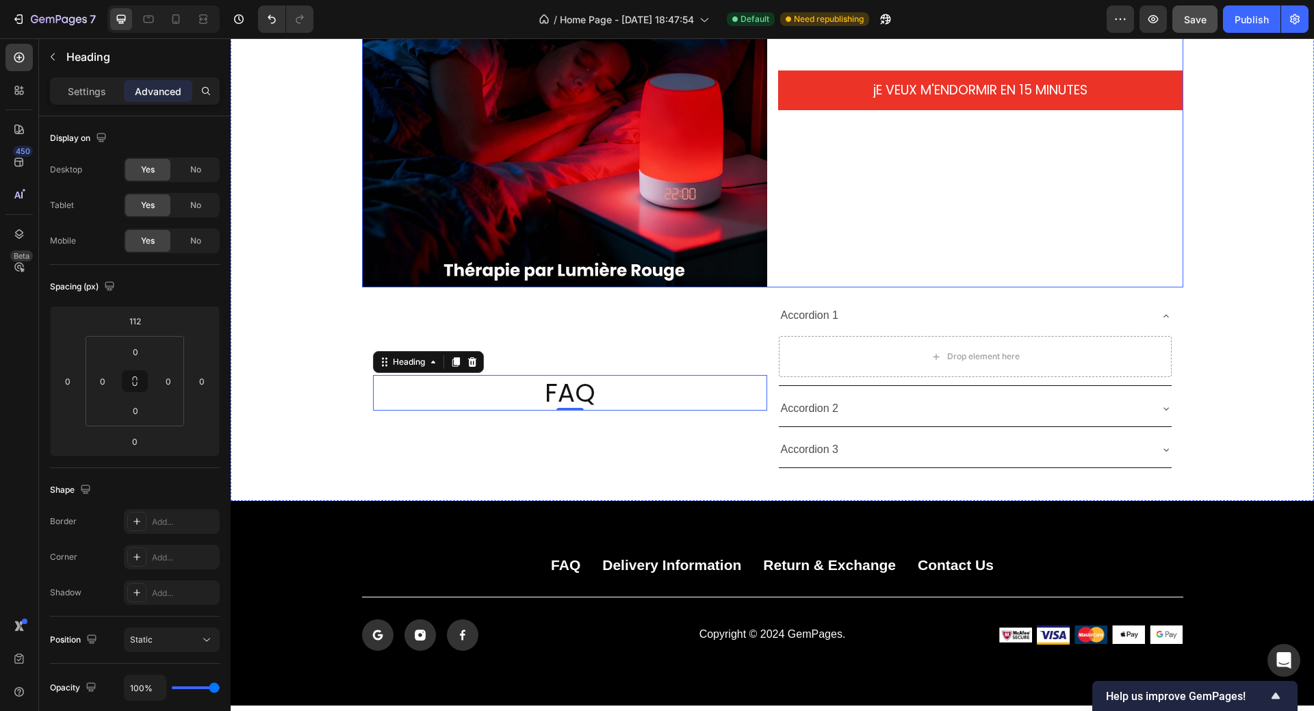
click at [1032, 215] on div "NOTRE HISTOIRE Heading Replace this text with your content Text Block Row jE VE…" at bounding box center [980, 84] width 405 height 405
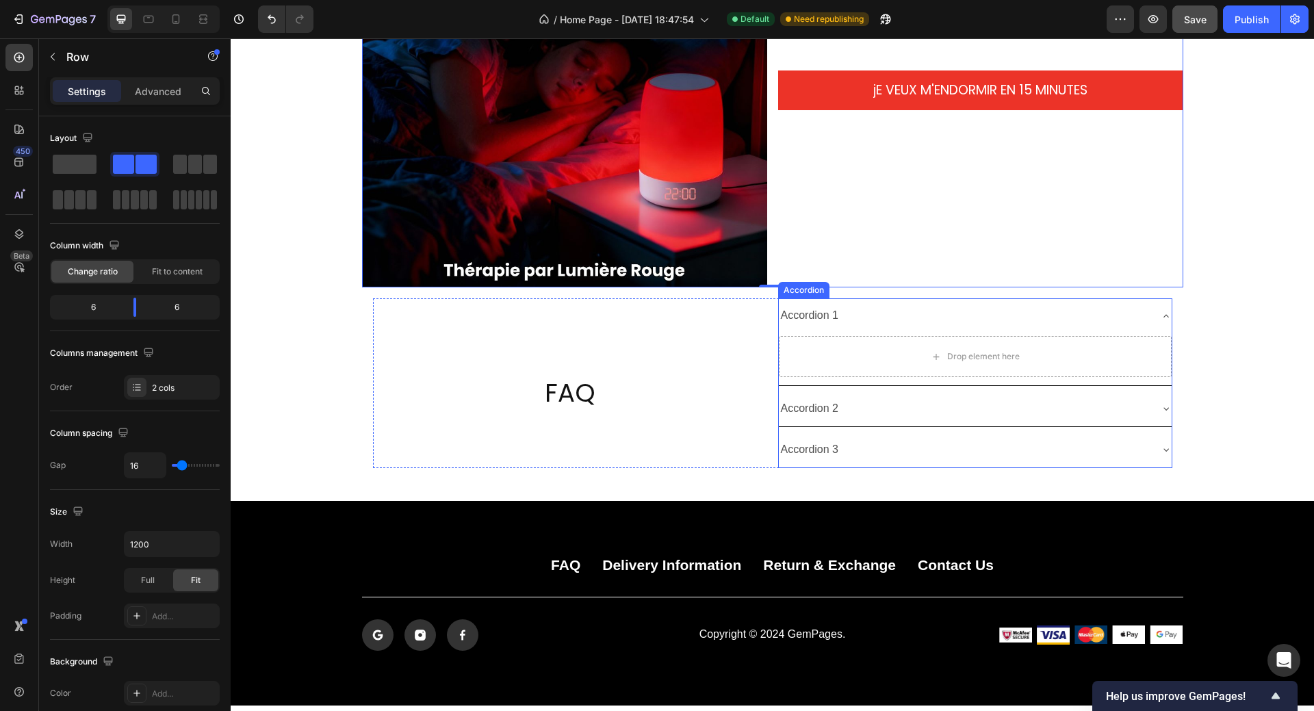
click at [1046, 311] on div "Accordion 1" at bounding box center [964, 316] width 371 height 24
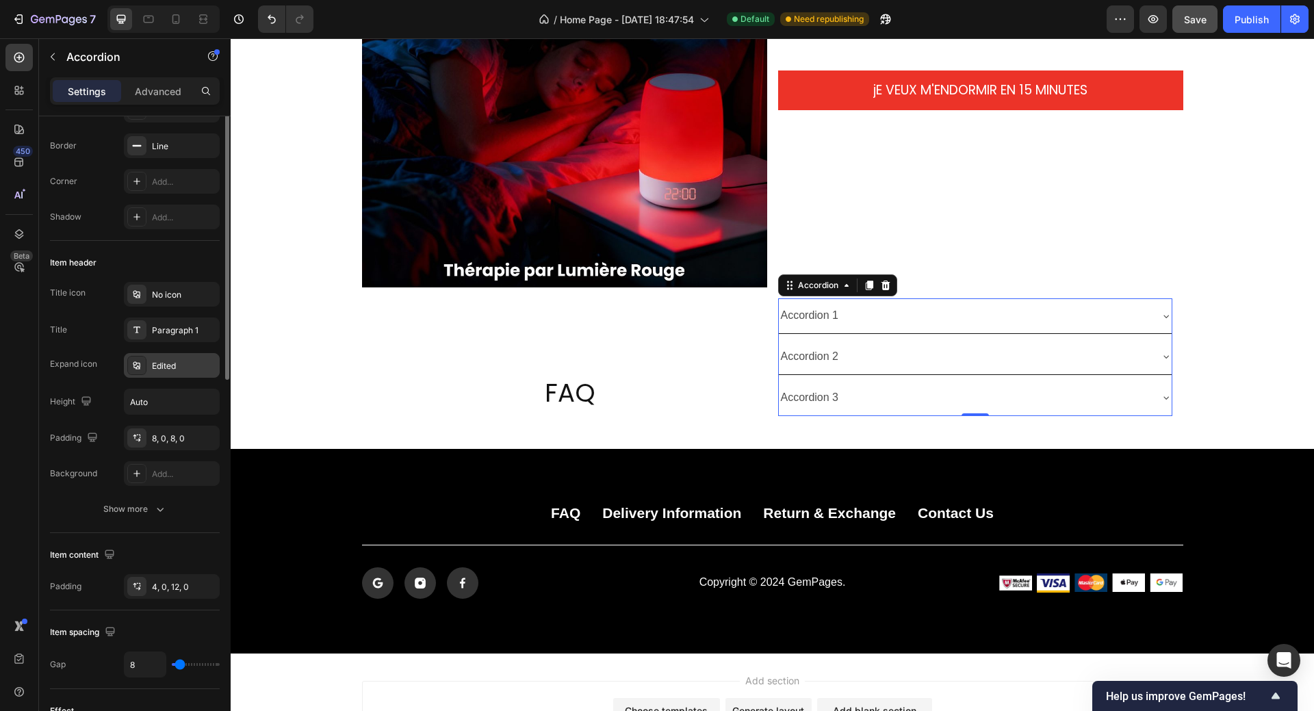
scroll to position [0, 0]
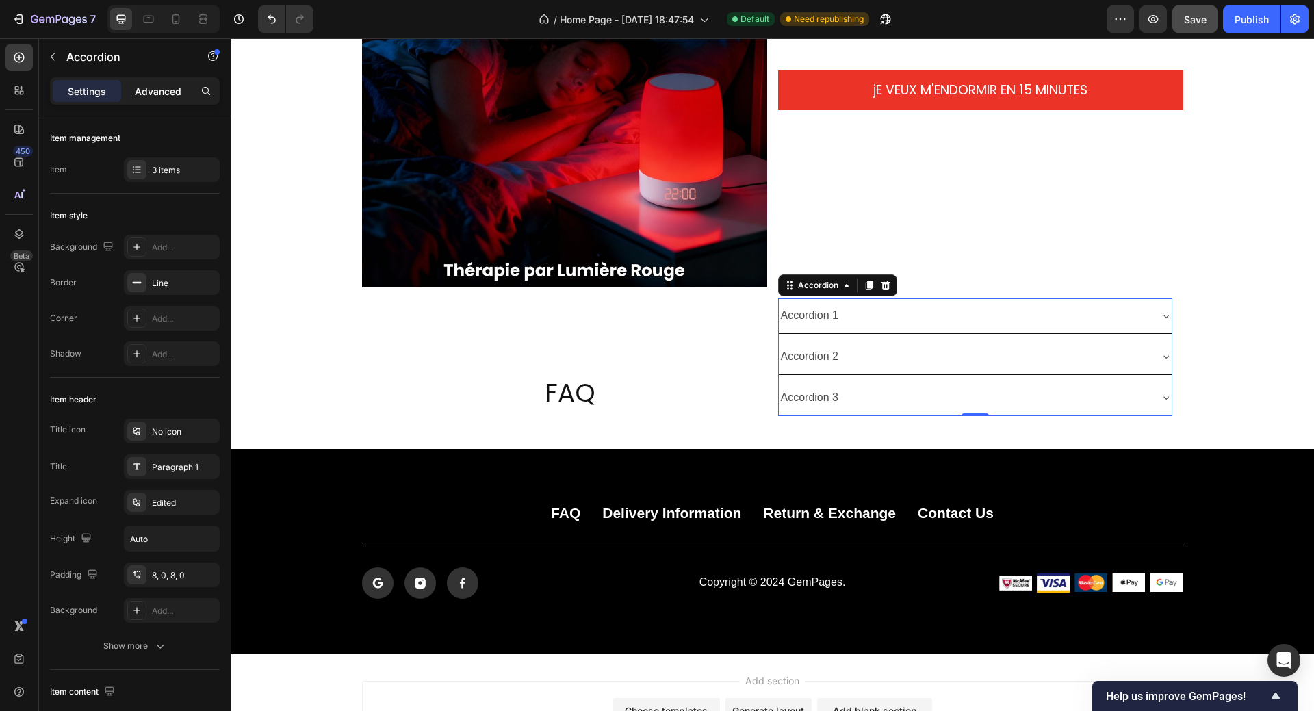
click at [151, 95] on p "Advanced" at bounding box center [158, 91] width 47 height 14
type input "100%"
type input "100"
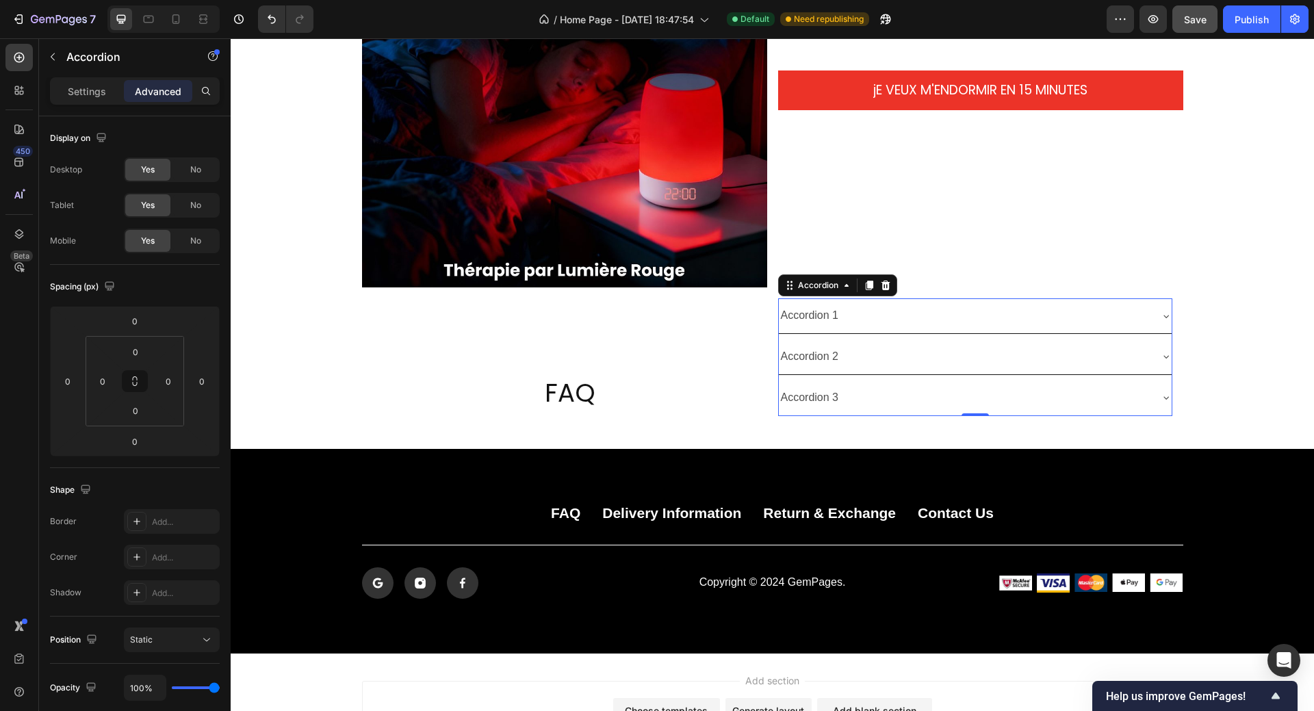
click at [807, 322] on div "Accordion 1" at bounding box center [810, 316] width 62 height 24
click at [86, 85] on p "Settings" at bounding box center [87, 91] width 38 height 14
type input "8"
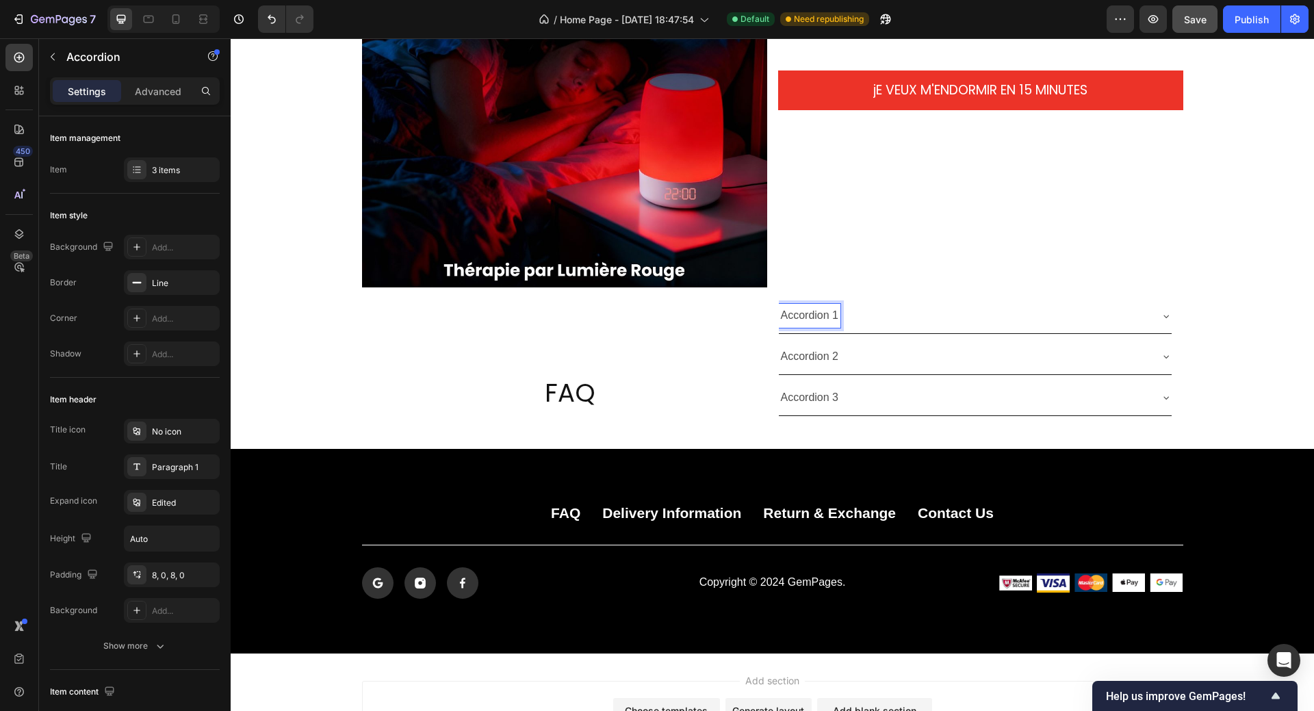
click at [926, 310] on div "Accordion 1" at bounding box center [964, 316] width 371 height 24
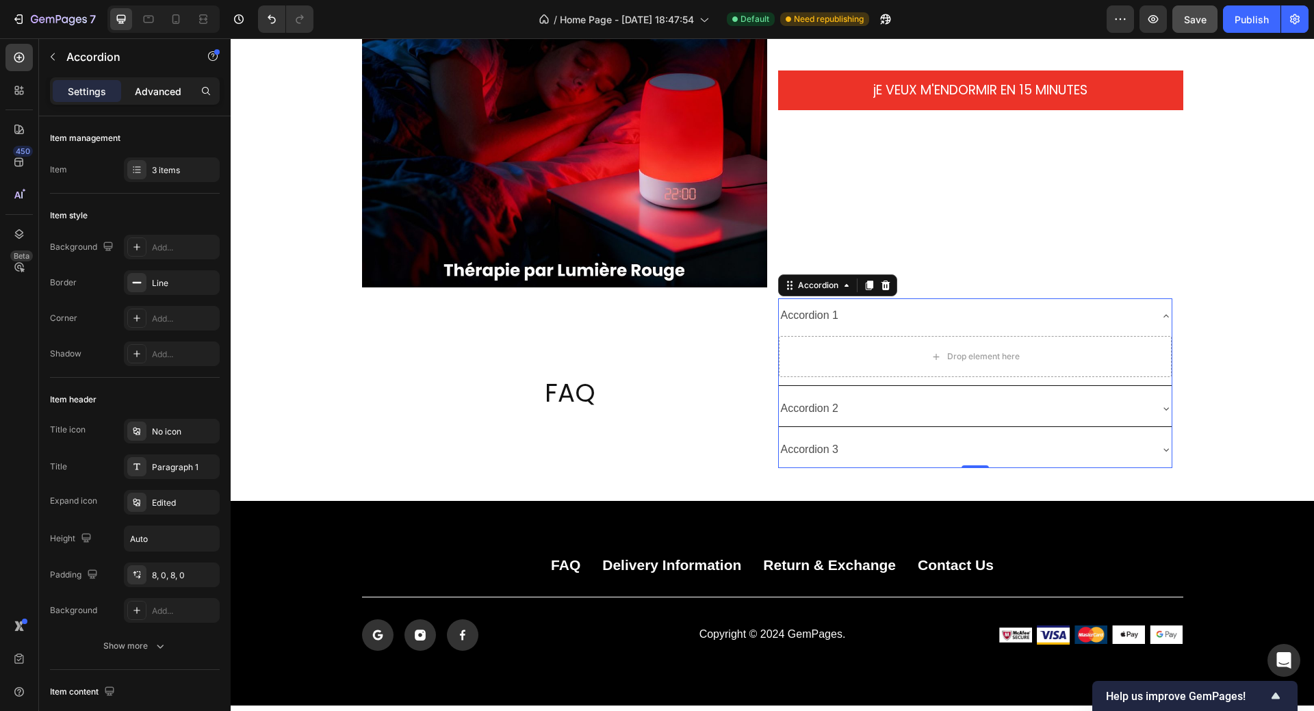
click at [146, 86] on p "Advanced" at bounding box center [158, 91] width 47 height 14
type input "100%"
type input "100"
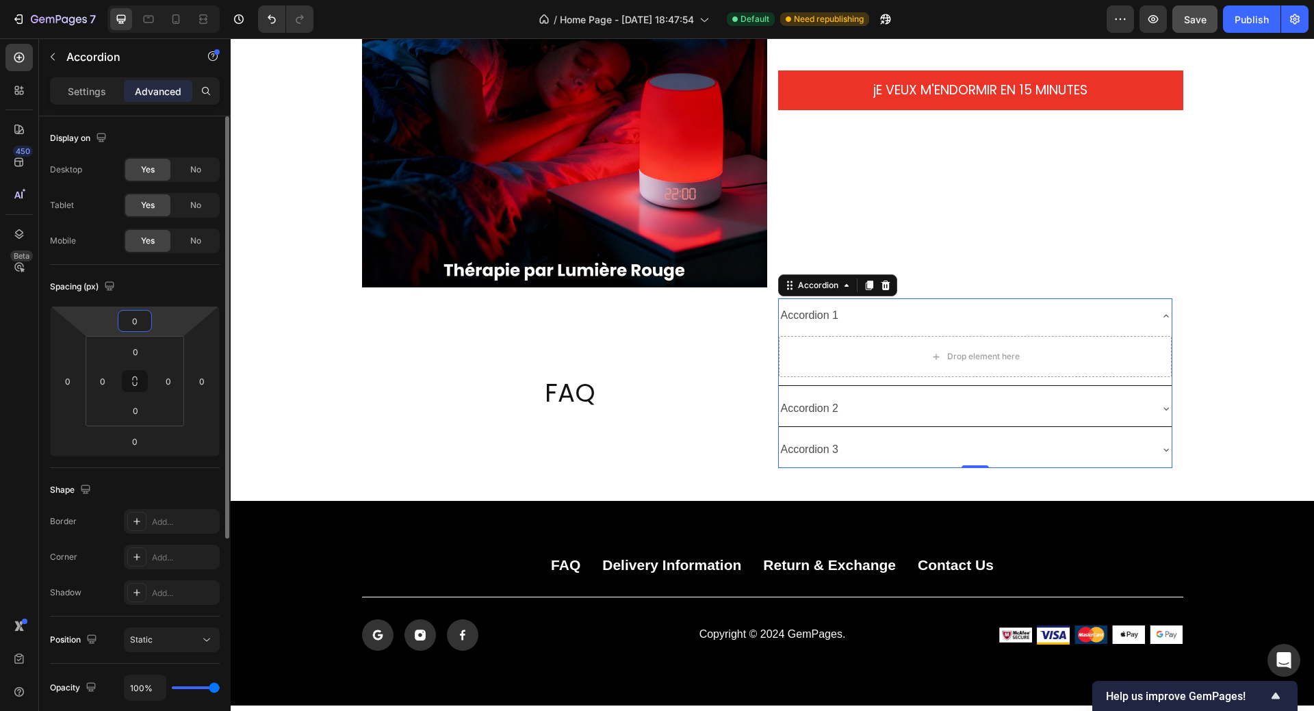
click at [142, 315] on input "0" at bounding box center [134, 321] width 27 height 21
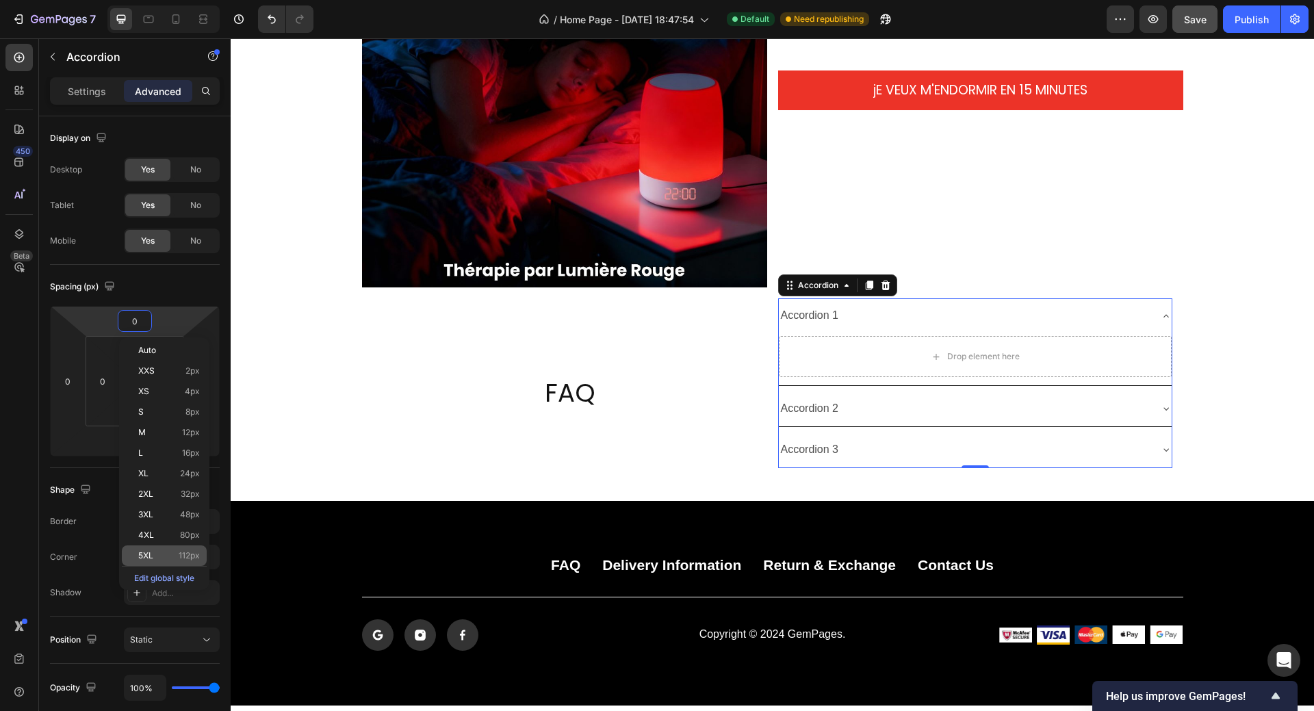
click at [157, 560] on p "5XL 112px" at bounding box center [169, 556] width 62 height 10
type input "112"
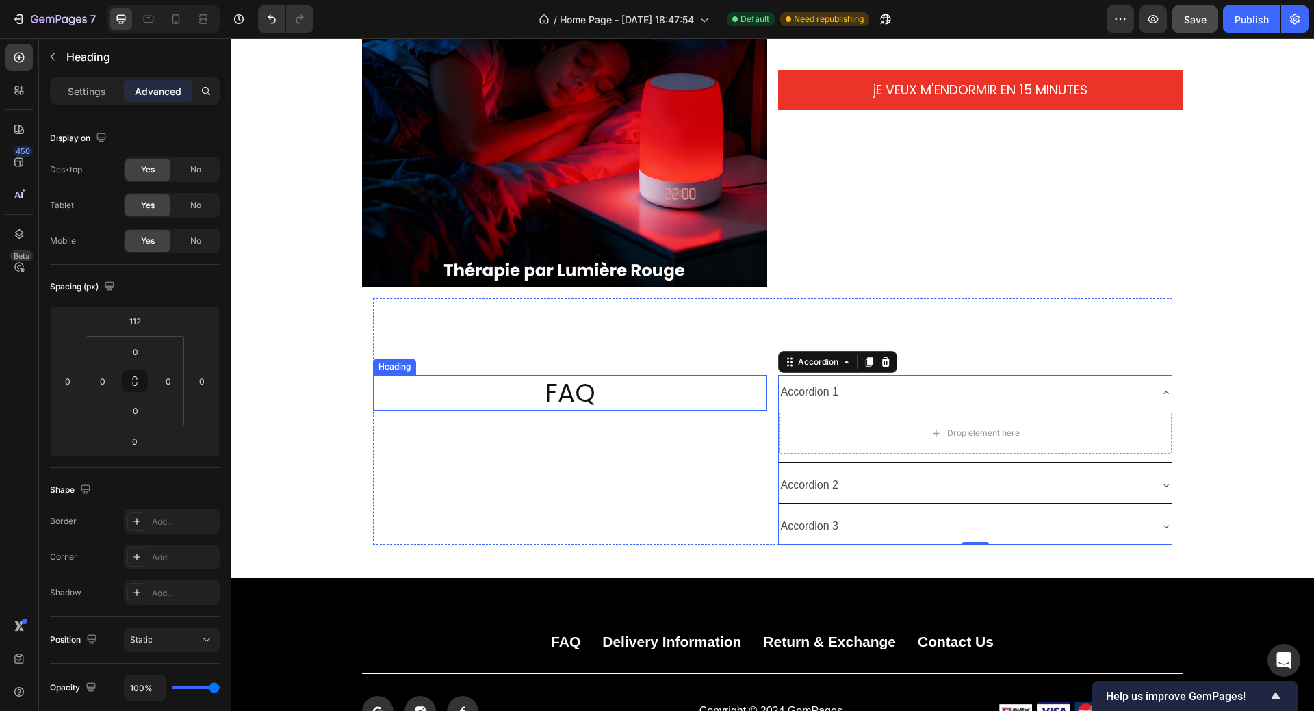
click at [617, 394] on p "FAQ" at bounding box center [569, 392] width 391 height 33
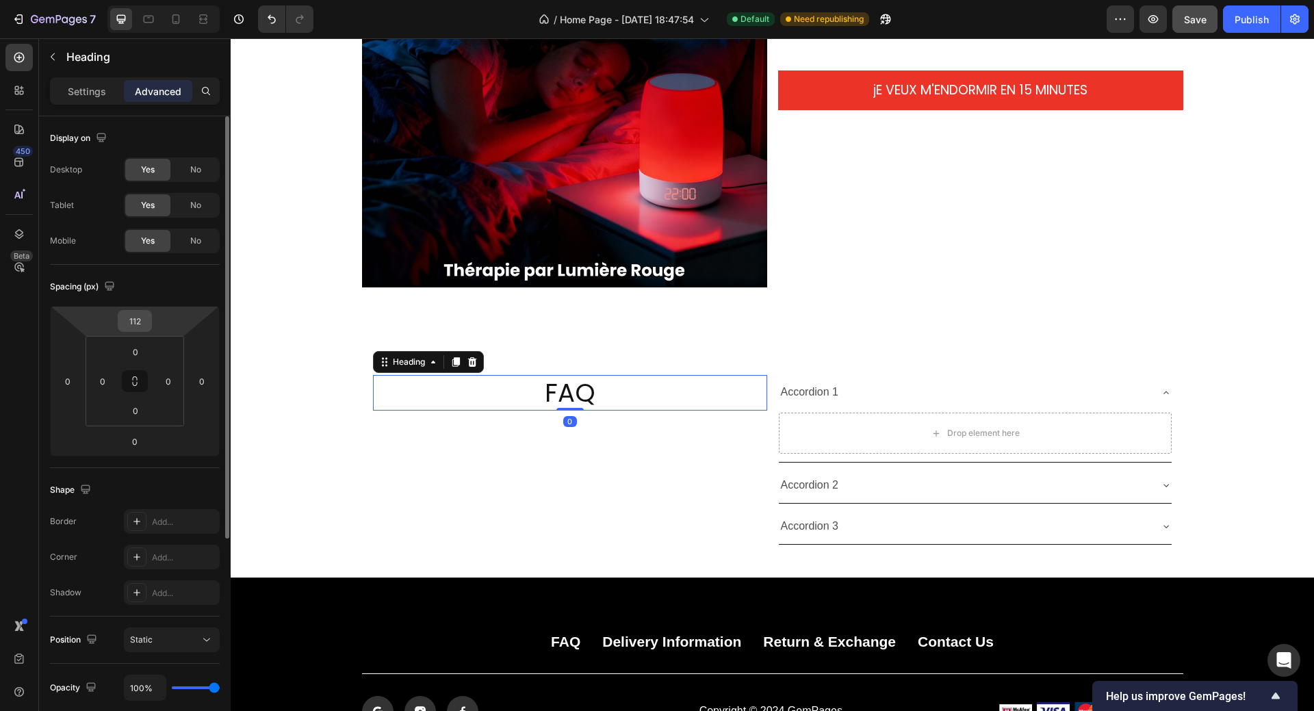
click at [151, 319] on div "112" at bounding box center [135, 321] width 34 height 22
click at [151, 322] on div "112" at bounding box center [135, 321] width 34 height 22
click at [144, 323] on input "112" at bounding box center [134, 321] width 27 height 21
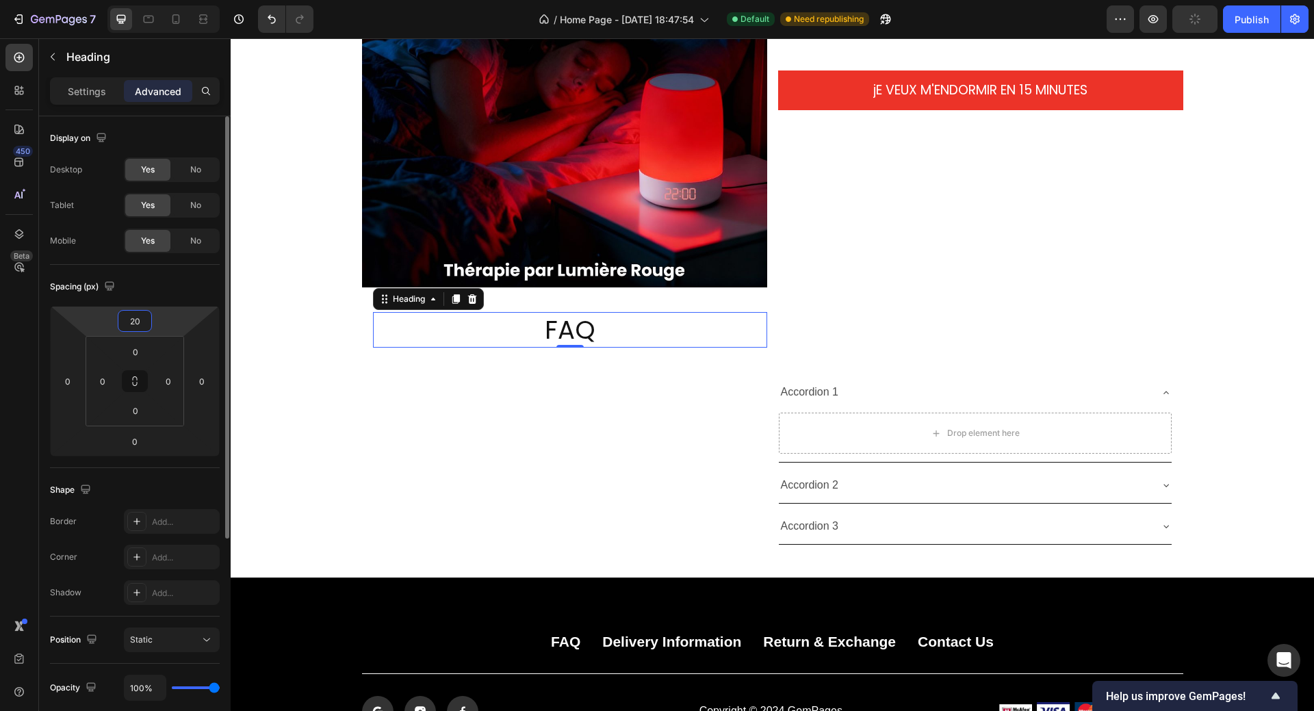
type input "200"
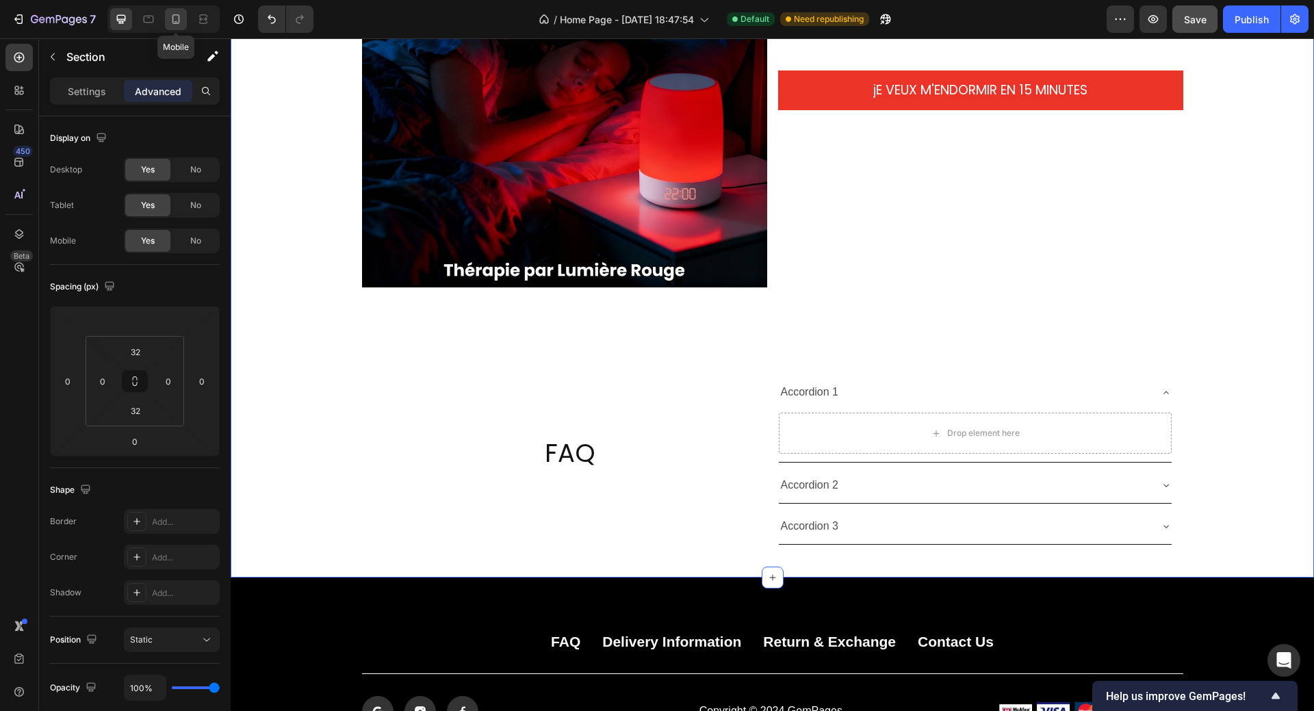
click at [177, 18] on icon at bounding box center [176, 19] width 14 height 14
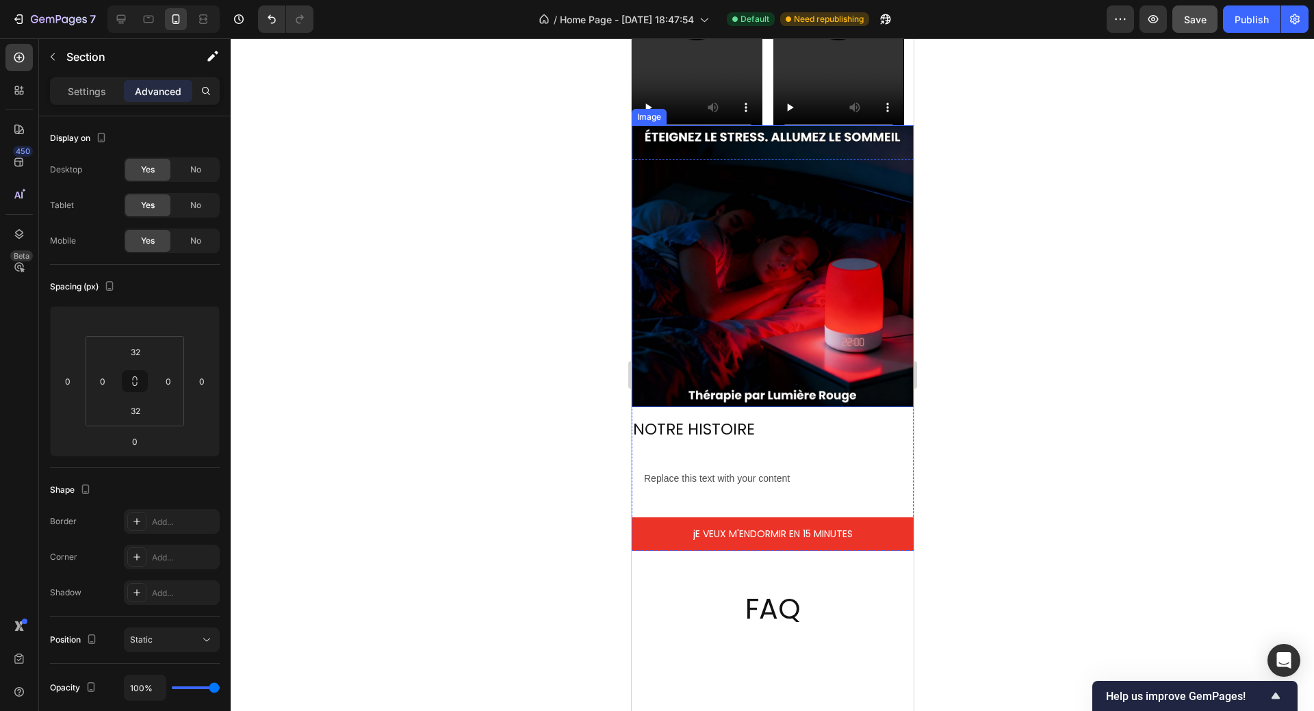
scroll to position [2075, 0]
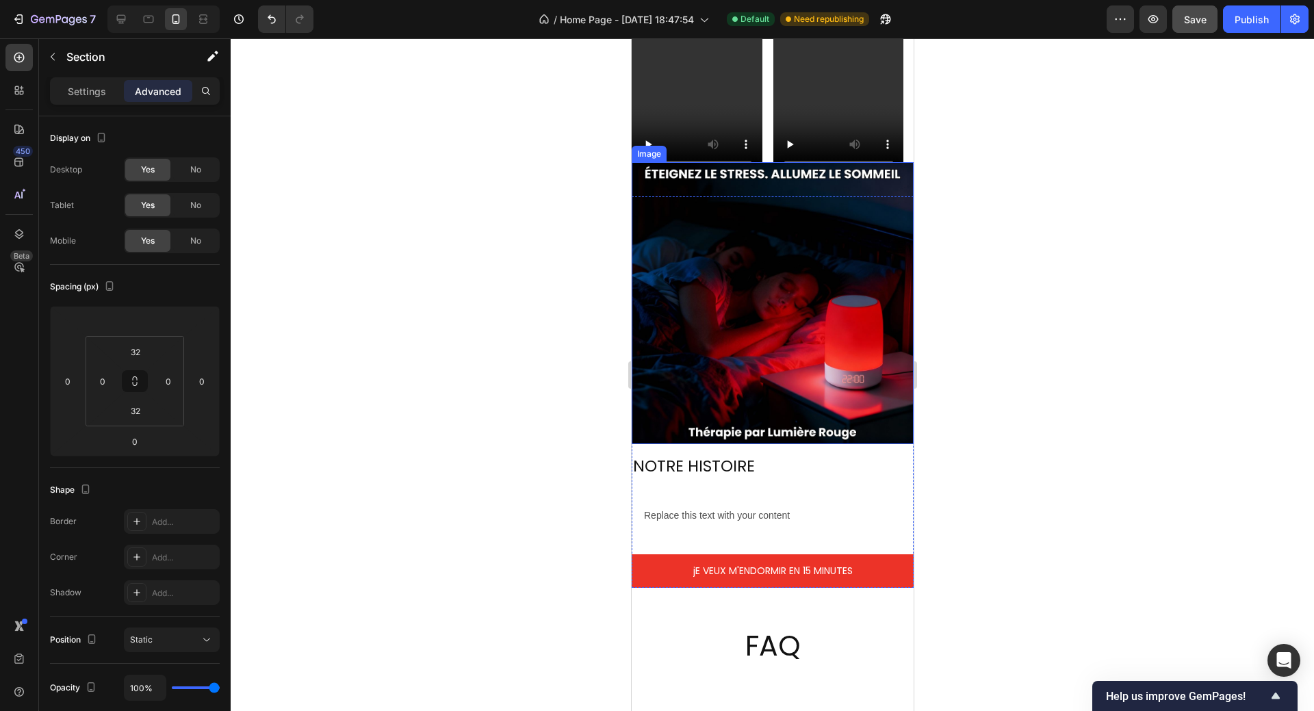
click at [661, 238] on img at bounding box center [772, 303] width 282 height 282
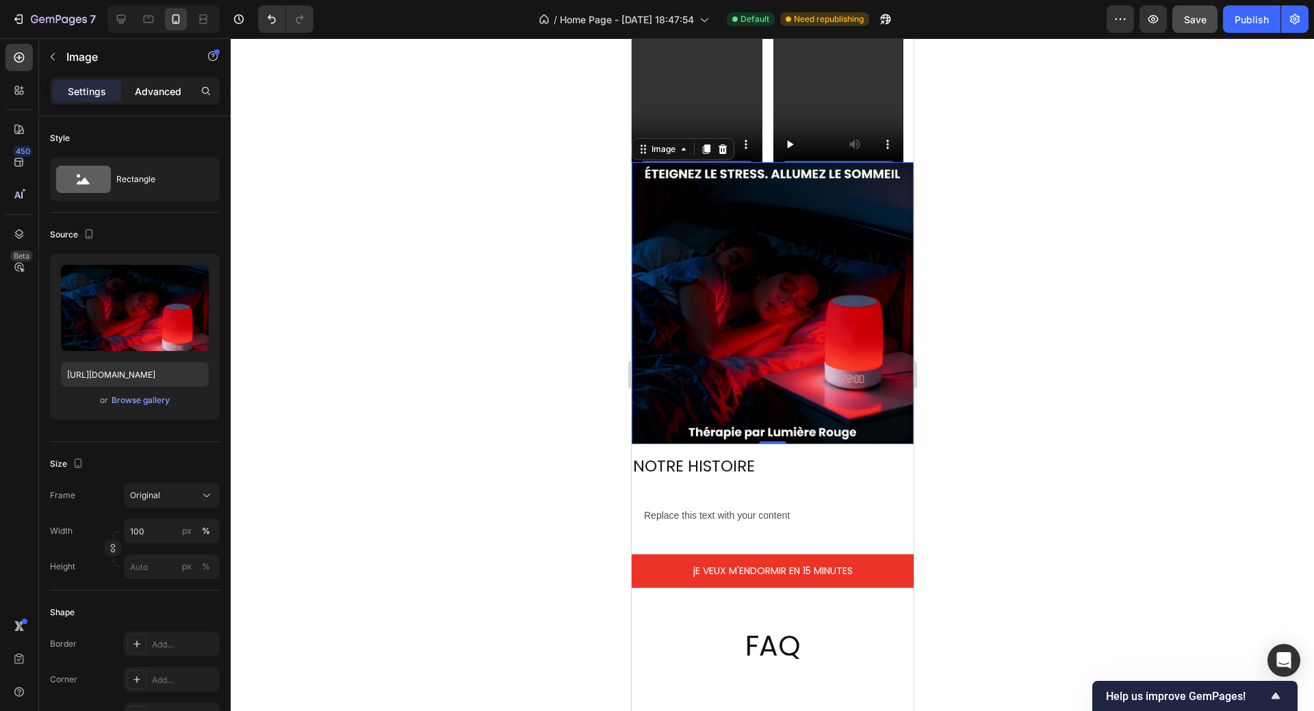
click at [153, 93] on p "Advanced" at bounding box center [158, 91] width 47 height 14
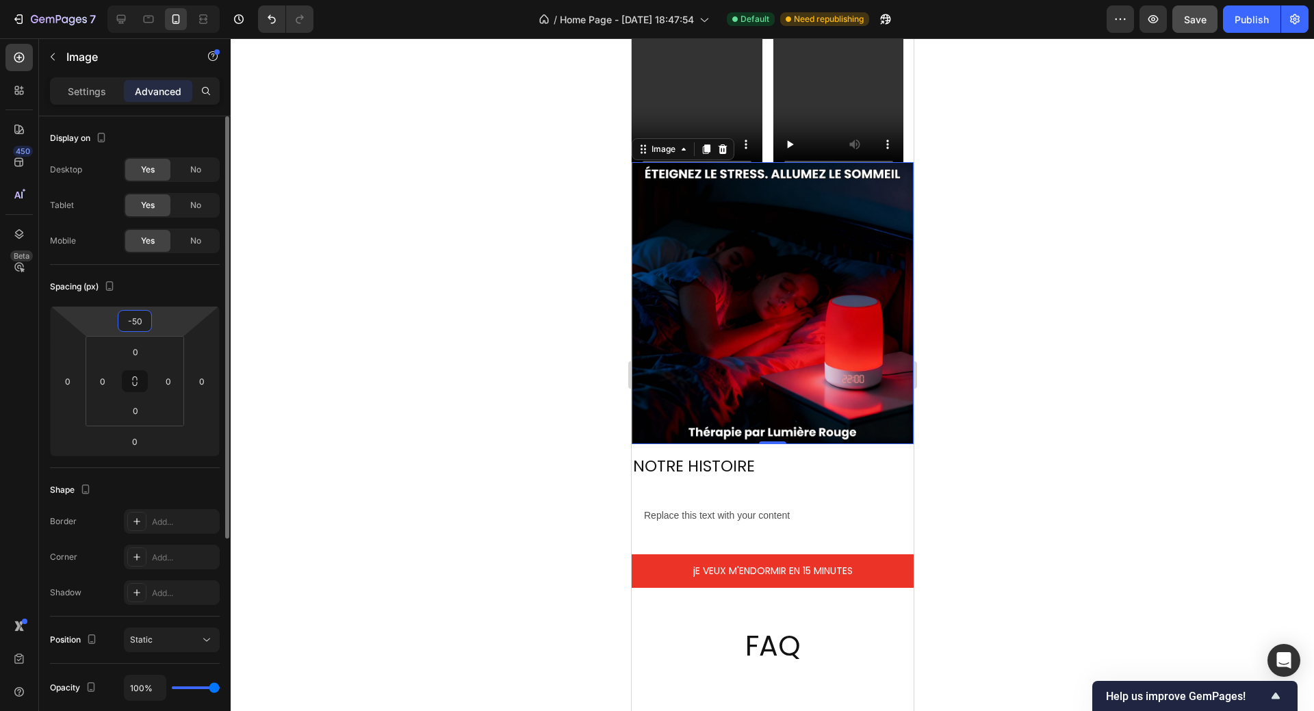
click at [146, 325] on input "-50" at bounding box center [134, 321] width 27 height 21
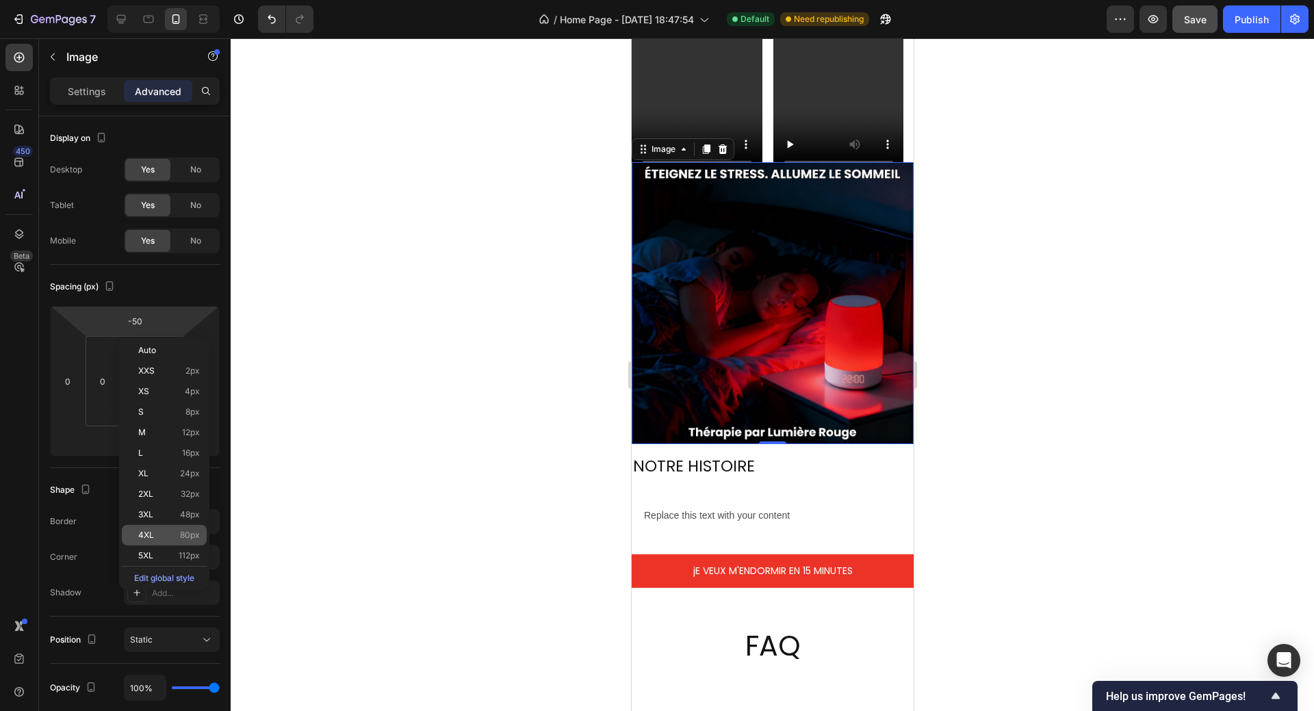
click at [159, 536] on p "4XL 80px" at bounding box center [169, 535] width 62 height 10
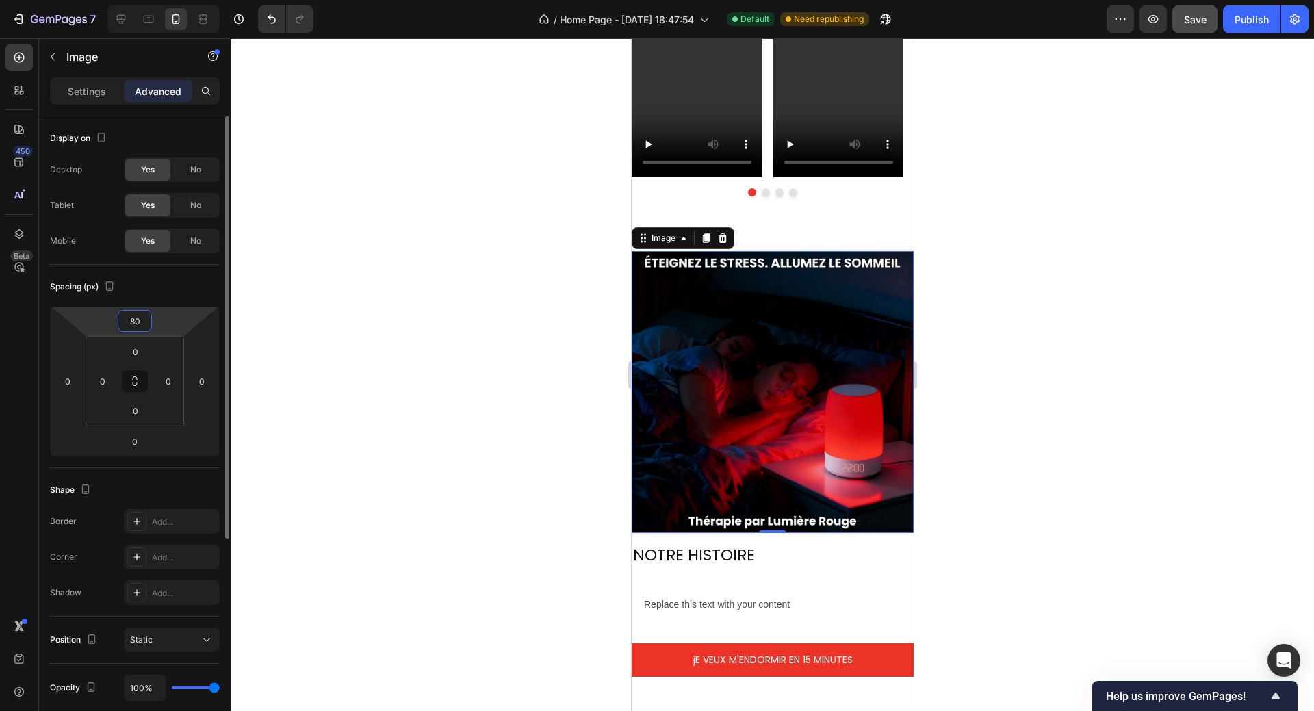
click at [138, 324] on input "80" at bounding box center [134, 321] width 27 height 21
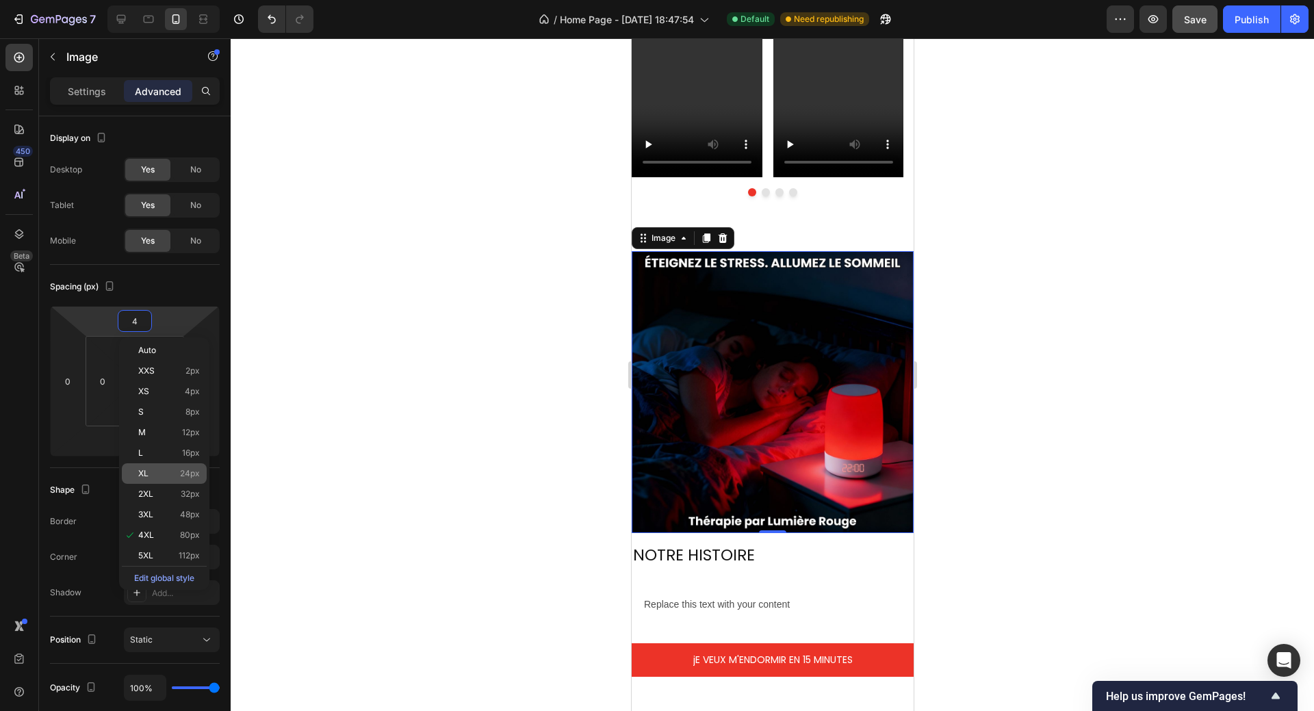
click at [150, 475] on p "XL 24px" at bounding box center [169, 474] width 62 height 10
type input "24"
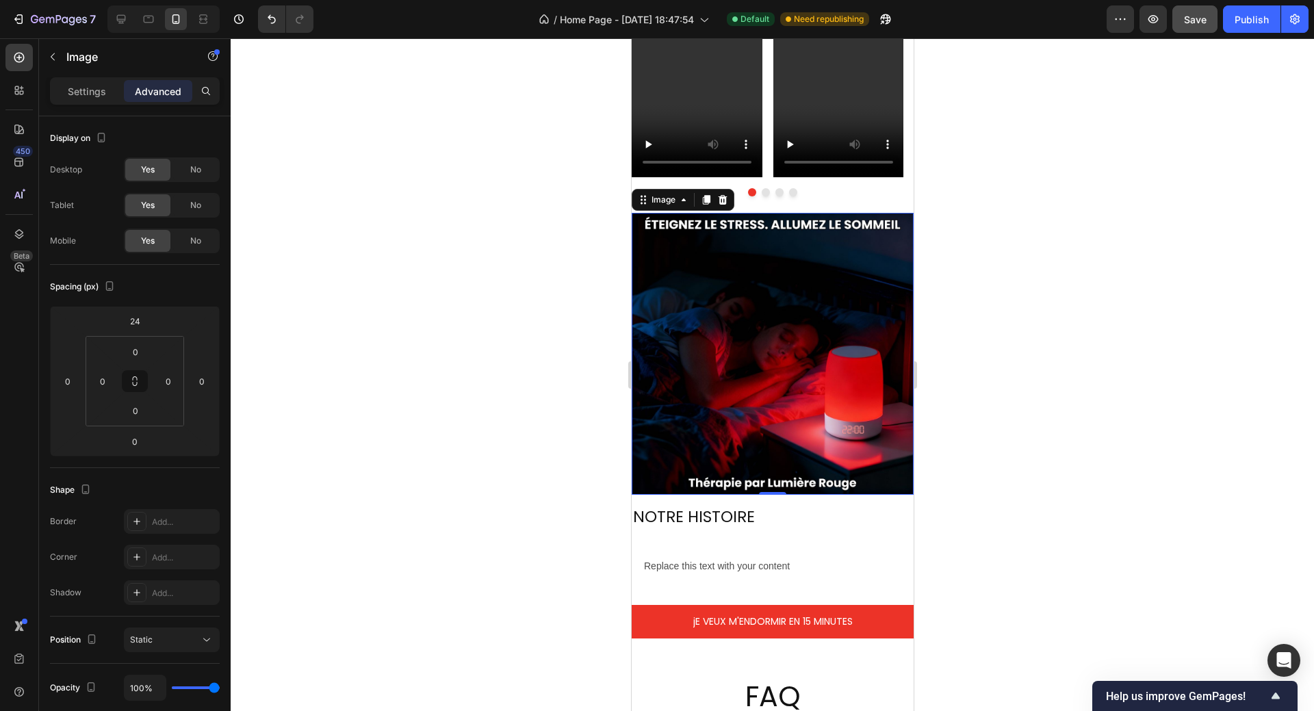
click at [1159, 407] on div at bounding box center [772, 374] width 1083 height 672
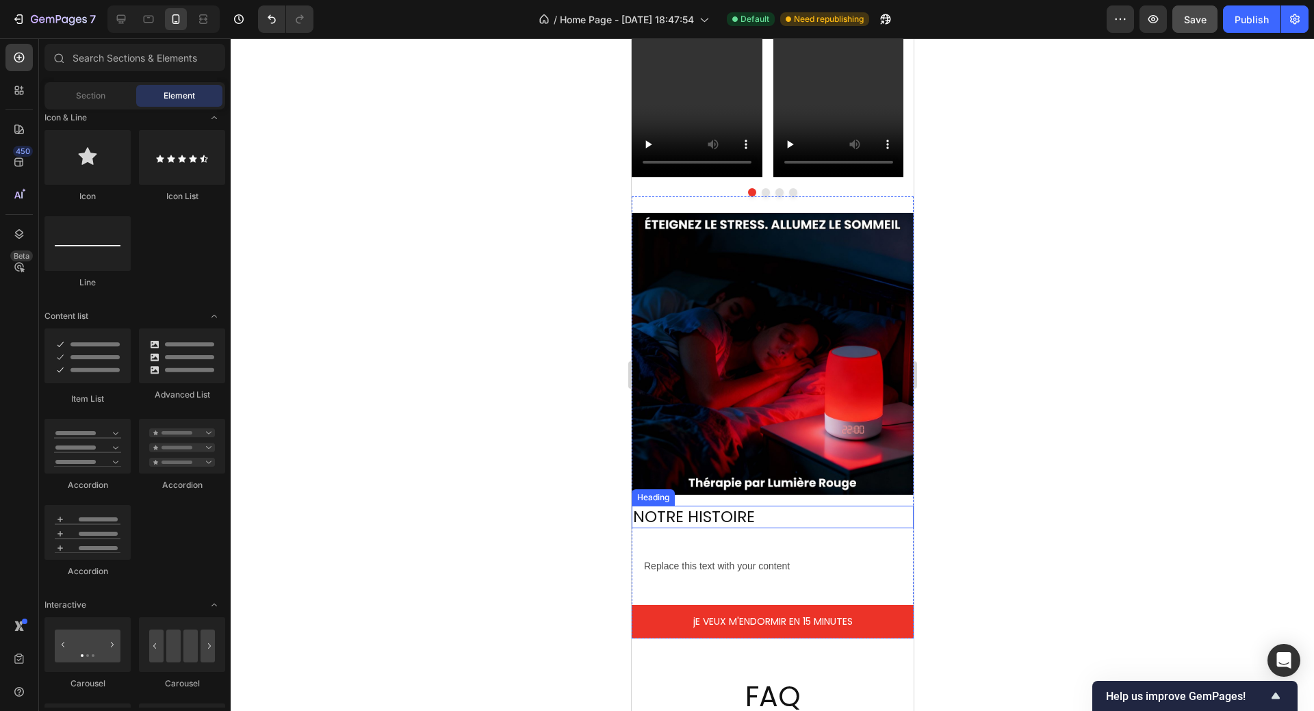
click at [750, 510] on h2 "NOTRE HISTOIRE" at bounding box center [772, 517] width 282 height 23
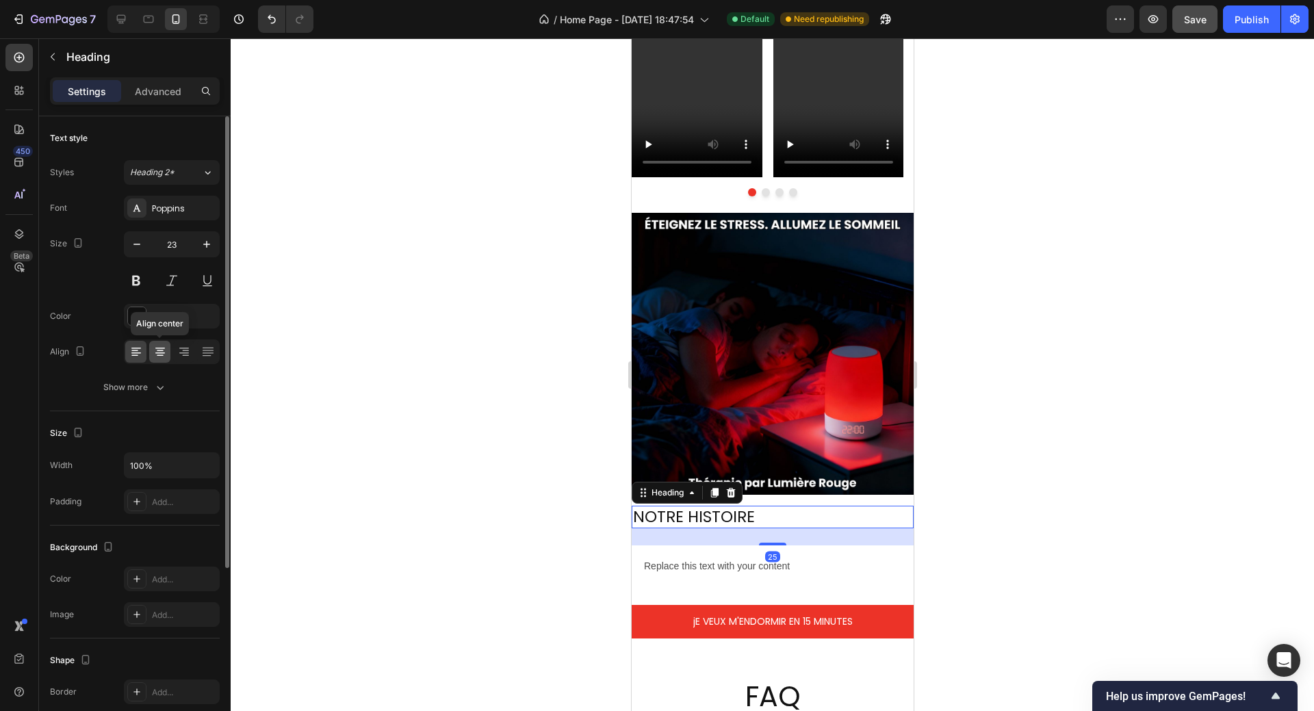
click at [159, 350] on icon at bounding box center [160, 350] width 7 height 1
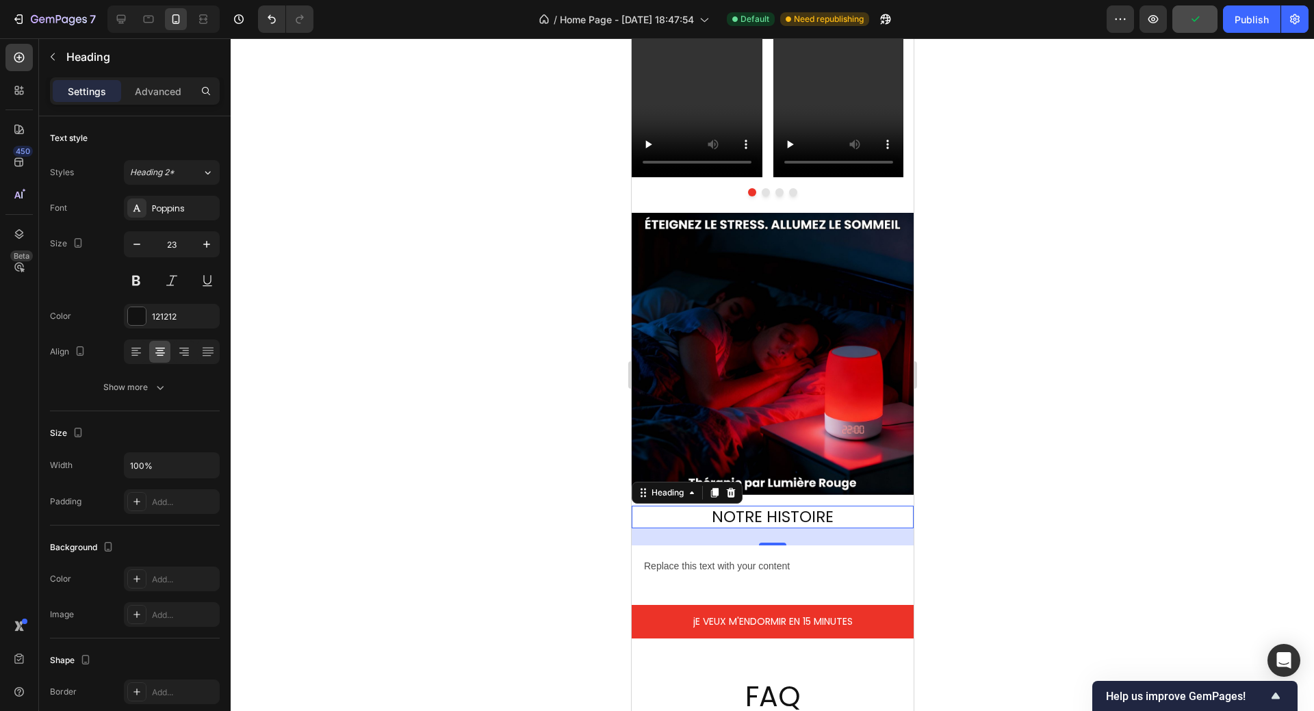
click at [1074, 465] on div at bounding box center [772, 374] width 1083 height 672
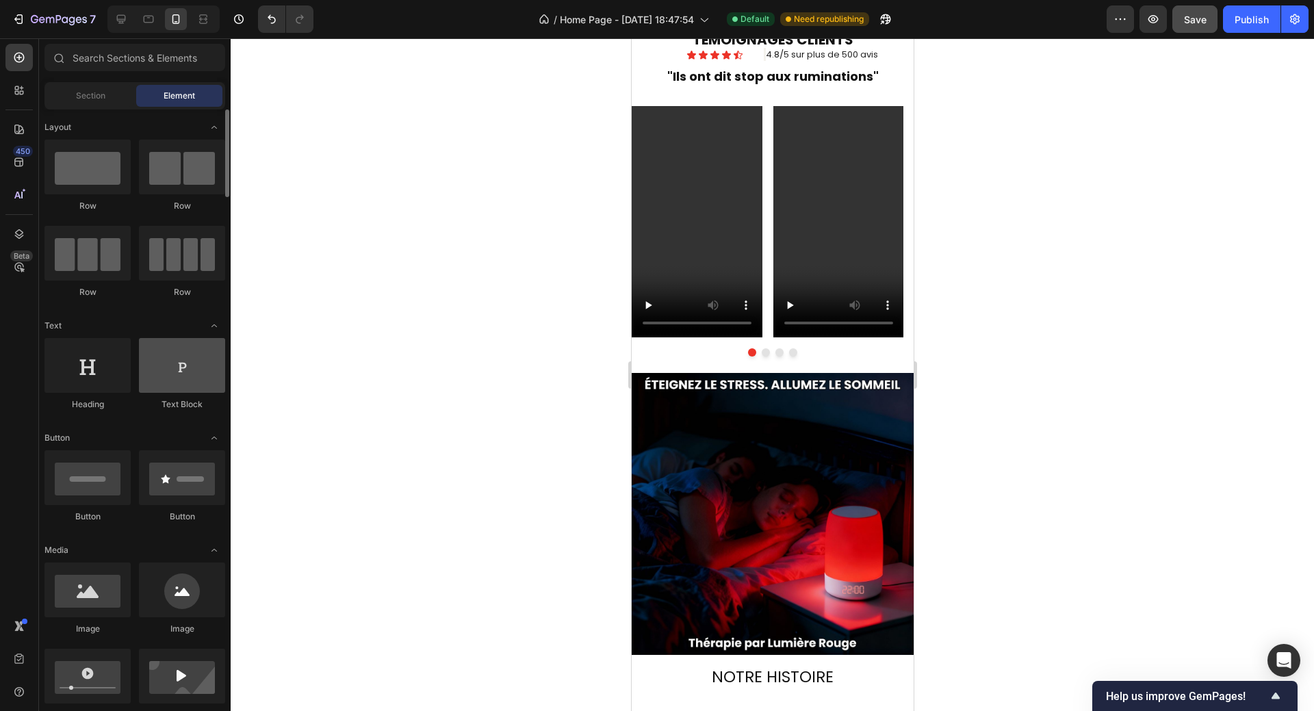
scroll to position [205, 0]
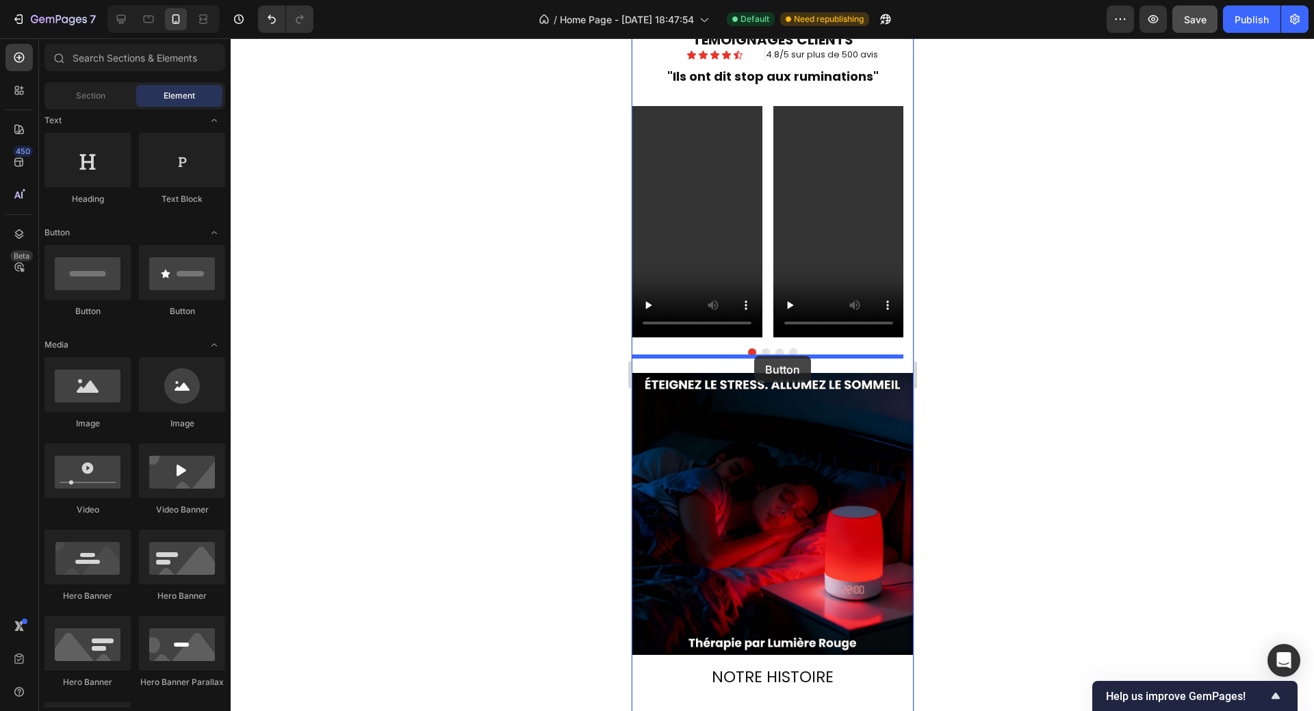
drag, startPoint x: 733, startPoint y: 322, endPoint x: 753, endPoint y: 356, distance: 39.9
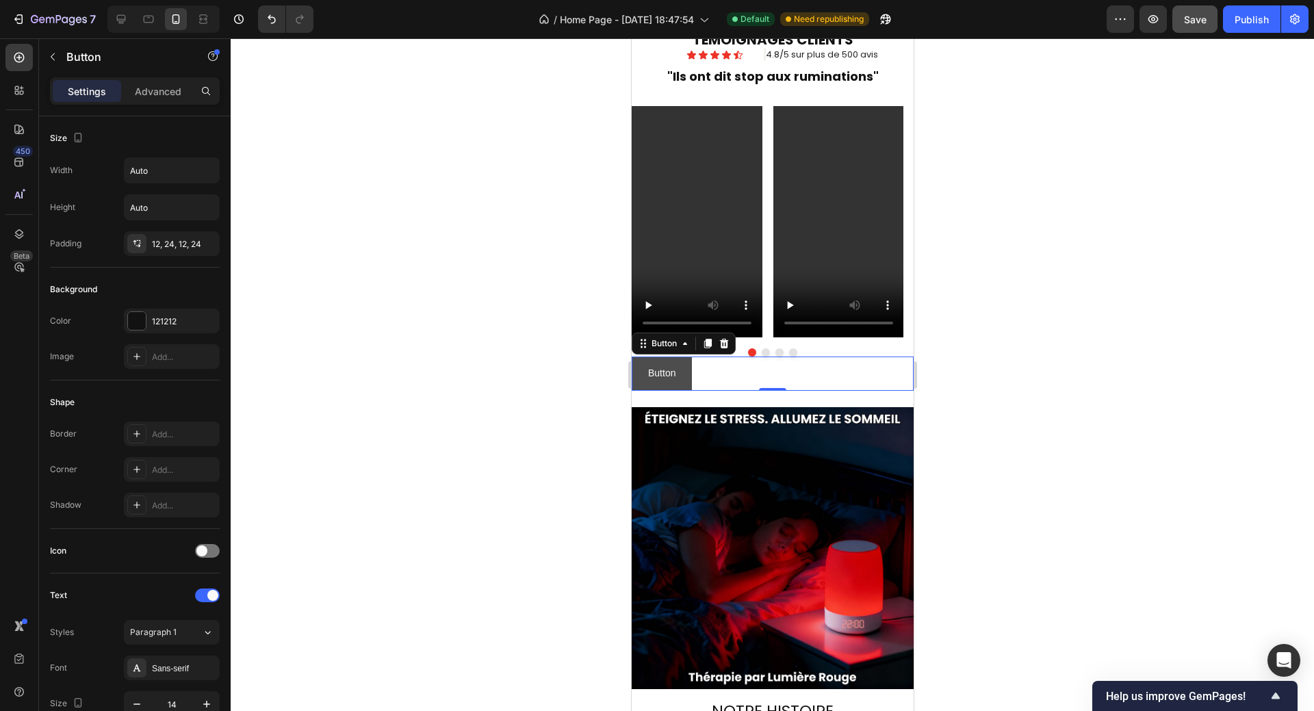
click at [684, 380] on button "Button" at bounding box center [661, 373] width 60 height 34
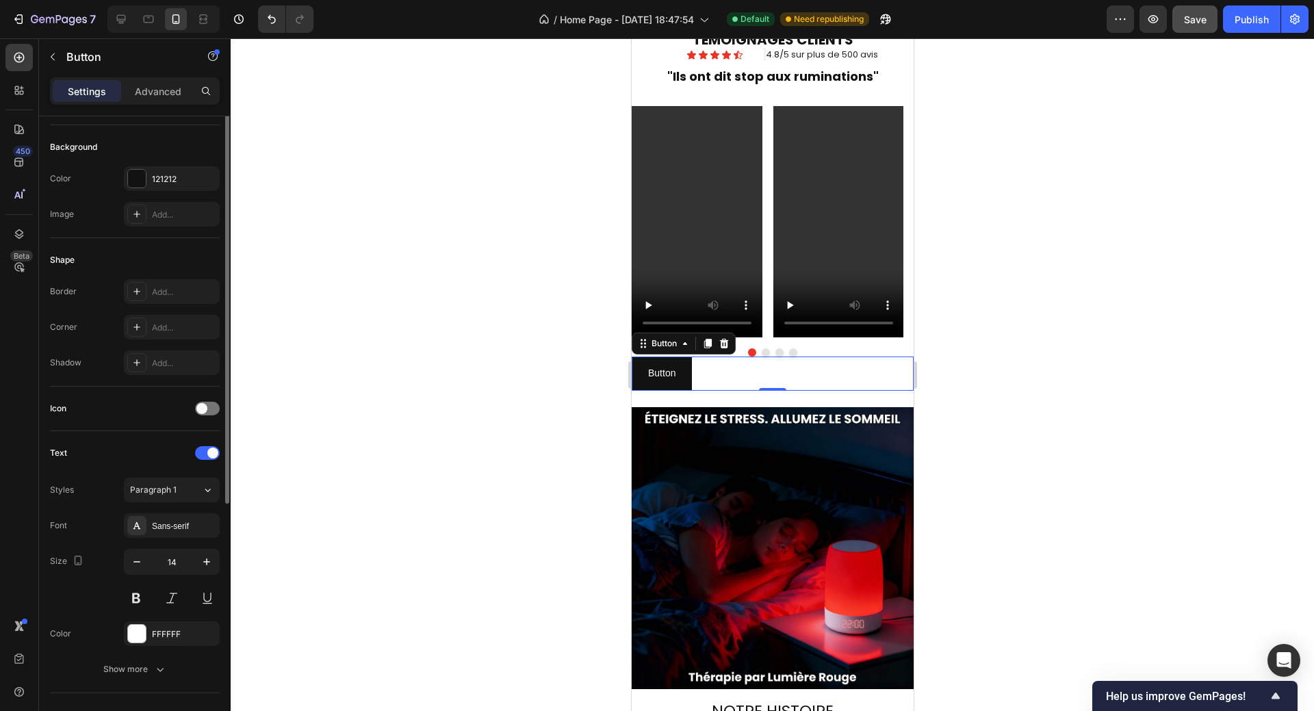
scroll to position [0, 0]
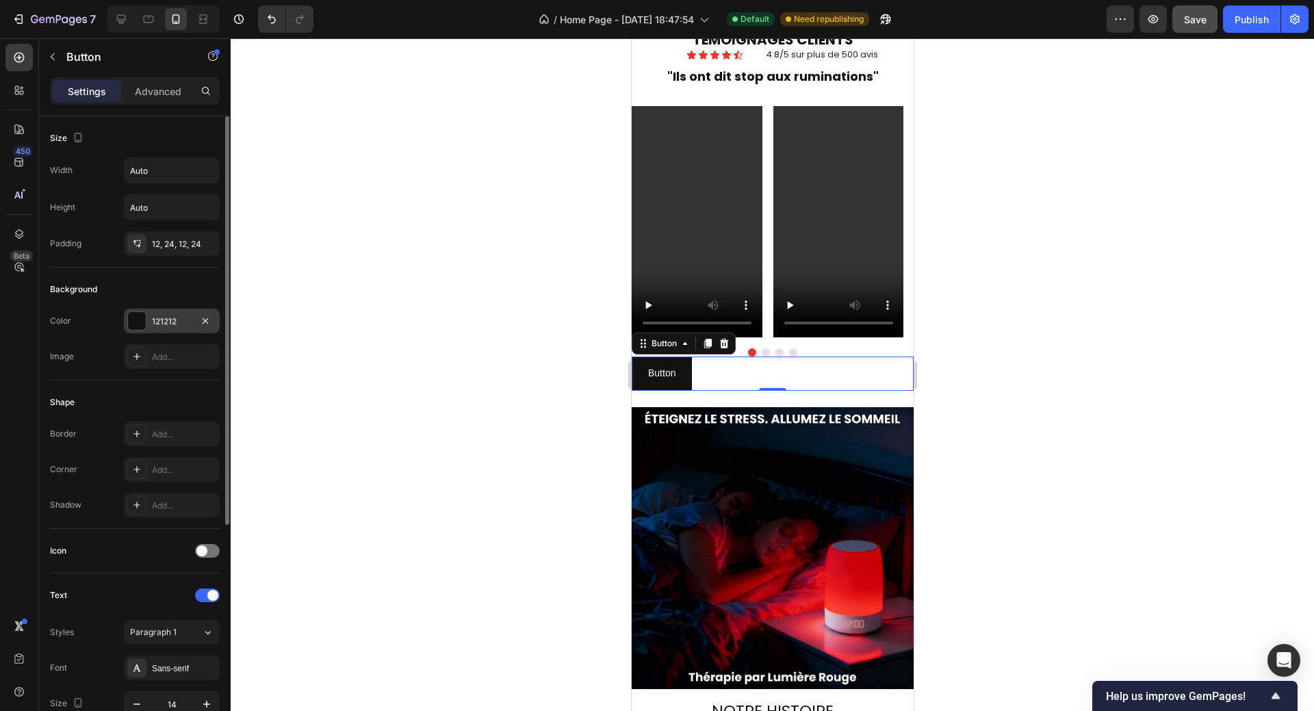
click at [133, 313] on div at bounding box center [137, 321] width 18 height 18
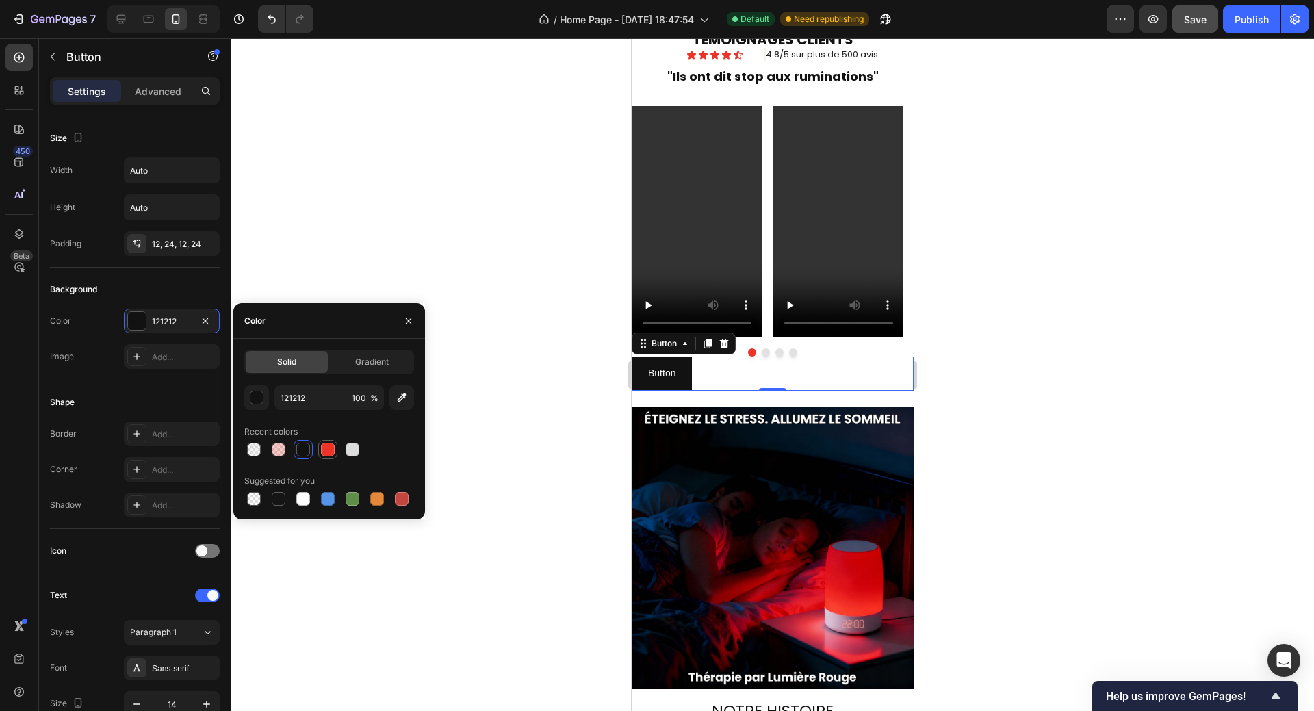
click at [325, 450] on div at bounding box center [328, 450] width 14 height 14
type input "EC3328"
click at [314, 272] on div at bounding box center [772, 374] width 1083 height 672
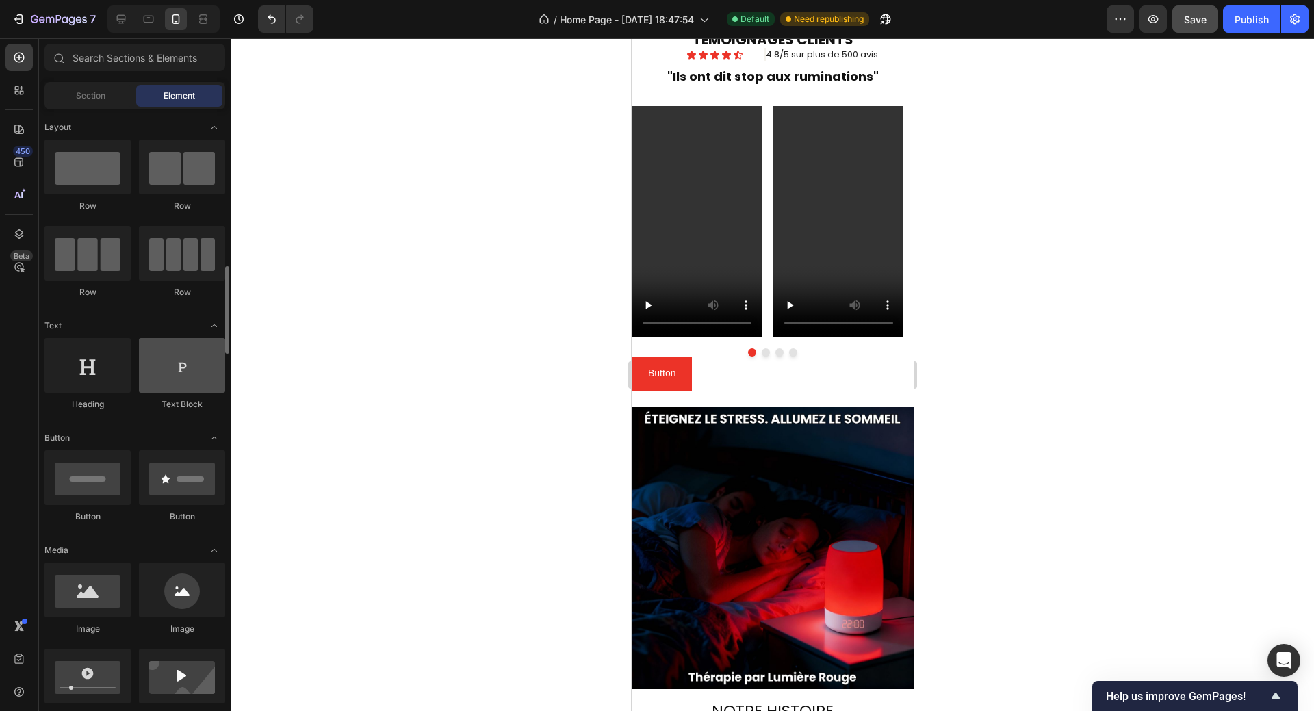
scroll to position [205, 0]
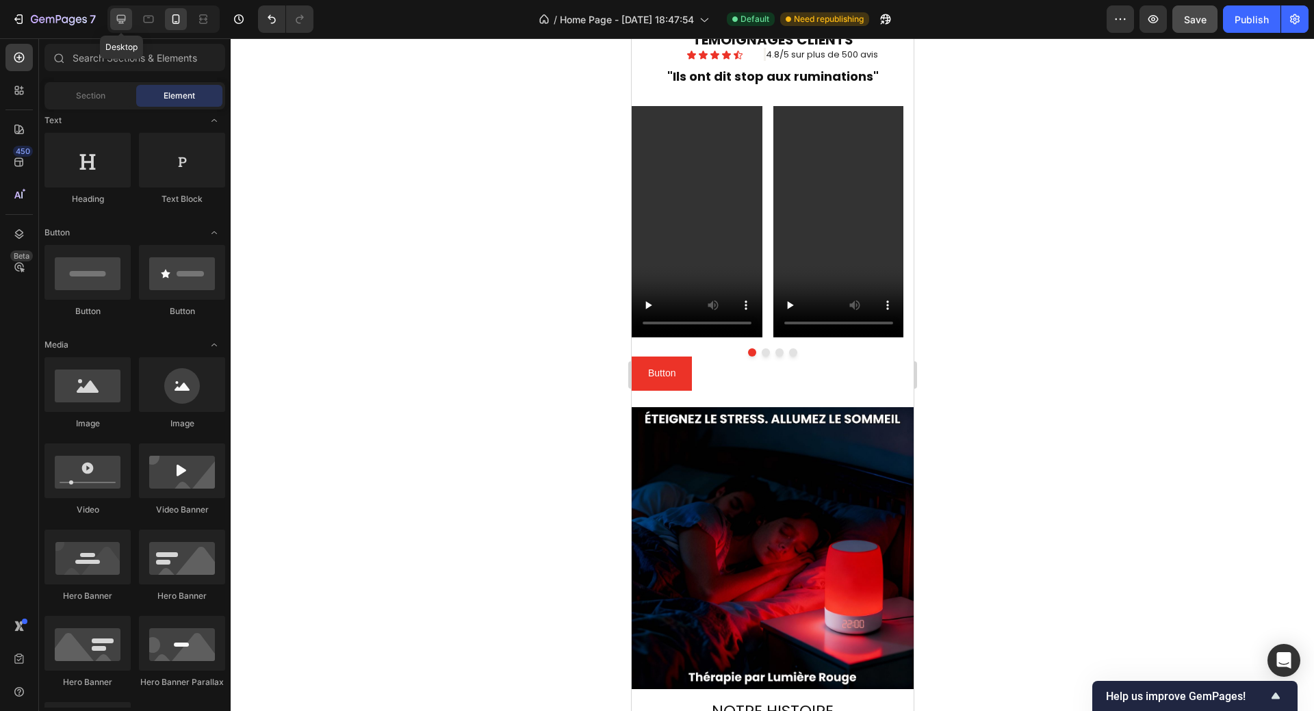
click at [117, 23] on icon at bounding box center [121, 19] width 14 height 14
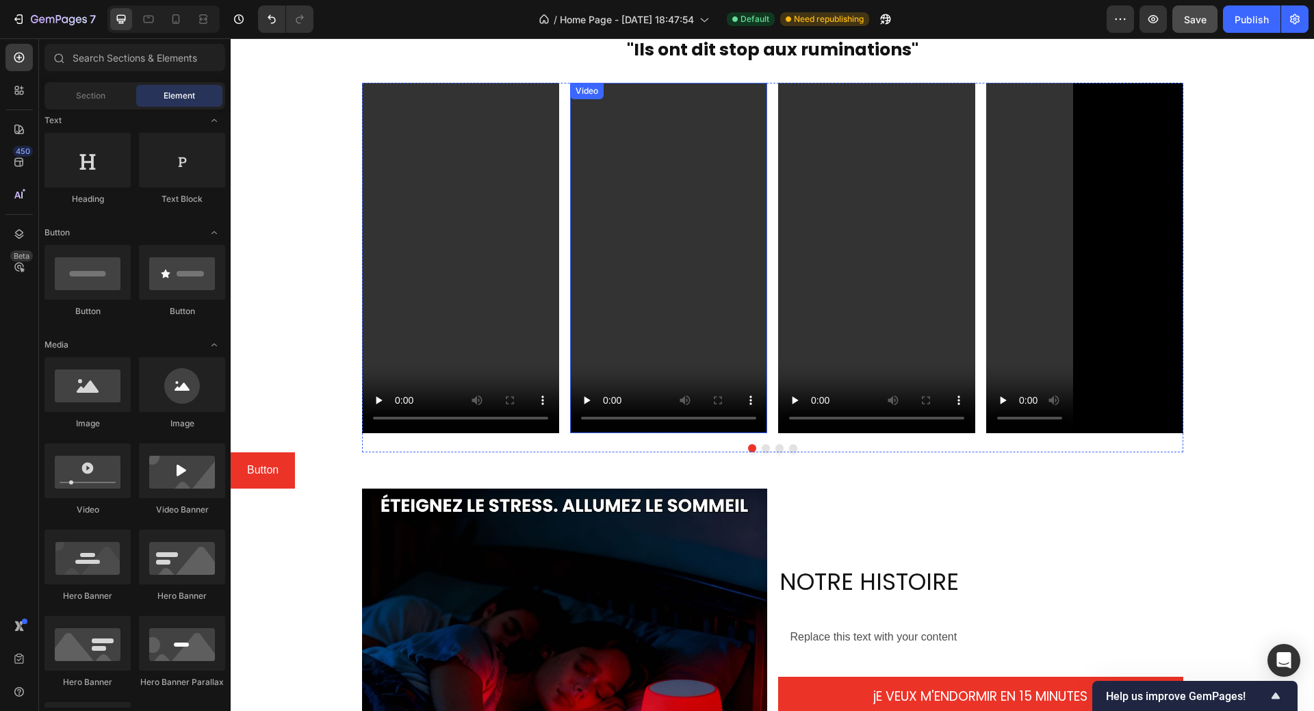
scroll to position [1984, 0]
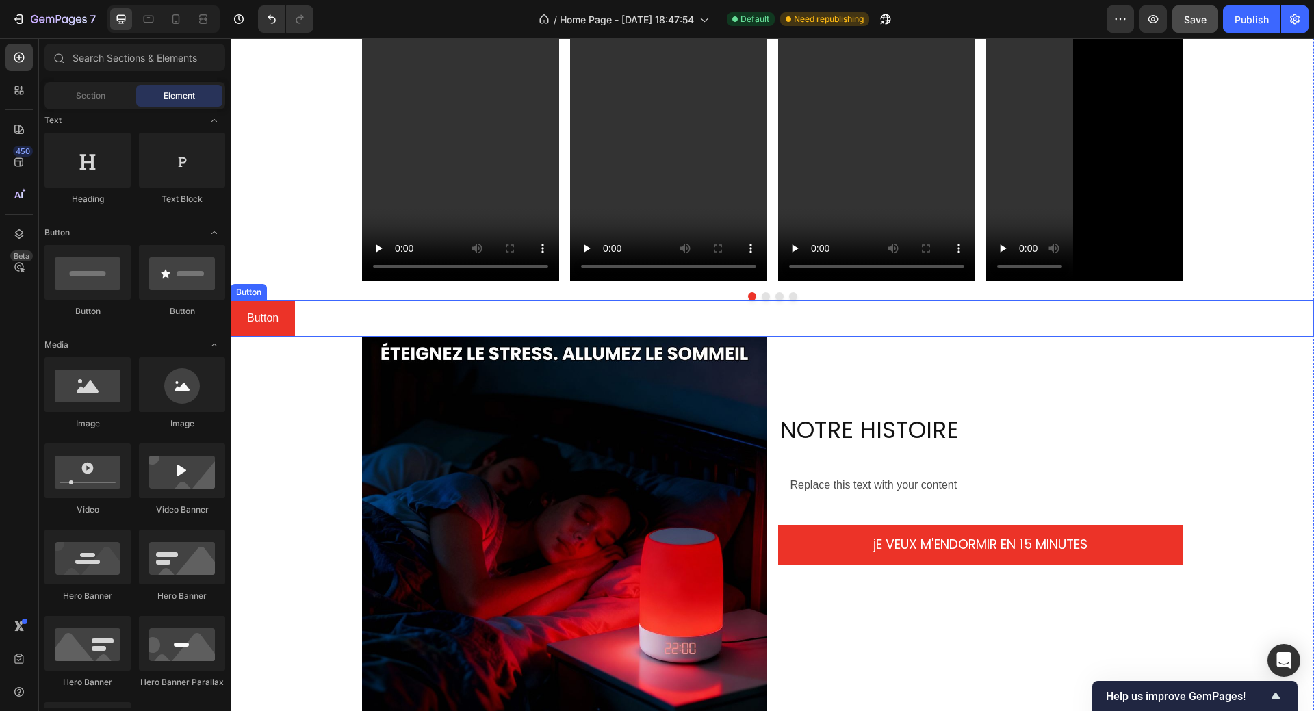
click at [302, 321] on div "Button Button" at bounding box center [772, 318] width 1083 height 36
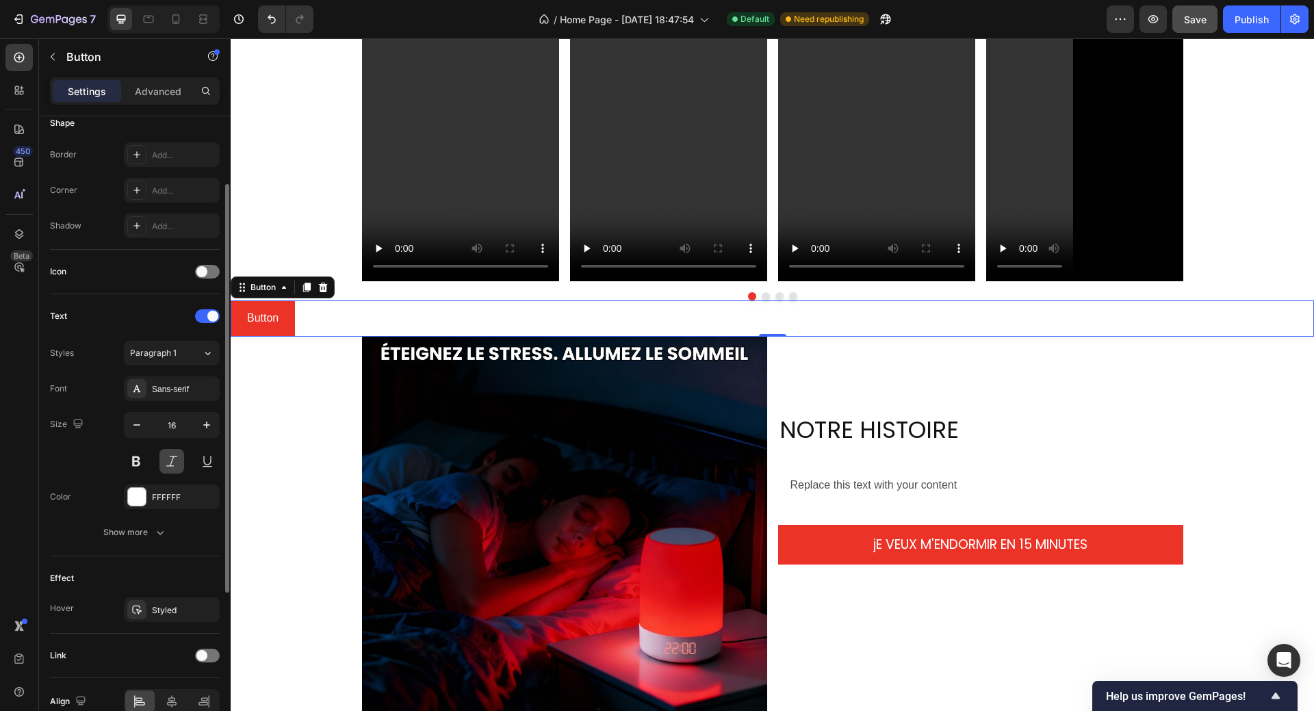
scroll to position [348, 0]
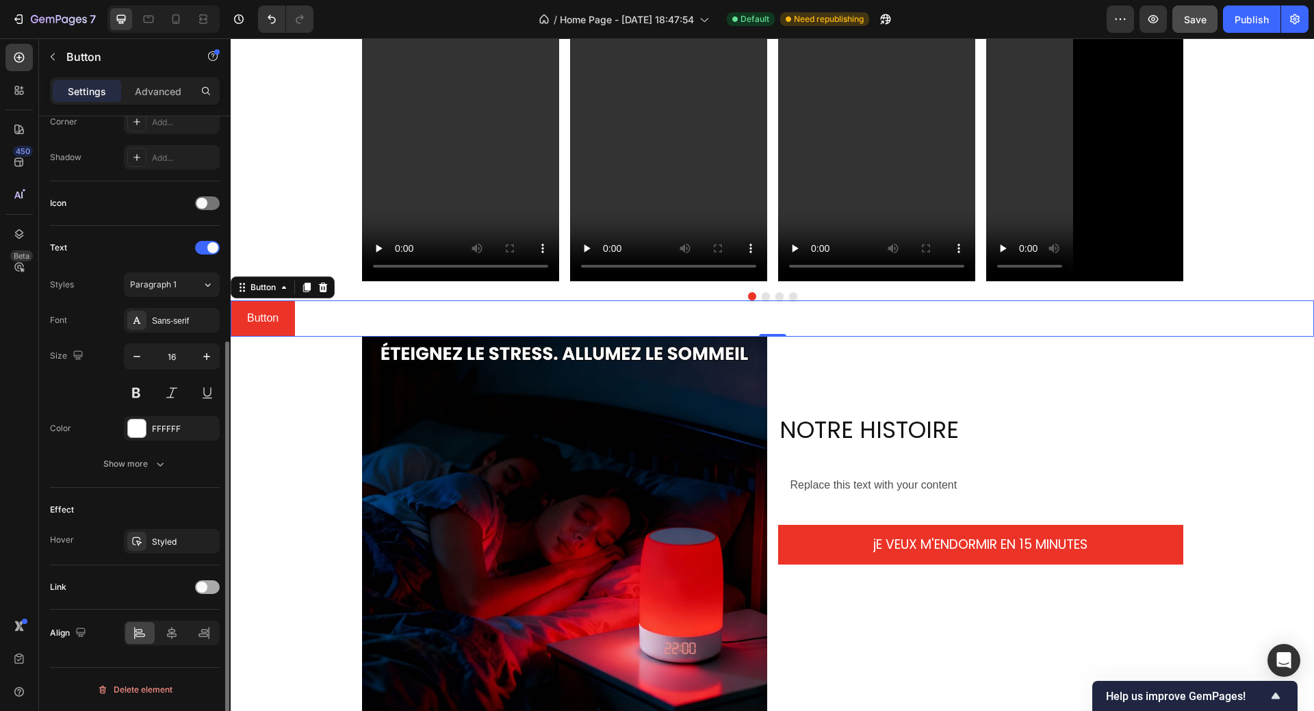
click at [203, 586] on span at bounding box center [201, 587] width 11 height 11
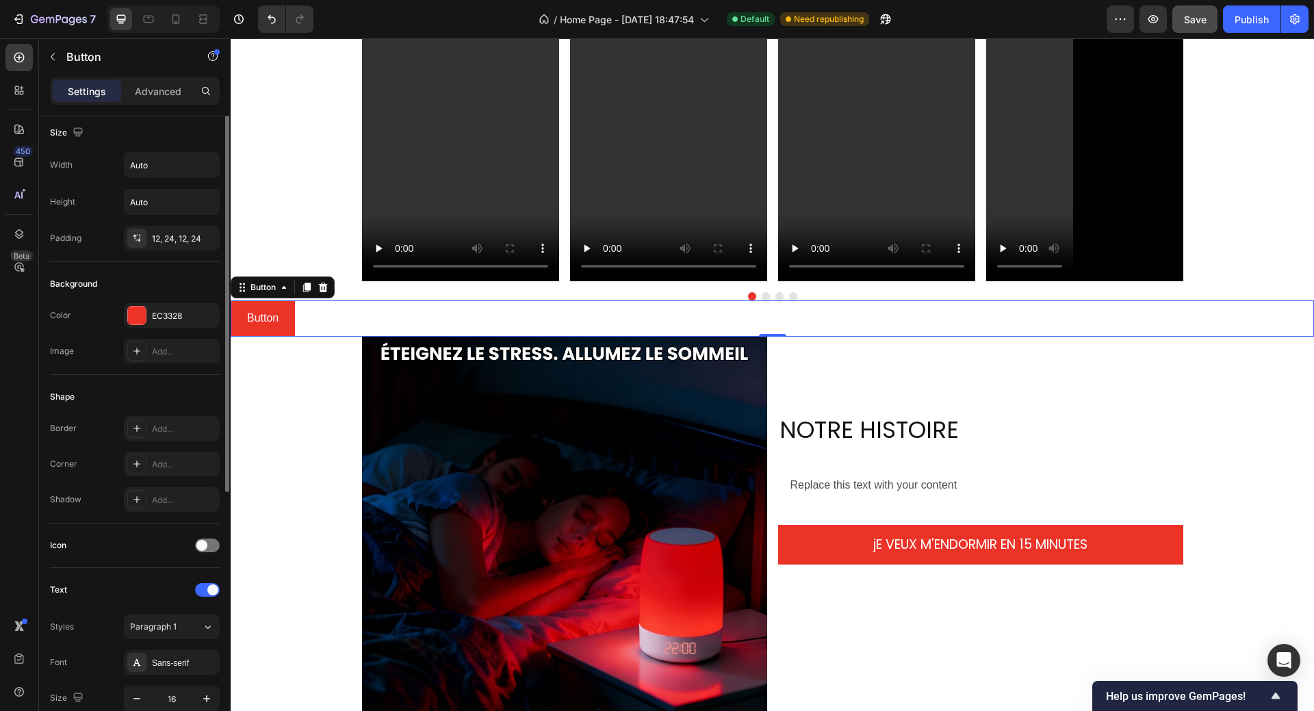
scroll to position [0, 0]
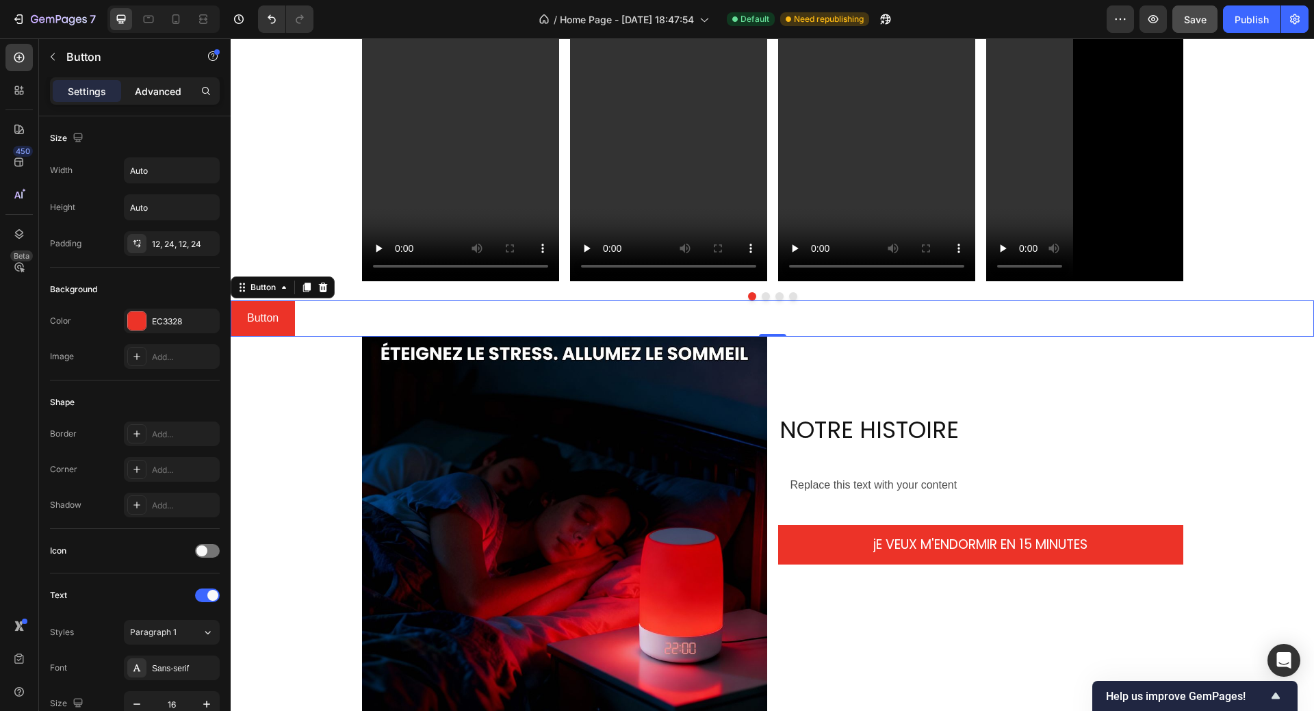
click at [168, 86] on p "Advanced" at bounding box center [158, 91] width 47 height 14
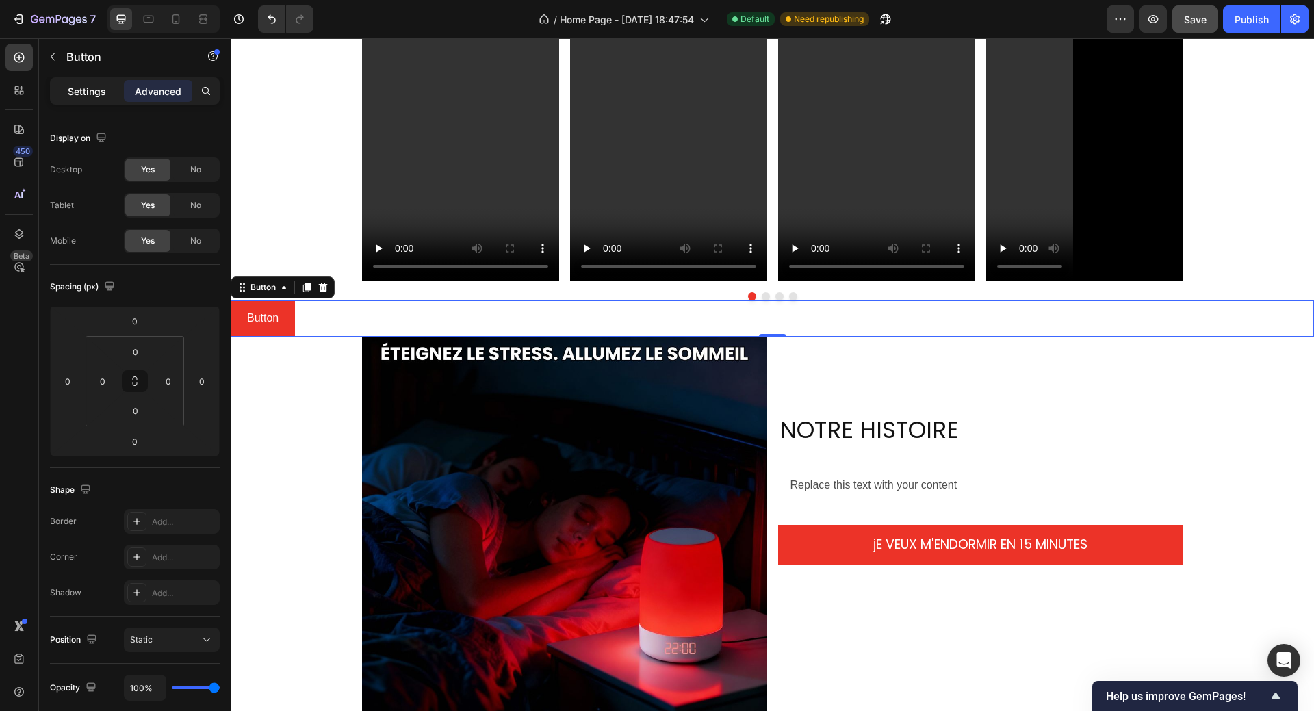
click at [77, 92] on p "Settings" at bounding box center [87, 91] width 38 height 14
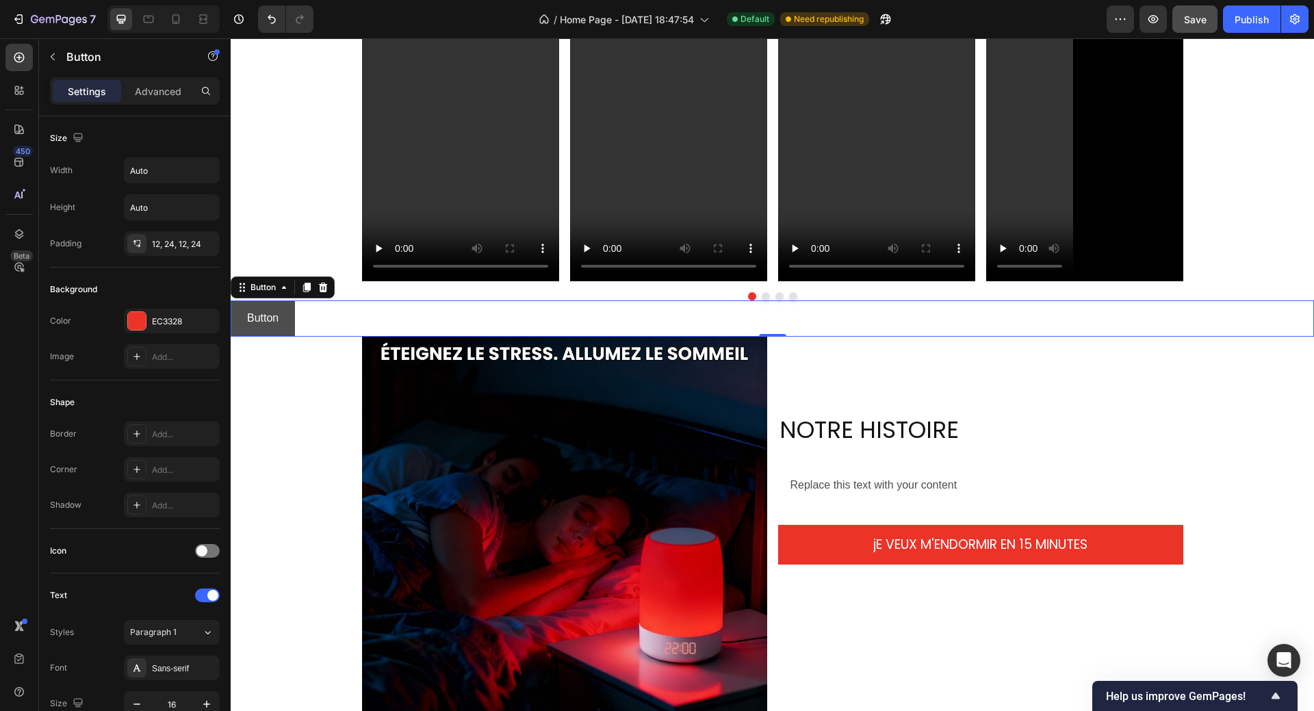
click at [284, 326] on button "Button" at bounding box center [263, 318] width 64 height 36
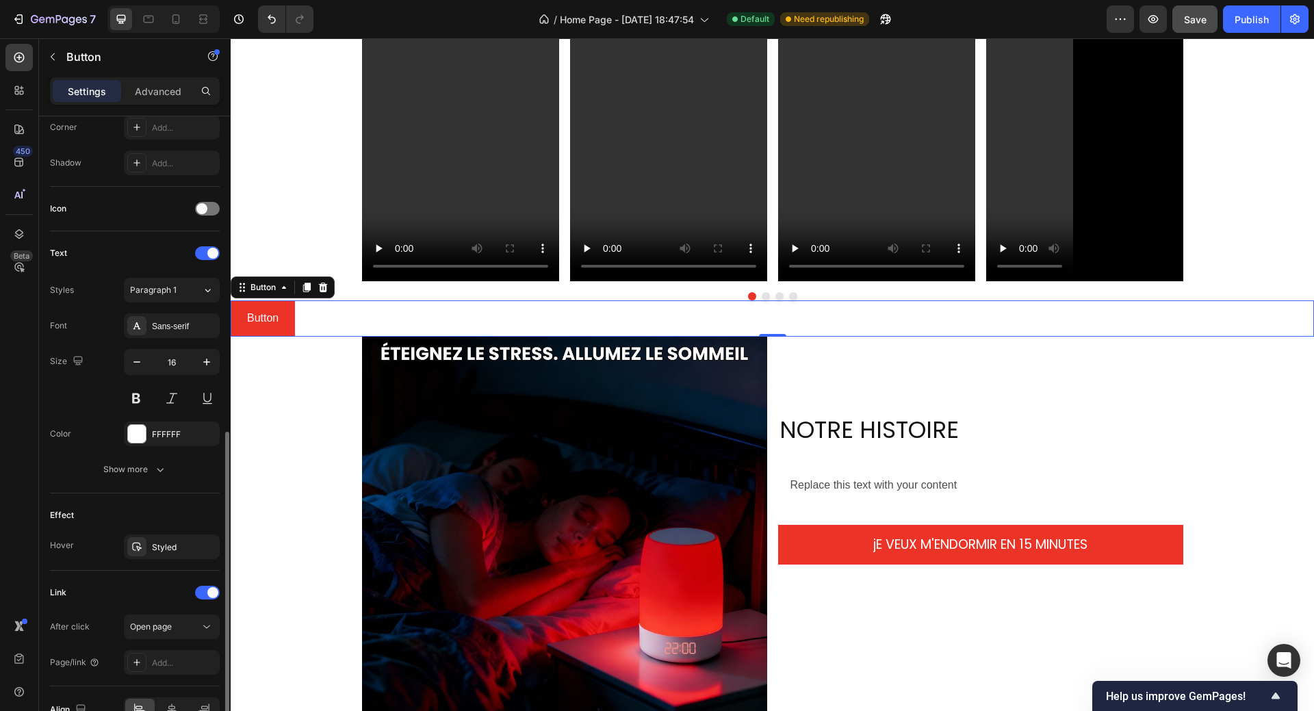
scroll to position [419, 0]
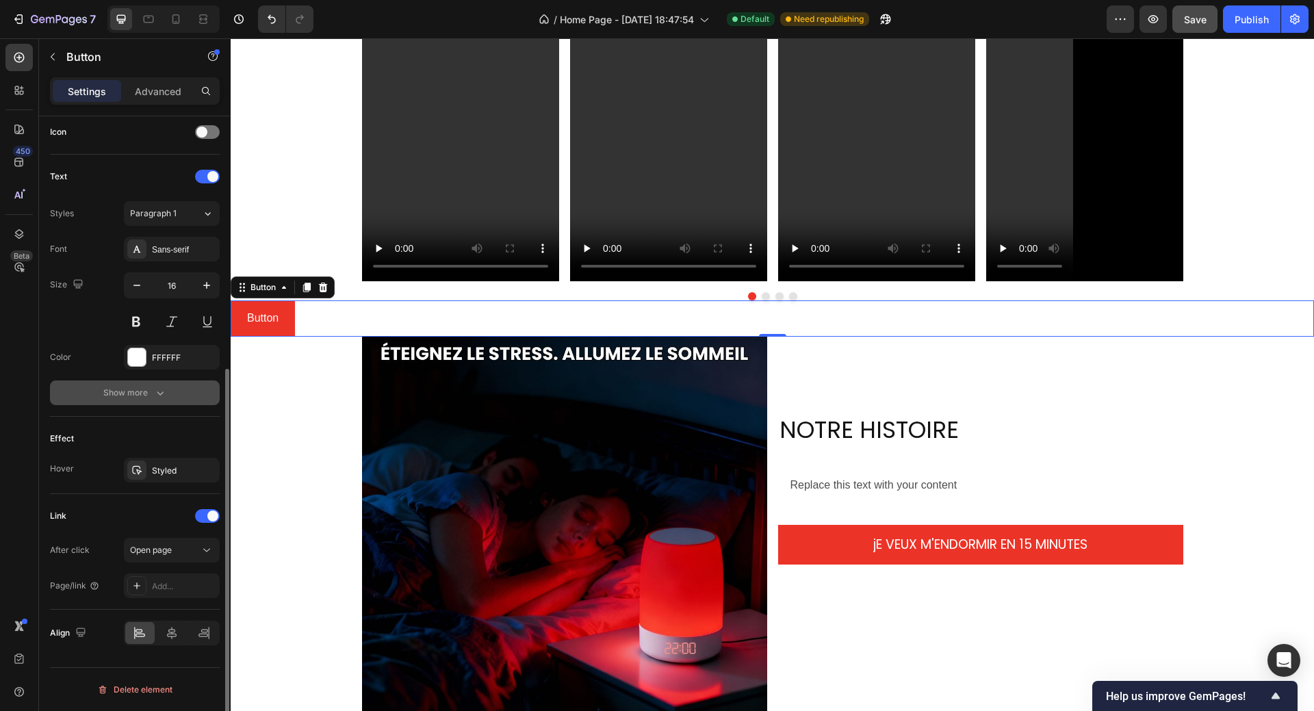
click at [147, 395] on div "Show more" at bounding box center [135, 393] width 64 height 14
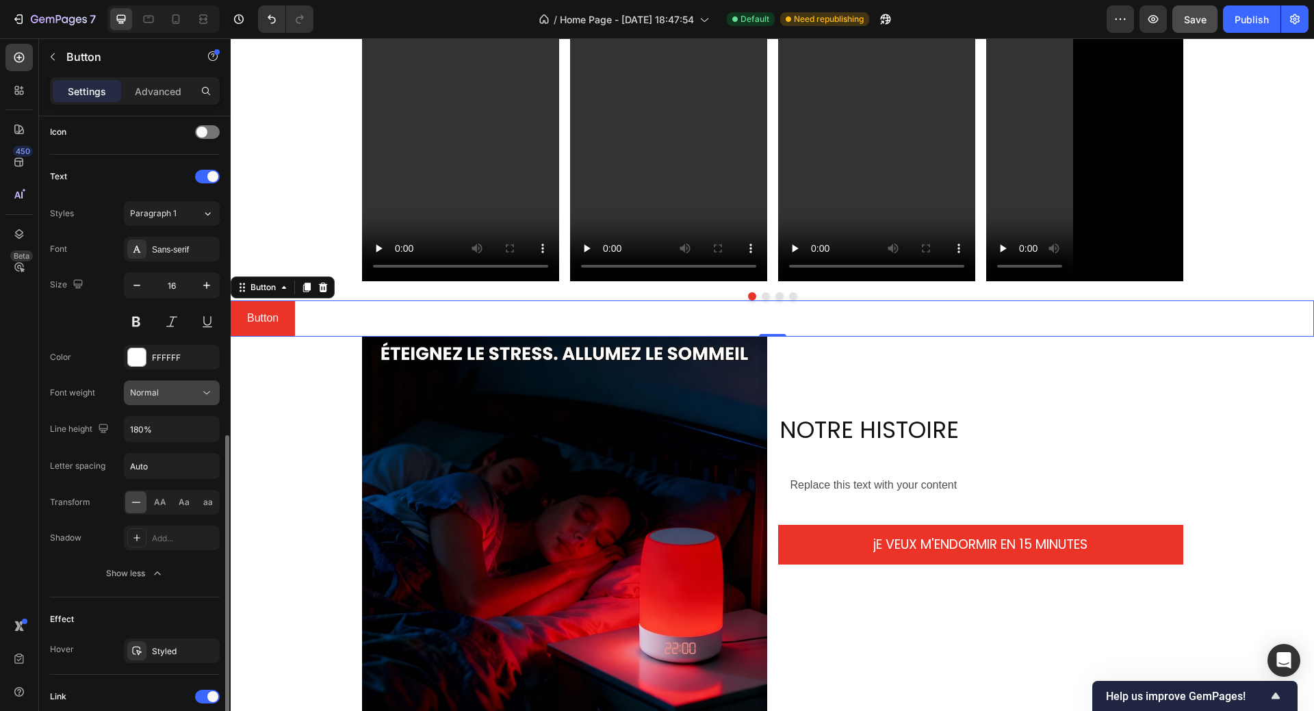
scroll to position [556, 0]
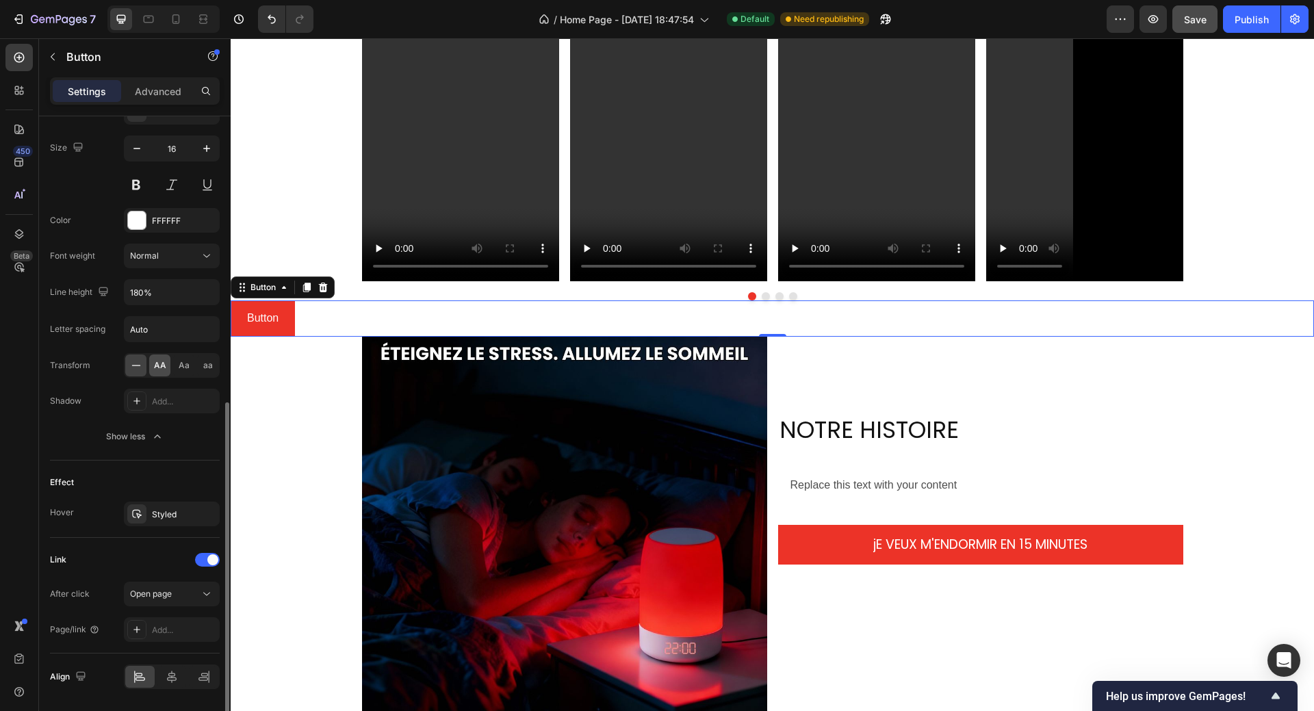
click at [159, 367] on span "AA" at bounding box center [160, 365] width 12 height 12
click at [190, 259] on div "Normal" at bounding box center [165, 256] width 70 height 12
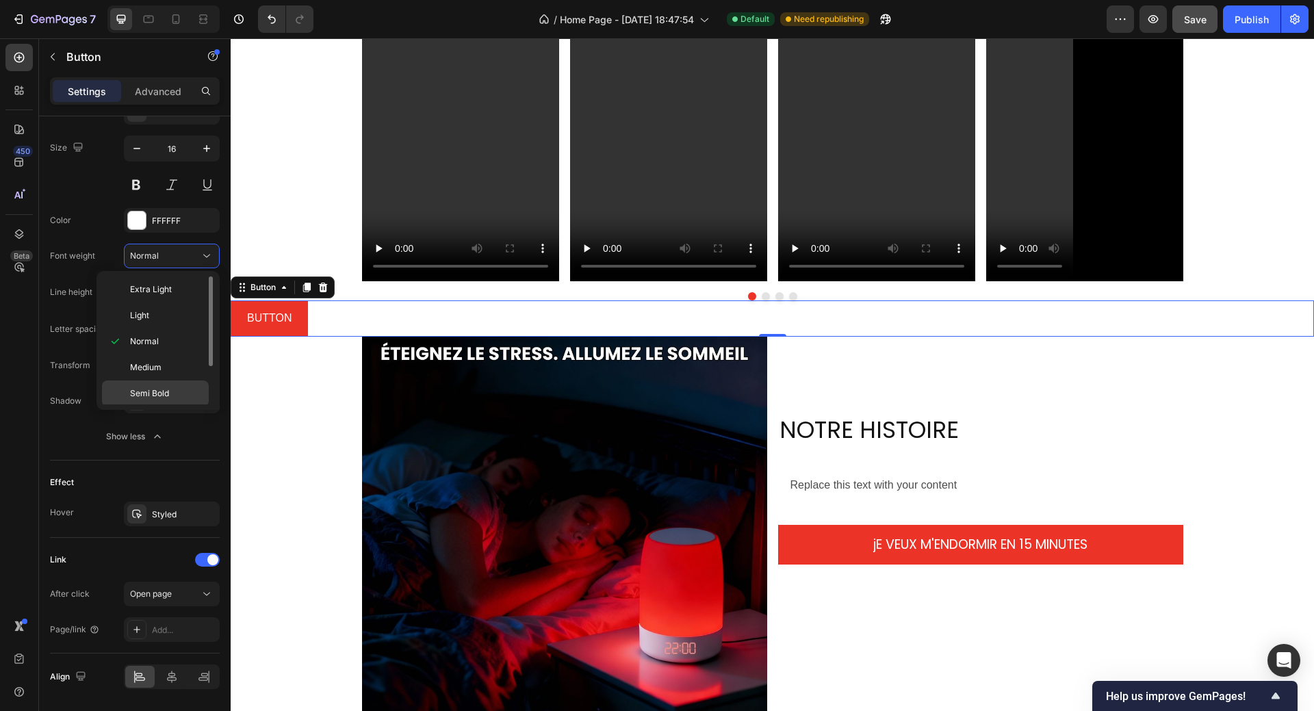
click at [135, 393] on span "Semi Bold" at bounding box center [149, 393] width 39 height 12
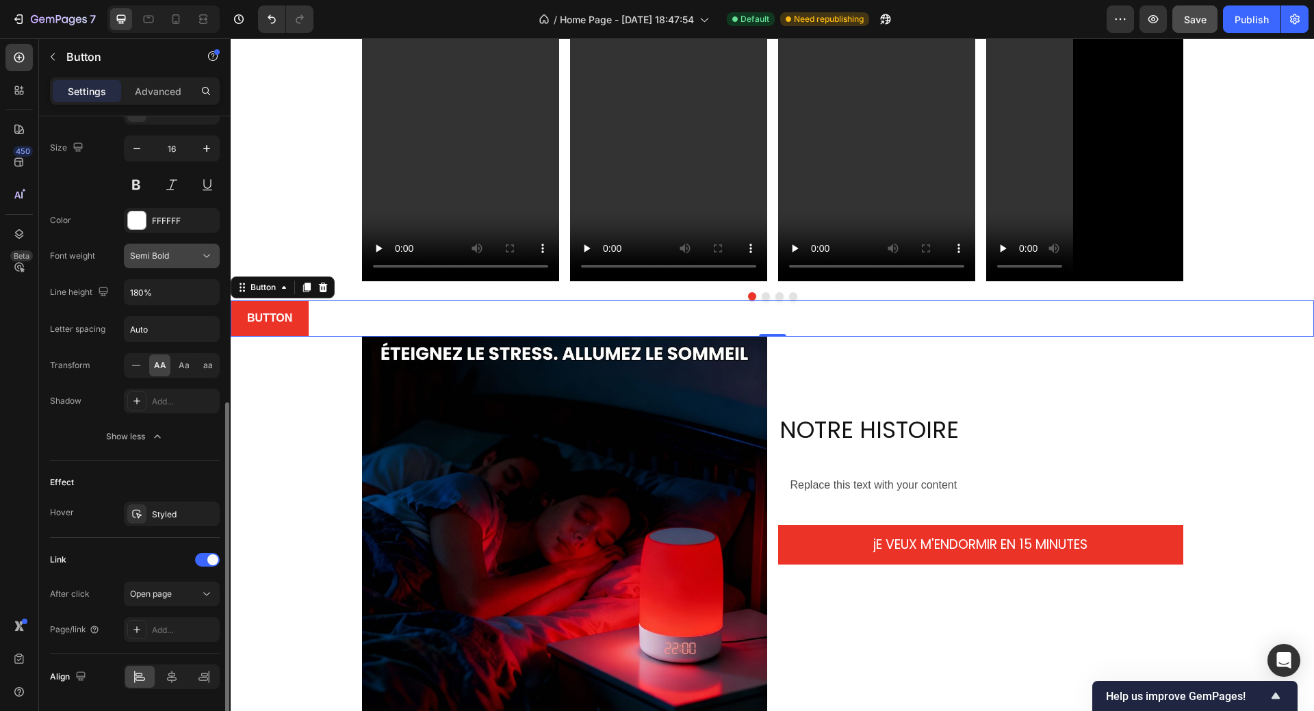
click at [169, 257] on div "Semi Bold" at bounding box center [165, 256] width 70 height 12
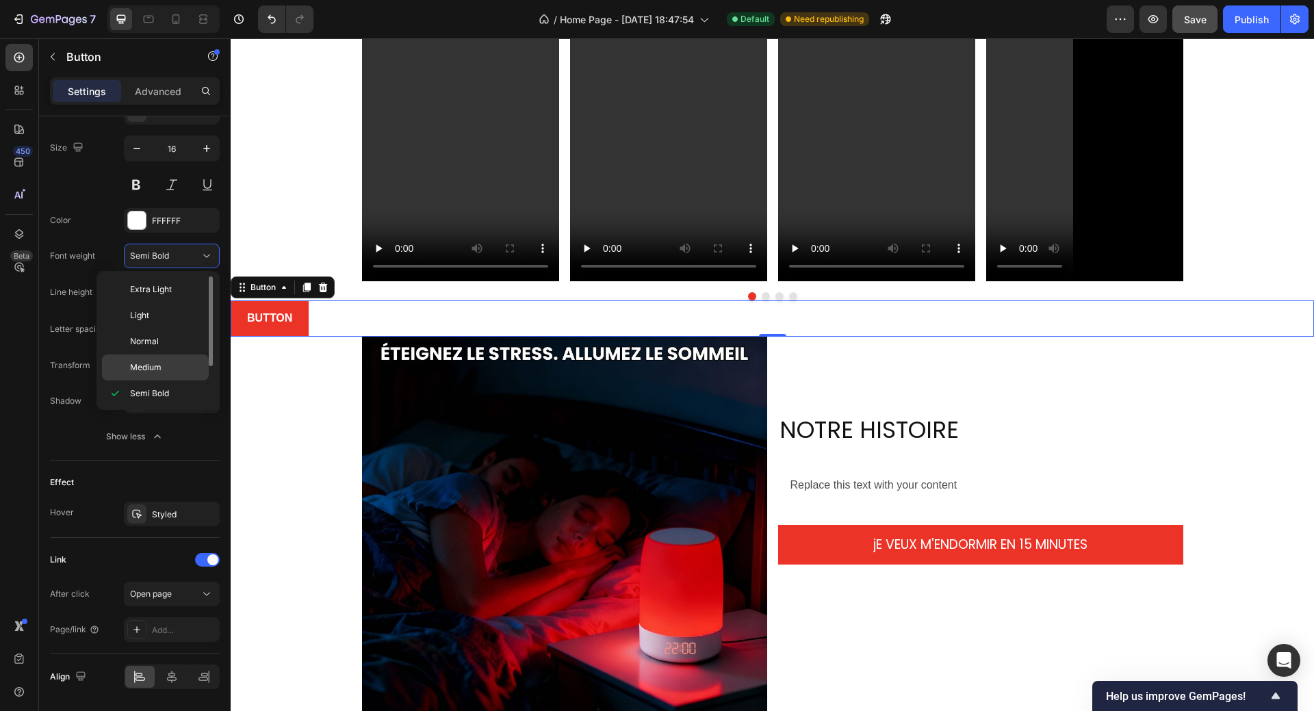
click at [152, 363] on span "Medium" at bounding box center [145, 367] width 31 height 12
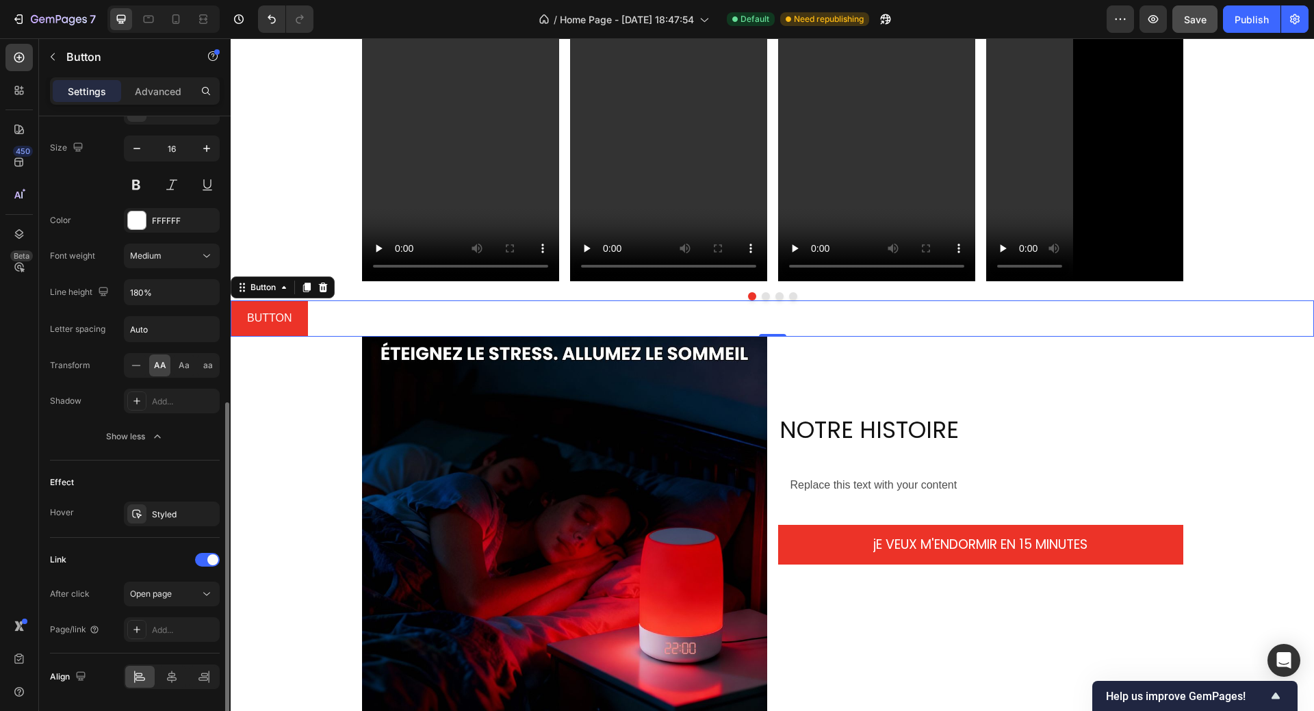
scroll to position [599, 0]
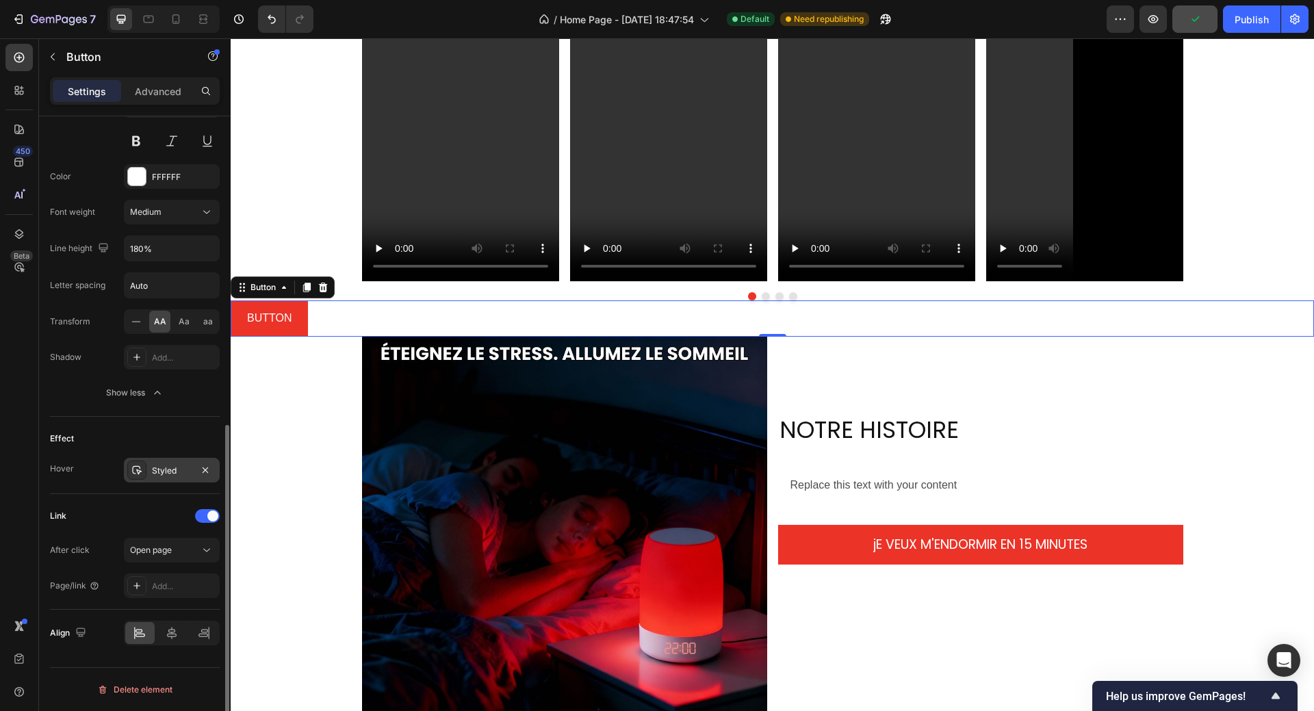
click at [165, 469] on div "Styled" at bounding box center [172, 471] width 40 height 12
click at [187, 436] on div "Effect" at bounding box center [135, 439] width 170 height 22
click at [168, 636] on icon at bounding box center [172, 633] width 14 height 14
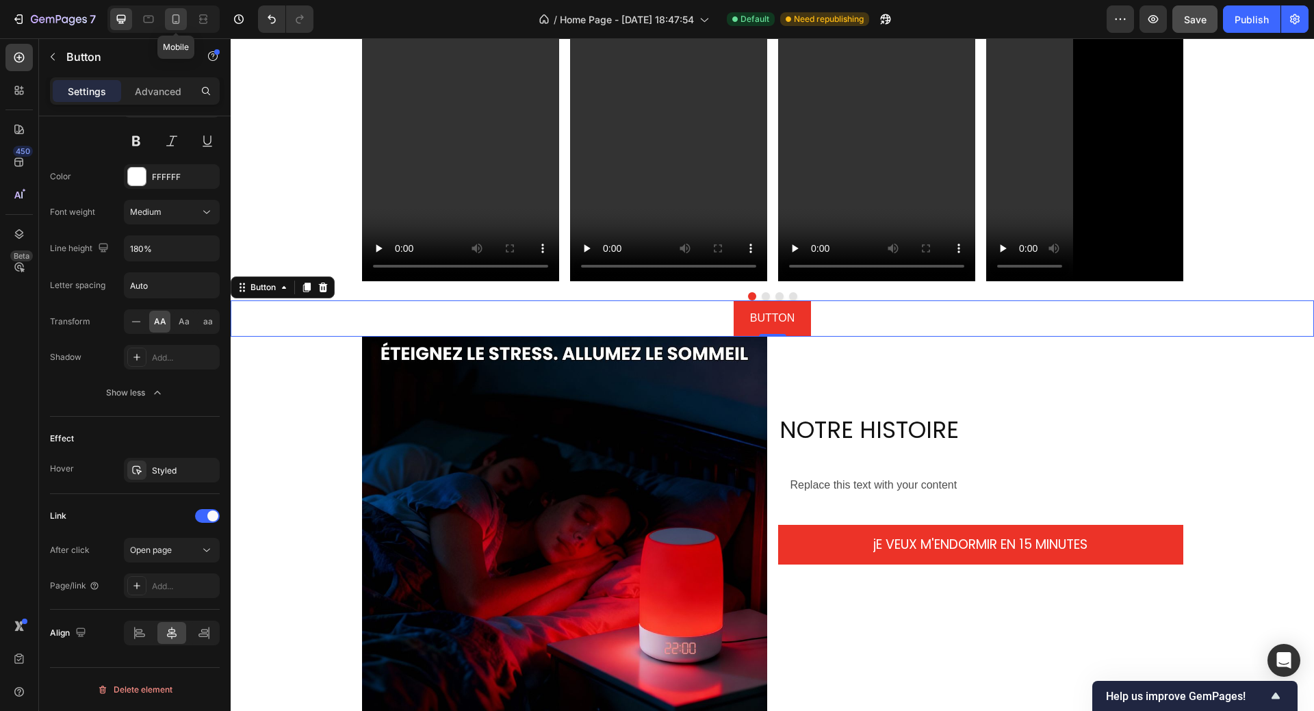
click at [177, 22] on icon at bounding box center [175, 21] width 3 height 1
type input "14"
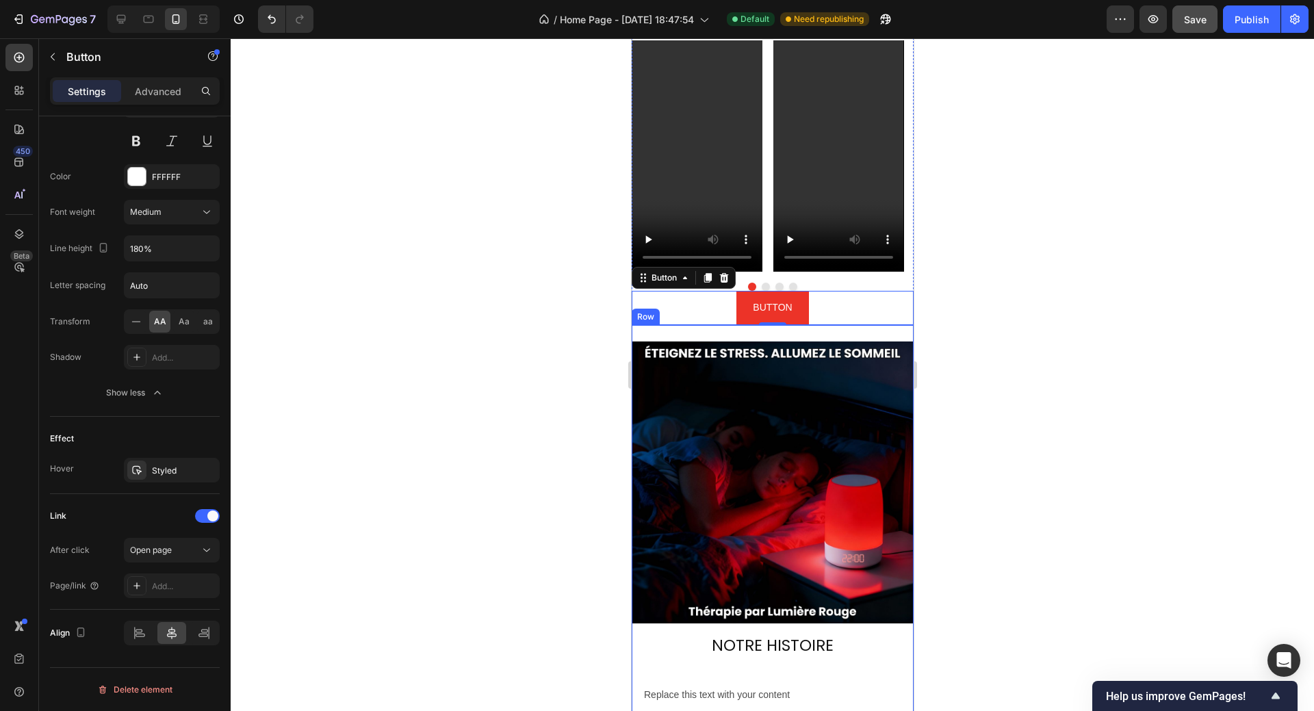
scroll to position [1844, 0]
click at [845, 317] on div "Button Button 0" at bounding box center [772, 308] width 282 height 34
click at [710, 278] on icon at bounding box center [707, 279] width 8 height 10
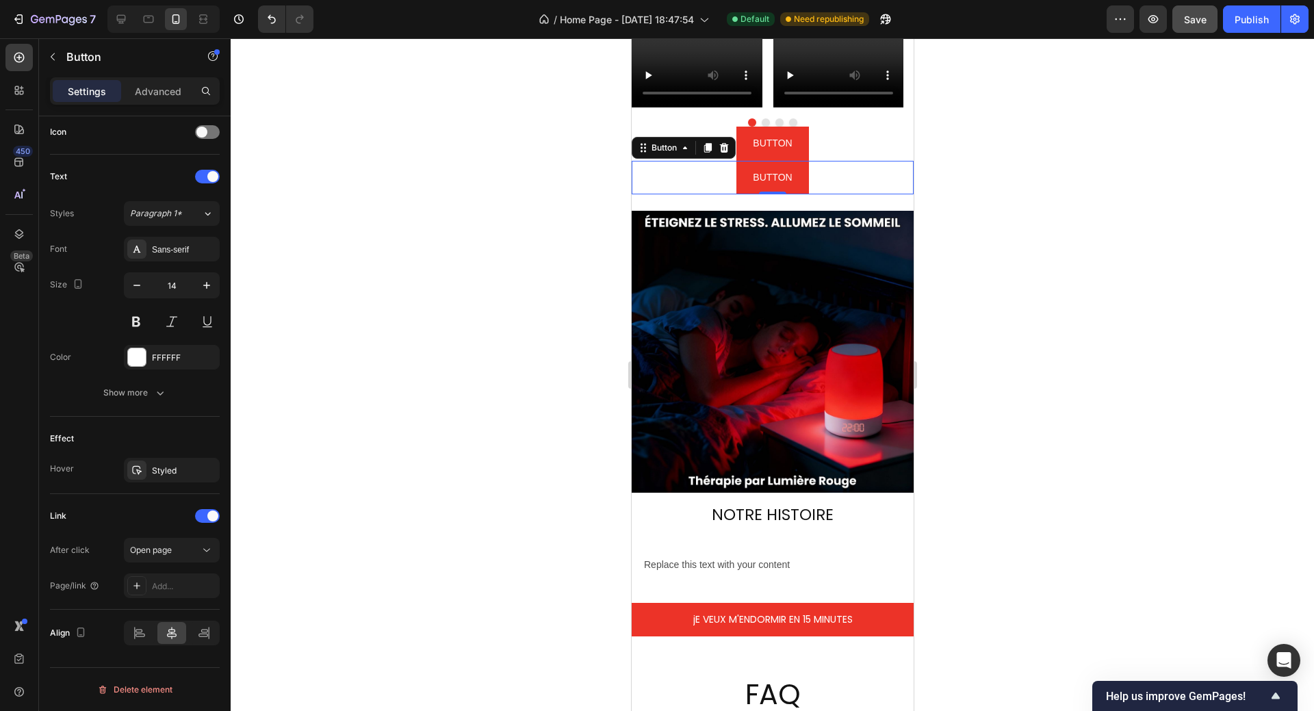
scroll to position [2049, 0]
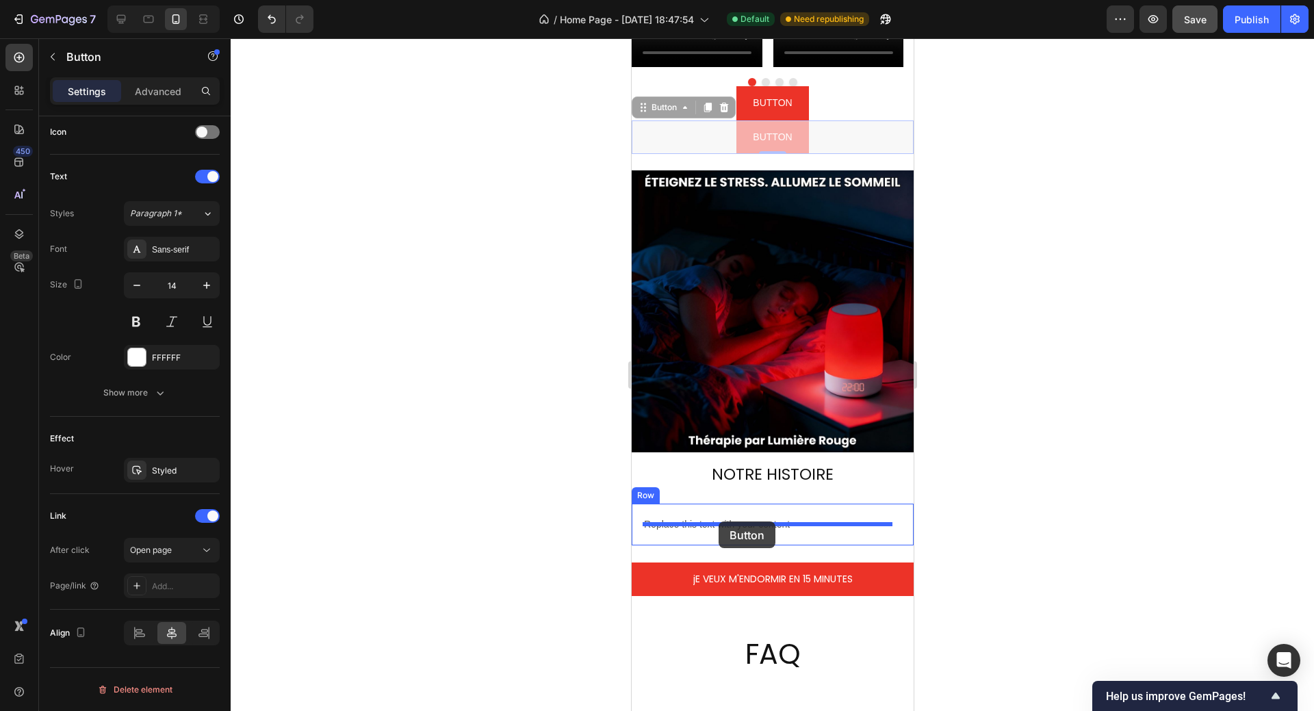
drag, startPoint x: 679, startPoint y: 135, endPoint x: 718, endPoint y: 521, distance: 388.5
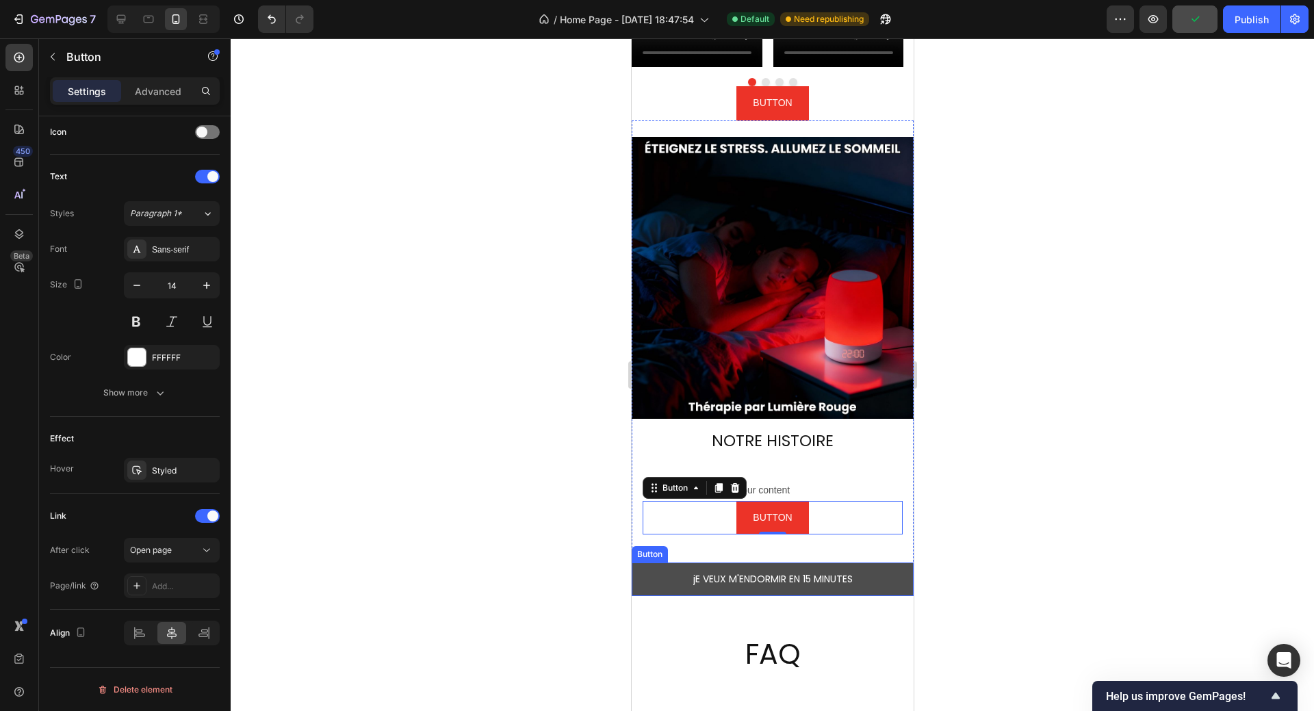
click at [861, 564] on button "jE VEUX M'ENDORMIR EN 15 MINUTES" at bounding box center [772, 579] width 282 height 34
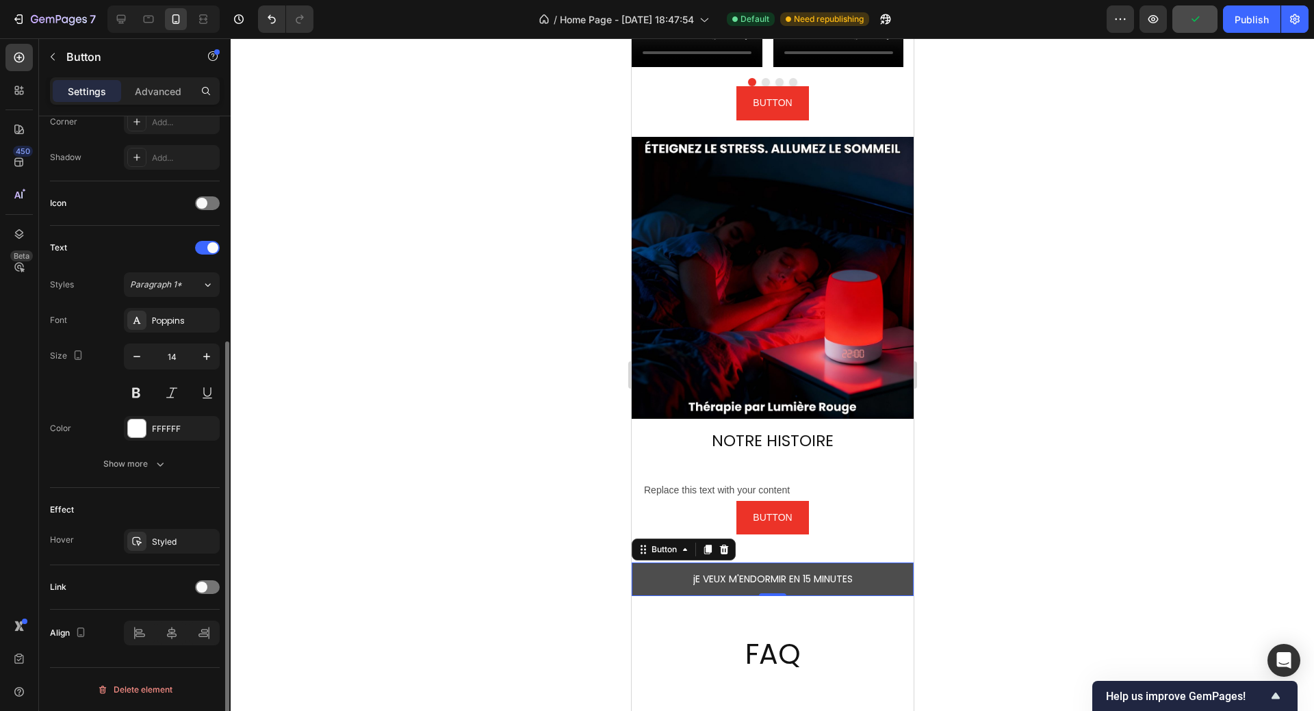
scroll to position [348, 0]
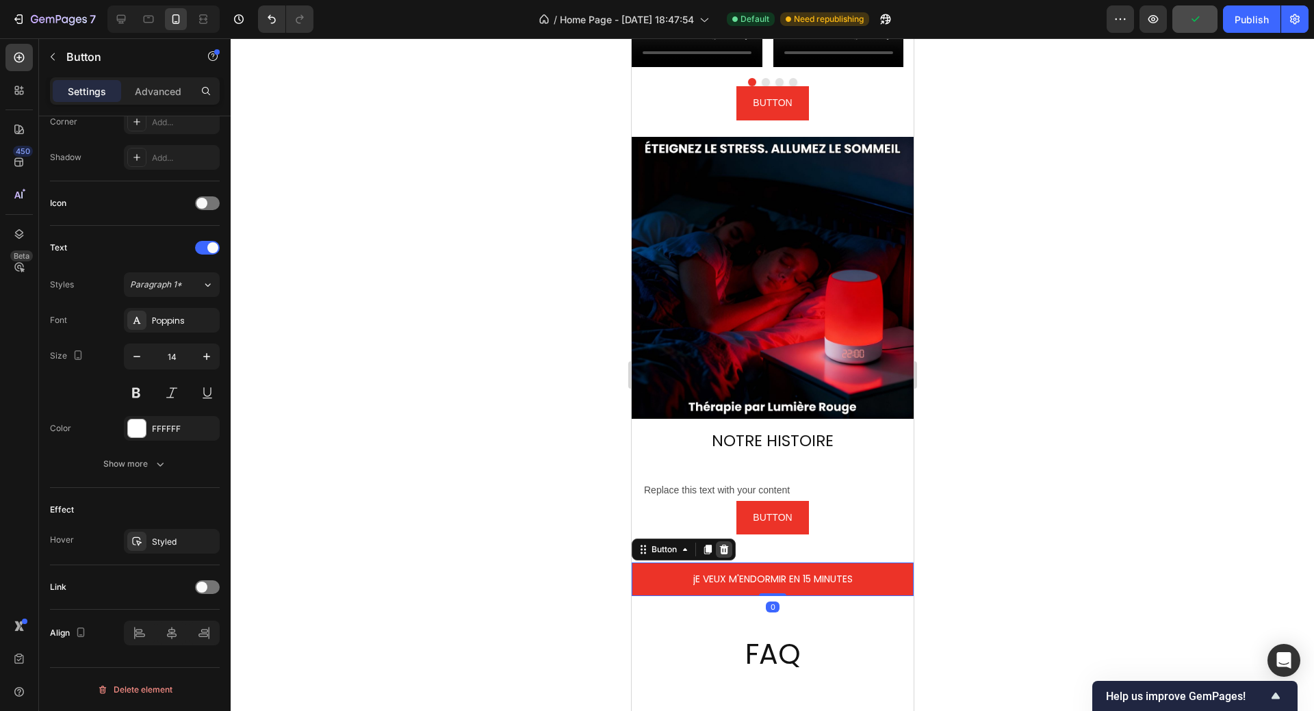
click at [724, 545] on icon at bounding box center [723, 550] width 9 height 10
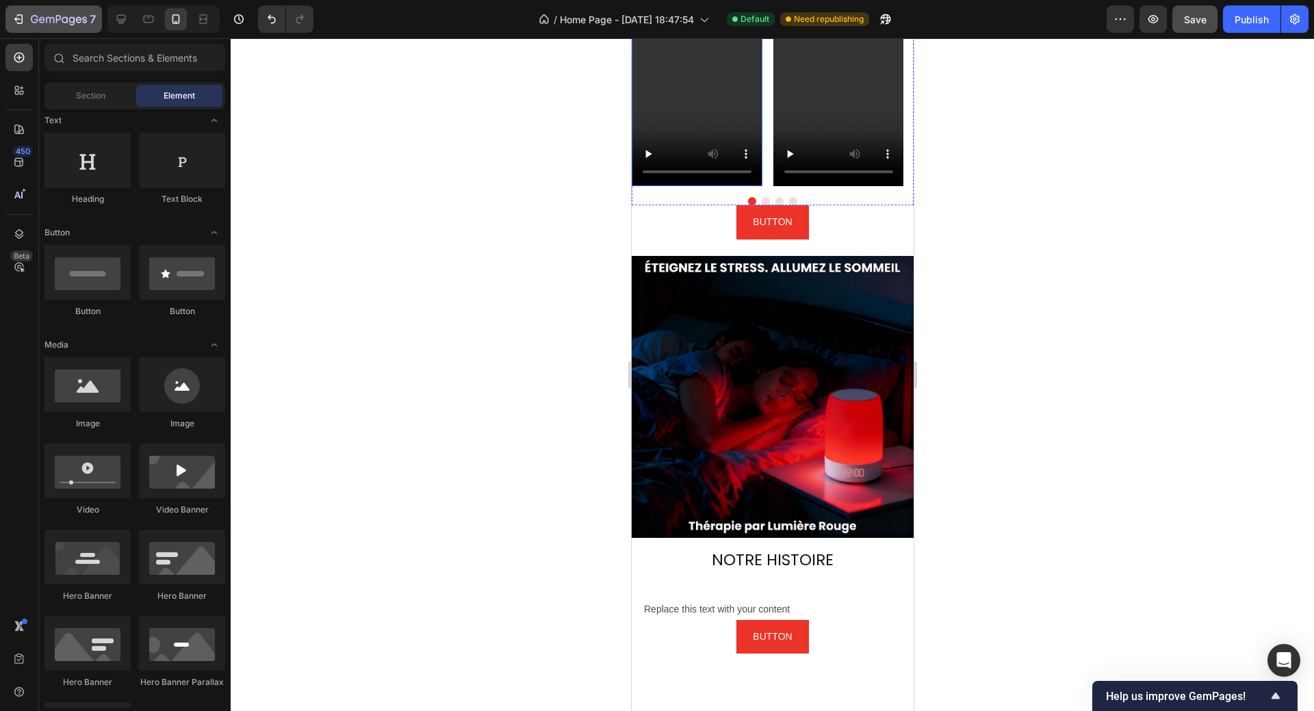
scroll to position [1912, 0]
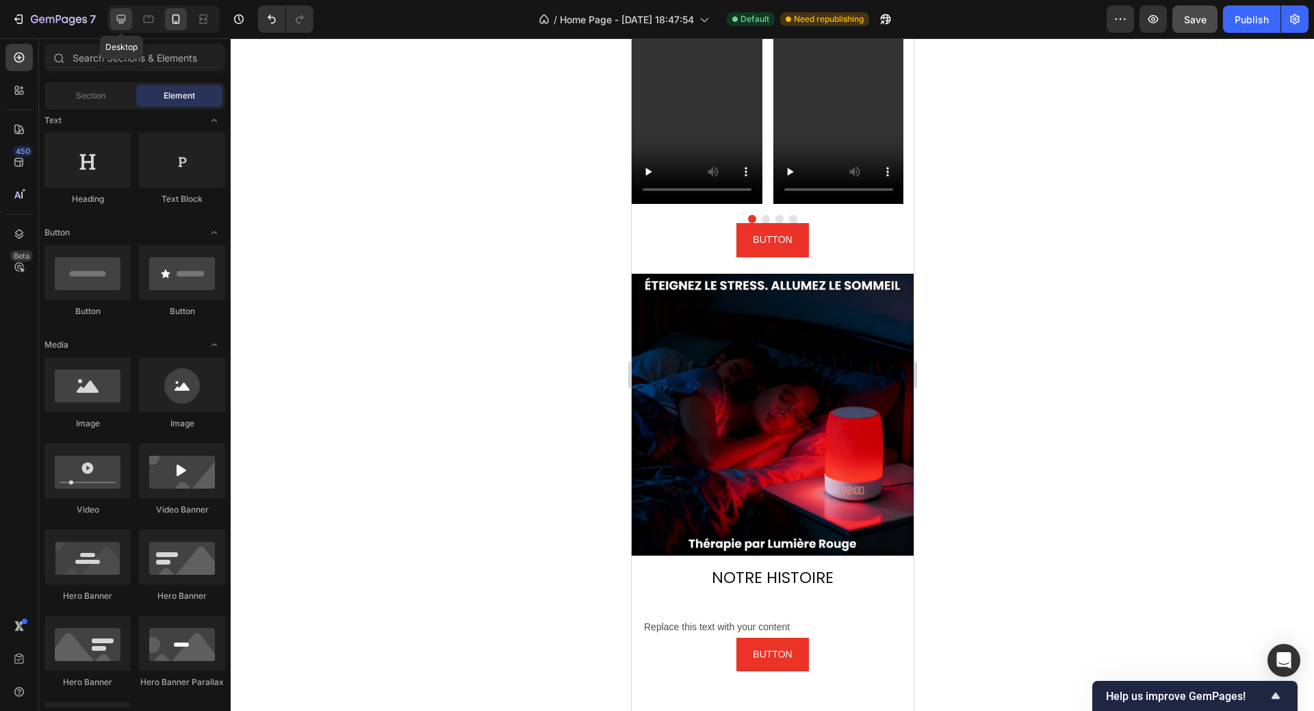
click at [115, 23] on icon at bounding box center [121, 19] width 14 height 14
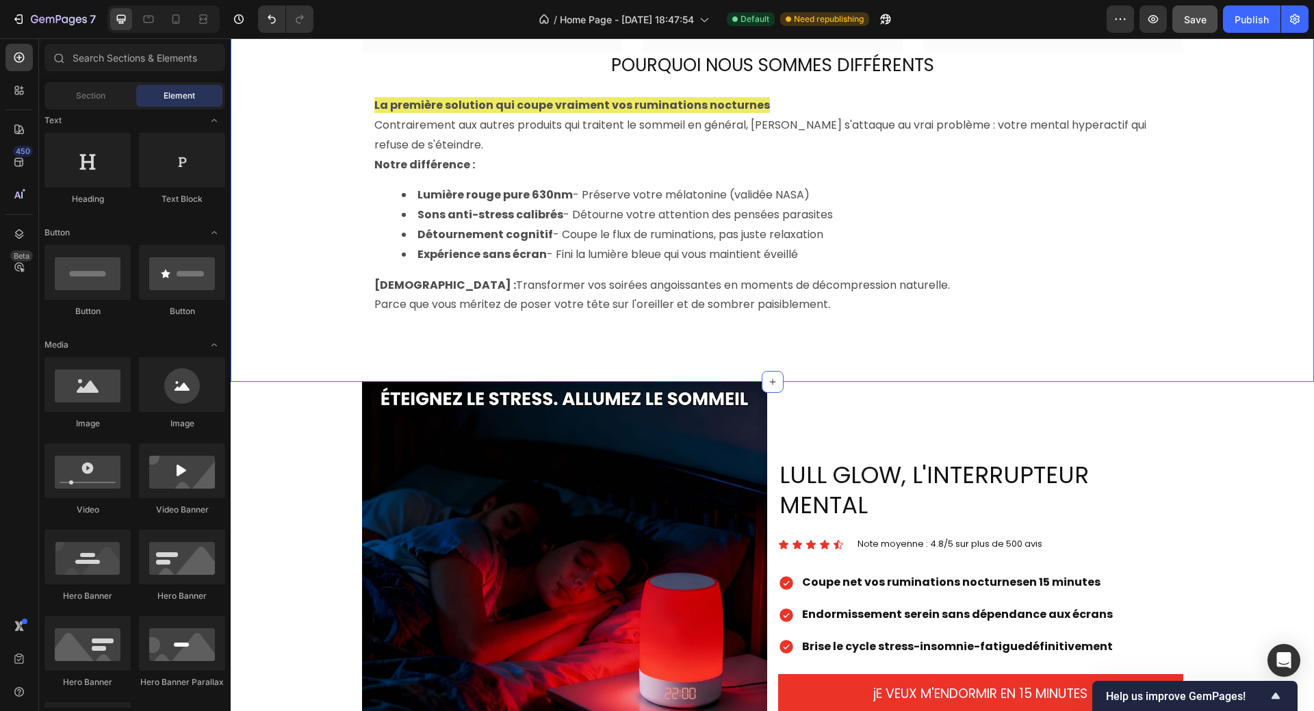
scroll to position [886, 0]
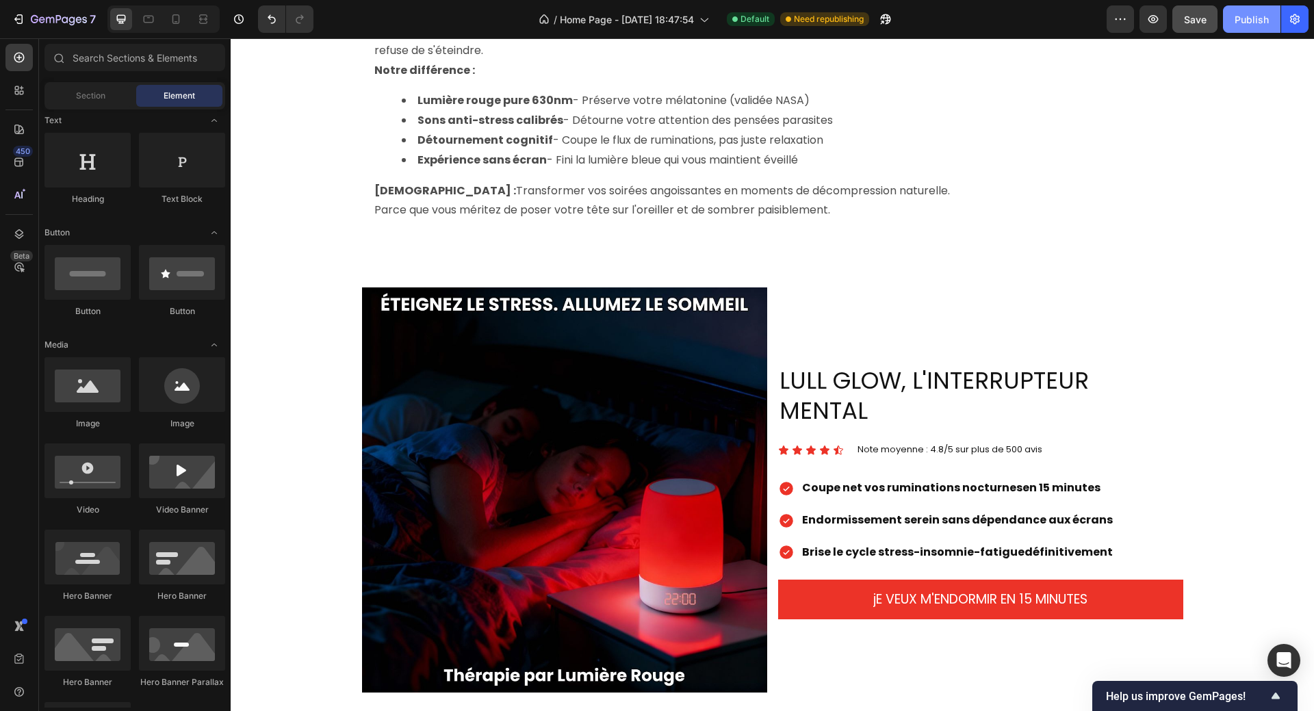
click at [1242, 28] on button "Publish" at bounding box center [1251, 18] width 57 height 27
